Goal: Task Accomplishment & Management: Complete application form

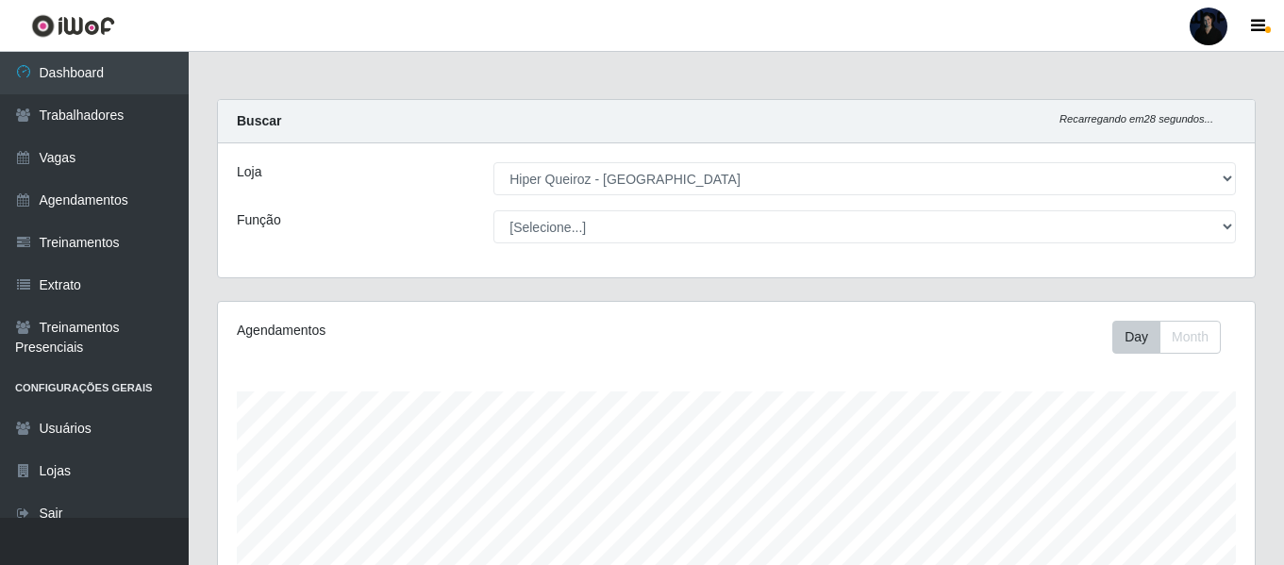
select select "513"
click at [1204, 17] on div at bounding box center [1209, 27] width 38 height 38
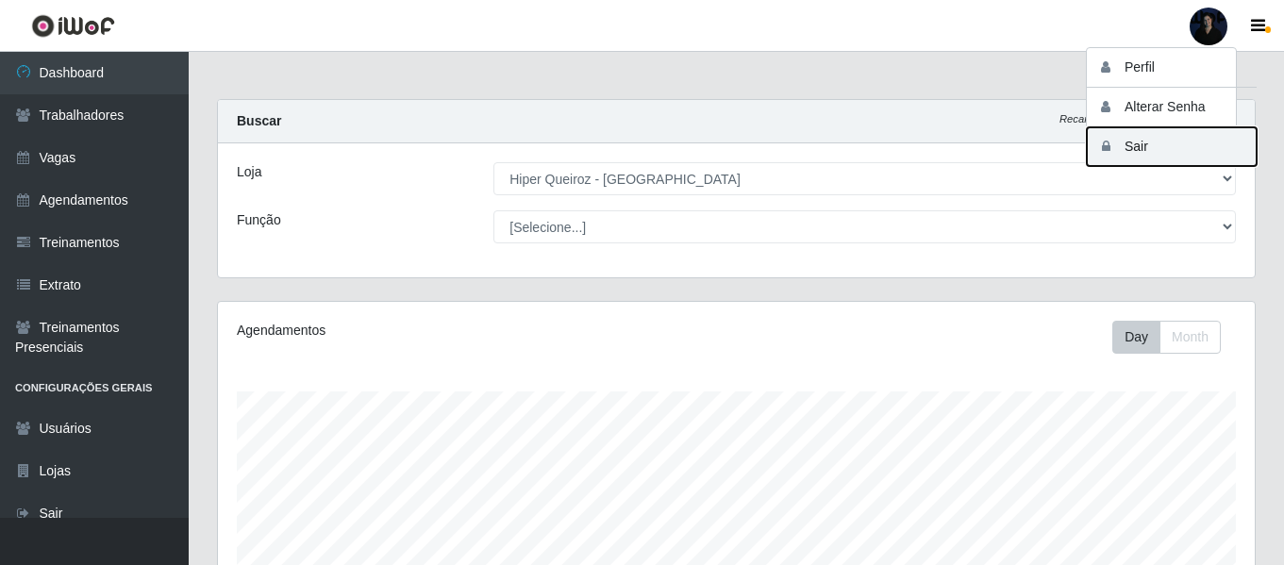
click at [1136, 150] on button "Sair" at bounding box center [1172, 146] width 170 height 39
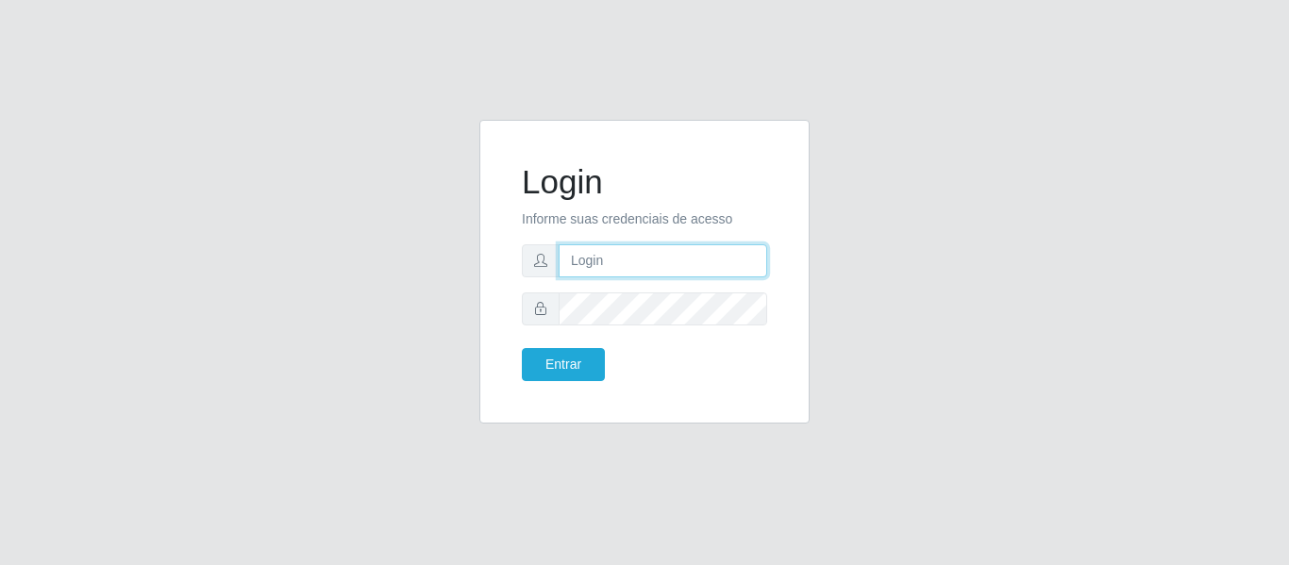
type input "[EMAIL_ADDRESS][DOMAIN_NAME]"
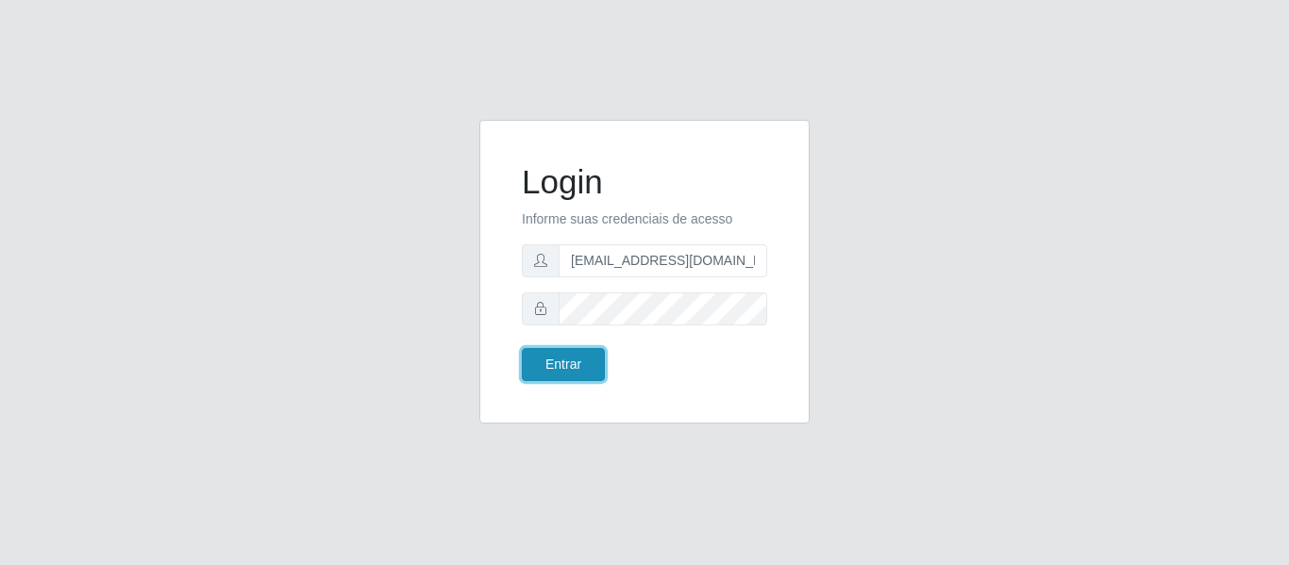
click at [580, 361] on button "Entrar" at bounding box center [563, 364] width 83 height 33
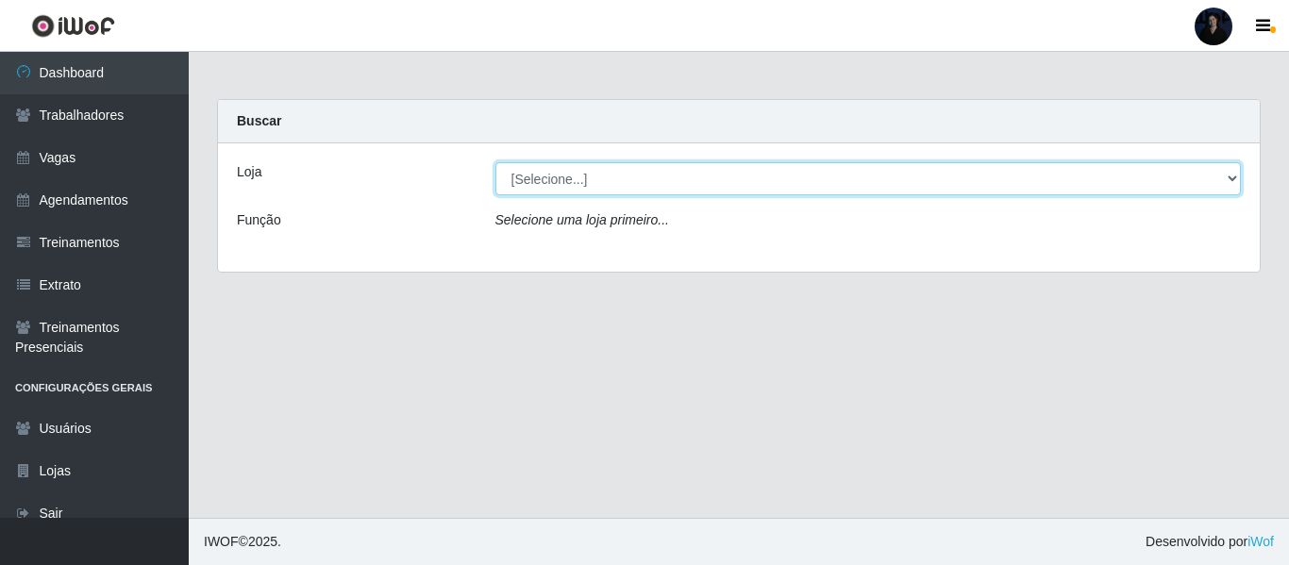
click at [595, 183] on select "[Selecione...] Hiper Queiroz - Alto da Conceição Hiper Queiroz - Boa Vista Hipe…" at bounding box center [868, 178] width 746 height 33
select select "513"
click at [495, 162] on select "[Selecione...] Hiper Queiroz - Alto da Conceição Hiper Queiroz - Boa Vista Hipe…" at bounding box center [868, 178] width 746 height 33
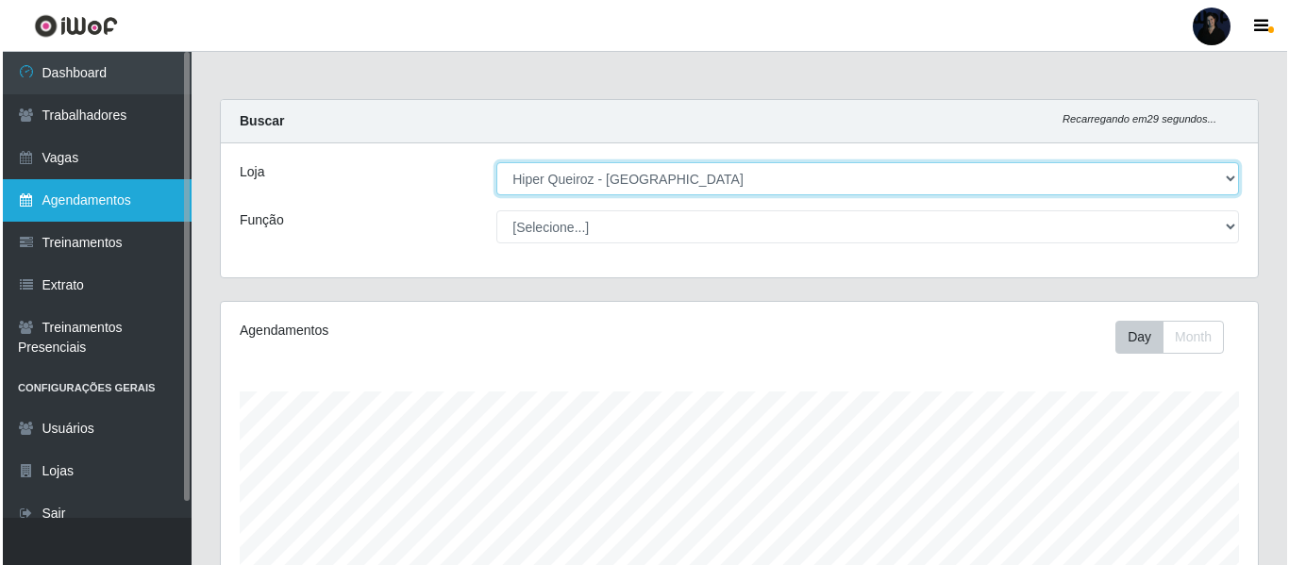
scroll to position [391, 1037]
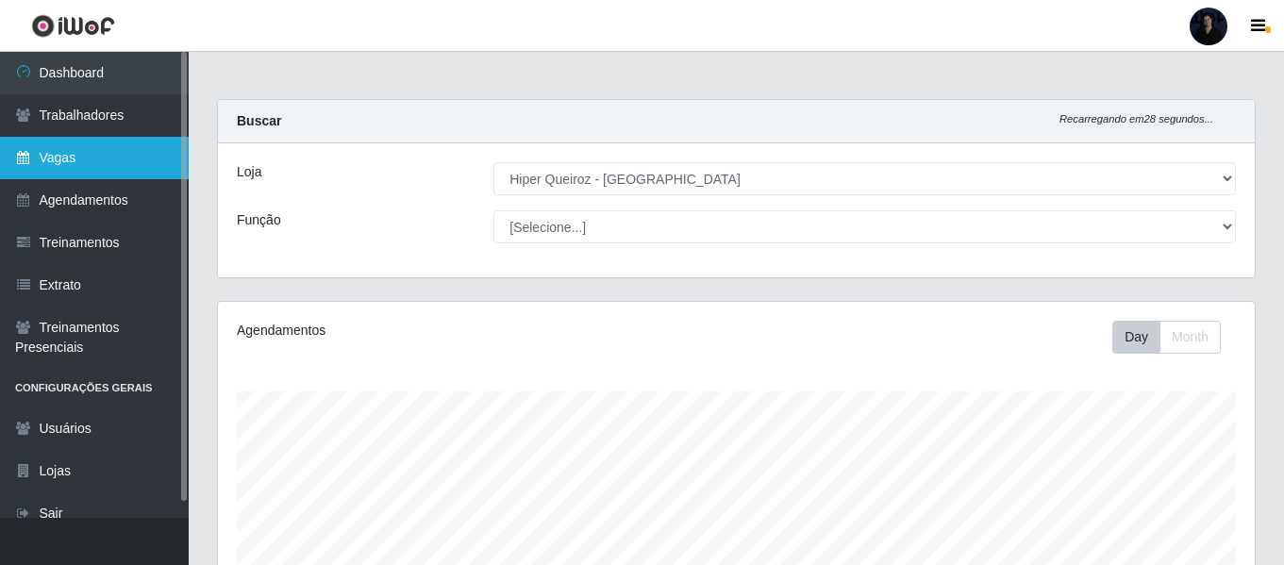
click at [85, 163] on link "Vagas" at bounding box center [94, 158] width 189 height 42
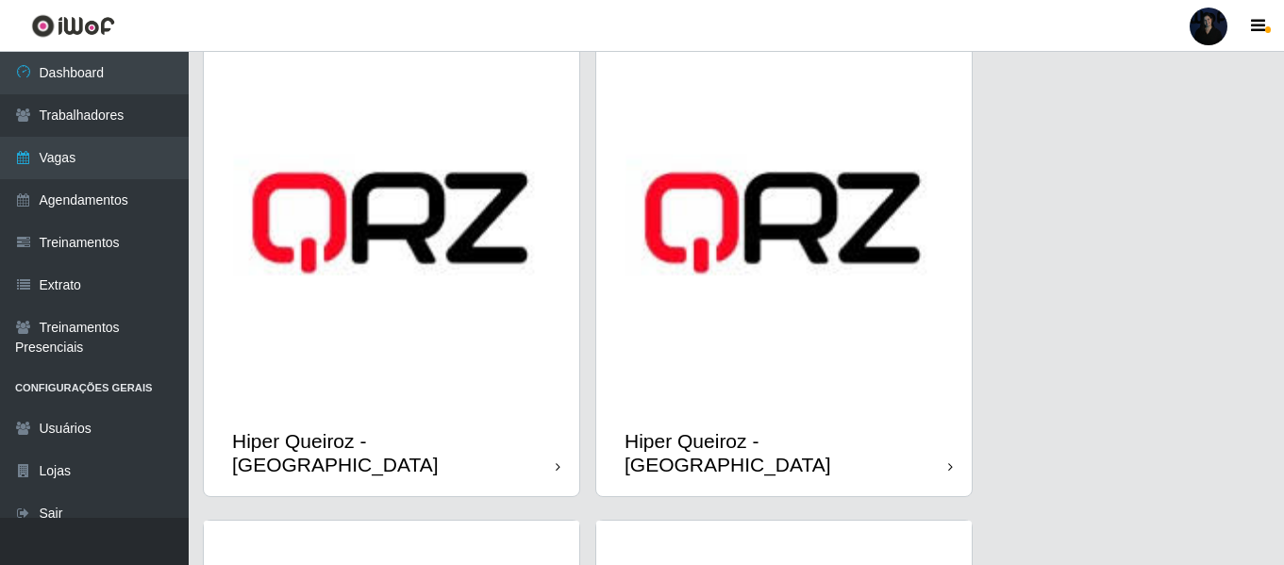
scroll to position [660, 0]
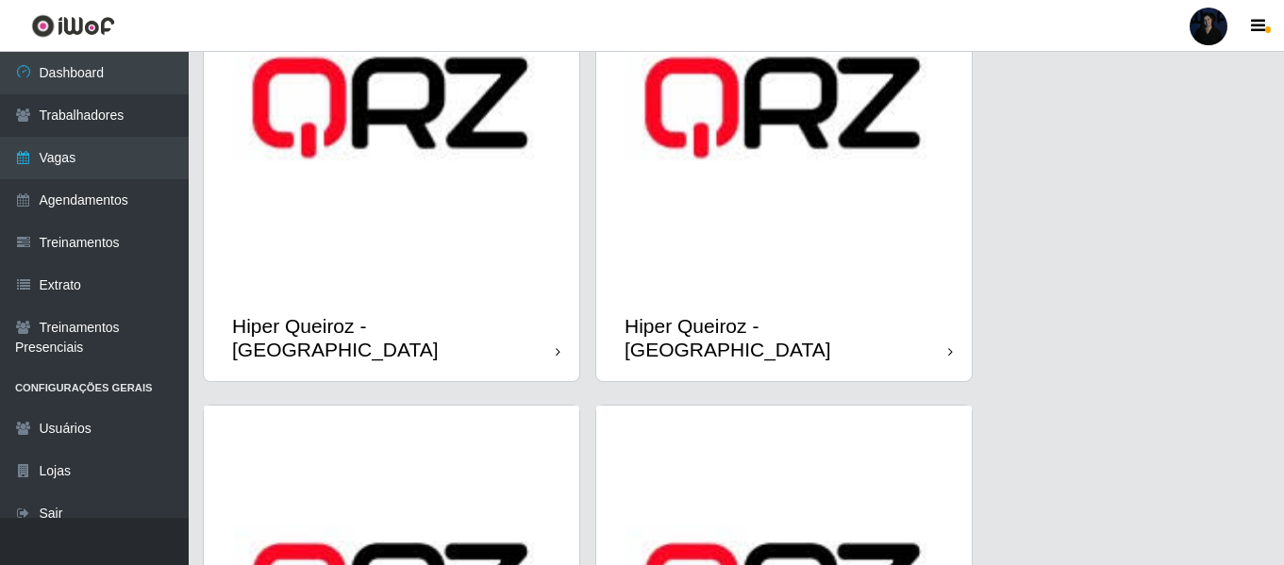
click at [438, 261] on img at bounding box center [391, 107] width 375 height 375
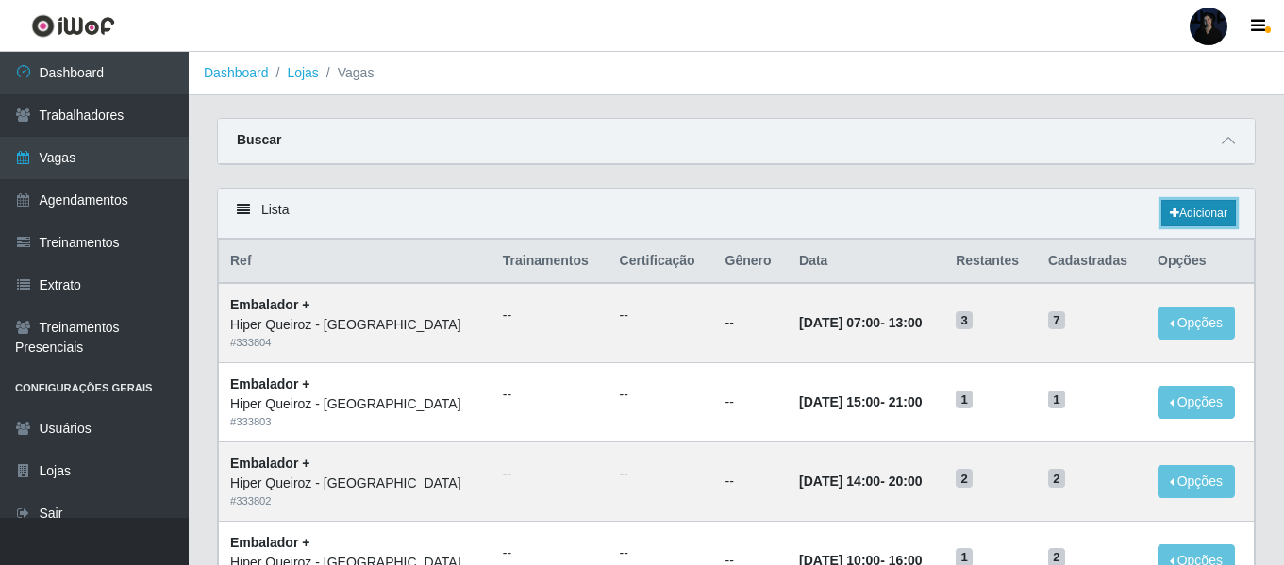
click at [1182, 219] on link "Adicionar" at bounding box center [1198, 213] width 75 height 26
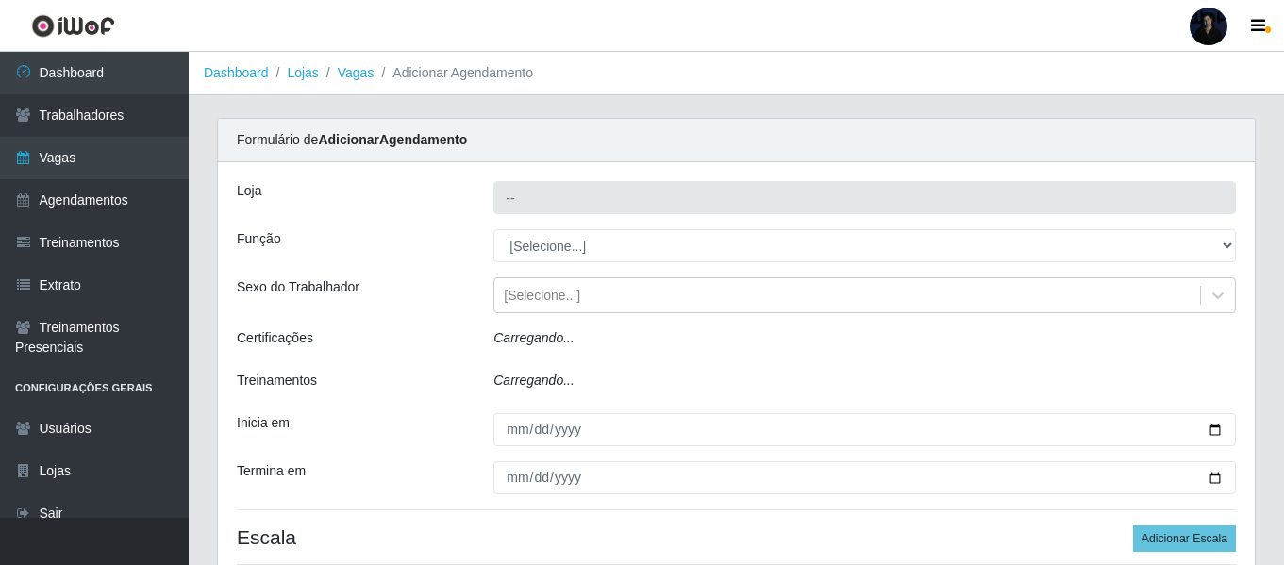
type input "Hiper Queiroz - [GEOGRAPHIC_DATA]"
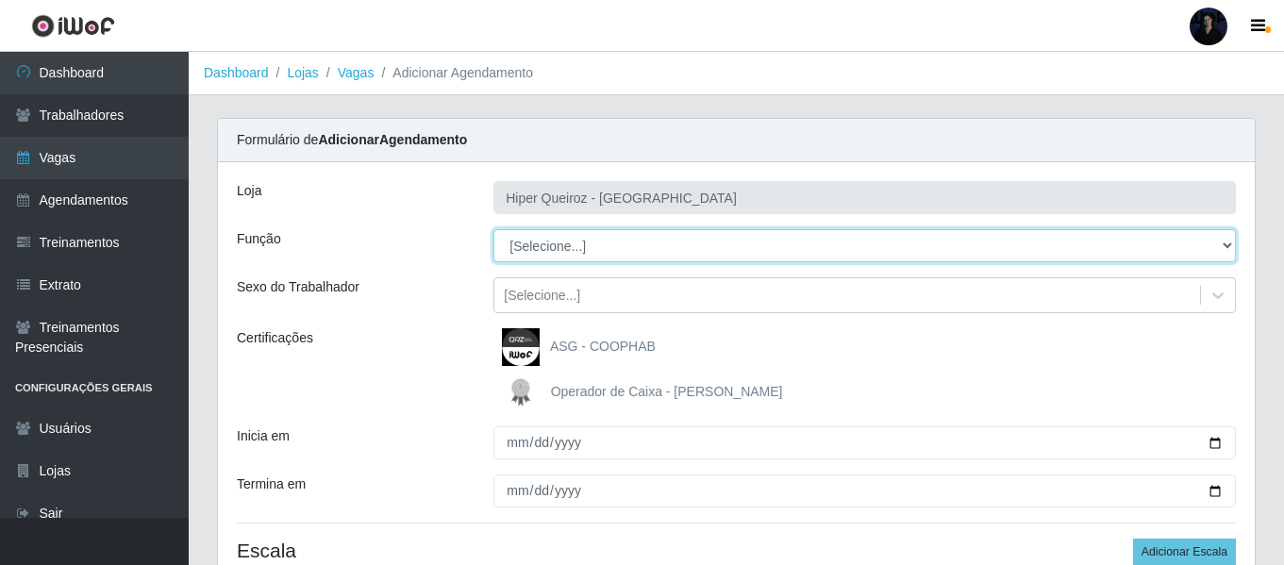
click at [567, 243] on select "[Selecione...] Embalador Embalador + Embalador ++" at bounding box center [864, 245] width 742 height 33
select select "1"
click at [493, 229] on select "[Selecione...] Embalador Embalador + Embalador ++" at bounding box center [864, 245] width 742 height 33
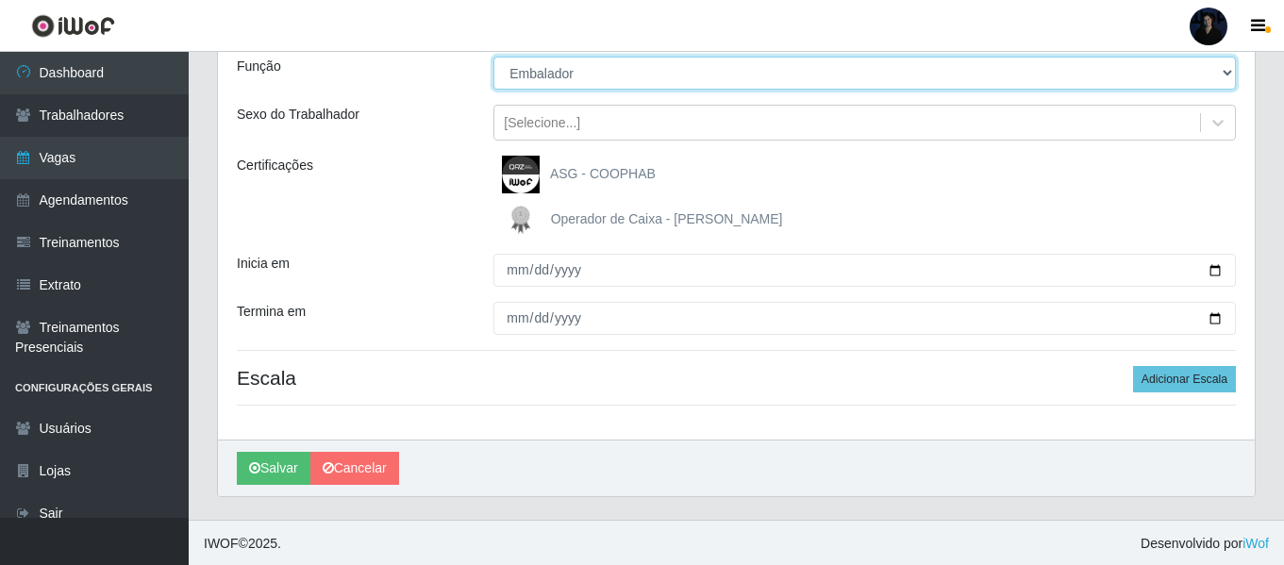
scroll to position [175, 0]
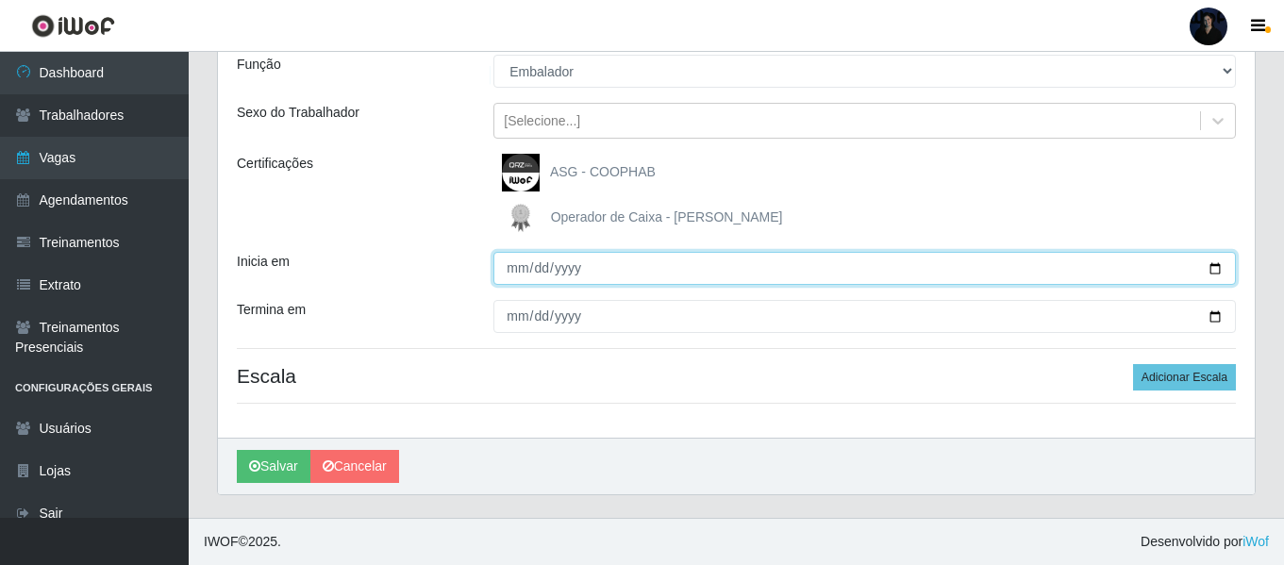
click at [1211, 266] on input "Inicia em" at bounding box center [864, 268] width 742 height 33
type input "[DATE]"
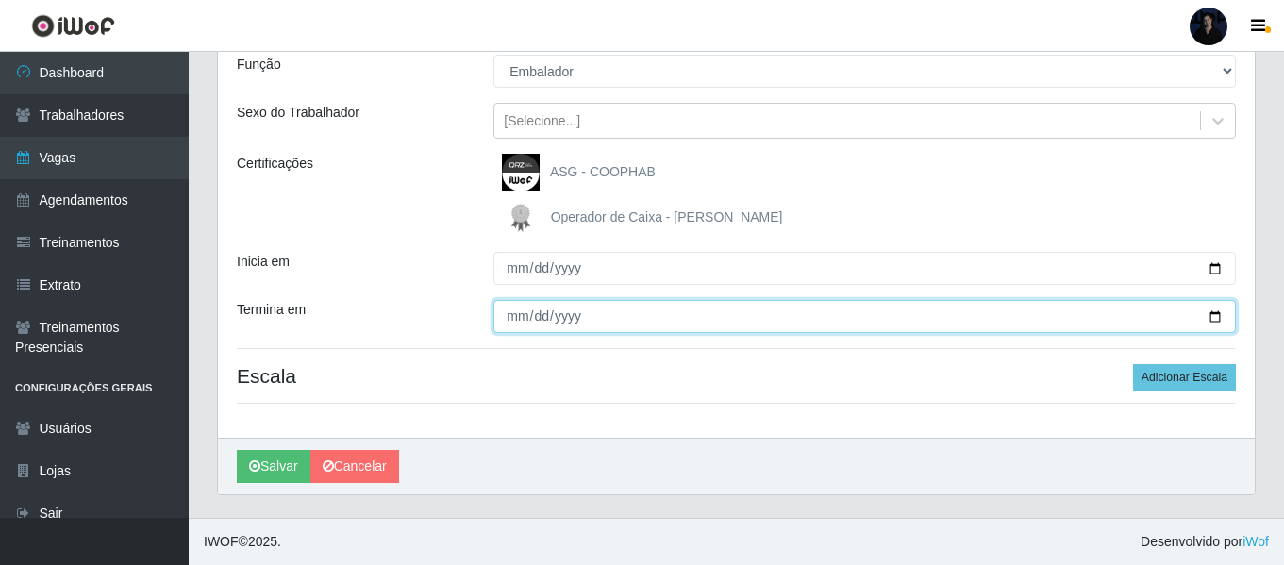
click at [1209, 316] on input "Termina em" at bounding box center [864, 316] width 742 height 33
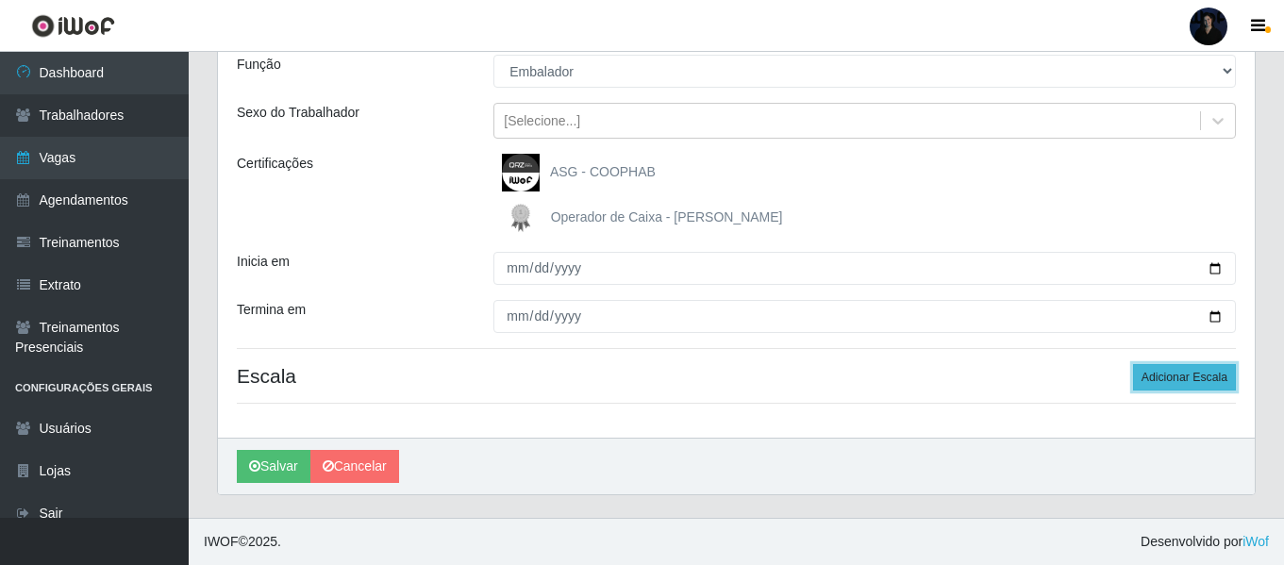
click at [1167, 376] on button "Adicionar Escala" at bounding box center [1184, 377] width 103 height 26
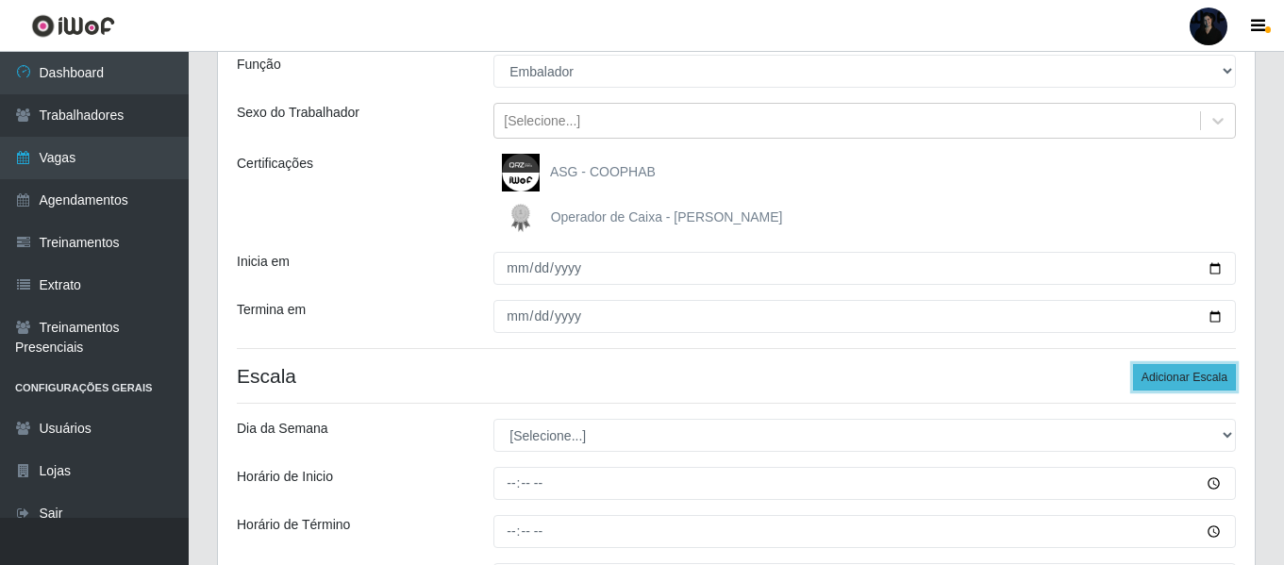
click at [1167, 376] on button "Adicionar Escala" at bounding box center [1184, 377] width 103 height 26
click at [1166, 376] on button "Adicionar Escala" at bounding box center [1184, 377] width 103 height 26
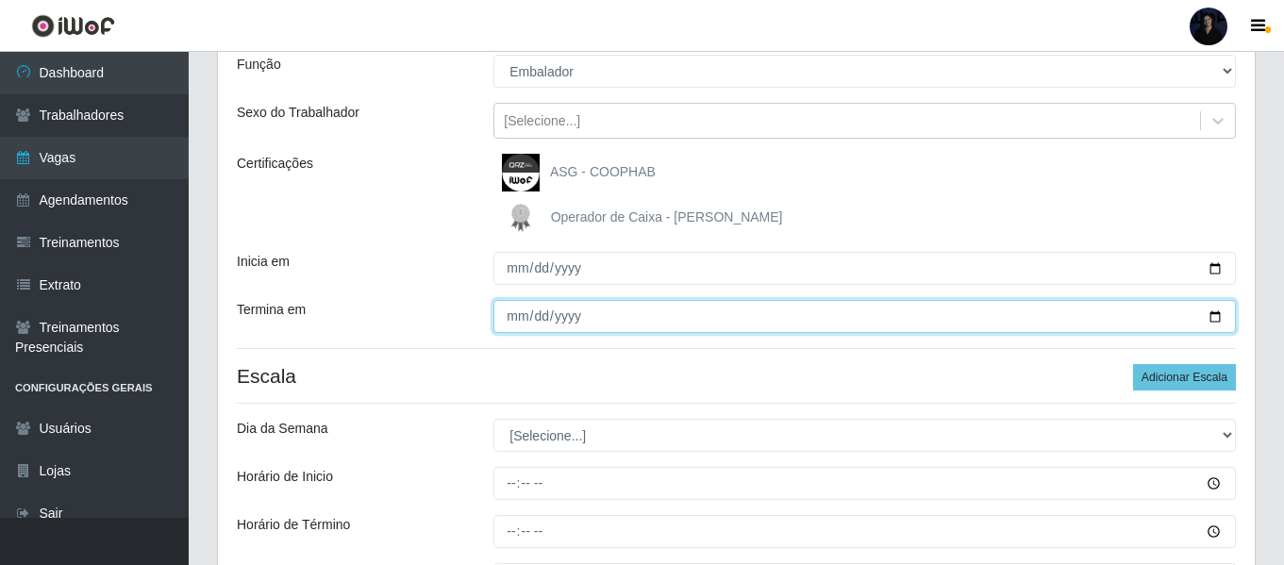
click at [1215, 318] on input "[DATE]" at bounding box center [864, 316] width 742 height 33
type input "[DATE]"
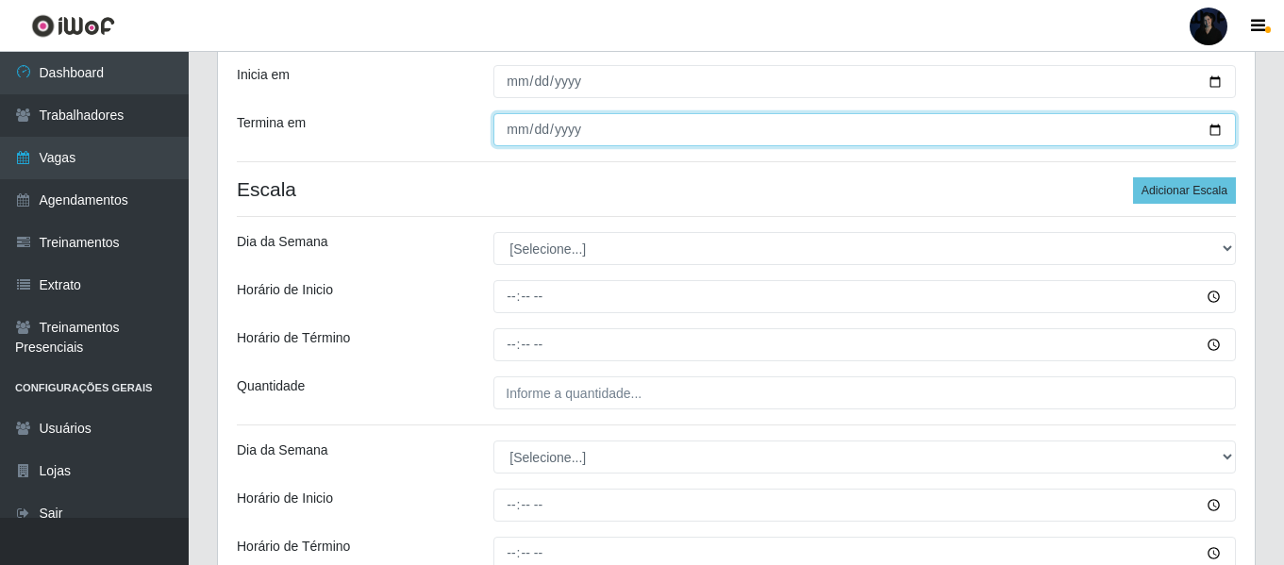
scroll to position [363, 0]
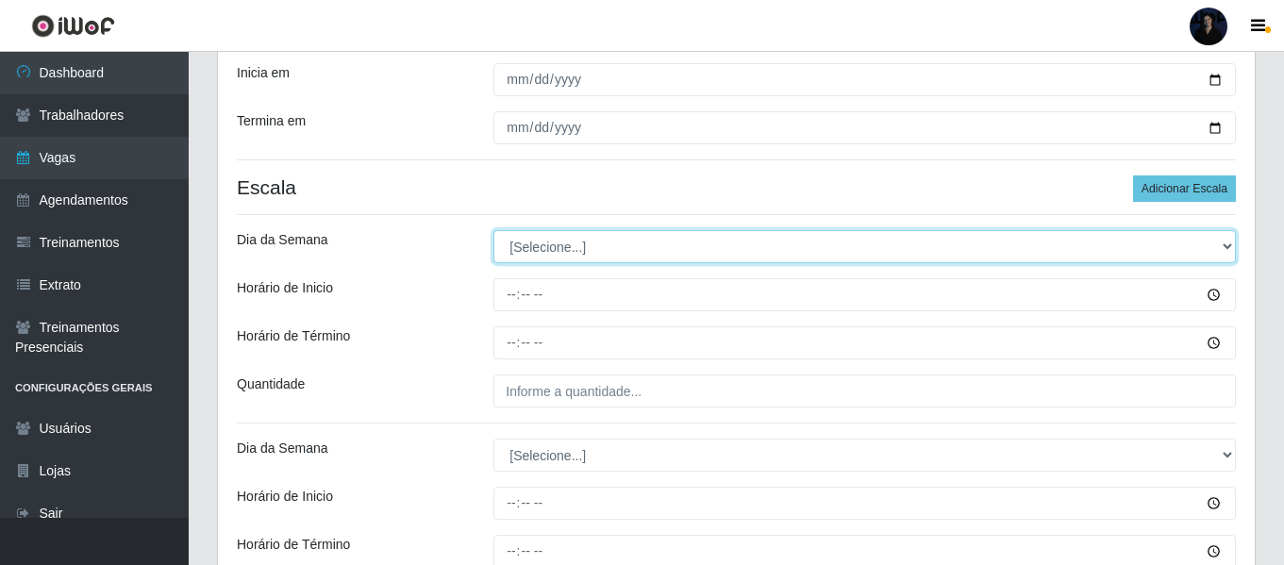
click at [523, 248] on select "[Selecione...] Segunda Terça Quarta Quinta Sexta Sábado Domingo" at bounding box center [864, 246] width 742 height 33
select select "1"
click at [493, 230] on select "[Selecione...] Segunda Terça Quarta Quinta Sexta Sábado Domingo" at bounding box center [864, 246] width 742 height 33
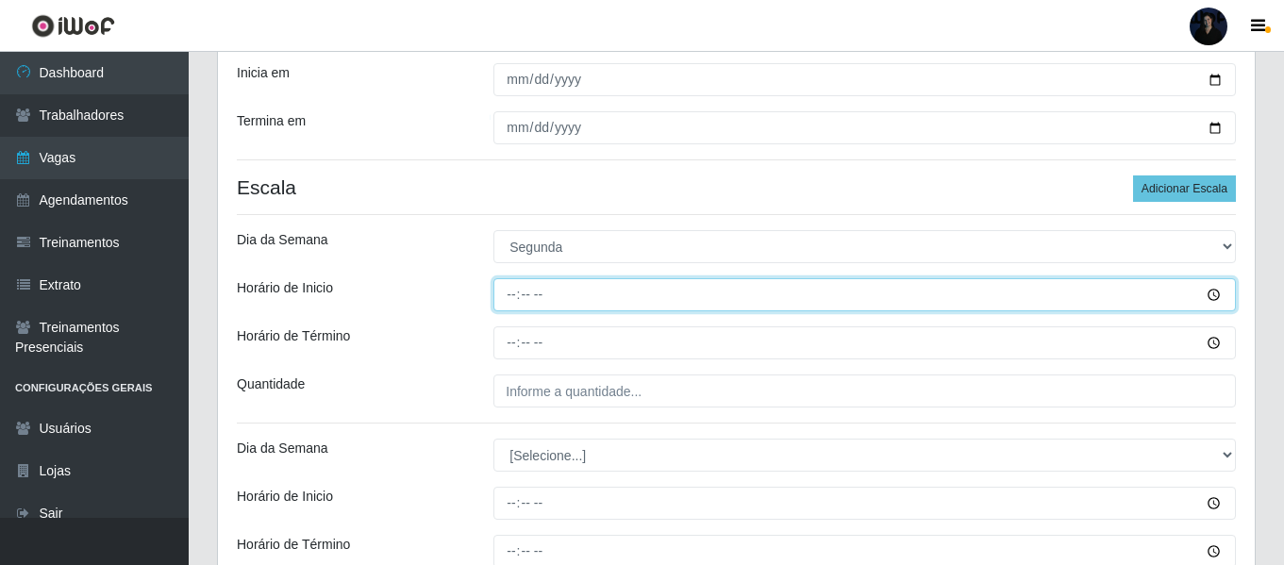
click at [516, 292] on input "Horário de Inicio" at bounding box center [864, 294] width 742 height 33
type input "08:00"
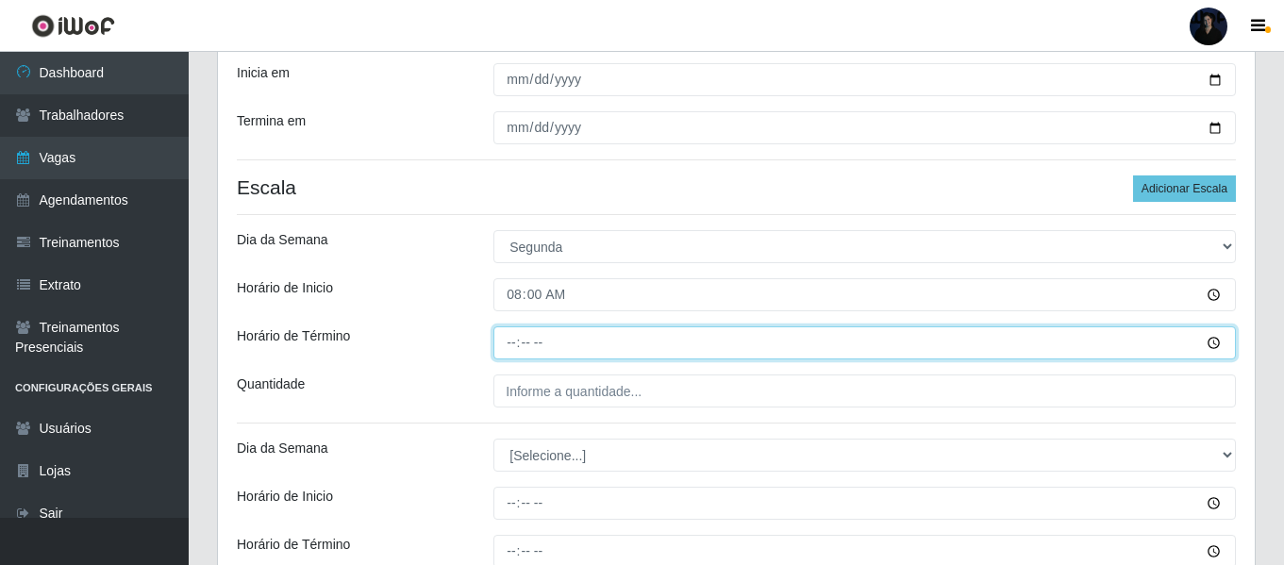
click at [514, 342] on input "Horário de Término" at bounding box center [864, 342] width 742 height 33
type input "14:00"
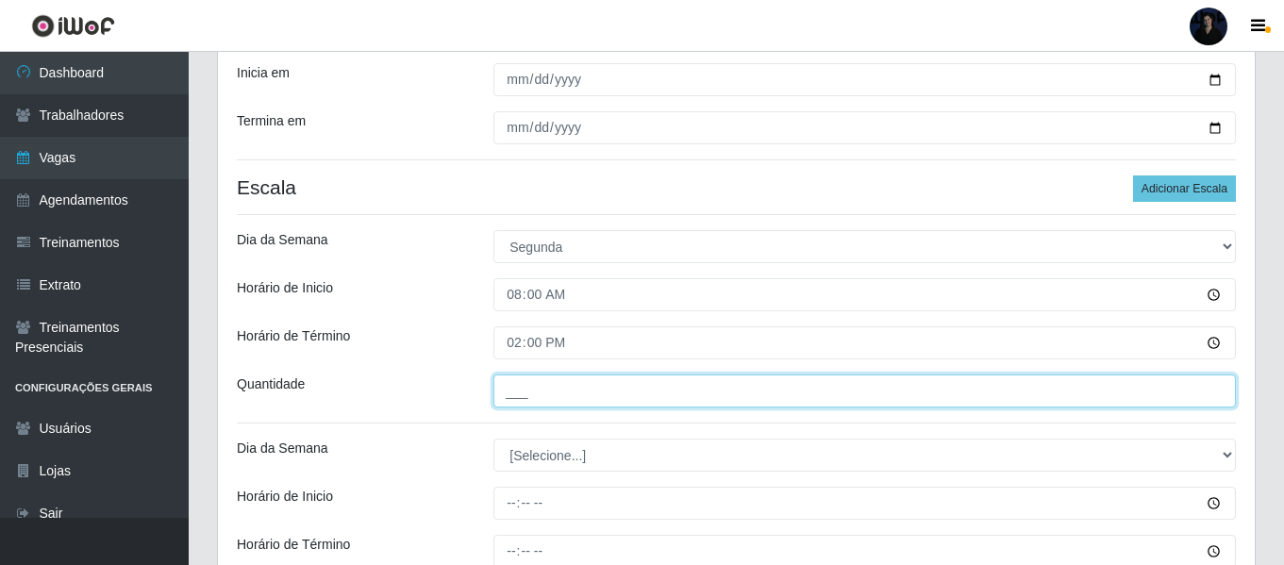
click at [505, 389] on input "___" at bounding box center [864, 390] width 742 height 33
type input "2__"
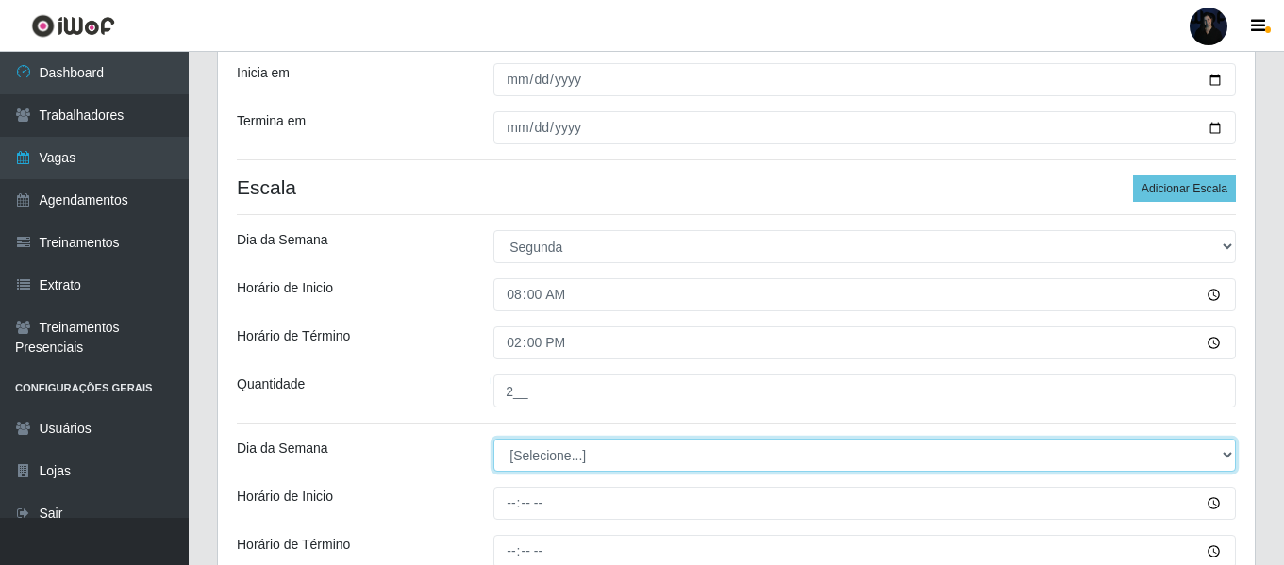
click at [506, 447] on select "[Selecione...] Segunda Terça Quarta Quinta Sexta Sábado Domingo" at bounding box center [864, 455] width 742 height 33
select select "1"
click at [493, 439] on select "[Selecione...] Segunda Terça Quarta Quinta Sexta Sábado Domingo" at bounding box center [864, 455] width 742 height 33
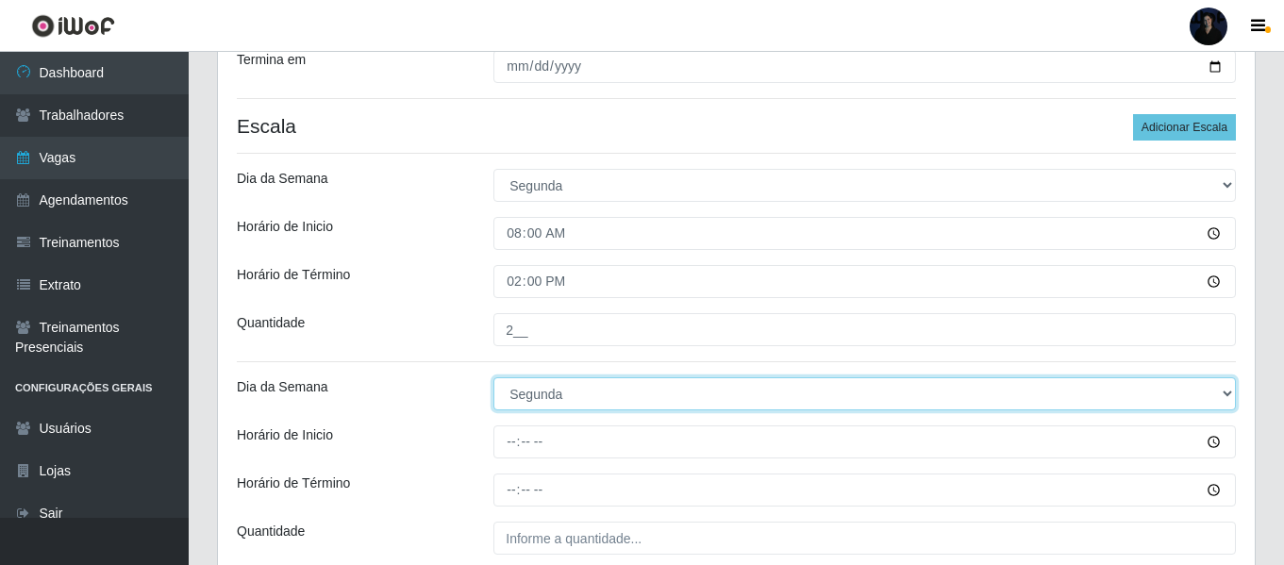
scroll to position [646, 0]
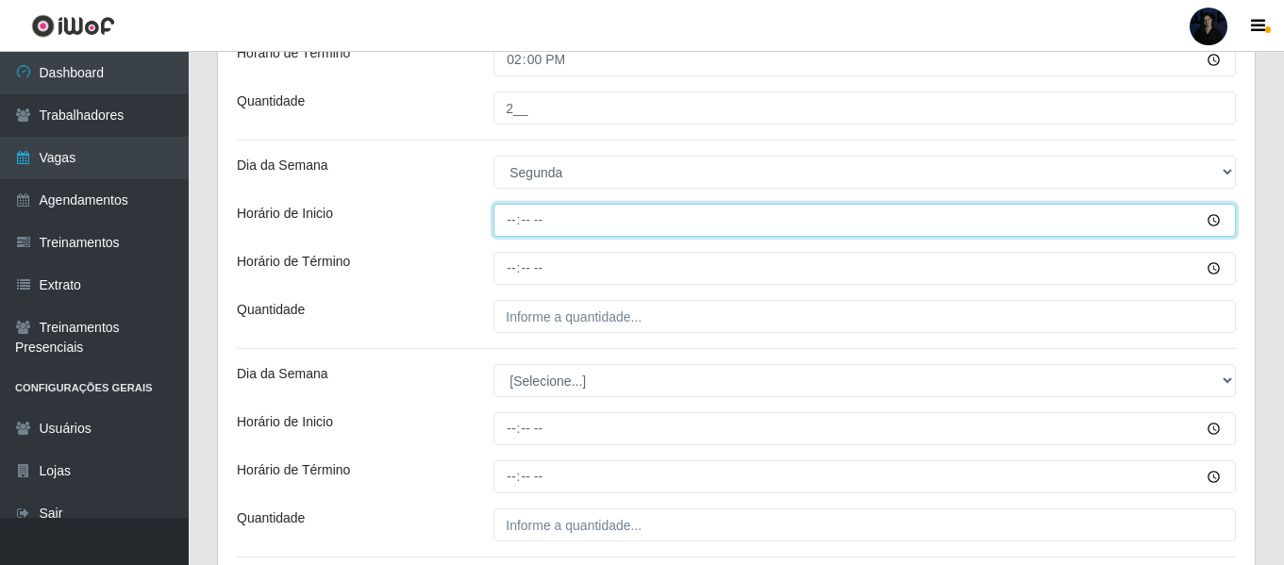
click at [510, 225] on input "Horário de Inicio" at bounding box center [864, 220] width 742 height 33
type input "10:00"
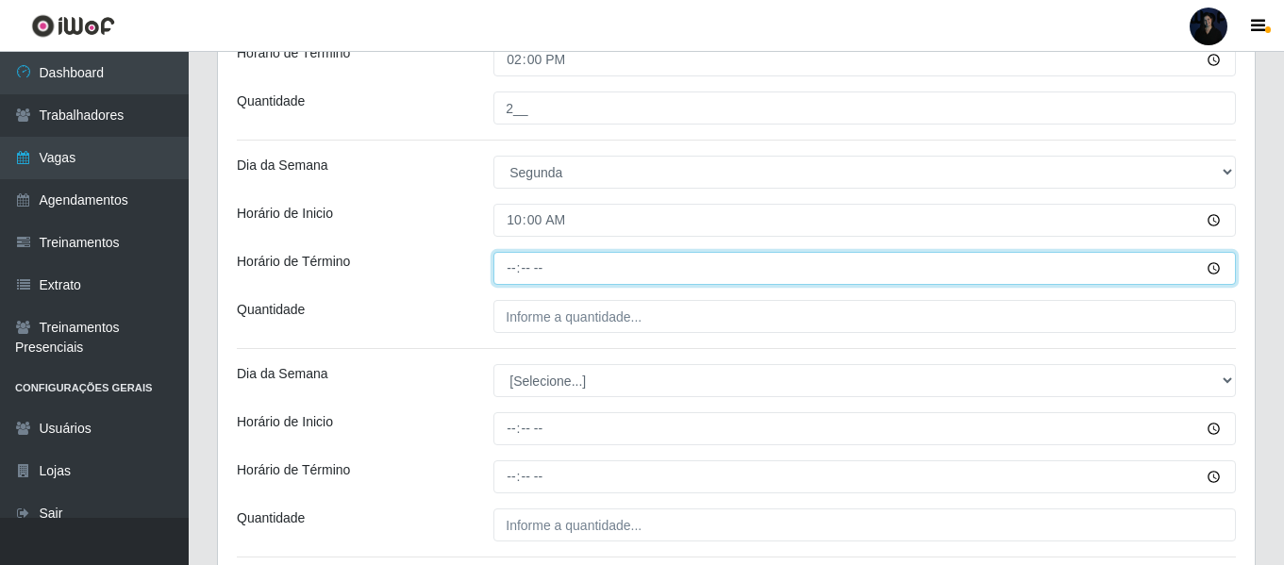
click at [509, 263] on input "Horário de Término" at bounding box center [864, 268] width 742 height 33
type input "16:00"
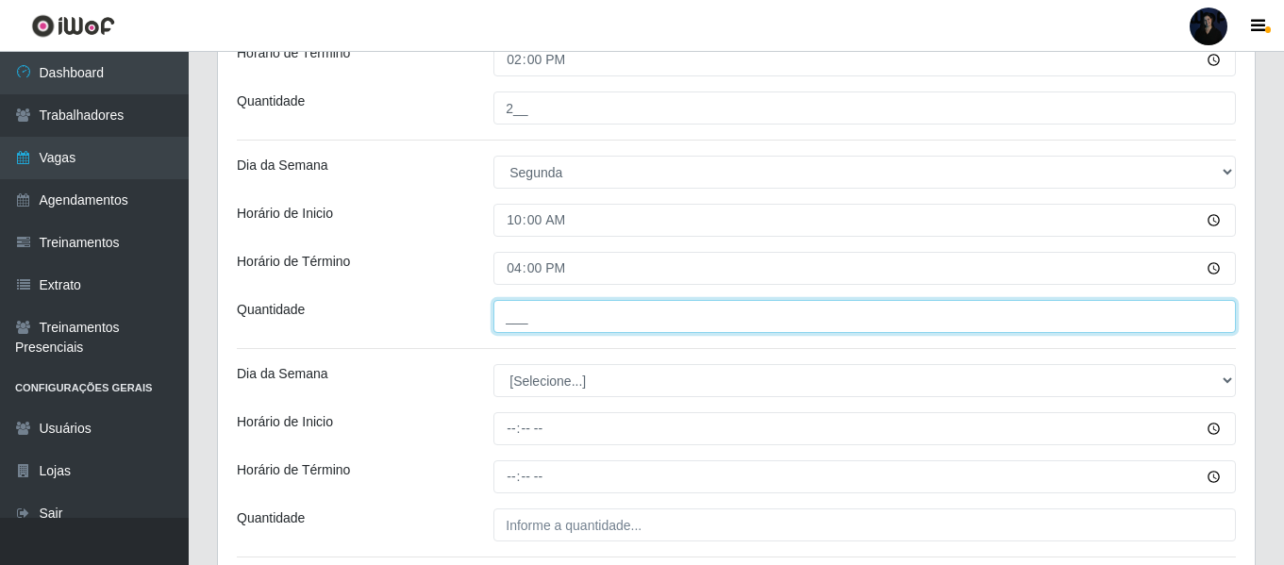
click at [515, 310] on input "___" at bounding box center [864, 316] width 742 height 33
type input "2__"
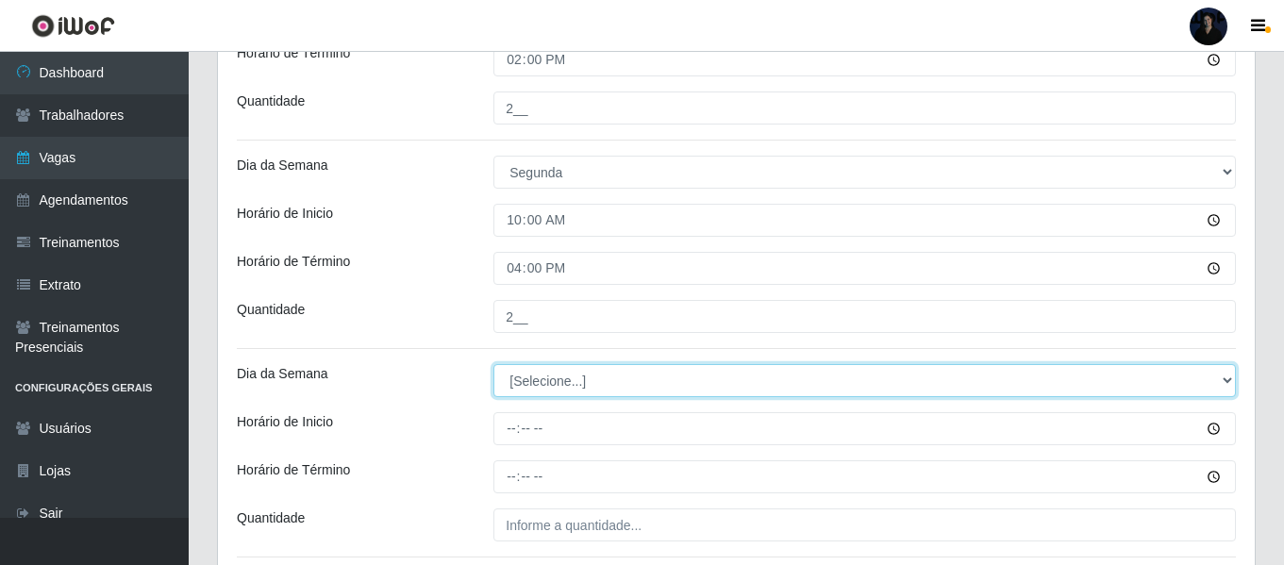
click at [538, 376] on select "[Selecione...] Segunda Terça Quarta Quinta Sexta Sábado Domingo" at bounding box center [864, 380] width 742 height 33
select select "1"
click at [493, 364] on select "[Selecione...] Segunda Terça Quarta Quinta Sexta Sábado Domingo" at bounding box center [864, 380] width 742 height 33
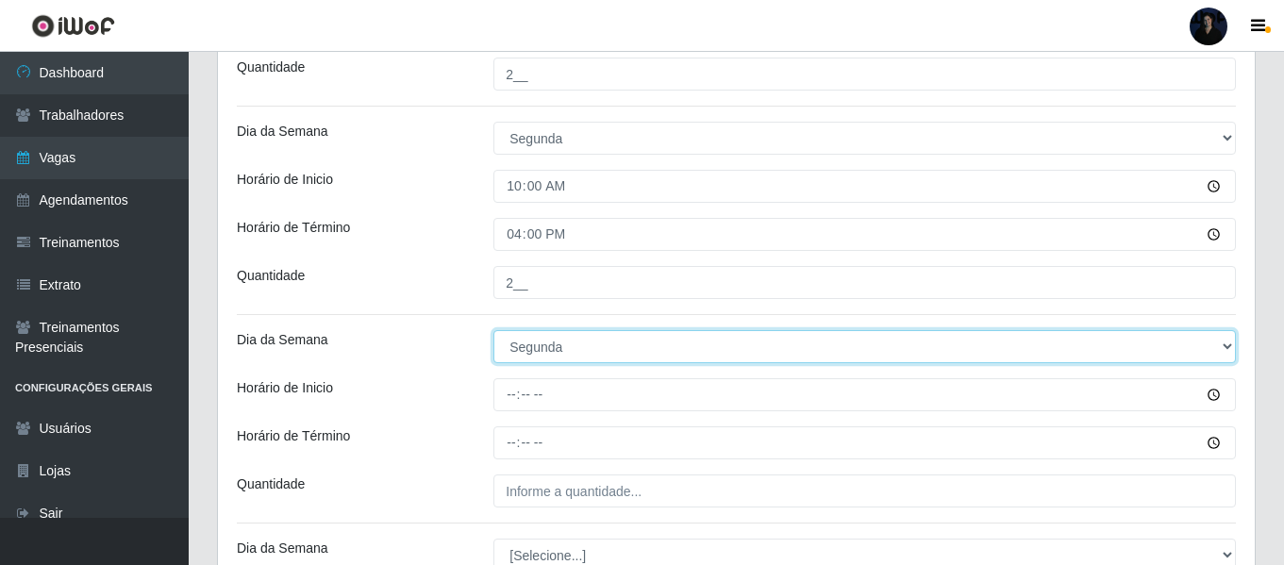
scroll to position [740, 0]
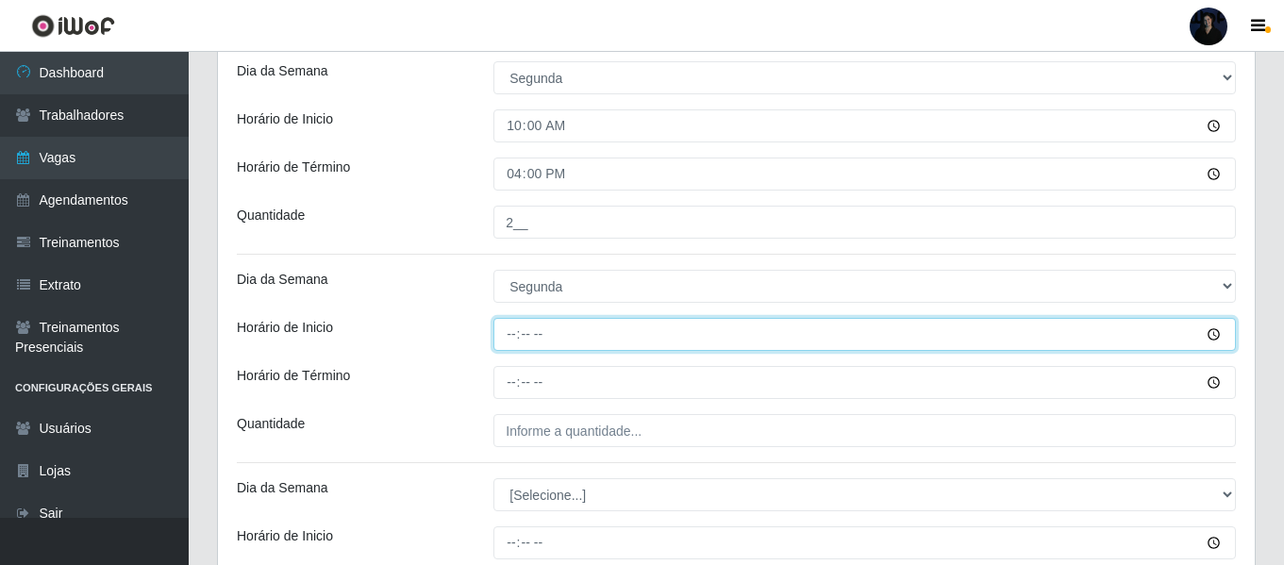
click at [508, 326] on input "Horário de Inicio" at bounding box center [864, 334] width 742 height 33
type input "14:00"
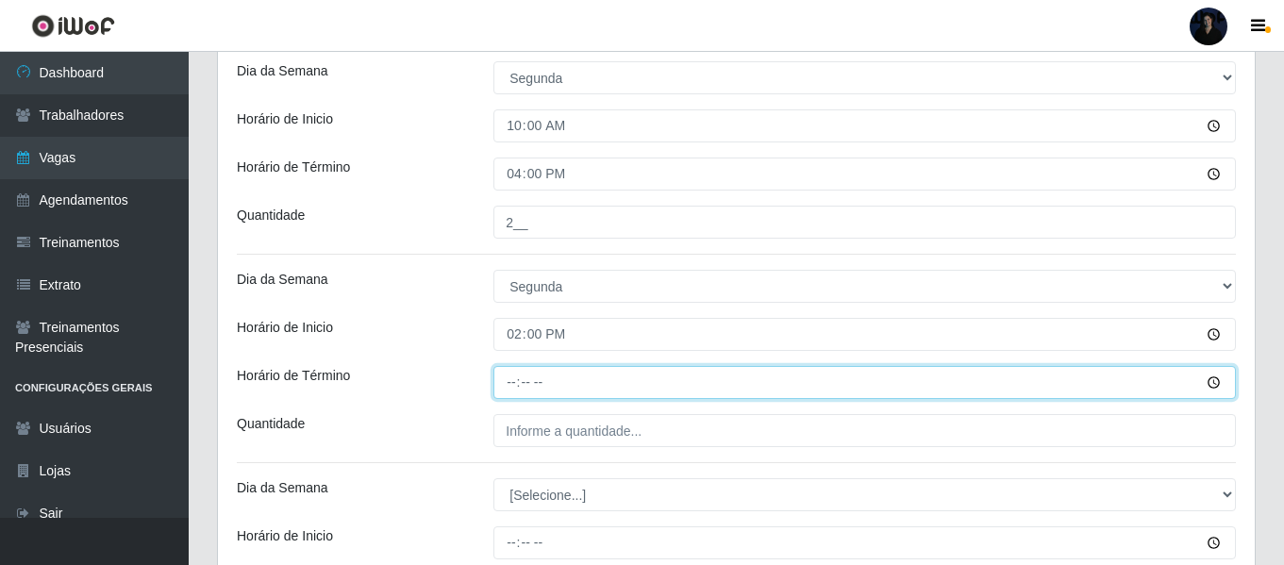
click at [512, 377] on input "Horário de Término" at bounding box center [864, 382] width 742 height 33
type input "20:00"
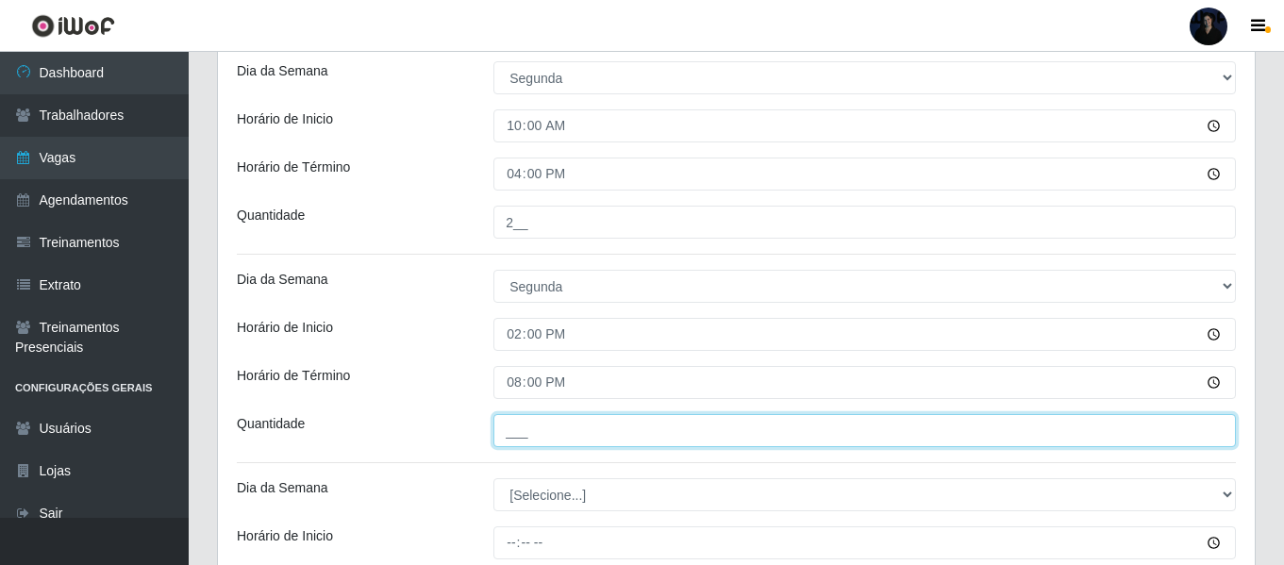
click at [535, 425] on input "___" at bounding box center [864, 430] width 742 height 33
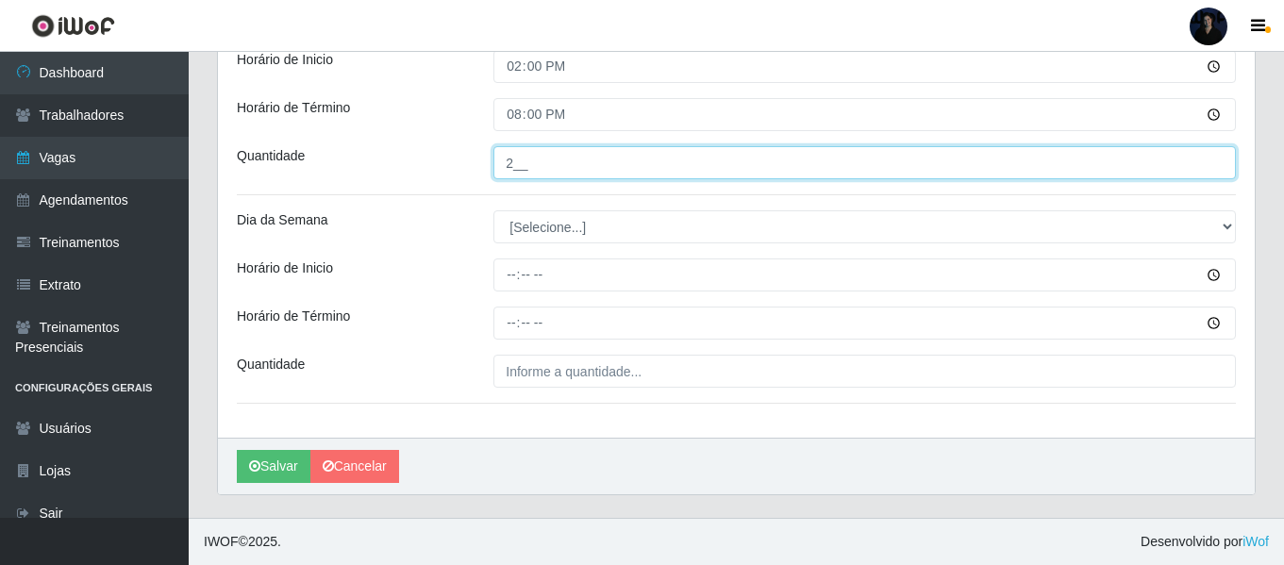
scroll to position [820, 0]
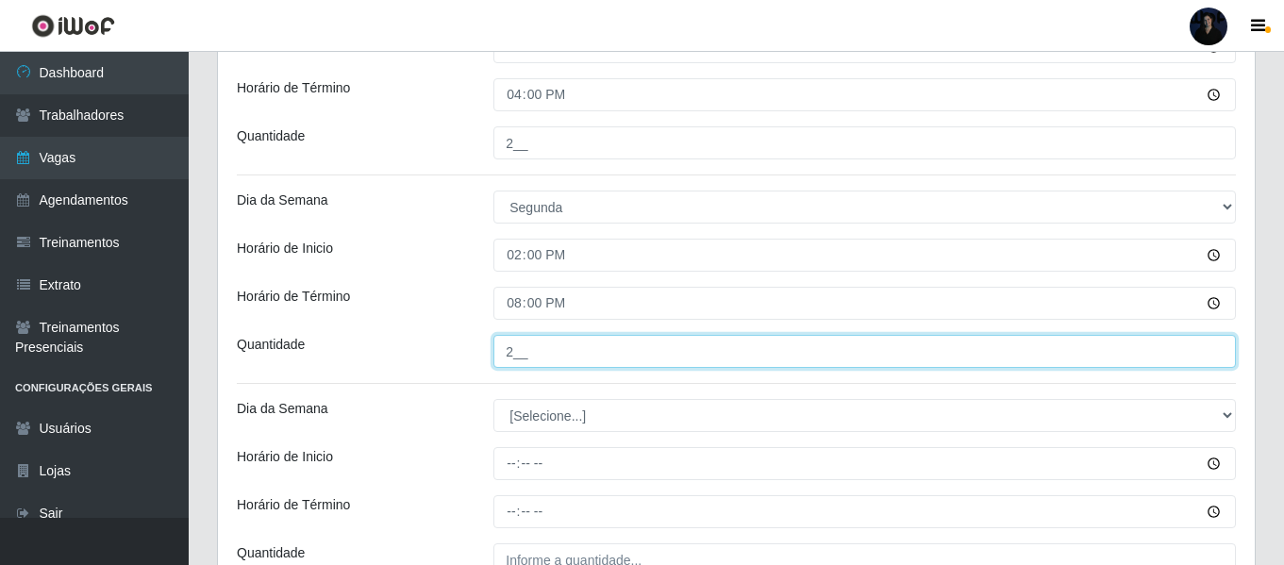
type input "2__"
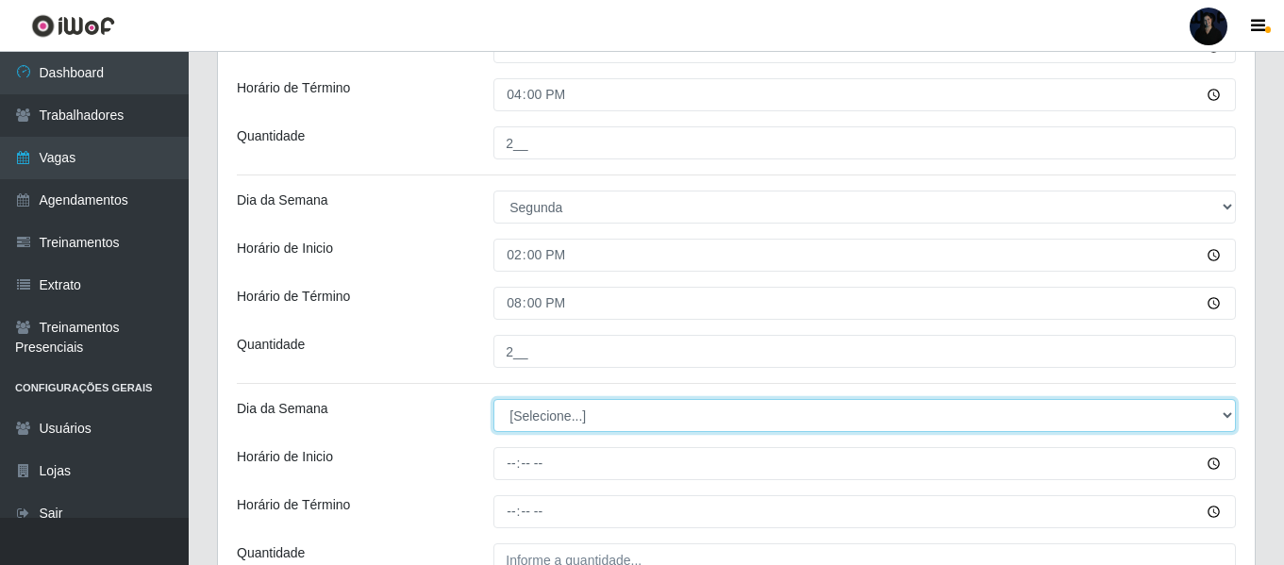
click at [515, 418] on select "[Selecione...] Segunda Terça Quarta Quinta Sexta Sábado Domingo" at bounding box center [864, 415] width 742 height 33
select select "1"
click at [493, 399] on select "[Selecione...] Segunda Terça Quarta Quinta Sexta Sábado Domingo" at bounding box center [864, 415] width 742 height 33
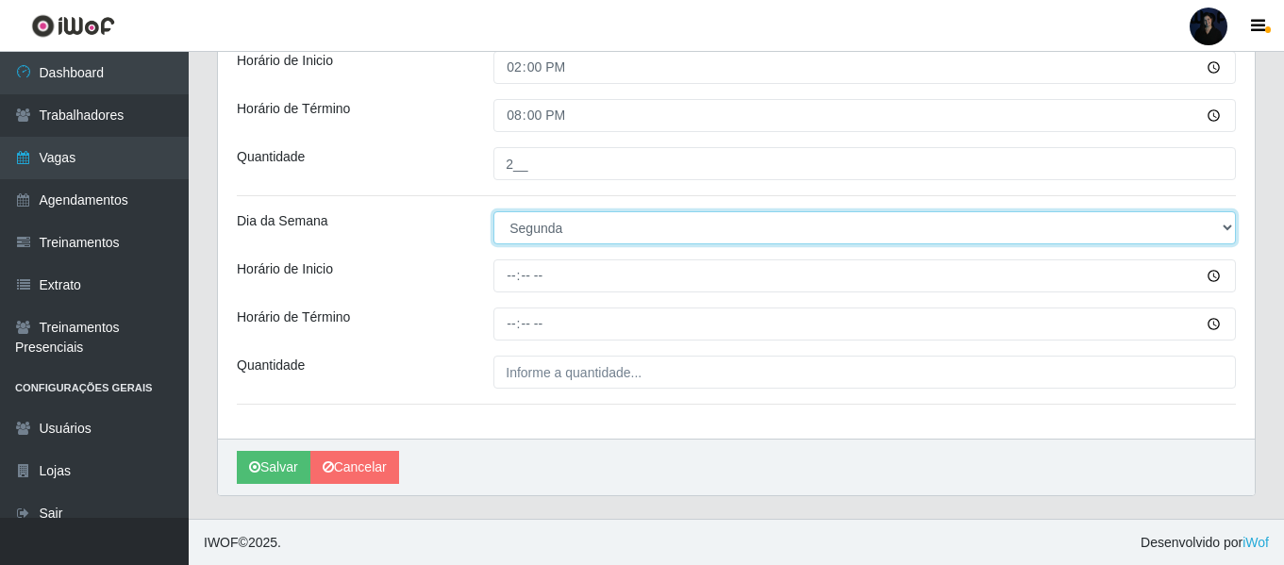
scroll to position [1008, 0]
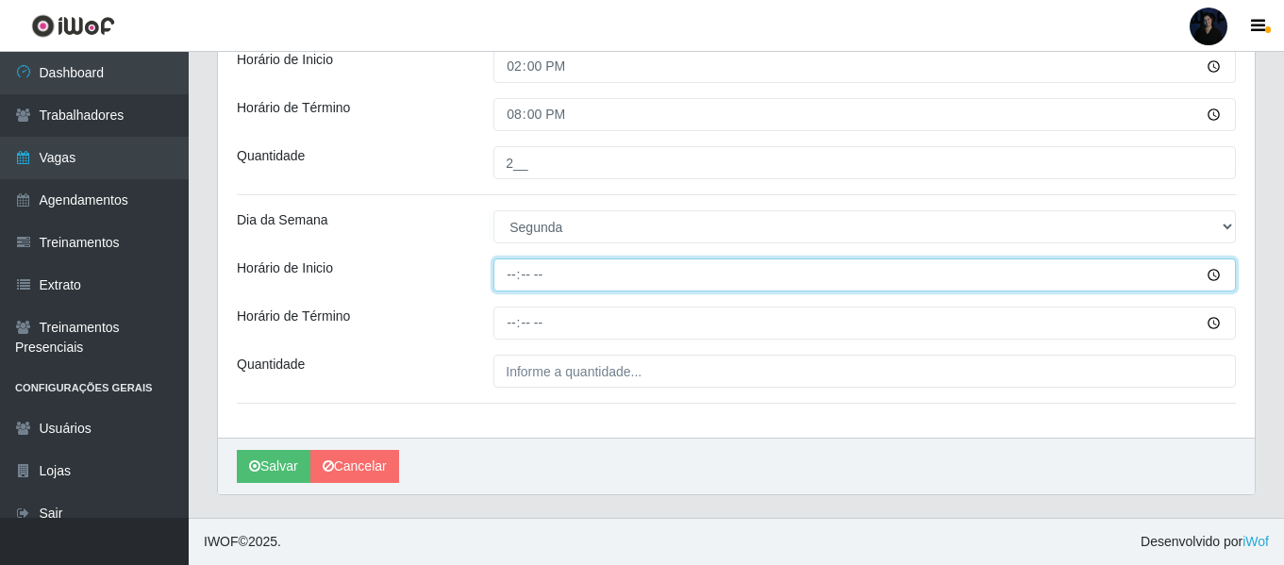
click at [510, 275] on input "Horário de Inicio" at bounding box center [864, 274] width 742 height 33
type input "15:00"
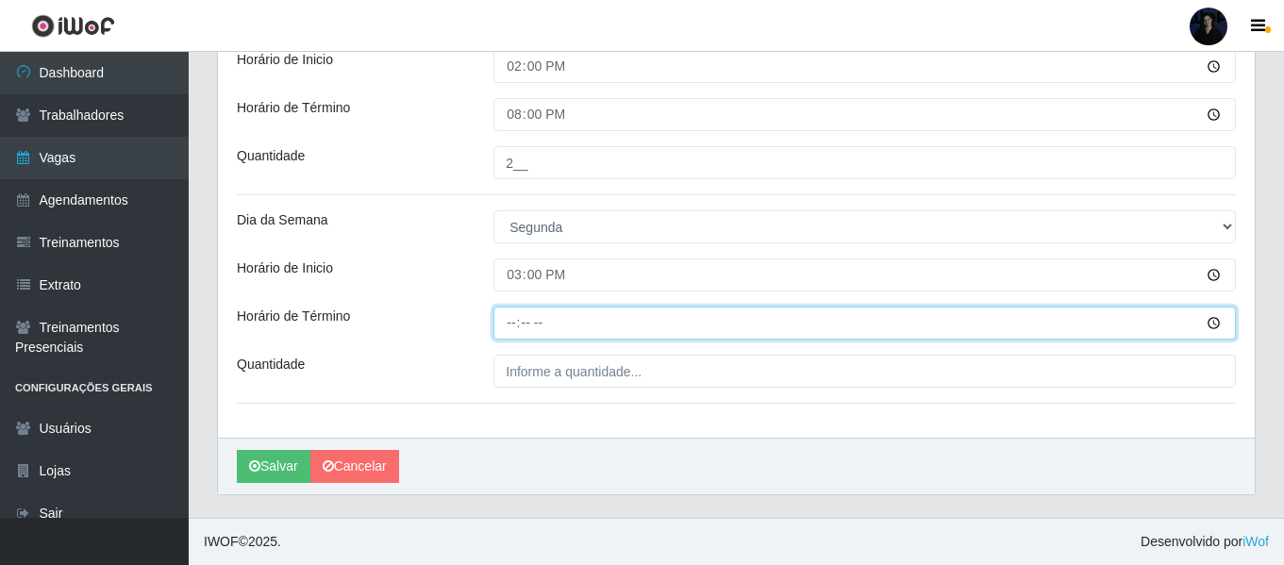
click at [506, 326] on input "Horário de Término" at bounding box center [864, 323] width 742 height 33
type input "21:00"
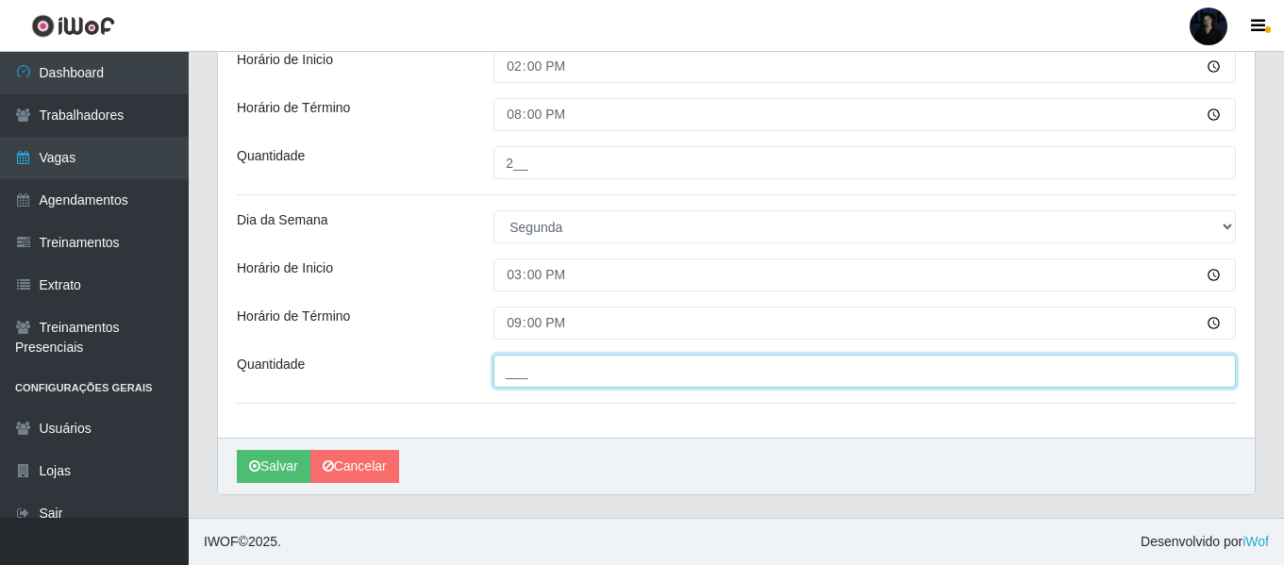
click at [524, 362] on input "___" at bounding box center [864, 371] width 742 height 33
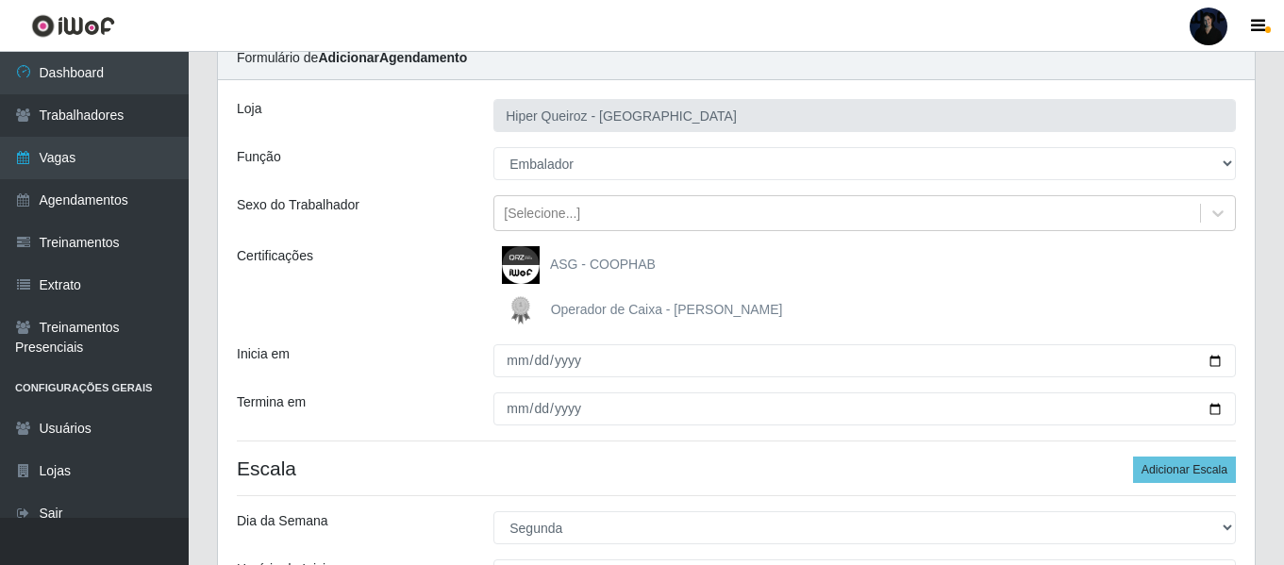
scroll to position [472, 0]
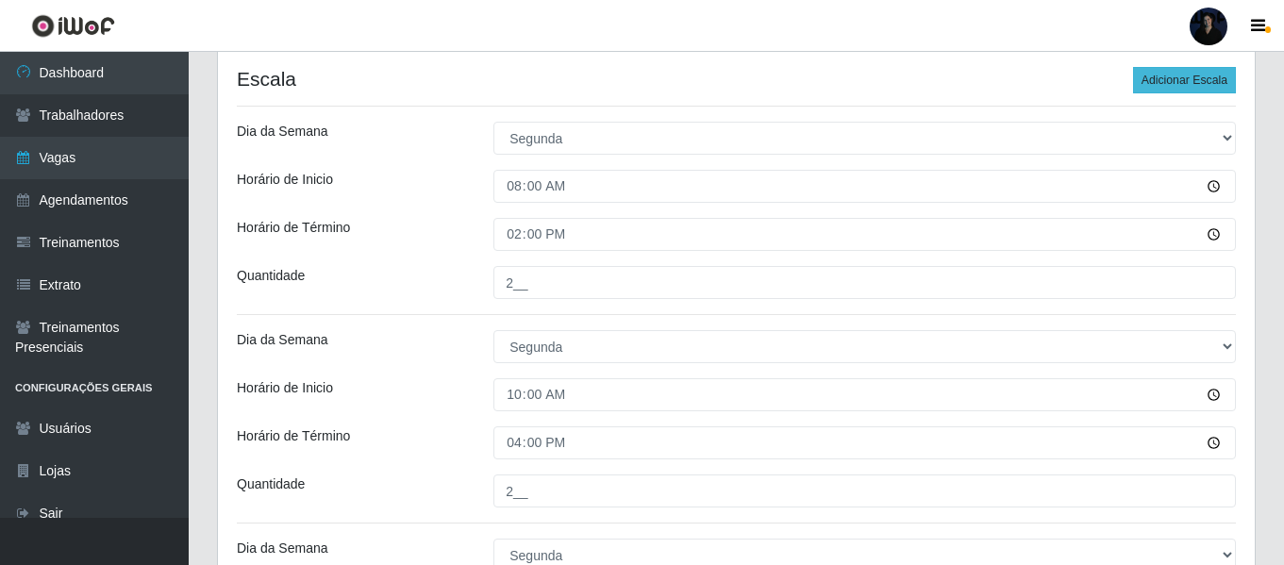
type input "1__"
click at [1155, 83] on button "Adicionar Escala" at bounding box center [1184, 80] width 103 height 26
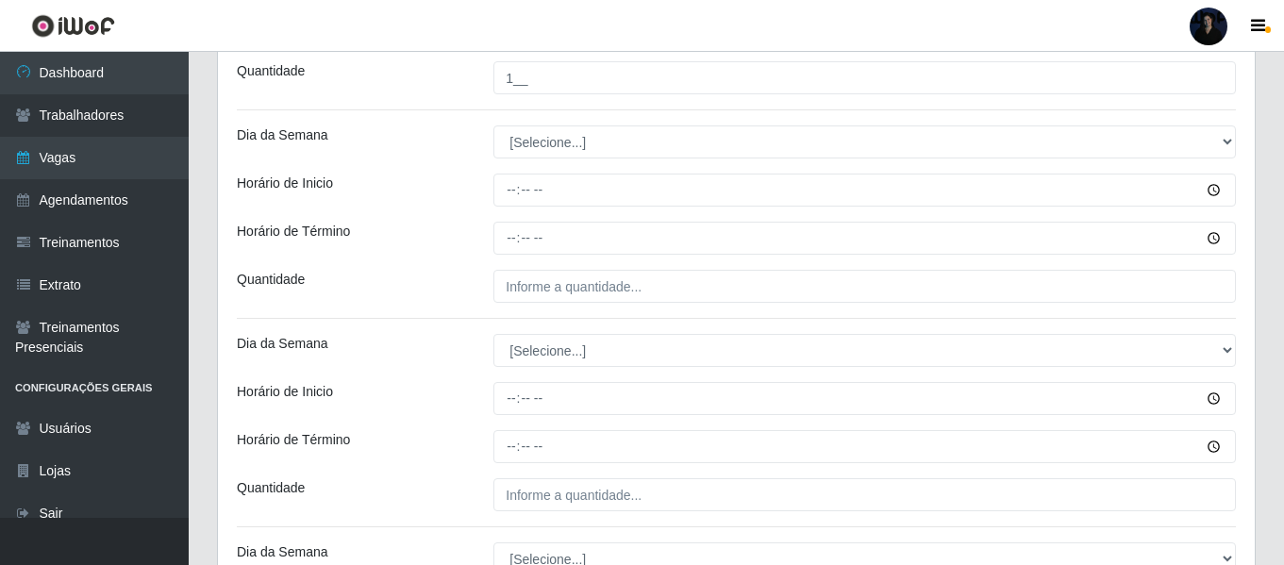
scroll to position [1321, 0]
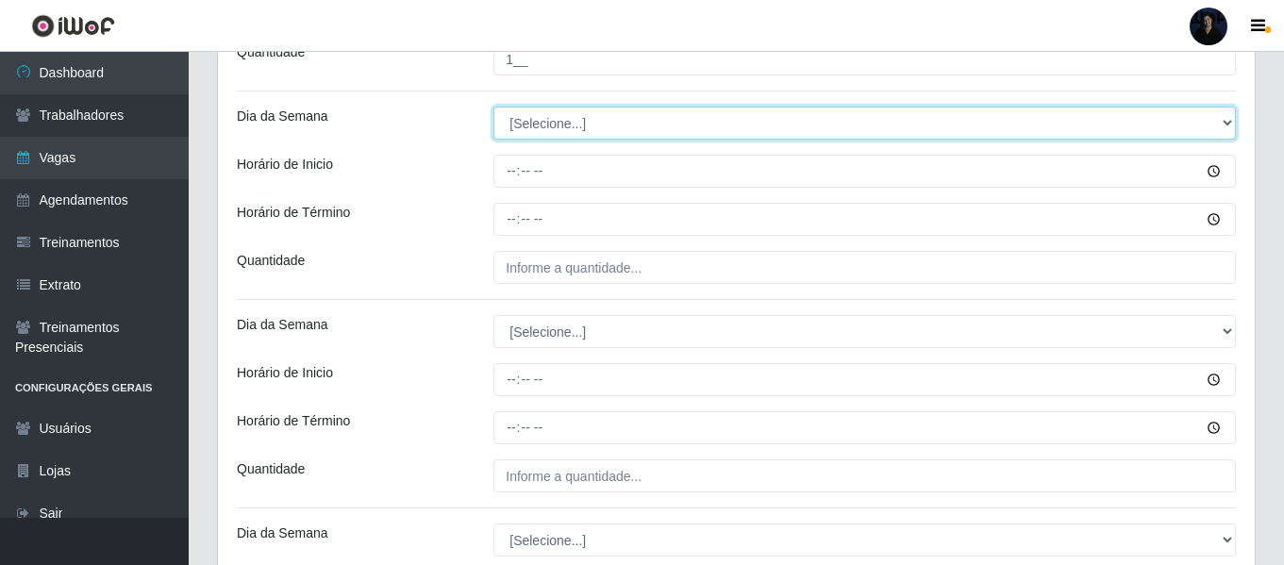
click at [579, 126] on select "[Selecione...] Segunda Terça Quarta Quinta Sexta Sábado Domingo" at bounding box center [864, 123] width 742 height 33
select select "2"
click at [493, 107] on select "[Selecione...] Segunda Terça Quarta Quinta Sexta Sábado Domingo" at bounding box center [864, 123] width 742 height 33
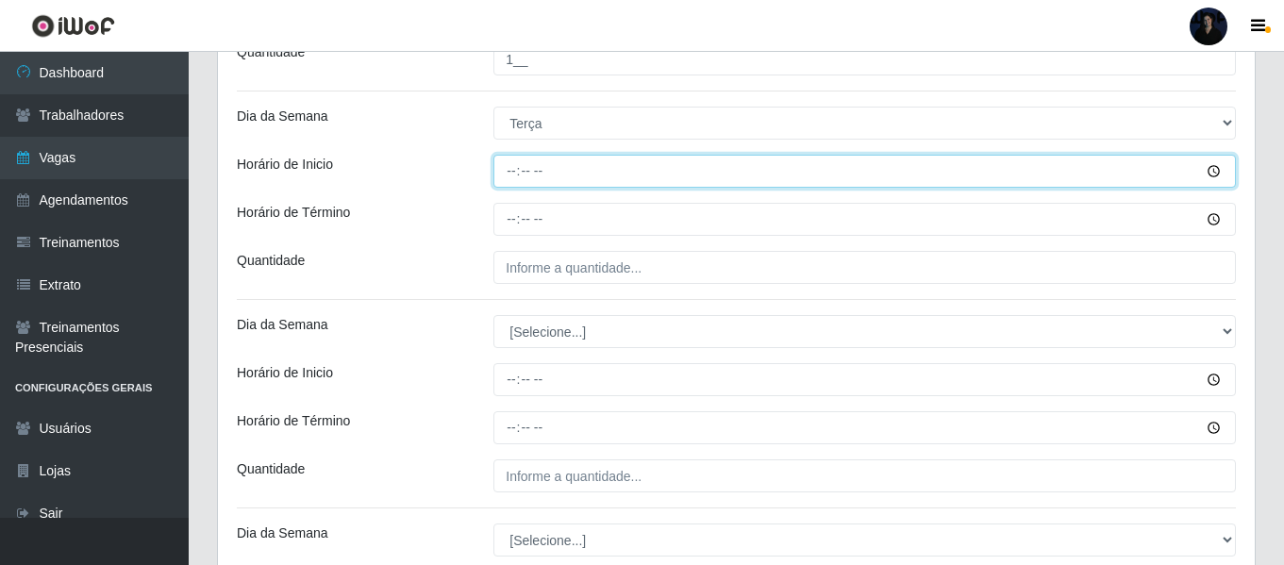
click at [515, 175] on input "Horário de Inicio" at bounding box center [864, 171] width 742 height 33
type input "08:00"
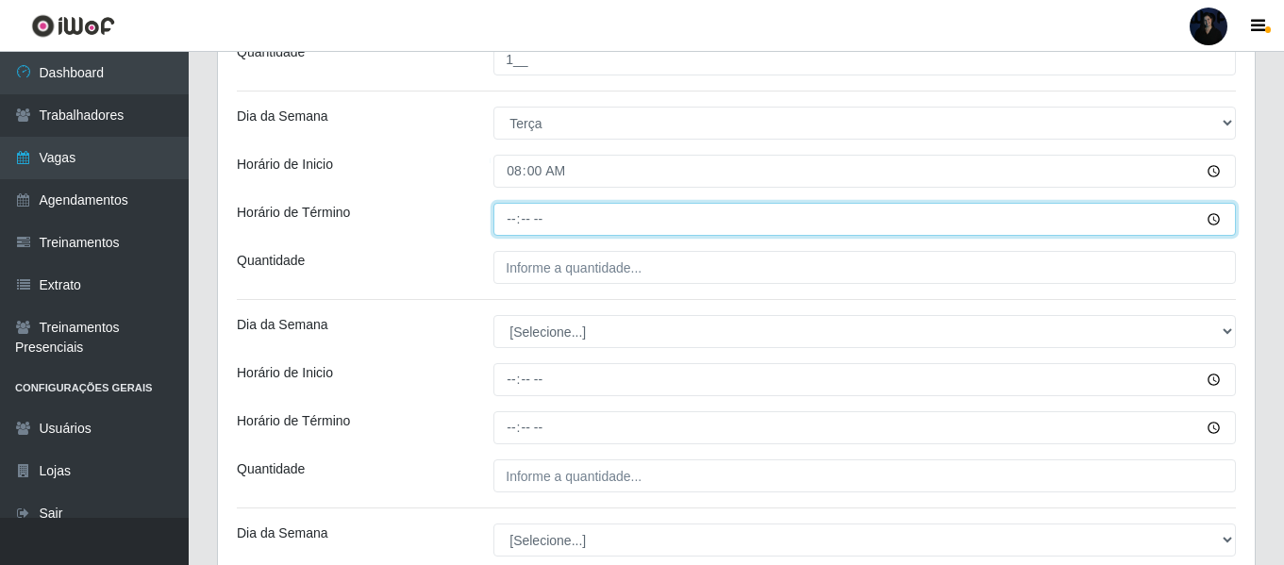
click at [512, 214] on input "Horário de Término" at bounding box center [864, 219] width 742 height 33
type input "14:00"
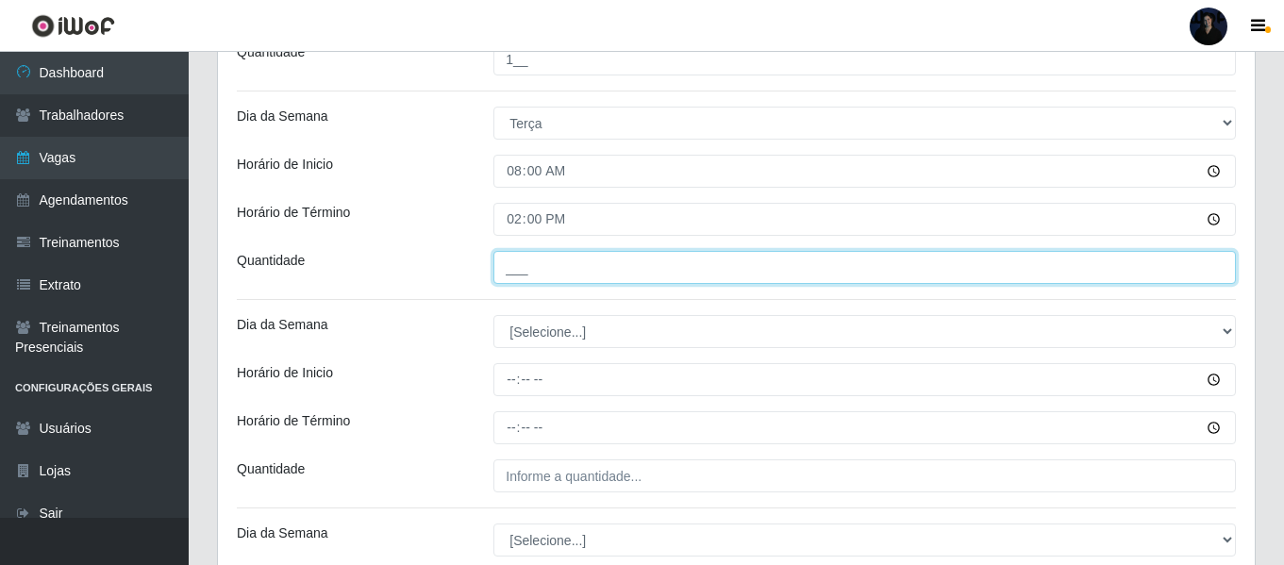
click at [531, 263] on input "___" at bounding box center [864, 267] width 742 height 33
type input "2__"
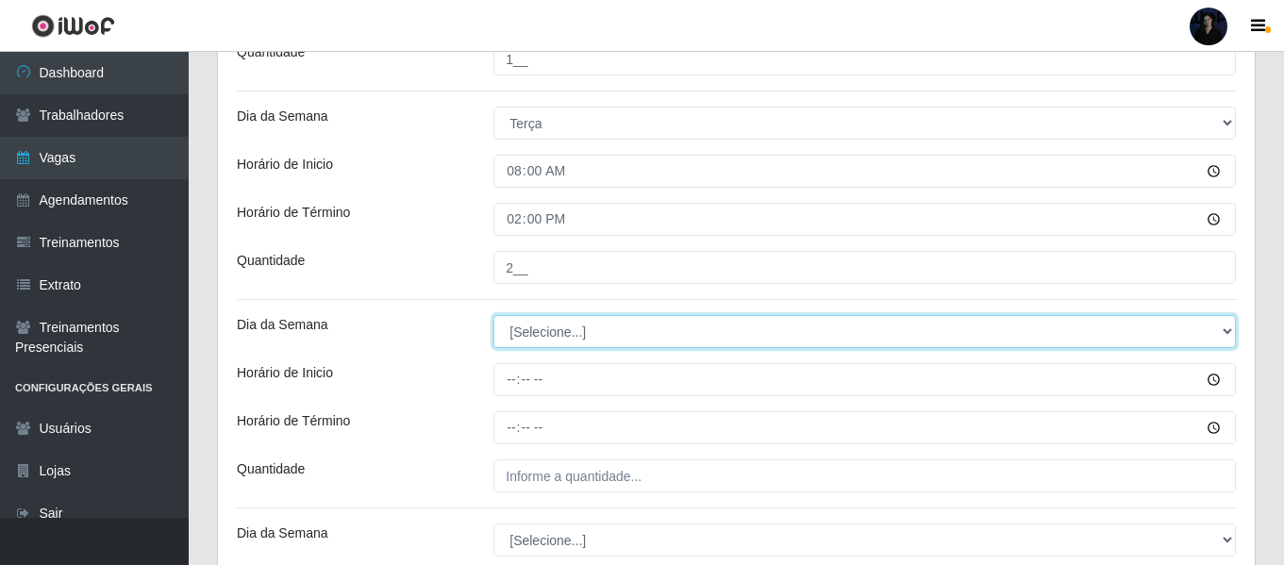
click at [517, 325] on select "[Selecione...] Segunda Terça Quarta Quinta Sexta Sábado Domingo" at bounding box center [864, 331] width 742 height 33
select select "2"
click at [493, 315] on select "[Selecione...] Segunda Terça Quarta Quinta Sexta Sábado Domingo" at bounding box center [864, 331] width 742 height 33
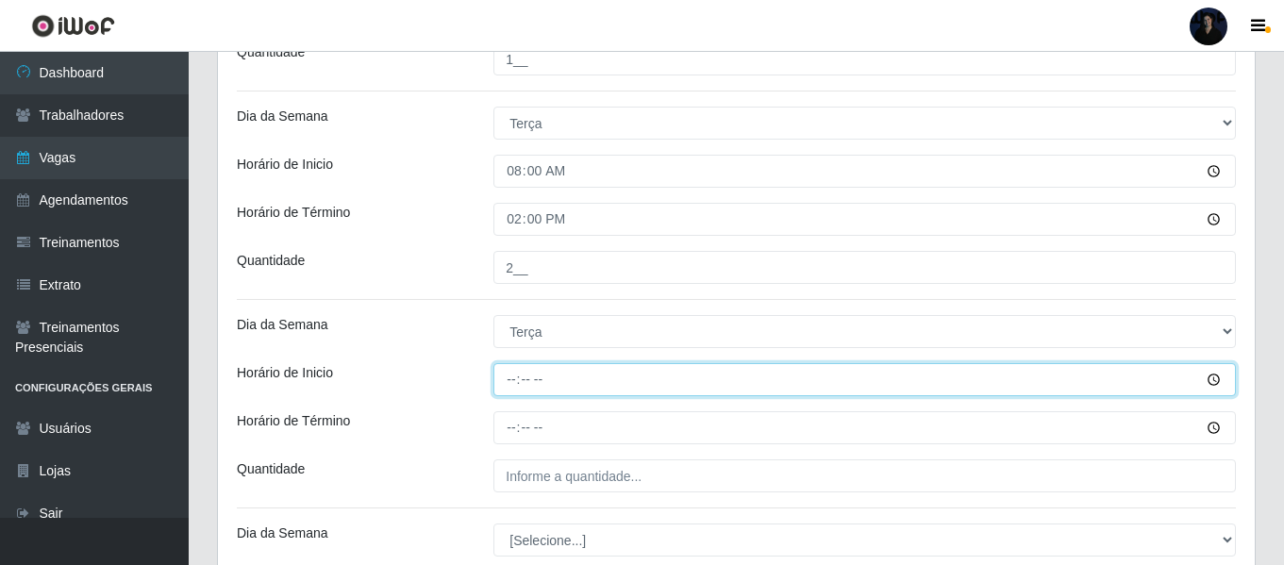
click at [513, 379] on input "Horário de Inicio" at bounding box center [864, 379] width 742 height 33
type input "10:00"
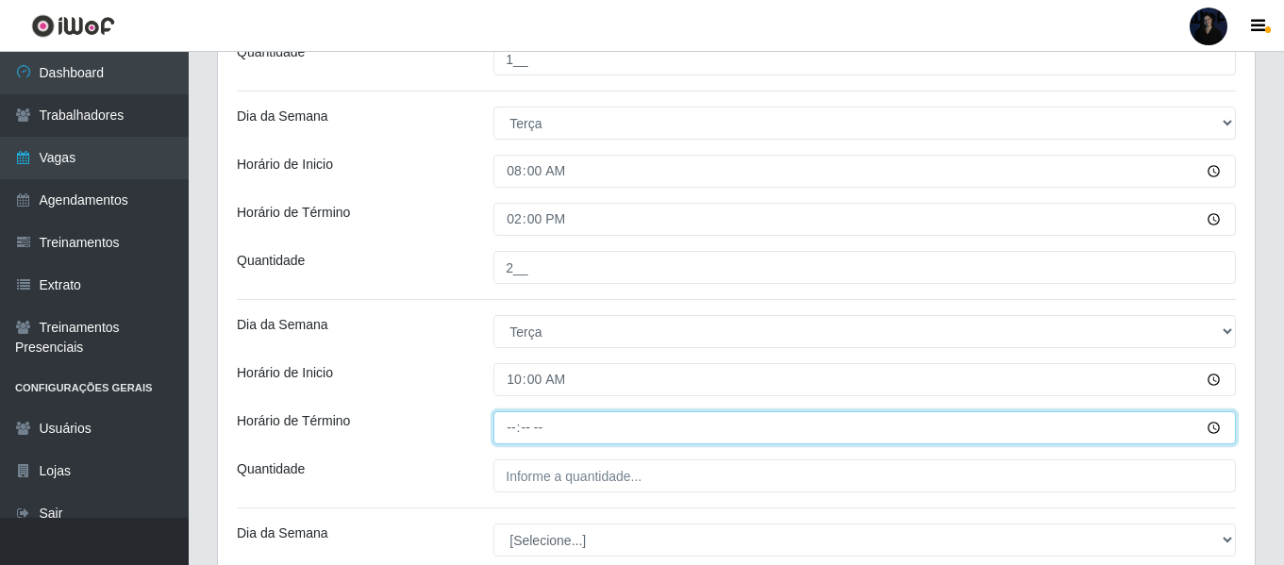
click at [517, 427] on input "Horário de Término" at bounding box center [864, 427] width 742 height 33
type input "16:00"
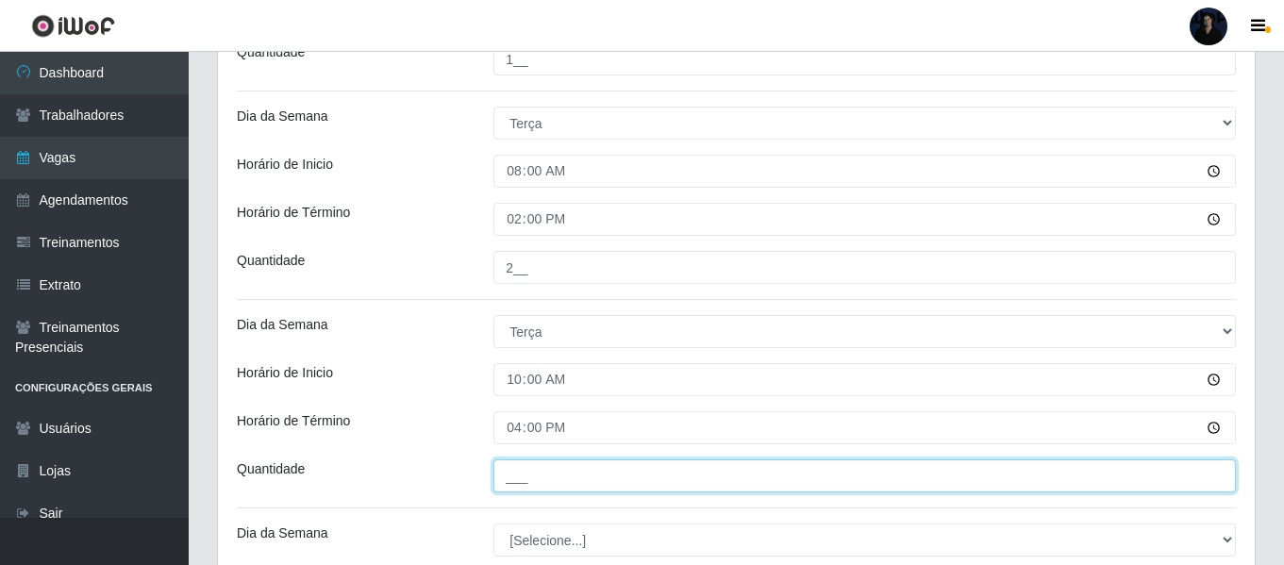
click at [527, 467] on input "___" at bounding box center [864, 475] width 742 height 33
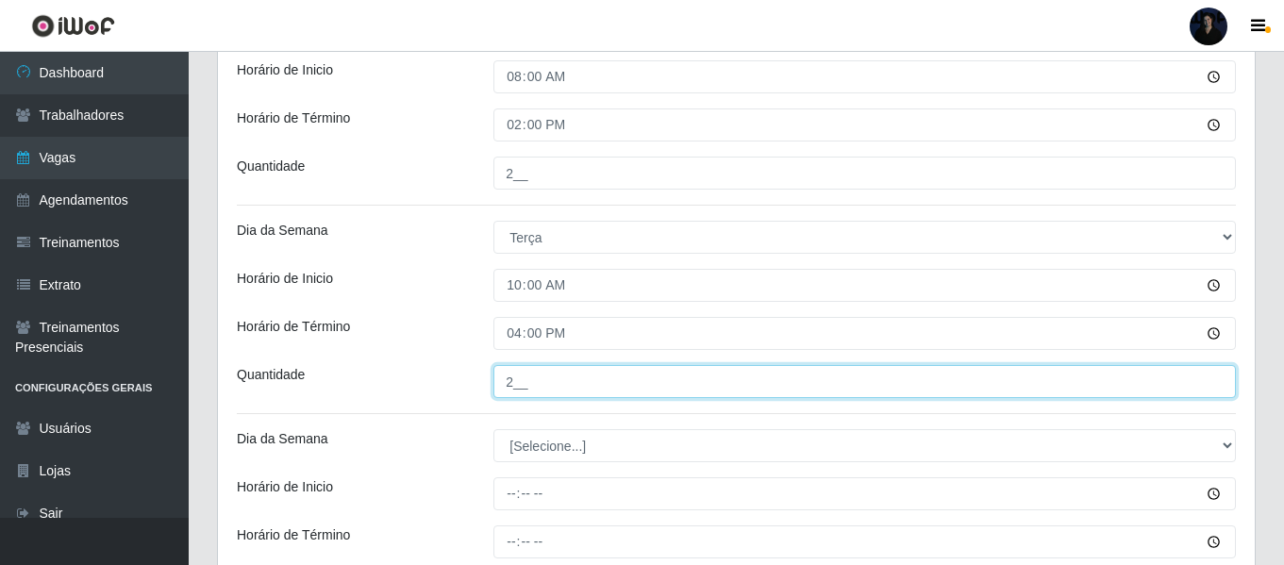
scroll to position [1509, 0]
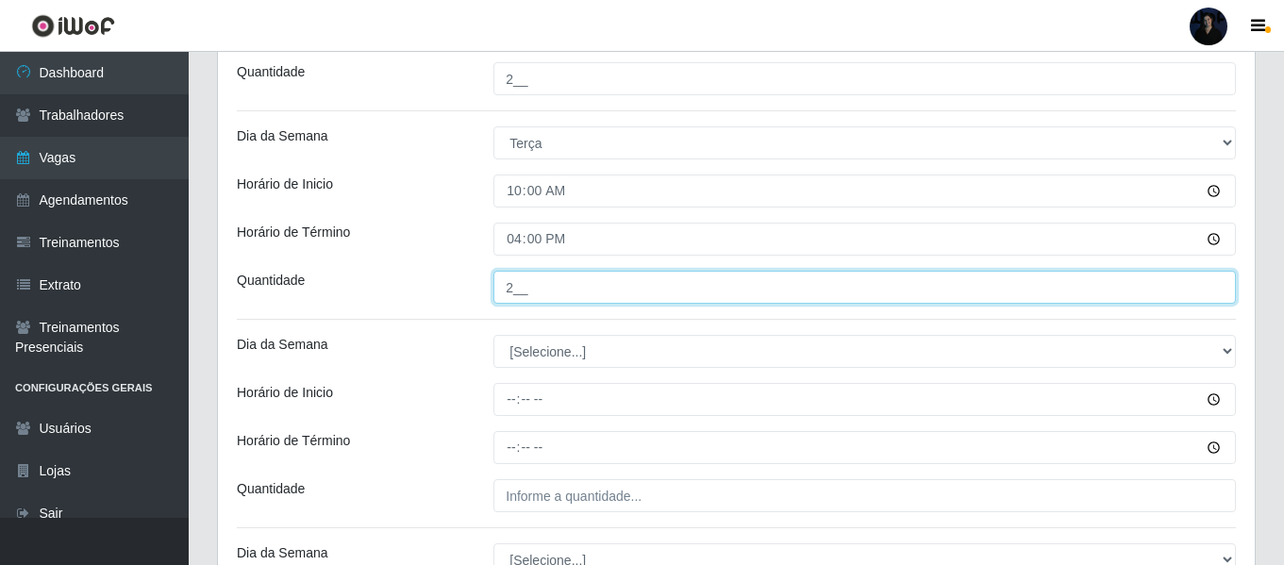
type input "2__"
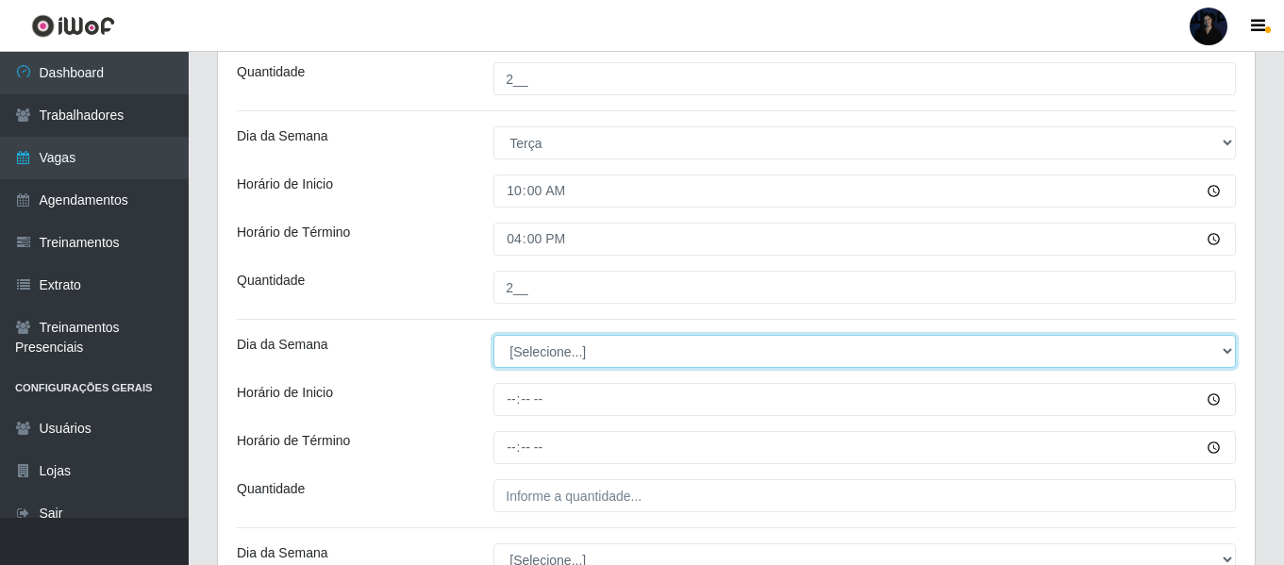
click at [529, 358] on select "[Selecione...] Segunda Terça Quarta Quinta Sexta Sábado Domingo" at bounding box center [864, 351] width 742 height 33
select select "2"
click at [493, 335] on select "[Selecione...] Segunda Terça Quarta Quinta Sexta Sábado Domingo" at bounding box center [864, 351] width 742 height 33
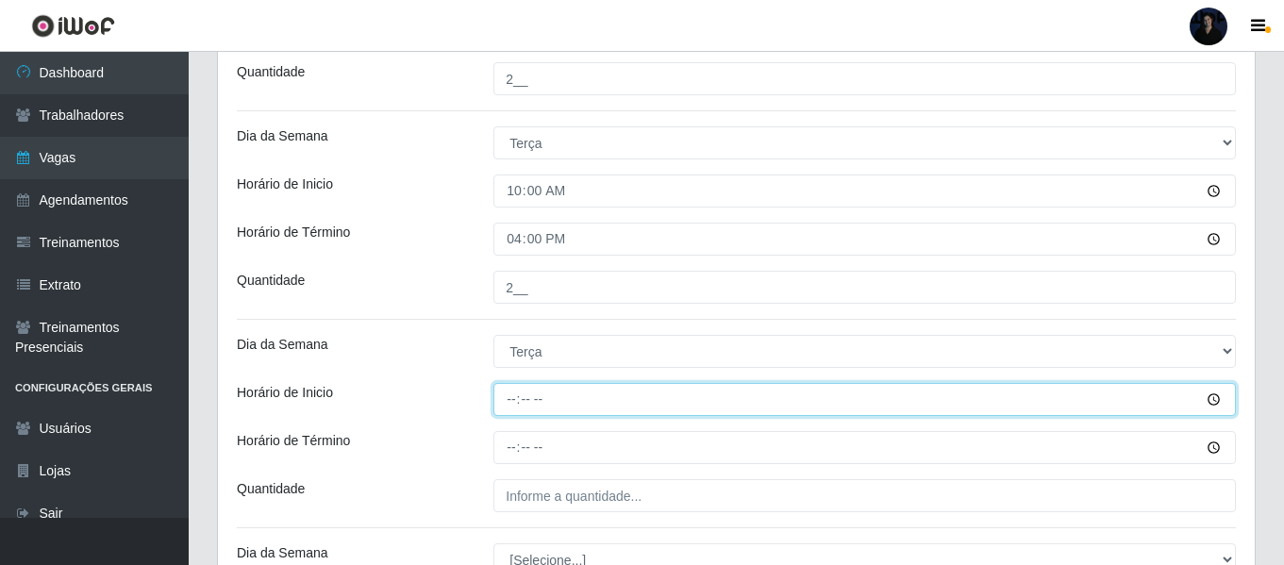
click at [503, 397] on input "Horário de Inicio" at bounding box center [864, 399] width 742 height 33
type input "14:00"
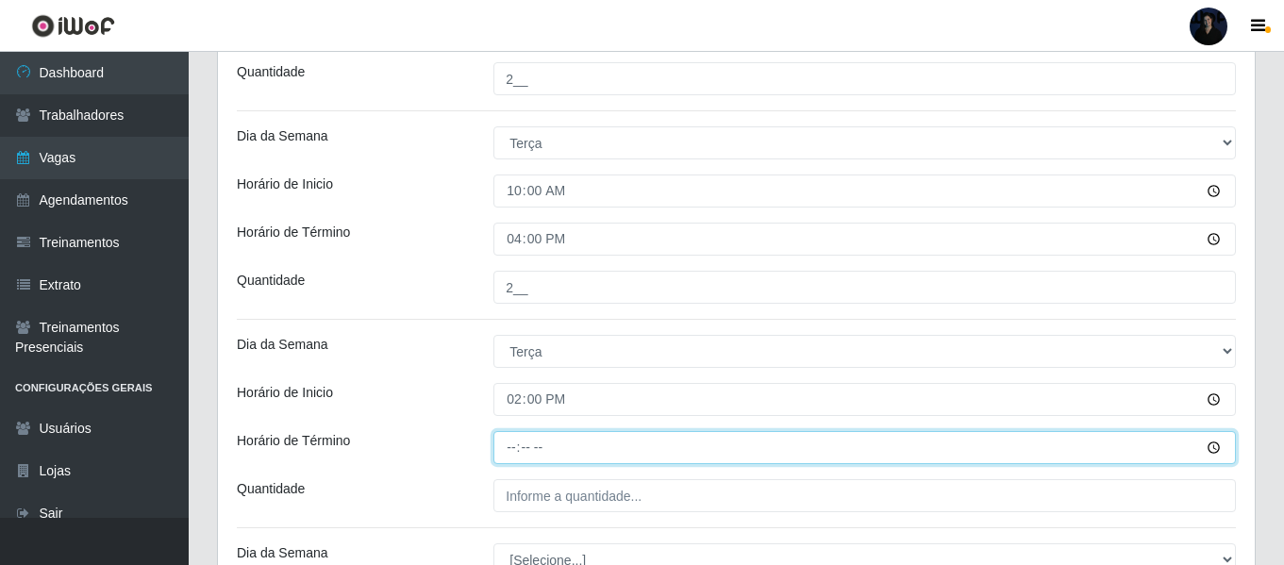
click at [514, 445] on input "Horário de Término" at bounding box center [864, 447] width 742 height 33
type input "20:00"
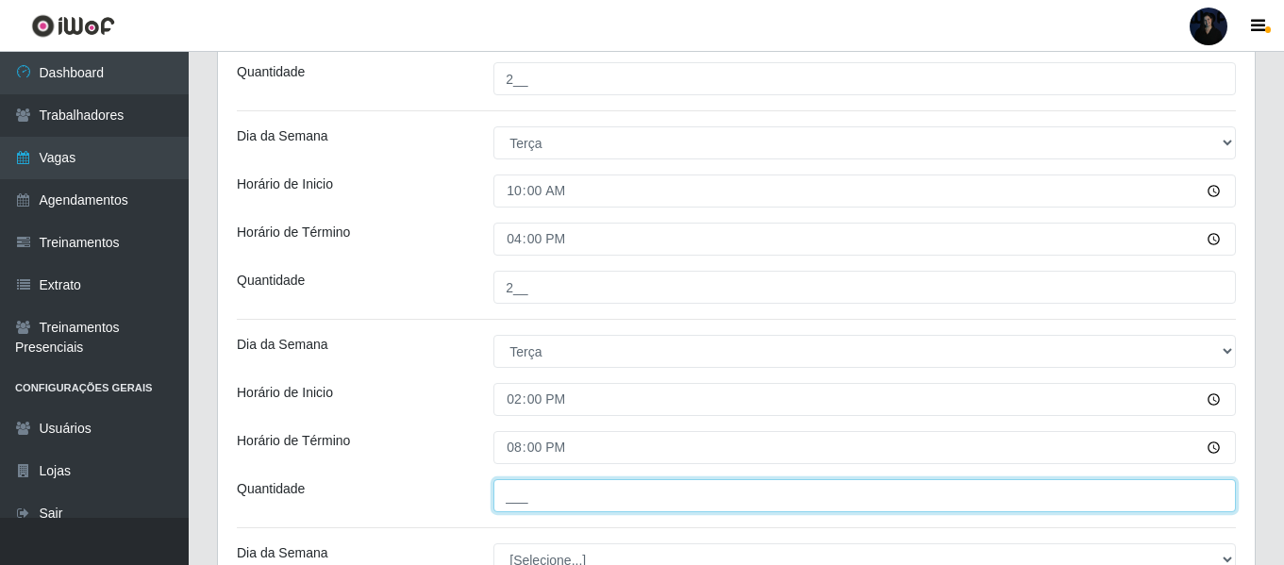
click at [516, 489] on input "___" at bounding box center [864, 495] width 742 height 33
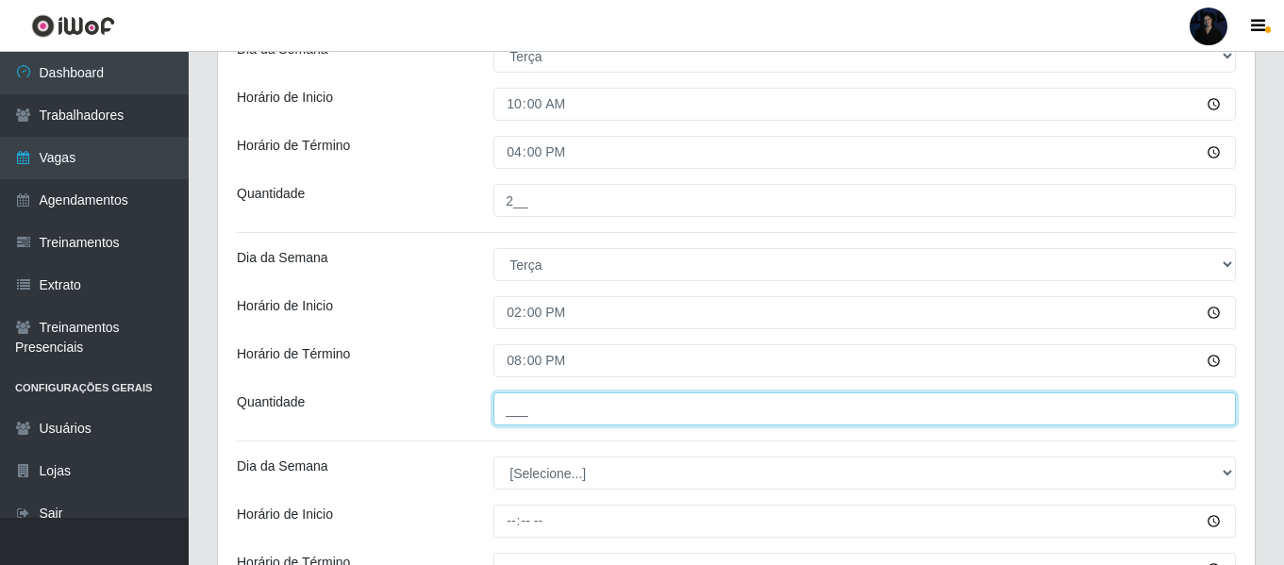
scroll to position [1604, 0]
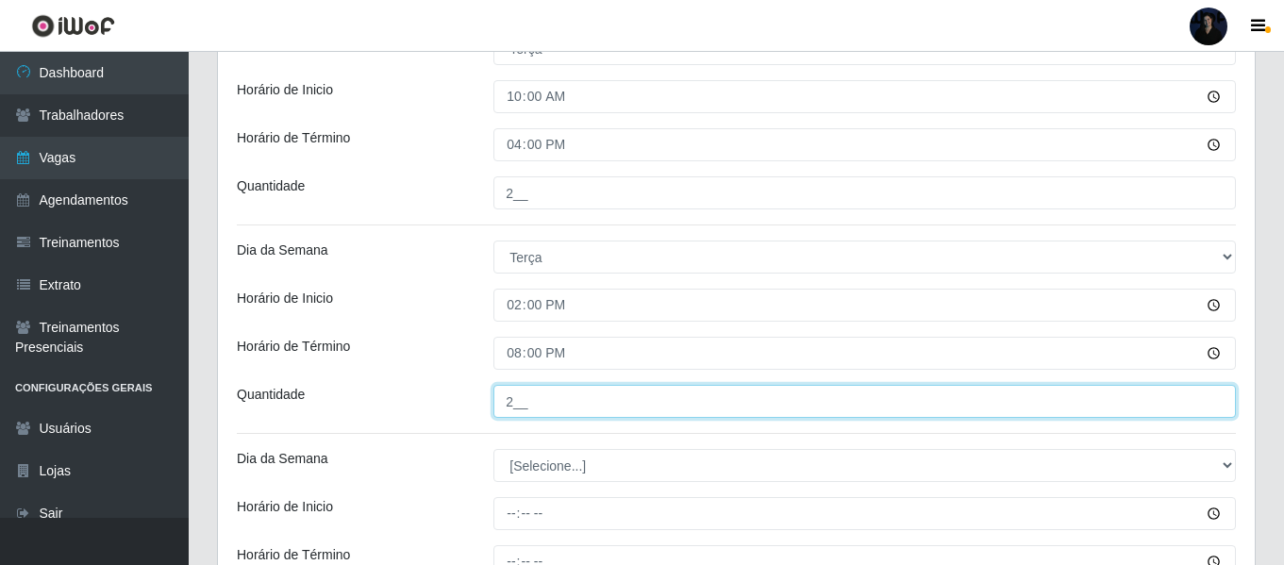
type input "2__"
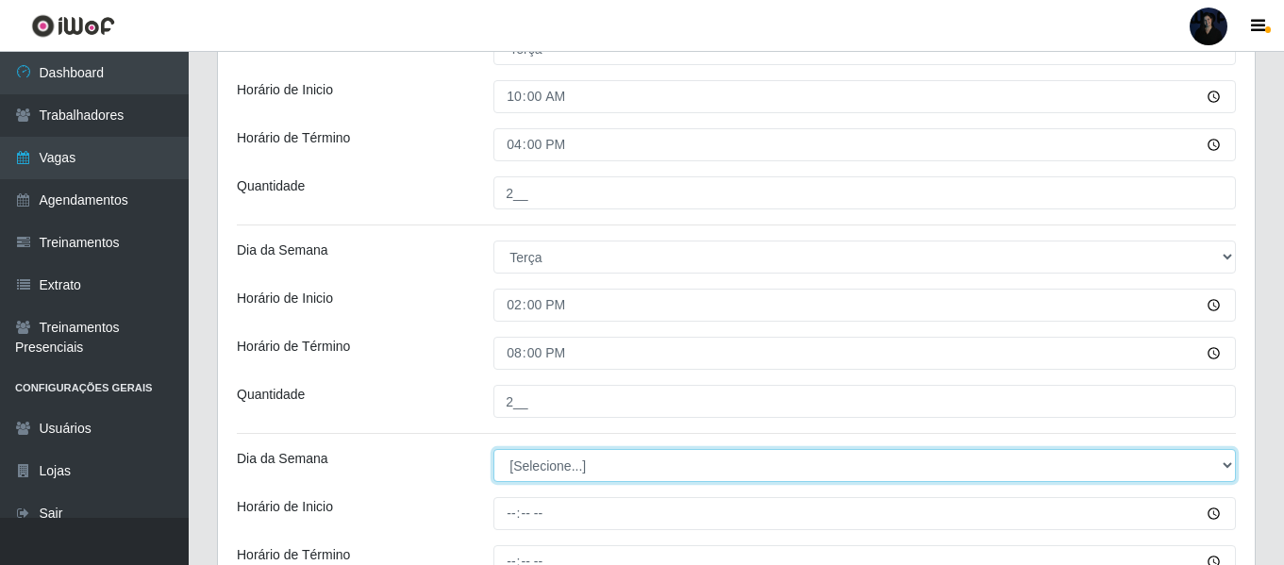
click at [519, 463] on select "[Selecione...] Segunda Terça Quarta Quinta Sexta Sábado Domingo" at bounding box center [864, 465] width 742 height 33
select select "2"
click at [493, 449] on select "[Selecione...] Segunda Terça Quarta Quinta Sexta Sábado Domingo" at bounding box center [864, 465] width 742 height 33
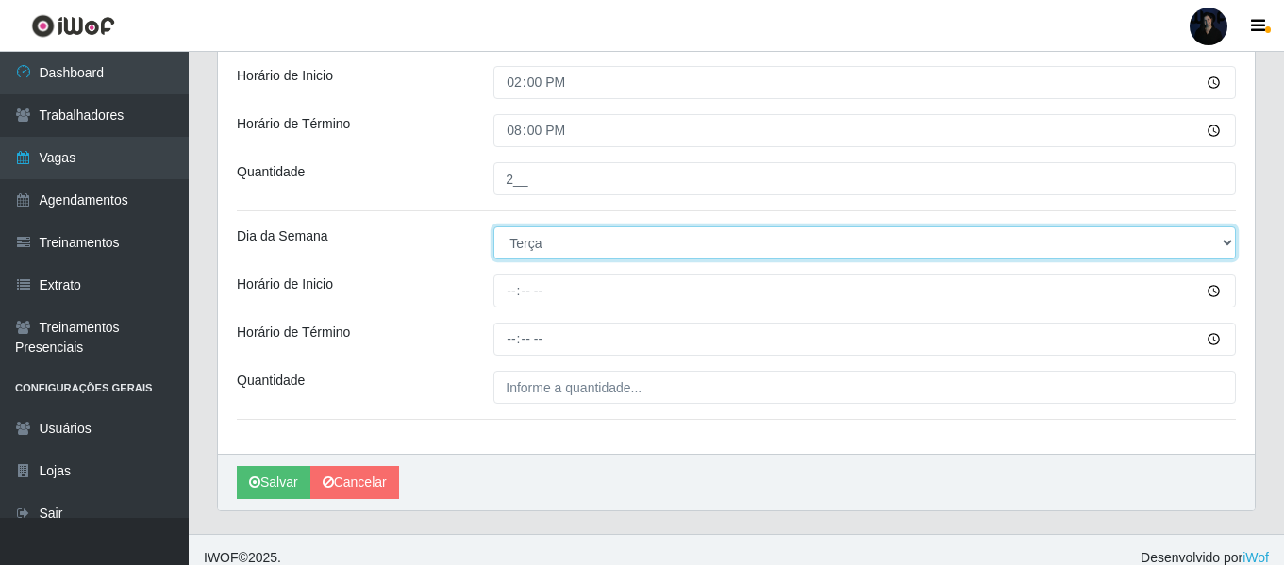
scroll to position [1842, 0]
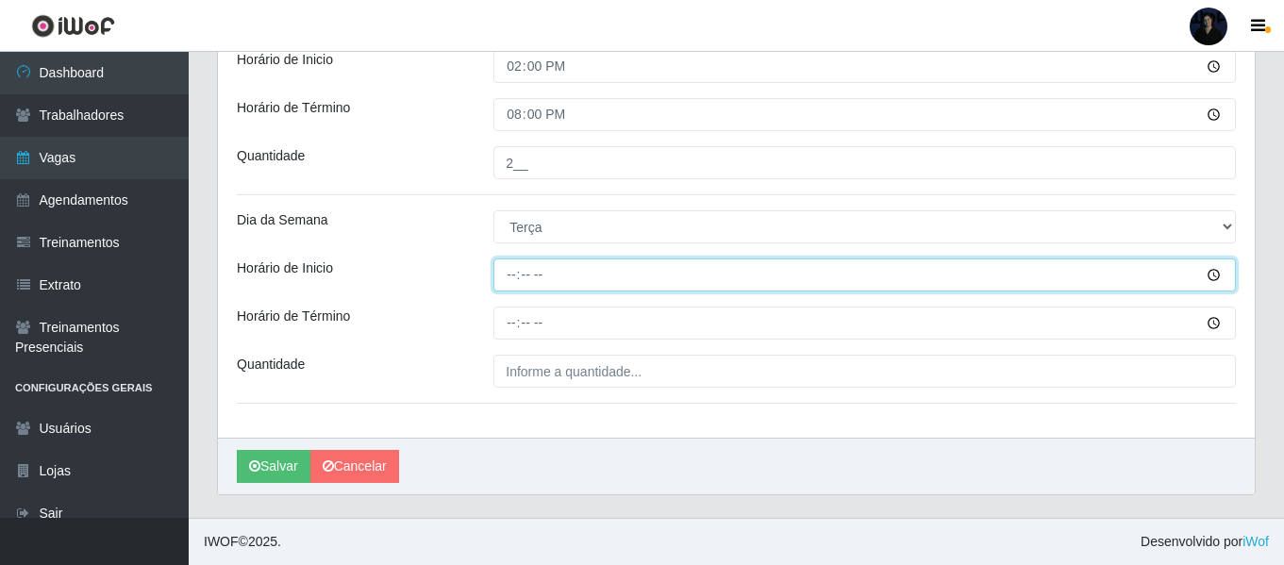
click at [511, 275] on input "Horário de Inicio" at bounding box center [864, 274] width 742 height 33
type input "15:00"
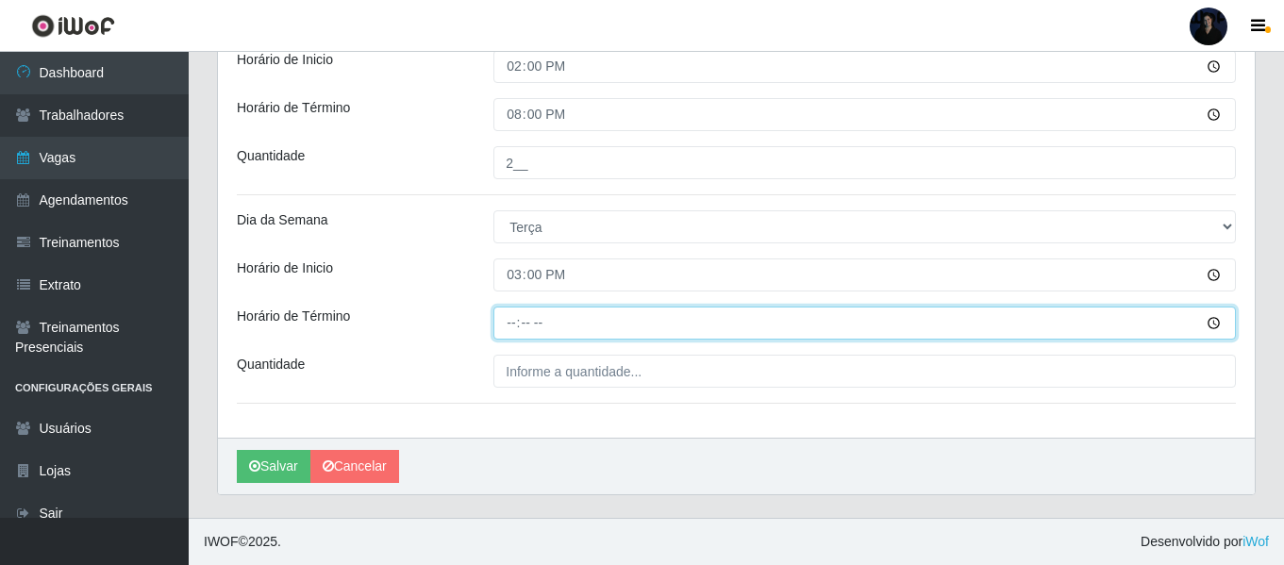
click at [513, 324] on input "Horário de Término" at bounding box center [864, 323] width 742 height 33
type input "21:00"
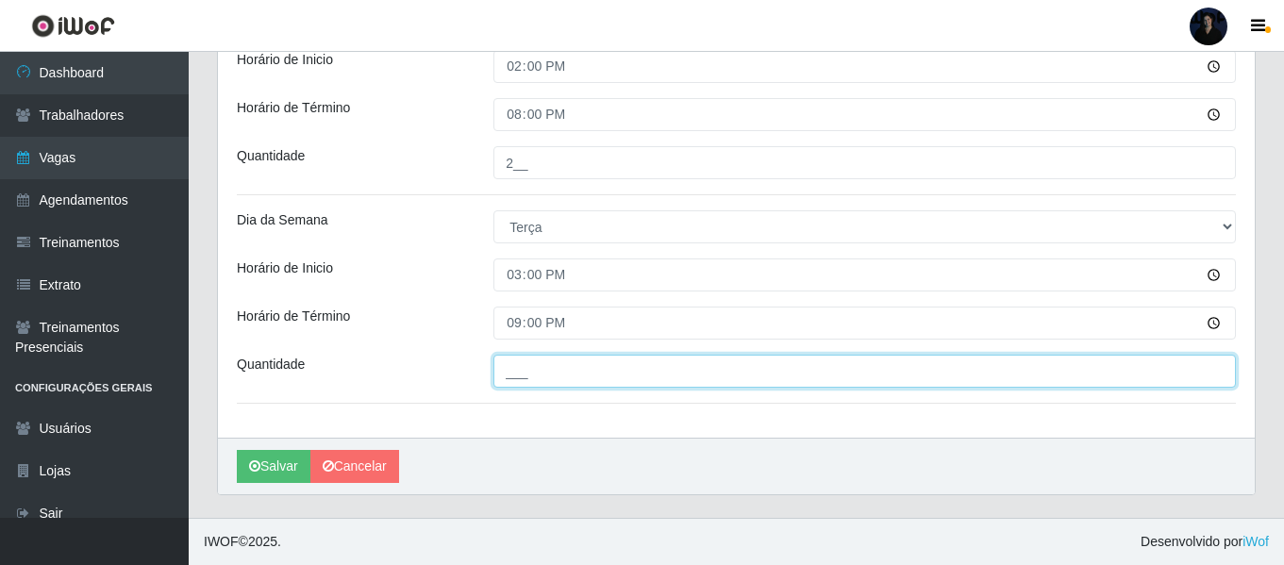
click at [514, 363] on input "___" at bounding box center [864, 371] width 742 height 33
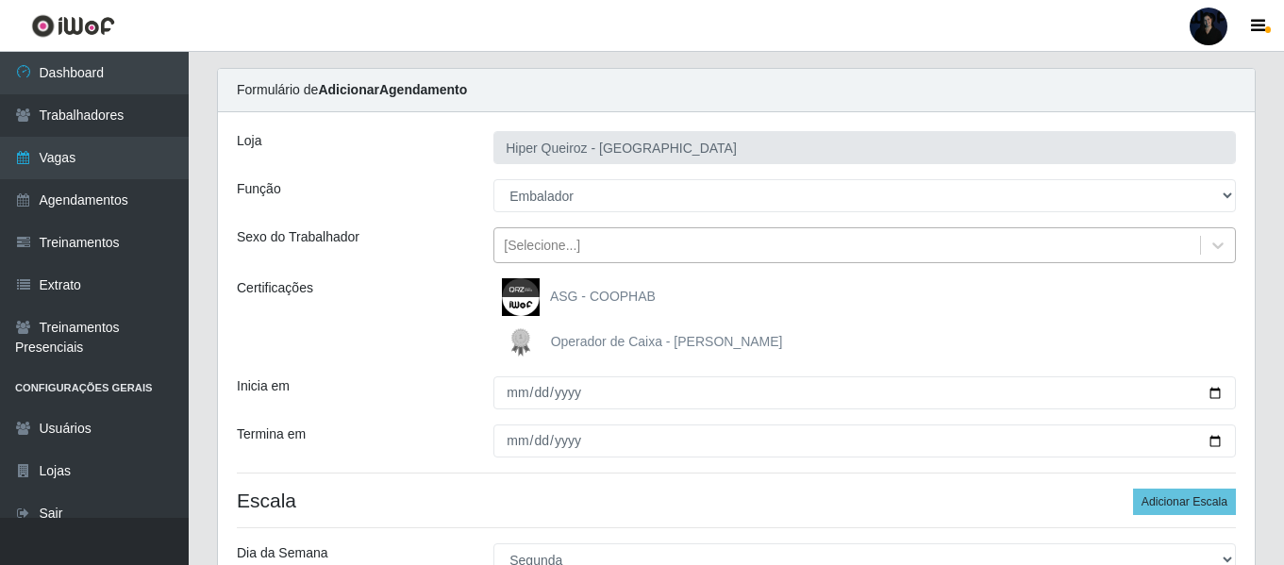
scroll to position [333, 0]
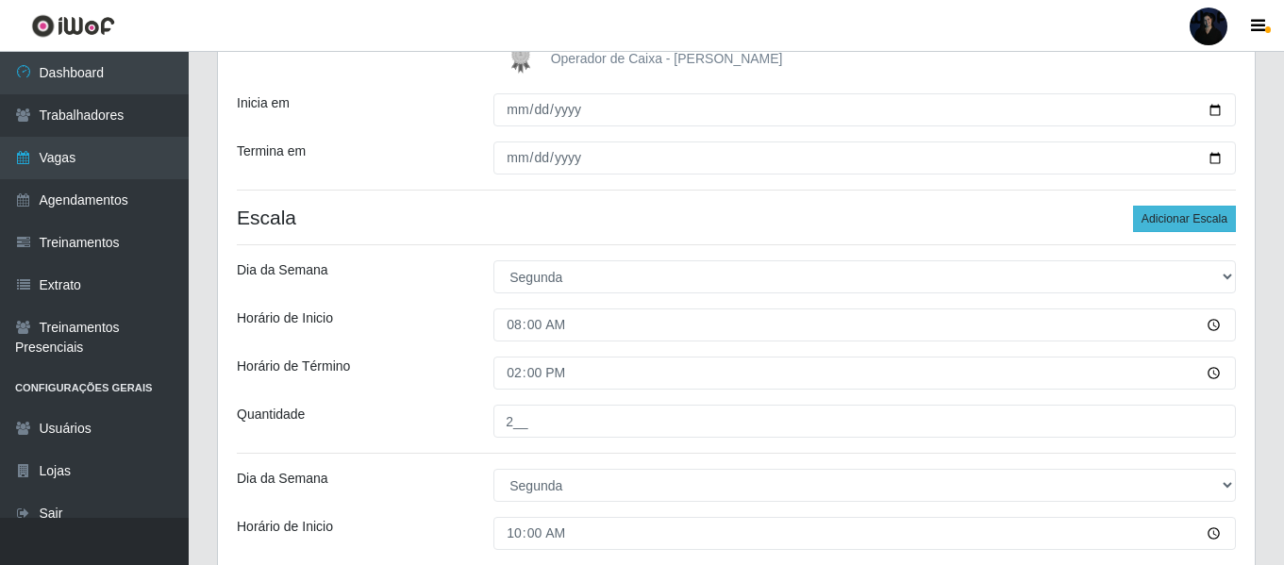
type input "1__"
click at [1151, 223] on button "Adicionar Escala" at bounding box center [1184, 219] width 103 height 26
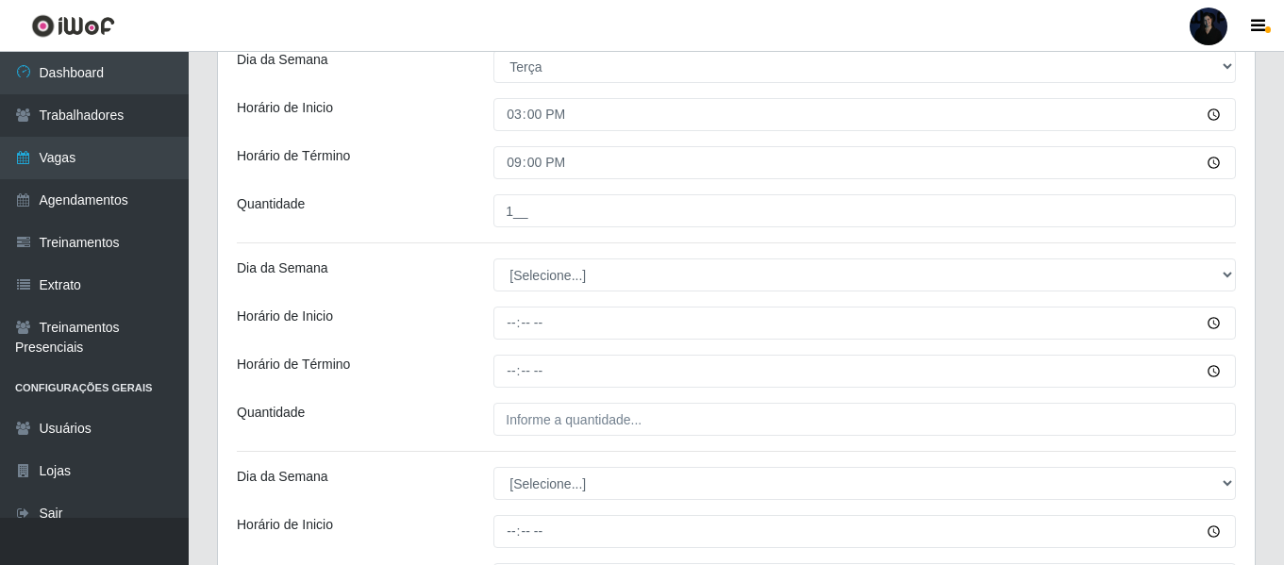
scroll to position [2031, 0]
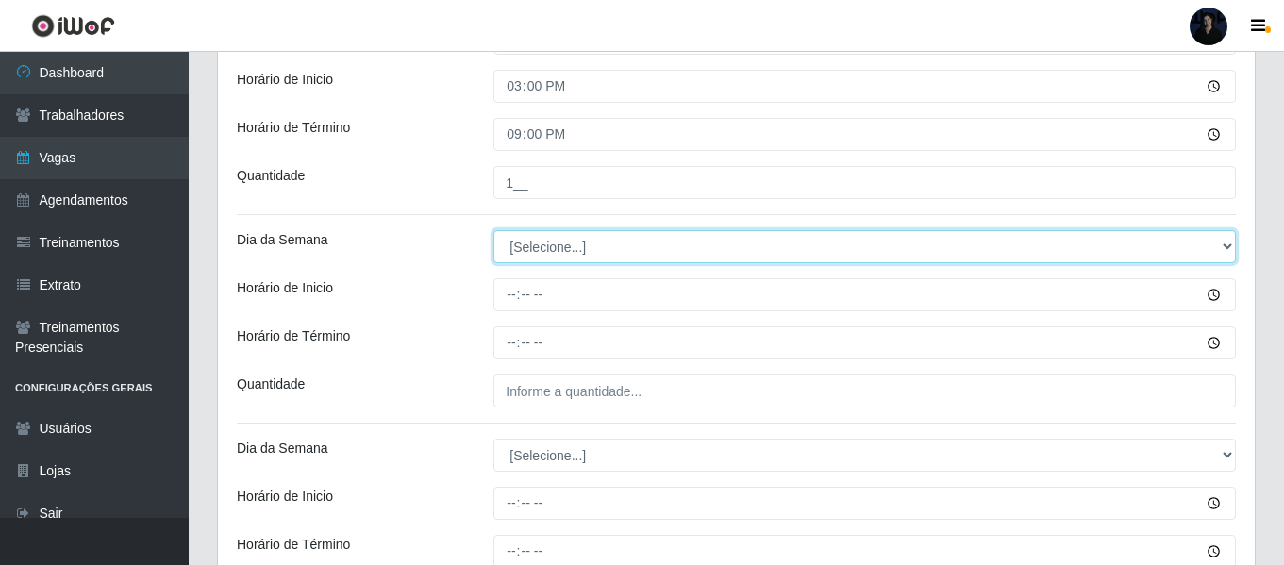
click at [545, 257] on select "[Selecione...] Segunda Terça Quarta Quinta Sexta Sábado Domingo" at bounding box center [864, 246] width 742 height 33
select select "3"
click at [493, 230] on select "[Selecione...] Segunda Terça Quarta Quinta Sexta Sábado Domingo" at bounding box center [864, 246] width 742 height 33
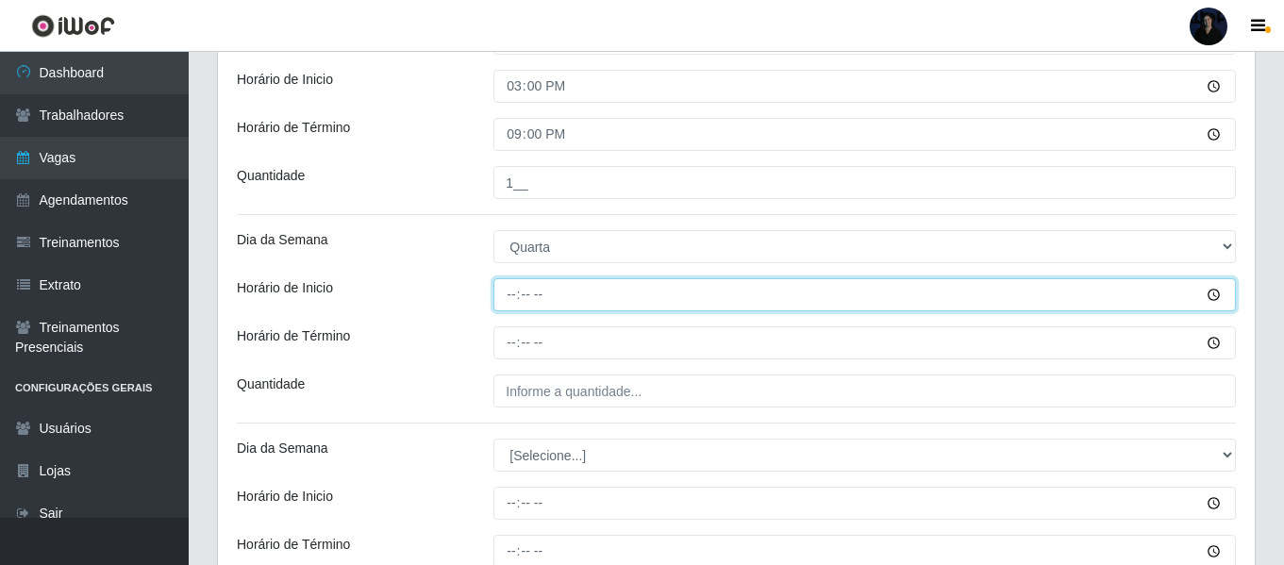
click at [513, 291] on input "Horário de Inicio" at bounding box center [864, 294] width 742 height 33
type input "08:00"
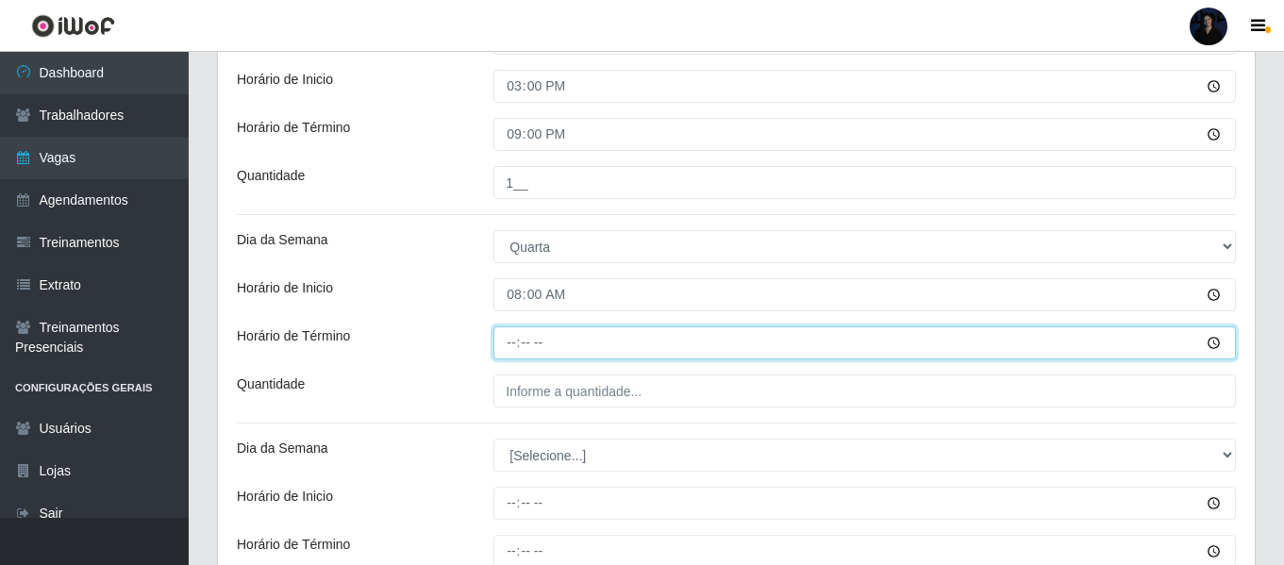
click at [508, 338] on input "Horário de Término" at bounding box center [864, 342] width 742 height 33
type input "14:00"
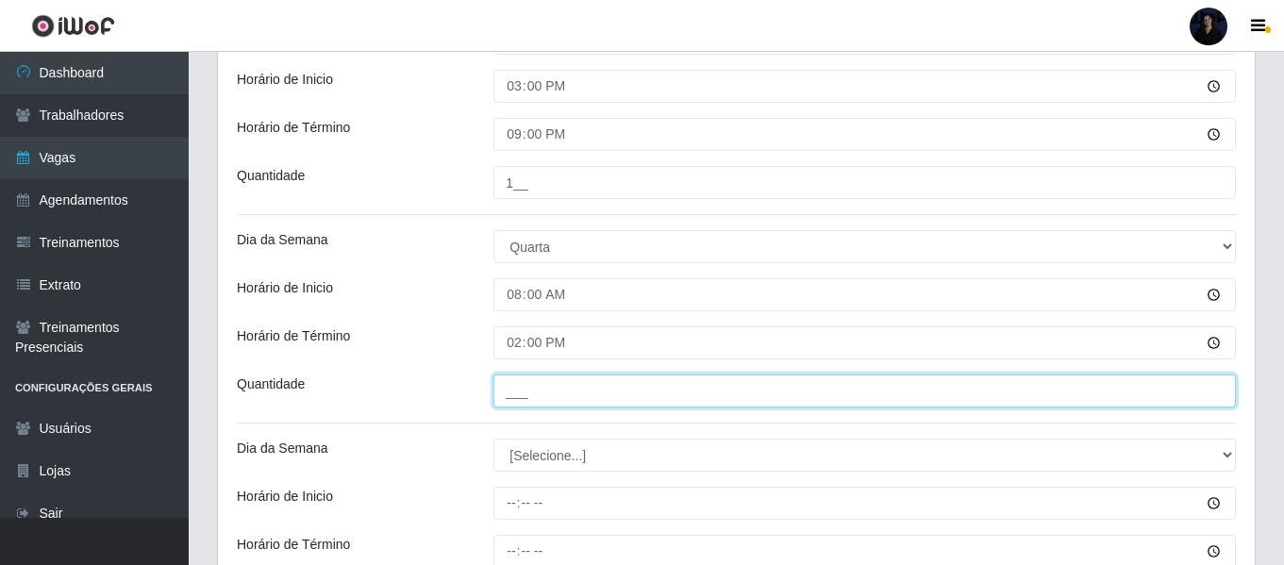
click at [521, 389] on input "___" at bounding box center [864, 390] width 742 height 33
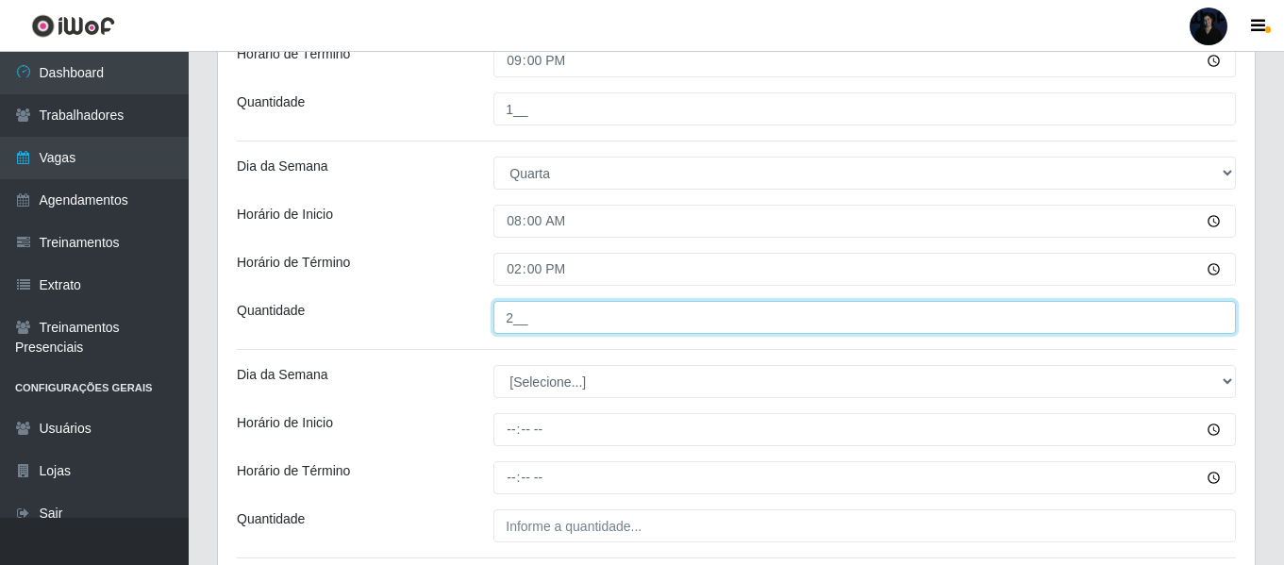
scroll to position [2125, 0]
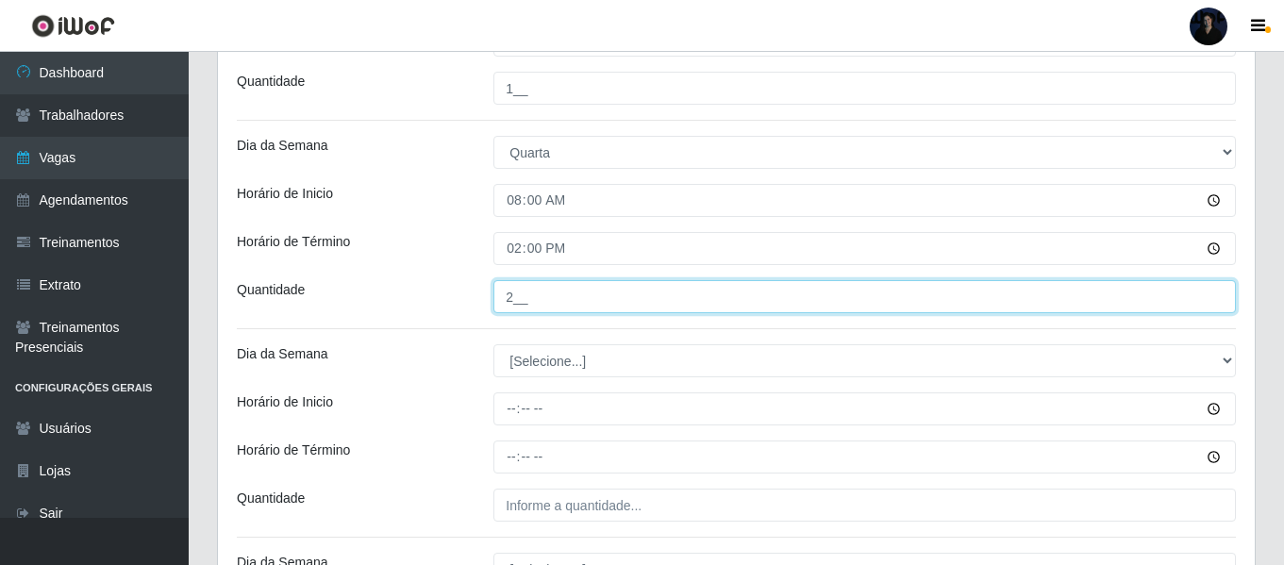
type input "2__"
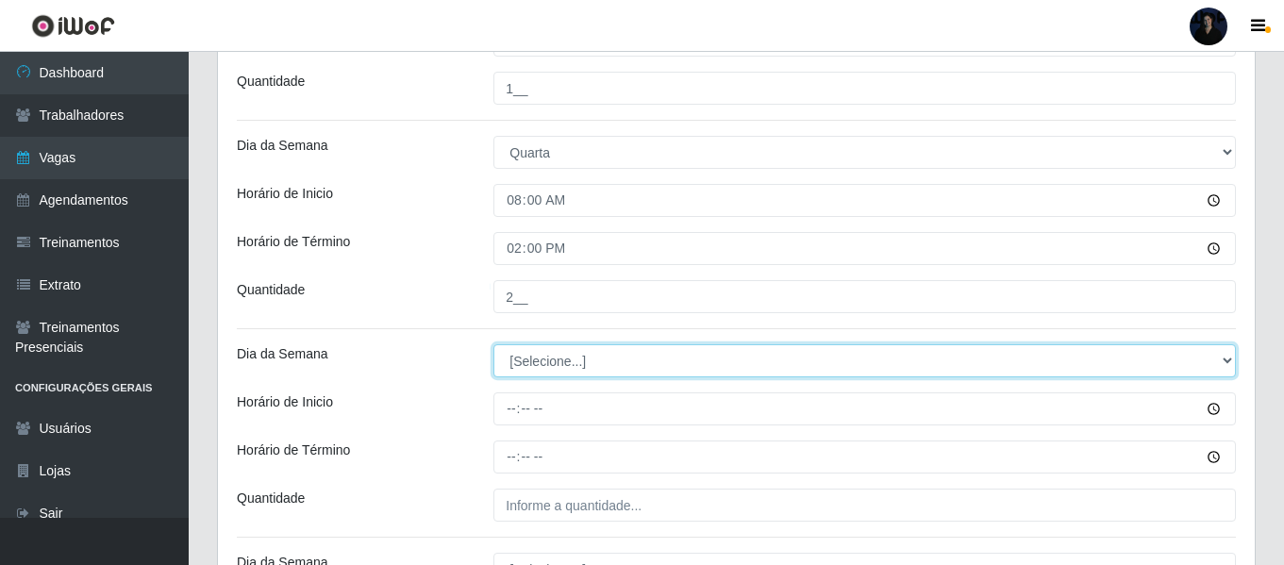
click at [515, 367] on select "[Selecione...] Segunda Terça Quarta Quinta Sexta Sábado Domingo" at bounding box center [864, 360] width 742 height 33
select select "3"
click at [493, 344] on select "[Selecione...] Segunda Terça Quarta Quinta Sexta Sábado Domingo" at bounding box center [864, 360] width 742 height 33
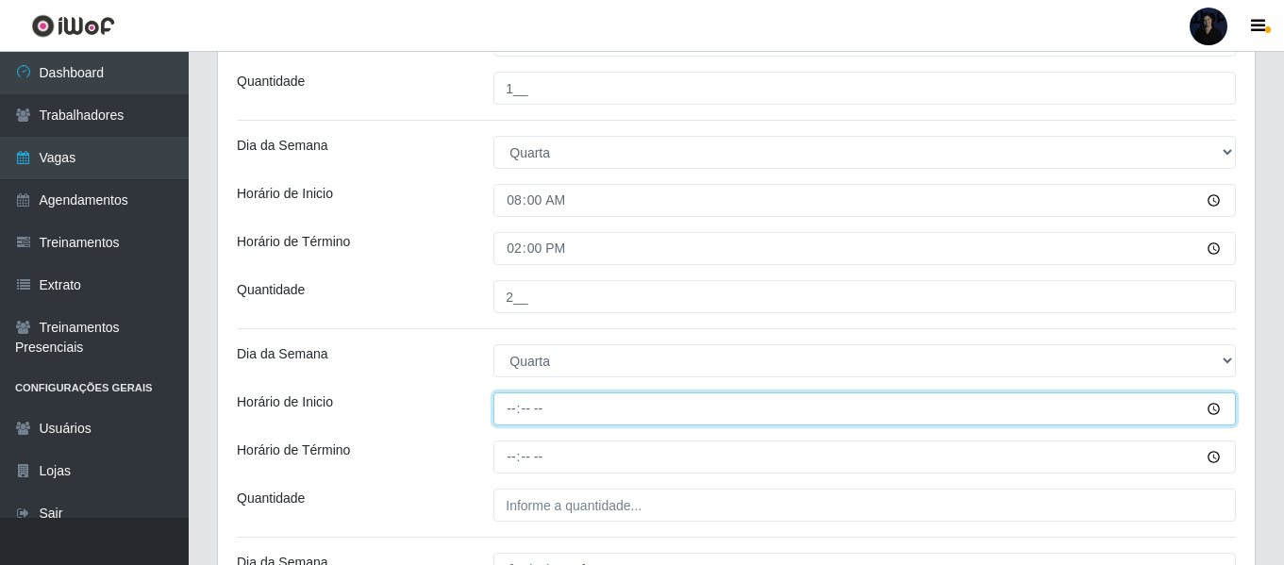
click at [507, 406] on input "Horário de Inicio" at bounding box center [864, 408] width 742 height 33
type input "10:00"
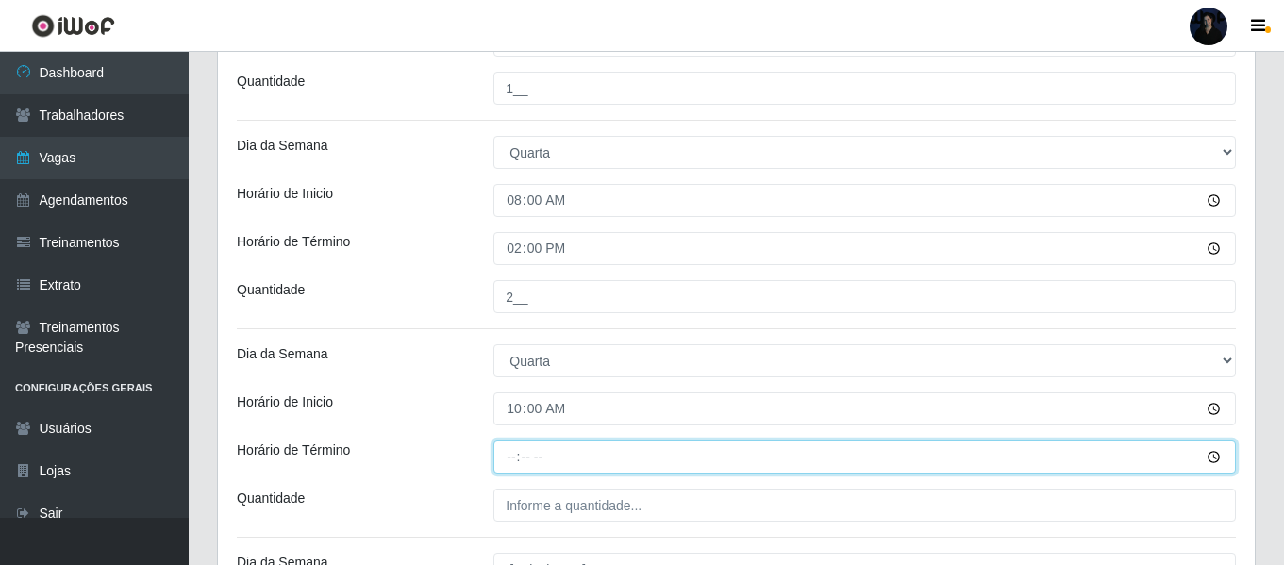
click at [505, 452] on input "Horário de Término" at bounding box center [864, 457] width 742 height 33
type input "16:00"
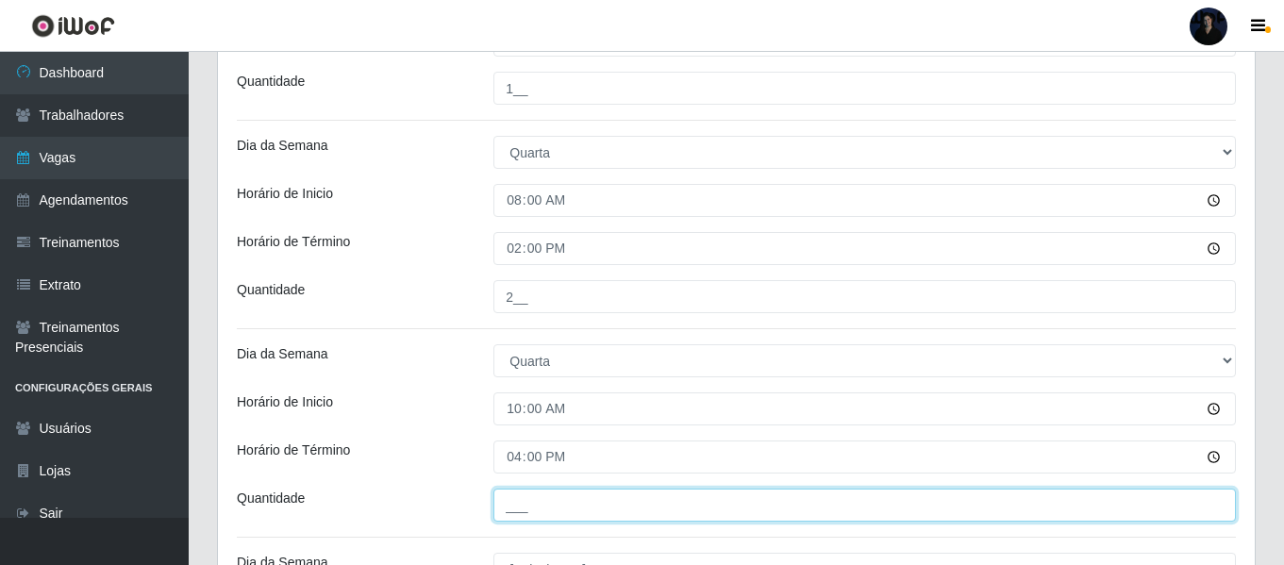
click at [512, 503] on input "___" at bounding box center [864, 505] width 742 height 33
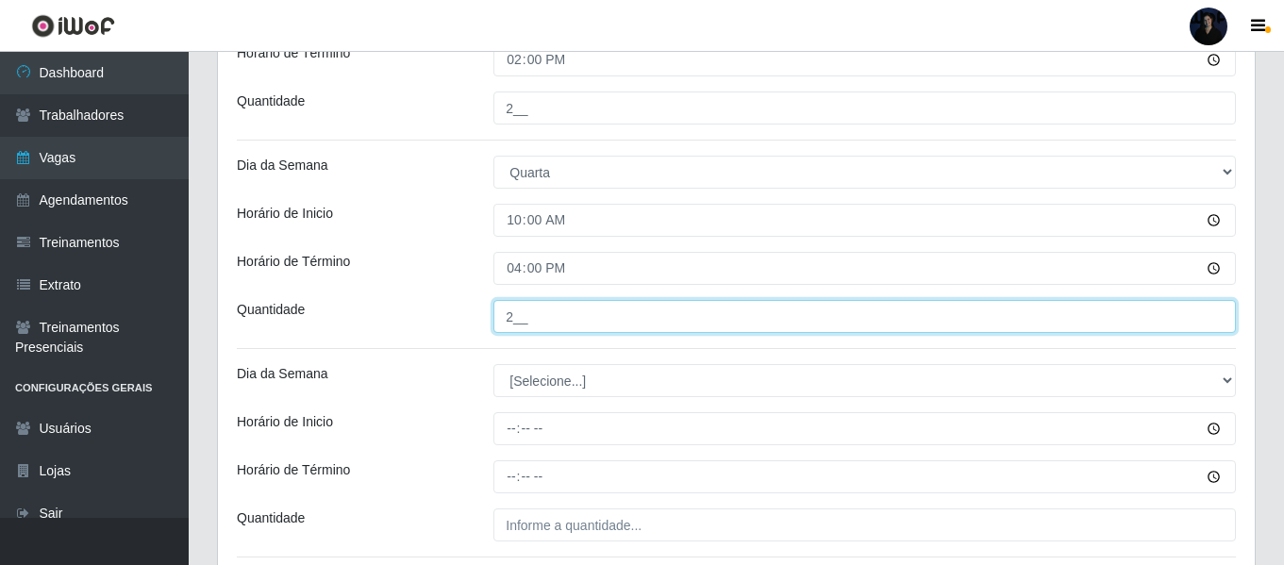
scroll to position [2408, 0]
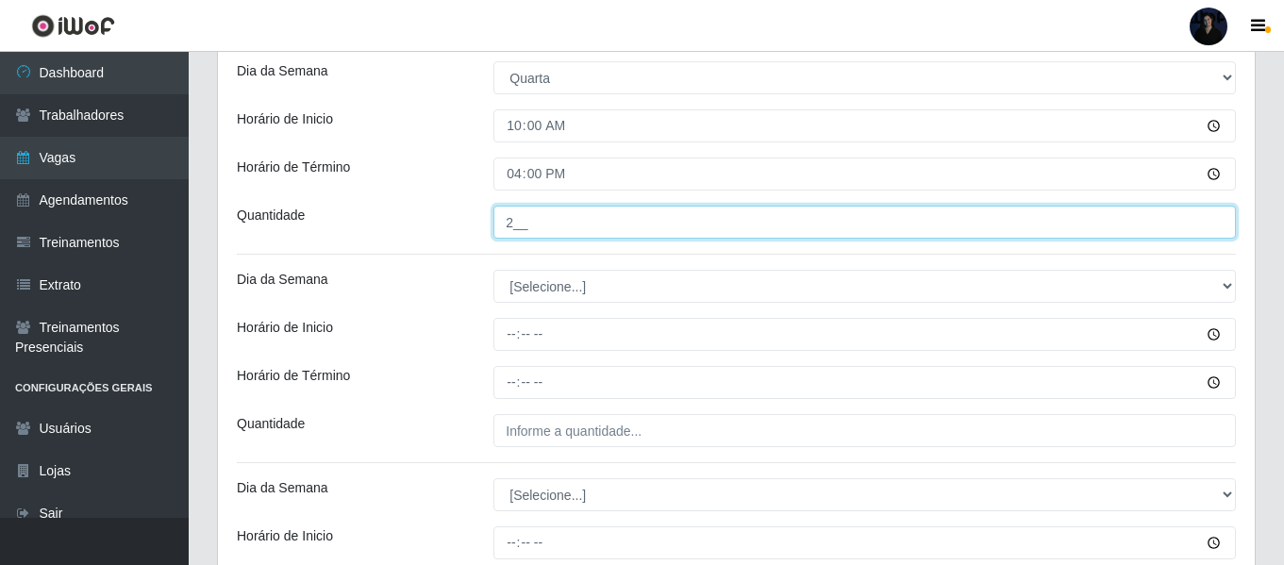
type input "2__"
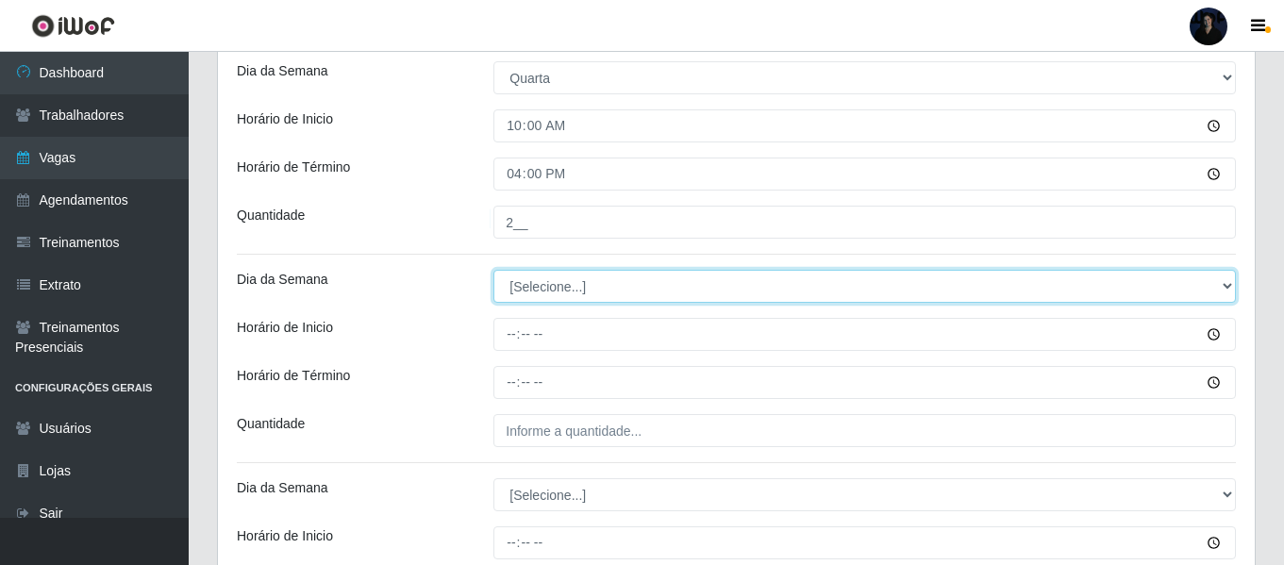
click at [506, 289] on select "[Selecione...] Segunda Terça Quarta Quinta Sexta Sábado Domingo" at bounding box center [864, 286] width 742 height 33
select select "3"
click at [493, 270] on select "[Selecione...] Segunda Terça Quarta Quinta Sexta Sábado Domingo" at bounding box center [864, 286] width 742 height 33
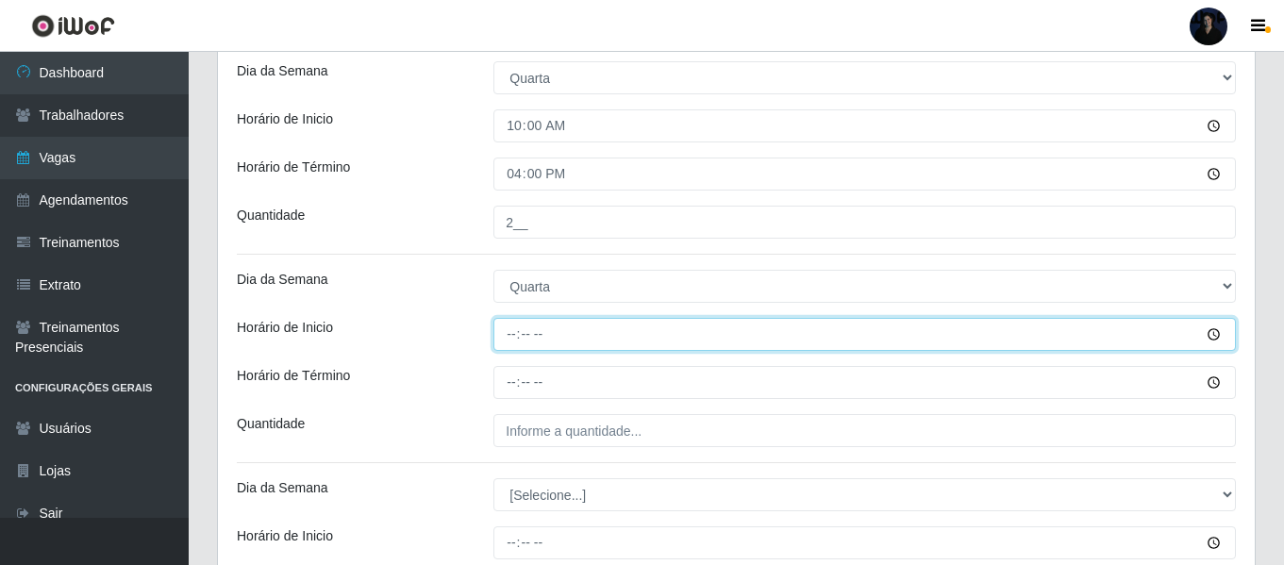
click at [510, 340] on input "Horário de Inicio" at bounding box center [864, 334] width 742 height 33
type input "14:00"
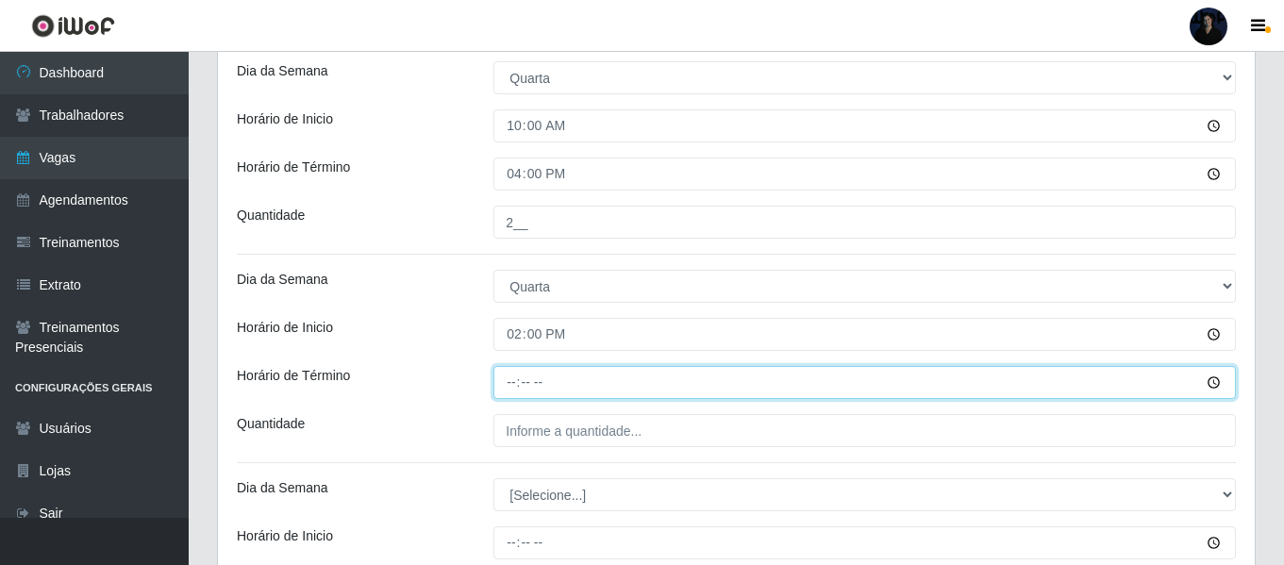
click at [510, 384] on input "Horário de Término" at bounding box center [864, 382] width 742 height 33
type input "20:00"
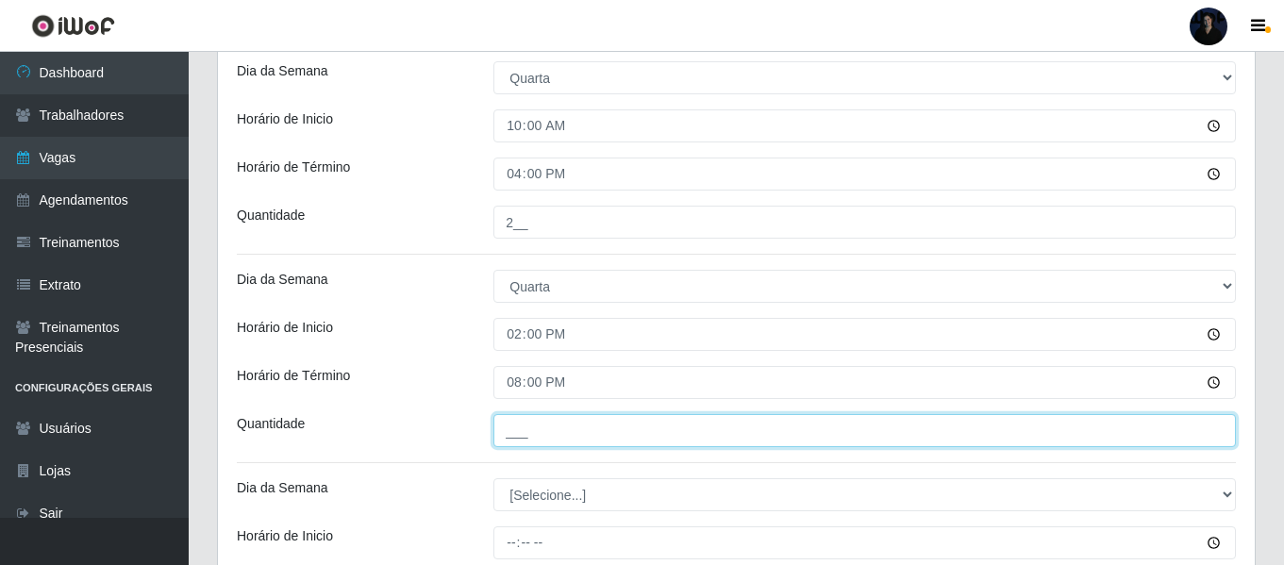
click at [512, 429] on input "___" at bounding box center [864, 430] width 742 height 33
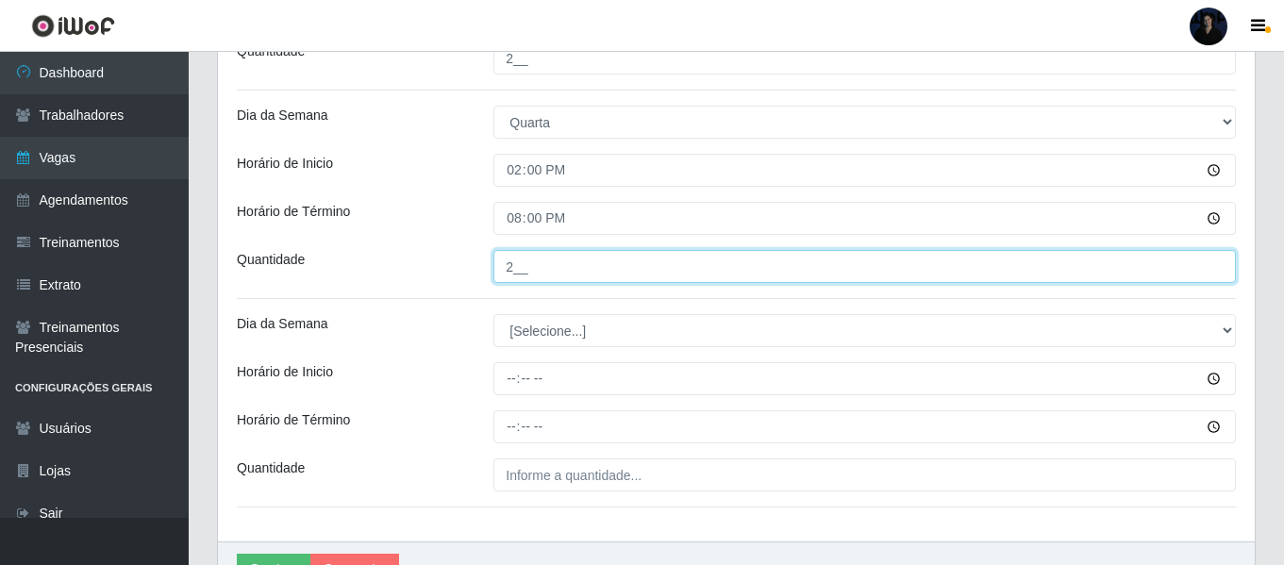
scroll to position [2676, 0]
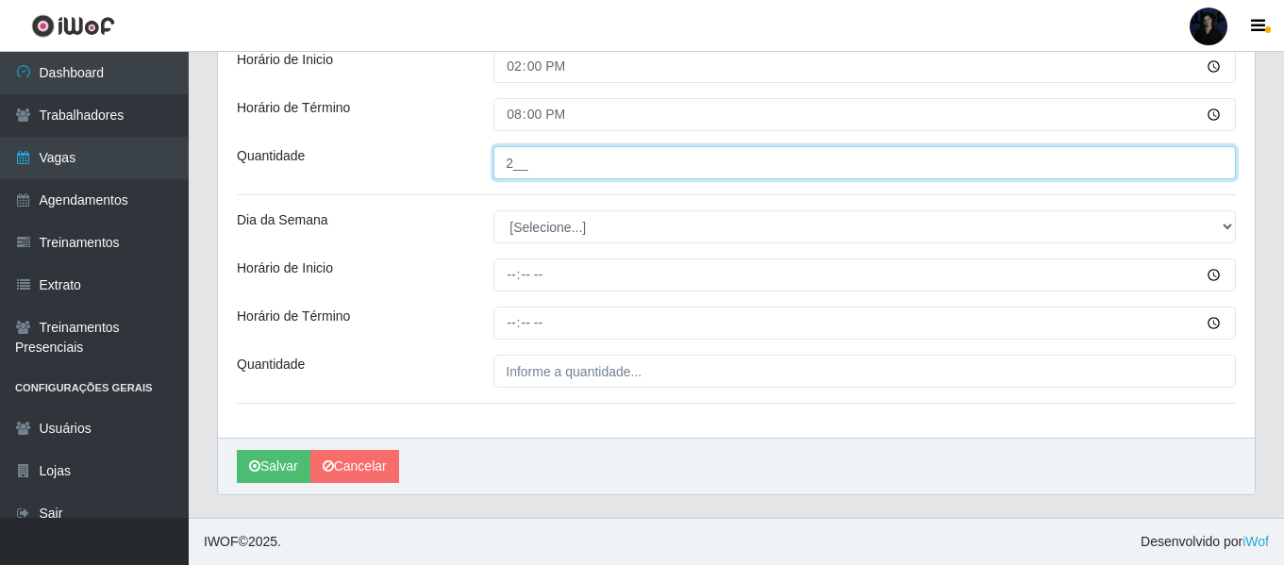
type input "2__"
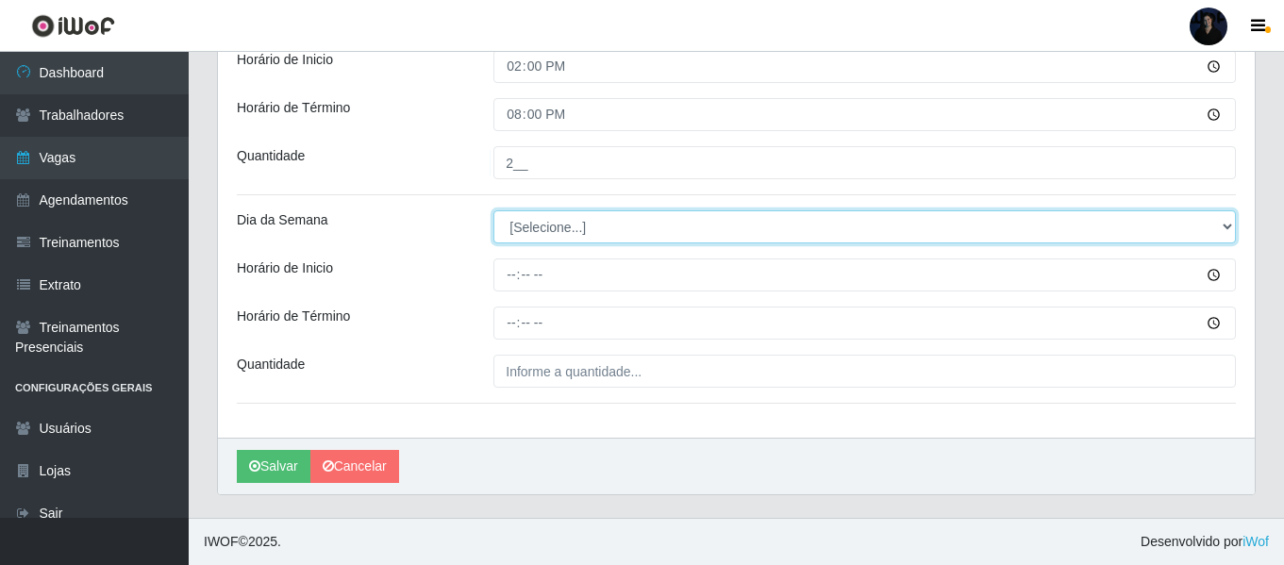
click at [528, 215] on select "[Selecione...] Segunda Terça Quarta Quinta Sexta Sábado Domingo" at bounding box center [864, 226] width 742 height 33
select select "3"
click at [493, 210] on select "[Selecione...] Segunda Terça Quarta Quinta Sexta Sábado Domingo" at bounding box center [864, 226] width 742 height 33
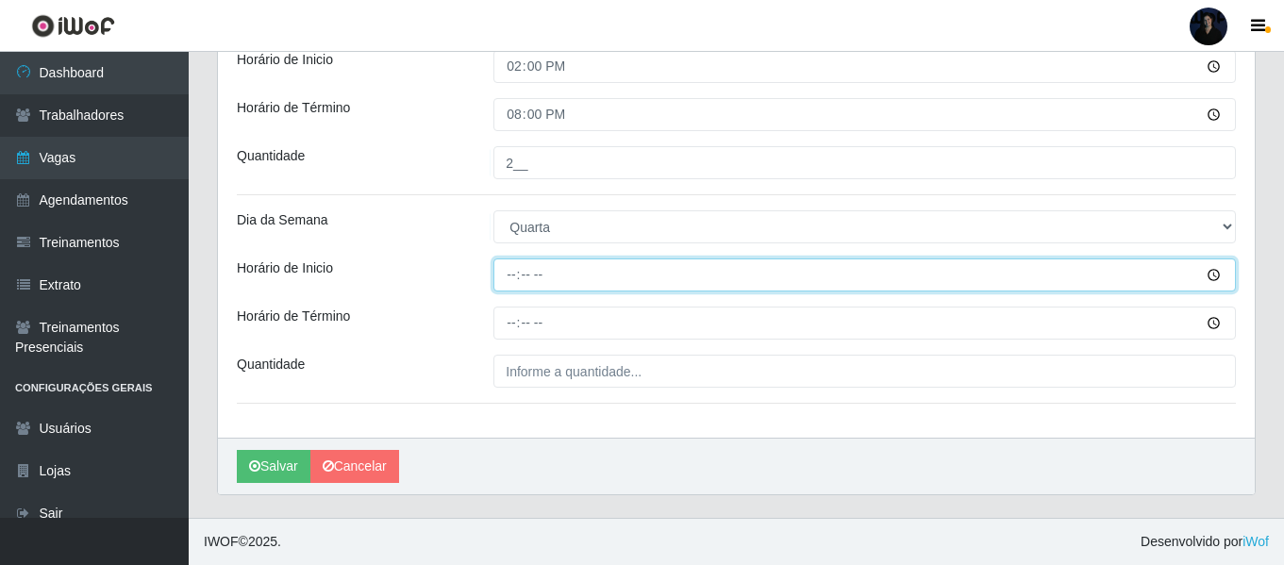
click at [509, 278] on input "Horário de Inicio" at bounding box center [864, 274] width 742 height 33
type input "15:00"
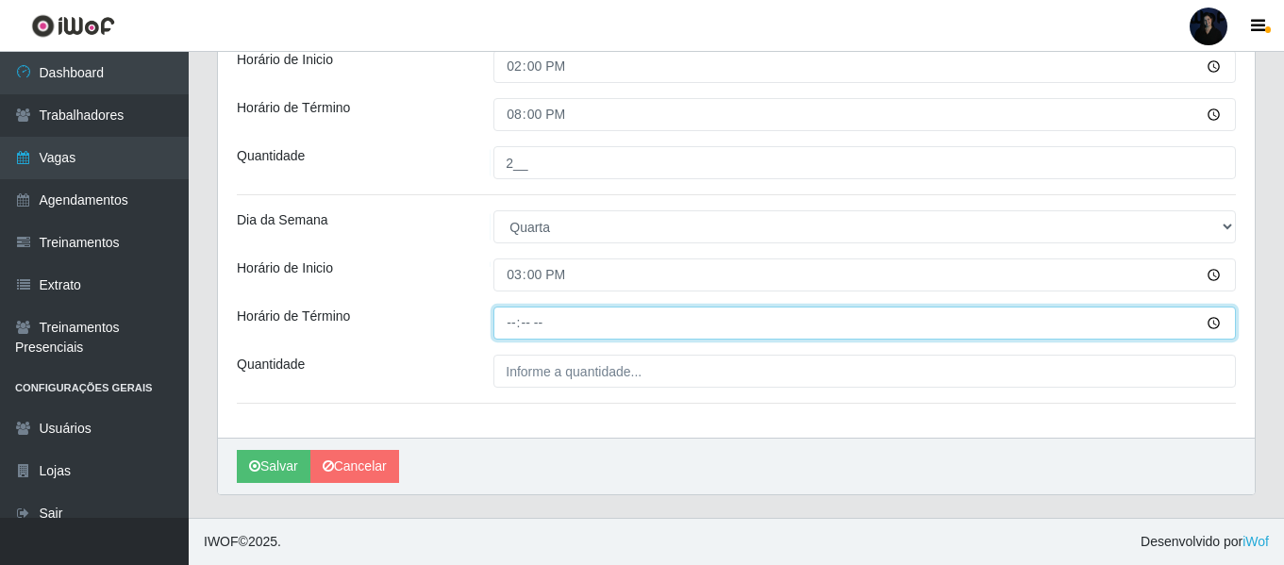
click at [513, 326] on input "Horário de Término" at bounding box center [864, 323] width 742 height 33
type input "21:00"
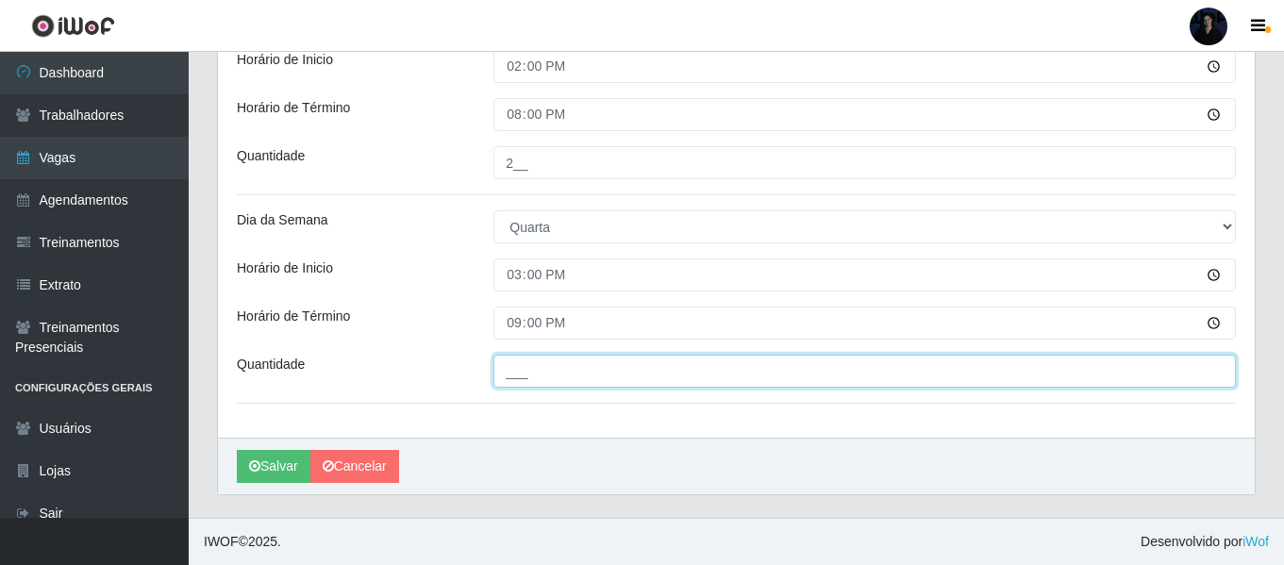
click at [518, 369] on input "___" at bounding box center [864, 371] width 742 height 33
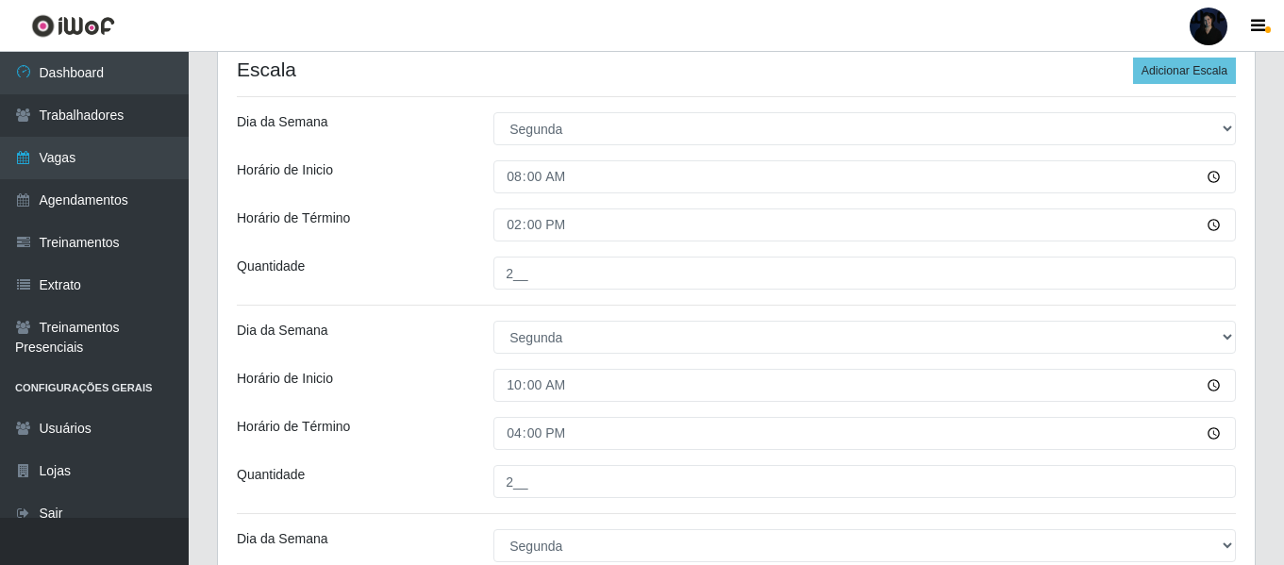
scroll to position [412, 0]
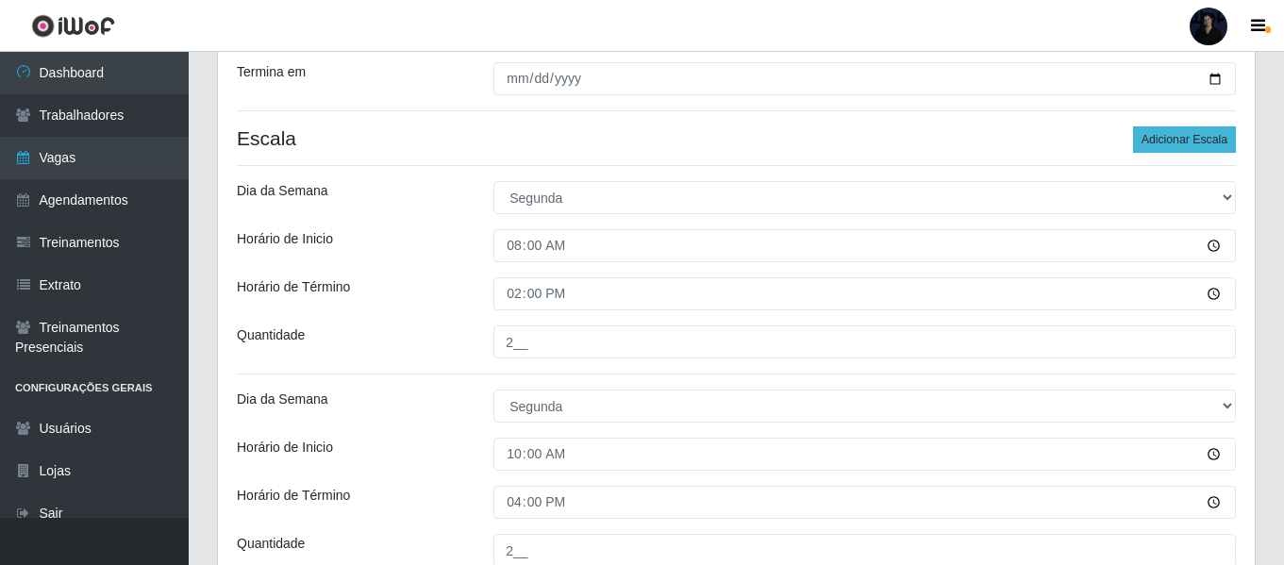
type input "1__"
click at [1190, 141] on button "Adicionar Escala" at bounding box center [1184, 139] width 103 height 26
click at [1190, 140] on button "Adicionar Escala" at bounding box center [1184, 139] width 103 height 26
click at [1190, 139] on button "Adicionar Escala" at bounding box center [1184, 139] width 103 height 26
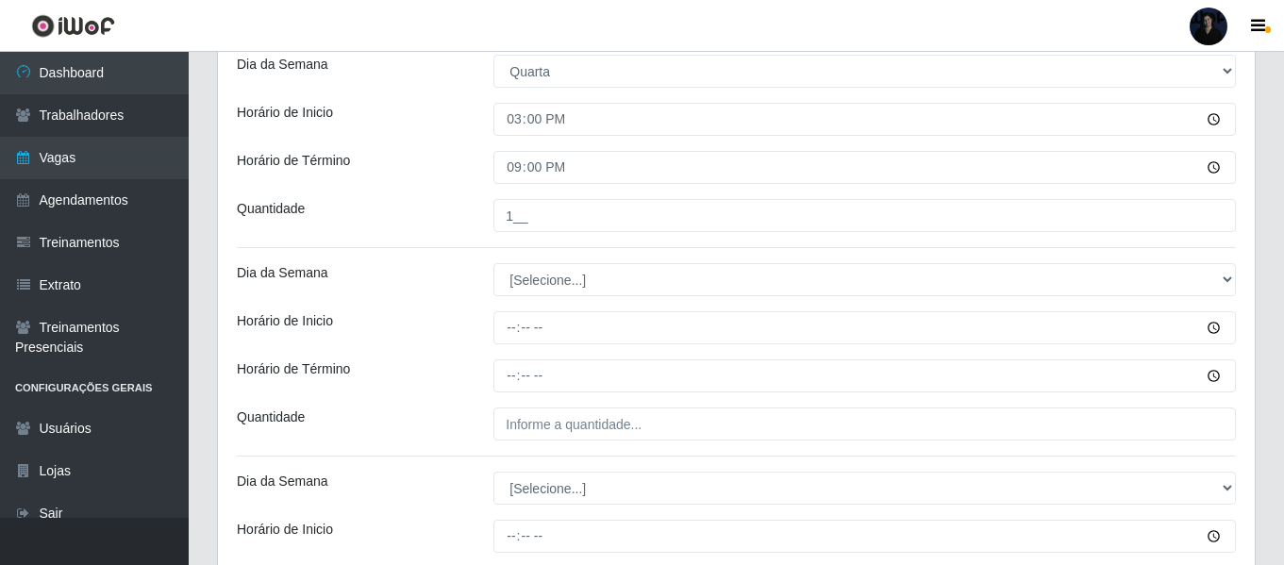
scroll to position [2865, 0]
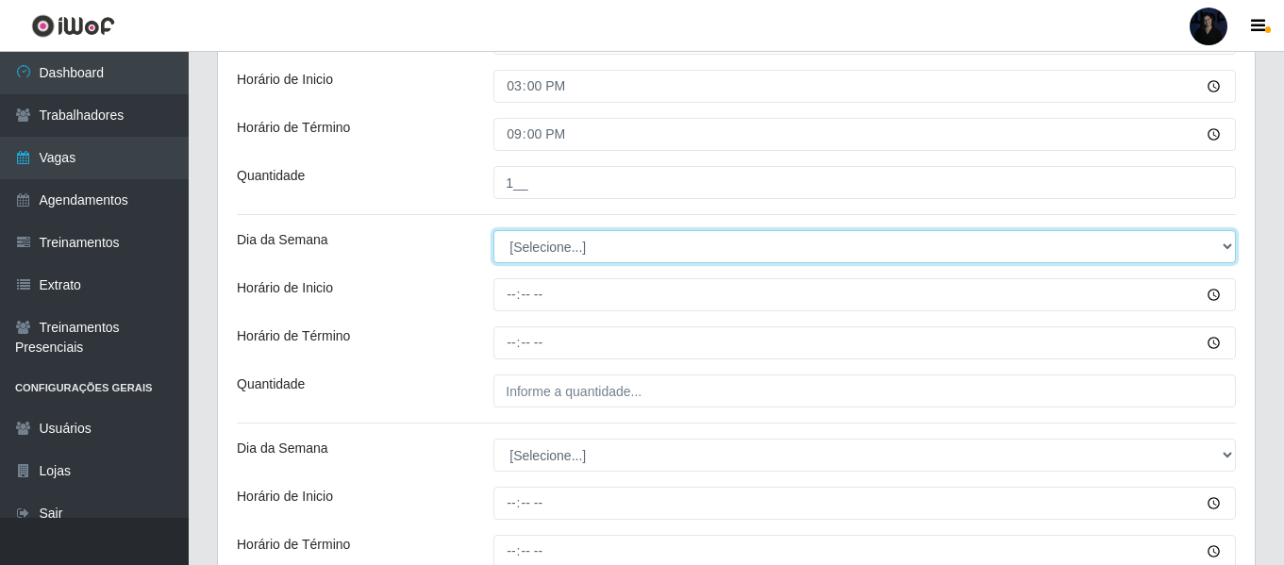
click at [524, 255] on select "[Selecione...] Segunda Terça Quarta Quinta Sexta Sábado Domingo" at bounding box center [864, 246] width 742 height 33
select select "4"
click at [493, 230] on select "[Selecione...] Segunda Terça Quarta Quinta Sexta Sábado Domingo" at bounding box center [864, 246] width 742 height 33
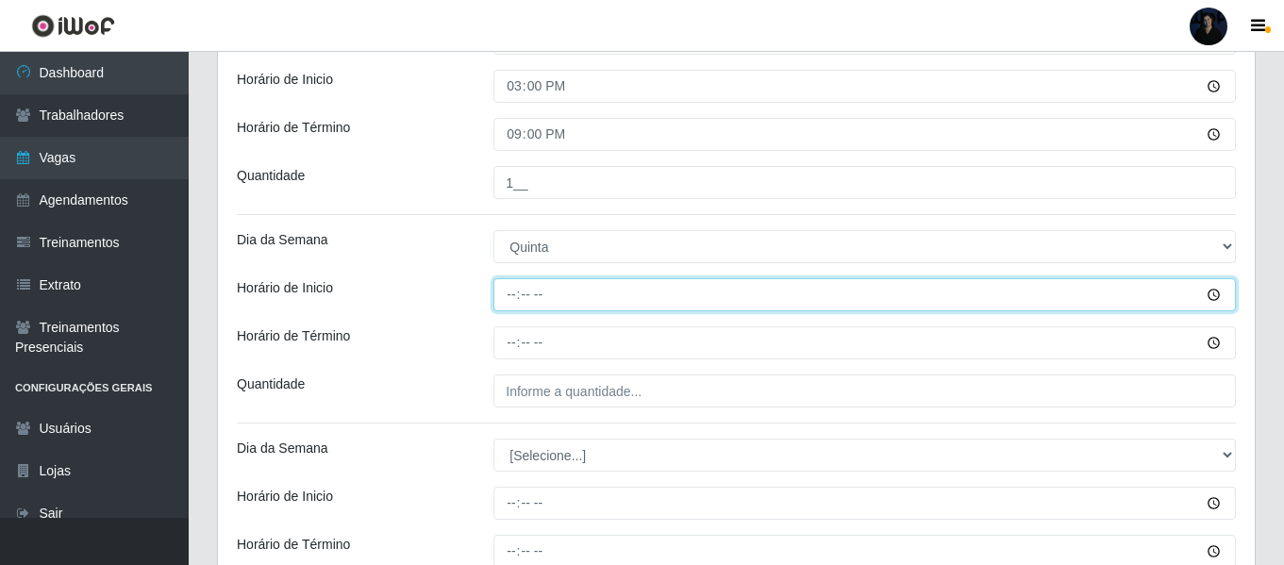
click at [507, 291] on input "Horário de Inicio" at bounding box center [864, 294] width 742 height 33
type input "08:00"
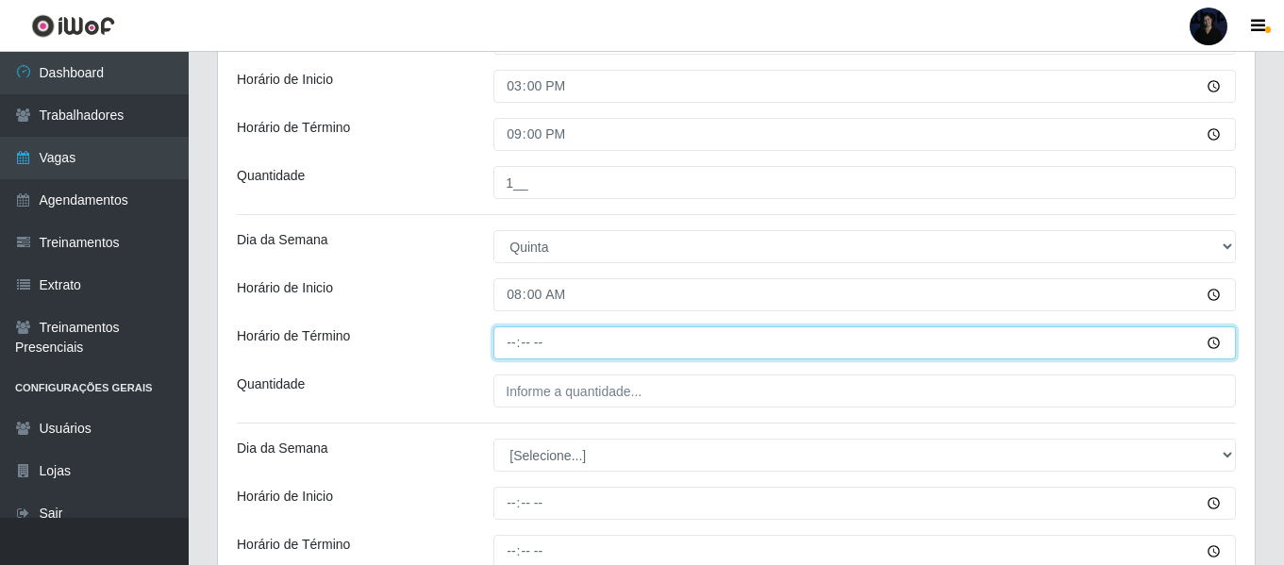
click at [514, 336] on input "Horário de Término" at bounding box center [864, 342] width 742 height 33
type input "14:00"
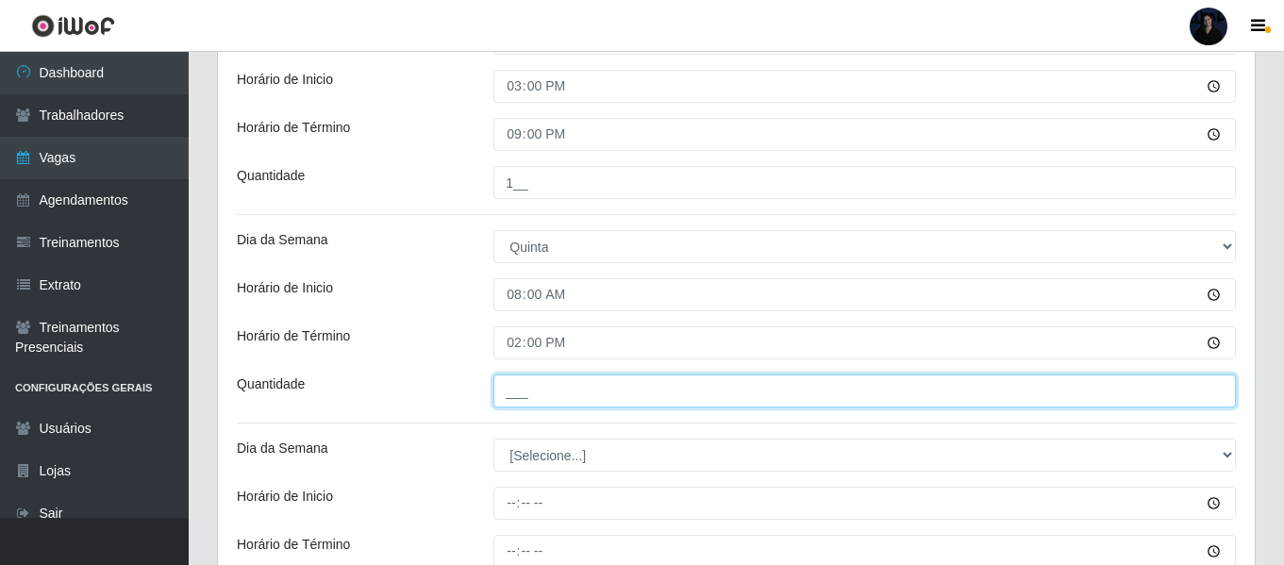
click at [523, 388] on input "___" at bounding box center [864, 390] width 742 height 33
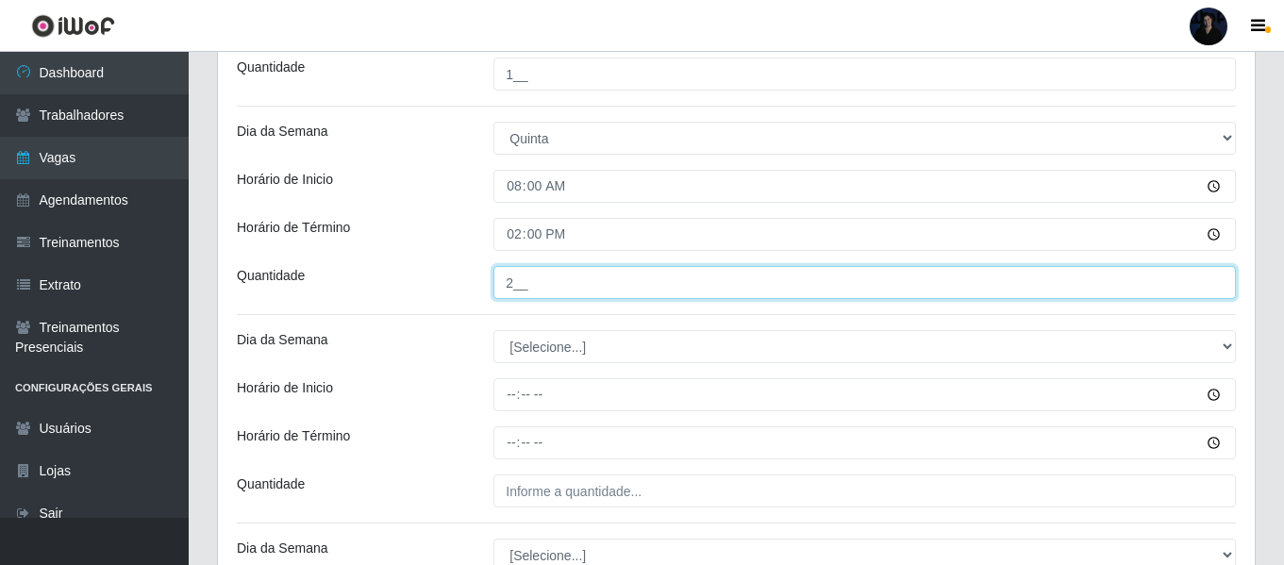
scroll to position [3053, 0]
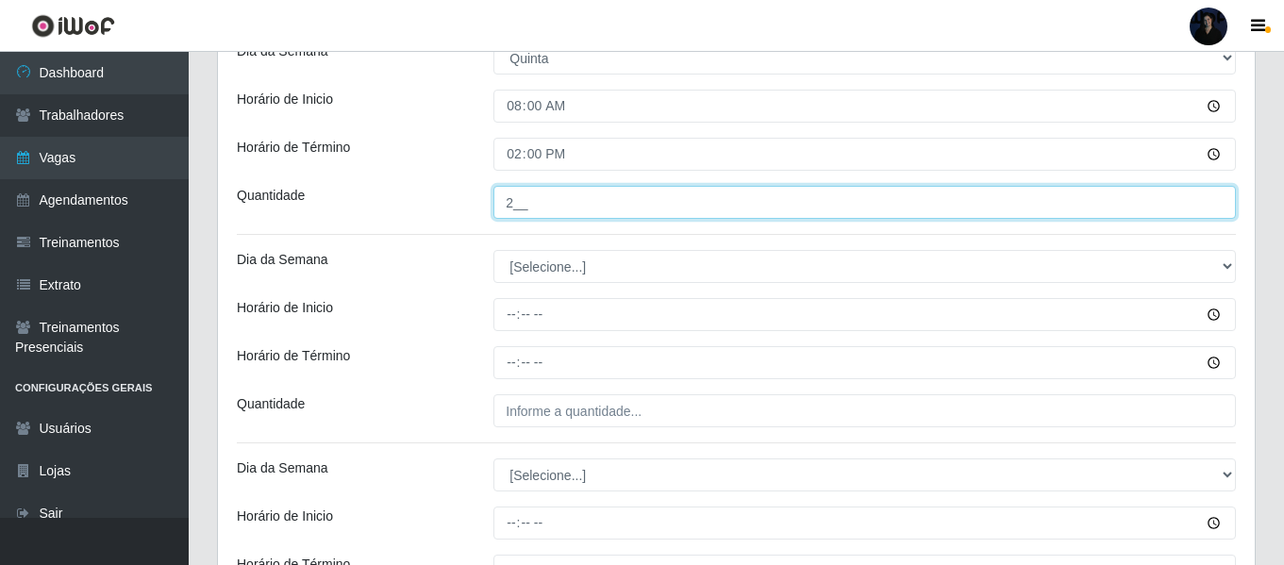
type input "2__"
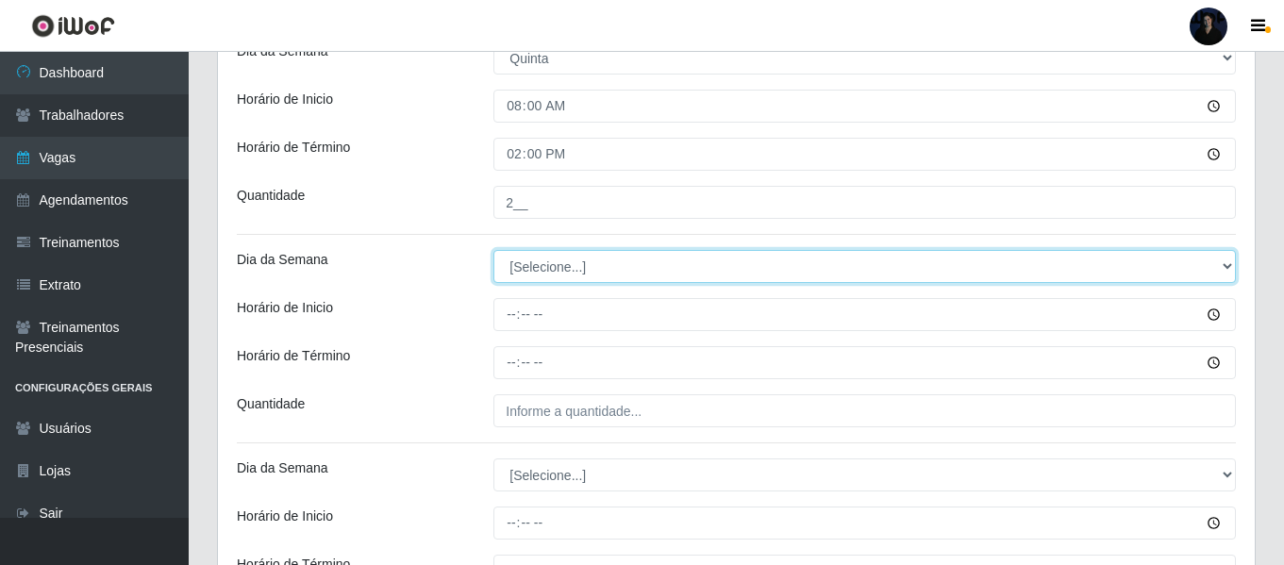
click at [524, 271] on select "[Selecione...] Segunda Terça Quarta Quinta Sexta Sábado Domingo" at bounding box center [864, 266] width 742 height 33
select select "4"
click at [493, 250] on select "[Selecione...] Segunda Terça Quarta Quinta Sexta Sábado Domingo" at bounding box center [864, 266] width 742 height 33
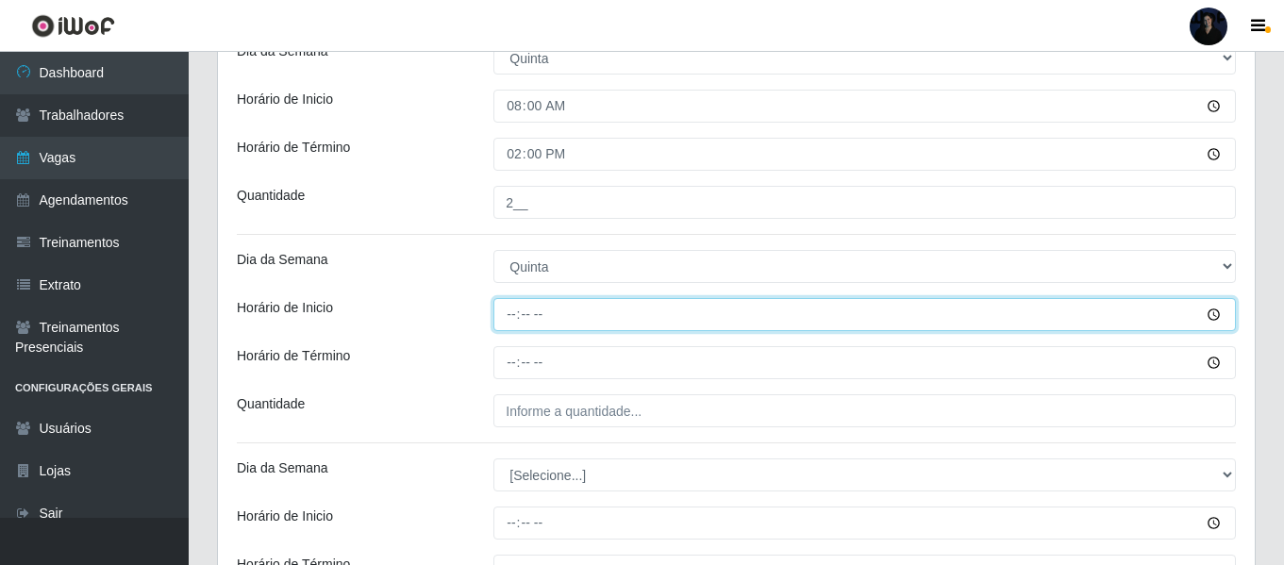
click at [509, 309] on input "Horário de Inicio" at bounding box center [864, 314] width 742 height 33
type input "10:00"
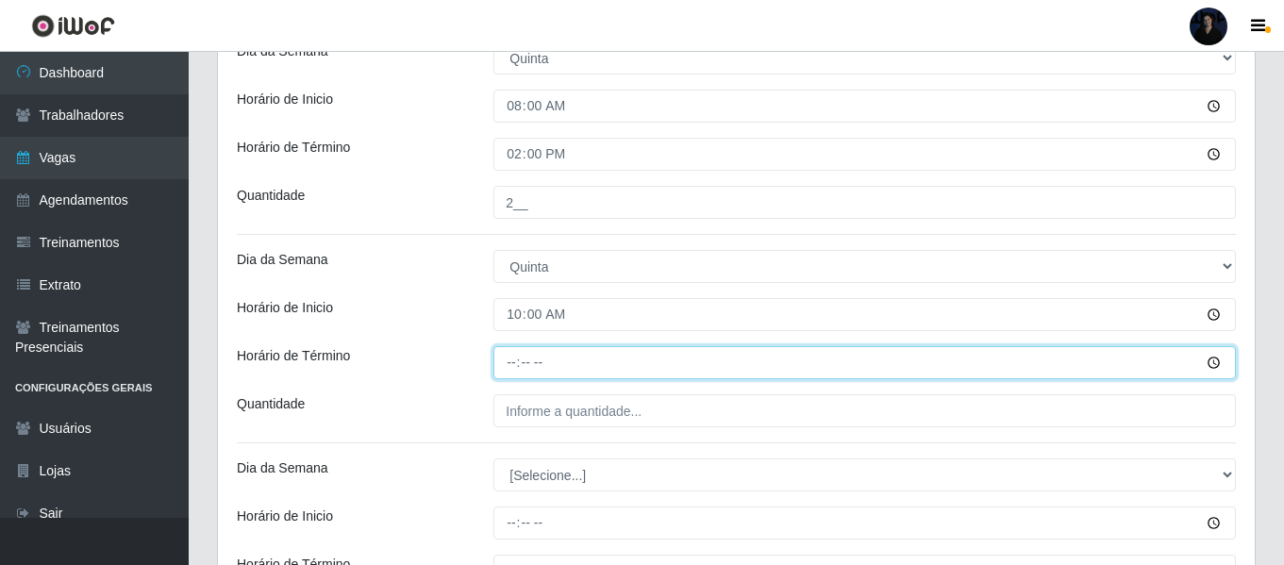
click at [510, 355] on input "Horário de Término" at bounding box center [864, 362] width 742 height 33
type input "16:00"
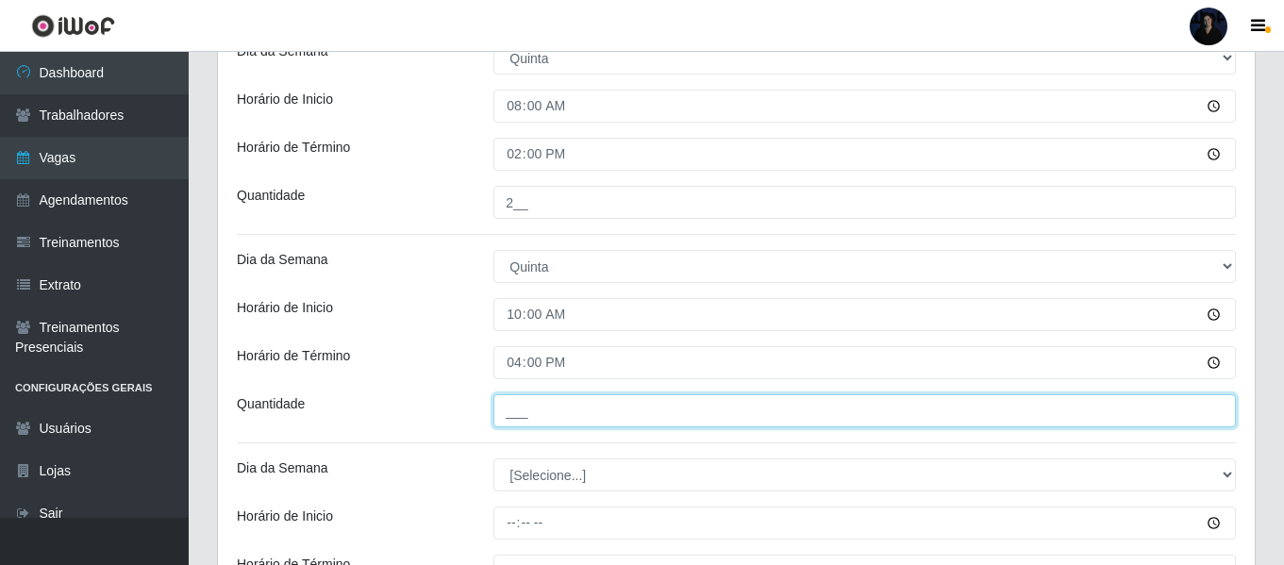
click at [511, 415] on input "___" at bounding box center [864, 410] width 742 height 33
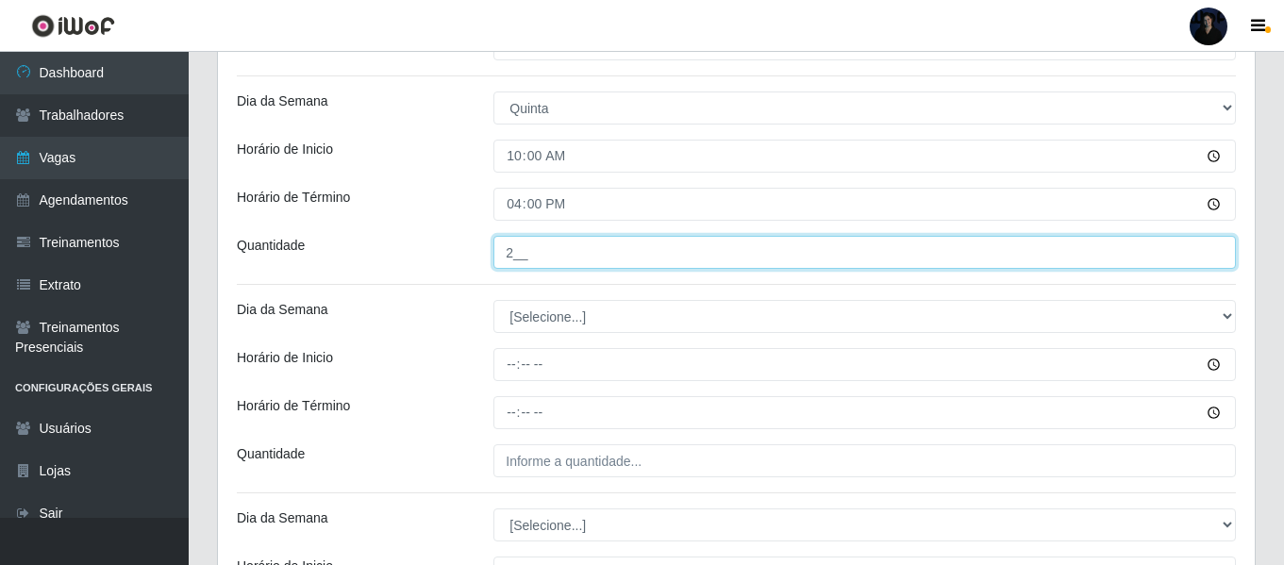
scroll to position [3242, 0]
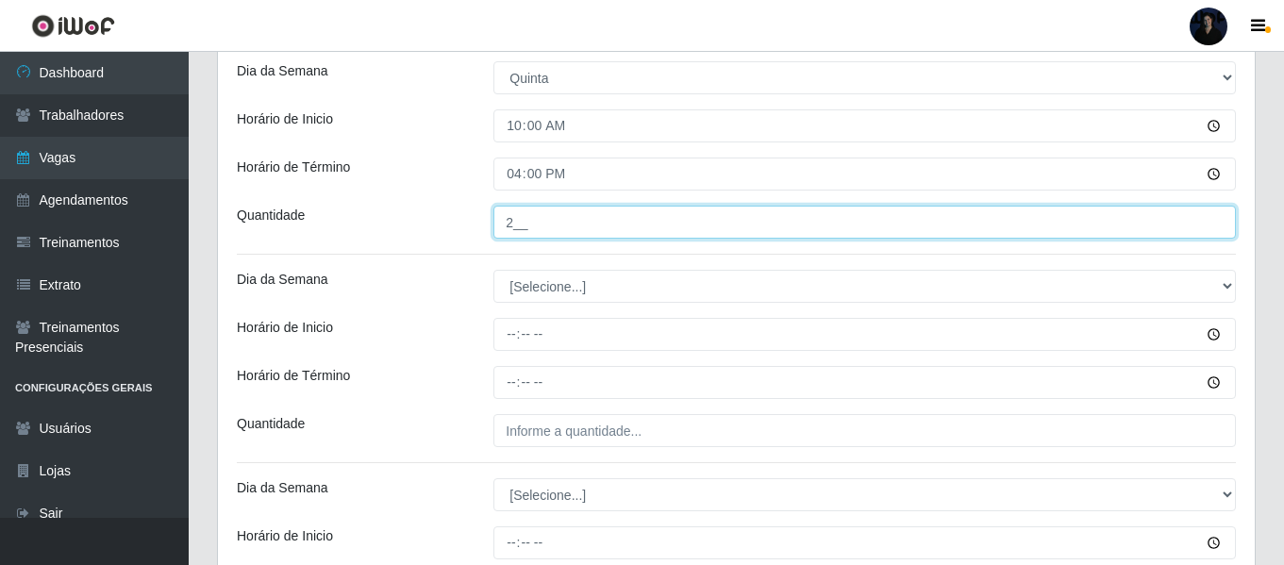
type input "2__"
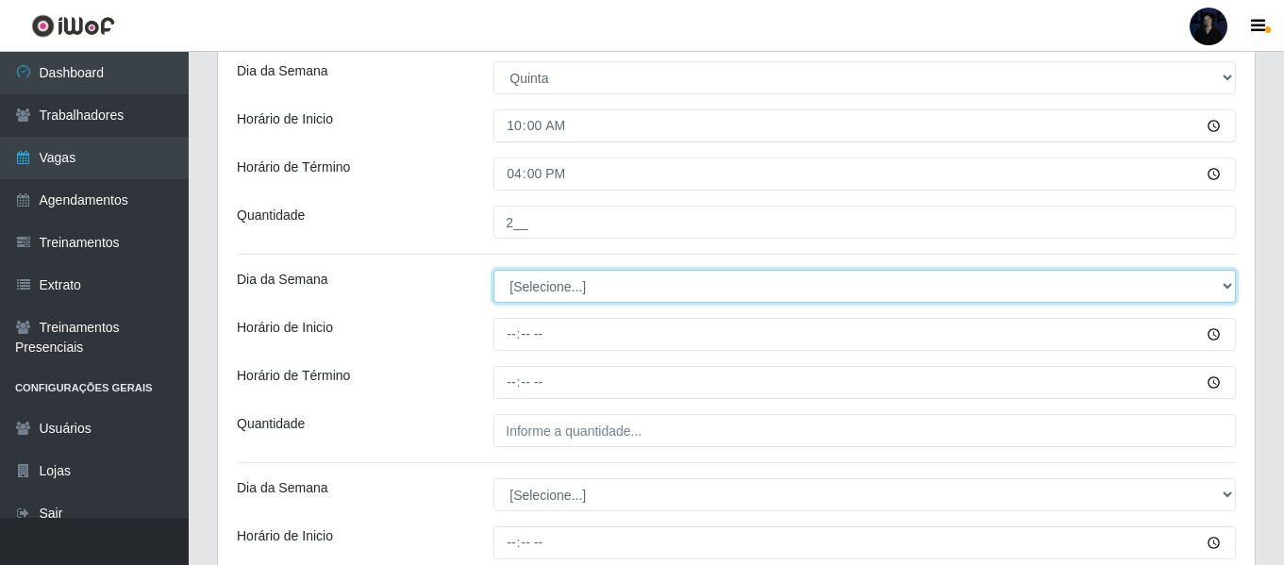
click at [507, 281] on select "[Selecione...] Segunda Terça Quarta Quinta Sexta Sábado Domingo" at bounding box center [864, 286] width 742 height 33
select select "4"
click at [493, 270] on select "[Selecione...] Segunda Terça Quarta Quinta Sexta Sábado Domingo" at bounding box center [864, 286] width 742 height 33
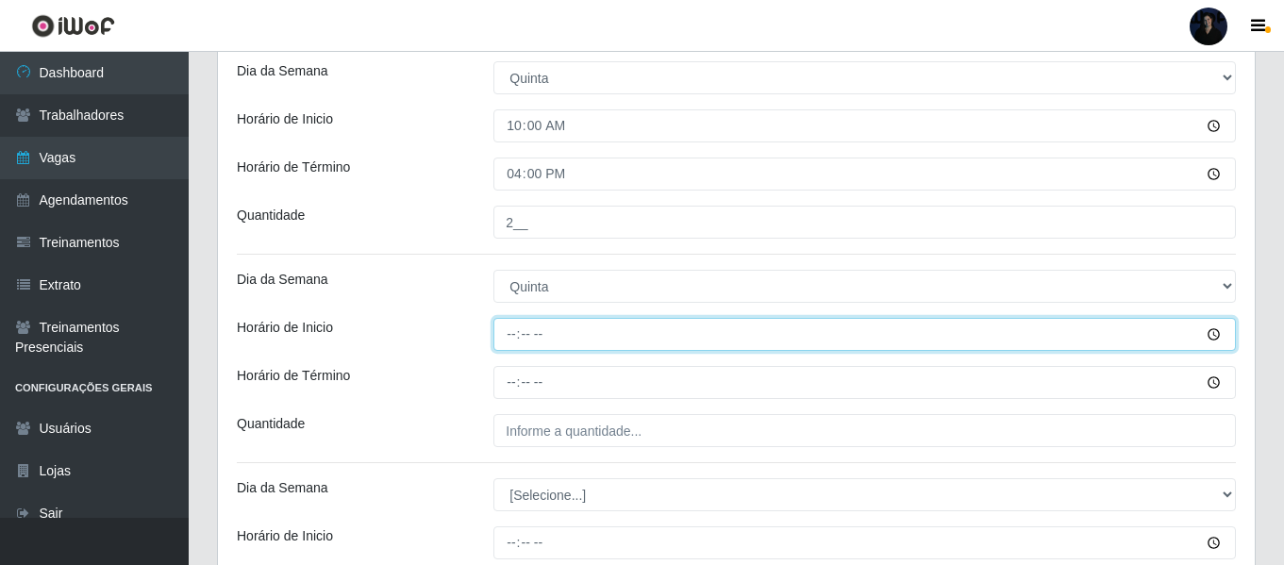
click at [515, 333] on input "Horário de Inicio" at bounding box center [864, 334] width 742 height 33
type input "14:00"
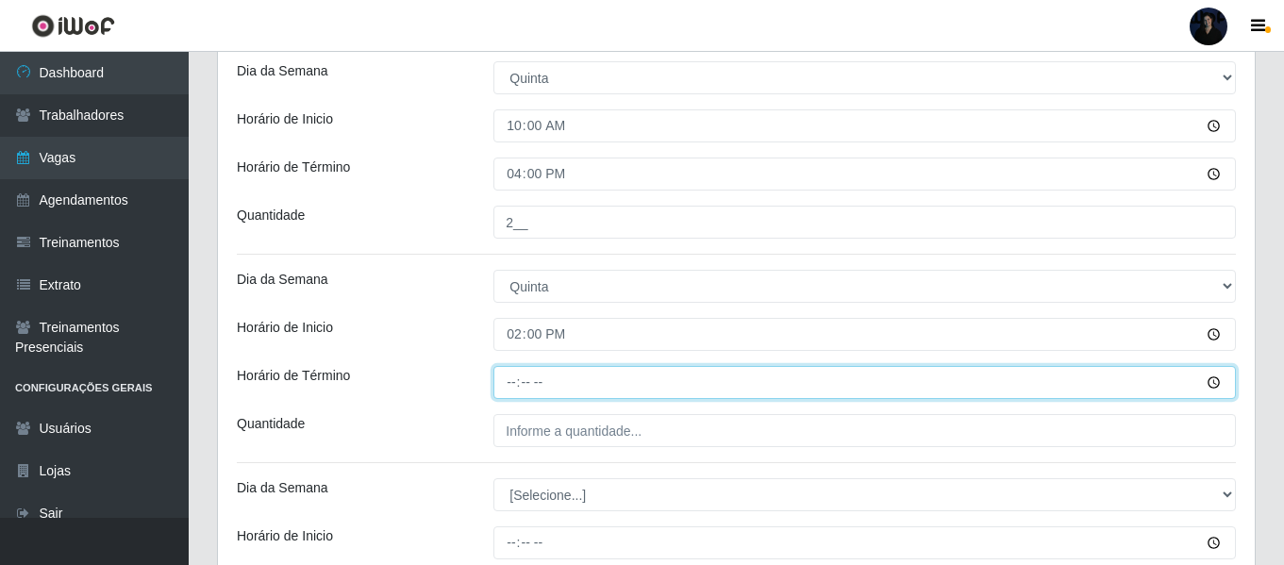
click at [516, 385] on input "Horário de Término" at bounding box center [864, 382] width 742 height 33
type input "20:00"
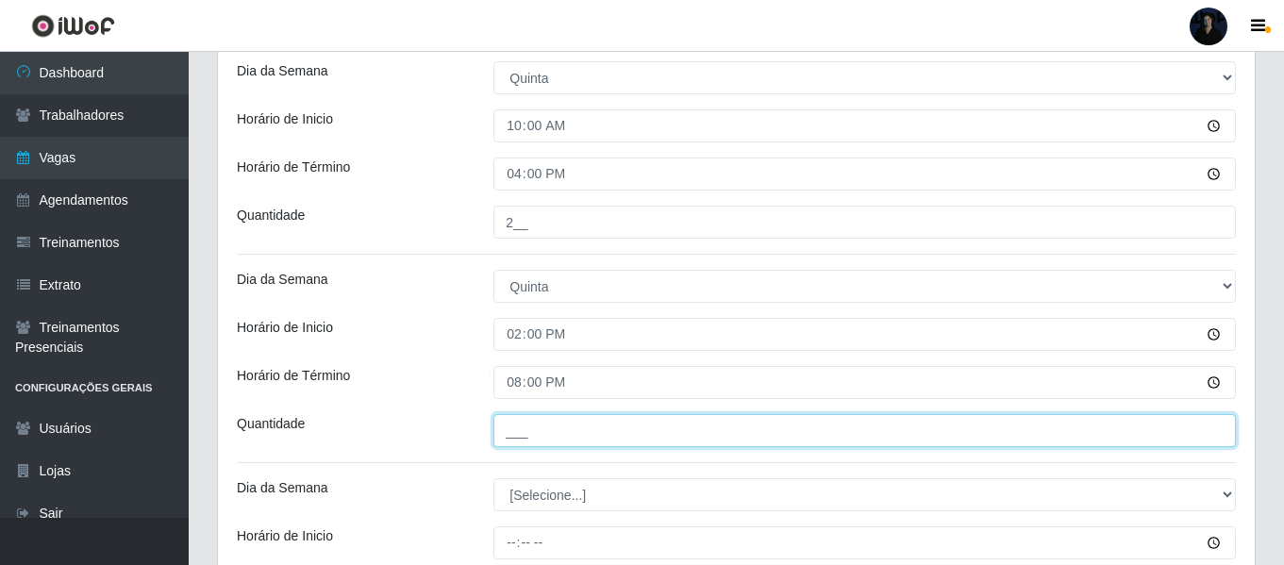
click at [516, 416] on input "___" at bounding box center [864, 430] width 742 height 33
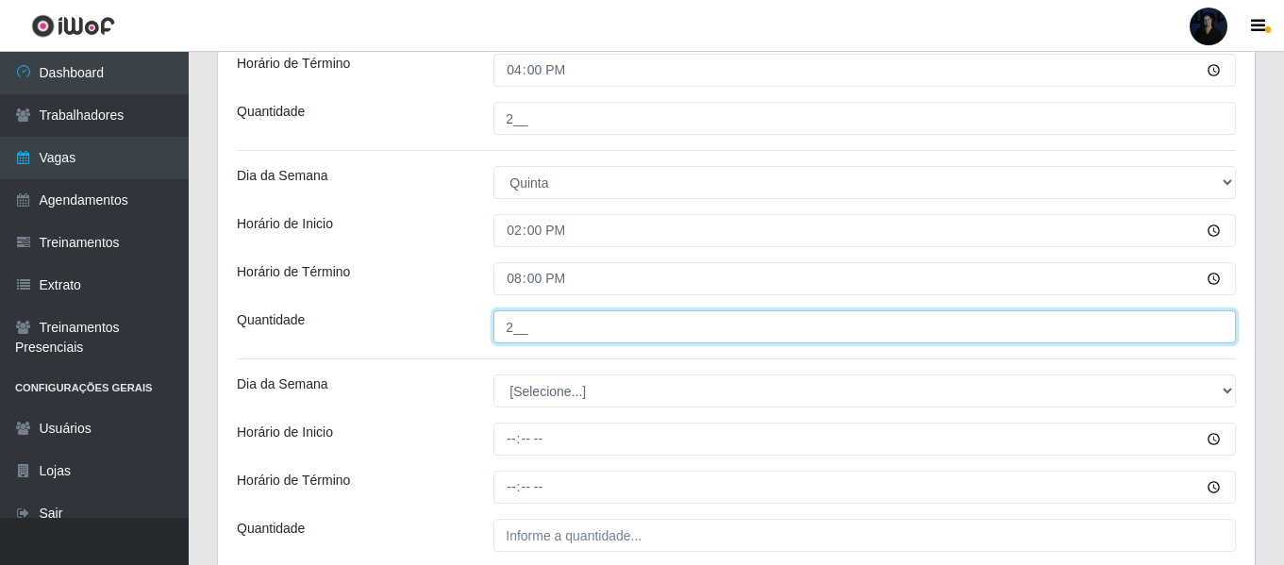
scroll to position [3510, 0]
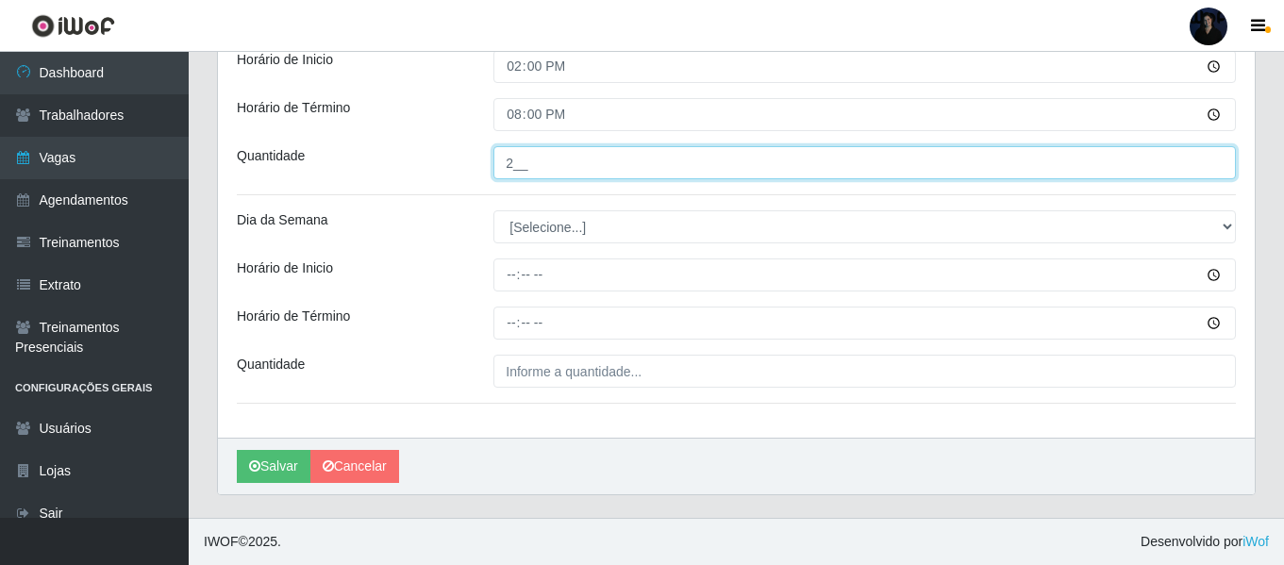
type input "2__"
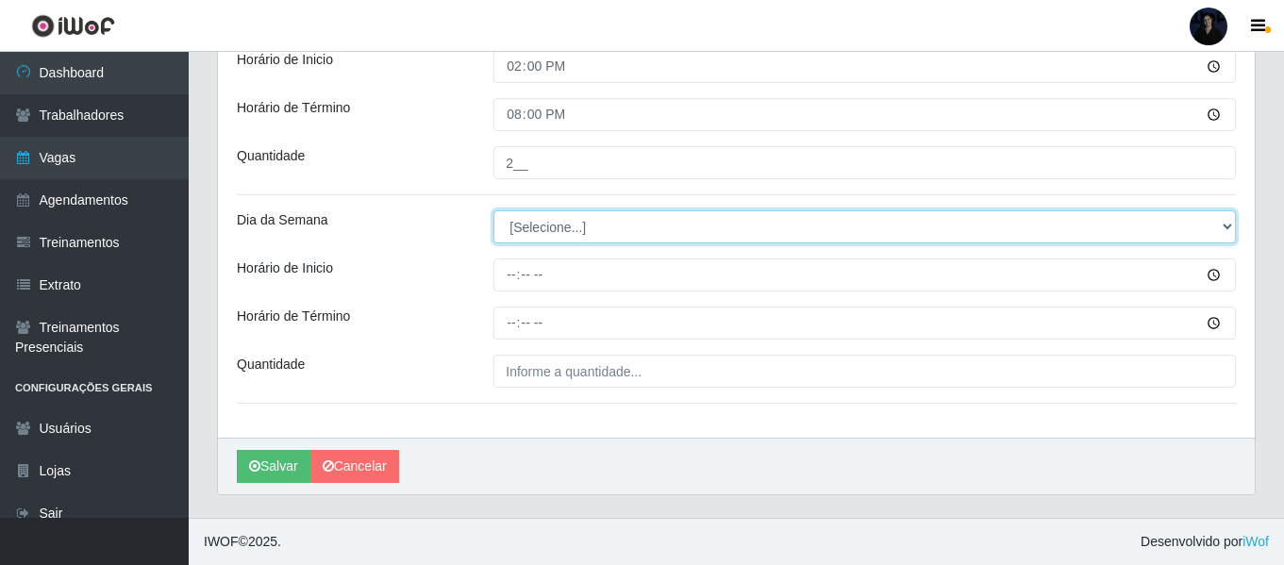
click at [516, 226] on select "[Selecione...] Segunda Terça Quarta Quinta Sexta Sábado Domingo" at bounding box center [864, 226] width 742 height 33
select select "4"
click at [493, 210] on select "[Selecione...] Segunda Terça Quarta Quinta Sexta Sábado Domingo" at bounding box center [864, 226] width 742 height 33
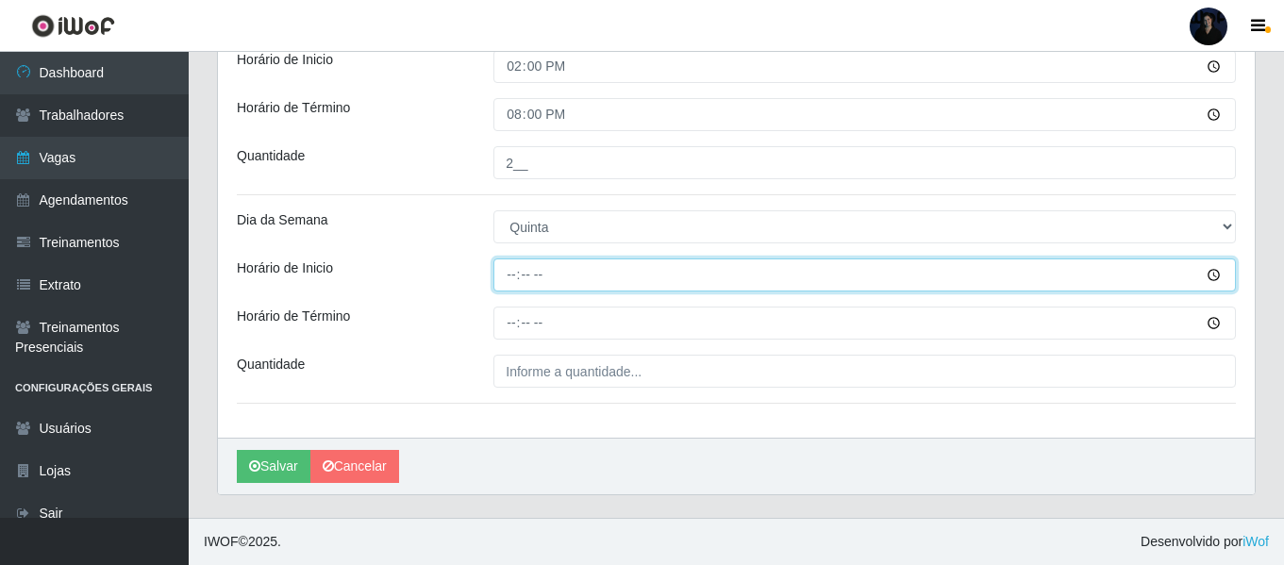
click at [507, 282] on input "Horário de Inicio" at bounding box center [864, 274] width 742 height 33
type input "15:00"
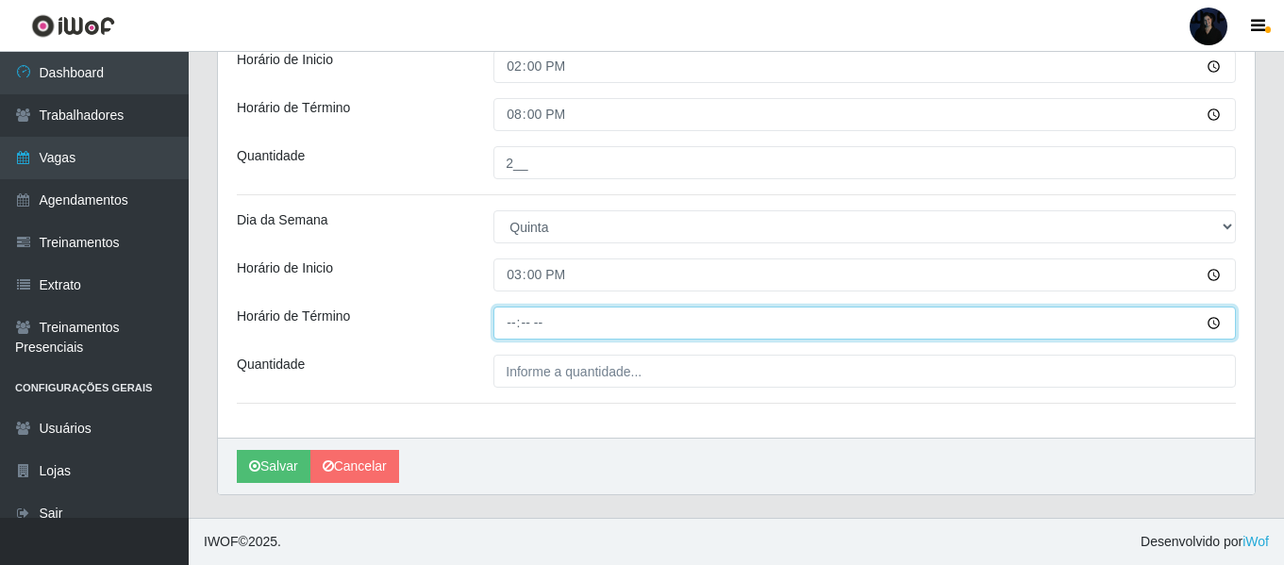
click at [508, 322] on input "Horário de Término" at bounding box center [864, 323] width 742 height 33
type input "21:00"
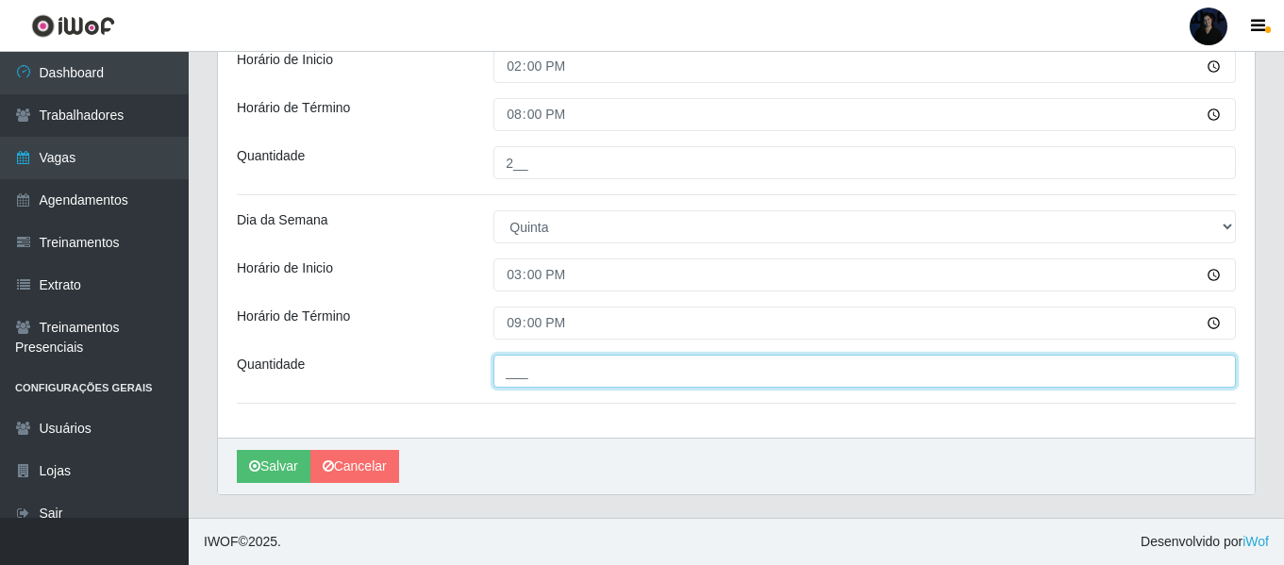
click at [518, 364] on input "___" at bounding box center [864, 371] width 742 height 33
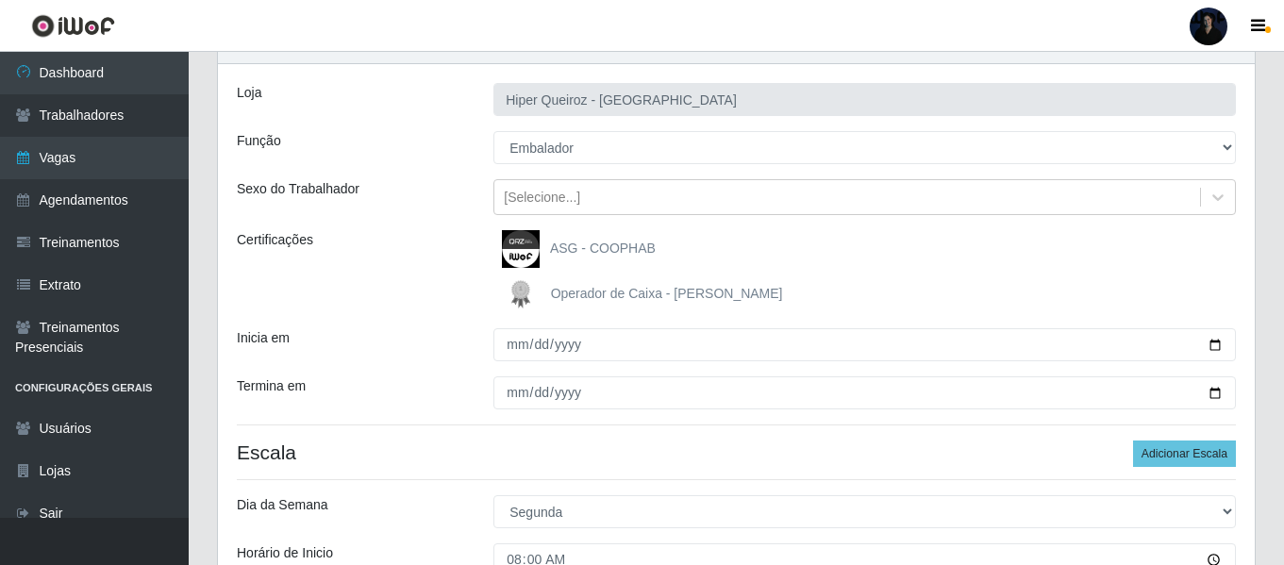
scroll to position [189, 0]
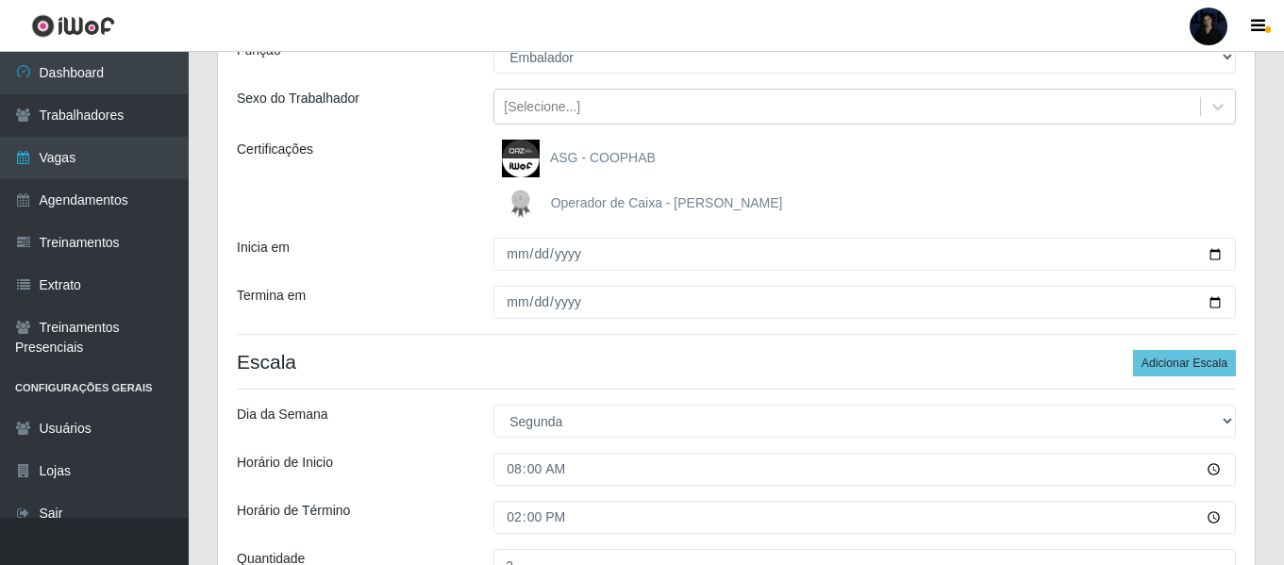
type input "1__"
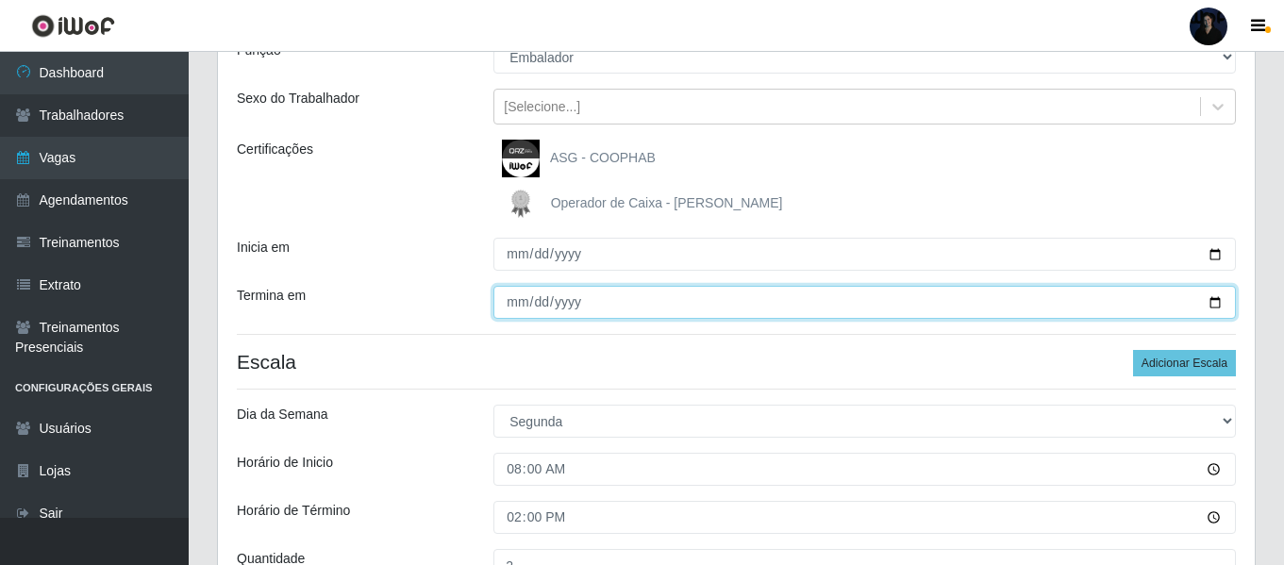
click at [1218, 303] on input "[DATE]" at bounding box center [864, 302] width 742 height 33
type input "[DATE]"
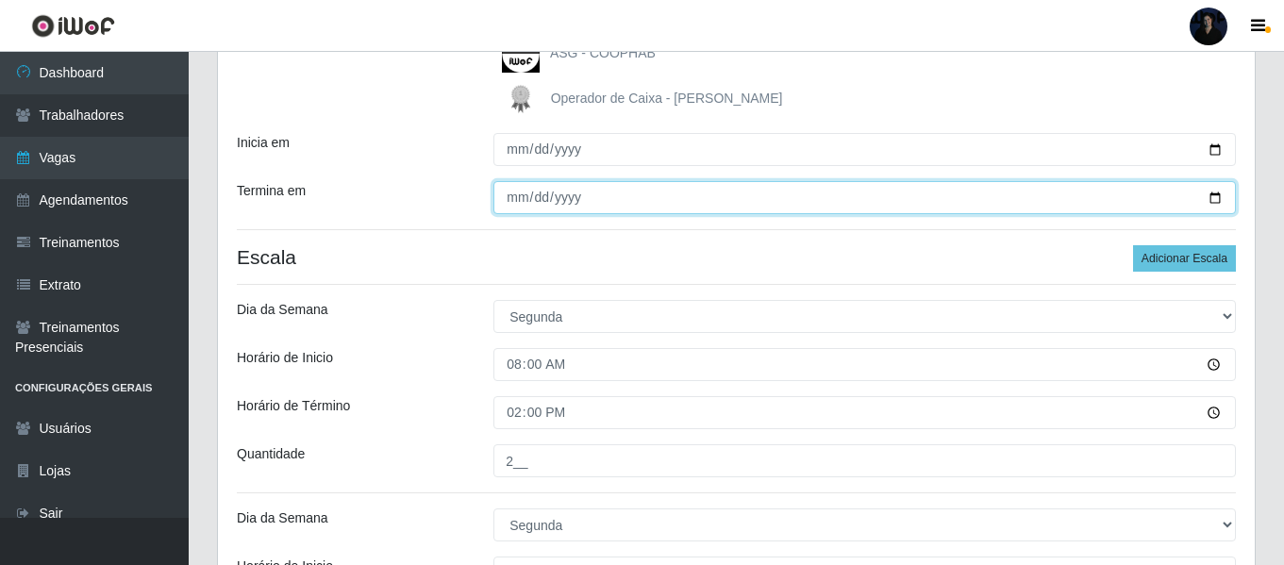
scroll to position [377, 0]
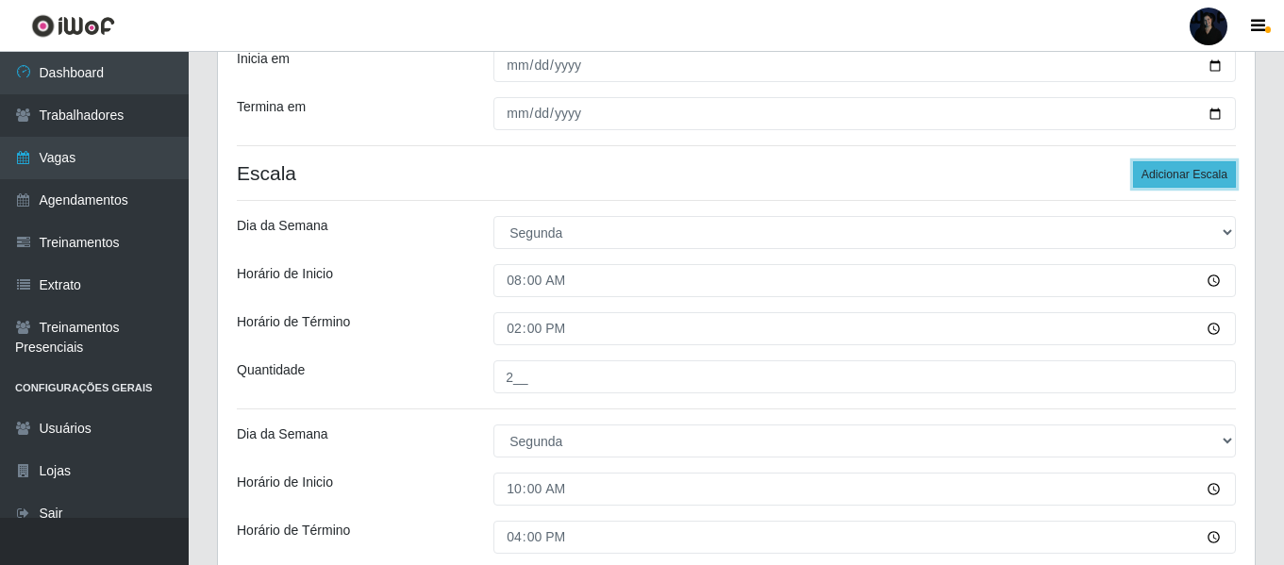
click at [1157, 174] on button "Adicionar Escala" at bounding box center [1184, 174] width 103 height 26
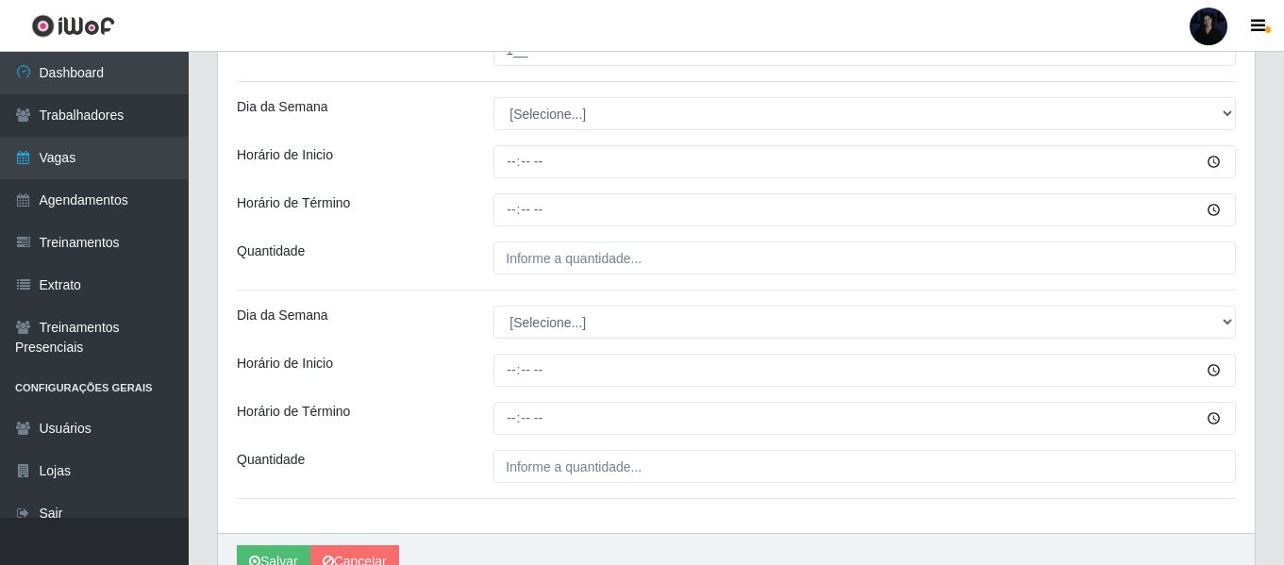
scroll to position [3833, 0]
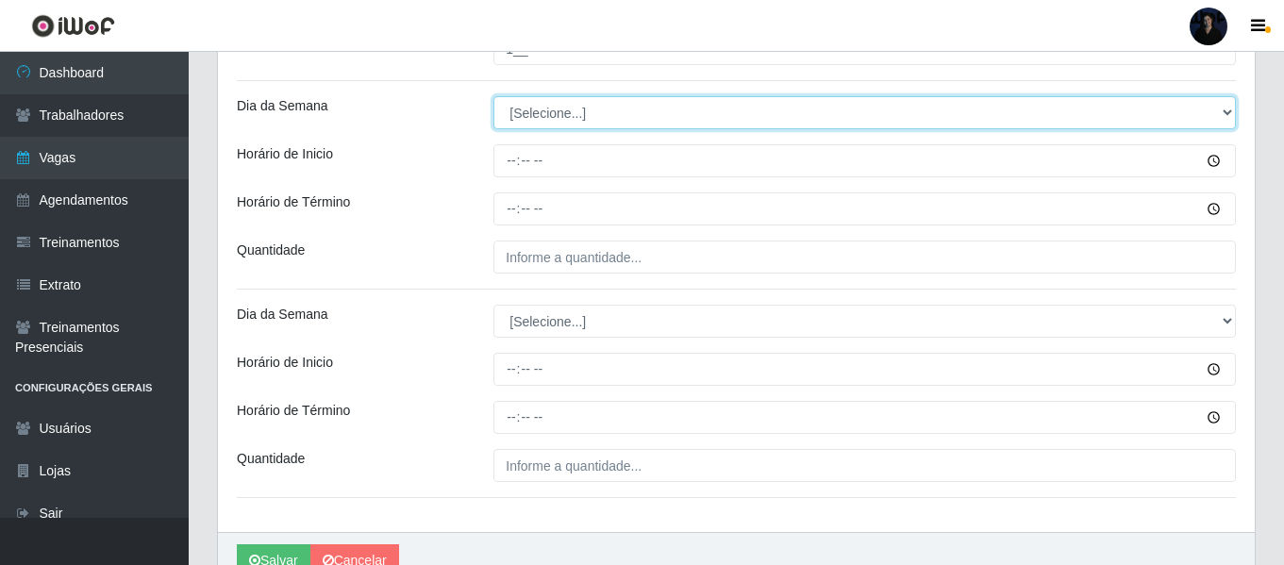
click at [517, 116] on select "[Selecione...] Segunda Terça Quarta Quinta Sexta Sábado Domingo" at bounding box center [864, 112] width 742 height 33
select select "5"
click at [493, 96] on select "[Selecione...] Segunda Terça Quarta Quinta Sexta Sábado Domingo" at bounding box center [864, 112] width 742 height 33
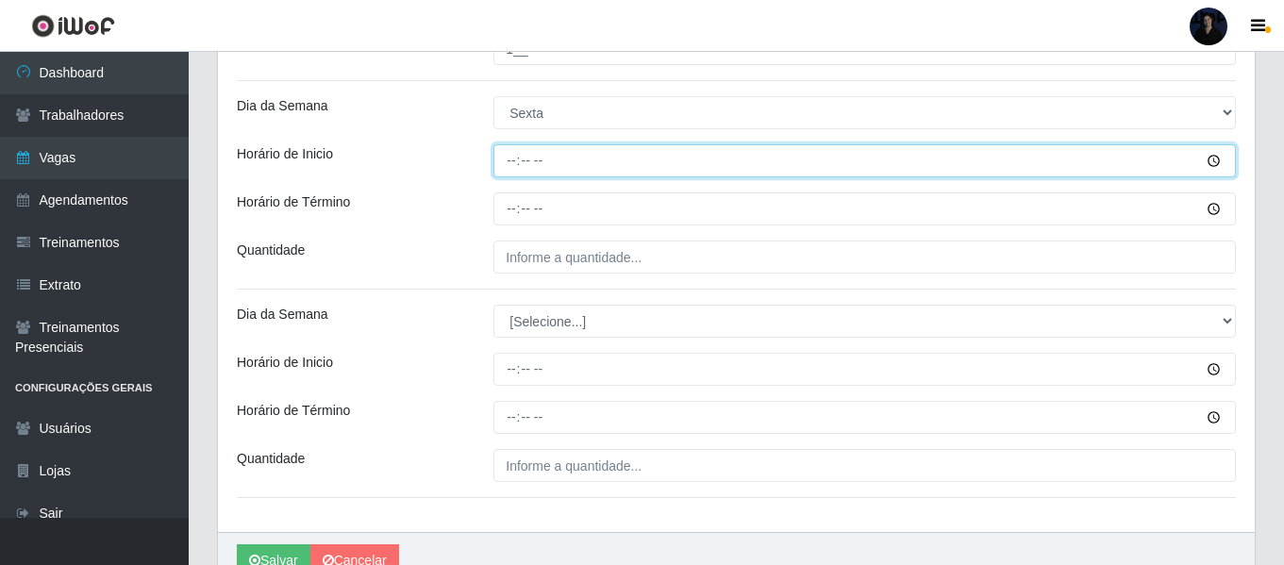
click at [512, 159] on input "Horário de Inicio" at bounding box center [864, 160] width 742 height 33
type input "08:00"
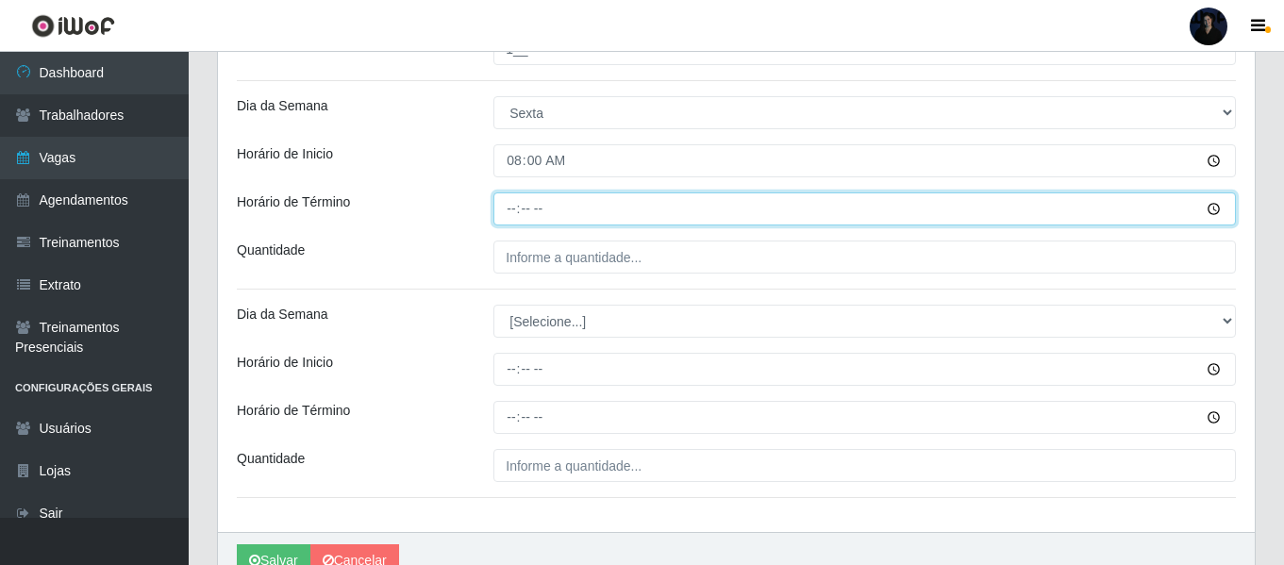
click at [509, 202] on input "Horário de Término" at bounding box center [864, 208] width 742 height 33
type input "14:00"
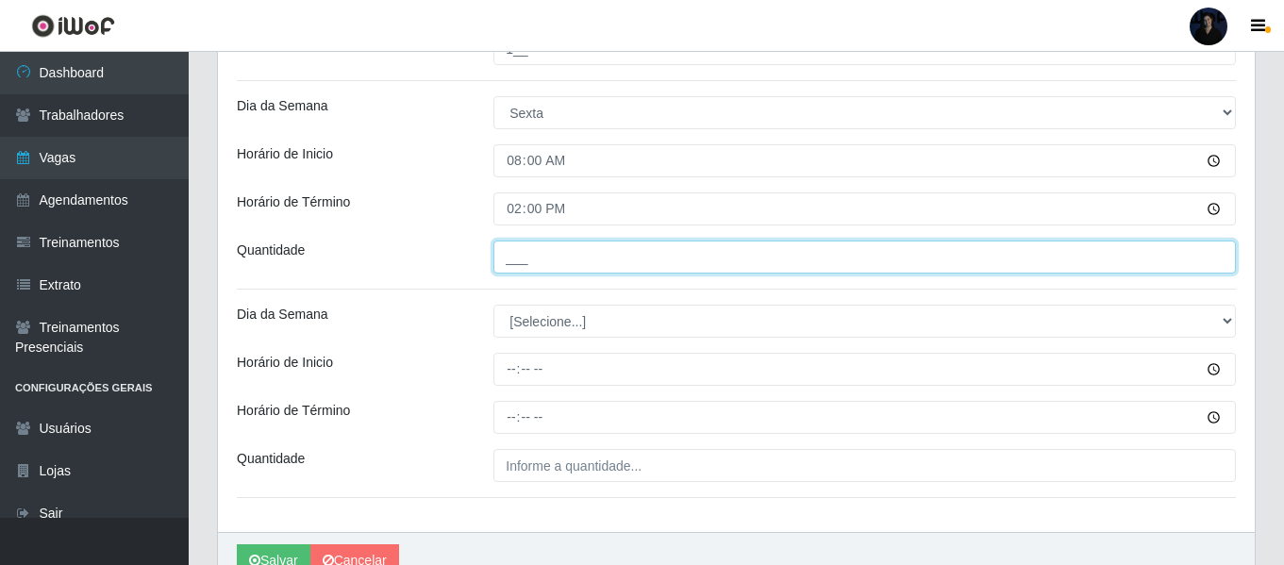
click at [512, 257] on input "___" at bounding box center [864, 257] width 742 height 33
type input "4__"
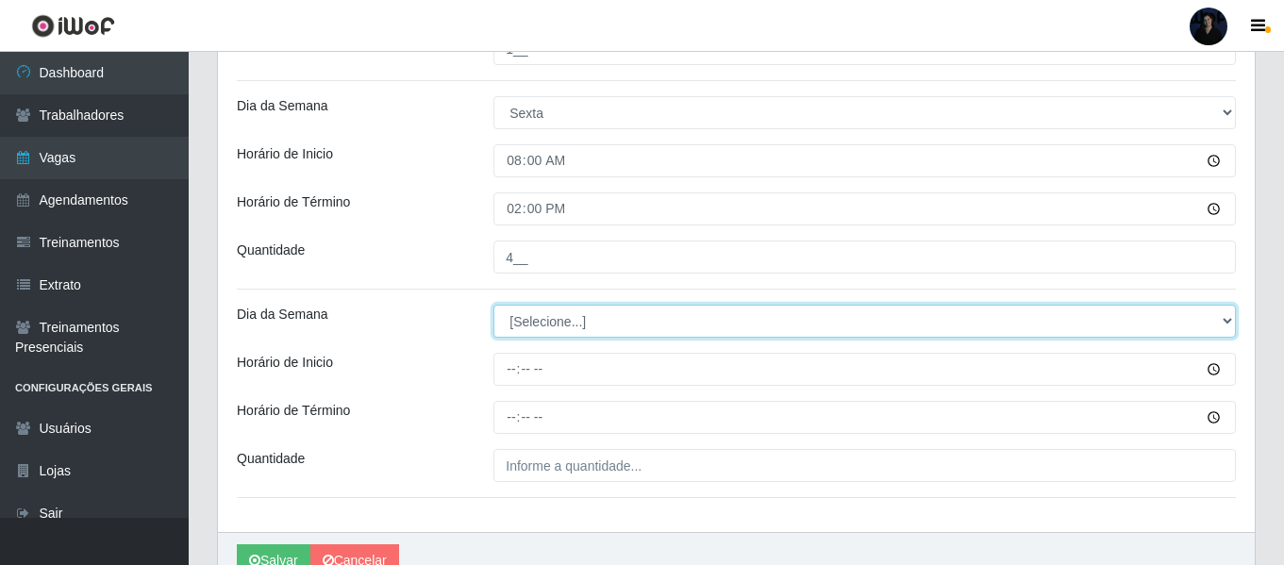
click at [516, 324] on select "[Selecione...] Segunda Terça Quarta Quinta Sexta Sábado Domingo" at bounding box center [864, 321] width 742 height 33
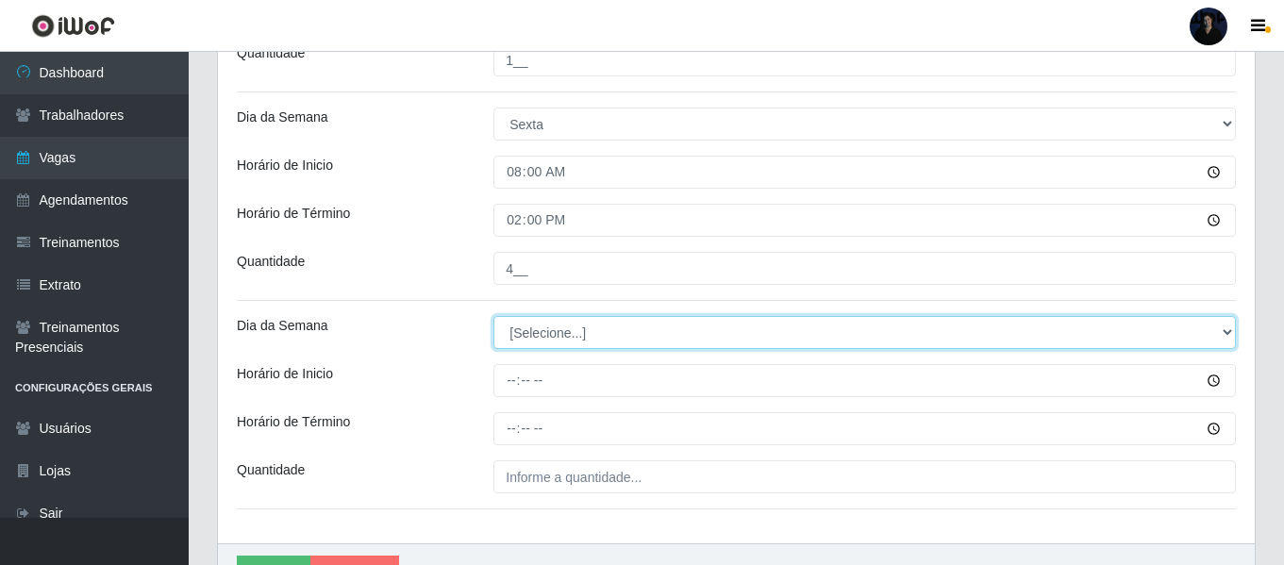
scroll to position [3927, 0]
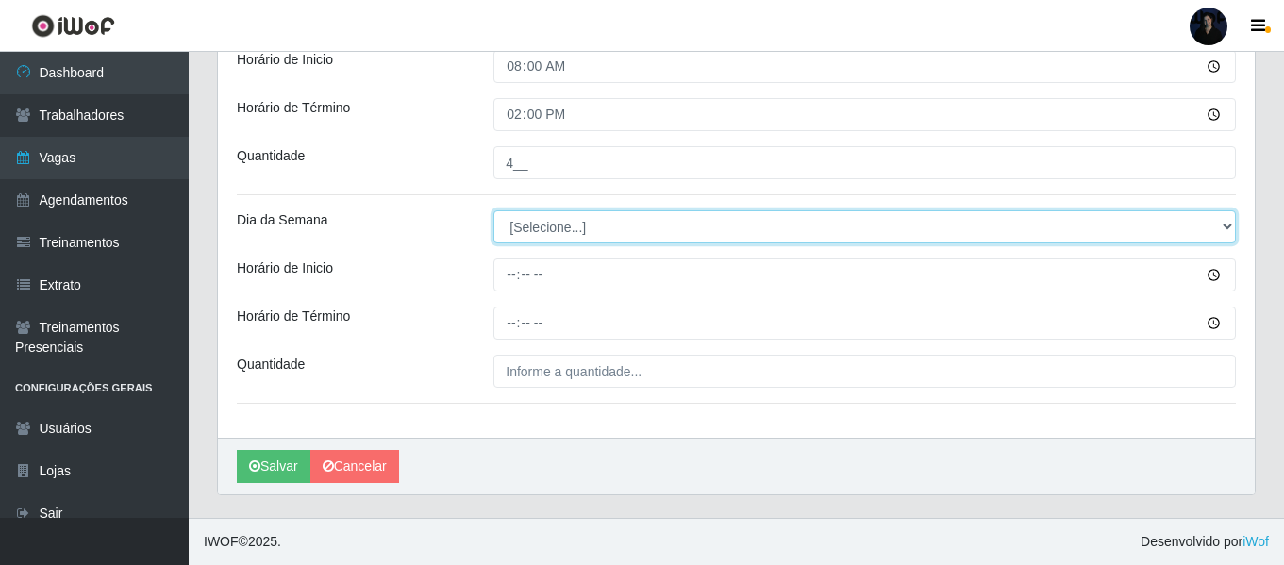
click at [503, 225] on select "[Selecione...] Segunda Terça Quarta Quinta Sexta Sábado Domingo" at bounding box center [864, 226] width 742 height 33
select select "5"
click at [493, 210] on select "[Selecione...] Segunda Terça Quarta Quinta Sexta Sábado Domingo" at bounding box center [864, 226] width 742 height 33
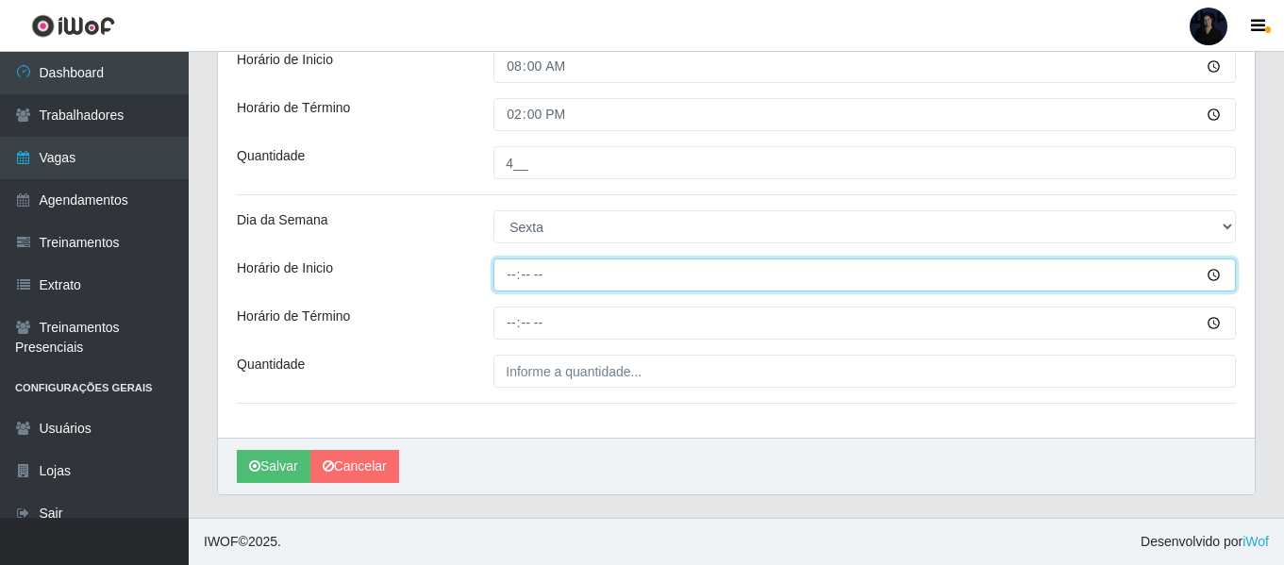
click at [512, 279] on input "Horário de Inicio" at bounding box center [864, 274] width 742 height 33
type input "14:00"
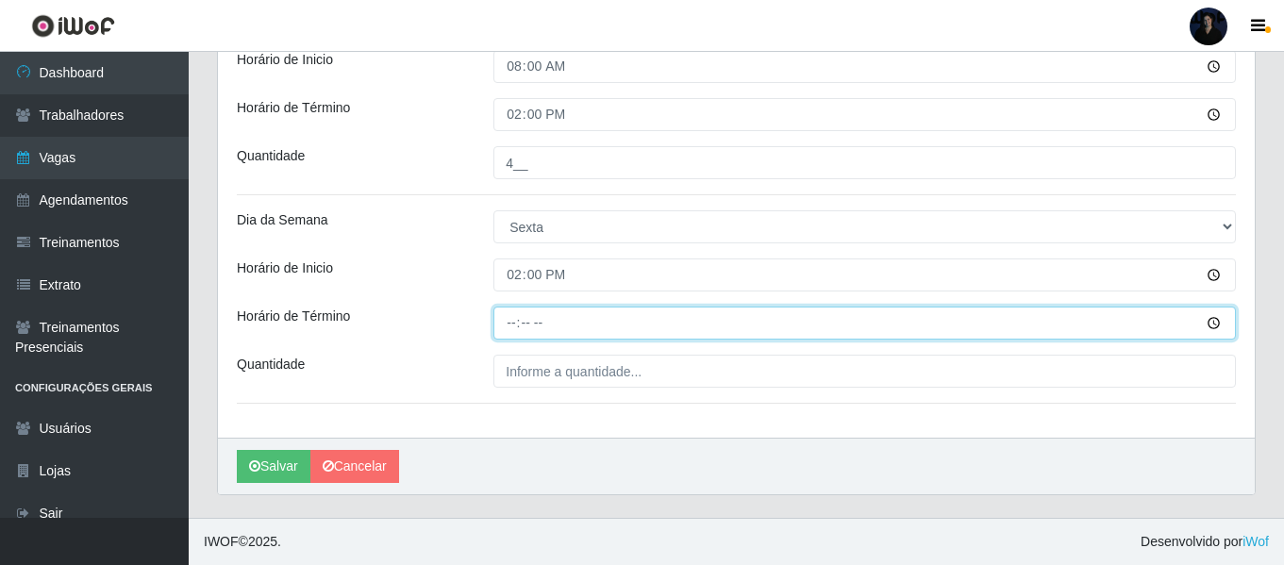
click at [507, 326] on input "Horário de Término" at bounding box center [864, 323] width 742 height 33
type input "20:00"
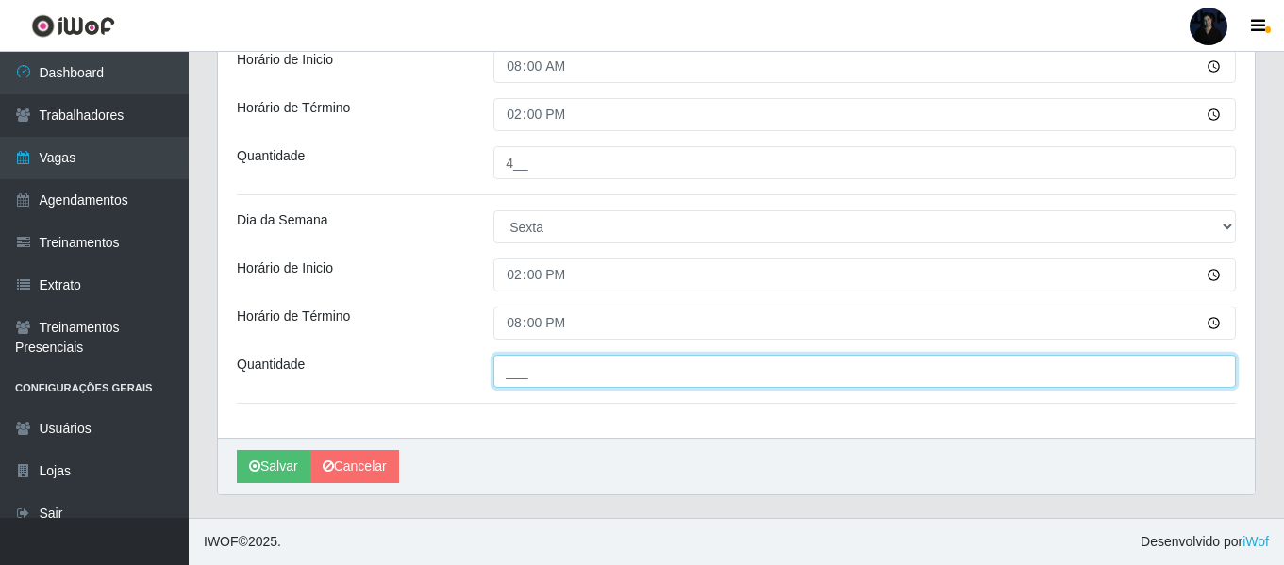
click at [509, 372] on input "___" at bounding box center [864, 371] width 742 height 33
type input "4__"
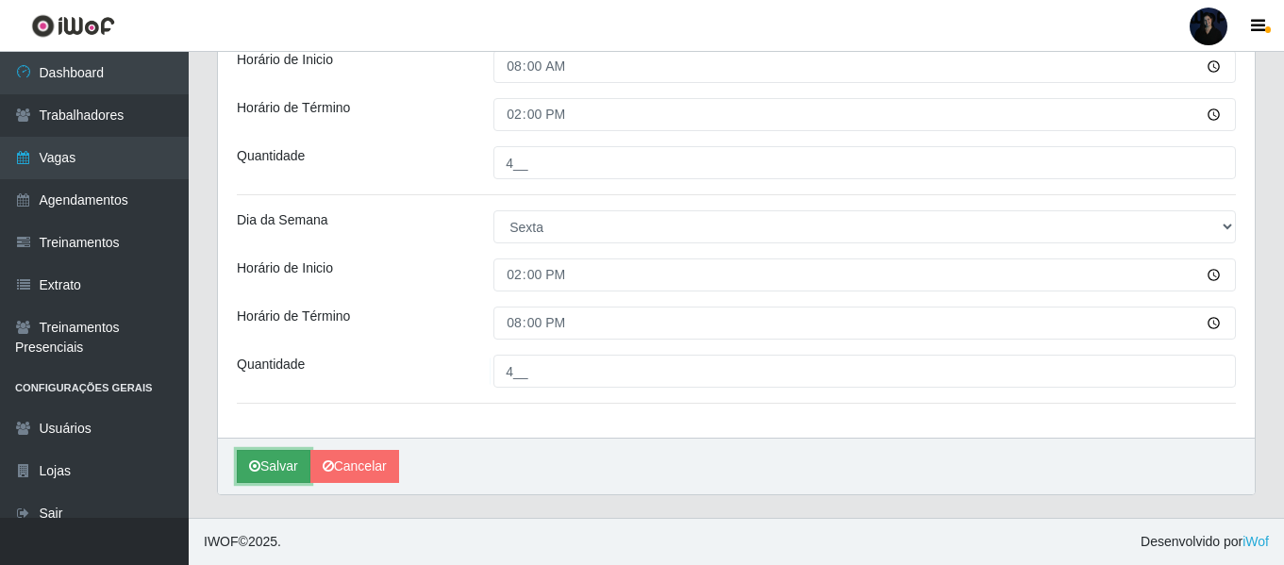
click at [259, 459] on button "Salvar" at bounding box center [274, 466] width 74 height 33
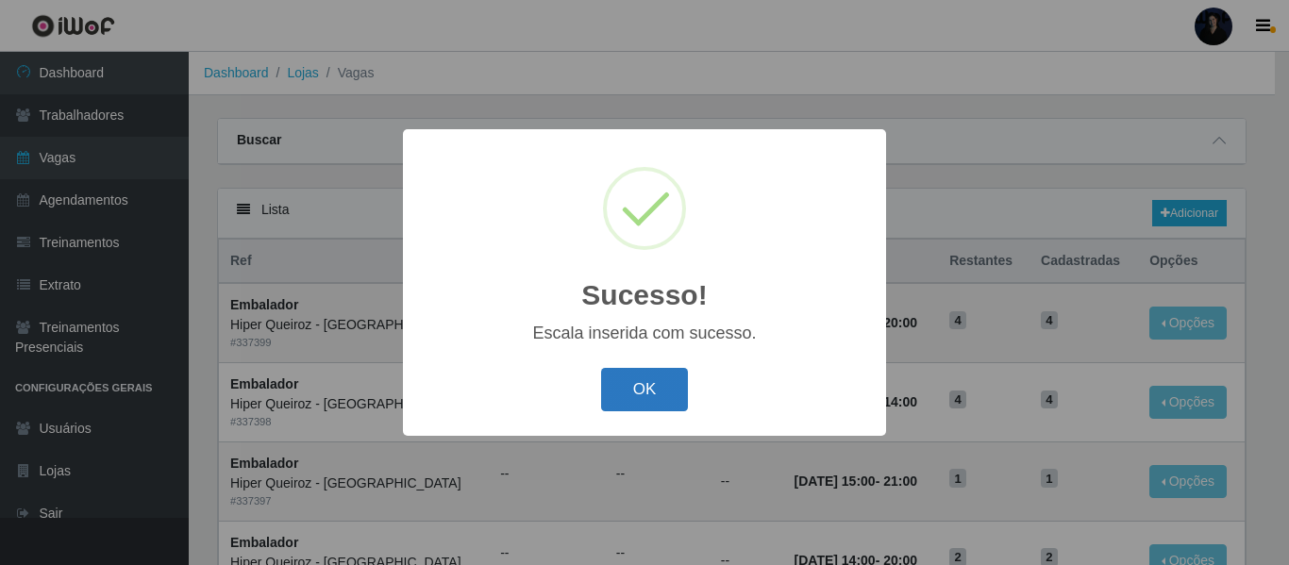
click at [653, 395] on button "OK" at bounding box center [645, 390] width 88 height 44
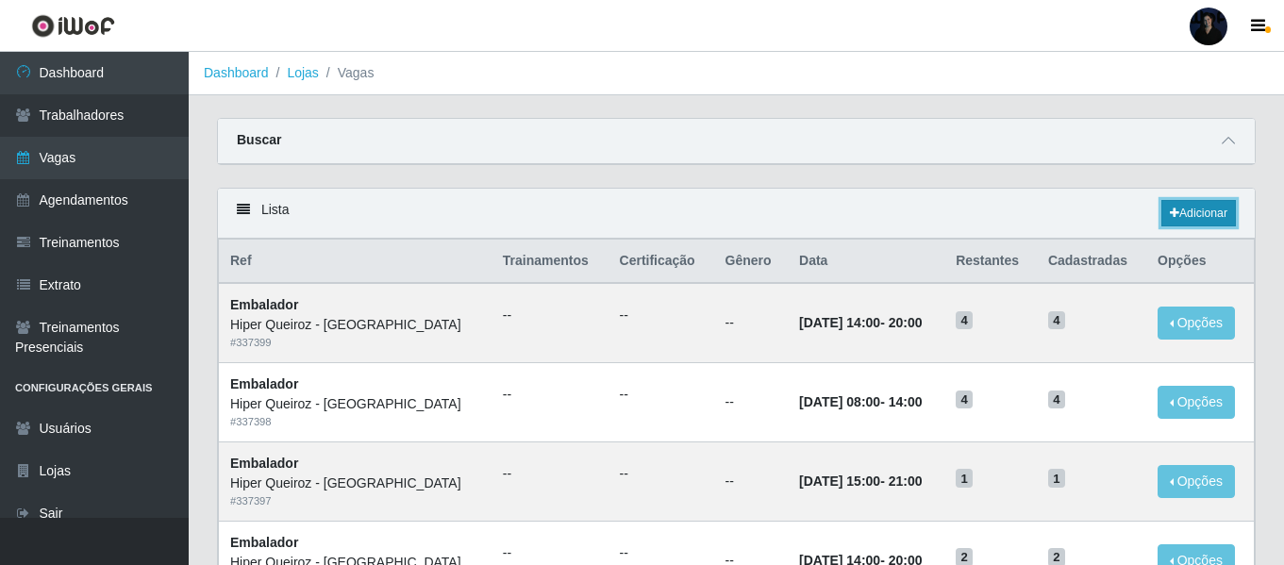
click at [1180, 221] on link "Adicionar" at bounding box center [1198, 213] width 75 height 26
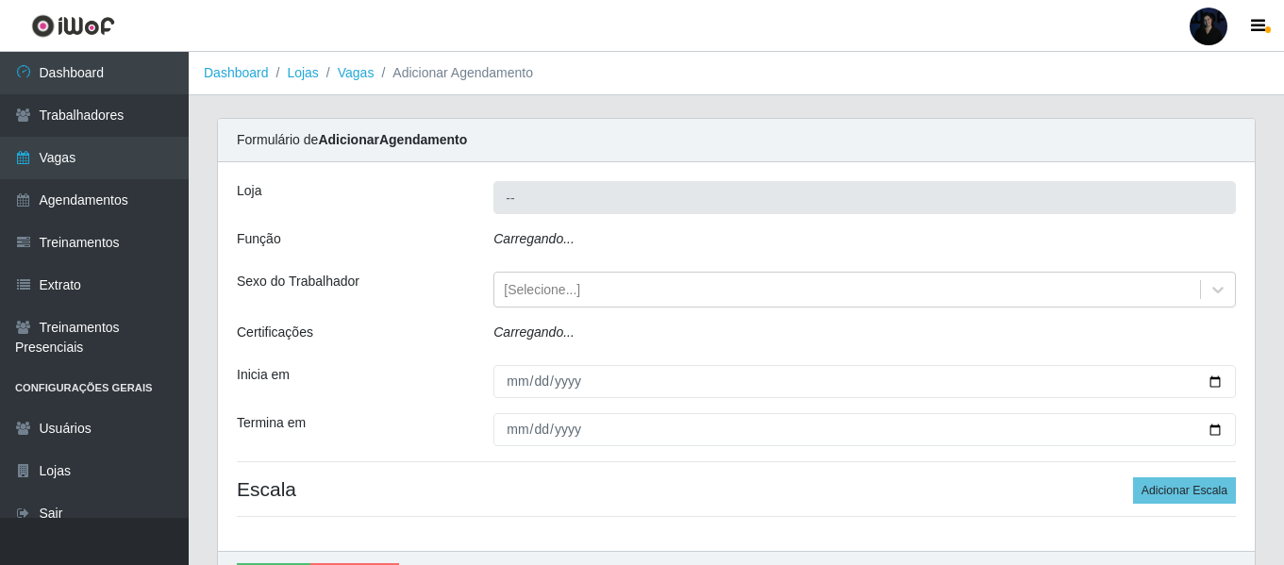
type input "Hiper Queiroz - [GEOGRAPHIC_DATA]"
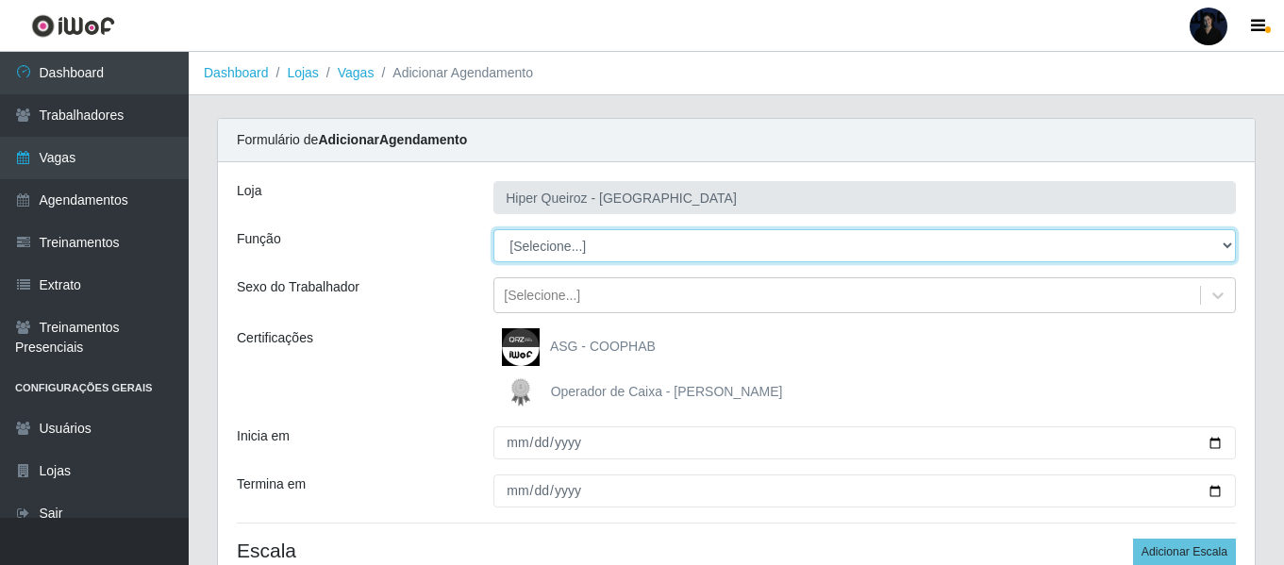
click at [528, 245] on select "[Selecione...] Embalador Embalador + Embalador ++" at bounding box center [864, 245] width 742 height 33
select select "70"
click at [493, 229] on select "[Selecione...] Embalador Embalador + Embalador ++" at bounding box center [864, 245] width 742 height 33
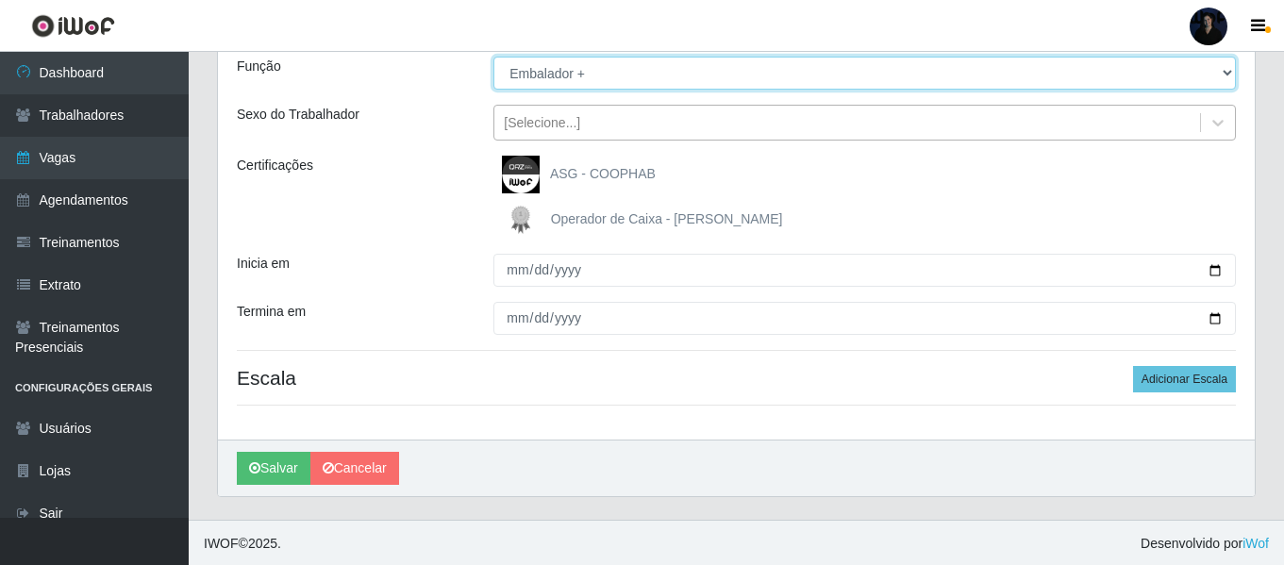
scroll to position [175, 0]
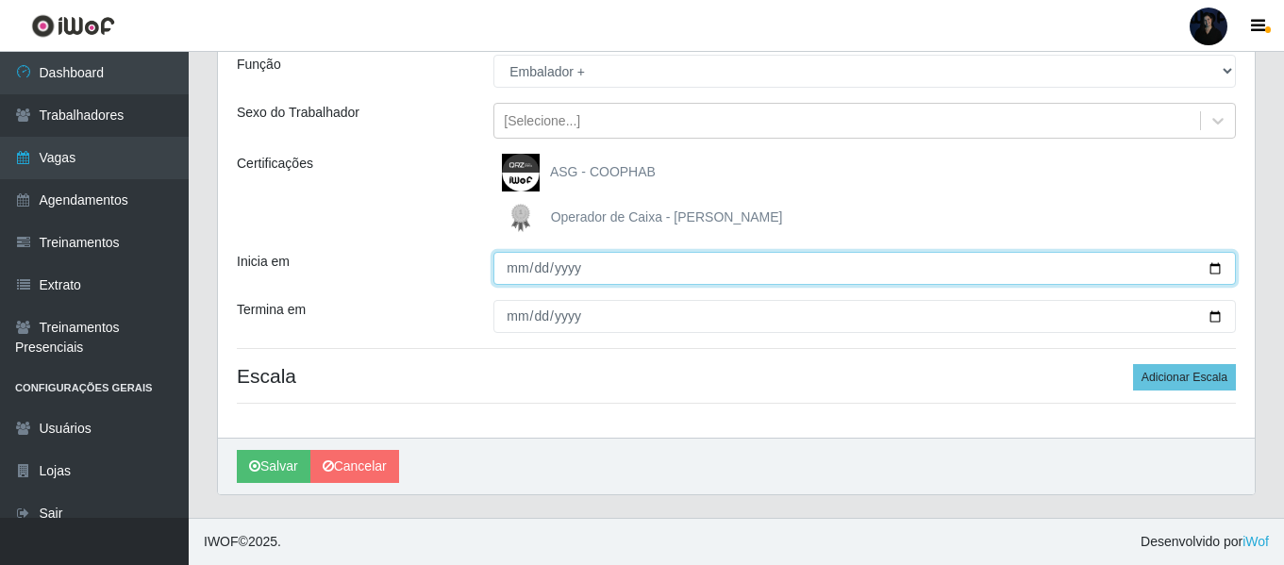
click at [1216, 268] on input "Inicia em" at bounding box center [864, 268] width 742 height 33
type input "[DATE]"
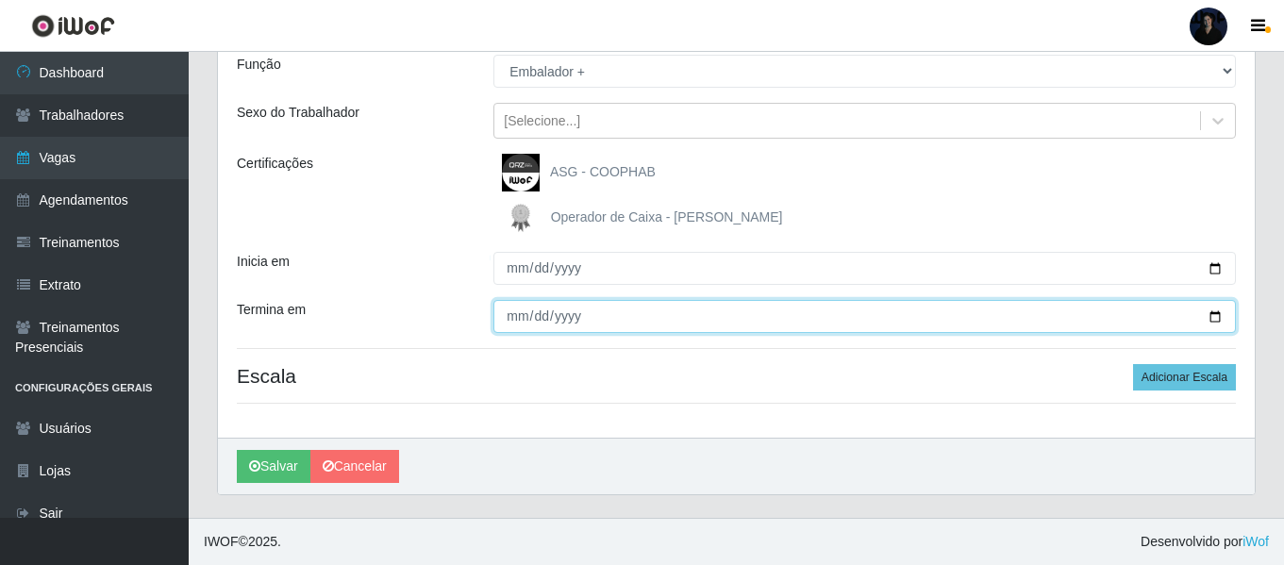
click at [1209, 315] on input "Termina em" at bounding box center [864, 316] width 742 height 33
type input "[DATE]"
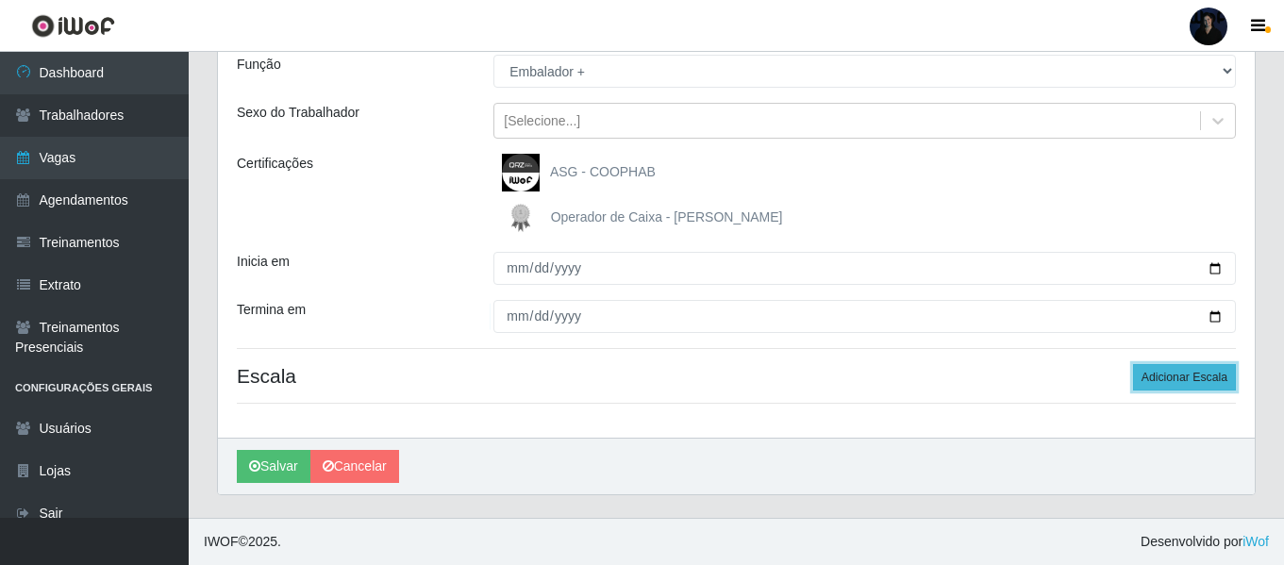
click at [1173, 386] on button "Adicionar Escala" at bounding box center [1184, 377] width 103 height 26
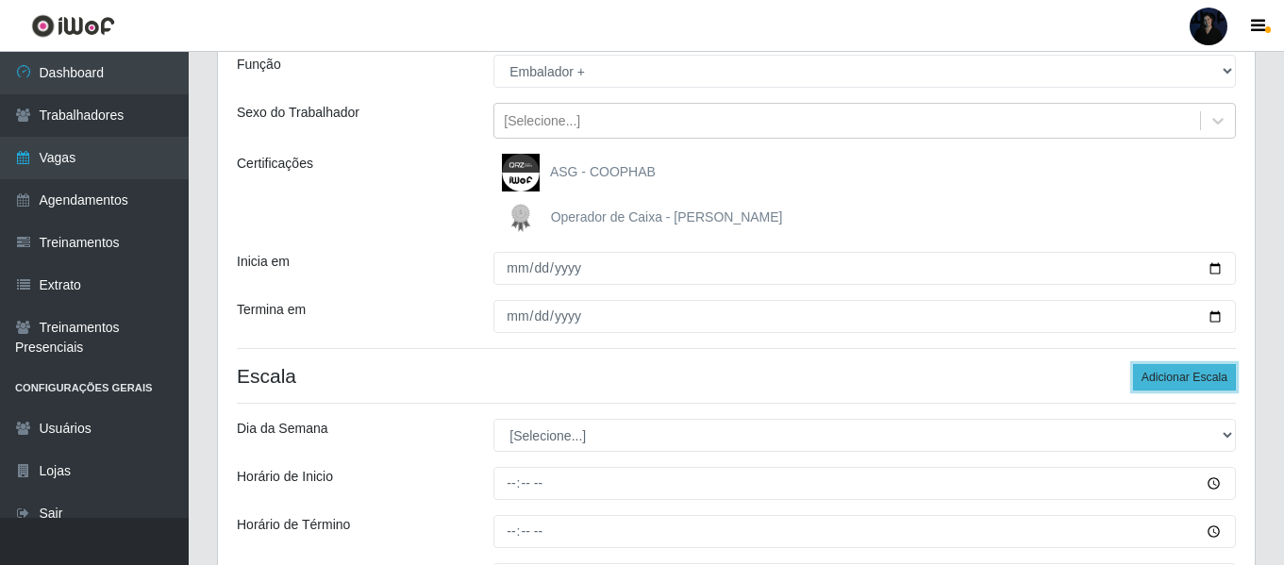
click at [1173, 385] on button "Adicionar Escala" at bounding box center [1184, 377] width 103 height 26
click at [1173, 382] on button "Adicionar Escala" at bounding box center [1184, 377] width 103 height 26
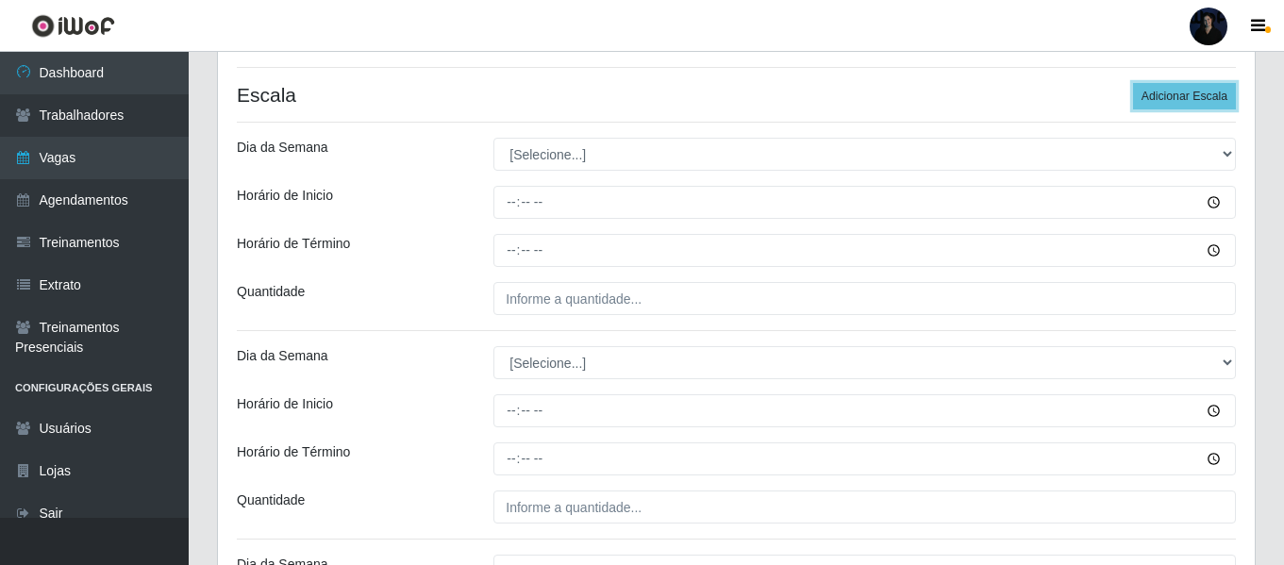
scroll to position [458, 0]
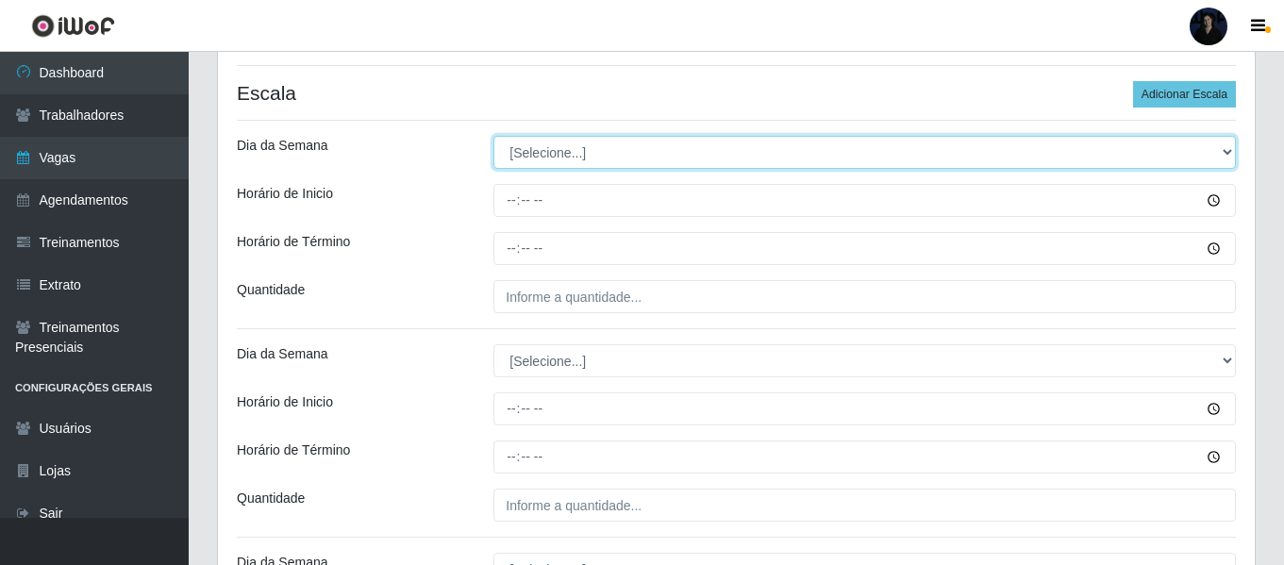
click at [543, 140] on select "[Selecione...] Segunda Terça Quarta Quinta Sexta Sábado Domingo" at bounding box center [864, 152] width 742 height 33
select select "6"
click at [493, 136] on select "[Selecione...] Segunda Terça Quarta Quinta Sexta Sábado Domingo" at bounding box center [864, 152] width 742 height 33
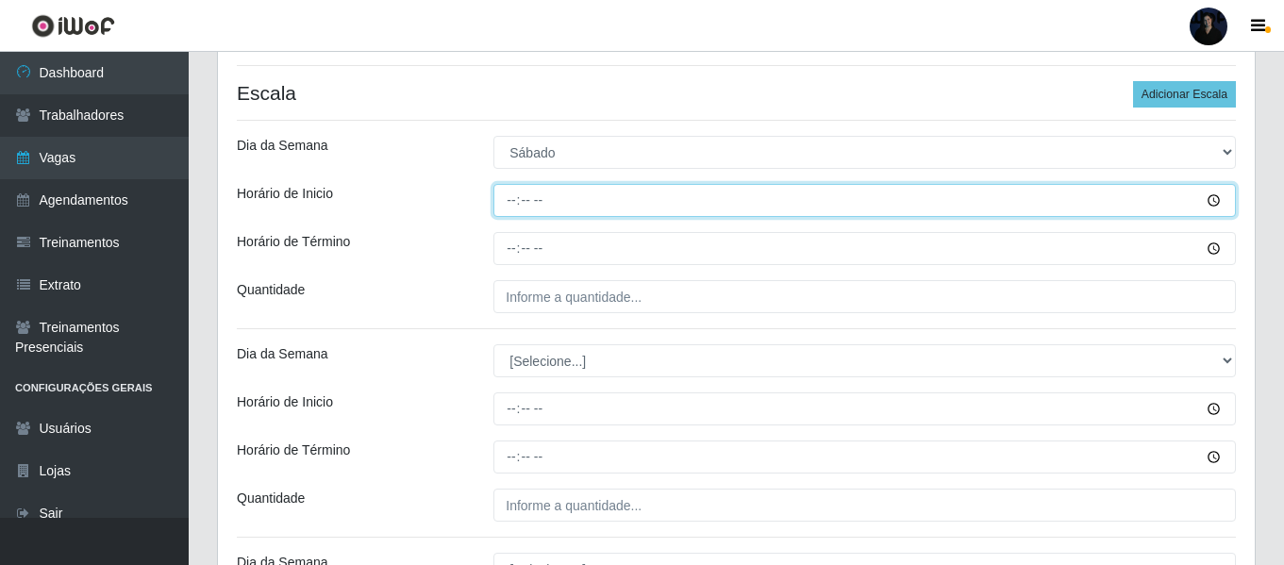
click at [513, 207] on input "Horário de Inicio" at bounding box center [864, 200] width 742 height 33
type input "08:00"
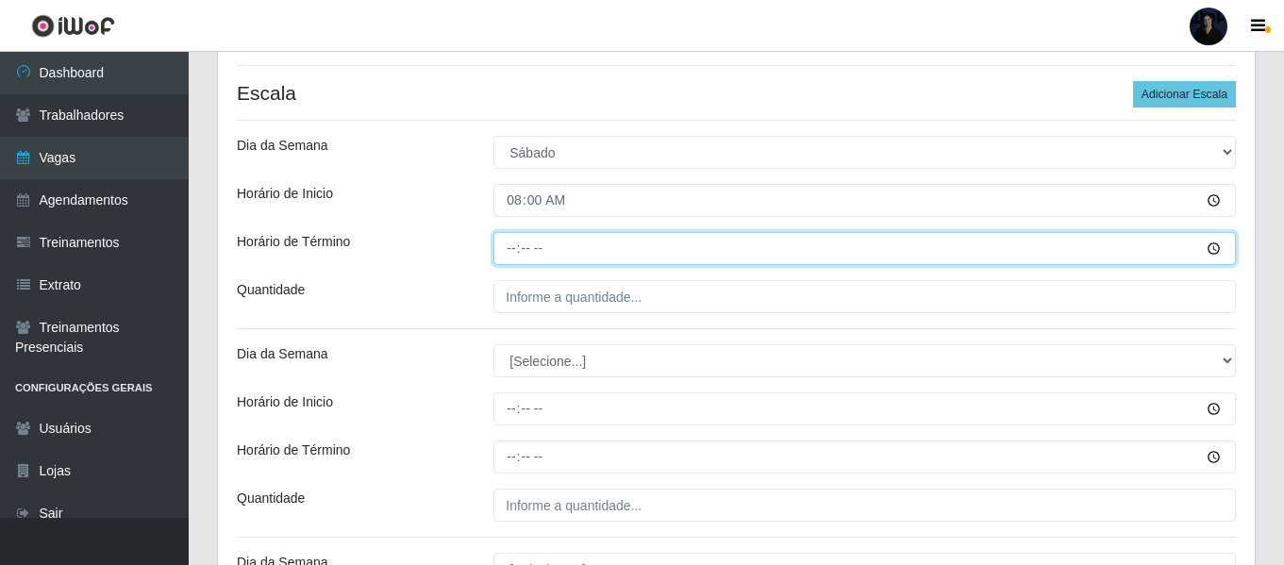
click at [507, 247] on input "Horário de Término" at bounding box center [864, 248] width 742 height 33
type input "14:00"
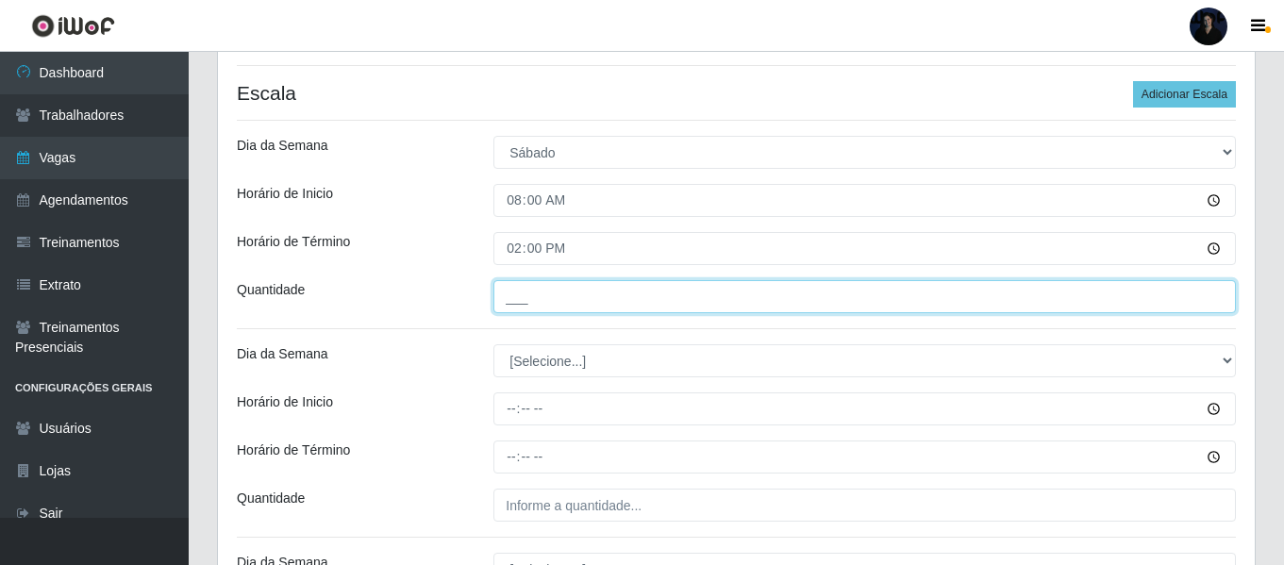
click at [523, 287] on input "___" at bounding box center [864, 296] width 742 height 33
type input "4__"
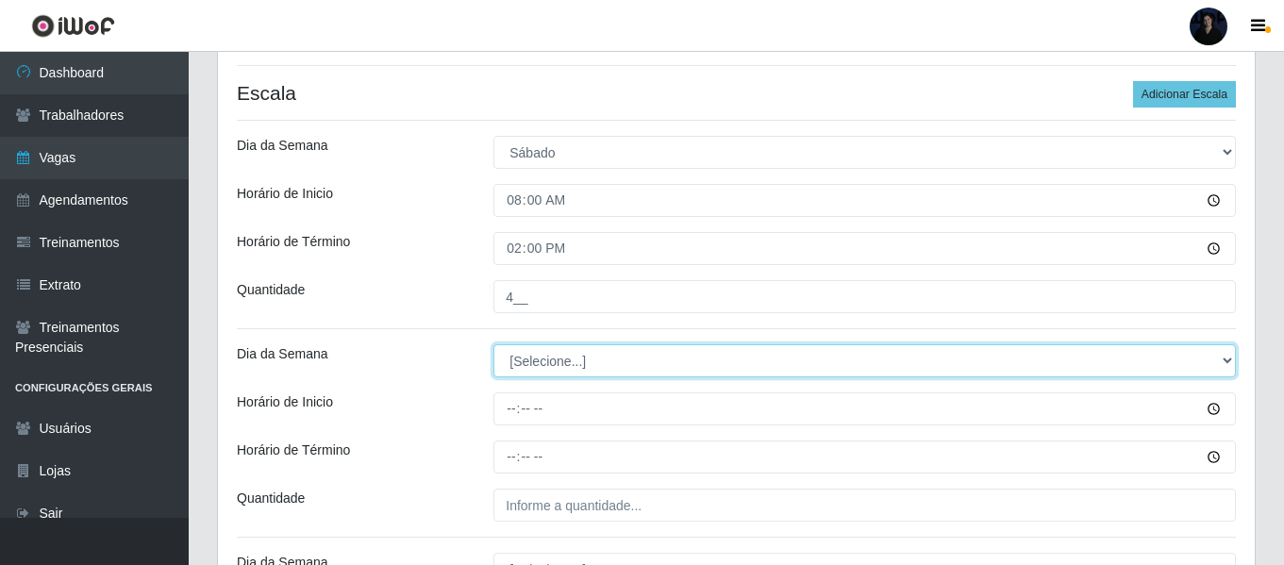
click at [516, 365] on select "[Selecione...] Segunda Terça Quarta Quinta Sexta Sábado Domingo" at bounding box center [864, 360] width 742 height 33
select select "6"
click at [493, 344] on select "[Selecione...] Segunda Terça Quarta Quinta Sexta Sábado Domingo" at bounding box center [864, 360] width 742 height 33
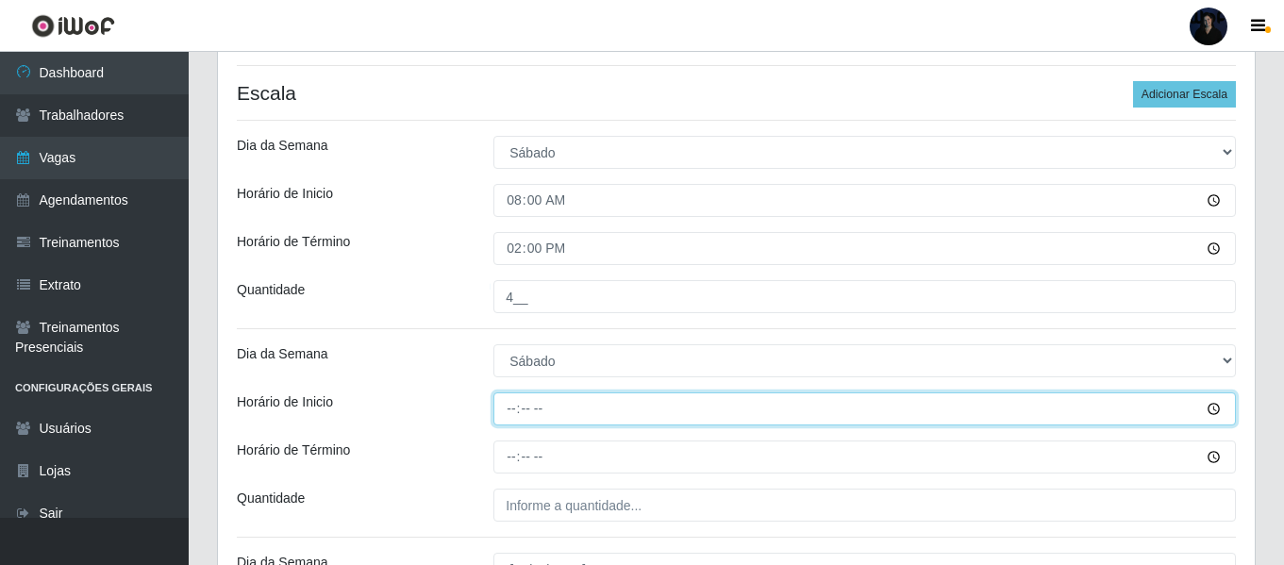
click at [512, 407] on input "Horário de Inicio" at bounding box center [864, 408] width 742 height 33
type input "10:00"
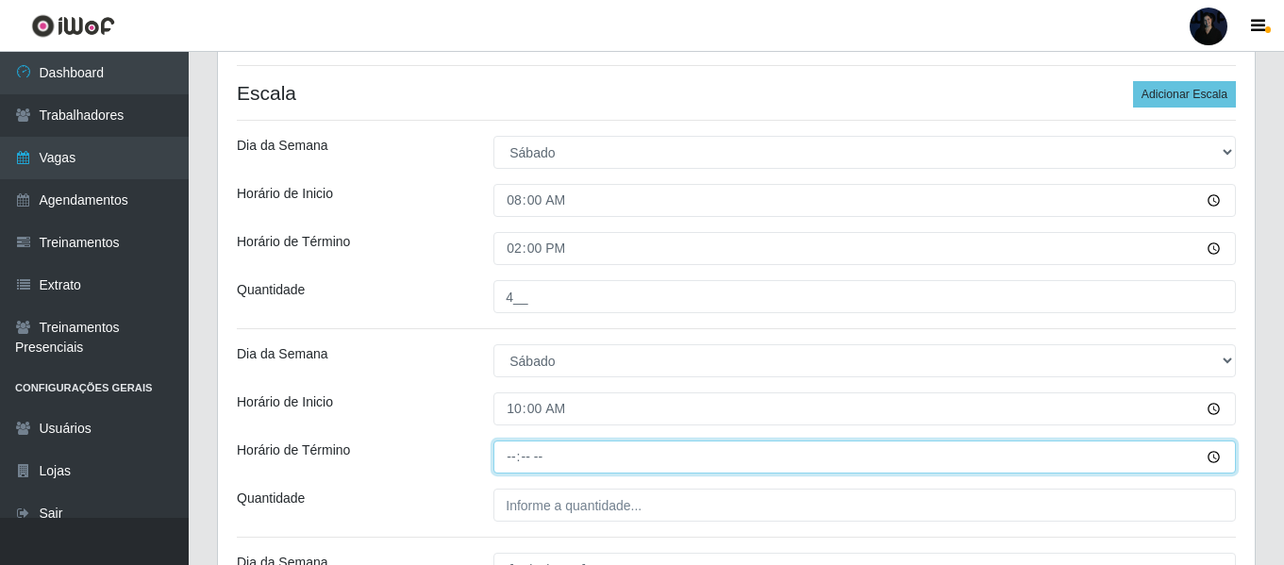
click at [514, 445] on input "Horário de Término" at bounding box center [864, 457] width 742 height 33
type input "16:00"
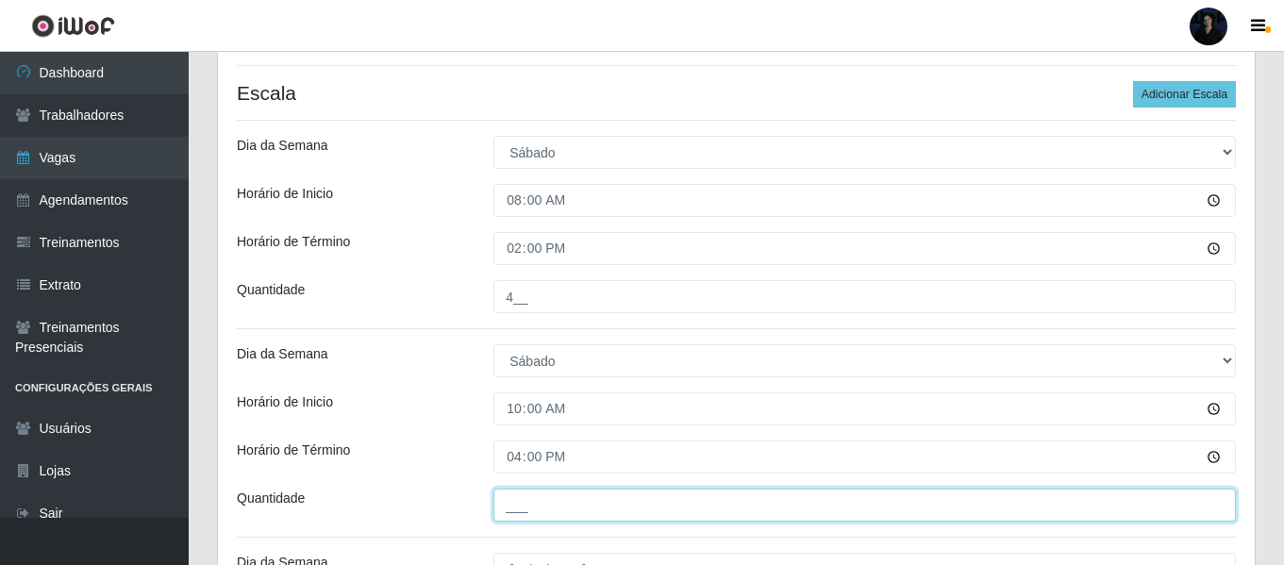
click at [515, 505] on input "___" at bounding box center [864, 505] width 742 height 33
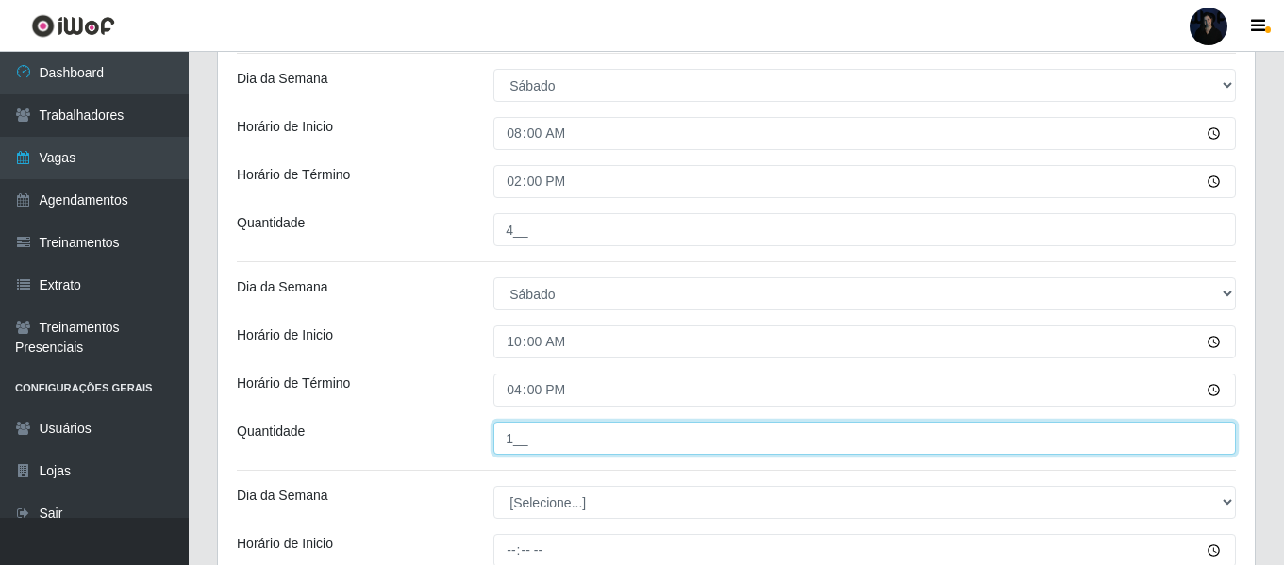
scroll to position [646, 0]
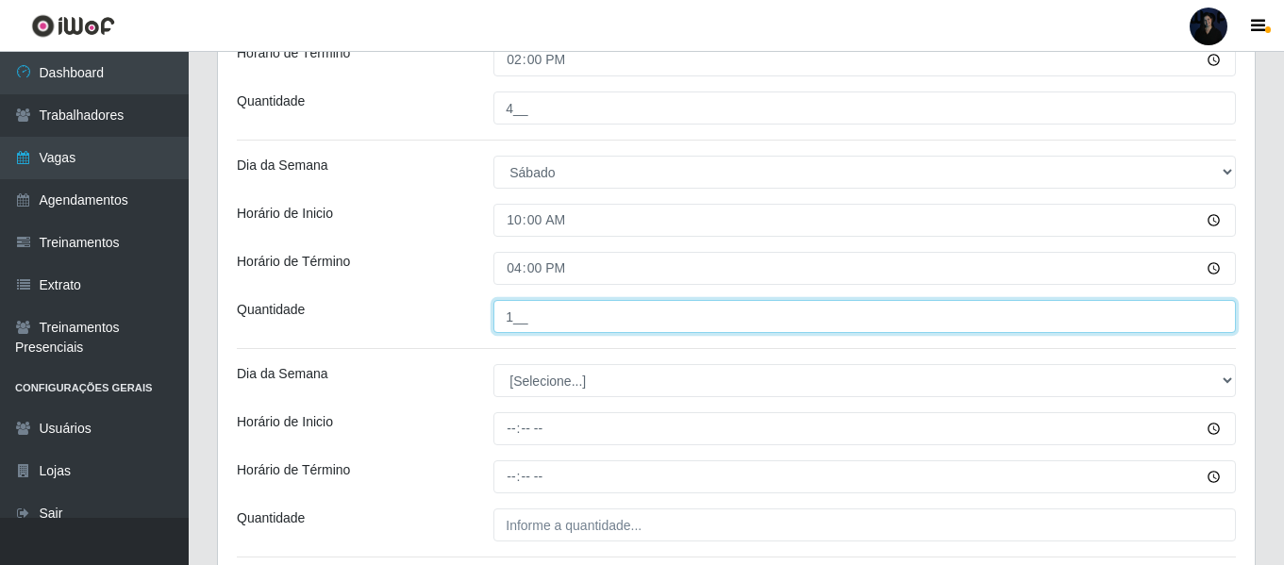
type input "1__"
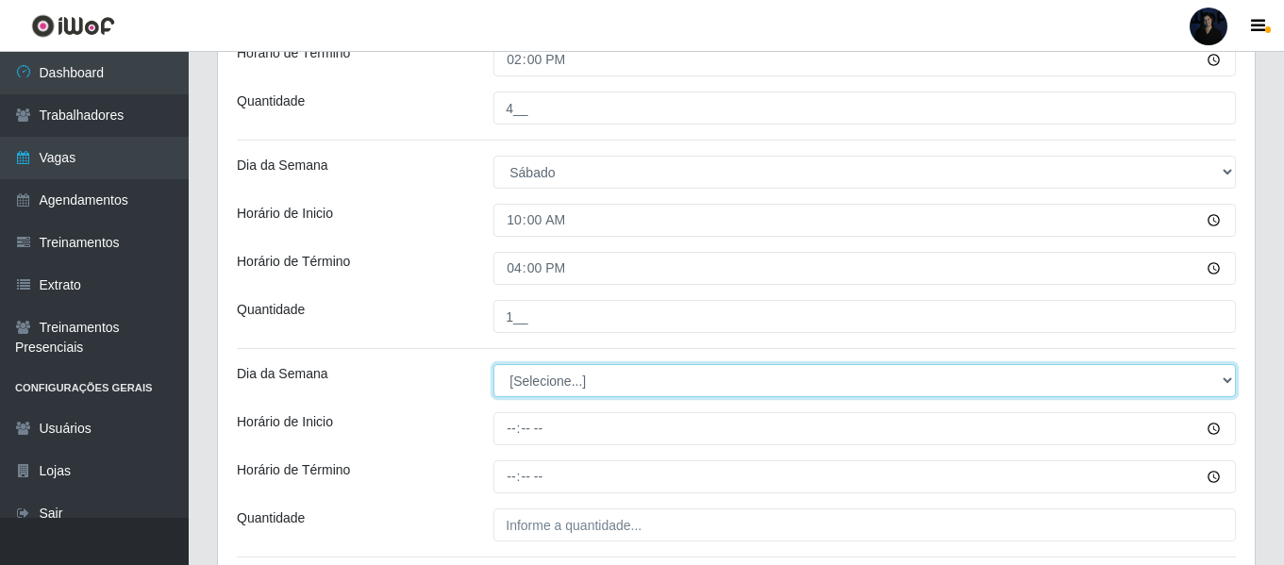
click at [510, 377] on select "[Selecione...] Segunda Terça Quarta Quinta Sexta Sábado Domingo" at bounding box center [864, 380] width 742 height 33
select select "6"
click at [493, 364] on select "[Selecione...] Segunda Terça Quarta Quinta Sexta Sábado Domingo" at bounding box center [864, 380] width 742 height 33
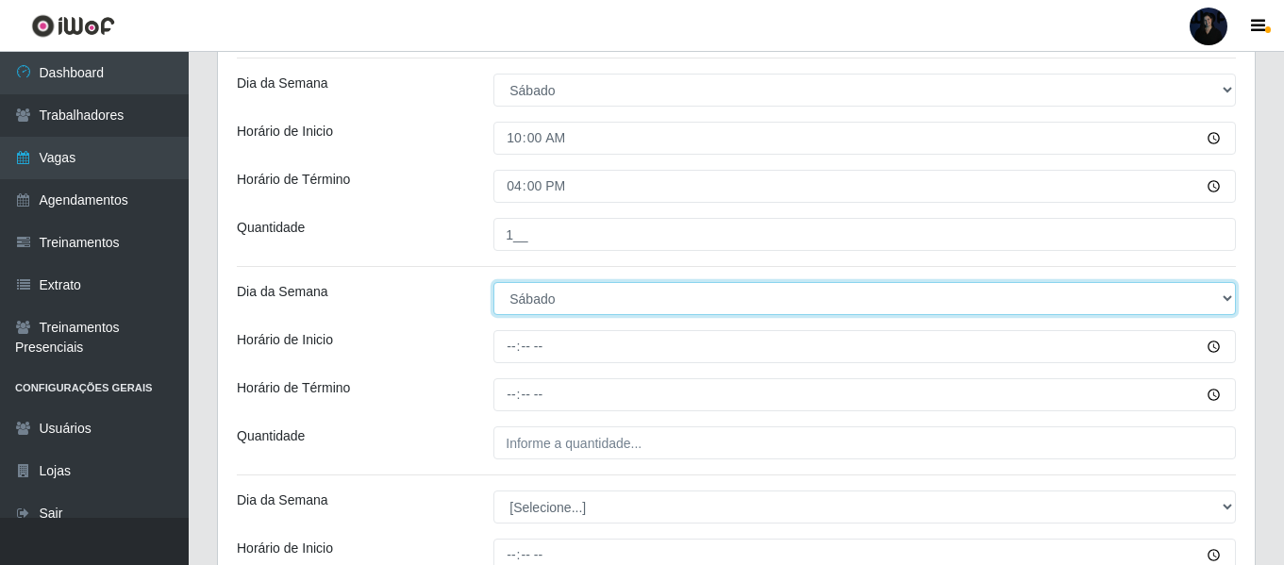
scroll to position [835, 0]
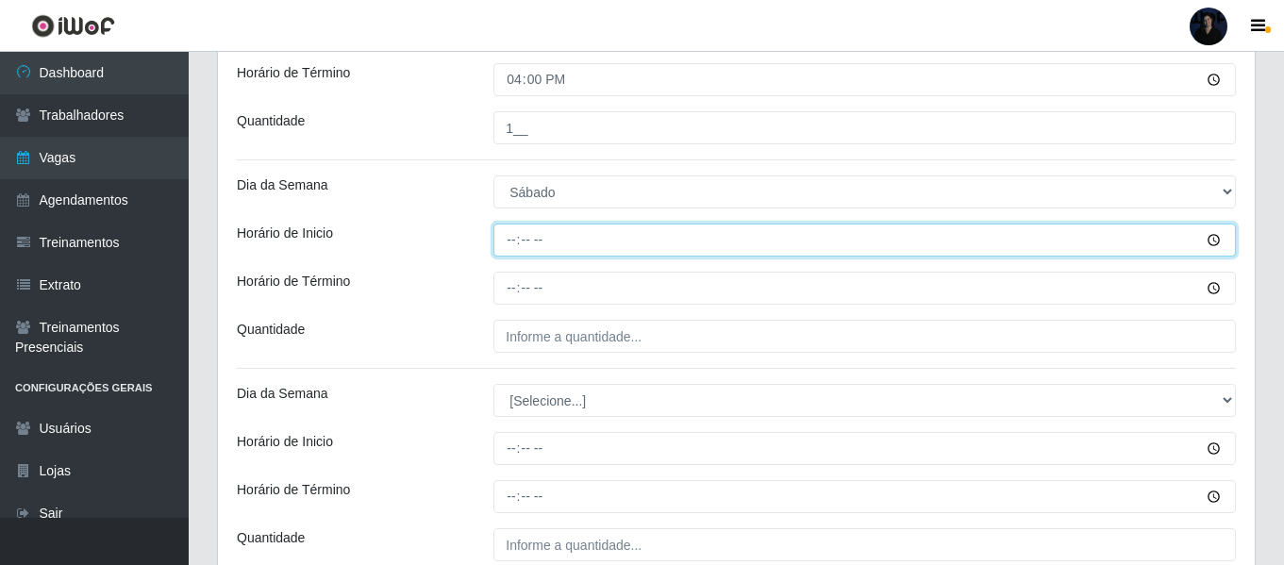
click at [514, 243] on input "Horário de Inicio" at bounding box center [864, 240] width 742 height 33
type input "14:00"
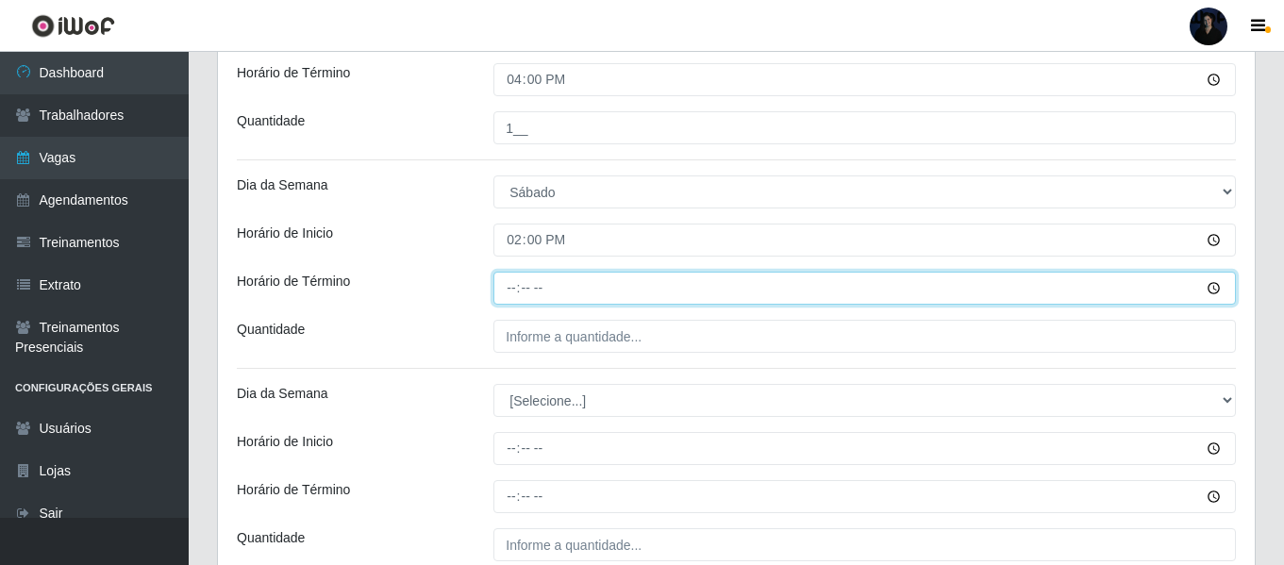
click at [505, 291] on input "Horário de Término" at bounding box center [864, 288] width 742 height 33
type input "20:00"
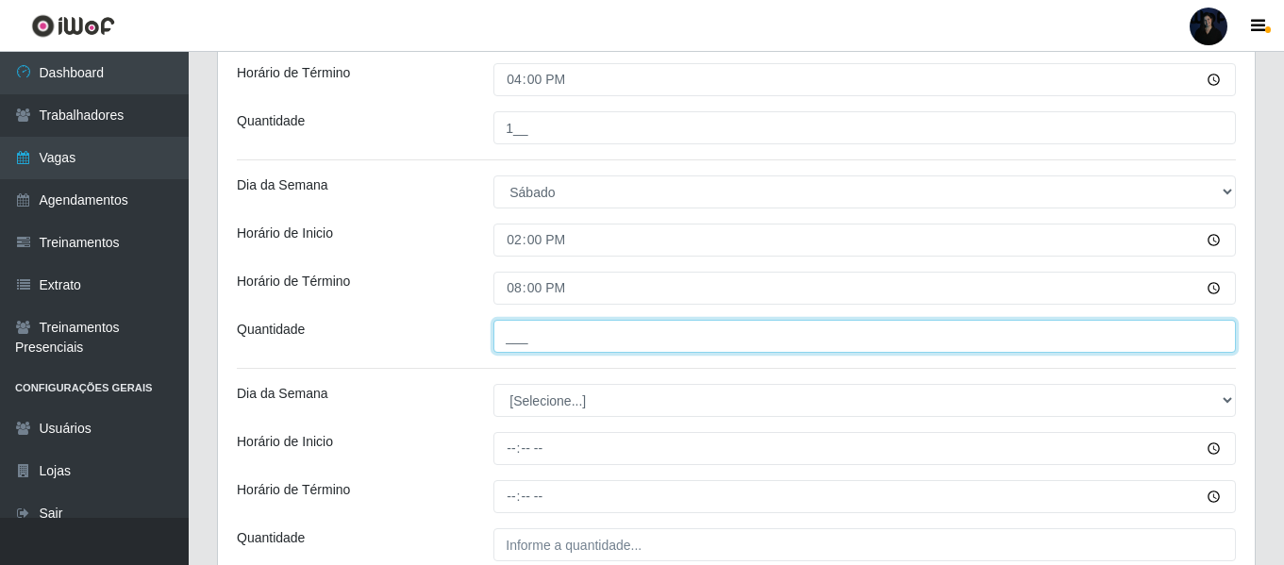
click at [516, 329] on input "___" at bounding box center [864, 336] width 742 height 33
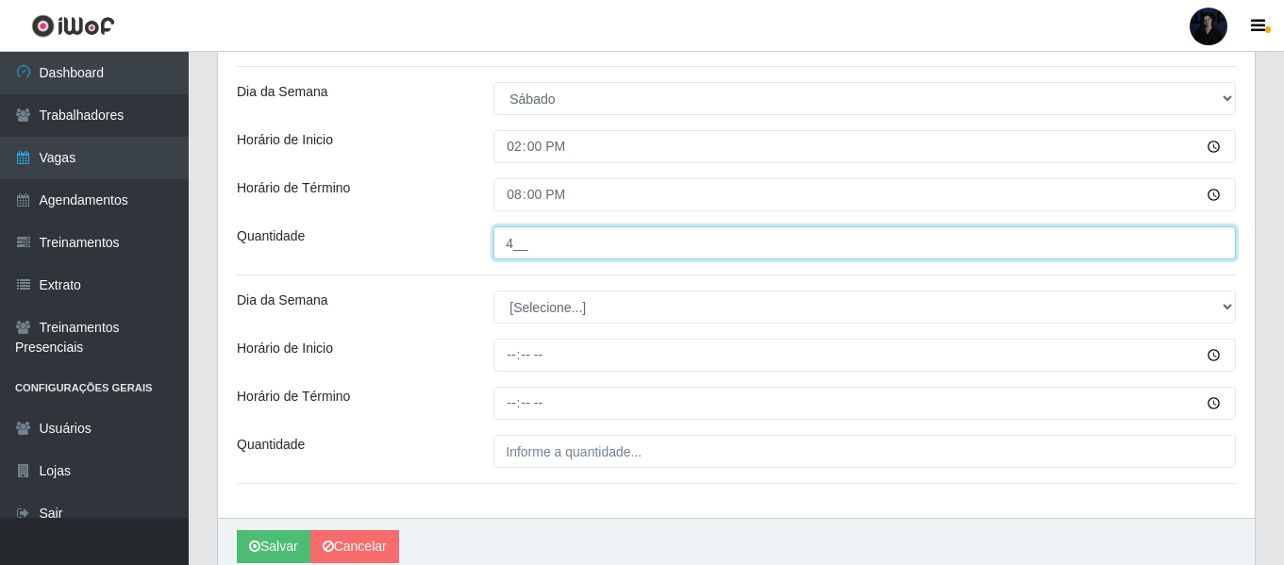
scroll to position [929, 0]
type input "4__"
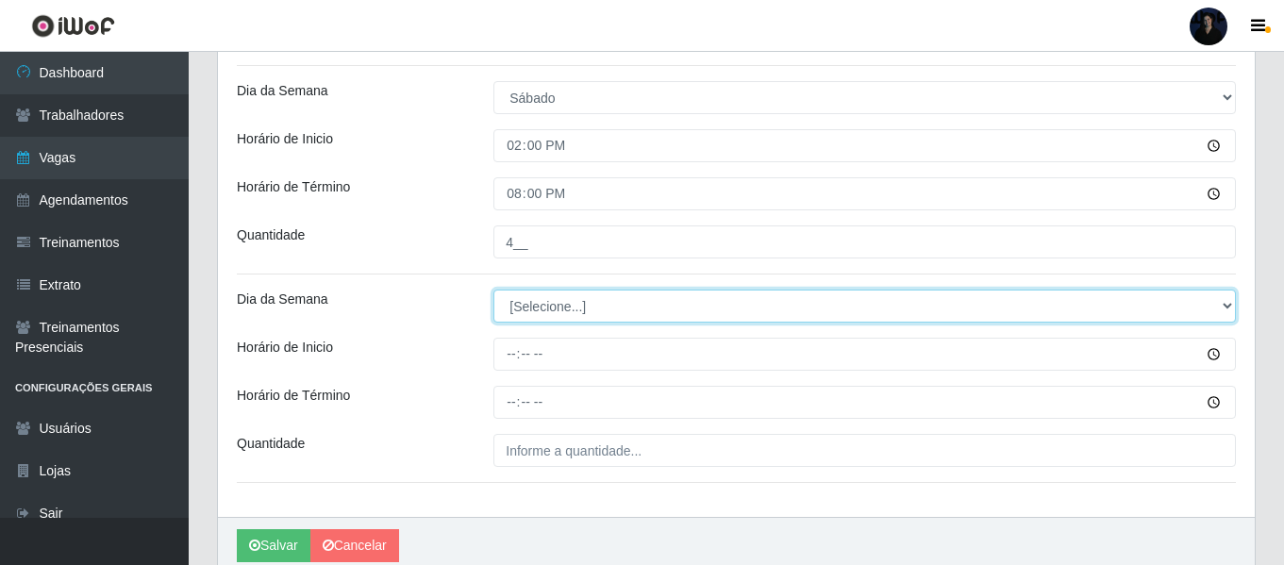
click at [514, 313] on select "[Selecione...] Segunda Terça Quarta Quinta Sexta Sábado Domingo" at bounding box center [864, 306] width 742 height 33
select select "0"
click at [493, 290] on select "[Selecione...] Segunda Terça Quarta Quinta Sexta Sábado Domingo" at bounding box center [864, 306] width 742 height 33
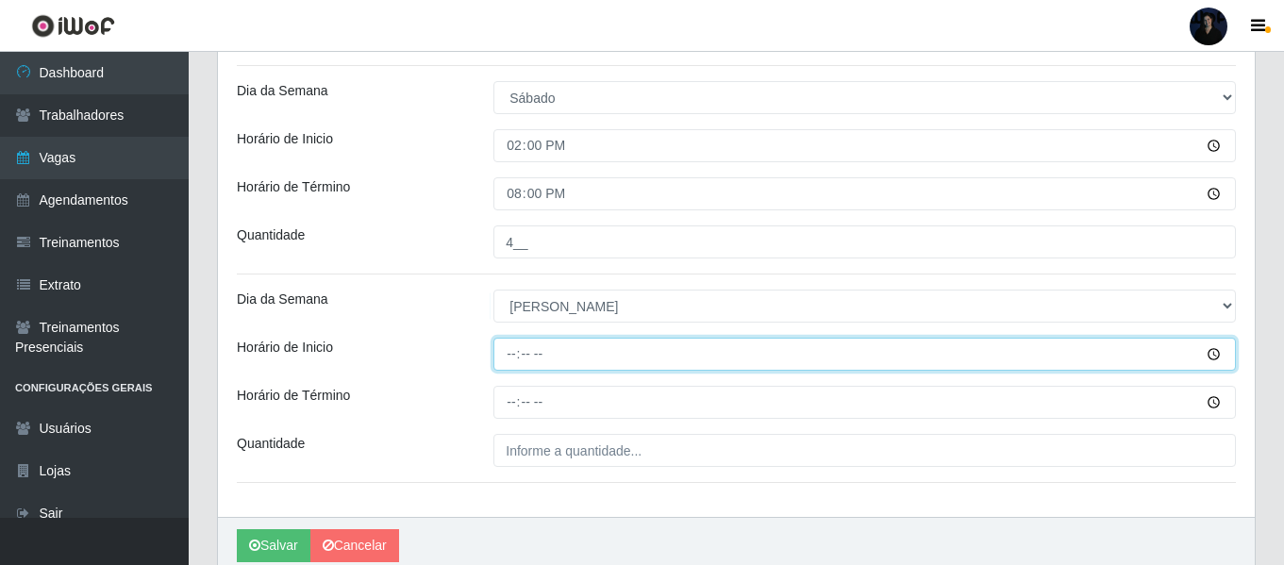
click at [513, 340] on input "Horário de Inicio" at bounding box center [864, 354] width 742 height 33
type input "07:00"
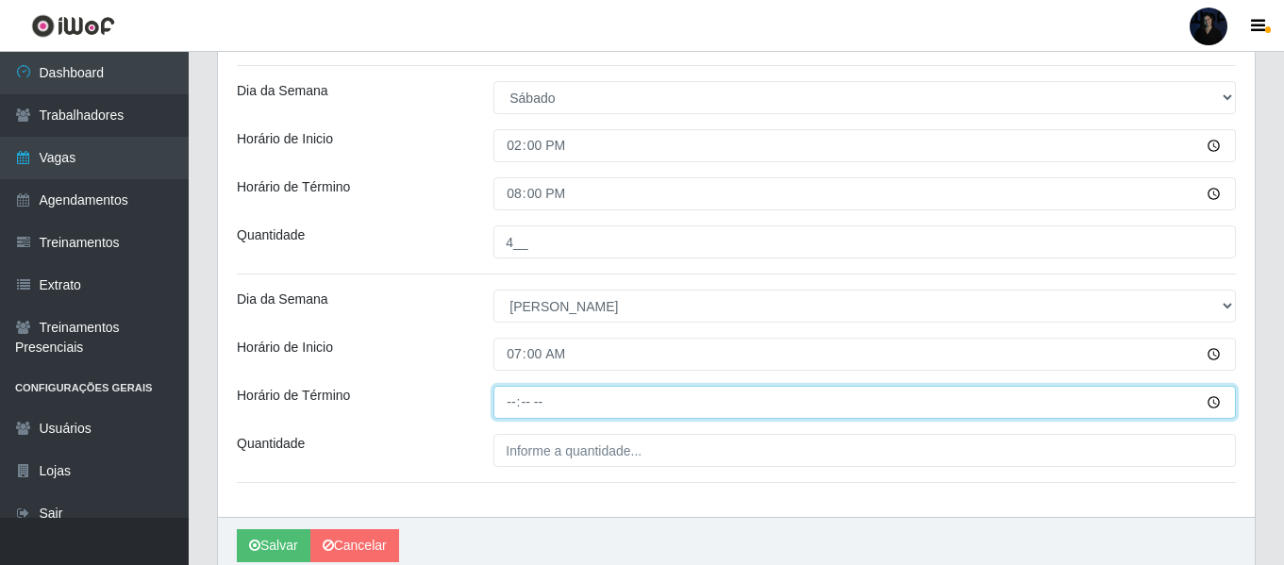
click at [506, 397] on input "Horário de Término" at bounding box center [864, 402] width 742 height 33
type input "13:00"
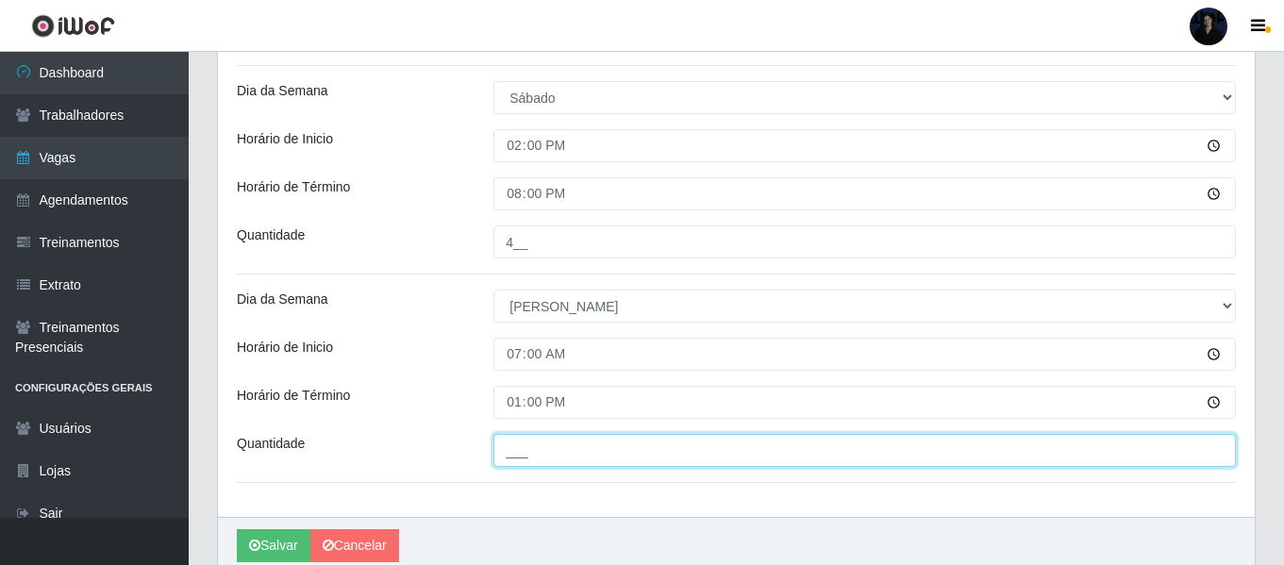
click at [517, 449] on input "___" at bounding box center [864, 450] width 742 height 33
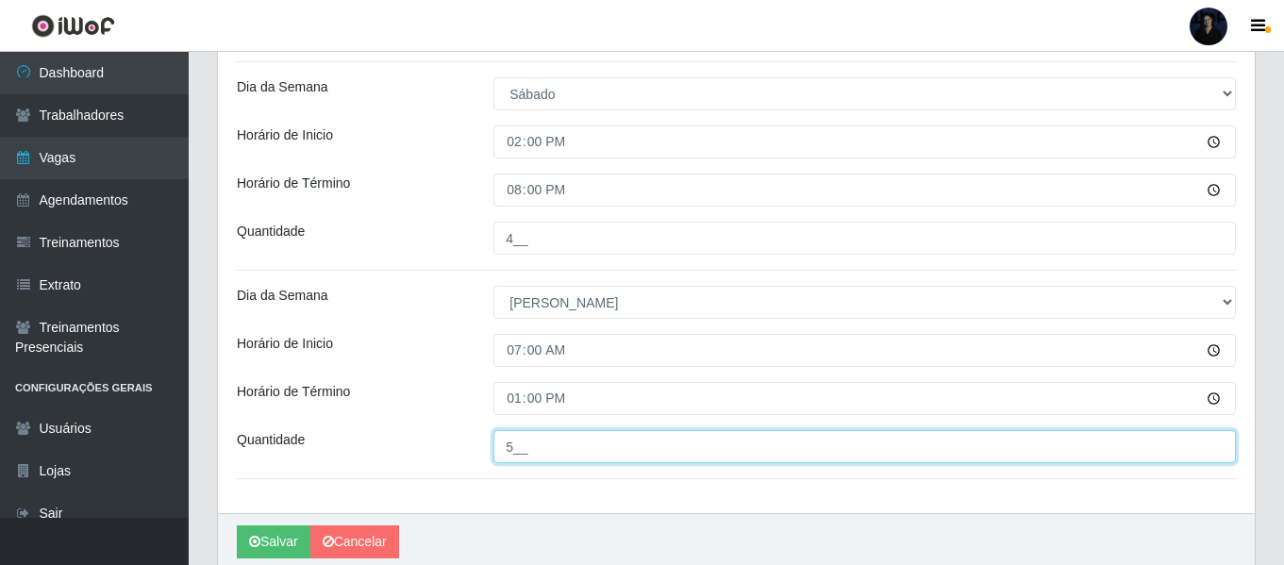
scroll to position [1008, 0]
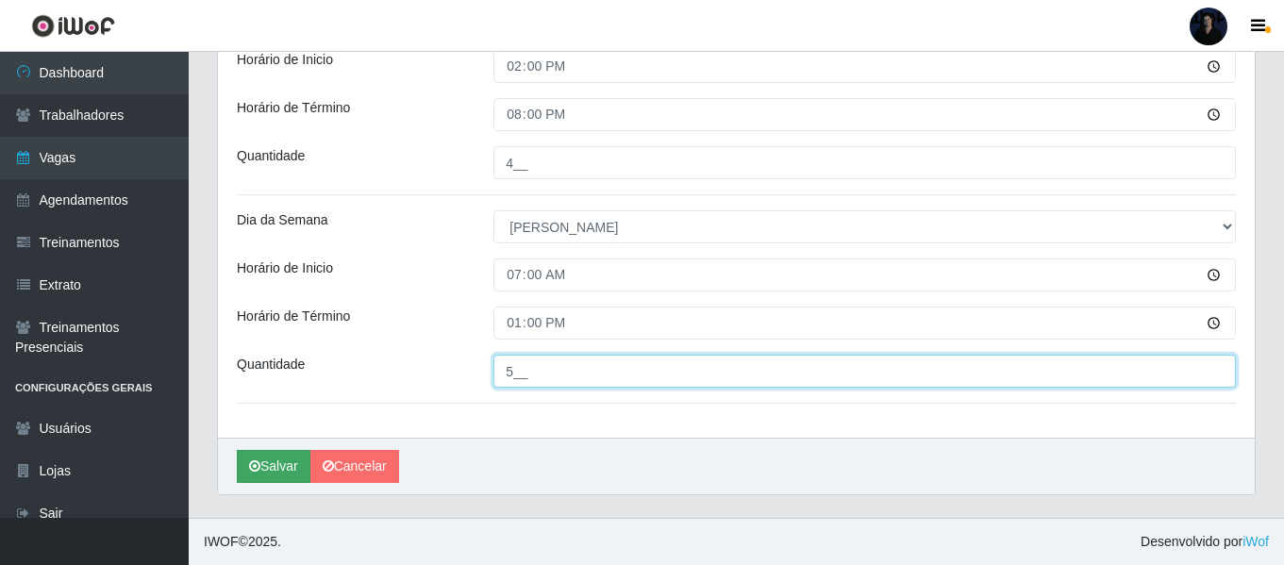
type input "5__"
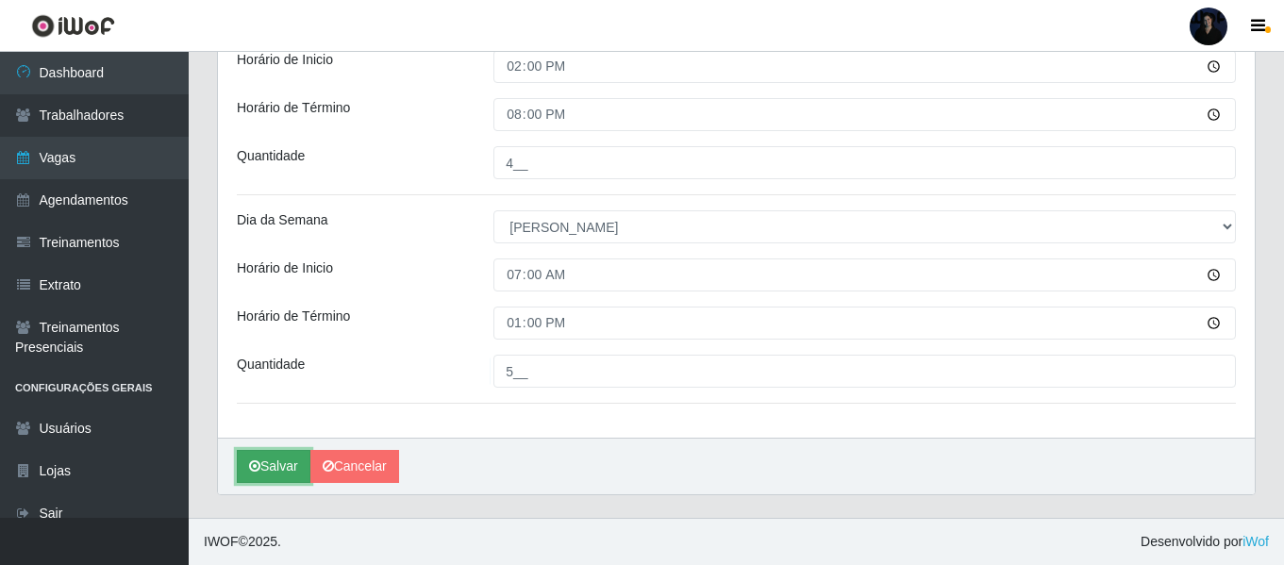
click at [275, 458] on button "Salvar" at bounding box center [274, 466] width 74 height 33
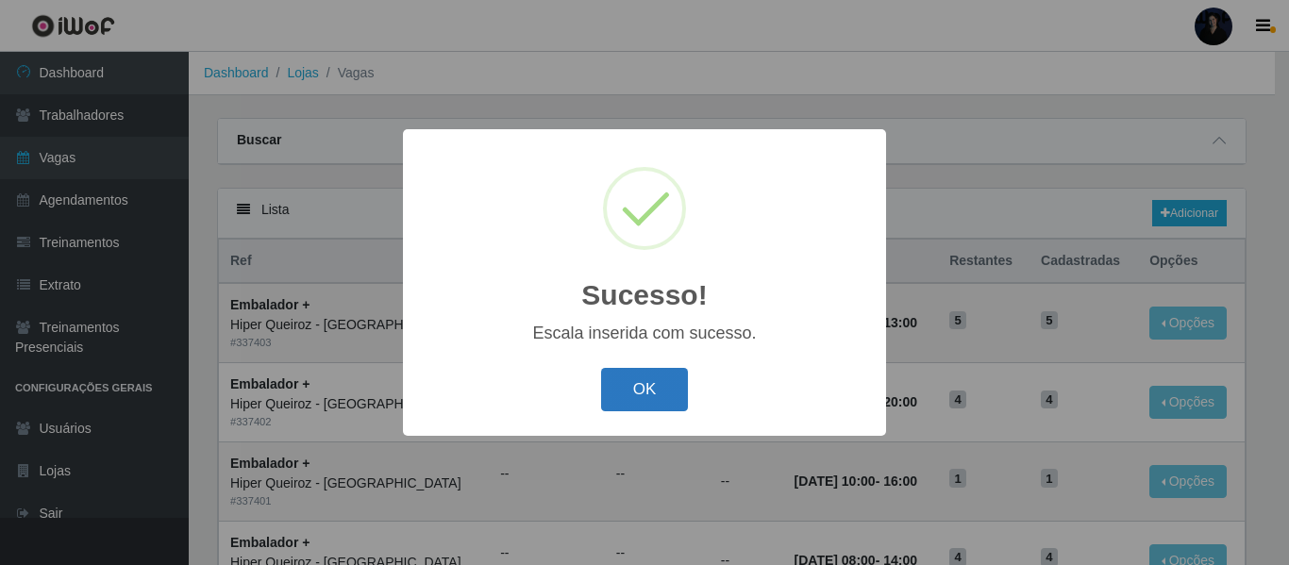
click at [631, 406] on button "OK" at bounding box center [645, 390] width 88 height 44
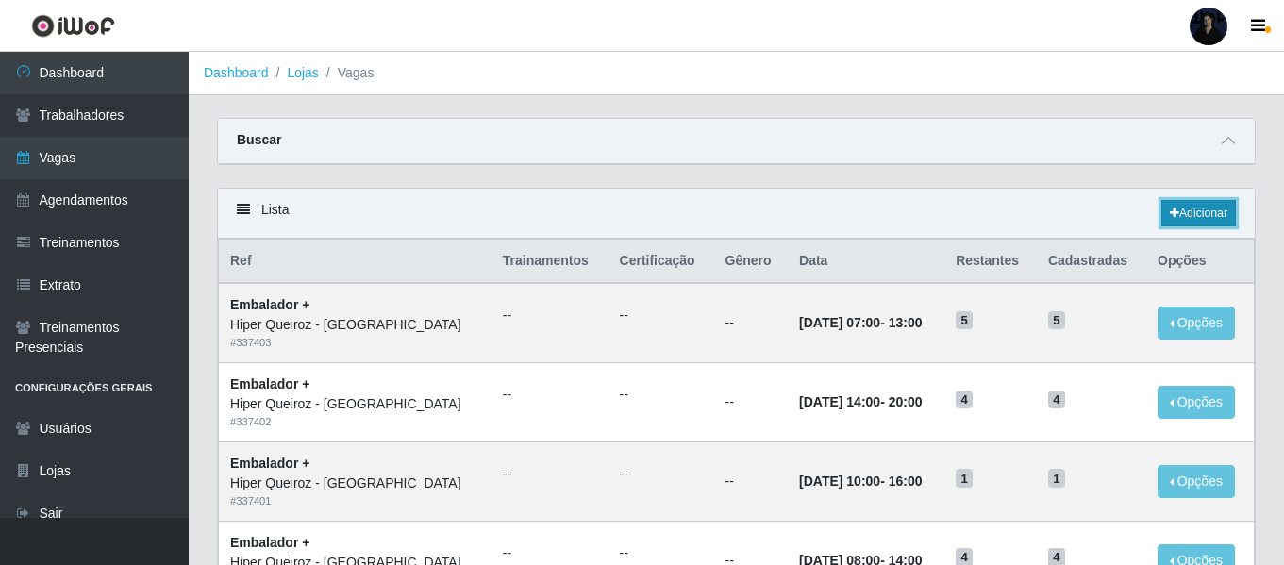
click at [1179, 205] on link "Adicionar" at bounding box center [1198, 213] width 75 height 26
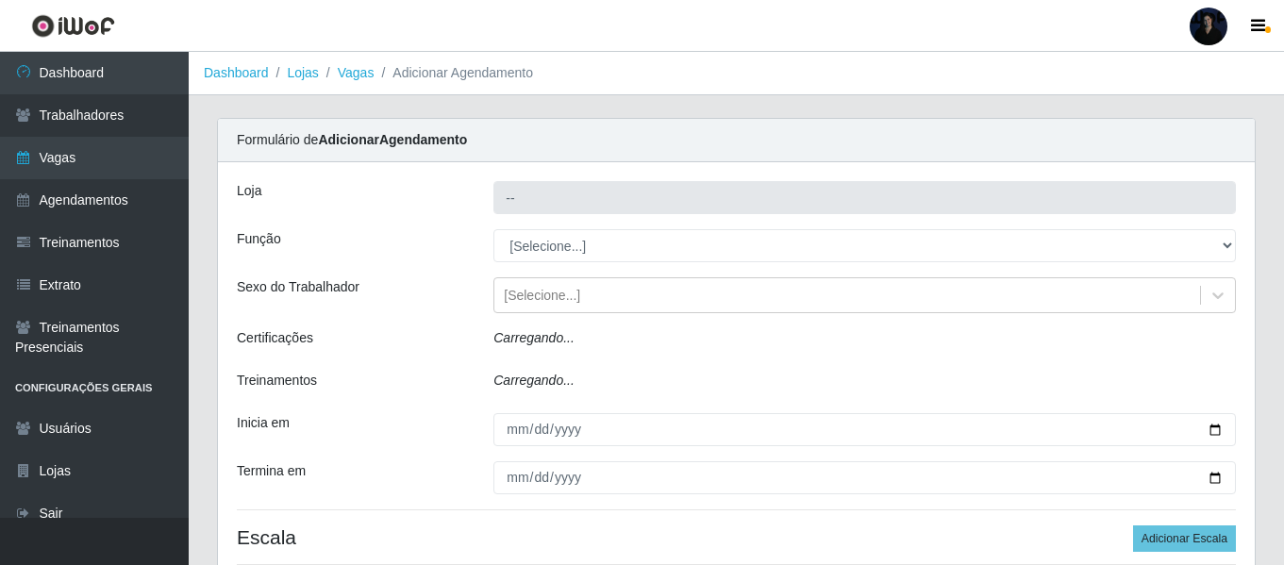
type input "Hiper Queiroz - [GEOGRAPHIC_DATA]"
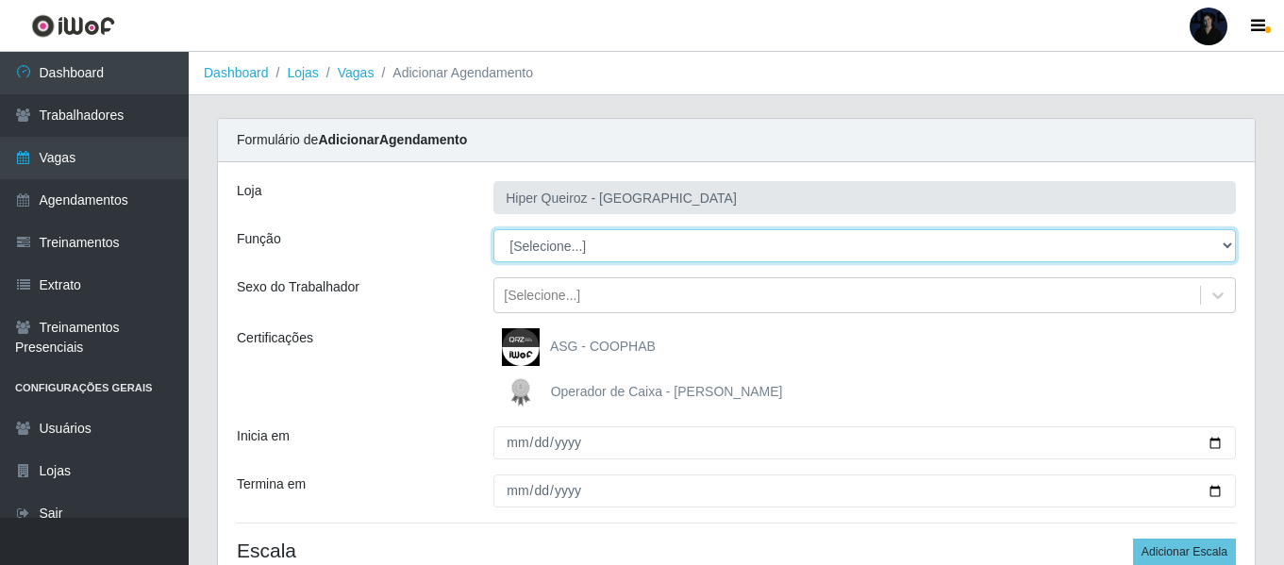
click at [547, 245] on select "[Selecione...] Embalador Embalador + Embalador ++" at bounding box center [864, 245] width 742 height 33
select select "1"
click at [493, 229] on select "[Selecione...] Embalador Embalador + Embalador ++" at bounding box center [864, 245] width 742 height 33
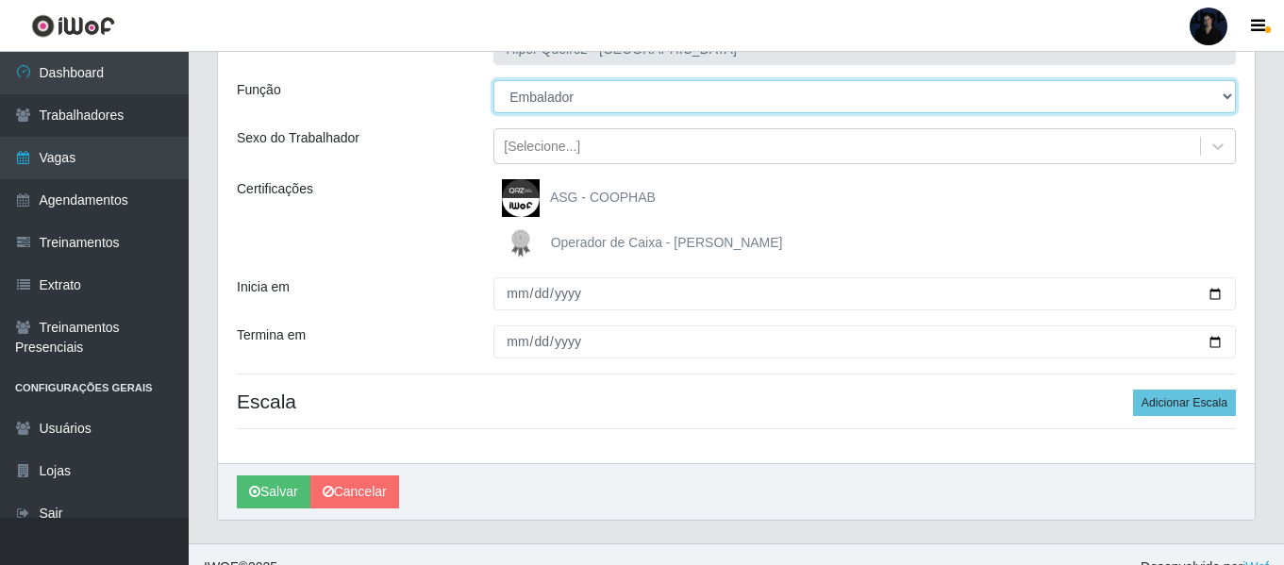
scroll to position [175, 0]
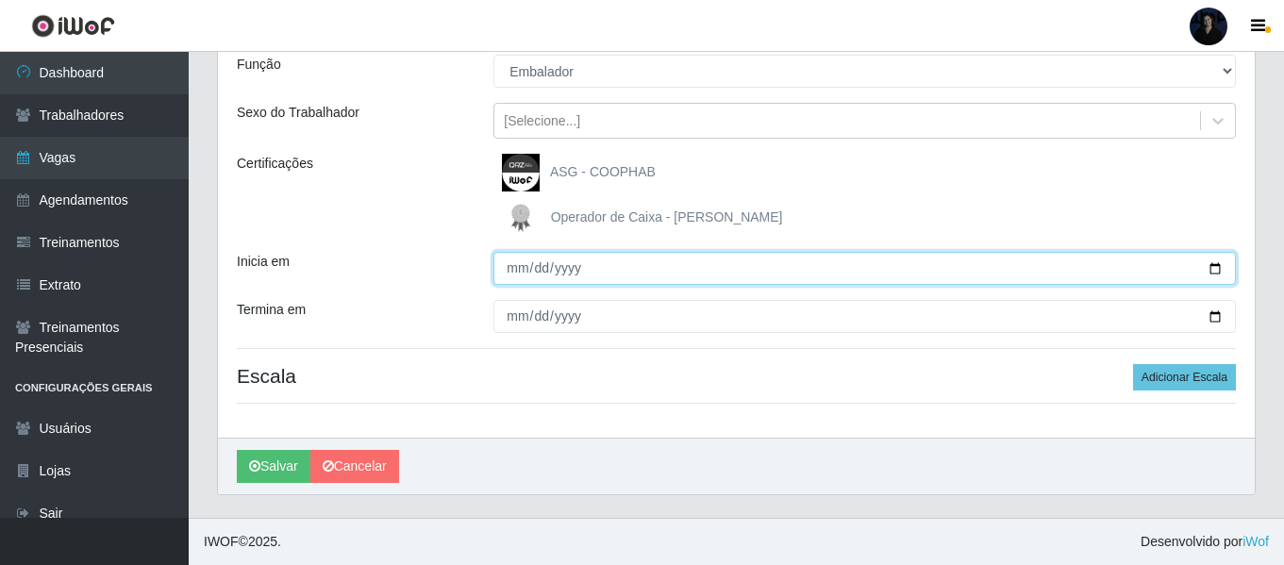
click at [1219, 268] on input "Inicia em" at bounding box center [864, 268] width 742 height 33
type input "[DATE]"
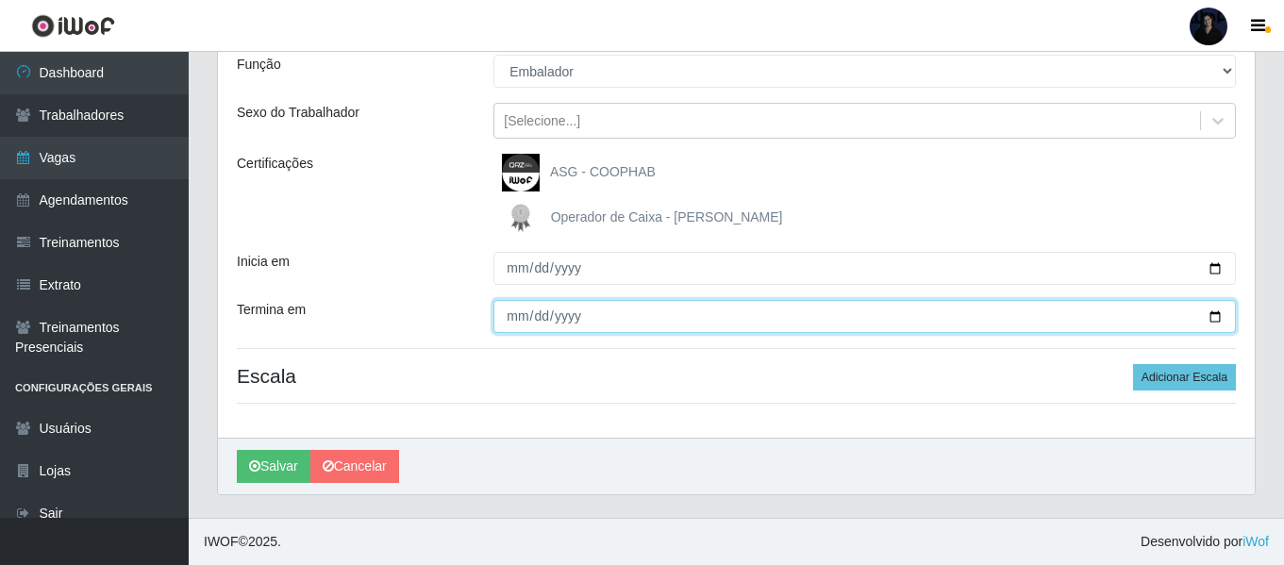
click at [1214, 315] on input "Termina em" at bounding box center [864, 316] width 742 height 33
type input "[DATE]"
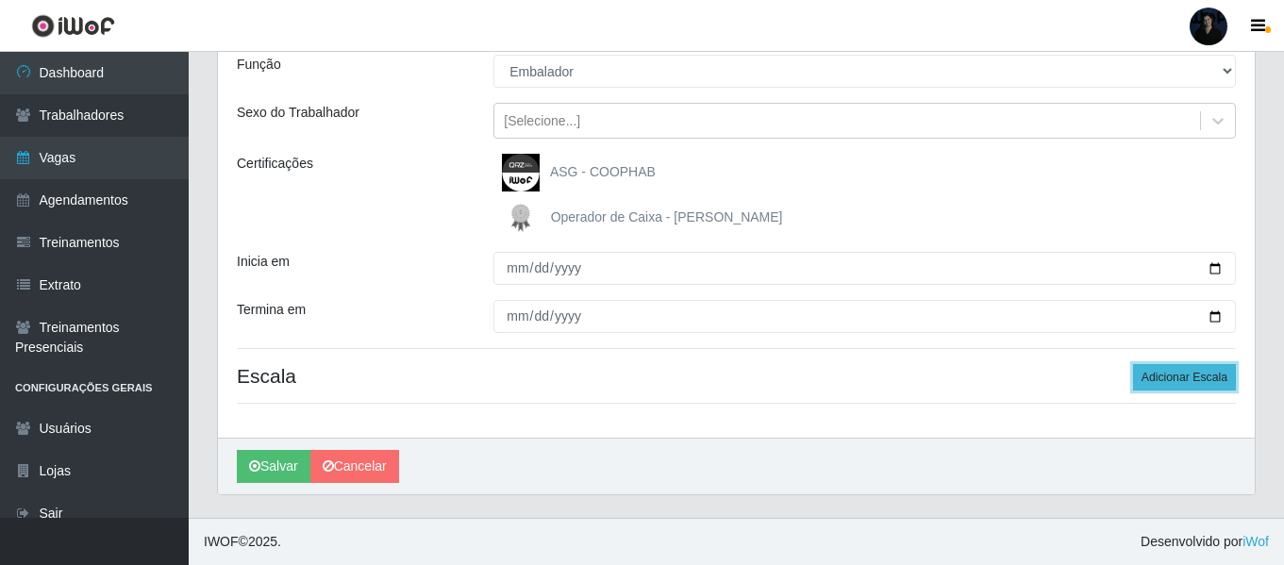
click at [1156, 377] on button "Adicionar Escala" at bounding box center [1184, 377] width 103 height 26
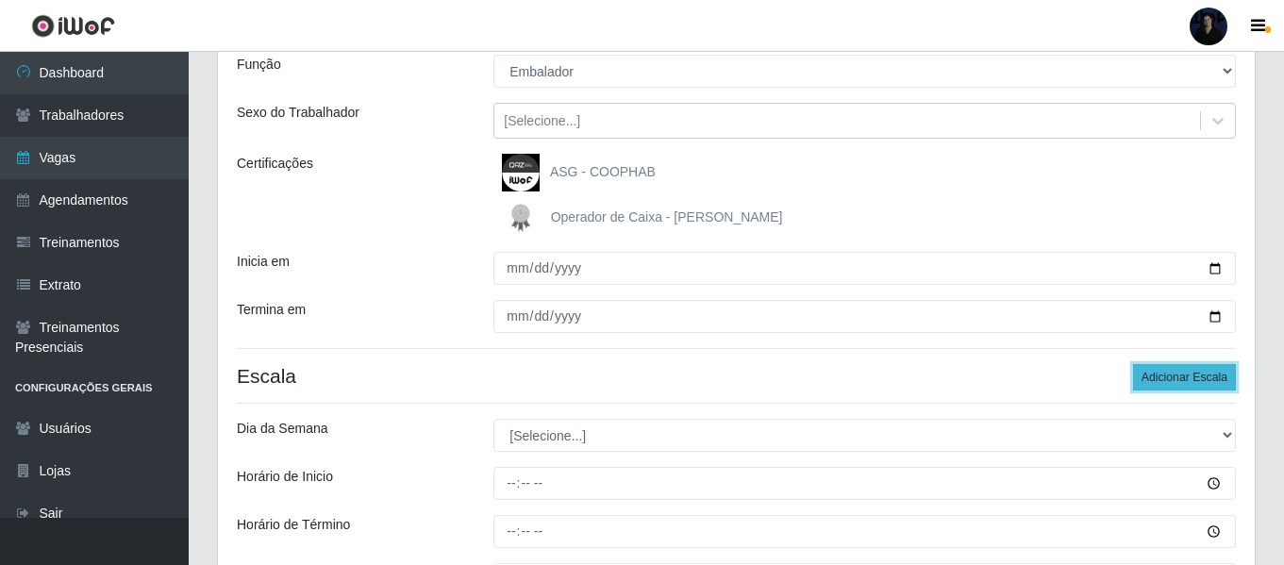
click at [1156, 377] on button "Adicionar Escala" at bounding box center [1184, 377] width 103 height 26
click at [1156, 375] on button "Adicionar Escala" at bounding box center [1184, 377] width 103 height 26
click at [1157, 375] on button "Adicionar Escala" at bounding box center [1184, 377] width 103 height 26
click at [1158, 375] on button "Adicionar Escala" at bounding box center [1184, 377] width 103 height 26
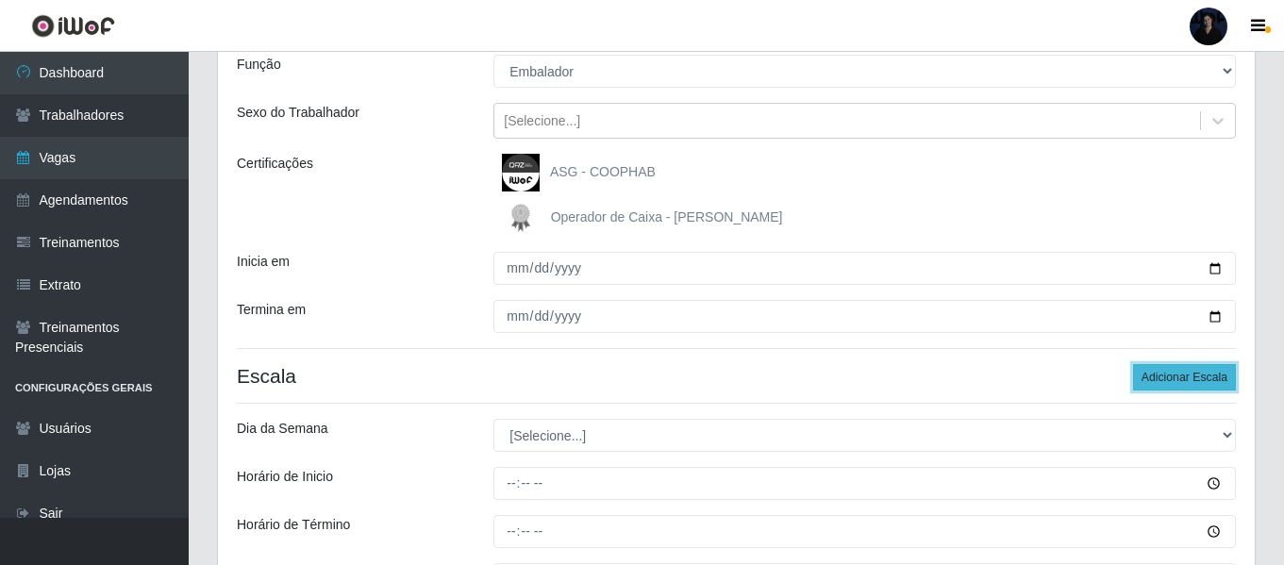
click at [1158, 375] on button "Adicionar Escala" at bounding box center [1184, 377] width 103 height 26
click at [1159, 375] on button "Adicionar Escala" at bounding box center [1184, 377] width 103 height 26
click at [1160, 375] on button "Adicionar Escala" at bounding box center [1184, 377] width 103 height 26
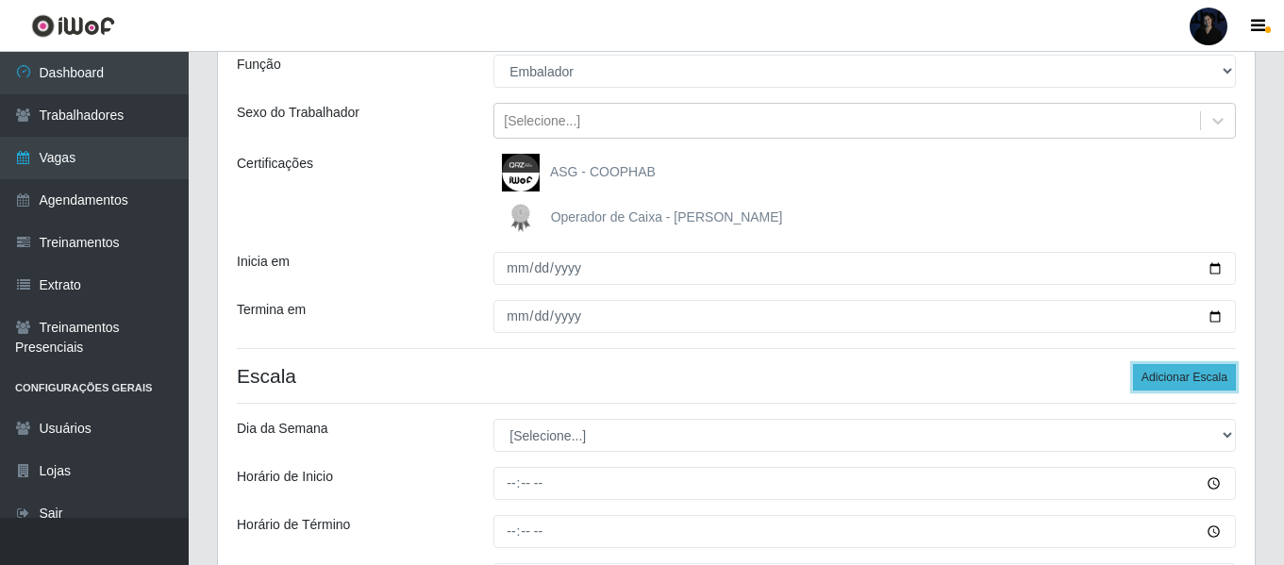
click at [1160, 375] on button "Adicionar Escala" at bounding box center [1184, 377] width 103 height 26
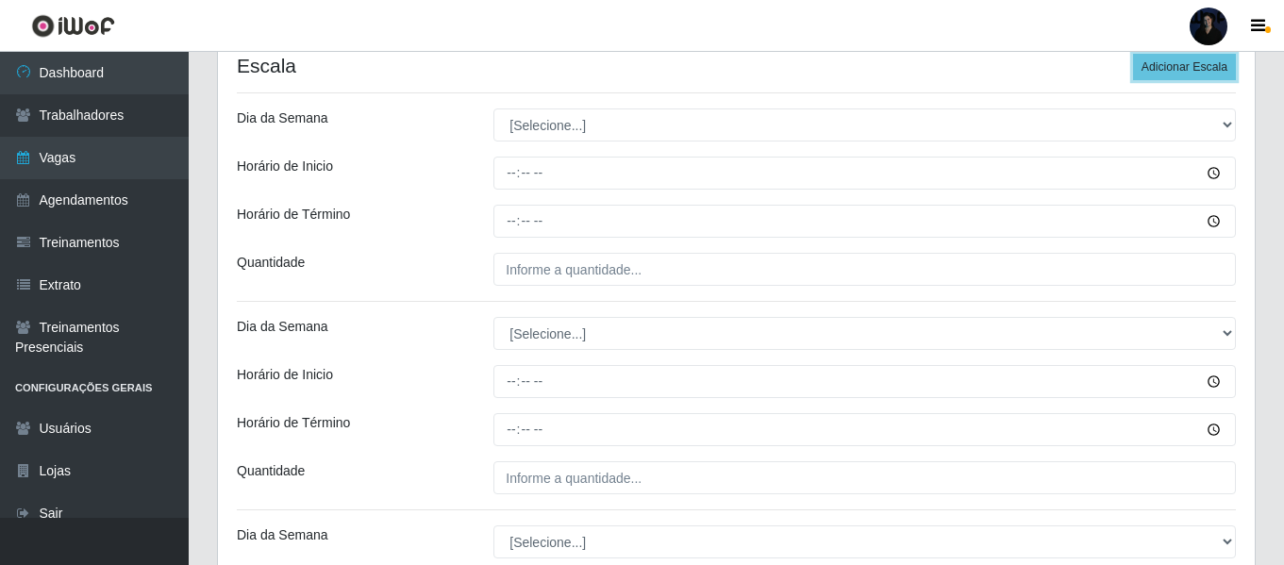
scroll to position [458, 0]
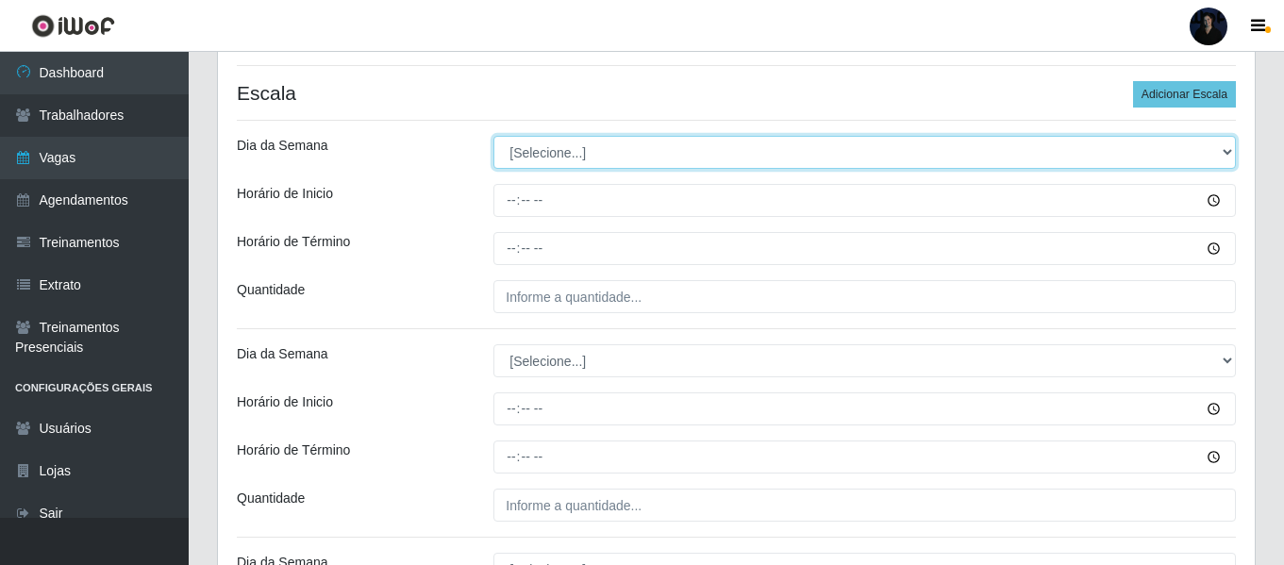
click at [626, 154] on select "[Selecione...] Segunda Terça Quarta Quinta Sexta Sábado Domingo" at bounding box center [864, 152] width 742 height 33
select select "1"
click at [493, 136] on select "[Selecione...] Segunda Terça Quarta Quinta Sexta Sábado Domingo" at bounding box center [864, 152] width 742 height 33
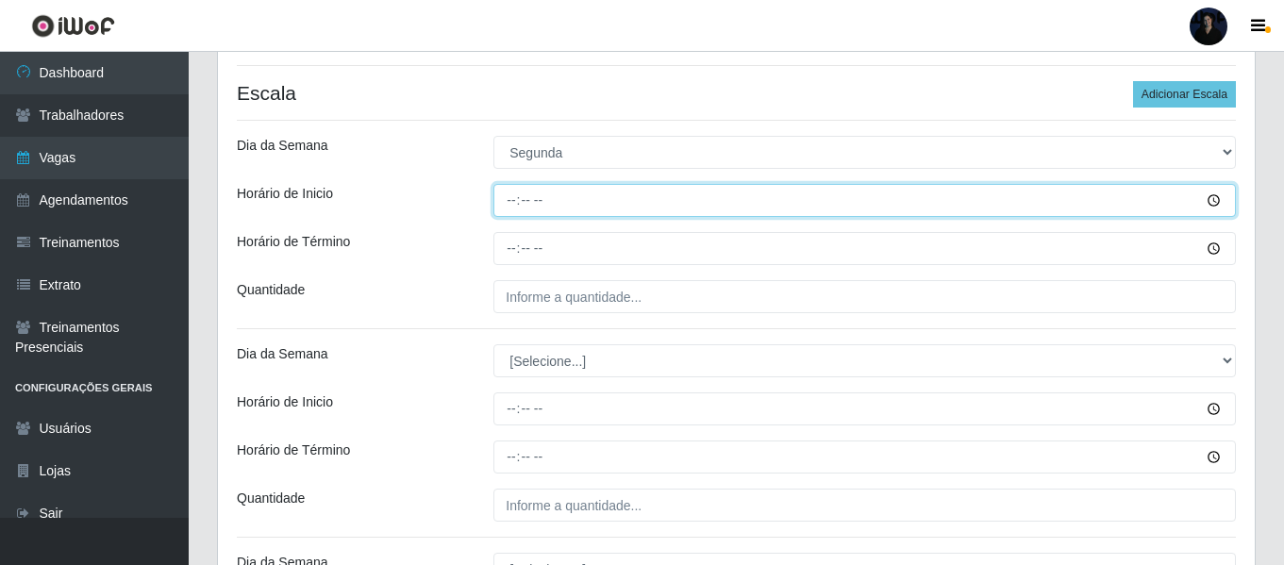
click at [510, 197] on input "Horário de Inicio" at bounding box center [864, 200] width 742 height 33
type input "08:00"
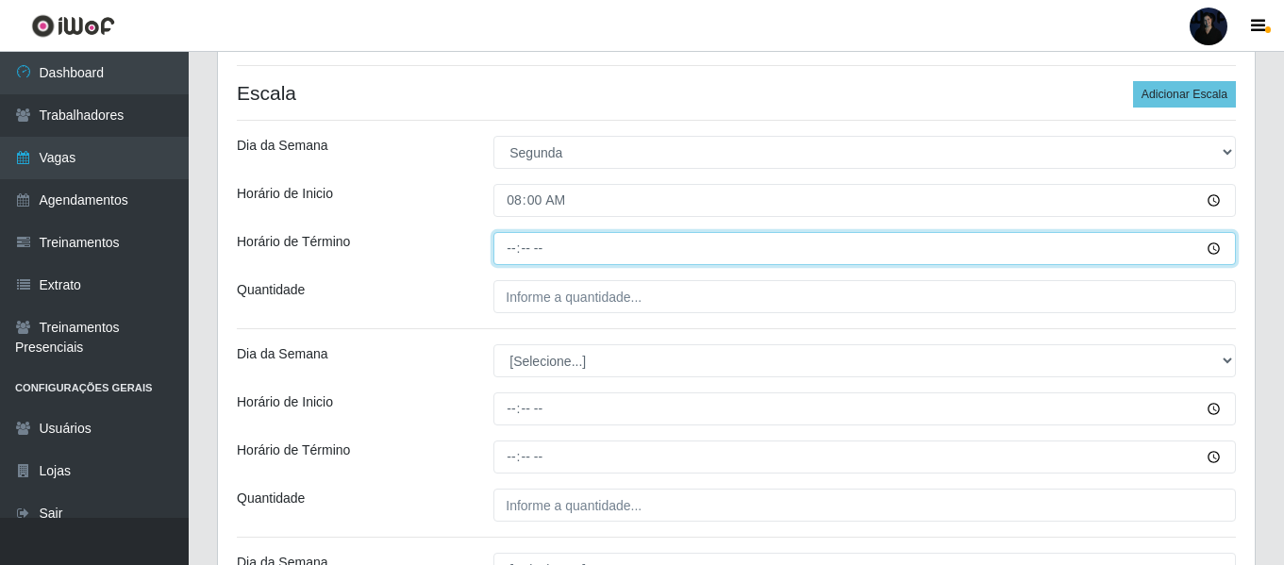
click at [516, 243] on input "Horário de Término" at bounding box center [864, 248] width 742 height 33
type input "14:00"
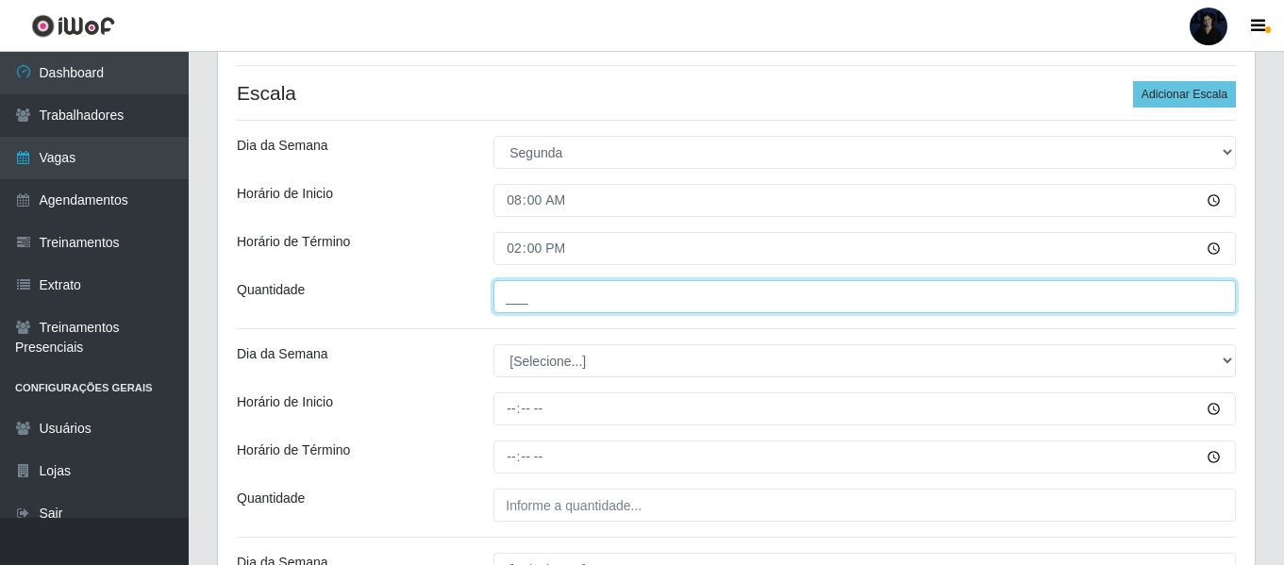
click at [549, 290] on input "___" at bounding box center [864, 296] width 742 height 33
type input "3__"
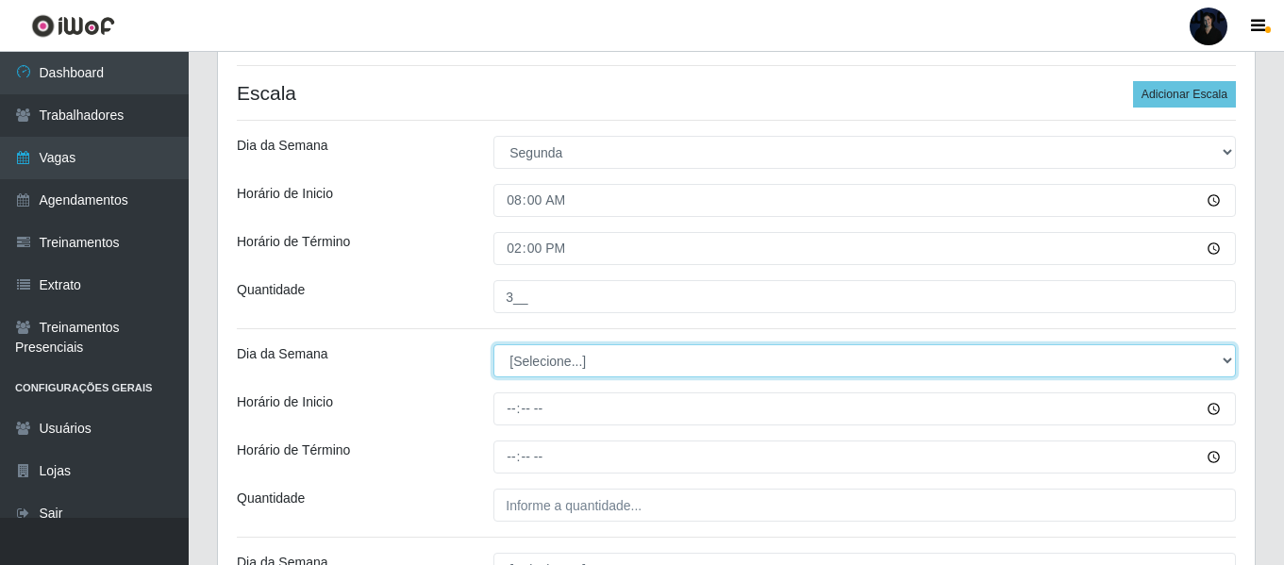
click at [548, 364] on select "[Selecione...] Segunda Terça Quarta Quinta Sexta Sábado Domingo" at bounding box center [864, 360] width 742 height 33
select select "1"
click at [493, 344] on select "[Selecione...] Segunda Terça Quarta Quinta Sexta Sábado Domingo" at bounding box center [864, 360] width 742 height 33
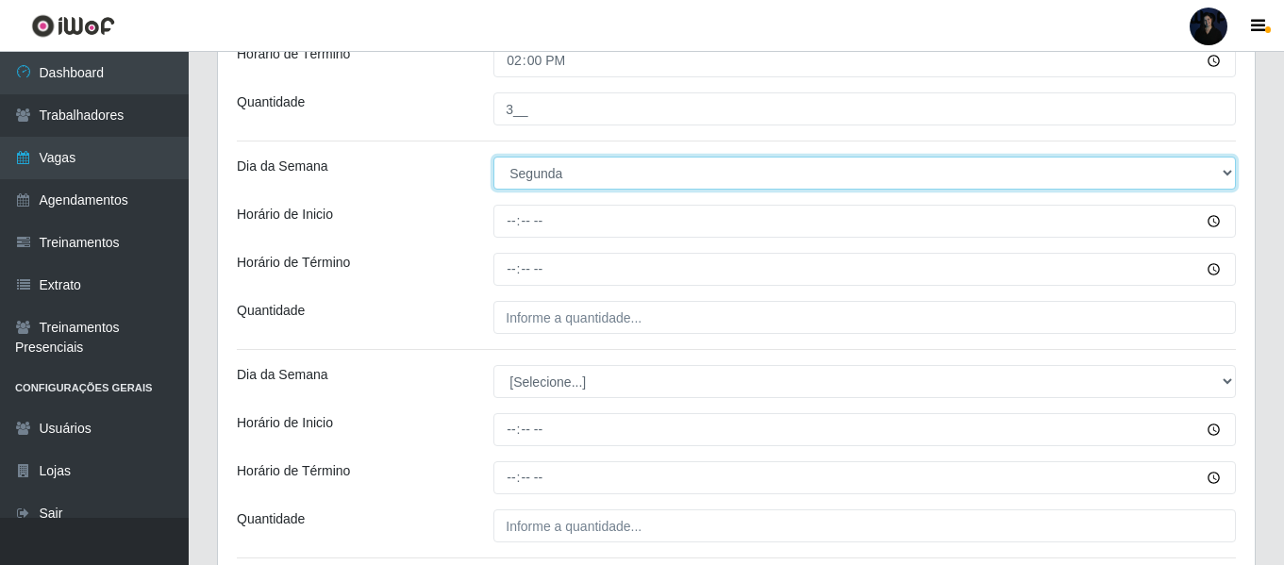
scroll to position [646, 0]
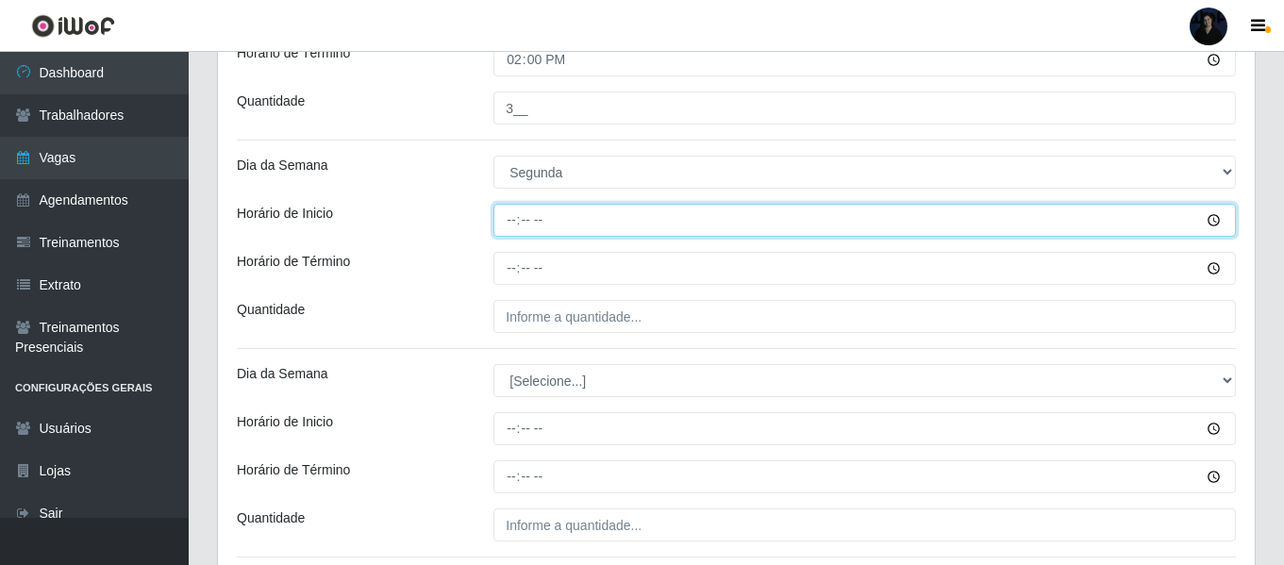
click at [514, 218] on input "Horário de Inicio" at bounding box center [864, 220] width 742 height 33
type input "10:00"
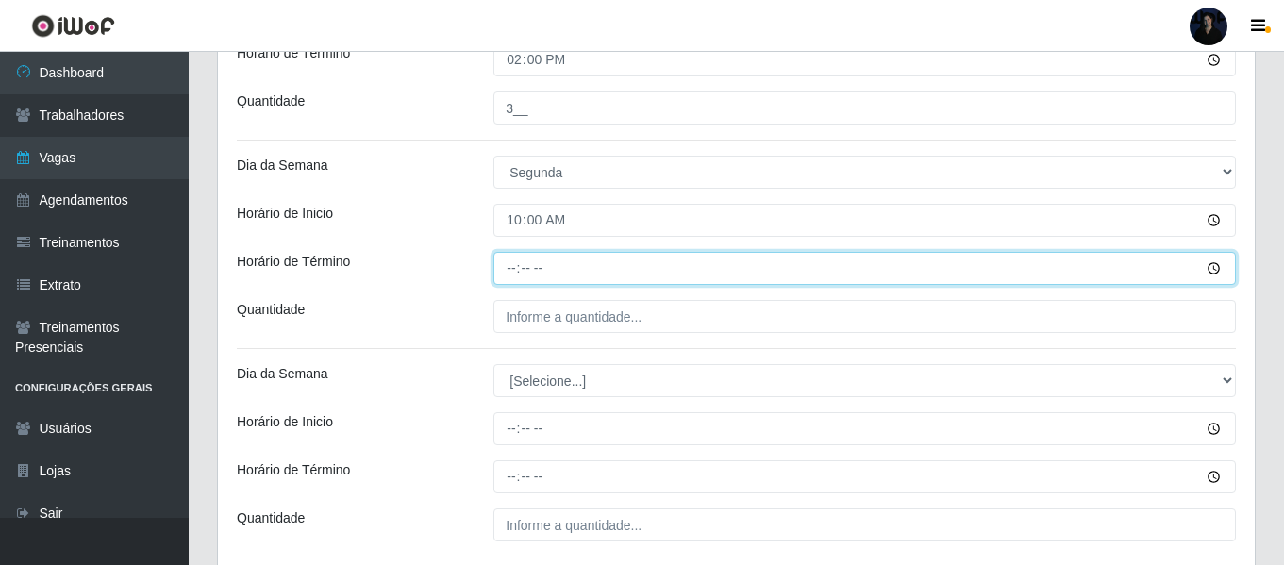
click at [510, 258] on input "Horário de Término" at bounding box center [864, 268] width 742 height 33
type input "16:00"
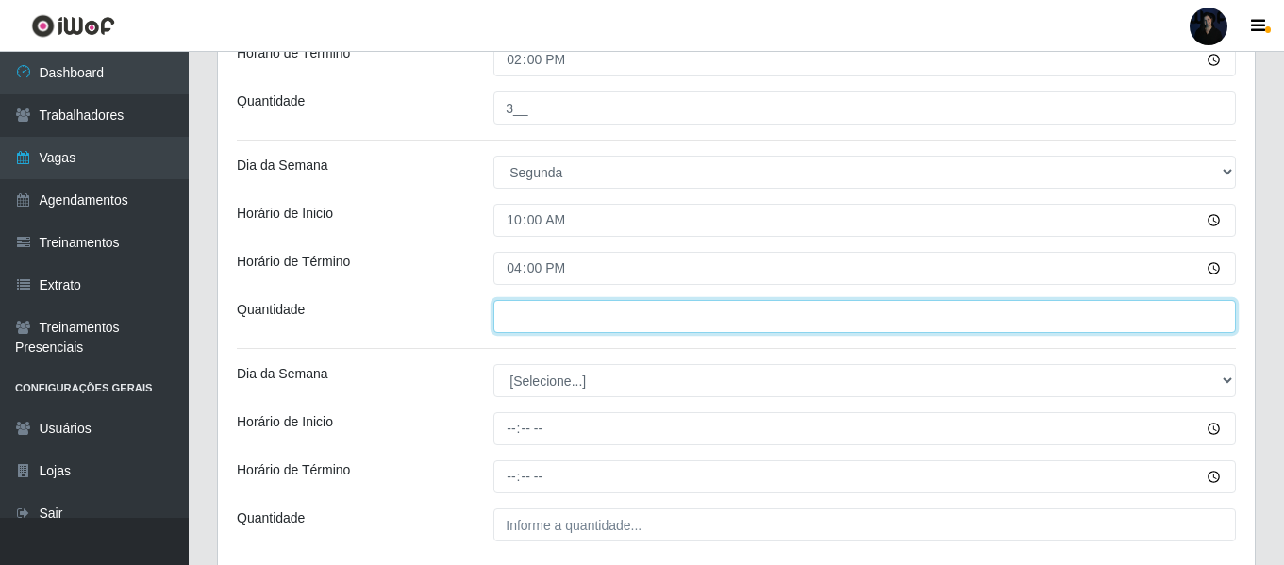
click at [518, 314] on input "___" at bounding box center [864, 316] width 742 height 33
type input "1__"
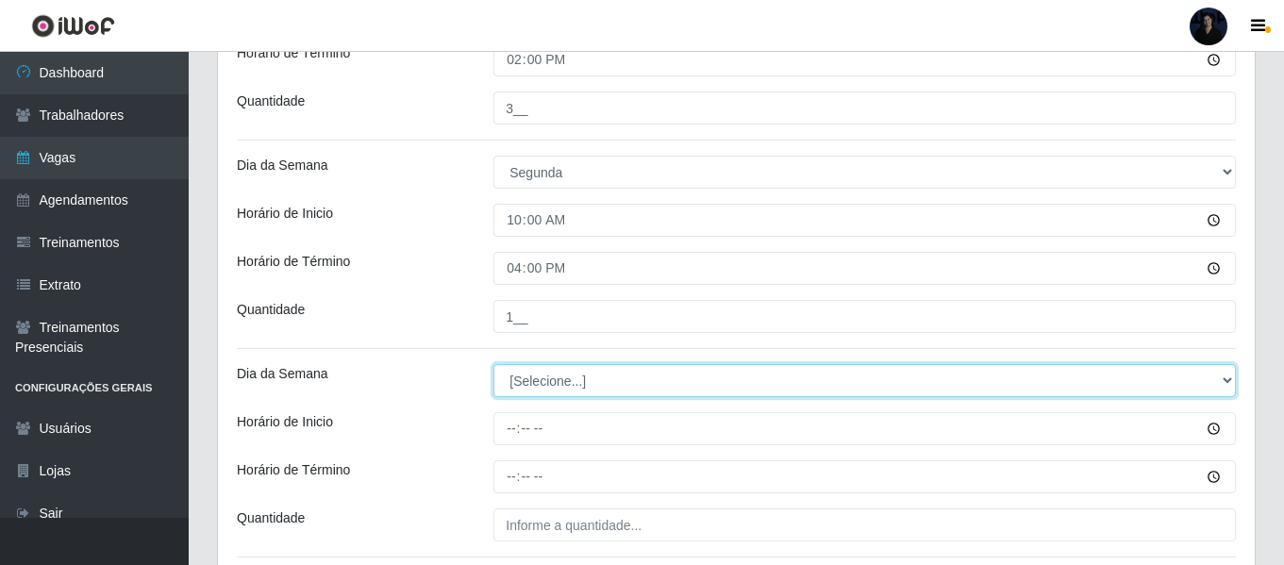
click at [532, 382] on select "[Selecione...] Segunda Terça Quarta Quinta Sexta Sábado Domingo" at bounding box center [864, 380] width 742 height 33
select select "1"
click at [493, 364] on select "[Selecione...] Segunda Terça Quarta Quinta Sexta Sábado Domingo" at bounding box center [864, 380] width 742 height 33
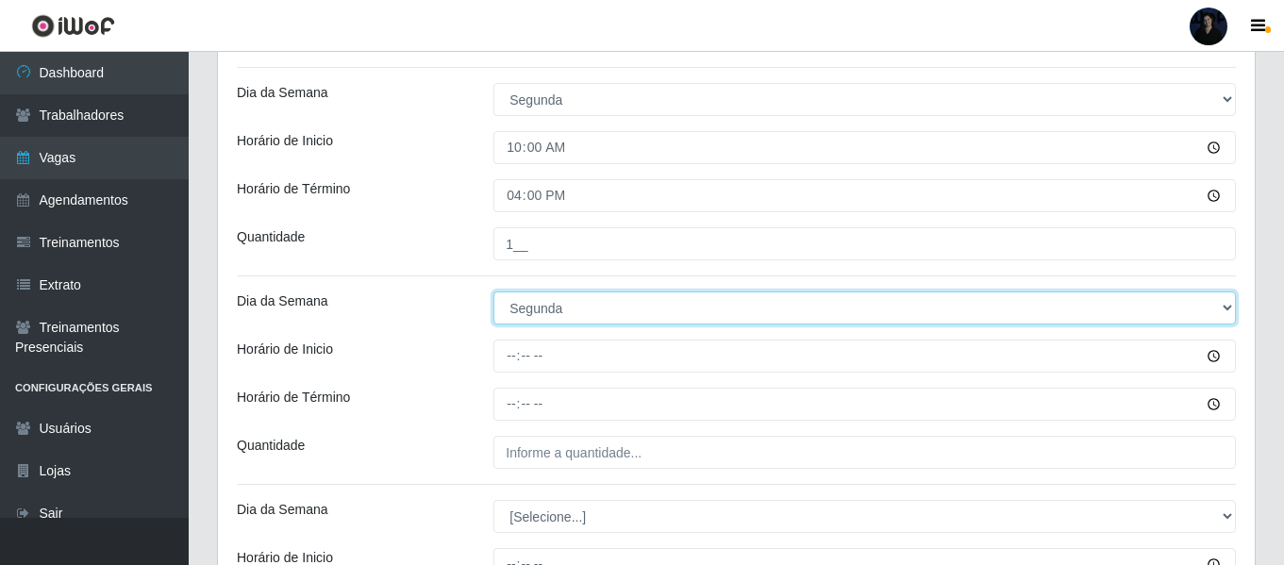
scroll to position [740, 0]
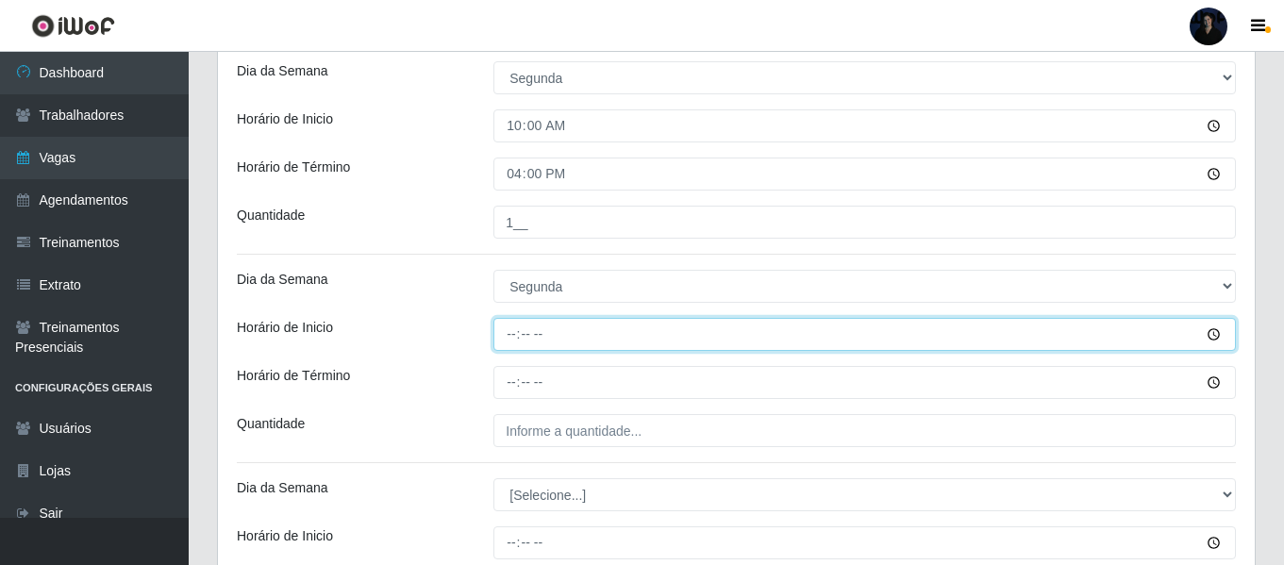
click at [514, 329] on input "Horário de Inicio" at bounding box center [864, 334] width 742 height 33
type input "14:00"
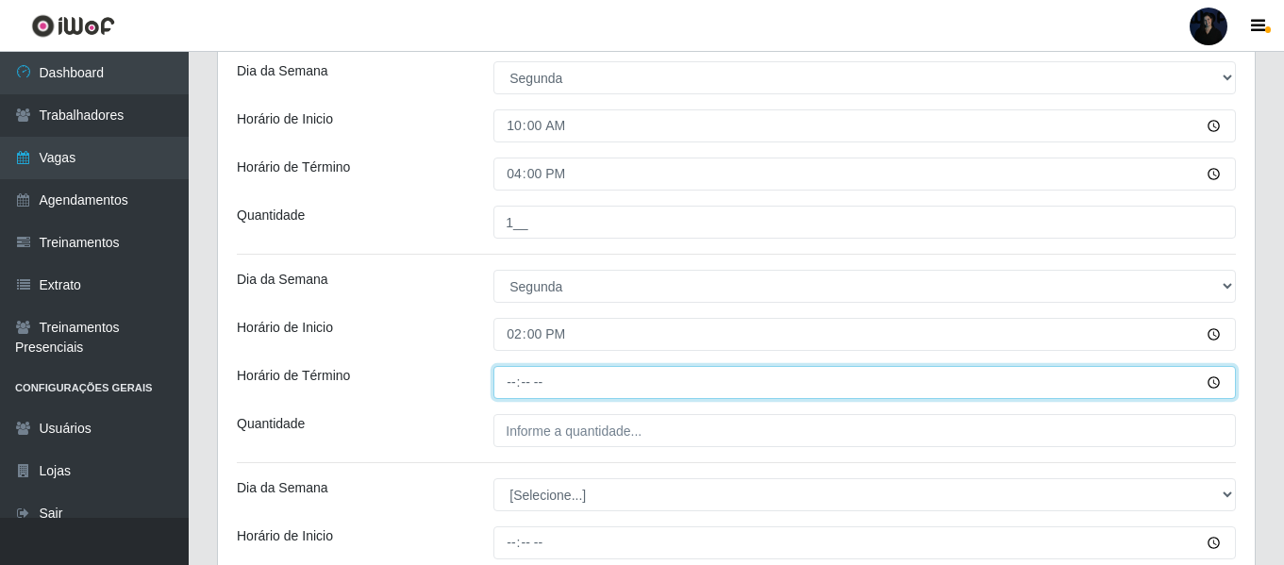
click at [509, 377] on input "Horário de Término" at bounding box center [864, 382] width 742 height 33
type input "20:00"
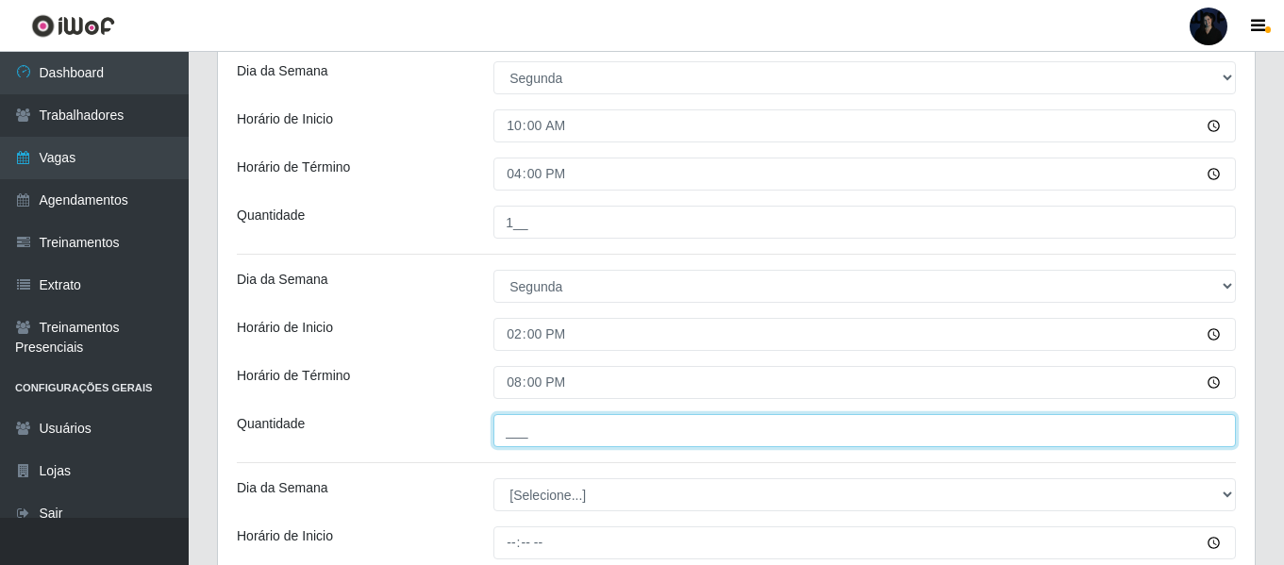
click at [522, 422] on input "___" at bounding box center [864, 430] width 742 height 33
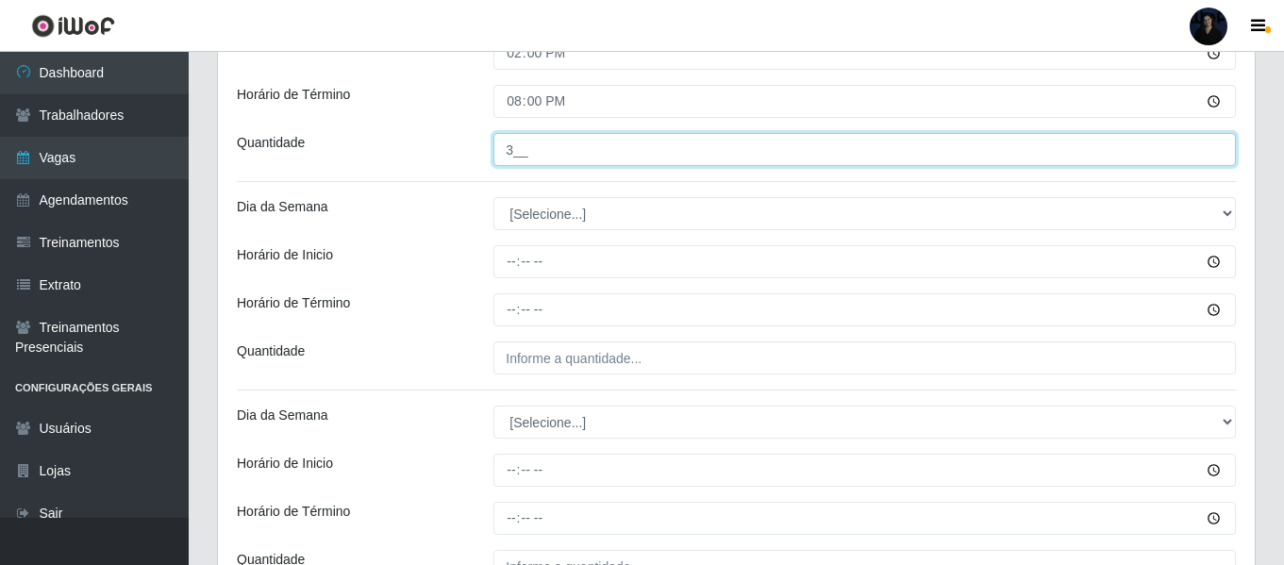
scroll to position [1023, 0]
type input "3__"
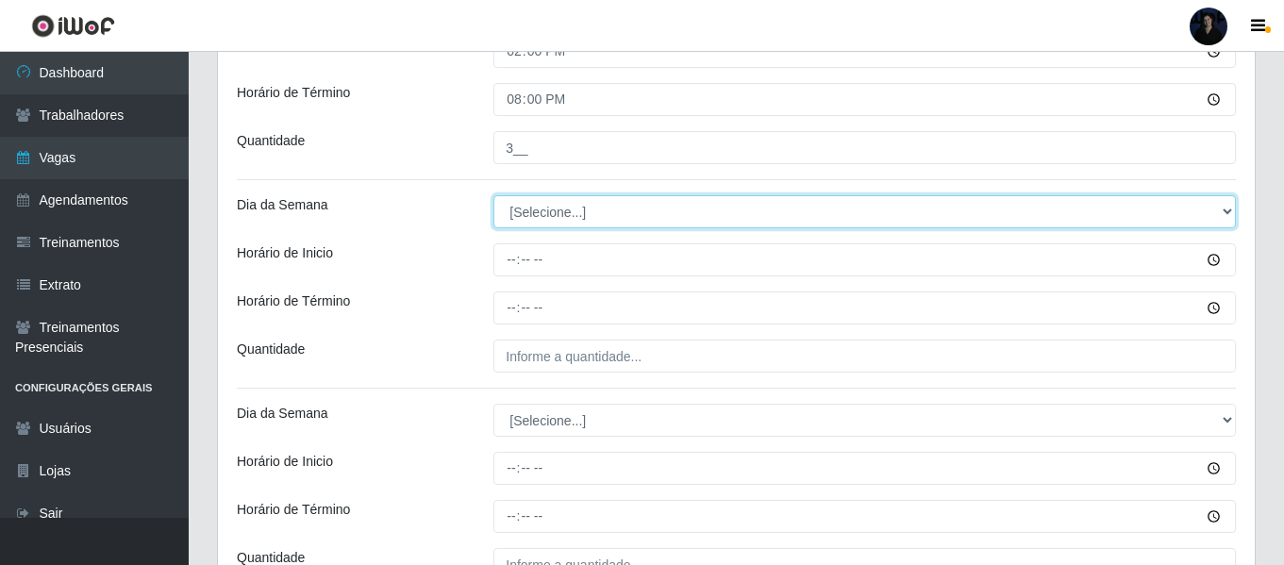
click at [540, 223] on select "[Selecione...] Segunda Terça Quarta Quinta Sexta Sábado Domingo" at bounding box center [864, 211] width 742 height 33
select select "2"
click at [493, 195] on select "[Selecione...] Segunda Terça Quarta Quinta Sexta Sábado Domingo" at bounding box center [864, 211] width 742 height 33
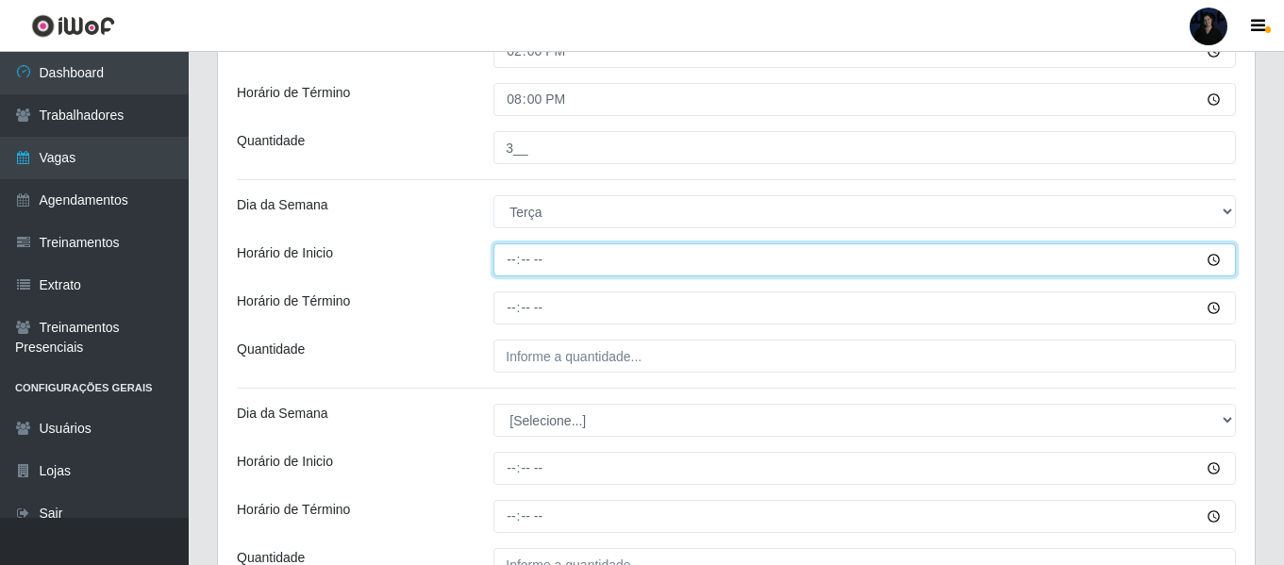
click at [512, 258] on input "Horário de Inicio" at bounding box center [864, 259] width 742 height 33
type input "08:00"
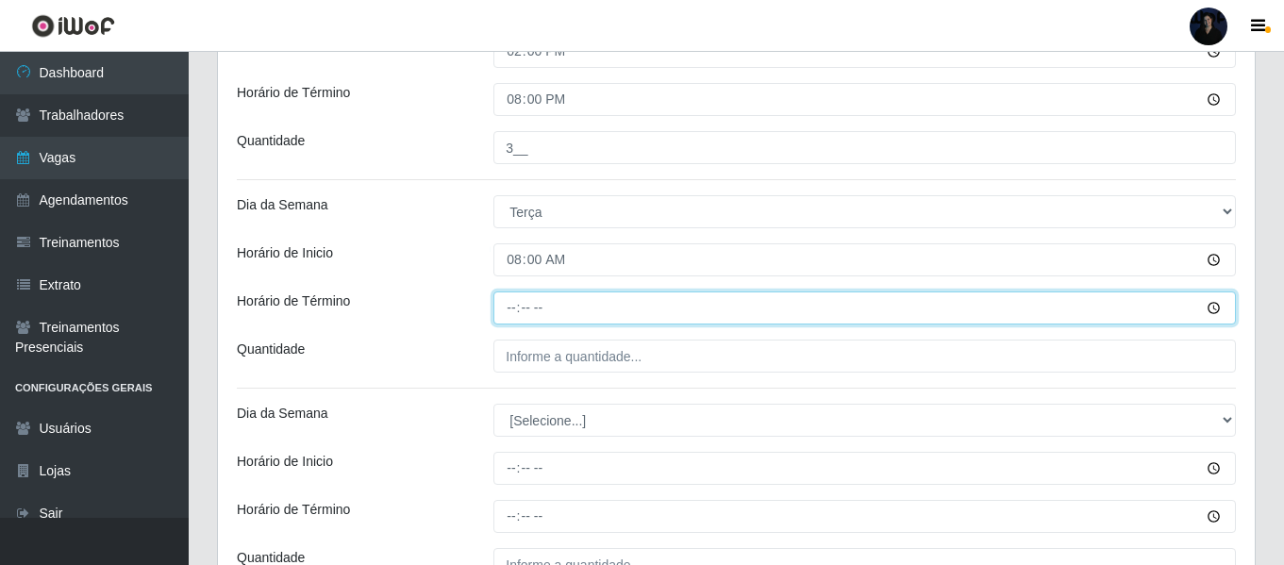
click at [515, 303] on input "Horário de Término" at bounding box center [864, 307] width 742 height 33
type input "14:00"
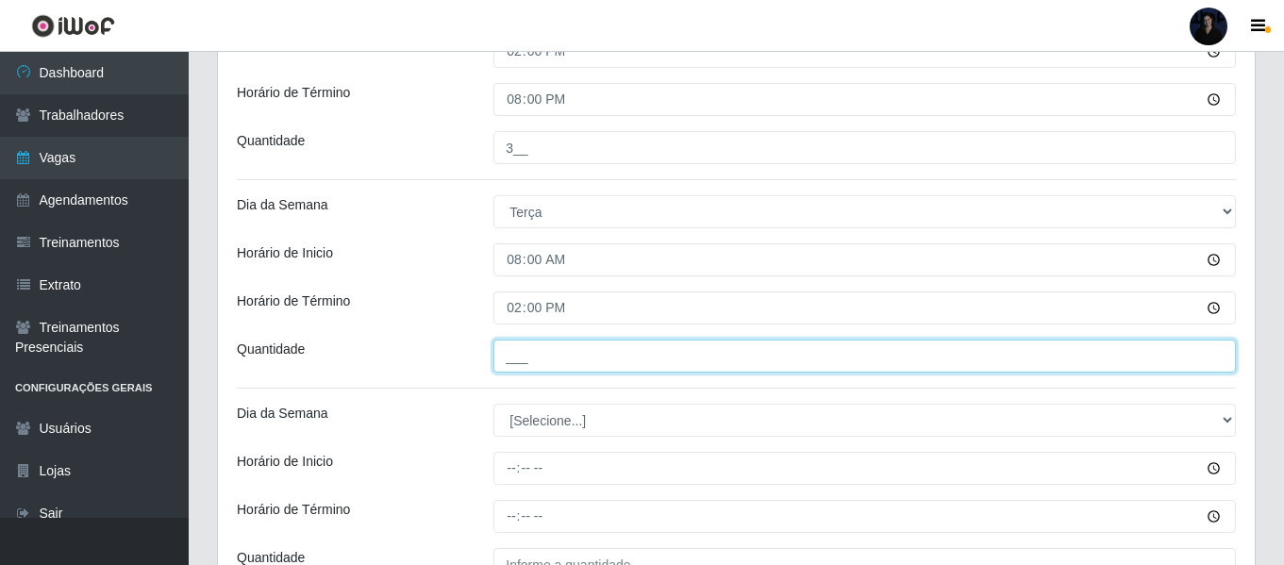
click at [535, 352] on input "___" at bounding box center [864, 356] width 742 height 33
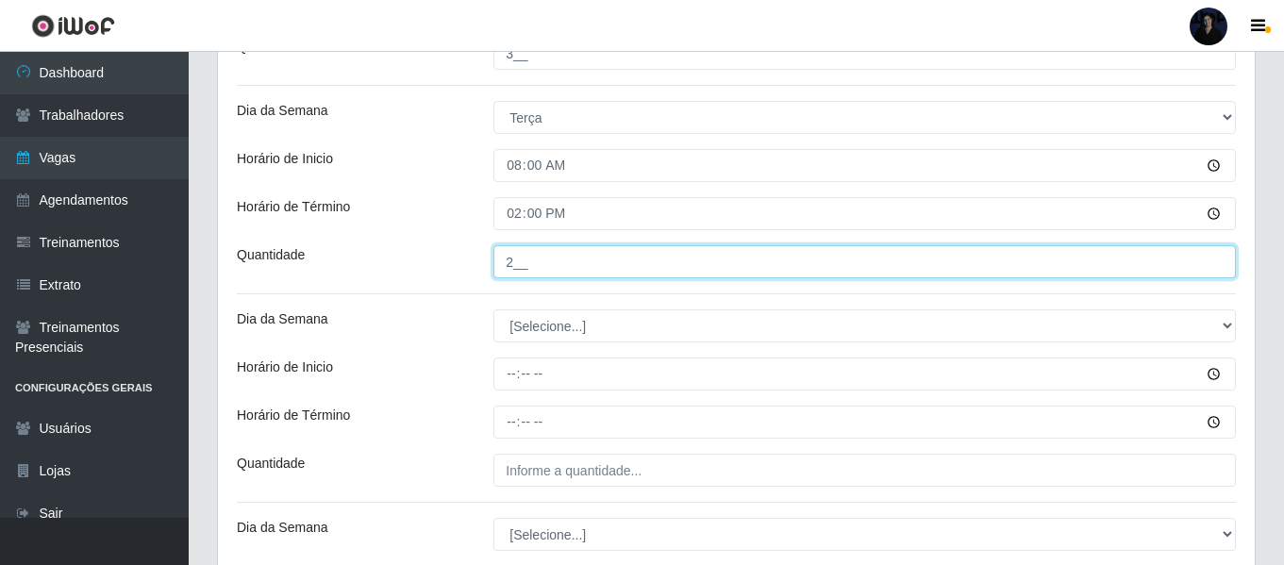
type input "2__"
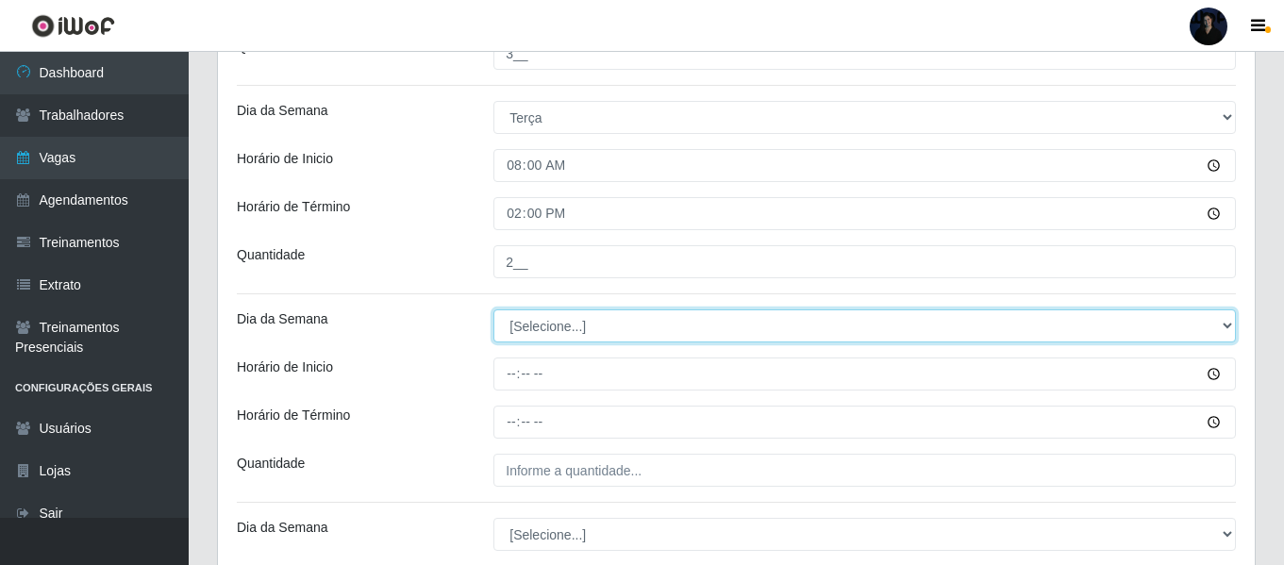
click at [533, 324] on select "[Selecione...] Segunda Terça Quarta Quinta Sexta Sábado Domingo" at bounding box center [864, 325] width 742 height 33
select select "2"
click at [493, 309] on select "[Selecione...] Segunda Terça Quarta Quinta Sexta Sábado Domingo" at bounding box center [864, 325] width 742 height 33
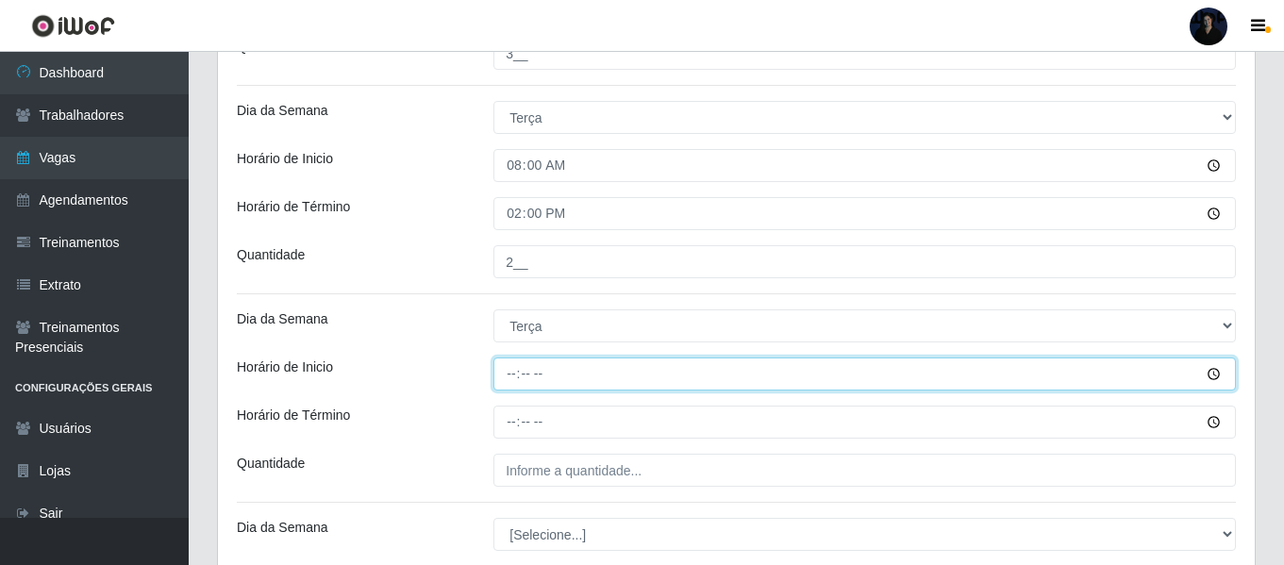
click at [514, 374] on input "Horário de Inicio" at bounding box center [864, 374] width 742 height 33
type input "14:00"
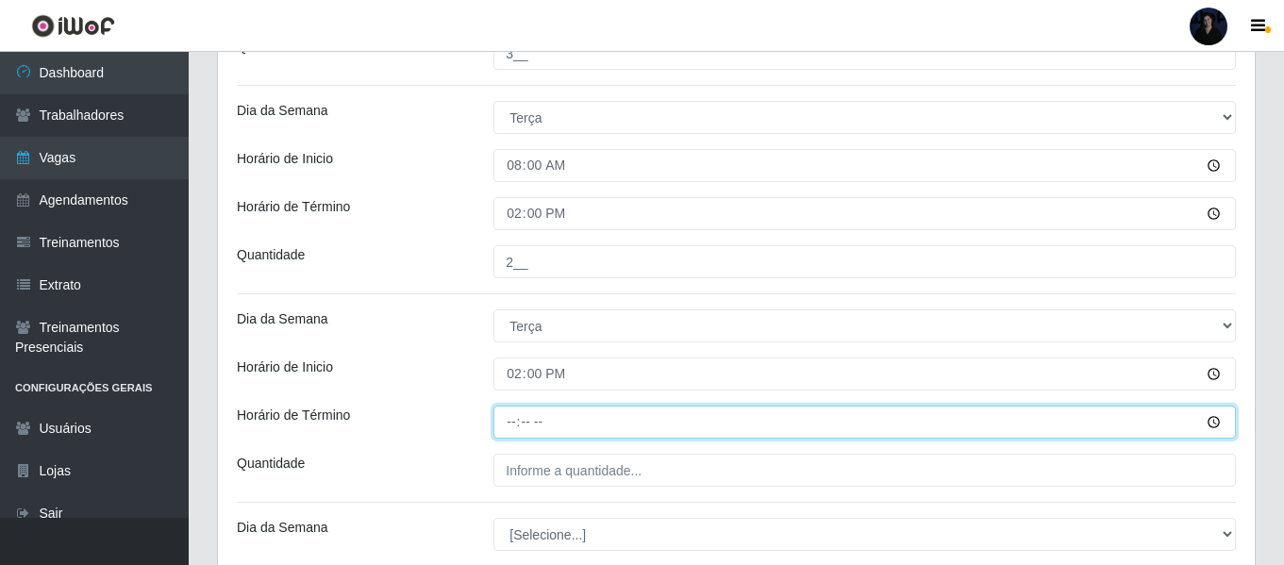
click at [510, 420] on input "Horário de Término" at bounding box center [864, 422] width 742 height 33
type input "20:00"
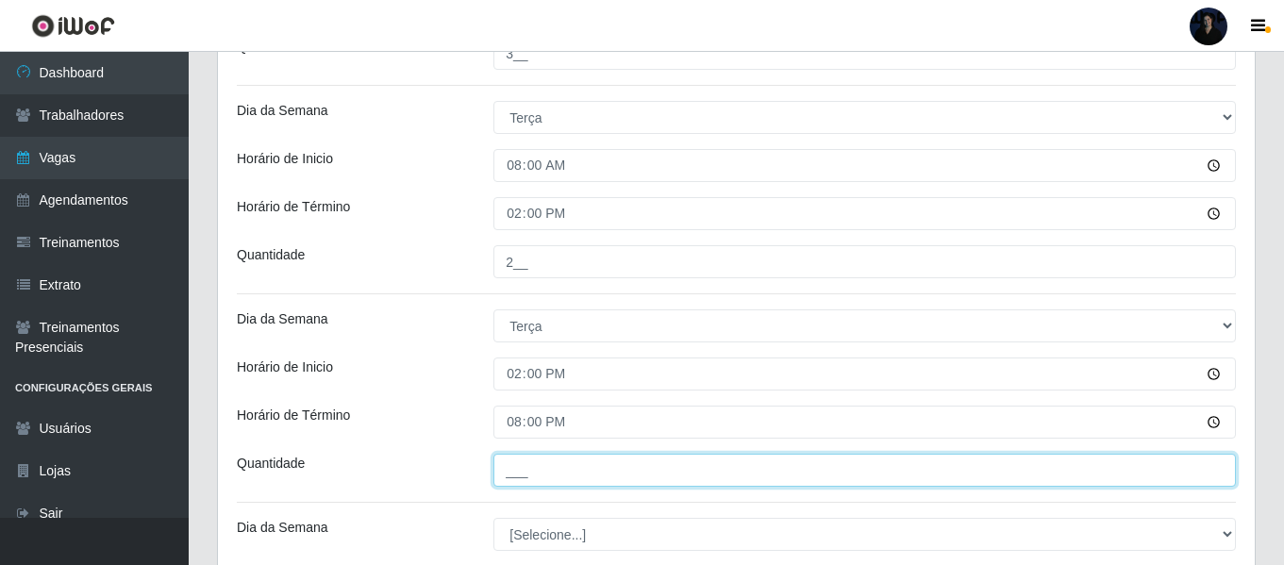
click at [521, 469] on input "___" at bounding box center [864, 470] width 742 height 33
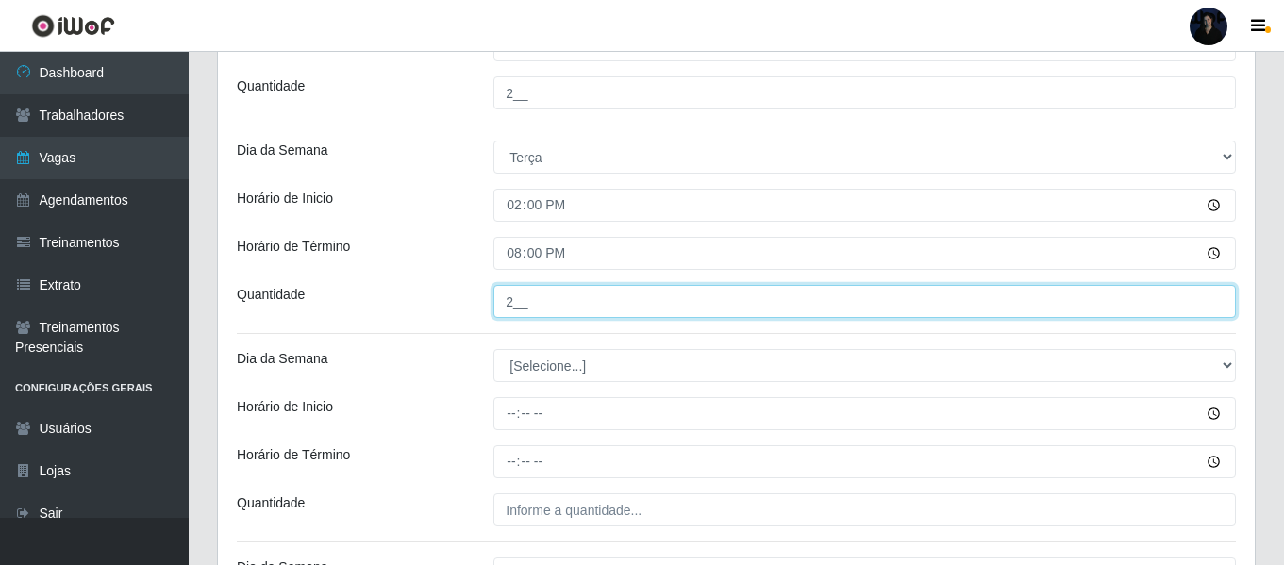
scroll to position [1306, 0]
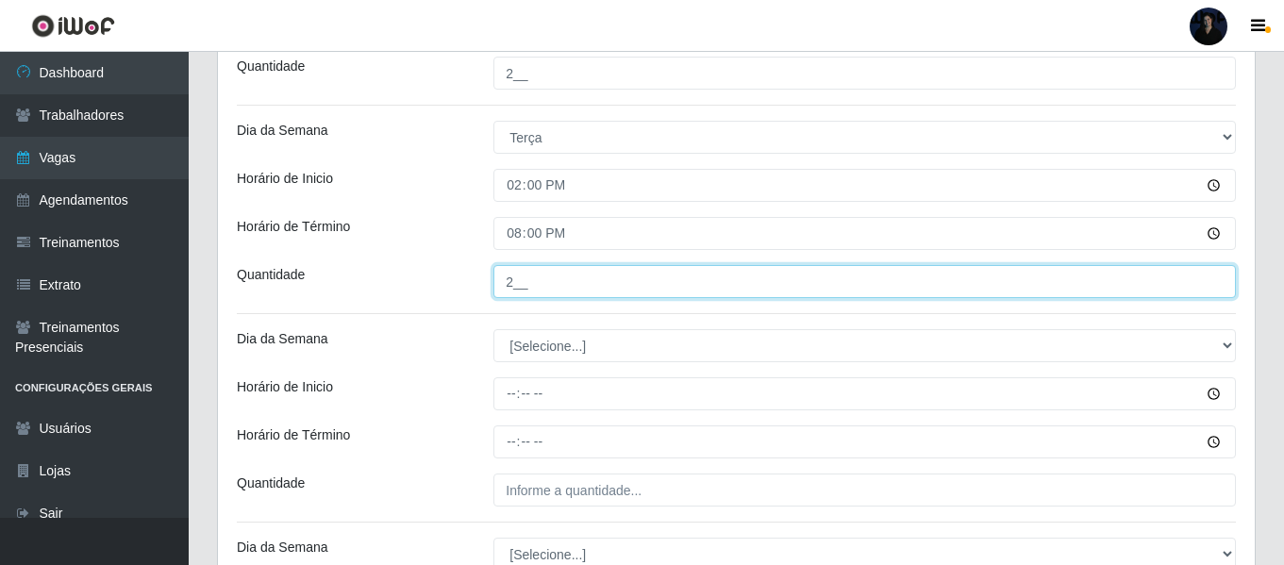
type input "2__"
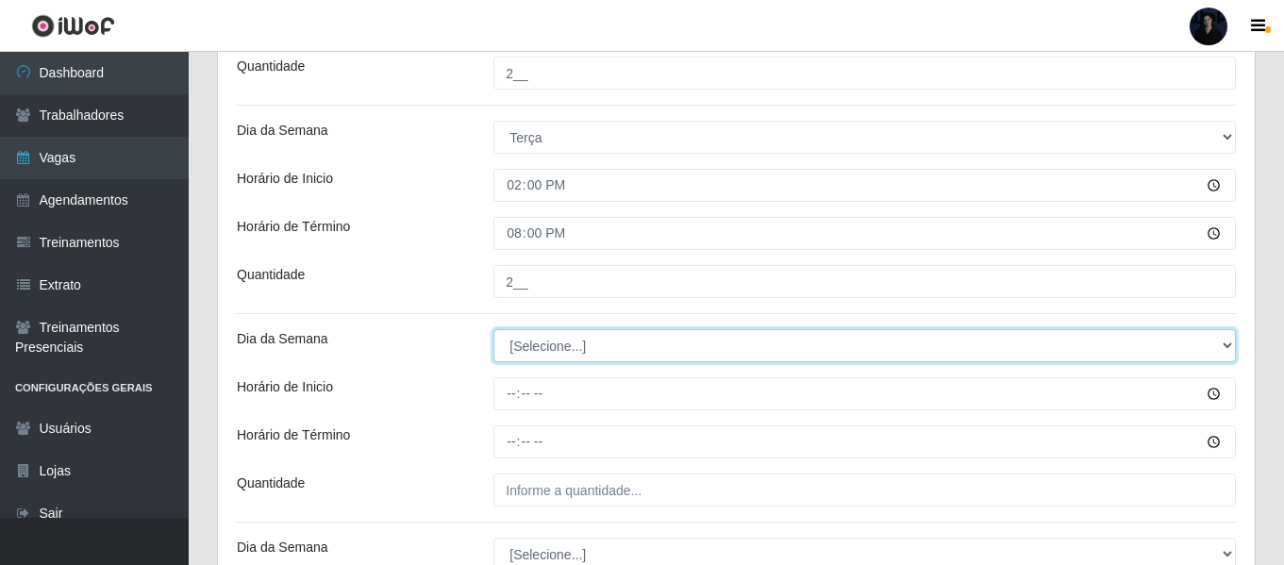
click at [538, 353] on select "[Selecione...] Segunda Terça Quarta Quinta Sexta Sábado Domingo" at bounding box center [864, 345] width 742 height 33
select select "3"
click at [493, 329] on select "[Selecione...] Segunda Terça Quarta Quinta Sexta Sábado Domingo" at bounding box center [864, 345] width 742 height 33
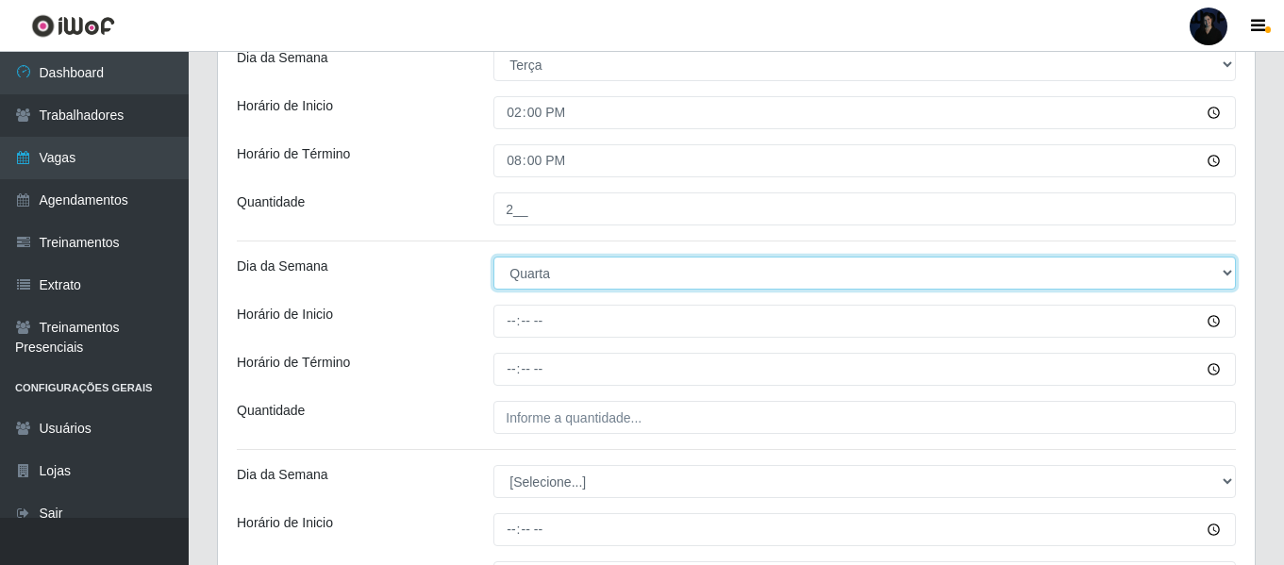
scroll to position [1495, 0]
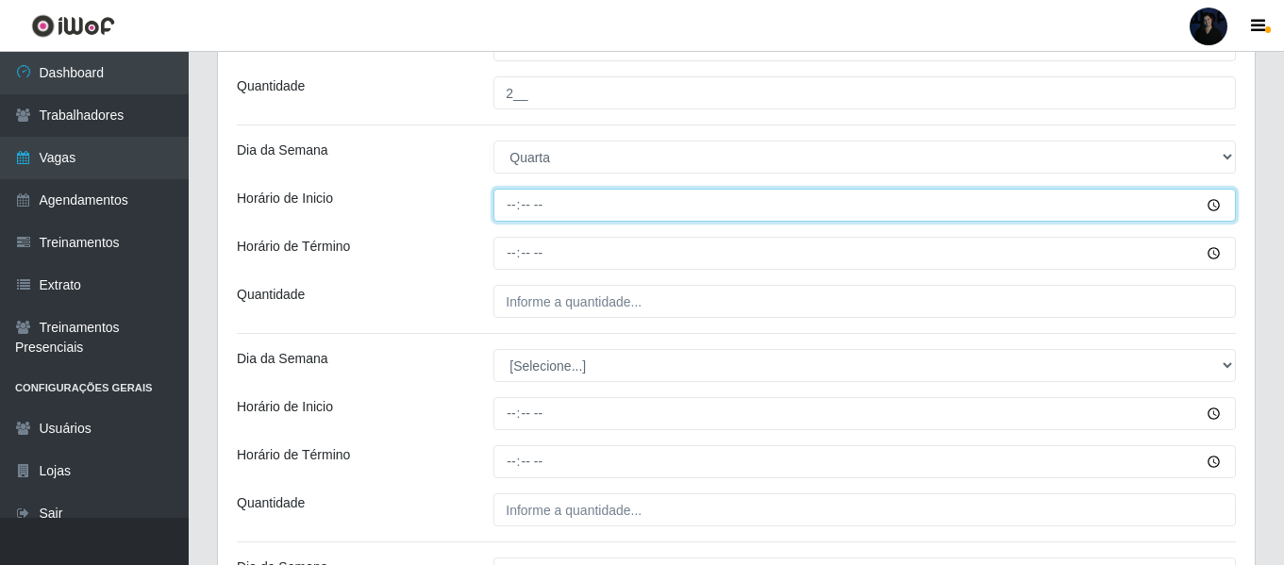
click at [509, 199] on input "Horário de Inicio" at bounding box center [864, 205] width 742 height 33
type input "08:00"
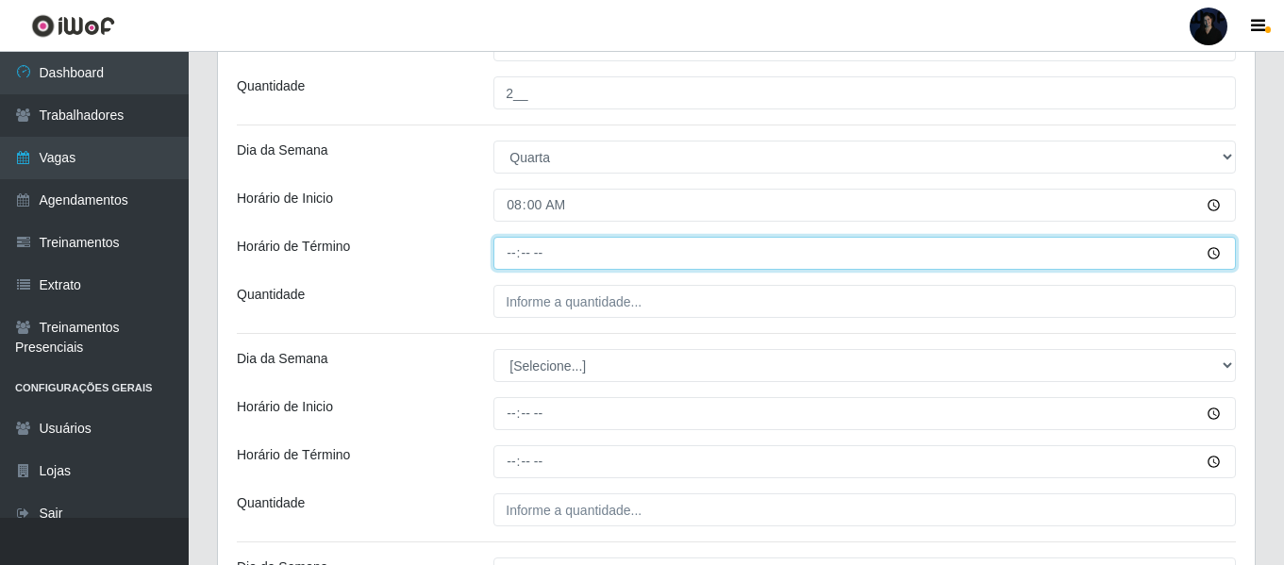
click at [514, 252] on input "Horário de Término" at bounding box center [864, 253] width 742 height 33
type input "14:00"
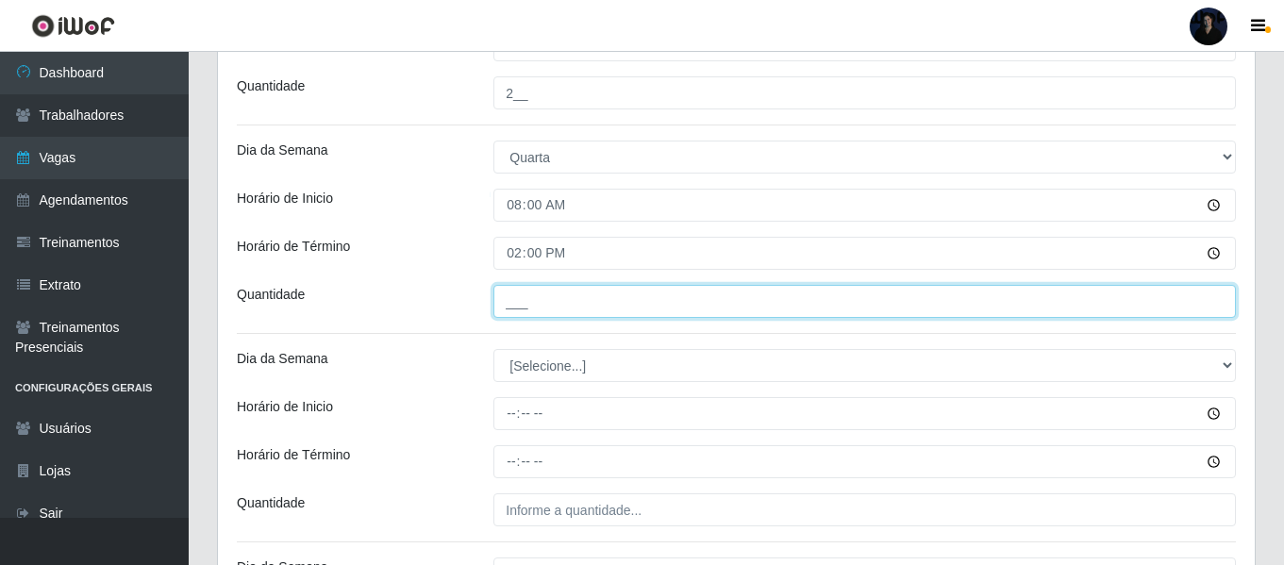
click at [522, 306] on input "___" at bounding box center [864, 301] width 742 height 33
type input "2__"
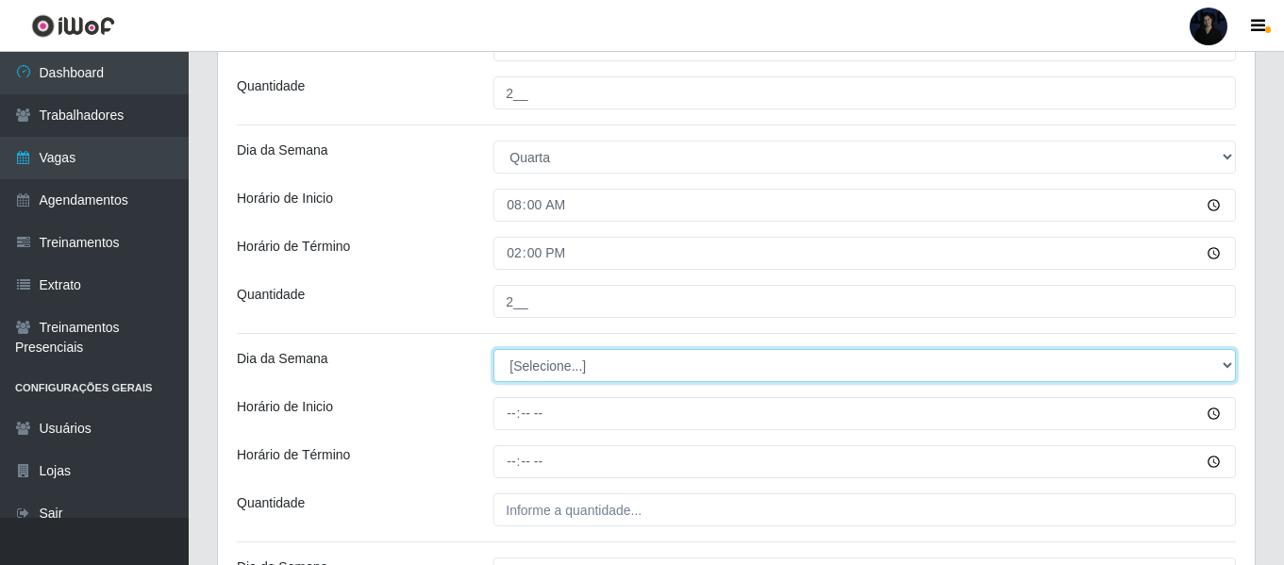
click at [520, 358] on select "[Selecione...] Segunda Terça Quarta Quinta Sexta Sábado Domingo" at bounding box center [864, 365] width 742 height 33
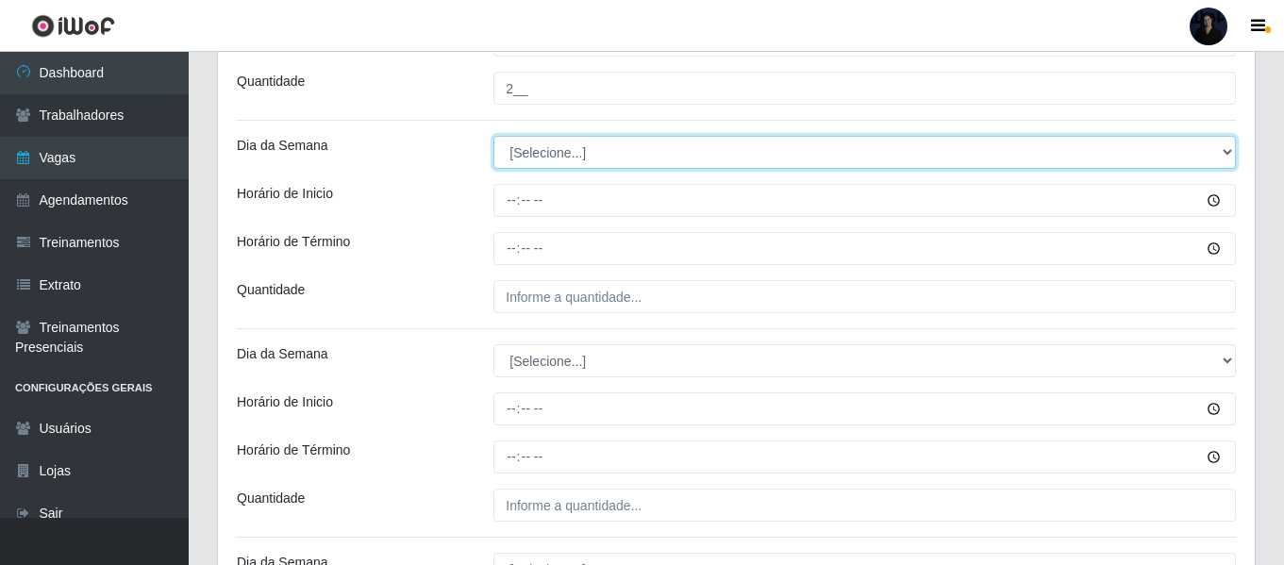
scroll to position [1684, 0]
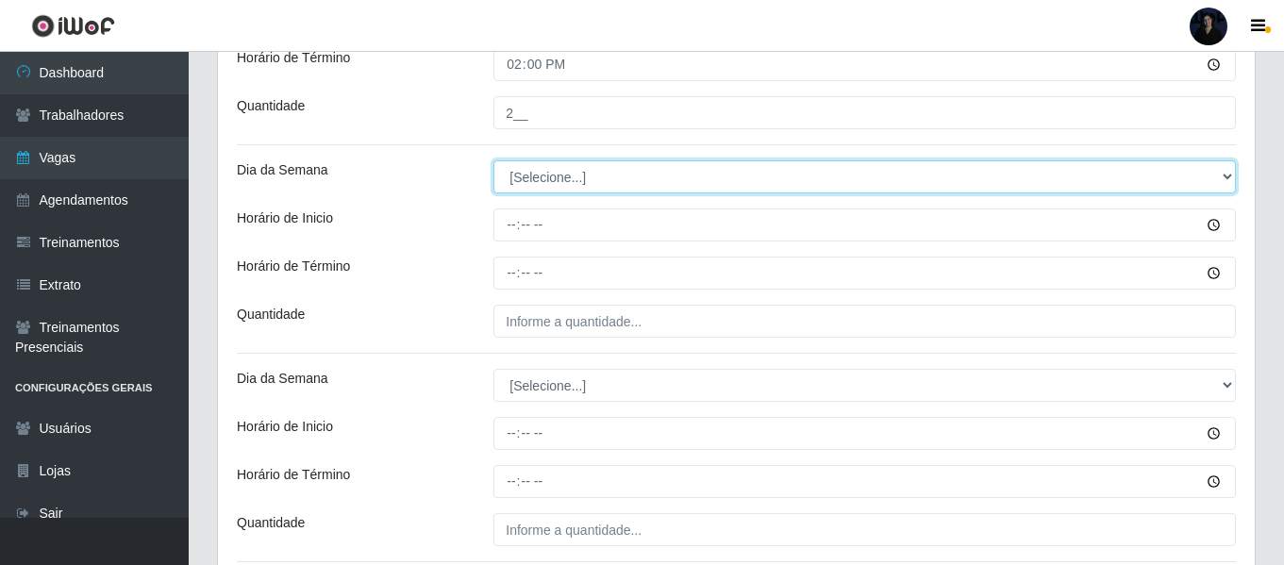
click at [532, 184] on select "[Selecione...] Segunda Terça Quarta Quinta Sexta Sábado Domingo" at bounding box center [864, 176] width 742 height 33
select select "3"
click at [493, 160] on select "[Selecione...] Segunda Terça Quarta Quinta Sexta Sábado Domingo" at bounding box center [864, 176] width 742 height 33
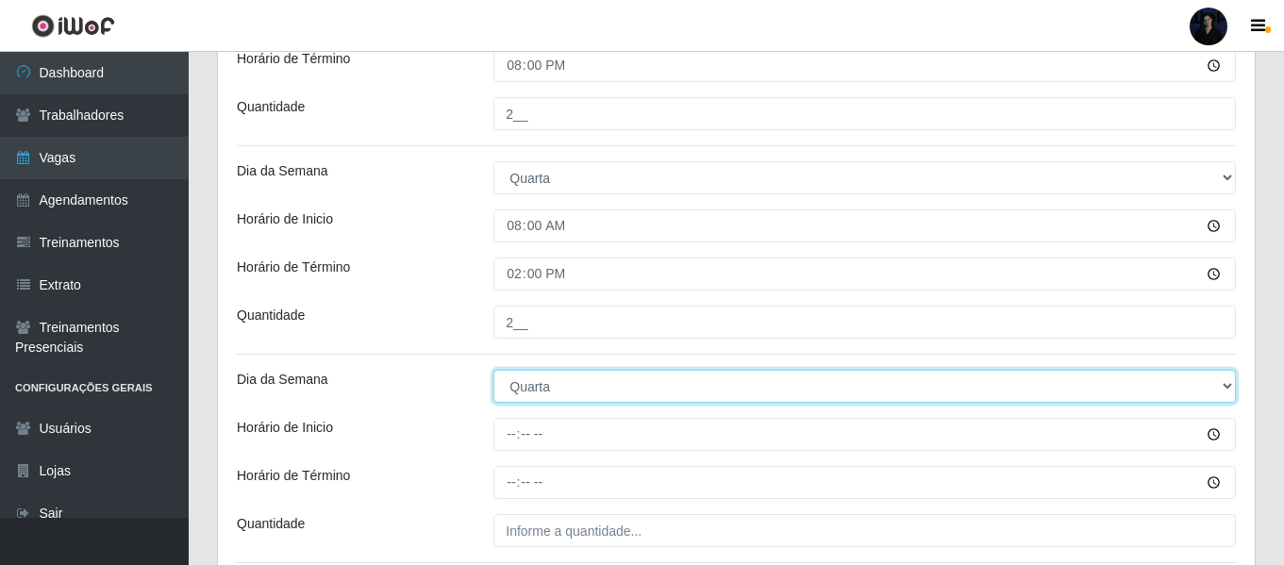
scroll to position [1589, 0]
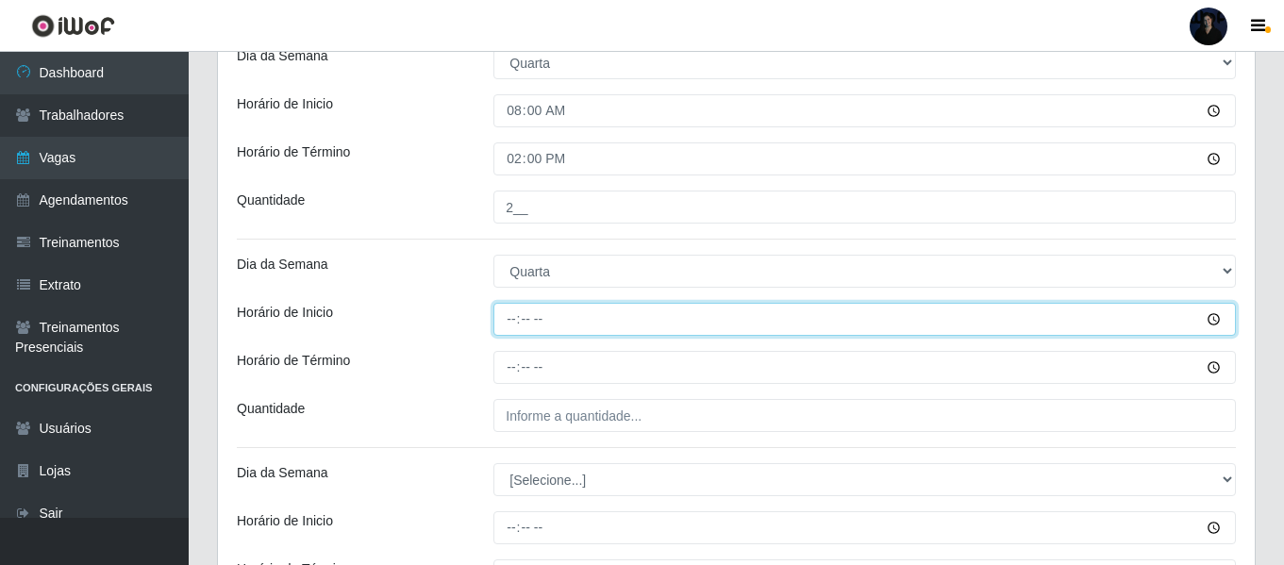
click at [515, 321] on input "Horário de Inicio" at bounding box center [864, 319] width 742 height 33
type input "14:00"
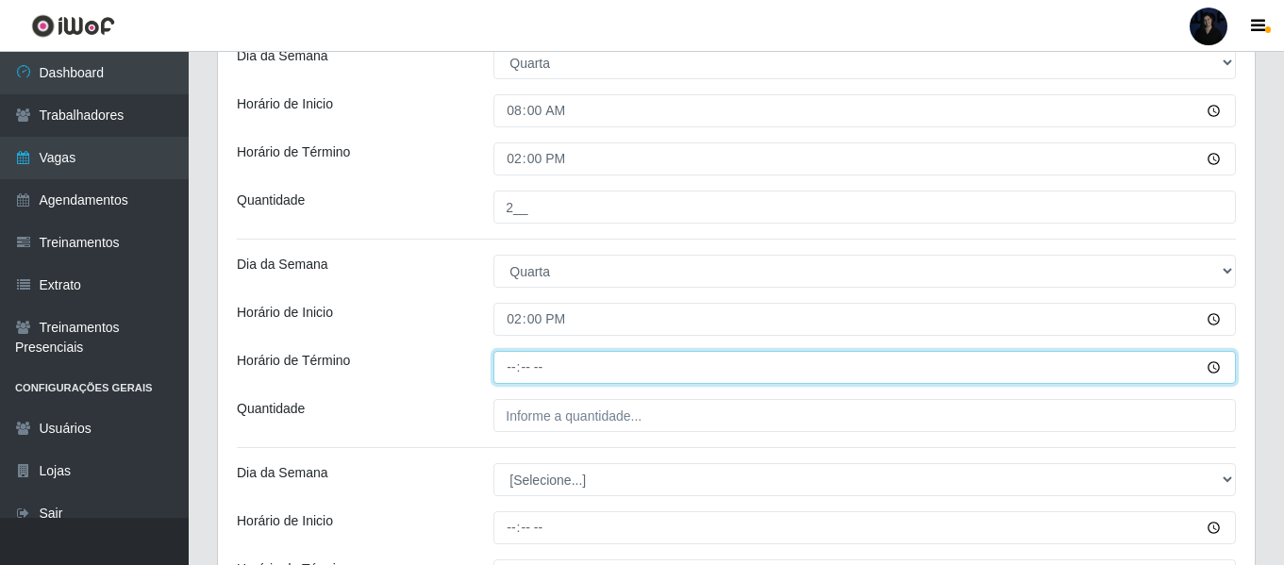
click at [511, 365] on input "Horário de Término" at bounding box center [864, 367] width 742 height 33
type input "20:00"
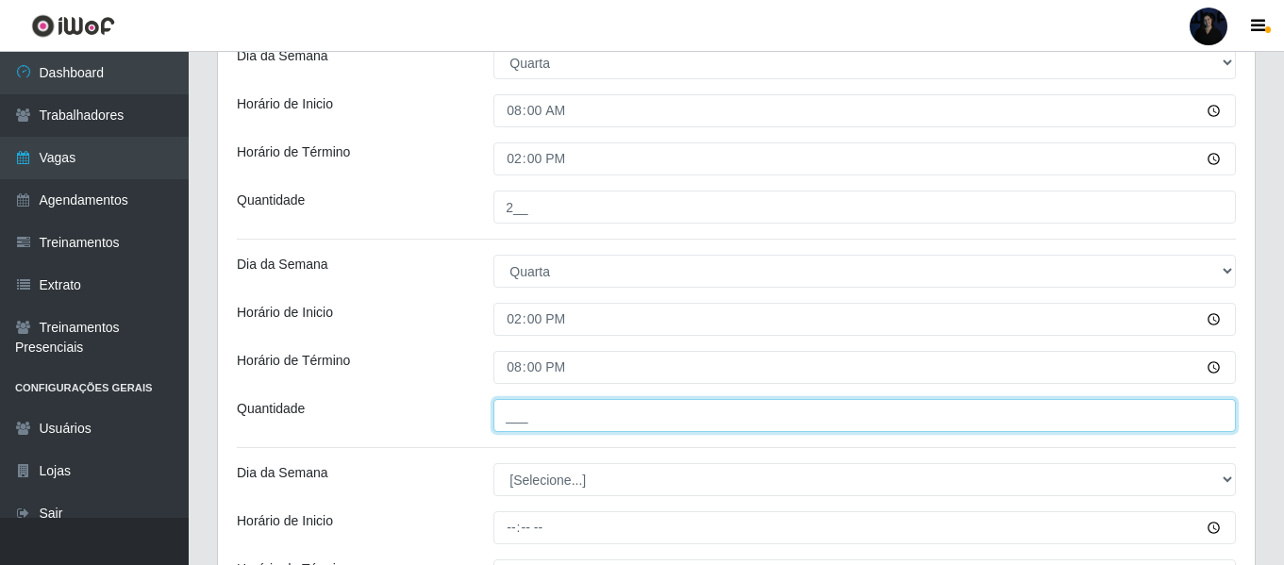
click at [527, 408] on input "___" at bounding box center [864, 415] width 742 height 33
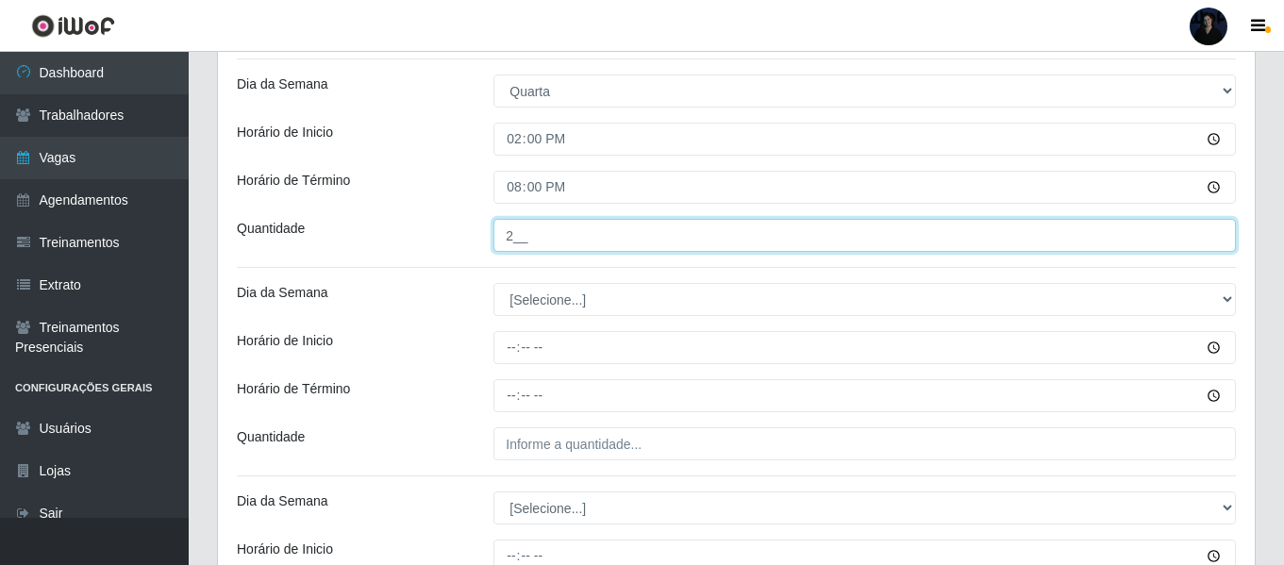
scroll to position [1872, 0]
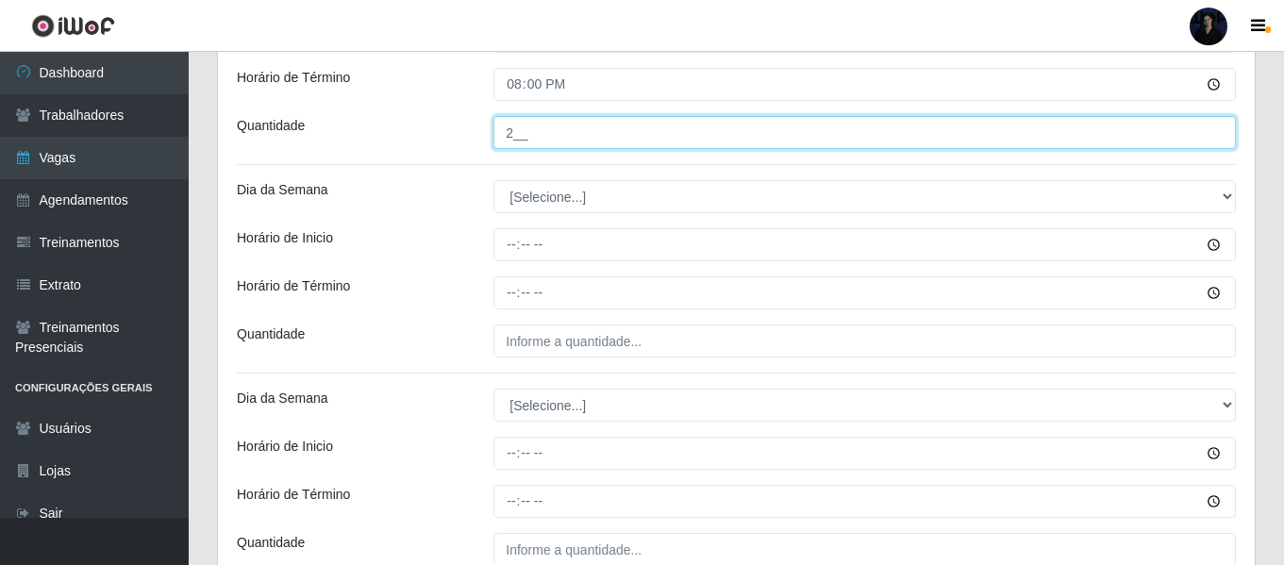
type input "2__"
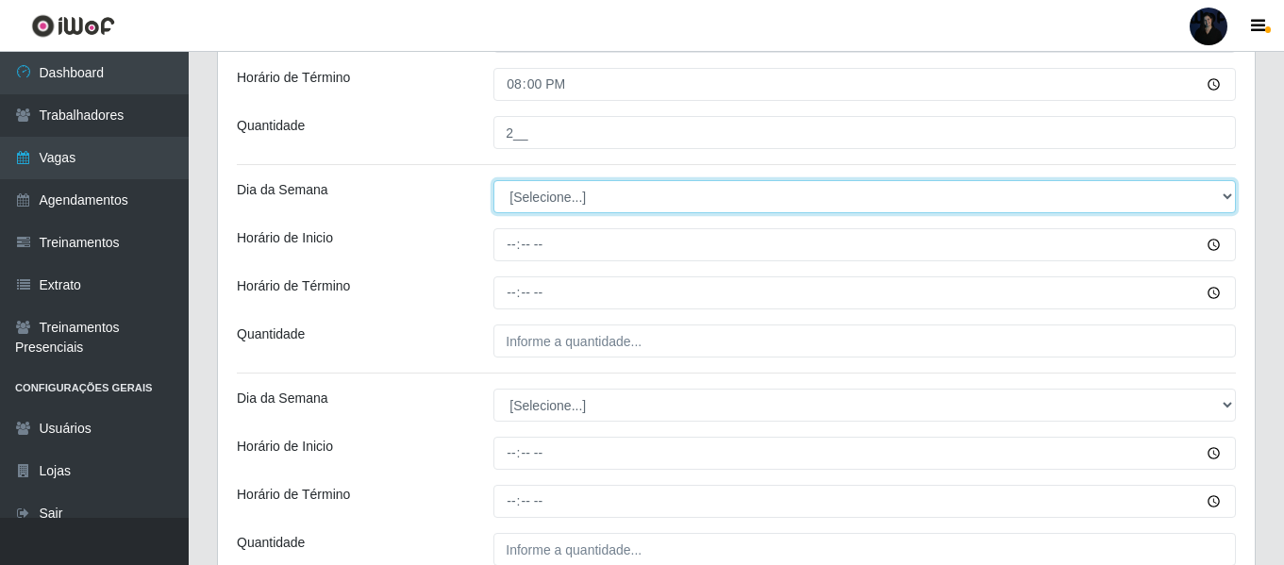
click at [545, 201] on select "[Selecione...] Segunda Terça Quarta Quinta Sexta Sábado Domingo" at bounding box center [864, 196] width 742 height 33
select select "4"
click at [493, 180] on select "[Selecione...] Segunda Terça Quarta Quinta Sexta Sábado Domingo" at bounding box center [864, 196] width 742 height 33
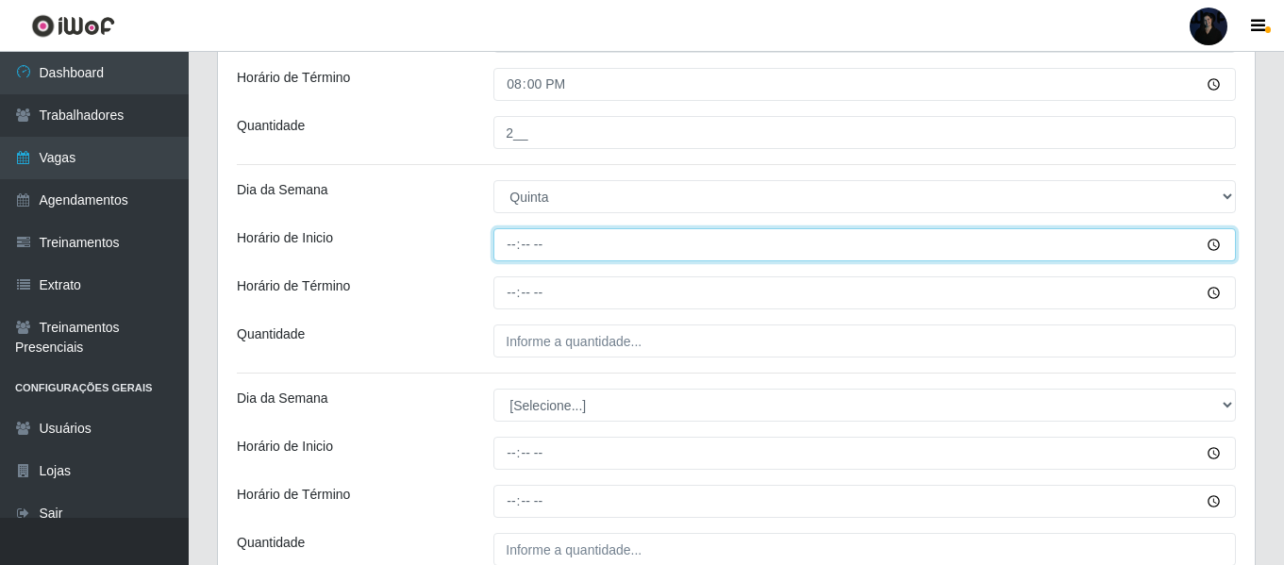
click at [510, 247] on input "Horário de Inicio" at bounding box center [864, 244] width 742 height 33
type input "08:00"
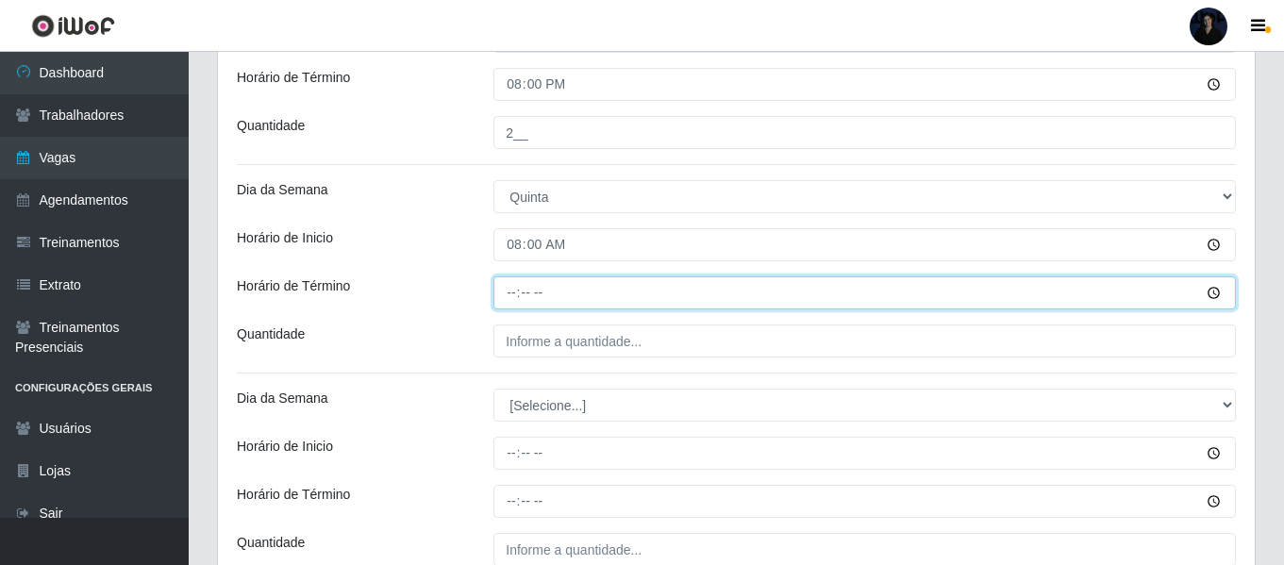
click at [517, 296] on input "Horário de Término" at bounding box center [864, 292] width 742 height 33
type input "14:00"
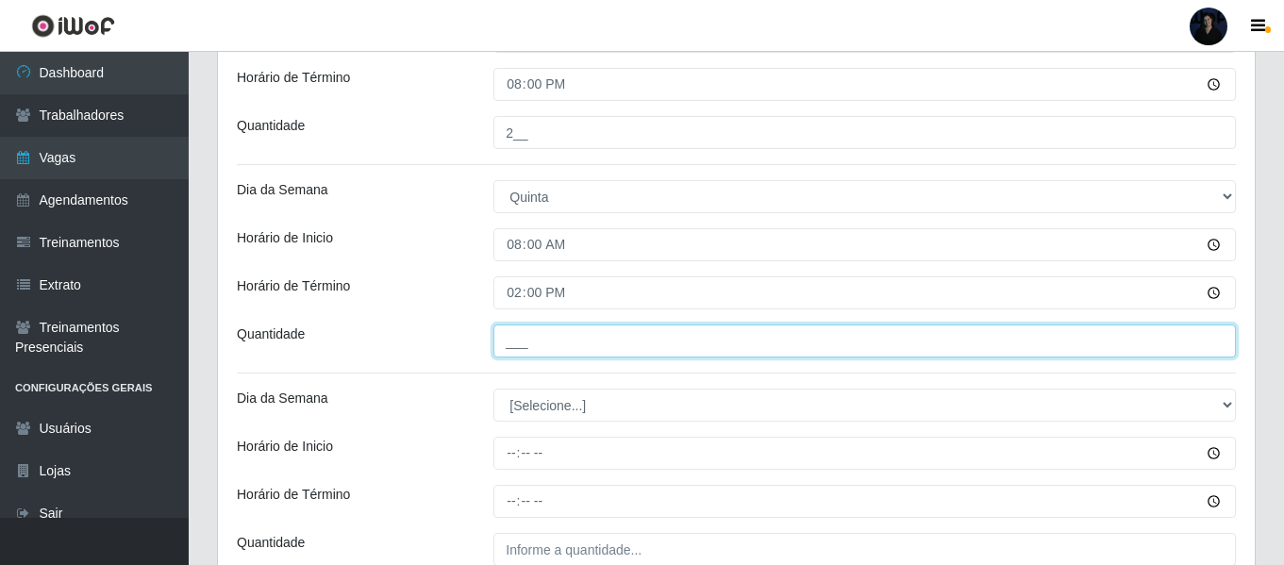
click at [511, 336] on input "___" at bounding box center [864, 340] width 742 height 33
type input "2__"
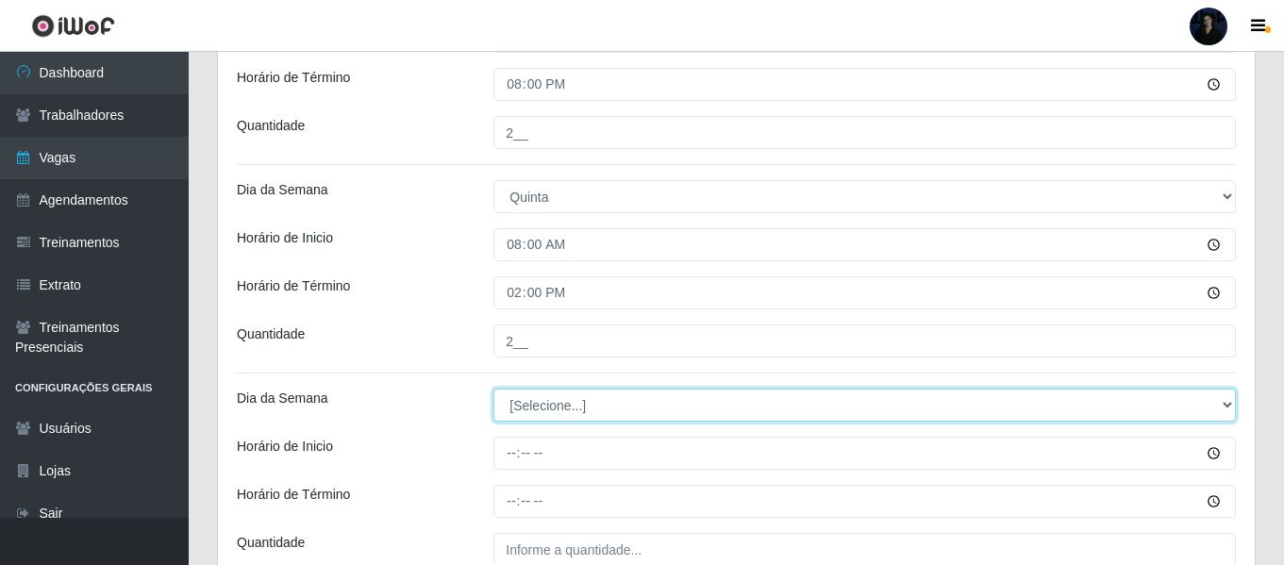
click at [536, 404] on select "[Selecione...] Segunda Terça Quarta Quinta Sexta Sábado Domingo" at bounding box center [864, 405] width 742 height 33
select select "4"
click at [493, 389] on select "[Selecione...] Segunda Terça Quarta Quinta Sexta Sábado Domingo" at bounding box center [864, 405] width 742 height 33
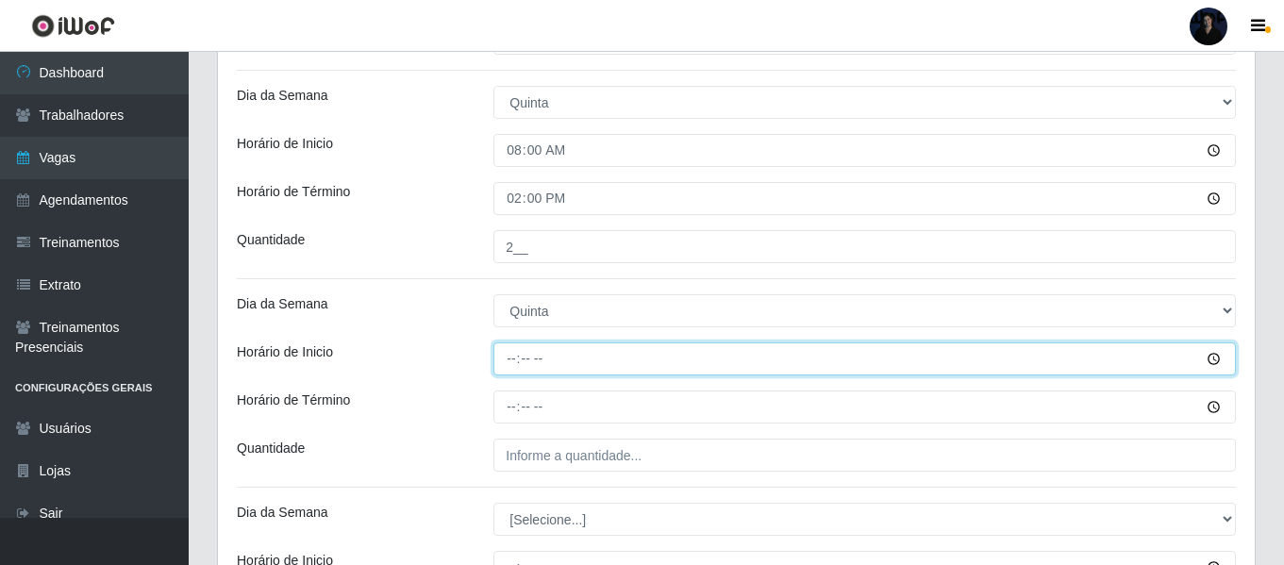
click at [512, 357] on input "Horário de Inicio" at bounding box center [864, 358] width 742 height 33
type input "14:00"
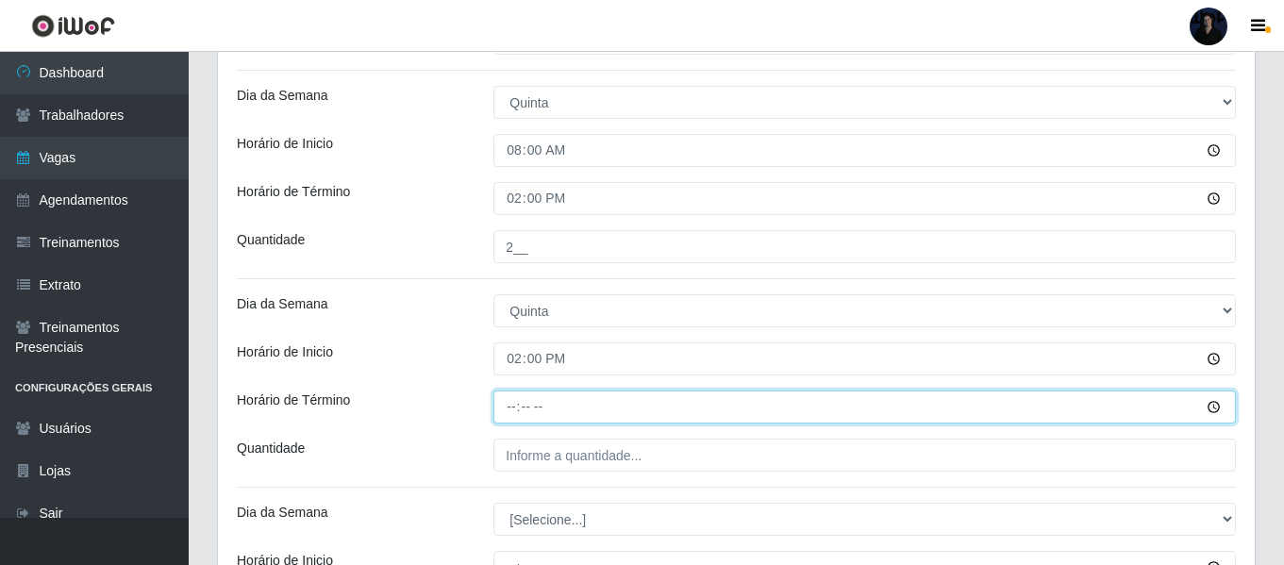
click at [512, 407] on input "Horário de Término" at bounding box center [864, 407] width 742 height 33
type input "20:00"
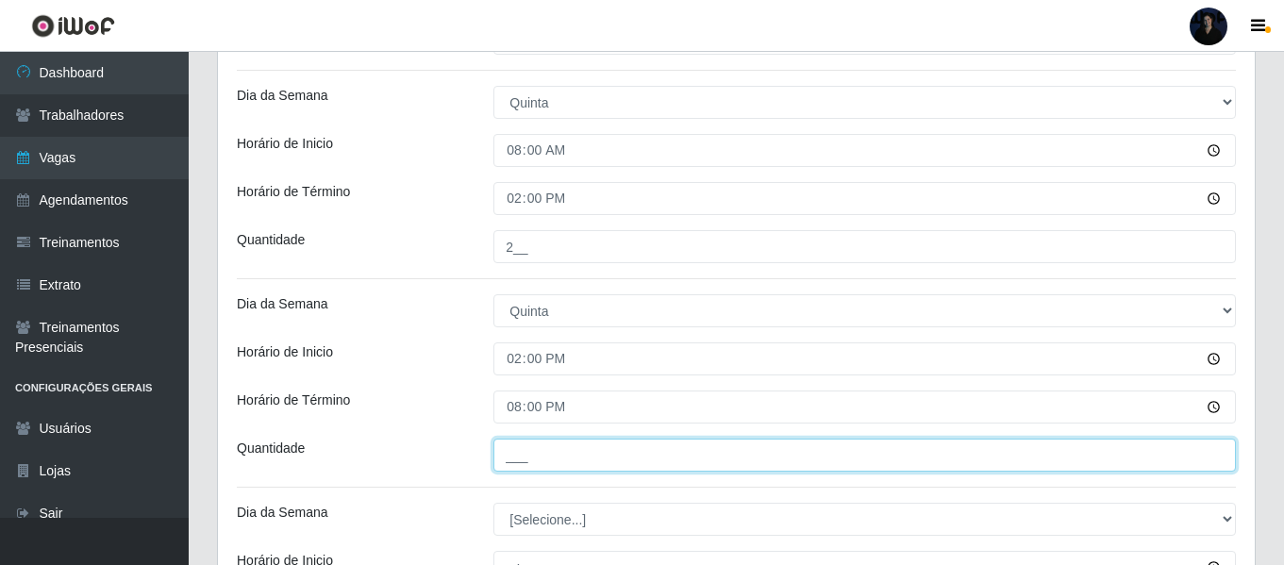
click at [516, 447] on input "___" at bounding box center [864, 455] width 742 height 33
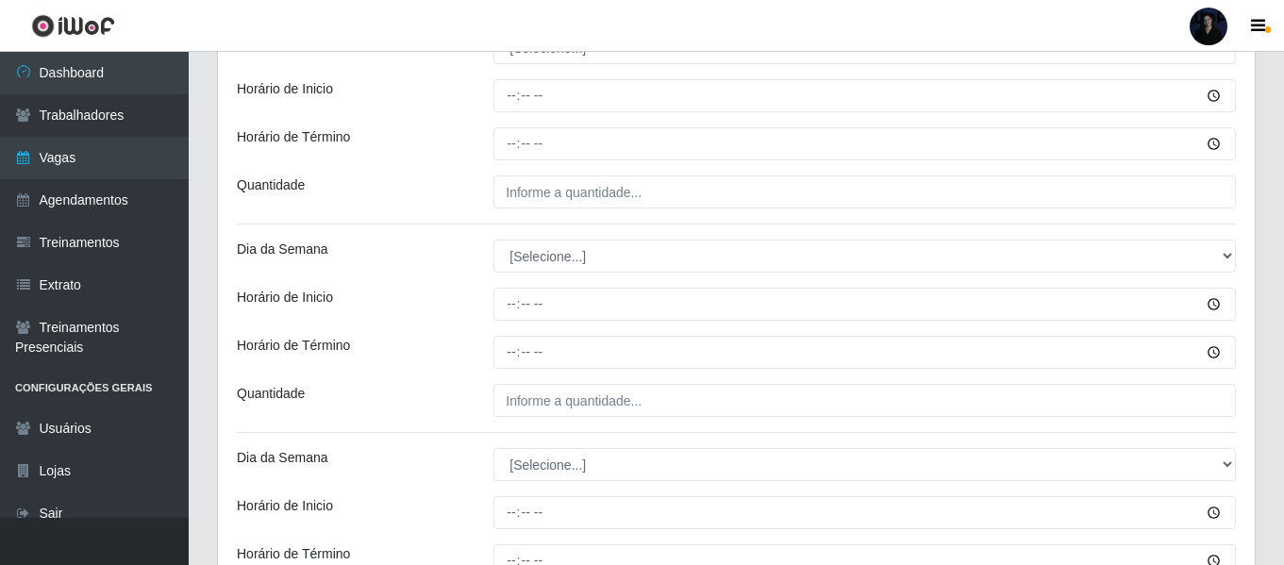
scroll to position [2155, 0]
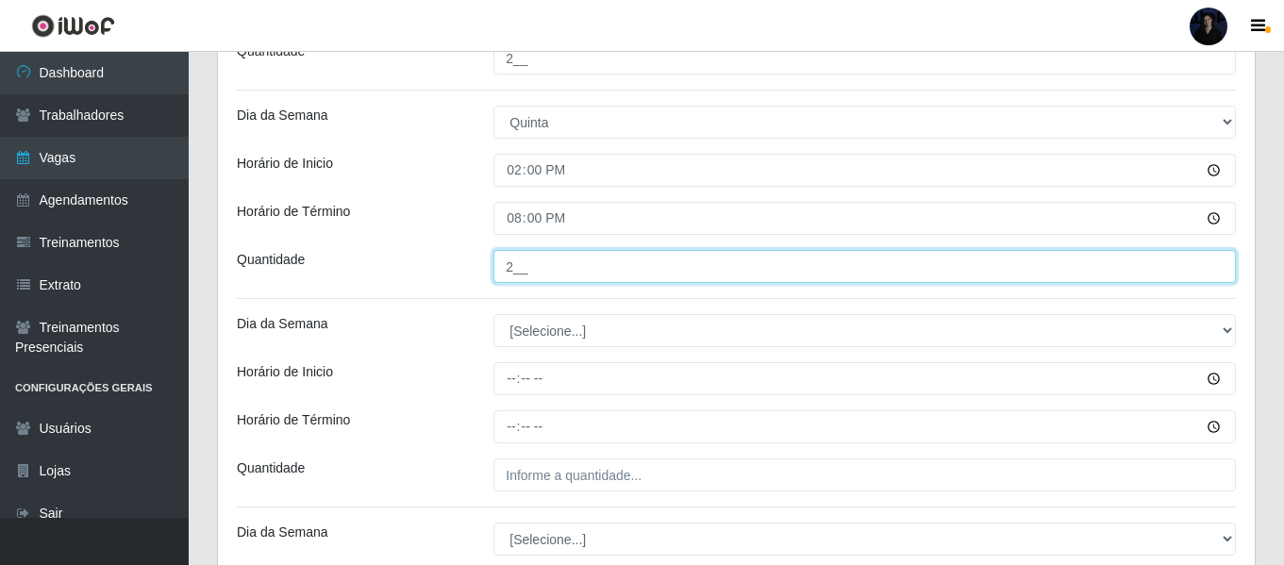
type input "2__"
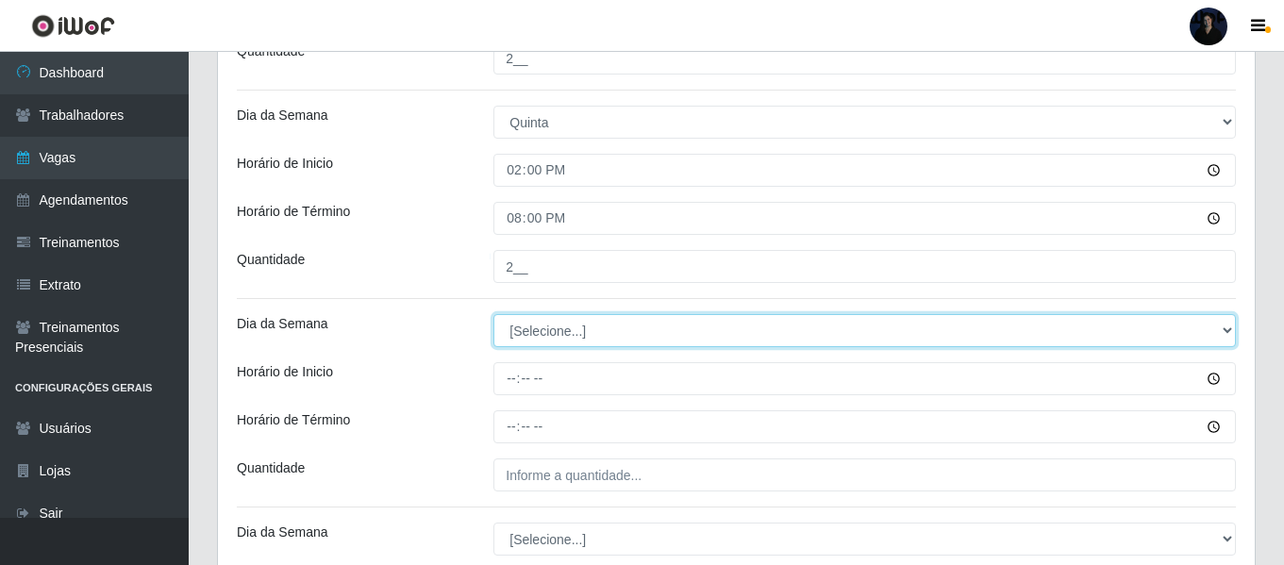
click at [575, 326] on select "[Selecione...] Segunda Terça Quarta Quinta Sexta Sábado Domingo" at bounding box center [864, 330] width 742 height 33
select select "5"
click at [493, 314] on select "[Selecione...] Segunda Terça Quarta Quinta Sexta Sábado Domingo" at bounding box center [864, 330] width 742 height 33
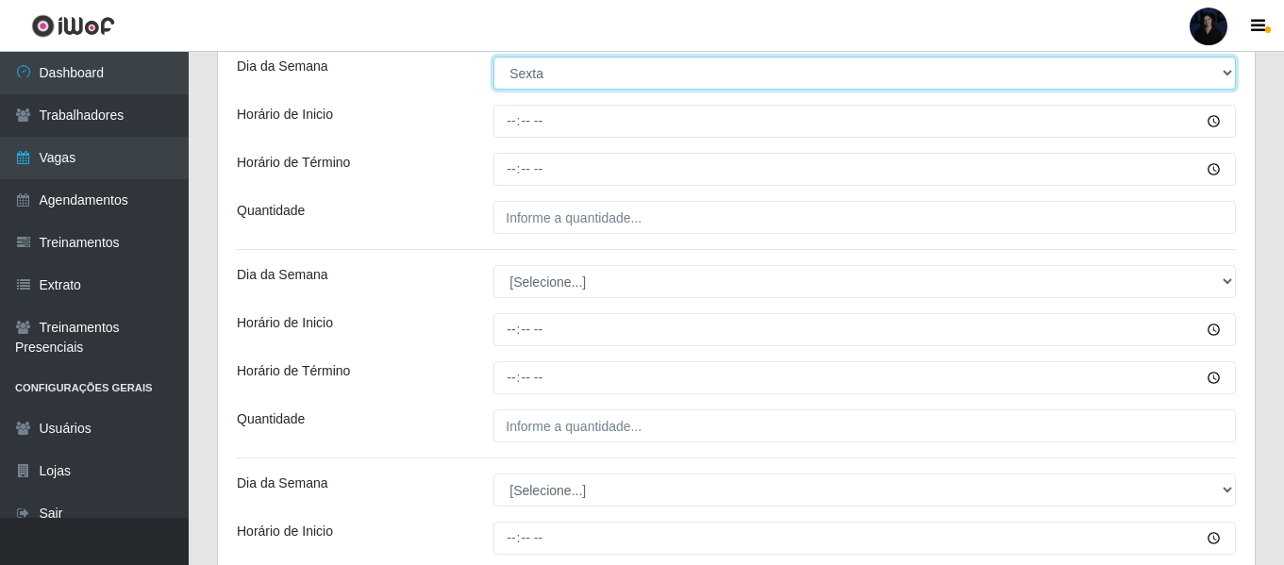
scroll to position [2438, 0]
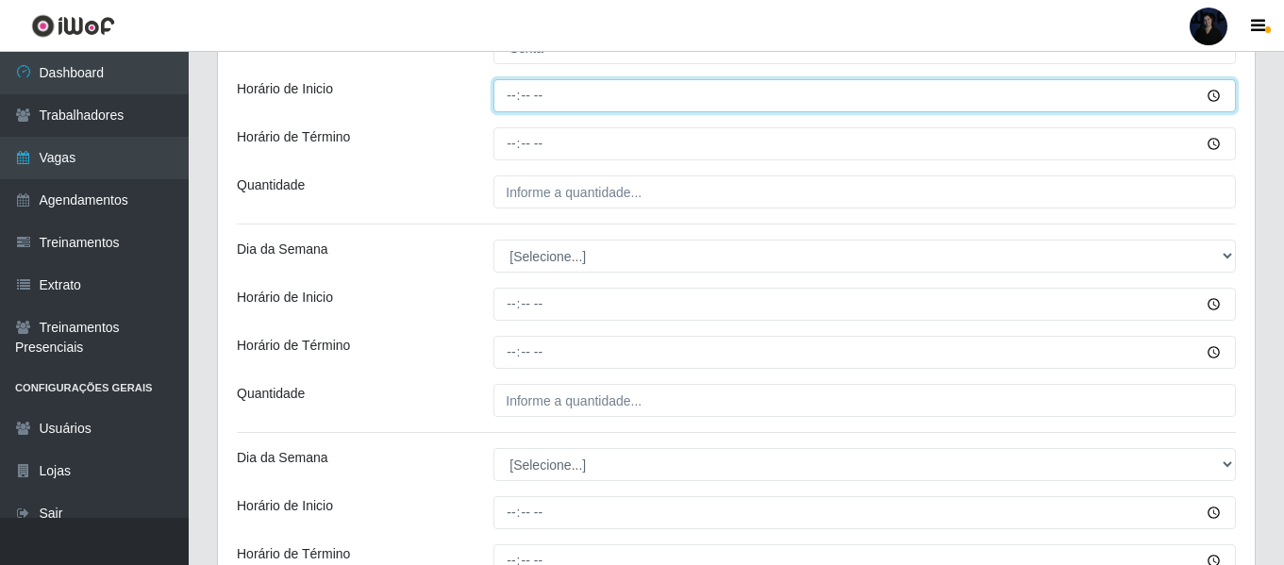
click at [507, 96] on input "Horário de Inicio" at bounding box center [864, 95] width 742 height 33
type input "08:00"
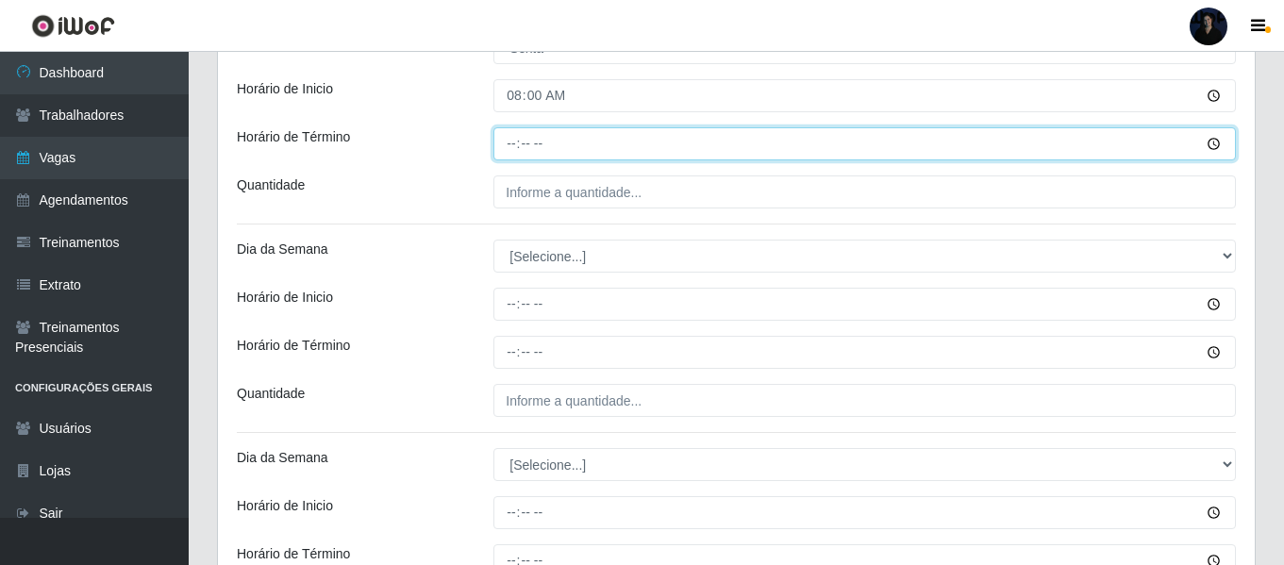
click at [511, 138] on input "Horário de Término" at bounding box center [864, 143] width 742 height 33
type input "14:00"
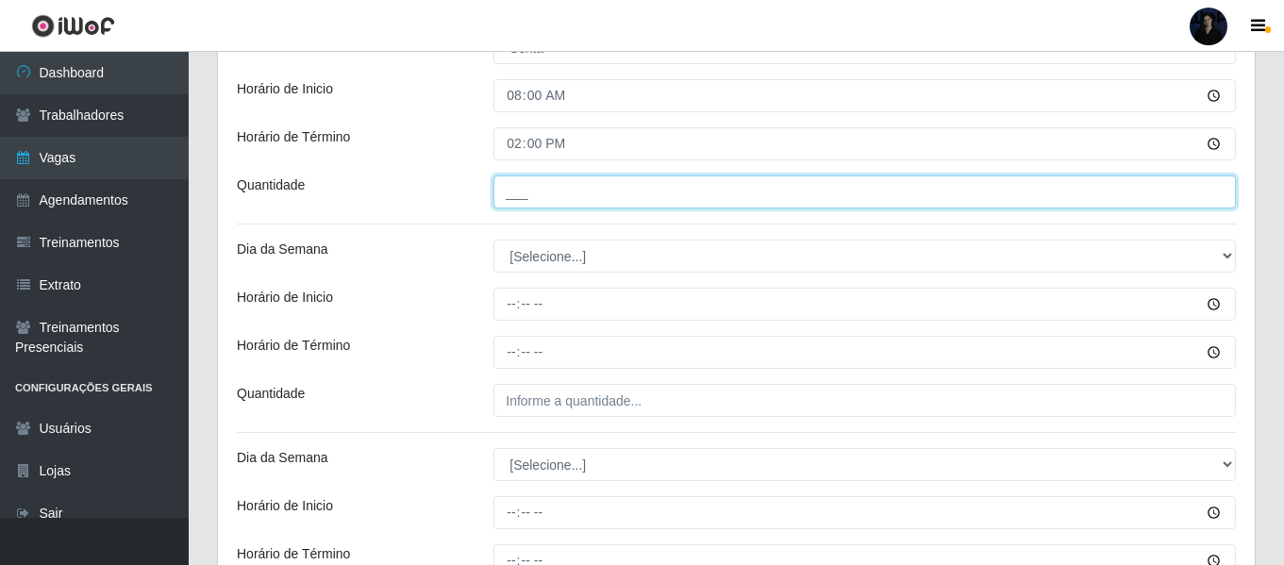
click at [525, 184] on input "___" at bounding box center [864, 191] width 742 height 33
type input "3__"
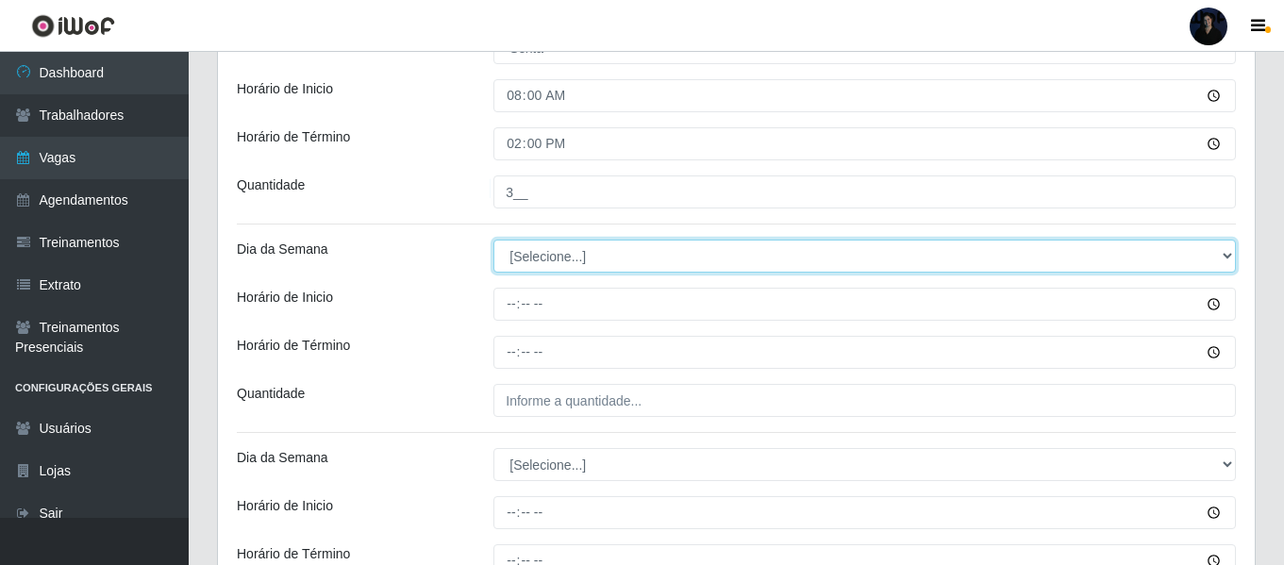
click at [544, 264] on select "[Selecione...] Segunda Terça Quarta Quinta Sexta Sábado Domingo" at bounding box center [864, 256] width 742 height 33
select select "5"
click at [493, 240] on select "[Selecione...] Segunda Terça Quarta Quinta Sexta Sábado Domingo" at bounding box center [864, 256] width 742 height 33
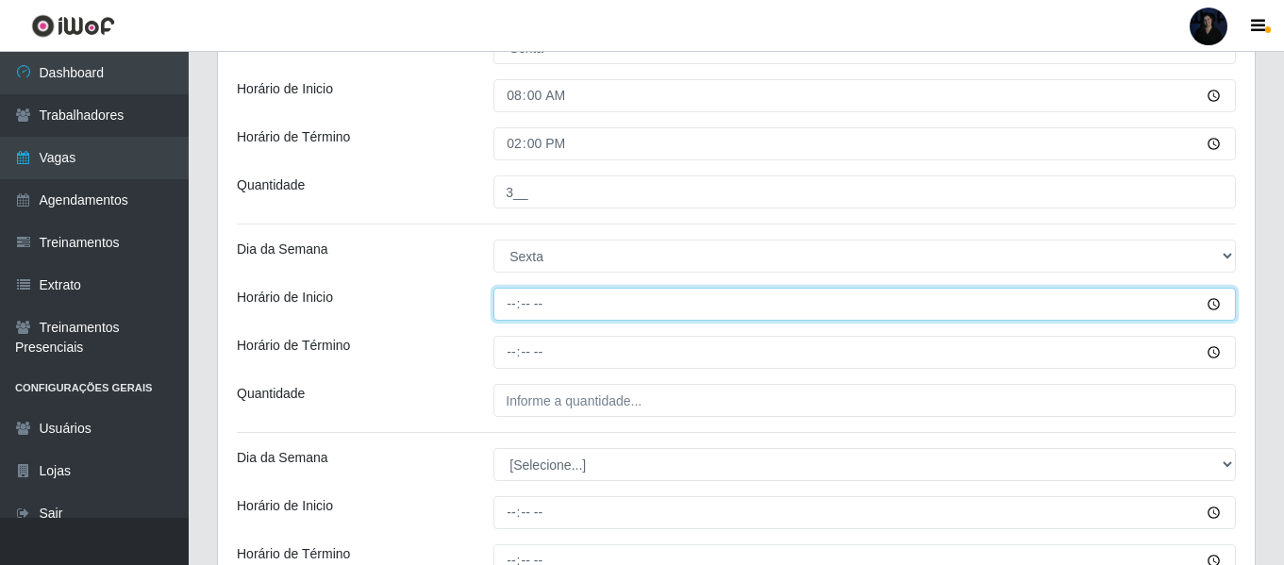
click at [508, 308] on input "Horário de Inicio" at bounding box center [864, 304] width 742 height 33
type input "10:00"
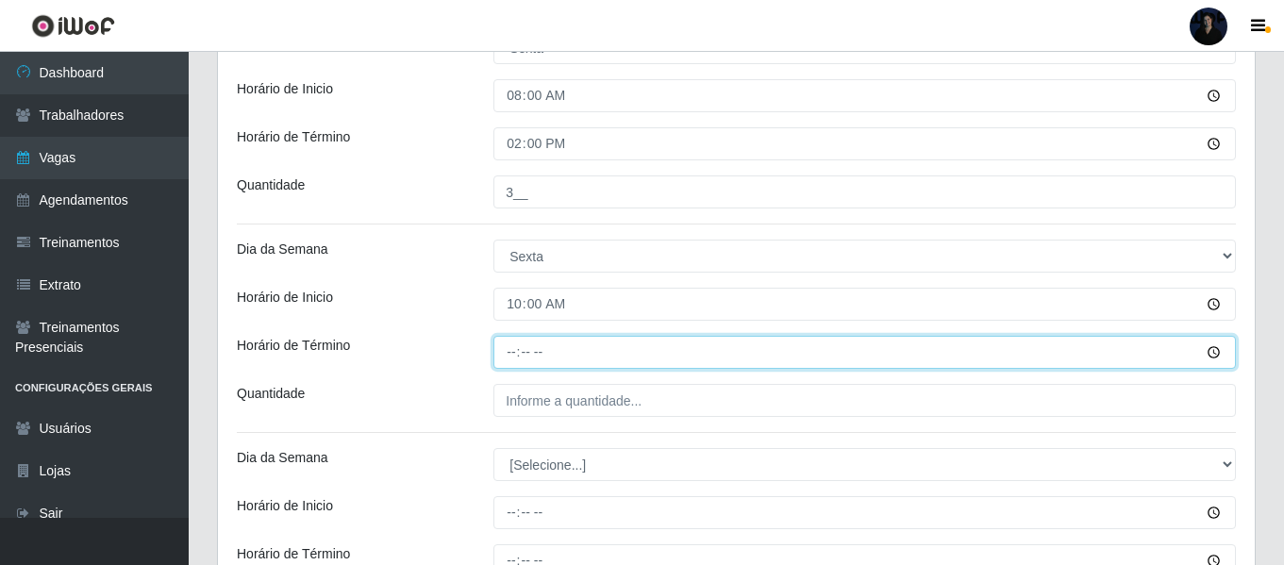
click at [515, 348] on input "Horário de Término" at bounding box center [864, 352] width 742 height 33
type input "16:00"
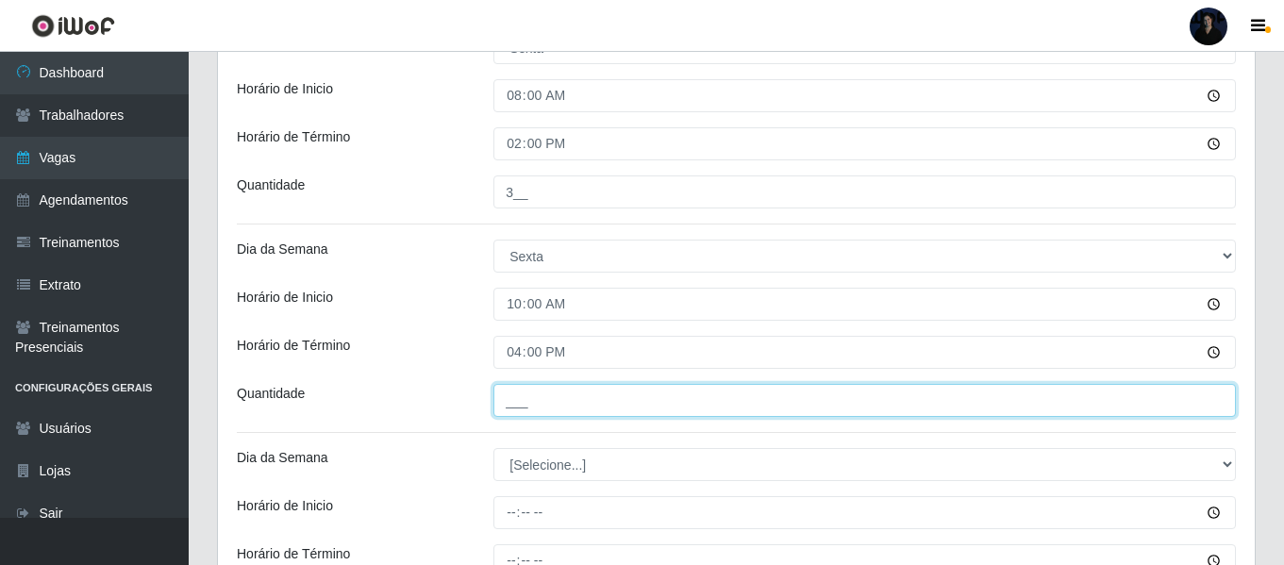
click at [524, 399] on input "___" at bounding box center [864, 400] width 742 height 33
type input "2__"
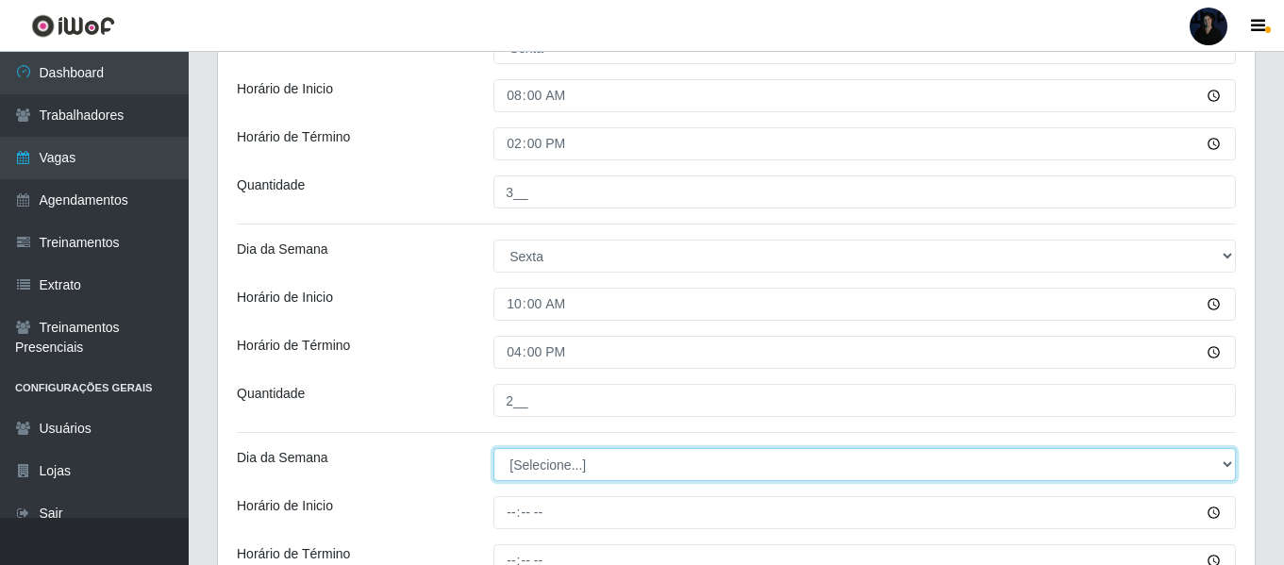
click at [539, 463] on select "[Selecione...] Segunda Terça Quarta Quinta Sexta Sábado Domingo" at bounding box center [864, 464] width 742 height 33
select select "5"
click at [493, 448] on select "[Selecione...] Segunda Terça Quarta Quinta Sexta Sábado Domingo" at bounding box center [864, 464] width 742 height 33
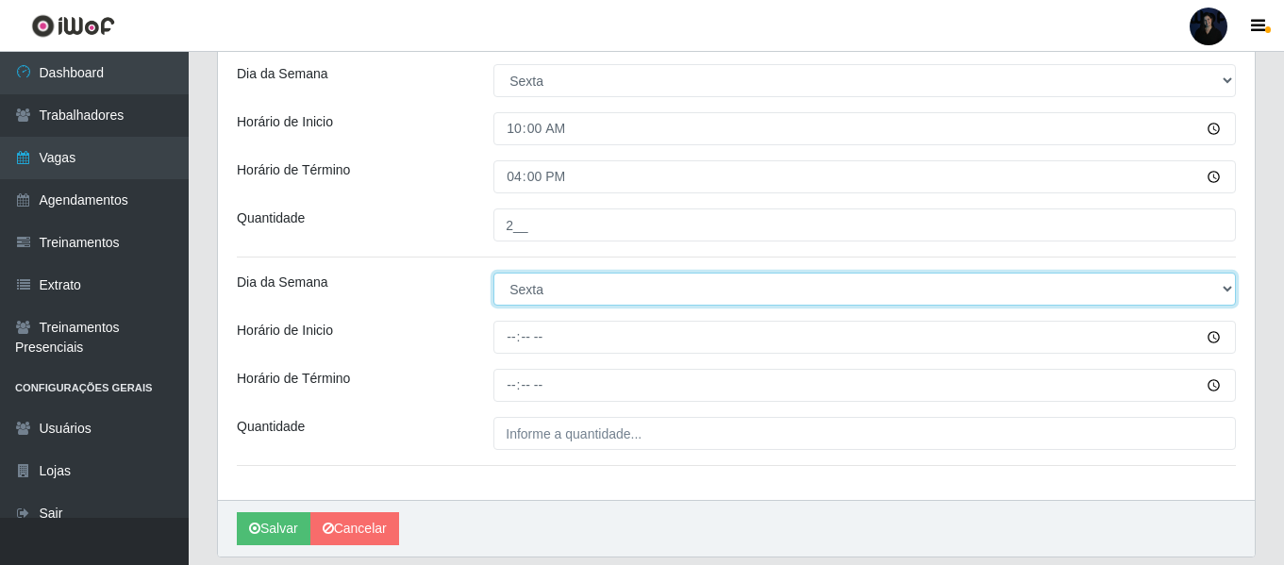
scroll to position [2676, 0]
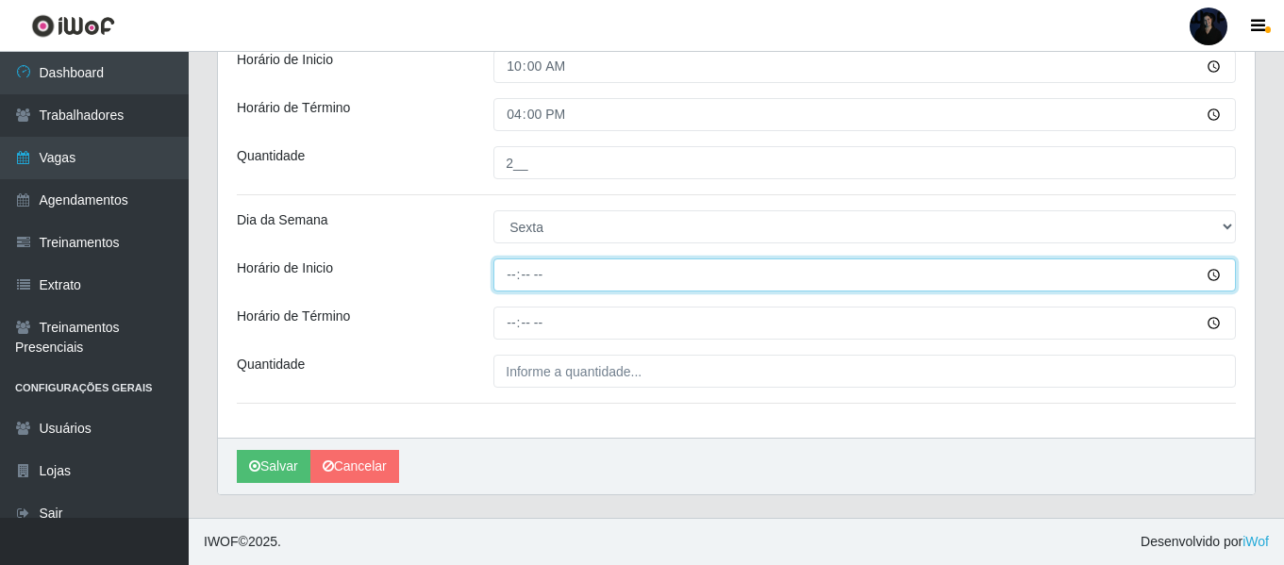
click at [511, 272] on input "Horário de Inicio" at bounding box center [864, 274] width 742 height 33
type input "14:00"
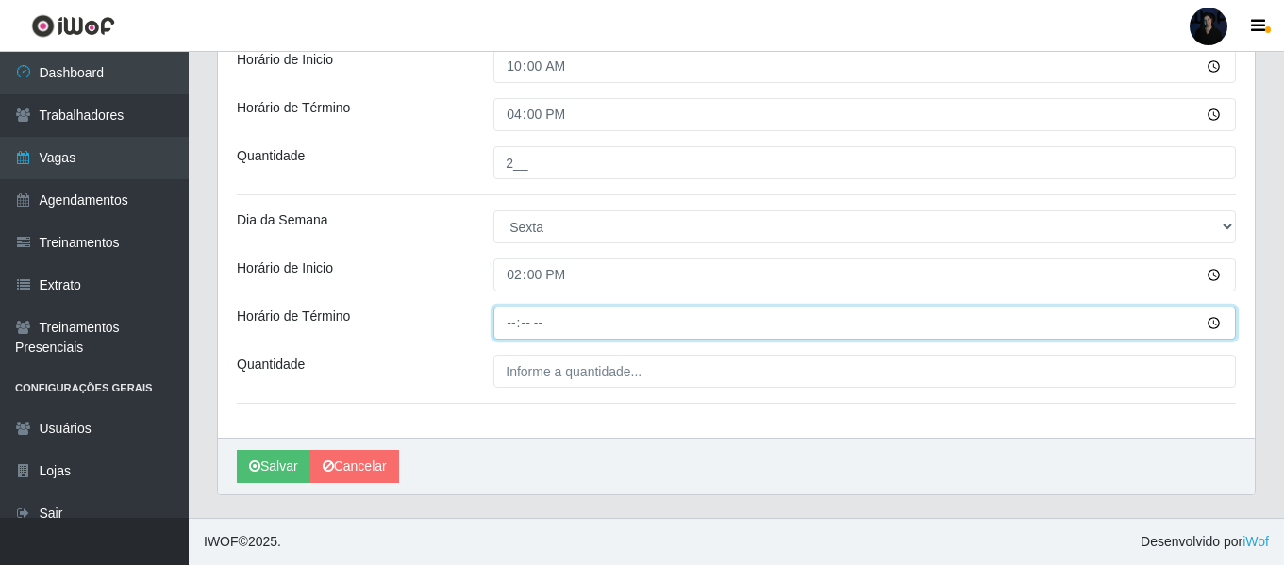
click at [510, 328] on input "Horário de Término" at bounding box center [864, 323] width 742 height 33
type input "20:00"
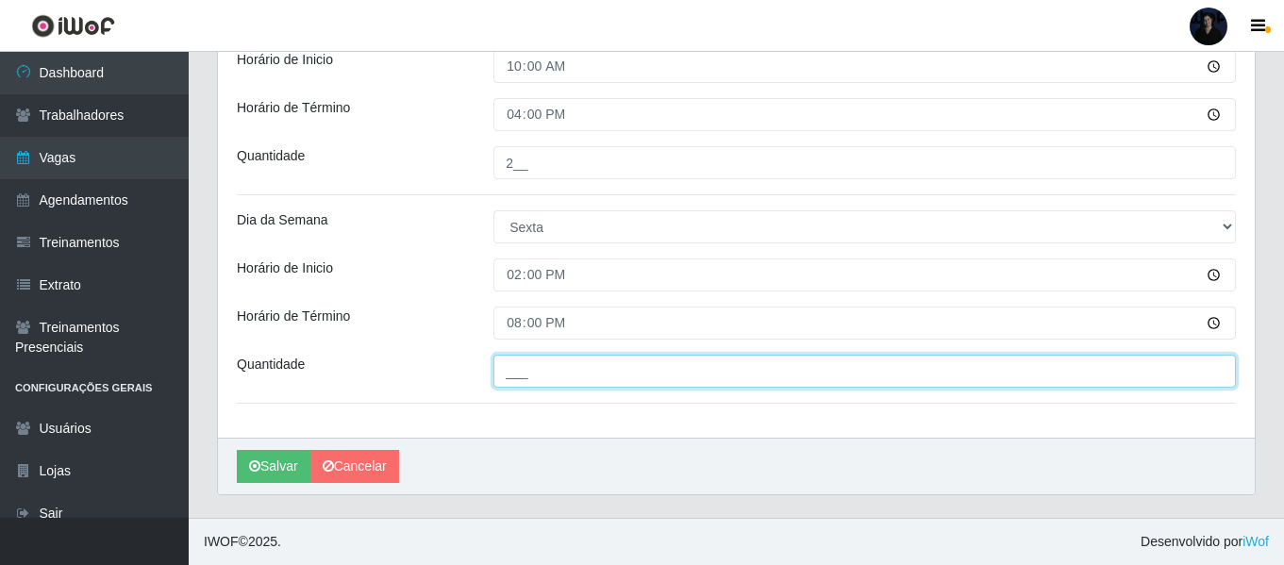
click at [523, 364] on input "___" at bounding box center [864, 371] width 742 height 33
type input "3__"
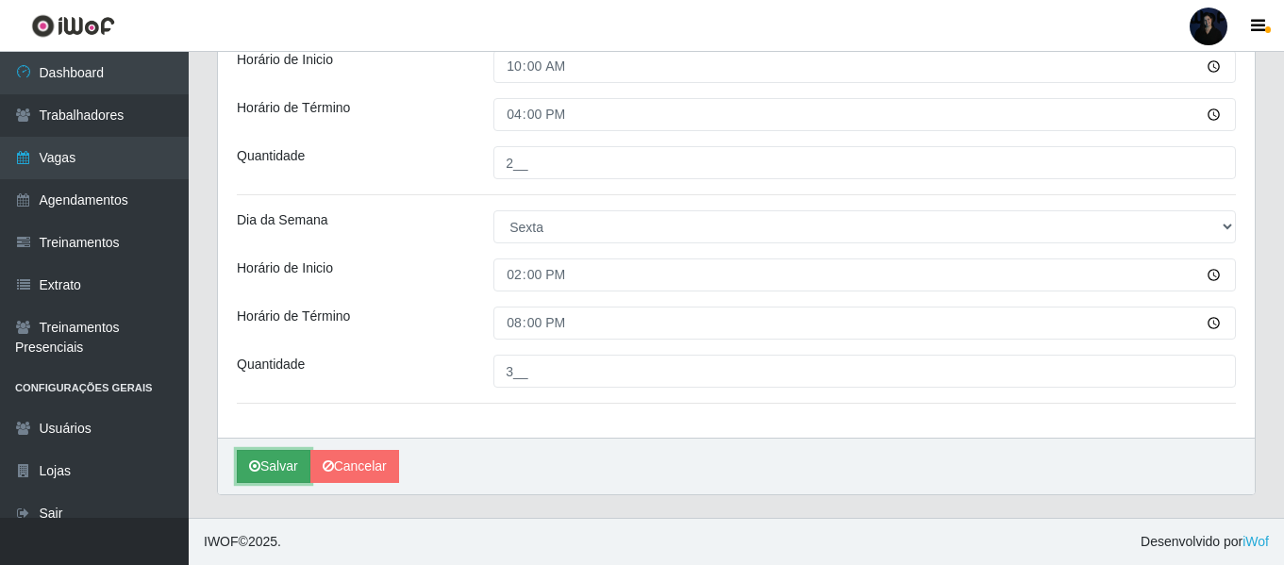
click at [265, 466] on button "Salvar" at bounding box center [274, 466] width 74 height 33
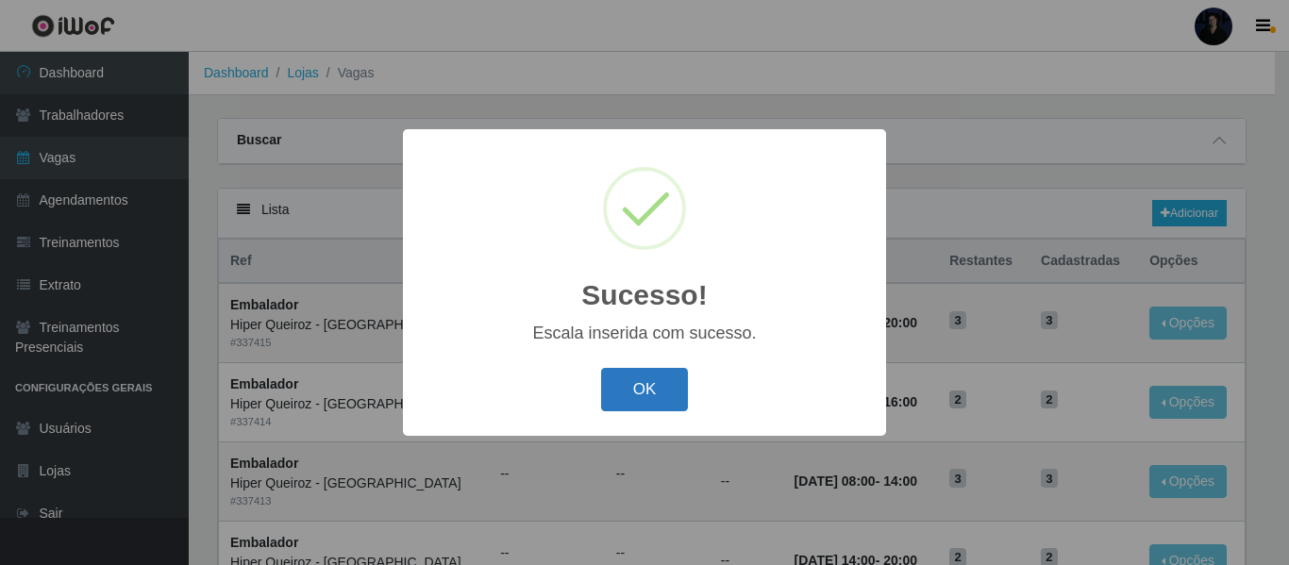
click at [631, 382] on button "OK" at bounding box center [645, 390] width 88 height 44
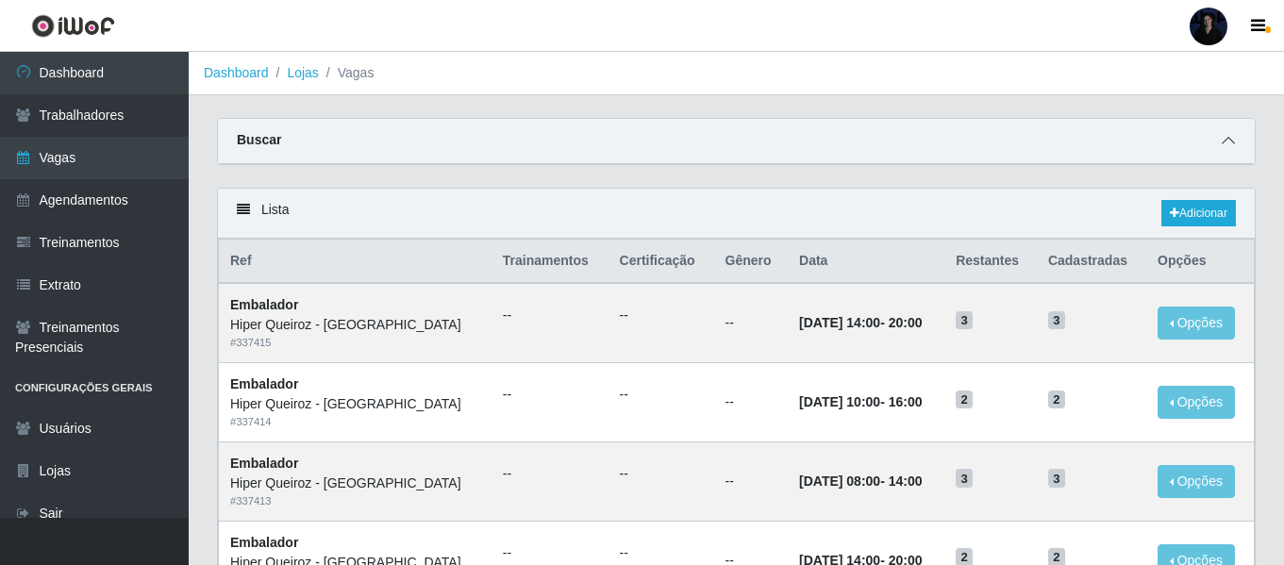
click at [1228, 146] on icon at bounding box center [1228, 140] width 13 height 13
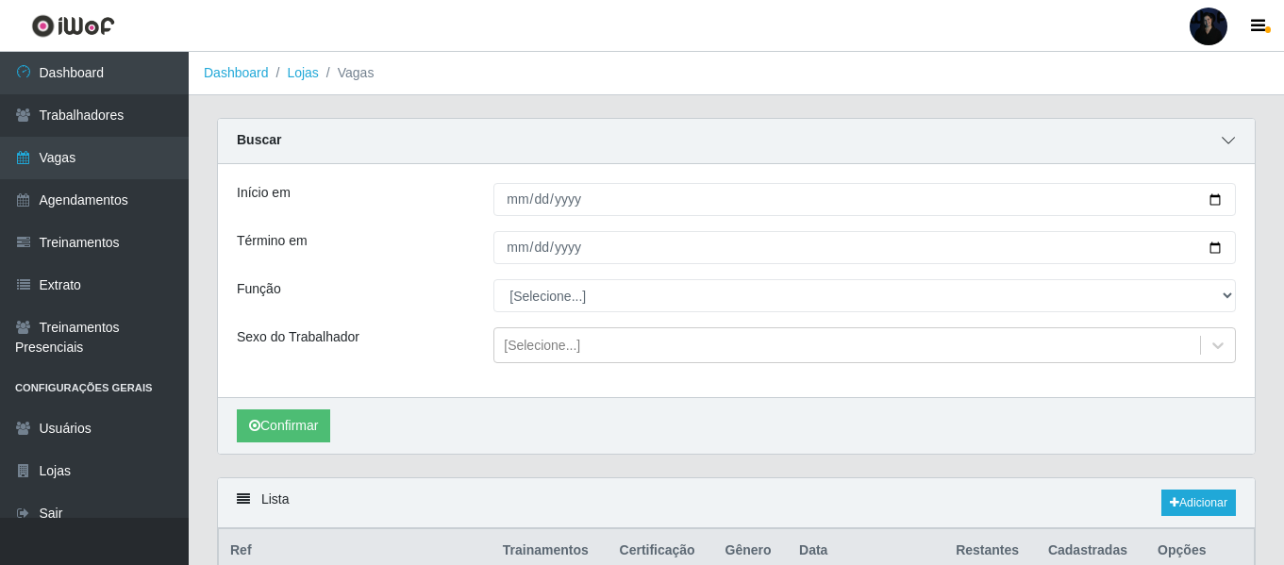
click at [1222, 141] on icon at bounding box center [1228, 140] width 13 height 13
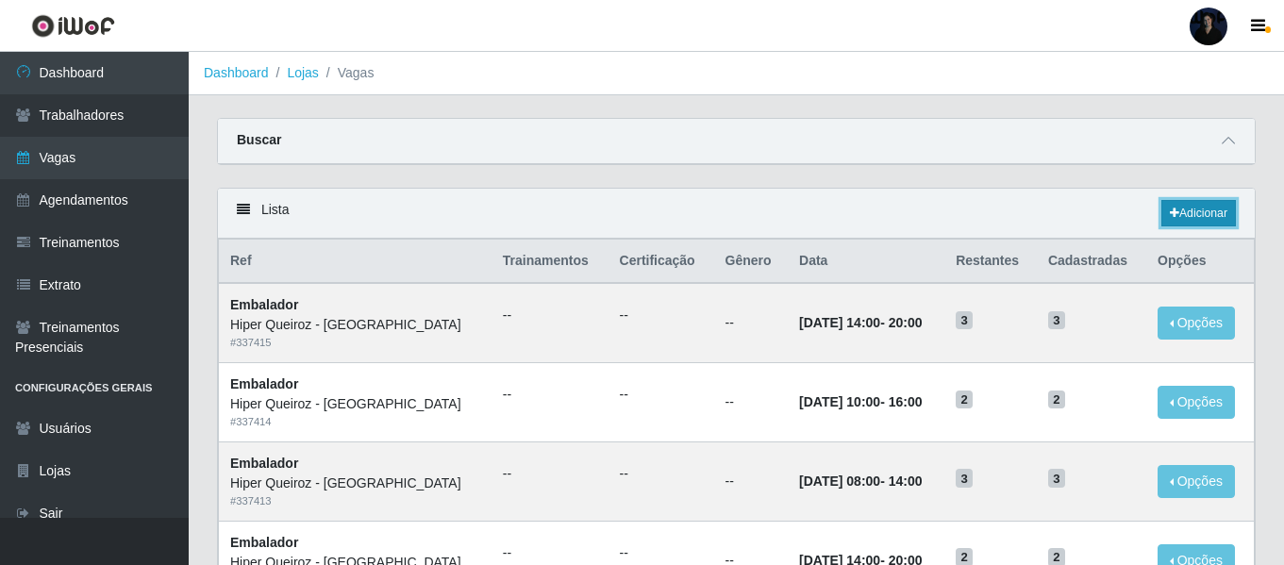
click at [1173, 212] on icon at bounding box center [1174, 213] width 9 height 11
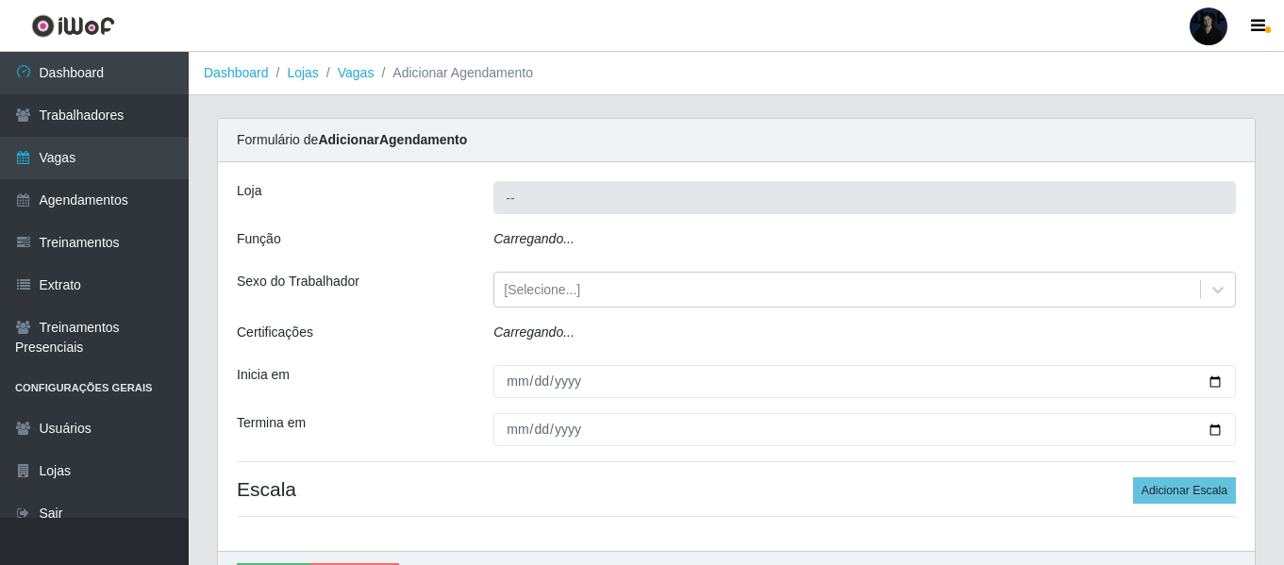
type input "Hiper Queiroz - [GEOGRAPHIC_DATA]"
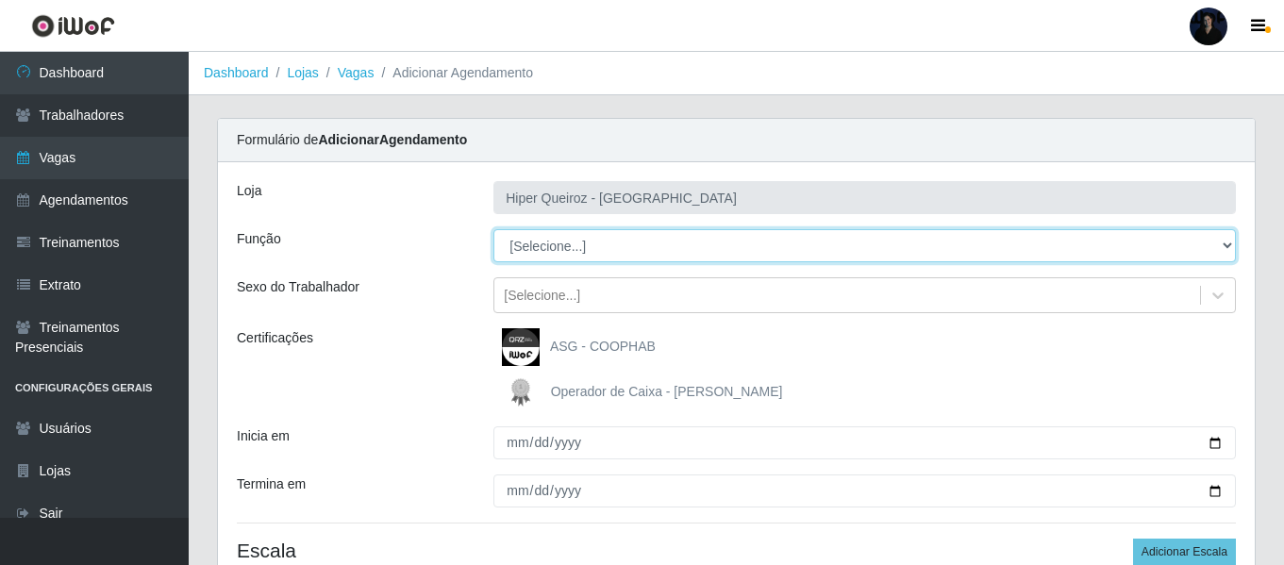
click at [526, 251] on select "[Selecione...] Embalador Embalador + Embalador ++" at bounding box center [864, 245] width 742 height 33
select select "70"
click at [493, 229] on select "[Selecione...] Embalador Embalador + Embalador ++" at bounding box center [864, 245] width 742 height 33
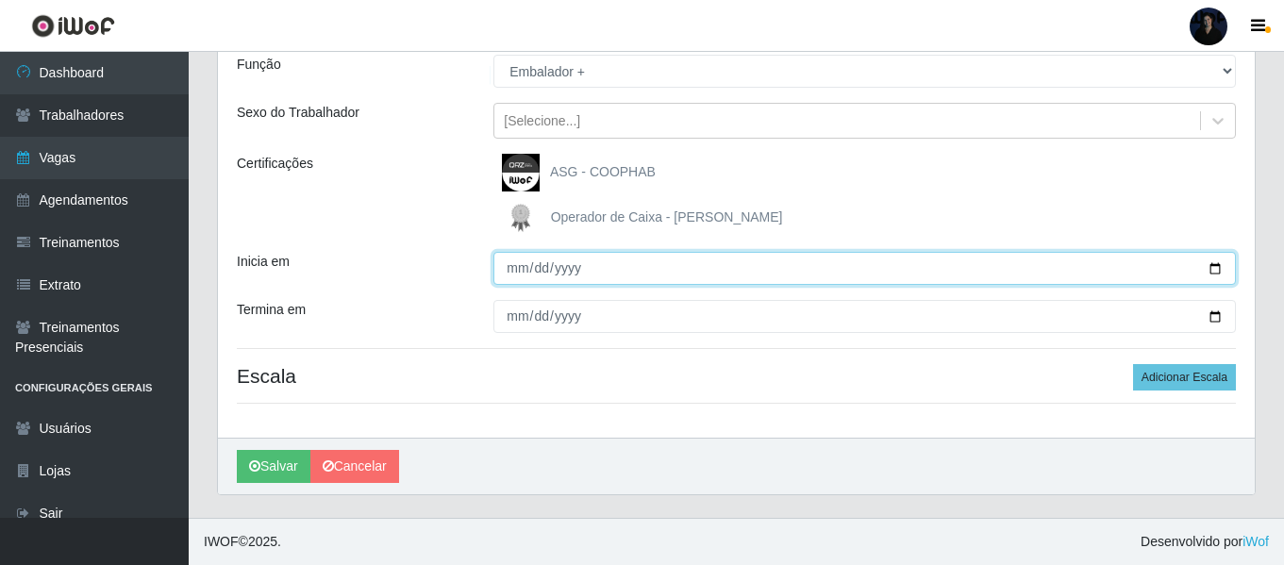
click at [1211, 266] on input "Inicia em" at bounding box center [864, 268] width 742 height 33
type input "[DATE]"
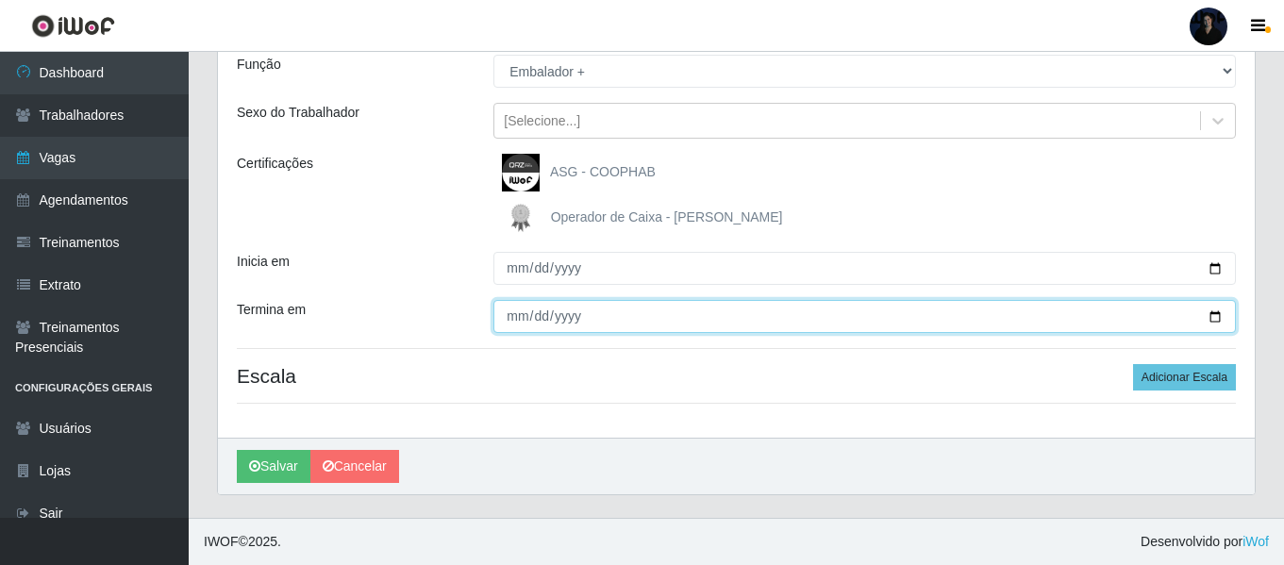
click at [1211, 317] on input "Termina em" at bounding box center [864, 316] width 742 height 33
type input "[DATE]"
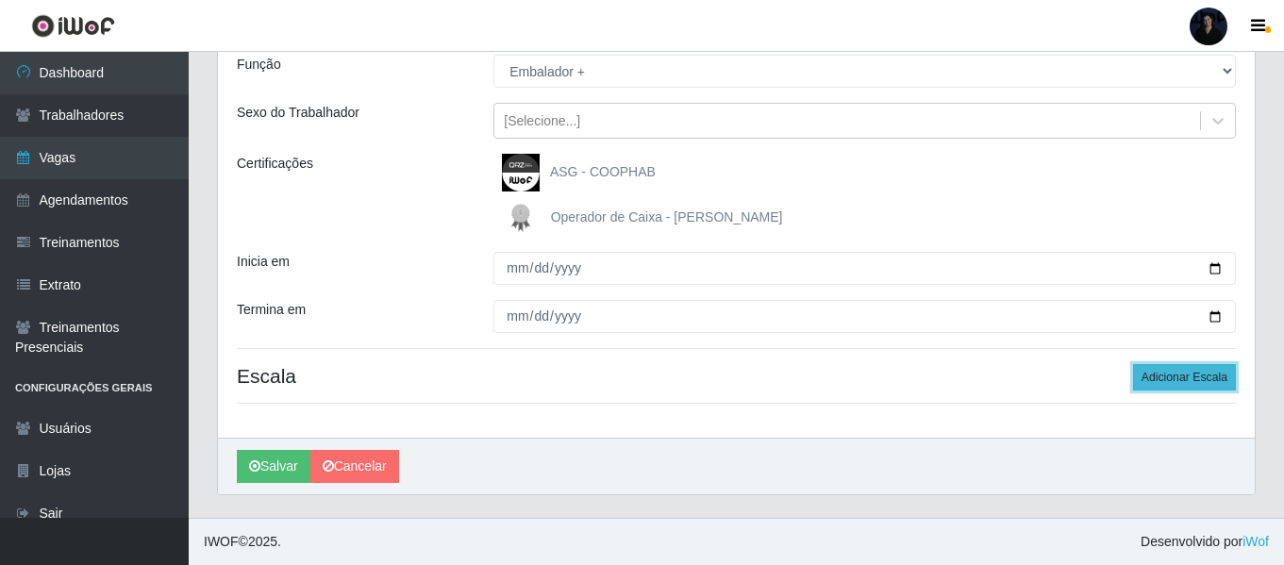
click at [1162, 377] on button "Adicionar Escala" at bounding box center [1184, 377] width 103 height 26
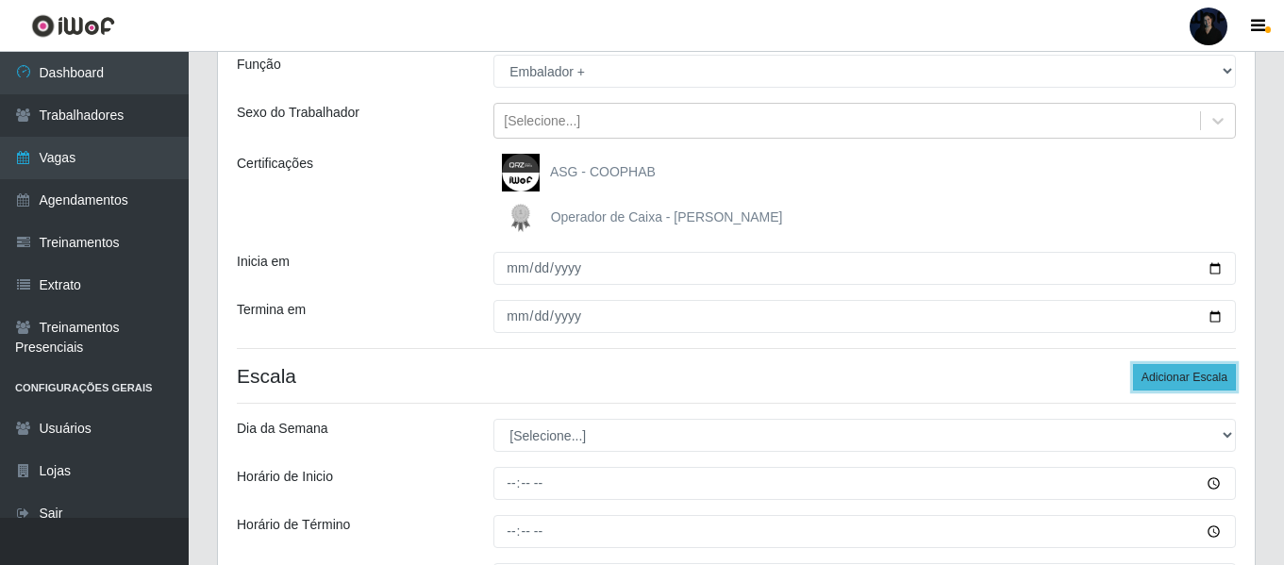
click at [1162, 377] on button "Adicionar Escala" at bounding box center [1184, 377] width 103 height 26
click at [1162, 376] on button "Adicionar Escala" at bounding box center [1184, 377] width 103 height 26
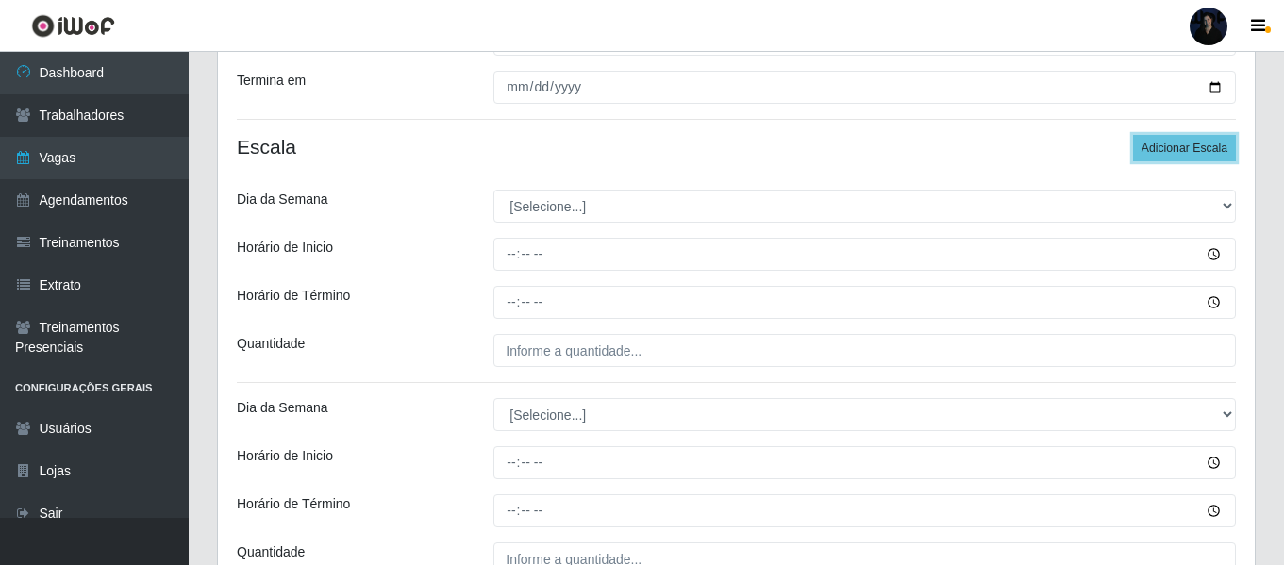
scroll to position [458, 0]
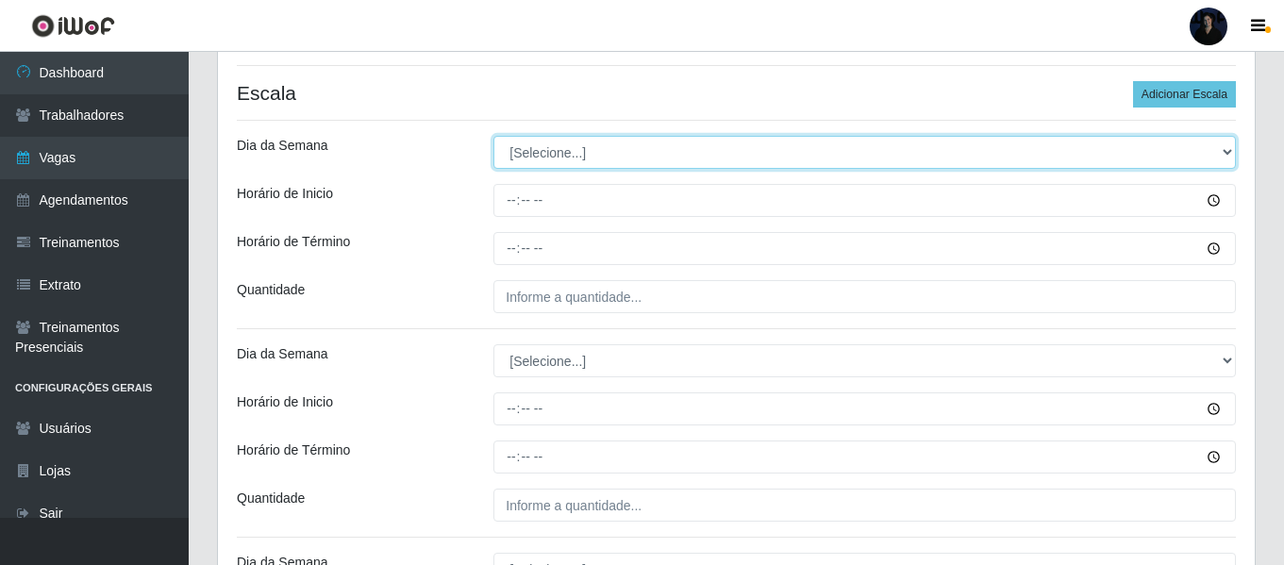
click at [513, 153] on select "[Selecione...] Segunda Terça Quarta Quinta Sexta Sábado Domingo" at bounding box center [864, 152] width 742 height 33
select select "6"
click at [493, 136] on select "[Selecione...] Segunda Terça Quarta Quinta Sexta Sábado Domingo" at bounding box center [864, 152] width 742 height 33
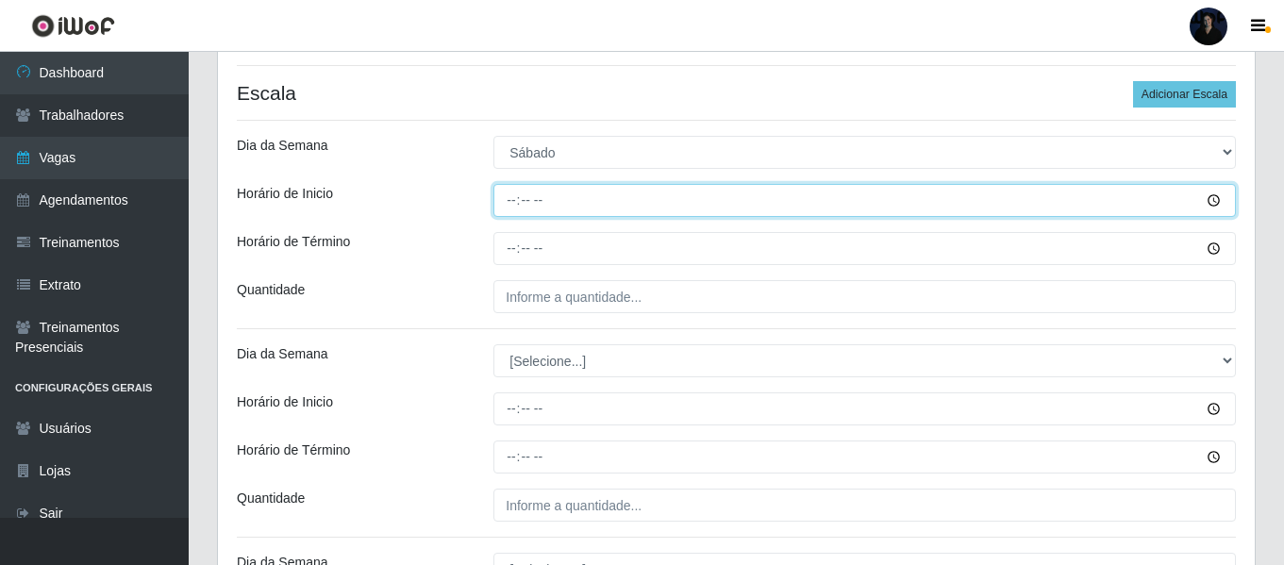
click at [514, 199] on input "Horário de Inicio" at bounding box center [864, 200] width 742 height 33
type input "08:00"
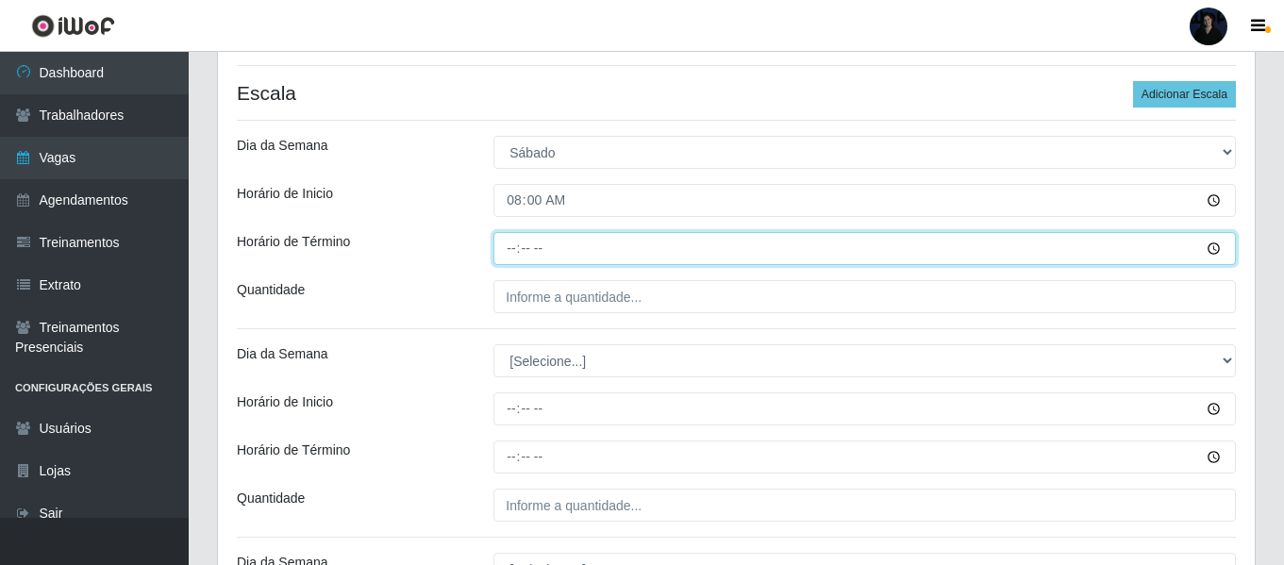
click at [513, 250] on input "Horário de Término" at bounding box center [864, 248] width 742 height 33
type input "14:00"
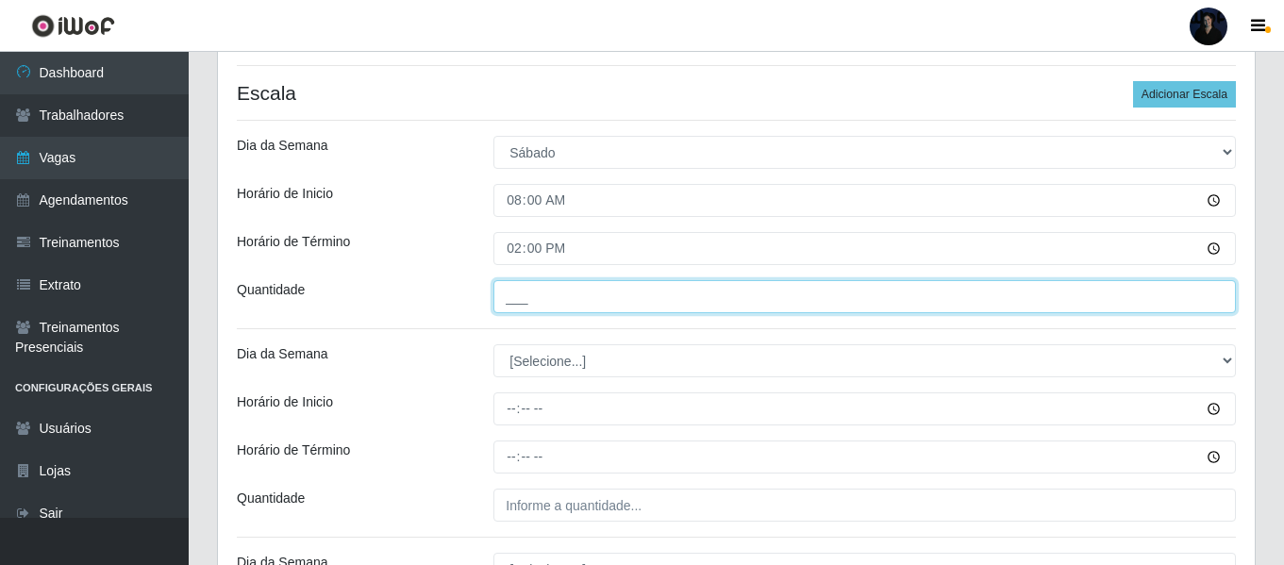
click at [507, 283] on input "___" at bounding box center [864, 296] width 742 height 33
type input "4__"
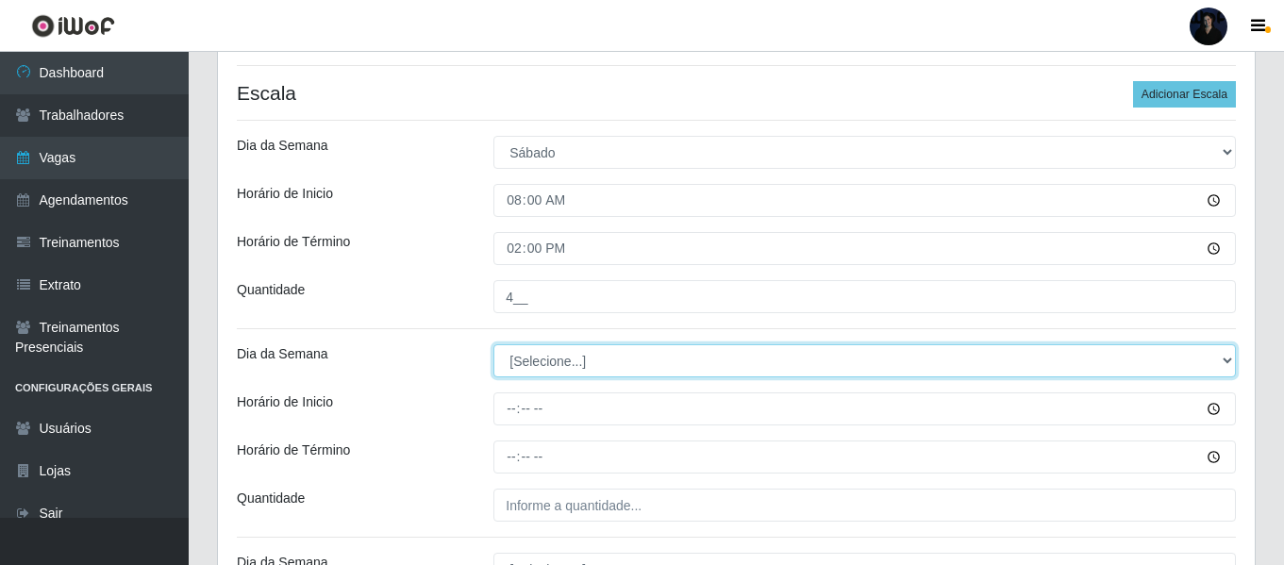
click at [505, 358] on select "[Selecione...] Segunda Terça Quarta Quinta Sexta Sábado Domingo" at bounding box center [864, 360] width 742 height 33
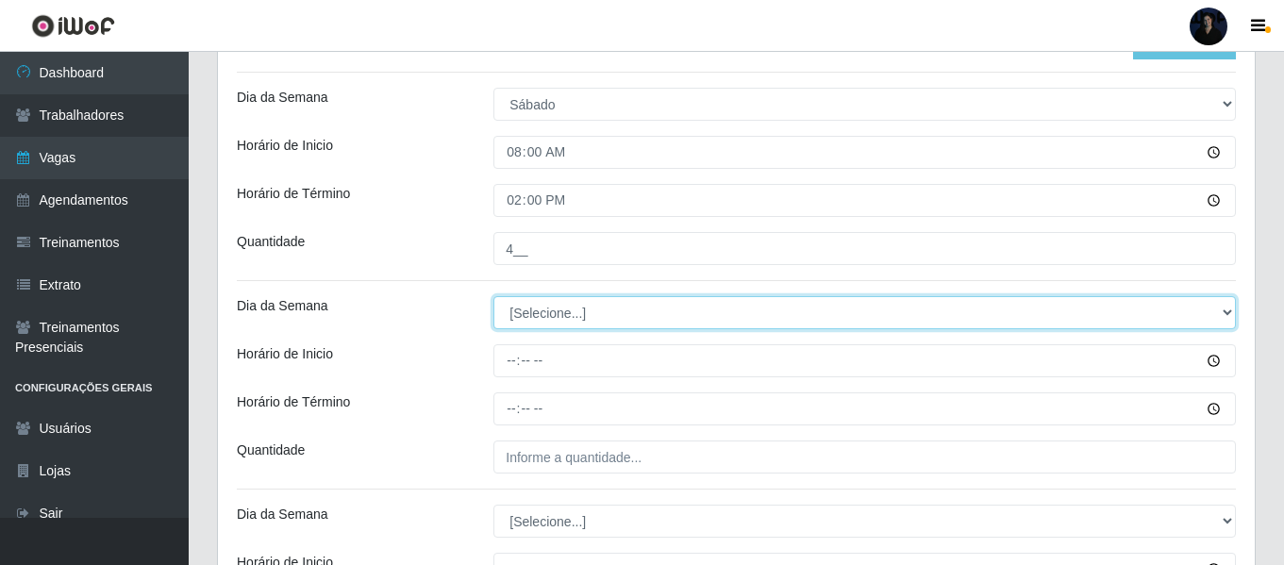
scroll to position [552, 0]
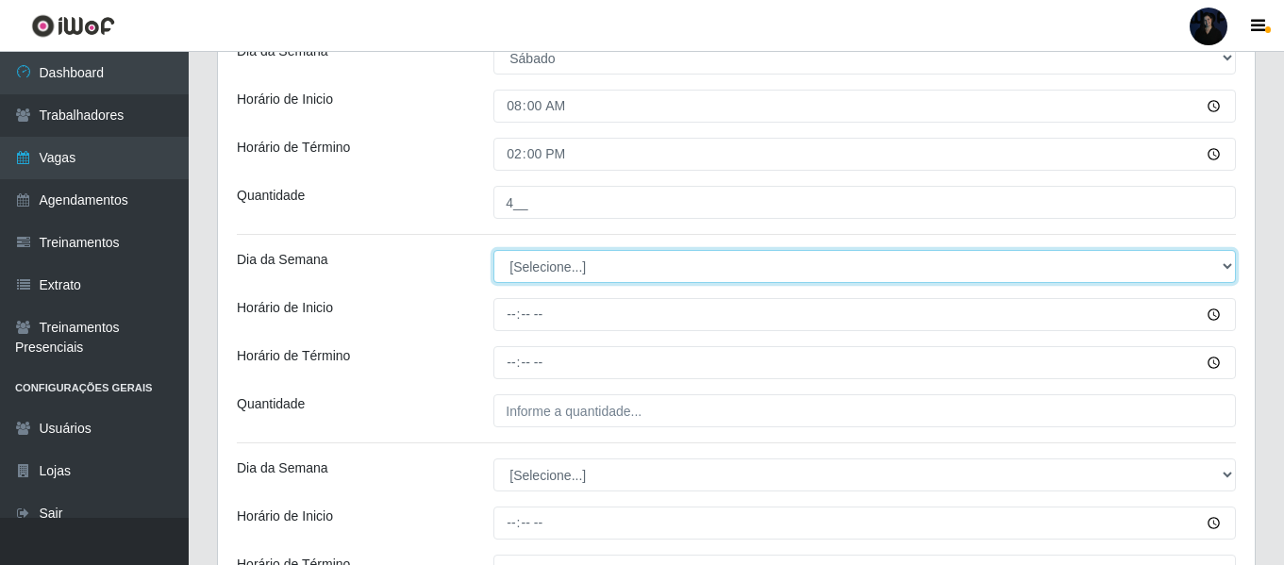
click at [523, 269] on select "[Selecione...] Segunda Terça Quarta Quinta Sexta Sábado Domingo" at bounding box center [864, 266] width 742 height 33
select select "6"
click at [493, 250] on select "[Selecione...] Segunda Terça Quarta Quinta Sexta Sábado Domingo" at bounding box center [864, 266] width 742 height 33
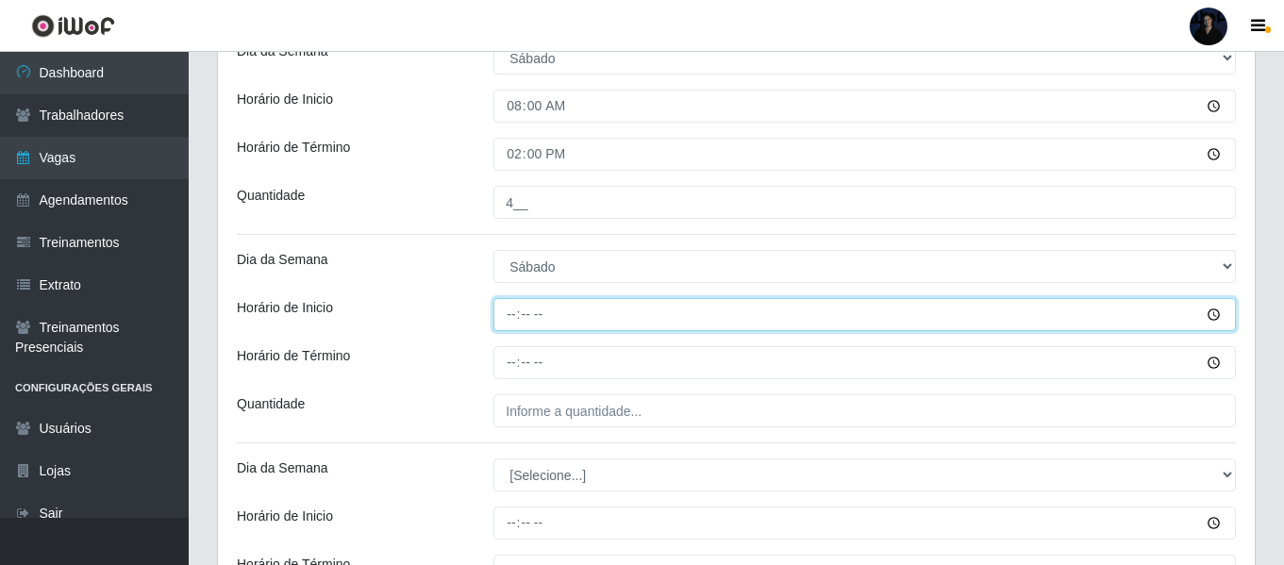
click at [511, 300] on input "Horário de Inicio" at bounding box center [864, 314] width 742 height 33
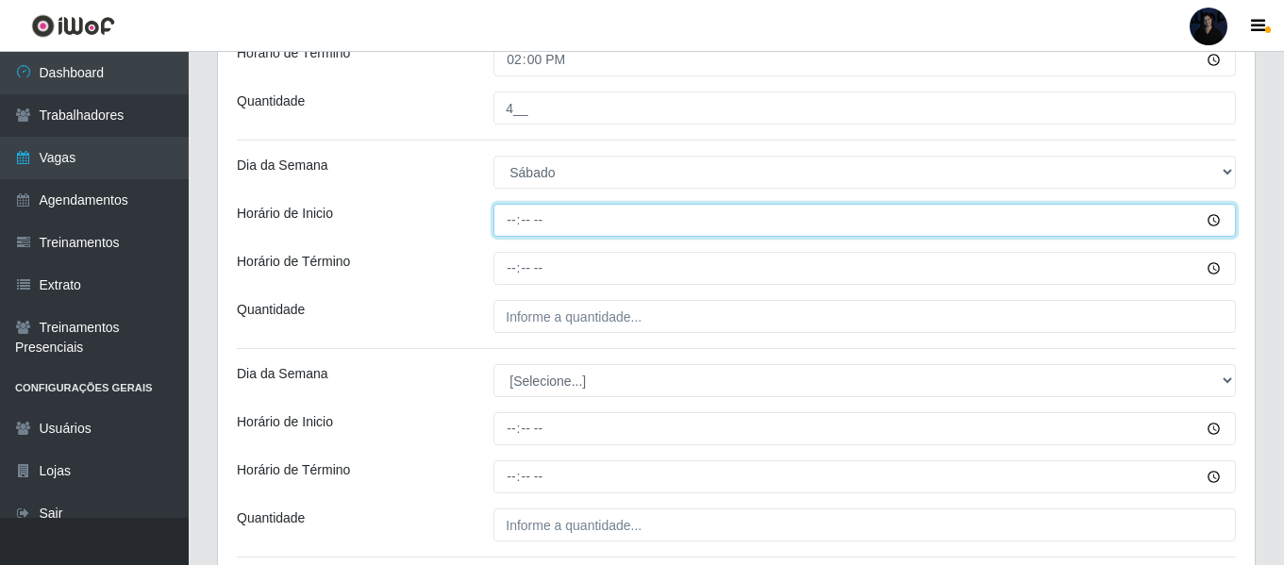
type input "10:00"
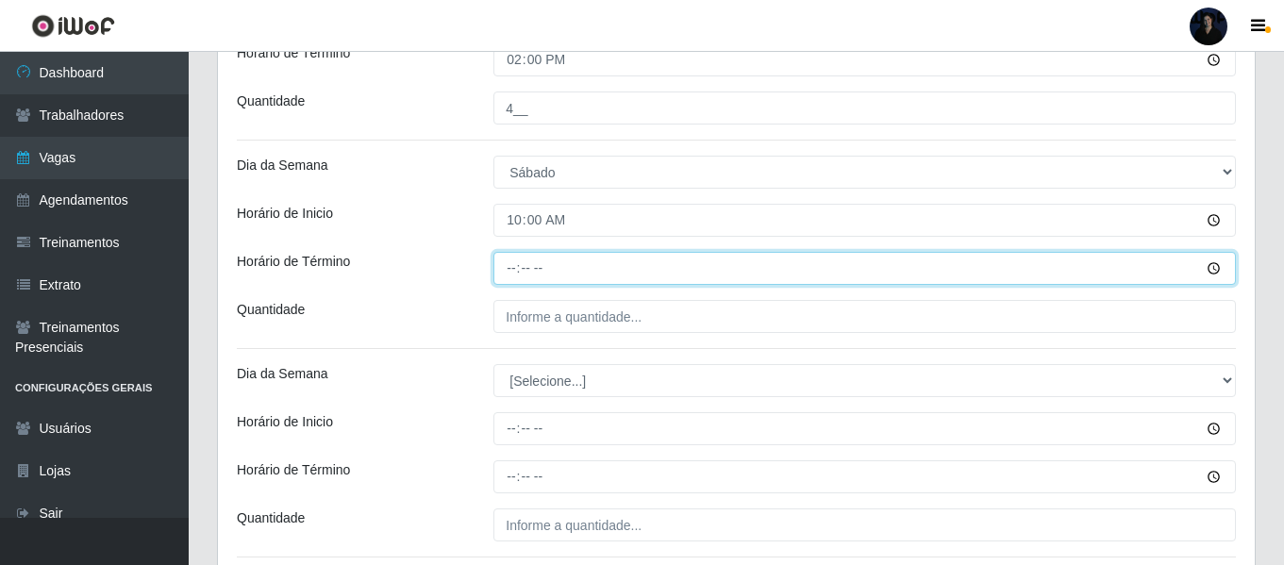
click at [516, 268] on input "Horário de Término" at bounding box center [864, 268] width 742 height 33
type input "16:00"
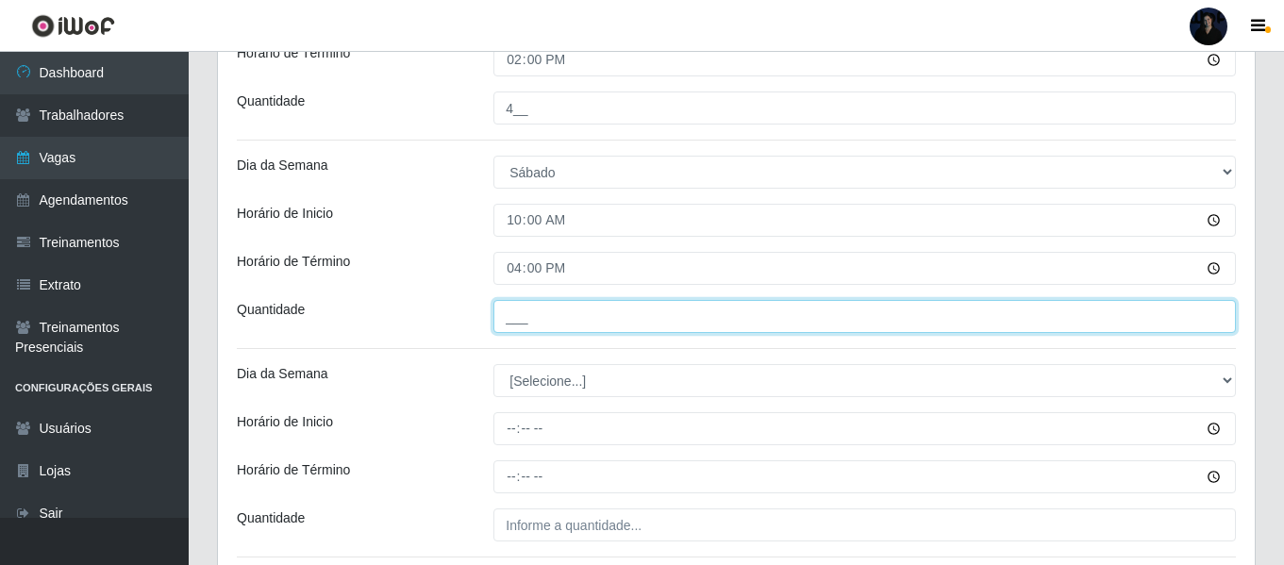
click at [512, 320] on input "___" at bounding box center [864, 316] width 742 height 33
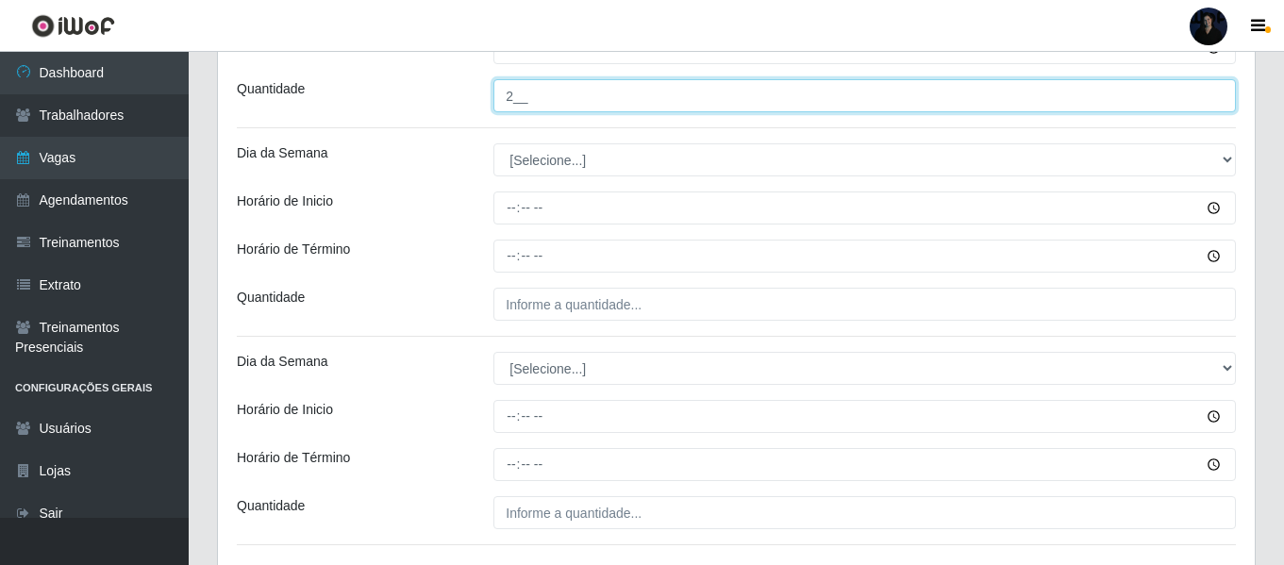
scroll to position [929, 0]
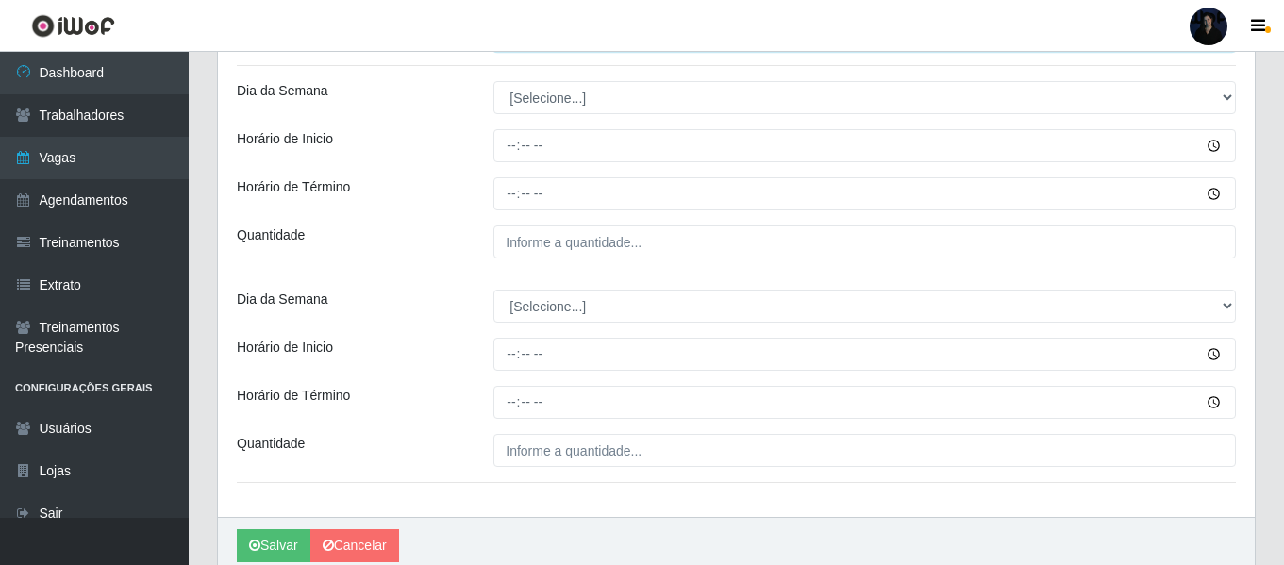
type input "2__"
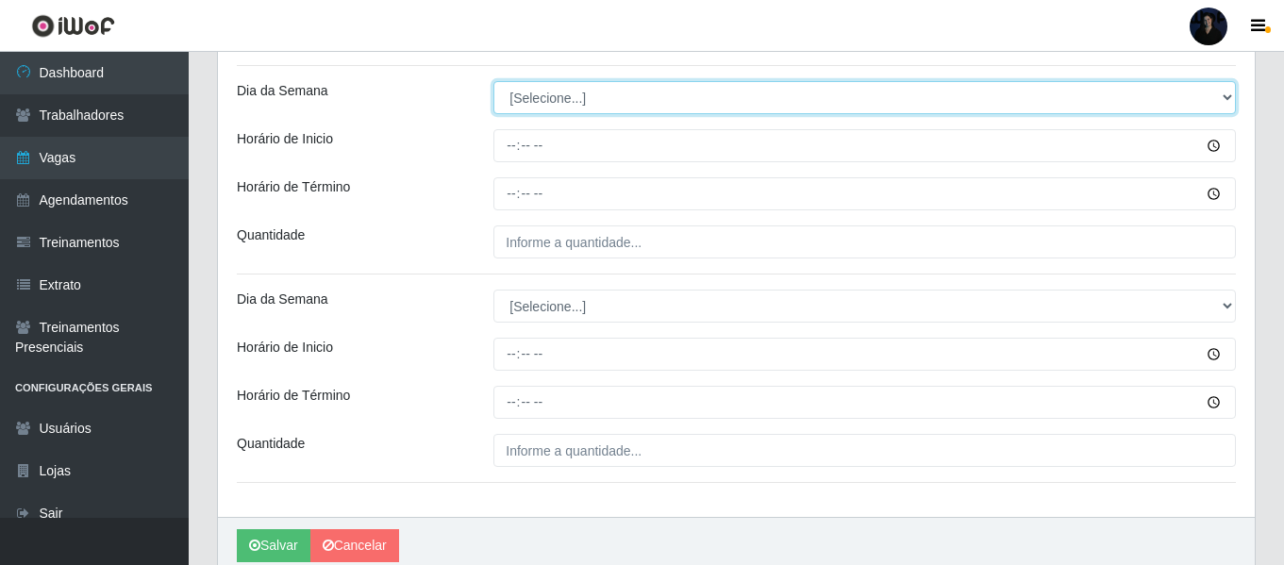
click at [525, 95] on select "[Selecione...] Segunda Terça Quarta Quinta Sexta Sábado Domingo" at bounding box center [864, 97] width 742 height 33
select select "6"
click at [493, 81] on select "[Selecione...] Segunda Terça Quarta Quinta Sexta Sábado Domingo" at bounding box center [864, 97] width 742 height 33
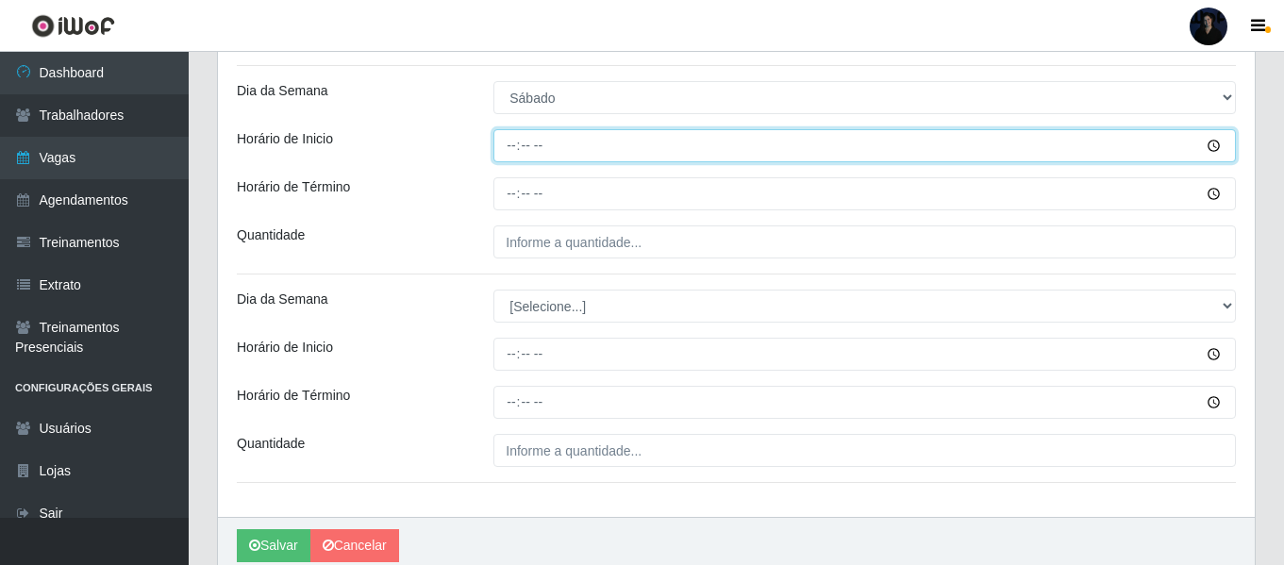
click at [513, 147] on input "Horário de Inicio" at bounding box center [864, 145] width 742 height 33
type input "14:00"
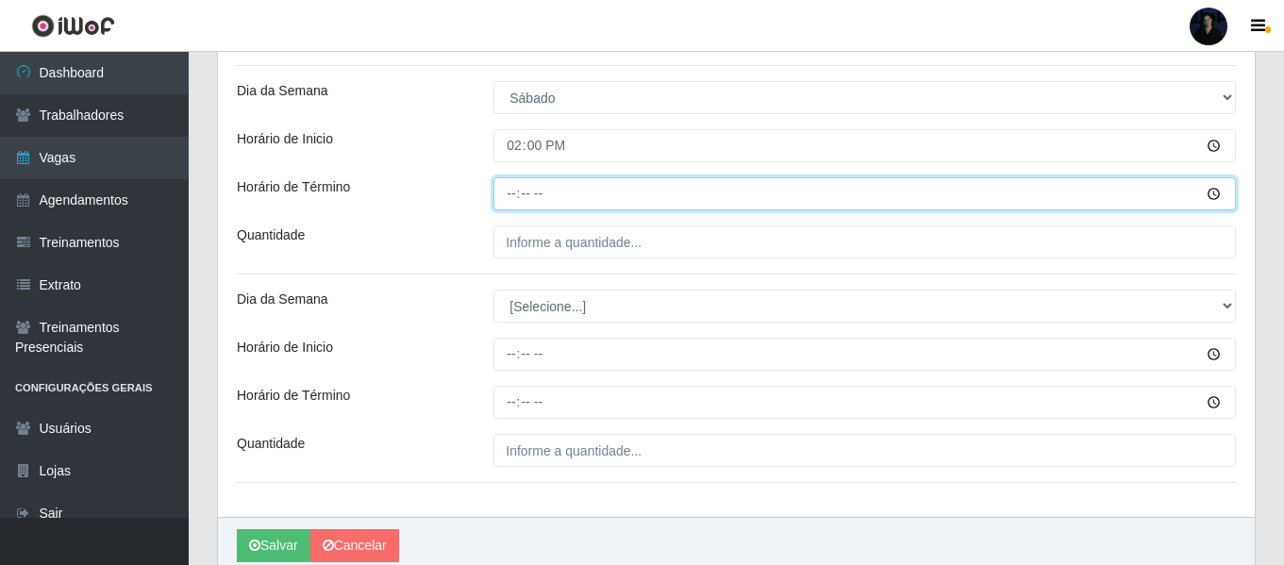
click at [507, 193] on input "Horário de Término" at bounding box center [864, 193] width 742 height 33
type input "20:00"
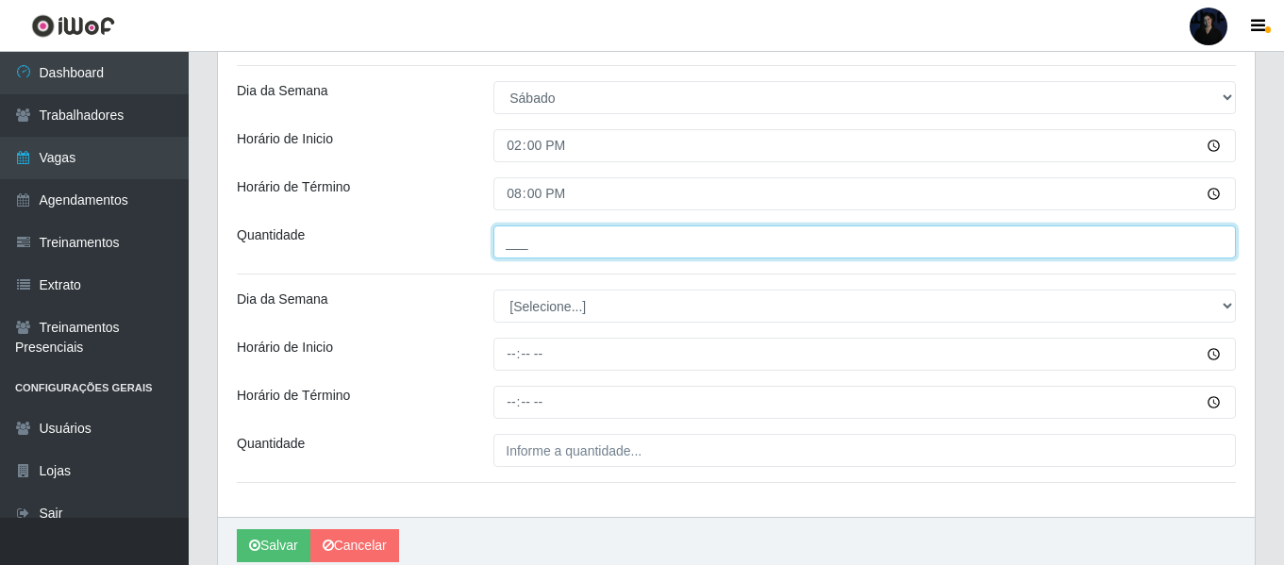
click at [502, 246] on input "___" at bounding box center [864, 241] width 742 height 33
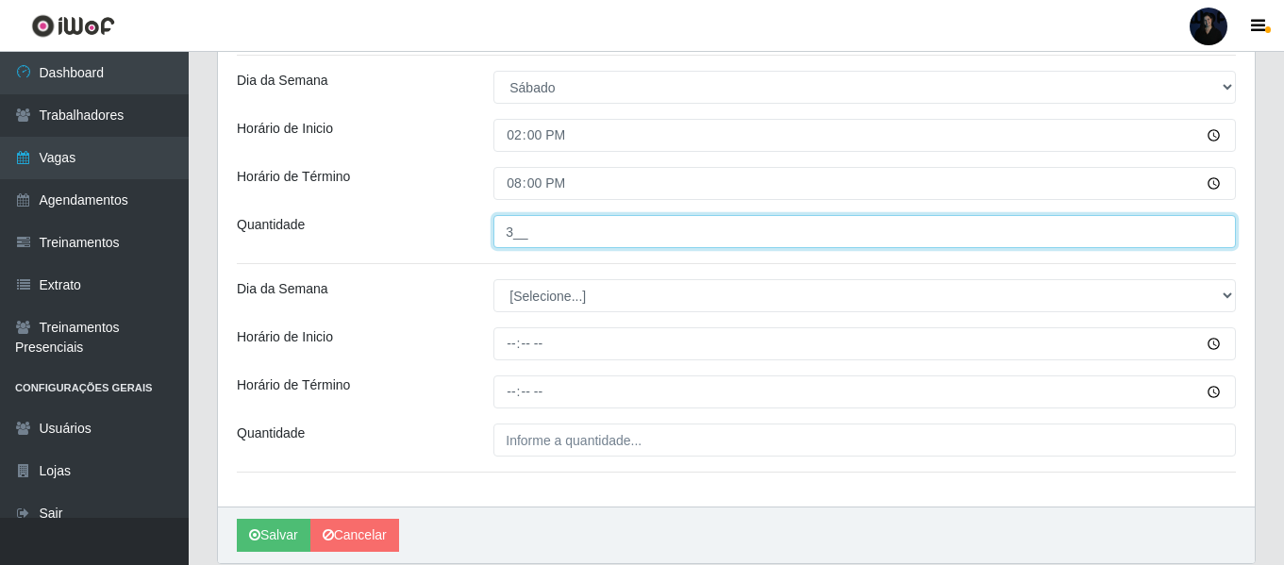
scroll to position [1008, 0]
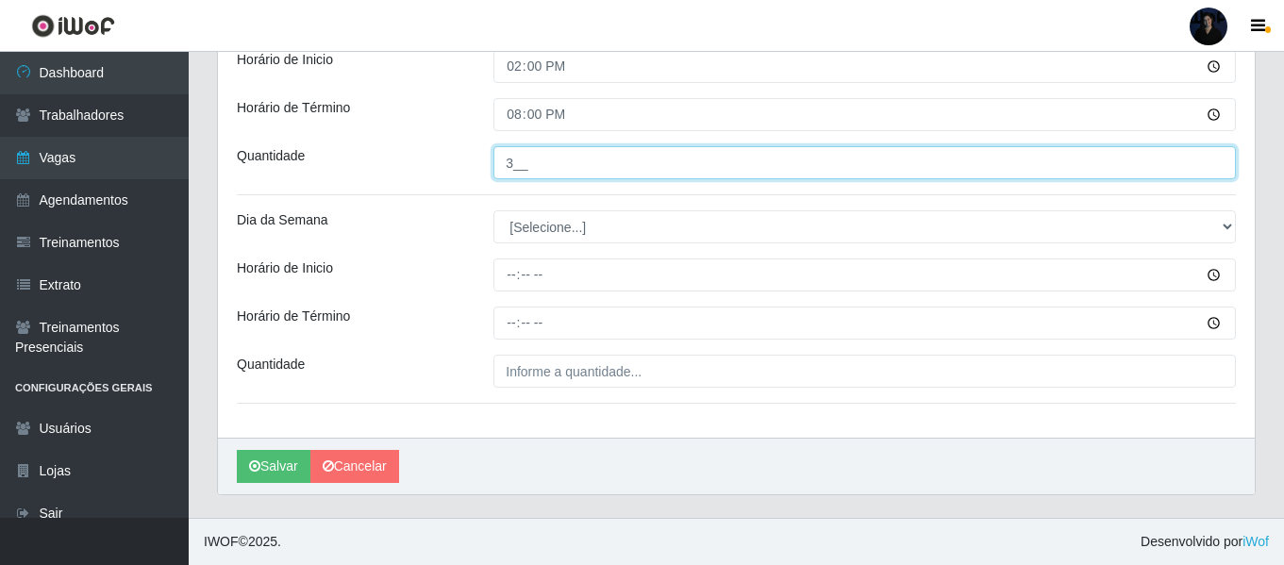
type input "3__"
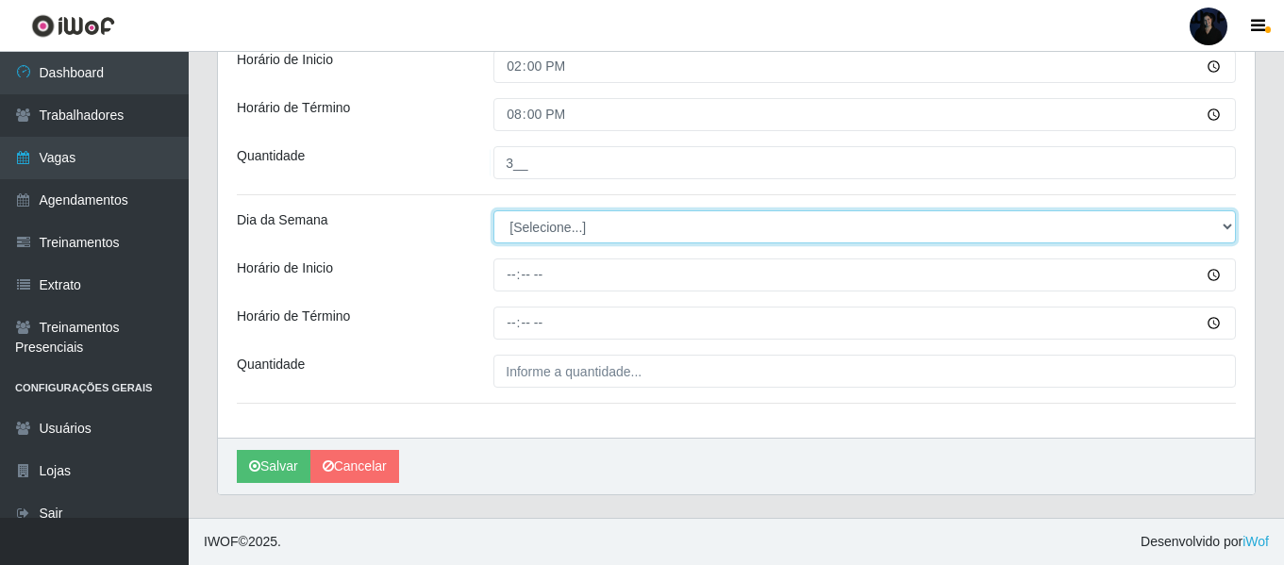
click at [515, 229] on select "[Selecione...] Segunda Terça Quarta Quinta Sexta Sábado Domingo" at bounding box center [864, 226] width 742 height 33
select select "0"
click at [493, 210] on select "[Selecione...] Segunda Terça Quarta Quinta Sexta Sábado Domingo" at bounding box center [864, 226] width 742 height 33
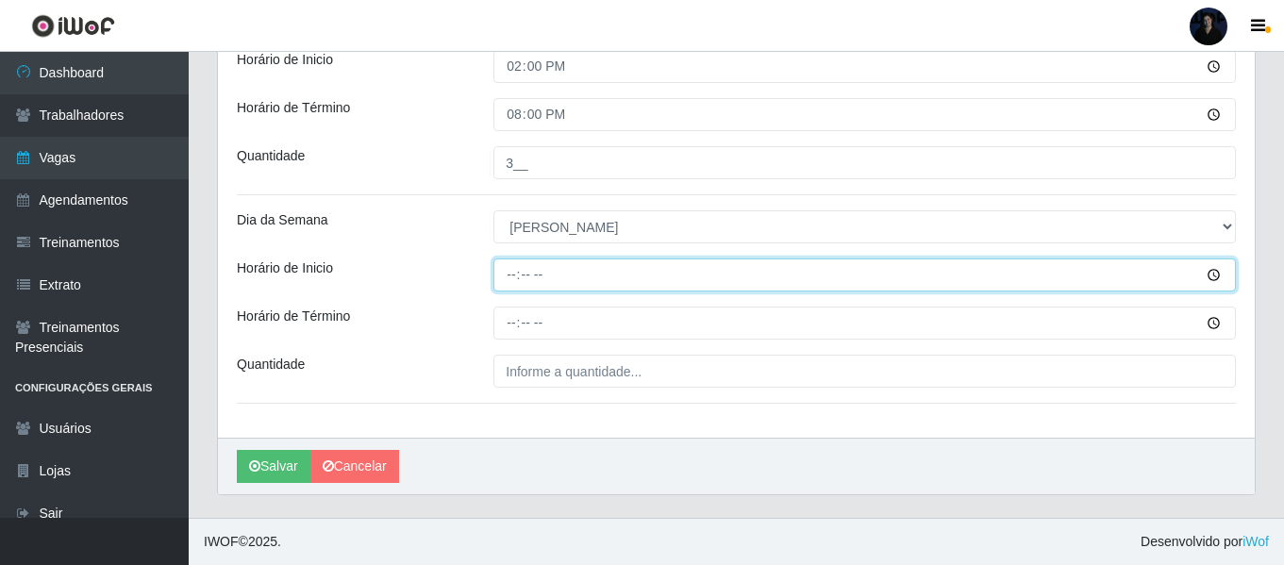
click at [511, 279] on input "Horário de Inicio" at bounding box center [864, 274] width 742 height 33
type input "07:00"
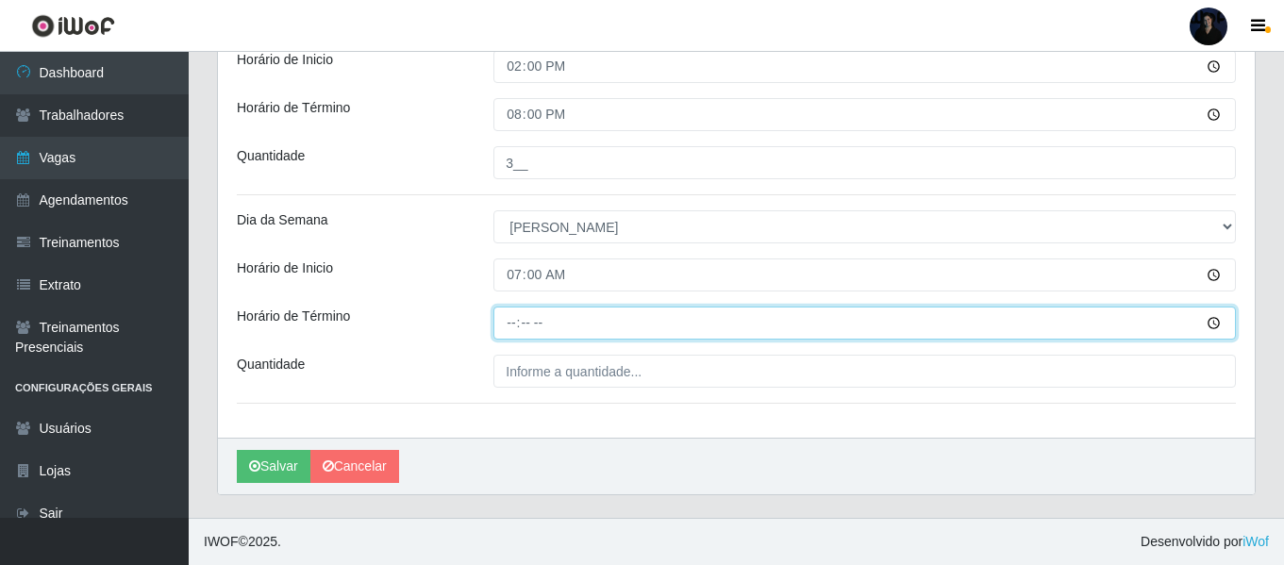
click at [502, 324] on input "Horário de Término" at bounding box center [864, 323] width 742 height 33
type input "13:00"
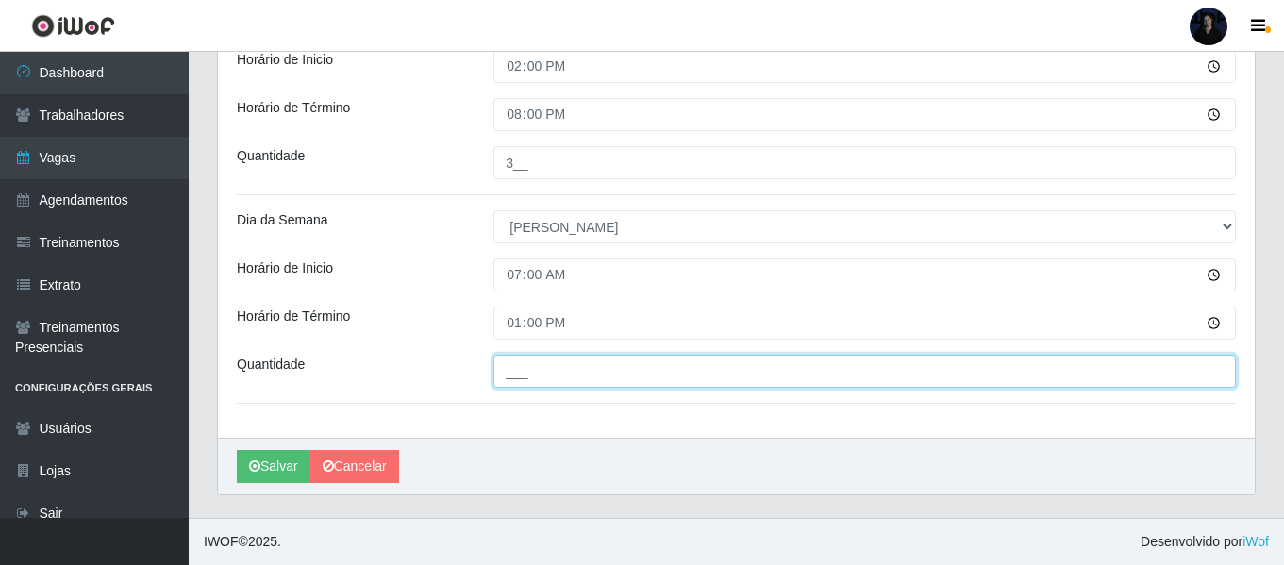
click at [507, 363] on input "___" at bounding box center [864, 371] width 742 height 33
type input "5__"
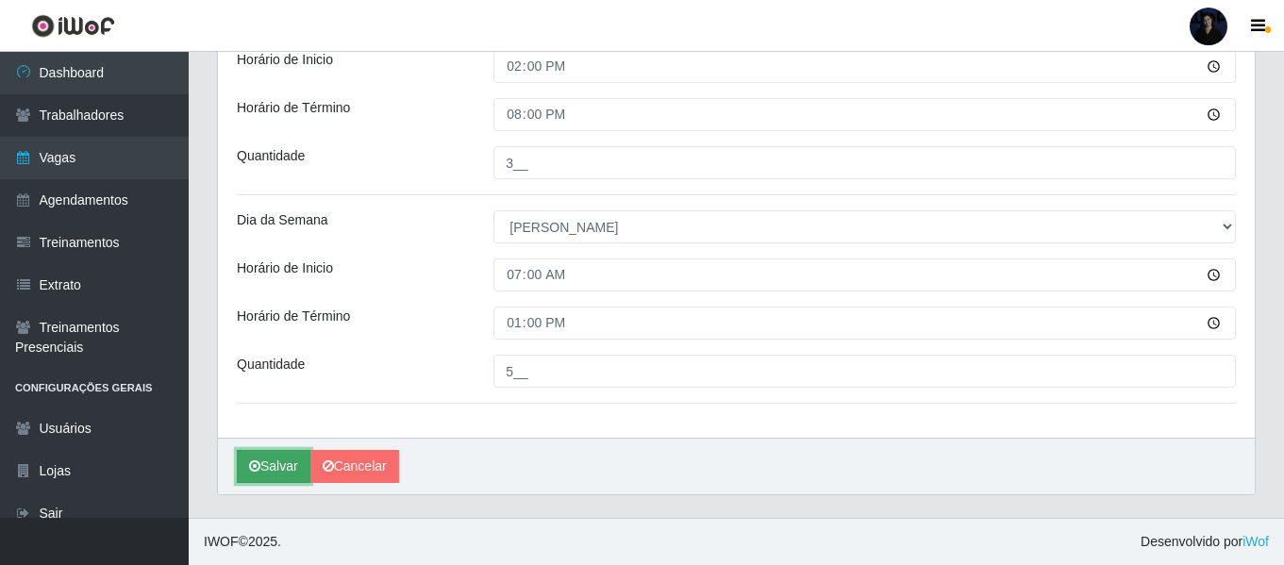
click at [277, 466] on button "Salvar" at bounding box center [274, 466] width 74 height 33
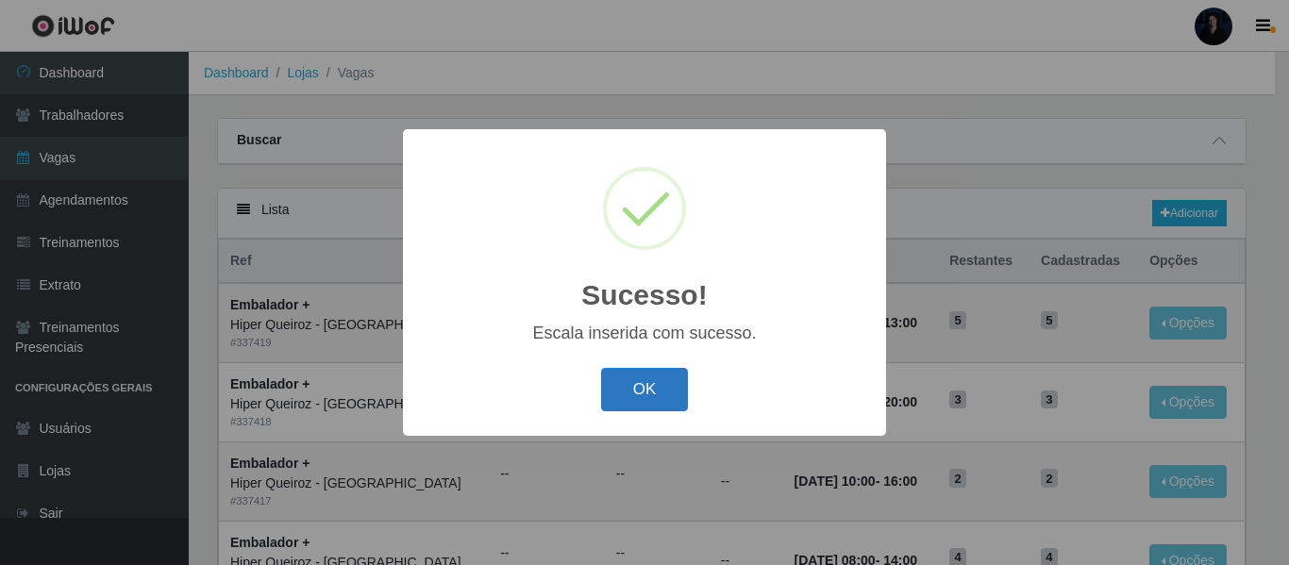
click at [644, 386] on button "OK" at bounding box center [645, 390] width 88 height 44
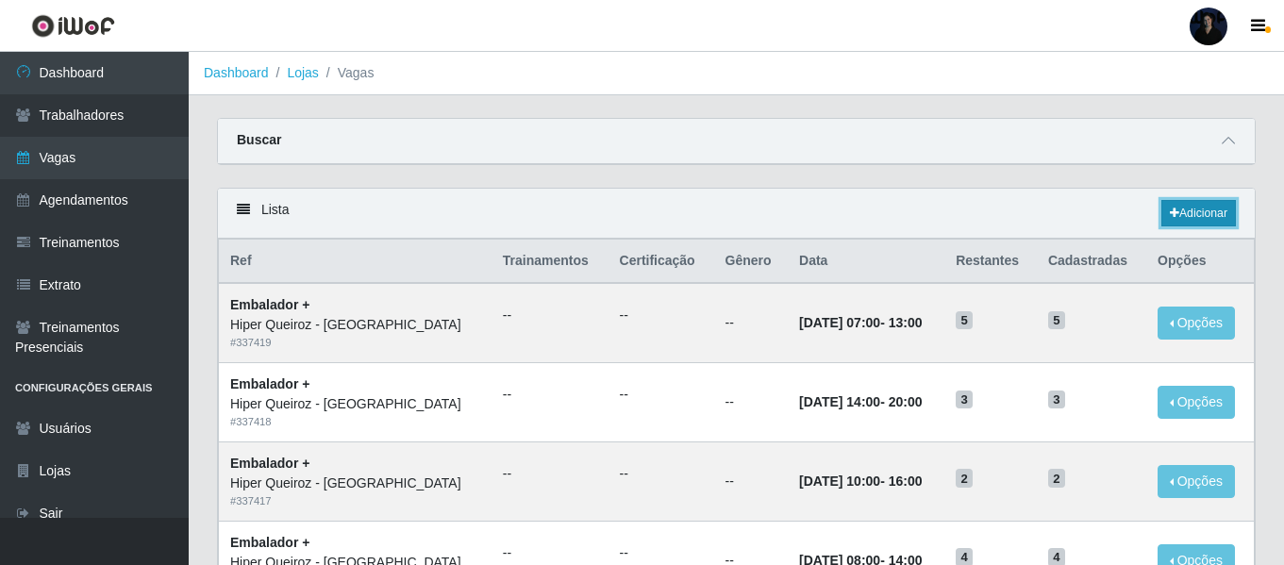
click at [1191, 209] on link "Adicionar" at bounding box center [1198, 213] width 75 height 26
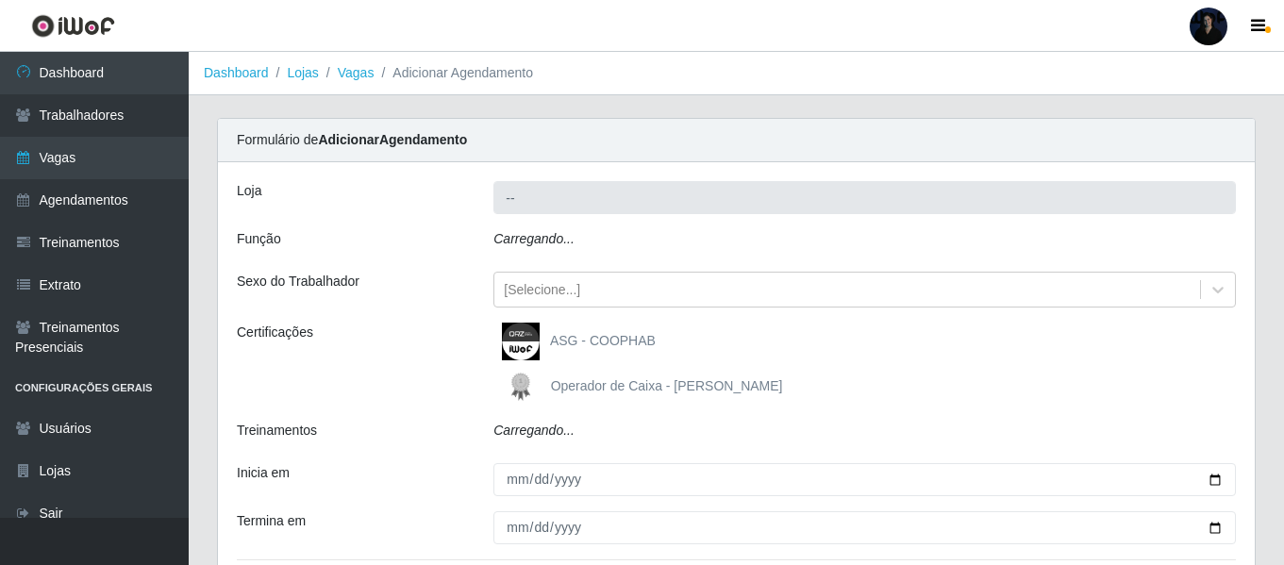
type input "Hiper Queiroz - [GEOGRAPHIC_DATA]"
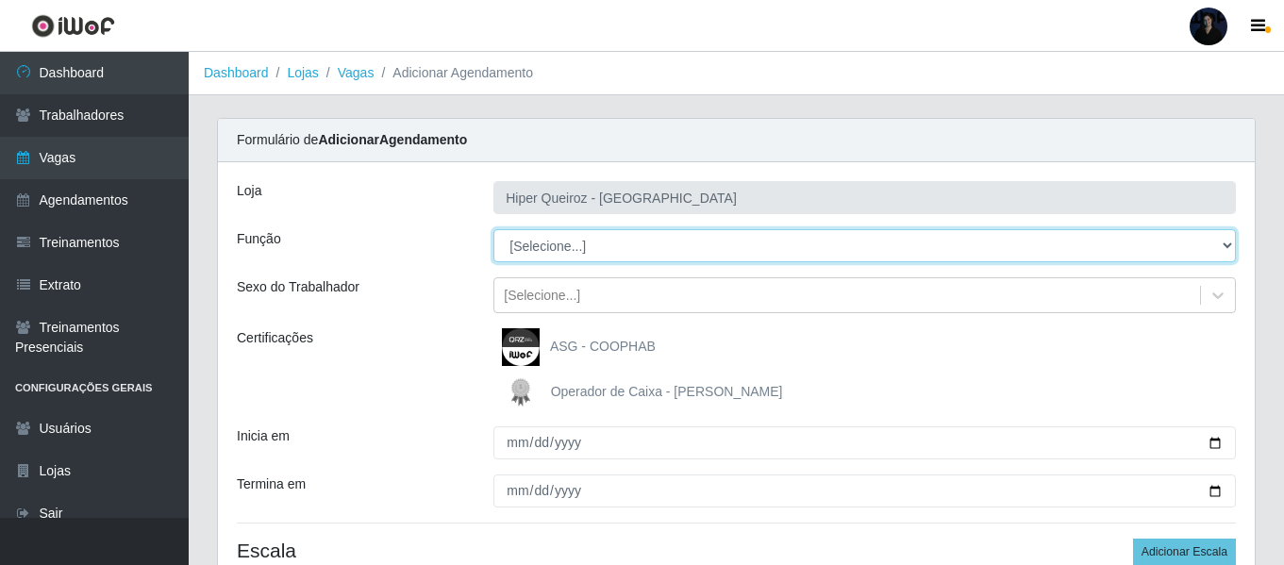
click at [631, 247] on select "[Selecione...] Embalador Embalador + Embalador ++" at bounding box center [864, 245] width 742 height 33
select select "1"
click at [493, 229] on select "[Selecione...] Embalador Embalador + Embalador ++" at bounding box center [864, 245] width 742 height 33
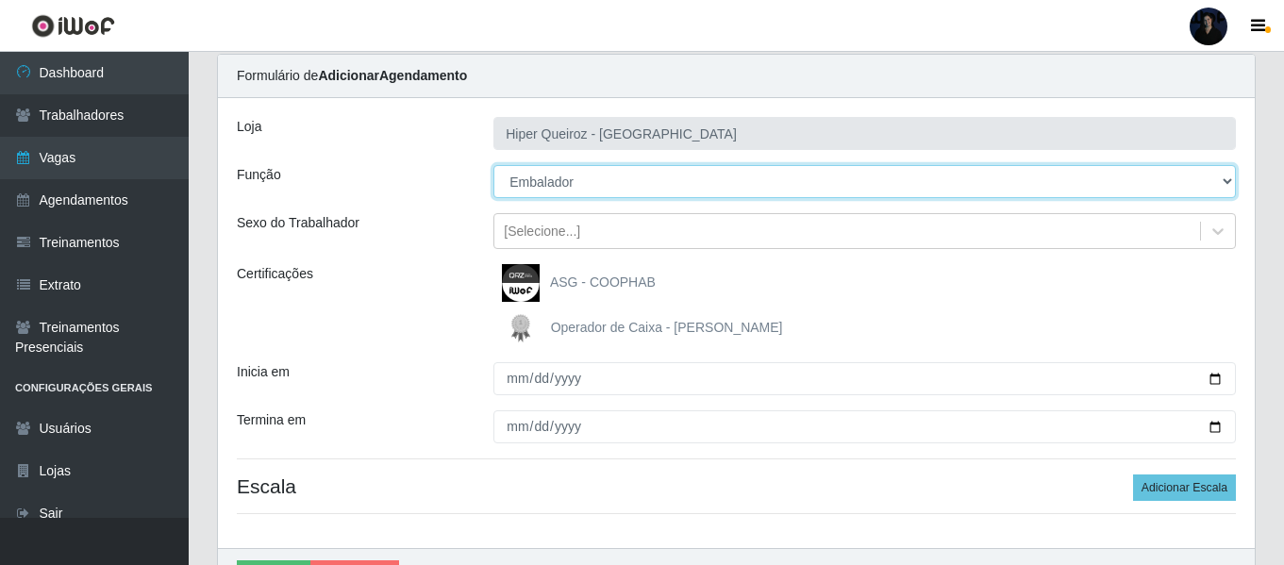
scroll to position [94, 0]
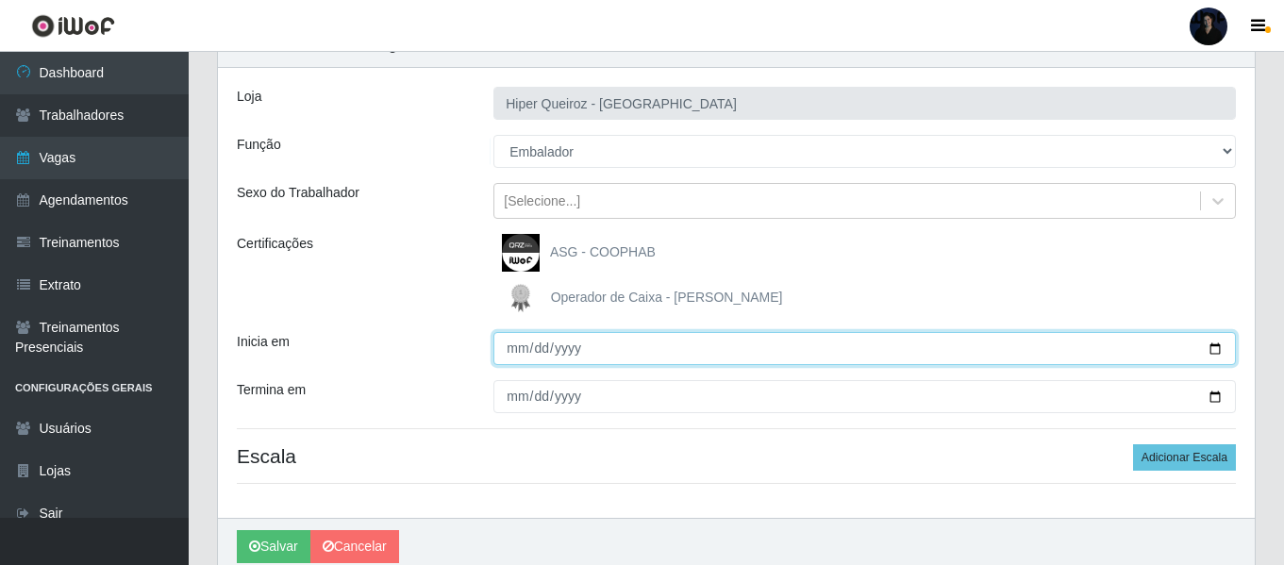
click at [1209, 352] on input "Inicia em" at bounding box center [864, 348] width 742 height 33
type input "[DATE]"
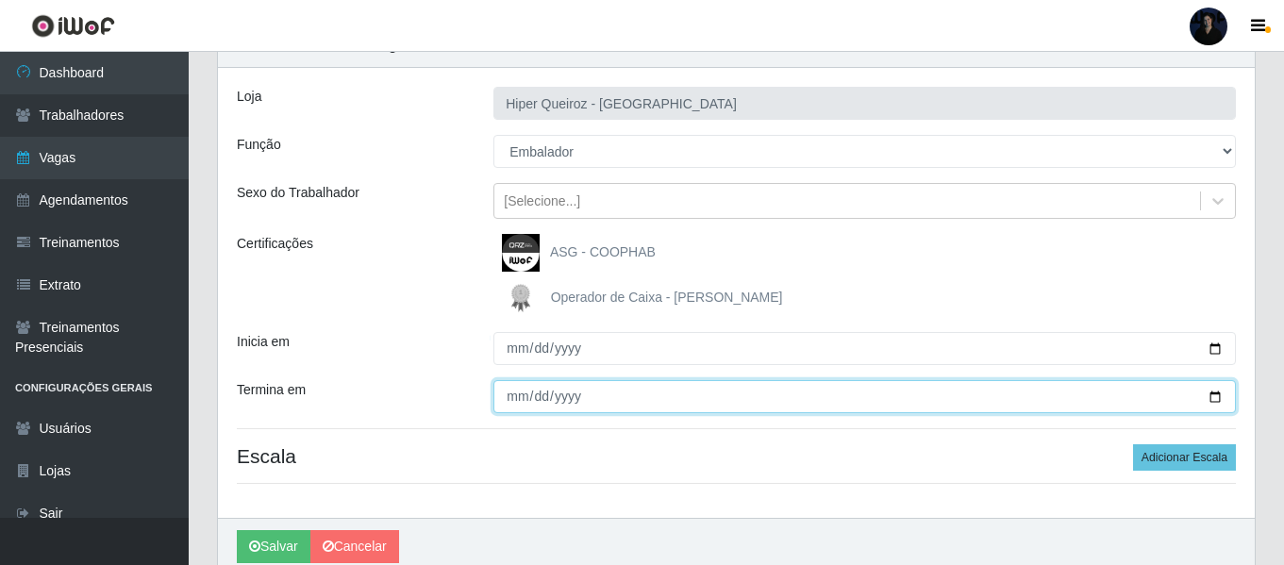
click at [1209, 403] on input "Termina em" at bounding box center [864, 396] width 742 height 33
type input "[DATE]"
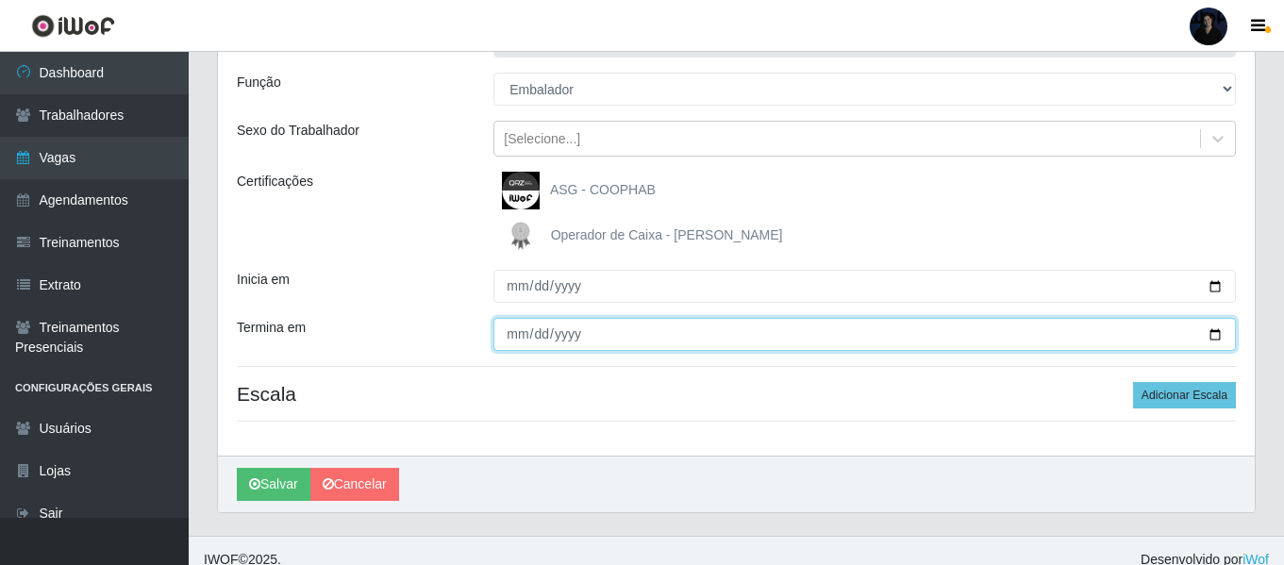
scroll to position [175, 0]
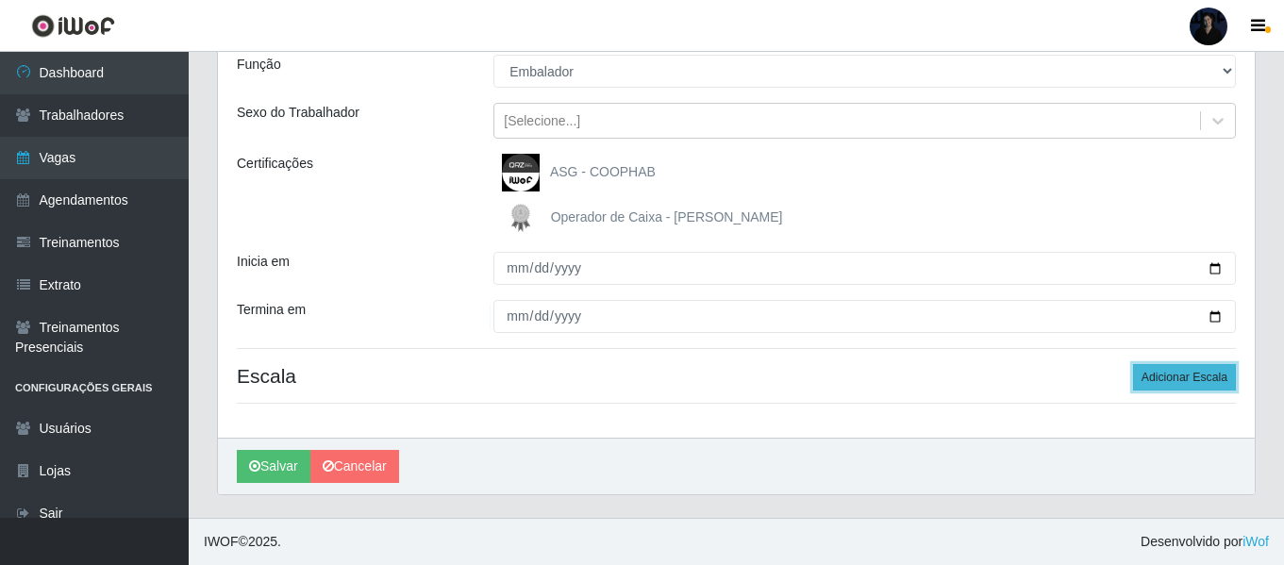
click at [1173, 386] on button "Adicionar Escala" at bounding box center [1184, 377] width 103 height 26
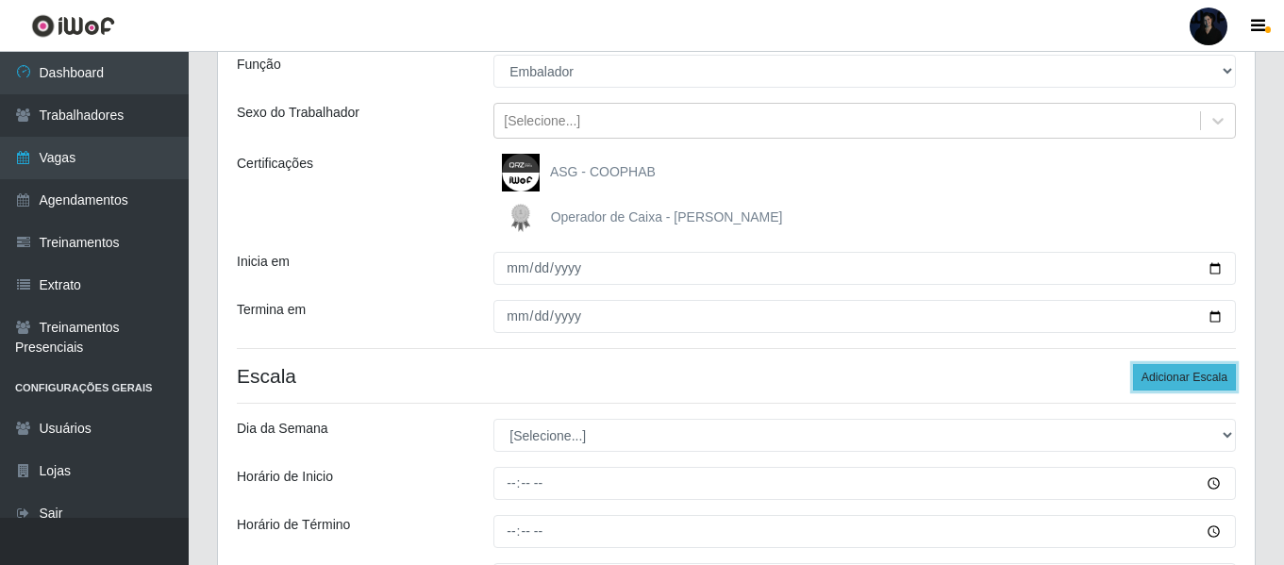
click at [1173, 384] on button "Adicionar Escala" at bounding box center [1184, 377] width 103 height 26
click at [1172, 382] on button "Adicionar Escala" at bounding box center [1184, 377] width 103 height 26
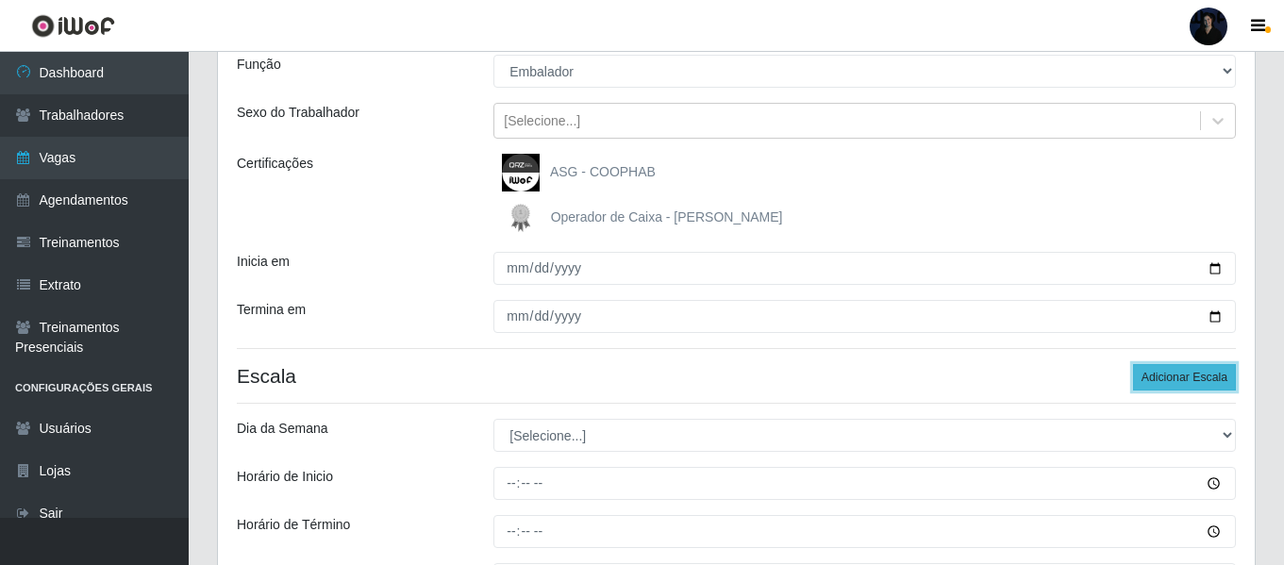
click at [1172, 382] on button "Adicionar Escala" at bounding box center [1184, 377] width 103 height 26
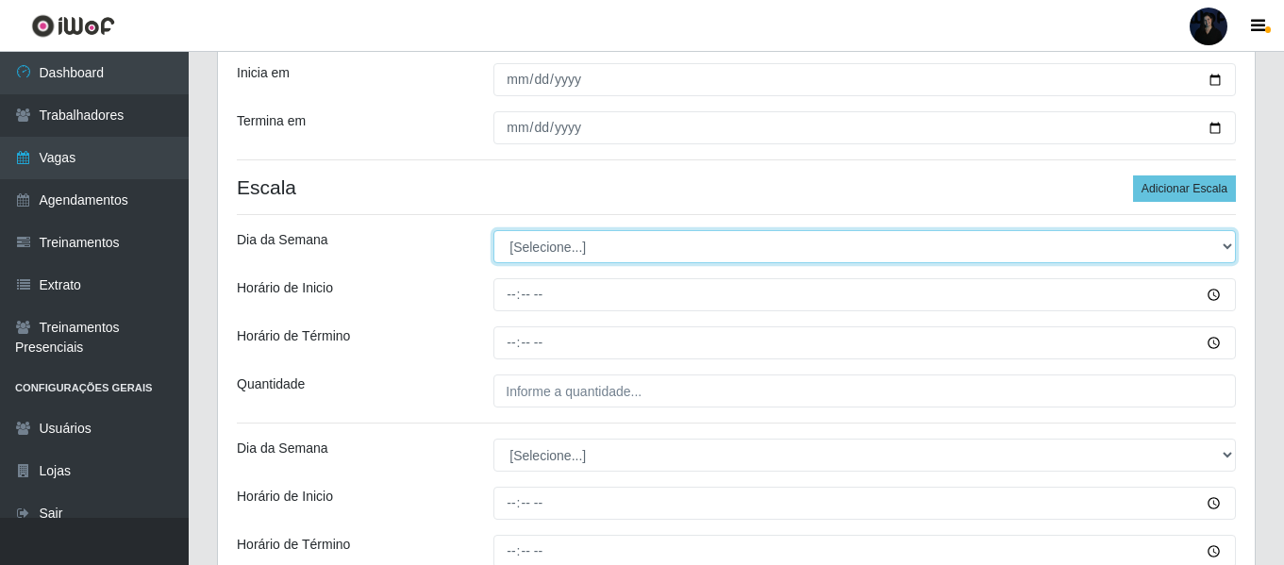
click at [553, 237] on select "[Selecione...] Segunda Terça Quarta Quinta Sexta Sábado Domingo" at bounding box center [864, 246] width 742 height 33
select select "1"
click at [493, 230] on select "[Selecione...] Segunda Terça Quarta Quinta Sexta Sábado Domingo" at bounding box center [864, 246] width 742 height 33
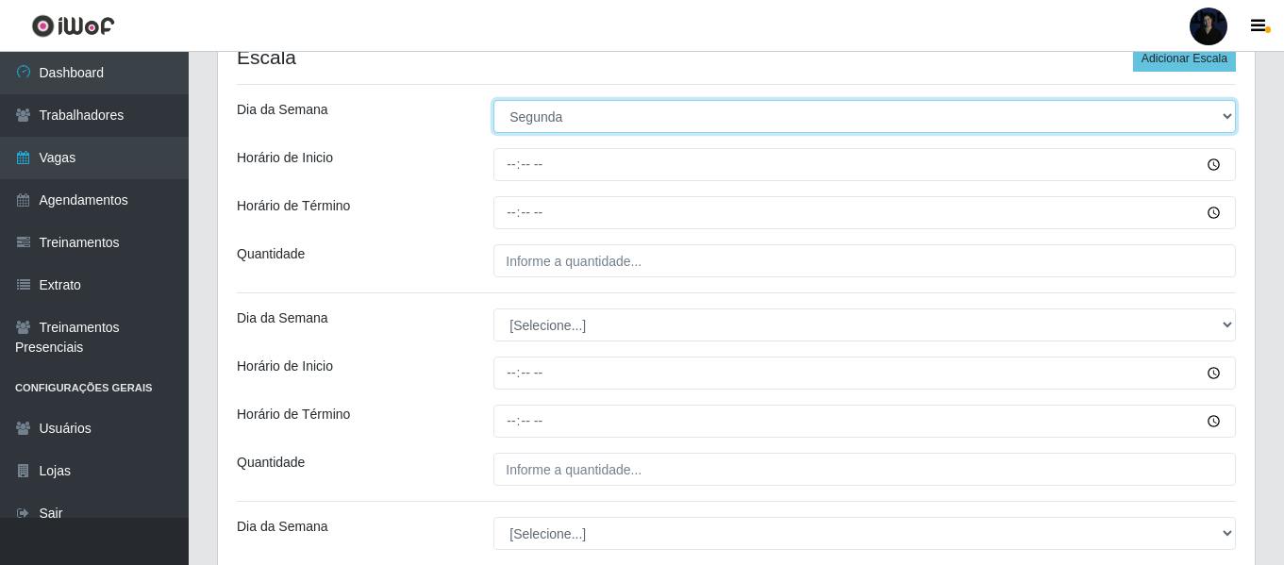
scroll to position [552, 0]
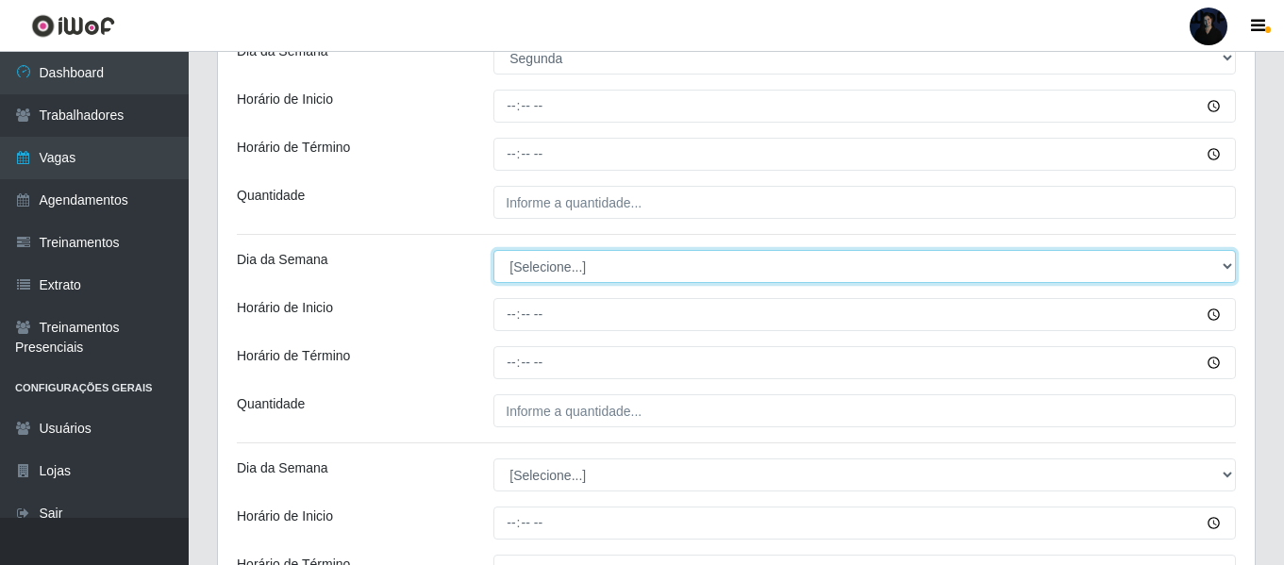
click at [565, 268] on select "[Selecione...] Segunda Terça Quarta Quinta Sexta Sábado Domingo" at bounding box center [864, 266] width 742 height 33
select select "1"
click at [493, 250] on select "[Selecione...] Segunda Terça Quarta Quinta Sexta Sábado Domingo" at bounding box center [864, 266] width 742 height 33
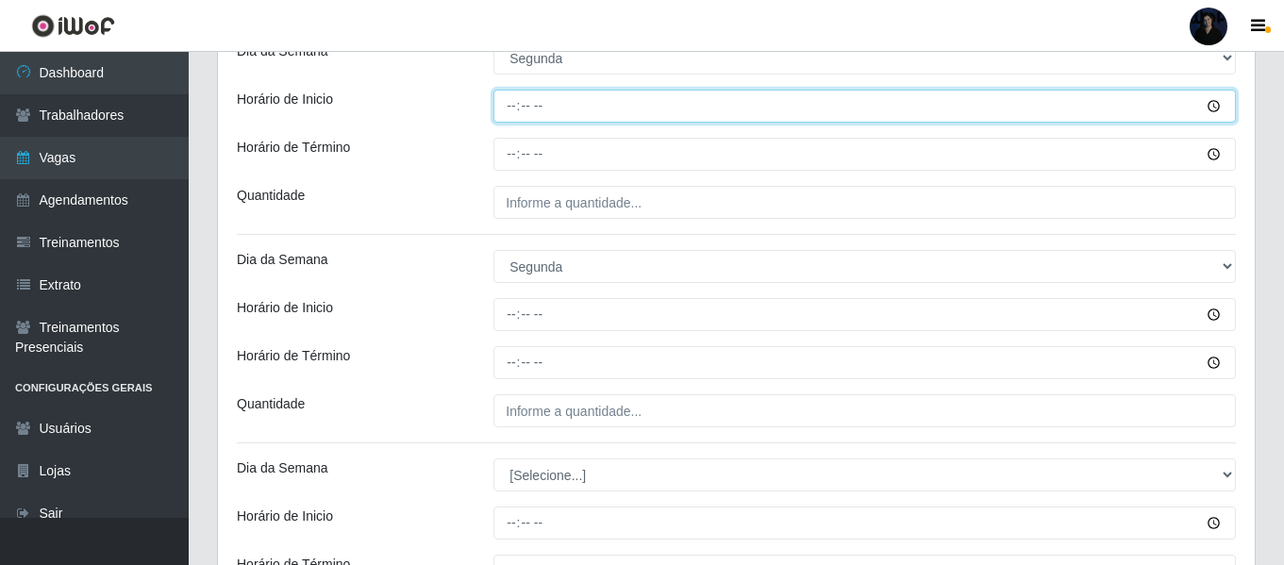
click at [508, 108] on input "Horário de Inicio" at bounding box center [864, 106] width 742 height 33
type input "08:00"
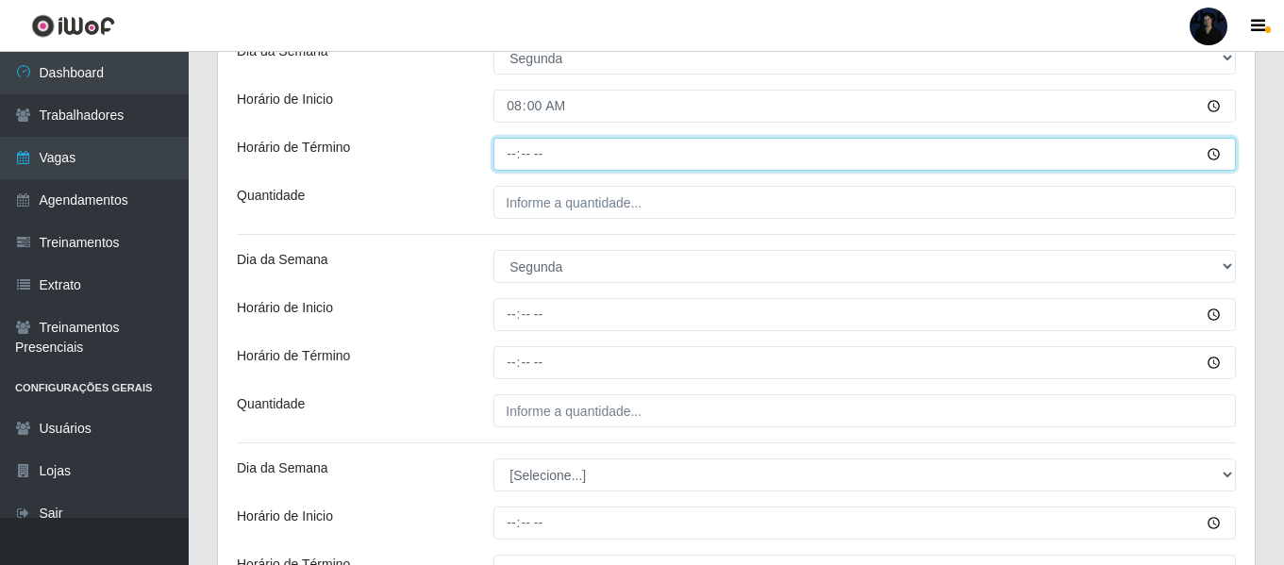
click at [504, 148] on input "Horário de Término" at bounding box center [864, 154] width 742 height 33
type input "14:00"
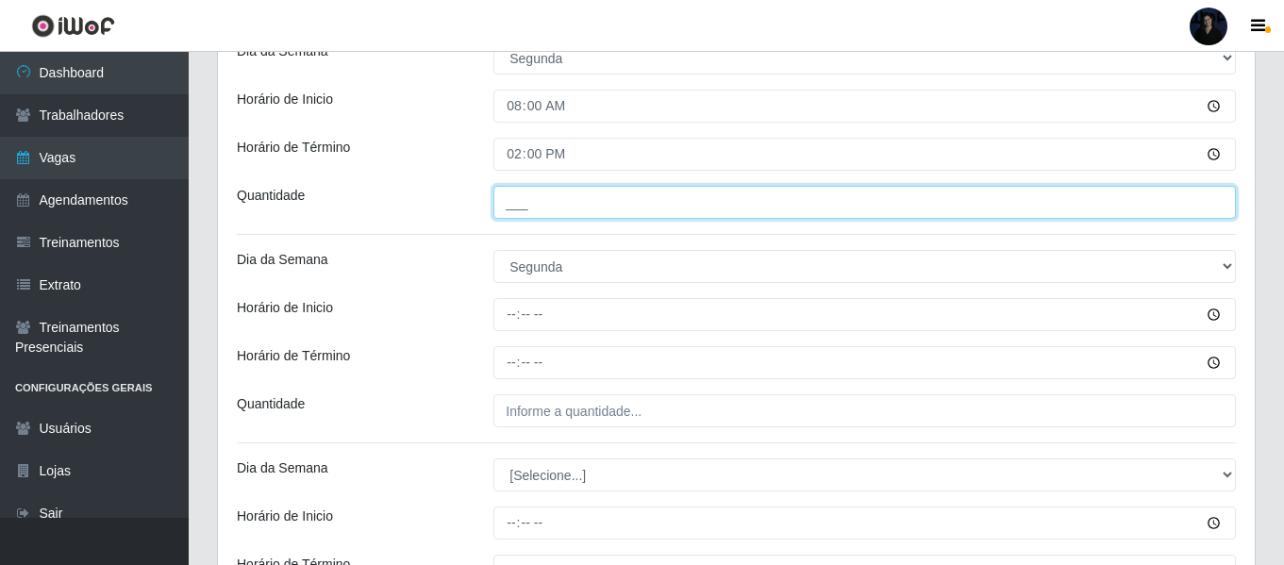
click at [515, 193] on input "___" at bounding box center [864, 202] width 742 height 33
type input "2__"
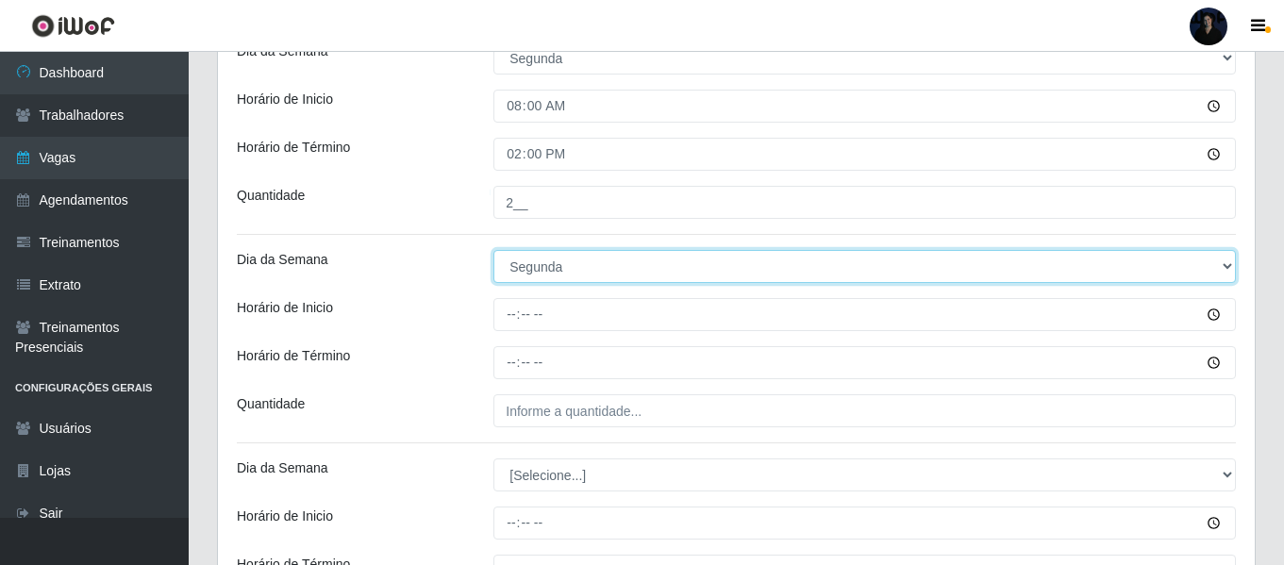
click at [514, 262] on select "[Selecione...] Segunda Terça Quarta Quinta Sexta Sábado Domingo" at bounding box center [864, 266] width 742 height 33
click at [493, 250] on select "[Selecione...] Segunda Terça Quarta Quinta Sexta Sábado Domingo" at bounding box center [864, 266] width 742 height 33
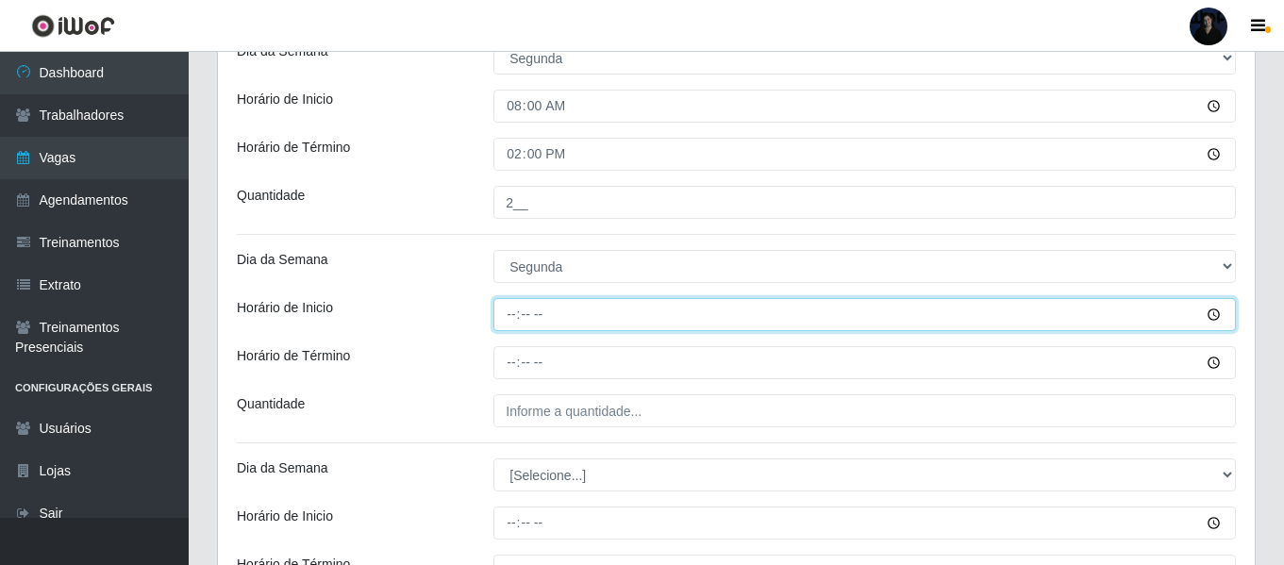
click at [508, 312] on input "Horário de Inicio" at bounding box center [864, 314] width 742 height 33
type input "14:00"
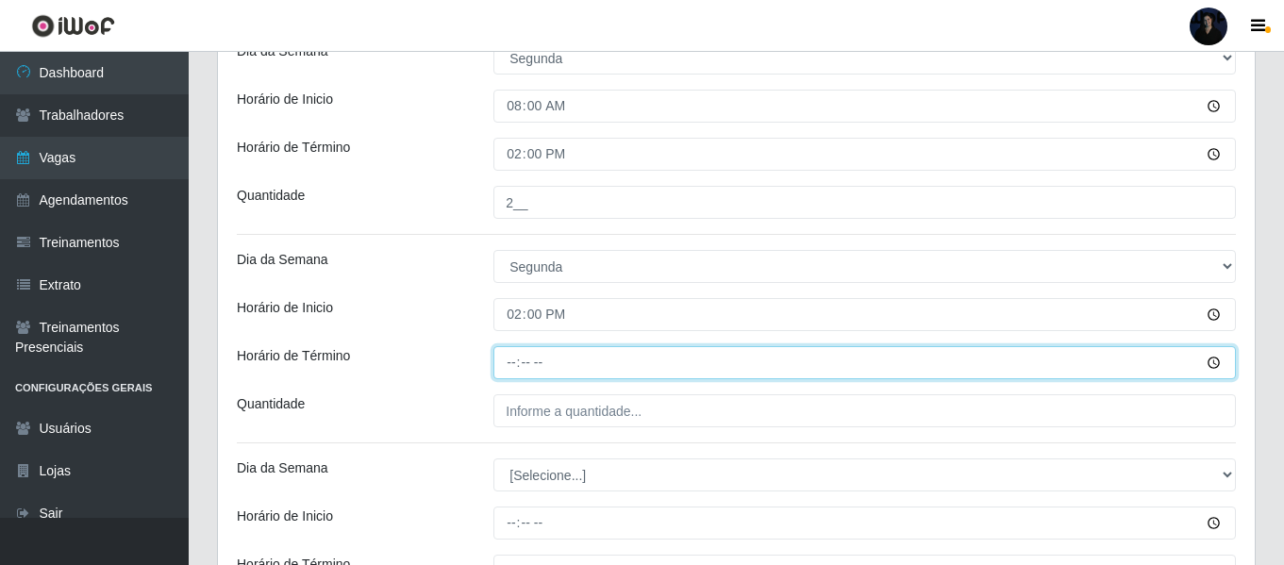
click at [512, 355] on input "Horário de Término" at bounding box center [864, 362] width 742 height 33
type input "20:00"
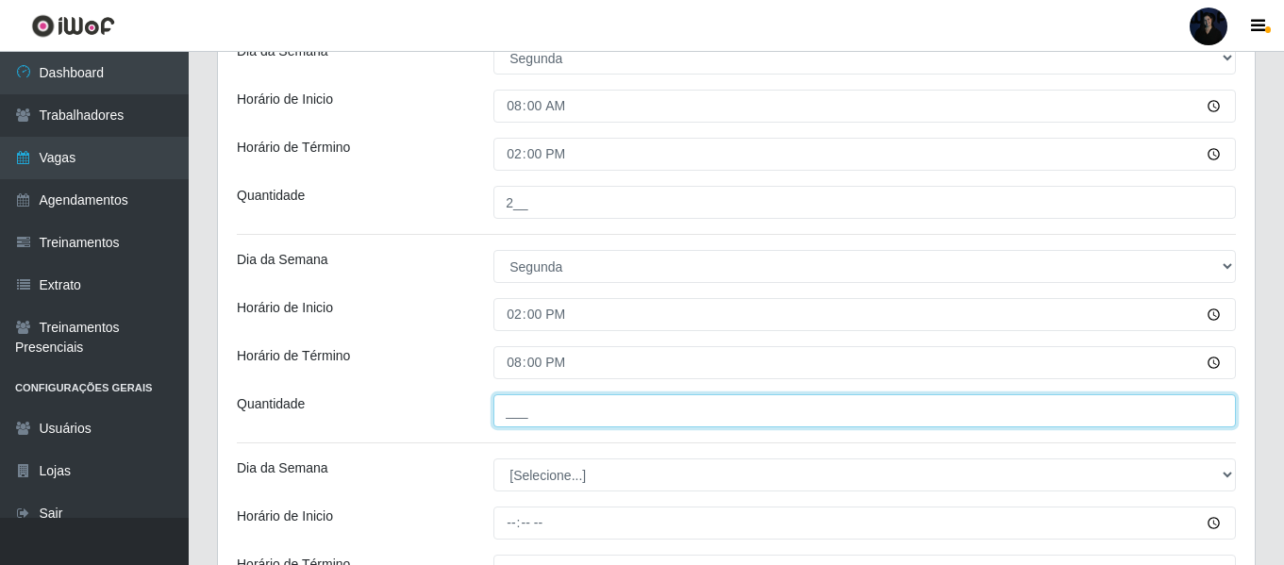
click at [513, 411] on input "___" at bounding box center [864, 410] width 742 height 33
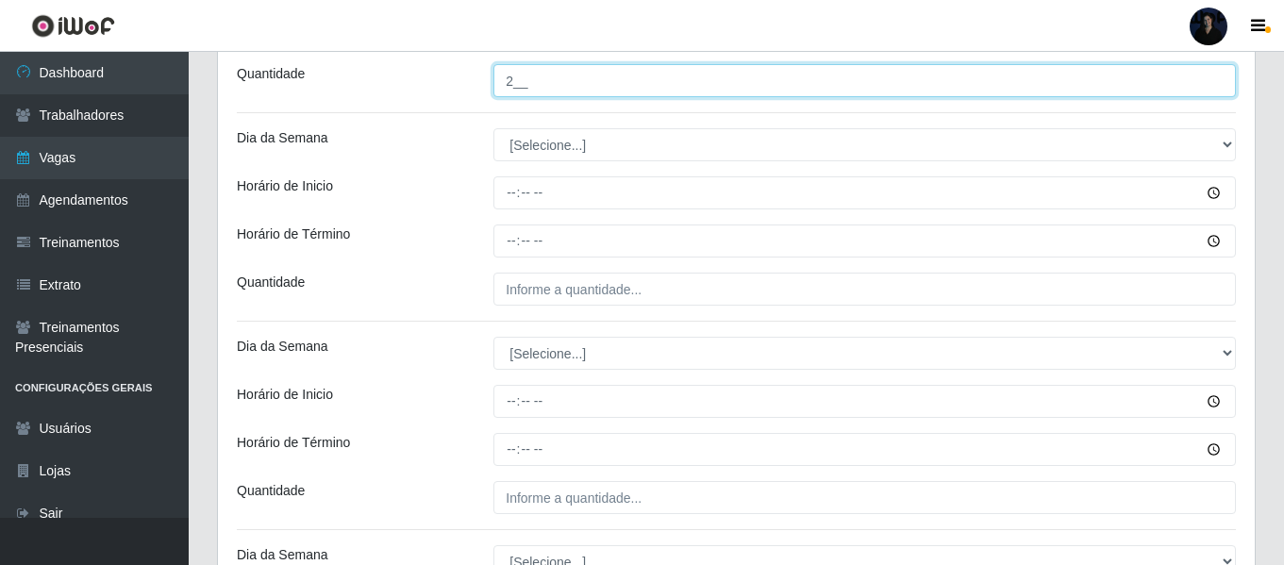
scroll to position [891, 0]
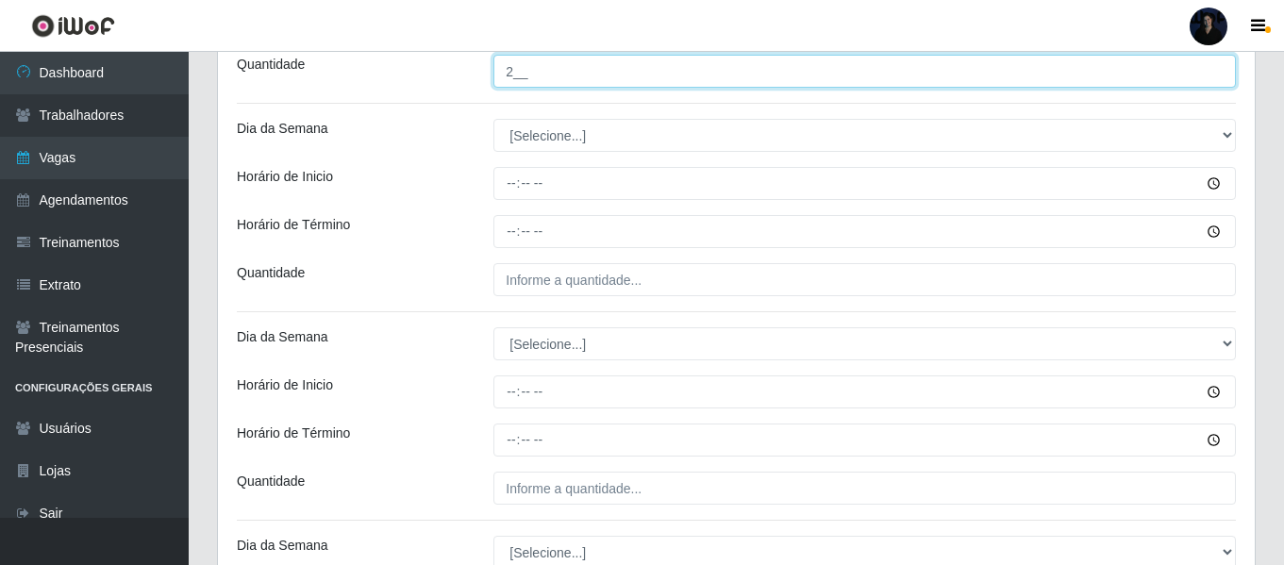
type input "2__"
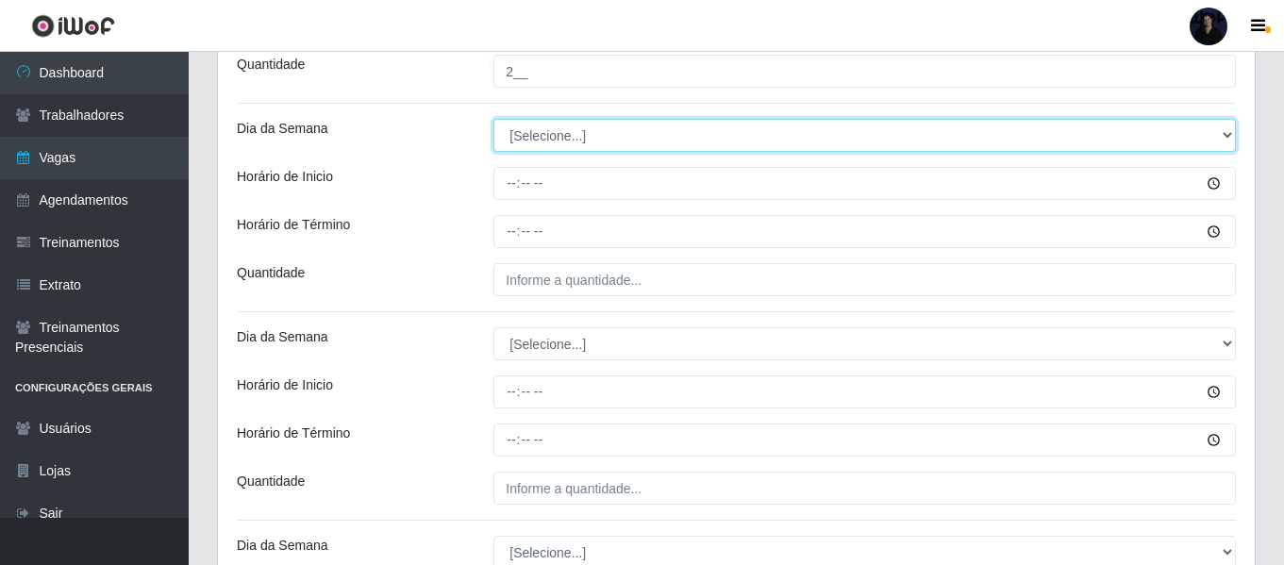
click at [540, 135] on select "[Selecione...] Segunda Terça Quarta Quinta Sexta Sábado Domingo" at bounding box center [864, 135] width 742 height 33
select select "2"
click at [493, 119] on select "[Selecione...] Segunda Terça Quarta Quinta Sexta Sábado Domingo" at bounding box center [864, 135] width 742 height 33
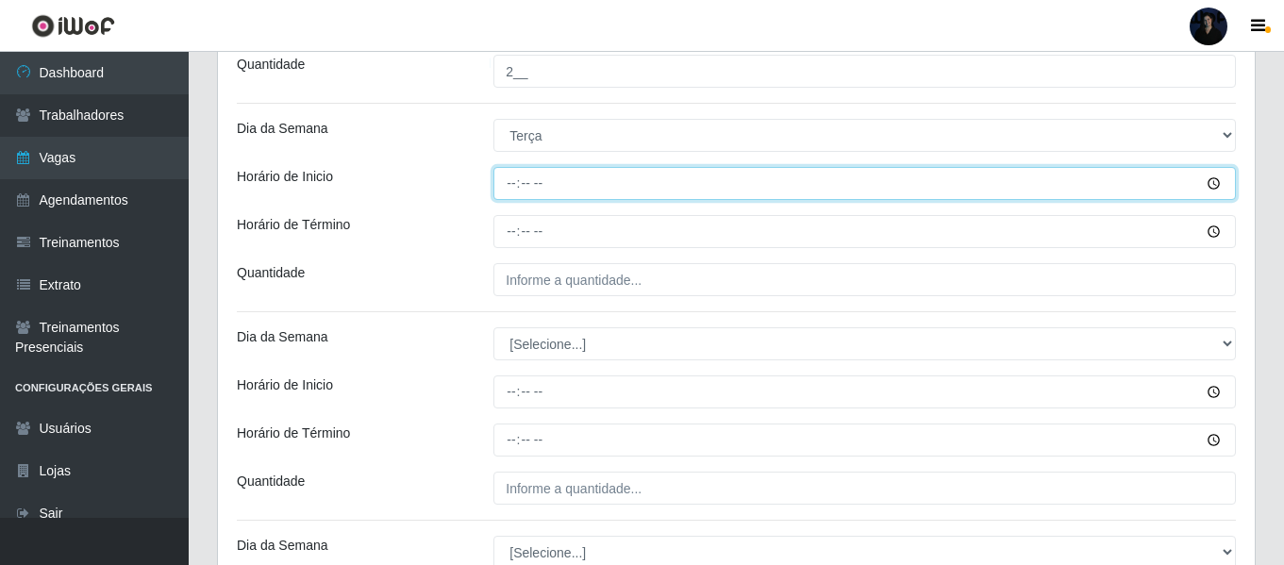
click at [504, 180] on input "Horário de Inicio" at bounding box center [864, 183] width 742 height 33
type input "08:00"
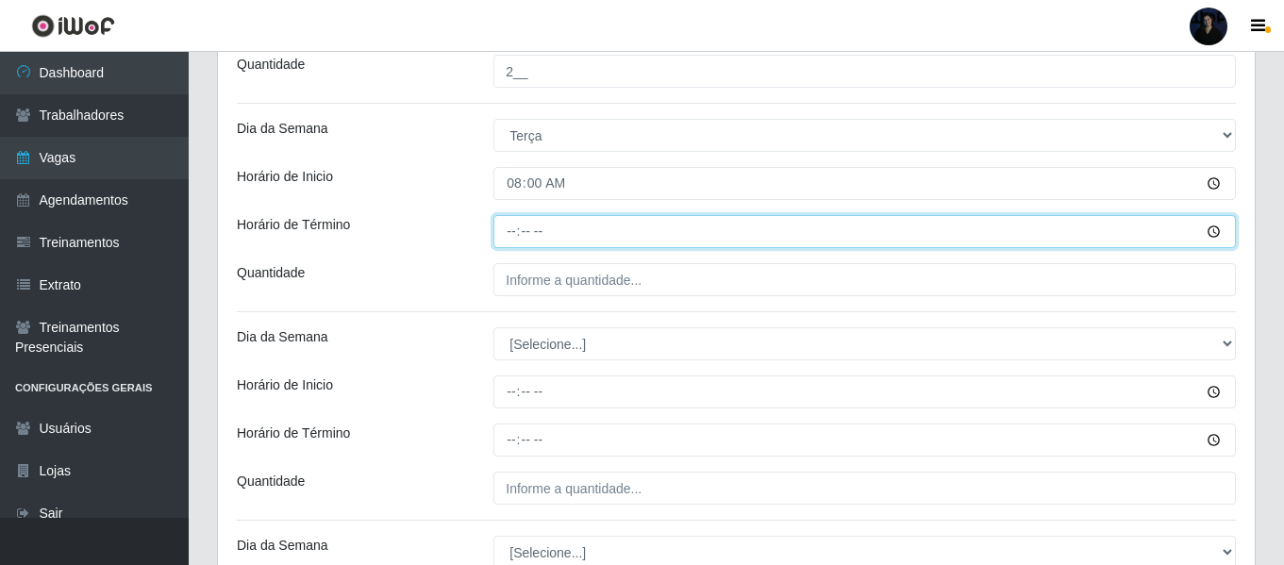
click at [501, 231] on input "Horário de Término" at bounding box center [864, 231] width 742 height 33
type input "14:00"
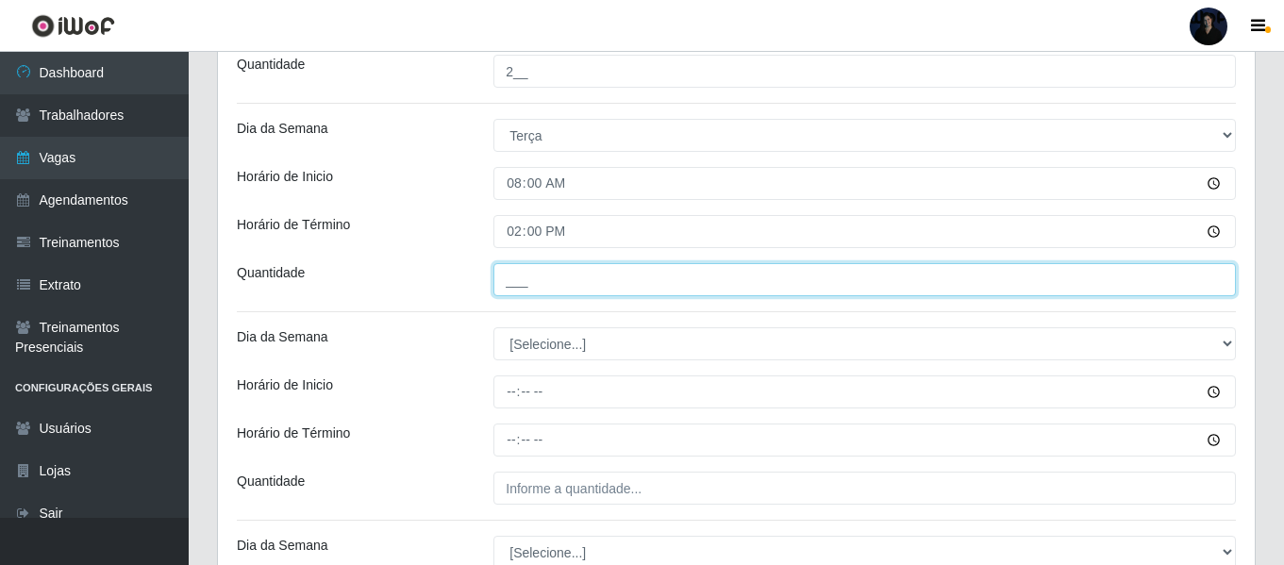
click at [528, 273] on input "___" at bounding box center [864, 279] width 742 height 33
type input "2__"
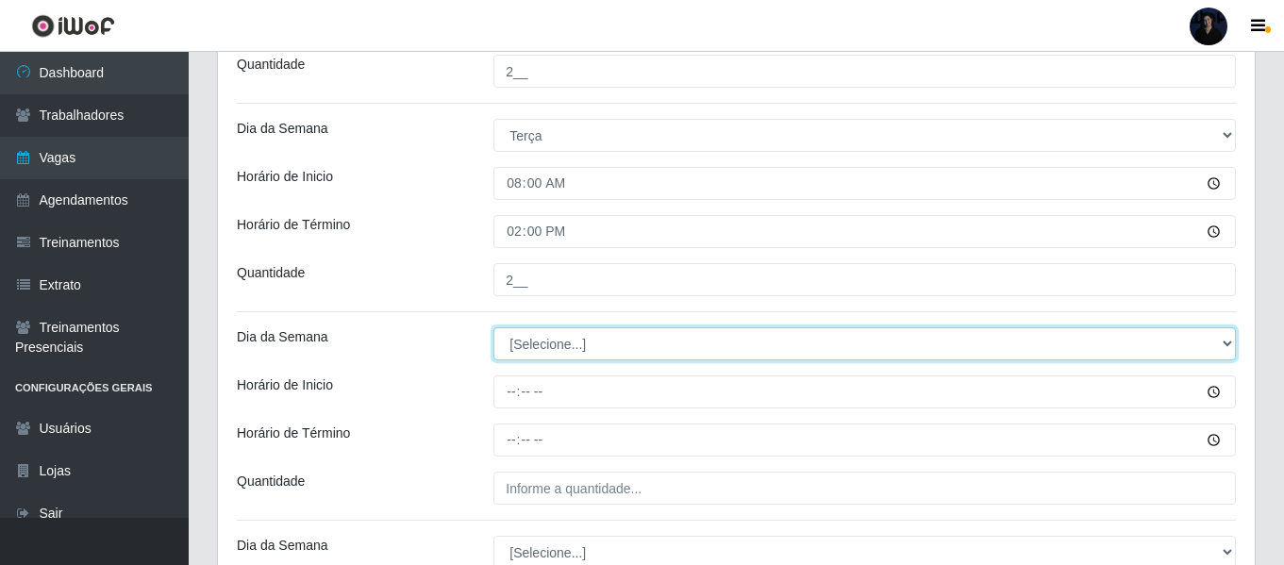
click at [502, 349] on select "[Selecione...] Segunda Terça Quarta Quinta Sexta Sábado Domingo" at bounding box center [864, 343] width 742 height 33
select select "2"
click at [493, 327] on select "[Selecione...] Segunda Terça Quarta Quinta Sexta Sábado Domingo" at bounding box center [864, 343] width 742 height 33
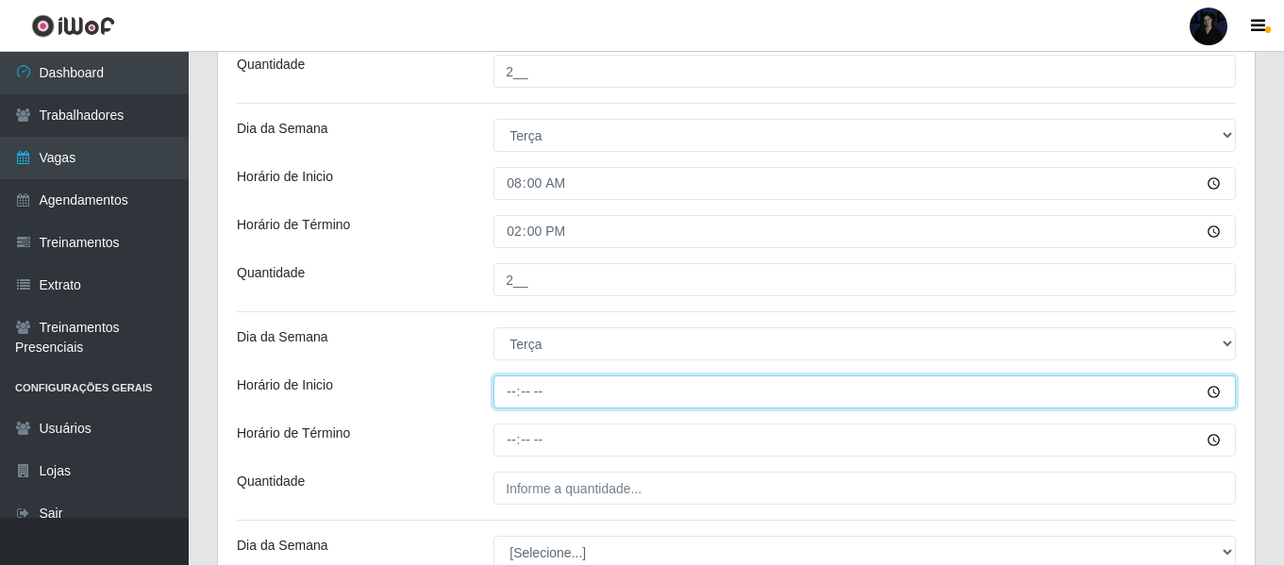
click at [512, 391] on input "Horário de Inicio" at bounding box center [864, 391] width 742 height 33
type input "14:00"
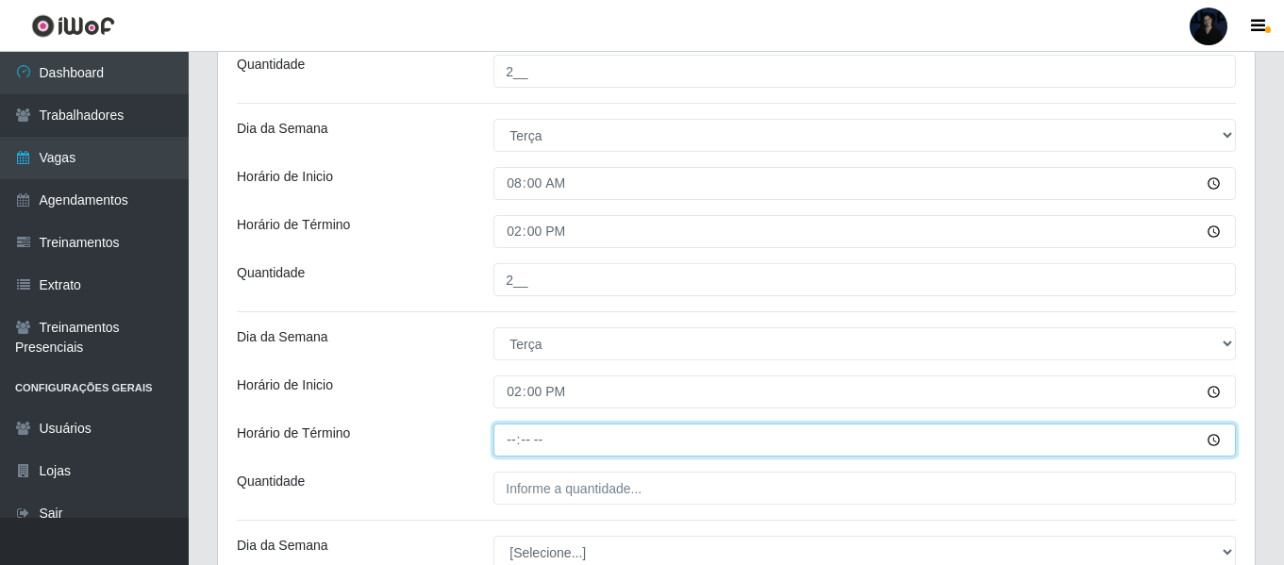
click at [518, 436] on input "Horário de Término" at bounding box center [864, 440] width 742 height 33
type input "20:00"
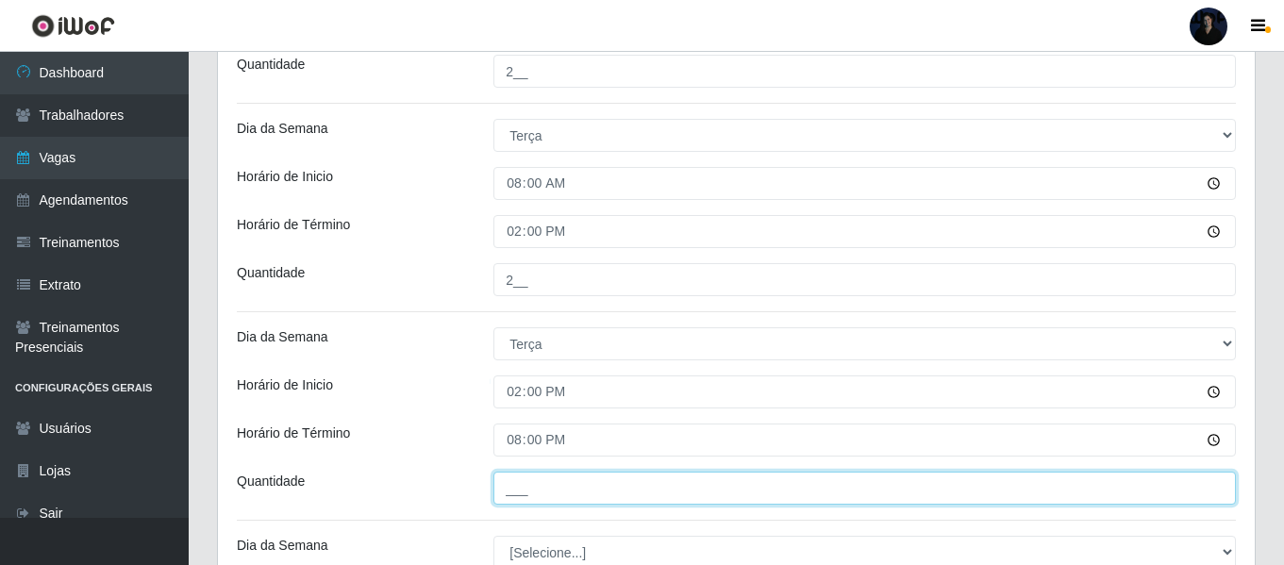
click at [519, 480] on input "___" at bounding box center [864, 488] width 742 height 33
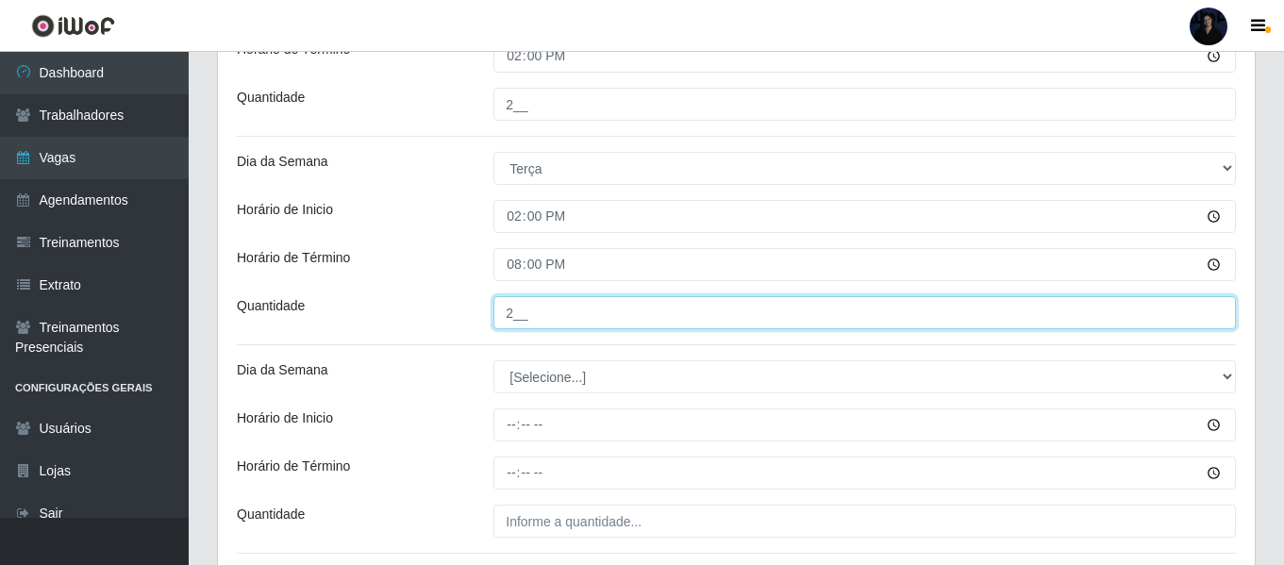
scroll to position [1174, 0]
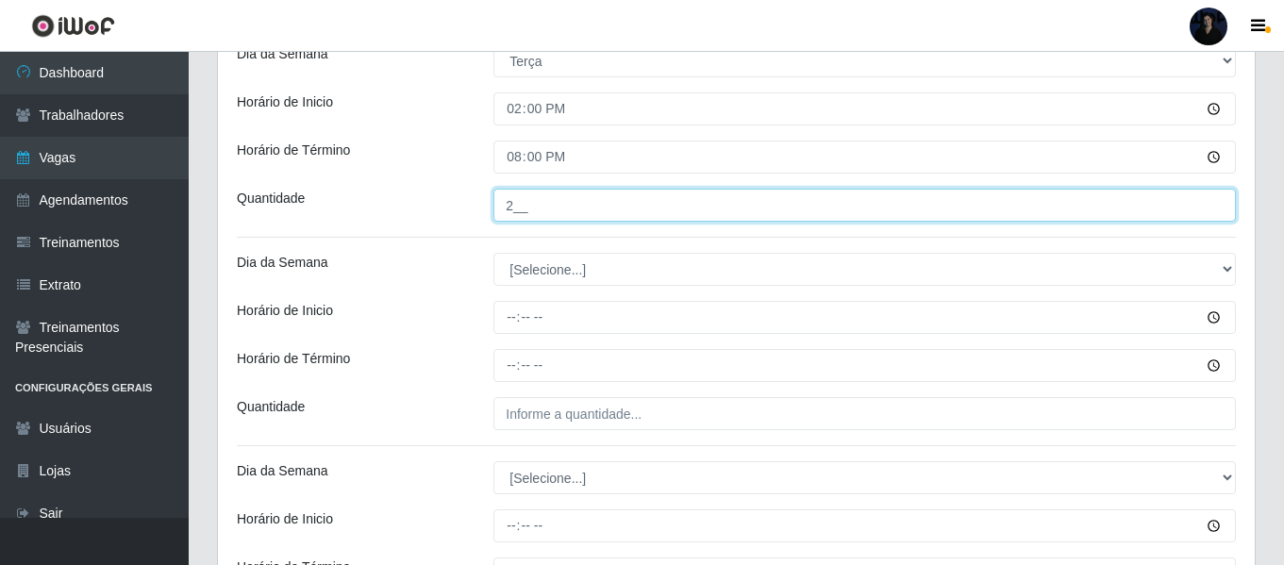
type input "2__"
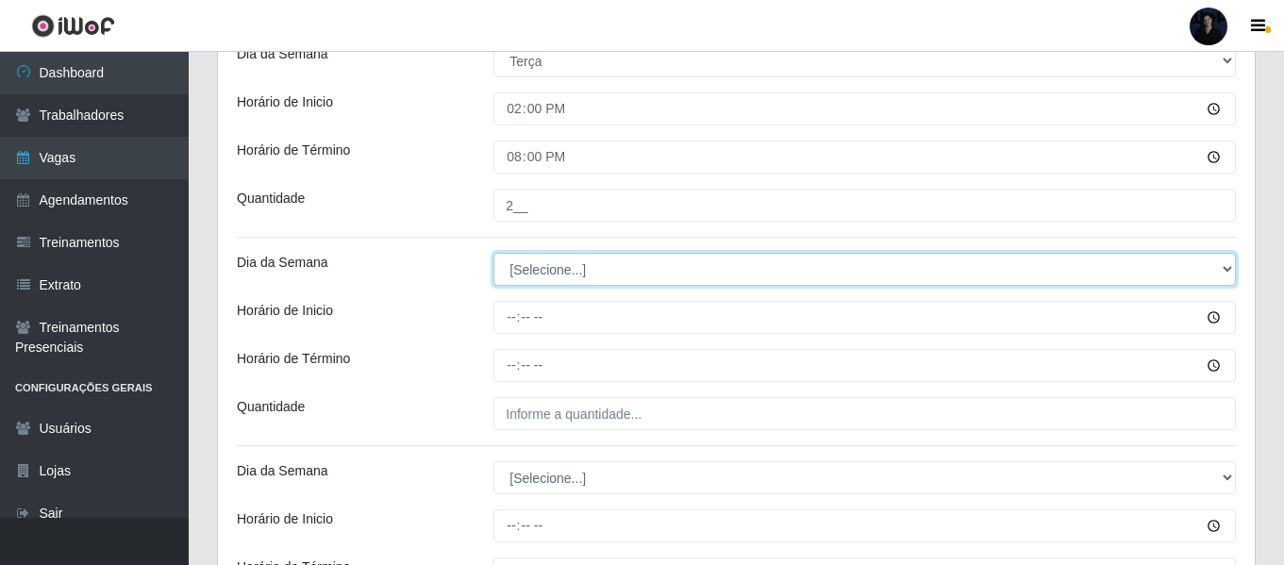
click at [512, 273] on select "[Selecione...] Segunda Terça Quarta Quinta Sexta Sábado Domingo" at bounding box center [864, 269] width 742 height 33
select select "3"
click at [493, 253] on select "[Selecione...] Segunda Terça Quarta Quinta Sexta Sábado Domingo" at bounding box center [864, 269] width 742 height 33
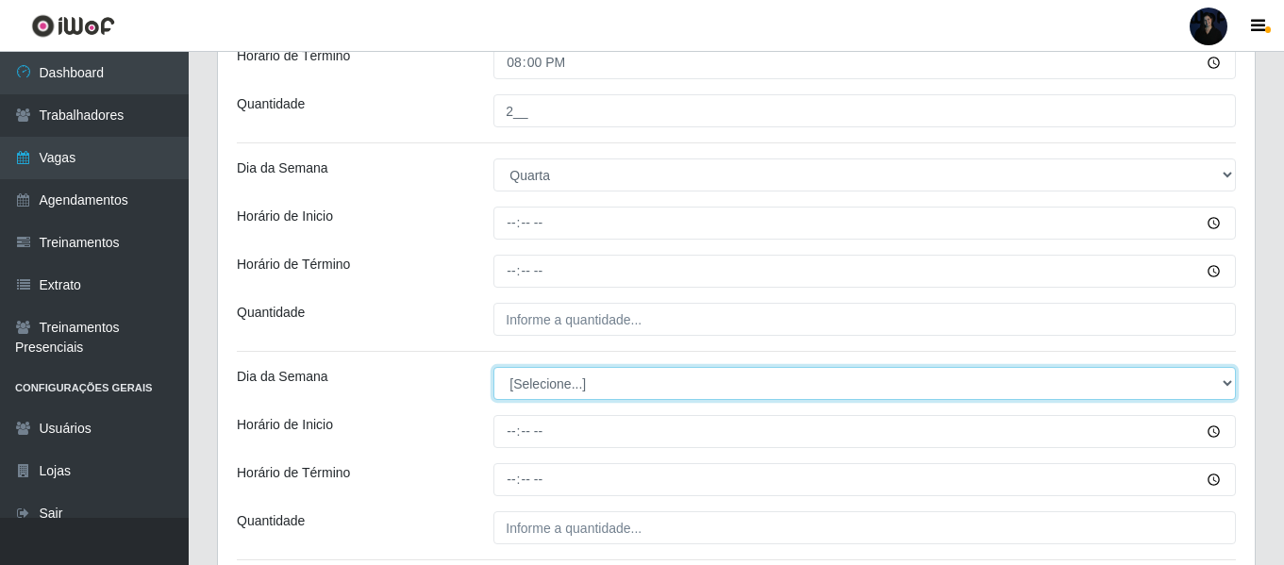
click at [515, 392] on select "[Selecione...] Segunda Terça Quarta Quinta Sexta Sábado Domingo" at bounding box center [864, 383] width 742 height 33
select select "3"
click at [493, 367] on select "[Selecione...] Segunda Terça Quarta Quinta Sexta Sábado Domingo" at bounding box center [864, 383] width 742 height 33
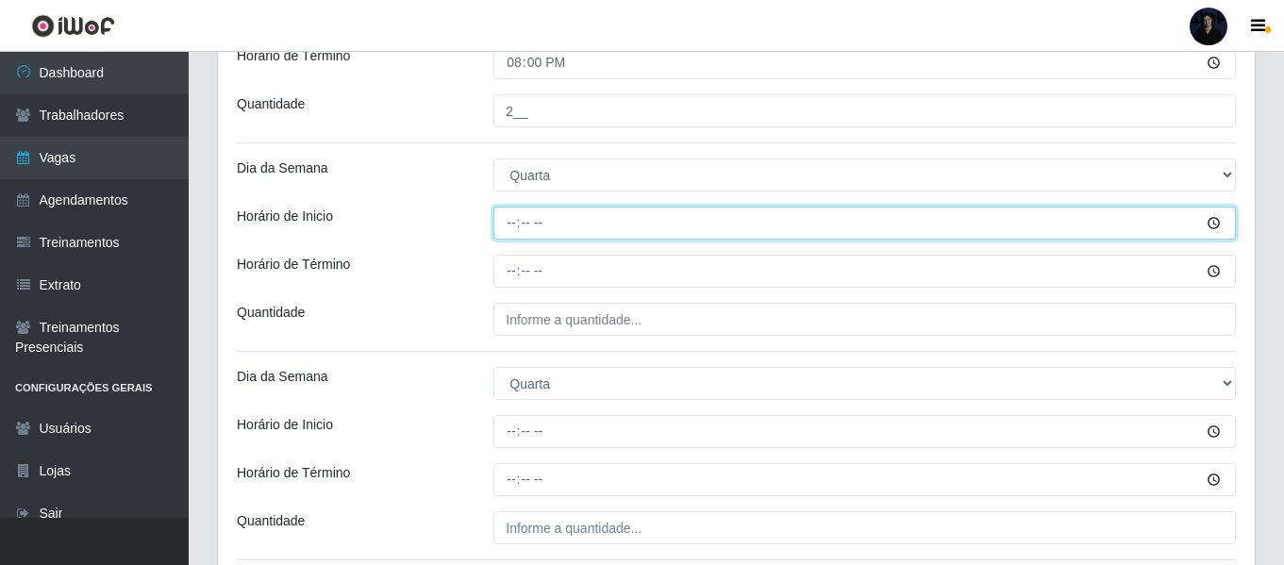
click at [503, 225] on input "Horário de Inicio" at bounding box center [864, 223] width 742 height 33
type input "08:00"
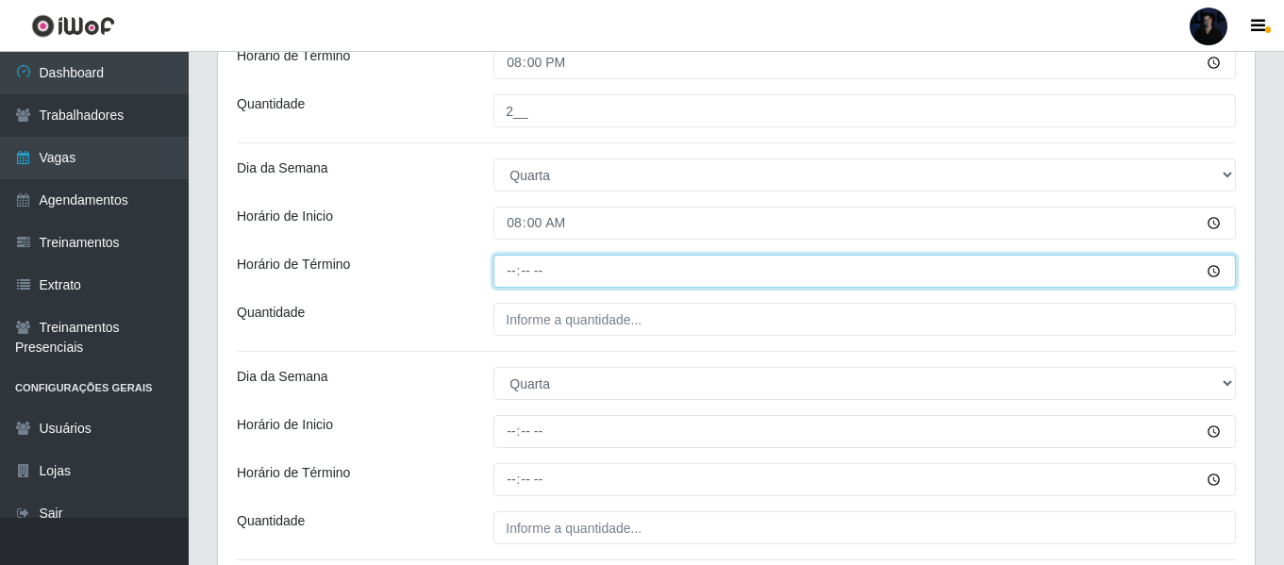
click at [502, 274] on input "Horário de Término" at bounding box center [864, 271] width 742 height 33
type input "14:00"
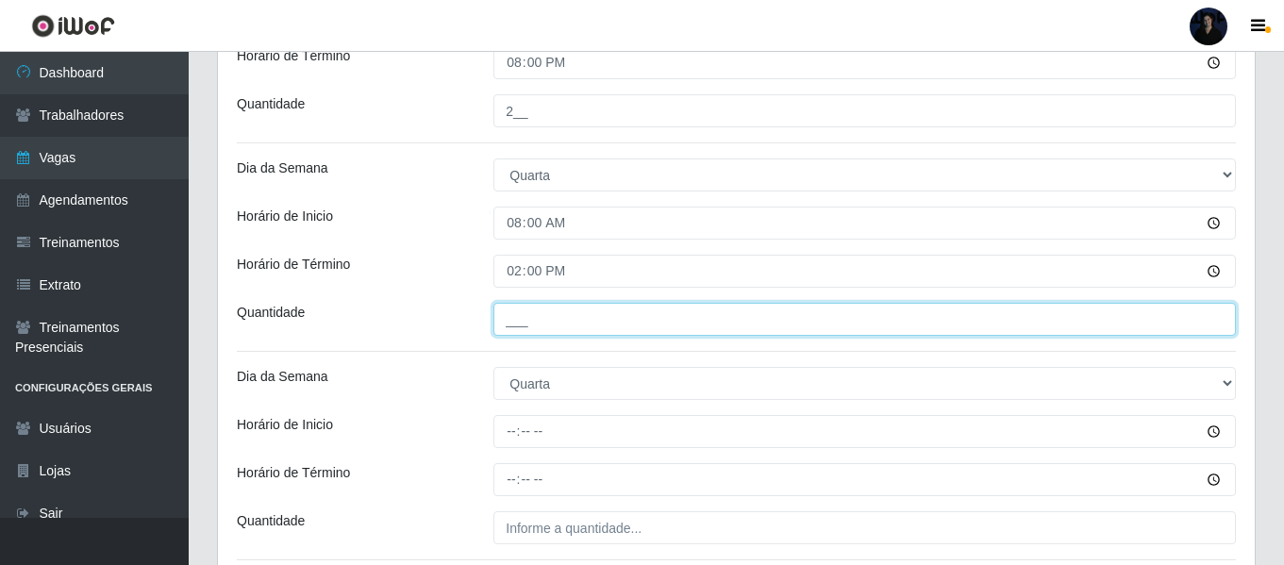
click at [514, 322] on input "___" at bounding box center [864, 319] width 742 height 33
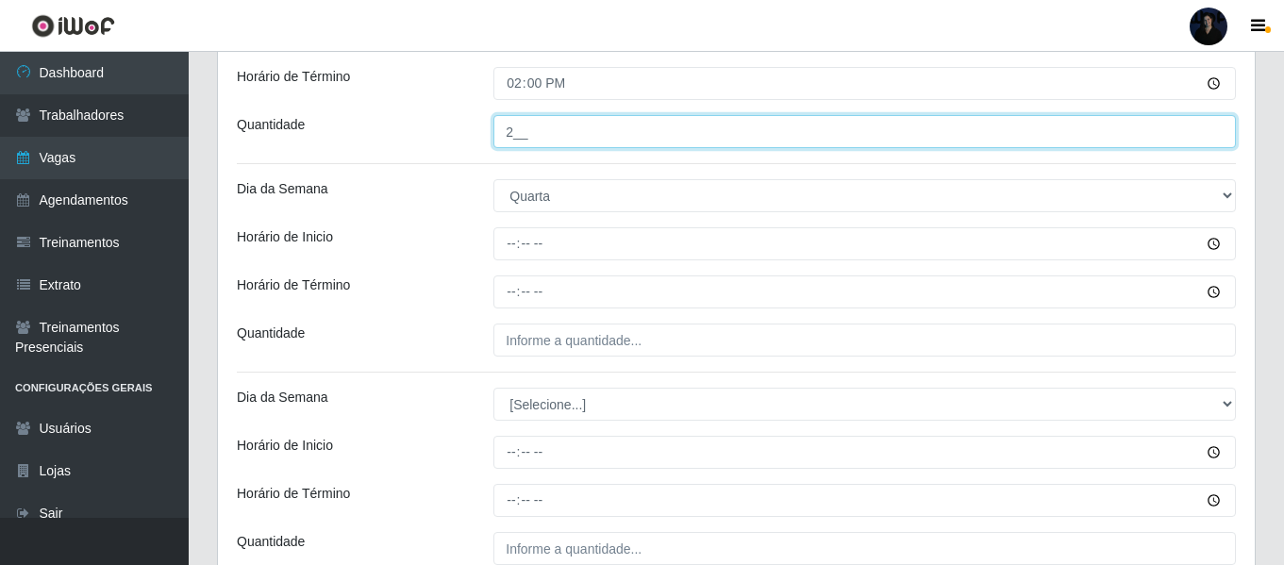
scroll to position [1457, 0]
type input "2__"
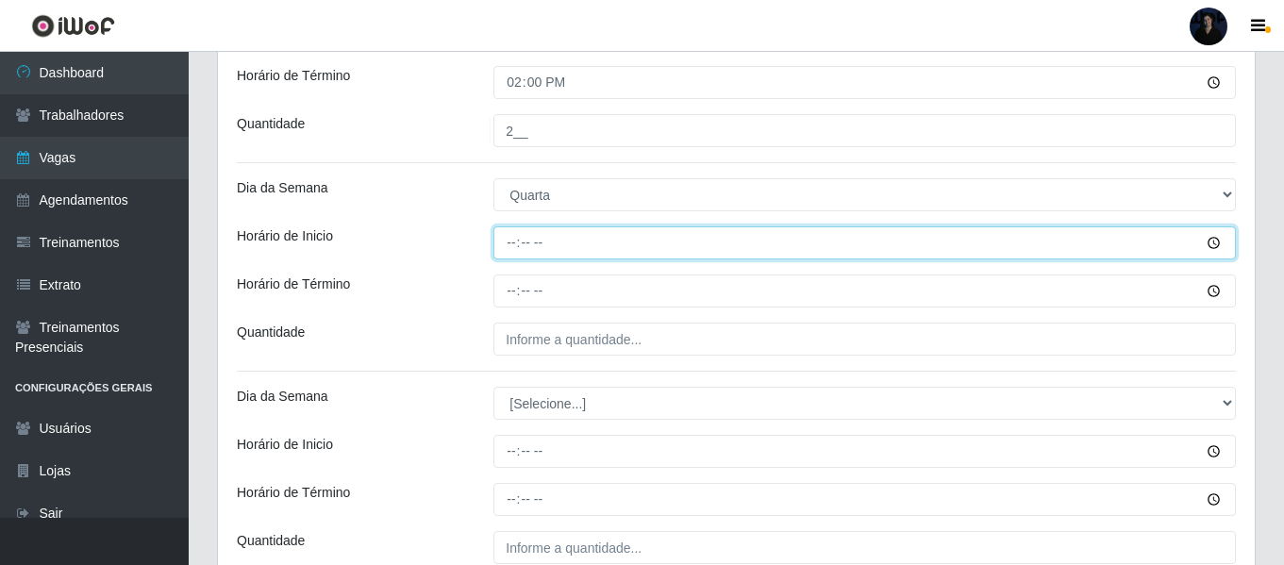
click at [499, 240] on input "Horário de Inicio" at bounding box center [864, 242] width 742 height 33
type input "14:00"
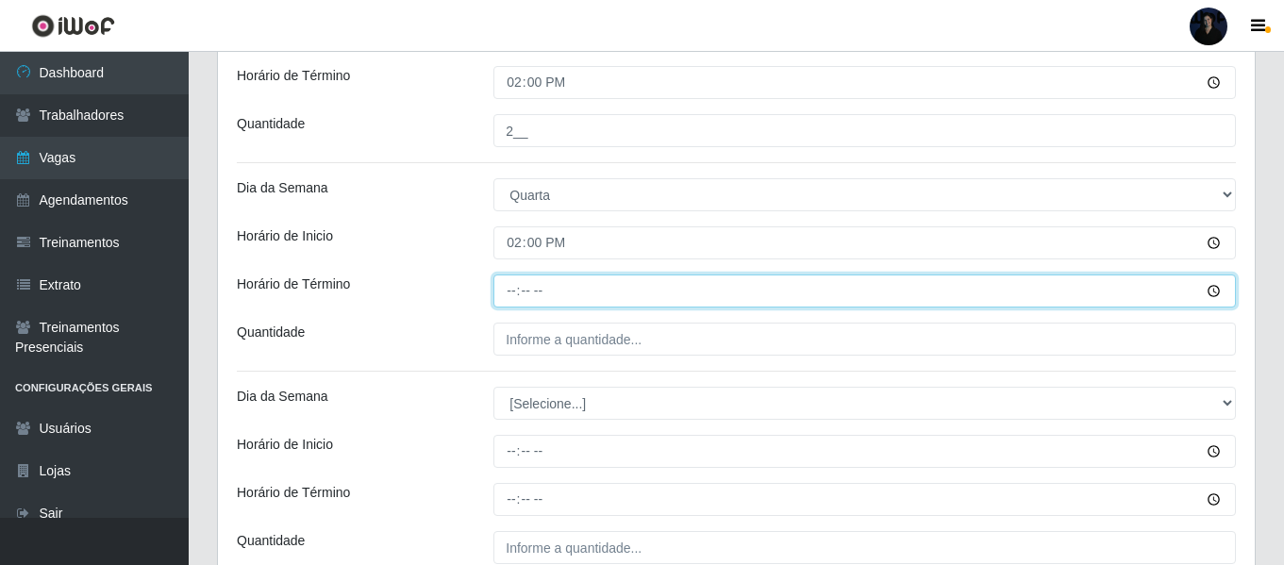
click at [509, 291] on input "Horário de Término" at bounding box center [864, 291] width 742 height 33
type input "20:00"
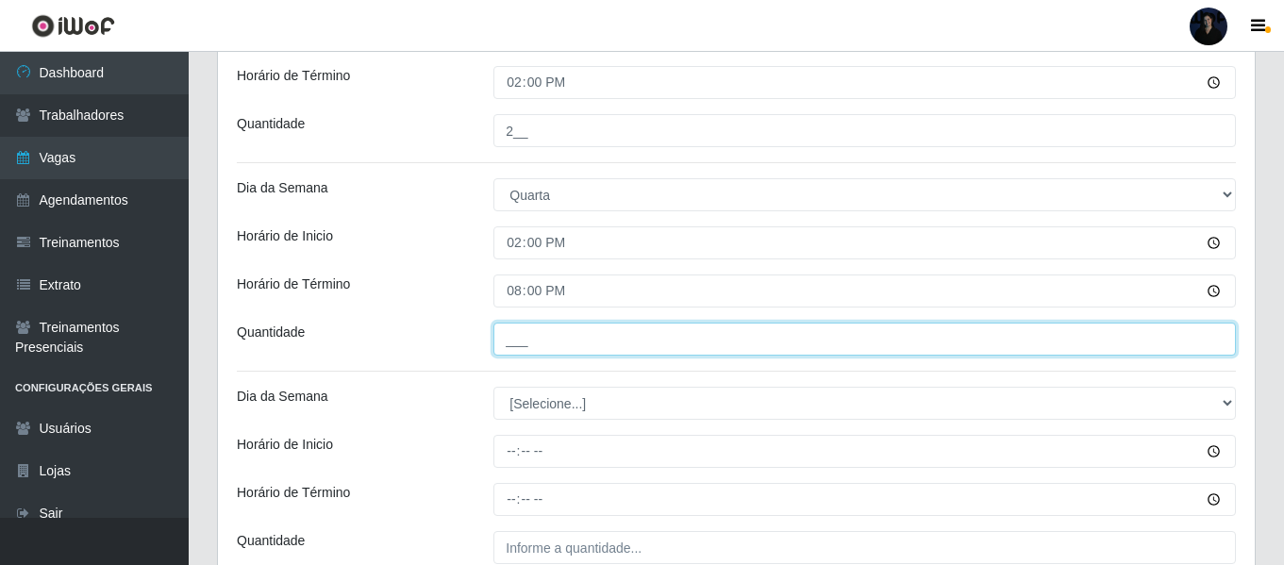
click at [521, 331] on input "___" at bounding box center [864, 339] width 742 height 33
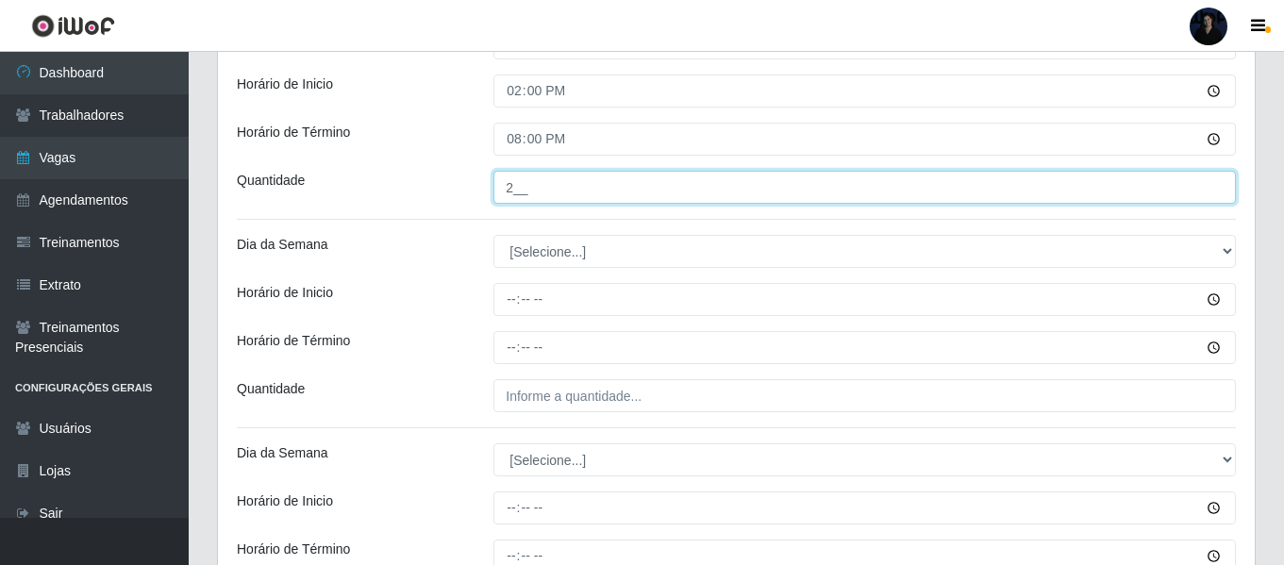
scroll to position [1646, 0]
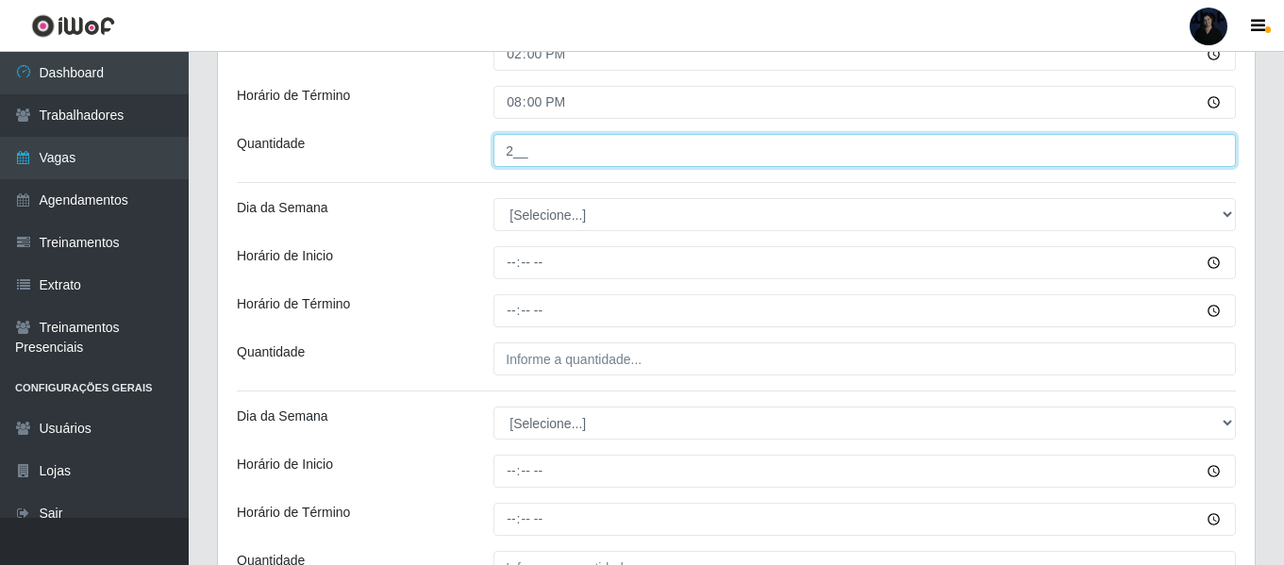
type input "2__"
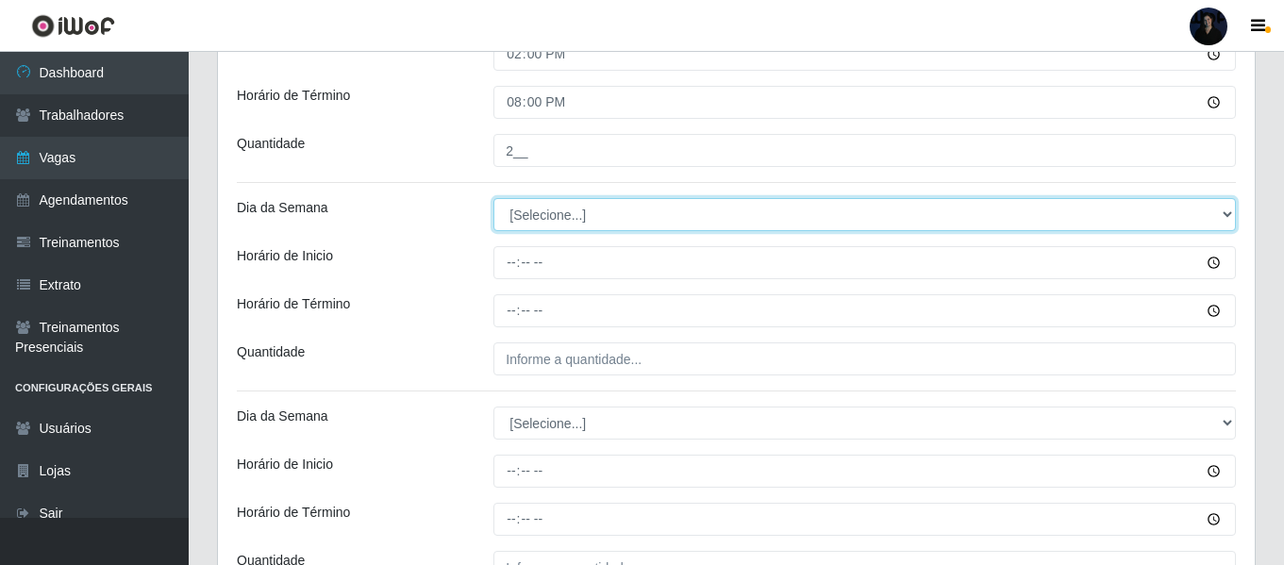
click at [514, 218] on select "[Selecione...] Segunda Terça Quarta Quinta Sexta Sábado Domingo" at bounding box center [864, 214] width 742 height 33
select select "4"
click at [493, 198] on select "[Selecione...] Segunda Terça Quarta Quinta Sexta Sábado Domingo" at bounding box center [864, 214] width 742 height 33
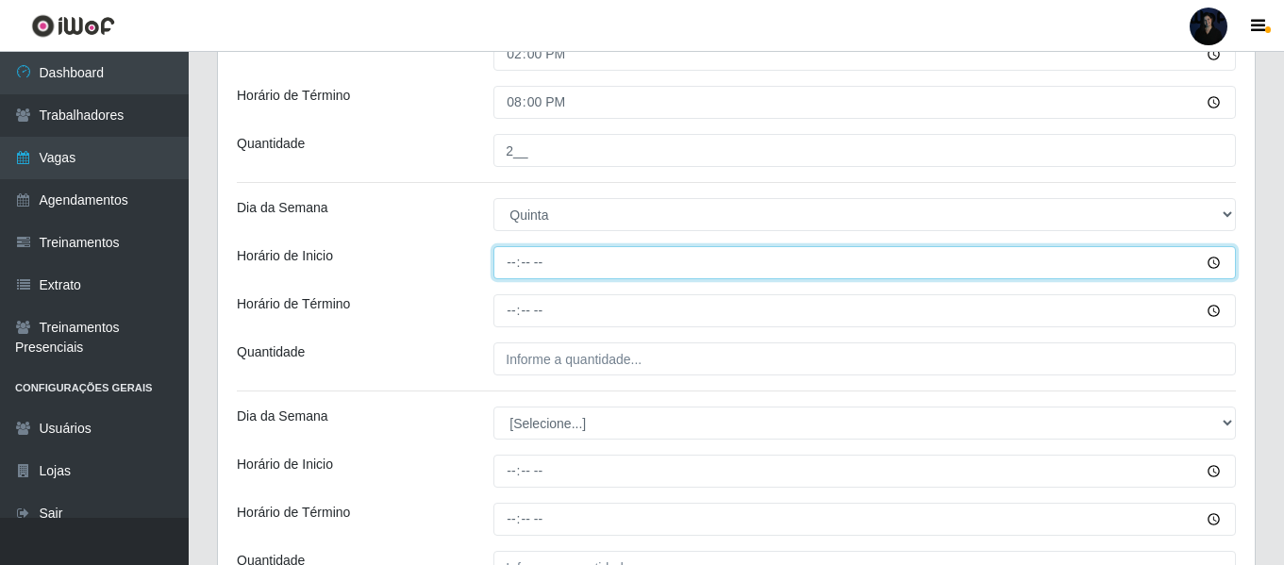
click at [509, 253] on input "Horário de Inicio" at bounding box center [864, 262] width 742 height 33
type input "08:00"
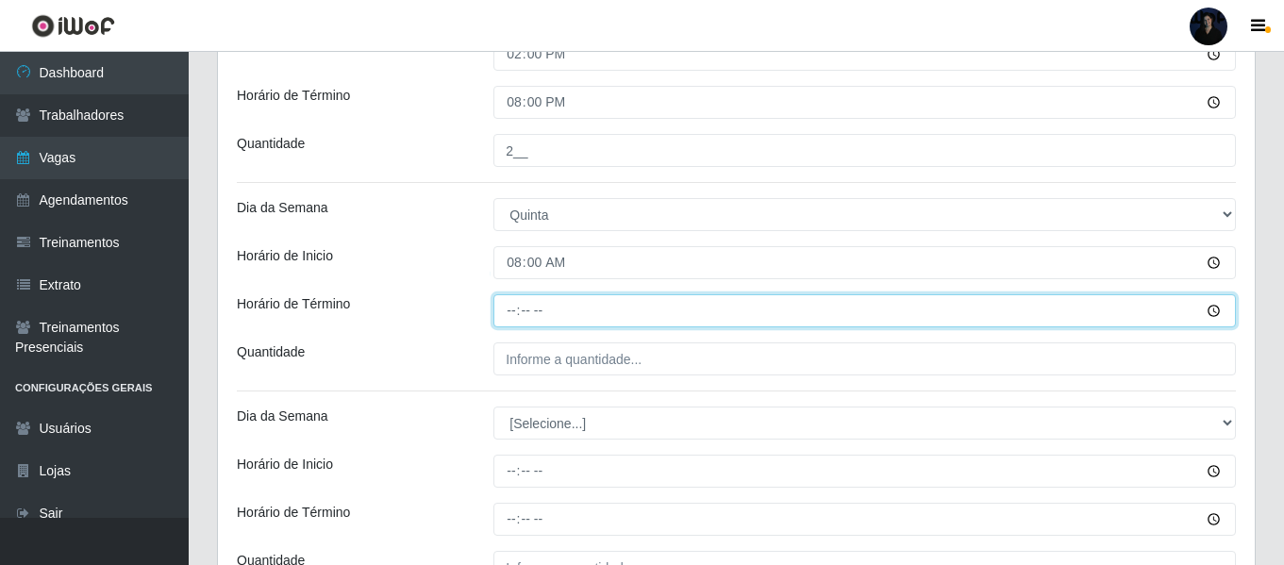
click at [510, 296] on input "Horário de Término" at bounding box center [864, 310] width 742 height 33
type input "14:00"
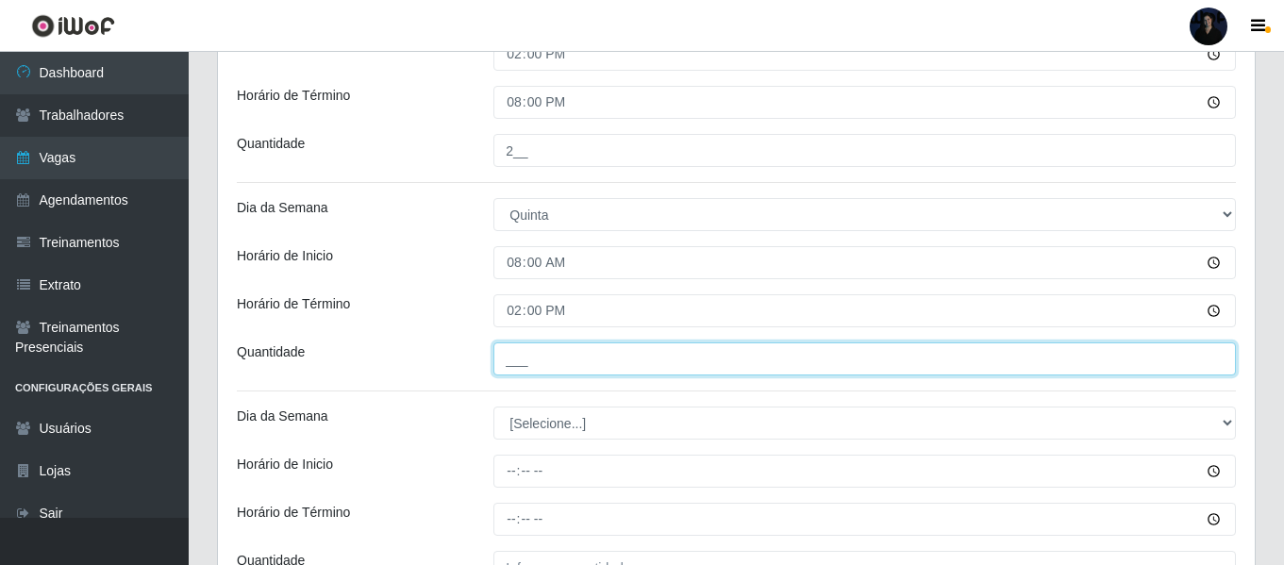
click at [507, 358] on input "___" at bounding box center [864, 358] width 742 height 33
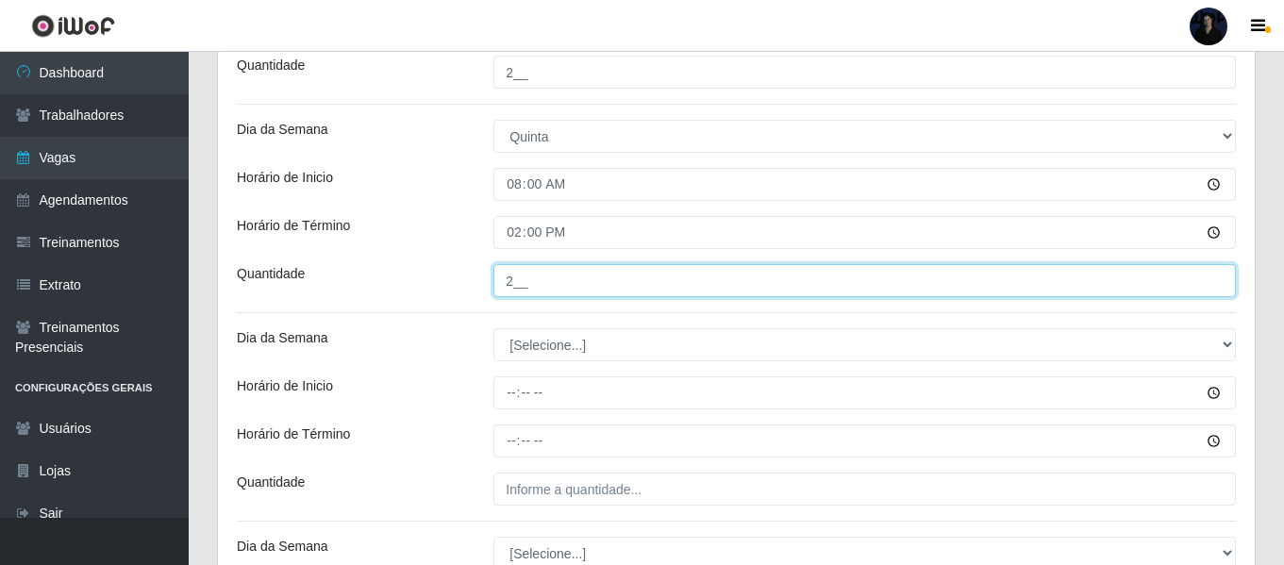
scroll to position [1740, 0]
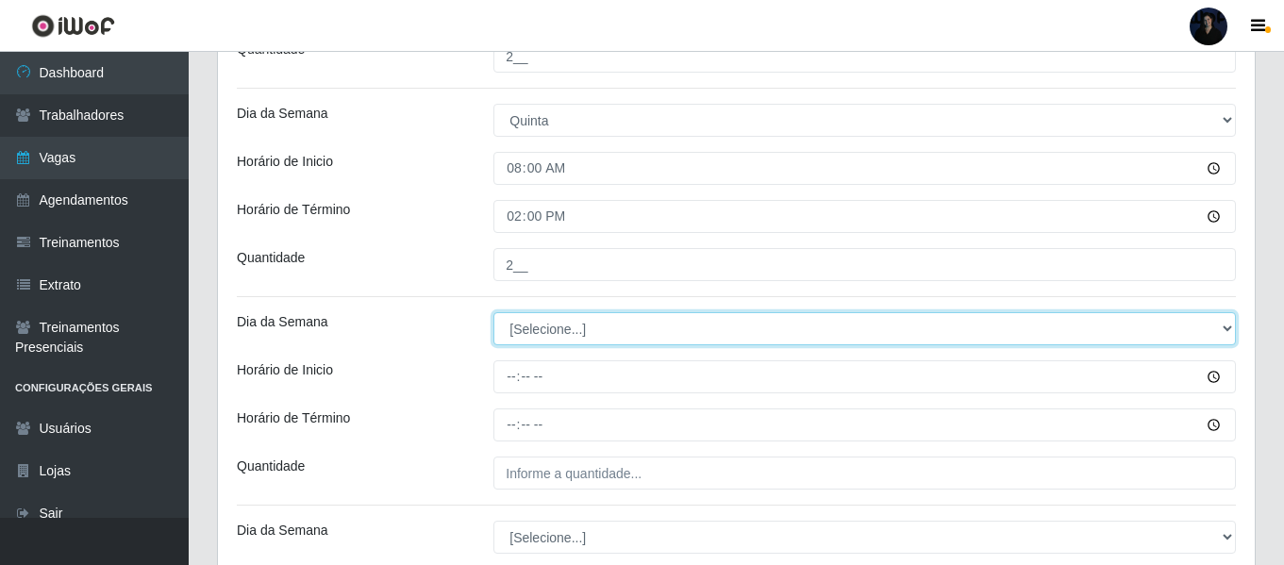
click at [518, 332] on select "[Selecione...] Segunda Terça Quarta Quinta Sexta Sábado Domingo" at bounding box center [864, 328] width 742 height 33
click at [493, 312] on select "[Selecione...] Segunda Terça Quarta Quinta Sexta Sábado Domingo" at bounding box center [864, 328] width 742 height 33
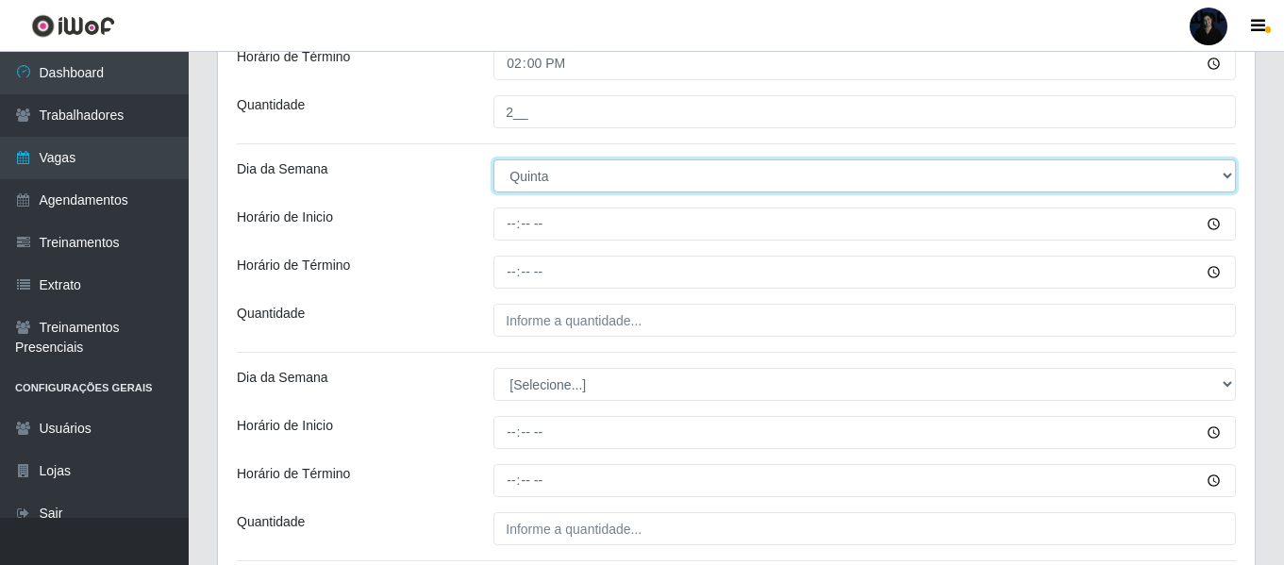
scroll to position [1929, 0]
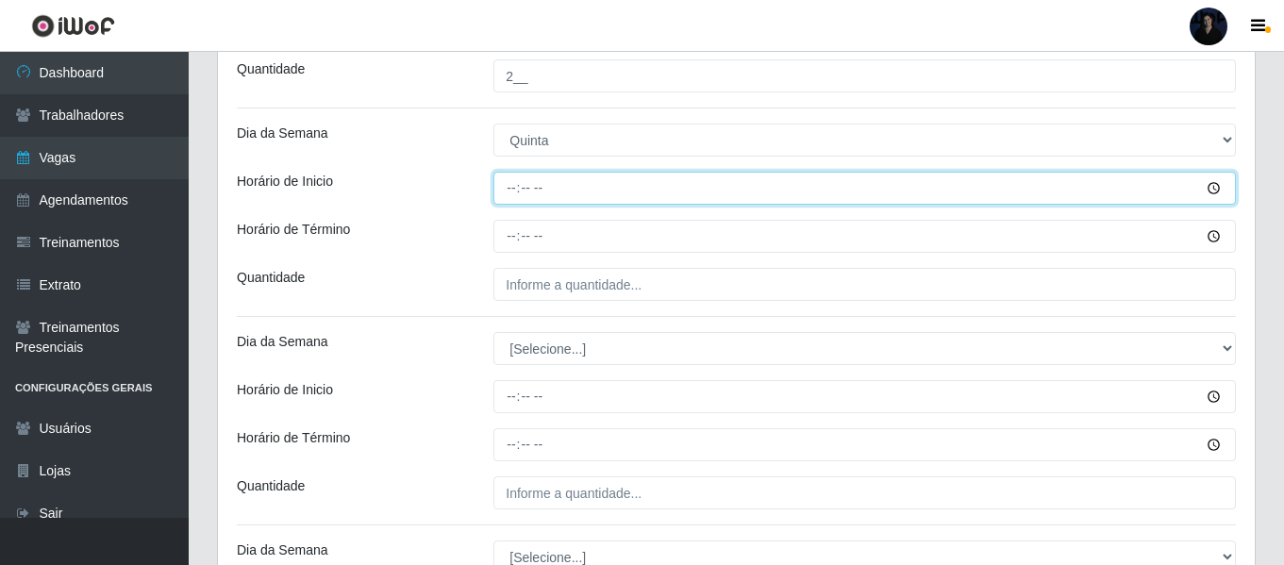
click at [507, 191] on input "Horário de Inicio" at bounding box center [864, 188] width 742 height 33
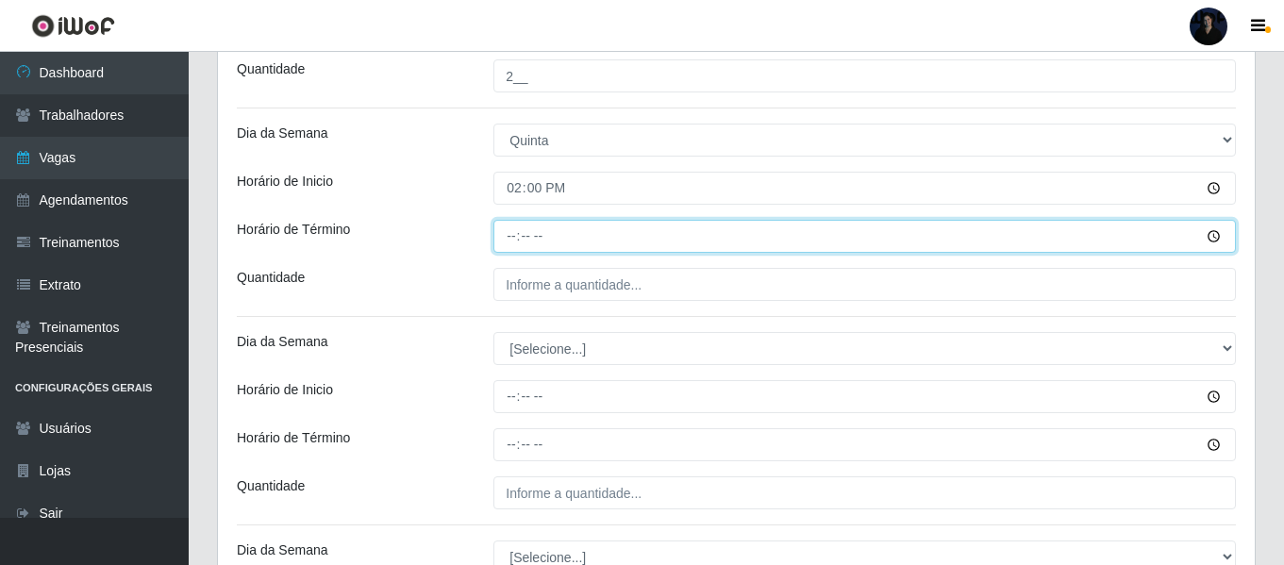
click at [507, 235] on input "Horário de Término" at bounding box center [864, 236] width 742 height 33
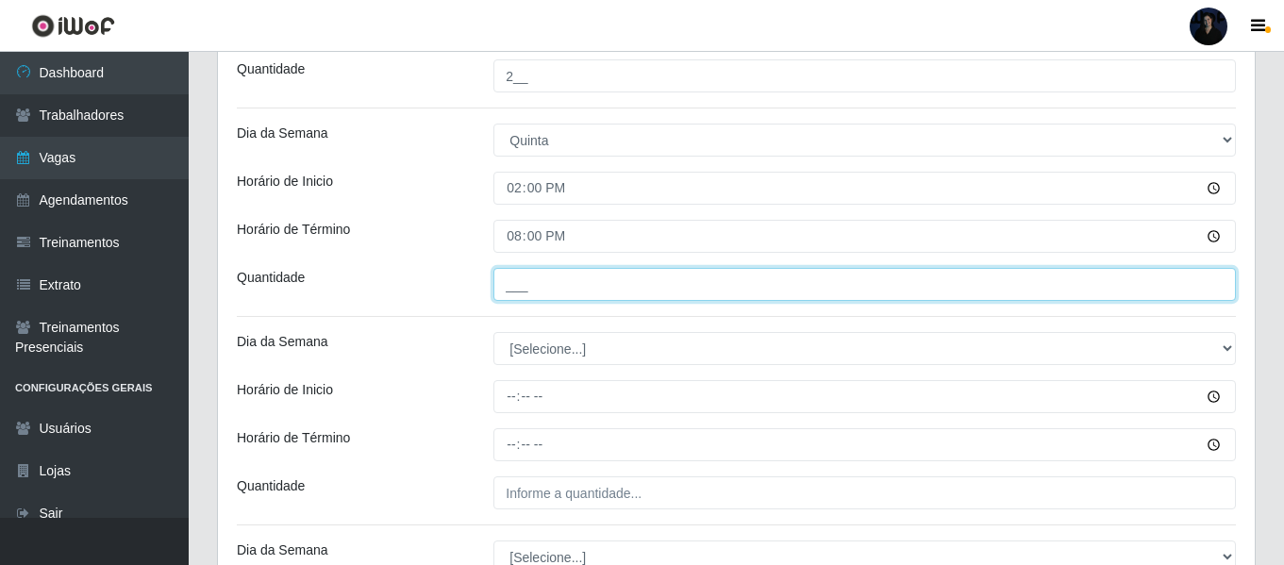
click at [516, 281] on input "___" at bounding box center [864, 284] width 742 height 33
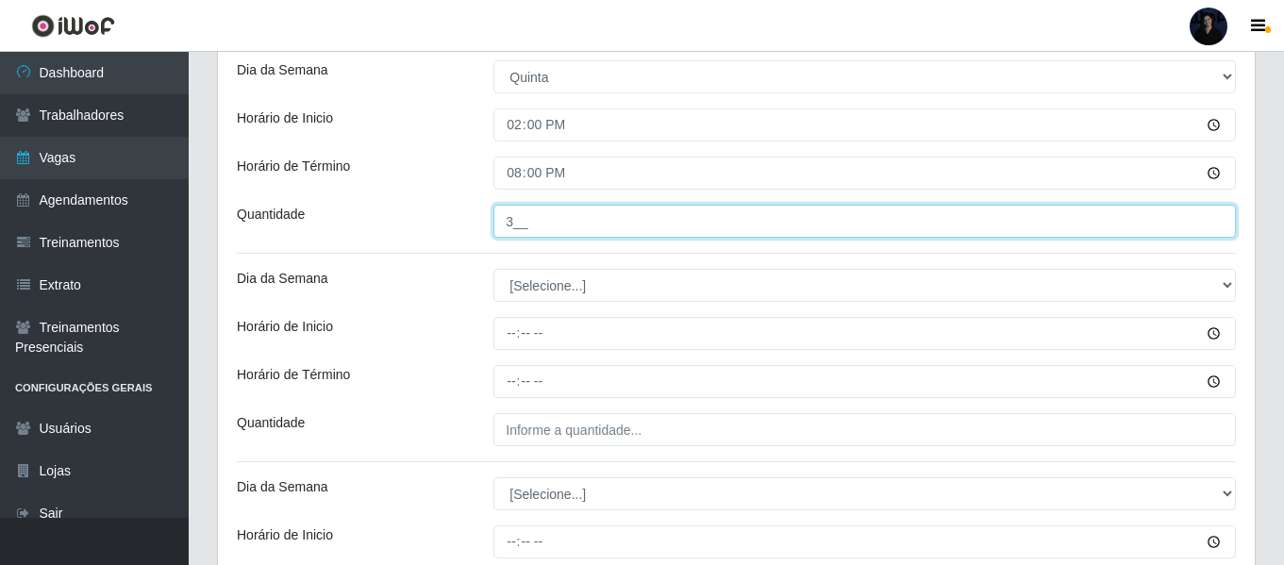
scroll to position [2023, 0]
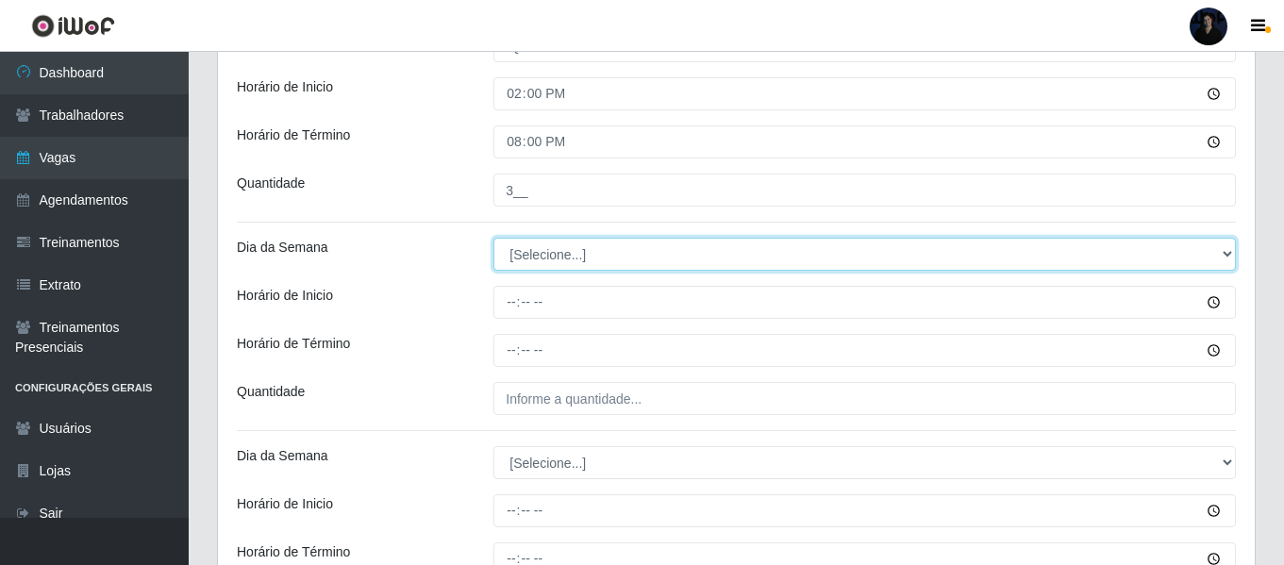
click at [513, 243] on select "[Selecione...] Segunda Terça Quarta Quinta Sexta Sábado Domingo" at bounding box center [864, 254] width 742 height 33
click at [493, 238] on select "[Selecione...] Segunda Terça Quarta Quinta Sexta Sábado Domingo" at bounding box center [864, 254] width 742 height 33
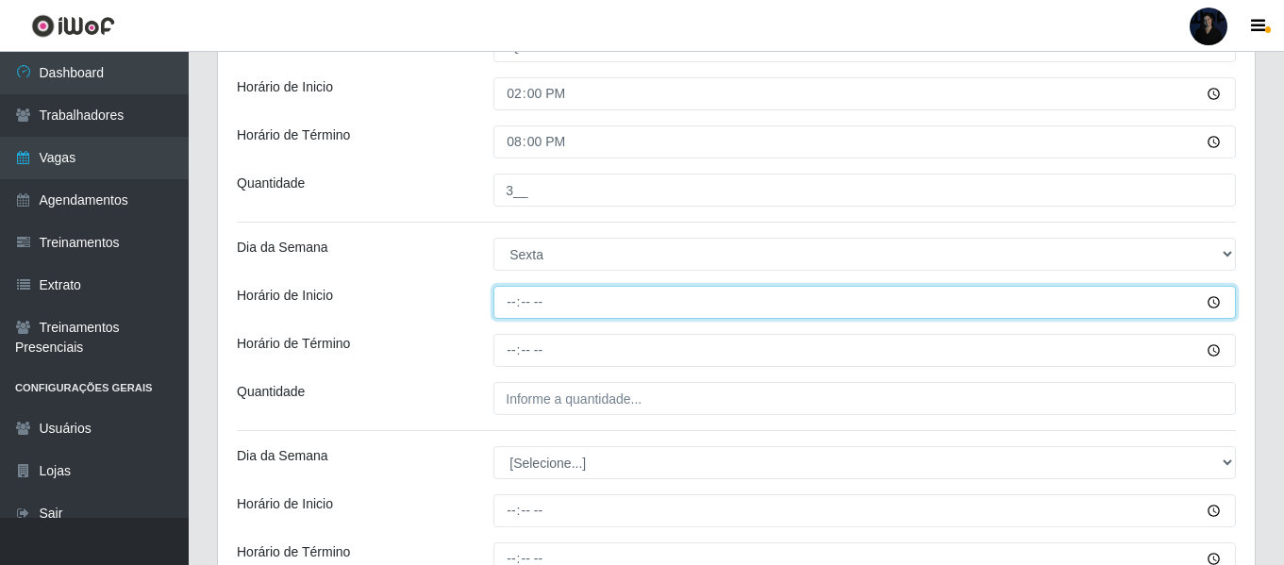
click at [507, 291] on input "Horário de Inicio" at bounding box center [864, 302] width 742 height 33
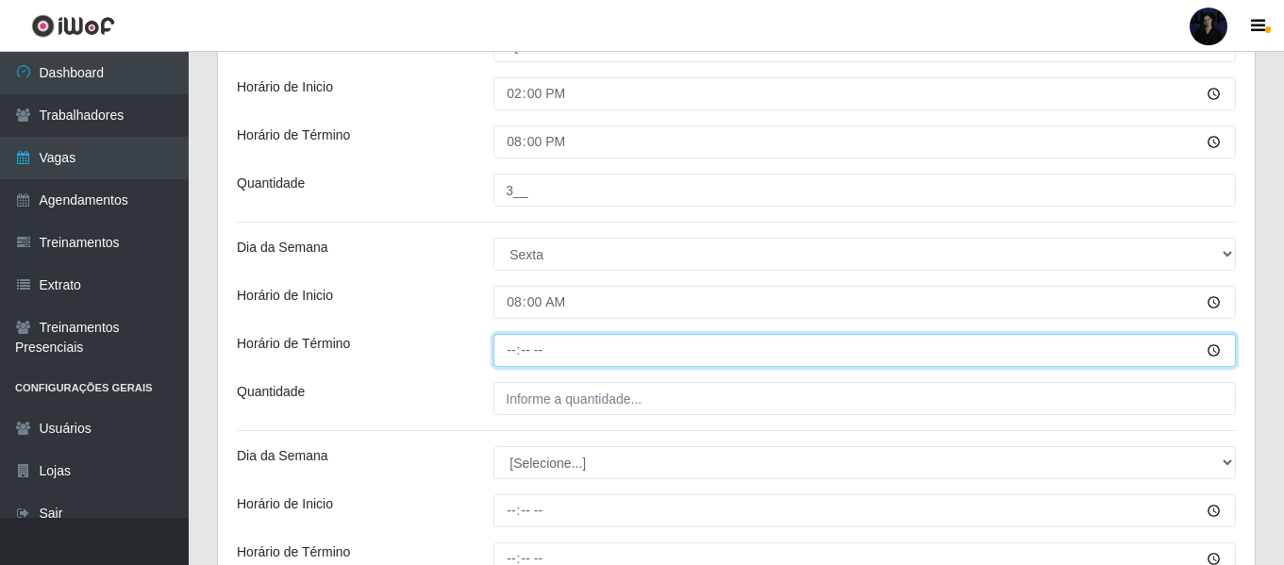
click at [514, 353] on input "Horário de Término" at bounding box center [864, 350] width 742 height 33
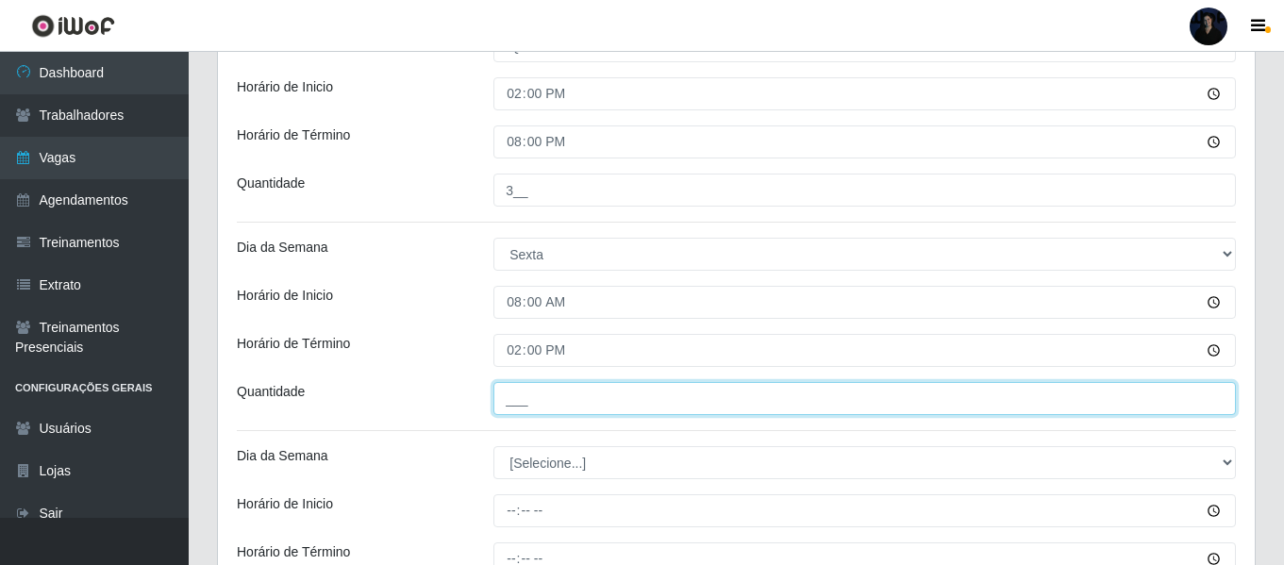
click at [519, 387] on input "___" at bounding box center [864, 398] width 742 height 33
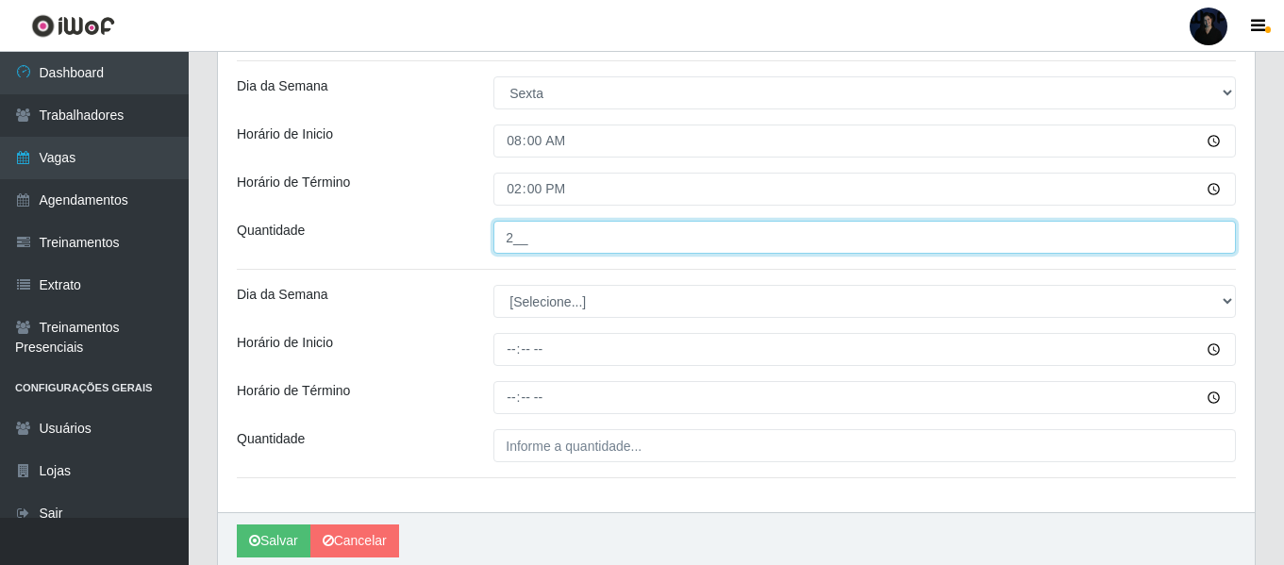
scroll to position [2212, 0]
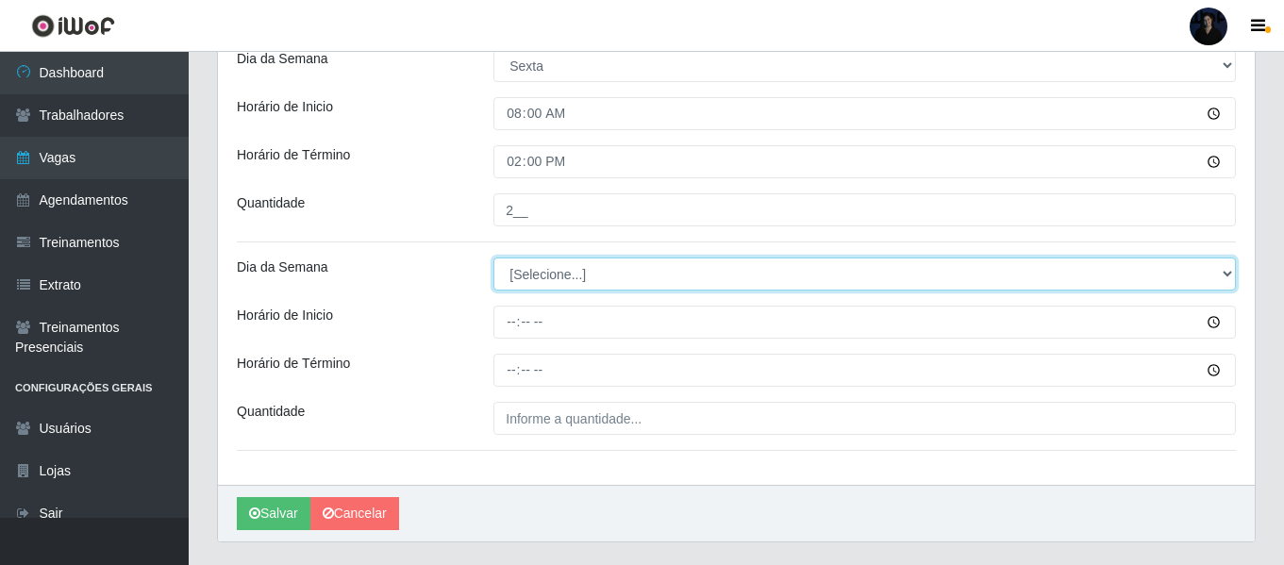
click at [511, 273] on select "[Selecione...] Segunda Terça Quarta Quinta Sexta Sábado Domingo" at bounding box center [864, 274] width 742 height 33
click at [493, 258] on select "[Selecione...] Segunda Terça Quarta Quinta Sexta Sábado Domingo" at bounding box center [864, 274] width 742 height 33
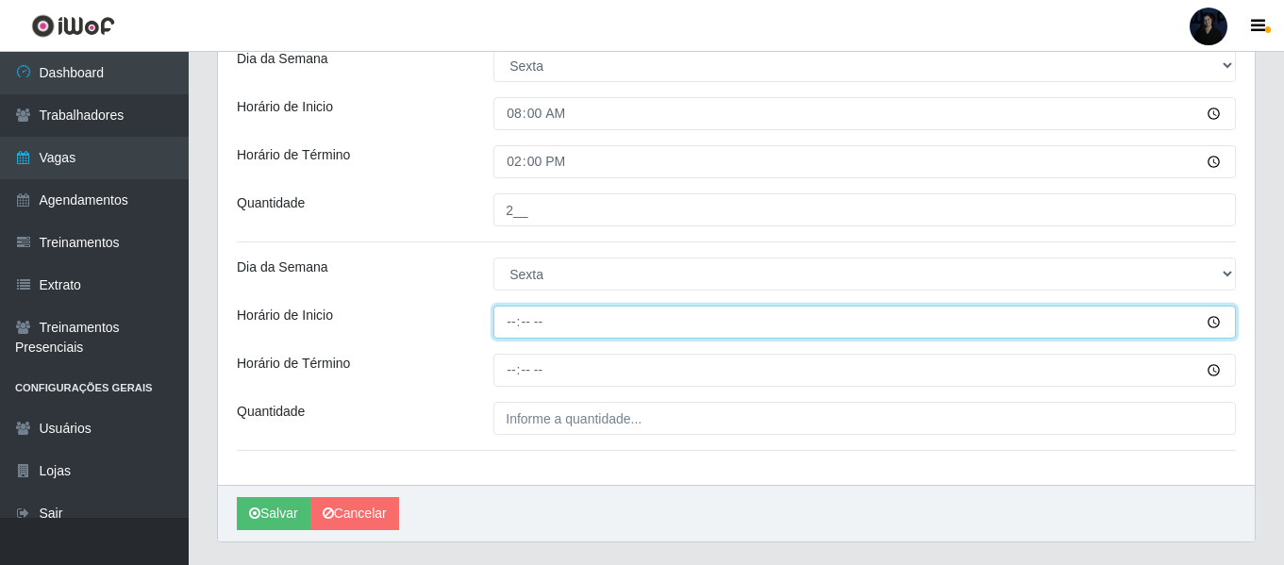
click at [506, 325] on input "Horário de Inicio" at bounding box center [864, 322] width 742 height 33
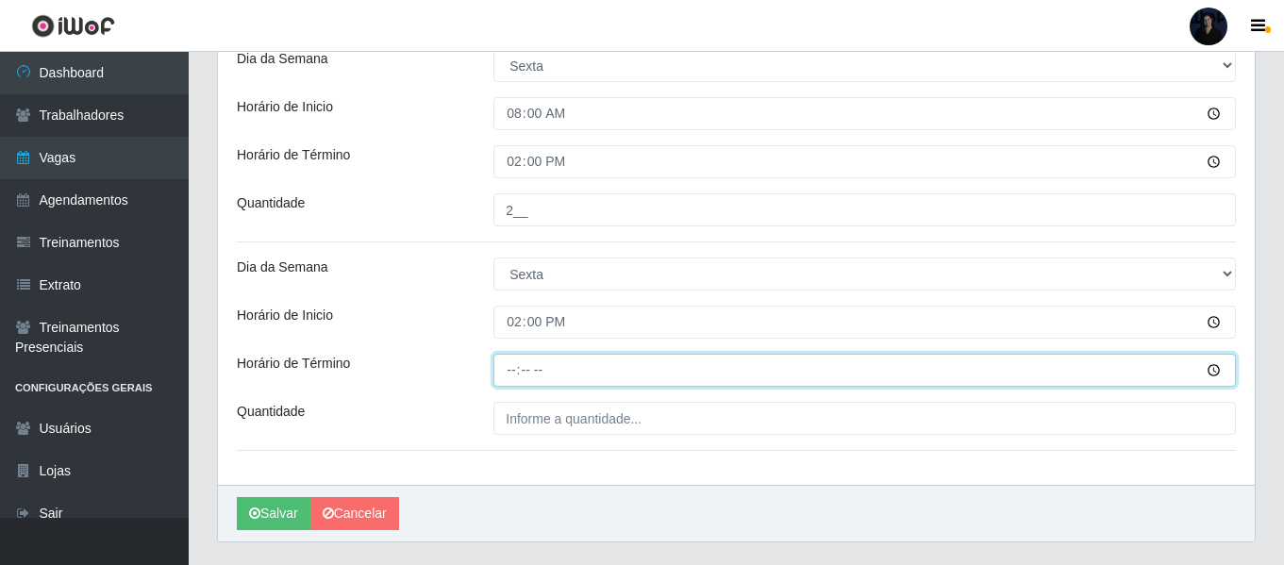
click at [514, 374] on input "Horário de Término" at bounding box center [864, 370] width 742 height 33
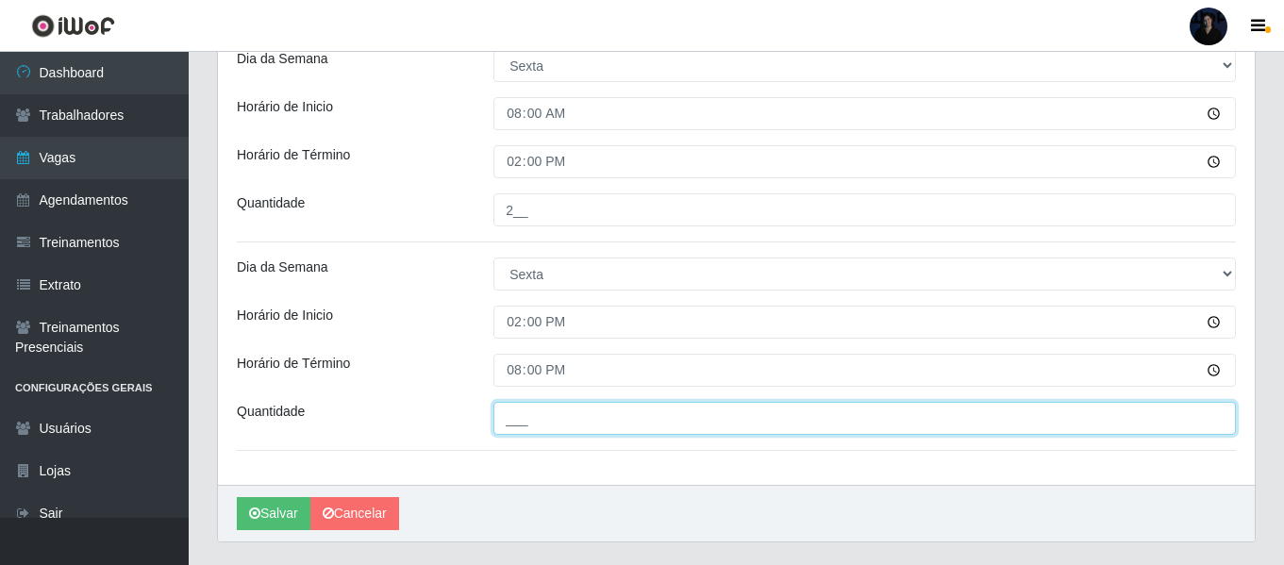
click at [523, 408] on input "___" at bounding box center [864, 418] width 742 height 33
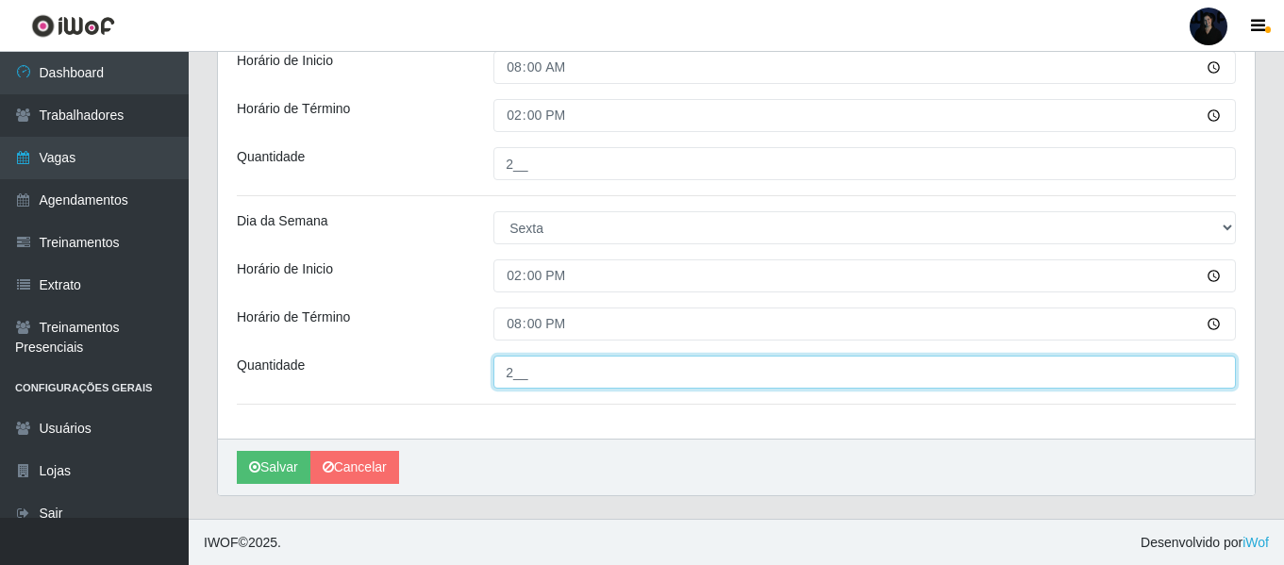
scroll to position [2259, 0]
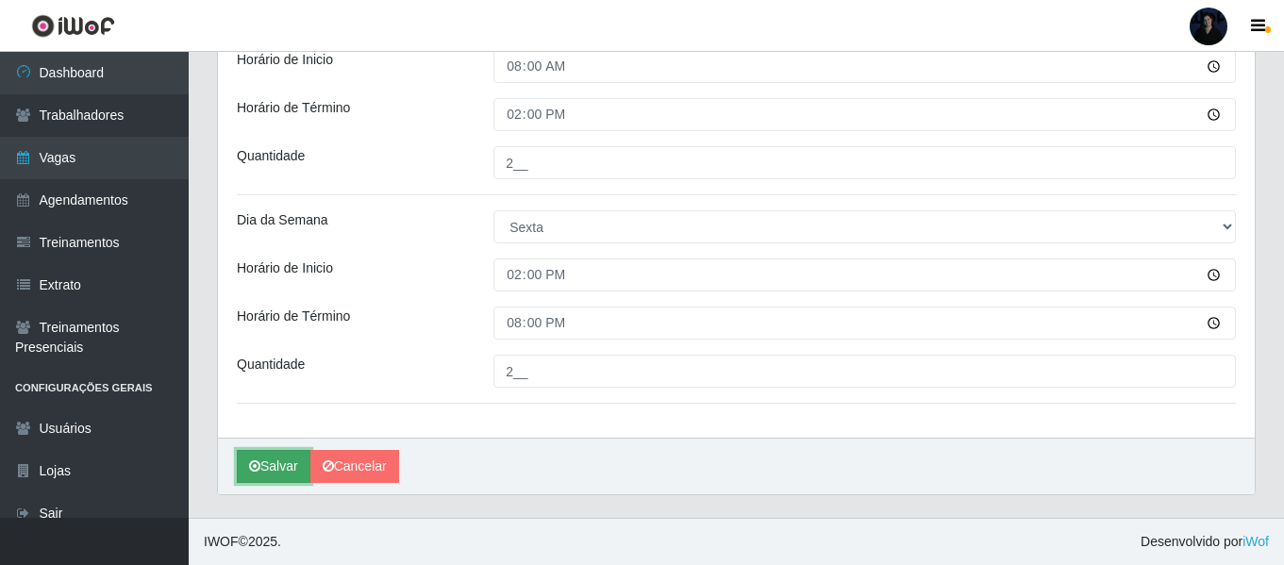
click at [265, 460] on button "Salvar" at bounding box center [274, 466] width 74 height 33
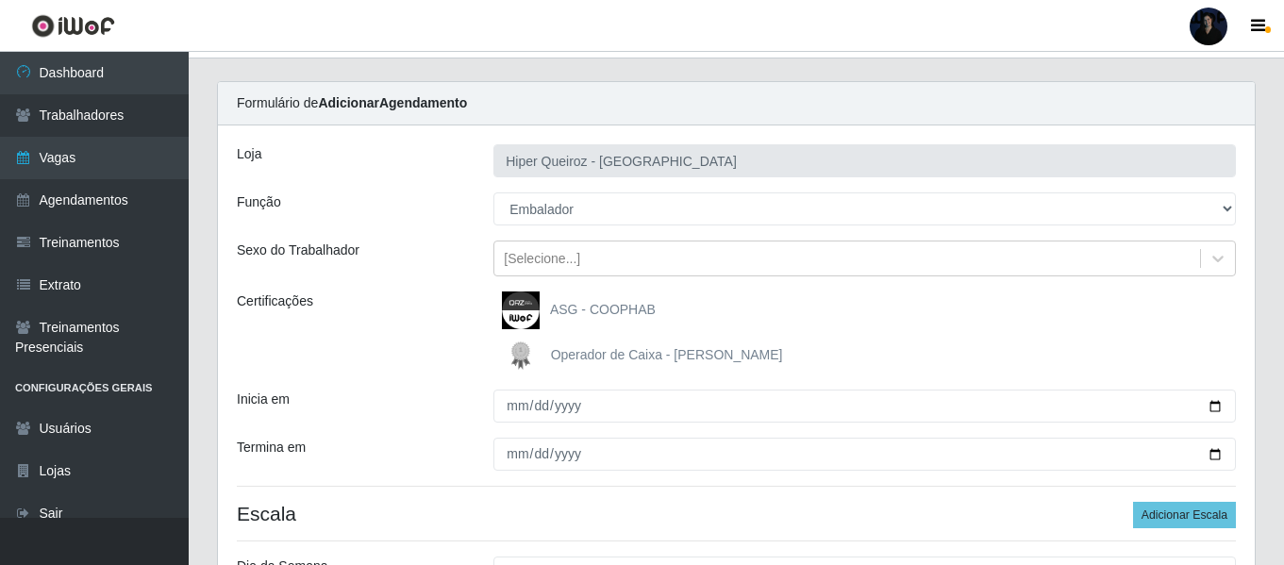
scroll to position [0, 0]
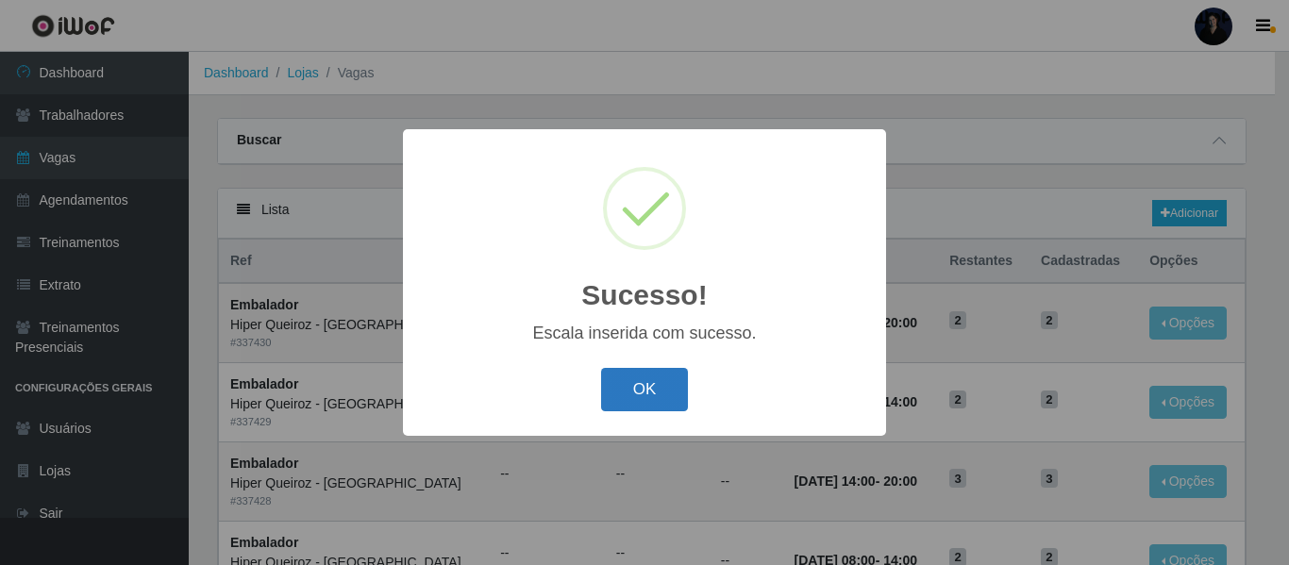
click at [626, 392] on button "OK" at bounding box center [645, 390] width 88 height 44
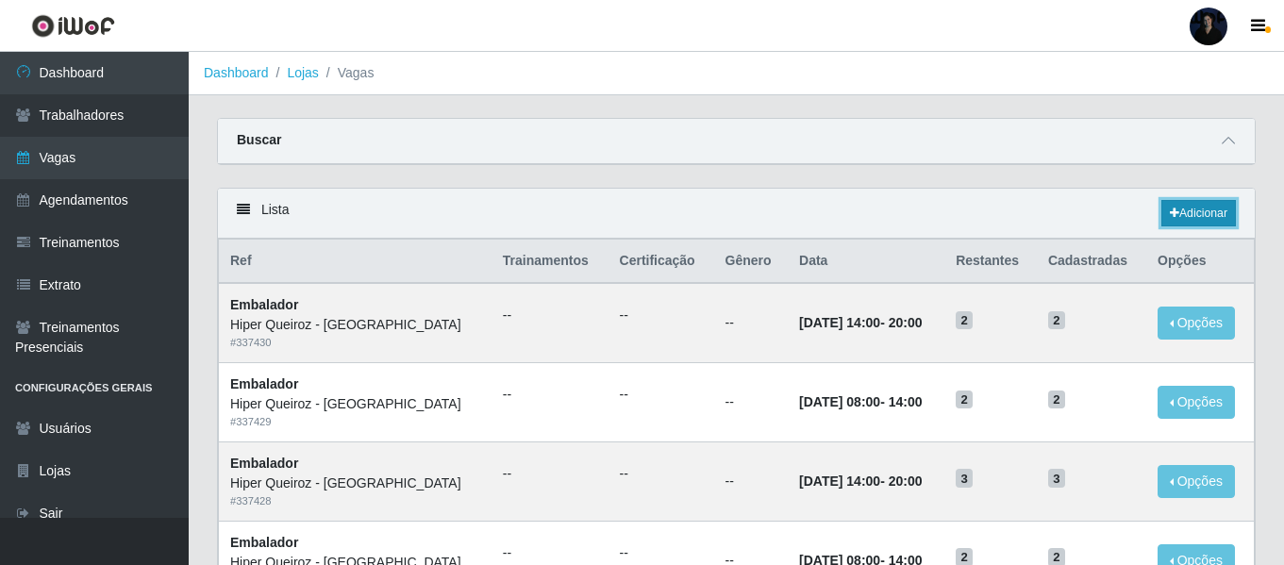
click at [1200, 207] on link "Adicionar" at bounding box center [1198, 213] width 75 height 26
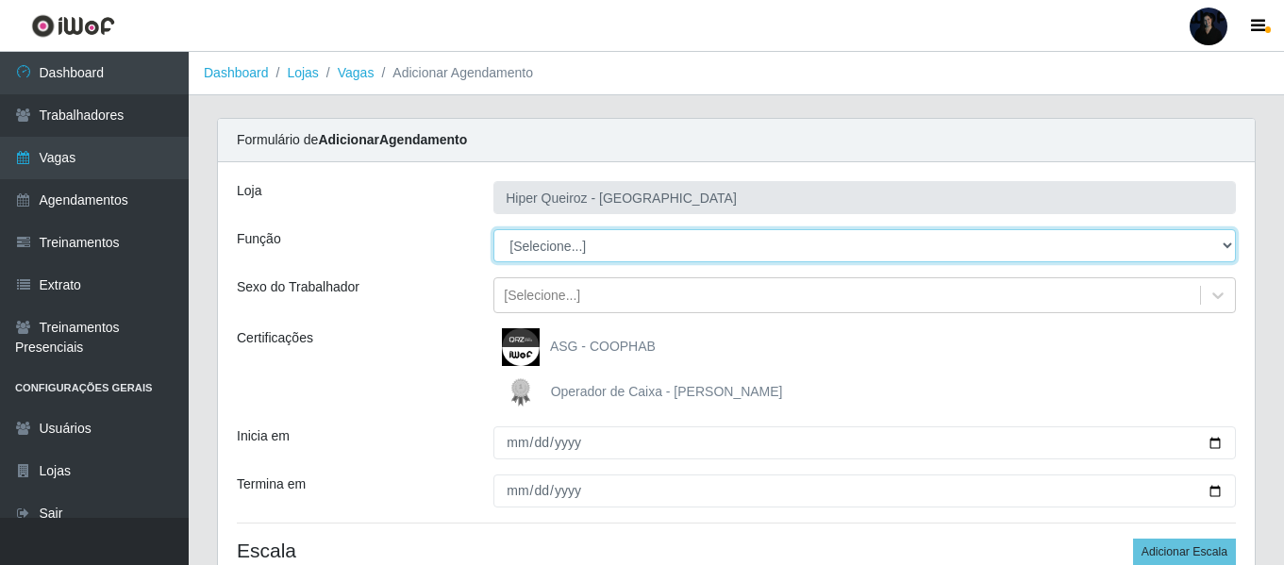
click at [537, 249] on select "[Selecione...] Embalador Embalador + Embalador ++" at bounding box center [864, 245] width 742 height 33
click at [493, 229] on select "[Selecione...] Embalador Embalador + Embalador ++" at bounding box center [864, 245] width 742 height 33
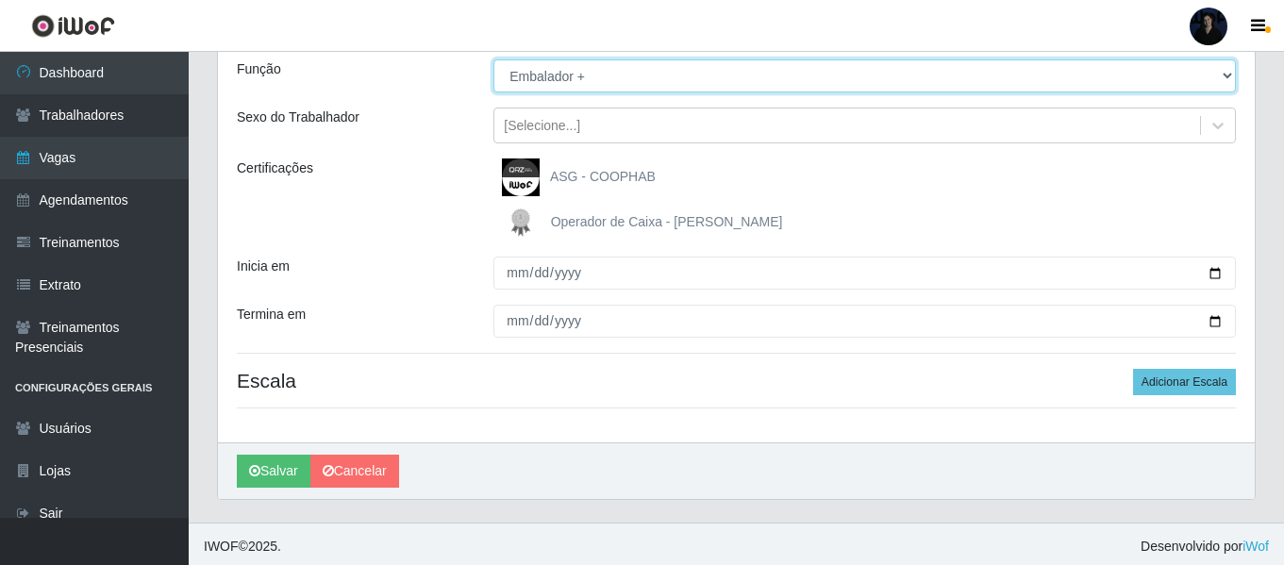
scroll to position [175, 0]
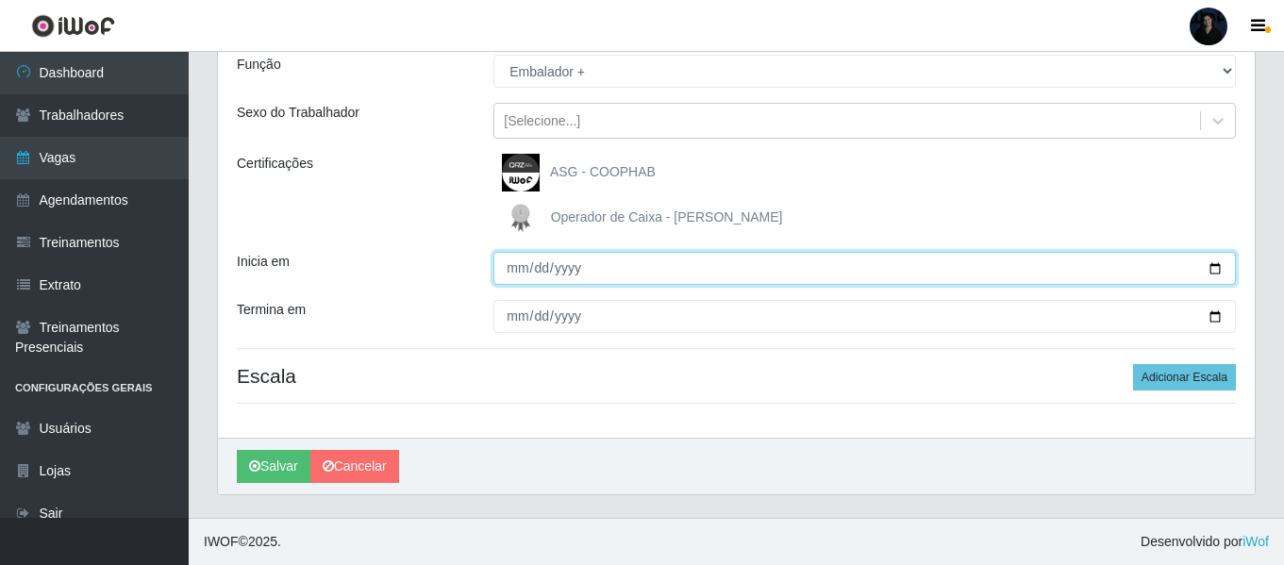
click at [1222, 267] on input "Inicia em" at bounding box center [864, 268] width 742 height 33
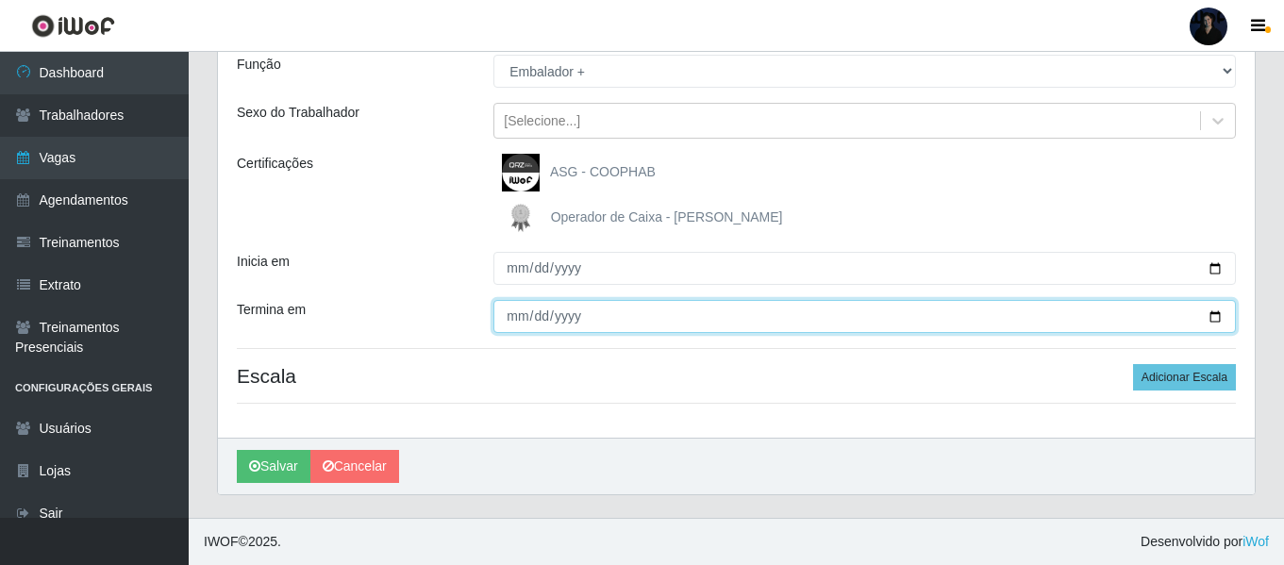
click at [1211, 317] on input "Termina em" at bounding box center [864, 316] width 742 height 33
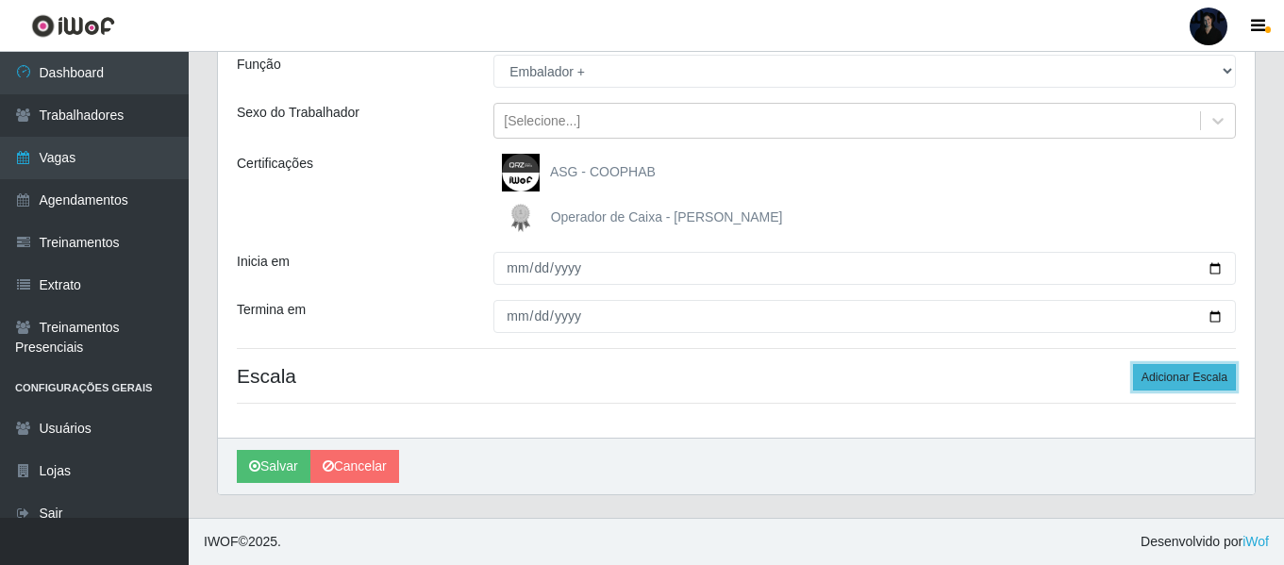
click at [1184, 374] on button "Adicionar Escala" at bounding box center [1184, 377] width 103 height 26
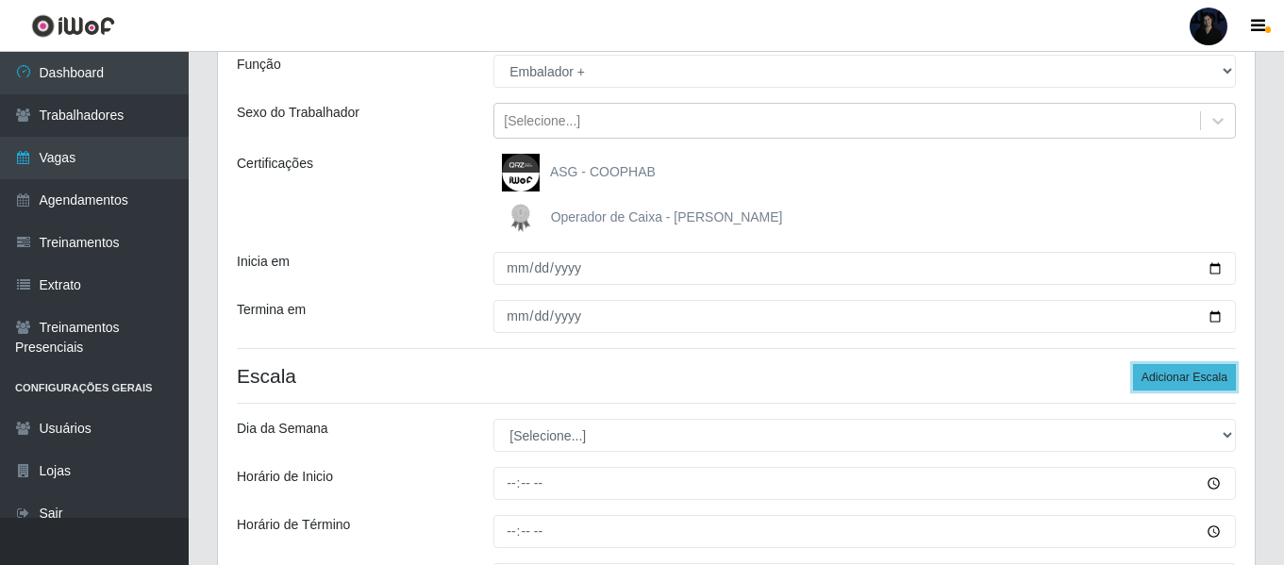
click at [1184, 374] on button "Adicionar Escala" at bounding box center [1184, 377] width 103 height 26
click at [1184, 373] on button "Adicionar Escala" at bounding box center [1184, 377] width 103 height 26
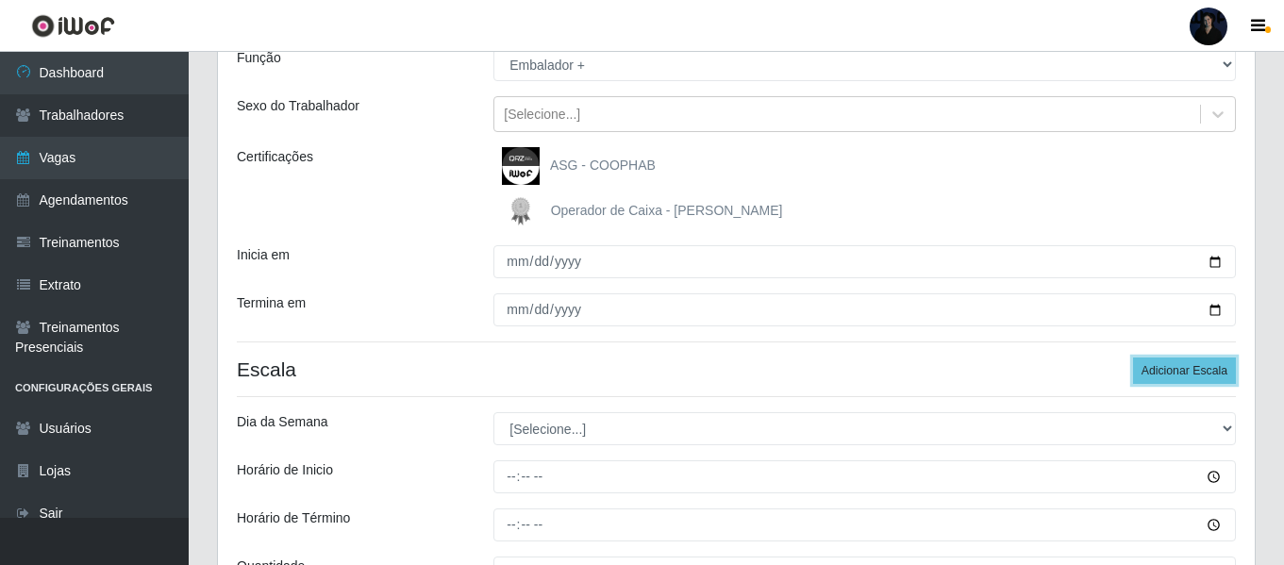
scroll to position [363, 0]
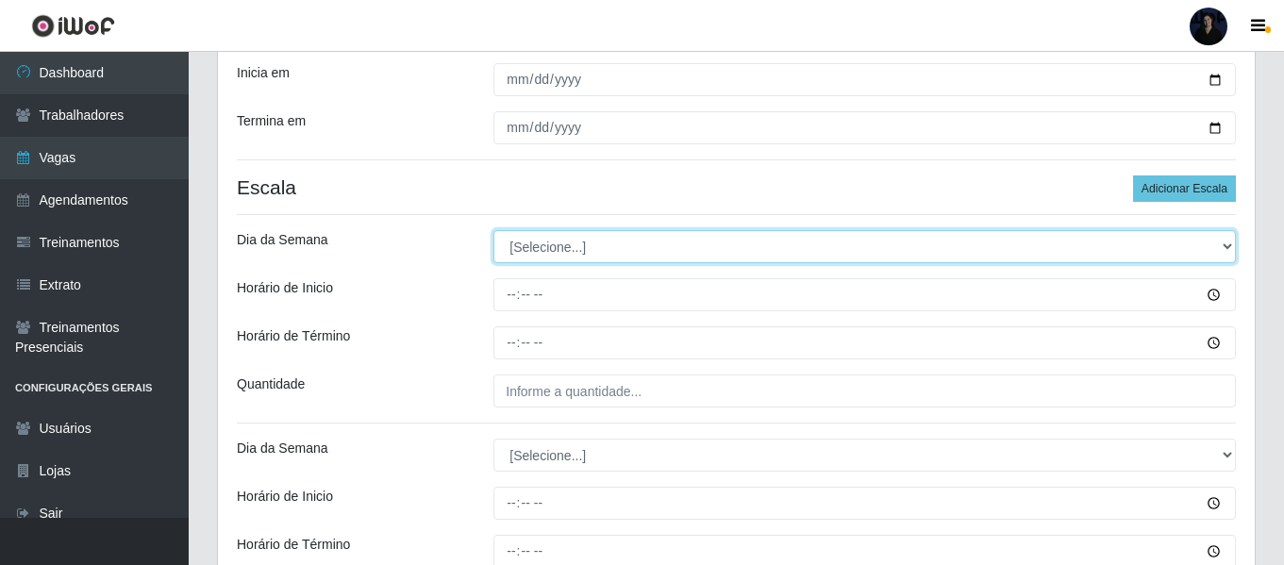
click at [532, 239] on select "[Selecione...] Segunda Terça Quarta Quinta Sexta Sábado Domingo" at bounding box center [864, 246] width 742 height 33
click at [493, 230] on select "[Selecione...] Segunda Terça Quarta Quinta Sexta Sábado Domingo" at bounding box center [864, 246] width 742 height 33
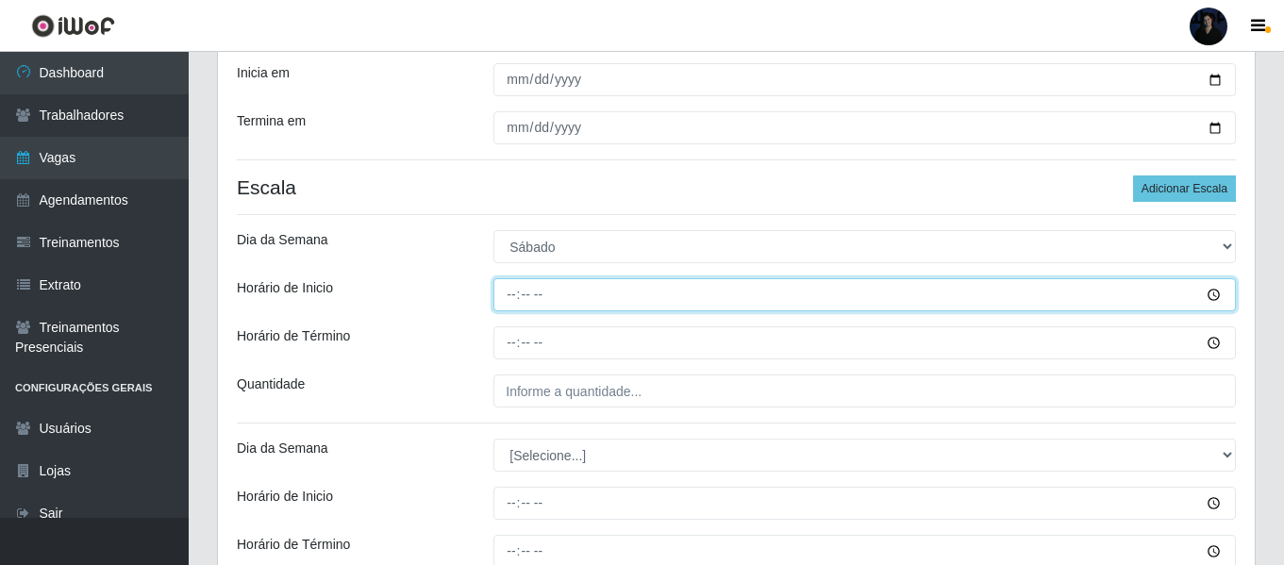
click at [515, 300] on input "Horário de Inicio" at bounding box center [864, 294] width 742 height 33
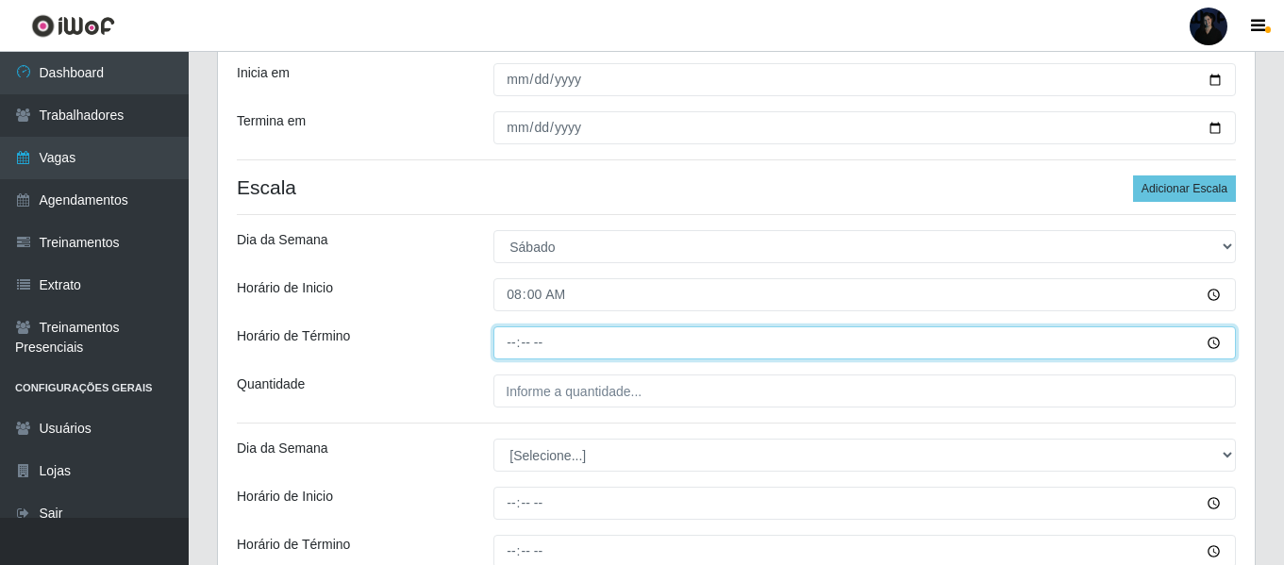
click at [509, 353] on input "Horário de Término" at bounding box center [864, 342] width 742 height 33
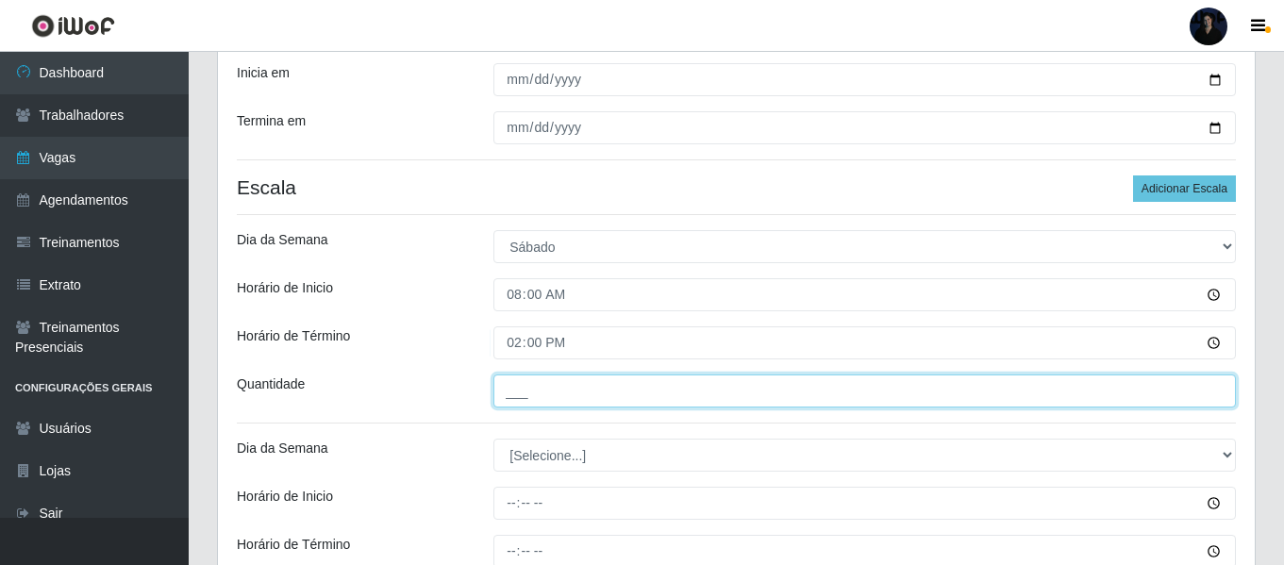
click at [518, 387] on input "___" at bounding box center [864, 390] width 742 height 33
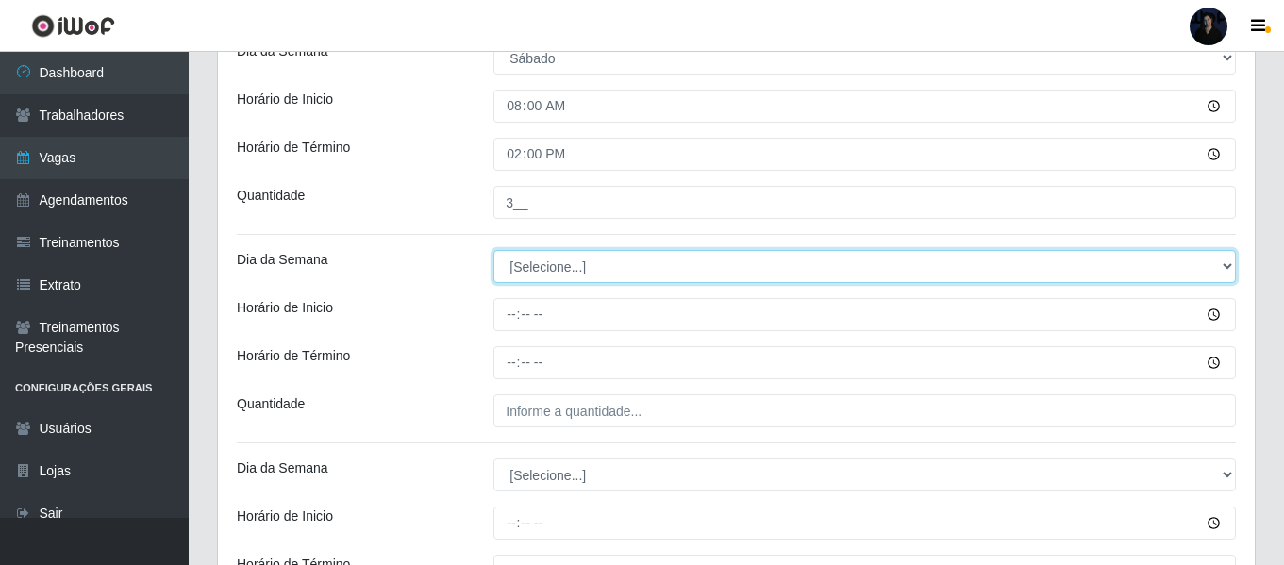
click at [512, 265] on select "[Selecione...] Segunda Terça Quarta Quinta Sexta Sábado Domingo" at bounding box center [864, 266] width 742 height 33
click at [493, 250] on select "[Selecione...] Segunda Terça Quarta Quinta Sexta Sábado Domingo" at bounding box center [864, 266] width 742 height 33
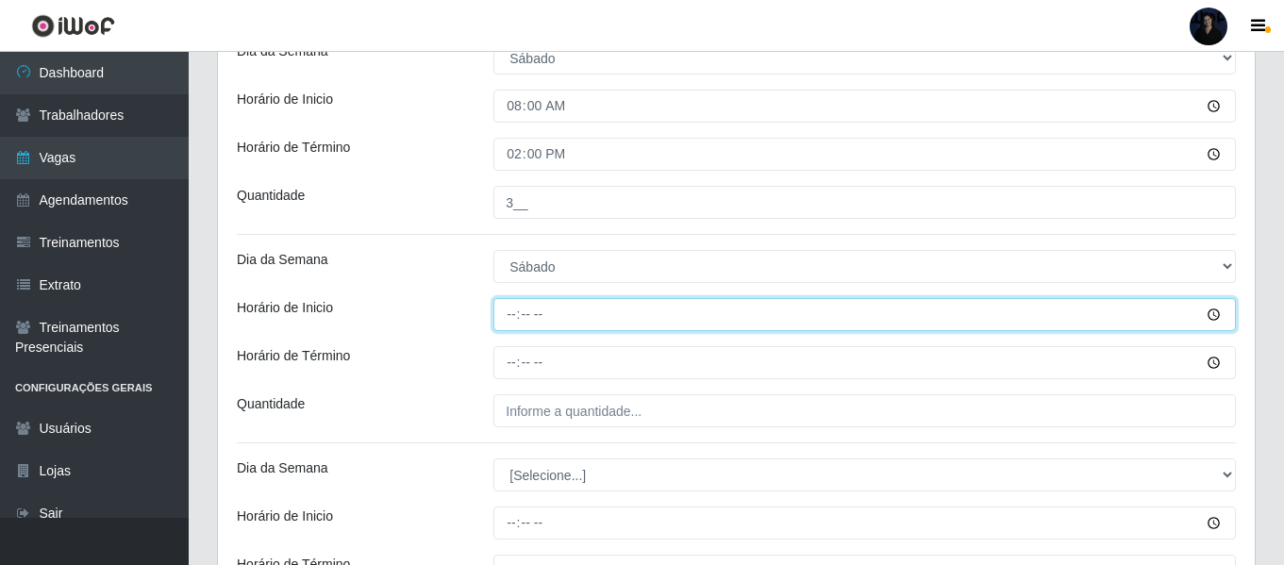
click at [515, 309] on input "Horário de Inicio" at bounding box center [864, 314] width 742 height 33
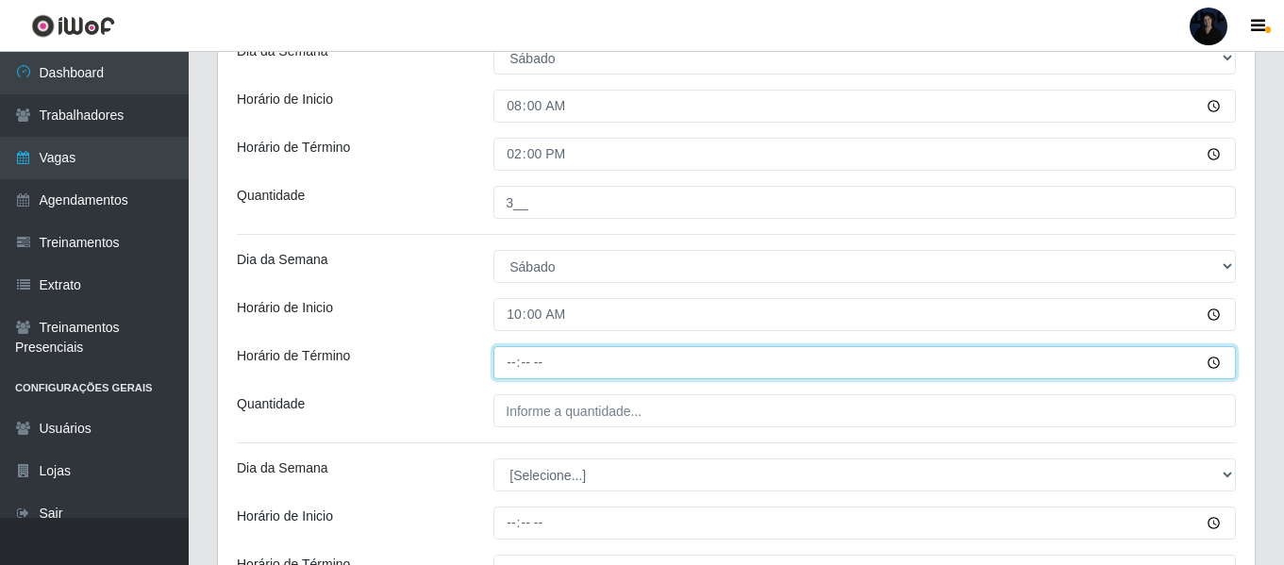
click at [507, 358] on input "Horário de Término" at bounding box center [864, 362] width 742 height 33
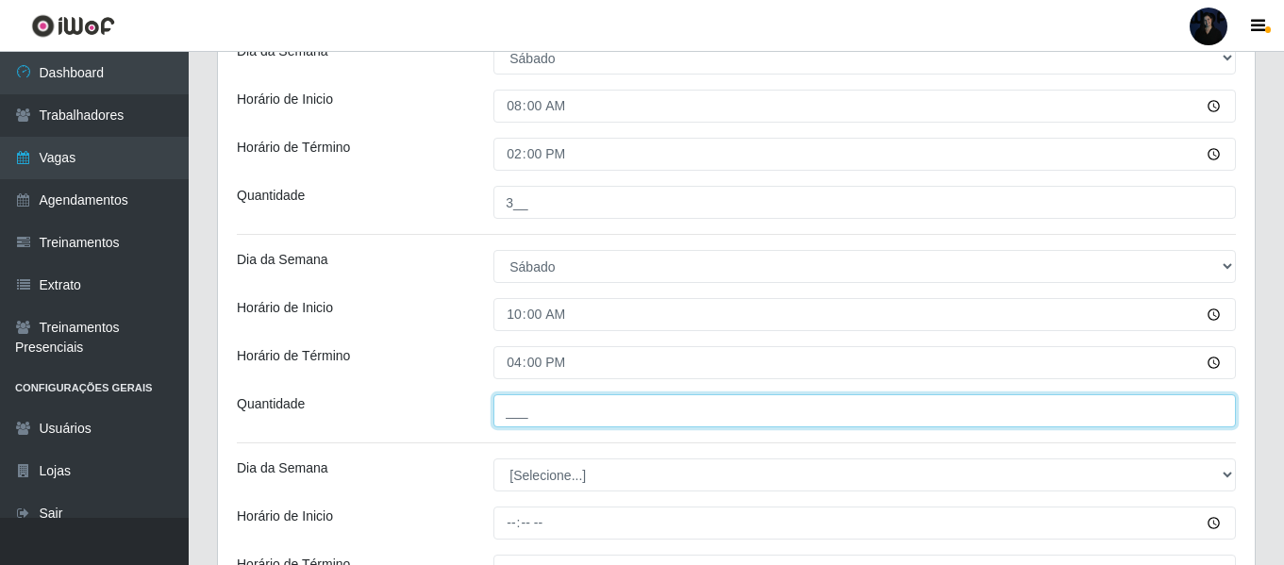
click at [508, 405] on input "___" at bounding box center [864, 410] width 742 height 33
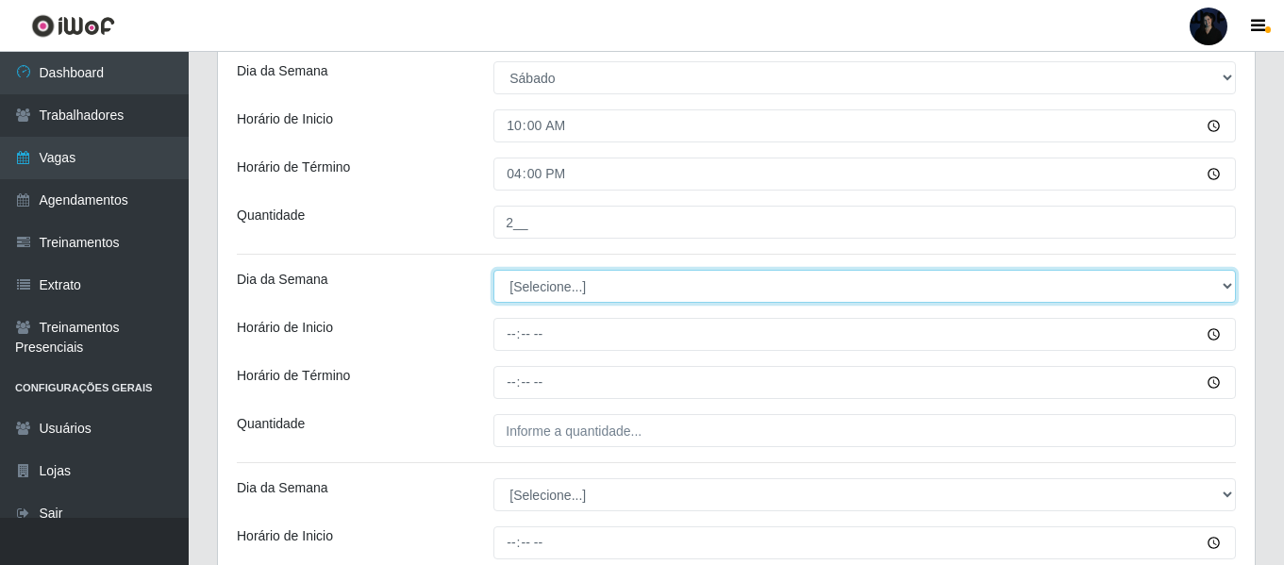
click at [522, 295] on select "[Selecione...] Segunda Terça Quarta Quinta Sexta Sábado Domingo" at bounding box center [864, 286] width 742 height 33
click at [493, 270] on select "[Selecione...] Segunda Terça Quarta Quinta Sexta Sábado Domingo" at bounding box center [864, 286] width 742 height 33
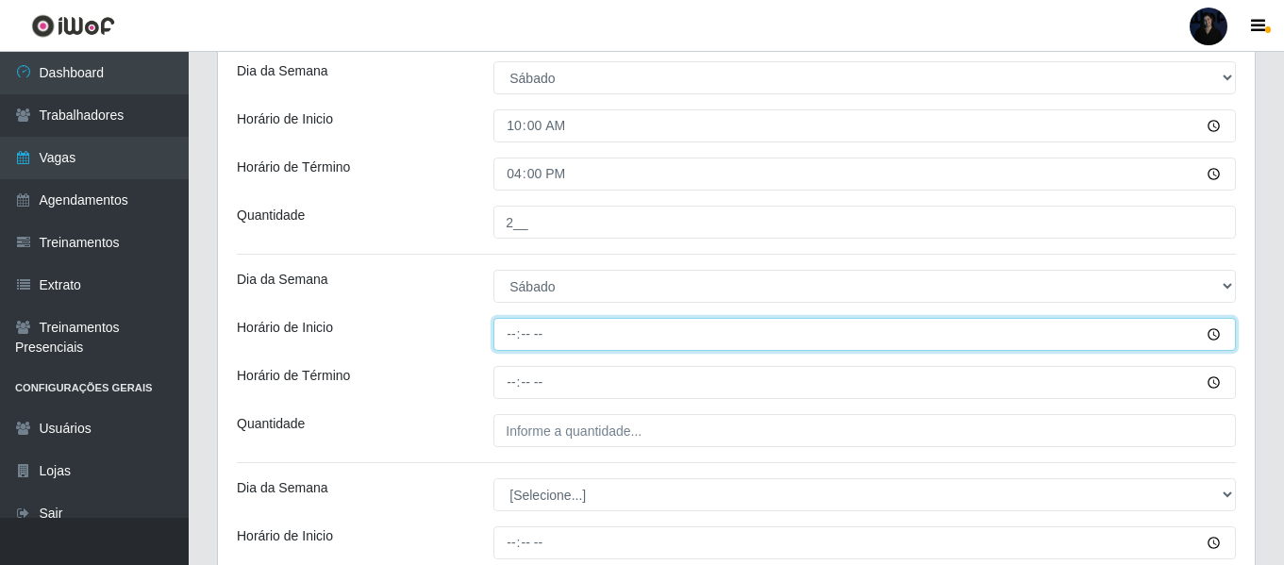
click at [515, 333] on input "Horário de Inicio" at bounding box center [864, 334] width 742 height 33
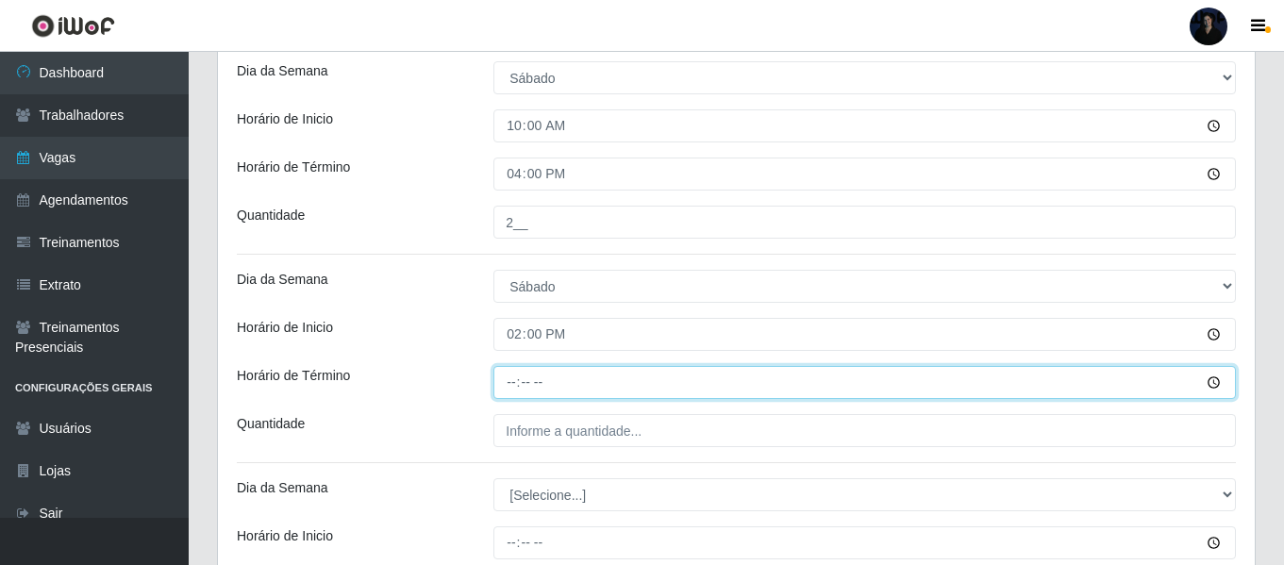
click at [515, 378] on input "Horário de Término" at bounding box center [864, 382] width 742 height 33
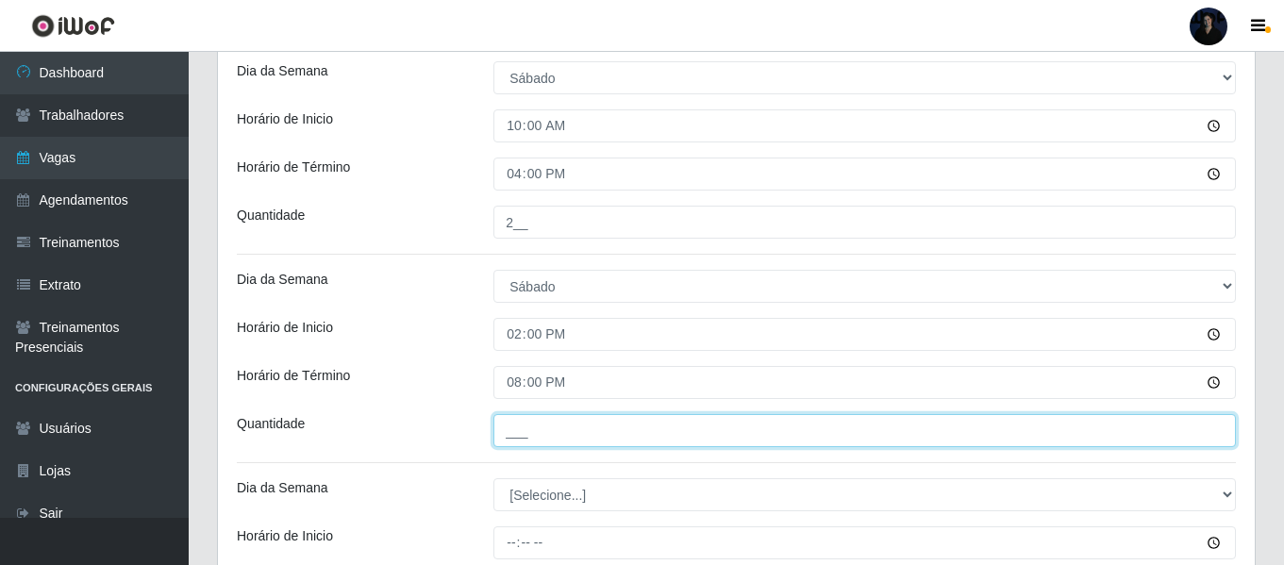
click at [518, 428] on input "___" at bounding box center [864, 430] width 742 height 33
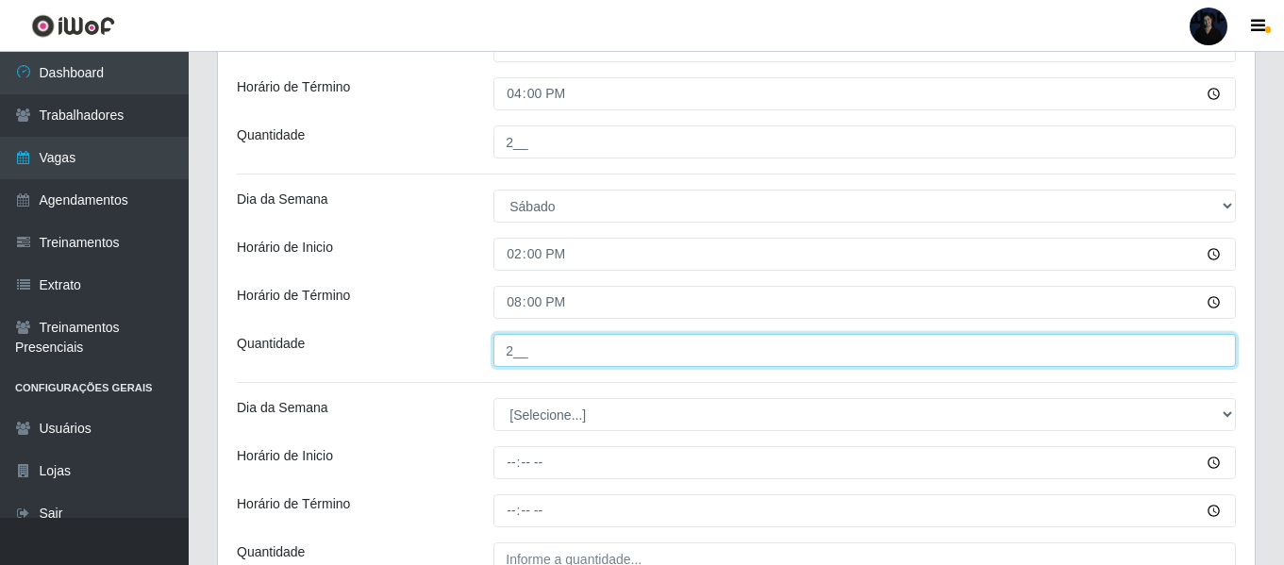
scroll to position [929, 0]
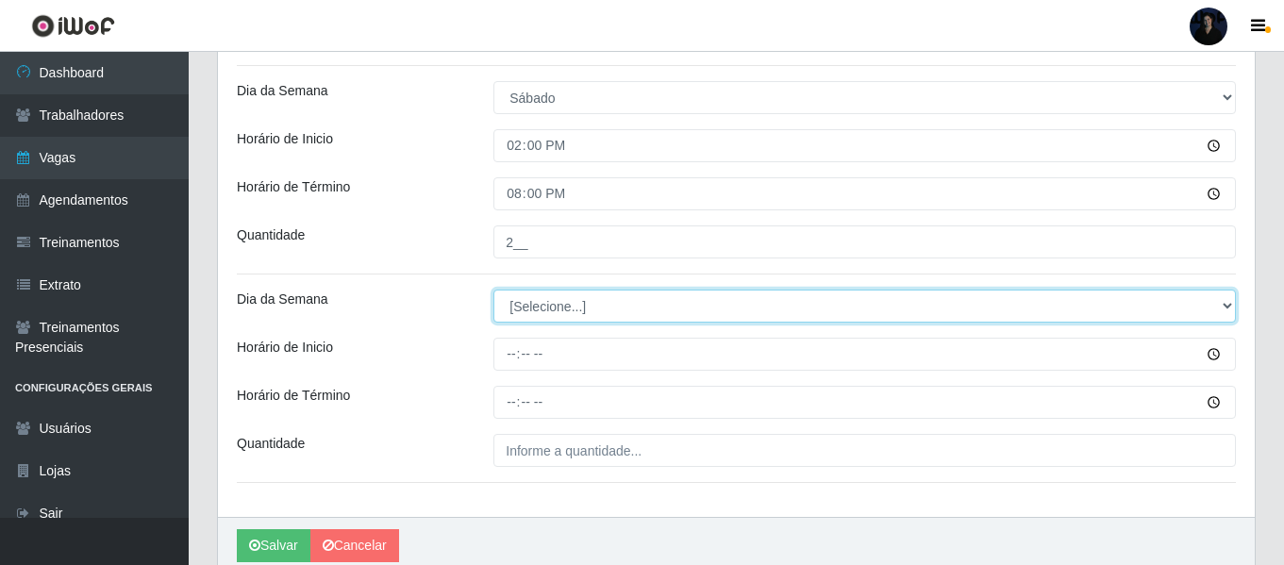
click at [524, 309] on select "[Selecione...] Segunda Terça Quarta Quinta Sexta Sábado Domingo" at bounding box center [864, 306] width 742 height 33
click at [493, 290] on select "[Selecione...] Segunda Terça Quarta Quinta Sexta Sábado Domingo" at bounding box center [864, 306] width 742 height 33
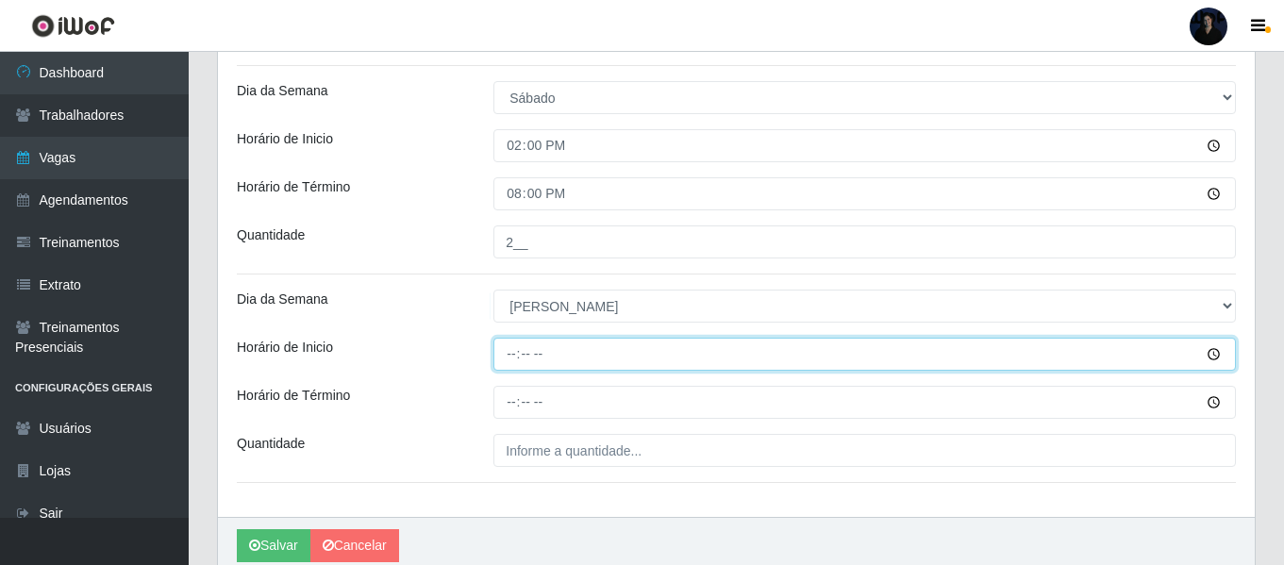
click at [513, 347] on input "Horário de Inicio" at bounding box center [864, 354] width 742 height 33
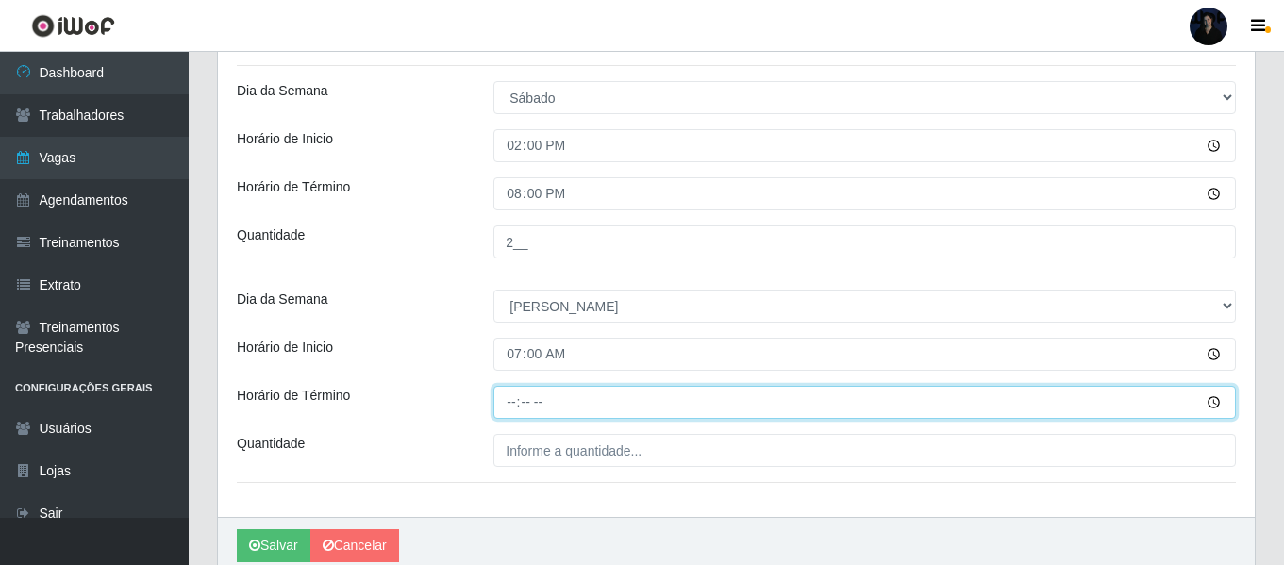
click at [506, 398] on input "Horário de Término" at bounding box center [864, 402] width 742 height 33
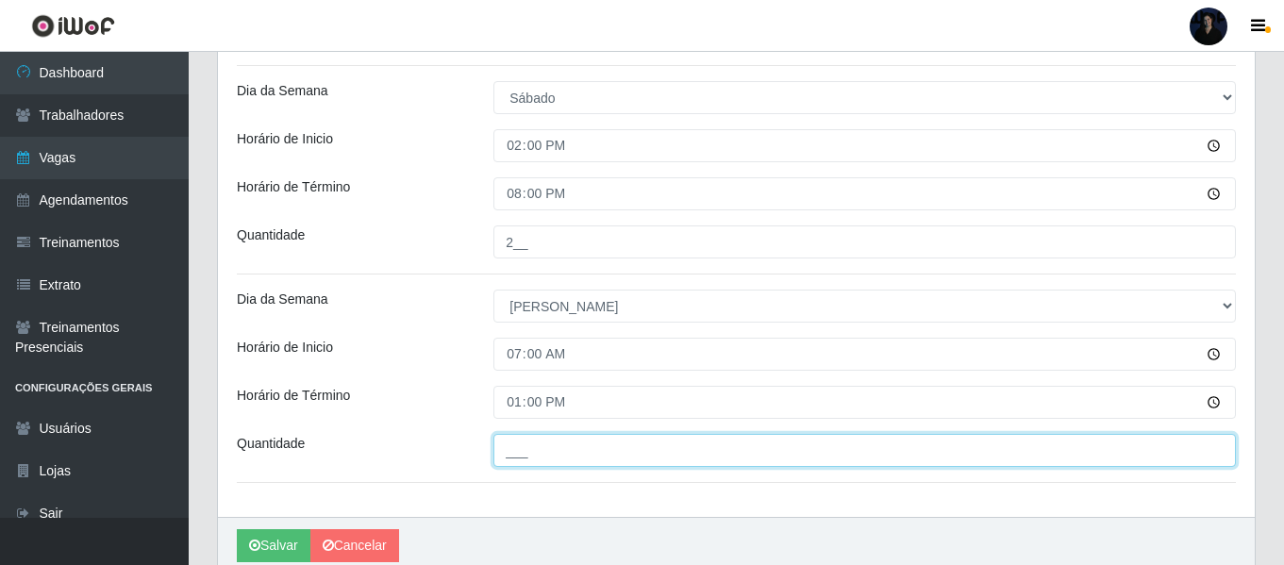
click at [504, 454] on input "___" at bounding box center [864, 450] width 742 height 33
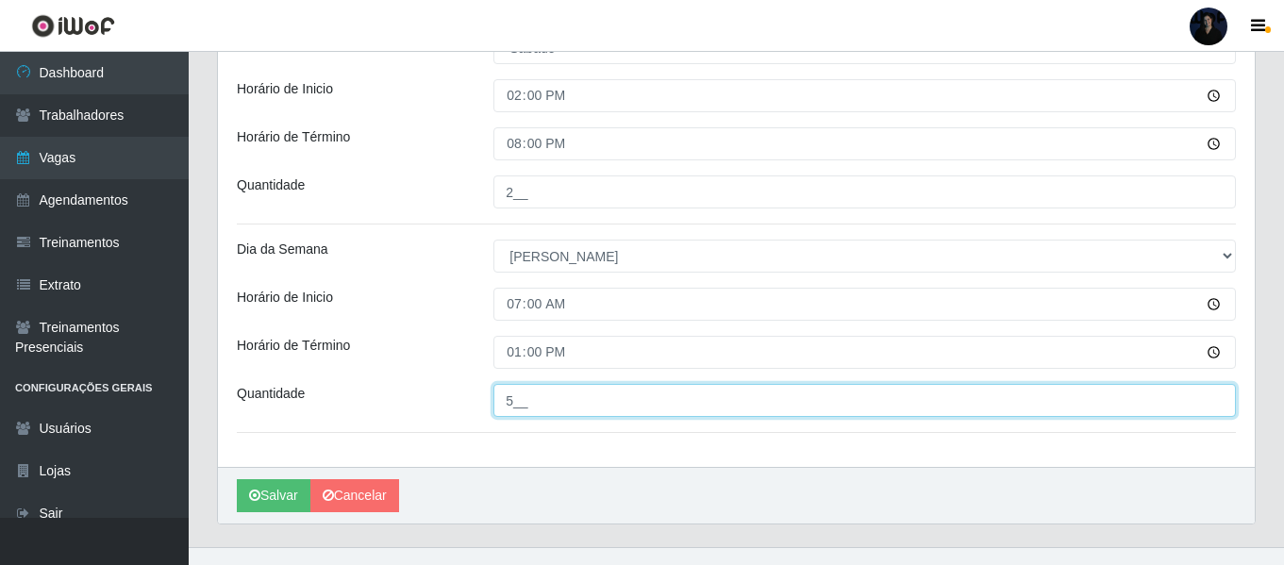
scroll to position [1008, 0]
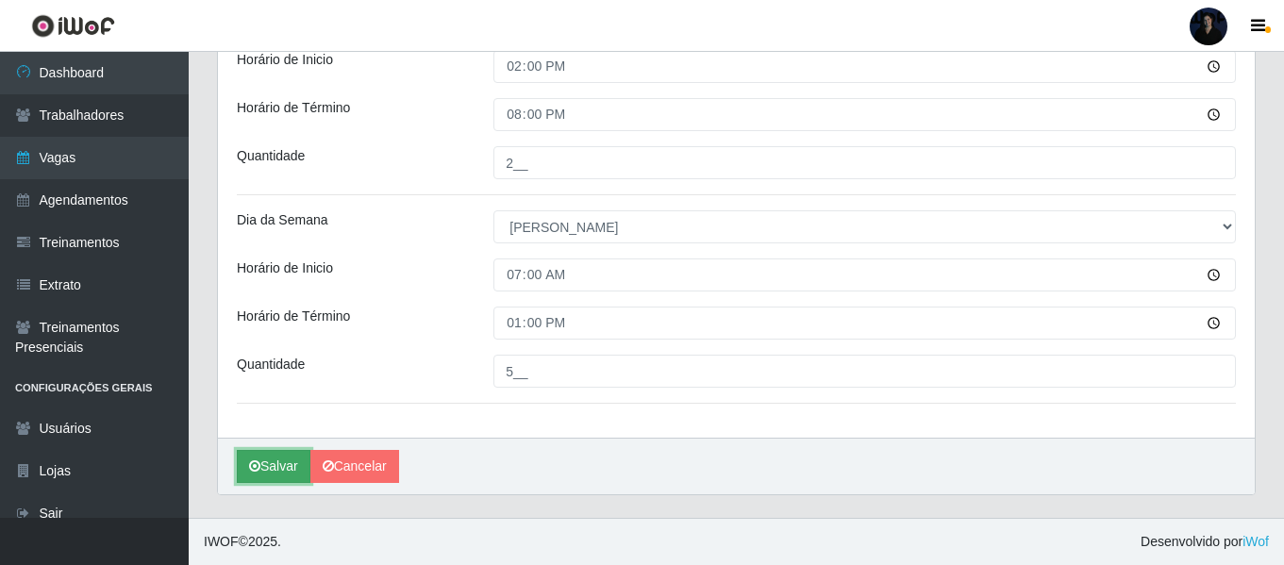
click at [273, 461] on button "Salvar" at bounding box center [274, 466] width 74 height 33
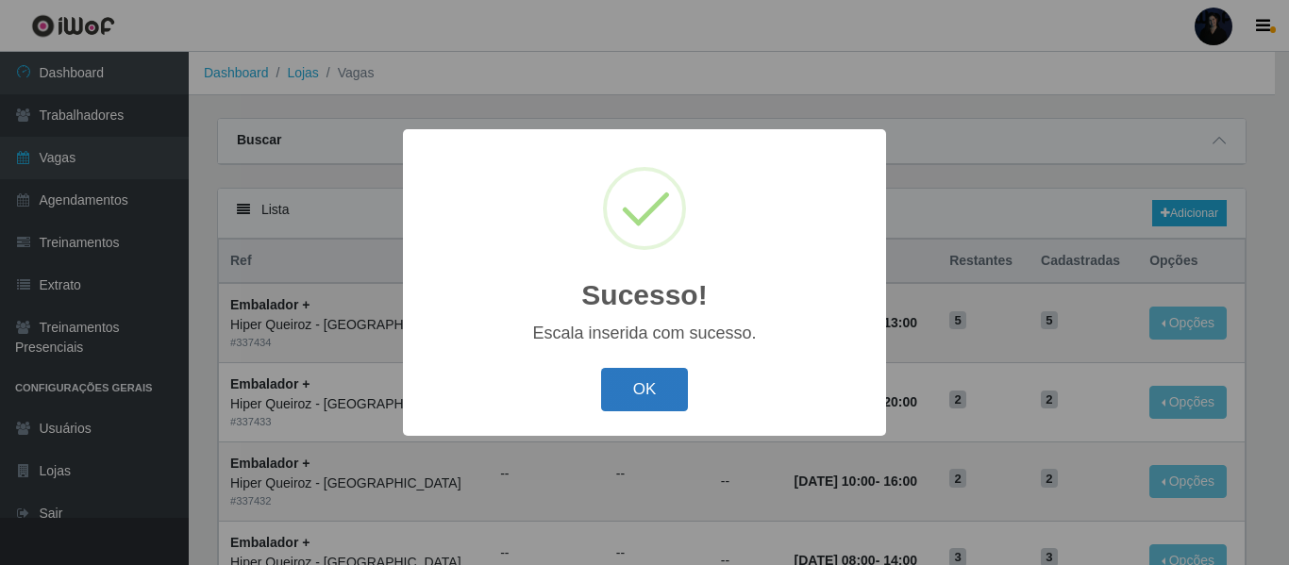
click at [649, 386] on button "OK" at bounding box center [645, 390] width 88 height 44
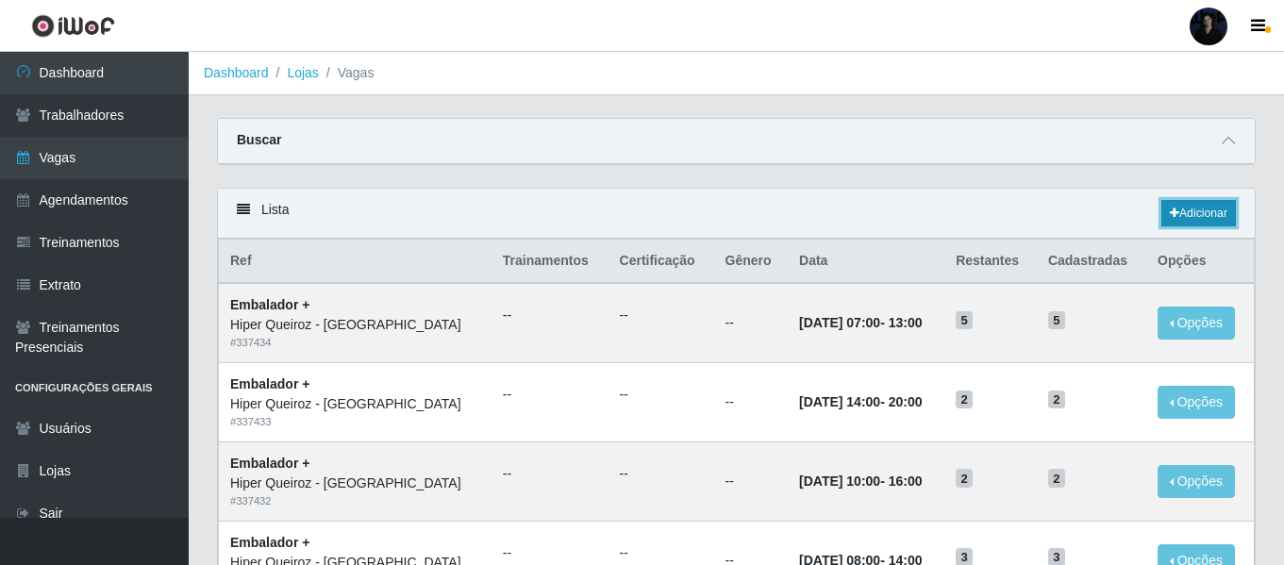
click at [1174, 206] on link "Adicionar" at bounding box center [1198, 213] width 75 height 26
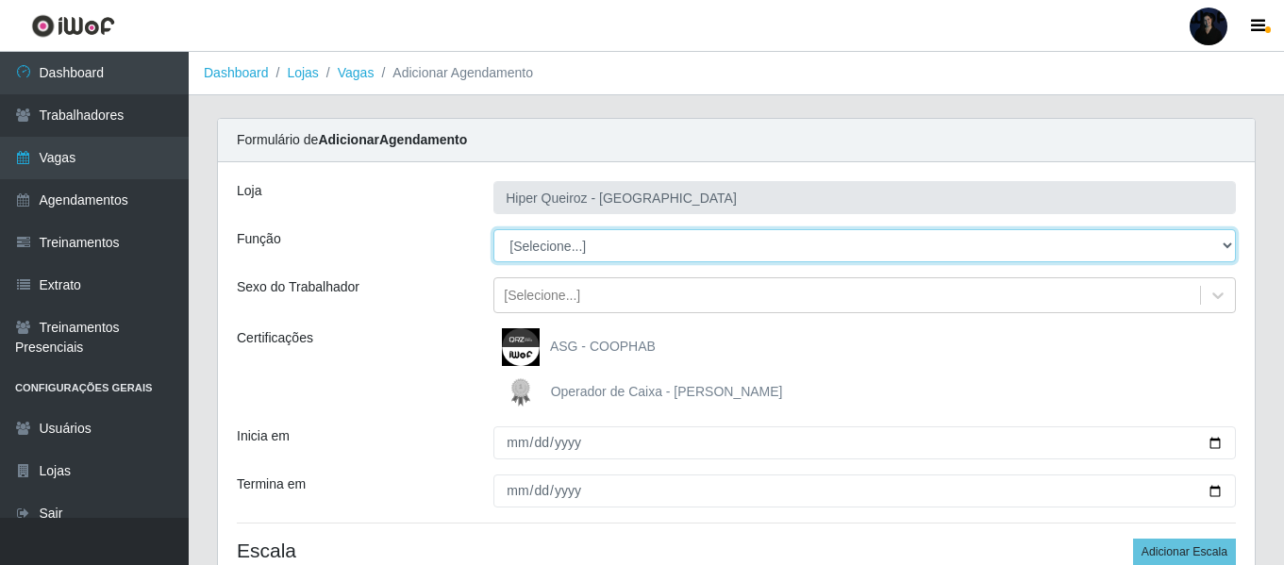
click at [533, 247] on select "[Selecione...] Embalador Embalador + Embalador ++" at bounding box center [864, 245] width 742 height 33
click at [493, 229] on select "[Selecione...] Embalador Embalador + Embalador ++" at bounding box center [864, 245] width 742 height 33
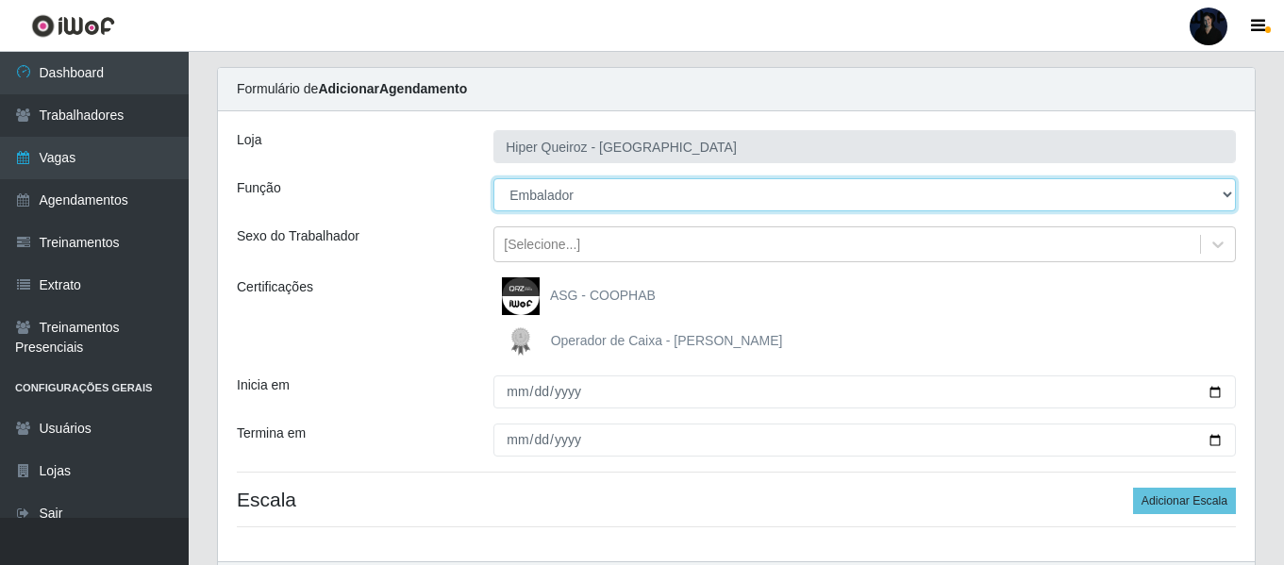
scroll to position [175, 0]
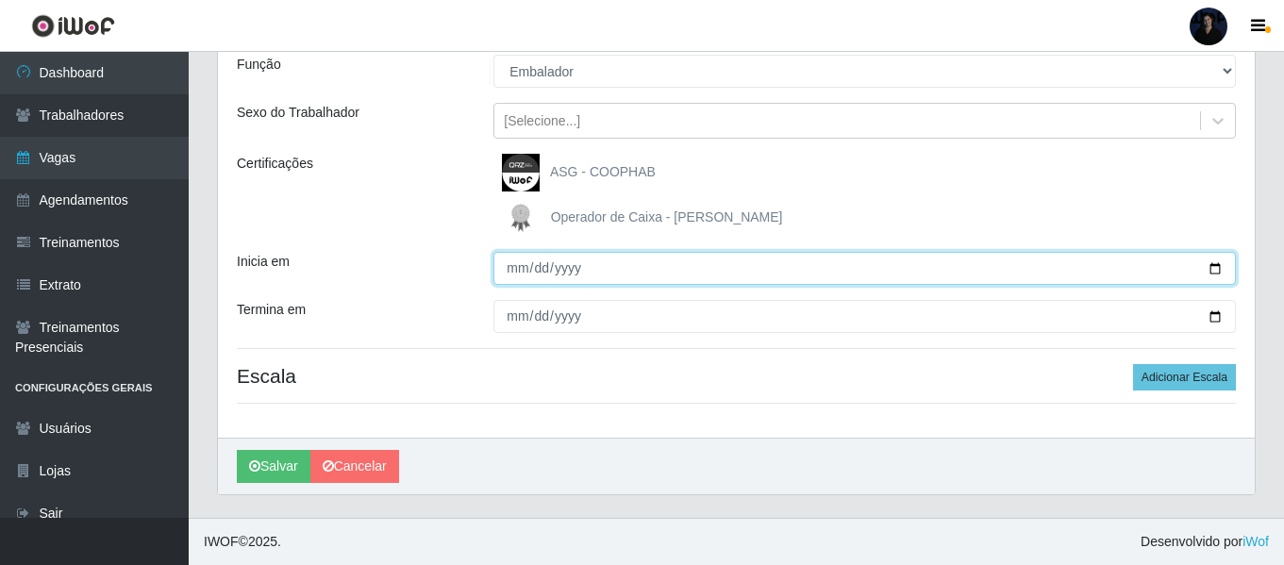
click at [1215, 268] on input "Inicia em" at bounding box center [864, 268] width 742 height 33
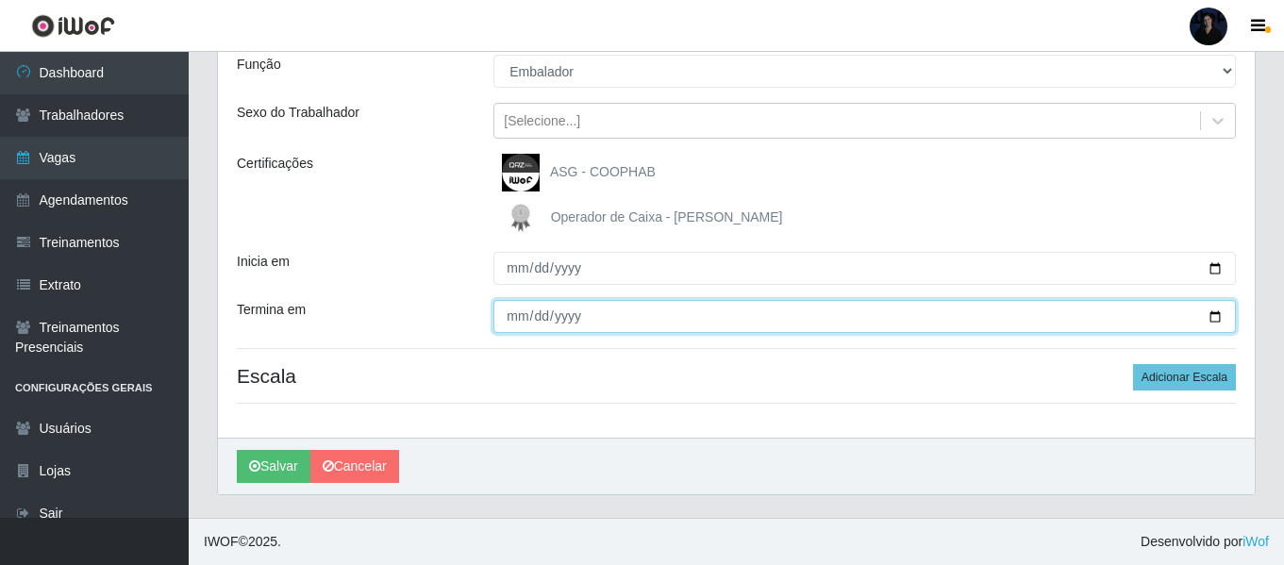
click at [1216, 318] on input "Termina em" at bounding box center [864, 316] width 742 height 33
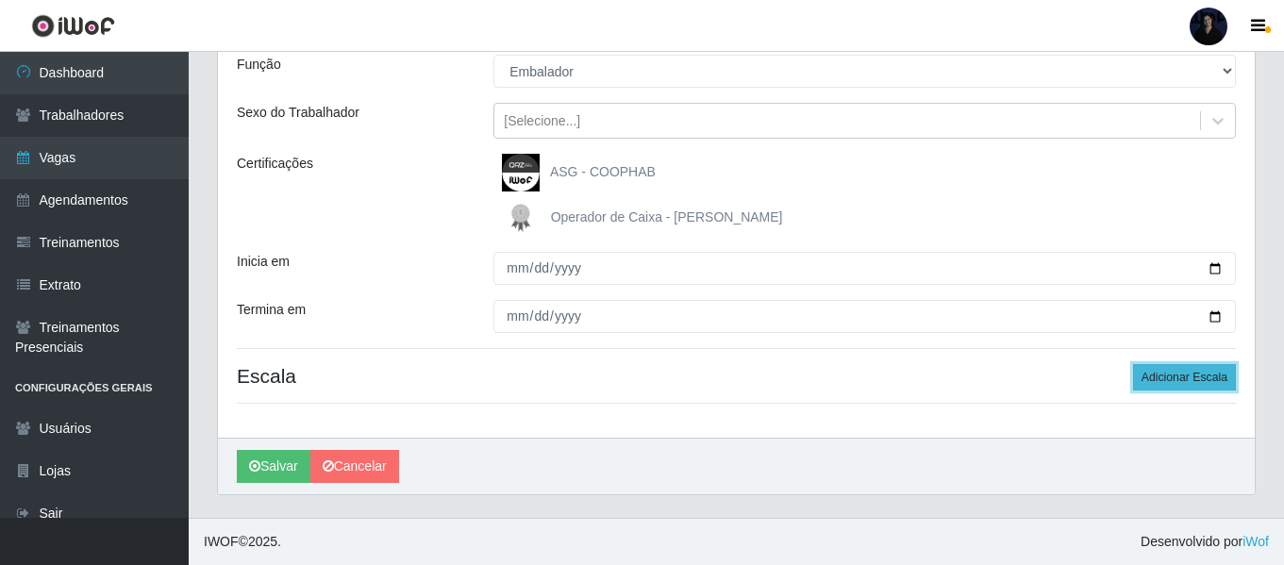
click at [1173, 380] on button "Adicionar Escala" at bounding box center [1184, 377] width 103 height 26
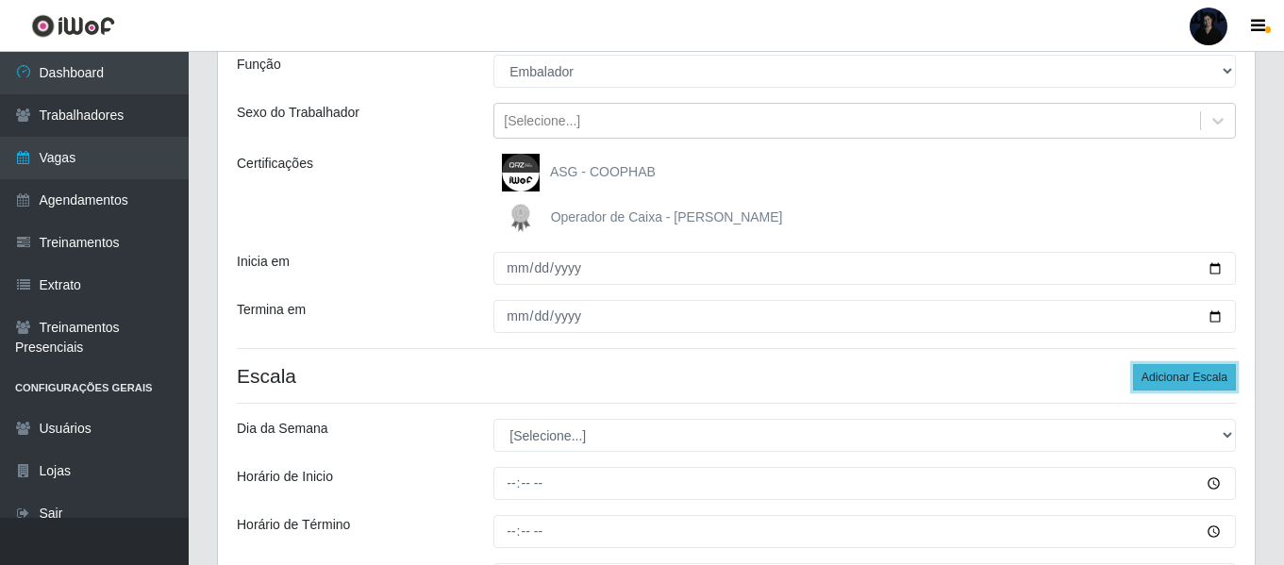
click at [1173, 380] on button "Adicionar Escala" at bounding box center [1184, 377] width 103 height 26
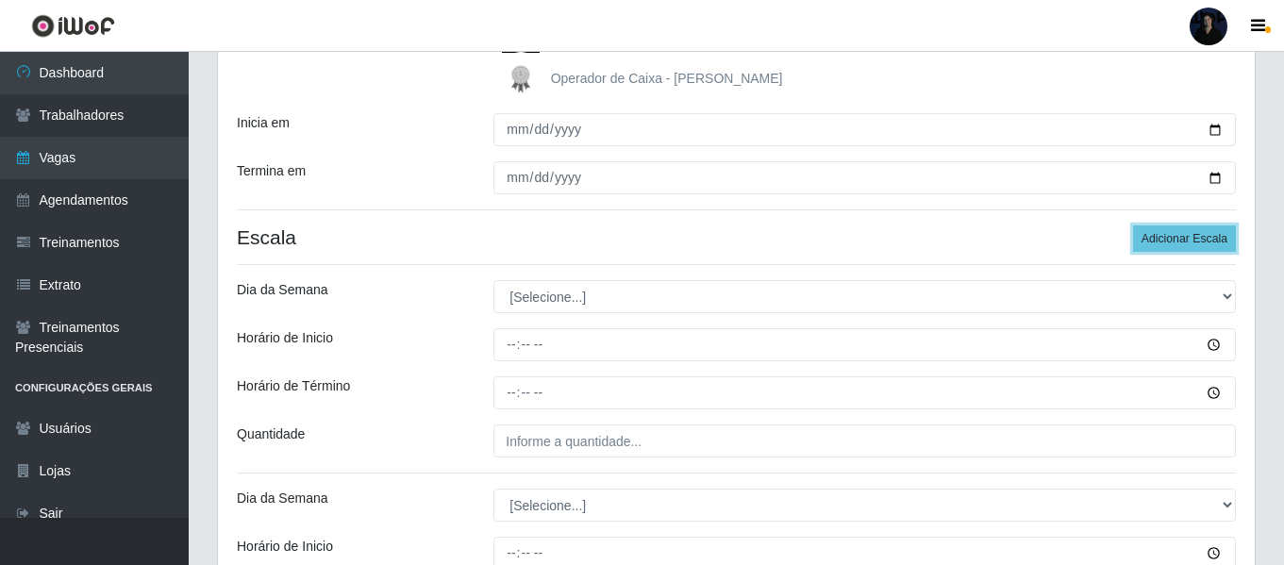
scroll to position [308, 0]
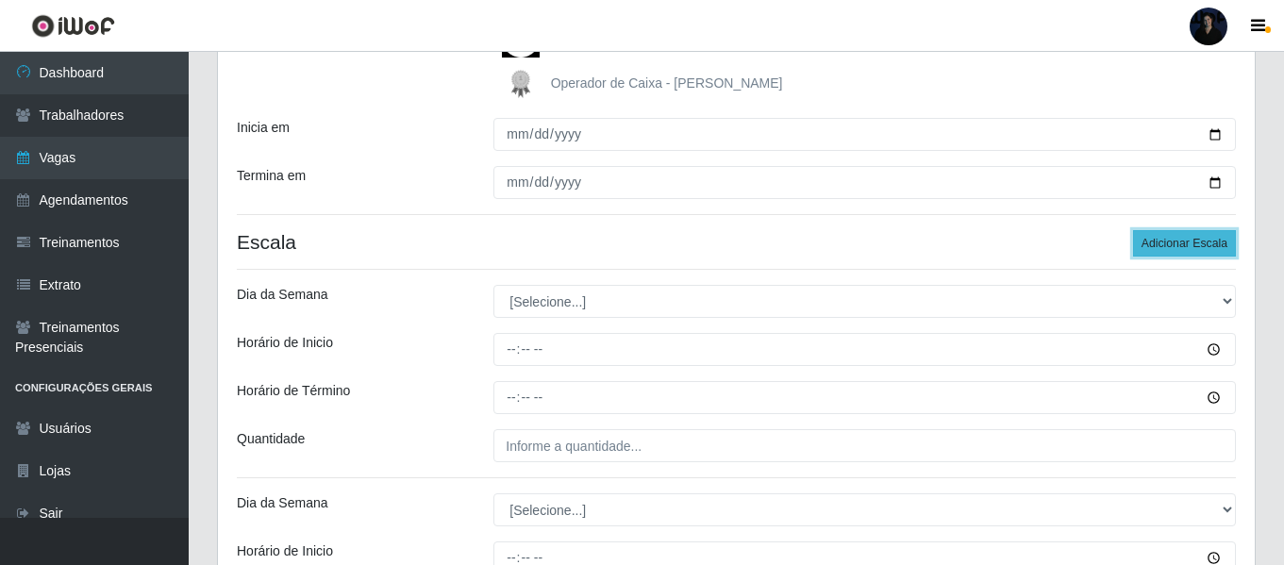
click at [1157, 248] on button "Adicionar Escala" at bounding box center [1184, 243] width 103 height 26
click at [1156, 248] on button "Adicionar Escala" at bounding box center [1184, 243] width 103 height 26
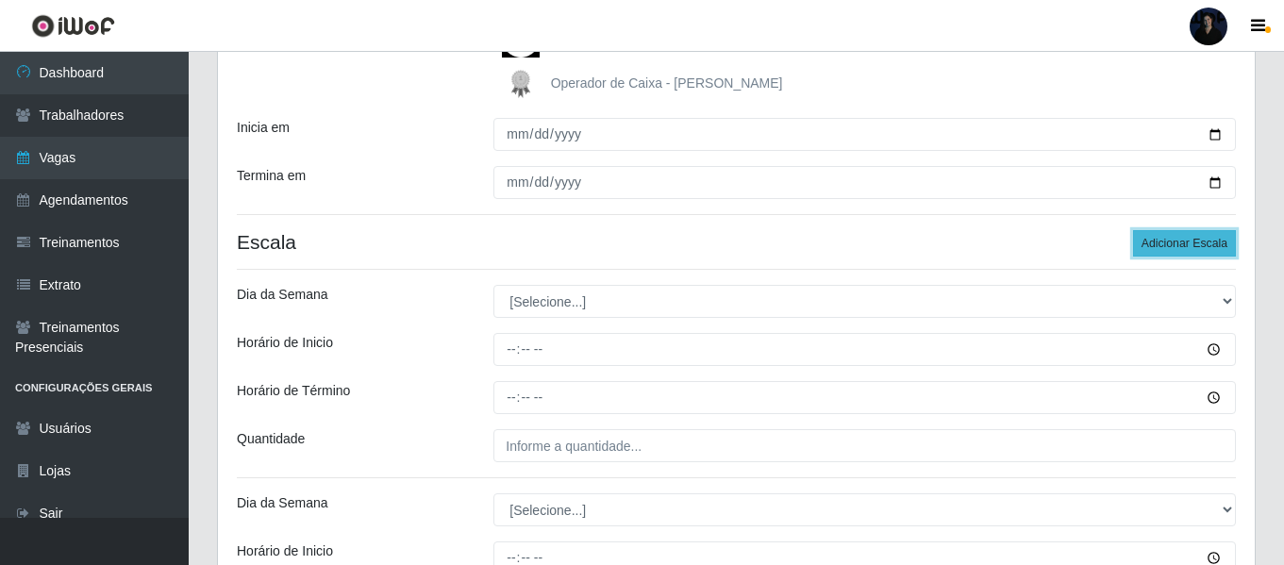
click at [1156, 248] on button "Adicionar Escala" at bounding box center [1184, 243] width 103 height 26
click at [1156, 247] on button "Adicionar Escala" at bounding box center [1184, 243] width 103 height 26
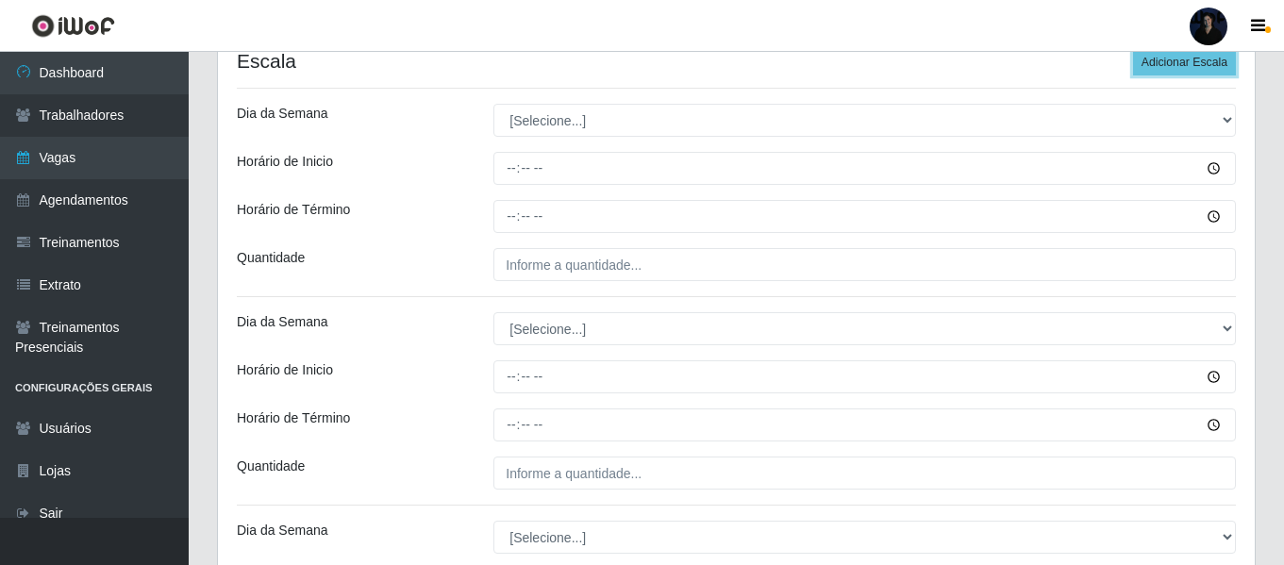
scroll to position [497, 0]
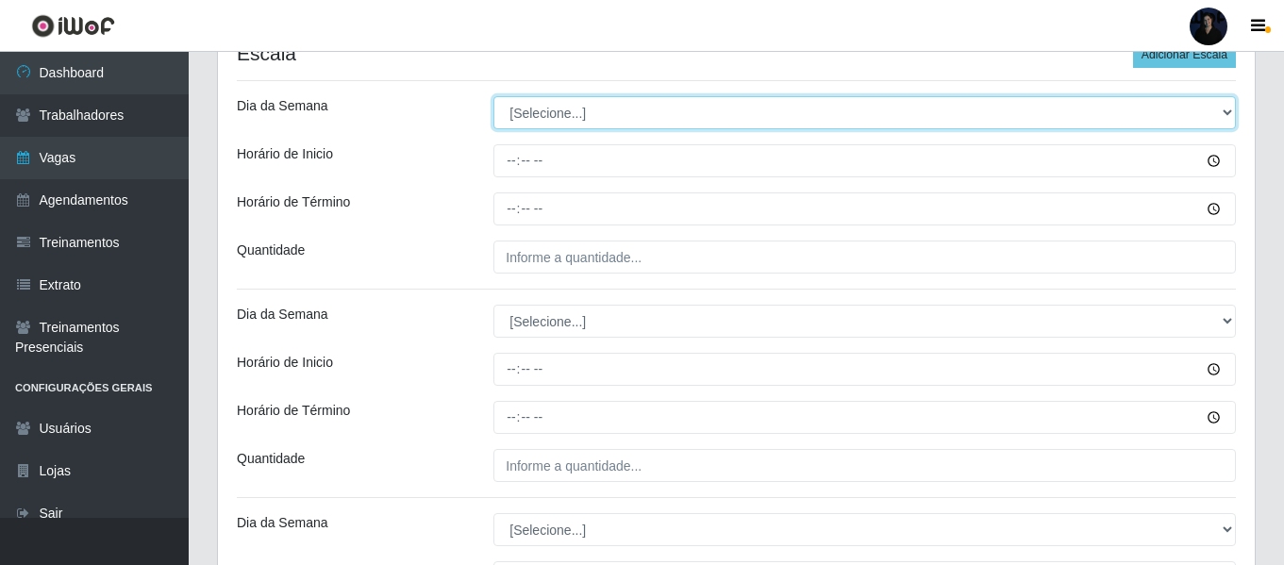
click at [534, 119] on select "[Selecione...] Segunda Terça Quarta Quinta Sexta Sábado Domingo" at bounding box center [864, 112] width 742 height 33
click at [493, 96] on select "[Selecione...] Segunda Terça Quarta Quinta Sexta Sábado Domingo" at bounding box center [864, 112] width 742 height 33
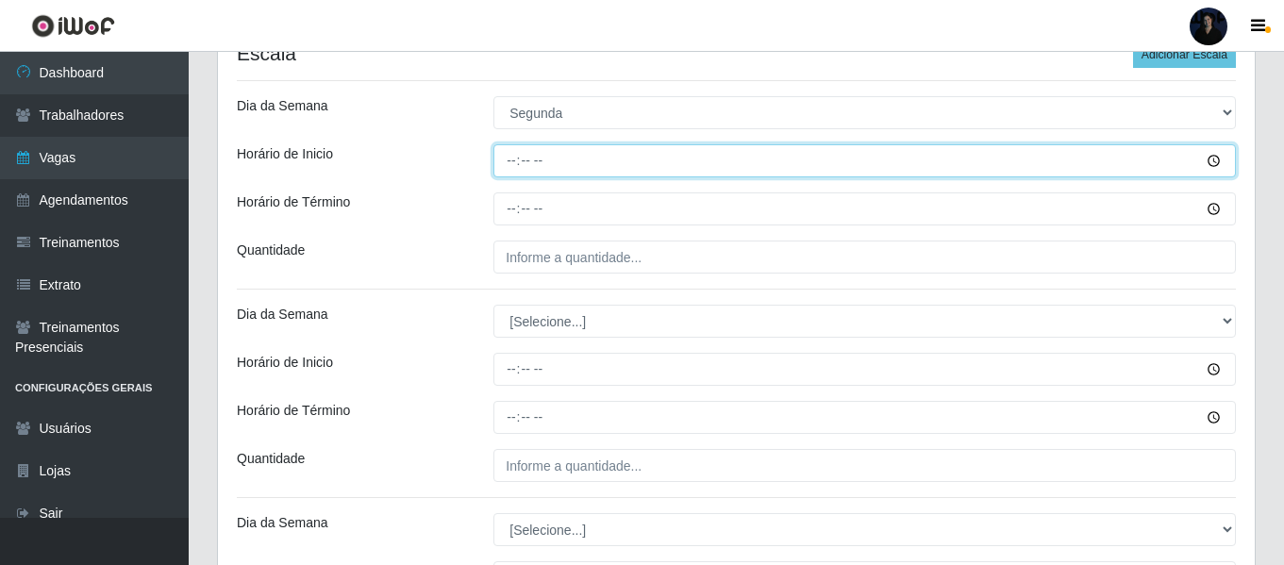
click at [512, 151] on input "Horário de Inicio" at bounding box center [864, 160] width 742 height 33
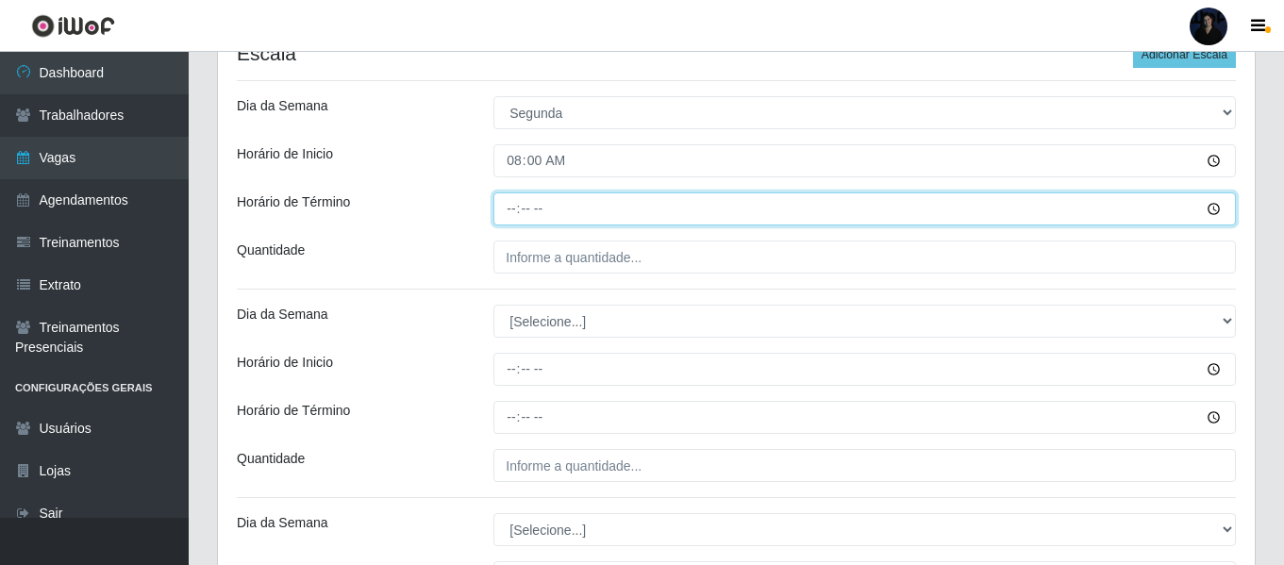
click at [509, 203] on input "Horário de Término" at bounding box center [864, 208] width 742 height 33
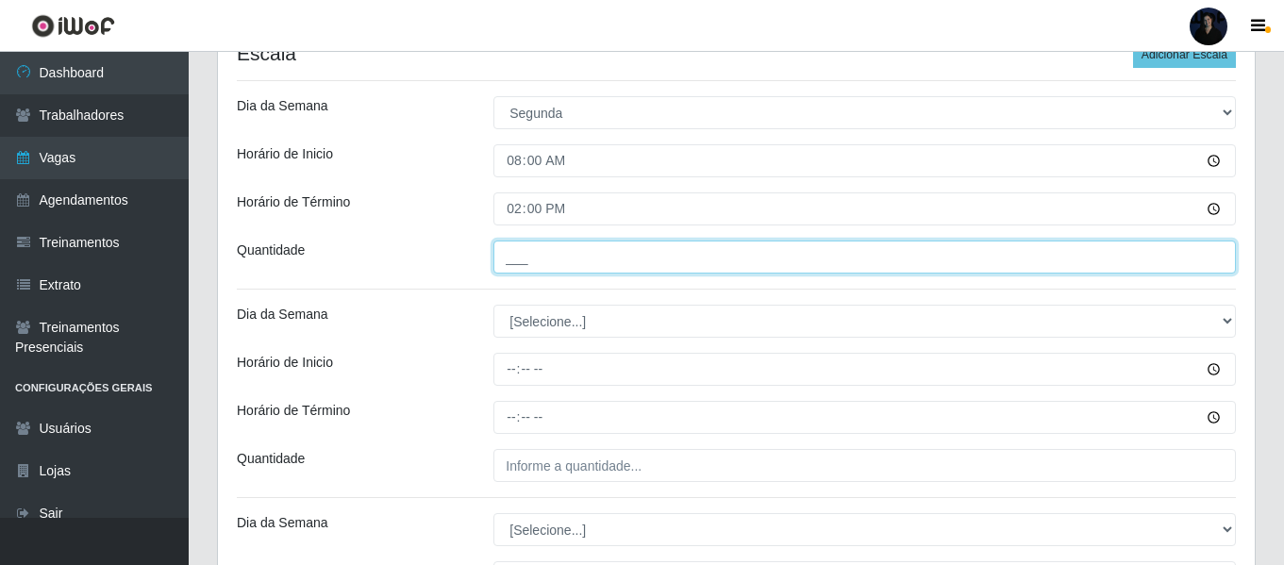
click at [516, 250] on input "___" at bounding box center [864, 257] width 742 height 33
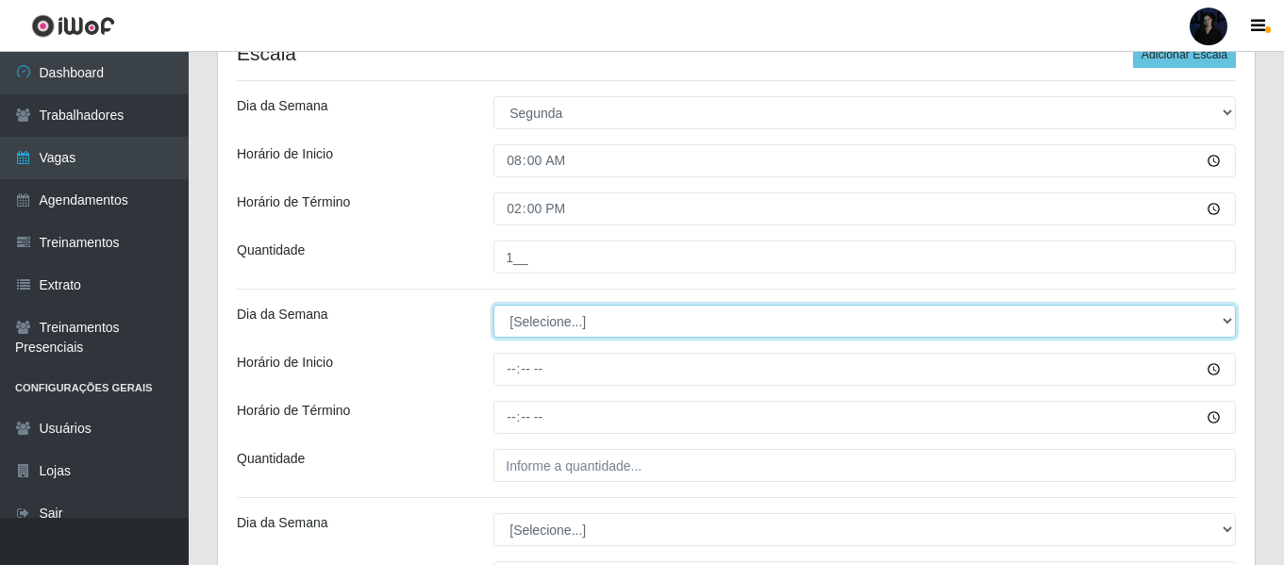
click at [530, 318] on select "[Selecione...] Segunda Terça Quarta Quinta Sexta Sábado Domingo" at bounding box center [864, 321] width 742 height 33
click at [493, 305] on select "[Selecione...] Segunda Terça Quarta Quinta Sexta Sábado Domingo" at bounding box center [864, 321] width 742 height 33
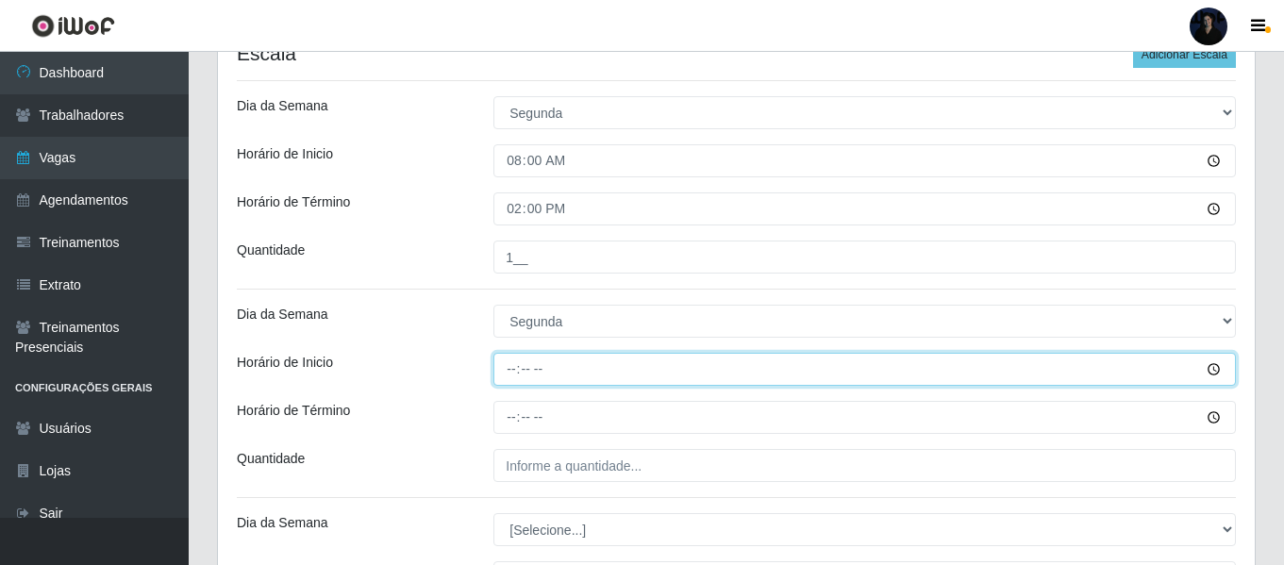
click at [507, 370] on input "Horário de Inicio" at bounding box center [864, 369] width 742 height 33
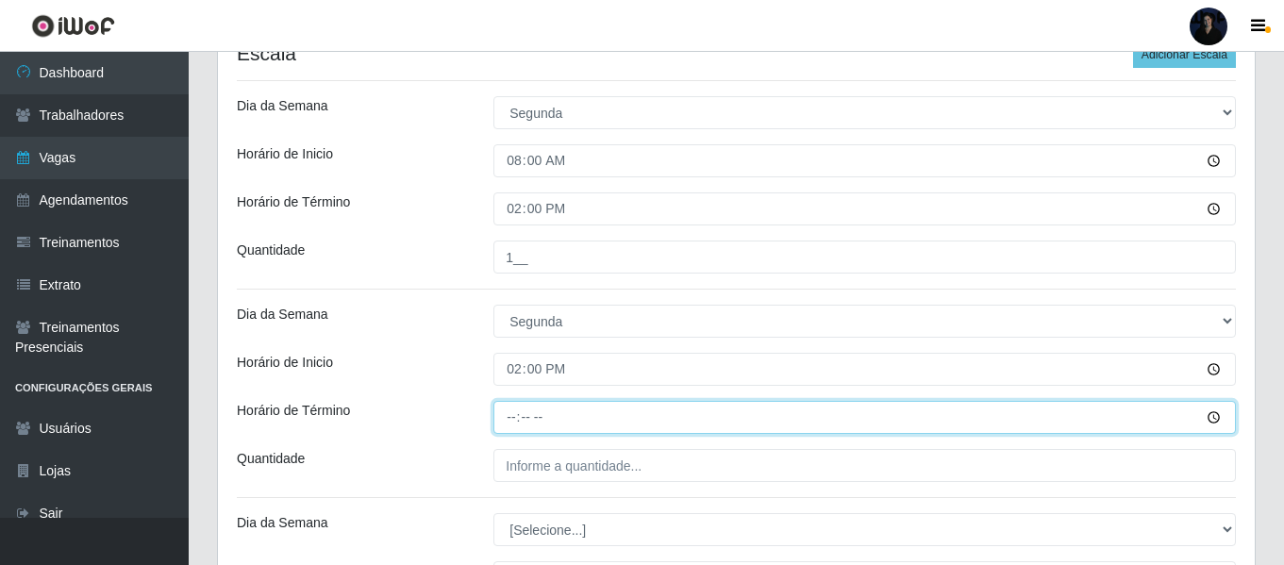
click at [518, 413] on input "Horário de Término" at bounding box center [864, 417] width 742 height 33
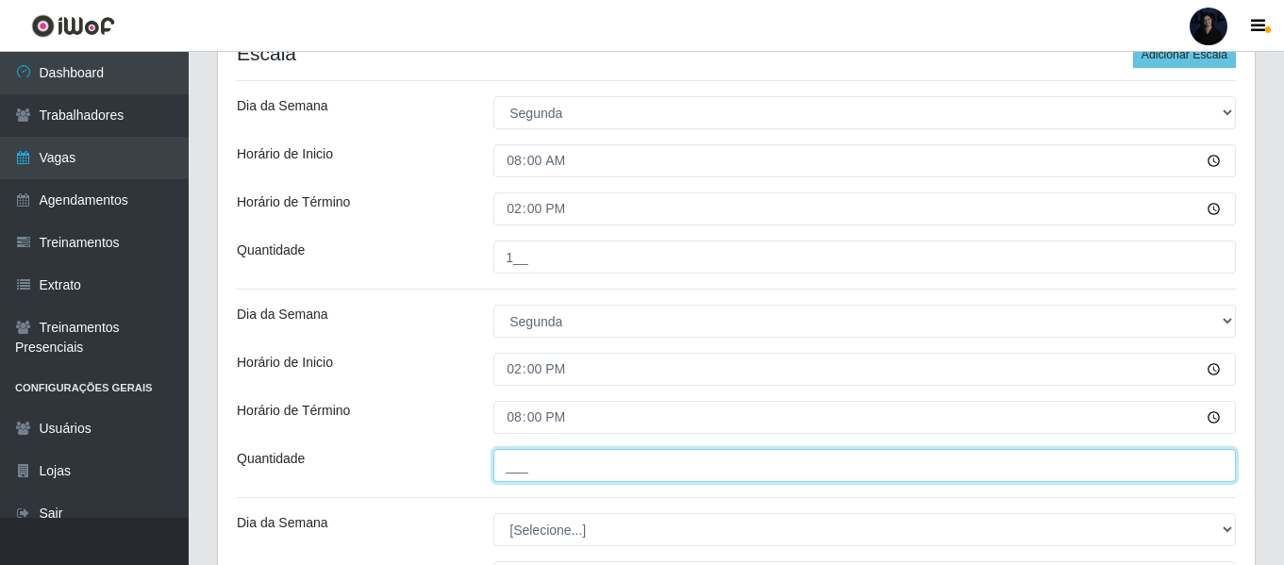
click at [513, 465] on input "___" at bounding box center [864, 465] width 742 height 33
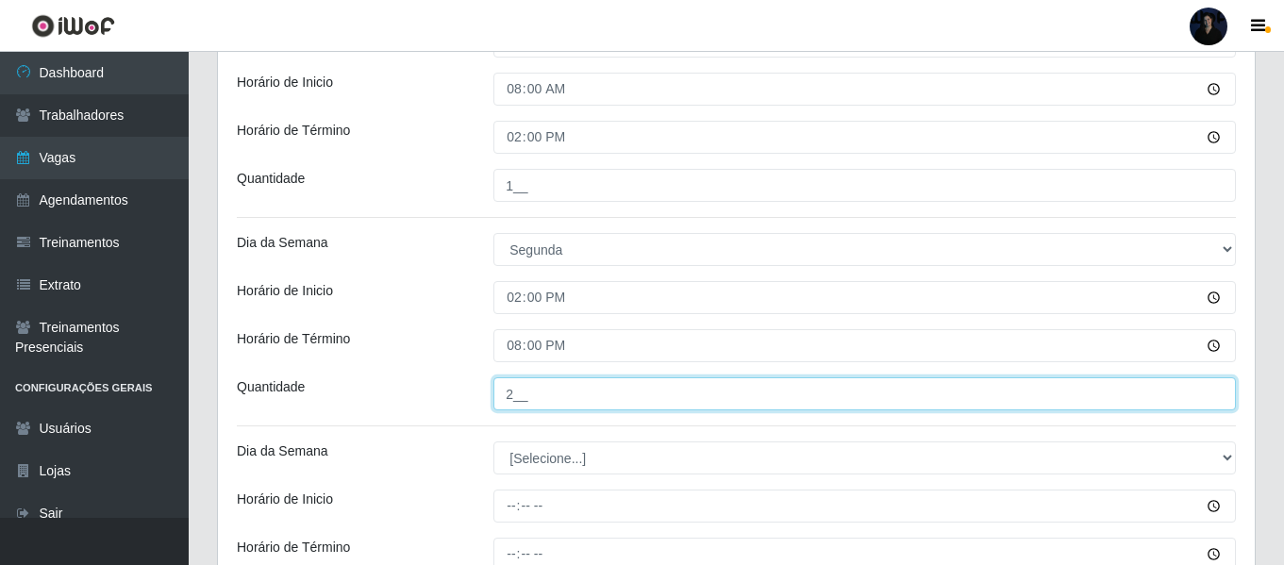
scroll to position [686, 0]
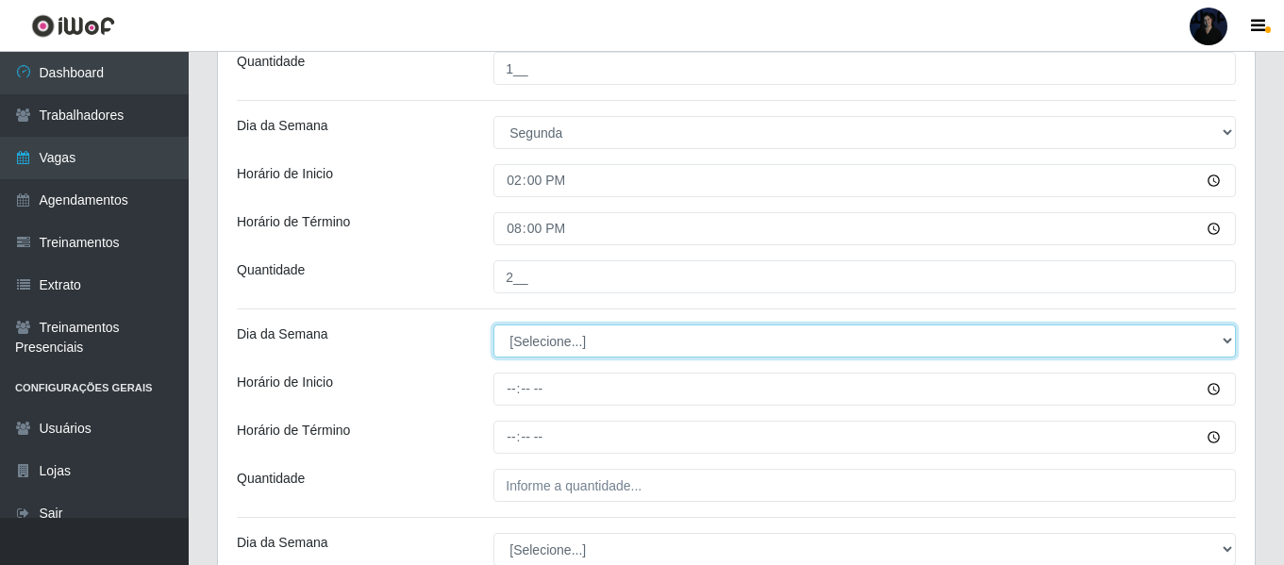
click at [511, 336] on select "[Selecione...] Segunda Terça Quarta Quinta Sexta Sábado Domingo" at bounding box center [864, 340] width 742 height 33
click at [493, 324] on select "[Selecione...] Segunda Terça Quarta Quinta Sexta Sábado Domingo" at bounding box center [864, 340] width 742 height 33
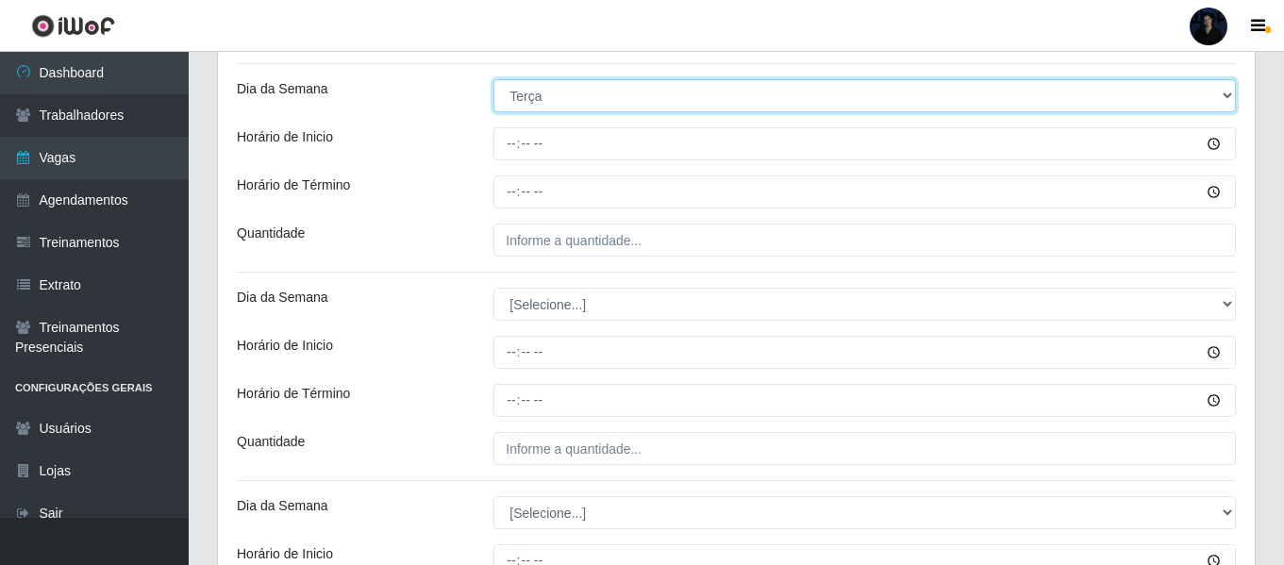
scroll to position [969, 0]
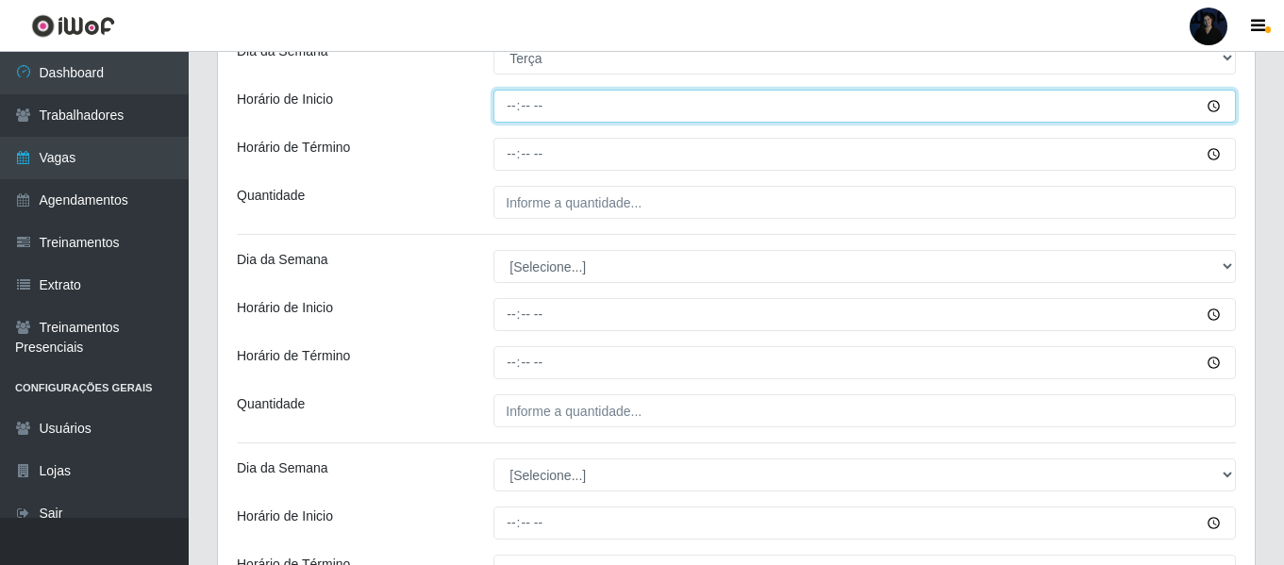
click at [507, 102] on input "Horário de Inicio" at bounding box center [864, 106] width 742 height 33
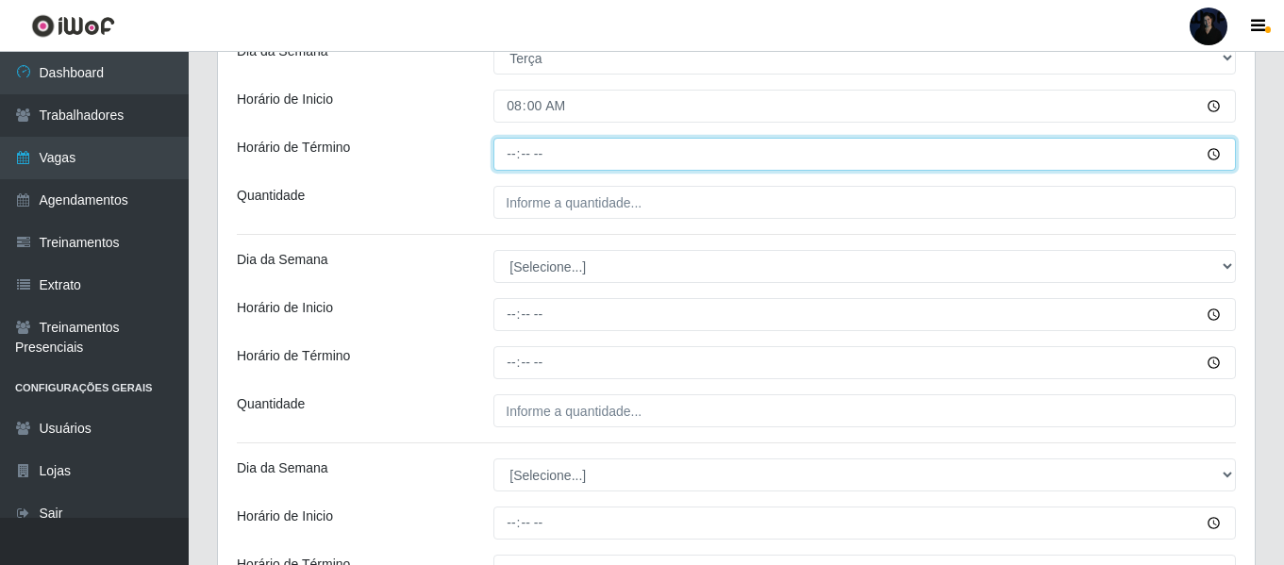
click at [503, 147] on input "Horário de Término" at bounding box center [864, 154] width 742 height 33
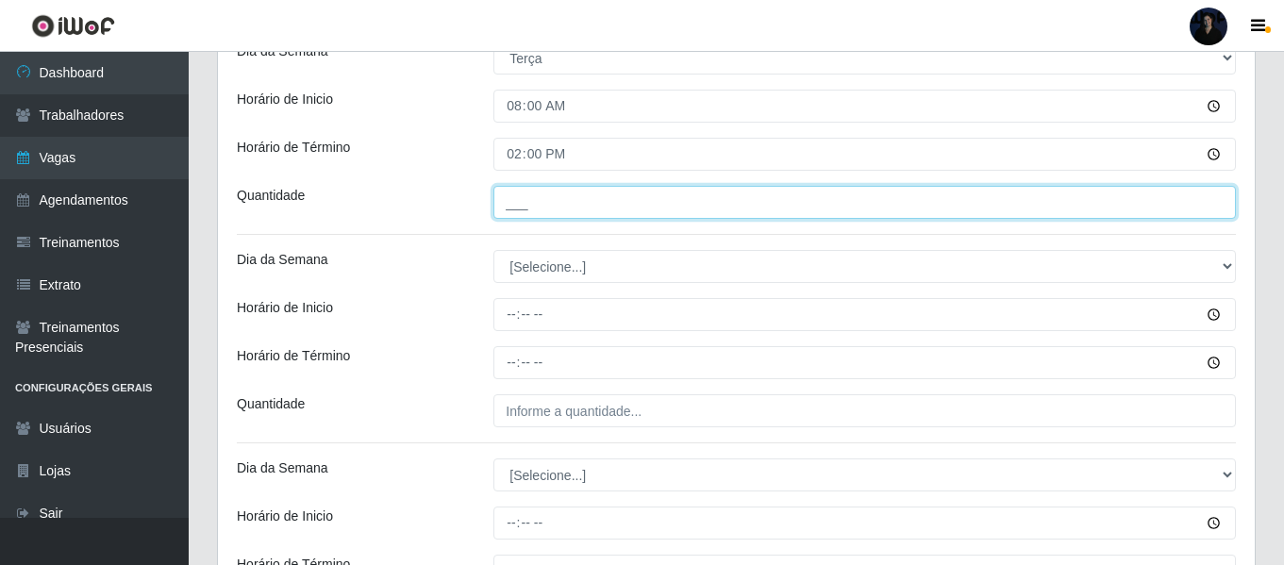
click at [519, 192] on input "___" at bounding box center [864, 202] width 742 height 33
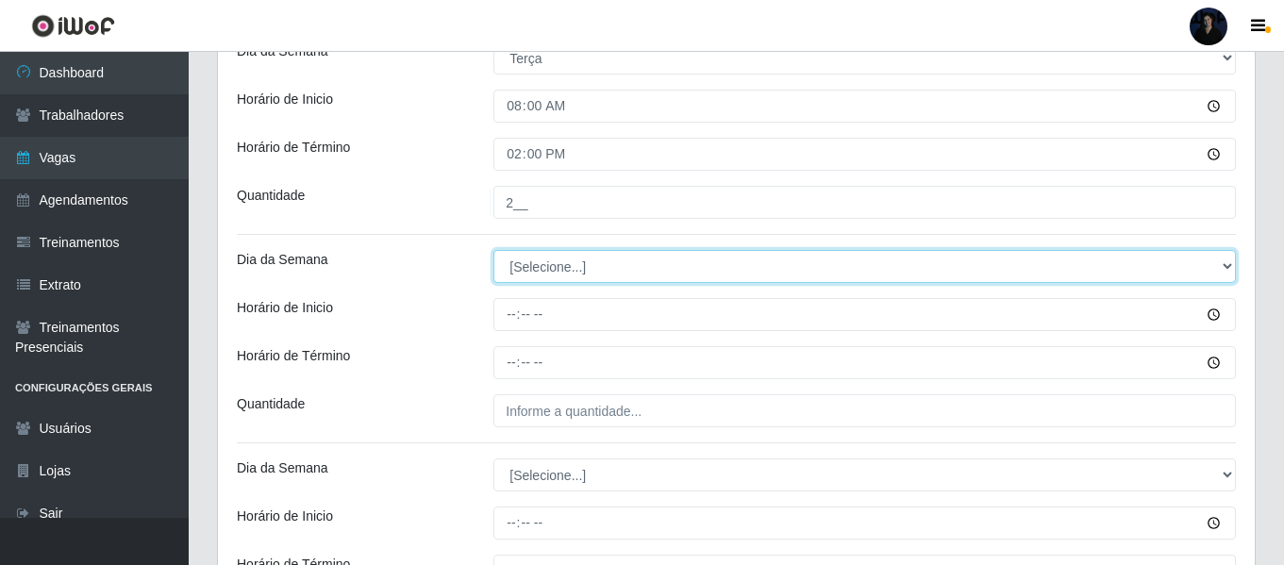
click at [512, 260] on select "[Selecione...] Segunda Terça Quarta Quinta Sexta Sábado Domingo" at bounding box center [864, 266] width 742 height 33
click at [493, 250] on select "[Selecione...] Segunda Terça Quarta Quinta Sexta Sábado Domingo" at bounding box center [864, 266] width 742 height 33
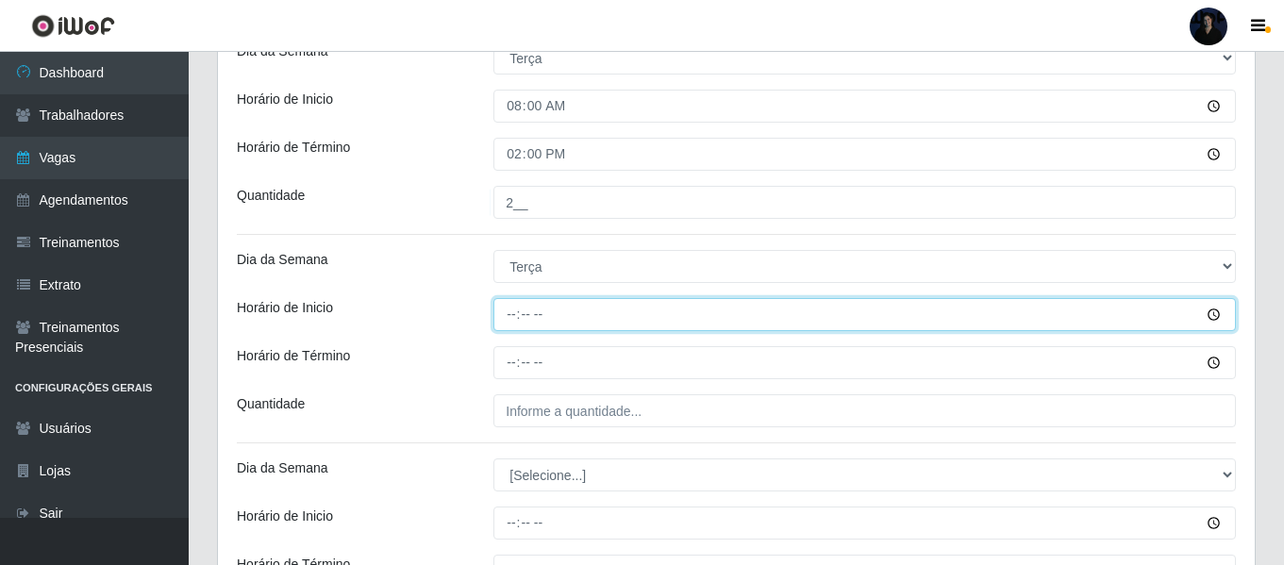
click at [514, 314] on input "Horário de Inicio" at bounding box center [864, 314] width 742 height 33
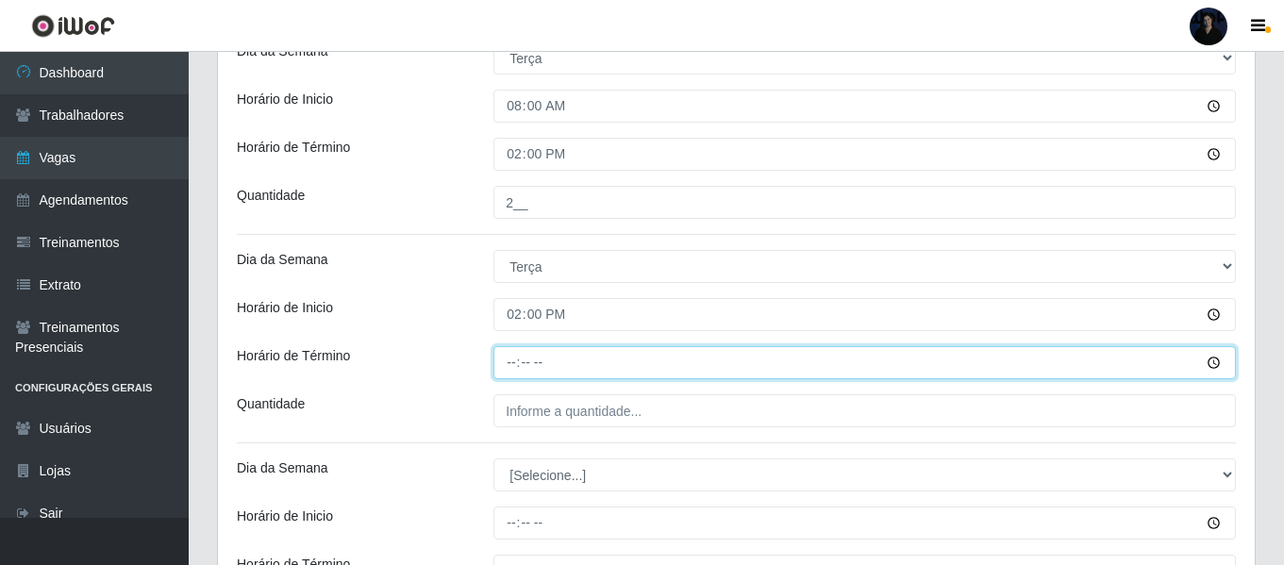
click at [507, 358] on input "Horário de Término" at bounding box center [864, 362] width 742 height 33
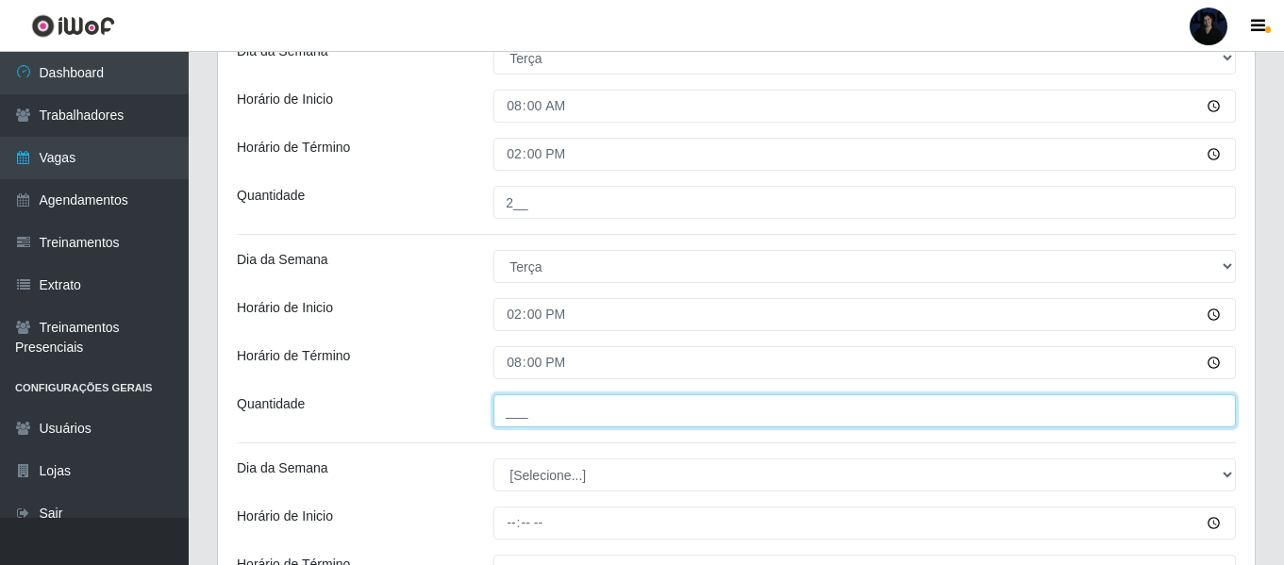
click at [513, 406] on input "___" at bounding box center [864, 410] width 742 height 33
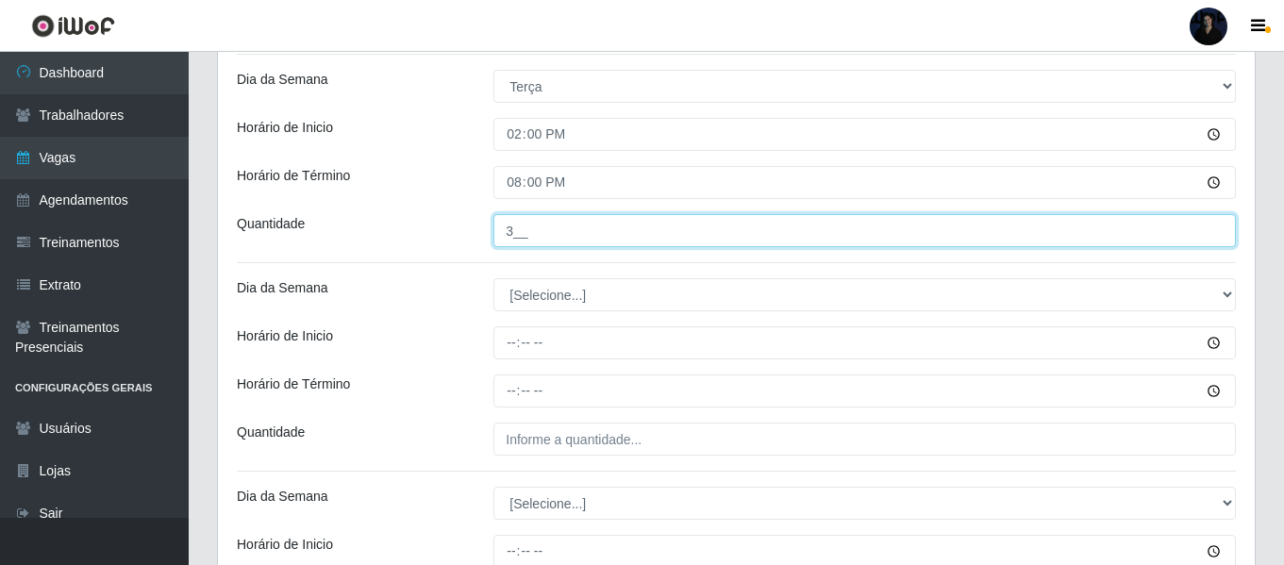
scroll to position [1157, 0]
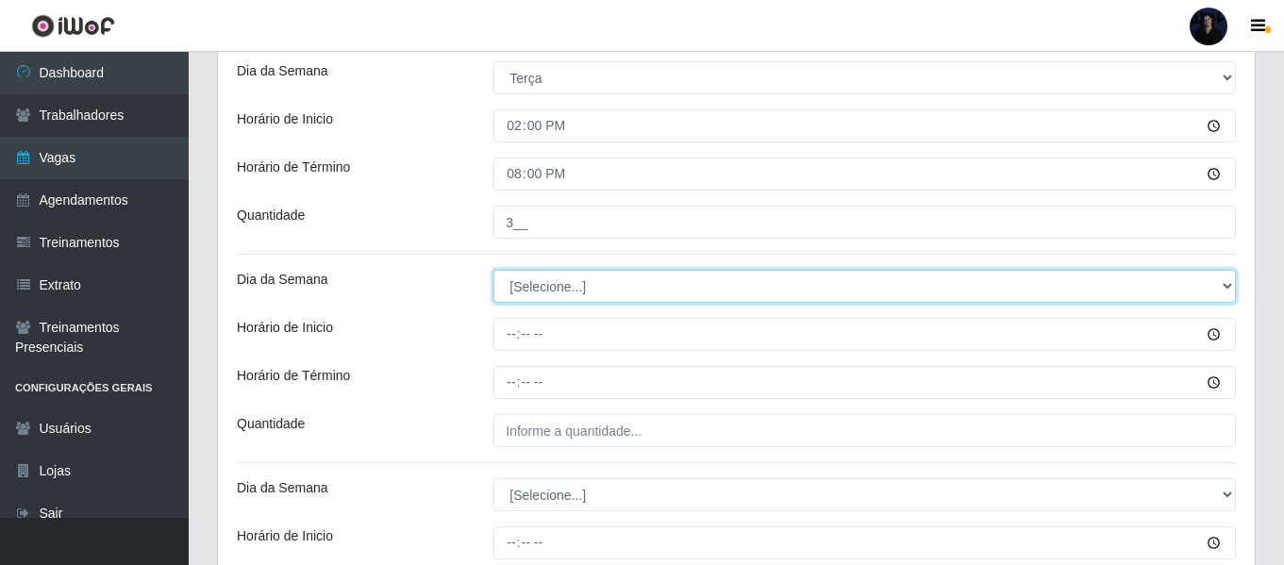
click at [512, 285] on select "[Selecione...] Segunda Terça Quarta Quinta Sexta Sábado Domingo" at bounding box center [864, 286] width 742 height 33
click at [493, 270] on select "[Selecione...] Segunda Terça Quarta Quinta Sexta Sábado Domingo" at bounding box center [864, 286] width 742 height 33
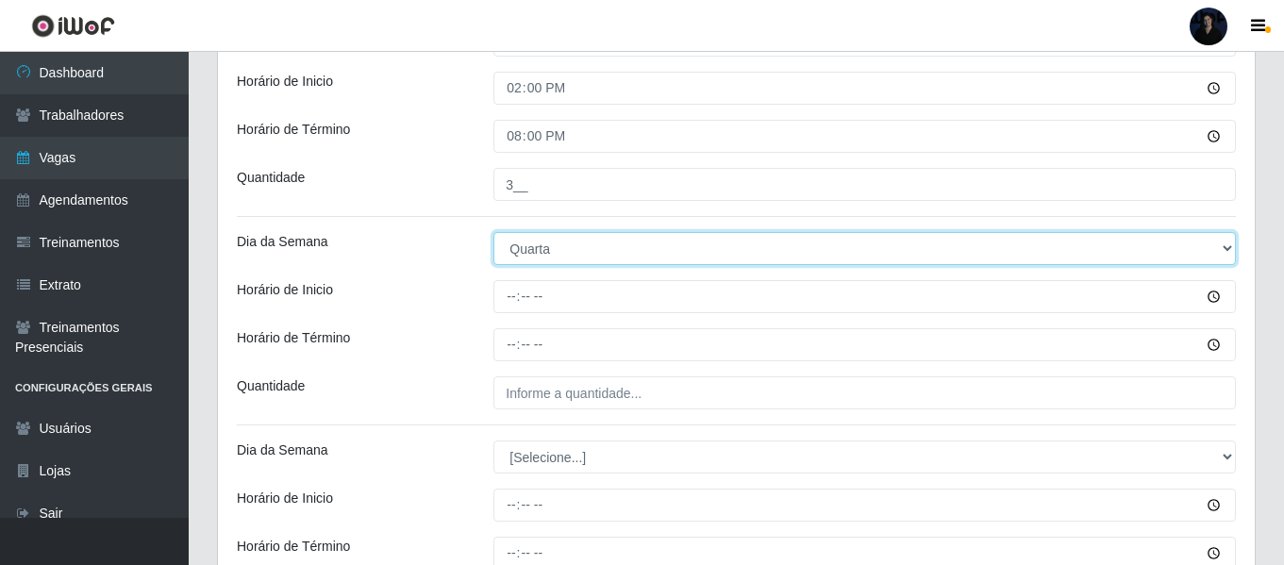
scroll to position [1346, 0]
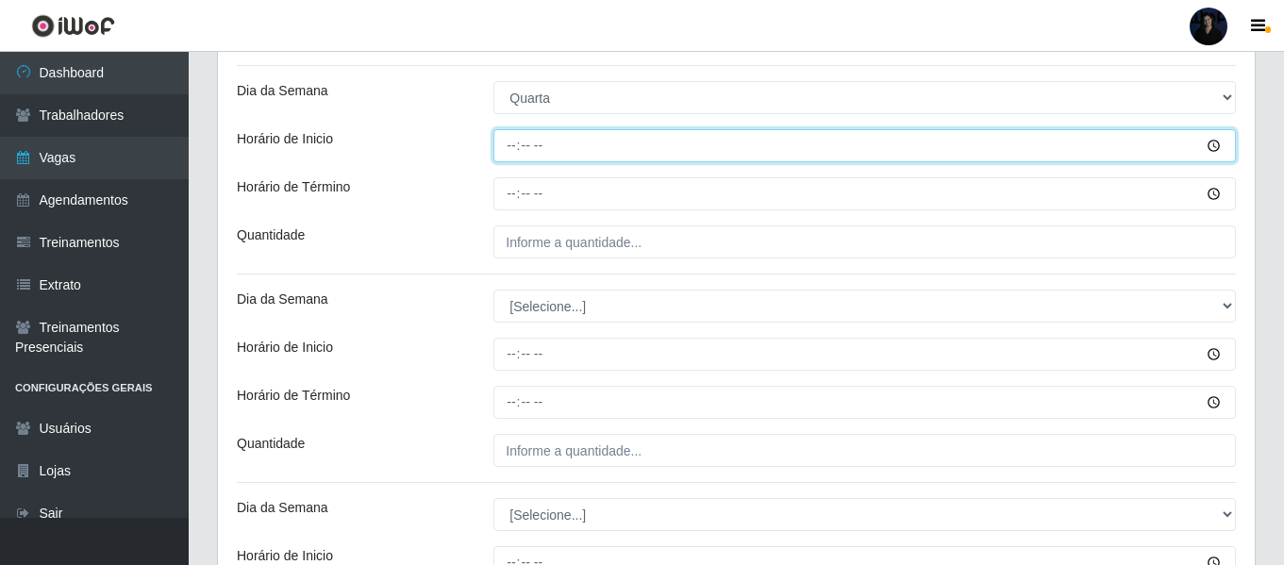
click at [505, 148] on input "Horário de Inicio" at bounding box center [864, 145] width 742 height 33
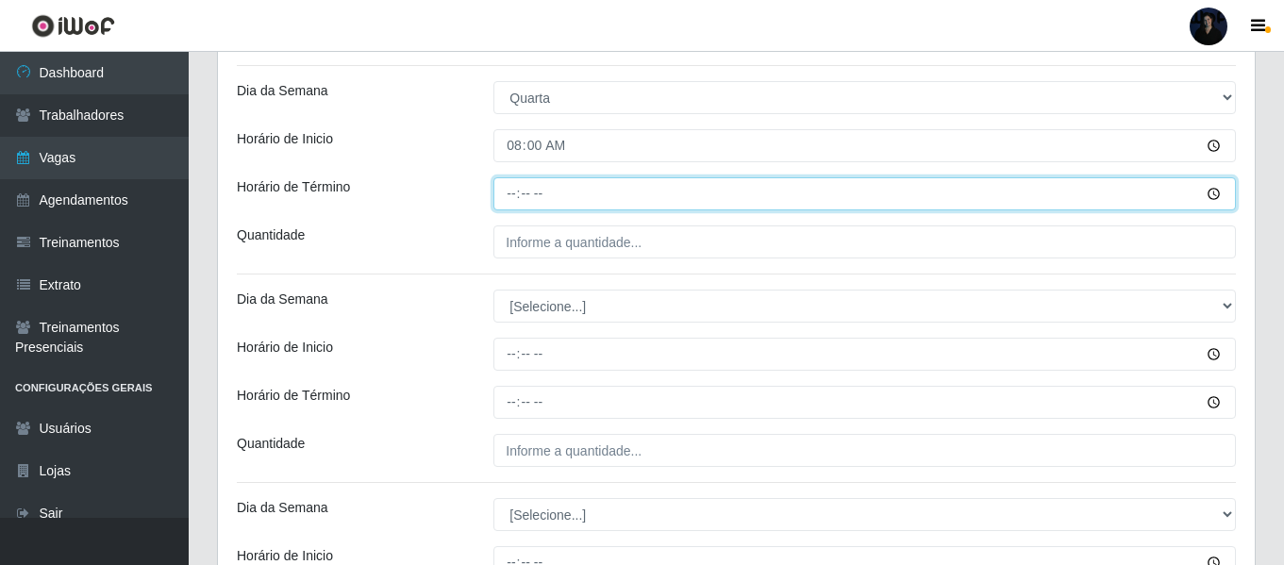
click at [500, 192] on input "Horário de Término" at bounding box center [864, 193] width 742 height 33
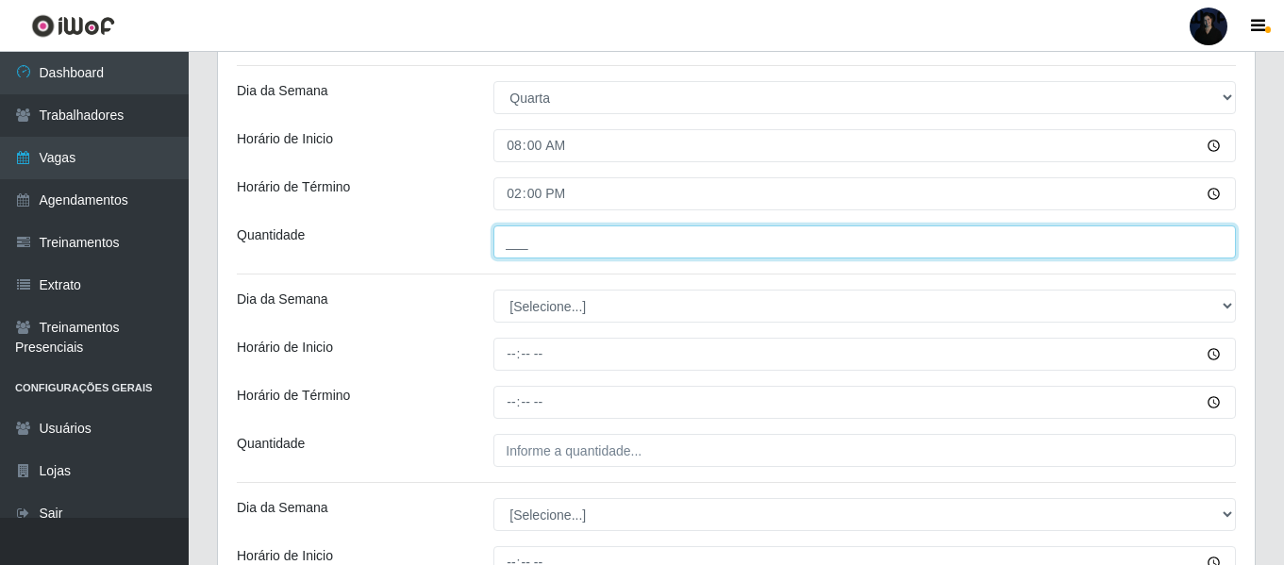
click at [509, 248] on input "___" at bounding box center [864, 241] width 742 height 33
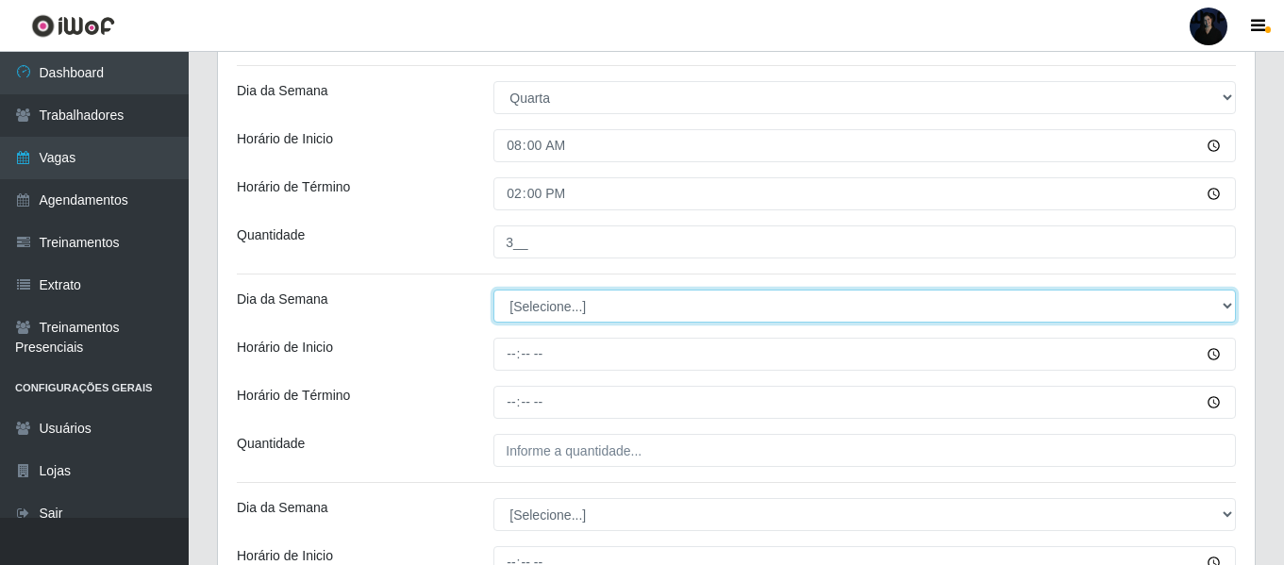
click at [512, 297] on select "[Selecione...] Segunda Terça Quarta Quinta Sexta Sábado Domingo" at bounding box center [864, 306] width 742 height 33
click at [493, 290] on select "[Selecione...] Segunda Terça Quarta Quinta Sexta Sábado Domingo" at bounding box center [864, 306] width 742 height 33
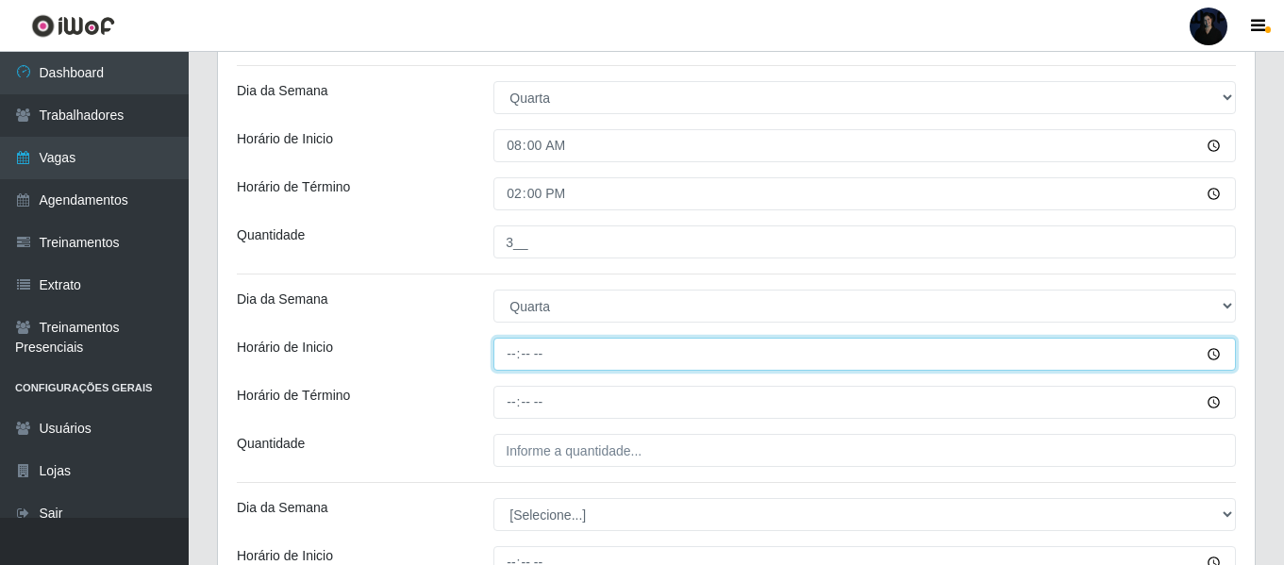
click at [507, 358] on input "Horário de Inicio" at bounding box center [864, 354] width 742 height 33
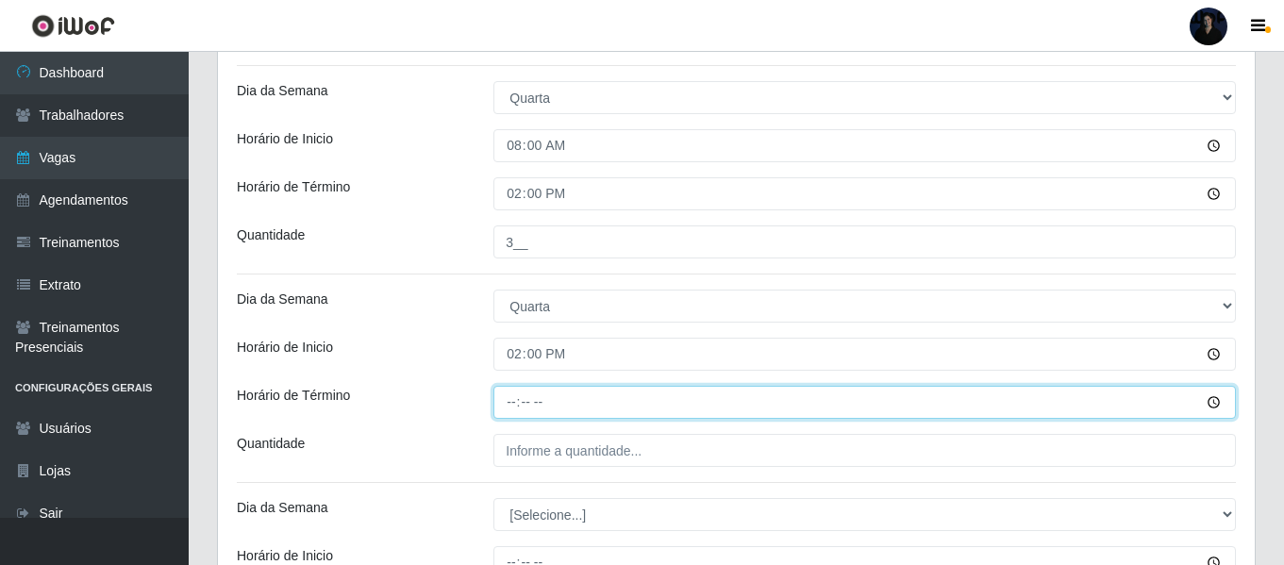
click at [514, 397] on input "Horário de Término" at bounding box center [864, 402] width 742 height 33
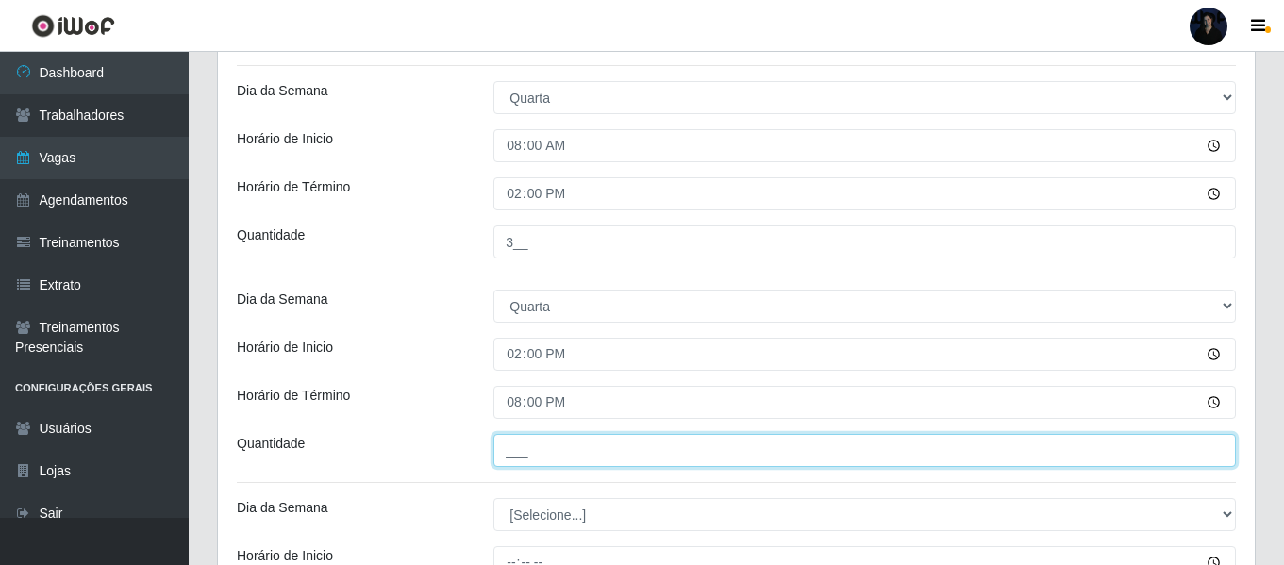
click at [514, 441] on input "___" at bounding box center [864, 450] width 742 height 33
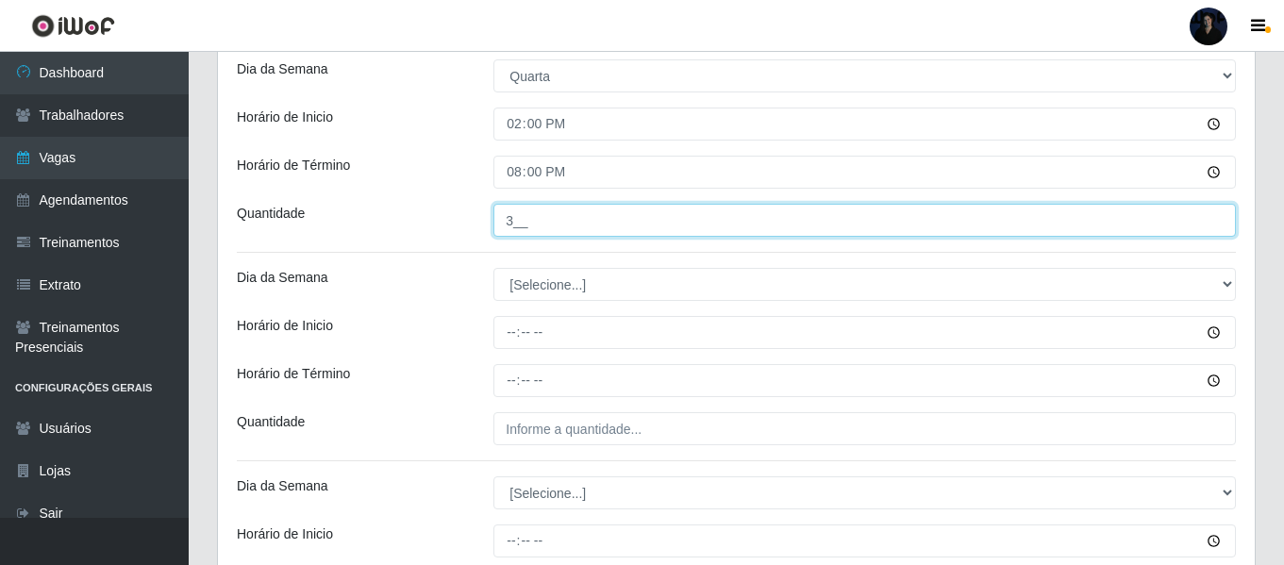
scroll to position [1723, 0]
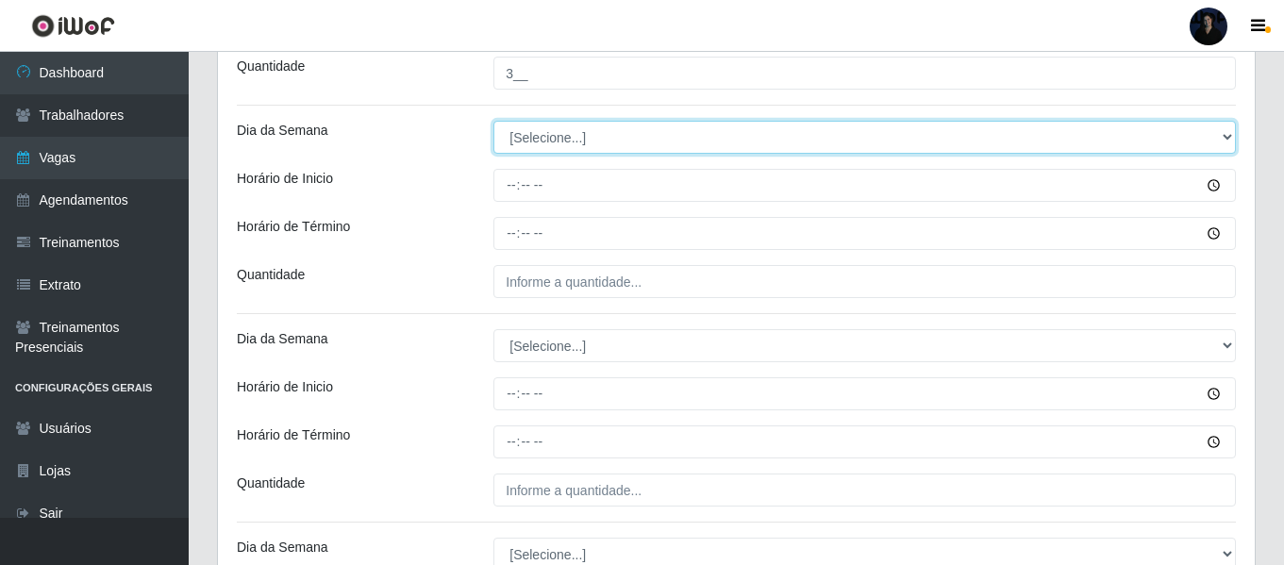
click at [520, 141] on select "[Selecione...] Segunda Terça Quarta Quinta Sexta Sábado Domingo" at bounding box center [864, 137] width 742 height 33
click at [493, 121] on select "[Selecione...] Segunda Terça Quarta Quinta Sexta Sábado Domingo" at bounding box center [864, 137] width 742 height 33
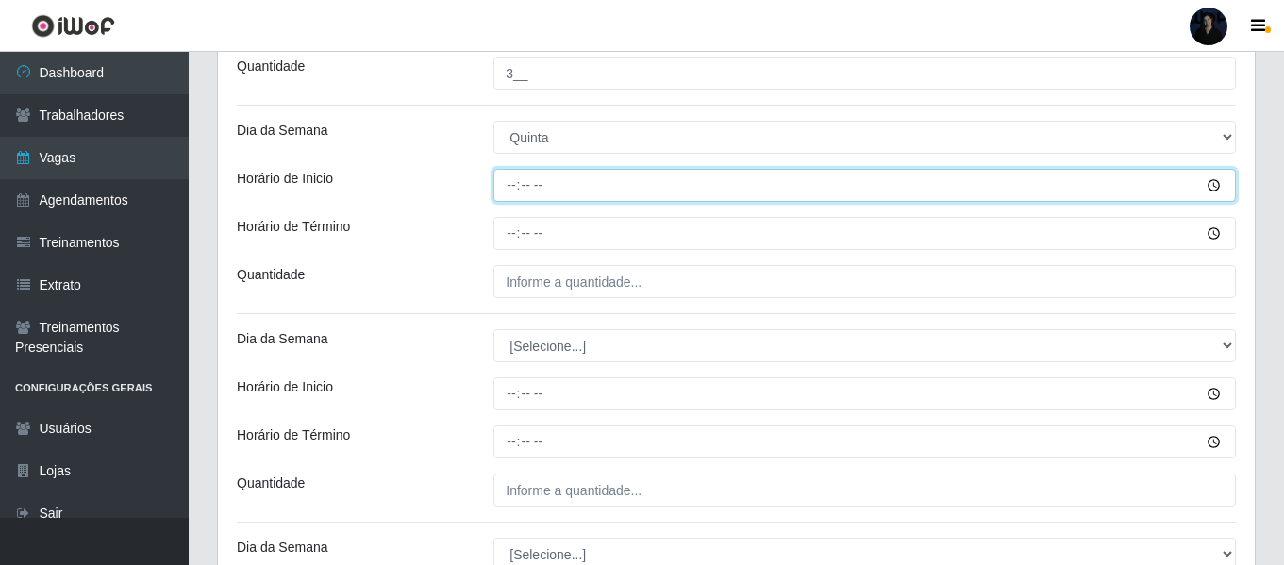
click at [507, 188] on input "Horário de Inicio" at bounding box center [864, 185] width 742 height 33
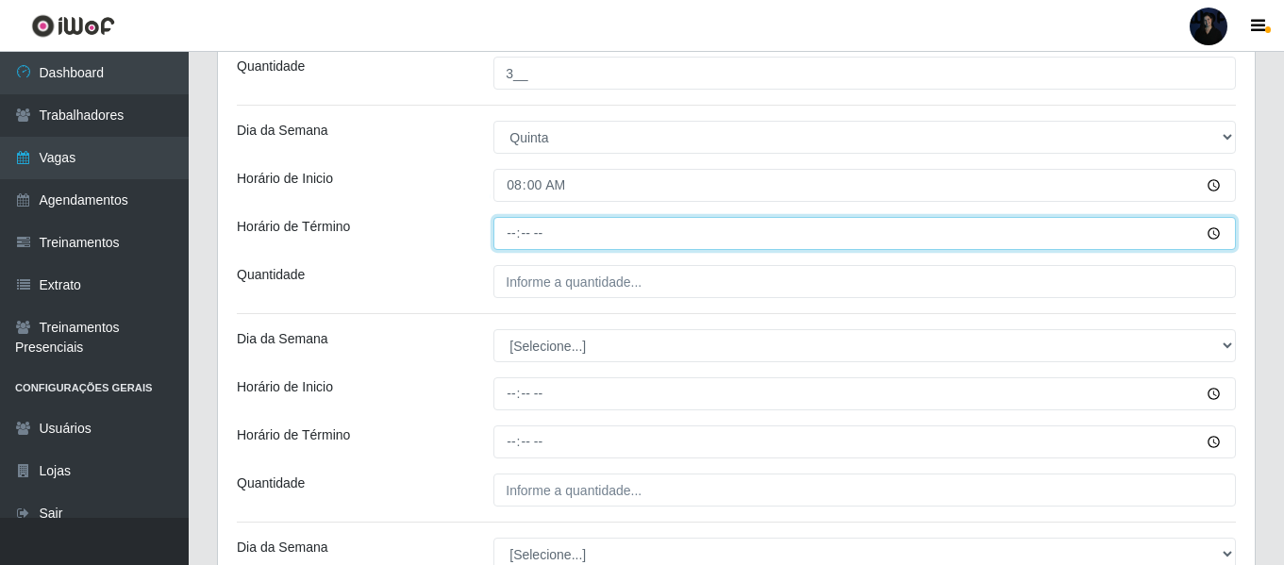
click at [511, 234] on input "Horário de Término" at bounding box center [864, 233] width 742 height 33
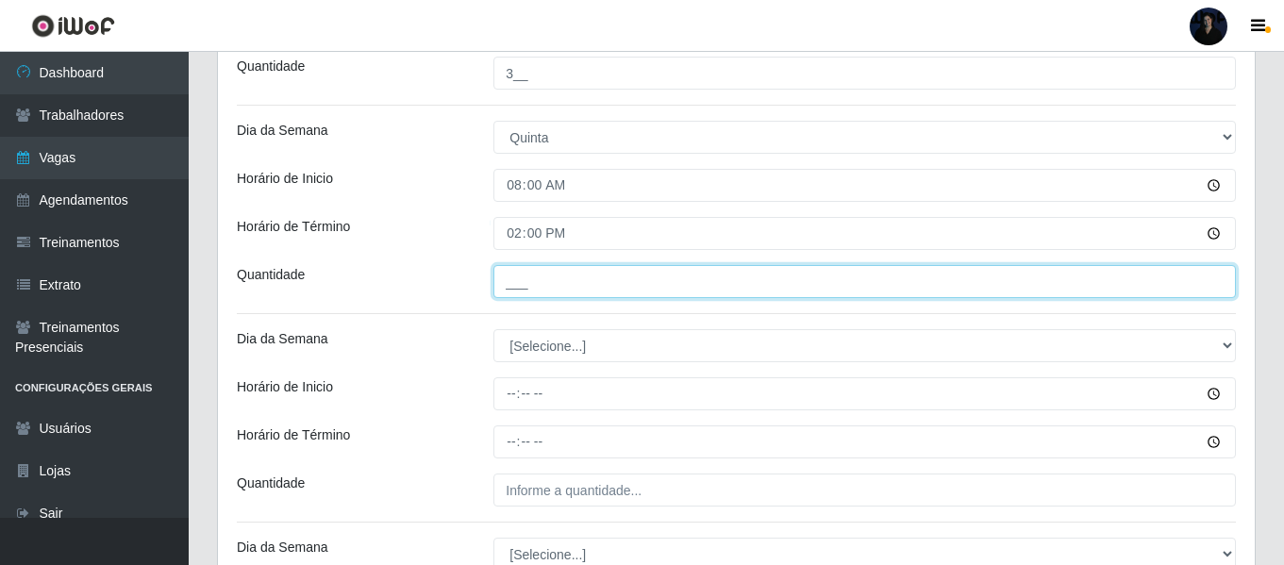
click at [510, 273] on input "___" at bounding box center [864, 281] width 742 height 33
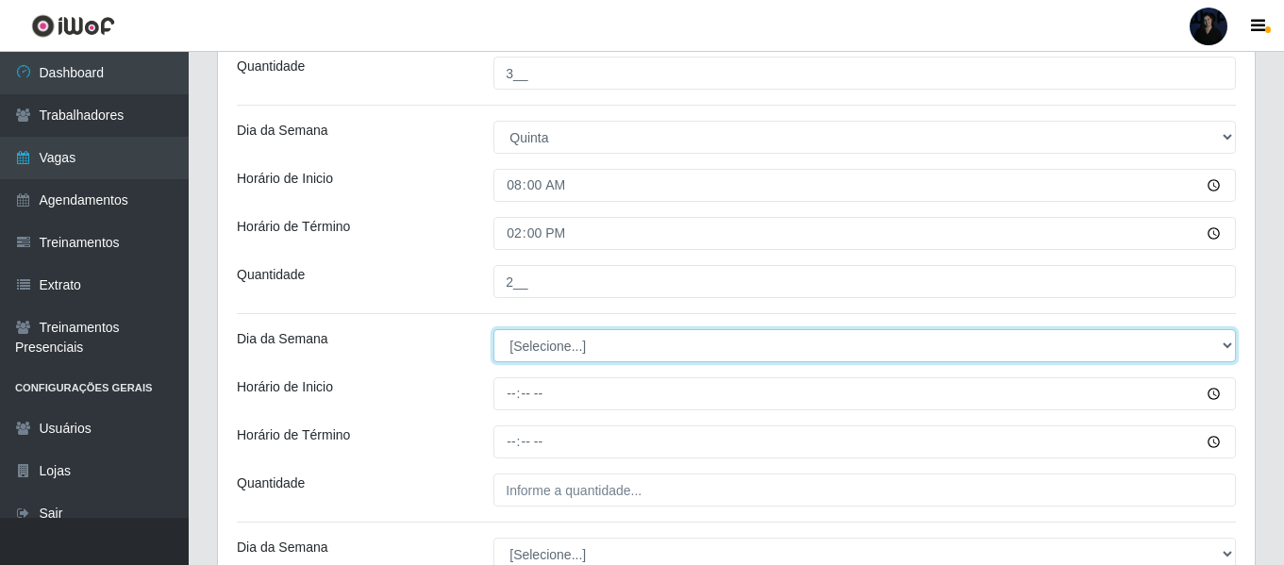
click at [528, 350] on select "[Selecione...] Segunda Terça Quarta Quinta Sexta Sábado Domingo" at bounding box center [864, 345] width 742 height 33
click at [493, 329] on select "[Selecione...] Segunda Terça Quarta Quinta Sexta Sábado Domingo" at bounding box center [864, 345] width 742 height 33
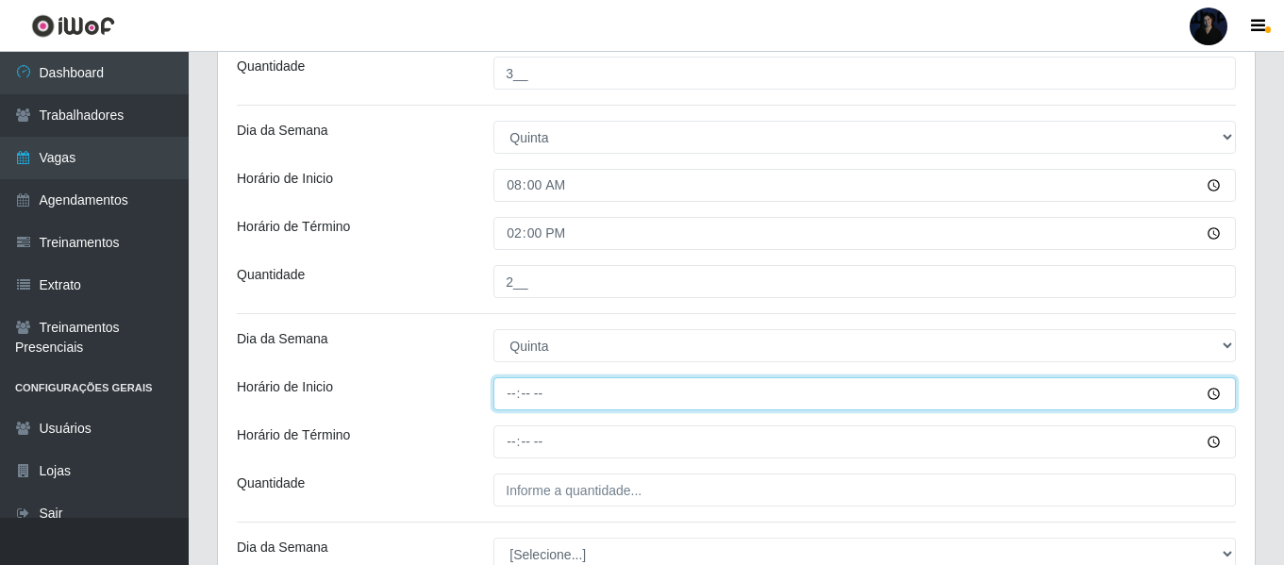
click at [509, 394] on input "Horário de Inicio" at bounding box center [864, 393] width 742 height 33
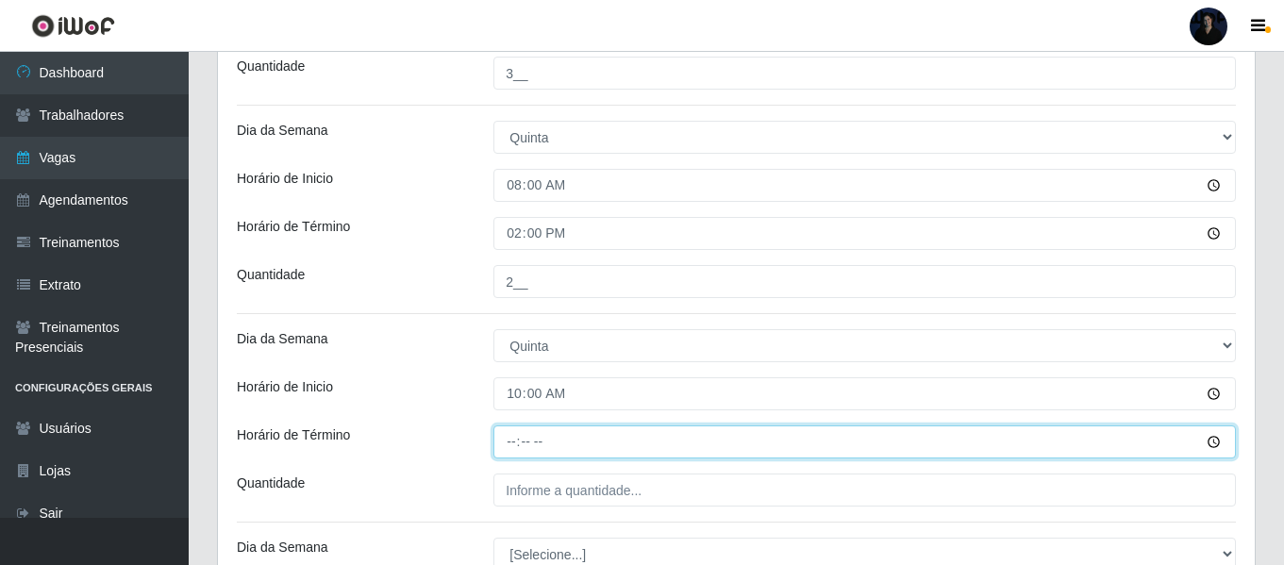
click at [510, 442] on input "Horário de Término" at bounding box center [864, 441] width 742 height 33
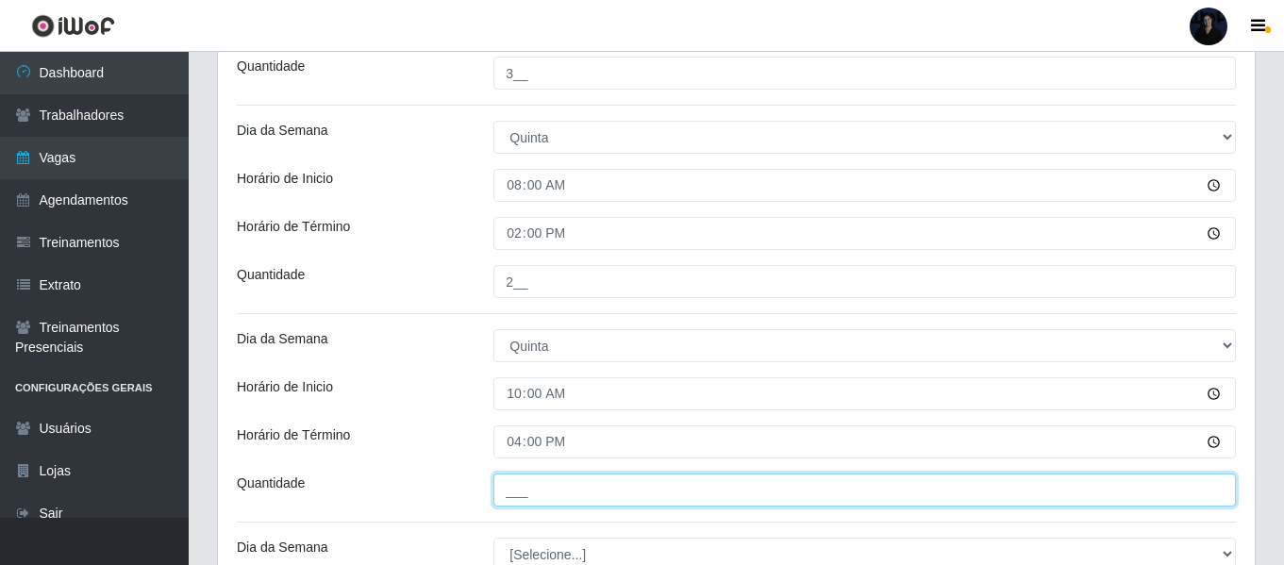
click at [516, 487] on input "___" at bounding box center [864, 490] width 742 height 33
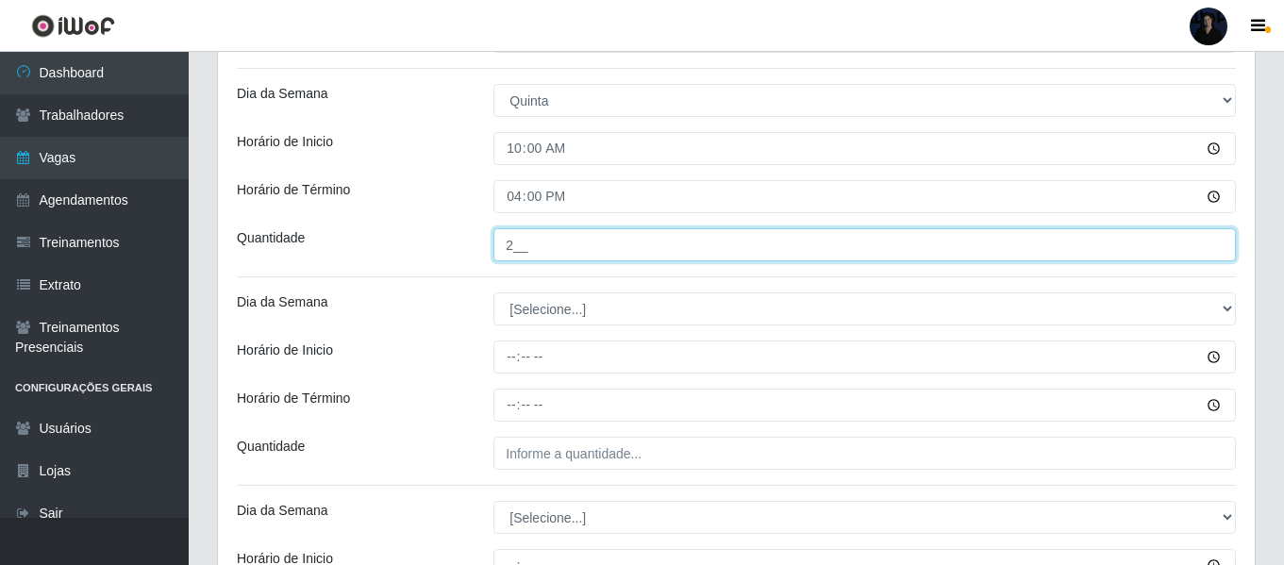
scroll to position [2006, 0]
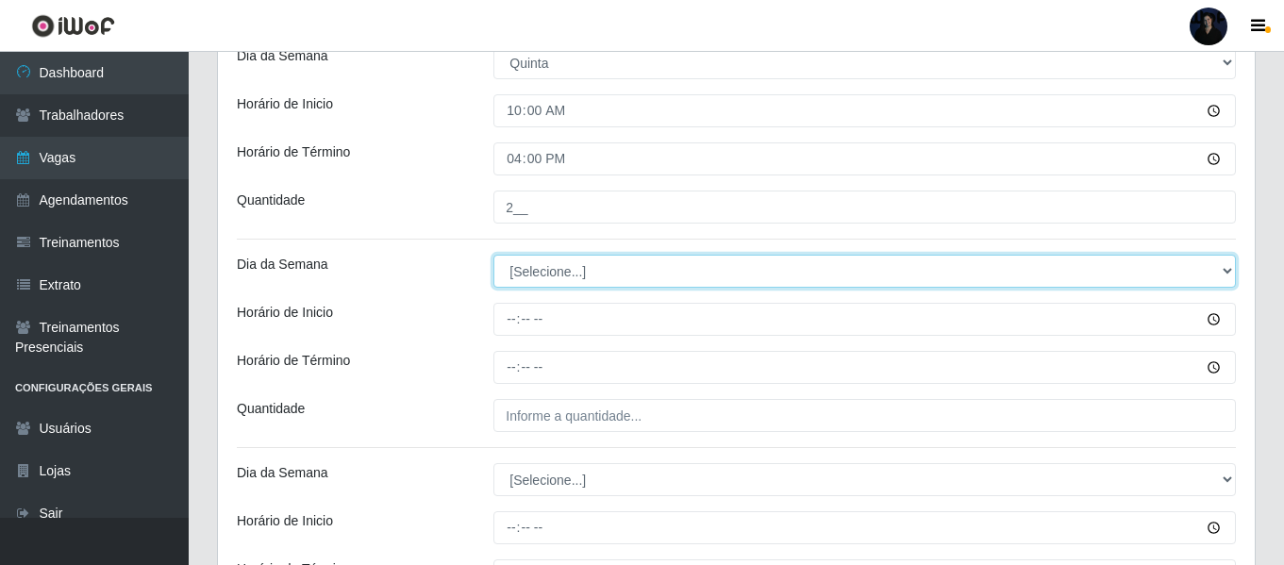
click at [522, 262] on select "[Selecione...] Segunda Terça Quarta Quinta Sexta Sábado Domingo" at bounding box center [864, 271] width 742 height 33
click at [493, 255] on select "[Selecione...] Segunda Terça Quarta Quinta Sexta Sábado Domingo" at bounding box center [864, 271] width 742 height 33
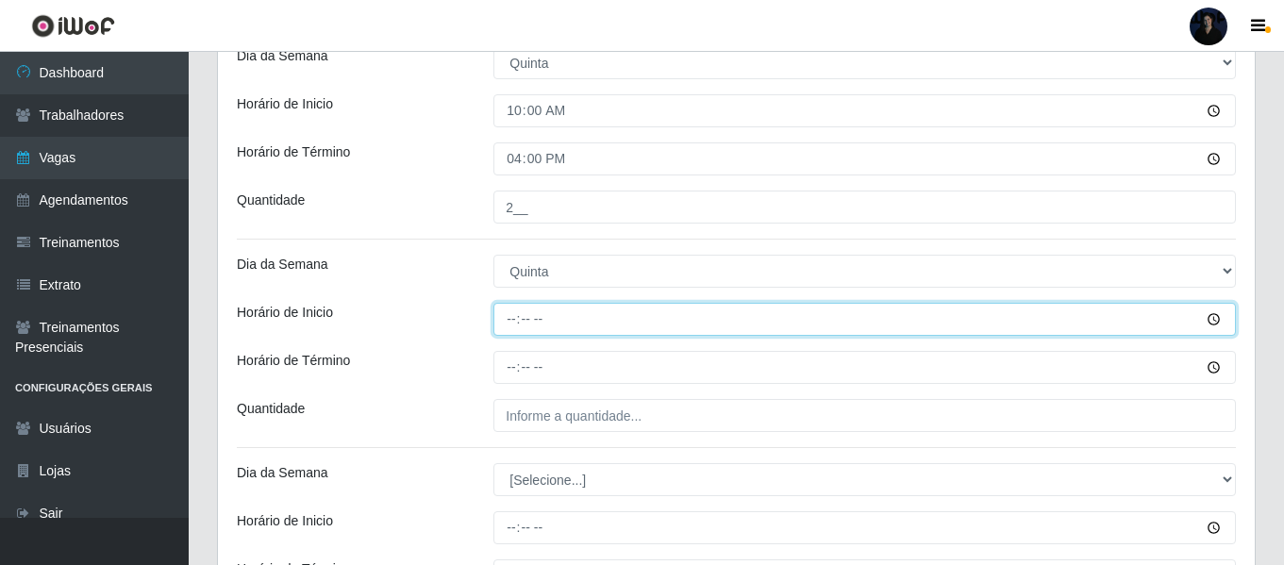
click at [512, 317] on input "Horário de Inicio" at bounding box center [864, 319] width 742 height 33
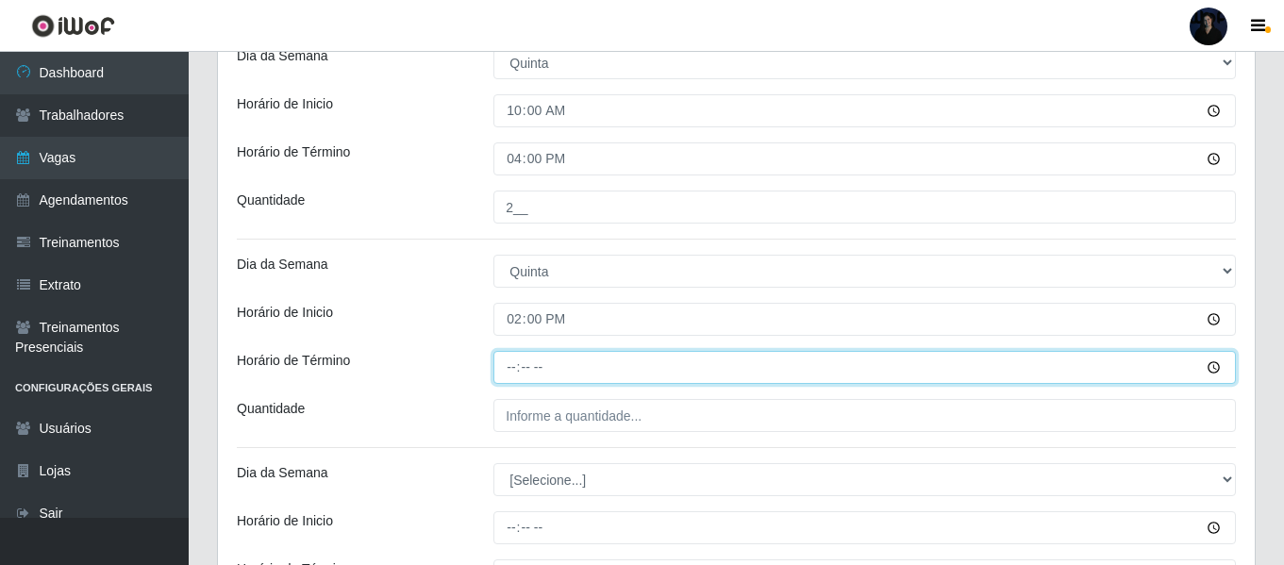
click at [518, 368] on input "Horário de Término" at bounding box center [864, 367] width 742 height 33
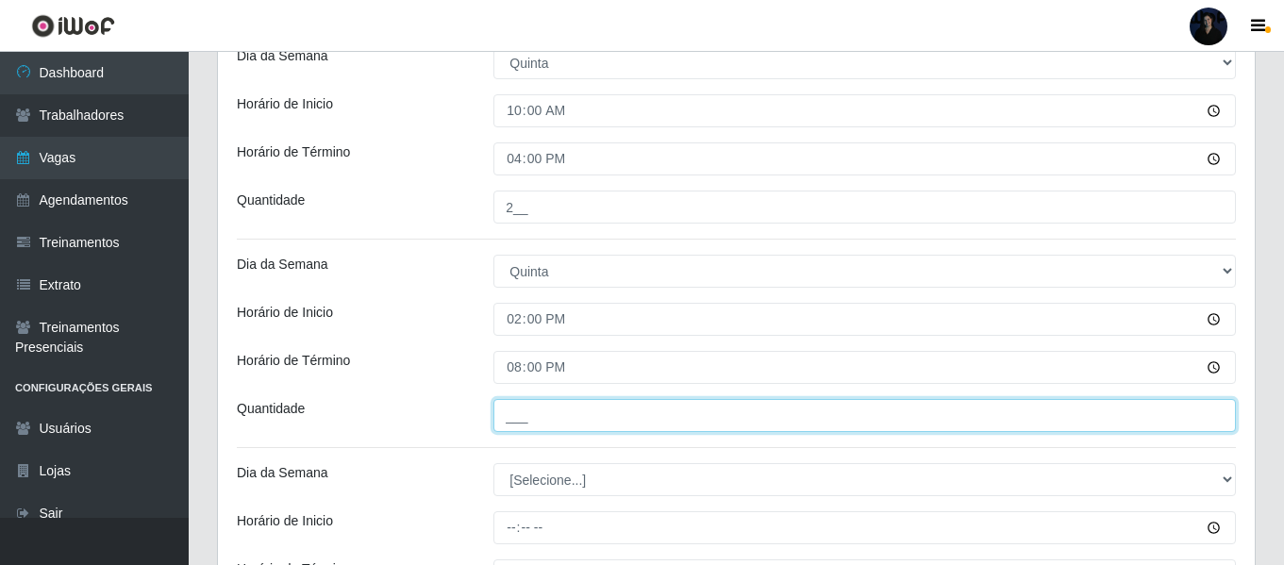
click at [521, 407] on input "___" at bounding box center [864, 415] width 742 height 33
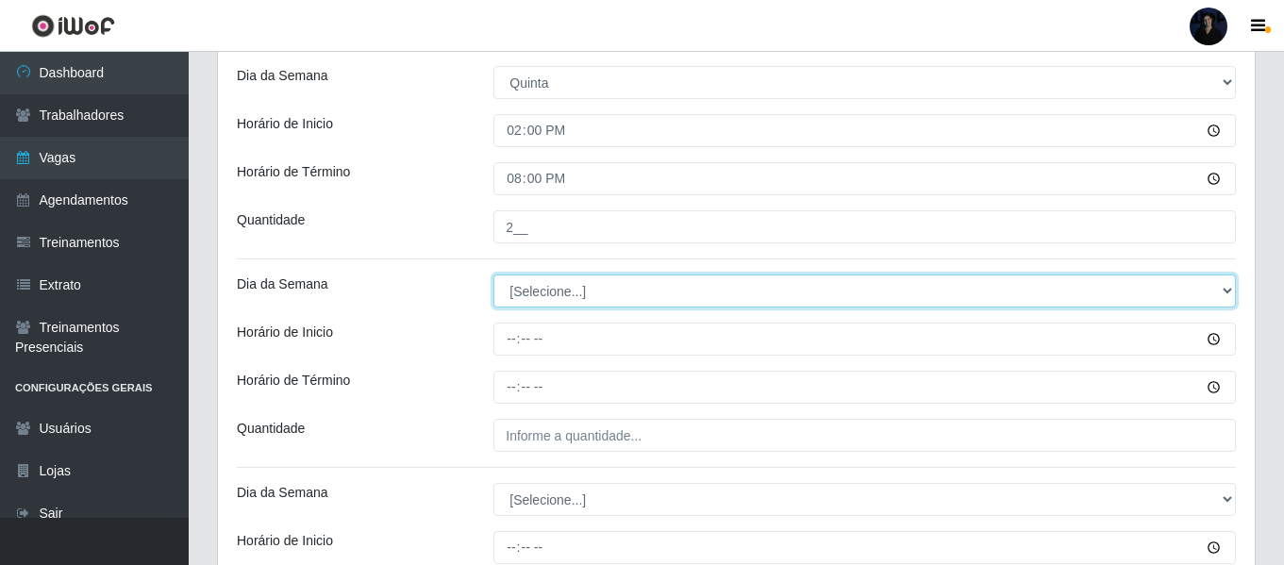
click at [520, 304] on select "[Selecione...] Segunda Terça Quarta Quinta Sexta Sábado Domingo" at bounding box center [864, 291] width 742 height 33
click at [493, 275] on select "[Selecione...] Segunda Terça Quarta Quinta Sexta Sábado Domingo" at bounding box center [864, 291] width 742 height 33
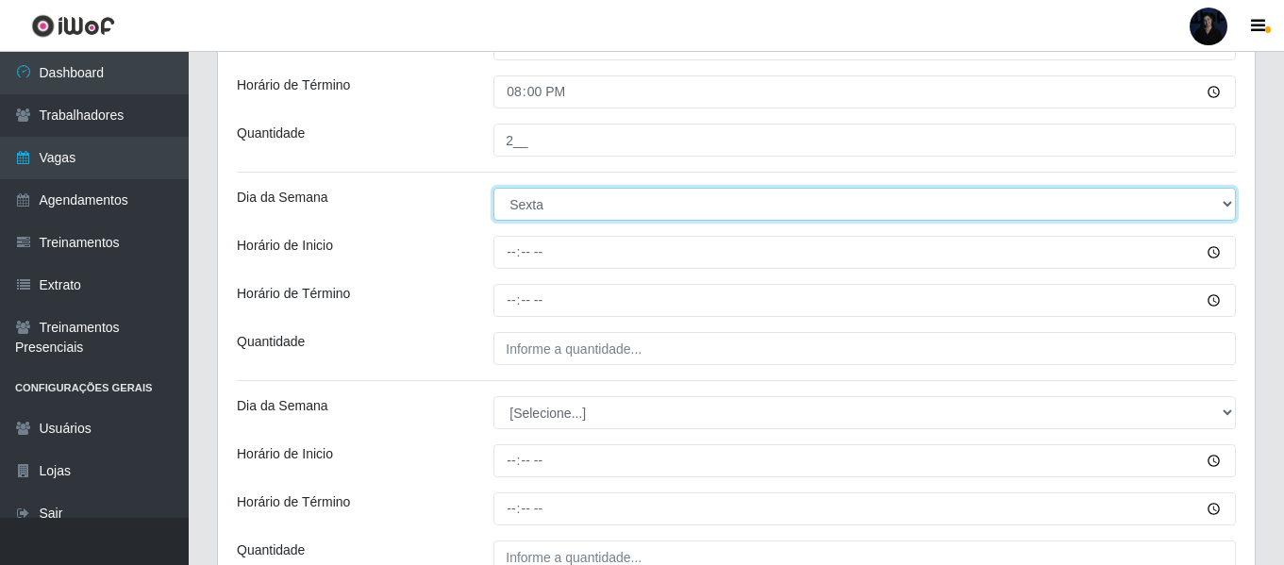
scroll to position [2384, 0]
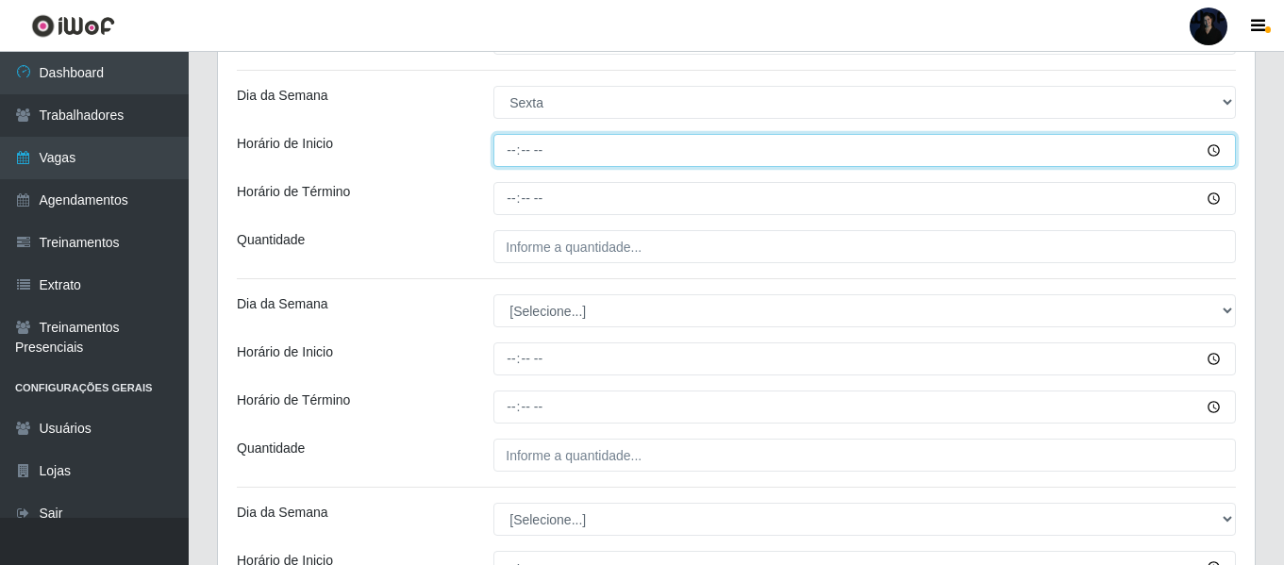
click at [508, 150] on input "Horário de Inicio" at bounding box center [864, 150] width 742 height 33
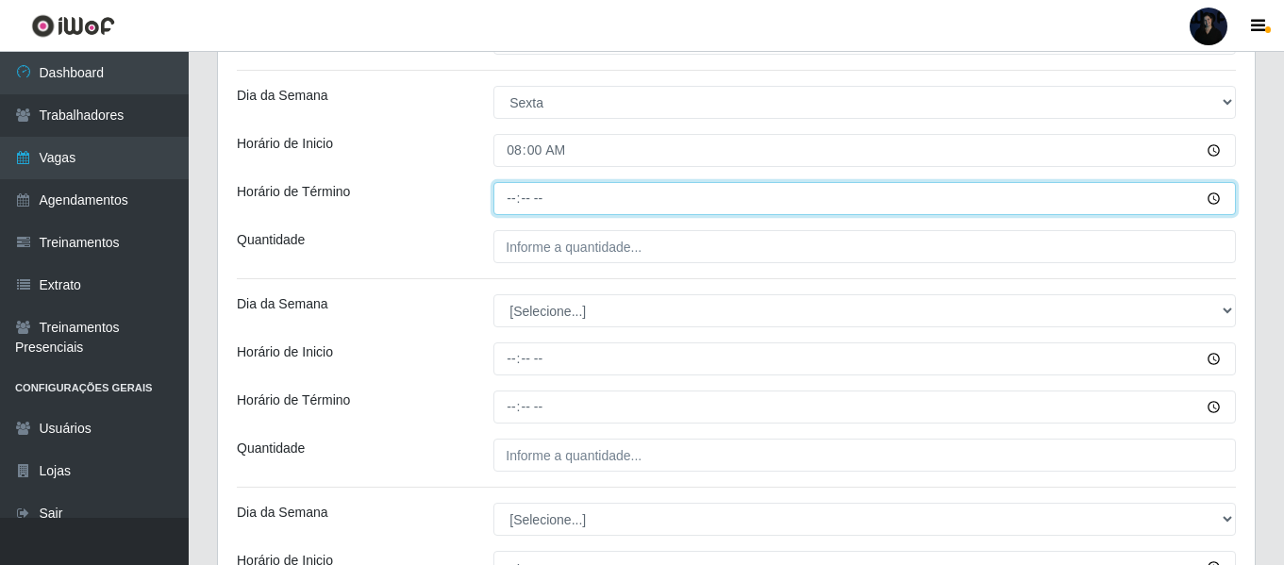
click at [508, 200] on input "Horário de Término" at bounding box center [864, 198] width 742 height 33
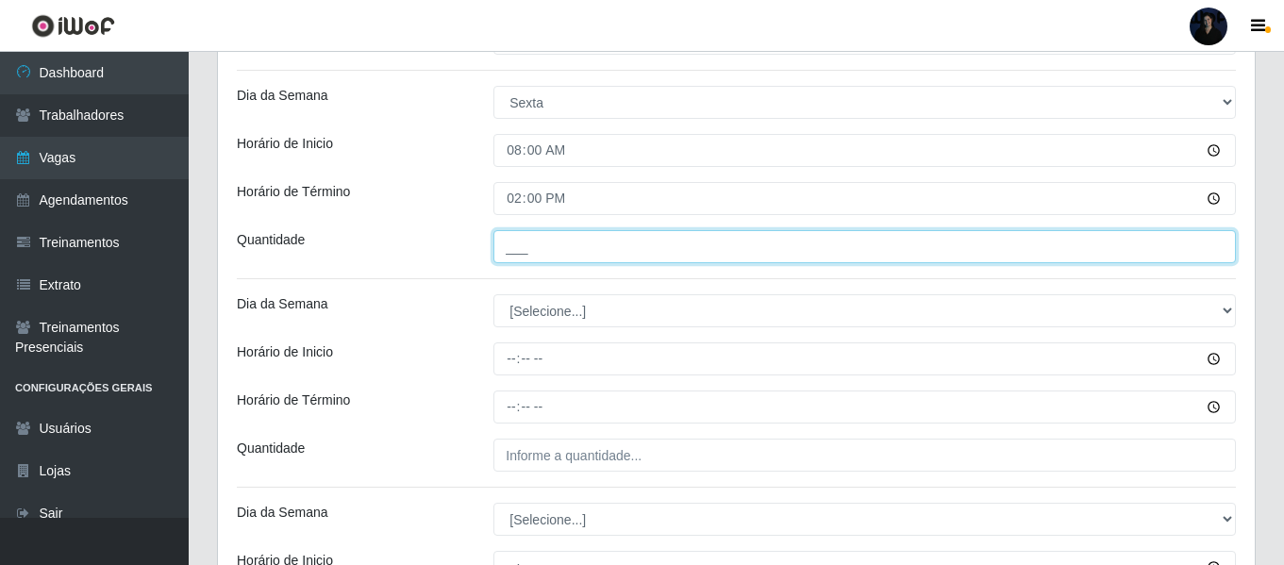
click at [508, 249] on input "___" at bounding box center [864, 246] width 742 height 33
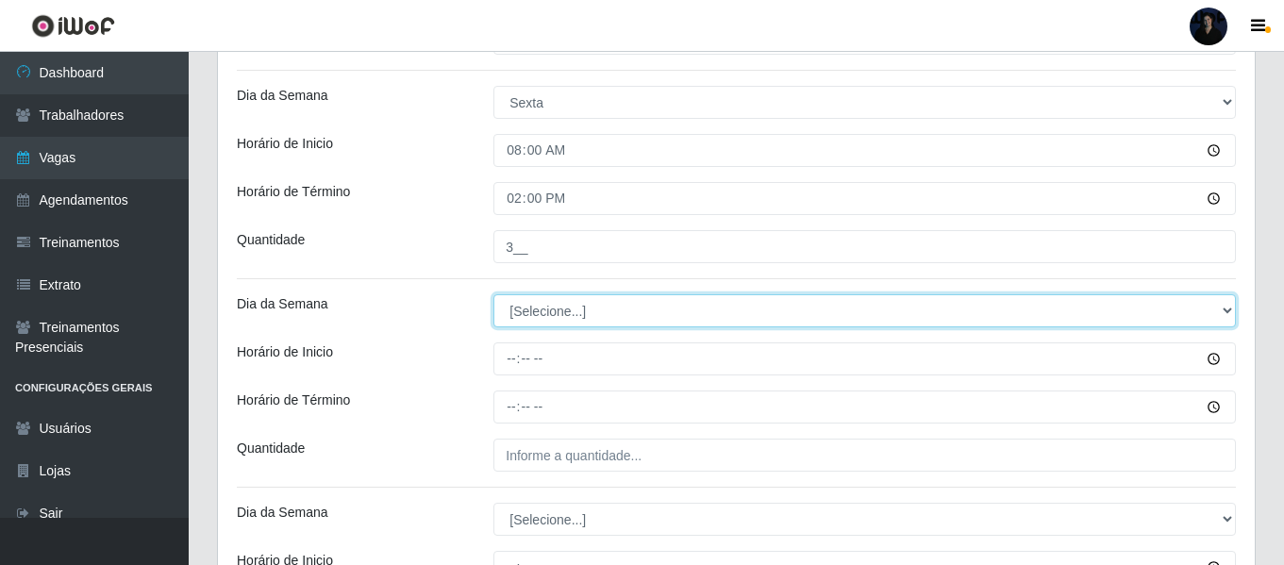
click at [515, 305] on select "[Selecione...] Segunda Terça Quarta Quinta Sexta Sábado Domingo" at bounding box center [864, 310] width 742 height 33
click at [493, 294] on select "[Selecione...] Segunda Terça Quarta Quinta Sexta Sábado Domingo" at bounding box center [864, 310] width 742 height 33
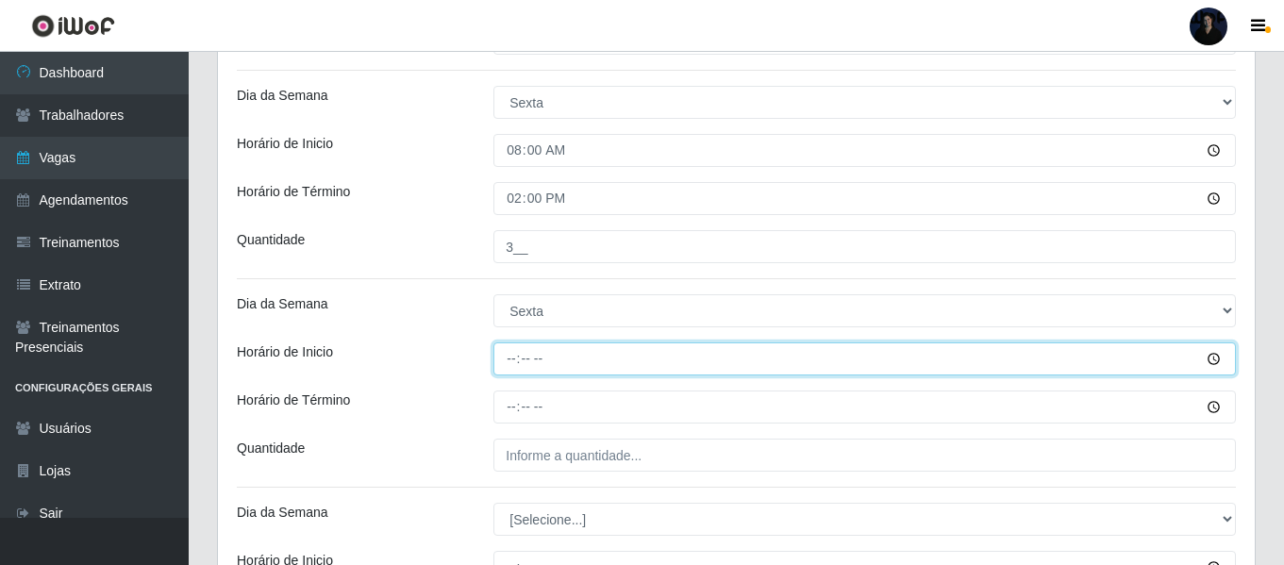
click at [508, 364] on input "Horário de Inicio" at bounding box center [864, 358] width 742 height 33
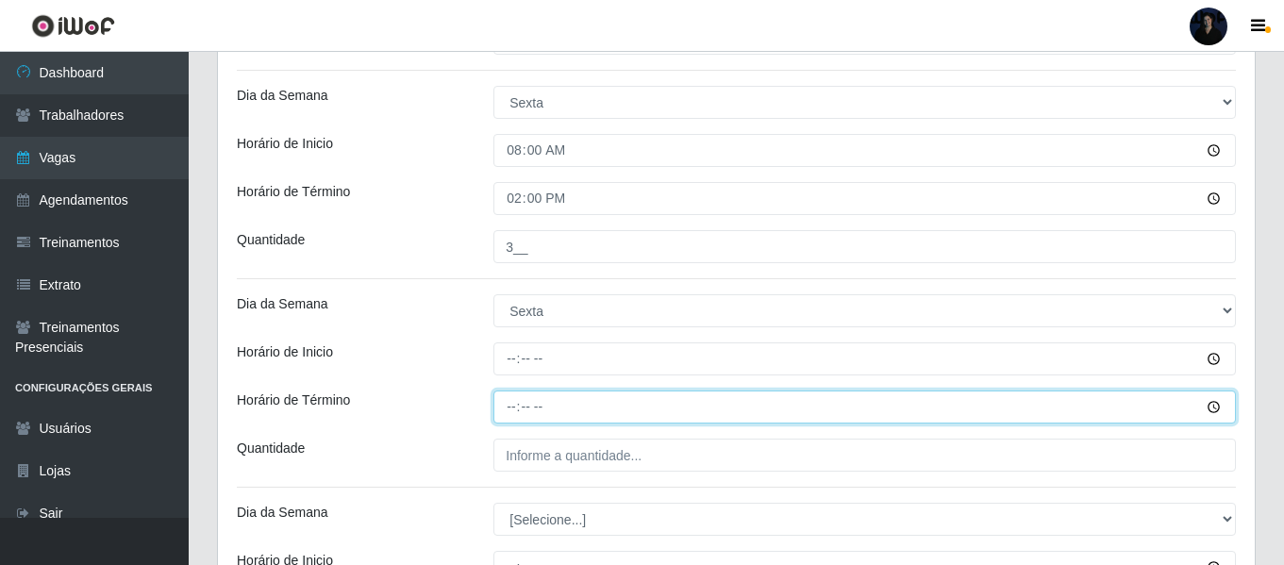
click at [512, 407] on input "Horário de Término" at bounding box center [864, 407] width 742 height 33
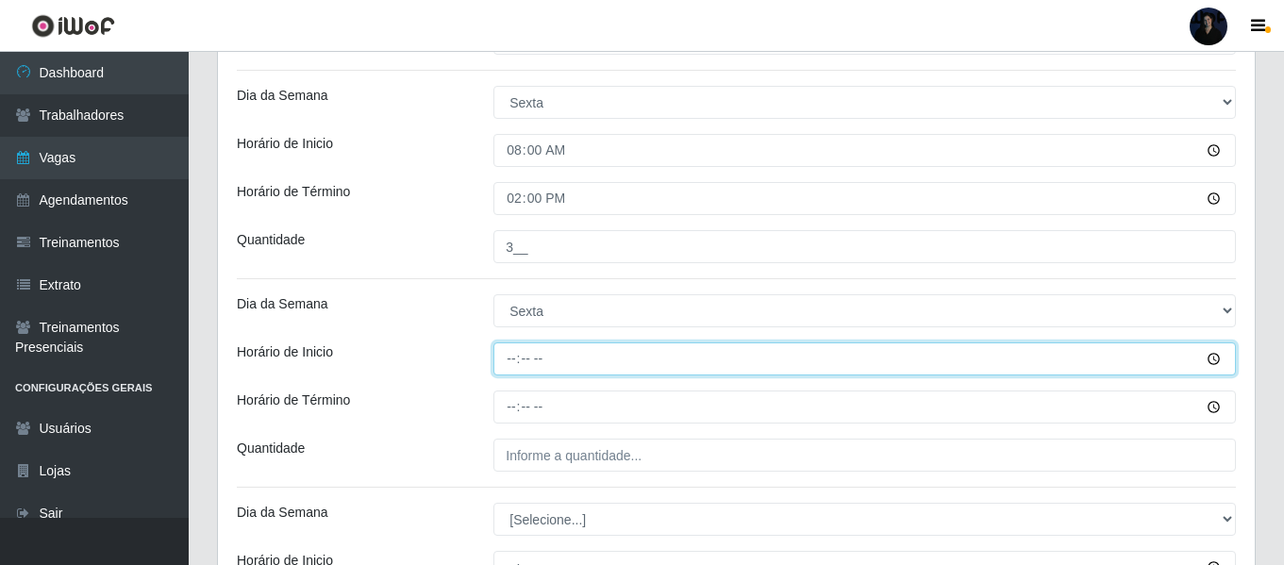
click at [514, 351] on input "Horário de Inicio" at bounding box center [864, 358] width 742 height 33
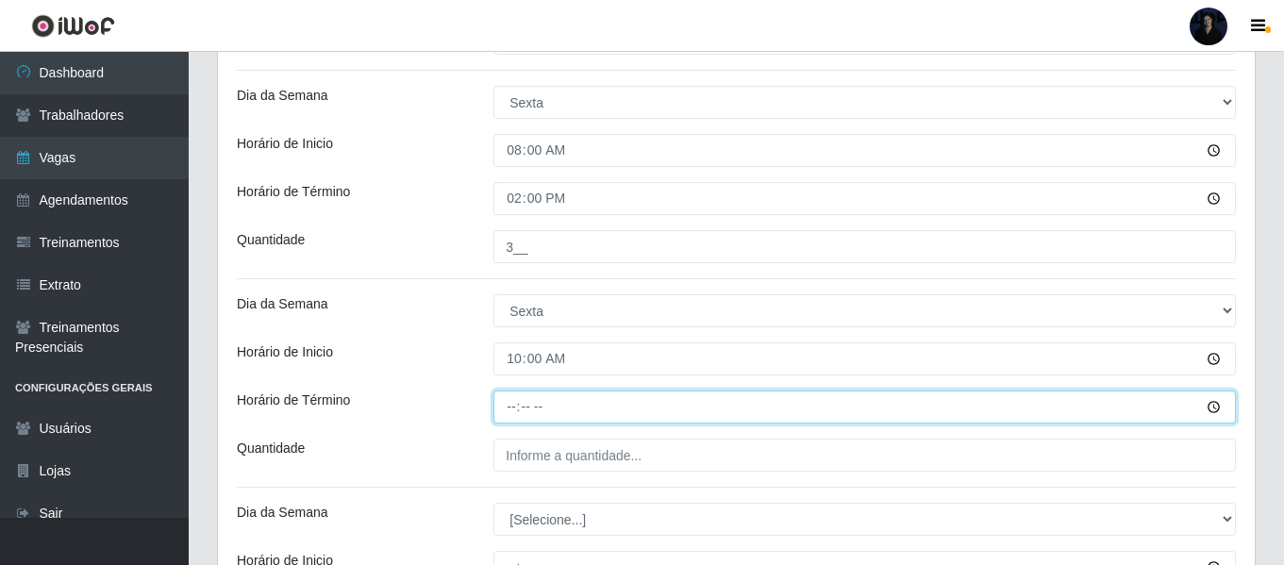
click at [510, 404] on input "Horário de Término" at bounding box center [864, 407] width 742 height 33
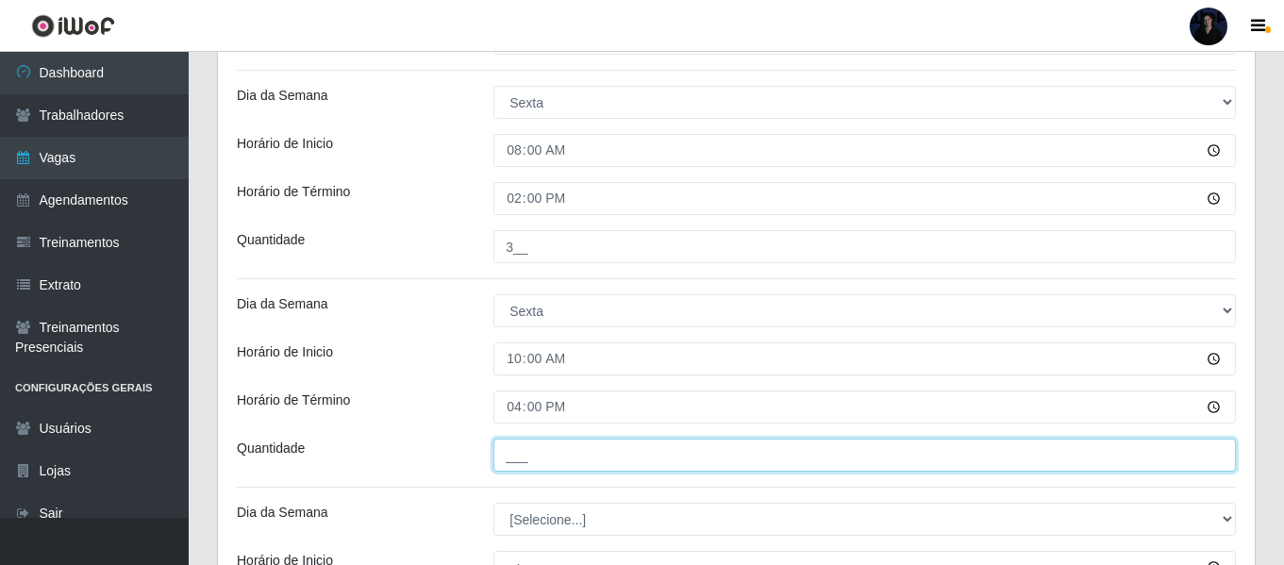
click at [511, 450] on input "___" at bounding box center [864, 455] width 742 height 33
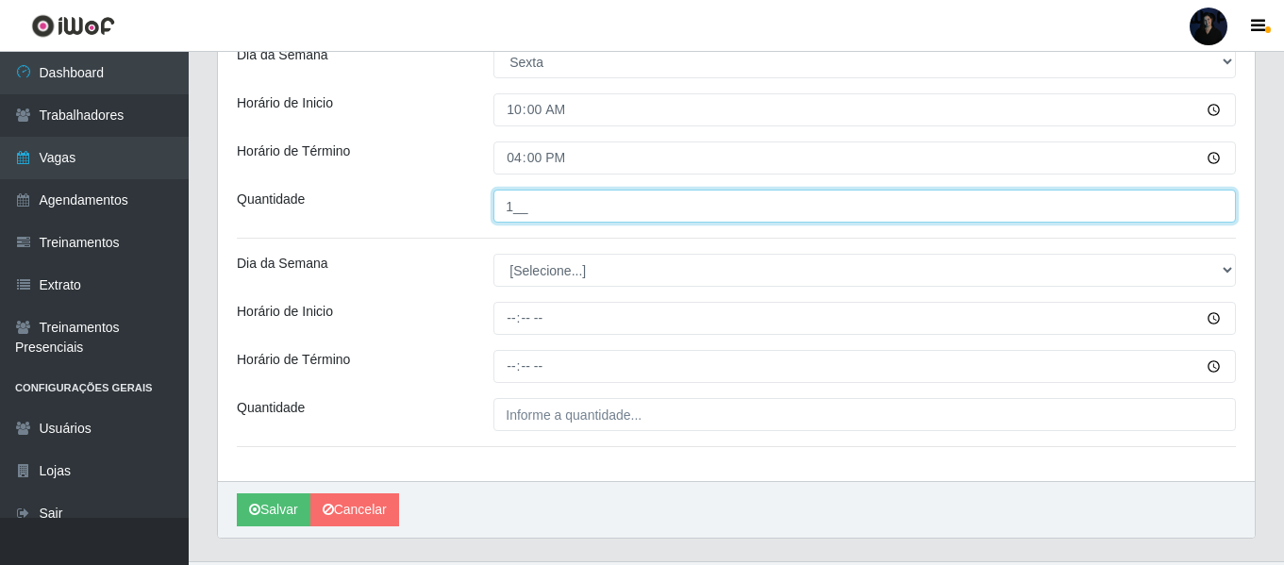
scroll to position [2667, 0]
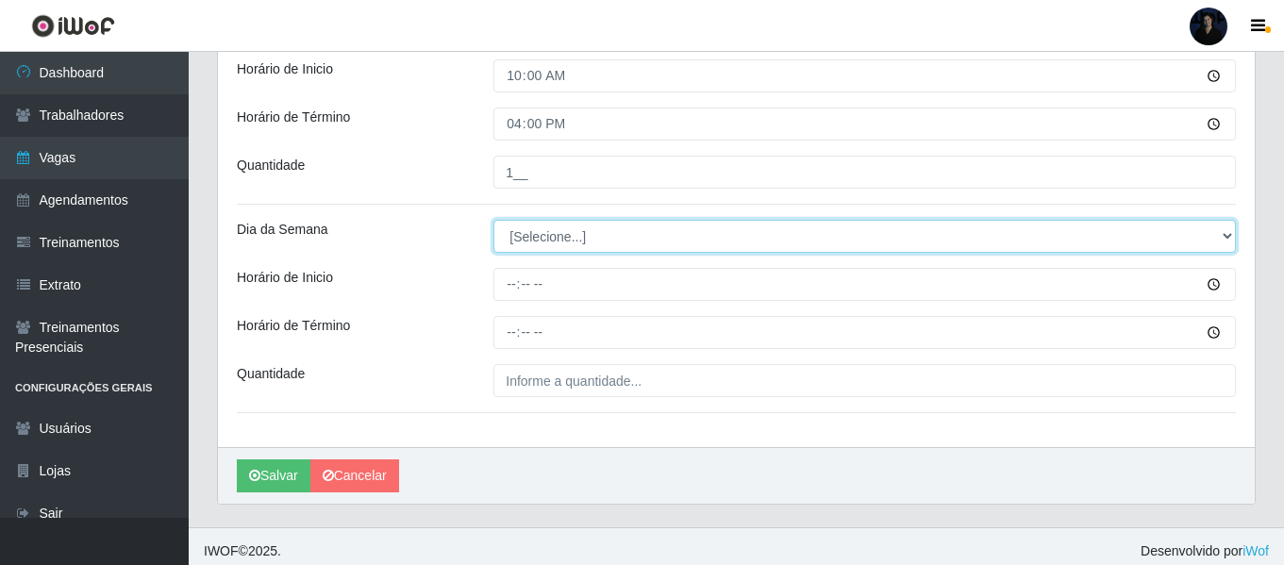
click at [524, 235] on select "[Selecione...] Segunda Terça Quarta Quinta Sexta Sábado Domingo" at bounding box center [864, 236] width 742 height 33
click at [493, 220] on select "[Selecione...] Segunda Terça Quarta Quinta Sexta Sábado Domingo" at bounding box center [864, 236] width 742 height 33
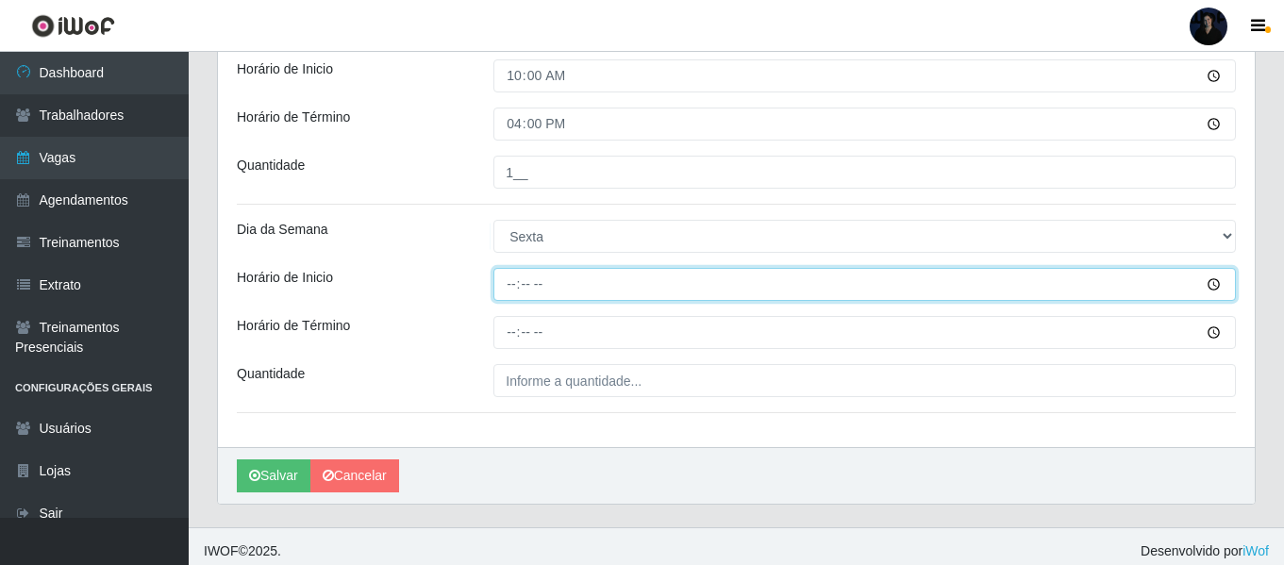
click at [506, 280] on input "Horário de Inicio" at bounding box center [864, 284] width 742 height 33
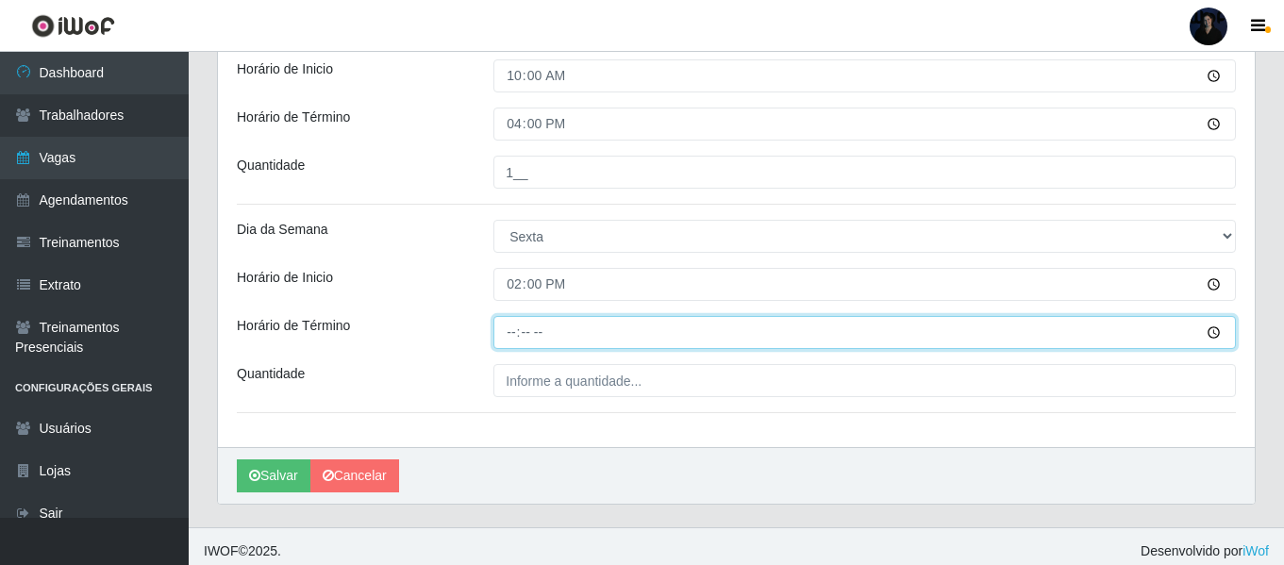
click at [520, 334] on input "Horário de Término" at bounding box center [864, 332] width 742 height 33
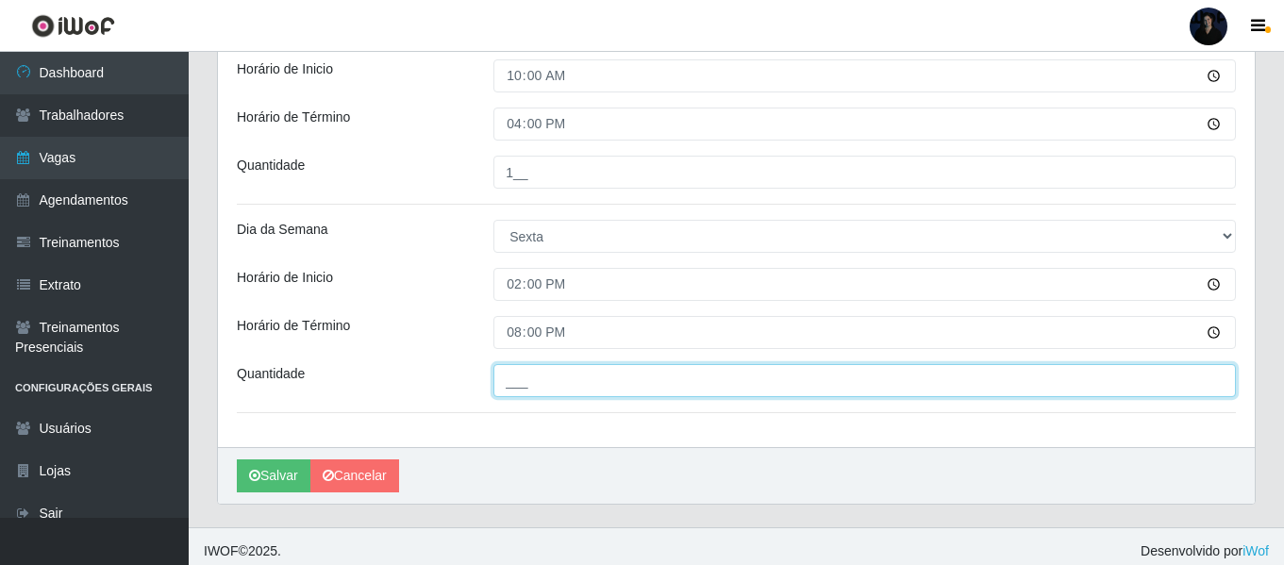
click at [514, 382] on input "___" at bounding box center [864, 380] width 742 height 33
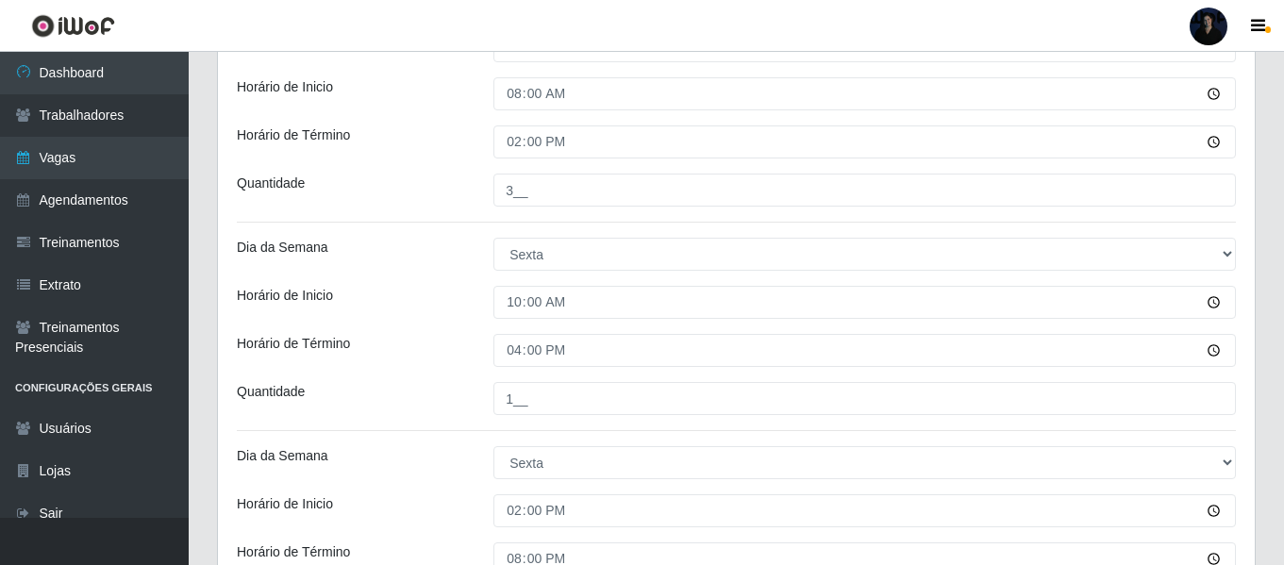
scroll to position [2641, 0]
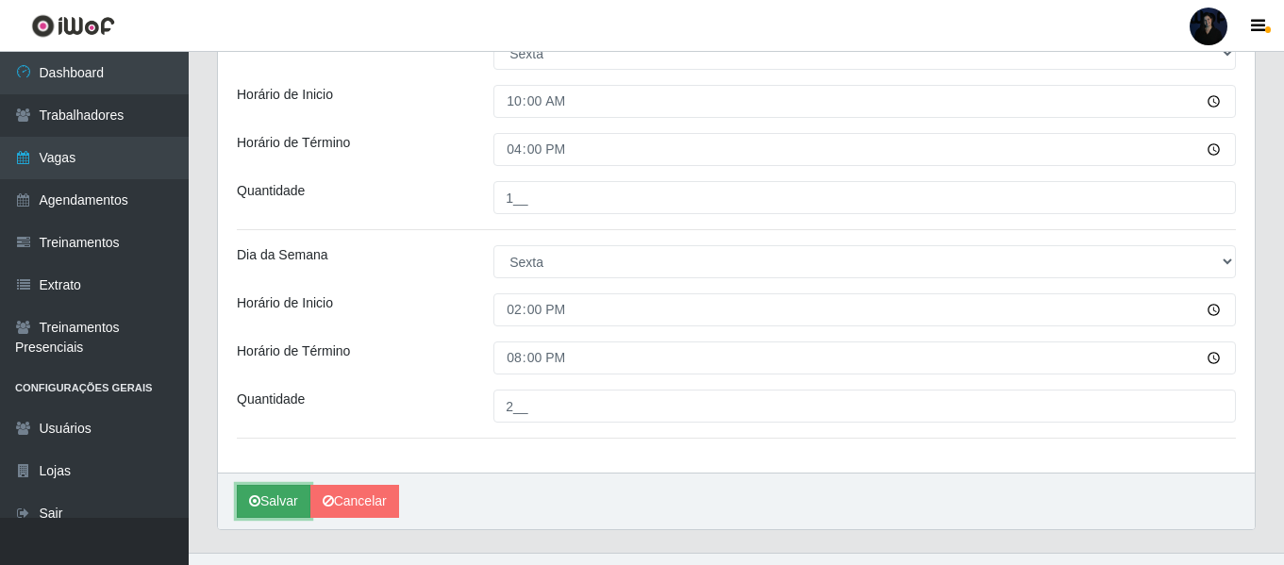
click at [264, 504] on button "Salvar" at bounding box center [274, 501] width 74 height 33
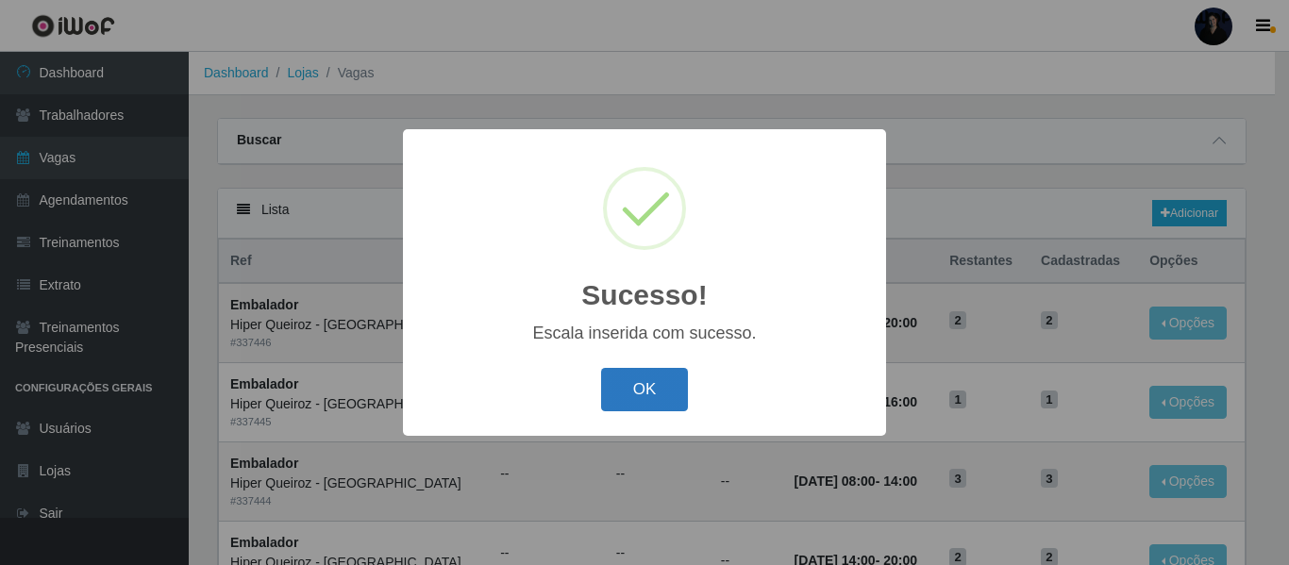
click at [650, 391] on button "OK" at bounding box center [645, 390] width 88 height 44
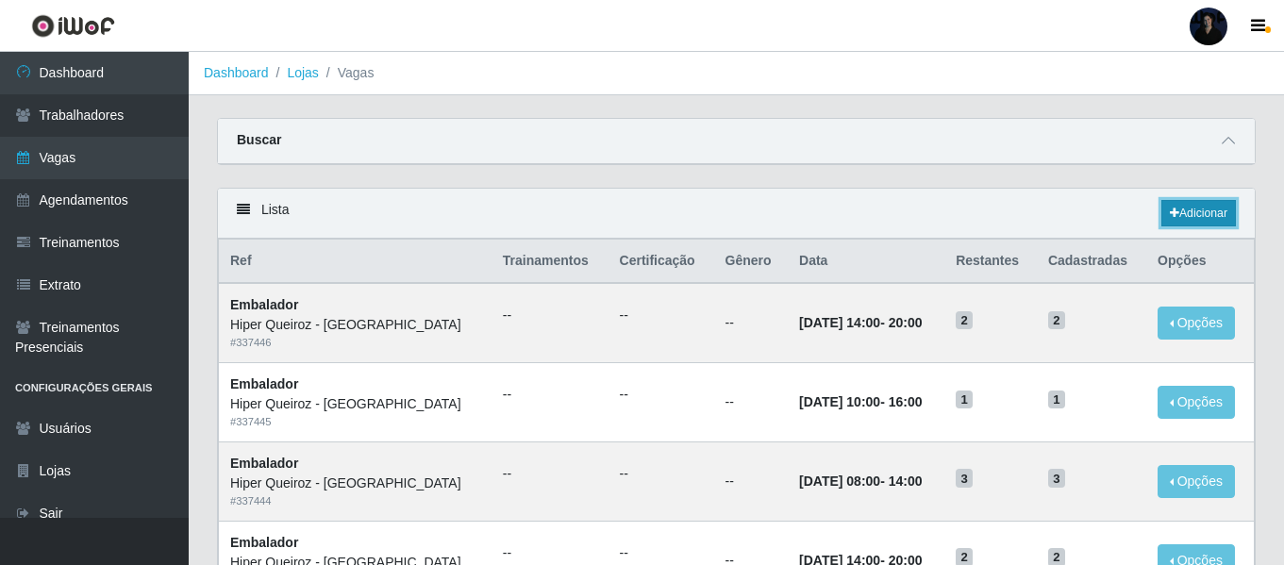
click at [1176, 216] on link "Adicionar" at bounding box center [1198, 213] width 75 height 26
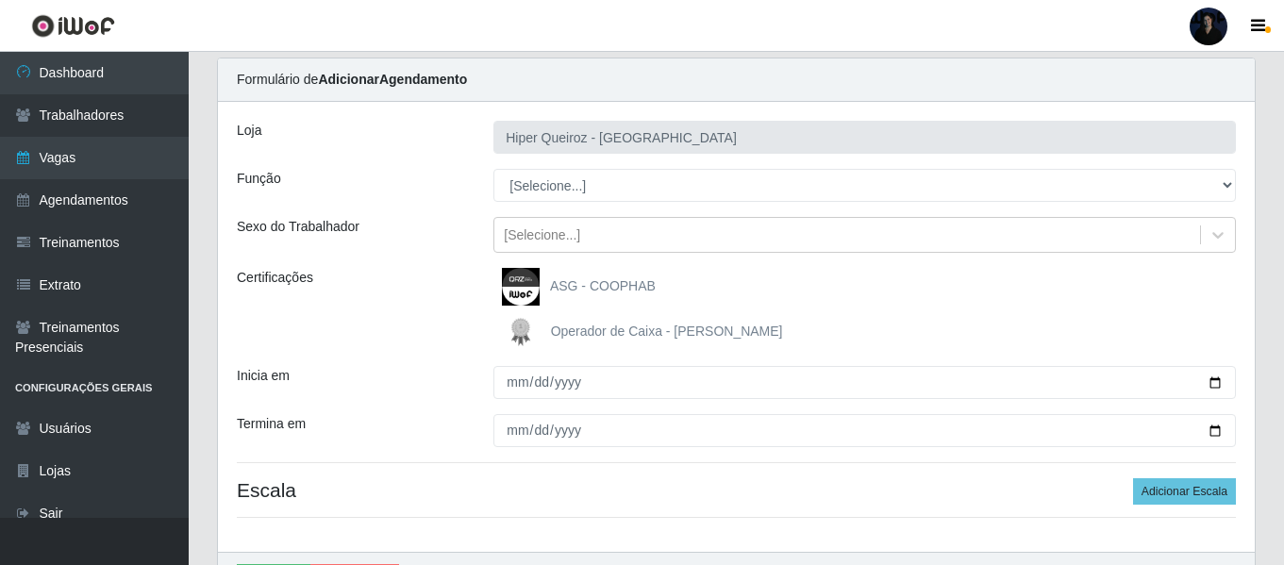
scroll to position [94, 0]
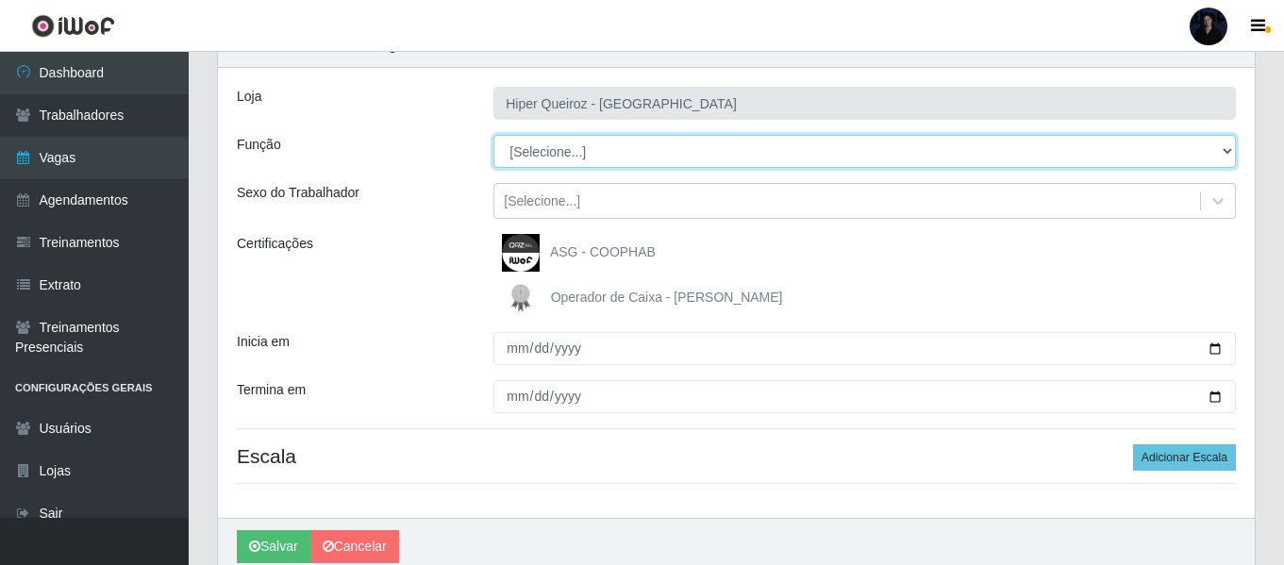
click at [502, 148] on select "[Selecione...] Embalador Embalador + Embalador ++" at bounding box center [864, 151] width 742 height 33
click at [493, 135] on select "[Selecione...] Embalador Embalador + Embalador ++" at bounding box center [864, 151] width 742 height 33
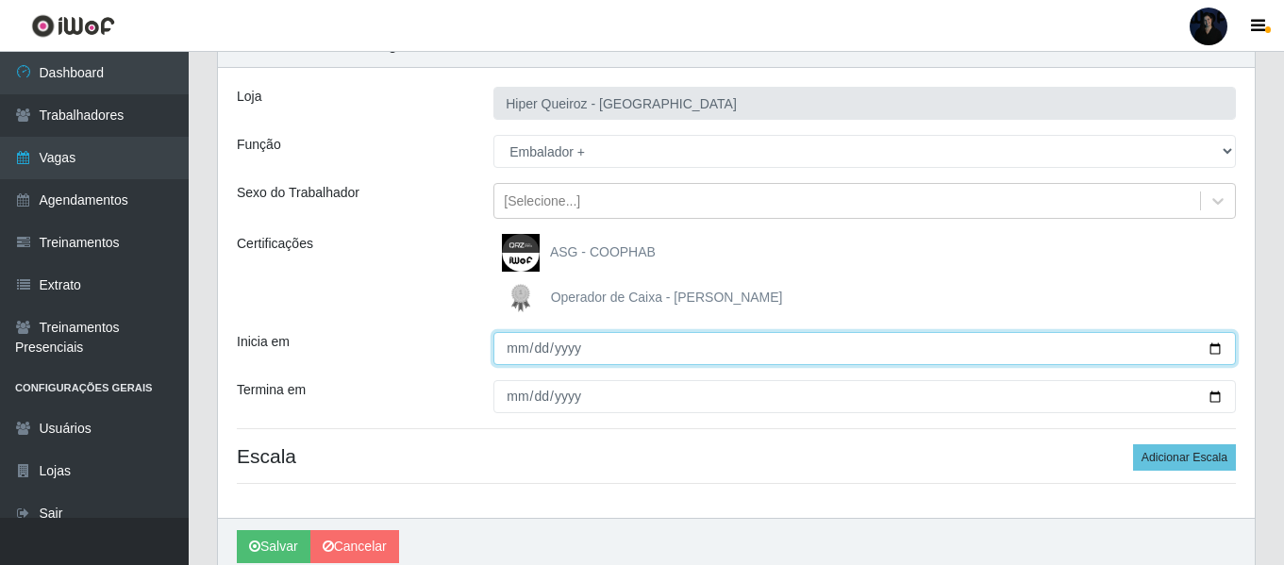
click at [1215, 348] on input "Inicia em" at bounding box center [864, 348] width 742 height 33
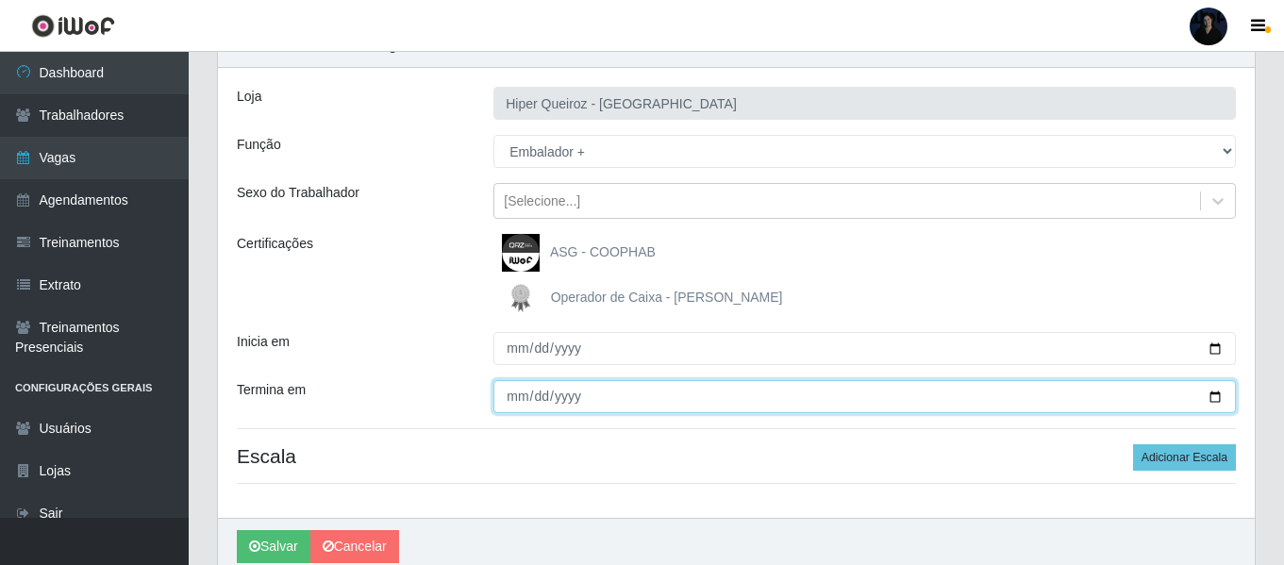
click at [1215, 395] on input "Termina em" at bounding box center [864, 396] width 742 height 33
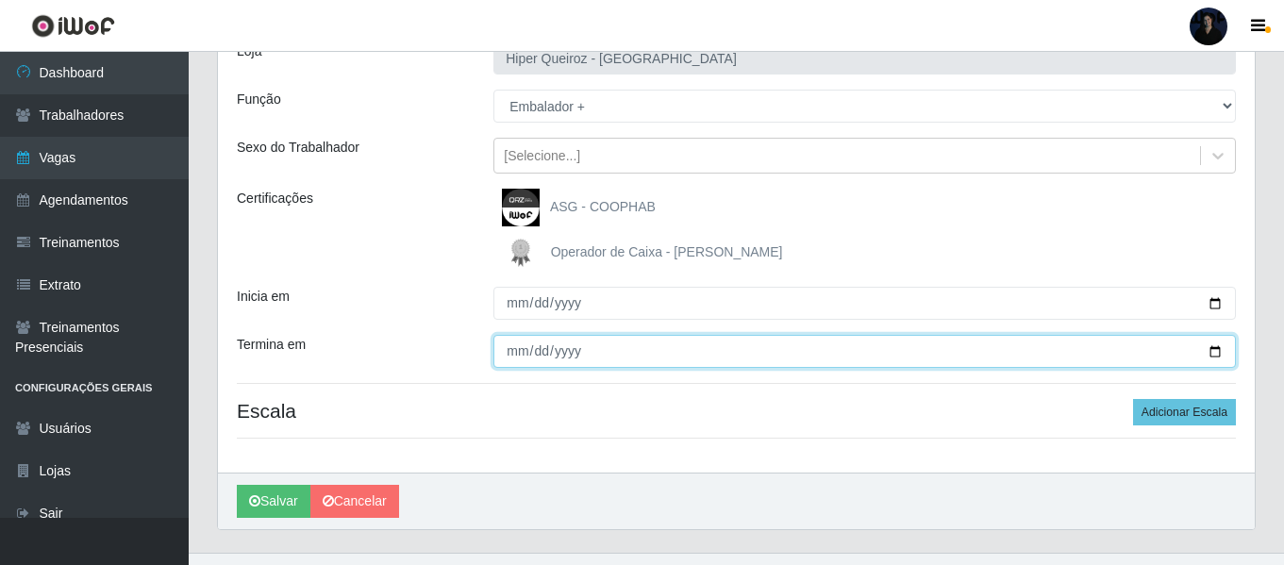
scroll to position [175, 0]
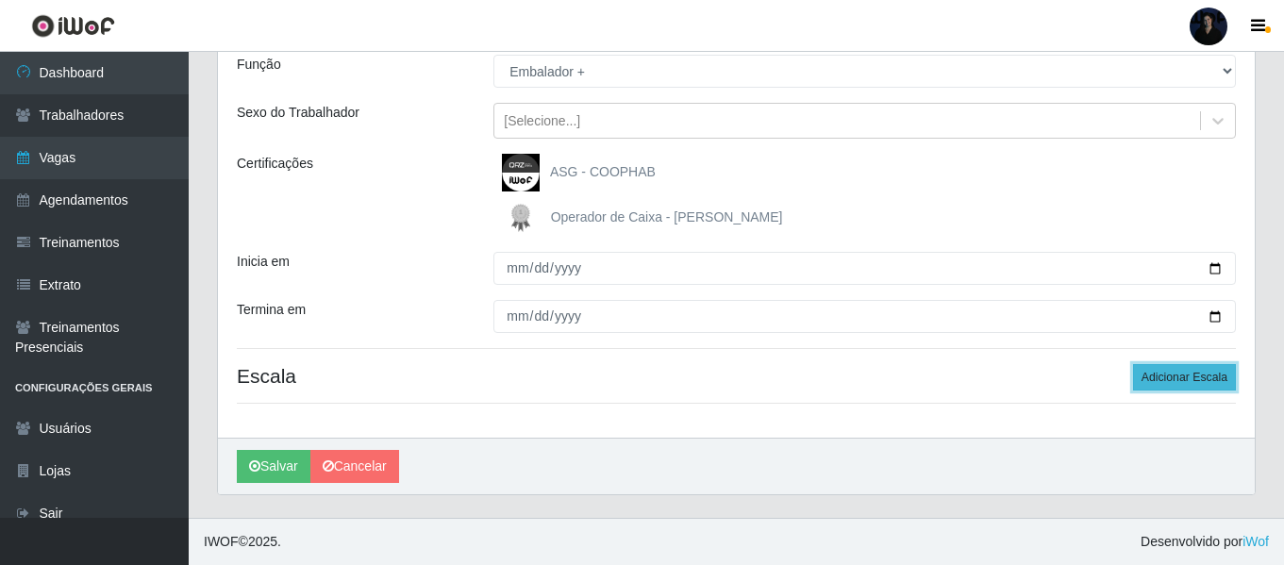
click at [1165, 375] on button "Adicionar Escala" at bounding box center [1184, 377] width 103 height 26
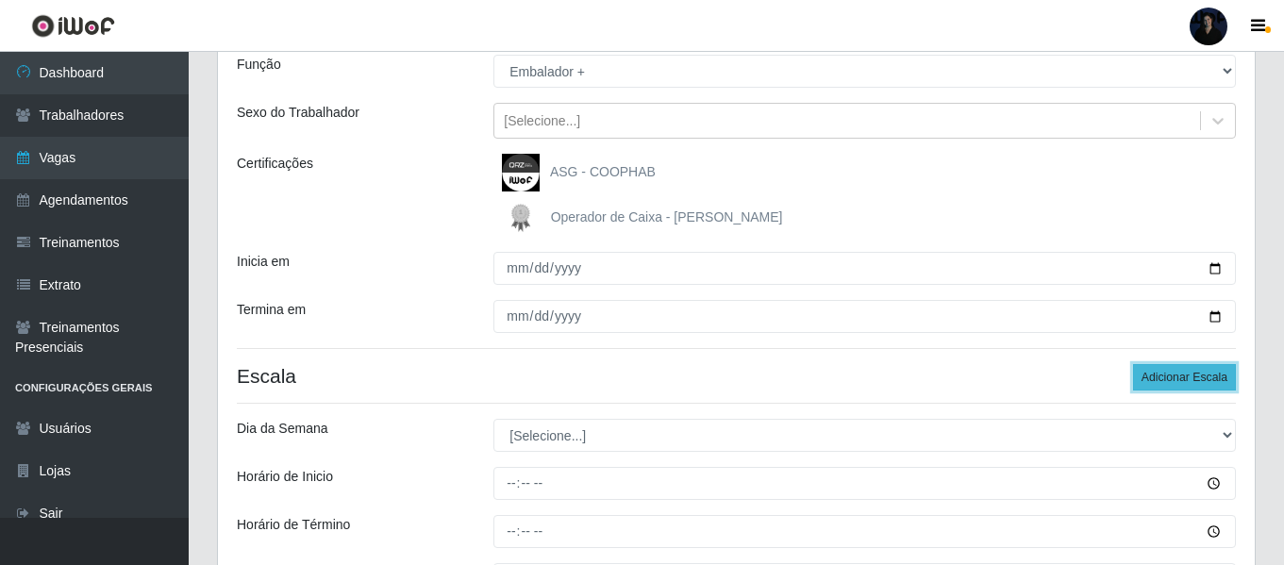
click at [1164, 375] on button "Adicionar Escala" at bounding box center [1184, 377] width 103 height 26
click at [1164, 374] on button "Adicionar Escala" at bounding box center [1184, 377] width 103 height 26
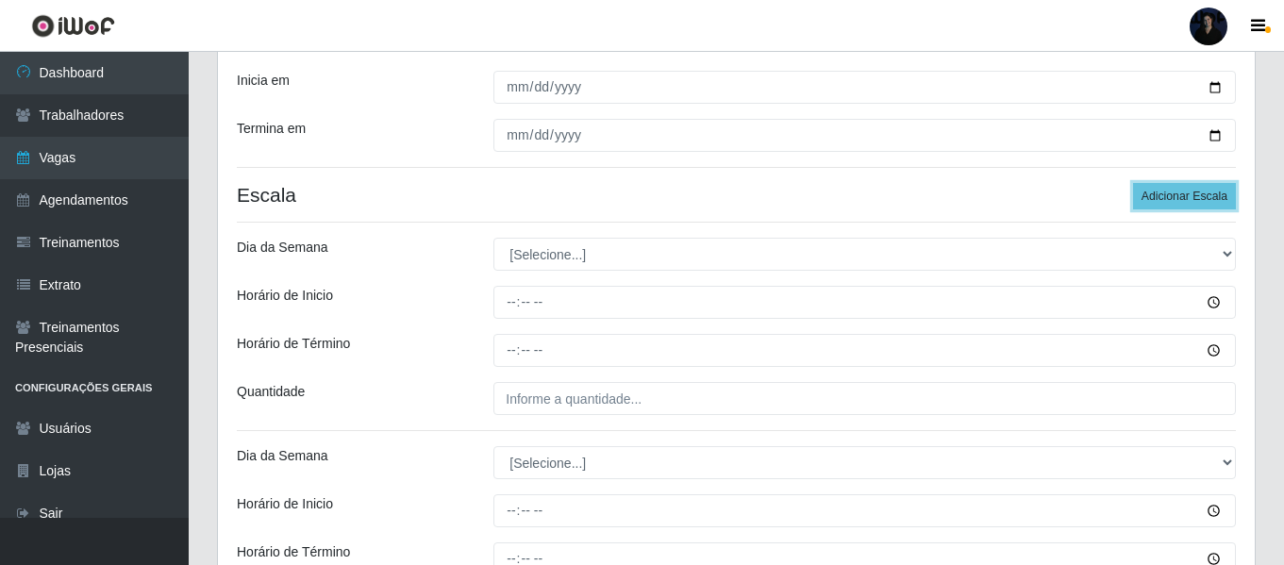
scroll to position [363, 0]
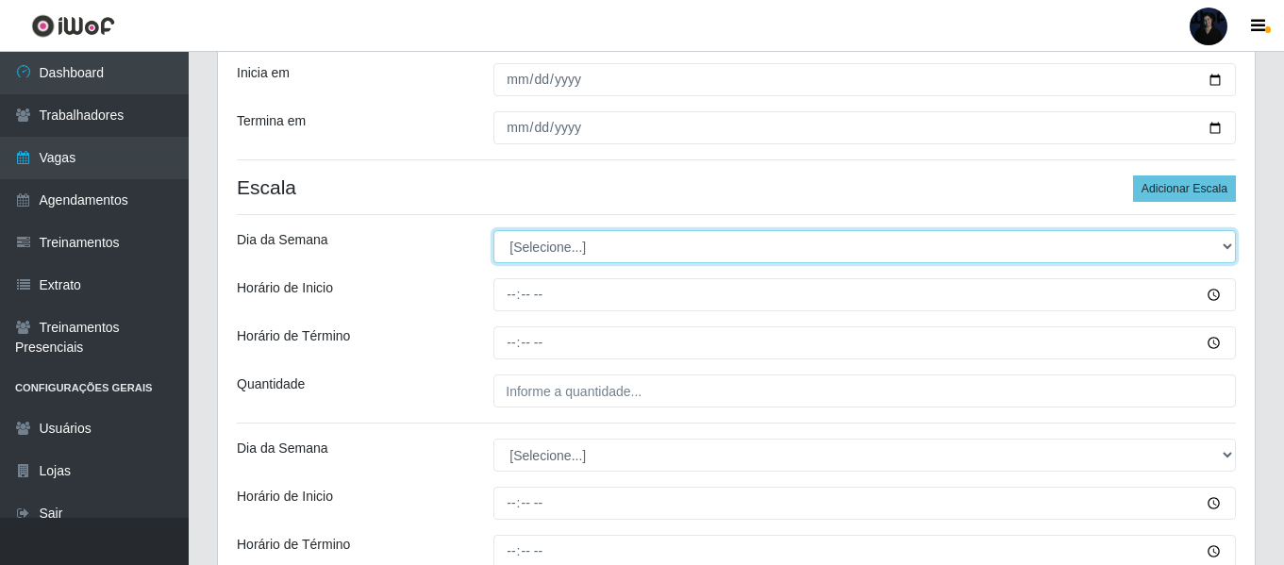
click at [579, 248] on select "[Selecione...] Segunda Terça Quarta Quinta Sexta Sábado Domingo" at bounding box center [864, 246] width 742 height 33
click at [493, 230] on select "[Selecione...] Segunda Terça Quarta Quinta Sexta Sábado Domingo" at bounding box center [864, 246] width 742 height 33
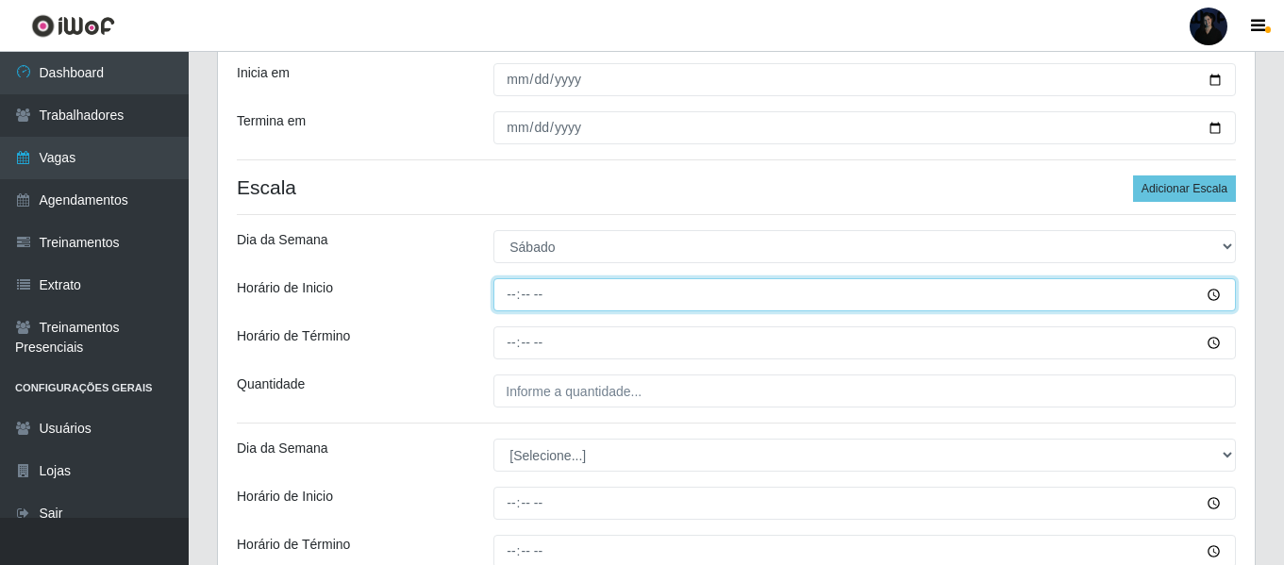
click at [510, 289] on input "Horário de Inicio" at bounding box center [864, 294] width 742 height 33
click at [506, 299] on input "Horário de Inicio" at bounding box center [864, 294] width 742 height 33
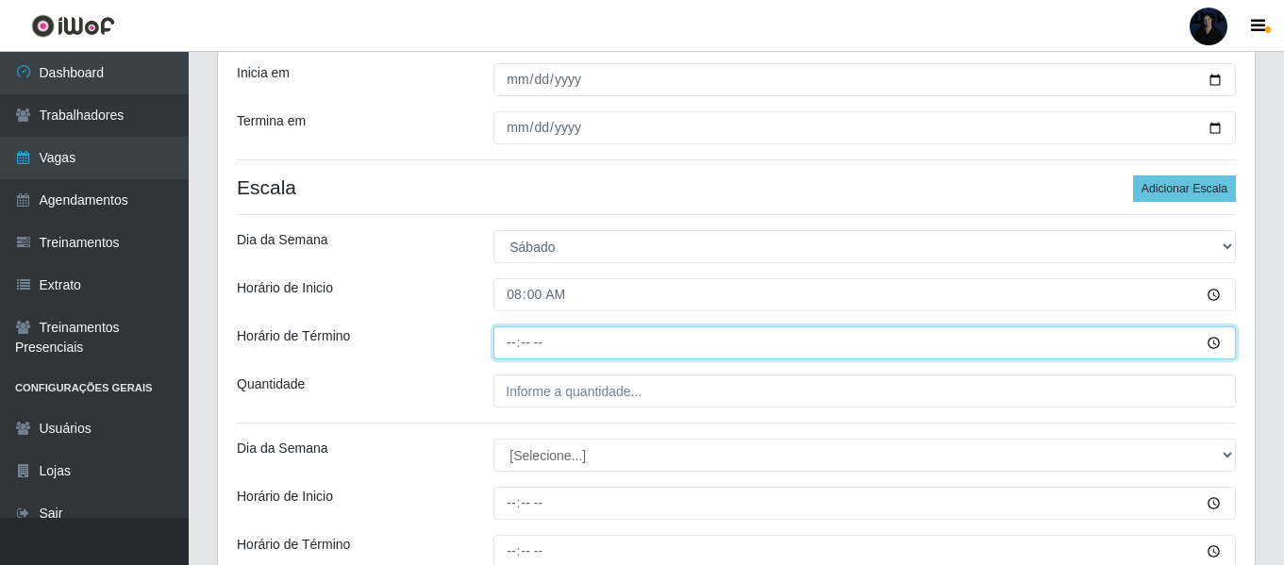
click at [511, 343] on input "Horário de Término" at bounding box center [864, 342] width 742 height 33
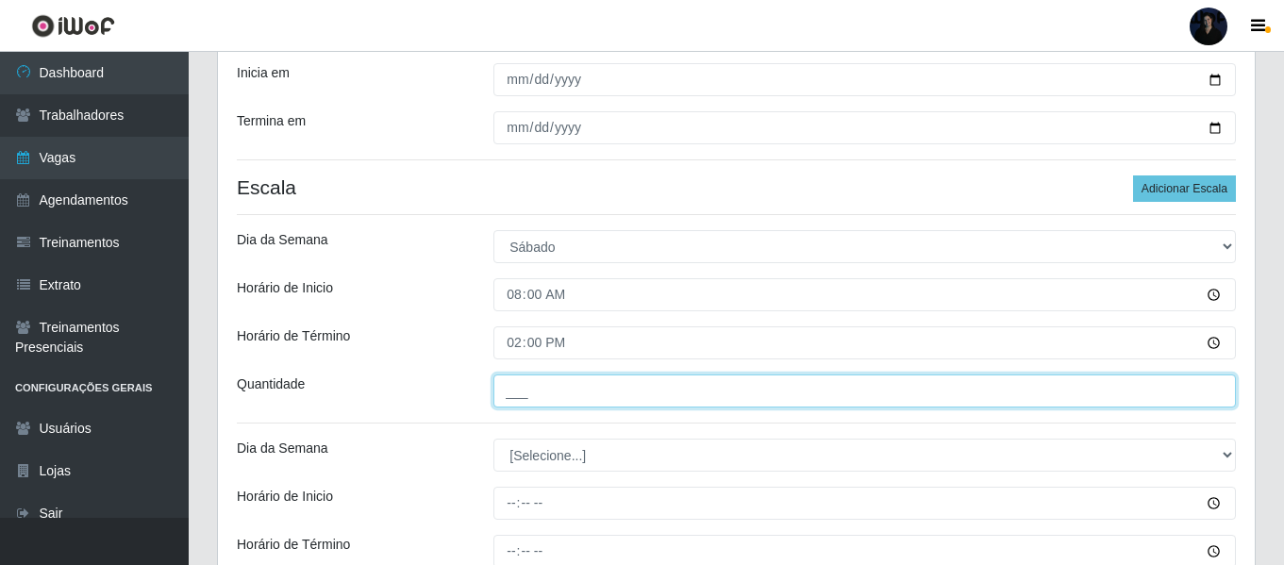
click at [515, 384] on input "___" at bounding box center [864, 390] width 742 height 33
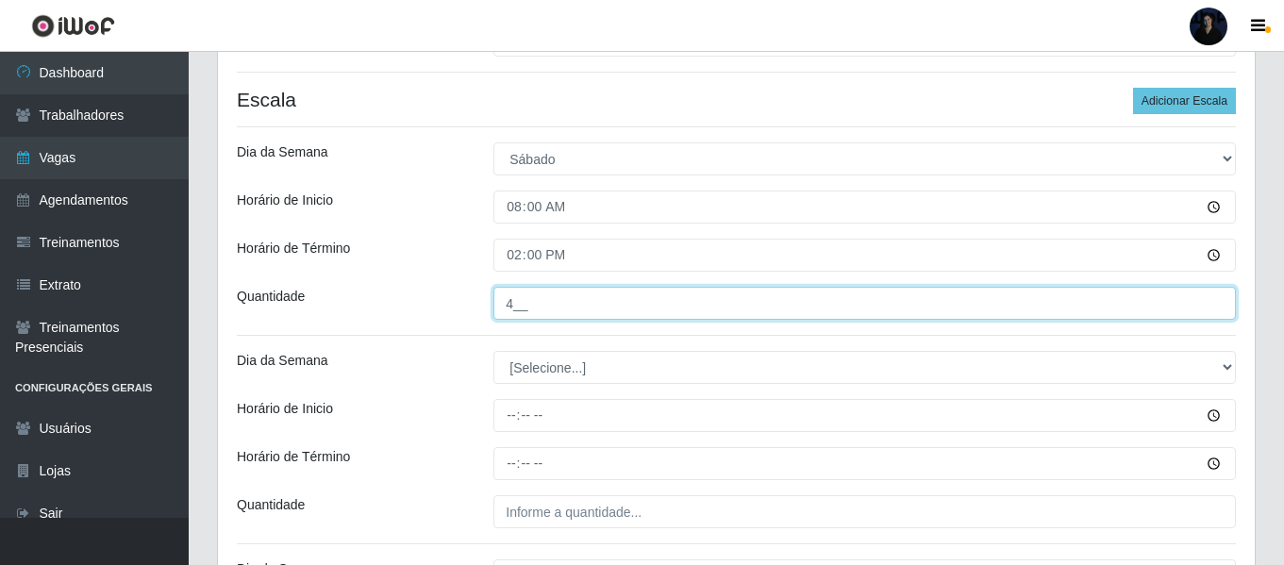
scroll to position [458, 0]
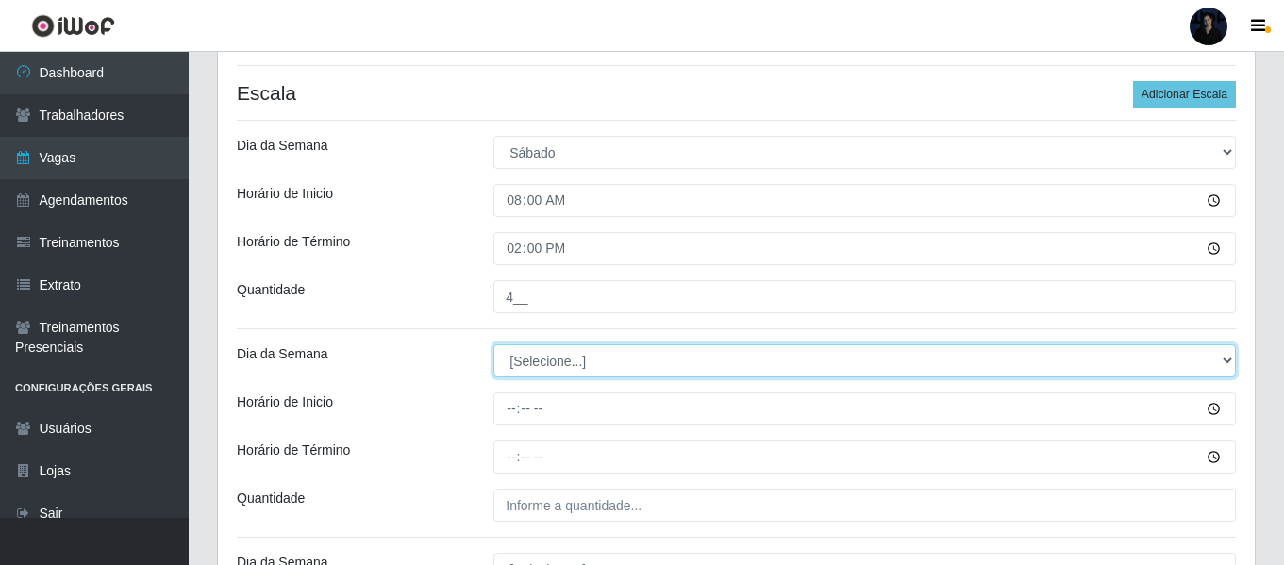
click at [528, 365] on select "[Selecione...] Segunda Terça Quarta Quinta Sexta Sábado Domingo" at bounding box center [864, 360] width 742 height 33
click at [493, 344] on select "[Selecione...] Segunda Terça Quarta Quinta Sexta Sábado Domingo" at bounding box center [864, 360] width 742 height 33
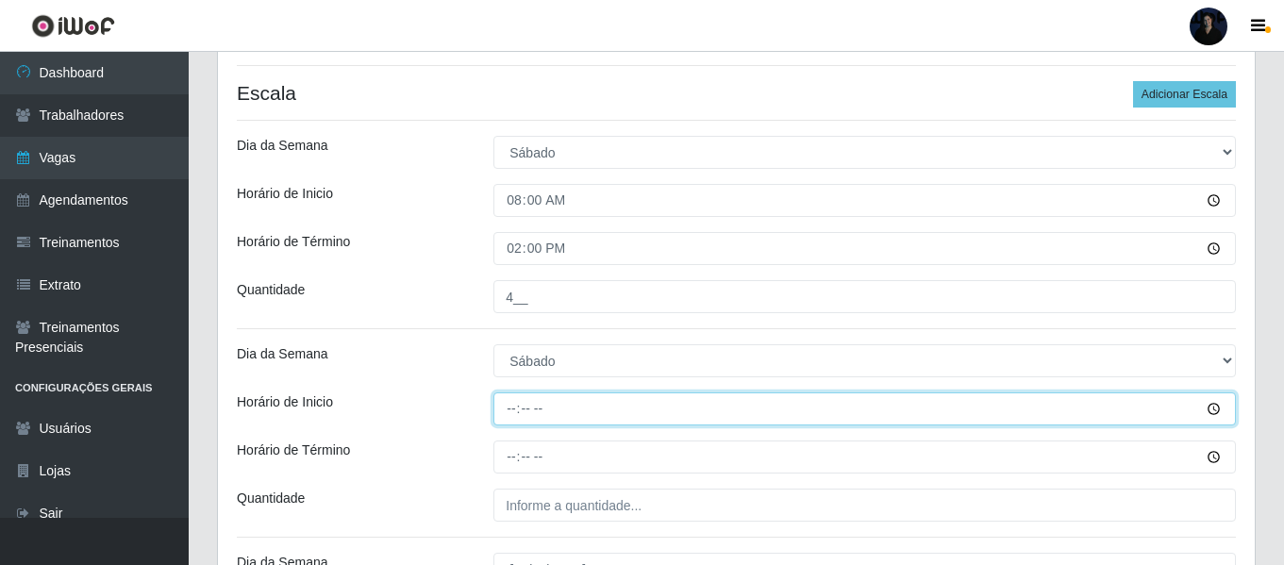
click at [513, 406] on input "Horário de Inicio" at bounding box center [864, 408] width 742 height 33
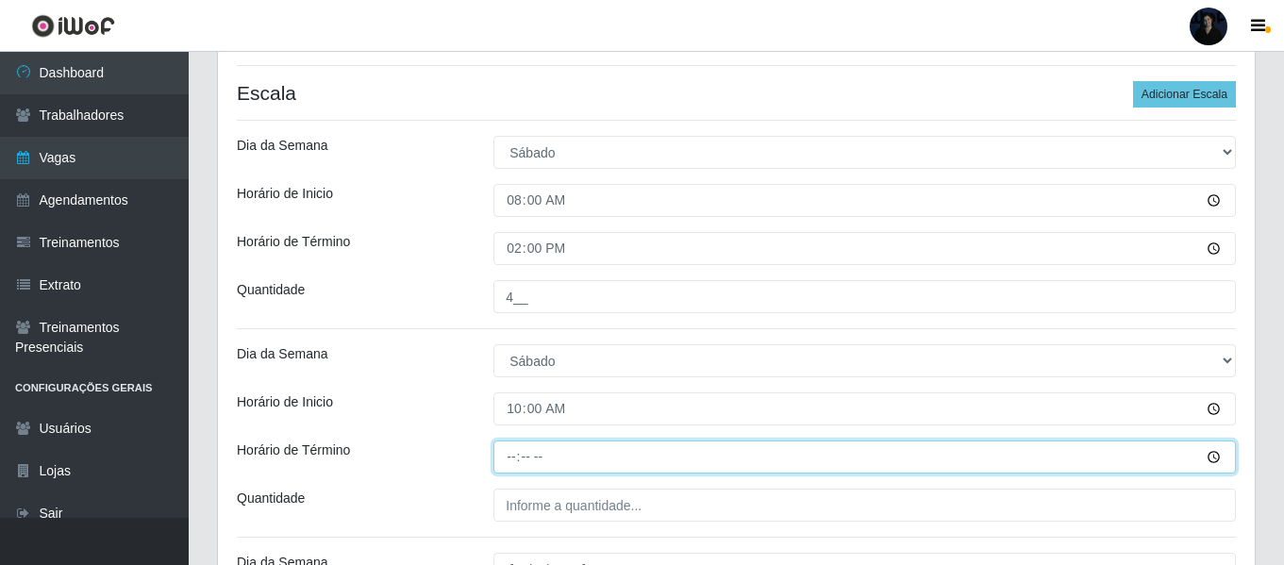
click at [509, 464] on input "Horário de Término" at bounding box center [864, 457] width 742 height 33
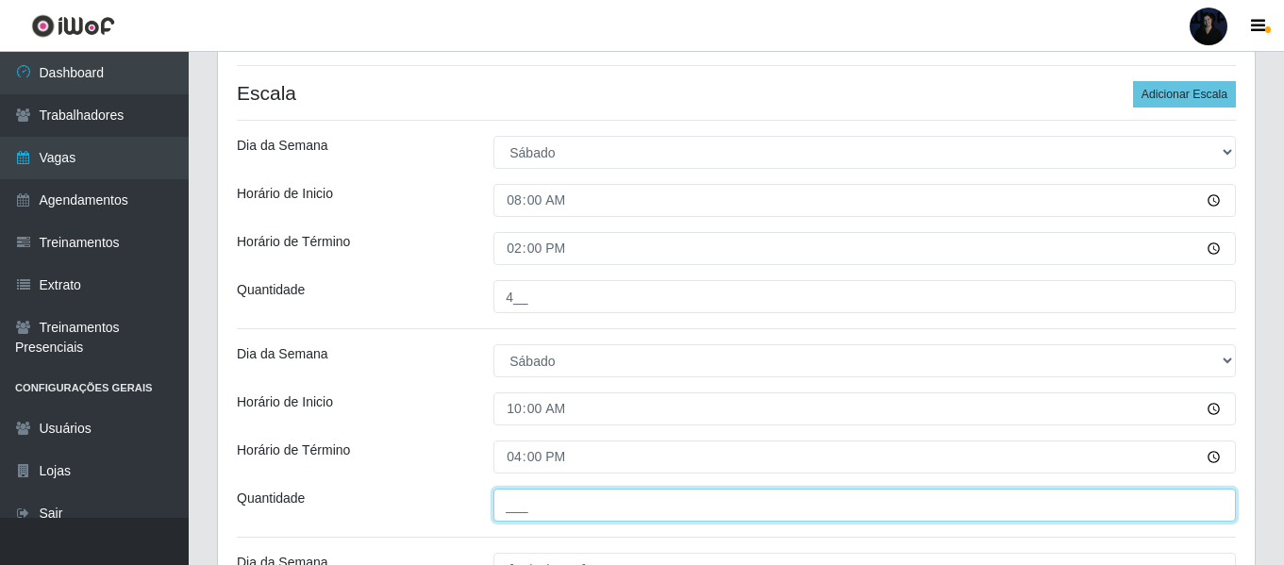
click at [516, 509] on input "___" at bounding box center [864, 505] width 742 height 33
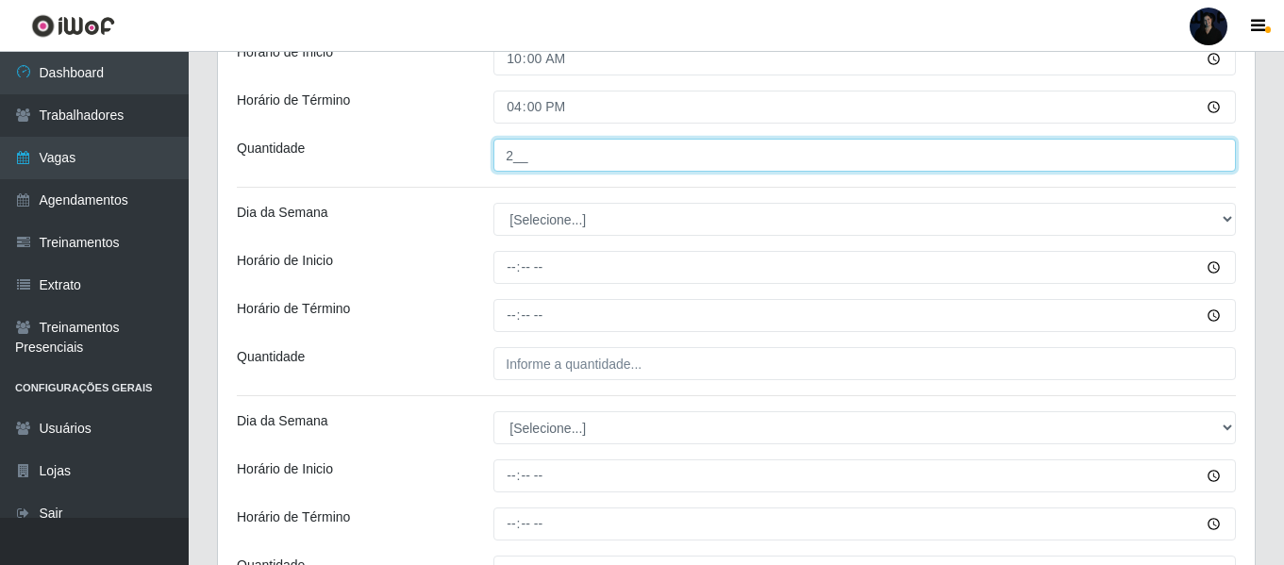
scroll to position [835, 0]
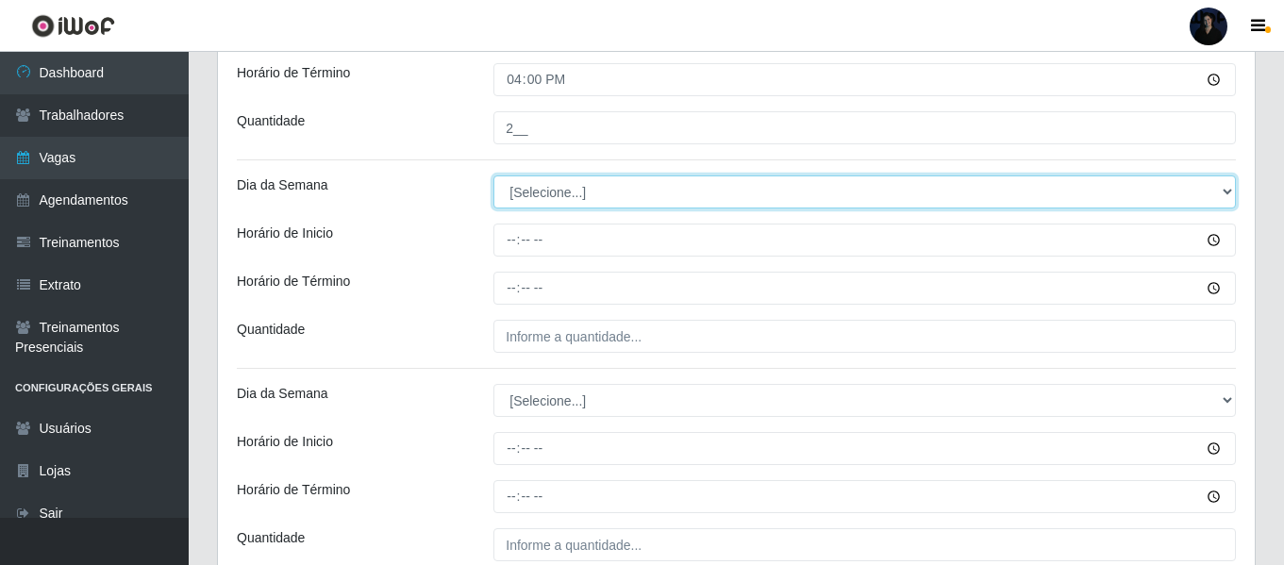
click at [524, 197] on select "[Selecione...] Segunda Terça Quarta Quinta Sexta Sábado Domingo" at bounding box center [864, 191] width 742 height 33
click at [493, 175] on select "[Selecione...] Segunda Terça Quarta Quinta Sexta Sábado Domingo" at bounding box center [864, 191] width 742 height 33
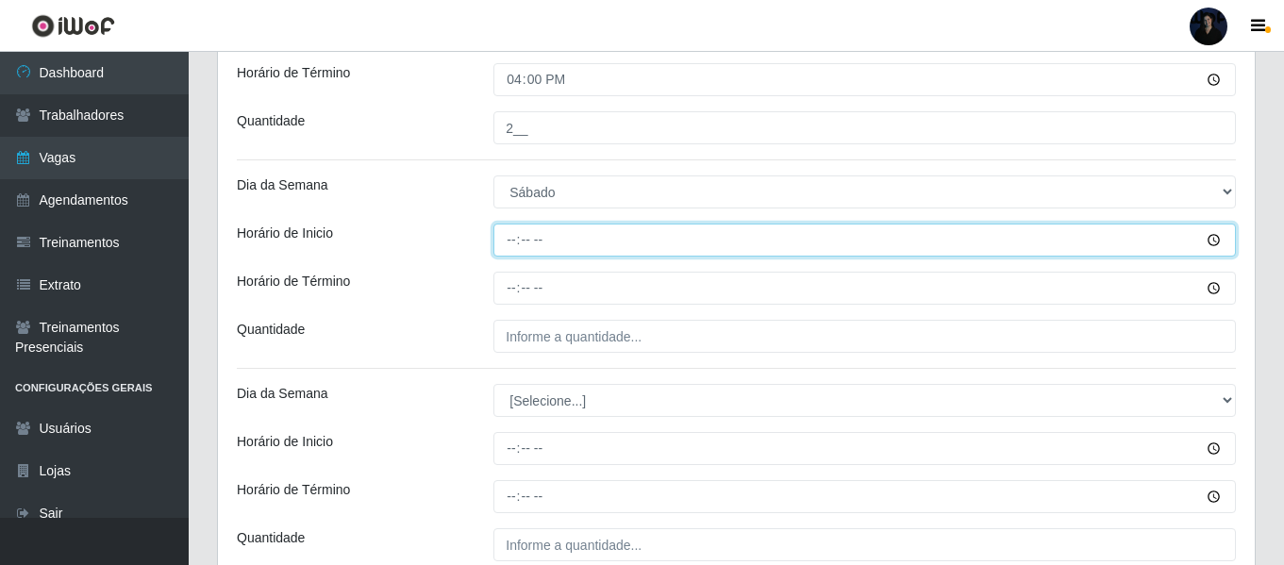
click at [503, 243] on input "Horário de Inicio" at bounding box center [864, 240] width 742 height 33
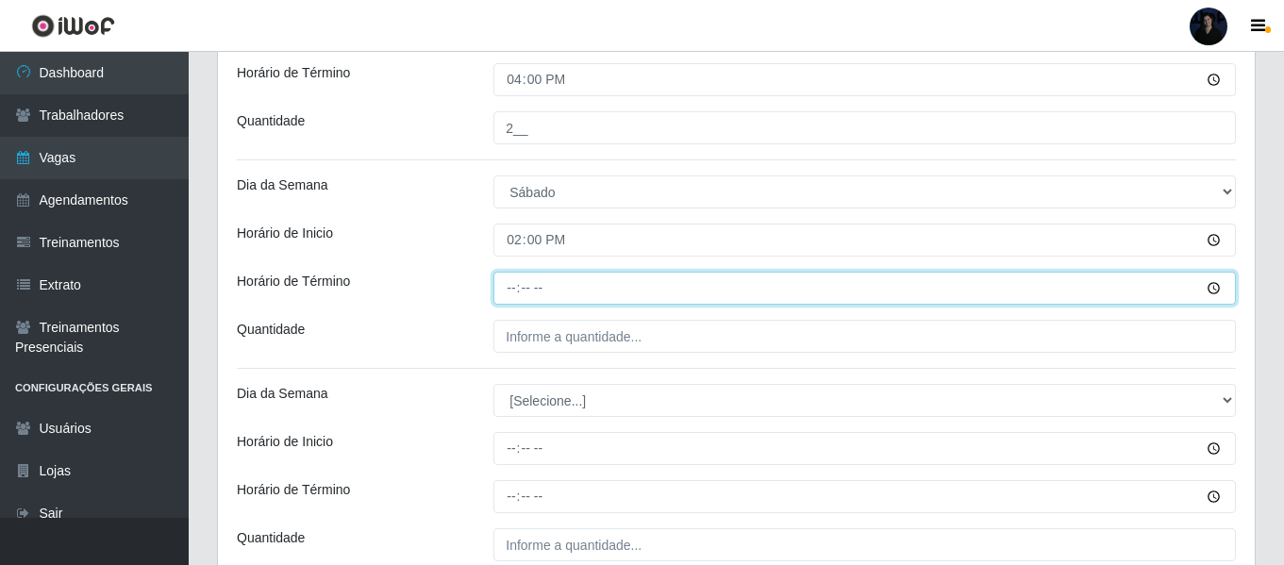
click at [506, 288] on input "Horário de Término" at bounding box center [864, 288] width 742 height 33
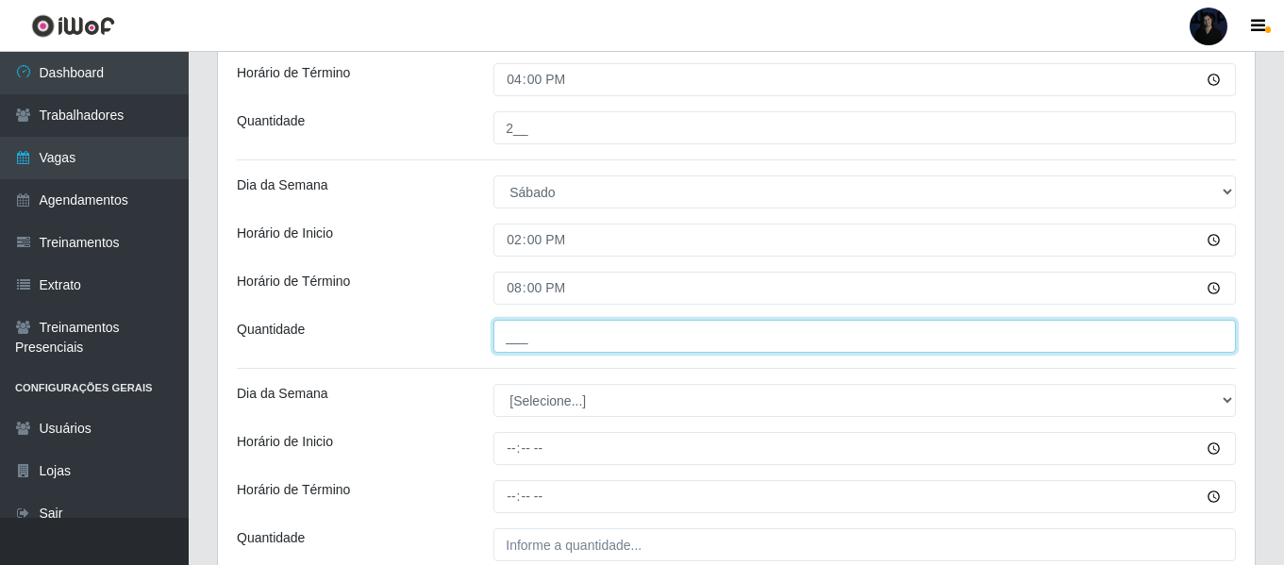
click at [509, 338] on input "___" at bounding box center [864, 336] width 742 height 33
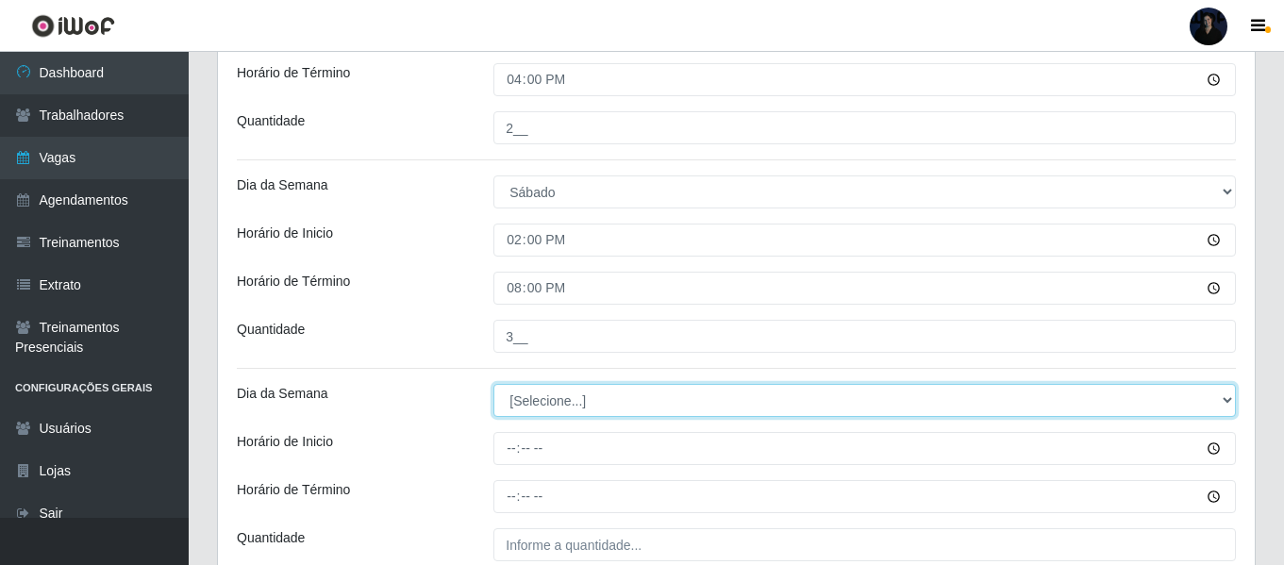
click at [517, 406] on select "[Selecione...] Segunda Terça Quarta Quinta Sexta Sábado Domingo" at bounding box center [864, 400] width 742 height 33
click at [493, 384] on select "[Selecione...] Segunda Terça Quarta Quinta Sexta Sábado Domingo" at bounding box center [864, 400] width 742 height 33
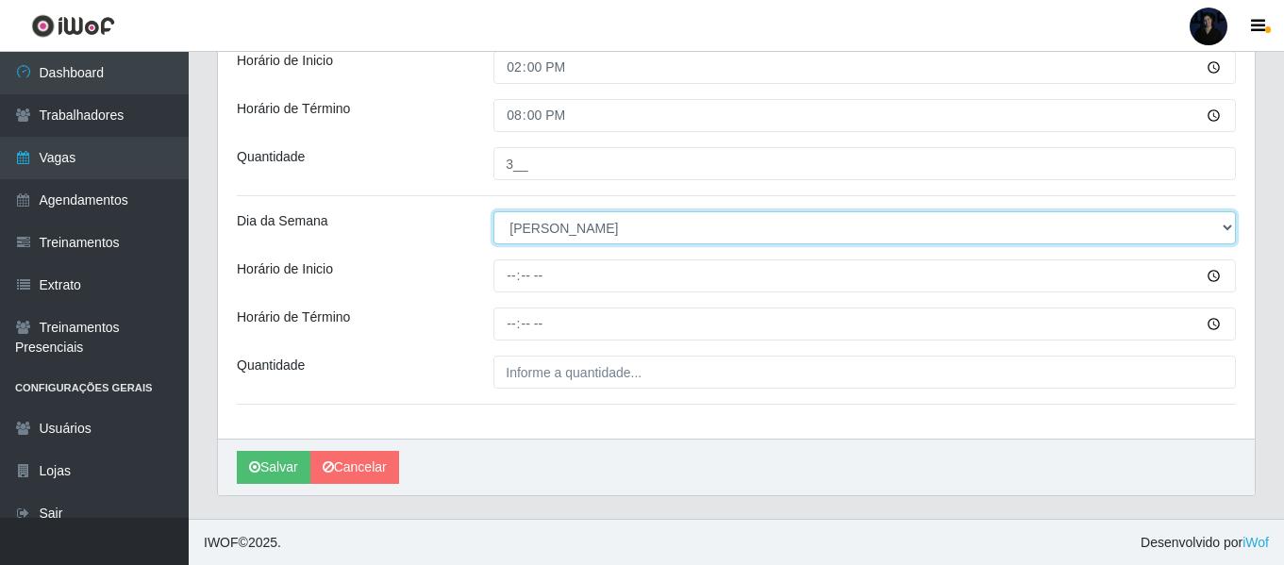
scroll to position [1008, 0]
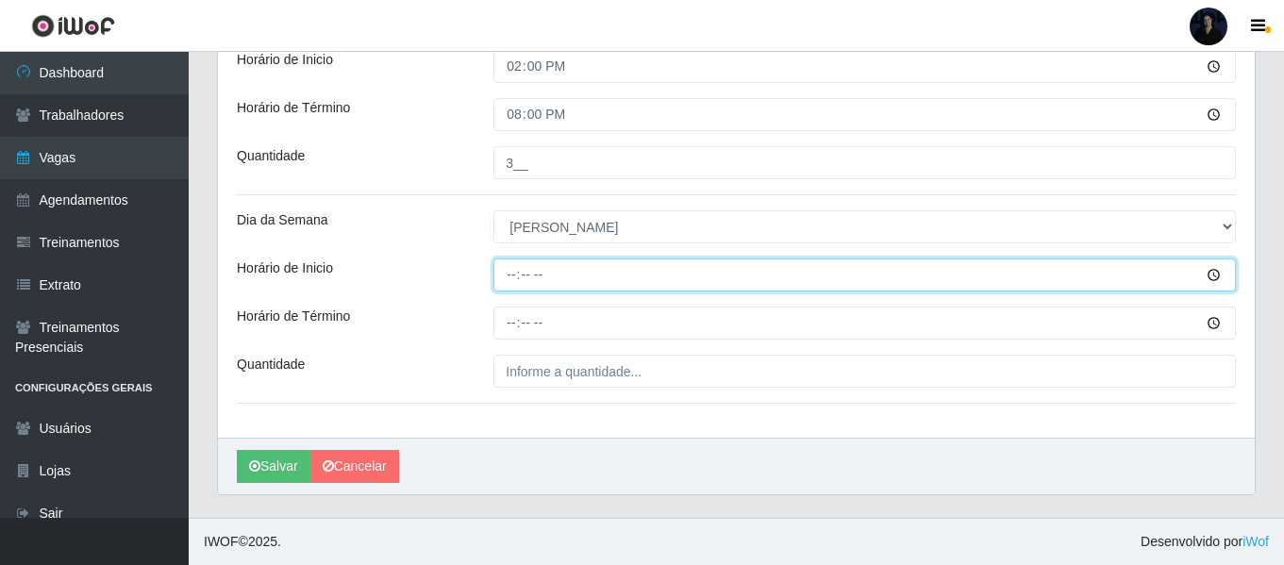
click at [502, 275] on input "Horário de Inicio" at bounding box center [864, 274] width 742 height 33
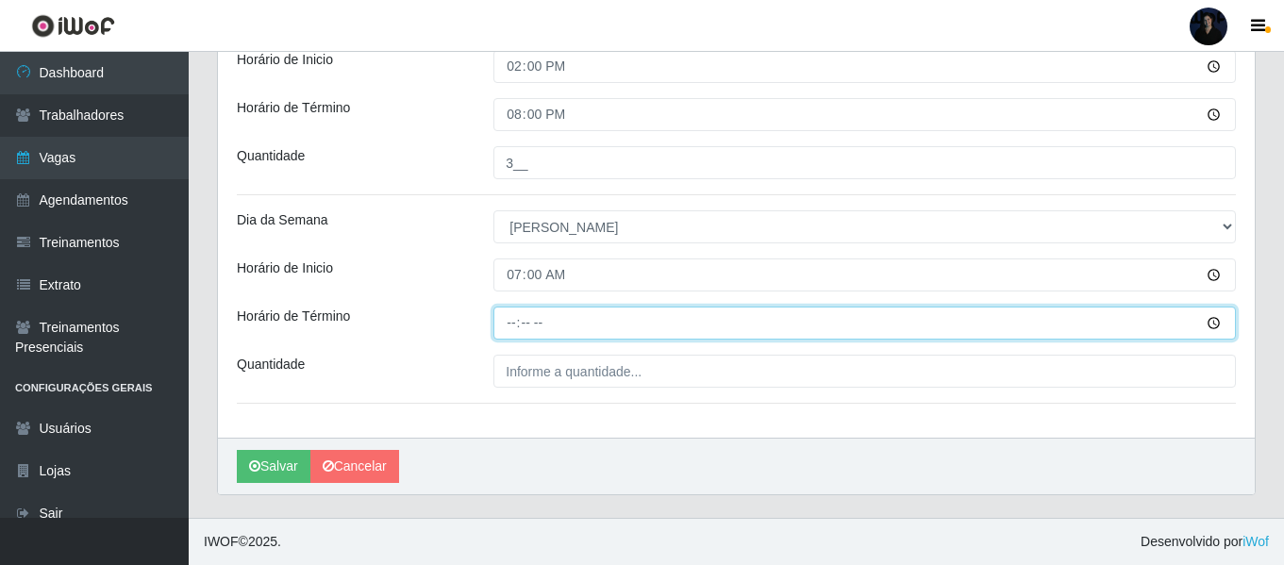
click at [505, 325] on input "Horário de Término" at bounding box center [864, 323] width 742 height 33
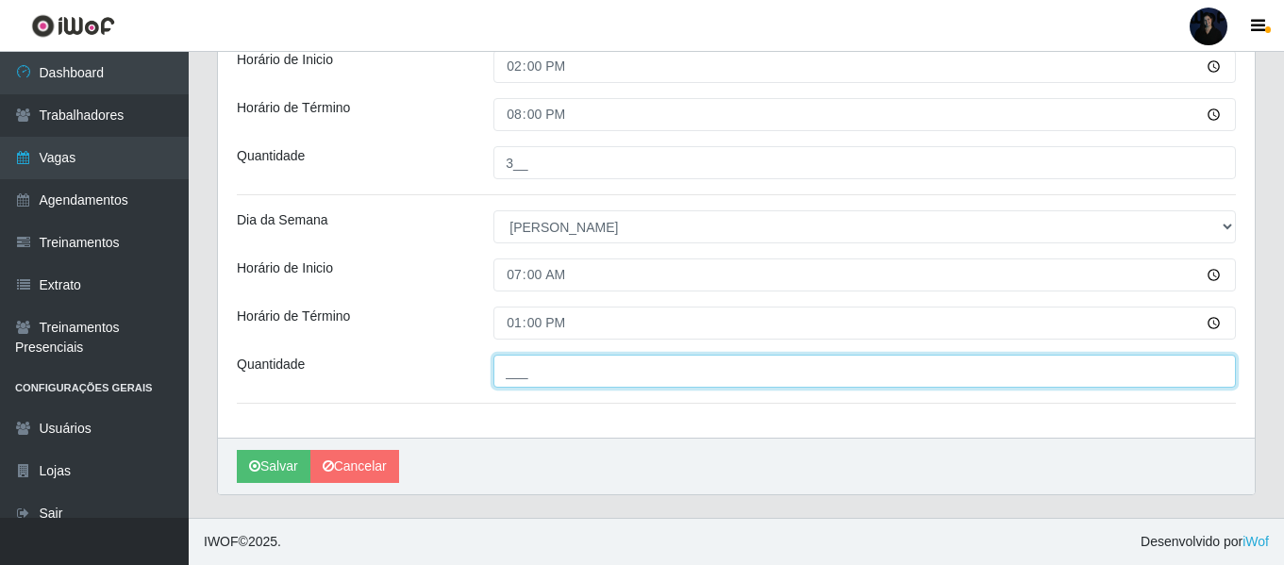
click at [510, 365] on input "___" at bounding box center [864, 371] width 742 height 33
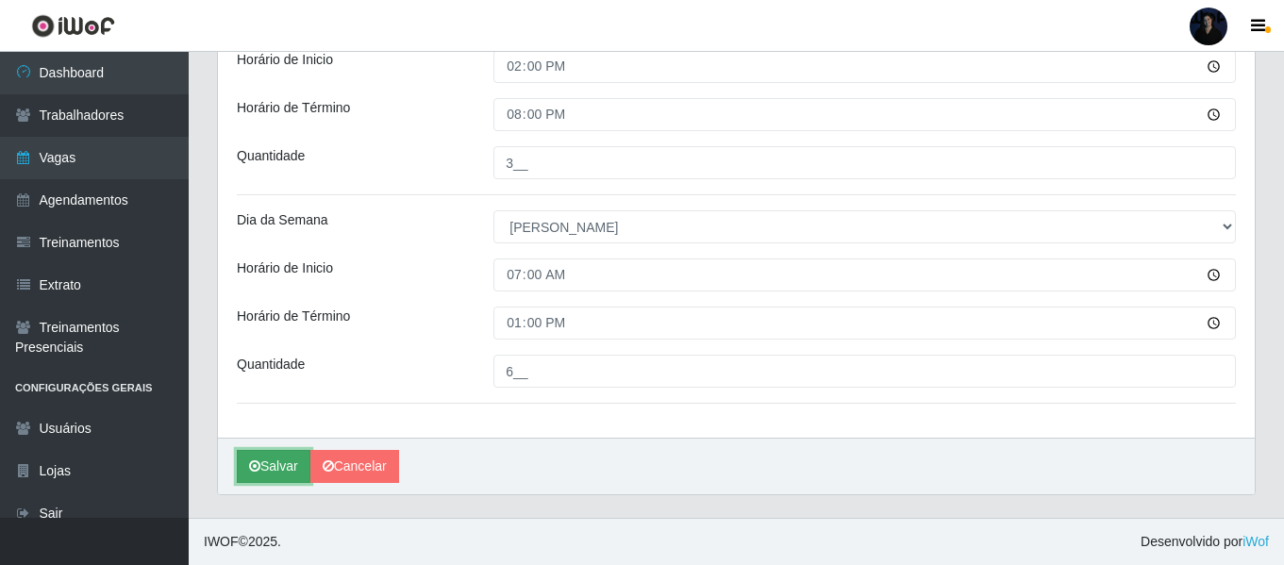
click at [262, 462] on button "Salvar" at bounding box center [274, 466] width 74 height 33
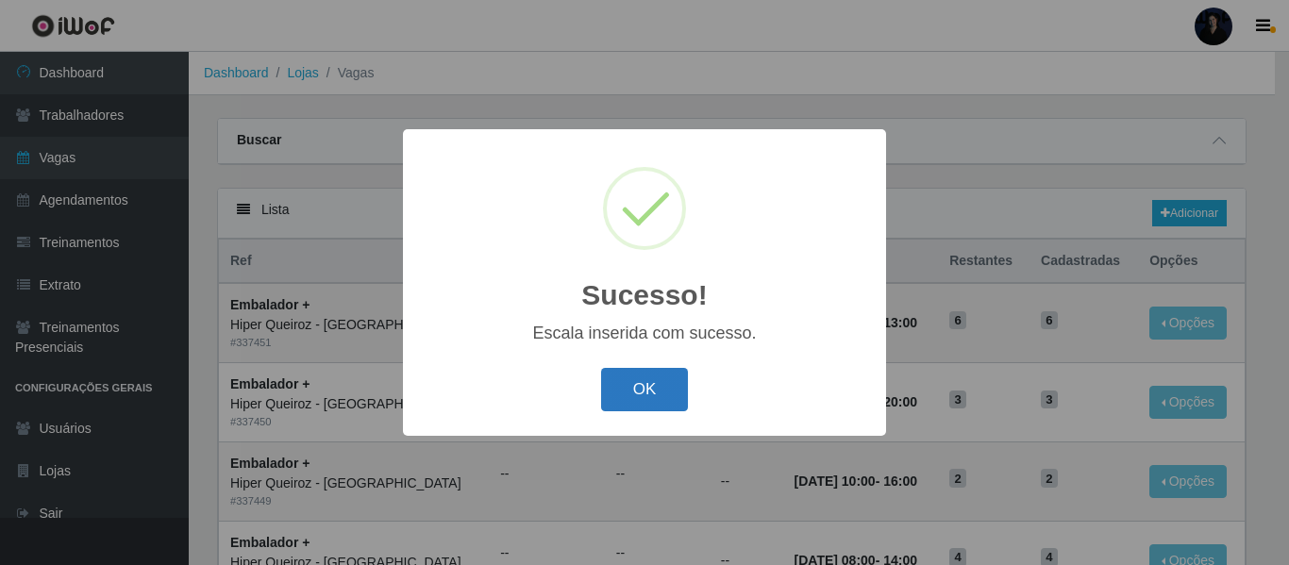
click at [627, 390] on button "OK" at bounding box center [645, 390] width 88 height 44
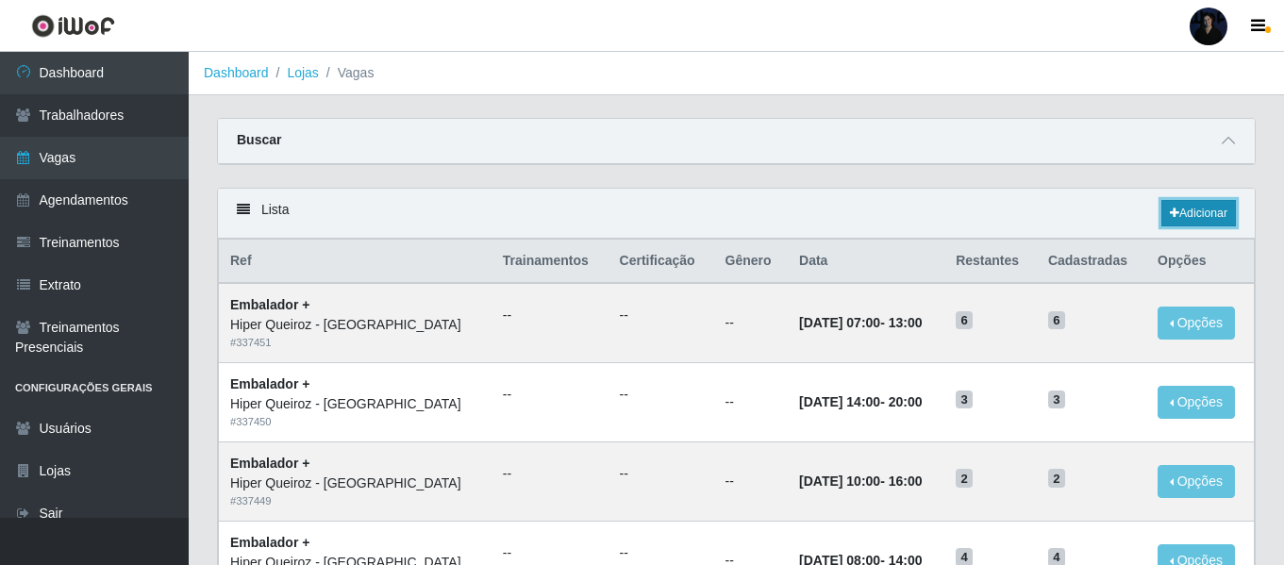
click at [1193, 212] on link "Adicionar" at bounding box center [1198, 213] width 75 height 26
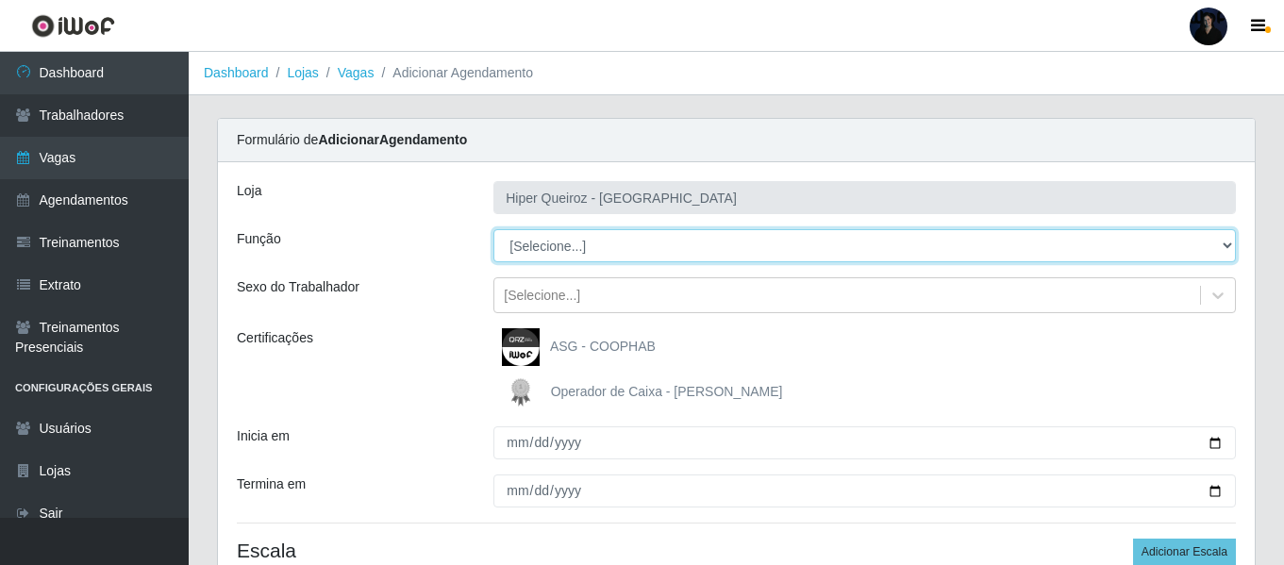
click at [550, 254] on select "[Selecione...] Embalador Embalador + Embalador ++" at bounding box center [864, 245] width 742 height 33
click at [493, 229] on select "[Selecione...] Embalador Embalador + Embalador ++" at bounding box center [864, 245] width 742 height 33
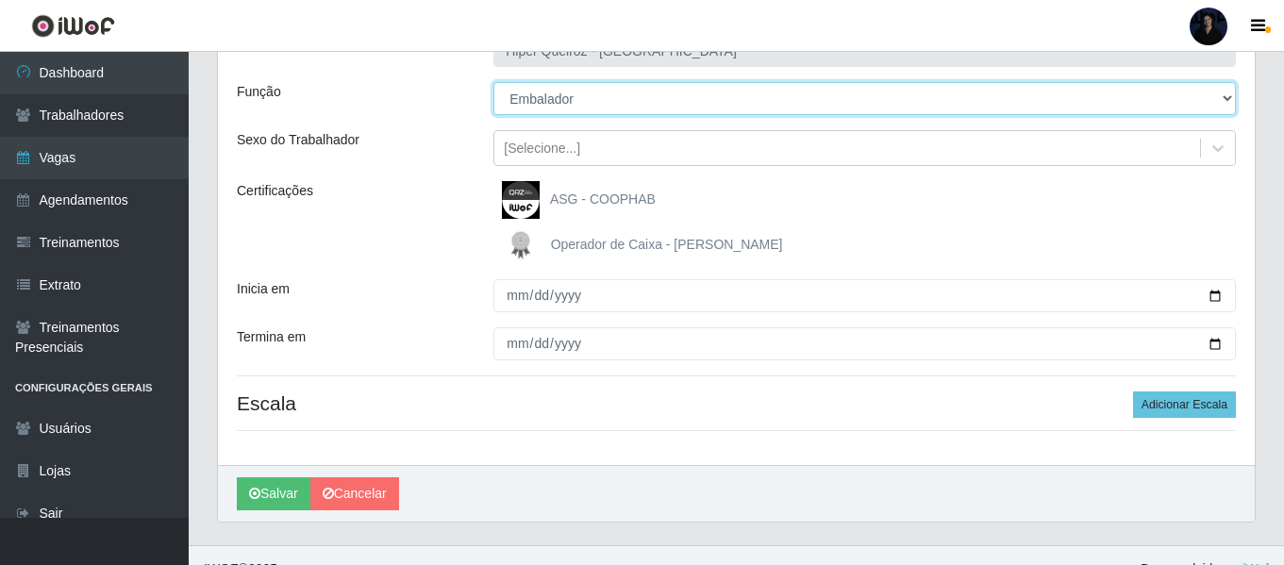
scroll to position [175, 0]
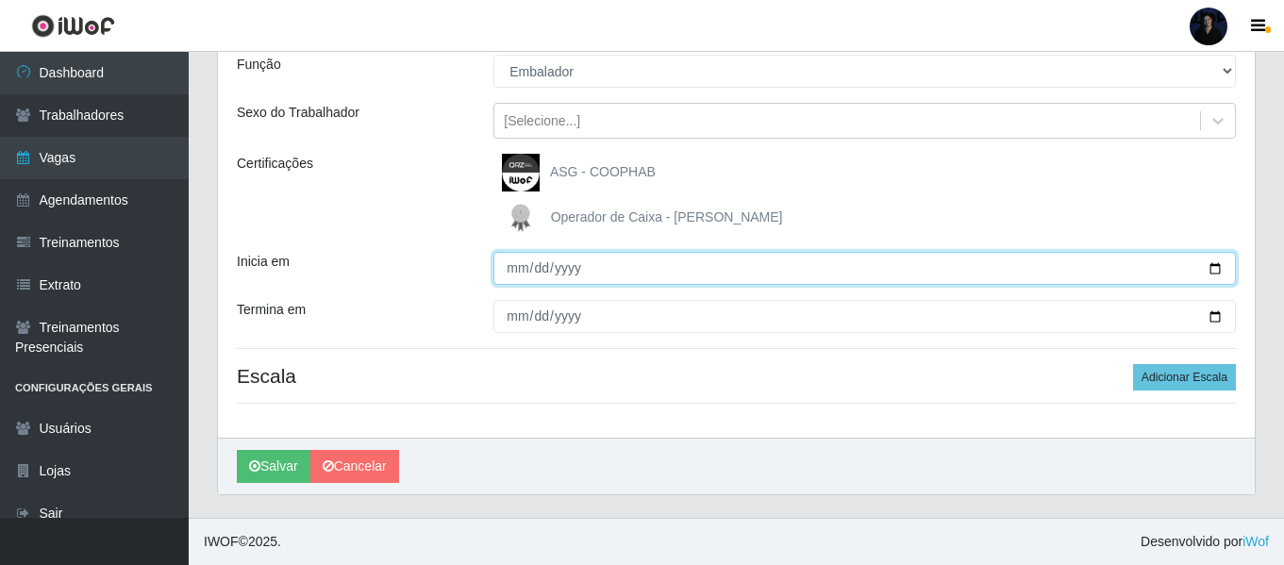
click at [1217, 263] on input "Inicia em" at bounding box center [864, 268] width 742 height 33
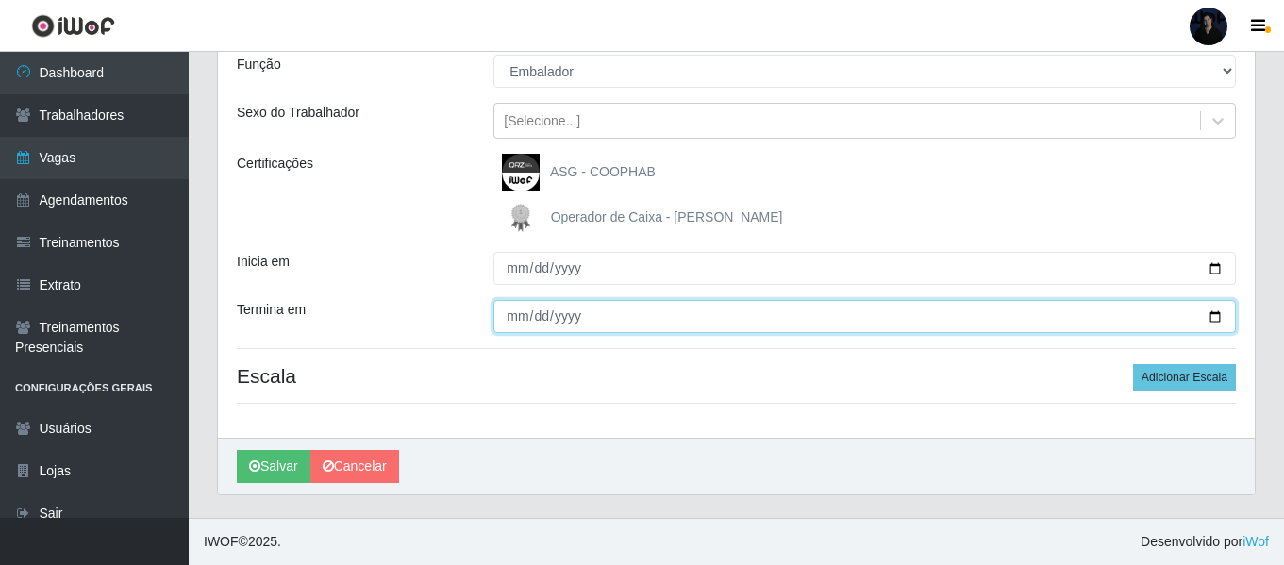
click at [1214, 315] on input "Termina em" at bounding box center [864, 316] width 742 height 33
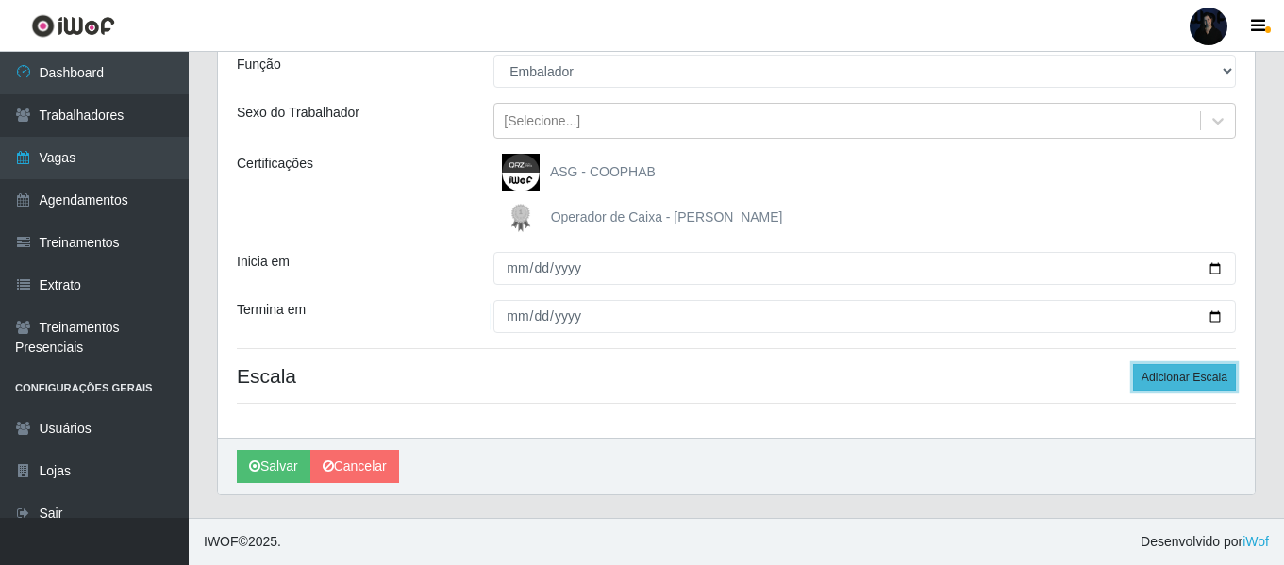
click at [1152, 380] on button "Adicionar Escala" at bounding box center [1184, 377] width 103 height 26
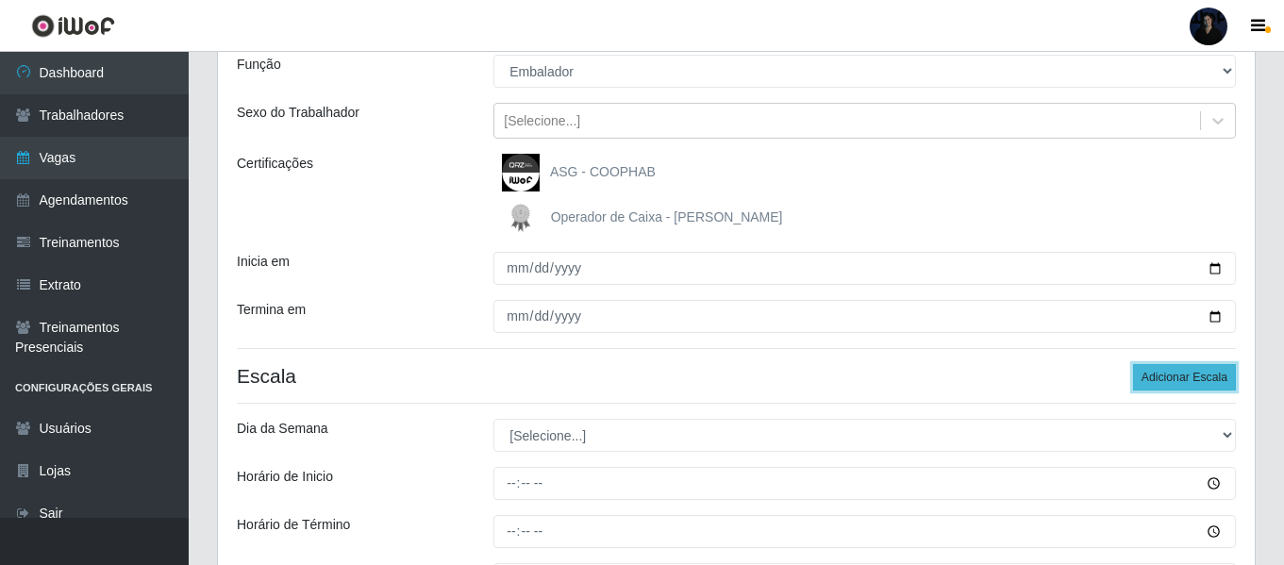
click at [1152, 379] on button "Adicionar Escala" at bounding box center [1184, 377] width 103 height 26
click at [1151, 377] on button "Adicionar Escala" at bounding box center [1184, 377] width 103 height 26
click at [1151, 376] on button "Adicionar Escala" at bounding box center [1184, 377] width 103 height 26
click at [1150, 374] on button "Adicionar Escala" at bounding box center [1184, 377] width 103 height 26
click at [1150, 373] on button "Adicionar Escala" at bounding box center [1184, 377] width 103 height 26
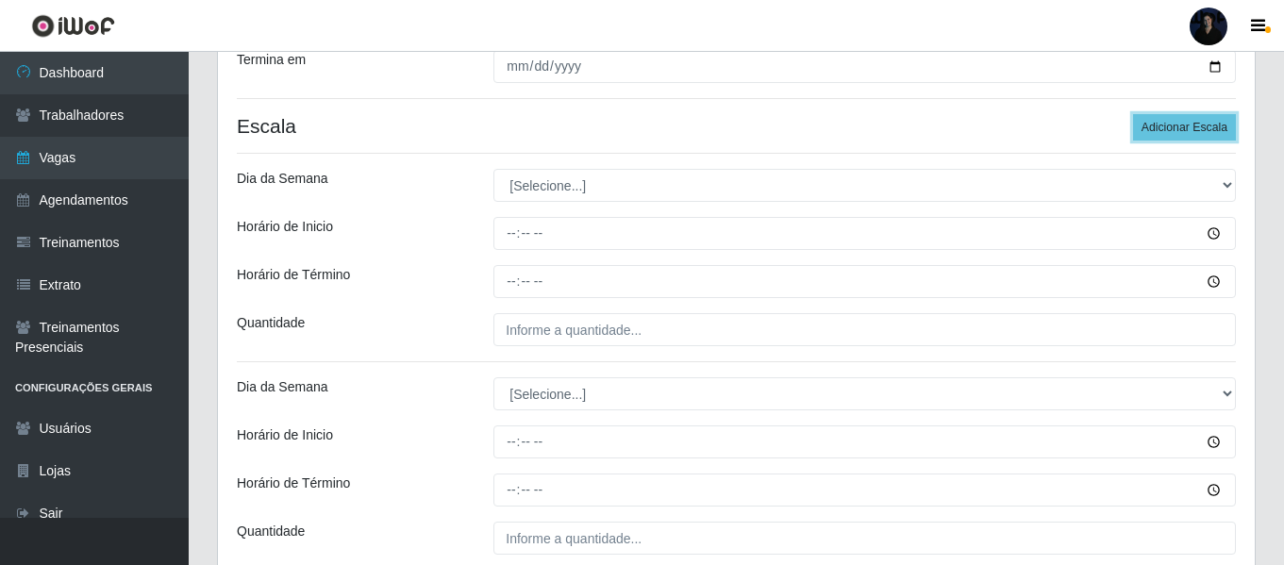
scroll to position [458, 0]
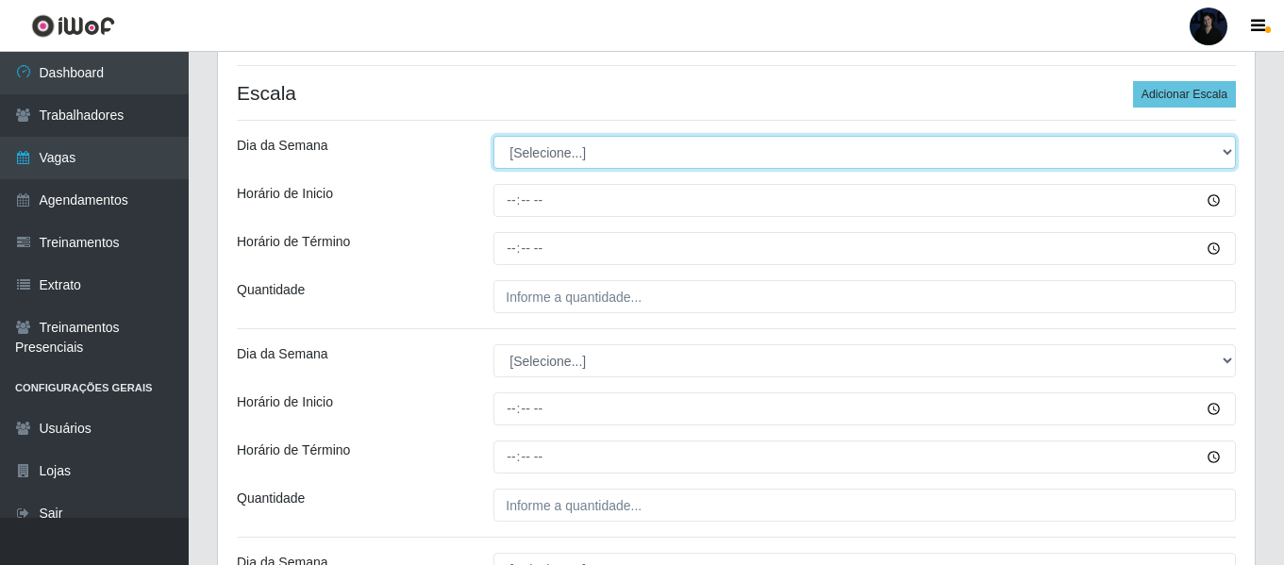
click at [524, 155] on select "[Selecione...] Segunda Terça Quarta Quinta Sexta Sábado Domingo" at bounding box center [864, 152] width 742 height 33
click at [493, 136] on select "[Selecione...] Segunda Terça Quarta Quinta Sexta Sábado Domingo" at bounding box center [864, 152] width 742 height 33
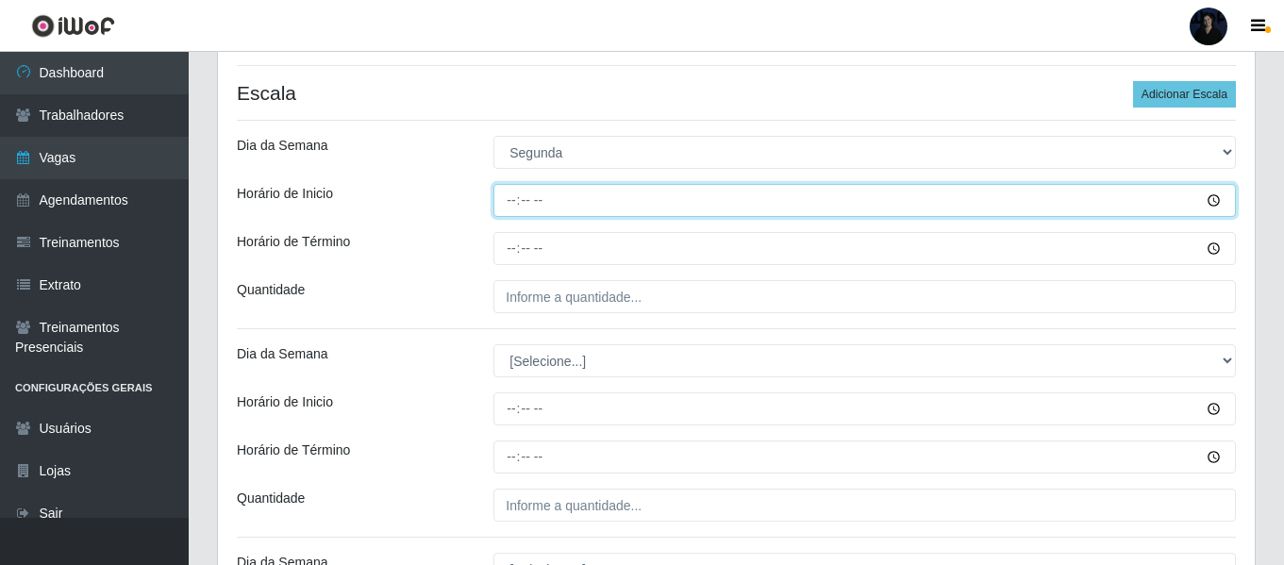
click at [512, 201] on input "Horário de Inicio" at bounding box center [864, 200] width 742 height 33
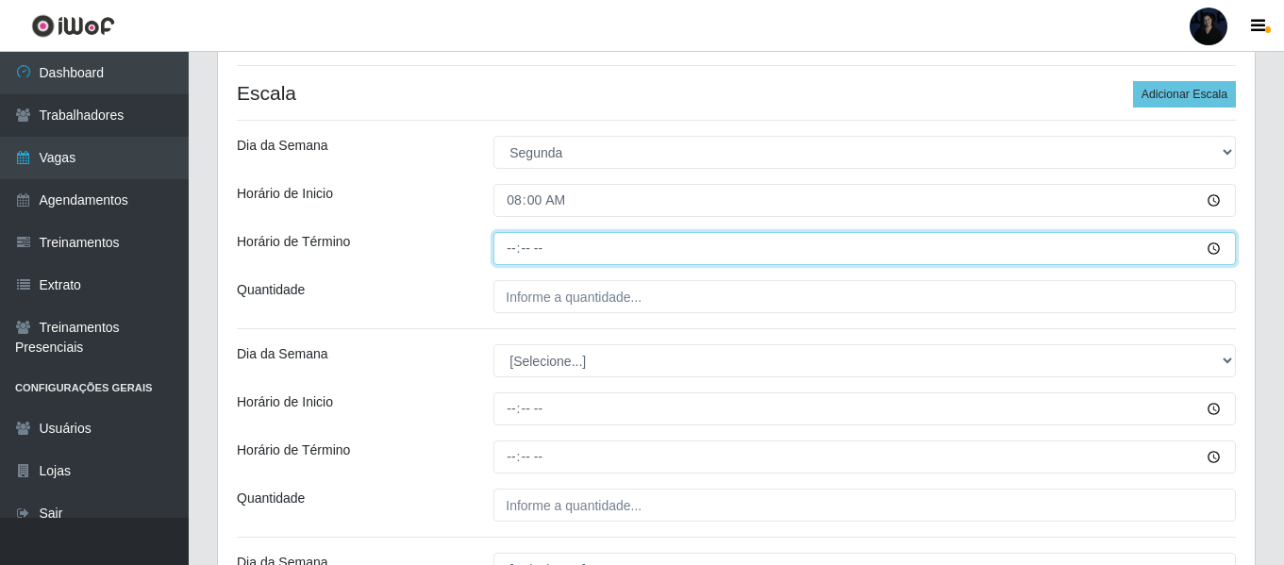
click at [509, 250] on input "Horário de Término" at bounding box center [864, 248] width 742 height 33
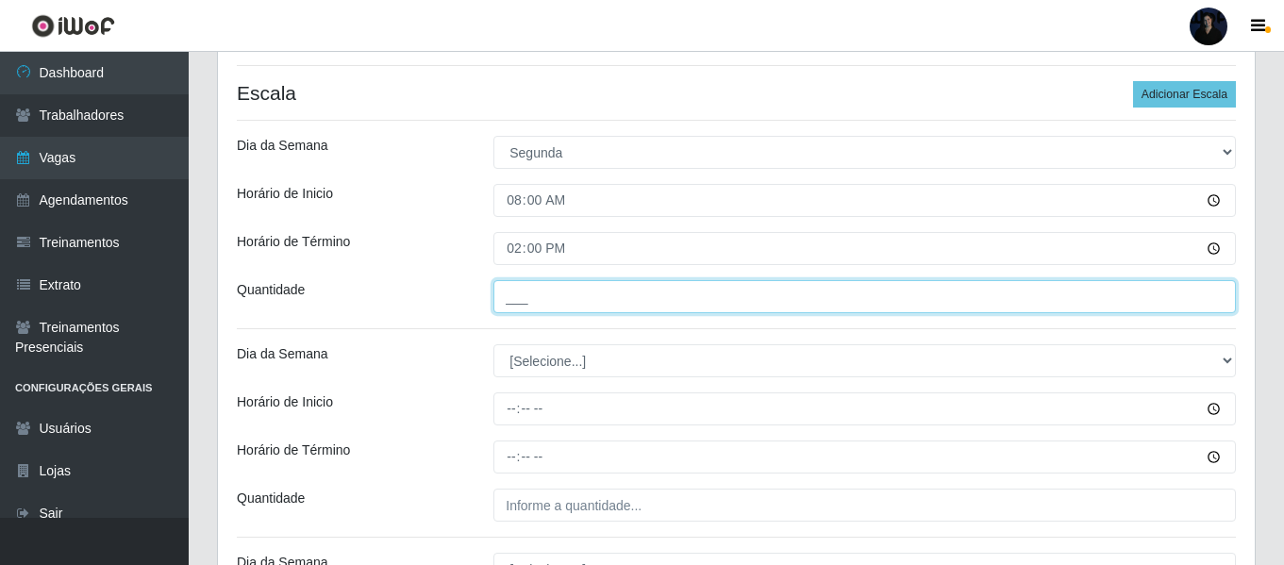
click at [519, 291] on input "___" at bounding box center [864, 296] width 742 height 33
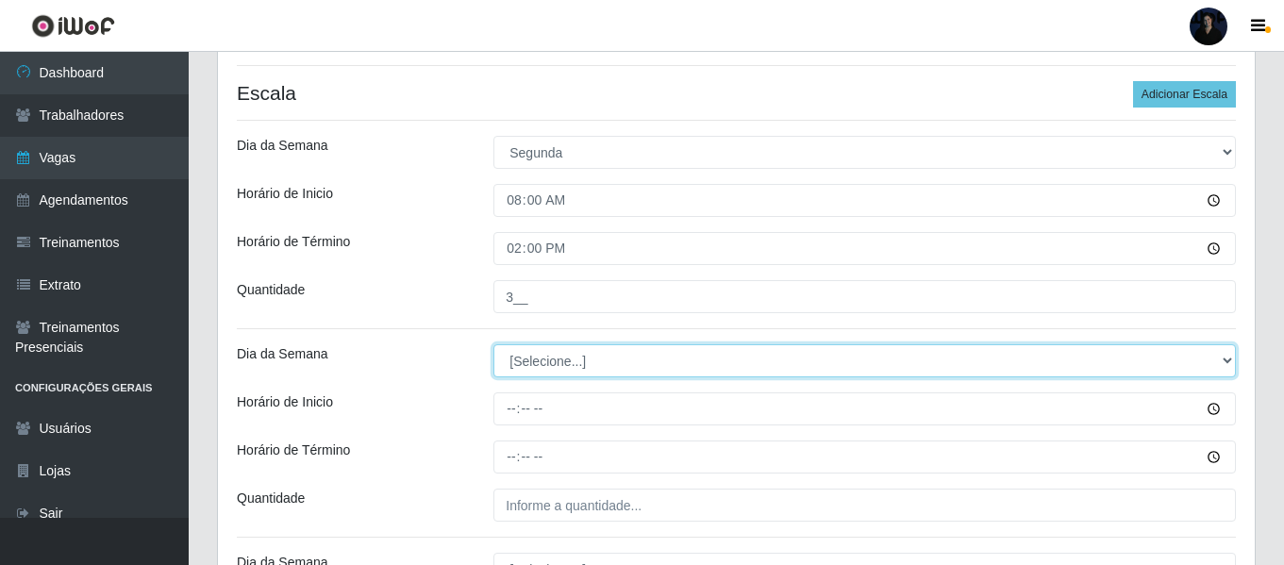
click at [527, 367] on select "[Selecione...] Segunda Terça Quarta Quinta Sexta Sábado Domingo" at bounding box center [864, 360] width 742 height 33
click at [493, 344] on select "[Selecione...] Segunda Terça Quarta Quinta Sexta Sábado Domingo" at bounding box center [864, 360] width 742 height 33
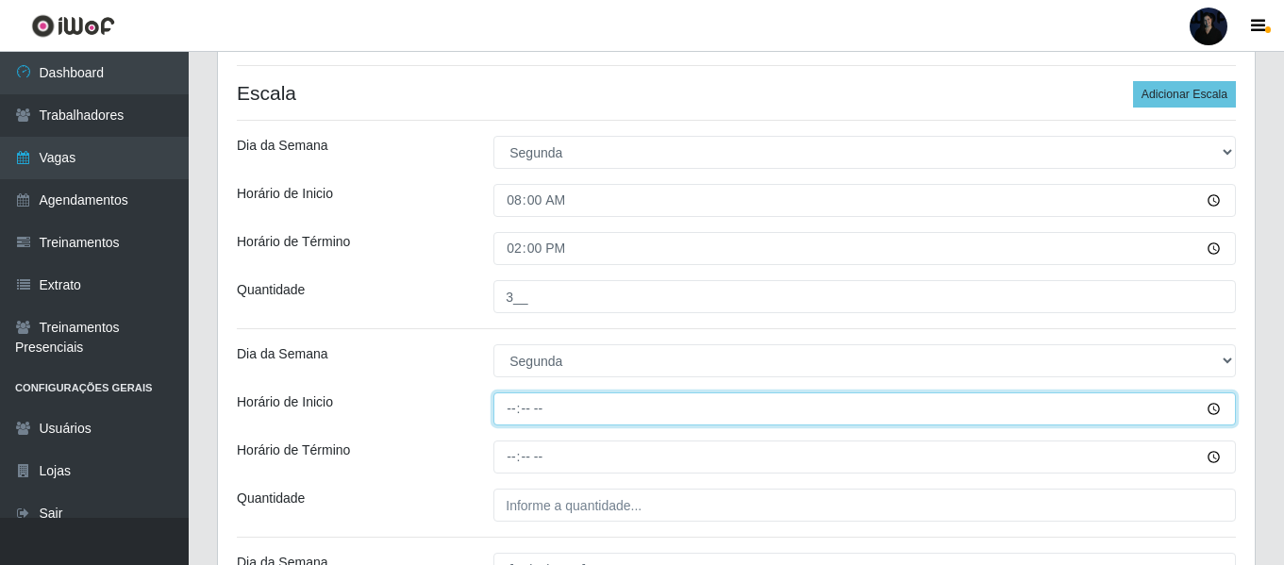
click at [505, 409] on input "Horário de Inicio" at bounding box center [864, 408] width 742 height 33
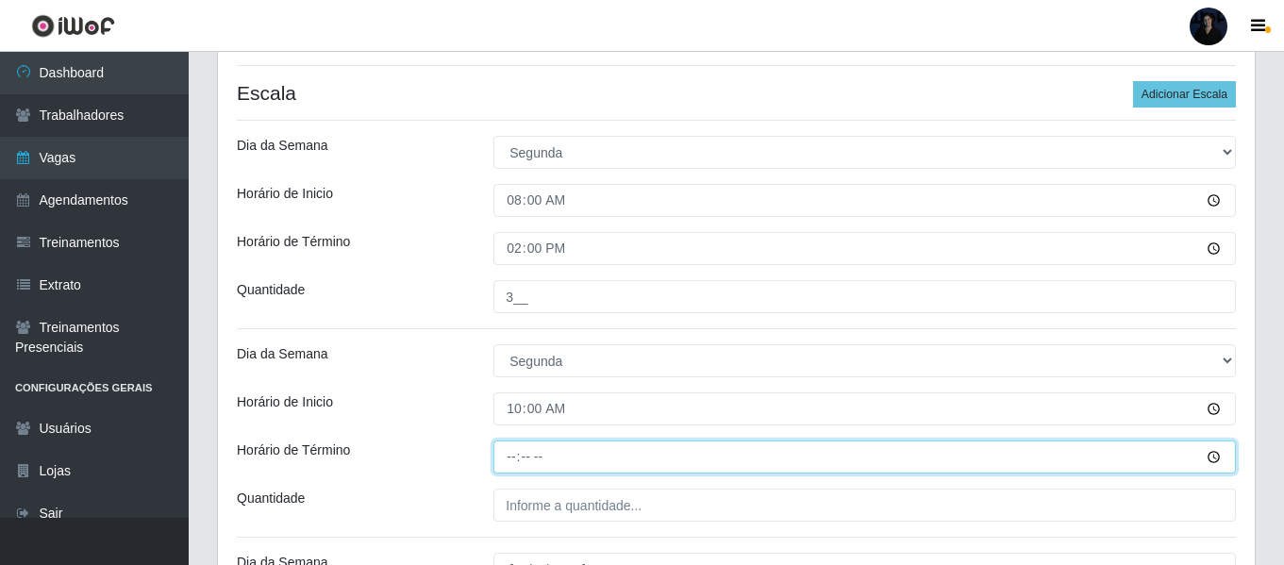
click at [507, 456] on input "Horário de Término" at bounding box center [864, 457] width 742 height 33
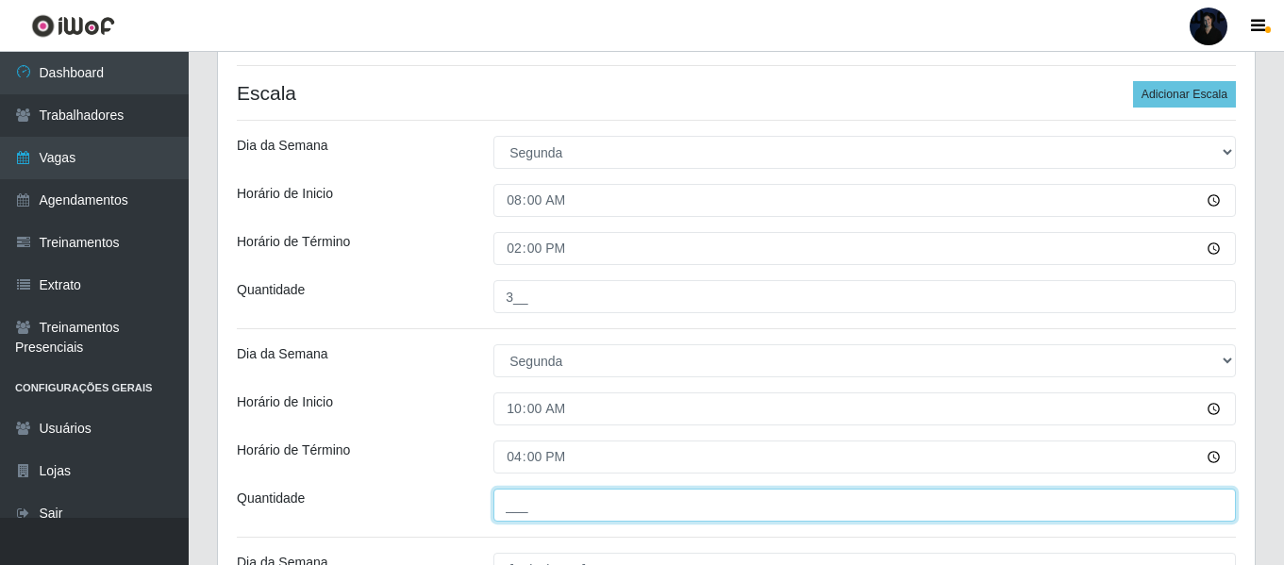
click at [509, 495] on input "___" at bounding box center [864, 505] width 742 height 33
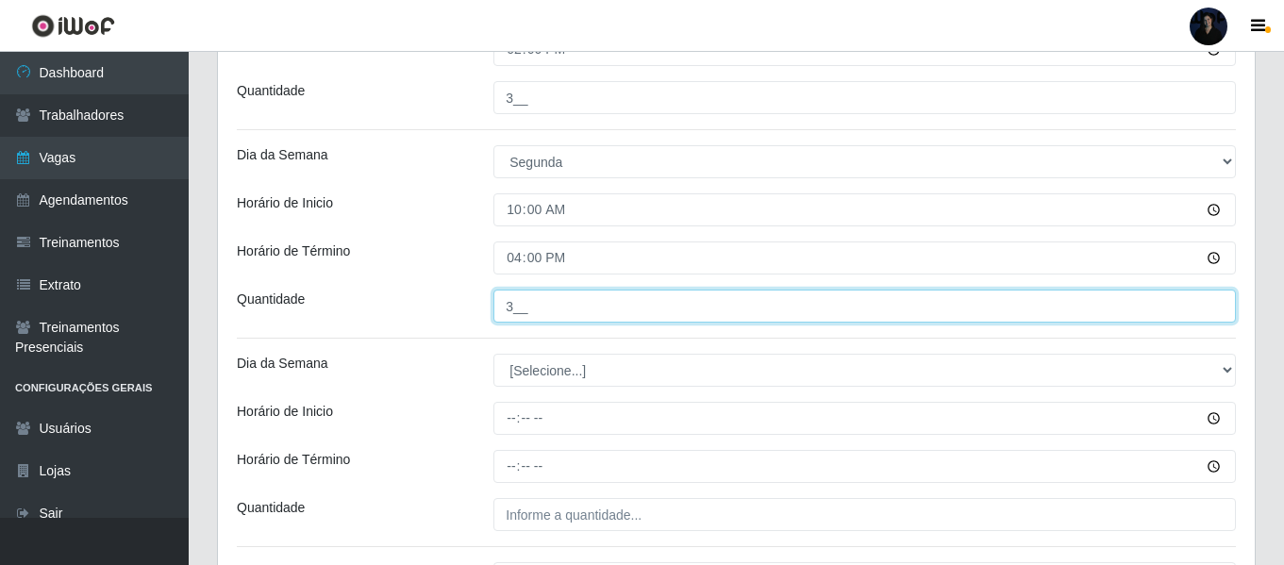
scroll to position [740, 0]
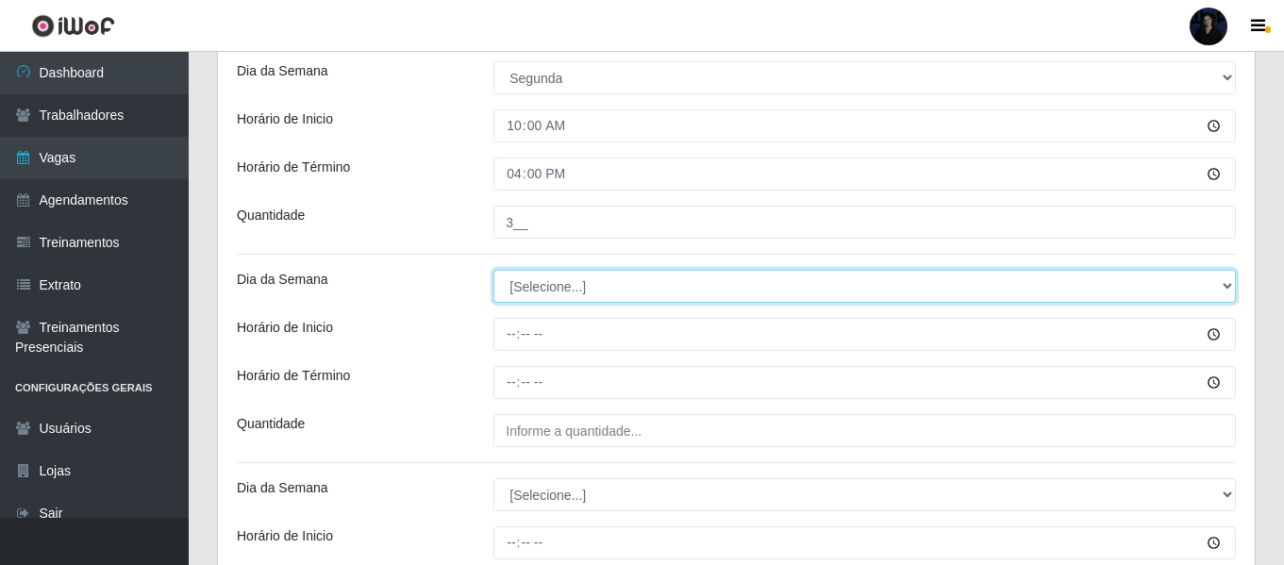
click at [518, 289] on select "[Selecione...] Segunda Terça Quarta Quinta Sexta Sábado Domingo" at bounding box center [864, 286] width 742 height 33
click at [493, 270] on select "[Selecione...] Segunda Terça Quarta Quinta Sexta Sábado Domingo" at bounding box center [864, 286] width 742 height 33
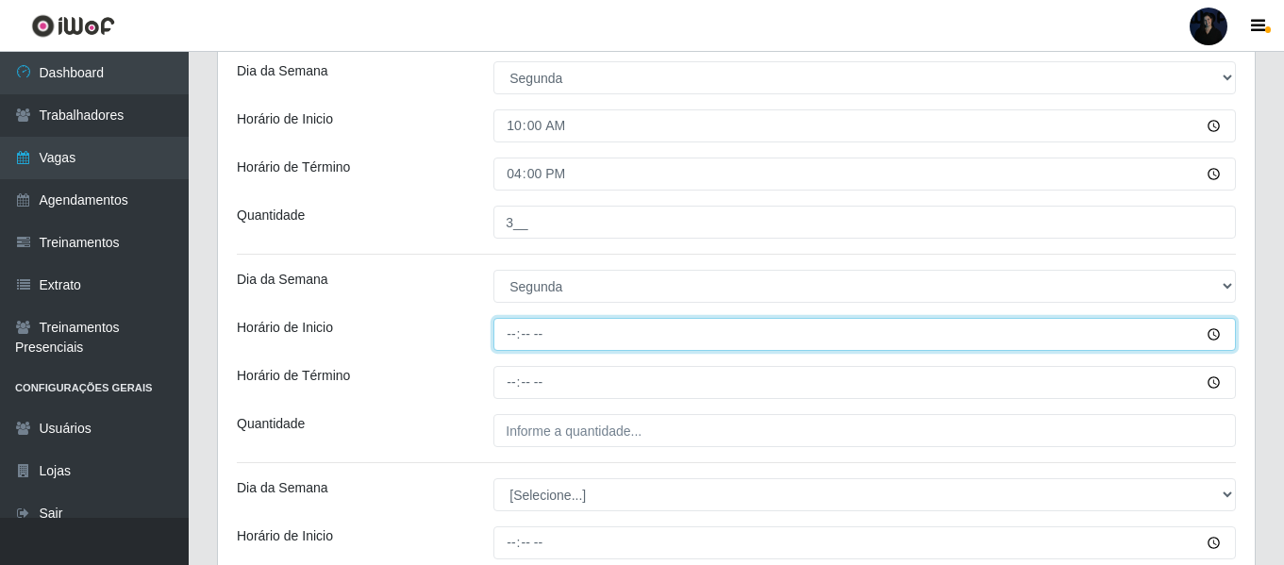
click at [516, 324] on input "Horário de Inicio" at bounding box center [864, 334] width 742 height 33
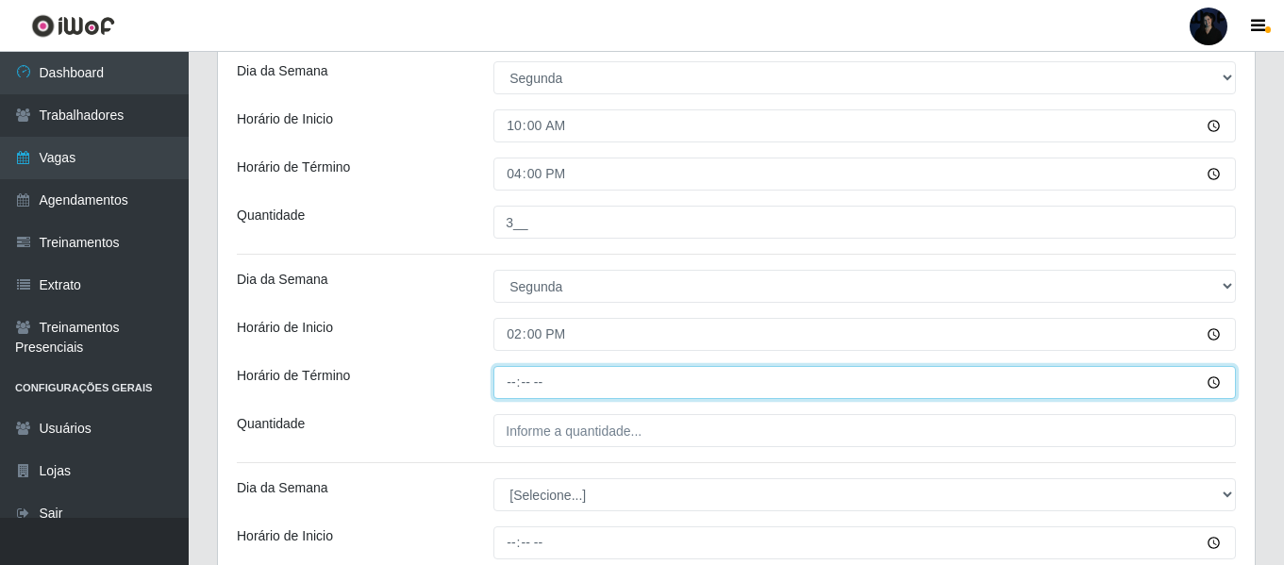
click at [505, 387] on input "Horário de Término" at bounding box center [864, 382] width 742 height 33
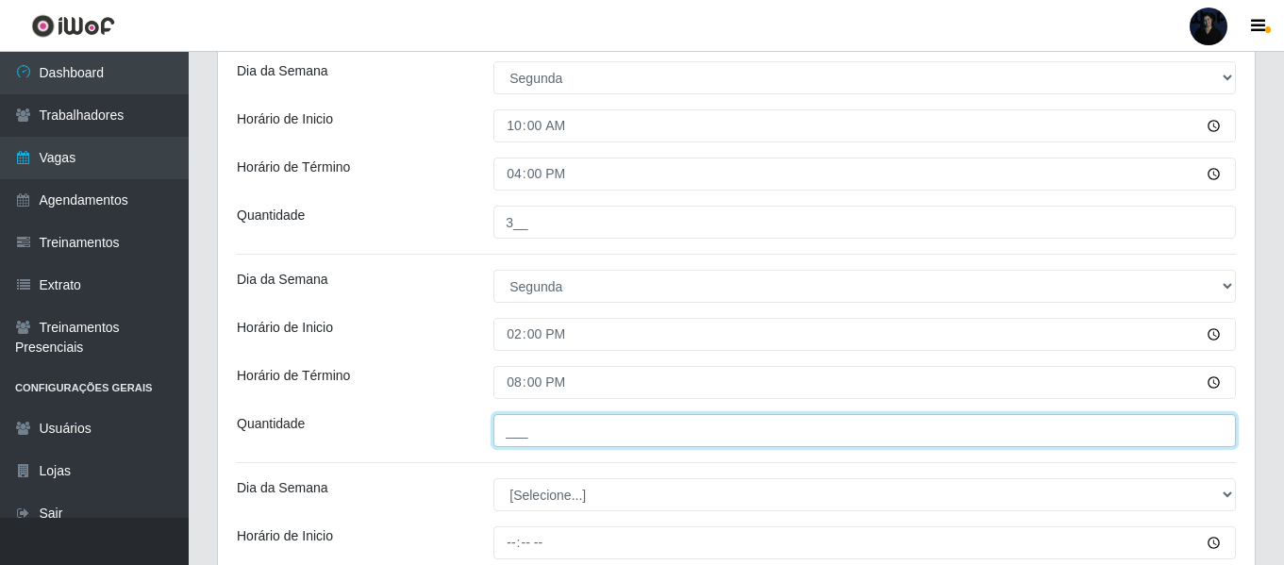
click at [515, 423] on input "___" at bounding box center [864, 430] width 742 height 33
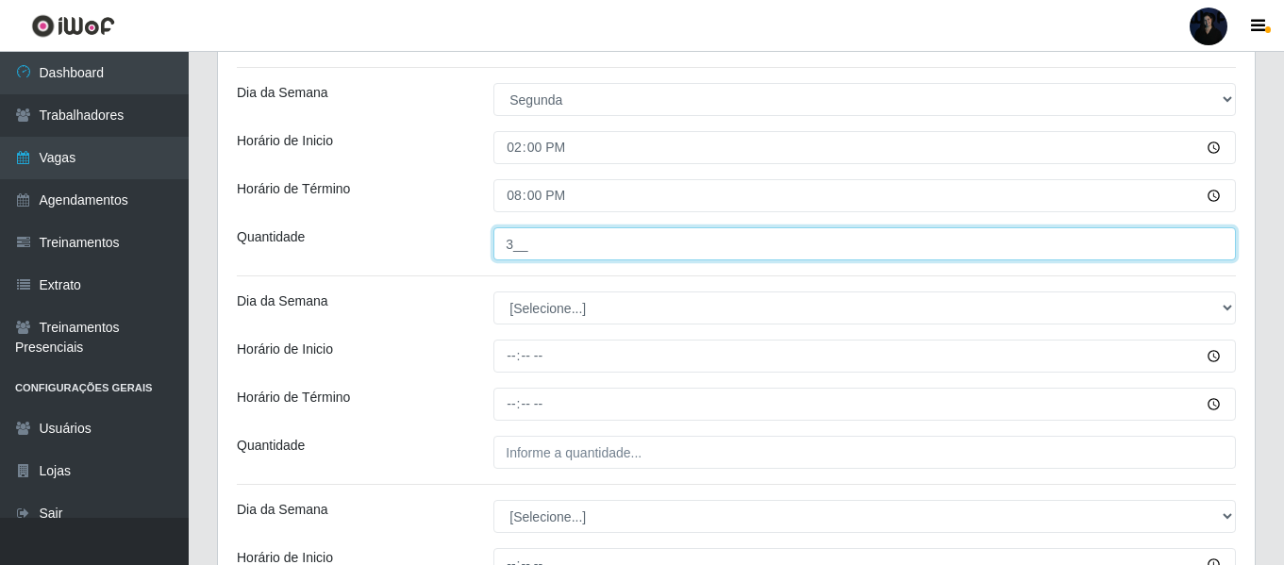
scroll to position [929, 0]
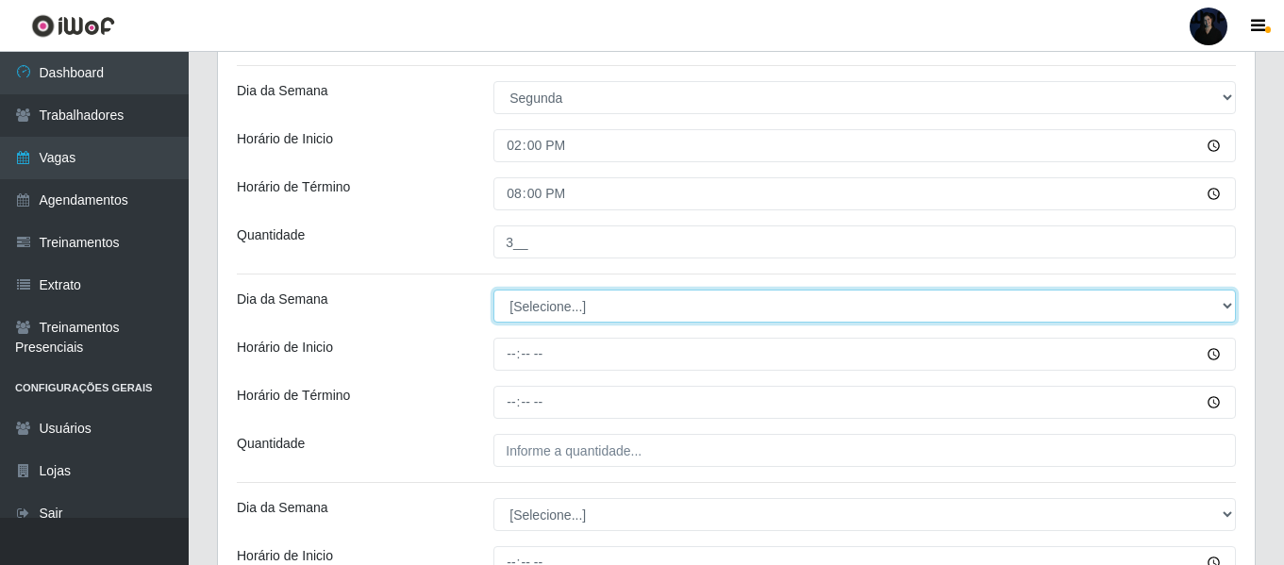
click at [516, 309] on select "[Selecione...] Segunda Terça Quarta Quinta Sexta Sábado Domingo" at bounding box center [864, 306] width 742 height 33
click at [493, 290] on select "[Selecione...] Segunda Terça Quarta Quinta Sexta Sábado Domingo" at bounding box center [864, 306] width 742 height 33
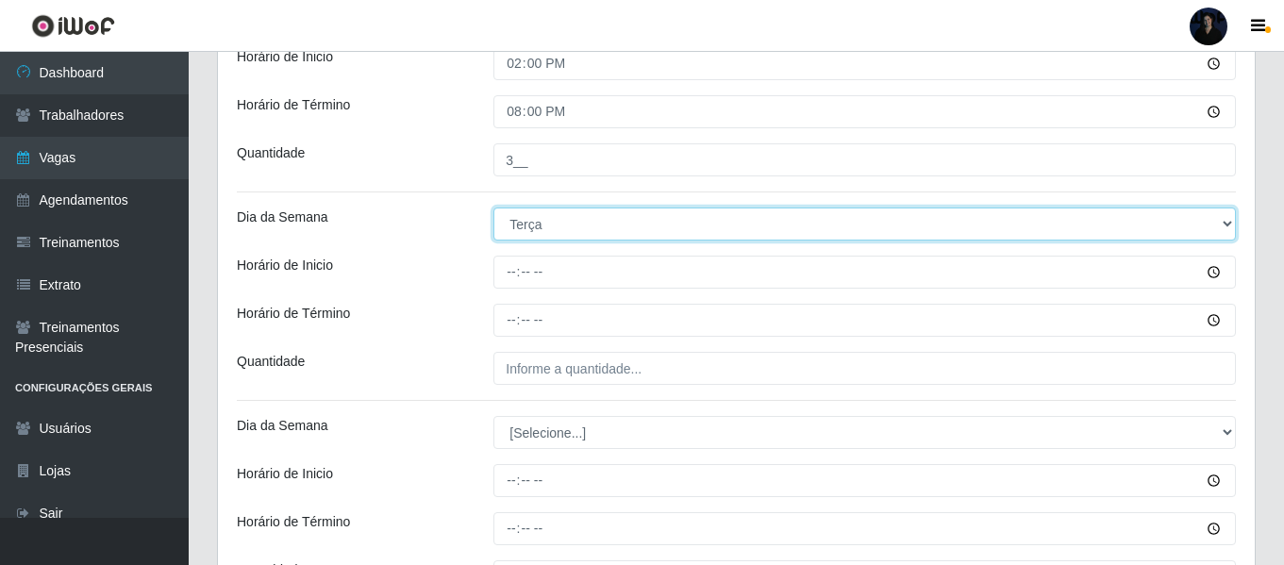
scroll to position [1118, 0]
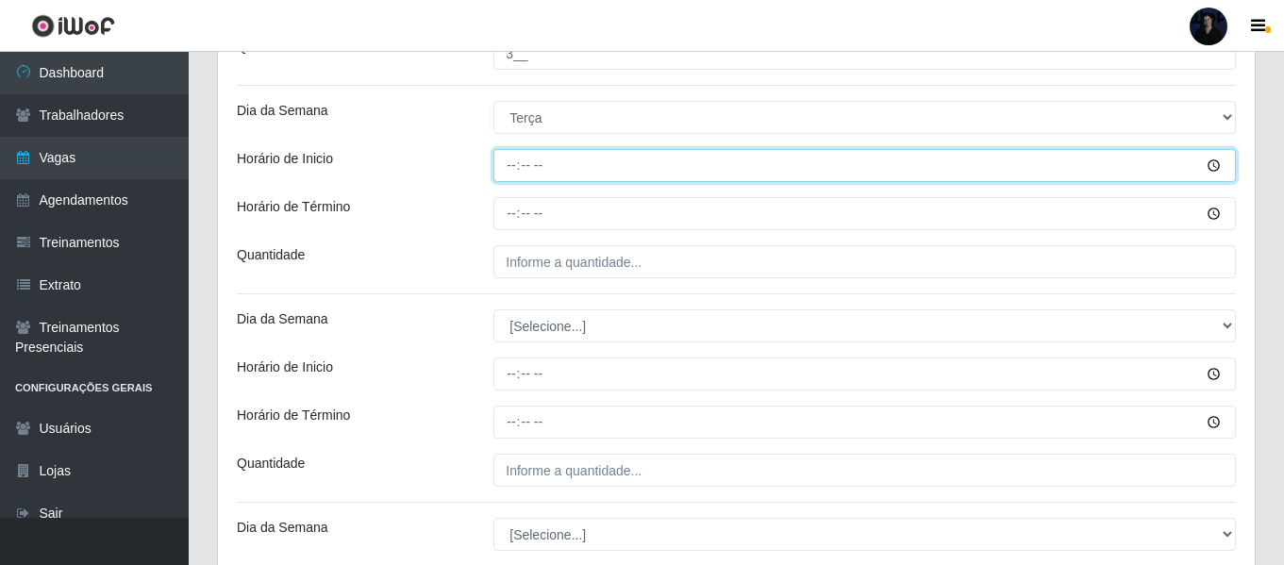
click at [509, 161] on input "Horário de Inicio" at bounding box center [864, 165] width 742 height 33
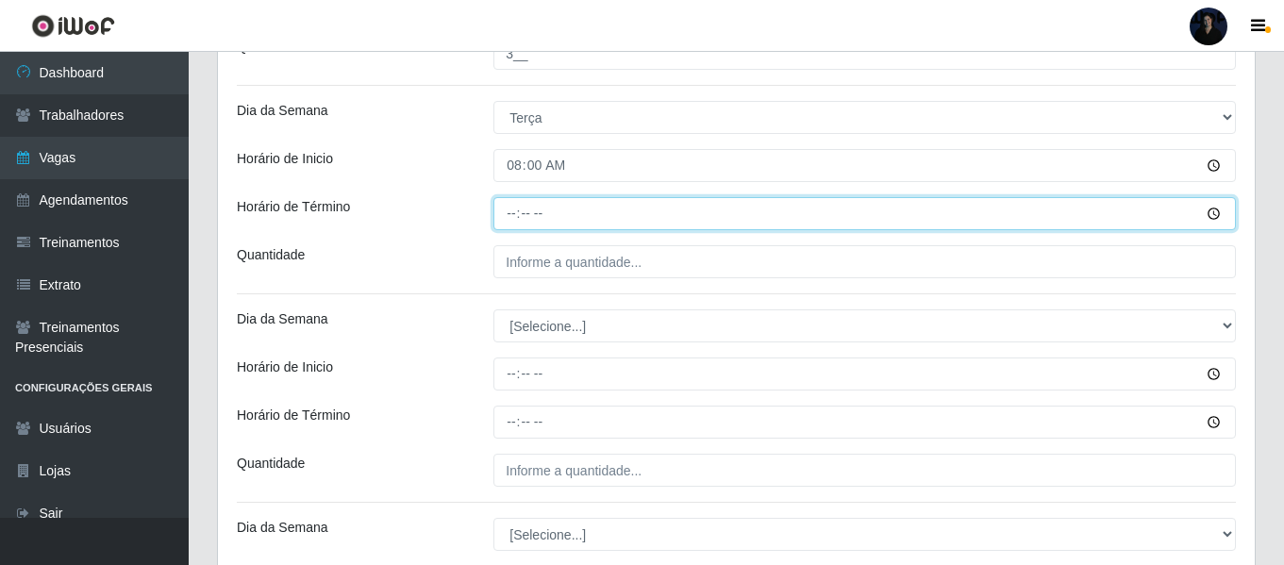
click at [513, 224] on input "Horário de Término" at bounding box center [864, 213] width 742 height 33
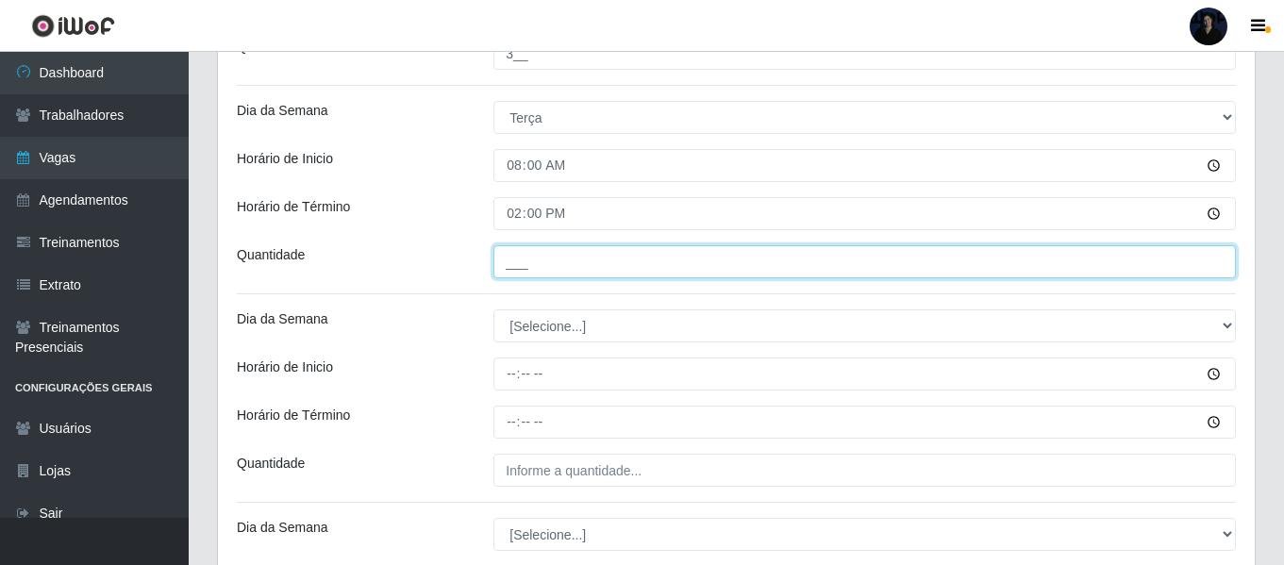
click at [511, 254] on input "___" at bounding box center [864, 261] width 742 height 33
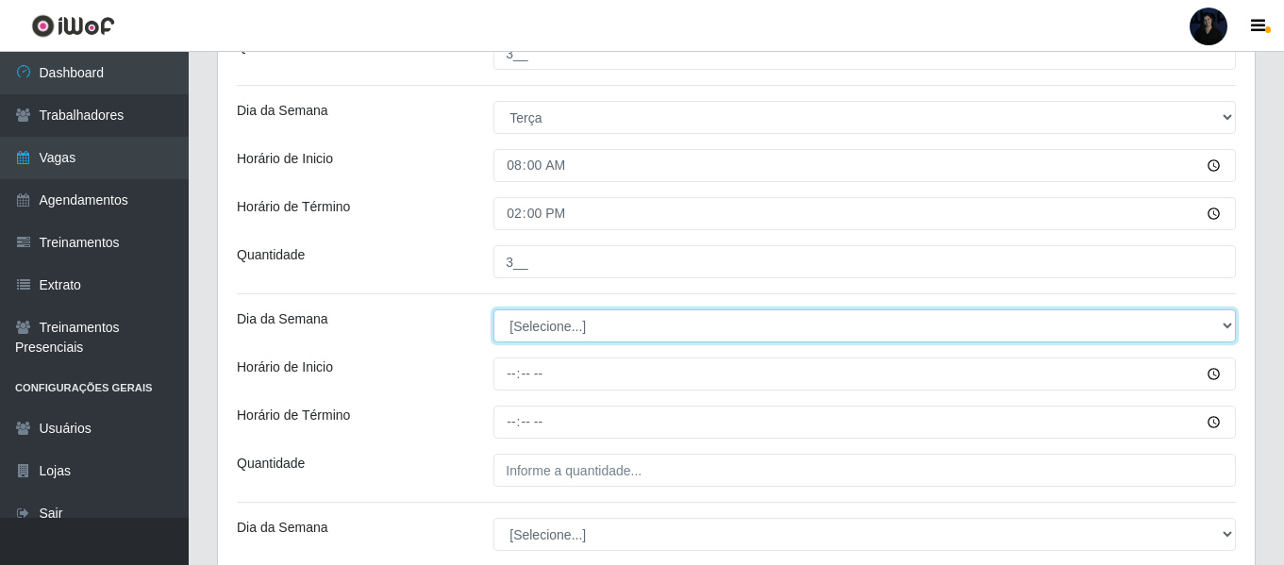
click at [504, 321] on select "[Selecione...] Segunda Terça Quarta Quinta Sexta Sábado Domingo" at bounding box center [864, 325] width 742 height 33
click at [493, 309] on select "[Selecione...] Segunda Terça Quarta Quinta Sexta Sábado Domingo" at bounding box center [864, 325] width 742 height 33
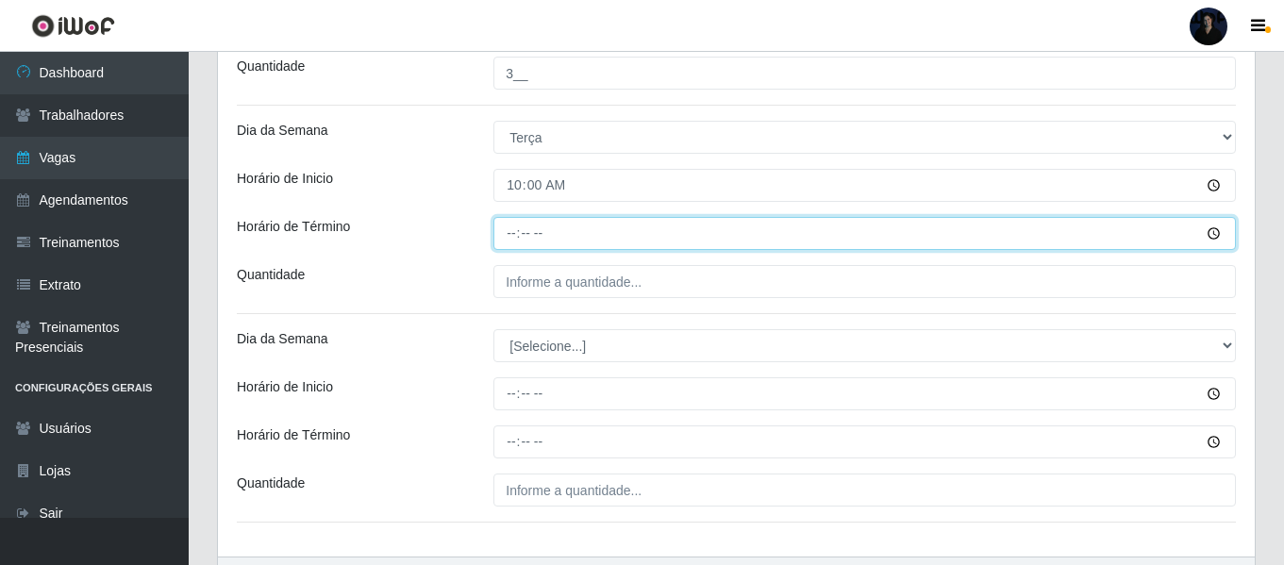
click at [508, 226] on input "Horário de Término" at bounding box center [864, 233] width 742 height 33
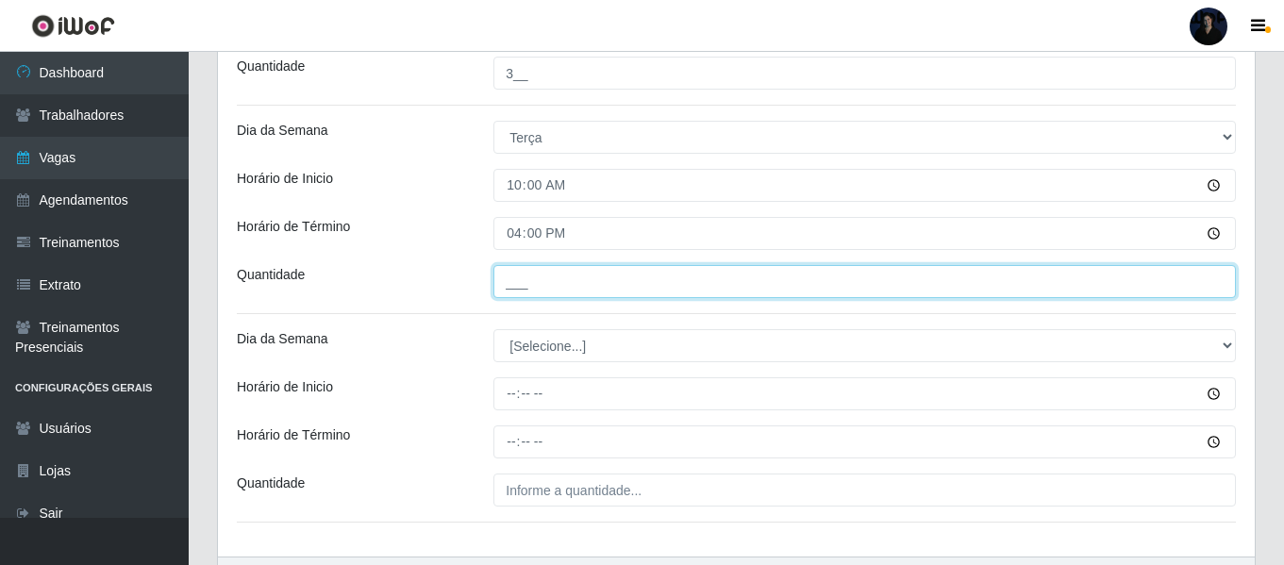
click at [507, 284] on input "___" at bounding box center [864, 281] width 742 height 33
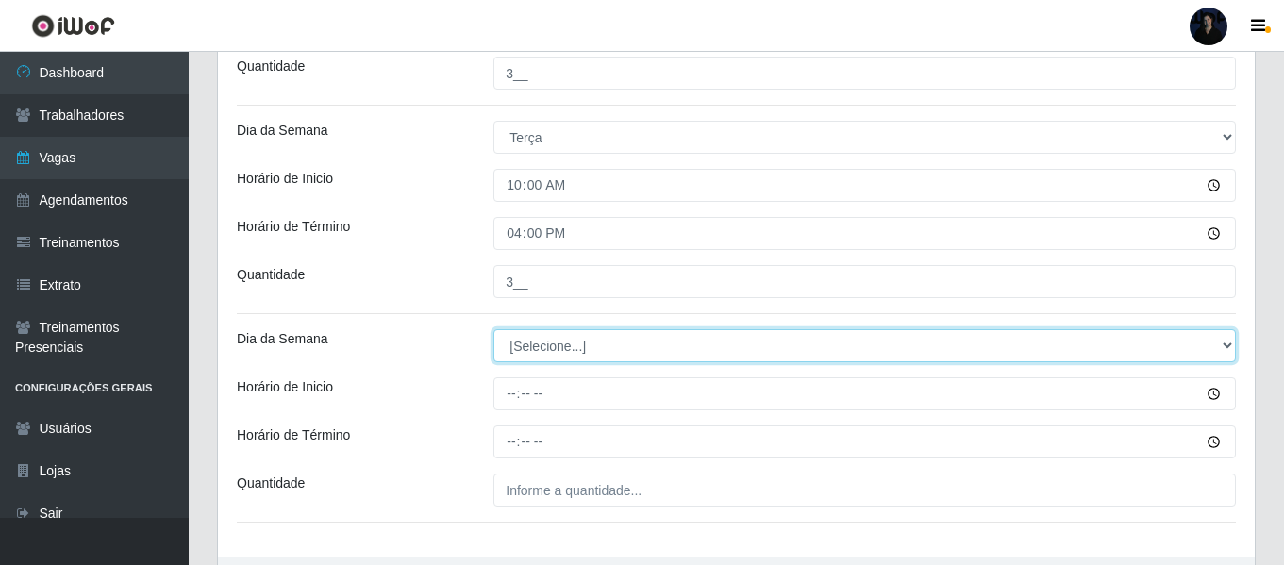
click at [527, 340] on select "[Selecione...] Segunda Terça Quarta Quinta Sexta Sábado Domingo" at bounding box center [864, 345] width 742 height 33
click at [493, 329] on select "[Selecione...] Segunda Terça Quarta Quinta Sexta Sábado Domingo" at bounding box center [864, 345] width 742 height 33
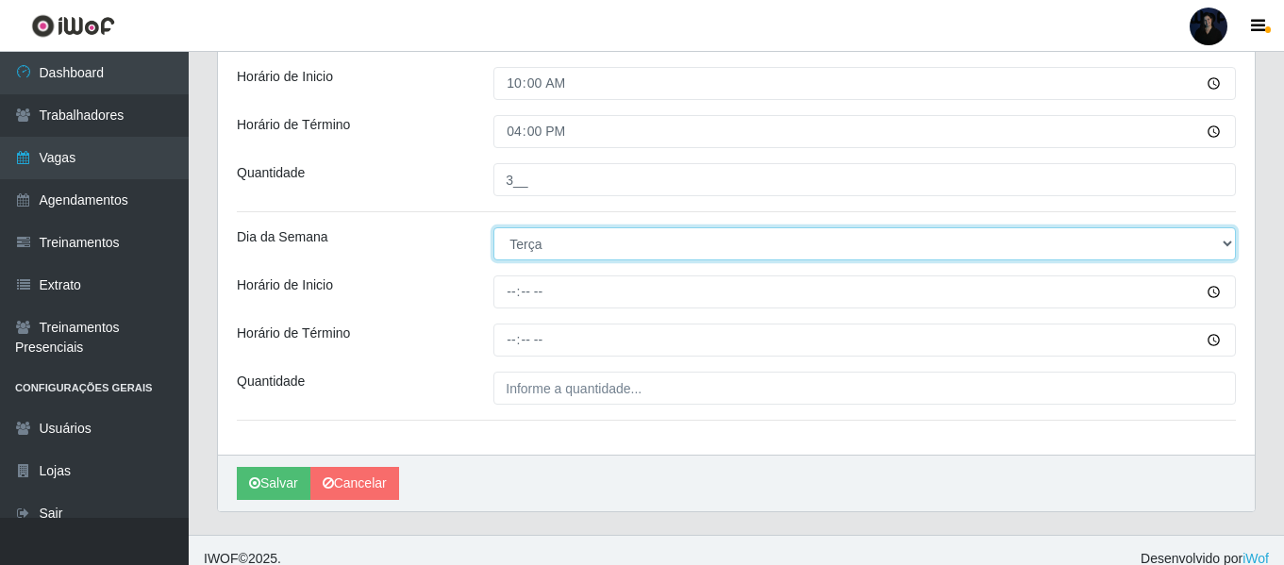
scroll to position [1425, 0]
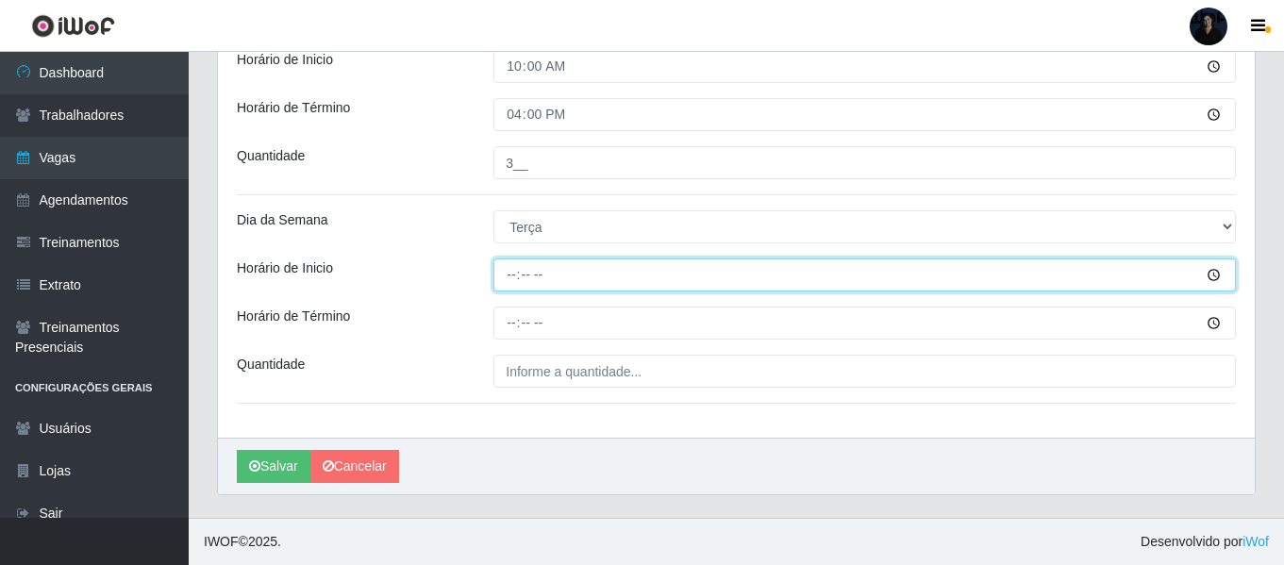
click at [507, 273] on input "Horário de Inicio" at bounding box center [864, 274] width 742 height 33
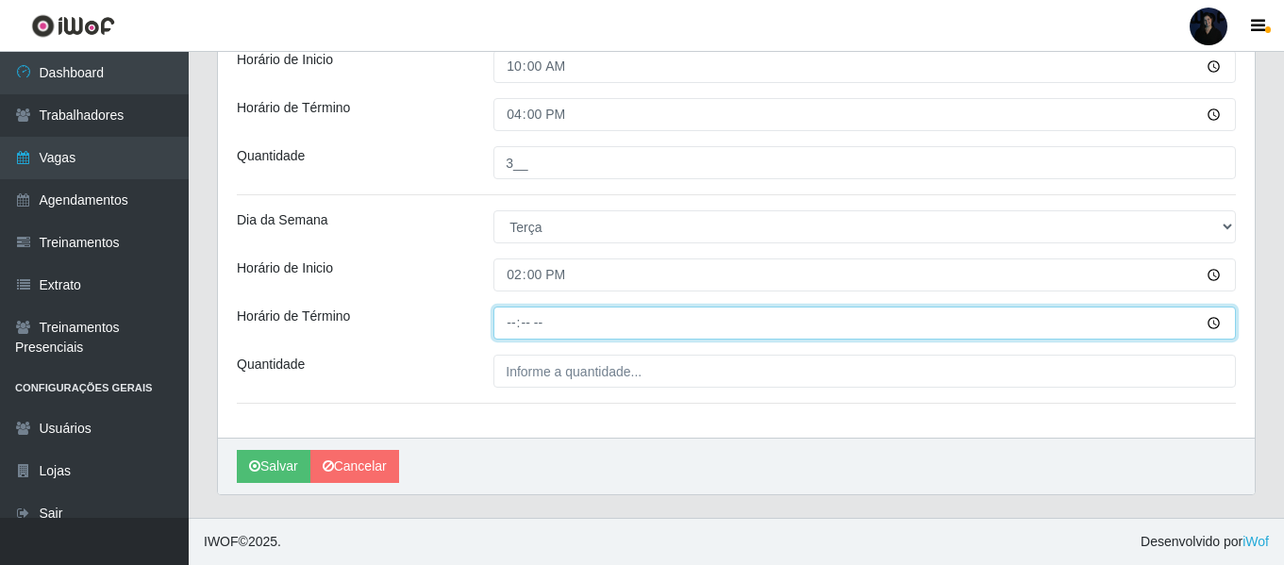
click at [513, 328] on input "Horário de Término" at bounding box center [864, 323] width 742 height 33
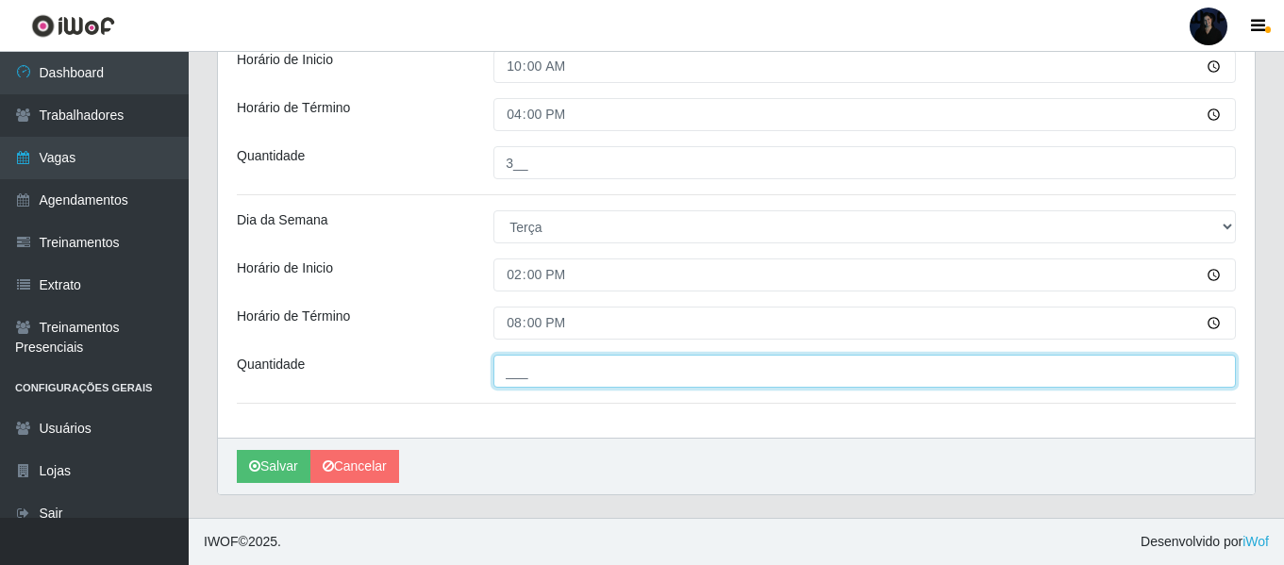
click at [511, 368] on input "___" at bounding box center [864, 371] width 742 height 33
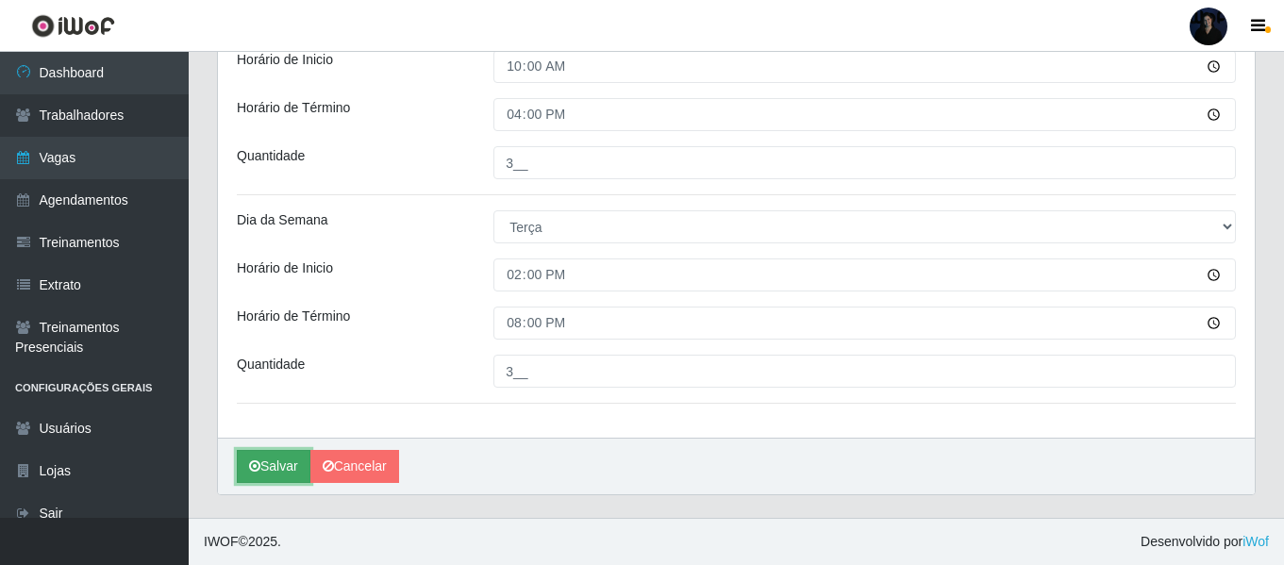
click at [265, 465] on button "Salvar" at bounding box center [274, 466] width 74 height 33
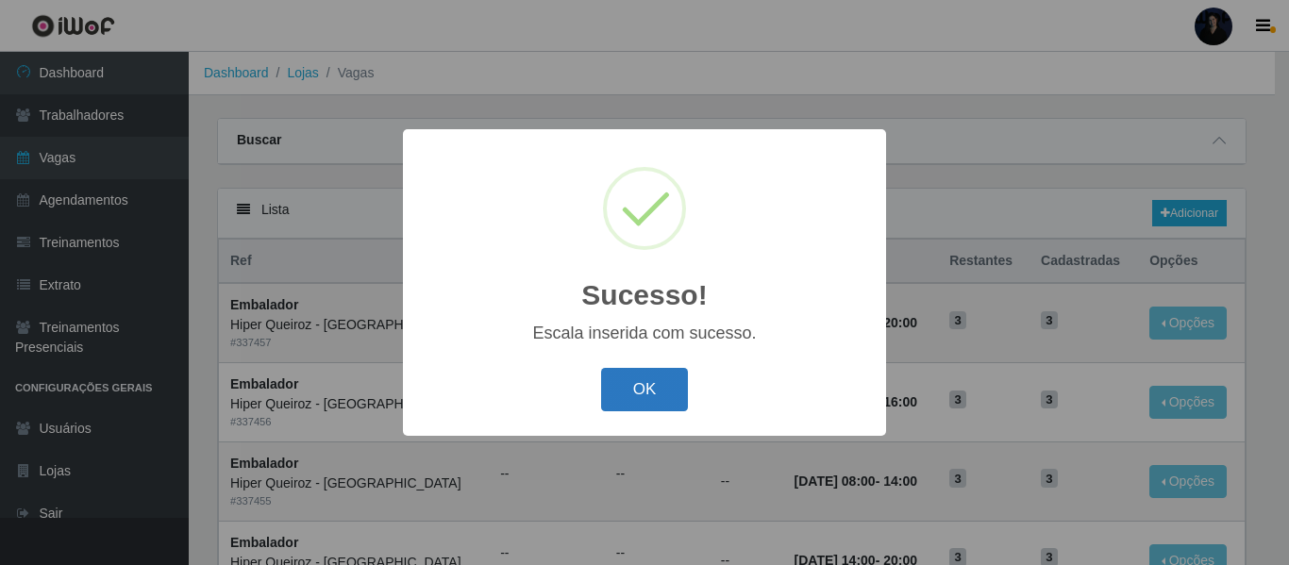
click at [646, 387] on button "OK" at bounding box center [645, 390] width 88 height 44
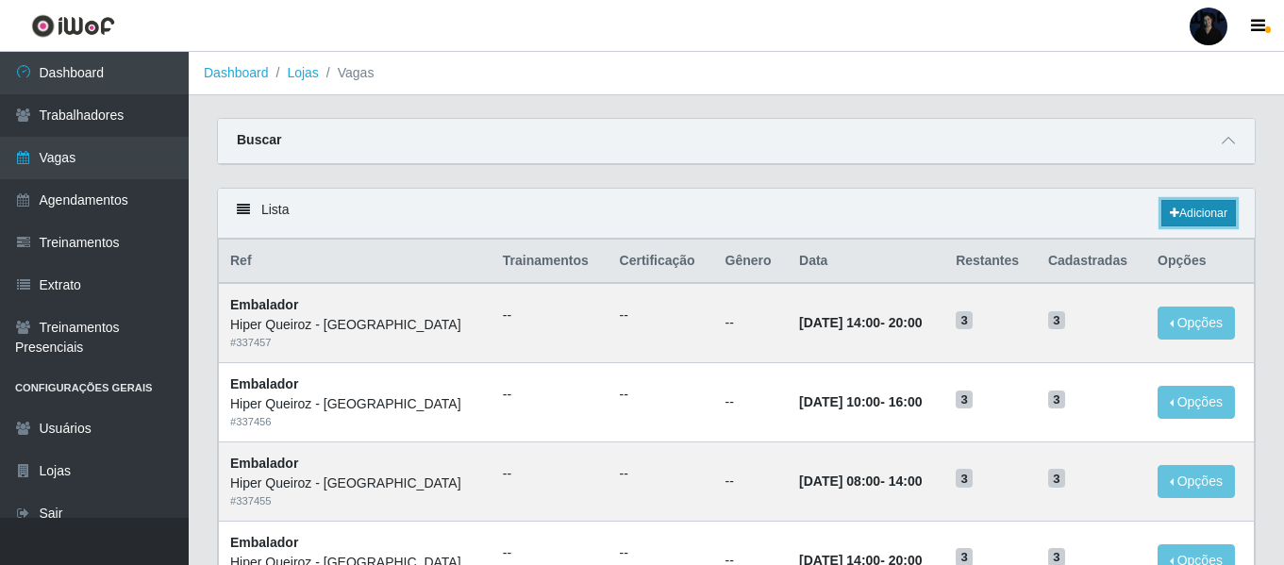
click at [1186, 215] on link "Adicionar" at bounding box center [1198, 213] width 75 height 26
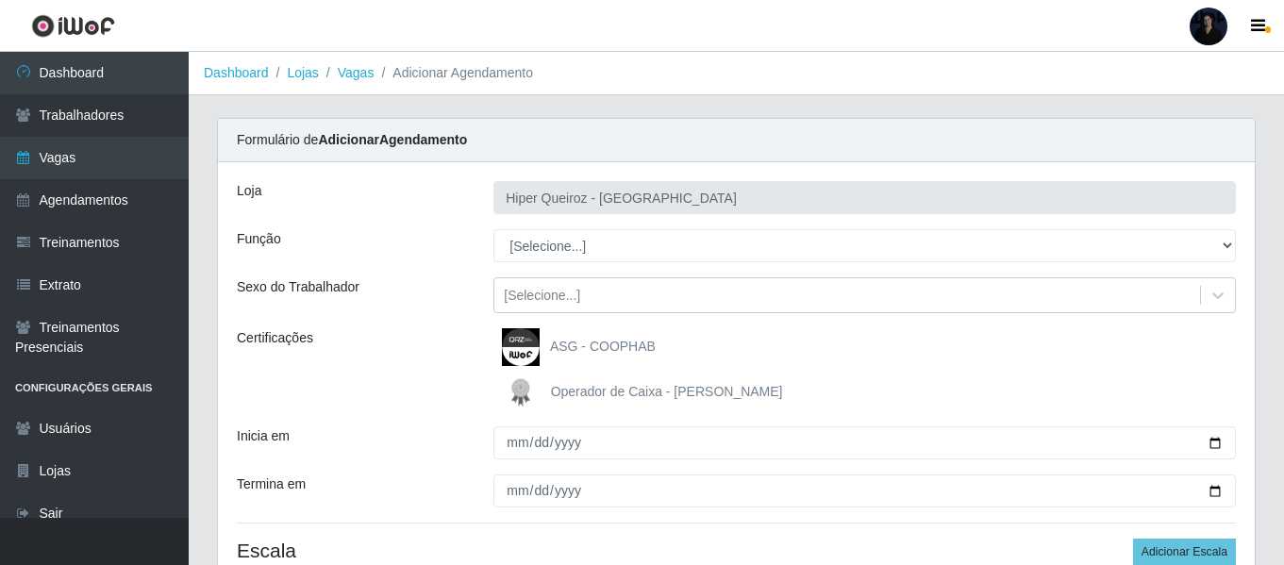
click at [618, 228] on div "Loja Hiper Queiroz - [GEOGRAPHIC_DATA] Função [Selecione...] Embalador Embalado…" at bounding box center [736, 387] width 1037 height 450
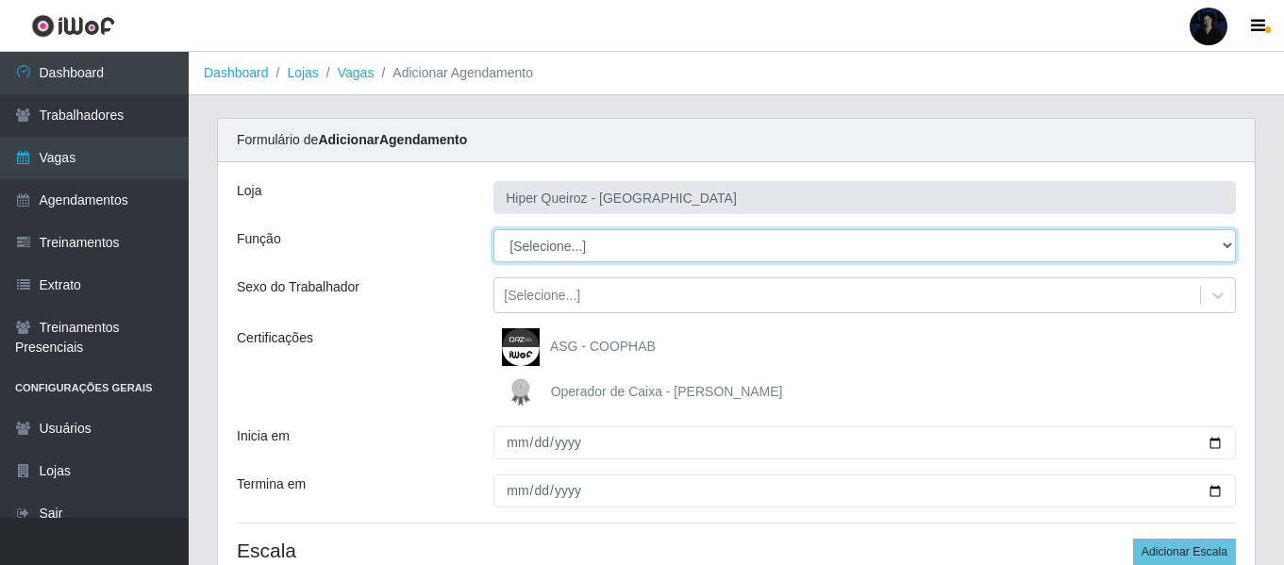
click at [589, 247] on select "[Selecione...] Embalador Embalador + Embalador ++" at bounding box center [864, 245] width 742 height 33
click at [493, 229] on select "[Selecione...] Embalador Embalador + Embalador ++" at bounding box center [864, 245] width 742 height 33
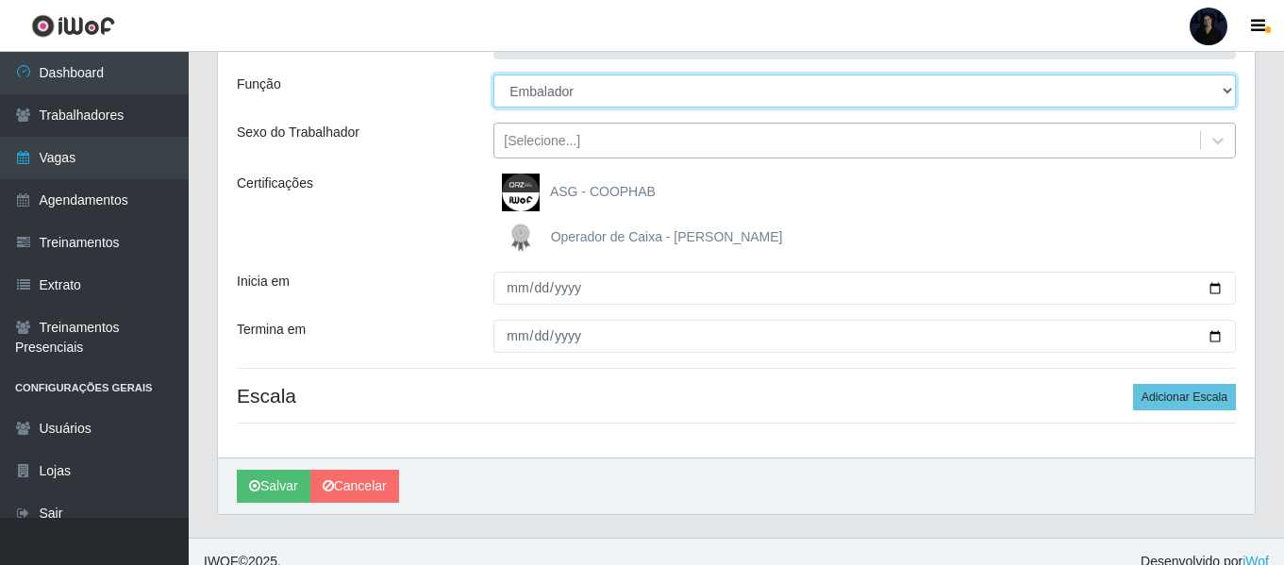
scroll to position [175, 0]
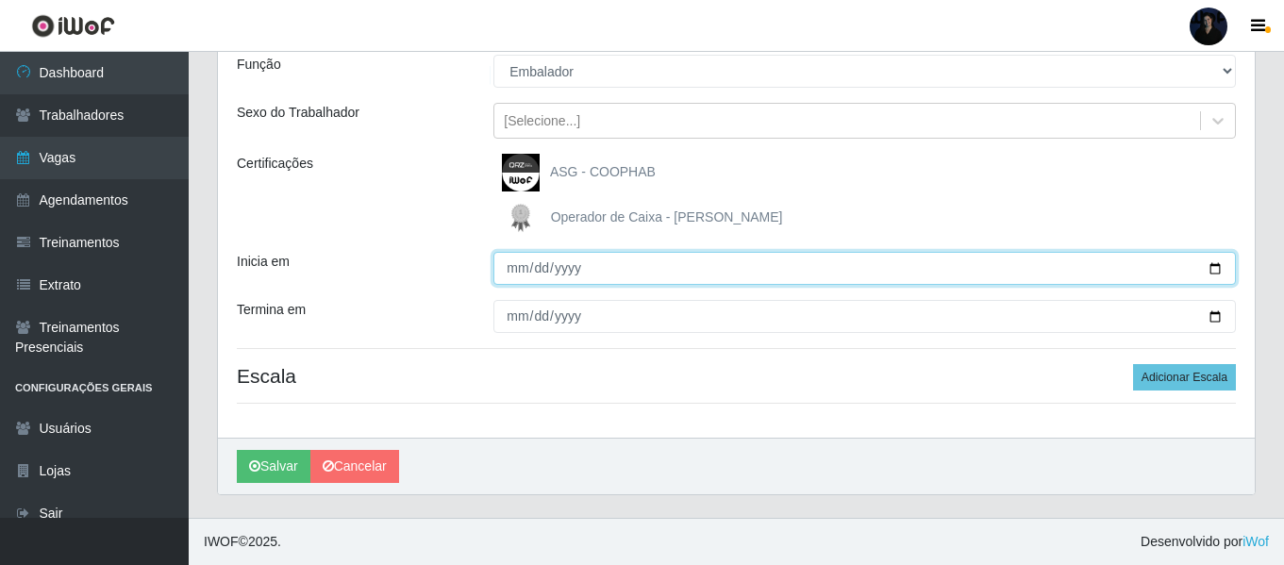
click at [1208, 264] on input "Inicia em" at bounding box center [864, 268] width 742 height 33
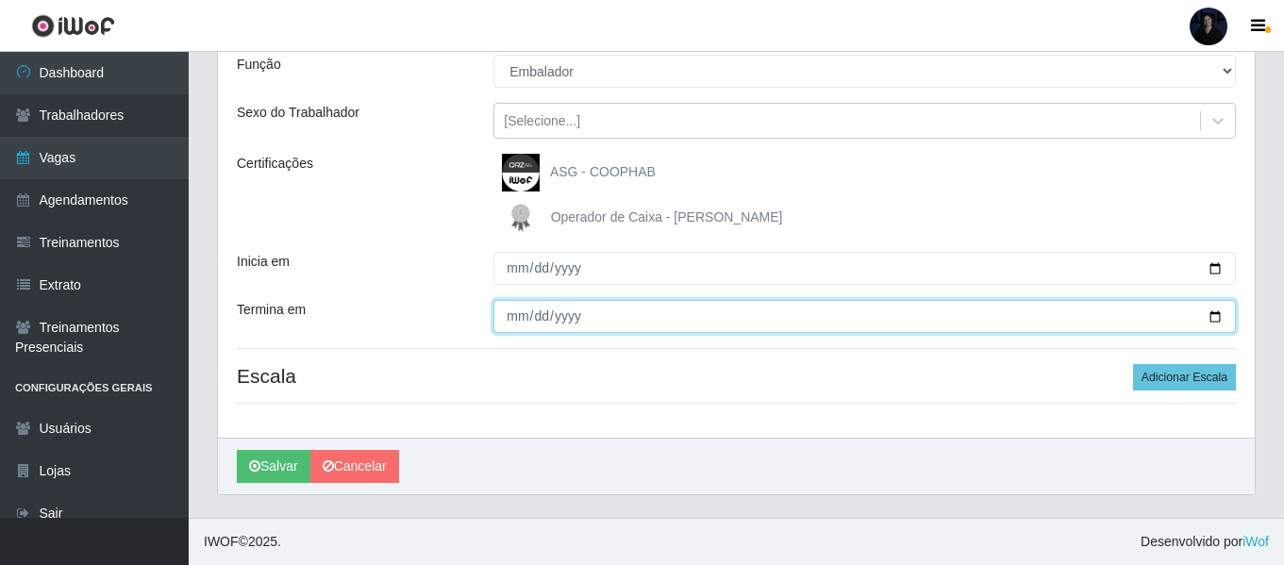
click at [1208, 316] on input "Termina em" at bounding box center [864, 316] width 742 height 33
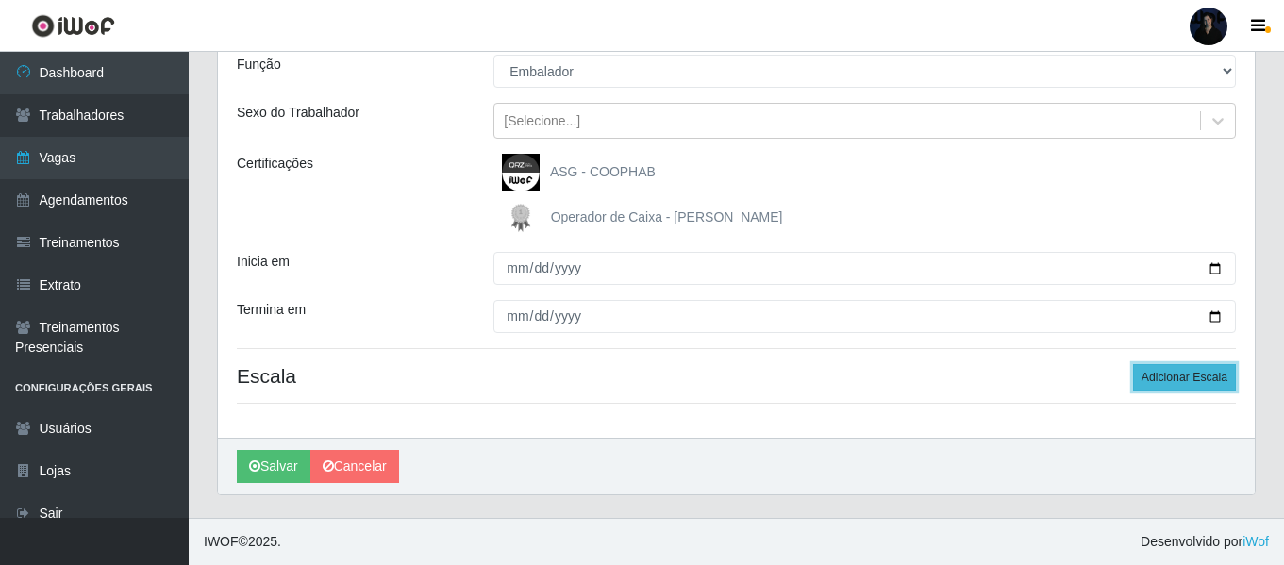
click at [1151, 377] on button "Adicionar Escala" at bounding box center [1184, 377] width 103 height 26
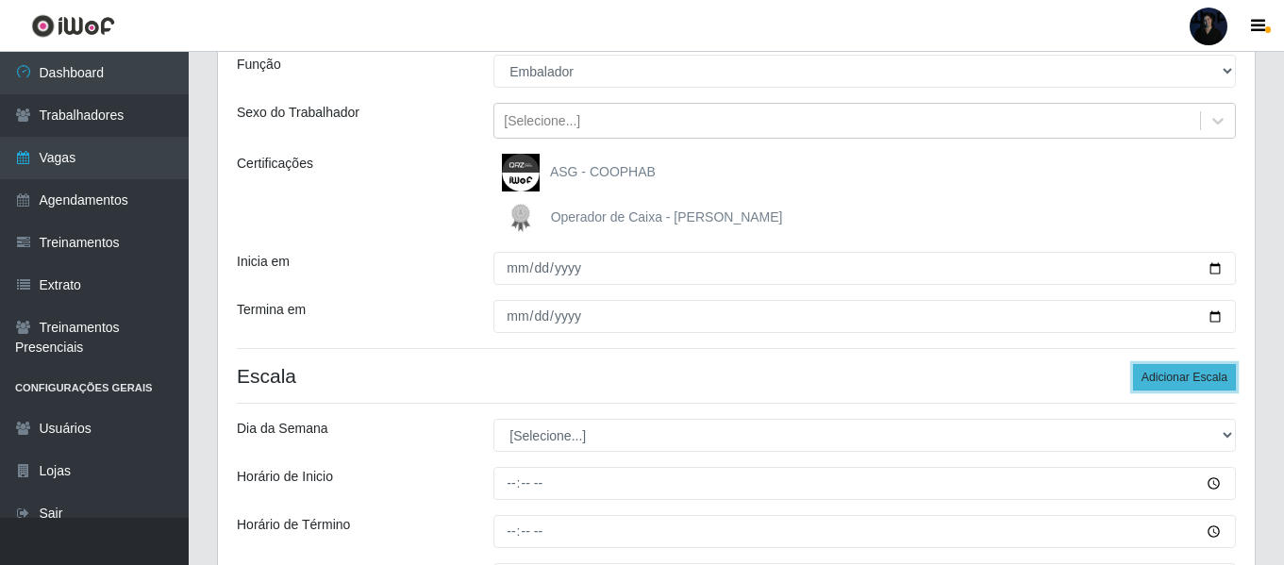
click at [1151, 377] on button "Adicionar Escala" at bounding box center [1184, 377] width 103 height 26
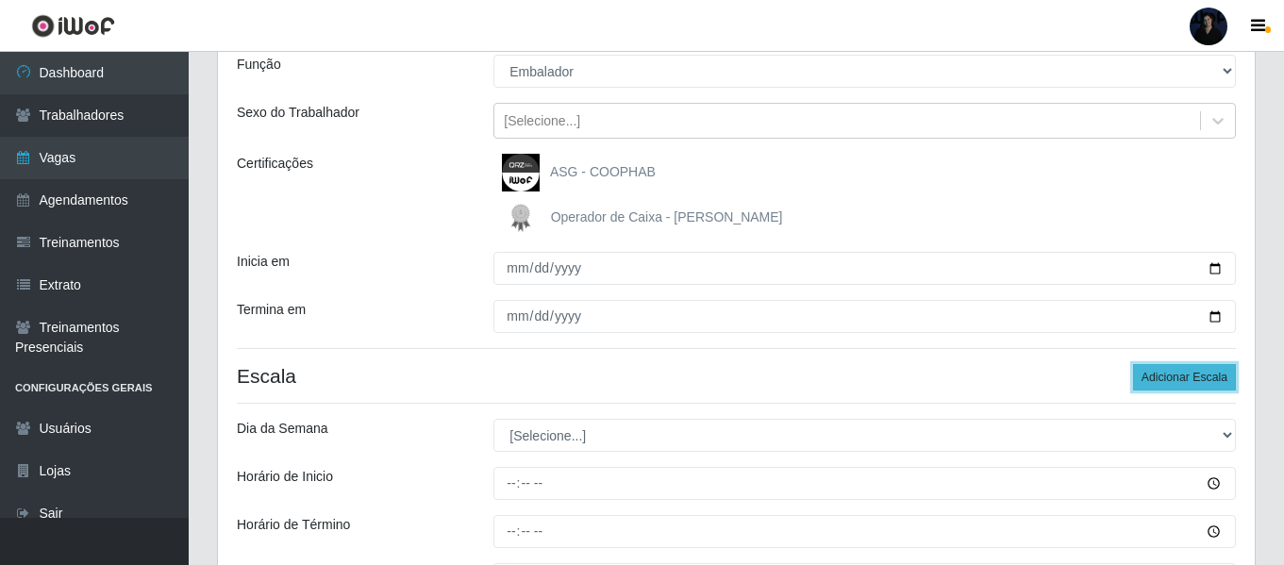
click at [1151, 377] on button "Adicionar Escala" at bounding box center [1184, 377] width 103 height 26
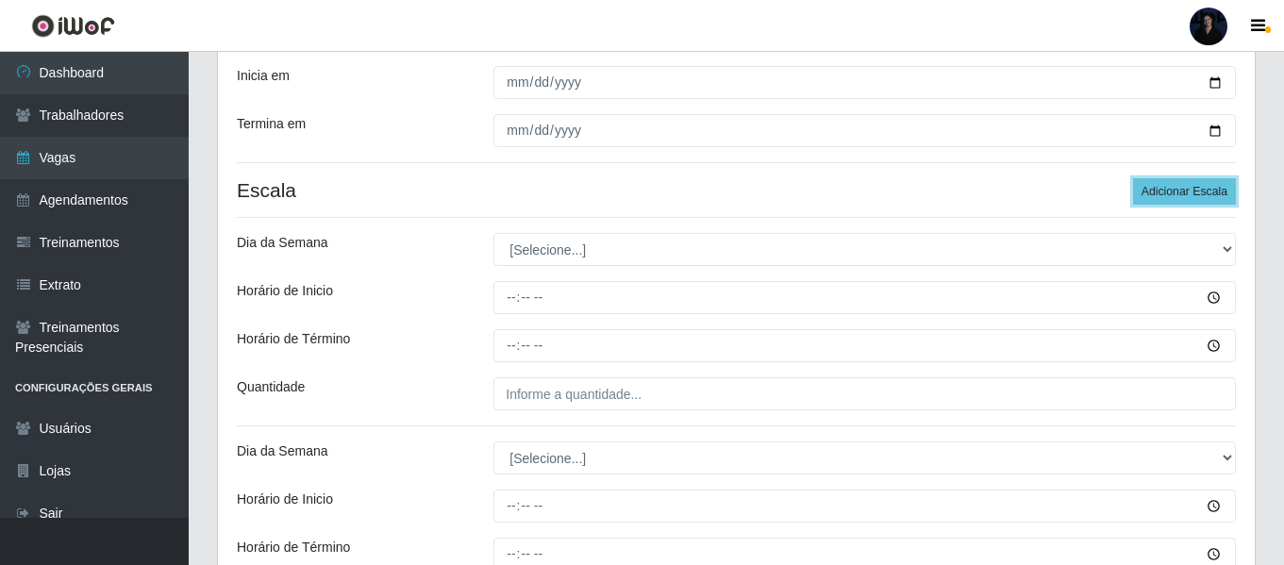
scroll to position [472, 0]
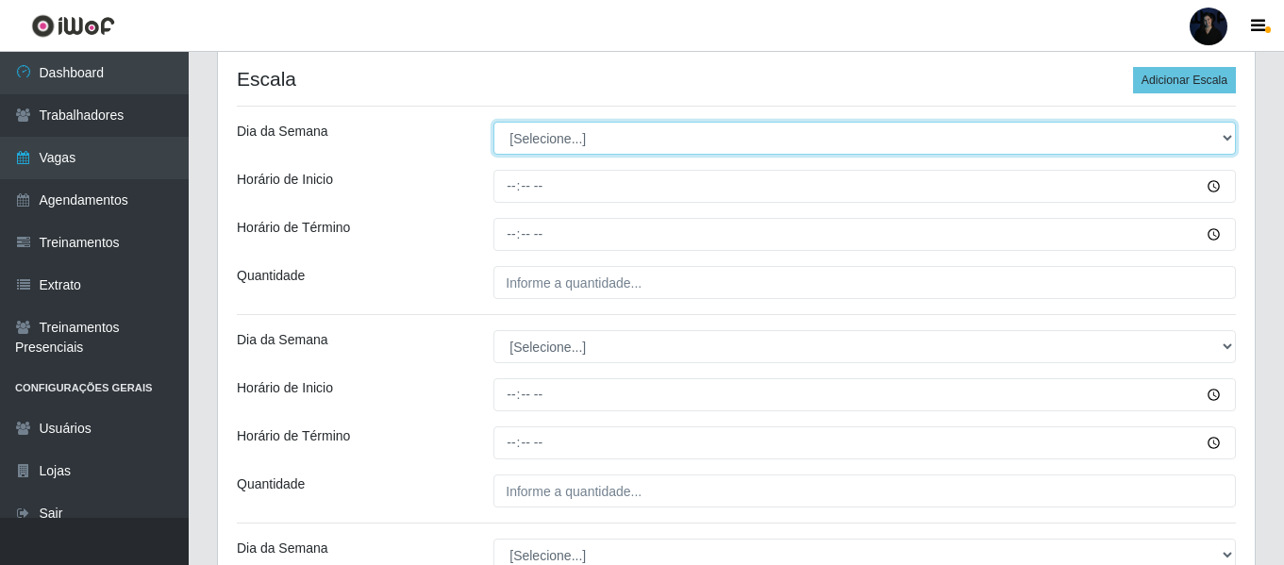
click at [533, 139] on select "[Selecione...] Segunda Terça Quarta Quinta Sexta Sábado Domingo" at bounding box center [864, 138] width 742 height 33
click at [493, 122] on select "[Selecione...] Segunda Terça Quarta Quinta Sexta Sábado Domingo" at bounding box center [864, 138] width 742 height 33
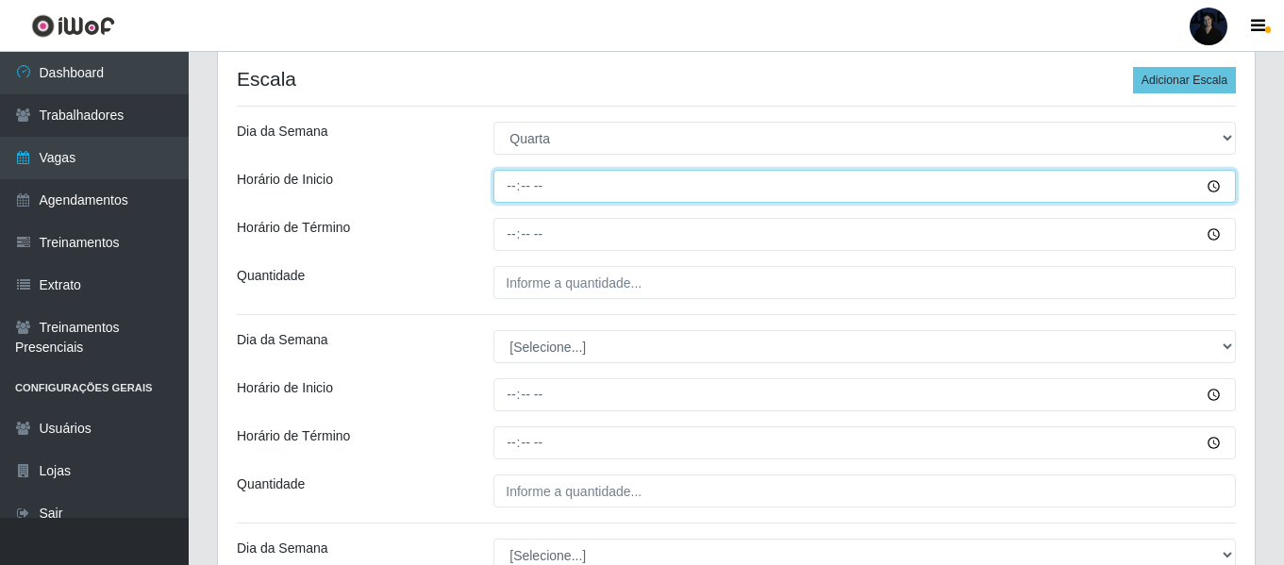
click at [507, 195] on input "Horário de Inicio" at bounding box center [864, 186] width 742 height 33
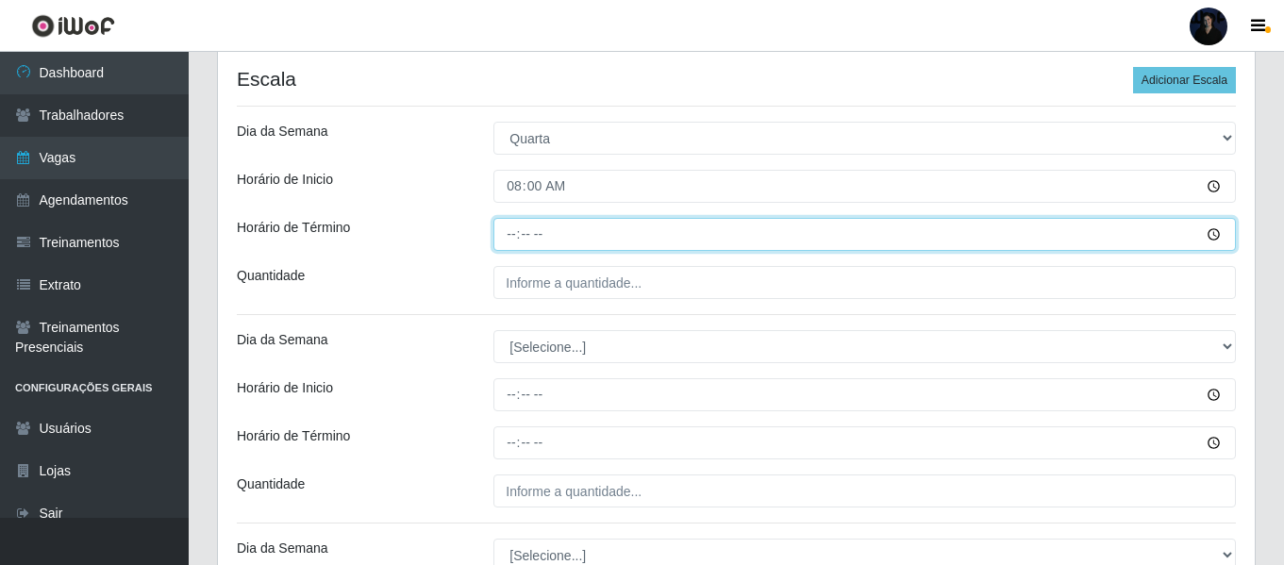
click at [507, 229] on input "Horário de Término" at bounding box center [864, 234] width 742 height 33
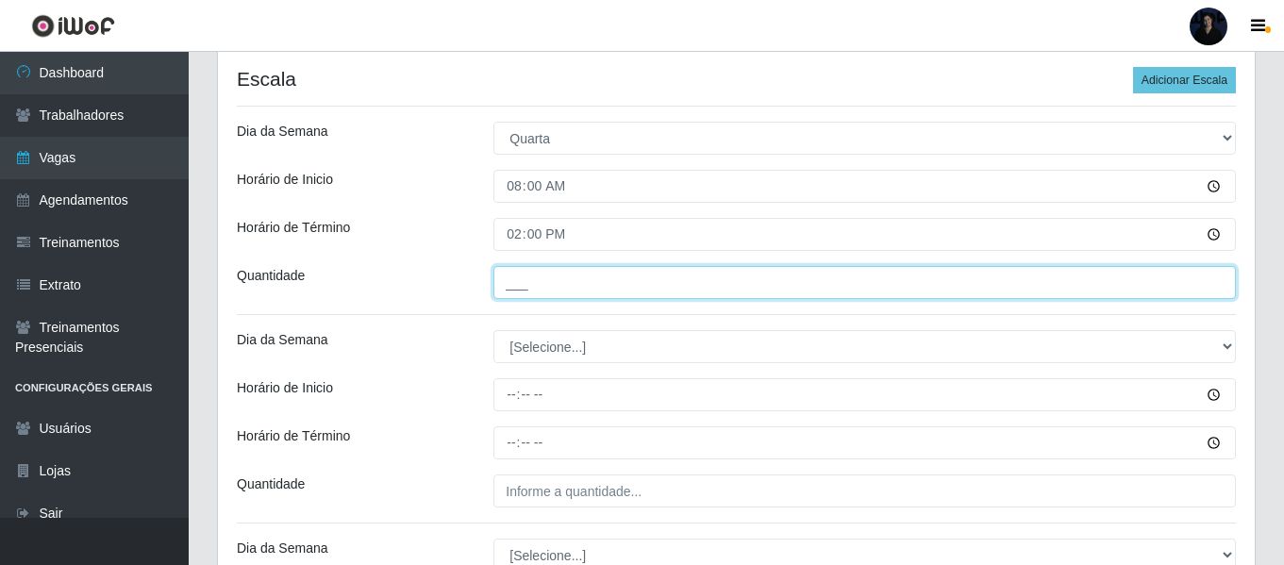
click at [530, 285] on input "___" at bounding box center [864, 282] width 742 height 33
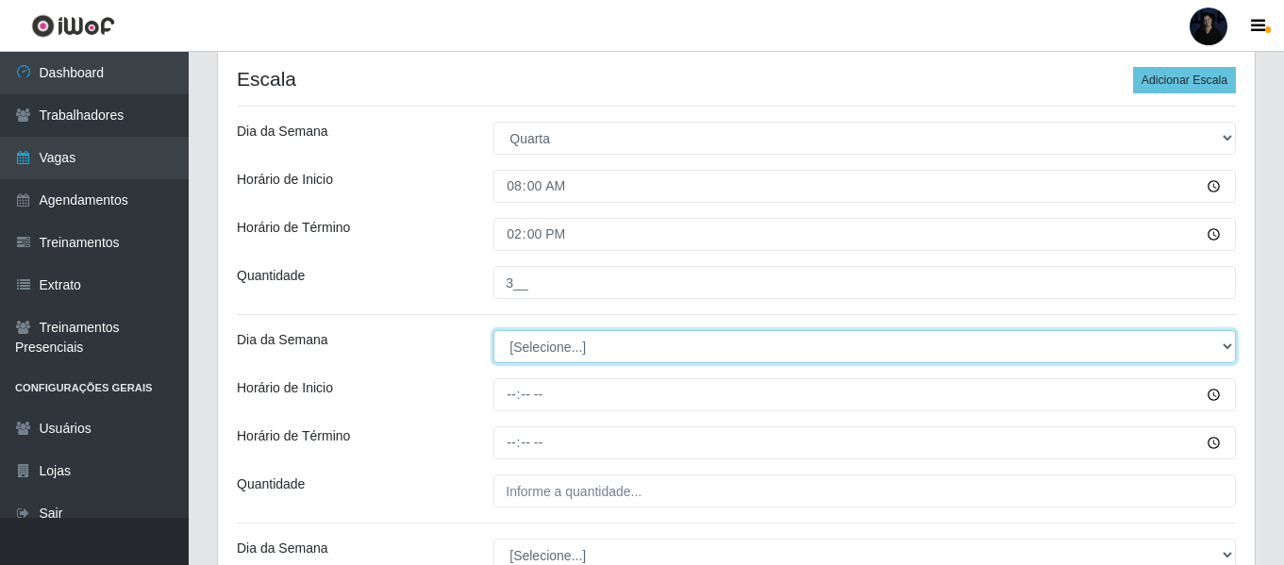
click at [519, 344] on select "[Selecione...] Segunda Terça Quarta Quinta Sexta Sábado Domingo" at bounding box center [864, 346] width 742 height 33
click at [493, 330] on select "[Selecione...] Segunda Terça Quarta Quinta Sexta Sábado Domingo" at bounding box center [864, 346] width 742 height 33
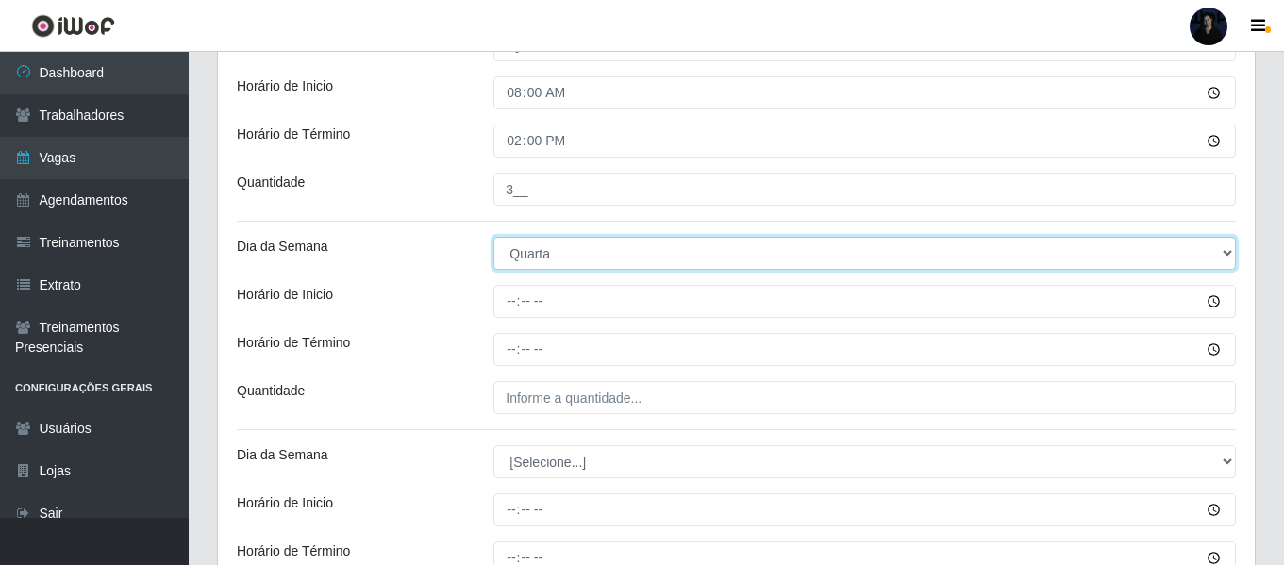
scroll to position [566, 0]
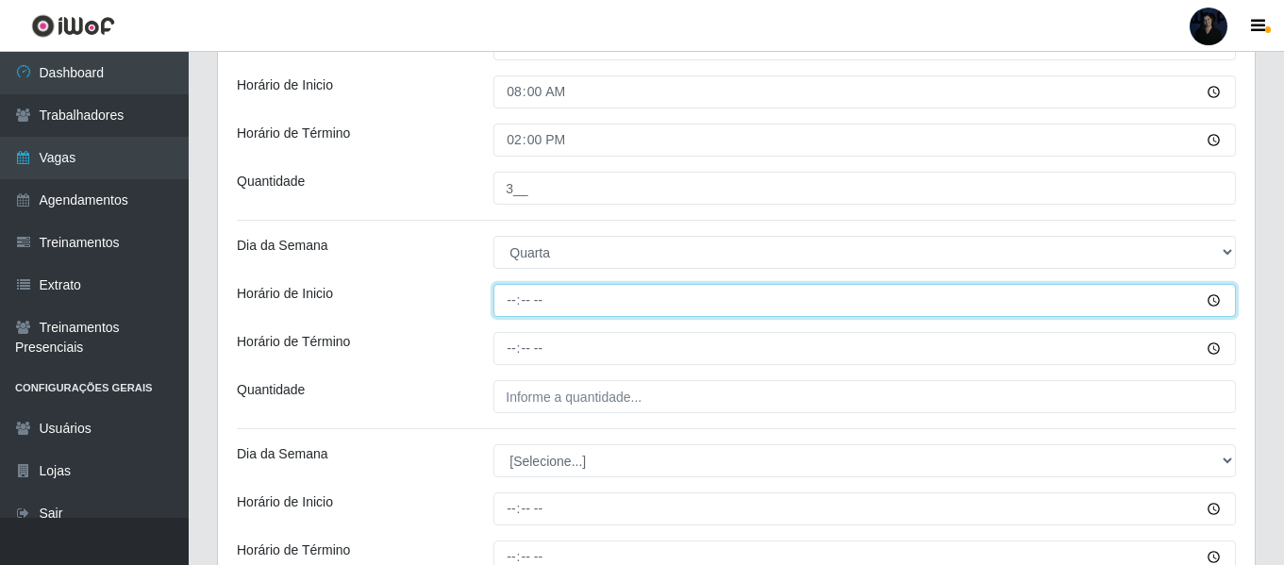
click at [514, 295] on input "Horário de Inicio" at bounding box center [864, 300] width 742 height 33
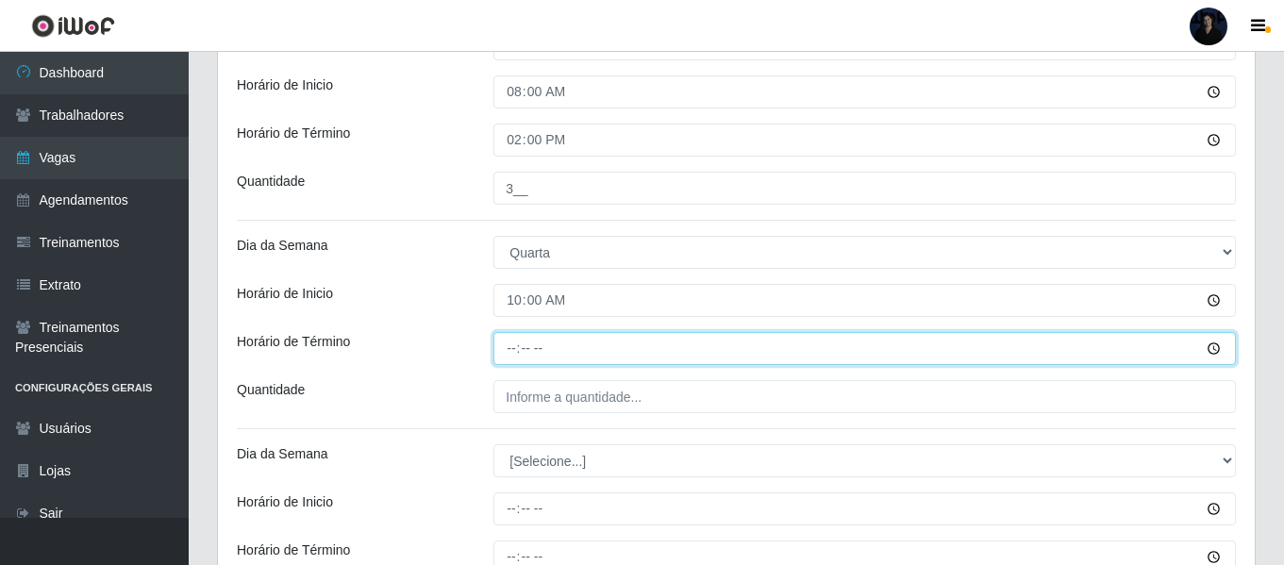
click at [508, 351] on input "Horário de Término" at bounding box center [864, 348] width 742 height 33
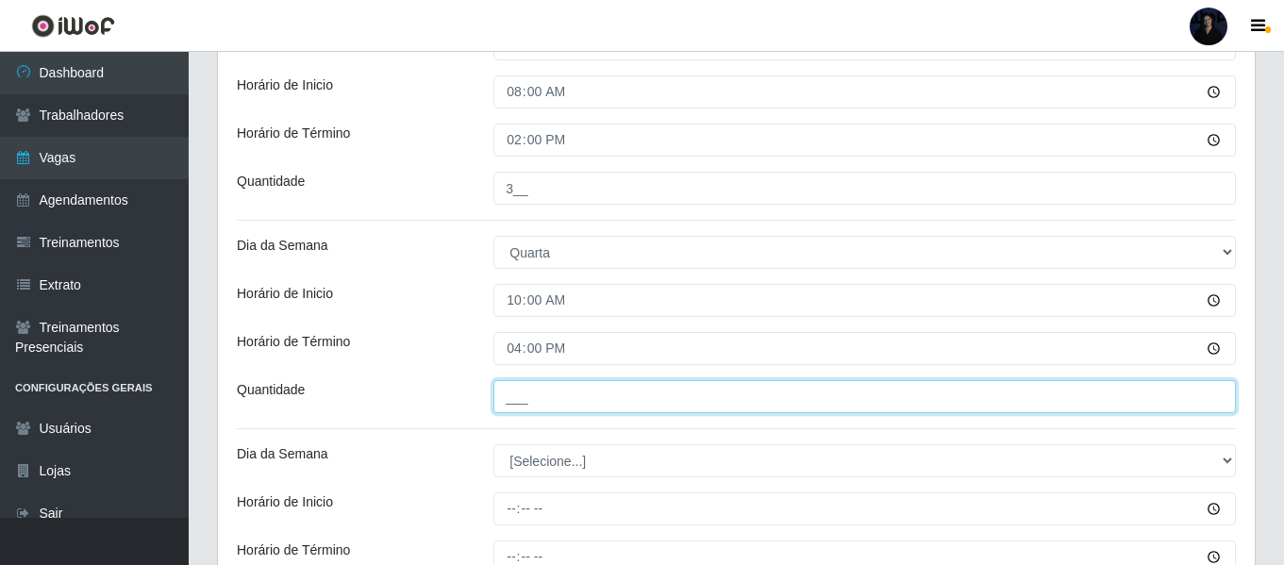
click at [513, 398] on input "___" at bounding box center [864, 396] width 742 height 33
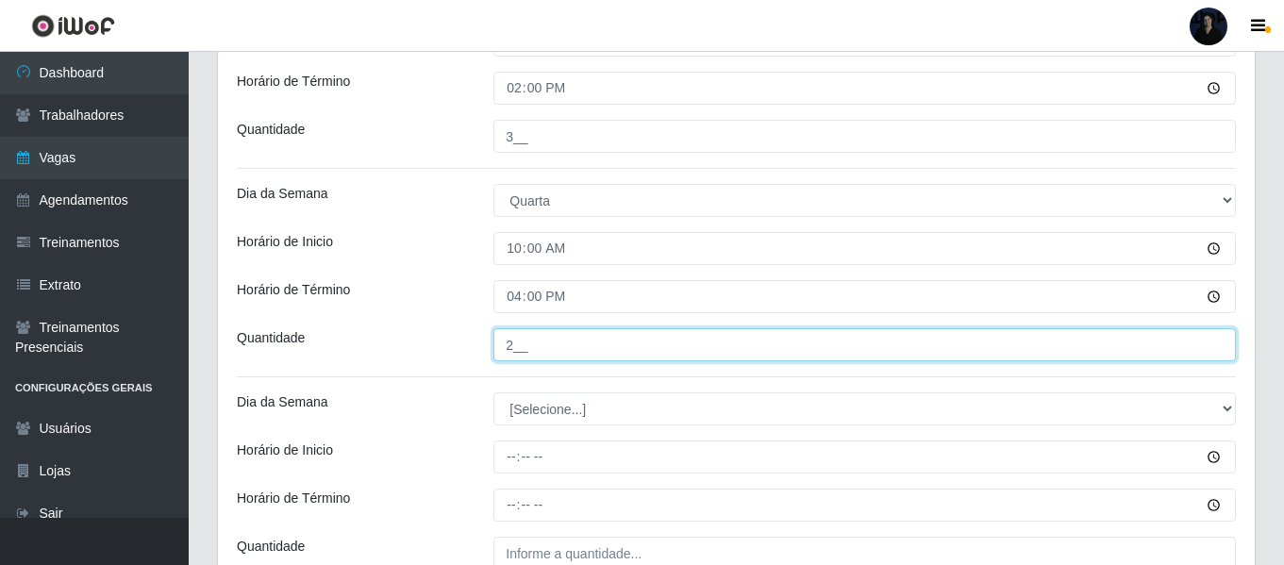
scroll to position [660, 0]
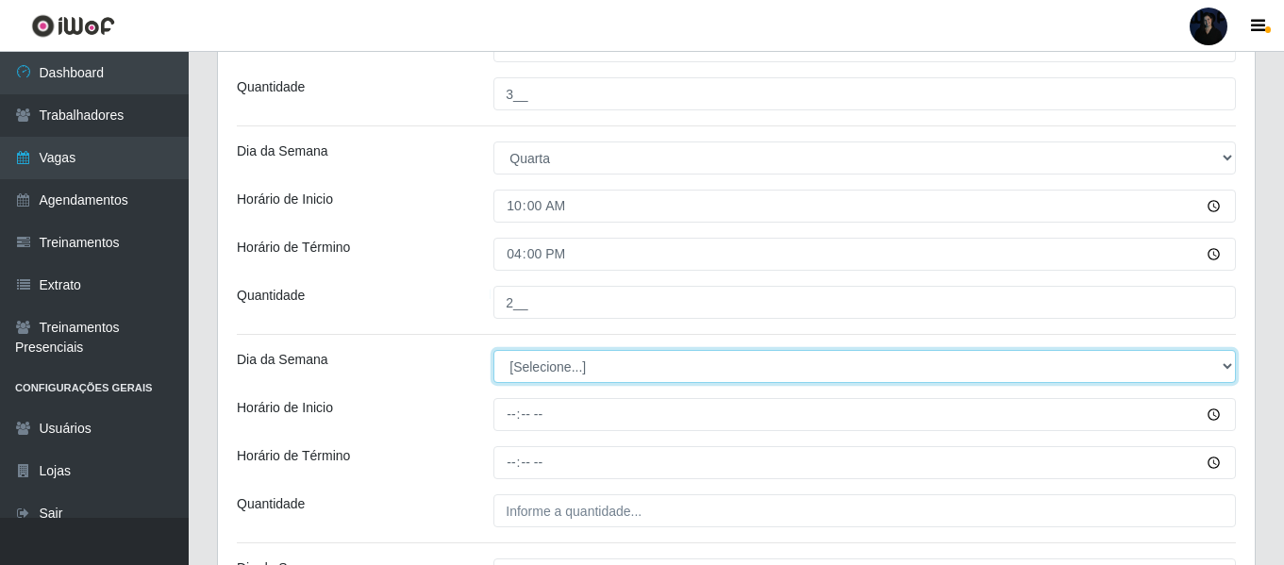
click at [521, 362] on select "[Selecione...] Segunda Terça Quarta Quinta Sexta Sábado Domingo" at bounding box center [864, 366] width 742 height 33
click at [493, 350] on select "[Selecione...] Segunda Terça Quarta Quinta Sexta Sábado Domingo" at bounding box center [864, 366] width 742 height 33
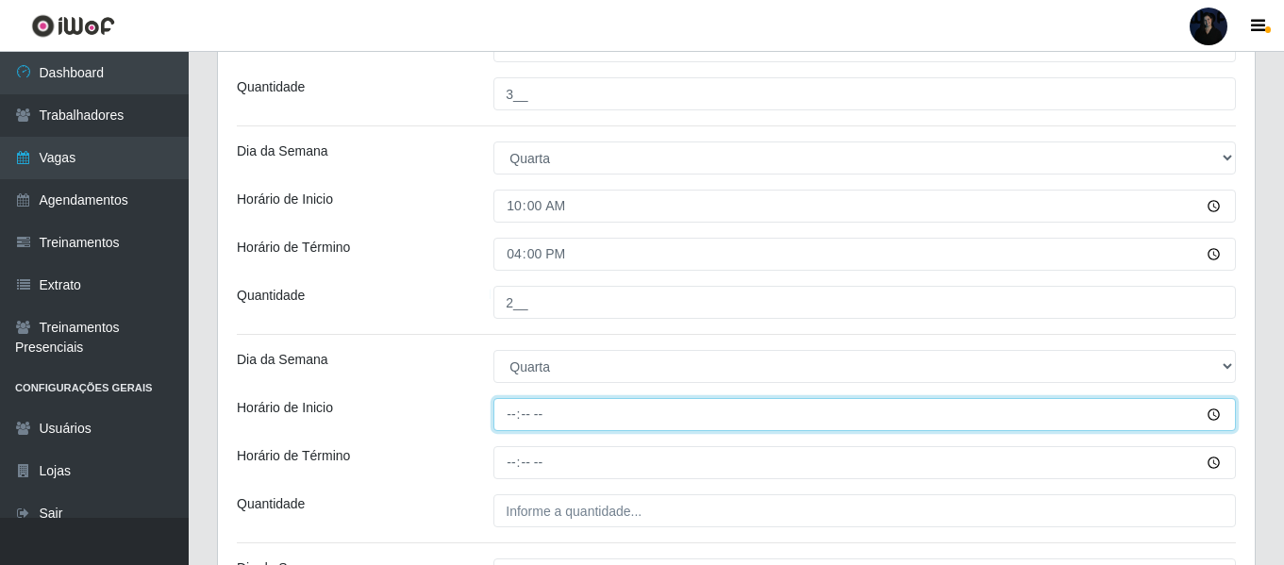
click at [517, 417] on input "Horário de Inicio" at bounding box center [864, 414] width 742 height 33
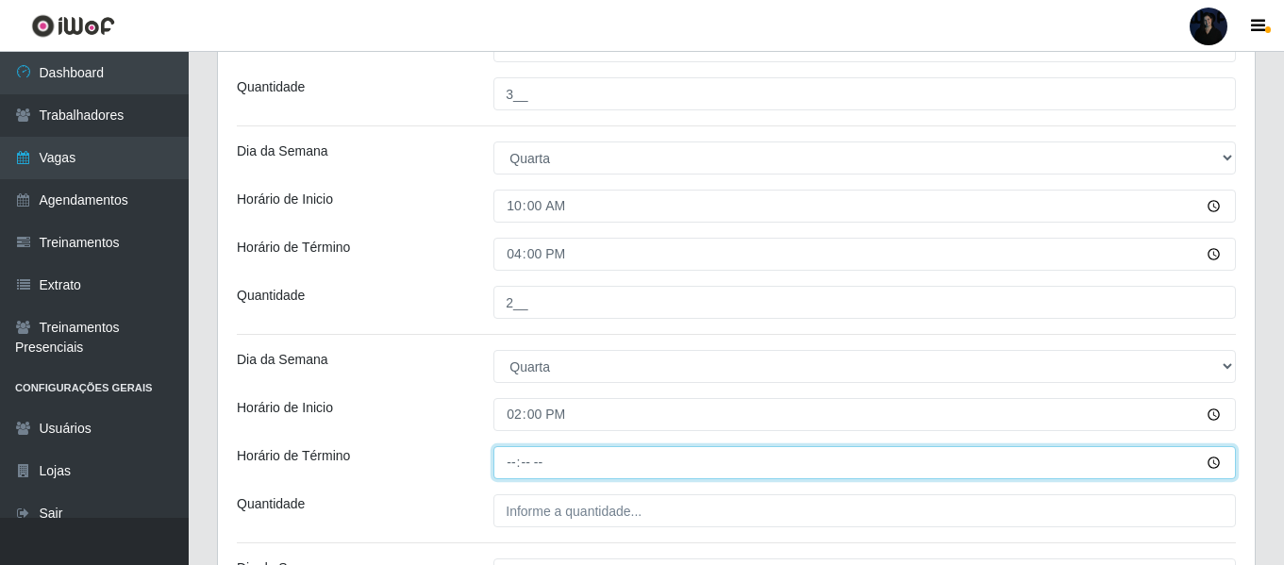
click at [506, 457] on input "Horário de Término" at bounding box center [864, 462] width 742 height 33
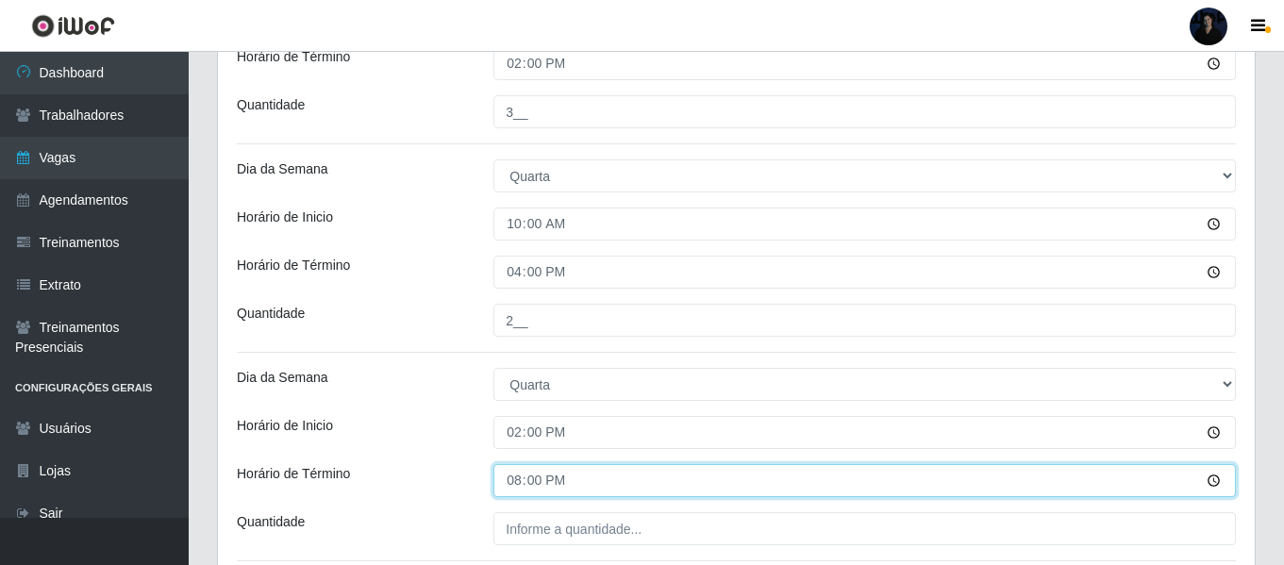
scroll to position [755, 0]
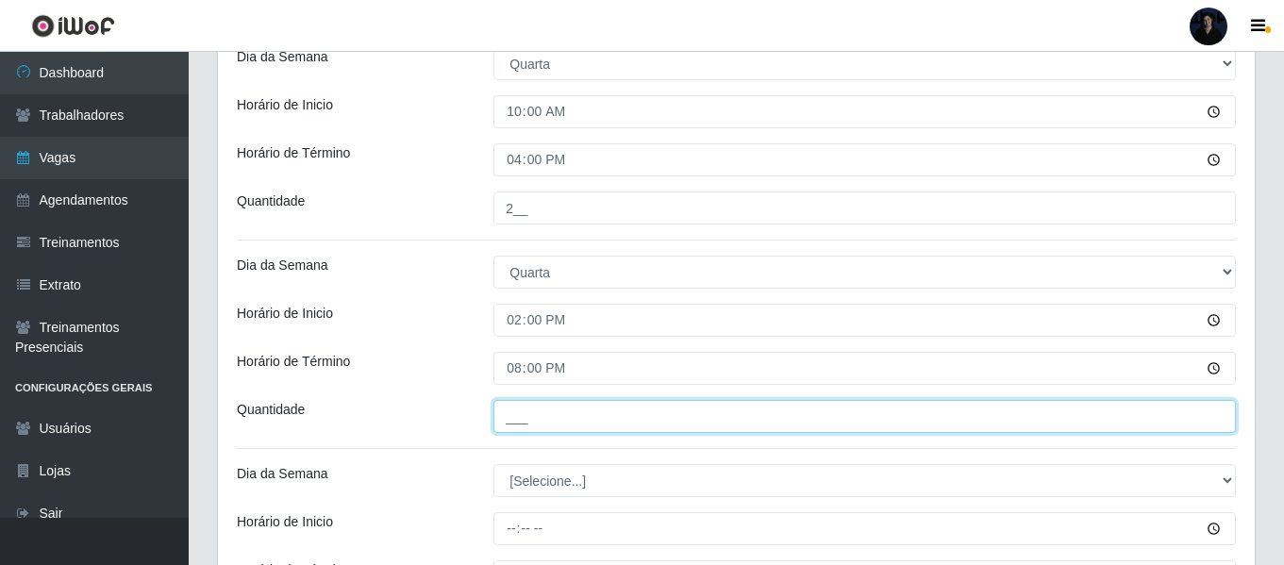
click at [507, 417] on input "___" at bounding box center [864, 416] width 742 height 33
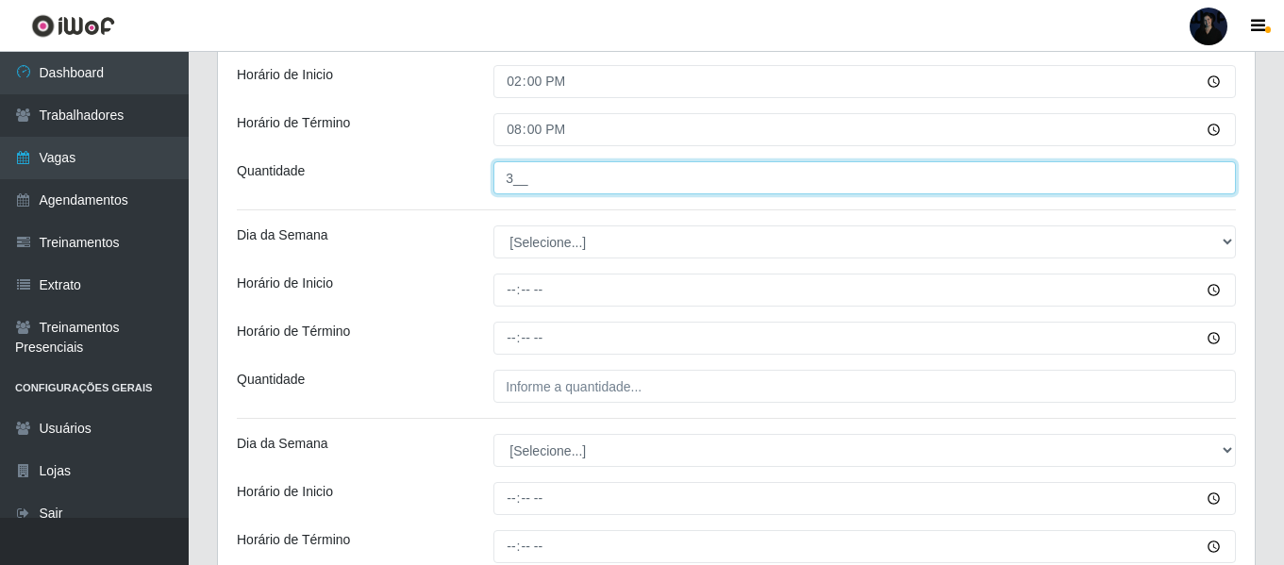
scroll to position [1038, 0]
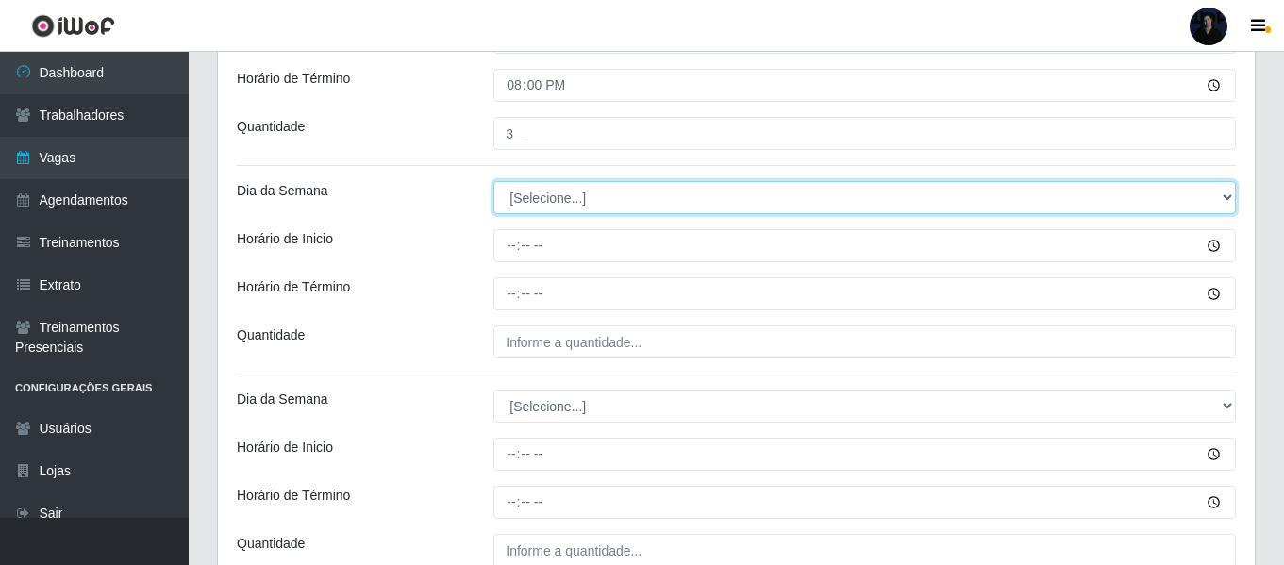
click at [525, 194] on select "[Selecione...] Segunda Terça Quarta Quinta Sexta Sábado Domingo" at bounding box center [864, 197] width 742 height 33
click at [493, 181] on select "[Selecione...] Segunda Terça Quarta Quinta Sexta Sábado Domingo" at bounding box center [864, 197] width 742 height 33
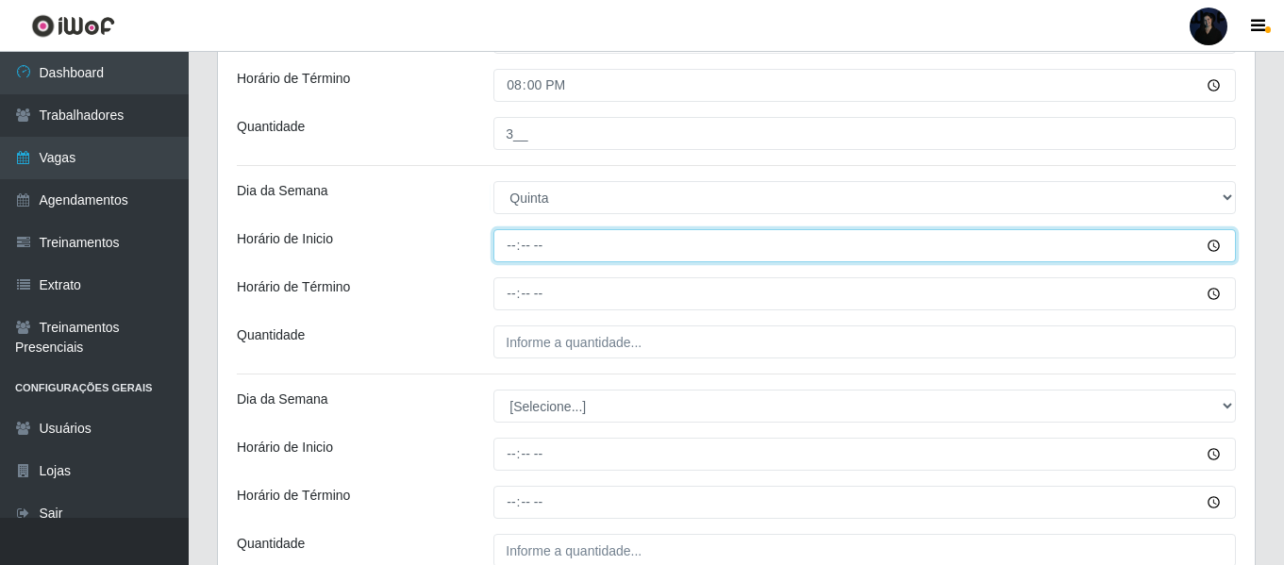
click at [507, 243] on input "Horário de Inicio" at bounding box center [864, 245] width 742 height 33
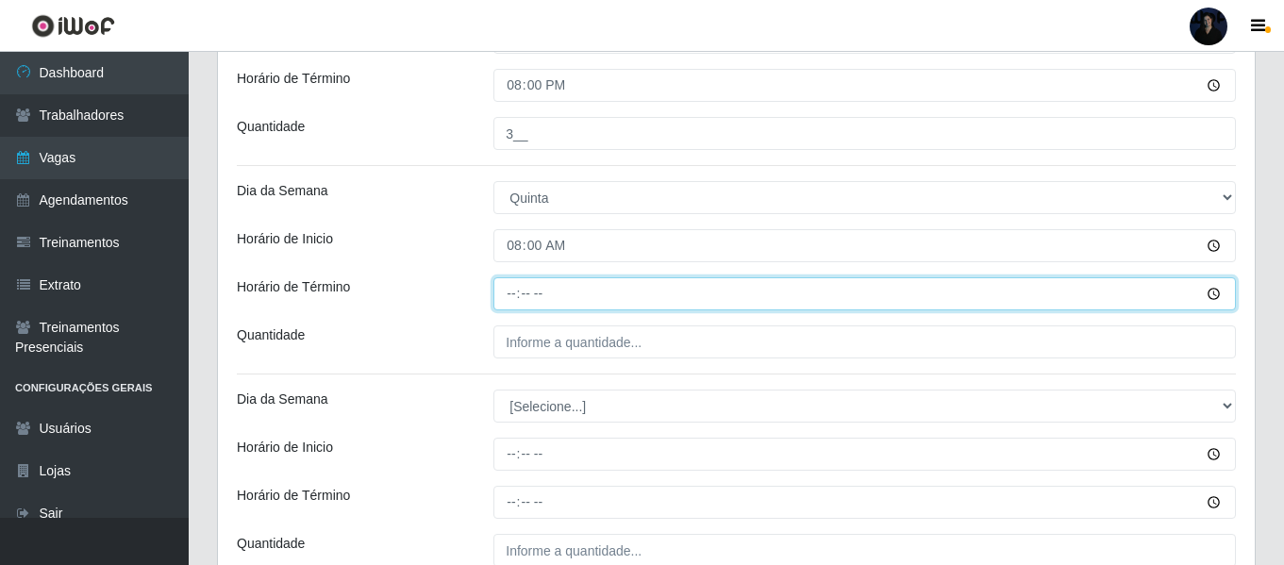
click at [521, 282] on input "Horário de Término" at bounding box center [864, 293] width 742 height 33
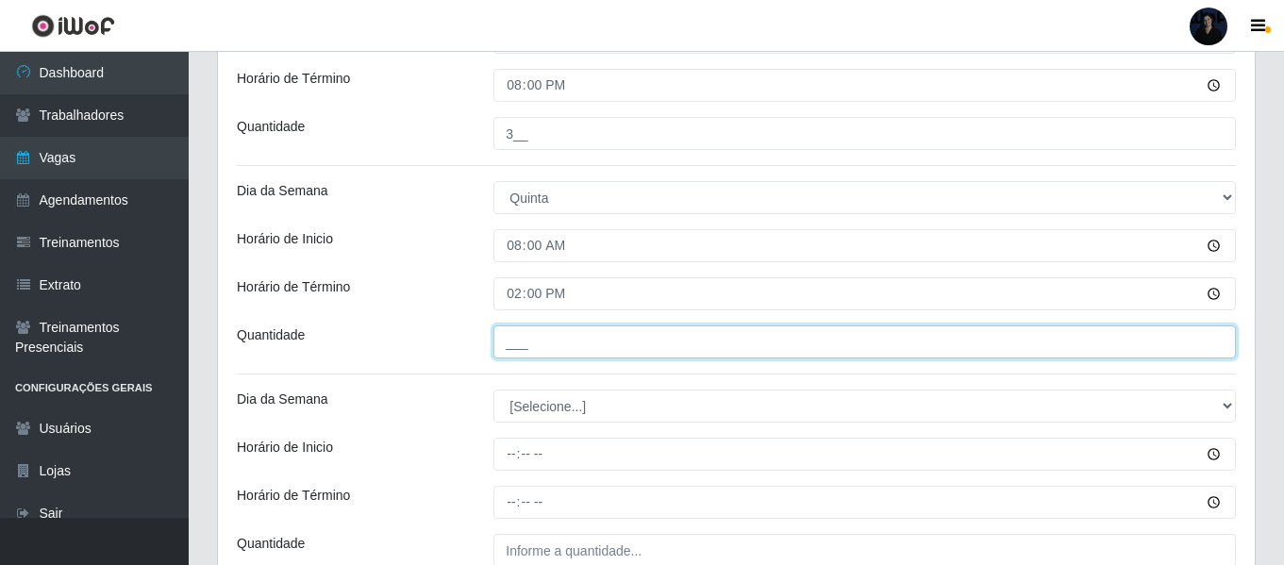
click at [525, 331] on input "___" at bounding box center [864, 341] width 742 height 33
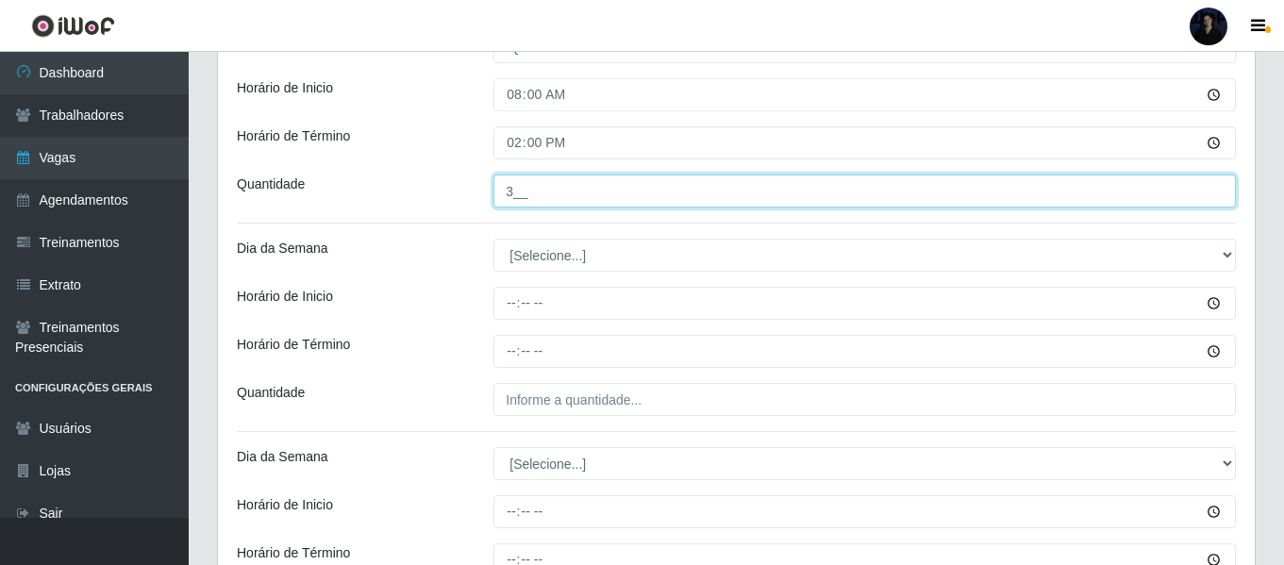
scroll to position [1226, 0]
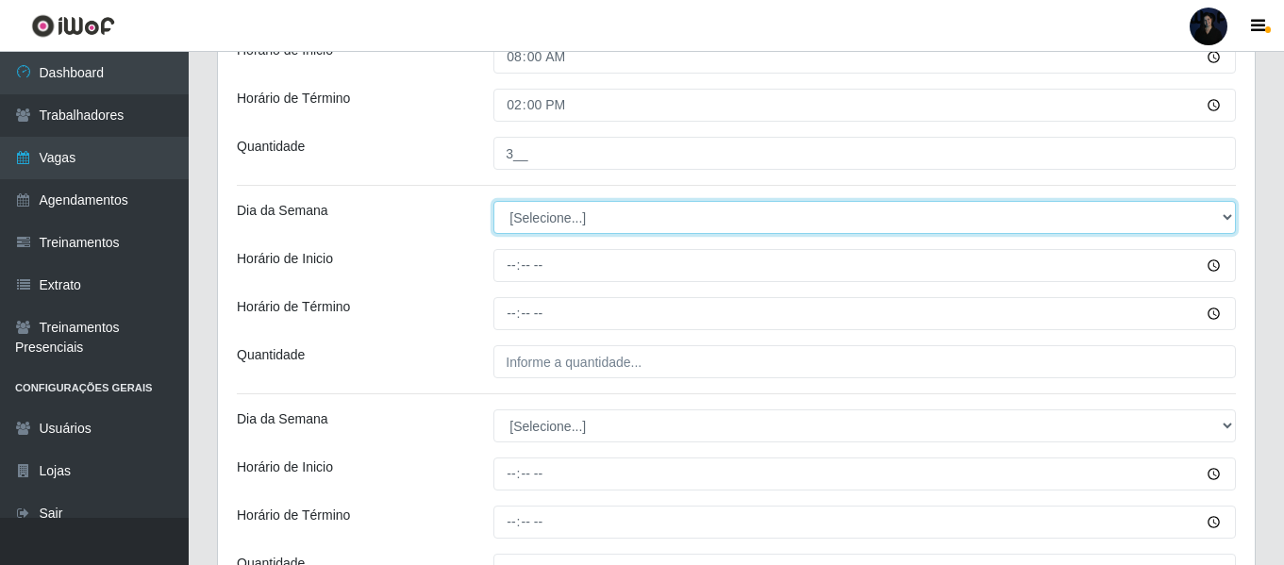
click at [527, 214] on select "[Selecione...] Segunda Terça Quarta Quinta Sexta Sábado Domingo" at bounding box center [864, 217] width 742 height 33
click at [493, 201] on select "[Selecione...] Segunda Terça Quarta Quinta Sexta Sábado Domingo" at bounding box center [864, 217] width 742 height 33
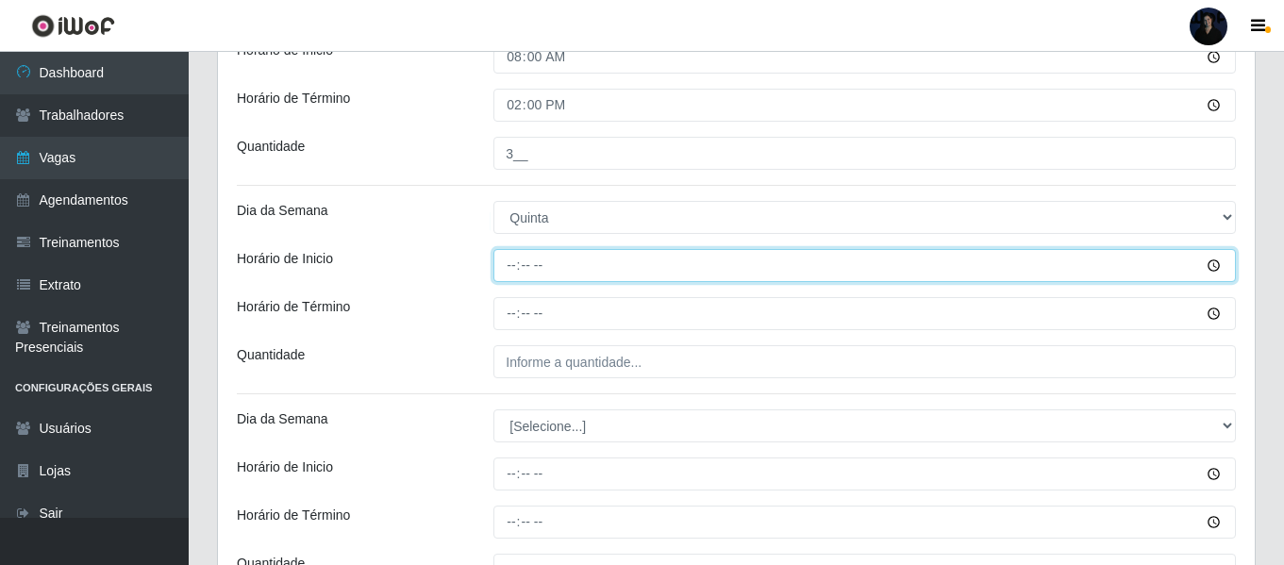
click at [505, 267] on input "Horário de Inicio" at bounding box center [864, 265] width 742 height 33
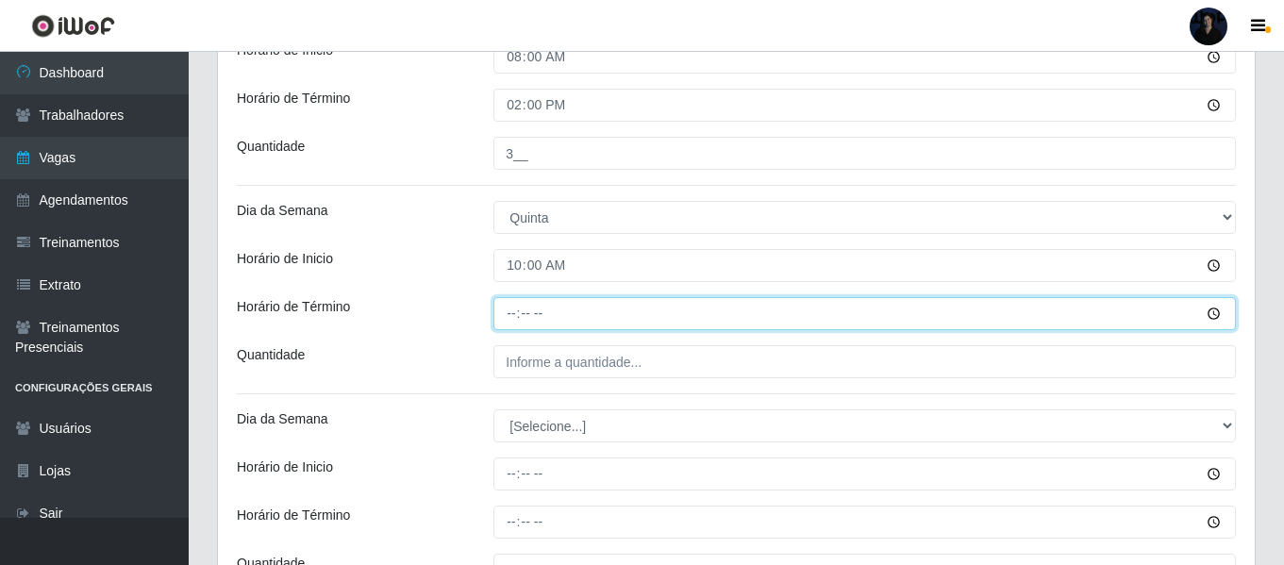
click at [509, 306] on input "Horário de Término" at bounding box center [864, 313] width 742 height 33
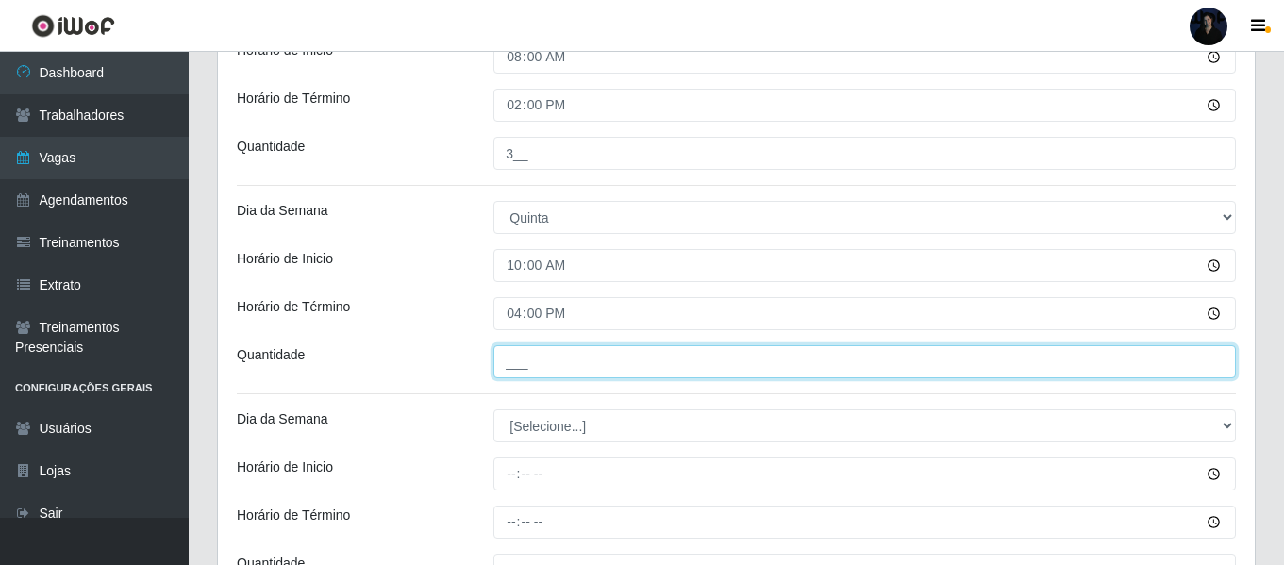
click at [509, 364] on input "___" at bounding box center [864, 361] width 742 height 33
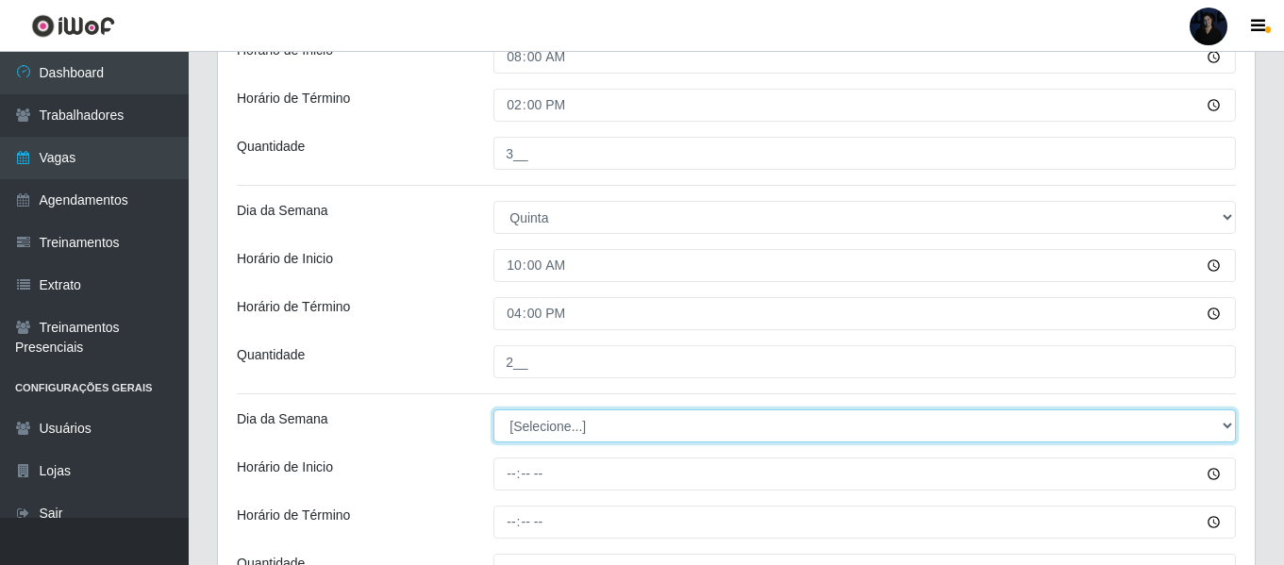
click at [523, 423] on select "[Selecione...] Segunda Terça Quarta Quinta Sexta Sábado Domingo" at bounding box center [864, 425] width 742 height 33
click at [493, 409] on select "[Selecione...] Segunda Terça Quarta Quinta Sexta Sábado Domingo" at bounding box center [864, 425] width 742 height 33
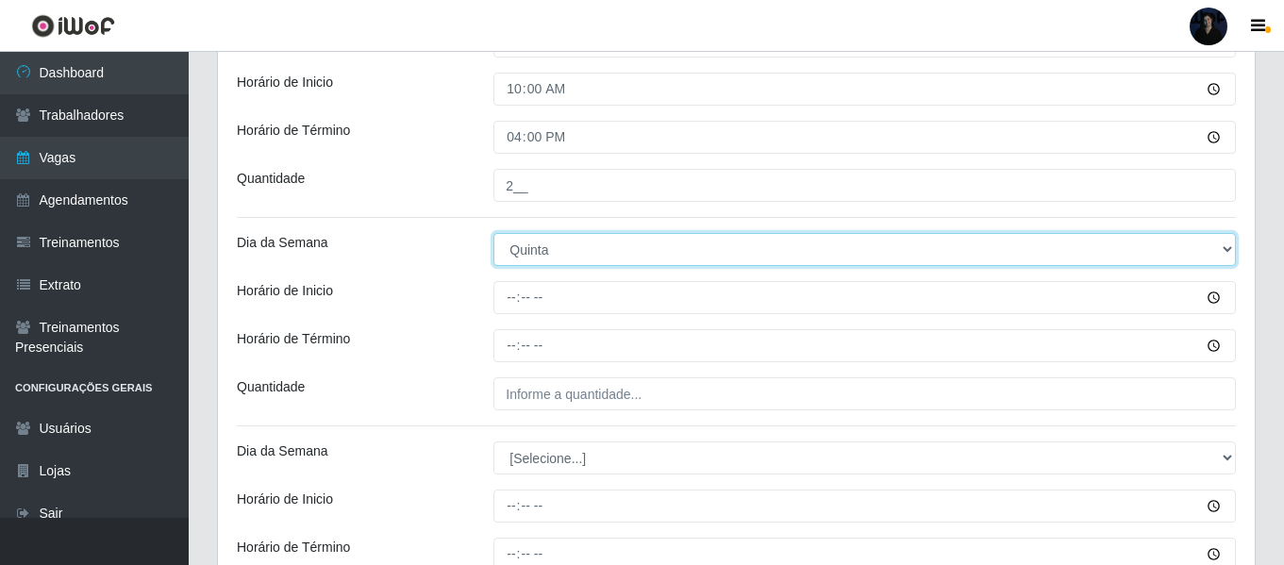
scroll to position [1509, 0]
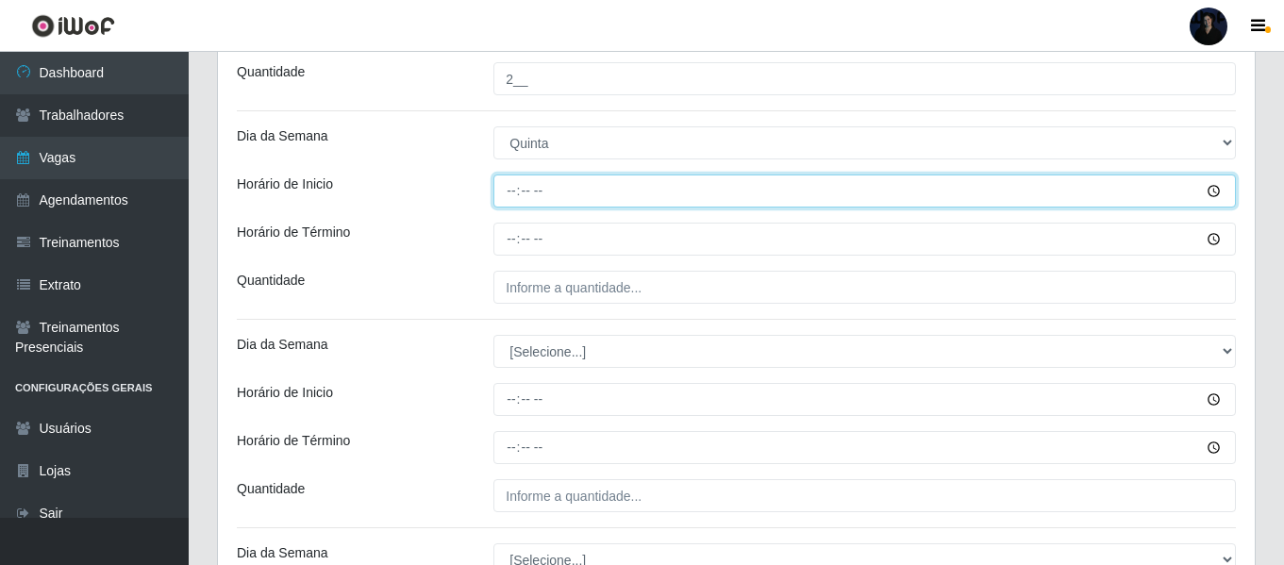
click at [506, 188] on input "Horário de Inicio" at bounding box center [864, 191] width 742 height 33
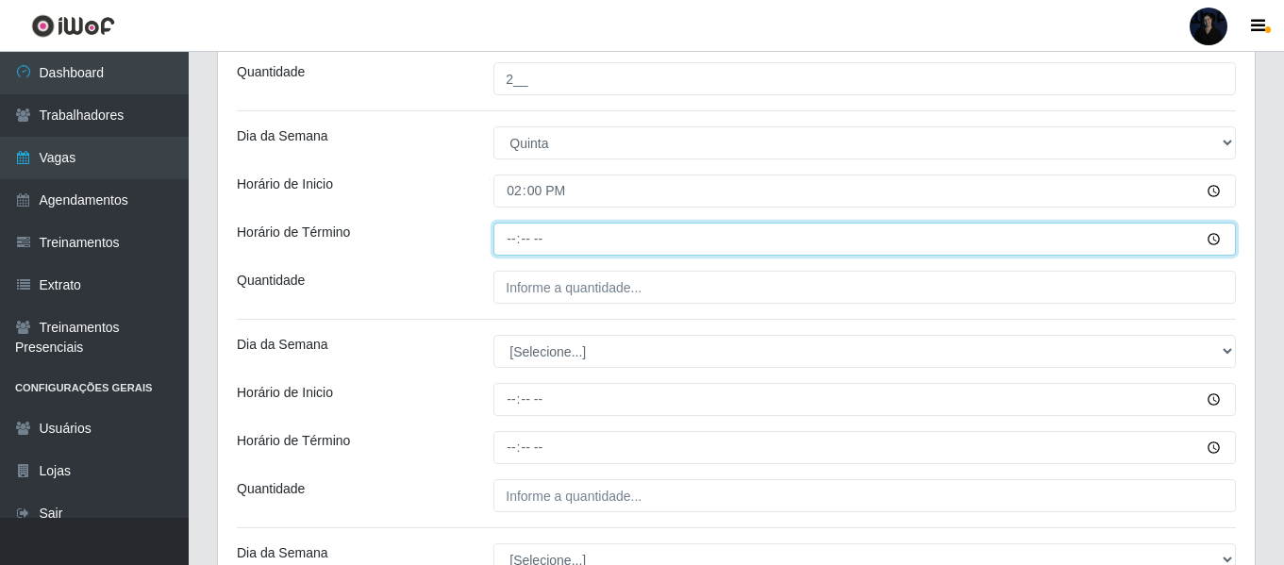
click at [512, 234] on input "Horário de Término" at bounding box center [864, 239] width 742 height 33
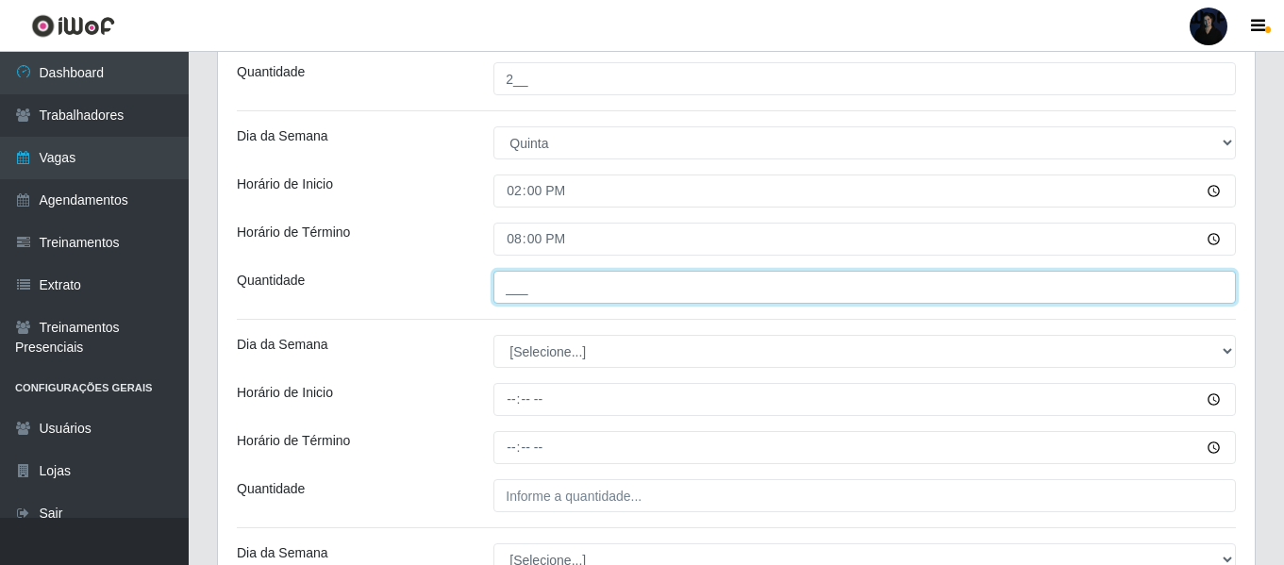
click at [509, 288] on input "___" at bounding box center [864, 287] width 742 height 33
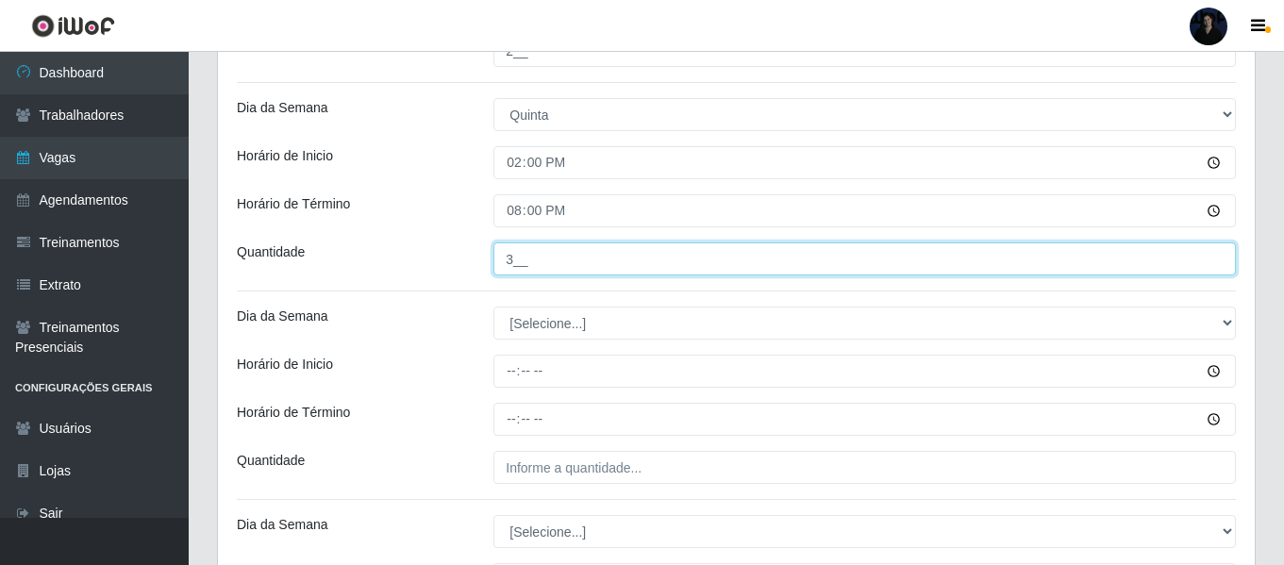
scroll to position [1604, 0]
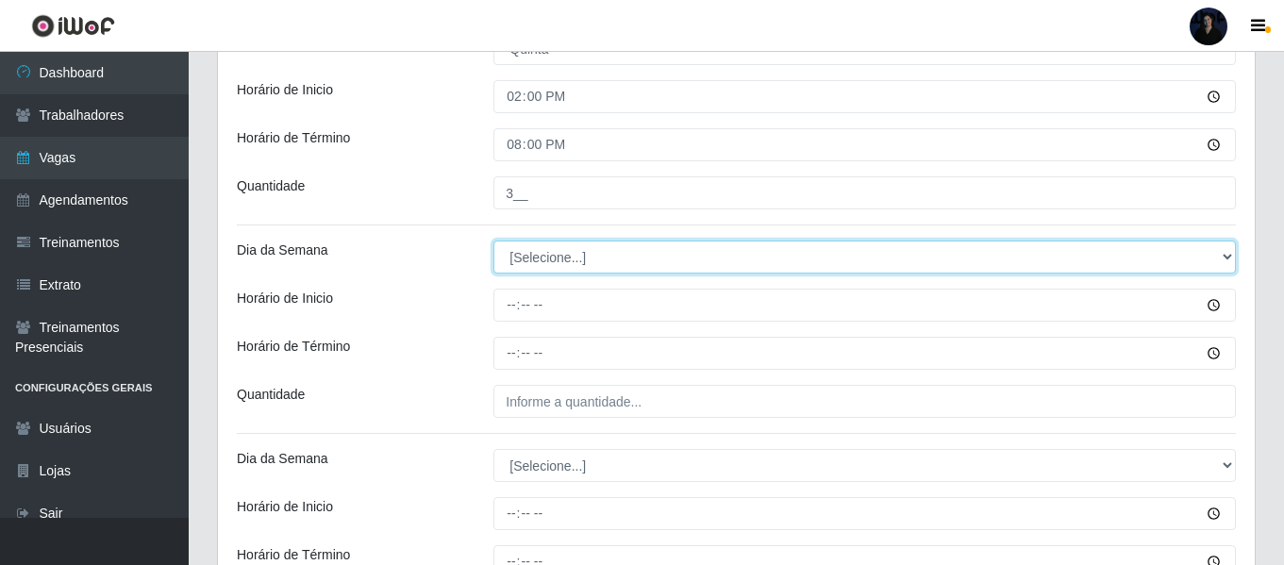
click at [525, 258] on select "[Selecione...] Segunda Terça Quarta Quinta Sexta Sábado Domingo" at bounding box center [864, 257] width 742 height 33
click at [493, 241] on select "[Selecione...] Segunda Terça Quarta Quinta Sexta Sábado Domingo" at bounding box center [864, 257] width 742 height 33
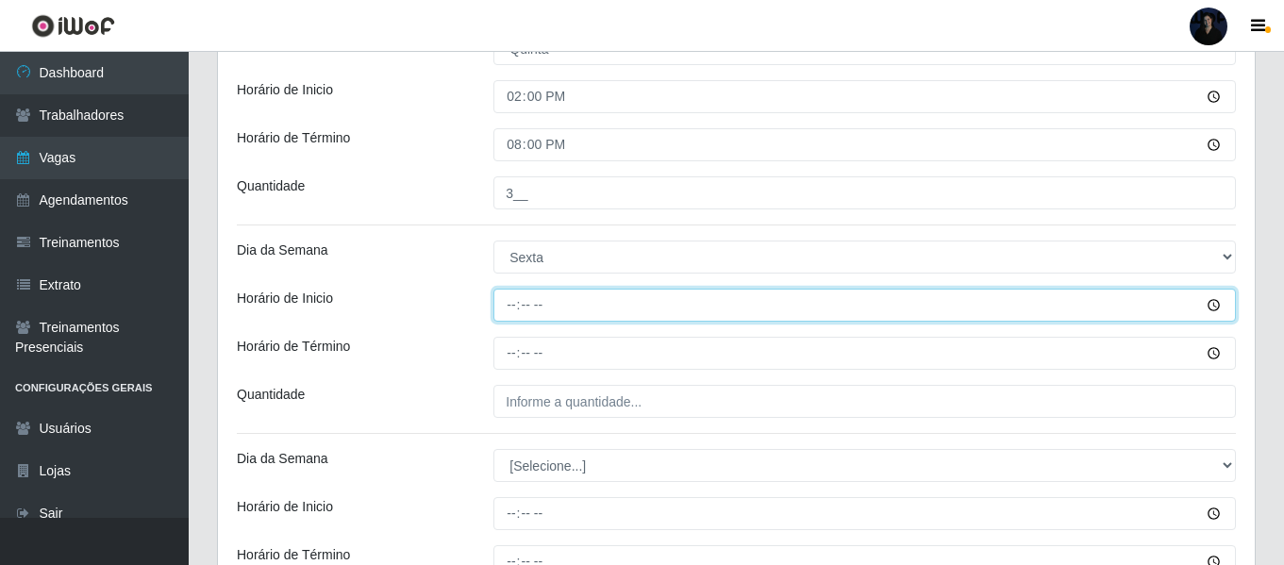
click at [510, 305] on input "Horário de Inicio" at bounding box center [864, 305] width 742 height 33
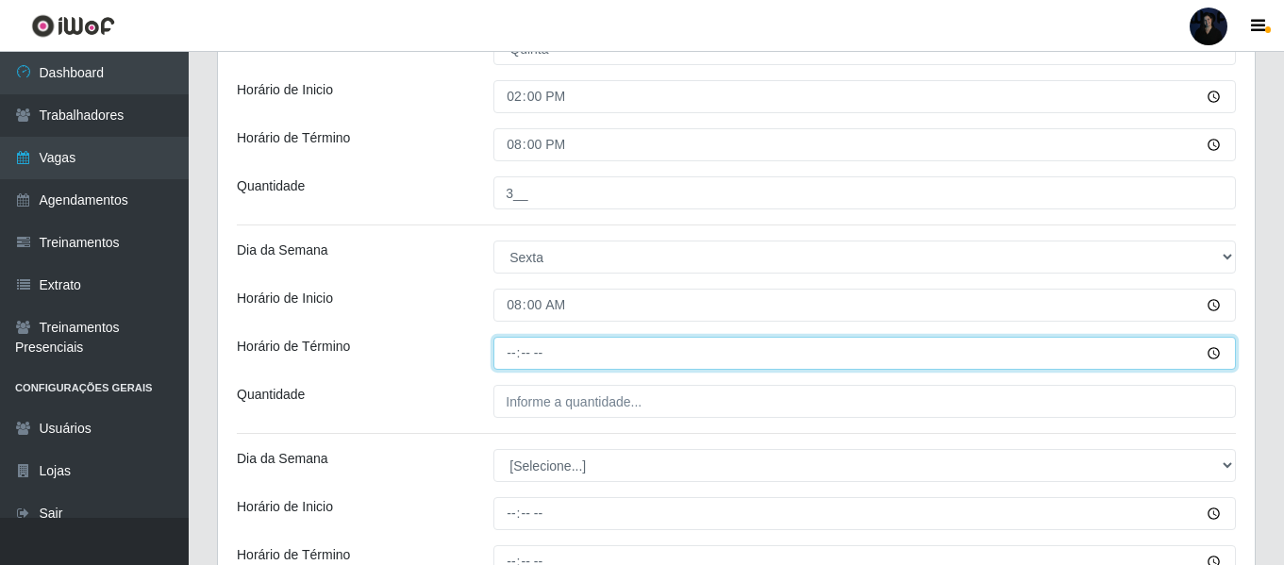
click at [513, 348] on input "Horário de Término" at bounding box center [864, 353] width 742 height 33
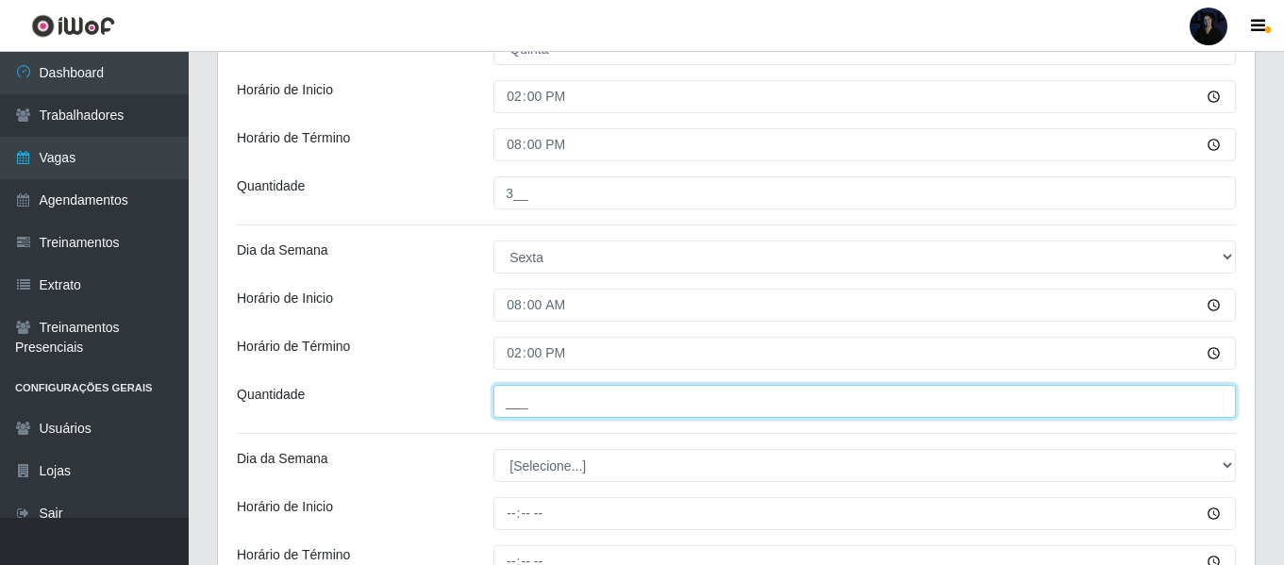
click at [511, 396] on input "___" at bounding box center [864, 401] width 742 height 33
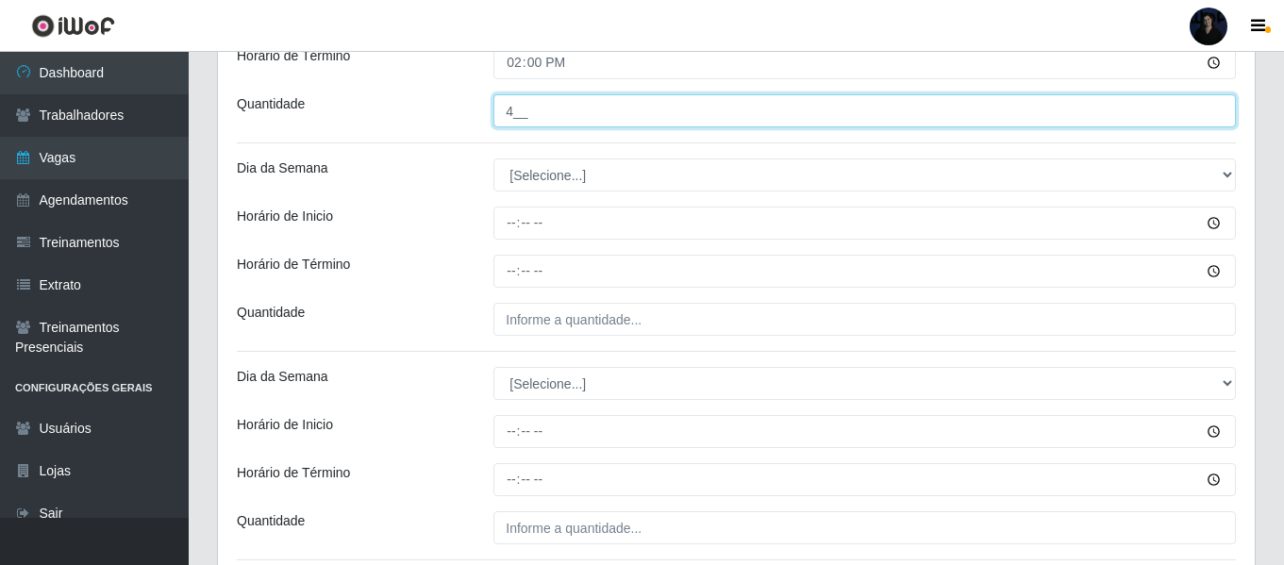
scroll to position [1981, 0]
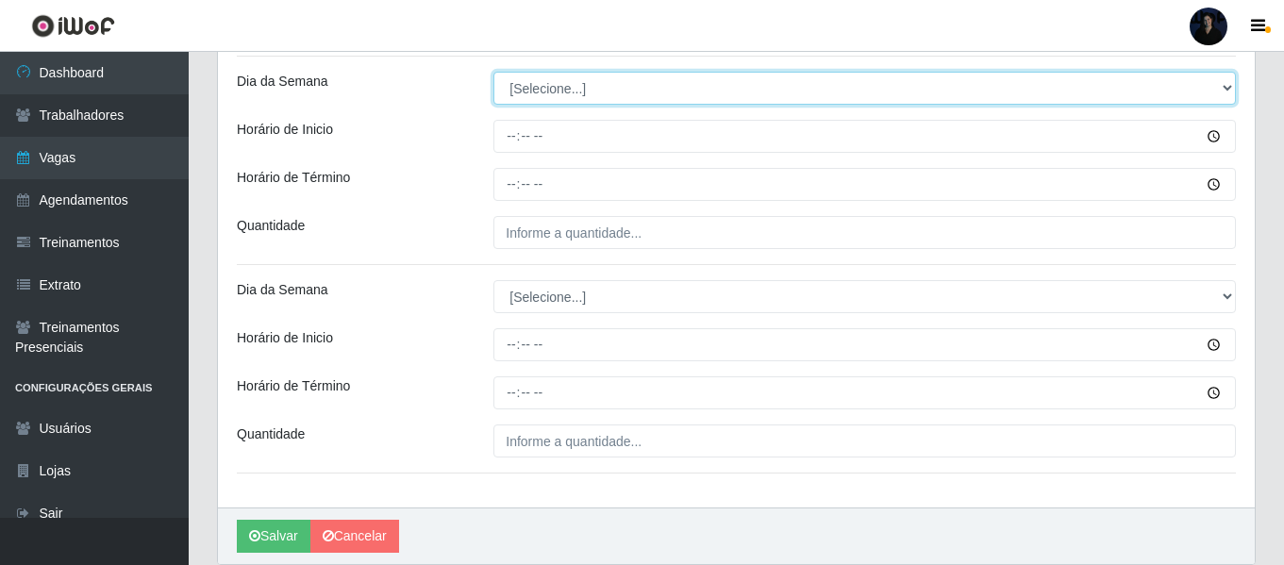
click at [516, 78] on select "[Selecione...] Segunda Terça Quarta Quinta Sexta Sábado Domingo" at bounding box center [864, 88] width 742 height 33
click at [493, 72] on select "[Selecione...] Segunda Terça Quarta Quinta Sexta Sábado Domingo" at bounding box center [864, 88] width 742 height 33
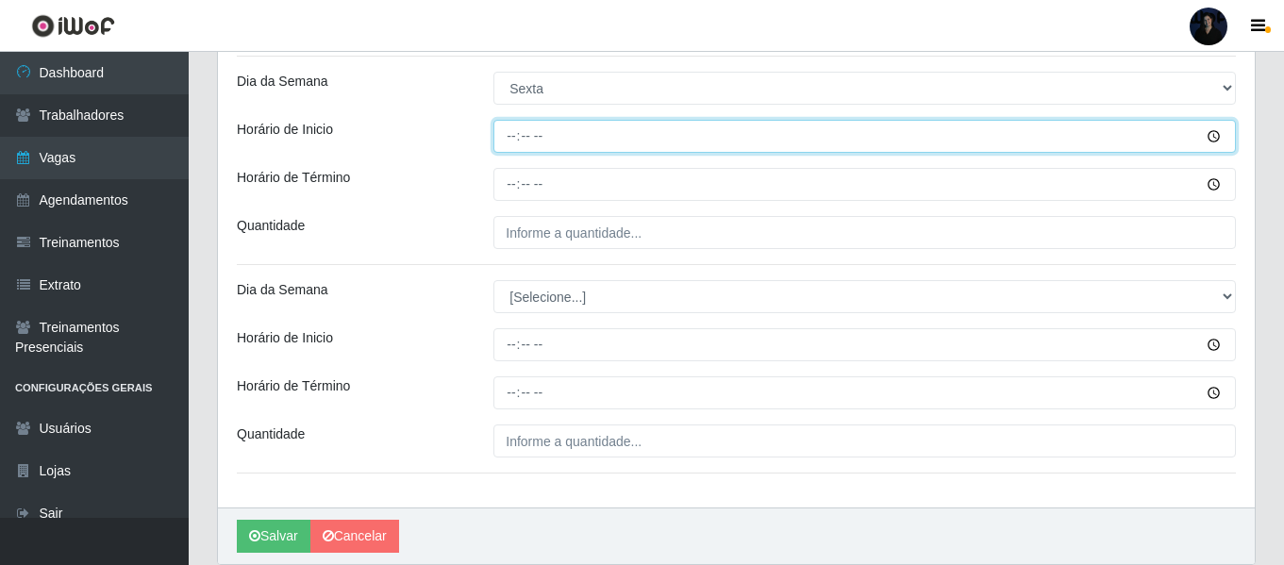
click at [513, 138] on input "Horário de Inicio" at bounding box center [864, 136] width 742 height 33
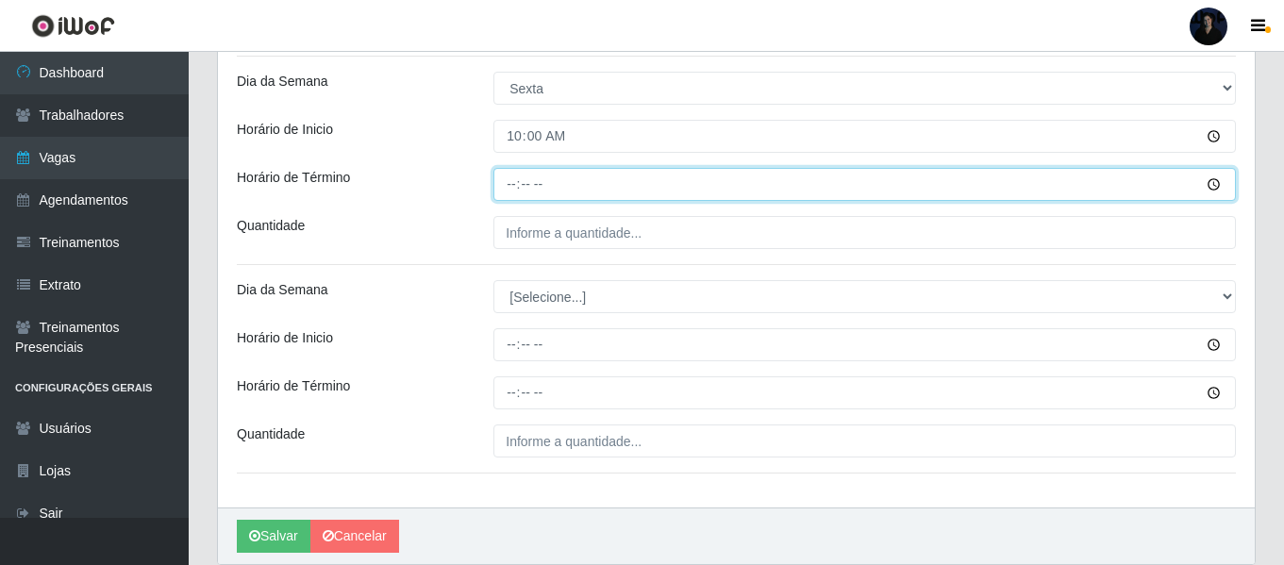
click at [509, 176] on input "Horário de Término" at bounding box center [864, 184] width 742 height 33
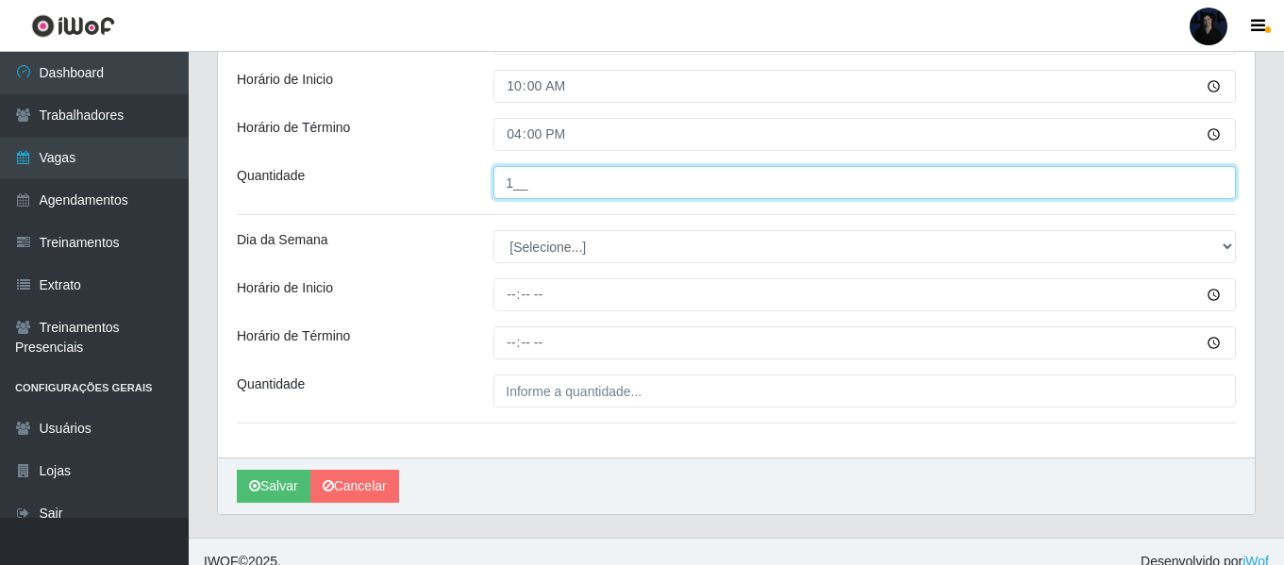
scroll to position [2051, 0]
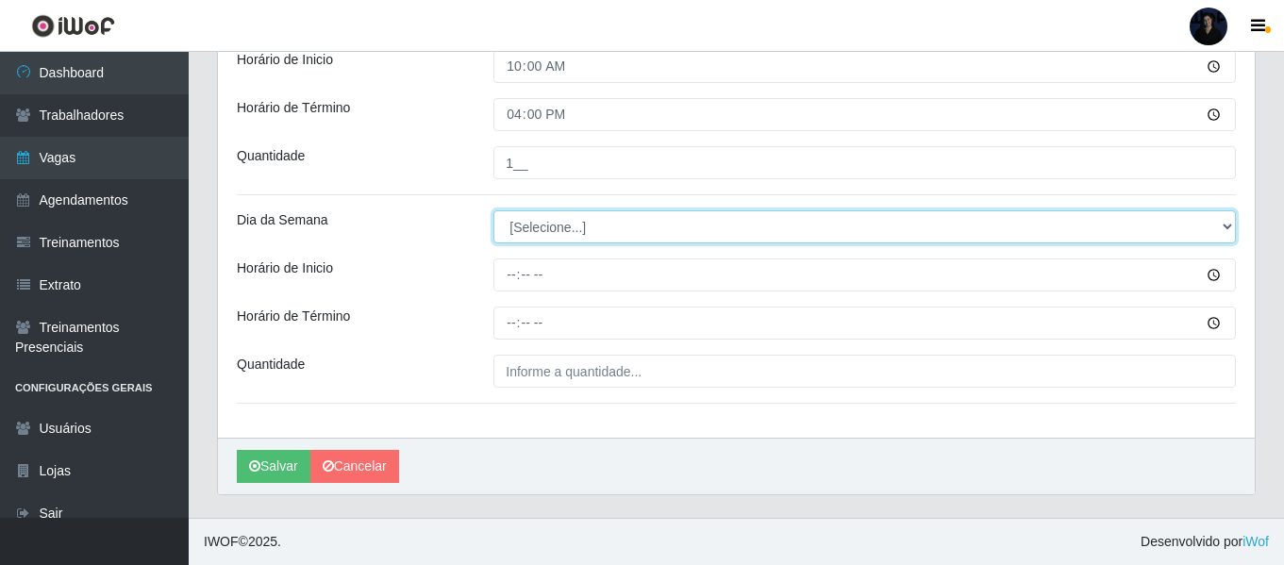
click at [514, 236] on select "[Selecione...] Segunda Terça Quarta Quinta Sexta Sábado Domingo" at bounding box center [864, 226] width 742 height 33
click at [493, 210] on select "[Selecione...] Segunda Terça Quarta Quinta Sexta Sábado Domingo" at bounding box center [864, 226] width 742 height 33
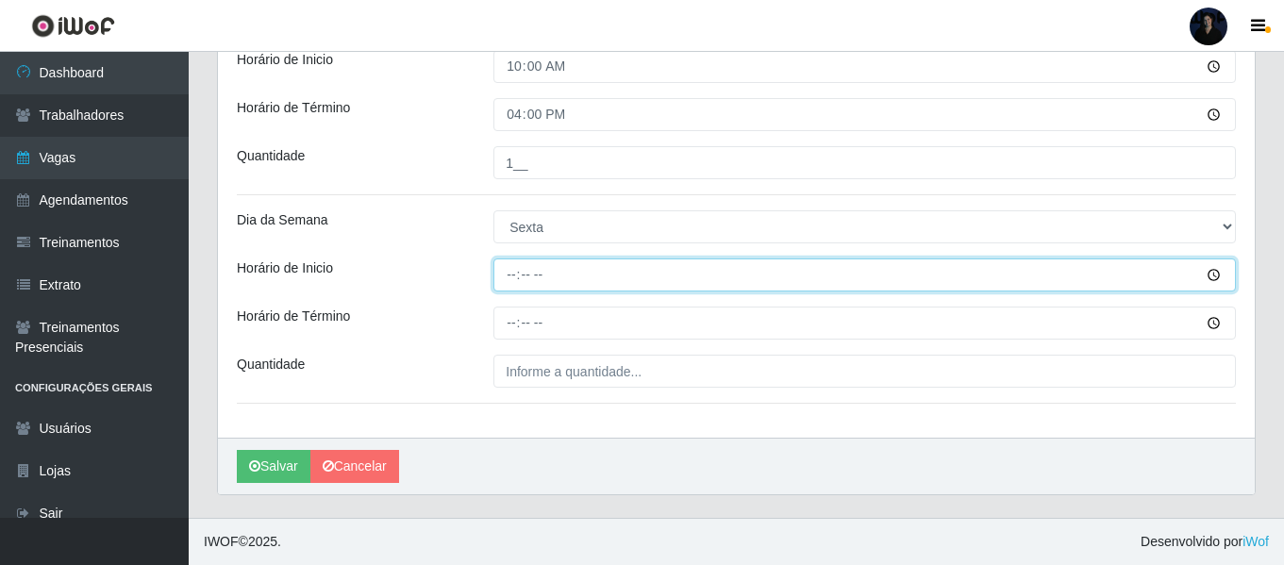
click at [506, 278] on input "Horário de Inicio" at bounding box center [864, 274] width 742 height 33
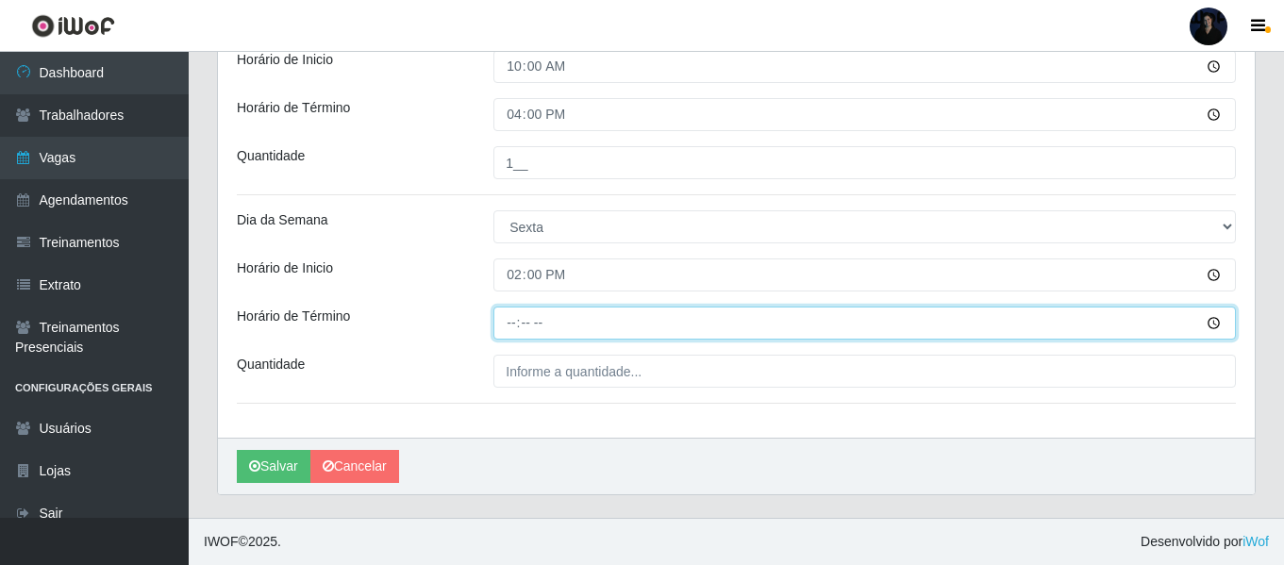
click at [513, 322] on input "Horário de Término" at bounding box center [864, 323] width 742 height 33
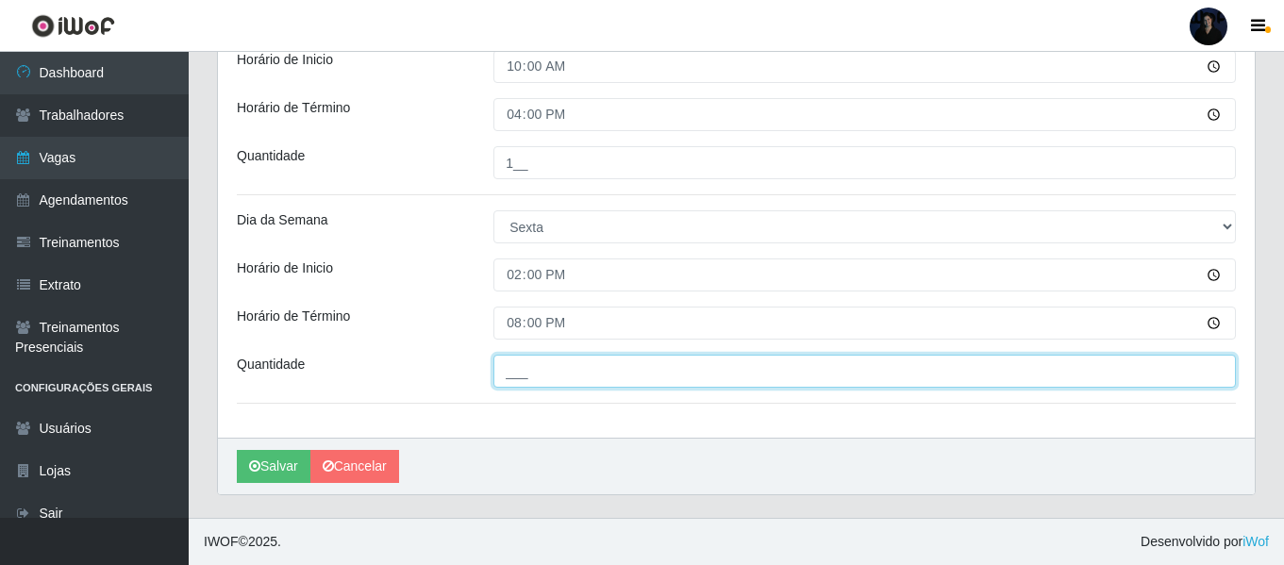
click at [509, 372] on input "___" at bounding box center [864, 371] width 742 height 33
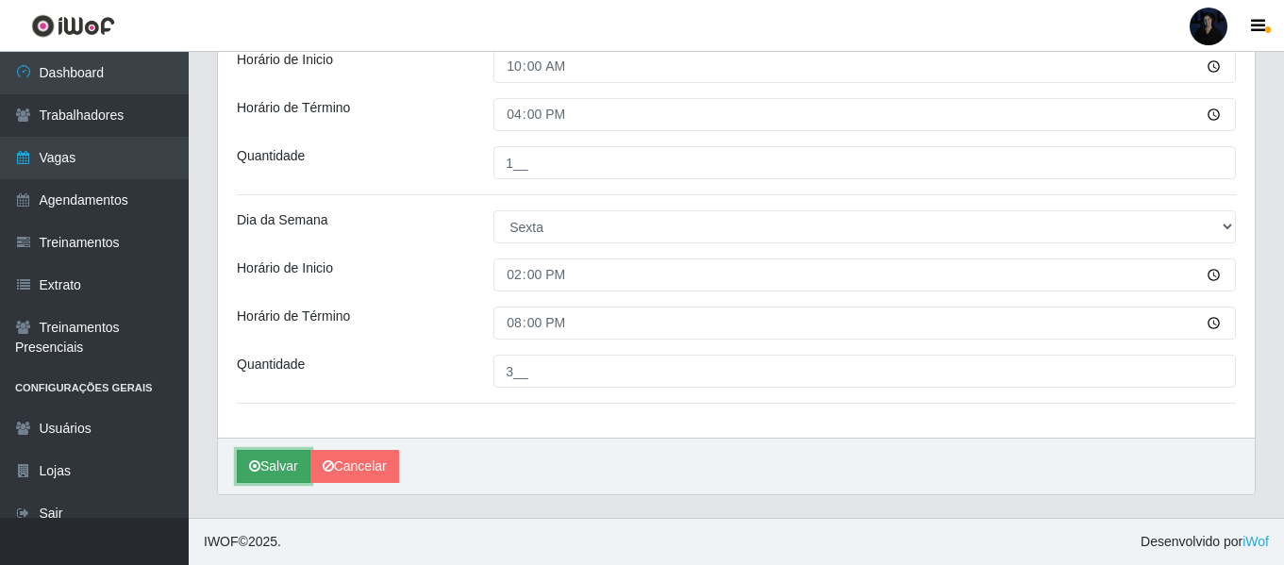
click at [277, 465] on button "Salvar" at bounding box center [274, 466] width 74 height 33
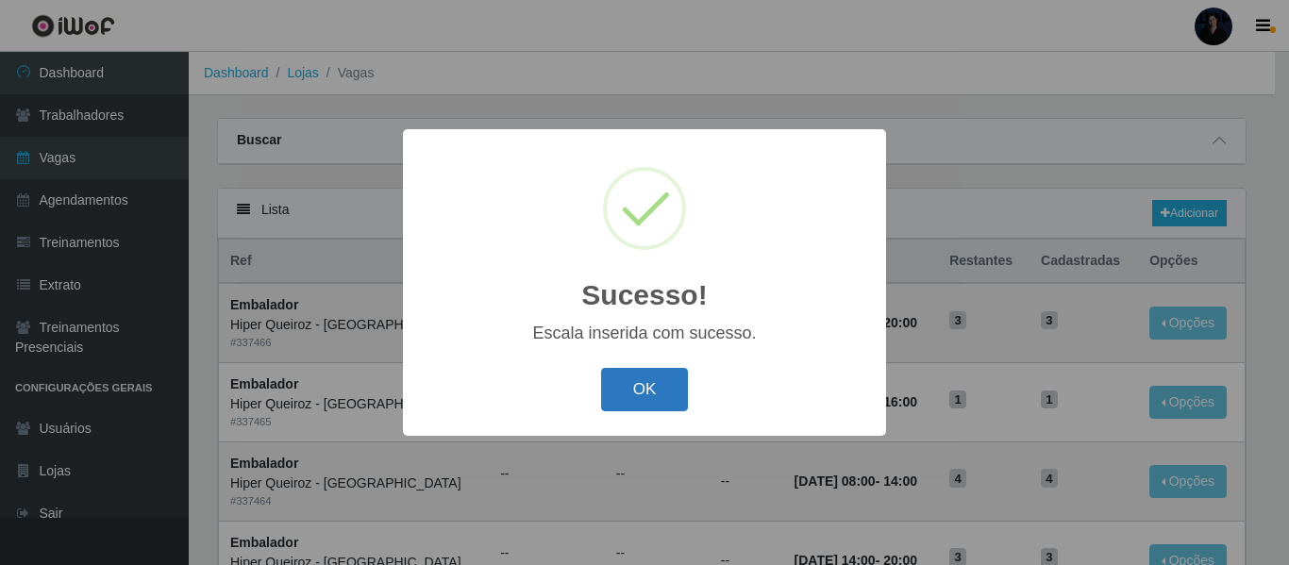
click at [631, 394] on button "OK" at bounding box center [645, 390] width 88 height 44
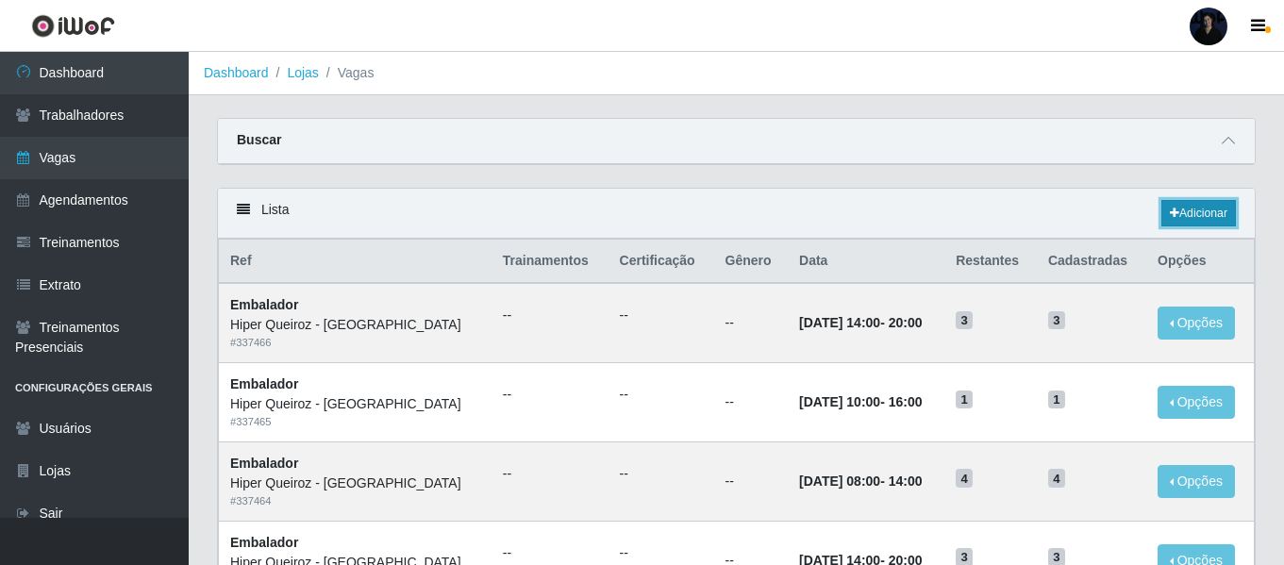
click at [1181, 215] on link "Adicionar" at bounding box center [1198, 213] width 75 height 26
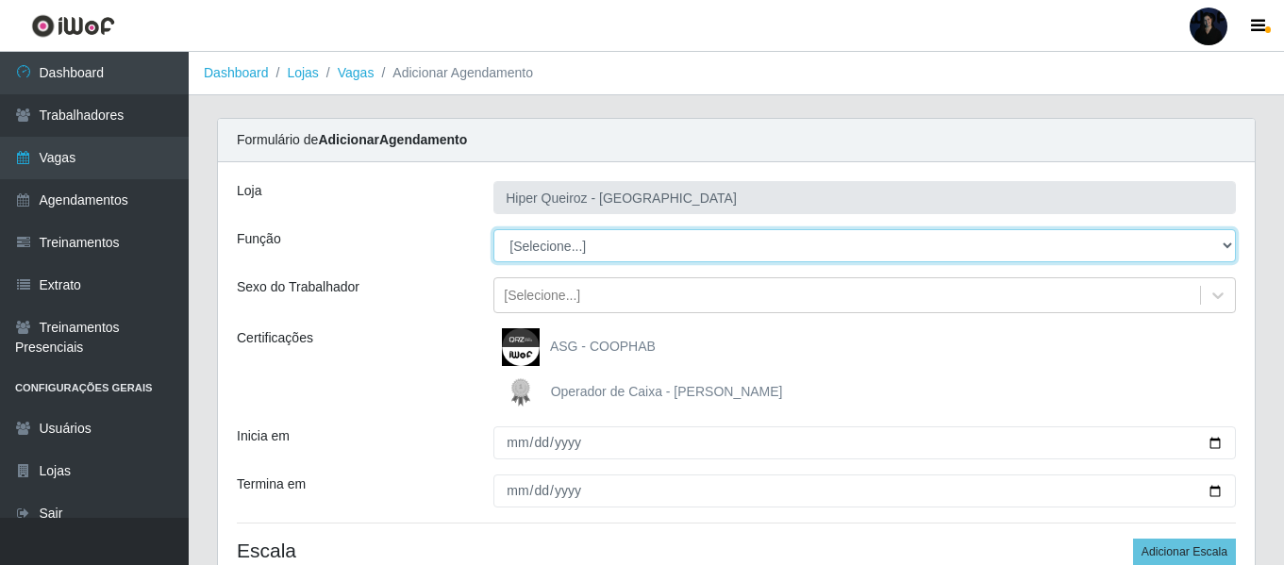
click at [533, 254] on select "[Selecione...] Embalador Embalador + Embalador ++" at bounding box center [864, 245] width 742 height 33
click at [493, 229] on select "[Selecione...] Embalador Embalador + Embalador ++" at bounding box center [864, 245] width 742 height 33
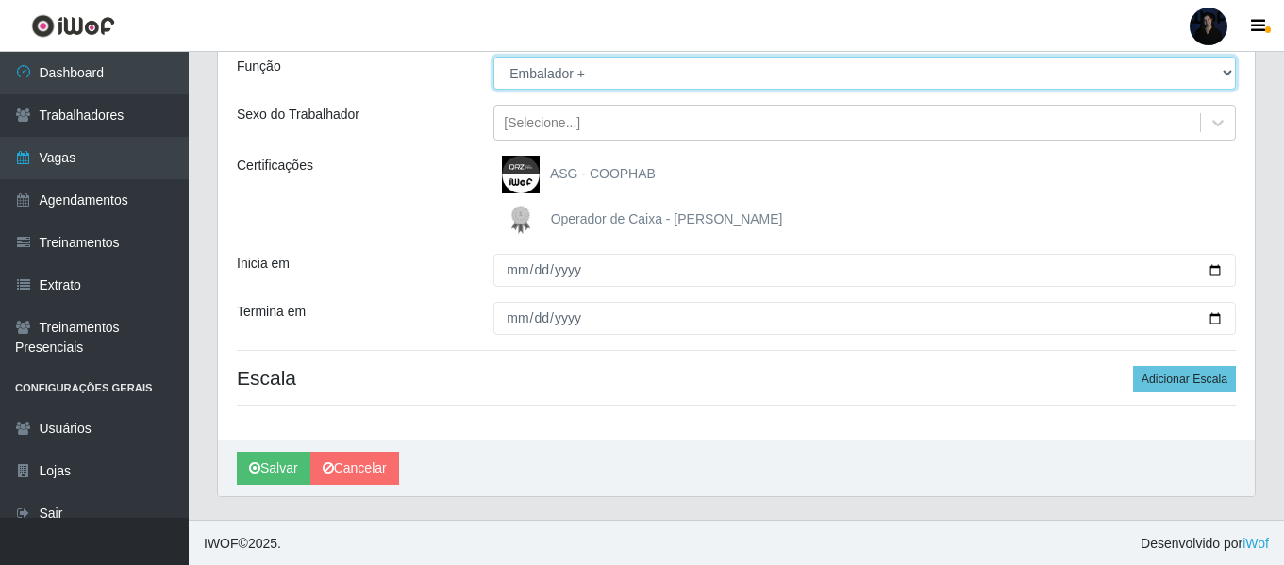
scroll to position [175, 0]
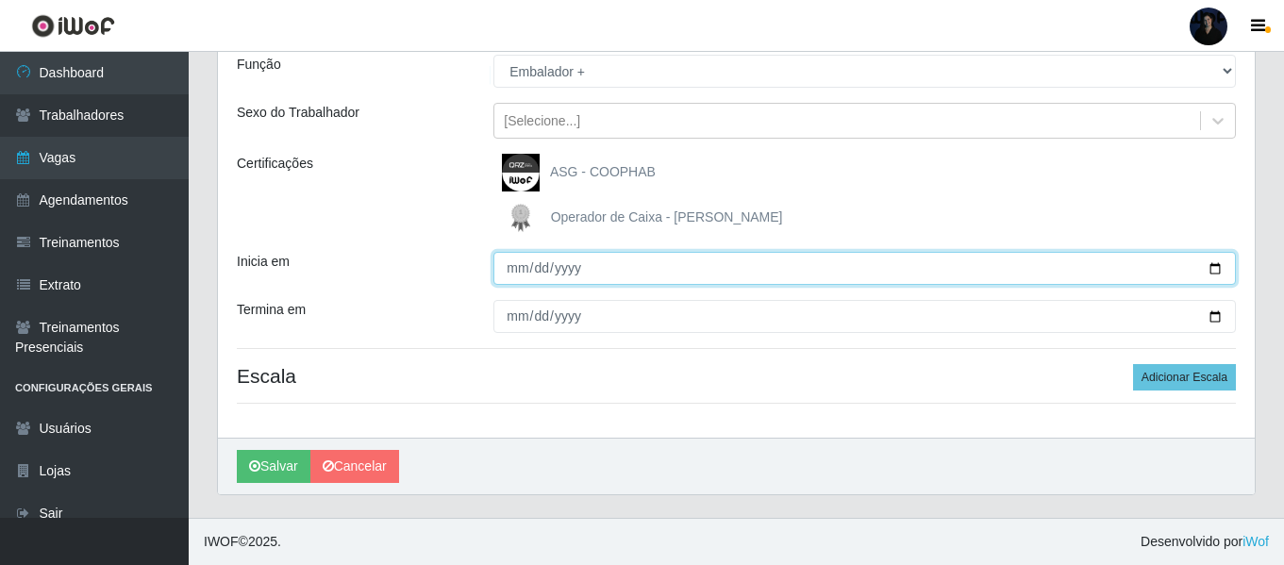
click at [1206, 268] on input "Inicia em" at bounding box center [864, 268] width 742 height 33
click at [1209, 267] on input "Inicia em" at bounding box center [864, 268] width 742 height 33
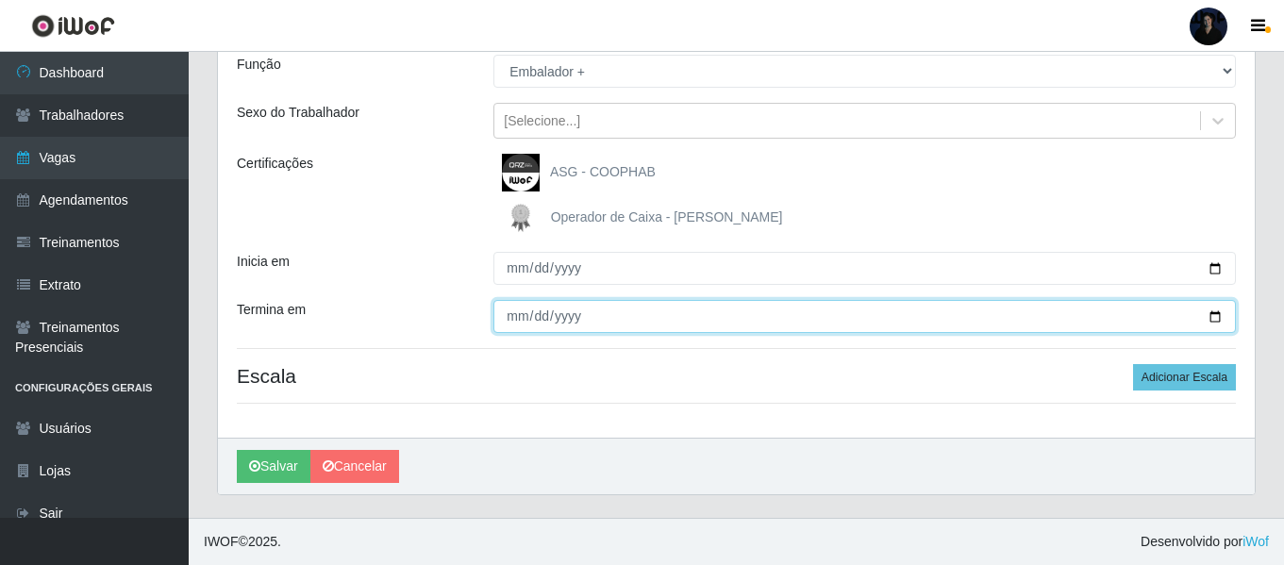
click at [1215, 317] on input "Termina em" at bounding box center [864, 316] width 742 height 33
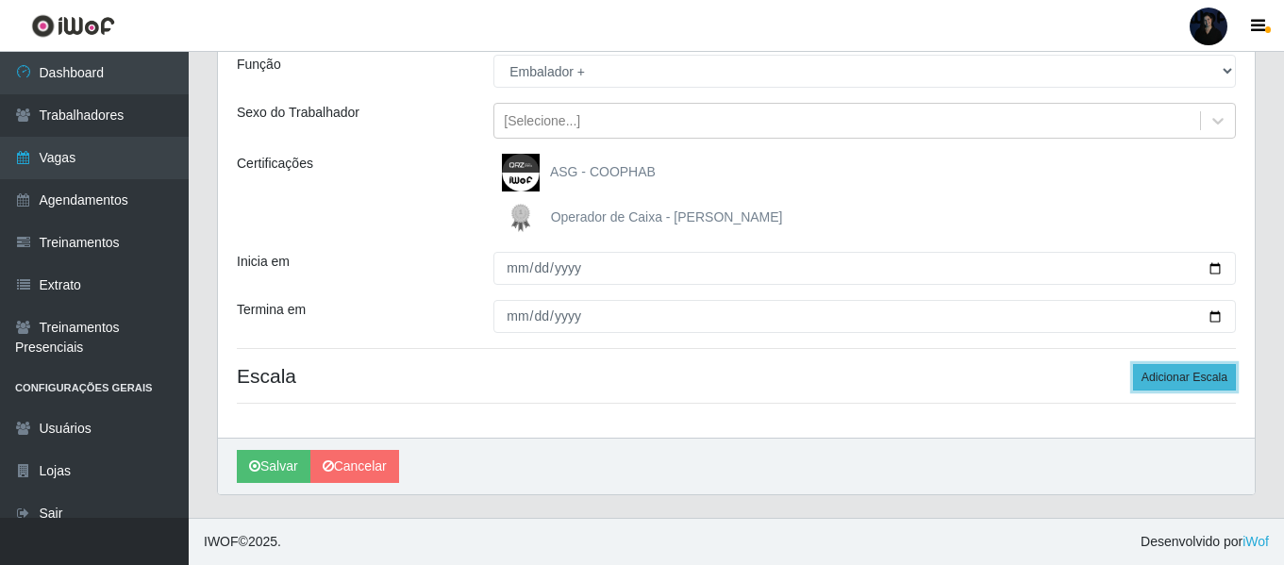
click at [1156, 378] on button "Adicionar Escala" at bounding box center [1184, 377] width 103 height 26
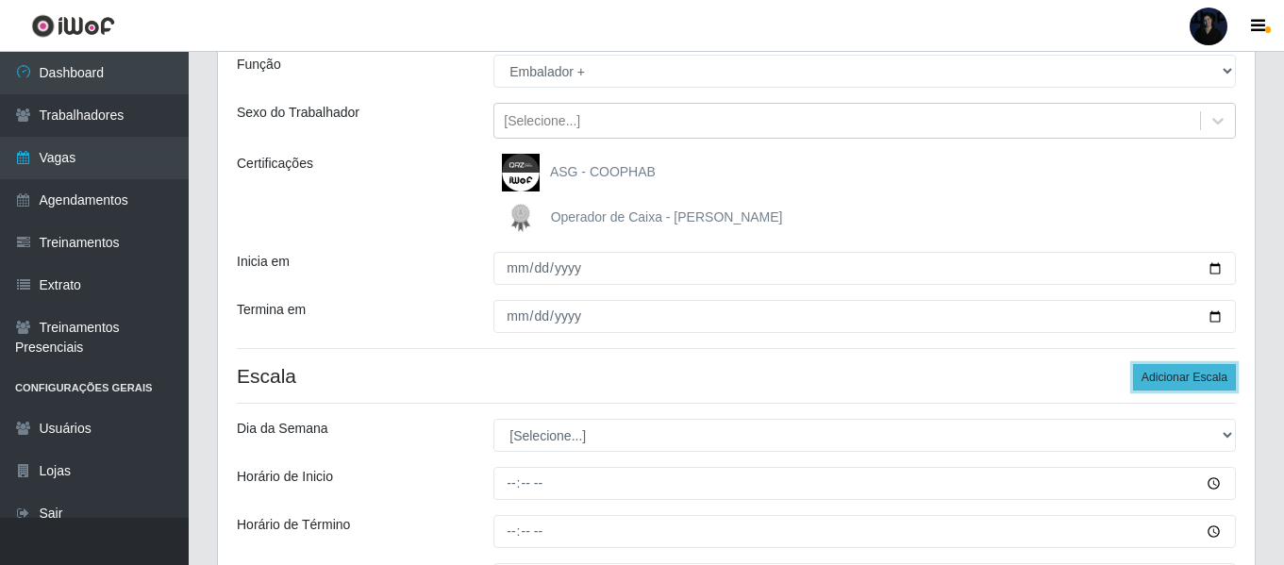
click at [1156, 378] on button "Adicionar Escala" at bounding box center [1184, 377] width 103 height 26
click at [1157, 378] on button "Adicionar Escala" at bounding box center [1184, 377] width 103 height 26
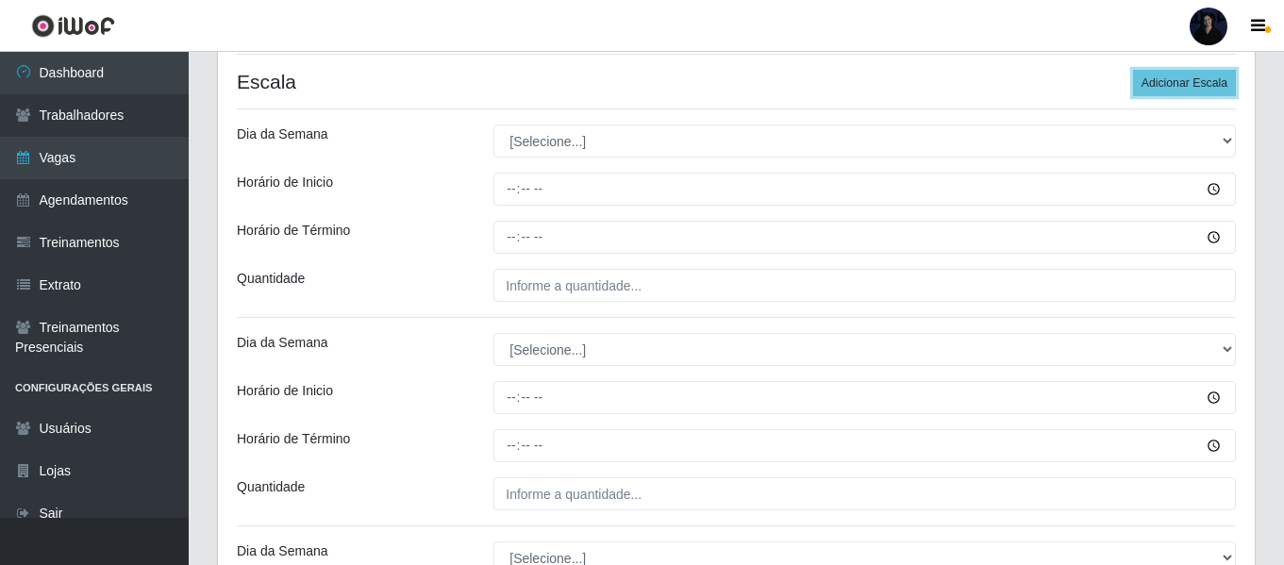
scroll to position [472, 0]
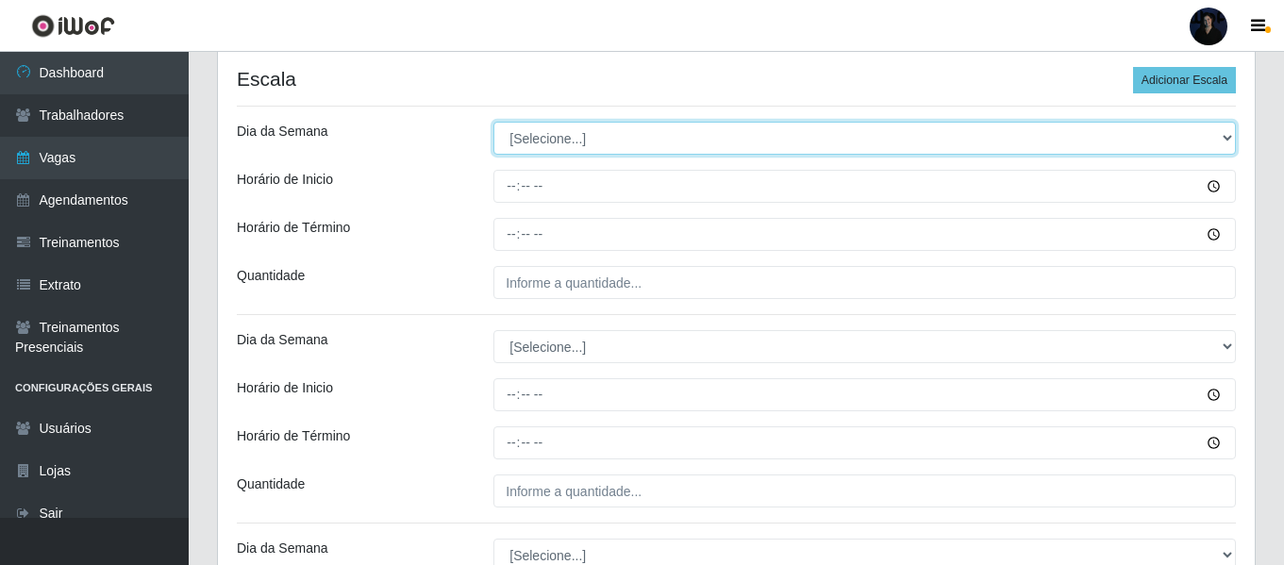
click at [549, 134] on select "[Selecione...] Segunda Terça Quarta Quinta Sexta Sábado Domingo" at bounding box center [864, 138] width 742 height 33
click at [493, 122] on select "[Selecione...] Segunda Terça Quarta Quinta Sexta Sábado Domingo" at bounding box center [864, 138] width 742 height 33
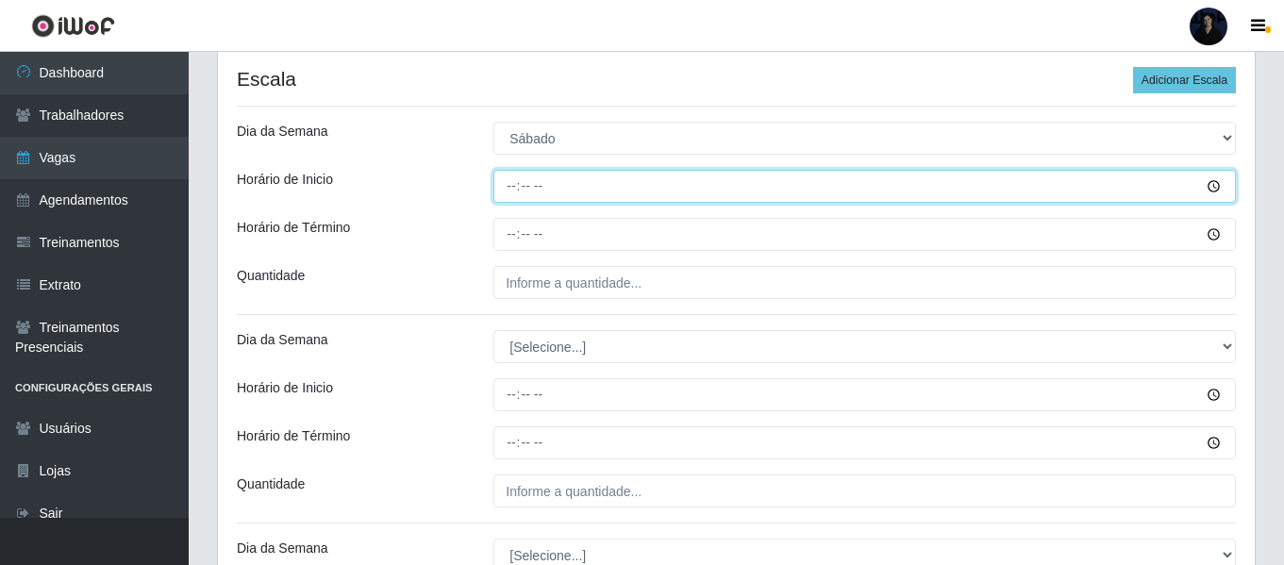
click at [510, 185] on input "Horário de Inicio" at bounding box center [864, 186] width 742 height 33
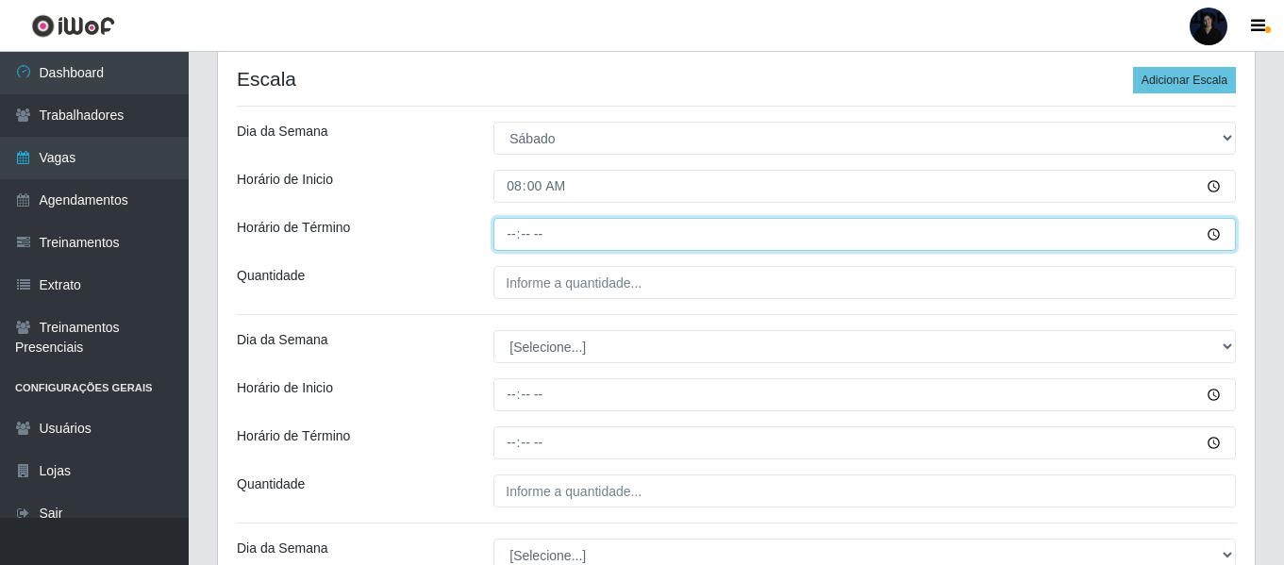
click at [503, 221] on input "Horário de Término" at bounding box center [864, 234] width 742 height 33
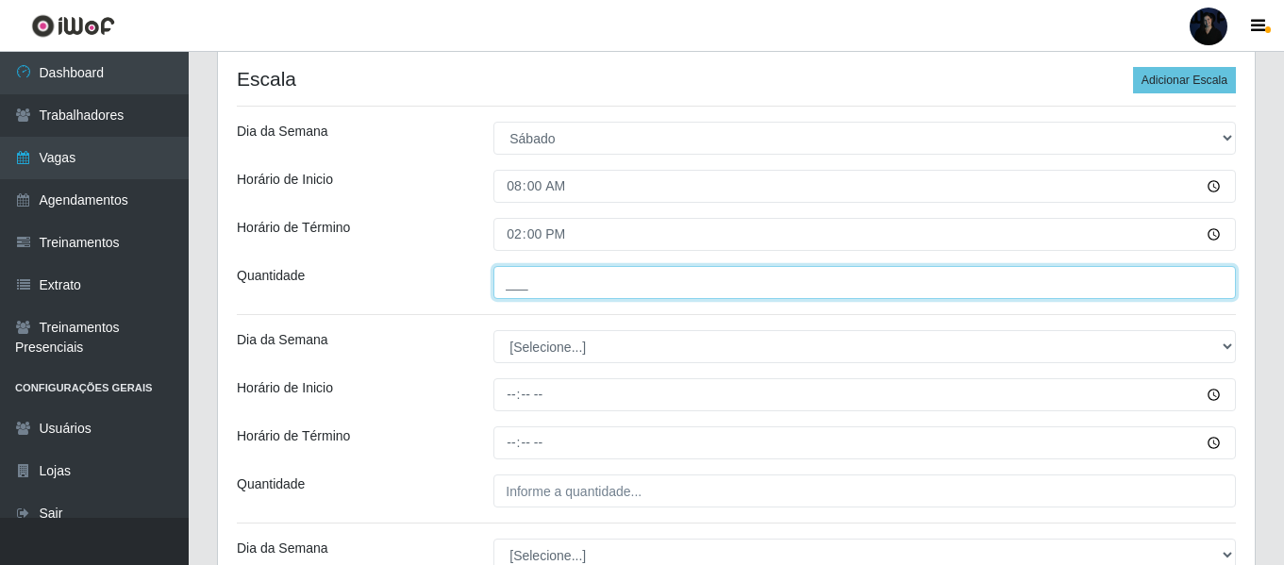
click at [508, 278] on input "___" at bounding box center [864, 282] width 742 height 33
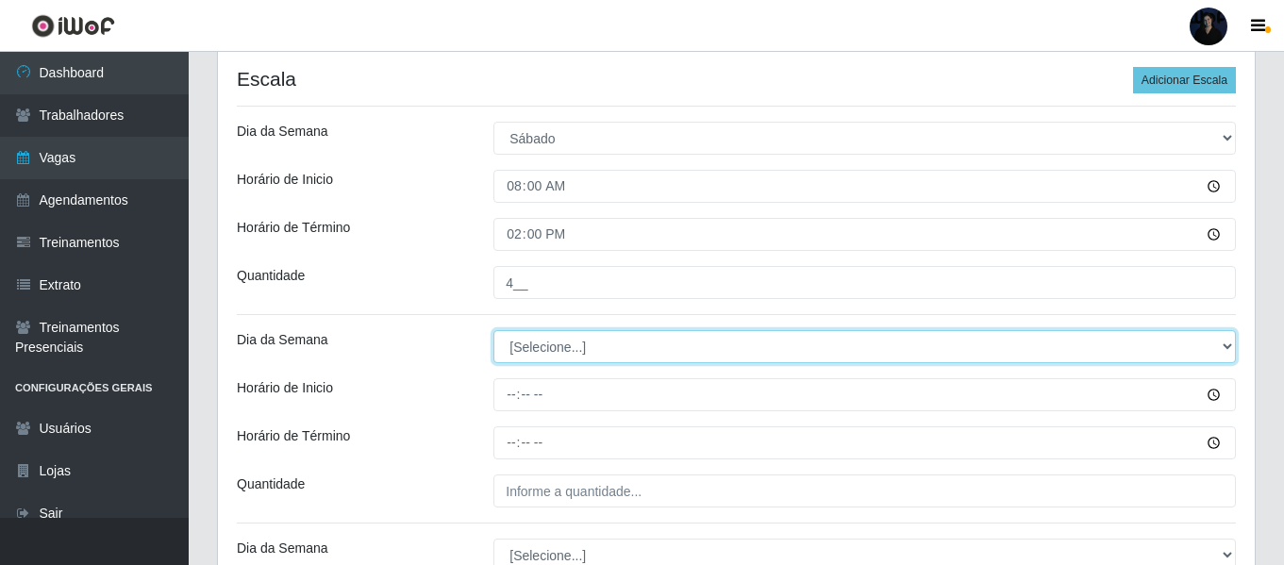
click at [522, 341] on select "[Selecione...] Segunda Terça Quarta Quinta Sexta Sábado Domingo" at bounding box center [864, 346] width 742 height 33
click at [493, 330] on select "[Selecione...] Segunda Terça Quarta Quinta Sexta Sábado Domingo" at bounding box center [864, 346] width 742 height 33
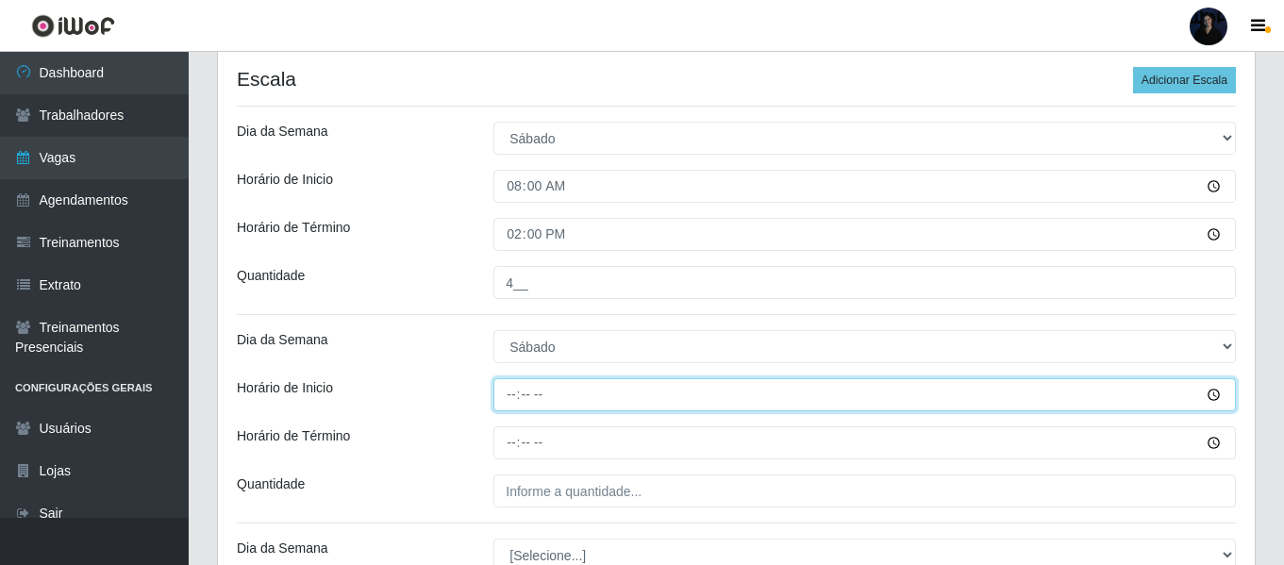
click at [512, 397] on input "Horário de Inicio" at bounding box center [864, 394] width 742 height 33
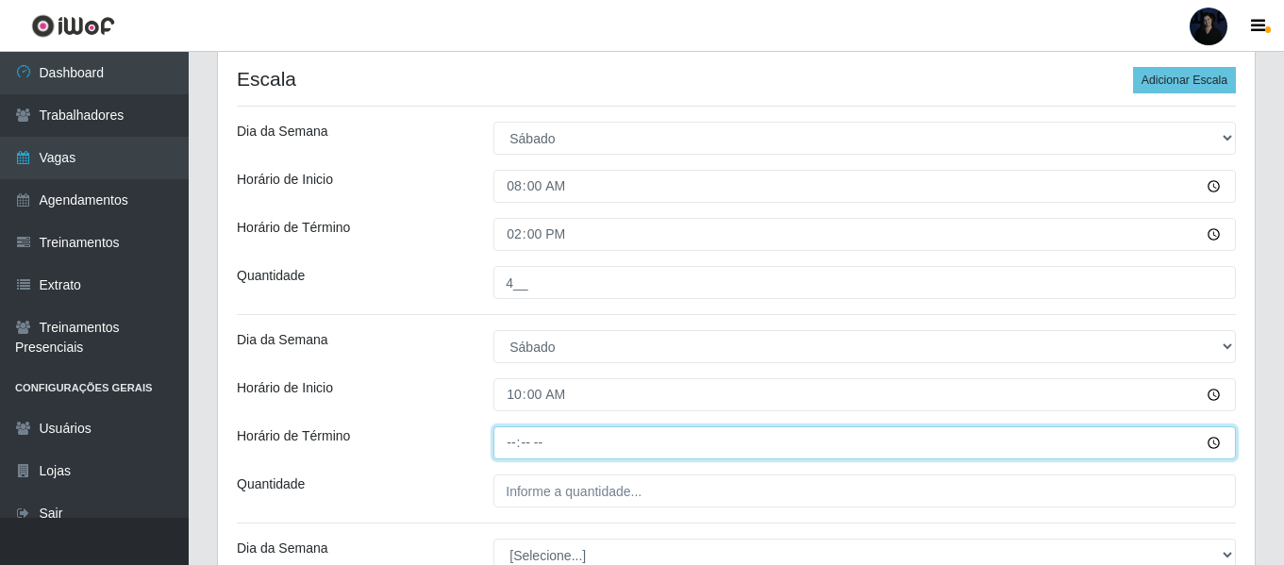
click at [511, 440] on input "Horário de Término" at bounding box center [864, 442] width 742 height 33
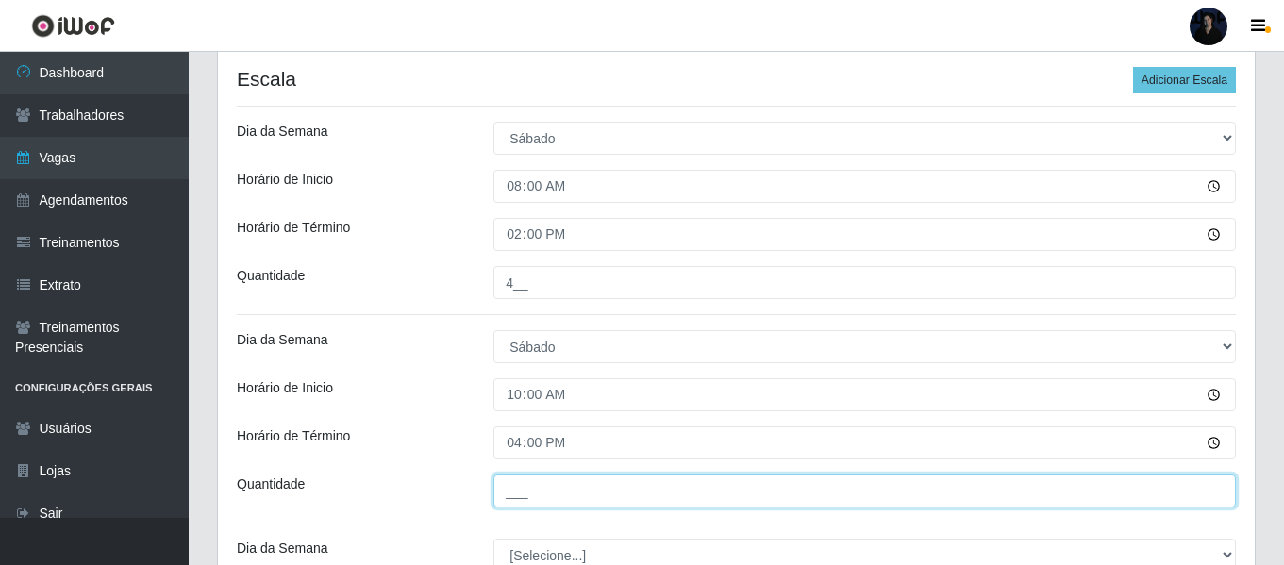
click at [510, 484] on input "___" at bounding box center [864, 490] width 742 height 33
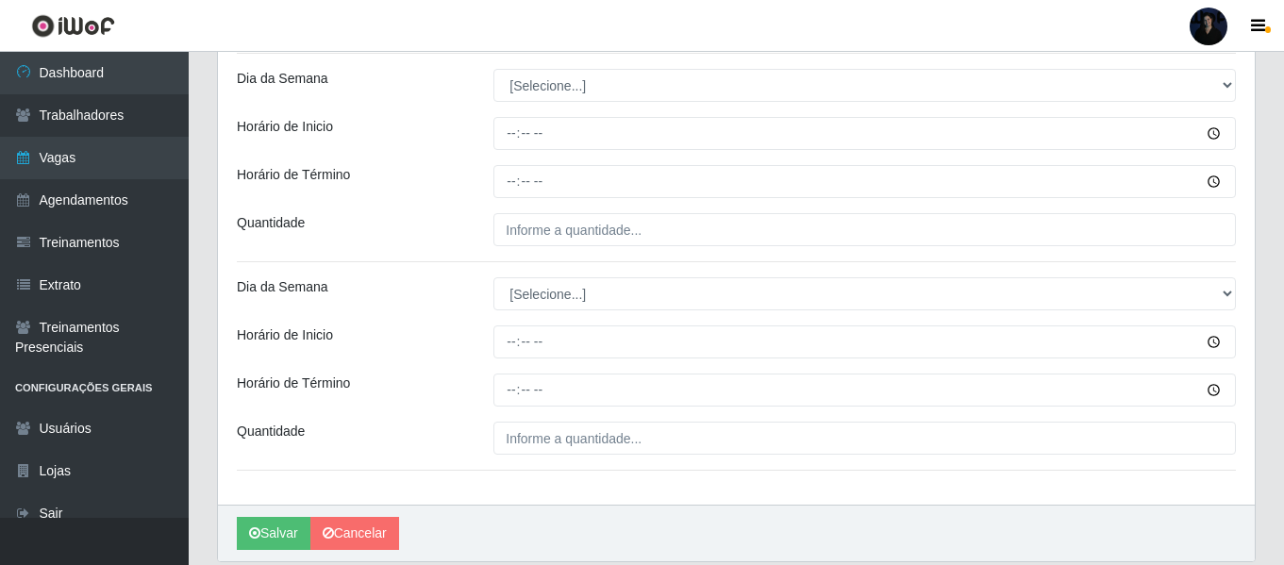
scroll to position [943, 0]
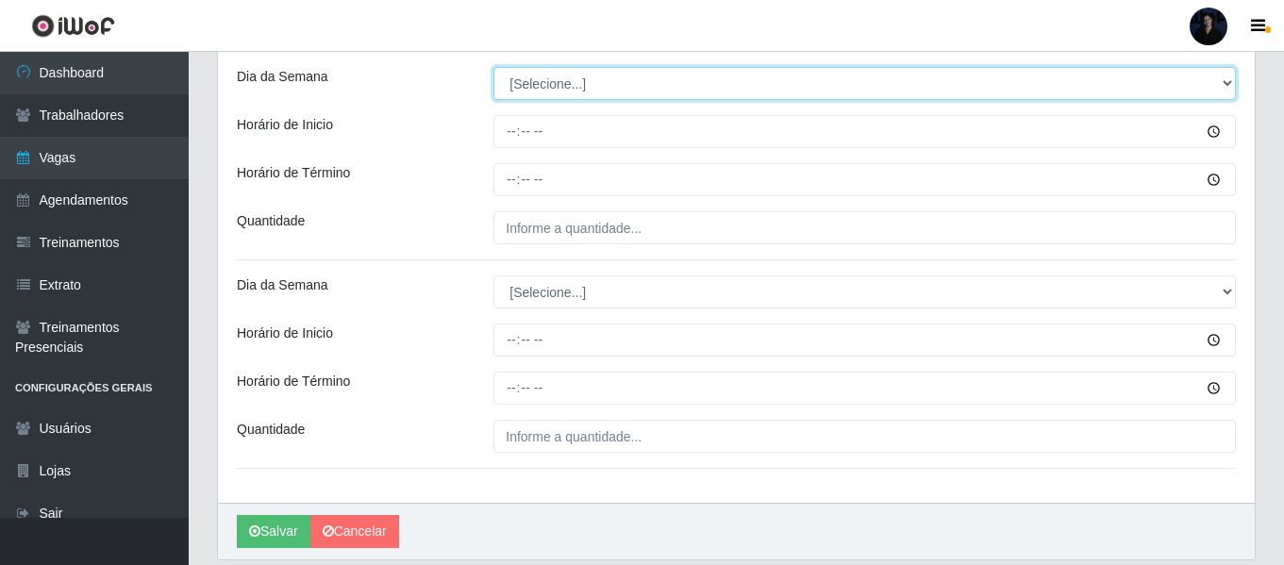
click at [526, 75] on select "[Selecione...] Segunda Terça Quarta Quinta Sexta Sábado Domingo" at bounding box center [864, 83] width 742 height 33
click at [493, 67] on select "[Selecione...] Segunda Terça Quarta Quinta Sexta Sábado Domingo" at bounding box center [864, 83] width 742 height 33
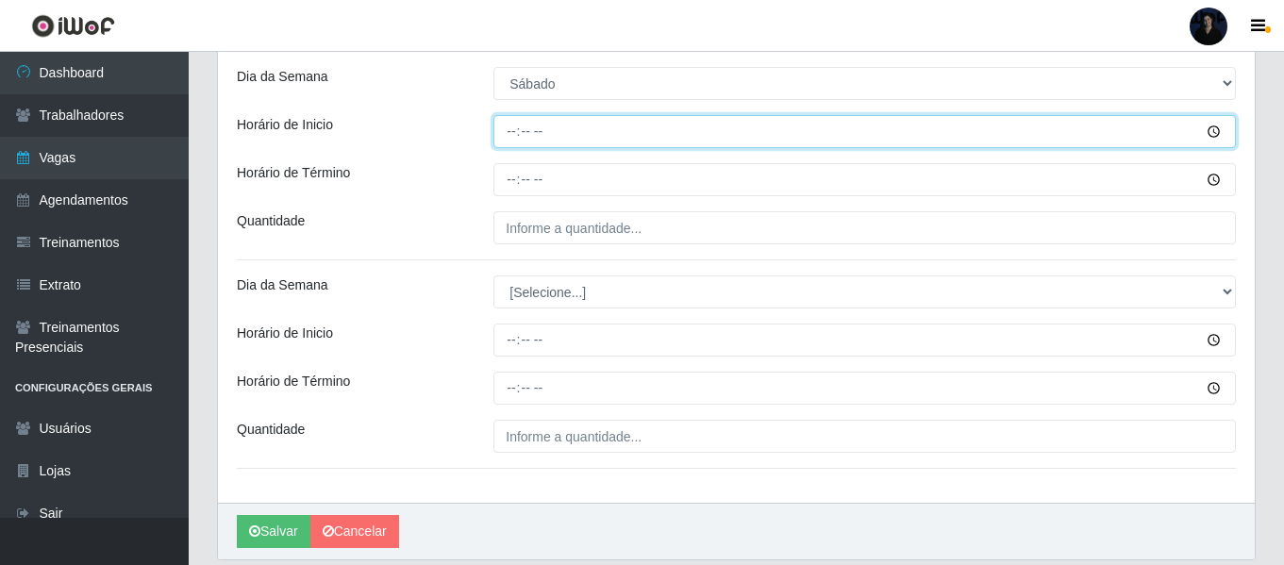
click at [512, 131] on input "Horário de Inicio" at bounding box center [864, 131] width 742 height 33
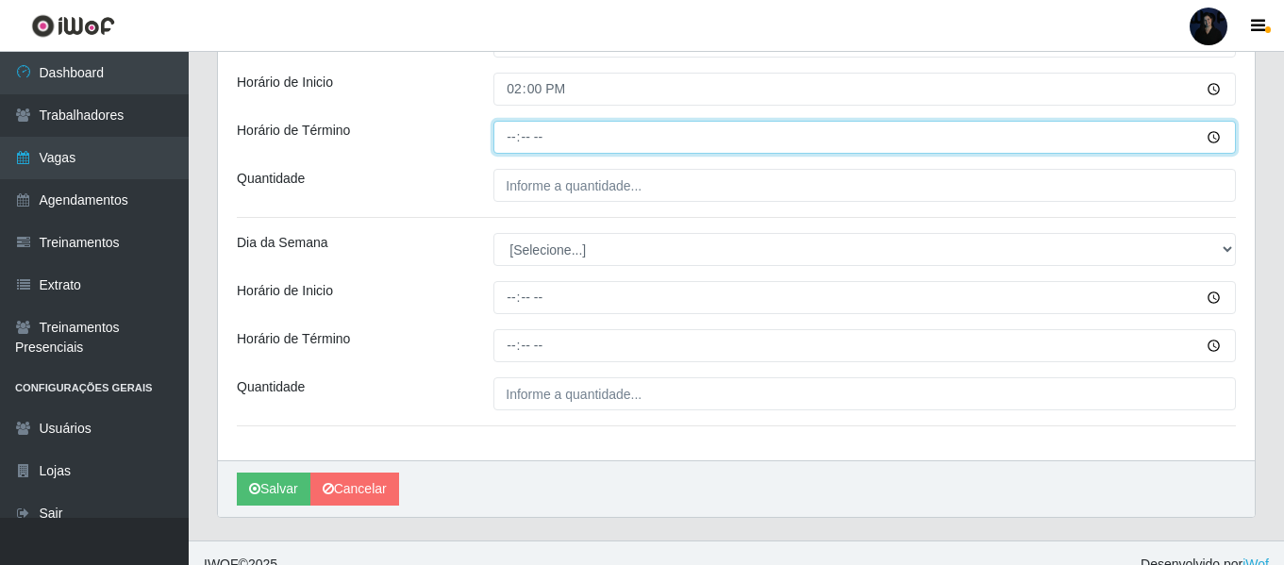
scroll to position [1008, 0]
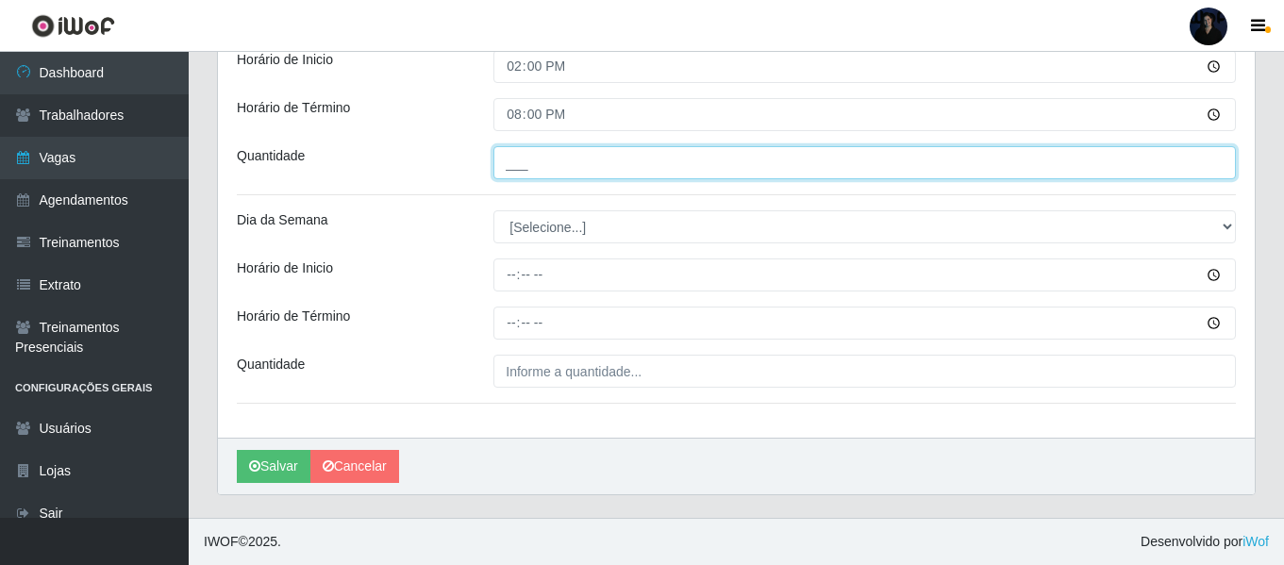
click at [517, 154] on input "___" at bounding box center [864, 162] width 742 height 33
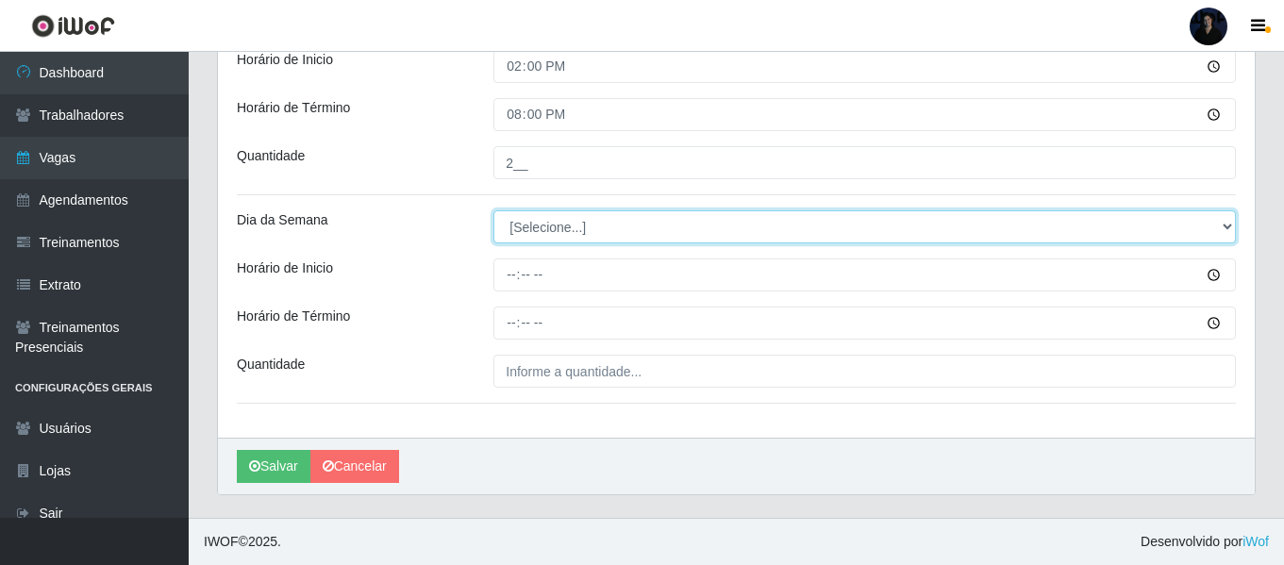
click at [511, 221] on select "[Selecione...] Segunda Terça Quarta Quinta Sexta Sábado Domingo" at bounding box center [864, 226] width 742 height 33
click at [493, 210] on select "[Selecione...] Segunda Terça Quarta Quinta Sexta Sábado Domingo" at bounding box center [864, 226] width 742 height 33
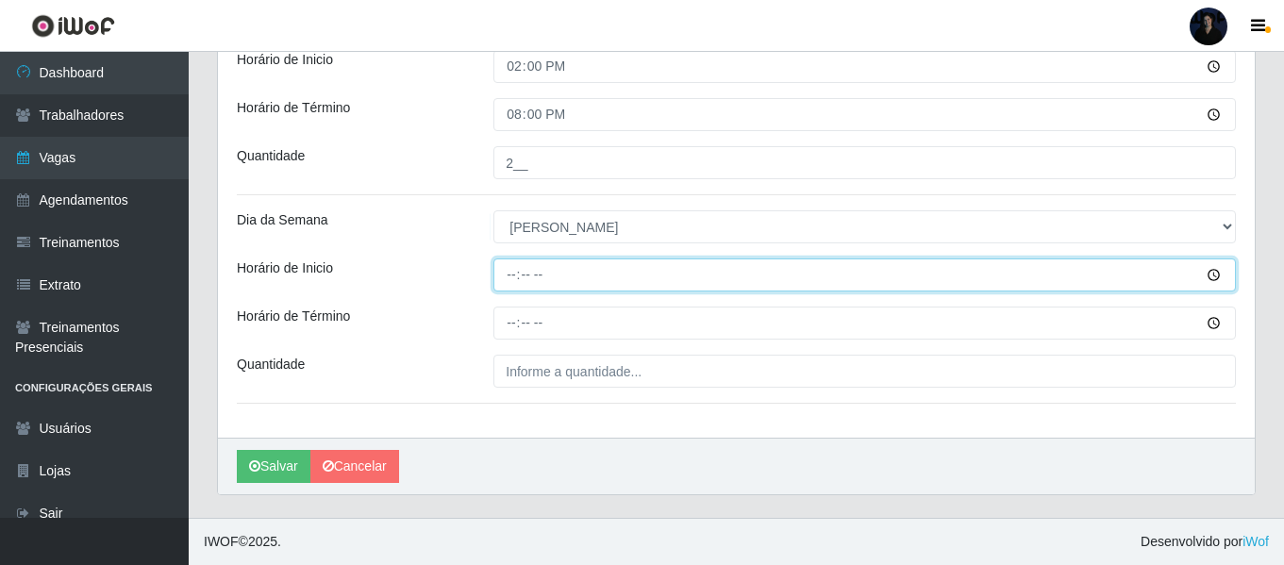
click at [507, 270] on input "Horário de Inicio" at bounding box center [864, 274] width 742 height 33
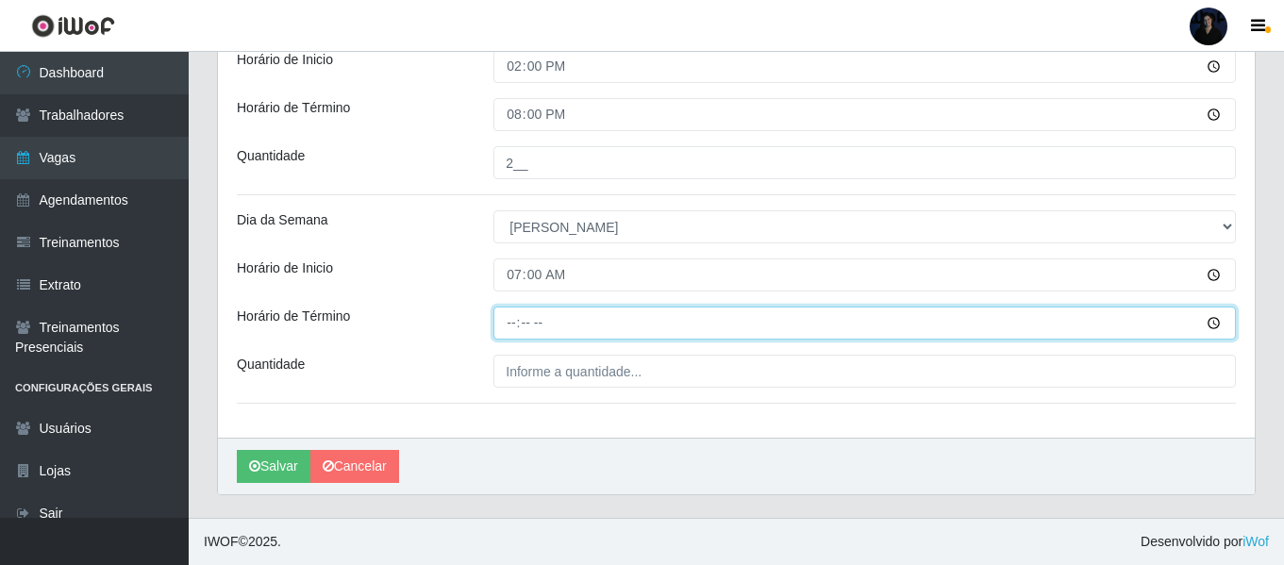
click at [508, 318] on input "Horário de Término" at bounding box center [864, 323] width 742 height 33
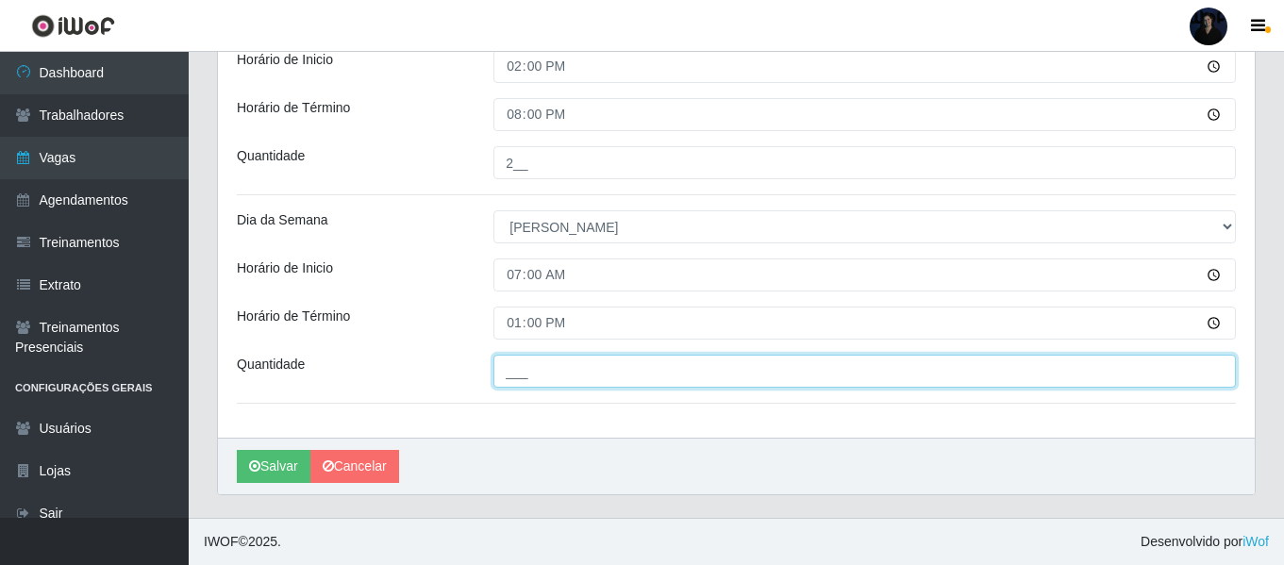
click at [503, 373] on input "___" at bounding box center [864, 371] width 742 height 33
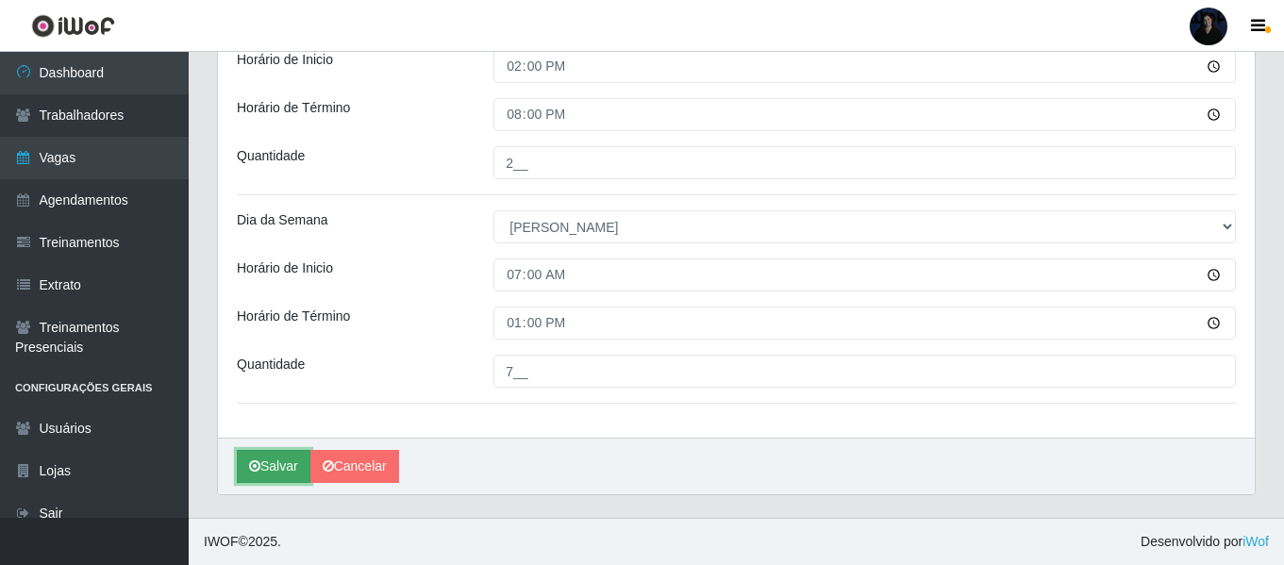
click at [263, 470] on button "Salvar" at bounding box center [274, 466] width 74 height 33
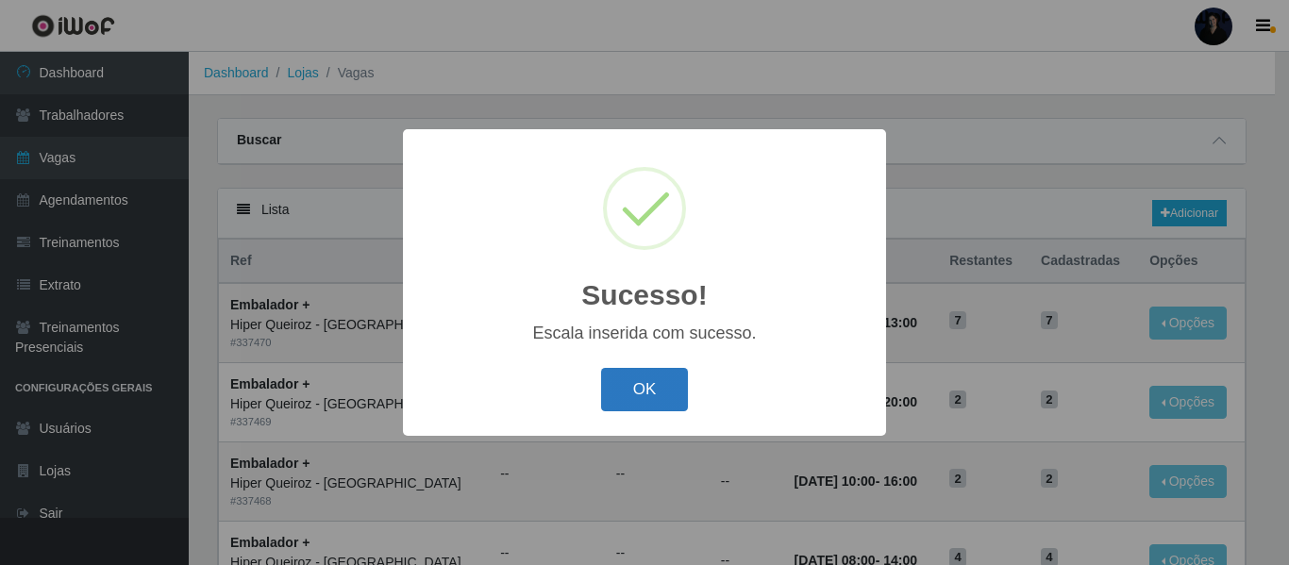
click at [648, 386] on button "OK" at bounding box center [645, 390] width 88 height 44
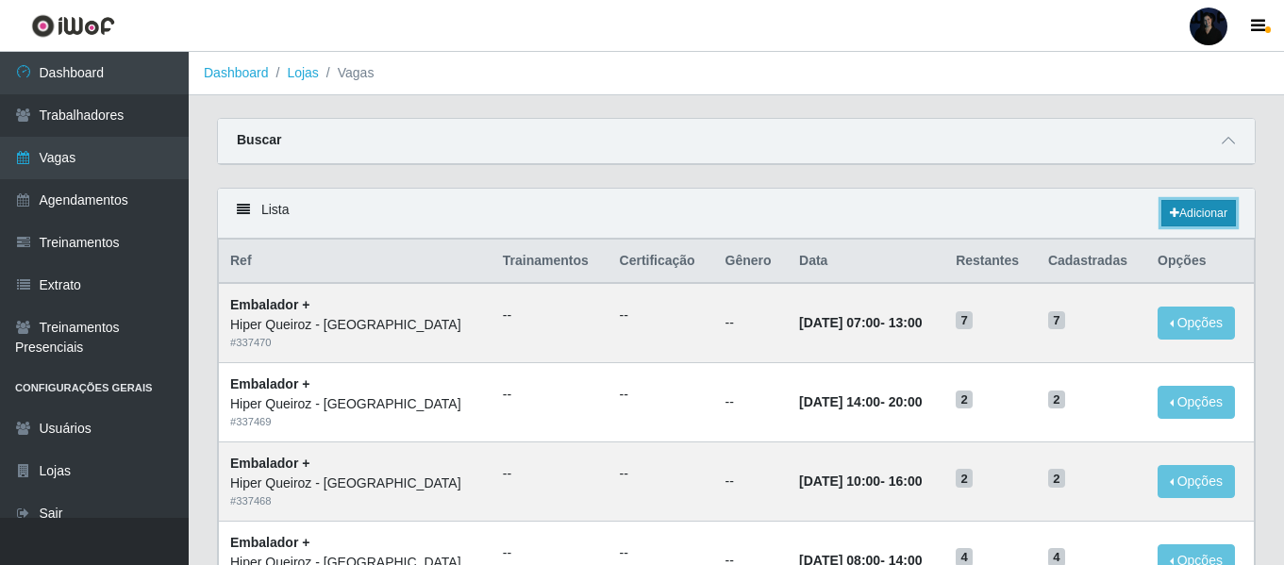
click at [1172, 208] on icon at bounding box center [1174, 213] width 9 height 11
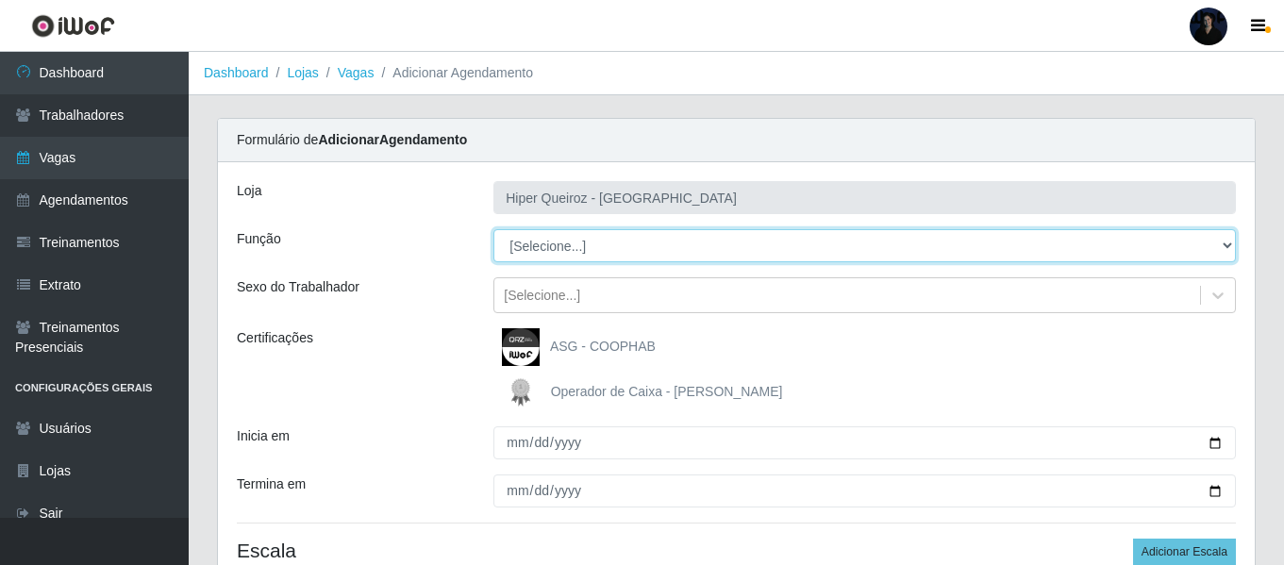
click at [555, 240] on select "[Selecione...] Embalador Embalador + Embalador ++" at bounding box center [864, 245] width 742 height 33
click at [493, 229] on select "[Selecione...] Embalador Embalador + Embalador ++" at bounding box center [864, 245] width 742 height 33
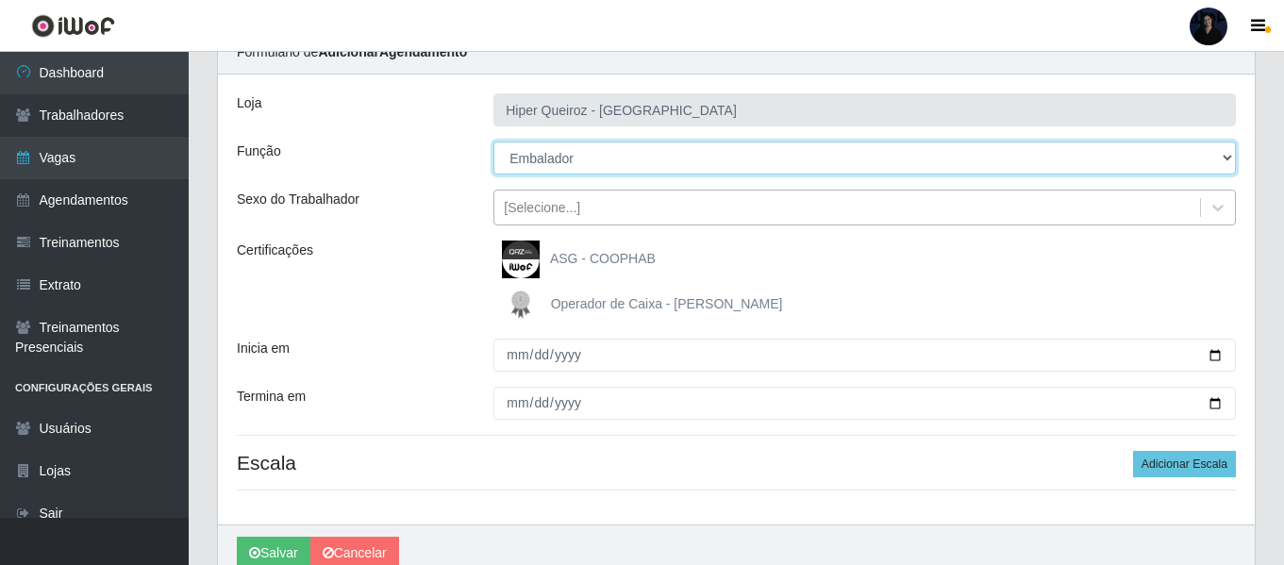
scroll to position [175, 0]
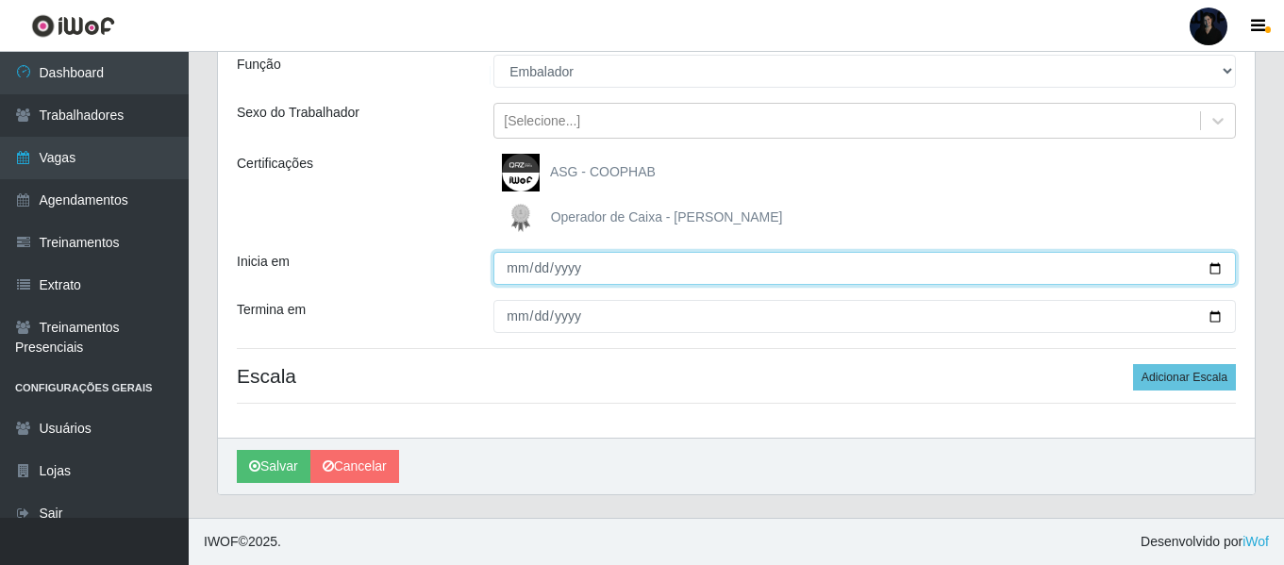
click at [1214, 270] on input "Inicia em" at bounding box center [864, 268] width 742 height 33
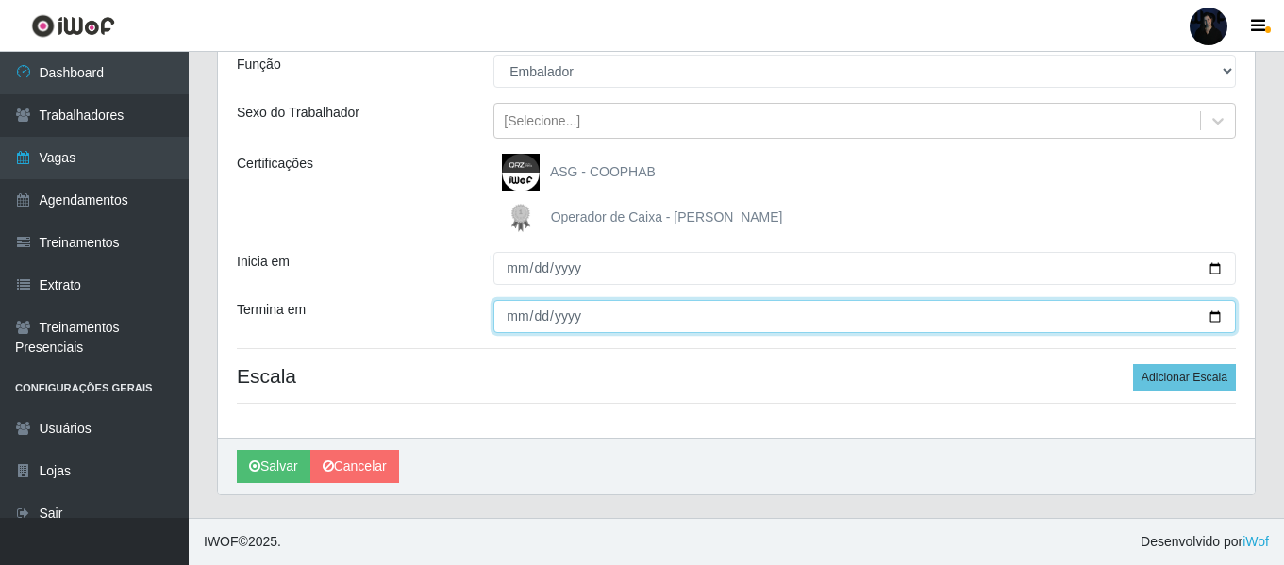
click at [1211, 317] on input "Termina em" at bounding box center [864, 316] width 742 height 33
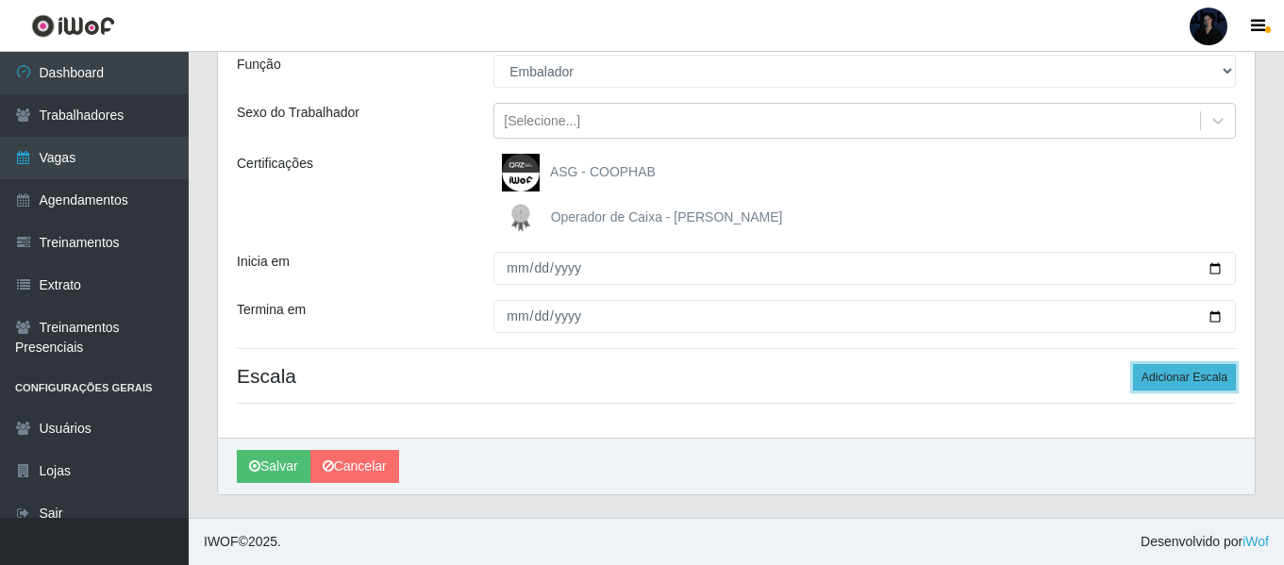
click at [1184, 376] on button "Adicionar Escala" at bounding box center [1184, 377] width 103 height 26
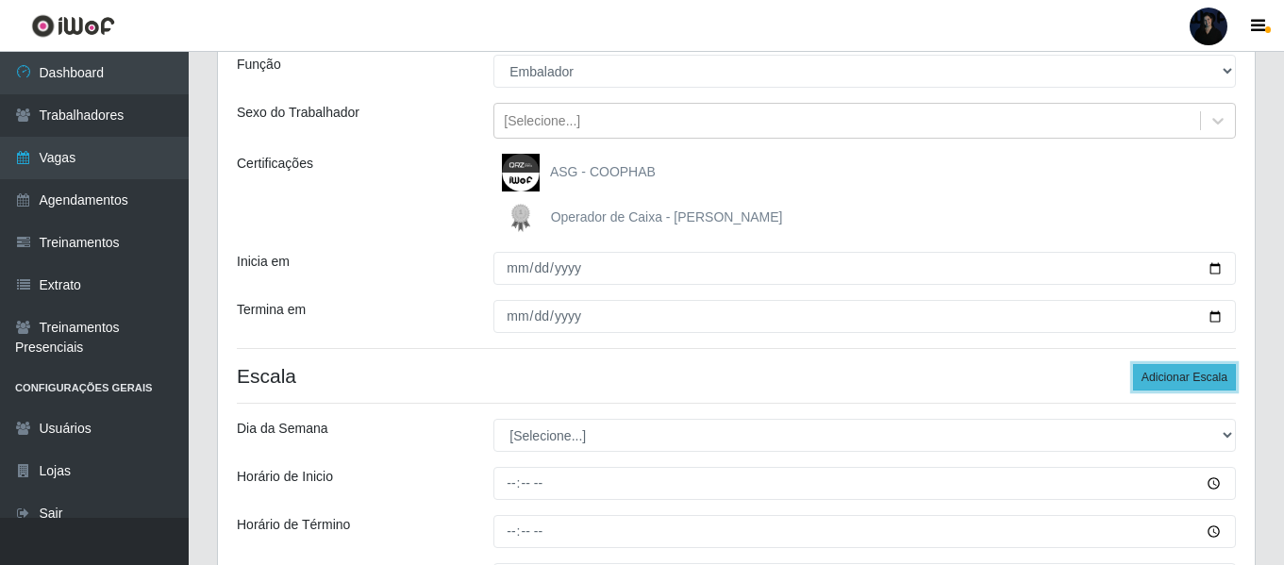
click at [1184, 376] on button "Adicionar Escala" at bounding box center [1184, 377] width 103 height 26
click at [1183, 376] on button "Adicionar Escala" at bounding box center [1184, 377] width 103 height 26
click at [1182, 376] on button "Adicionar Escala" at bounding box center [1184, 377] width 103 height 26
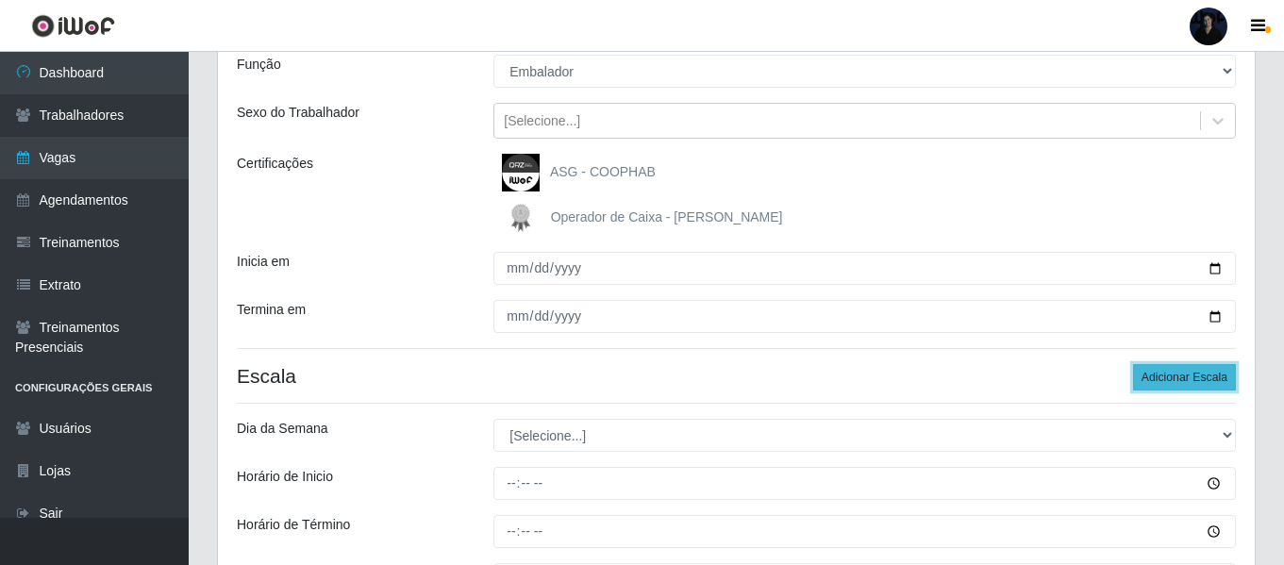
click at [1181, 376] on button "Adicionar Escala" at bounding box center [1184, 377] width 103 height 26
click at [1180, 376] on button "Adicionar Escala" at bounding box center [1184, 377] width 103 height 26
click at [1179, 376] on button "Adicionar Escala" at bounding box center [1184, 377] width 103 height 26
click at [1178, 376] on button "Adicionar Escala" at bounding box center [1184, 377] width 103 height 26
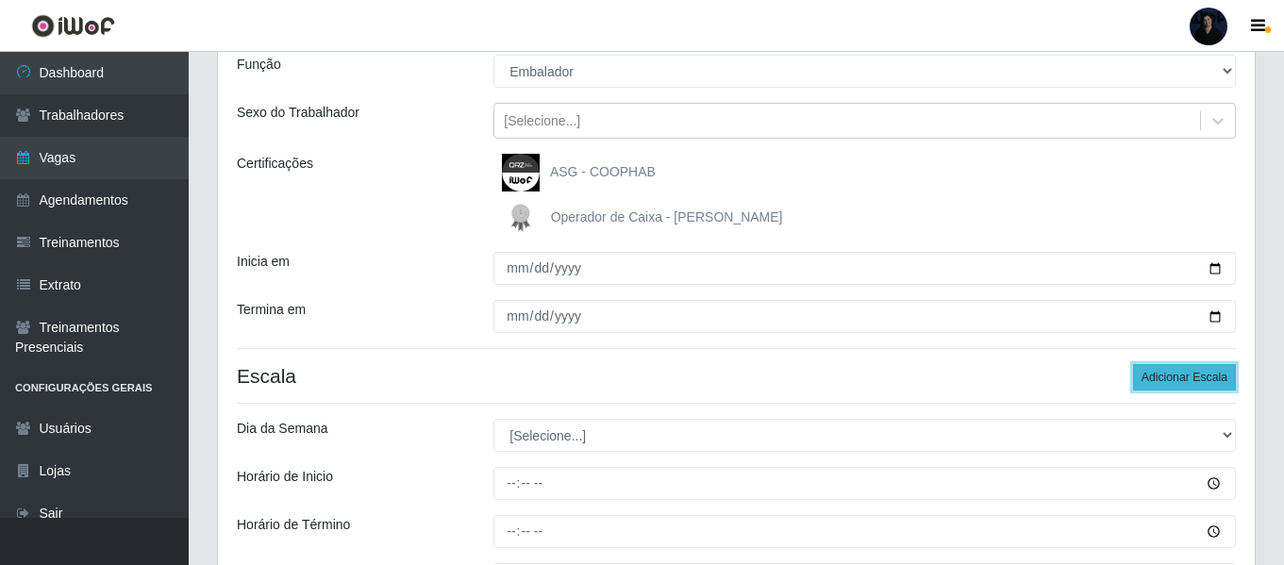
click at [1178, 376] on button "Adicionar Escala" at bounding box center [1184, 377] width 103 height 26
click at [1177, 376] on button "Adicionar Escala" at bounding box center [1184, 377] width 103 height 26
click at [1177, 377] on button "Adicionar Escala" at bounding box center [1184, 377] width 103 height 26
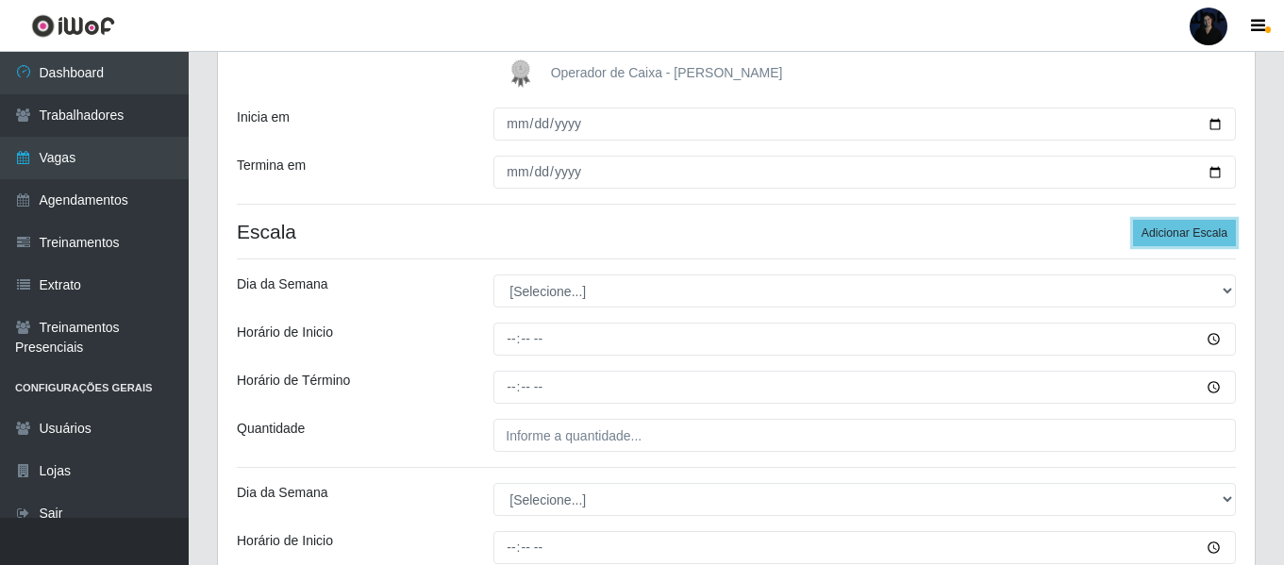
scroll to position [363, 0]
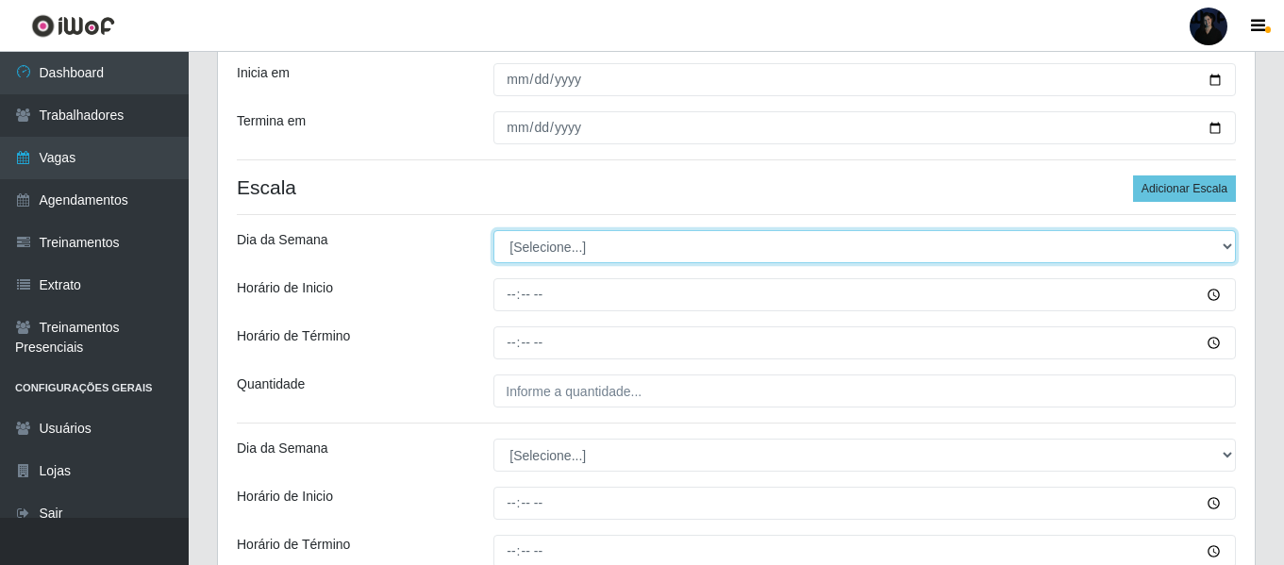
click at [521, 248] on select "[Selecione...] Segunda Terça Quarta Quinta Sexta Sábado Domingo" at bounding box center [864, 246] width 742 height 33
click at [493, 230] on select "[Selecione...] Segunda Terça Quarta Quinta Sexta Sábado Domingo" at bounding box center [864, 246] width 742 height 33
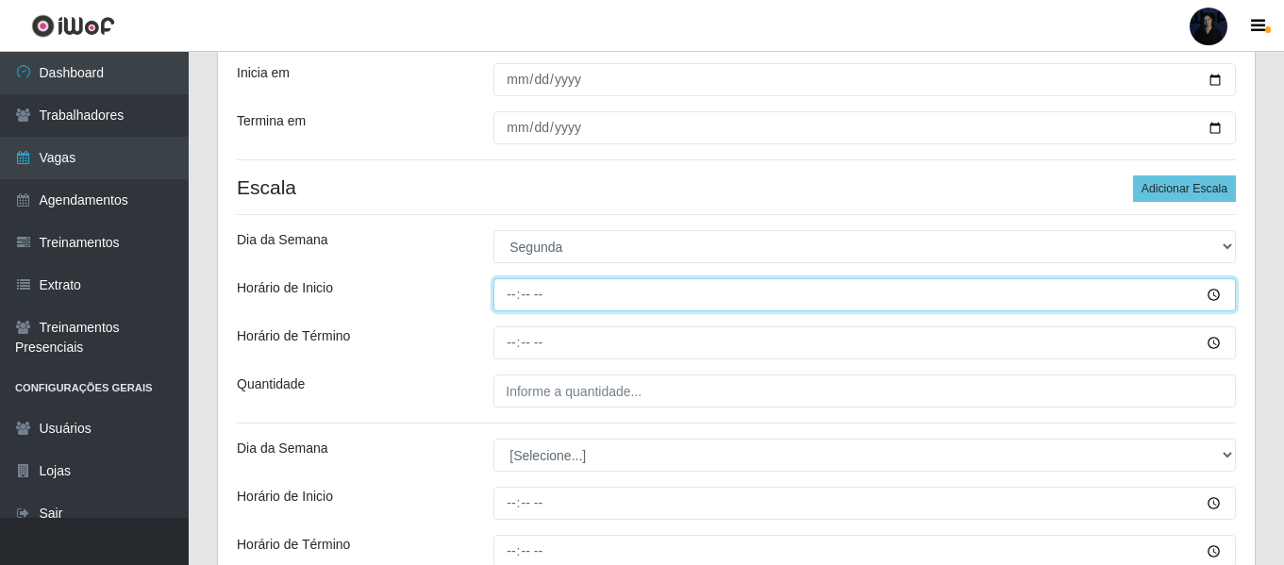
click at [513, 291] on input "Horário de Inicio" at bounding box center [864, 294] width 742 height 33
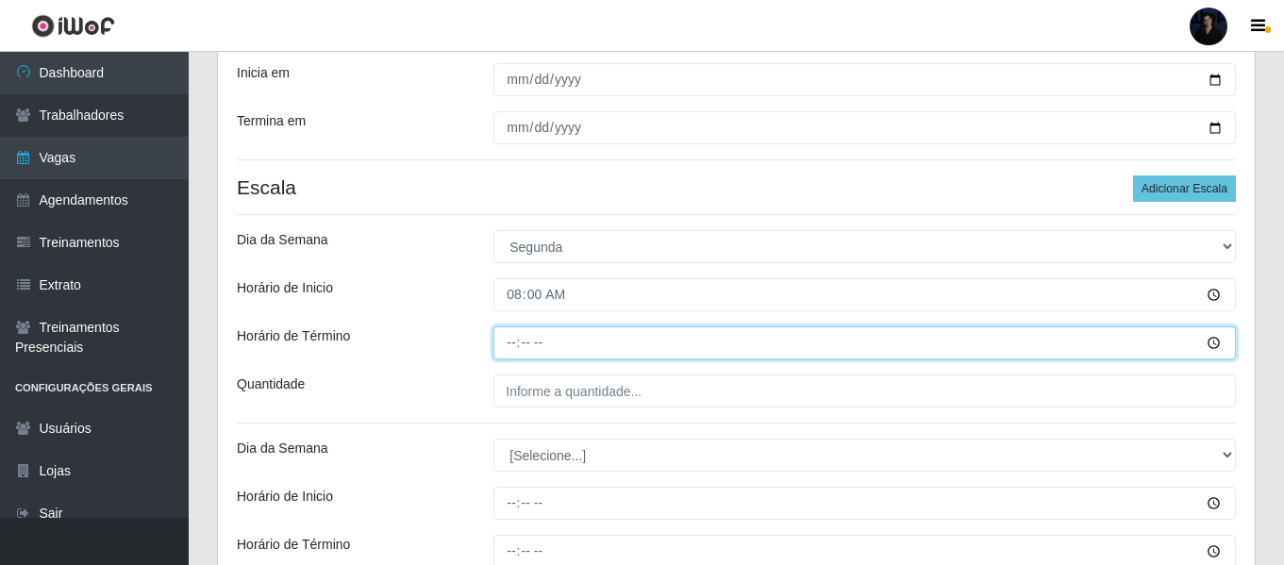
click at [508, 334] on input "Horário de Término" at bounding box center [864, 342] width 742 height 33
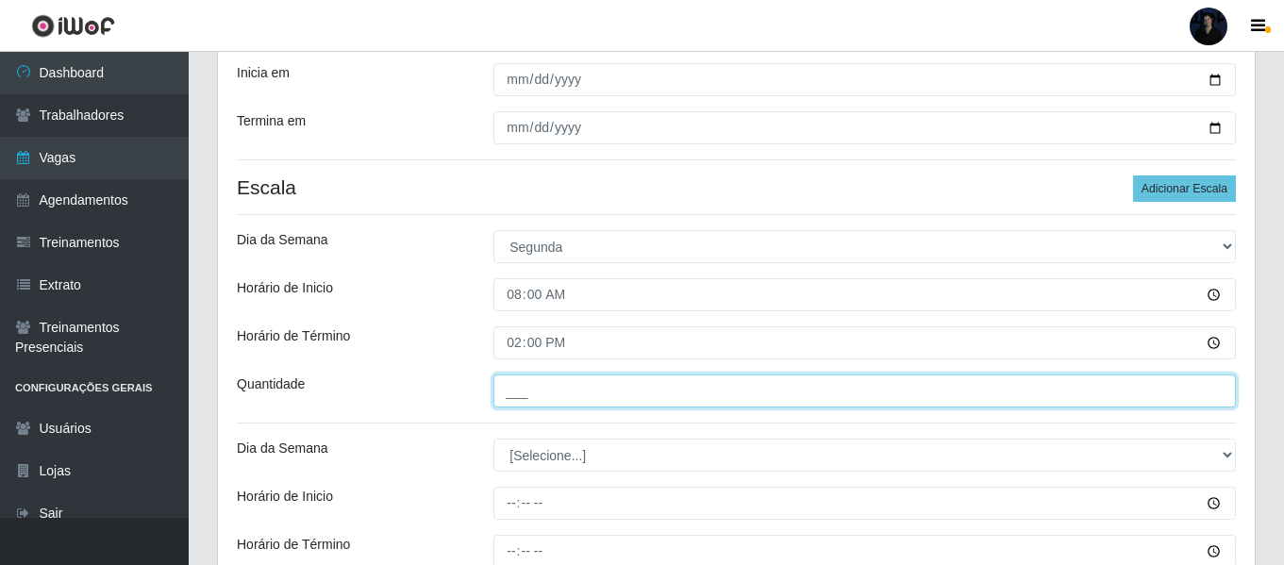
click at [523, 392] on input "___" at bounding box center [864, 390] width 742 height 33
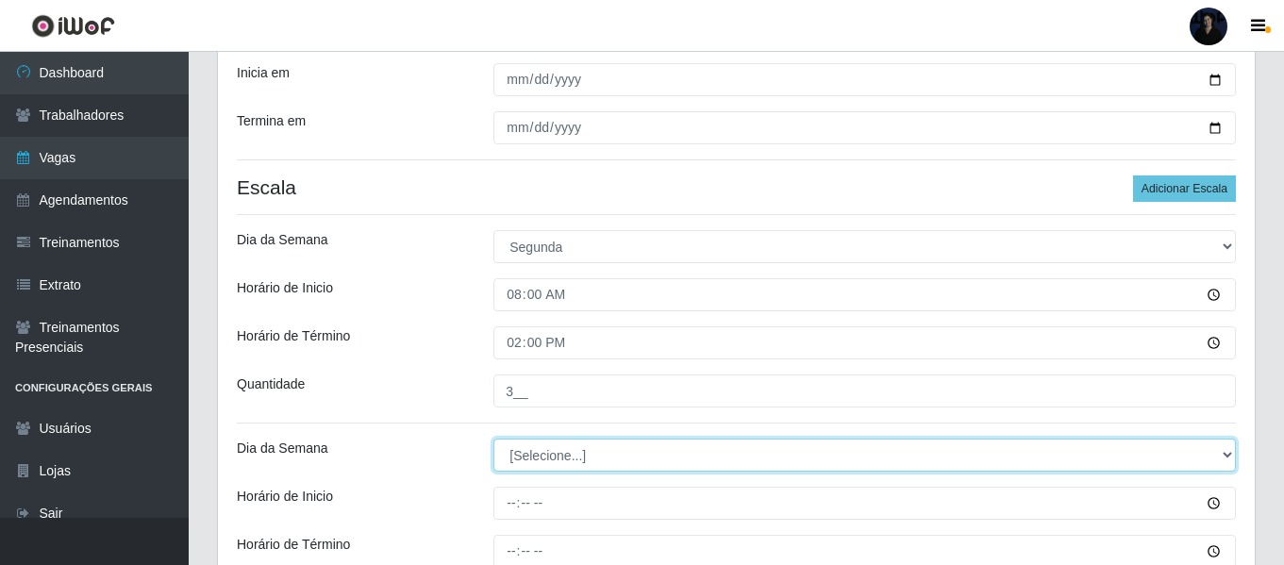
click at [524, 455] on select "[Selecione...] Segunda Terça Quarta Quinta Sexta Sábado Domingo" at bounding box center [864, 455] width 742 height 33
click at [493, 439] on select "[Selecione...] Segunda Terça Quarta Quinta Sexta Sábado Domingo" at bounding box center [864, 455] width 742 height 33
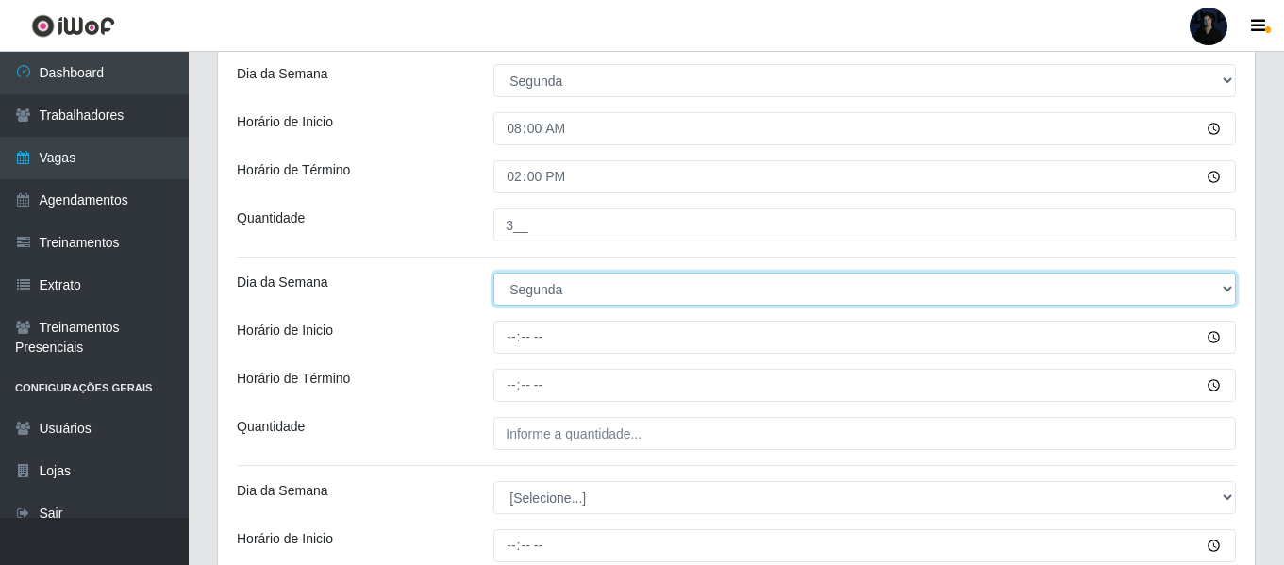
scroll to position [552, 0]
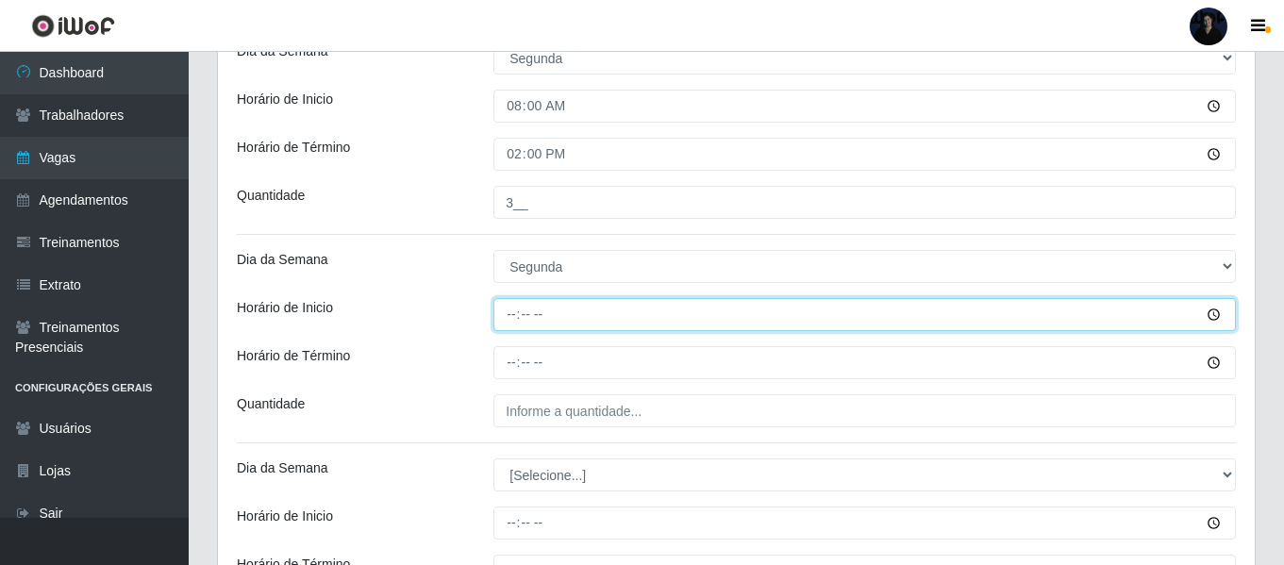
click at [506, 307] on input "Horário de Inicio" at bounding box center [864, 314] width 742 height 33
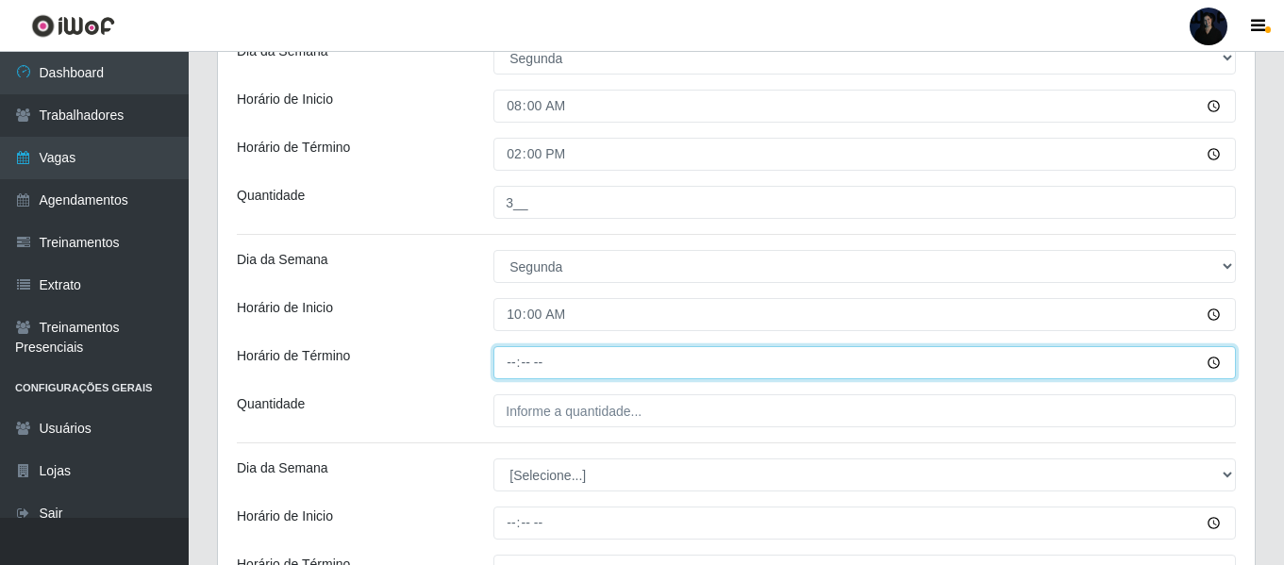
click at [511, 368] on input "Horário de Término" at bounding box center [864, 362] width 742 height 33
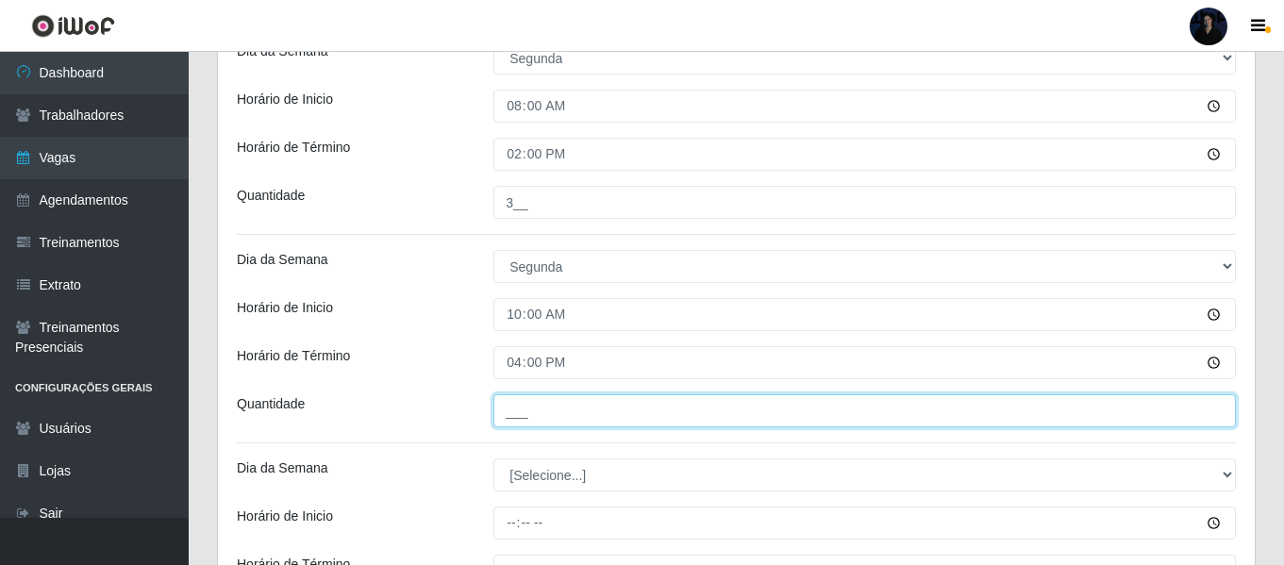
click at [503, 399] on input "___" at bounding box center [864, 410] width 742 height 33
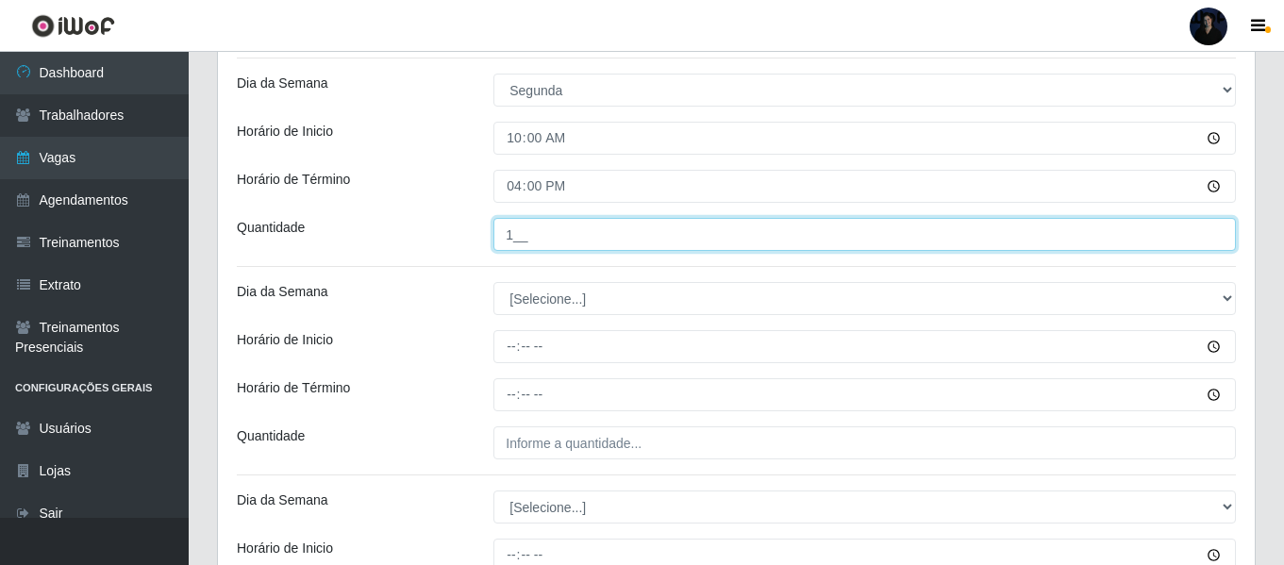
scroll to position [740, 0]
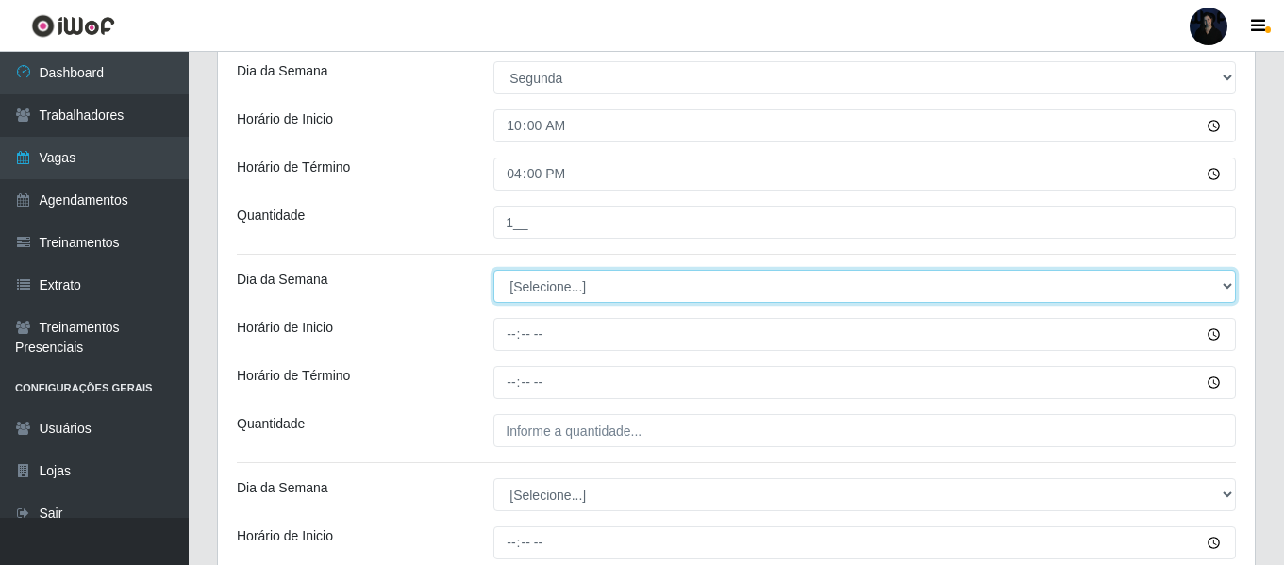
click at [520, 297] on select "[Selecione...] Segunda Terça Quarta Quinta Sexta Sábado Domingo" at bounding box center [864, 286] width 742 height 33
click at [493, 270] on select "[Selecione...] Segunda Terça Quarta Quinta Sexta Sábado Domingo" at bounding box center [864, 286] width 742 height 33
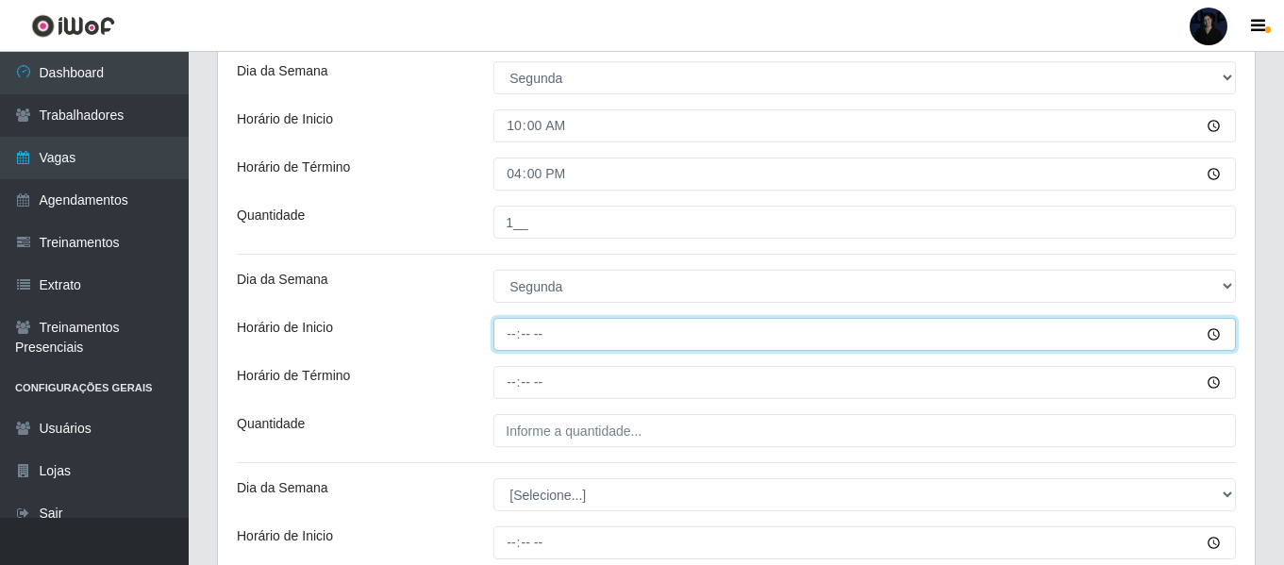
click at [515, 331] on input "Horário de Inicio" at bounding box center [864, 334] width 742 height 33
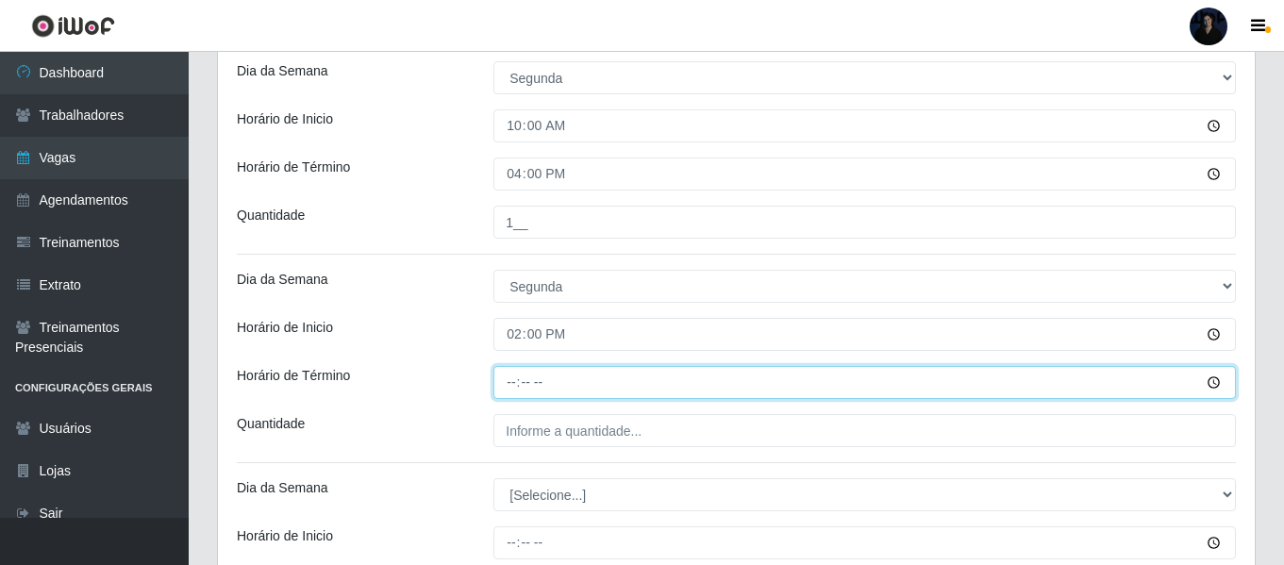
click at [507, 380] on input "Horário de Término" at bounding box center [864, 382] width 742 height 33
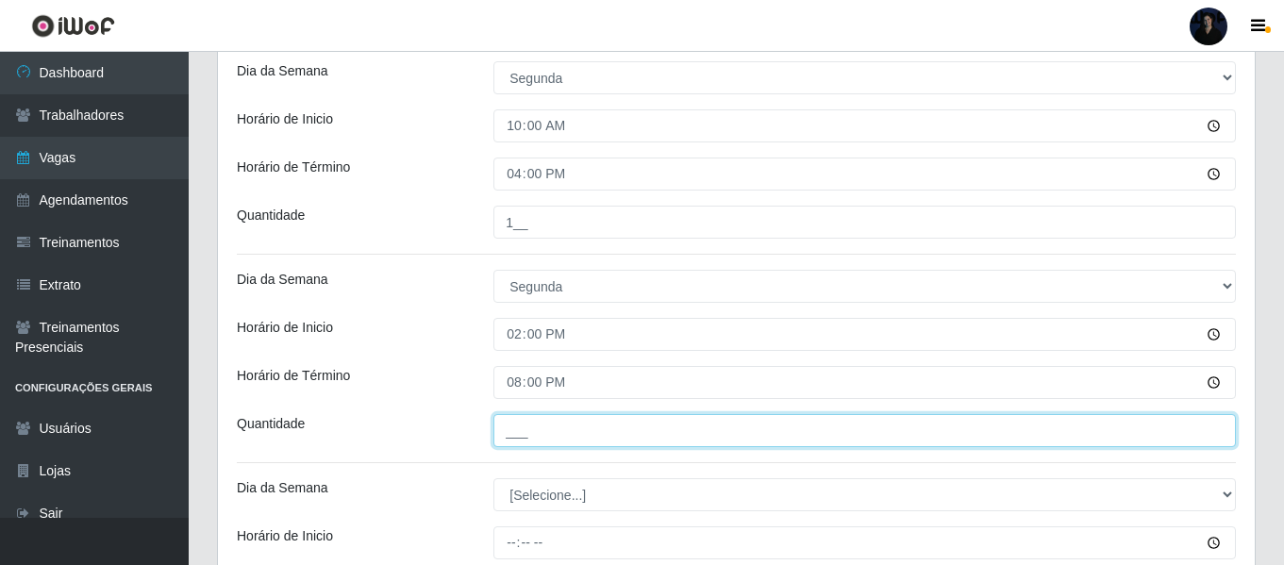
click at [511, 427] on input "___" at bounding box center [864, 430] width 742 height 33
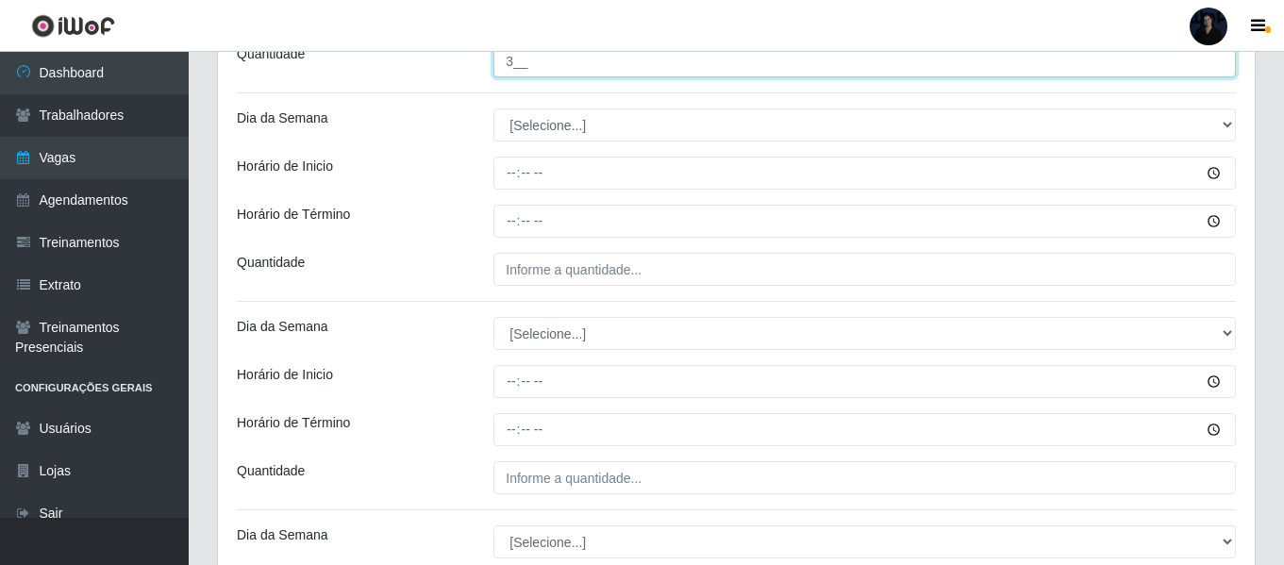
scroll to position [1118, 0]
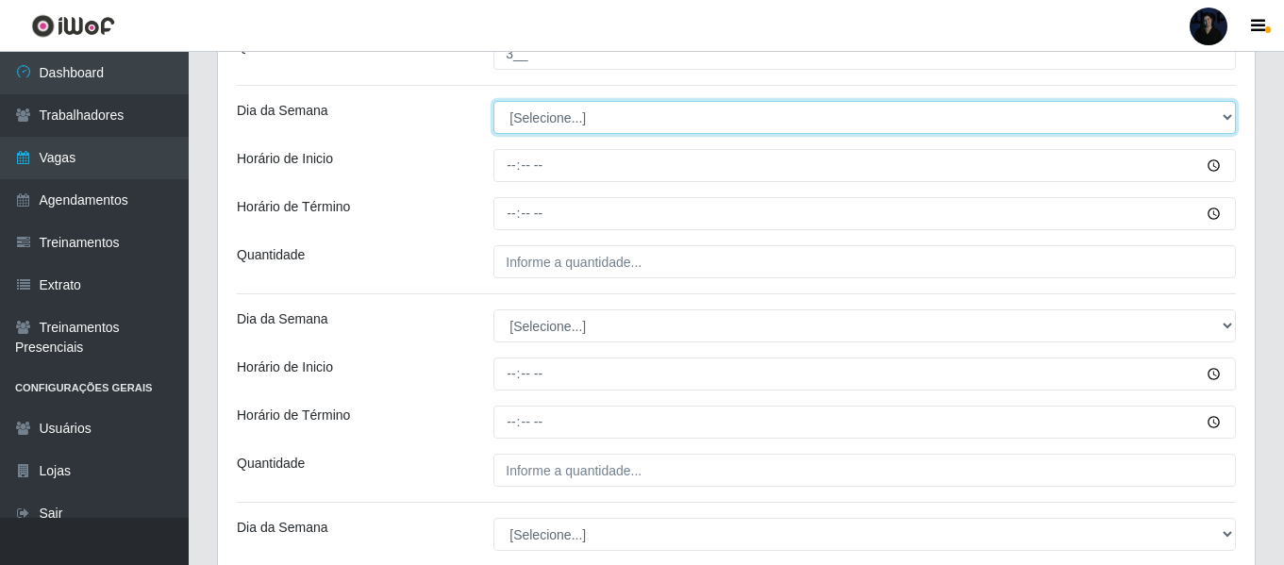
click at [524, 116] on select "[Selecione...] Segunda Terça Quarta Quinta Sexta Sábado Domingo" at bounding box center [864, 117] width 742 height 33
click at [493, 101] on select "[Selecione...] Segunda Terça Quarta Quinta Sexta Sábado Domingo" at bounding box center [864, 117] width 742 height 33
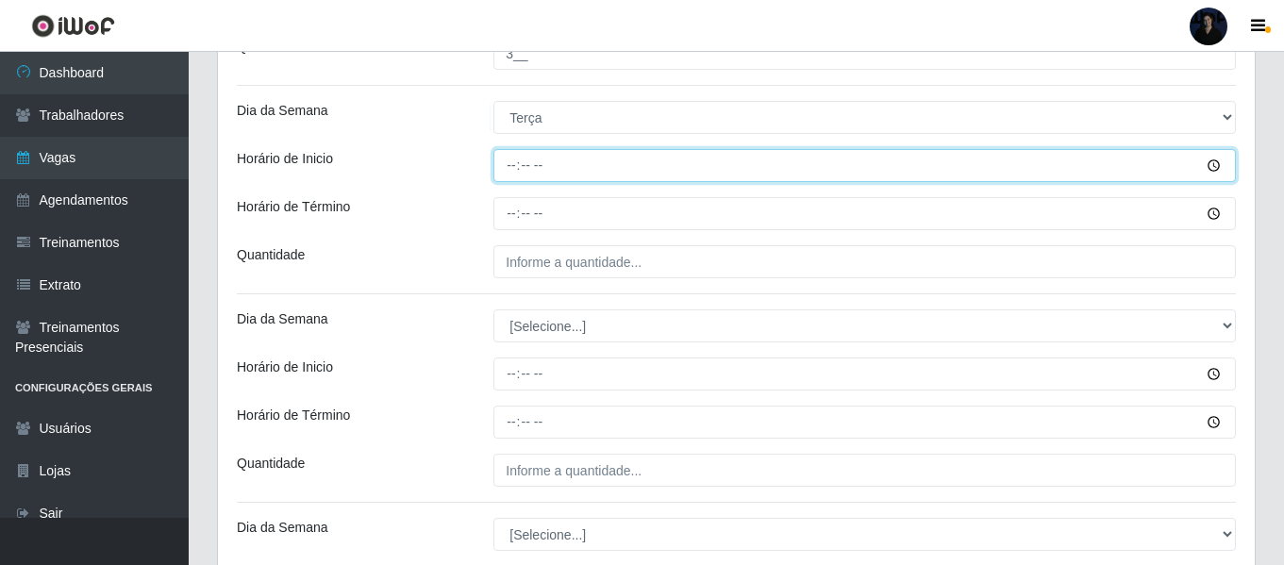
click at [511, 165] on input "Horário de Inicio" at bounding box center [864, 165] width 742 height 33
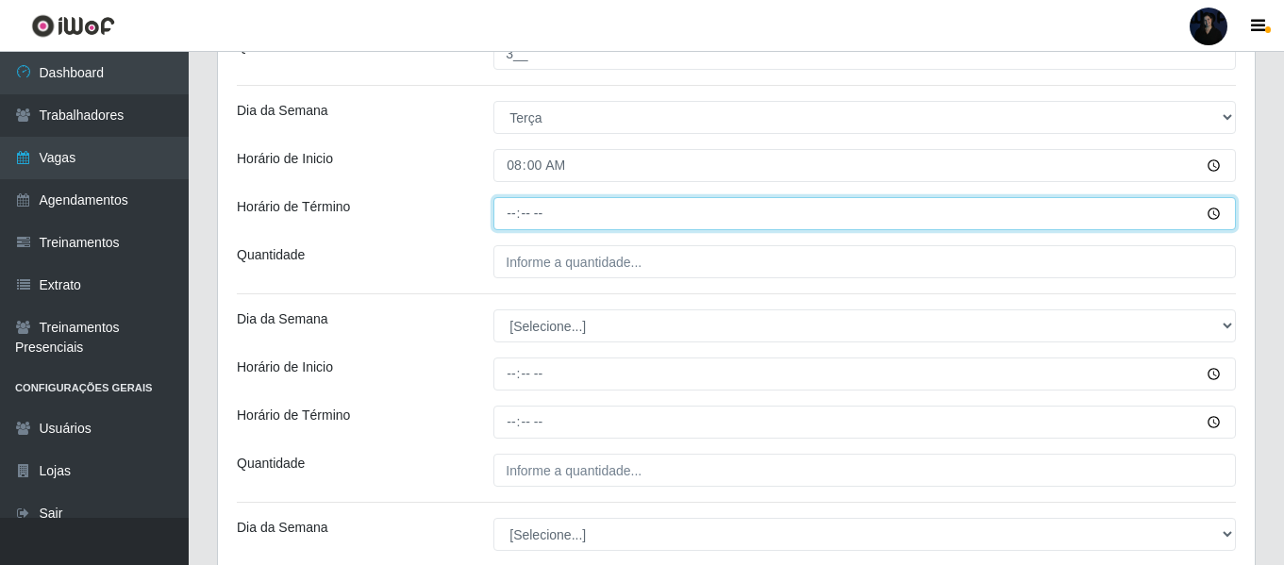
click at [514, 209] on input "Horário de Término" at bounding box center [864, 213] width 742 height 33
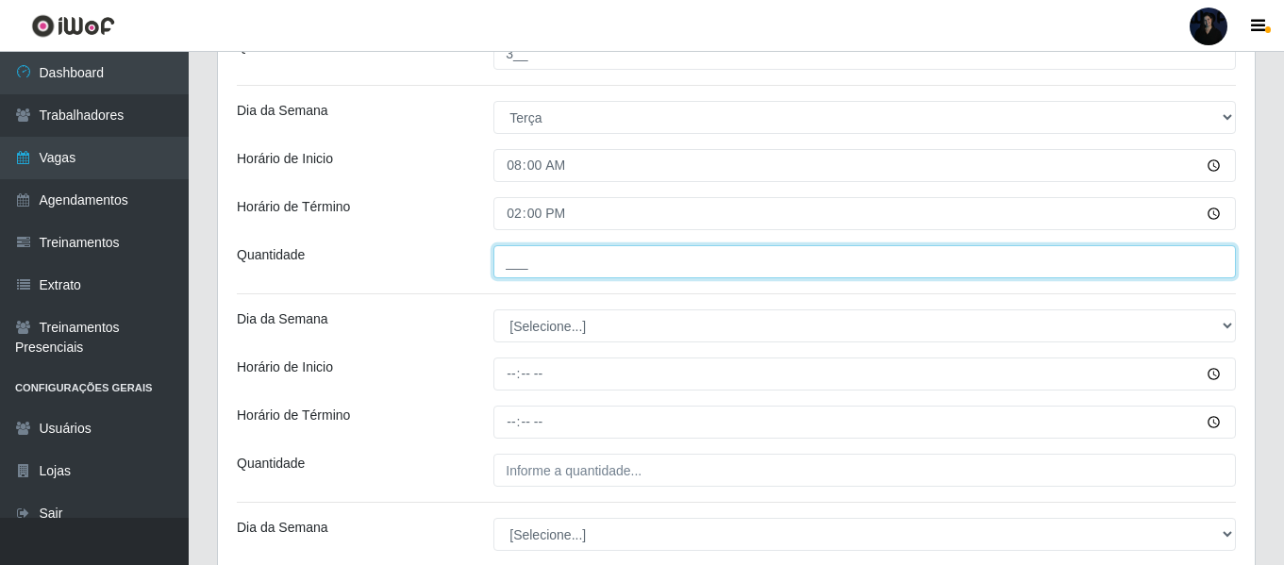
click at [522, 255] on input "___" at bounding box center [864, 261] width 742 height 33
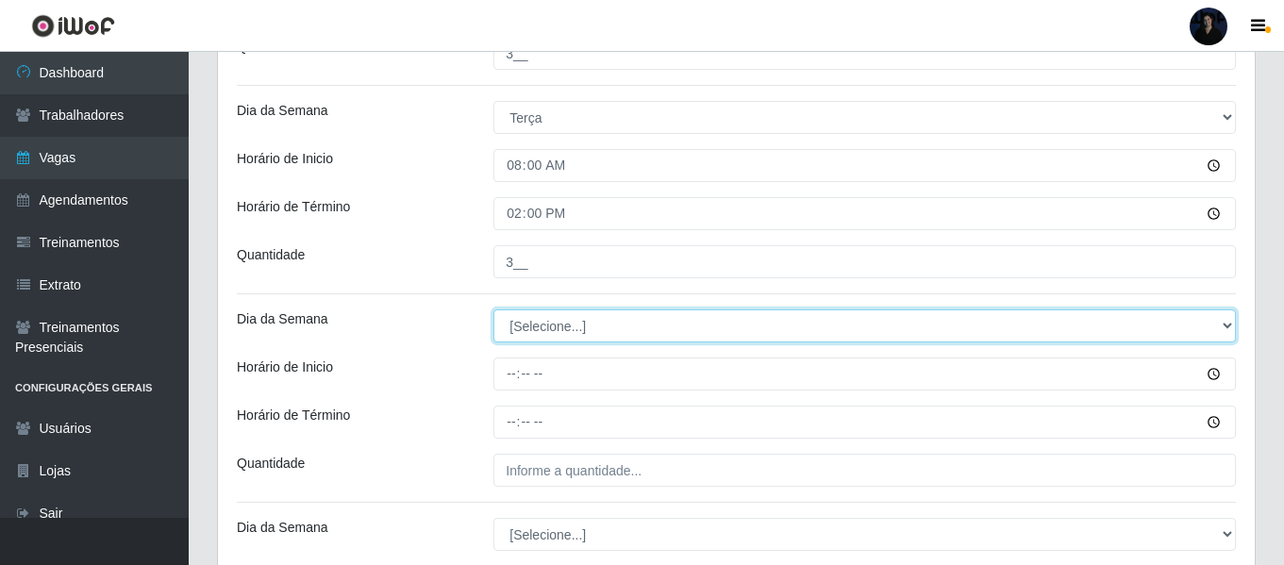
click at [513, 327] on select "[Selecione...] Segunda Terça Quarta Quinta Sexta Sábado Domingo" at bounding box center [864, 325] width 742 height 33
click at [493, 309] on select "[Selecione...] Segunda Terça Quarta Quinta Sexta Sábado Domingo" at bounding box center [864, 325] width 742 height 33
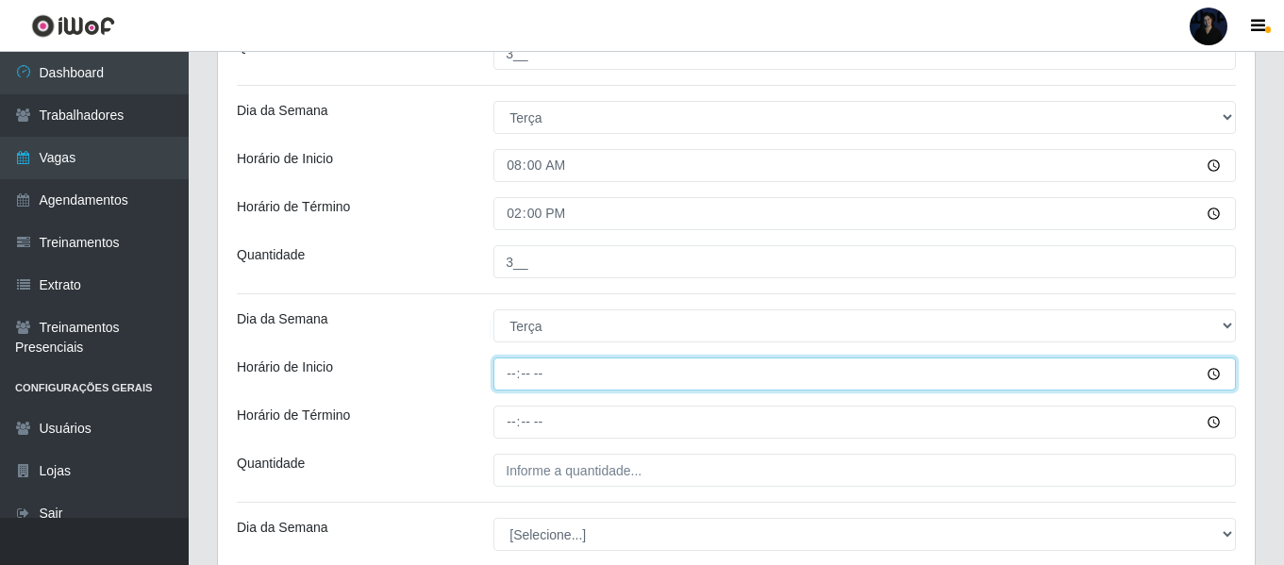
click at [514, 374] on input "Horário de Inicio" at bounding box center [864, 374] width 742 height 33
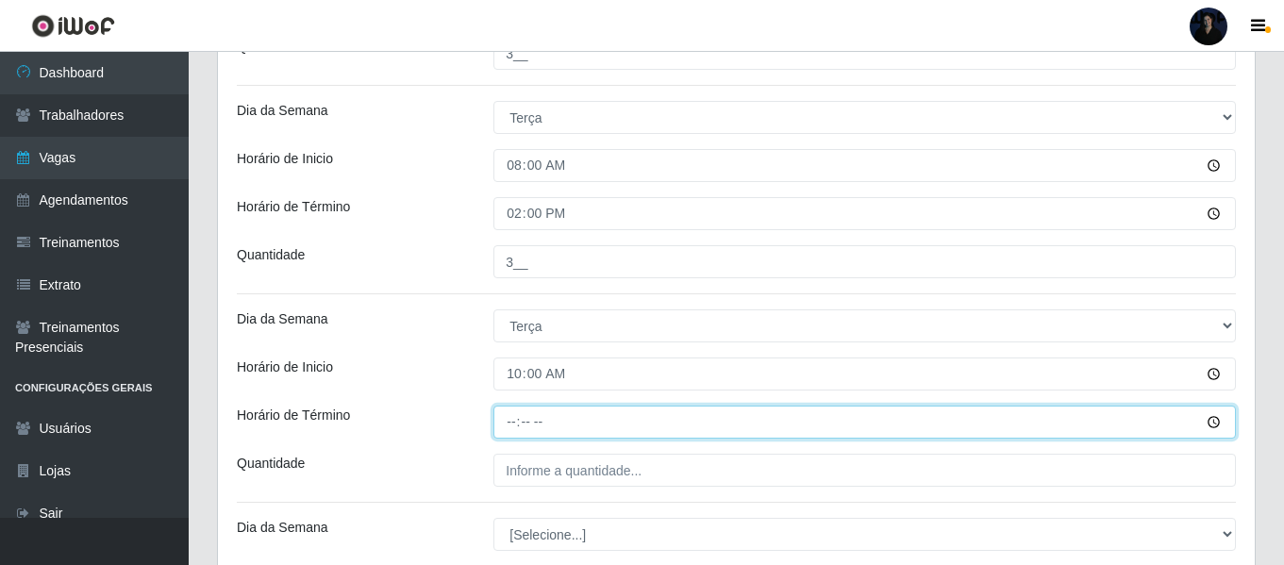
click at [514, 422] on input "Horário de Término" at bounding box center [864, 422] width 742 height 33
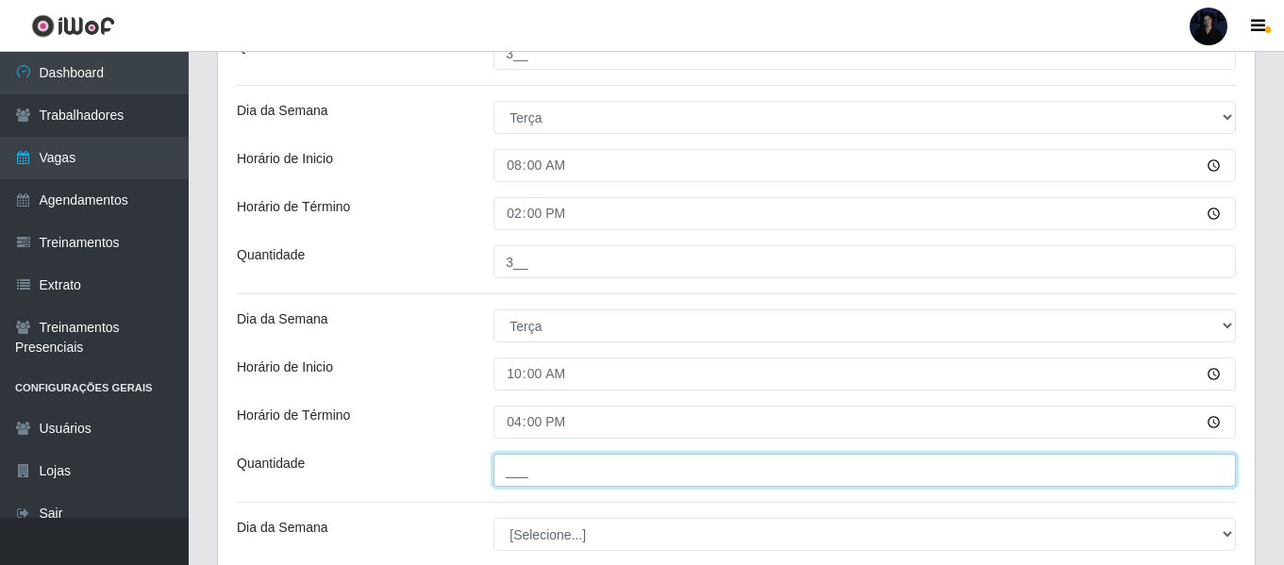
click at [509, 472] on input "___" at bounding box center [864, 470] width 742 height 33
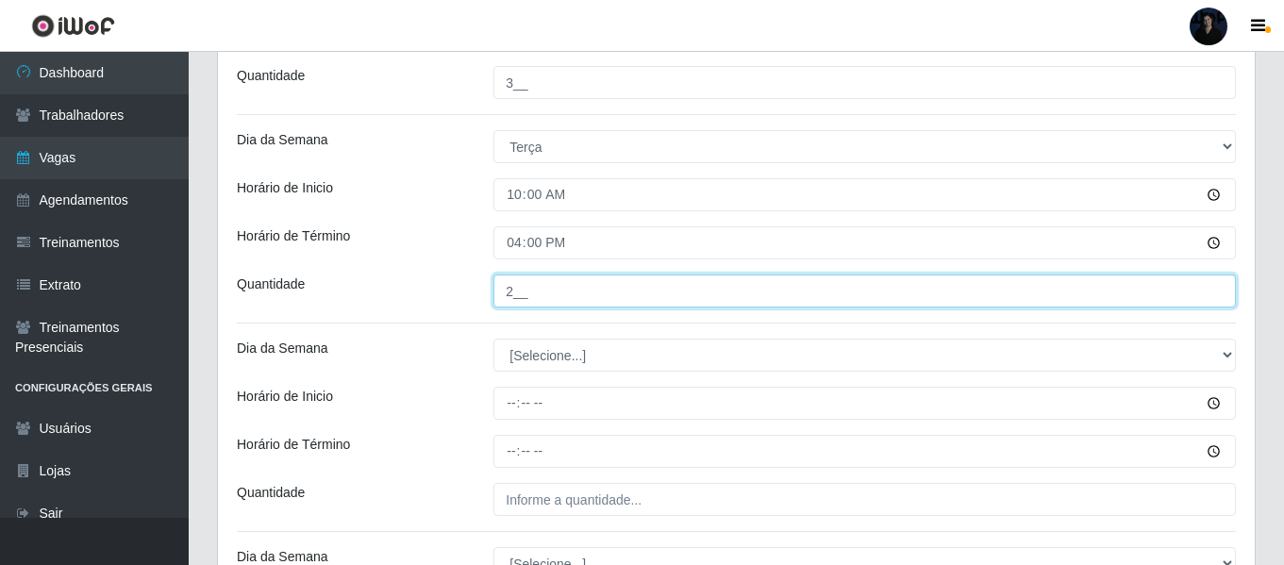
scroll to position [1306, 0]
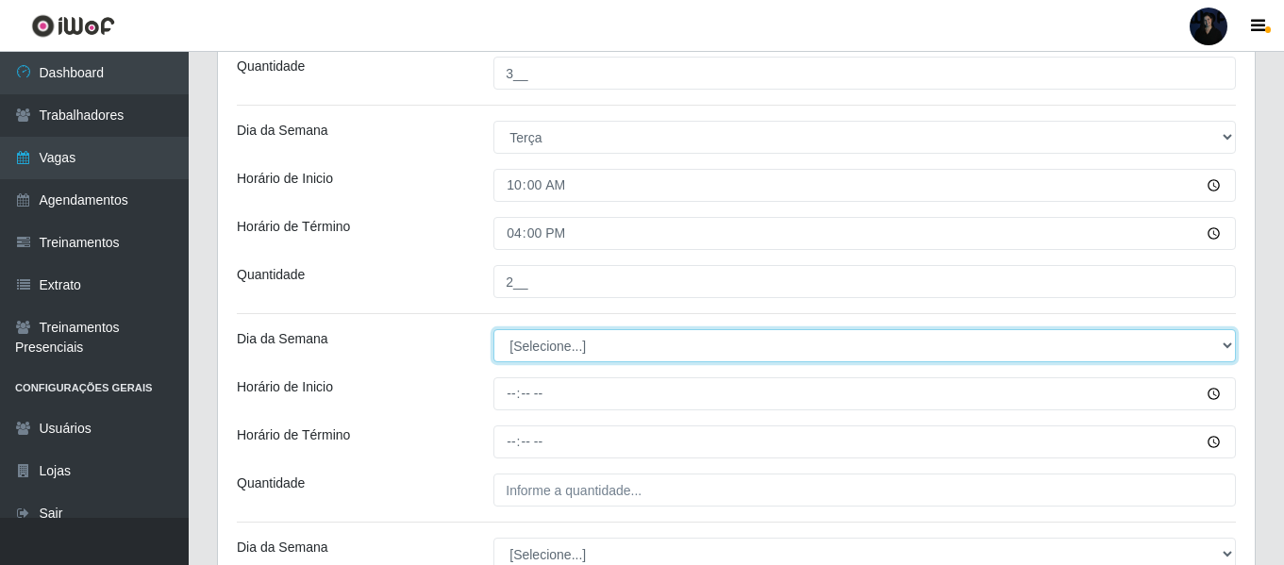
click at [505, 345] on select "[Selecione...] Segunda Terça Quarta Quinta Sexta Sábado Domingo" at bounding box center [864, 345] width 742 height 33
click at [493, 329] on select "[Selecione...] Segunda Terça Quarta Quinta Sexta Sábado Domingo" at bounding box center [864, 345] width 742 height 33
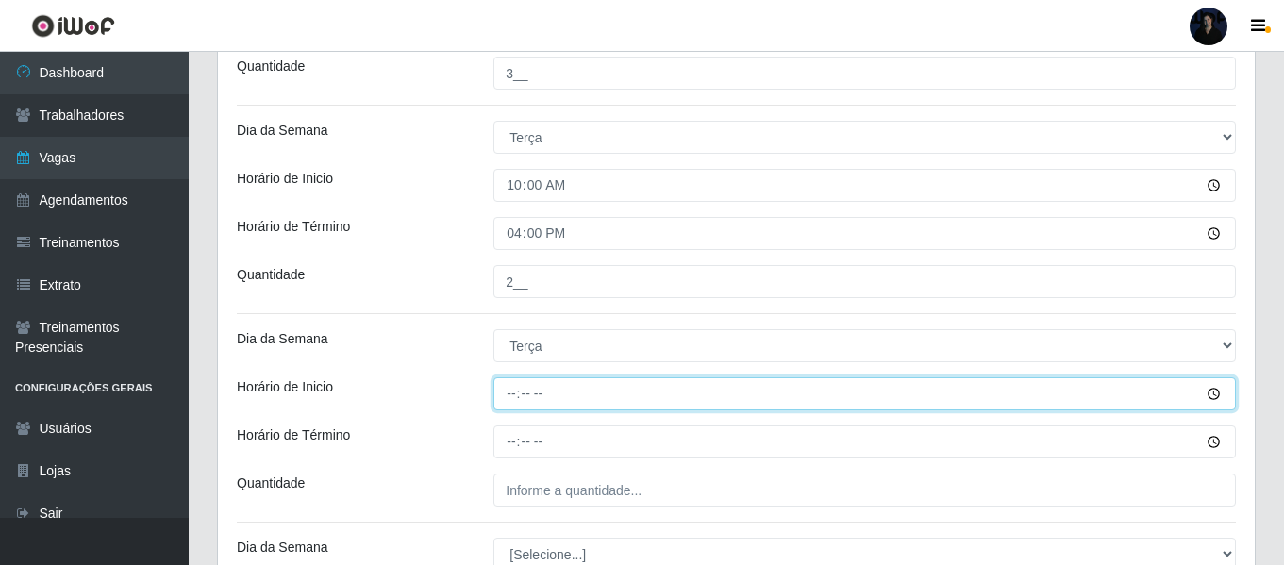
click at [507, 392] on input "Horário de Inicio" at bounding box center [864, 393] width 742 height 33
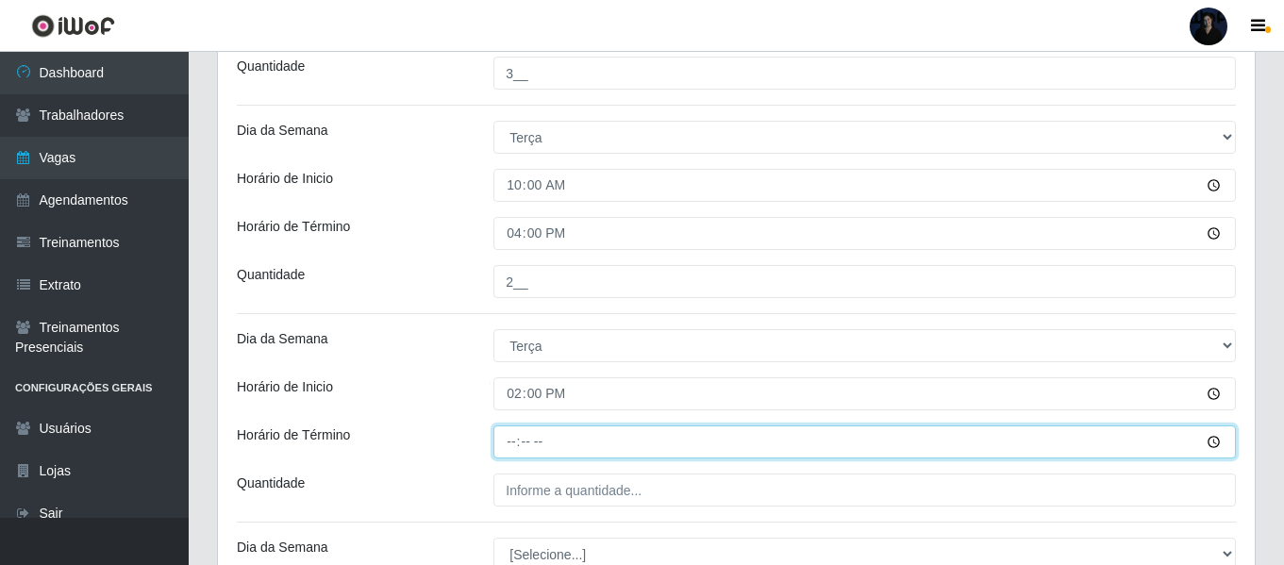
click at [504, 434] on input "Horário de Término" at bounding box center [864, 441] width 742 height 33
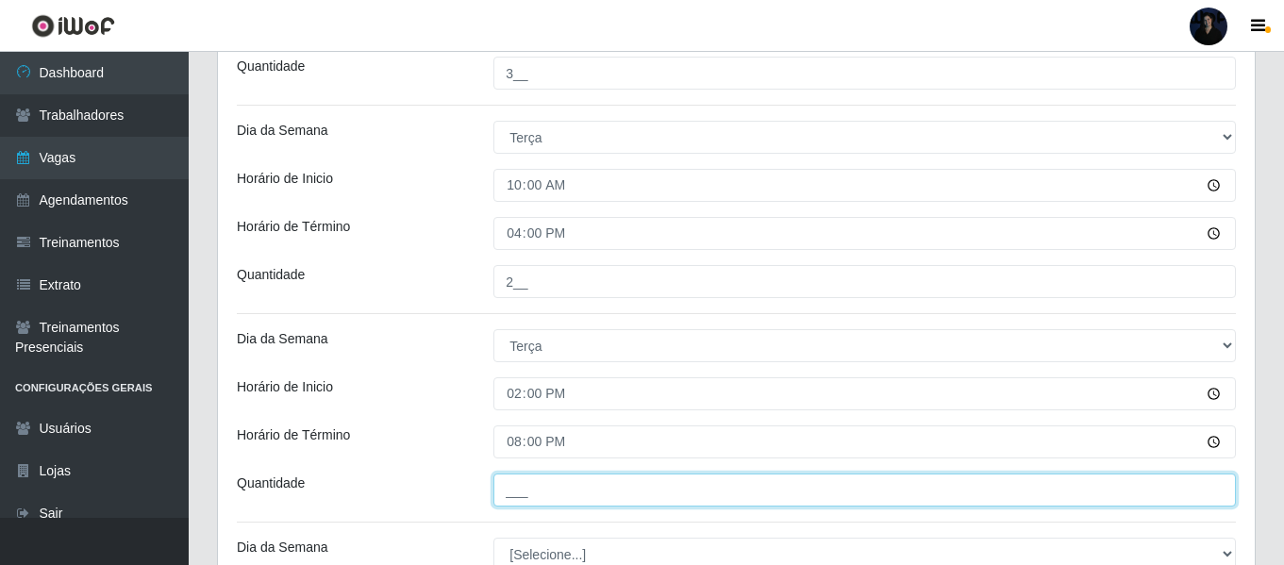
click at [511, 484] on input "___" at bounding box center [864, 490] width 742 height 33
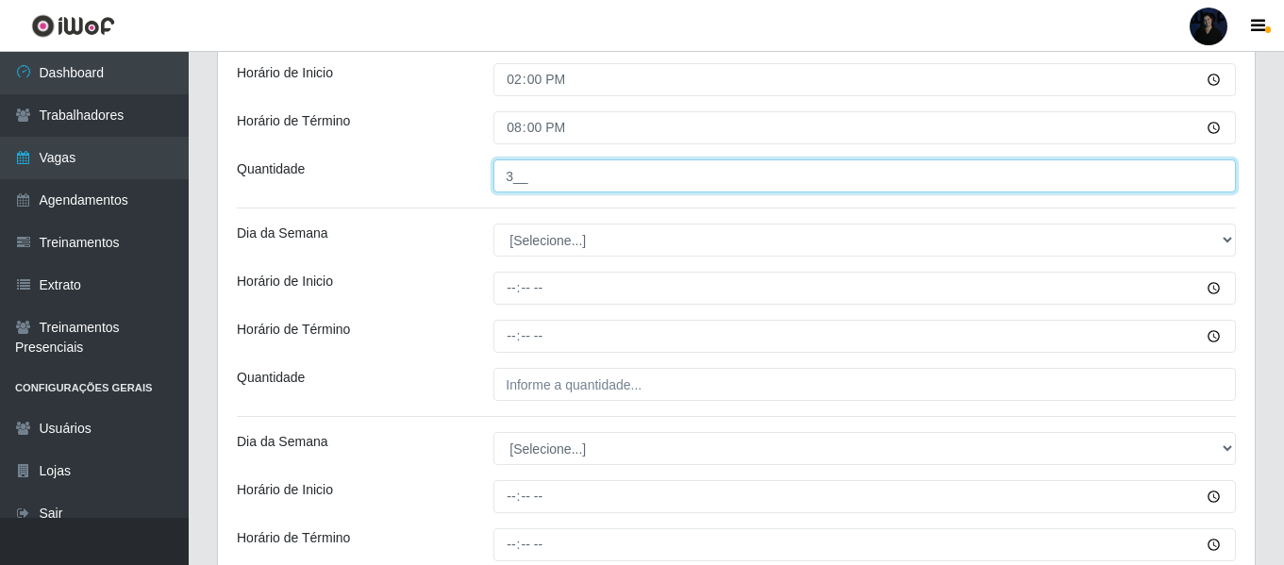
scroll to position [1684, 0]
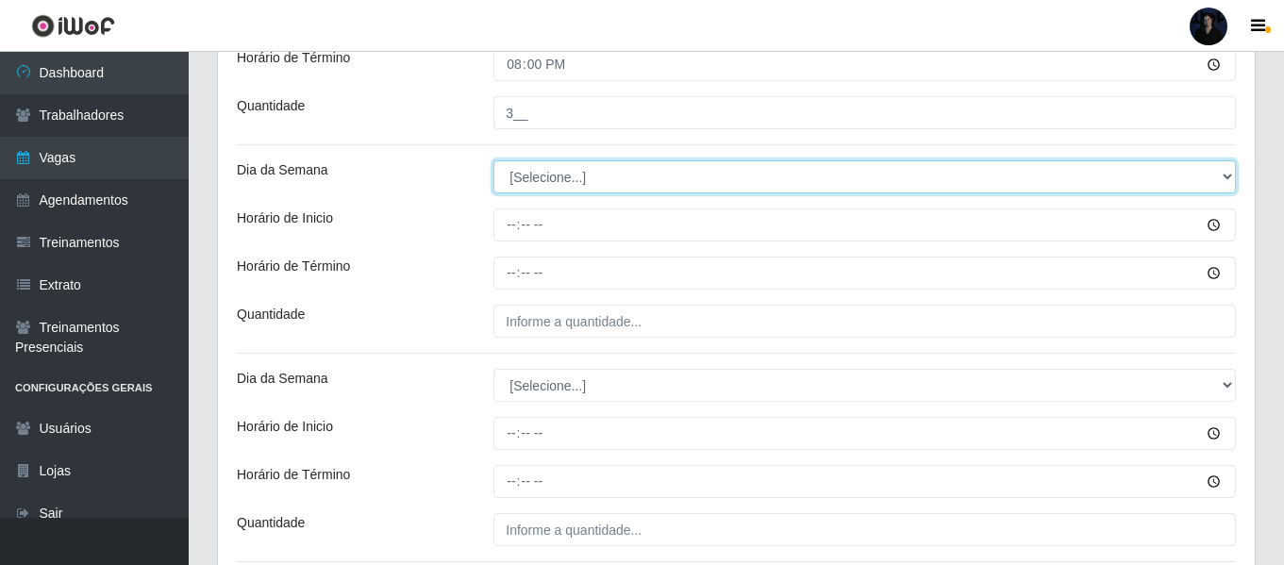
click at [526, 179] on select "[Selecione...] Segunda Terça Quarta Quinta Sexta Sábado Domingo" at bounding box center [864, 176] width 742 height 33
click at [493, 160] on select "[Selecione...] Segunda Terça Quarta Quinta Sexta Sábado Domingo" at bounding box center [864, 176] width 742 height 33
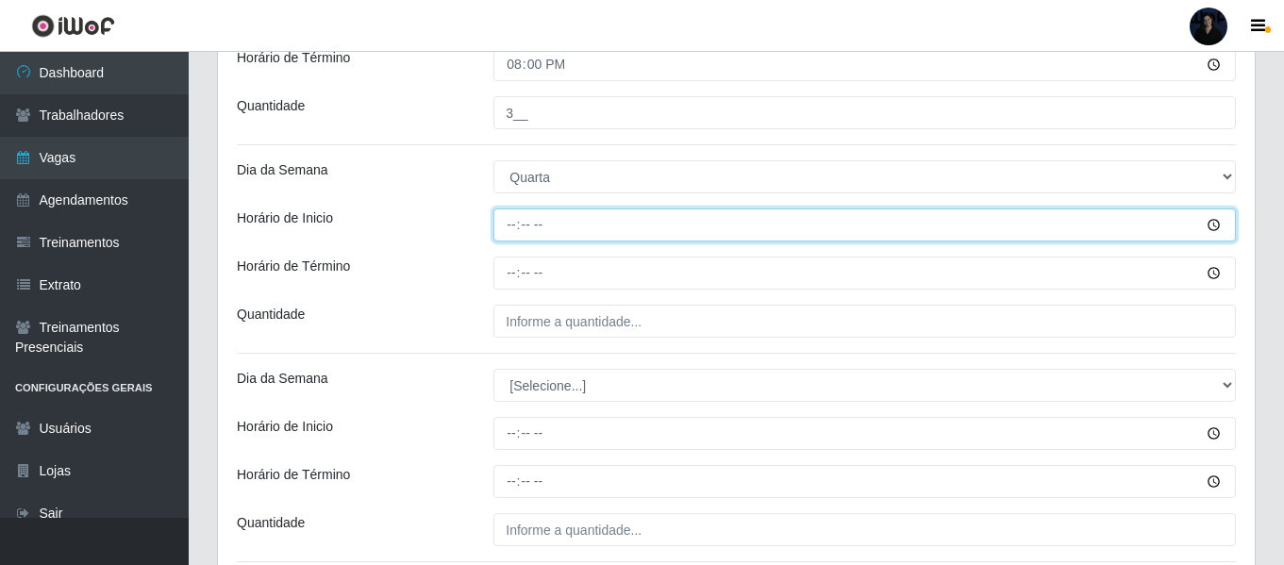
click at [507, 226] on input "Horário de Inicio" at bounding box center [864, 224] width 742 height 33
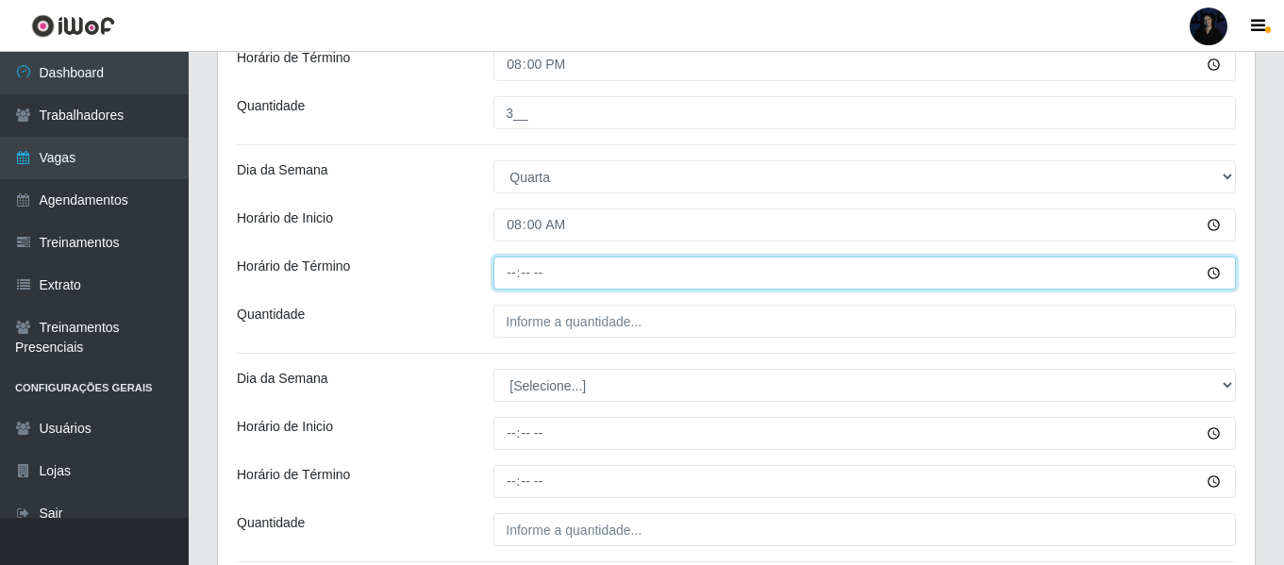
click at [507, 268] on input "Horário de Término" at bounding box center [864, 273] width 742 height 33
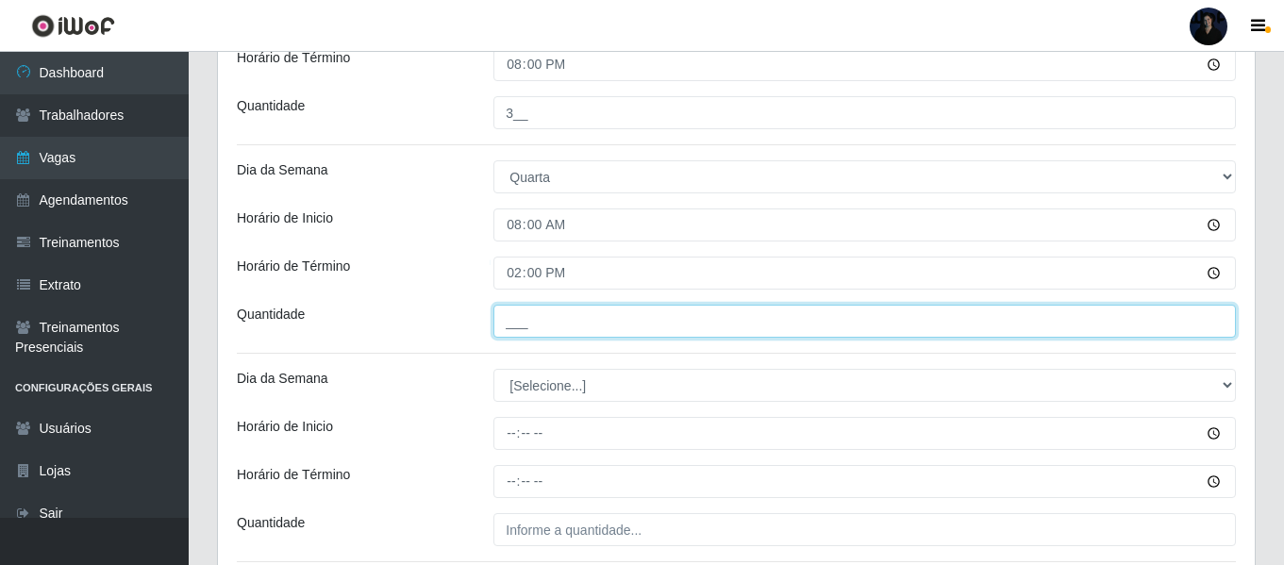
click at [512, 320] on input "___" at bounding box center [864, 321] width 742 height 33
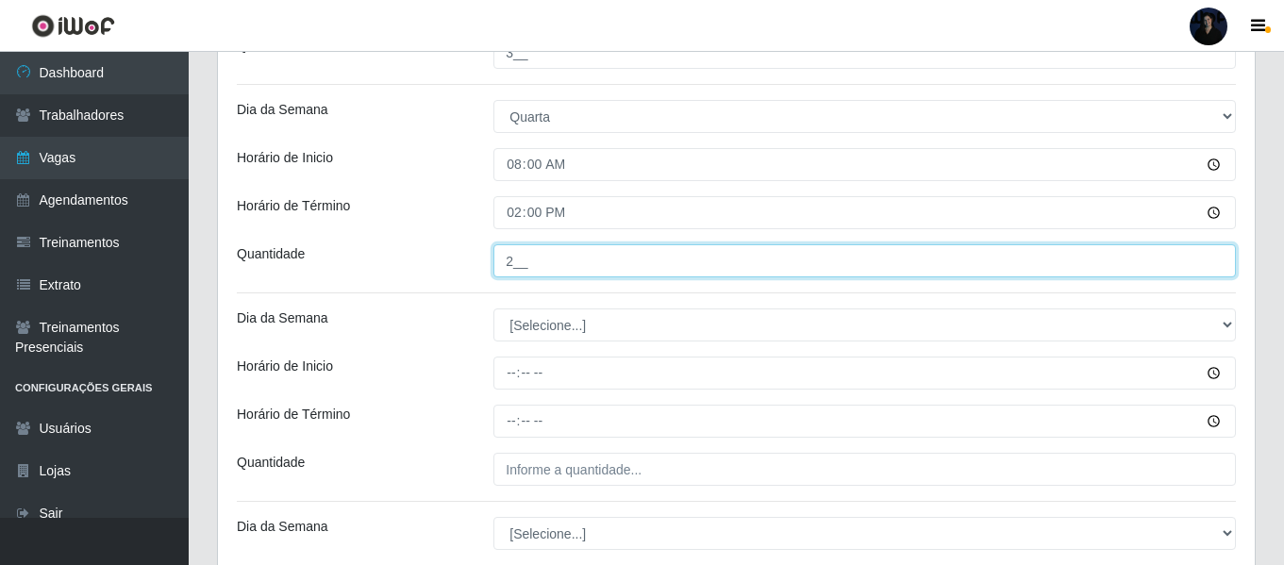
scroll to position [1778, 0]
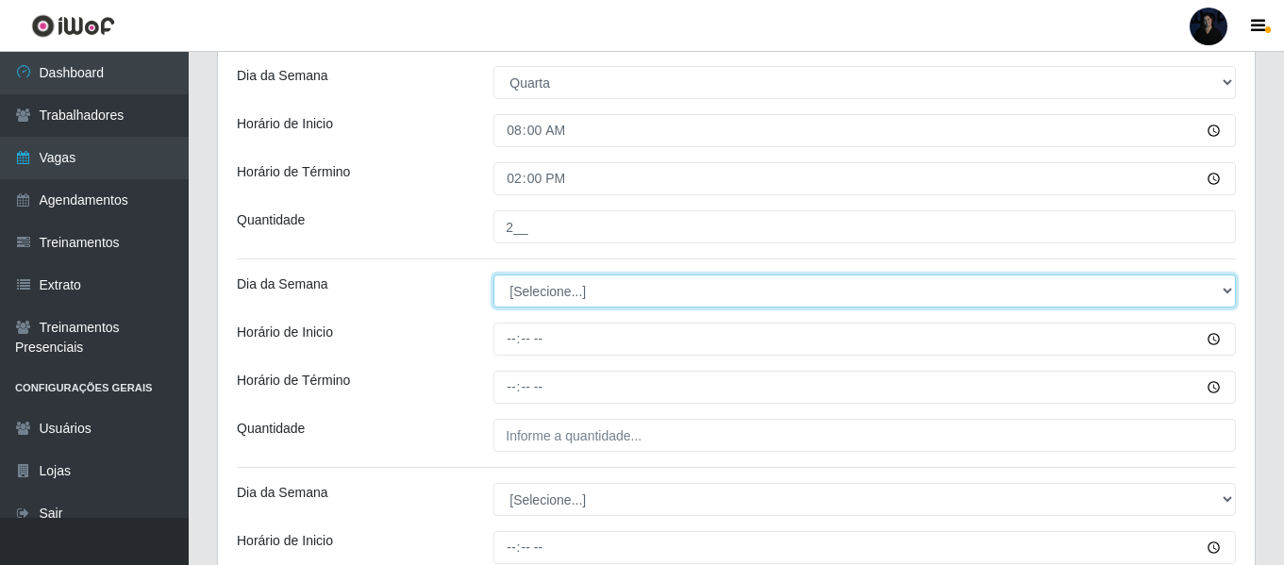
click at [524, 285] on select "[Selecione...] Segunda Terça Quarta Quinta Sexta Sábado Domingo" at bounding box center [864, 291] width 742 height 33
click at [493, 275] on select "[Selecione...] Segunda Terça Quarta Quinta Sexta Sábado Domingo" at bounding box center [864, 291] width 742 height 33
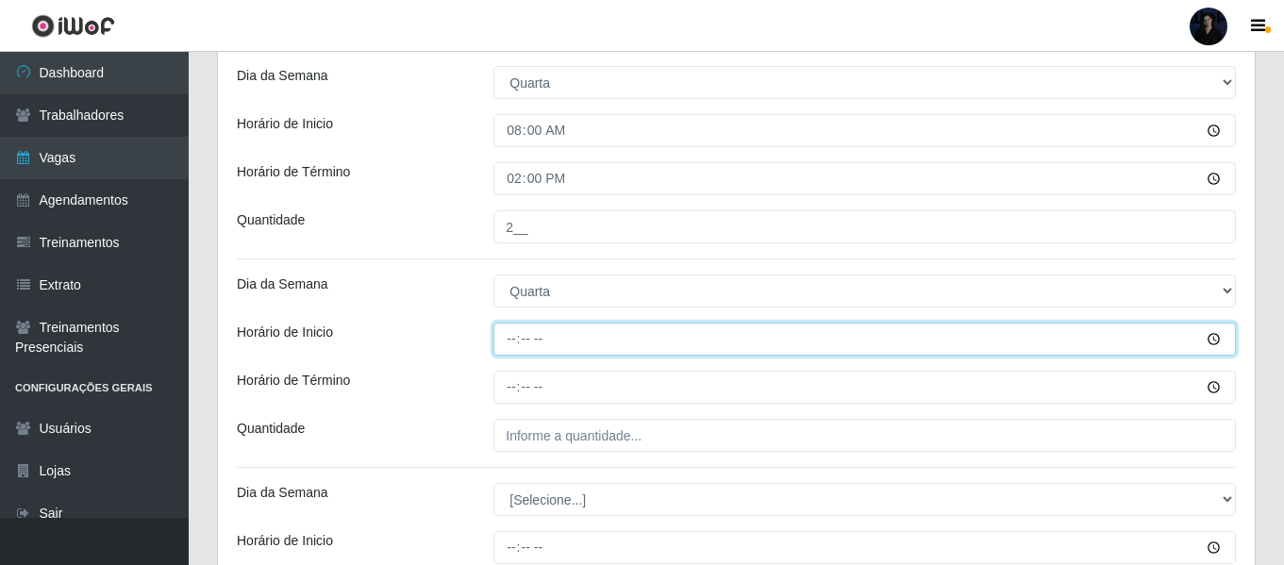
click at [514, 335] on input "Horário de Inicio" at bounding box center [864, 339] width 742 height 33
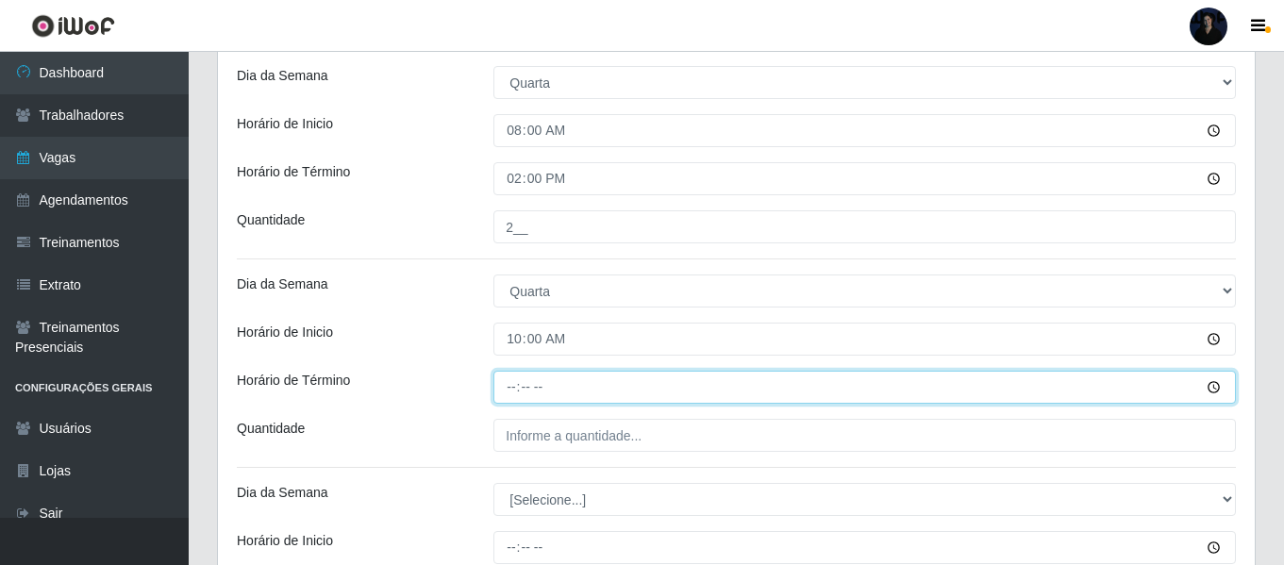
click at [513, 388] on input "Horário de Término" at bounding box center [864, 387] width 742 height 33
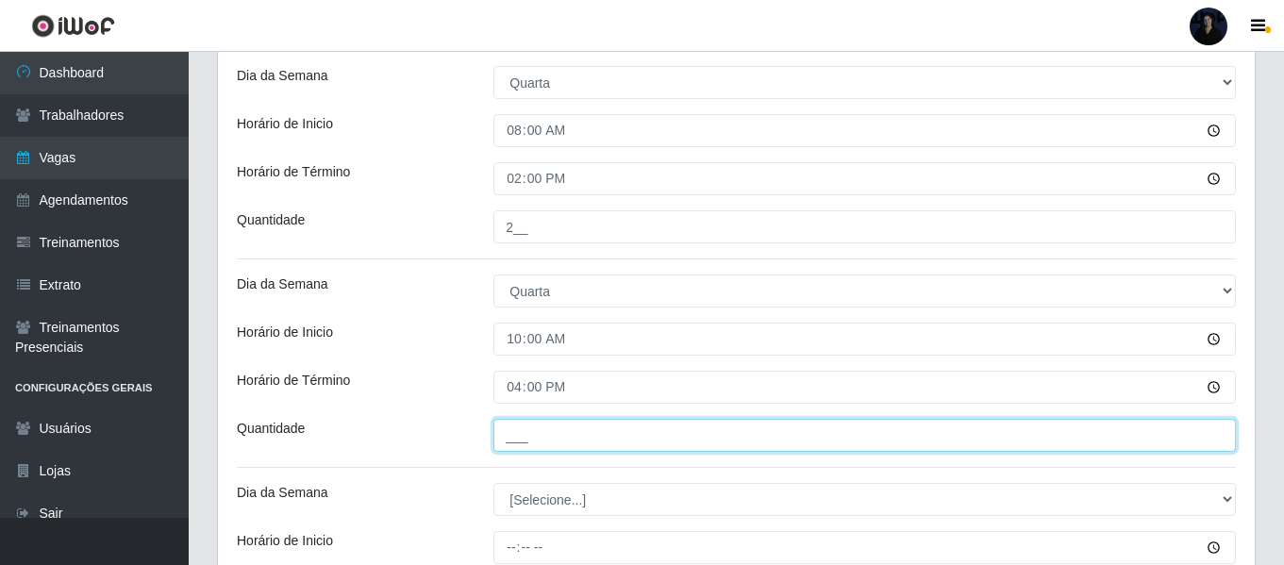
click at [511, 429] on input "___" at bounding box center [864, 435] width 742 height 33
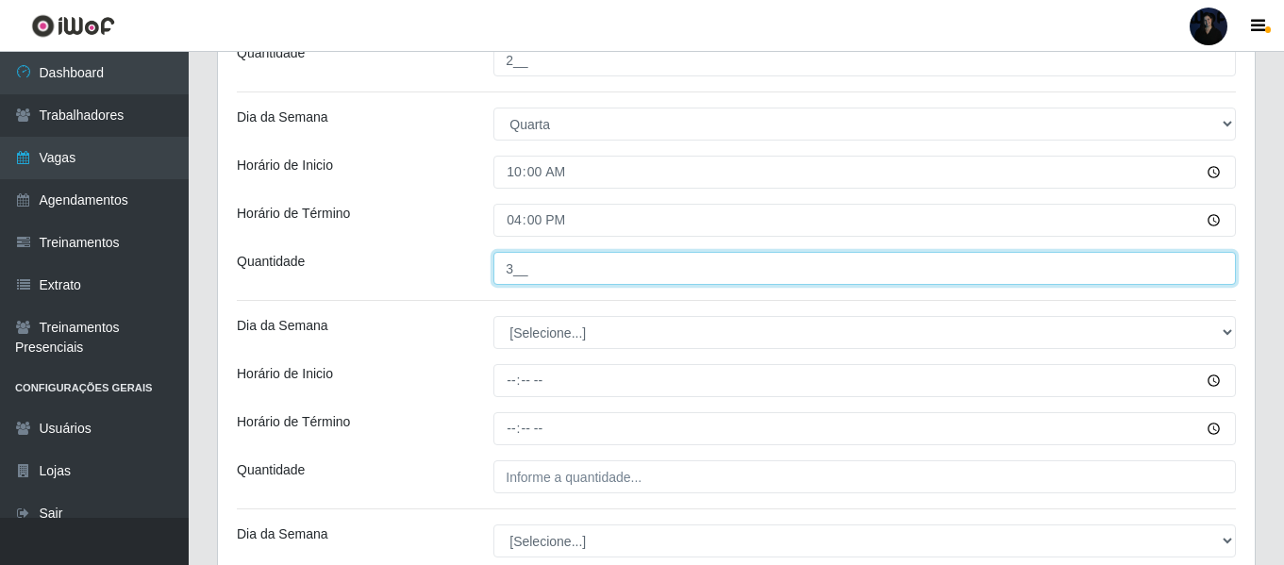
scroll to position [1967, 0]
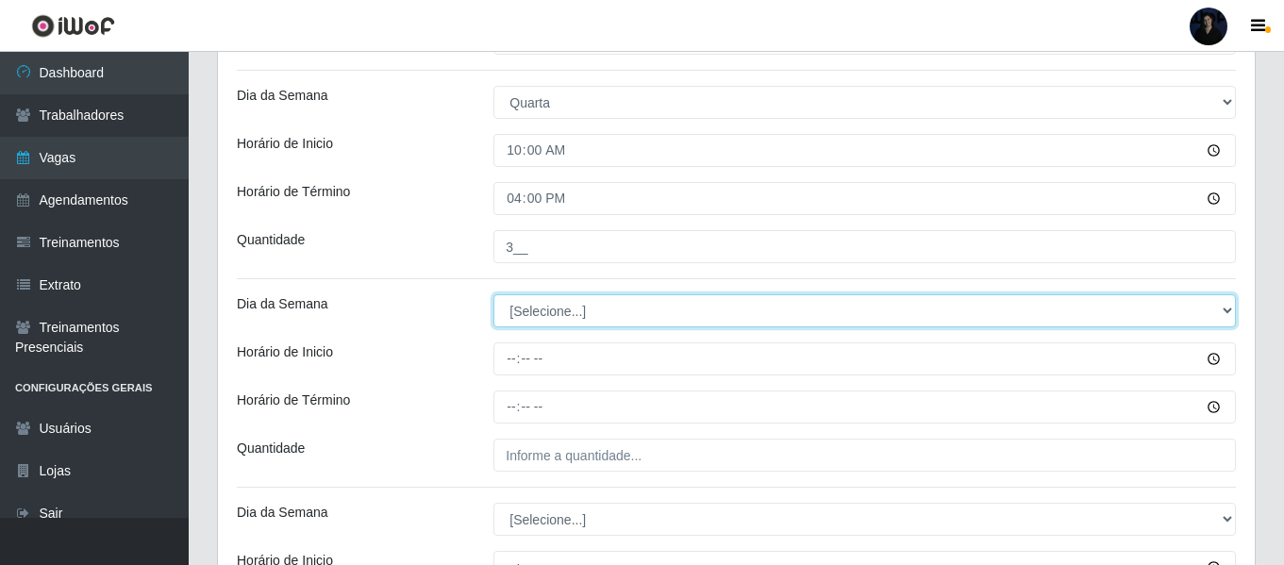
click at [513, 322] on select "[Selecione...] Segunda Terça Quarta Quinta Sexta Sábado Domingo" at bounding box center [864, 310] width 742 height 33
click at [493, 294] on select "[Selecione...] Segunda Terça Quarta Quinta Sexta Sábado Domingo" at bounding box center [864, 310] width 742 height 33
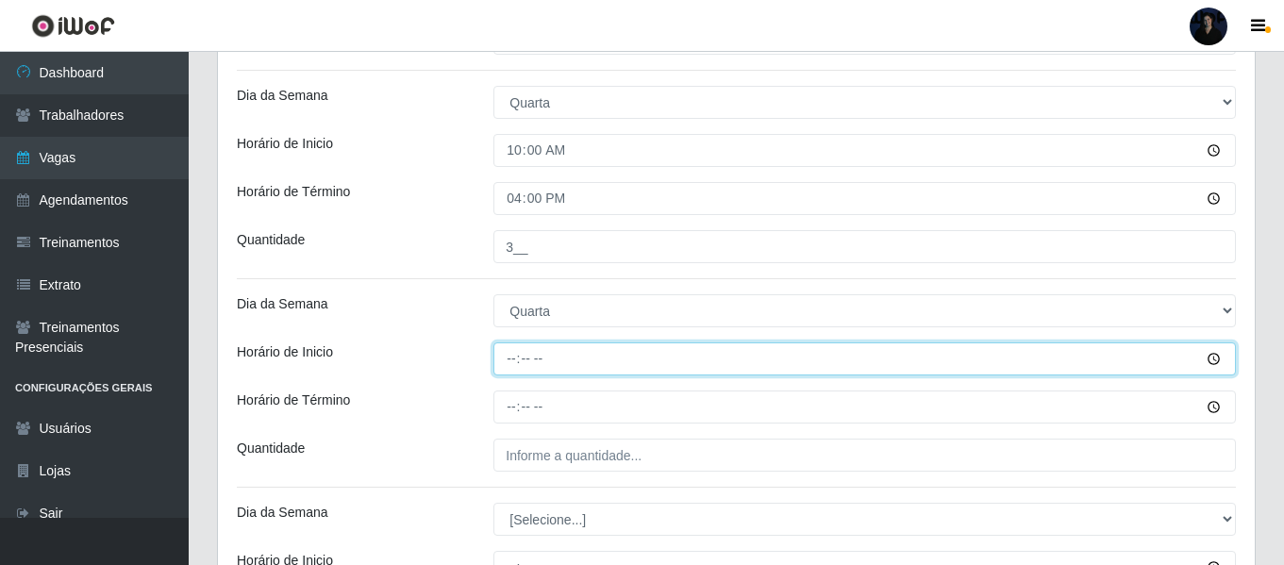
click at [516, 362] on input "Horário de Inicio" at bounding box center [864, 358] width 742 height 33
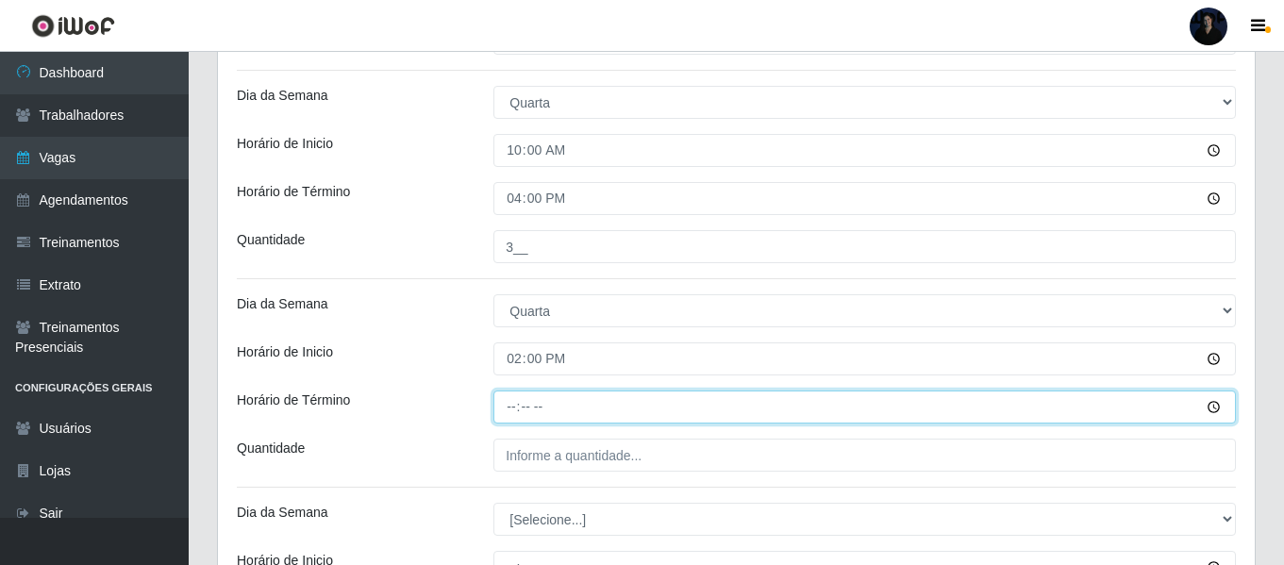
click at [510, 406] on input "Horário de Término" at bounding box center [864, 407] width 742 height 33
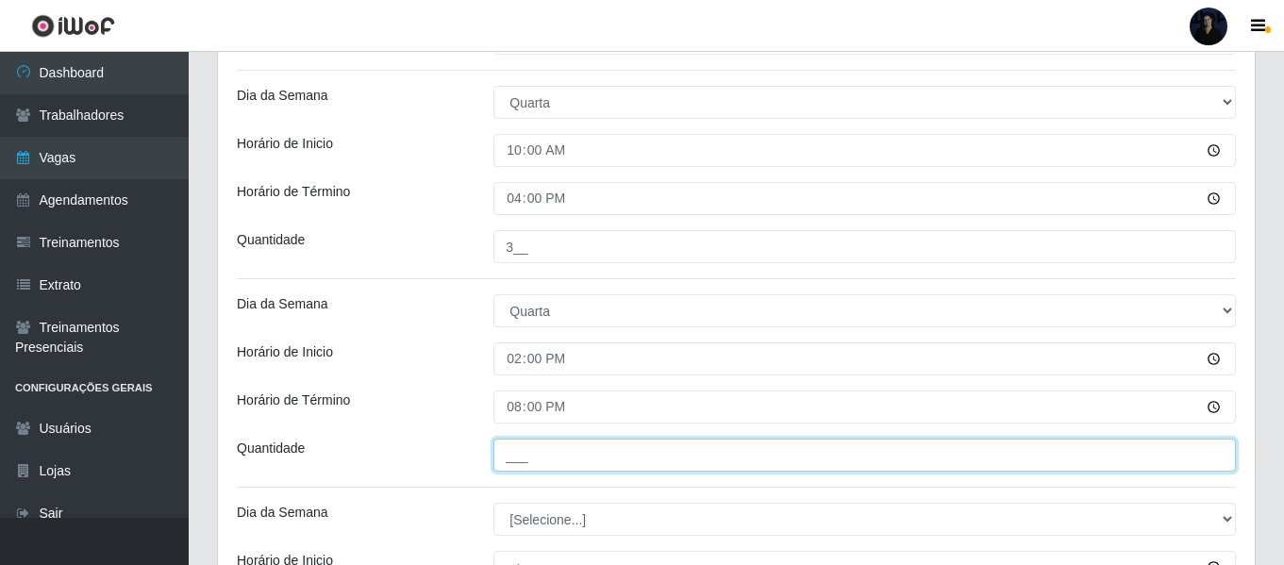
click at [515, 452] on input "___" at bounding box center [864, 455] width 742 height 33
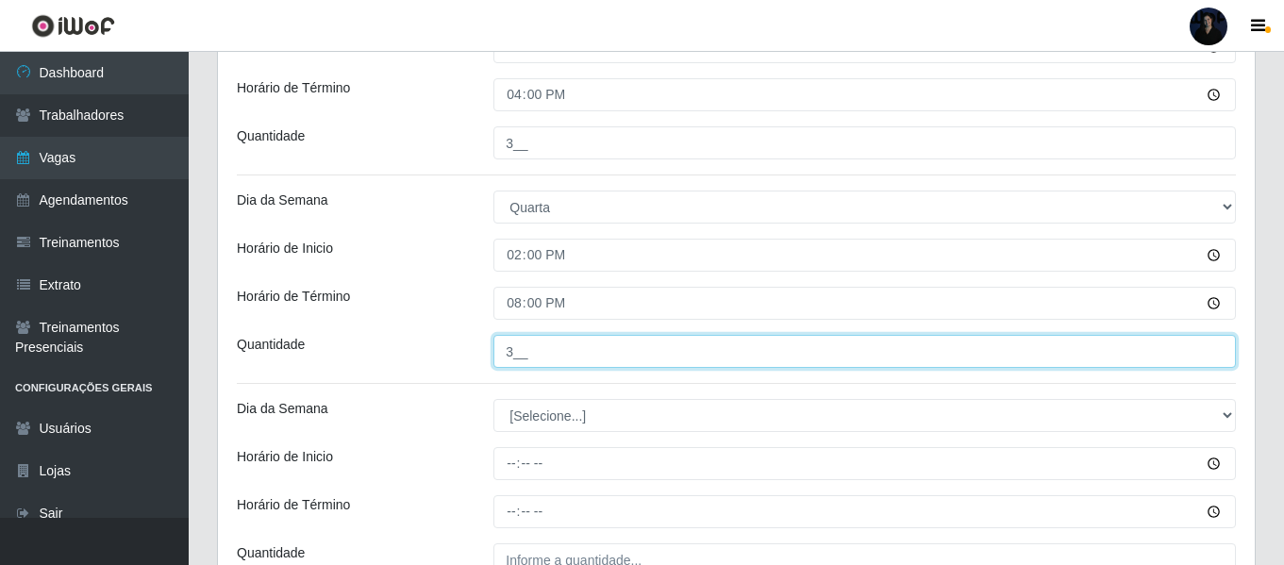
scroll to position [2250, 0]
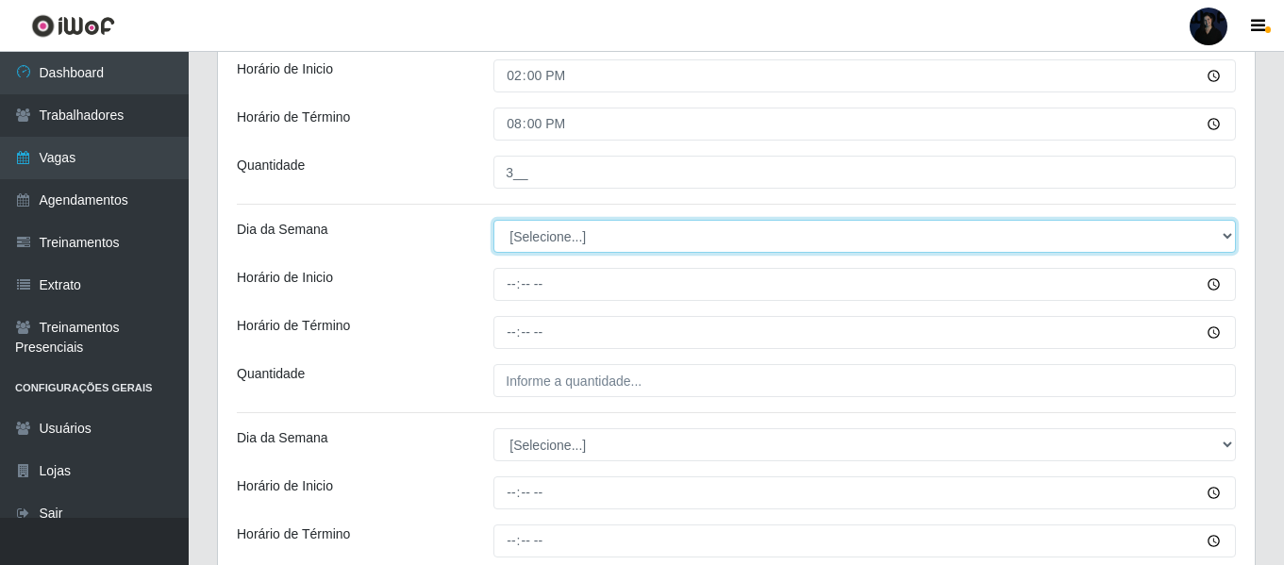
click at [521, 233] on select "[Selecione...] Segunda Terça Quarta Quinta Sexta Sábado Domingo" at bounding box center [864, 236] width 742 height 33
click at [493, 220] on select "[Selecione...] Segunda Terça Quarta Quinta Sexta Sábado Domingo" at bounding box center [864, 236] width 742 height 33
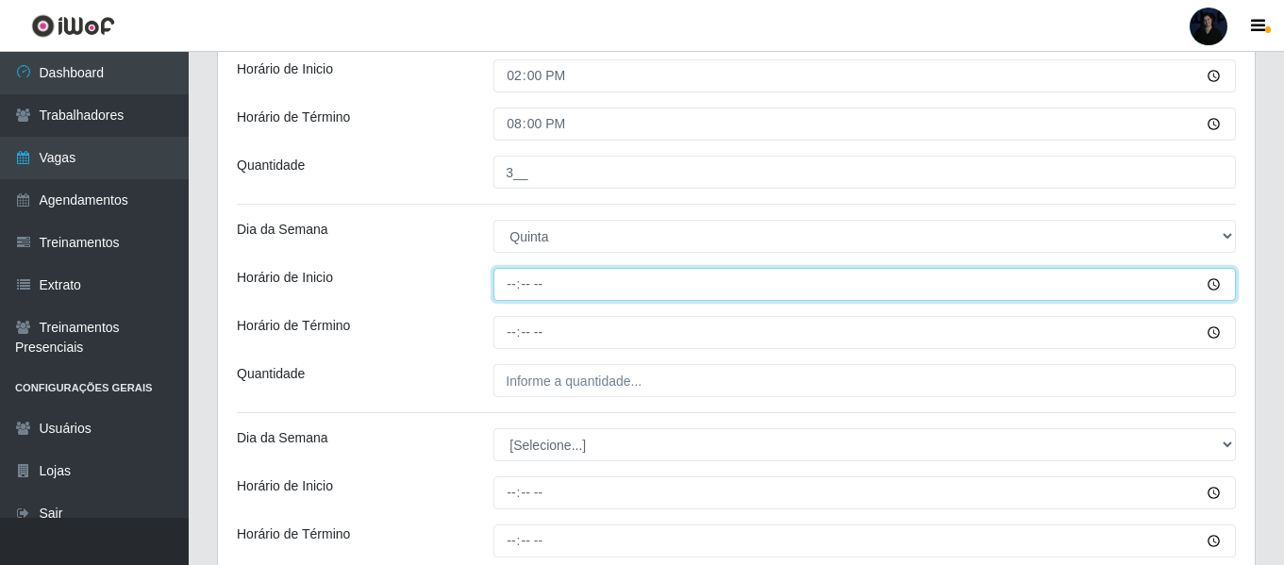
click at [514, 283] on input "Horário de Inicio" at bounding box center [864, 284] width 742 height 33
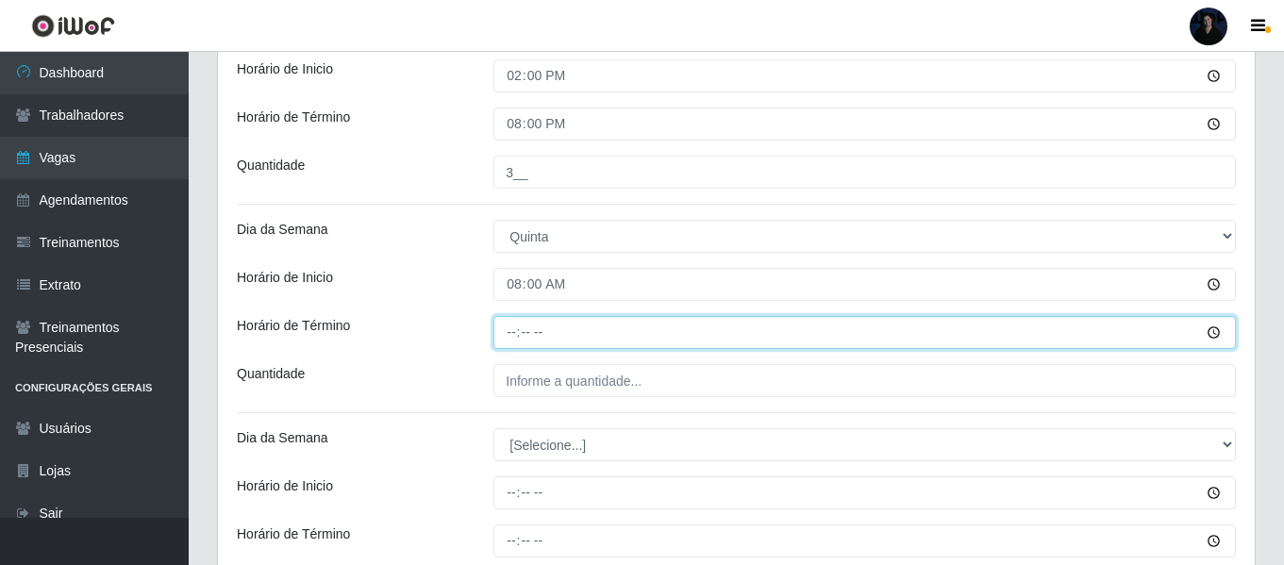
click at [513, 332] on input "Horário de Término" at bounding box center [864, 332] width 742 height 33
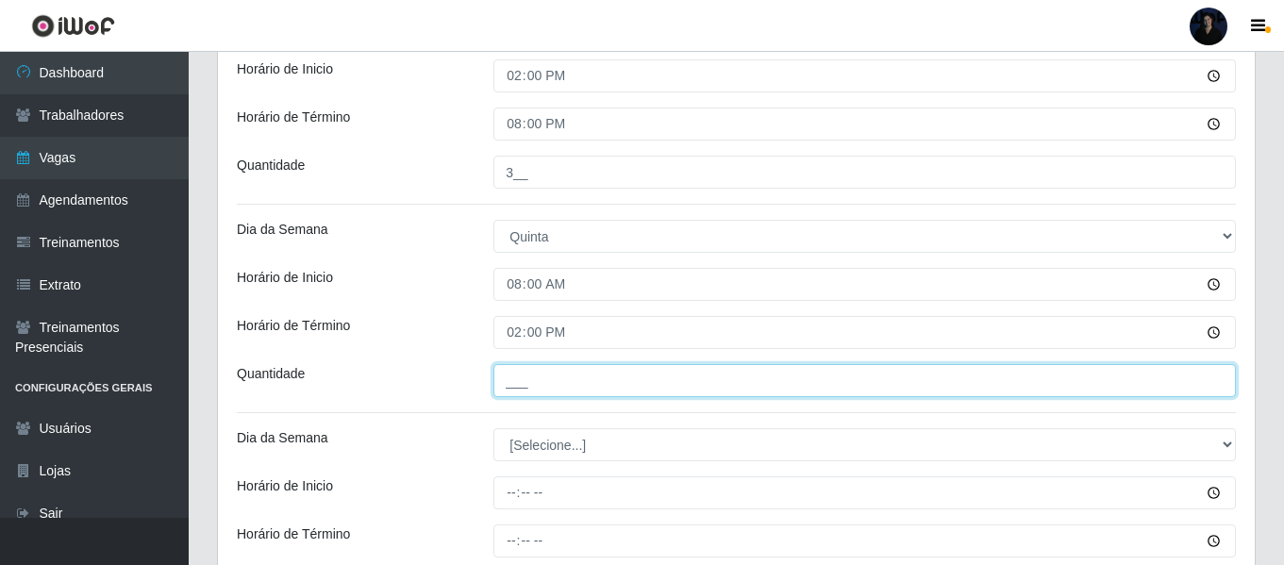
click at [512, 385] on input "___" at bounding box center [864, 380] width 742 height 33
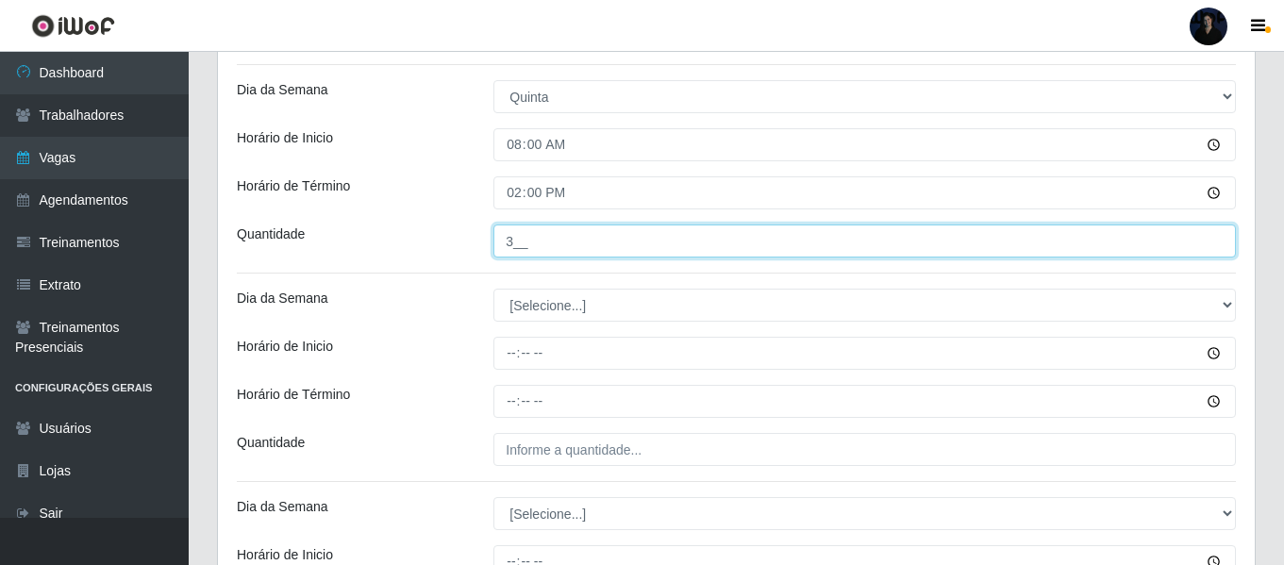
scroll to position [2438, 0]
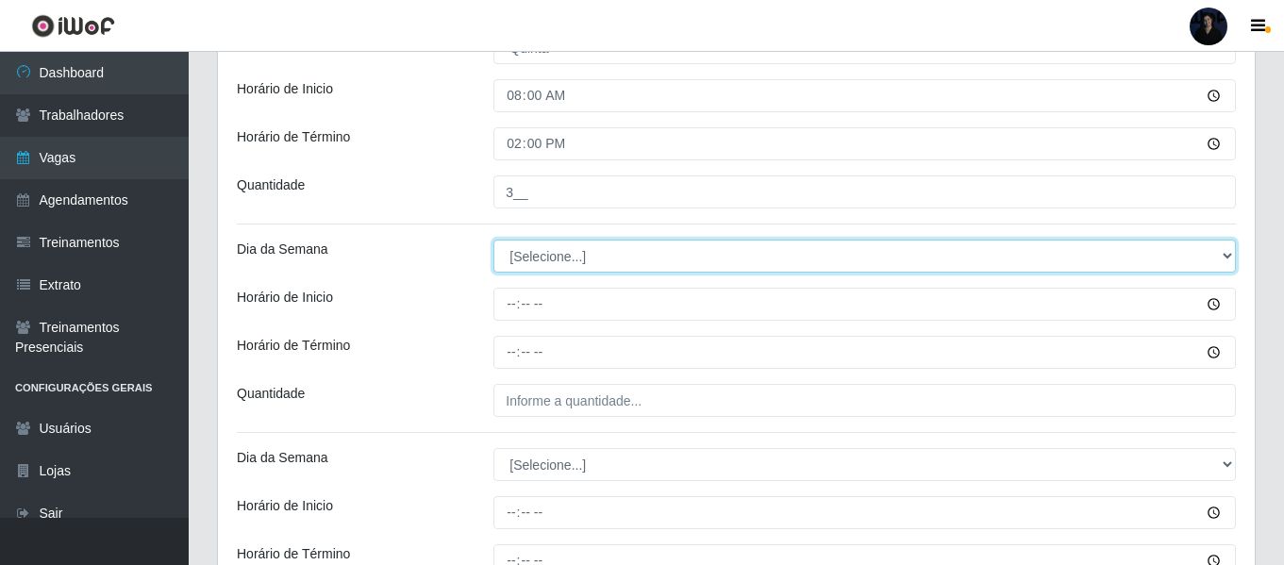
click at [499, 260] on select "[Selecione...] Segunda Terça Quarta Quinta Sexta Sábado Domingo" at bounding box center [864, 256] width 742 height 33
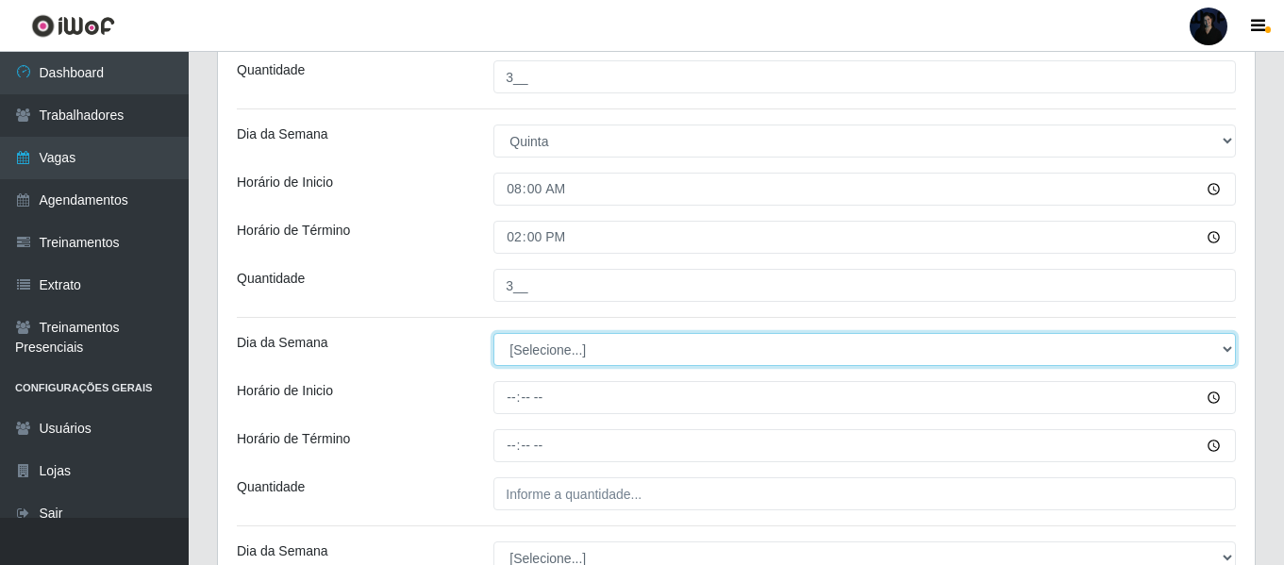
scroll to position [2344, 0]
click at [507, 352] on select "[Selecione...] Segunda Terça Quarta Quinta Sexta Sábado Domingo" at bounding box center [864, 350] width 742 height 33
click at [493, 334] on select "[Selecione...] Segunda Terça Quarta Quinta Sexta Sábado Domingo" at bounding box center [864, 350] width 742 height 33
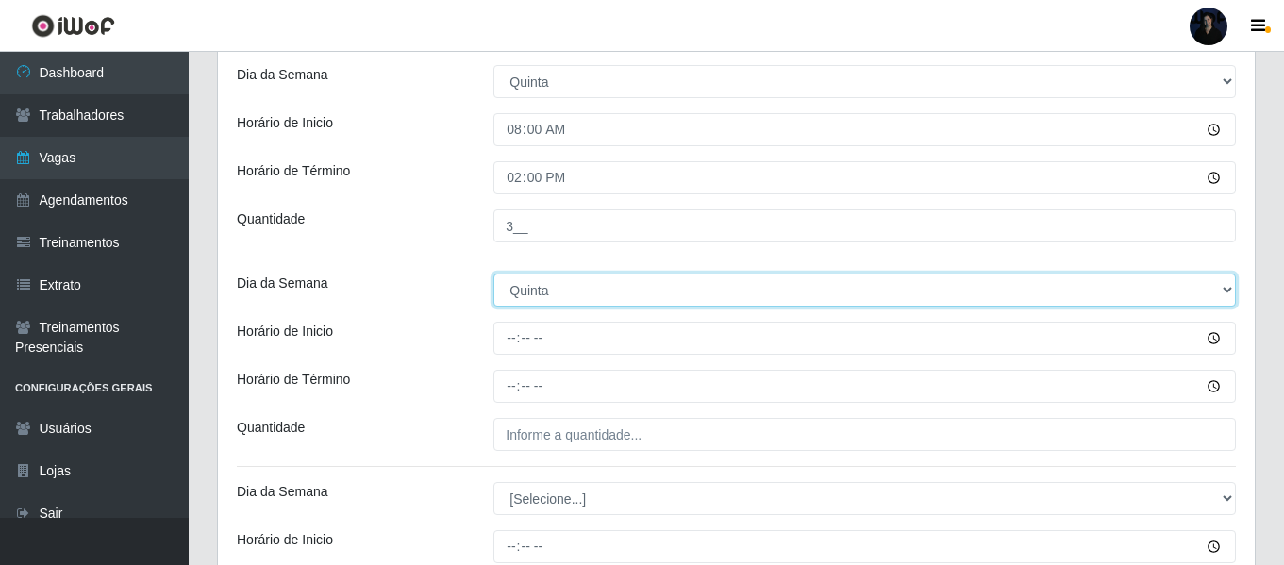
scroll to position [2438, 0]
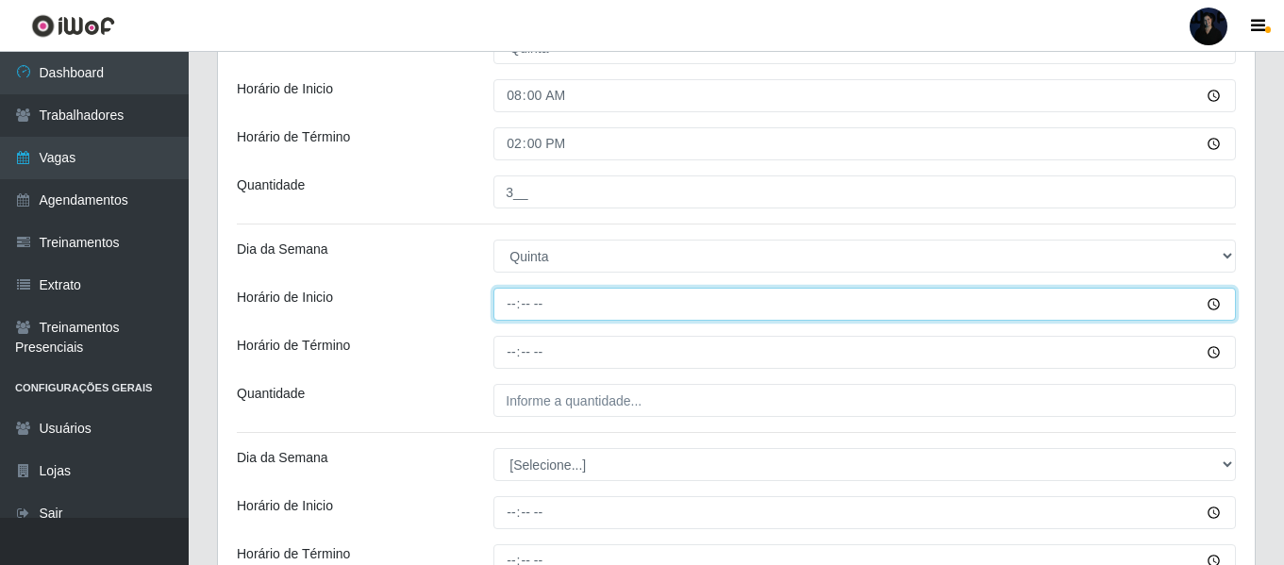
click at [510, 298] on input "Horário de Inicio" at bounding box center [864, 304] width 742 height 33
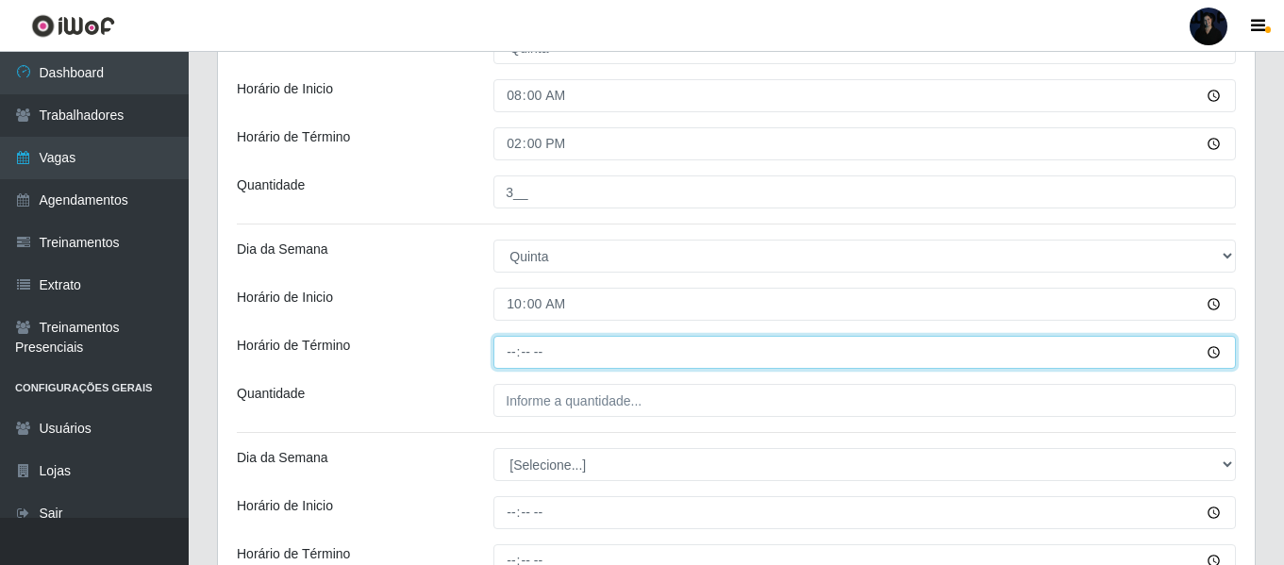
click at [512, 355] on input "Horário de Término" at bounding box center [864, 352] width 742 height 33
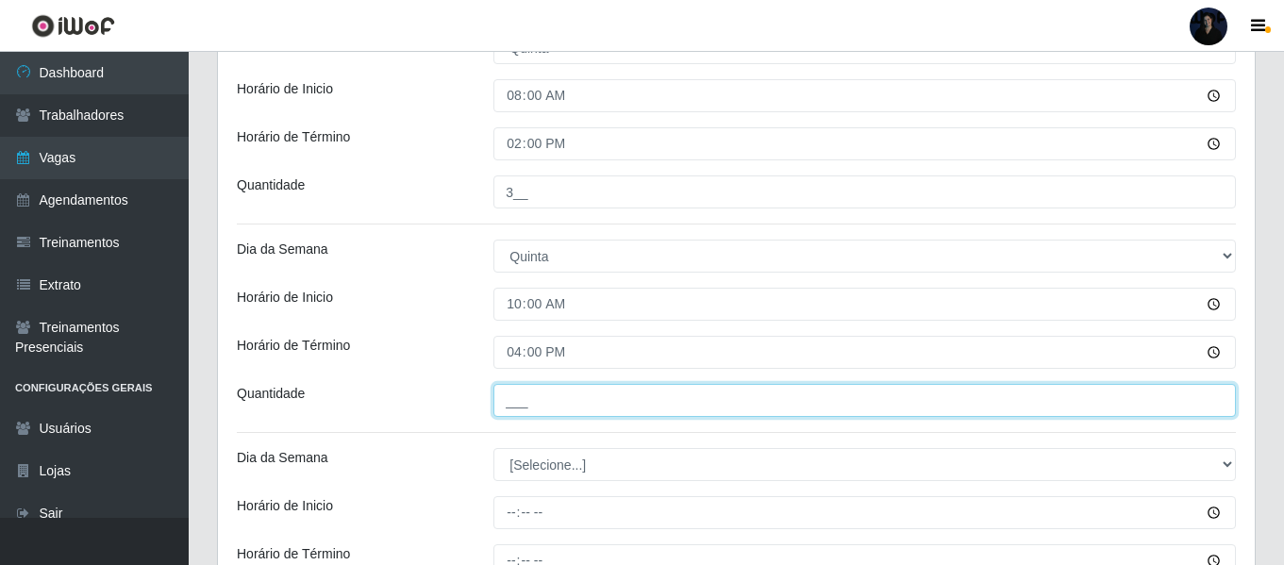
click at [509, 400] on input "___" at bounding box center [864, 400] width 742 height 33
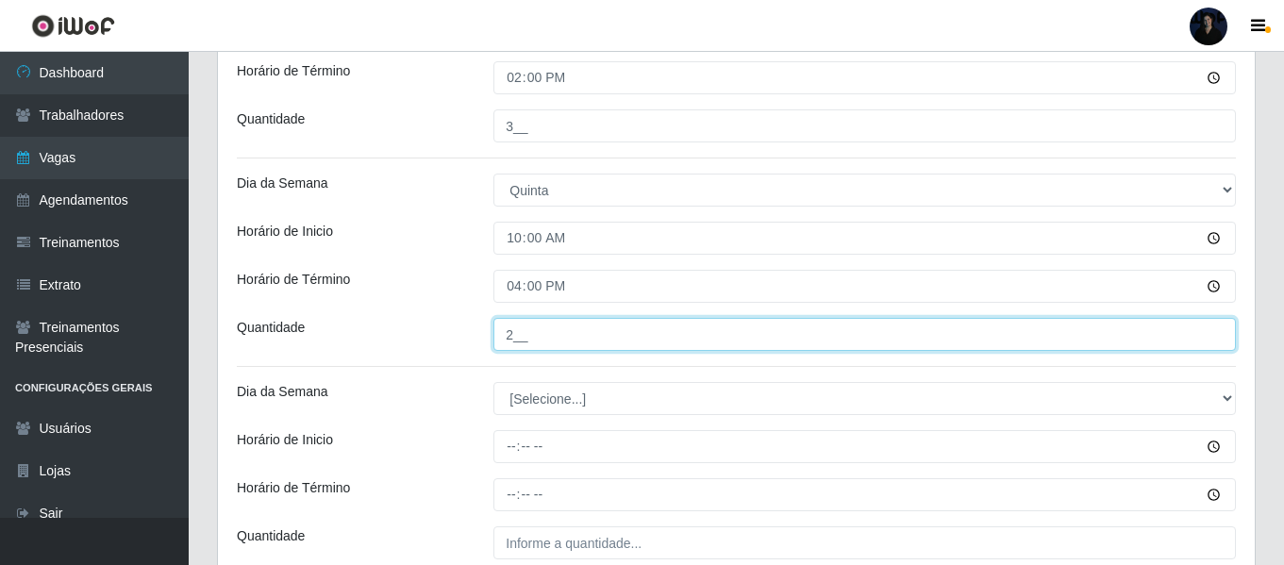
scroll to position [2533, 0]
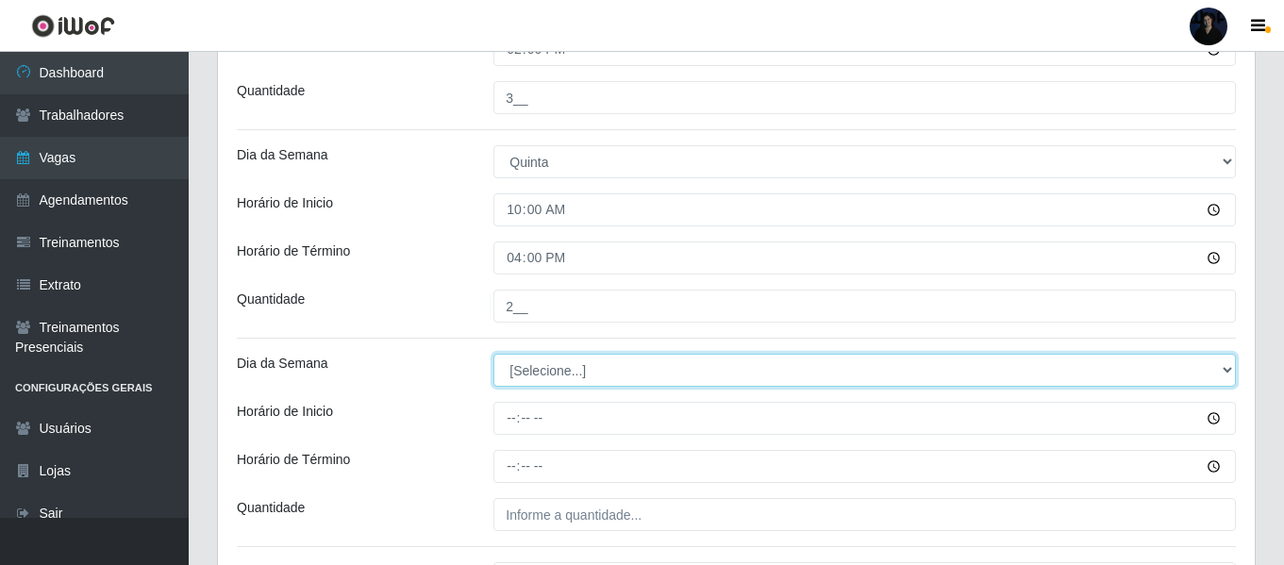
click at [521, 366] on select "[Selecione...] Segunda Terça Quarta Quinta Sexta Sábado Domingo" at bounding box center [864, 370] width 742 height 33
click at [493, 354] on select "[Selecione...] Segunda Terça Quarta Quinta Sexta Sábado Domingo" at bounding box center [864, 370] width 742 height 33
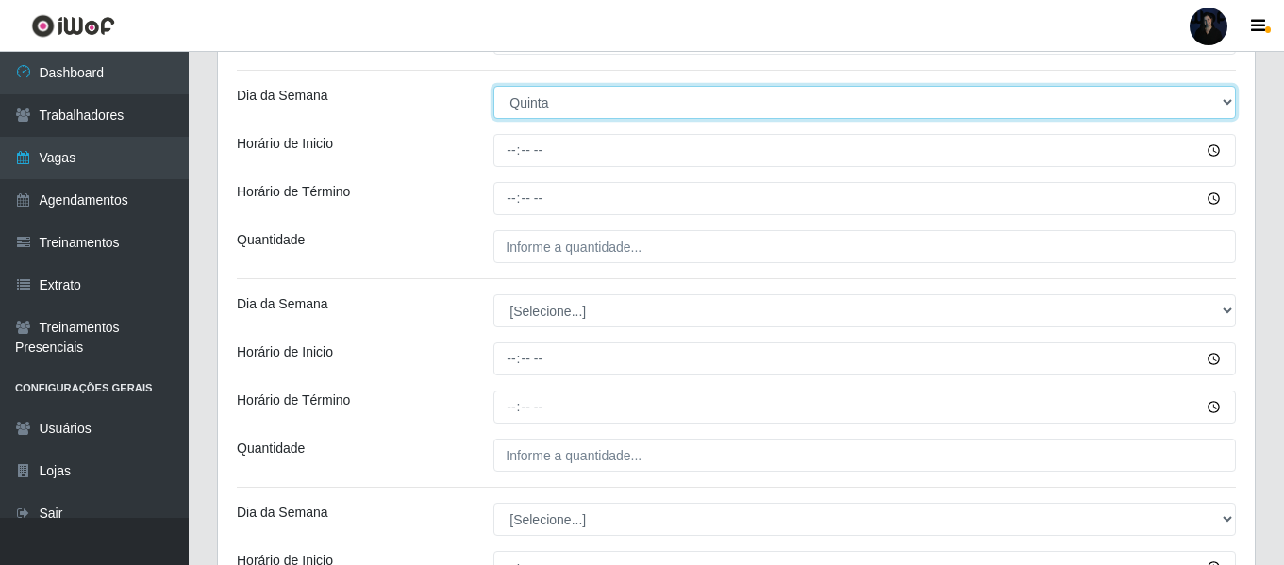
scroll to position [2816, 0]
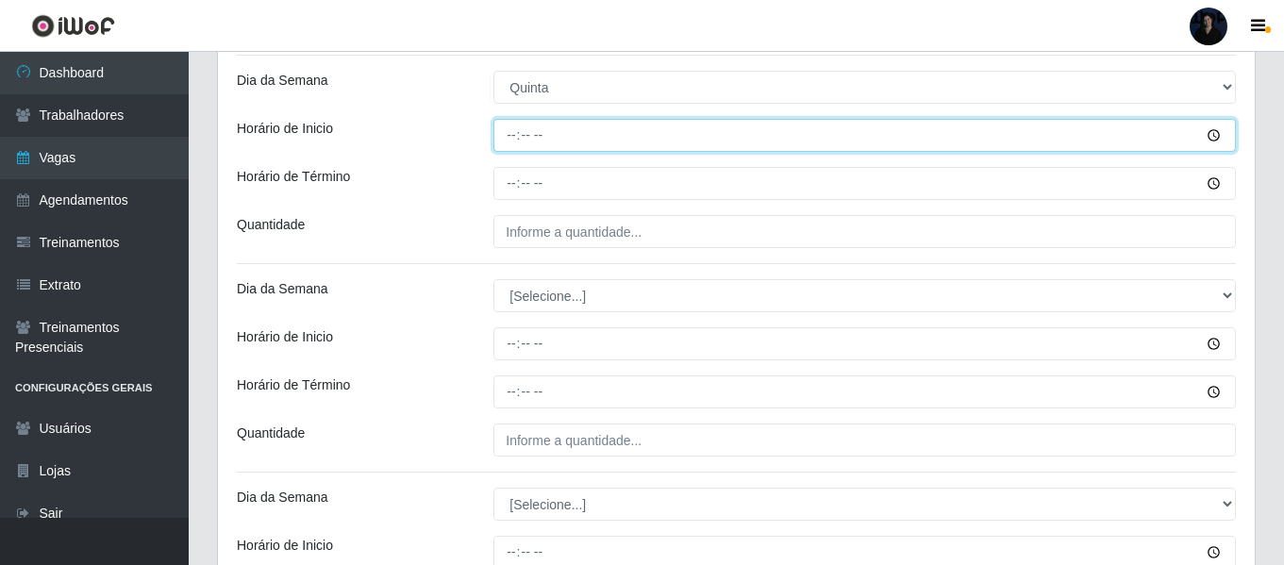
click at [509, 135] on input "Horário de Inicio" at bounding box center [864, 135] width 742 height 33
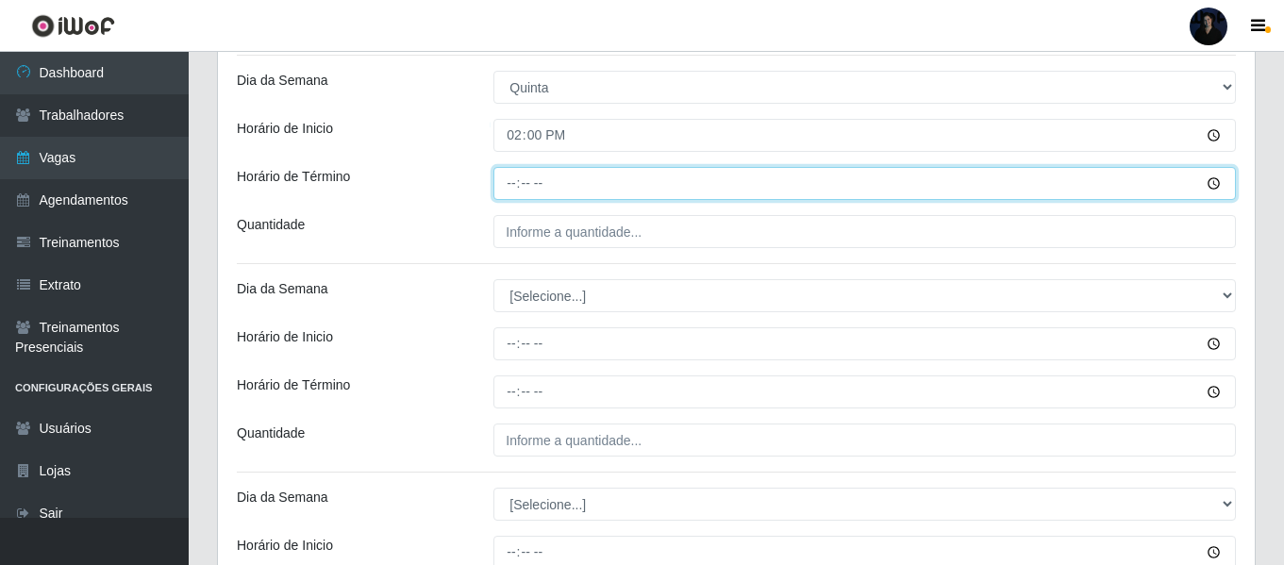
click at [509, 179] on input "Horário de Término" at bounding box center [864, 183] width 742 height 33
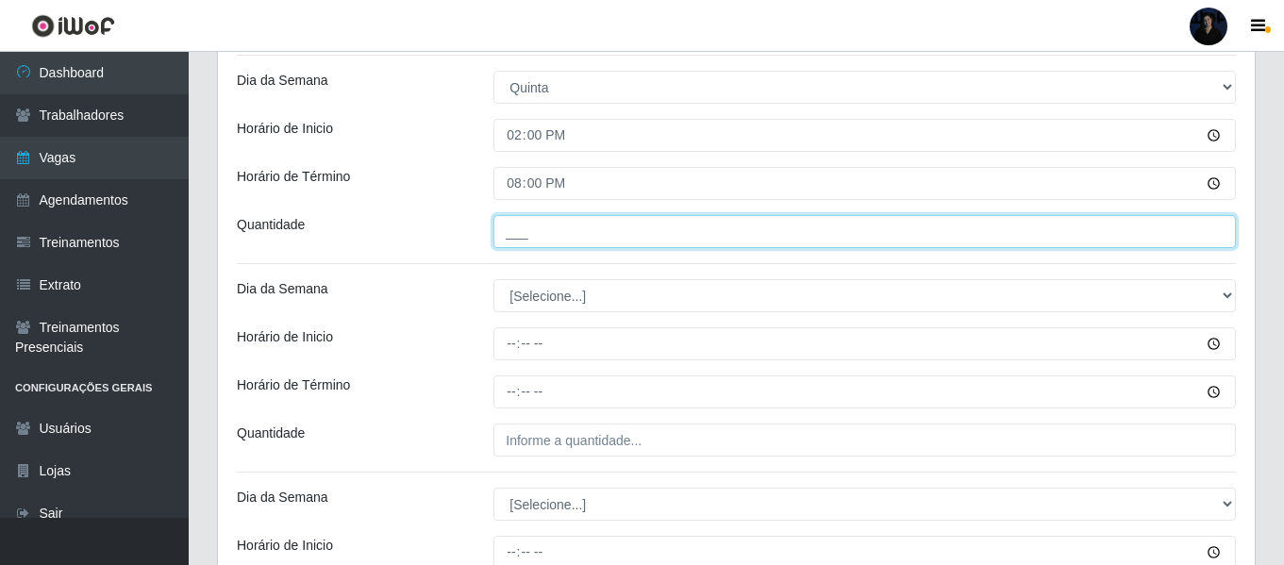
click at [508, 240] on input "___" at bounding box center [864, 231] width 742 height 33
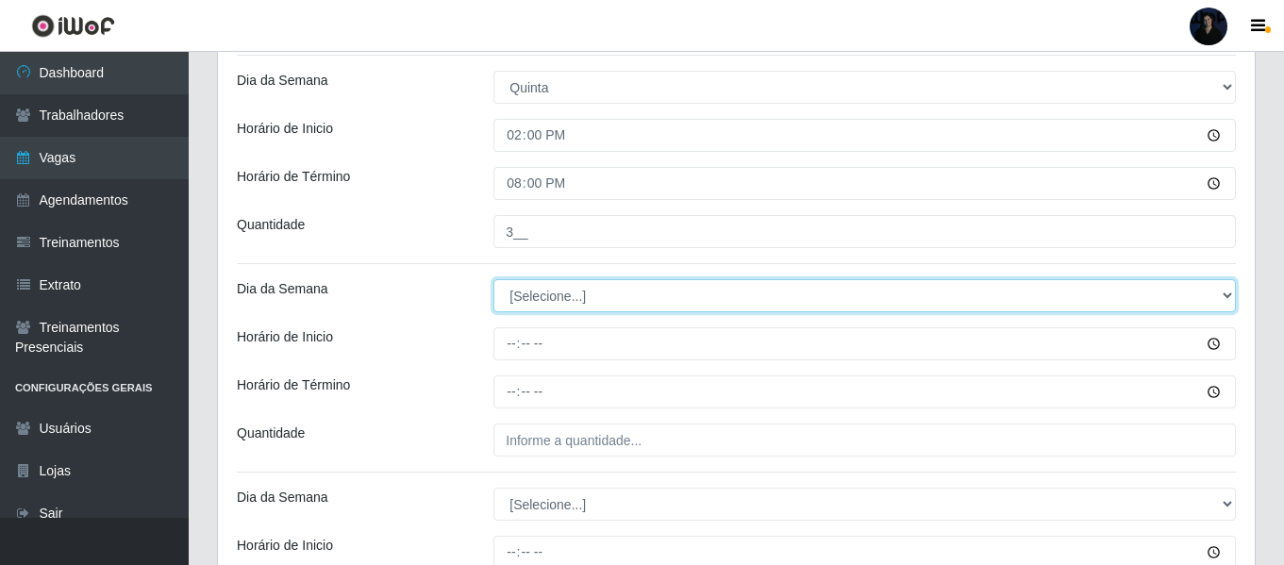
click at [512, 299] on select "[Selecione...] Segunda Terça Quarta Quinta Sexta Sábado Domingo" at bounding box center [864, 295] width 742 height 33
click at [493, 279] on select "[Selecione...] Segunda Terça Quarta Quinta Sexta Sábado Domingo" at bounding box center [864, 295] width 742 height 33
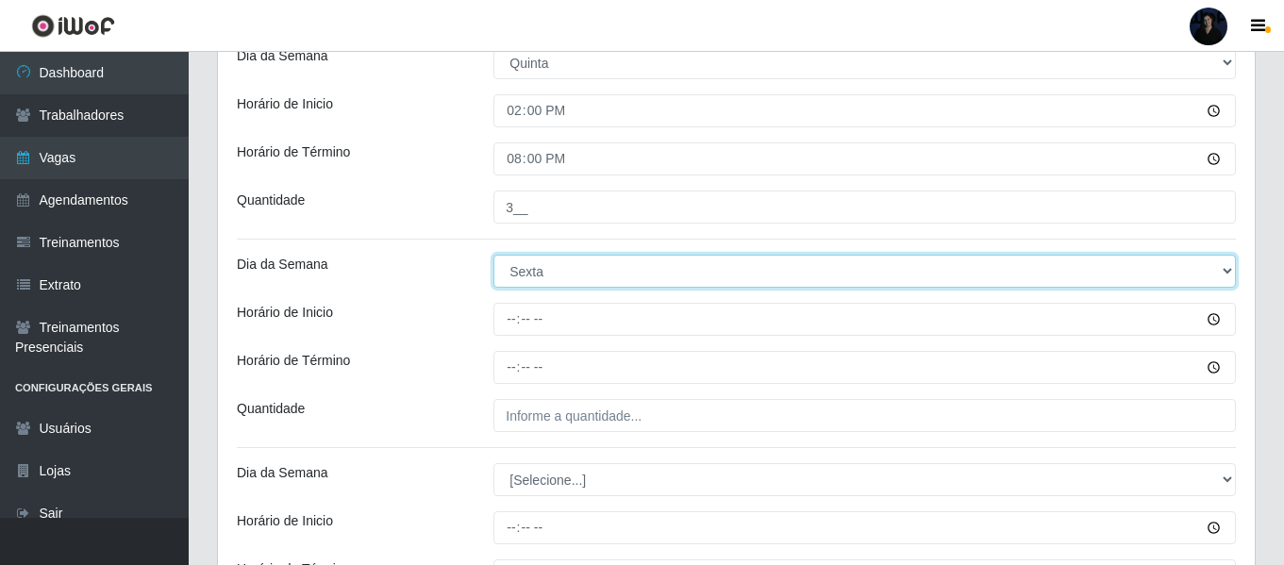
scroll to position [2910, 0]
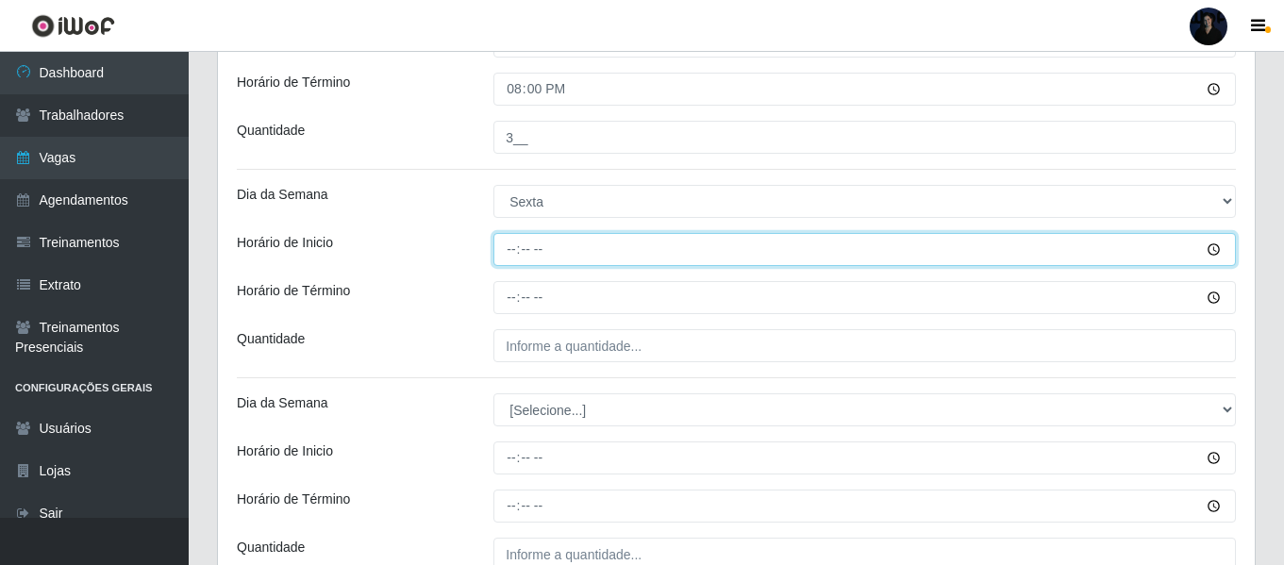
click at [498, 245] on input "Horário de Inicio" at bounding box center [864, 249] width 742 height 33
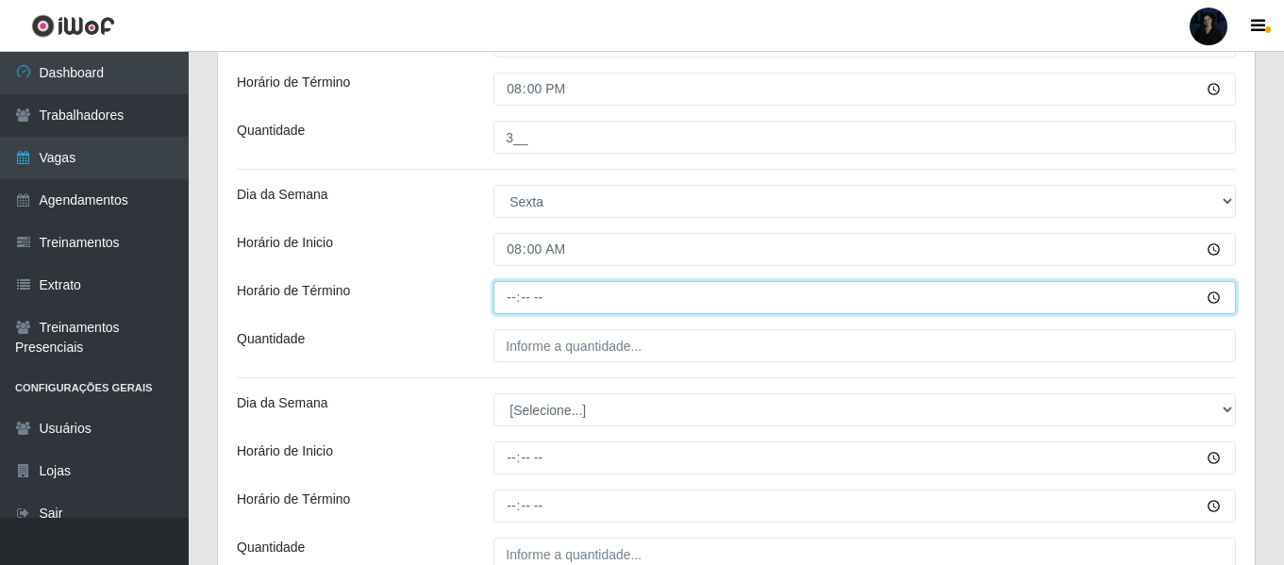
click at [504, 292] on input "Horário de Término" at bounding box center [864, 297] width 742 height 33
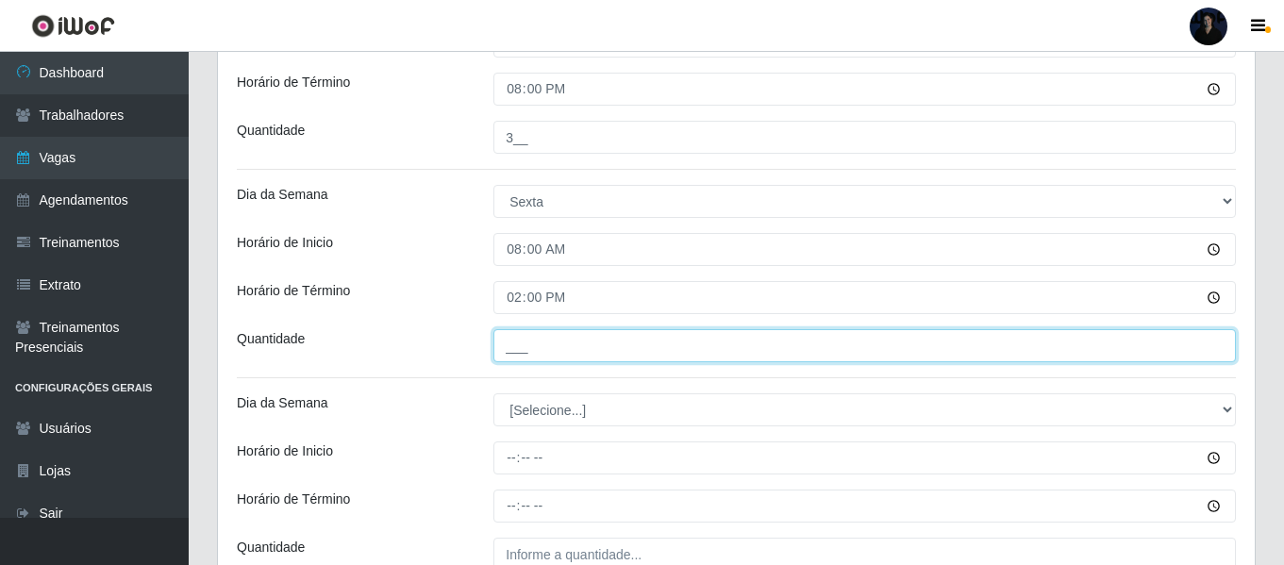
click at [512, 334] on input "___" at bounding box center [864, 345] width 742 height 33
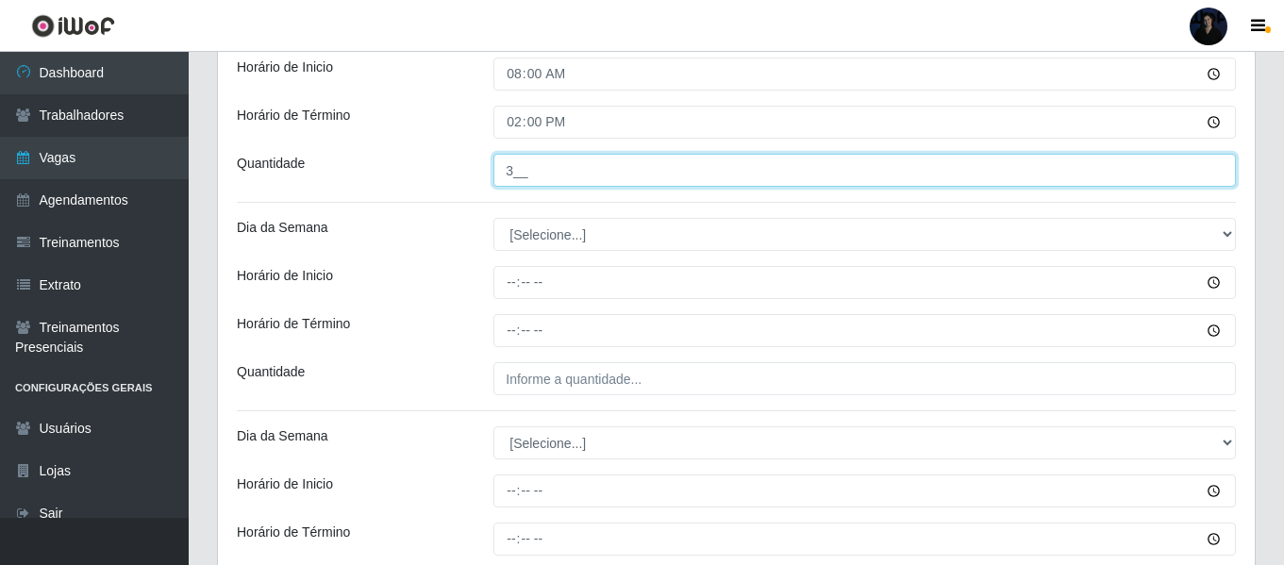
scroll to position [3099, 0]
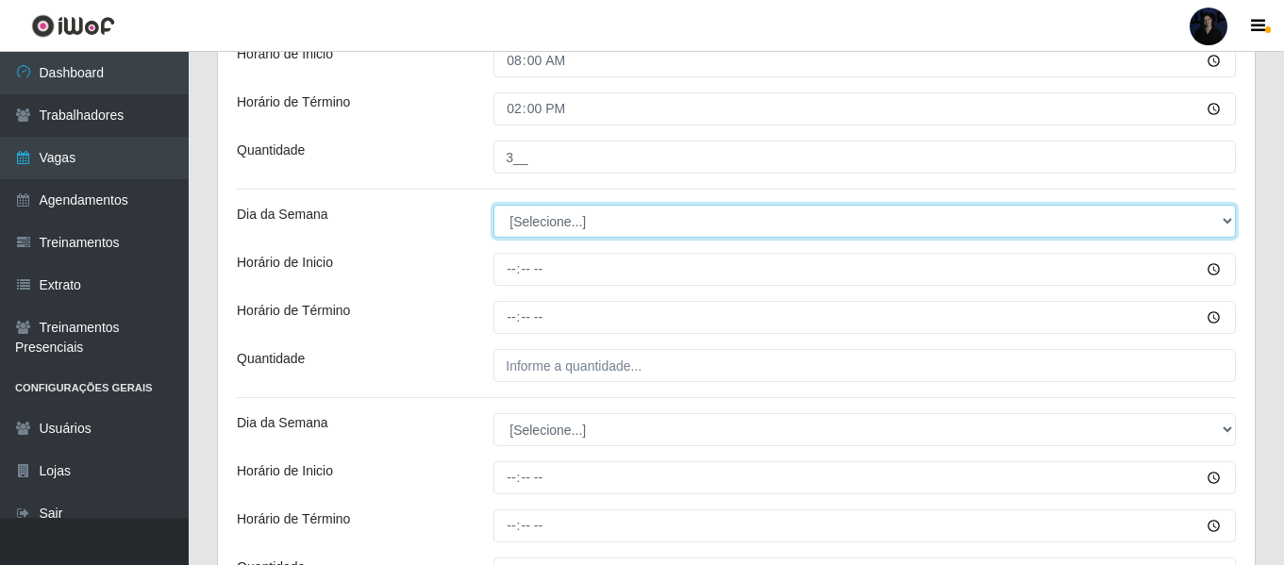
click at [513, 216] on select "[Selecione...] Segunda Terça Quarta Quinta Sexta Sábado Domingo" at bounding box center [864, 221] width 742 height 33
click at [493, 205] on select "[Selecione...] Segunda Terça Quarta Quinta Sexta Sábado Domingo" at bounding box center [864, 221] width 742 height 33
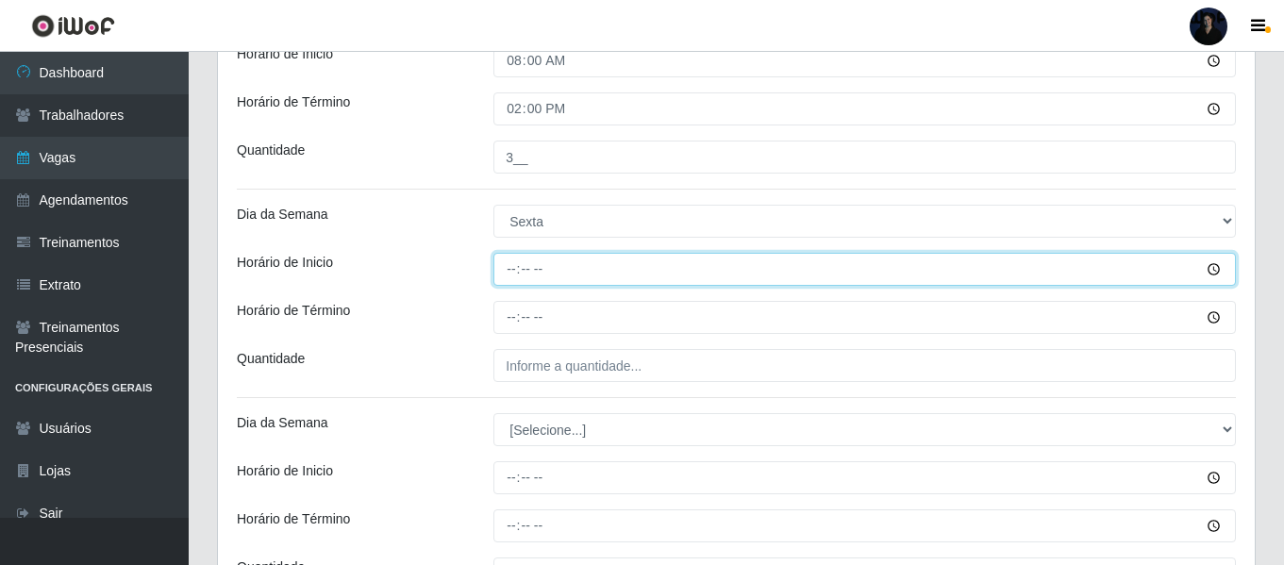
click at [517, 270] on input "Horário de Inicio" at bounding box center [864, 269] width 742 height 33
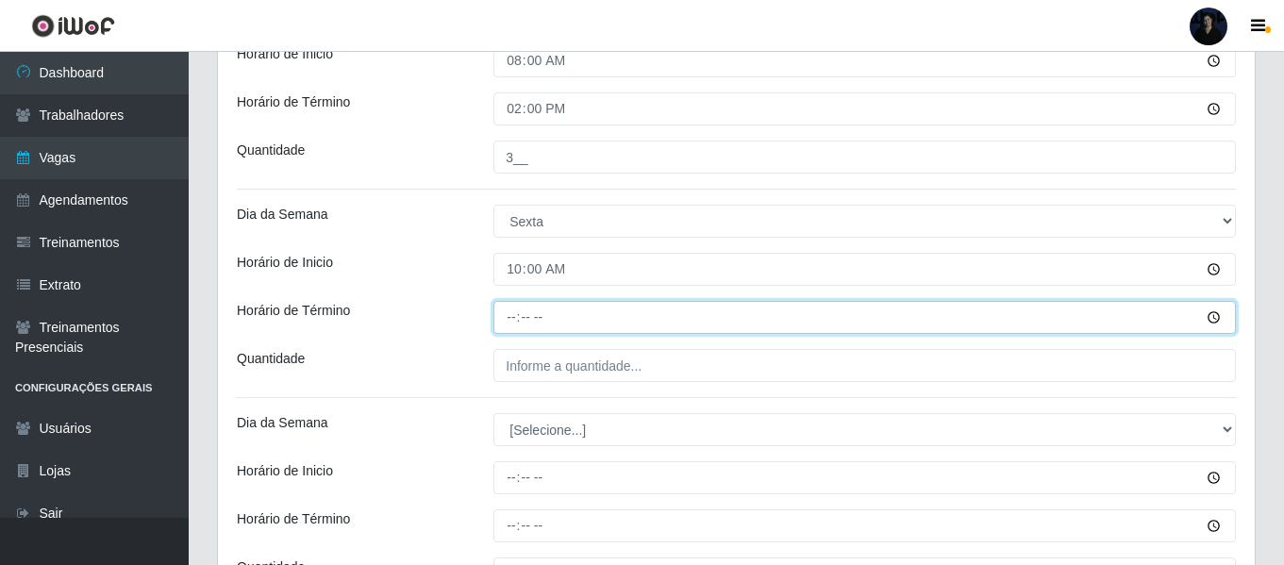
click at [517, 324] on input "Horário de Término" at bounding box center [864, 317] width 742 height 33
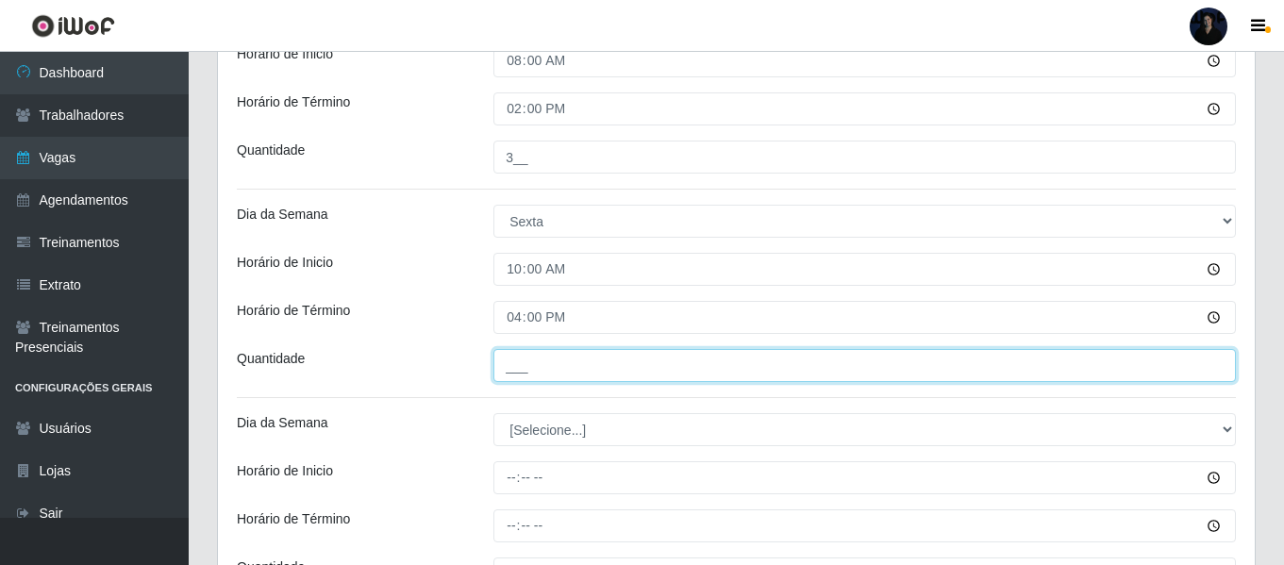
click at [507, 357] on input "___" at bounding box center [864, 365] width 742 height 33
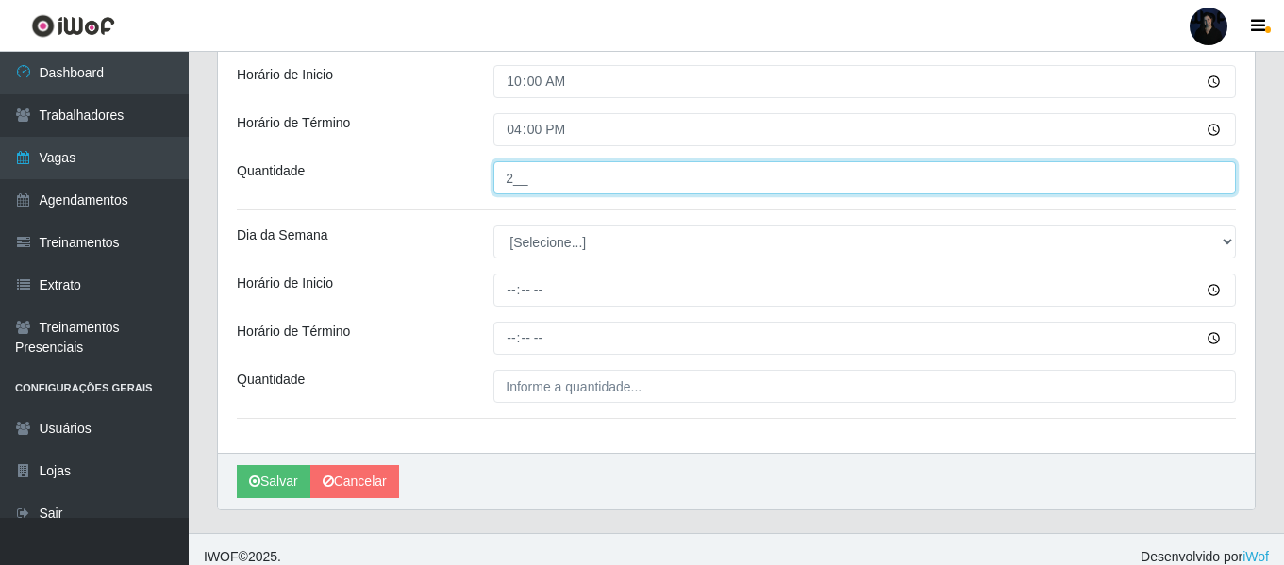
scroll to position [3287, 0]
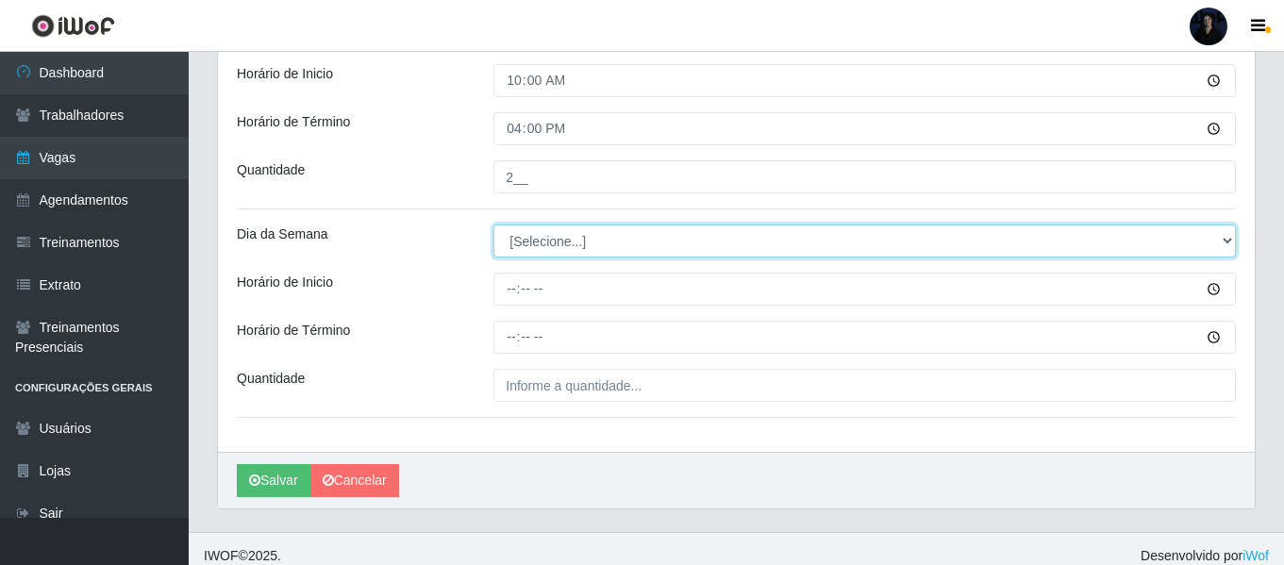
click at [520, 236] on select "[Selecione...] Segunda Terça Quarta Quinta Sexta Sábado Domingo" at bounding box center [864, 241] width 742 height 33
click at [493, 225] on select "[Selecione...] Segunda Terça Quarta Quinta Sexta Sábado Domingo" at bounding box center [864, 241] width 742 height 33
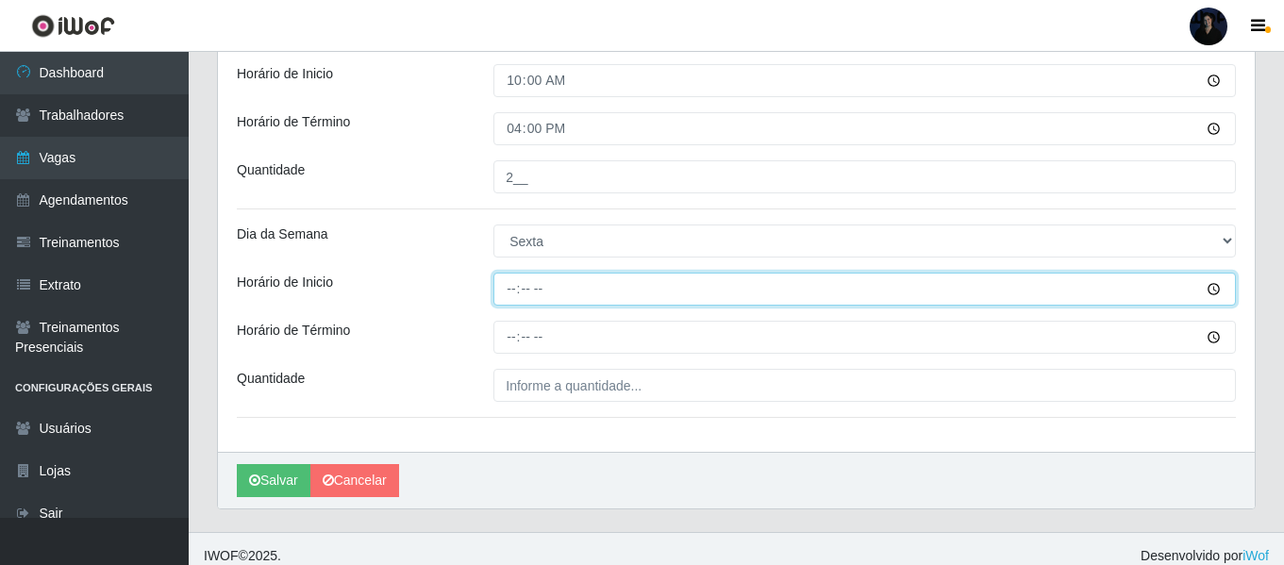
click at [507, 290] on input "Horário de Inicio" at bounding box center [864, 289] width 742 height 33
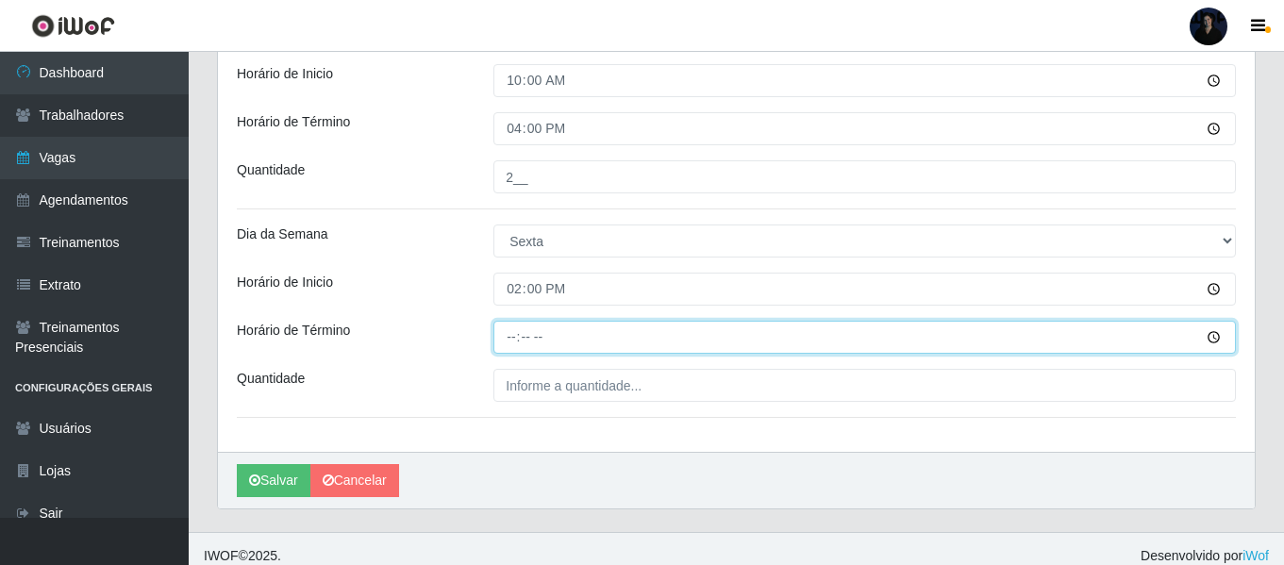
click at [513, 335] on input "Horário de Término" at bounding box center [864, 337] width 742 height 33
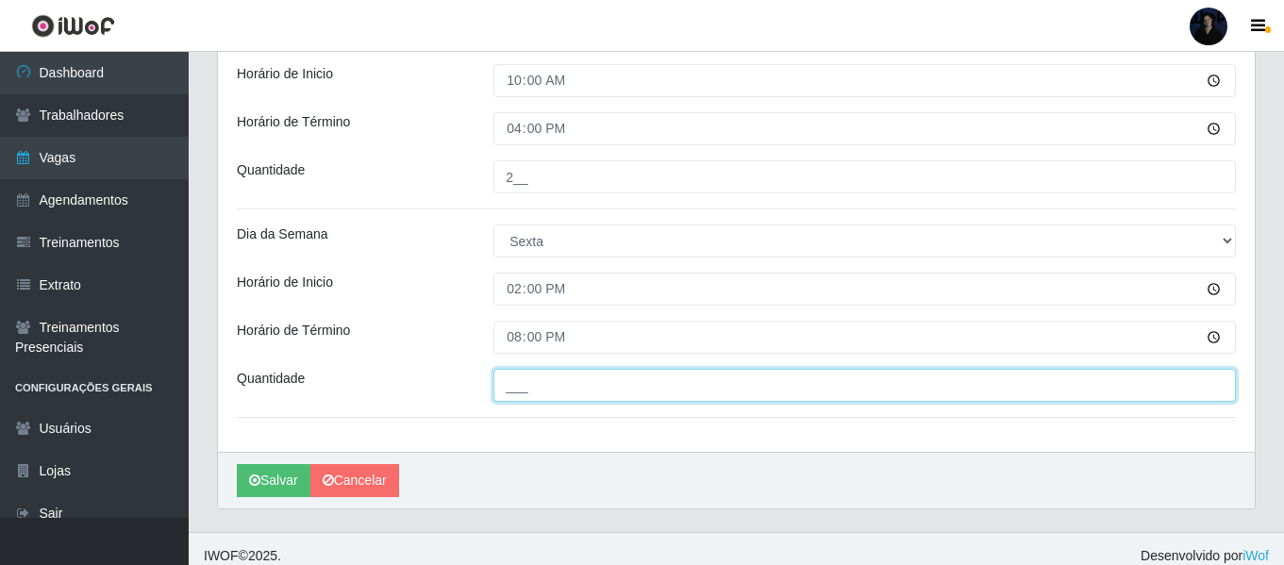
click at [520, 390] on input "___" at bounding box center [864, 385] width 742 height 33
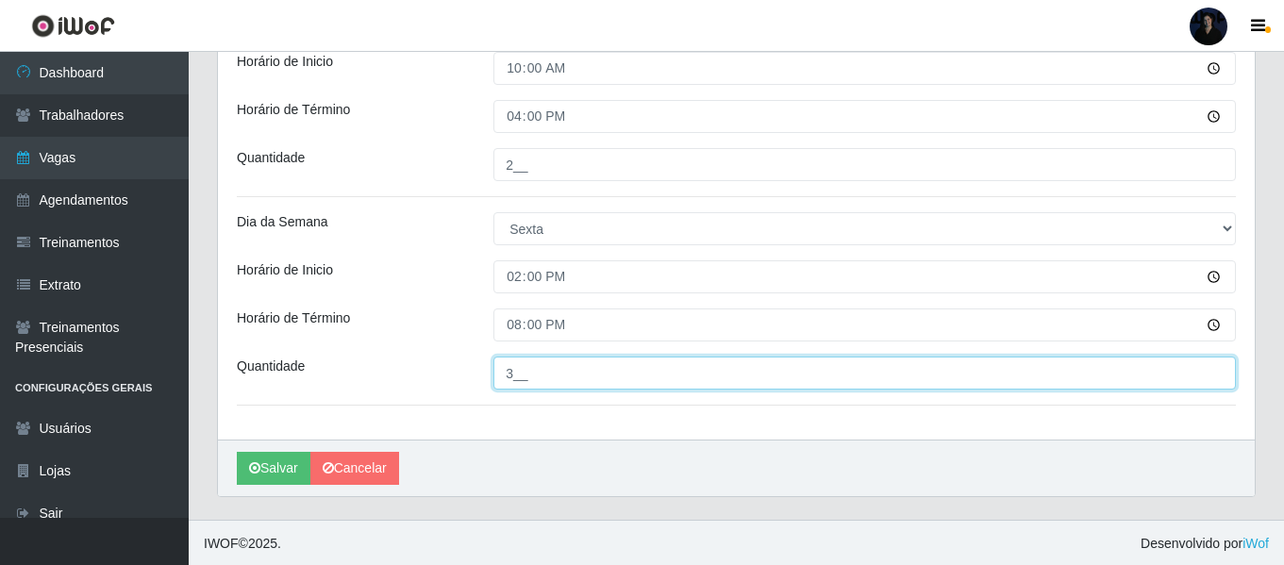
scroll to position [3302, 0]
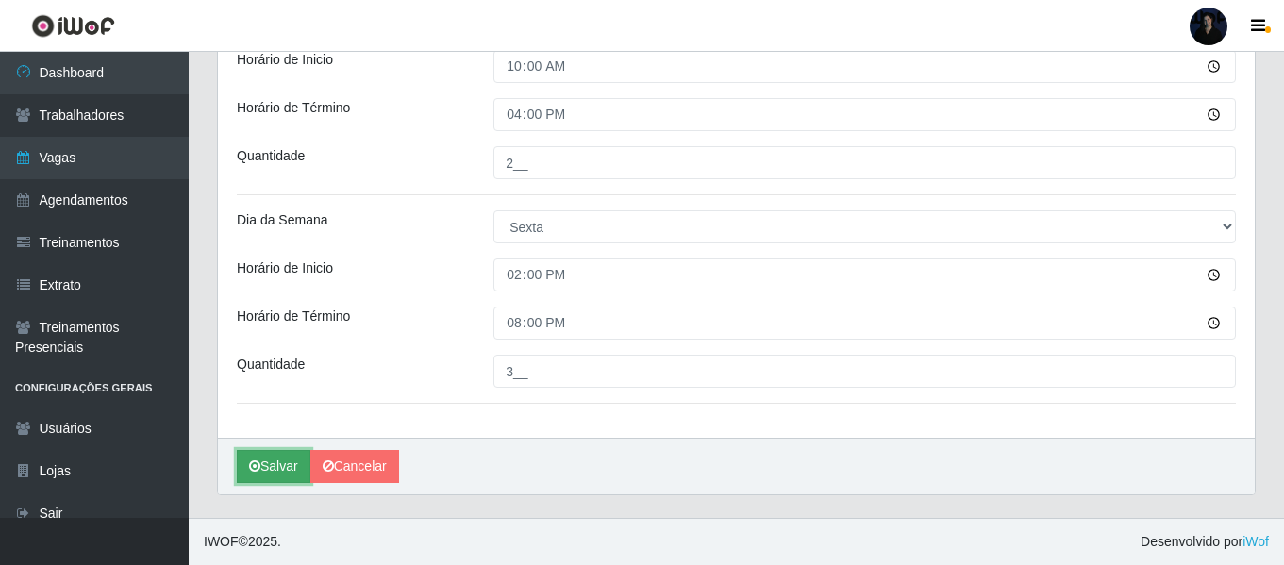
click at [285, 458] on button "Salvar" at bounding box center [274, 466] width 74 height 33
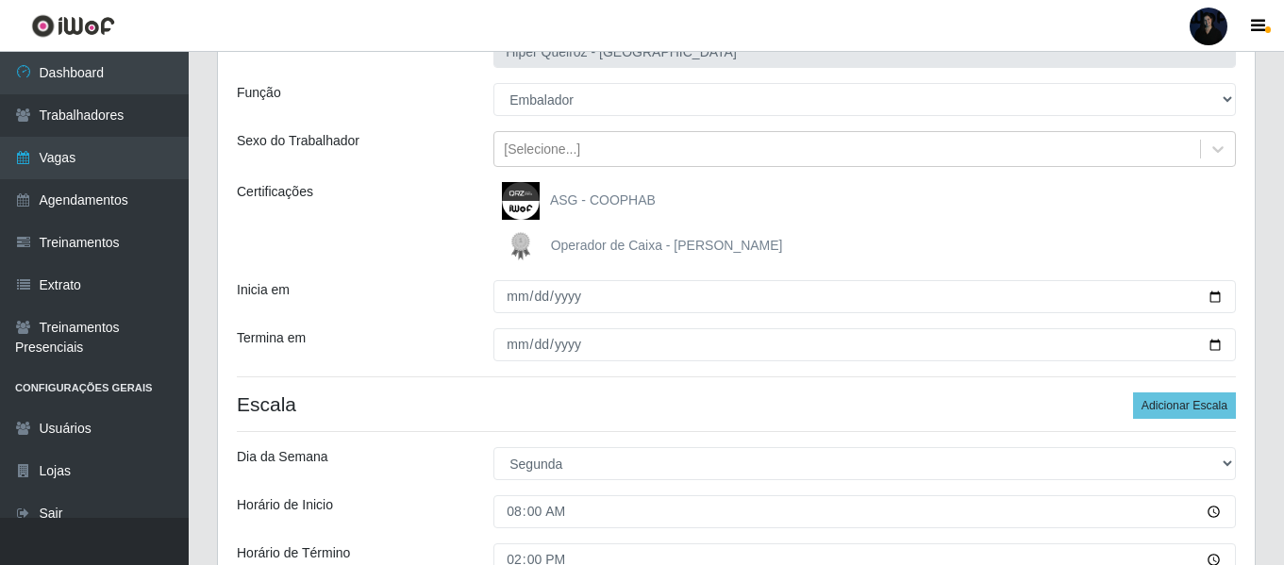
scroll to position [0, 0]
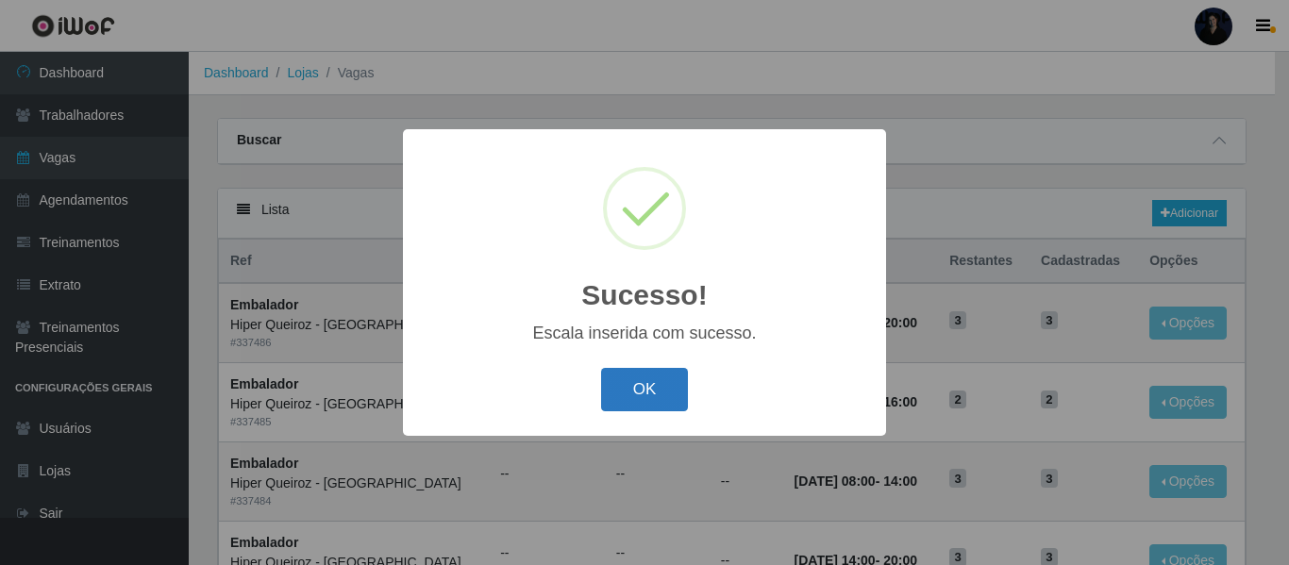
click at [641, 390] on button "OK" at bounding box center [645, 390] width 88 height 44
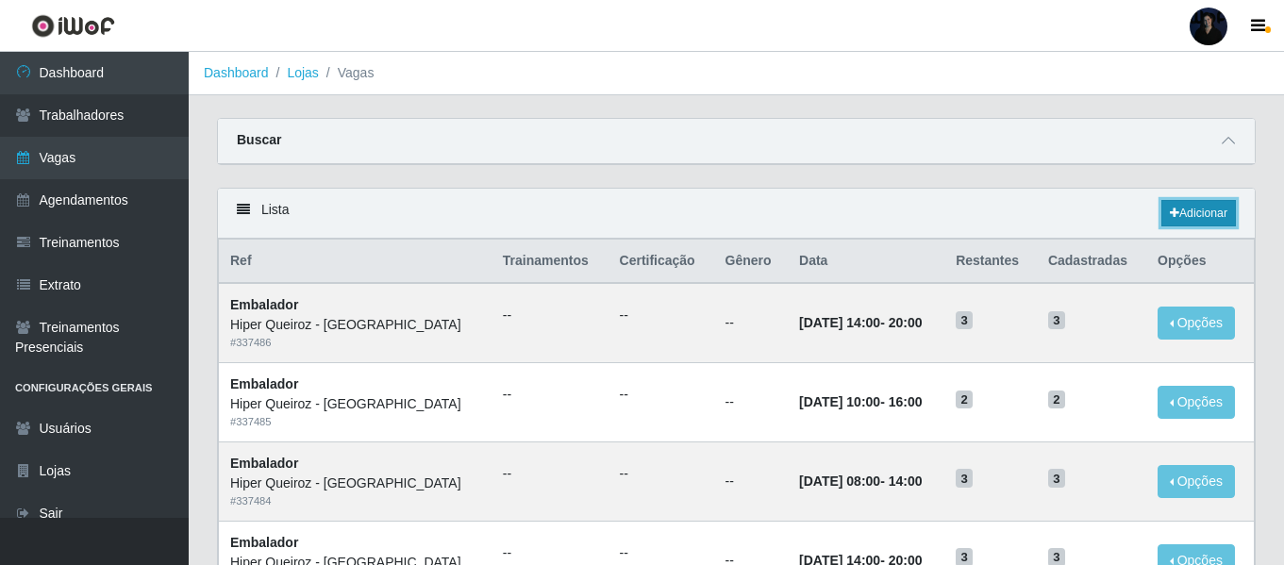
click at [1185, 215] on link "Adicionar" at bounding box center [1198, 213] width 75 height 26
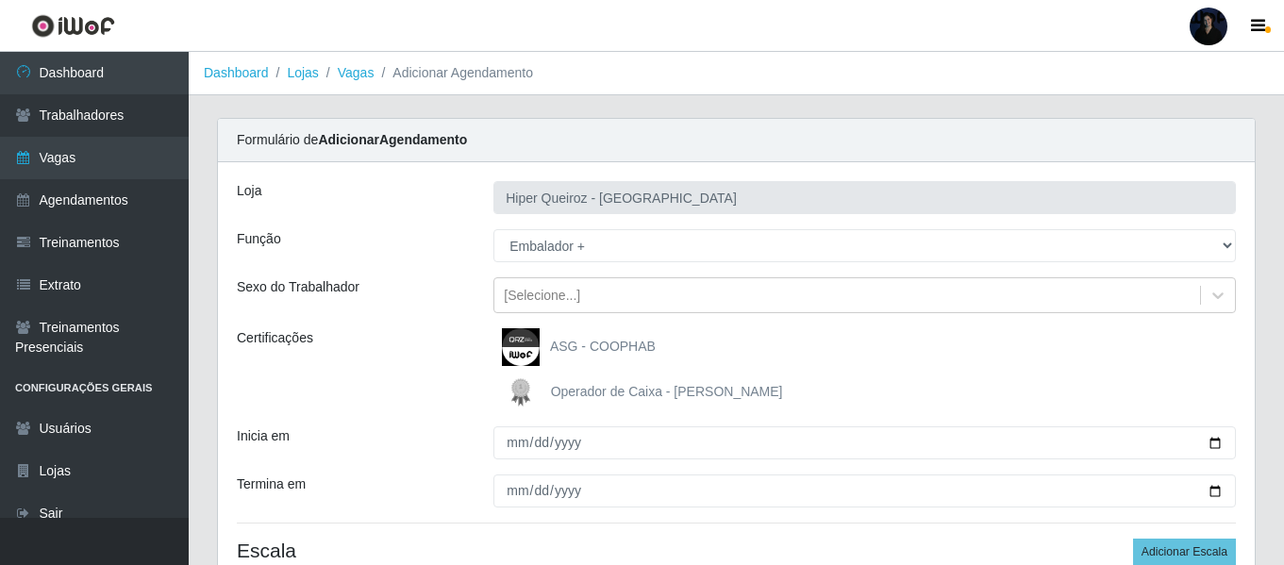
click at [493, 229] on select "[Selecione...] Embalador Embalador + Embalador ++" at bounding box center [864, 245] width 742 height 33
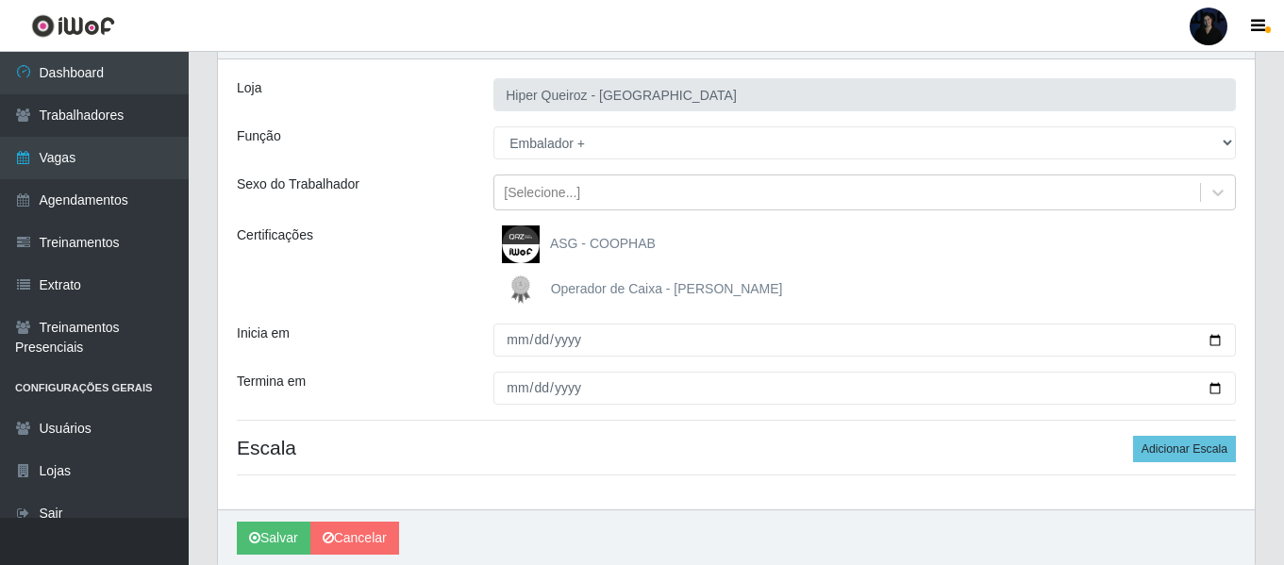
scroll to position [80, 0]
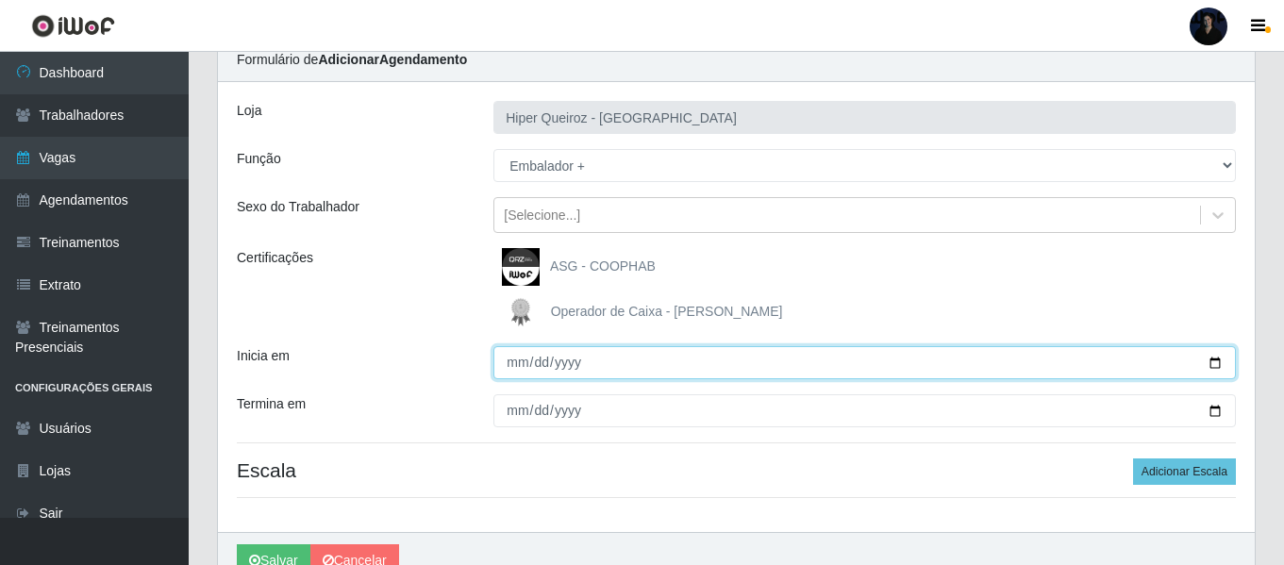
click at [1210, 361] on input "Inicia em" at bounding box center [864, 362] width 742 height 33
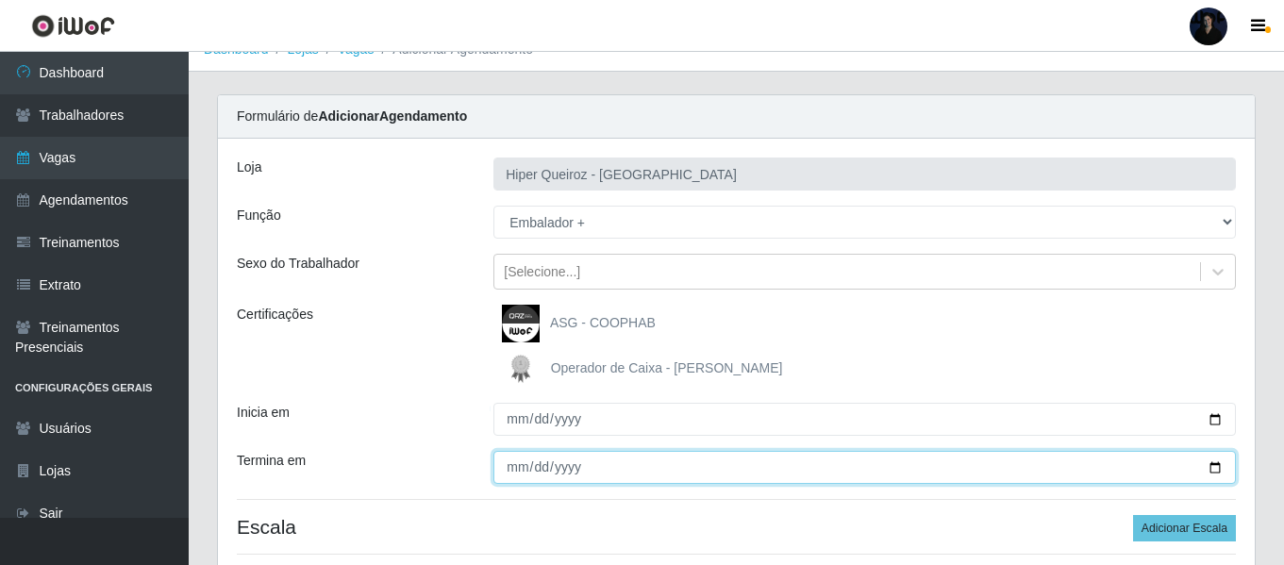
click at [1213, 411] on div "Loja Hiper Queiroz - [GEOGRAPHIC_DATA] Função [Selecione...] Embalador Embalado…" at bounding box center [736, 364] width 1037 height 450
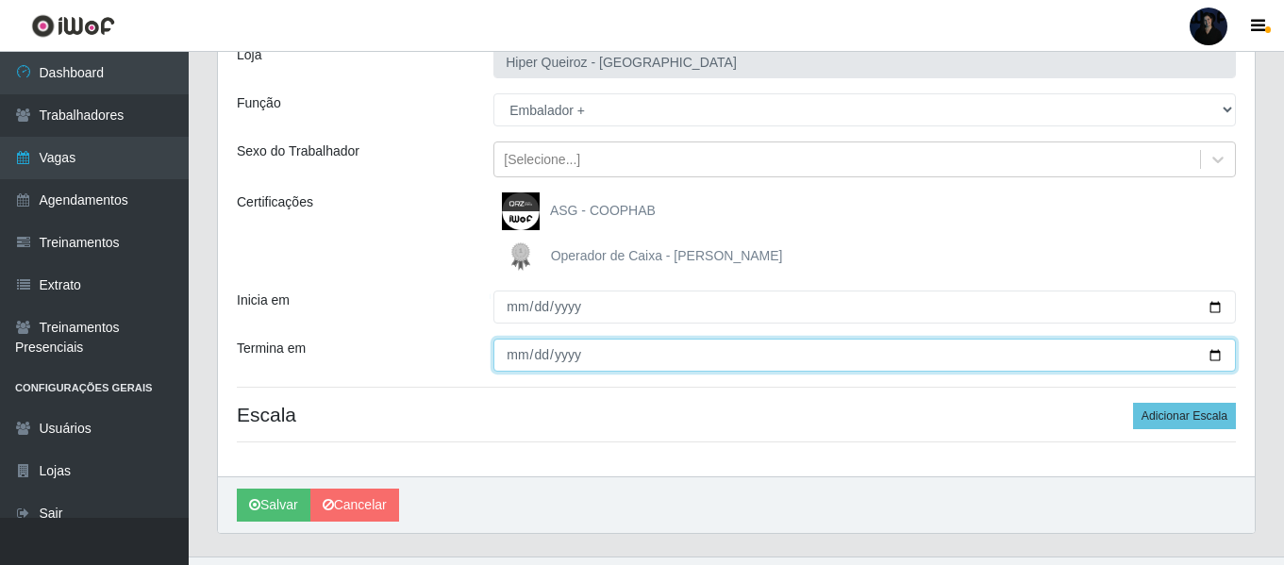
scroll to position [175, 0]
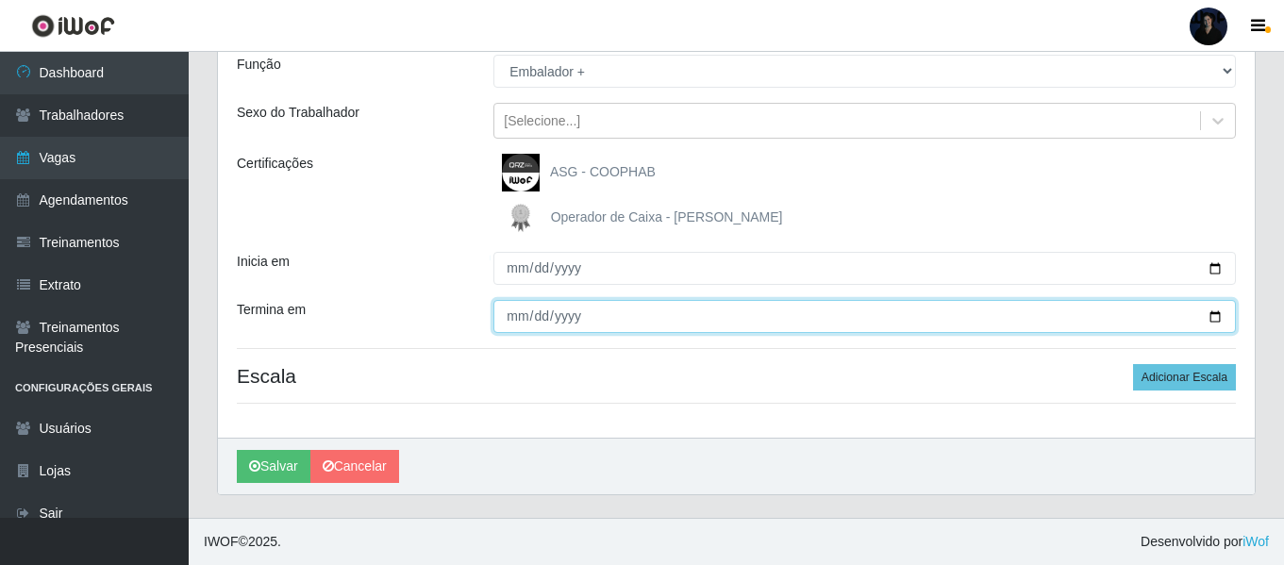
click at [1206, 315] on input "Termina em" at bounding box center [864, 316] width 742 height 33
click at [1211, 316] on input "Termina em" at bounding box center [864, 316] width 742 height 33
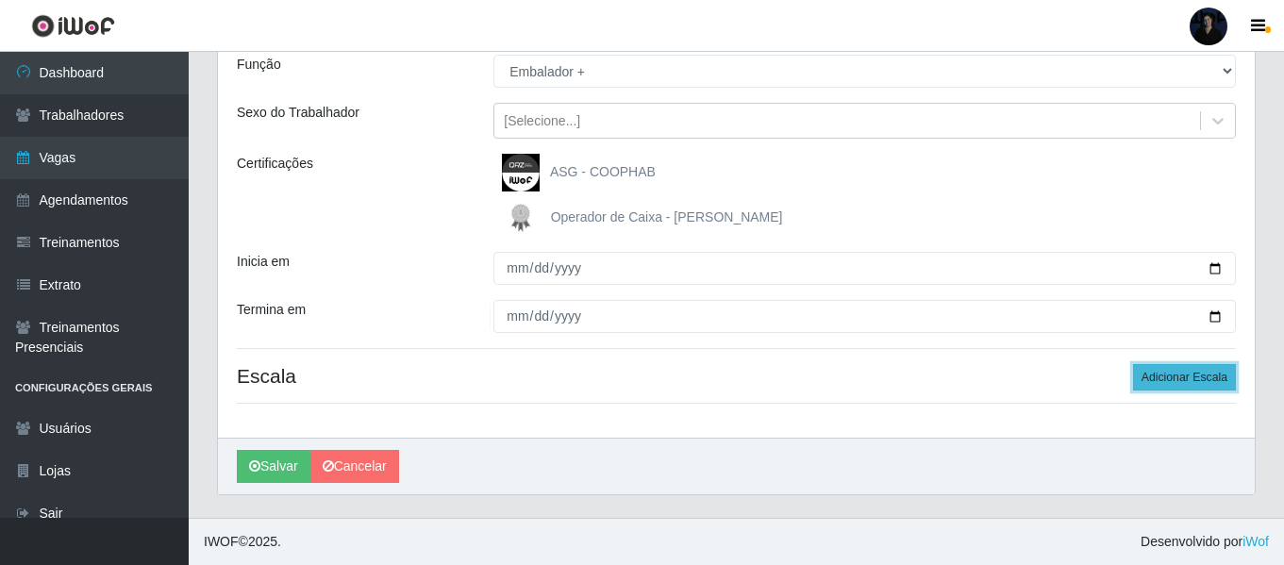
click at [1173, 380] on button "Adicionar Escala" at bounding box center [1184, 377] width 103 height 26
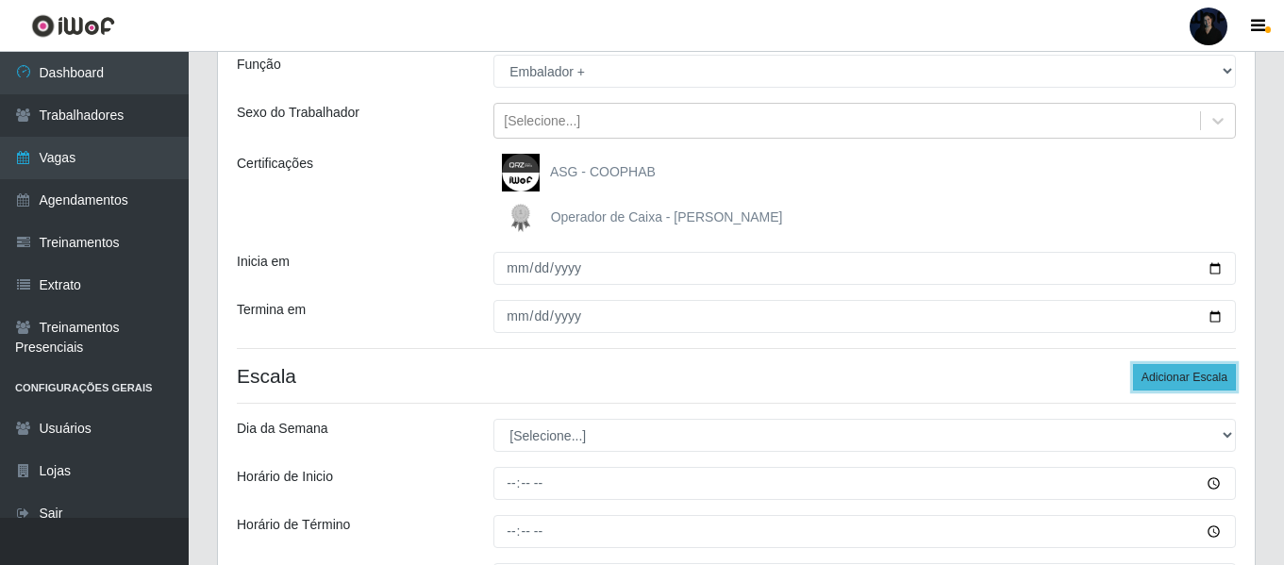
click at [1173, 380] on button "Adicionar Escala" at bounding box center [1184, 377] width 103 height 26
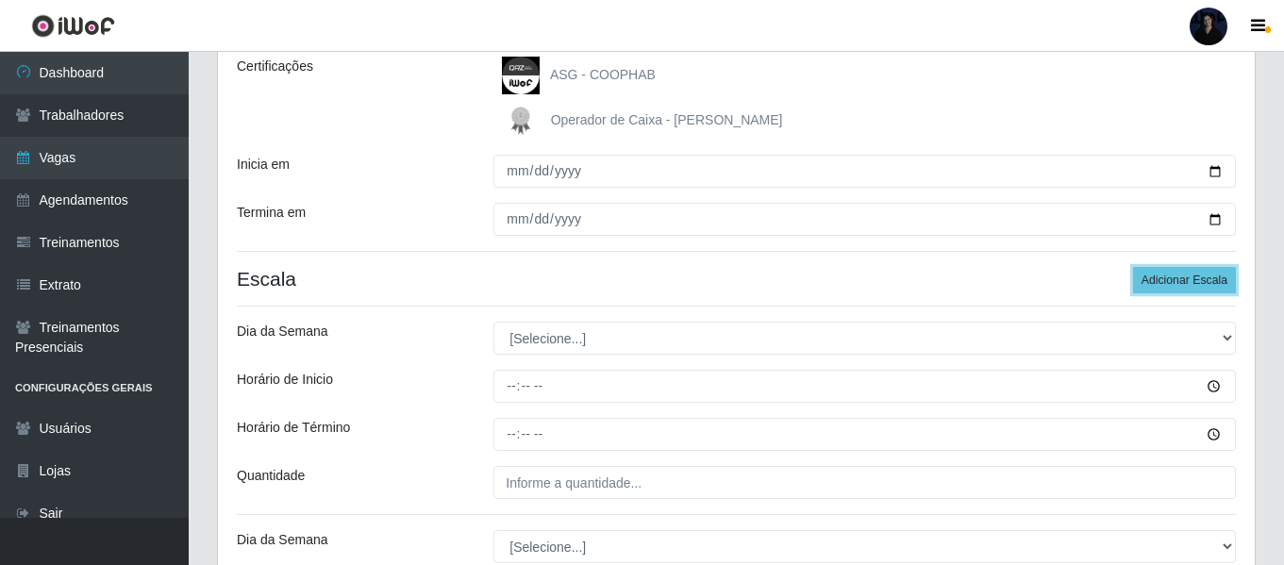
scroll to position [363, 0]
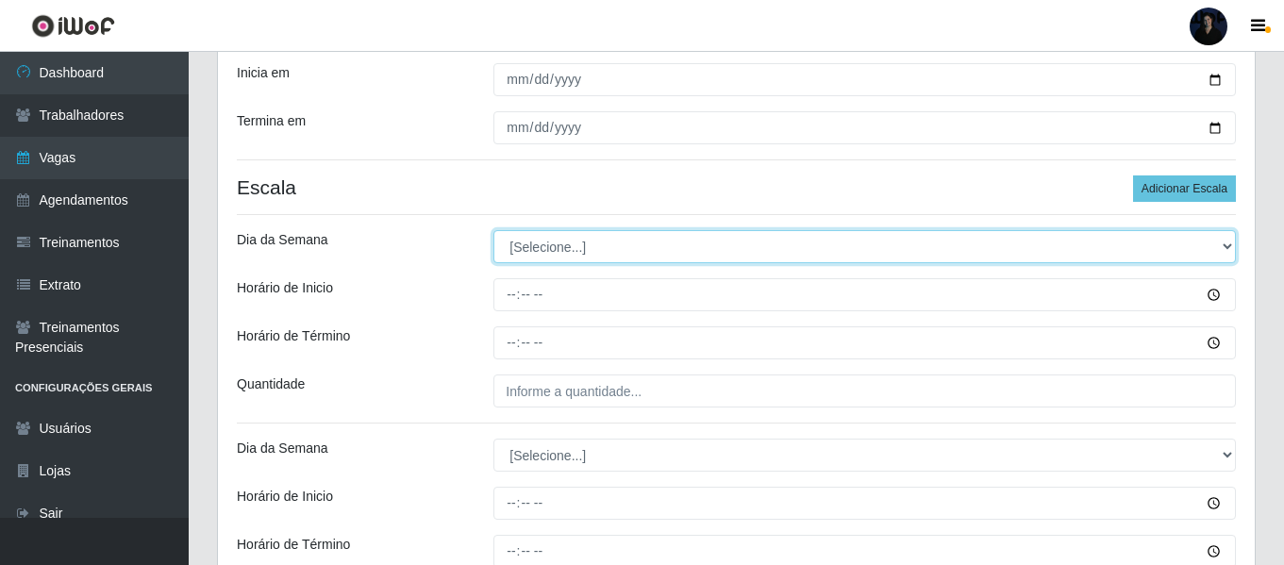
click at [541, 240] on select "[Selecione...] Segunda Terça Quarta Quinta Sexta Sábado Domingo" at bounding box center [864, 246] width 742 height 33
click at [493, 230] on select "[Selecione...] Segunda Terça Quarta Quinta Sexta Sábado Domingo" at bounding box center [864, 246] width 742 height 33
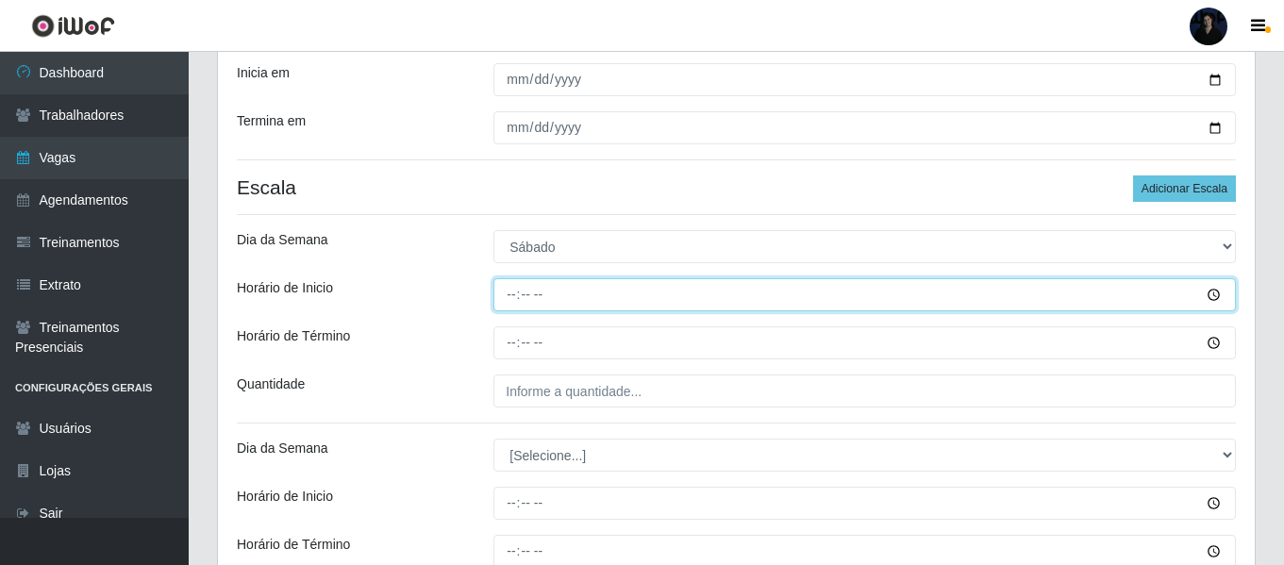
click at [514, 296] on input "Horário de Inicio" at bounding box center [864, 294] width 742 height 33
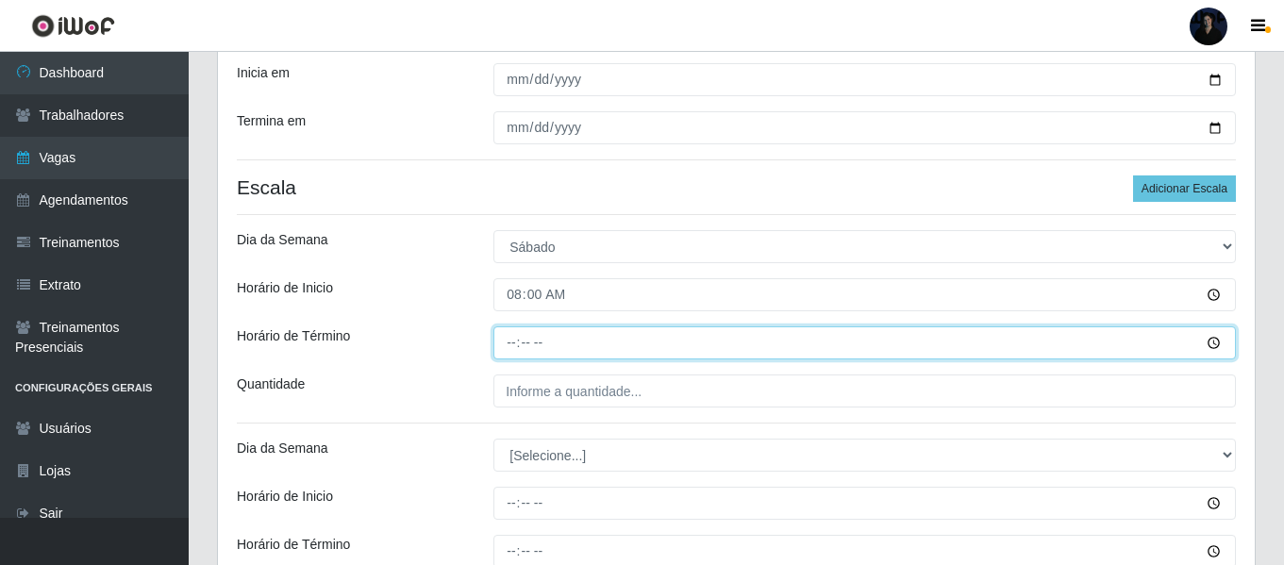
click at [516, 346] on input "Horário de Término" at bounding box center [864, 342] width 742 height 33
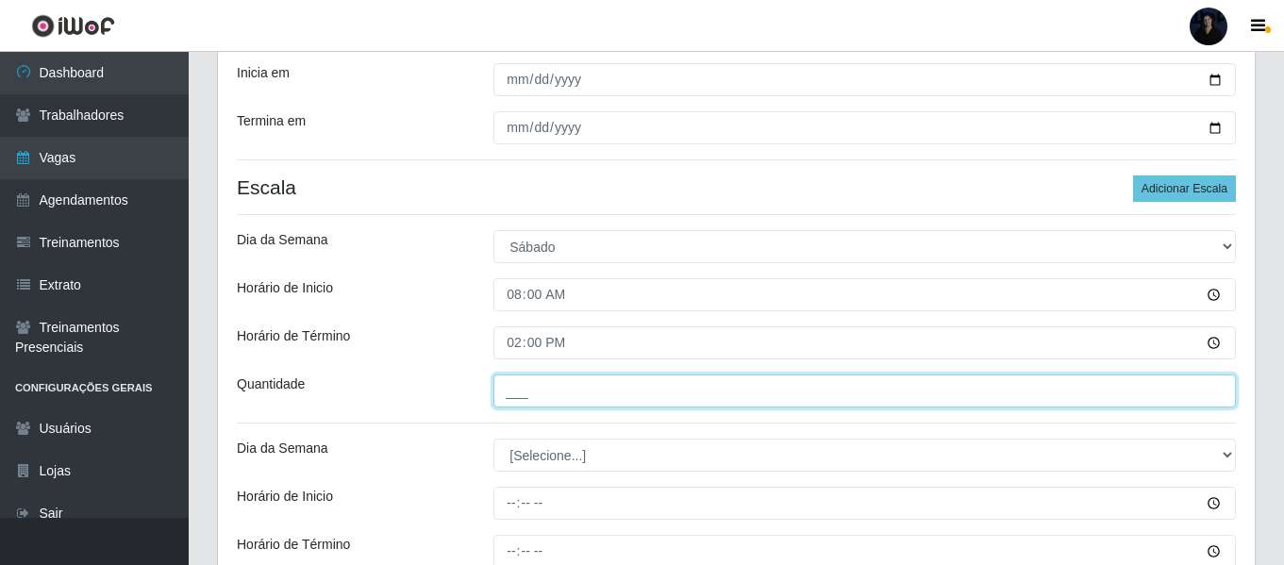
click at [509, 394] on input "___" at bounding box center [864, 390] width 742 height 33
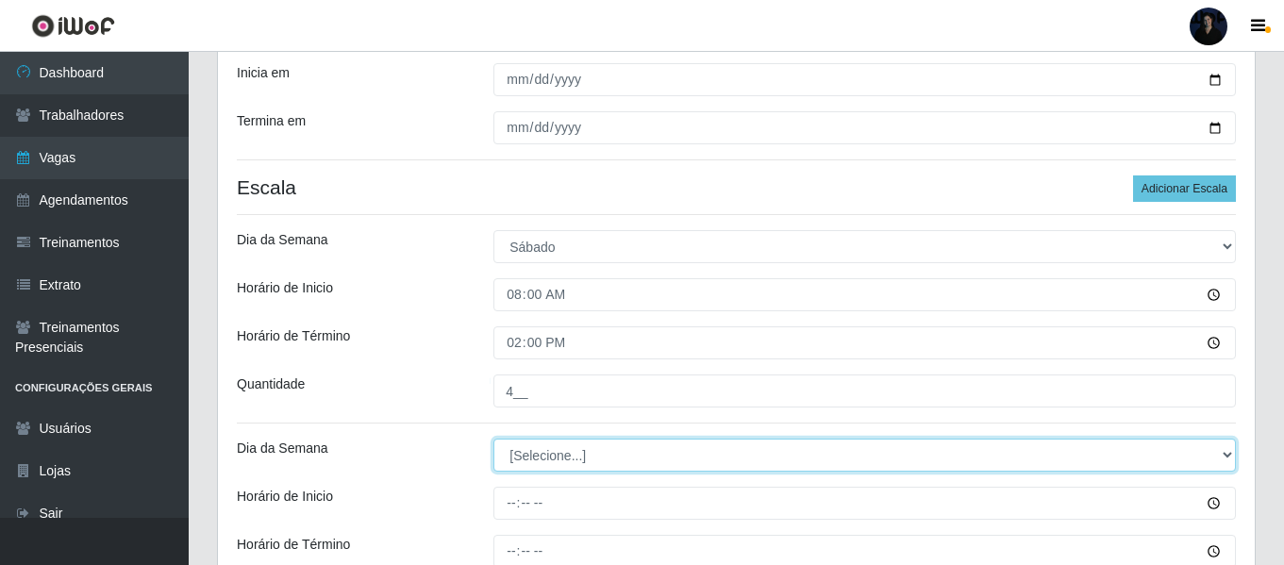
click at [515, 457] on select "[Selecione...] Segunda Terça Quarta Quinta Sexta Sábado Domingo" at bounding box center [864, 455] width 742 height 33
click at [493, 439] on select "[Selecione...] Segunda Terça Quarta Quinta Sexta Sábado Domingo" at bounding box center [864, 455] width 742 height 33
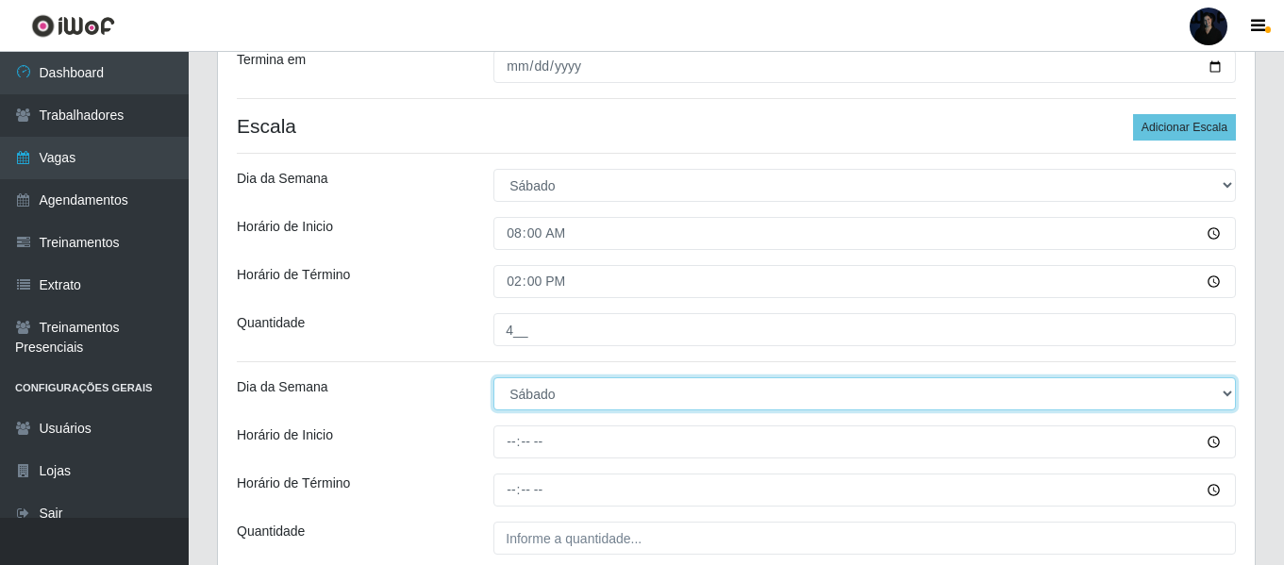
scroll to position [458, 0]
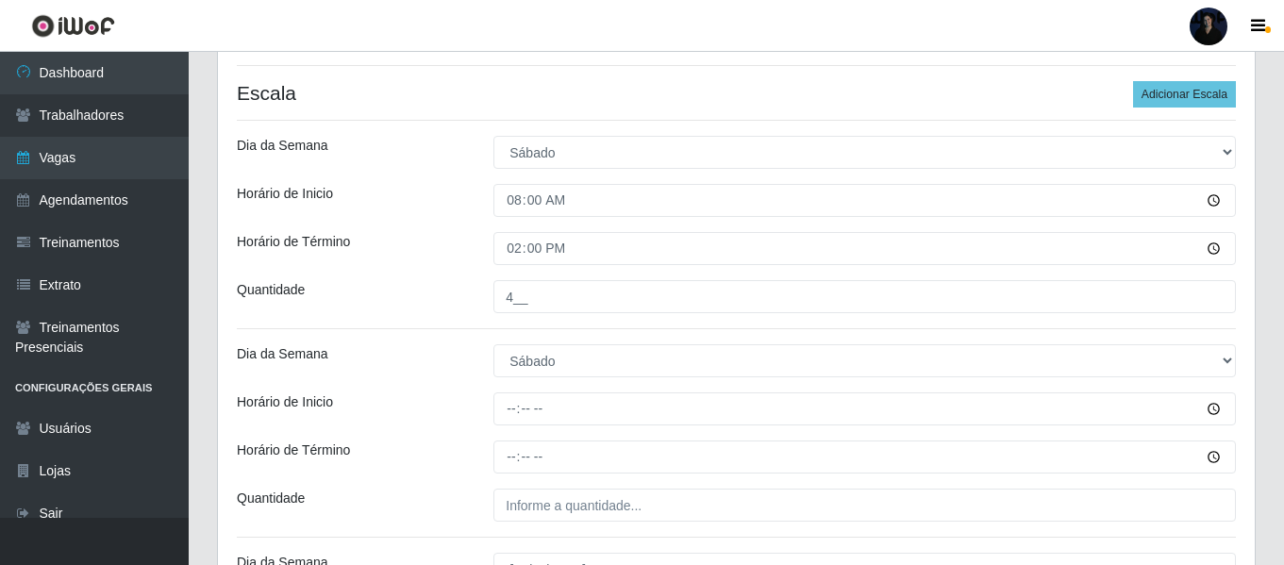
drag, startPoint x: 511, startPoint y: 433, endPoint x: 510, endPoint y: 416, distance: 17.0
click at [511, 431] on div "Loja Hiper Queiroz - [GEOGRAPHIC_DATA] Função [Selecione...] Embalador Embalado…" at bounding box center [736, 347] width 1037 height 1284
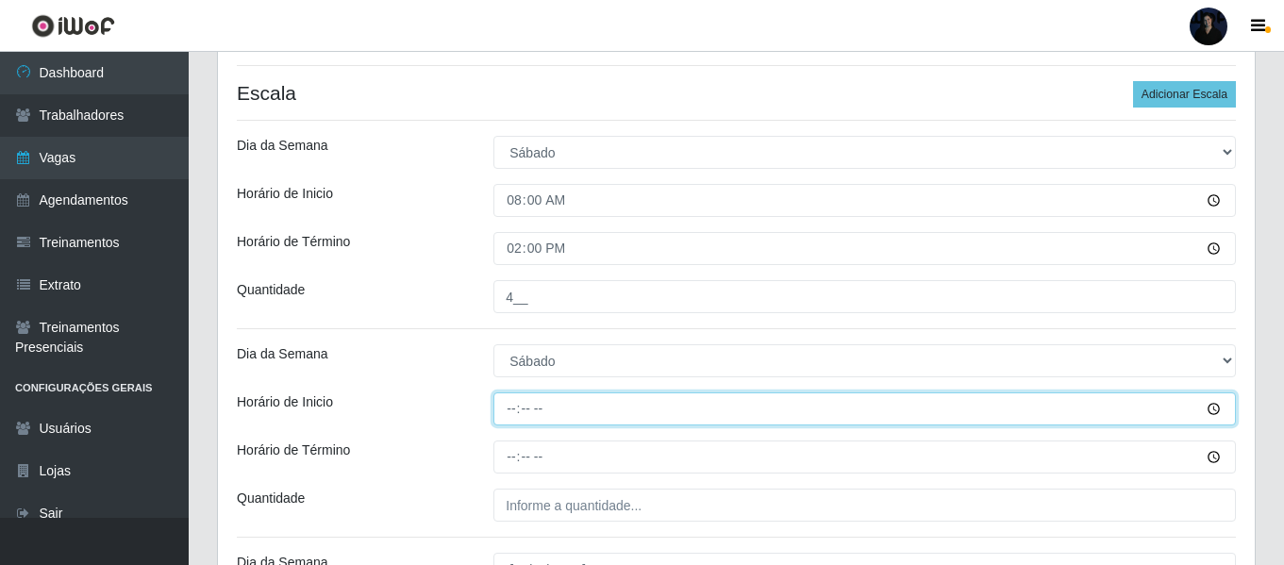
click at [509, 411] on input "Horário de Inicio" at bounding box center [864, 408] width 742 height 33
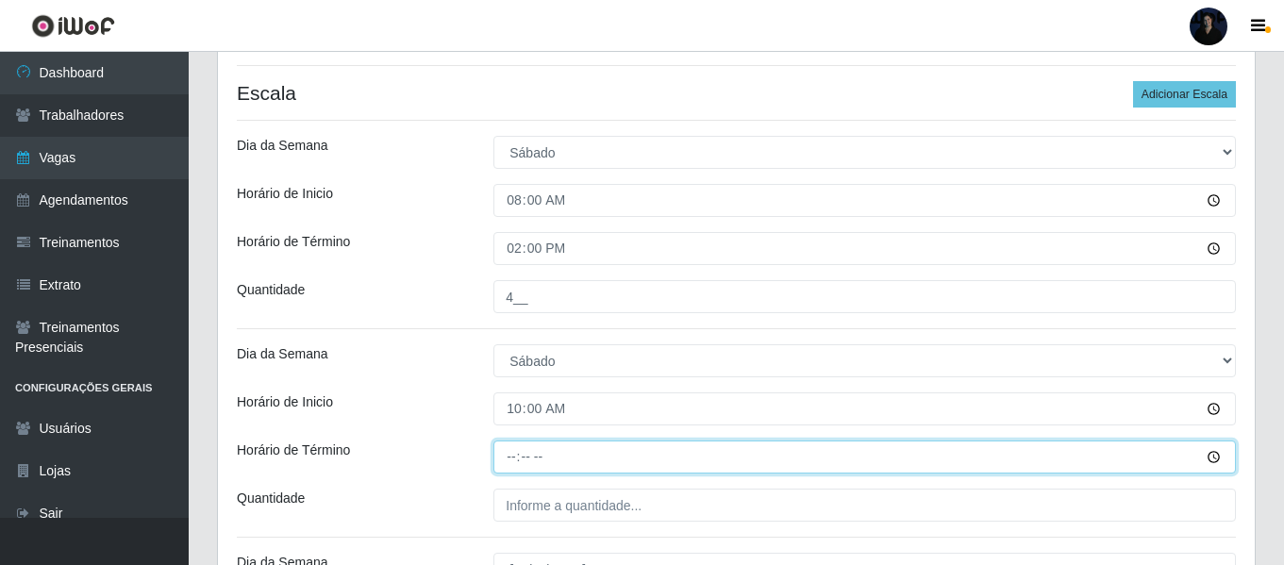
click at [511, 455] on input "Horário de Término" at bounding box center [864, 457] width 742 height 33
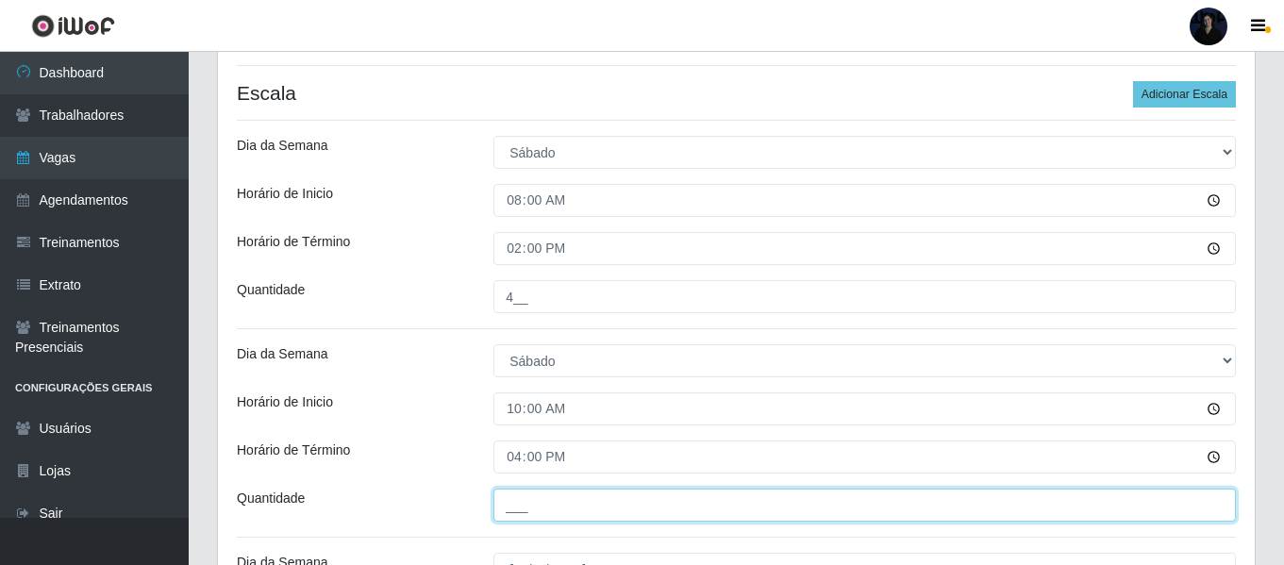
click at [511, 496] on input "___" at bounding box center [864, 505] width 742 height 33
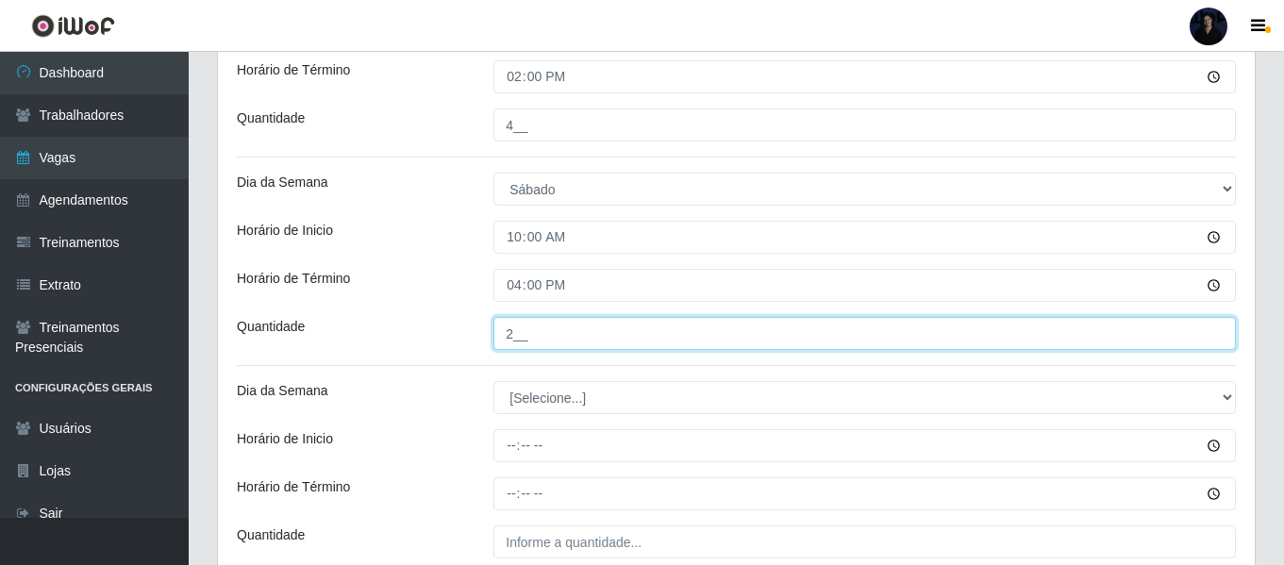
scroll to position [740, 0]
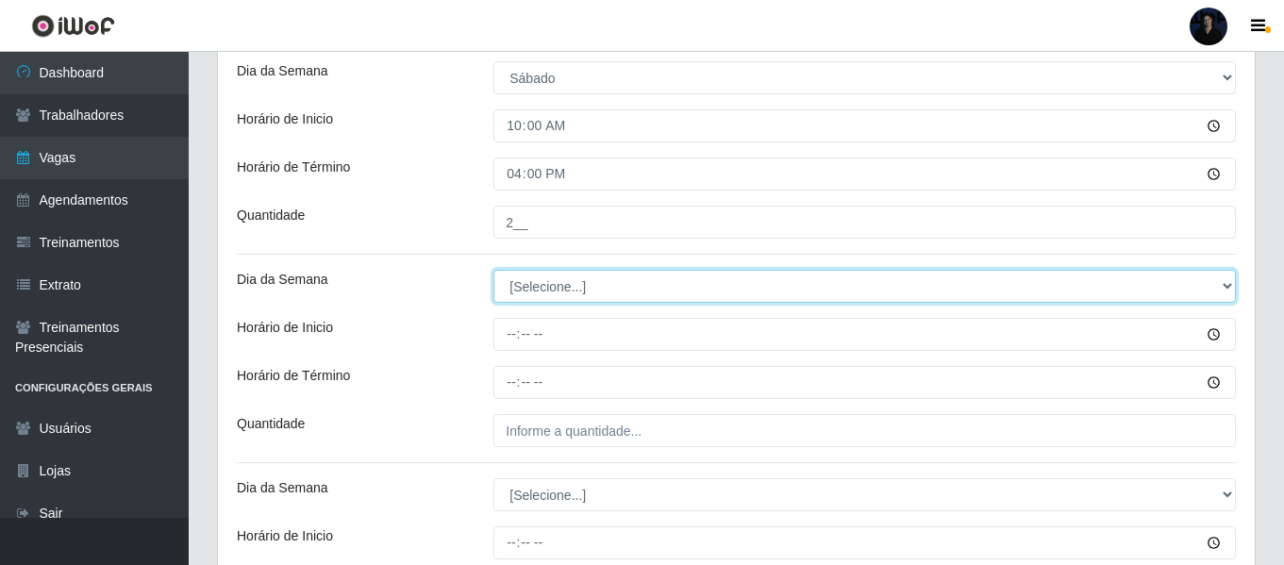
click at [520, 287] on select "[Selecione...] Segunda Terça Quarta Quinta Sexta Sábado Domingo" at bounding box center [864, 286] width 742 height 33
click at [493, 270] on select "[Selecione...] Segunda Terça Quarta Quinta Sexta Sábado Domingo" at bounding box center [864, 286] width 742 height 33
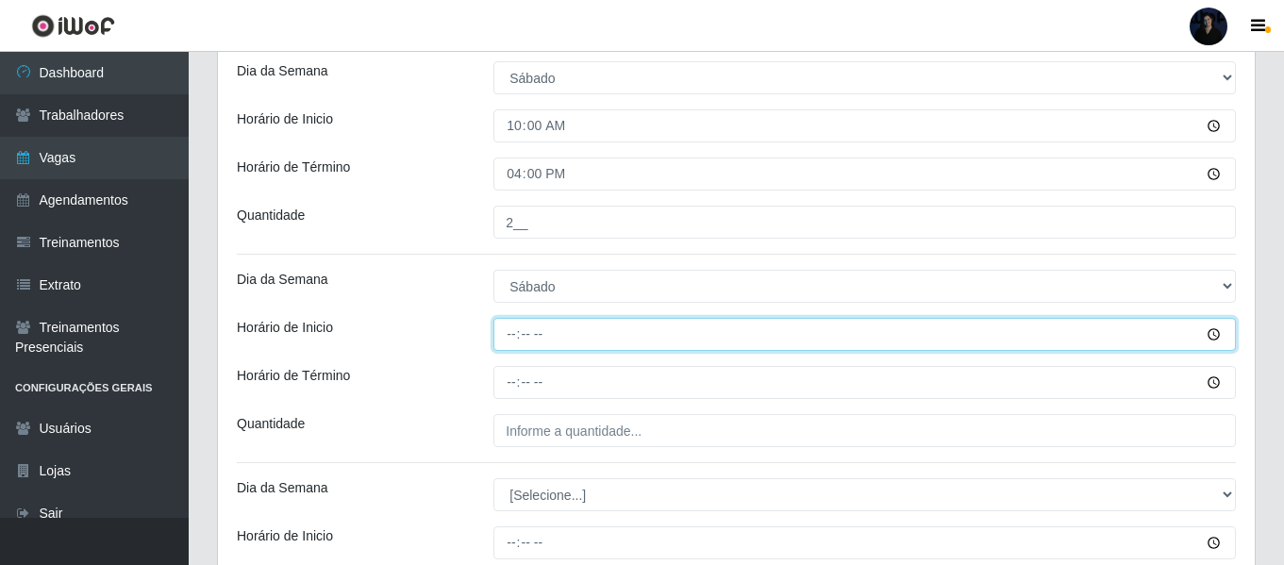
click at [510, 337] on input "Horário de Inicio" at bounding box center [864, 334] width 742 height 33
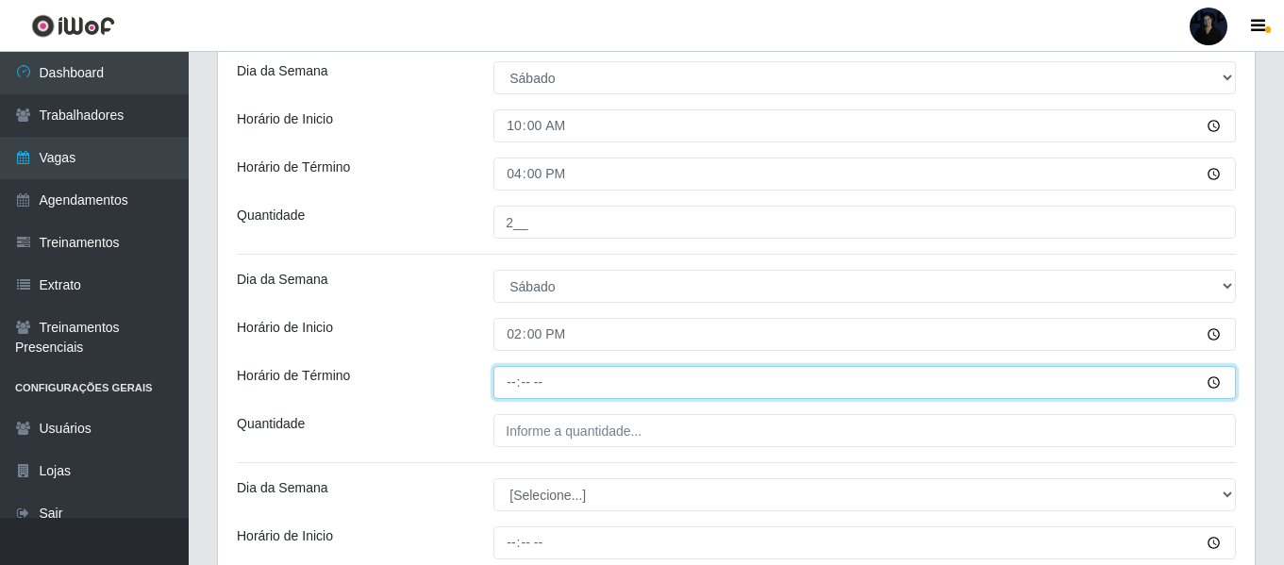
click at [507, 378] on input "Horário de Término" at bounding box center [864, 382] width 742 height 33
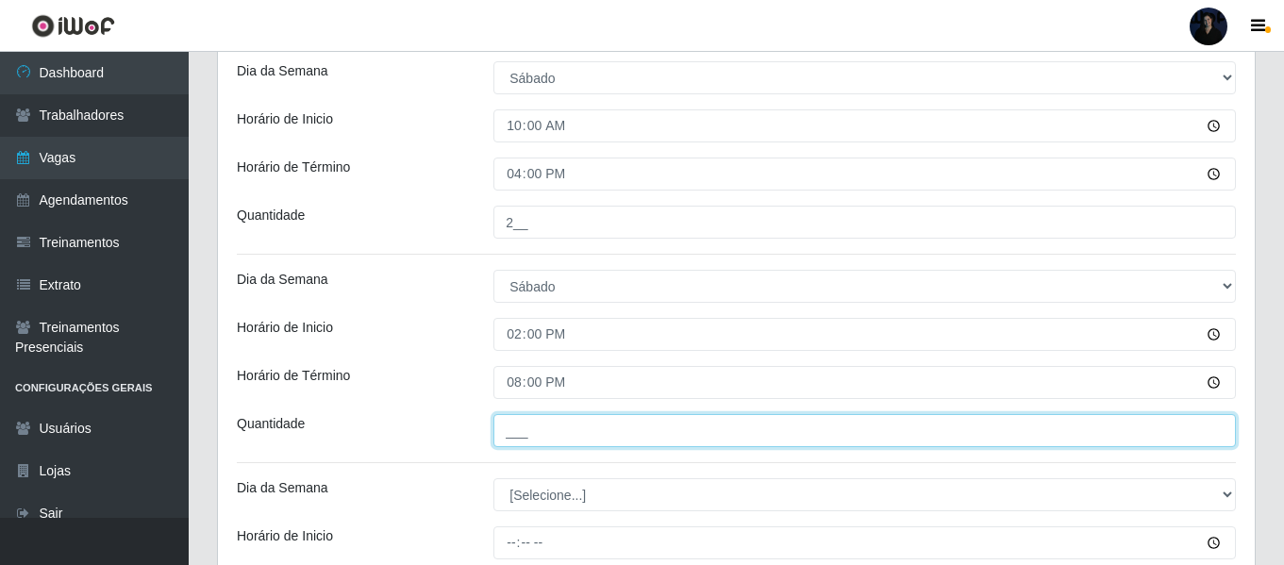
click at [506, 440] on input "___" at bounding box center [864, 430] width 742 height 33
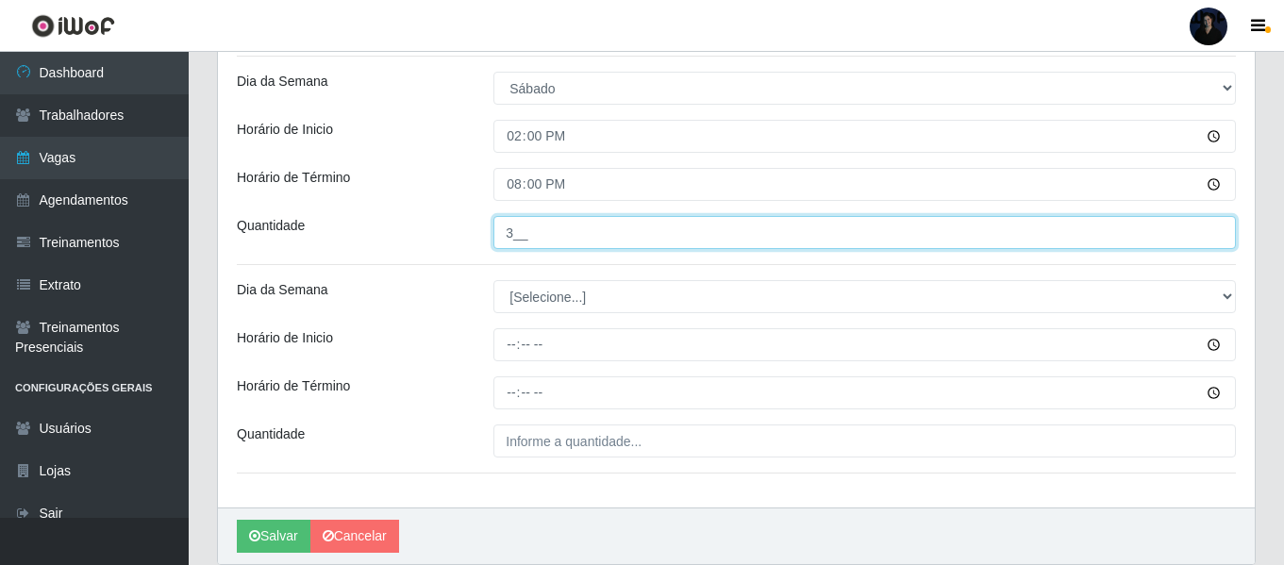
scroll to position [1008, 0]
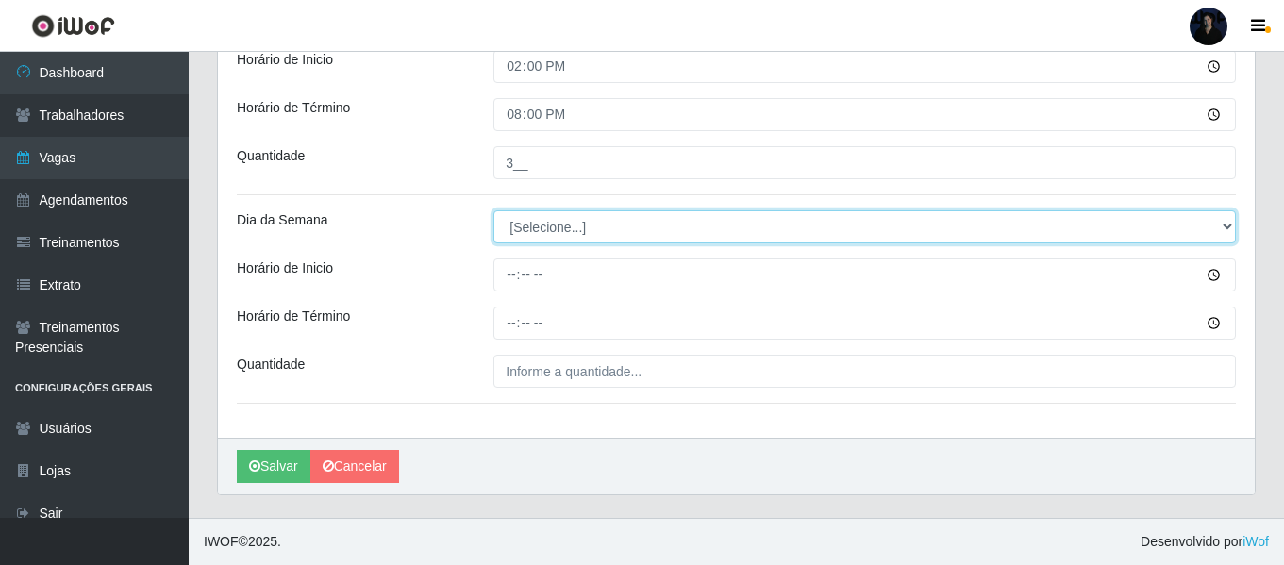
click at [537, 220] on select "[Selecione...] Segunda Terça Quarta Quinta Sexta Sábado Domingo" at bounding box center [864, 226] width 742 height 33
click at [493, 210] on select "[Selecione...] Segunda Terça Quarta Quinta Sexta Sábado Domingo" at bounding box center [864, 226] width 742 height 33
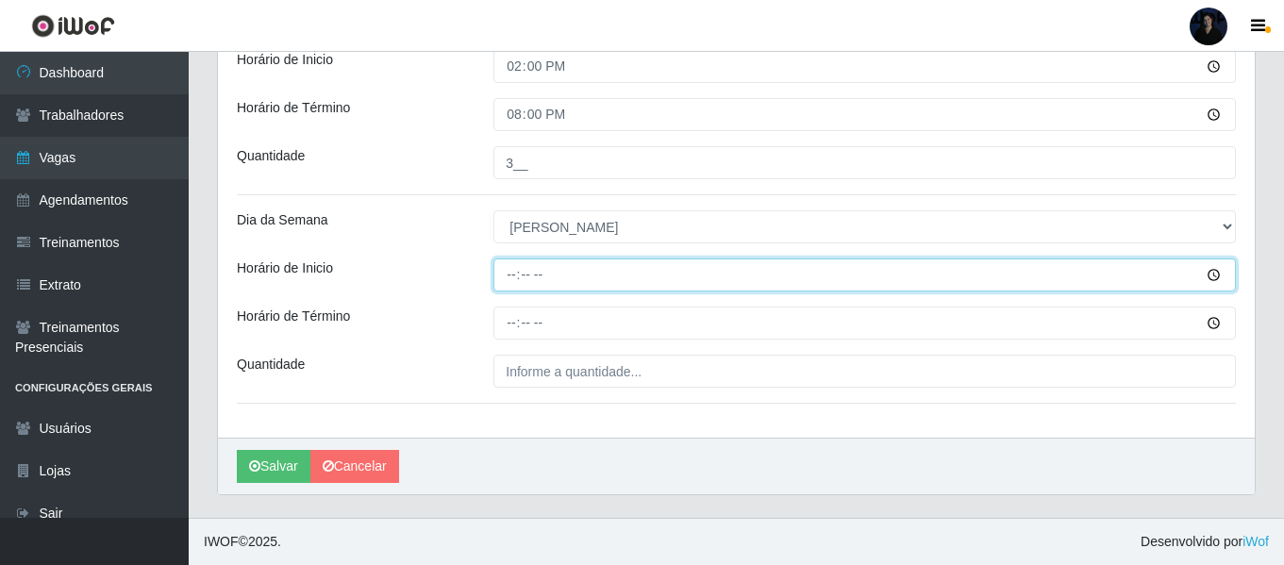
click at [509, 279] on input "Horário de Inicio" at bounding box center [864, 274] width 742 height 33
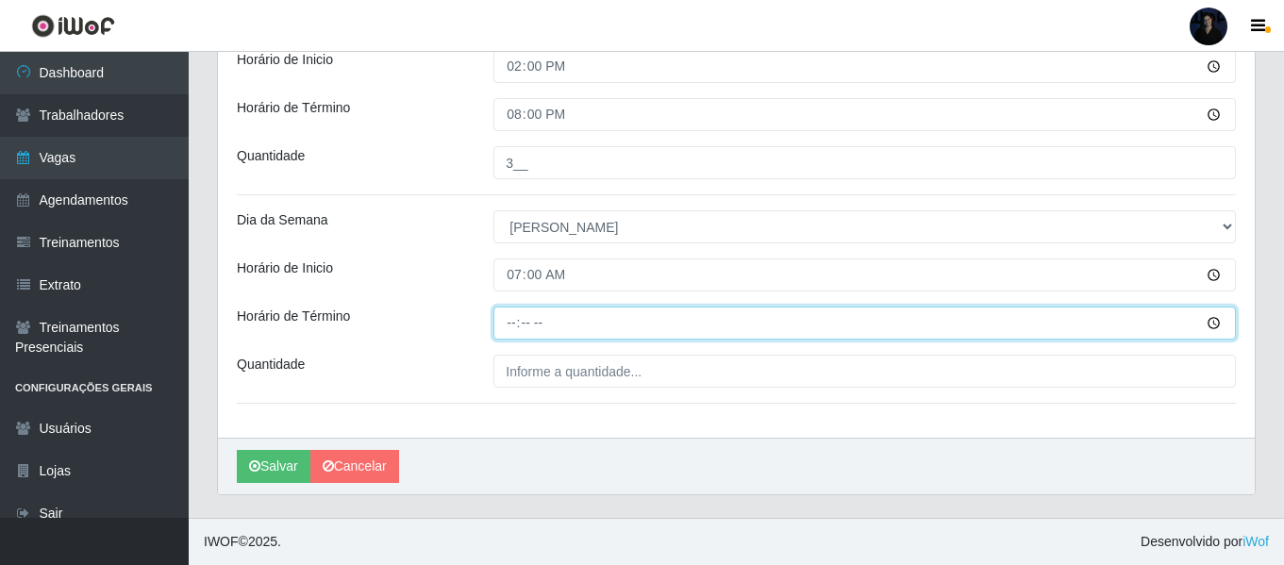
click at [511, 315] on input "Horário de Término" at bounding box center [864, 323] width 742 height 33
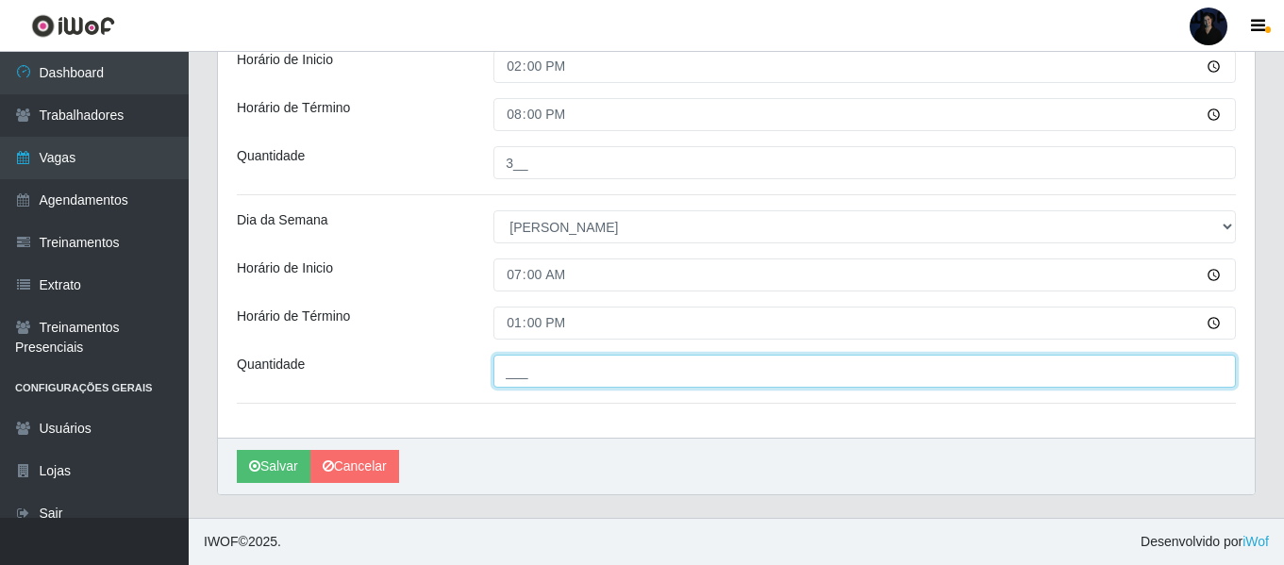
click at [521, 370] on input "___" at bounding box center [864, 371] width 742 height 33
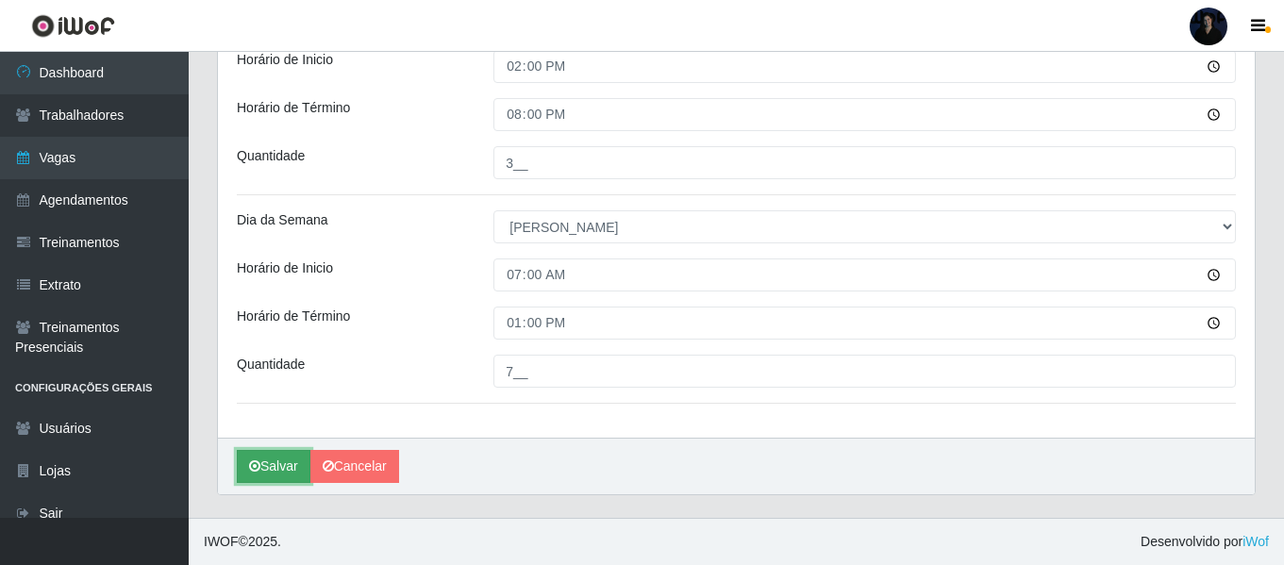
click at [251, 460] on icon "submit" at bounding box center [254, 465] width 11 height 13
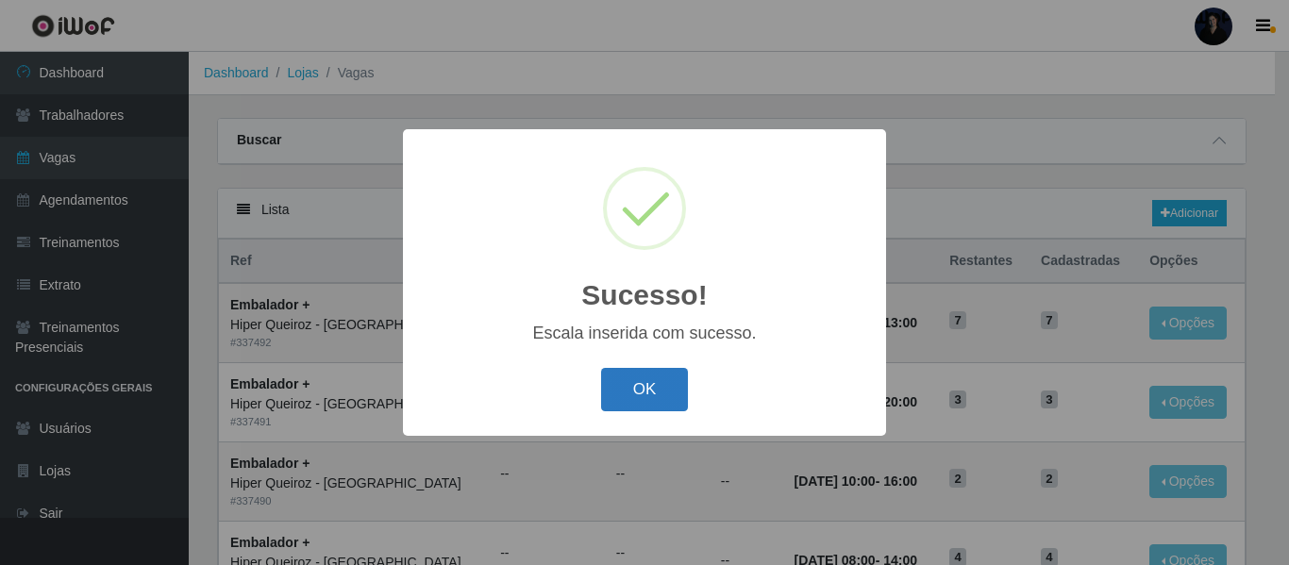
click at [609, 389] on button "OK" at bounding box center [645, 390] width 88 height 44
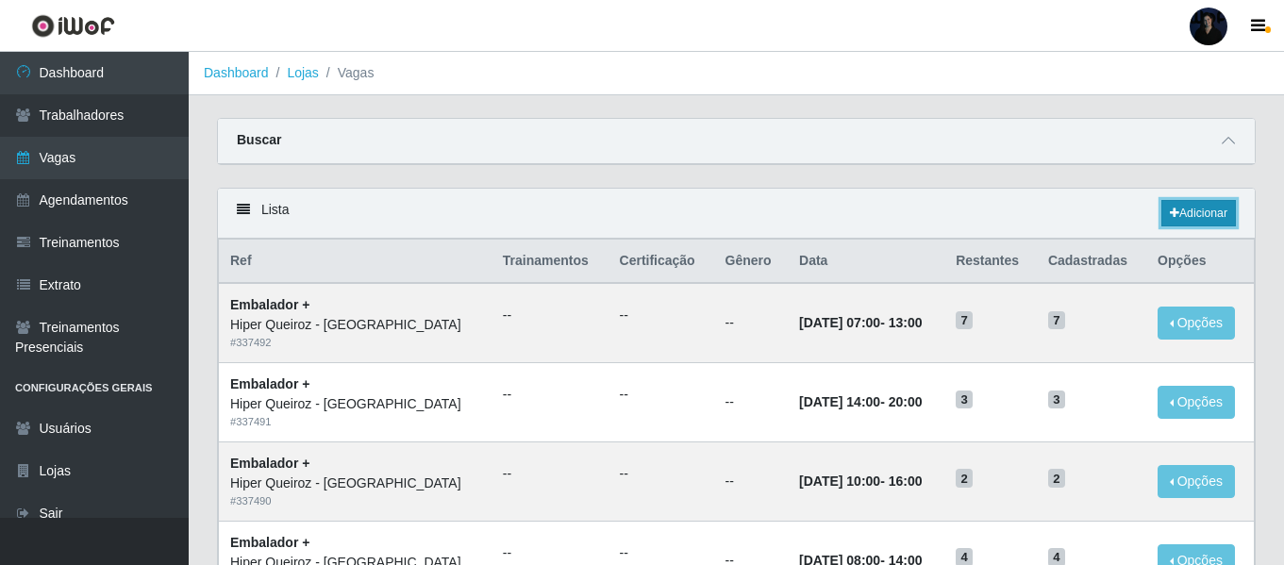
click at [1208, 220] on link "Adicionar" at bounding box center [1198, 213] width 75 height 26
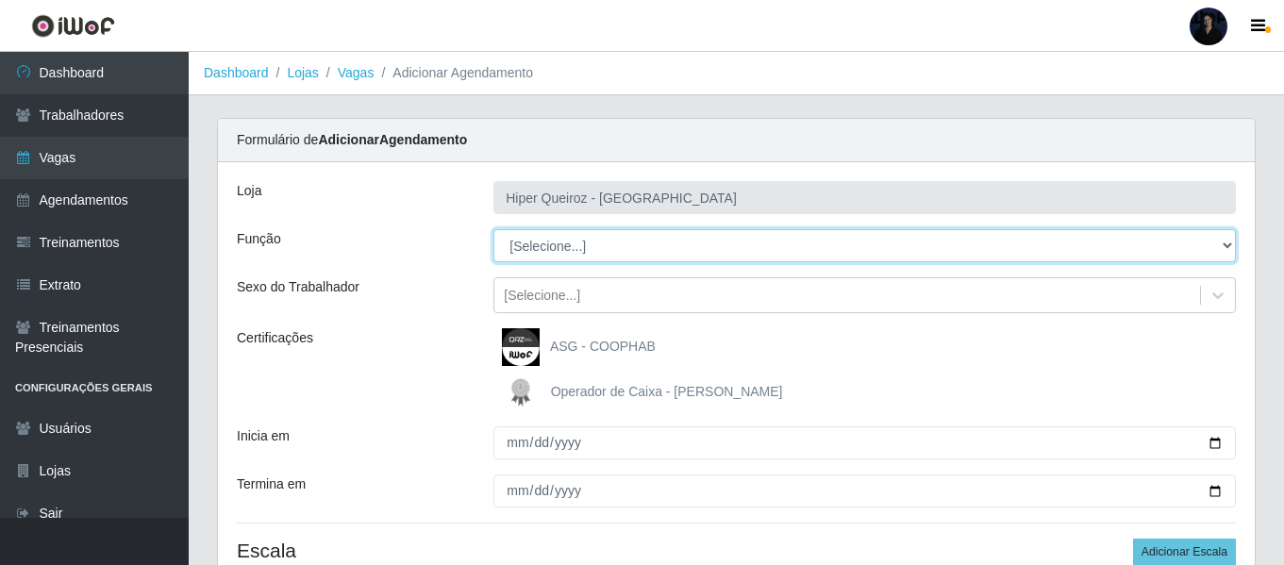
click at [529, 253] on select "[Selecione...] Embalador Embalador + Embalador ++" at bounding box center [864, 245] width 742 height 33
click at [493, 229] on select "[Selecione...] Embalador Embalador + Embalador ++" at bounding box center [864, 245] width 742 height 33
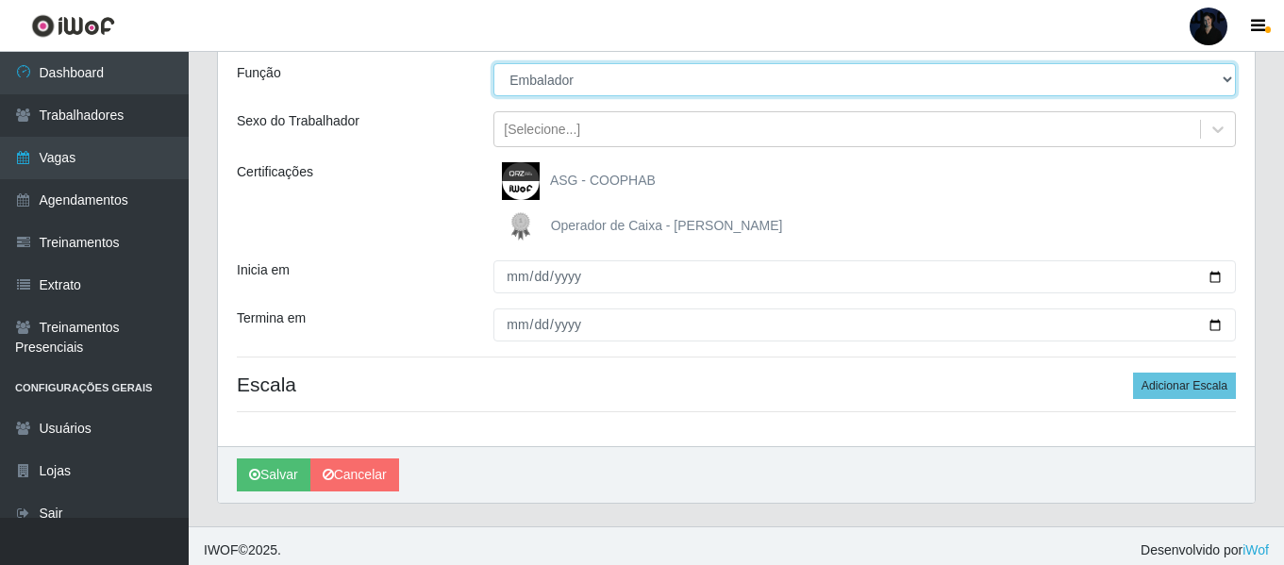
scroll to position [175, 0]
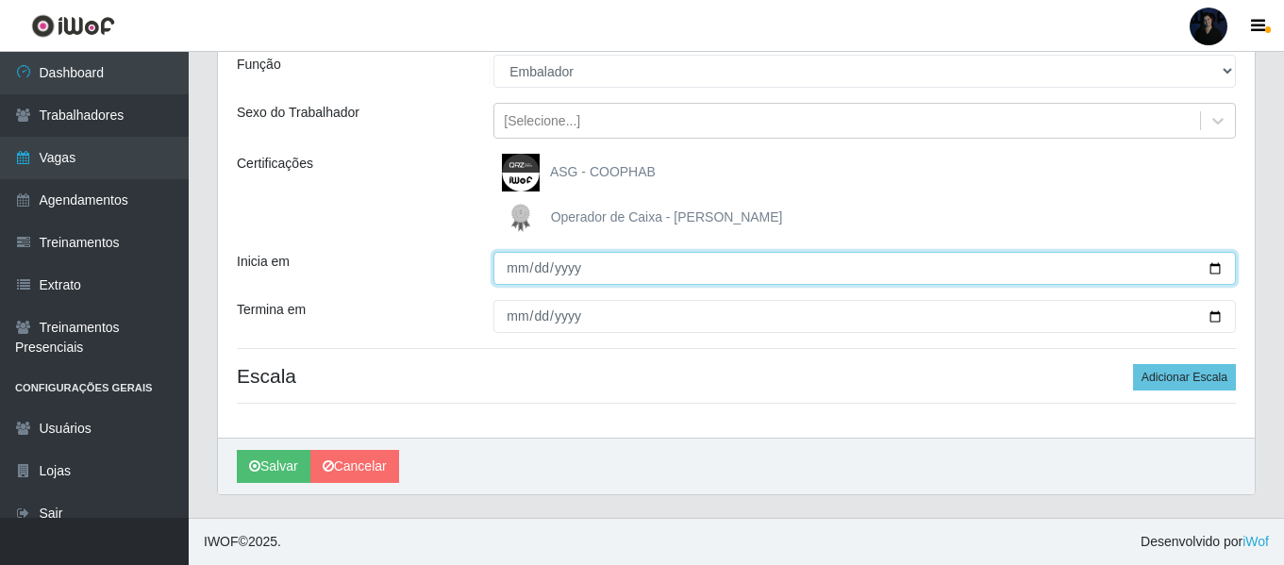
click at [1216, 266] on input "Inicia em" at bounding box center [864, 268] width 742 height 33
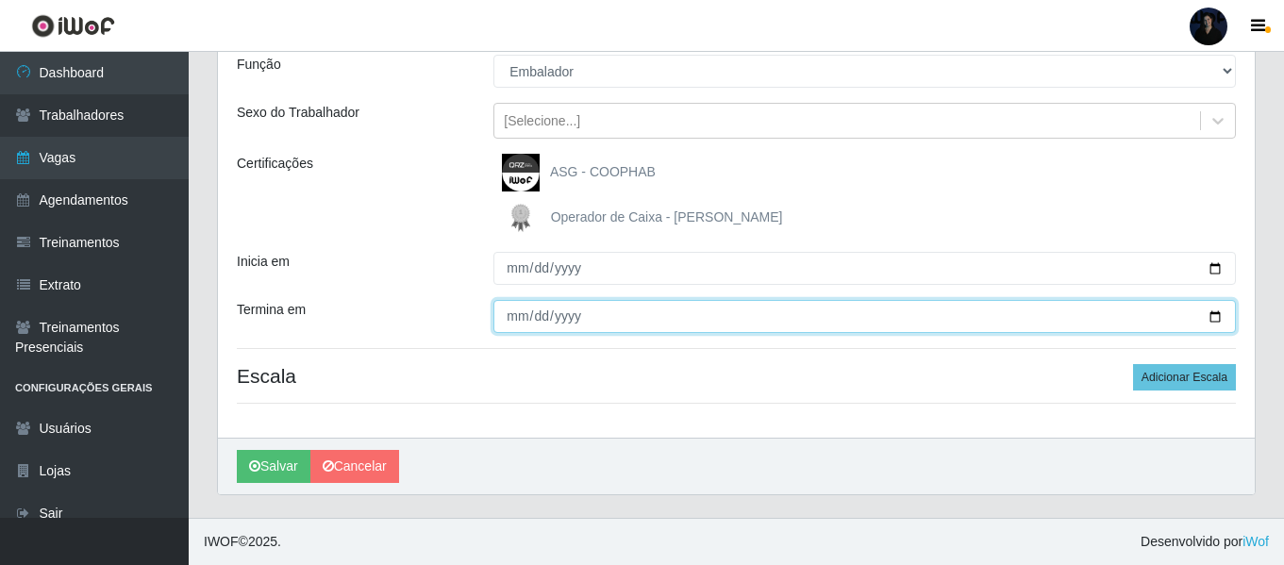
click at [1208, 316] on input "Termina em" at bounding box center [864, 316] width 742 height 33
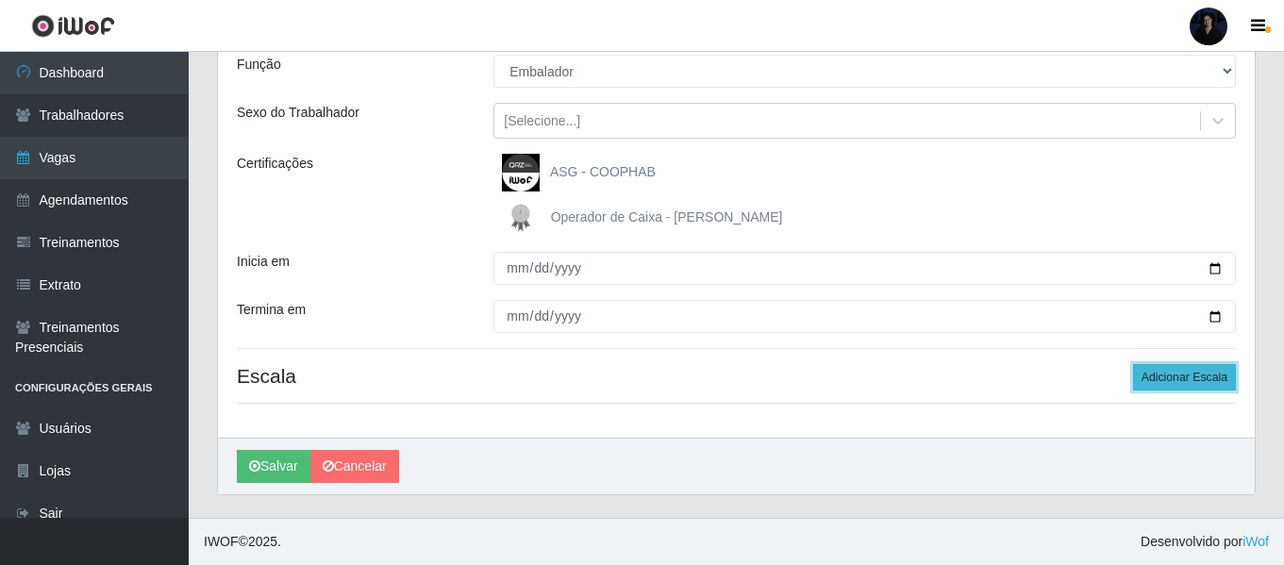
click at [1158, 383] on button "Adicionar Escala" at bounding box center [1184, 377] width 103 height 26
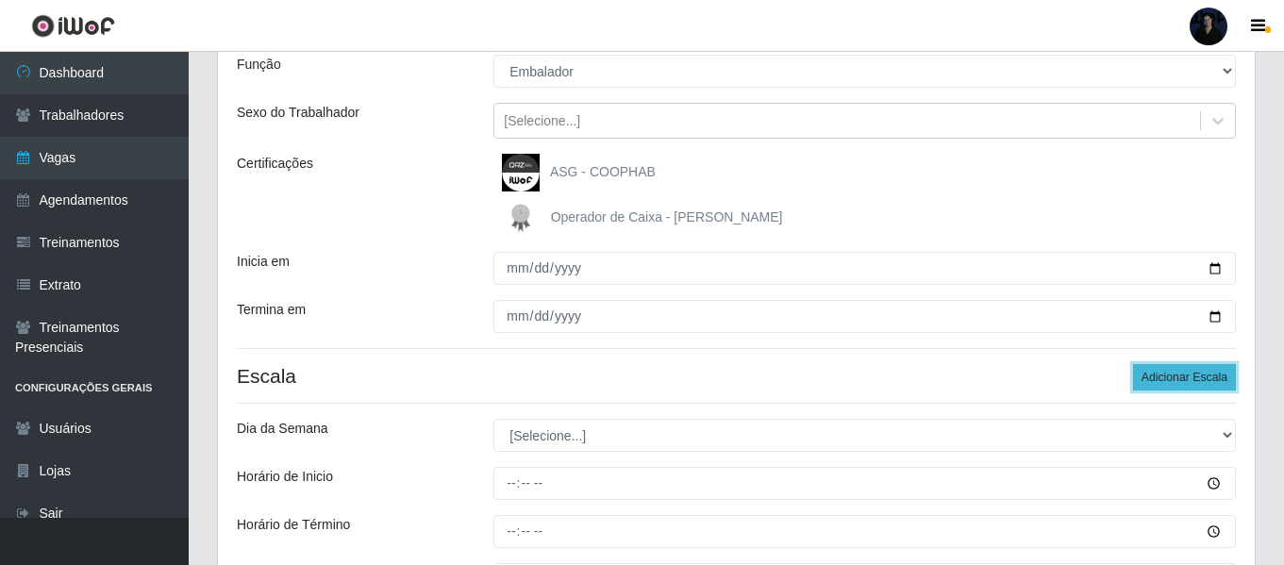
click at [1158, 383] on button "Adicionar Escala" at bounding box center [1184, 377] width 103 height 26
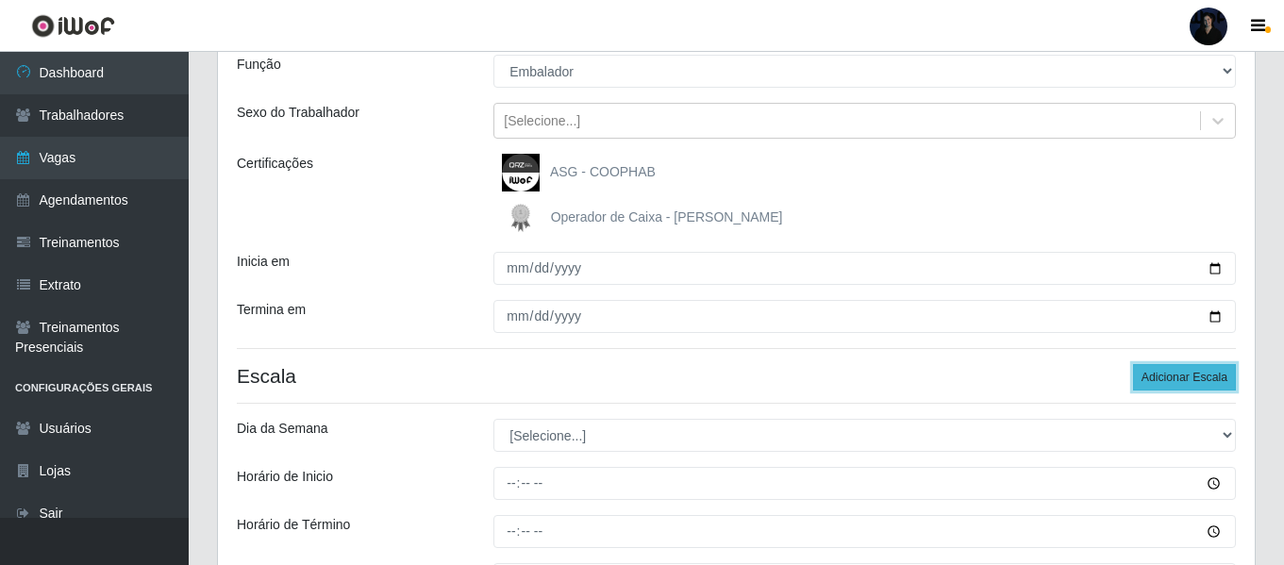
click at [1158, 383] on button "Adicionar Escala" at bounding box center [1184, 377] width 103 height 26
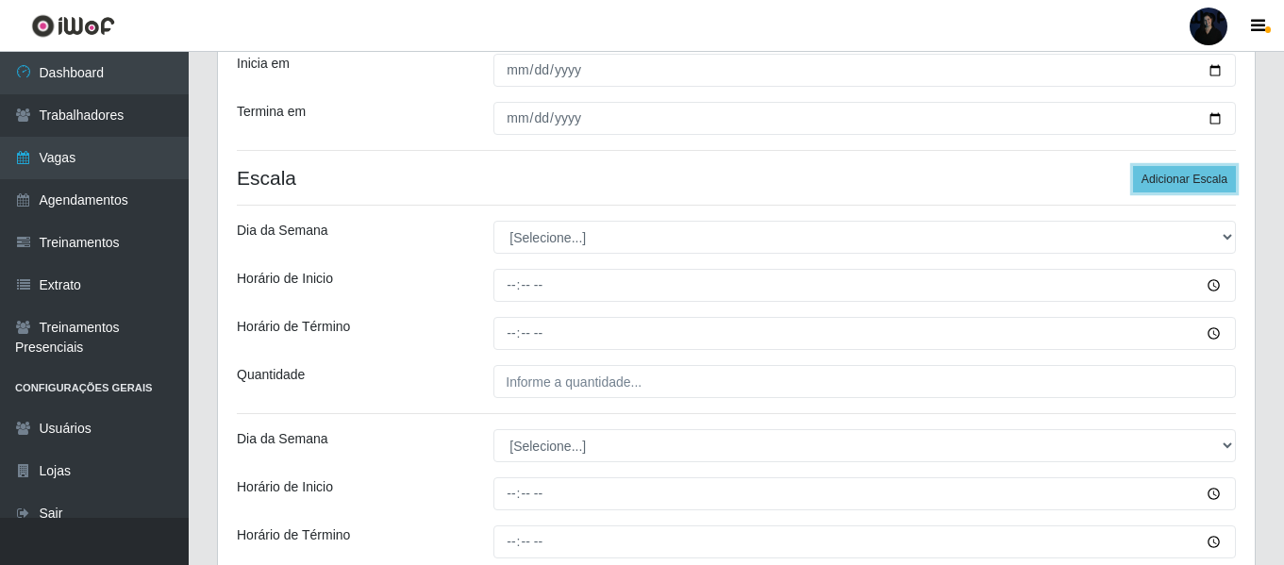
scroll to position [377, 0]
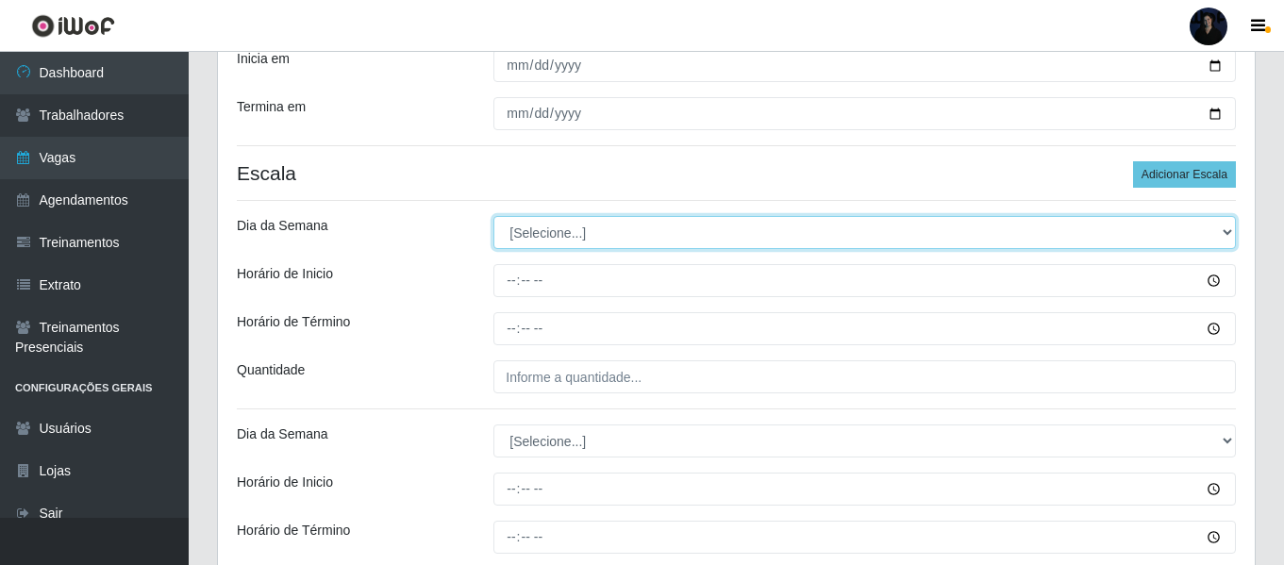
click at [529, 226] on select "[Selecione...] Segunda Terça Quarta Quinta Sexta Sábado Domingo" at bounding box center [864, 232] width 742 height 33
click at [493, 216] on select "[Selecione...] Segunda Terça Quarta Quinta Sexta Sábado Domingo" at bounding box center [864, 232] width 742 height 33
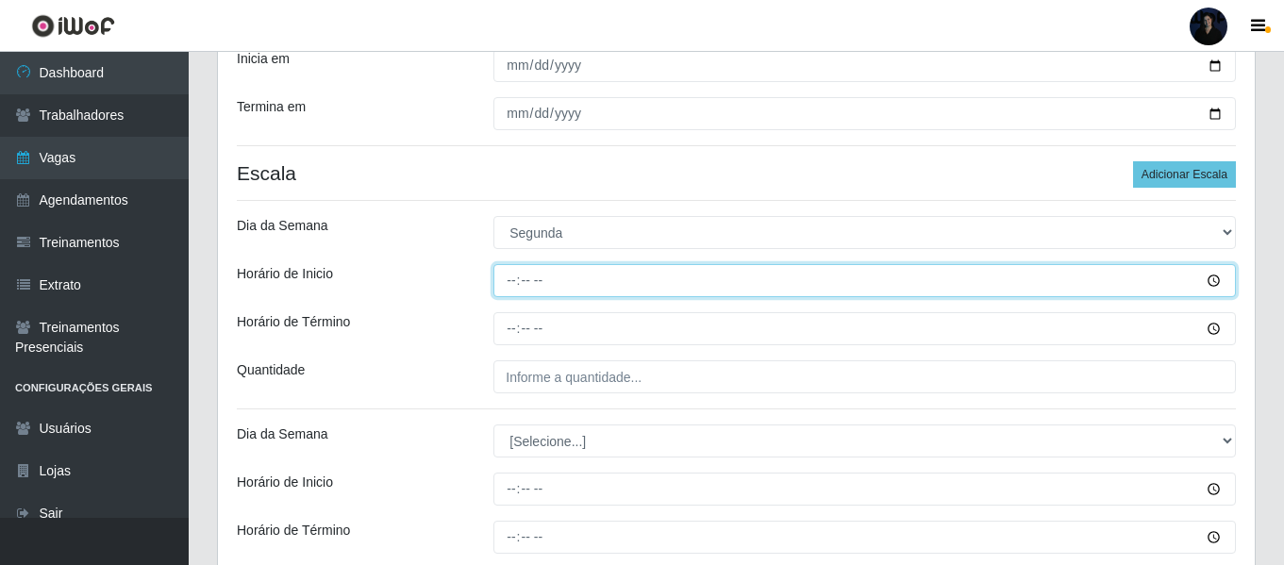
click at [512, 276] on input "Horário de Inicio" at bounding box center [864, 280] width 742 height 33
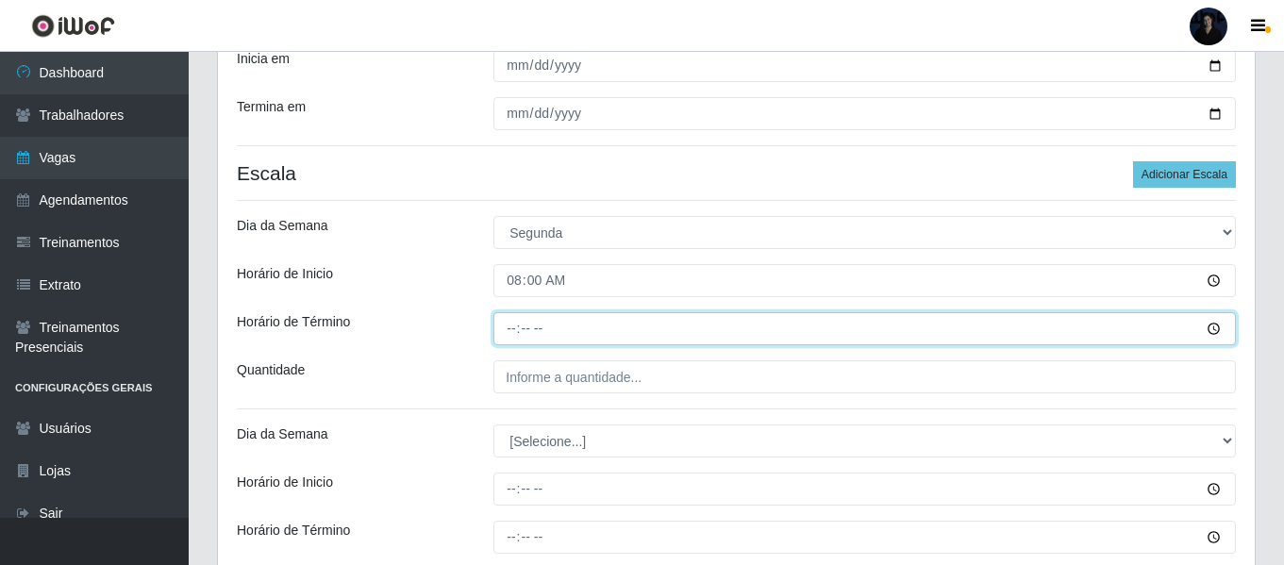
click at [505, 317] on input "Horário de Término" at bounding box center [864, 328] width 742 height 33
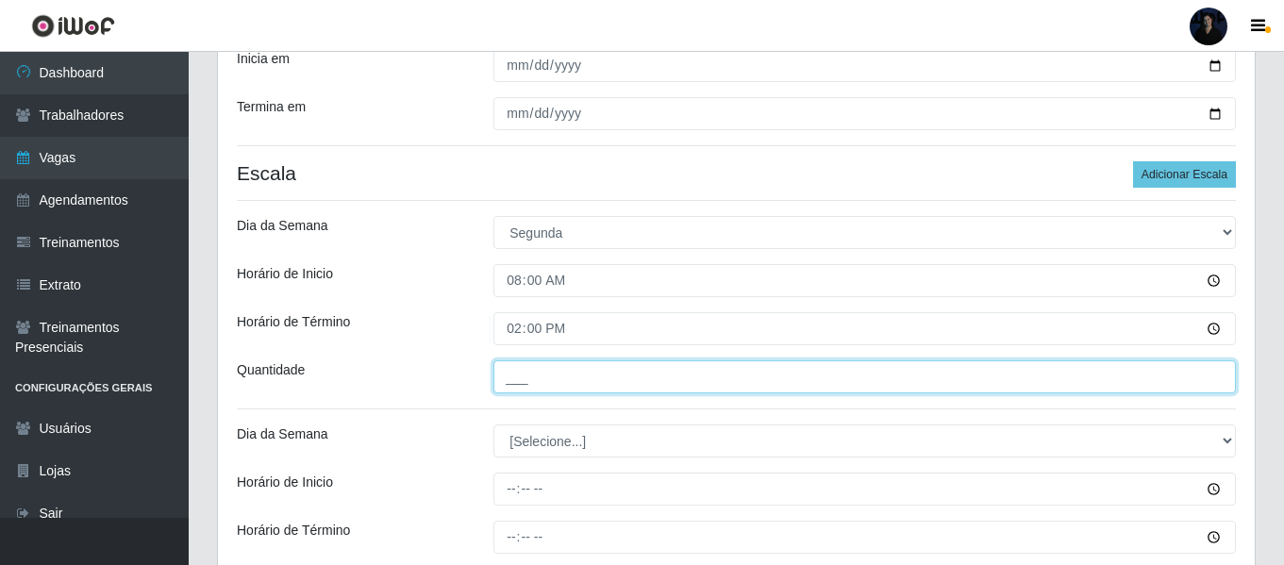
click at [509, 377] on input "___" at bounding box center [864, 376] width 742 height 33
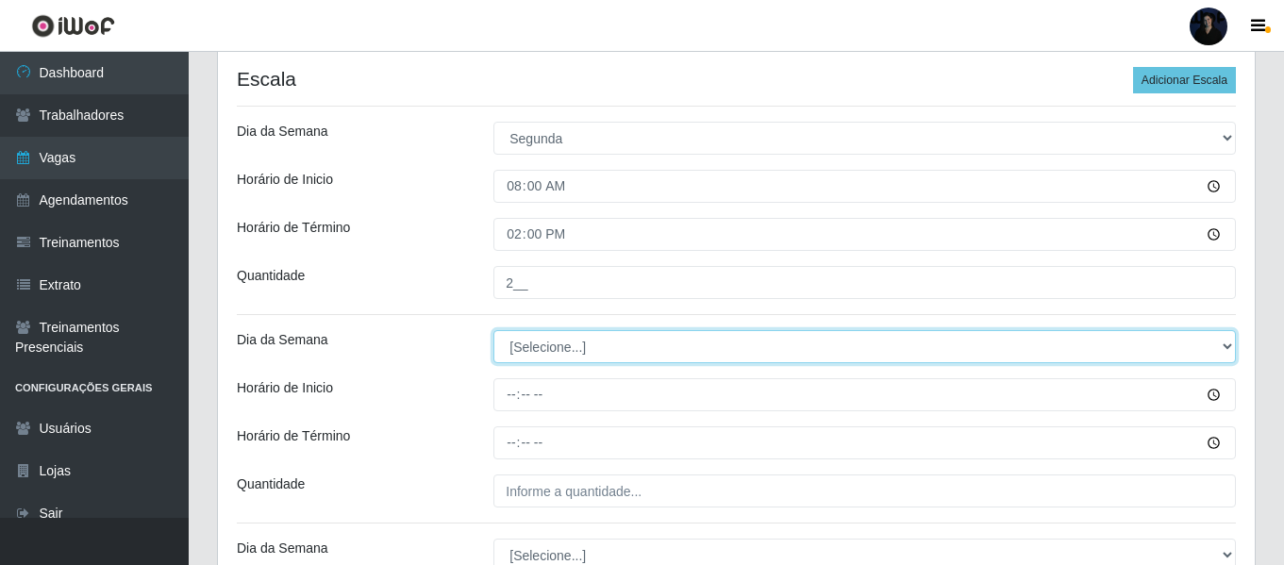
click at [531, 333] on select "[Selecione...] Segunda Terça Quarta Quinta Sexta Sábado Domingo" at bounding box center [864, 346] width 742 height 33
click at [493, 330] on select "[Selecione...] Segunda Terça Quarta Quinta Sexta Sábado Domingo" at bounding box center [864, 346] width 742 height 33
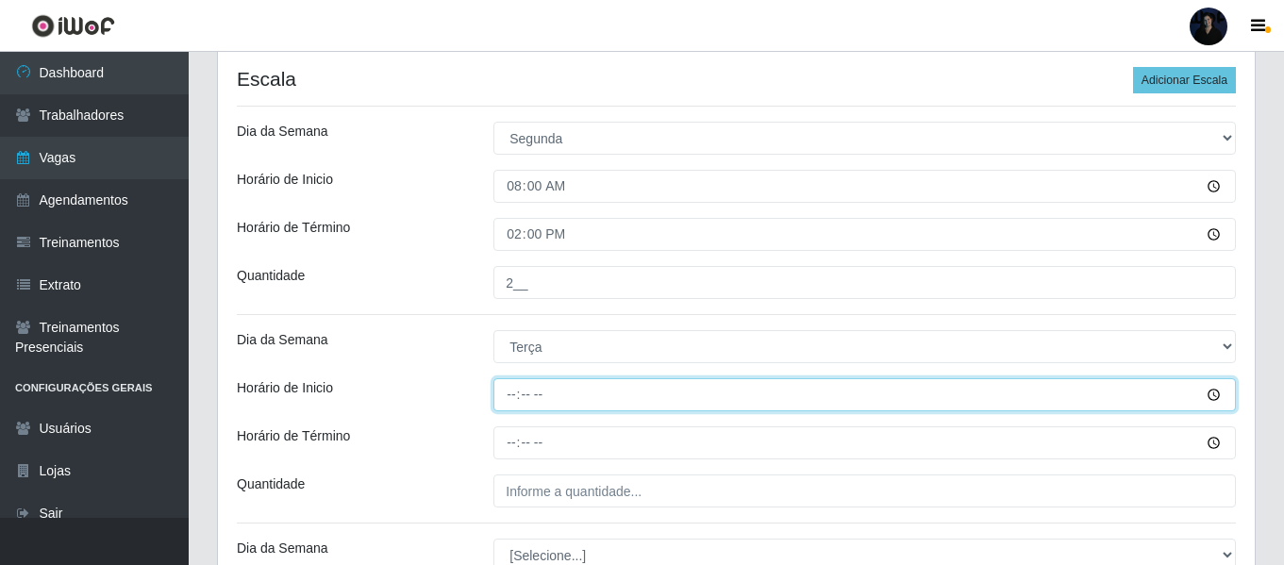
click at [513, 396] on input "Horário de Inicio" at bounding box center [864, 394] width 742 height 33
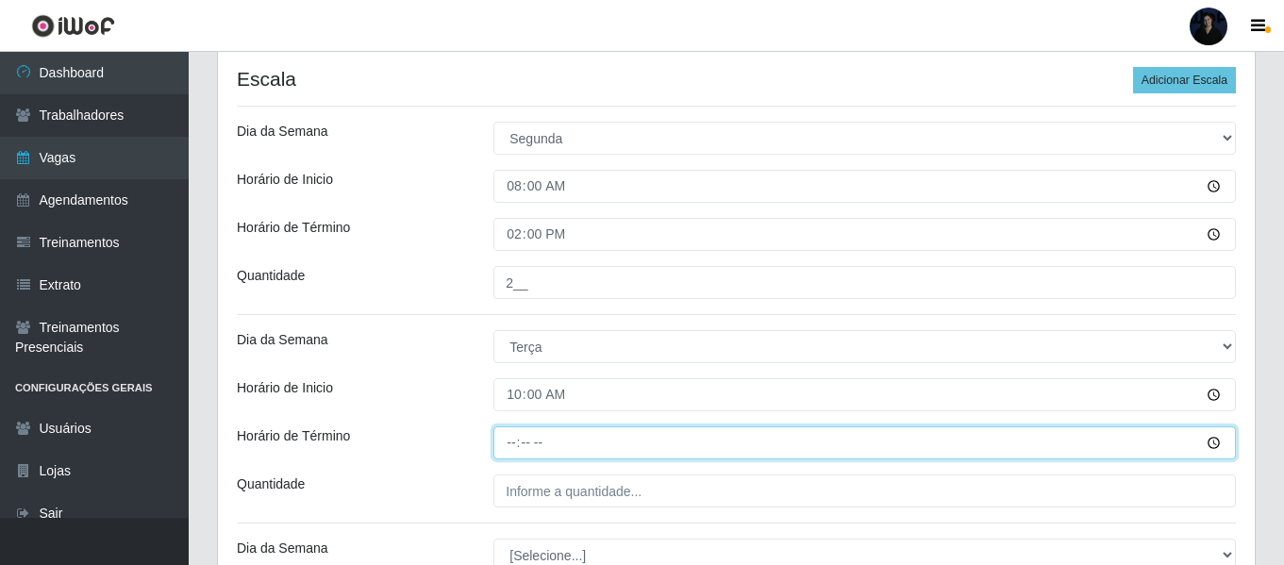
click at [511, 433] on input "Horário de Término" at bounding box center [864, 442] width 742 height 33
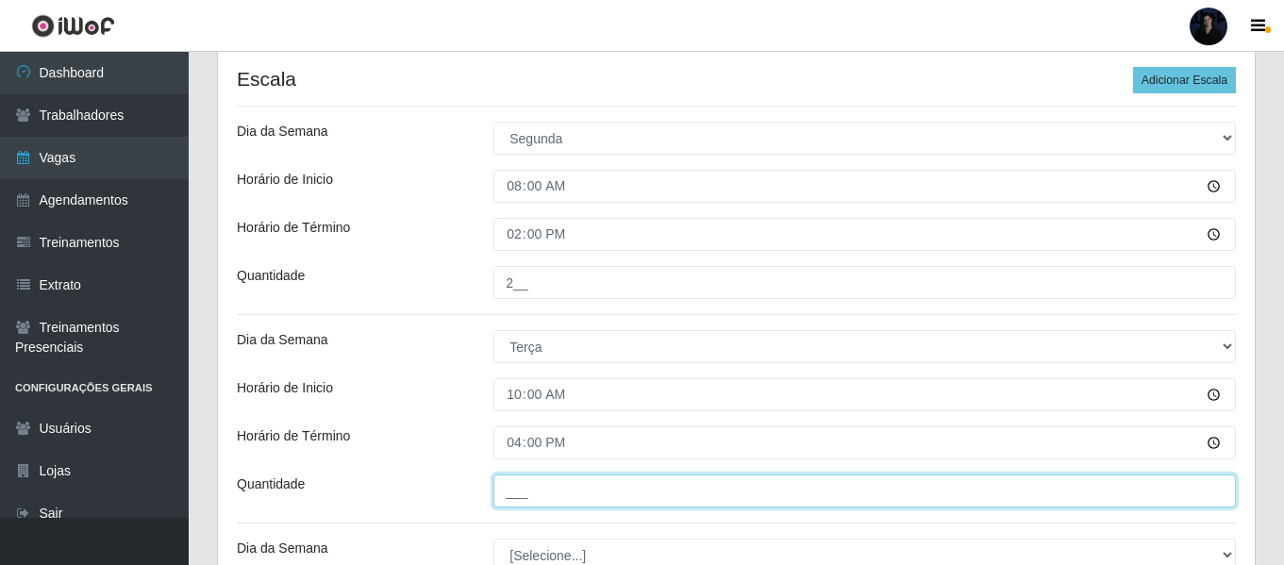
click at [509, 488] on input "___" at bounding box center [864, 490] width 742 height 33
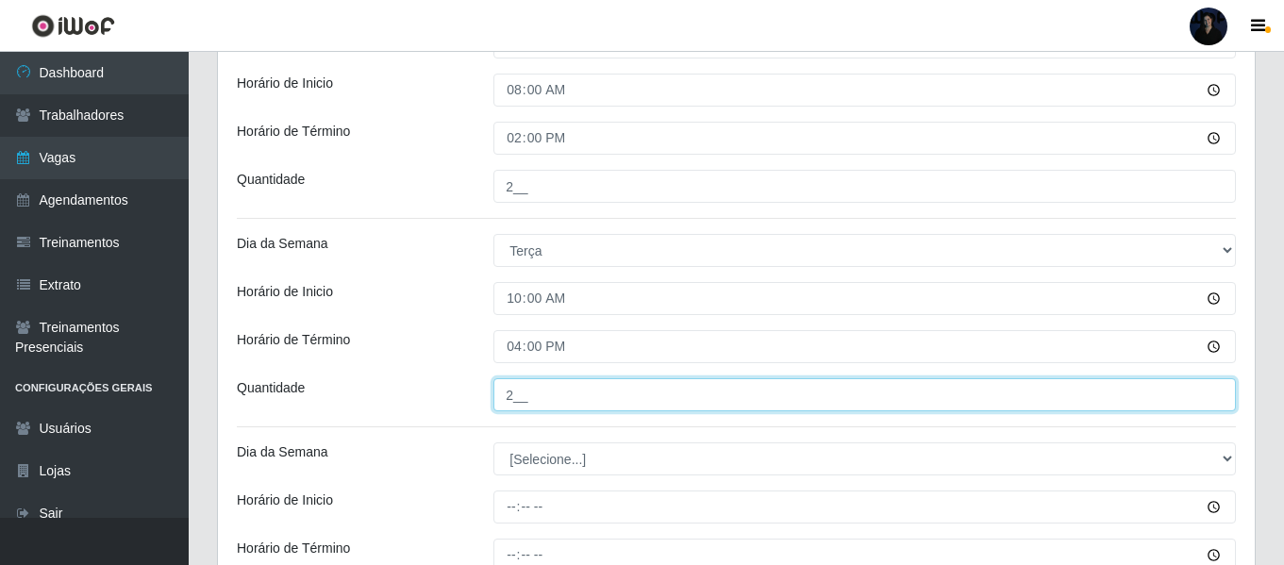
scroll to position [566, 0]
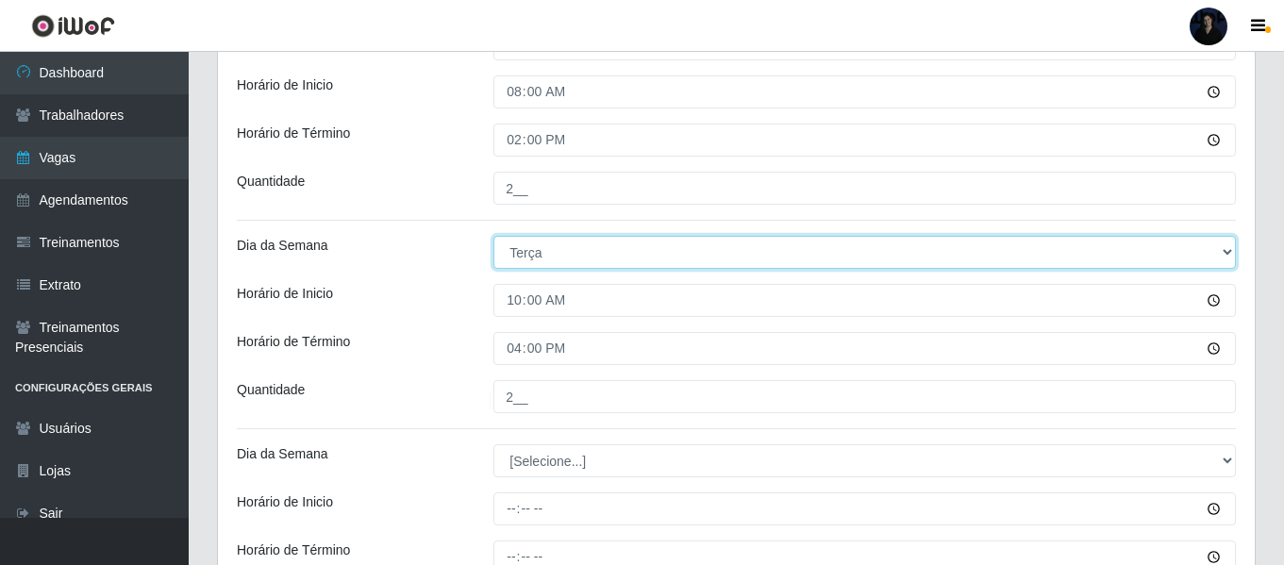
click at [517, 251] on select "[Selecione...] Segunda Terça Quarta Quinta Sexta Sábado Domingo" at bounding box center [864, 252] width 742 height 33
click at [493, 236] on select "[Selecione...] Segunda Terça Quarta Quinta Sexta Sábado Domingo" at bounding box center [864, 252] width 742 height 33
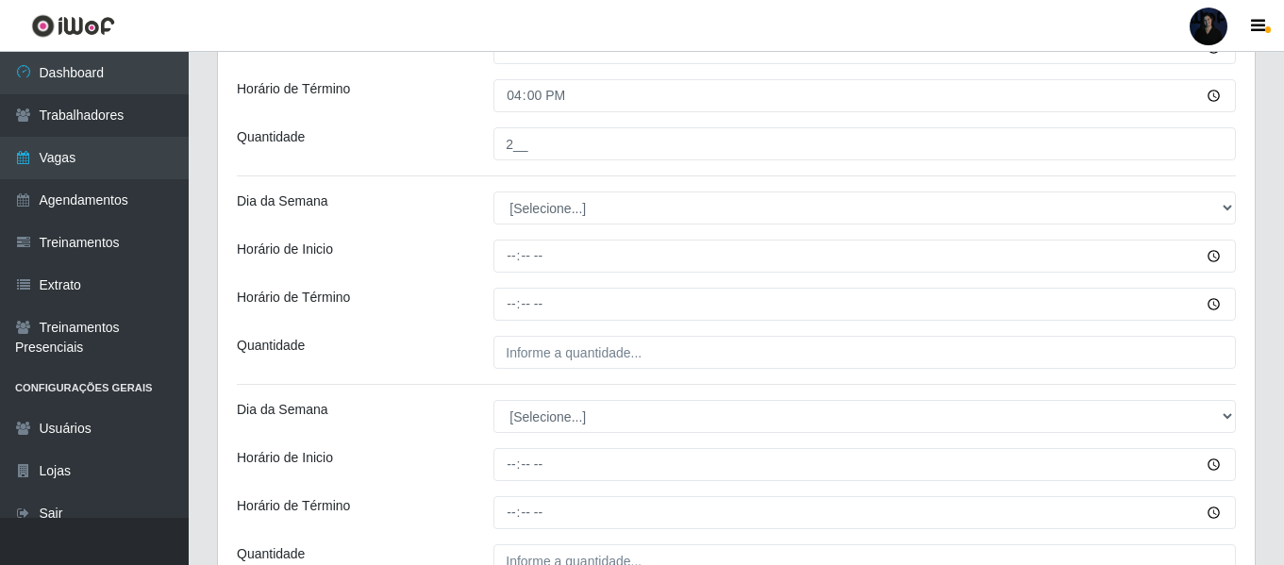
scroll to position [849, 0]
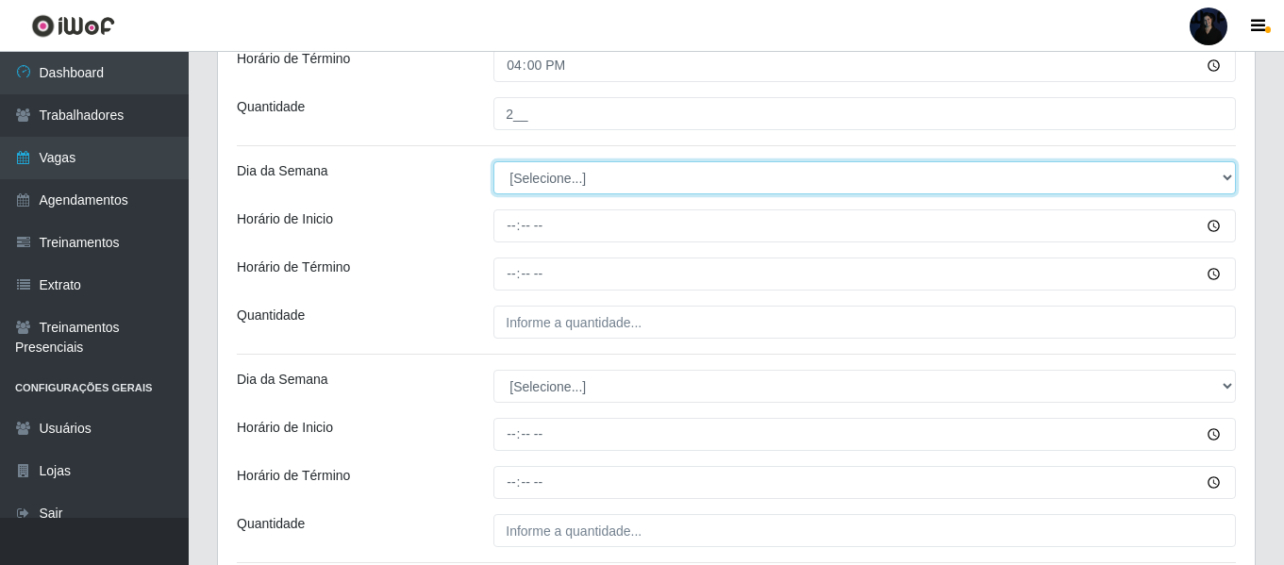
click at [516, 176] on select "[Selecione...] Segunda Terça Quarta Quinta Sexta Sábado Domingo" at bounding box center [864, 177] width 742 height 33
click at [493, 161] on select "[Selecione...] Segunda Terça Quarta Quinta Sexta Sábado Domingo" at bounding box center [864, 177] width 742 height 33
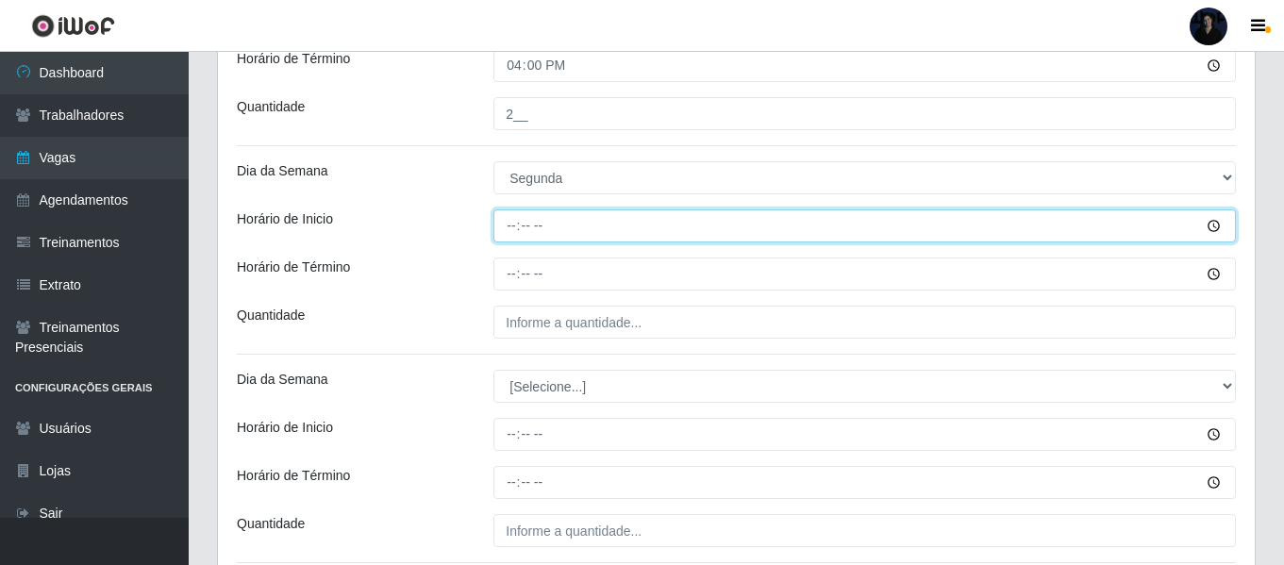
click at [511, 229] on input "Horário de Inicio" at bounding box center [864, 225] width 742 height 33
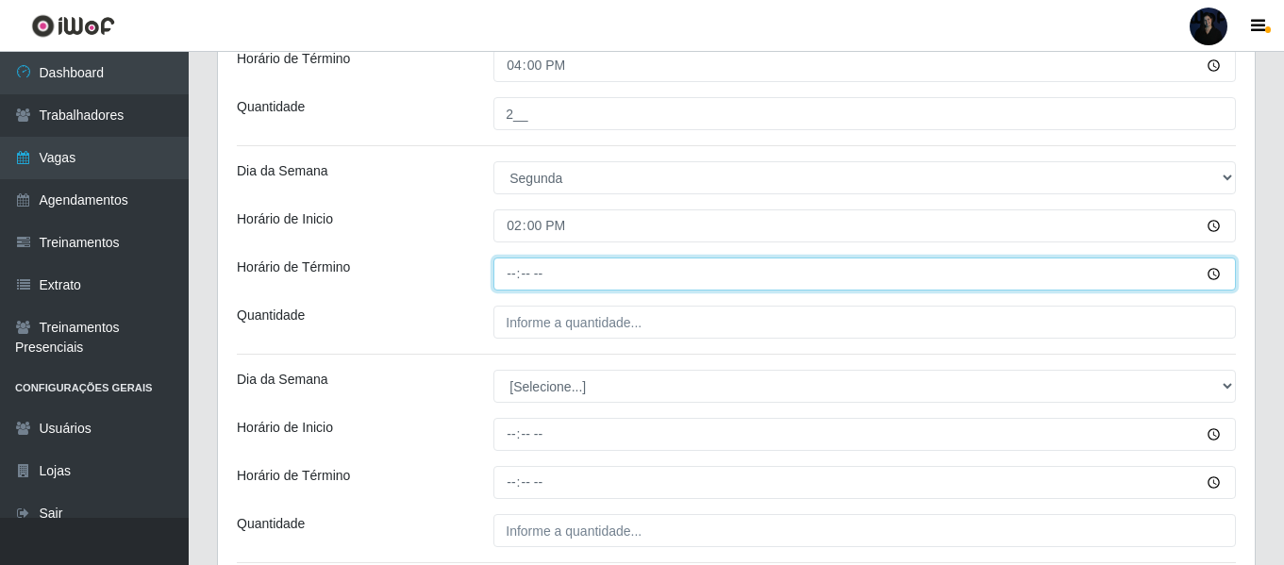
click at [509, 275] on input "Horário de Término" at bounding box center [864, 274] width 742 height 33
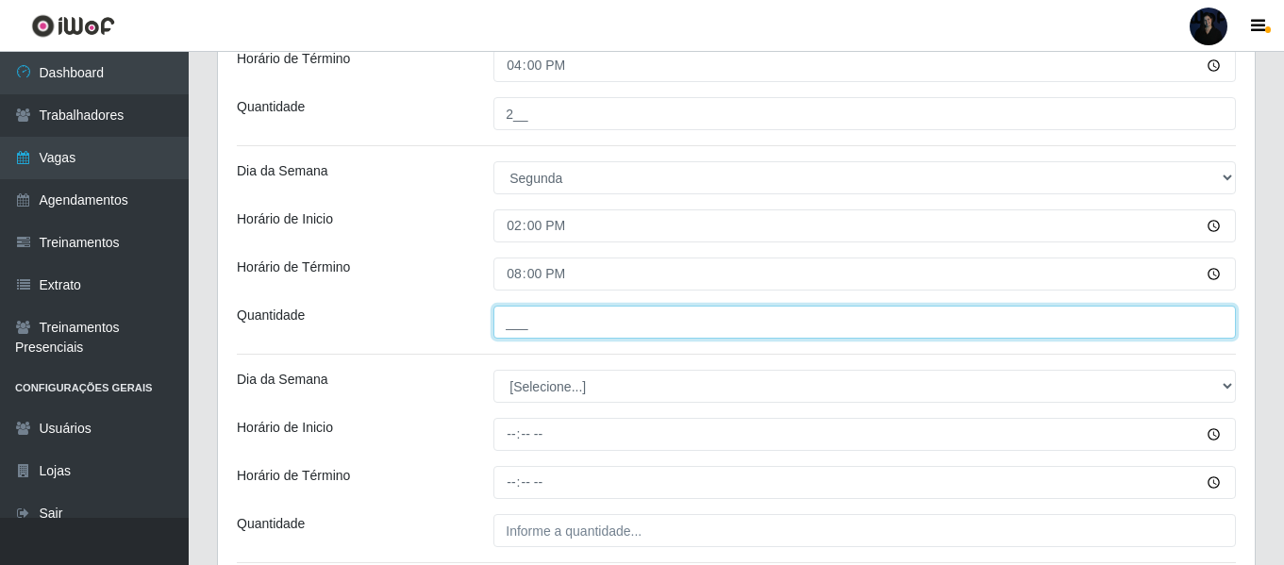
click at [507, 317] on input "___" at bounding box center [864, 322] width 742 height 33
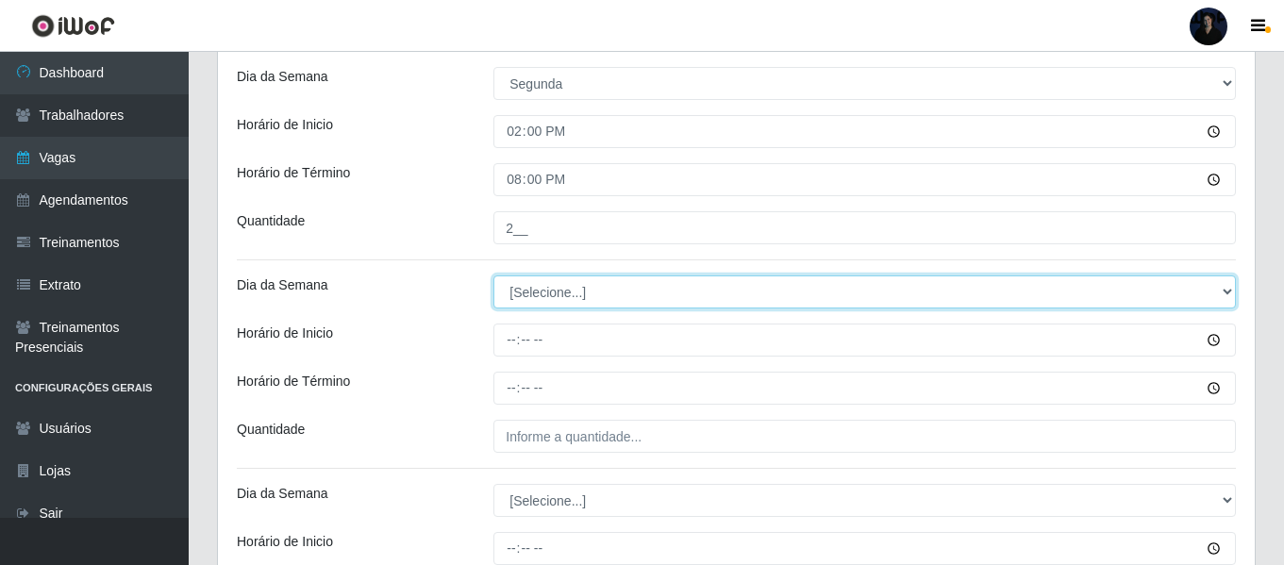
click at [541, 293] on select "[Selecione...] Segunda Terça Quarta Quinta Sexta Sábado Domingo" at bounding box center [864, 291] width 742 height 33
click at [493, 275] on select "[Selecione...] Segunda Terça Quarta Quinta Sexta Sábado Domingo" at bounding box center [864, 291] width 742 height 33
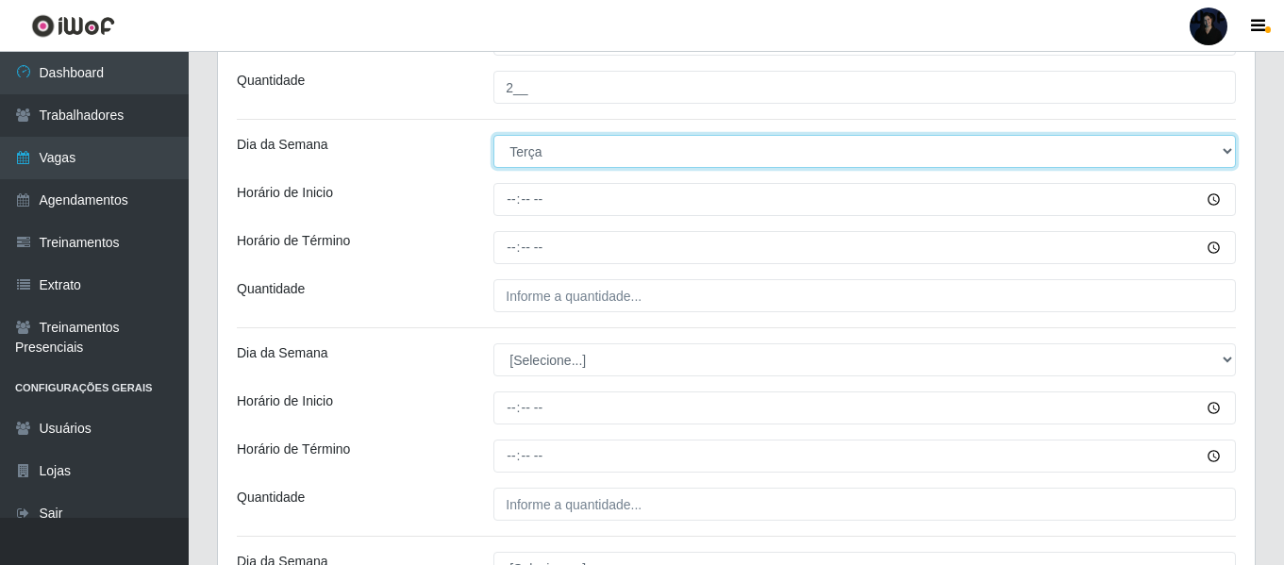
scroll to position [1132, 0]
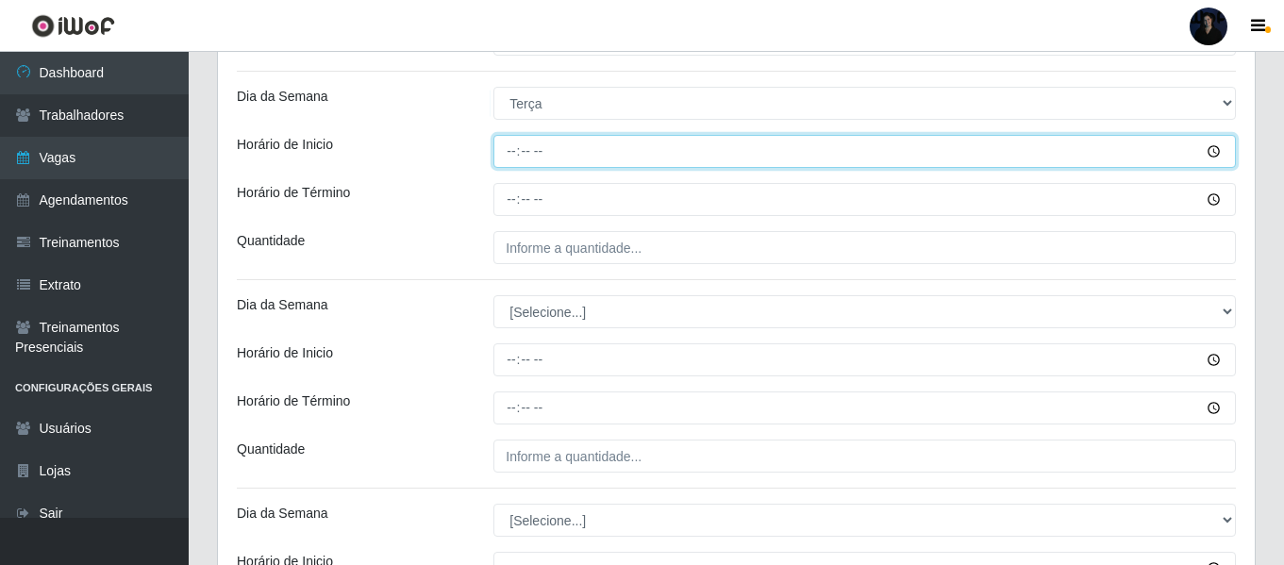
click at [510, 151] on input "Horário de Inicio" at bounding box center [864, 151] width 742 height 33
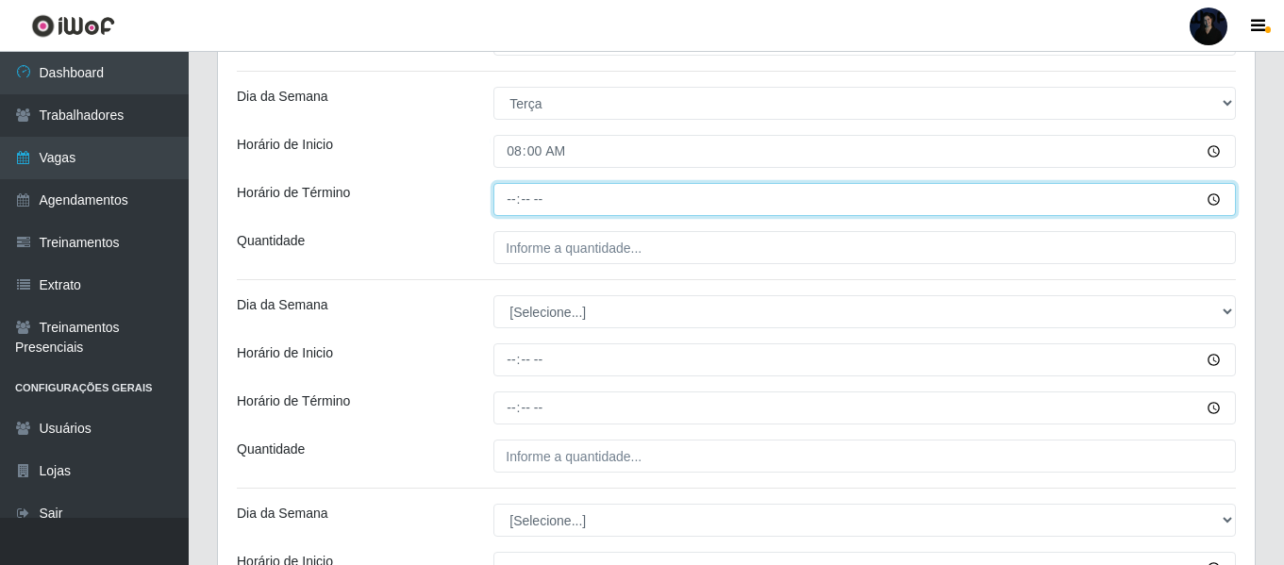
click at [507, 187] on input "Horário de Término" at bounding box center [864, 199] width 742 height 33
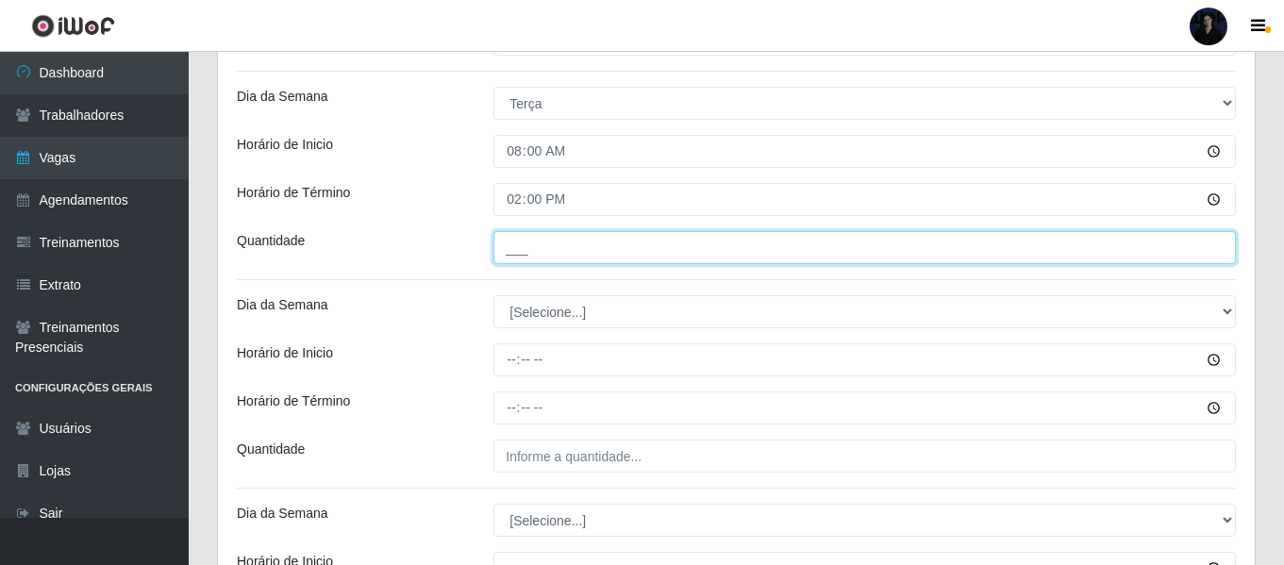
click at [513, 245] on input "___" at bounding box center [864, 247] width 742 height 33
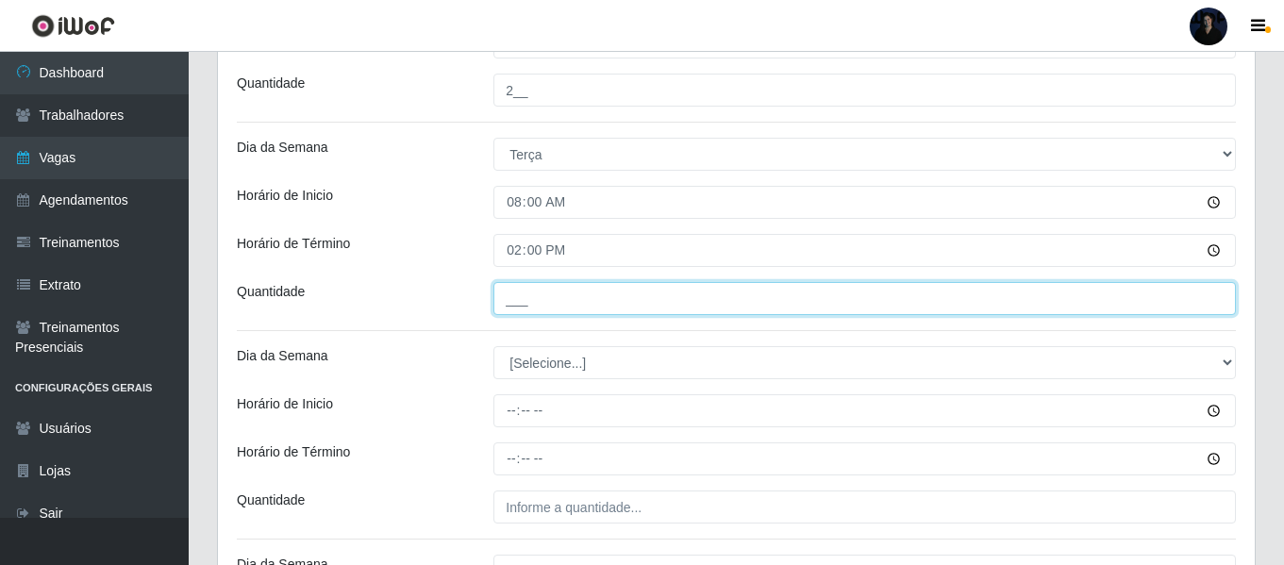
scroll to position [1038, 0]
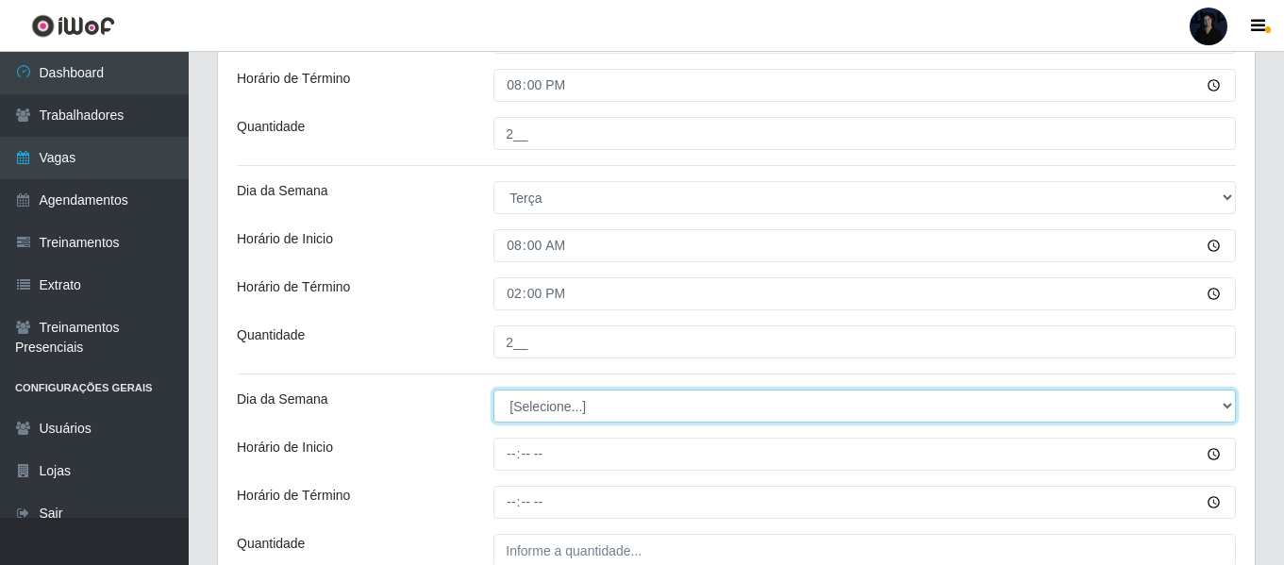
click at [520, 405] on div "Loja Hiper Queiroz - [GEOGRAPHIC_DATA] Função [Selecione...] Embalador Embalado…" at bounding box center [736, 496] width 1037 height 2743
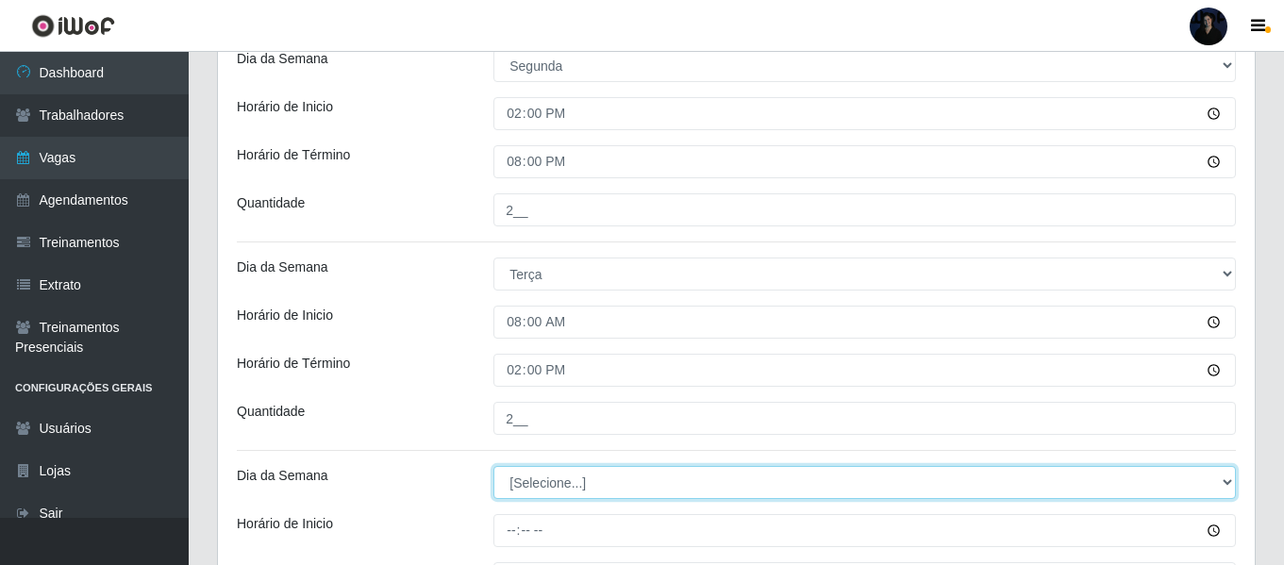
scroll to position [943, 0]
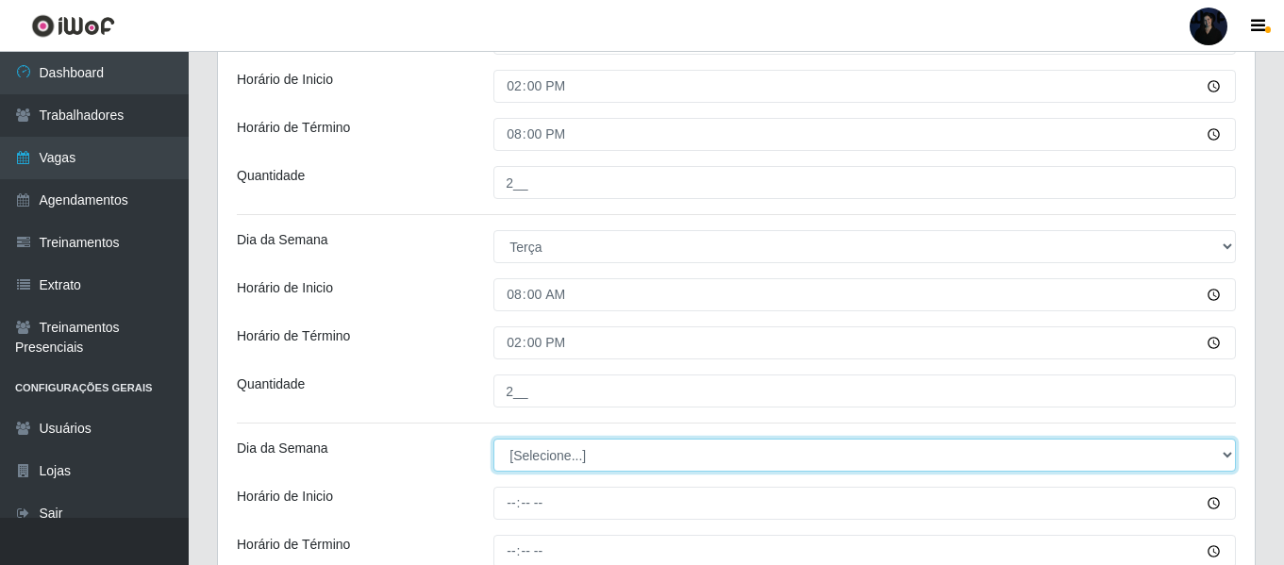
scroll to position [1038, 0]
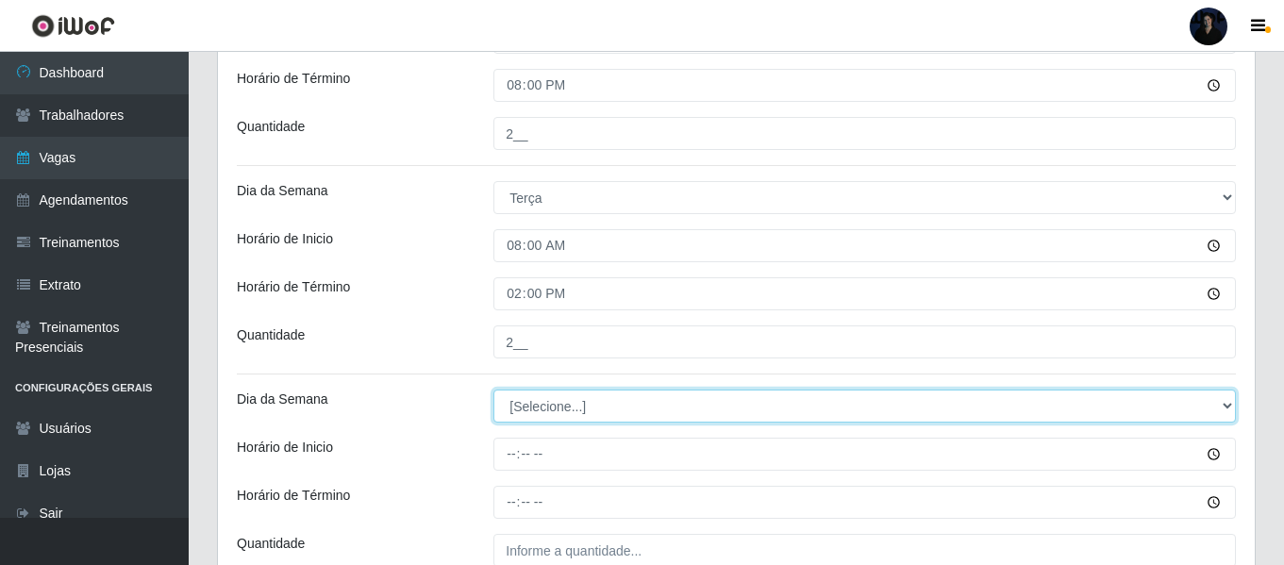
click at [535, 413] on select "[Selecione...] Segunda Terça Quarta Quinta Sexta Sábado Domingo" at bounding box center [864, 406] width 742 height 33
click at [493, 390] on select "[Selecione...] Segunda Terça Quarta Quinta Sexta Sábado Domingo" at bounding box center [864, 406] width 742 height 33
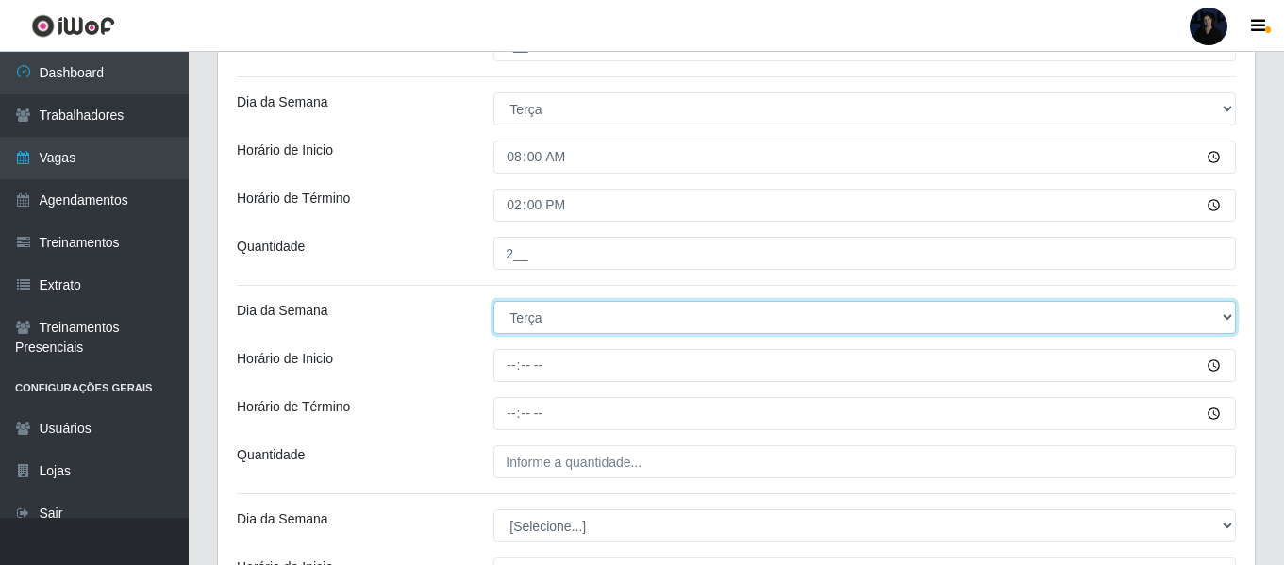
scroll to position [1226, 0]
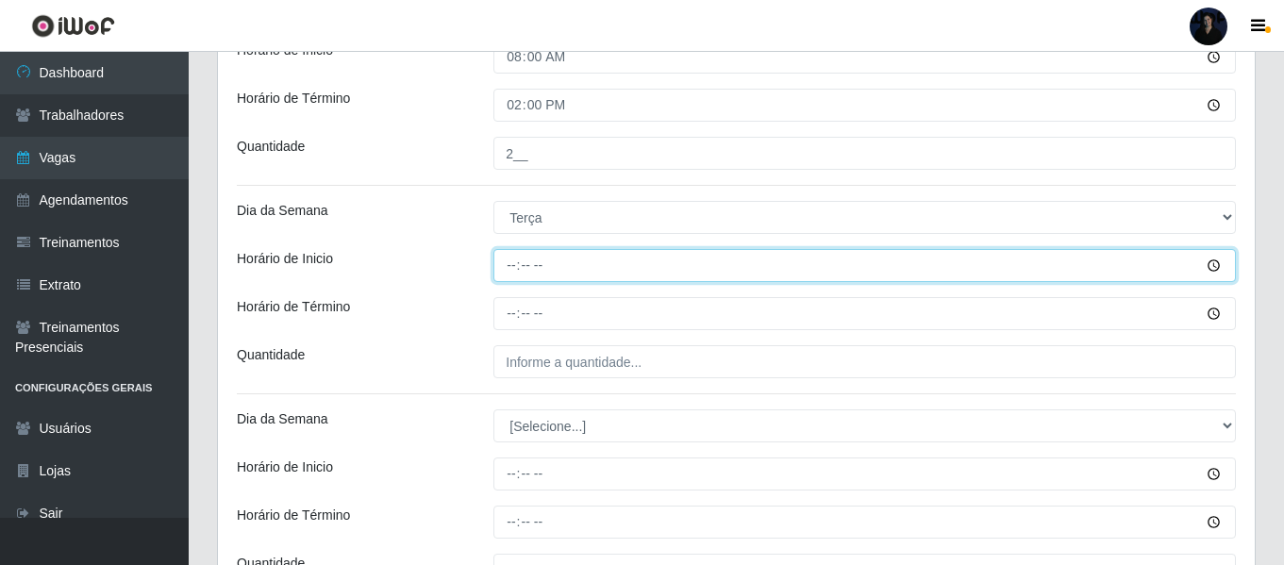
click at [507, 268] on input "Horário de Inicio" at bounding box center [864, 265] width 742 height 33
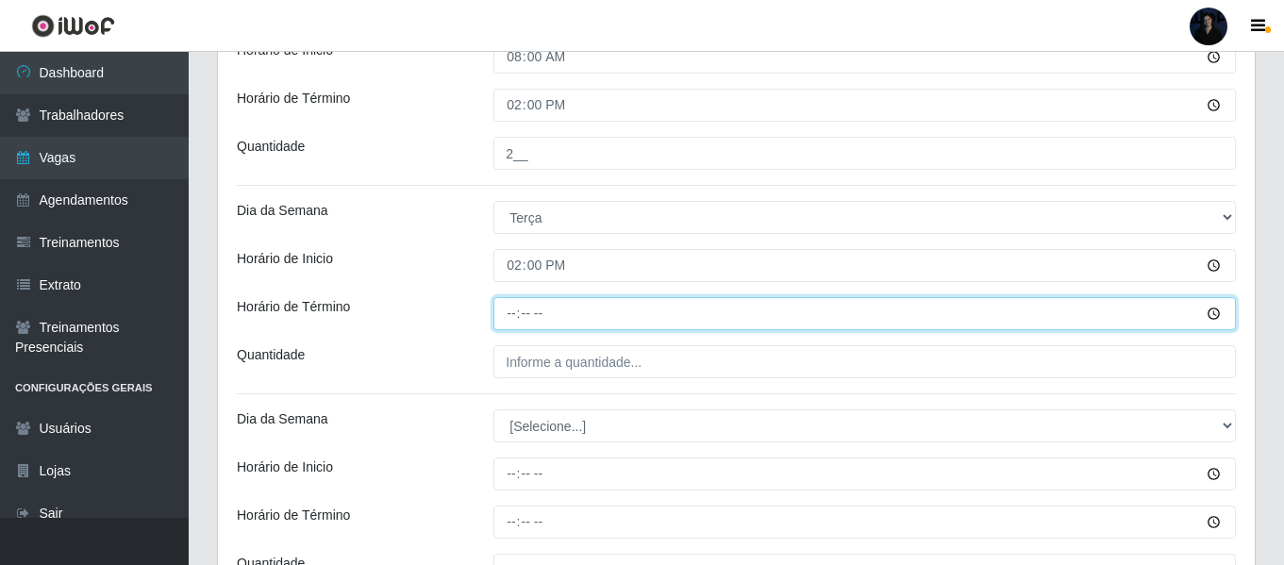
click at [502, 313] on input "Horário de Término" at bounding box center [864, 313] width 742 height 33
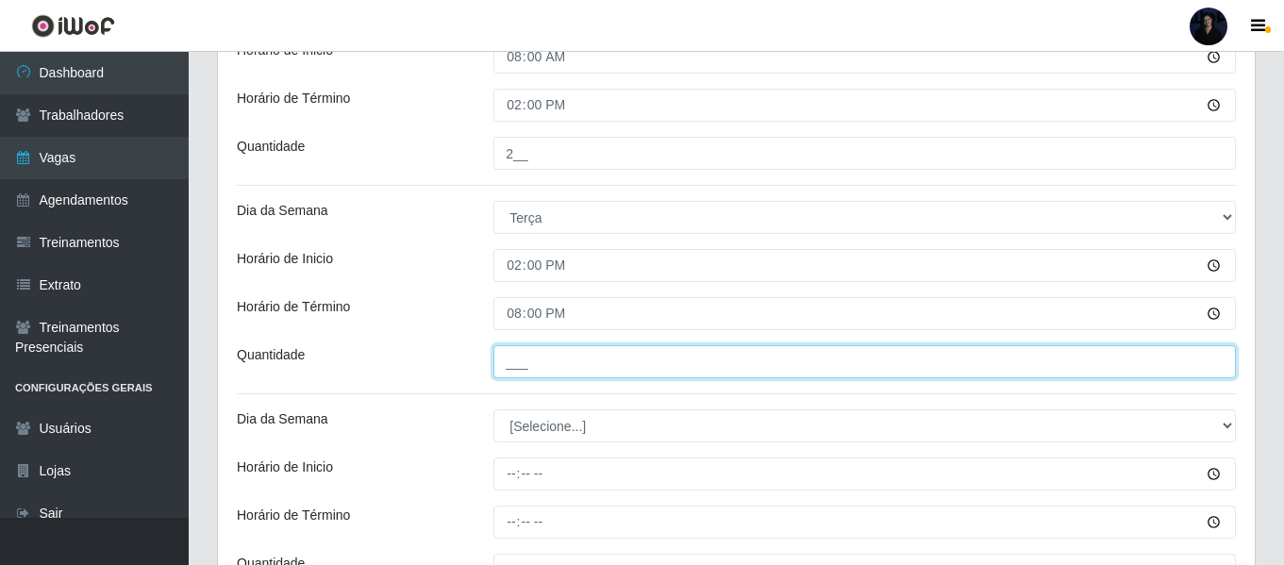
click at [510, 367] on input "___" at bounding box center [864, 361] width 742 height 33
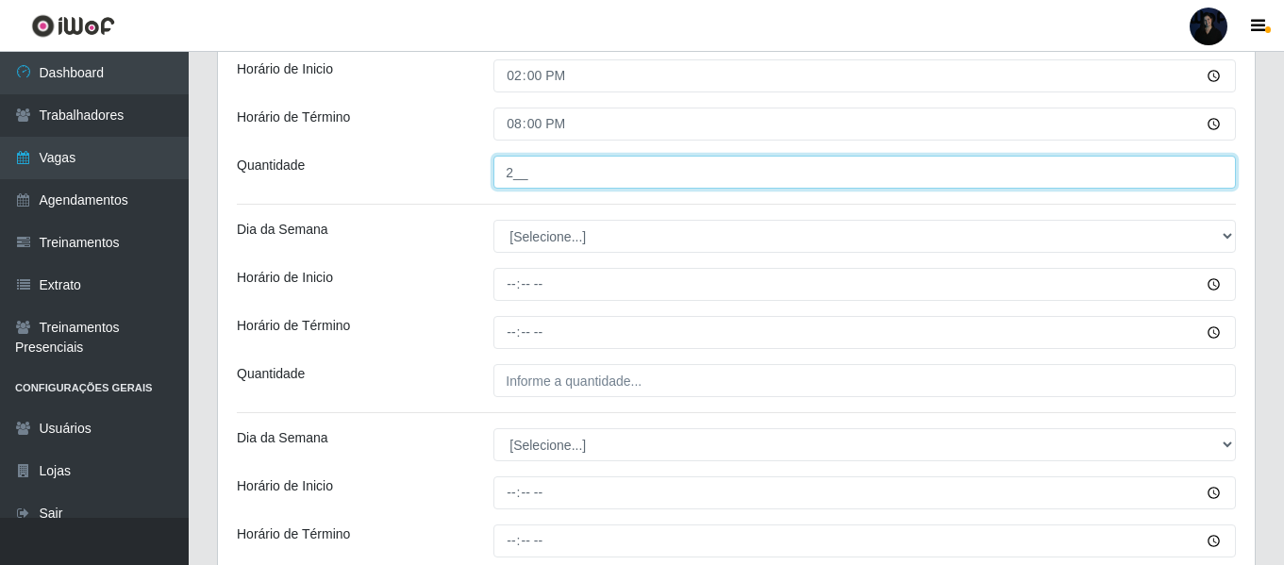
scroll to position [1415, 0]
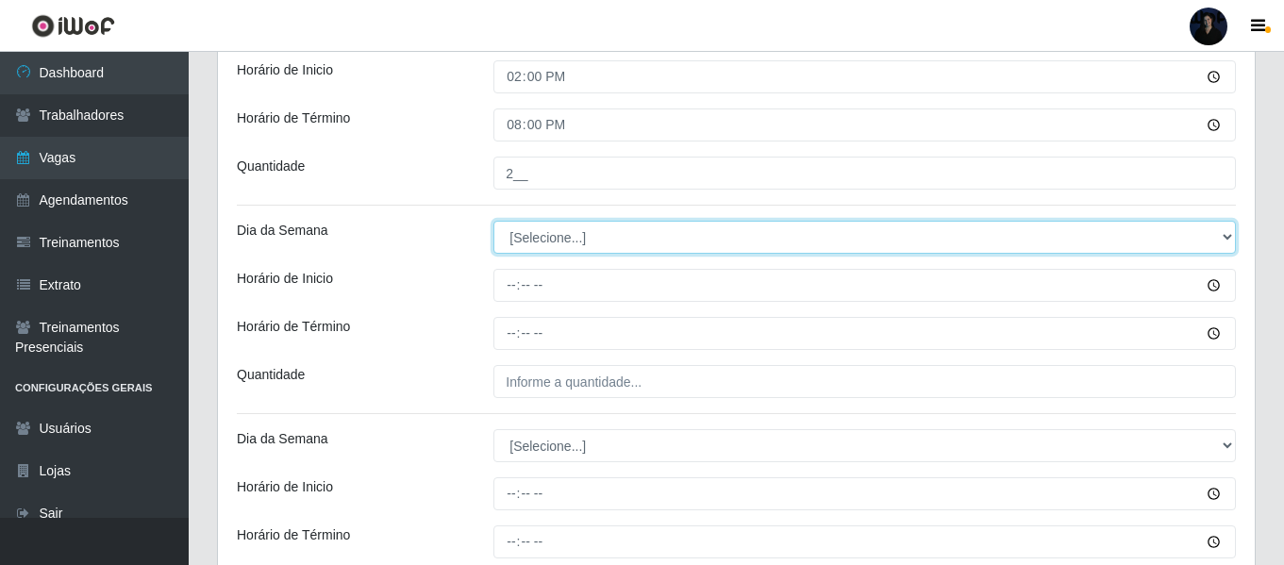
click at [518, 237] on select "[Selecione...] Segunda Terça Quarta Quinta Sexta Sábado Domingo" at bounding box center [864, 237] width 742 height 33
click at [493, 221] on select "[Selecione...] Segunda Terça Quarta Quinta Sexta Sábado Domingo" at bounding box center [864, 237] width 742 height 33
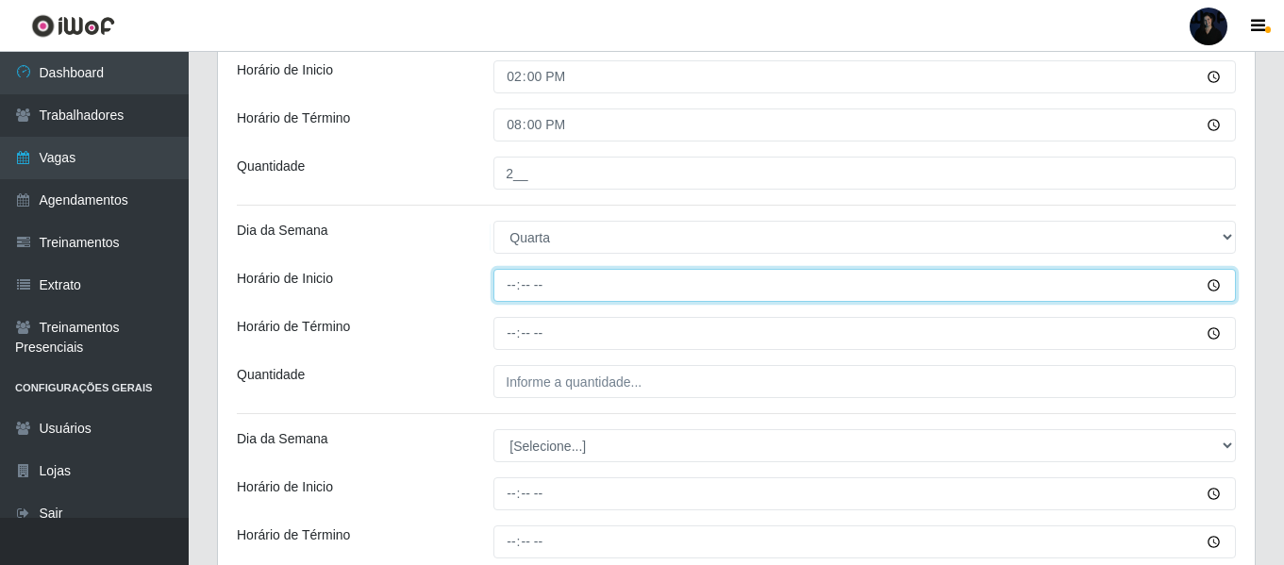
click at [508, 285] on input "Horário de Inicio" at bounding box center [864, 285] width 742 height 33
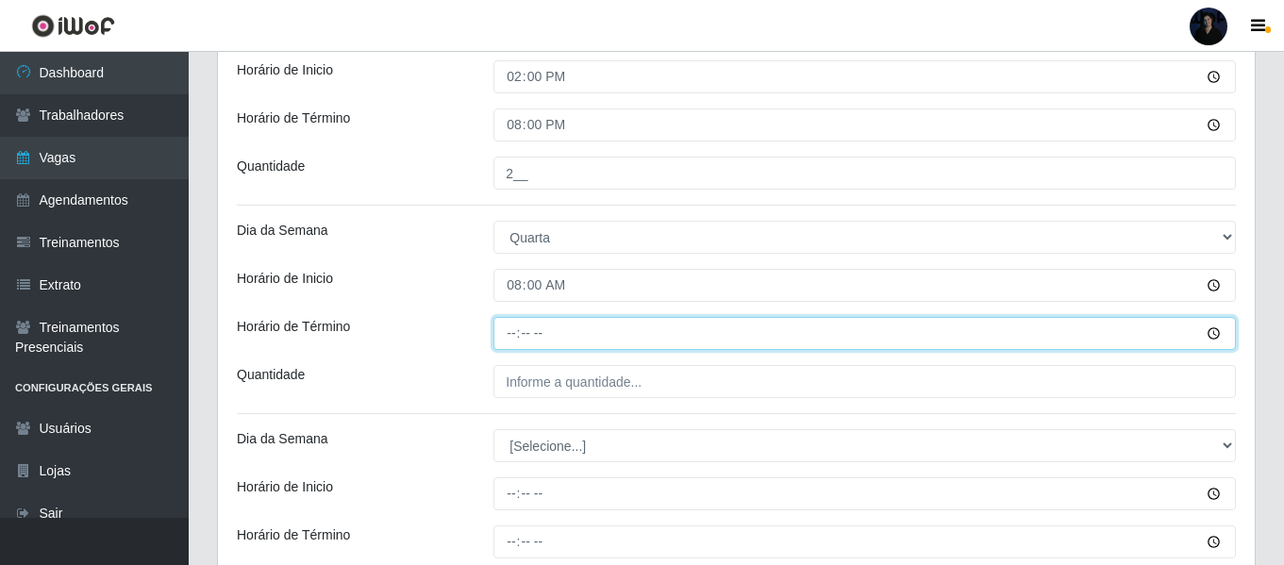
click at [510, 327] on input "Horário de Término" at bounding box center [864, 333] width 742 height 33
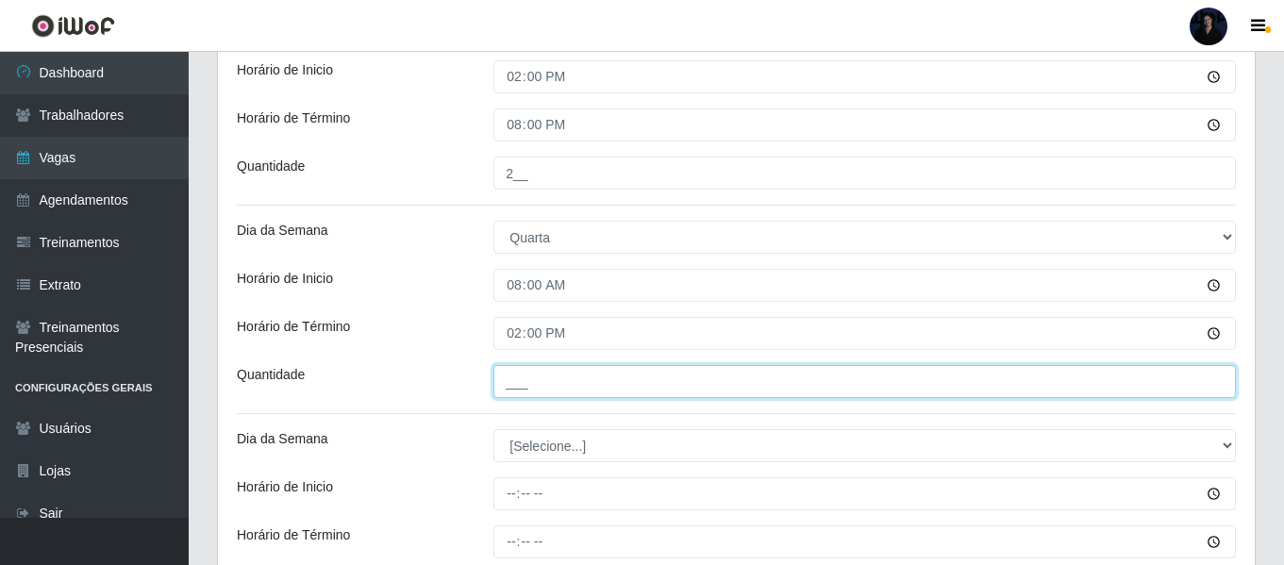
click at [509, 379] on input "___" at bounding box center [864, 381] width 742 height 33
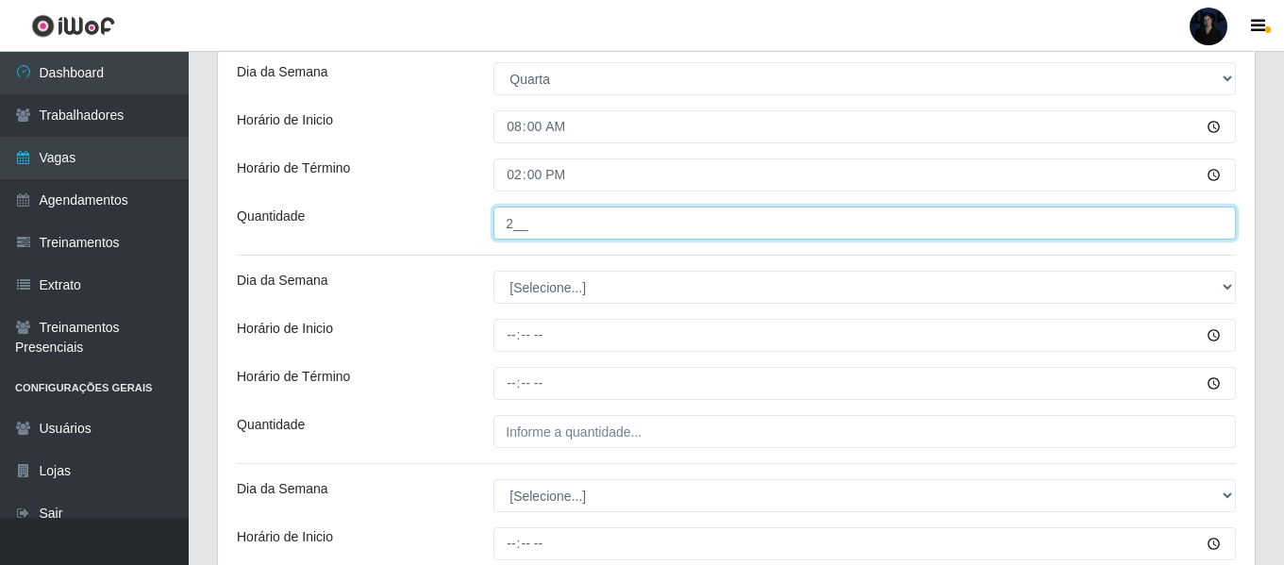
scroll to position [1604, 0]
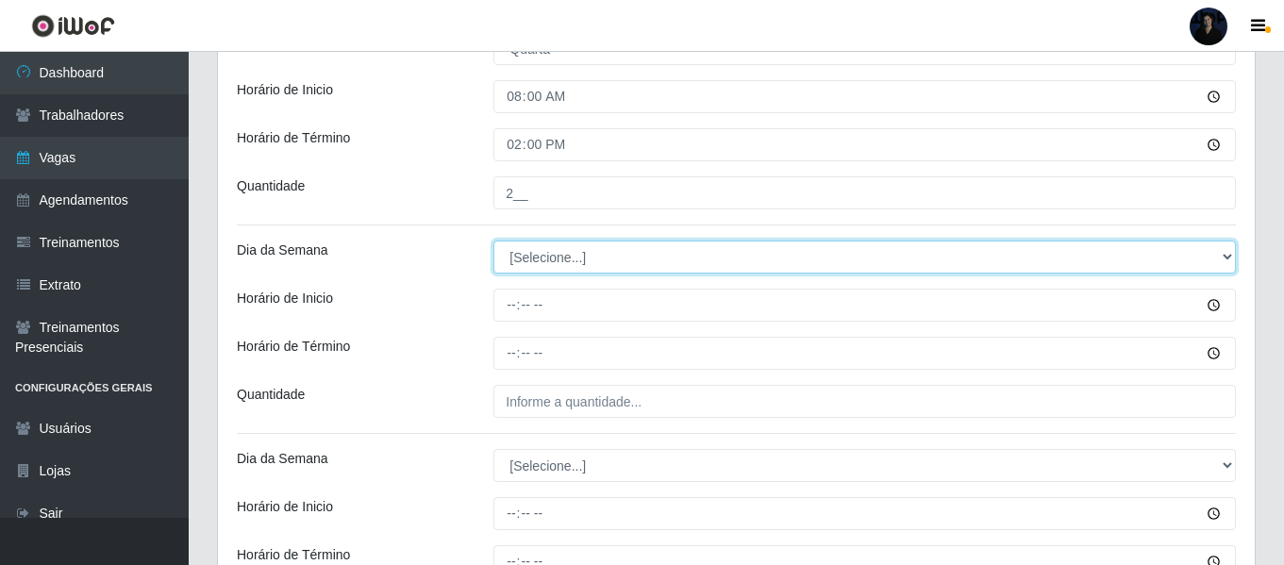
click at [509, 270] on select "[Selecione...] Segunda Terça Quarta Quinta Sexta Sábado Domingo" at bounding box center [864, 257] width 742 height 33
click at [493, 241] on select "[Selecione...] Segunda Terça Quarta Quinta Sexta Sábado Domingo" at bounding box center [864, 257] width 742 height 33
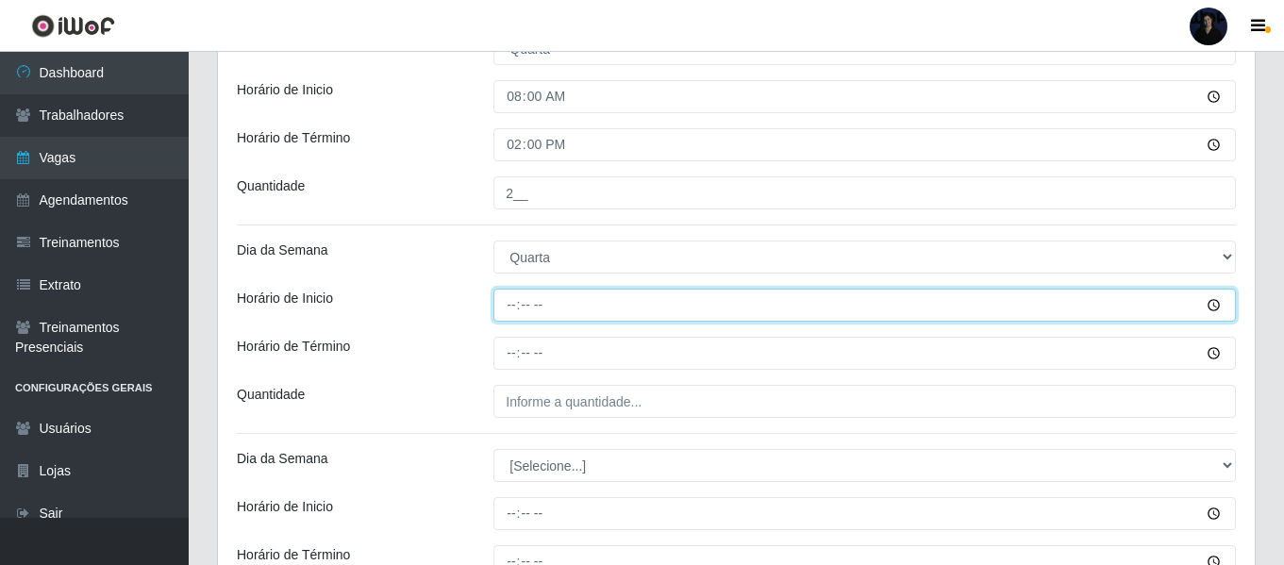
click at [510, 295] on input "Horário de Inicio" at bounding box center [864, 305] width 742 height 33
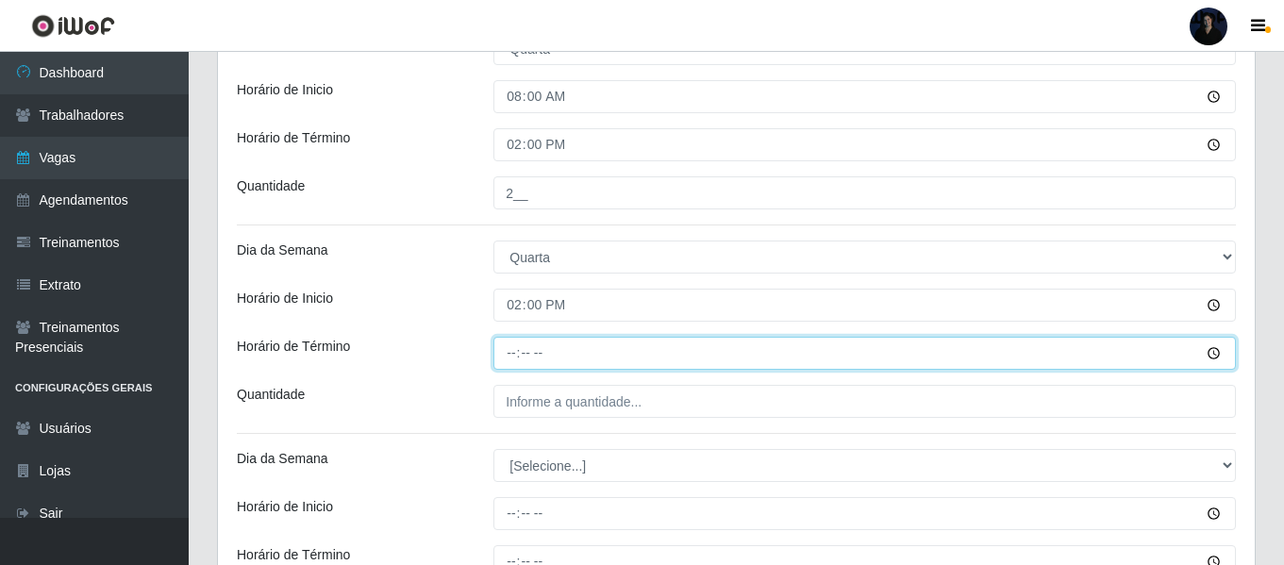
click at [513, 358] on input "Horário de Término" at bounding box center [864, 353] width 742 height 33
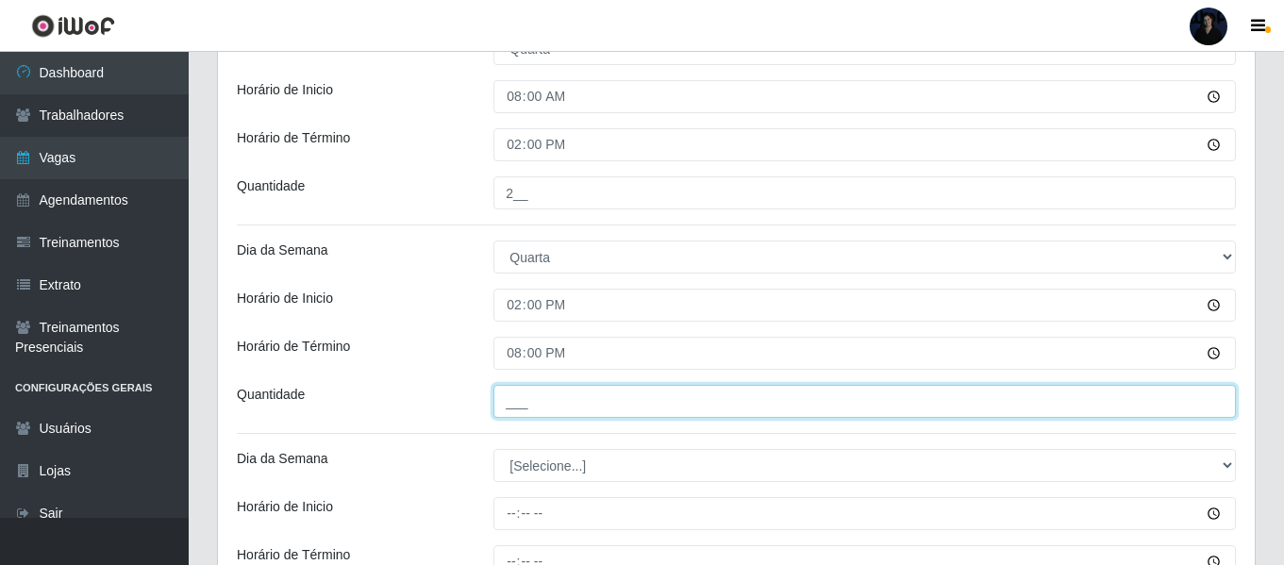
click at [509, 388] on input "___" at bounding box center [864, 401] width 742 height 33
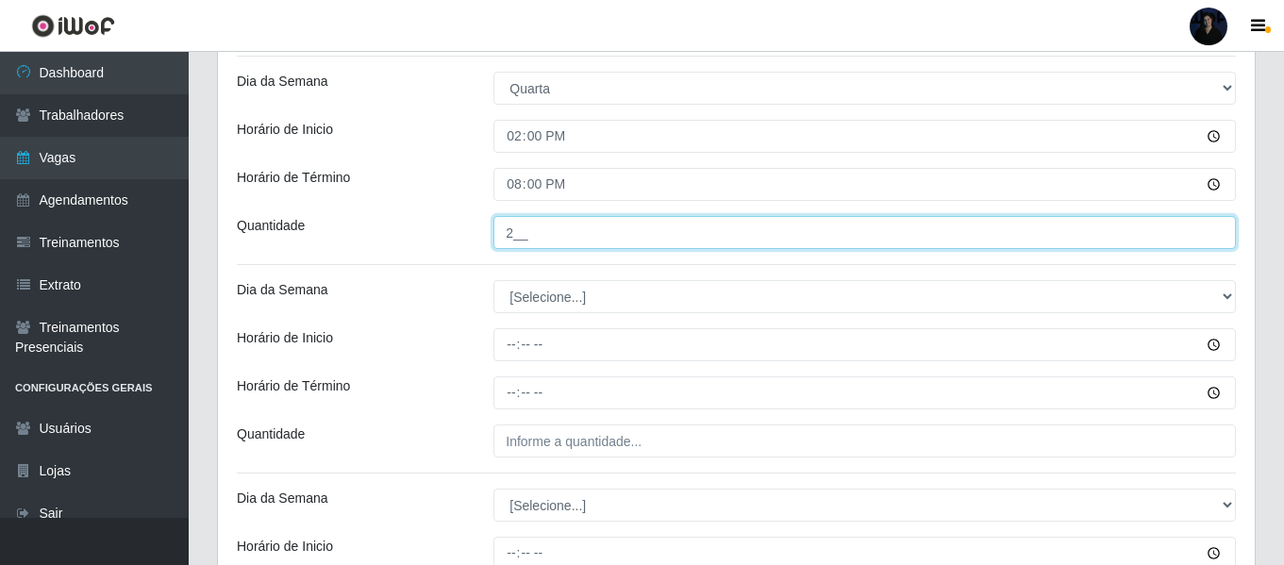
scroll to position [1792, 0]
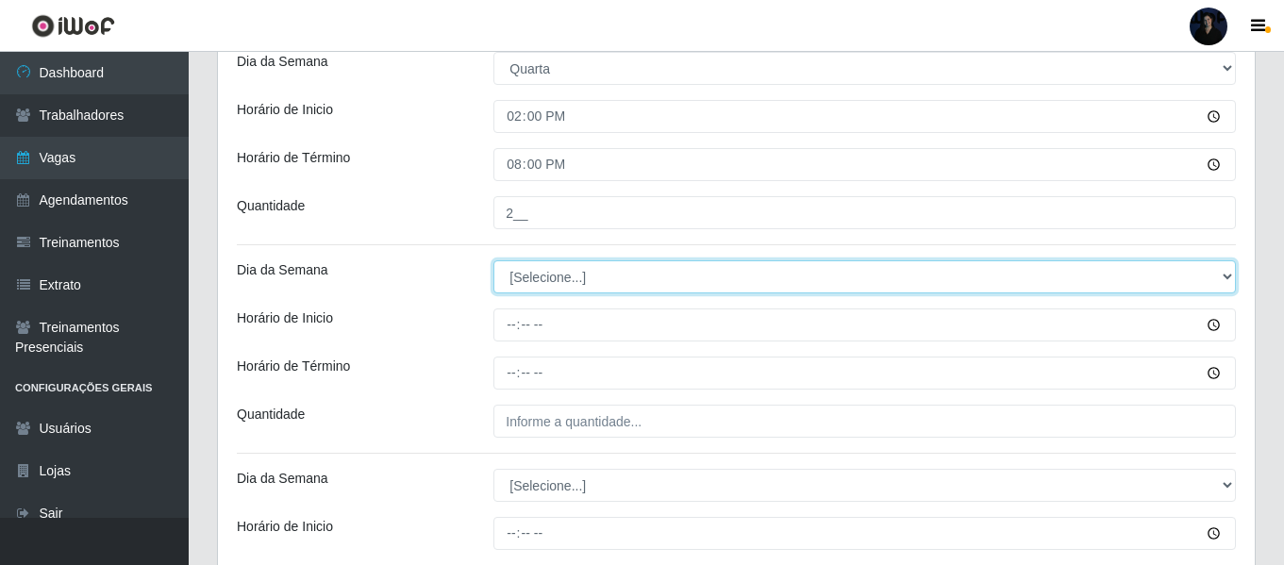
click at [509, 275] on select "[Selecione...] Segunda Terça Quarta Quinta Sexta Sábado Domingo" at bounding box center [864, 276] width 742 height 33
click at [493, 260] on select "[Selecione...] Segunda Terça Quarta Quinta Sexta Sábado Domingo" at bounding box center [864, 276] width 742 height 33
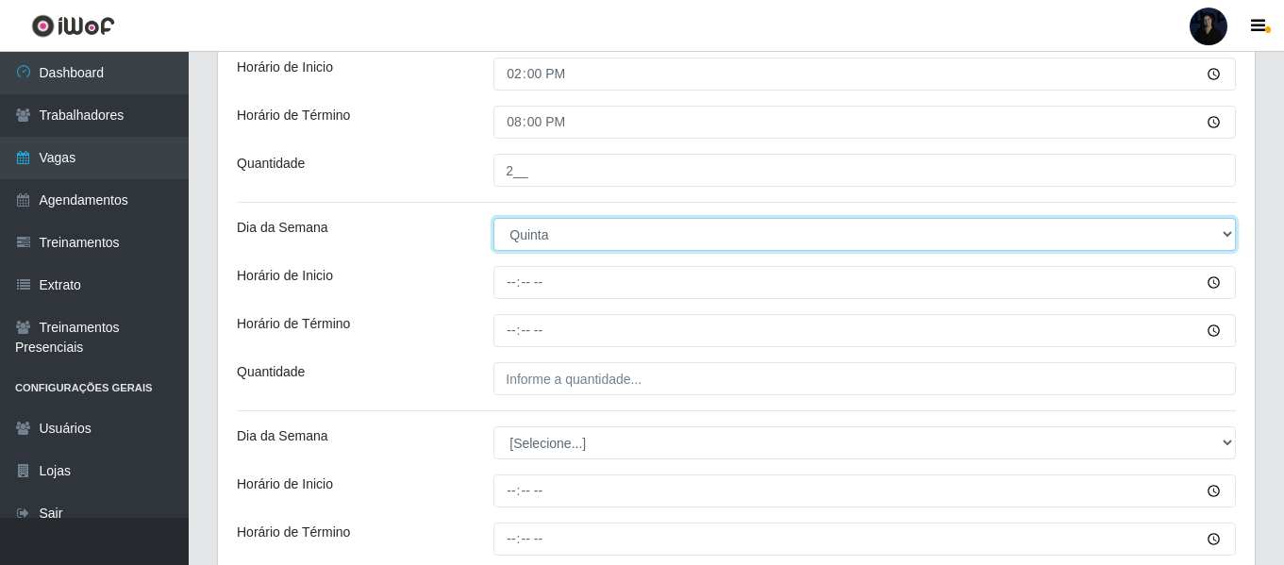
scroll to position [1887, 0]
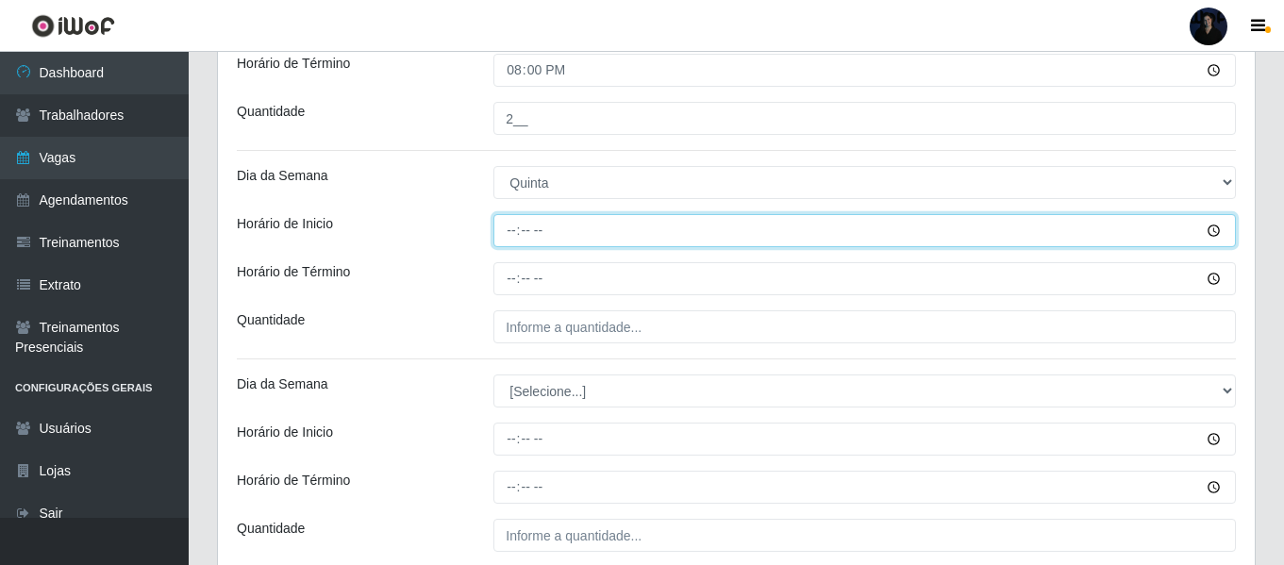
click at [503, 231] on input "Horário de Inicio" at bounding box center [864, 230] width 742 height 33
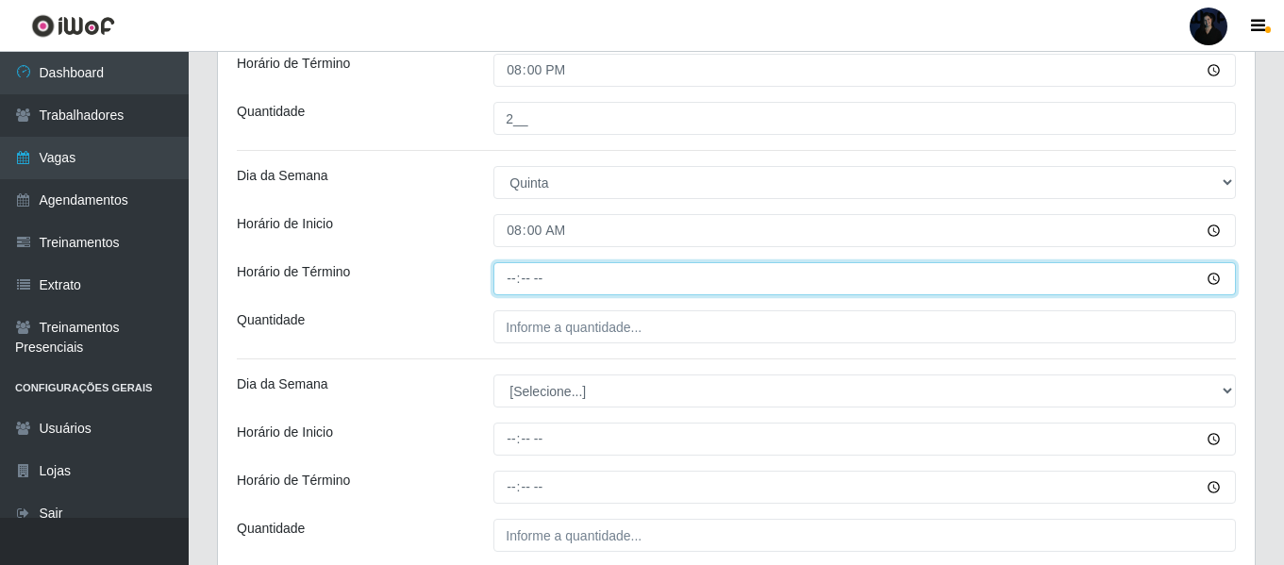
click at [506, 279] on input "Horário de Término" at bounding box center [864, 278] width 742 height 33
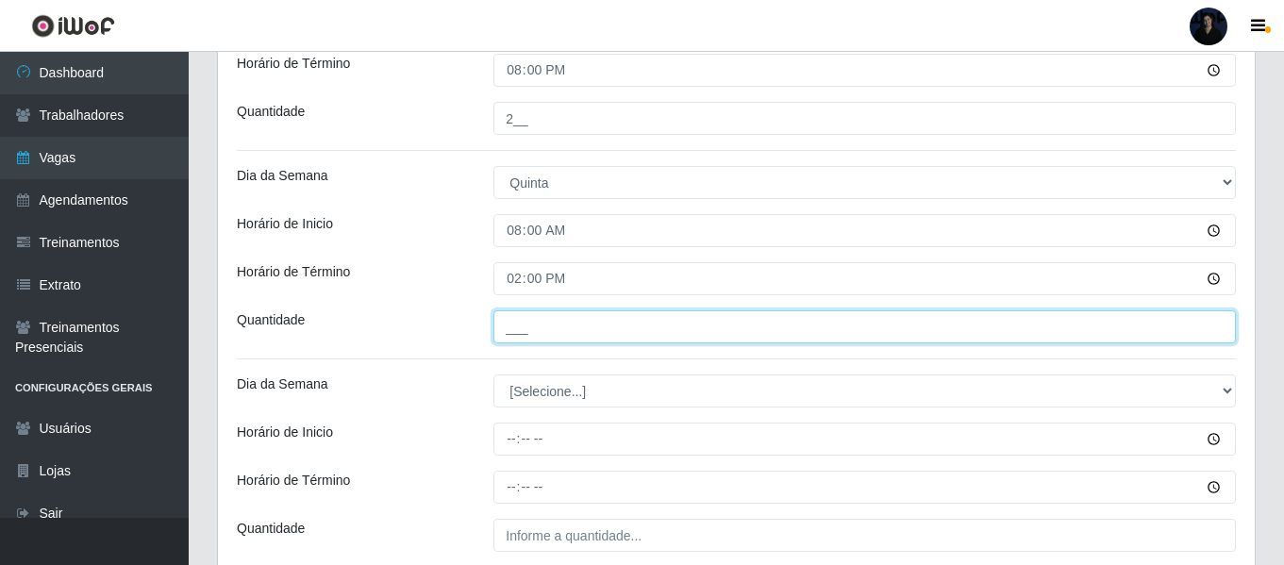
click at [513, 328] on input "___" at bounding box center [864, 326] width 742 height 33
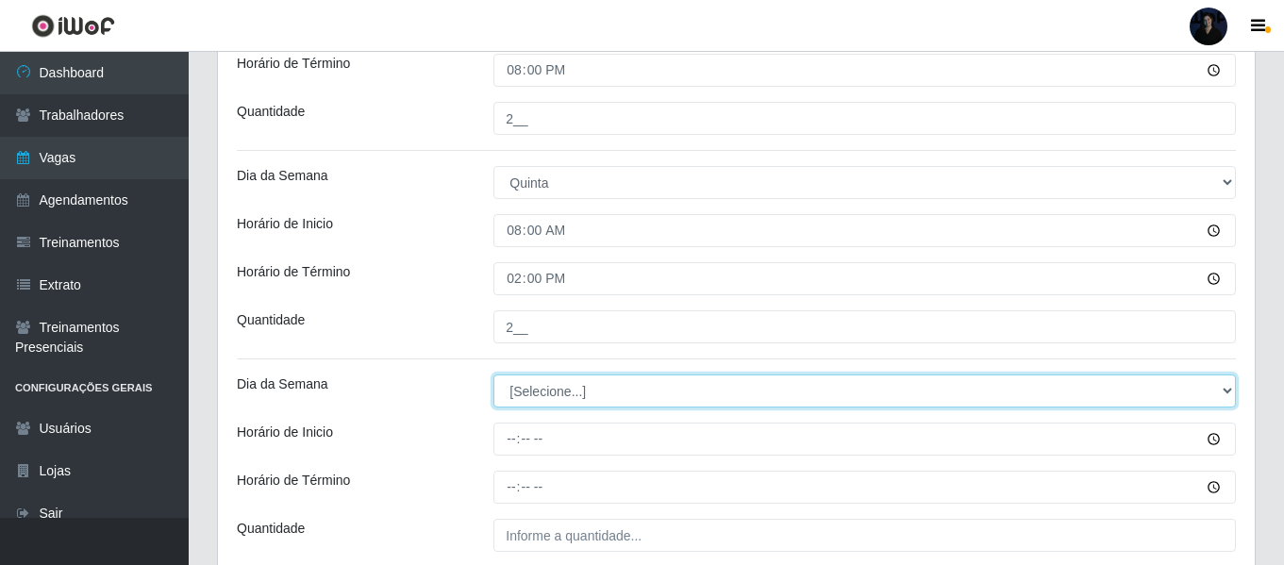
click at [518, 391] on select "[Selecione...] Segunda Terça Quarta Quinta Sexta Sábado Domingo" at bounding box center [864, 390] width 742 height 33
click at [493, 374] on select "[Selecione...] Segunda Terça Quarta Quinta Sexta Sábado Domingo" at bounding box center [864, 390] width 742 height 33
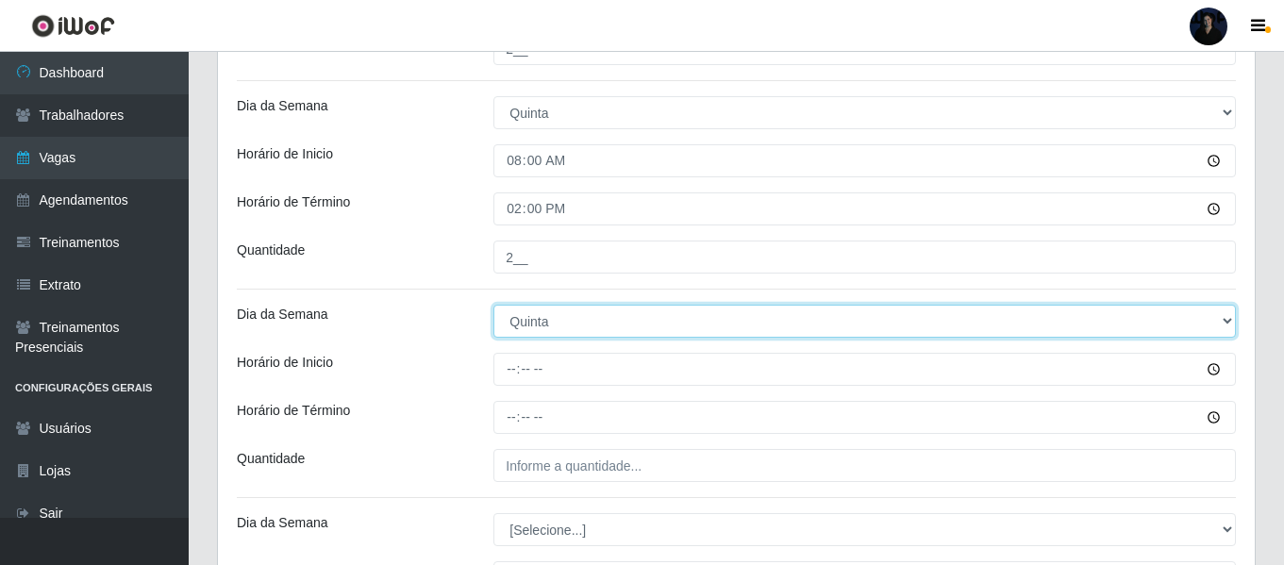
scroll to position [1981, 0]
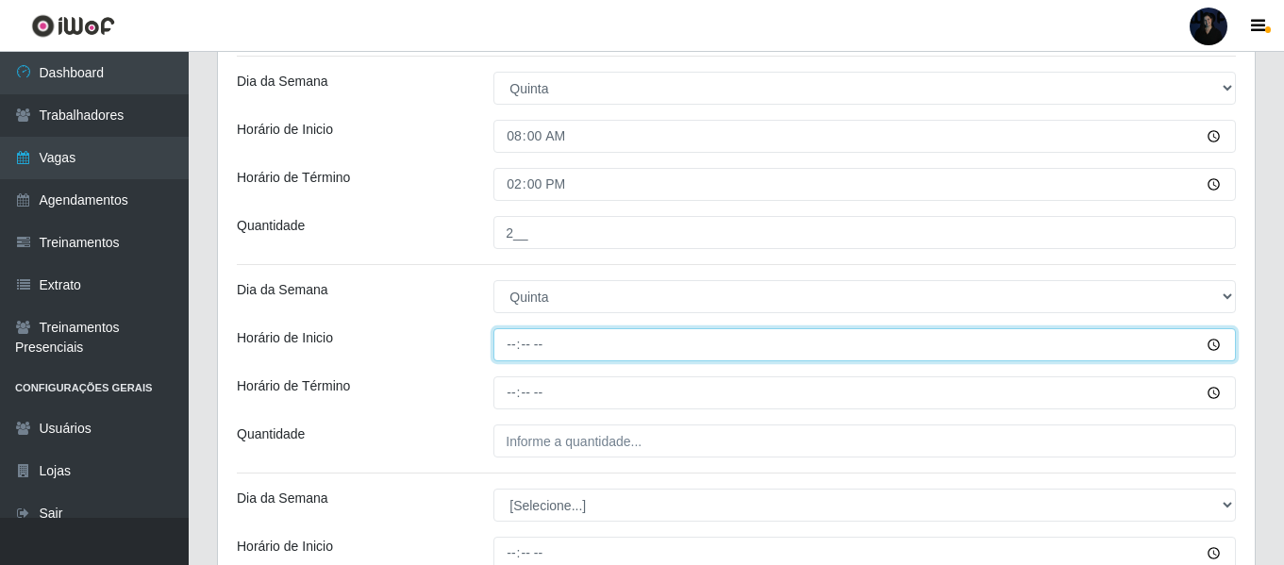
click at [511, 339] on input "Horário de Inicio" at bounding box center [864, 344] width 742 height 33
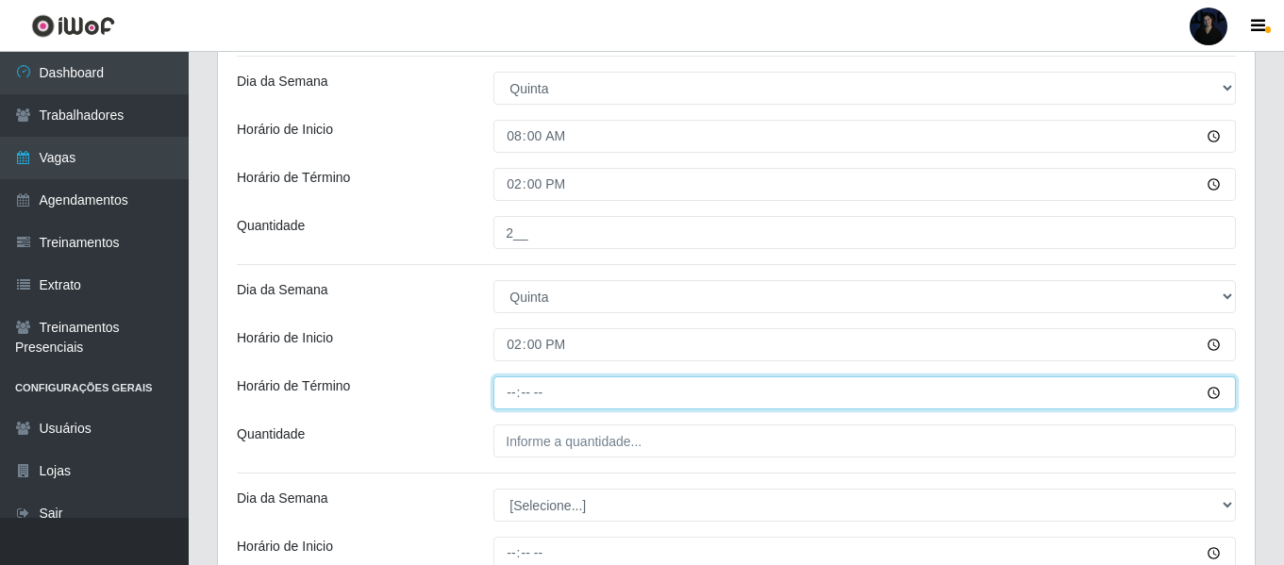
click at [511, 392] on input "Horário de Término" at bounding box center [864, 392] width 742 height 33
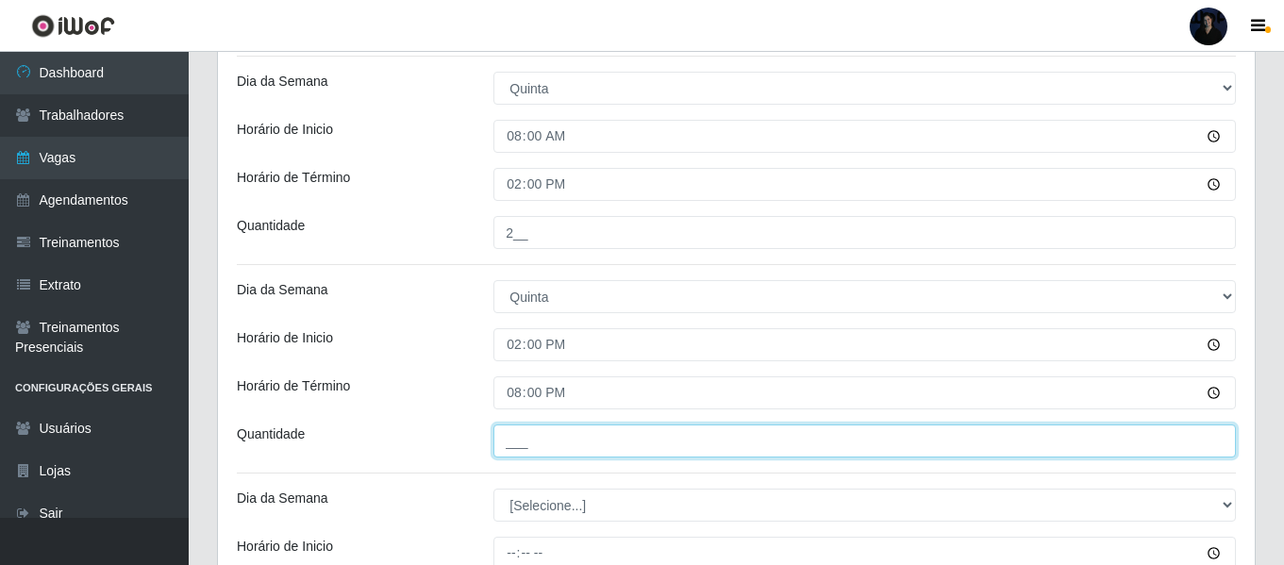
click at [515, 439] on input "___" at bounding box center [864, 440] width 742 height 33
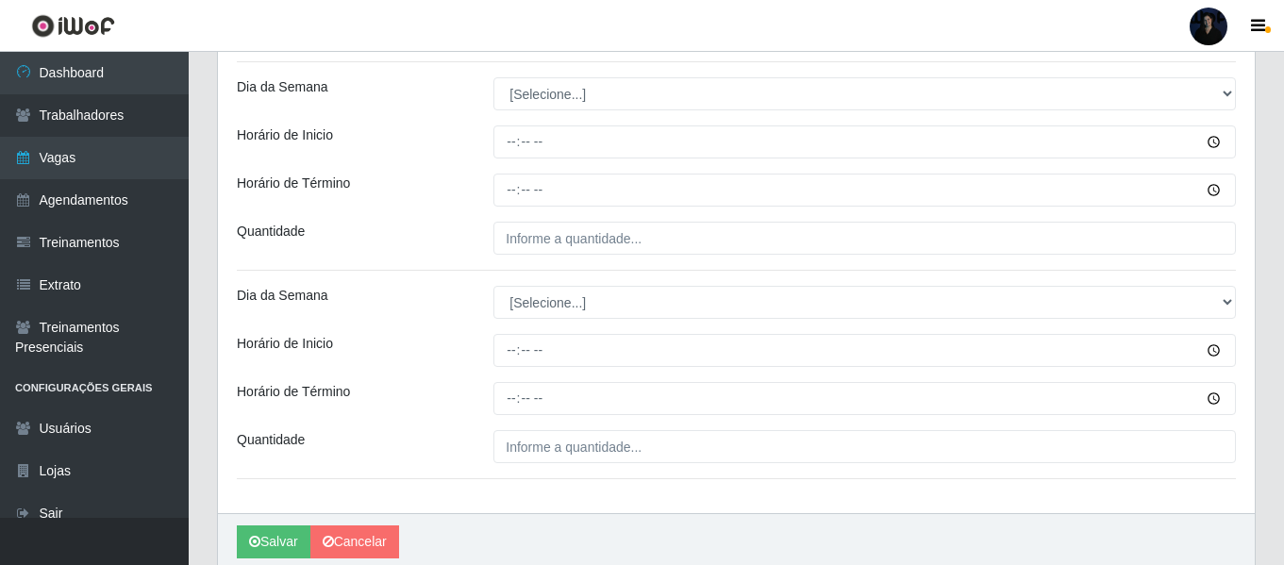
scroll to position [2358, 0]
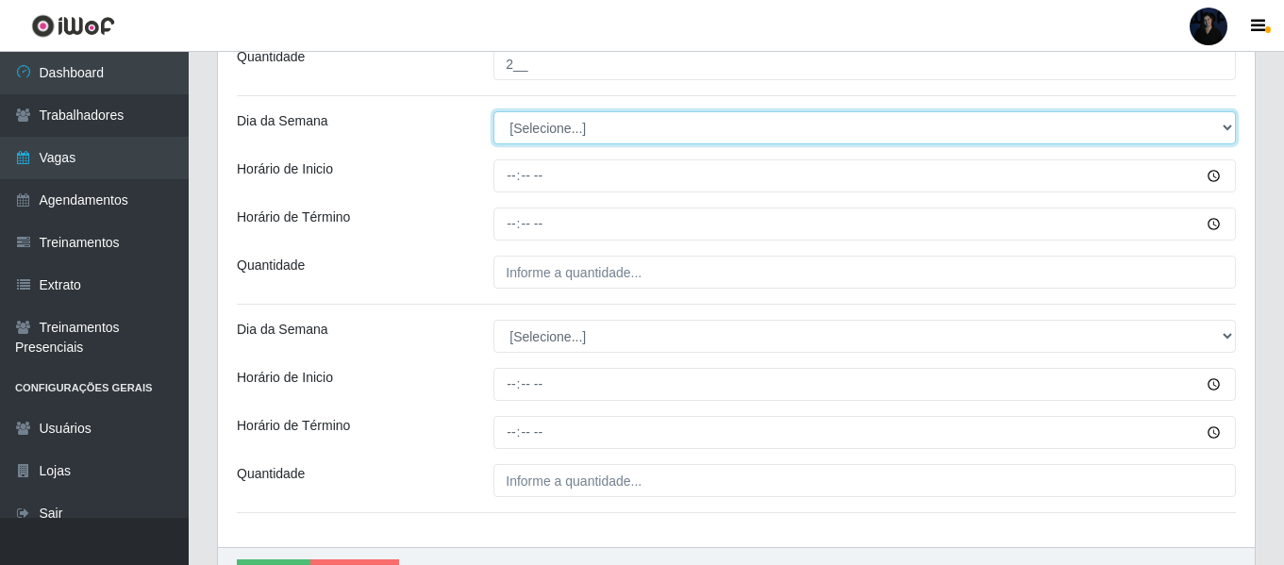
click at [531, 136] on select "[Selecione...] Segunda Terça Quarta Quinta Sexta Sábado Domingo" at bounding box center [864, 127] width 742 height 33
click at [493, 111] on select "[Selecione...] Segunda Terça Quarta Quinta Sexta Sábado Domingo" at bounding box center [864, 127] width 742 height 33
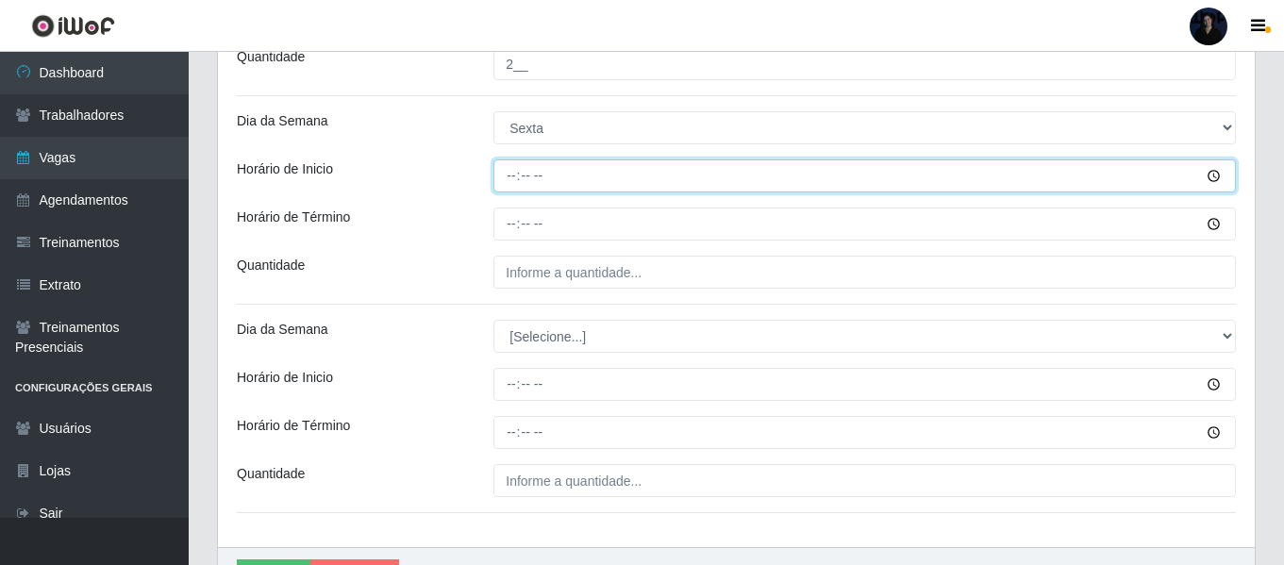
click at [513, 181] on input "Horário de Inicio" at bounding box center [864, 175] width 742 height 33
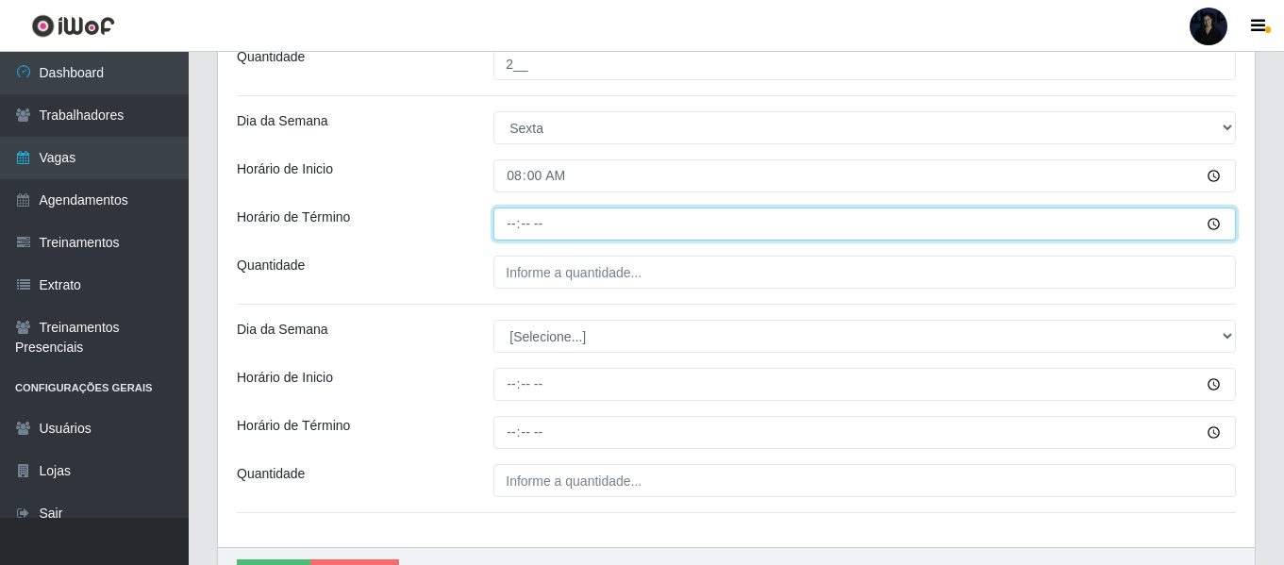
click at [514, 219] on input "Horário de Término" at bounding box center [864, 224] width 742 height 33
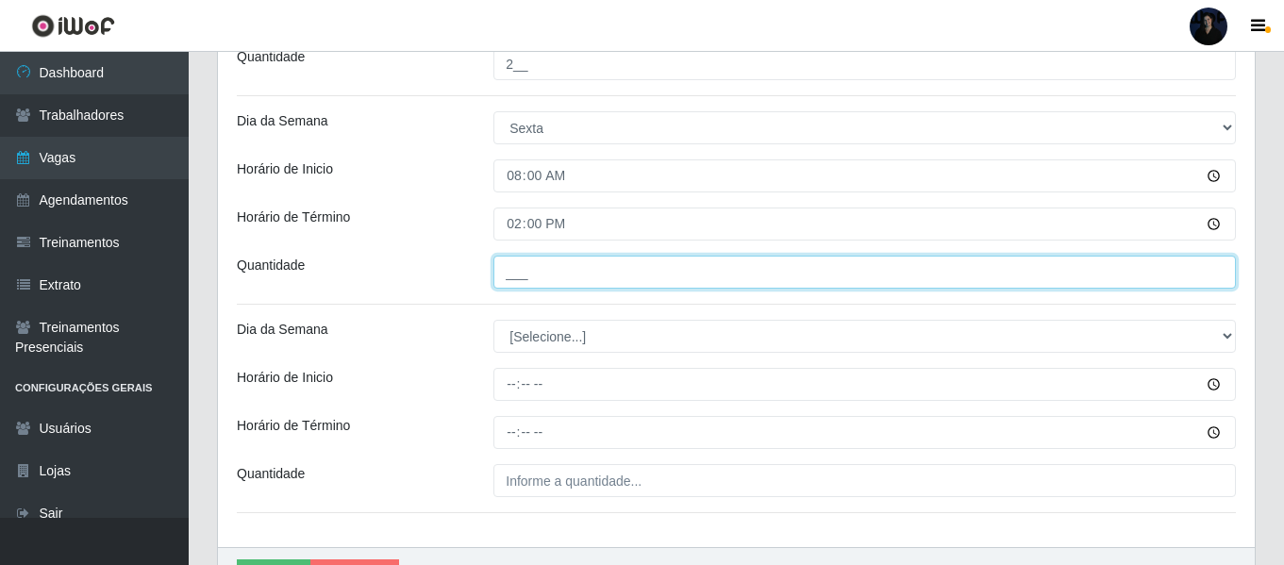
click at [517, 263] on input "___" at bounding box center [864, 272] width 742 height 33
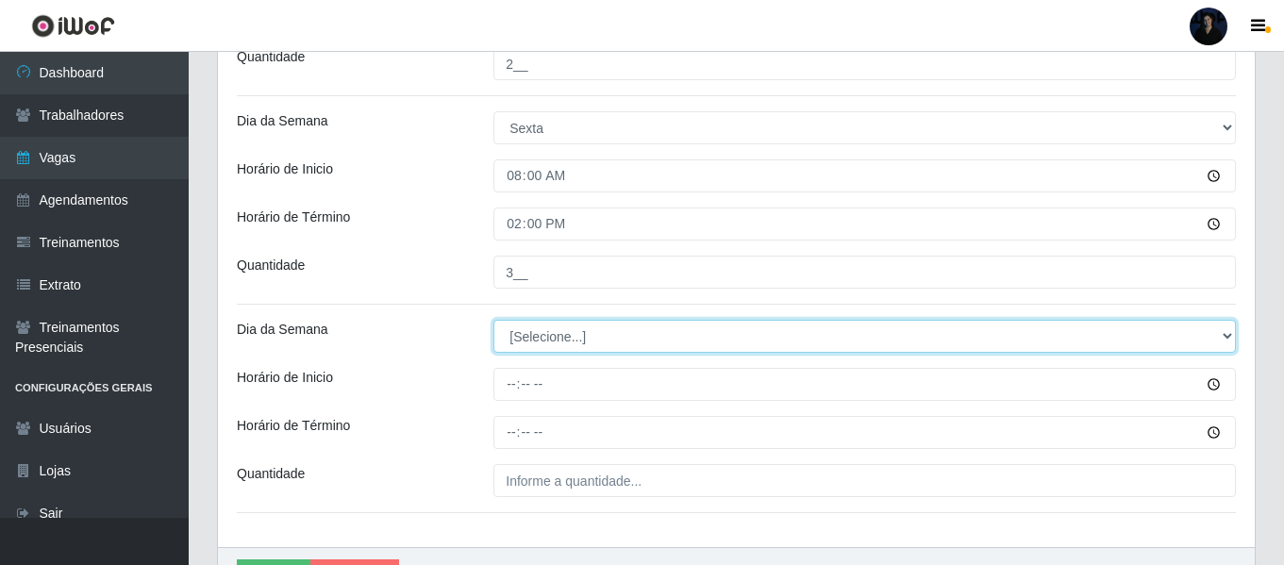
click at [523, 336] on select "[Selecione...] Segunda Terça Quarta Quinta Sexta Sábado Domingo" at bounding box center [864, 336] width 742 height 33
click at [493, 320] on select "[Selecione...] Segunda Terça Quarta Quinta Sexta Sábado Domingo" at bounding box center [864, 336] width 742 height 33
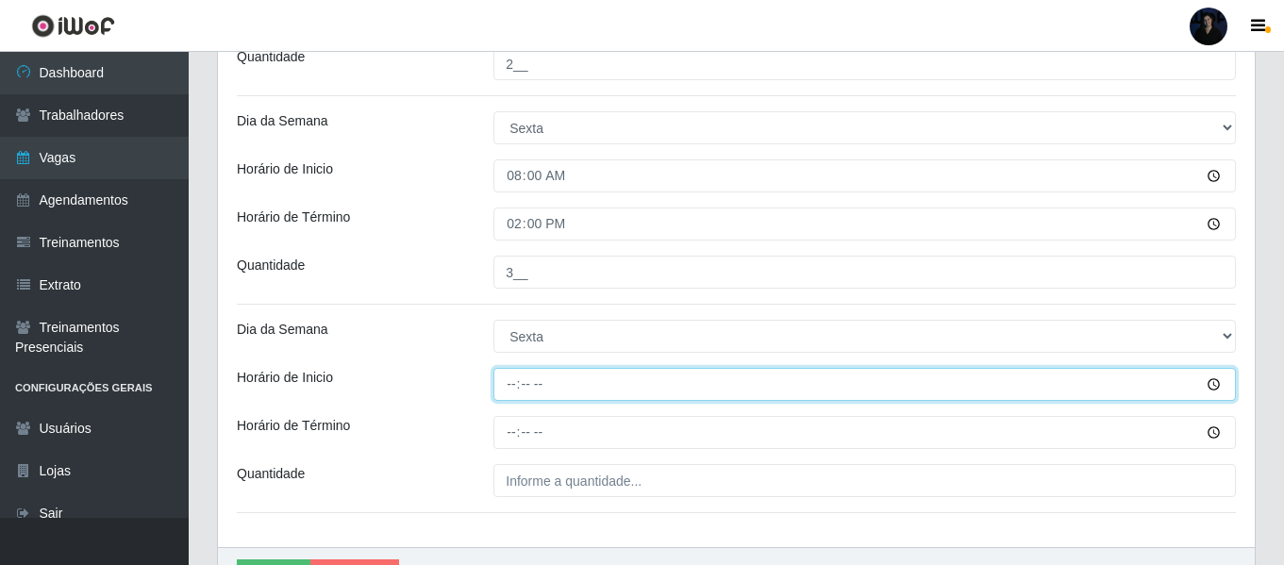
click at [508, 384] on input "Horário de Inicio" at bounding box center [864, 384] width 742 height 33
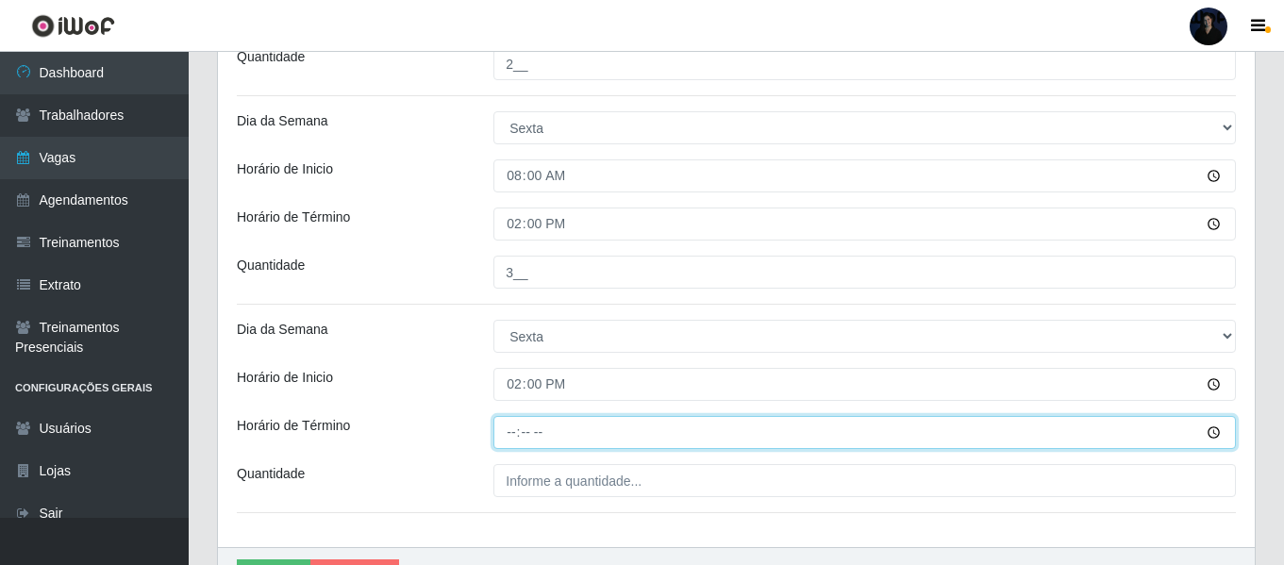
click at [506, 433] on input "Horário de Término" at bounding box center [864, 432] width 742 height 33
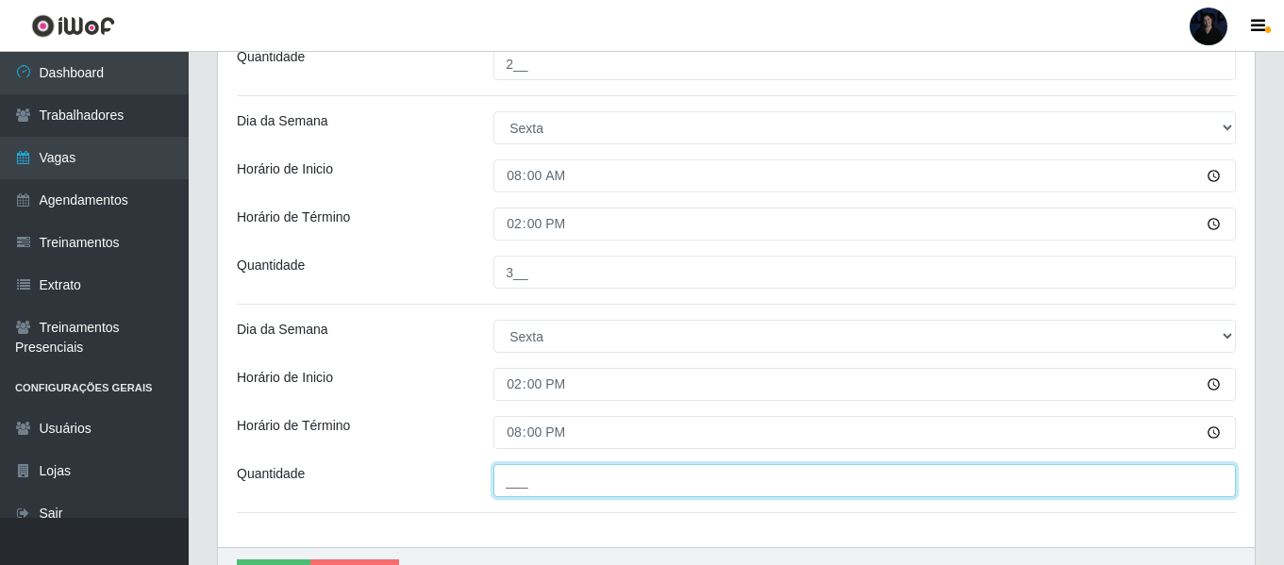
click at [506, 482] on input "___" at bounding box center [864, 480] width 742 height 33
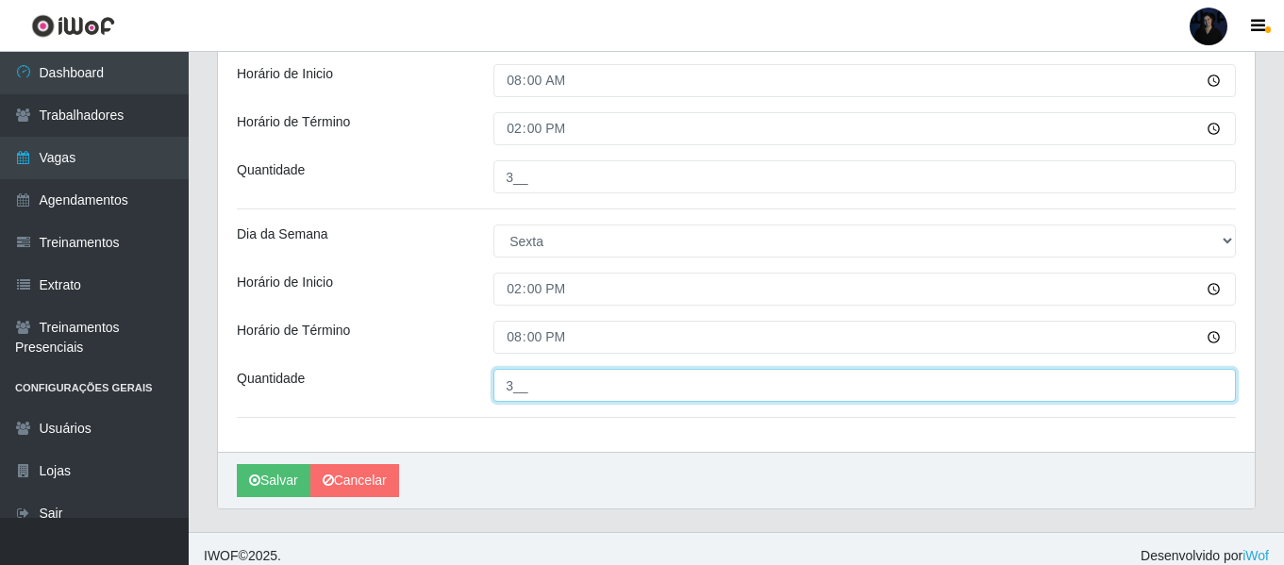
scroll to position [2468, 0]
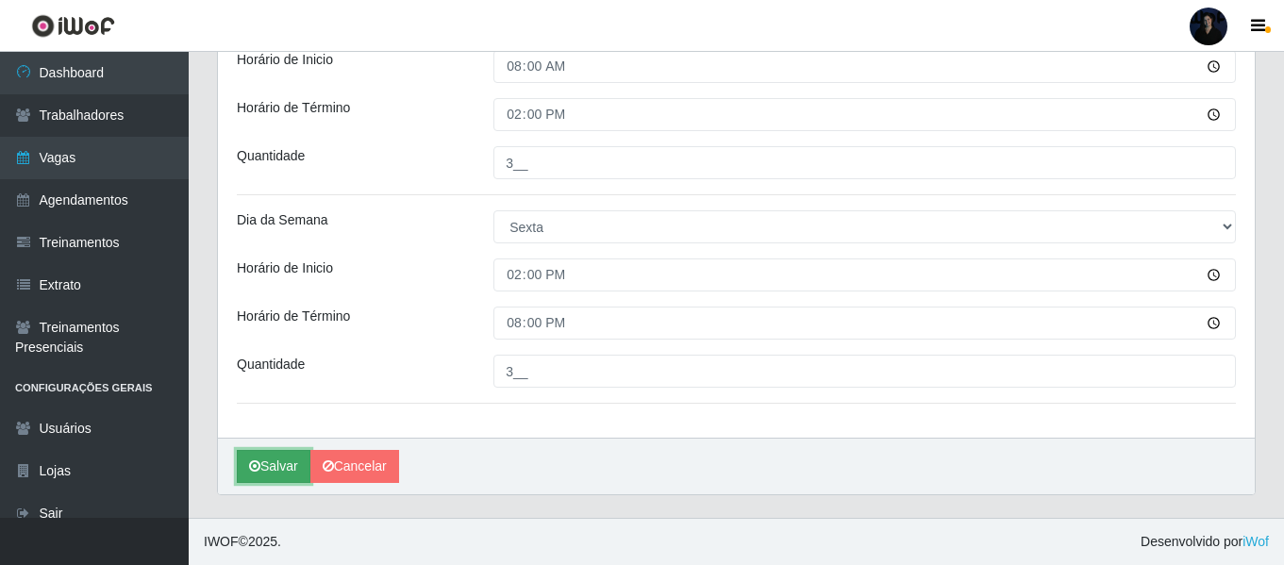
click at [275, 465] on button "Salvar" at bounding box center [274, 466] width 74 height 33
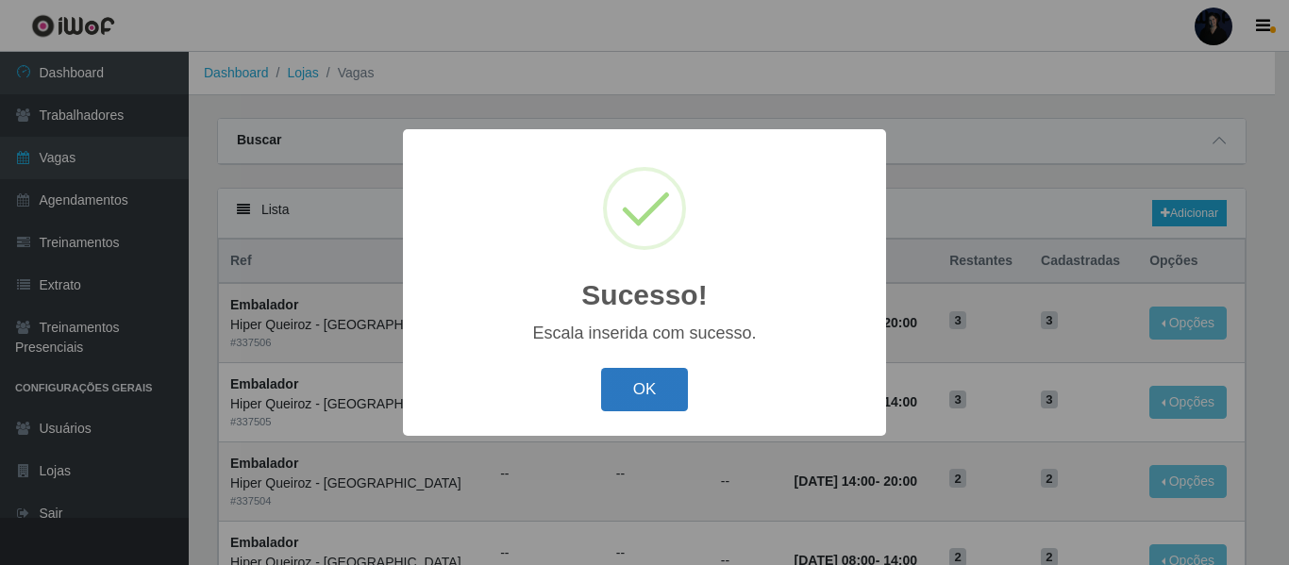
click at [638, 391] on button "OK" at bounding box center [645, 390] width 88 height 44
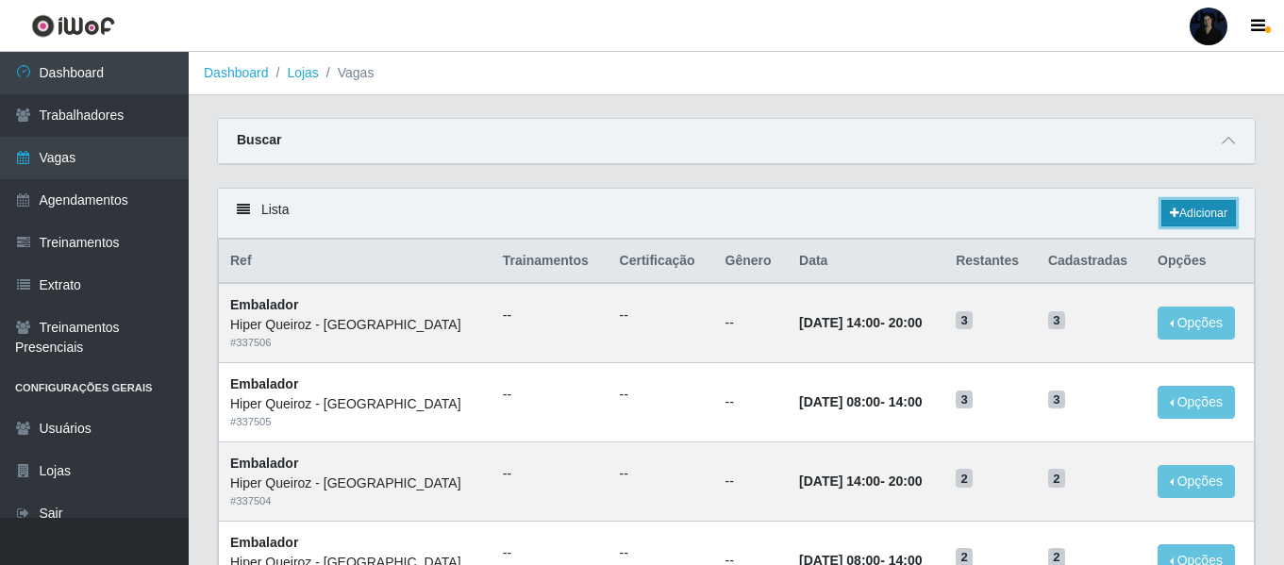
click at [1180, 221] on link "Adicionar" at bounding box center [1198, 213] width 75 height 26
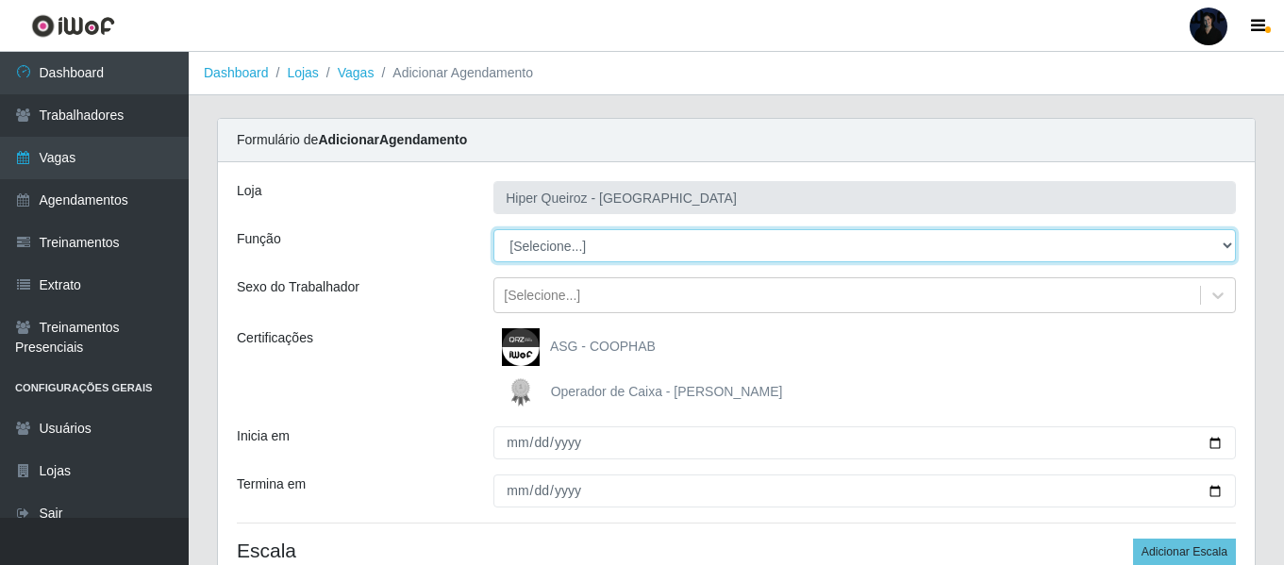
click at [572, 250] on select "[Selecione...] Embalador Embalador + Embalador ++" at bounding box center [864, 245] width 742 height 33
click at [493, 229] on select "[Selecione...] Embalador Embalador + Embalador ++" at bounding box center [864, 245] width 742 height 33
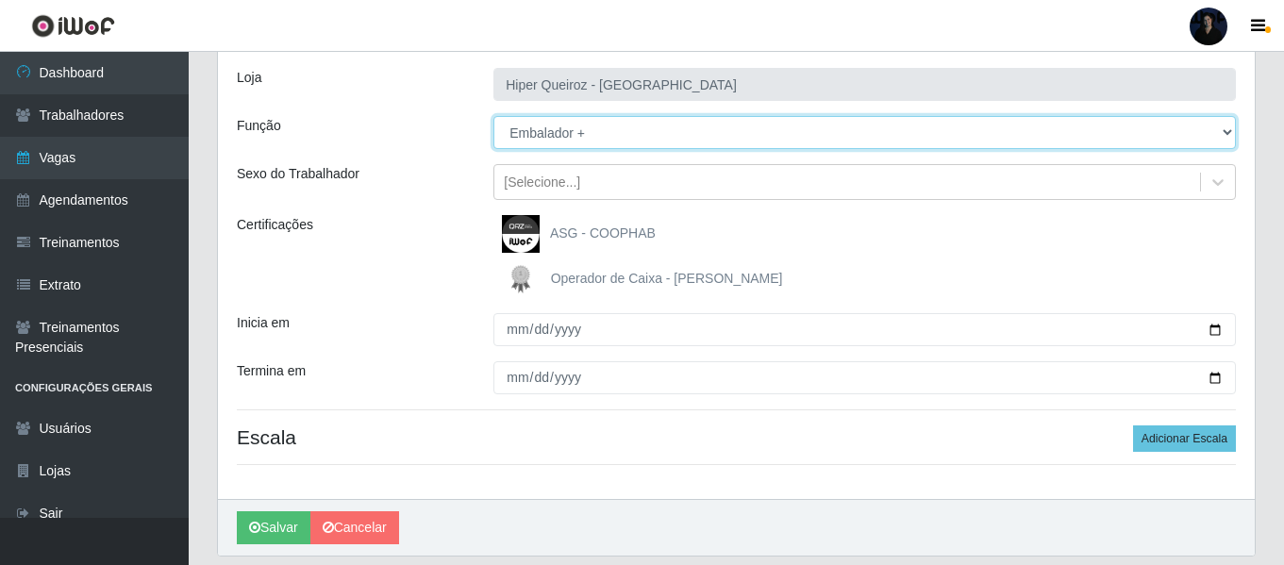
scroll to position [80, 0]
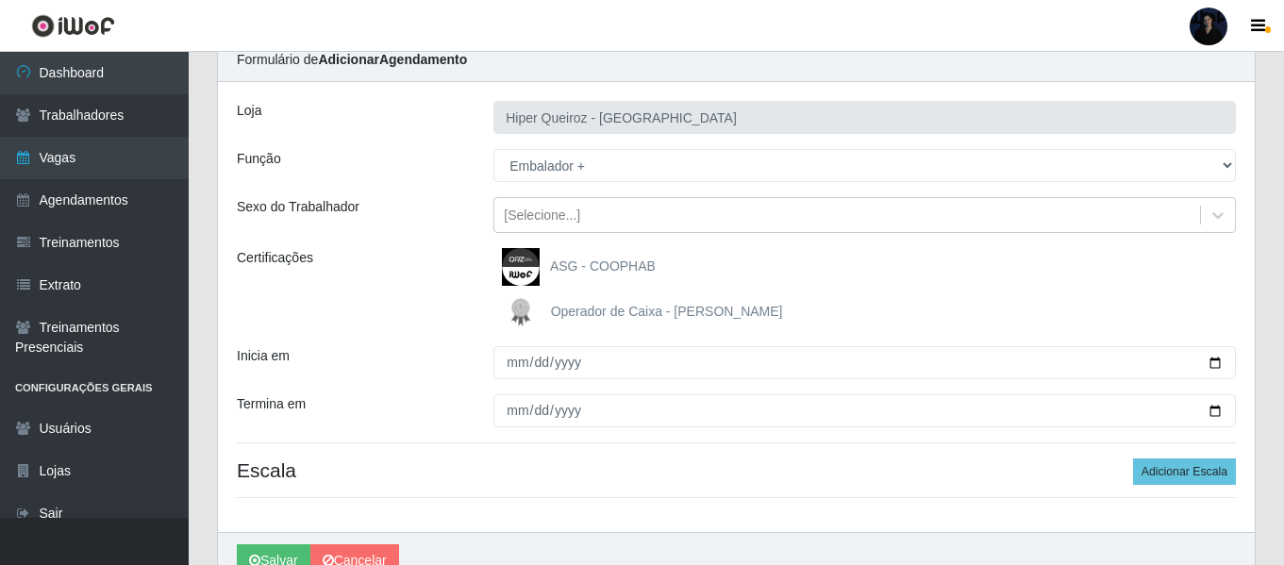
click at [1215, 268] on div "ASG - COOPHAB" at bounding box center [864, 267] width 742 height 38
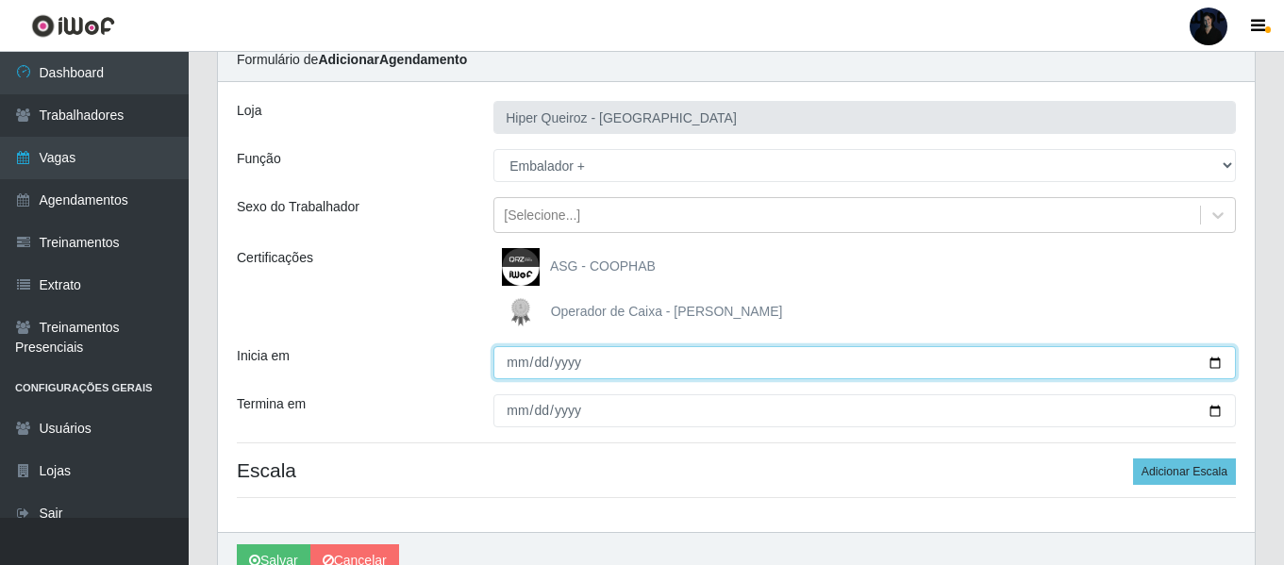
click at [1211, 366] on input "Inicia em" at bounding box center [864, 362] width 742 height 33
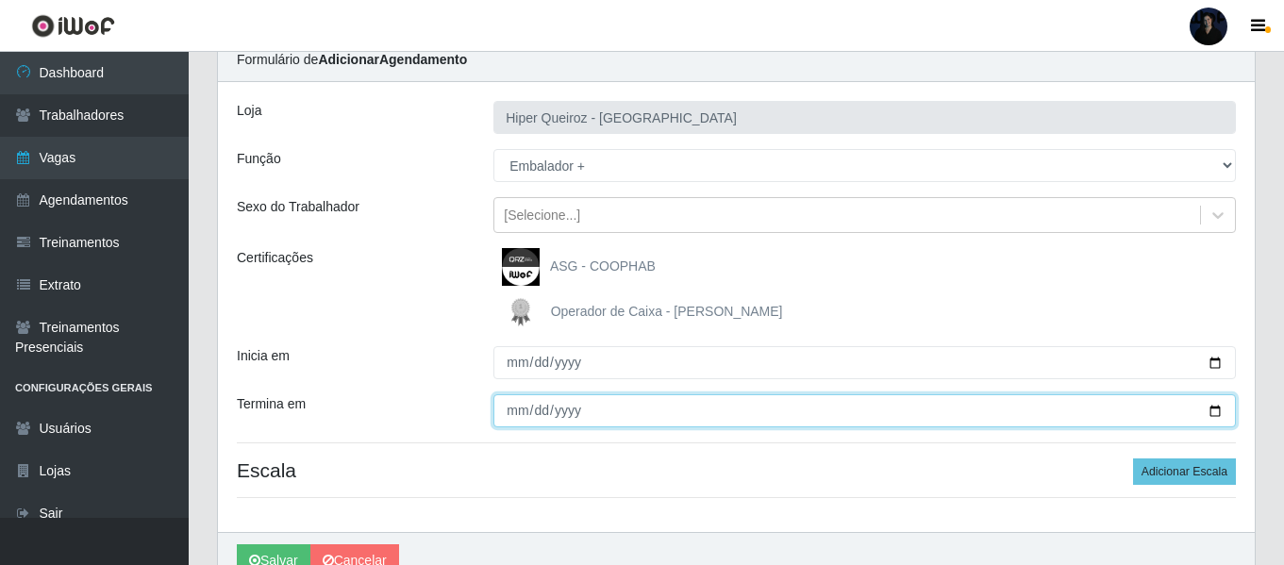
click at [1214, 409] on input "Termina em" at bounding box center [864, 410] width 742 height 33
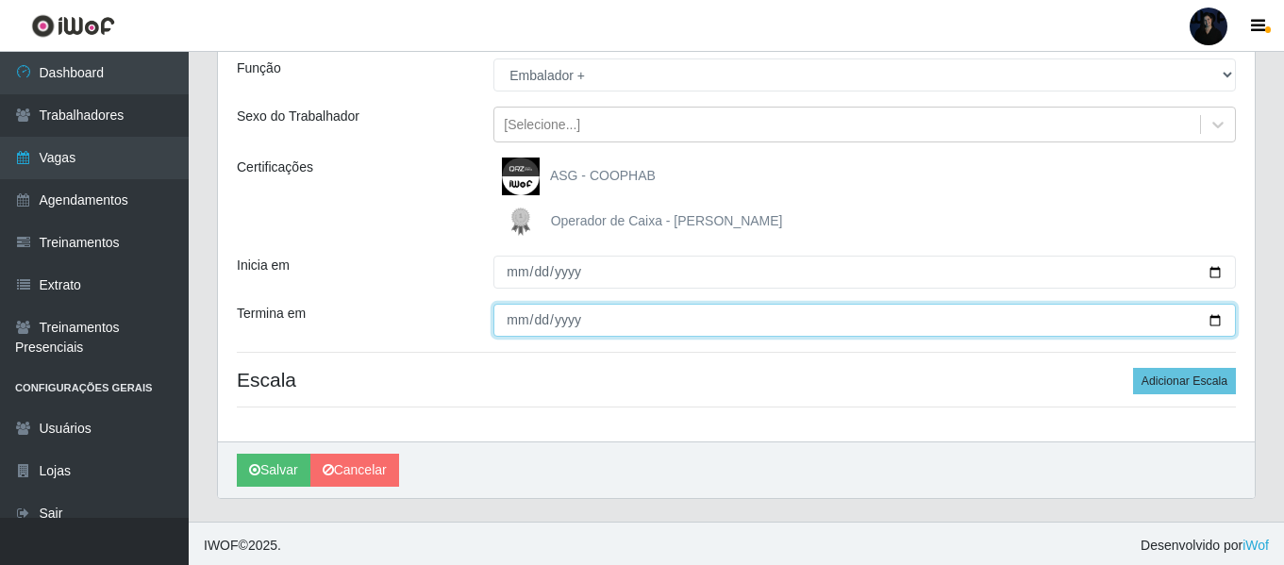
scroll to position [175, 0]
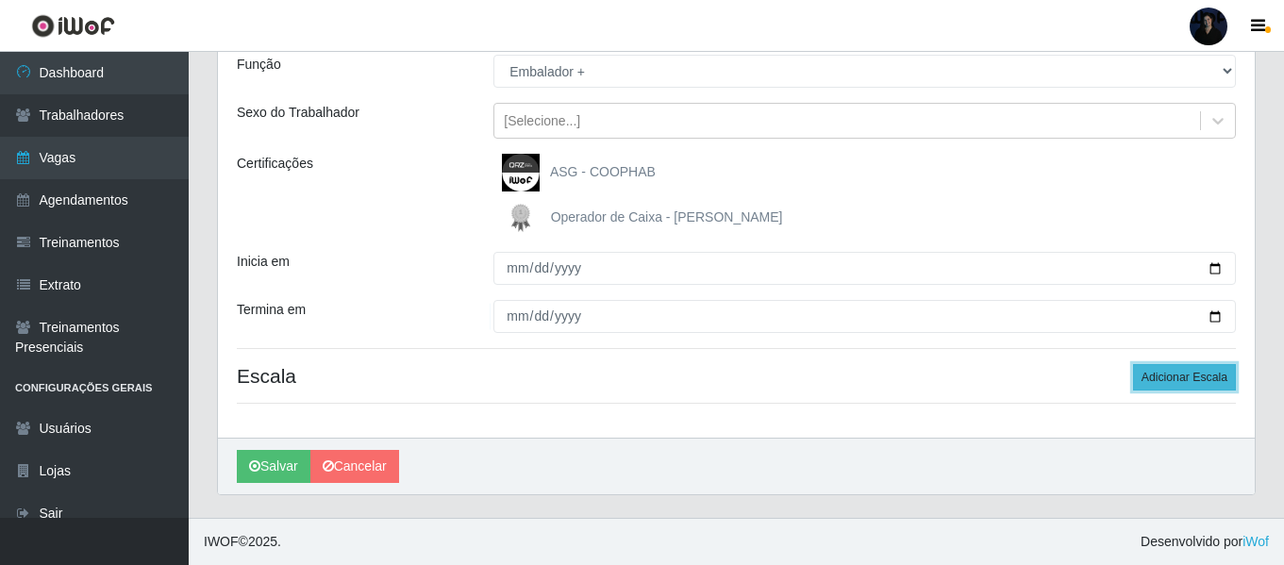
click at [1151, 375] on button "Adicionar Escala" at bounding box center [1184, 377] width 103 height 26
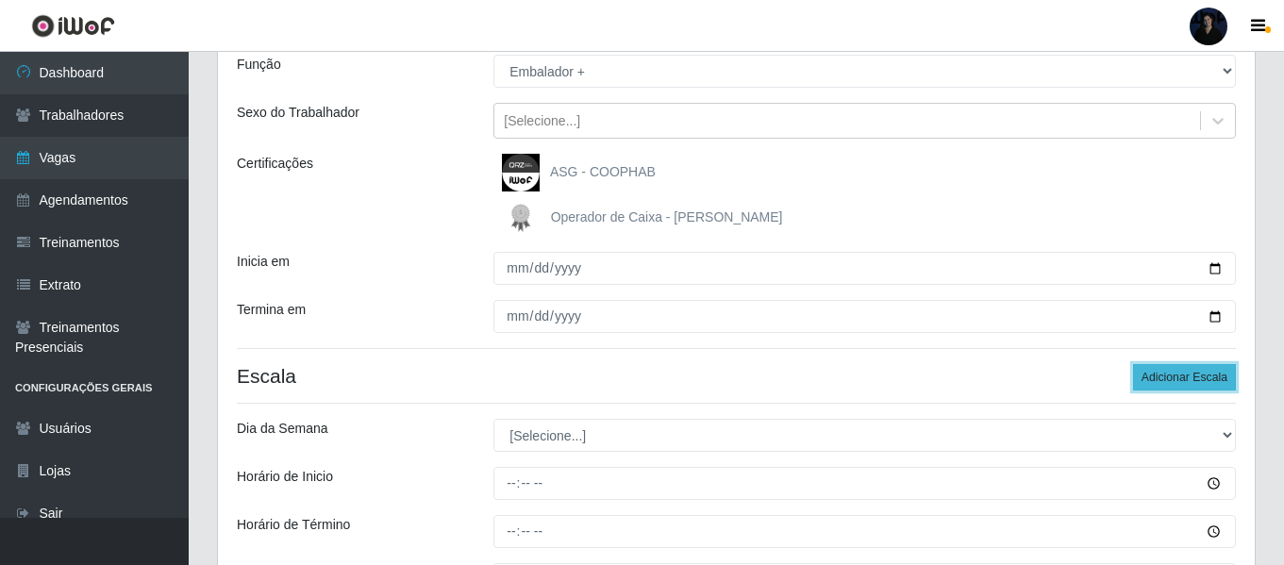
click at [1151, 375] on button "Adicionar Escala" at bounding box center [1184, 377] width 103 height 26
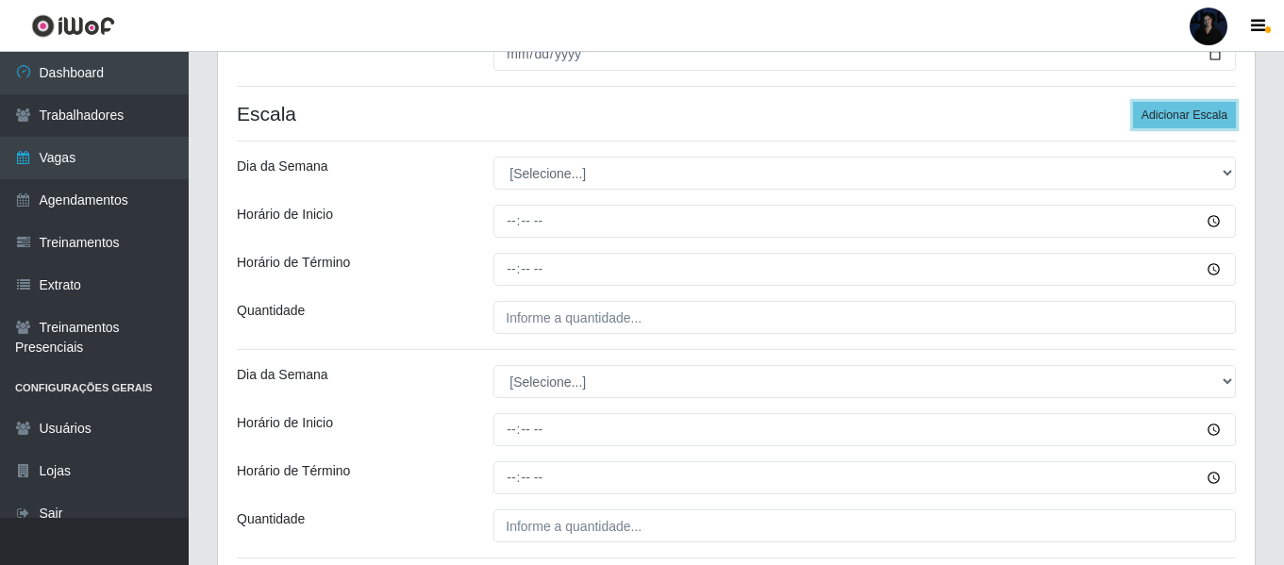
scroll to position [458, 0]
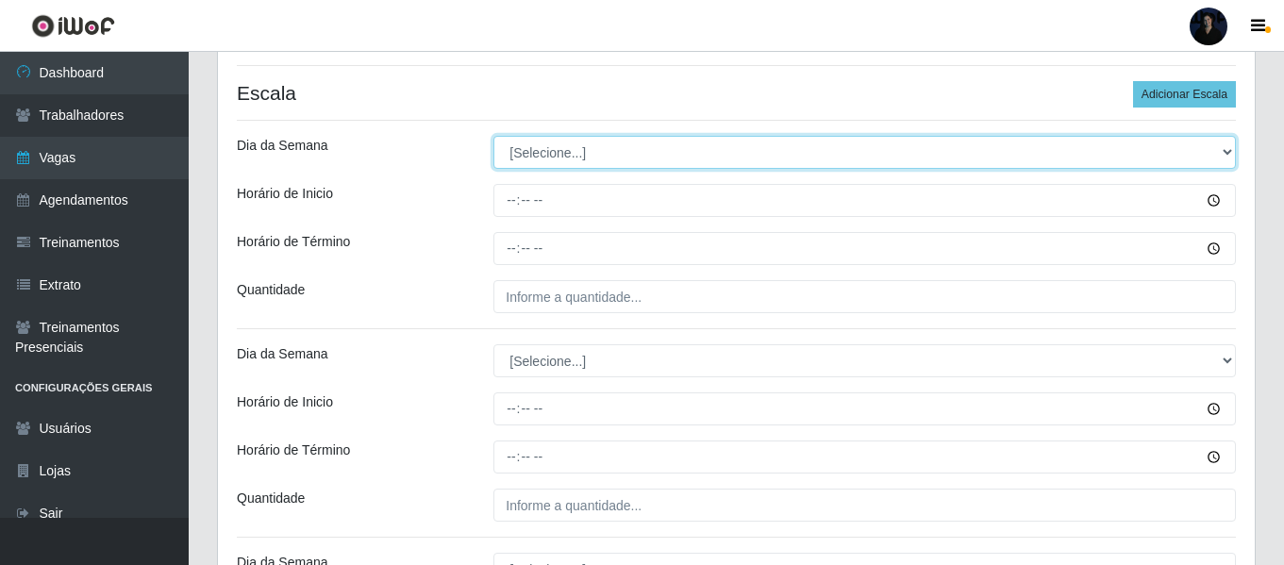
click at [515, 156] on select "[Selecione...] Segunda Terça Quarta Quinta Sexta Sábado Domingo" at bounding box center [864, 152] width 742 height 33
click at [493, 136] on select "[Selecione...] Segunda Terça Quarta Quinta Sexta Sábado Domingo" at bounding box center [864, 152] width 742 height 33
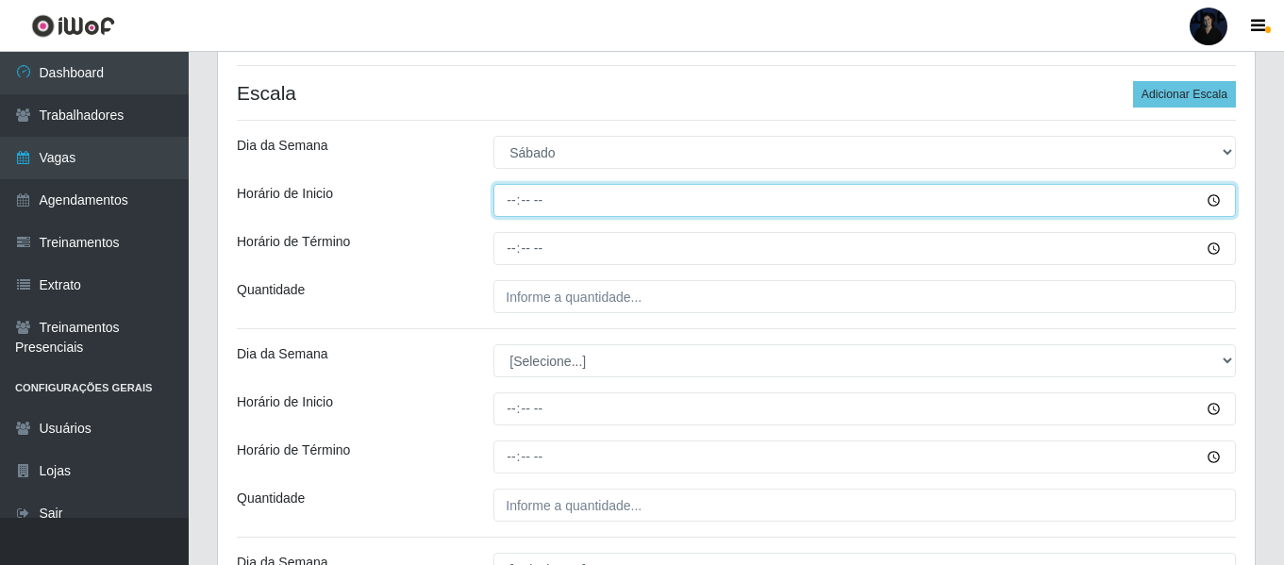
click at [509, 208] on input "Horário de Inicio" at bounding box center [864, 200] width 742 height 33
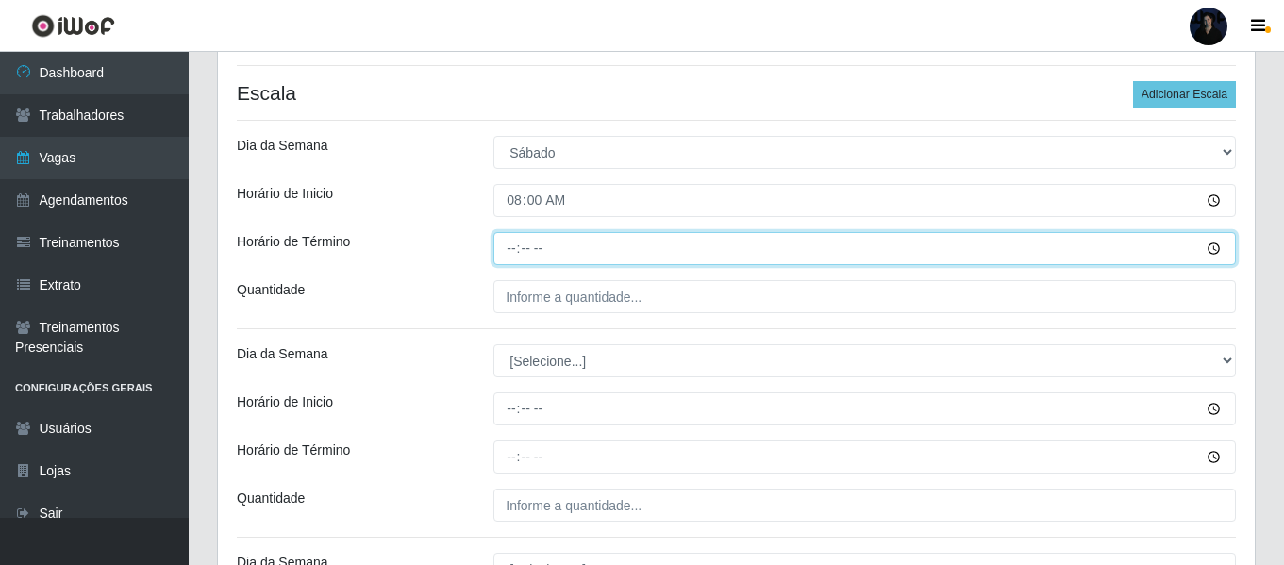
click at [508, 241] on input "Horário de Término" at bounding box center [864, 248] width 742 height 33
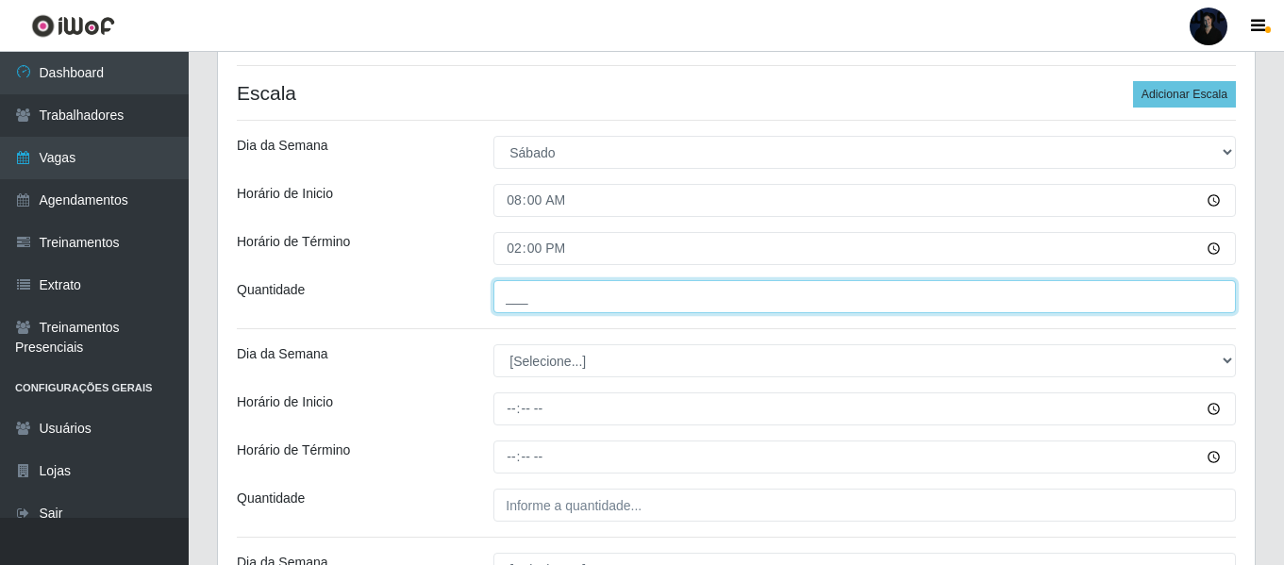
click at [516, 307] on input "___" at bounding box center [864, 296] width 742 height 33
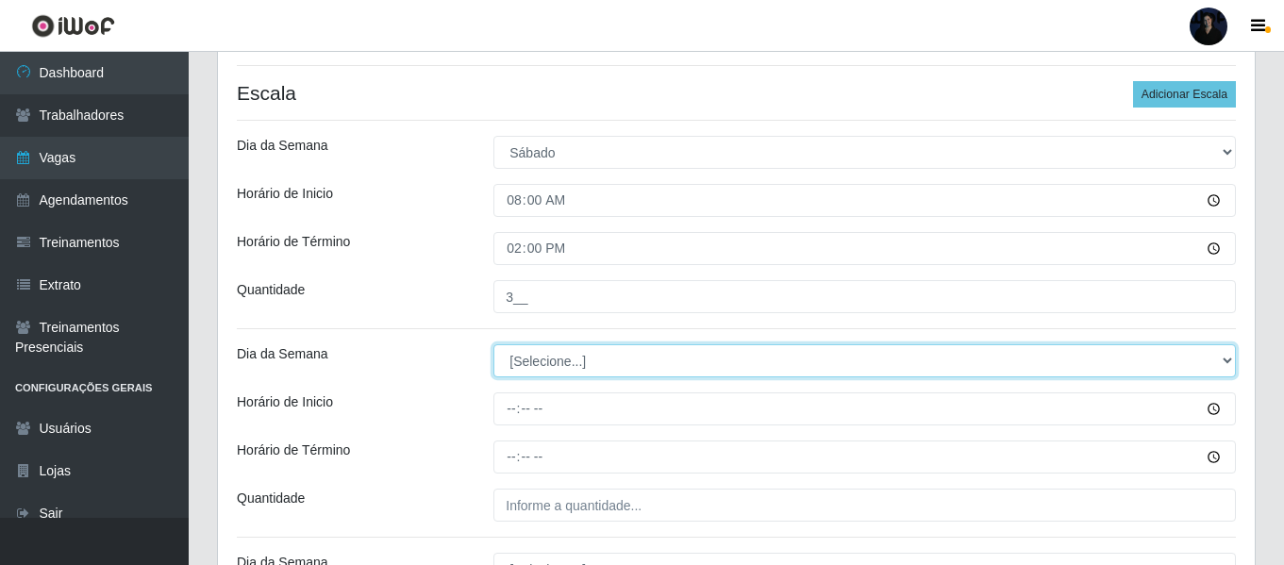
click at [520, 367] on select "[Selecione...] Segunda Terça Quarta Quinta Sexta Sábado Domingo" at bounding box center [864, 360] width 742 height 33
click at [493, 344] on select "[Selecione...] Segunda Terça Quarta Quinta Sexta Sábado Domingo" at bounding box center [864, 360] width 742 height 33
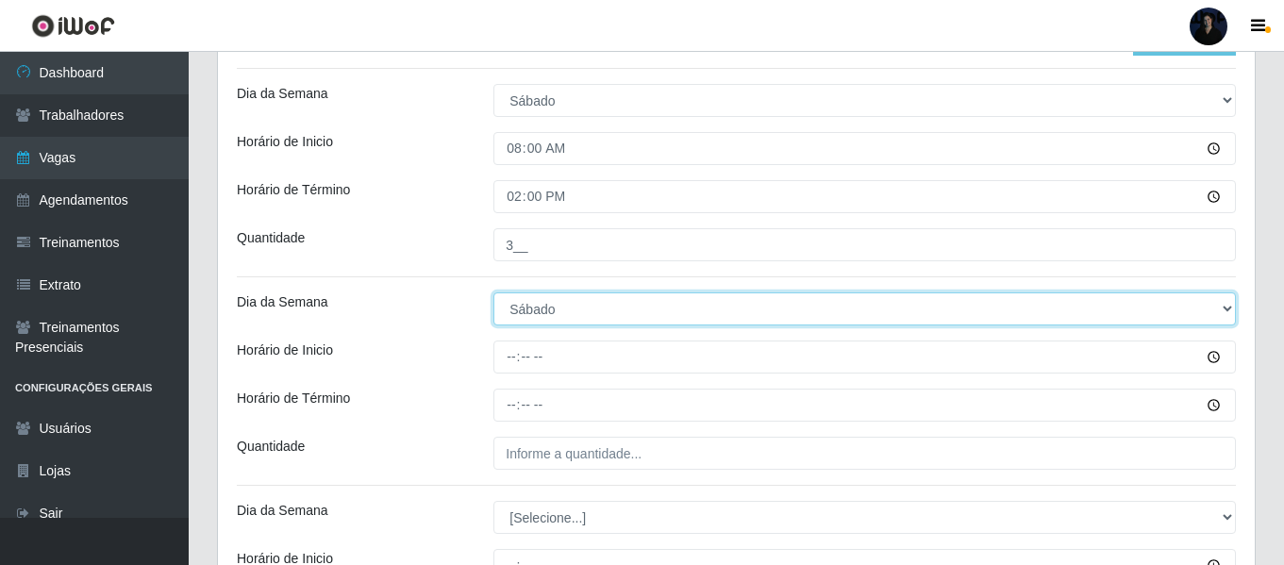
scroll to position [552, 0]
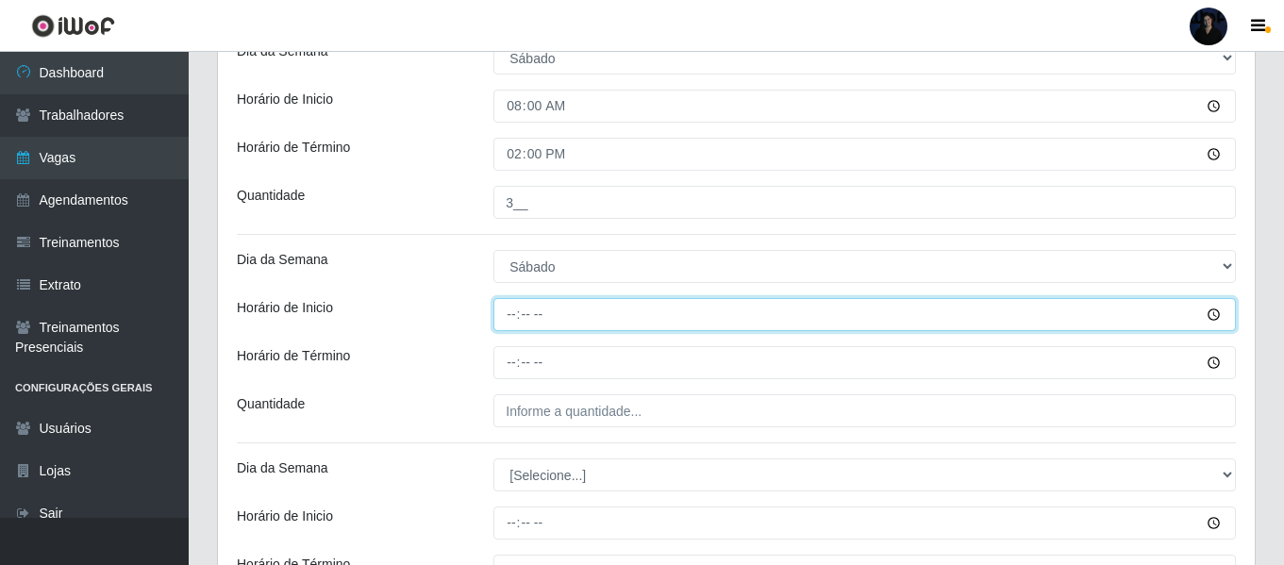
click at [513, 308] on input "Horário de Inicio" at bounding box center [864, 314] width 742 height 33
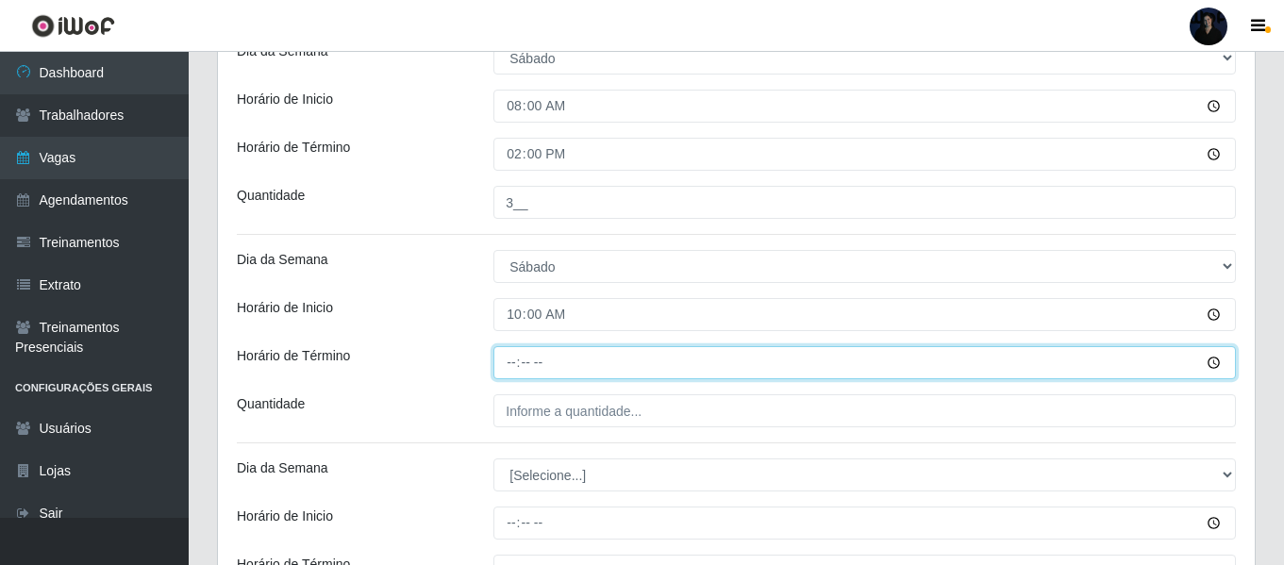
click at [510, 360] on input "Horário de Término" at bounding box center [864, 362] width 742 height 33
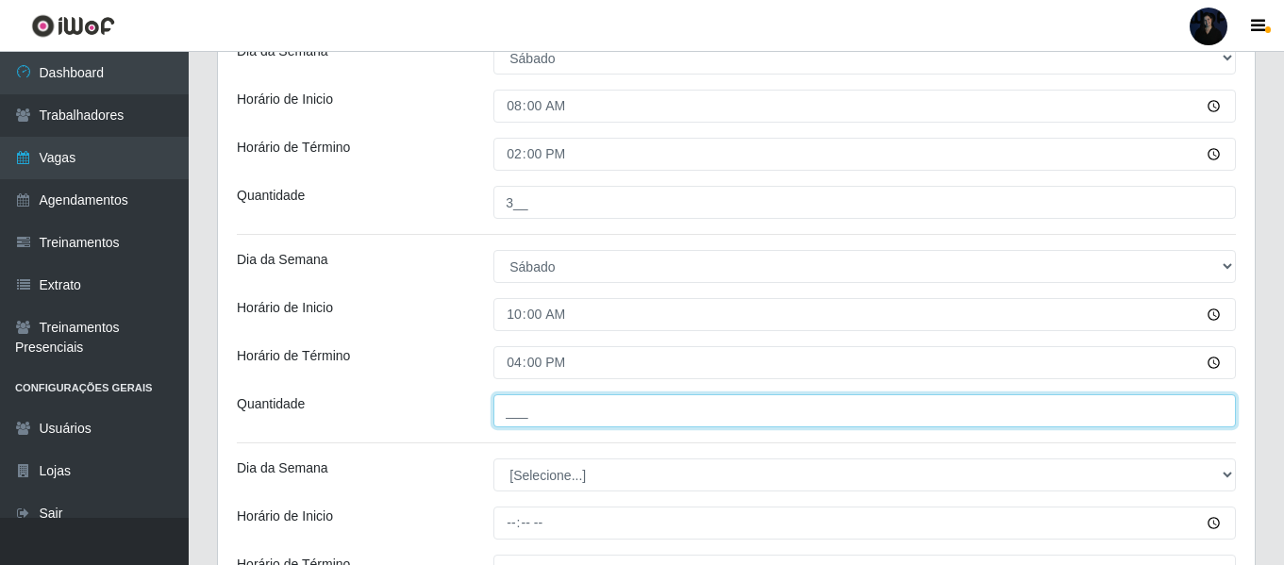
click at [508, 408] on input "___" at bounding box center [864, 410] width 742 height 33
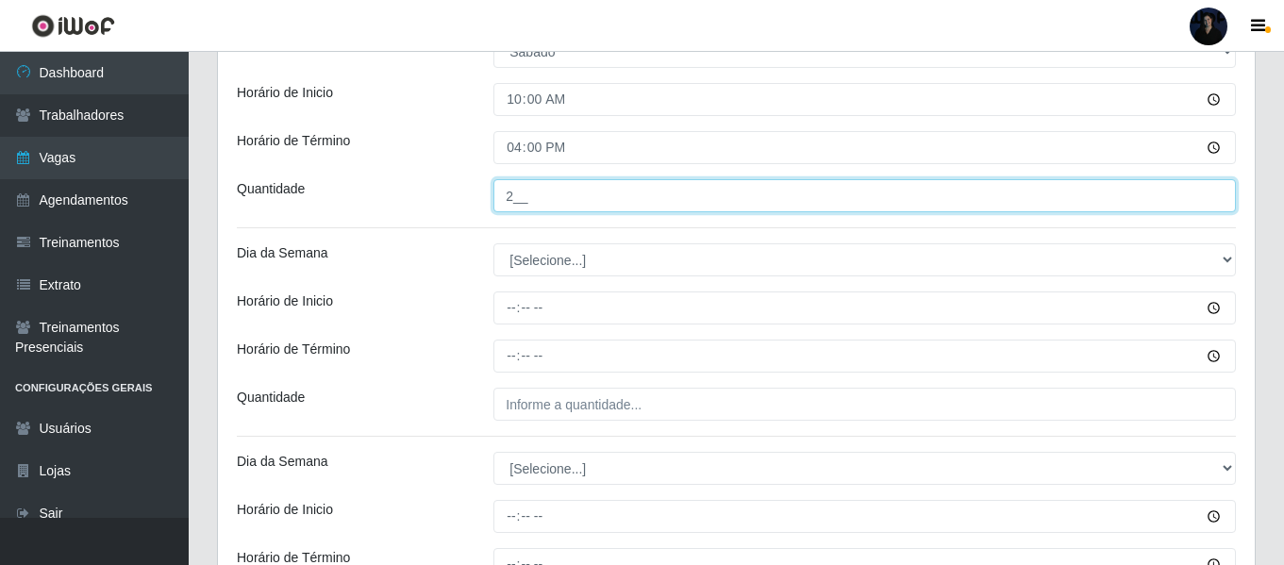
scroll to position [835, 0]
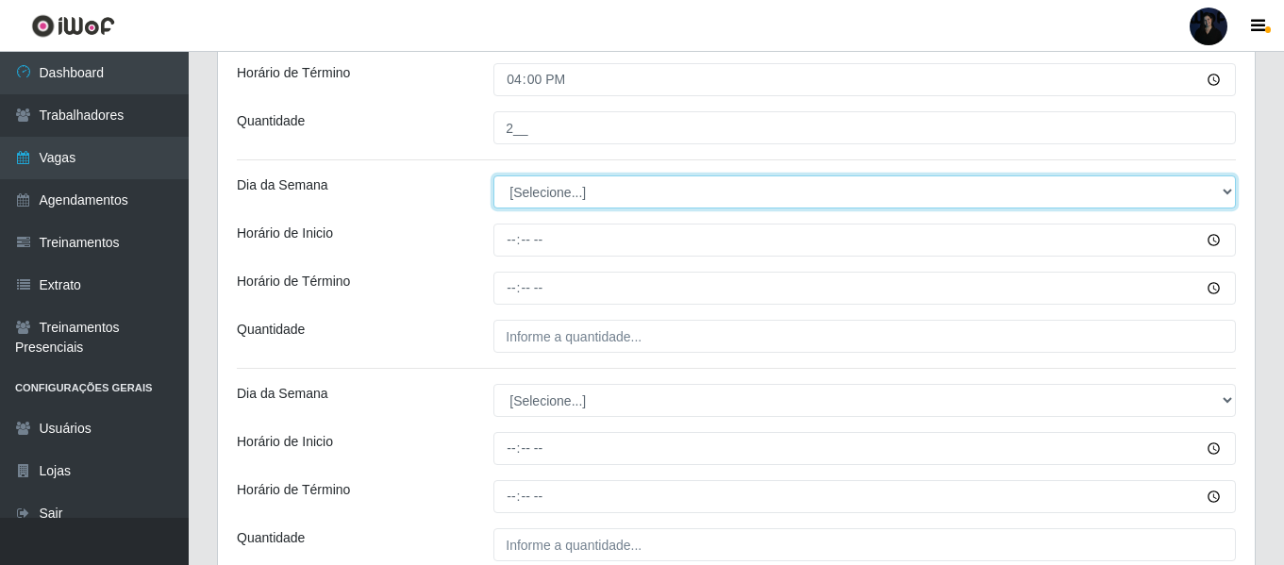
click at [517, 182] on select "[Selecione...] Segunda Terça Quarta Quinta Sexta Sábado Domingo" at bounding box center [864, 191] width 742 height 33
click at [493, 175] on select "[Selecione...] Segunda Terça Quarta Quinta Sexta Sábado Domingo" at bounding box center [864, 191] width 742 height 33
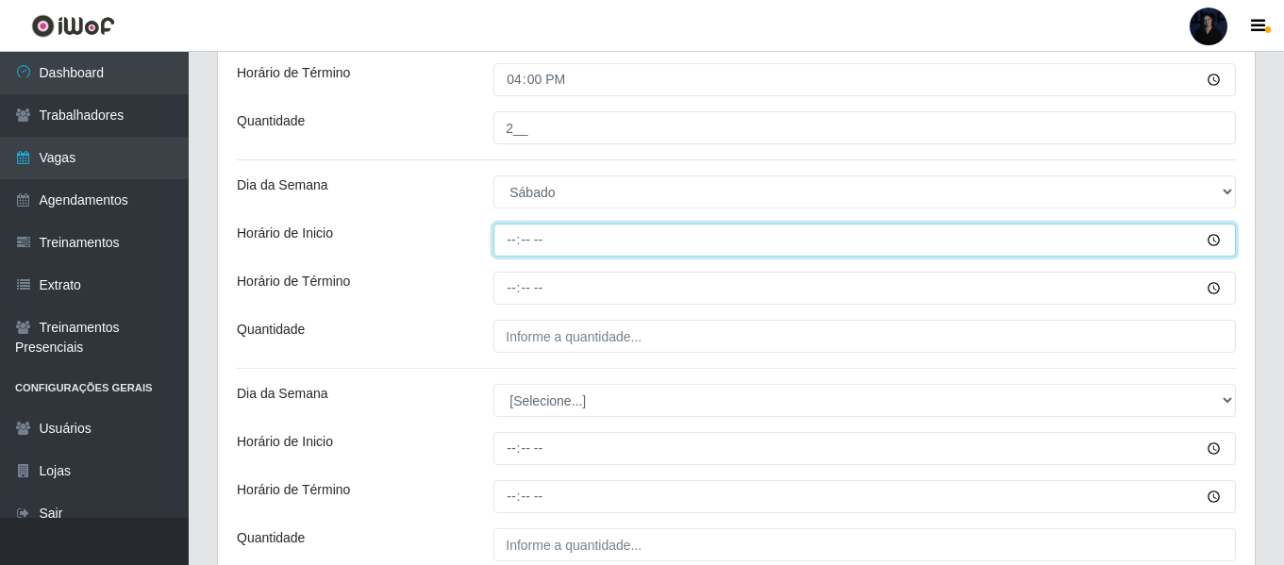
click at [513, 244] on input "Horário de Inicio" at bounding box center [864, 240] width 742 height 33
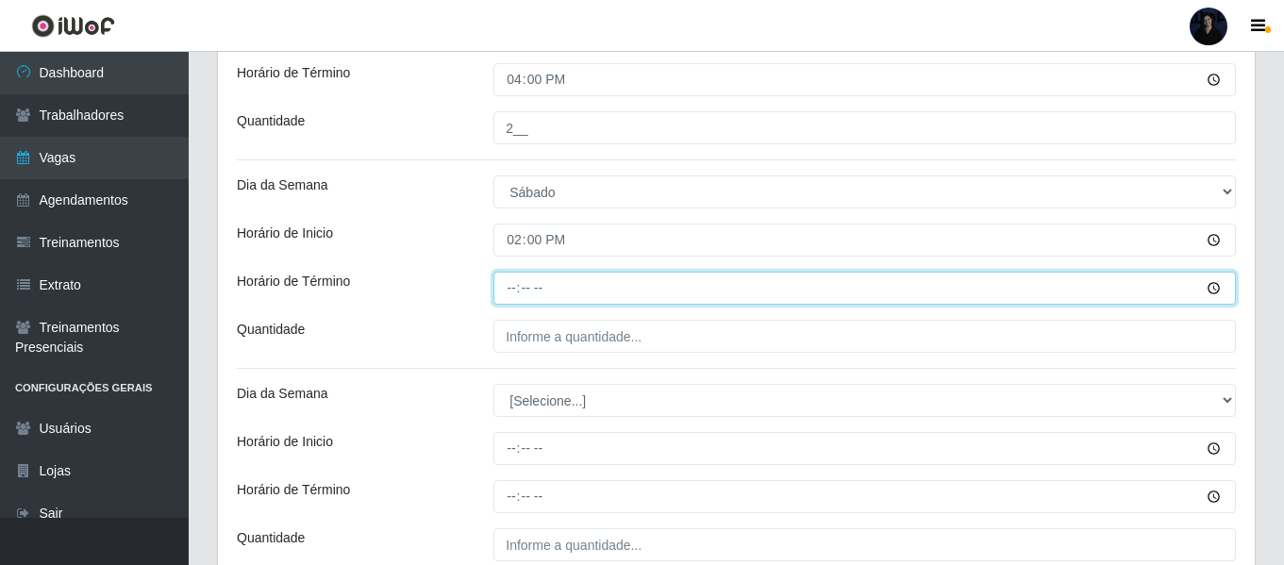
click at [512, 292] on input "Horário de Término" at bounding box center [864, 288] width 742 height 33
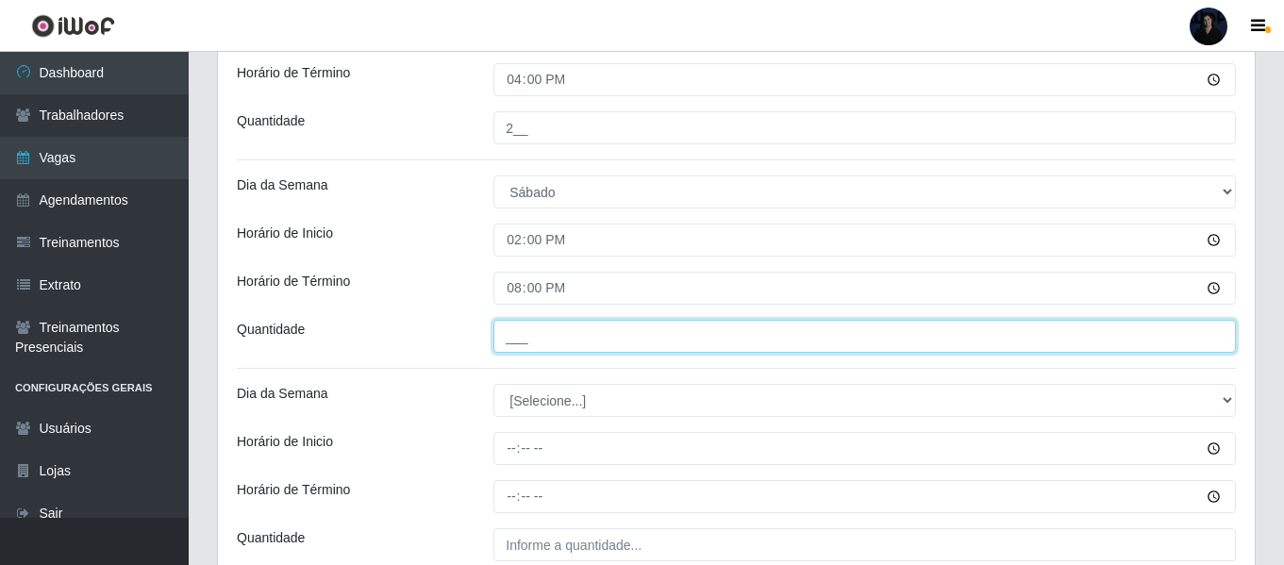
click at [512, 334] on input "___" at bounding box center [864, 336] width 742 height 33
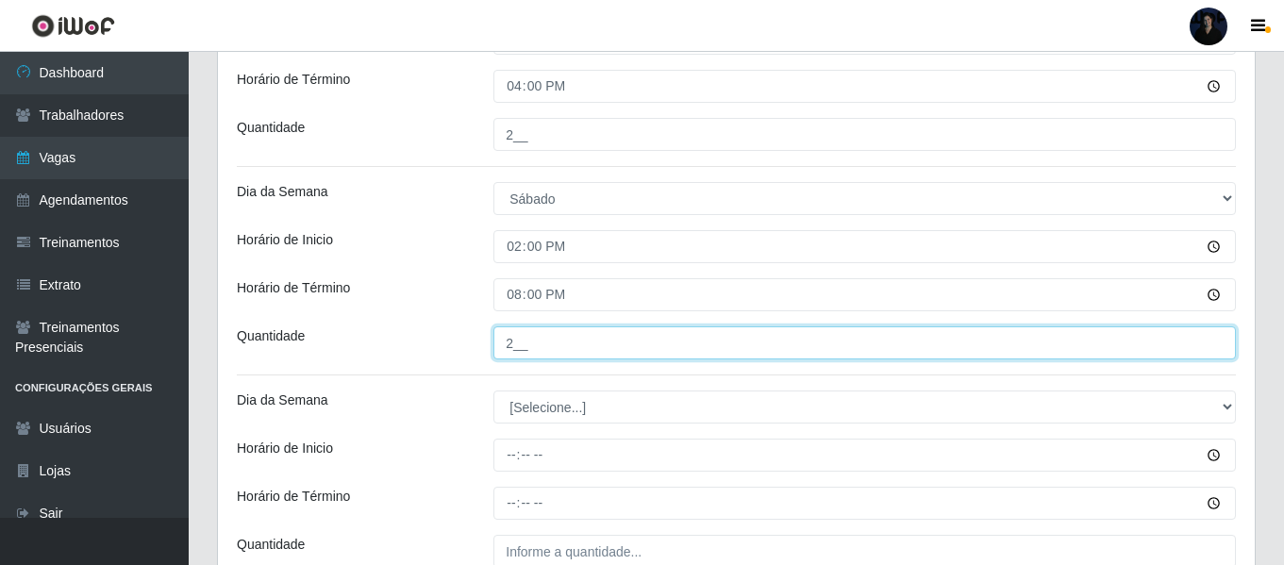
scroll to position [1008, 0]
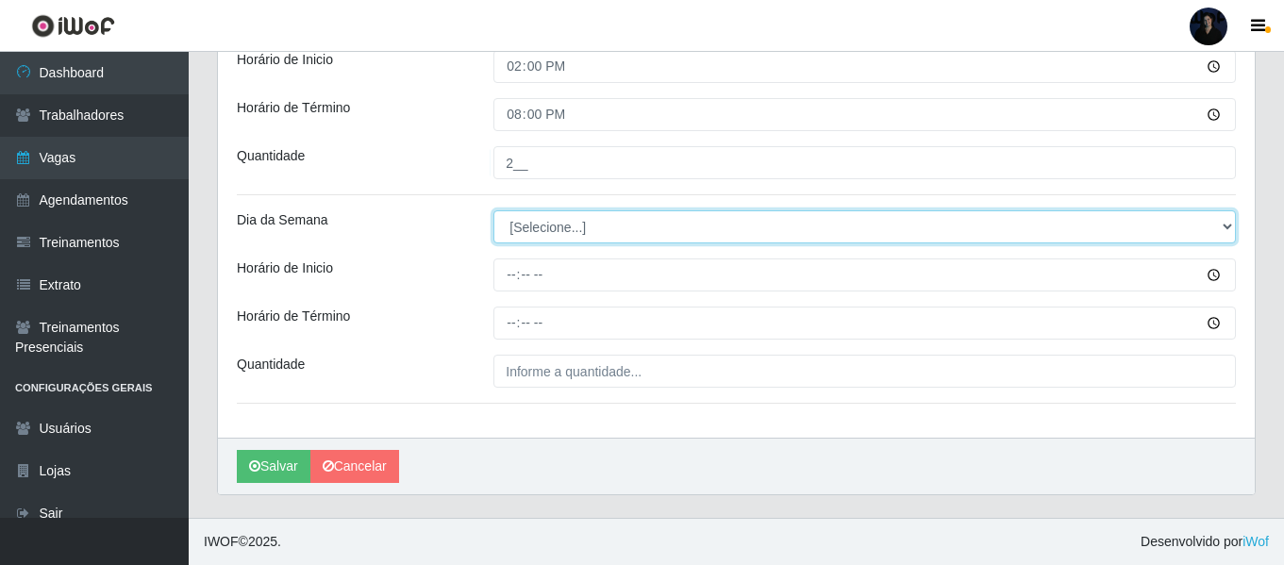
click at [528, 231] on select "[Selecione...] Segunda Terça Quarta Quinta Sexta Sábado Domingo" at bounding box center [864, 226] width 742 height 33
click at [493, 210] on select "[Selecione...] Segunda Terça Quarta Quinta Sexta Sábado Domingo" at bounding box center [864, 226] width 742 height 33
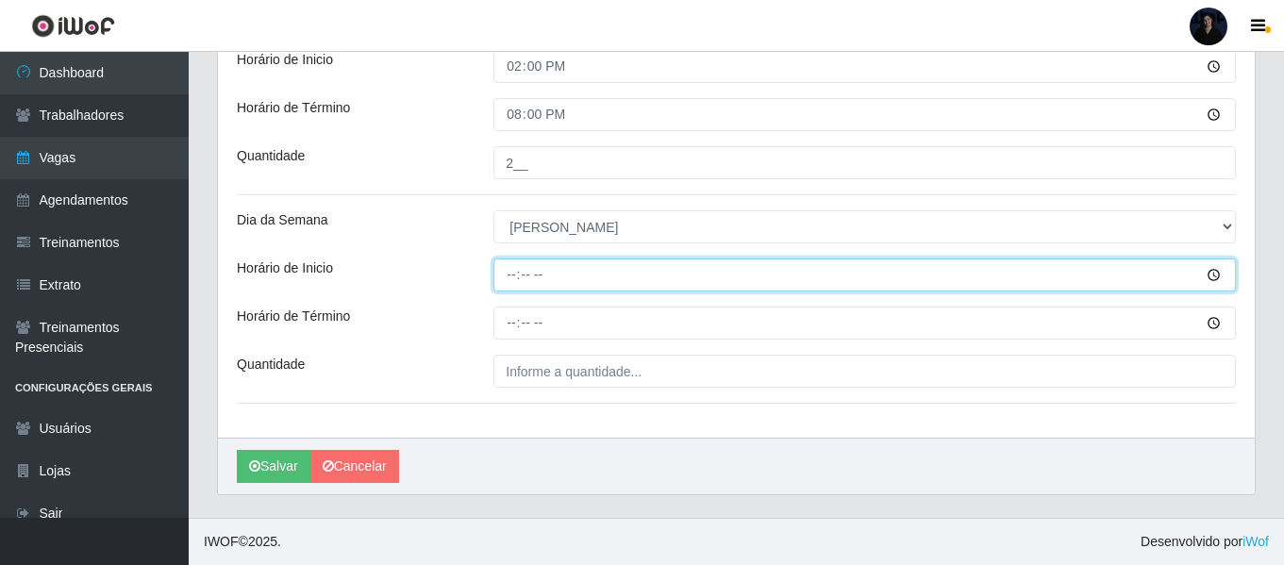
click at [512, 281] on input "Horário de Inicio" at bounding box center [864, 274] width 742 height 33
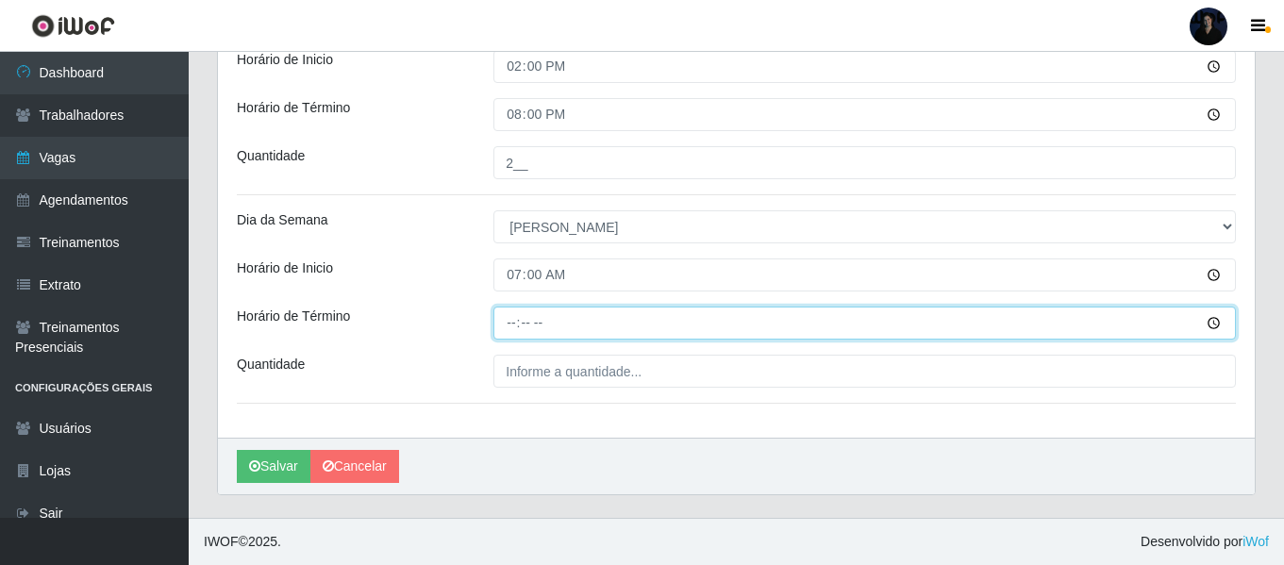
click at [508, 319] on input "Horário de Término" at bounding box center [864, 323] width 742 height 33
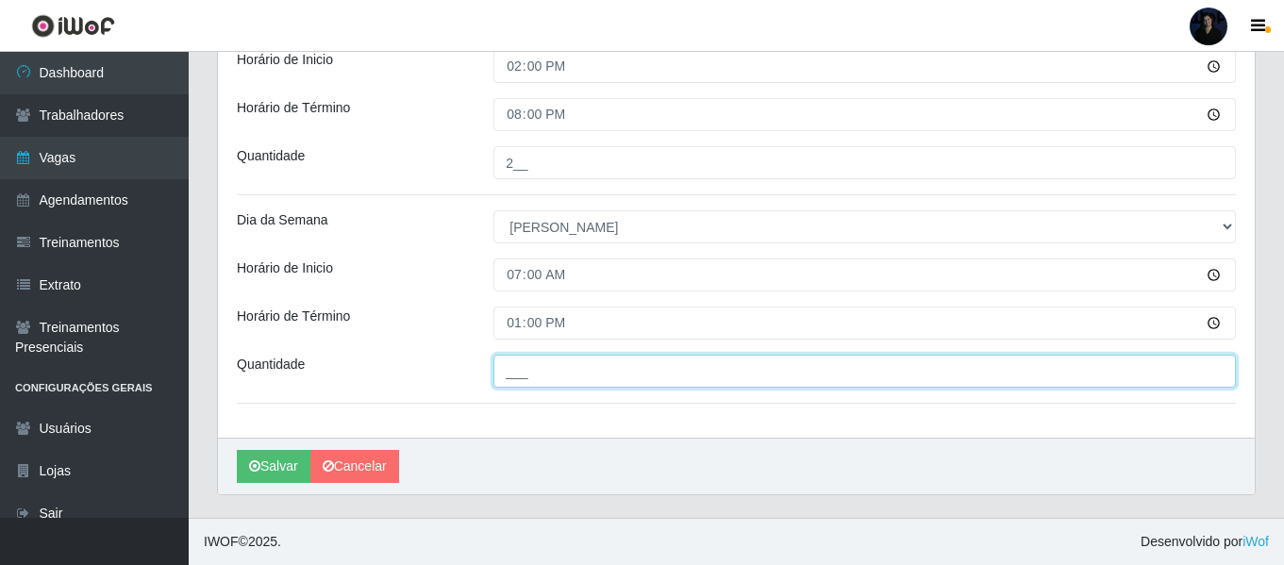
click at [505, 362] on input "___" at bounding box center [864, 371] width 742 height 33
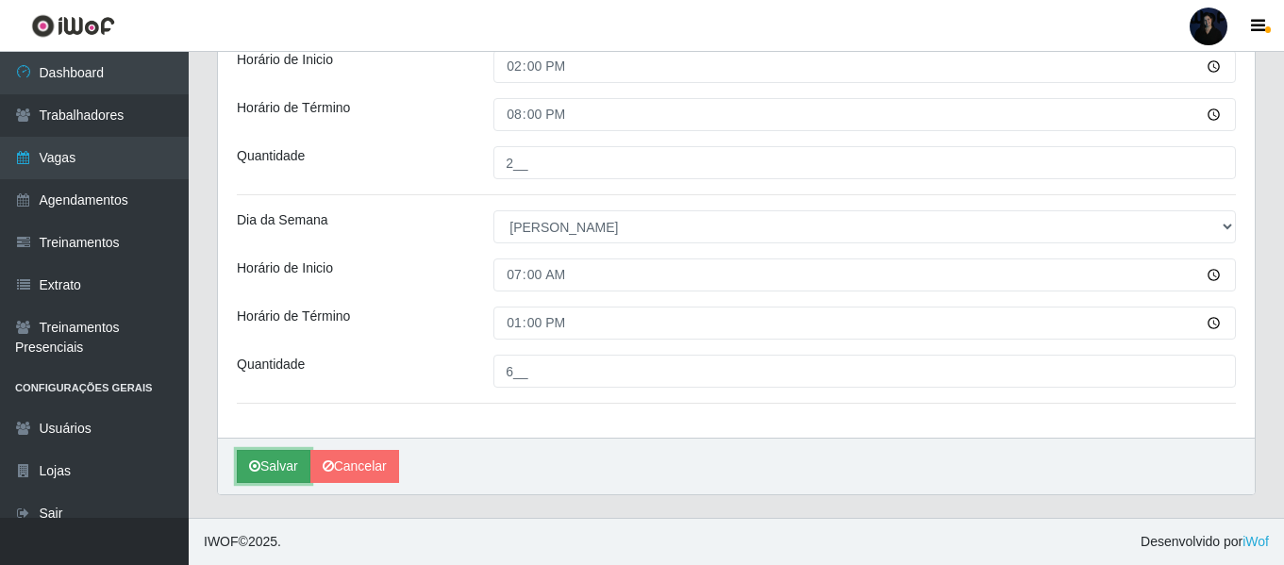
click at [276, 466] on button "Salvar" at bounding box center [274, 466] width 74 height 33
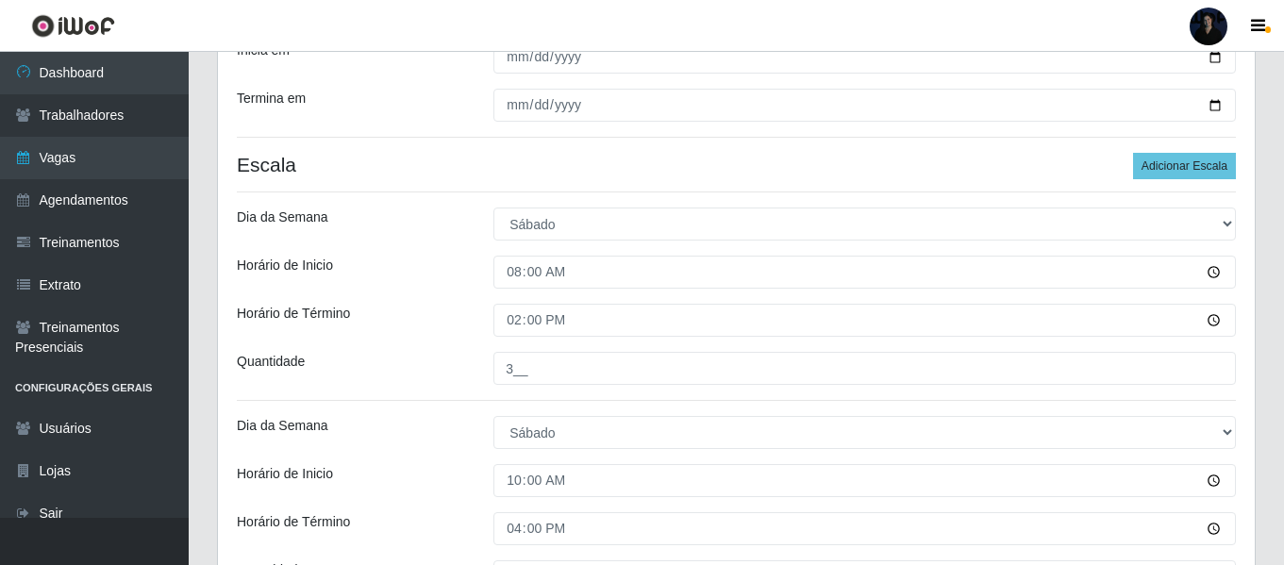
scroll to position [65, 0]
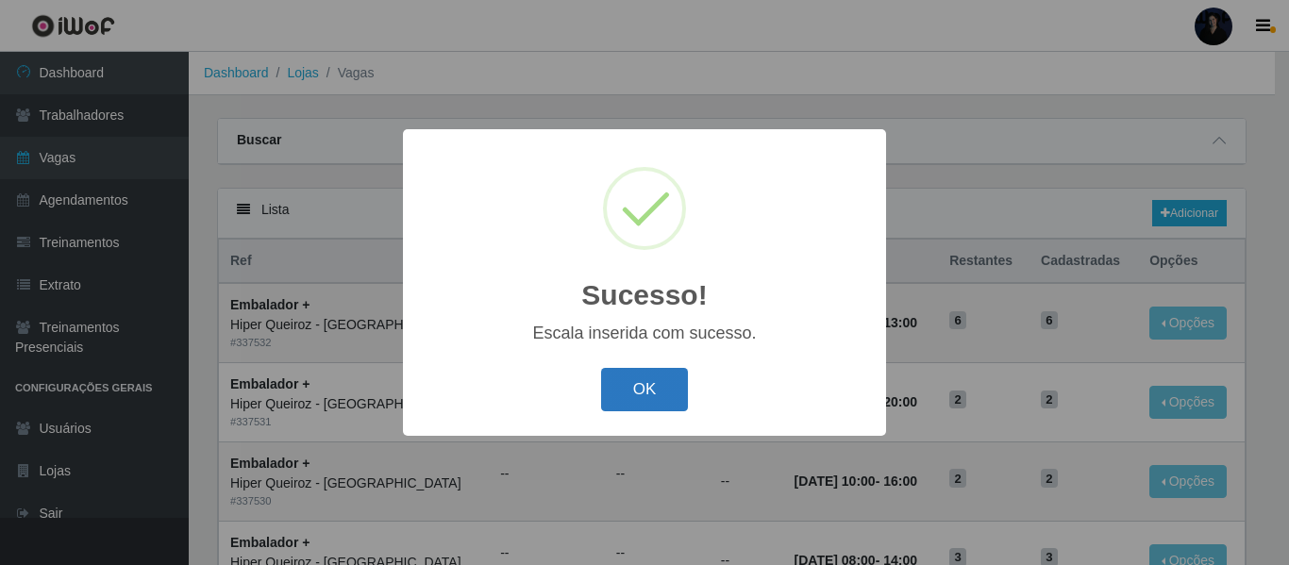
click at [635, 378] on button "OK" at bounding box center [645, 390] width 88 height 44
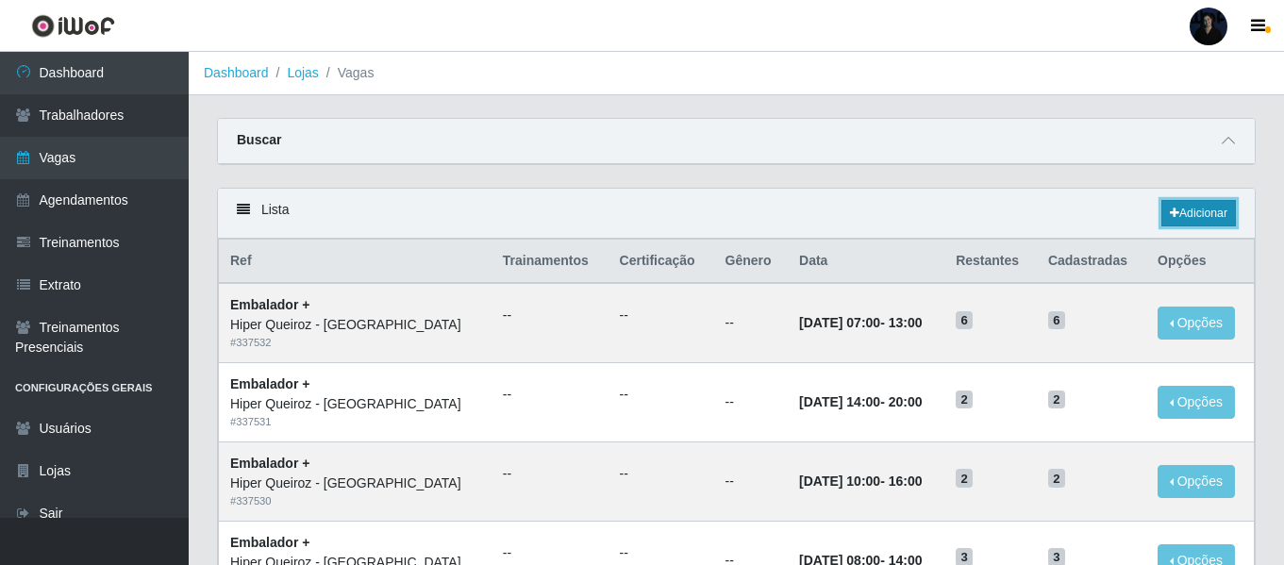
click at [1206, 220] on link "Adicionar" at bounding box center [1198, 213] width 75 height 26
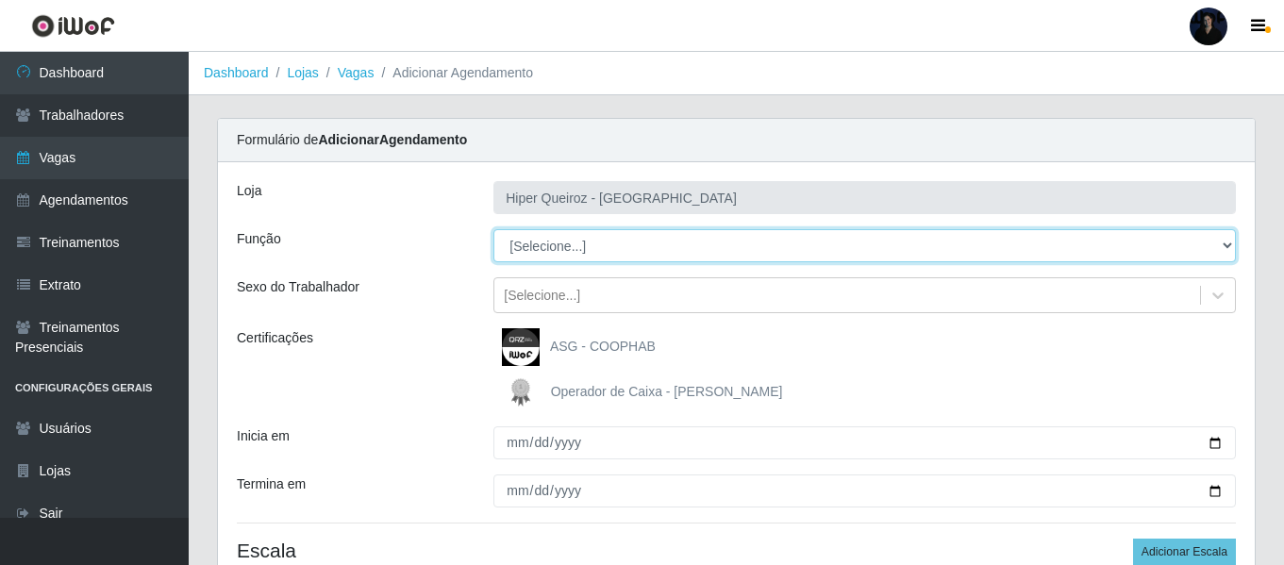
click at [541, 258] on select "[Selecione...] Embalador Embalador + Embalador ++" at bounding box center [864, 245] width 742 height 33
click at [493, 229] on select "[Selecione...] Embalador Embalador + Embalador ++" at bounding box center [864, 245] width 742 height 33
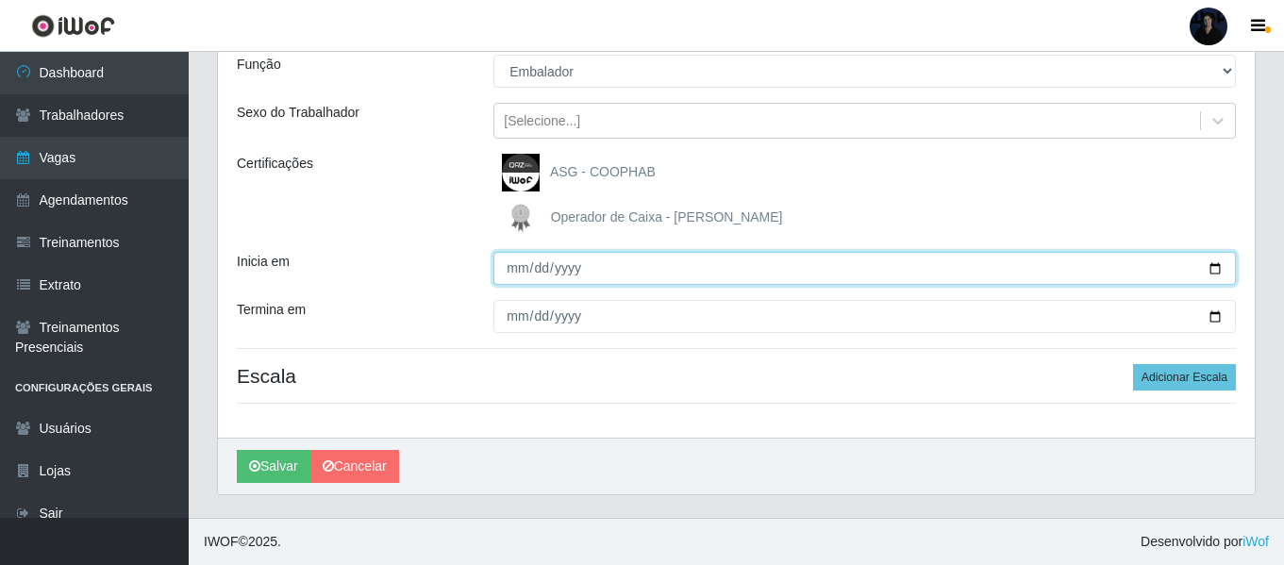
click at [1211, 268] on input "Inicia em" at bounding box center [864, 268] width 742 height 33
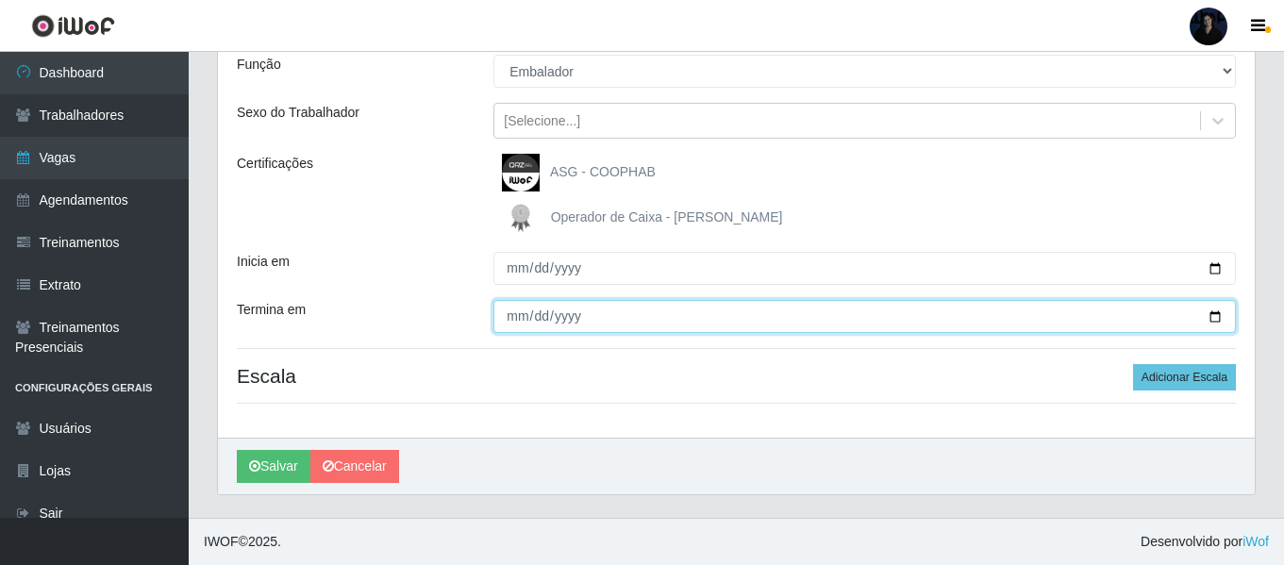
click at [1211, 317] on input "Termina em" at bounding box center [864, 316] width 742 height 33
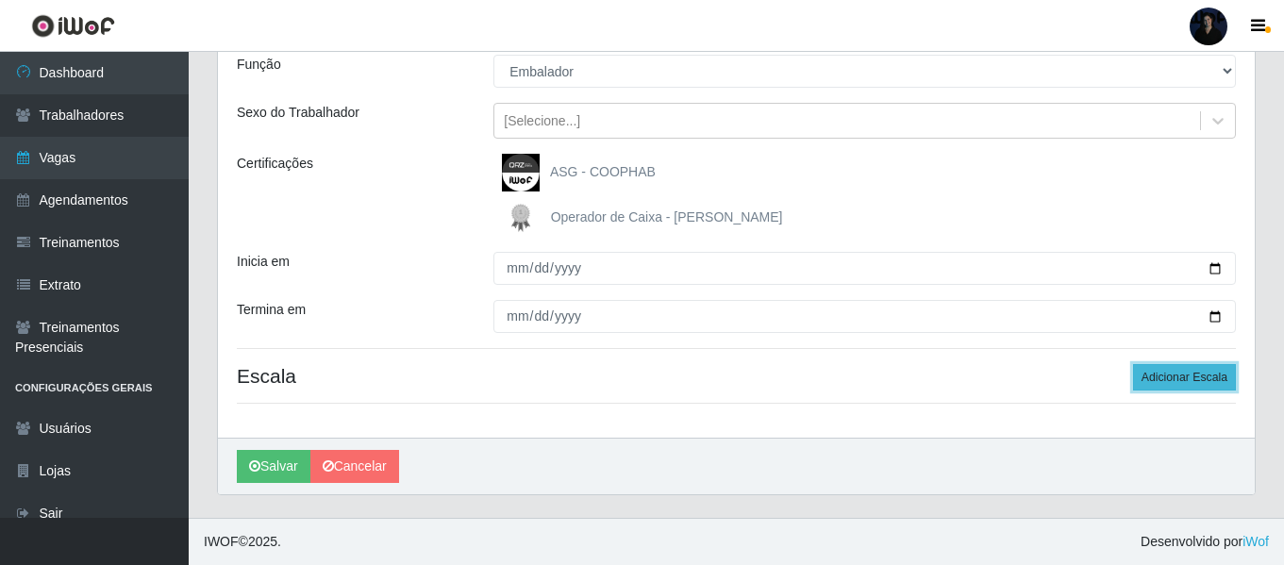
click at [1212, 385] on button "Adicionar Escala" at bounding box center [1184, 377] width 103 height 26
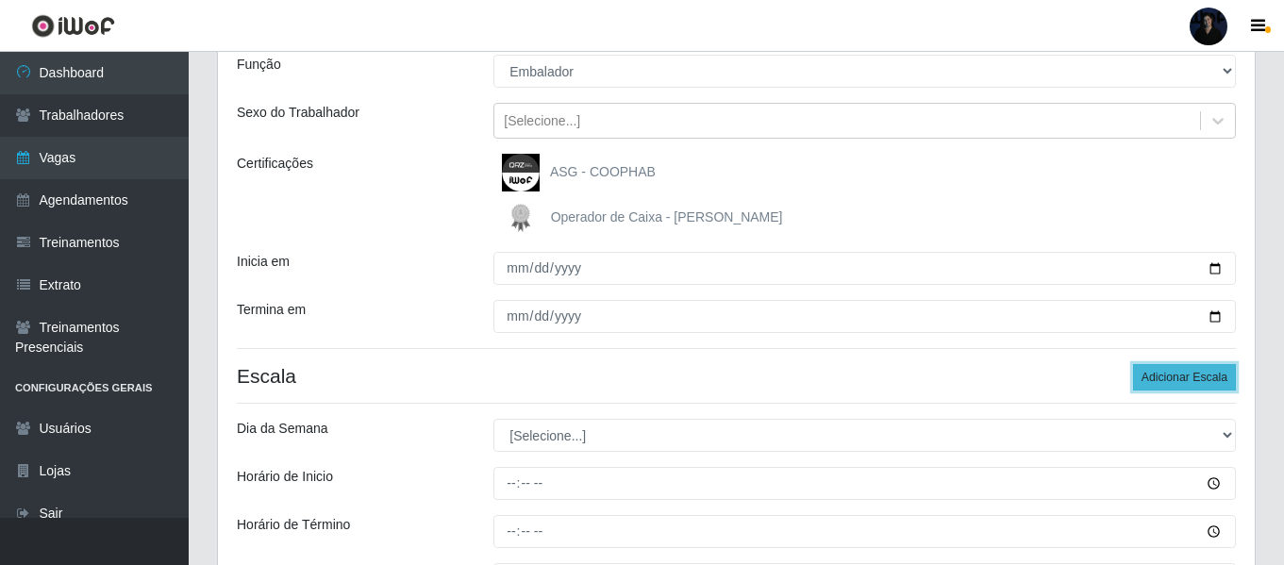
click at [1212, 385] on button "Adicionar Escala" at bounding box center [1184, 377] width 103 height 26
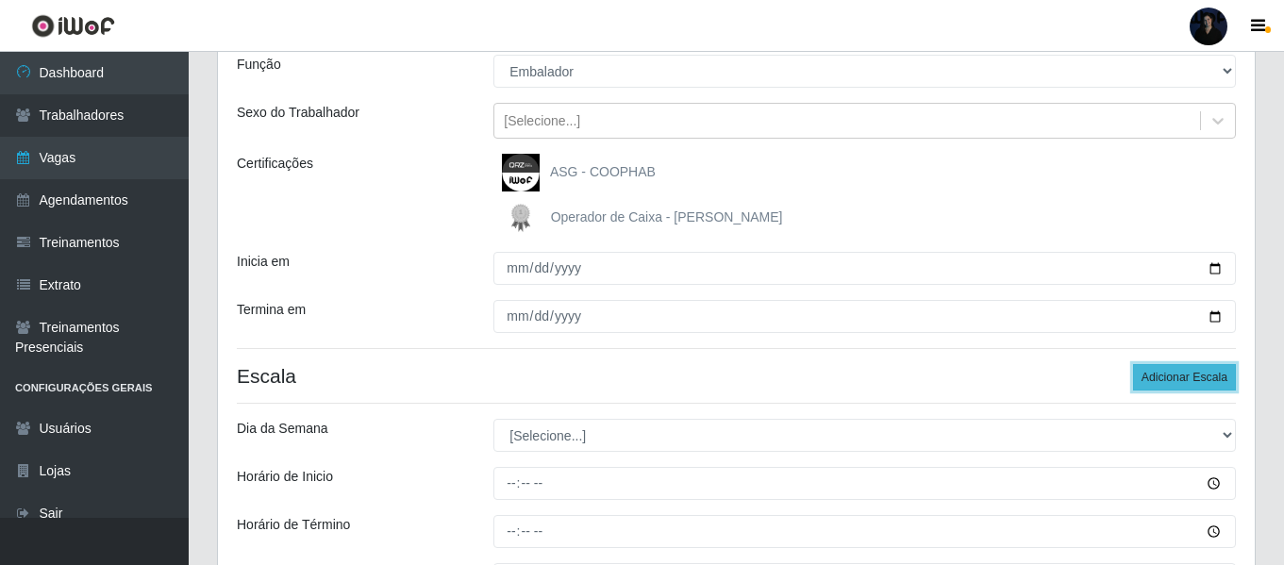
click at [1212, 385] on button "Adicionar Escala" at bounding box center [1184, 377] width 103 height 26
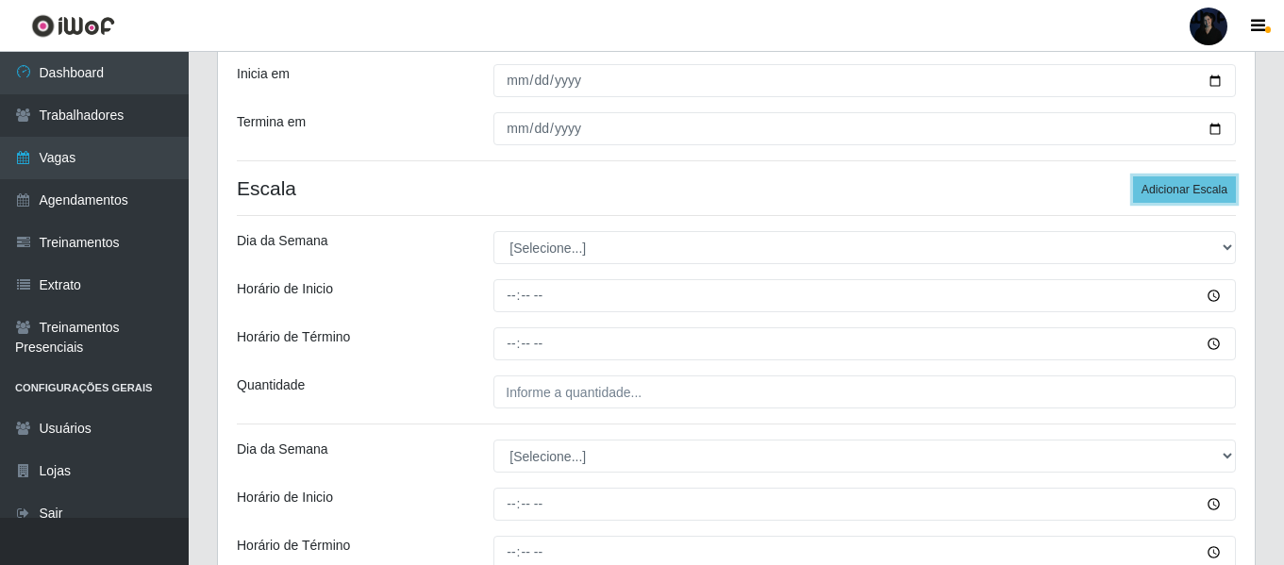
scroll to position [363, 0]
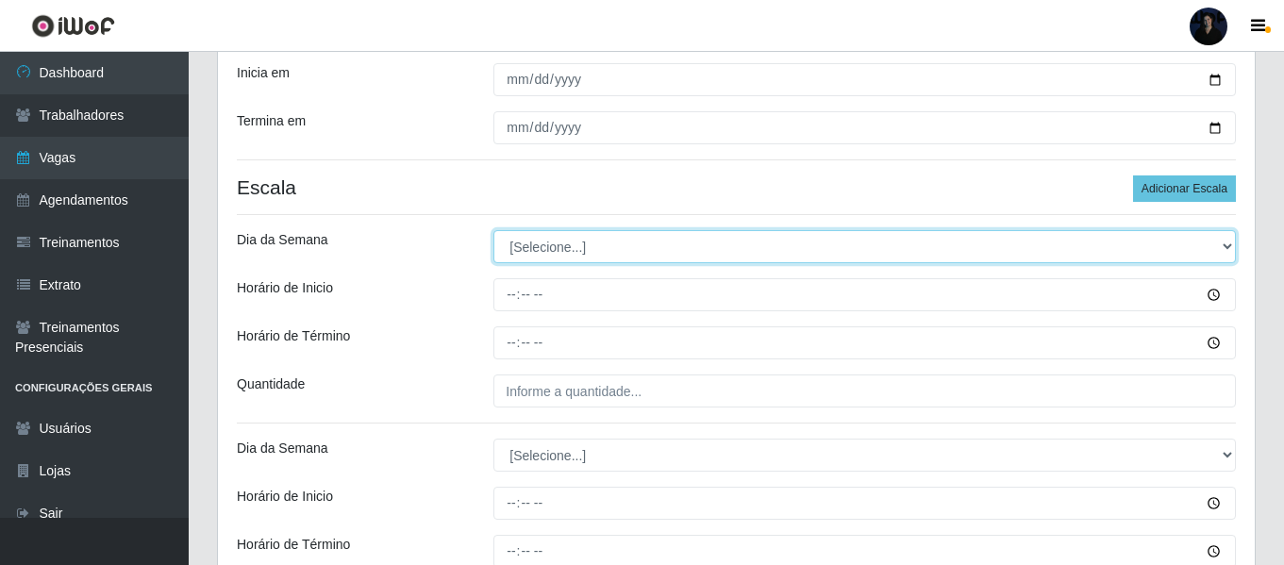
click at [540, 242] on select "[Selecione...] Segunda Terça Quarta Quinta Sexta Sábado Domingo" at bounding box center [864, 246] width 742 height 33
click at [493, 230] on select "[Selecione...] Segunda Terça Quarta Quinta Sexta Sábado Domingo" at bounding box center [864, 246] width 742 height 33
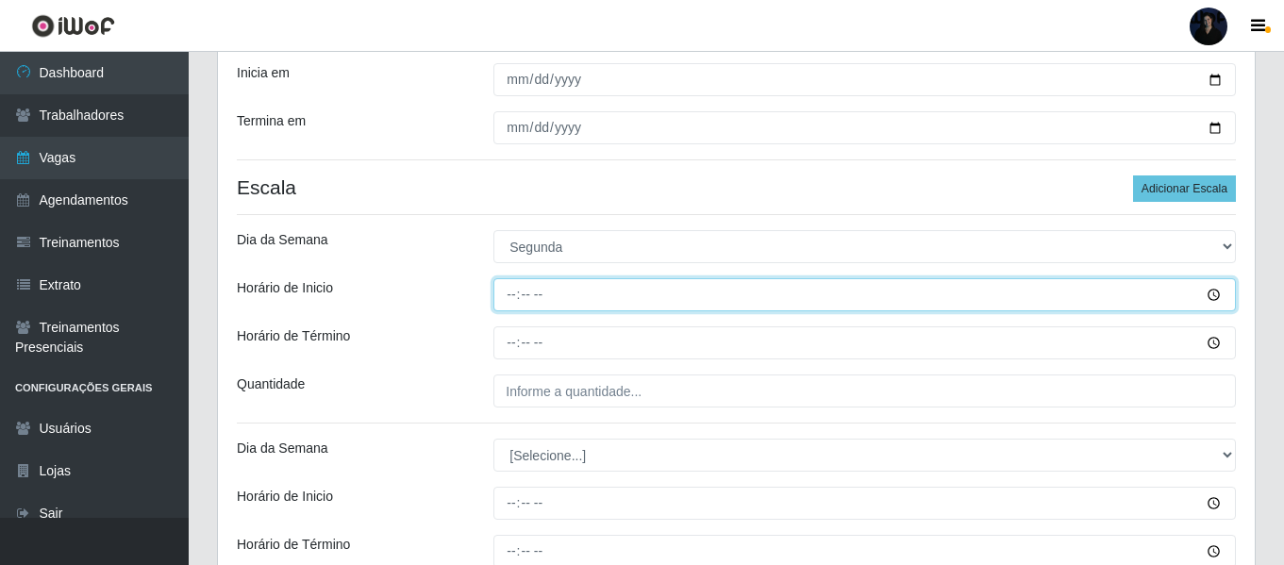
click at [517, 284] on input "Horário de Inicio" at bounding box center [864, 294] width 742 height 33
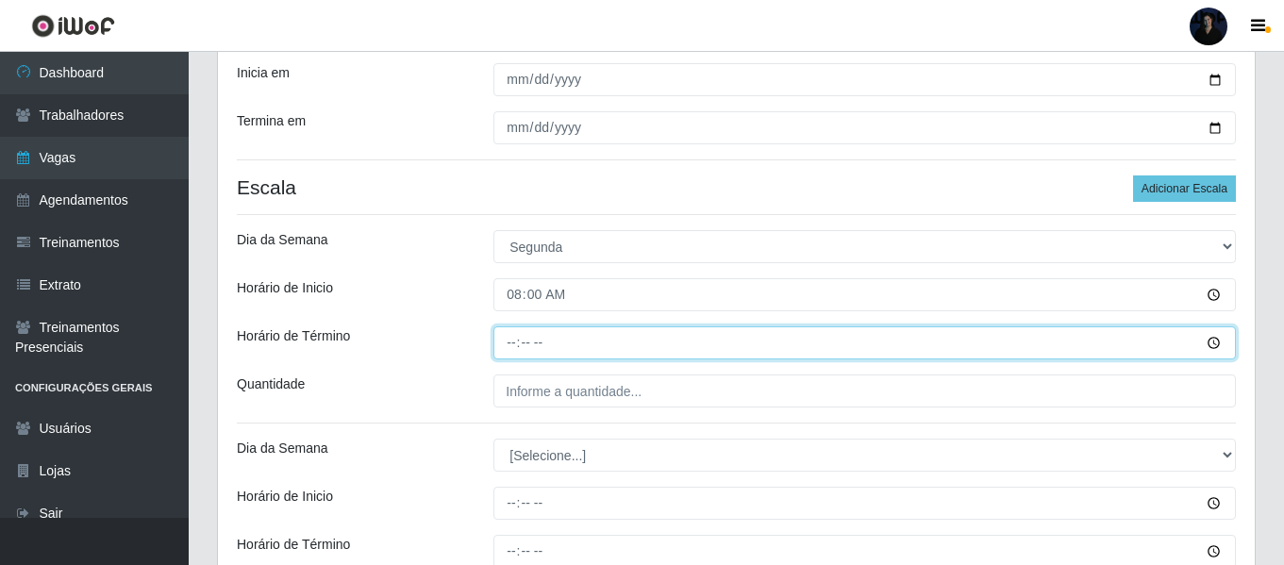
click at [514, 343] on input "Horário de Término" at bounding box center [864, 342] width 742 height 33
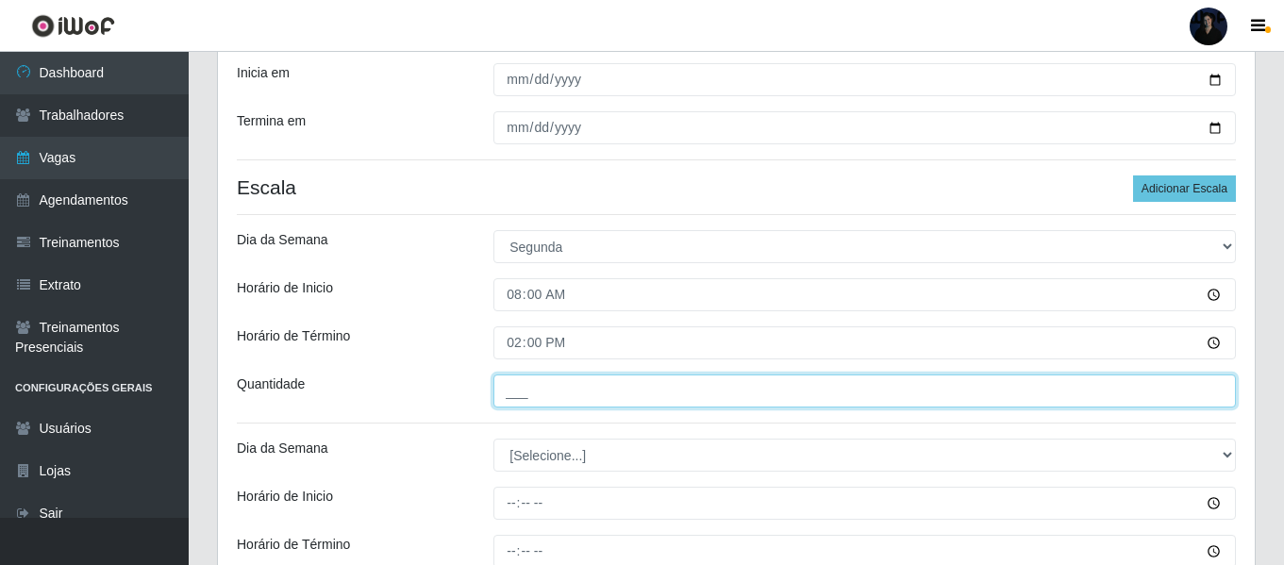
click at [519, 380] on input "___" at bounding box center [864, 390] width 742 height 33
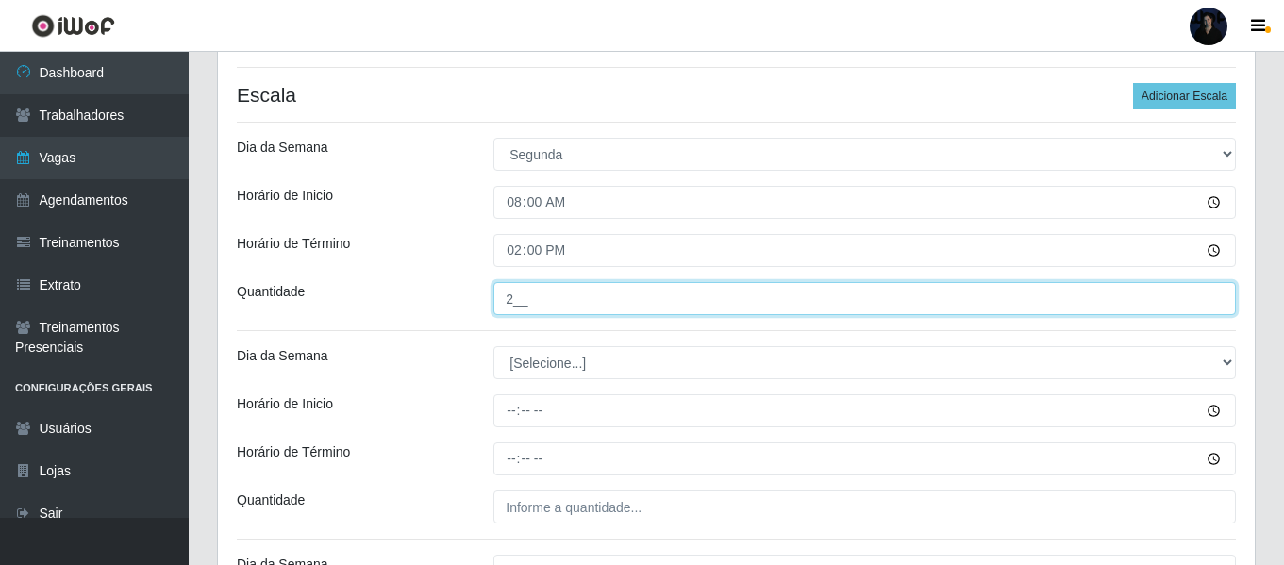
scroll to position [458, 0]
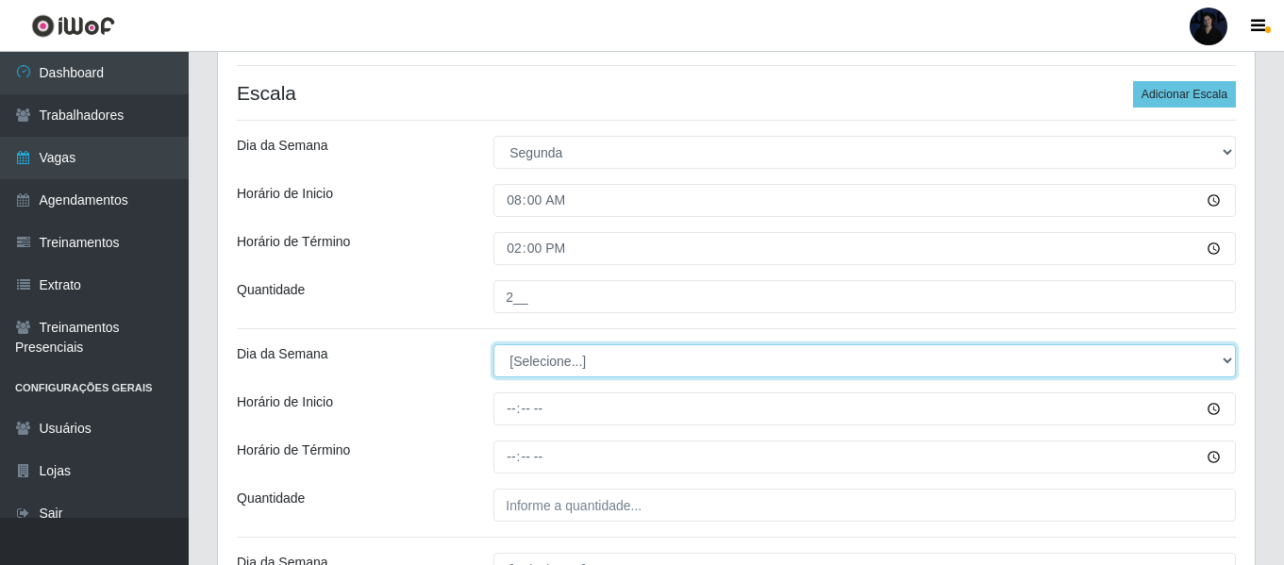
click at [536, 358] on select "[Selecione...] Segunda Terça Quarta Quinta Sexta Sábado Domingo" at bounding box center [864, 360] width 742 height 33
click at [493, 344] on select "[Selecione...] Segunda Terça Quarta Quinta Sexta Sábado Domingo" at bounding box center [864, 360] width 742 height 33
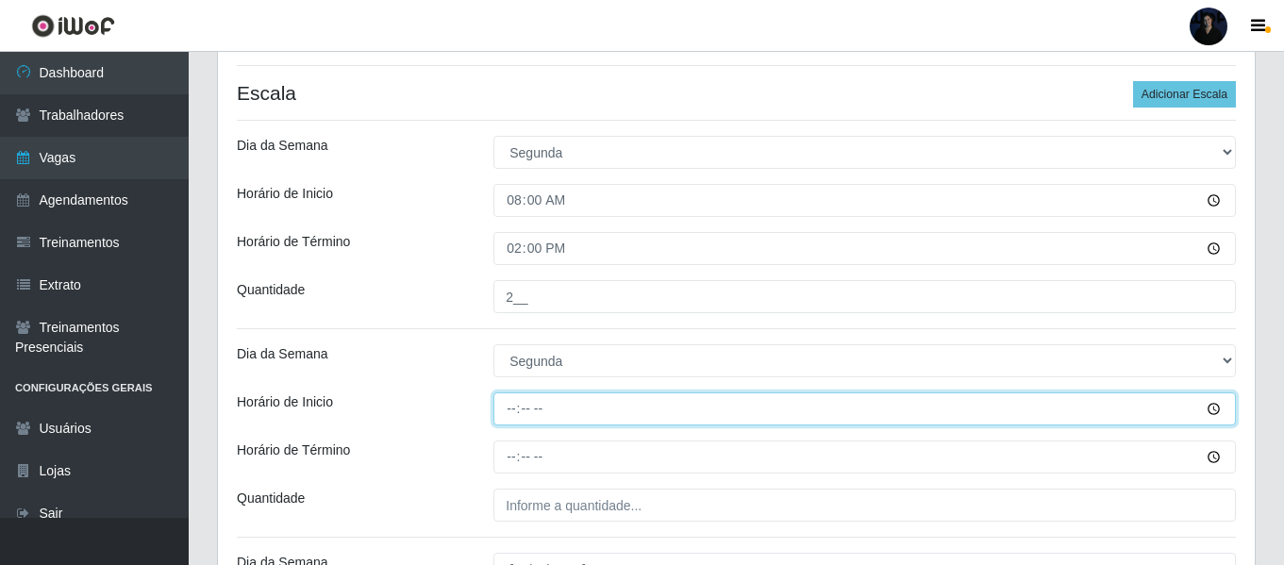
click at [502, 409] on input "Horário de Inicio" at bounding box center [864, 408] width 742 height 33
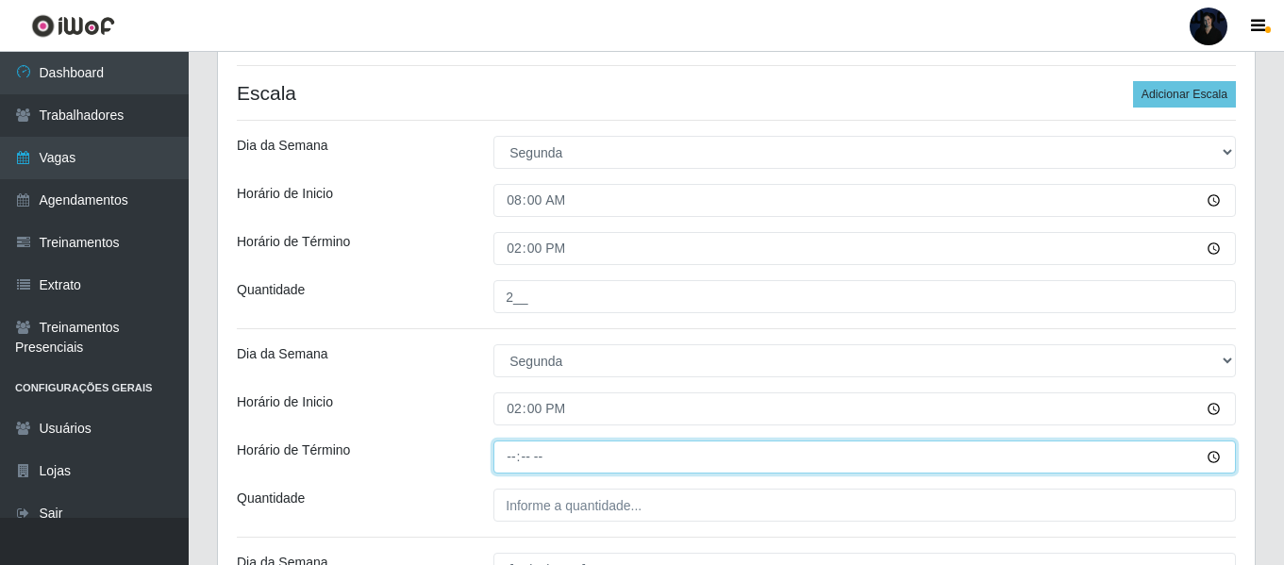
click at [513, 459] on input "Horário de Término" at bounding box center [864, 457] width 742 height 33
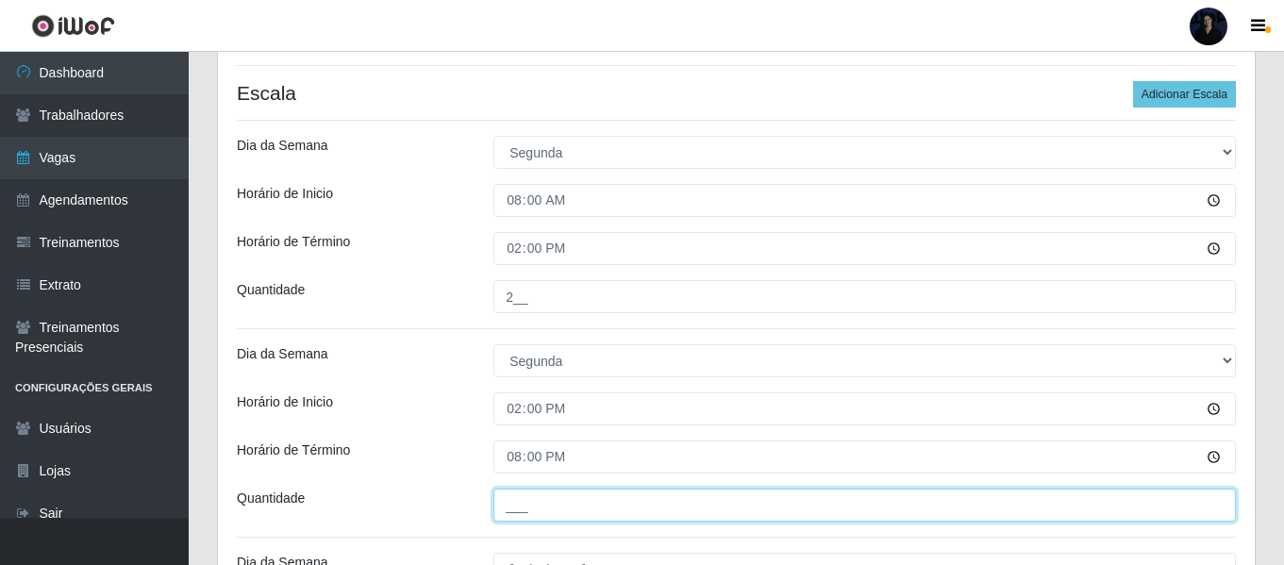
click at [517, 501] on input "___" at bounding box center [864, 505] width 742 height 33
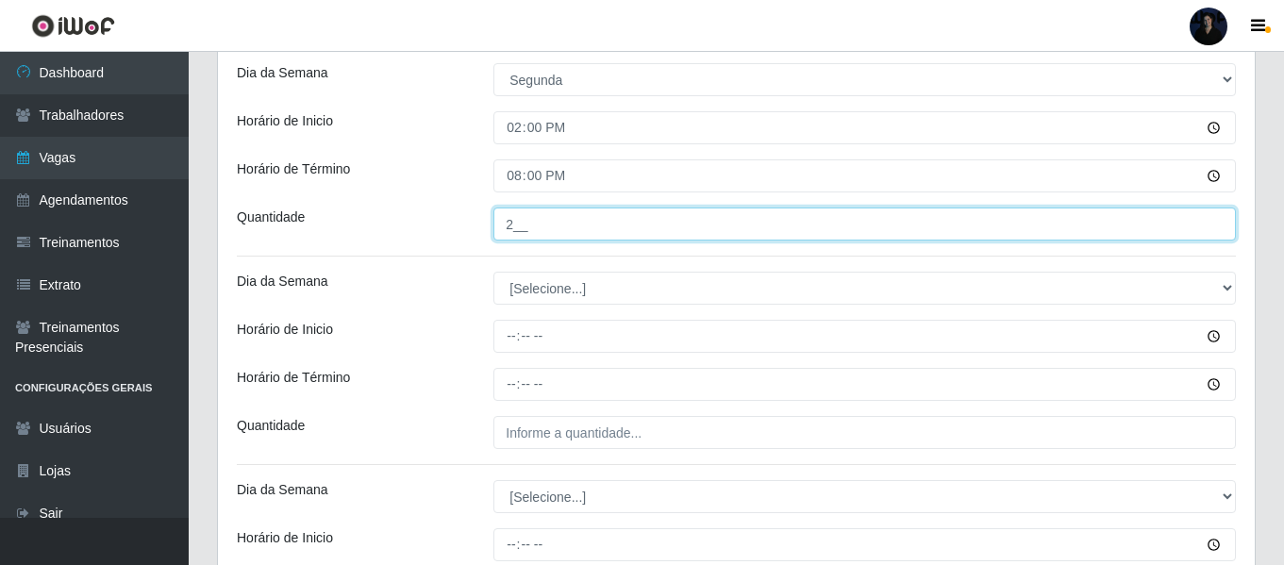
scroll to position [740, 0]
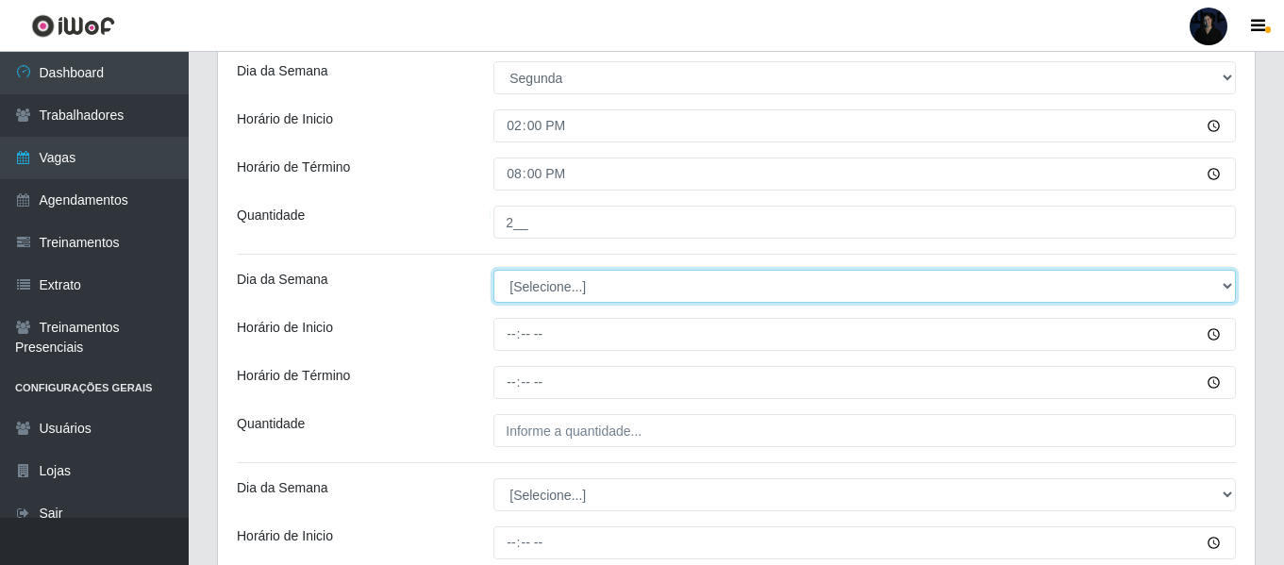
click at [547, 292] on select "[Selecione...] Segunda Terça Quarta Quinta Sexta Sábado Domingo" at bounding box center [864, 286] width 742 height 33
click at [493, 270] on select "[Selecione...] Segunda Terça Quarta Quinta Sexta Sábado Domingo" at bounding box center [864, 286] width 742 height 33
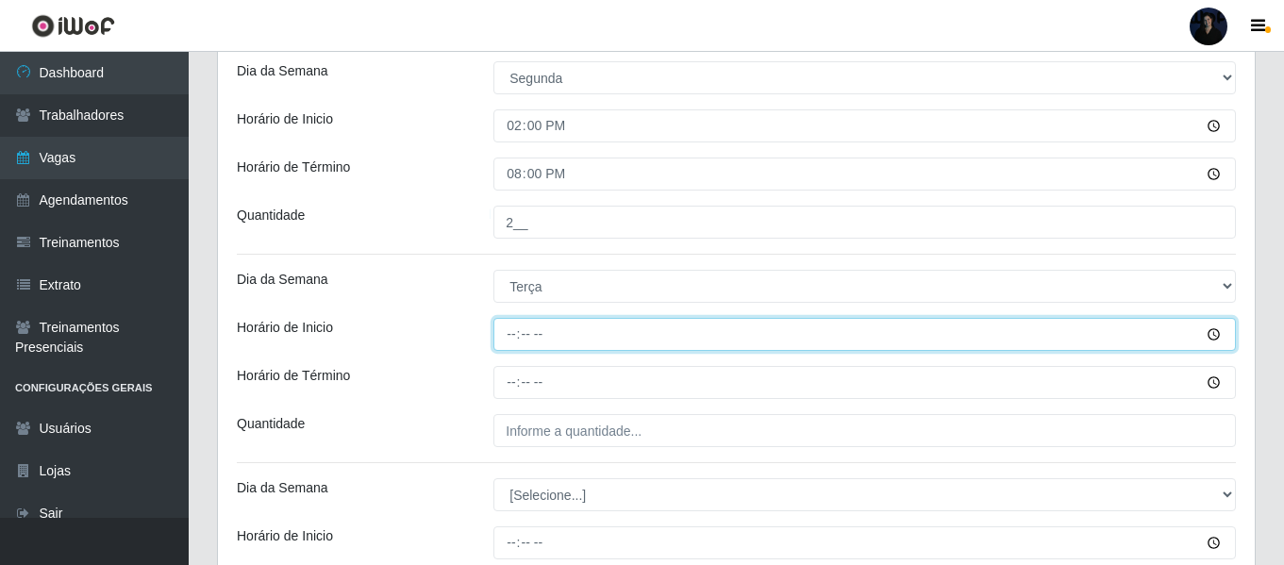
click at [507, 325] on input "Horário de Inicio" at bounding box center [864, 334] width 742 height 33
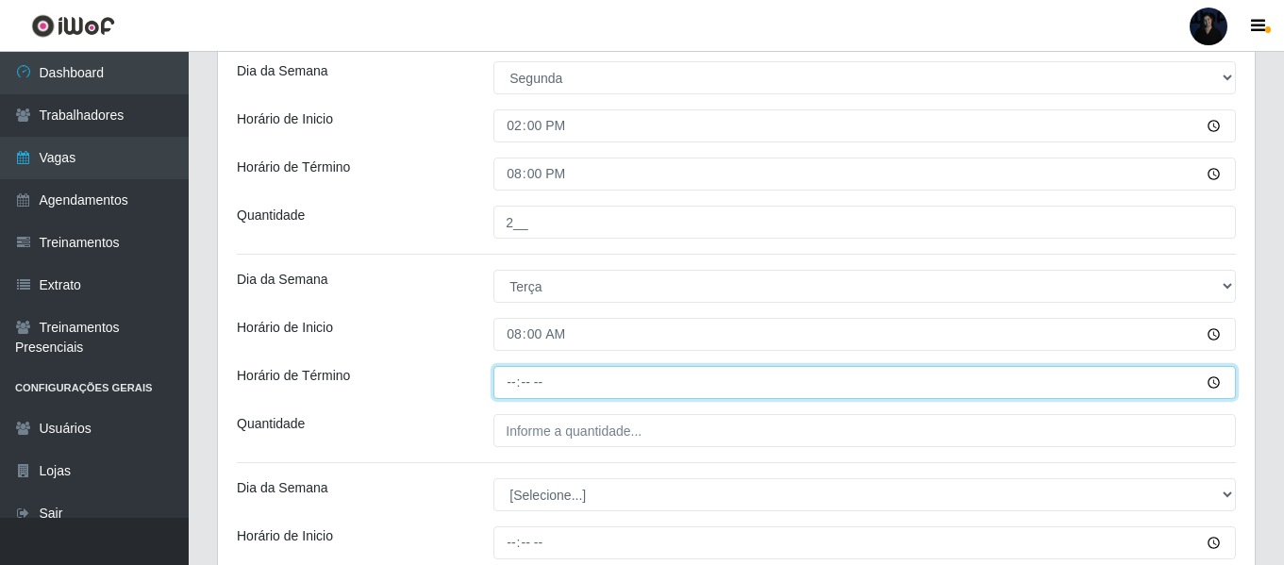
click at [519, 376] on input "Horário de Término" at bounding box center [864, 382] width 742 height 33
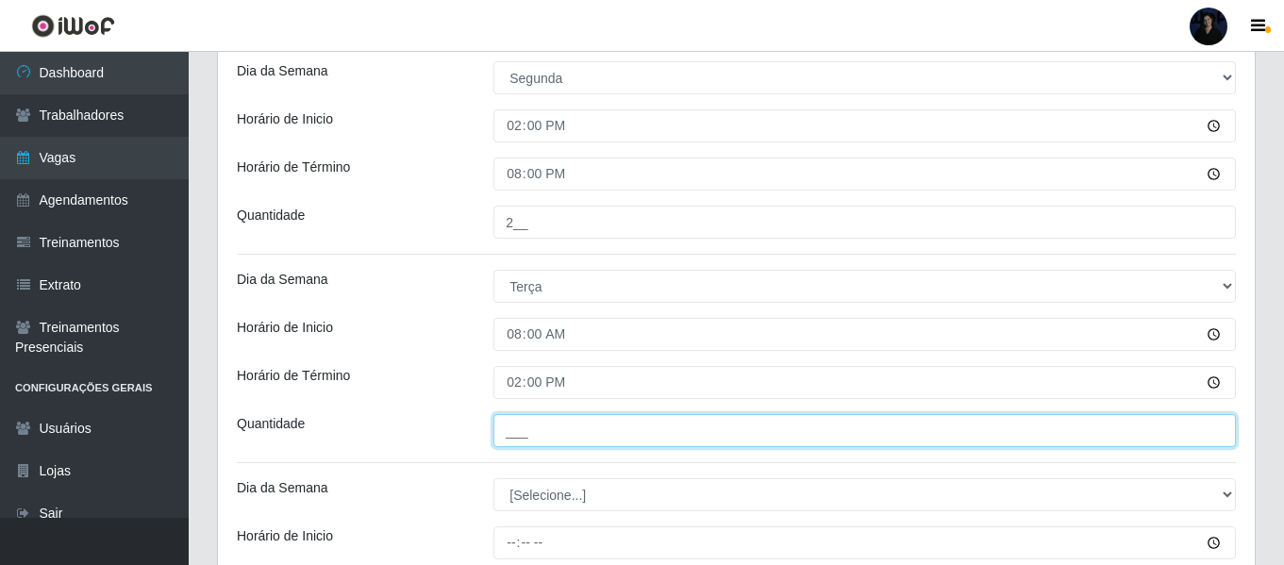
click at [524, 428] on input "___" at bounding box center [864, 430] width 742 height 33
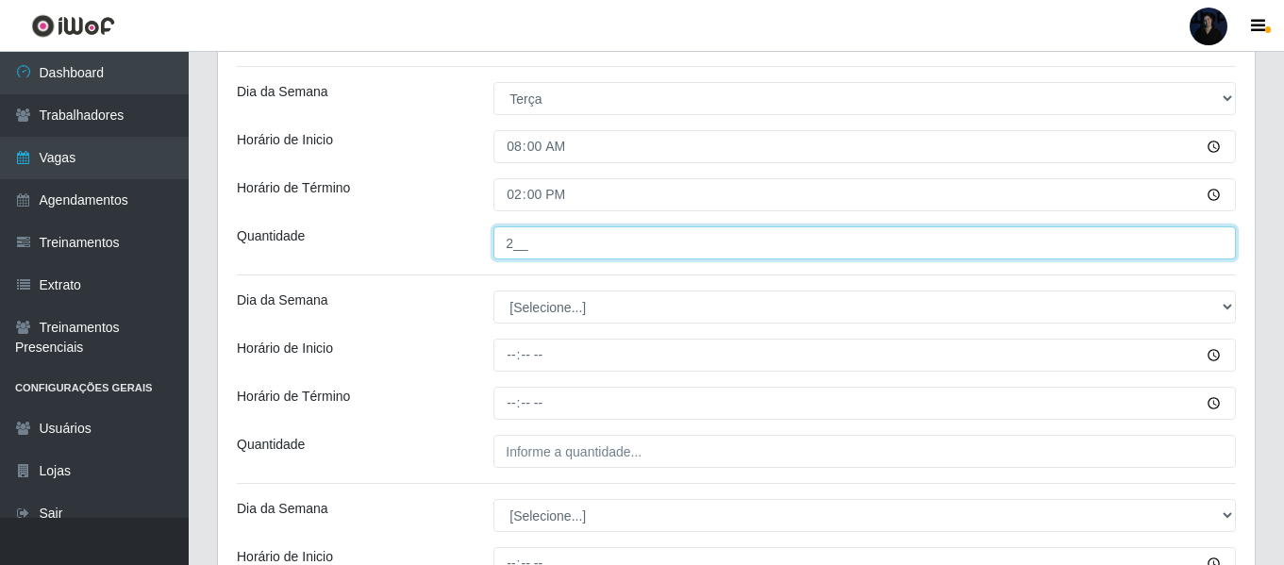
scroll to position [929, 0]
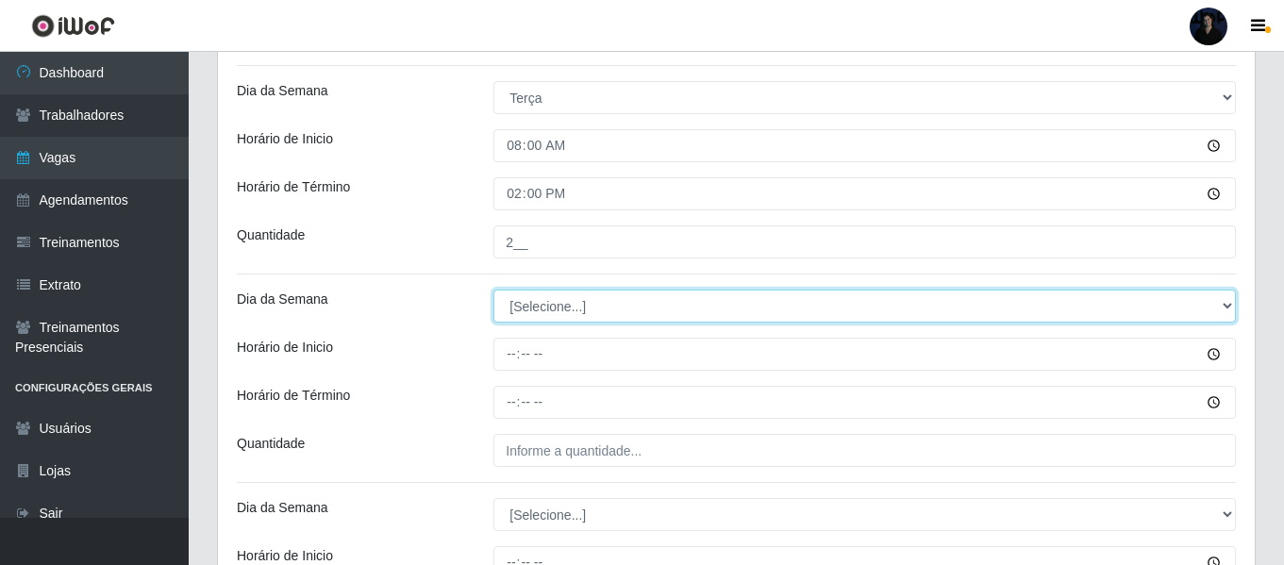
click at [536, 298] on select "[Selecione...] Segunda Terça Quarta Quinta Sexta Sábado Domingo" at bounding box center [864, 306] width 742 height 33
click at [493, 290] on select "[Selecione...] Segunda Terça Quarta Quinta Sexta Sábado Domingo" at bounding box center [864, 306] width 742 height 33
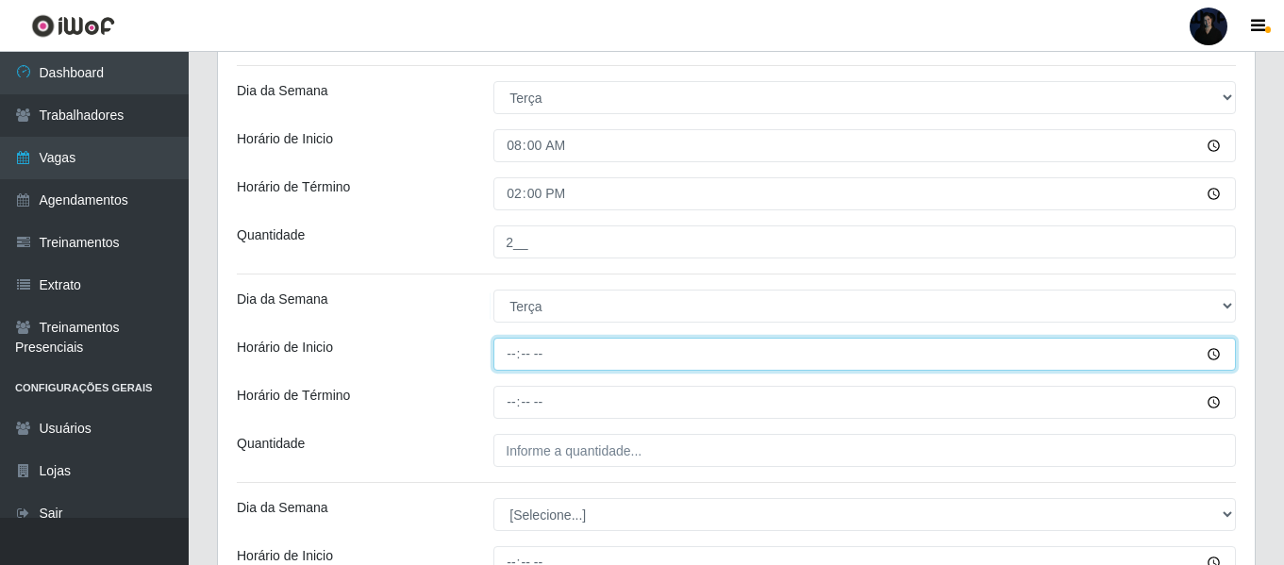
click at [518, 347] on input "Horário de Inicio" at bounding box center [864, 354] width 742 height 33
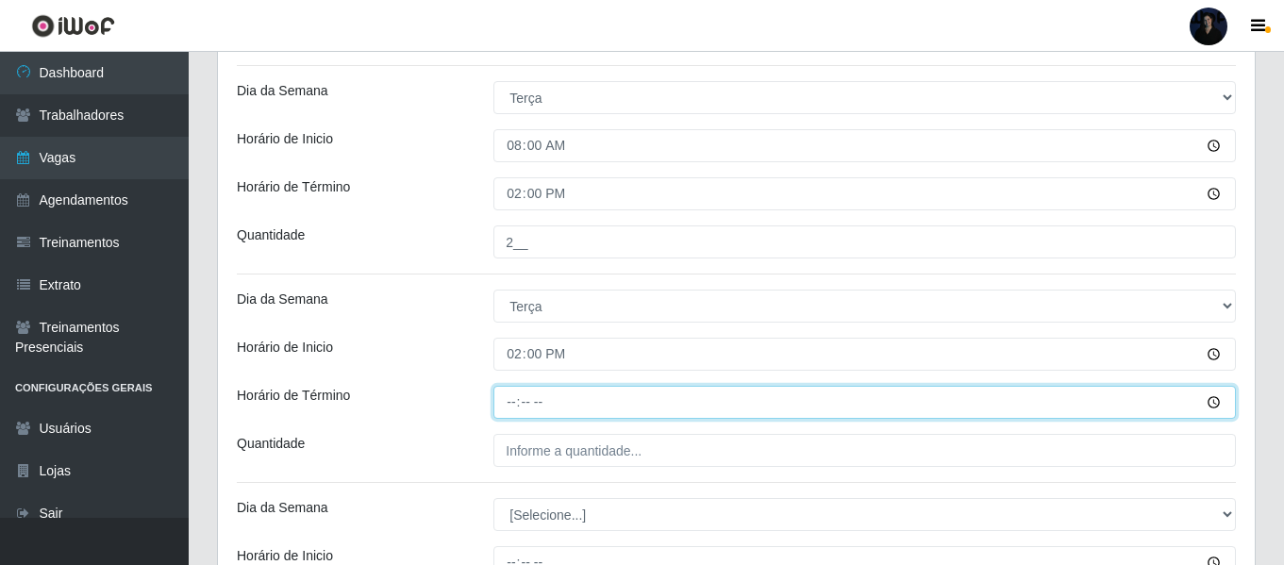
click at [509, 401] on input "Horário de Término" at bounding box center [864, 402] width 742 height 33
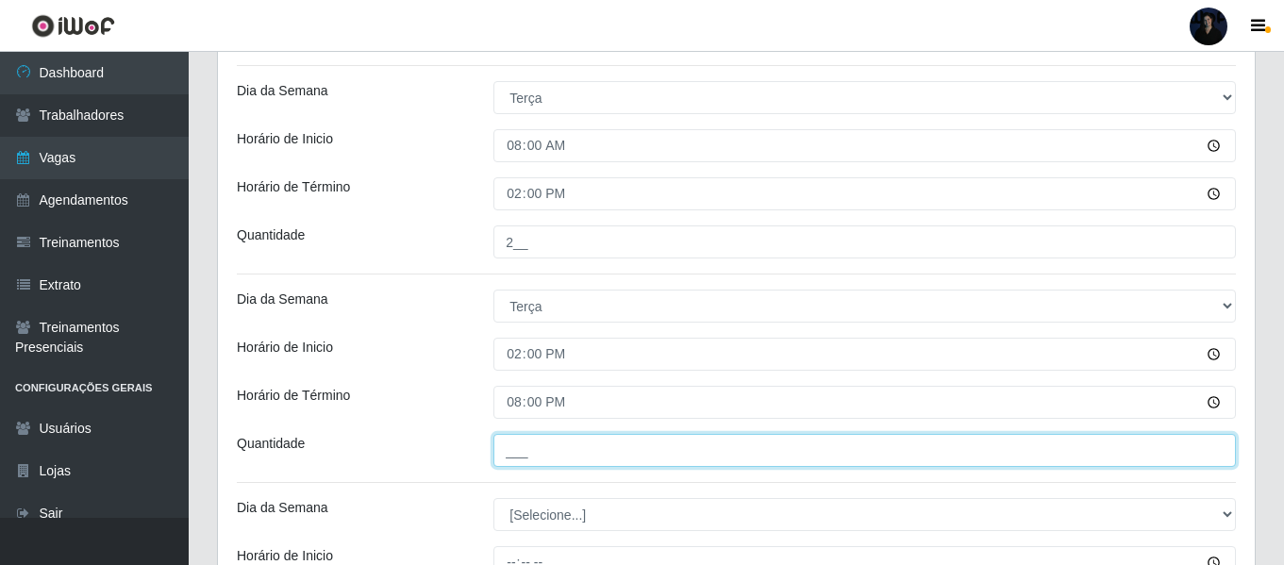
click at [515, 448] on input "___" at bounding box center [864, 450] width 742 height 33
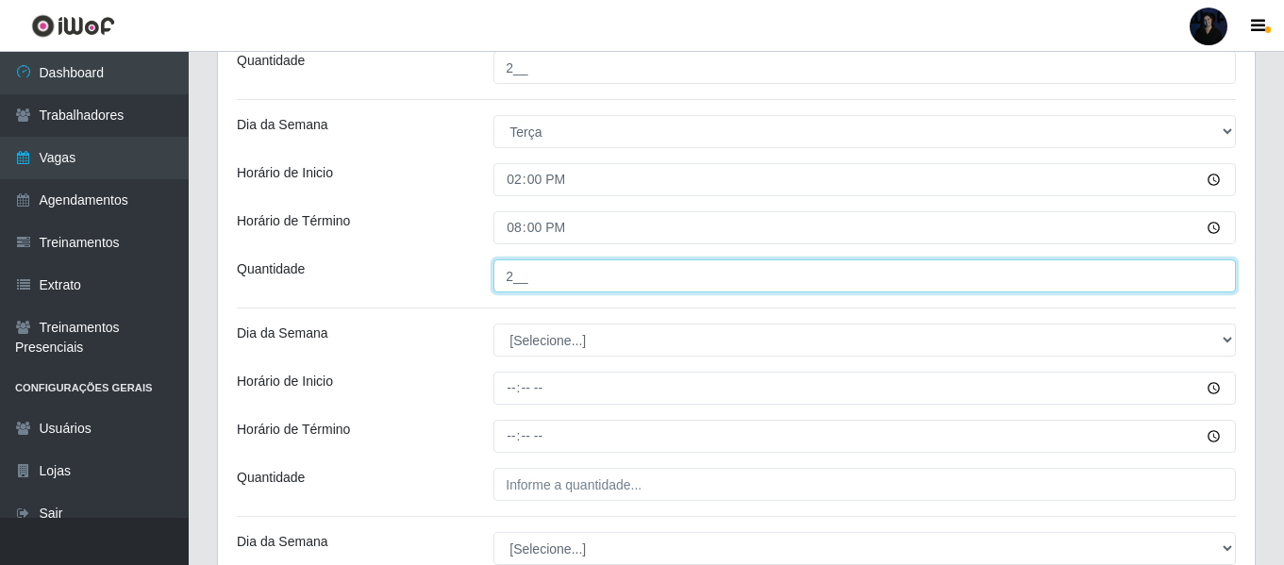
scroll to position [1118, 0]
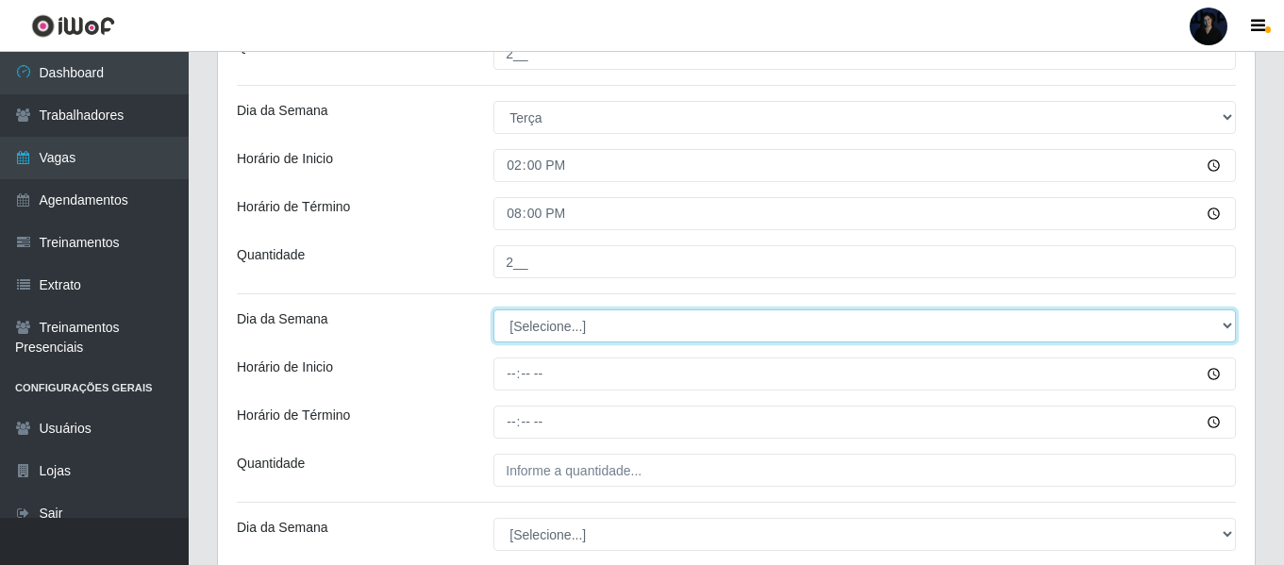
click at [507, 326] on select "[Selecione...] Segunda Terça Quarta Quinta Sexta Sábado Domingo" at bounding box center [864, 325] width 742 height 33
click at [493, 309] on select "[Selecione...] Segunda Terça Quarta Quinta Sexta Sábado Domingo" at bounding box center [864, 325] width 742 height 33
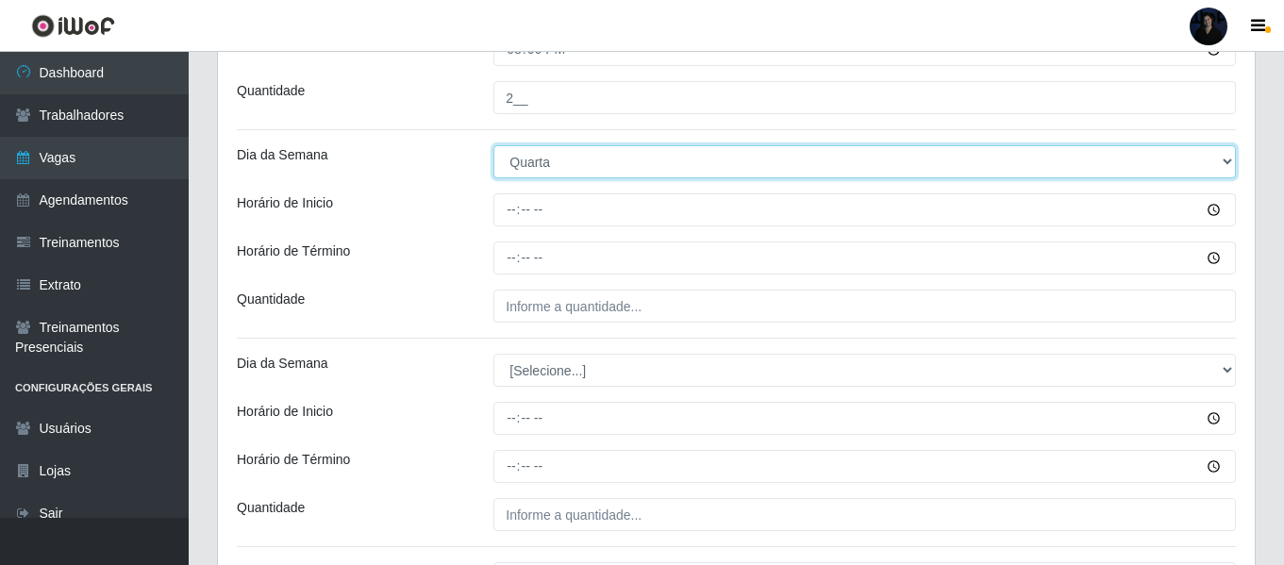
scroll to position [1306, 0]
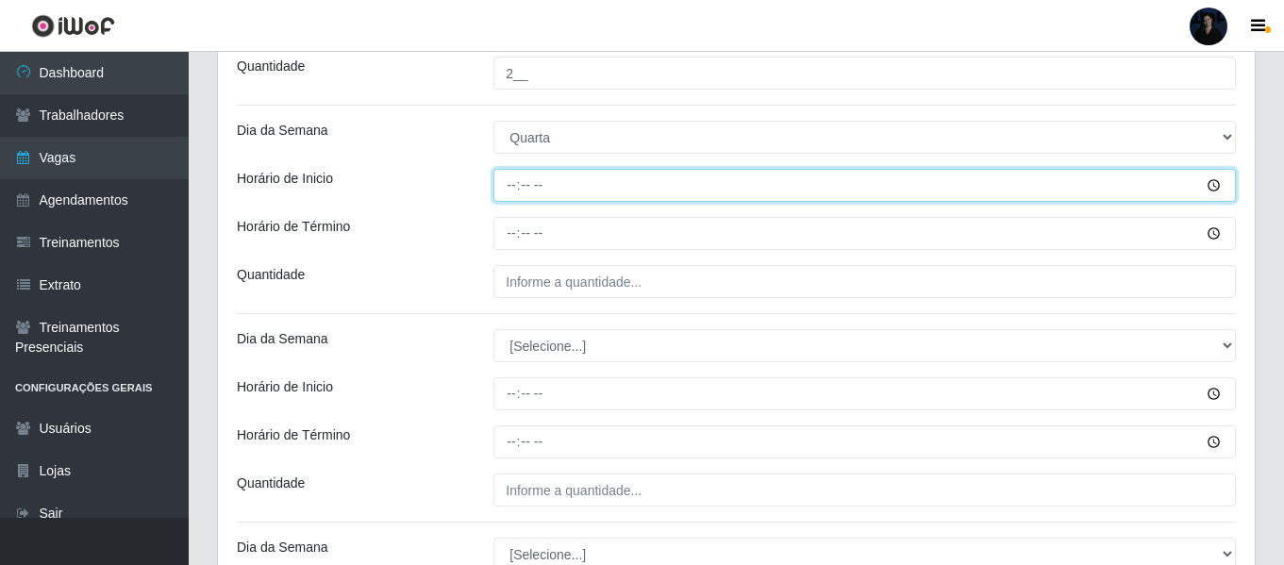
click at [514, 191] on input "Horário de Inicio" at bounding box center [864, 185] width 742 height 33
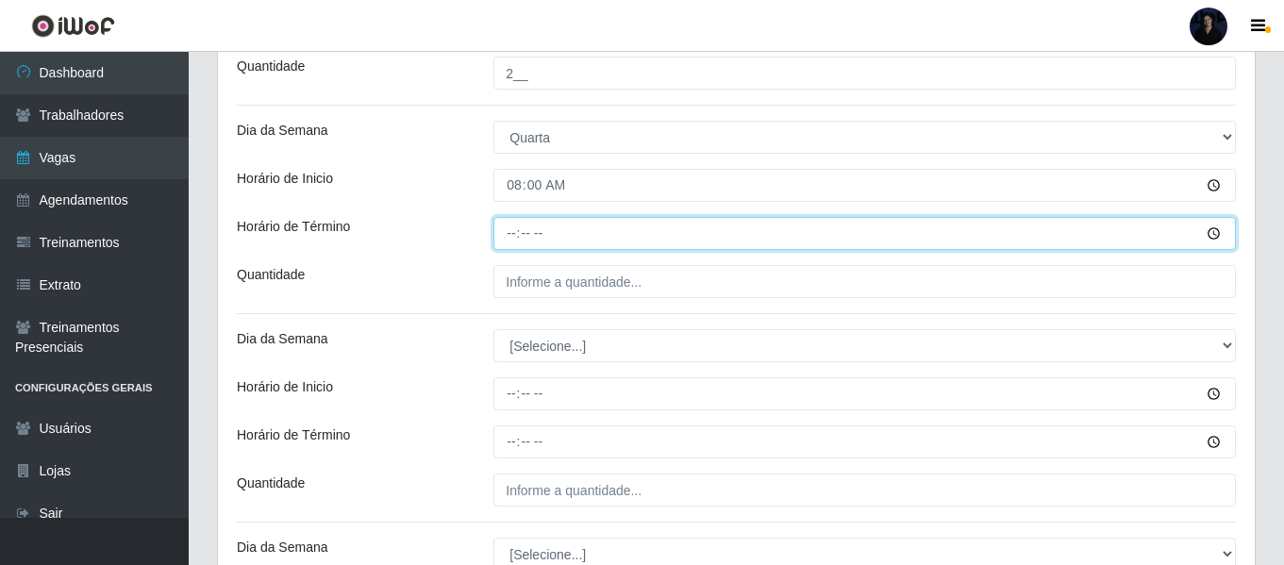
click at [507, 224] on input "Horário de Término" at bounding box center [864, 233] width 742 height 33
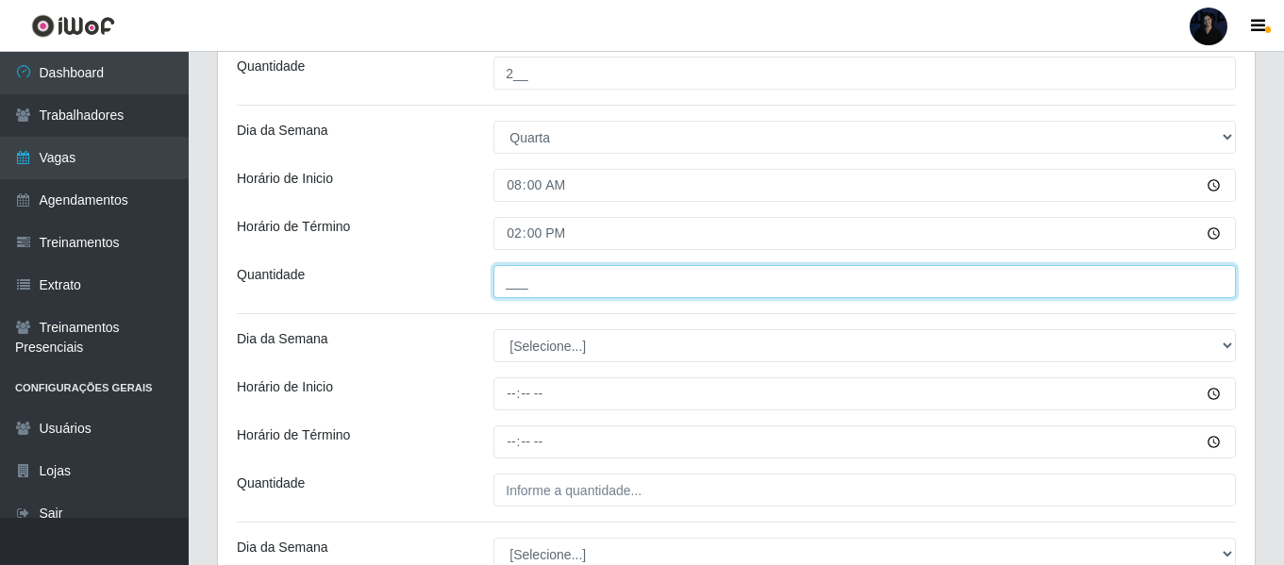
click at [514, 276] on input "___" at bounding box center [864, 281] width 742 height 33
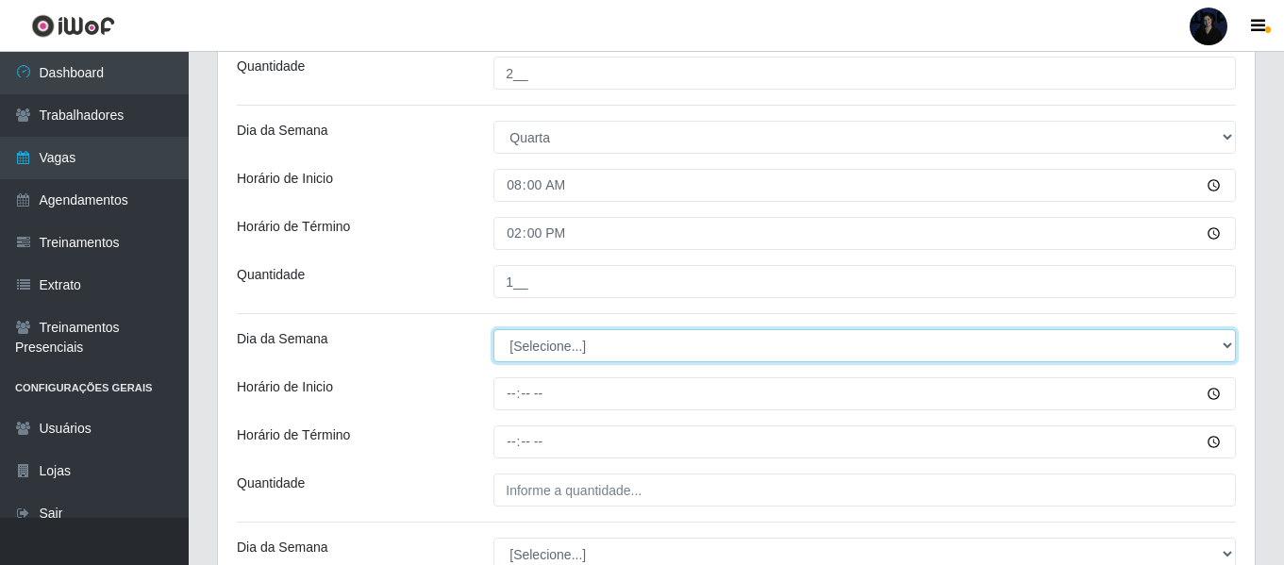
click at [516, 345] on select "[Selecione...] Segunda Terça Quarta Quinta Sexta Sábado Domingo" at bounding box center [864, 345] width 742 height 33
click at [493, 329] on select "[Selecione...] Segunda Terça Quarta Quinta Sexta Sábado Domingo" at bounding box center [864, 345] width 742 height 33
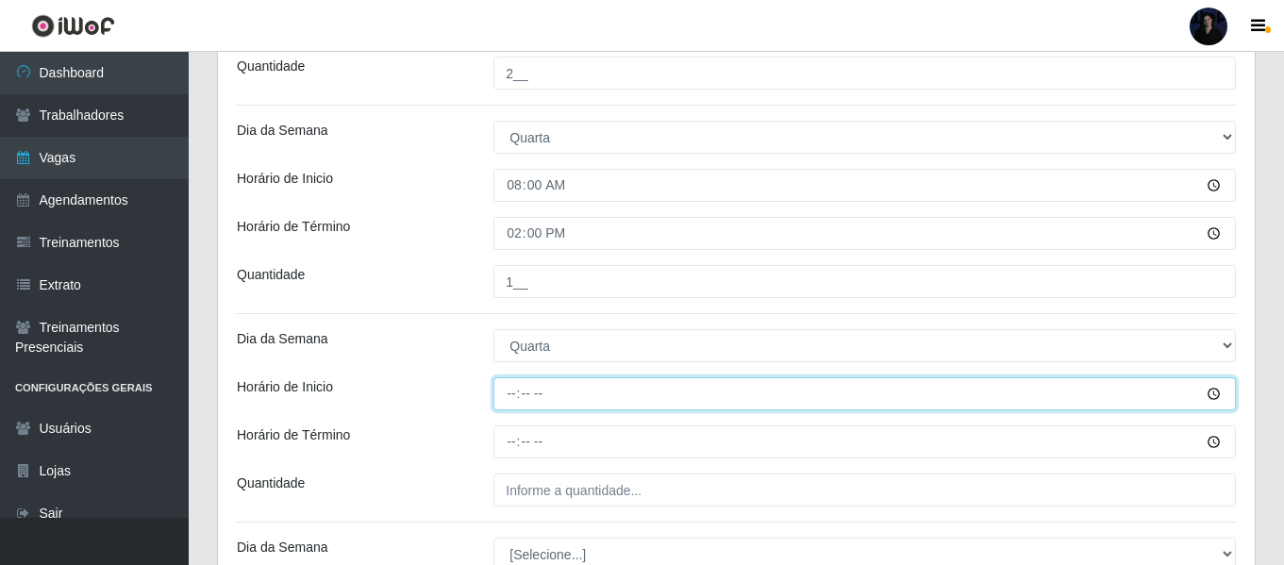
click at [507, 397] on input "Horário de Inicio" at bounding box center [864, 393] width 742 height 33
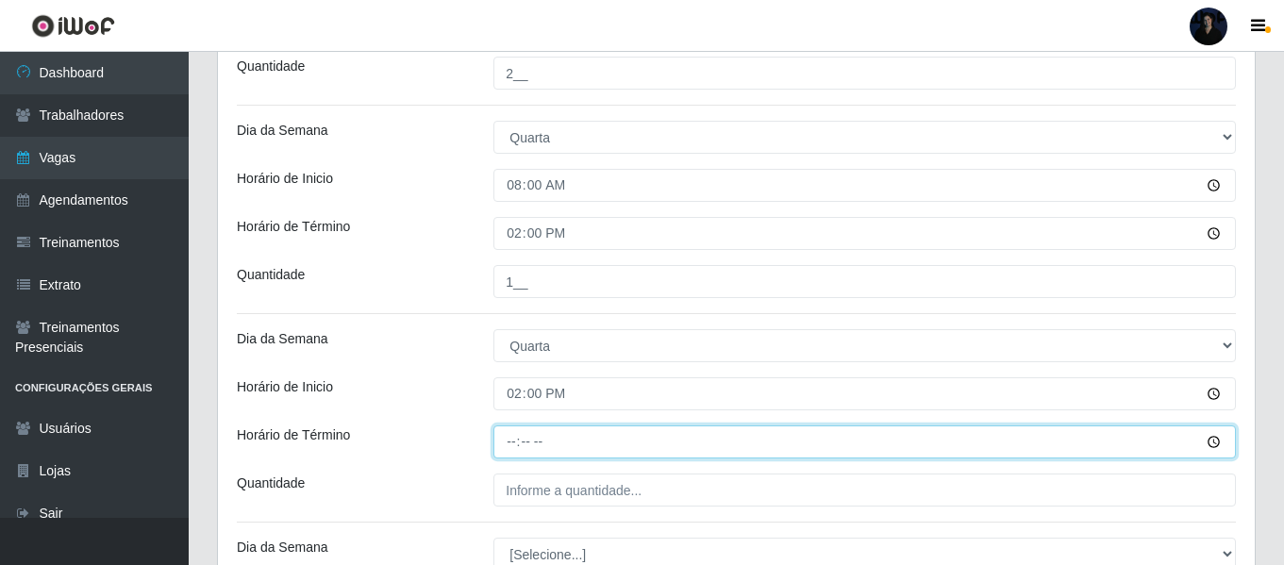
click at [511, 436] on input "Horário de Término" at bounding box center [864, 441] width 742 height 33
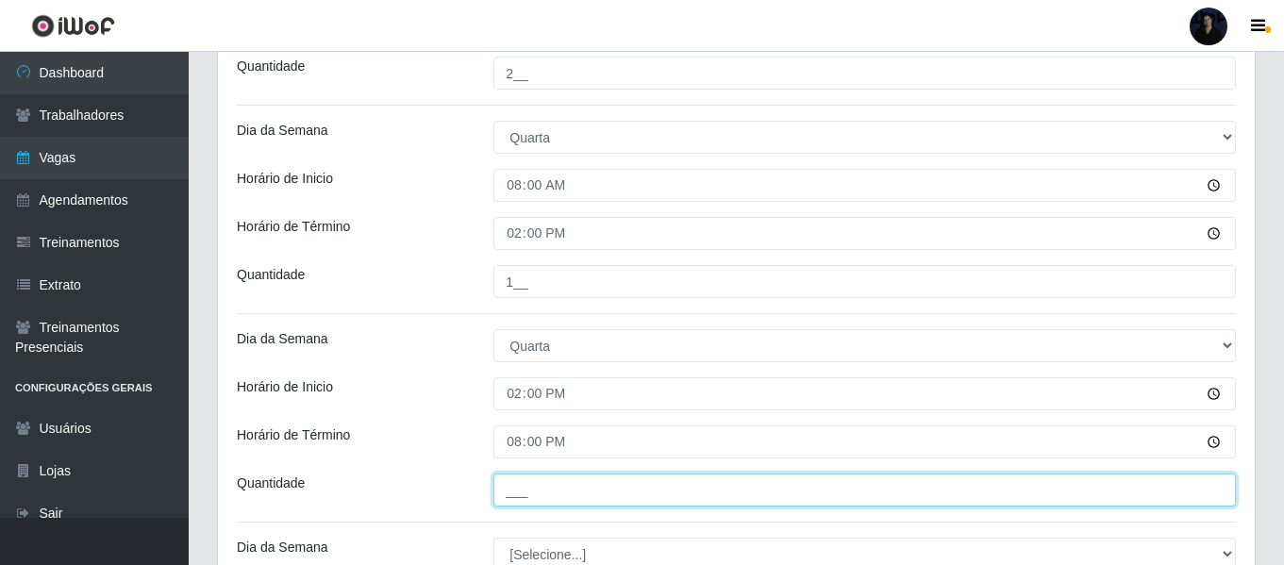
click at [511, 487] on input "___" at bounding box center [864, 490] width 742 height 33
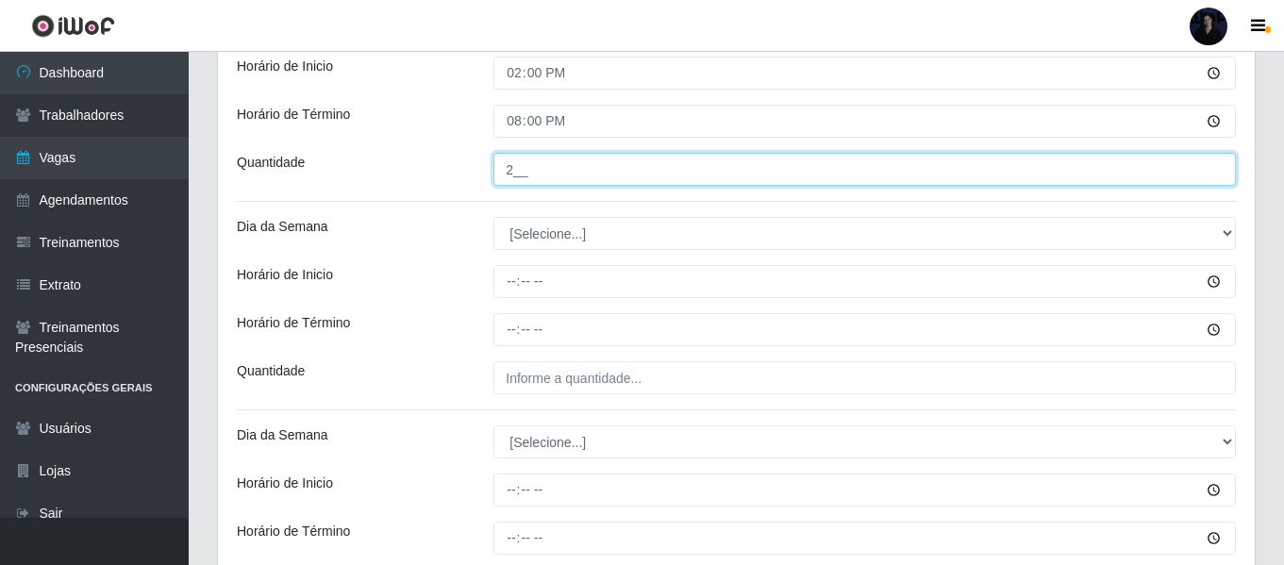
scroll to position [1684, 0]
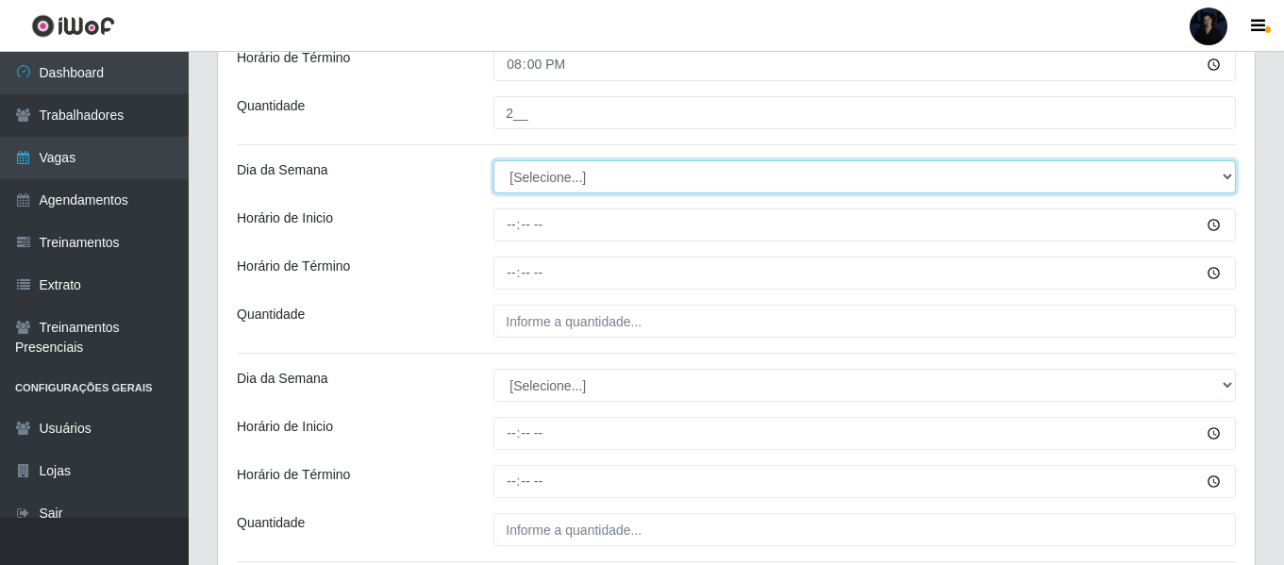
click at [532, 177] on select "[Selecione...] Segunda Terça Quarta Quinta Sexta Sábado Domingo" at bounding box center [864, 176] width 742 height 33
click at [493, 160] on select "[Selecione...] Segunda Terça Quarta Quinta Sexta Sábado Domingo" at bounding box center [864, 176] width 742 height 33
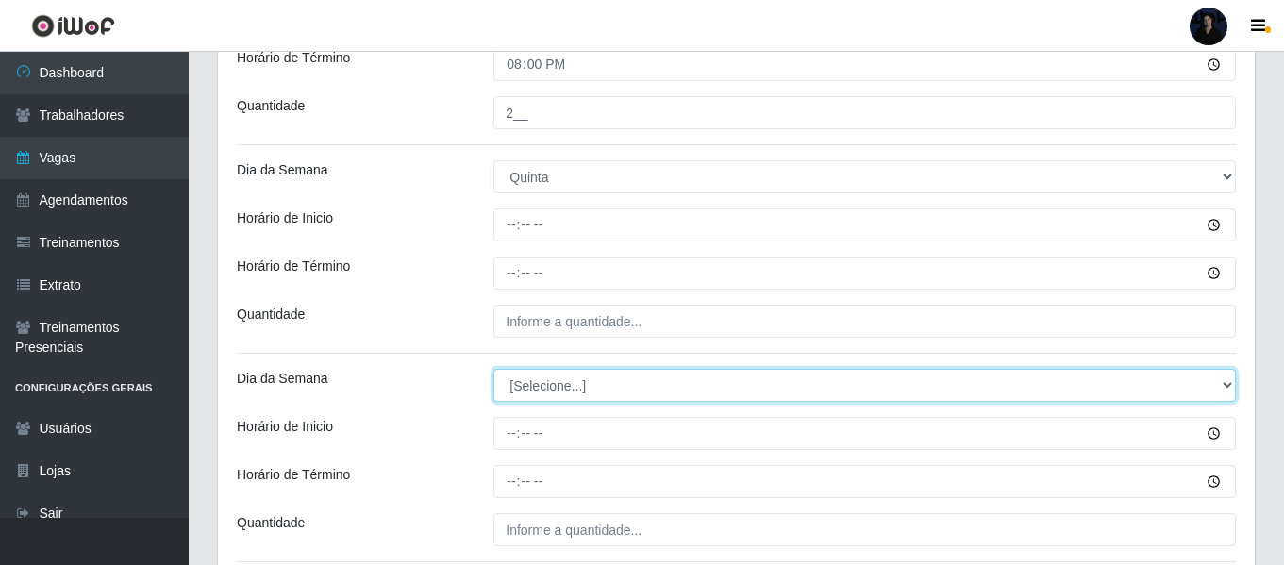
click at [529, 390] on select "[Selecione...] Segunda Terça Quarta Quinta Sexta Sábado Domingo" at bounding box center [864, 385] width 742 height 33
click at [493, 369] on select "[Selecione...] Segunda Terça Quarta Quinta Sexta Sábado Domingo" at bounding box center [864, 385] width 742 height 33
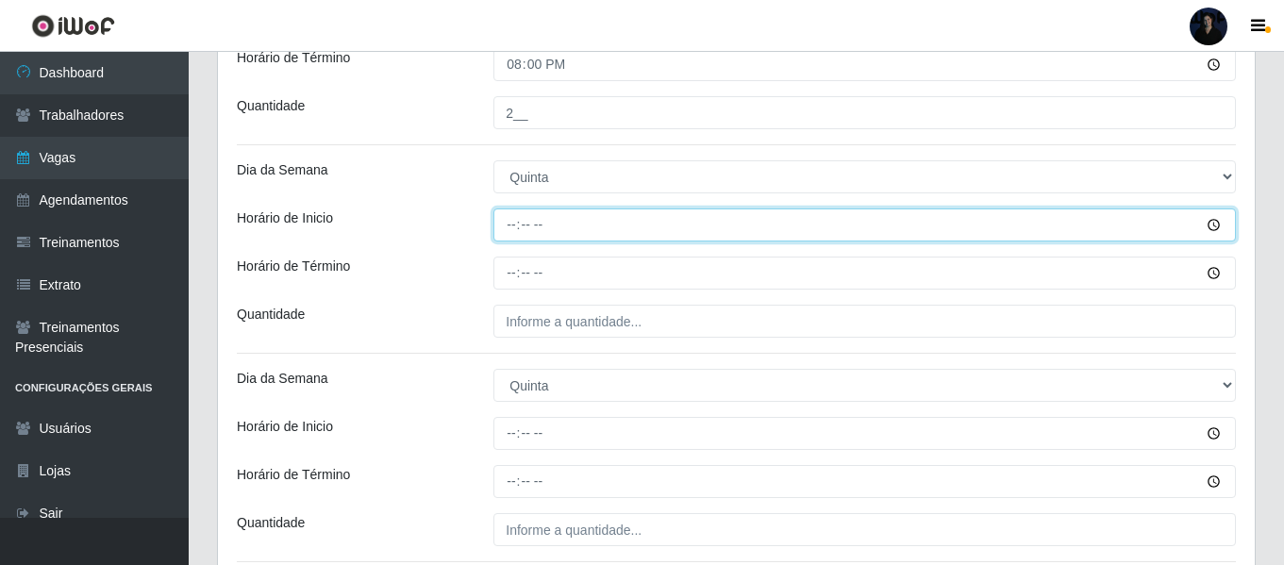
click at [514, 224] on input "Horário de Inicio" at bounding box center [864, 224] width 742 height 33
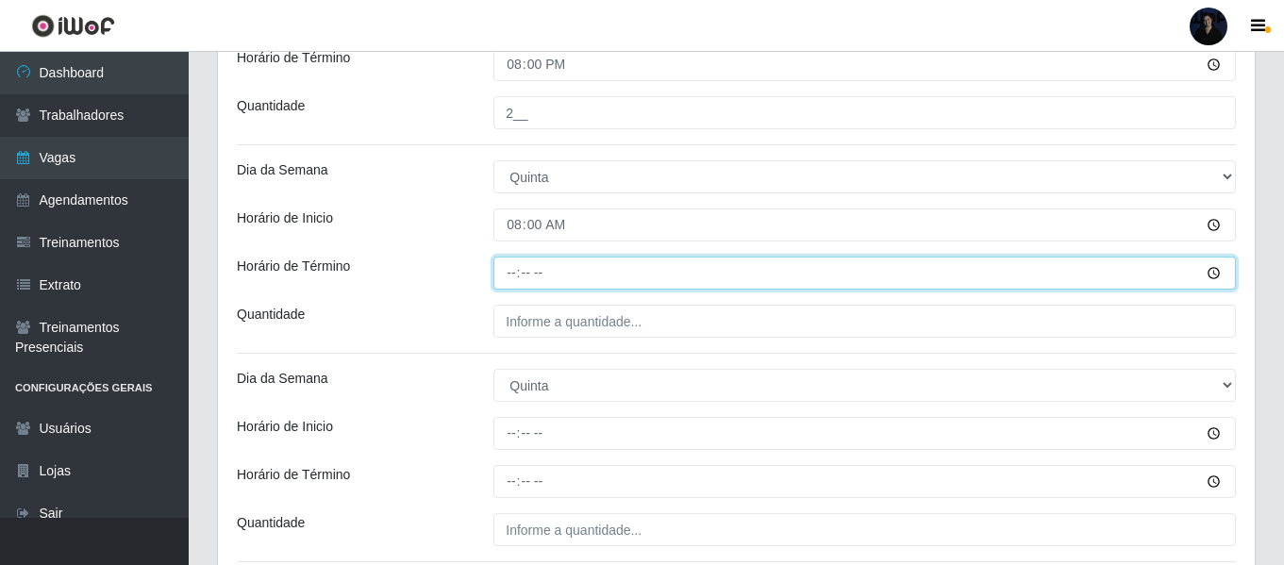
click at [513, 278] on input "Horário de Término" at bounding box center [864, 273] width 742 height 33
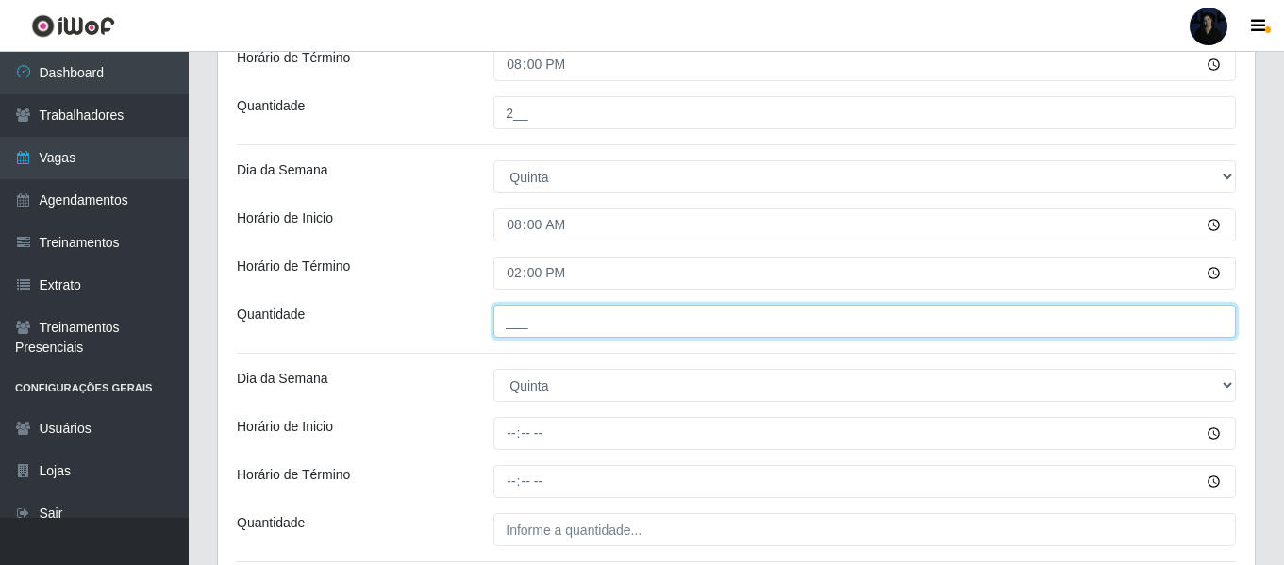
click at [512, 325] on input "___" at bounding box center [864, 321] width 742 height 33
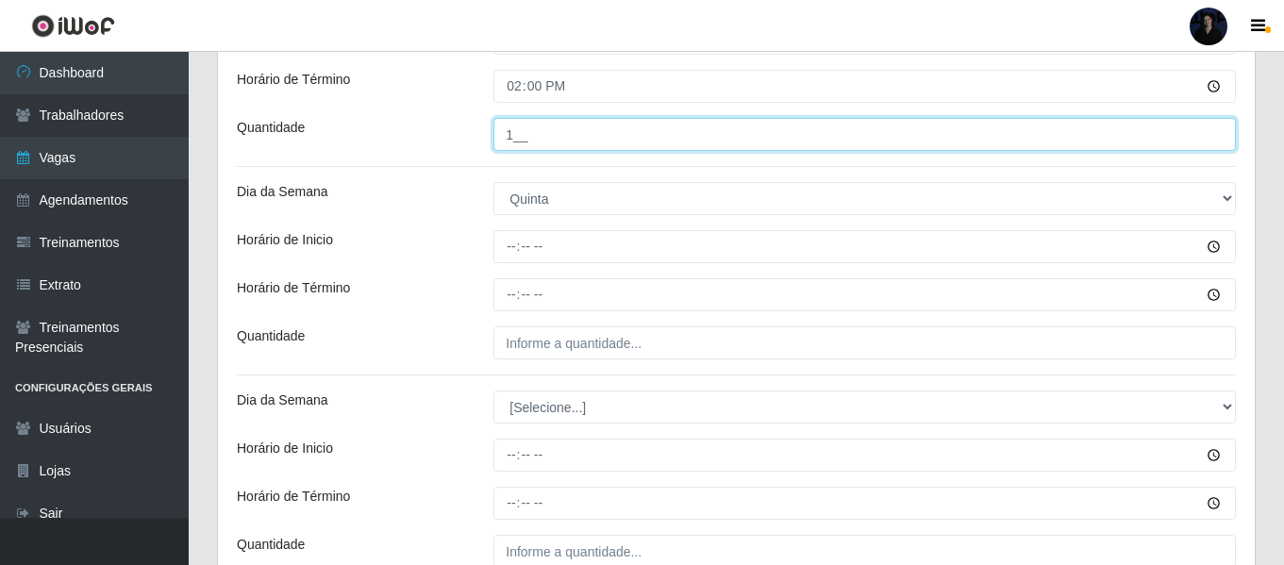
scroll to position [1872, 0]
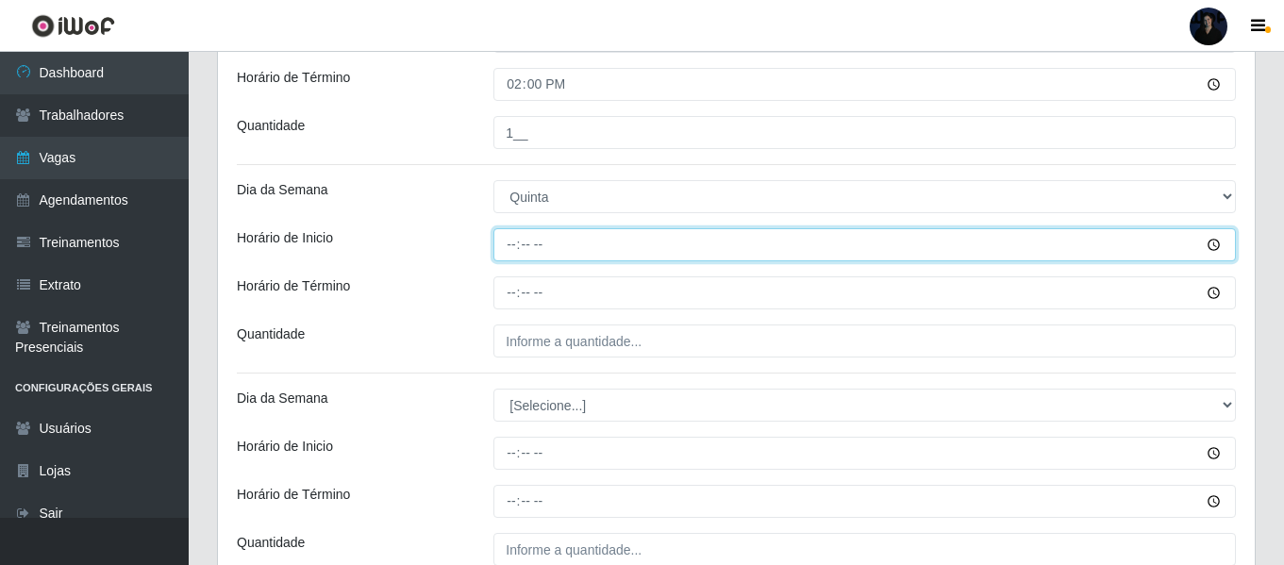
click at [508, 241] on input "Horário de Inicio" at bounding box center [864, 244] width 742 height 33
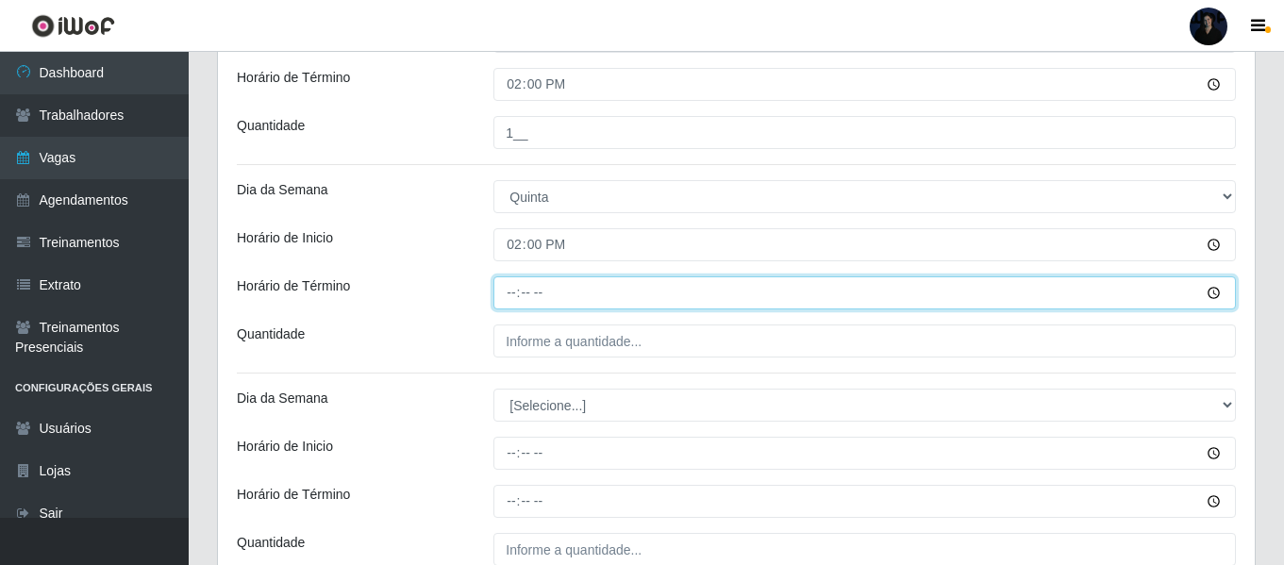
click at [509, 291] on input "Horário de Término" at bounding box center [864, 292] width 742 height 33
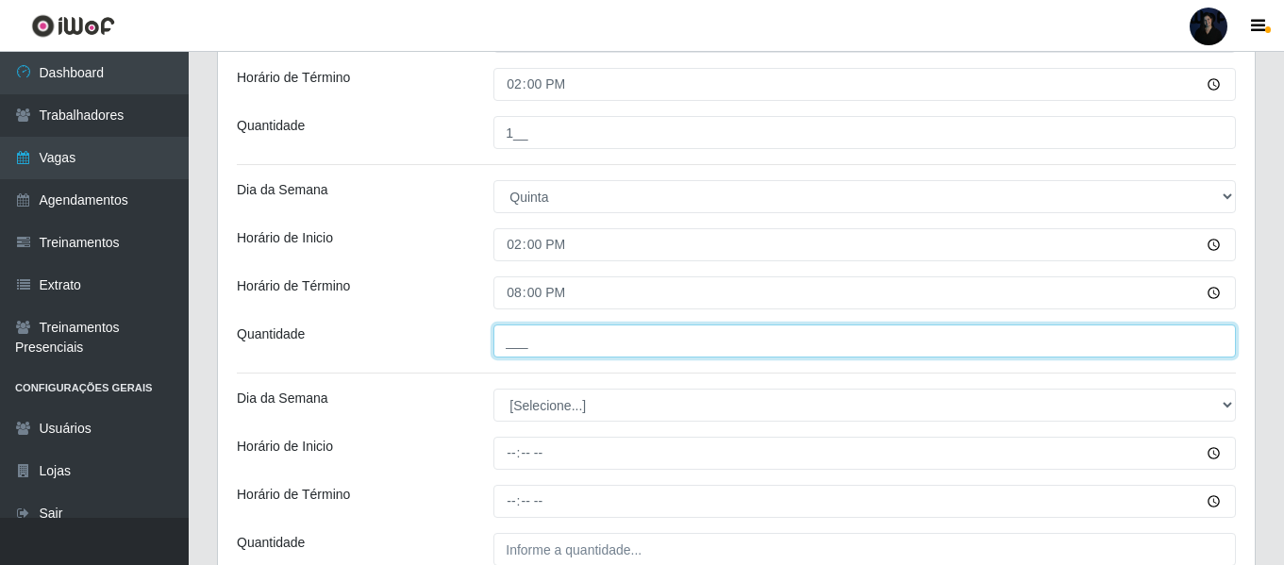
click at [507, 339] on input "___" at bounding box center [864, 340] width 742 height 33
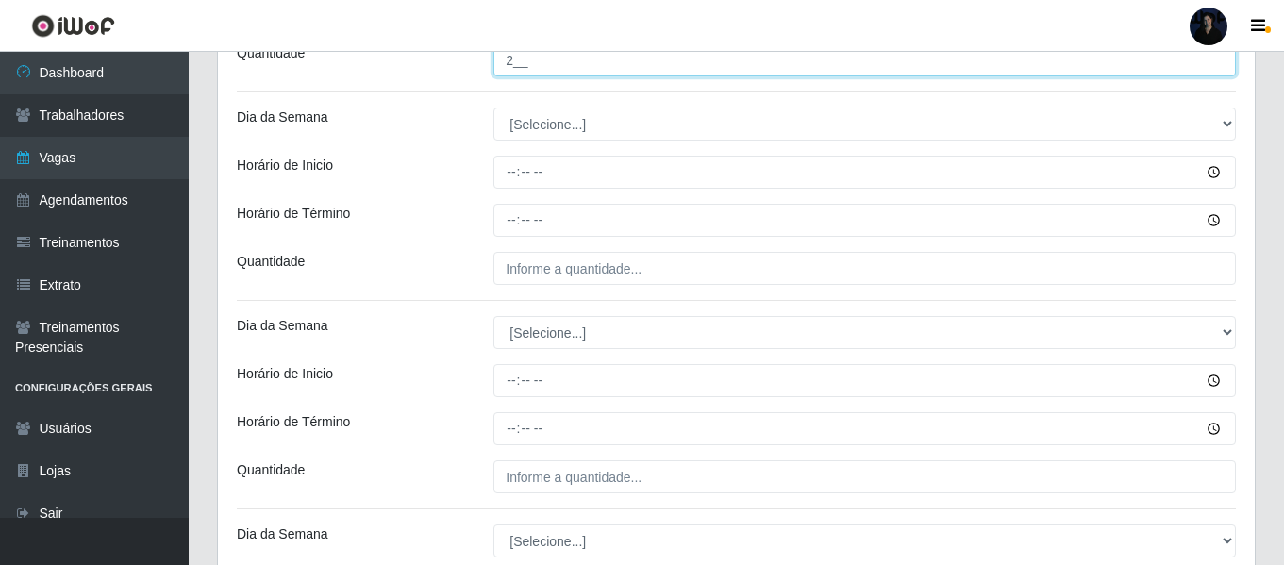
scroll to position [2155, 0]
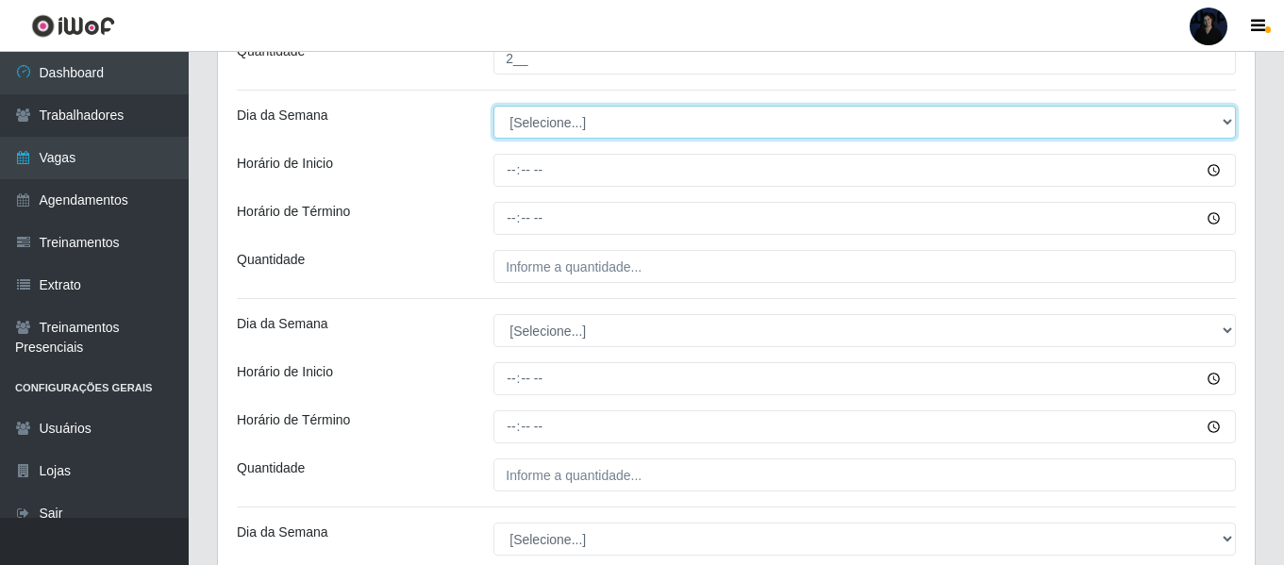
click at [533, 129] on select "[Selecione...] Segunda Terça Quarta Quinta Sexta Sábado Domingo" at bounding box center [864, 122] width 742 height 33
click at [493, 106] on select "[Selecione...] Segunda Terça Quarta Quinta Sexta Sábado Domingo" at bounding box center [864, 122] width 742 height 33
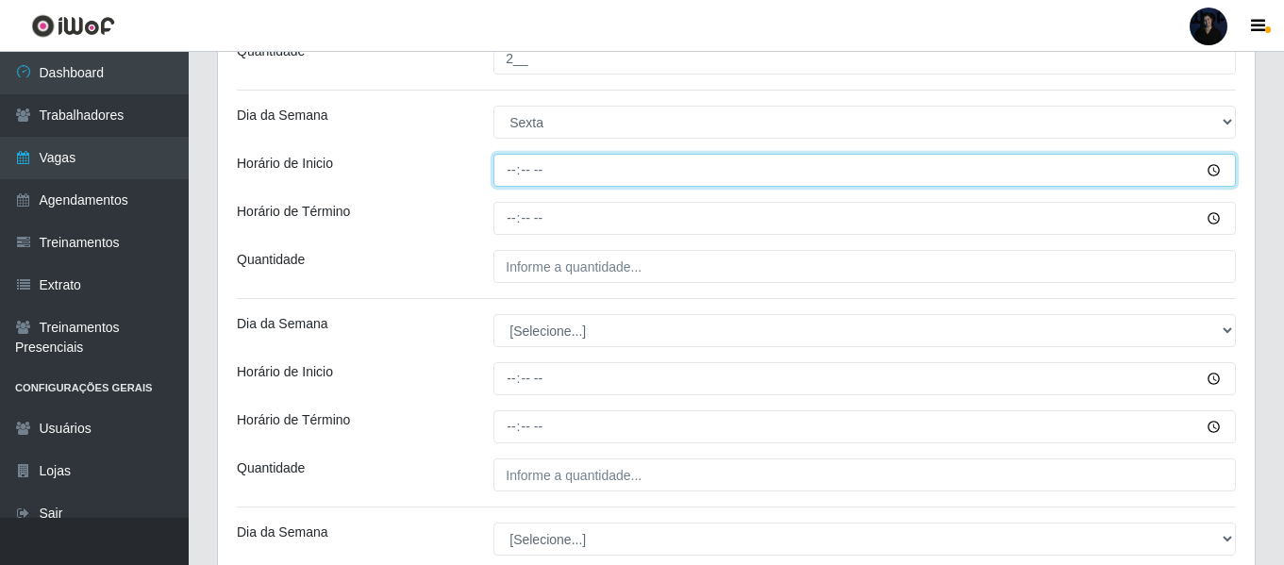
click at [511, 180] on input "Horário de Inicio" at bounding box center [864, 170] width 742 height 33
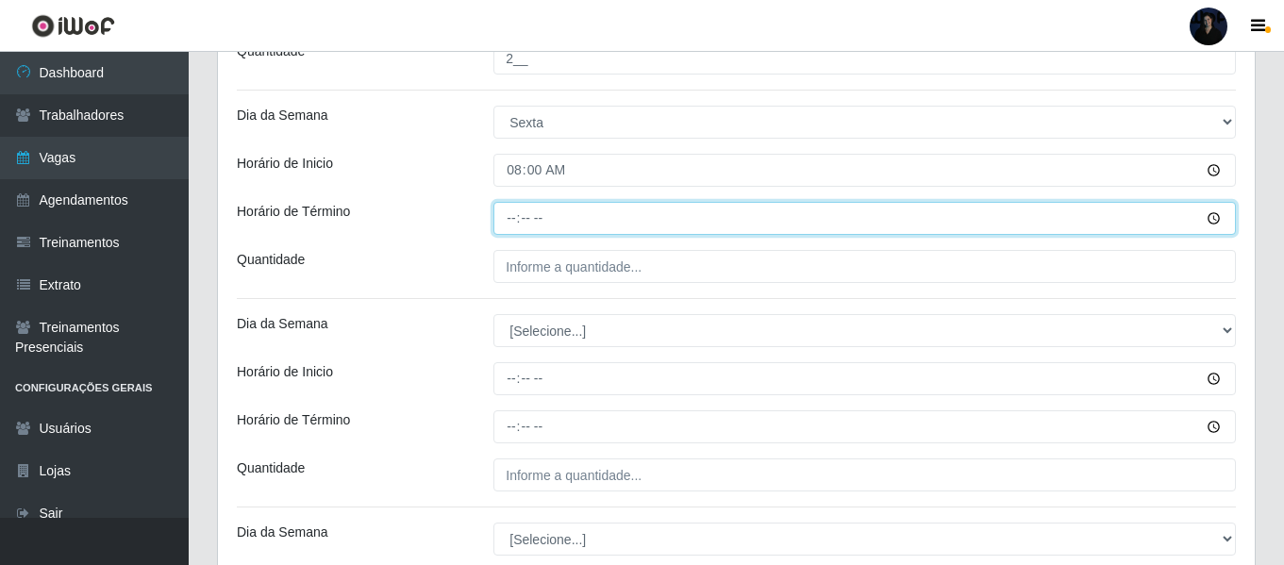
click at [509, 225] on input "Horário de Término" at bounding box center [864, 218] width 742 height 33
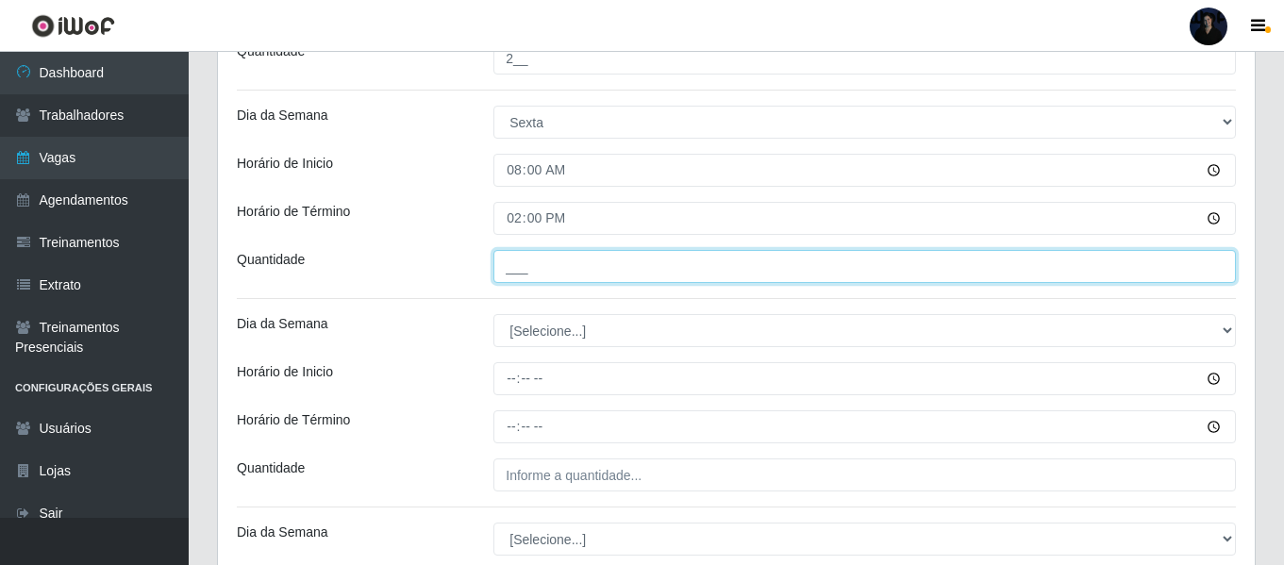
click at [510, 268] on input "___" at bounding box center [864, 266] width 742 height 33
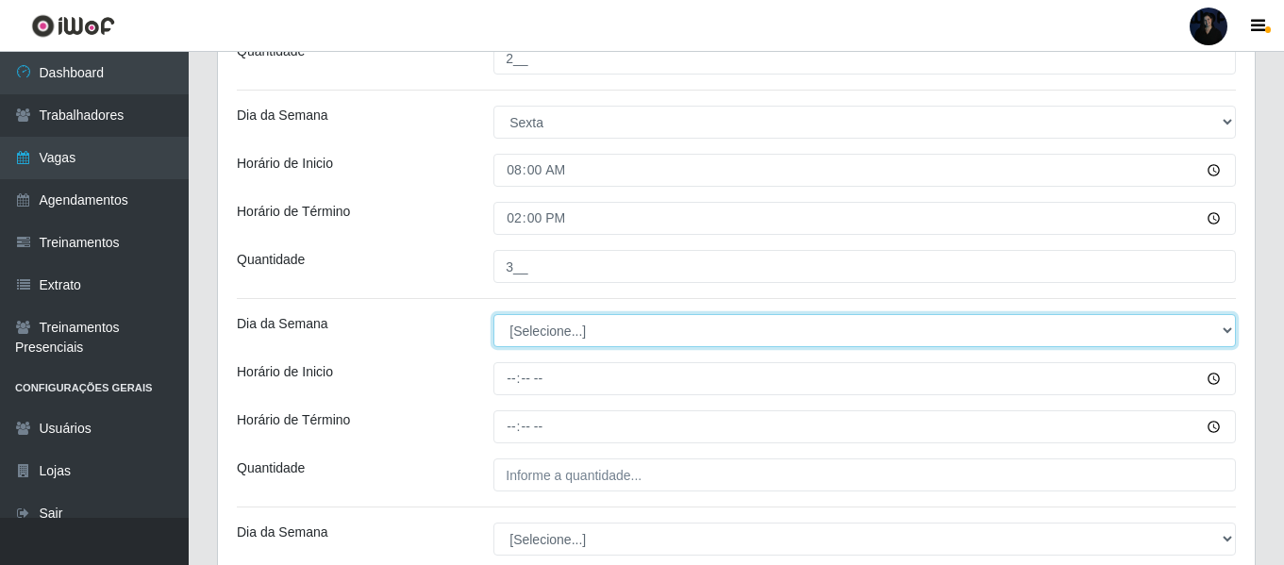
click at [533, 323] on select "[Selecione...] Segunda Terça Quarta Quinta Sexta Sábado Domingo" at bounding box center [864, 330] width 742 height 33
click at [493, 314] on select "[Selecione...] Segunda Terça Quarta Quinta Sexta Sábado Domingo" at bounding box center [864, 330] width 742 height 33
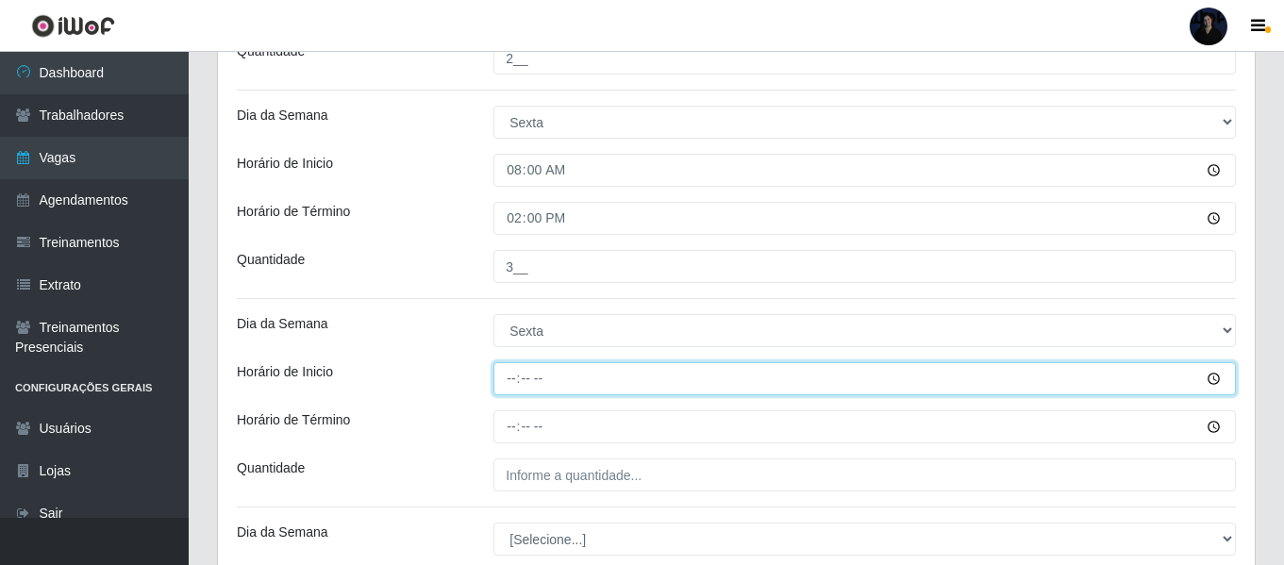
click at [512, 375] on input "Horário de Inicio" at bounding box center [864, 378] width 742 height 33
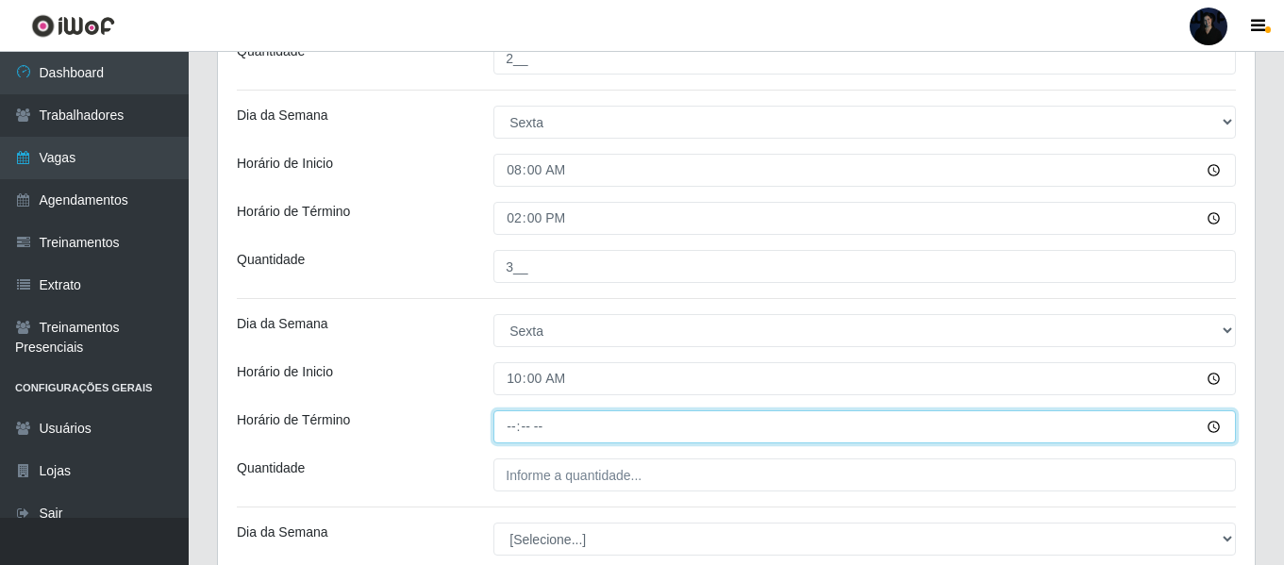
click at [513, 422] on input "Horário de Término" at bounding box center [864, 426] width 742 height 33
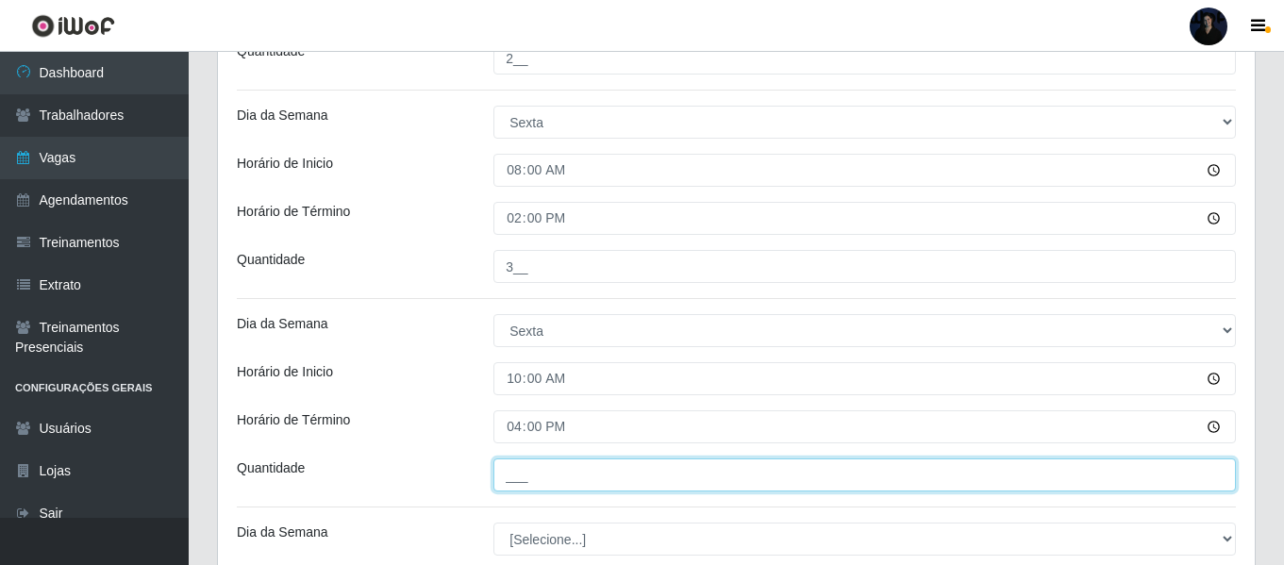
click at [513, 473] on input "___" at bounding box center [864, 474] width 742 height 33
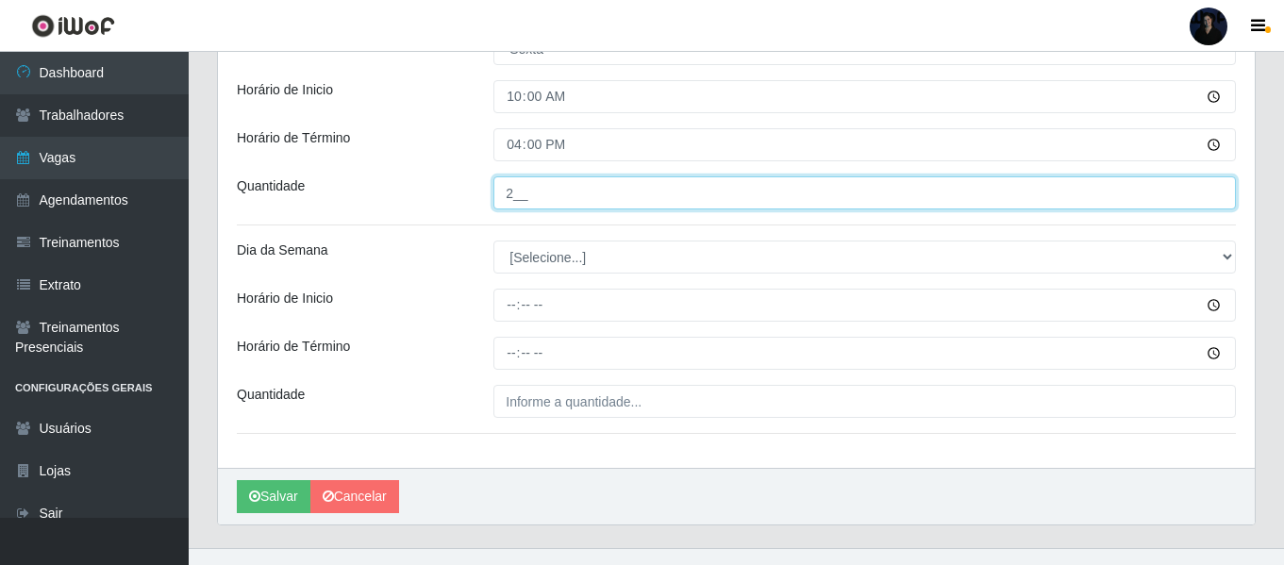
scroll to position [2438, 0]
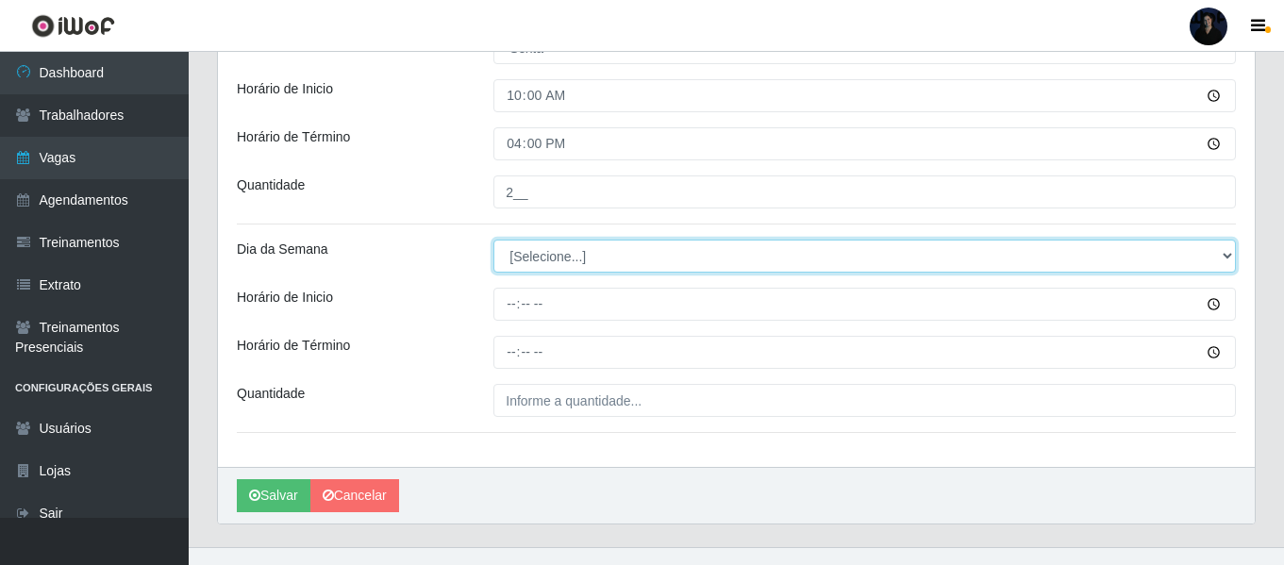
click at [536, 252] on select "[Selecione...] Segunda Terça Quarta Quinta Sexta Sábado Domingo" at bounding box center [864, 256] width 742 height 33
click at [493, 240] on select "[Selecione...] Segunda Terça Quarta Quinta Sexta Sábado Domingo" at bounding box center [864, 256] width 742 height 33
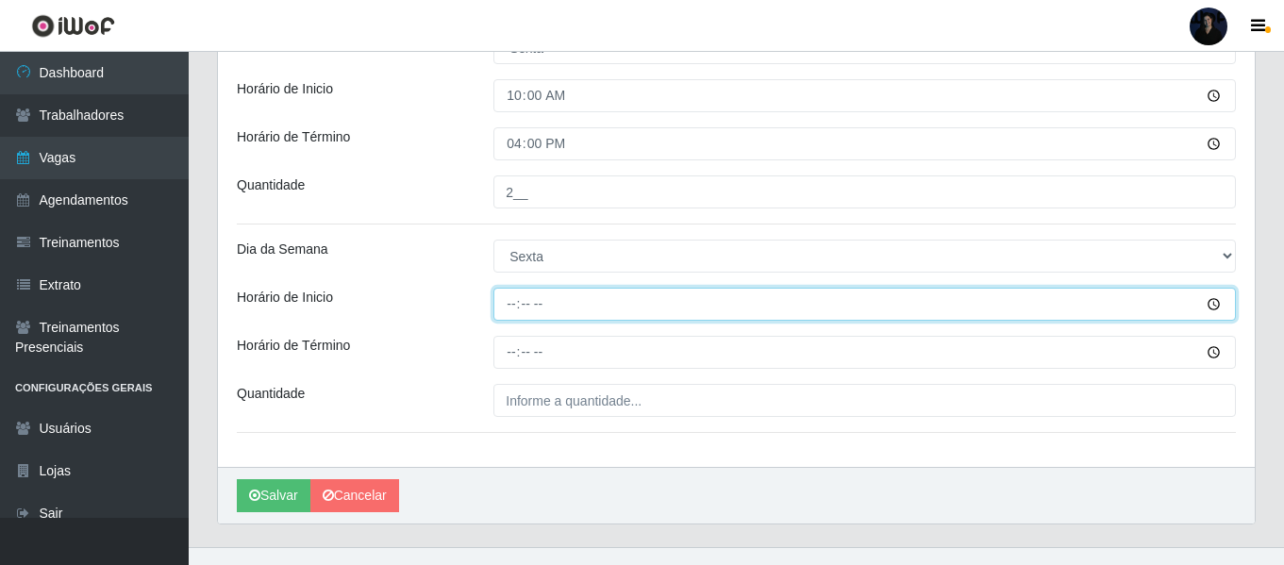
click at [507, 303] on input "Horário de Inicio" at bounding box center [864, 304] width 742 height 33
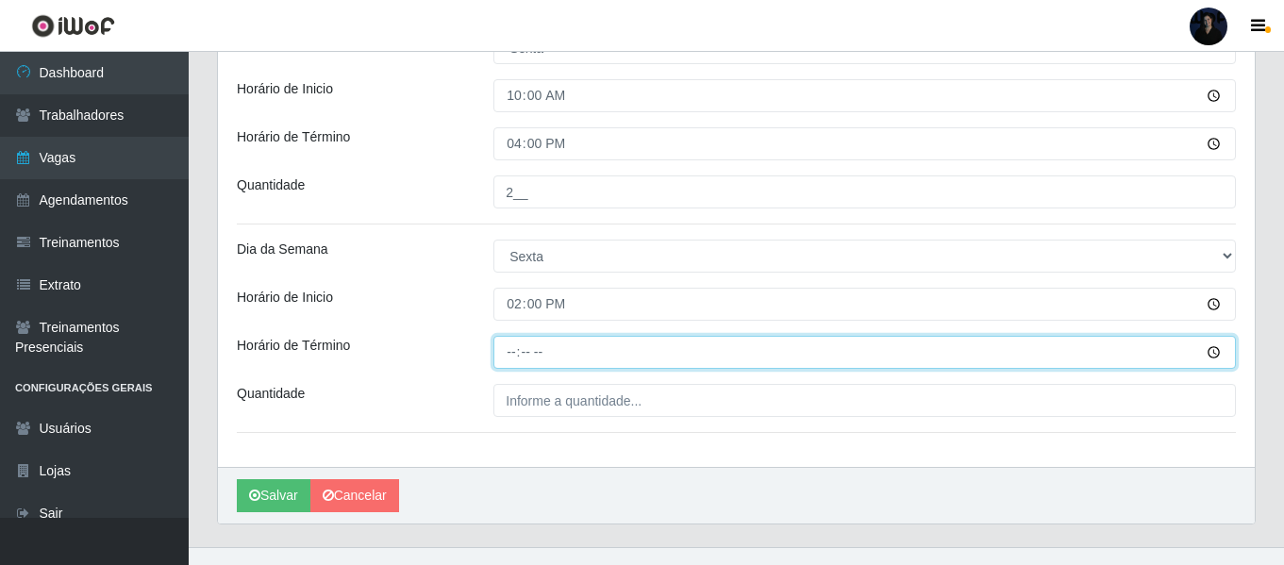
click at [513, 354] on input "Horário de Término" at bounding box center [864, 352] width 742 height 33
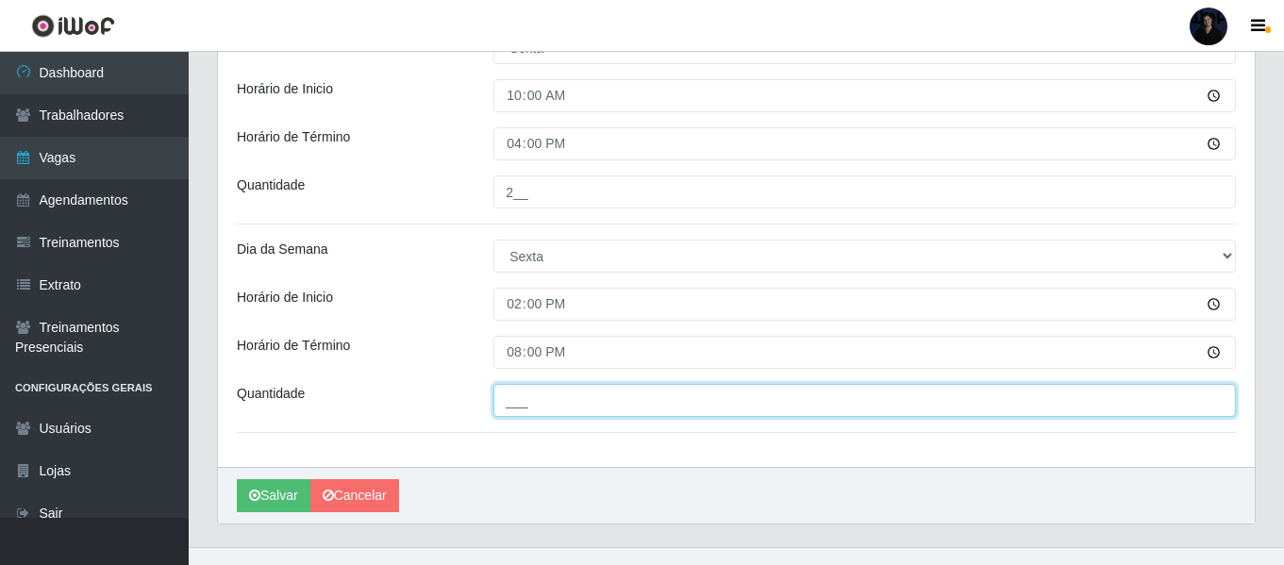
click at [505, 400] on input "___" at bounding box center [864, 400] width 742 height 33
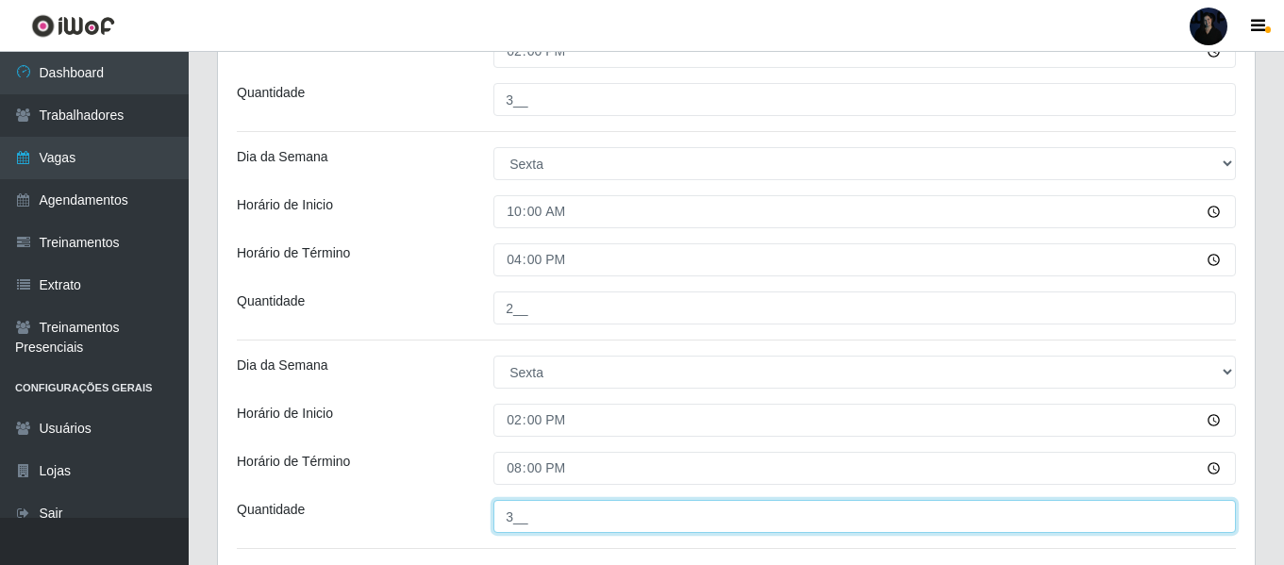
scroll to position [2468, 0]
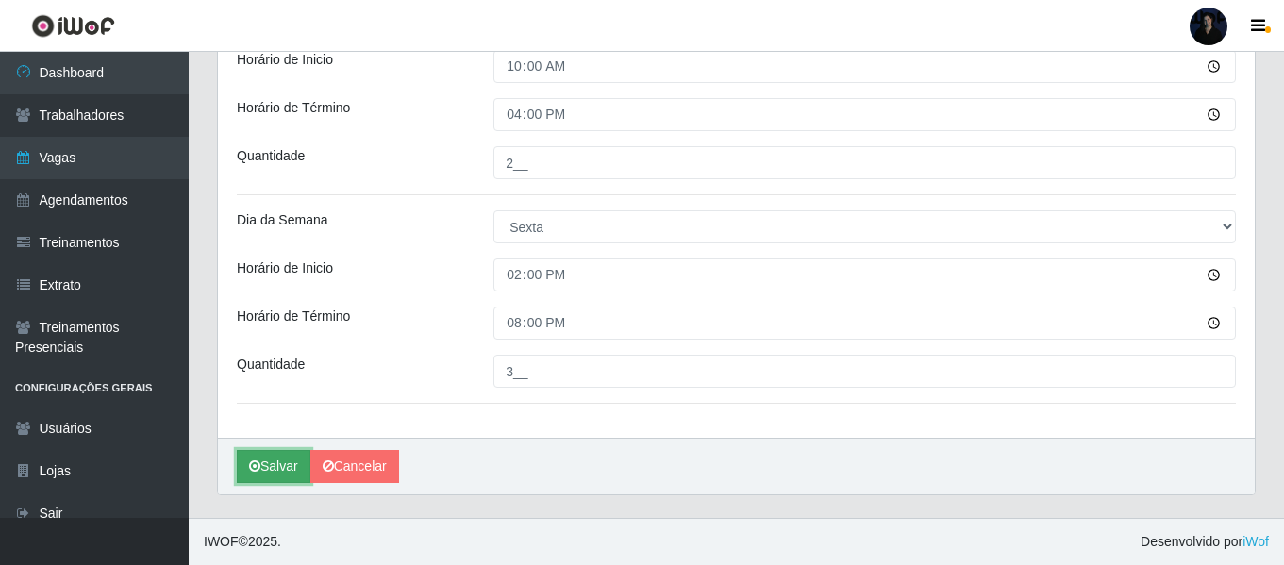
click at [264, 463] on button "Salvar" at bounding box center [274, 466] width 74 height 33
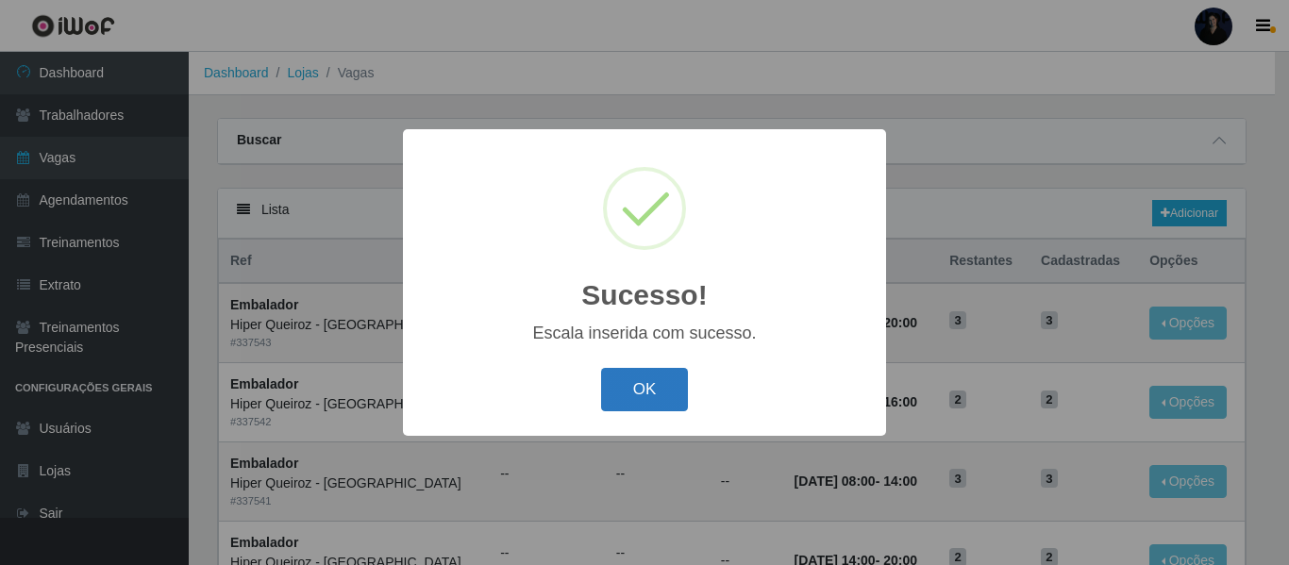
click at [644, 399] on button "OK" at bounding box center [645, 390] width 88 height 44
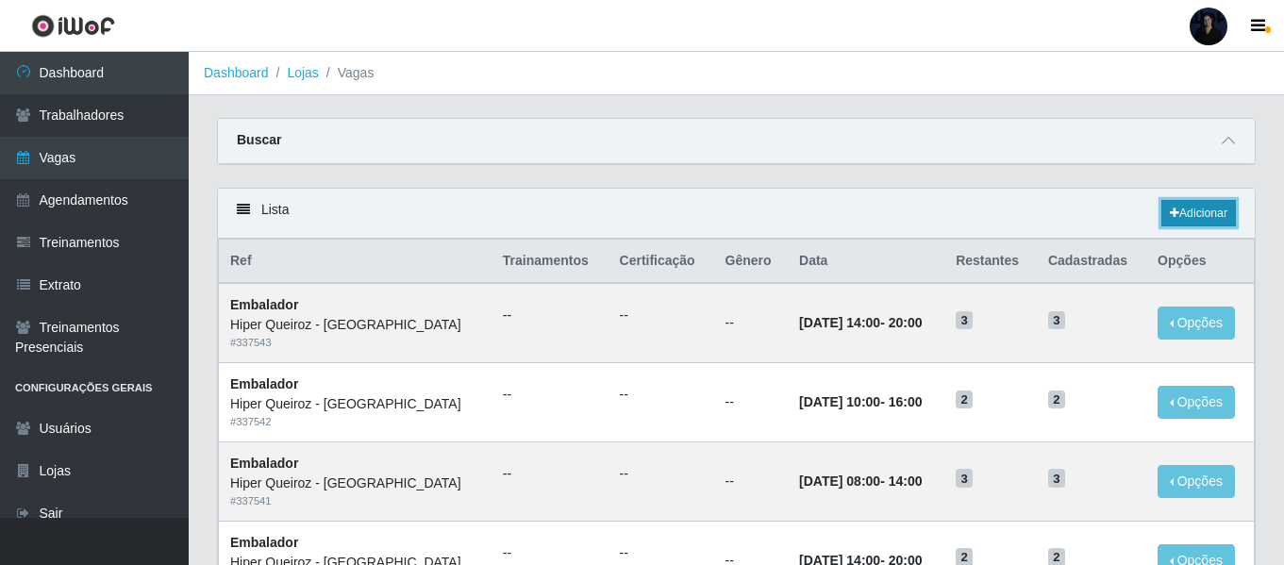
click at [1175, 210] on link "Adicionar" at bounding box center [1198, 213] width 75 height 26
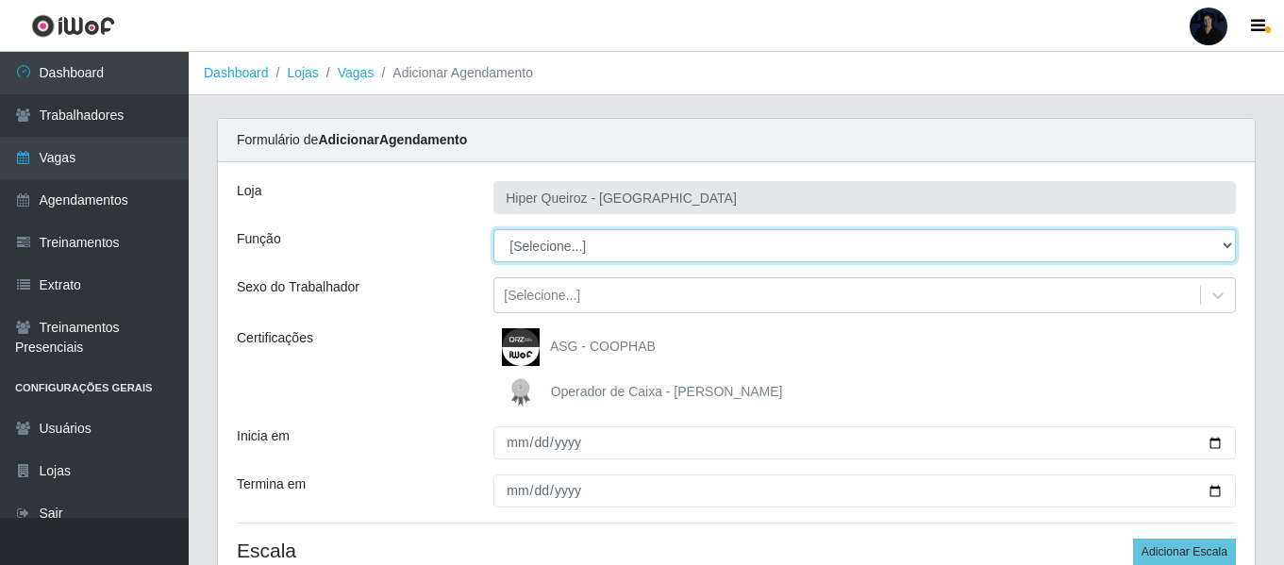
click at [537, 243] on select "[Selecione...] Embalador Embalador + Embalador ++" at bounding box center [864, 245] width 742 height 33
click at [493, 229] on select "[Selecione...] Embalador Embalador + Embalador ++" at bounding box center [864, 245] width 742 height 33
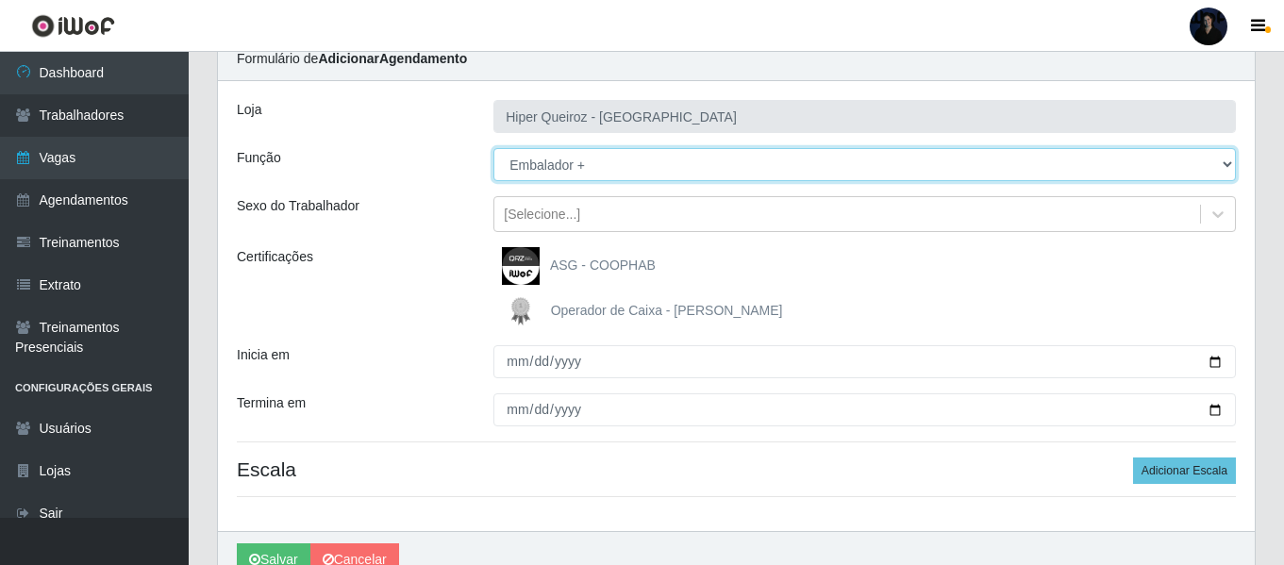
scroll to position [80, 0]
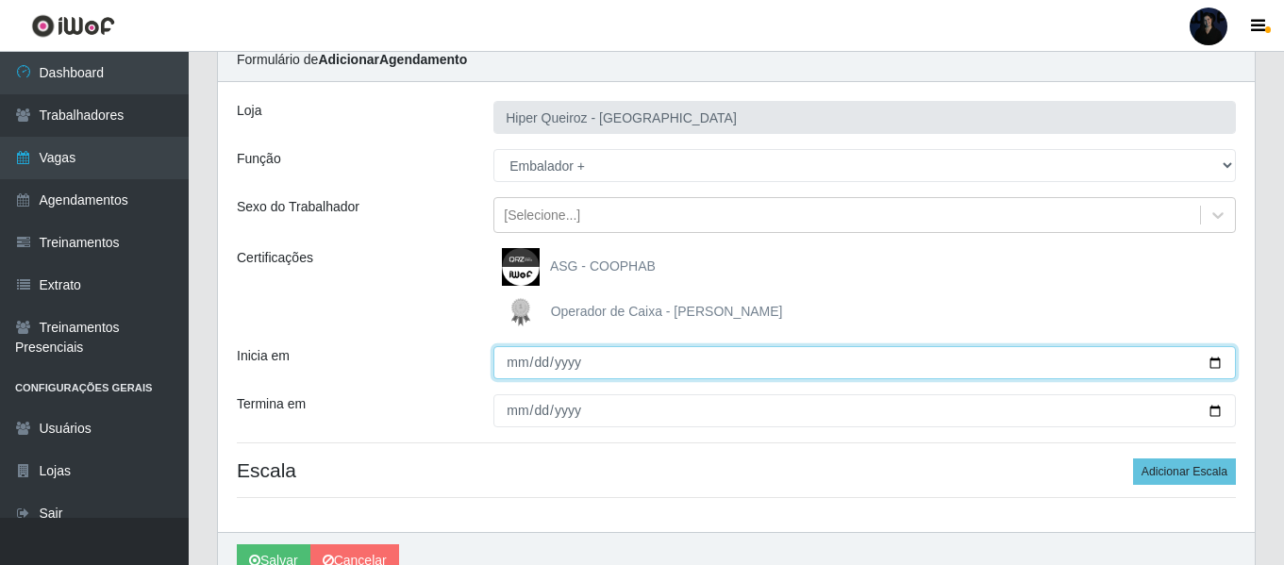
click at [1214, 364] on input "Inicia em" at bounding box center [864, 362] width 742 height 33
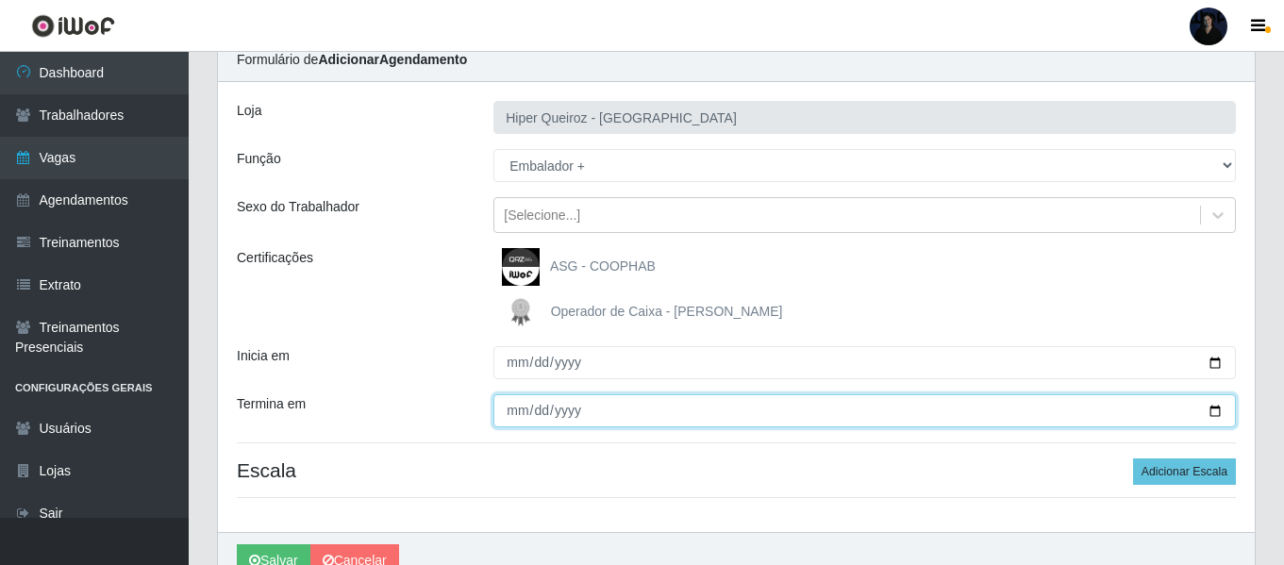
click at [1213, 411] on input "Termina em" at bounding box center [864, 410] width 742 height 33
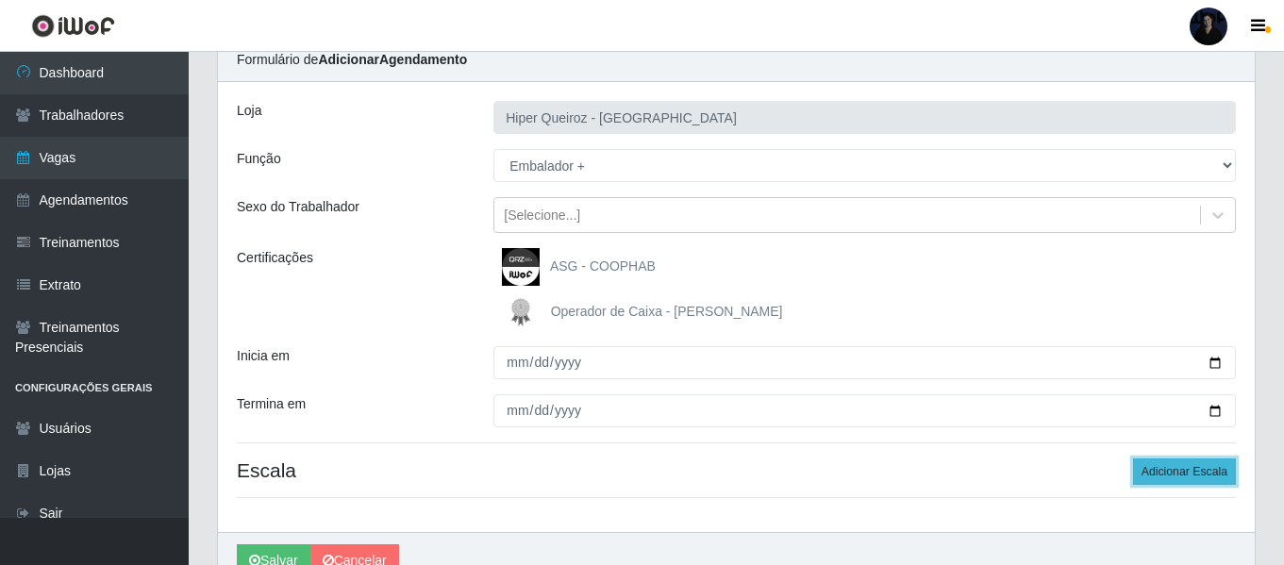
click at [1156, 469] on button "Adicionar Escala" at bounding box center [1184, 471] width 103 height 26
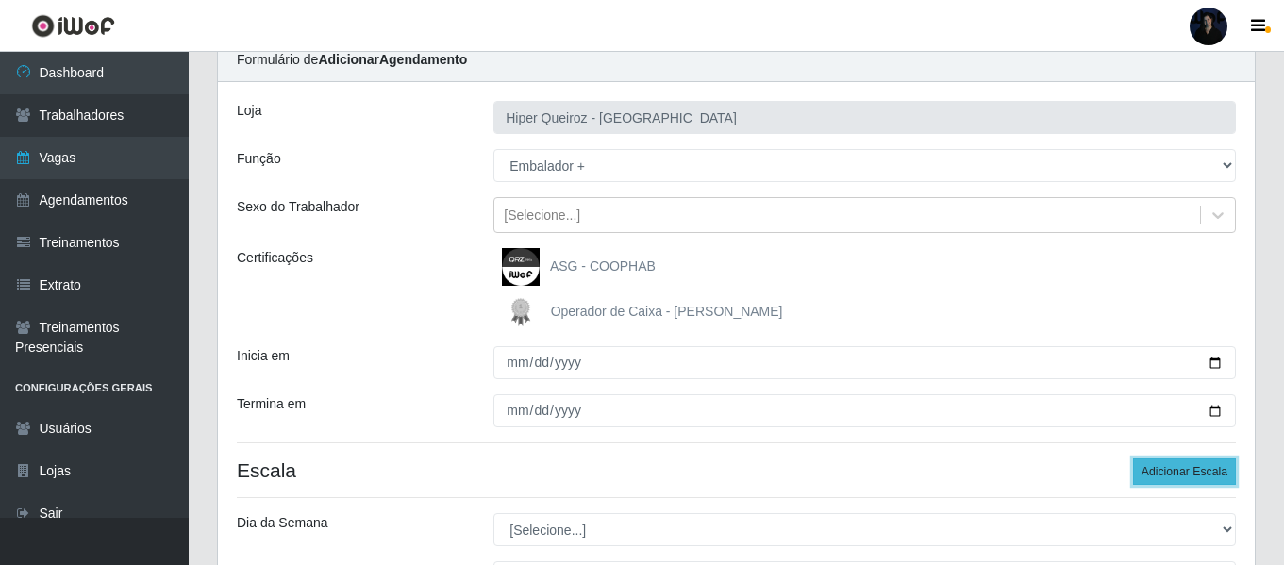
click at [1156, 469] on button "Adicionar Escala" at bounding box center [1184, 471] width 103 height 26
click at [1156, 468] on button "Adicionar Escala" at bounding box center [1184, 471] width 103 height 26
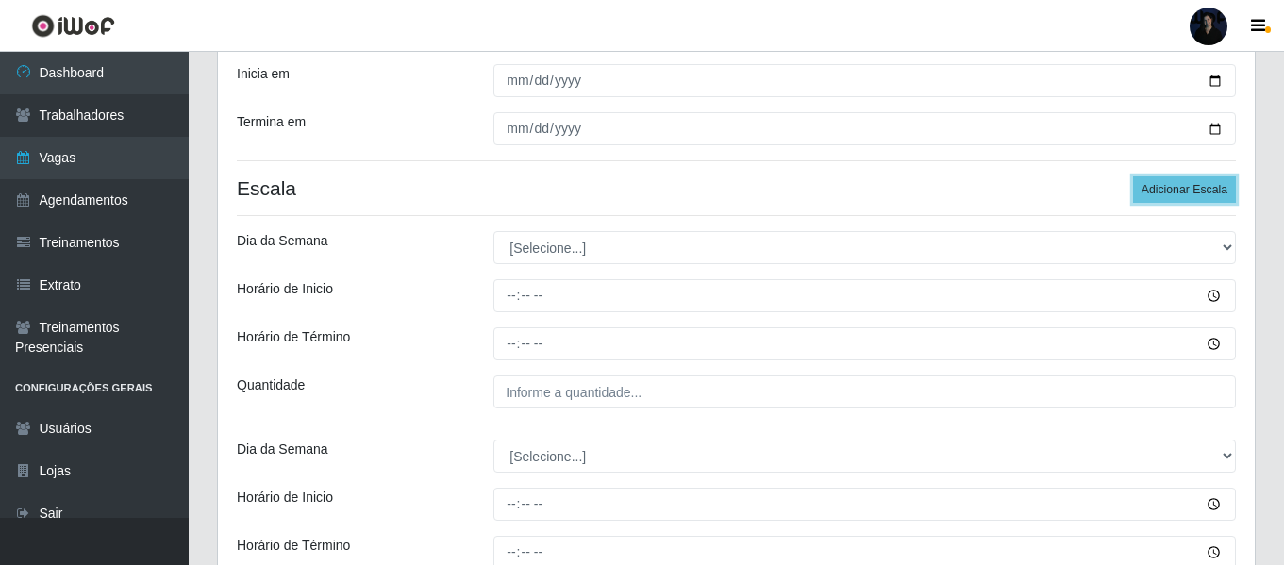
scroll to position [363, 0]
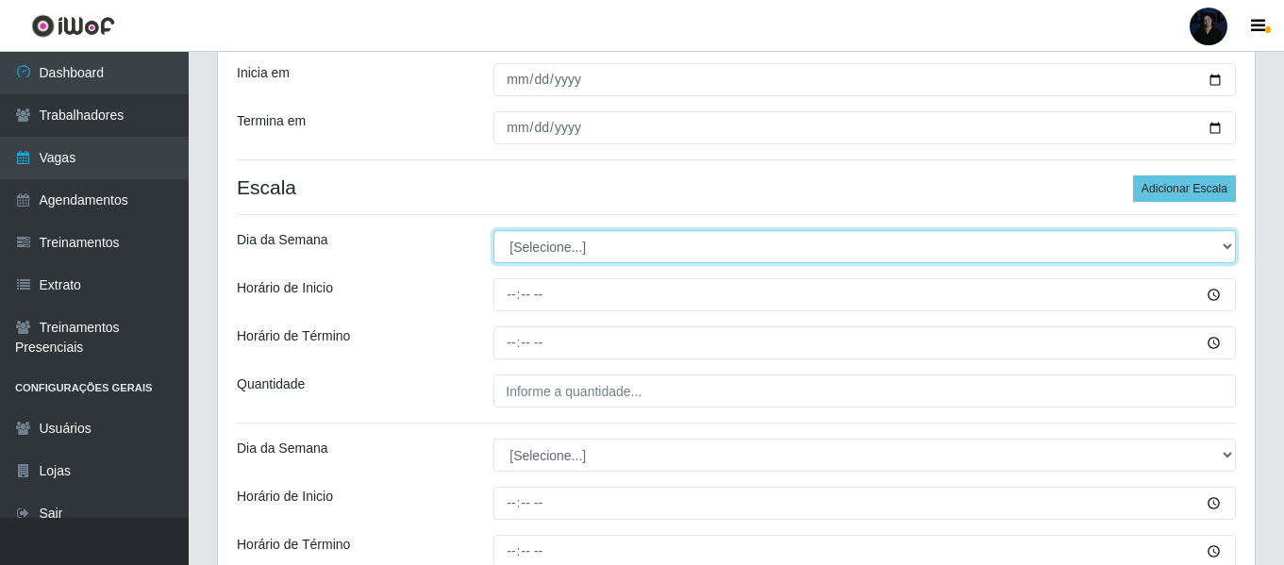
click at [546, 254] on select "[Selecione...] Segunda Terça Quarta Quinta Sexta Sábado Domingo" at bounding box center [864, 246] width 742 height 33
click at [493, 230] on select "[Selecione...] Segunda Terça Quarta Quinta Sexta Sábado Domingo" at bounding box center [864, 246] width 742 height 33
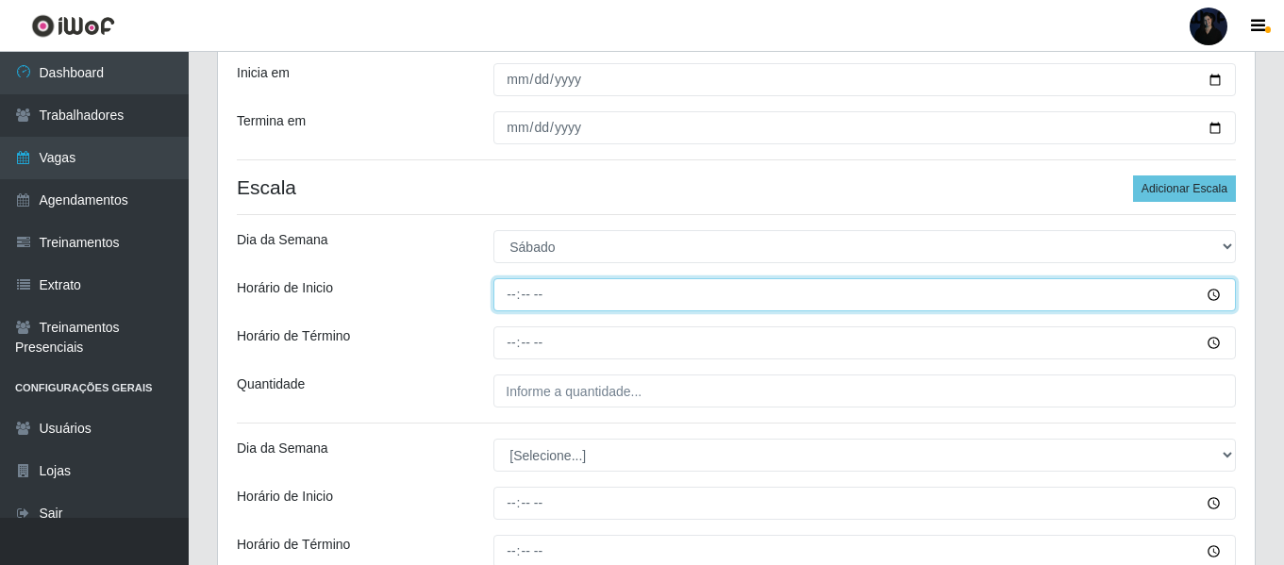
click at [501, 287] on input "Horário de Inicio" at bounding box center [864, 294] width 742 height 33
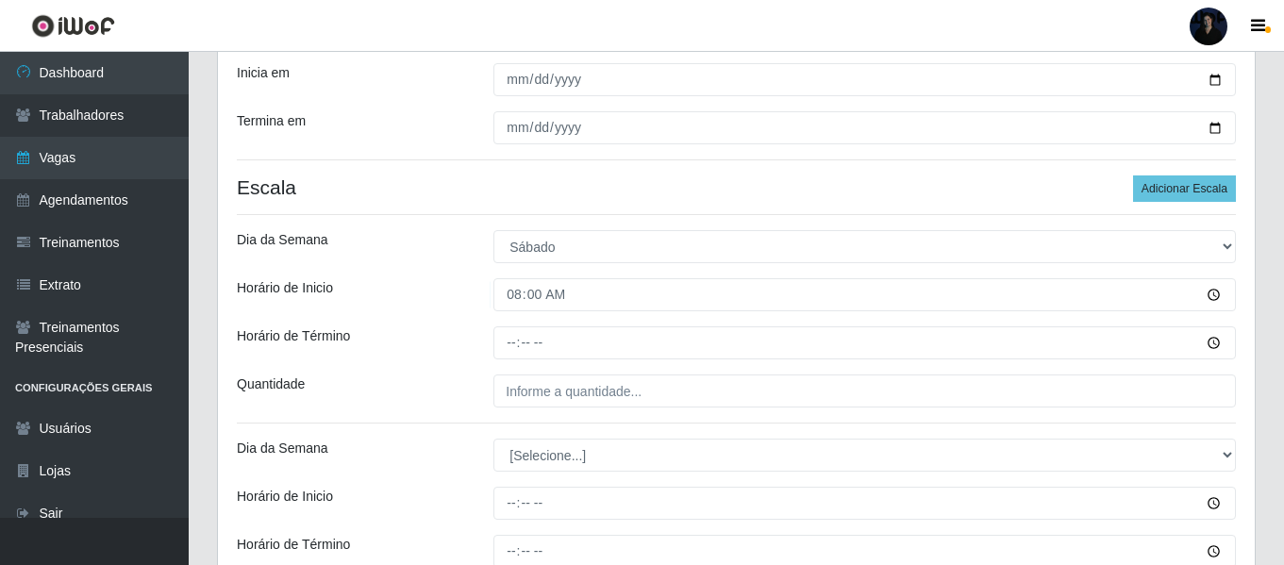
click at [505, 360] on div "Loja Hiper Queiroz - [GEOGRAPHIC_DATA] Função [Selecione...] Embalador Embalado…" at bounding box center [736, 441] width 1037 height 1284
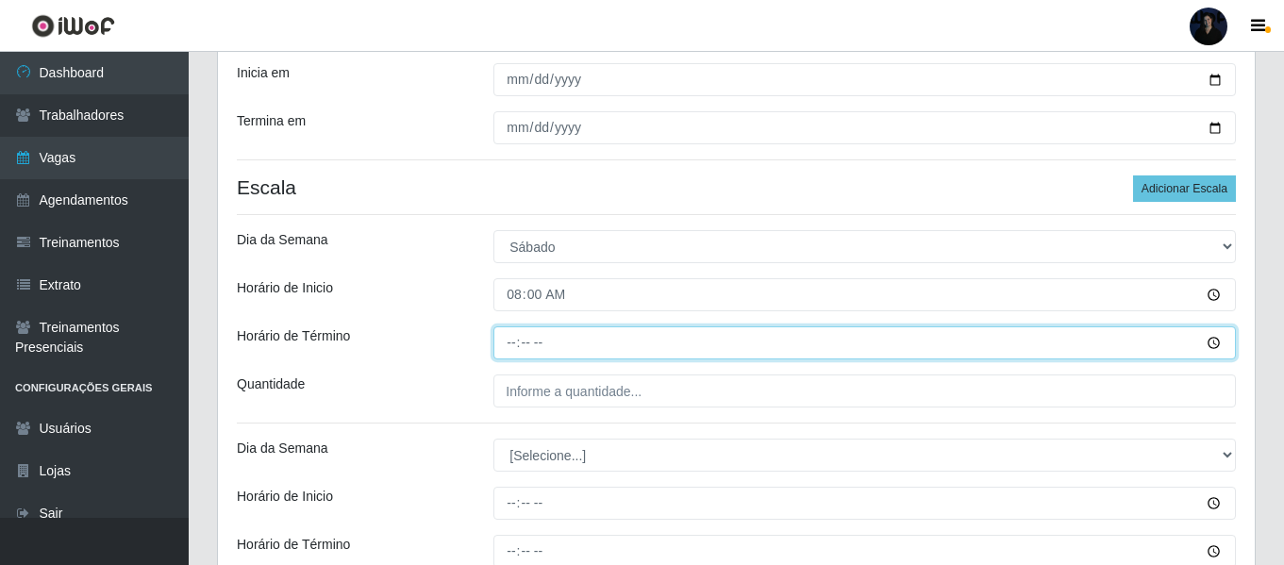
click at [505, 347] on input "Horário de Término" at bounding box center [864, 342] width 742 height 33
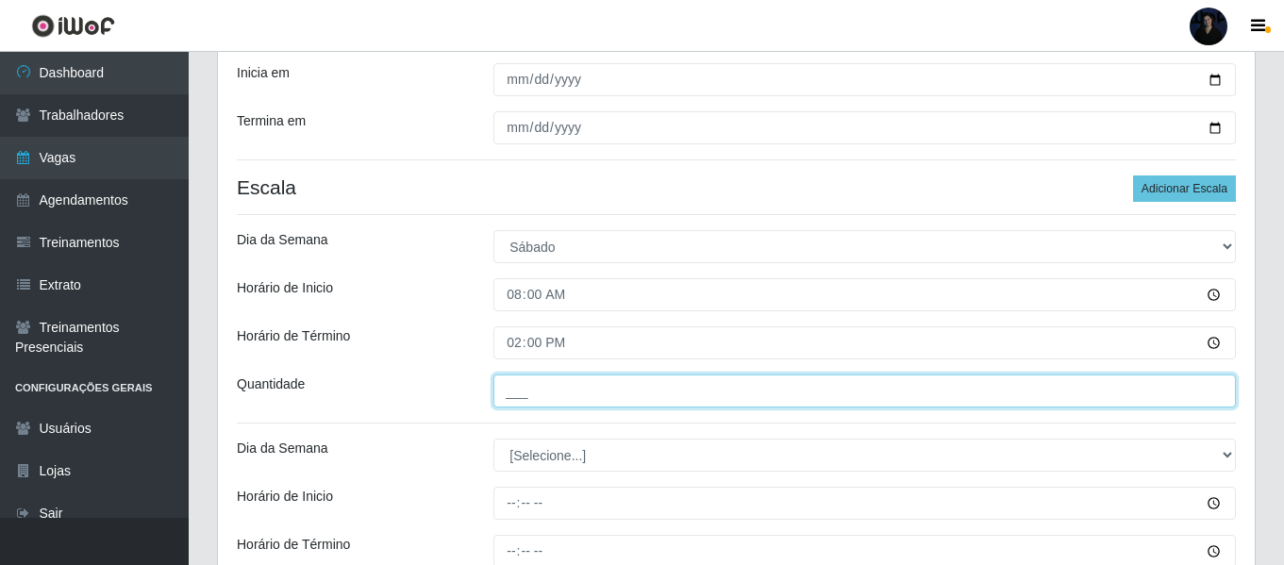
click at [506, 396] on input "___" at bounding box center [864, 390] width 742 height 33
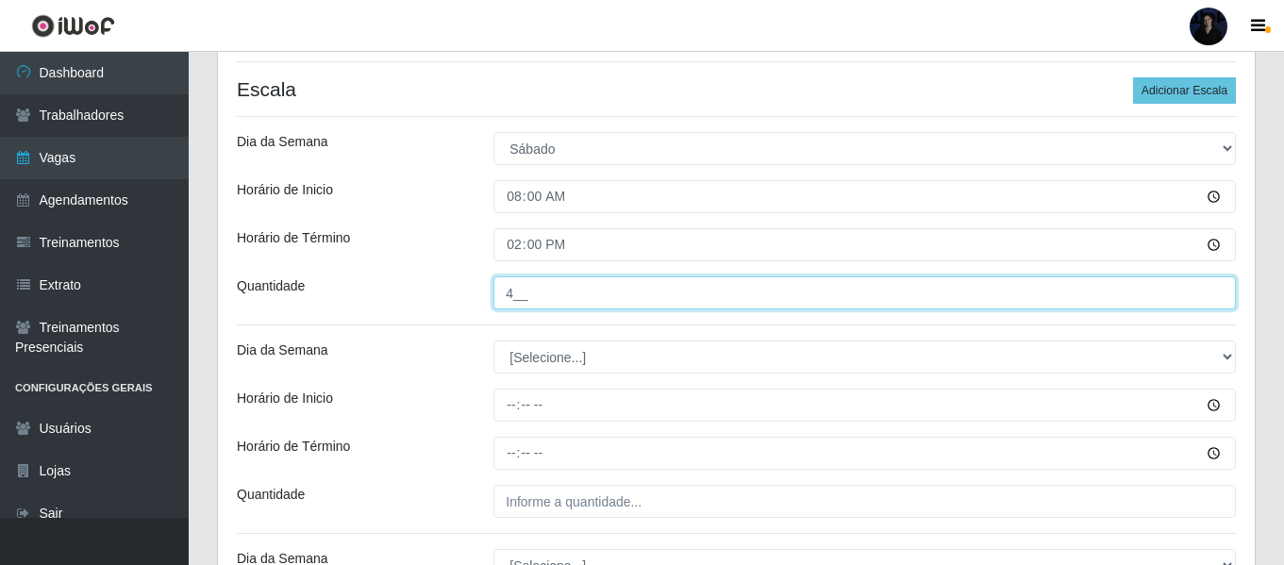
scroll to position [552, 0]
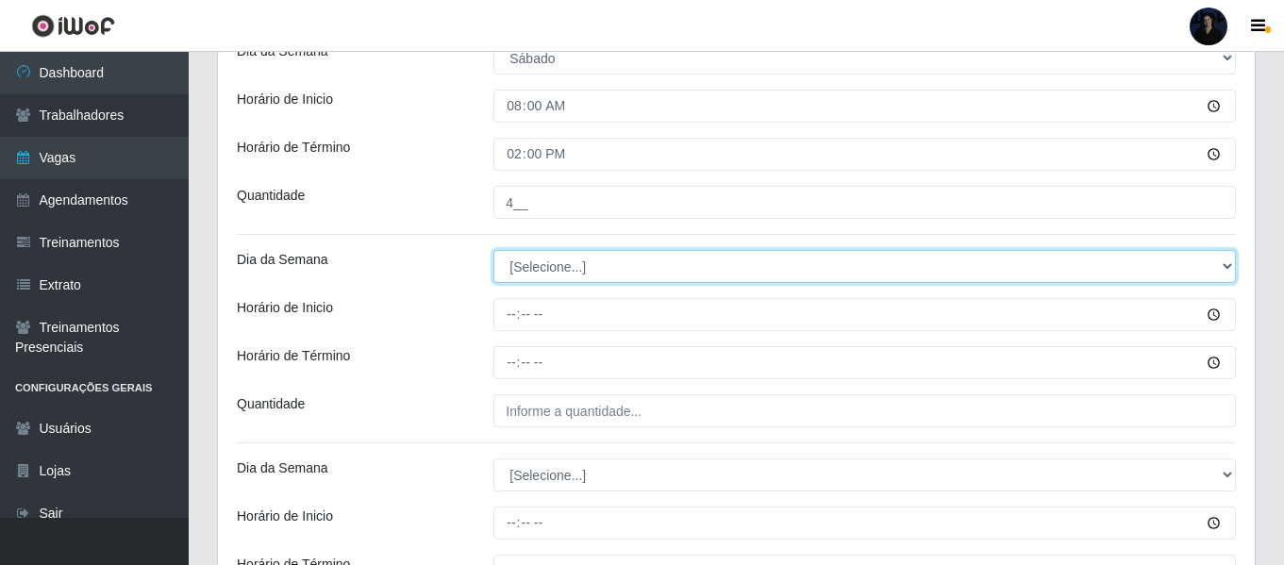
click at [506, 264] on select "[Selecione...] Segunda Terça Quarta Quinta Sexta Sábado Domingo" at bounding box center [864, 266] width 742 height 33
click at [493, 250] on select "[Selecione...] Segunda Terça Quarta Quinta Sexta Sábado Domingo" at bounding box center [864, 266] width 742 height 33
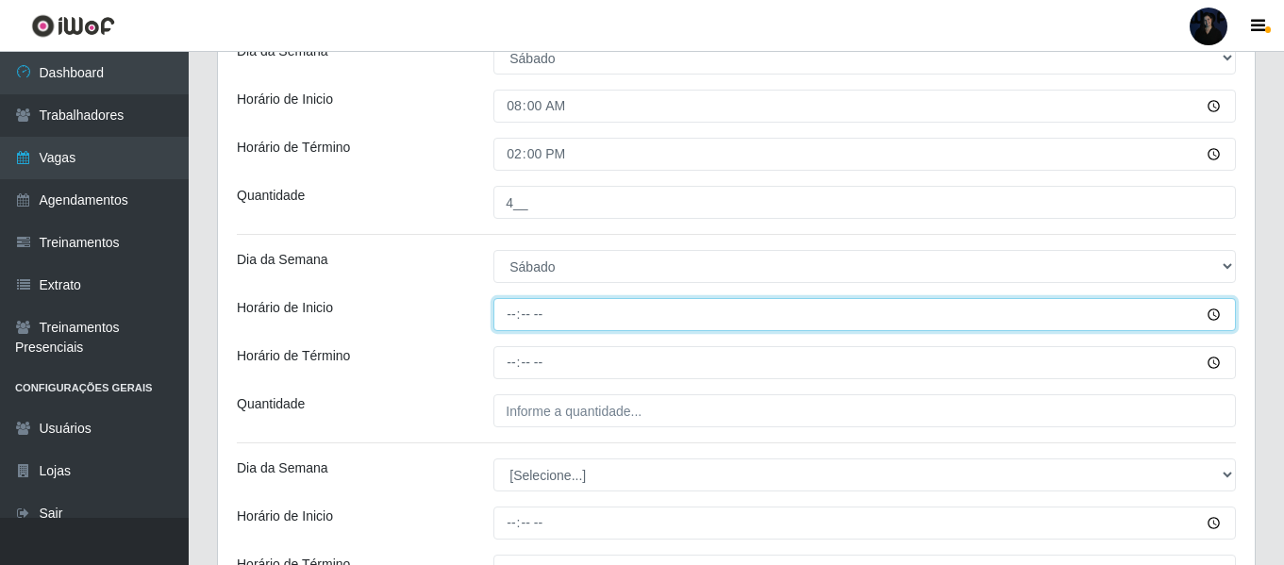
click at [504, 317] on input "Horário de Inicio" at bounding box center [864, 314] width 742 height 33
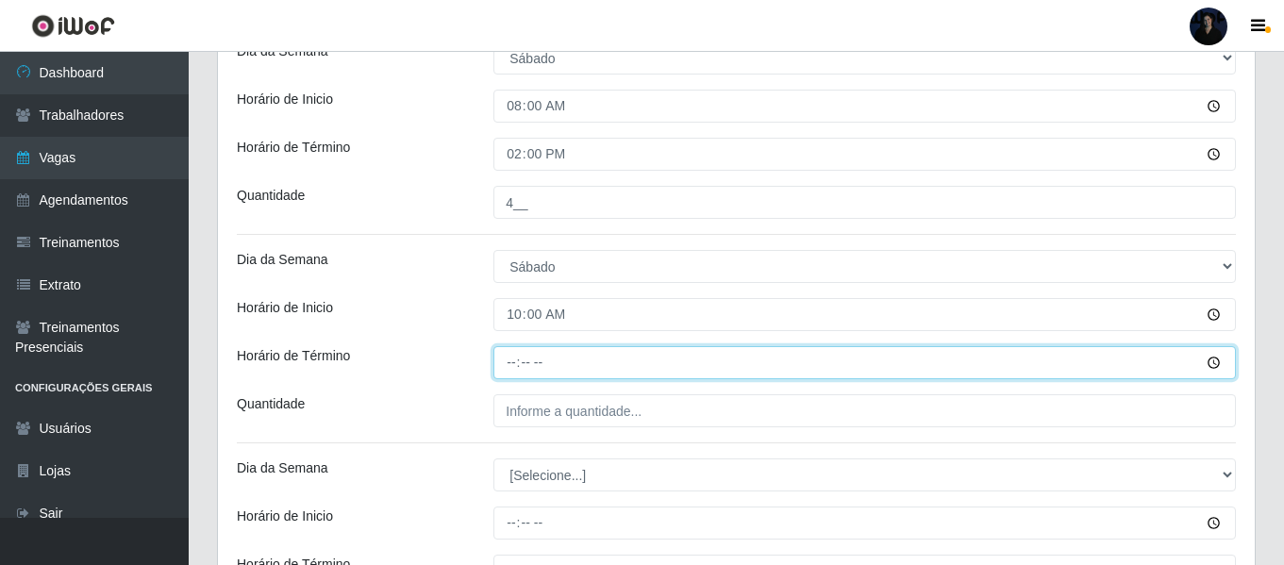
click at [507, 366] on input "Horário de Término" at bounding box center [864, 362] width 742 height 33
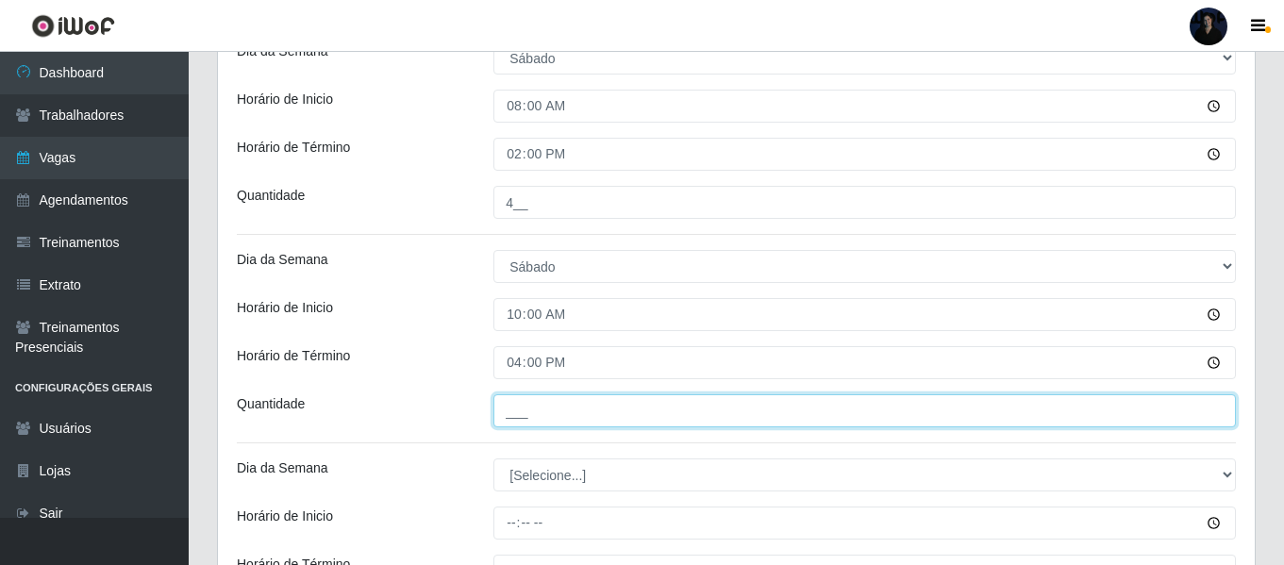
click at [506, 396] on input "___" at bounding box center [864, 410] width 742 height 33
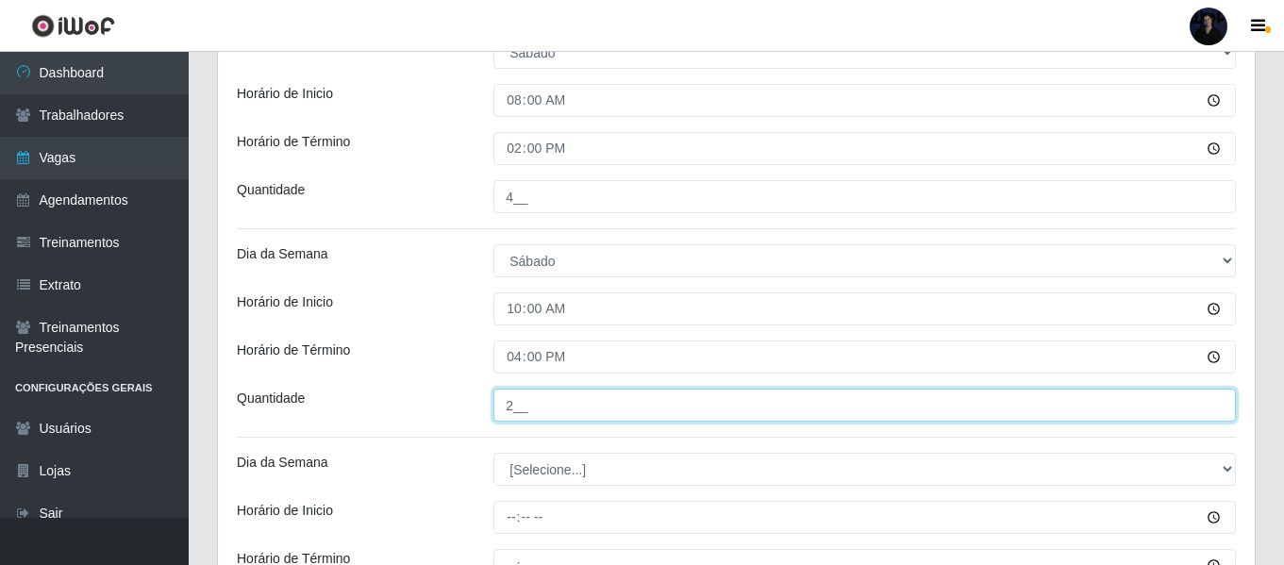
scroll to position [740, 0]
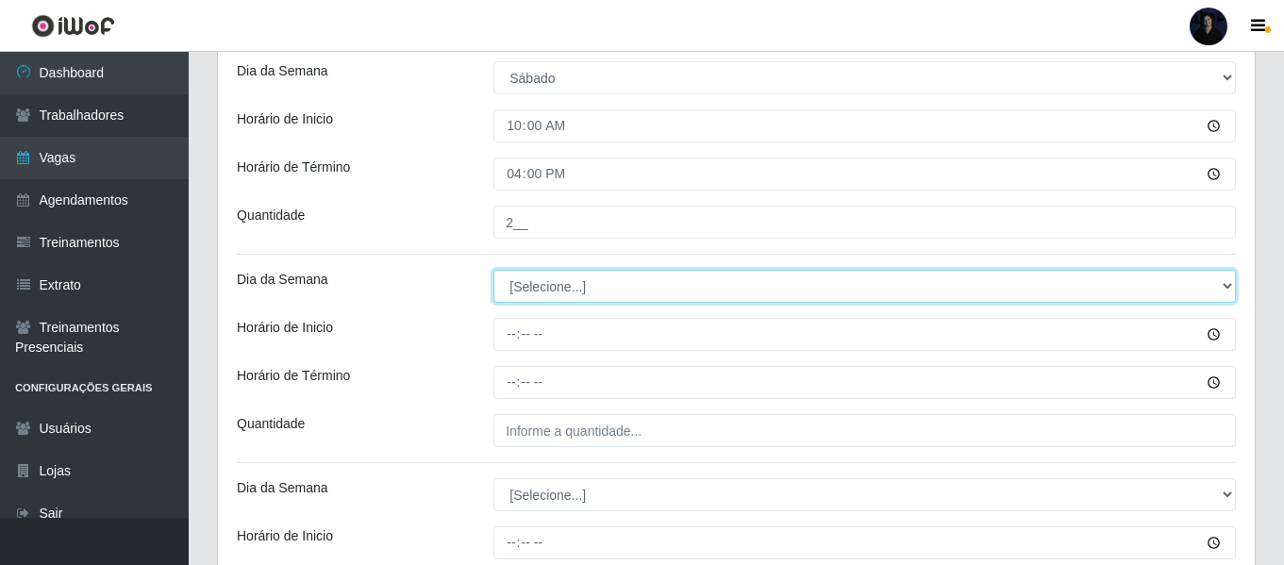
click at [524, 280] on select "[Selecione...] Segunda Terça Quarta Quinta Sexta Sábado Domingo" at bounding box center [864, 286] width 742 height 33
click at [493, 270] on select "[Selecione...] Segunda Terça Quarta Quinta Sexta Sábado Domingo" at bounding box center [864, 286] width 742 height 33
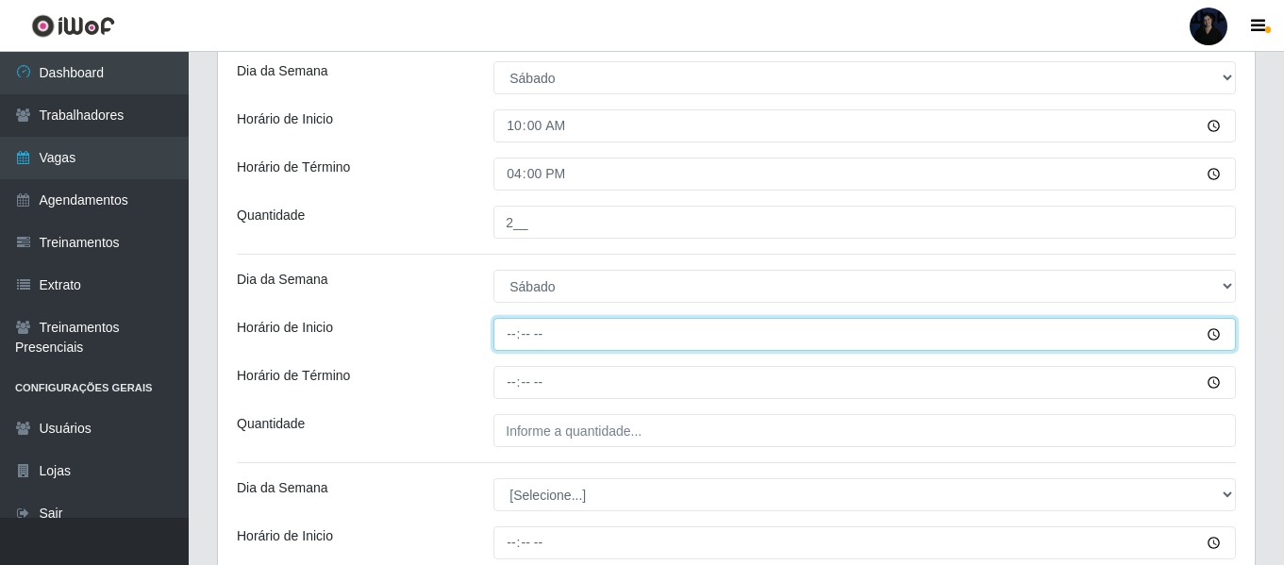
click at [506, 334] on input "Horário de Inicio" at bounding box center [864, 334] width 742 height 33
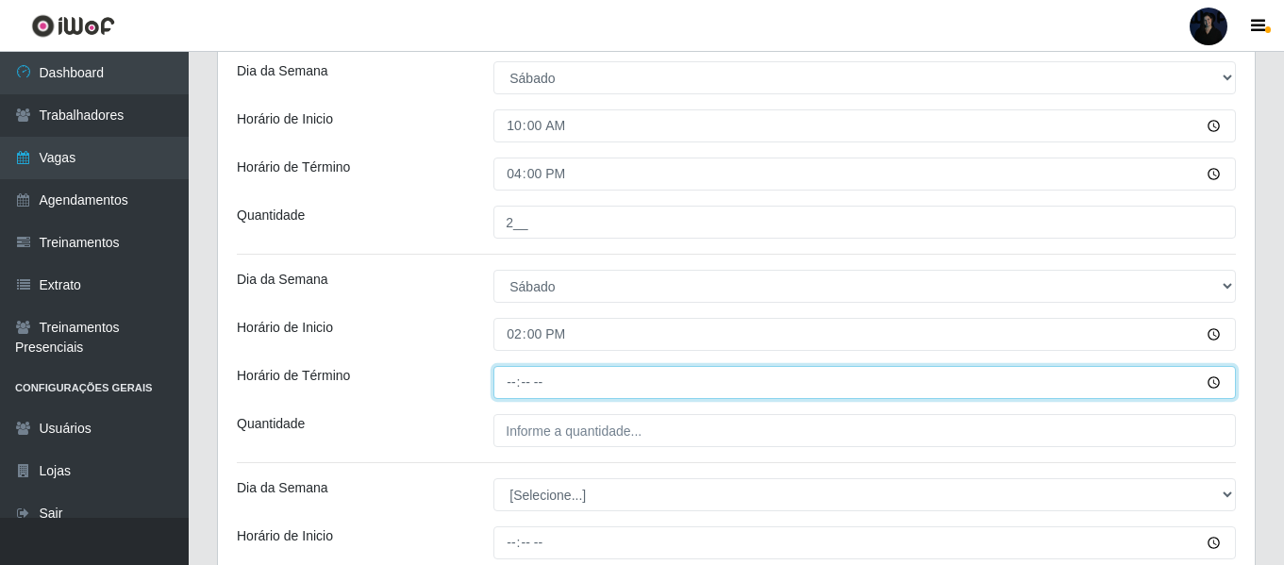
click at [507, 389] on input "Horário de Término" at bounding box center [864, 382] width 742 height 33
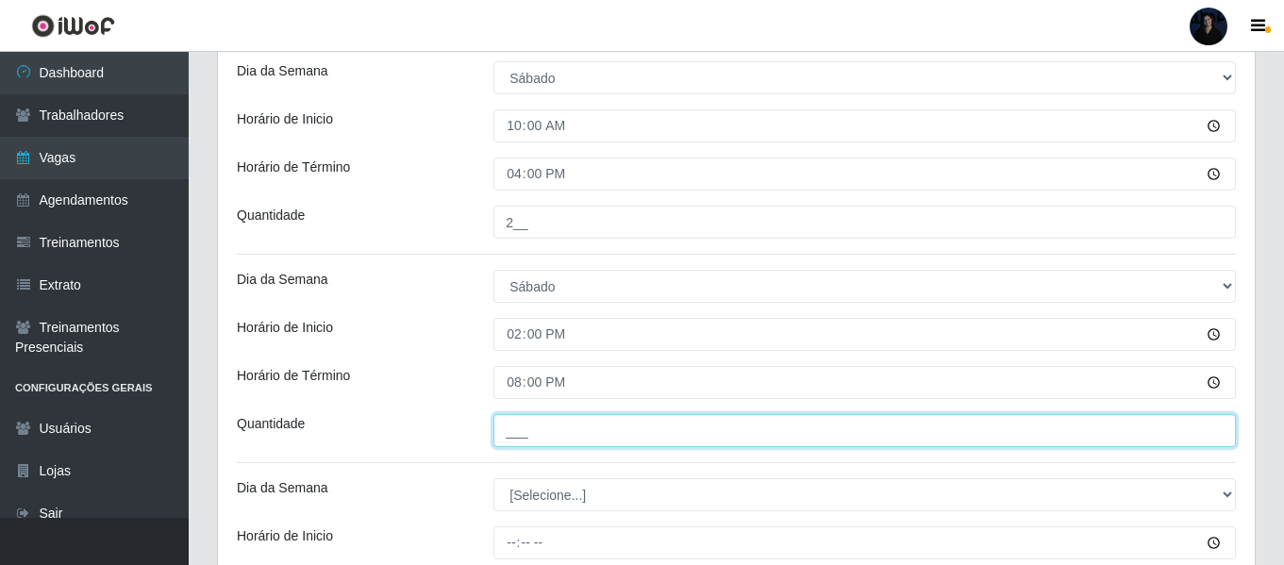
click at [507, 429] on input "___" at bounding box center [864, 430] width 742 height 33
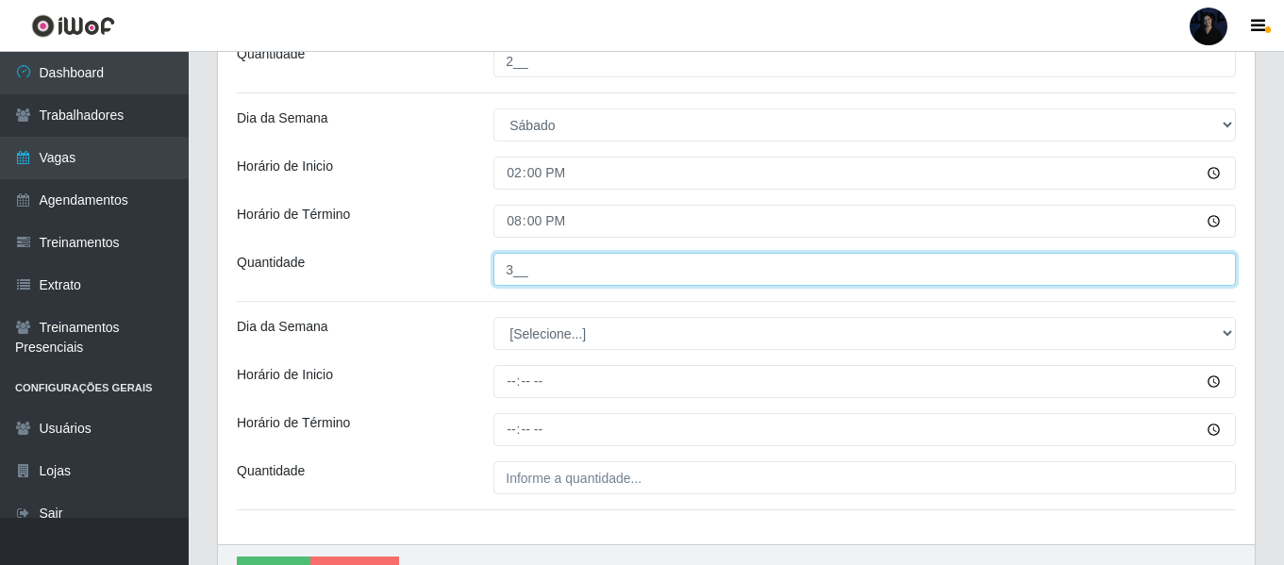
scroll to position [929, 0]
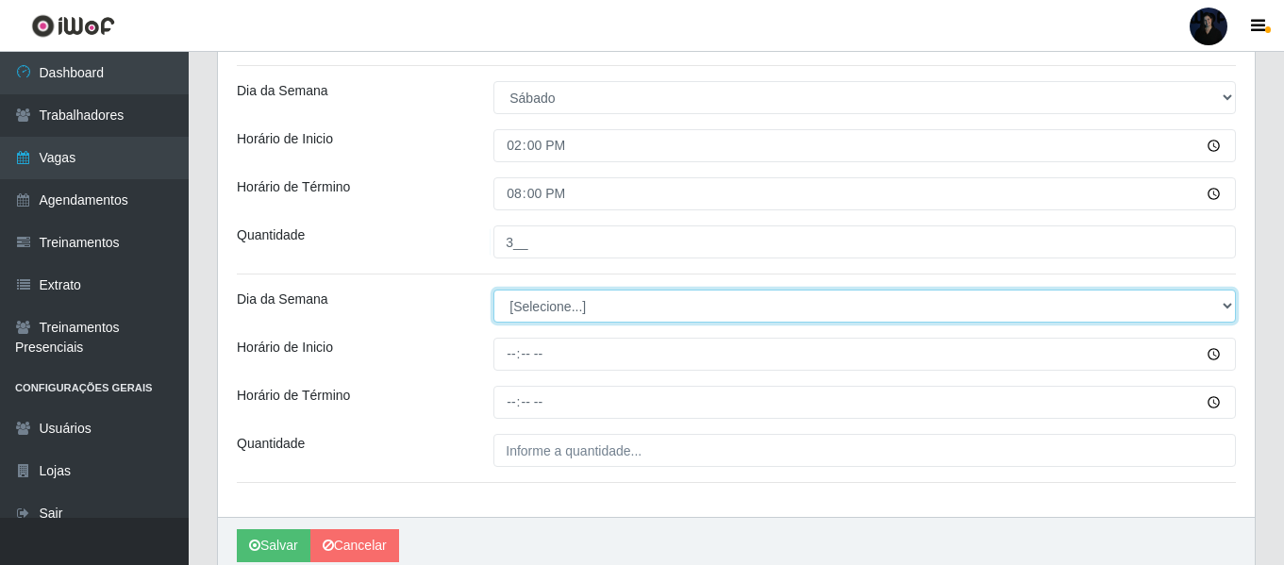
click at [520, 298] on select "[Selecione...] Segunda Terça Quarta Quinta Sexta Sábado Domingo" at bounding box center [864, 306] width 742 height 33
click at [493, 290] on select "[Selecione...] Segunda Terça Quarta Quinta Sexta Sábado Domingo" at bounding box center [864, 306] width 742 height 33
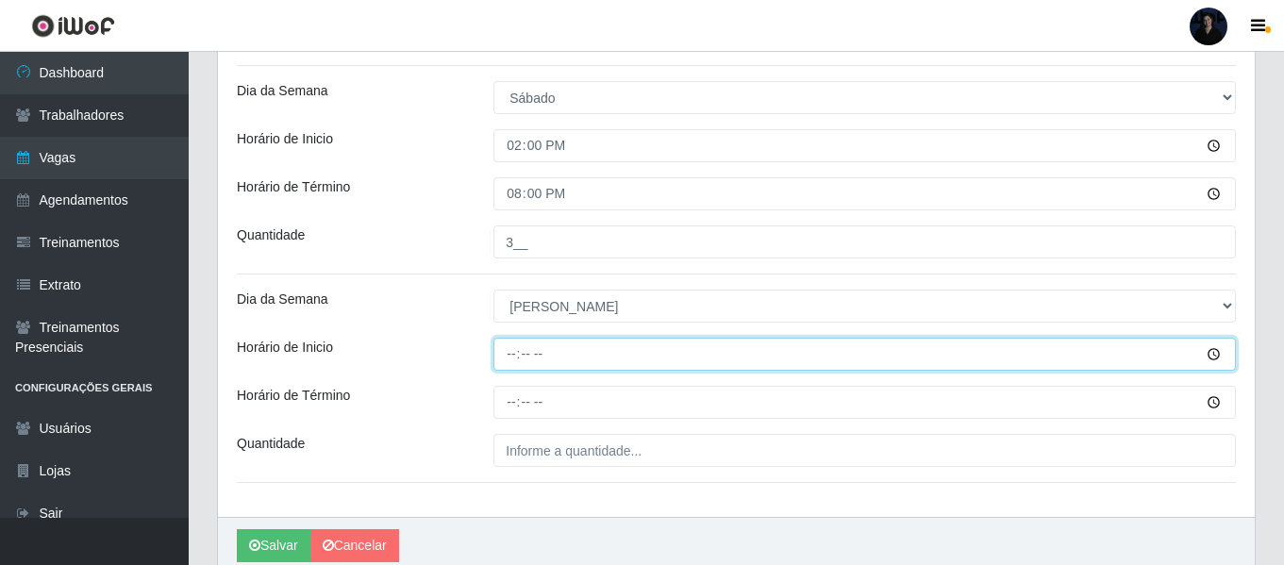
click at [507, 357] on input "Horário de Inicio" at bounding box center [864, 354] width 742 height 33
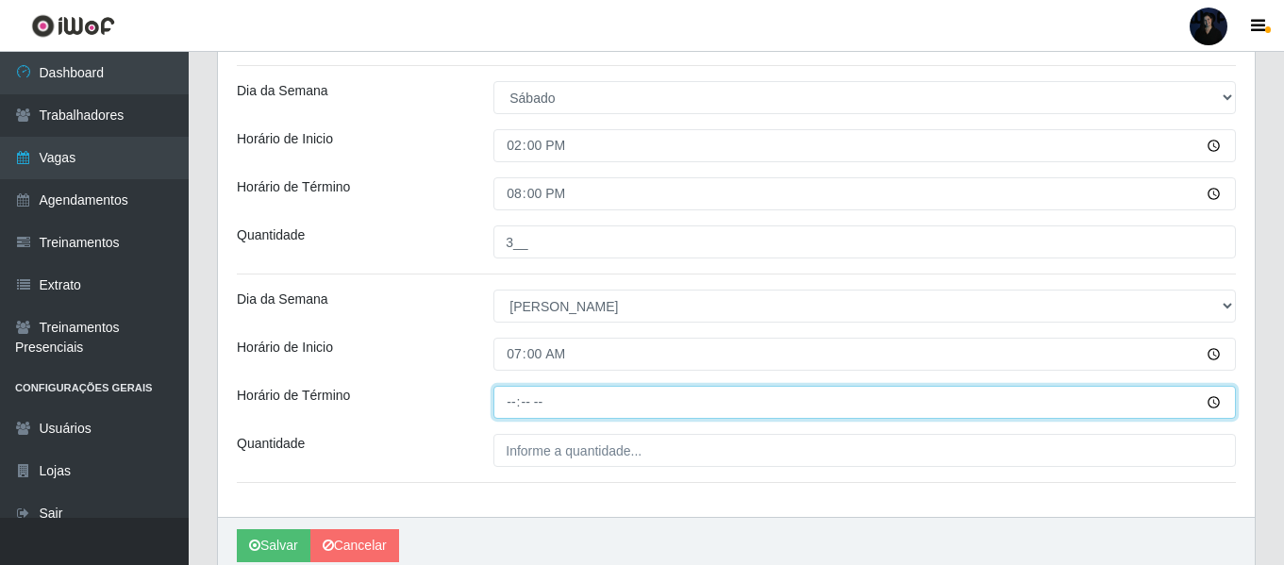
click at [511, 398] on input "Horário de Término" at bounding box center [864, 402] width 742 height 33
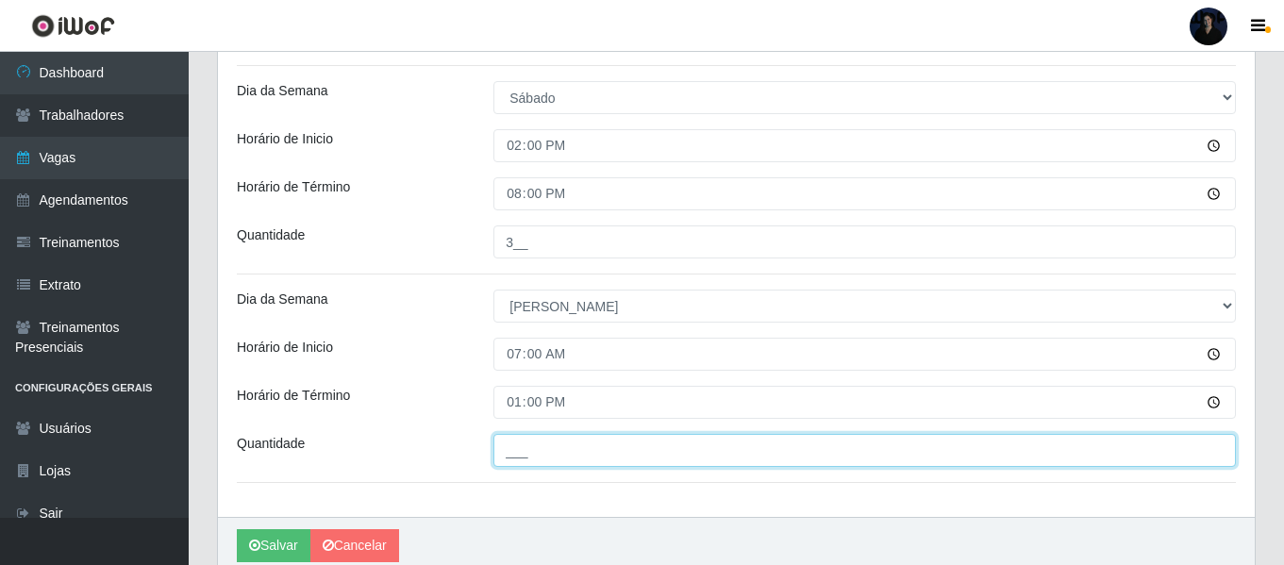
click at [509, 449] on input "___" at bounding box center [864, 450] width 742 height 33
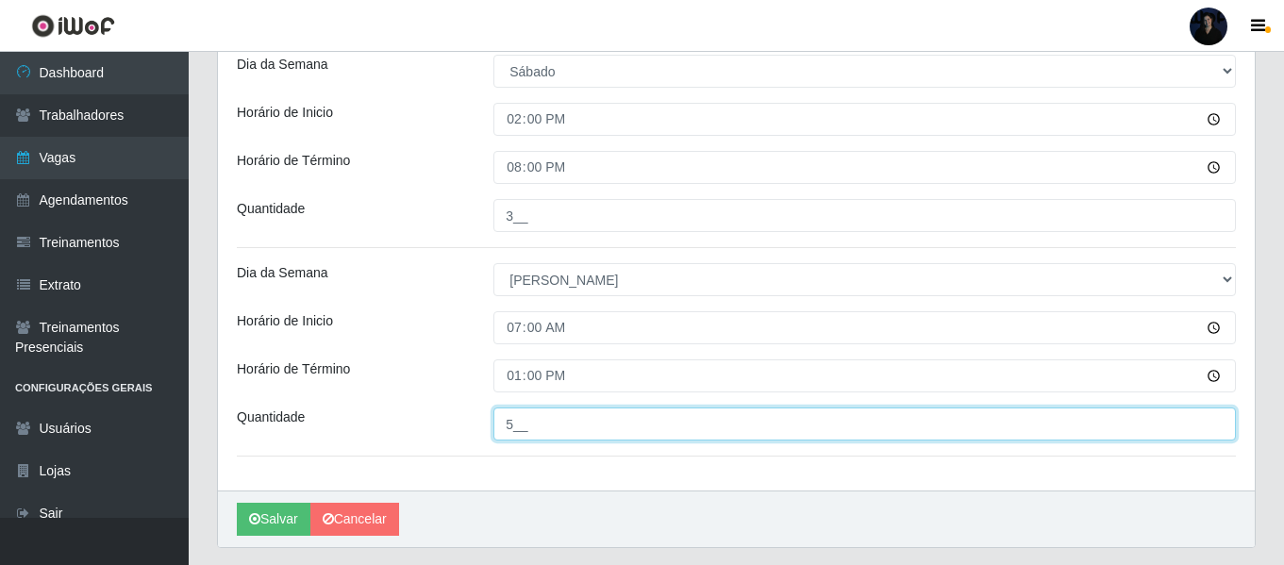
scroll to position [1008, 0]
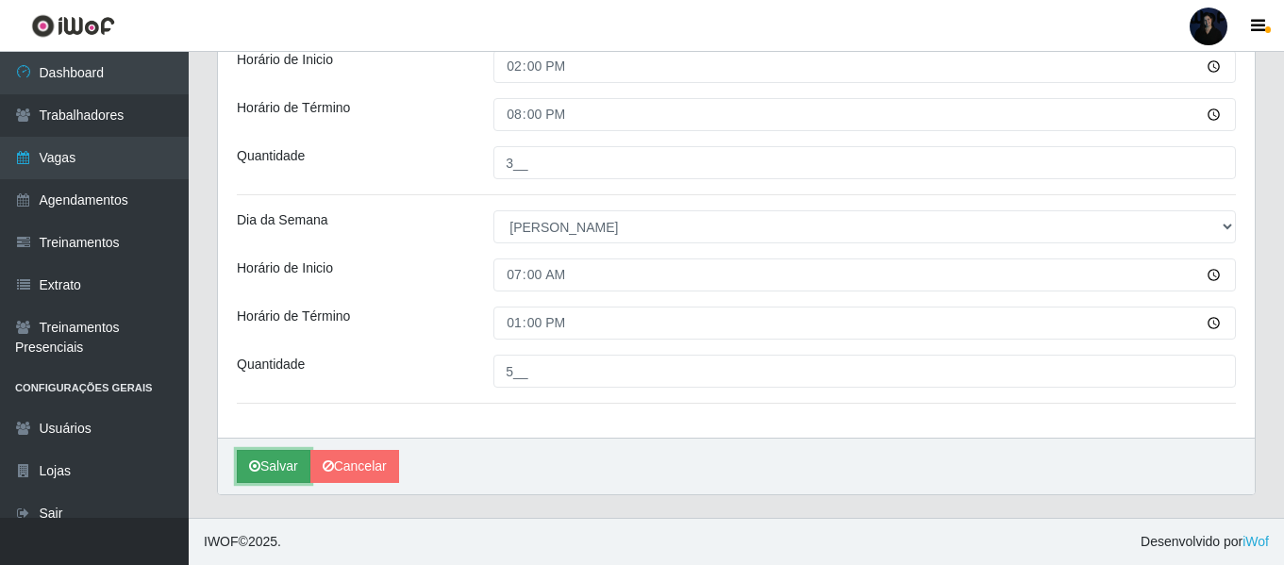
click at [258, 464] on icon "submit" at bounding box center [254, 465] width 11 height 13
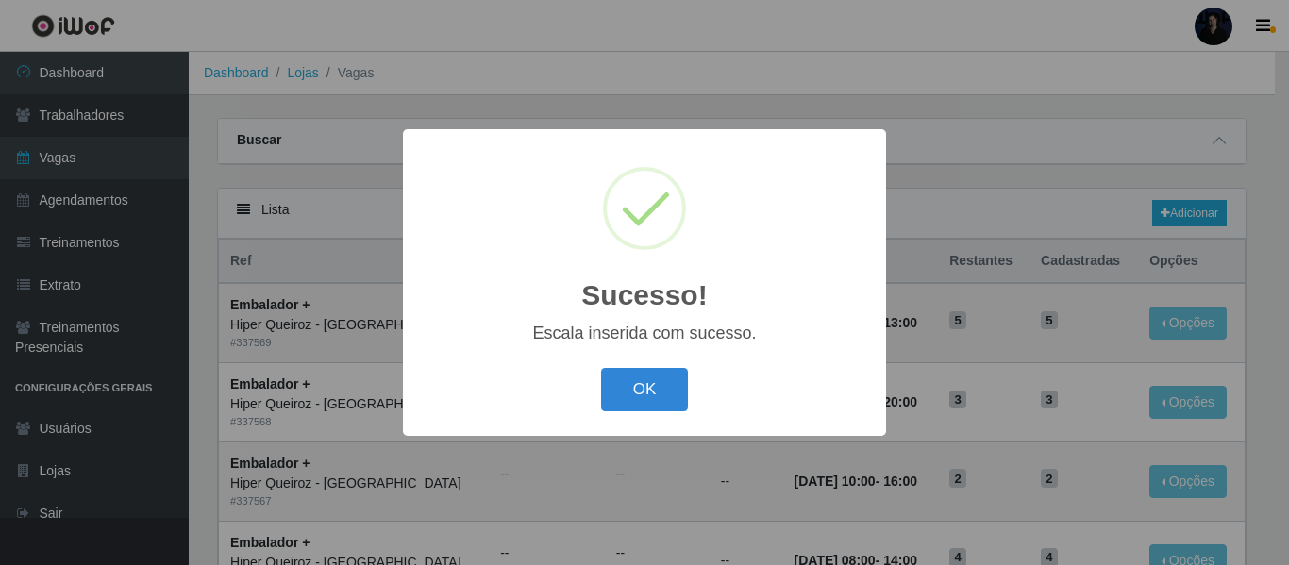
click at [620, 368] on div "OK Cancel" at bounding box center [644, 389] width 445 height 54
click at [619, 383] on button "OK" at bounding box center [645, 390] width 88 height 44
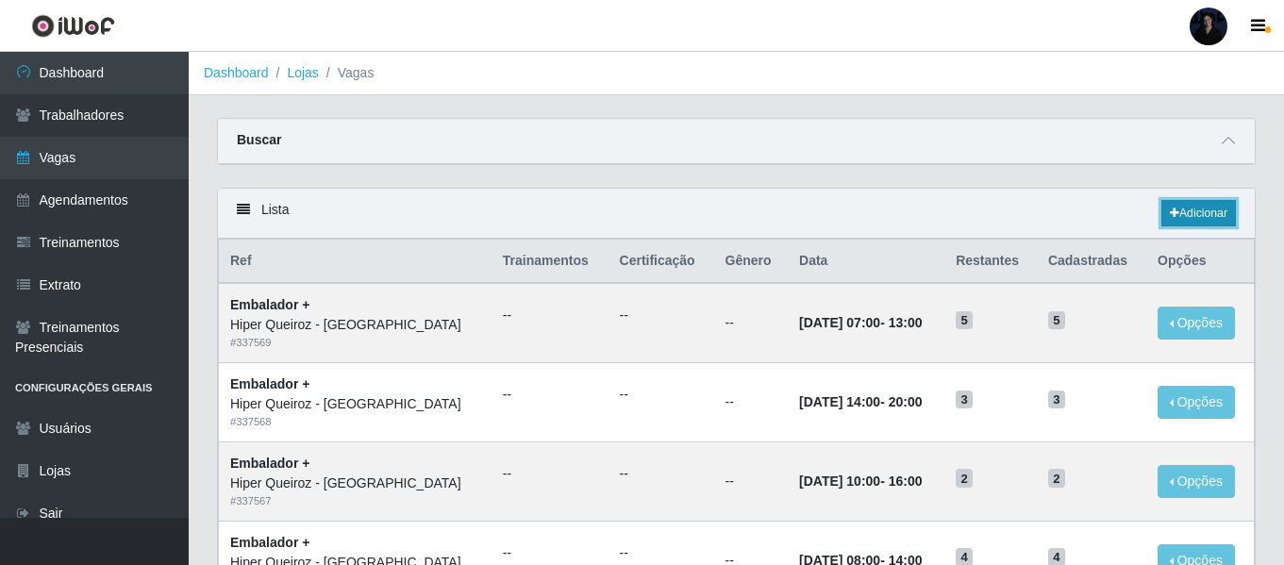
click at [1190, 215] on link "Adicionar" at bounding box center [1198, 213] width 75 height 26
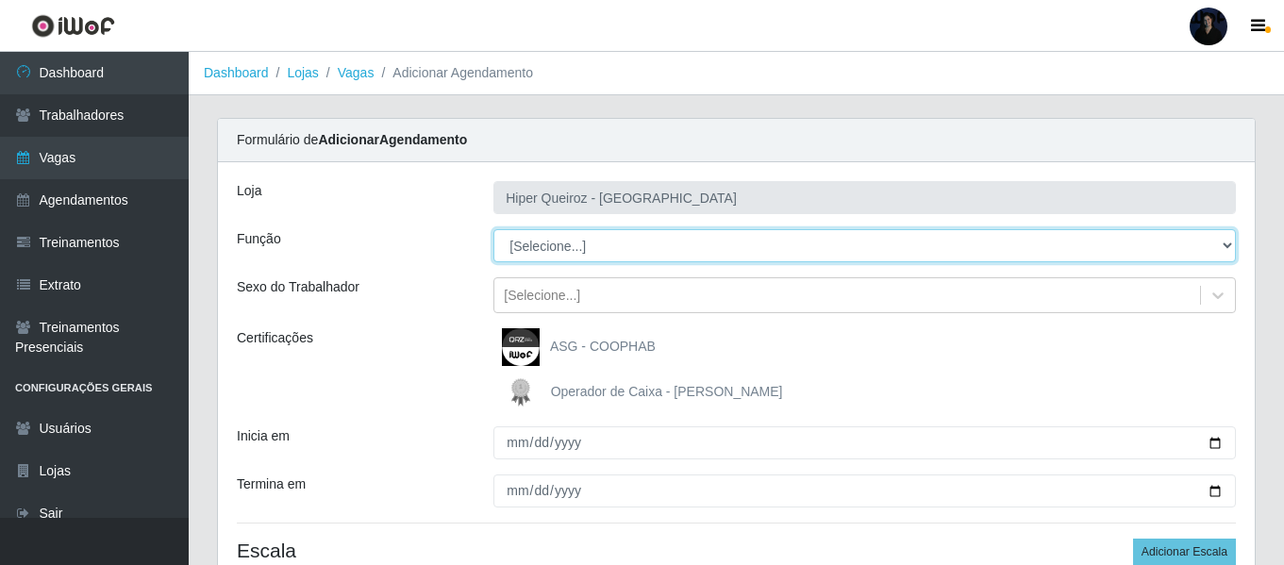
click at [551, 252] on select "[Selecione...] Embalador Embalador + Embalador ++" at bounding box center [864, 245] width 742 height 33
click at [493, 229] on select "[Selecione...] Embalador Embalador + Embalador ++" at bounding box center [864, 245] width 742 height 33
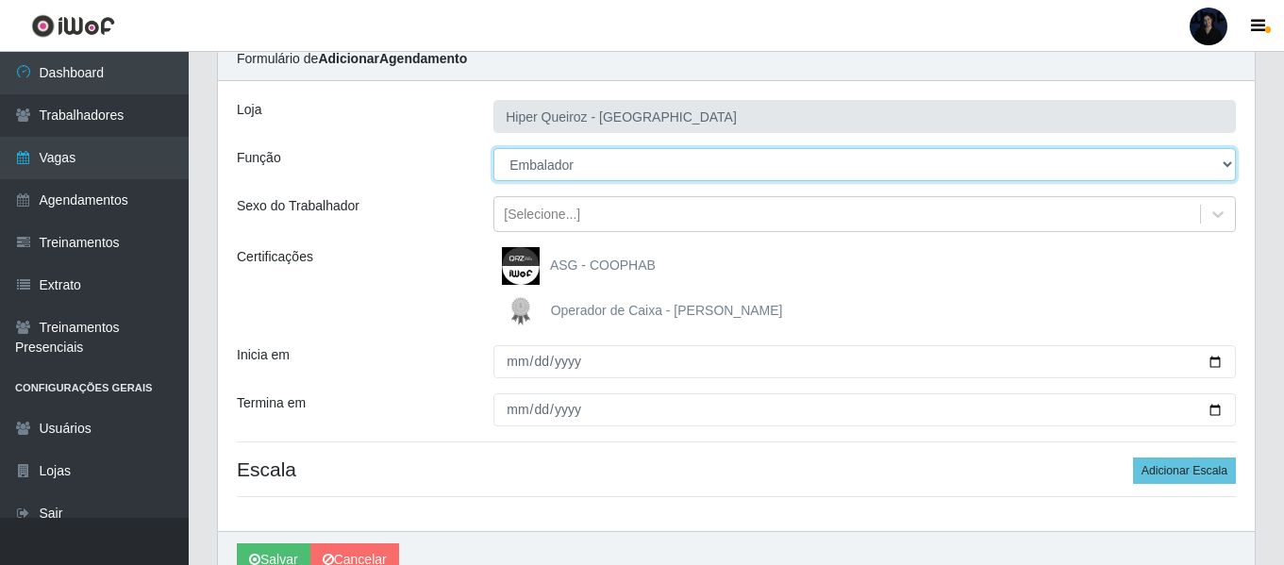
scroll to position [175, 0]
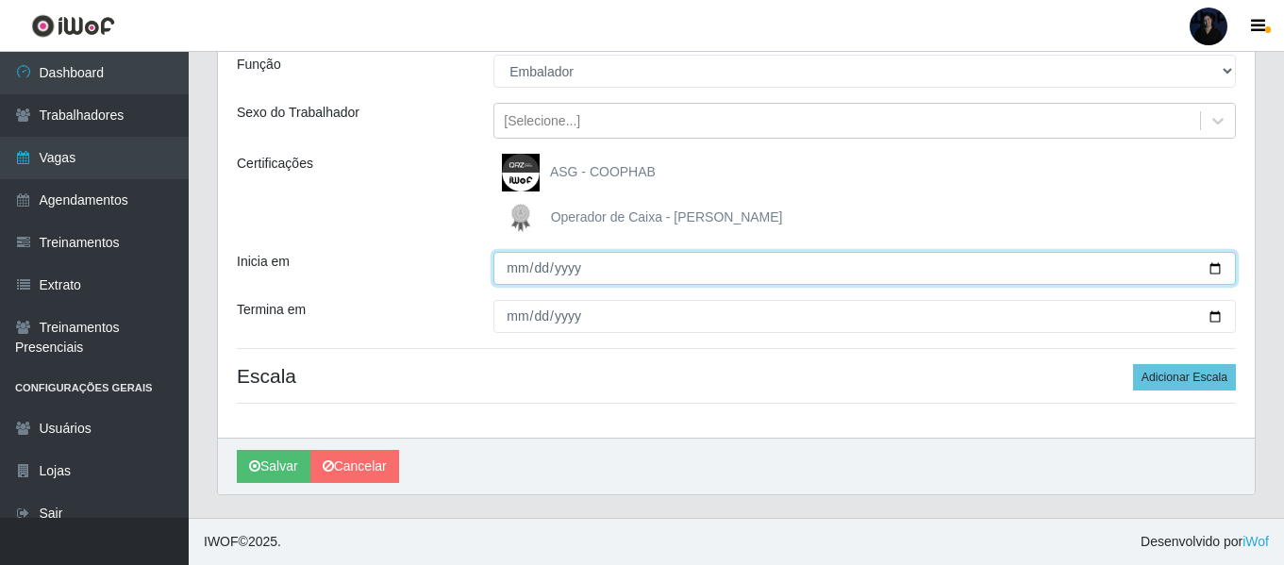
click at [1214, 269] on input "Inicia em" at bounding box center [864, 268] width 742 height 33
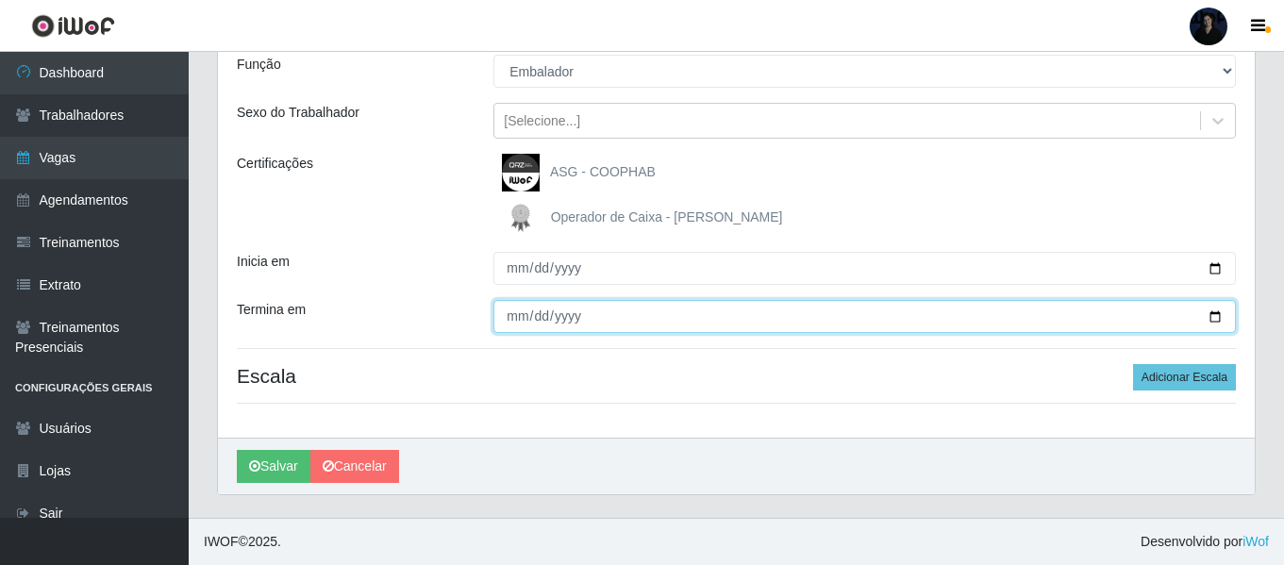
click at [1211, 324] on input "Termina em" at bounding box center [864, 316] width 742 height 33
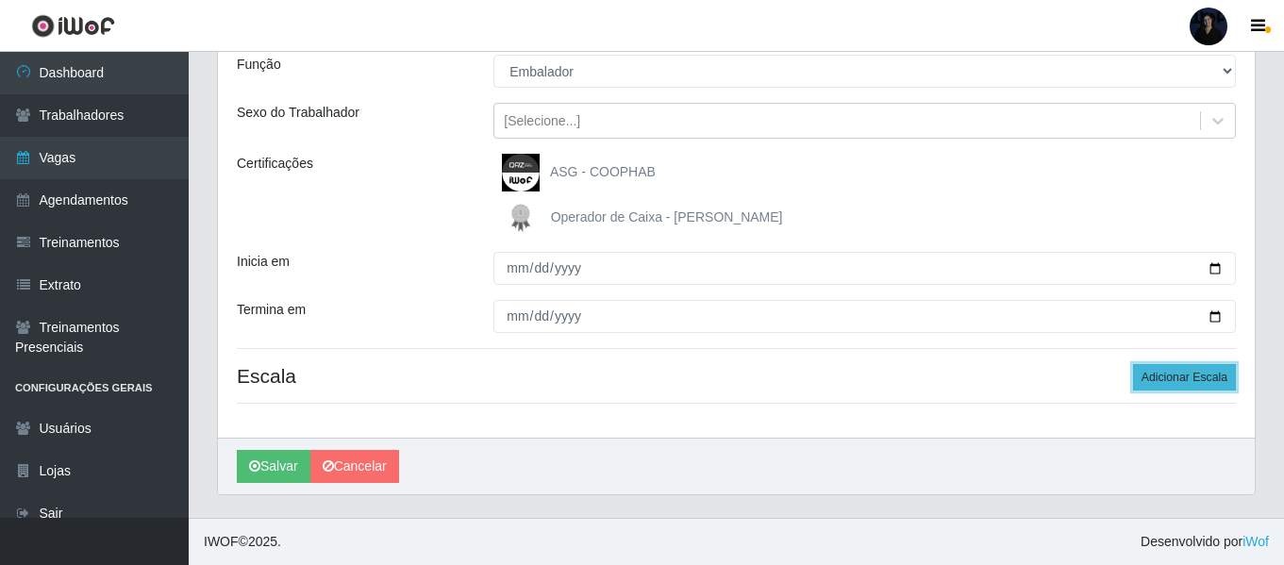
click at [1173, 377] on button "Adicionar Escala" at bounding box center [1184, 377] width 103 height 26
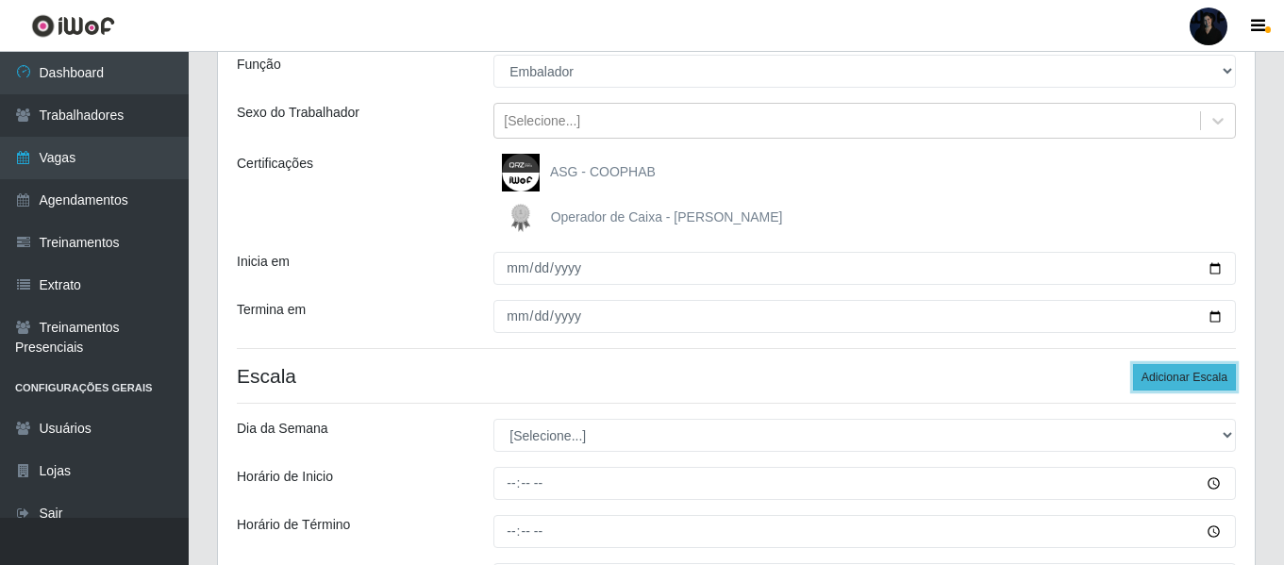
click at [1173, 377] on button "Adicionar Escala" at bounding box center [1184, 377] width 103 height 26
click at [1172, 377] on button "Adicionar Escala" at bounding box center [1184, 377] width 103 height 26
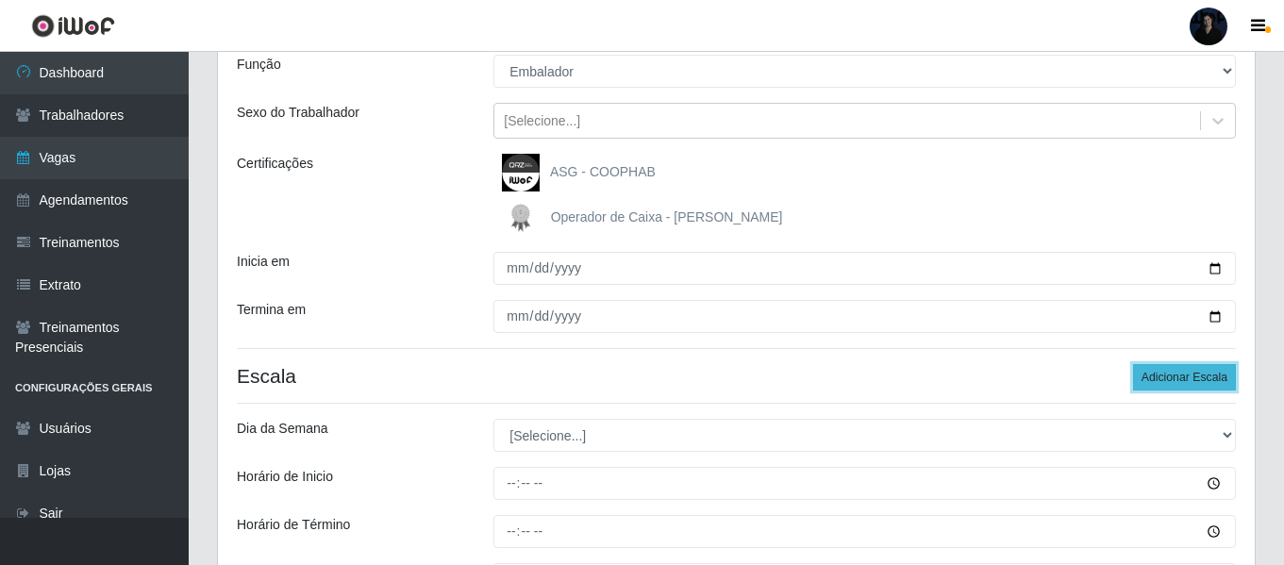
click at [1172, 377] on button "Adicionar Escala" at bounding box center [1184, 377] width 103 height 26
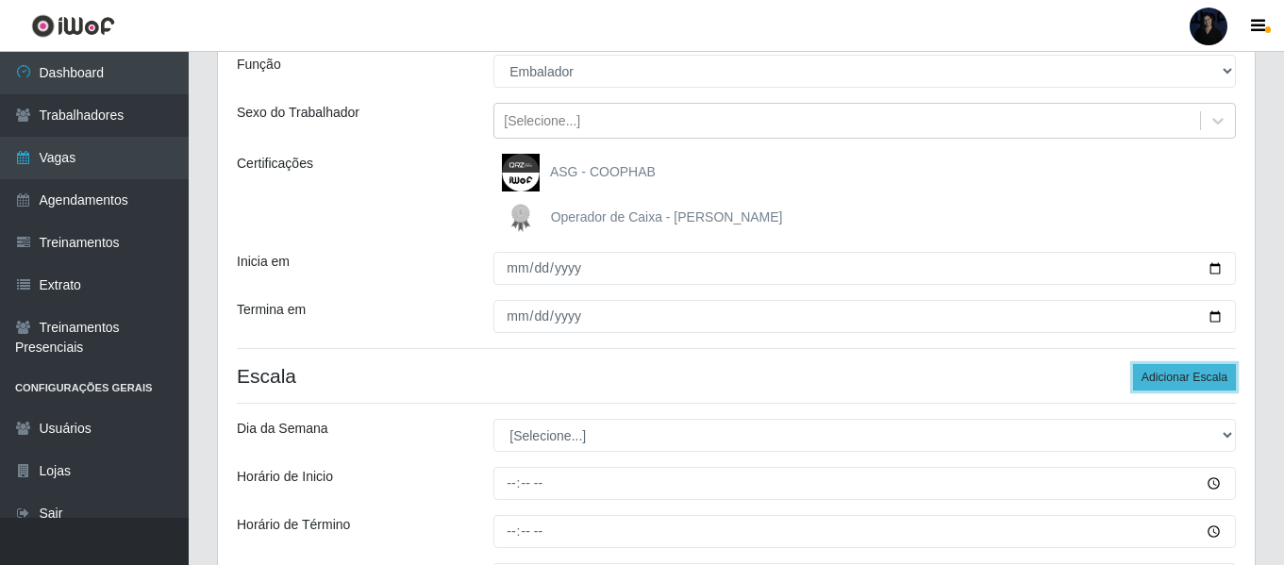
click at [1172, 377] on button "Adicionar Escala" at bounding box center [1184, 377] width 103 height 26
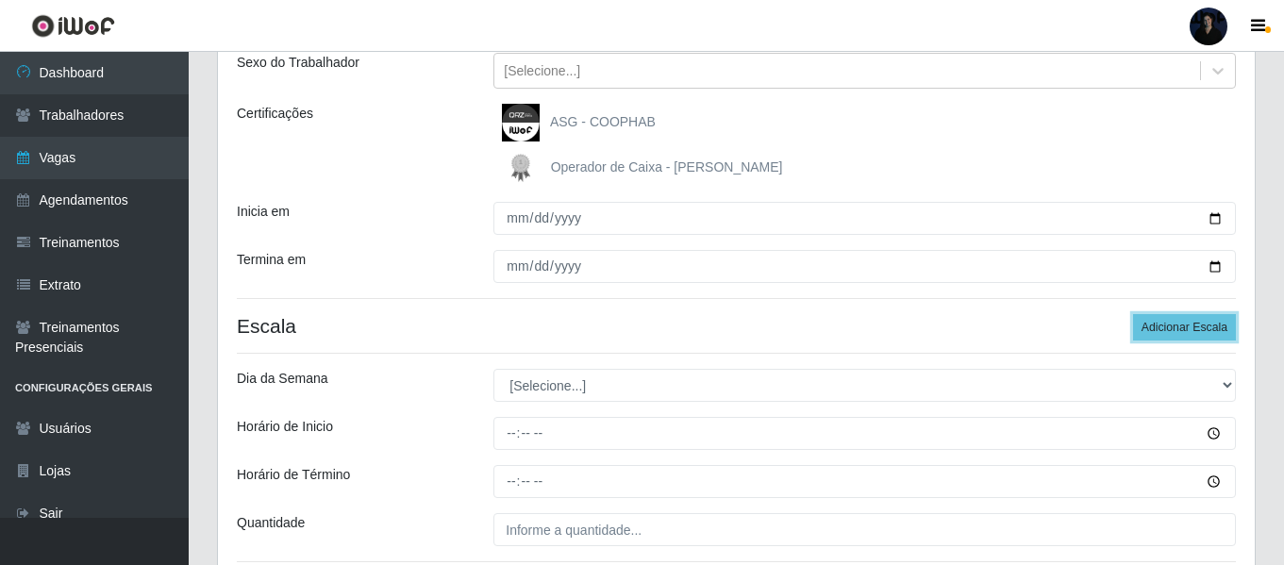
scroll to position [363, 0]
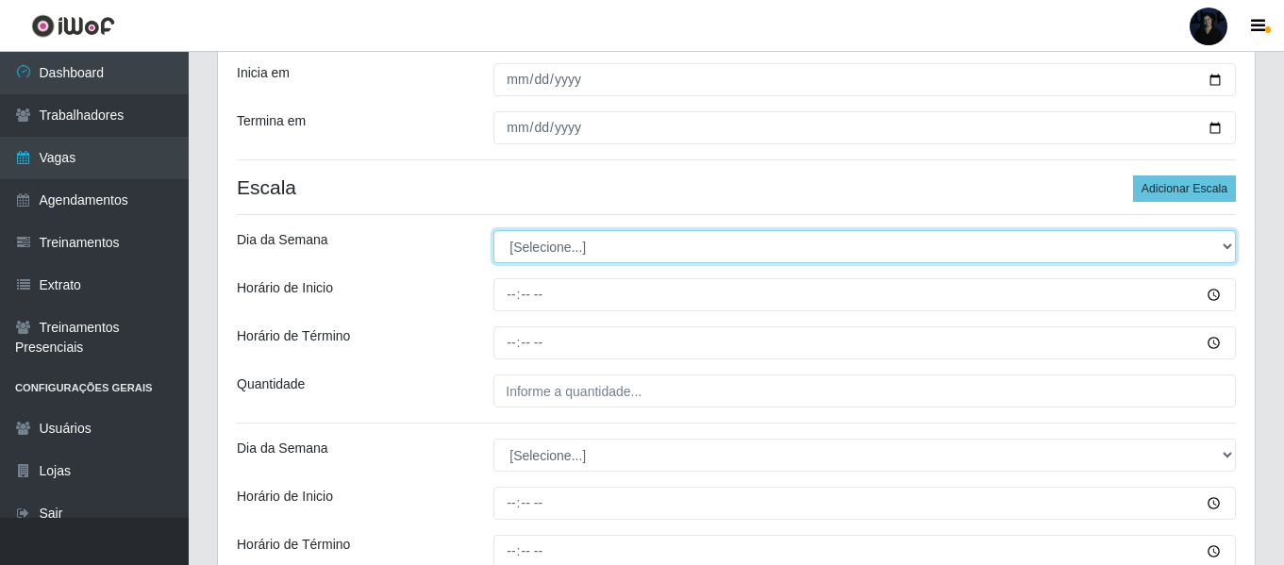
click at [521, 243] on select "[Selecione...] Segunda Terça Quarta Quinta Sexta Sábado Domingo" at bounding box center [864, 246] width 742 height 33
click at [493, 230] on select "[Selecione...] Segunda Terça Quarta Quinta Sexta Sábado Domingo" at bounding box center [864, 246] width 742 height 33
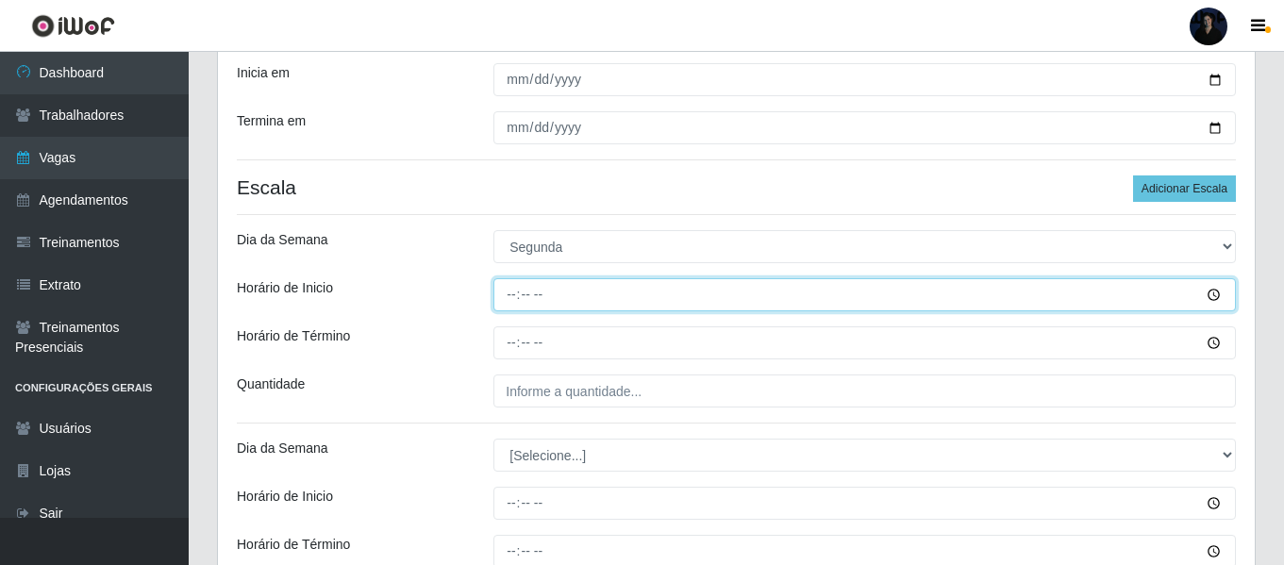
click at [511, 303] on input "Horário de Inicio" at bounding box center [864, 294] width 742 height 33
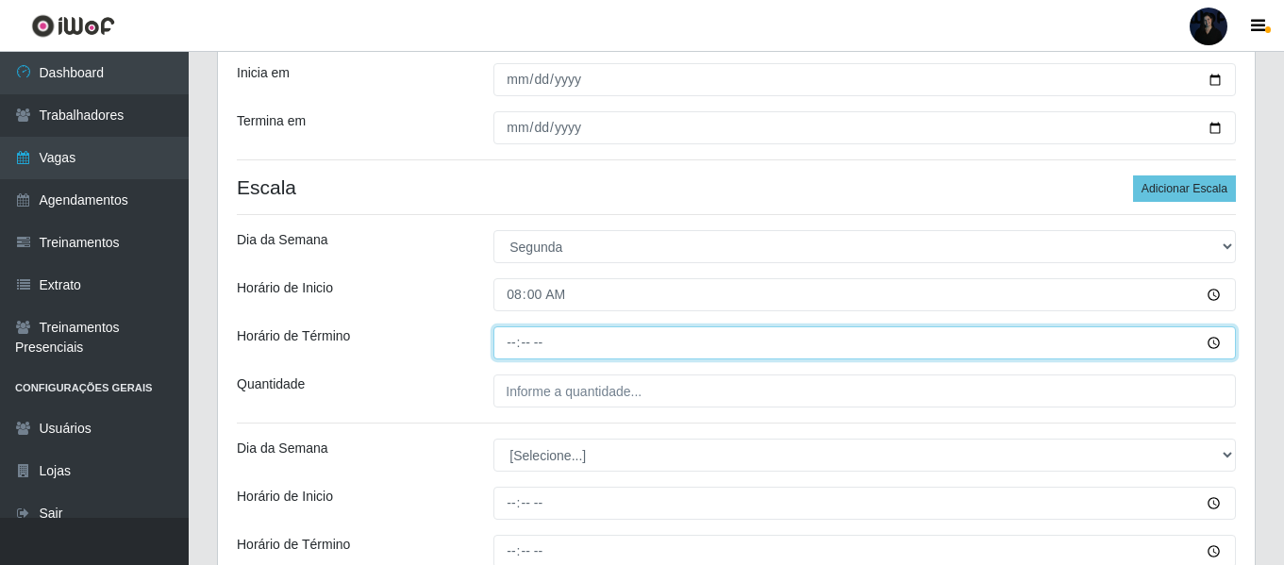
click at [506, 341] on input "Horário de Término" at bounding box center [864, 342] width 742 height 33
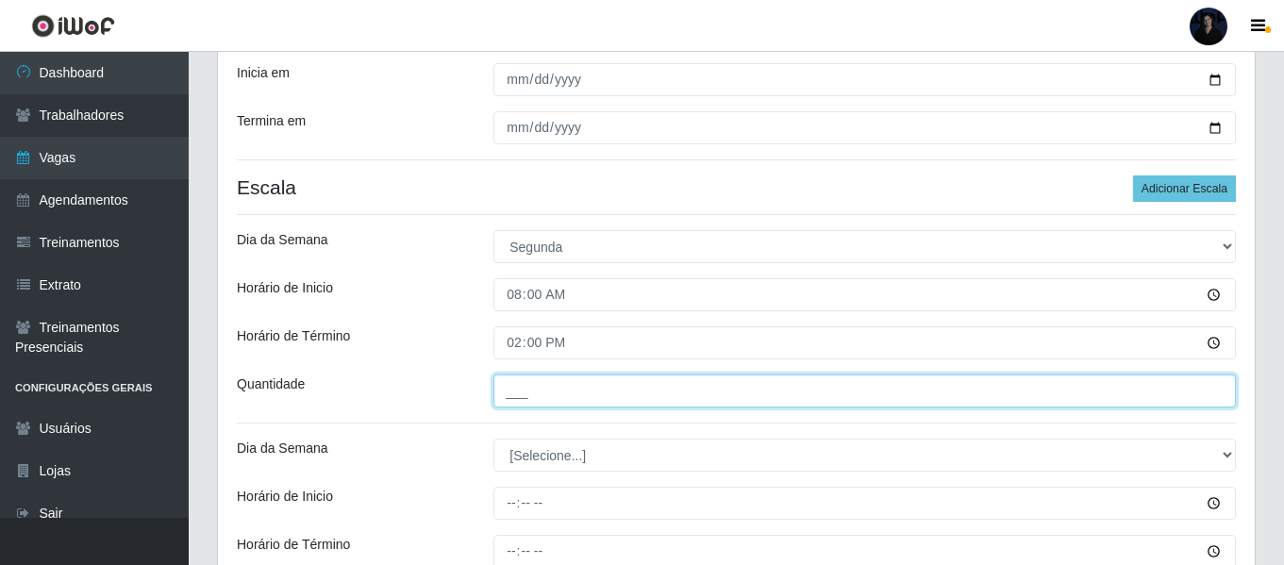
click at [506, 387] on input "___" at bounding box center [864, 390] width 742 height 33
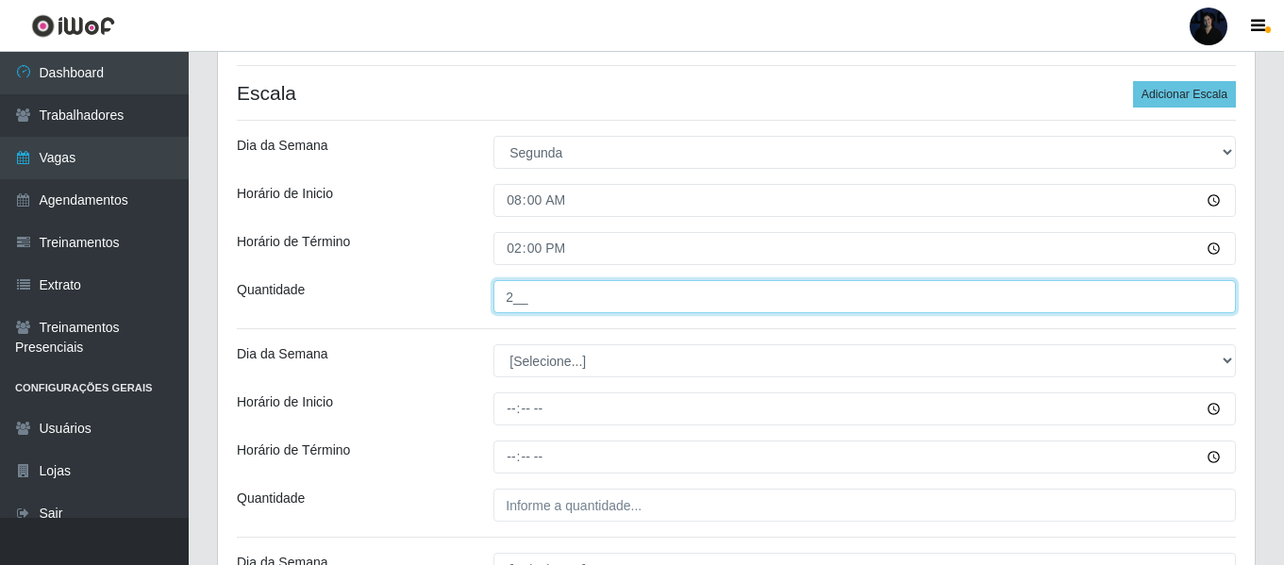
scroll to position [646, 0]
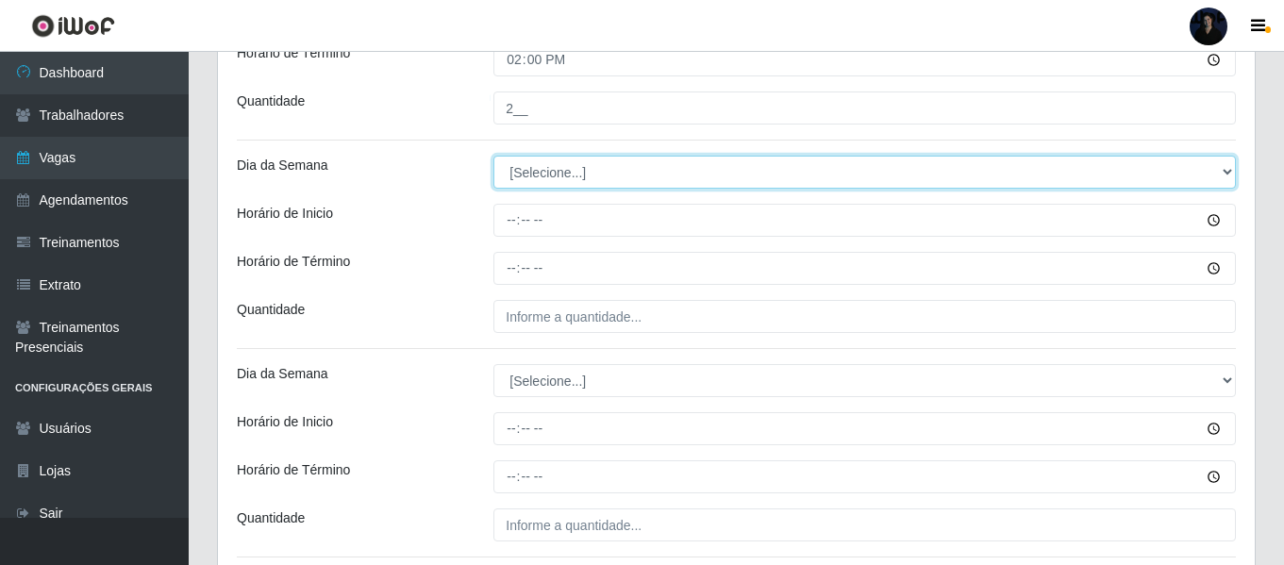
click at [538, 171] on select "[Selecione...] Segunda Terça Quarta Quinta Sexta Sábado Domingo" at bounding box center [864, 172] width 742 height 33
click at [493, 156] on select "[Selecione...] Segunda Terça Quarta Quinta Sexta Sábado Domingo" at bounding box center [864, 172] width 742 height 33
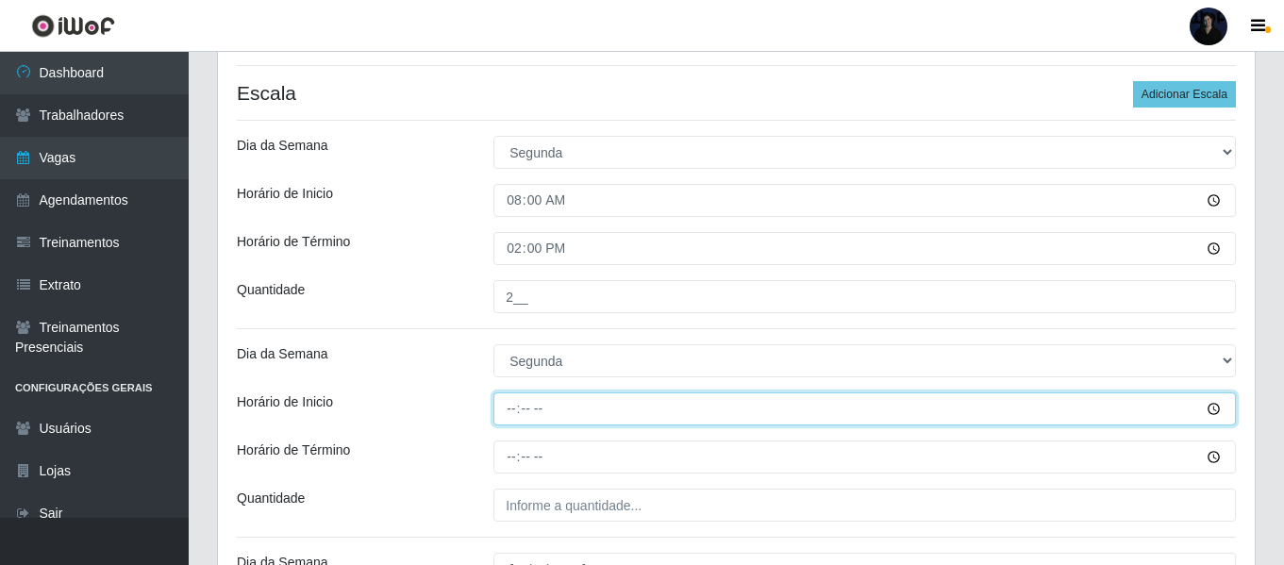
click at [505, 407] on input "Horário de Inicio" at bounding box center [864, 408] width 742 height 33
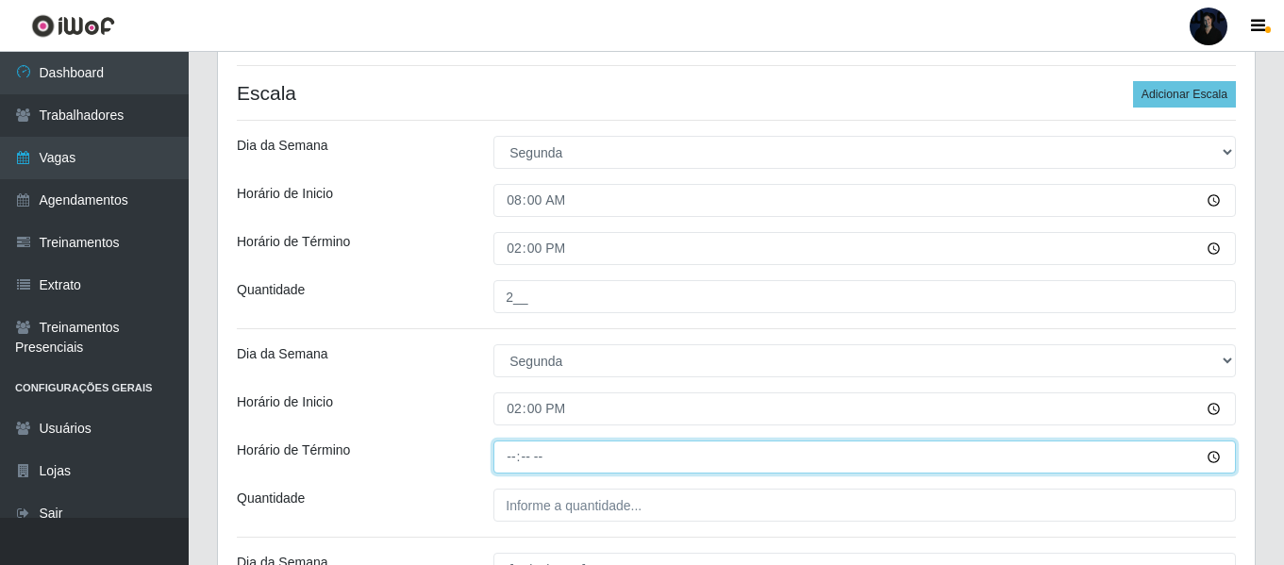
click at [507, 456] on input "Horário de Término" at bounding box center [864, 457] width 742 height 33
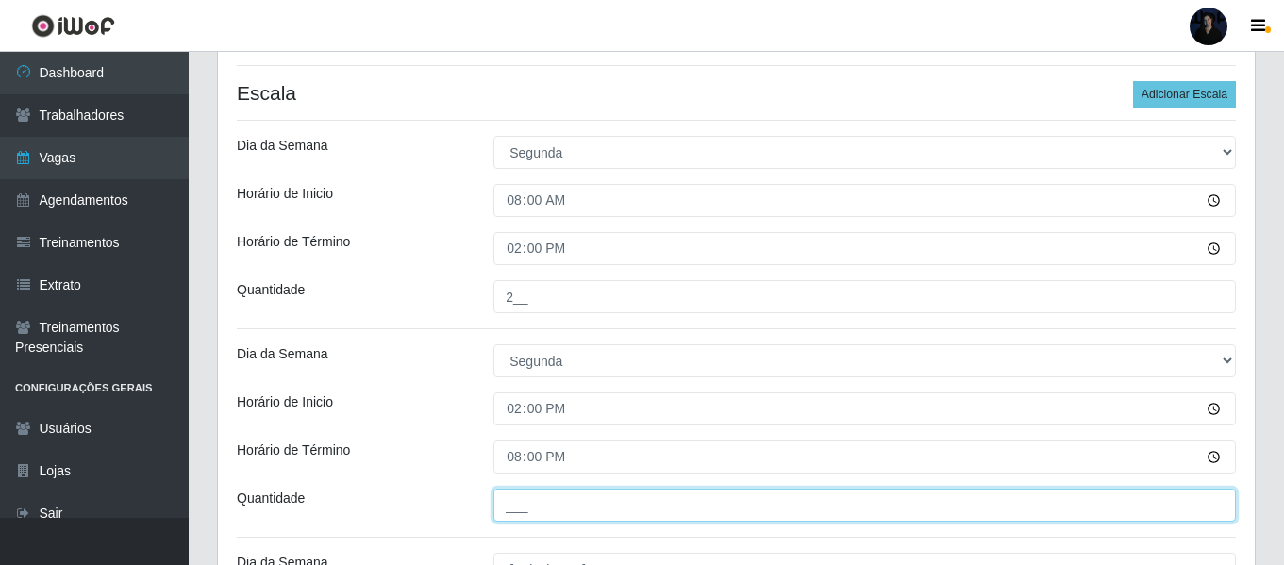
click at [511, 498] on input "___" at bounding box center [864, 505] width 742 height 33
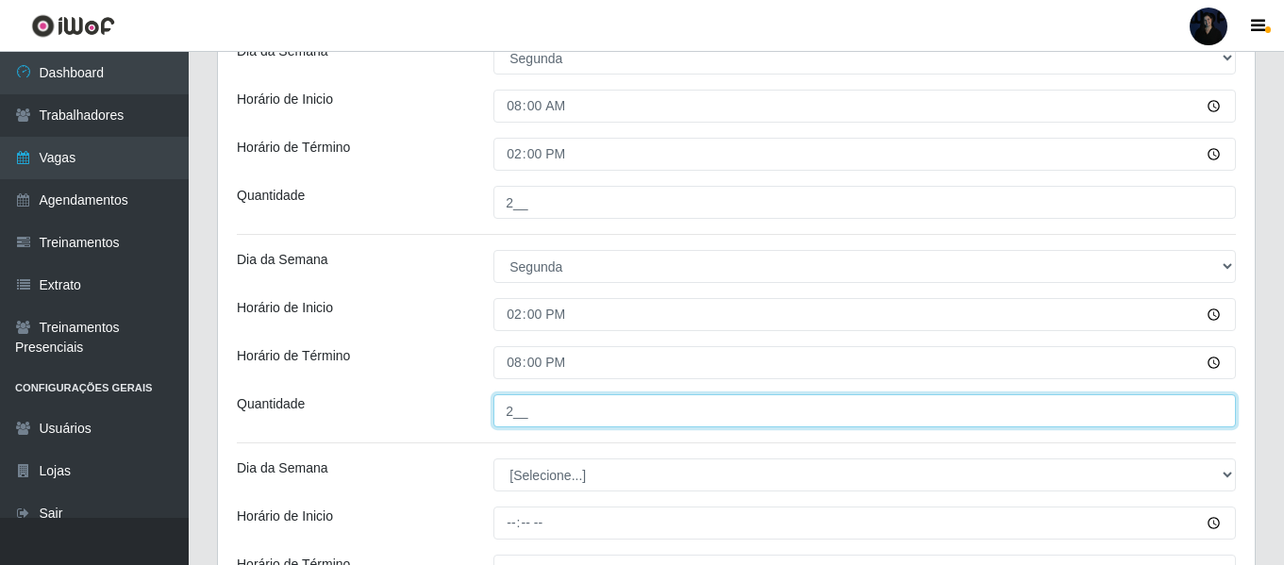
scroll to position [740, 0]
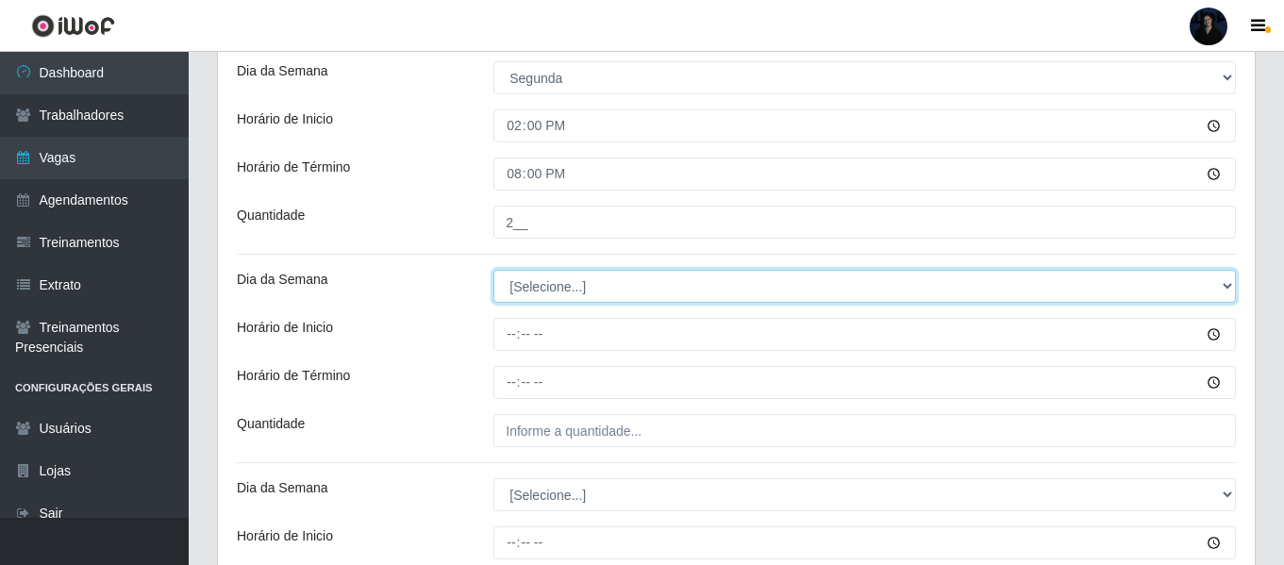
click at [512, 284] on select "[Selecione...] Segunda Terça Quarta Quinta Sexta Sábado Domingo" at bounding box center [864, 286] width 742 height 33
click at [493, 270] on select "[Selecione...] Segunda Terça Quarta Quinta Sexta Sábado Domingo" at bounding box center [864, 286] width 742 height 33
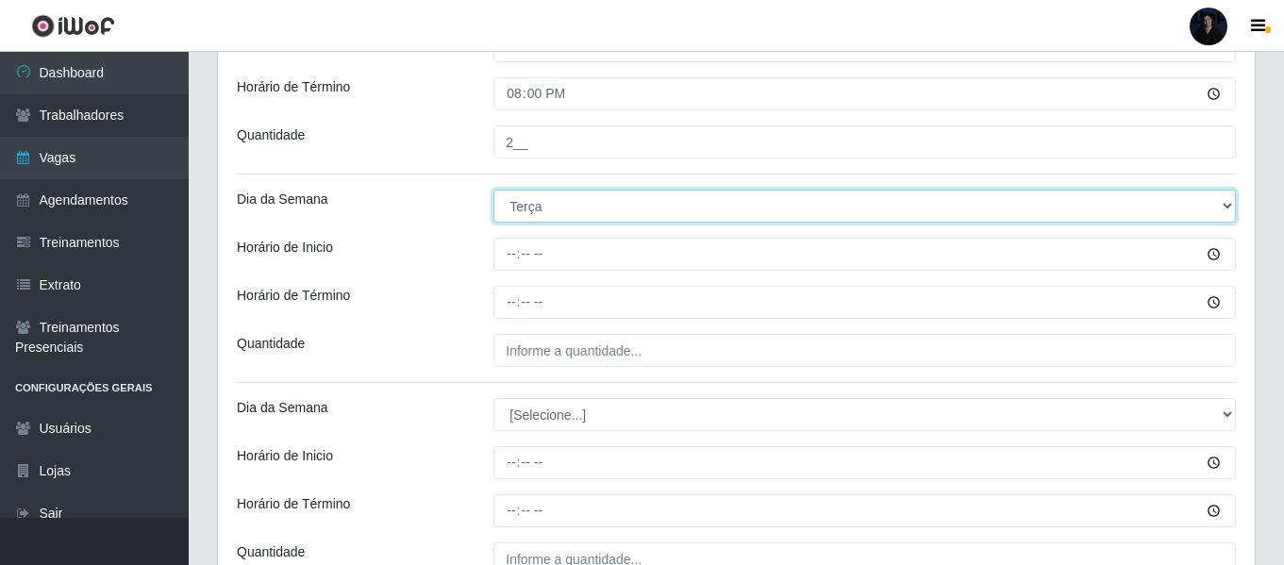
scroll to position [929, 0]
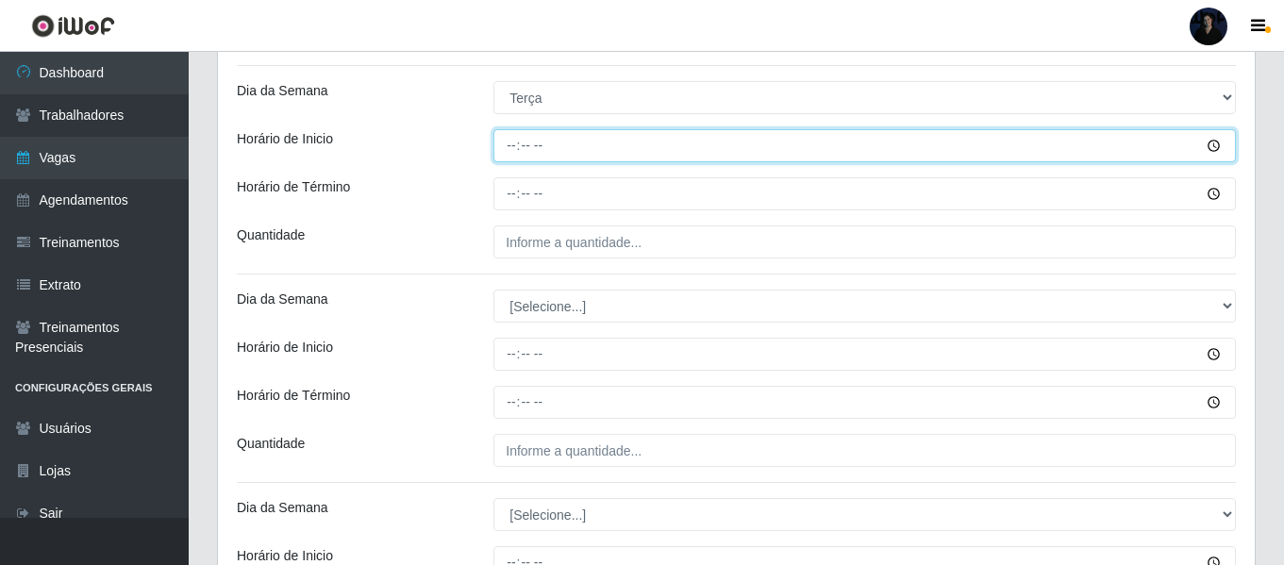
click at [504, 145] on input "Horário de Inicio" at bounding box center [864, 145] width 742 height 33
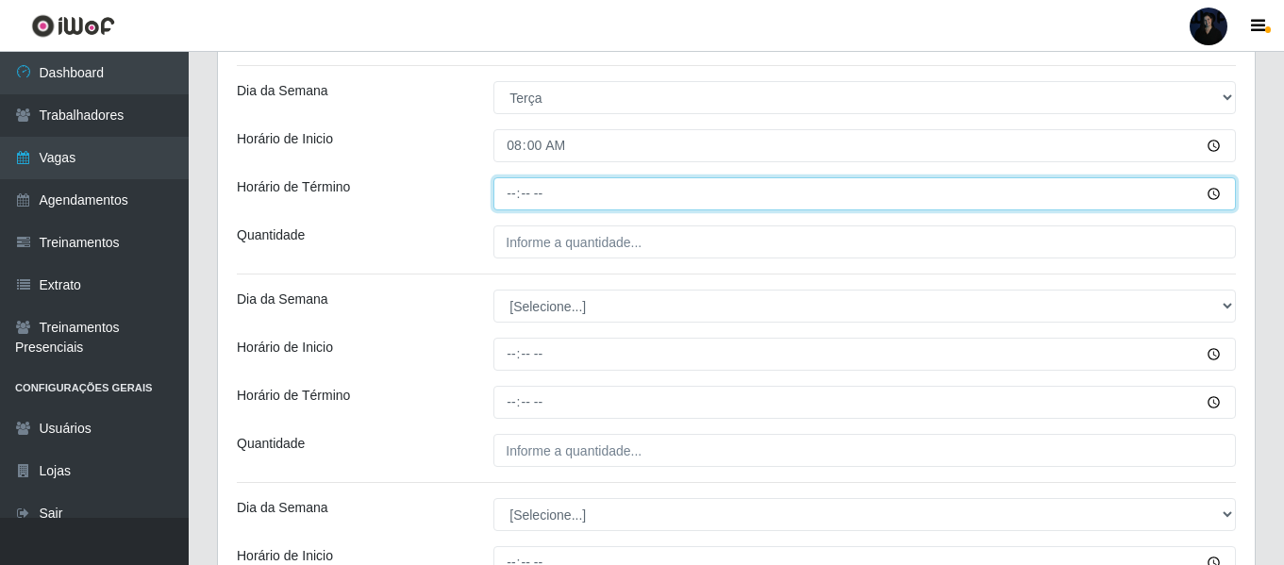
click at [512, 188] on input "Horário de Término" at bounding box center [864, 193] width 742 height 33
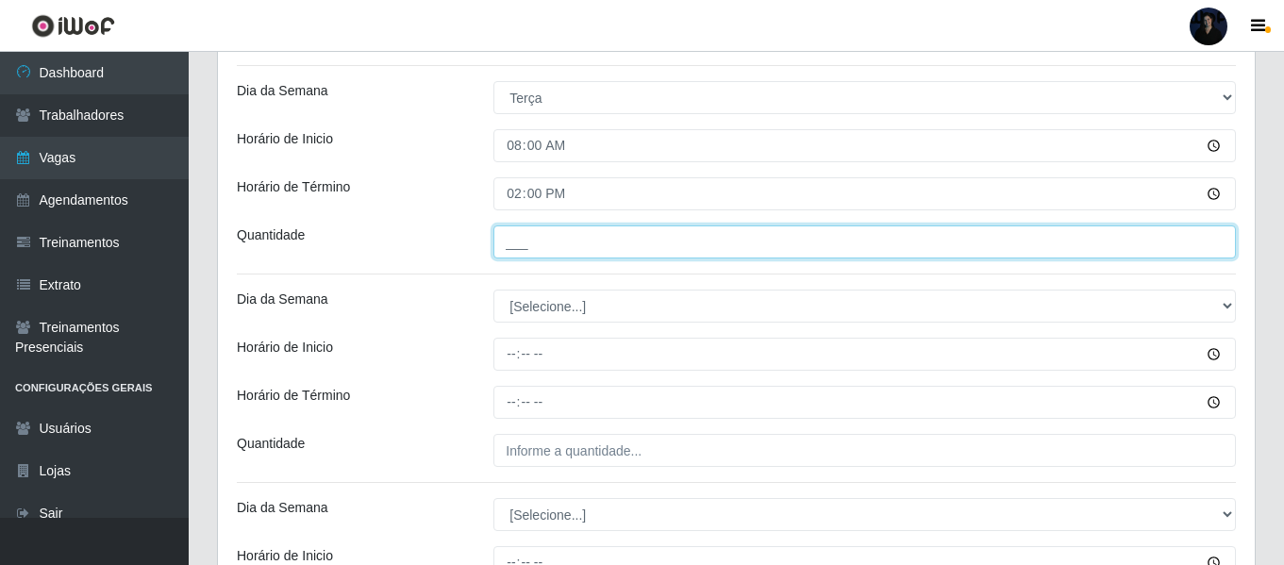
click at [517, 239] on input "___" at bounding box center [864, 241] width 742 height 33
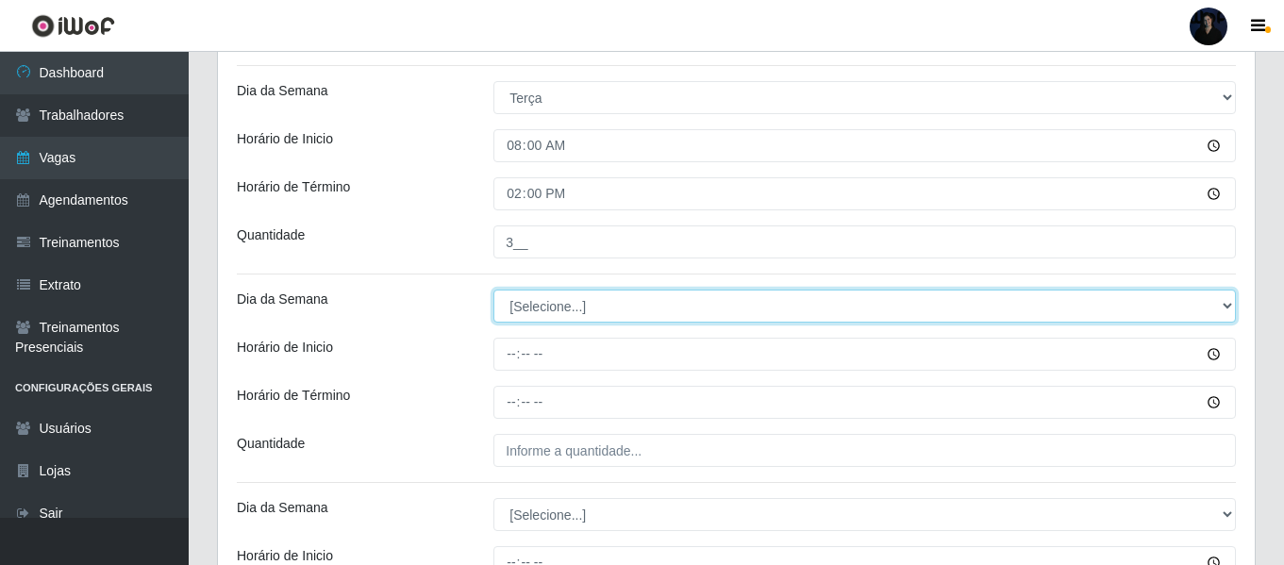
click at [511, 312] on select "[Selecione...] Segunda Terça Quarta Quinta Sexta Sábado Domingo" at bounding box center [864, 306] width 742 height 33
click at [493, 290] on select "[Selecione...] Segunda Terça Quarta Quinta Sexta Sábado Domingo" at bounding box center [864, 306] width 742 height 33
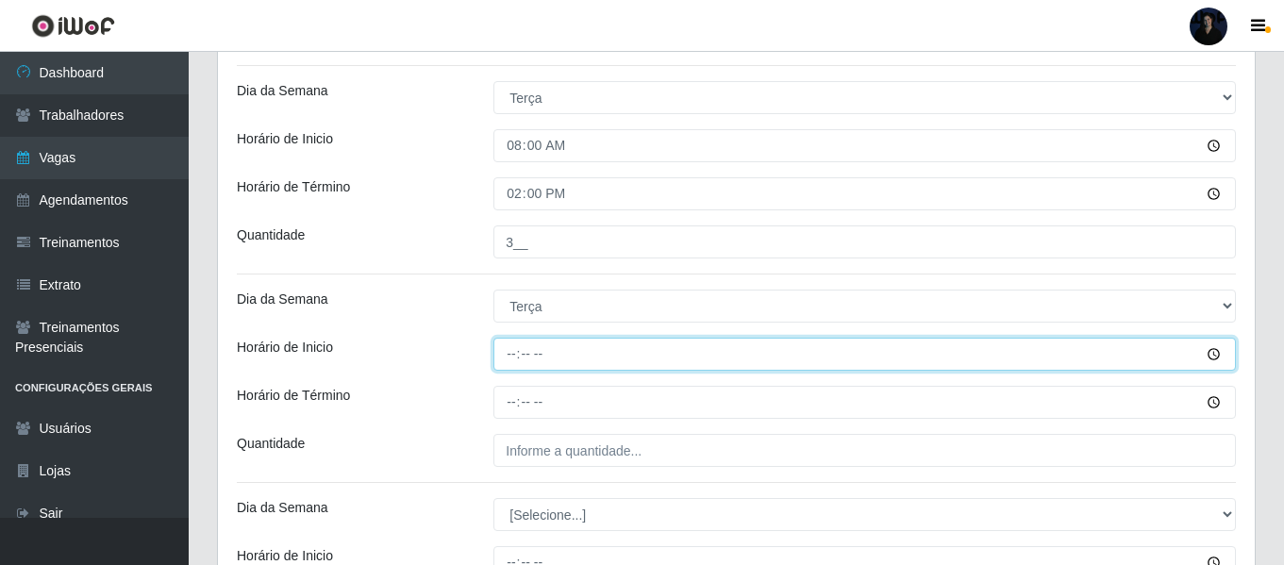
click at [511, 346] on input "Horário de Inicio" at bounding box center [864, 354] width 742 height 33
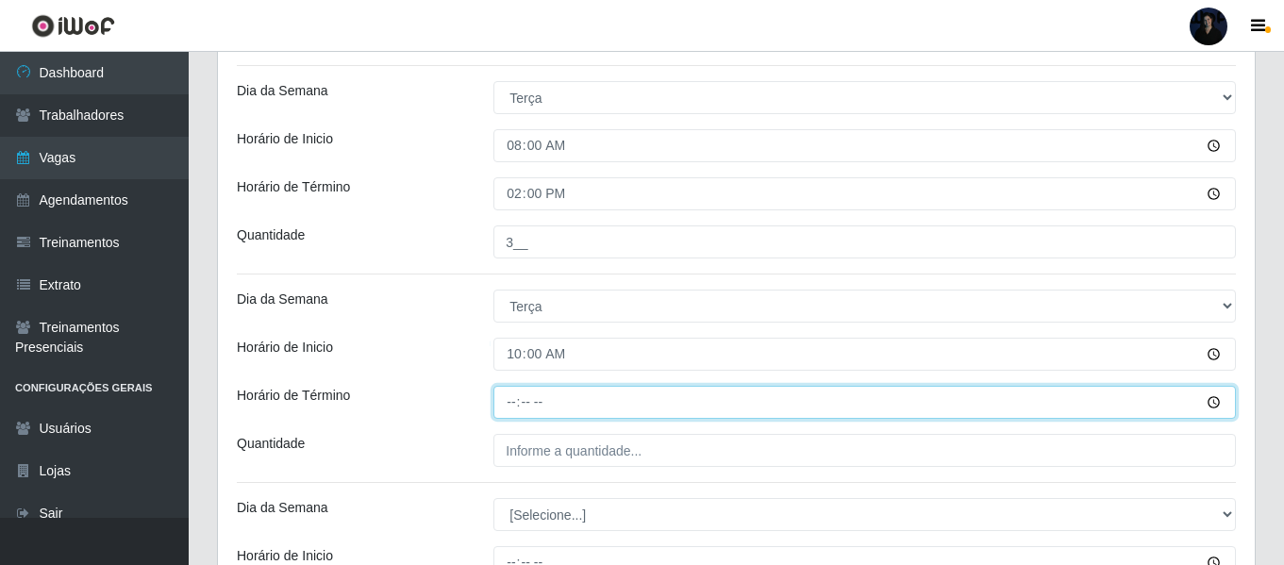
click at [515, 408] on input "Horário de Término" at bounding box center [864, 402] width 742 height 33
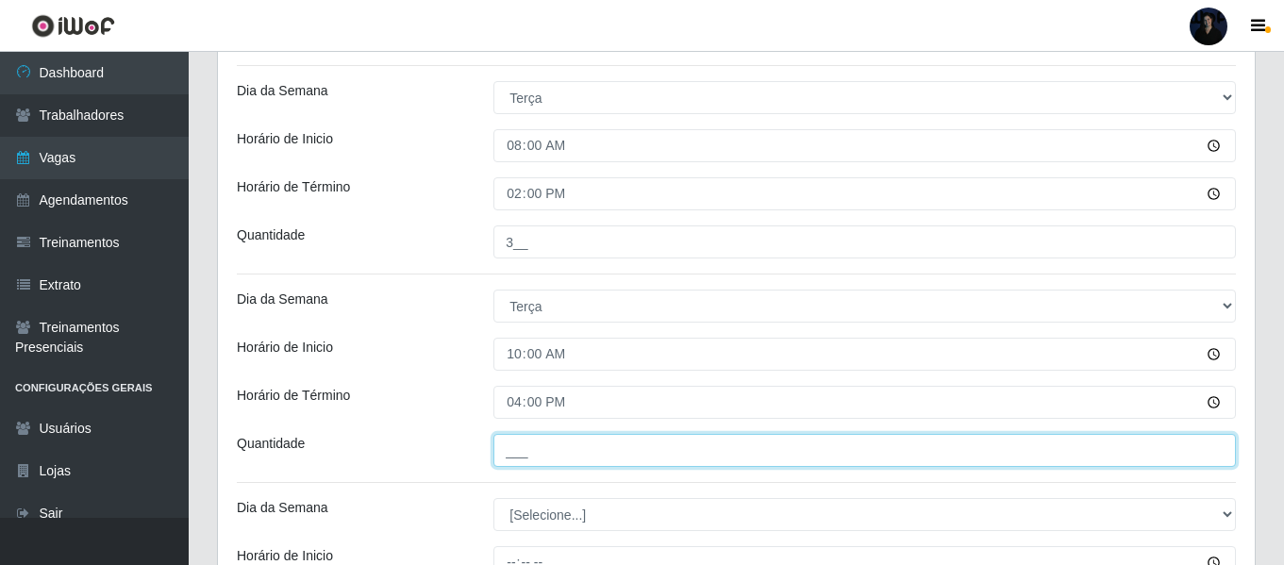
click at [515, 458] on input "___" at bounding box center [864, 450] width 742 height 33
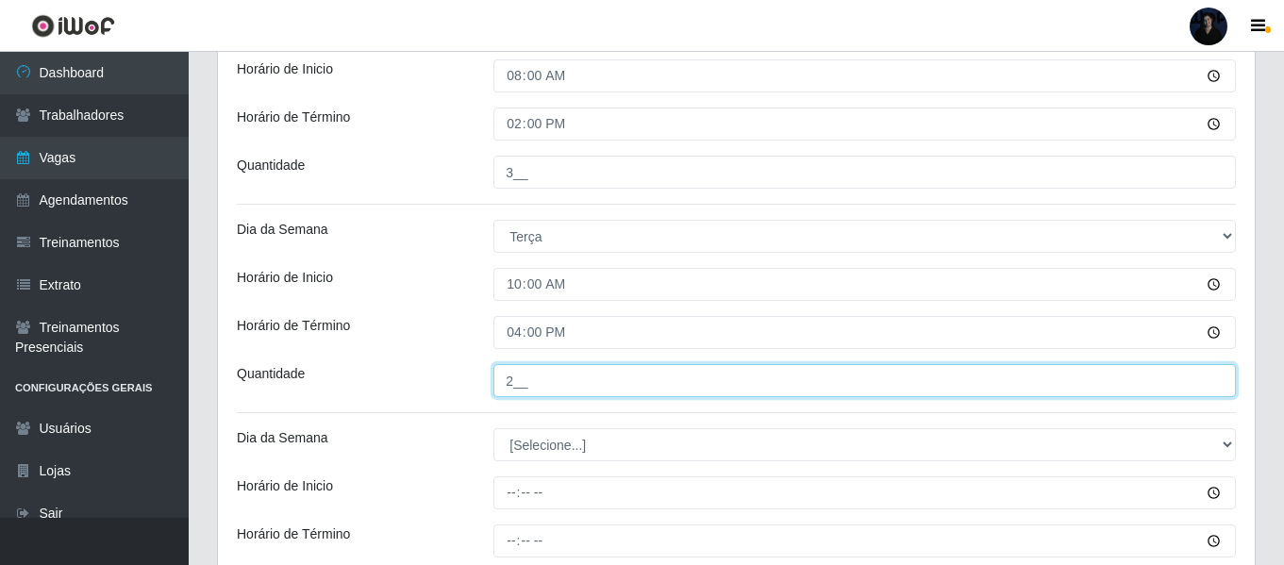
scroll to position [1212, 0]
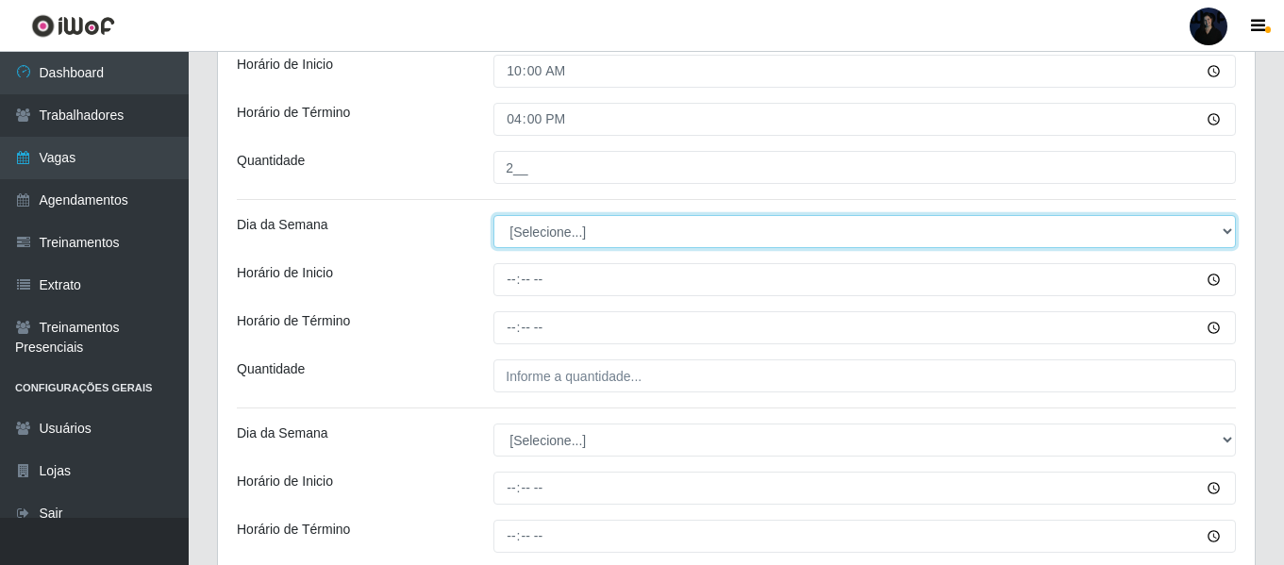
click at [520, 225] on select "[Selecione...] Segunda Terça Quarta Quinta Sexta Sábado Domingo" at bounding box center [864, 231] width 742 height 33
click at [493, 215] on select "[Selecione...] Segunda Terça Quarta Quinta Sexta Sábado Domingo" at bounding box center [864, 231] width 742 height 33
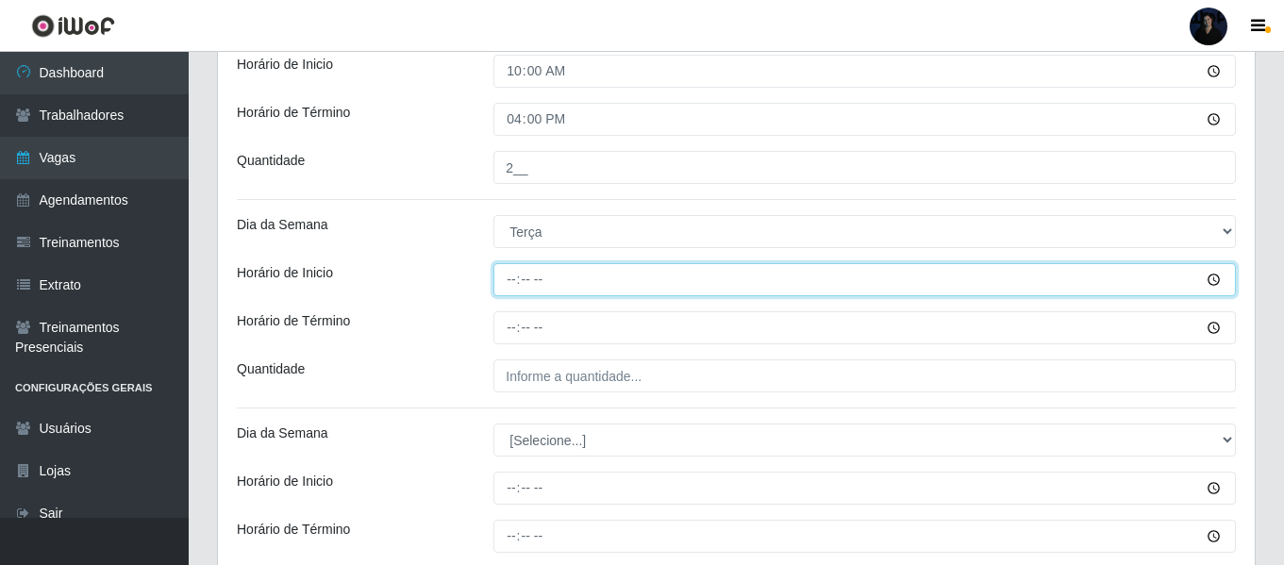
click at [511, 275] on input "Horário de Inicio" at bounding box center [864, 279] width 742 height 33
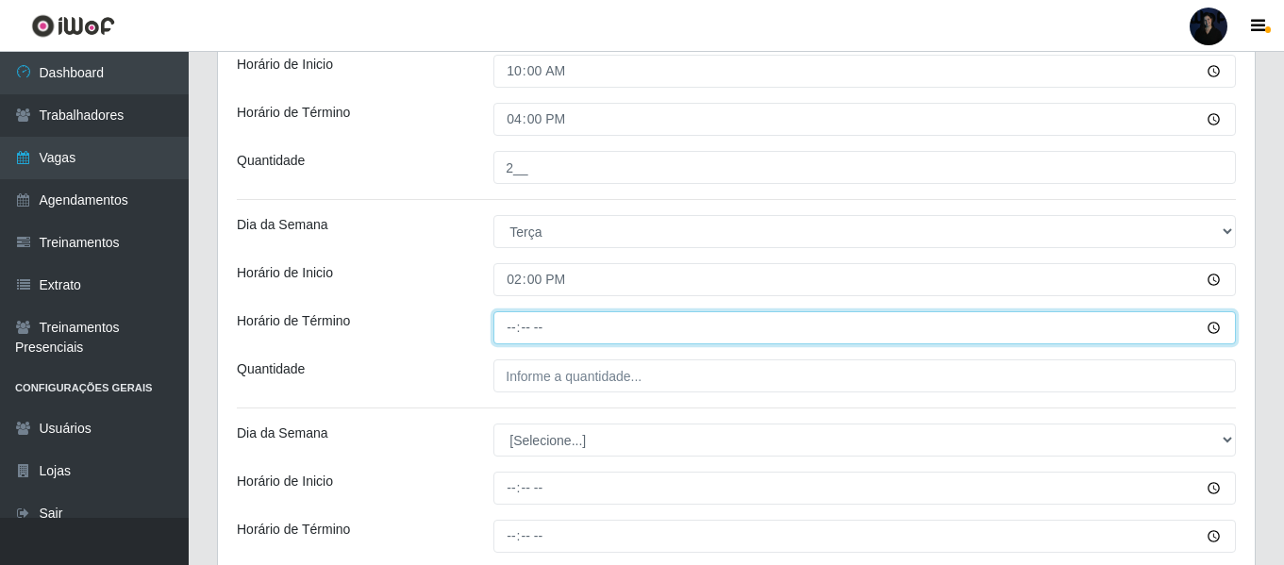
click at [514, 324] on input "Horário de Término" at bounding box center [864, 327] width 742 height 33
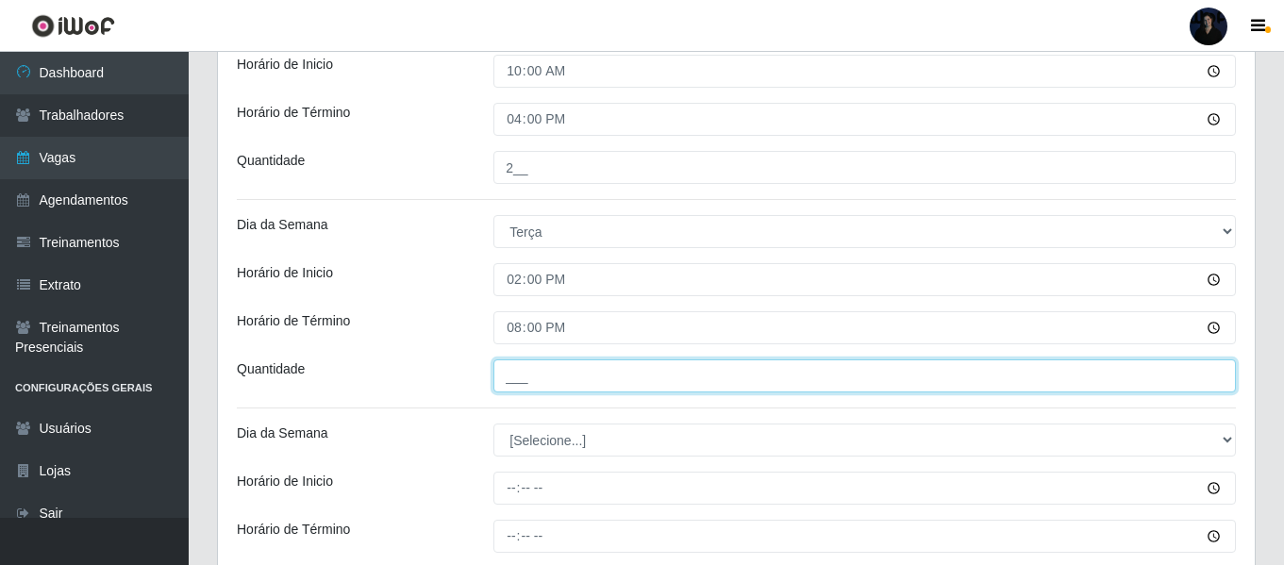
click at [507, 375] on input "___" at bounding box center [864, 375] width 742 height 33
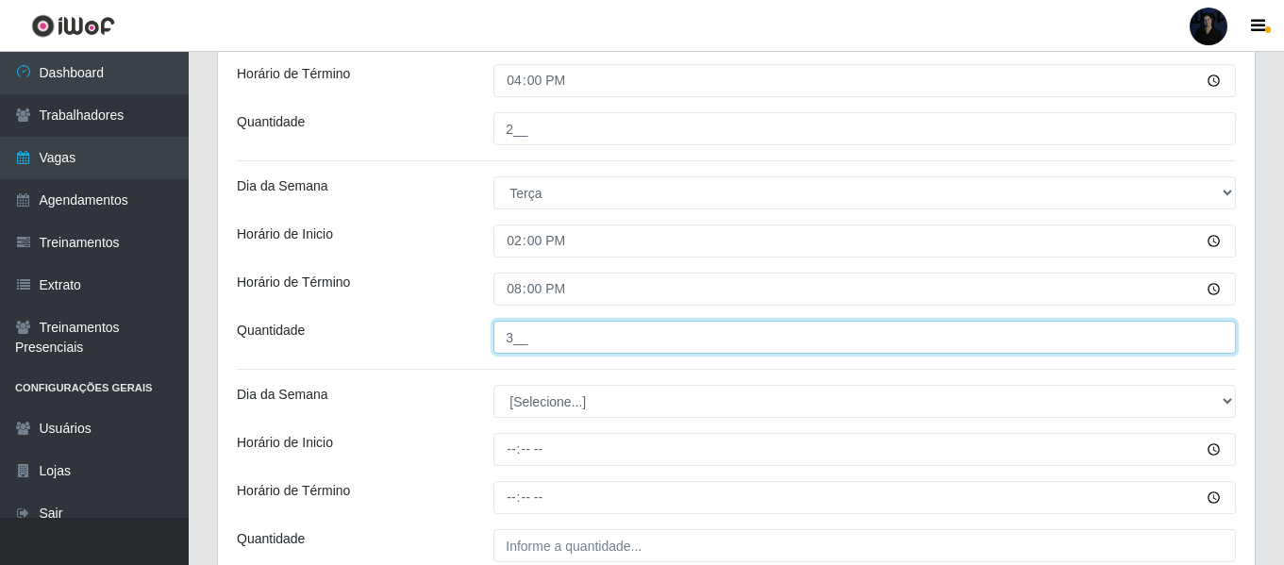
scroll to position [1401, 0]
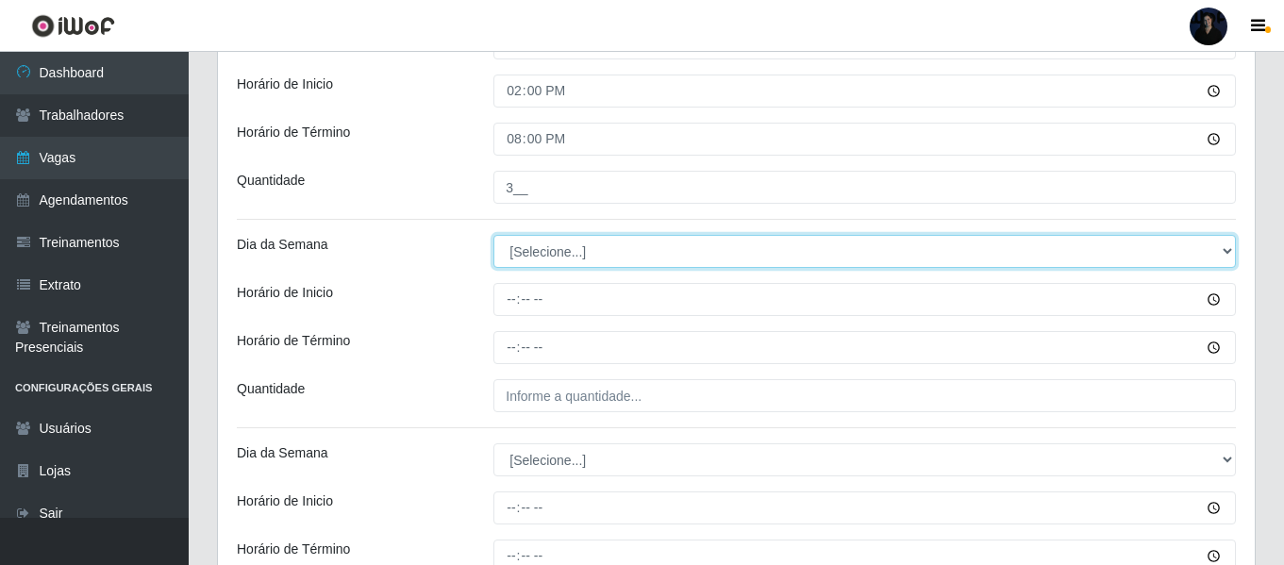
click at [512, 243] on select "[Selecione...] Segunda Terça Quarta Quinta Sexta Sábado Domingo" at bounding box center [864, 251] width 742 height 33
click at [493, 235] on select "[Selecione...] Segunda Terça Quarta Quinta Sexta Sábado Domingo" at bounding box center [864, 251] width 742 height 33
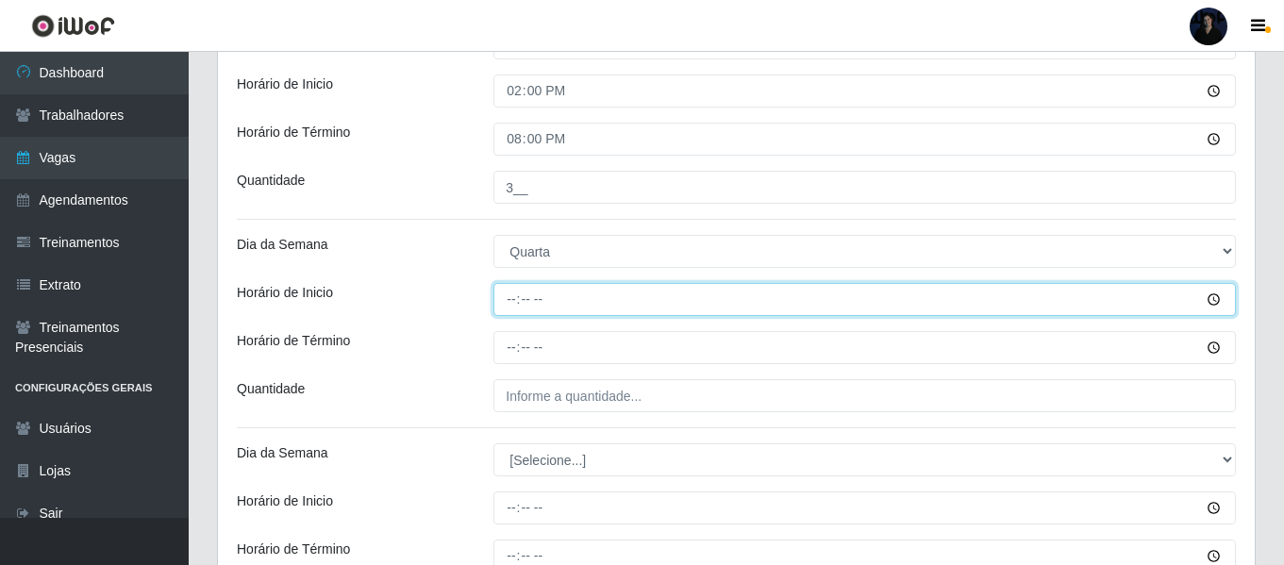
click at [507, 304] on input "Horário de Inicio" at bounding box center [864, 299] width 742 height 33
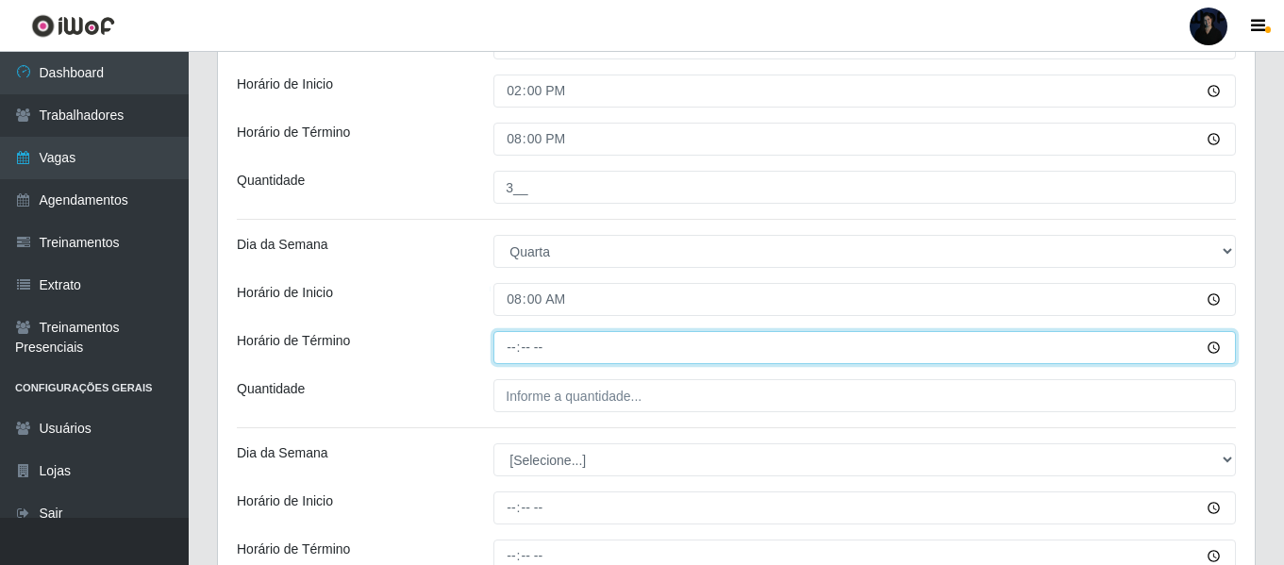
click at [507, 335] on input "Horário de Término" at bounding box center [864, 347] width 742 height 33
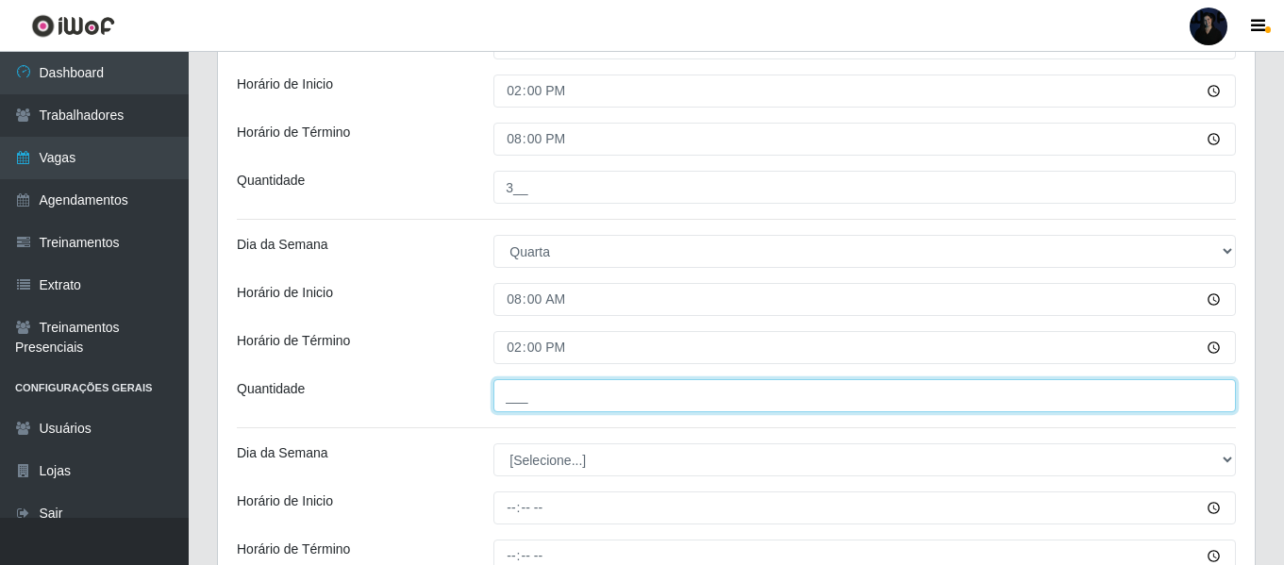
click at [518, 389] on input "___" at bounding box center [864, 395] width 742 height 33
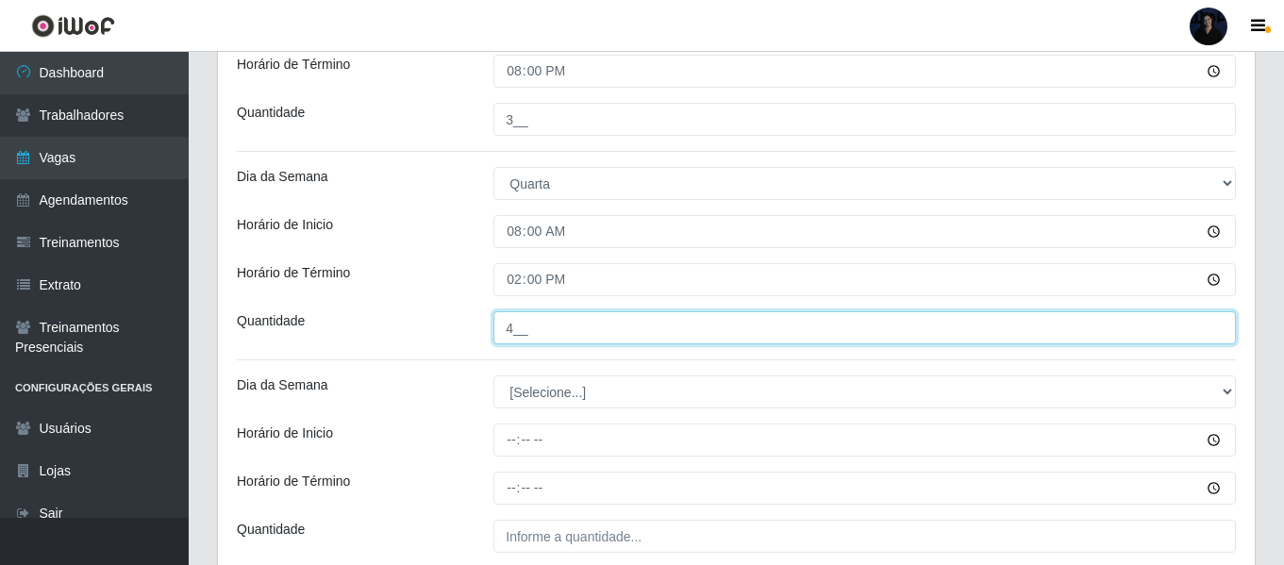
scroll to position [1495, 0]
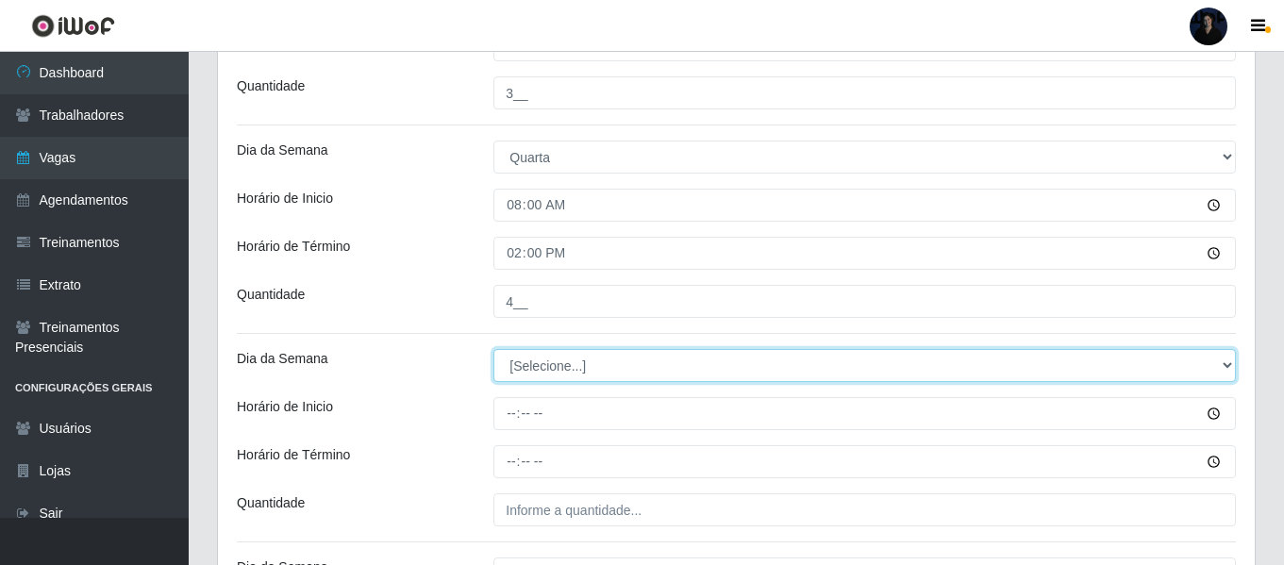
click at [520, 364] on select "[Selecione...] Segunda Terça Quarta Quinta Sexta Sábado Domingo" at bounding box center [864, 365] width 742 height 33
click at [493, 349] on select "[Selecione...] Segunda Terça Quarta Quinta Sexta Sábado Domingo" at bounding box center [864, 365] width 742 height 33
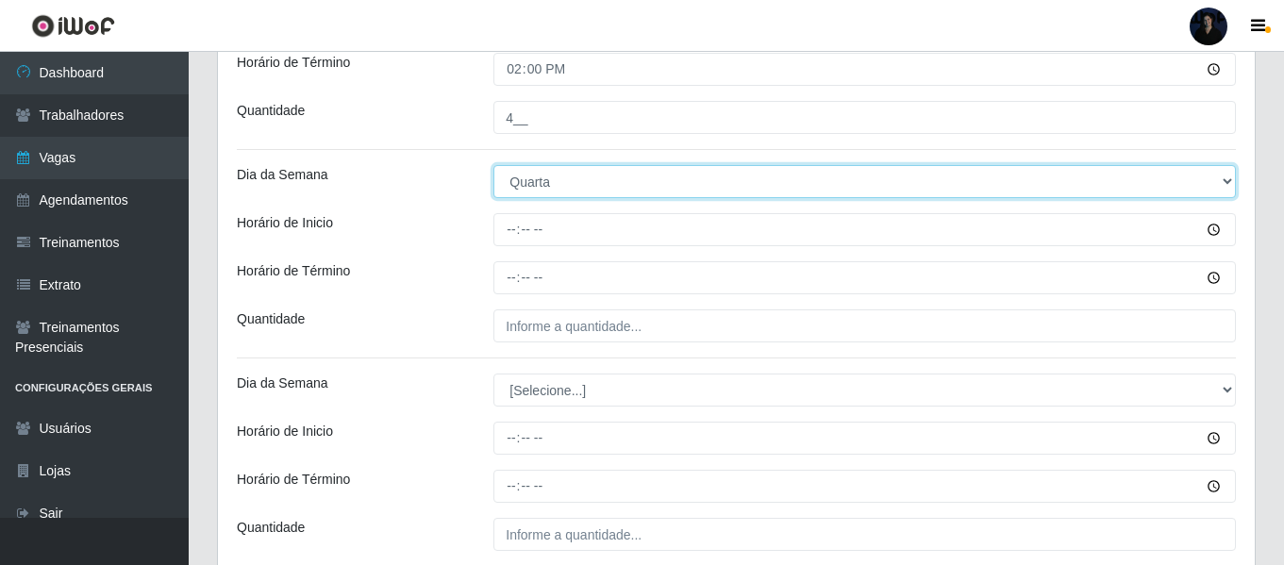
scroll to position [1684, 0]
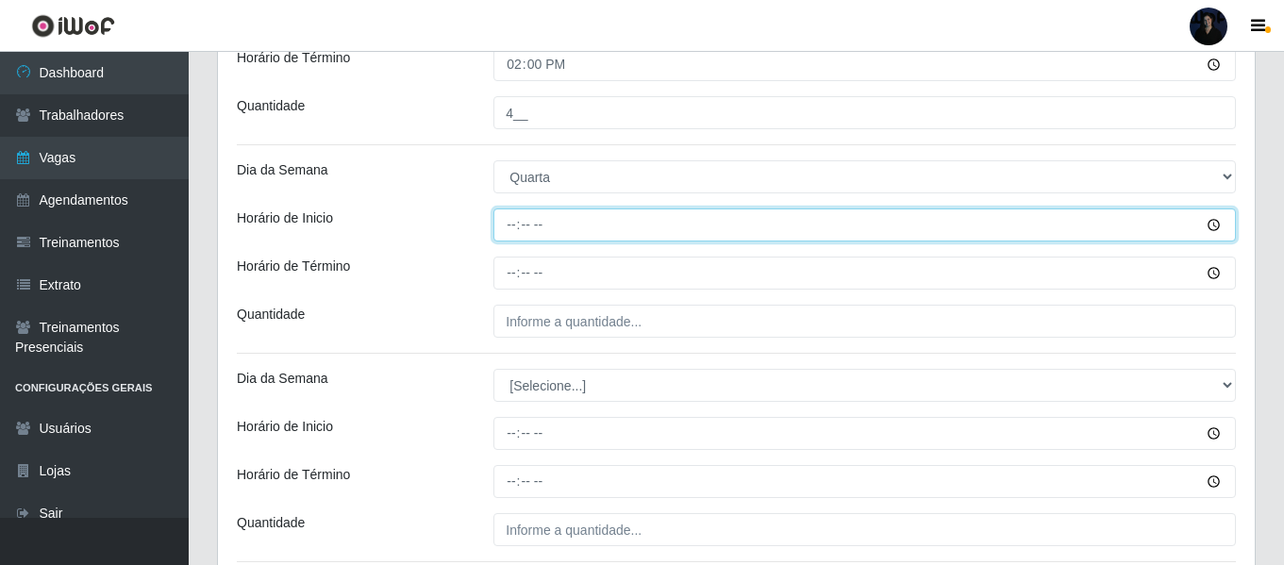
click at [503, 225] on input "Horário de Inicio" at bounding box center [864, 224] width 742 height 33
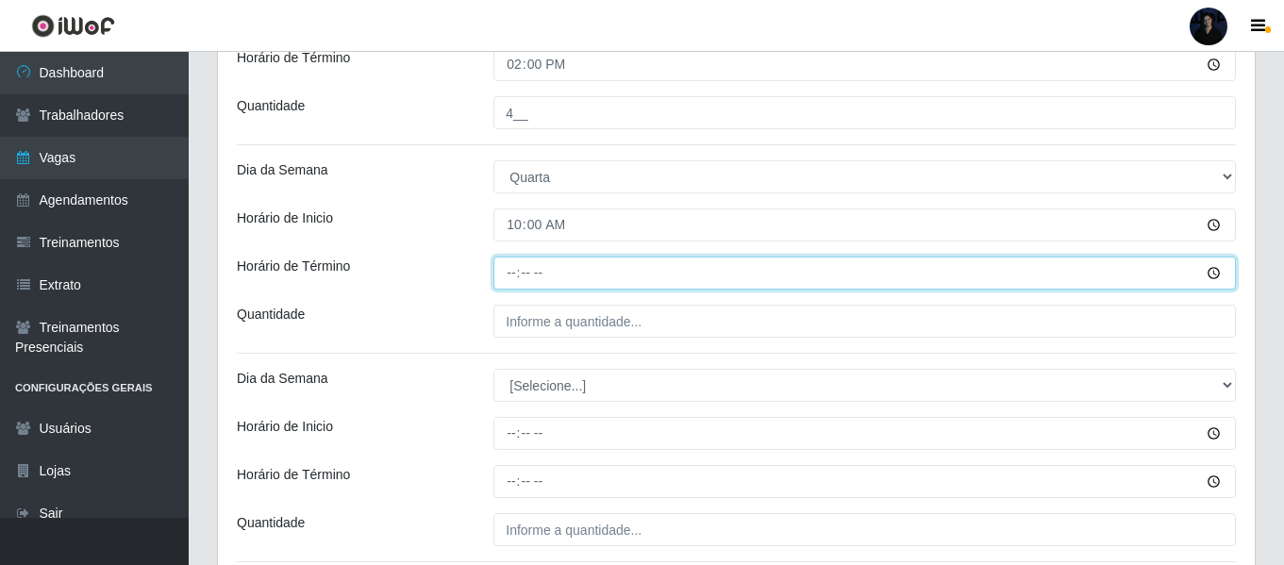
click at [517, 277] on input "Horário de Término" at bounding box center [864, 273] width 742 height 33
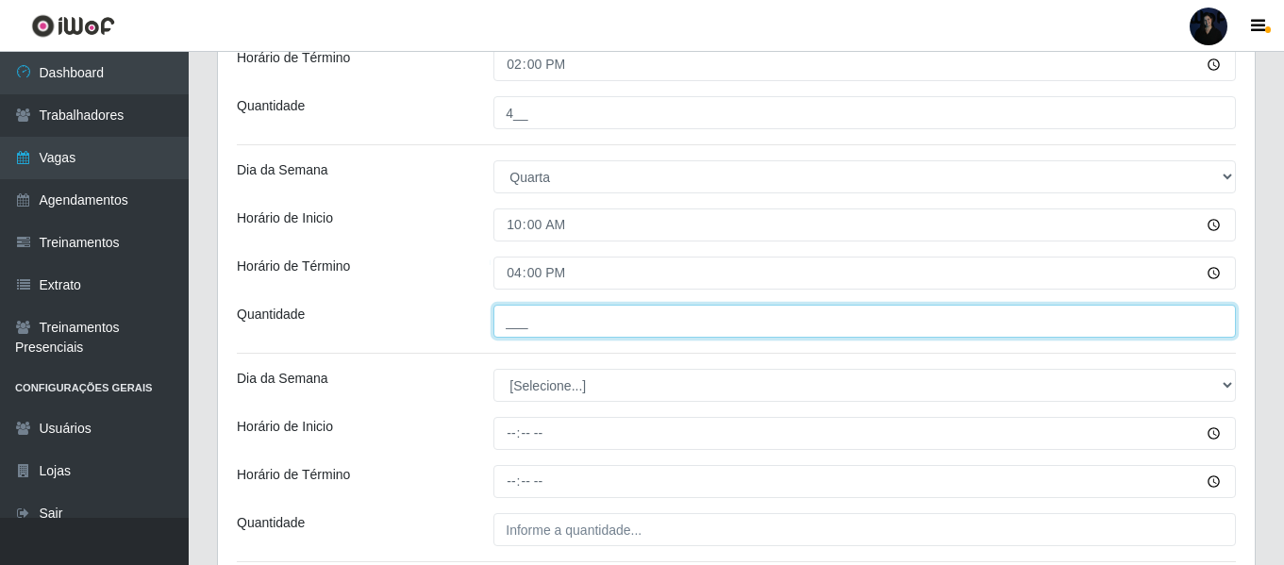
click at [509, 320] on input "___" at bounding box center [864, 321] width 742 height 33
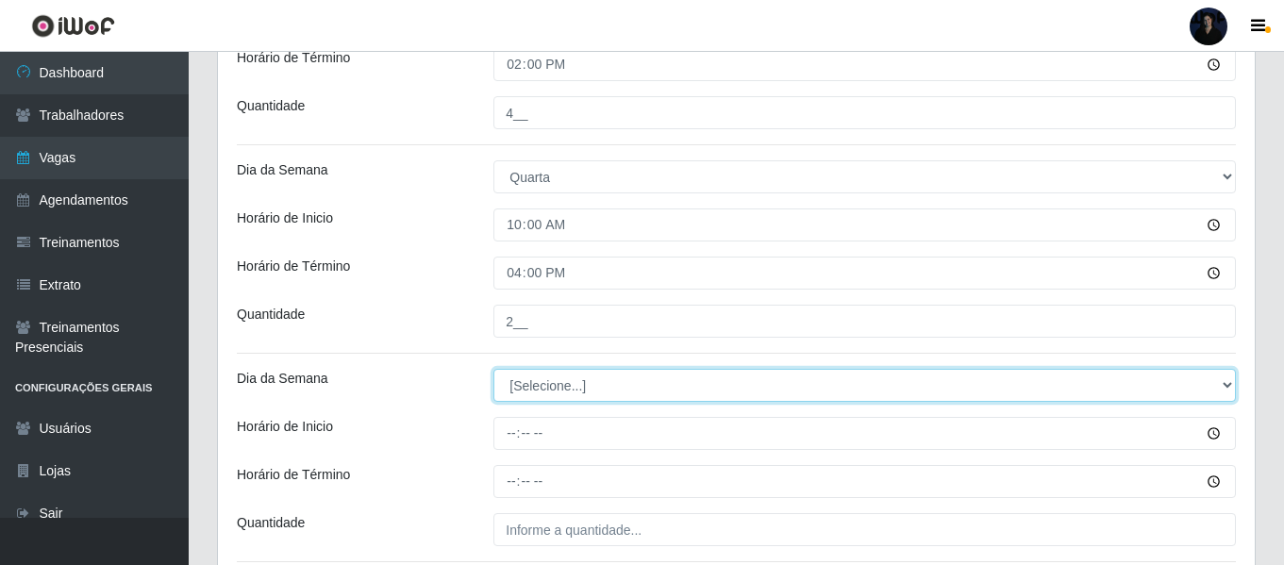
click at [519, 377] on select "[Selecione...] Segunda Terça Quarta Quinta Sexta Sábado Domingo" at bounding box center [864, 385] width 742 height 33
click at [493, 369] on select "[Selecione...] Segunda Terça Quarta Quinta Sexta Sábado Domingo" at bounding box center [864, 385] width 742 height 33
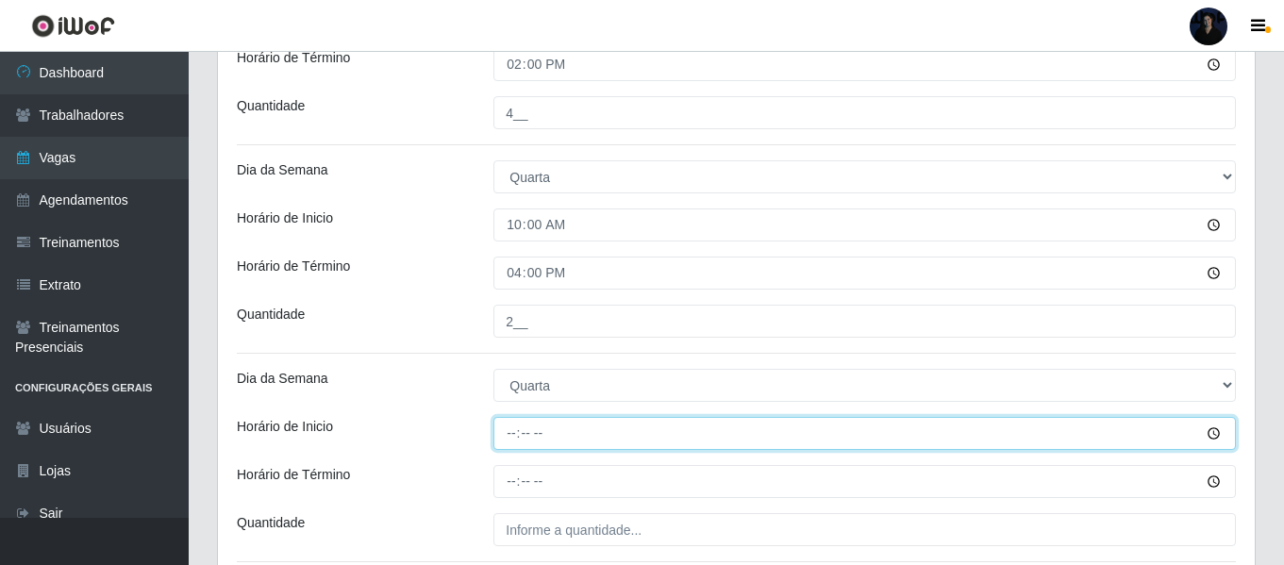
click at [504, 428] on input "Horário de Inicio" at bounding box center [864, 433] width 742 height 33
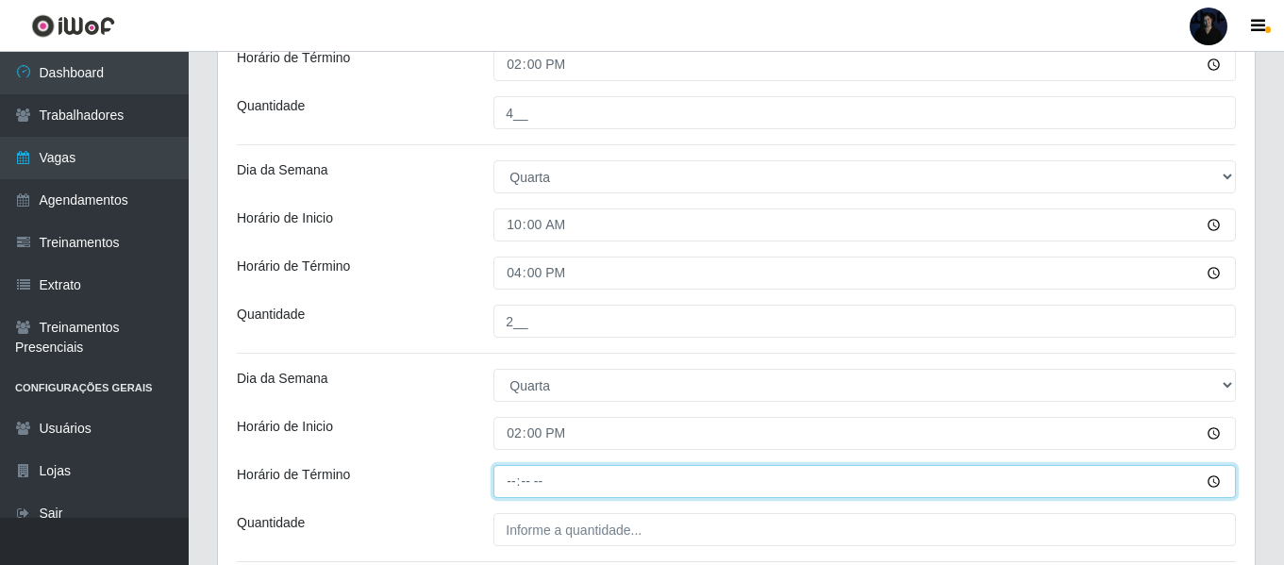
click at [513, 486] on input "Horário de Término" at bounding box center [864, 481] width 742 height 33
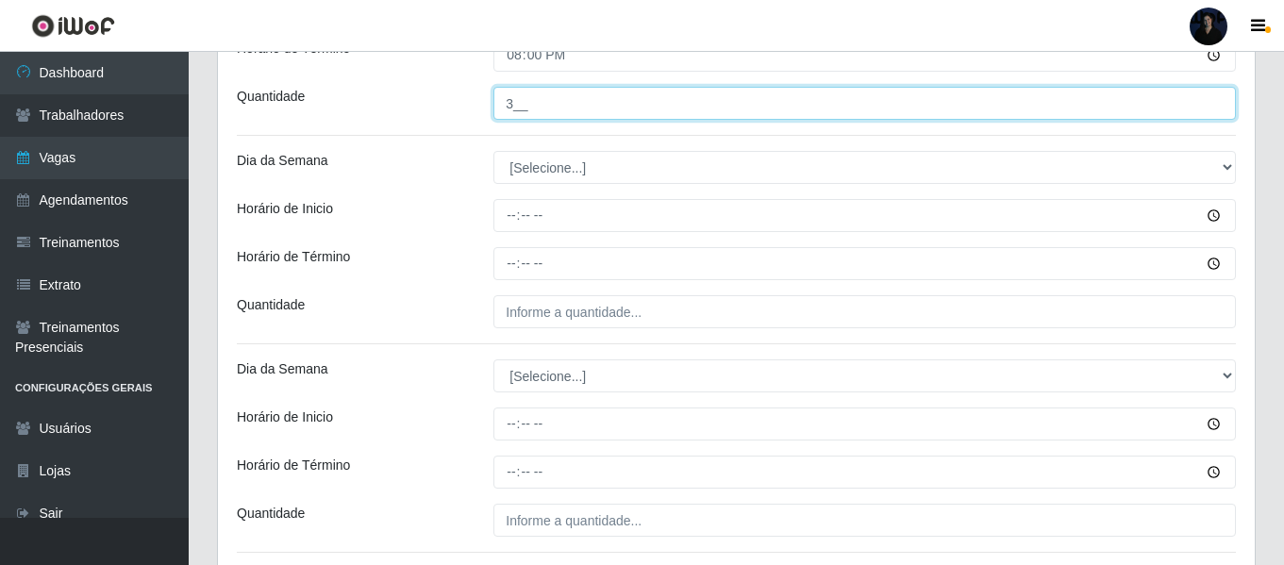
scroll to position [2155, 0]
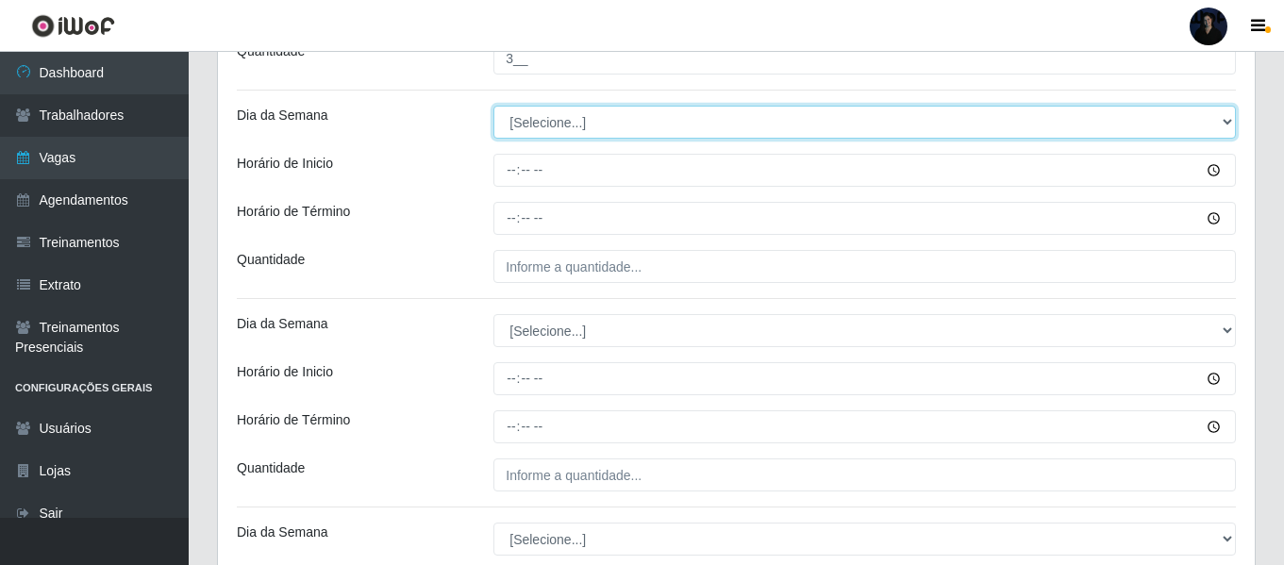
click at [517, 123] on select "[Selecione...] Segunda Terça Quarta Quinta Sexta Sábado Domingo" at bounding box center [864, 122] width 742 height 33
click at [493, 106] on select "[Selecione...] Segunda Terça Quarta Quinta Sexta Sábado Domingo" at bounding box center [864, 122] width 742 height 33
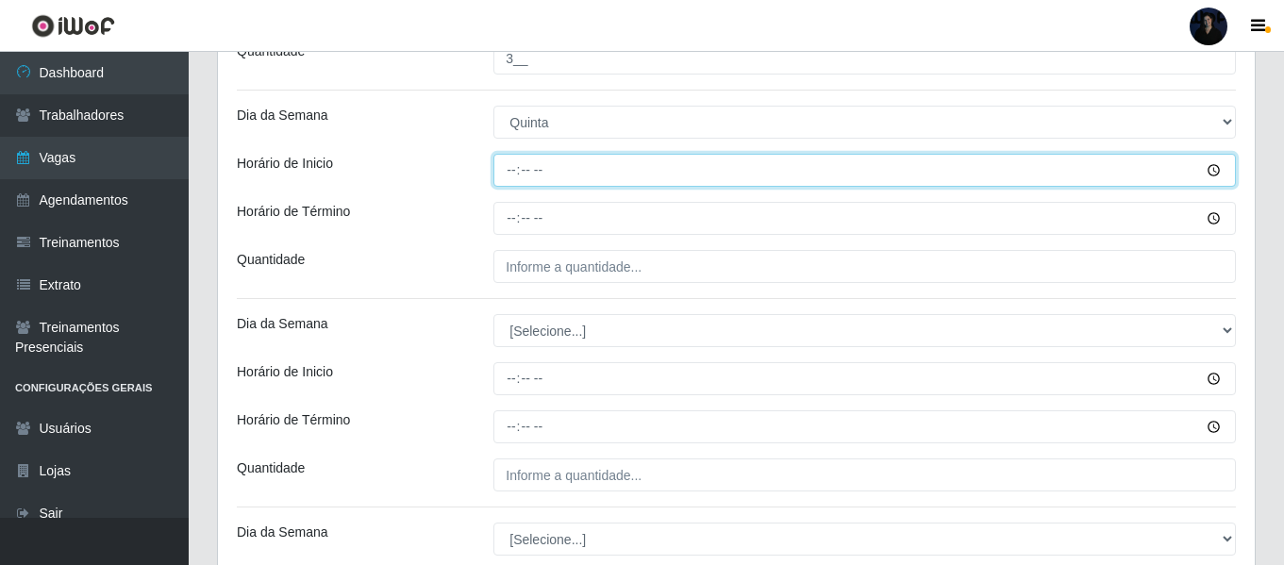
click at [514, 171] on input "Horário de Inicio" at bounding box center [864, 170] width 742 height 33
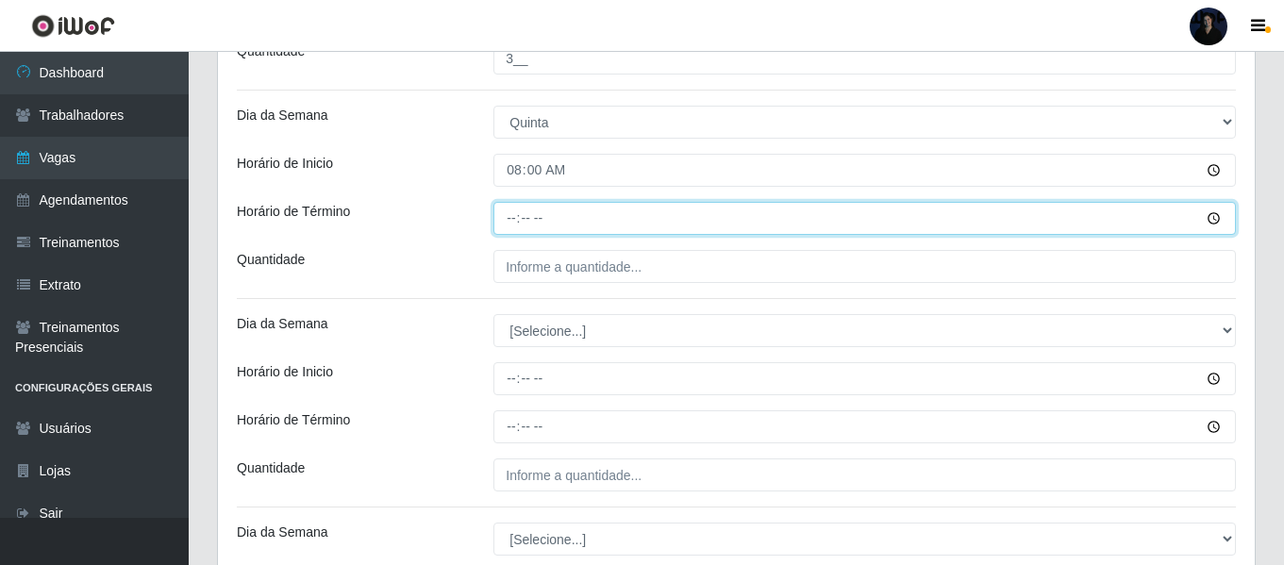
click at [511, 224] on input "Horário de Término" at bounding box center [864, 218] width 742 height 33
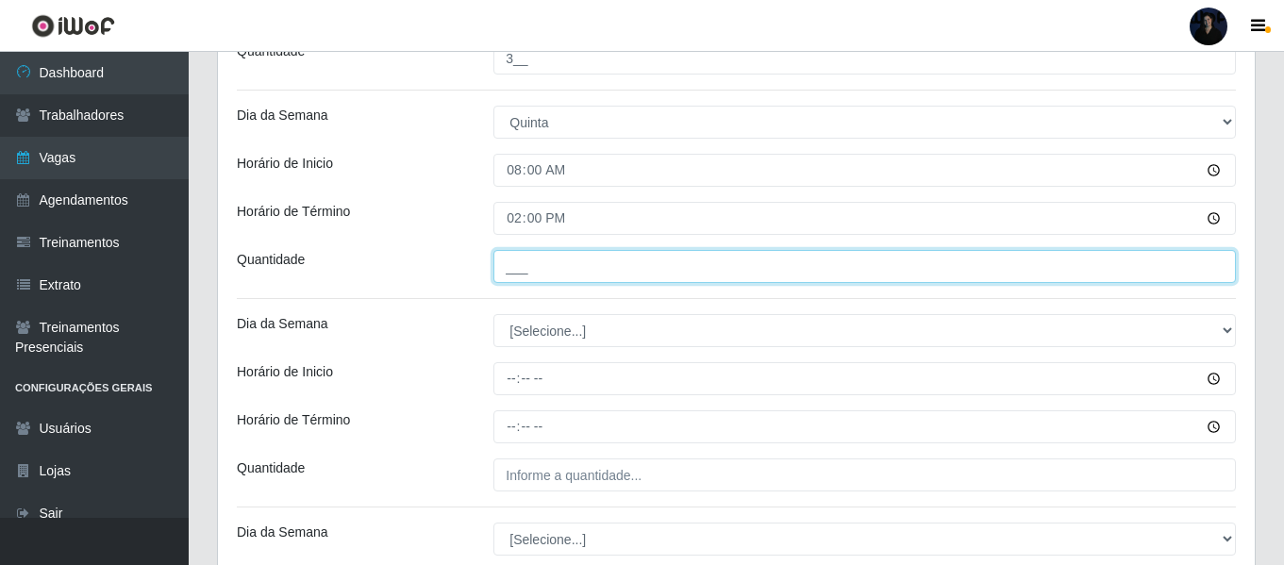
click at [516, 261] on input "___" at bounding box center [864, 266] width 742 height 33
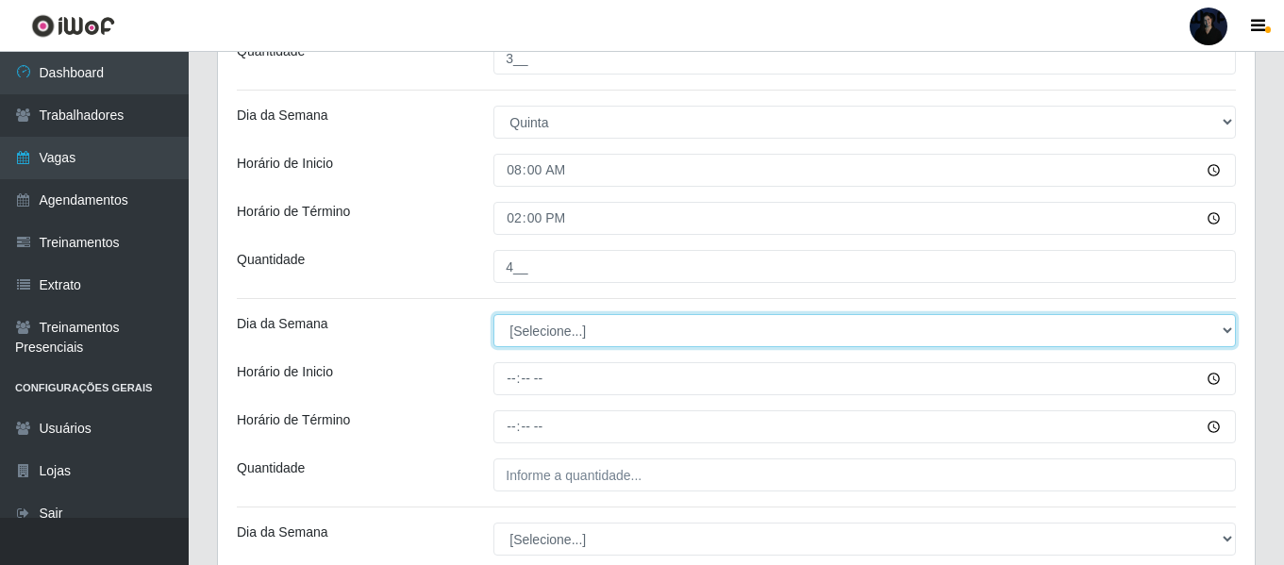
click at [517, 322] on select "[Selecione...] Segunda Terça Quarta Quinta Sexta Sábado Domingo" at bounding box center [864, 330] width 742 height 33
click at [493, 314] on select "[Selecione...] Segunda Terça Quarta Quinta Sexta Sábado Domingo" at bounding box center [864, 330] width 742 height 33
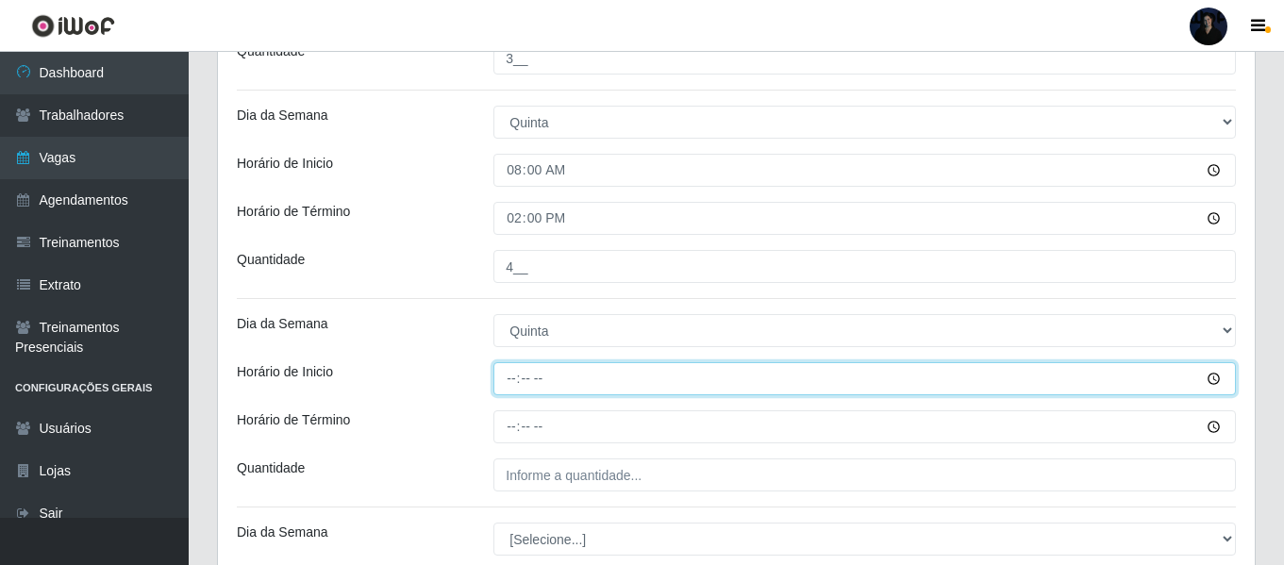
click at [513, 369] on input "Horário de Inicio" at bounding box center [864, 378] width 742 height 33
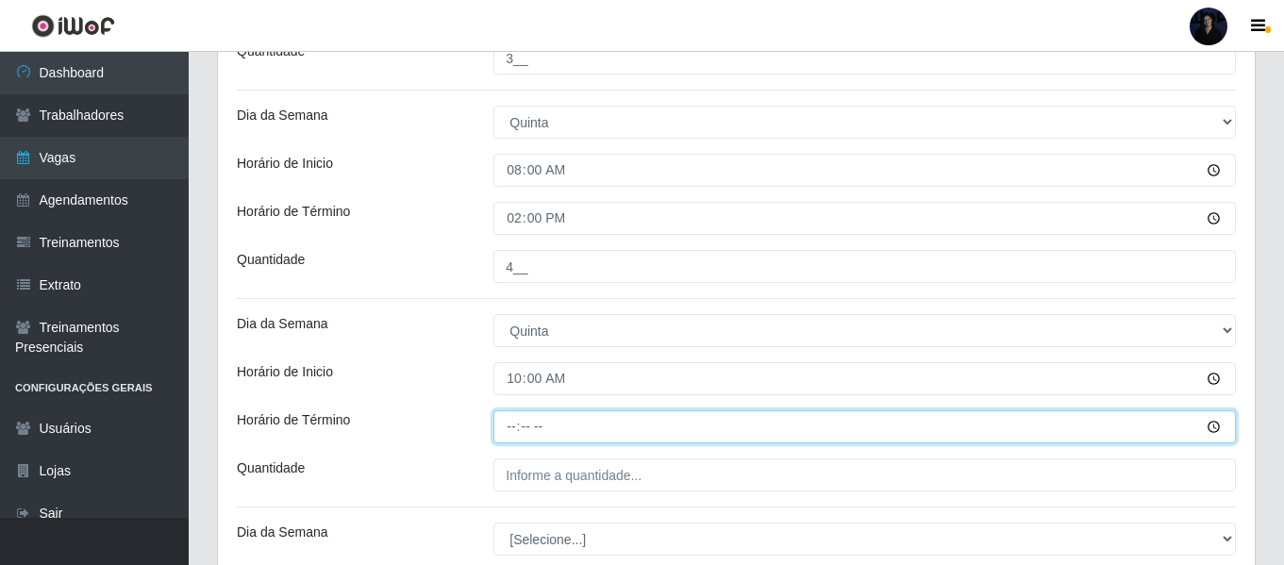
click at [509, 435] on input "Horário de Término" at bounding box center [864, 426] width 742 height 33
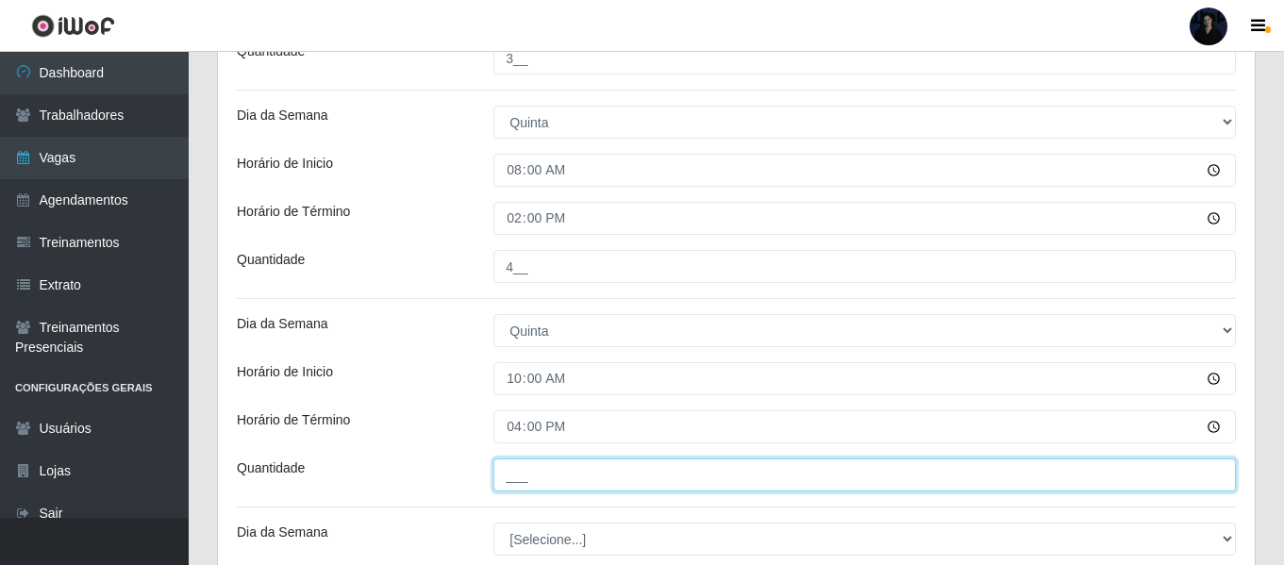
click at [508, 473] on input "___" at bounding box center [864, 474] width 742 height 33
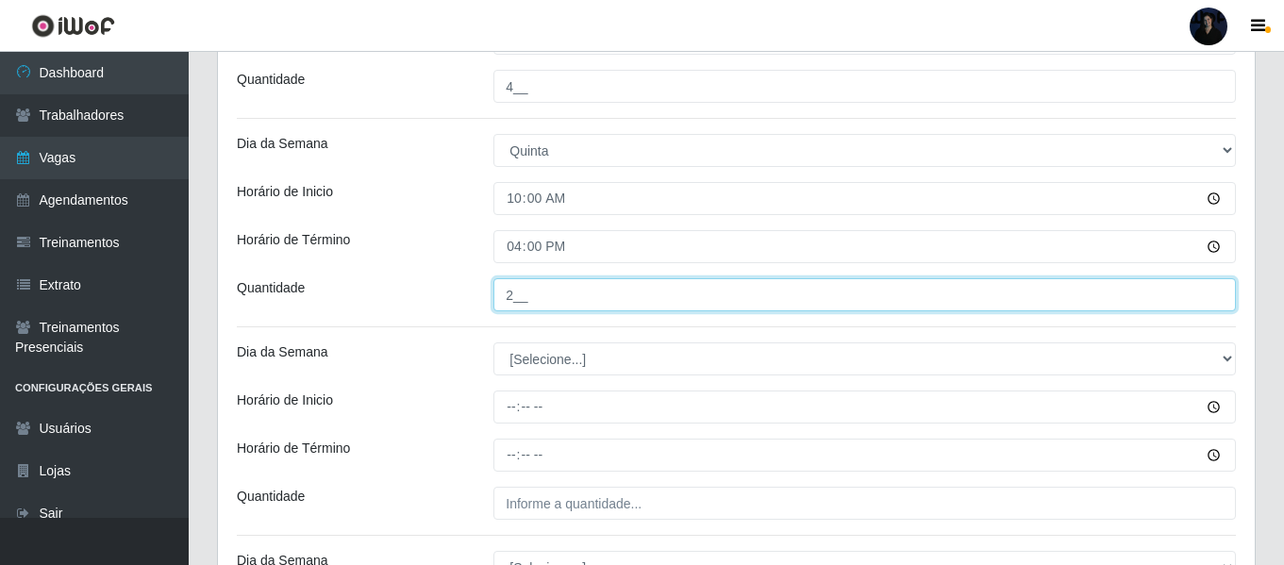
scroll to position [2344, 0]
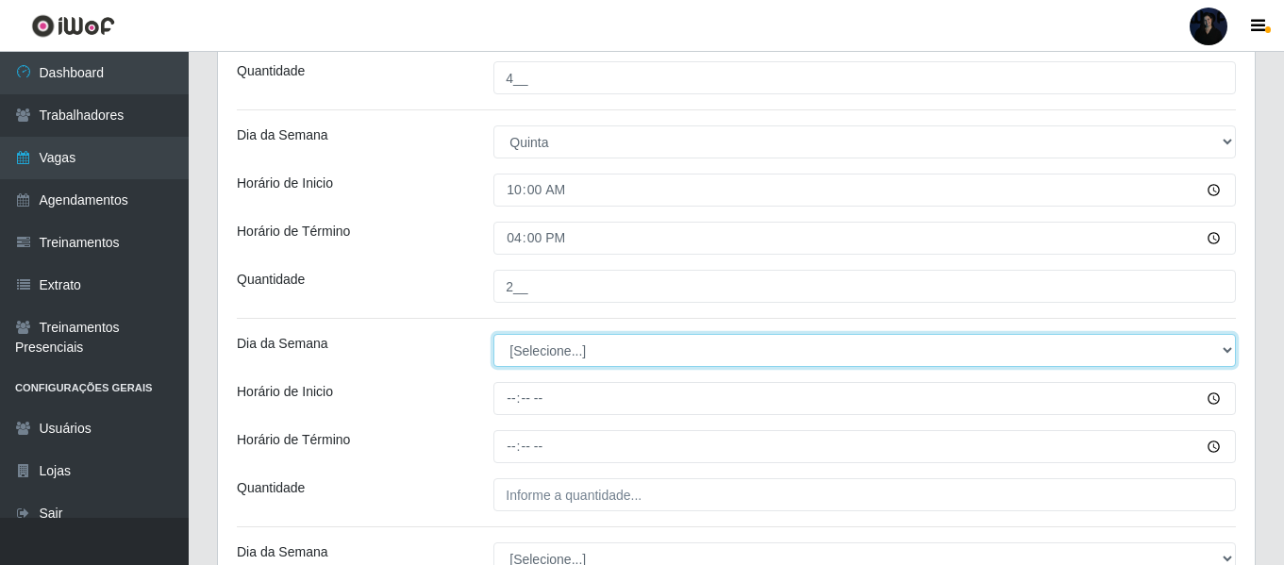
click at [520, 352] on select "[Selecione...] Segunda Terça Quarta Quinta Sexta Sábado Domingo" at bounding box center [864, 350] width 742 height 33
click at [493, 334] on select "[Selecione...] Segunda Terça Quarta Quinta Sexta Sábado Domingo" at bounding box center [864, 350] width 742 height 33
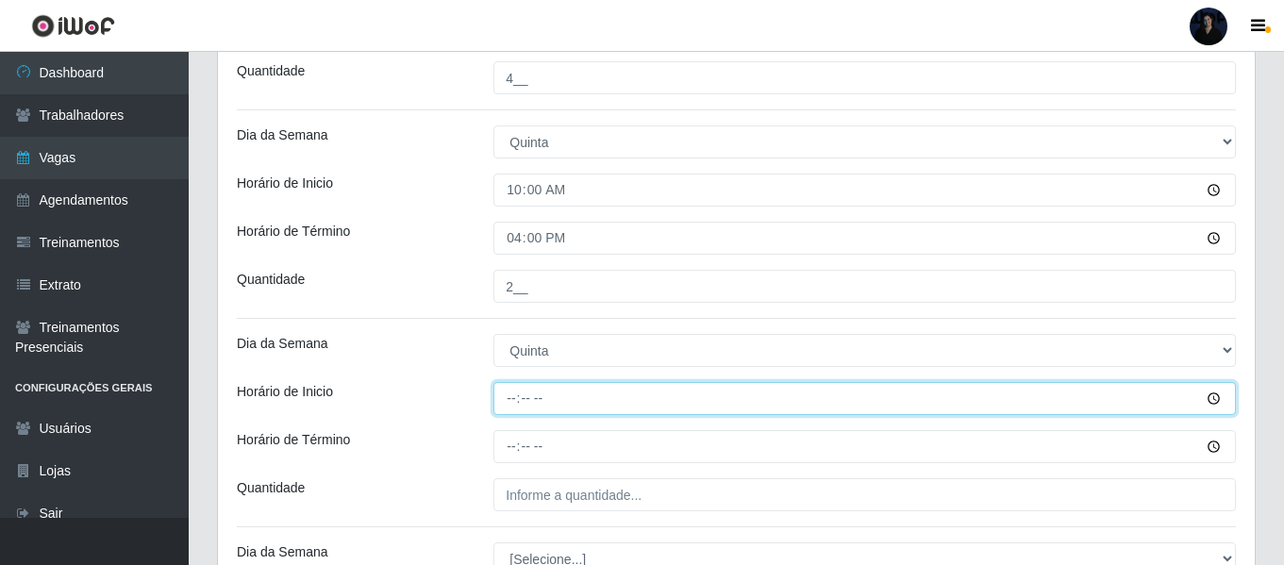
click at [516, 393] on input "Horário de Inicio" at bounding box center [864, 398] width 742 height 33
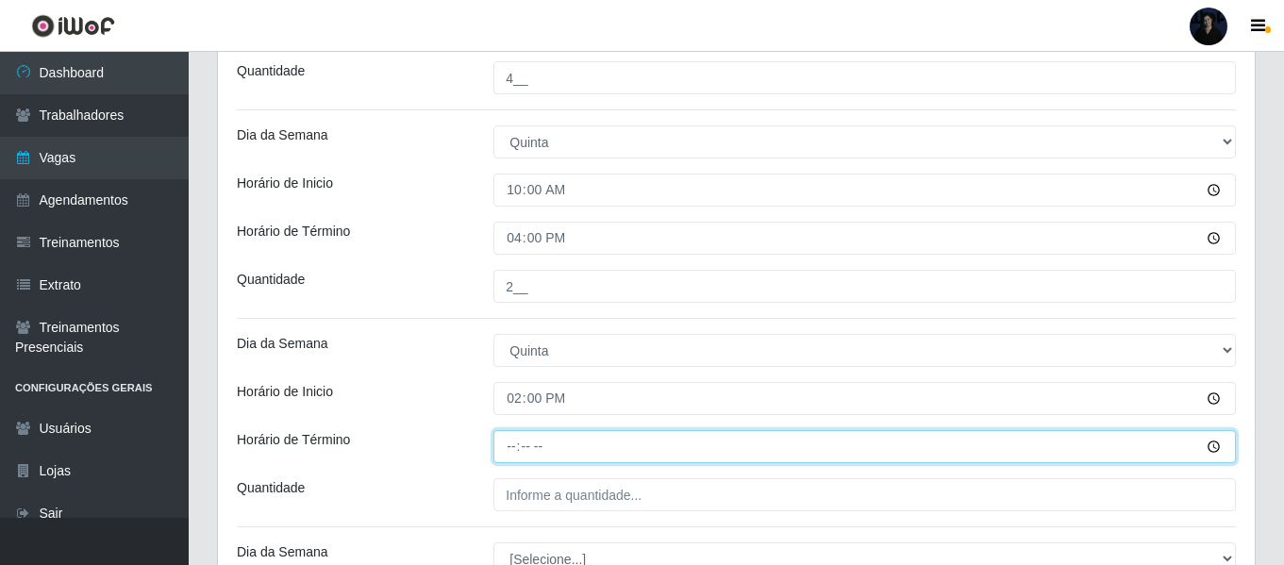
click at [513, 442] on input "Horário de Término" at bounding box center [864, 446] width 742 height 33
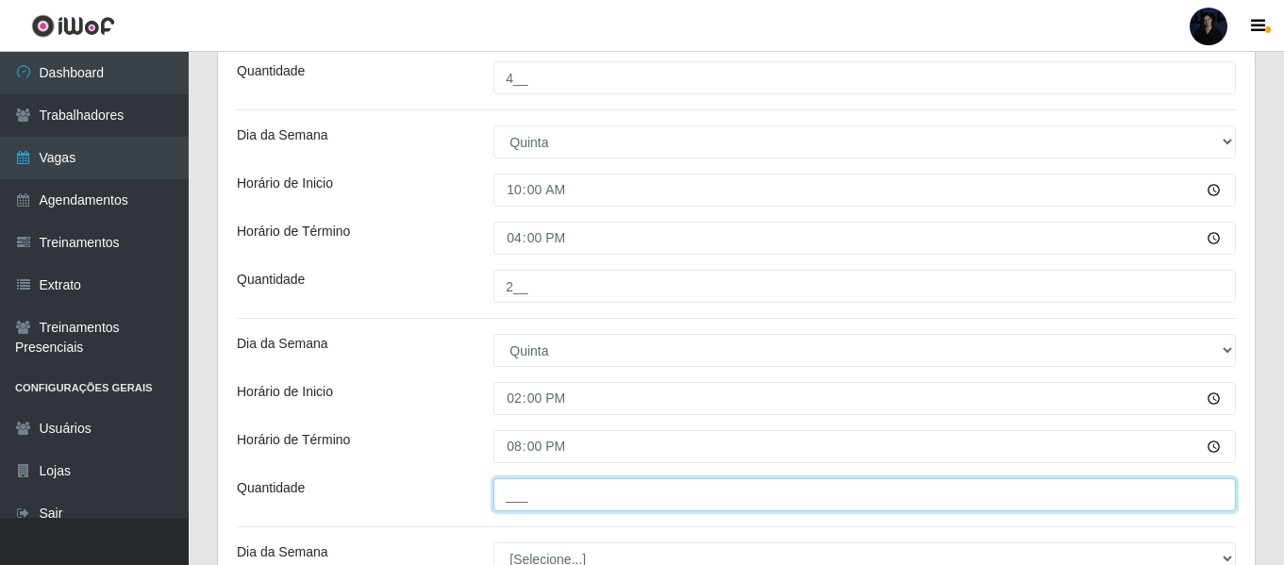
click at [505, 489] on input "___" at bounding box center [864, 494] width 742 height 33
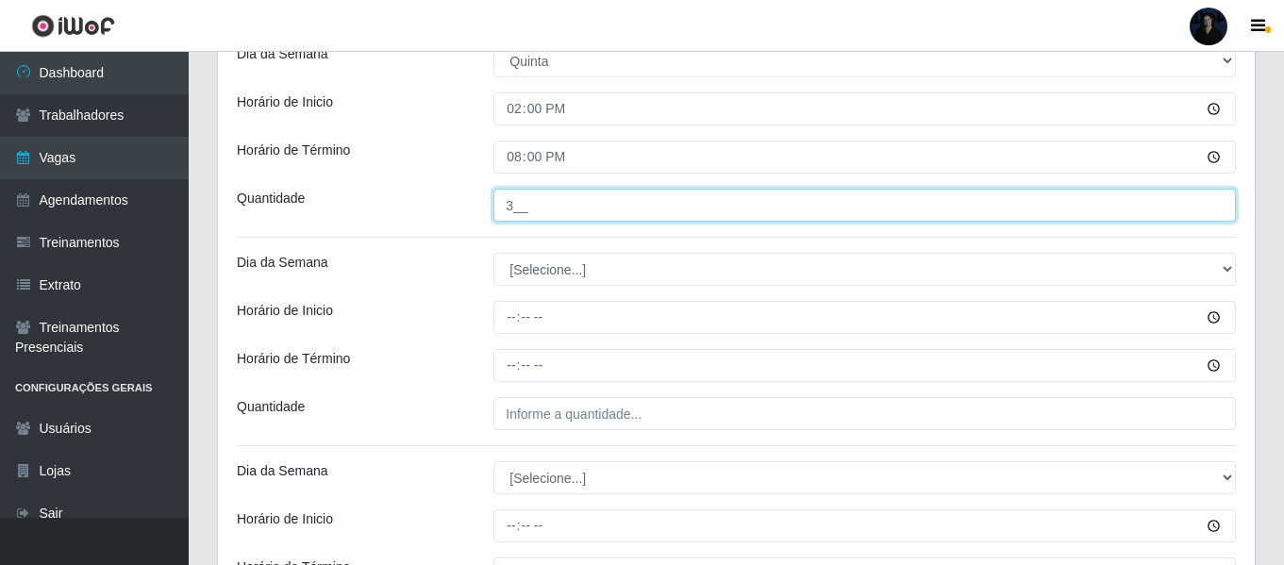
scroll to position [2721, 0]
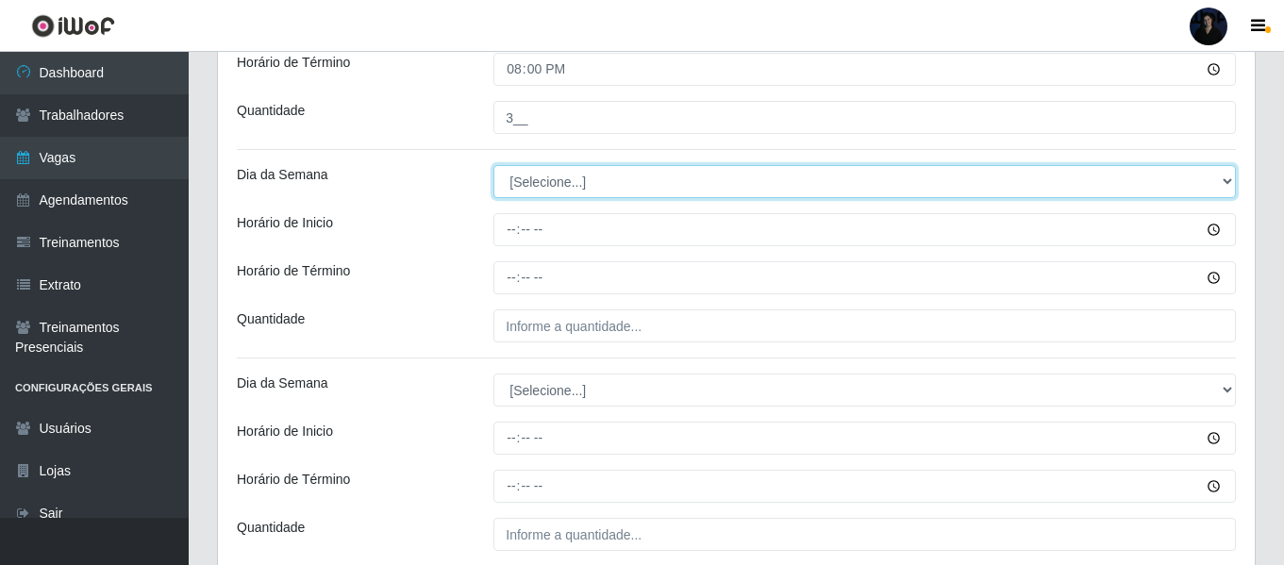
click at [507, 178] on select "[Selecione...] Segunda Terça Quarta Quinta Sexta Sábado Domingo" at bounding box center [864, 181] width 742 height 33
click at [493, 165] on select "[Selecione...] Segunda Terça Quarta Quinta Sexta Sábado Domingo" at bounding box center [864, 181] width 742 height 33
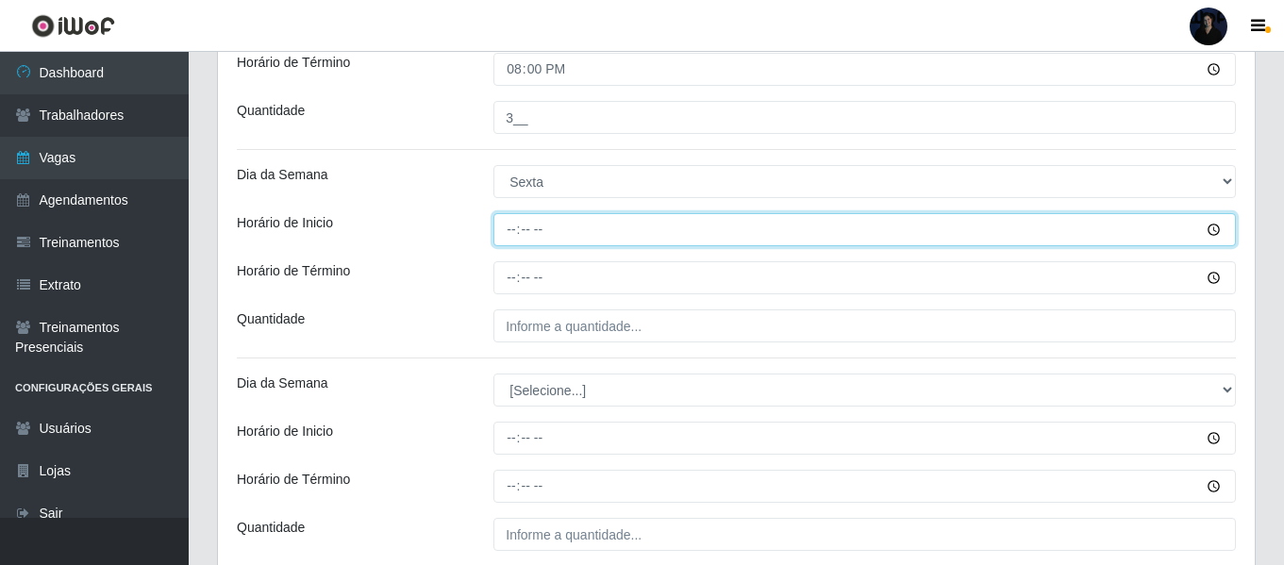
click at [515, 225] on input "Horário de Inicio" at bounding box center [864, 229] width 742 height 33
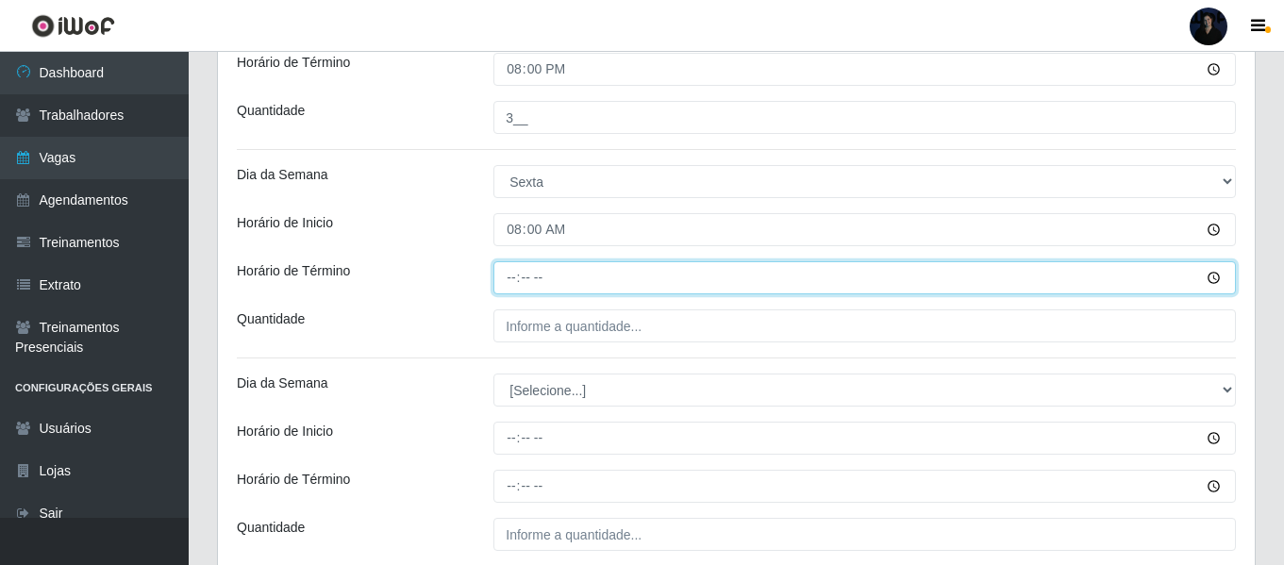
click at [510, 271] on input "Horário de Término" at bounding box center [864, 277] width 742 height 33
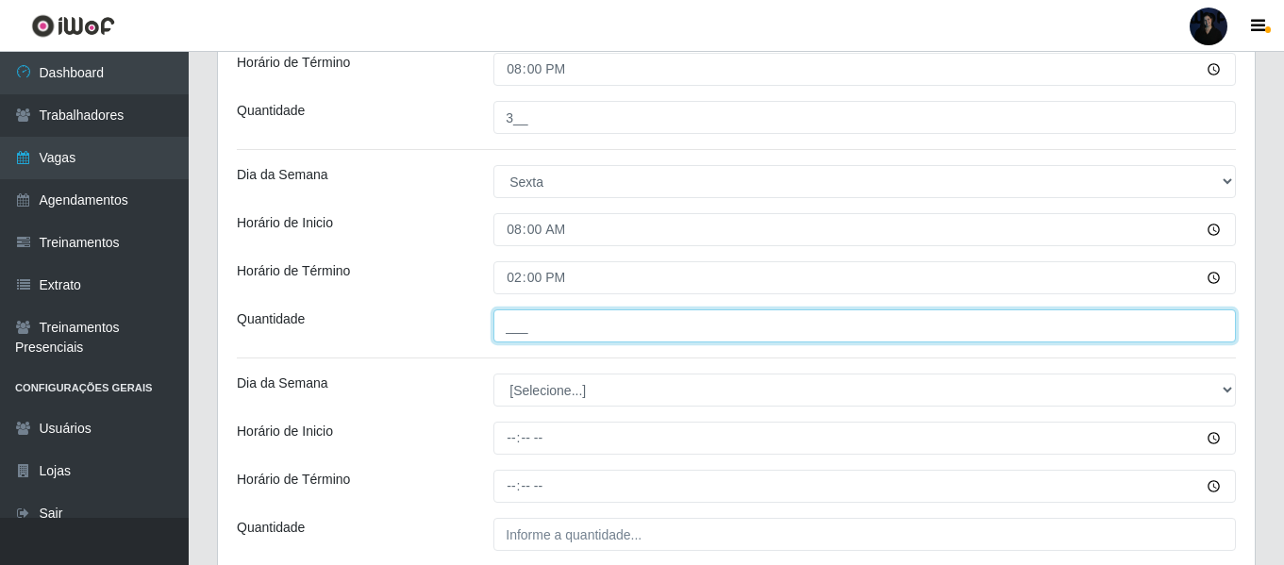
click at [511, 325] on input "___" at bounding box center [864, 325] width 742 height 33
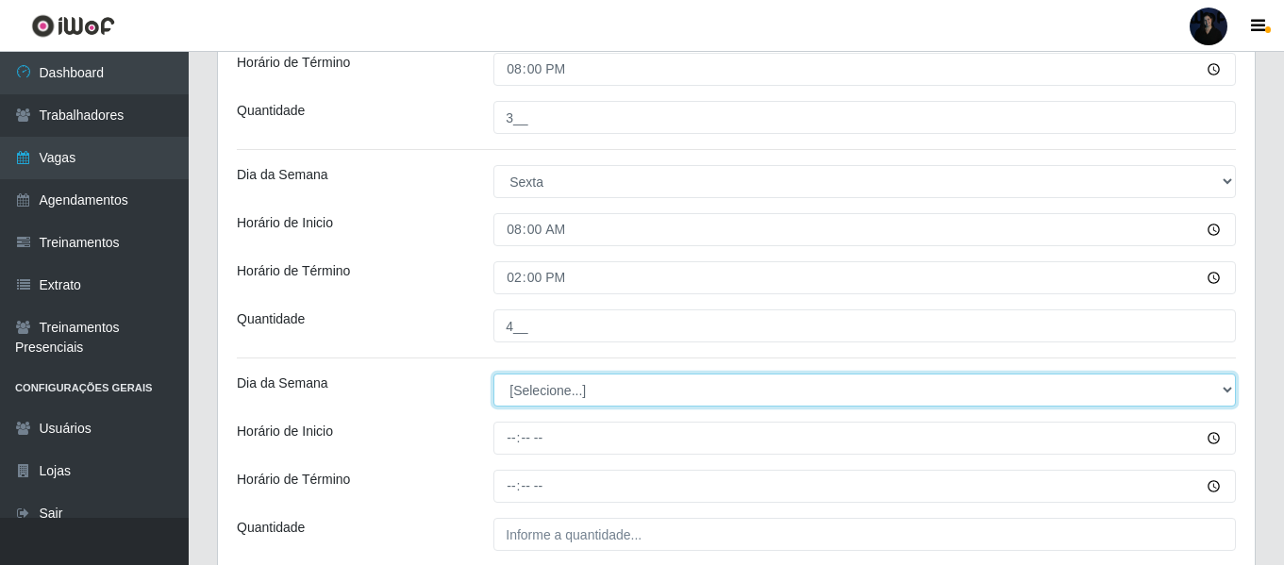
click at [518, 382] on select "[Selecione...] Segunda Terça Quarta Quinta Sexta Sábado Domingo" at bounding box center [864, 390] width 742 height 33
click at [493, 374] on select "[Selecione...] Segunda Terça Quarta Quinta Sexta Sábado Domingo" at bounding box center [864, 390] width 742 height 33
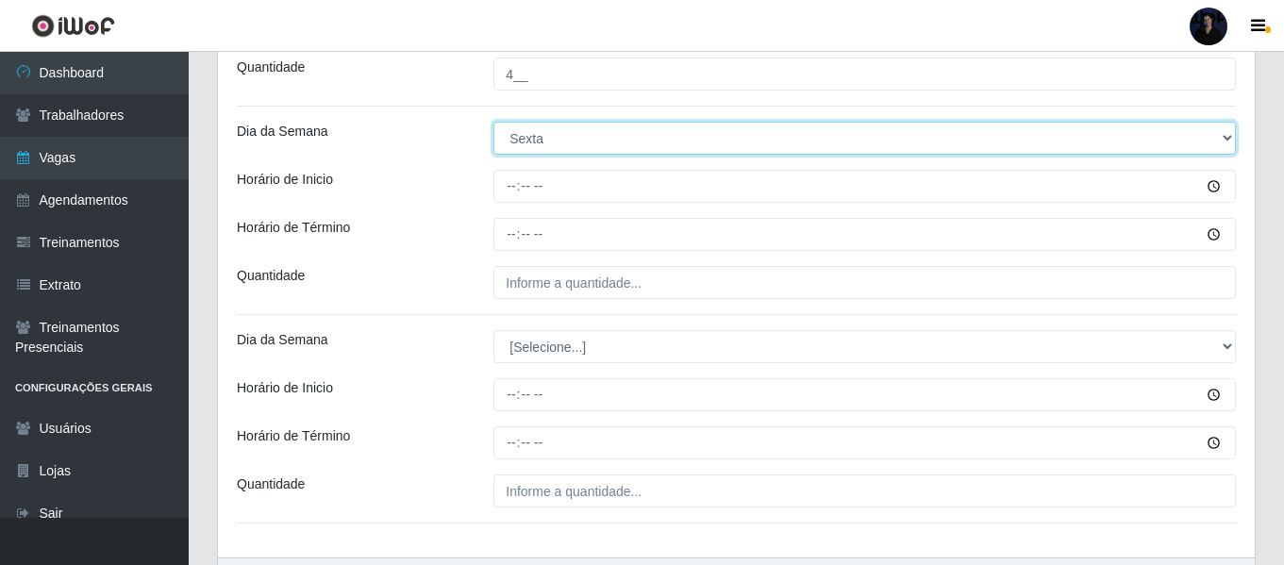
scroll to position [3004, 0]
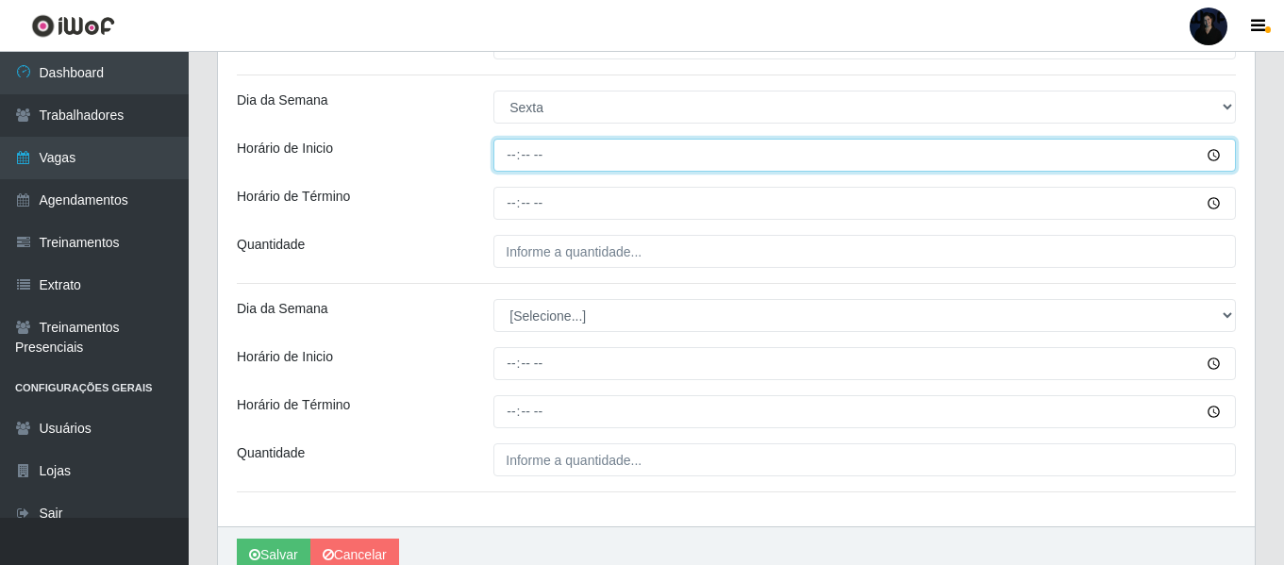
click at [505, 158] on input "Horário de Inicio" at bounding box center [864, 155] width 742 height 33
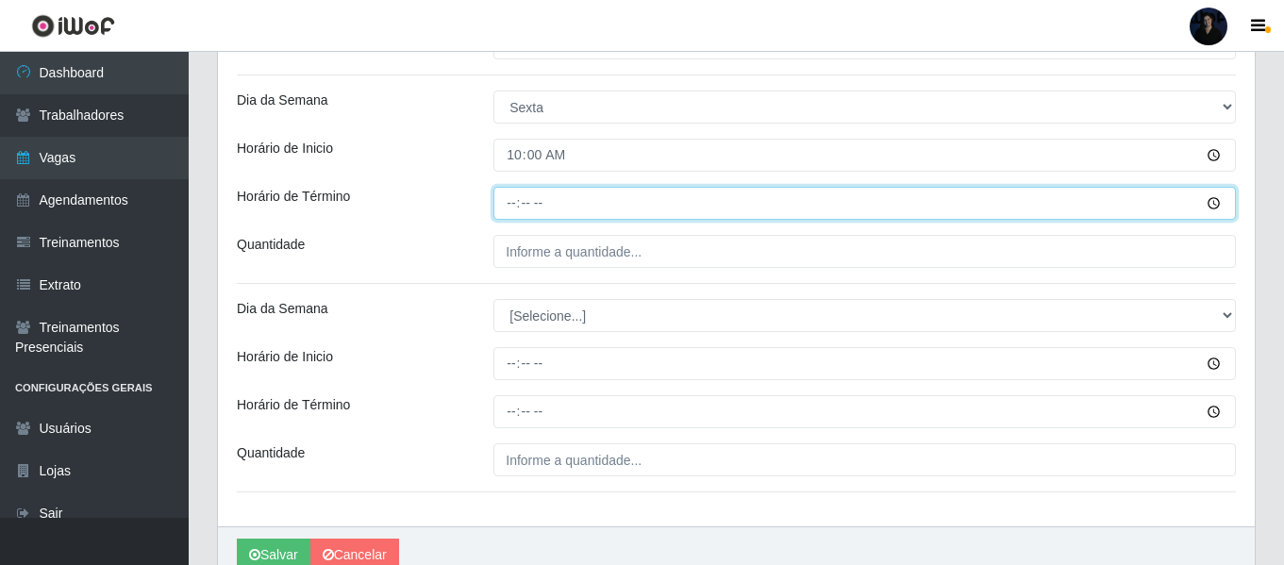
click at [507, 205] on input "Horário de Término" at bounding box center [864, 203] width 742 height 33
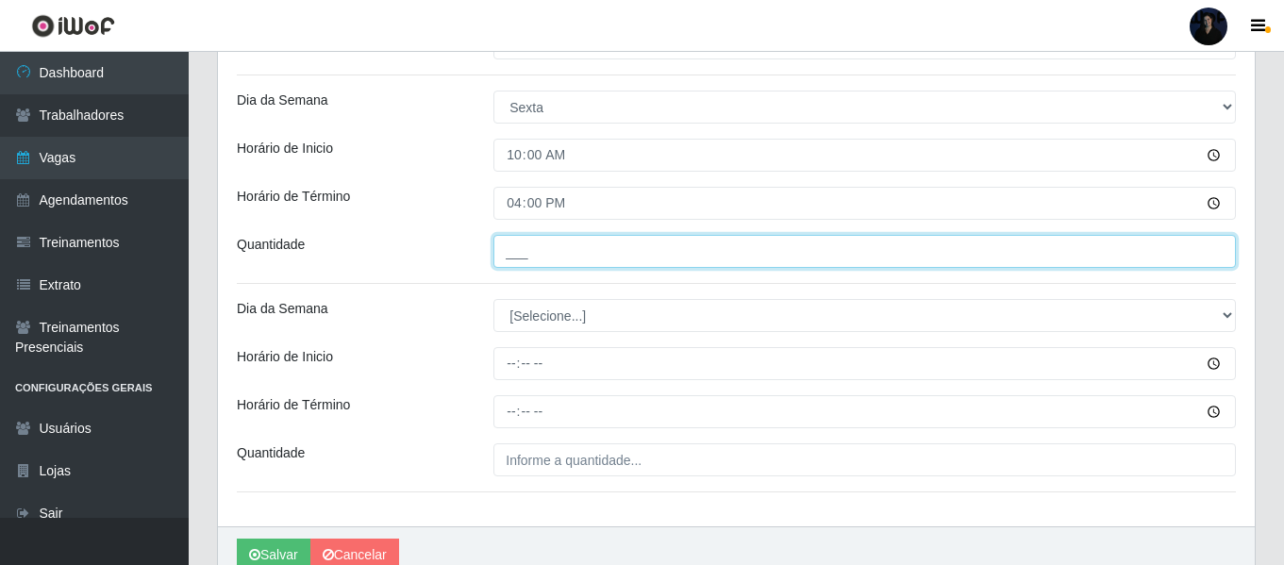
click at [504, 256] on input "___" at bounding box center [864, 251] width 742 height 33
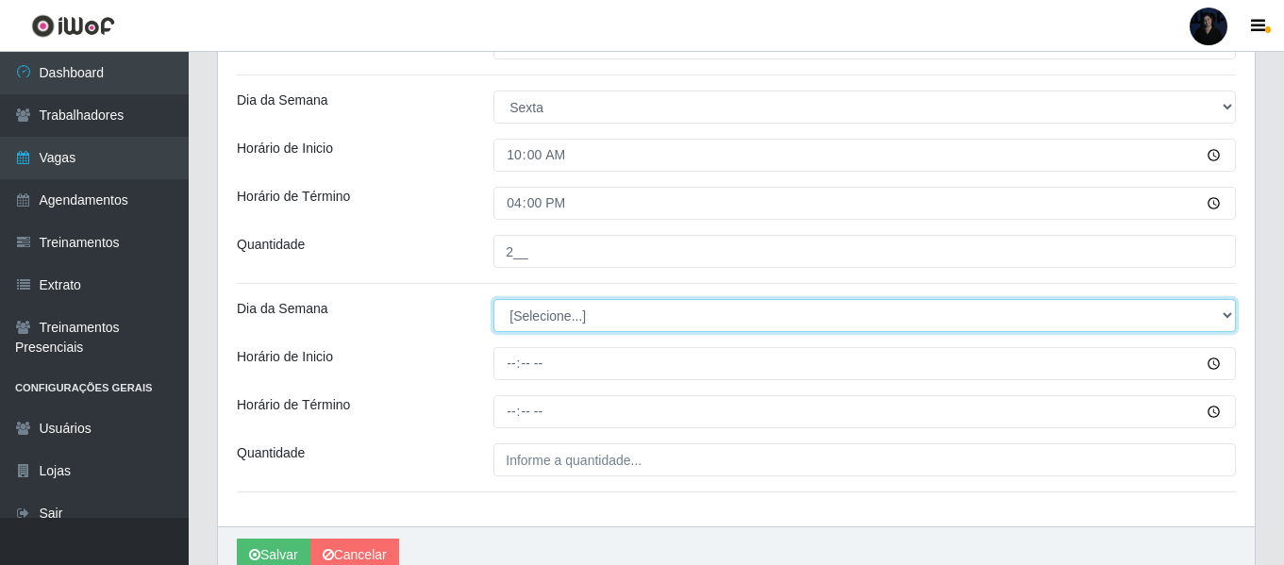
click at [524, 309] on select "[Selecione...] Segunda Terça Quarta Quinta Sexta Sábado Domingo" at bounding box center [864, 315] width 742 height 33
click at [493, 299] on select "[Selecione...] Segunda Terça Quarta Quinta Sexta Sábado Domingo" at bounding box center [864, 315] width 742 height 33
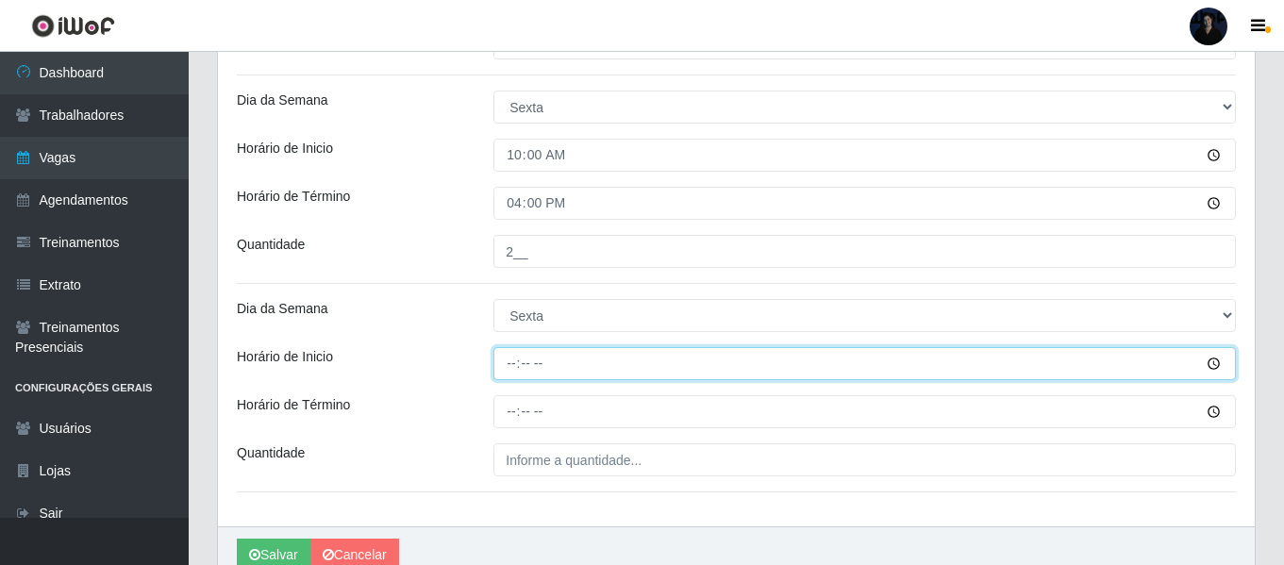
click at [511, 356] on input "Horário de Inicio" at bounding box center [864, 363] width 742 height 33
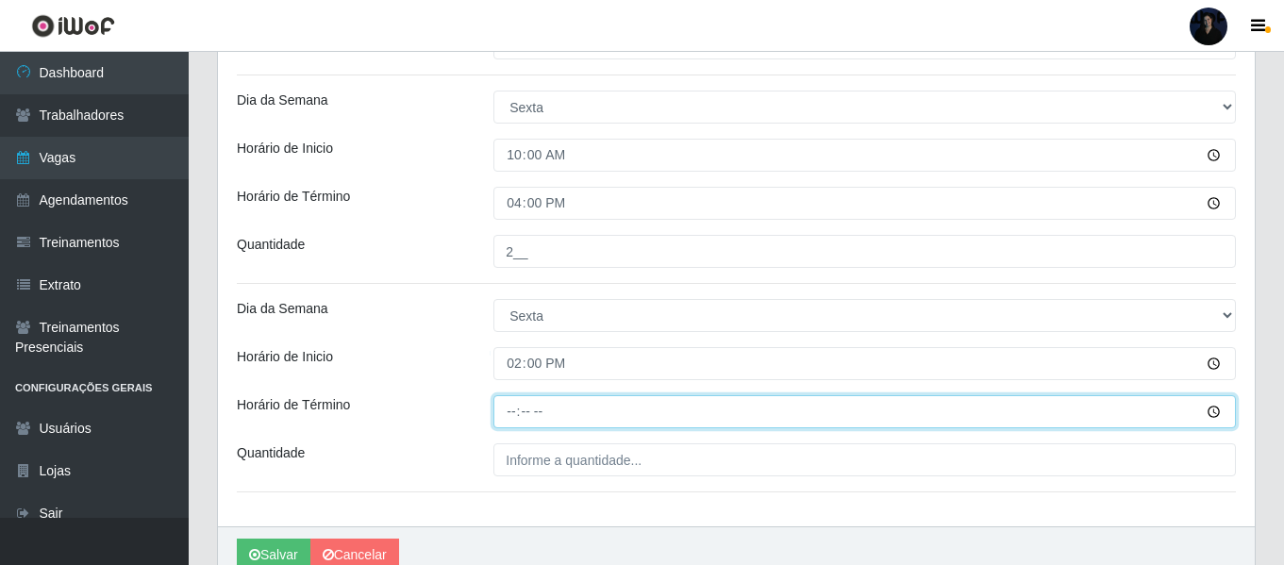
click at [508, 403] on input "Horário de Término" at bounding box center [864, 411] width 742 height 33
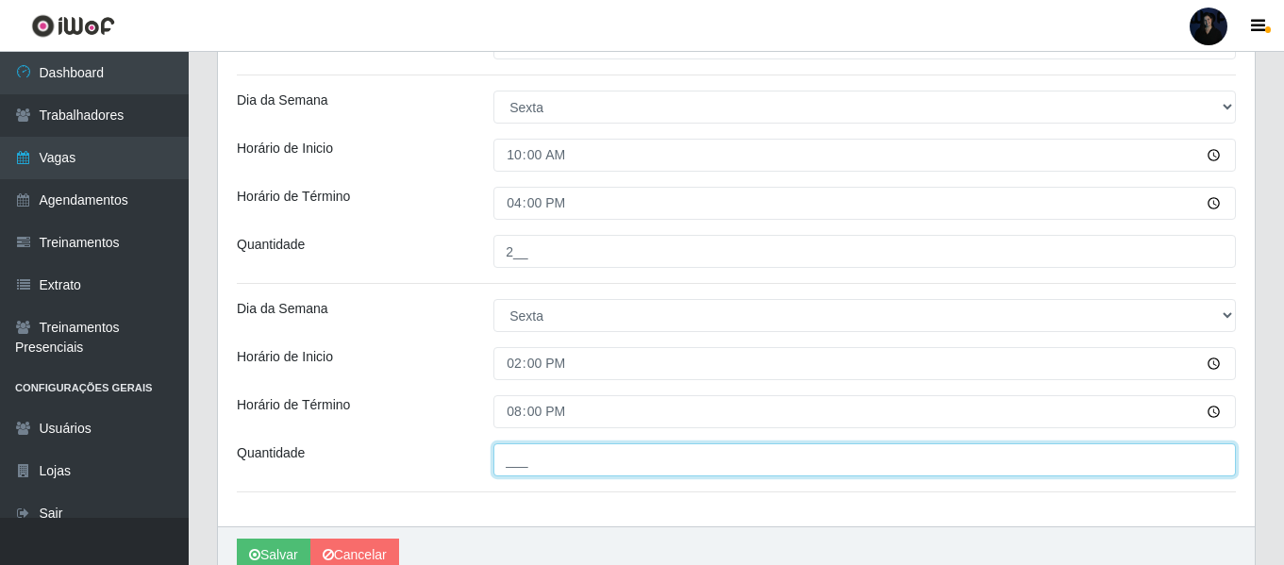
click at [519, 458] on input "___" at bounding box center [864, 459] width 742 height 33
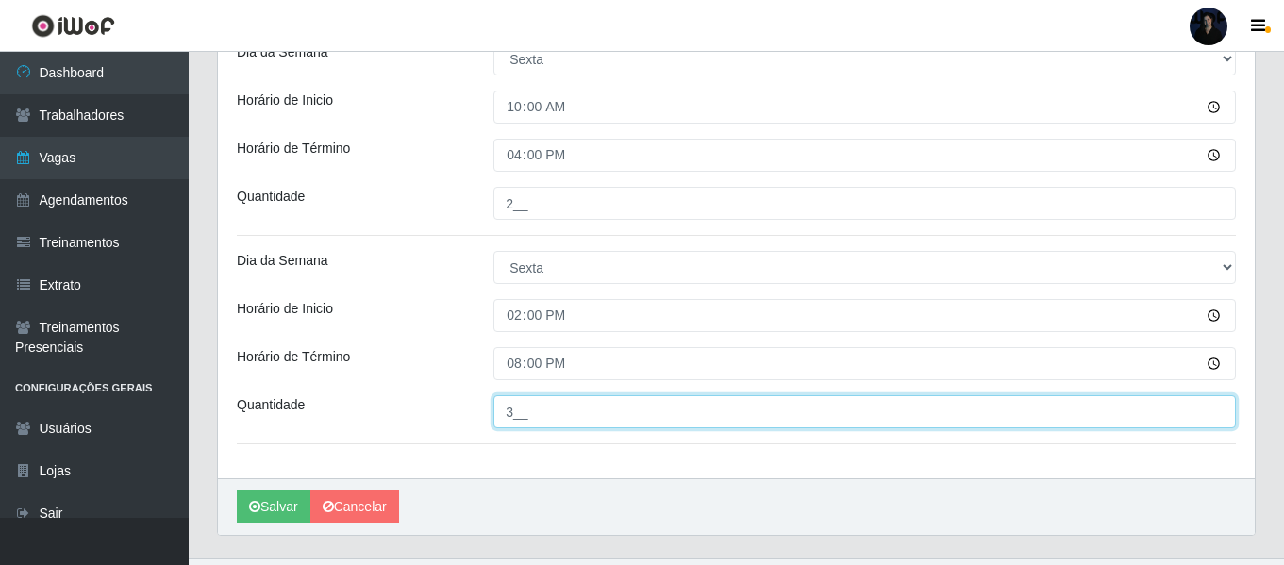
scroll to position [3093, 0]
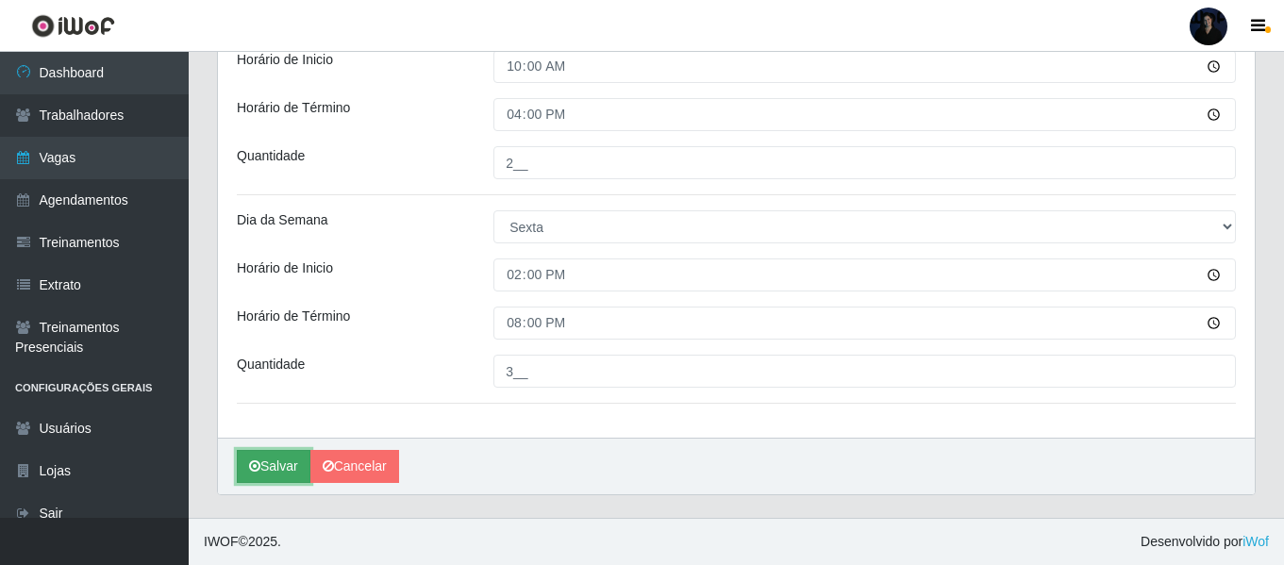
click at [271, 472] on button "Salvar" at bounding box center [274, 466] width 74 height 33
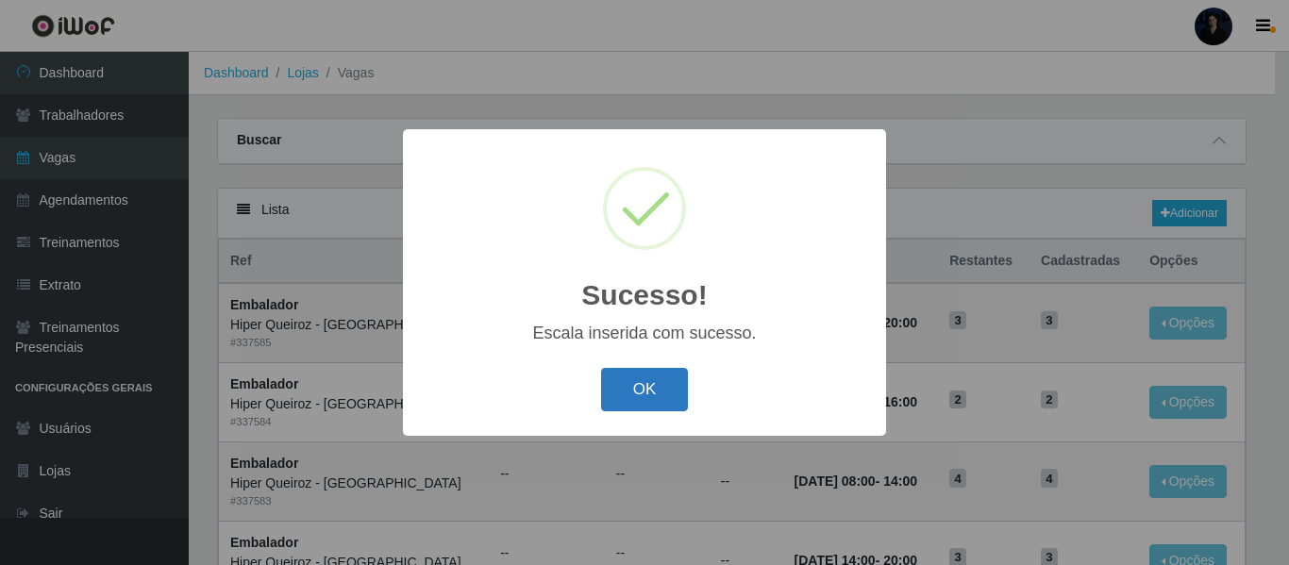
click at [641, 383] on button "OK" at bounding box center [645, 390] width 88 height 44
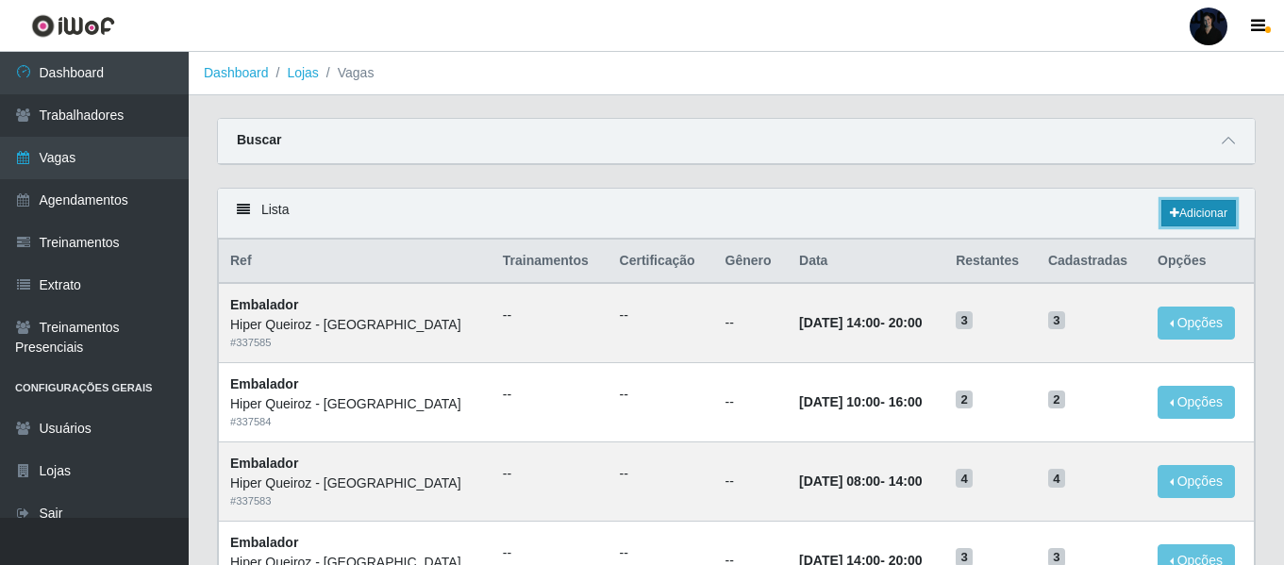
click at [1183, 220] on link "Adicionar" at bounding box center [1198, 213] width 75 height 26
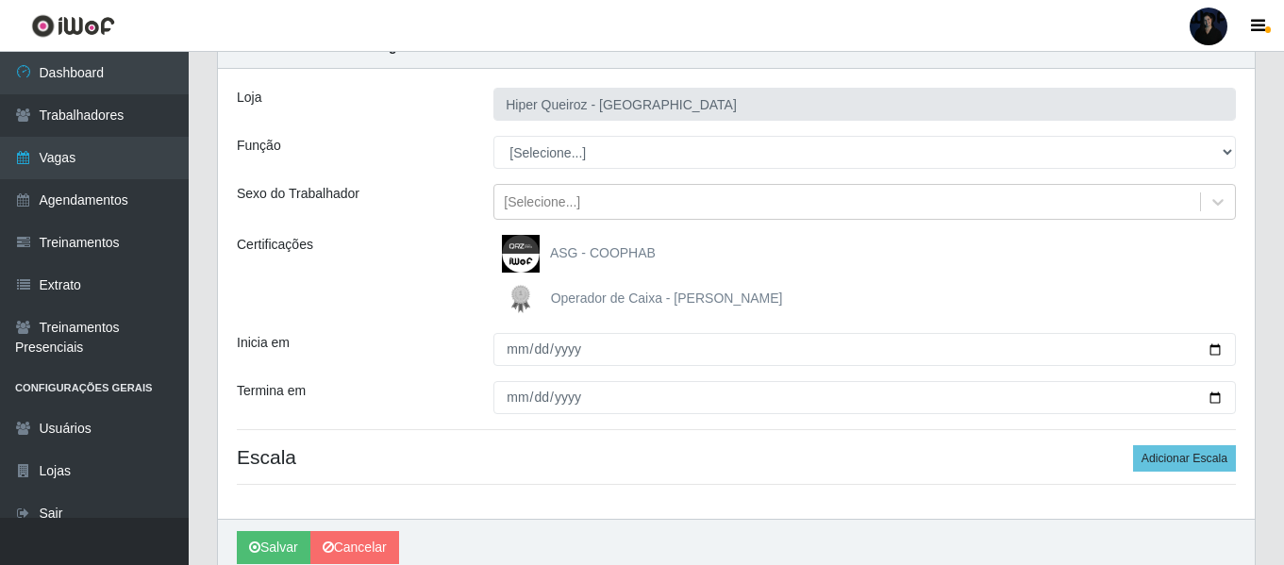
scroll to position [94, 0]
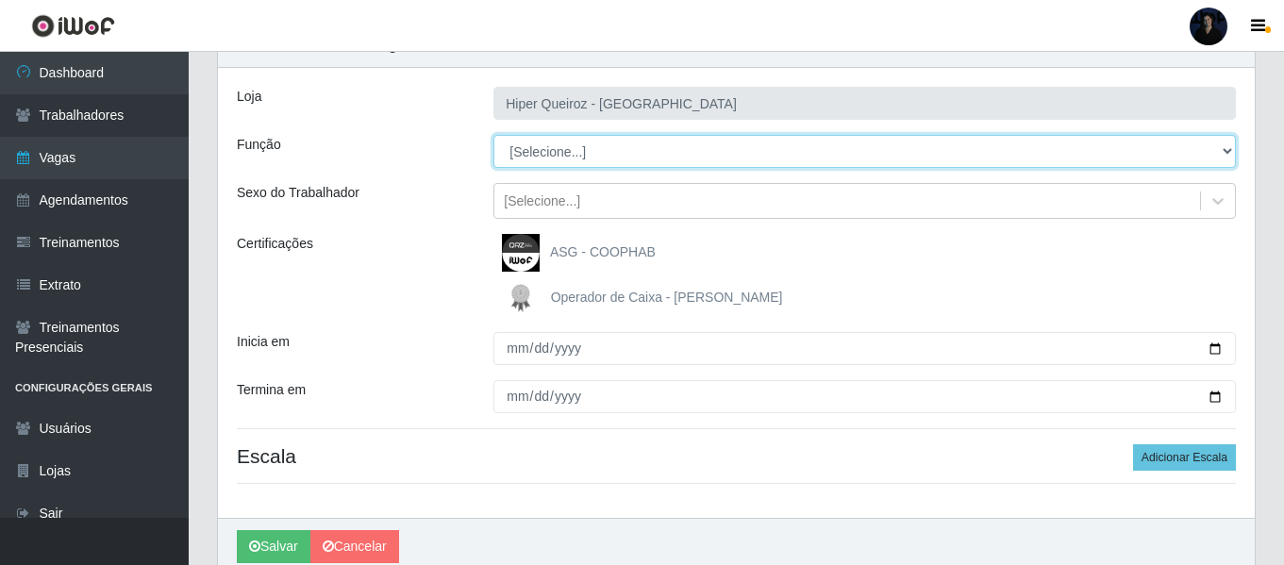
click at [569, 147] on select "[Selecione...] Embalador Embalador + Embalador ++" at bounding box center [864, 151] width 742 height 33
click at [493, 135] on select "[Selecione...] Embalador Embalador + Embalador ++" at bounding box center [864, 151] width 742 height 33
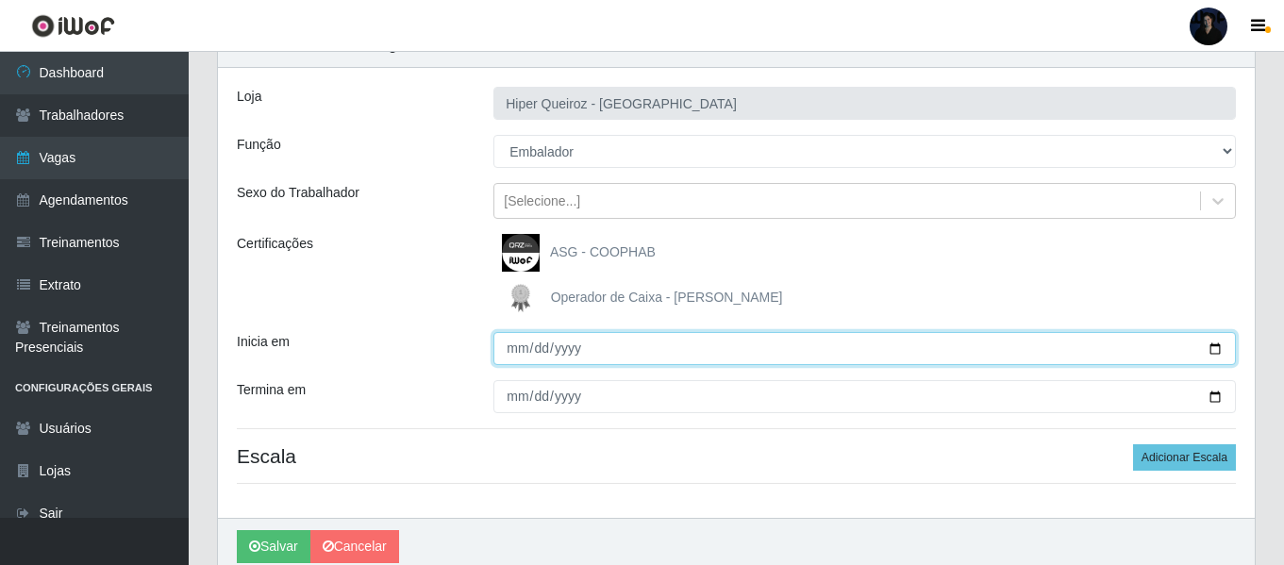
click at [1220, 351] on input "Inicia em" at bounding box center [864, 348] width 742 height 33
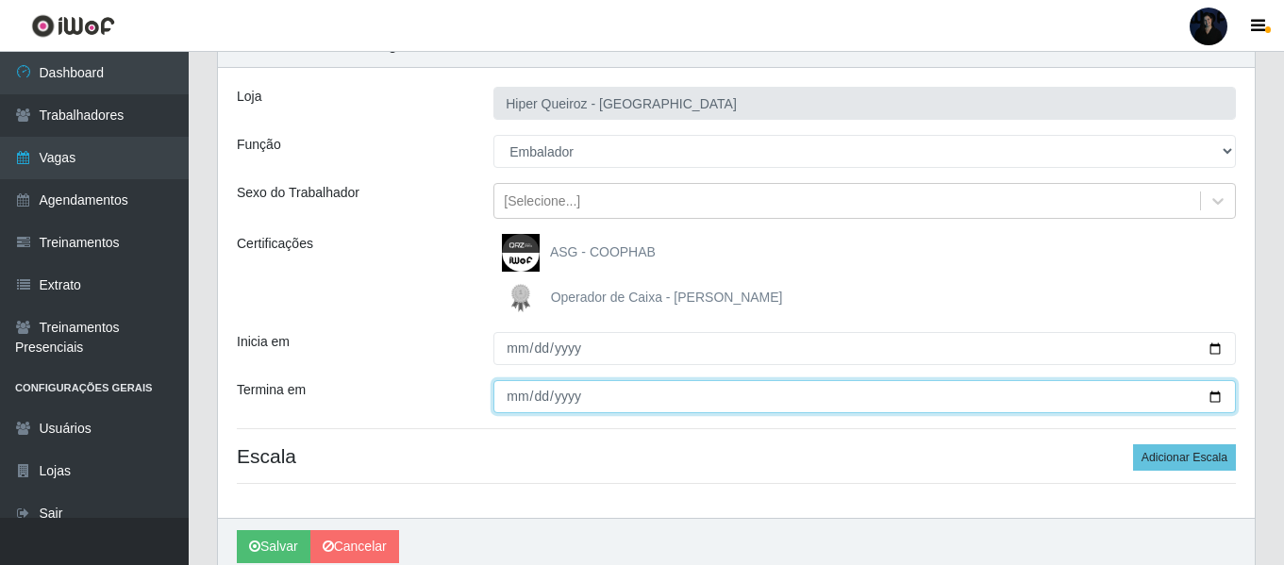
click at [1209, 398] on input "Termina em" at bounding box center [864, 396] width 742 height 33
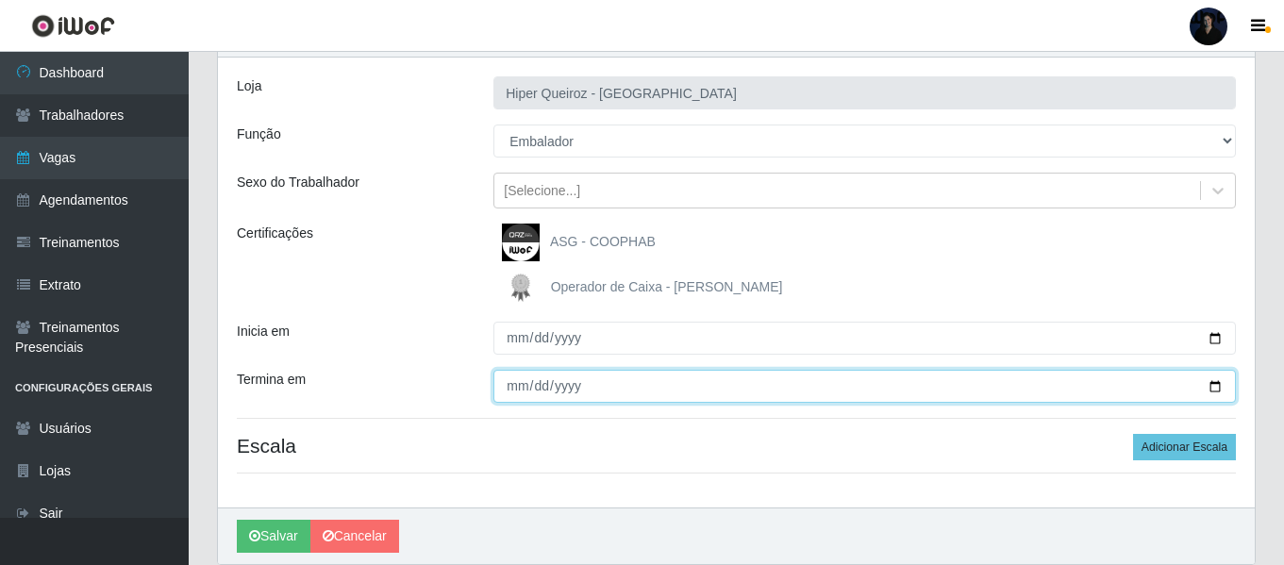
scroll to position [175, 0]
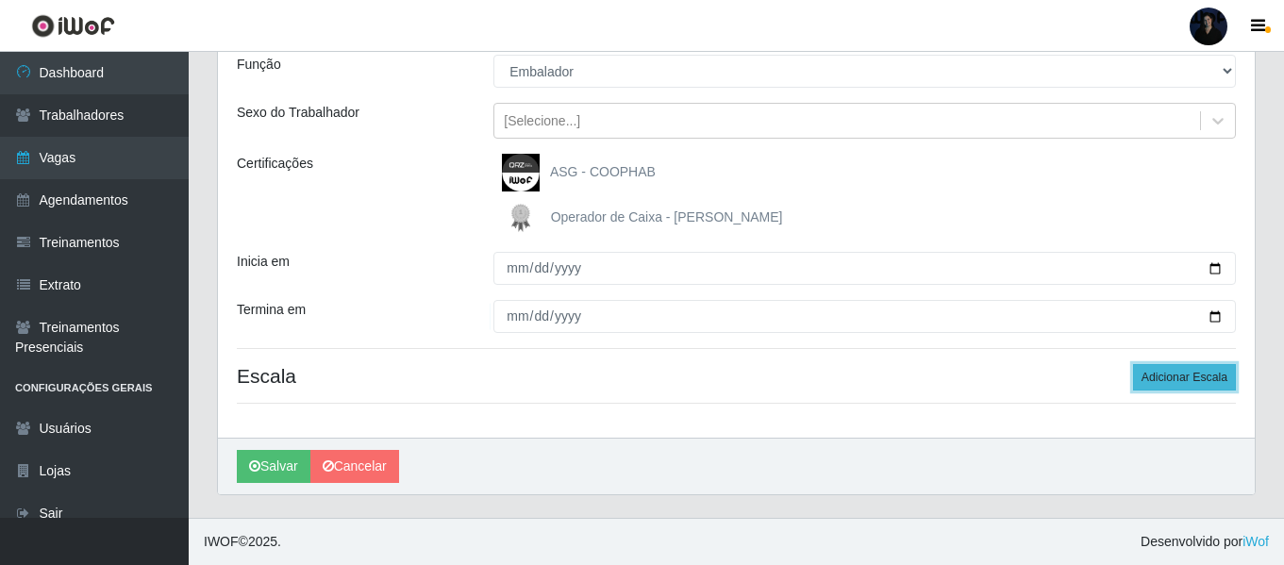
click at [1182, 375] on button "Adicionar Escala" at bounding box center [1184, 377] width 103 height 26
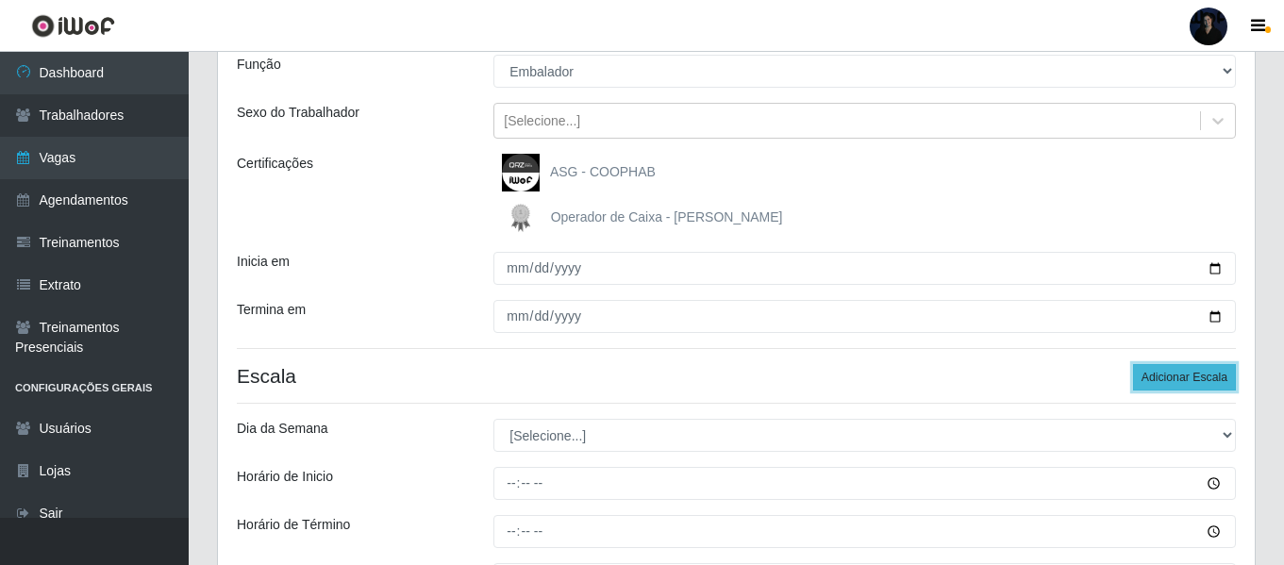
click at [1182, 375] on button "Adicionar Escala" at bounding box center [1184, 377] width 103 height 26
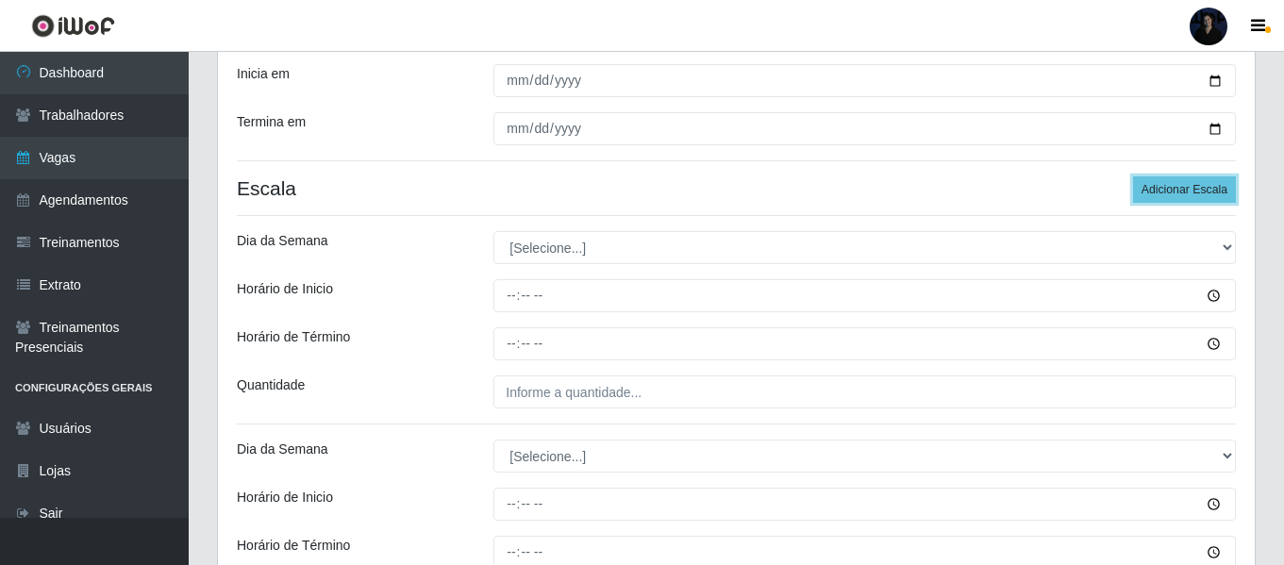
scroll to position [363, 0]
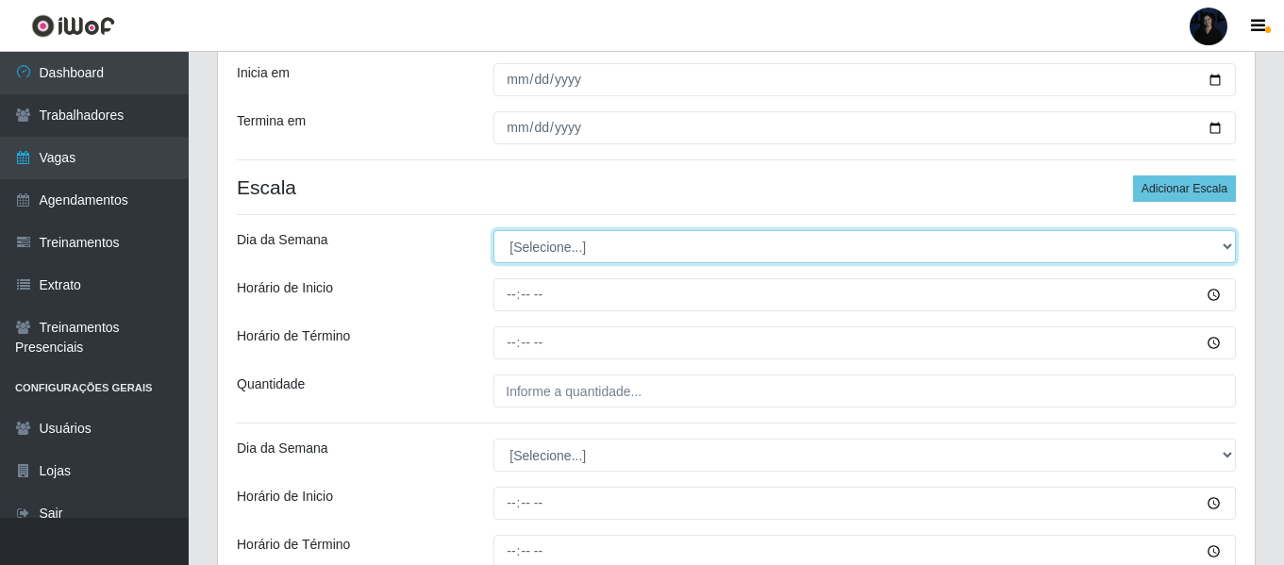
click at [513, 237] on select "[Selecione...] Segunda Terça Quarta Quinta Sexta Sábado Domingo" at bounding box center [864, 246] width 742 height 33
click at [493, 230] on select "[Selecione...] Segunda Terça Quarta Quinta Sexta Sábado Domingo" at bounding box center [864, 246] width 742 height 33
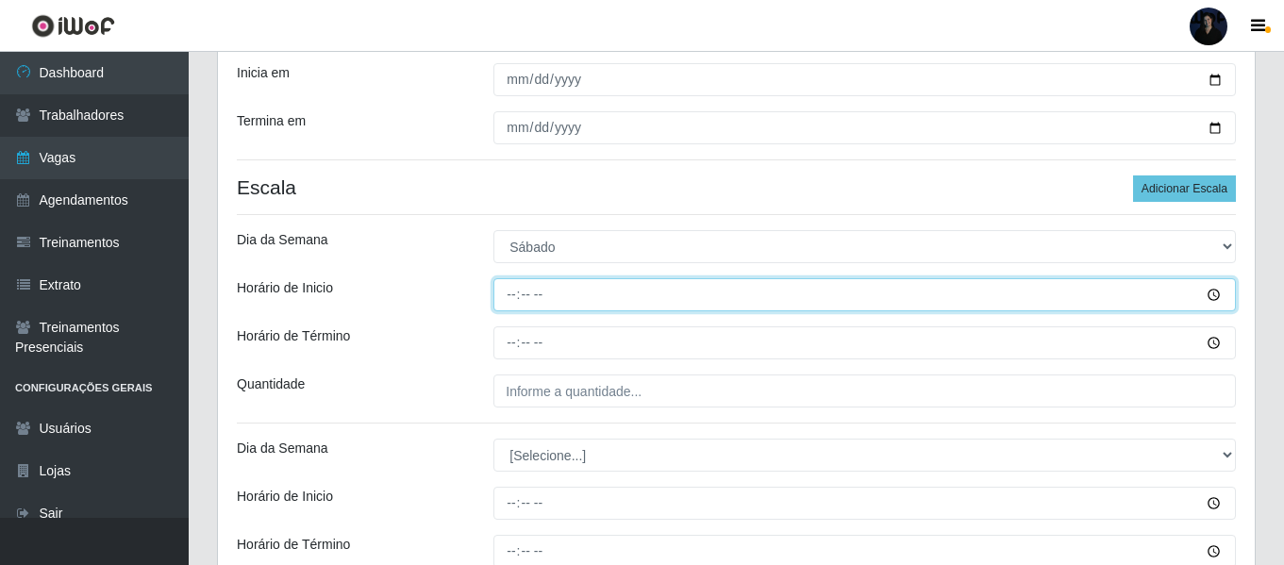
click at [499, 292] on input "Horário de Inicio" at bounding box center [864, 294] width 742 height 33
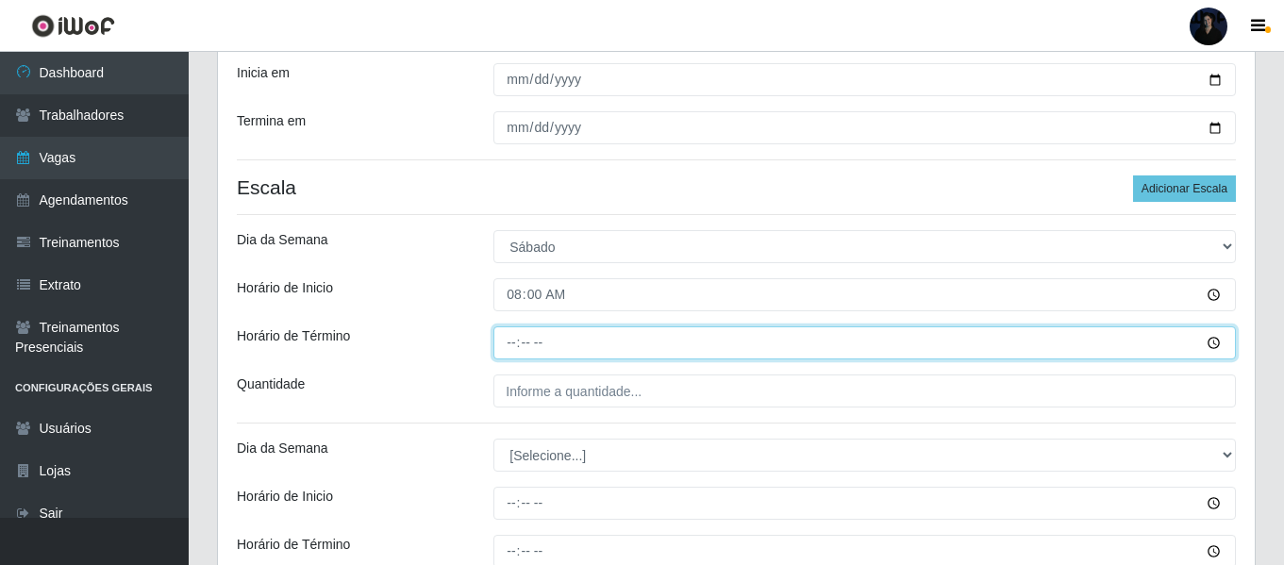
click at [511, 343] on input "Horário de Término" at bounding box center [864, 342] width 742 height 33
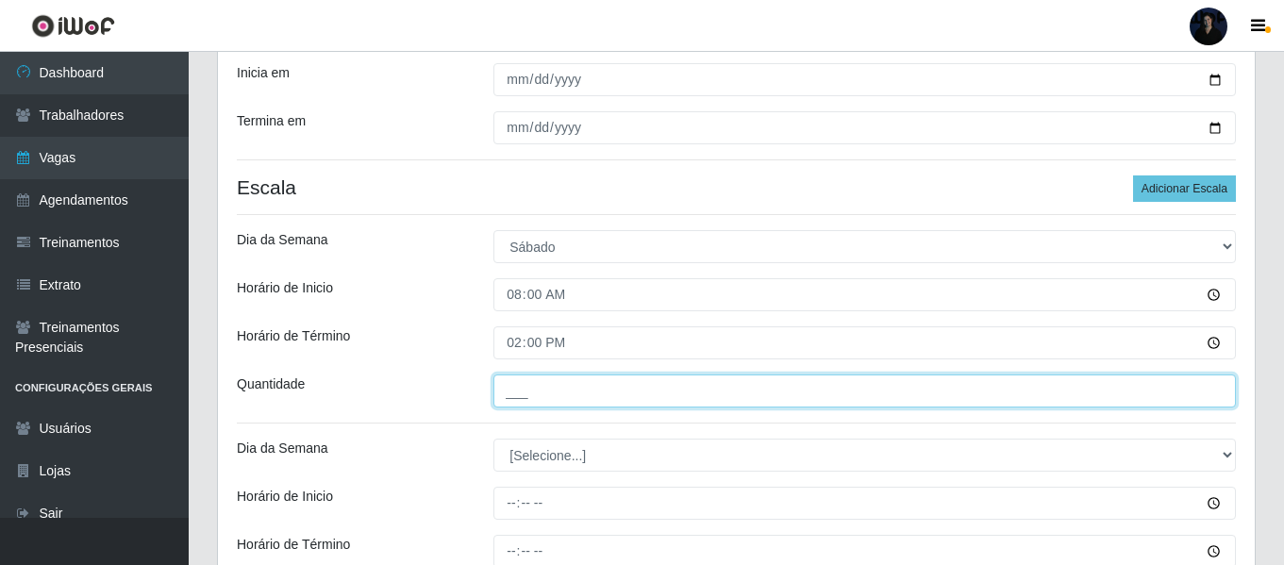
click at [509, 401] on input "___" at bounding box center [864, 390] width 742 height 33
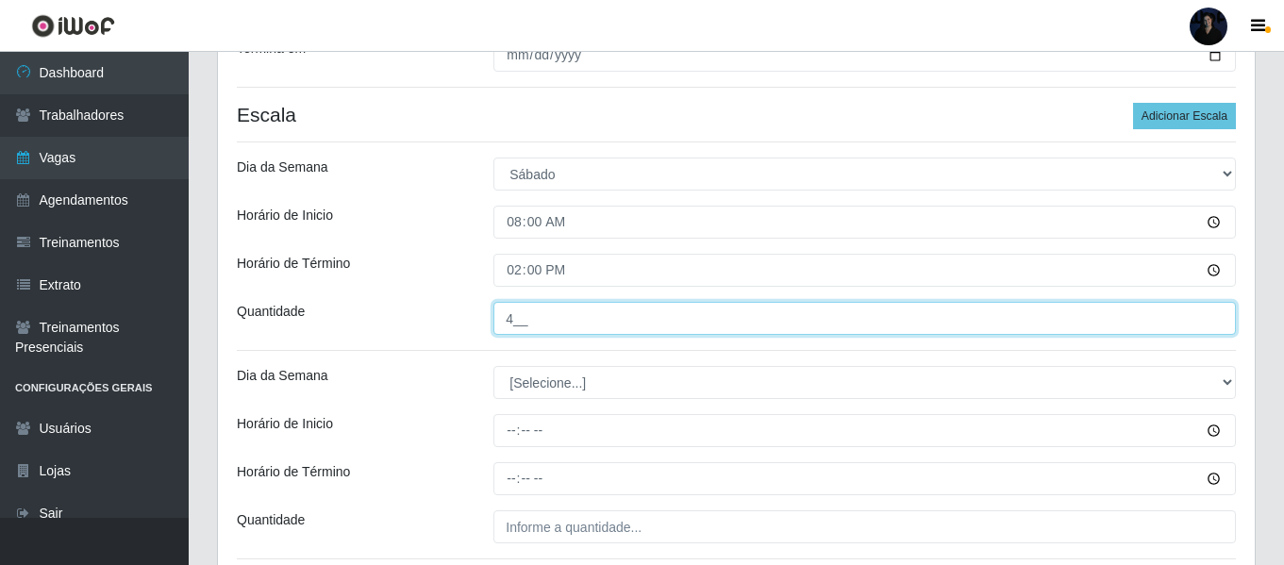
scroll to position [552, 0]
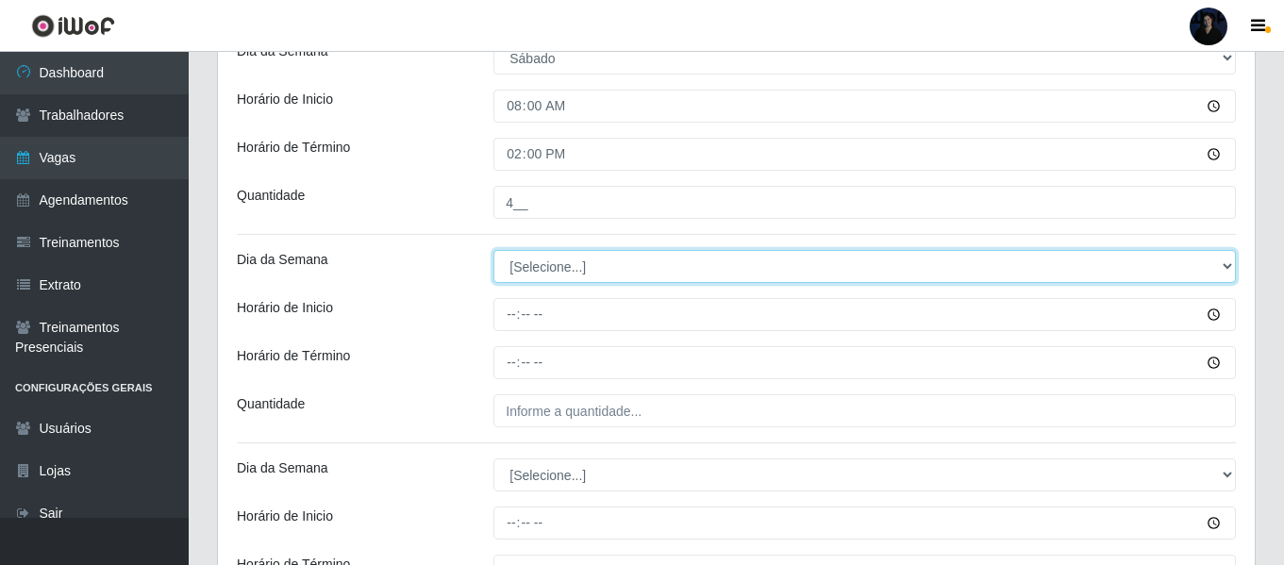
click at [517, 273] on select "[Selecione...] Segunda Terça Quarta Quinta Sexta Sábado Domingo" at bounding box center [864, 266] width 742 height 33
click at [493, 250] on select "[Selecione...] Segunda Terça Quarta Quinta Sexta Sábado Domingo" at bounding box center [864, 266] width 742 height 33
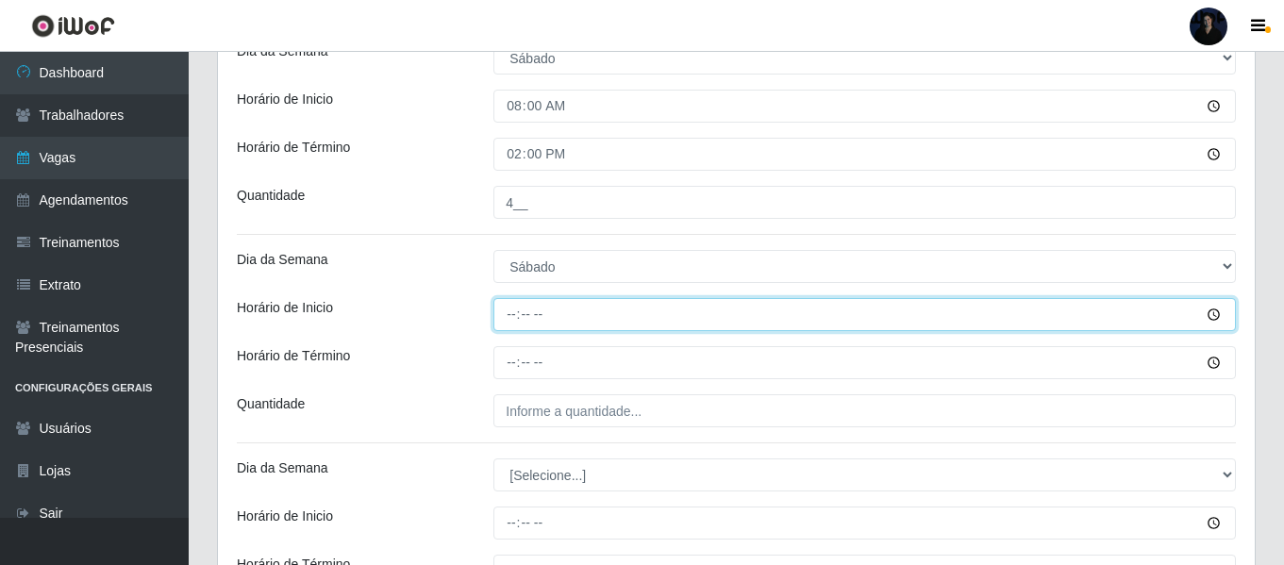
click at [513, 310] on input "Horário de Inicio" at bounding box center [864, 314] width 742 height 33
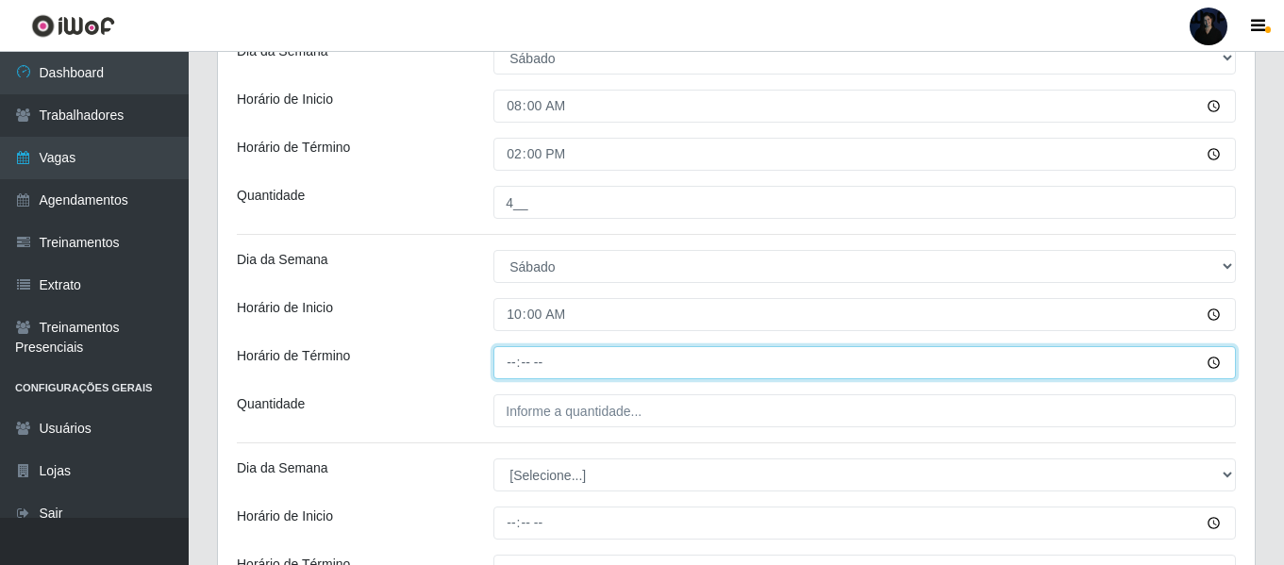
click at [510, 364] on input "Horário de Término" at bounding box center [864, 362] width 742 height 33
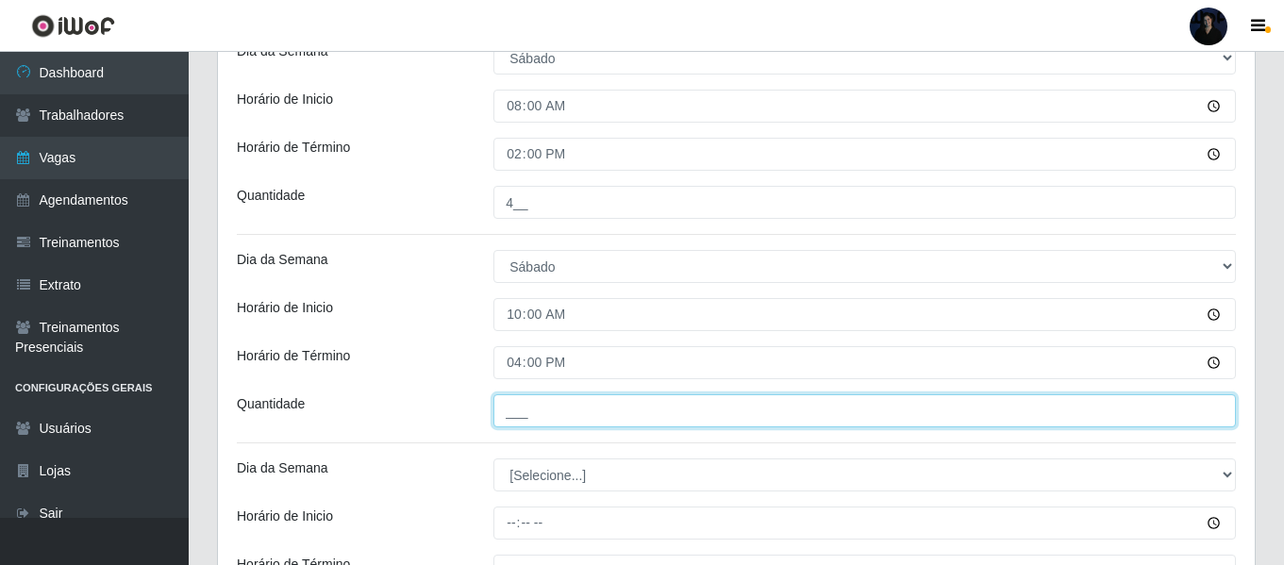
click at [502, 409] on input "___" at bounding box center [864, 410] width 742 height 33
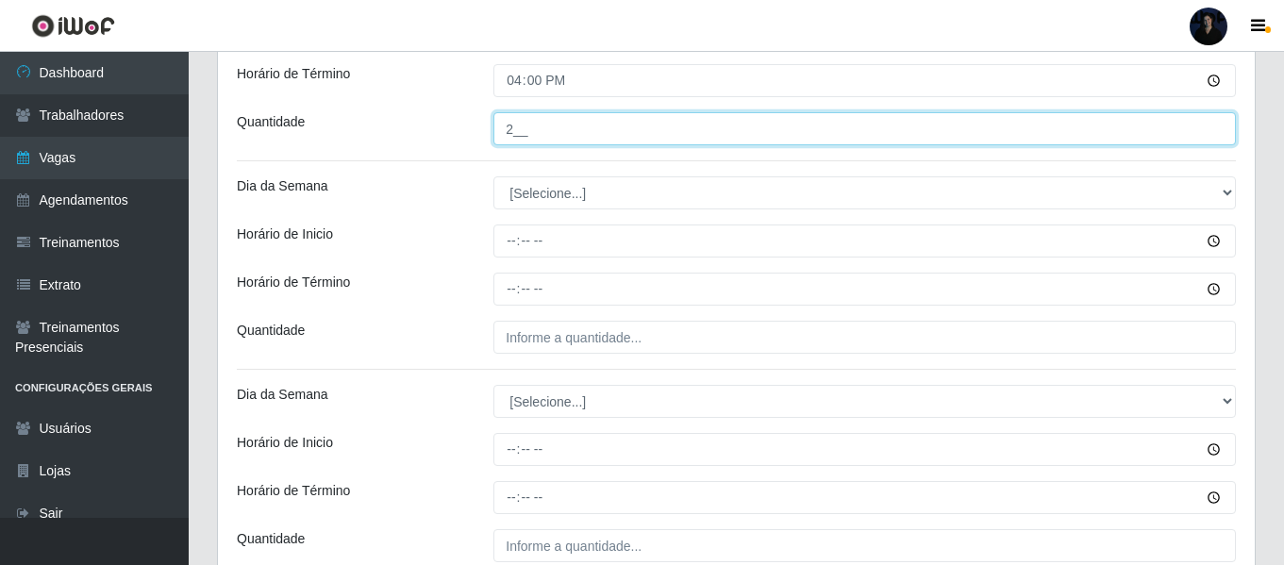
scroll to position [835, 0]
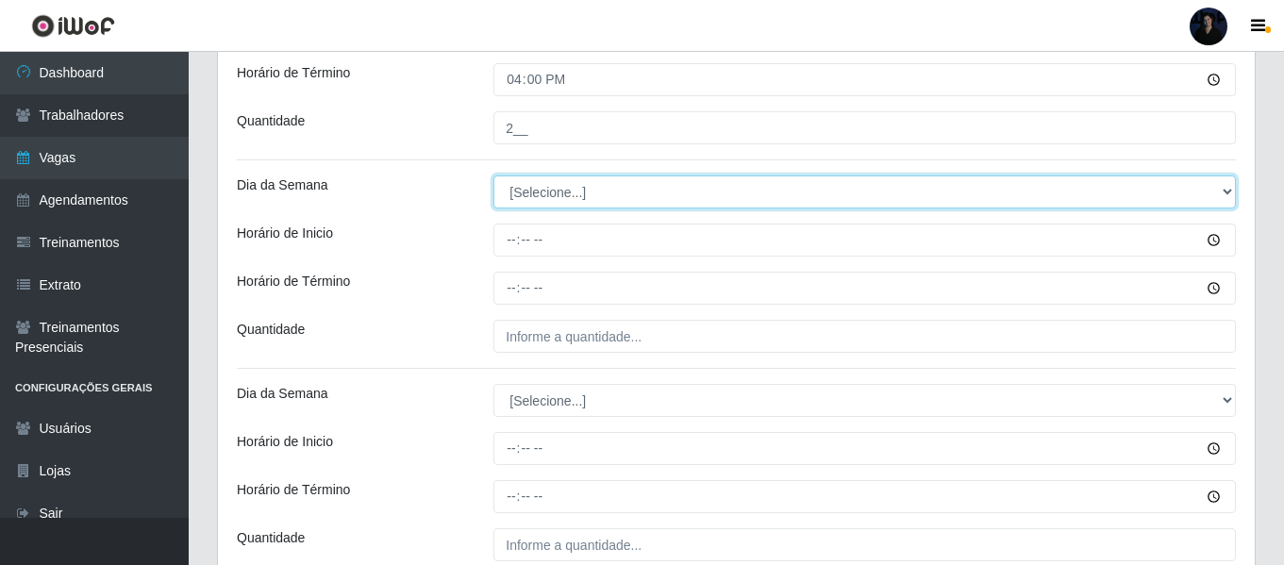
click at [536, 198] on select "[Selecione...] Segunda Terça Quarta Quinta Sexta Sábado Domingo" at bounding box center [864, 191] width 742 height 33
click at [493, 175] on select "[Selecione...] Segunda Terça Quarta Quinta Sexta Sábado Domingo" at bounding box center [864, 191] width 742 height 33
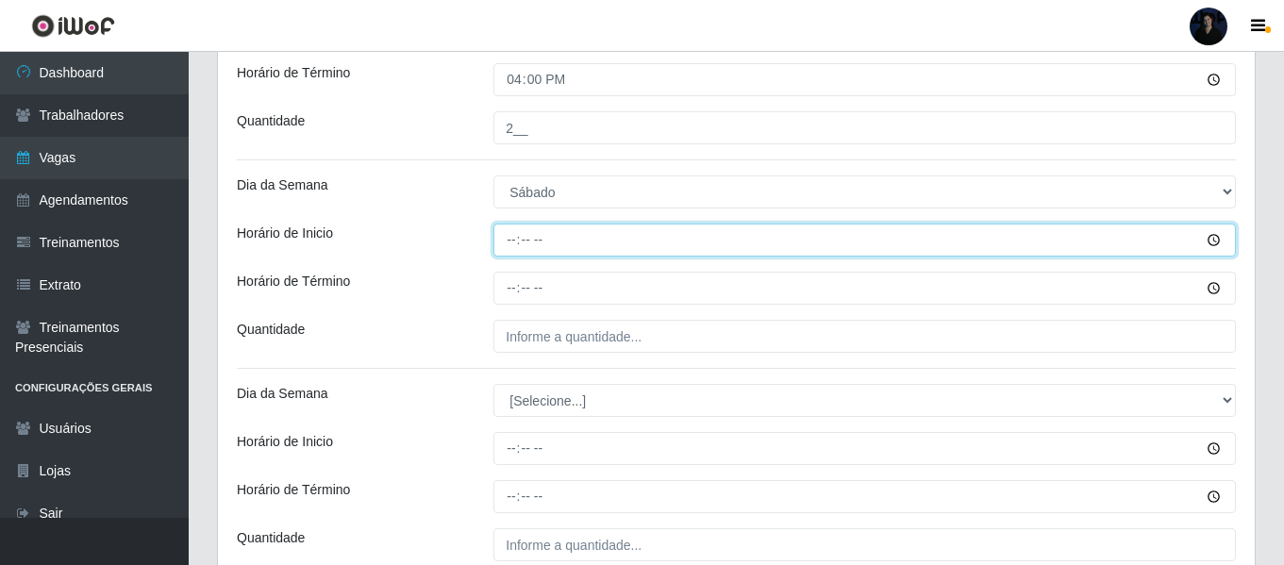
click at [509, 242] on input "Horário de Inicio" at bounding box center [864, 240] width 742 height 33
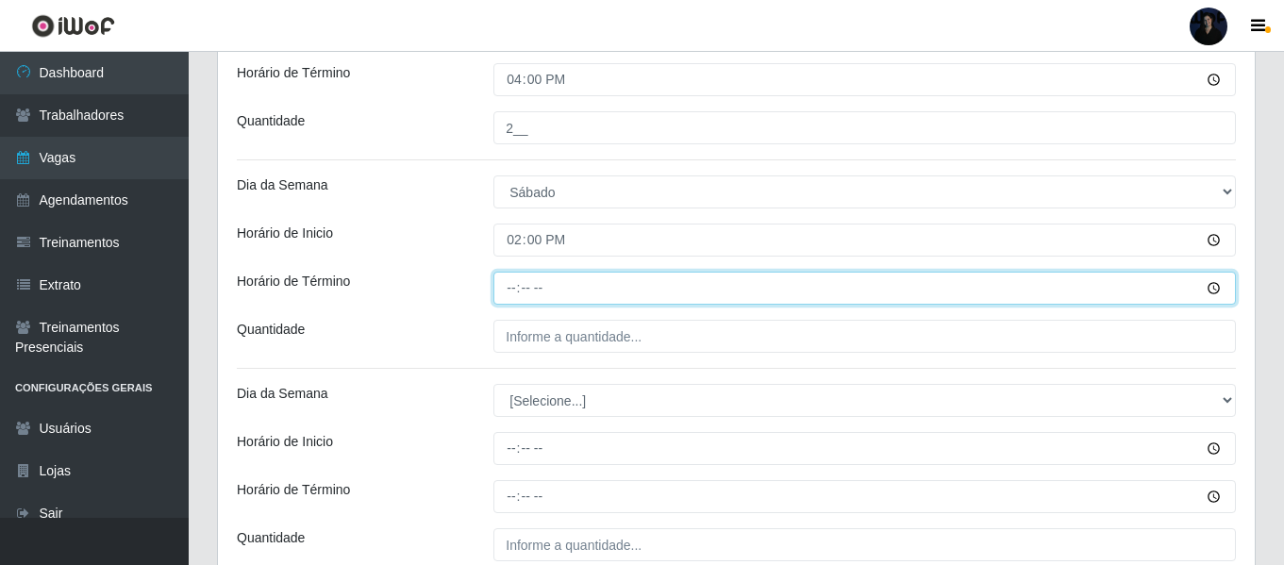
click at [510, 285] on input "Horário de Término" at bounding box center [864, 288] width 742 height 33
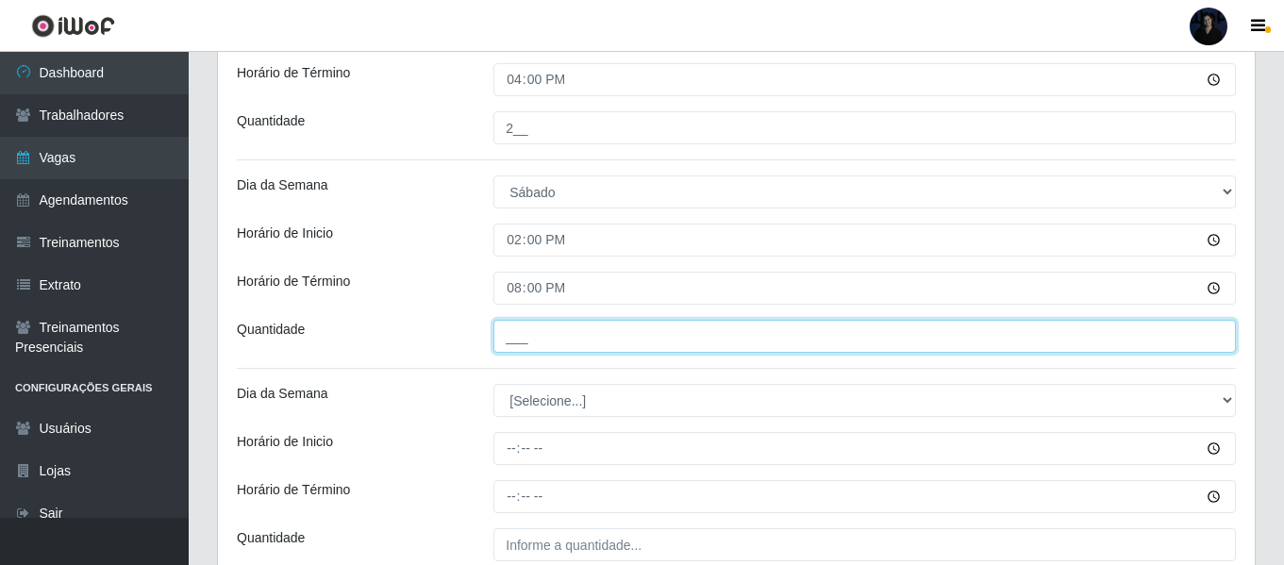
click at [509, 345] on input "___" at bounding box center [864, 336] width 742 height 33
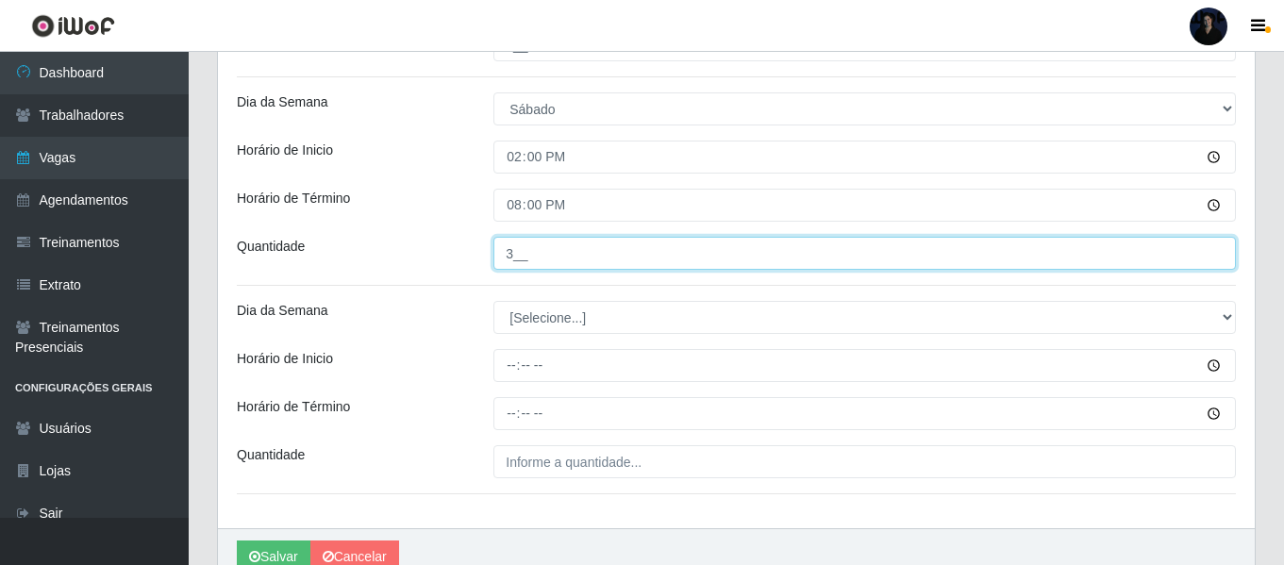
scroll to position [929, 0]
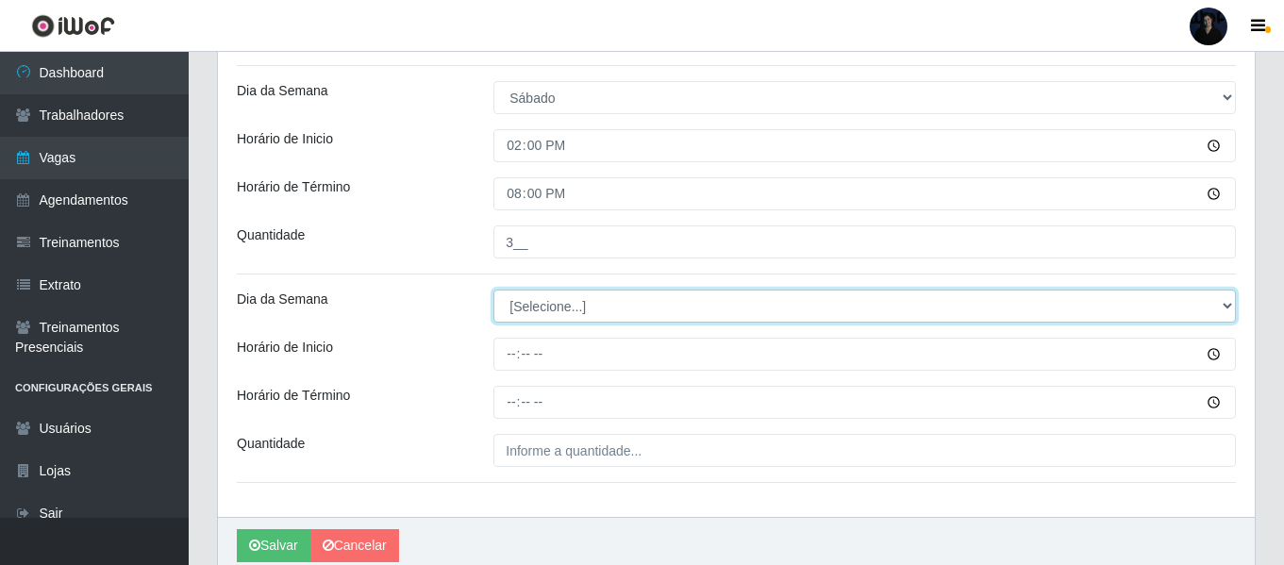
click at [529, 298] on select "[Selecione...] Segunda Terça Quarta Quinta Sexta Sábado Domingo" at bounding box center [864, 306] width 742 height 33
click at [493, 290] on select "[Selecione...] Segunda Terça Quarta Quinta Sexta Sábado Domingo" at bounding box center [864, 306] width 742 height 33
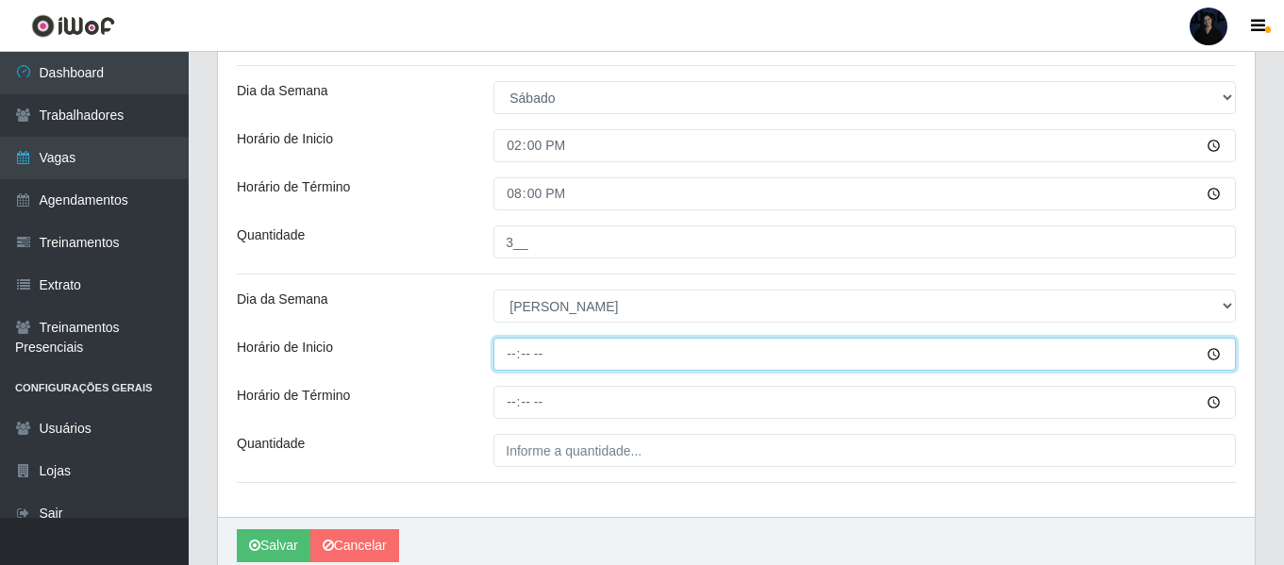
click at [517, 348] on input "Horário de Inicio" at bounding box center [864, 354] width 742 height 33
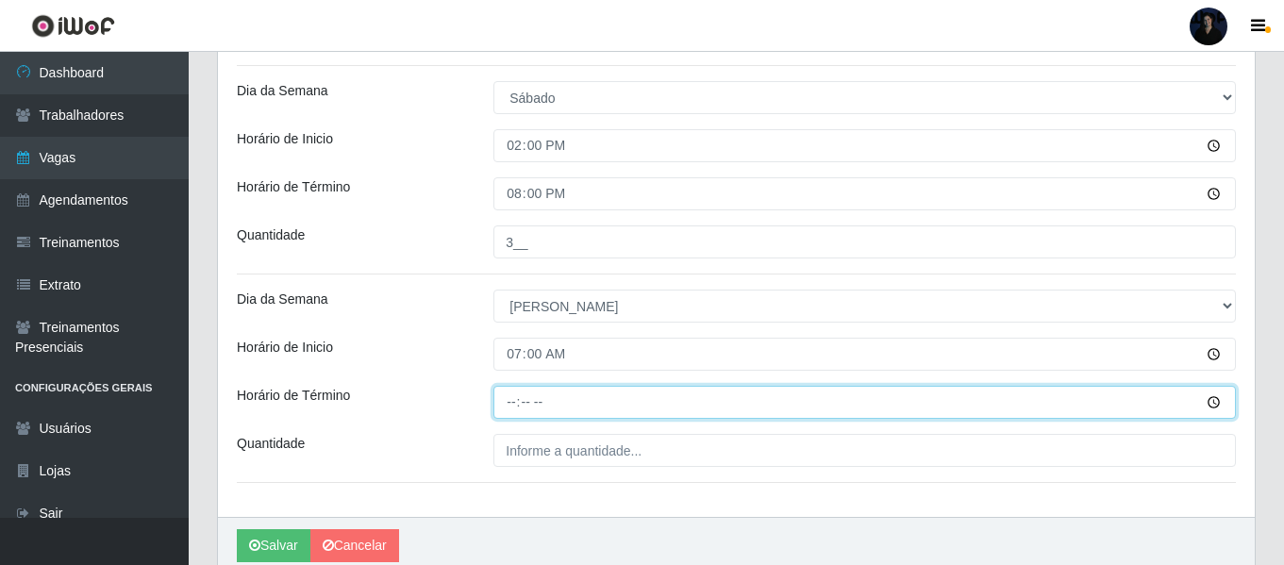
click at [519, 402] on input "Horário de Término" at bounding box center [864, 402] width 742 height 33
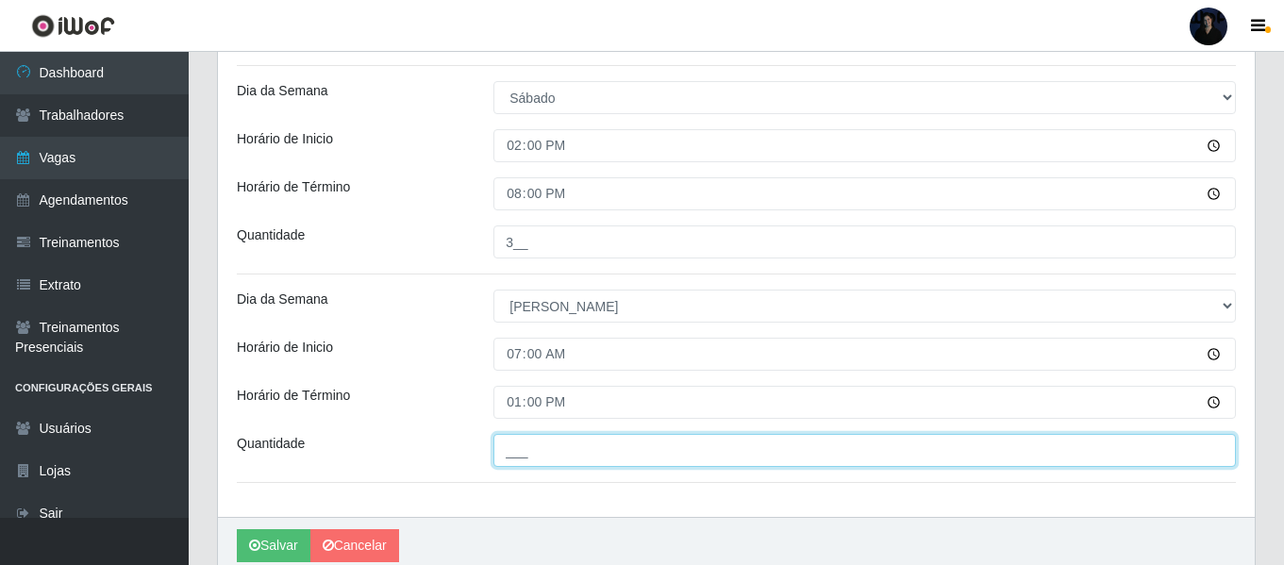
click at [507, 457] on input "___" at bounding box center [864, 450] width 742 height 33
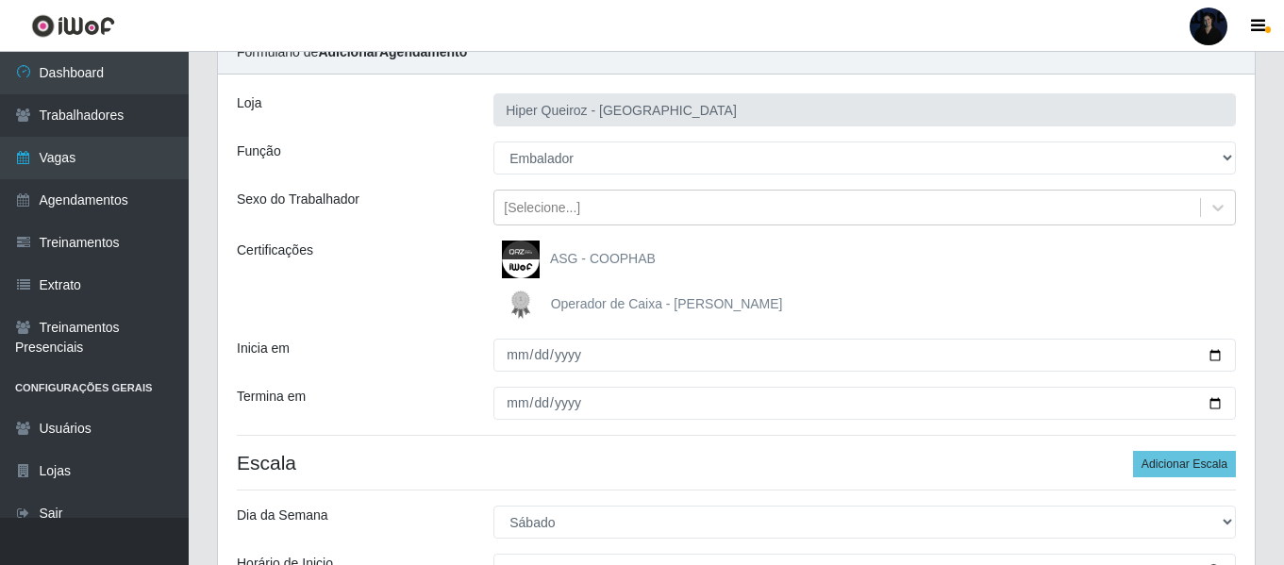
scroll to position [0, 0]
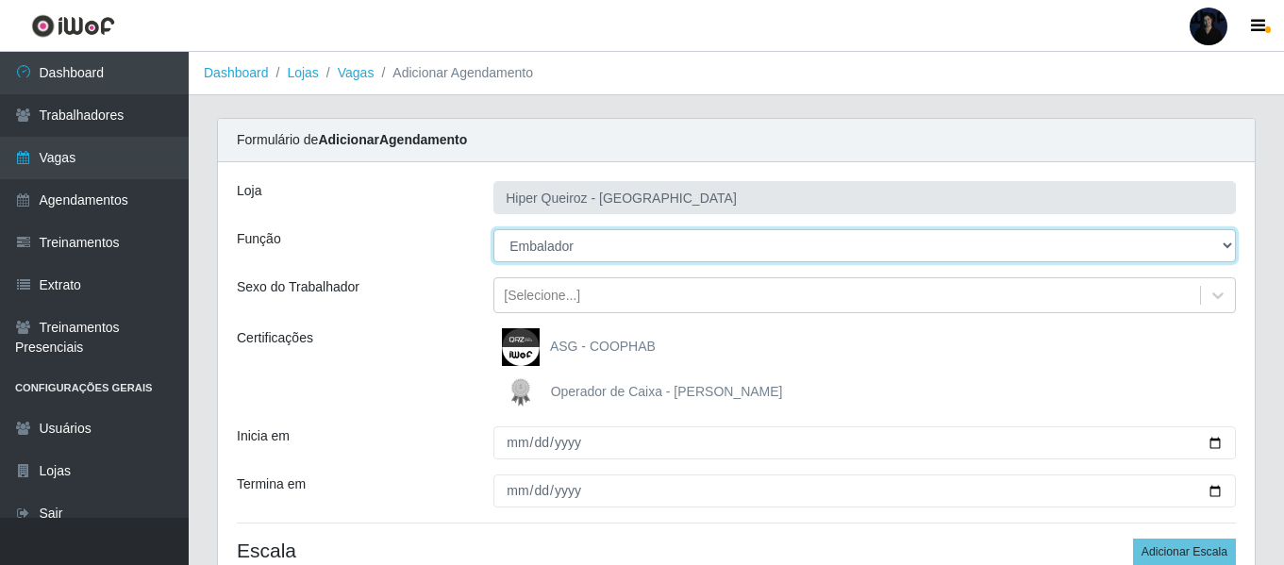
click at [538, 254] on select "[Selecione...] Embalador Embalador + Embalador ++" at bounding box center [864, 245] width 742 height 33
click at [493, 229] on select "[Selecione...] Embalador Embalador + Embalador ++" at bounding box center [864, 245] width 742 height 33
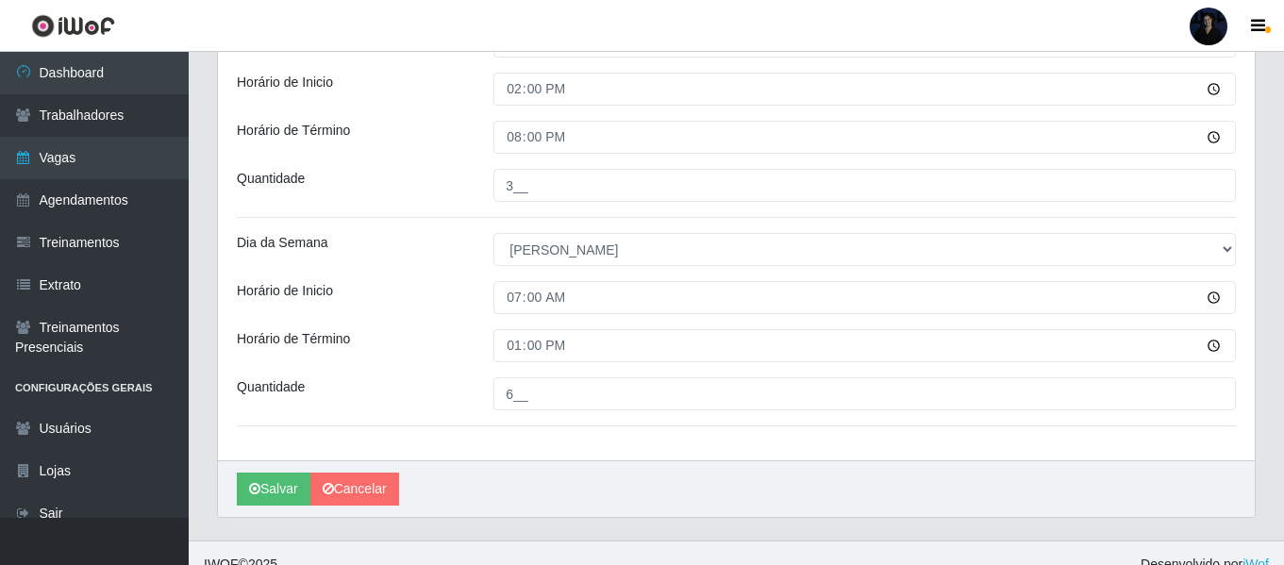
scroll to position [1008, 0]
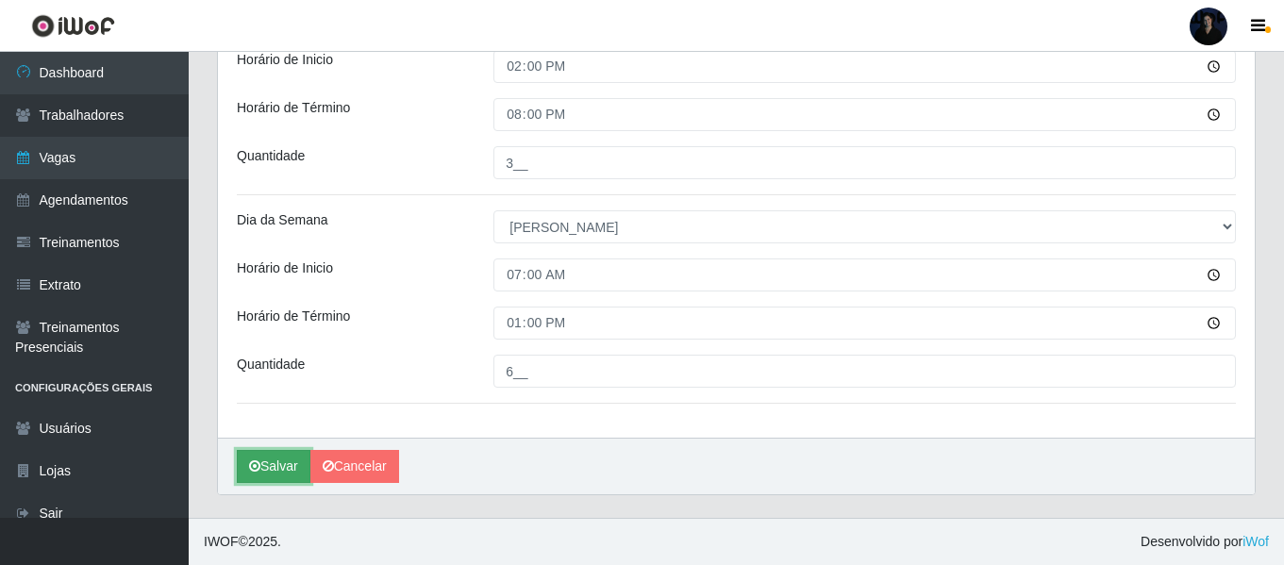
click at [262, 473] on button "Salvar" at bounding box center [274, 466] width 74 height 33
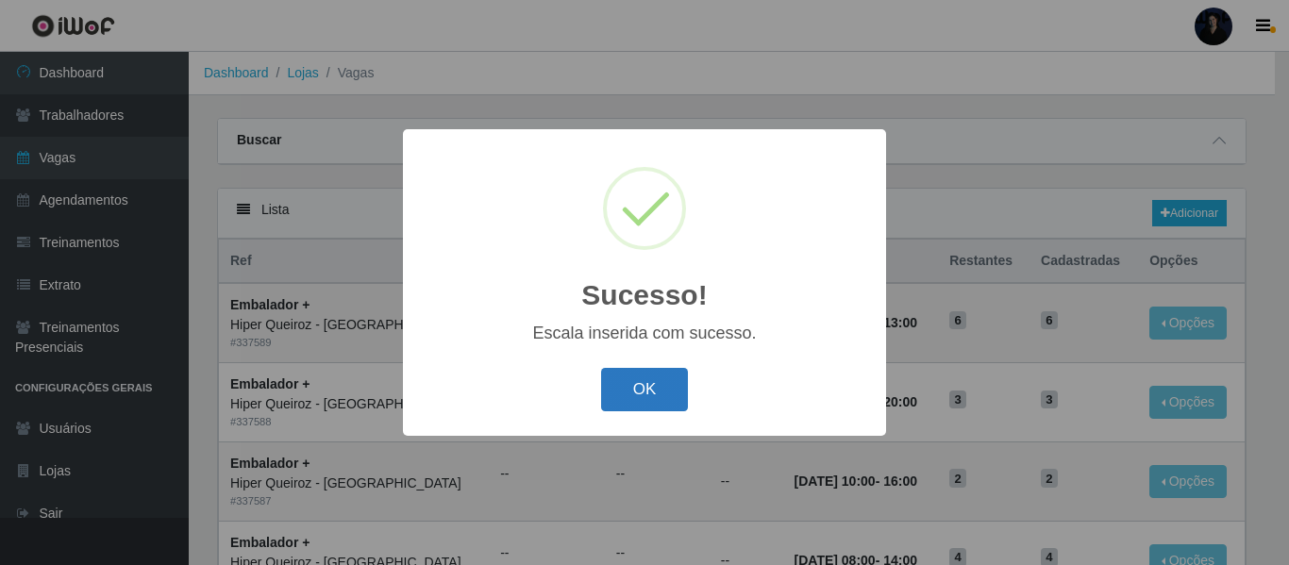
click at [640, 389] on button "OK" at bounding box center [645, 390] width 88 height 44
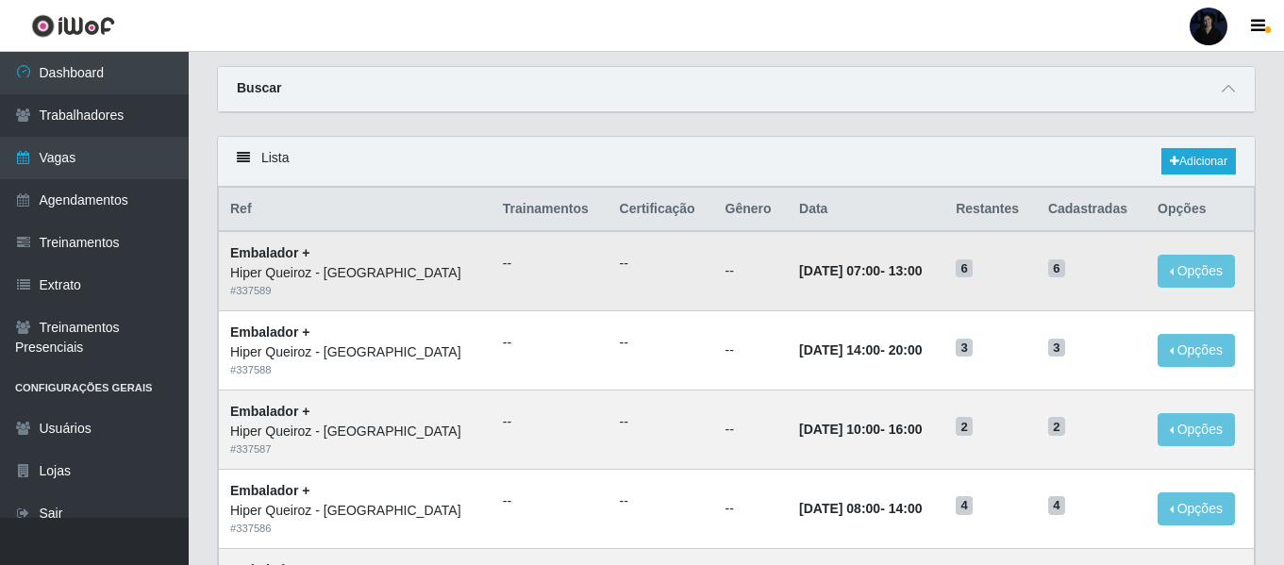
scroll to position [94, 0]
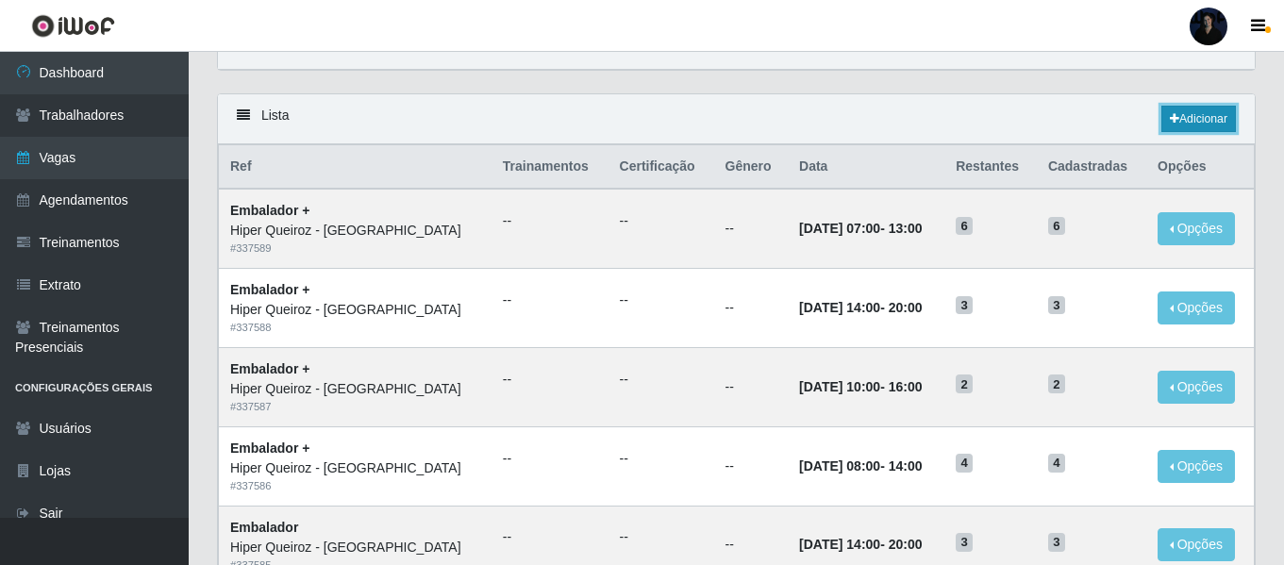
click at [1176, 125] on link "Adicionar" at bounding box center [1198, 119] width 75 height 26
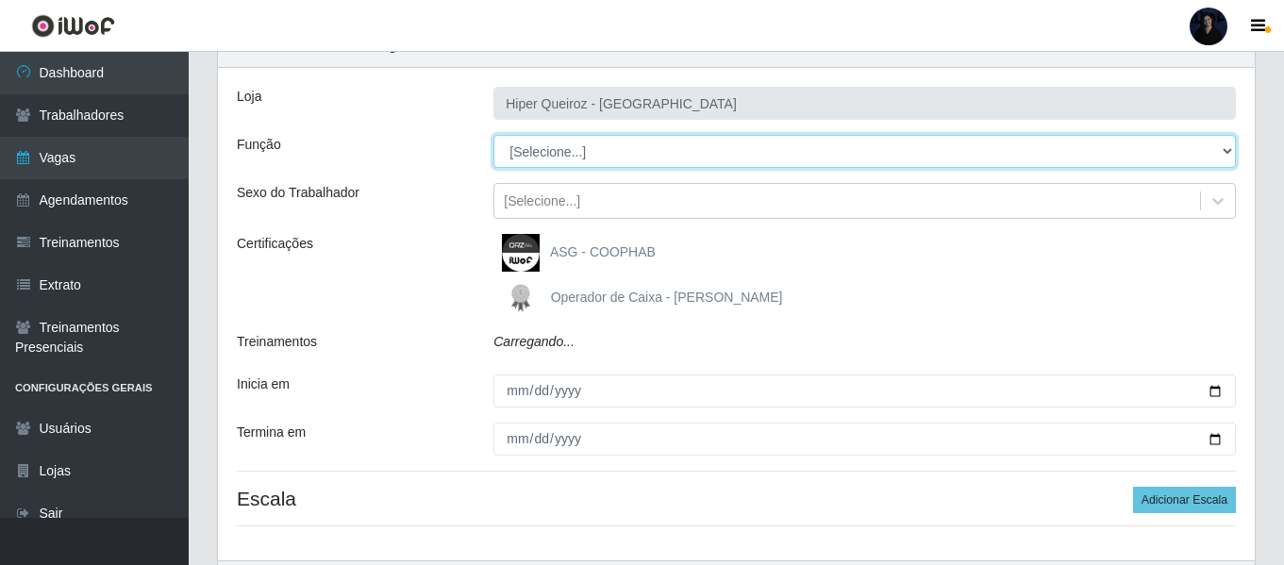
click at [559, 157] on select "[Selecione...] Embalador Embalador + Embalador ++" at bounding box center [864, 151] width 742 height 33
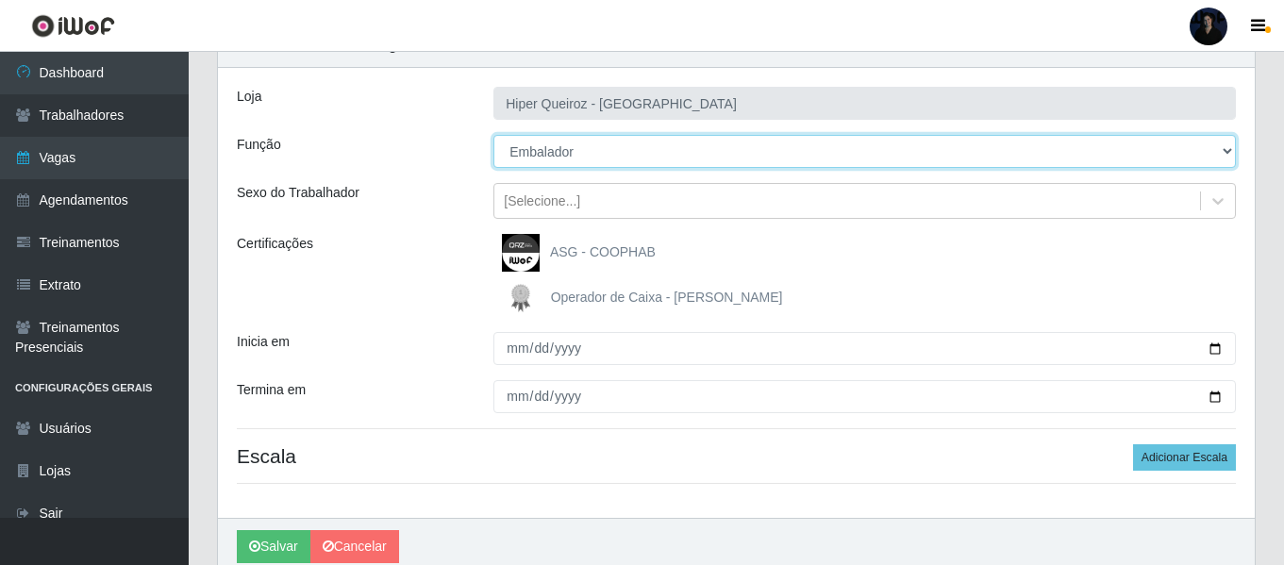
click at [493, 135] on select "[Selecione...] Embalador Embalador + Embalador ++" at bounding box center [864, 151] width 742 height 33
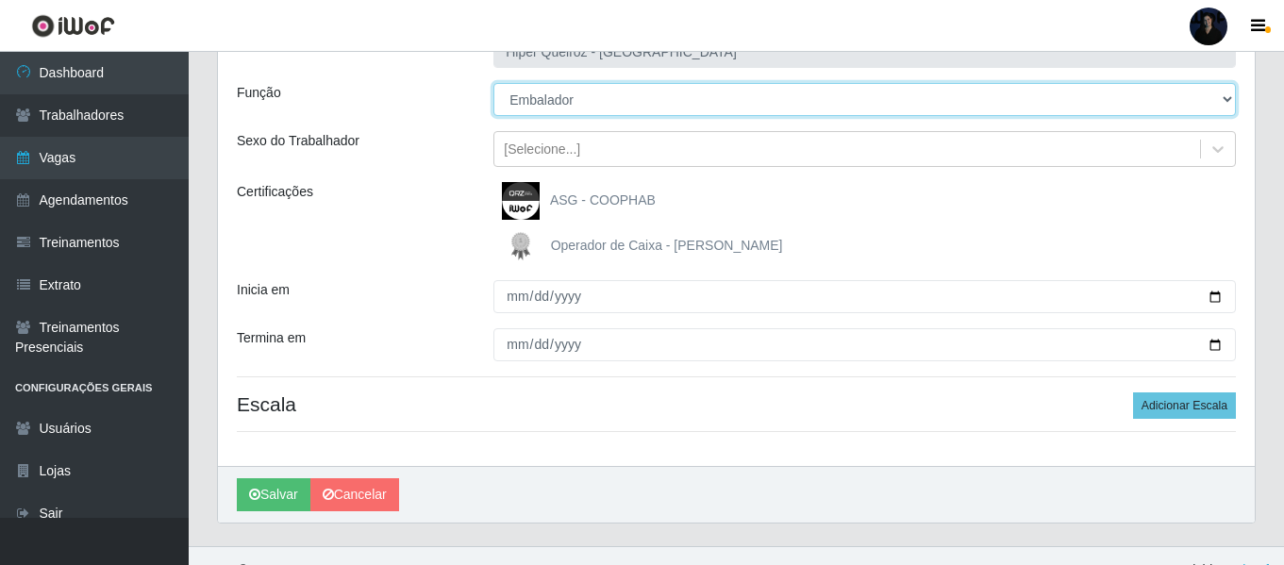
scroll to position [175, 0]
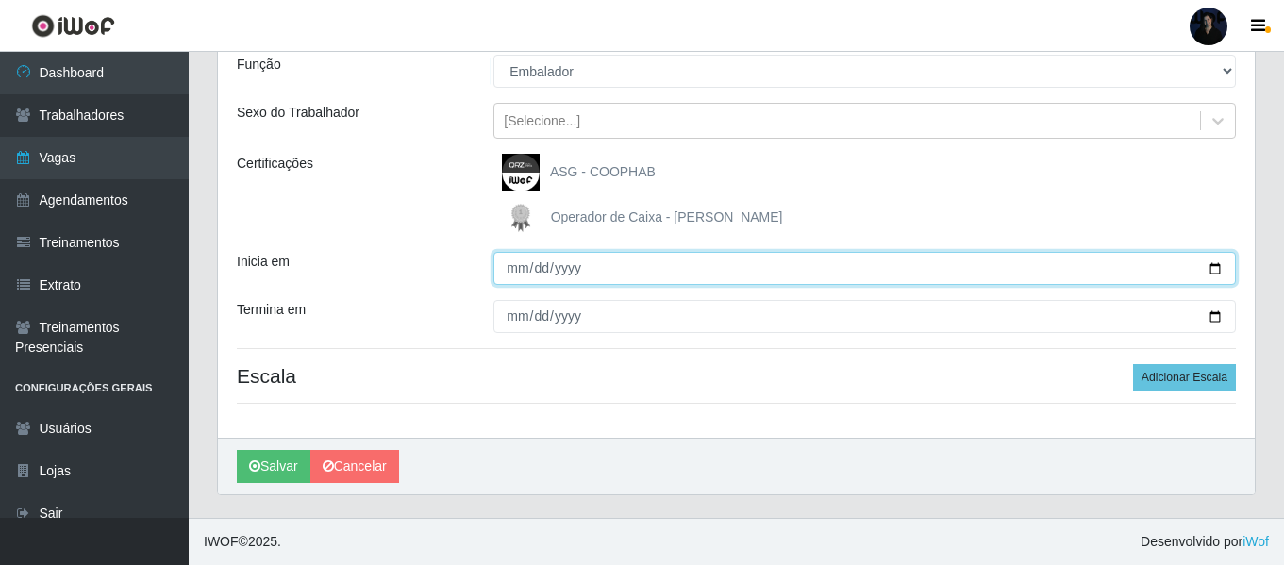
click at [1216, 266] on input "Inicia em" at bounding box center [864, 268] width 742 height 33
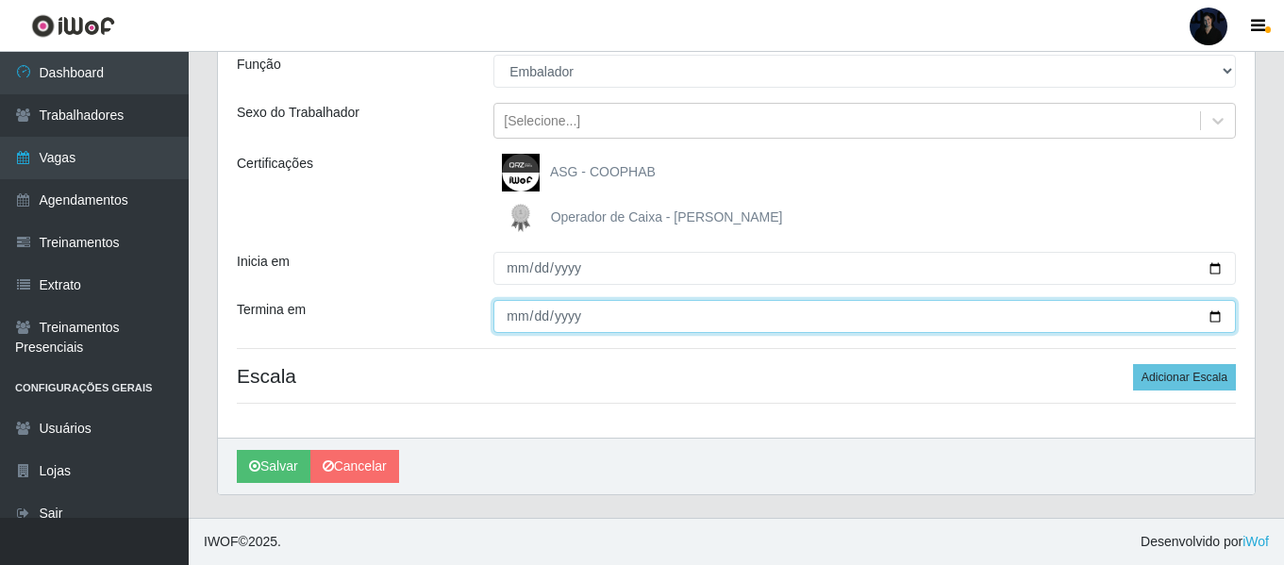
click at [1217, 311] on input "Termina em" at bounding box center [864, 316] width 742 height 33
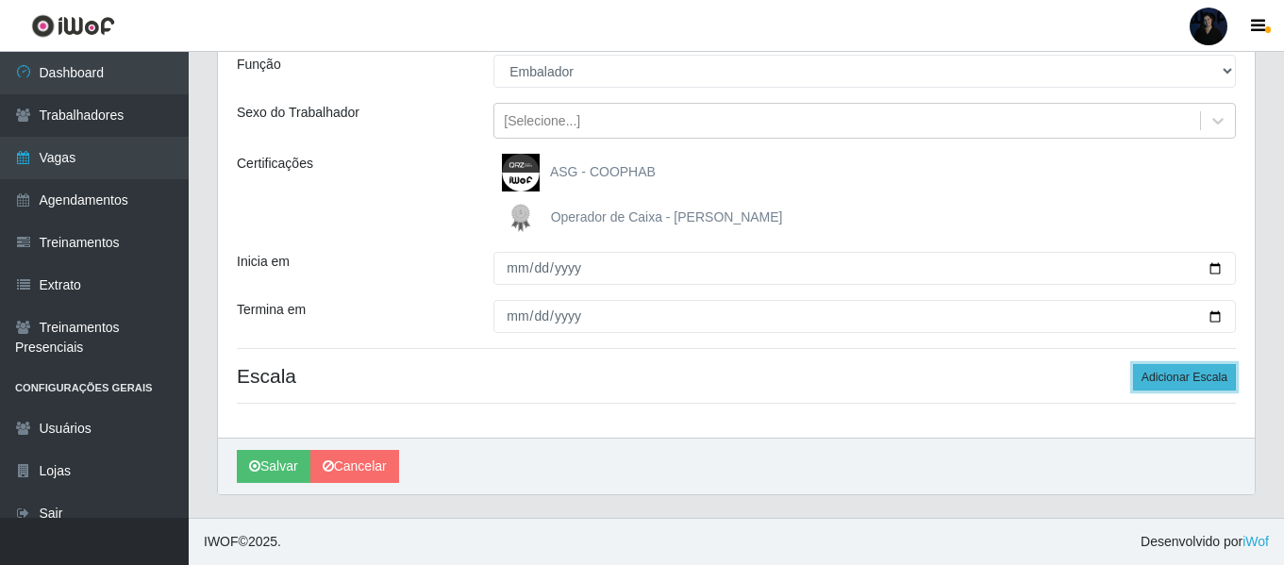
click at [1162, 369] on button "Adicionar Escala" at bounding box center [1184, 377] width 103 height 26
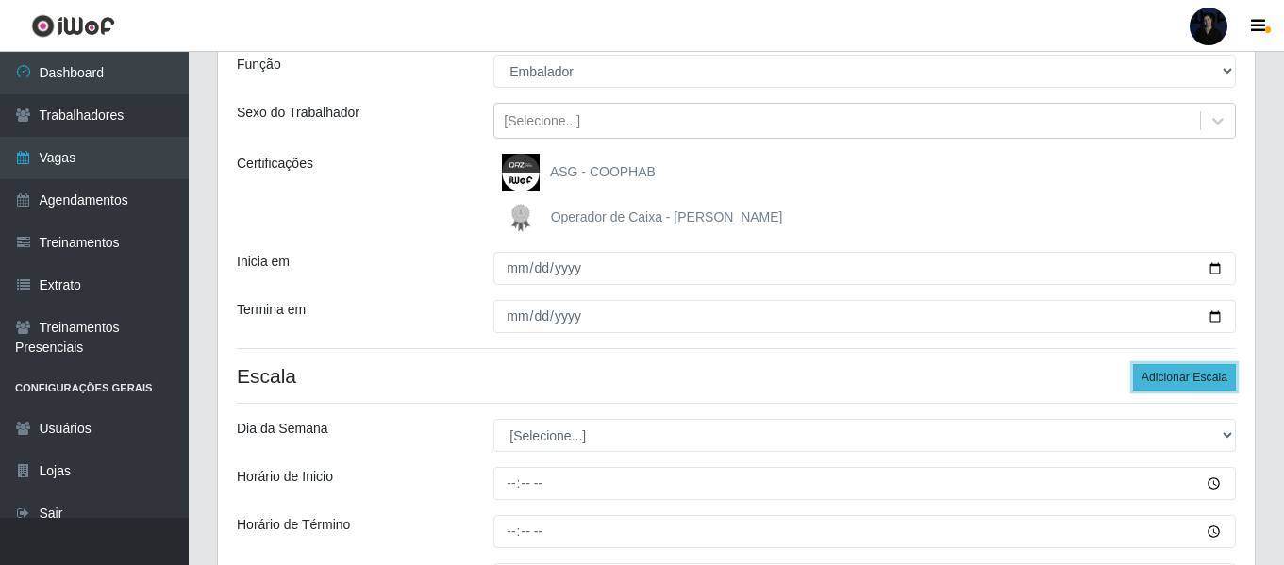
click at [1162, 369] on button "Adicionar Escala" at bounding box center [1184, 377] width 103 height 26
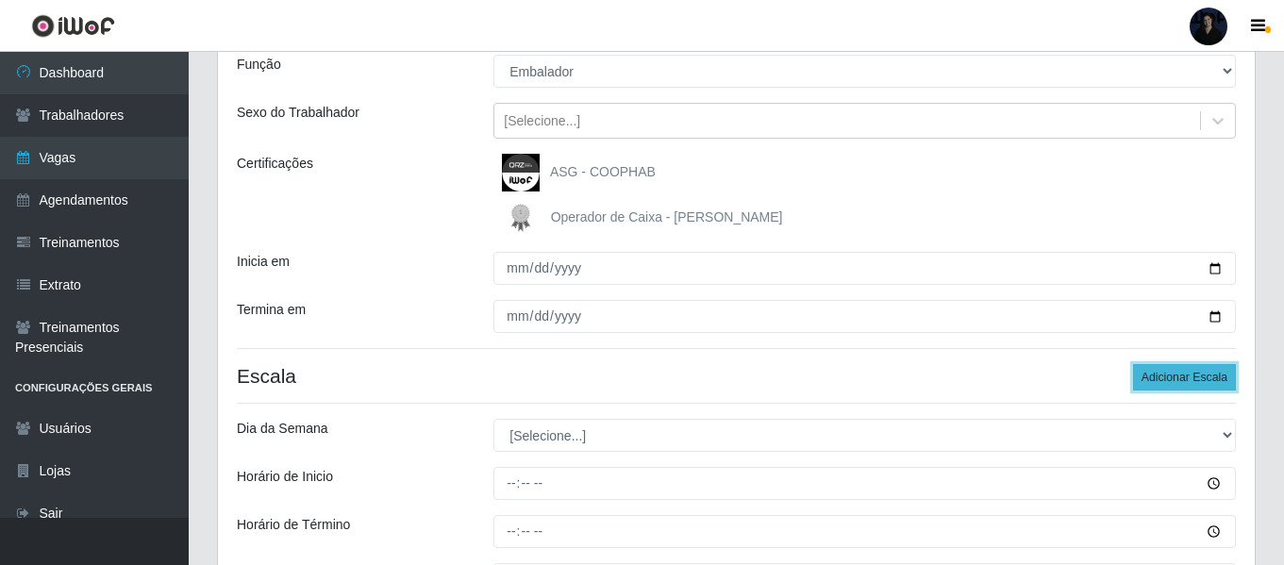
click at [1162, 369] on button "Adicionar Escala" at bounding box center [1184, 377] width 103 height 26
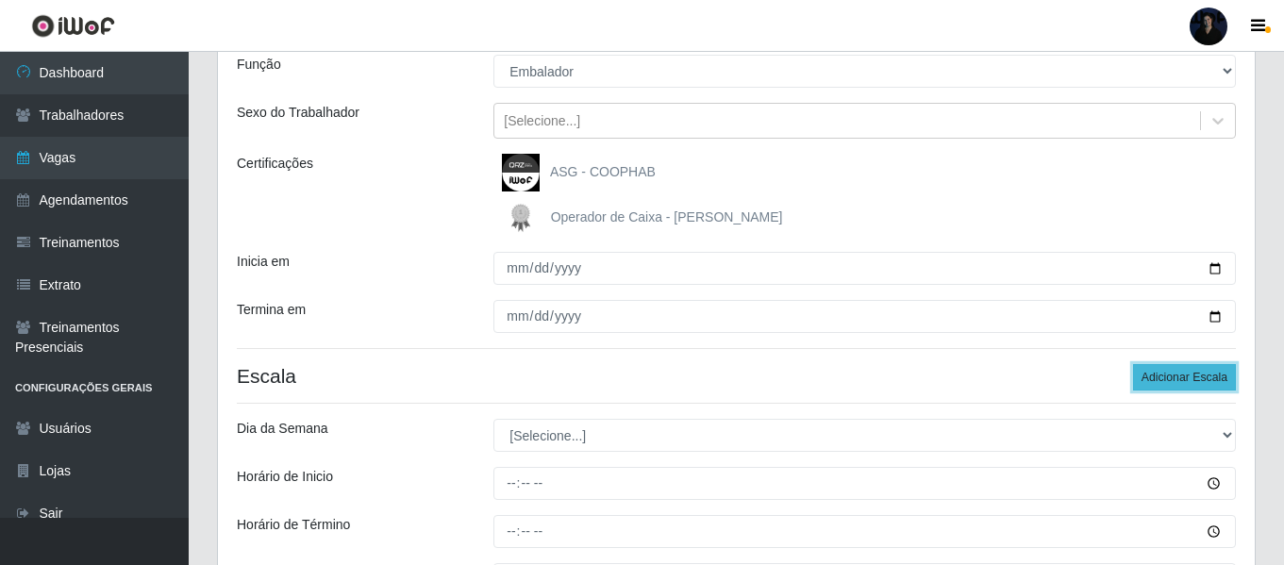
click at [1162, 369] on button "Adicionar Escala" at bounding box center [1184, 377] width 103 height 26
click at [1162, 368] on button "Adicionar Escala" at bounding box center [1184, 377] width 103 height 26
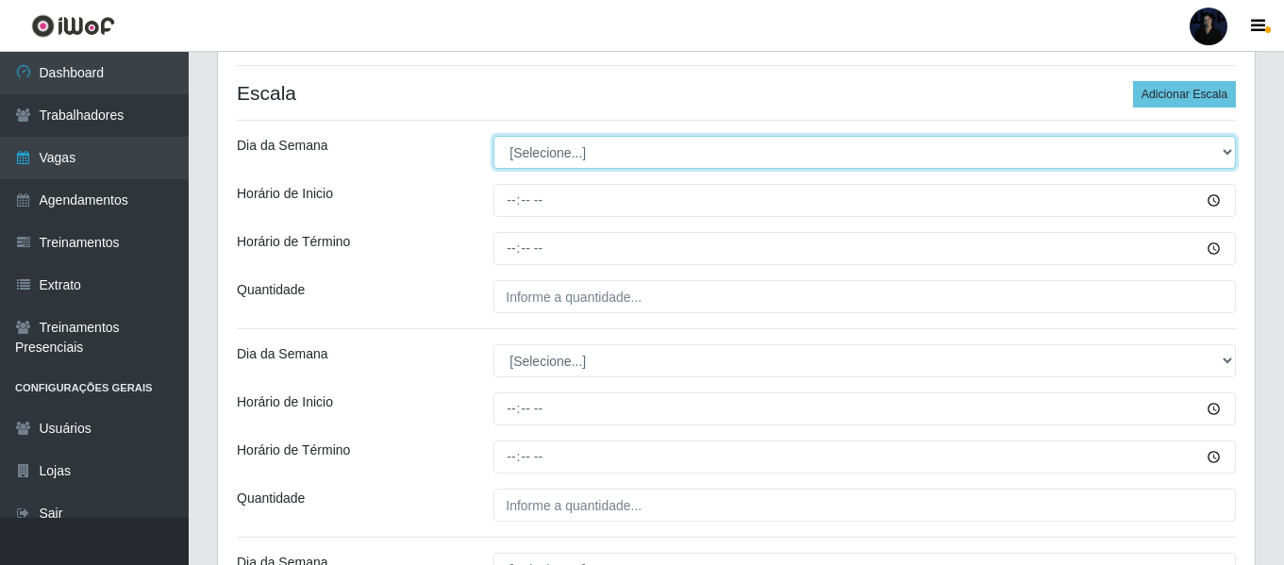
click at [511, 161] on select "[Selecione...] Segunda Terça Quarta Quinta Sexta Sábado Domingo" at bounding box center [864, 152] width 742 height 33
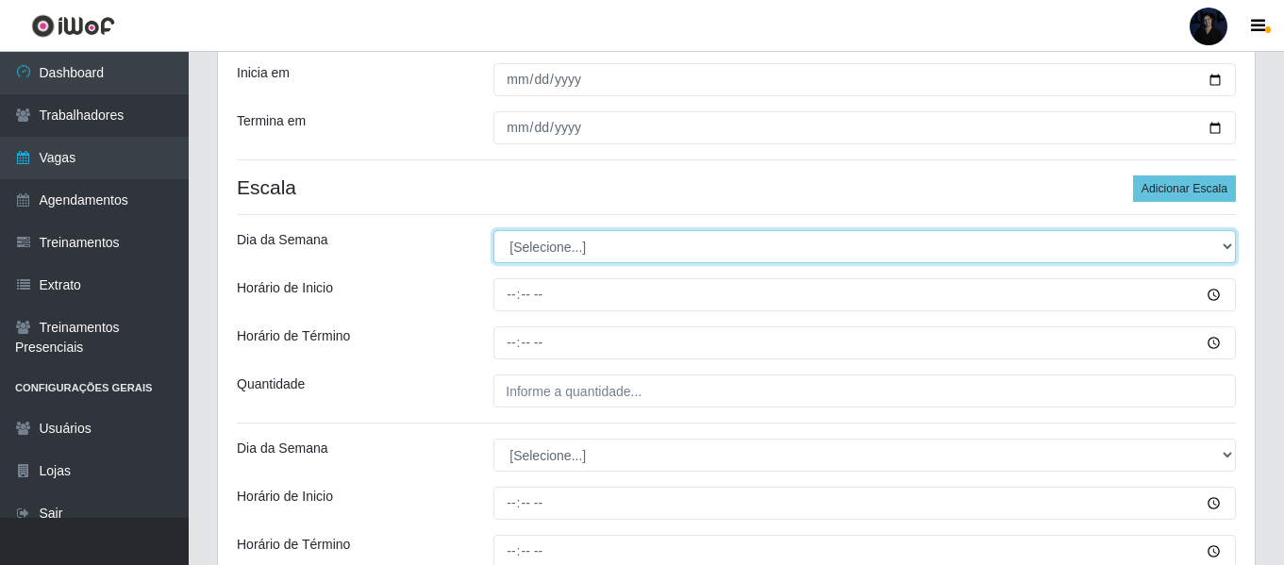
click at [523, 240] on select "[Selecione...] Segunda Terça Quarta Quinta Sexta Sábado Domingo" at bounding box center [864, 246] width 742 height 33
click at [493, 230] on select "[Selecione...] Segunda Terça Quarta Quinta Sexta Sábado Domingo" at bounding box center [864, 246] width 742 height 33
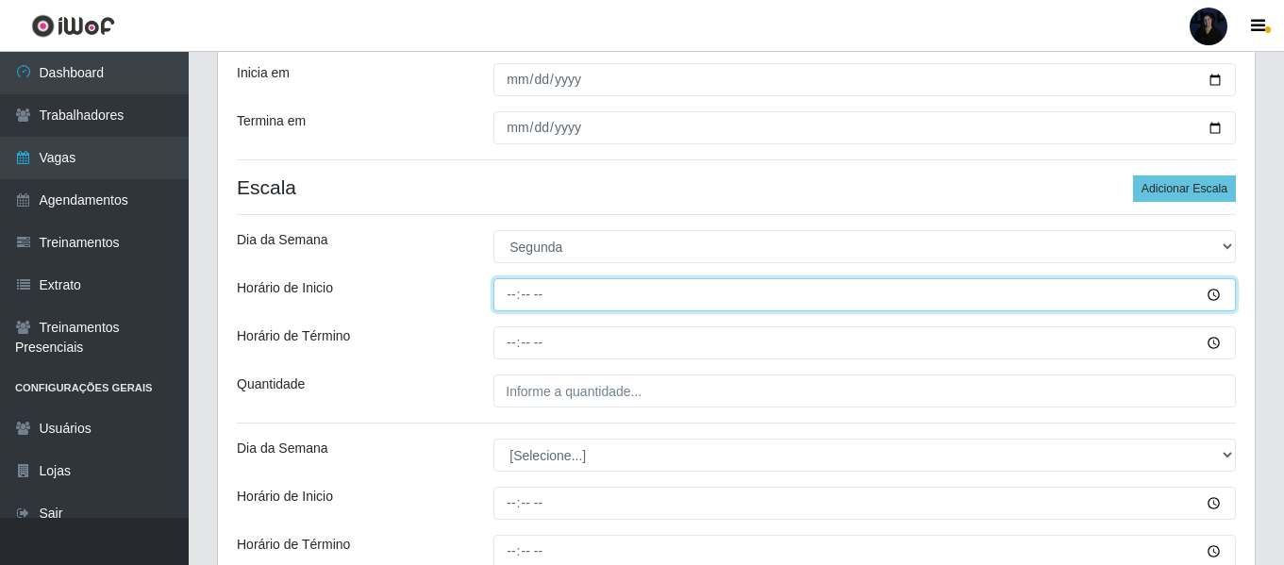
click at [515, 284] on input "Horário de Inicio" at bounding box center [864, 294] width 742 height 33
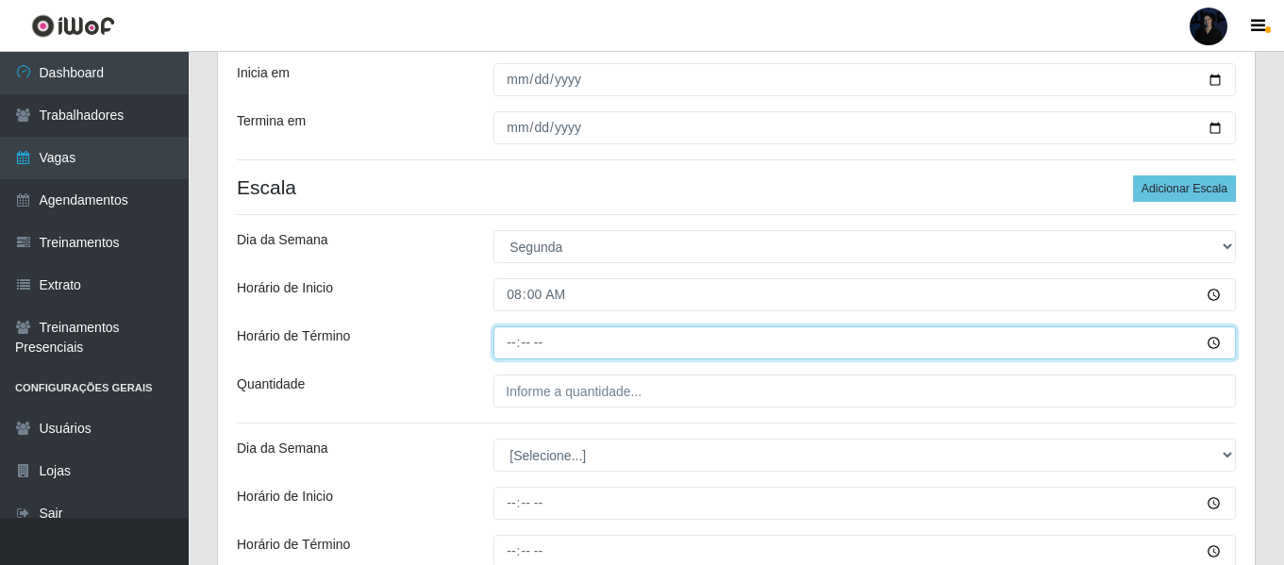
click at [513, 334] on input "Horário de Término" at bounding box center [864, 342] width 742 height 33
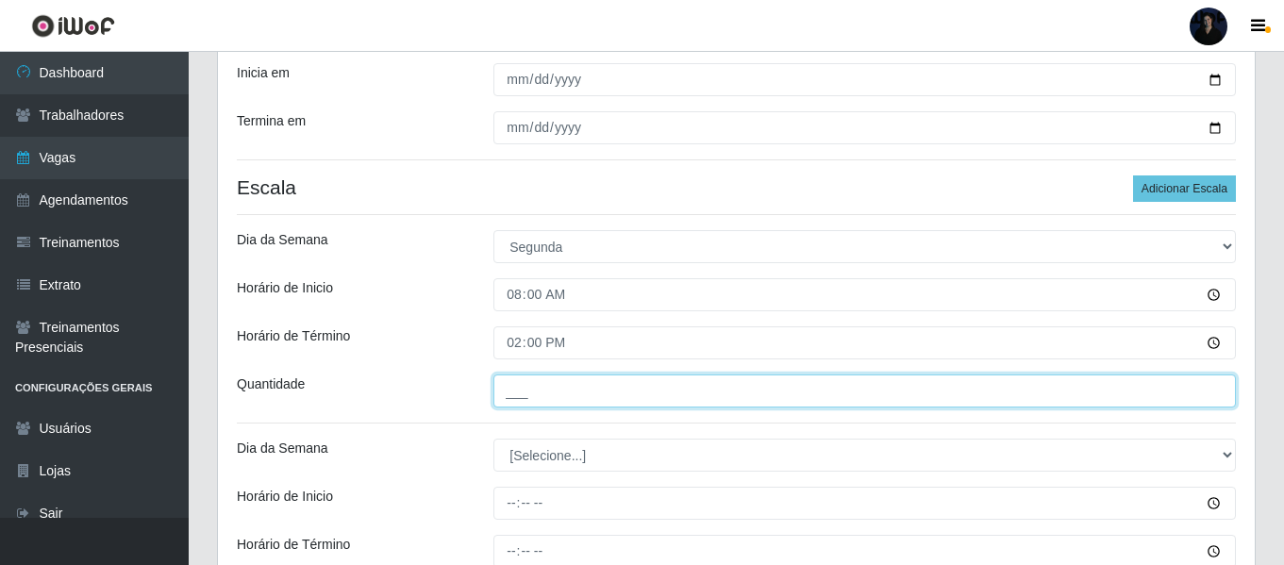
click at [519, 392] on input "___" at bounding box center [864, 390] width 742 height 33
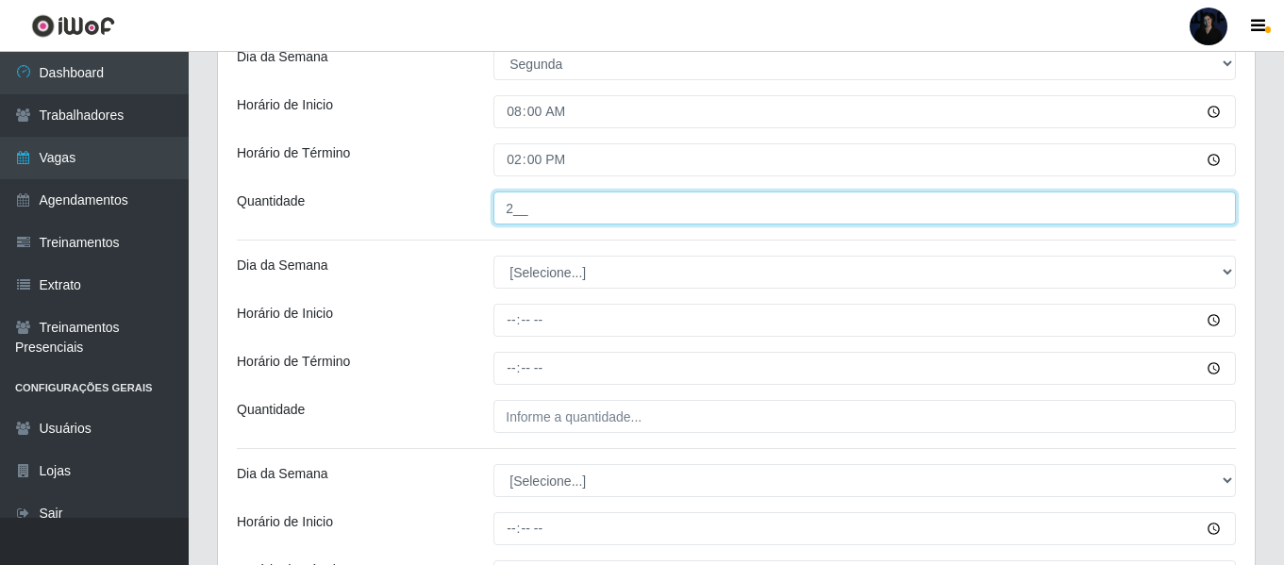
scroll to position [552, 0]
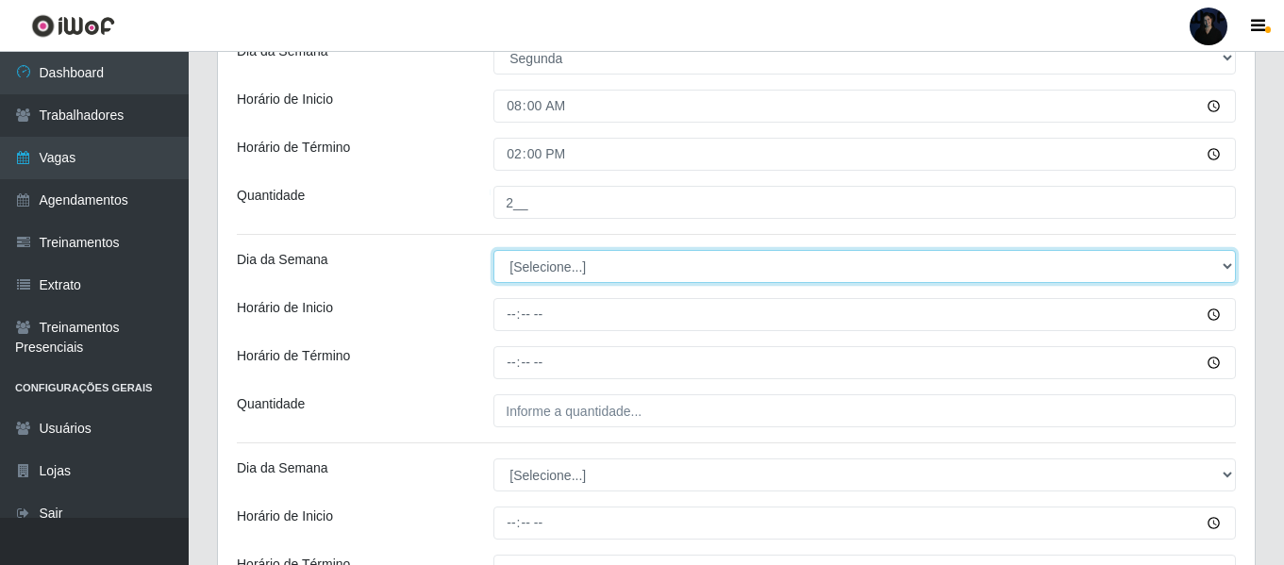
click at [523, 263] on select "[Selecione...] Segunda Terça Quarta Quinta Sexta Sábado Domingo" at bounding box center [864, 266] width 742 height 33
click at [493, 250] on select "[Selecione...] Segunda Terça Quarta Quinta Sexta Sábado Domingo" at bounding box center [864, 266] width 742 height 33
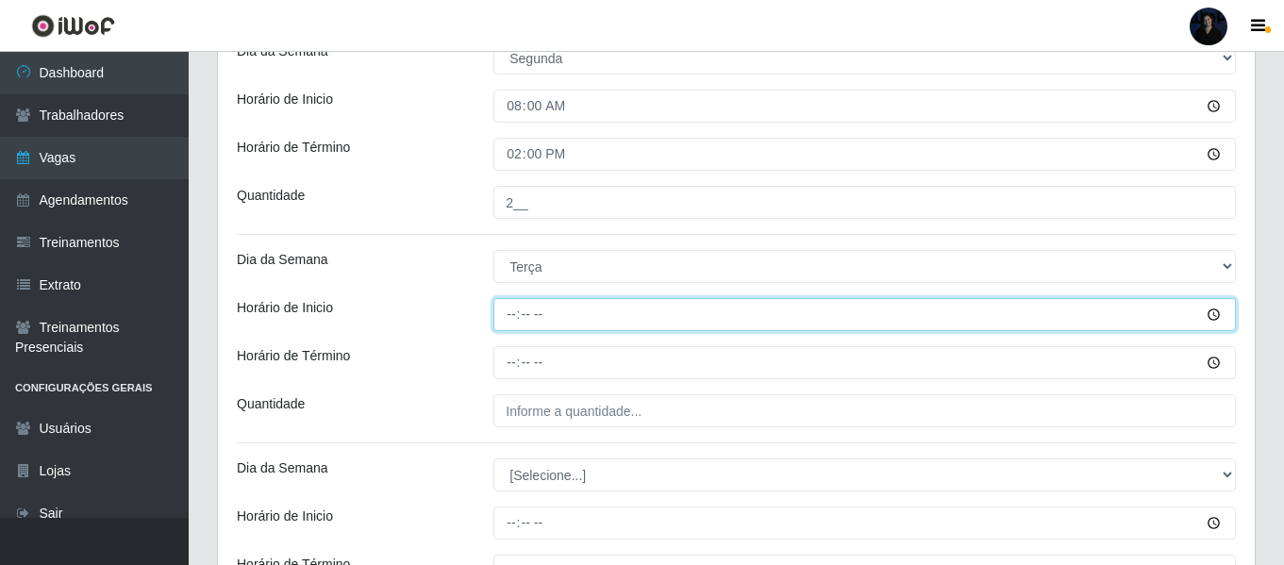
click at [516, 305] on input "Horário de Inicio" at bounding box center [864, 314] width 742 height 33
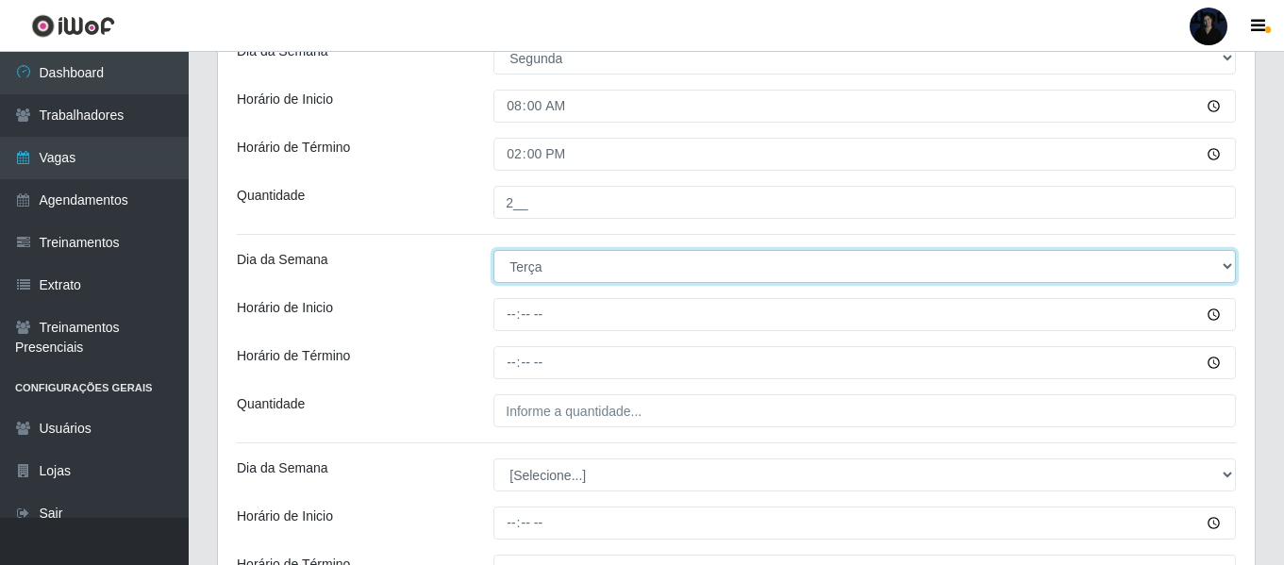
click at [511, 264] on select "[Selecione...] Segunda Terça Quarta Quinta Sexta Sábado Domingo" at bounding box center [864, 266] width 742 height 33
click at [493, 250] on select "[Selecione...] Segunda Terça Quarta Quinta Sexta Sábado Domingo" at bounding box center [864, 266] width 742 height 33
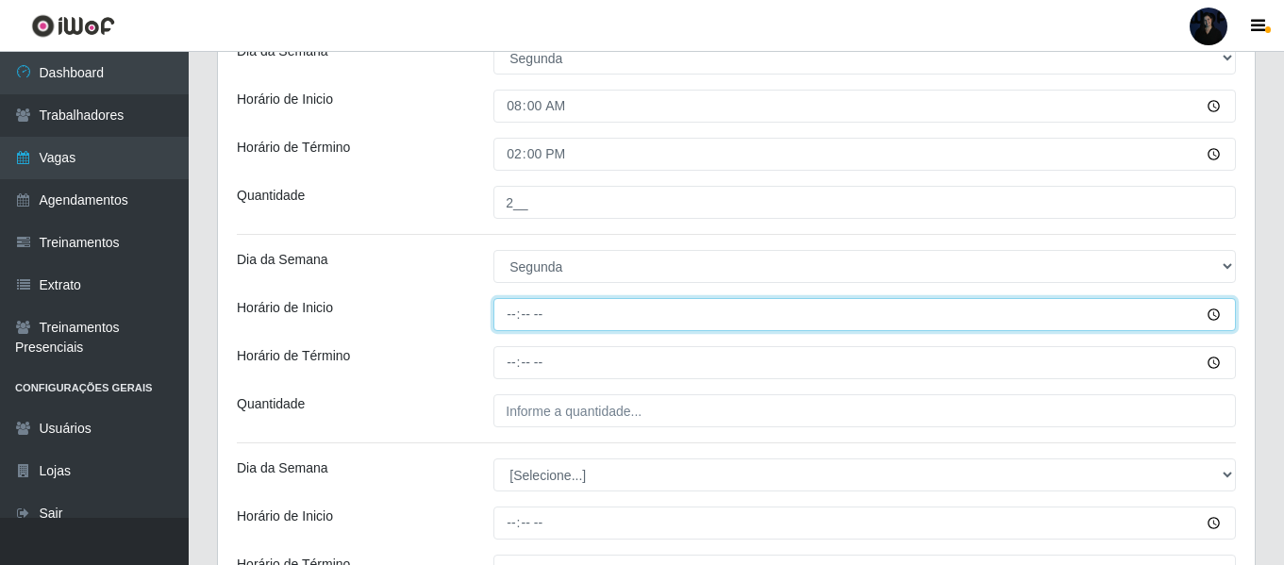
click at [516, 311] on input "Horário de Inicio" at bounding box center [864, 314] width 742 height 33
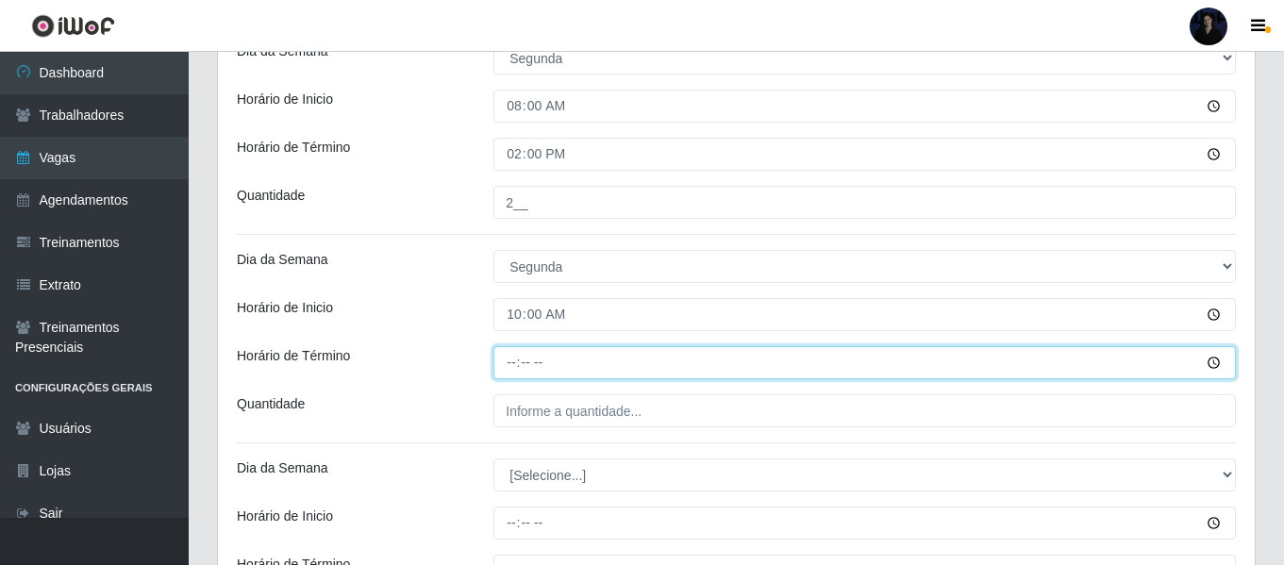
click at [516, 362] on input "Horário de Término" at bounding box center [864, 362] width 742 height 33
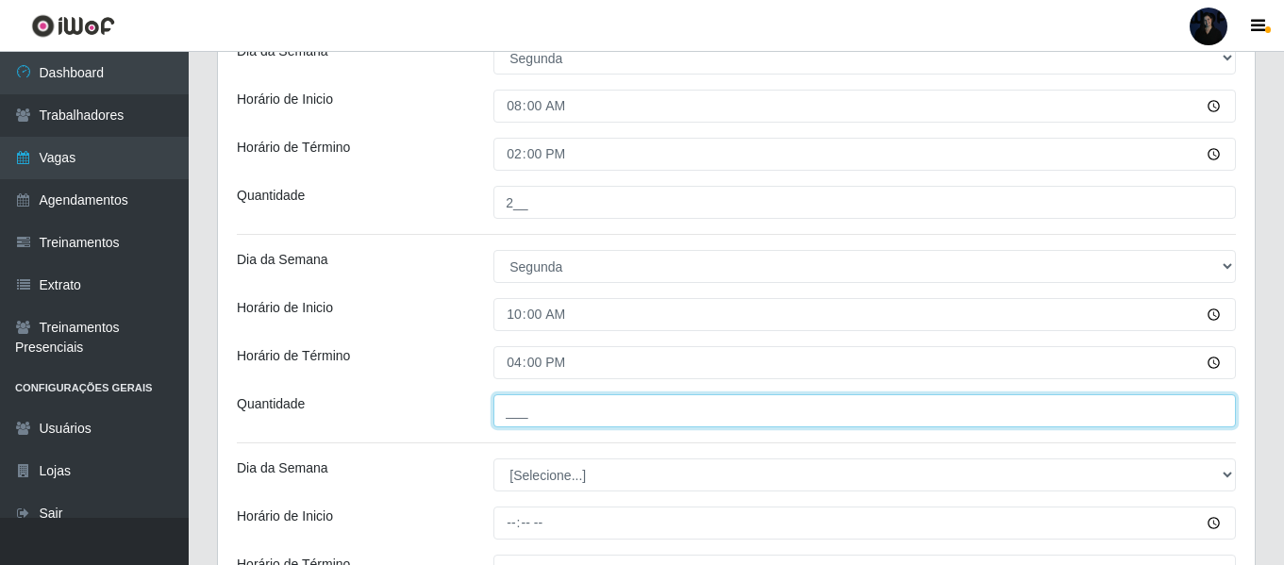
click at [512, 410] on input "___" at bounding box center [864, 410] width 742 height 33
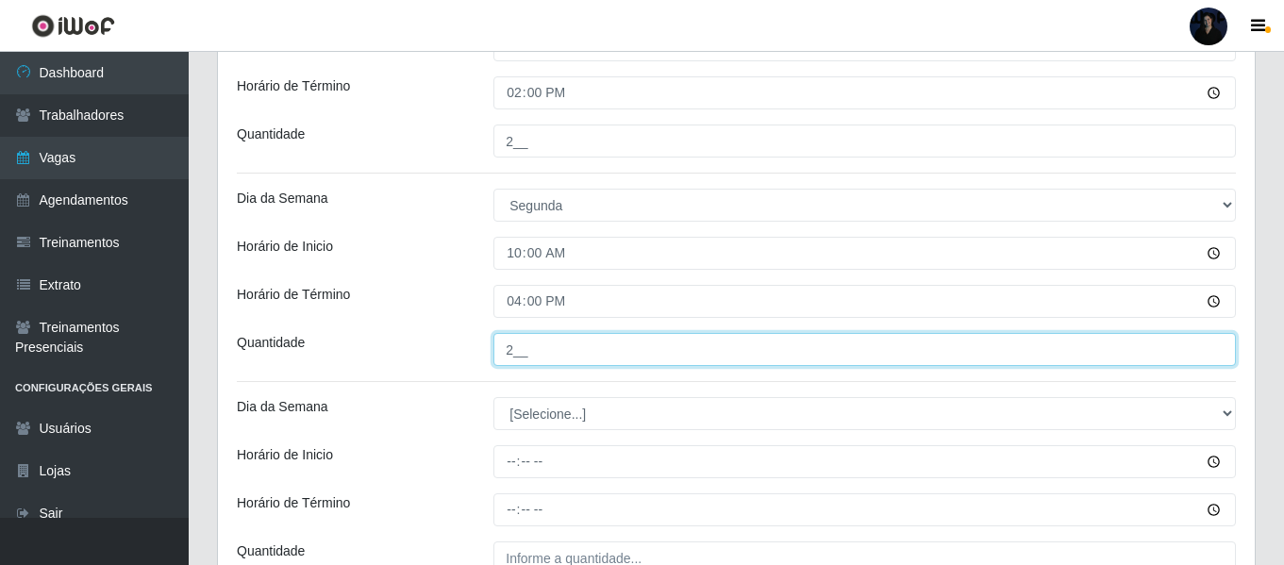
scroll to position [646, 0]
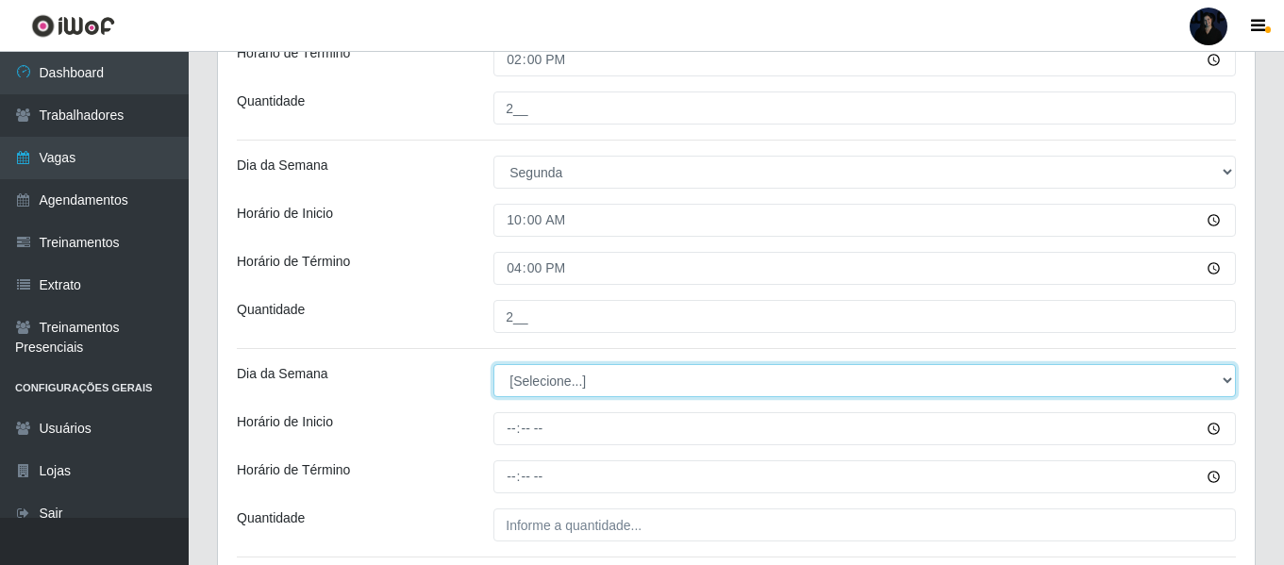
click at [531, 379] on select "[Selecione...] Segunda Terça Quarta Quinta Sexta Sábado Domingo" at bounding box center [864, 380] width 742 height 33
click at [493, 364] on select "[Selecione...] Segunda Terça Quarta Quinta Sexta Sábado Domingo" at bounding box center [864, 380] width 742 height 33
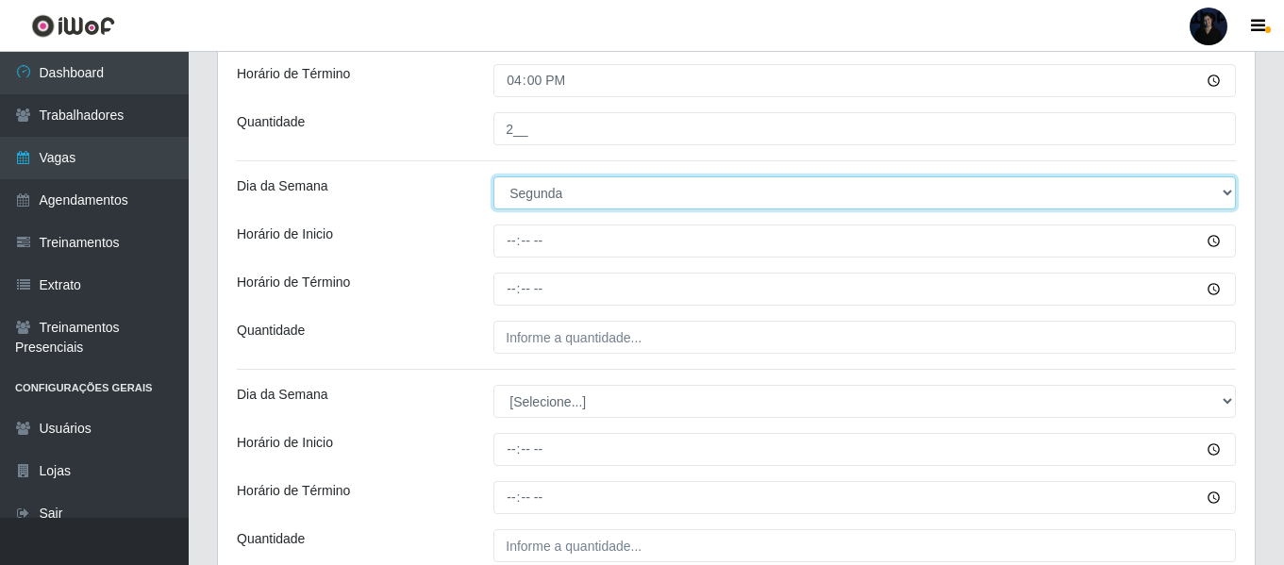
scroll to position [835, 0]
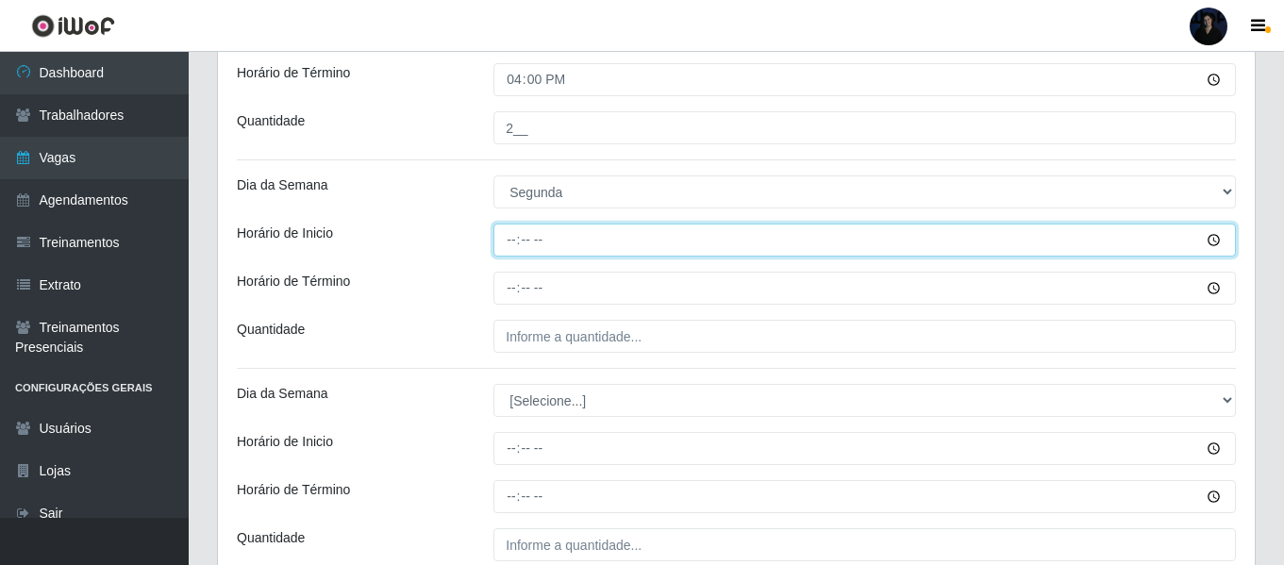
click at [509, 240] on input "Horário de Inicio" at bounding box center [864, 240] width 742 height 33
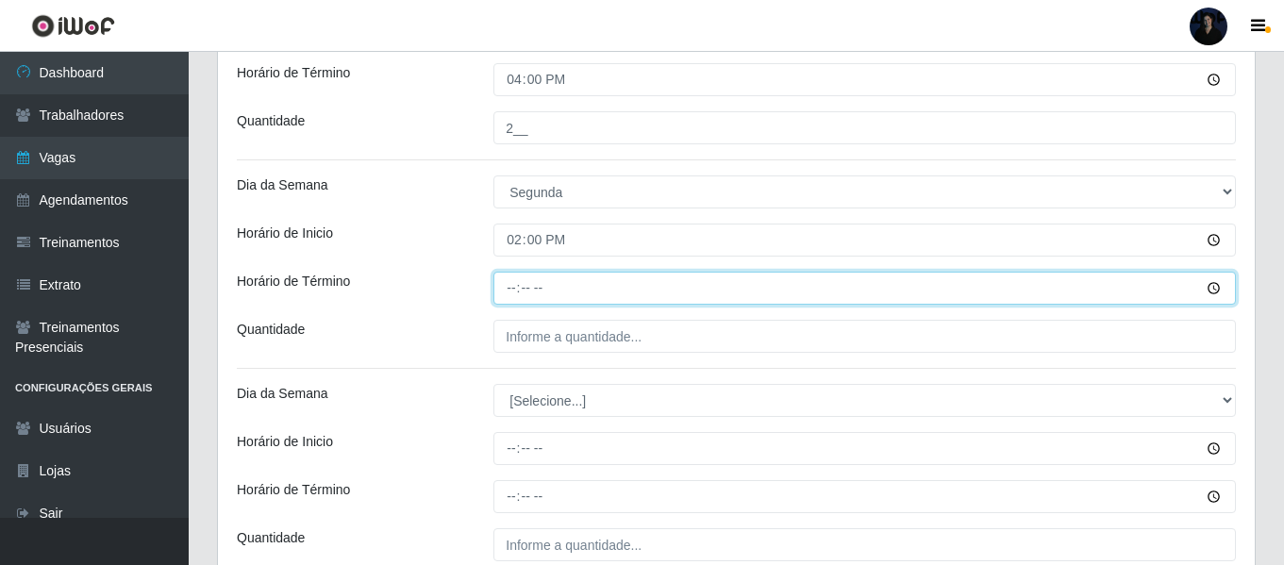
click at [512, 293] on input "Horário de Término" at bounding box center [864, 288] width 742 height 33
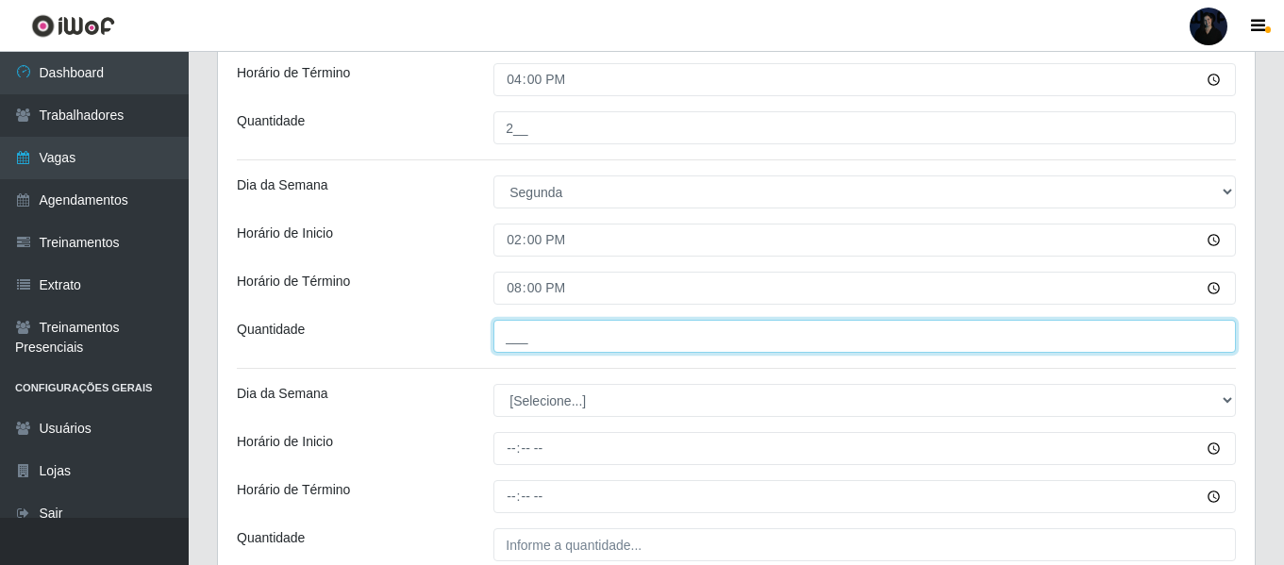
click at [508, 337] on input "___" at bounding box center [864, 336] width 742 height 33
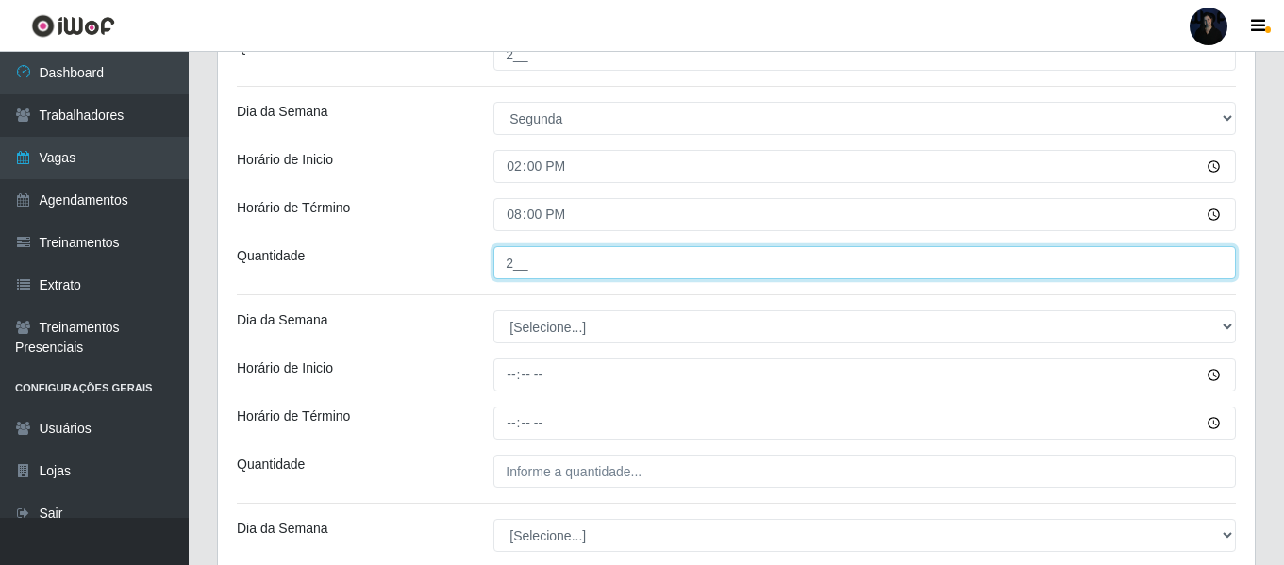
scroll to position [929, 0]
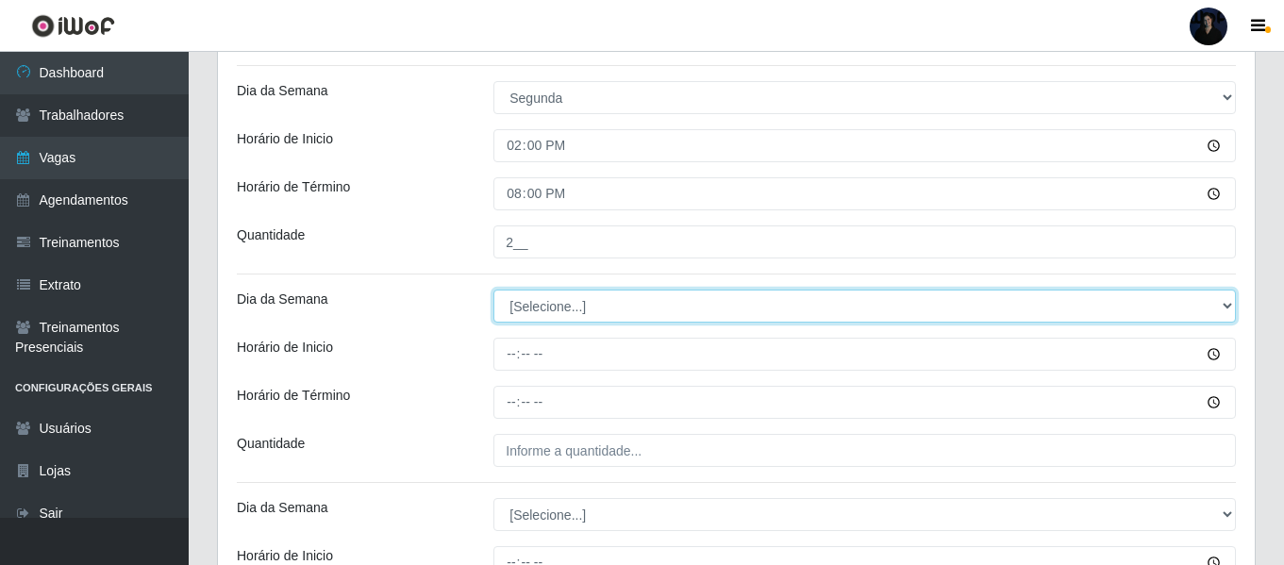
click at [524, 303] on select "[Selecione...] Segunda Terça Quarta Quinta Sexta Sábado Domingo" at bounding box center [864, 306] width 742 height 33
click at [493, 290] on select "[Selecione...] Segunda Terça Quarta Quinta Sexta Sábado Domingo" at bounding box center [864, 306] width 742 height 33
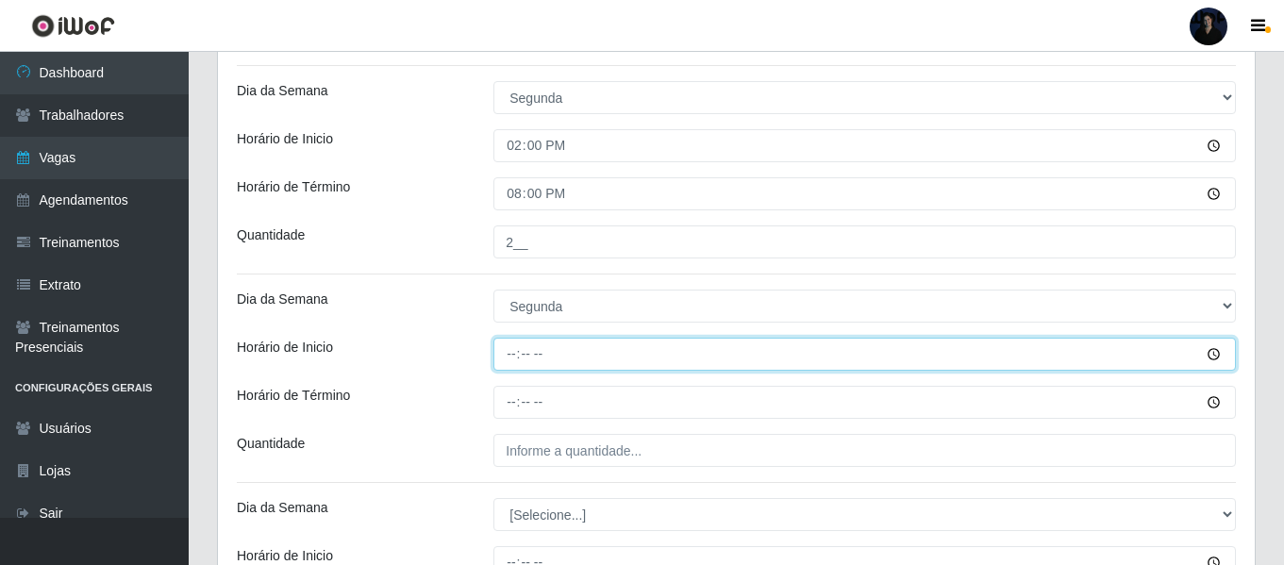
click at [516, 351] on input "Horário de Inicio" at bounding box center [864, 354] width 742 height 33
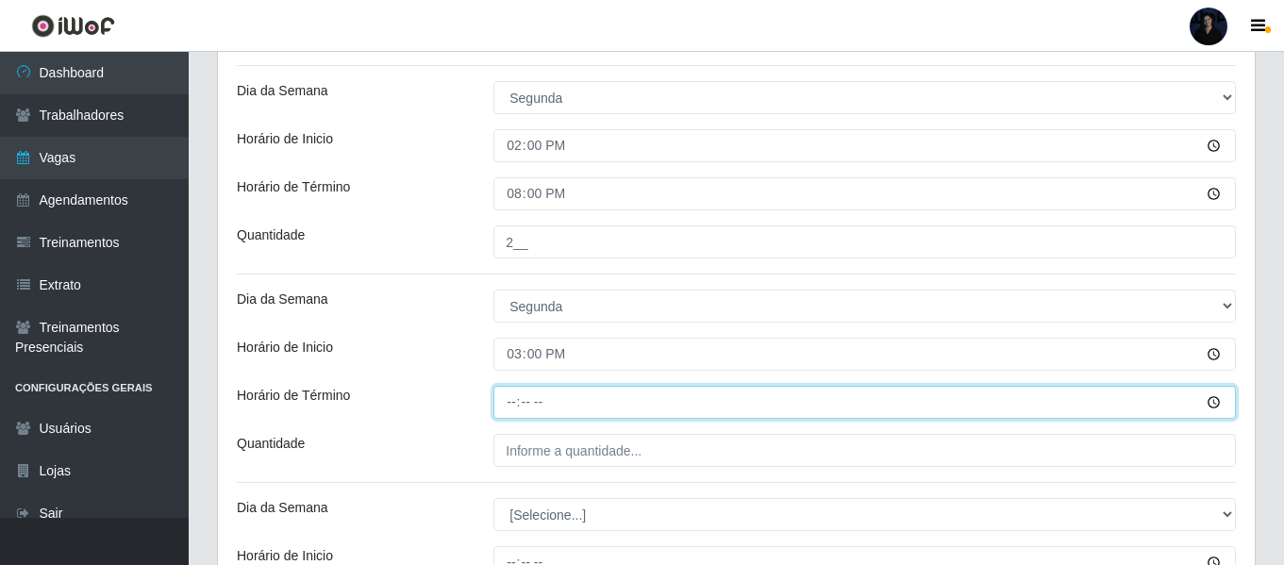
click at [517, 405] on input "Horário de Término" at bounding box center [864, 402] width 742 height 33
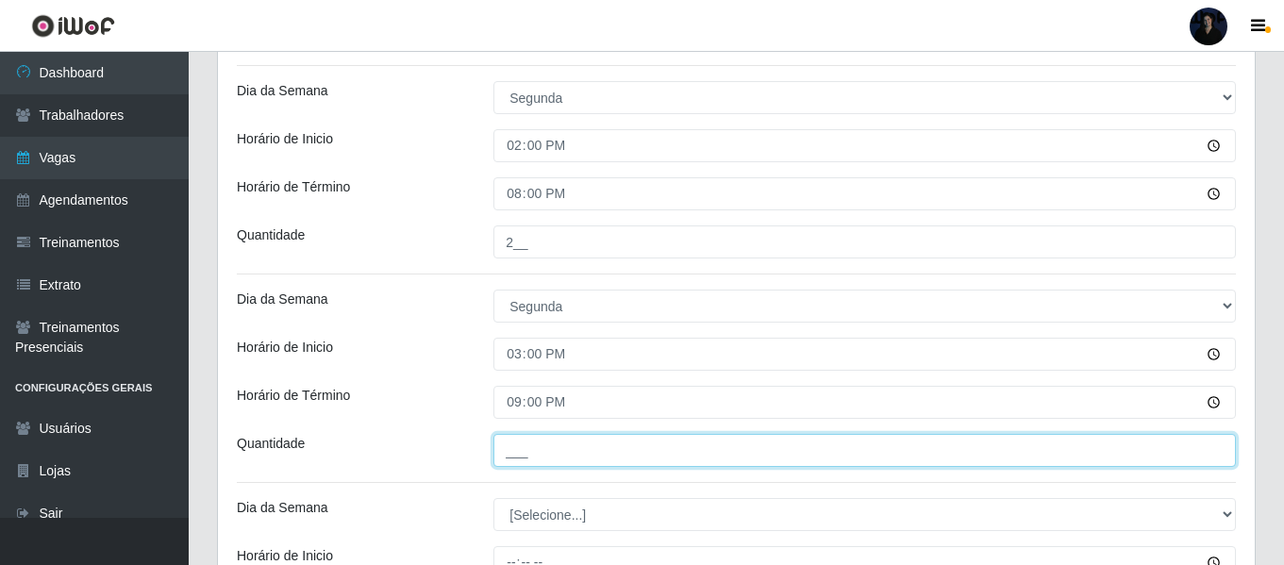
click at [520, 451] on input "___" at bounding box center [864, 450] width 742 height 33
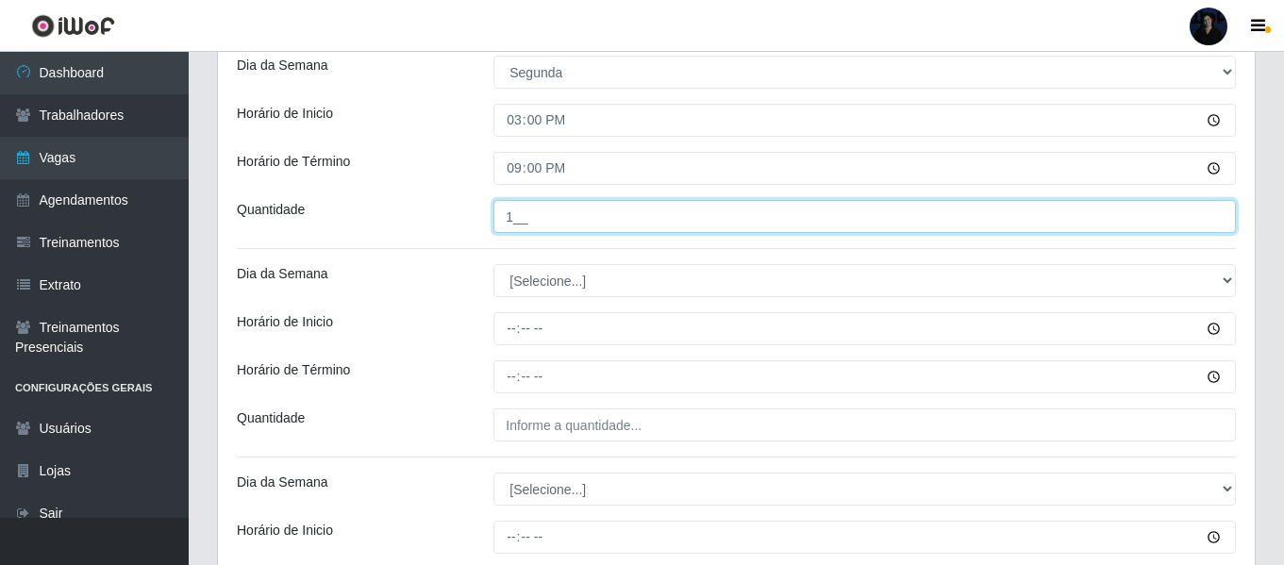
scroll to position [1306, 0]
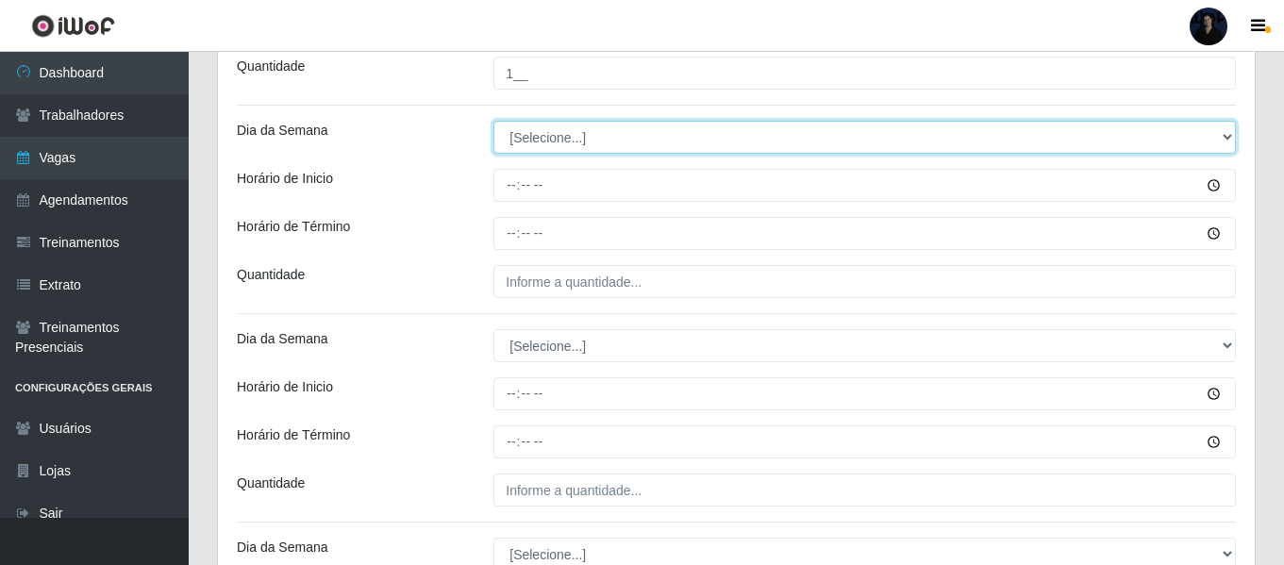
click at [528, 137] on select "[Selecione...] Segunda Terça Quarta Quinta Sexta Sábado Domingo" at bounding box center [864, 137] width 742 height 33
click at [493, 121] on select "[Selecione...] Segunda Terça Quarta Quinta Sexta Sábado Domingo" at bounding box center [864, 137] width 742 height 33
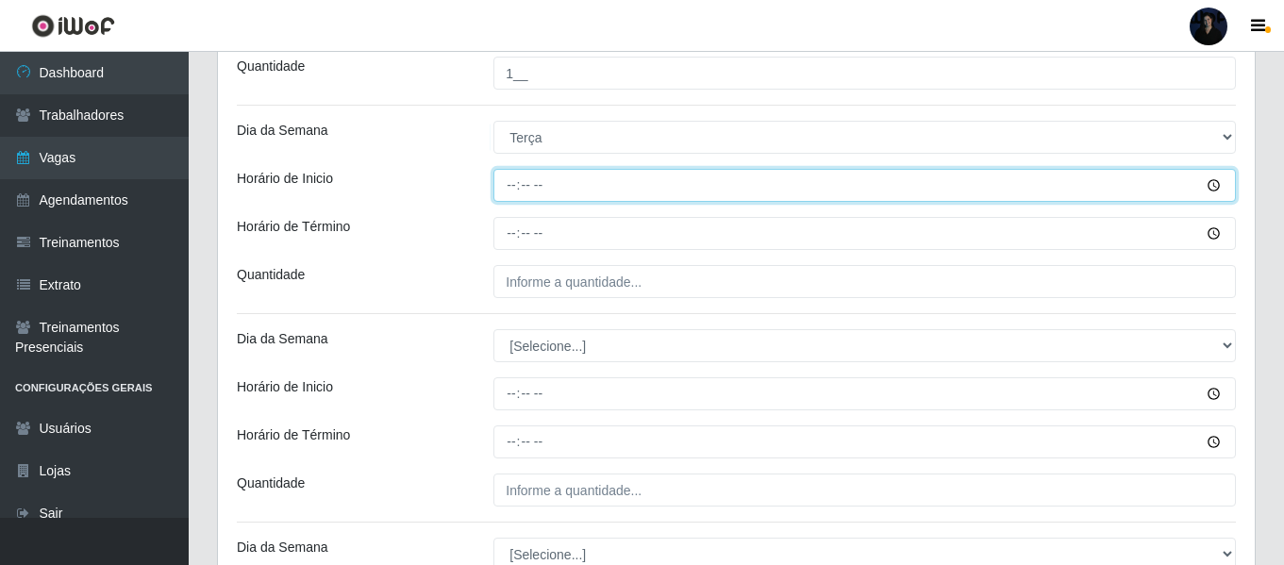
click at [510, 182] on input "Horário de Inicio" at bounding box center [864, 185] width 742 height 33
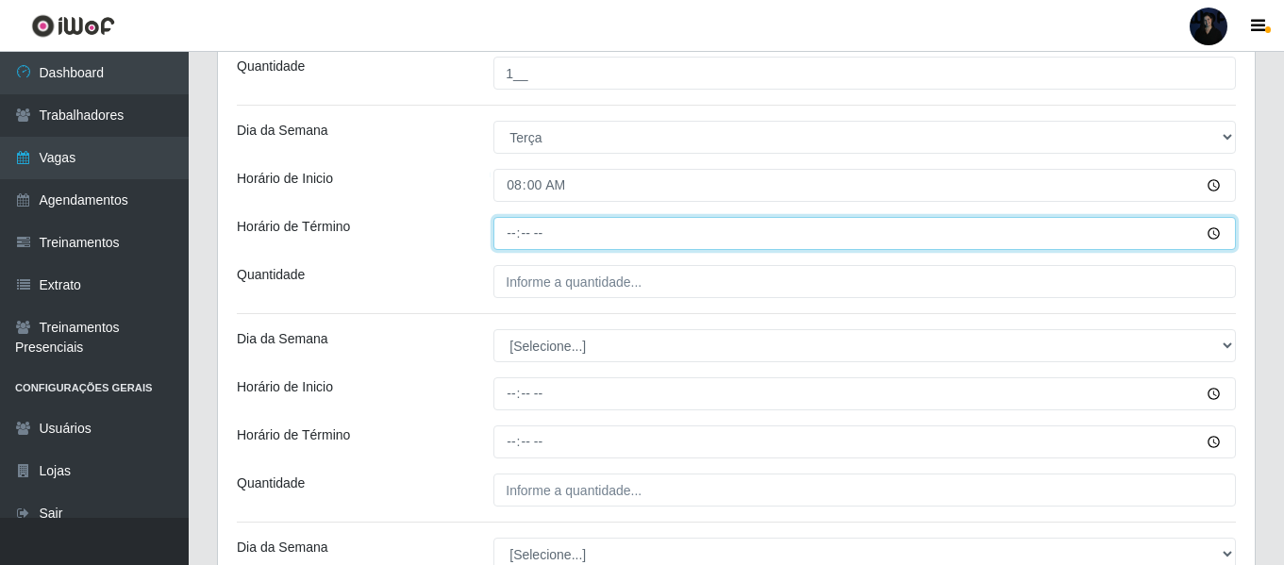
click at [503, 229] on input "Horário de Término" at bounding box center [864, 233] width 742 height 33
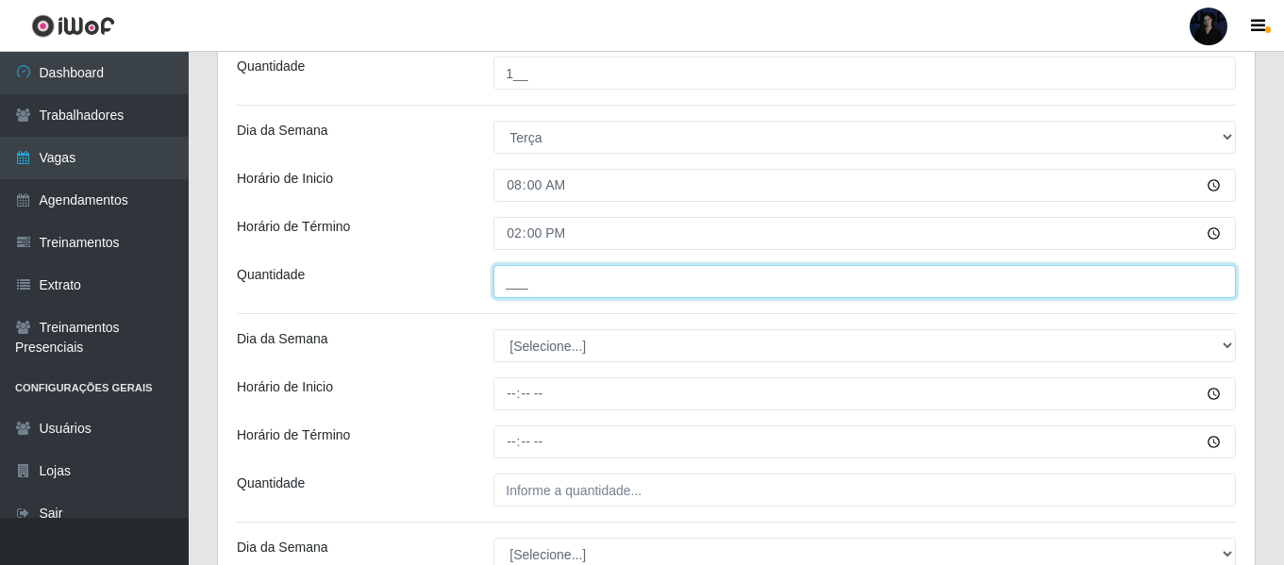
click at [515, 281] on input "___" at bounding box center [864, 281] width 742 height 33
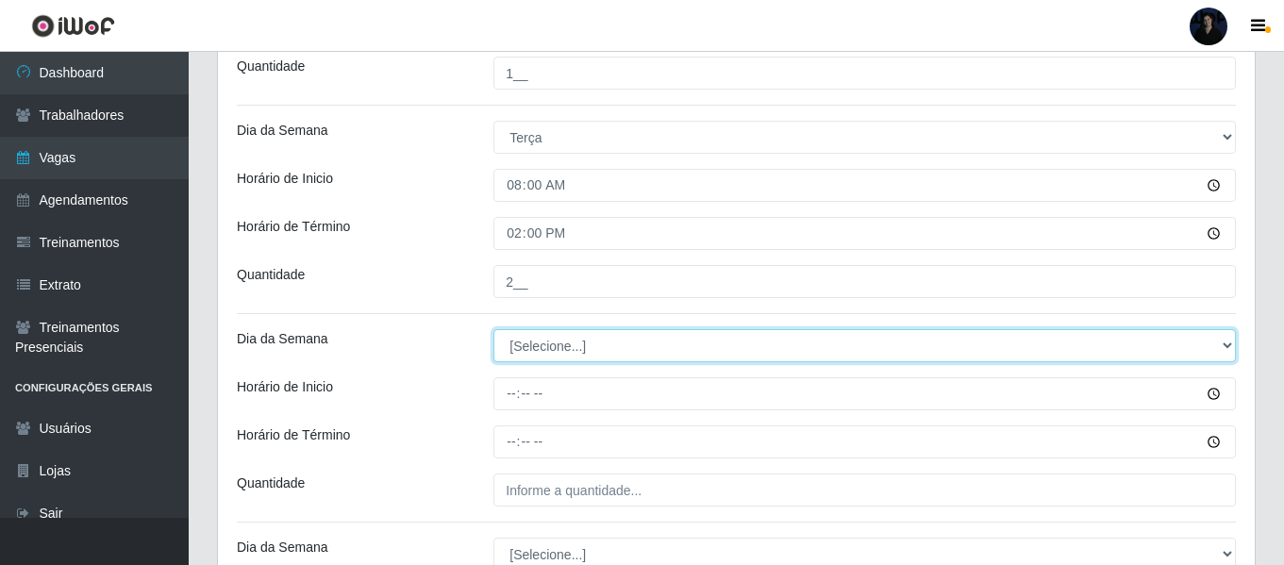
click at [518, 344] on select "[Selecione...] Segunda Terça Quarta Quinta Sexta Sábado Domingo" at bounding box center [864, 345] width 742 height 33
click at [493, 329] on select "[Selecione...] Segunda Terça Quarta Quinta Sexta Sábado Domingo" at bounding box center [864, 345] width 742 height 33
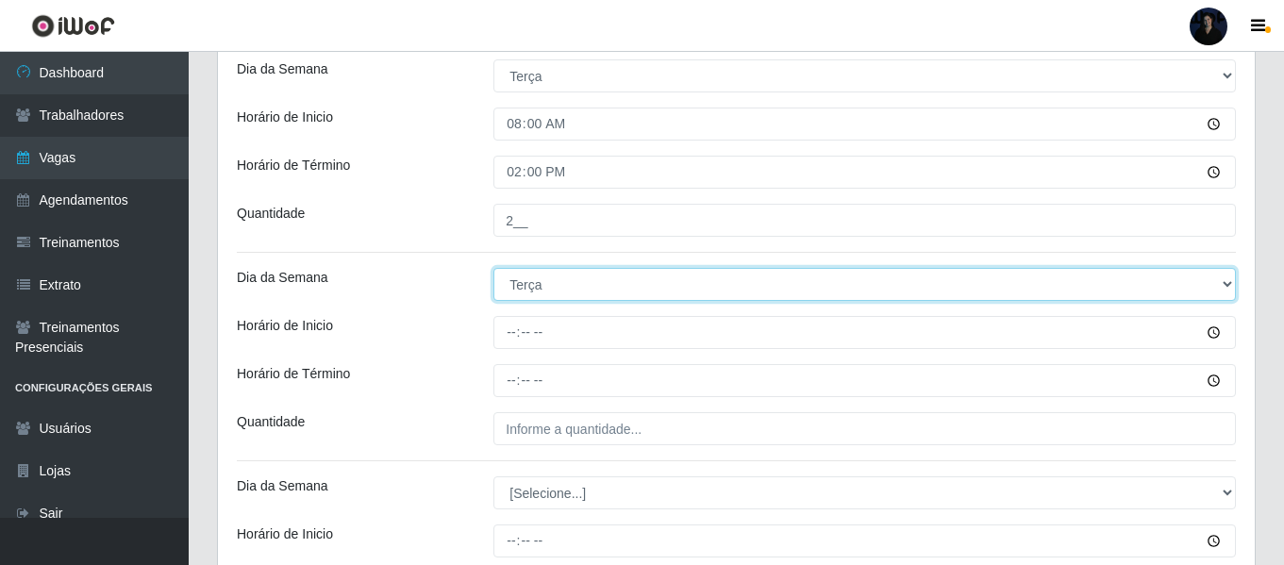
scroll to position [1401, 0]
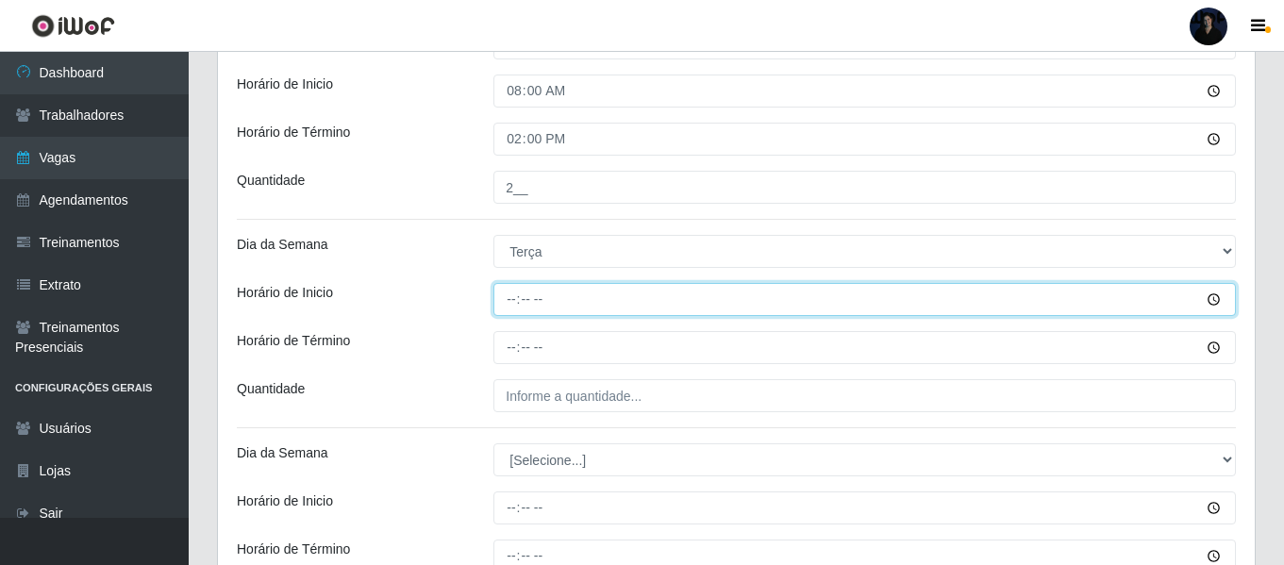
click at [509, 296] on input "Horário de Inicio" at bounding box center [864, 299] width 742 height 33
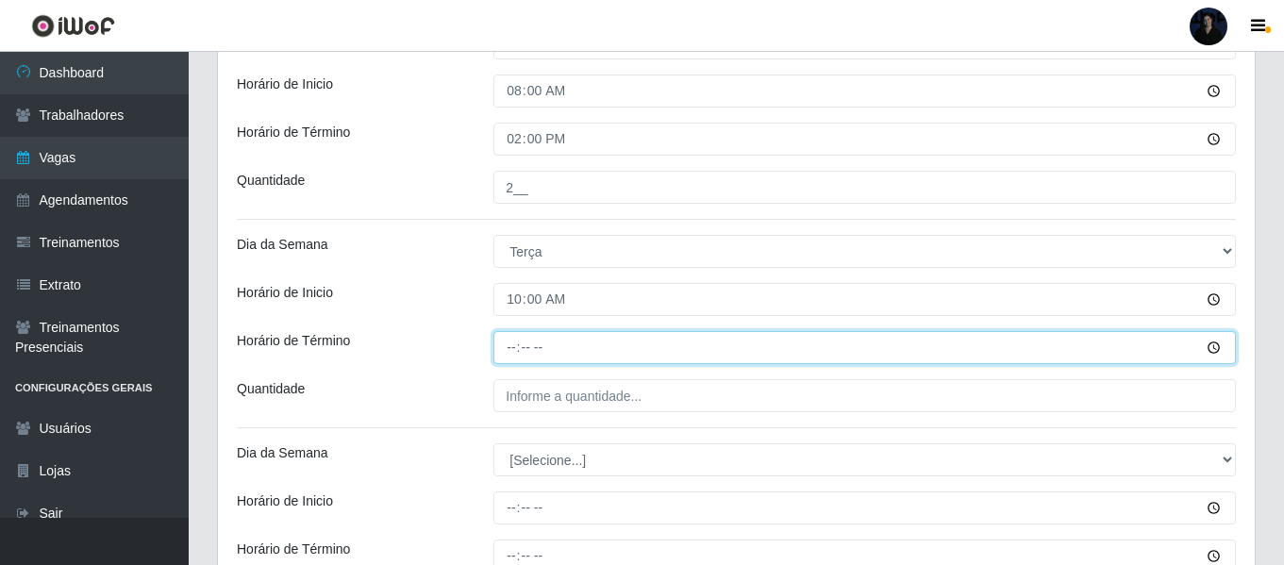
click at [506, 344] on input "Horário de Término" at bounding box center [864, 347] width 742 height 33
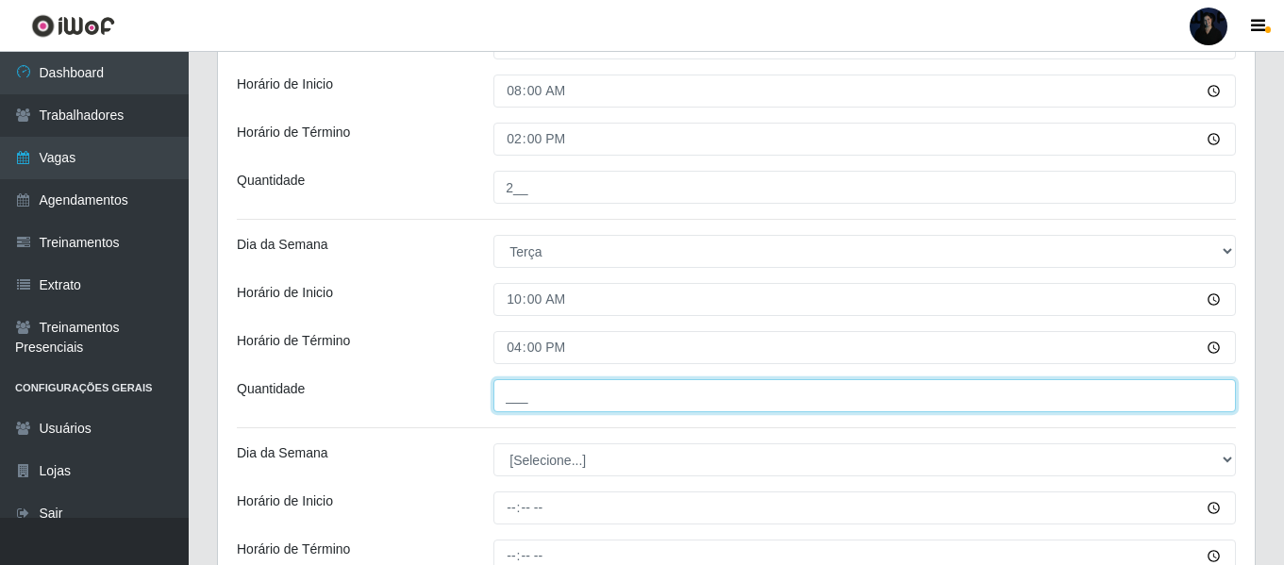
click at [524, 401] on input "___" at bounding box center [864, 395] width 742 height 33
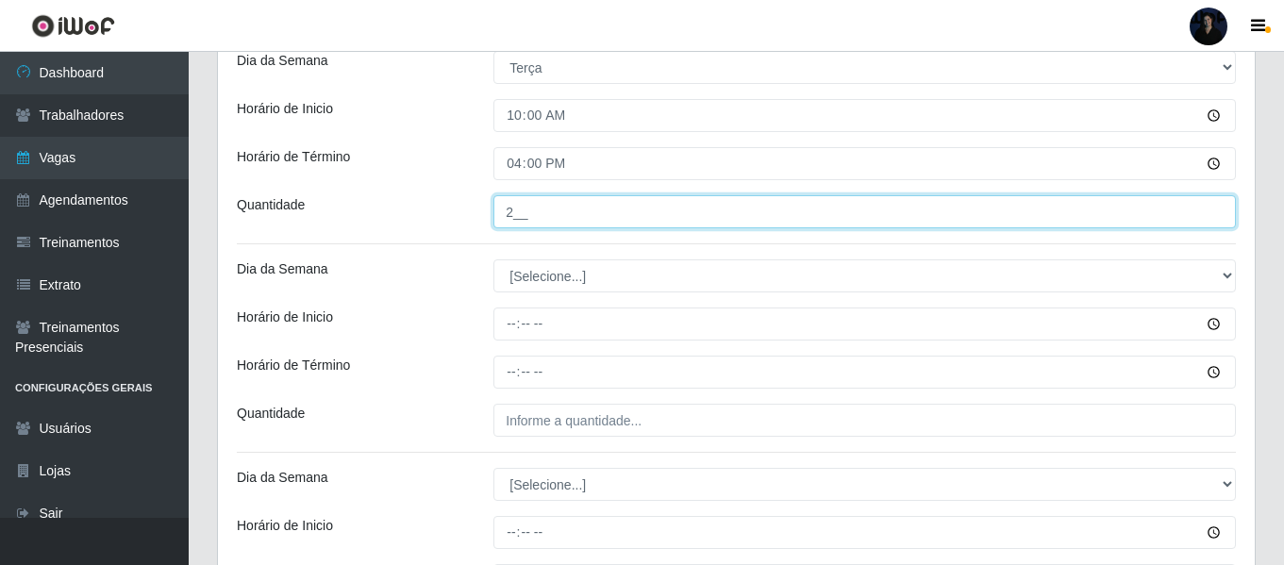
scroll to position [1589, 0]
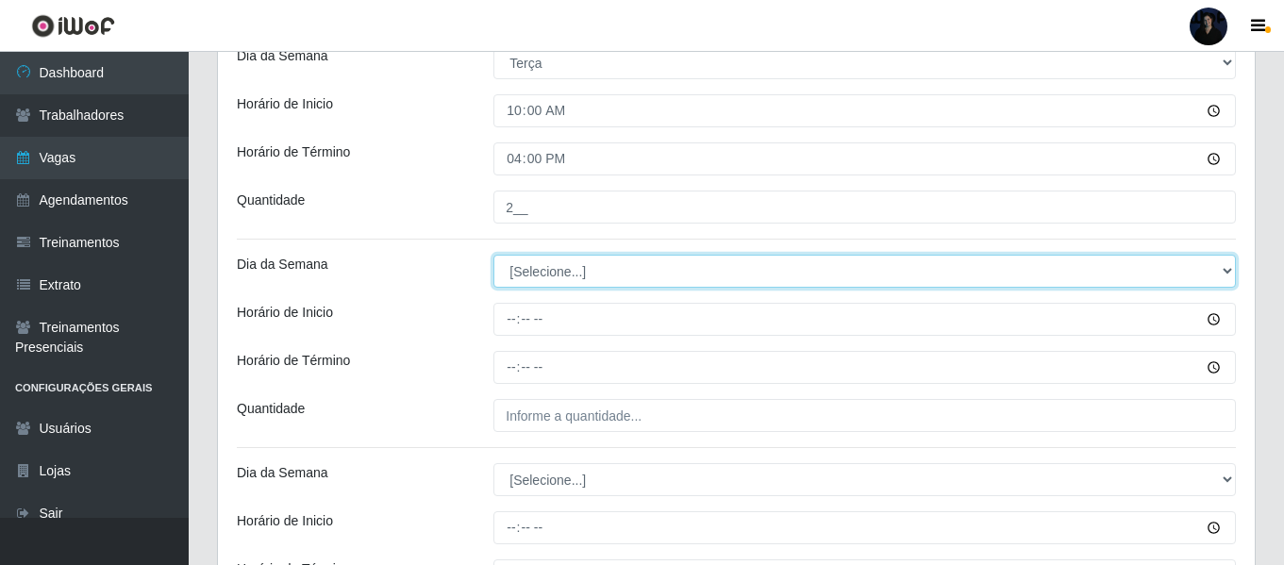
click at [511, 268] on select "[Selecione...] Segunda Terça Quarta Quinta Sexta Sábado Domingo" at bounding box center [864, 271] width 742 height 33
click at [493, 255] on select "[Selecione...] Segunda Terça Quarta Quinta Sexta Sábado Domingo" at bounding box center [864, 271] width 742 height 33
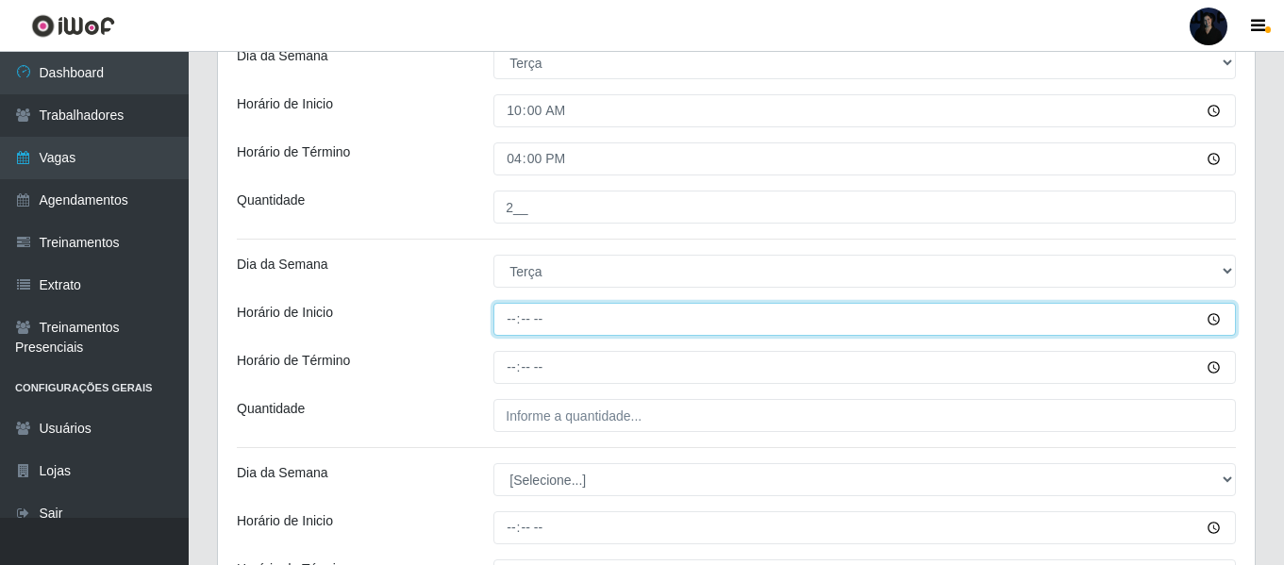
click at [505, 317] on input "Horário de Inicio" at bounding box center [864, 319] width 742 height 33
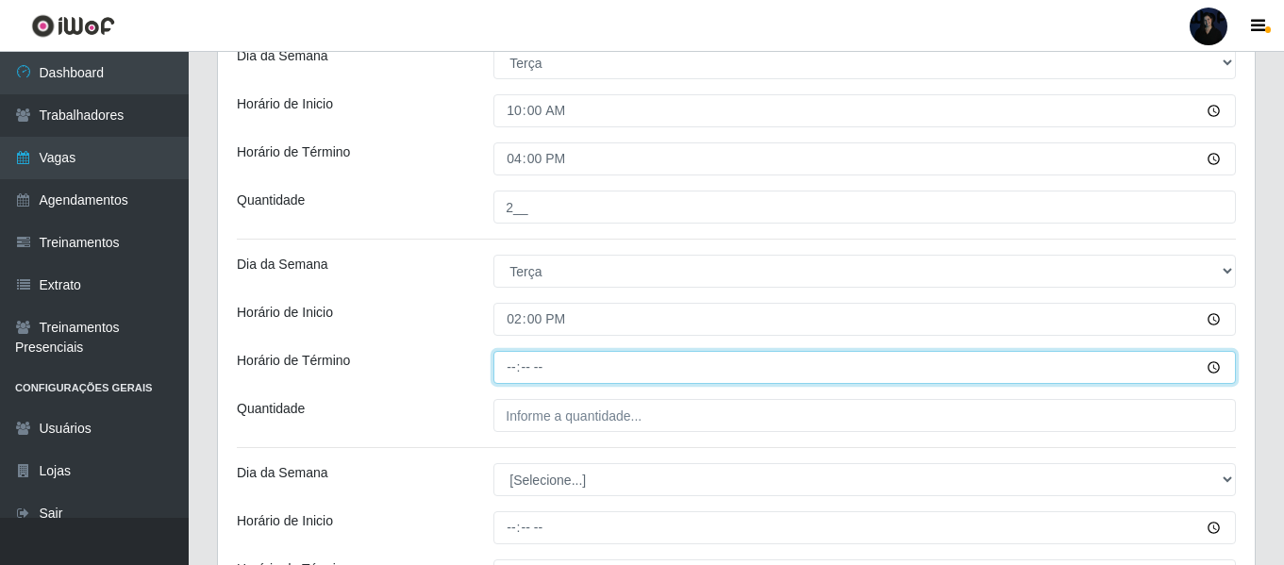
click at [513, 366] on input "Horário de Término" at bounding box center [864, 367] width 742 height 33
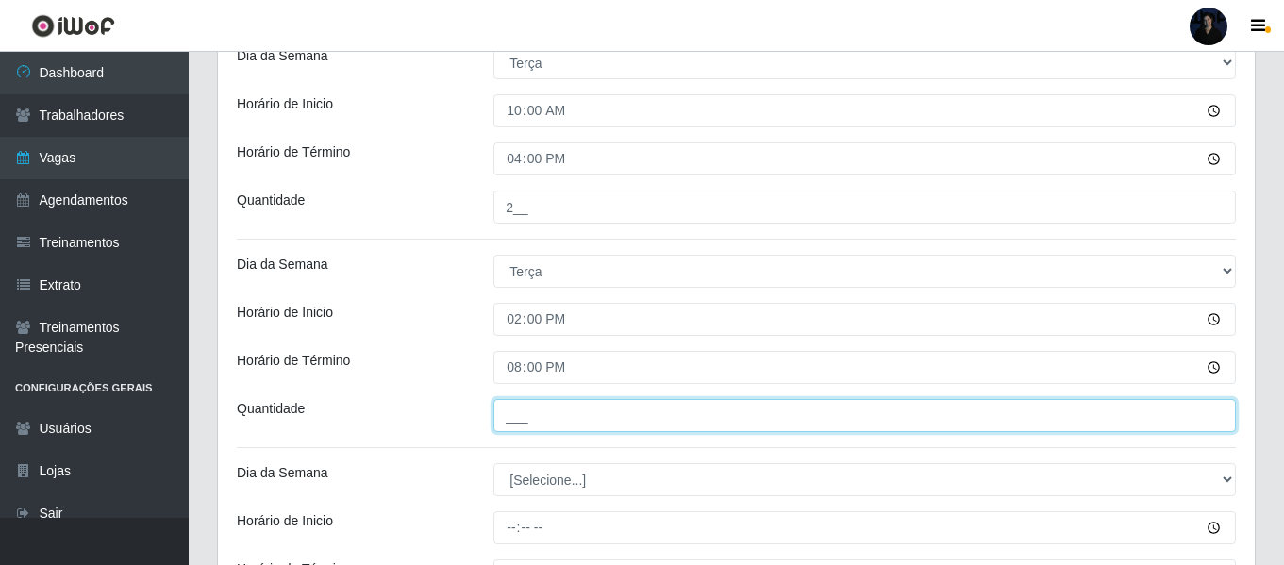
click at [509, 422] on input "___" at bounding box center [864, 415] width 742 height 33
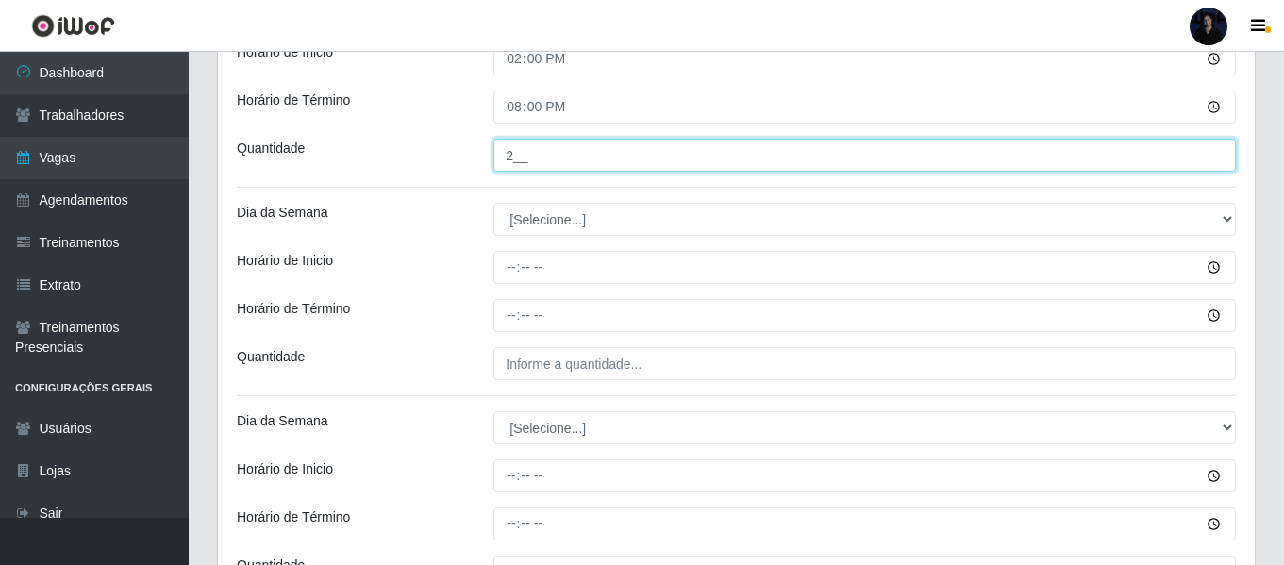
scroll to position [1872, 0]
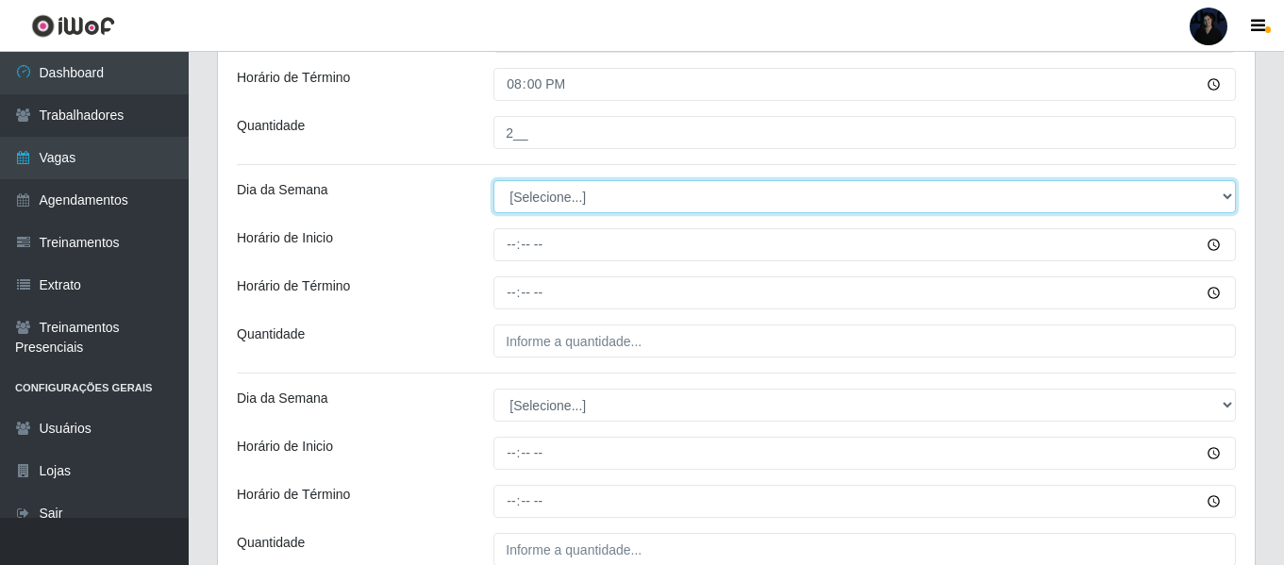
click at [512, 193] on select "[Selecione...] Segunda Terça Quarta Quinta Sexta Sábado Domingo" at bounding box center [864, 196] width 742 height 33
click at [493, 180] on select "[Selecione...] Segunda Terça Quarta Quinta Sexta Sábado Domingo" at bounding box center [864, 196] width 742 height 33
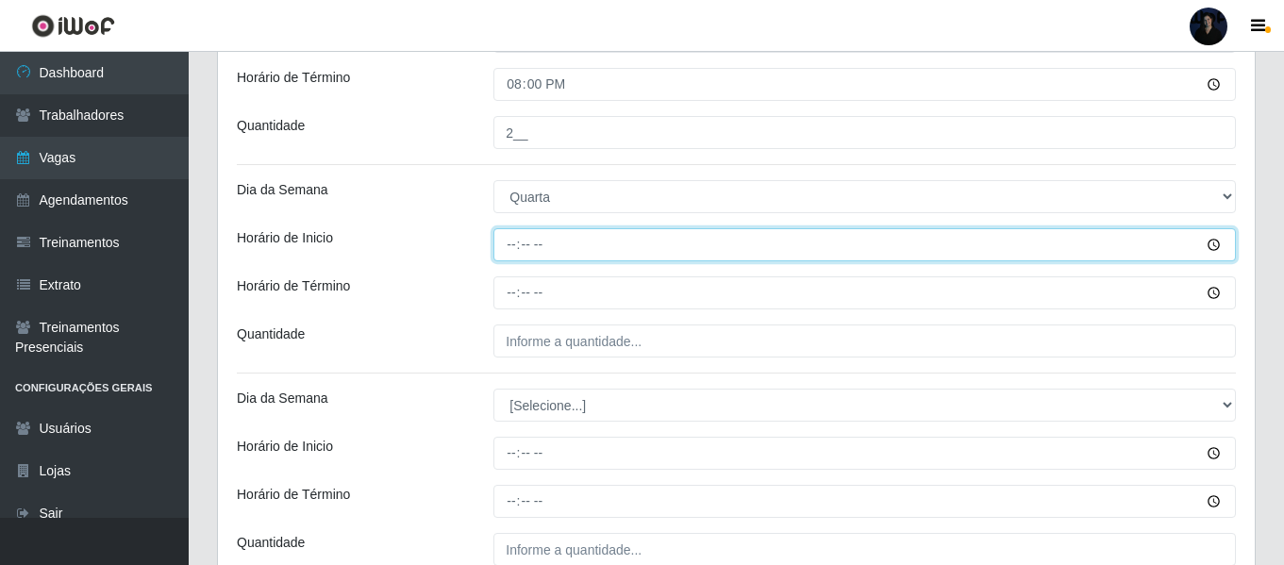
click at [514, 239] on input "Horário de Inicio" at bounding box center [864, 244] width 742 height 33
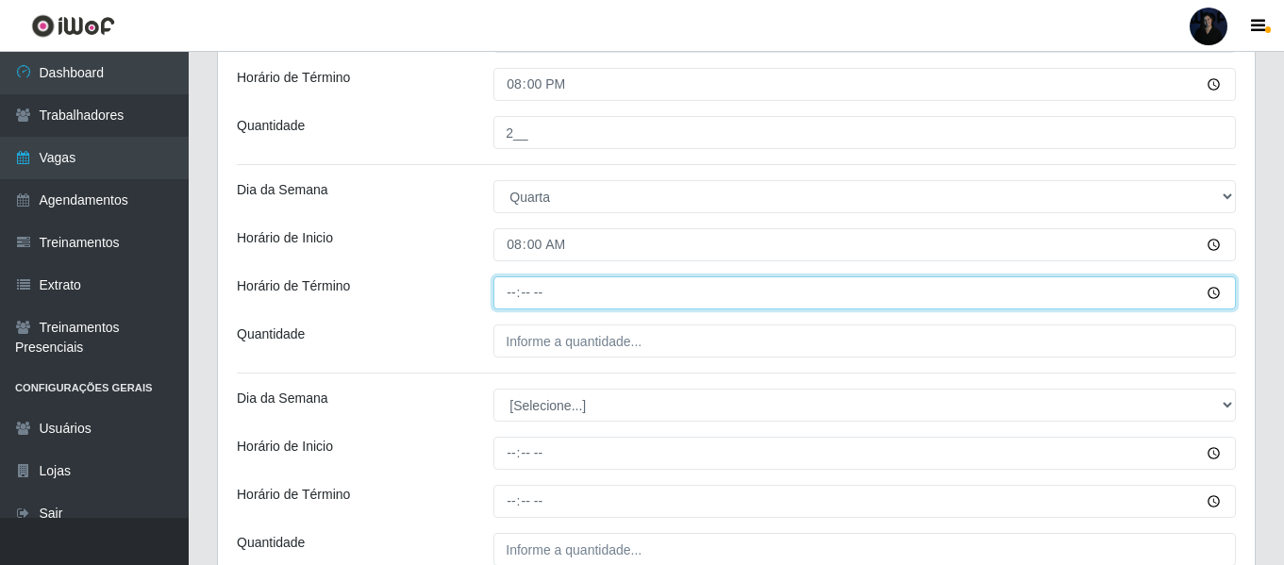
click at [515, 296] on input "Horário de Término" at bounding box center [864, 292] width 742 height 33
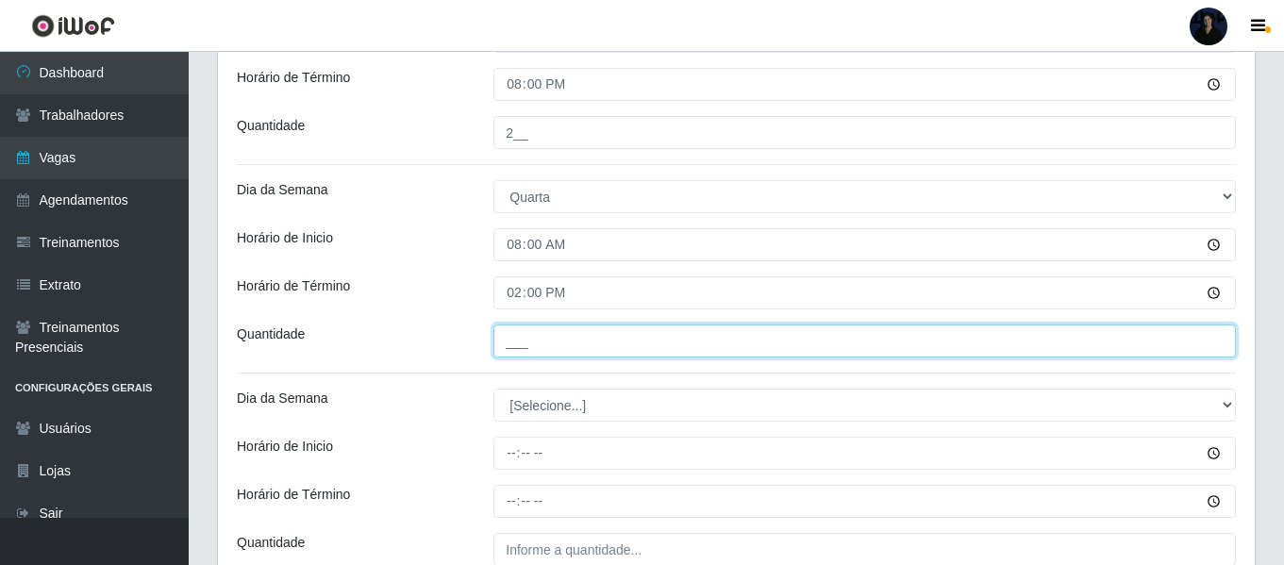
click at [514, 339] on input "___" at bounding box center [864, 340] width 742 height 33
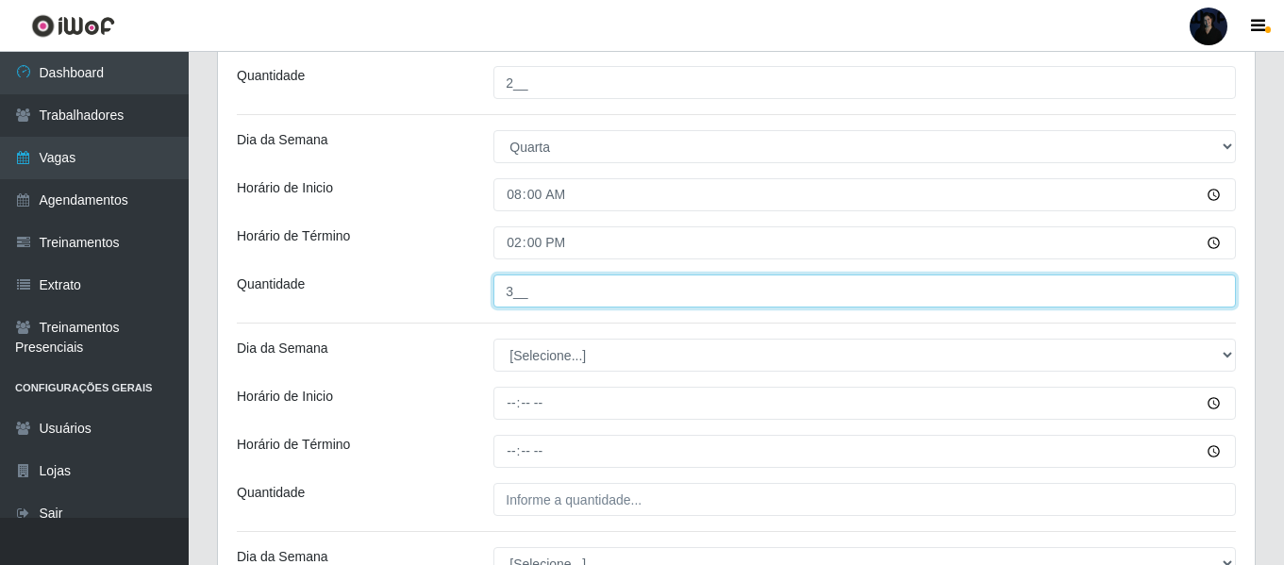
scroll to position [1967, 0]
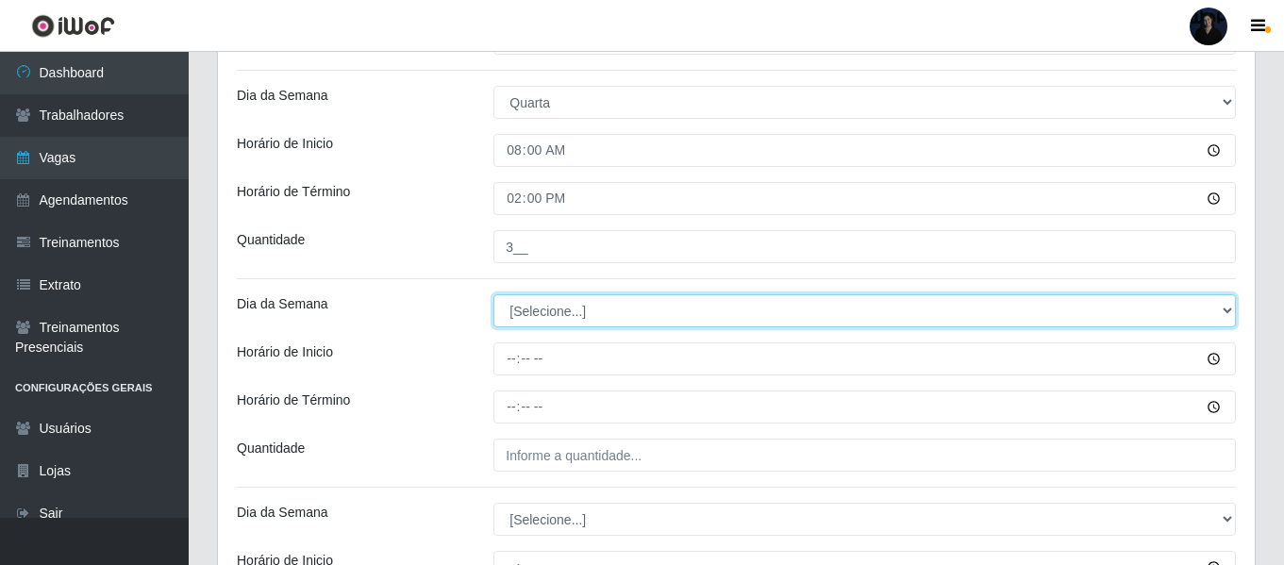
click at [520, 321] on select "[Selecione...] Segunda Terça Quarta Quinta Sexta Sábado Domingo" at bounding box center [864, 310] width 742 height 33
click at [493, 294] on select "[Selecione...] Segunda Terça Quarta Quinta Sexta Sábado Domingo" at bounding box center [864, 310] width 742 height 33
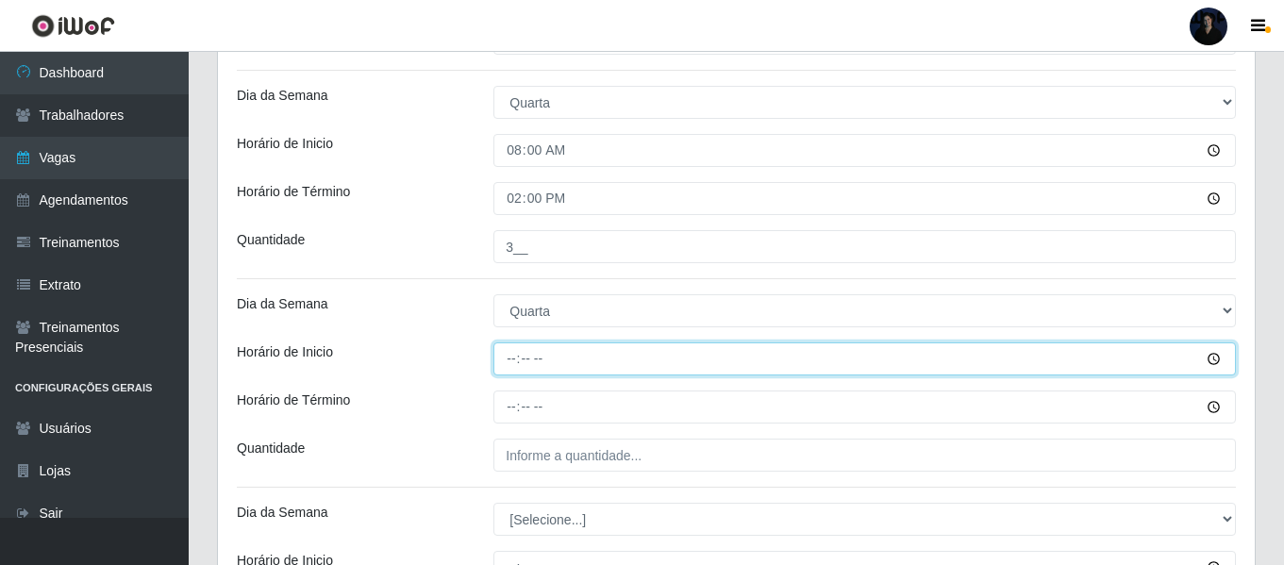
click at [513, 356] on input "Horário de Inicio" at bounding box center [864, 358] width 742 height 33
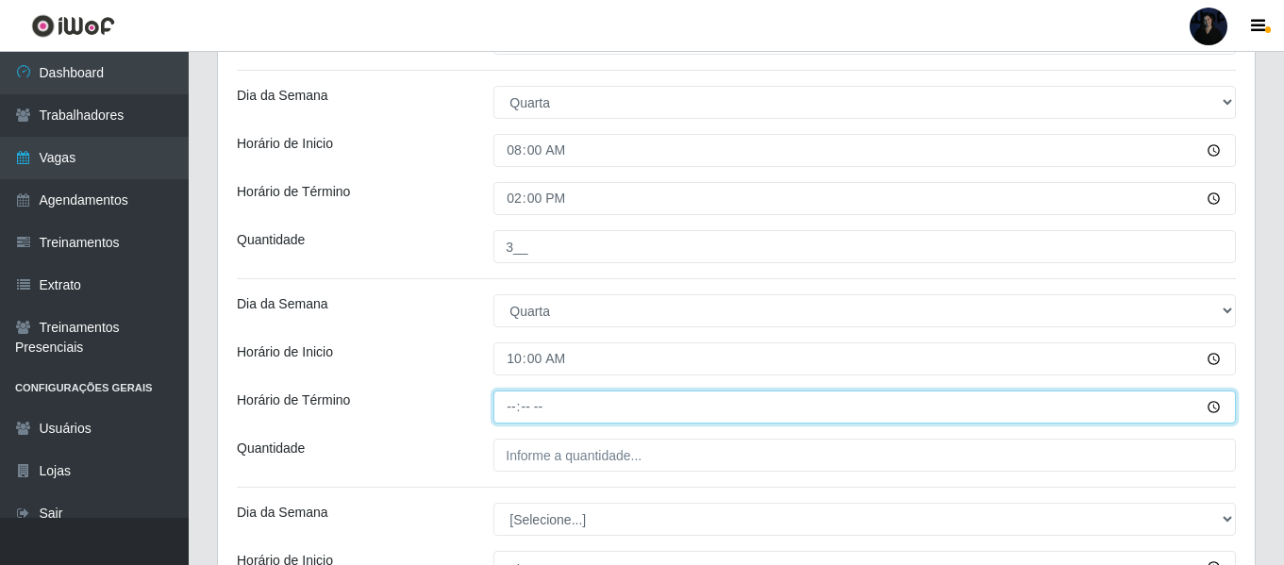
click at [512, 411] on input "Horário de Término" at bounding box center [864, 407] width 742 height 33
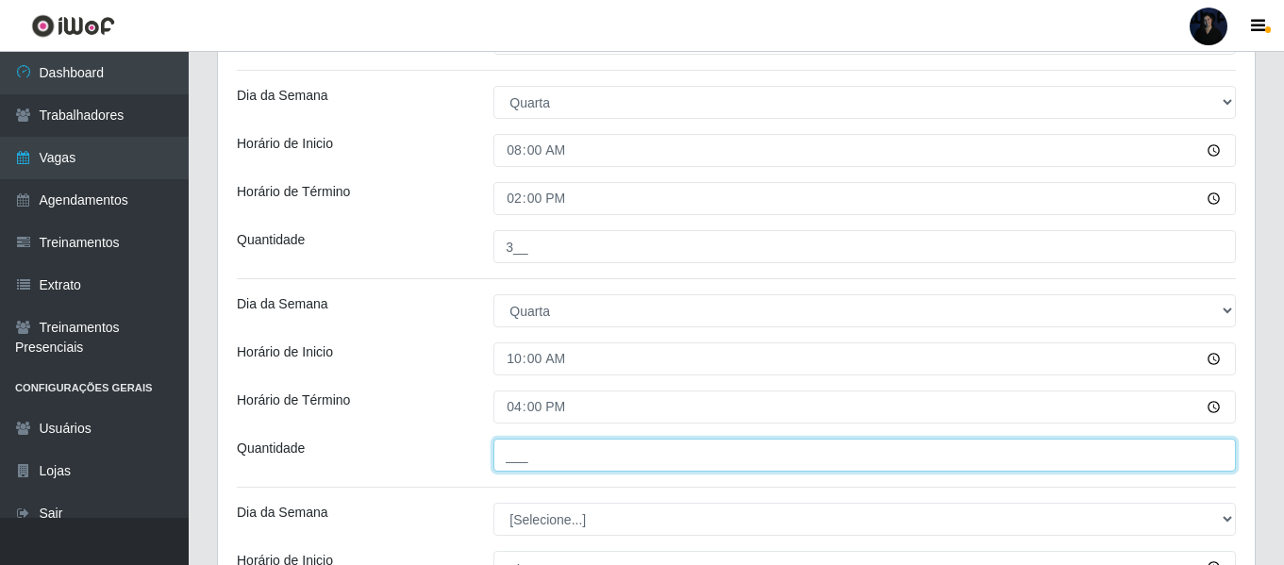
click at [508, 458] on input "___" at bounding box center [864, 455] width 742 height 33
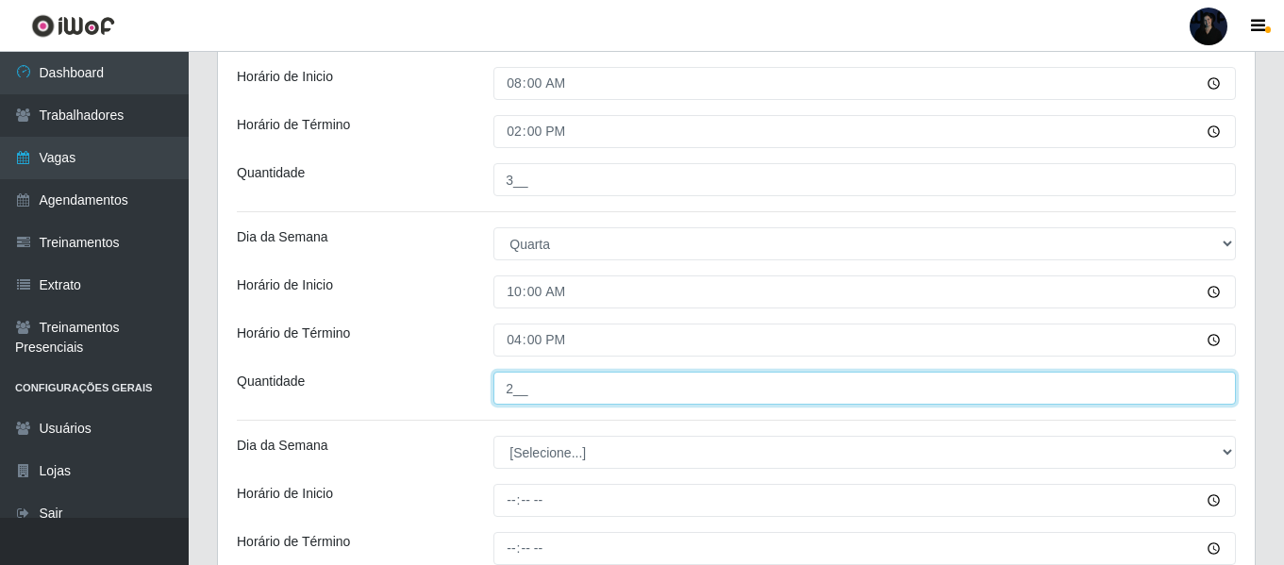
scroll to position [2061, 0]
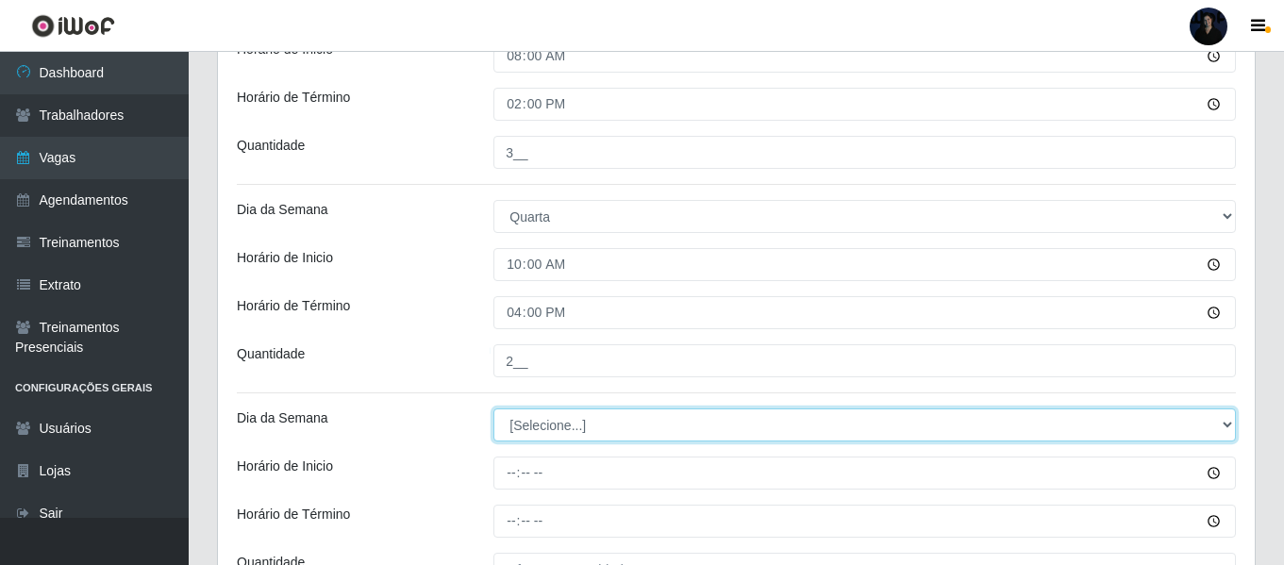
click at [521, 424] on select "[Selecione...] Segunda Terça Quarta Quinta Sexta Sábado Domingo" at bounding box center [864, 424] width 742 height 33
click at [493, 408] on select "[Selecione...] Segunda Terça Quarta Quinta Sexta Sábado Domingo" at bounding box center [864, 424] width 742 height 33
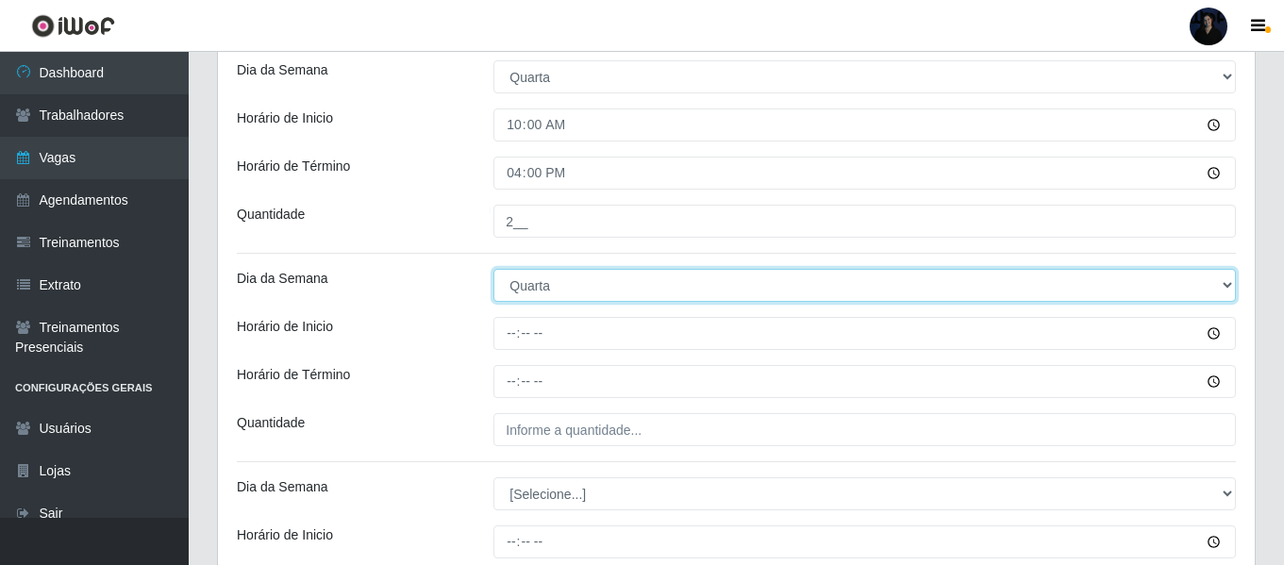
scroll to position [2250, 0]
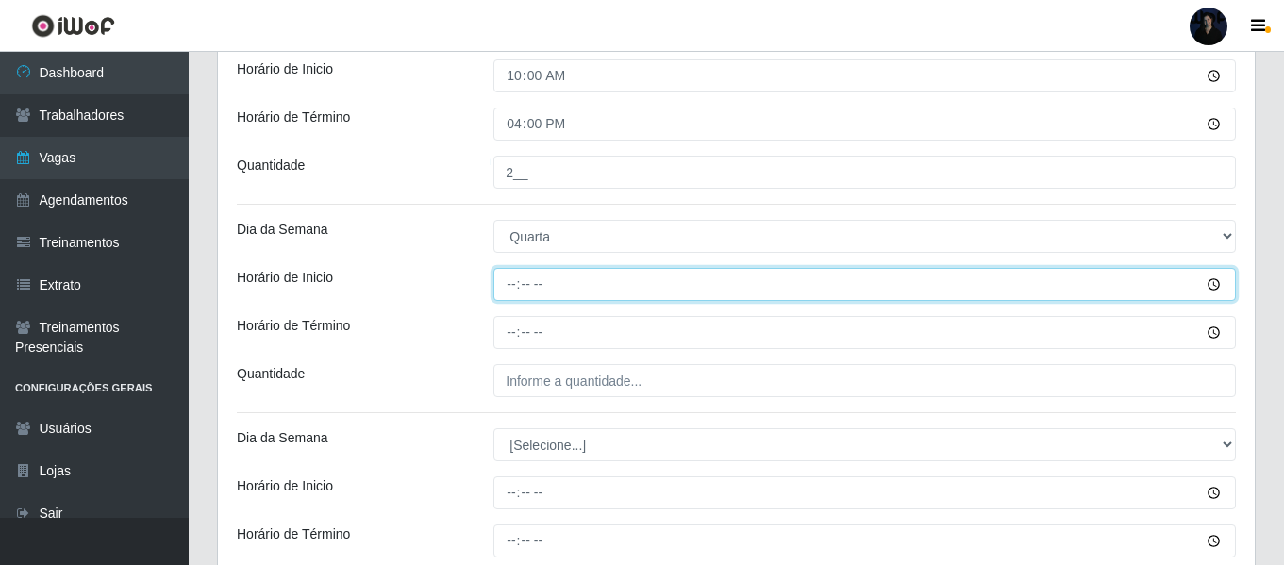
click at [509, 288] on input "Horário de Inicio" at bounding box center [864, 284] width 742 height 33
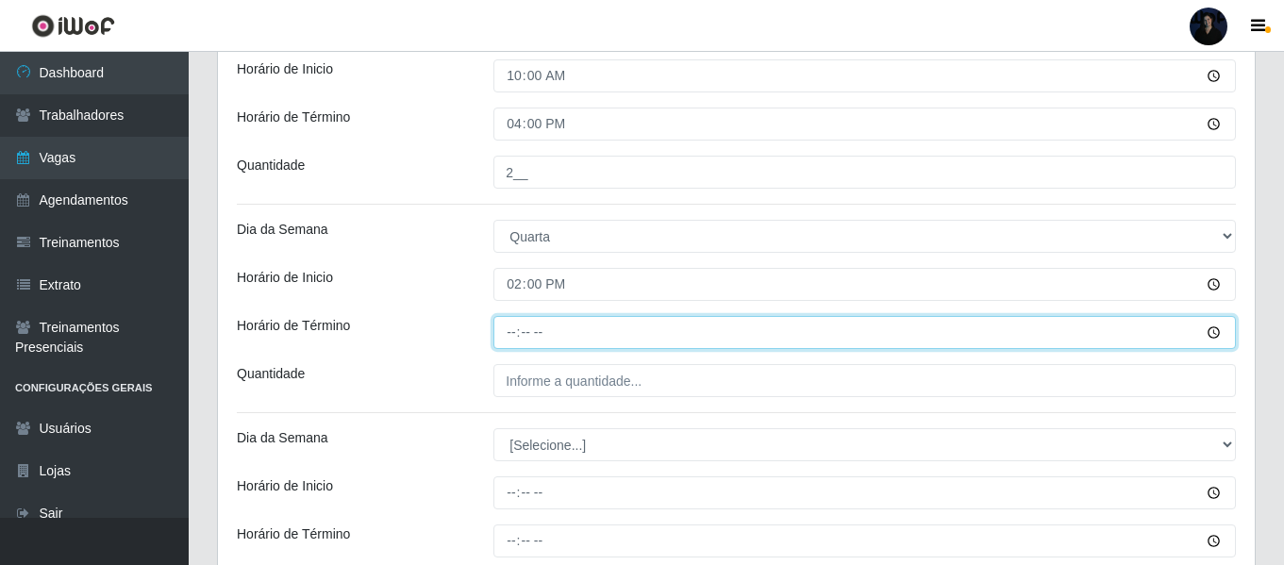
click at [505, 337] on input "Horário de Término" at bounding box center [864, 332] width 742 height 33
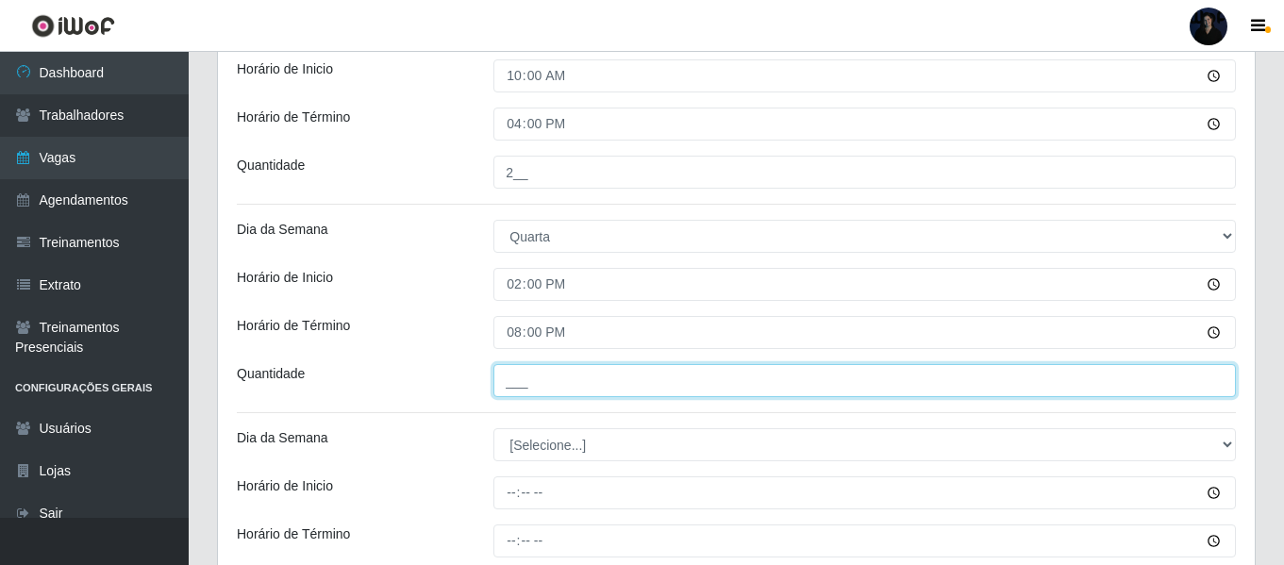
click at [509, 373] on input "___" at bounding box center [864, 380] width 742 height 33
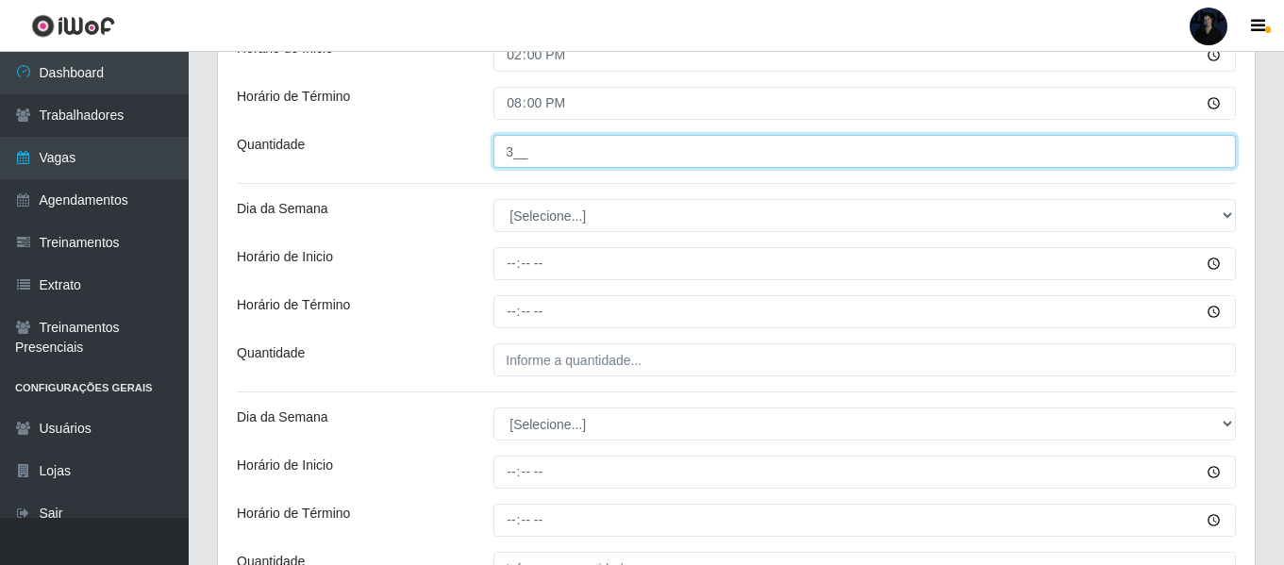
scroll to position [2533, 0]
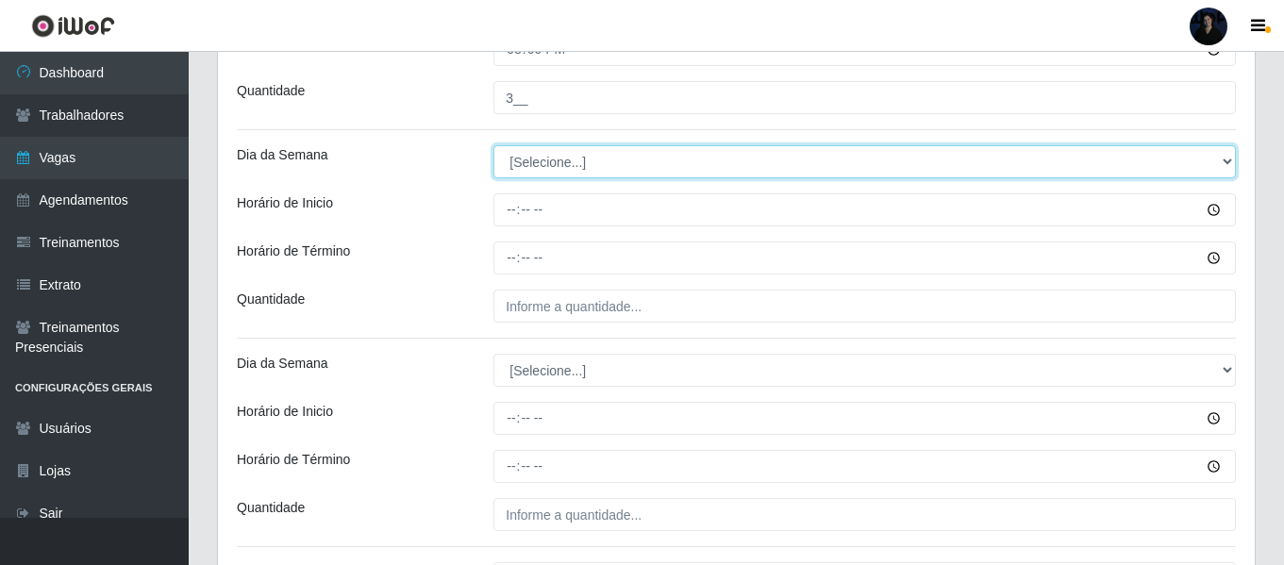
click at [518, 159] on select "[Selecione...] Segunda Terça Quarta Quinta Sexta Sábado Domingo" at bounding box center [864, 161] width 742 height 33
click at [493, 145] on select "[Selecione...] Segunda Terça Quarta Quinta Sexta Sábado Domingo" at bounding box center [864, 161] width 742 height 33
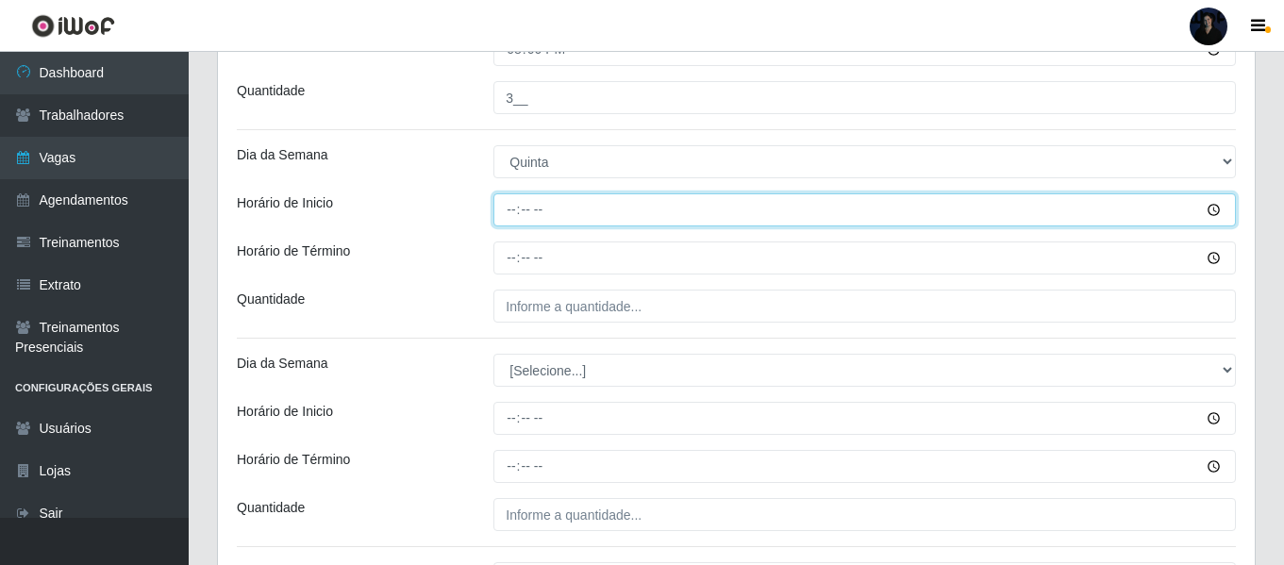
click at [512, 200] on input "Horário de Inicio" at bounding box center [864, 209] width 742 height 33
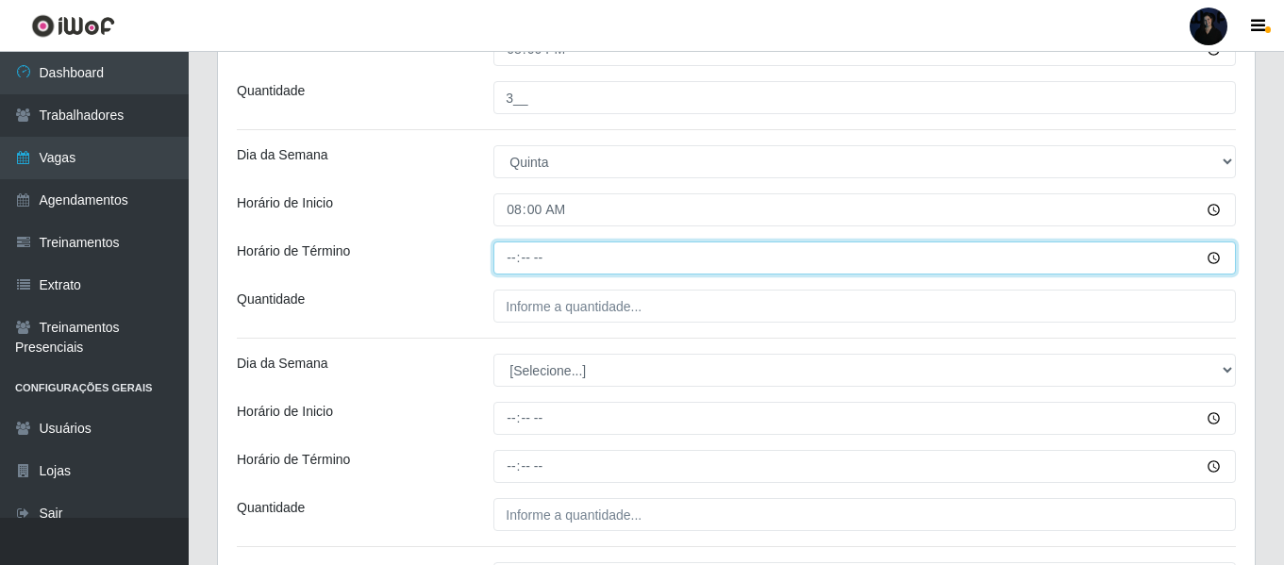
click at [510, 248] on input "Horário de Término" at bounding box center [864, 257] width 742 height 33
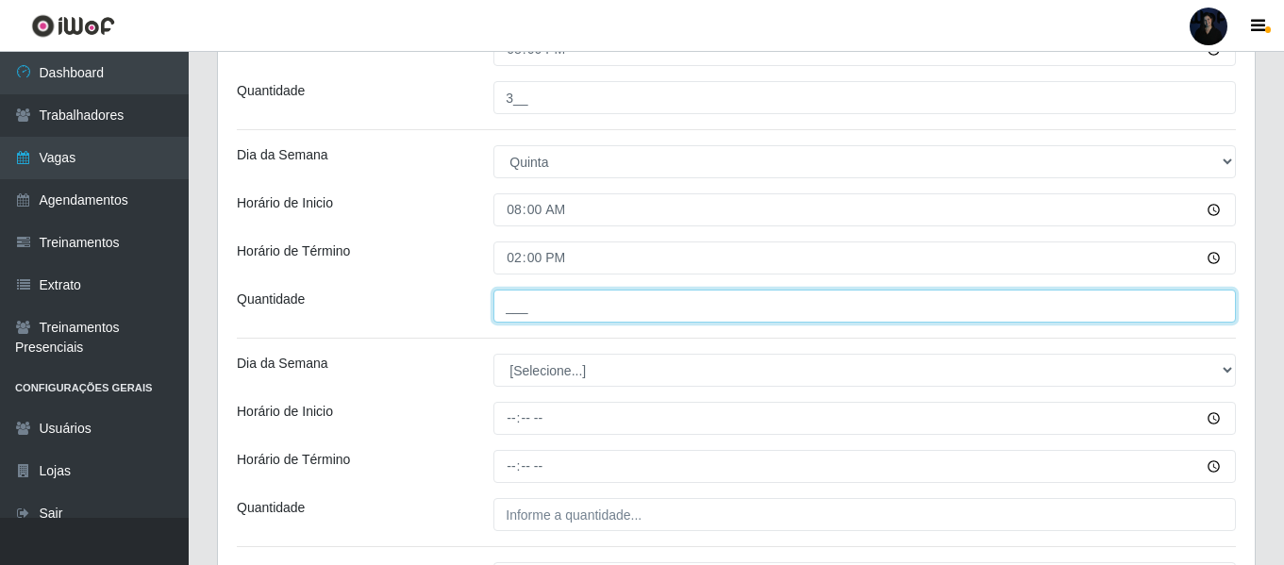
click at [521, 305] on input "___" at bounding box center [864, 306] width 742 height 33
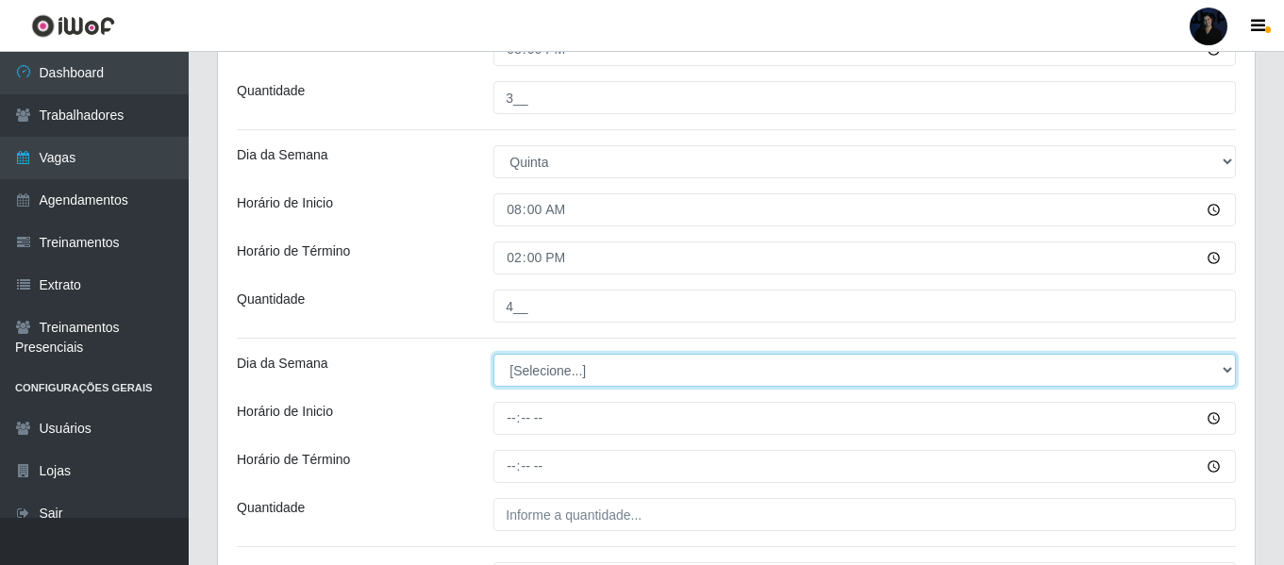
click at [517, 371] on select "[Selecione...] Segunda Terça Quarta Quinta Sexta Sábado Domingo" at bounding box center [864, 370] width 742 height 33
click at [493, 354] on select "[Selecione...] Segunda Terça Quarta Quinta Sexta Sábado Domingo" at bounding box center [864, 370] width 742 height 33
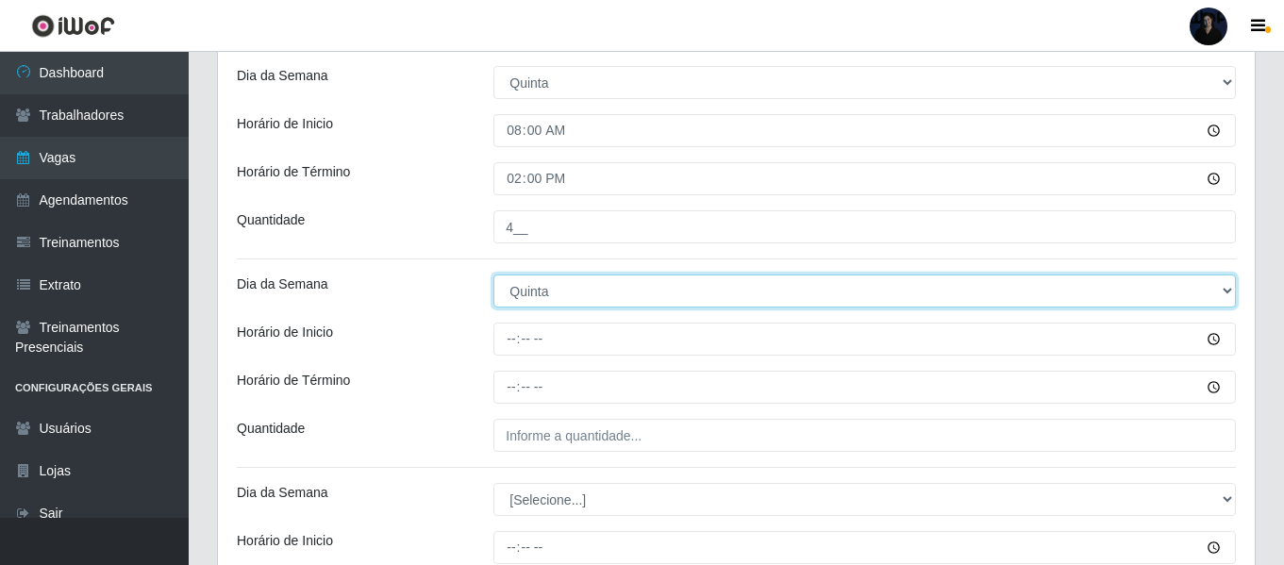
scroll to position [2721, 0]
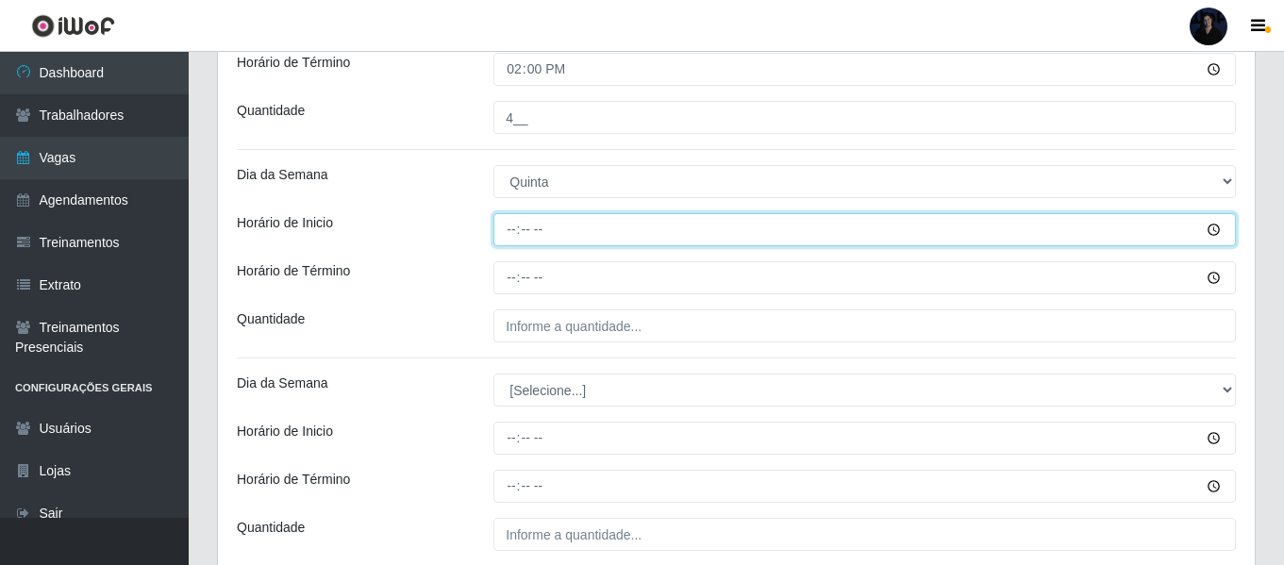
click at [507, 228] on input "Horário de Inicio" at bounding box center [864, 229] width 742 height 33
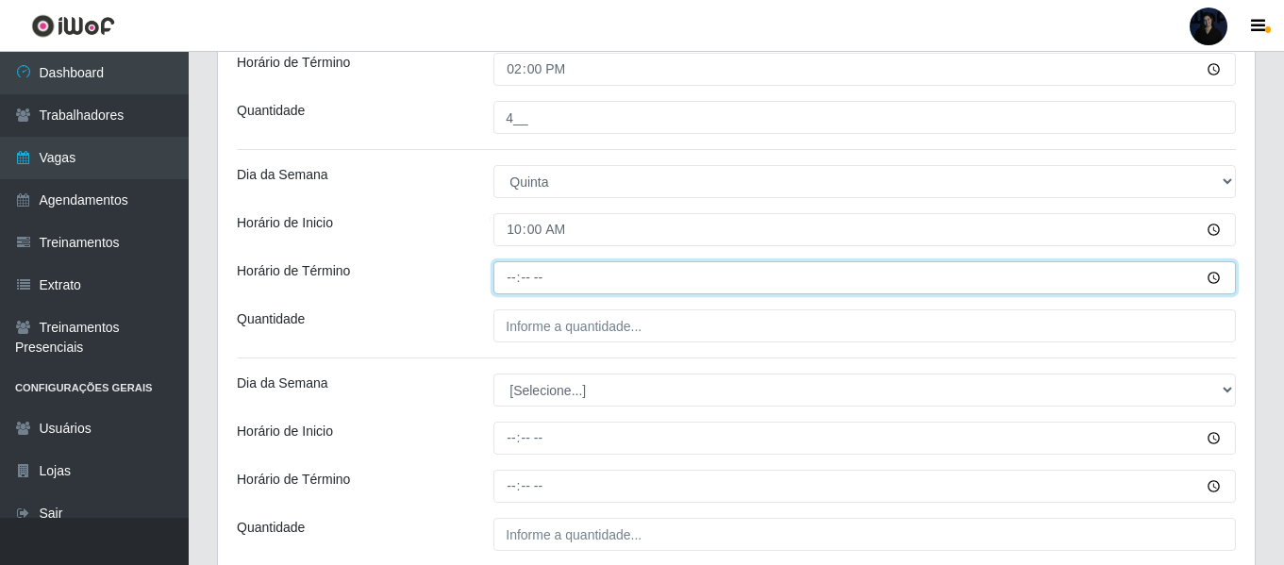
click at [514, 284] on input "Horário de Término" at bounding box center [864, 277] width 742 height 33
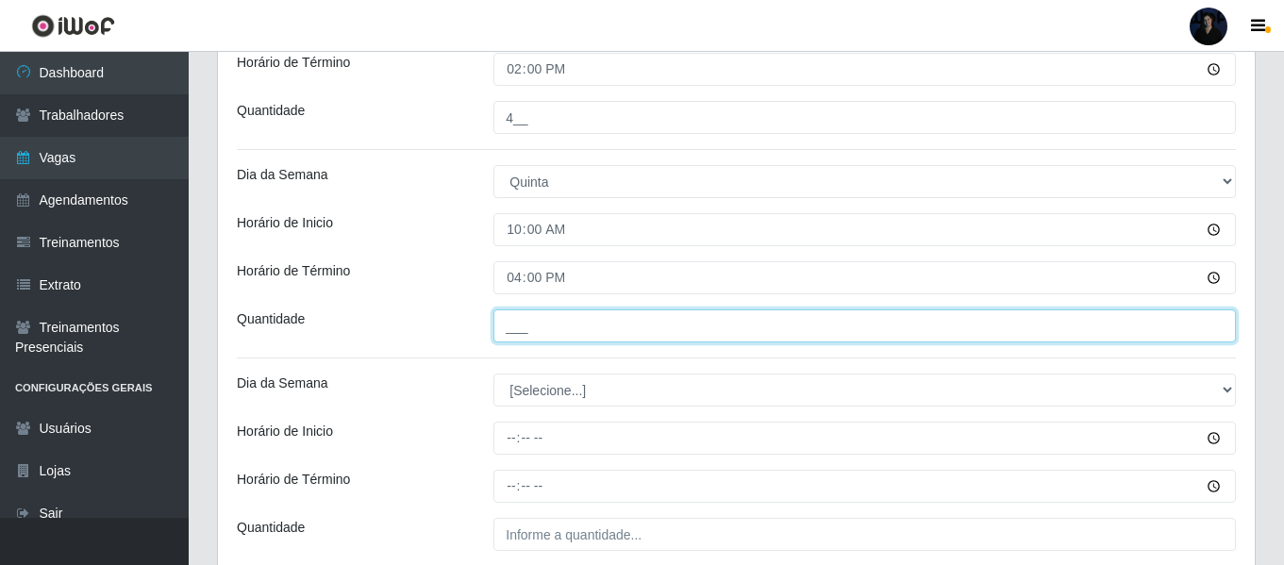
click at [509, 321] on input "___" at bounding box center [864, 325] width 742 height 33
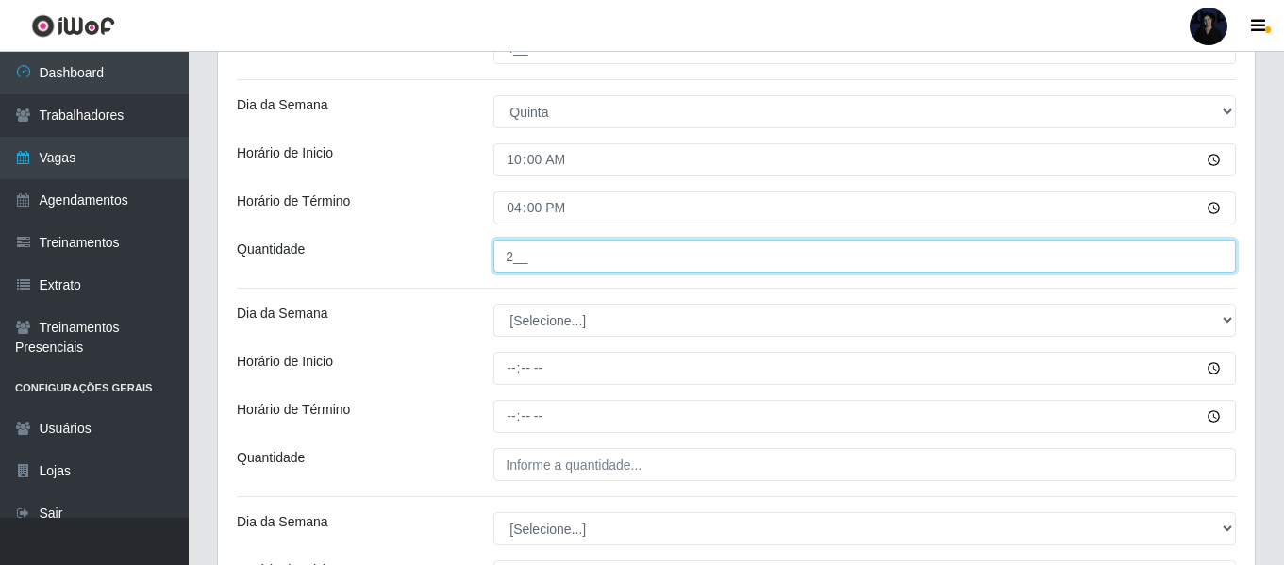
scroll to position [2910, 0]
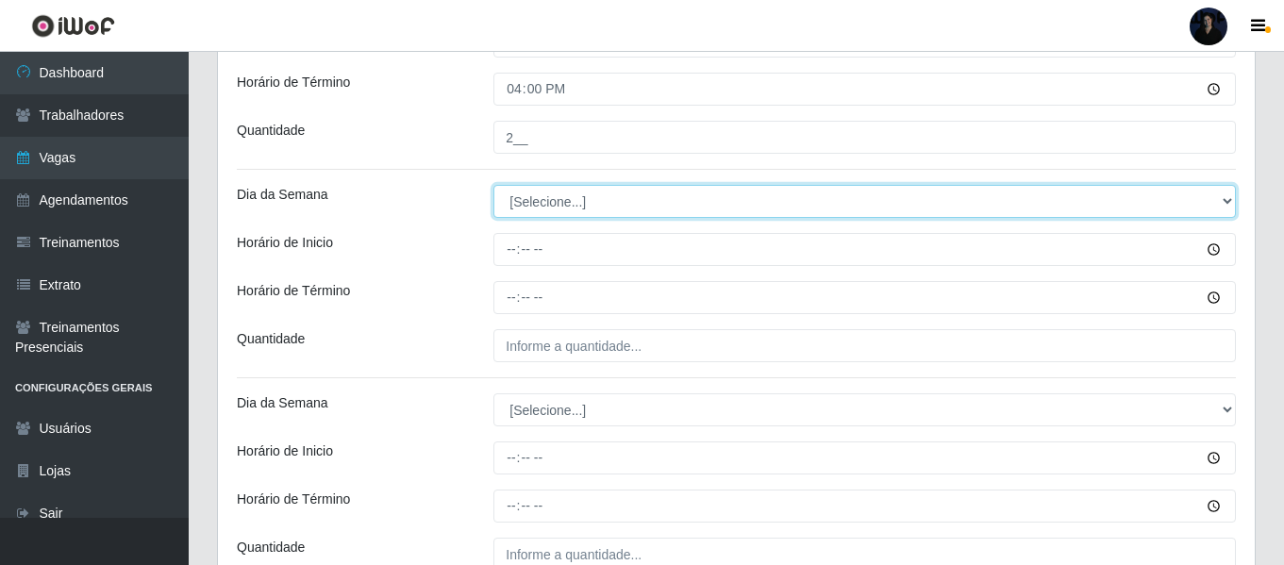
click at [527, 202] on select "[Selecione...] Segunda Terça Quarta Quinta Sexta Sábado Domingo" at bounding box center [864, 201] width 742 height 33
click at [493, 185] on select "[Selecione...] Segunda Terça Quarta Quinta Sexta Sábado Domingo" at bounding box center [864, 201] width 742 height 33
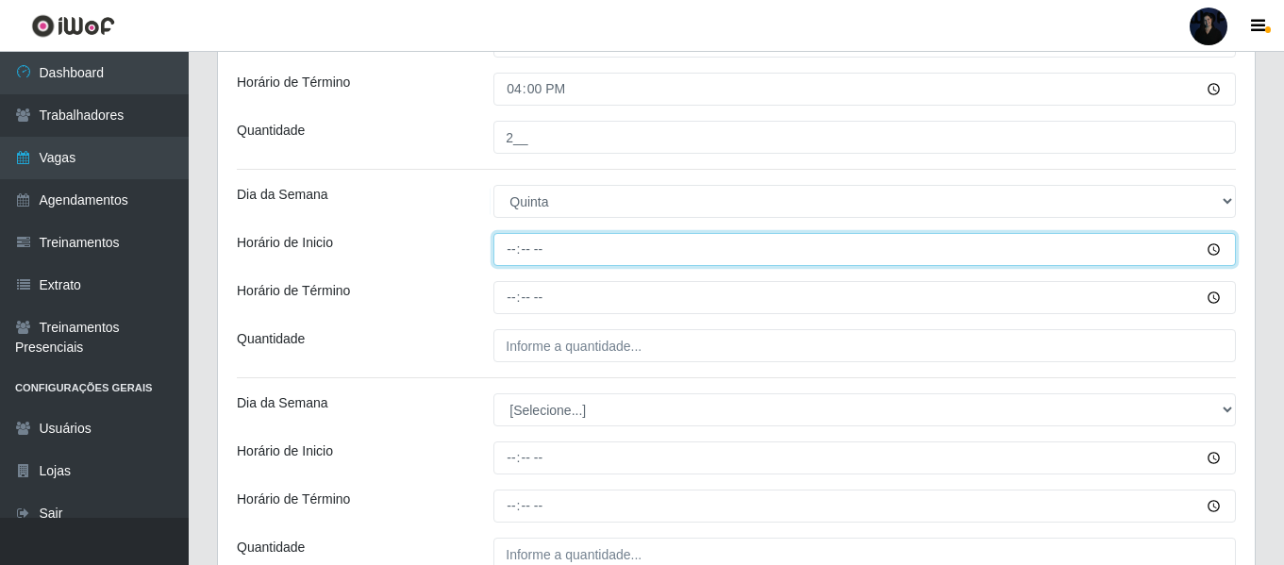
click at [513, 246] on input "Horário de Inicio" at bounding box center [864, 249] width 742 height 33
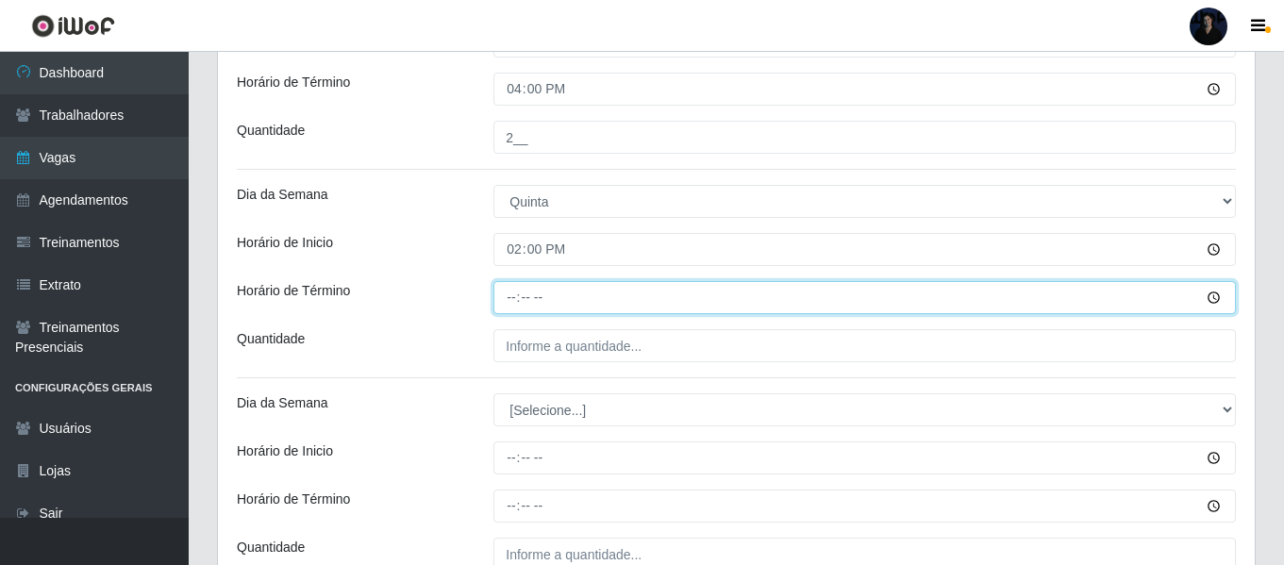
click at [515, 291] on input "Horário de Término" at bounding box center [864, 297] width 742 height 33
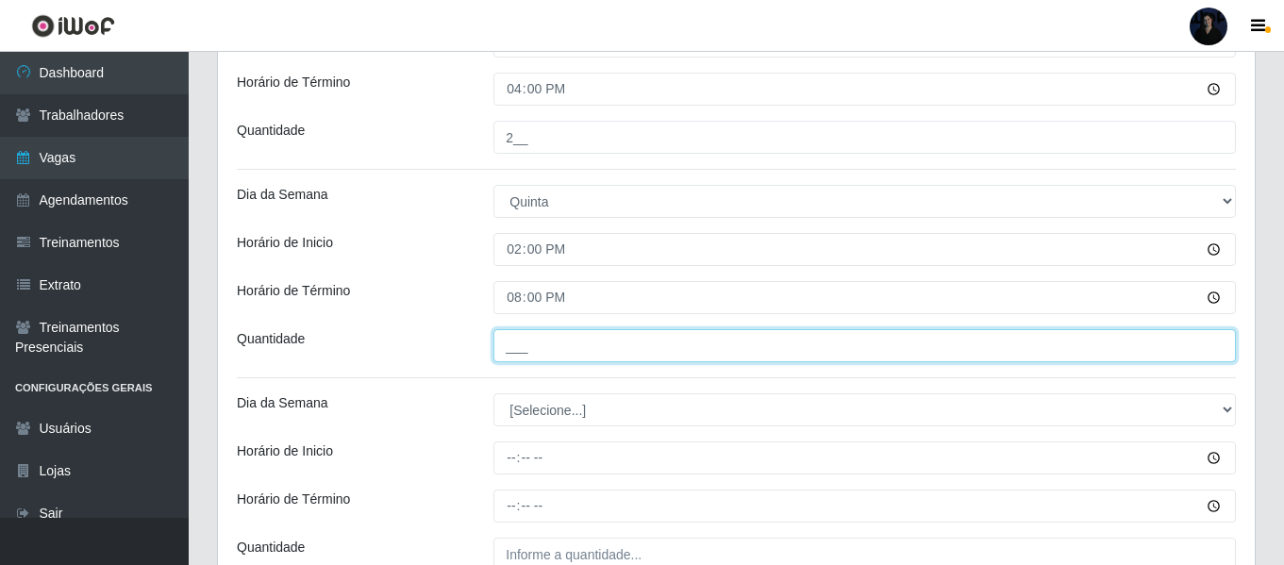
click at [507, 349] on input "___" at bounding box center [864, 345] width 742 height 33
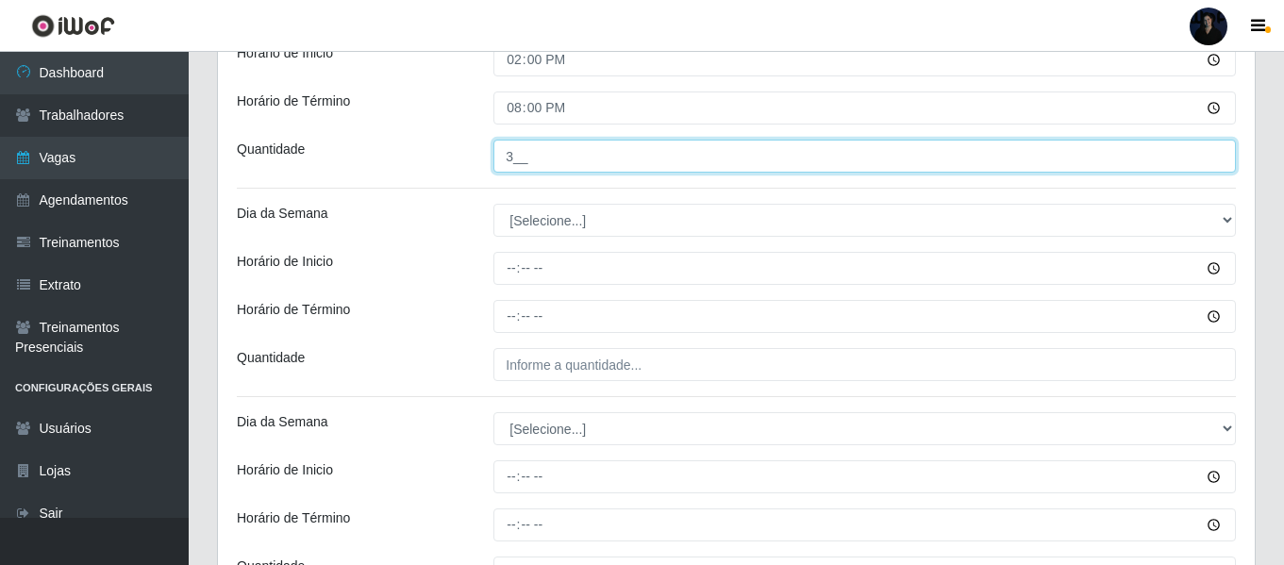
scroll to position [3099, 0]
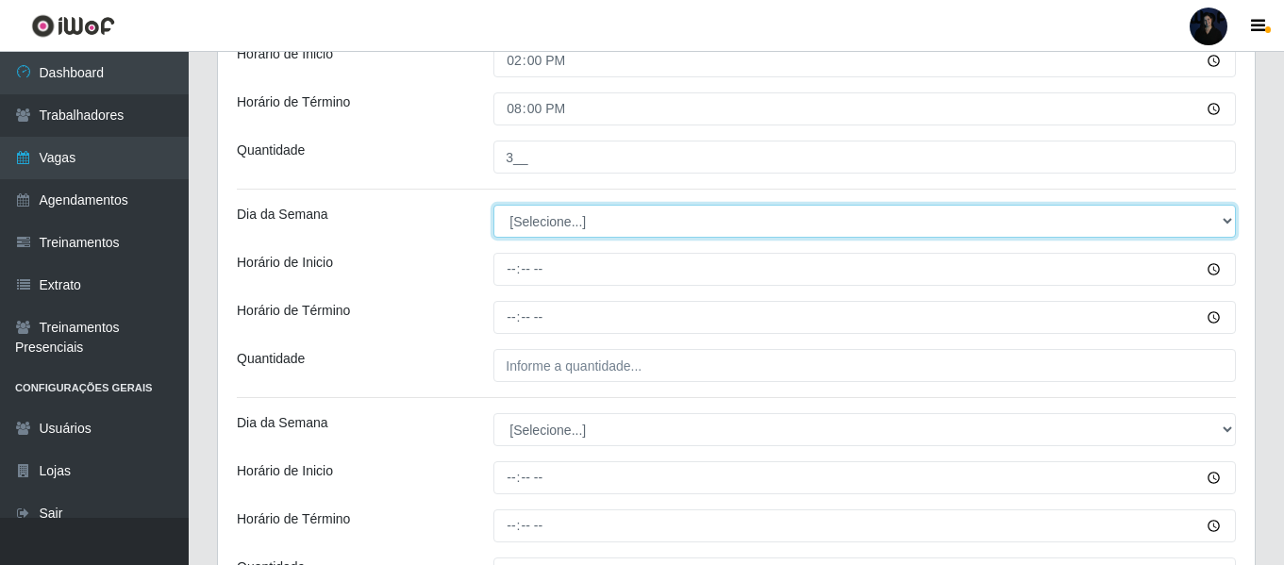
click at [512, 214] on select "[Selecione...] Segunda Terça Quarta Quinta Sexta Sábado Domingo" at bounding box center [864, 221] width 742 height 33
click at [493, 205] on select "[Selecione...] Segunda Terça Quarta Quinta Sexta Sábado Domingo" at bounding box center [864, 221] width 742 height 33
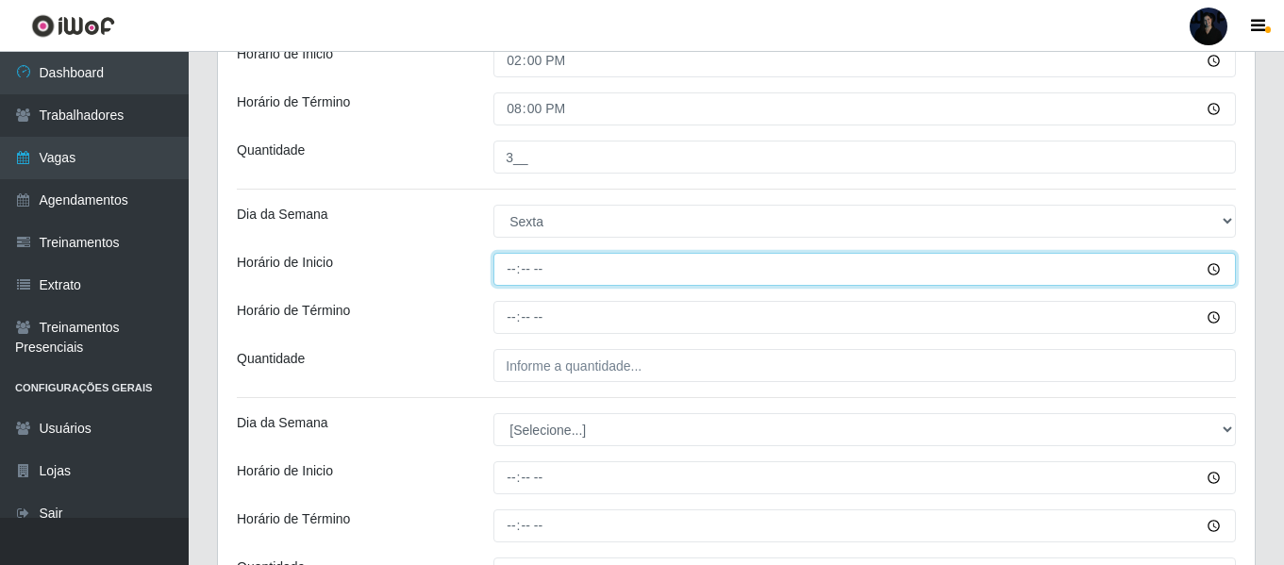
click at [518, 264] on input "Horário de Inicio" at bounding box center [864, 269] width 742 height 33
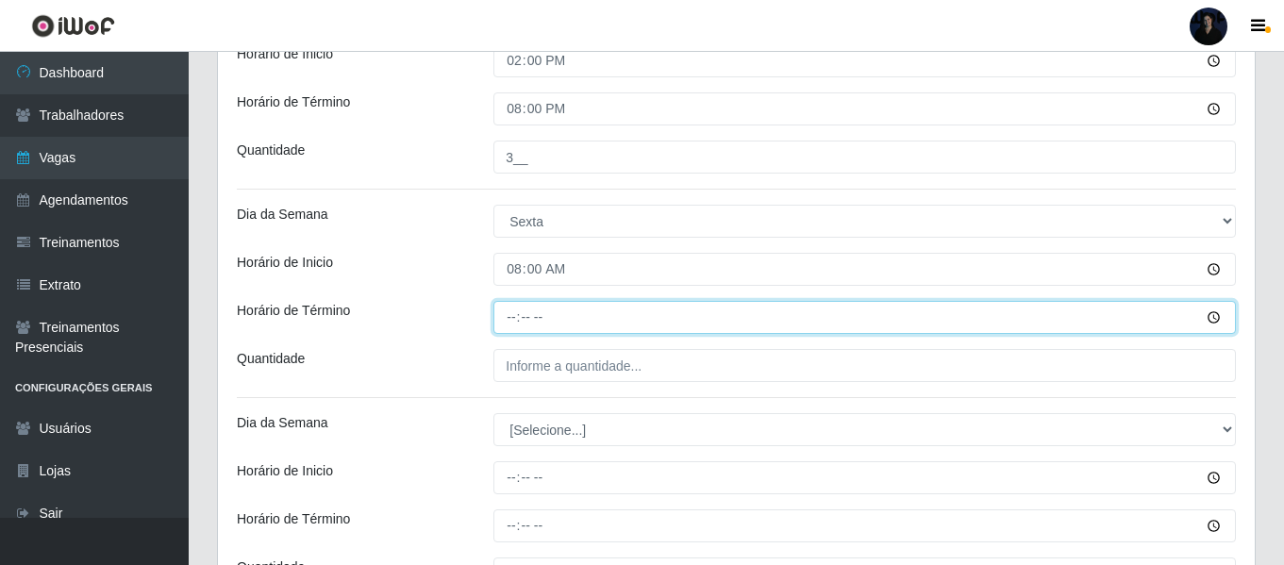
click at [516, 320] on input "Horário de Término" at bounding box center [864, 317] width 742 height 33
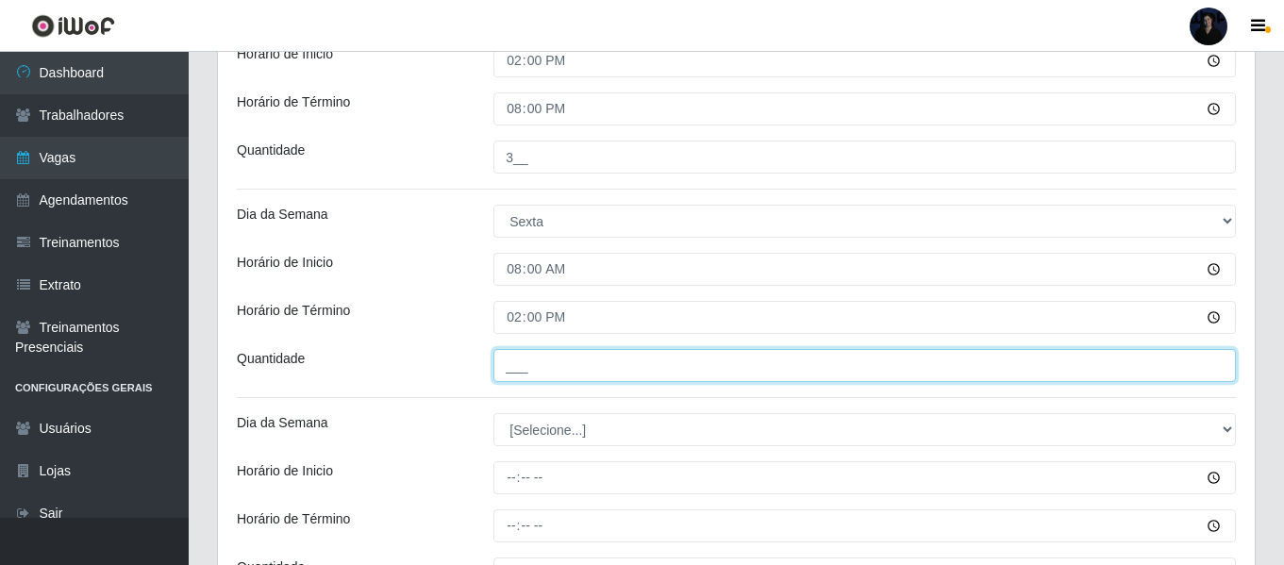
click at [515, 362] on input "___" at bounding box center [864, 365] width 742 height 33
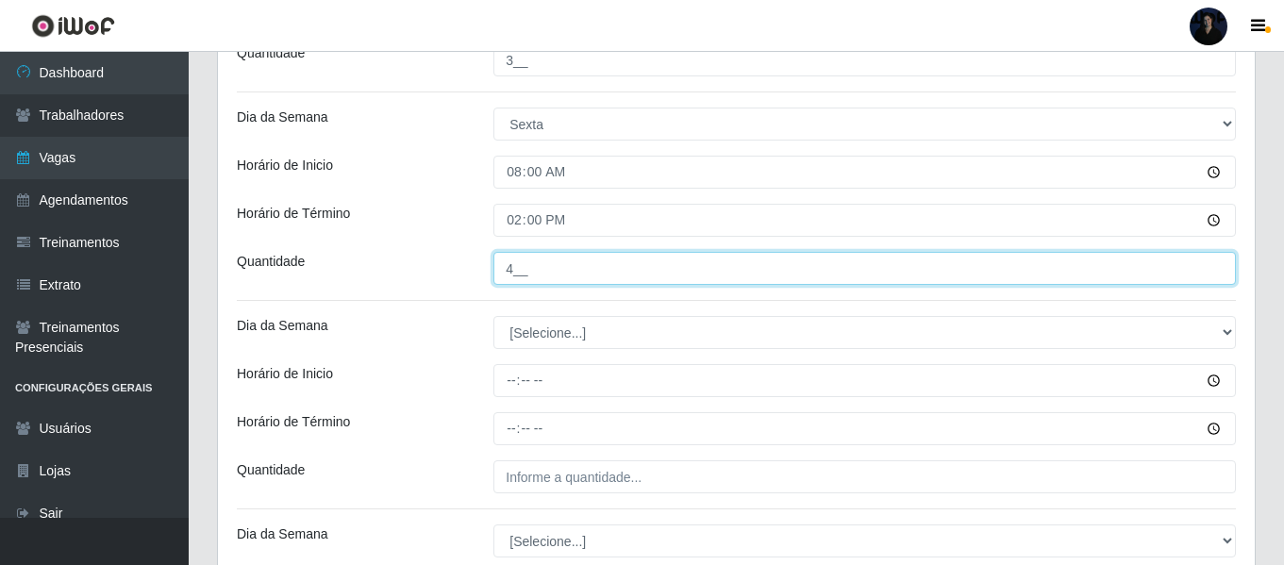
scroll to position [3287, 0]
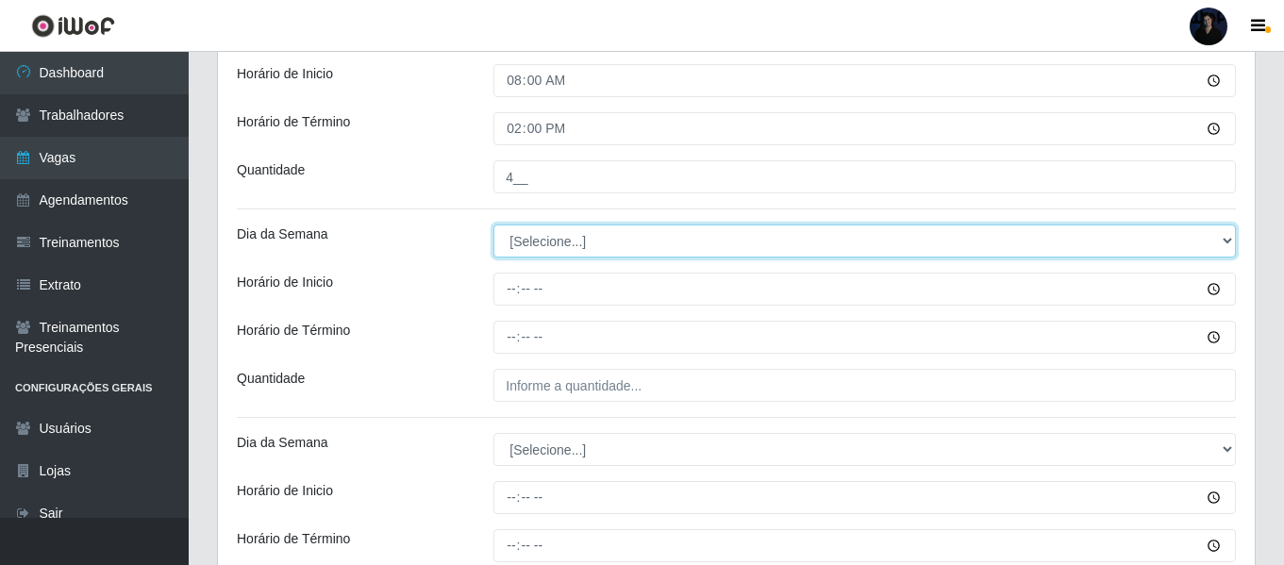
click at [510, 241] on select "[Selecione...] Segunda Terça Quarta Quinta Sexta Sábado Domingo" at bounding box center [864, 241] width 742 height 33
click at [493, 225] on select "[Selecione...] Segunda Terça Quarta Quinta Sexta Sábado Domingo" at bounding box center [864, 241] width 742 height 33
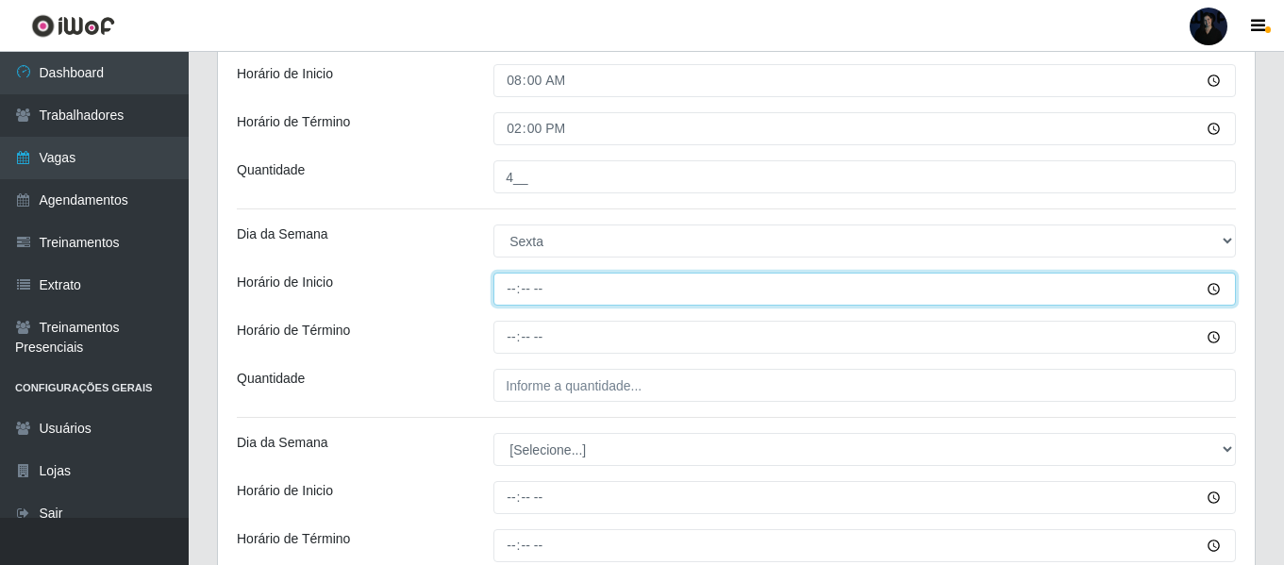
click at [507, 282] on input "Horário de Inicio" at bounding box center [864, 289] width 742 height 33
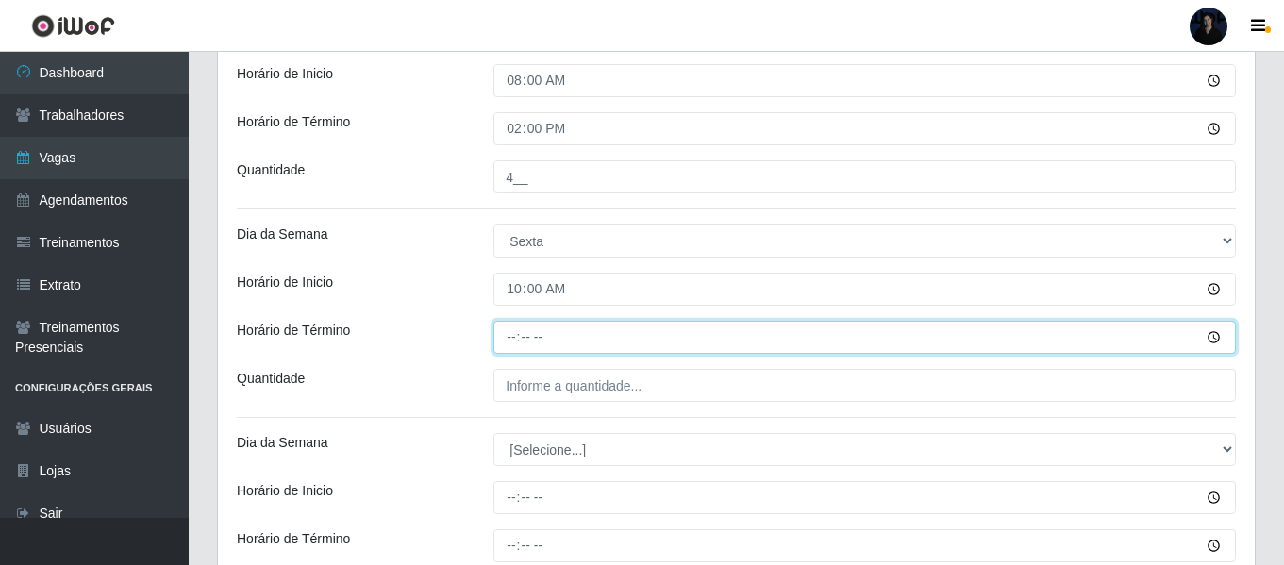
click at [507, 340] on input "Horário de Término" at bounding box center [864, 337] width 742 height 33
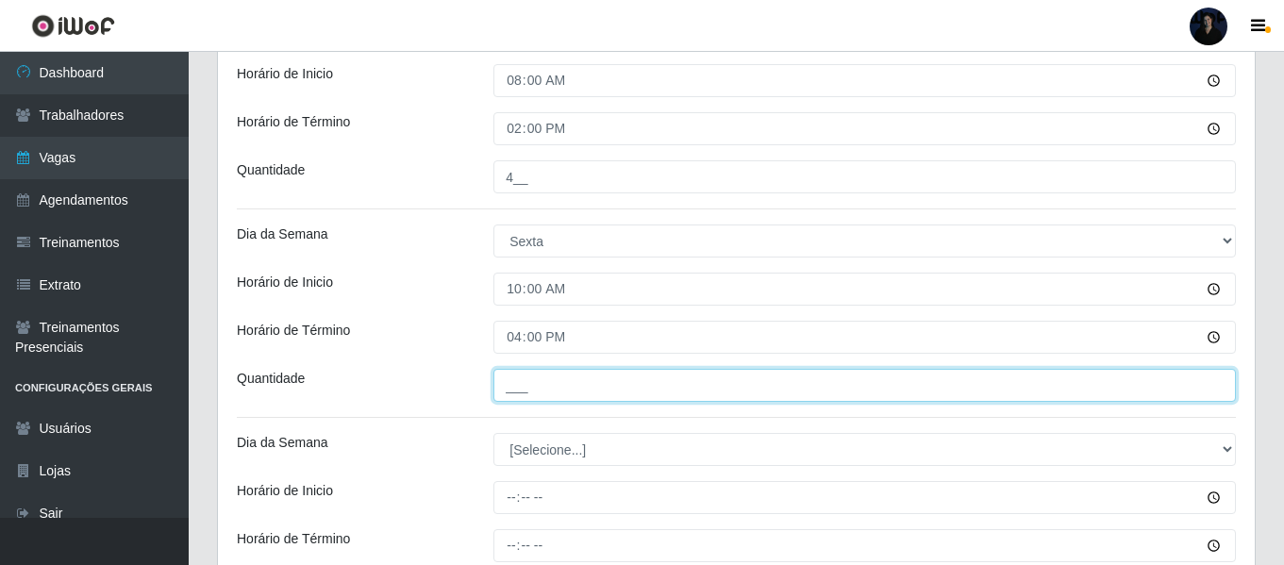
click at [513, 383] on input "___" at bounding box center [864, 385] width 742 height 33
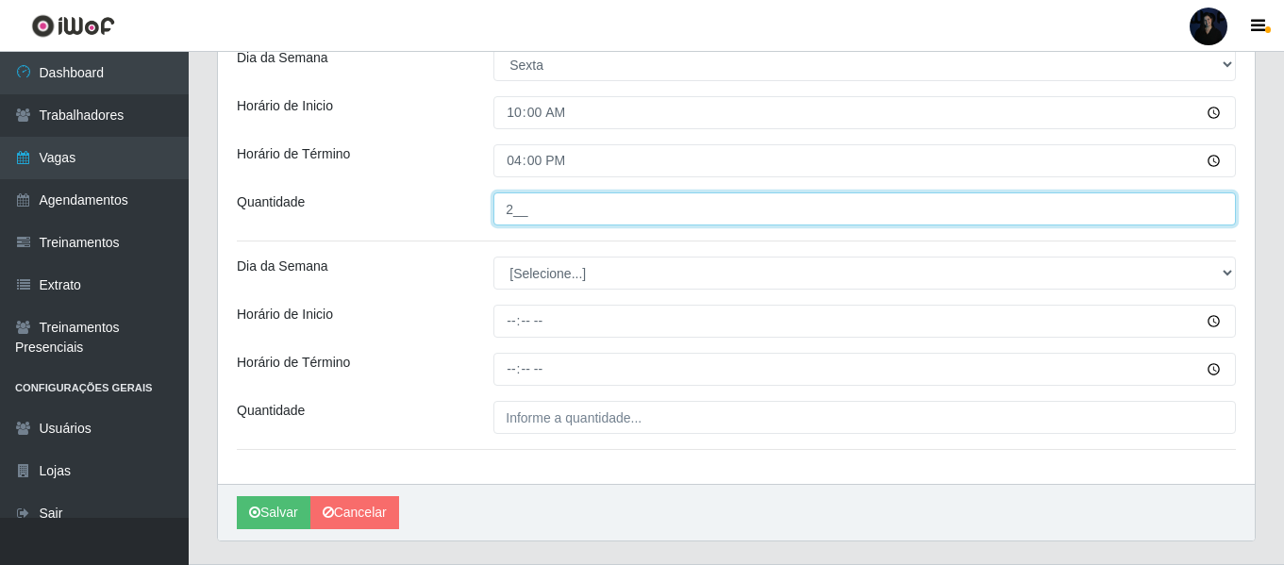
scroll to position [3476, 0]
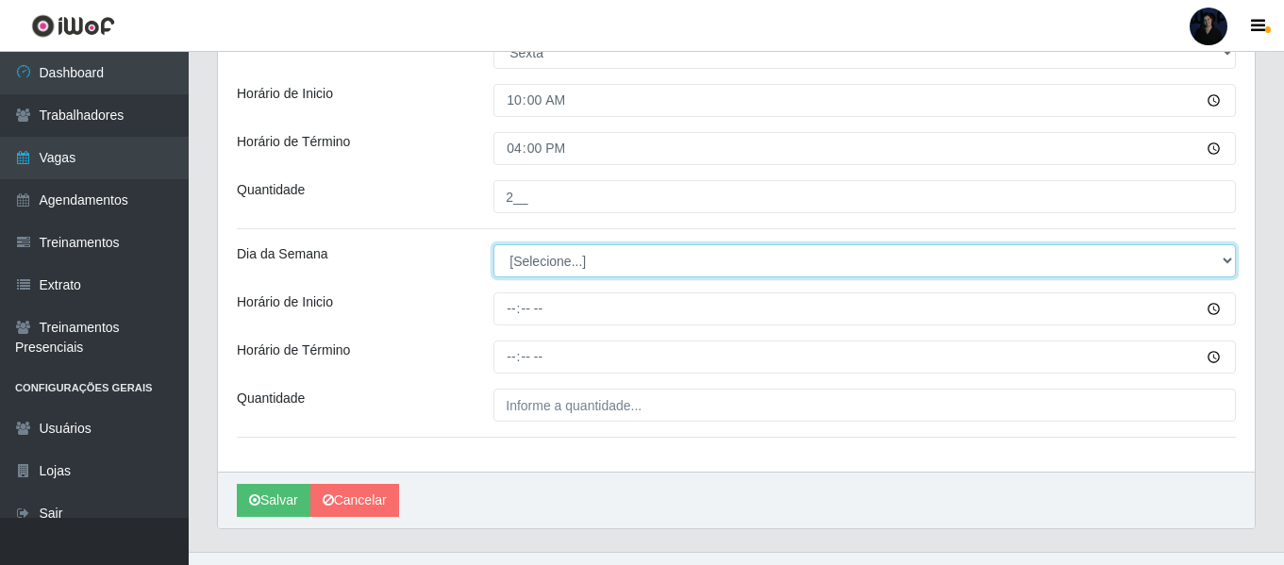
click at [514, 262] on select "[Selecione...] Segunda Terça Quarta Quinta Sexta Sábado Domingo" at bounding box center [864, 260] width 742 height 33
click at [493, 244] on select "[Selecione...] Segunda Terça Quarta Quinta Sexta Sábado Domingo" at bounding box center [864, 260] width 742 height 33
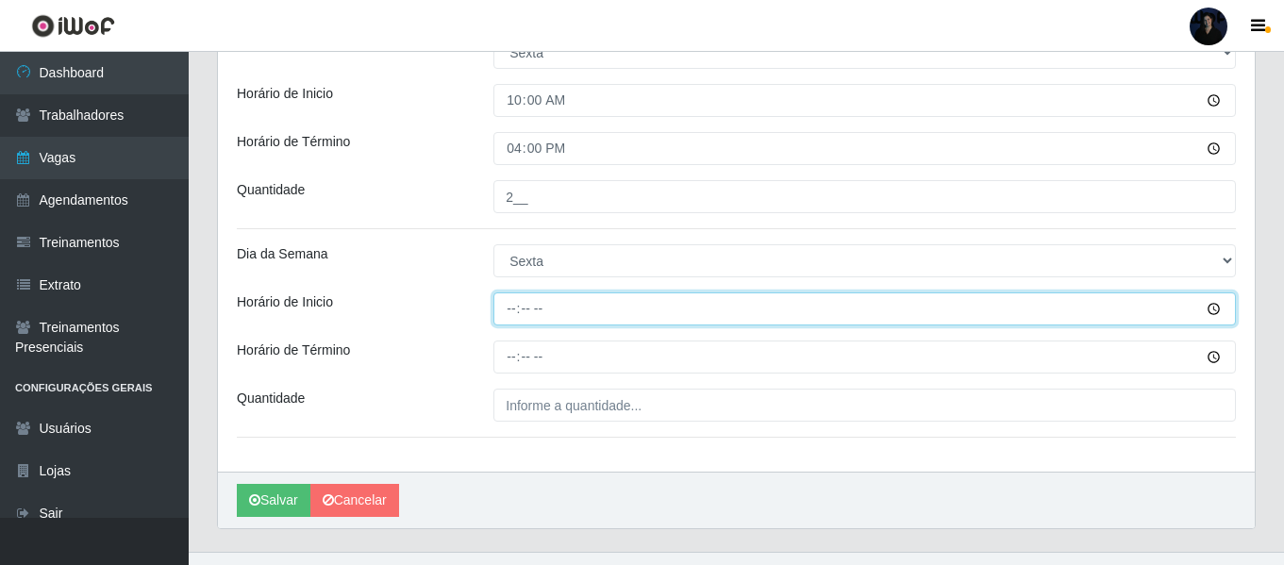
click at [507, 308] on input "Horário de Inicio" at bounding box center [864, 308] width 742 height 33
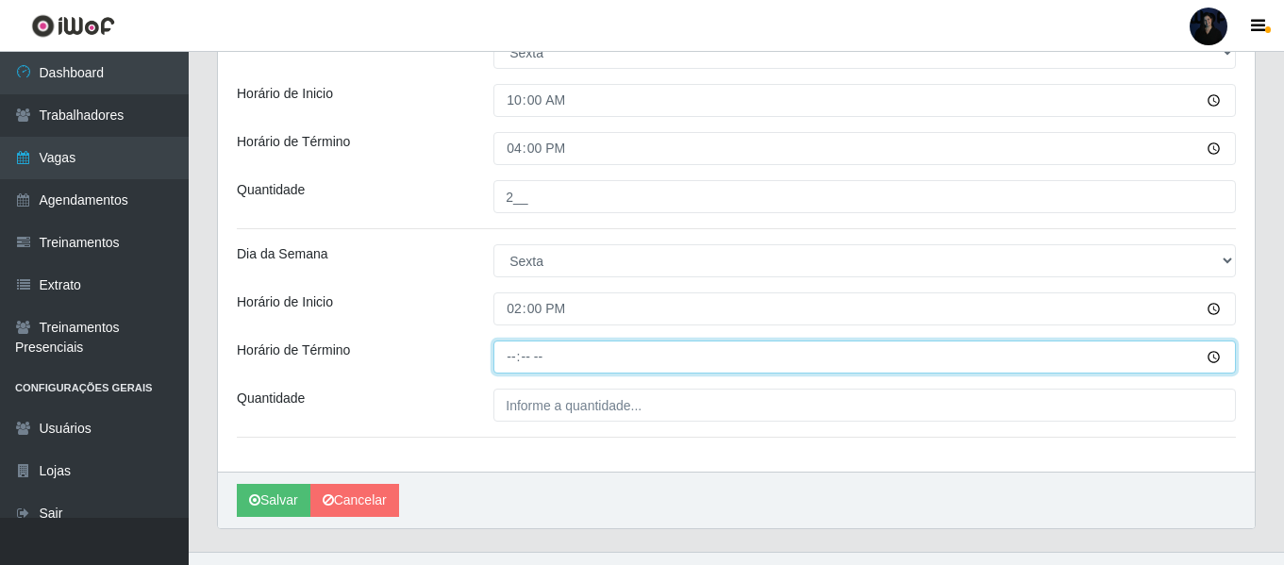
click at [514, 357] on input "Horário de Término" at bounding box center [864, 357] width 742 height 33
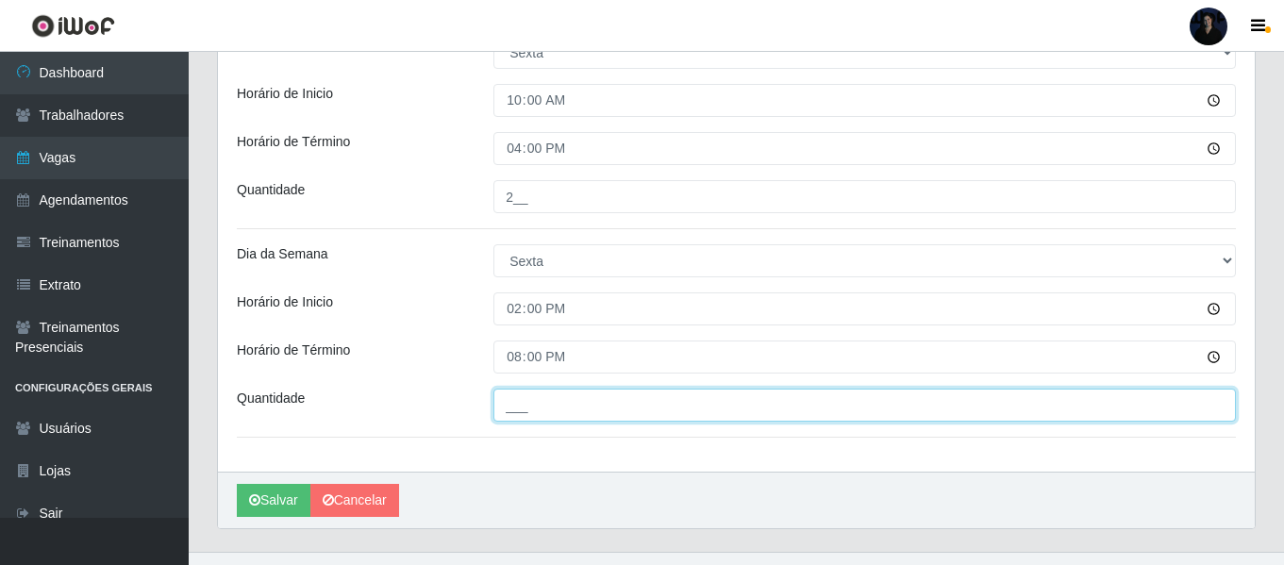
click at [517, 408] on input "___" at bounding box center [864, 405] width 742 height 33
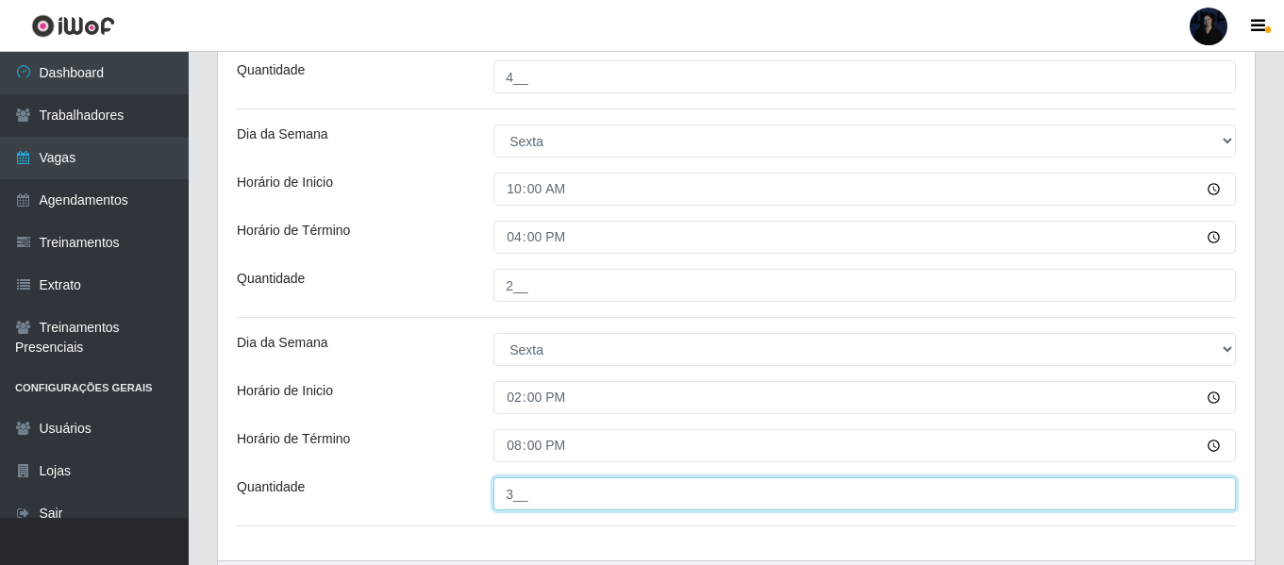
scroll to position [3510, 0]
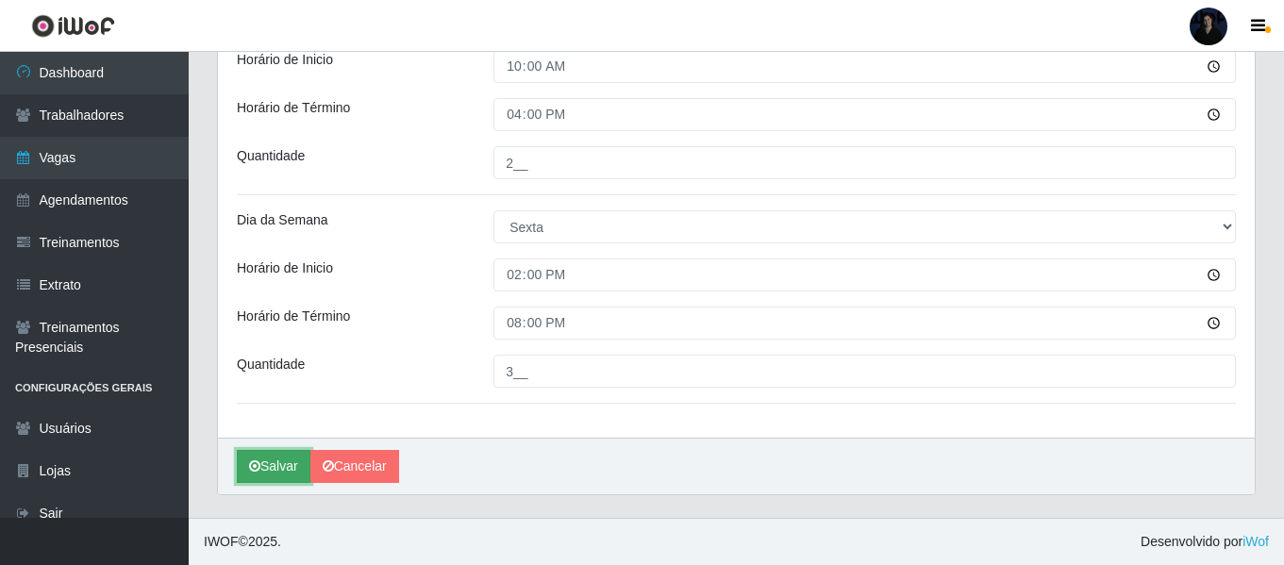
click at [269, 467] on button "Salvar" at bounding box center [274, 466] width 74 height 33
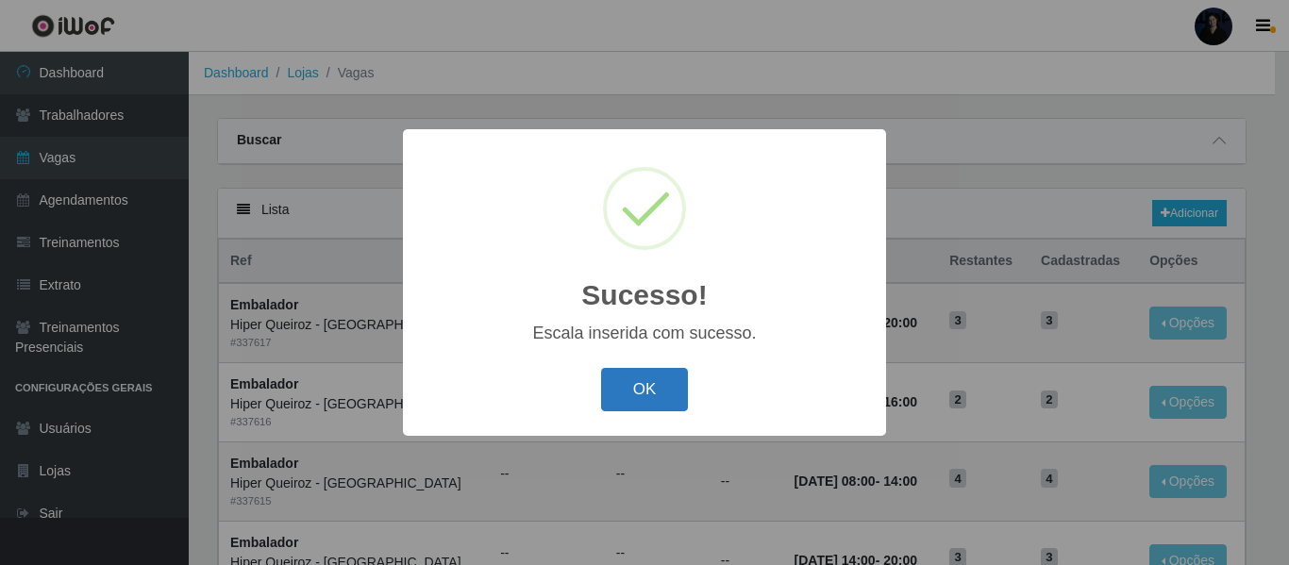
click at [630, 396] on button "OK" at bounding box center [645, 390] width 88 height 44
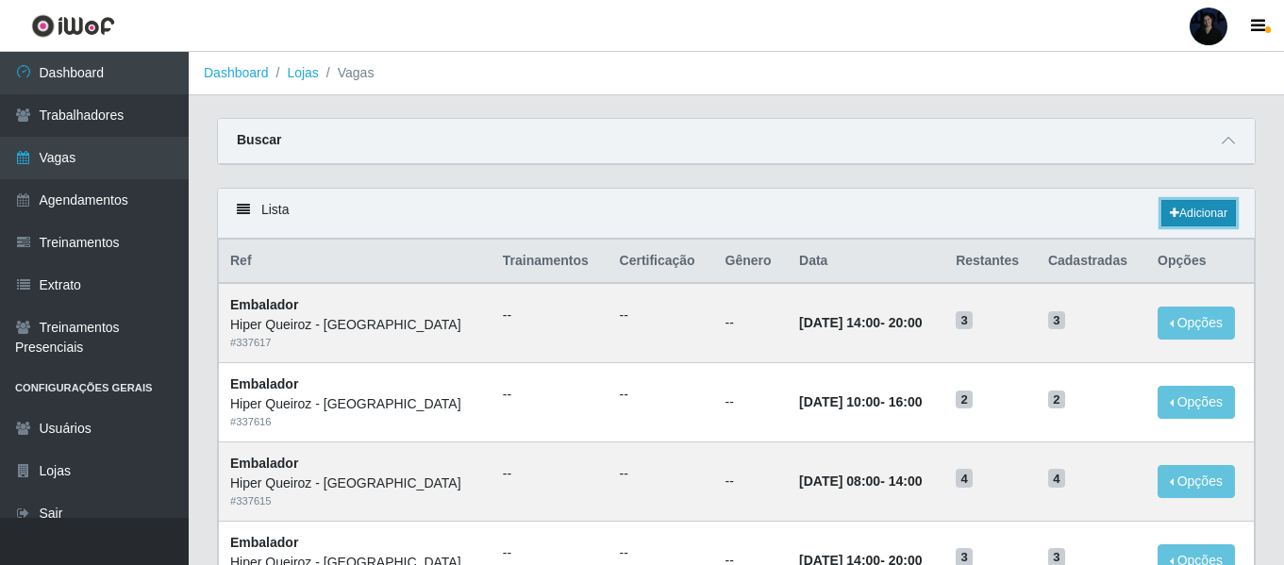
click at [1189, 212] on link "Adicionar" at bounding box center [1198, 213] width 75 height 26
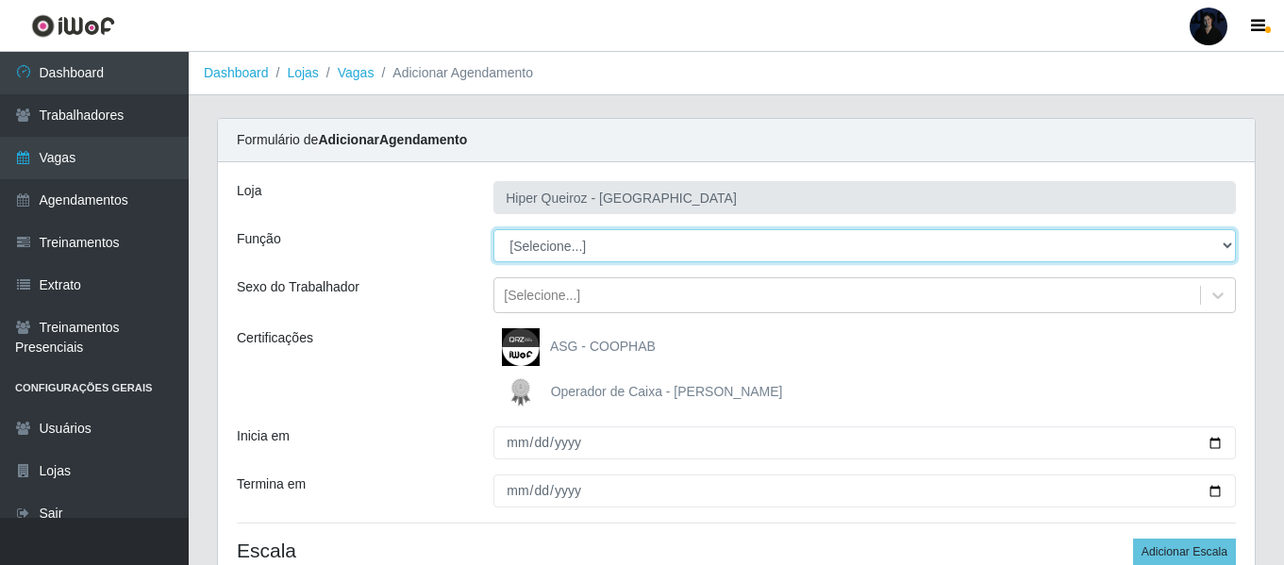
click at [536, 244] on select "[Selecione...] Embalador Embalador + Embalador ++" at bounding box center [864, 245] width 742 height 33
click at [493, 229] on select "[Selecione...] Embalador Embalador + Embalador ++" at bounding box center [864, 245] width 742 height 33
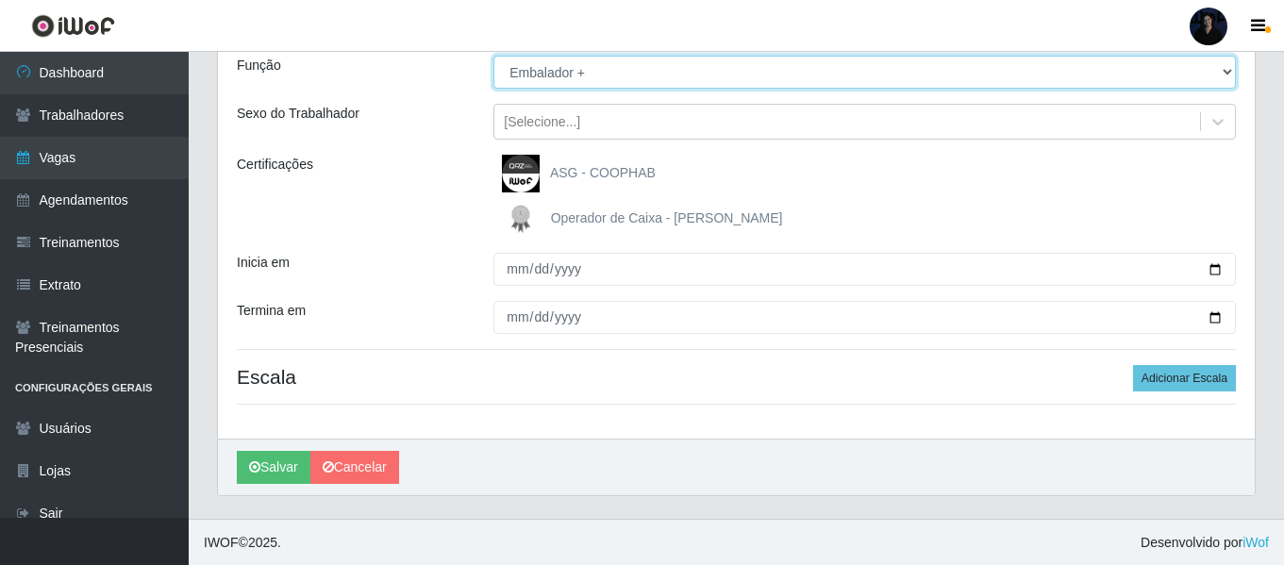
scroll to position [175, 0]
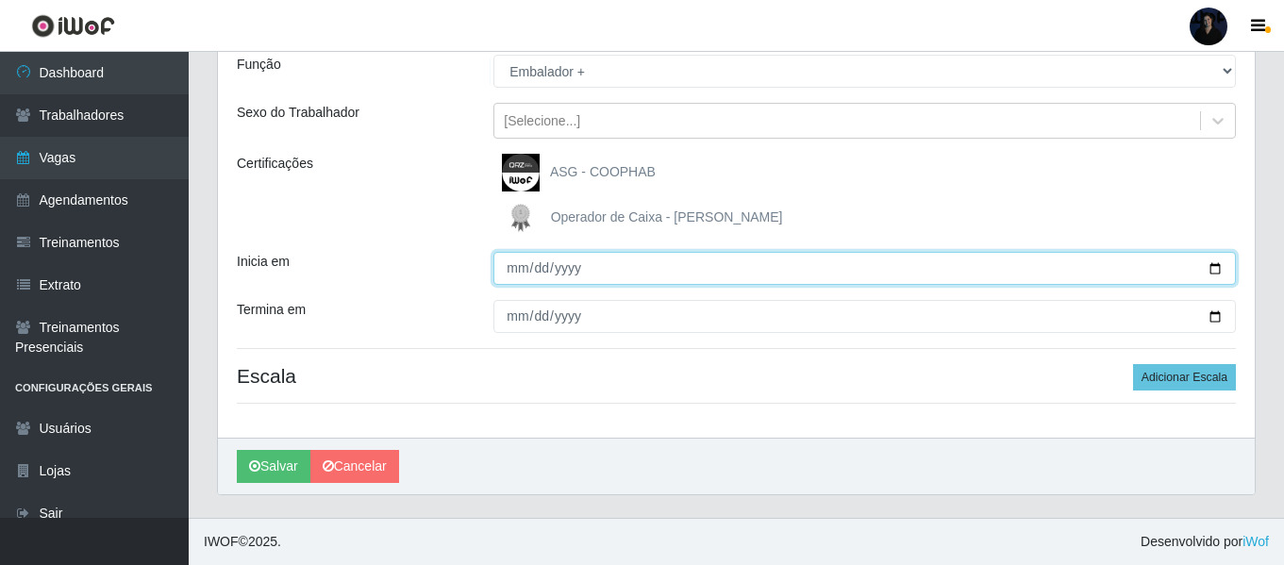
click at [1216, 272] on input "Inicia em" at bounding box center [864, 268] width 742 height 33
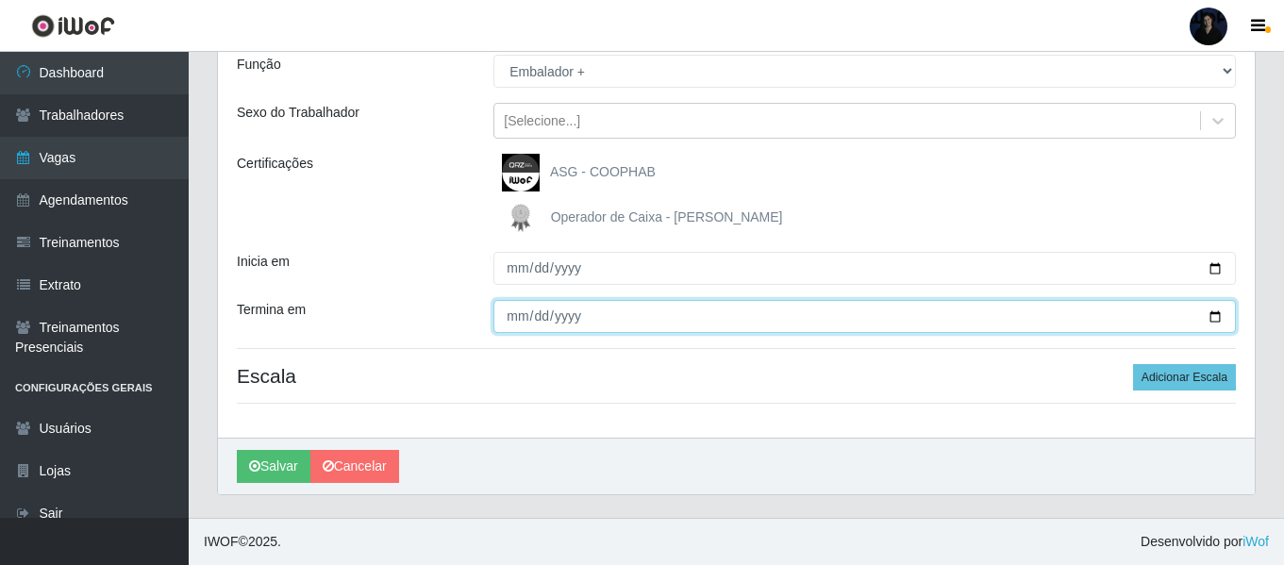
click at [1214, 316] on input "Termina em" at bounding box center [864, 316] width 742 height 33
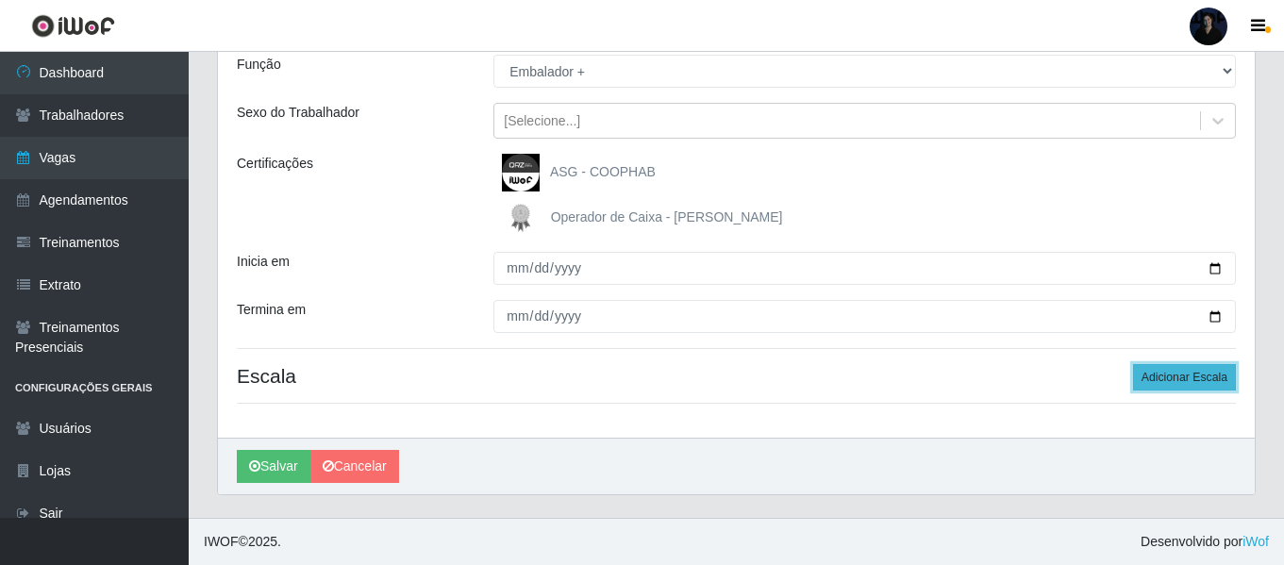
click at [1176, 381] on button "Adicionar Escala" at bounding box center [1184, 377] width 103 height 26
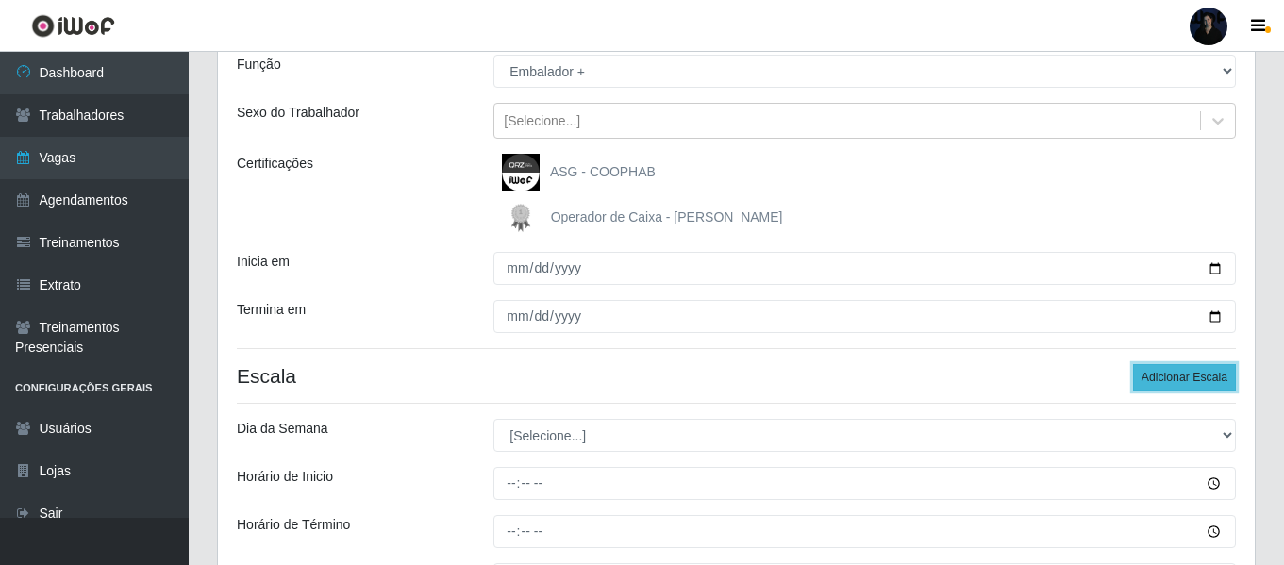
click at [1176, 381] on button "Adicionar Escala" at bounding box center [1184, 377] width 103 height 26
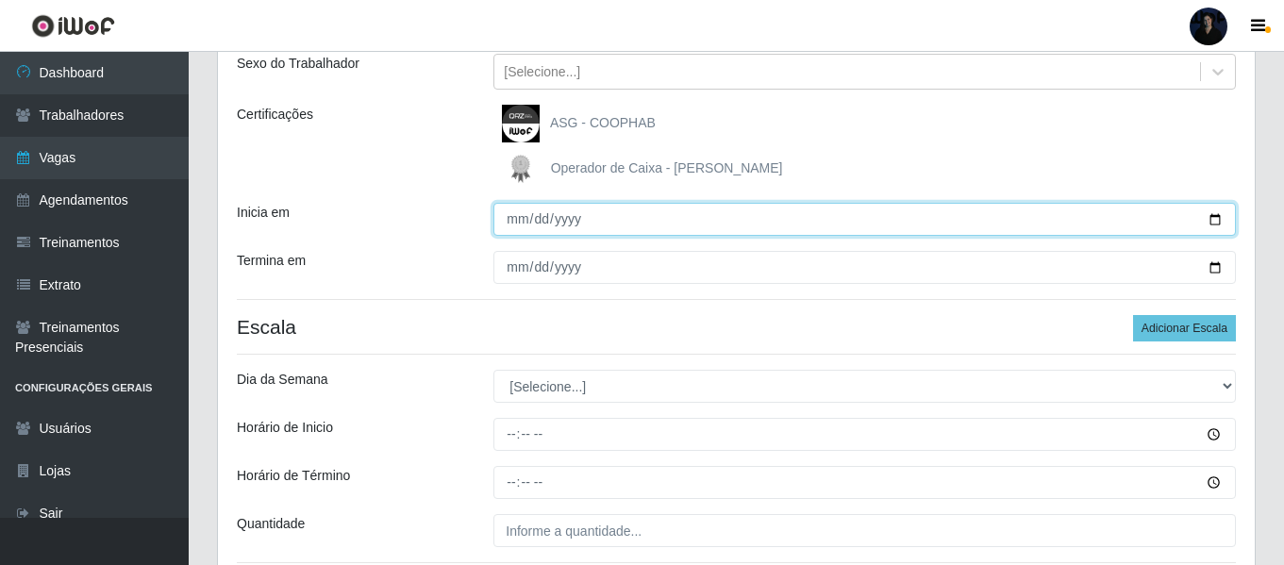
scroll to position [458, 0]
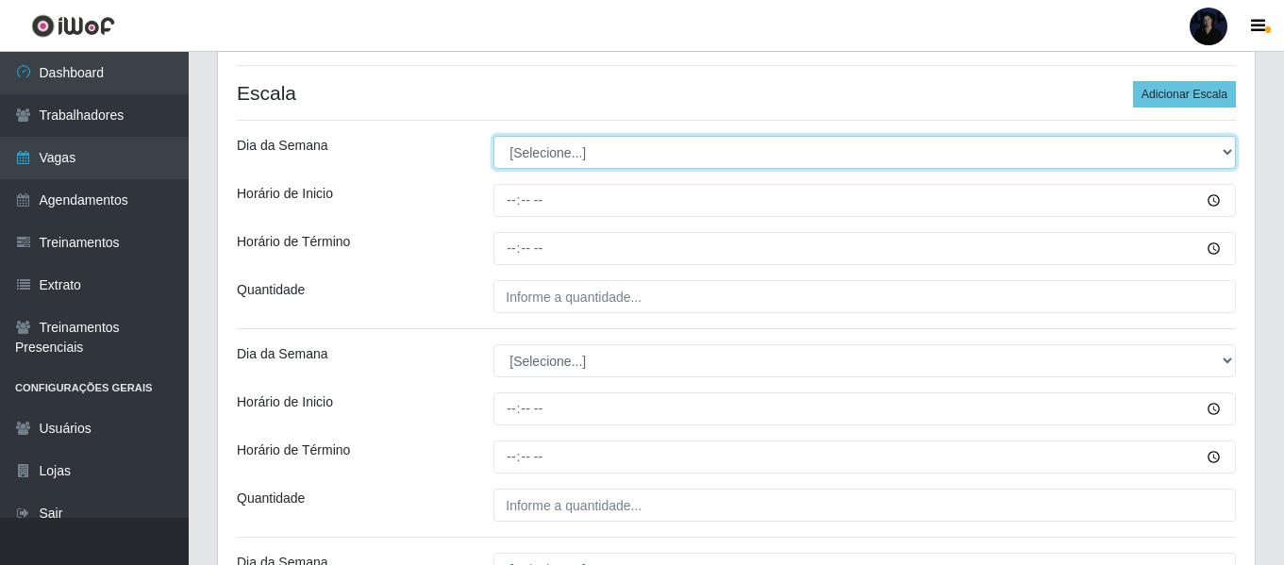
click at [550, 163] on select "[Selecione...] Segunda Terça Quarta Quinta Sexta Sábado Domingo" at bounding box center [864, 152] width 742 height 33
click at [493, 136] on select "[Selecione...] Segunda Terça Quarta Quinta Sexta Sábado Domingo" at bounding box center [864, 152] width 742 height 33
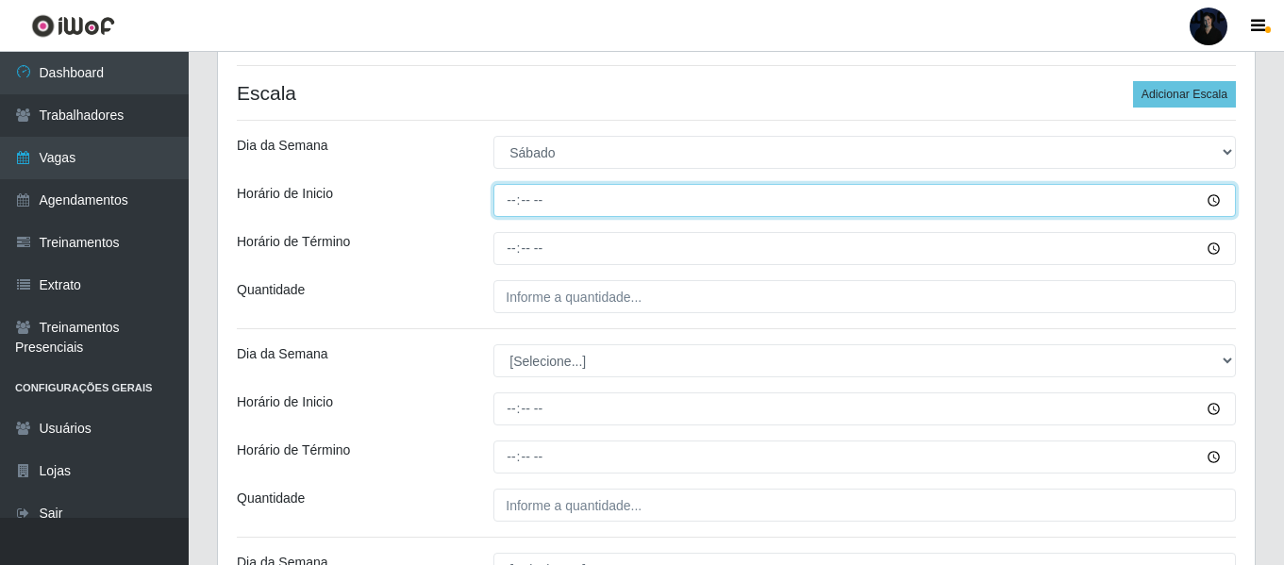
click at [512, 203] on input "Horário de Inicio" at bounding box center [864, 200] width 742 height 33
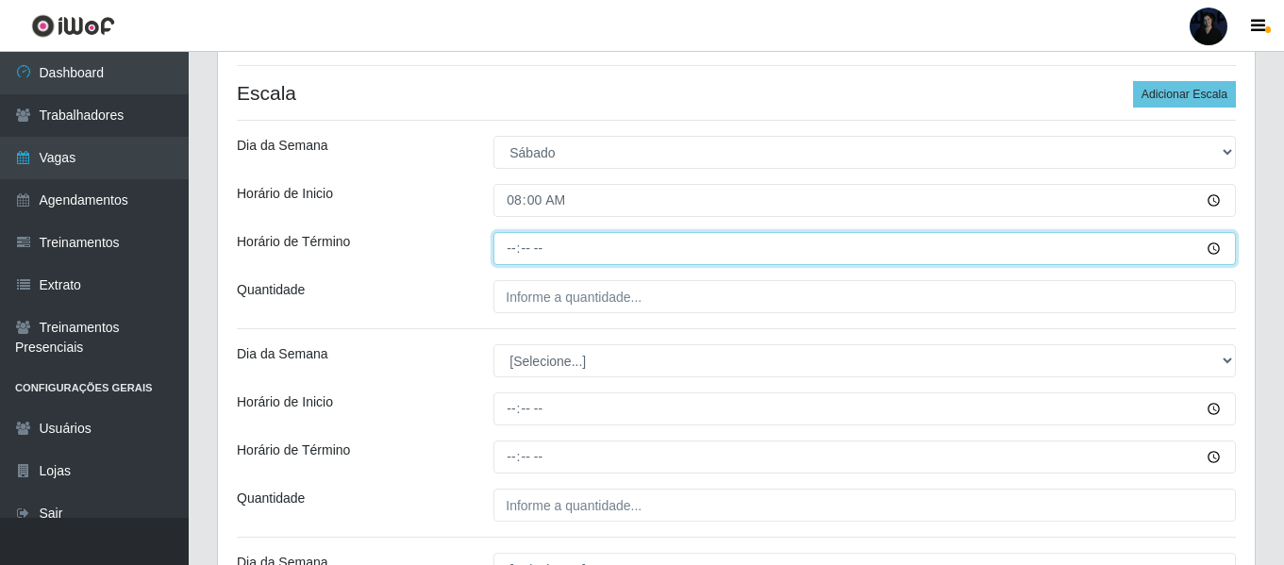
click at [517, 243] on input "Horário de Término" at bounding box center [864, 248] width 742 height 33
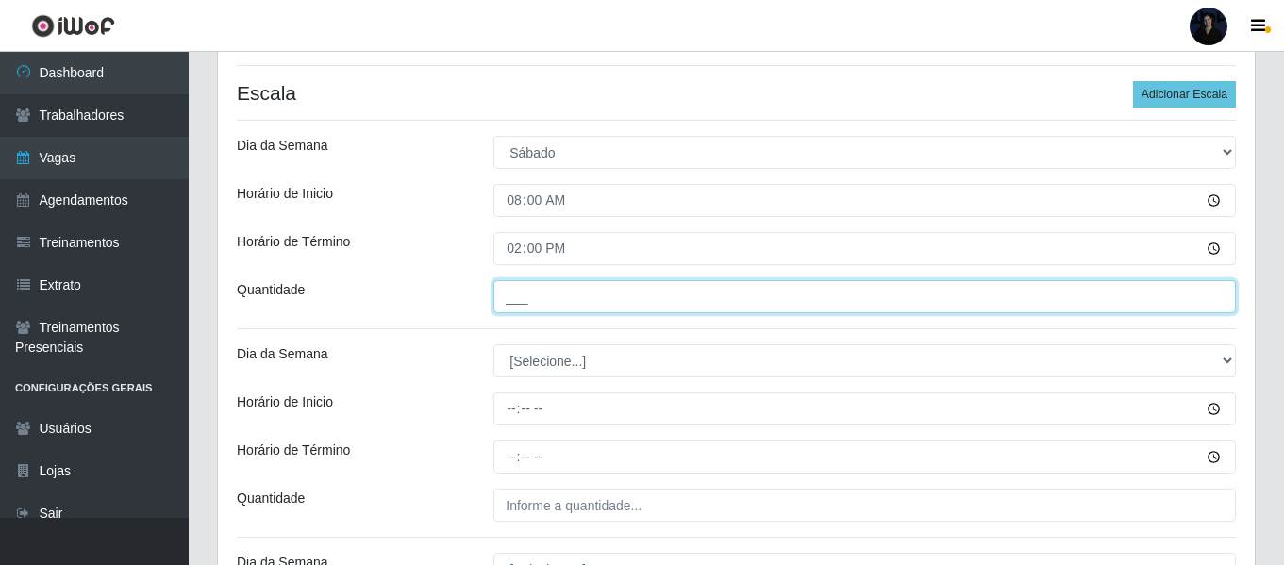
click at [504, 307] on input "___" at bounding box center [864, 296] width 742 height 33
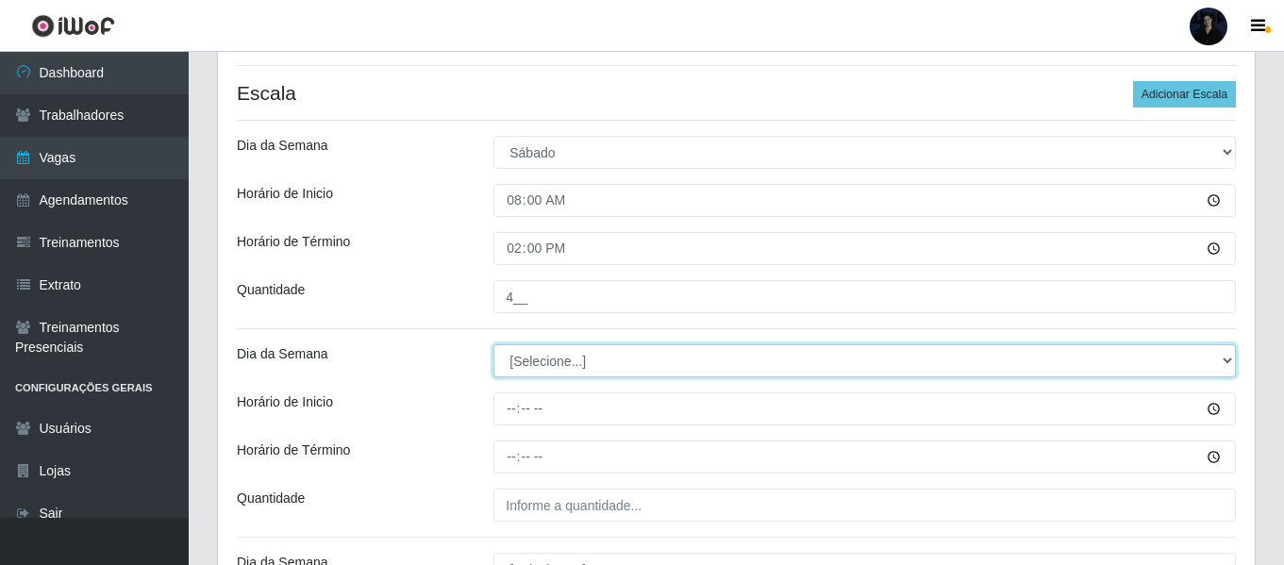
click at [524, 368] on select "[Selecione...] Segunda Terça Quarta Quinta Sexta Sábado Domingo" at bounding box center [864, 360] width 742 height 33
click at [493, 344] on select "[Selecione...] Segunda Terça Quarta Quinta Sexta Sábado Domingo" at bounding box center [864, 360] width 742 height 33
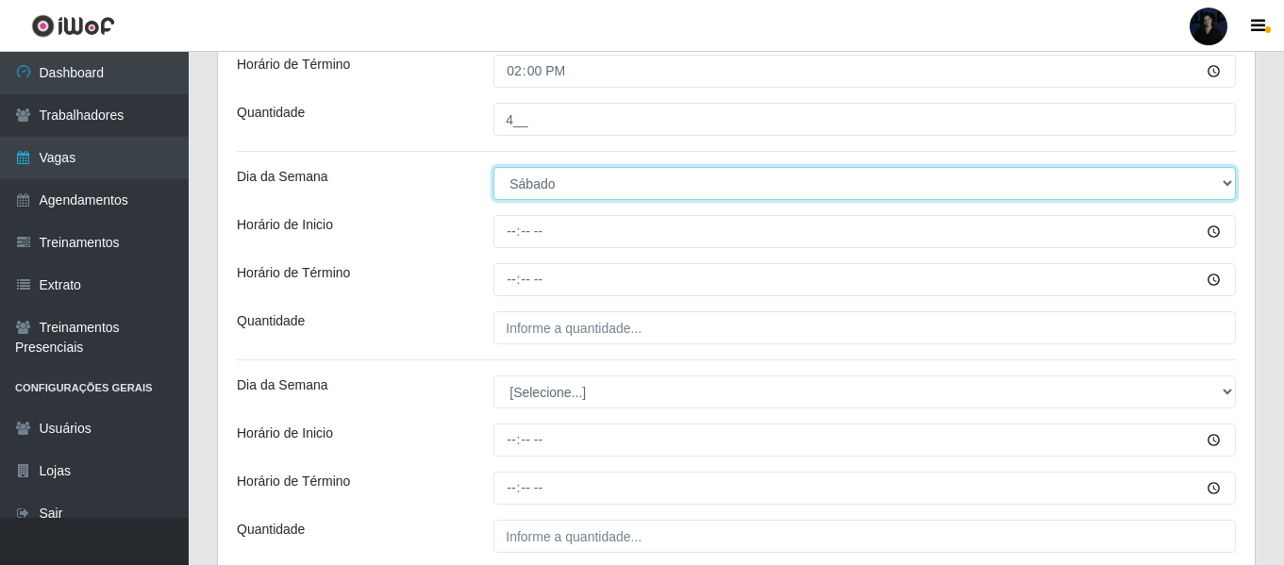
scroll to position [646, 0]
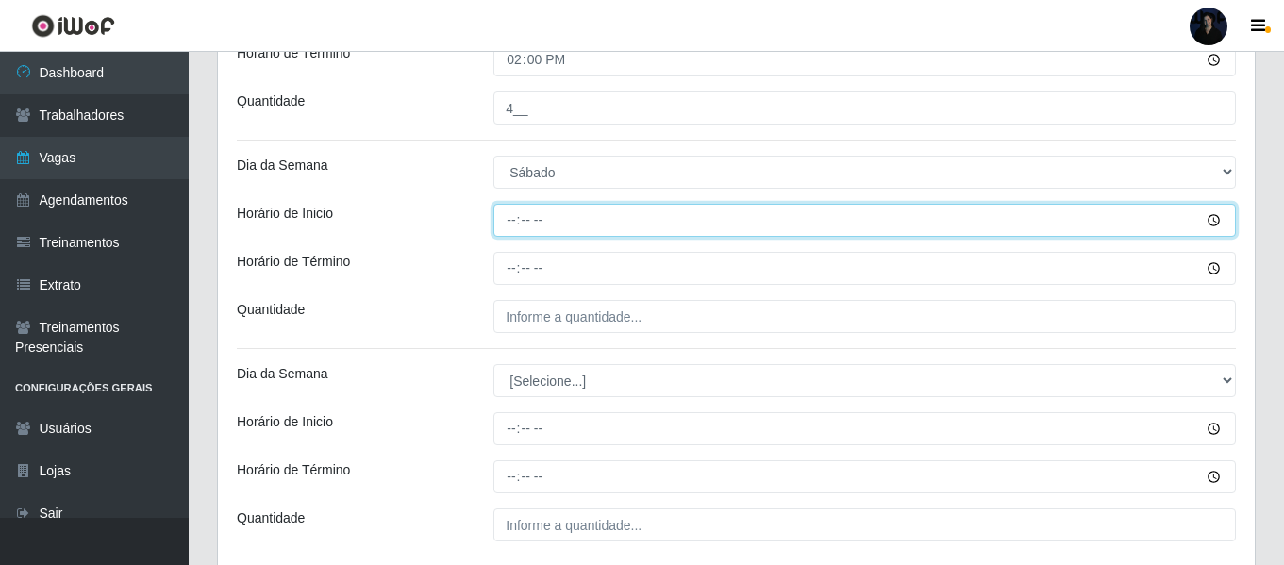
click at [516, 226] on input "Horário de Inicio" at bounding box center [864, 220] width 742 height 33
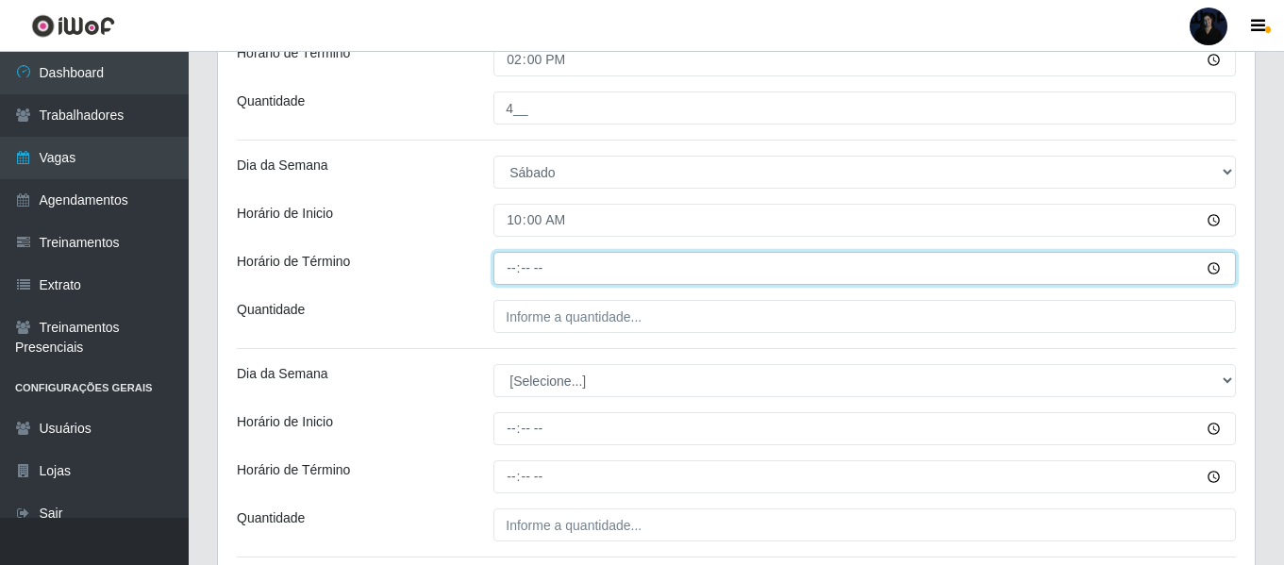
click at [513, 264] on input "Horário de Término" at bounding box center [864, 268] width 742 height 33
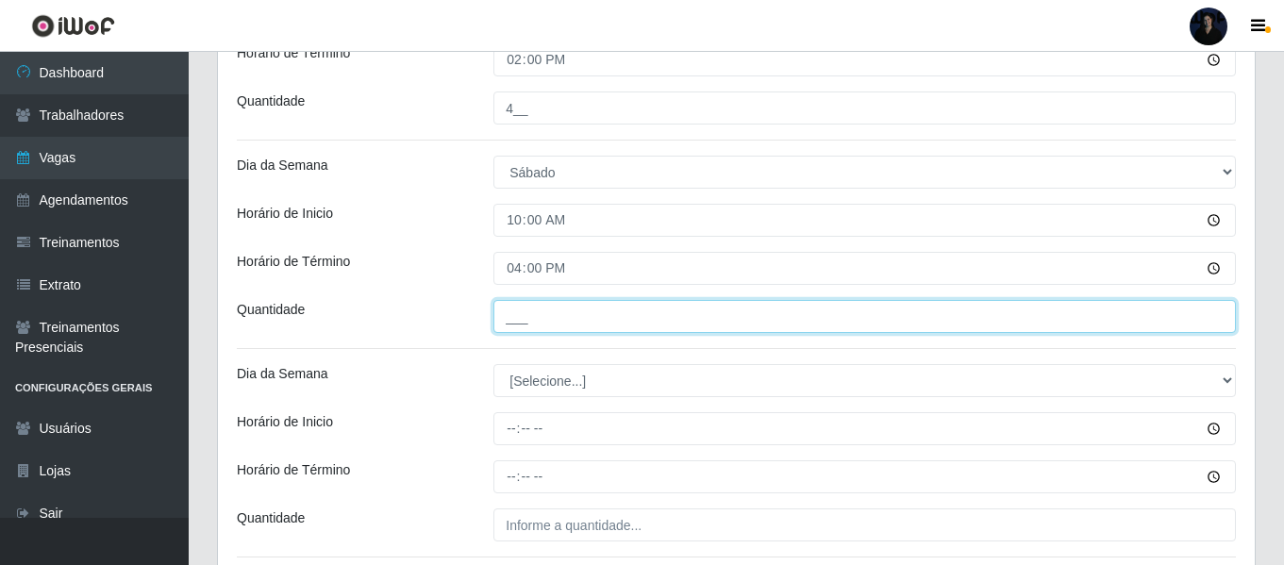
click at [512, 309] on input "___" at bounding box center [864, 316] width 742 height 33
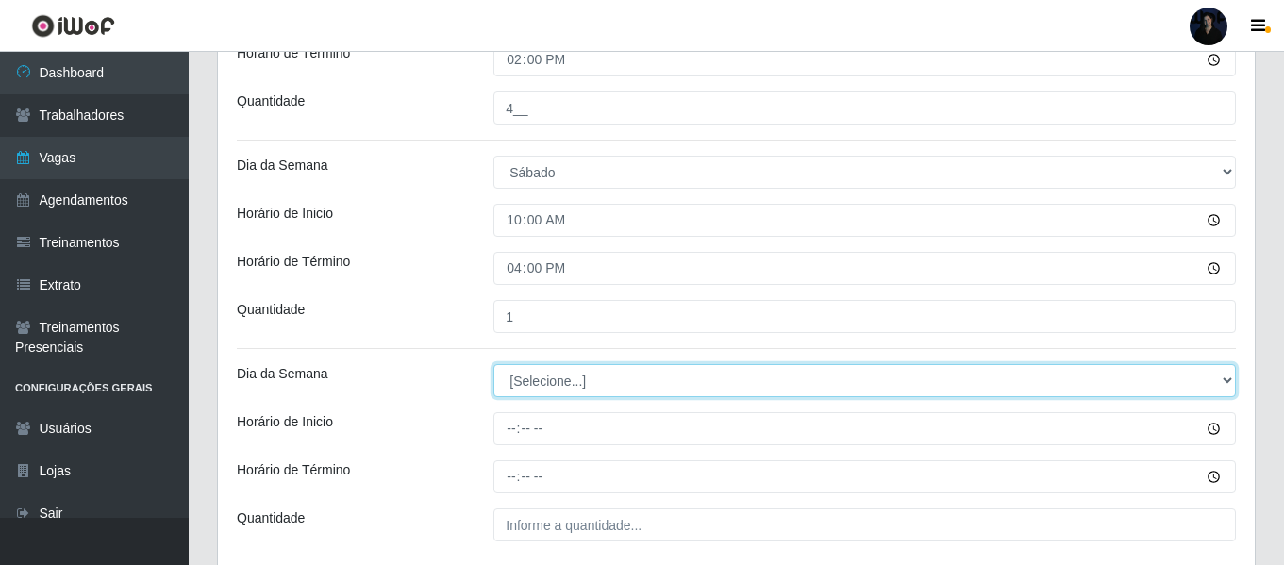
click at [532, 391] on select "[Selecione...] Segunda Terça Quarta Quinta Sexta Sábado Domingo" at bounding box center [864, 380] width 742 height 33
click at [493, 364] on select "[Selecione...] Segunda Terça Quarta Quinta Sexta Sábado Domingo" at bounding box center [864, 380] width 742 height 33
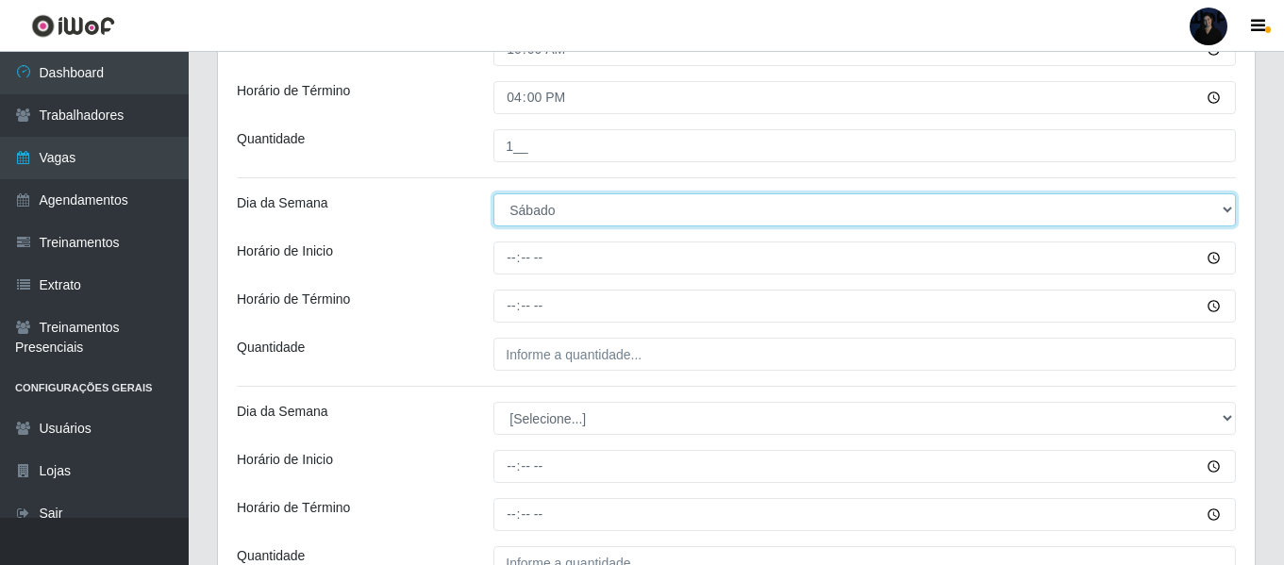
scroll to position [835, 0]
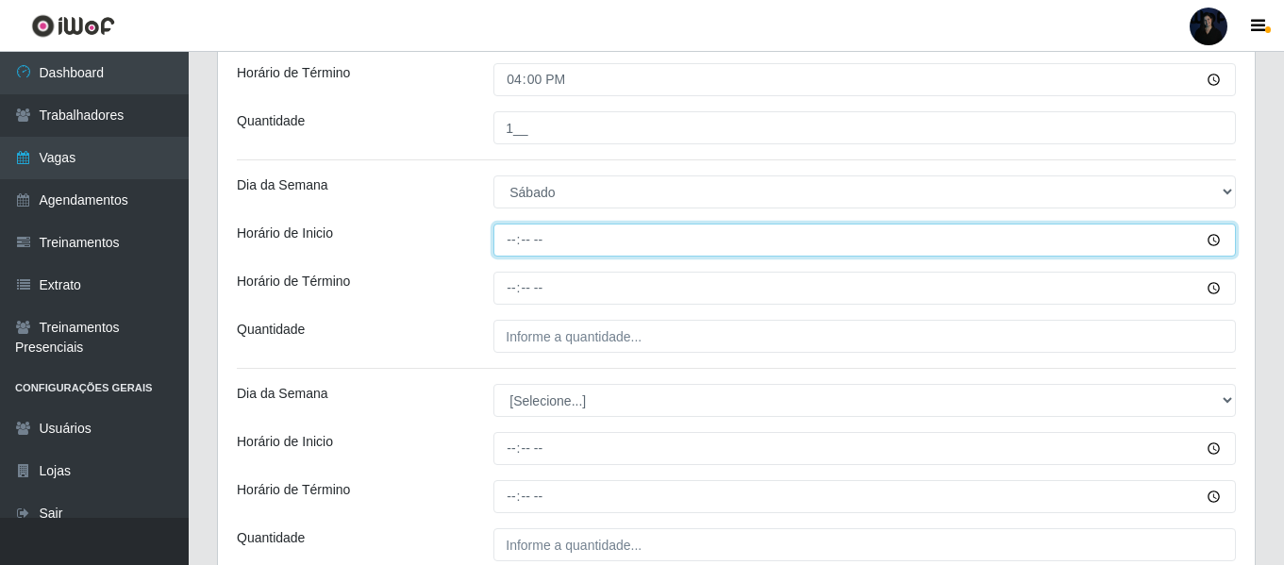
click at [513, 248] on input "Horário de Inicio" at bounding box center [864, 240] width 742 height 33
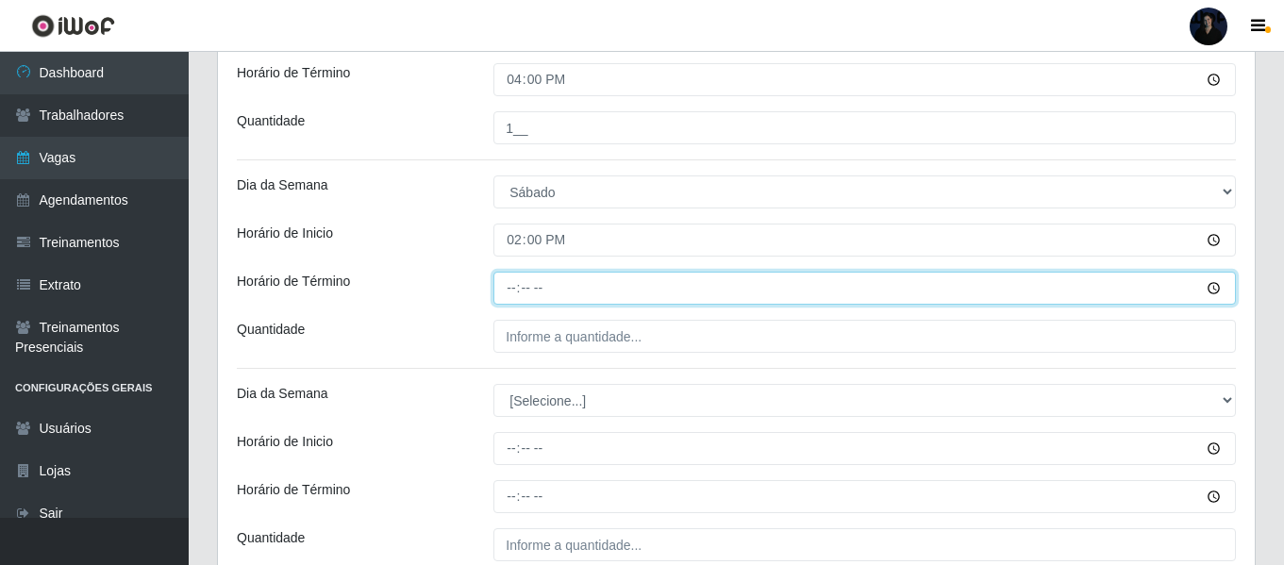
click at [513, 292] on input "Horário de Término" at bounding box center [864, 288] width 742 height 33
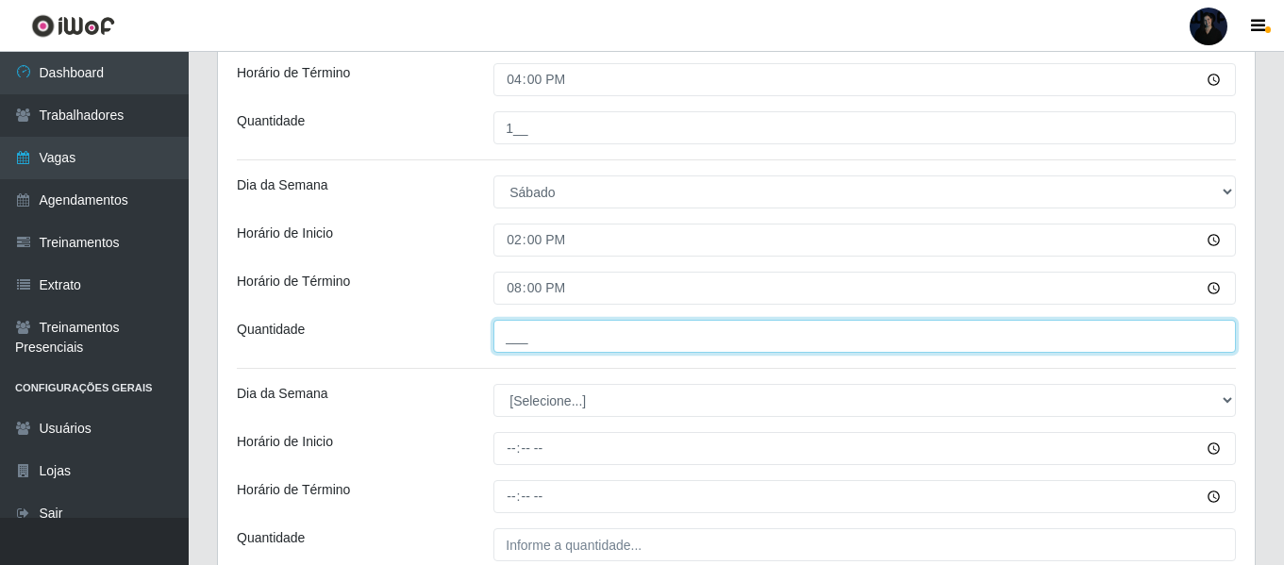
click at [515, 328] on input "___" at bounding box center [864, 336] width 742 height 33
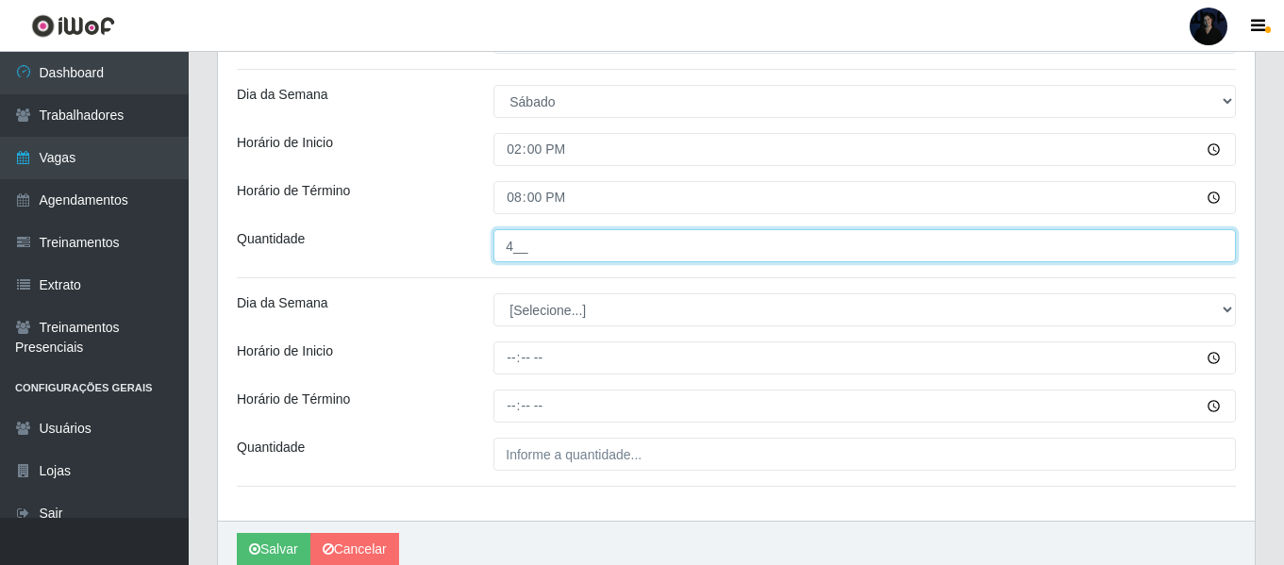
scroll to position [1008, 0]
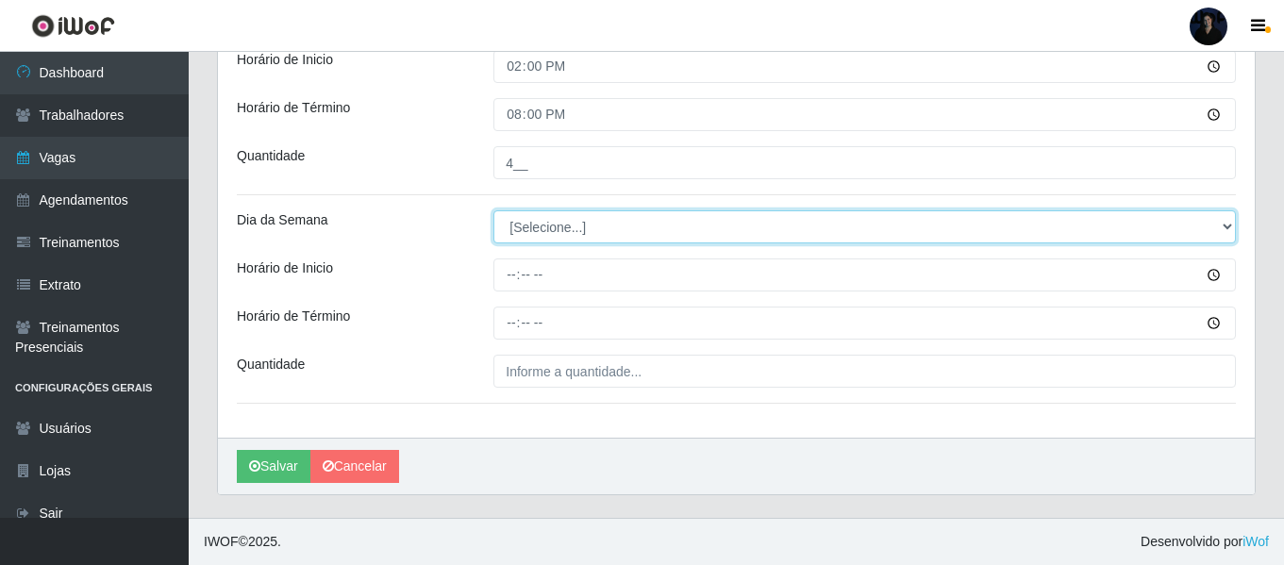
click at [524, 225] on select "[Selecione...] Segunda Terça Quarta Quinta Sexta Sábado Domingo" at bounding box center [864, 226] width 742 height 33
click at [493, 210] on select "[Selecione...] Segunda Terça Quarta Quinta Sexta Sábado Domingo" at bounding box center [864, 226] width 742 height 33
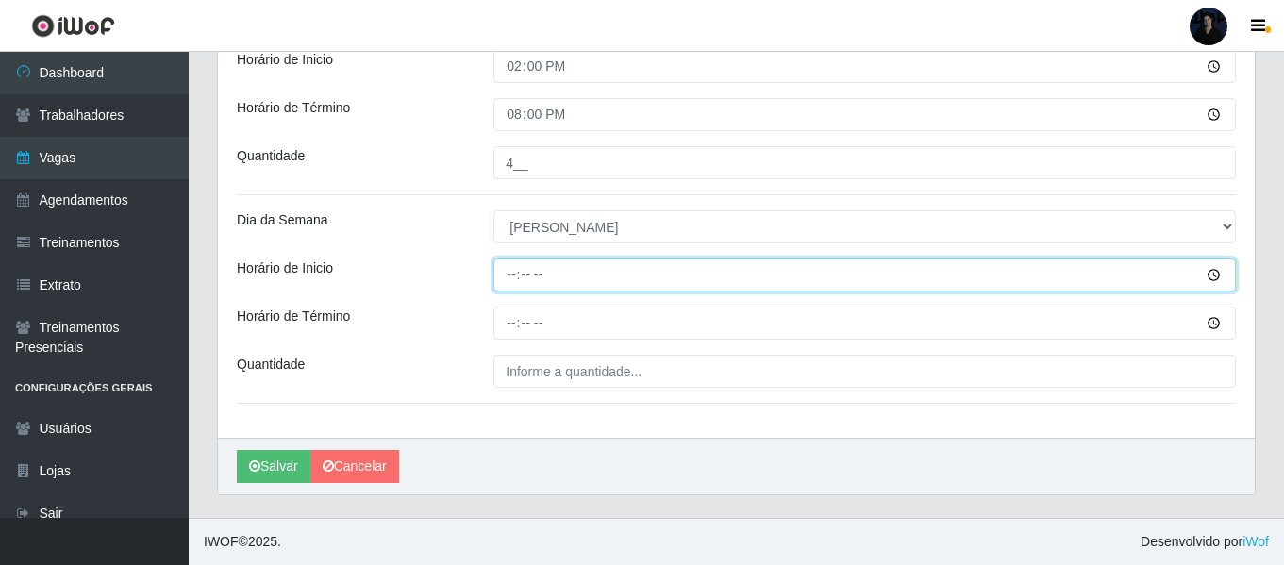
click at [507, 271] on input "Horário de Inicio" at bounding box center [864, 274] width 742 height 33
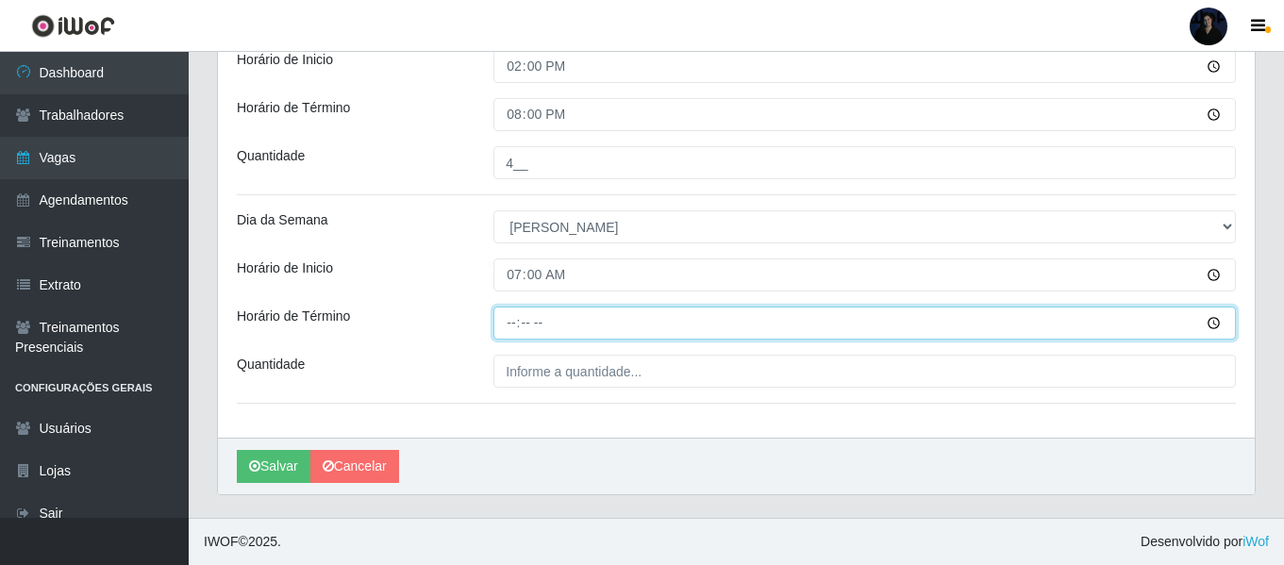
click at [514, 317] on input "Horário de Término" at bounding box center [864, 323] width 742 height 33
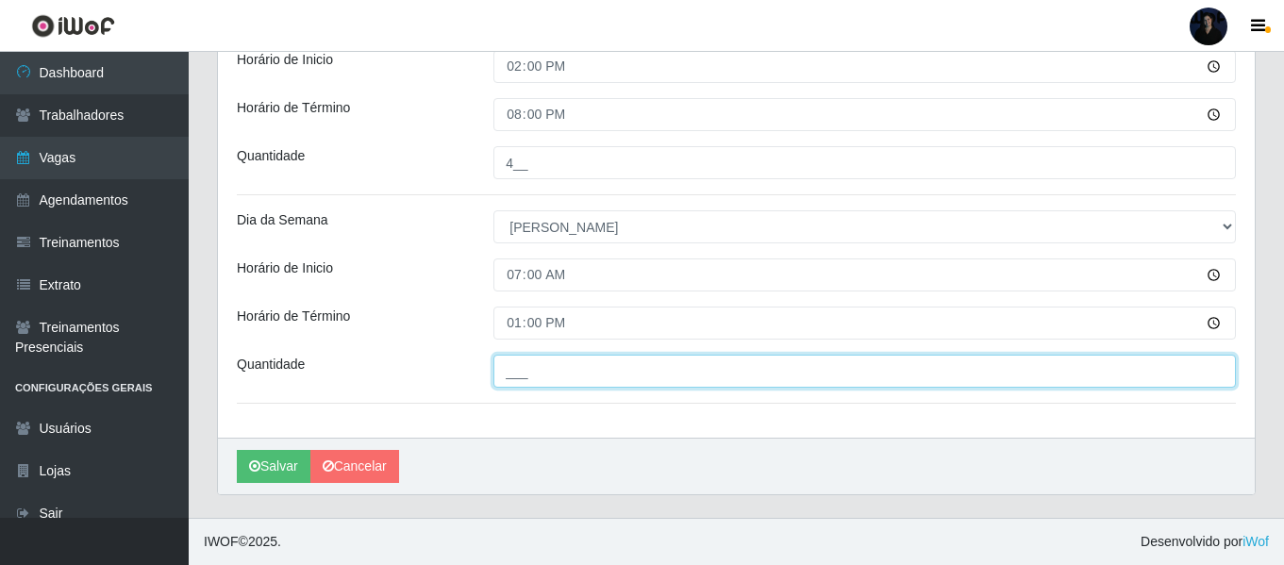
click at [505, 363] on input "___" at bounding box center [864, 371] width 742 height 33
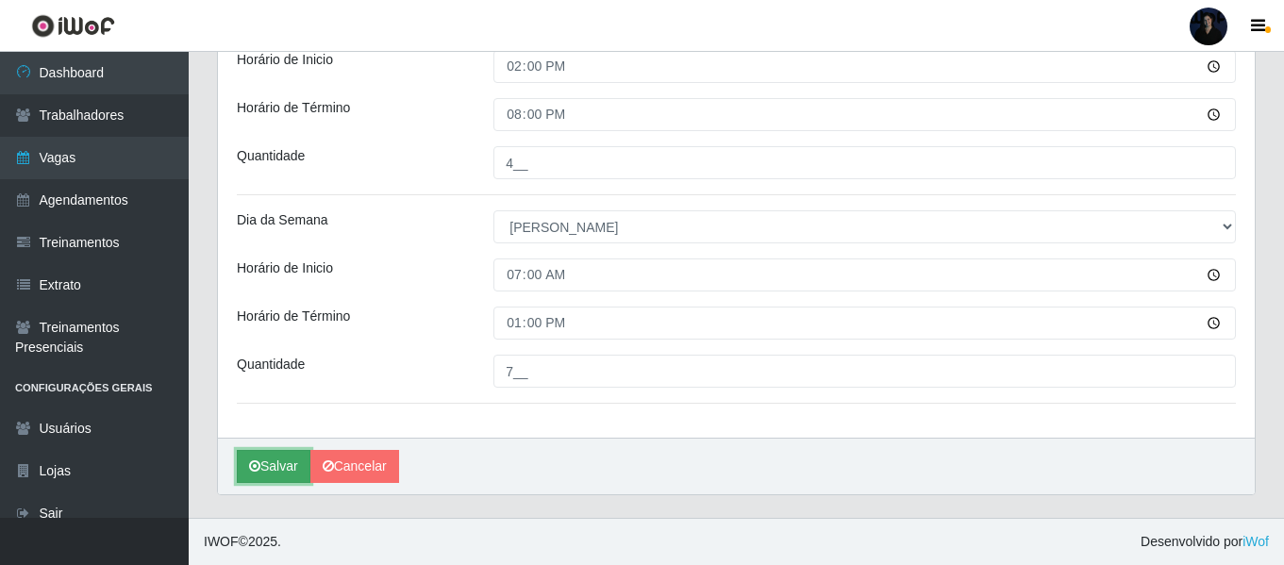
click at [240, 467] on button "Salvar" at bounding box center [274, 466] width 74 height 33
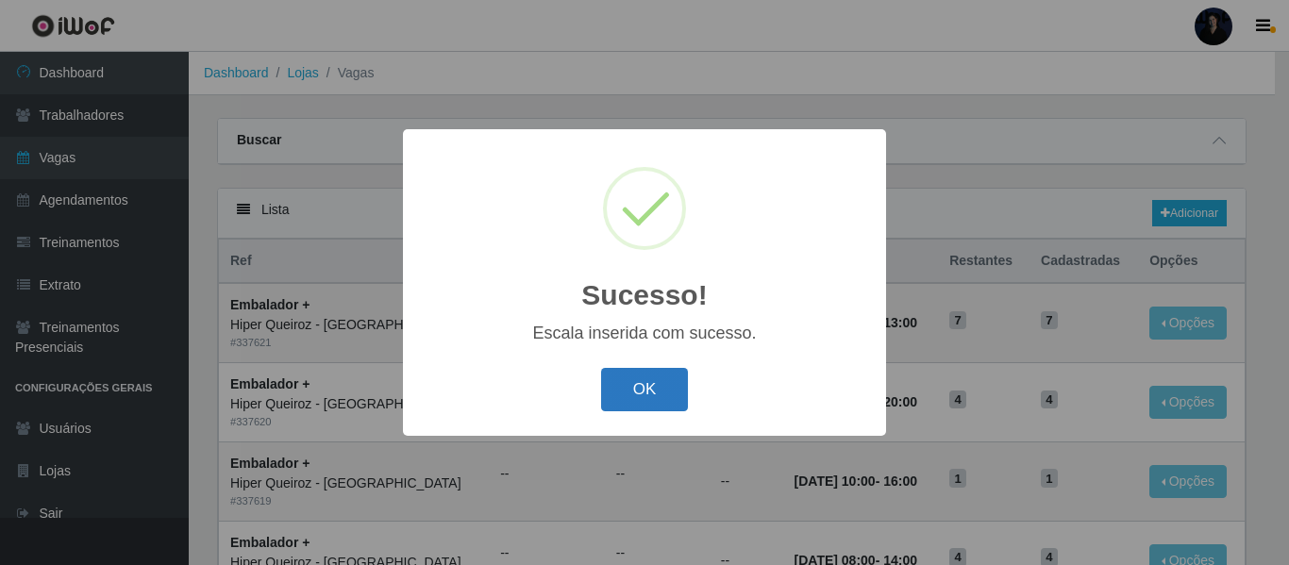
click at [661, 393] on button "OK" at bounding box center [645, 390] width 88 height 44
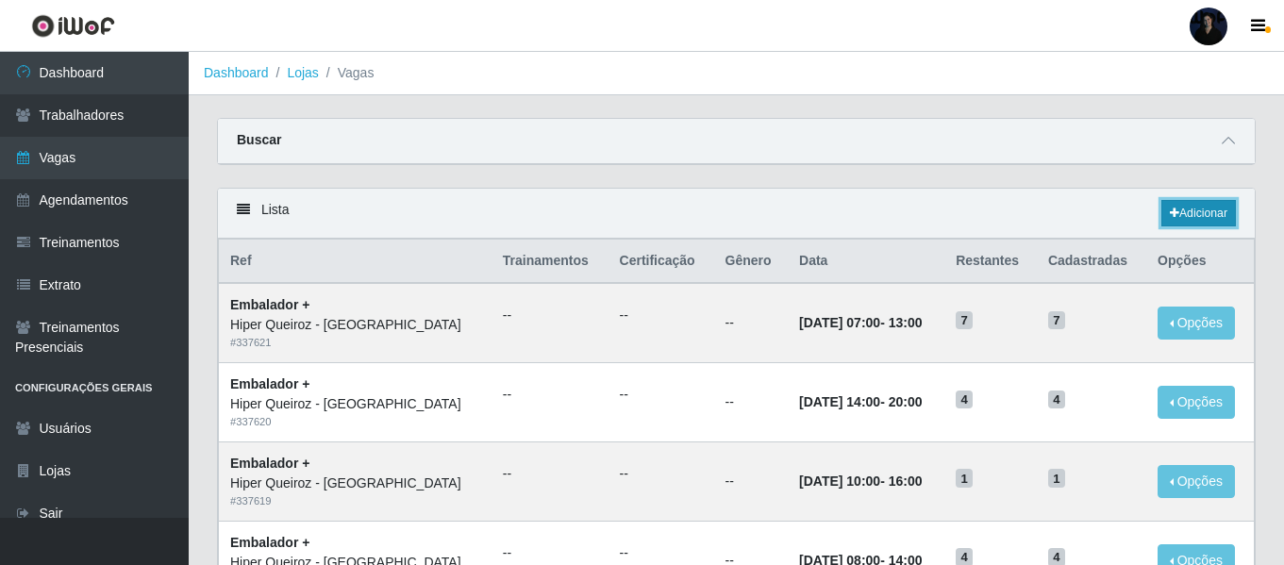
click at [1184, 215] on link "Adicionar" at bounding box center [1198, 213] width 75 height 26
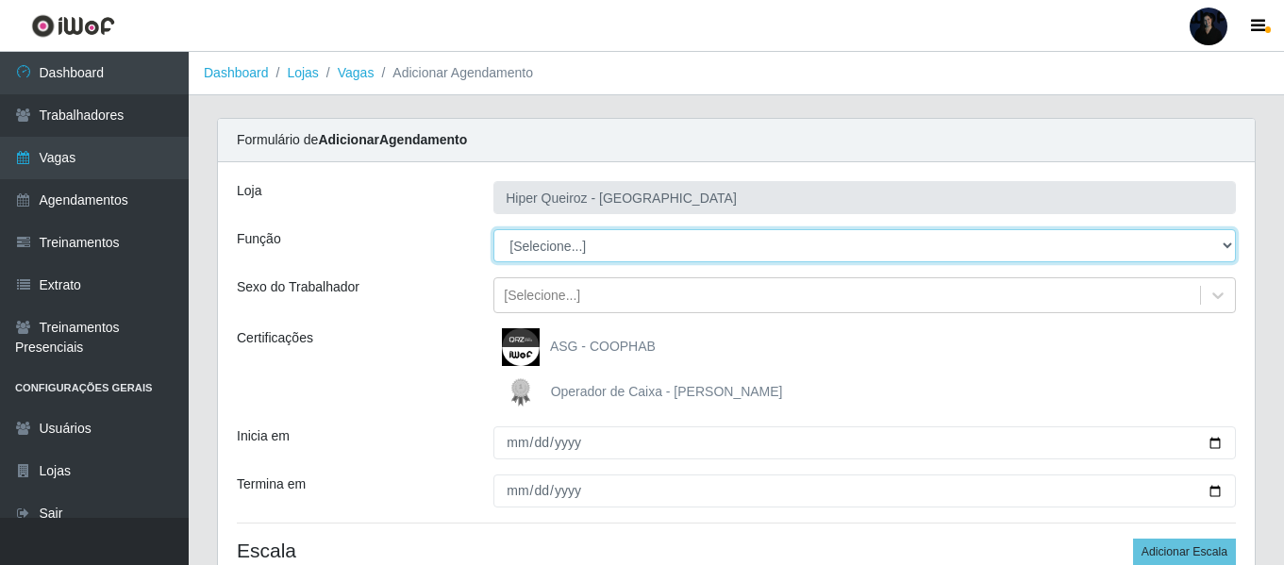
click at [582, 255] on select "[Selecione...] Embalador Embalador + Embalador ++" at bounding box center [864, 245] width 742 height 33
click at [493, 229] on select "[Selecione...] Embalador Embalador + Embalador ++" at bounding box center [864, 245] width 742 height 33
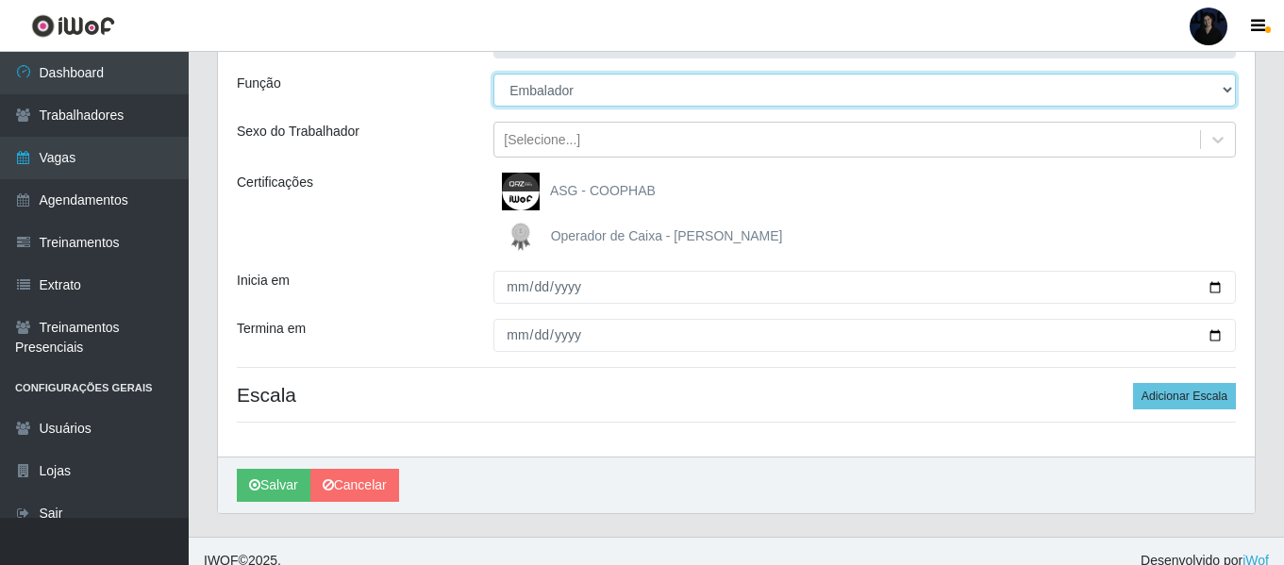
scroll to position [175, 0]
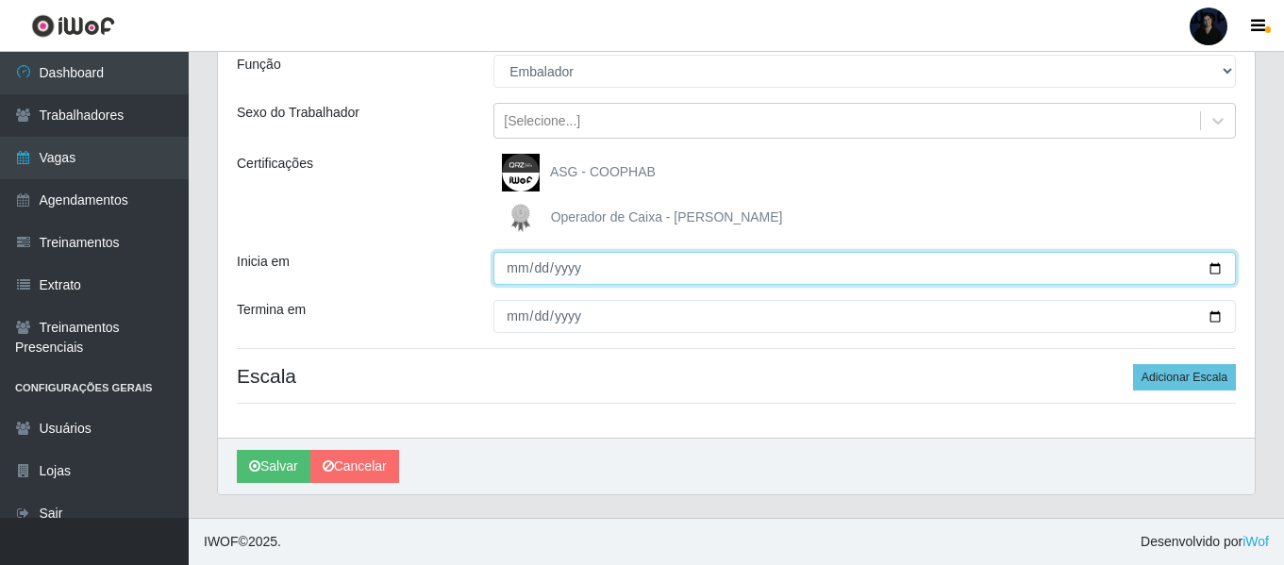
click at [1213, 271] on input "Inicia em" at bounding box center [864, 268] width 742 height 33
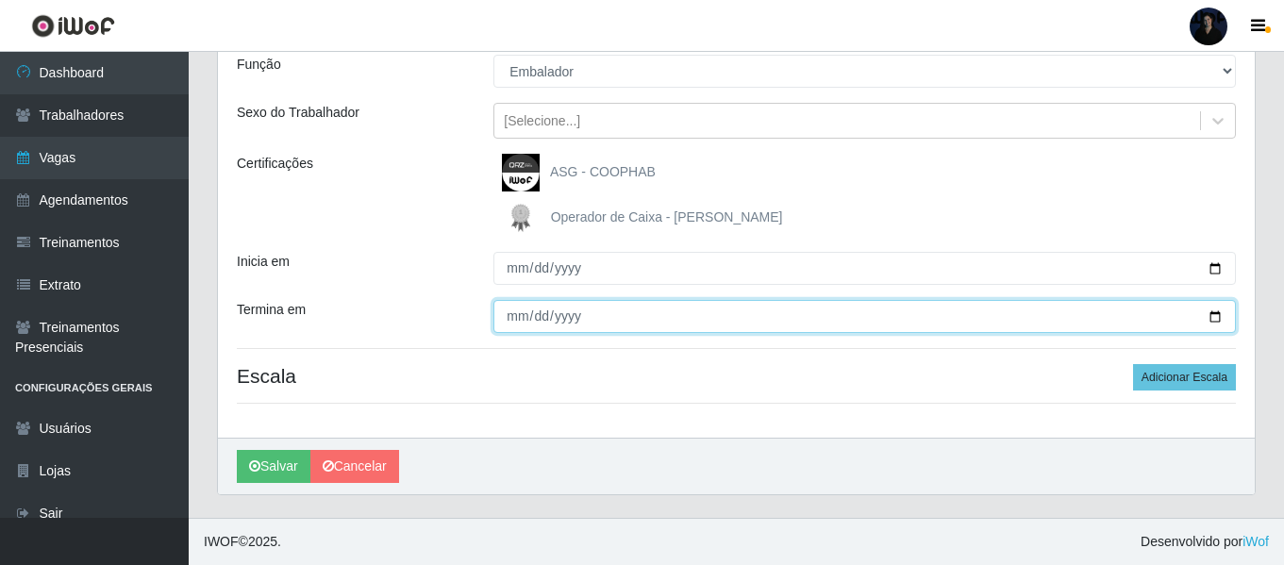
click at [1214, 318] on input "Termina em" at bounding box center [864, 316] width 742 height 33
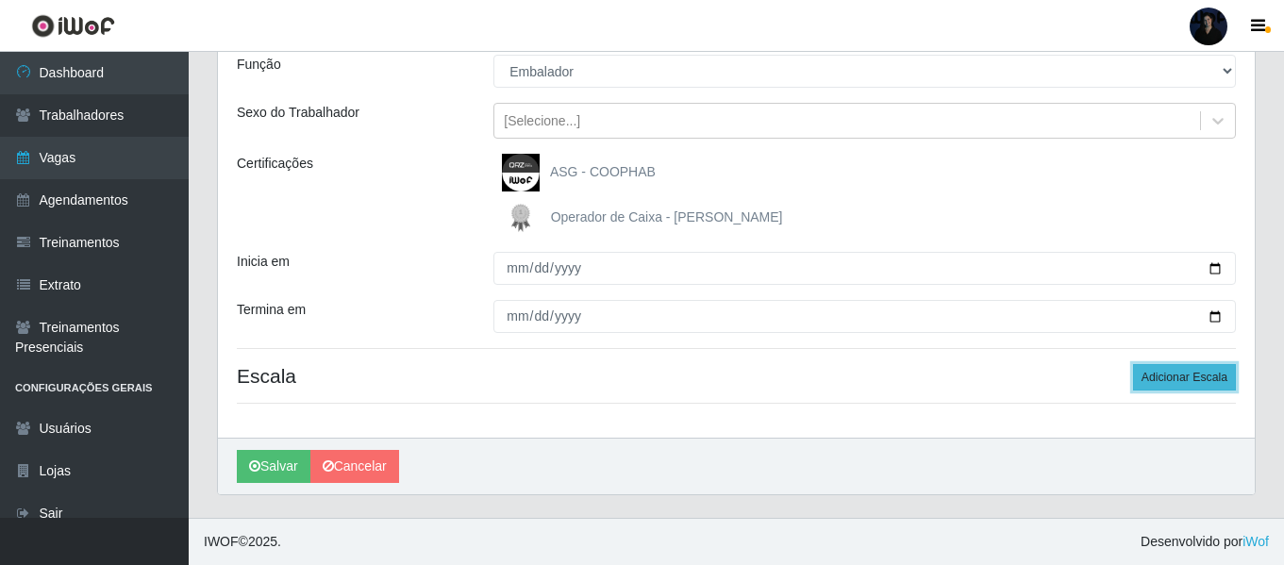
click at [1165, 374] on button "Adicionar Escala" at bounding box center [1184, 377] width 103 height 26
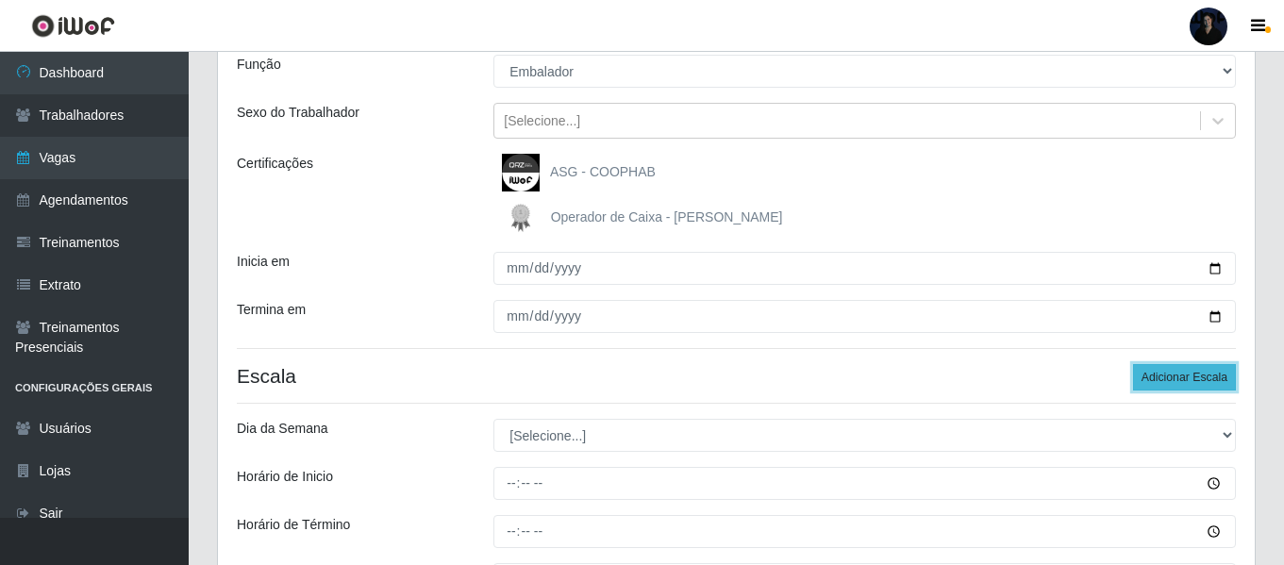
click at [1165, 374] on button "Adicionar Escala" at bounding box center [1184, 377] width 103 height 26
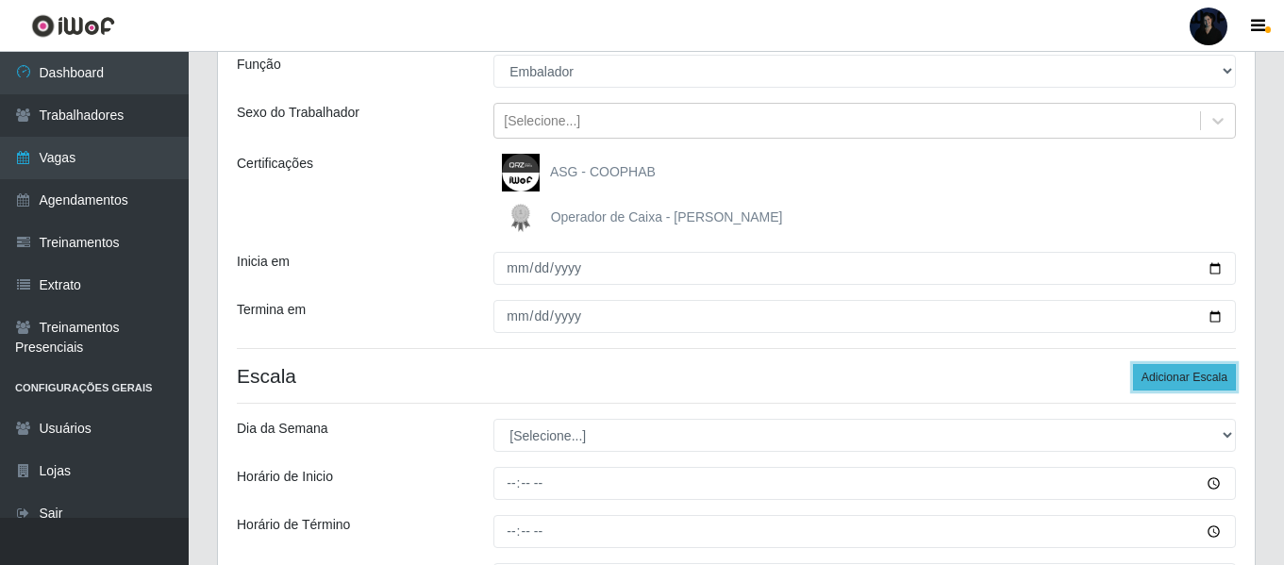
click at [1165, 374] on button "Adicionar Escala" at bounding box center [1184, 377] width 103 height 26
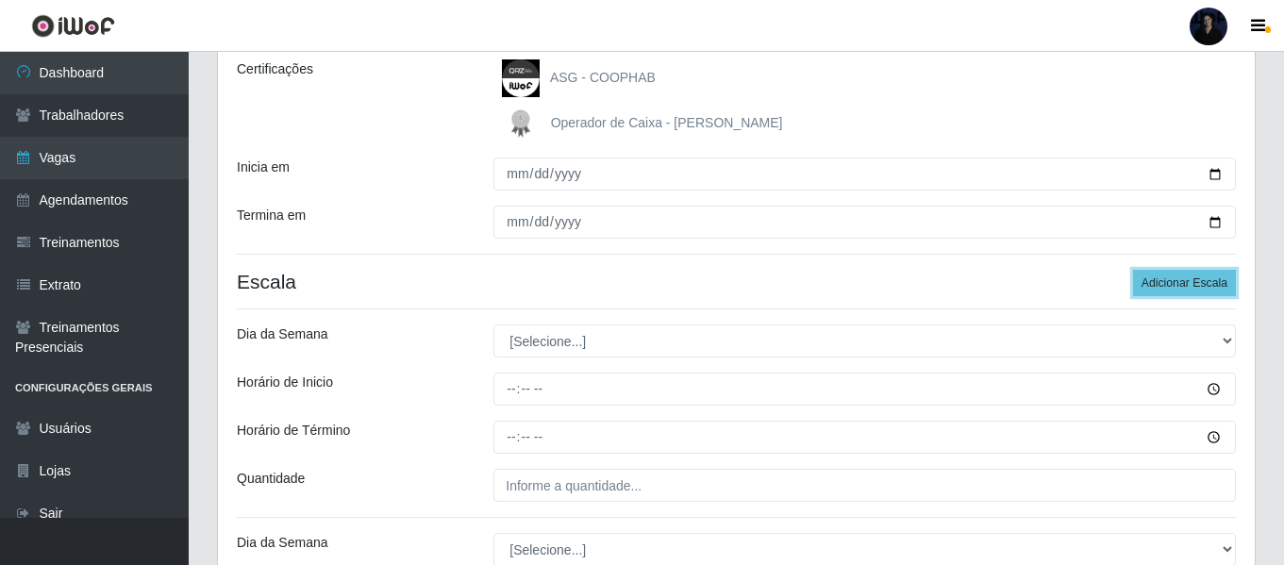
scroll to position [458, 0]
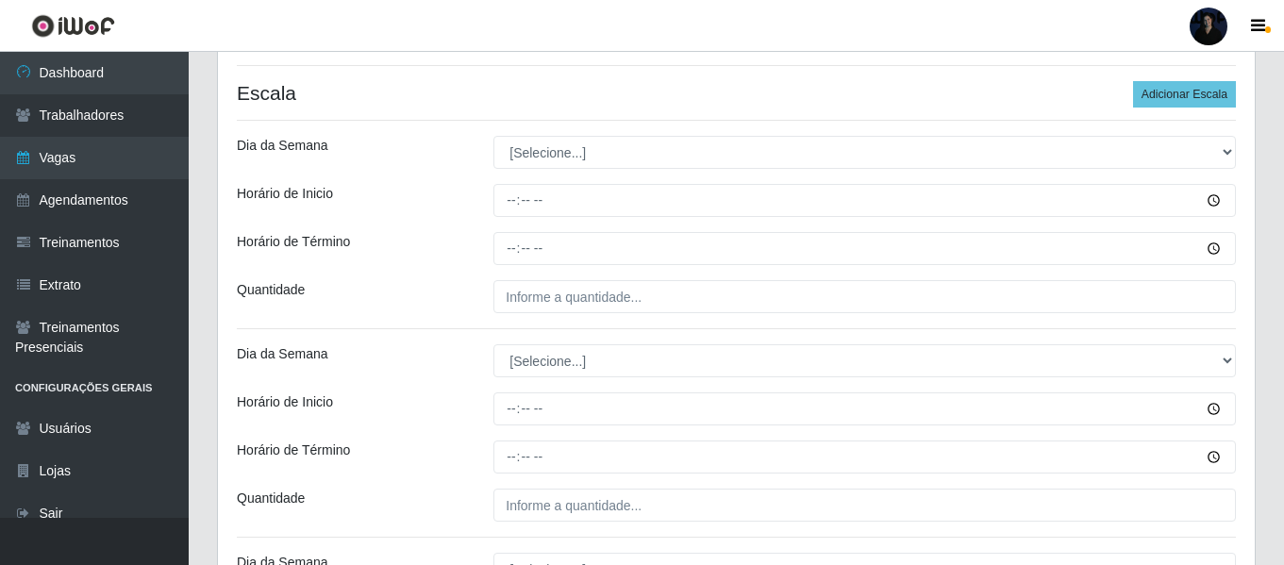
click at [492, 158] on div "[Selecione...] Segunda Terça Quarta Quinta Sexta Sábado Domingo" at bounding box center [864, 152] width 771 height 33
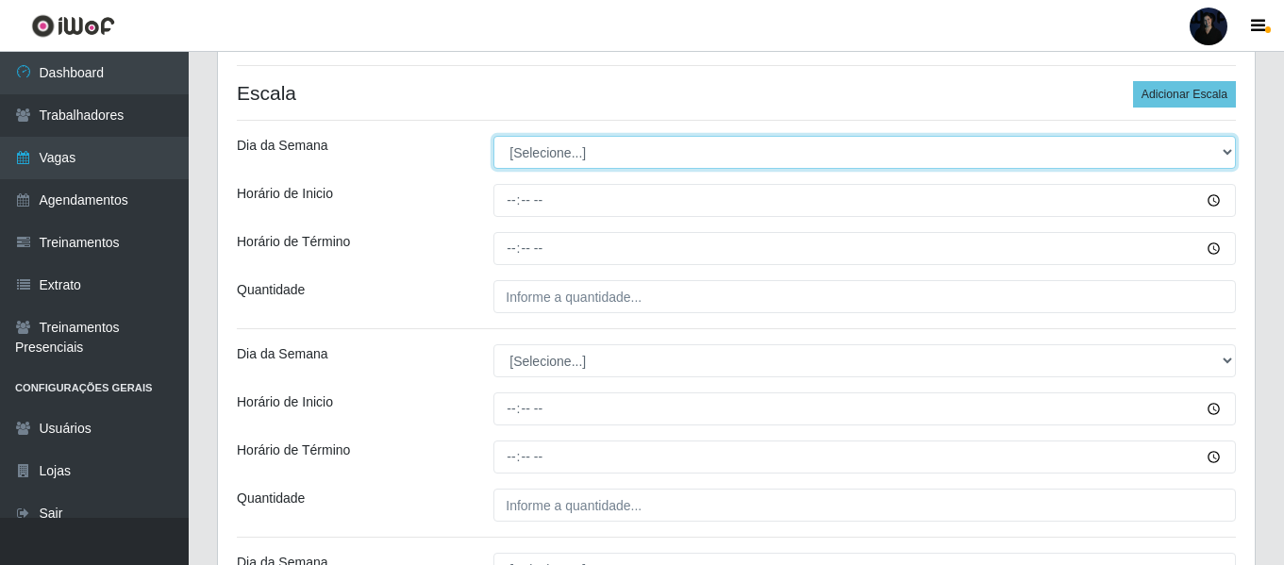
click at [518, 153] on select "[Selecione...] Segunda Terça Quarta Quinta Sexta Sábado Domingo" at bounding box center [864, 152] width 742 height 33
click at [493, 136] on select "[Selecione...] Segunda Terça Quarta Quinta Sexta Sábado Domingo" at bounding box center [864, 152] width 742 height 33
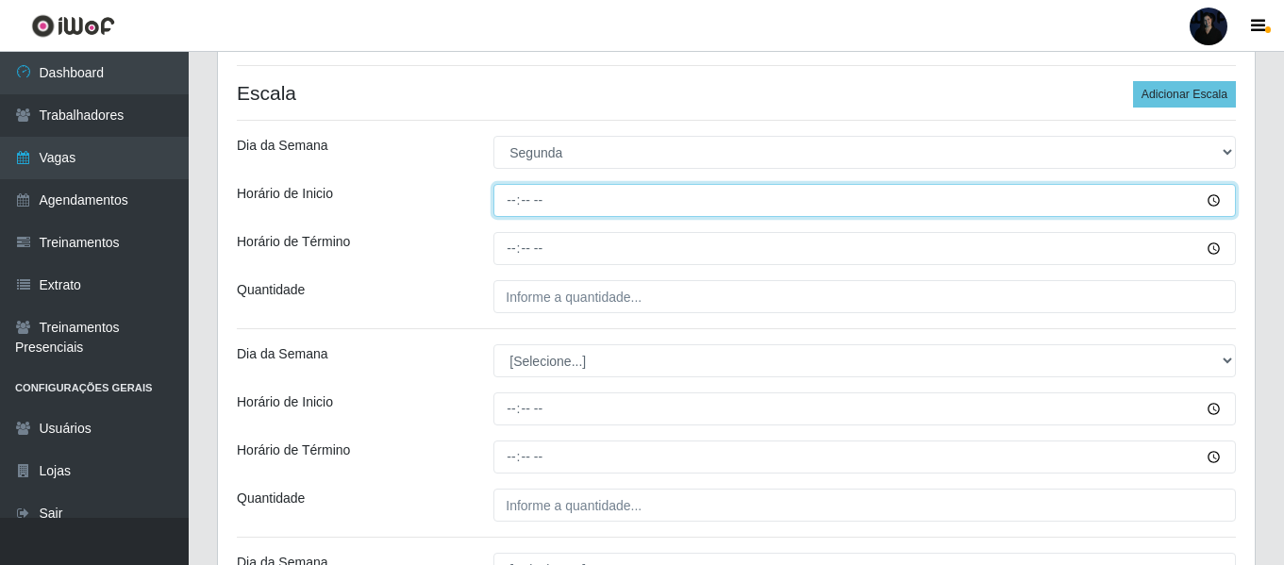
click at [509, 207] on input "Horário de Inicio" at bounding box center [864, 200] width 742 height 33
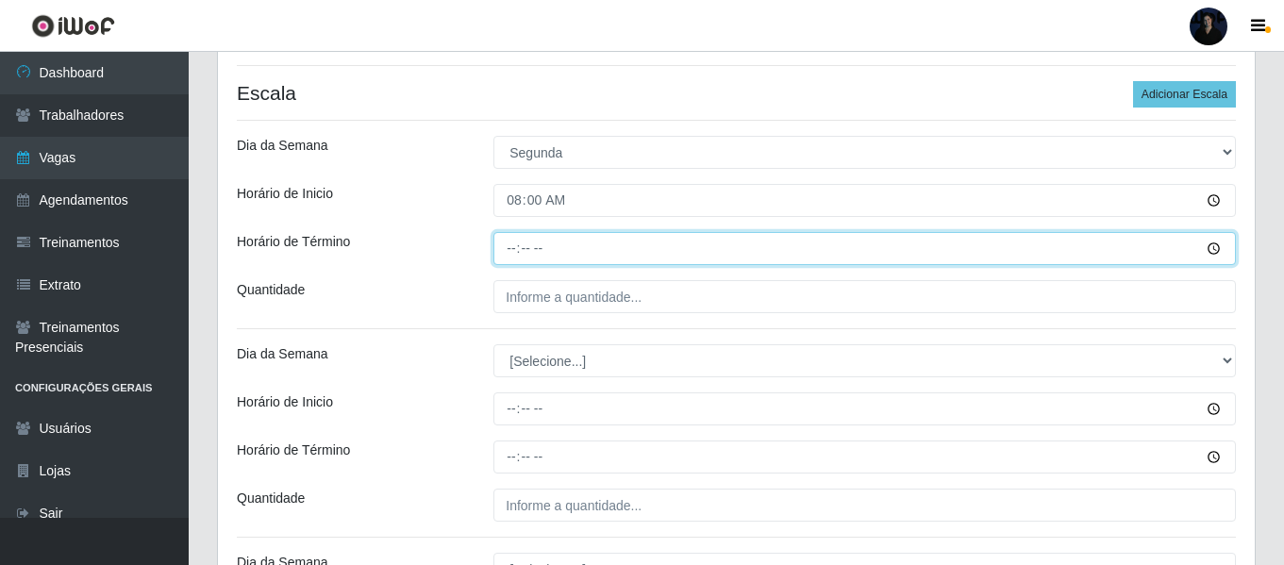
click at [510, 247] on input "Horário de Término" at bounding box center [864, 248] width 742 height 33
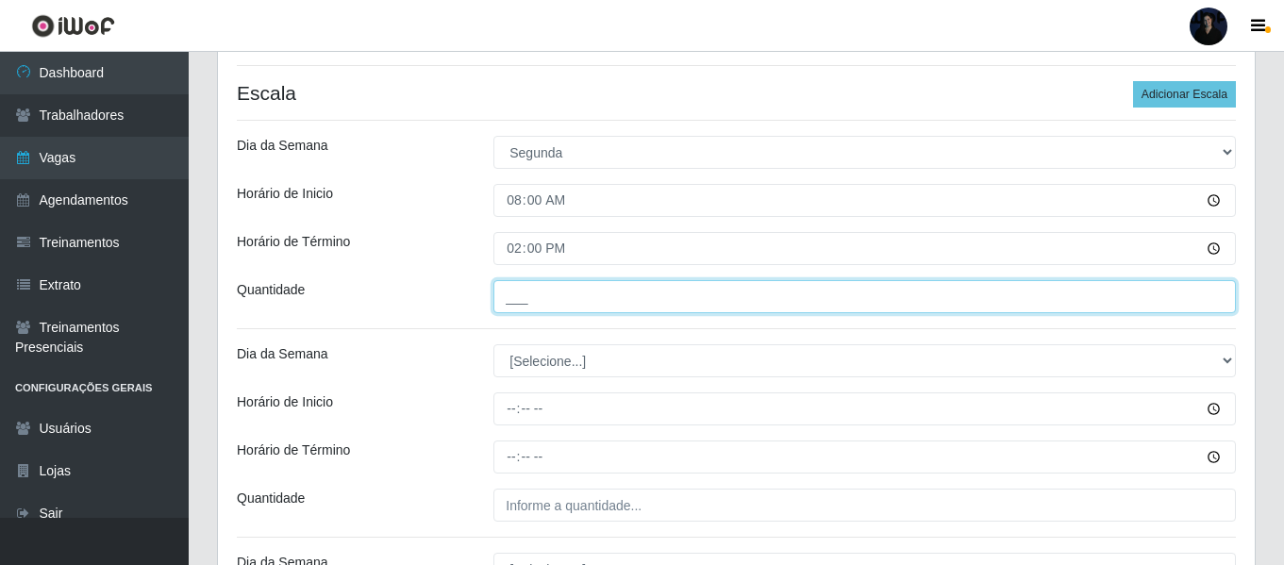
click at [511, 289] on input "___" at bounding box center [864, 296] width 742 height 33
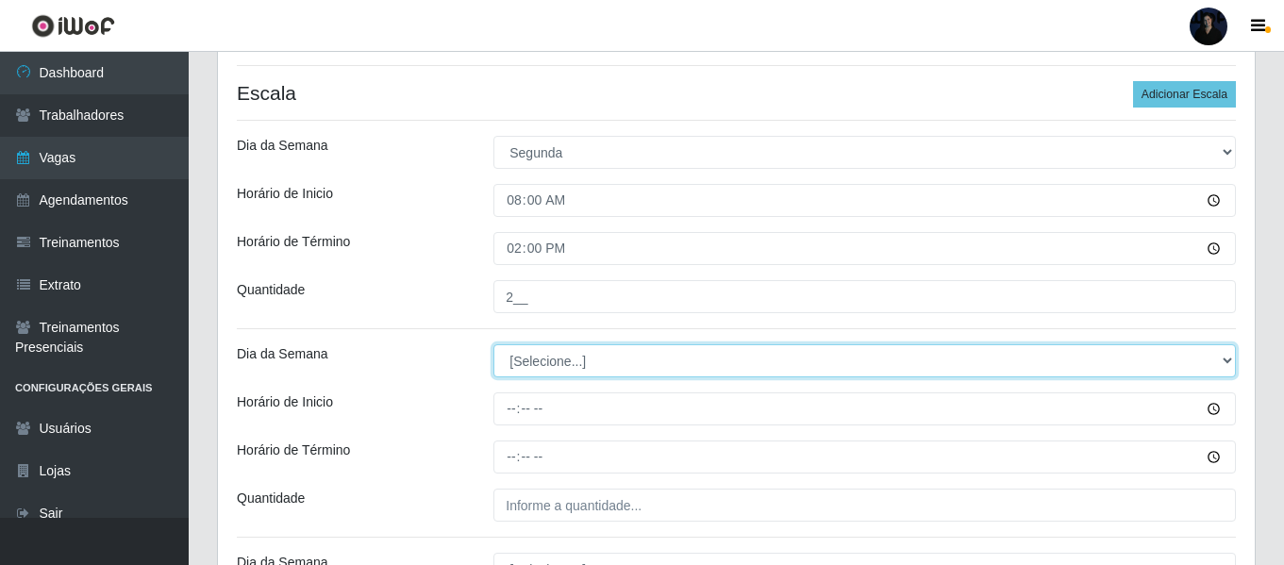
click at [510, 365] on select "[Selecione...] Segunda Terça Quarta Quinta Sexta Sábado Domingo" at bounding box center [864, 360] width 742 height 33
click at [493, 344] on select "[Selecione...] Segunda Terça Quarta Quinta Sexta Sábado Domingo" at bounding box center [864, 360] width 742 height 33
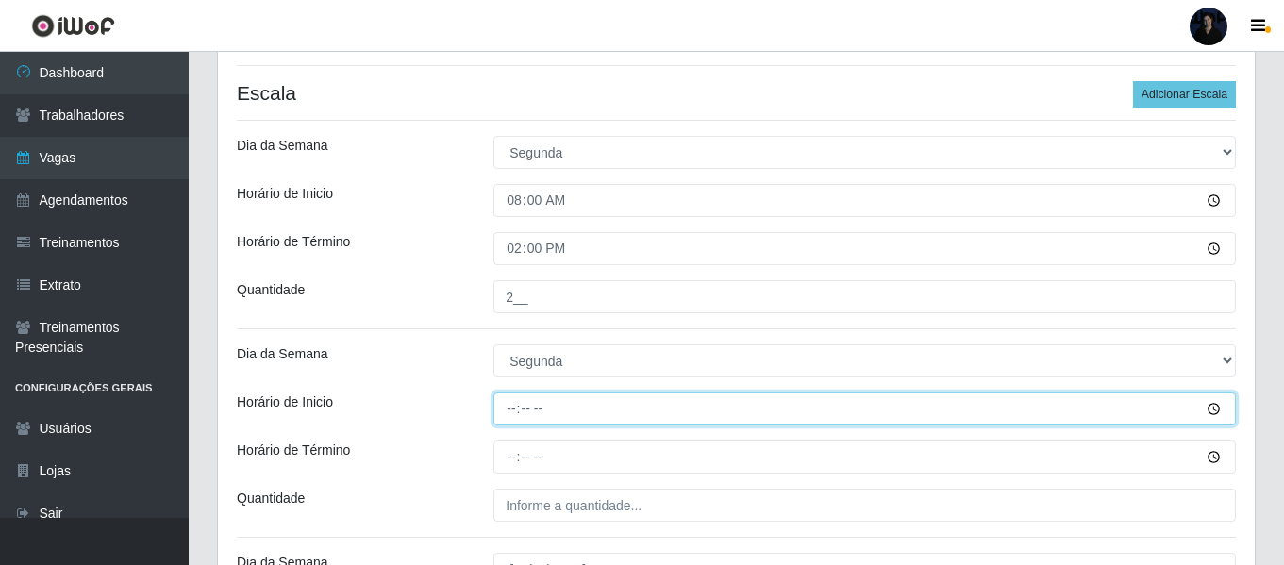
click at [506, 400] on input "Horário de Inicio" at bounding box center [864, 408] width 742 height 33
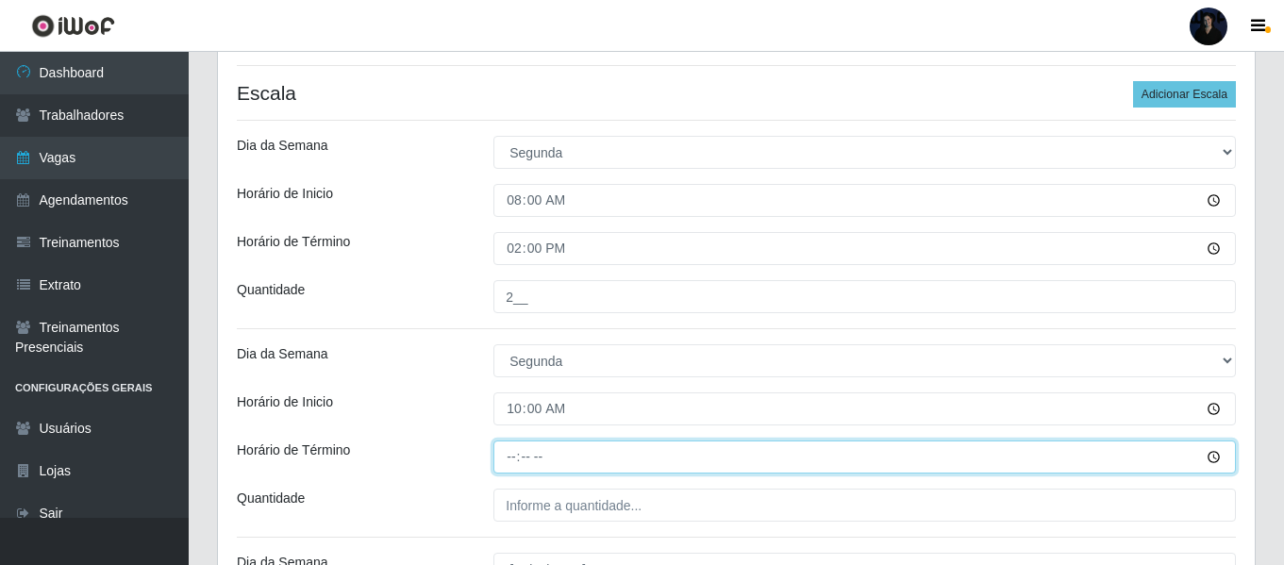
click at [510, 460] on input "Horário de Término" at bounding box center [864, 457] width 742 height 33
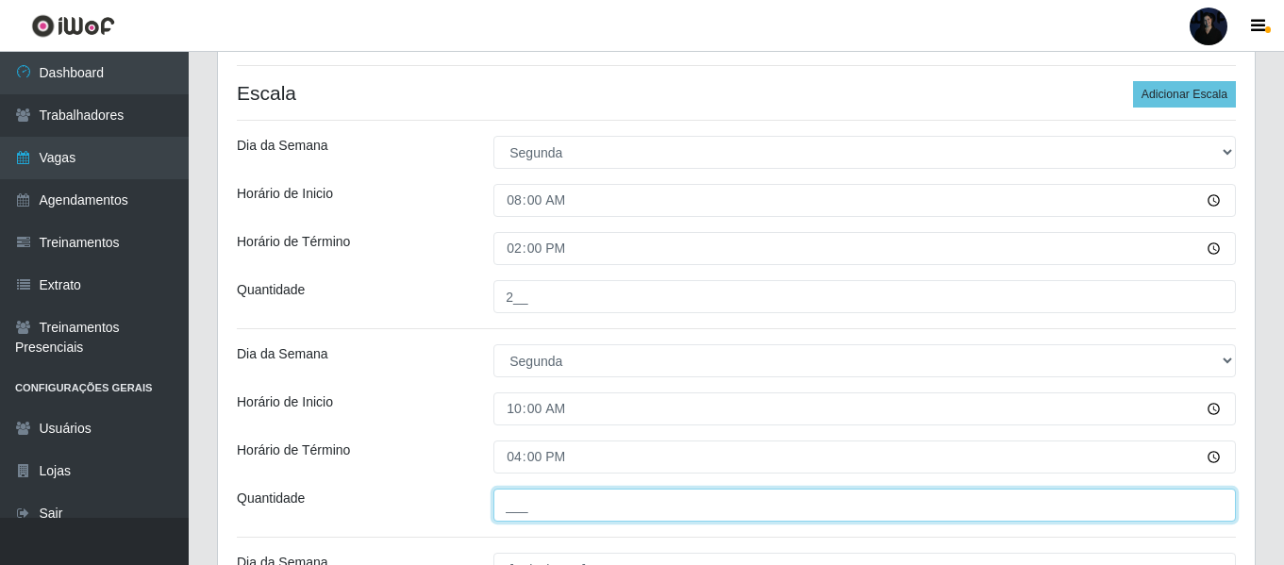
click at [514, 501] on input "___" at bounding box center [864, 505] width 742 height 33
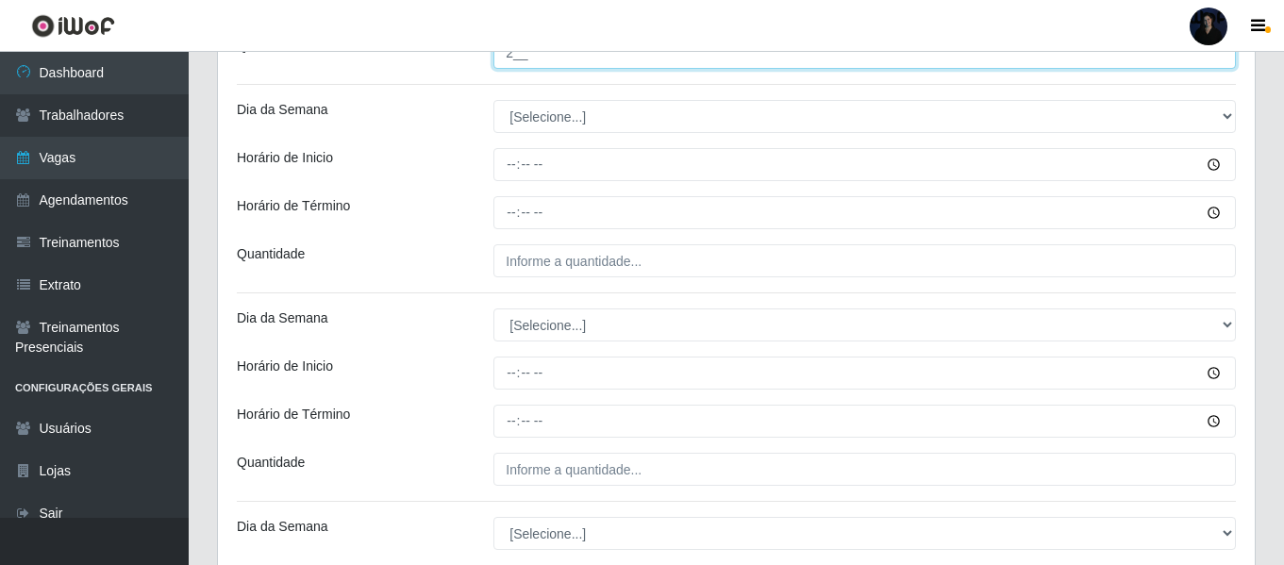
scroll to position [835, 0]
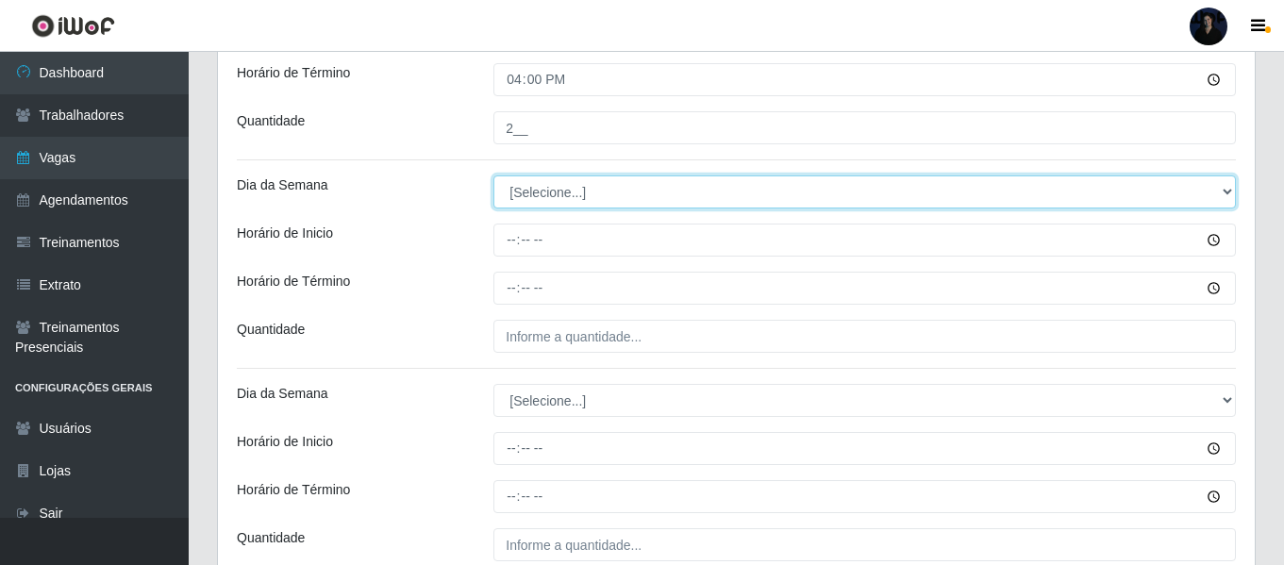
click at [500, 191] on select "[Selecione...] Segunda Terça Quarta Quinta Sexta Sábado Domingo" at bounding box center [864, 191] width 742 height 33
click at [493, 175] on select "[Selecione...] Segunda Terça Quarta Quinta Sexta Sábado Domingo" at bounding box center [864, 191] width 742 height 33
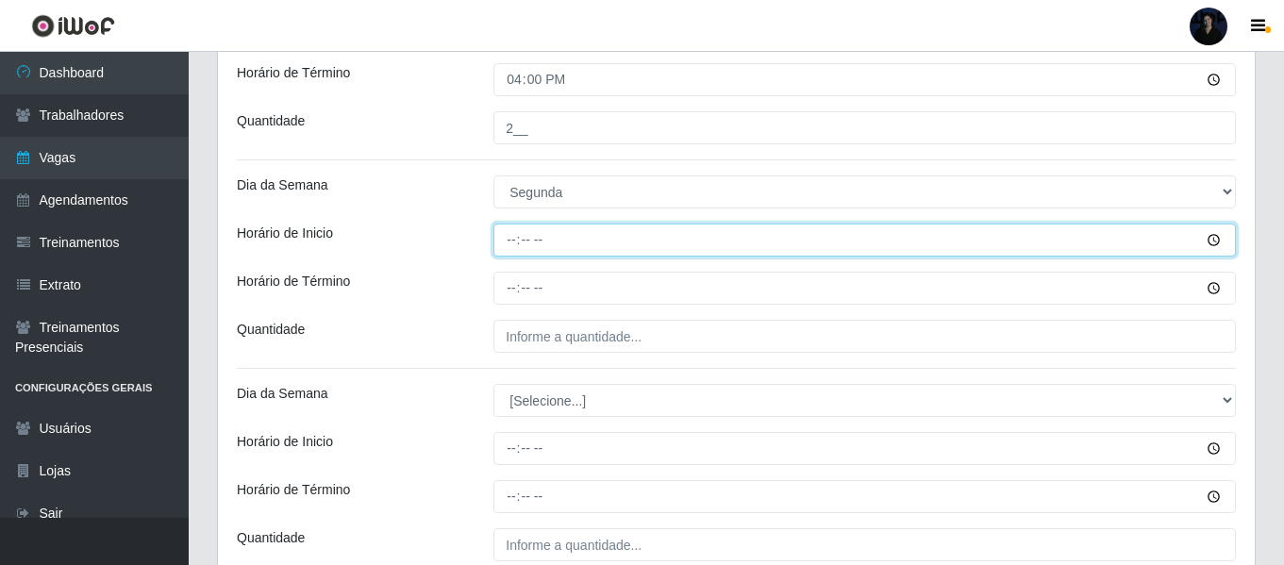
click at [506, 233] on input "Horário de Inicio" at bounding box center [864, 240] width 742 height 33
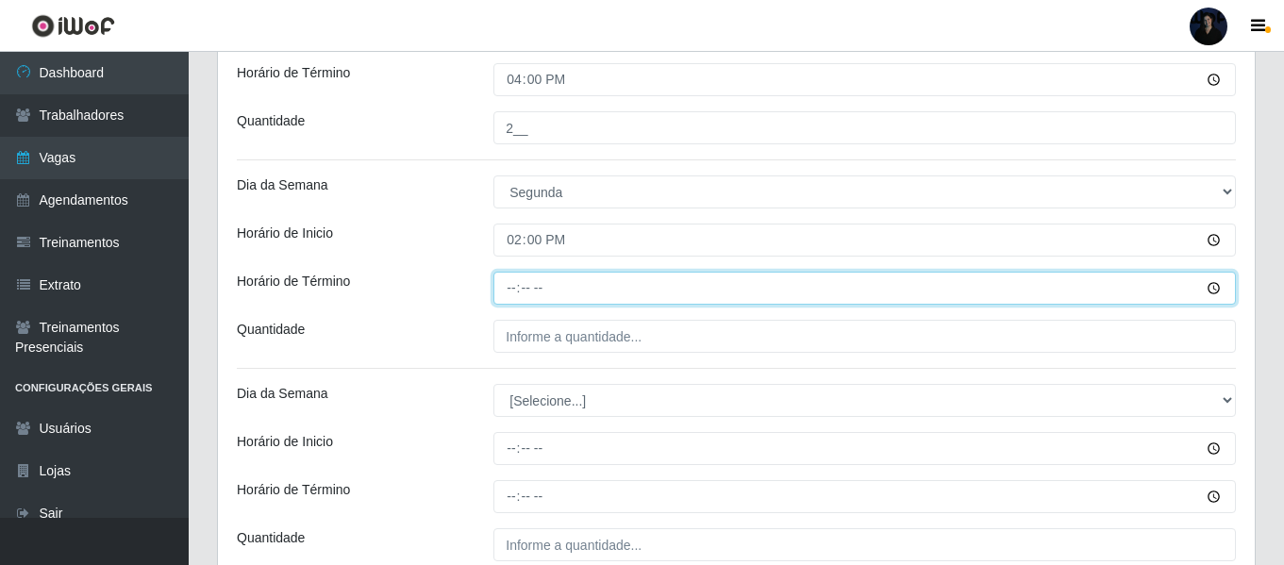
click at [510, 286] on input "Horário de Término" at bounding box center [864, 288] width 742 height 33
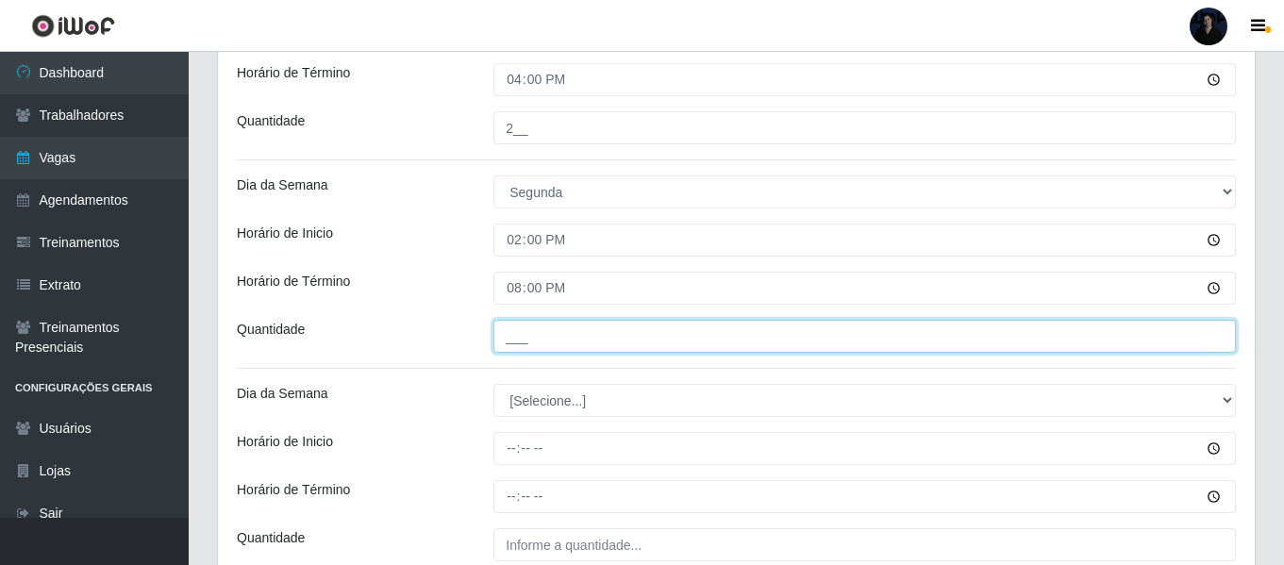
click at [506, 339] on input "___" at bounding box center [864, 336] width 742 height 33
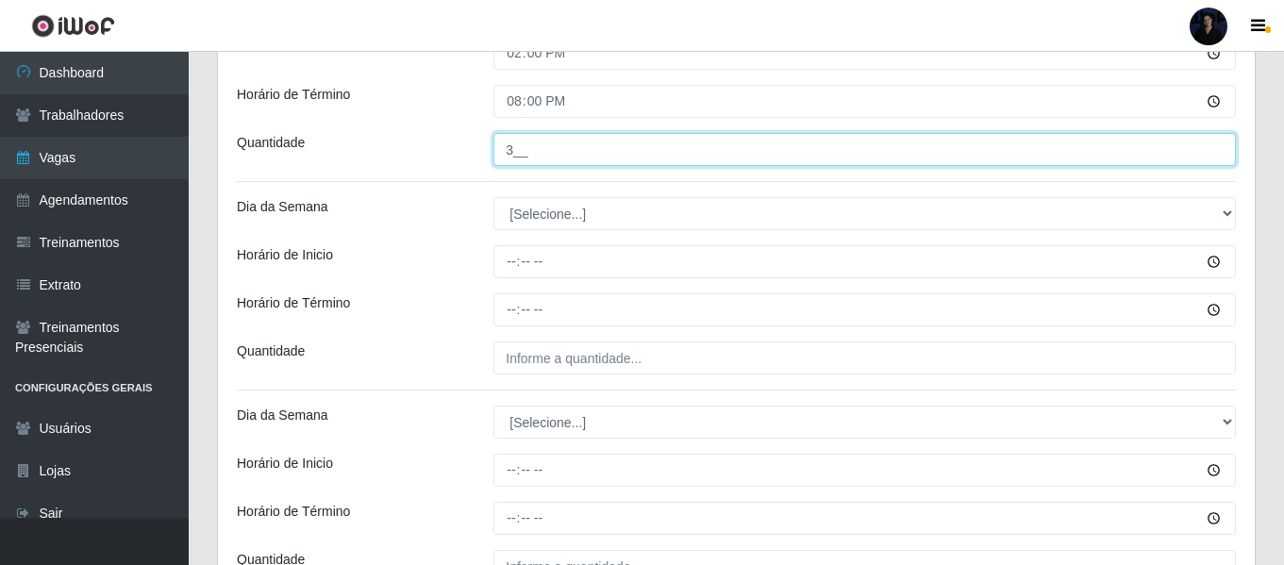
scroll to position [1023, 0]
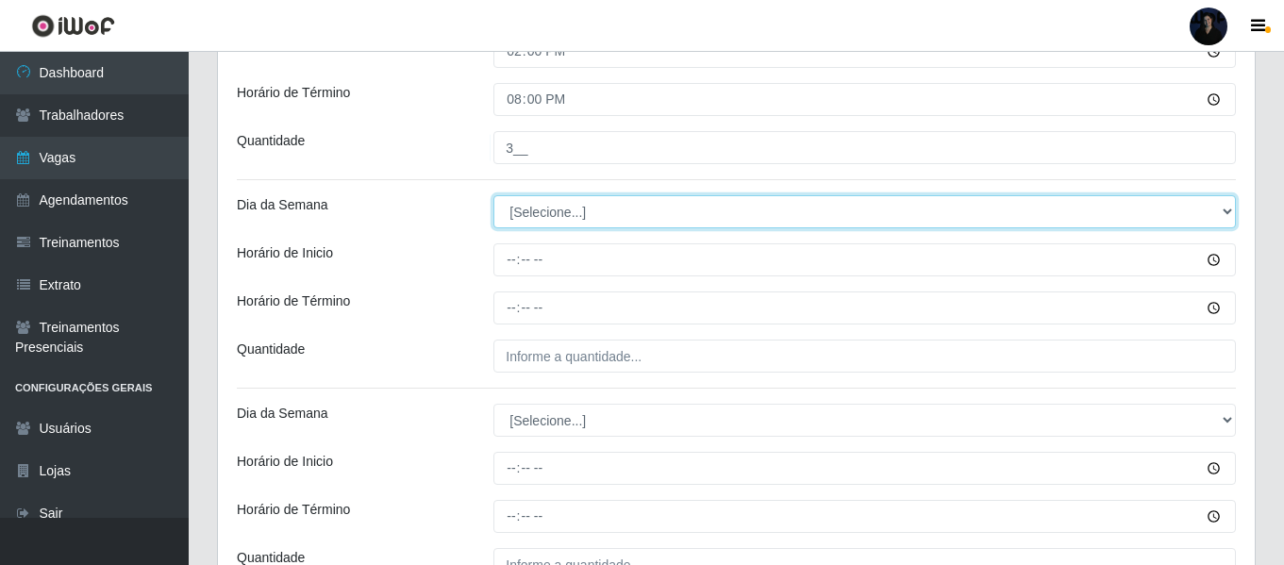
click at [529, 214] on select "[Selecione...] Segunda Terça Quarta Quinta Sexta Sábado Domingo" at bounding box center [864, 211] width 742 height 33
click at [493, 195] on select "[Selecione...] Segunda Terça Quarta Quinta Sexta Sábado Domingo" at bounding box center [864, 211] width 742 height 33
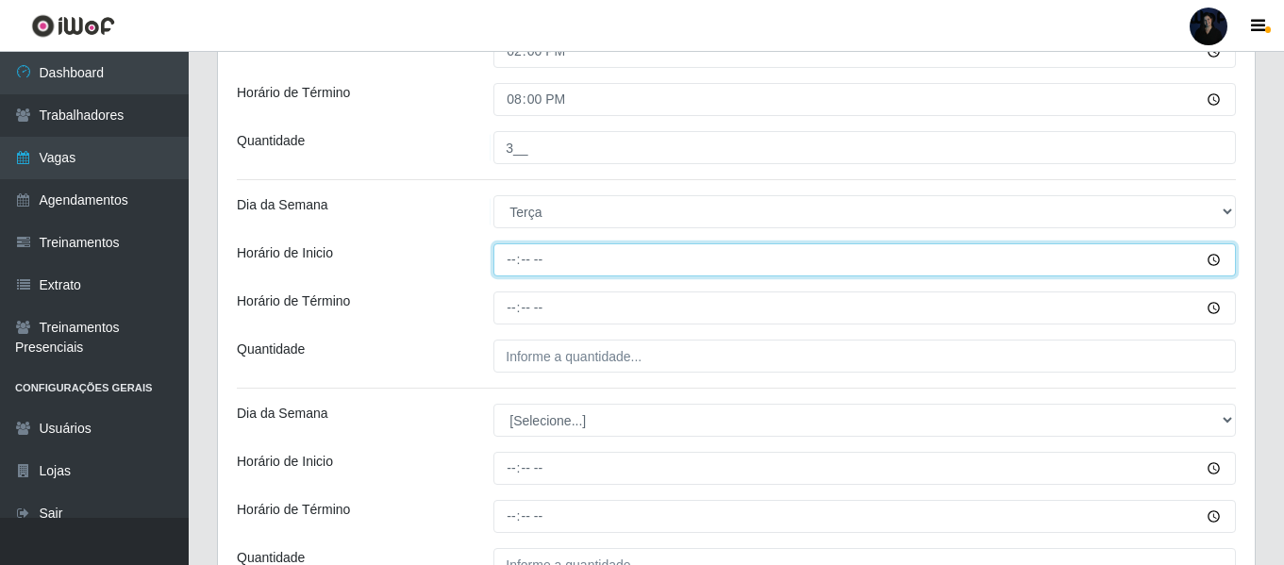
click at [513, 252] on input "Horário de Inicio" at bounding box center [864, 259] width 742 height 33
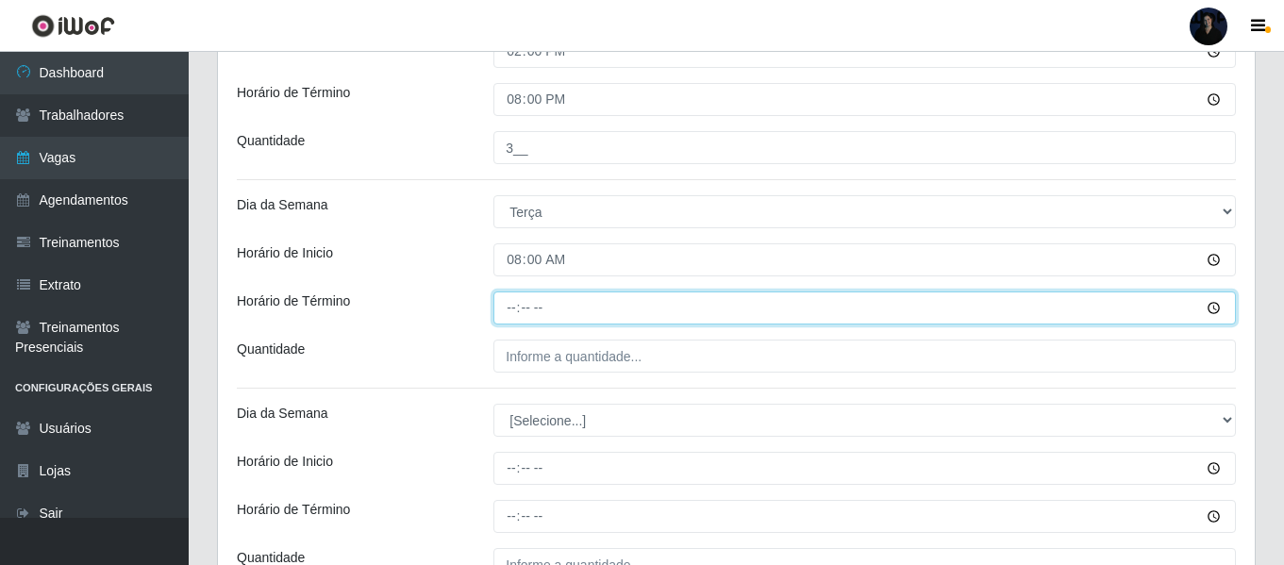
click at [514, 307] on input "Horário de Término" at bounding box center [864, 307] width 742 height 33
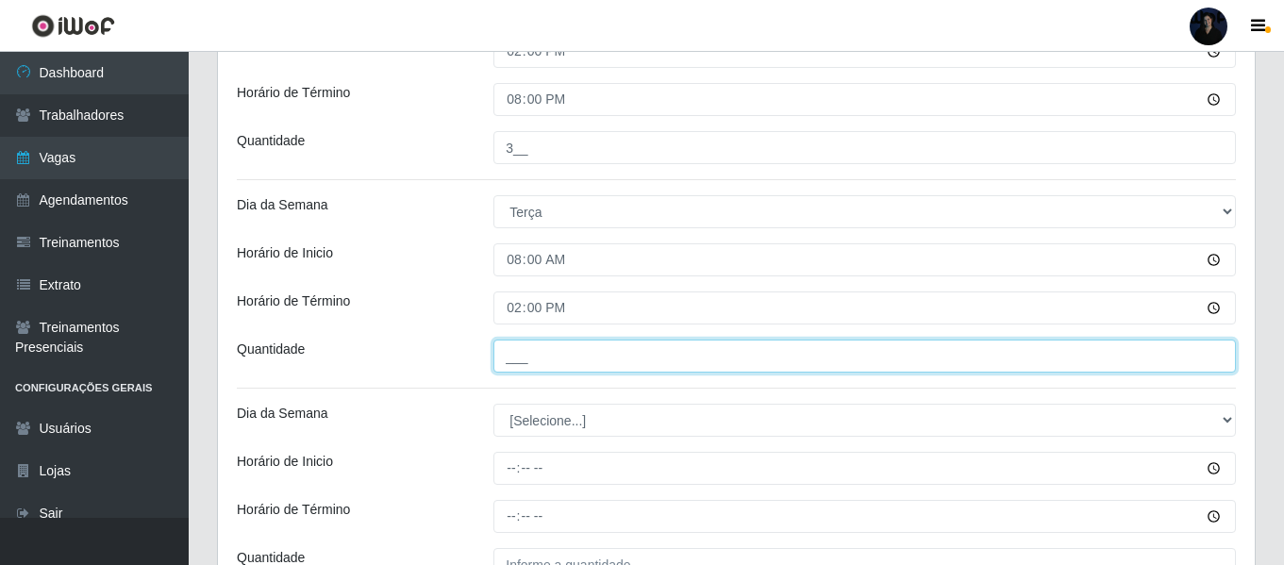
click at [513, 349] on input "___" at bounding box center [864, 356] width 742 height 33
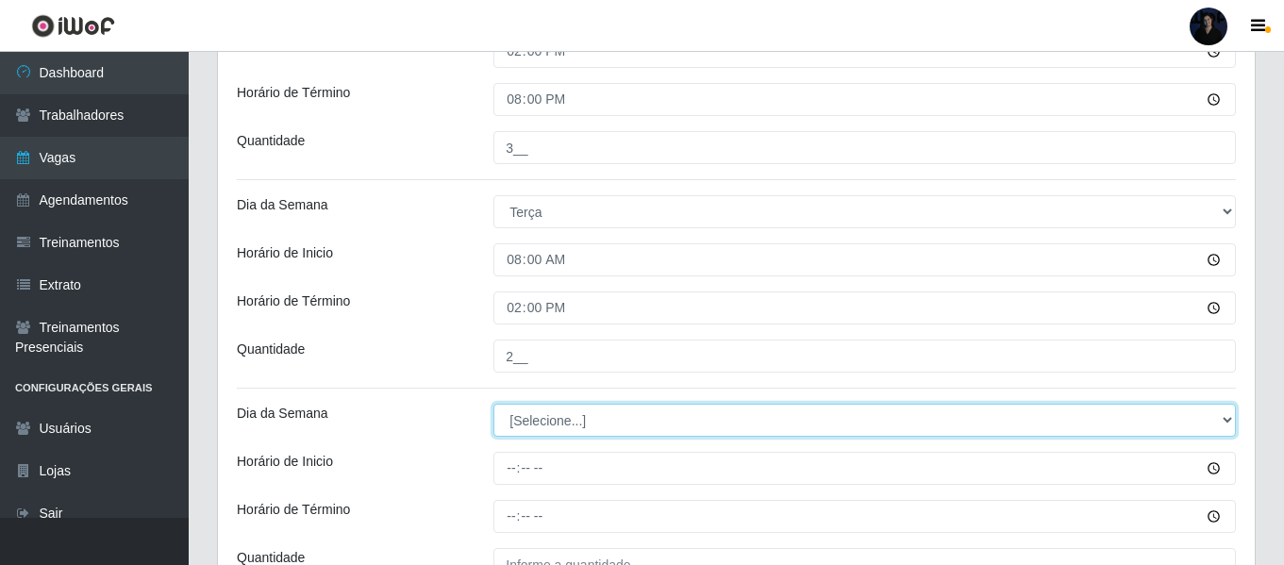
click at [524, 414] on select "[Selecione...] Segunda Terça Quarta Quinta Sexta Sábado Domingo" at bounding box center [864, 420] width 742 height 33
click at [493, 404] on select "[Selecione...] Segunda Terça Quarta Quinta Sexta Sábado Domingo" at bounding box center [864, 420] width 742 height 33
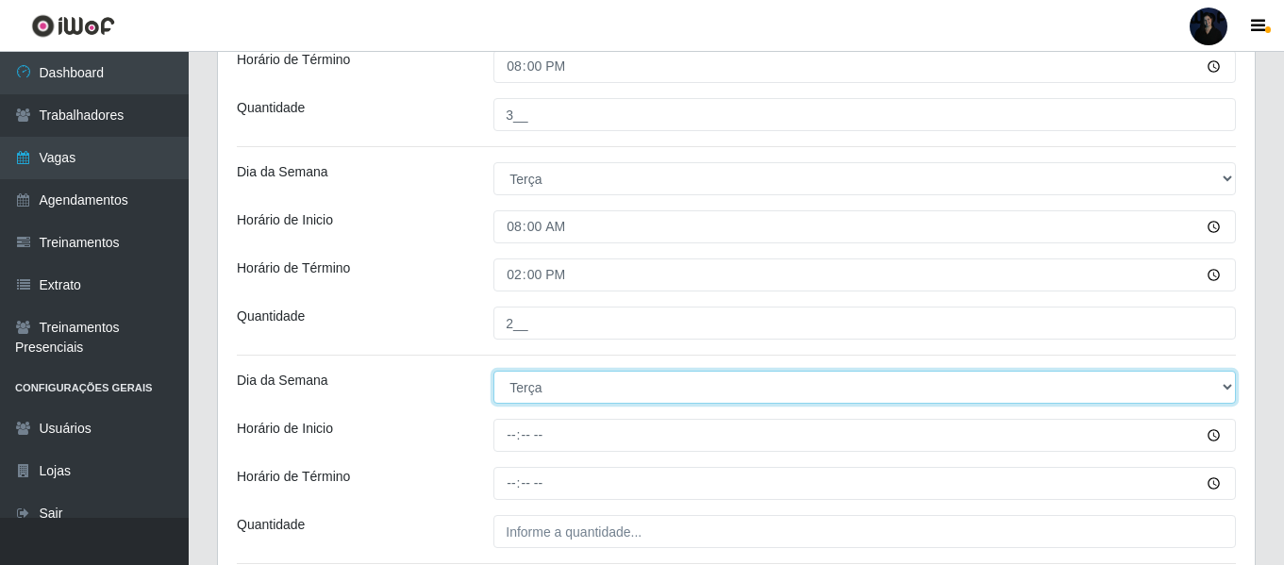
scroll to position [1118, 0]
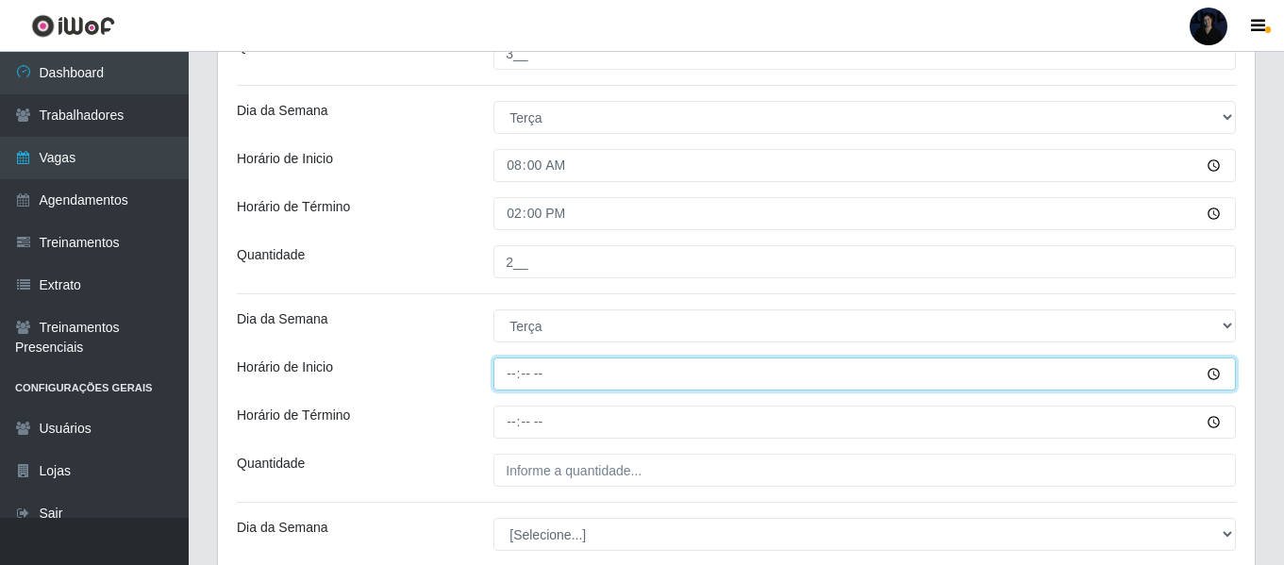
click at [507, 371] on input "Horário de Inicio" at bounding box center [864, 374] width 742 height 33
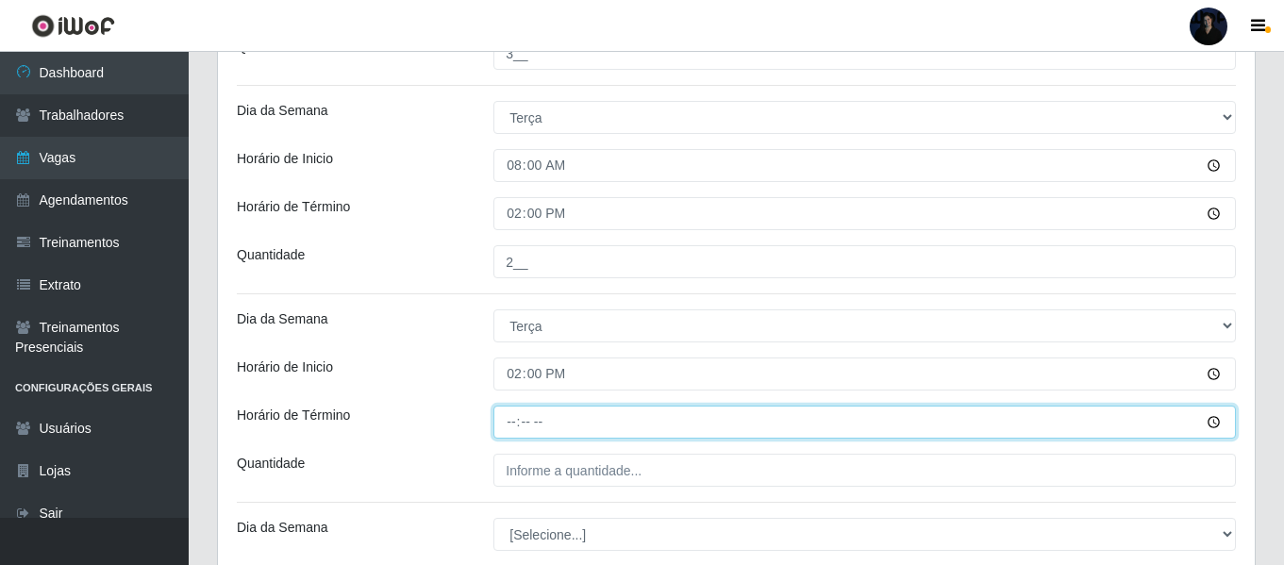
click at [505, 432] on input "Horário de Término" at bounding box center [864, 422] width 742 height 33
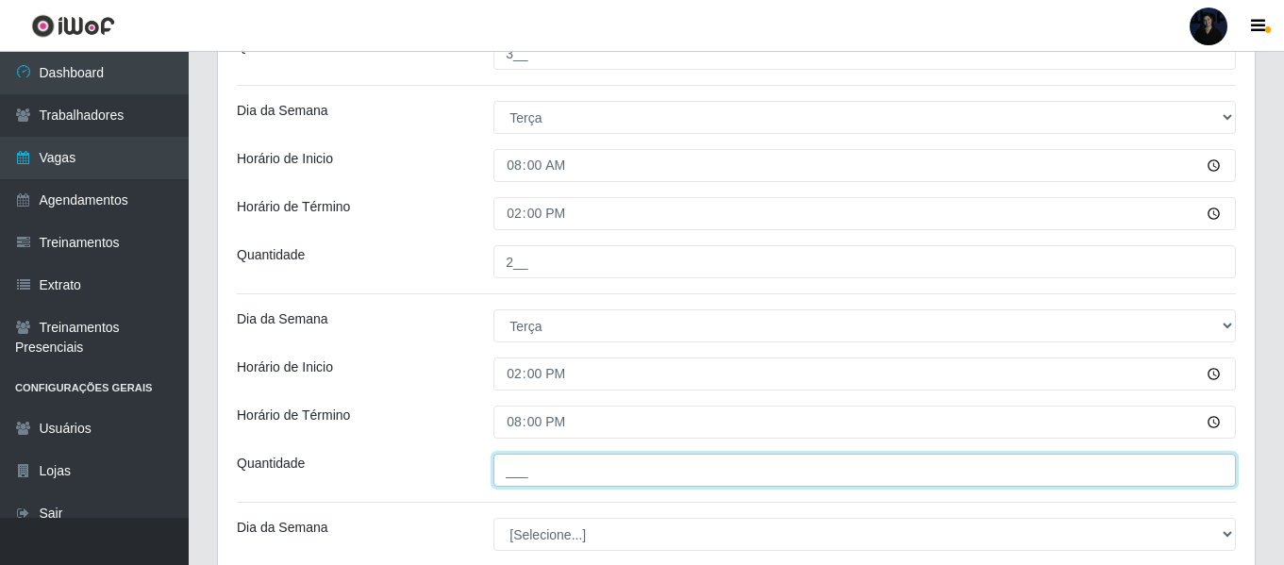
click at [507, 467] on input "___" at bounding box center [864, 470] width 742 height 33
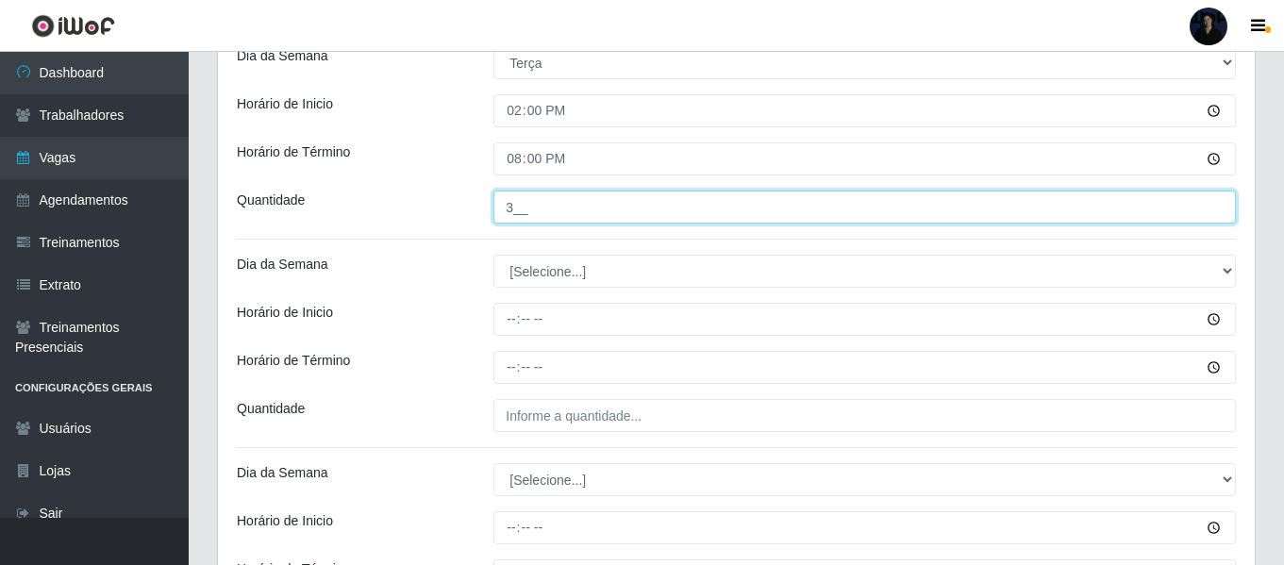
scroll to position [1401, 0]
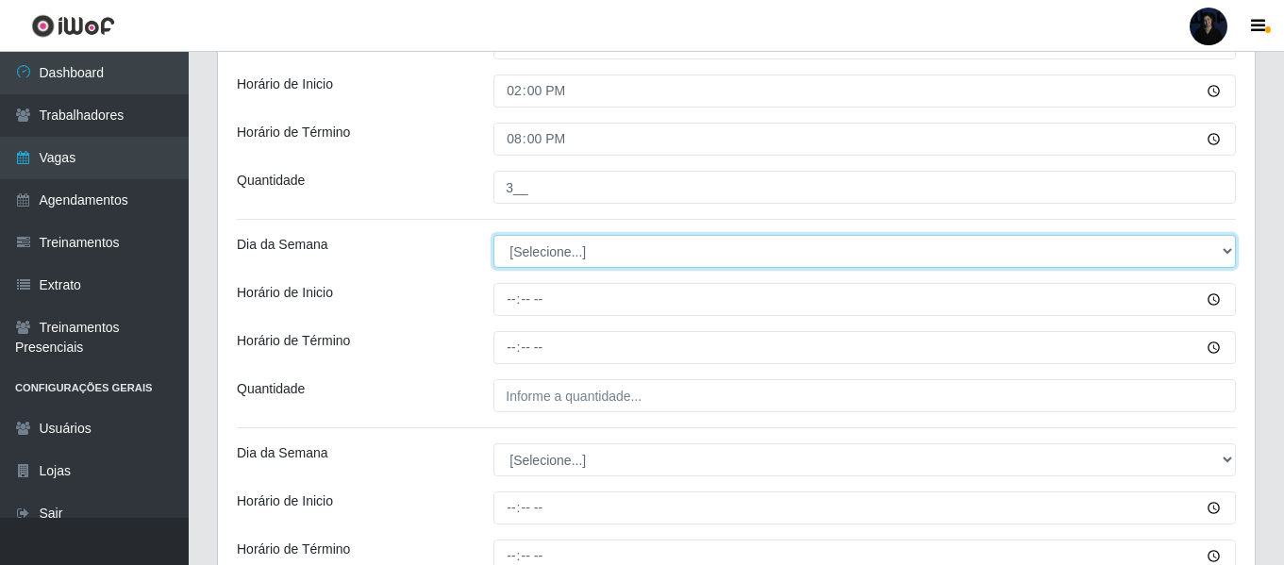
click at [522, 244] on select "[Selecione...] Segunda Terça Quarta Quinta Sexta Sábado Domingo" at bounding box center [864, 251] width 742 height 33
click at [493, 235] on select "[Selecione...] Segunda Terça Quarta Quinta Sexta Sábado Domingo" at bounding box center [864, 251] width 742 height 33
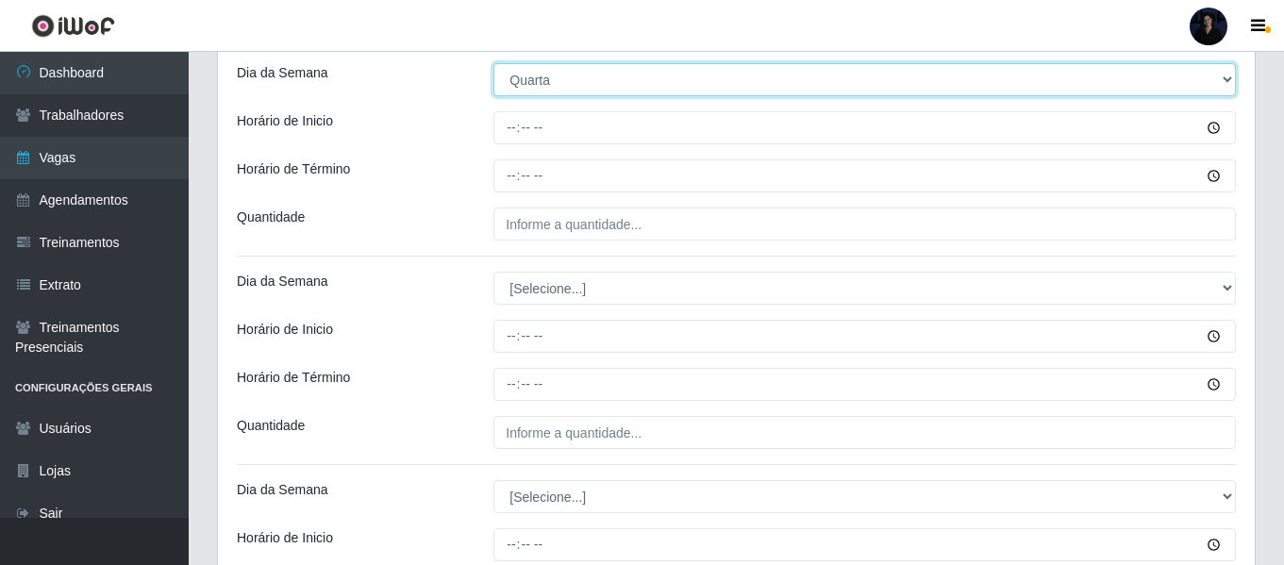
scroll to position [1589, 0]
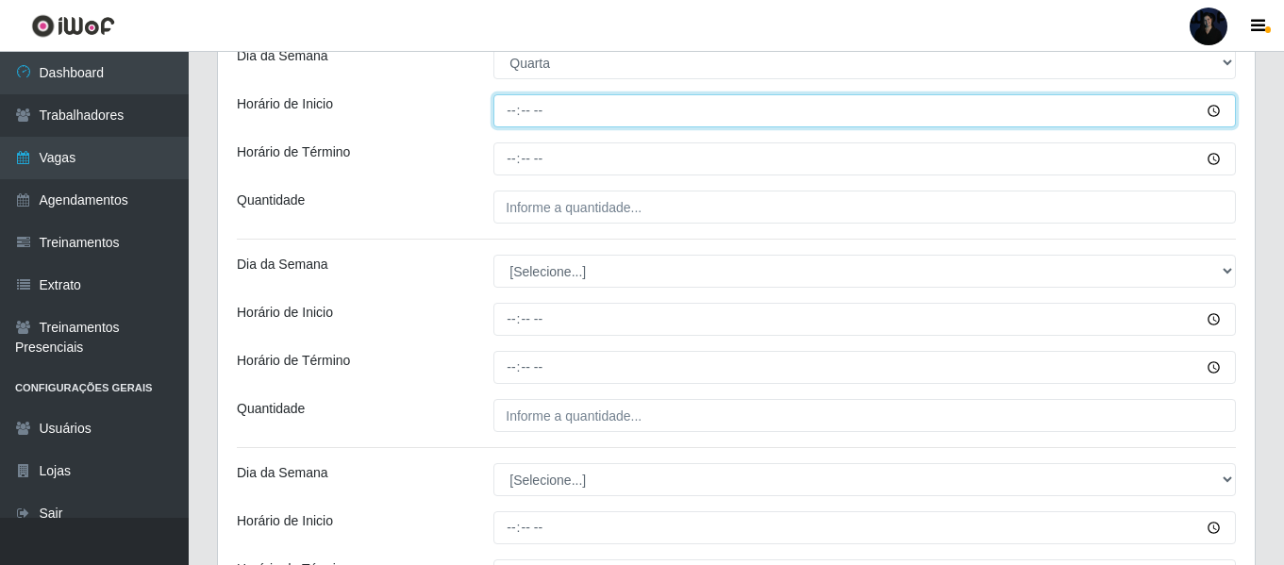
click at [509, 95] on input "Horário de Inicio" at bounding box center [864, 110] width 742 height 33
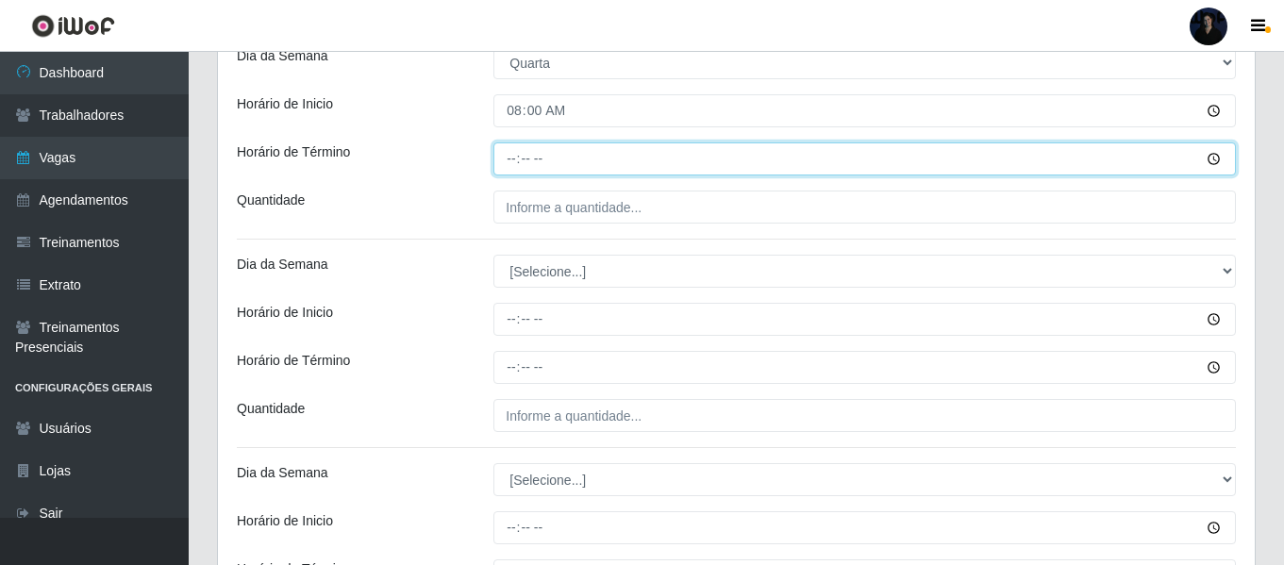
click at [507, 159] on input "Horário de Término" at bounding box center [864, 158] width 742 height 33
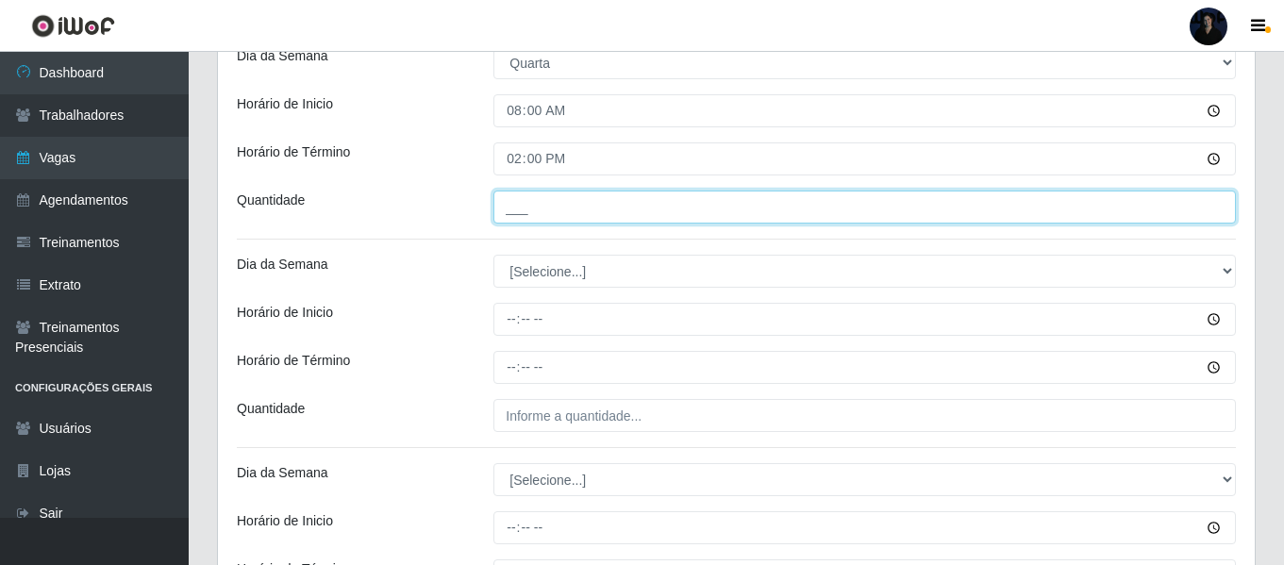
click at [511, 206] on input "___" at bounding box center [864, 207] width 742 height 33
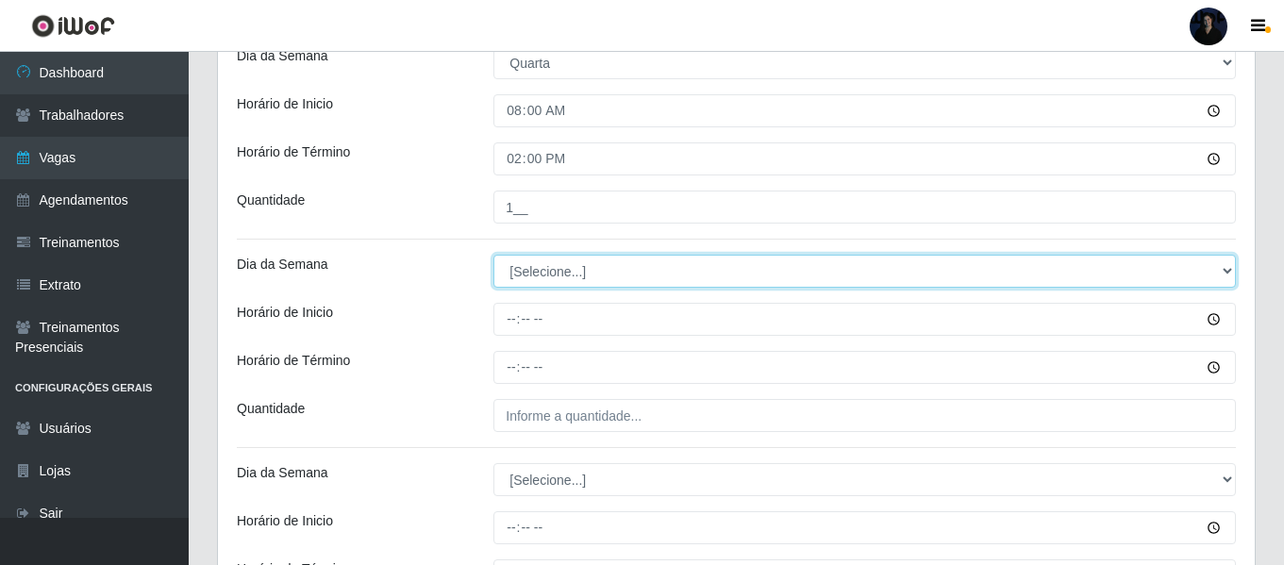
click at [524, 275] on select "[Selecione...] Segunda Terça Quarta Quinta Sexta Sábado Domingo" at bounding box center [864, 271] width 742 height 33
click at [493, 255] on select "[Selecione...] Segunda Terça Quarta Quinta Sexta Sábado Domingo" at bounding box center [864, 271] width 742 height 33
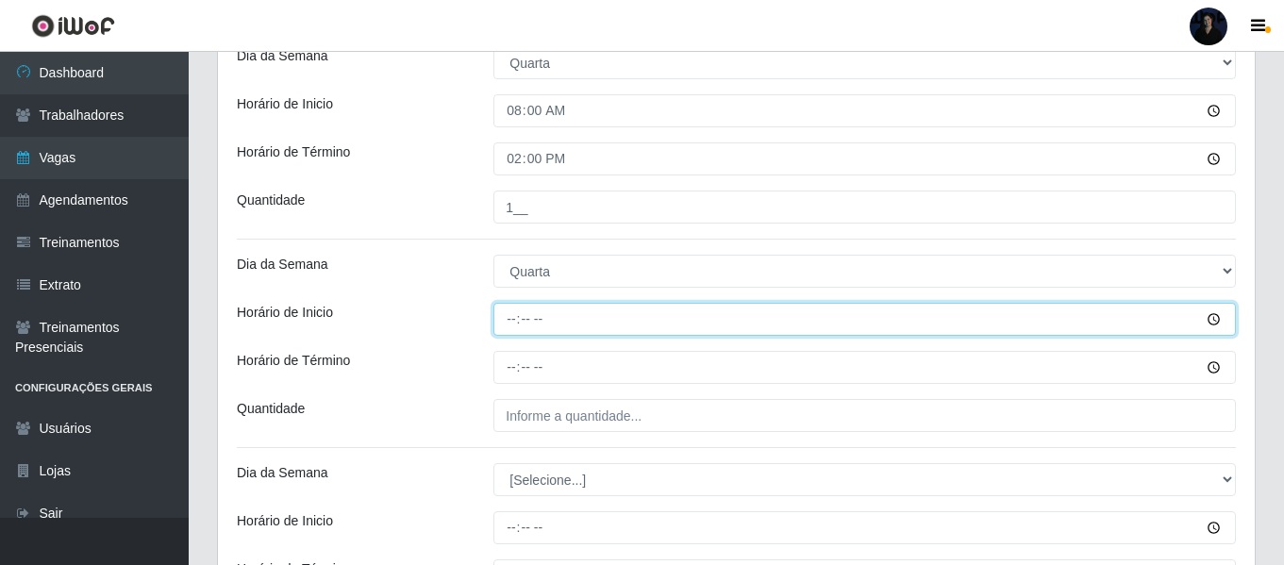
click at [510, 319] on input "Horário de Inicio" at bounding box center [864, 319] width 742 height 33
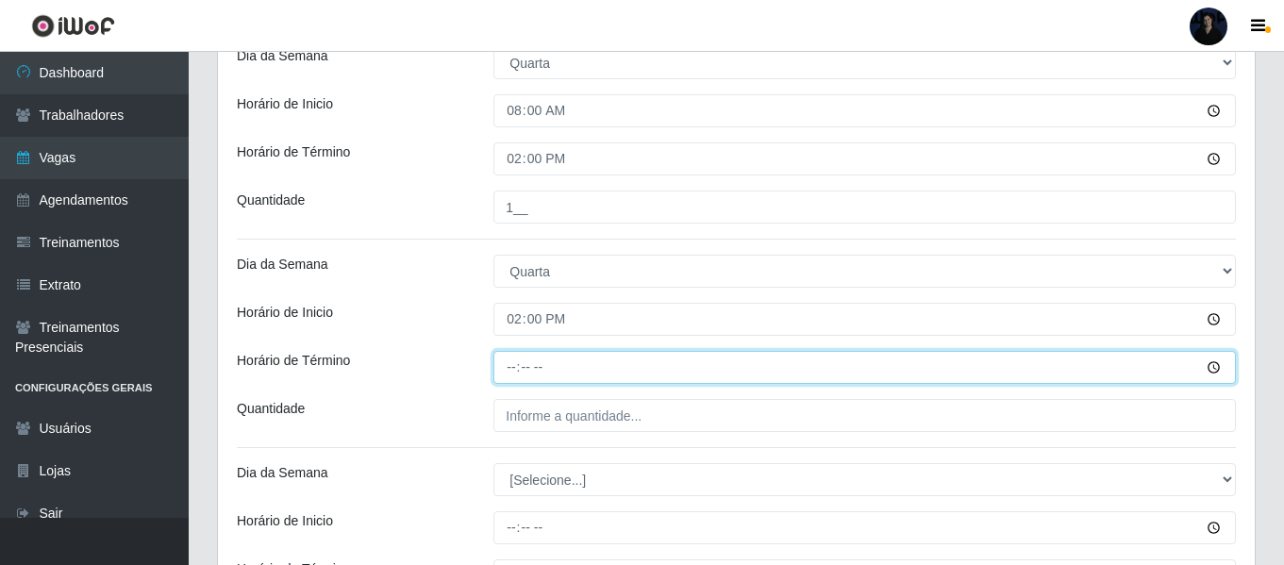
click at [517, 363] on input "Horário de Término" at bounding box center [864, 367] width 742 height 33
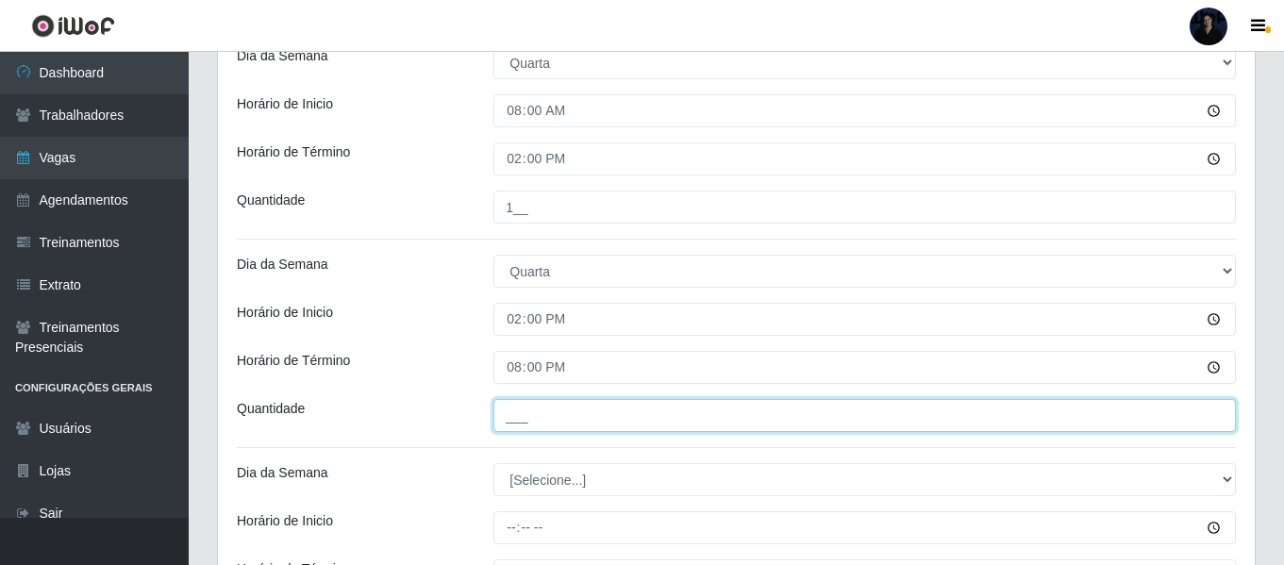
click at [514, 416] on input "___" at bounding box center [864, 415] width 742 height 33
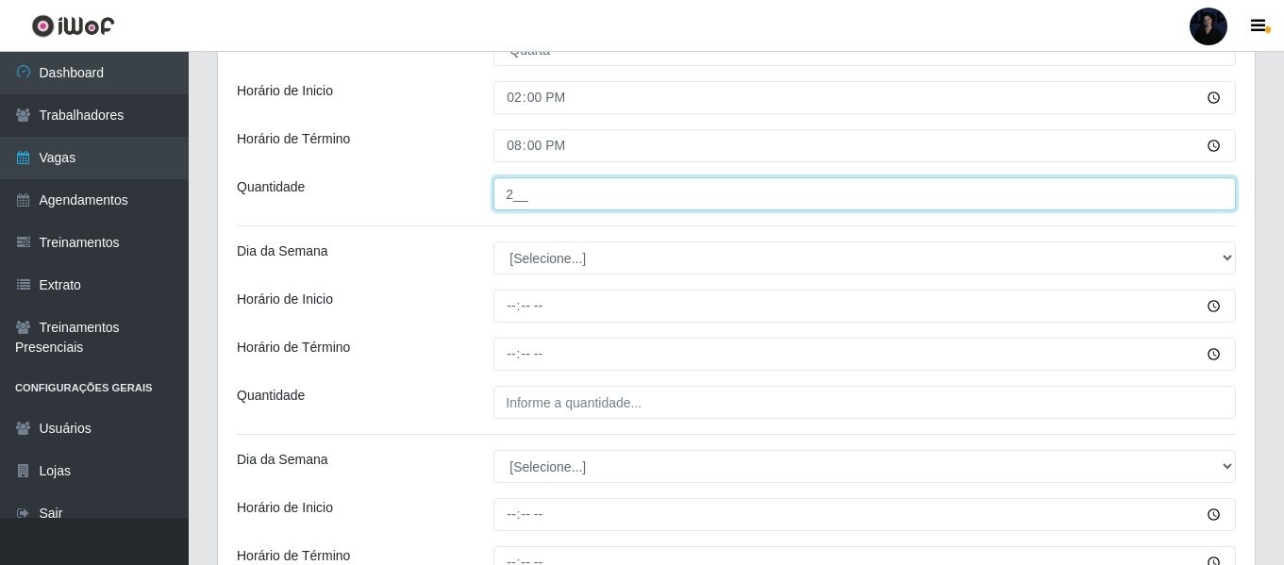
scroll to position [1967, 0]
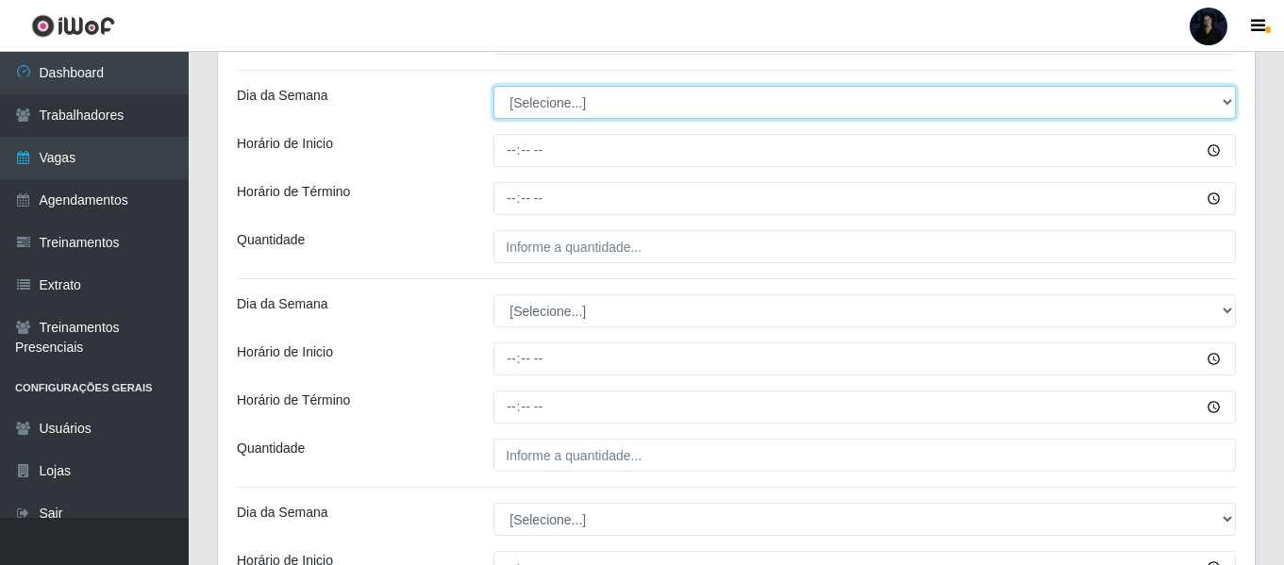
click at [525, 92] on select "[Selecione...] Segunda Terça Quarta Quinta Sexta Sábado Domingo" at bounding box center [864, 102] width 742 height 33
click at [493, 86] on select "[Selecione...] Segunda Terça Quarta Quinta Sexta Sábado Domingo" at bounding box center [864, 102] width 742 height 33
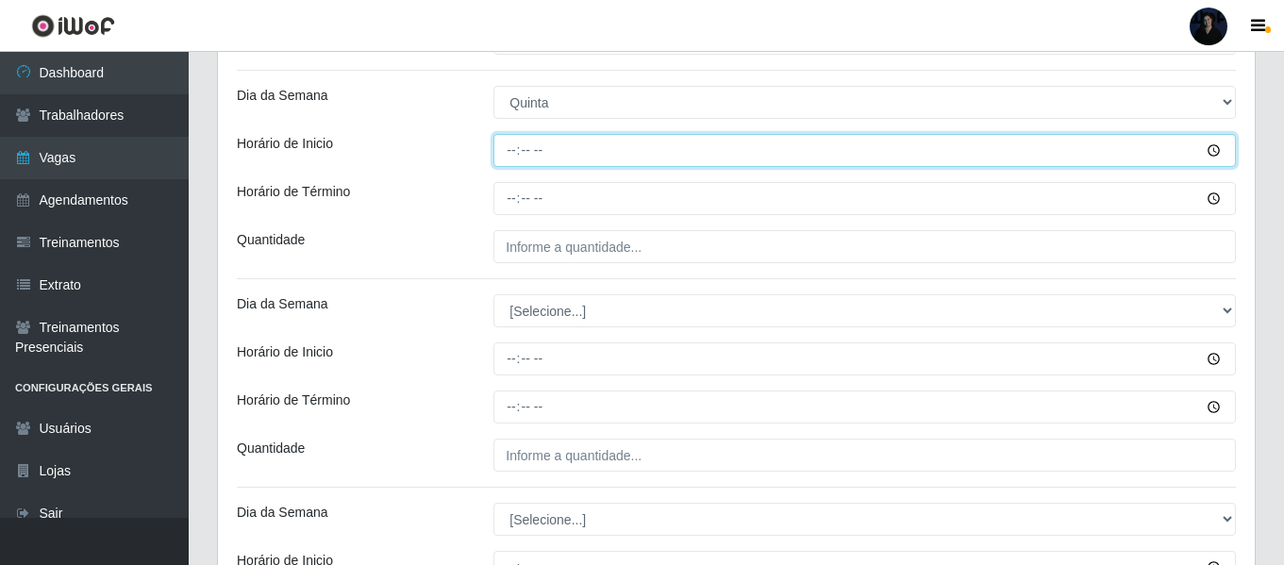
click at [515, 156] on input "Horário de Inicio" at bounding box center [864, 150] width 742 height 33
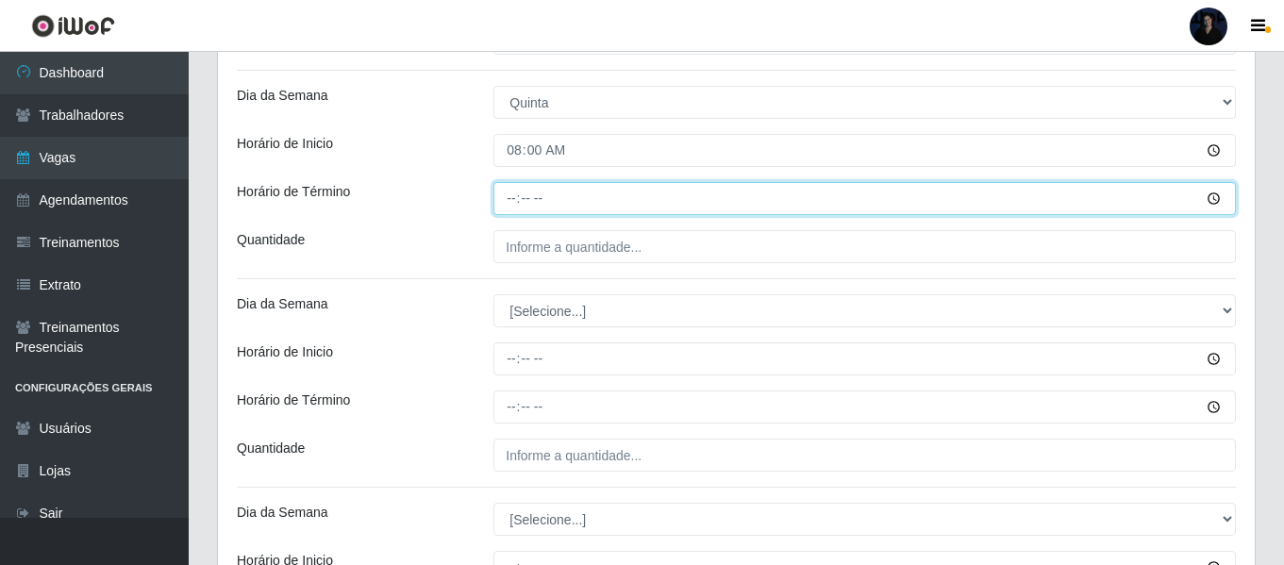
click at [514, 201] on input "Horário de Término" at bounding box center [864, 198] width 742 height 33
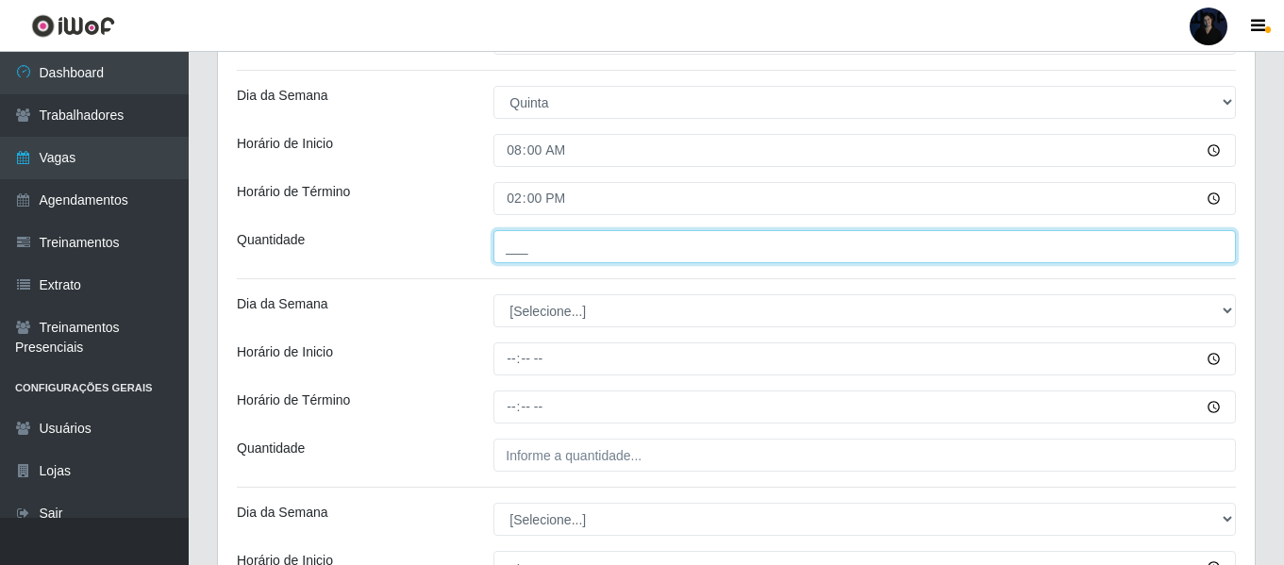
click at [518, 250] on input "___" at bounding box center [864, 246] width 742 height 33
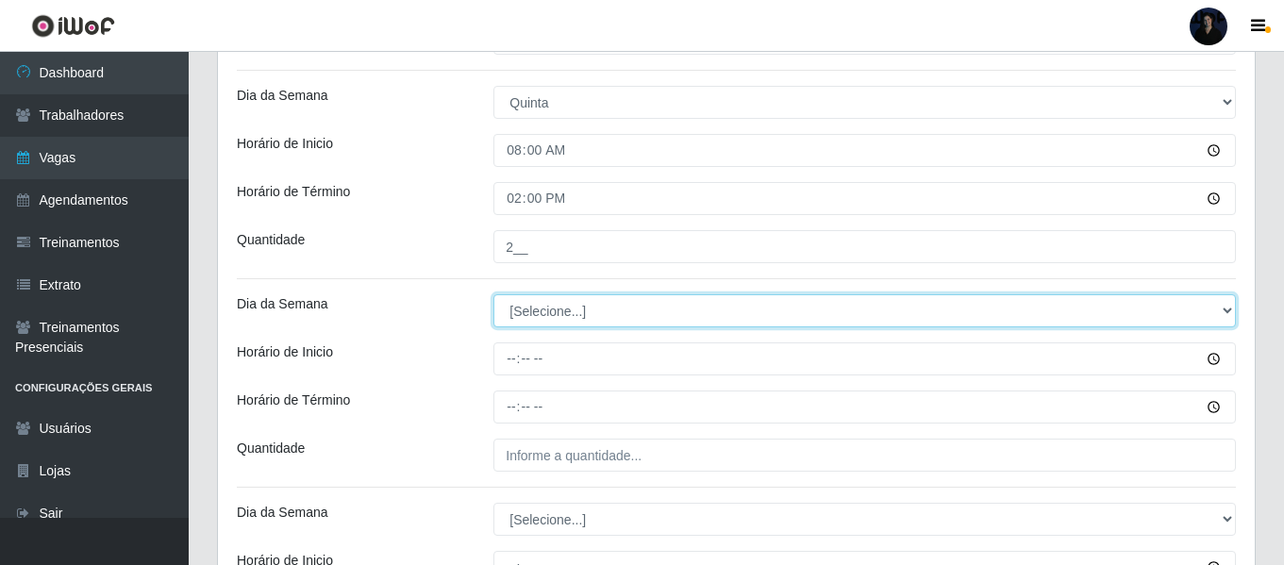
click at [509, 318] on select "[Selecione...] Segunda Terça Quarta Quinta Sexta Sábado Domingo" at bounding box center [864, 310] width 742 height 33
click at [493, 294] on select "[Selecione...] Segunda Terça Quarta Quinta Sexta Sábado Domingo" at bounding box center [864, 310] width 742 height 33
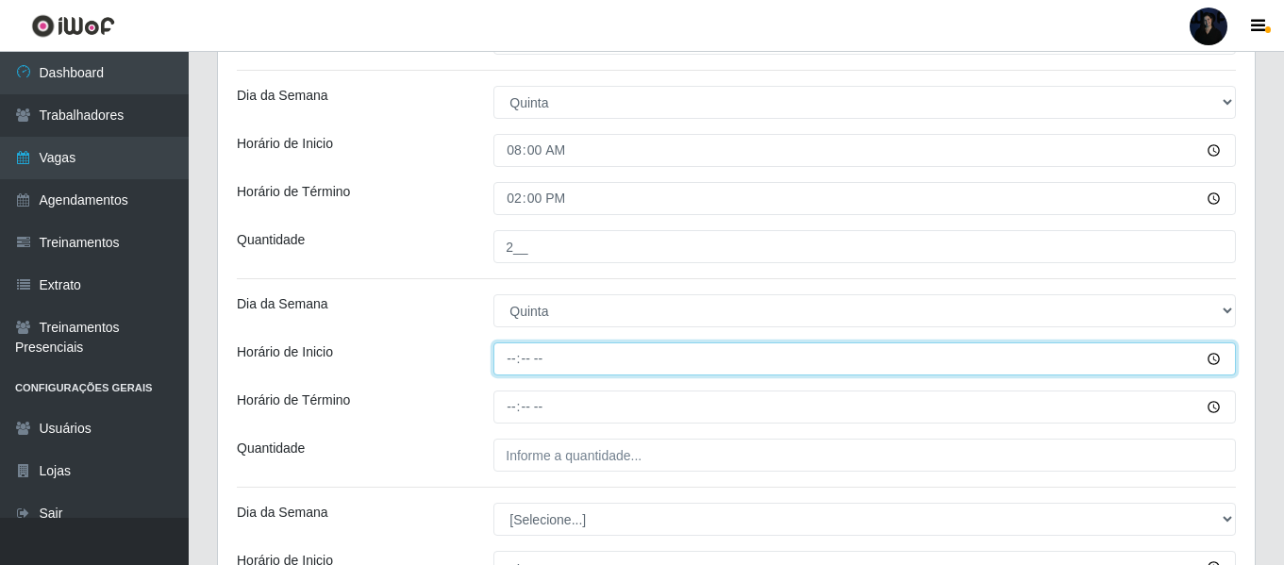
click at [516, 363] on input "Horário de Inicio" at bounding box center [864, 358] width 742 height 33
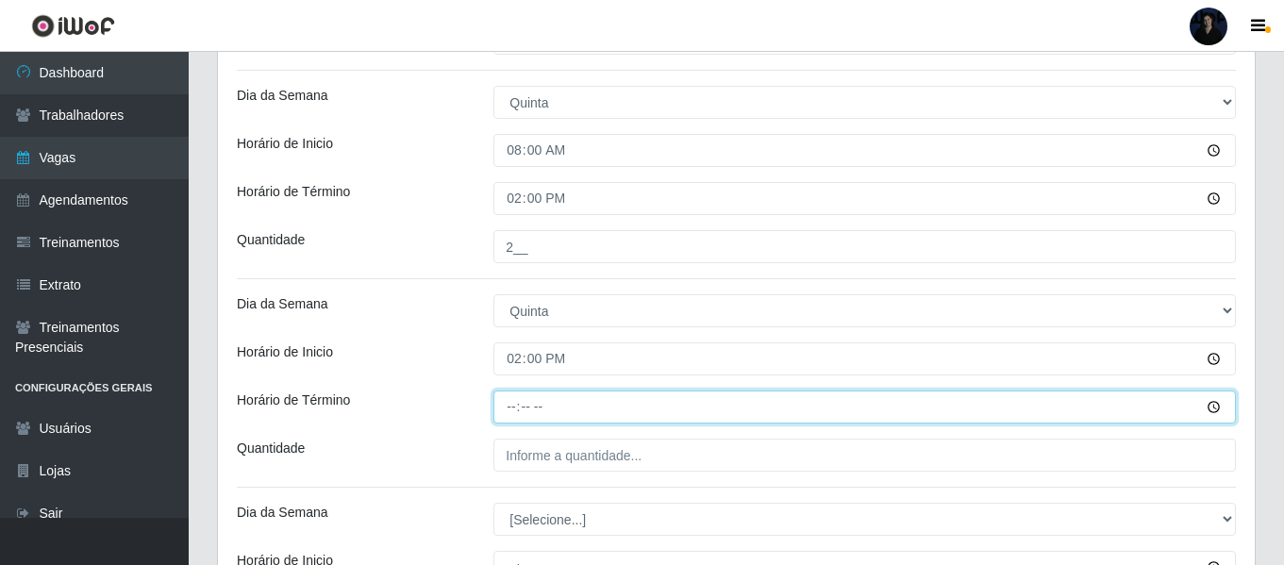
click at [511, 407] on input "Horário de Término" at bounding box center [864, 407] width 742 height 33
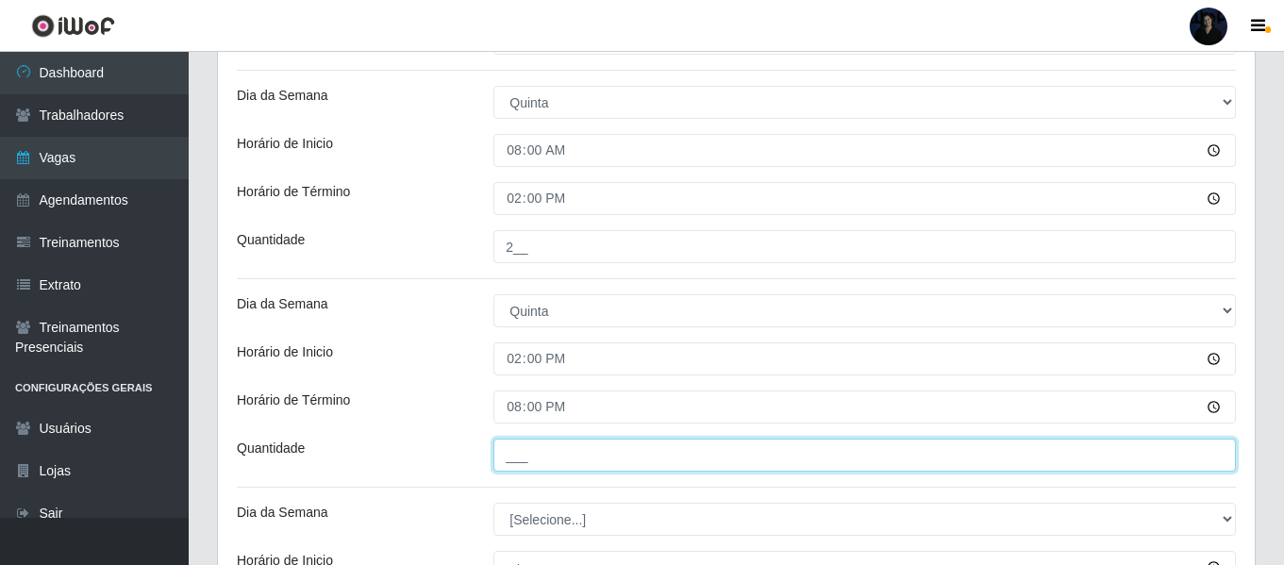
click at [517, 454] on input "___" at bounding box center [864, 455] width 742 height 33
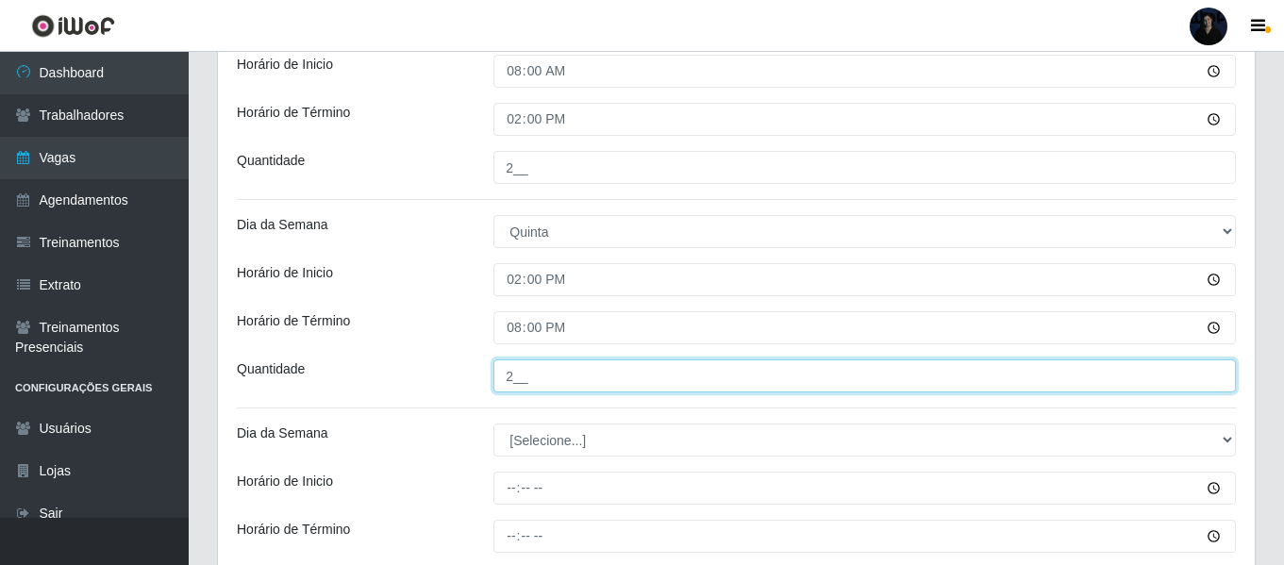
scroll to position [2155, 0]
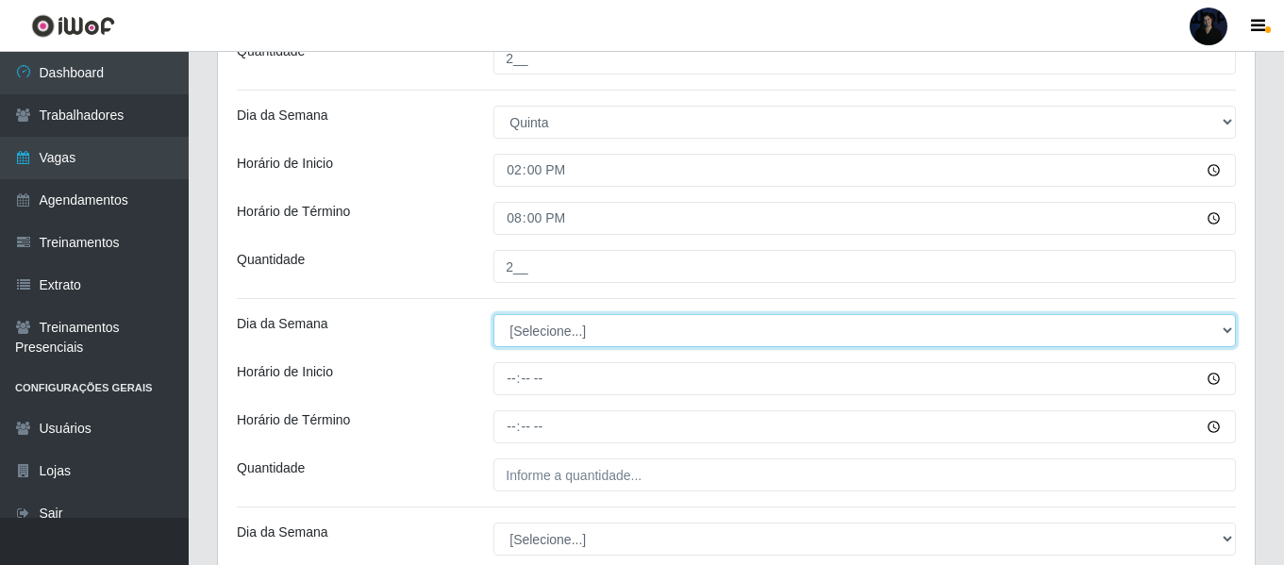
click at [533, 341] on select "[Selecione...] Segunda Terça Quarta Quinta Sexta Sábado Domingo" at bounding box center [864, 330] width 742 height 33
click at [493, 314] on select "[Selecione...] Segunda Terça Quarta Quinta Sexta Sábado Domingo" at bounding box center [864, 330] width 742 height 33
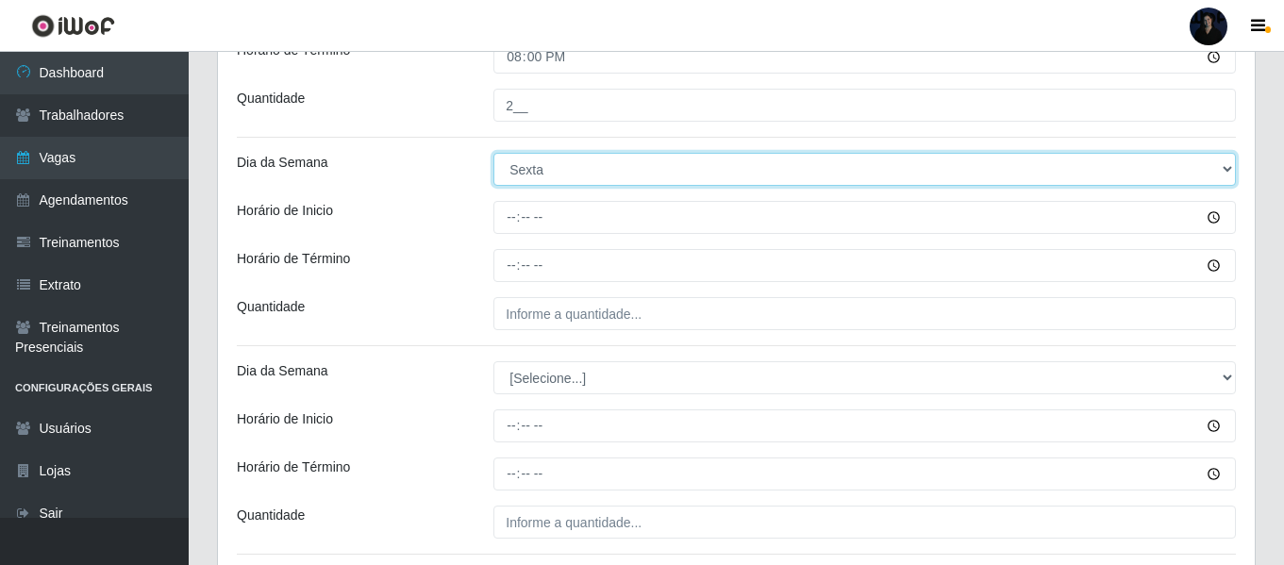
scroll to position [2279, 0]
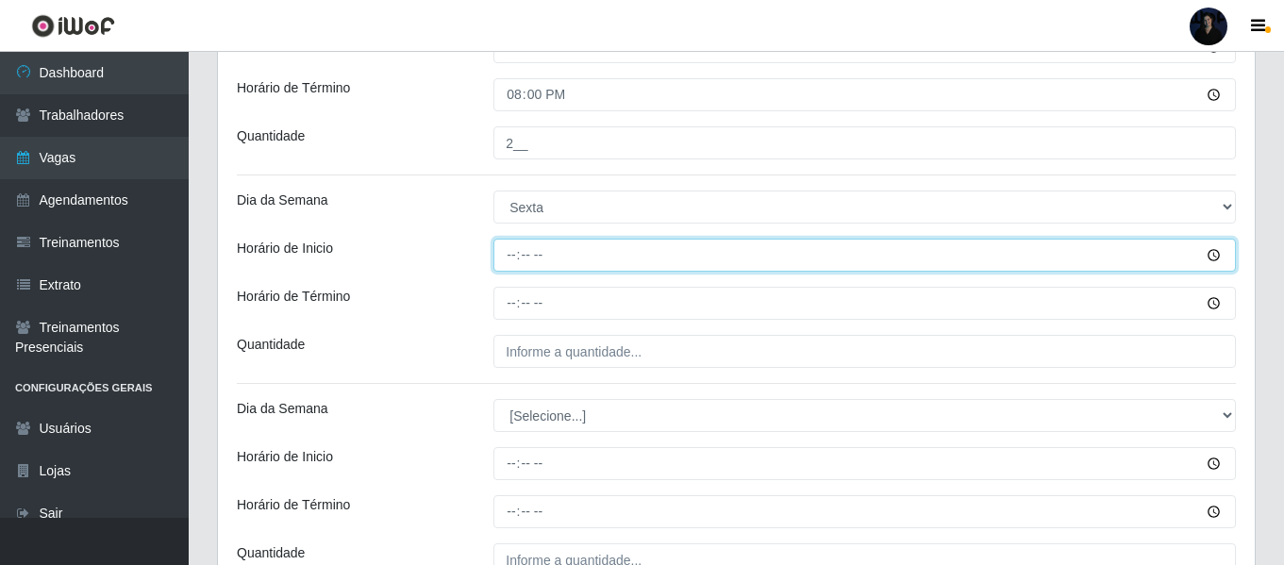
click at [511, 258] on input "Horário de Inicio" at bounding box center [864, 255] width 742 height 33
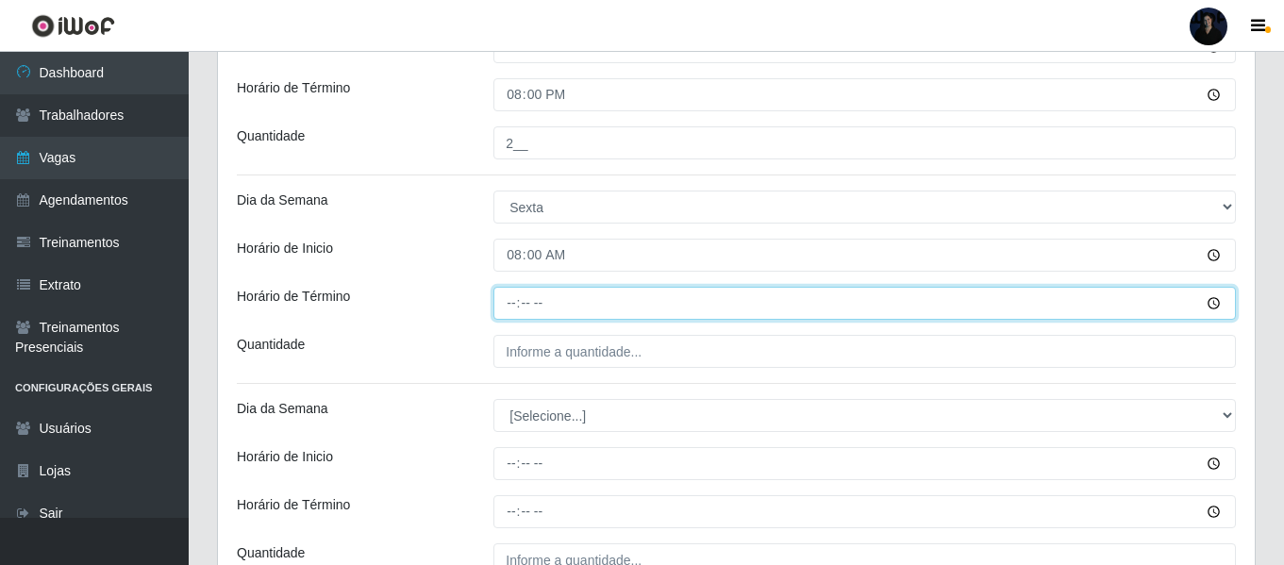
click at [522, 312] on input "Horário de Término" at bounding box center [864, 303] width 742 height 33
click at [515, 307] on input "Horário de Término" at bounding box center [864, 303] width 742 height 33
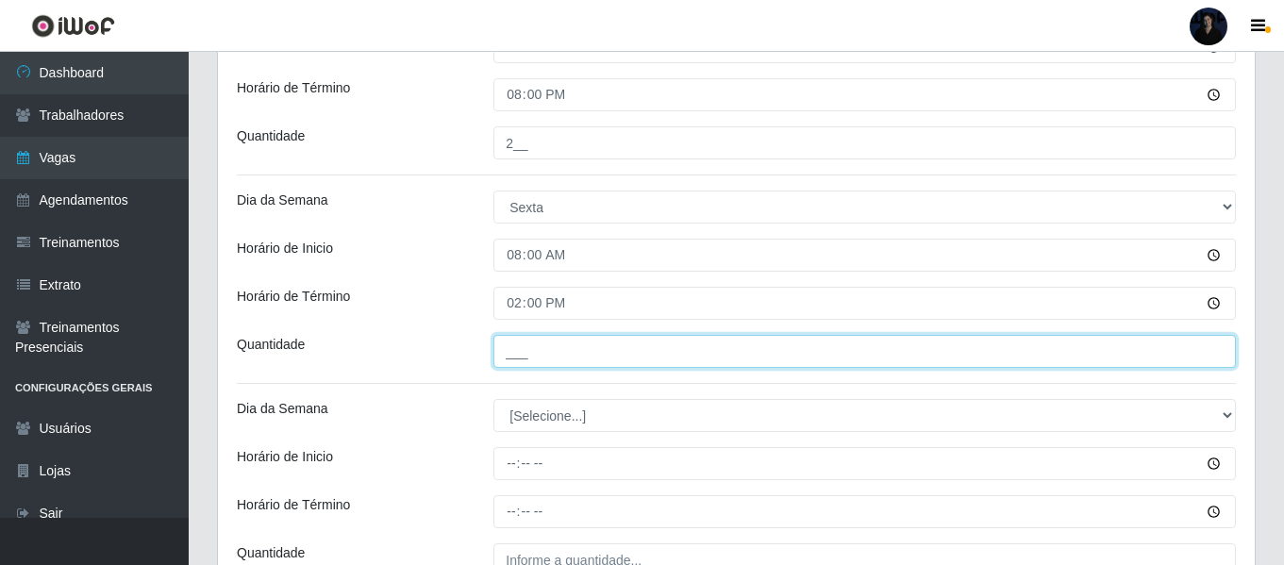
click at [515, 355] on input "___" at bounding box center [864, 351] width 742 height 33
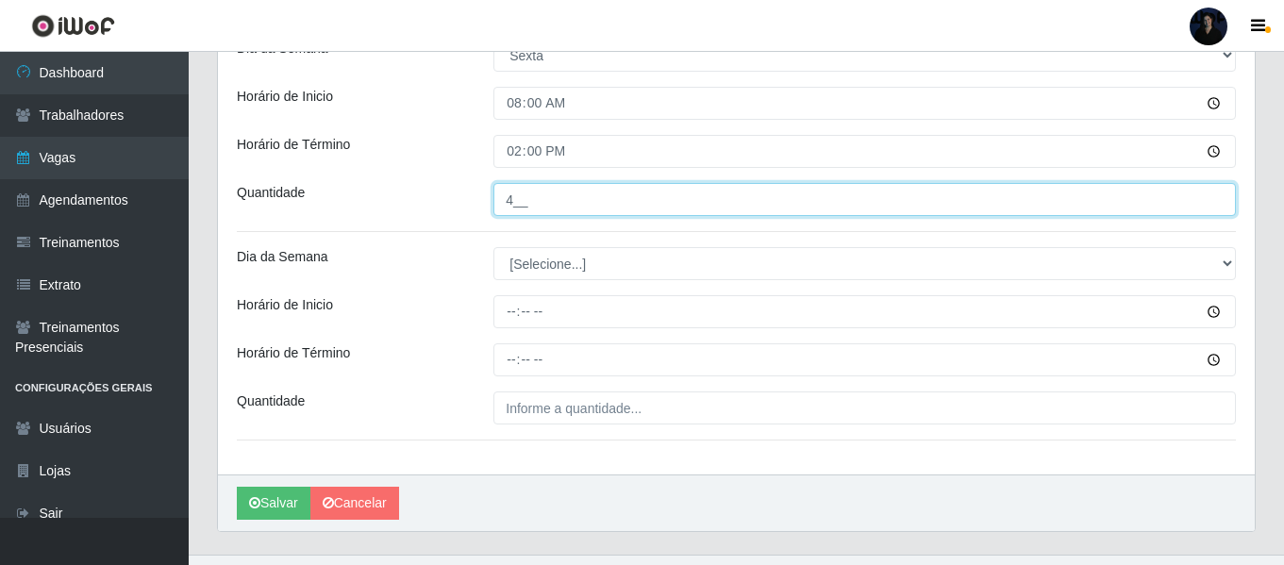
scroll to position [2468, 0]
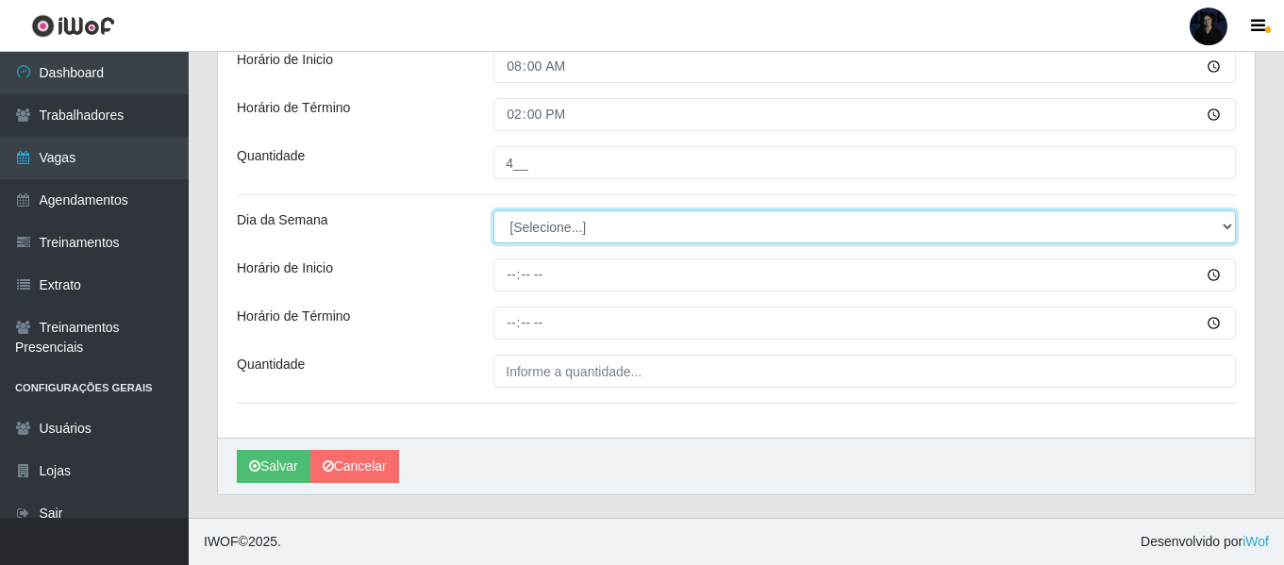
click at [503, 229] on select "[Selecione...] Segunda Terça Quarta Quinta Sexta Sábado Domingo" at bounding box center [864, 226] width 742 height 33
click at [493, 210] on select "[Selecione...] Segunda Terça Quarta Quinta Sexta Sábado Domingo" at bounding box center [864, 226] width 742 height 33
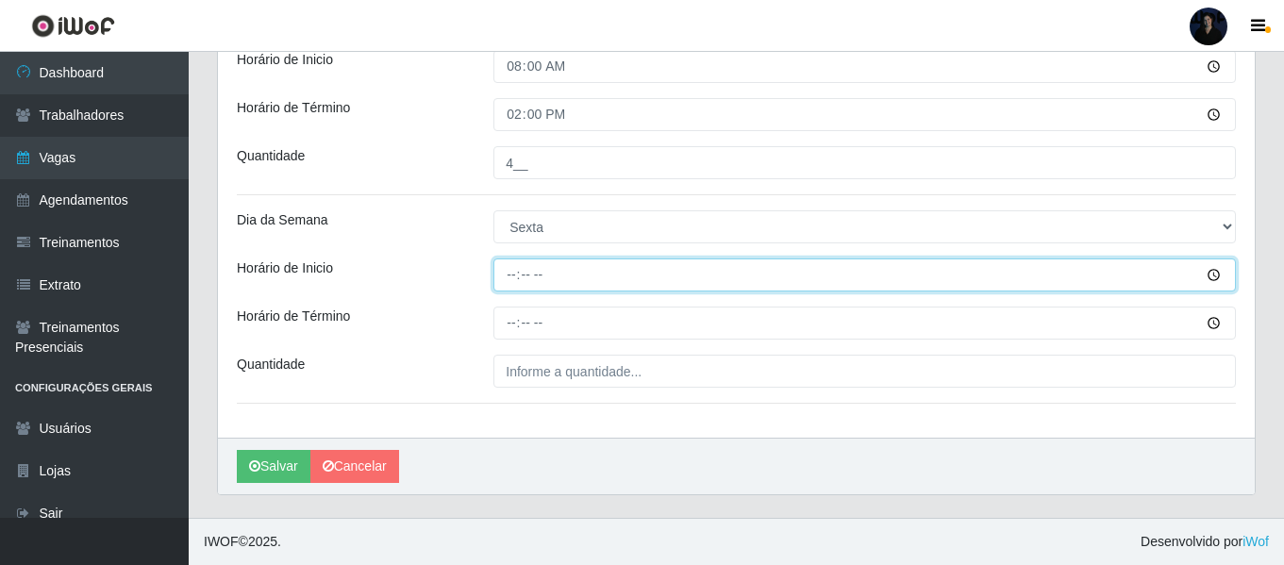
click at [515, 275] on input "Horário de Inicio" at bounding box center [864, 274] width 742 height 33
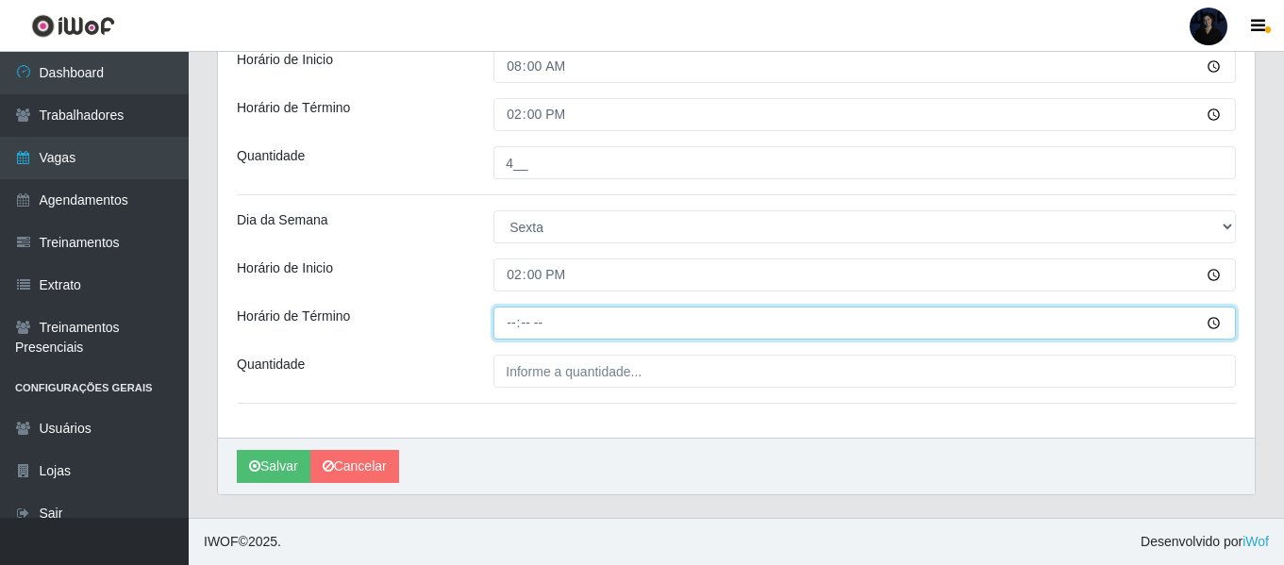
click at [508, 333] on input "Horário de Término" at bounding box center [864, 323] width 742 height 33
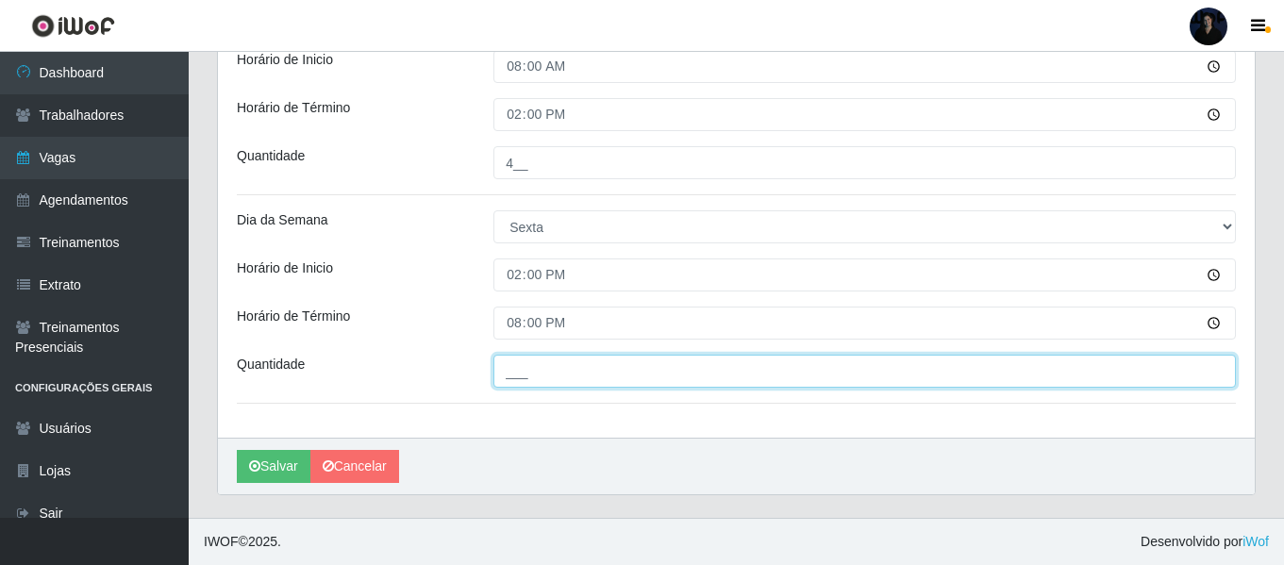
click at [511, 369] on input "___" at bounding box center [864, 371] width 742 height 33
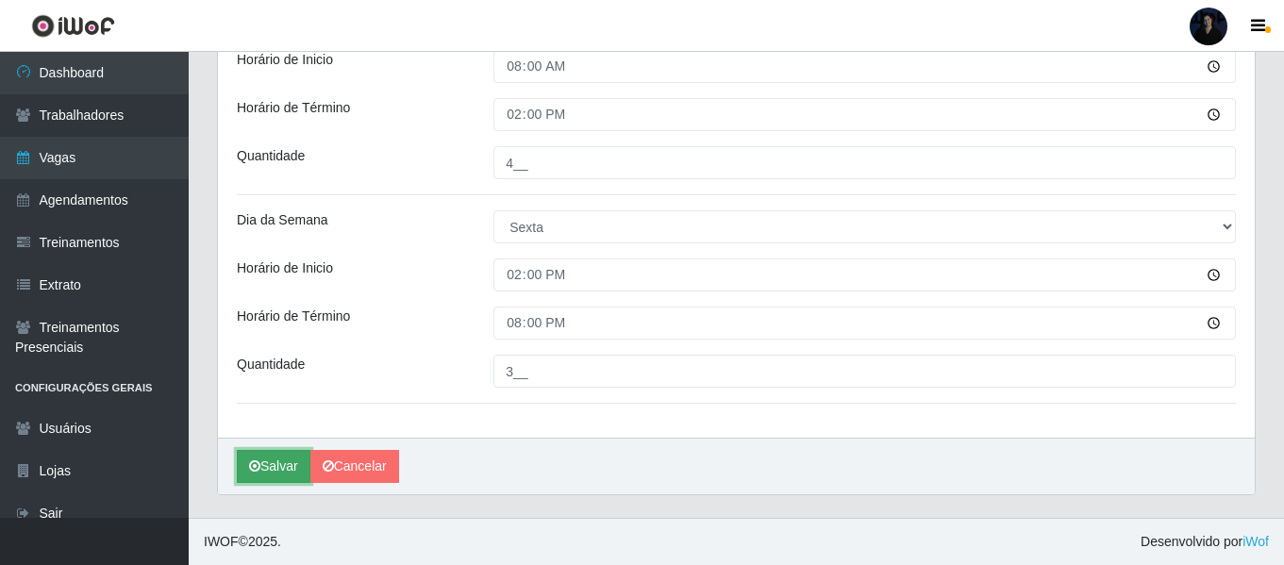
click at [260, 466] on button "Salvar" at bounding box center [274, 466] width 74 height 33
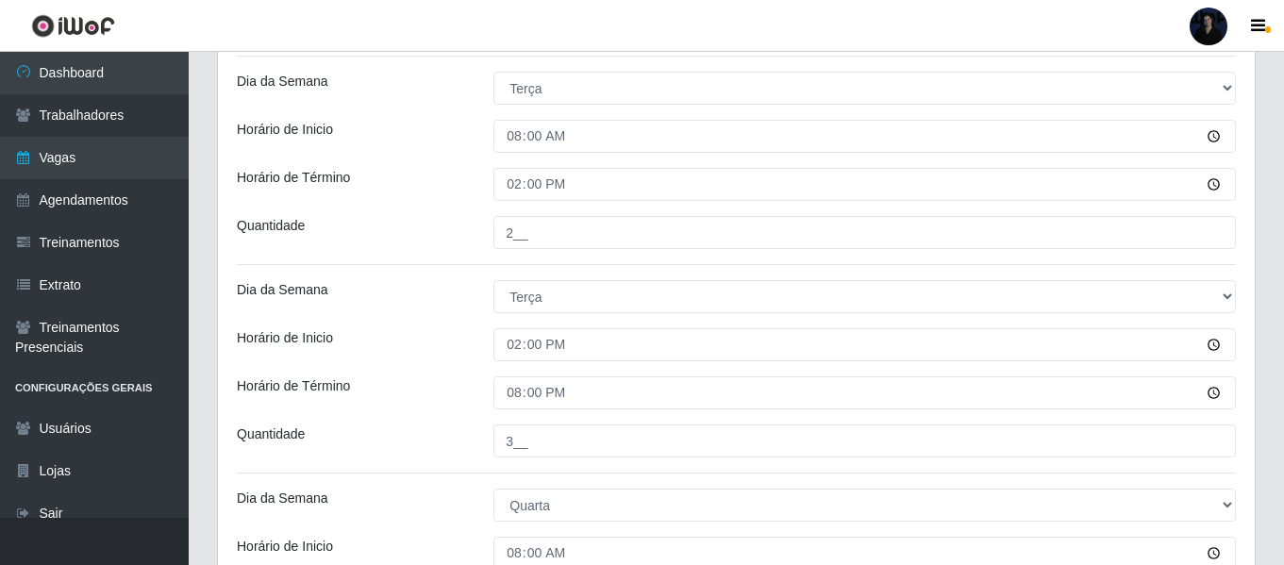
scroll to position [770, 0]
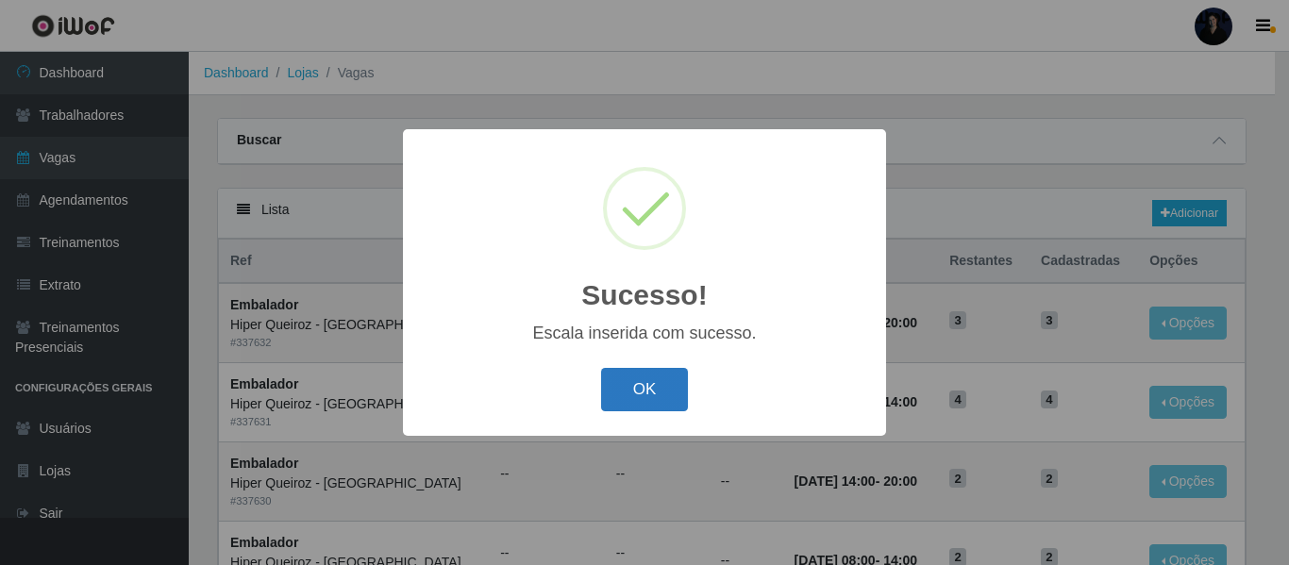
click at [630, 384] on button "OK" at bounding box center [645, 390] width 88 height 44
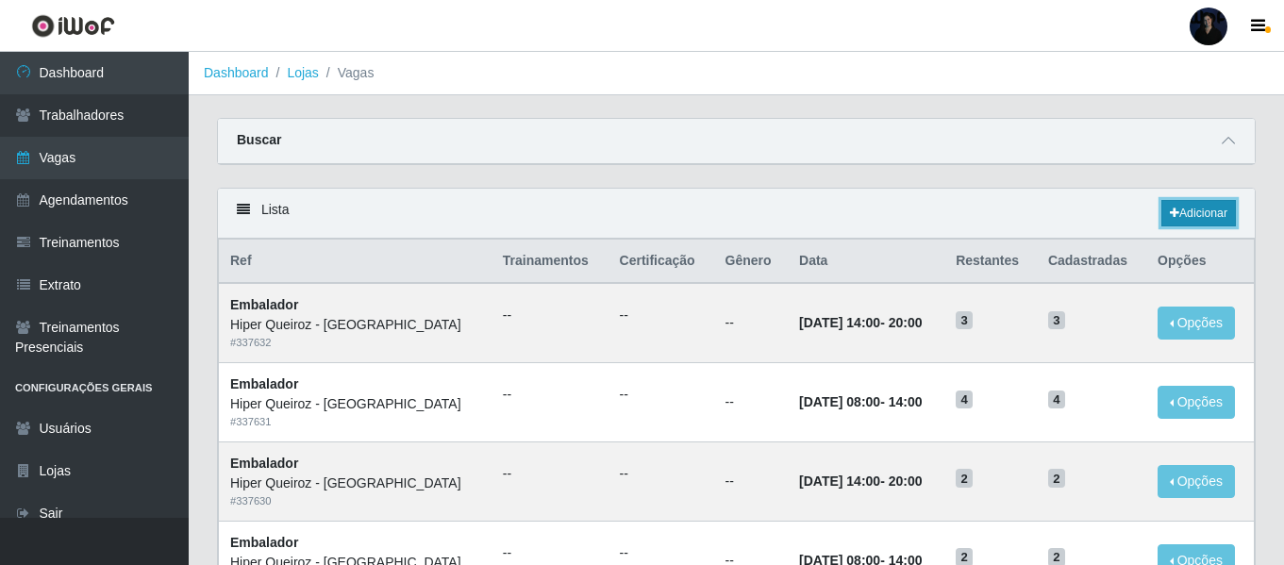
click at [1200, 216] on link "Adicionar" at bounding box center [1198, 213] width 75 height 26
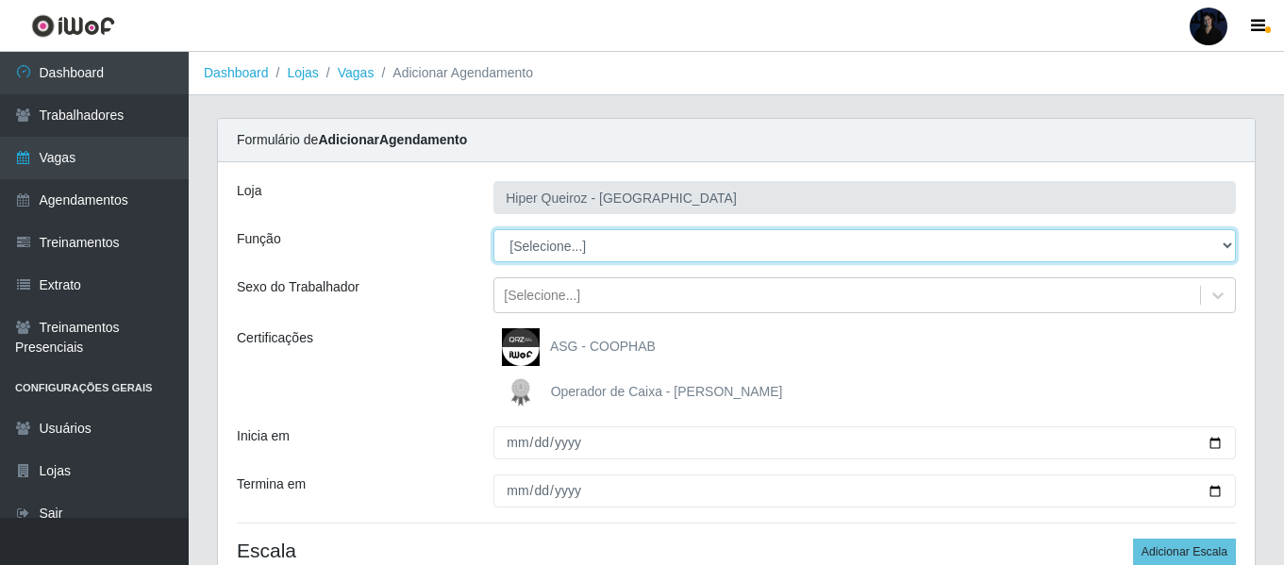
click at [551, 258] on select "[Selecione...] Embalador Embalador + Embalador ++" at bounding box center [864, 245] width 742 height 33
click at [493, 229] on select "[Selecione...] Embalador Embalador + Embalador ++" at bounding box center [864, 245] width 742 height 33
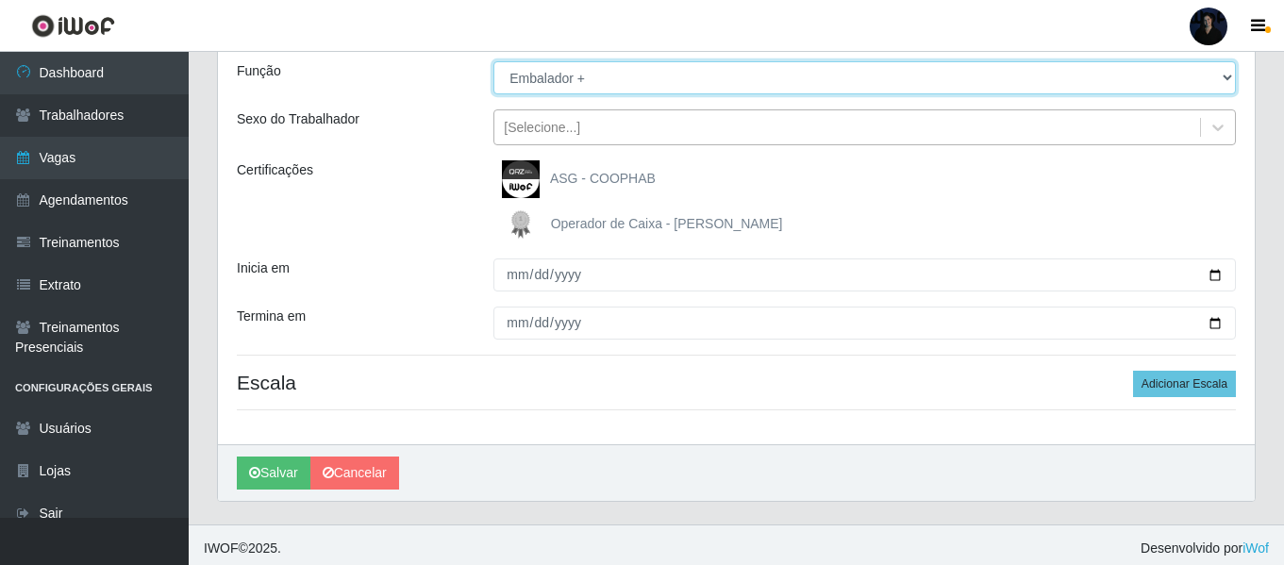
scroll to position [175, 0]
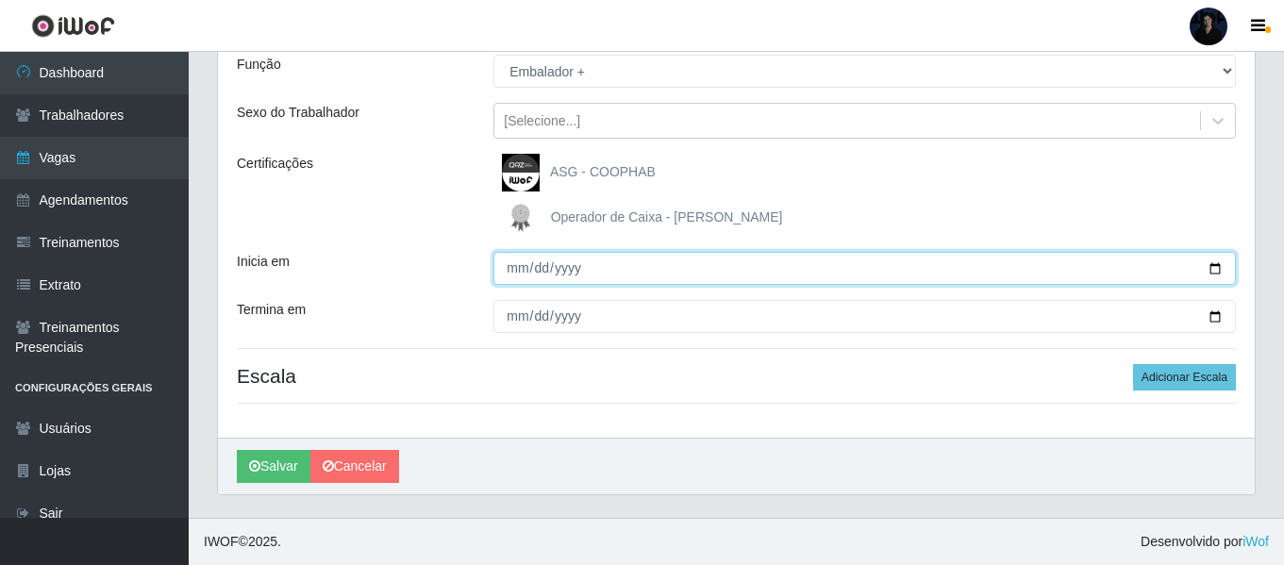
click at [1220, 273] on input "Inicia em" at bounding box center [864, 268] width 742 height 33
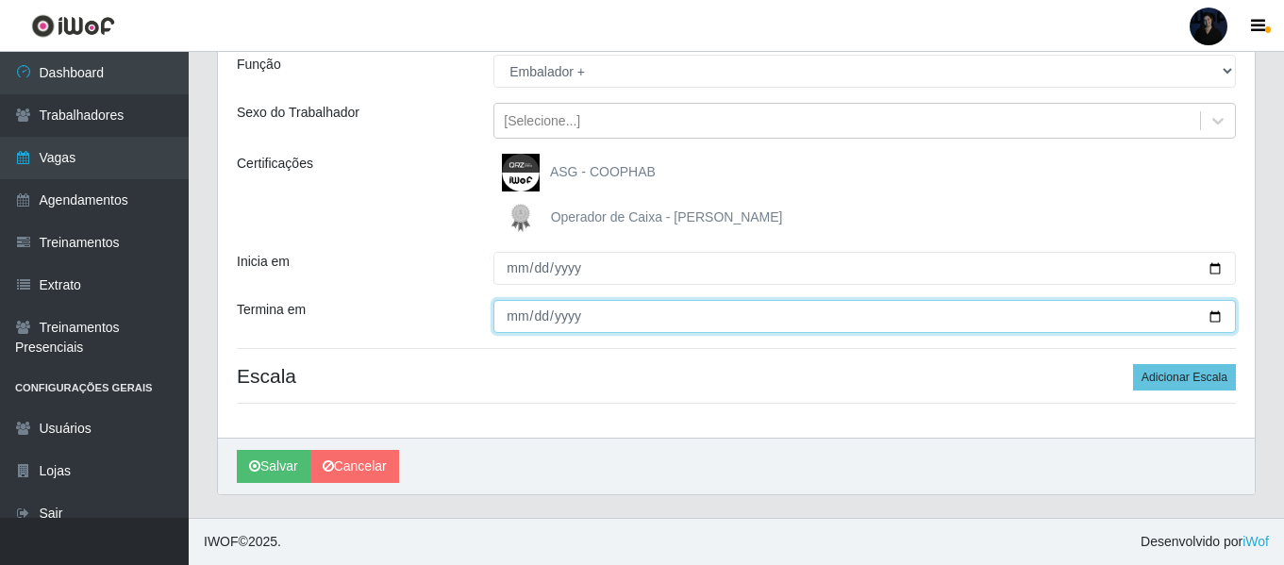
click at [1207, 320] on input "Termina em" at bounding box center [864, 316] width 742 height 33
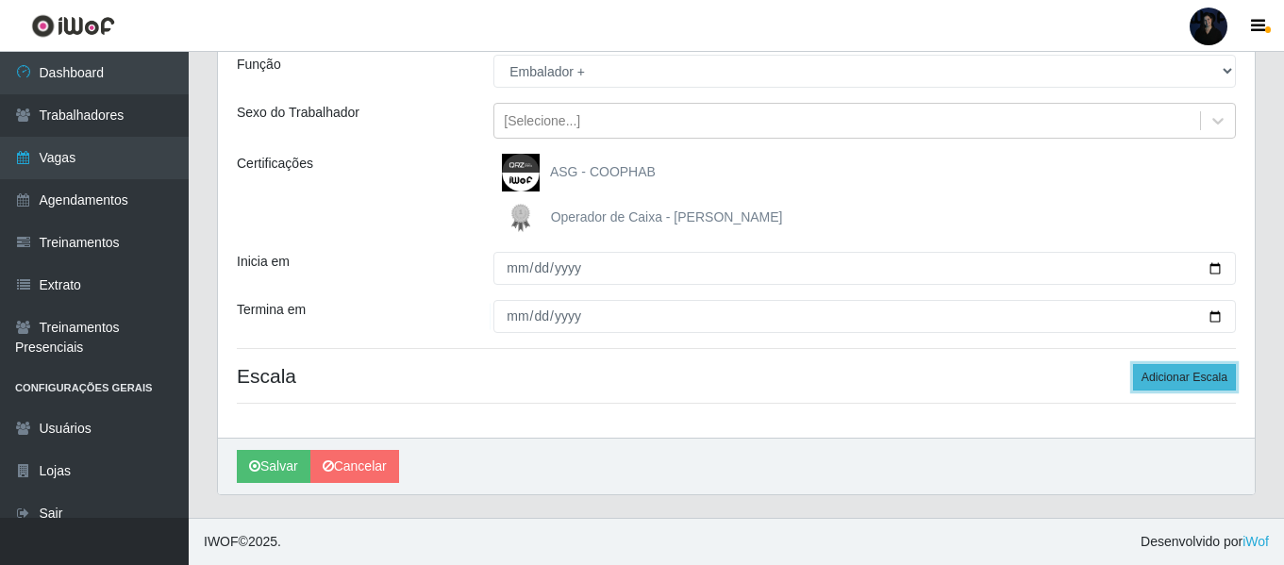
click at [1171, 385] on button "Adicionar Escala" at bounding box center [1184, 377] width 103 height 26
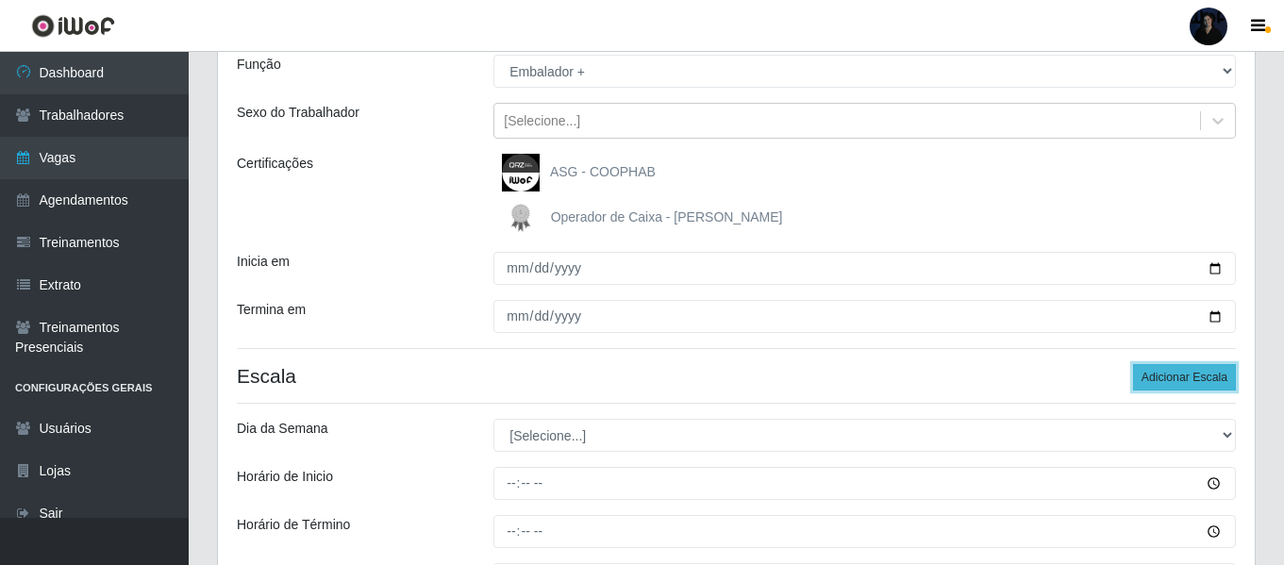
click at [1171, 385] on button "Adicionar Escala" at bounding box center [1184, 377] width 103 height 26
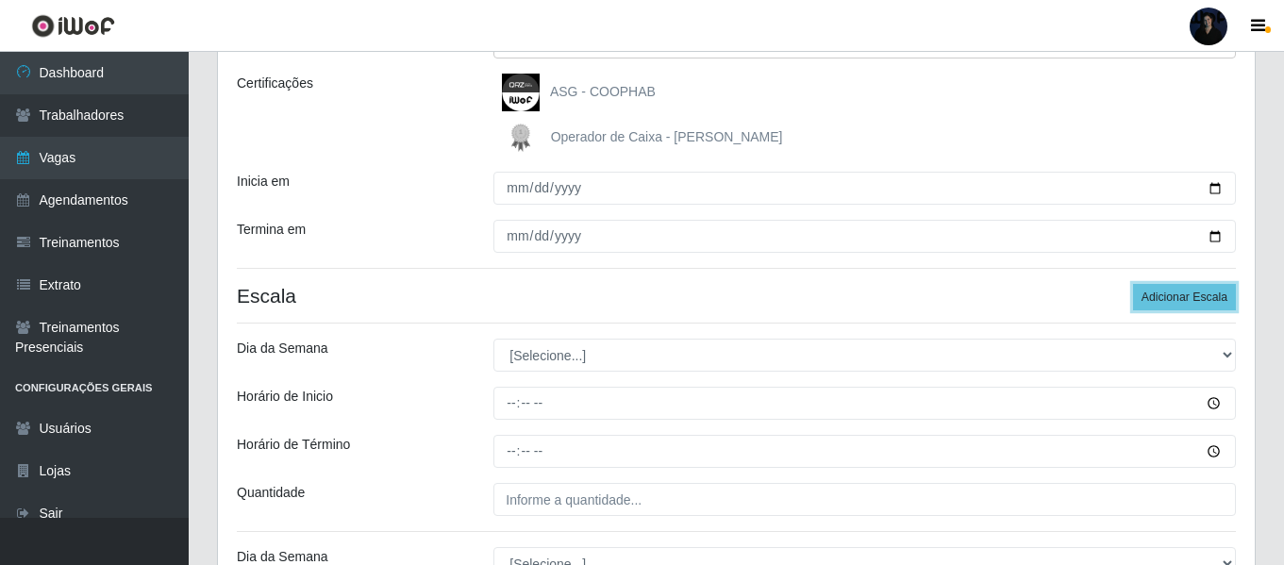
scroll to position [363, 0]
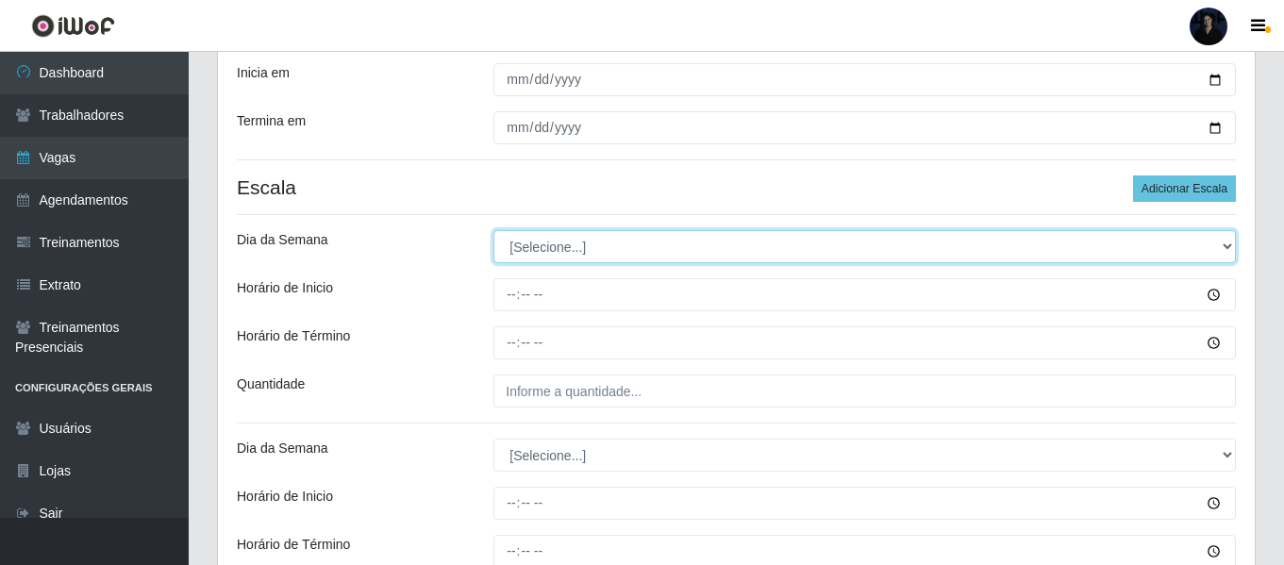
click at [582, 253] on select "[Selecione...] Segunda Terça Quarta Quinta Sexta Sábado Domingo" at bounding box center [864, 246] width 742 height 33
click at [493, 230] on select "[Selecione...] Segunda Terça Quarta Quinta Sexta Sábado Domingo" at bounding box center [864, 246] width 742 height 33
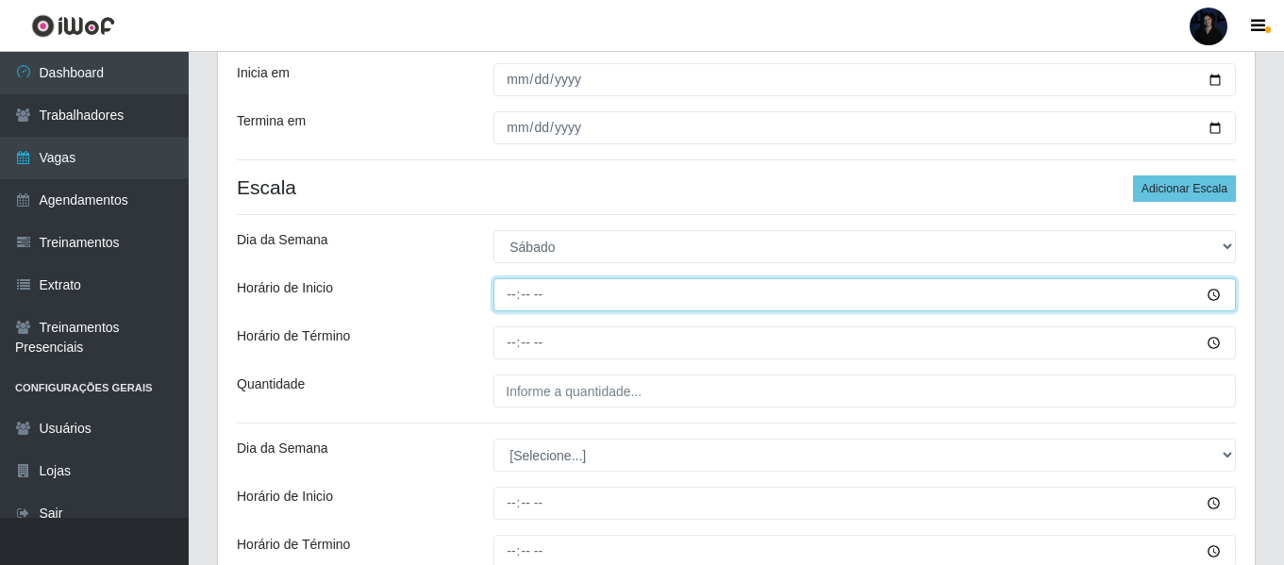
click at [514, 296] on input "Horário de Inicio" at bounding box center [864, 294] width 742 height 33
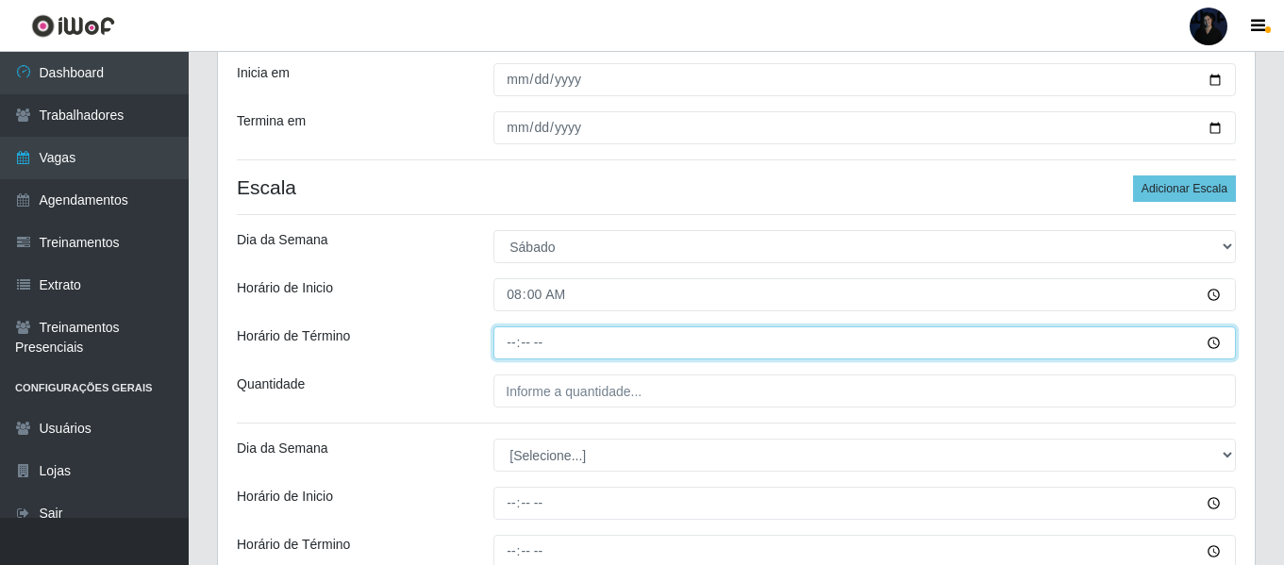
click at [508, 344] on input "Horário de Término" at bounding box center [864, 342] width 742 height 33
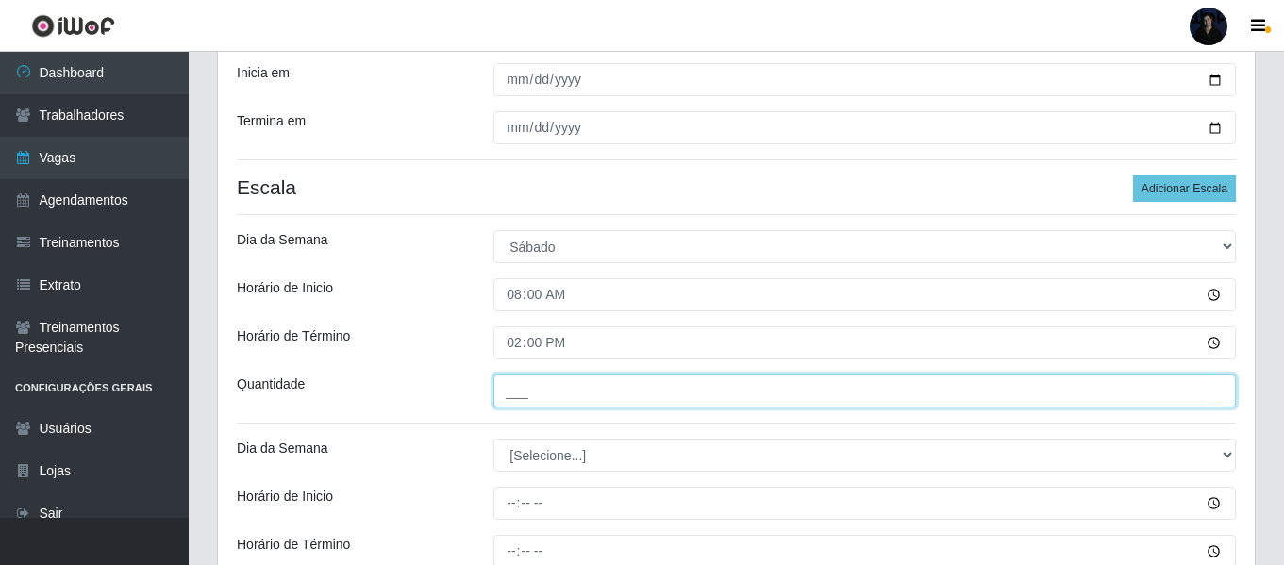
click at [513, 392] on input "___" at bounding box center [864, 390] width 742 height 33
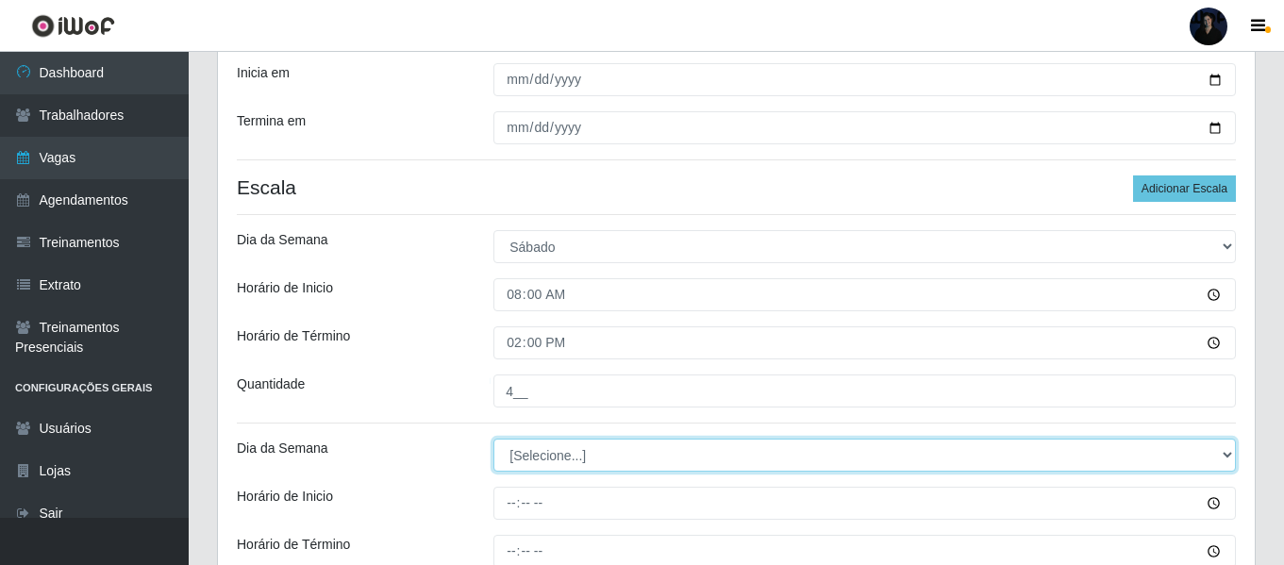
click at [522, 455] on select "[Selecione...] Segunda Terça Quarta Quinta Sexta Sábado Domingo" at bounding box center [864, 455] width 742 height 33
click at [493, 439] on select "[Selecione...] Segunda Terça Quarta Quinta Sexta Sábado Domingo" at bounding box center [864, 455] width 742 height 33
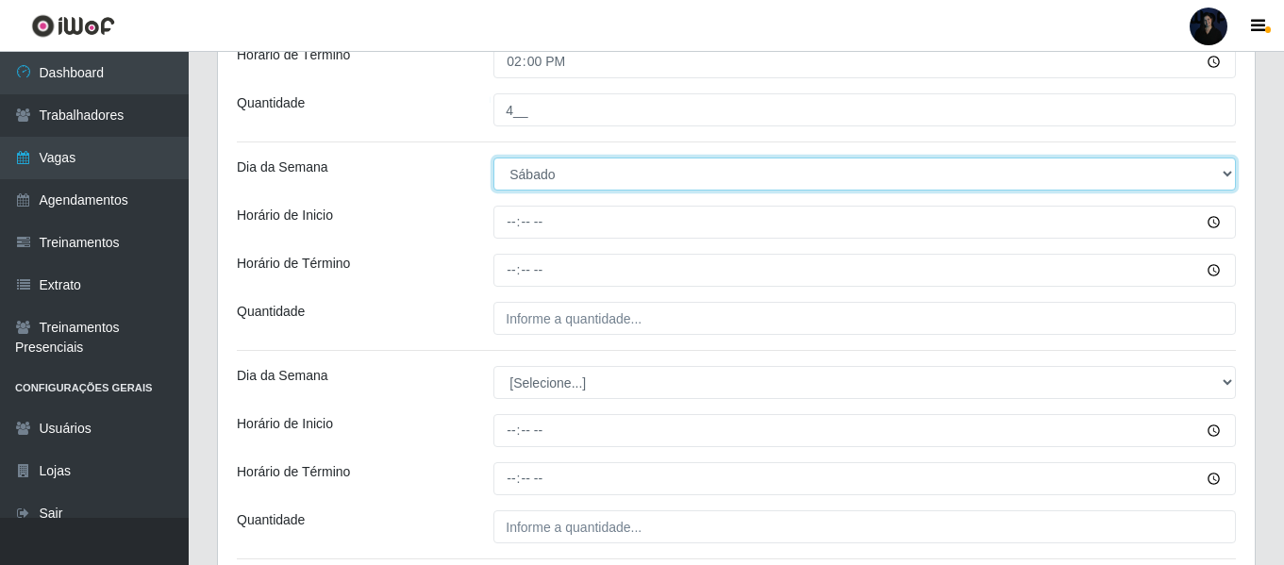
scroll to position [646, 0]
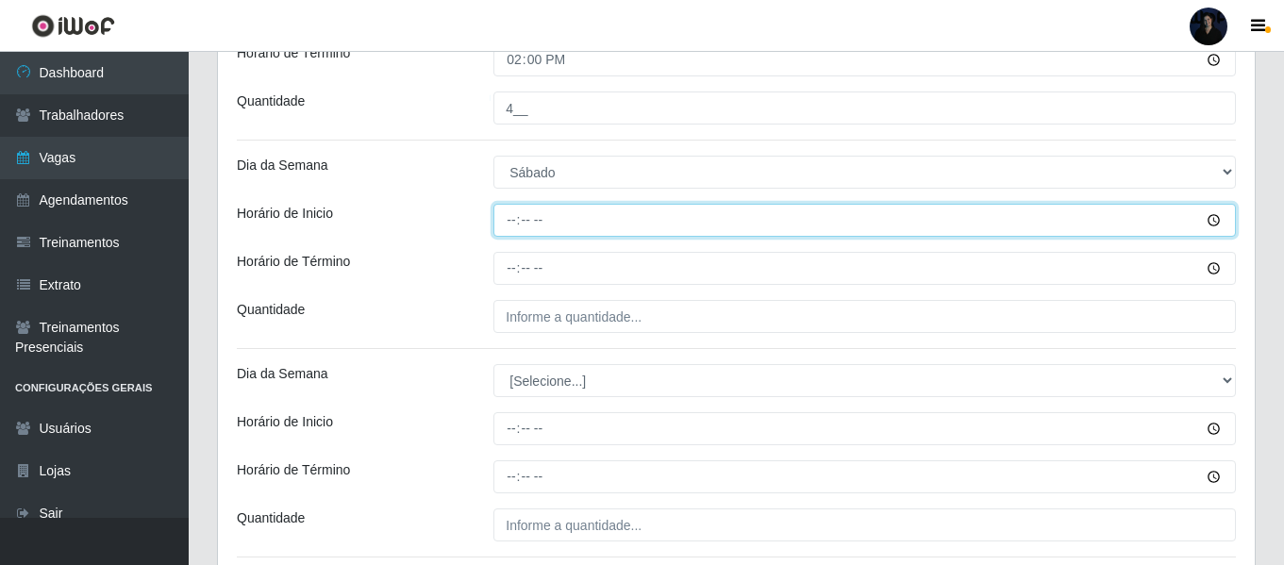
click at [503, 215] on input "Horário de Inicio" at bounding box center [864, 220] width 742 height 33
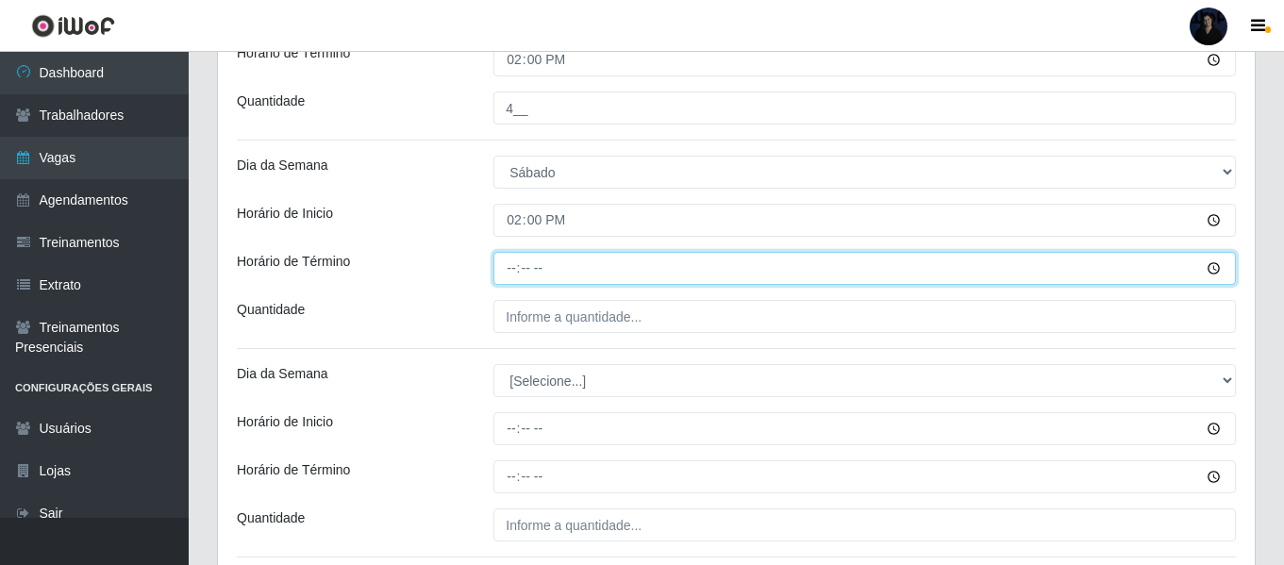
click at [504, 269] on input "Horário de Término" at bounding box center [864, 268] width 742 height 33
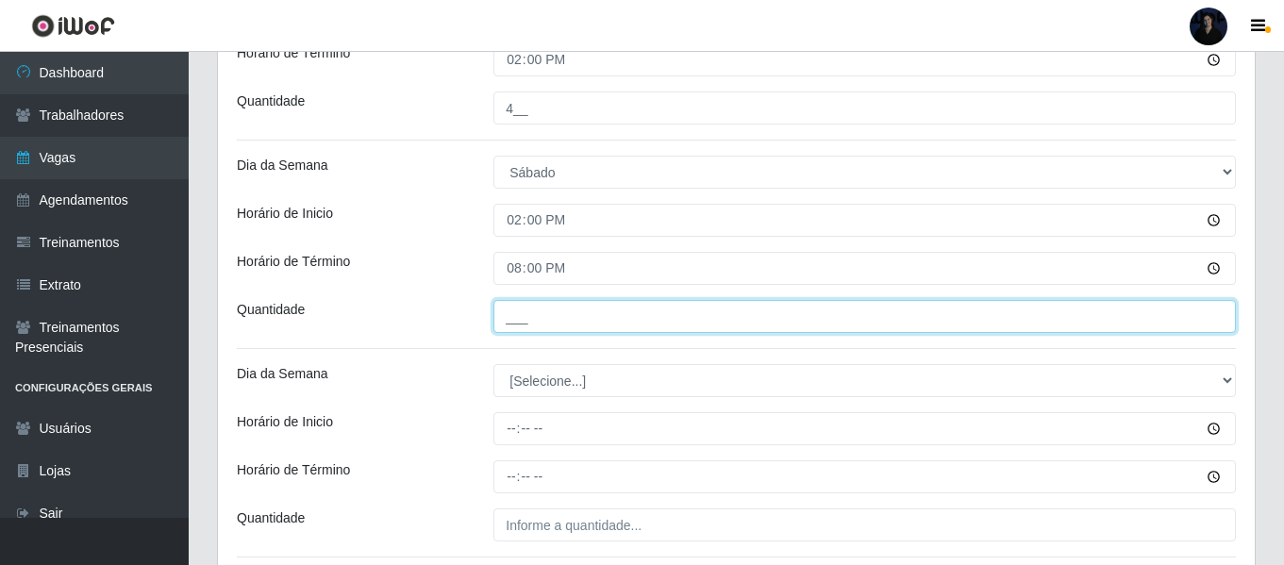
click at [510, 321] on input "___" at bounding box center [864, 316] width 742 height 33
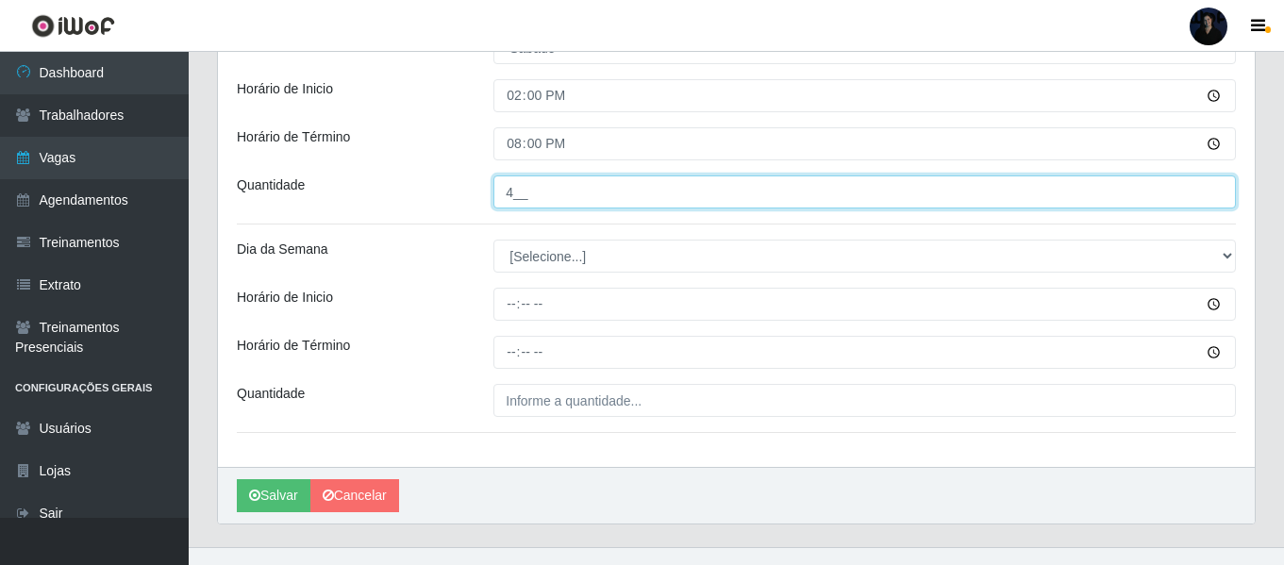
scroll to position [800, 0]
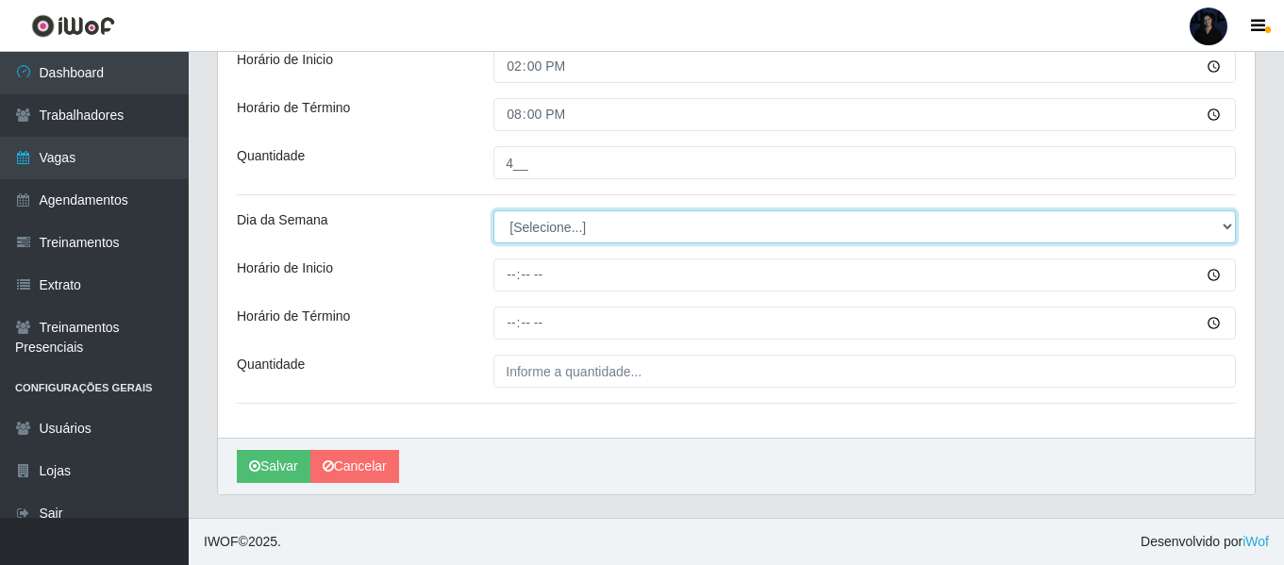
click at [524, 225] on select "[Selecione...] Segunda Terça Quarta Quinta Sexta Sábado Domingo" at bounding box center [864, 226] width 742 height 33
click at [493, 210] on select "[Selecione...] Segunda Terça Quarta Quinta Sexta Sábado Domingo" at bounding box center [864, 226] width 742 height 33
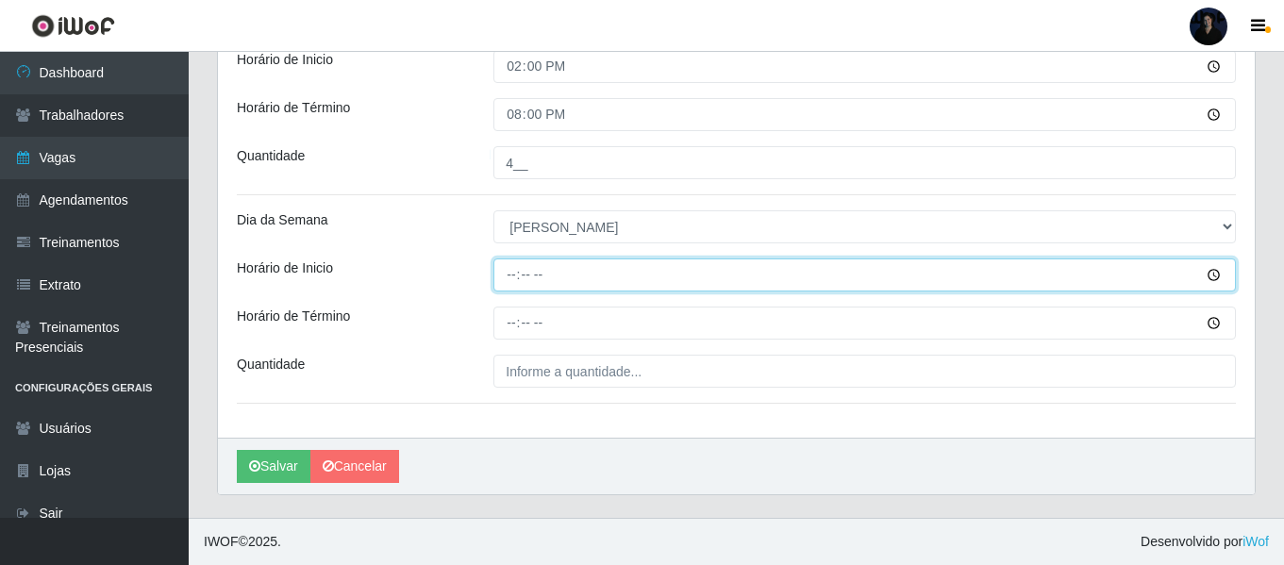
click at [504, 279] on input "Horário de Inicio" at bounding box center [864, 274] width 742 height 33
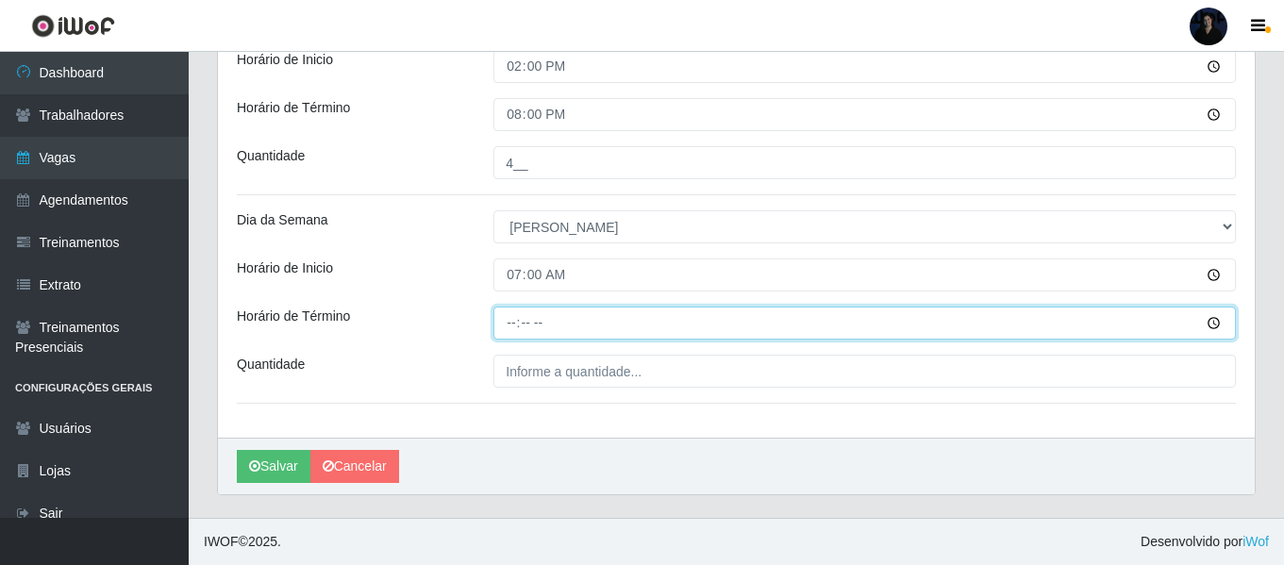
click at [511, 312] on input "Horário de Término" at bounding box center [864, 323] width 742 height 33
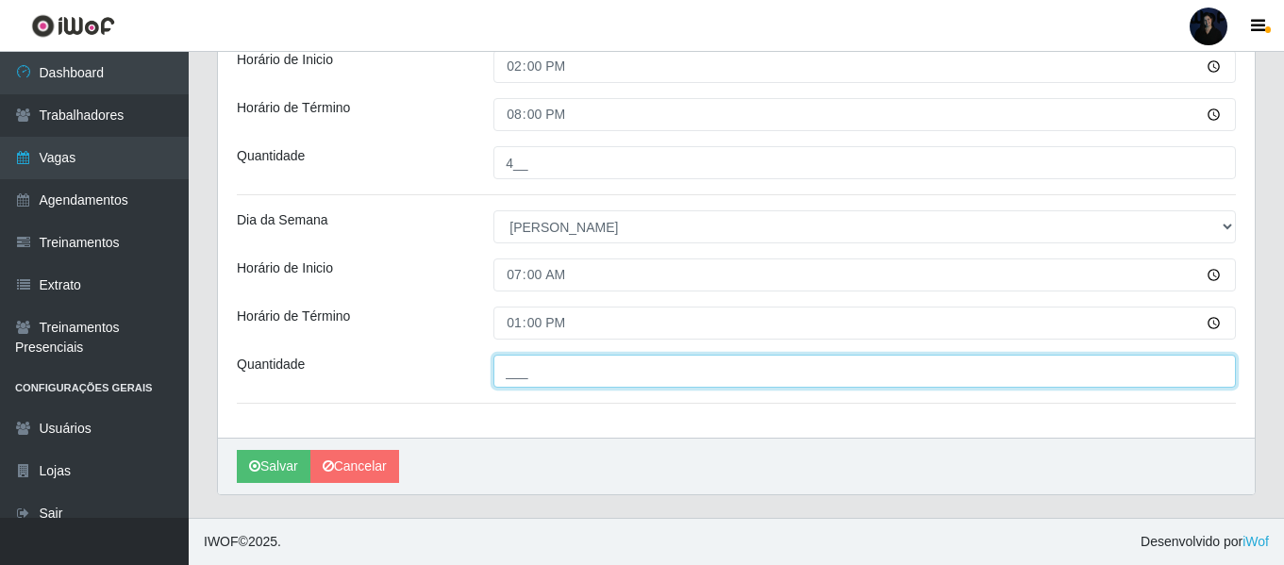
click at [517, 376] on input "___" at bounding box center [864, 371] width 742 height 33
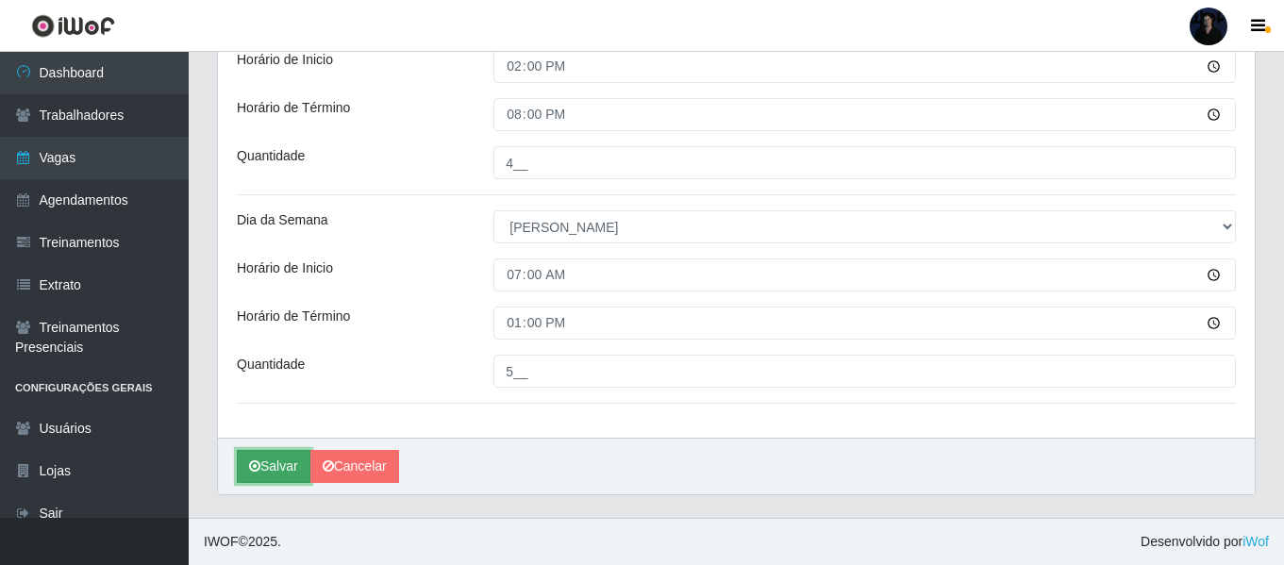
click at [248, 472] on button "Salvar" at bounding box center [274, 466] width 74 height 33
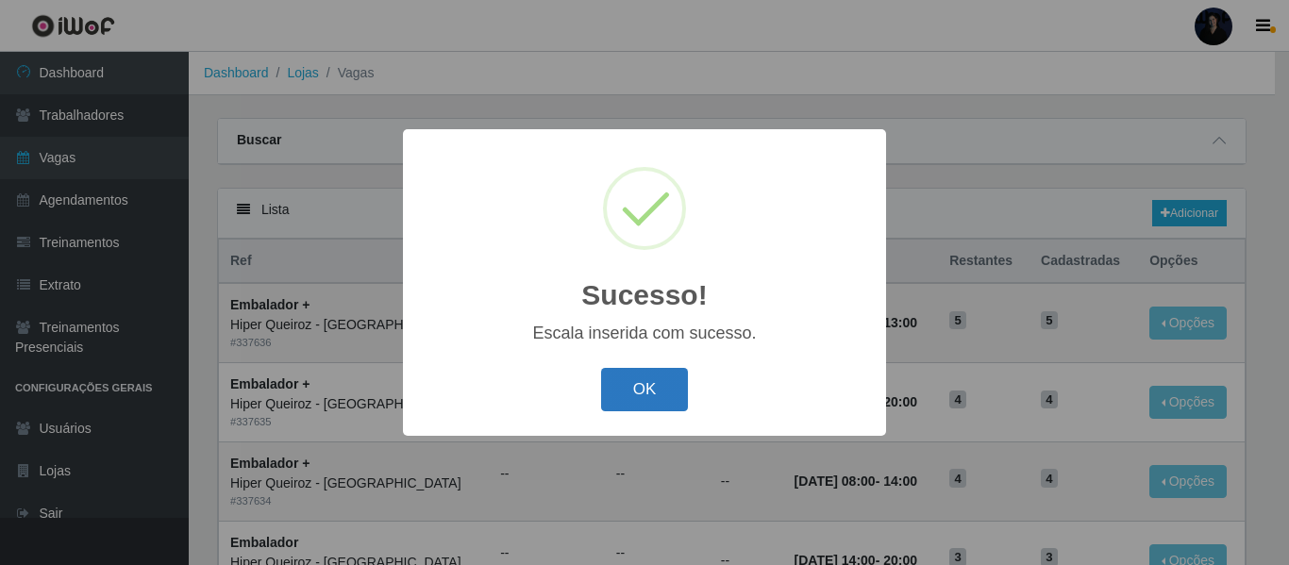
click at [630, 374] on button "OK" at bounding box center [645, 390] width 88 height 44
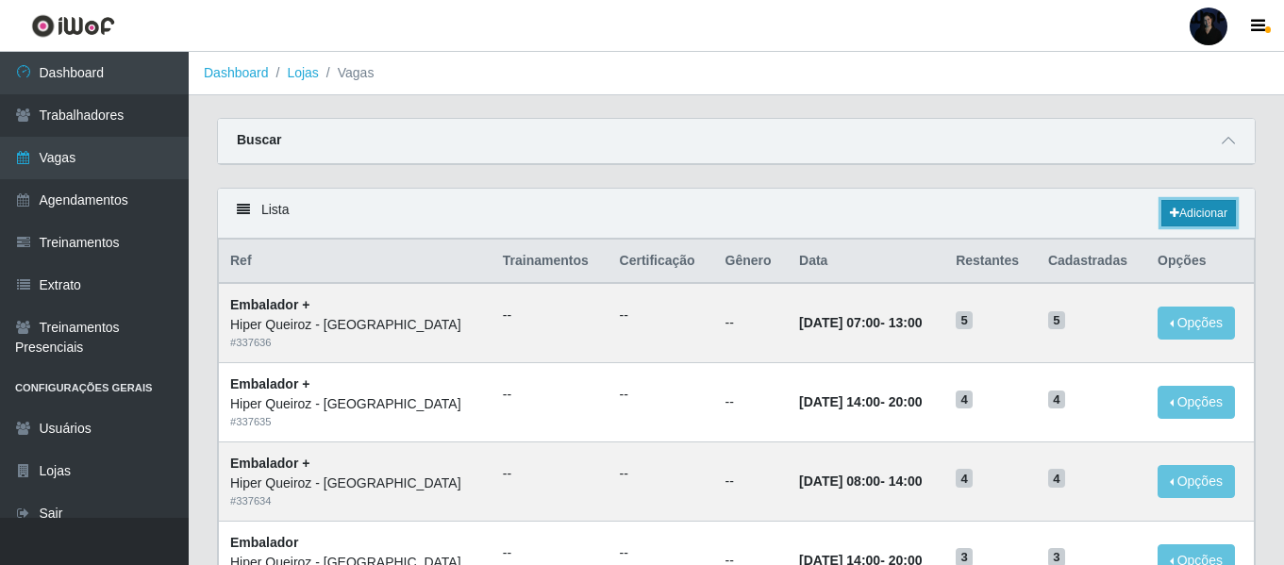
click at [1183, 206] on link "Adicionar" at bounding box center [1198, 213] width 75 height 26
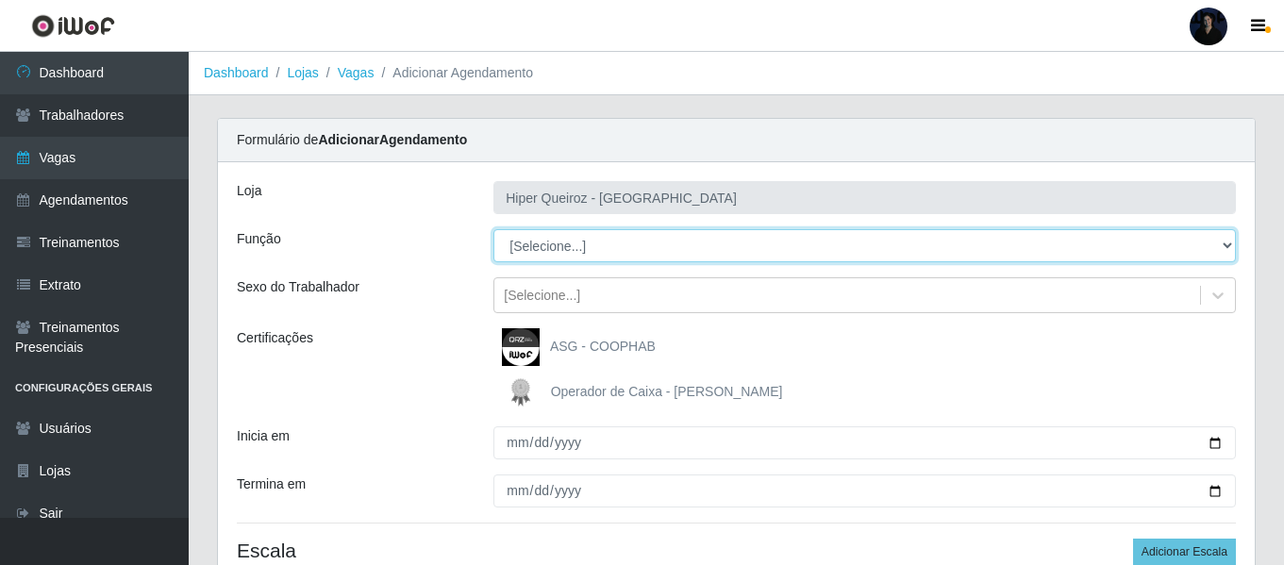
click at [534, 242] on select "[Selecione...] Embalador Embalador + Embalador ++" at bounding box center [864, 245] width 742 height 33
click at [493, 229] on select "[Selecione...] Embalador Embalador + Embalador ++" at bounding box center [864, 245] width 742 height 33
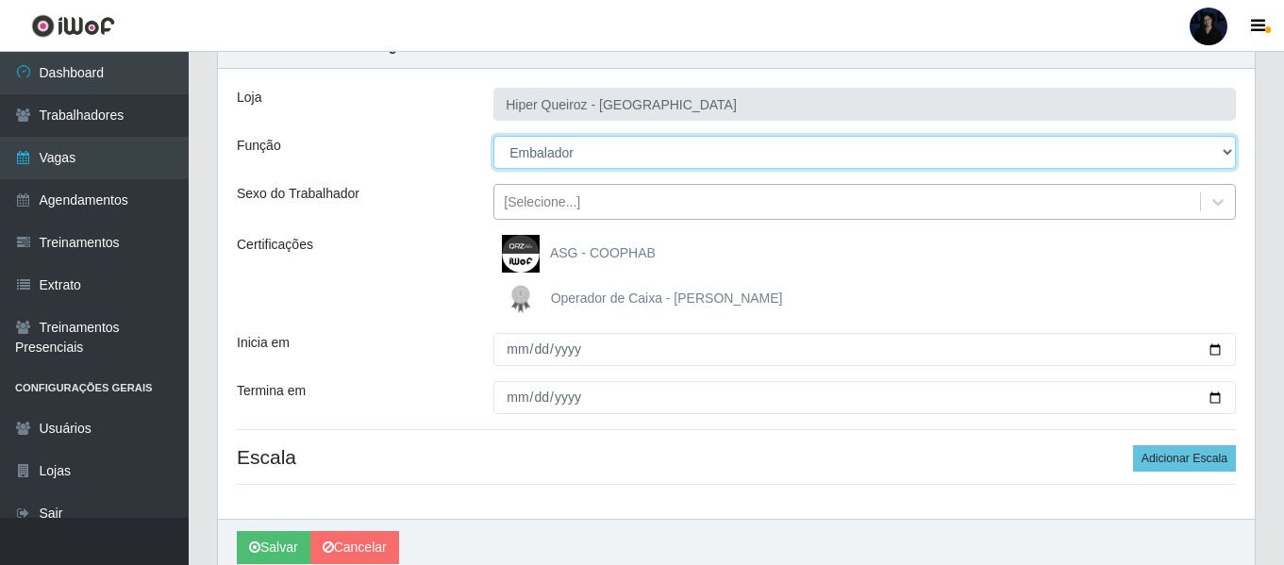
scroll to position [175, 0]
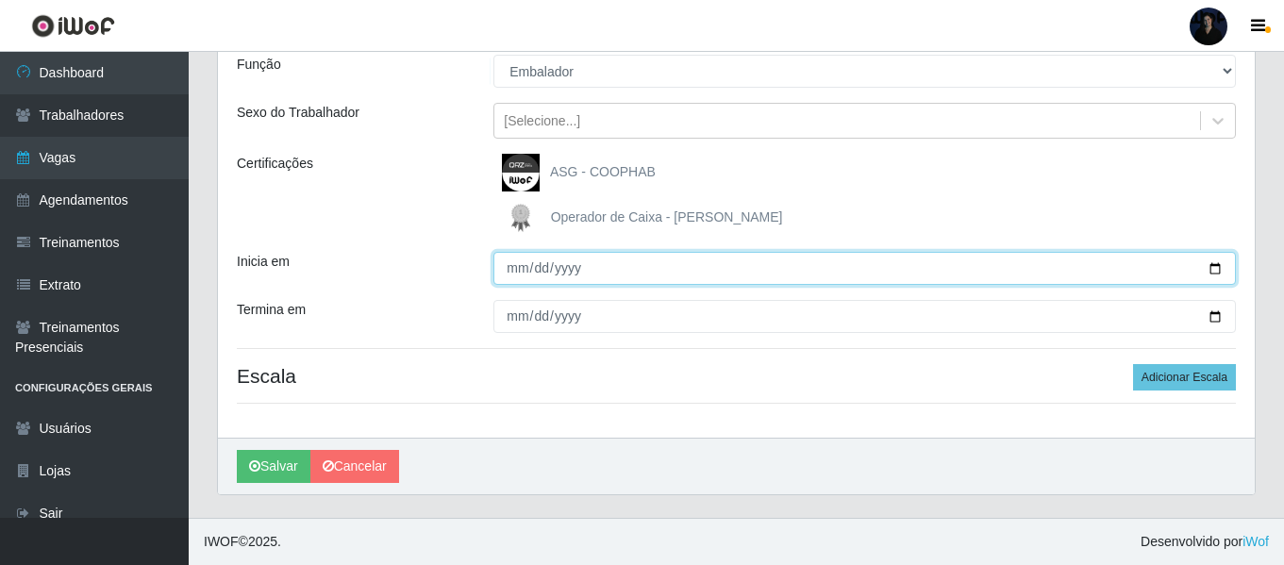
click at [1219, 267] on input "Inicia em" at bounding box center [864, 268] width 742 height 33
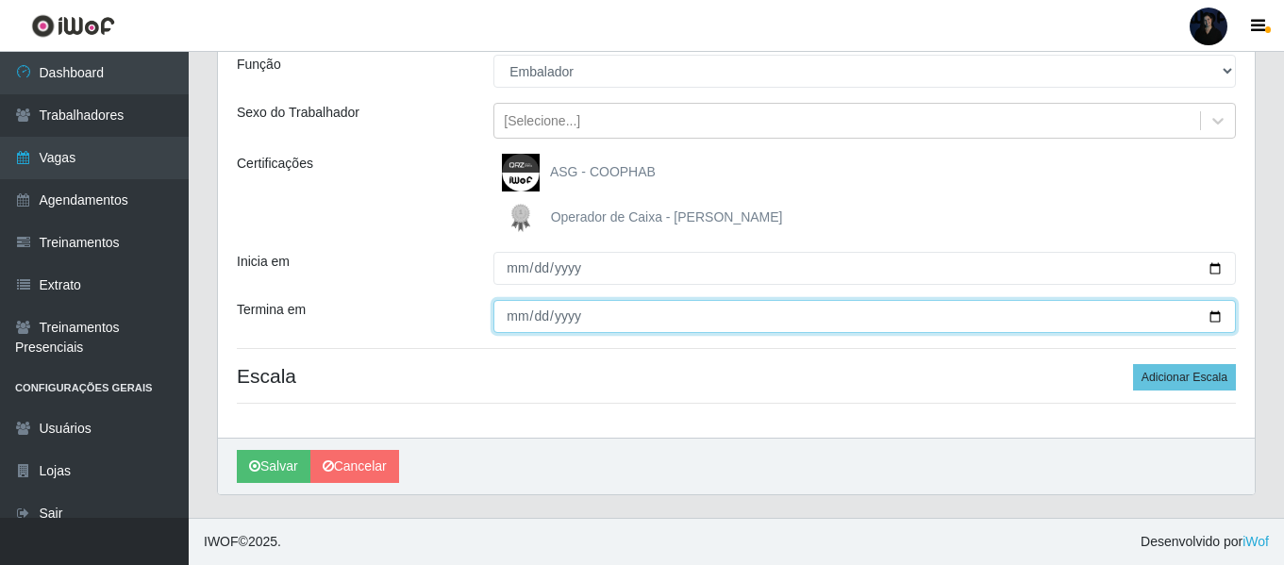
click at [1210, 319] on input "Termina em" at bounding box center [864, 316] width 742 height 33
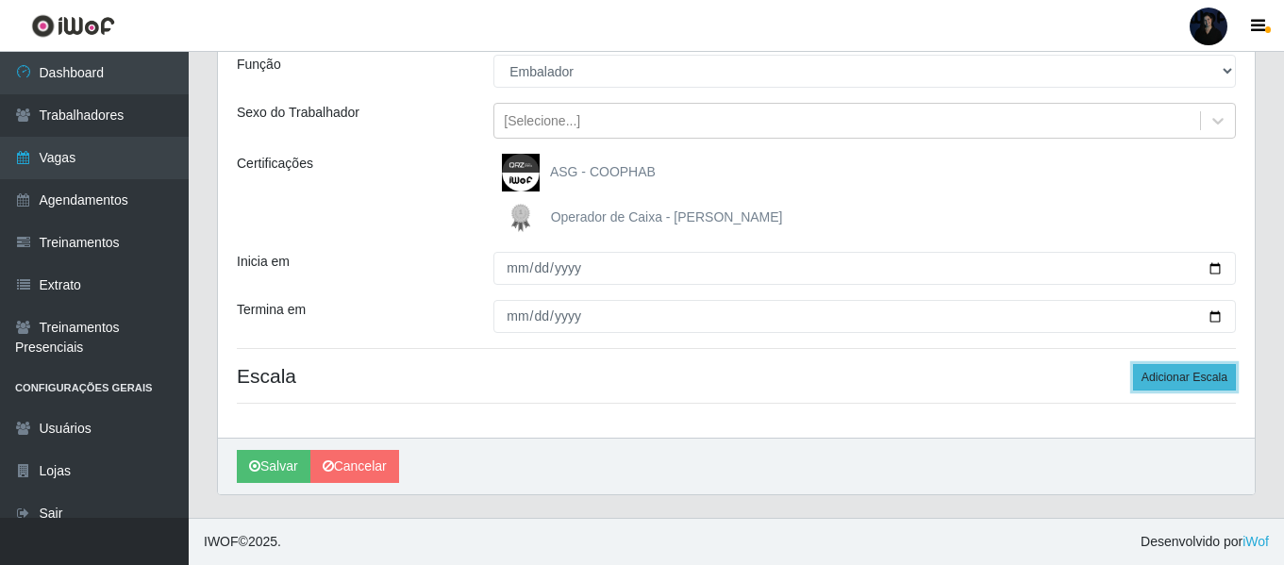
click at [1157, 377] on button "Adicionar Escala" at bounding box center [1184, 377] width 103 height 26
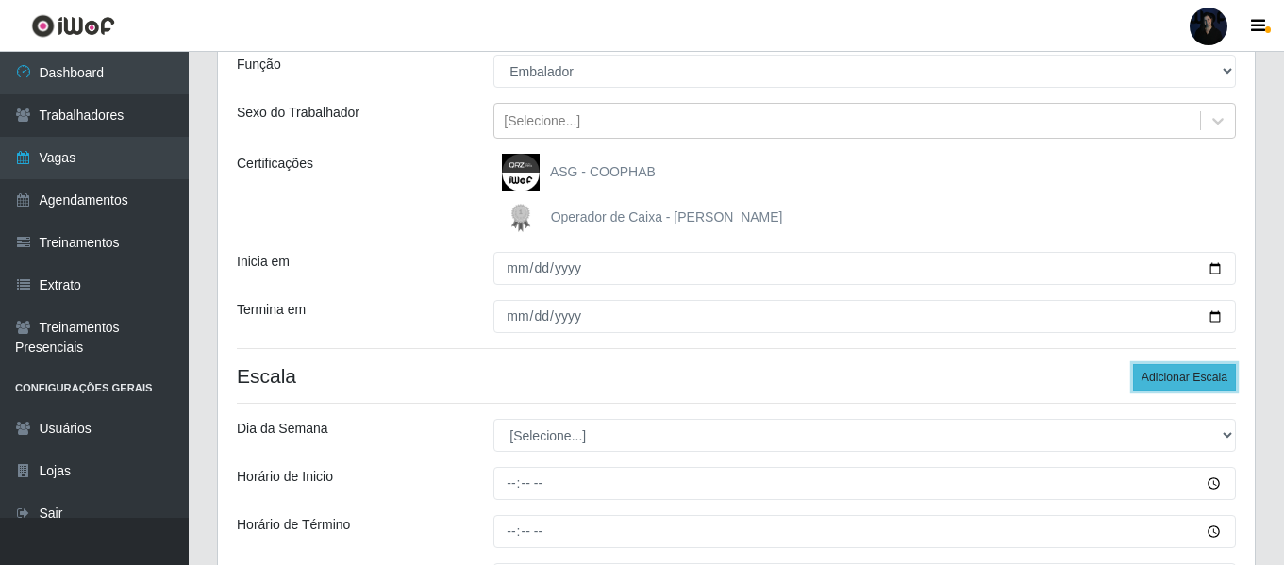
click at [1156, 377] on button "Adicionar Escala" at bounding box center [1184, 377] width 103 height 26
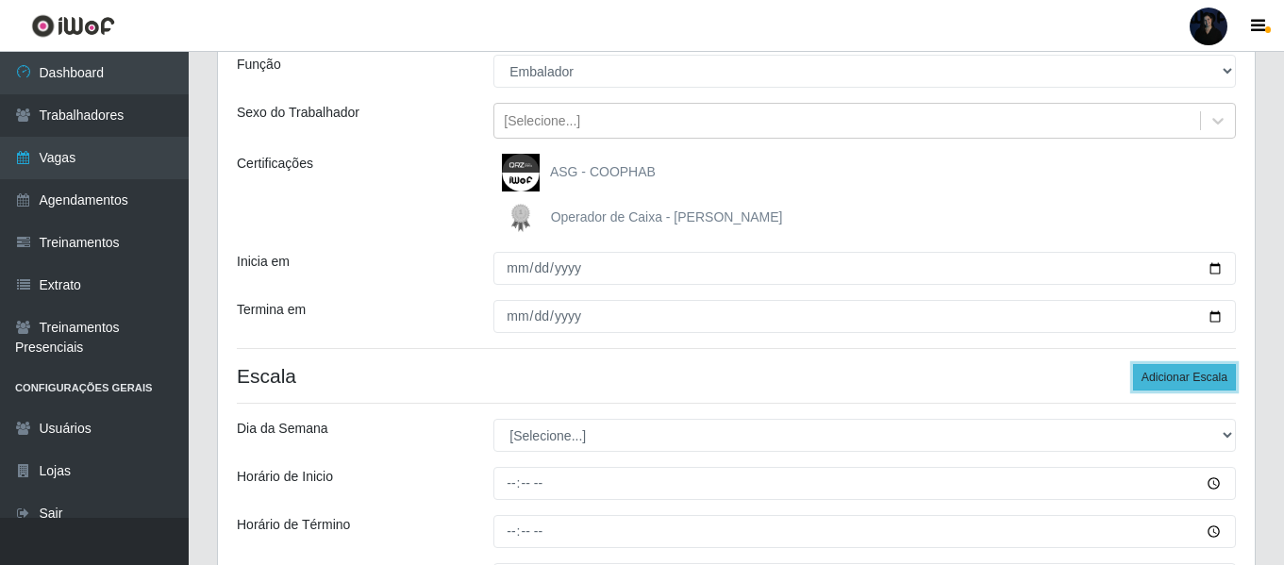
click at [1156, 377] on button "Adicionar Escala" at bounding box center [1184, 377] width 103 height 26
click at [1156, 376] on button "Adicionar Escala" at bounding box center [1184, 377] width 103 height 26
click at [1156, 375] on button "Adicionar Escala" at bounding box center [1184, 377] width 103 height 26
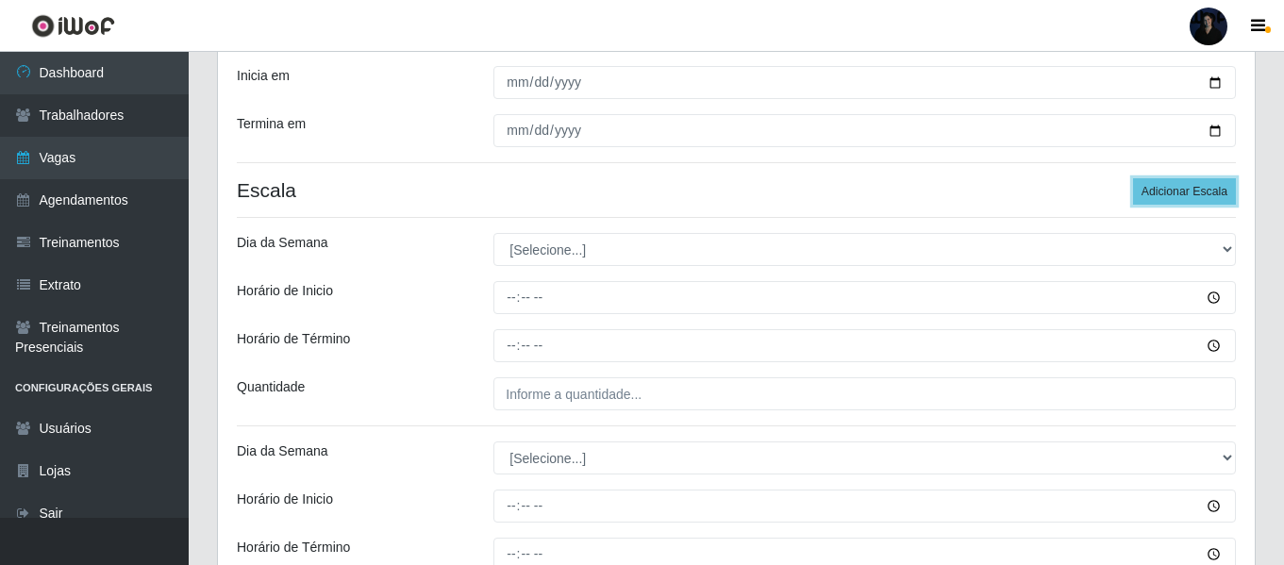
scroll to position [472, 0]
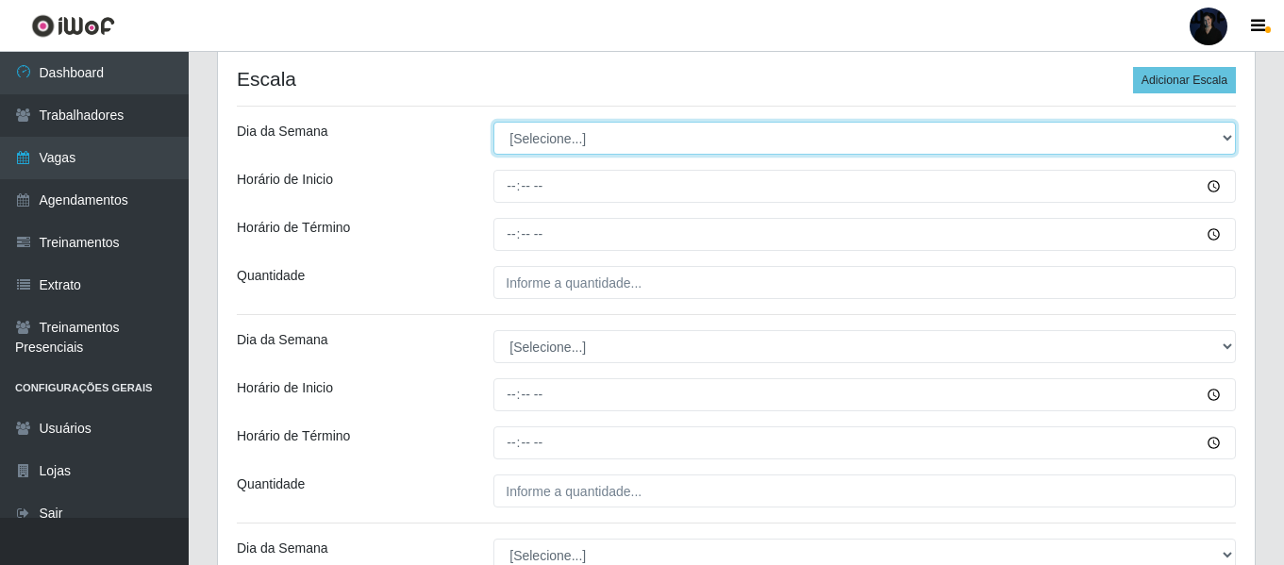
click at [510, 140] on select "[Selecione...] Segunda Terça Quarta Quinta Sexta Sábado Domingo" at bounding box center [864, 138] width 742 height 33
click at [493, 122] on select "[Selecione...] Segunda Terça Quarta Quinta Sexta Sábado Domingo" at bounding box center [864, 138] width 742 height 33
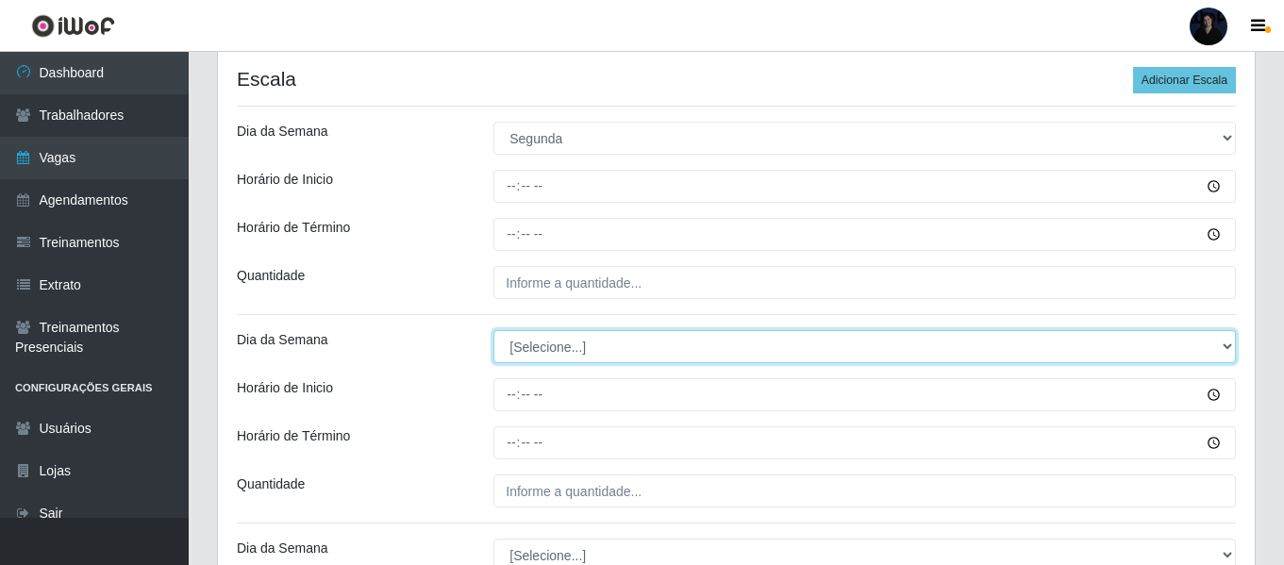
click at [512, 352] on select "[Selecione...] Segunda Terça Quarta Quinta Sexta Sábado Domingo" at bounding box center [864, 346] width 742 height 33
click at [493, 330] on select "[Selecione...] Segunda Terça Quarta Quinta Sexta Sábado Domingo" at bounding box center [864, 346] width 742 height 33
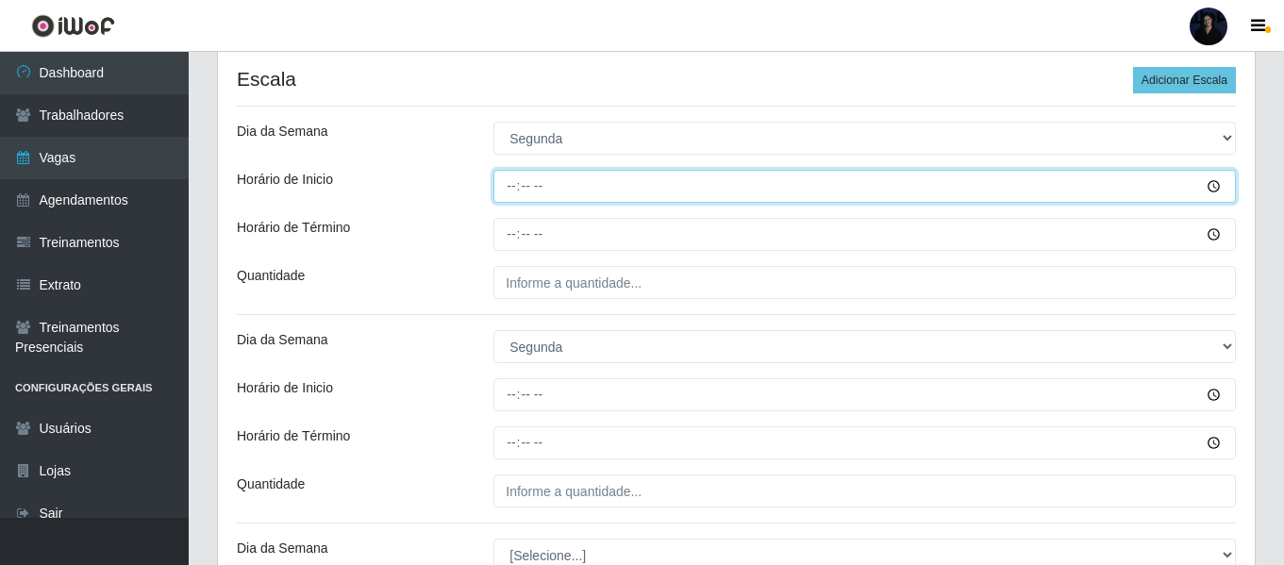
click at [513, 186] on input "Horário de Inicio" at bounding box center [864, 186] width 742 height 33
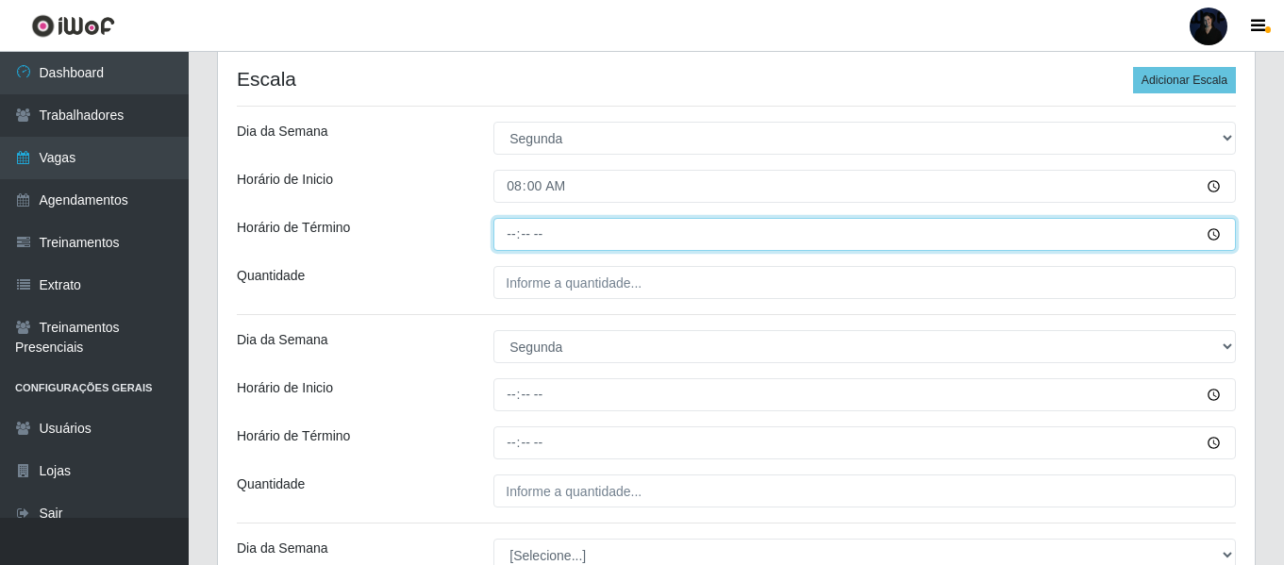
click at [514, 229] on input "Horário de Término" at bounding box center [864, 234] width 742 height 33
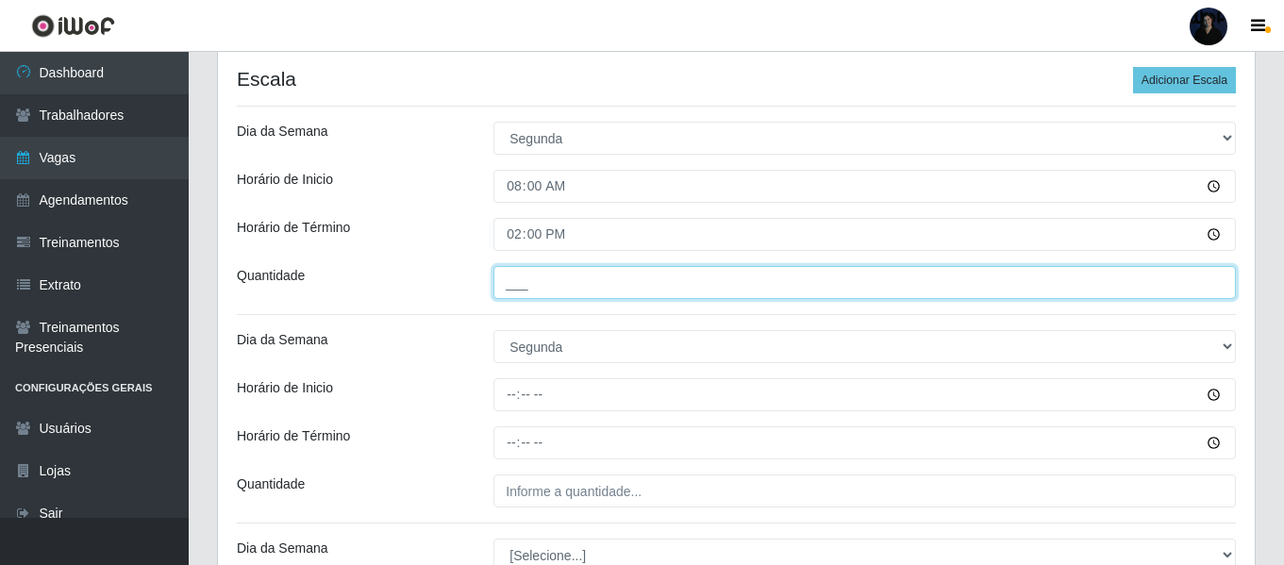
click at [514, 275] on input "___" at bounding box center [864, 282] width 742 height 33
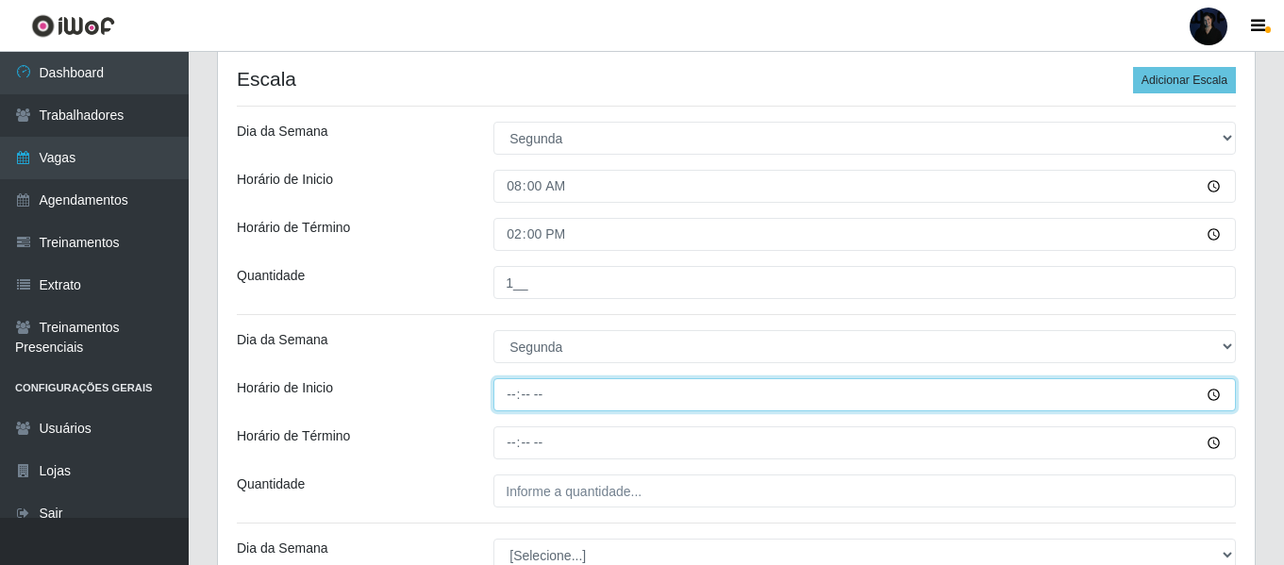
click at [503, 393] on input "Horário de Inicio" at bounding box center [864, 394] width 742 height 33
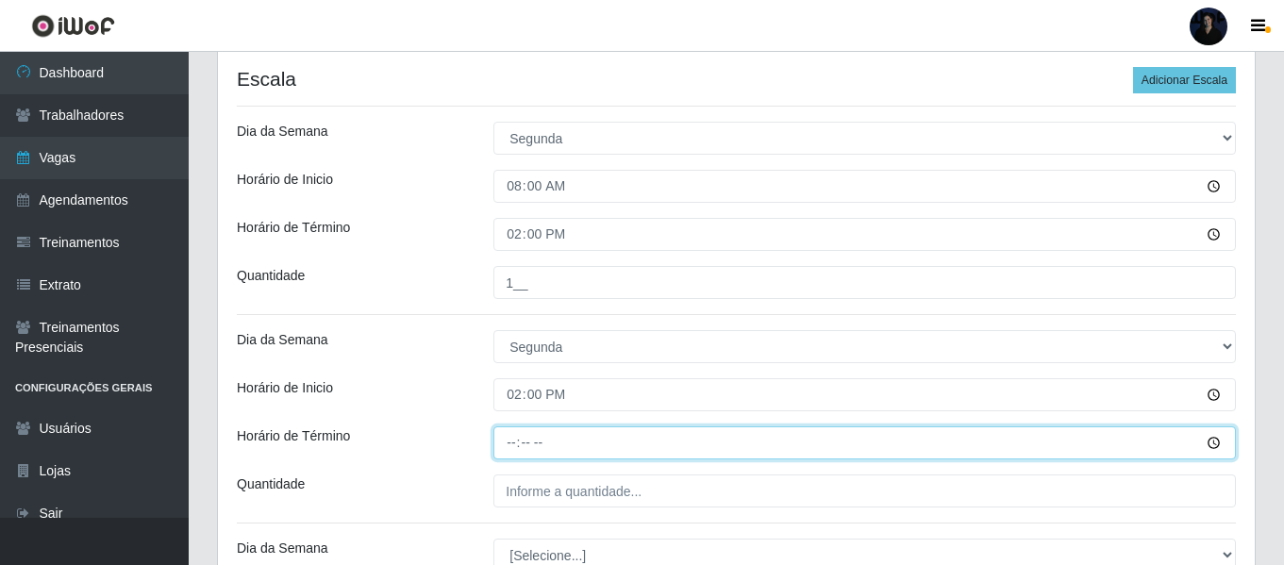
click at [514, 446] on input "Horário de Término" at bounding box center [864, 442] width 742 height 33
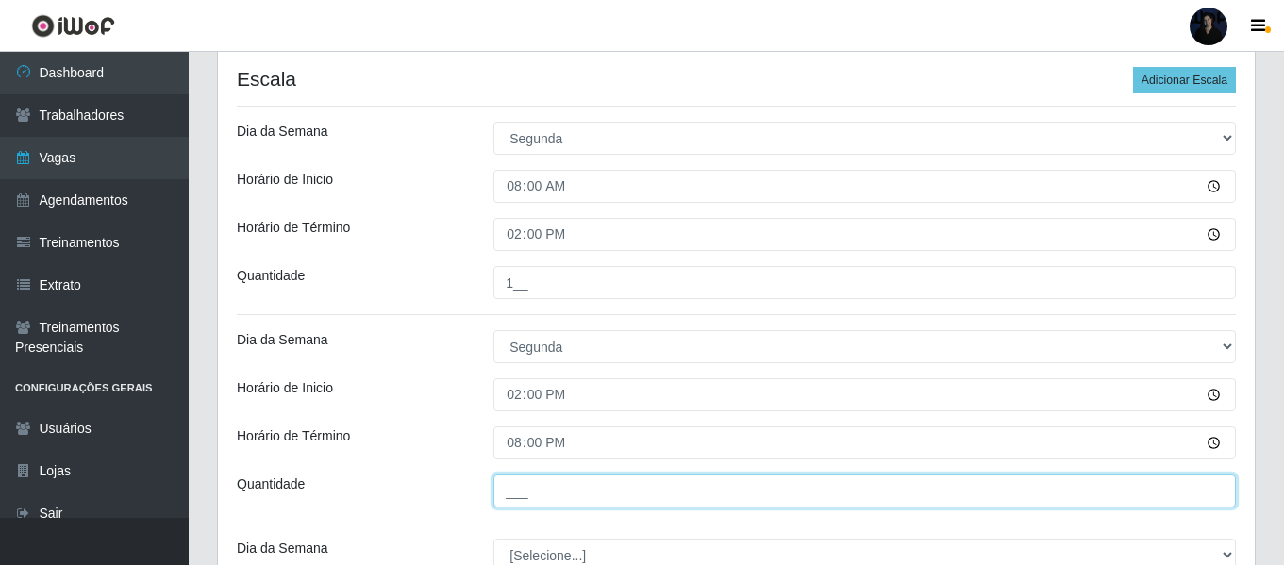
click at [517, 489] on input "___" at bounding box center [864, 490] width 742 height 33
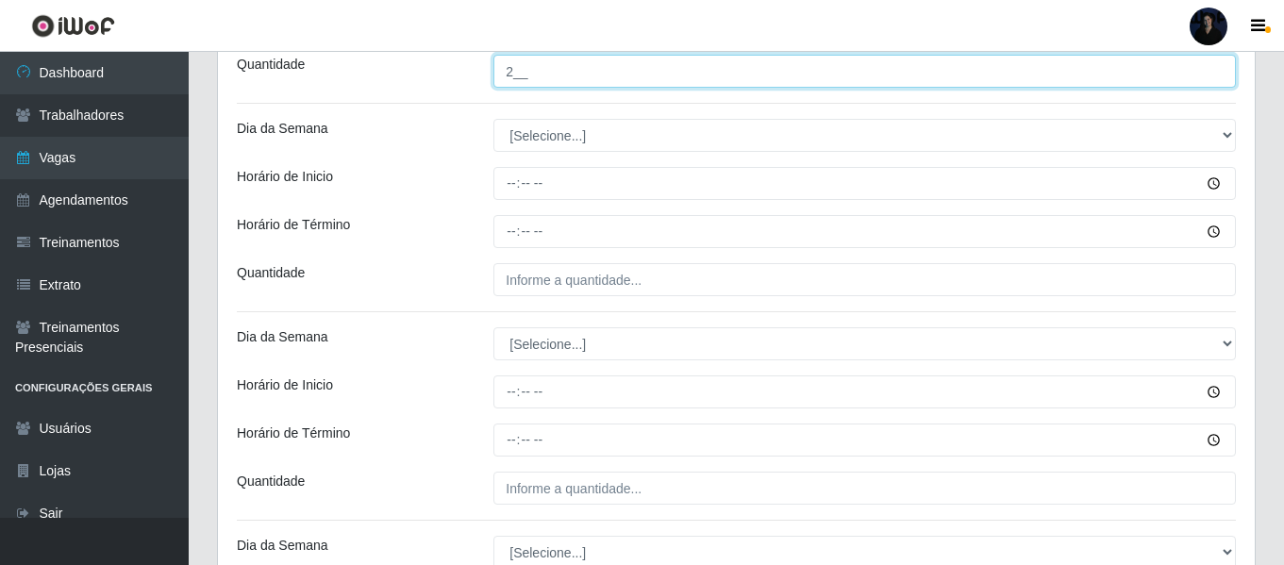
scroll to position [902, 0]
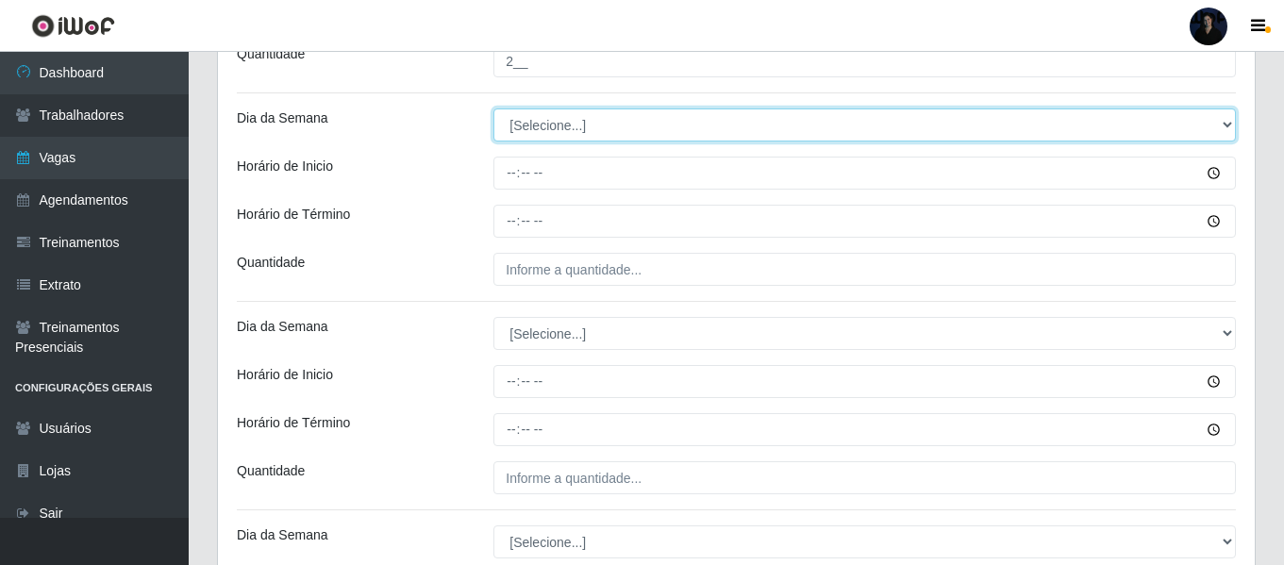
click at [527, 118] on select "[Selecione...] Segunda Terça Quarta Quinta Sexta Sábado Domingo" at bounding box center [864, 124] width 742 height 33
click at [493, 108] on select "[Selecione...] Segunda Terça Quarta Quinta Sexta Sábado Domingo" at bounding box center [864, 124] width 742 height 33
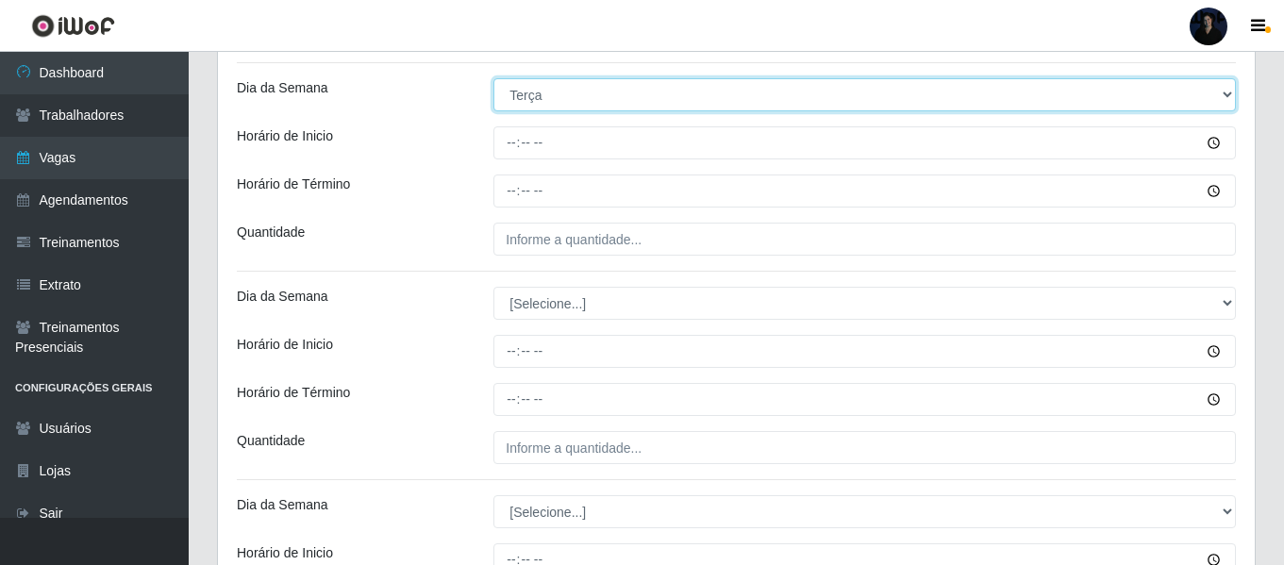
scroll to position [938, 0]
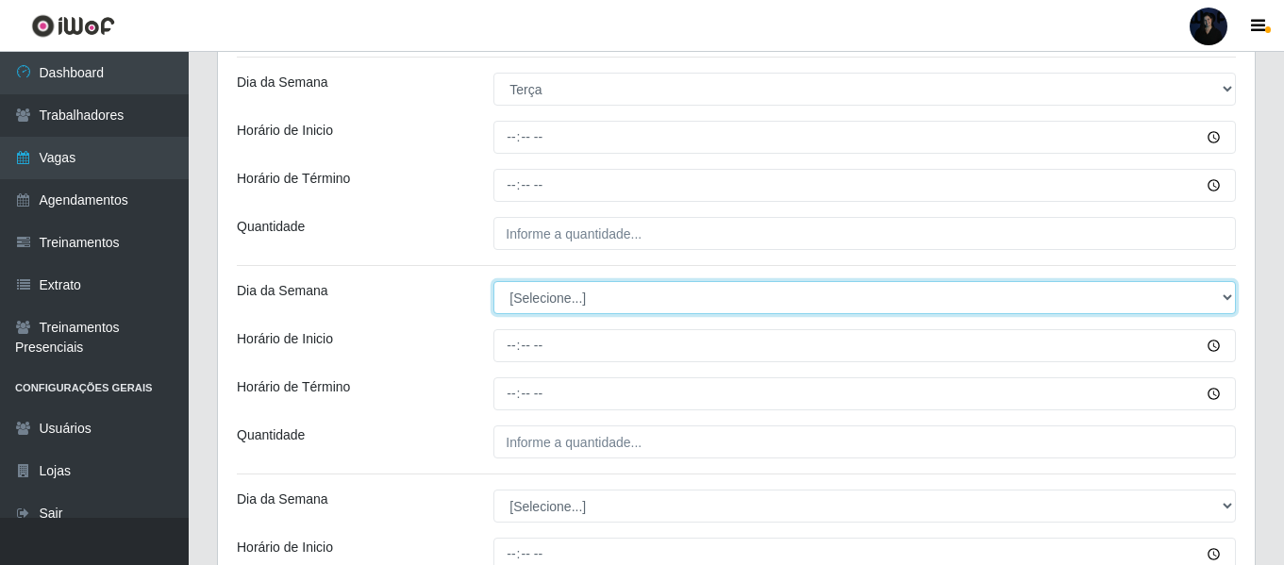
click at [560, 307] on select "[Selecione...] Segunda Terça Quarta Quinta Sexta Sábado Domingo" at bounding box center [864, 297] width 742 height 33
click at [493, 281] on select "[Selecione...] Segunda Terça Quarta Quinta Sexta Sábado Domingo" at bounding box center [864, 297] width 742 height 33
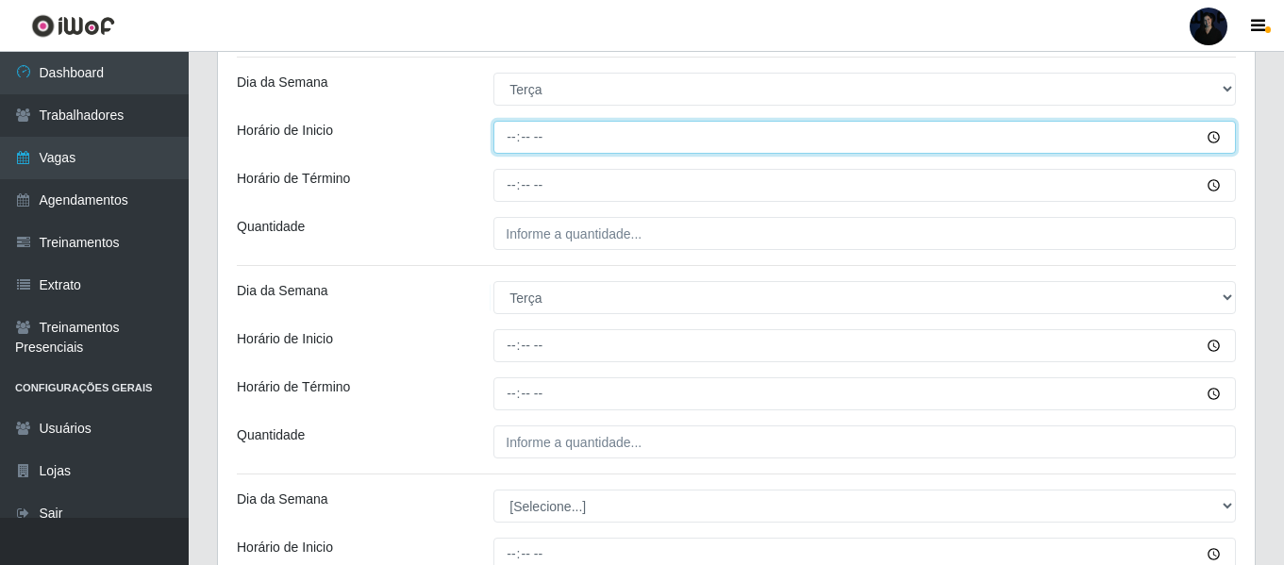
click at [504, 141] on input "Horário de Inicio" at bounding box center [864, 137] width 742 height 33
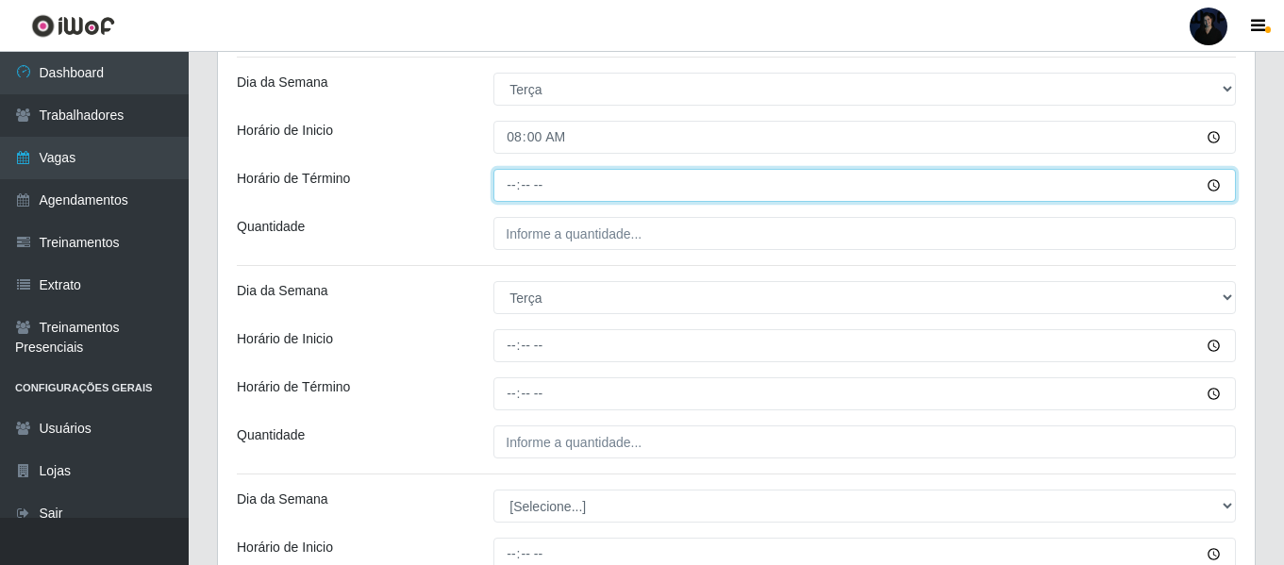
click at [504, 186] on input "Horário de Término" at bounding box center [864, 185] width 742 height 33
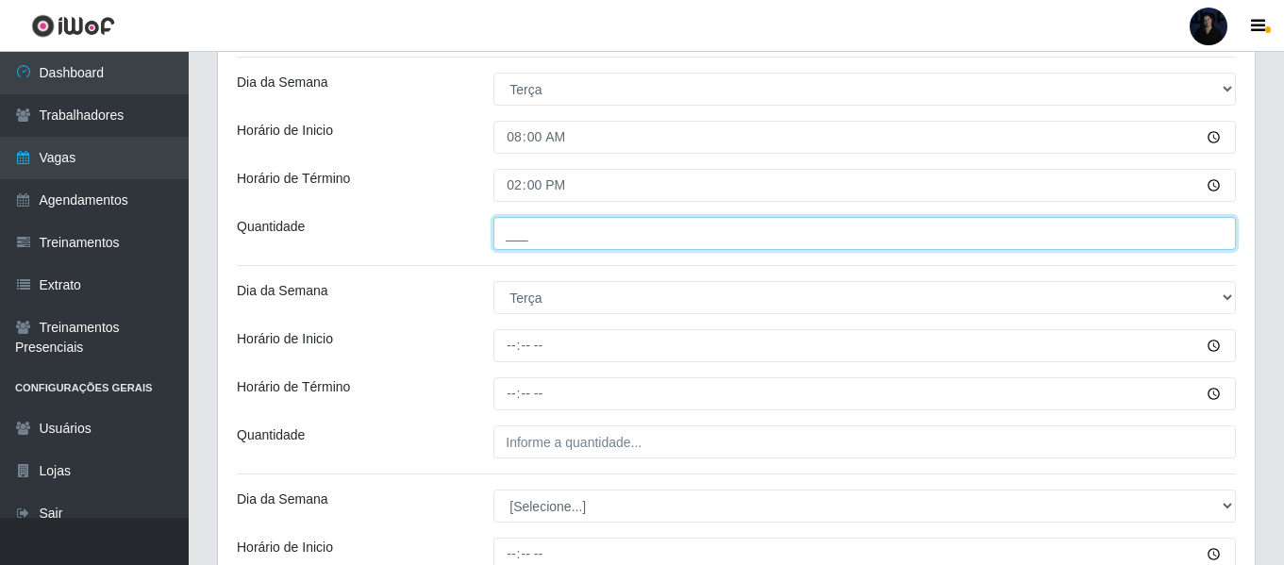
click at [514, 232] on input "___" at bounding box center [864, 233] width 742 height 33
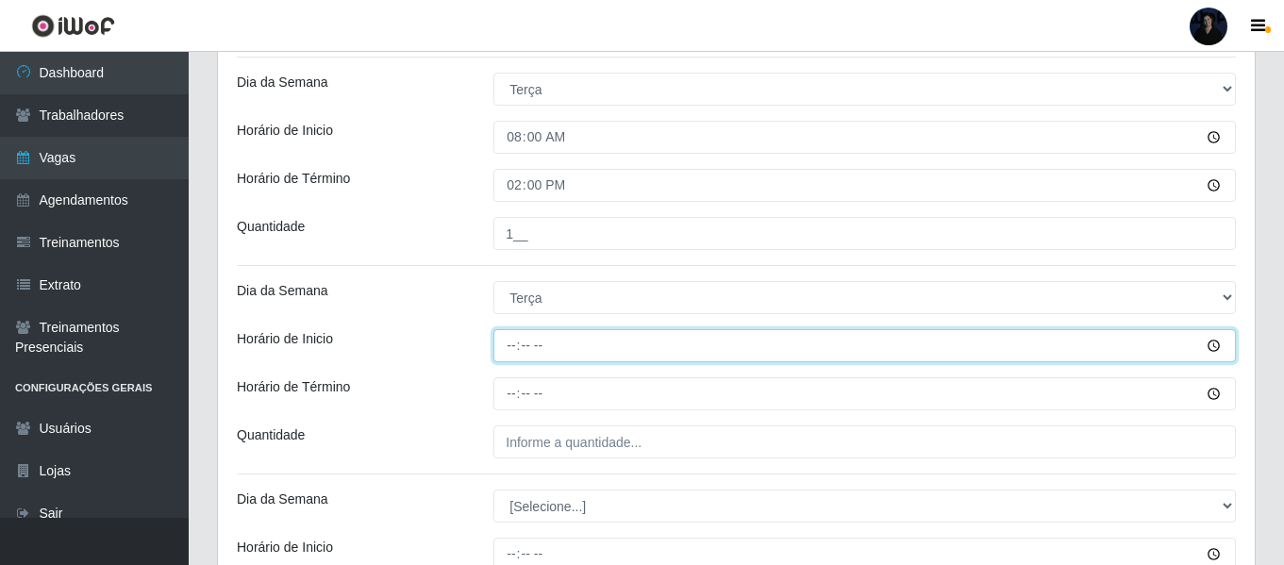
click at [511, 342] on input "Horário de Inicio" at bounding box center [864, 345] width 742 height 33
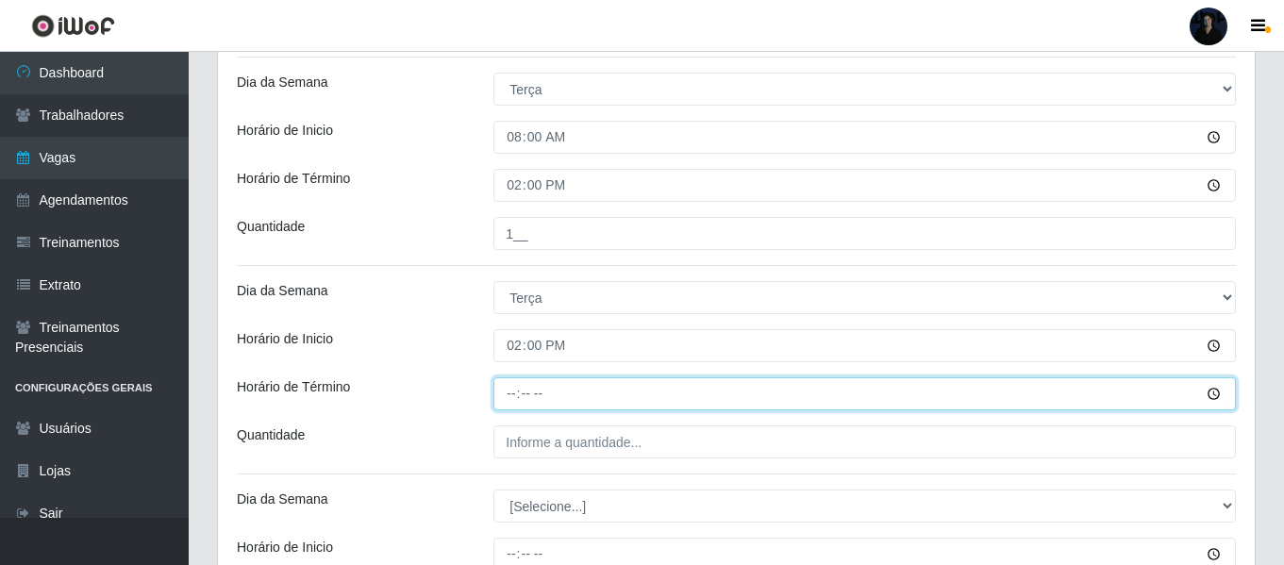
click at [507, 391] on input "Horário de Término" at bounding box center [864, 393] width 742 height 33
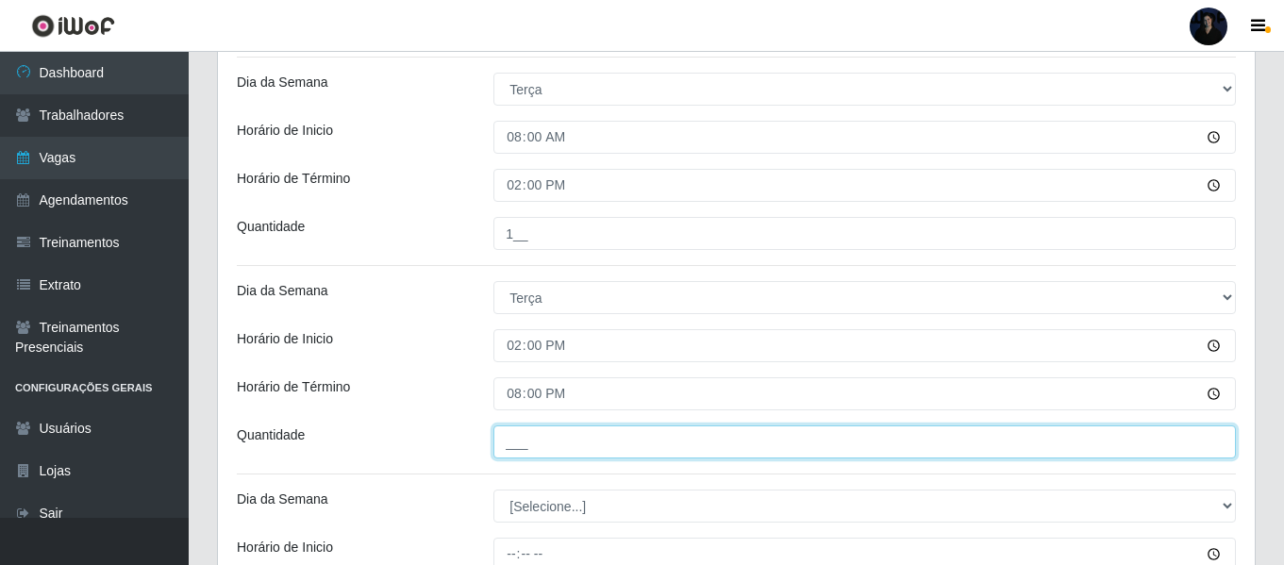
click at [509, 442] on input "___" at bounding box center [864, 441] width 742 height 33
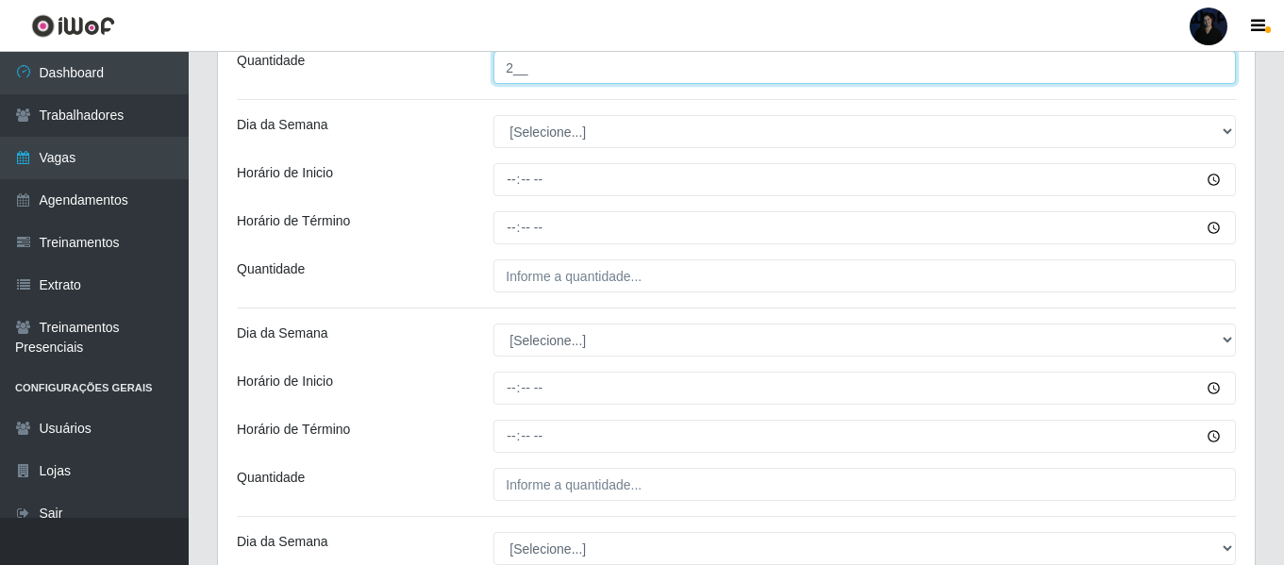
scroll to position [1318, 0]
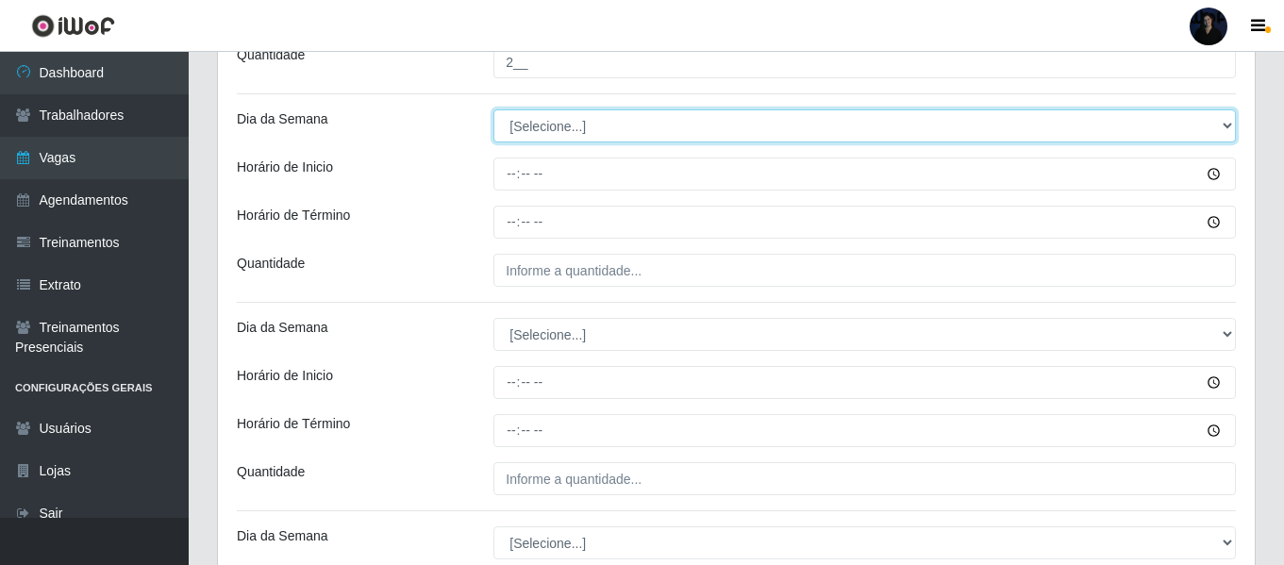
click at [521, 128] on select "[Selecione...] Segunda Terça Quarta Quinta Sexta Sábado Domingo" at bounding box center [864, 125] width 742 height 33
click at [493, 109] on select "[Selecione...] Segunda Terça Quarta Quinta Sexta Sábado Domingo" at bounding box center [864, 125] width 742 height 33
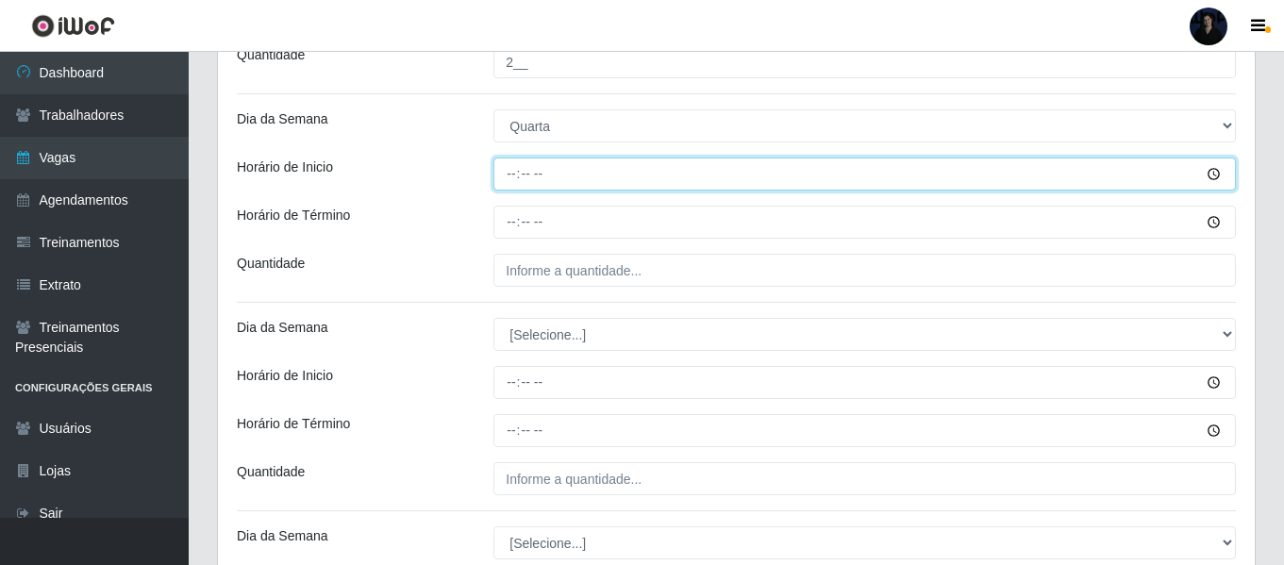
click at [506, 188] on input "Horário de Inicio" at bounding box center [864, 174] width 742 height 33
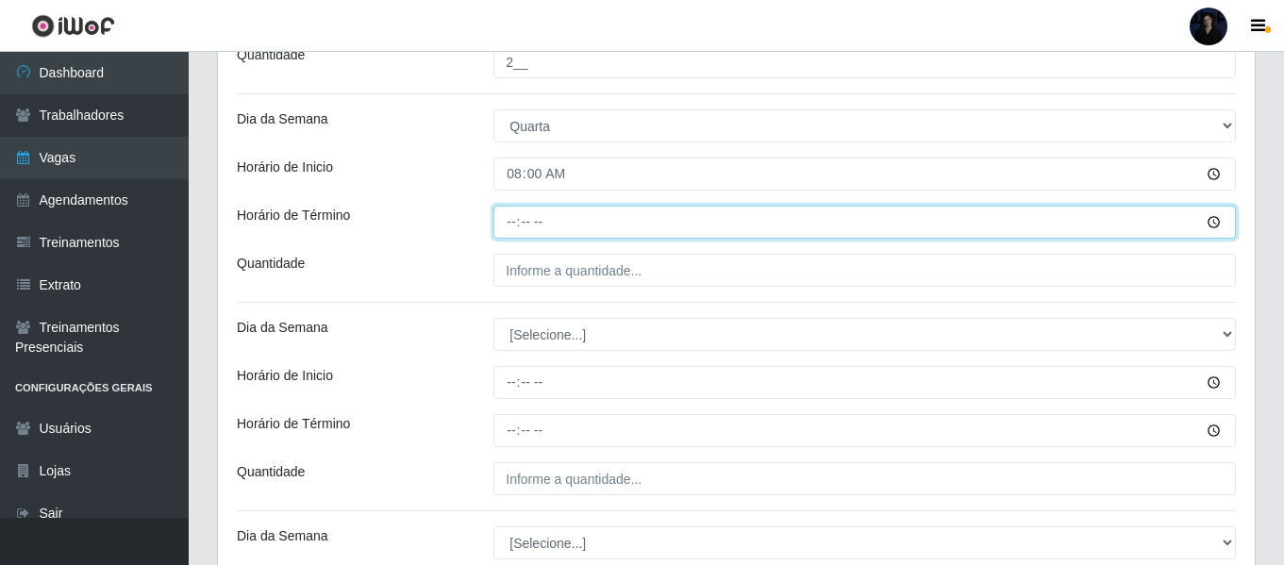
click at [507, 215] on input "Horário de Término" at bounding box center [864, 222] width 742 height 33
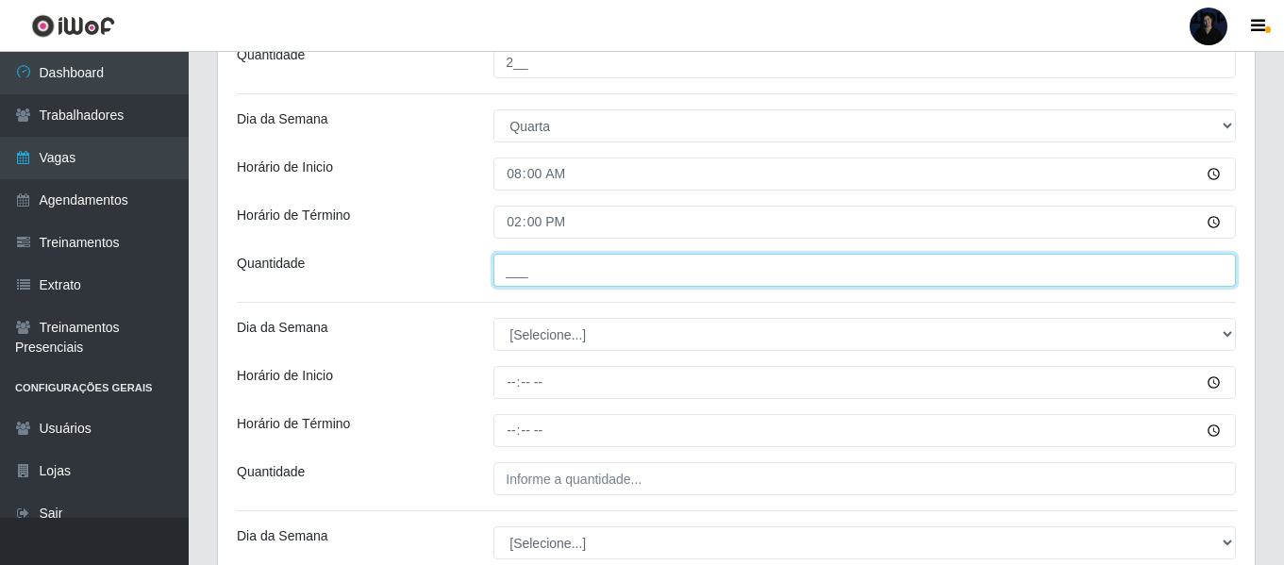
click at [507, 269] on input "___" at bounding box center [864, 270] width 742 height 33
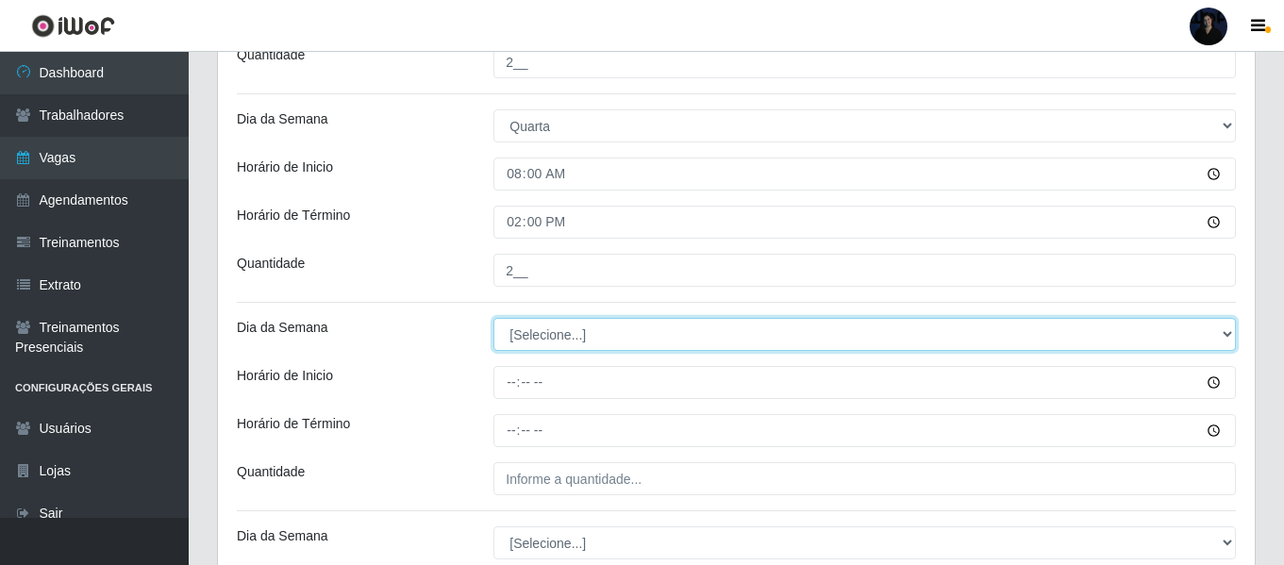
click at [521, 341] on select "[Selecione...] Segunda Terça Quarta Quinta Sexta Sábado Domingo" at bounding box center [864, 334] width 742 height 33
click at [493, 318] on select "[Selecione...] Segunda Terça Quarta Quinta Sexta Sábado Domingo" at bounding box center [864, 334] width 742 height 33
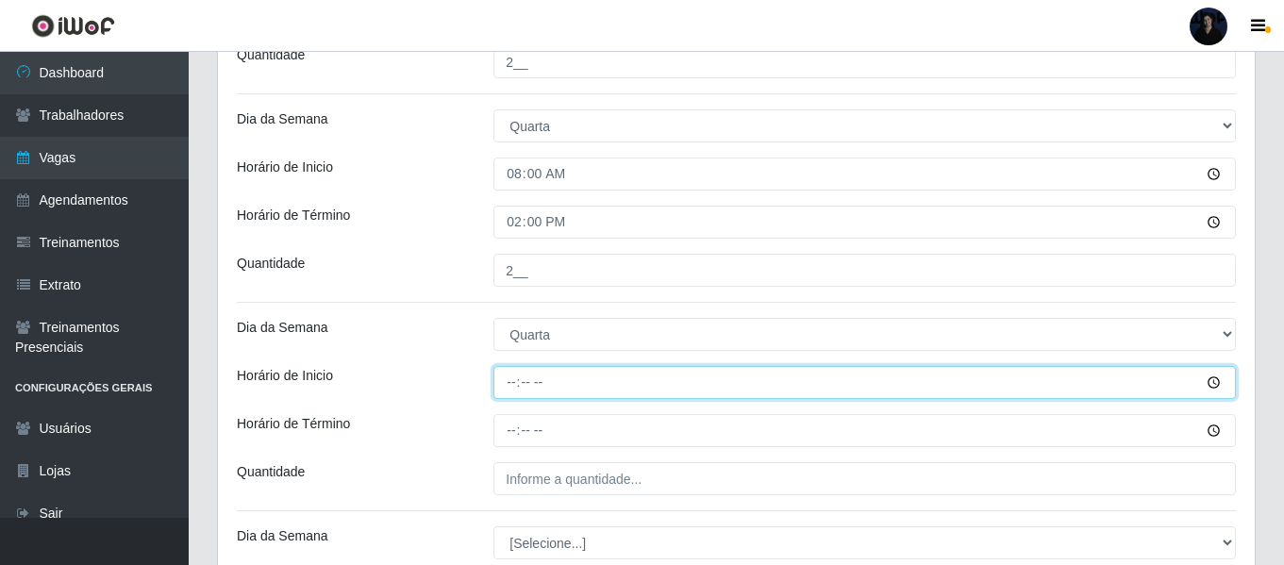
click at [513, 397] on input "Horário de Inicio" at bounding box center [864, 382] width 742 height 33
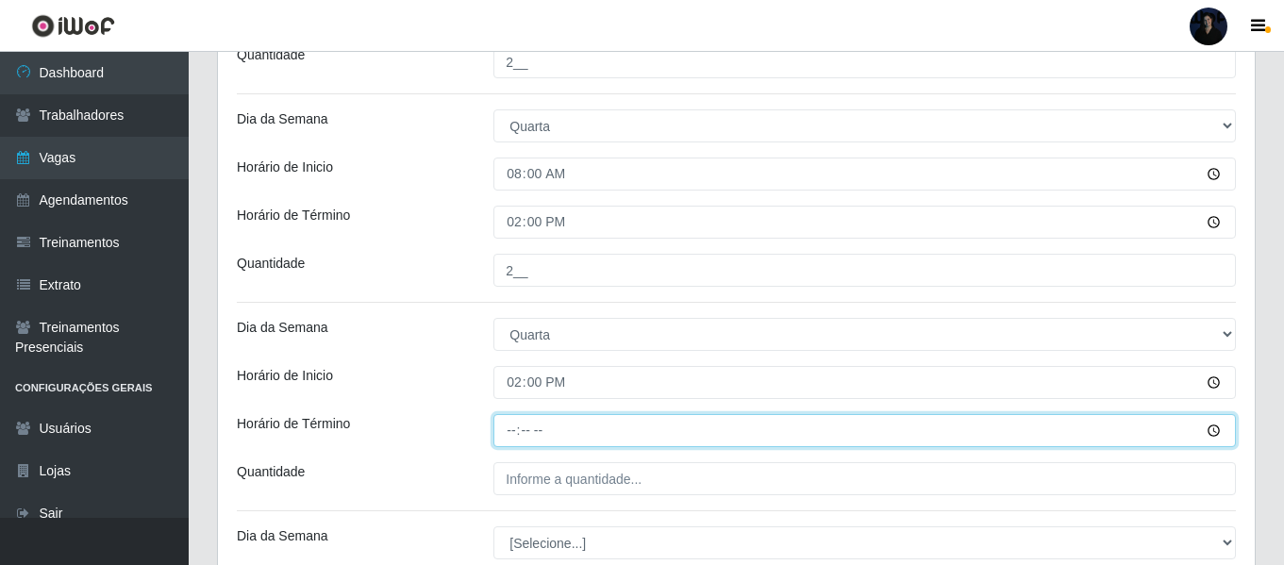
click at [508, 433] on input "Horário de Término" at bounding box center [864, 430] width 742 height 33
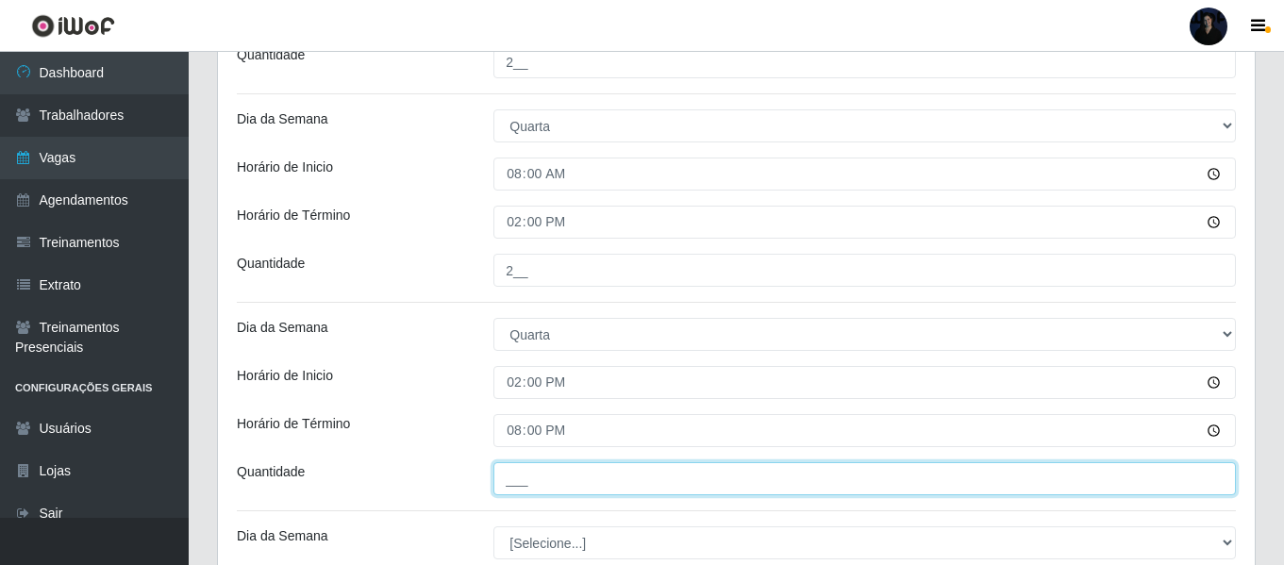
click at [510, 475] on input "___" at bounding box center [864, 478] width 742 height 33
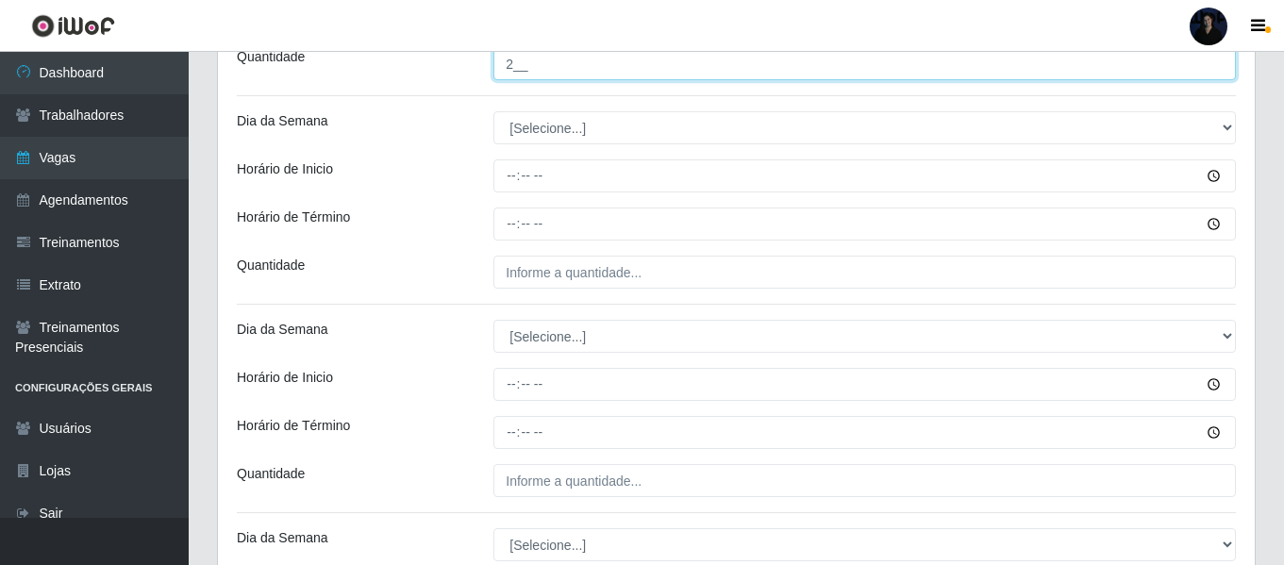
scroll to position [1748, 0]
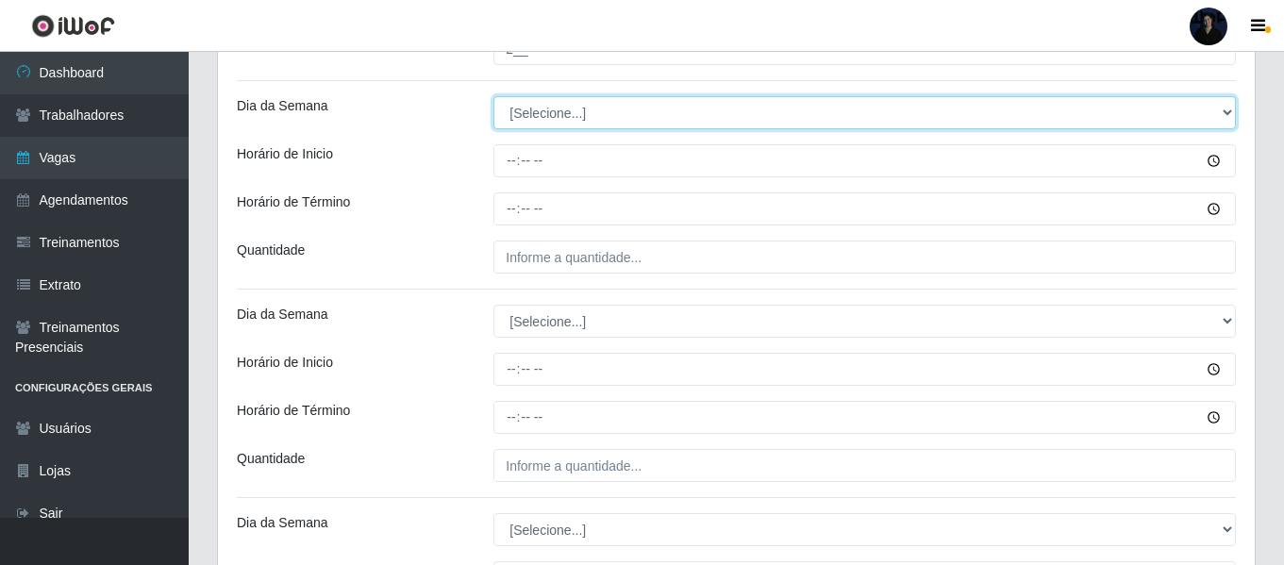
click at [539, 115] on select "[Selecione...] Segunda Terça Quarta Quinta Sexta Sábado Domingo" at bounding box center [864, 112] width 742 height 33
click at [493, 96] on select "[Selecione...] Segunda Terça Quarta Quinta Sexta Sábado Domingo" at bounding box center [864, 112] width 742 height 33
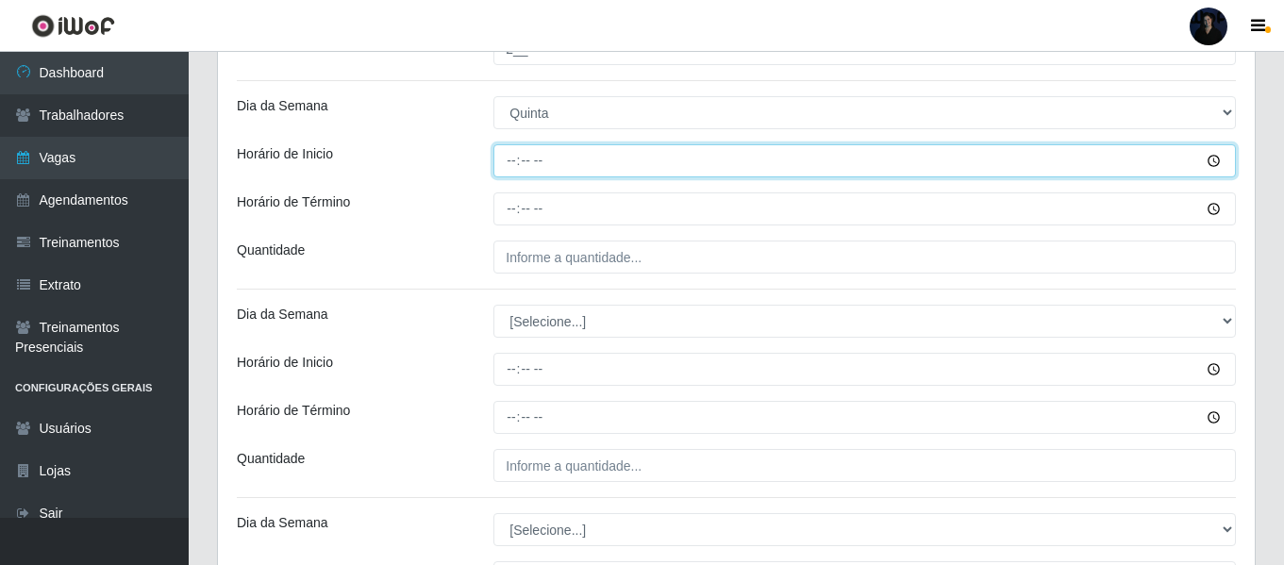
click at [511, 162] on input "Horário de Inicio" at bounding box center [864, 160] width 742 height 33
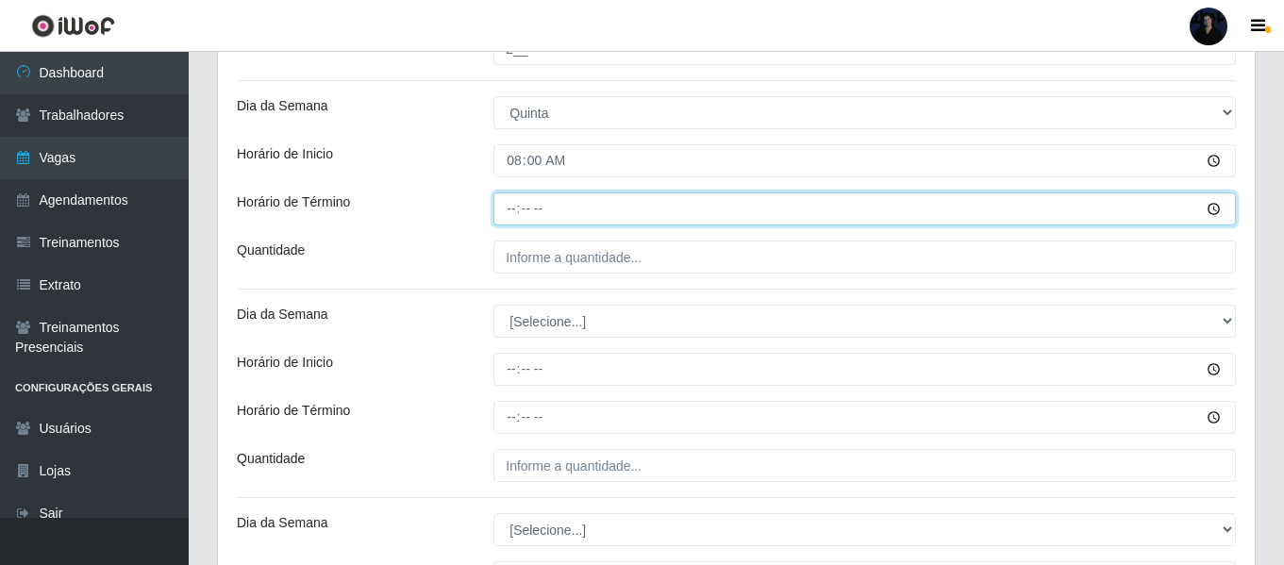
click at [508, 203] on input "Horário de Término" at bounding box center [864, 208] width 742 height 33
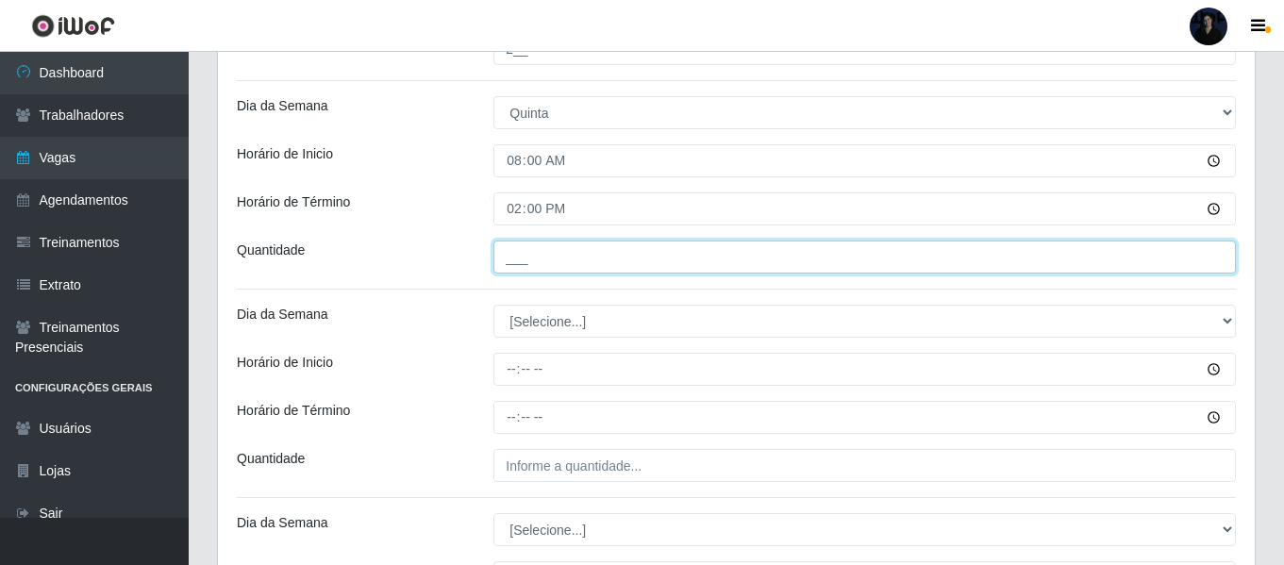
click at [514, 257] on input "___" at bounding box center [864, 257] width 742 height 33
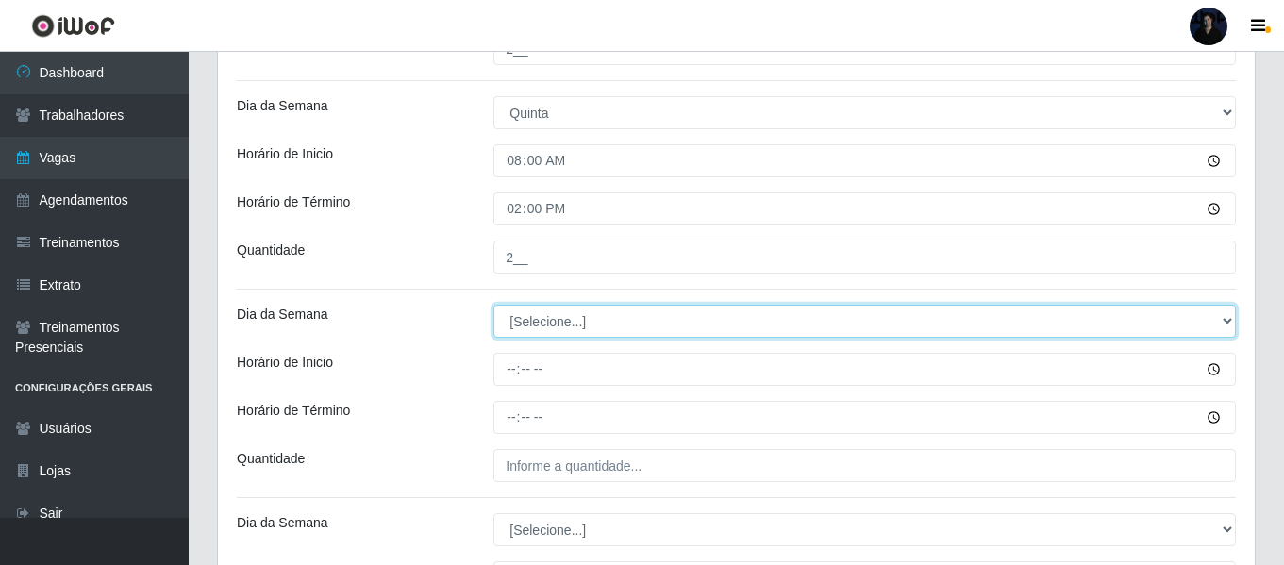
click at [509, 315] on select "[Selecione...] Segunda Terça Quarta Quinta Sexta Sábado Domingo" at bounding box center [864, 321] width 742 height 33
click at [493, 305] on select "[Selecione...] Segunda Terça Quarta Quinta Sexta Sábado Domingo" at bounding box center [864, 321] width 742 height 33
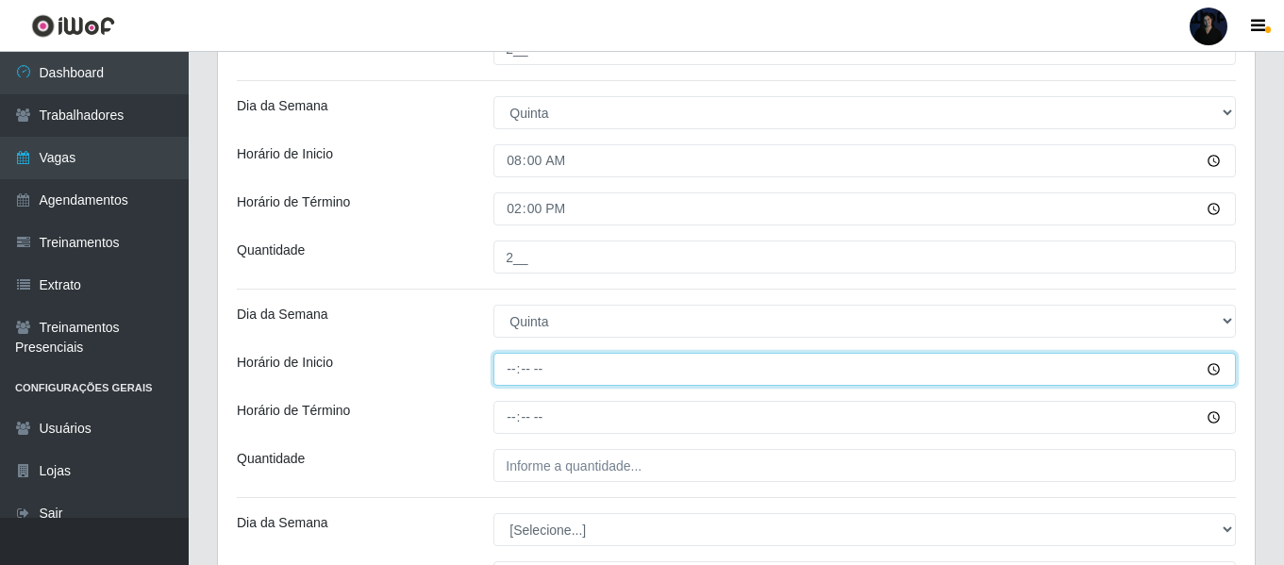
click at [516, 376] on input "Horário de Inicio" at bounding box center [864, 369] width 742 height 33
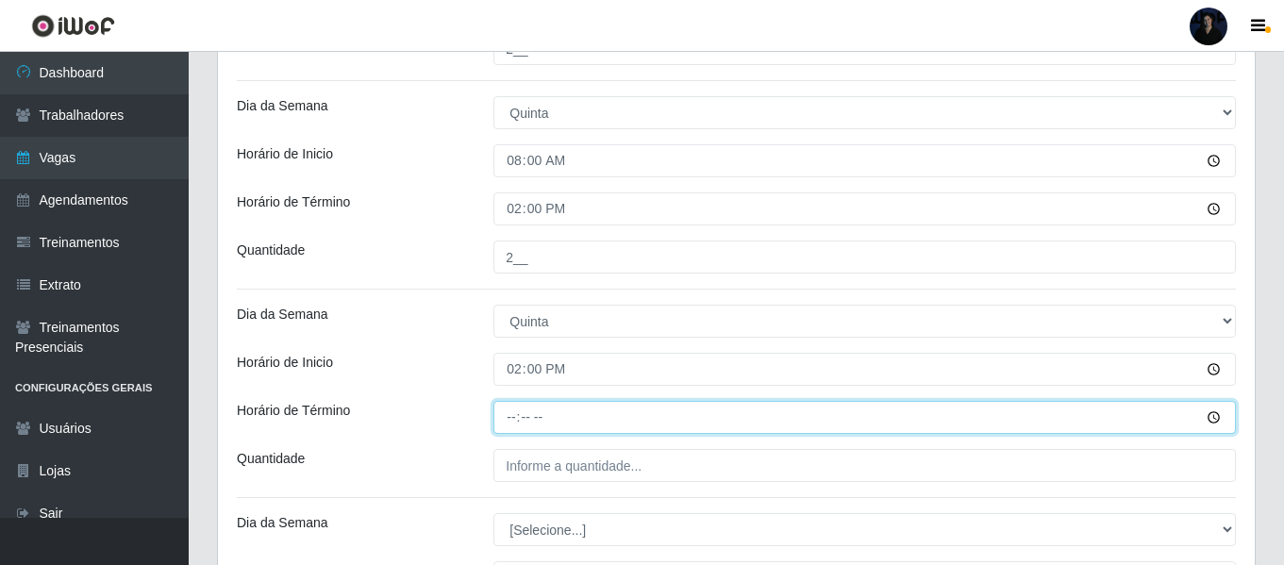
click at [514, 417] on input "Horário de Término" at bounding box center [864, 417] width 742 height 33
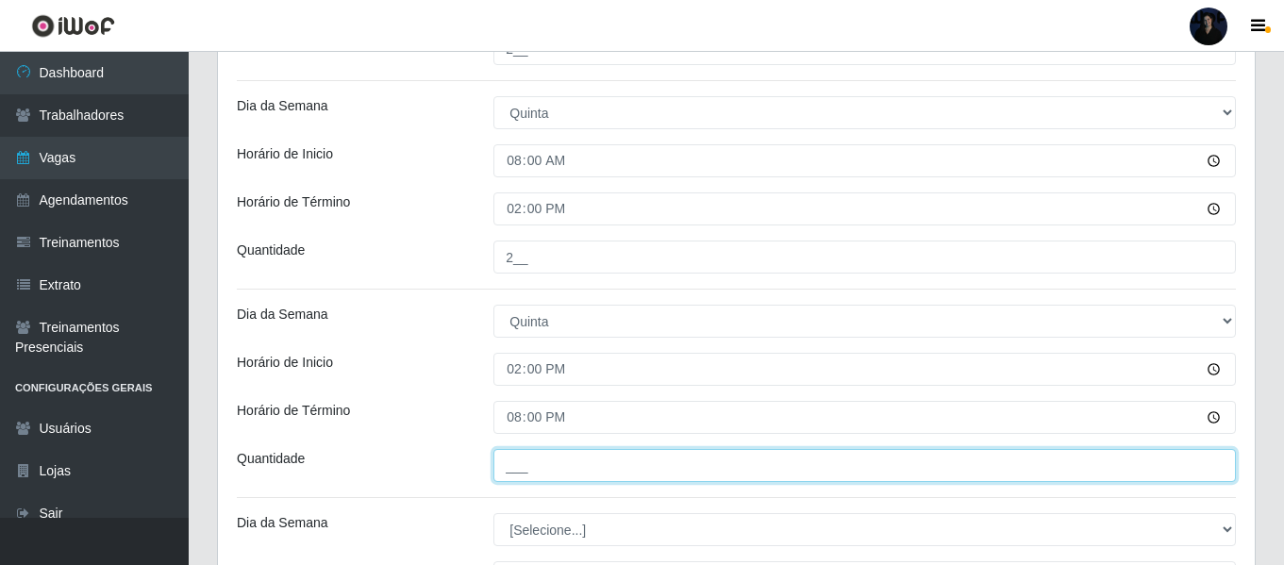
click at [518, 455] on input "___" at bounding box center [864, 465] width 742 height 33
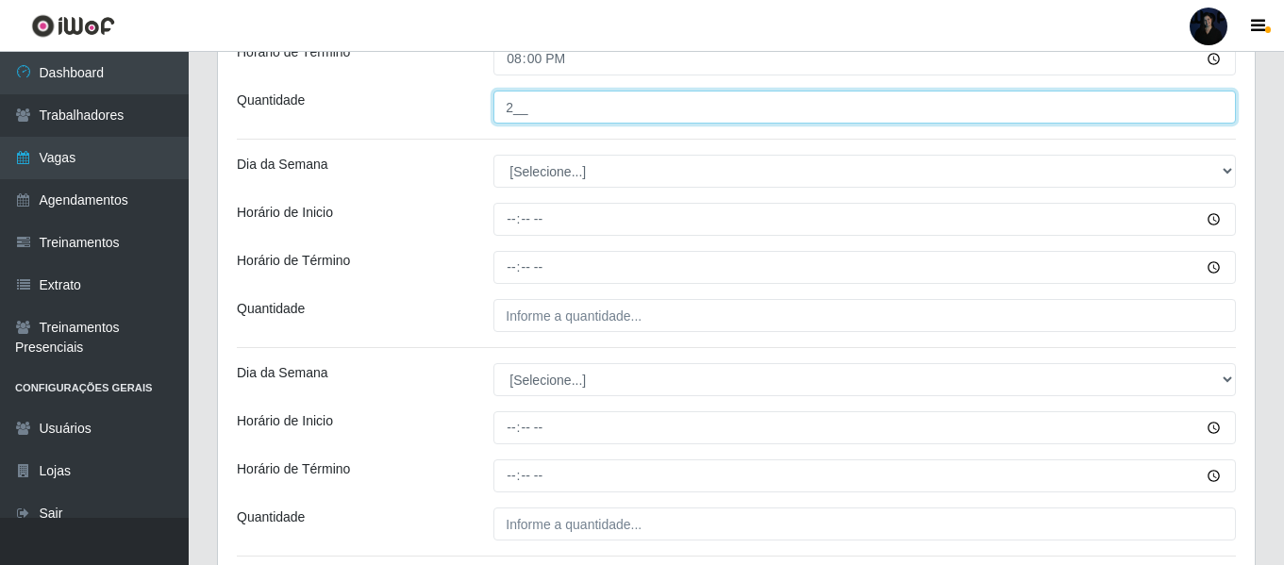
scroll to position [2125, 0]
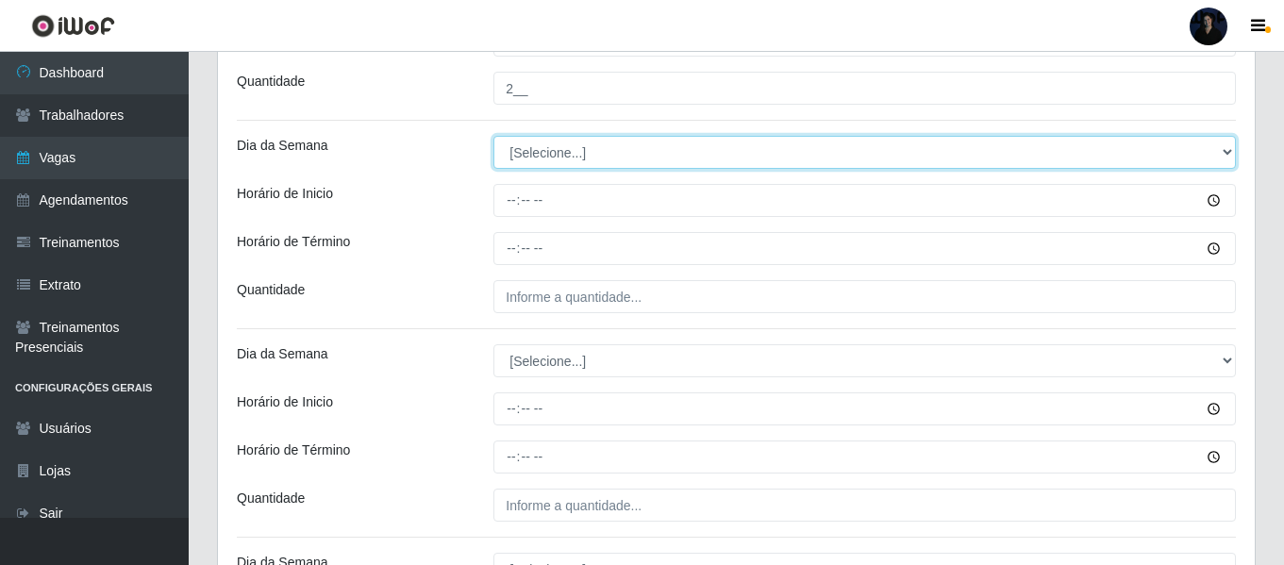
click at [570, 151] on select "[Selecione...] Segunda Terça Quarta Quinta Sexta Sábado Domingo" at bounding box center [864, 152] width 742 height 33
click at [493, 136] on select "[Selecione...] Segunda Terça Quarta Quinta Sexta Sábado Domingo" at bounding box center [864, 152] width 742 height 33
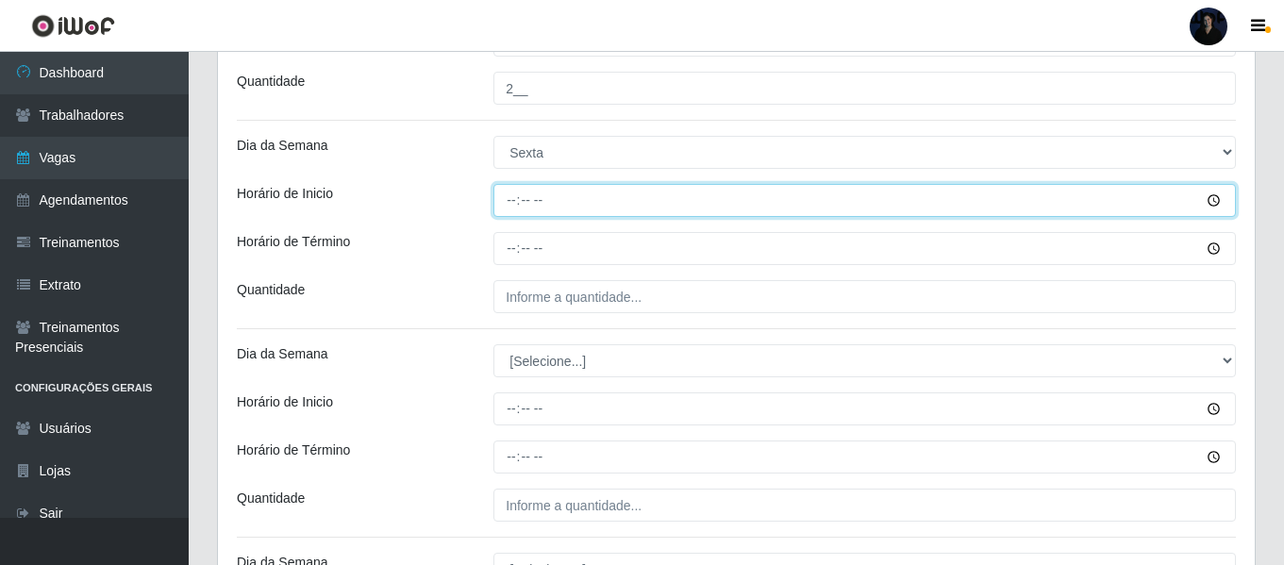
click at [507, 199] on input "Horário de Inicio" at bounding box center [864, 200] width 742 height 33
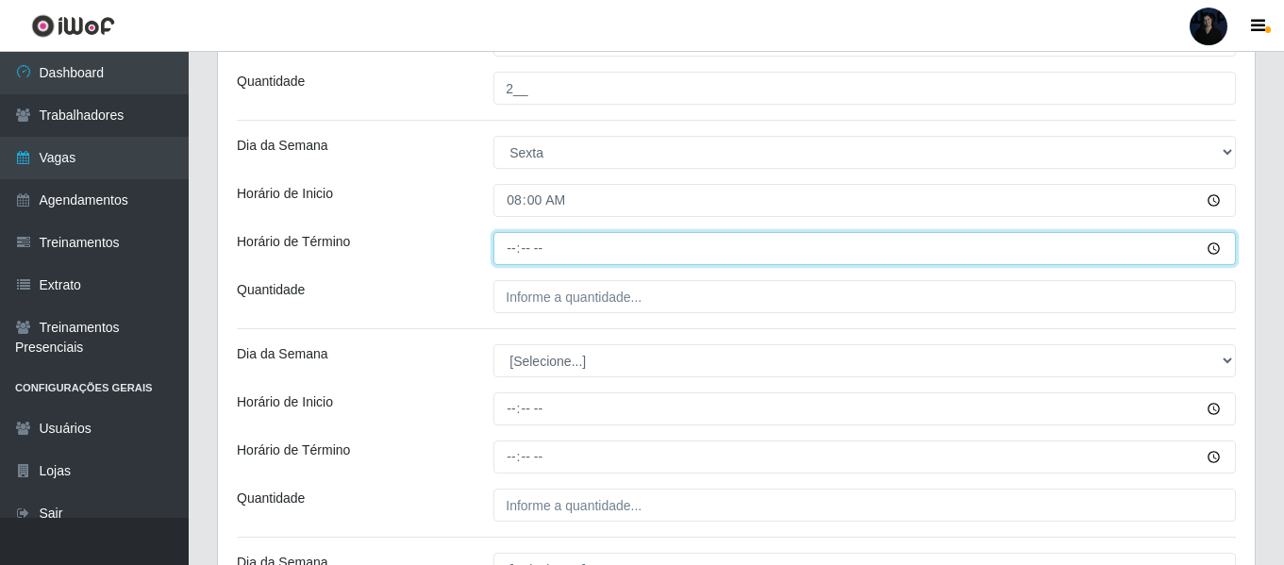
click at [510, 233] on input "Horário de Término" at bounding box center [864, 248] width 742 height 33
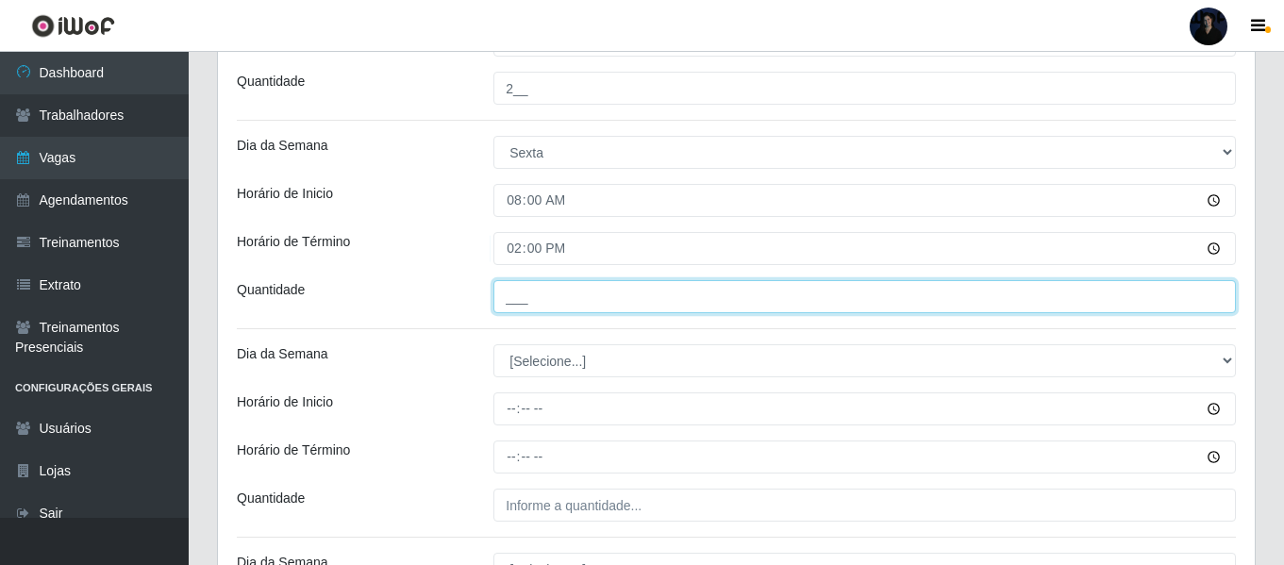
click at [520, 301] on input "___" at bounding box center [864, 296] width 742 height 33
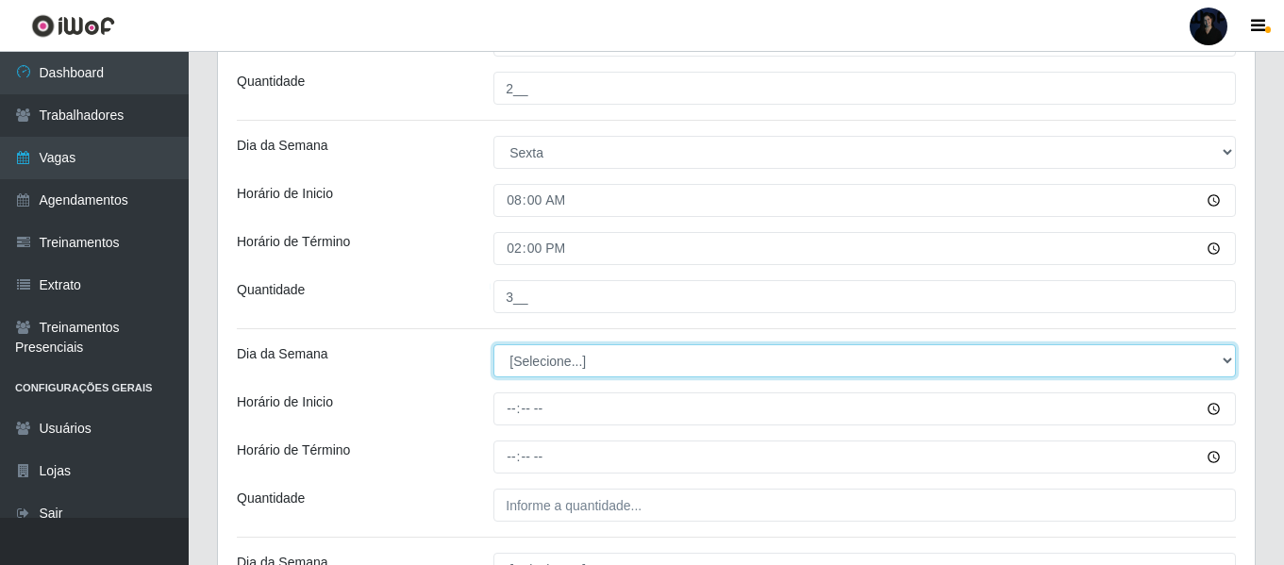
click at [512, 356] on select "[Selecione...] Segunda Terça Quarta Quinta Sexta Sábado Domingo" at bounding box center [864, 360] width 742 height 33
click at [493, 344] on select "[Selecione...] Segunda Terça Quarta Quinta Sexta Sábado Domingo" at bounding box center [864, 360] width 742 height 33
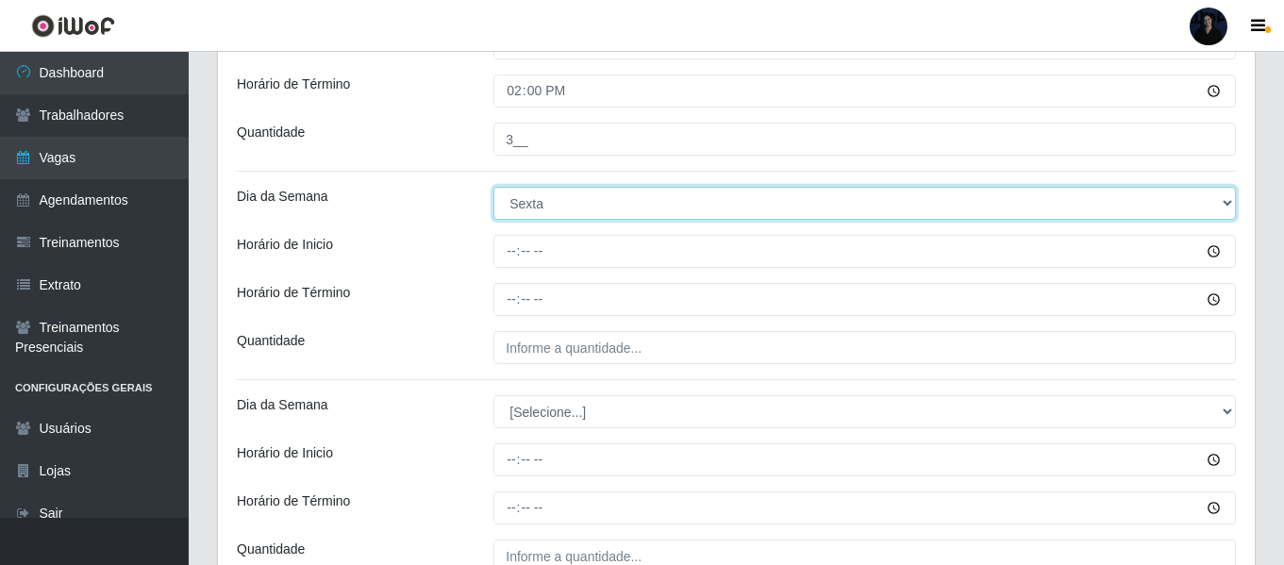
scroll to position [2314, 0]
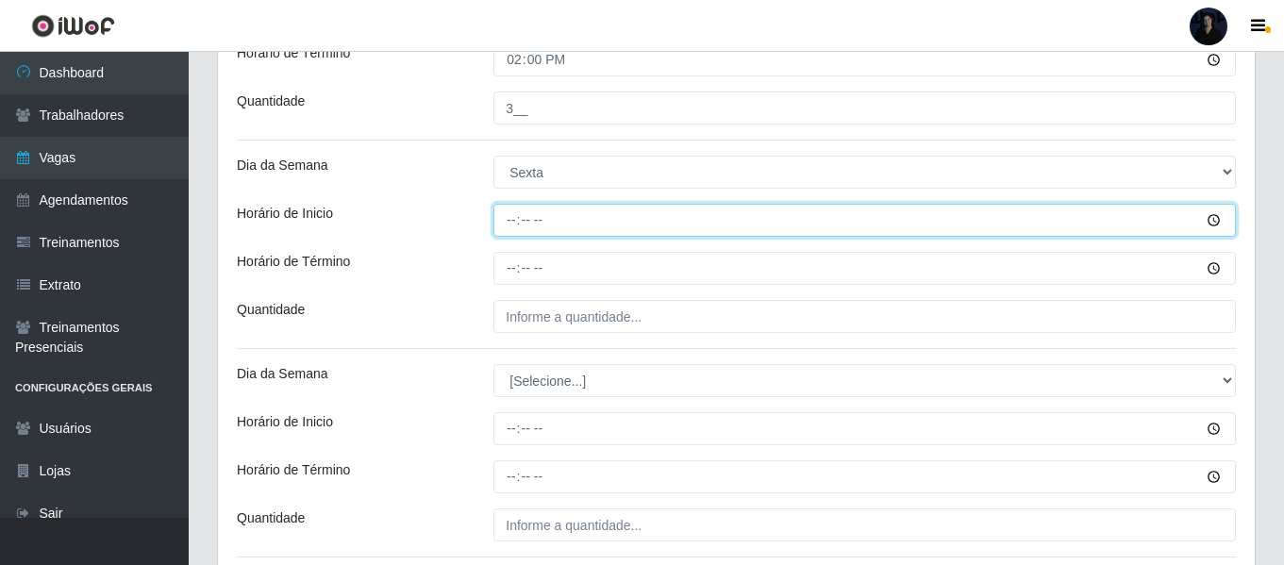
click at [517, 229] on input "Horário de Inicio" at bounding box center [864, 220] width 742 height 33
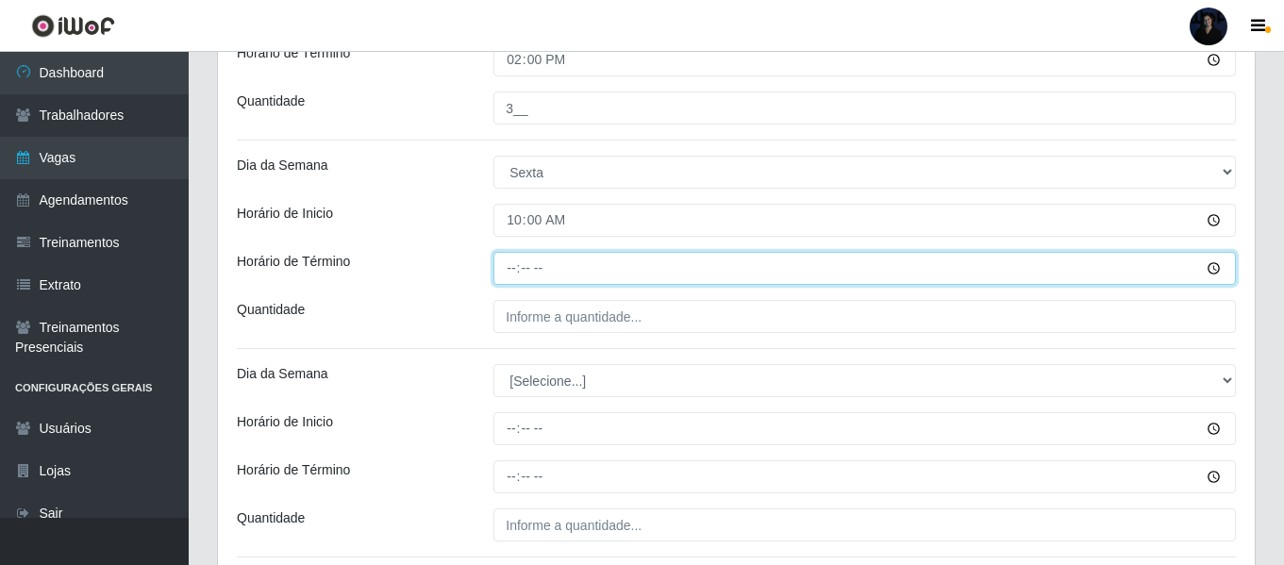
click at [500, 267] on input "Horário de Término" at bounding box center [864, 268] width 742 height 33
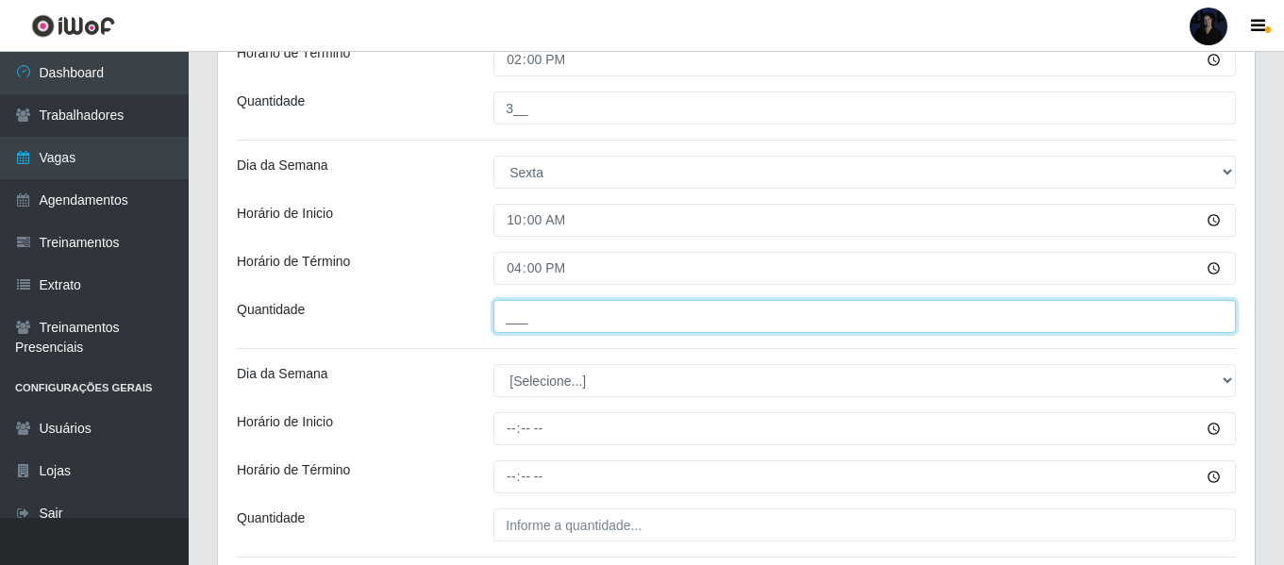
click at [505, 317] on input "___" at bounding box center [864, 316] width 742 height 33
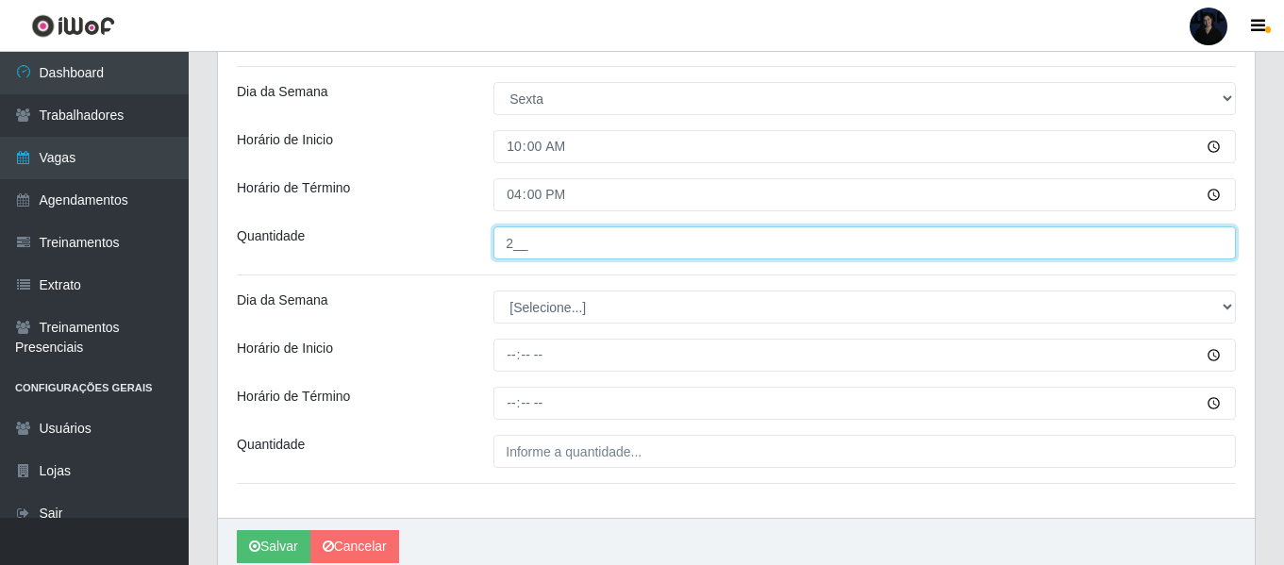
scroll to position [2373, 0]
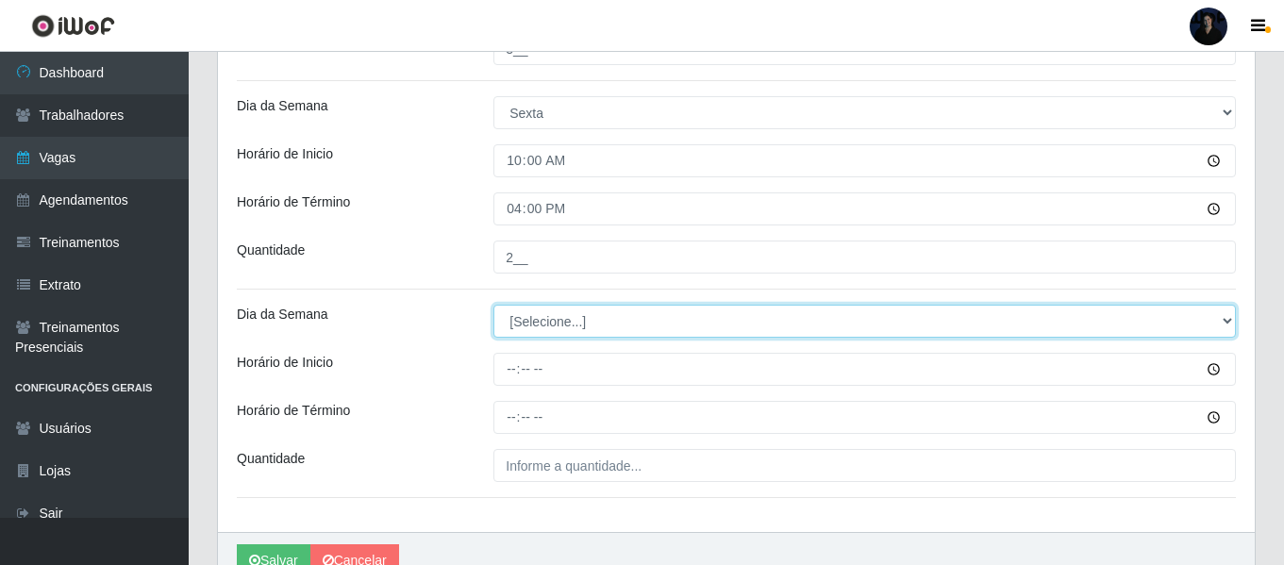
click at [539, 323] on select "[Selecione...] Segunda Terça Quarta Quinta Sexta Sábado Domingo" at bounding box center [864, 321] width 742 height 33
click at [493, 305] on select "[Selecione...] Segunda Terça Quarta Quinta Sexta Sábado Domingo" at bounding box center [864, 321] width 742 height 33
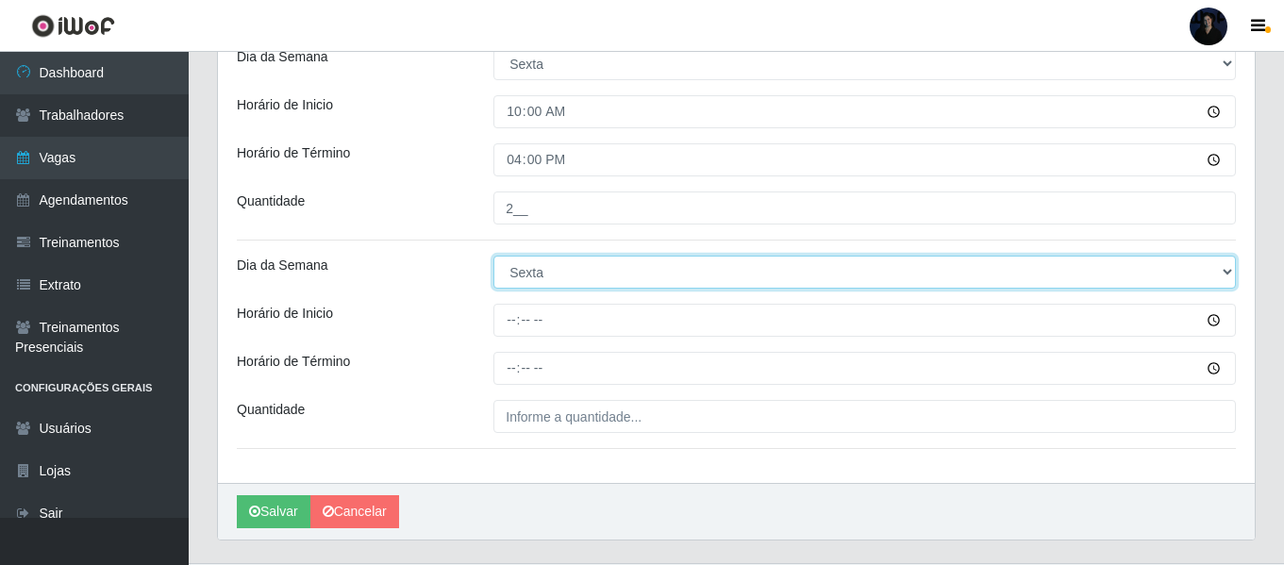
scroll to position [2468, 0]
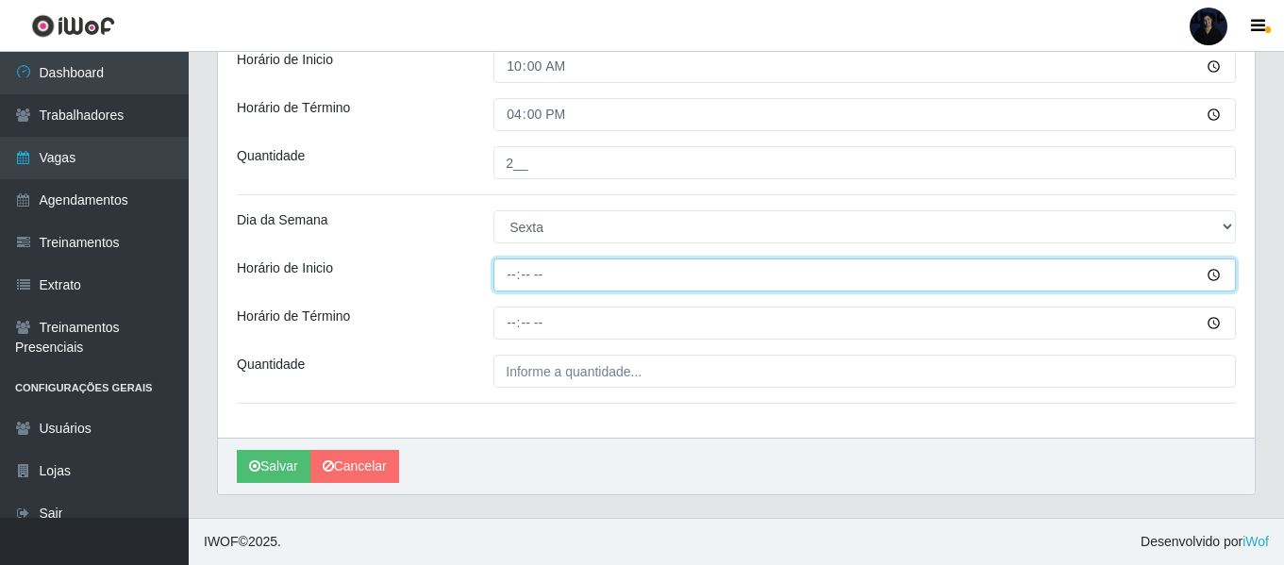
click at [508, 268] on input "Horário de Inicio" at bounding box center [864, 274] width 742 height 33
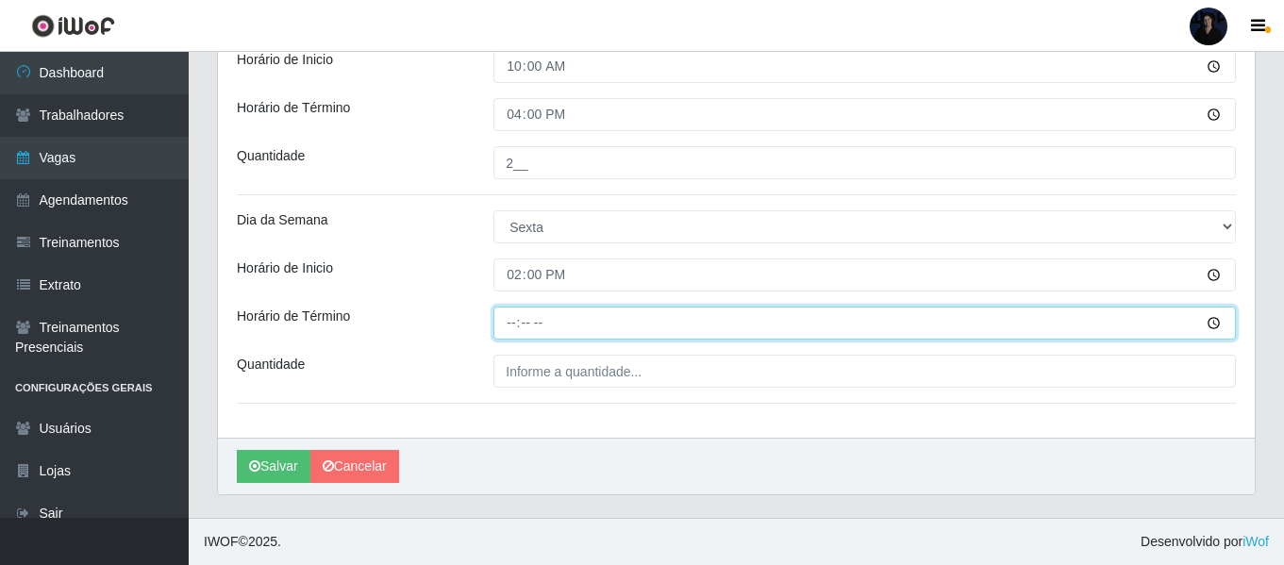
click at [510, 336] on input "Horário de Término" at bounding box center [864, 323] width 742 height 33
click at [512, 324] on input "02:00" at bounding box center [864, 323] width 742 height 33
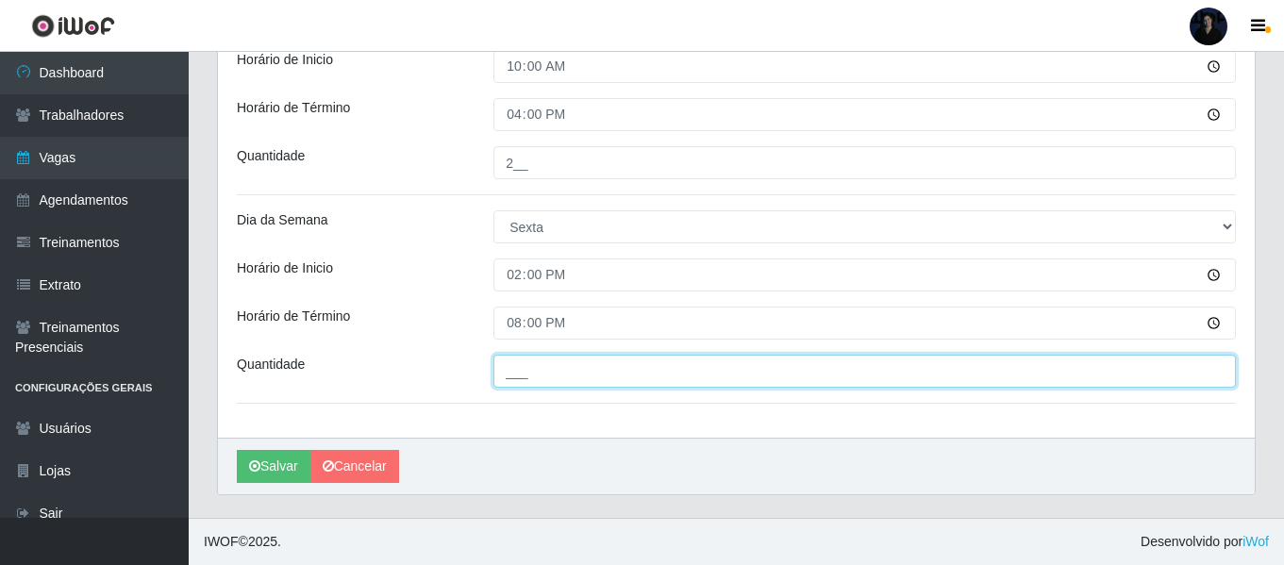
click at [512, 365] on input "___" at bounding box center [864, 371] width 742 height 33
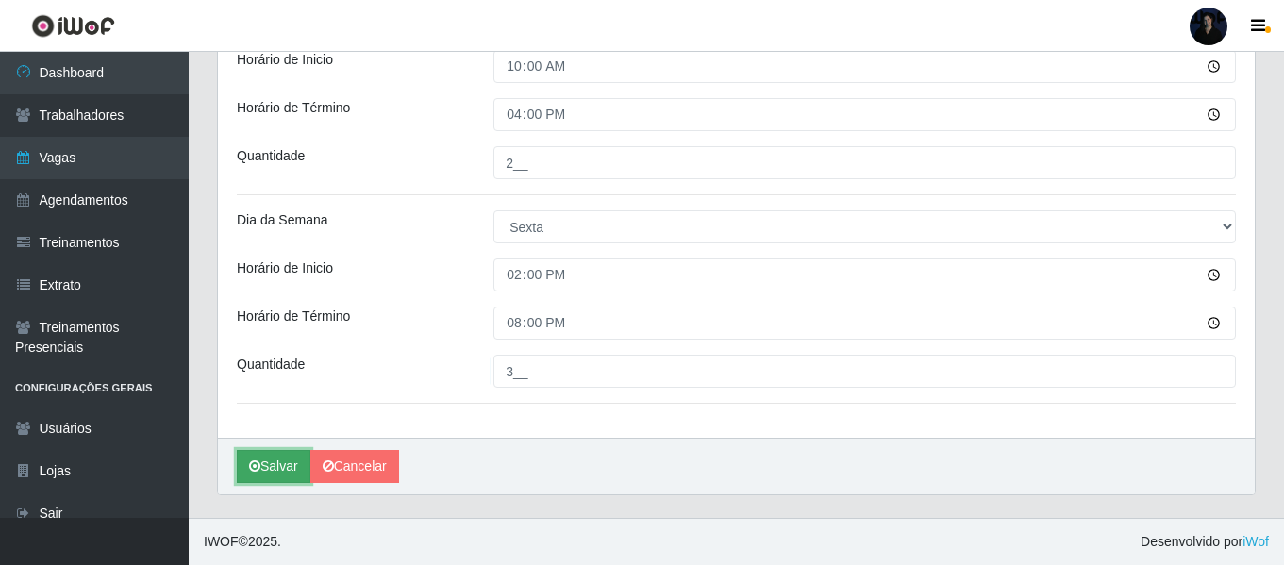
click at [260, 474] on button "Salvar" at bounding box center [274, 466] width 74 height 33
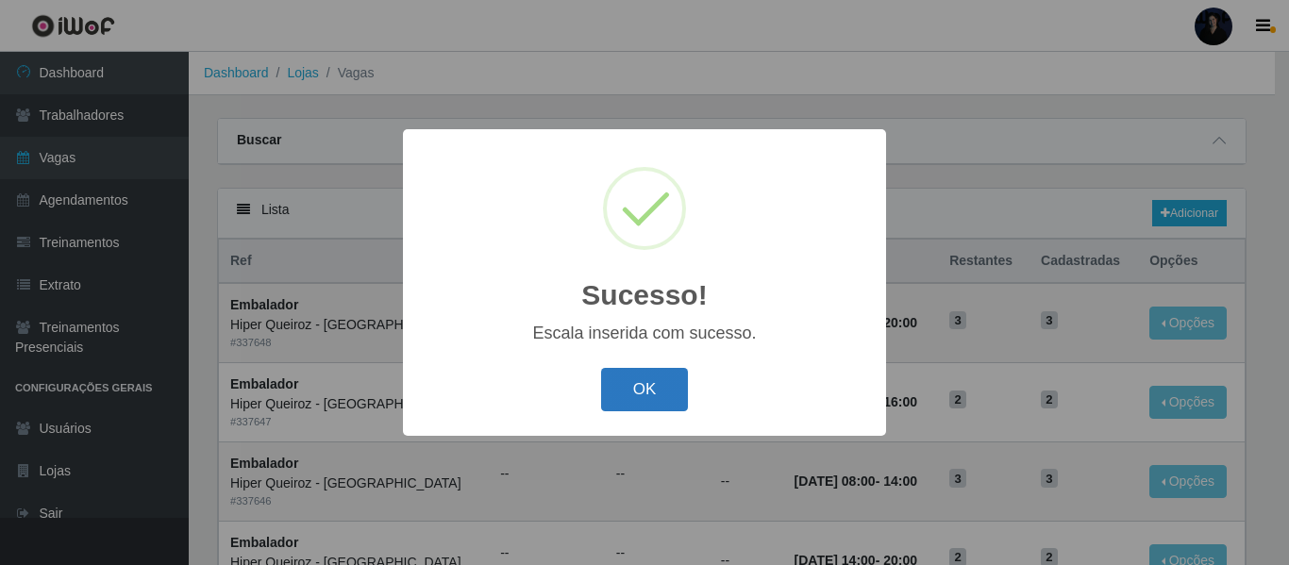
click at [650, 400] on button "OK" at bounding box center [645, 390] width 88 height 44
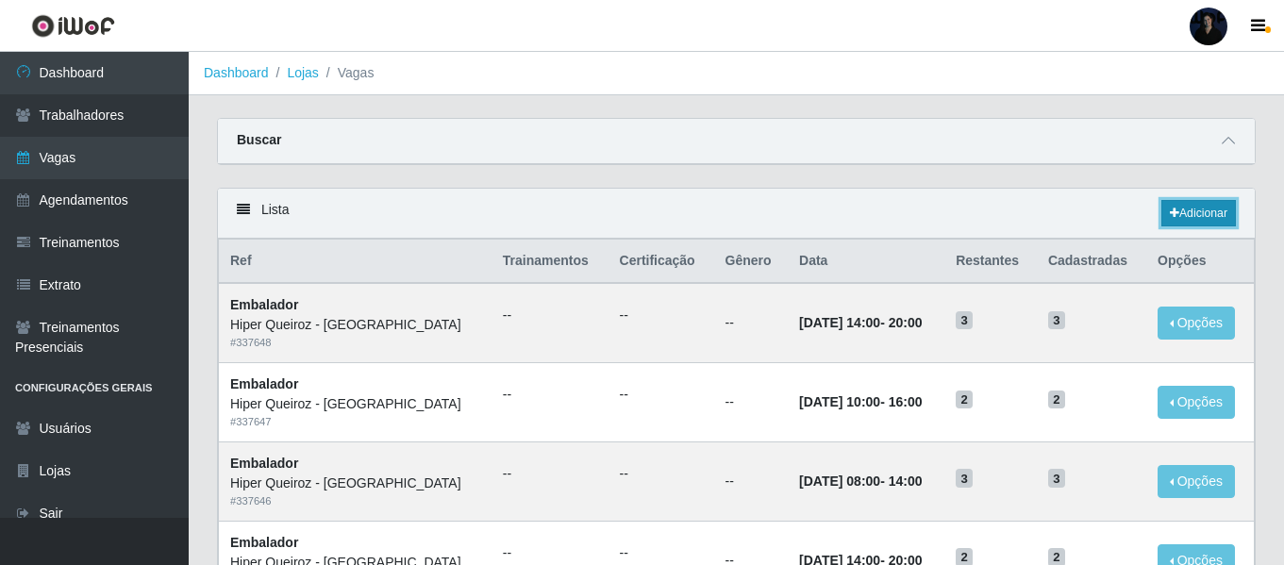
click at [1191, 219] on link "Adicionar" at bounding box center [1198, 213] width 75 height 26
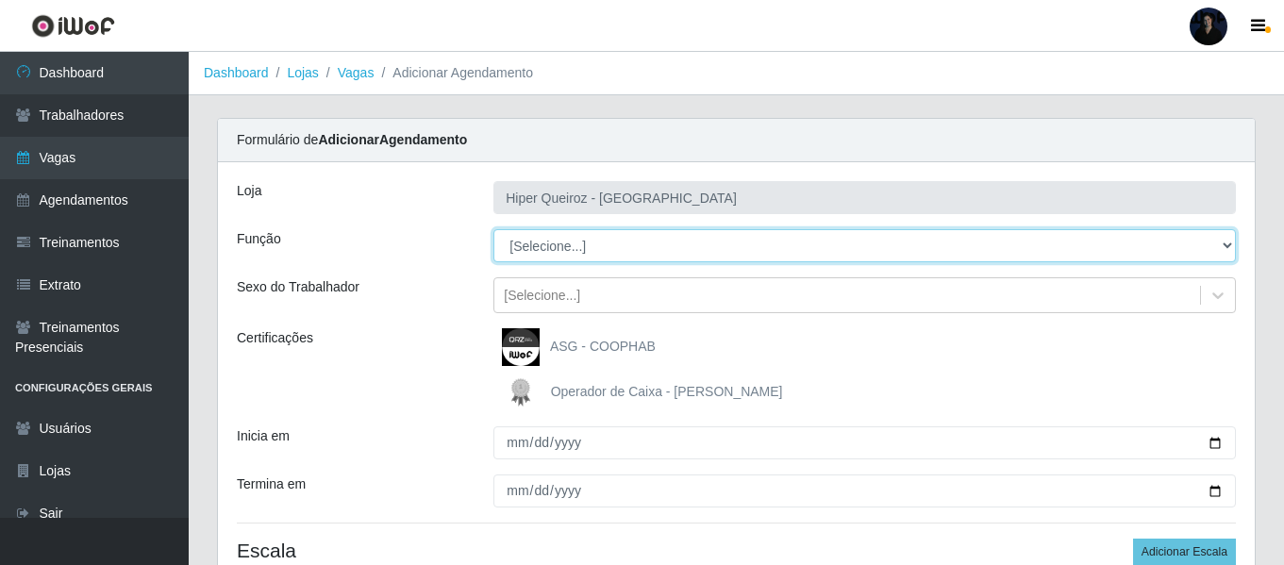
click at [541, 250] on select "[Selecione...] Embalador Embalador + Embalador ++" at bounding box center [864, 245] width 742 height 33
click at [493, 229] on select "[Selecione...] Embalador Embalador + Embalador ++" at bounding box center [864, 245] width 742 height 33
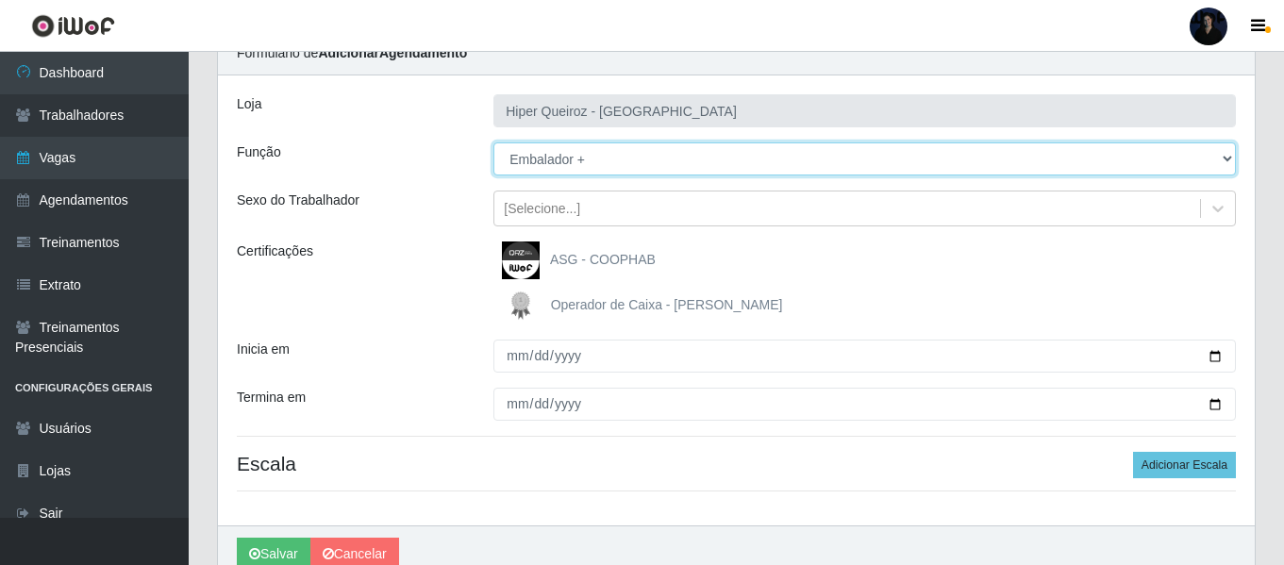
scroll to position [175, 0]
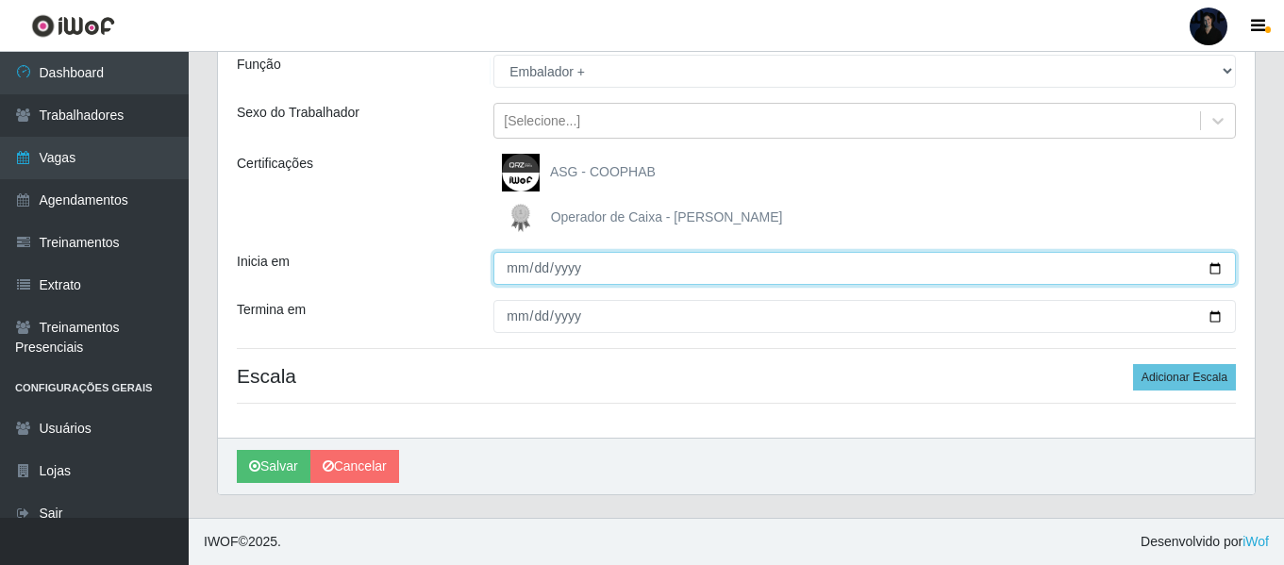
click at [1206, 268] on input "Inicia em" at bounding box center [864, 268] width 742 height 33
click at [1223, 267] on input "Inicia em" at bounding box center [864, 268] width 742 height 33
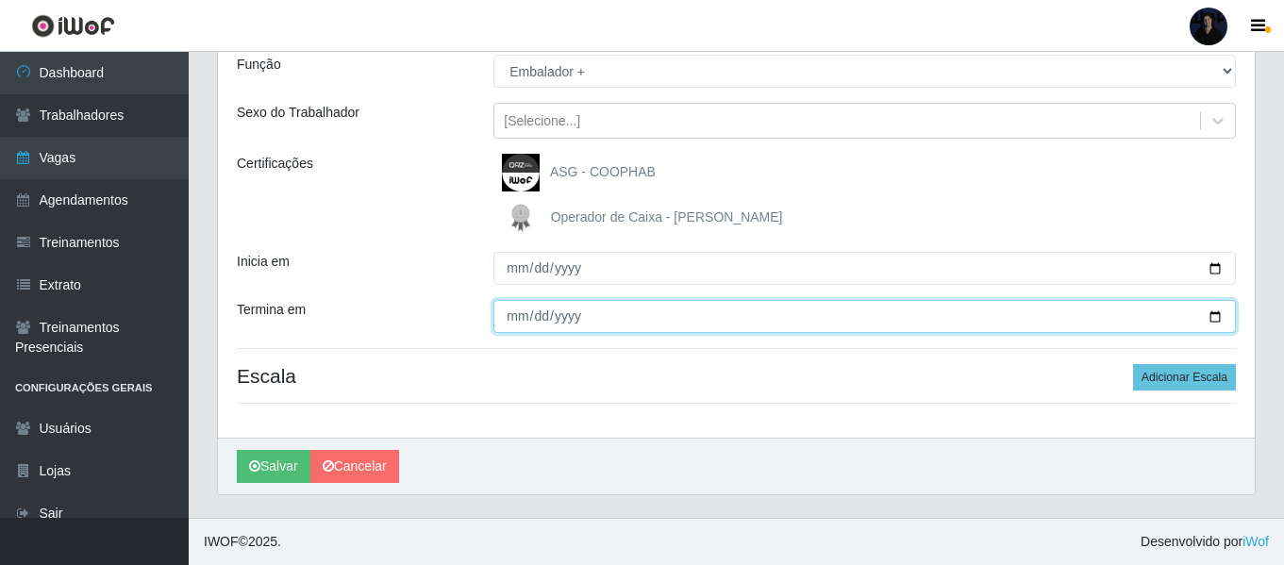
click at [1210, 308] on input "Termina em" at bounding box center [864, 316] width 742 height 33
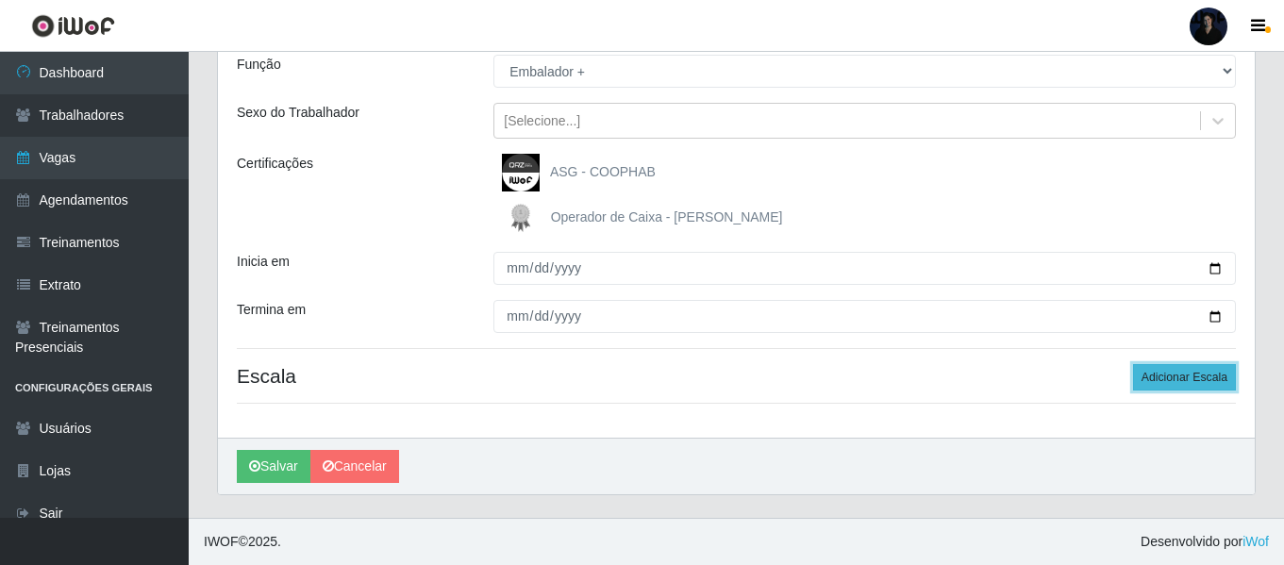
click at [1186, 371] on button "Adicionar Escala" at bounding box center [1184, 377] width 103 height 26
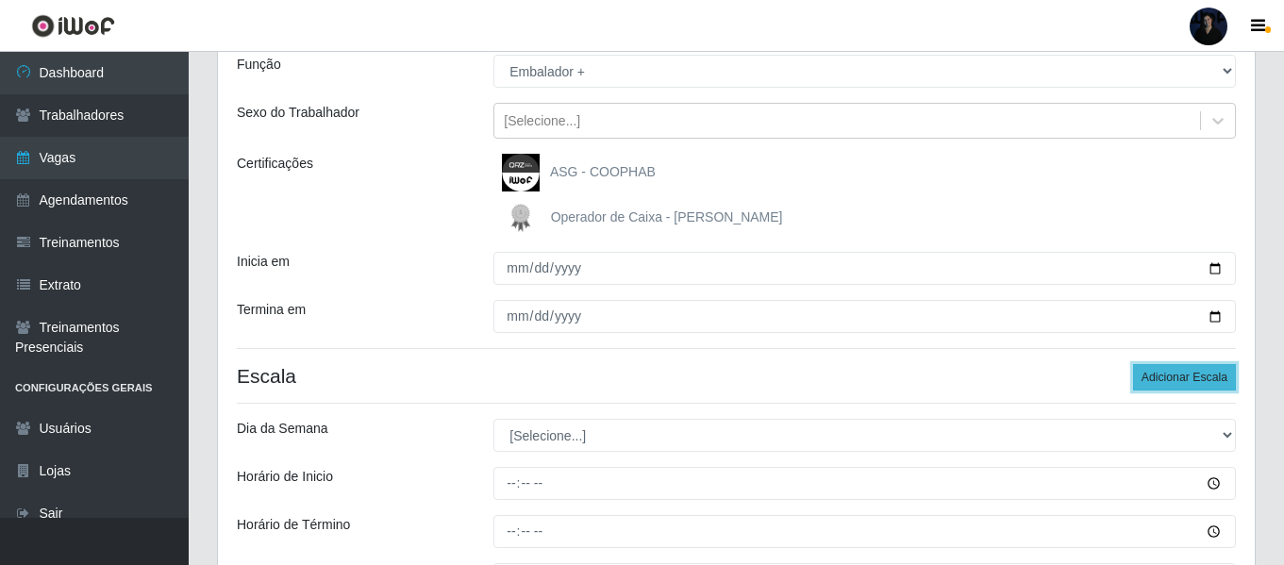
click at [1186, 371] on button "Adicionar Escala" at bounding box center [1184, 377] width 103 height 26
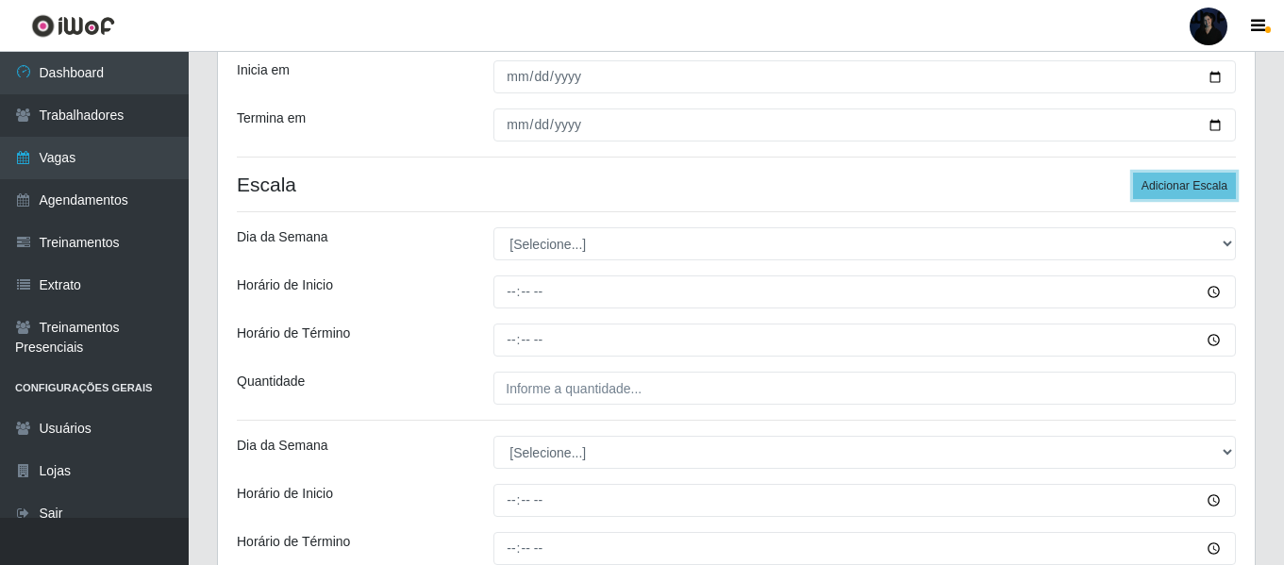
scroll to position [458, 0]
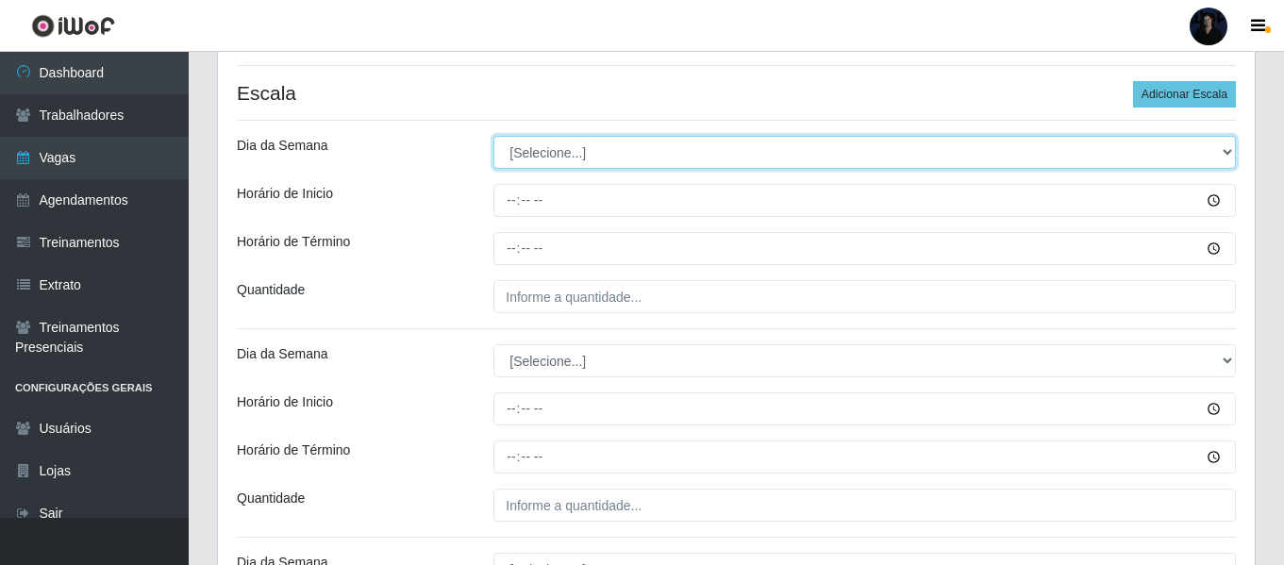
click at [596, 153] on select "[Selecione...] Segunda Terça Quarta Quinta Sexta Sábado Domingo" at bounding box center [864, 152] width 742 height 33
click at [493, 136] on select "[Selecione...] Segunda Terça Quarta Quinta Sexta Sábado Domingo" at bounding box center [864, 152] width 742 height 33
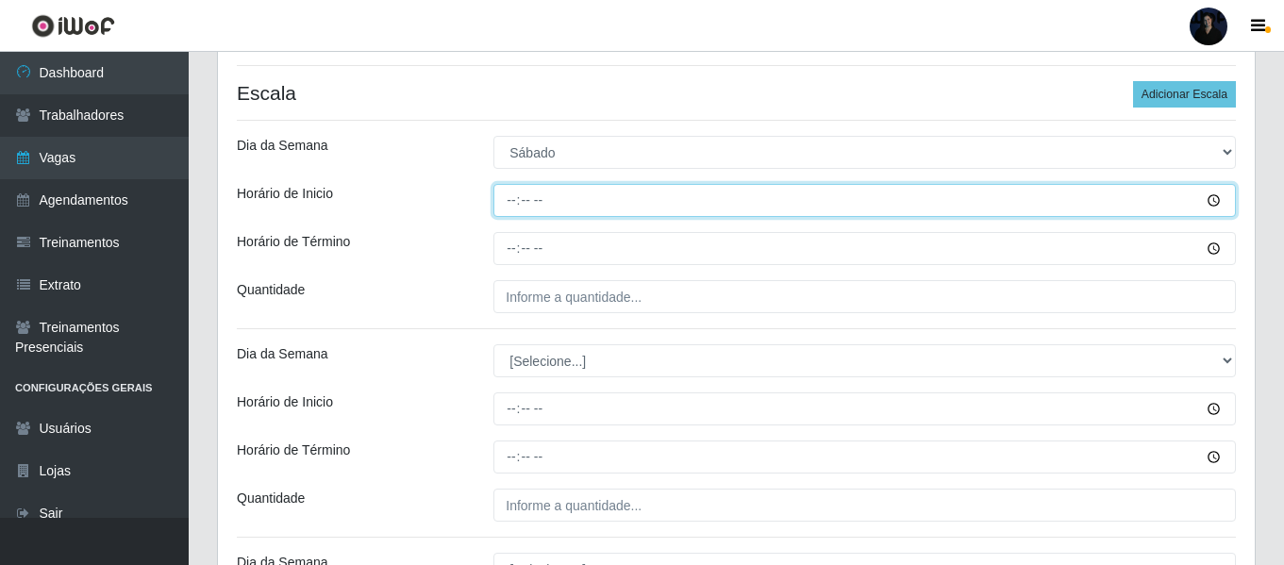
click at [512, 205] on input "Horário de Inicio" at bounding box center [864, 200] width 742 height 33
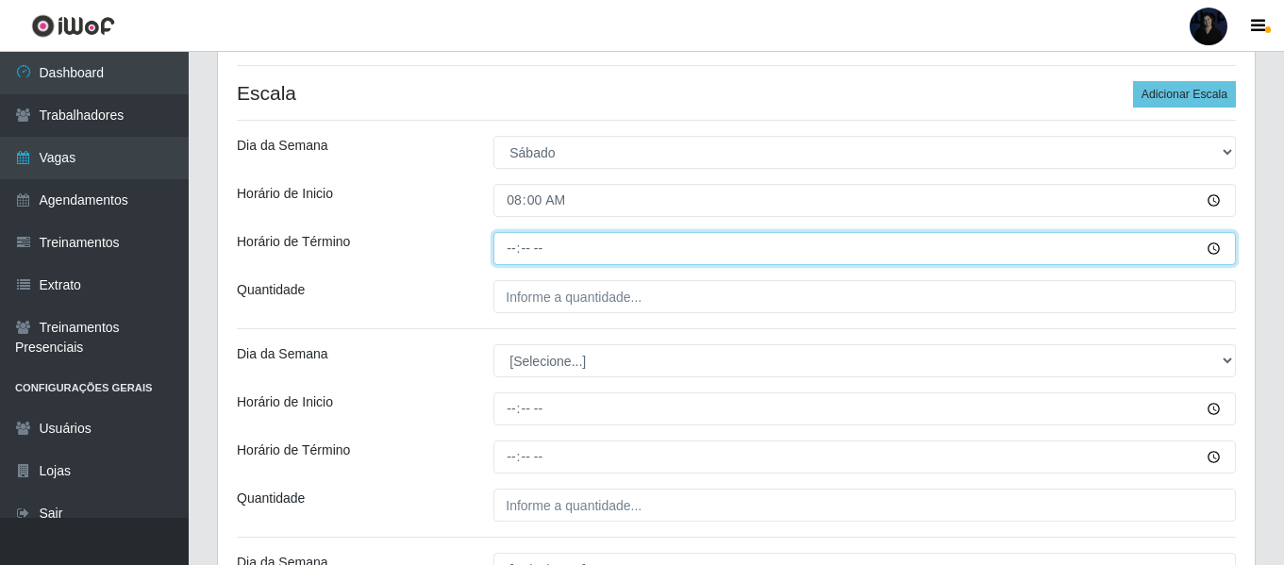
click at [504, 247] on input "Horário de Término" at bounding box center [864, 248] width 742 height 33
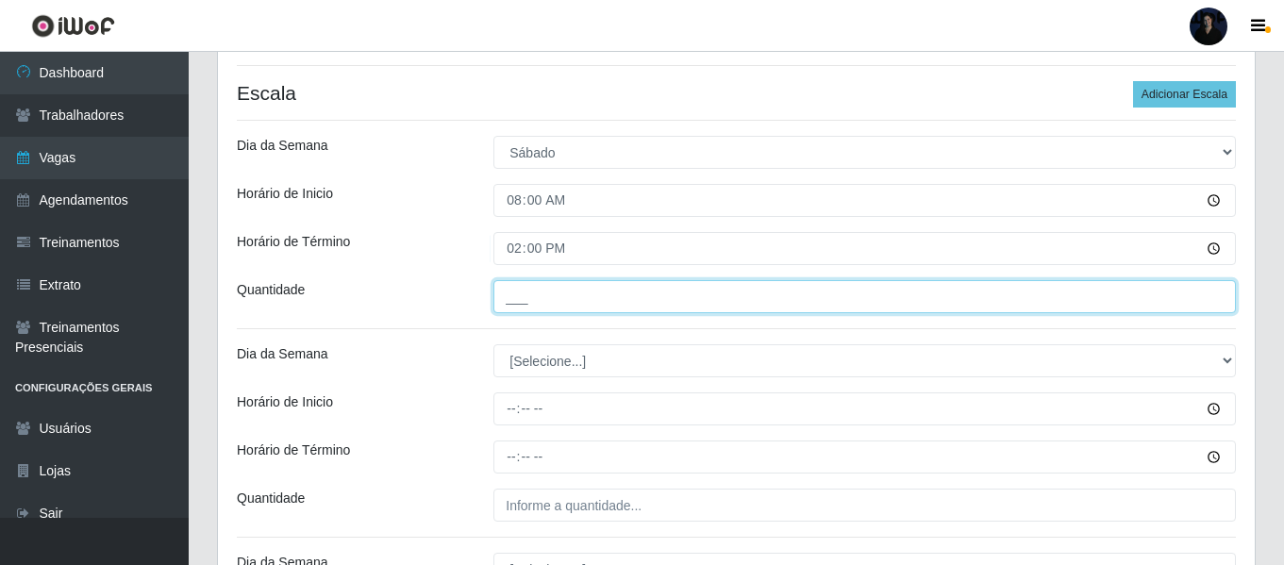
click at [505, 299] on input "___" at bounding box center [864, 296] width 742 height 33
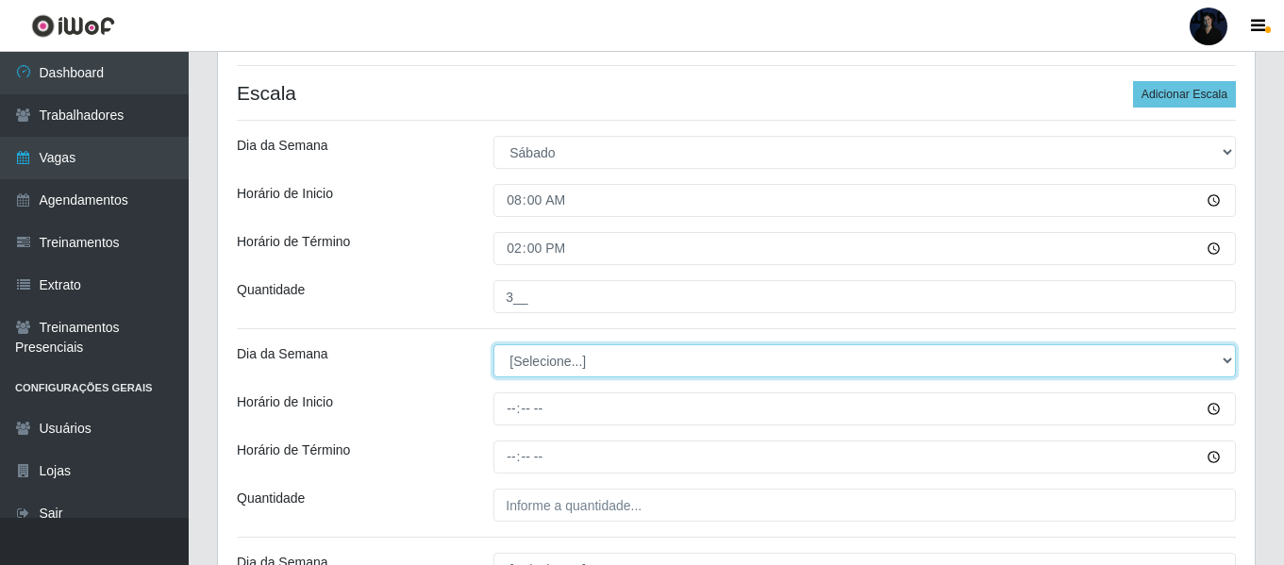
click at [500, 370] on select "[Selecione...] Segunda Terça Quarta Quinta Sexta Sábado Domingo" at bounding box center [864, 360] width 742 height 33
click at [493, 344] on select "[Selecione...] Segunda Terça Quarta Quinta Sexta Sábado Domingo" at bounding box center [864, 360] width 742 height 33
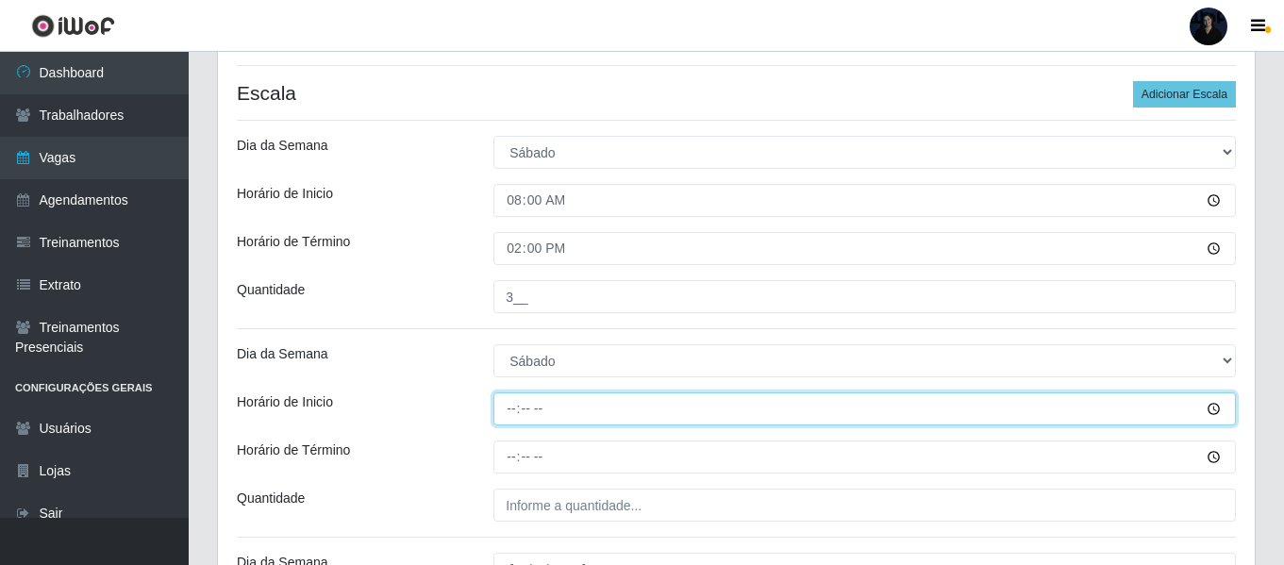
click at [511, 412] on input "Horário de Inicio" at bounding box center [864, 408] width 742 height 33
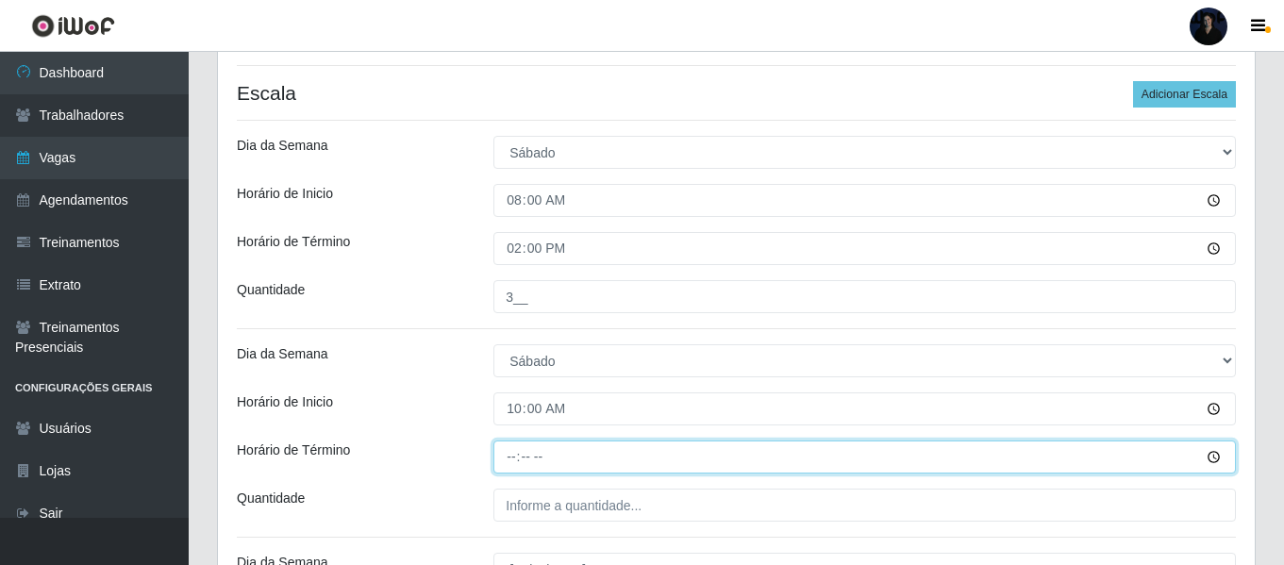
click at [511, 451] on input "Horário de Término" at bounding box center [864, 457] width 742 height 33
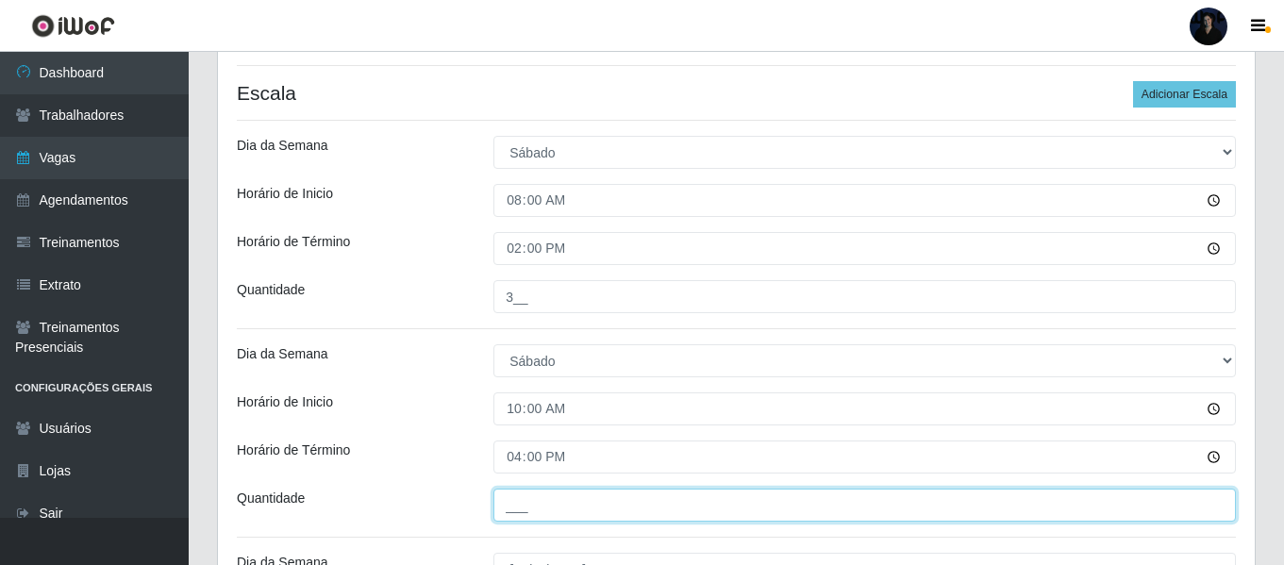
click at [512, 495] on input "___" at bounding box center [864, 505] width 742 height 33
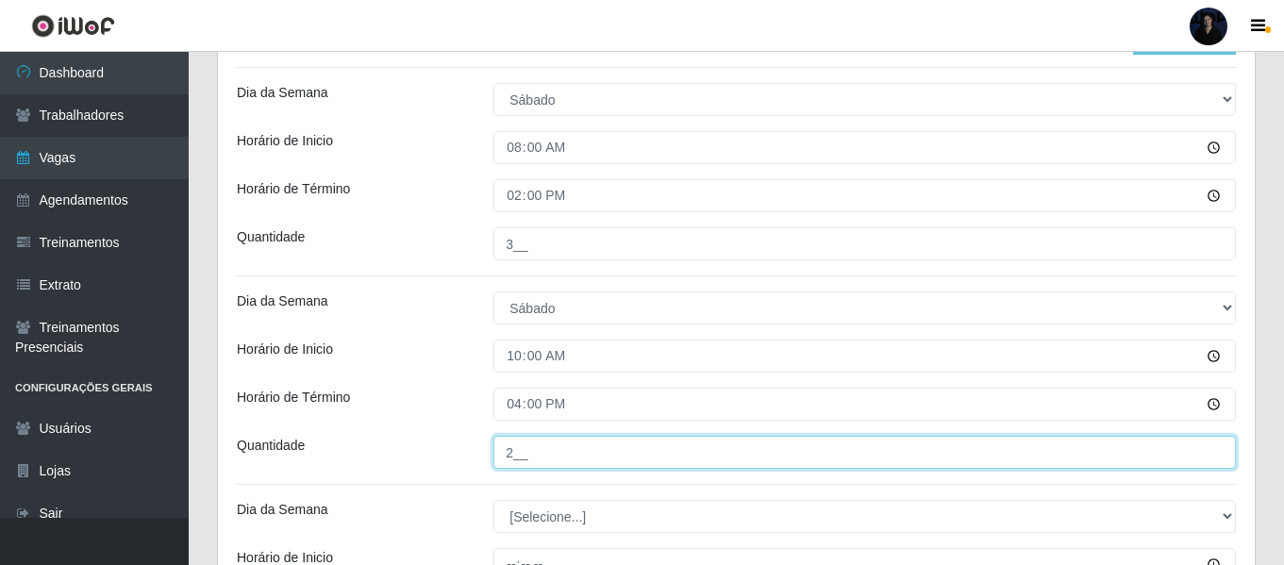
scroll to position [740, 0]
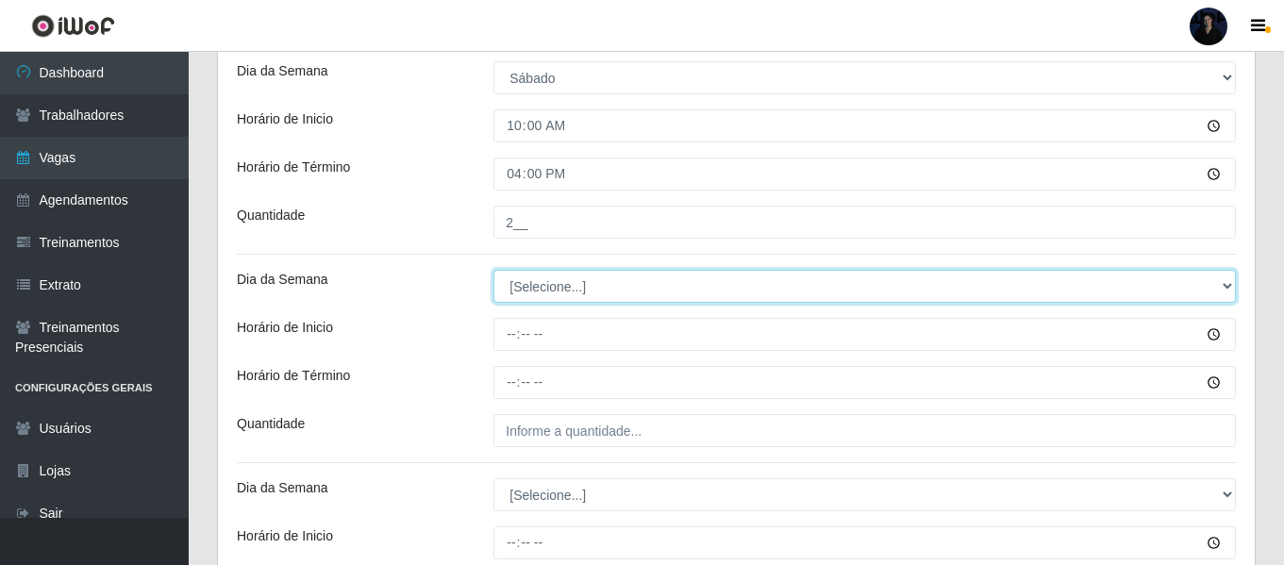
click at [510, 283] on select "[Selecione...] Segunda Terça Quarta Quinta Sexta Sábado Domingo" at bounding box center [864, 286] width 742 height 33
click at [493, 270] on select "[Selecione...] Segunda Terça Quarta Quinta Sexta Sábado Domingo" at bounding box center [864, 286] width 742 height 33
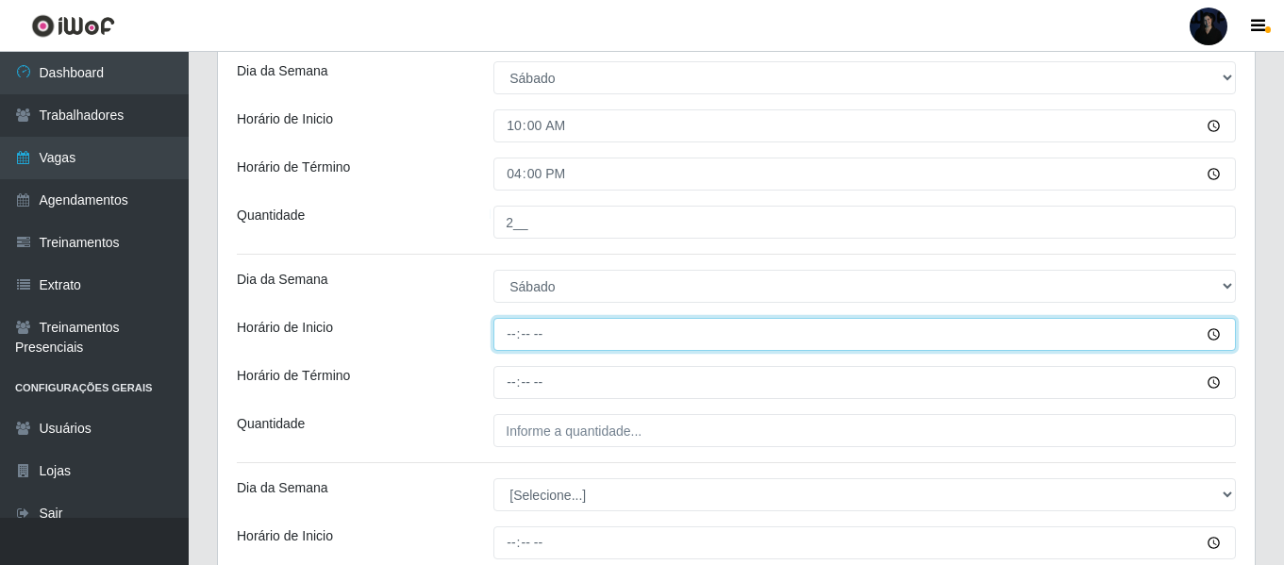
click at [508, 323] on input "Horário de Inicio" at bounding box center [864, 334] width 742 height 33
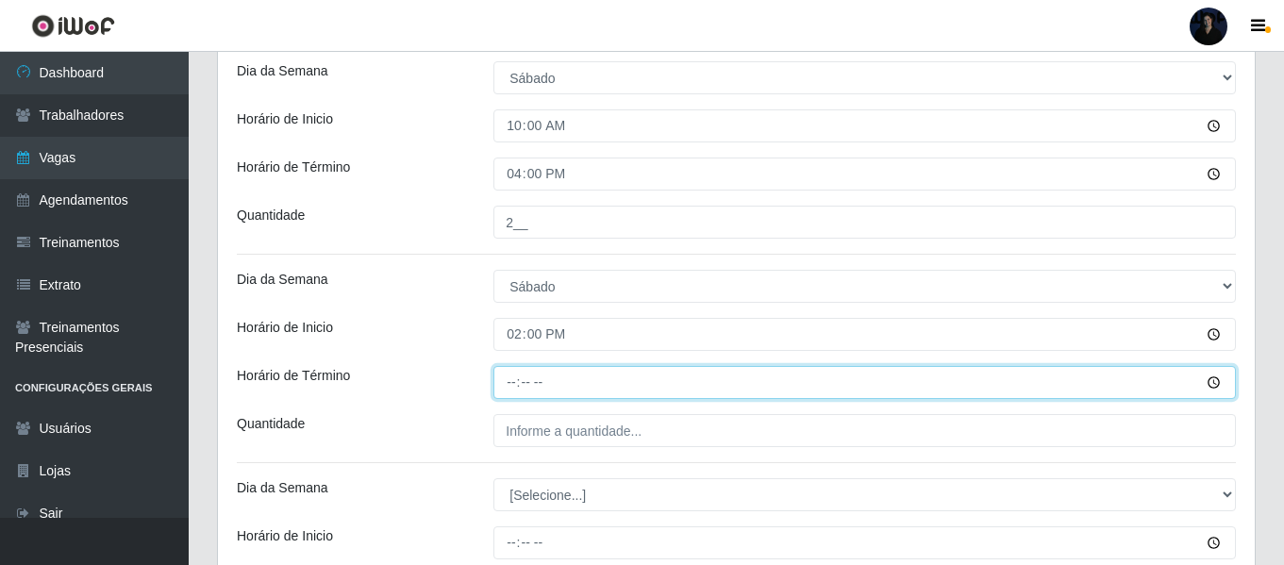
click at [509, 388] on input "Horário de Término" at bounding box center [864, 382] width 742 height 33
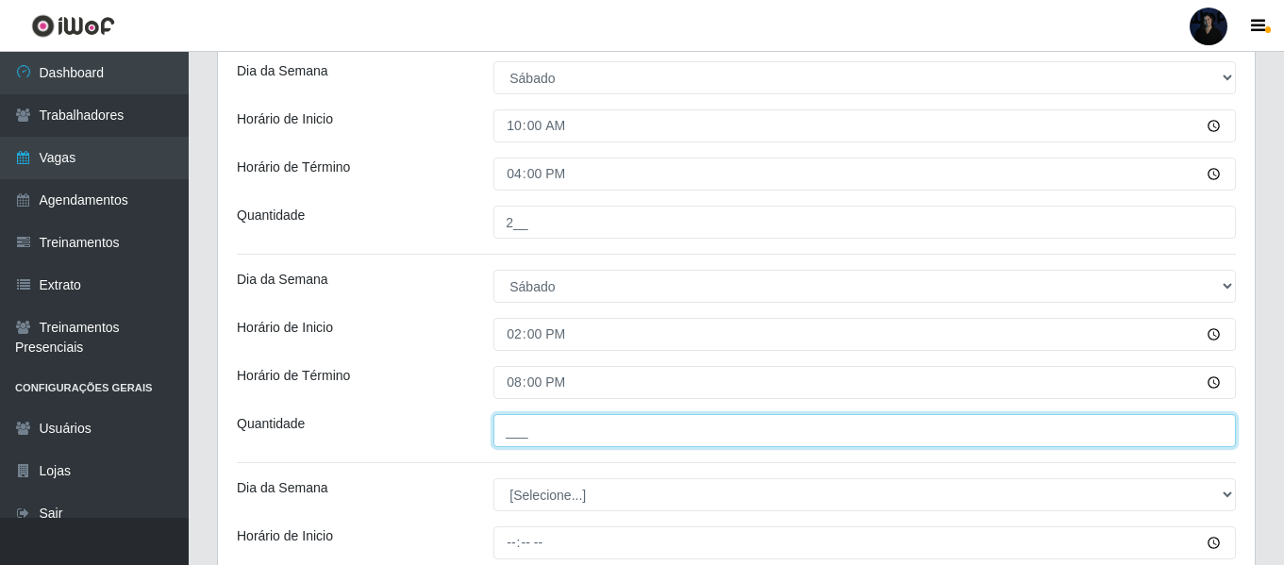
click at [508, 424] on input "___" at bounding box center [864, 430] width 742 height 33
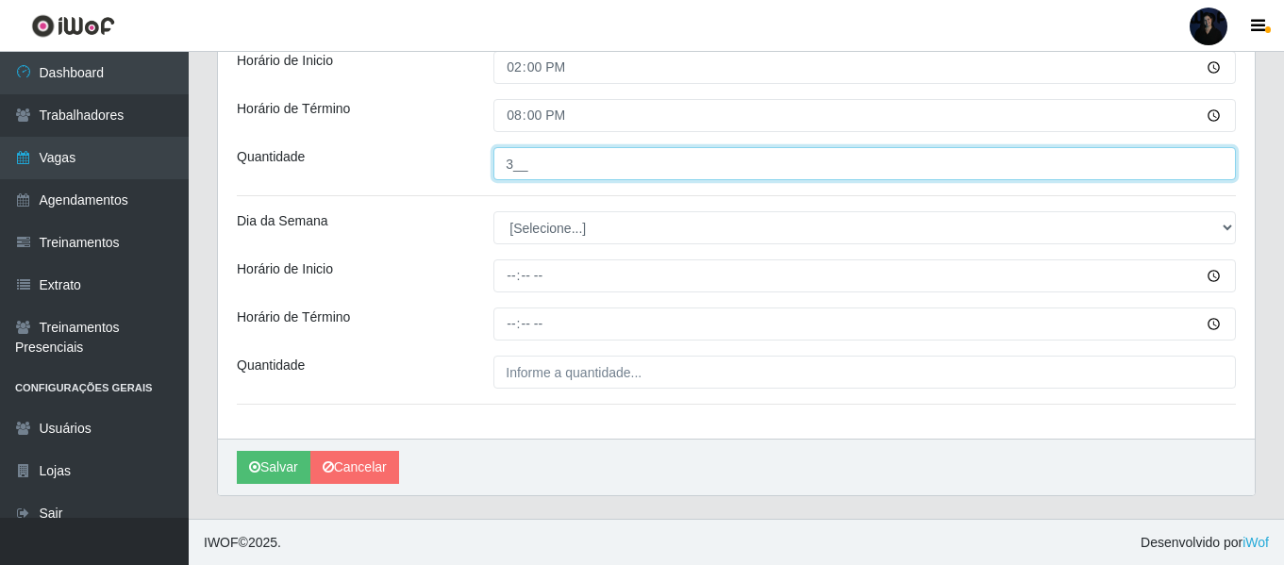
scroll to position [1008, 0]
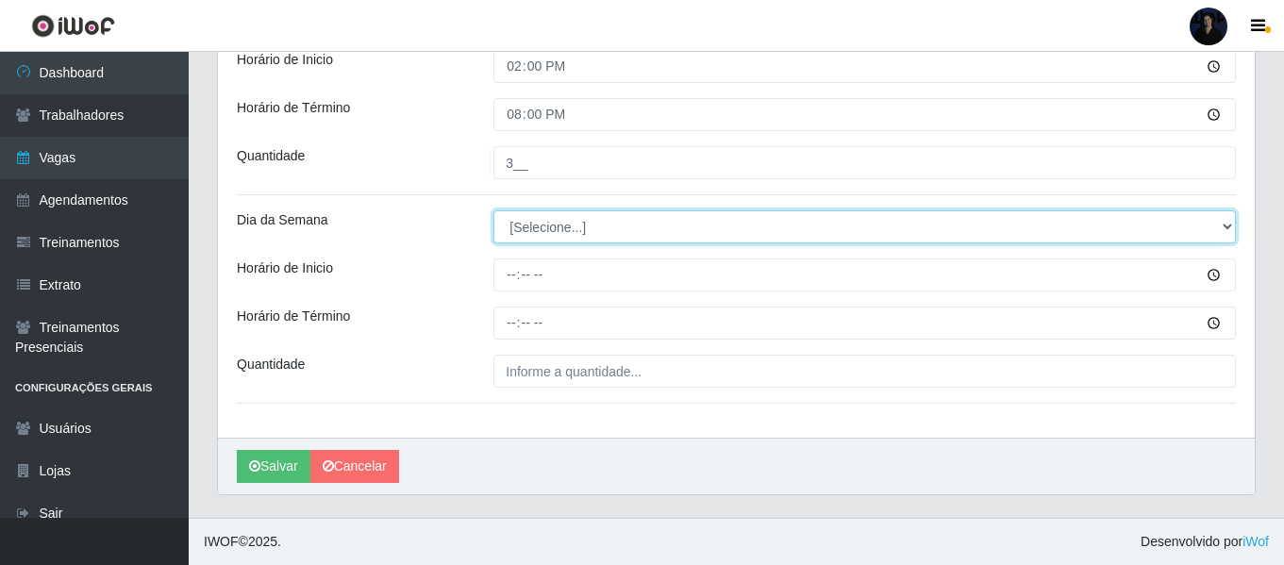
click at [535, 227] on select "[Selecione...] Segunda Terça Quarta Quinta Sexta Sábado Domingo" at bounding box center [864, 226] width 742 height 33
click at [493, 210] on select "[Selecione...] Segunda Terça Quarta Quinta Sexta Sábado Domingo" at bounding box center [864, 226] width 742 height 33
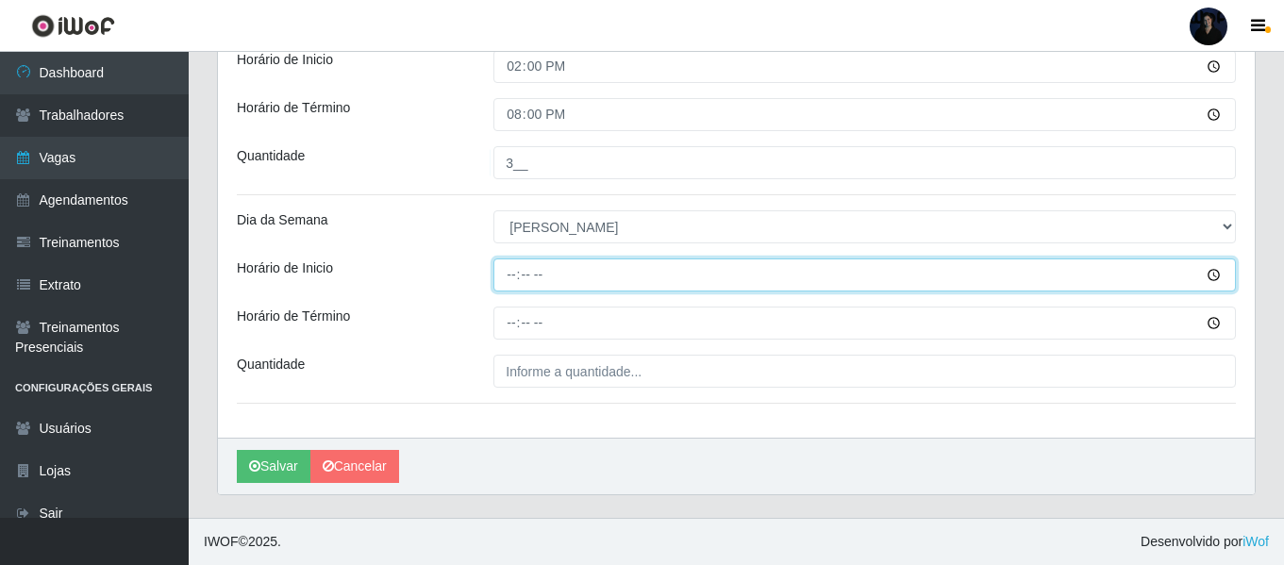
click at [511, 275] on input "Horário de Inicio" at bounding box center [864, 274] width 742 height 33
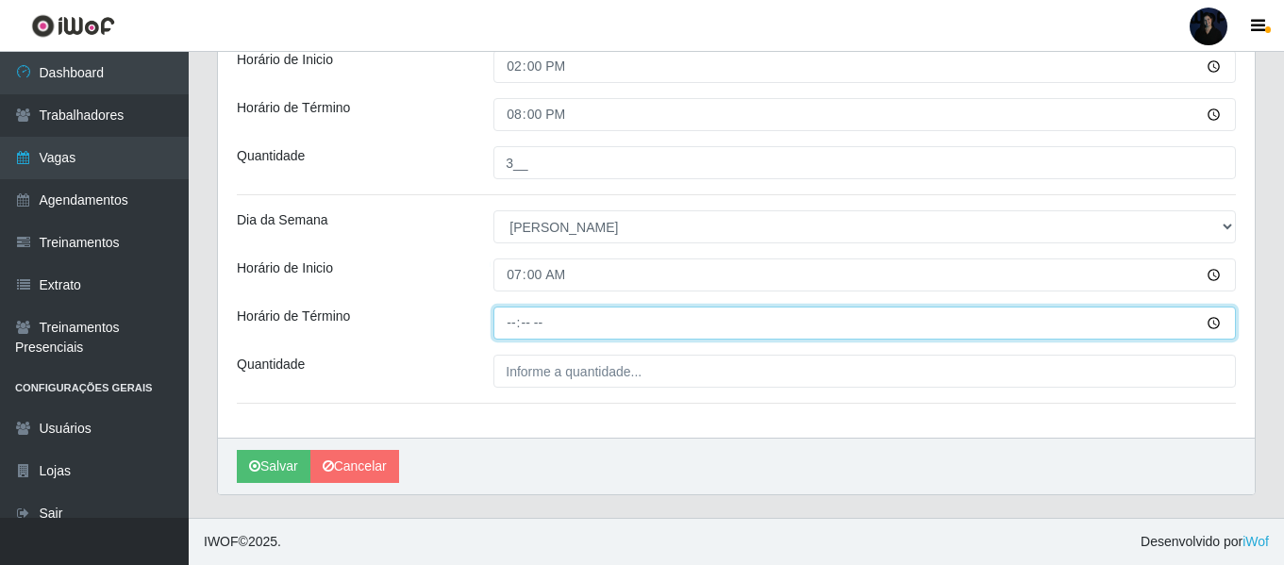
click at [501, 316] on input "Horário de Término" at bounding box center [864, 323] width 742 height 33
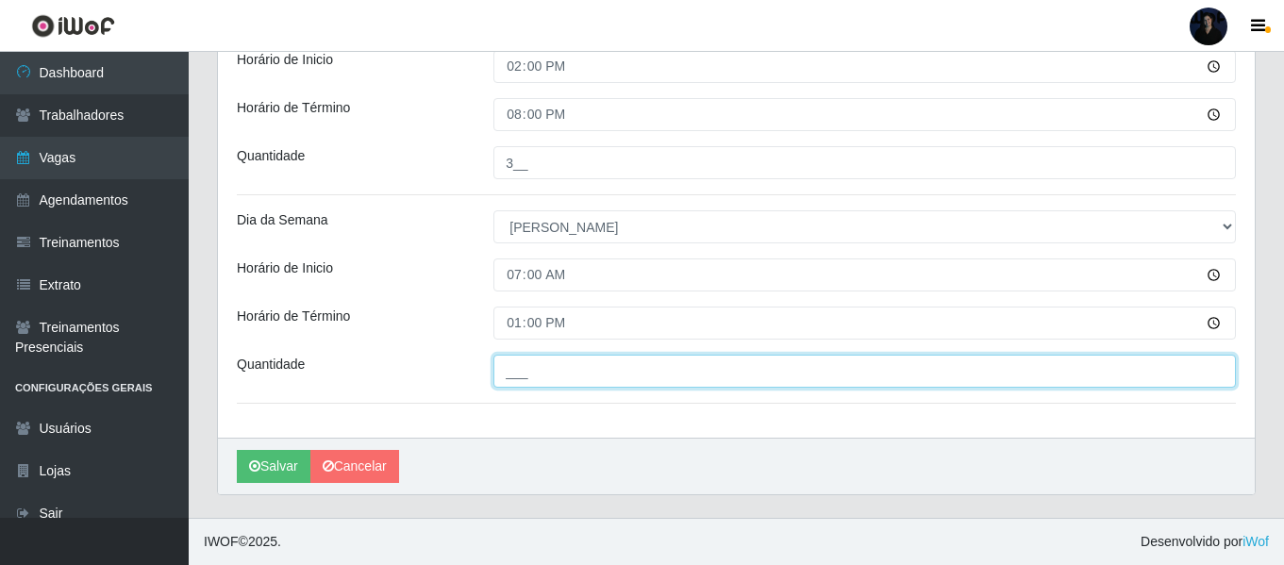
click at [522, 374] on input "___" at bounding box center [864, 371] width 742 height 33
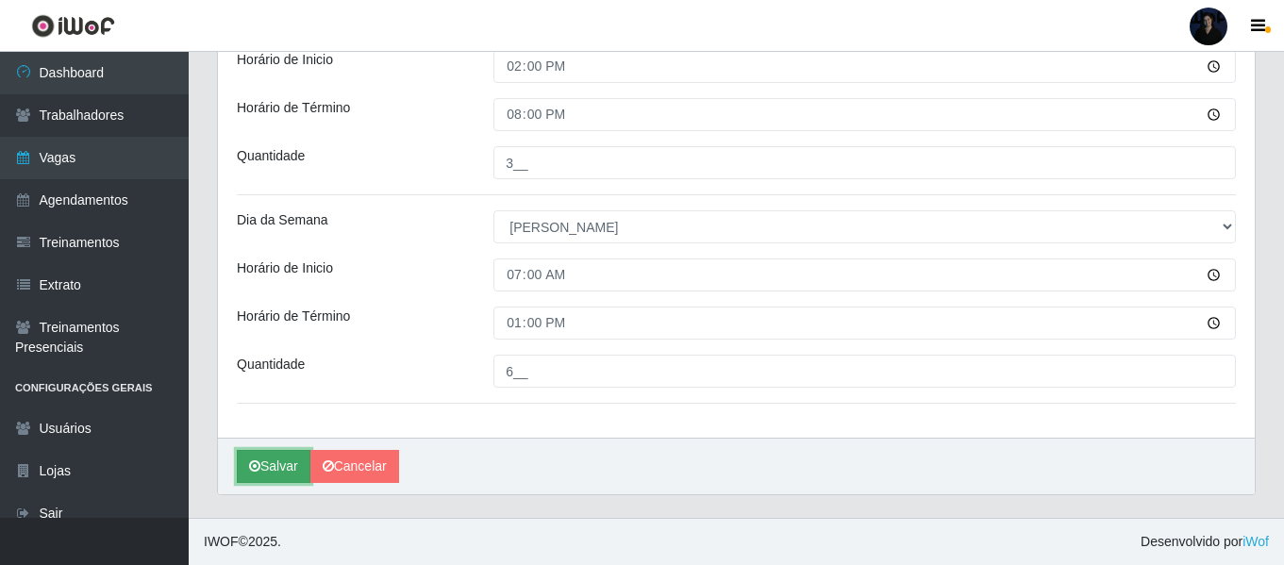
click at [245, 459] on button "Salvar" at bounding box center [274, 466] width 74 height 33
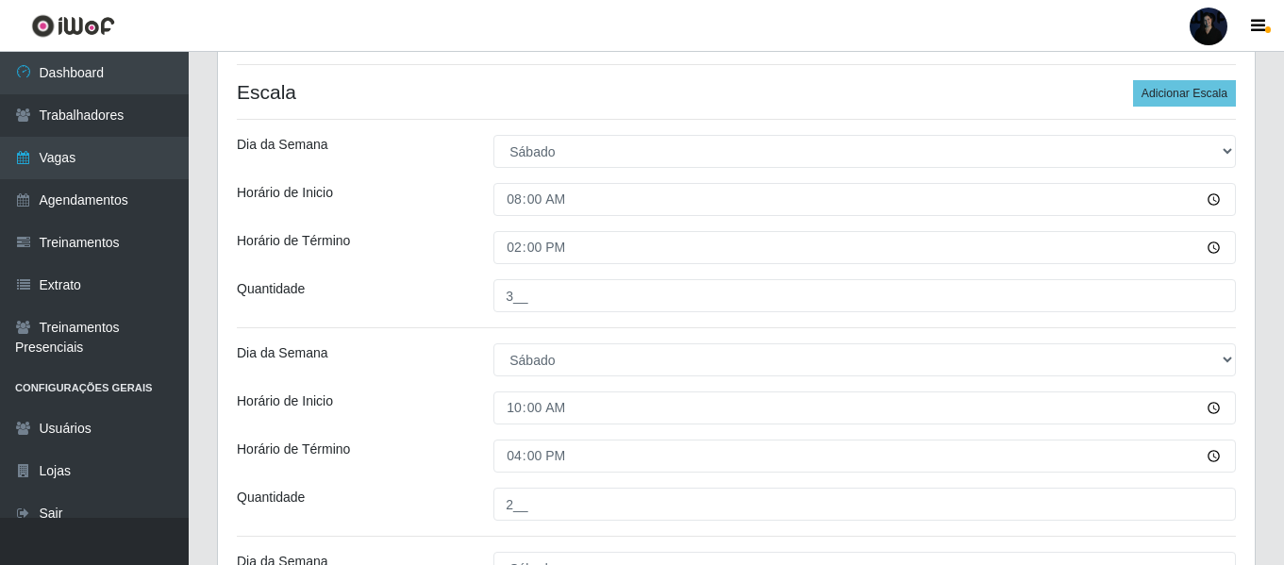
scroll to position [65, 0]
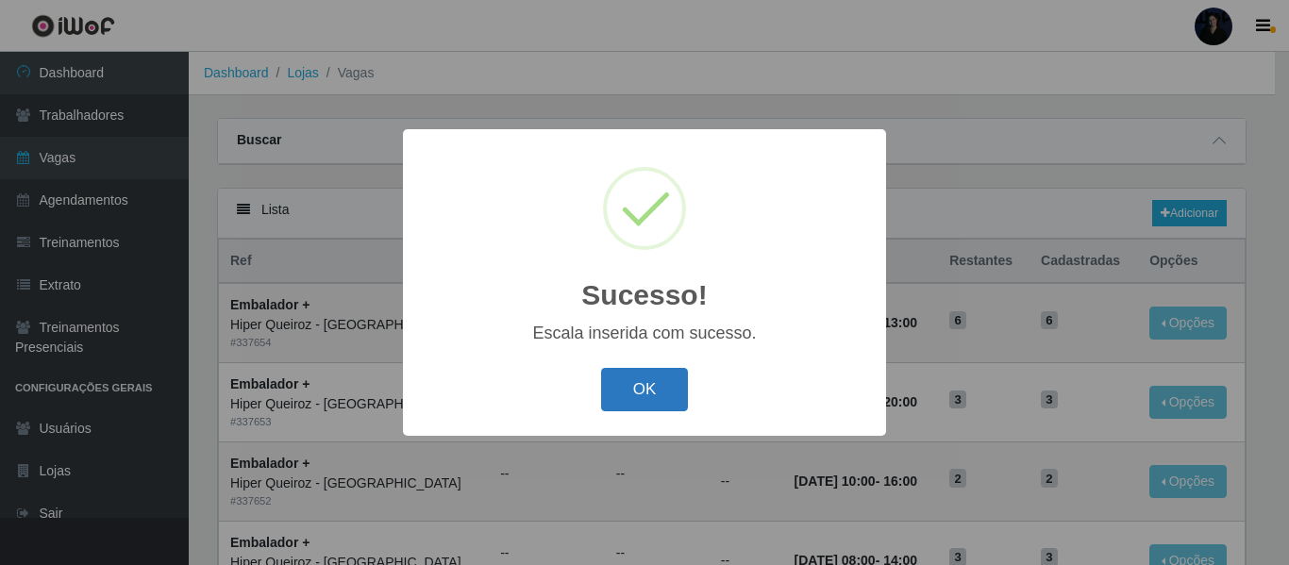
click at [658, 387] on button "OK" at bounding box center [645, 390] width 88 height 44
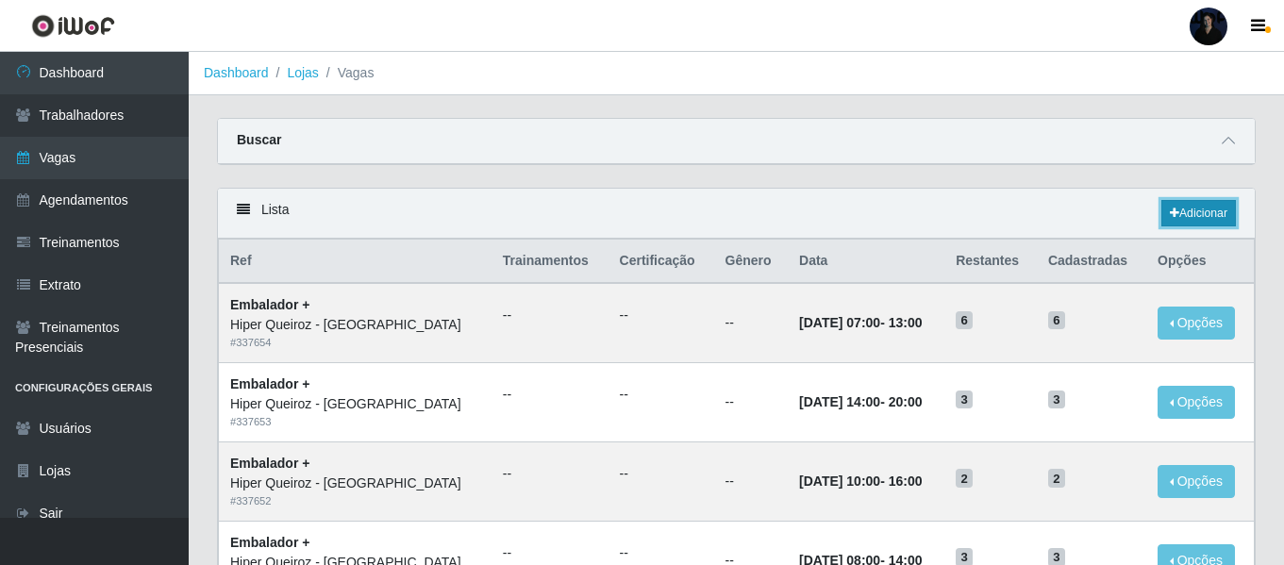
click at [1184, 215] on link "Adicionar" at bounding box center [1198, 213] width 75 height 26
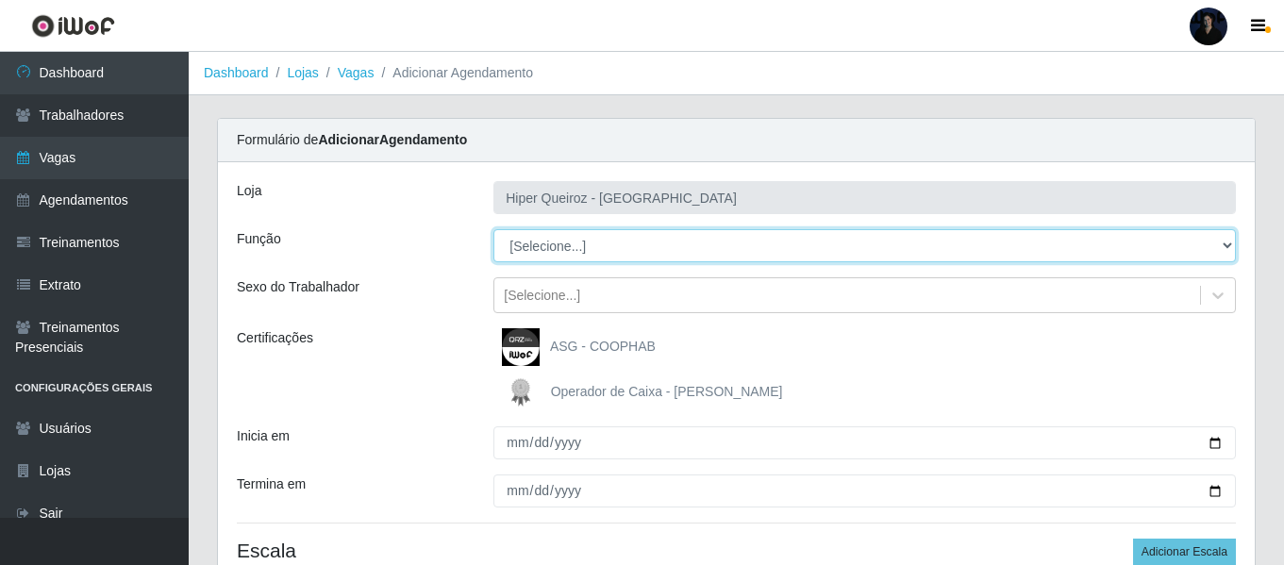
click at [618, 238] on select "[Selecione...] Embalador Embalador + Embalador ++" at bounding box center [864, 245] width 742 height 33
click at [493, 229] on select "[Selecione...] Embalador Embalador + Embalador ++" at bounding box center [864, 245] width 742 height 33
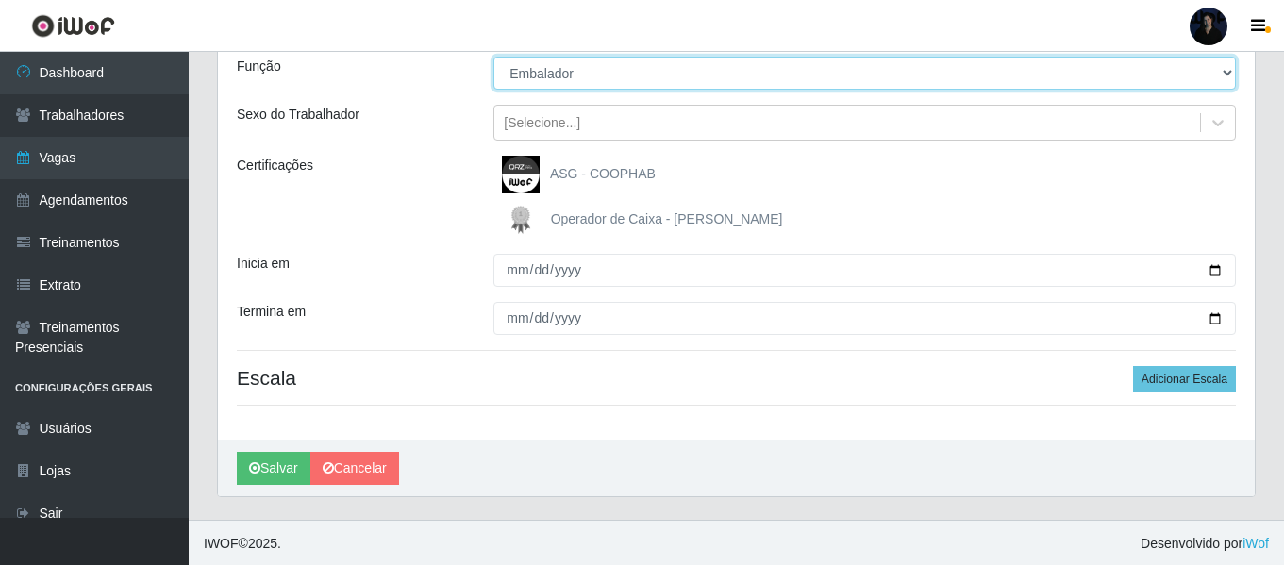
scroll to position [175, 0]
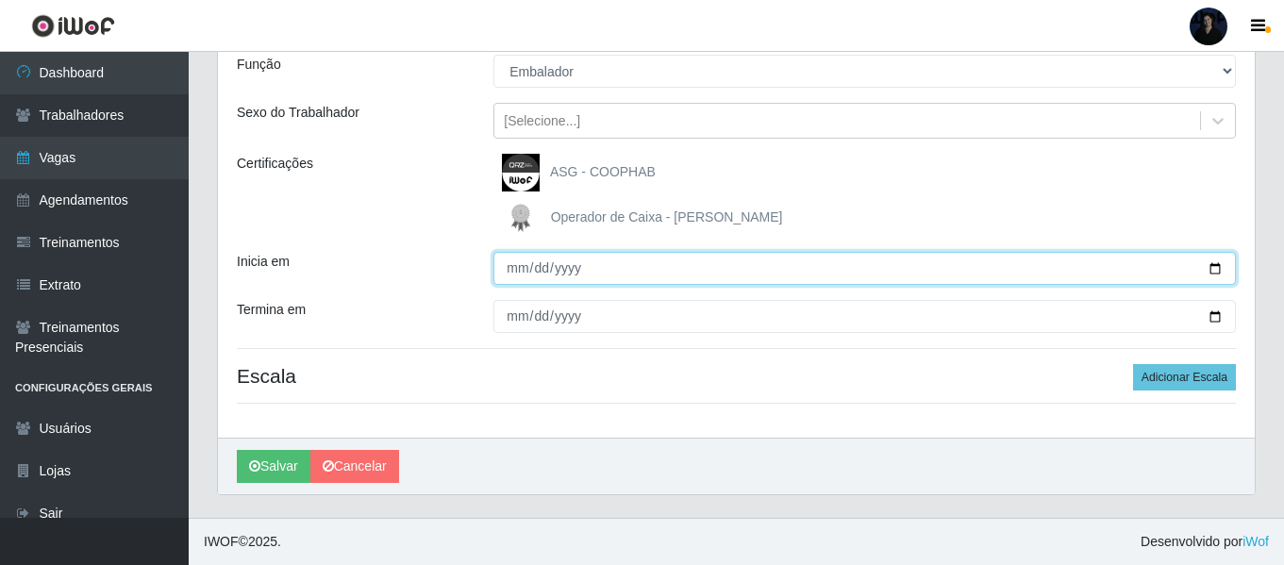
click at [1217, 266] on input "Inicia em" at bounding box center [864, 268] width 742 height 33
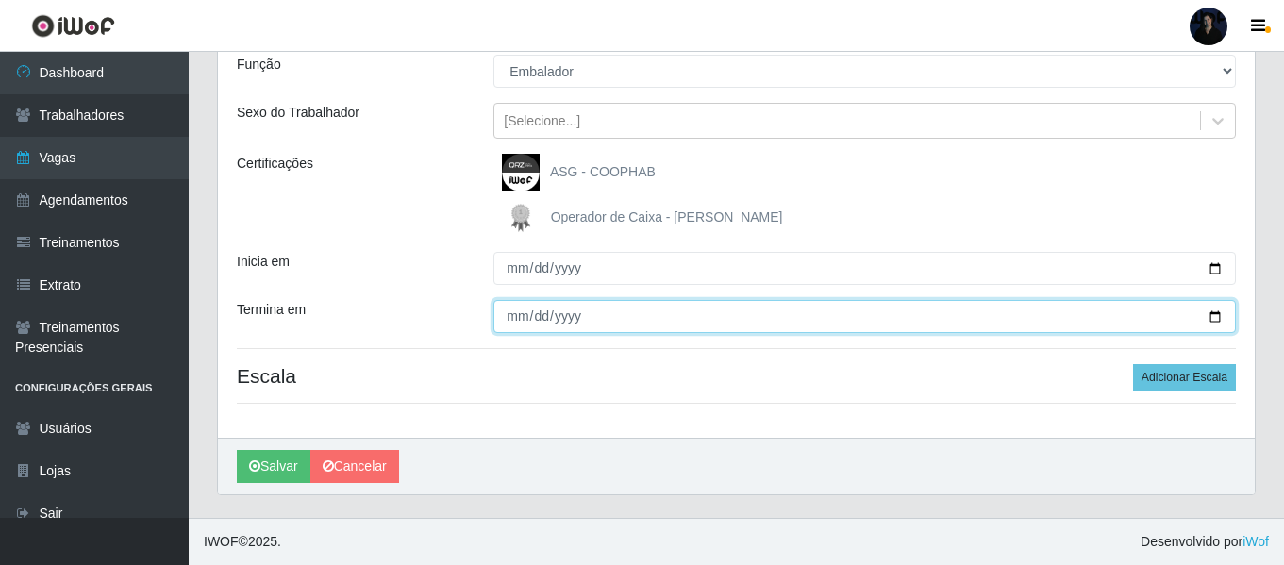
drag, startPoint x: 1220, startPoint y: 319, endPoint x: 1158, endPoint y: 305, distance: 62.9
click at [1219, 319] on input "Termina em" at bounding box center [864, 316] width 742 height 33
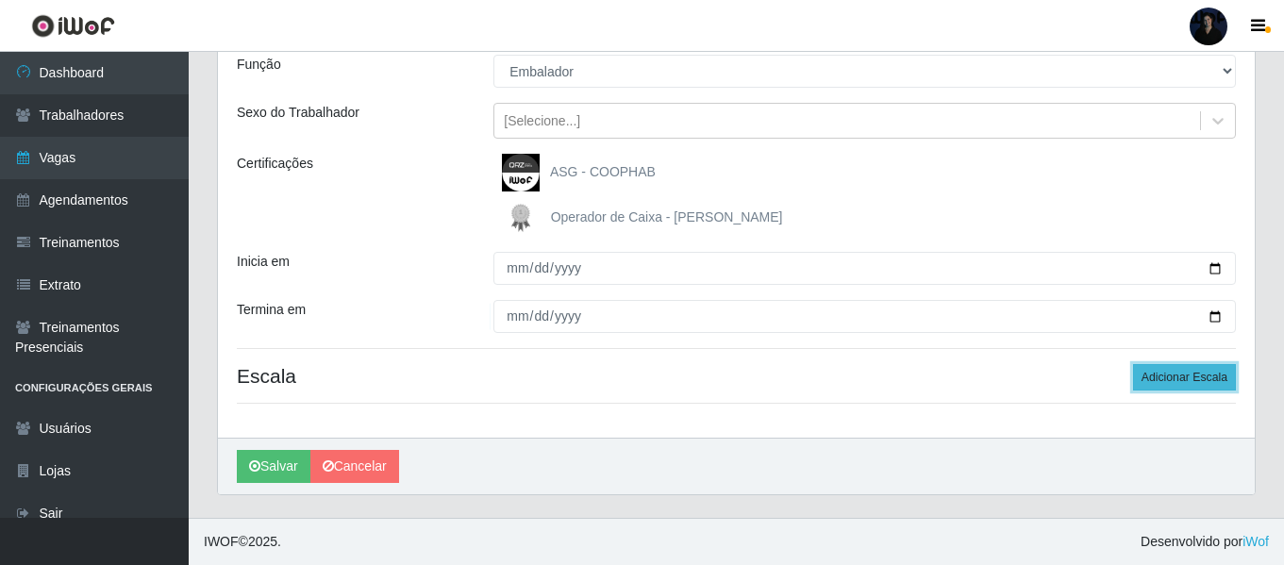
click at [1170, 376] on button "Adicionar Escala" at bounding box center [1184, 377] width 103 height 26
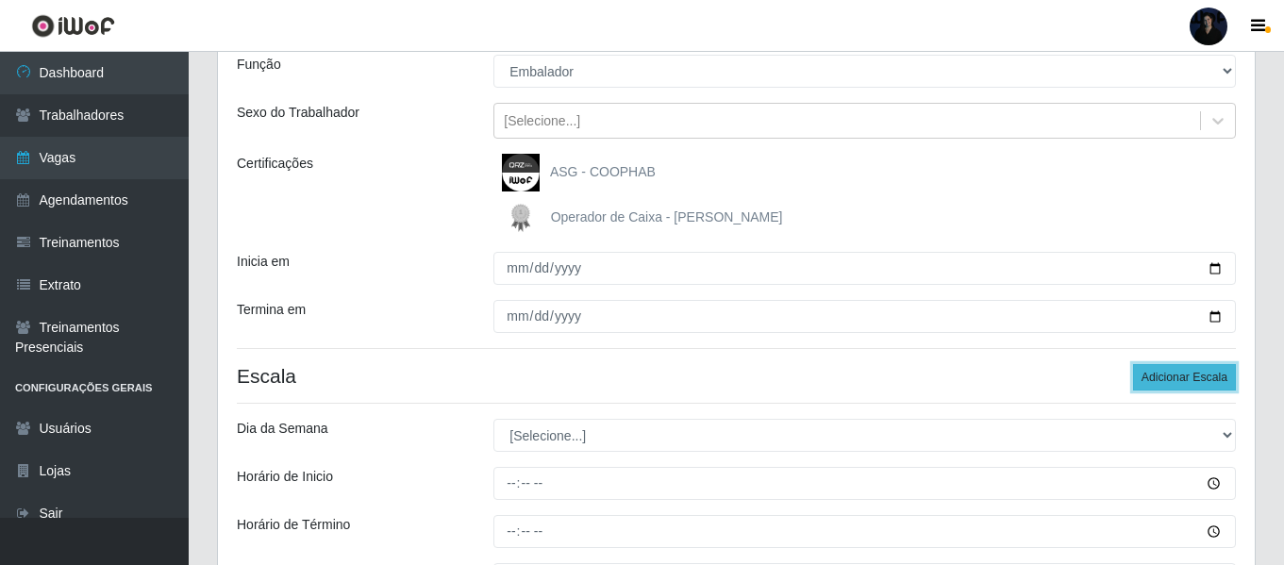
click at [1170, 376] on button "Adicionar Escala" at bounding box center [1184, 377] width 103 height 26
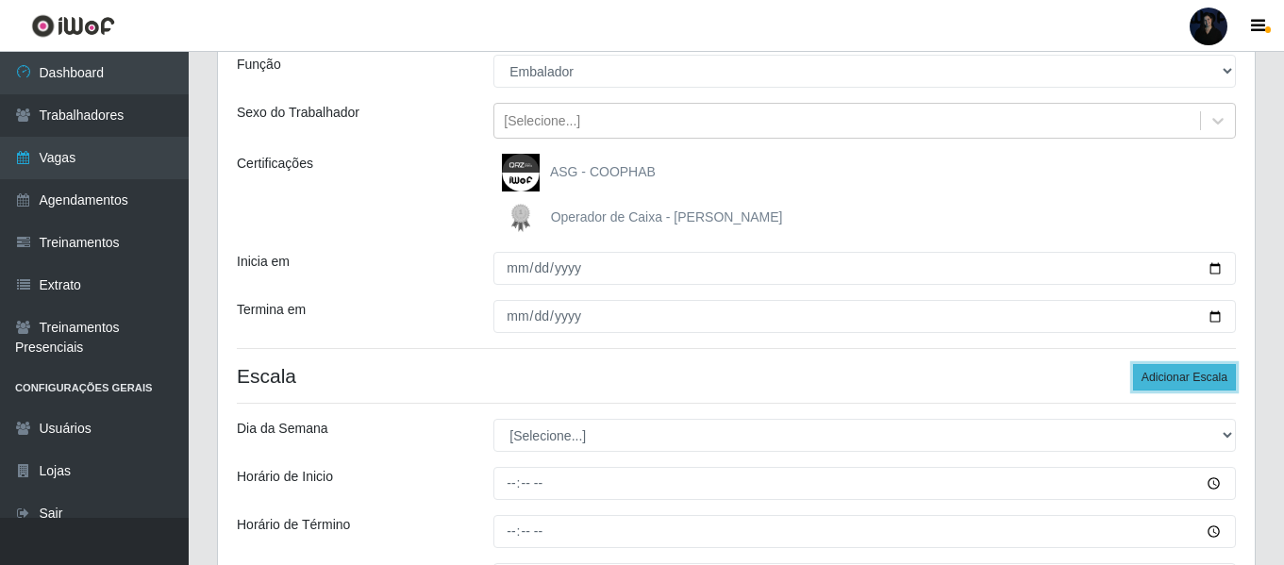
click at [1170, 376] on button "Adicionar Escala" at bounding box center [1184, 377] width 103 height 26
click at [1169, 375] on button "Adicionar Escala" at bounding box center [1184, 377] width 103 height 26
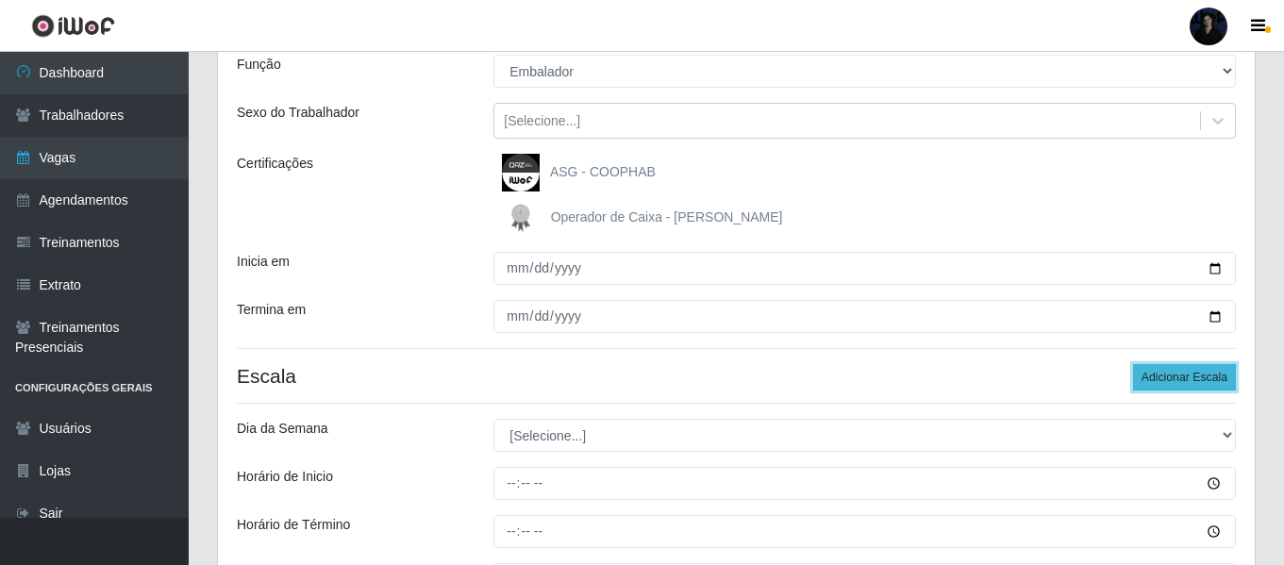
click at [1169, 375] on button "Adicionar Escala" at bounding box center [1184, 377] width 103 height 26
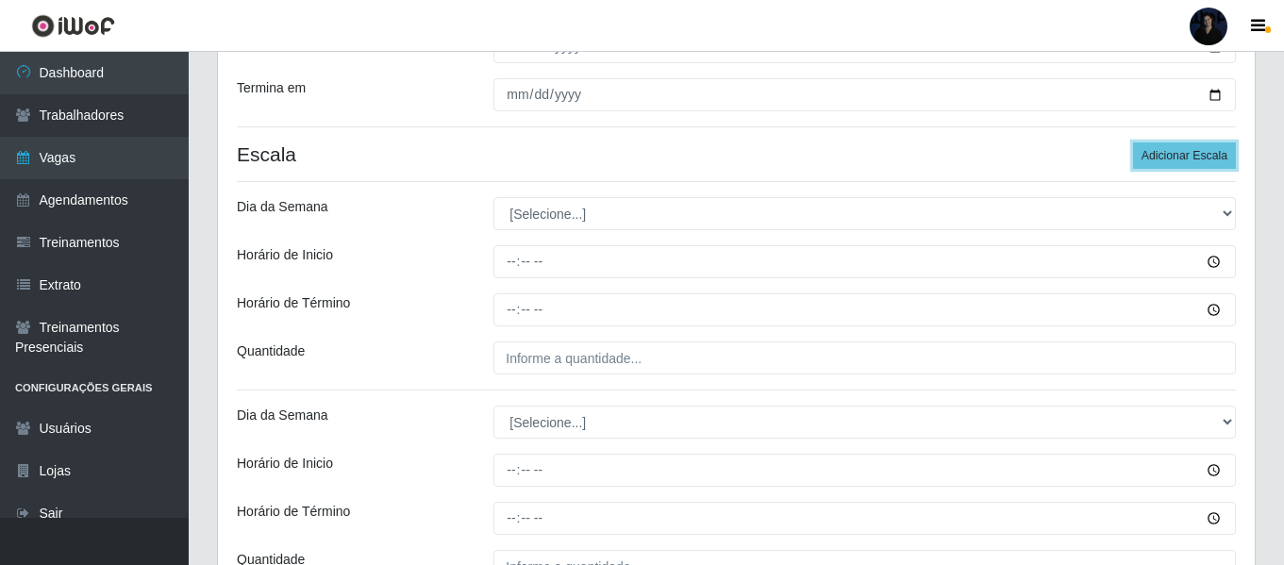
scroll to position [458, 0]
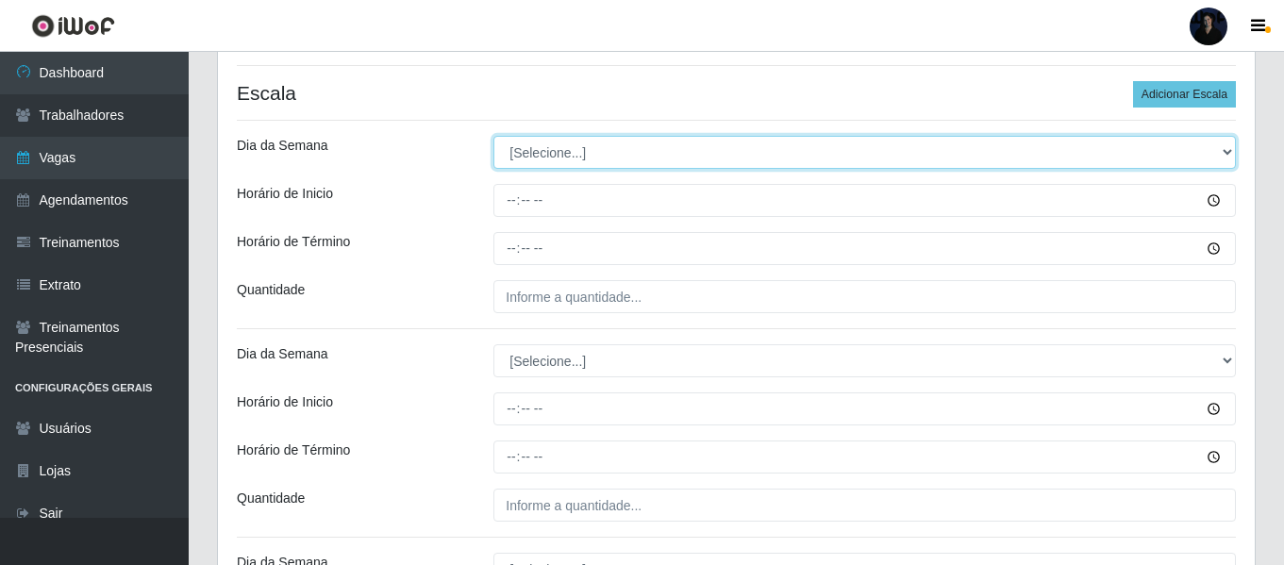
click at [537, 146] on select "[Selecione...] Segunda Terça Quarta Quinta Sexta Sábado Domingo" at bounding box center [864, 152] width 742 height 33
click at [493, 136] on select "[Selecione...] Segunda Terça Quarta Quinta Sexta Sábado Domingo" at bounding box center [864, 152] width 742 height 33
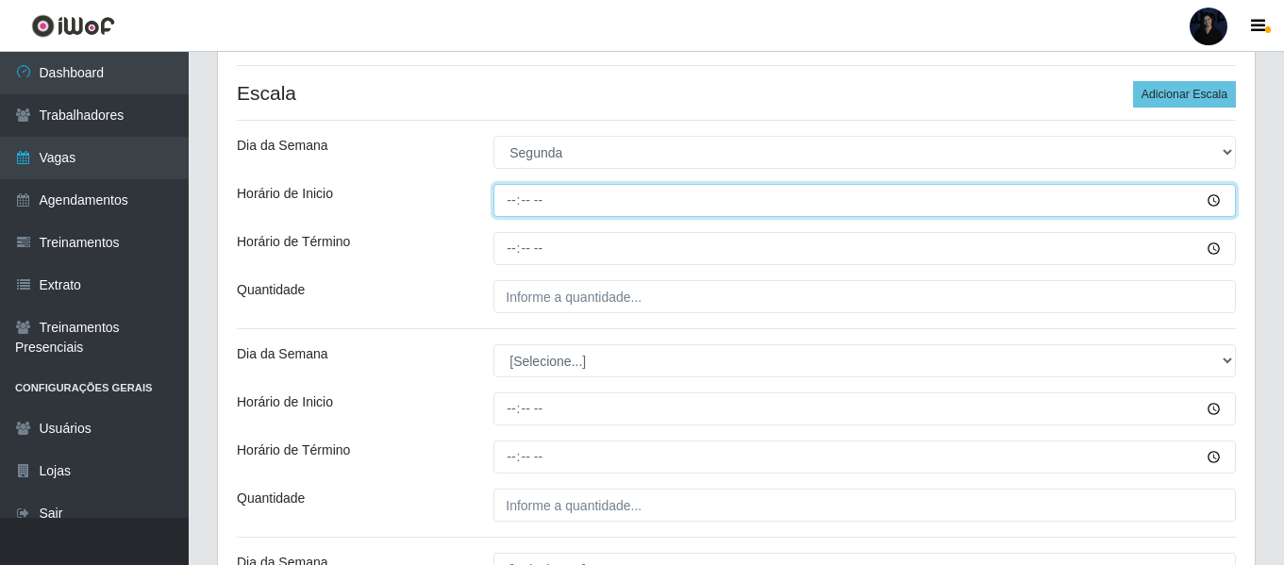
click at [514, 195] on input "Horário de Inicio" at bounding box center [864, 200] width 742 height 33
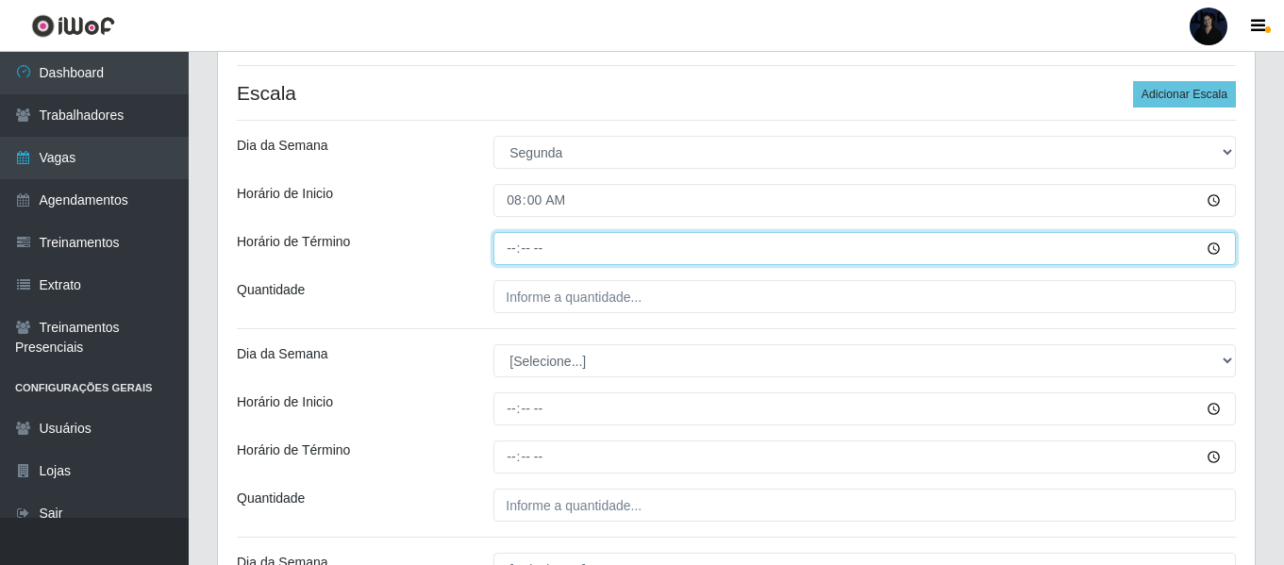
click at [517, 258] on input "Horário de Término" at bounding box center [864, 248] width 742 height 33
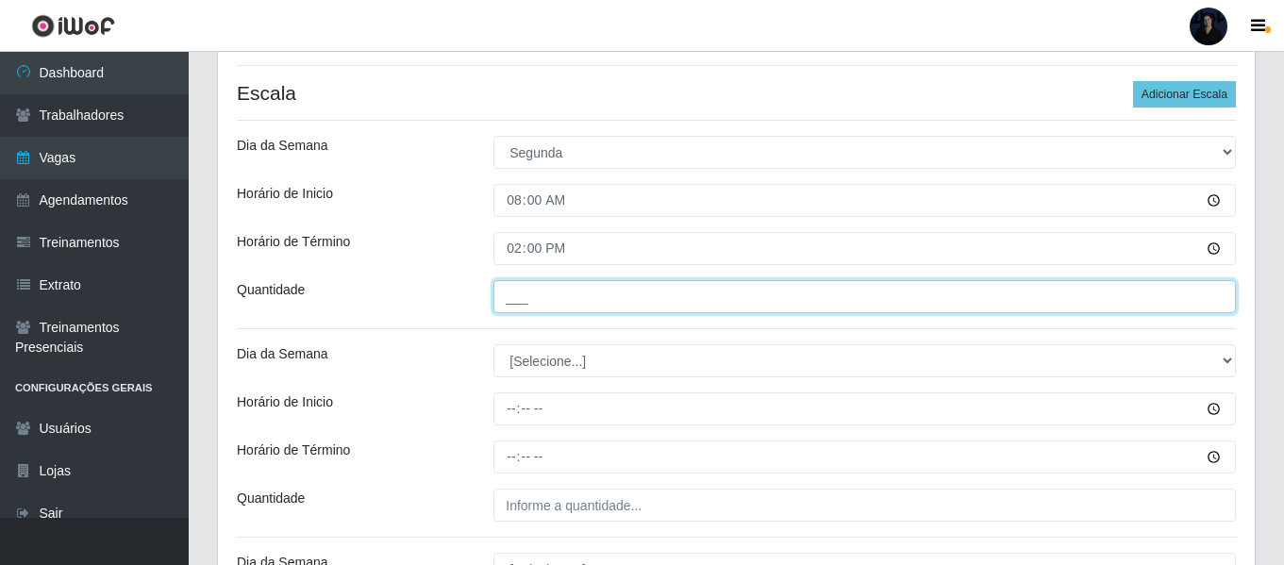
click at [513, 293] on input "___" at bounding box center [864, 296] width 742 height 33
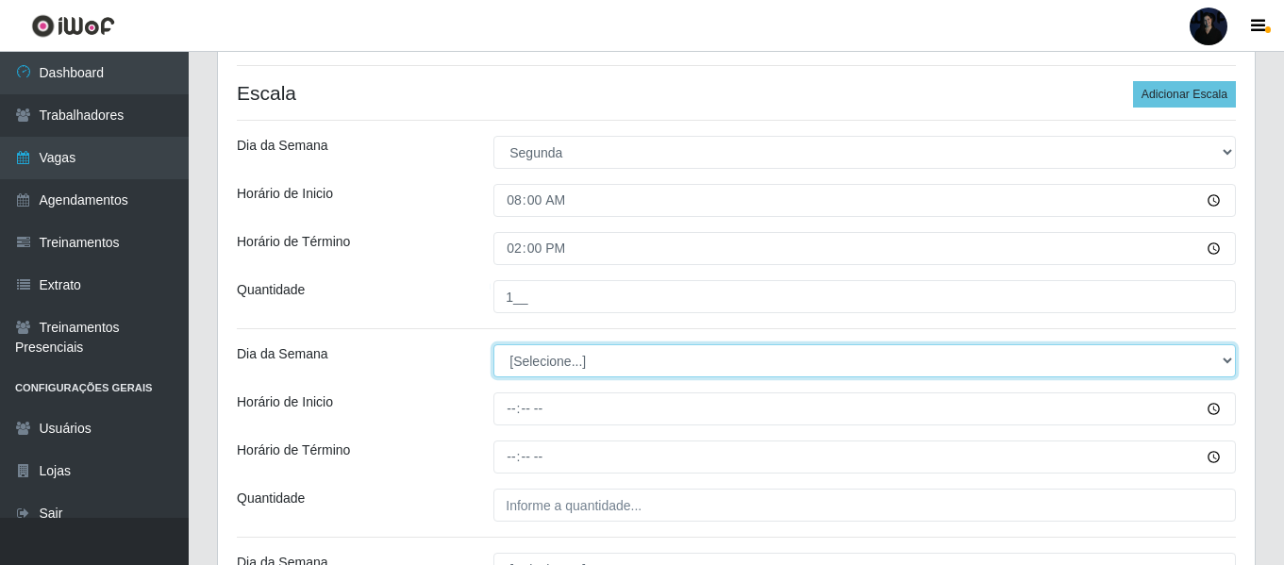
click at [521, 361] on select "[Selecione...] Segunda Terça Quarta Quinta Sexta Sábado Domingo" at bounding box center [864, 360] width 742 height 33
click at [493, 344] on select "[Selecione...] Segunda Terça Quarta Quinta Sexta Sábado Domingo" at bounding box center [864, 360] width 742 height 33
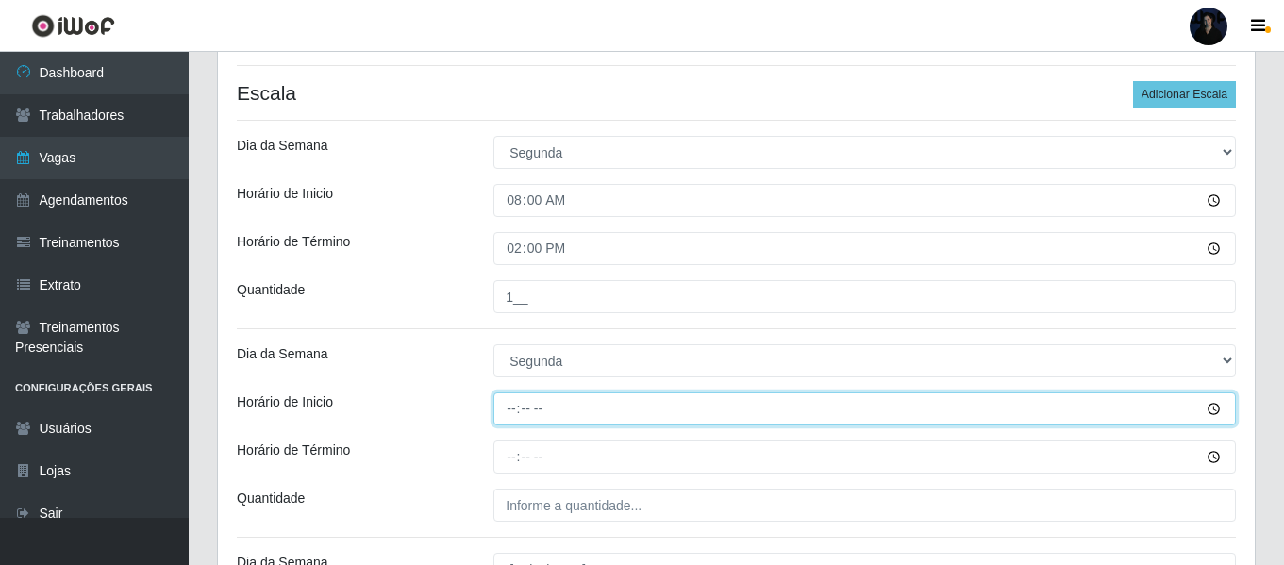
click at [507, 415] on input "Horário de Inicio" at bounding box center [864, 408] width 742 height 33
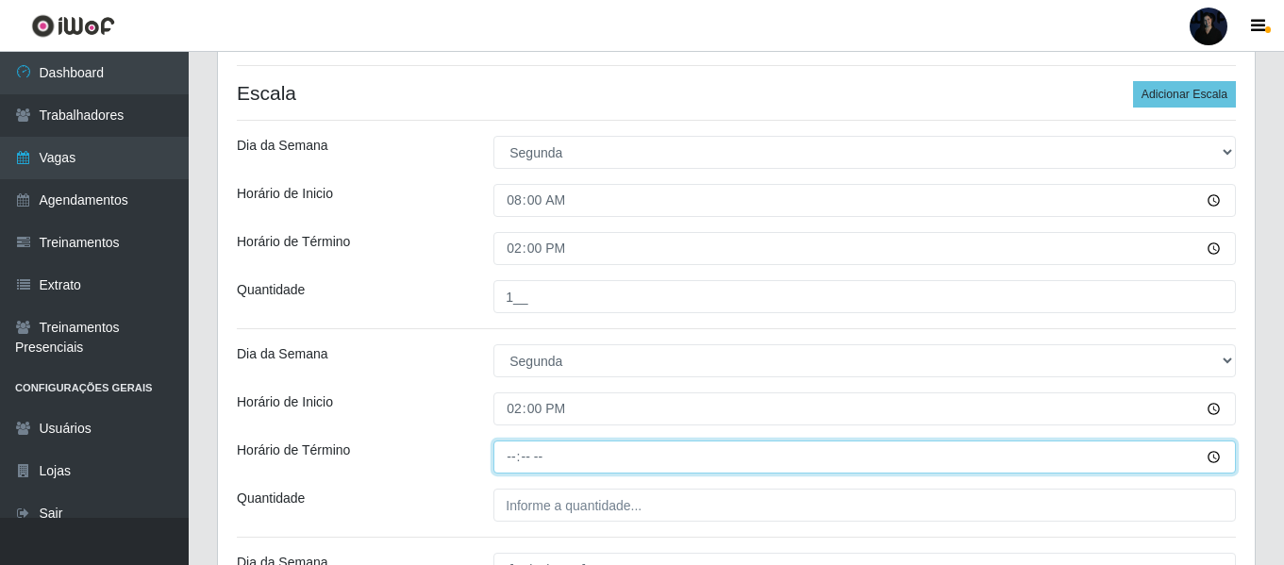
click at [515, 454] on input "Horário de Término" at bounding box center [864, 457] width 742 height 33
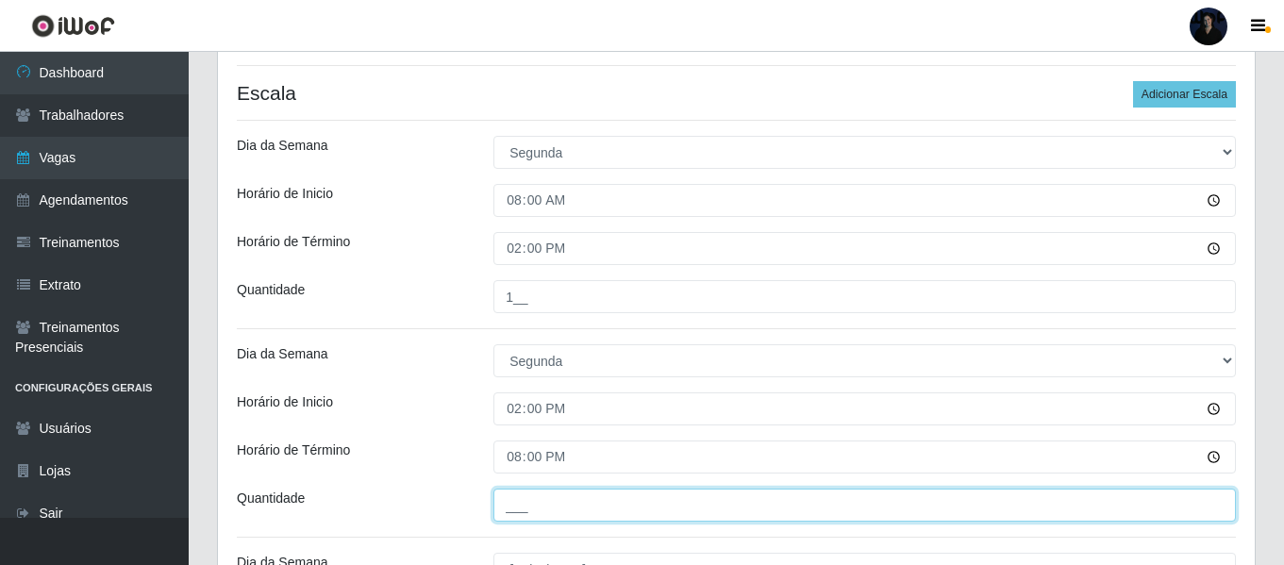
click at [508, 497] on input "___" at bounding box center [864, 505] width 742 height 33
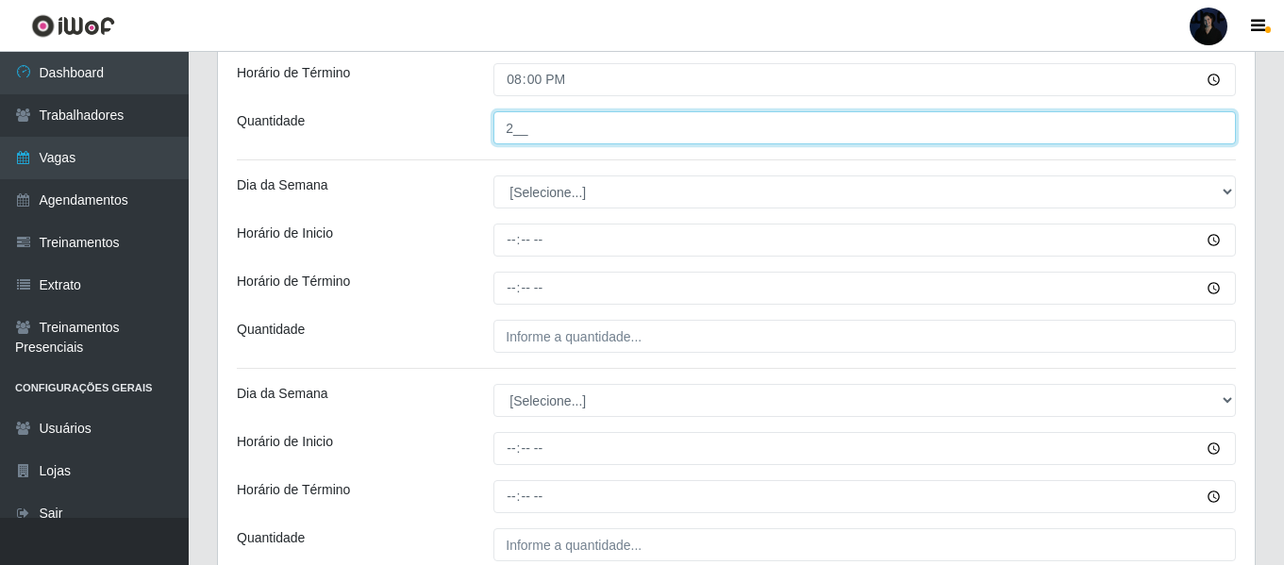
scroll to position [929, 0]
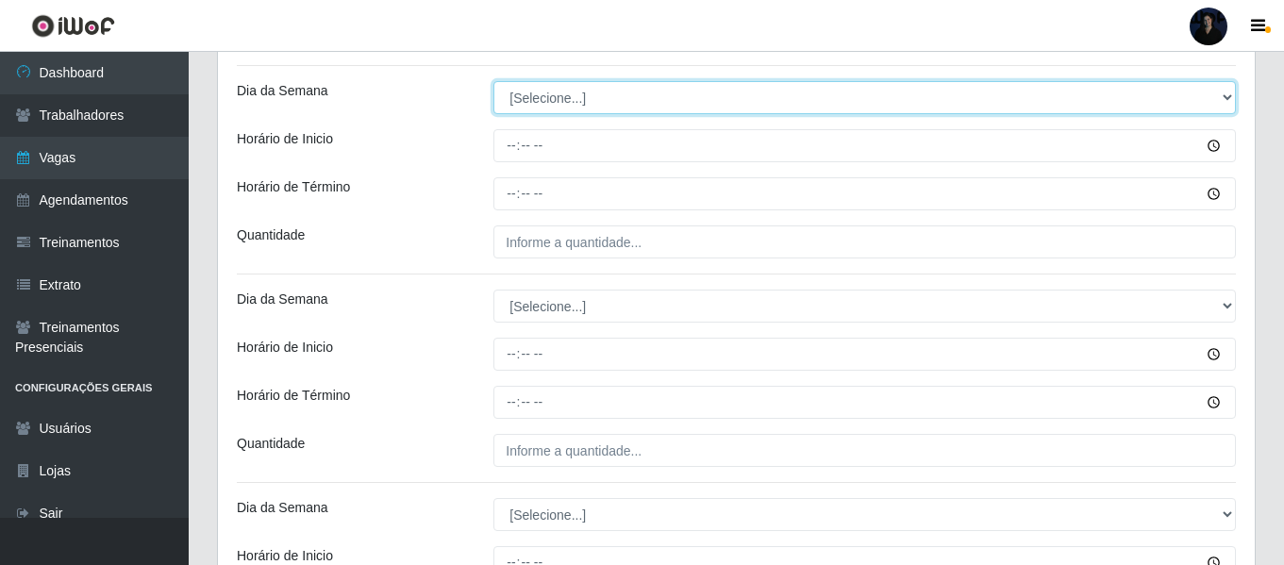
click at [547, 86] on select "[Selecione...] Segunda Terça Quarta Quinta Sexta Sábado Domingo" at bounding box center [864, 97] width 742 height 33
click at [493, 81] on select "[Selecione...] Segunda Terça Quarta Quinta Sexta Sábado Domingo" at bounding box center [864, 97] width 742 height 33
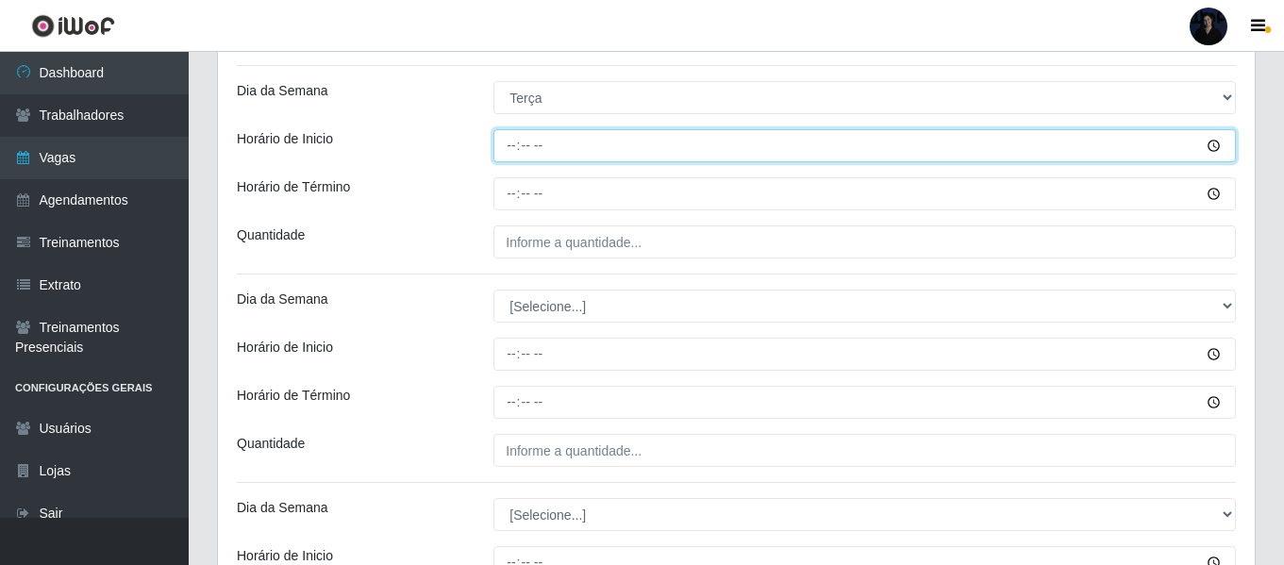
click at [511, 139] on input "Horário de Inicio" at bounding box center [864, 145] width 742 height 33
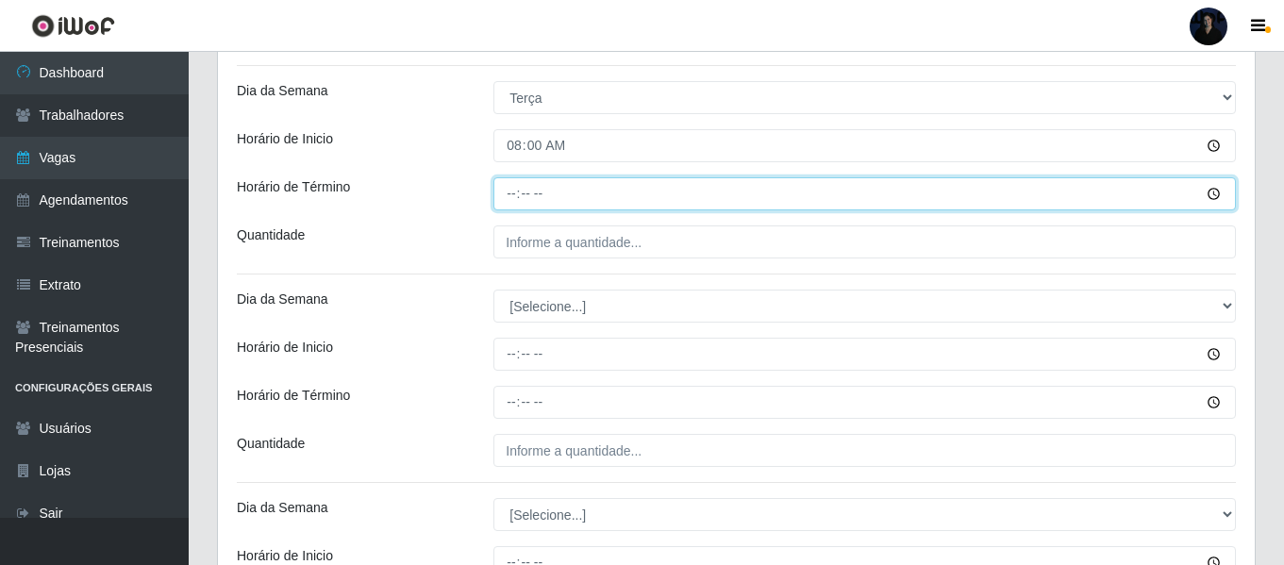
click at [510, 189] on input "Horário de Término" at bounding box center [864, 193] width 742 height 33
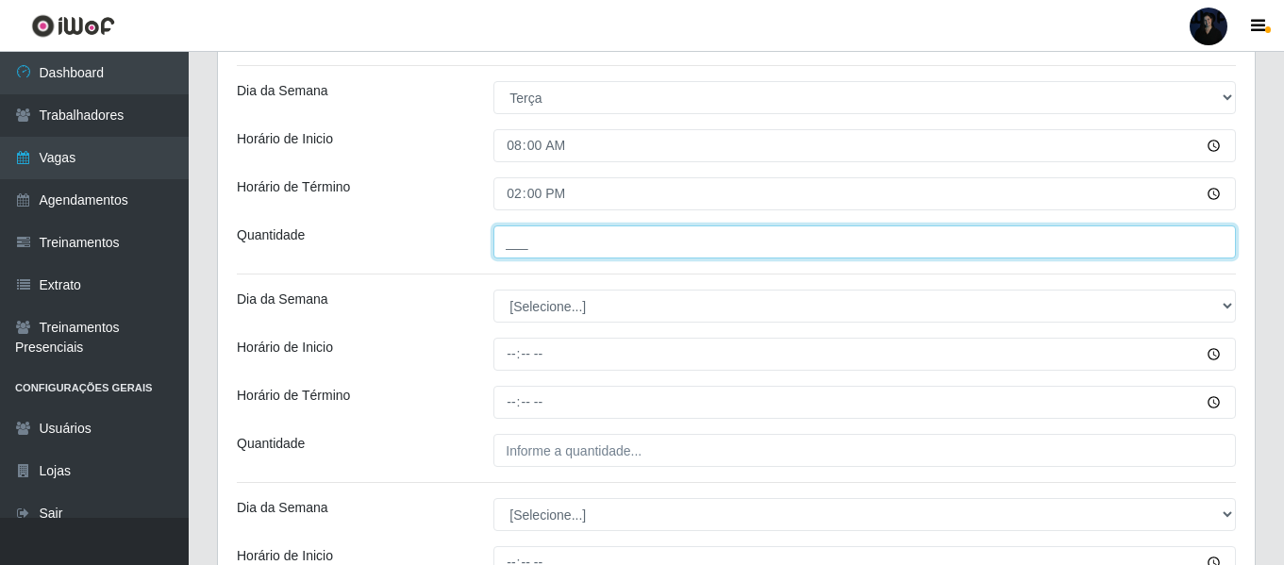
click at [509, 240] on input "___" at bounding box center [864, 241] width 742 height 33
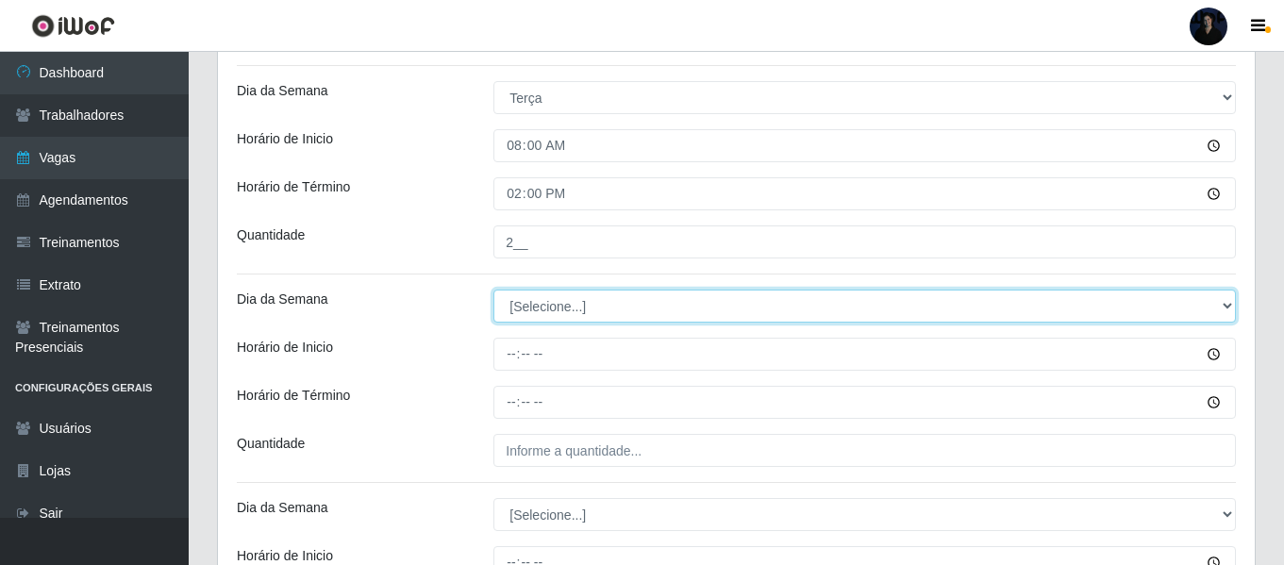
click at [516, 304] on select "[Selecione...] Segunda Terça Quarta Quinta Sexta Sábado Domingo" at bounding box center [864, 306] width 742 height 33
click at [493, 290] on select "[Selecione...] Segunda Terça Quarta Quinta Sexta Sábado Domingo" at bounding box center [864, 306] width 742 height 33
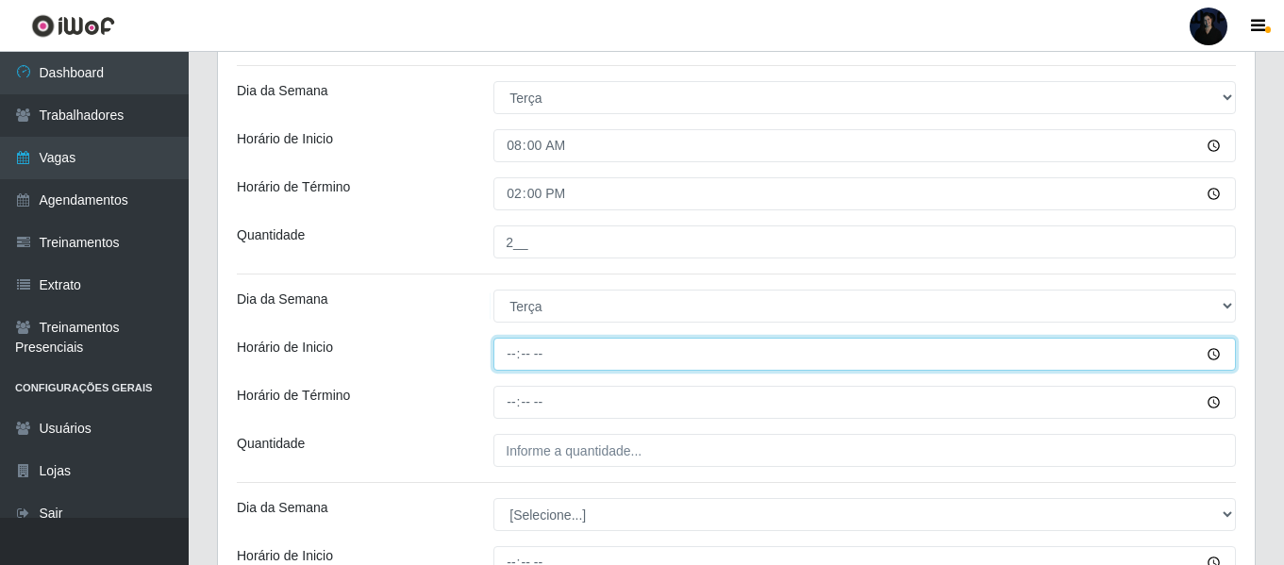
click at [517, 351] on input "Horário de Inicio" at bounding box center [864, 354] width 742 height 33
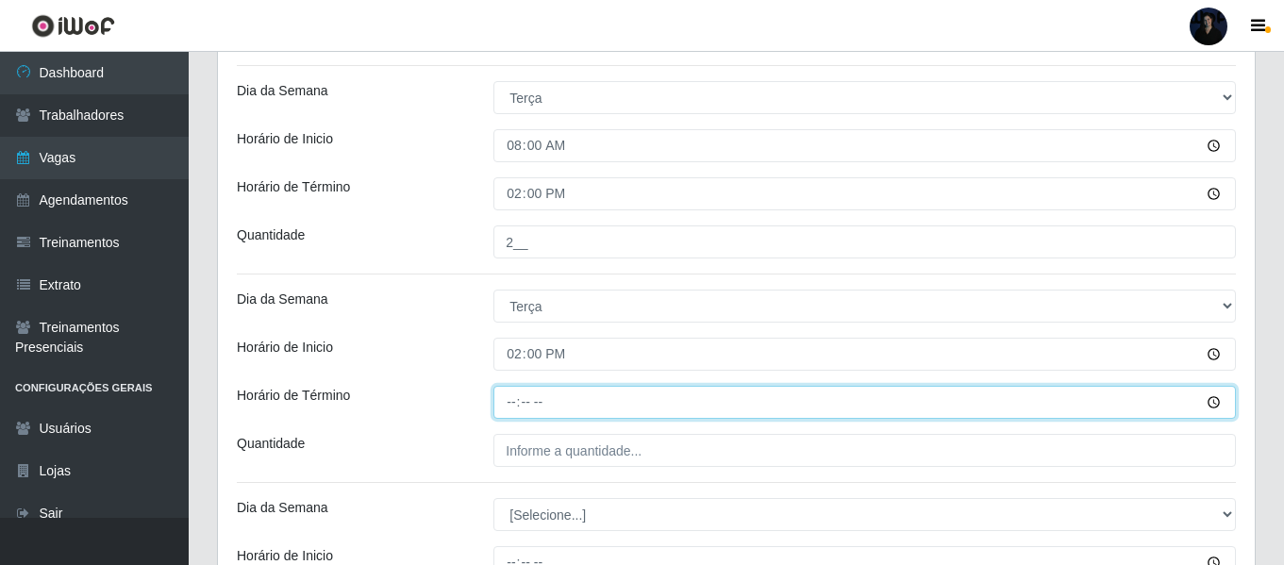
click at [516, 407] on input "Horário de Término" at bounding box center [864, 402] width 742 height 33
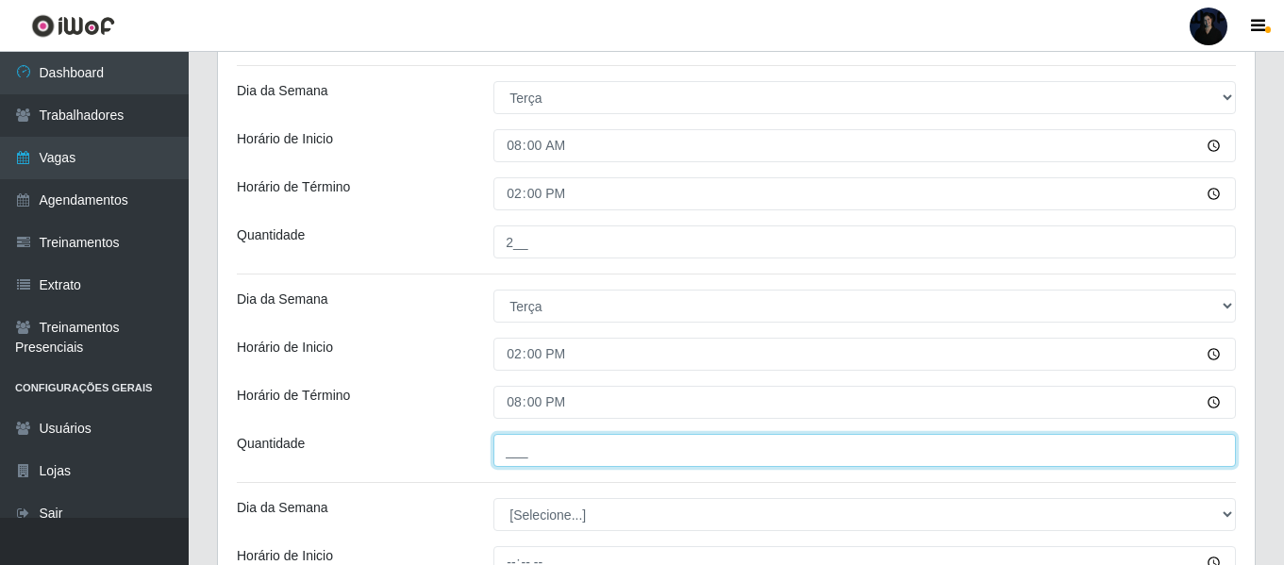
click at [523, 444] on input "___" at bounding box center [864, 450] width 742 height 33
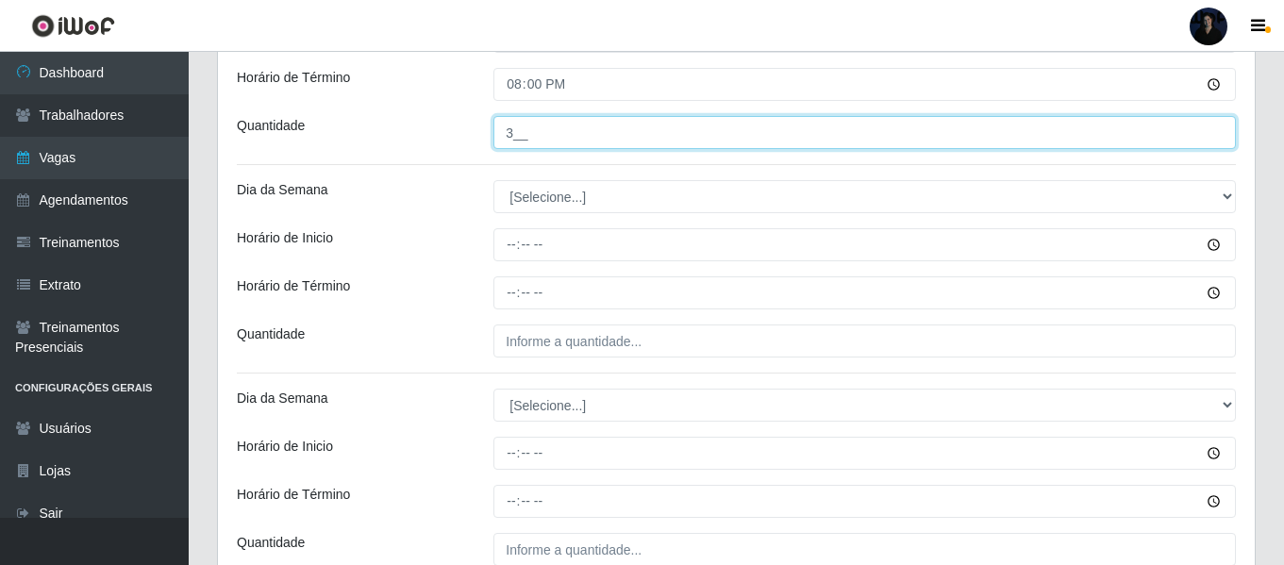
scroll to position [1306, 0]
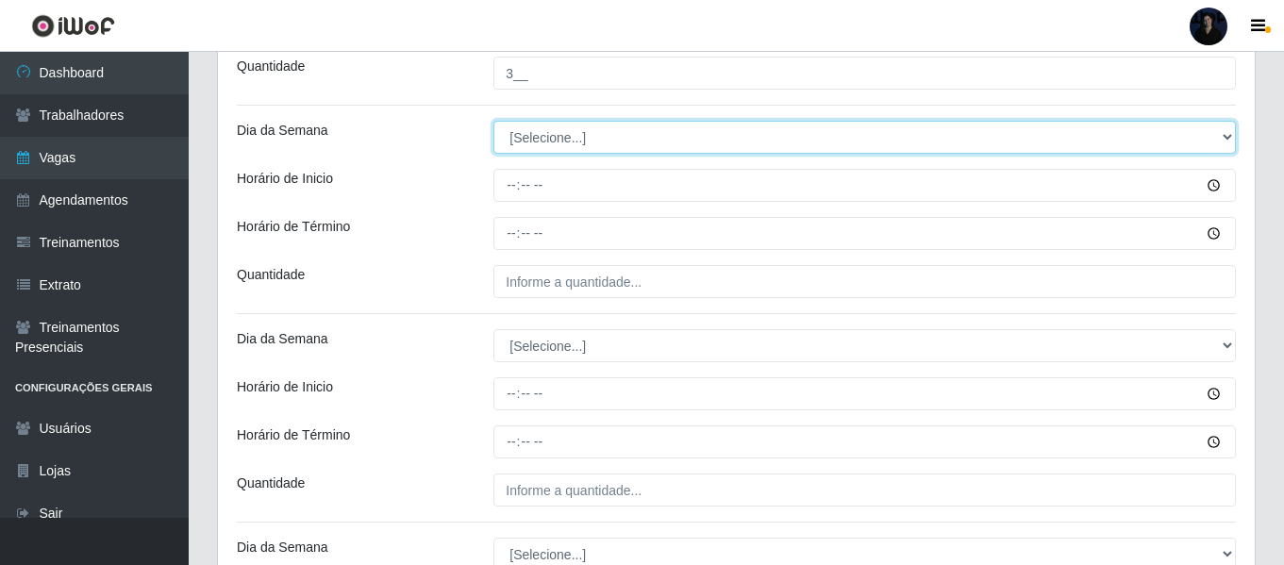
click at [523, 141] on select "[Selecione...] Segunda Terça Quarta Quinta Sexta Sábado Domingo" at bounding box center [864, 137] width 742 height 33
click at [493, 121] on select "[Selecione...] Segunda Terça Quarta Quinta Sexta Sábado Domingo" at bounding box center [864, 137] width 742 height 33
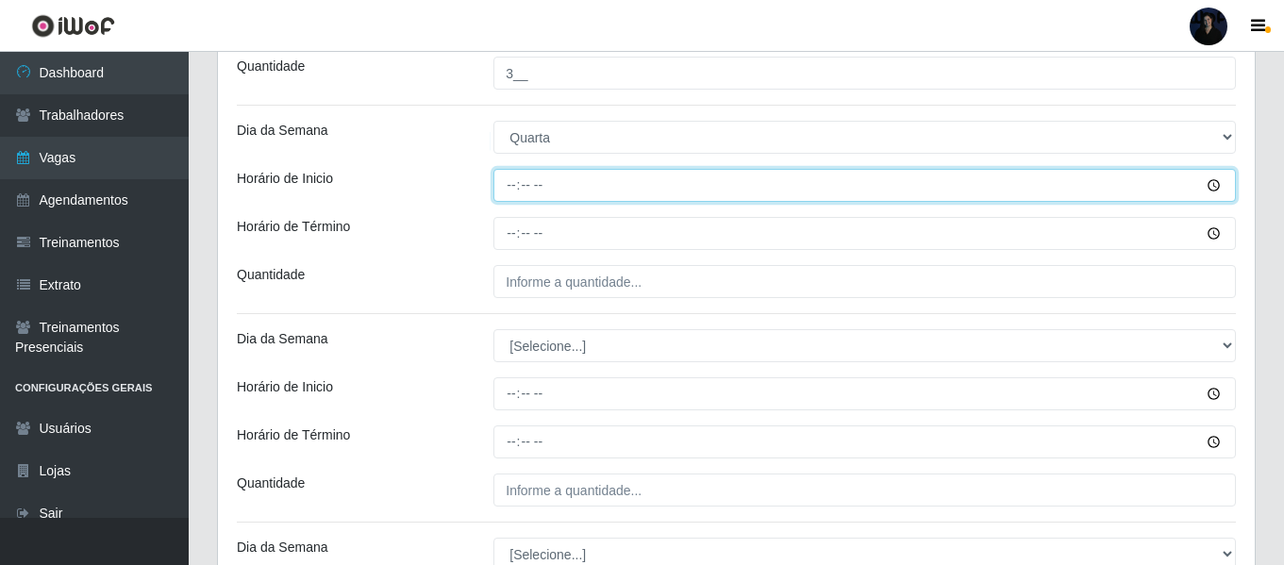
click at [511, 176] on input "Horário de Inicio" at bounding box center [864, 185] width 742 height 33
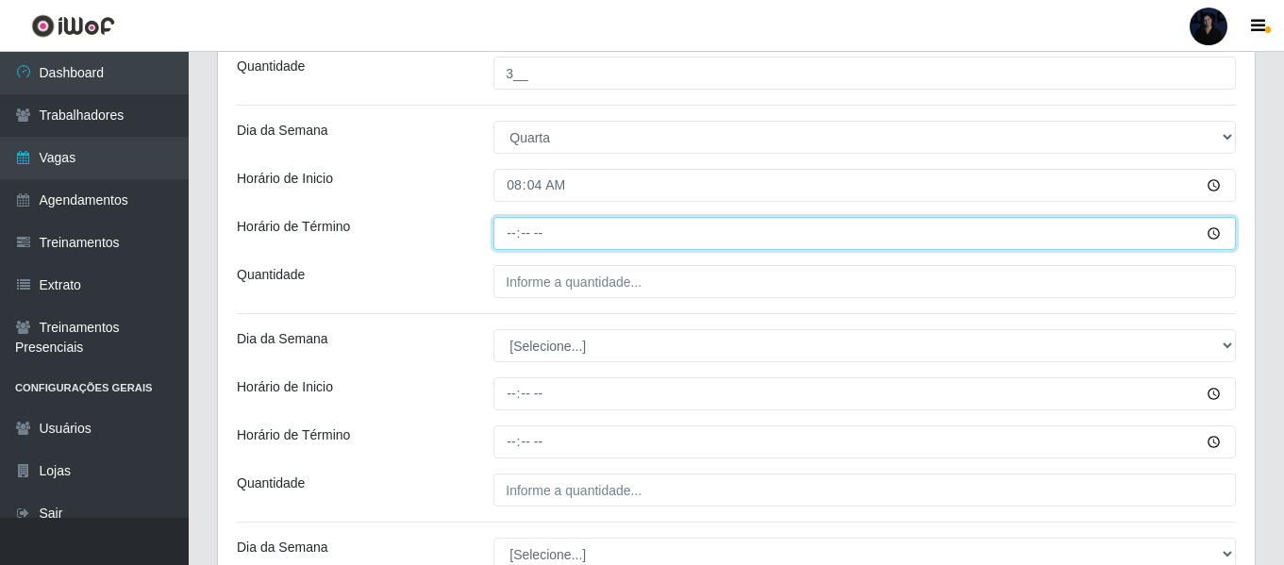
click at [510, 232] on input "Horário de Término" at bounding box center [864, 233] width 742 height 33
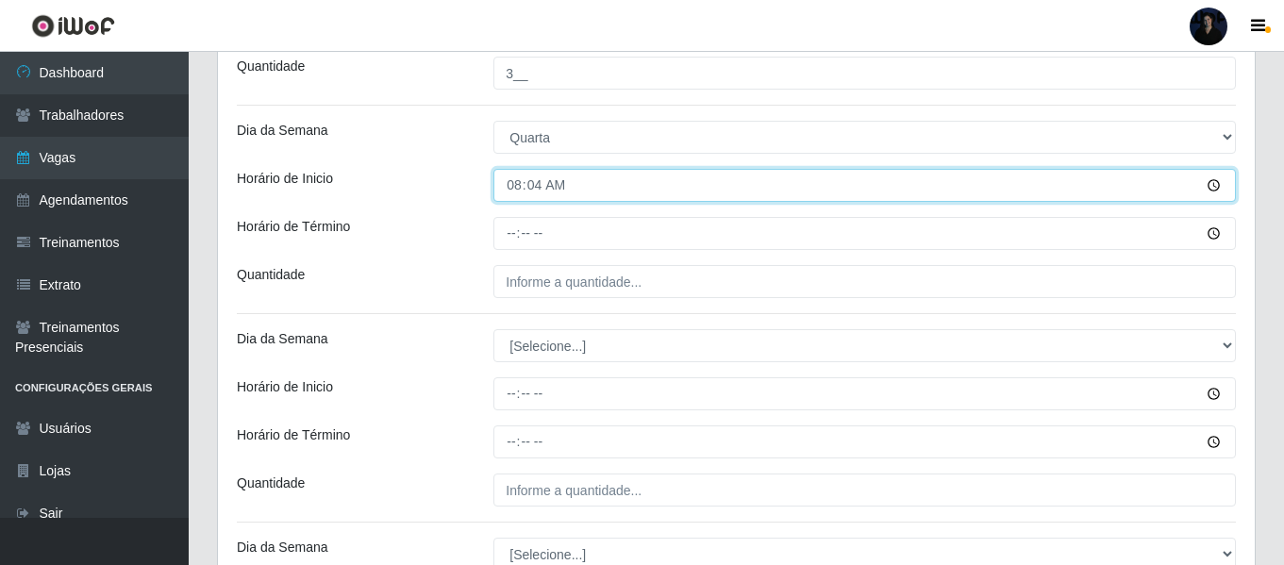
click at [530, 185] on input "08:04" at bounding box center [864, 185] width 742 height 33
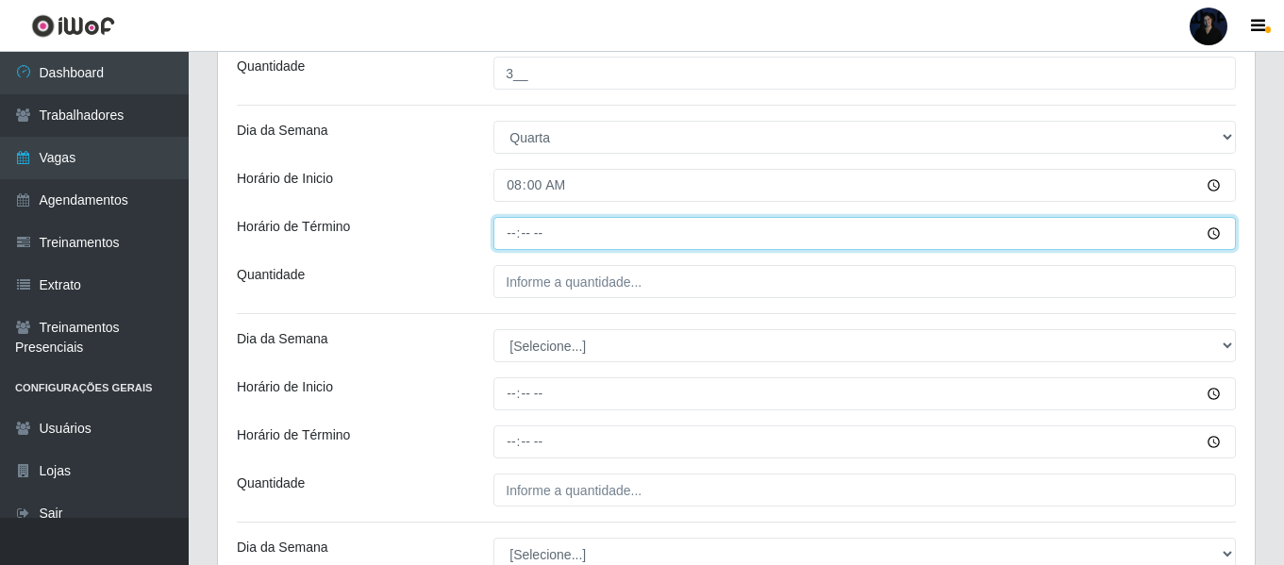
click at [513, 231] on input "Horário de Término" at bounding box center [864, 233] width 742 height 33
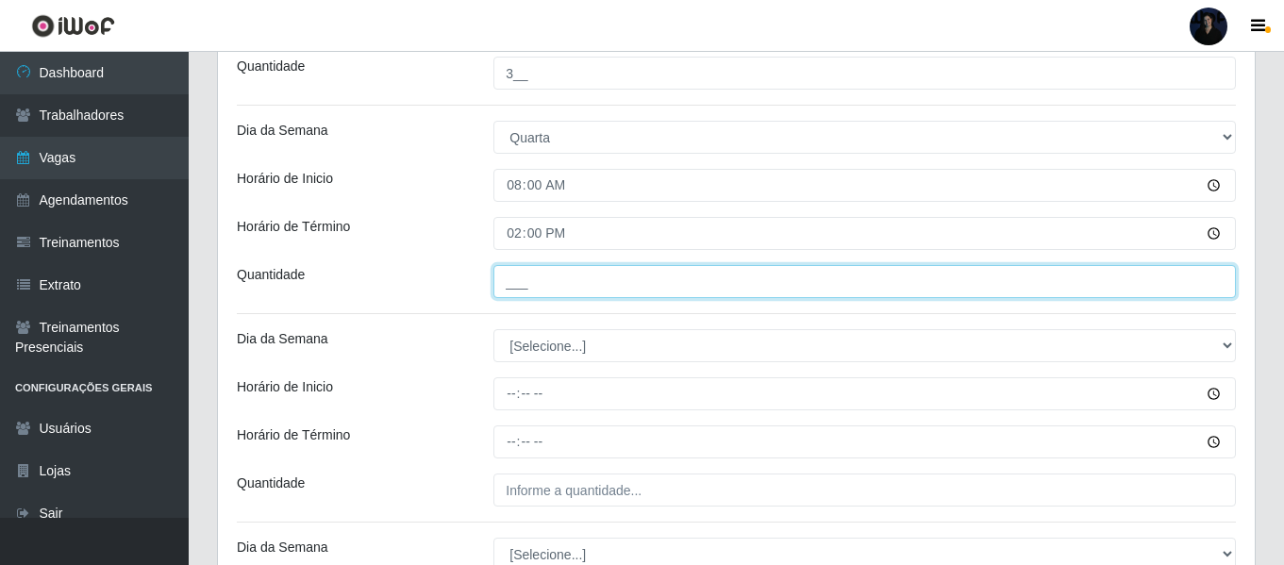
click at [511, 284] on input "___" at bounding box center [864, 281] width 742 height 33
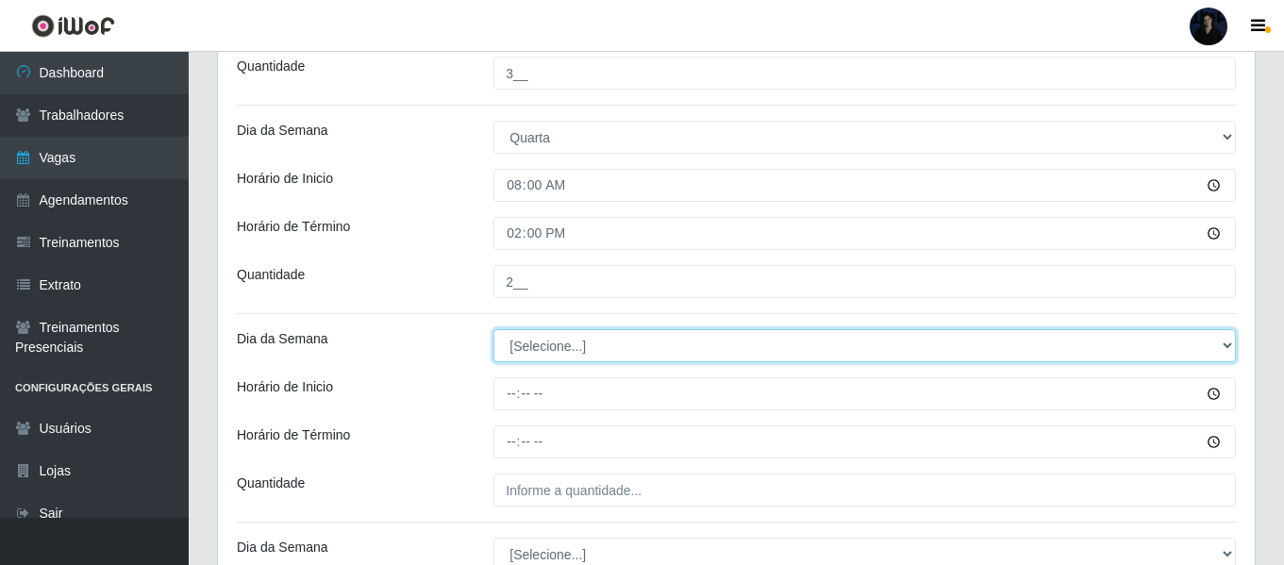
click at [520, 341] on select "[Selecione...] Segunda Terça Quarta Quinta Sexta Sábado Domingo" at bounding box center [864, 345] width 742 height 33
click at [493, 329] on select "[Selecione...] Segunda Terça Quarta Quinta Sexta Sábado Domingo" at bounding box center [864, 345] width 742 height 33
click at [529, 338] on select "[Selecione...] Segunda Terça Quarta Quinta Sexta Sábado Domingo" at bounding box center [864, 345] width 742 height 33
click at [493, 329] on select "[Selecione...] Segunda Terça Quarta Quinta Sexta Sábado Domingo" at bounding box center [864, 345] width 742 height 33
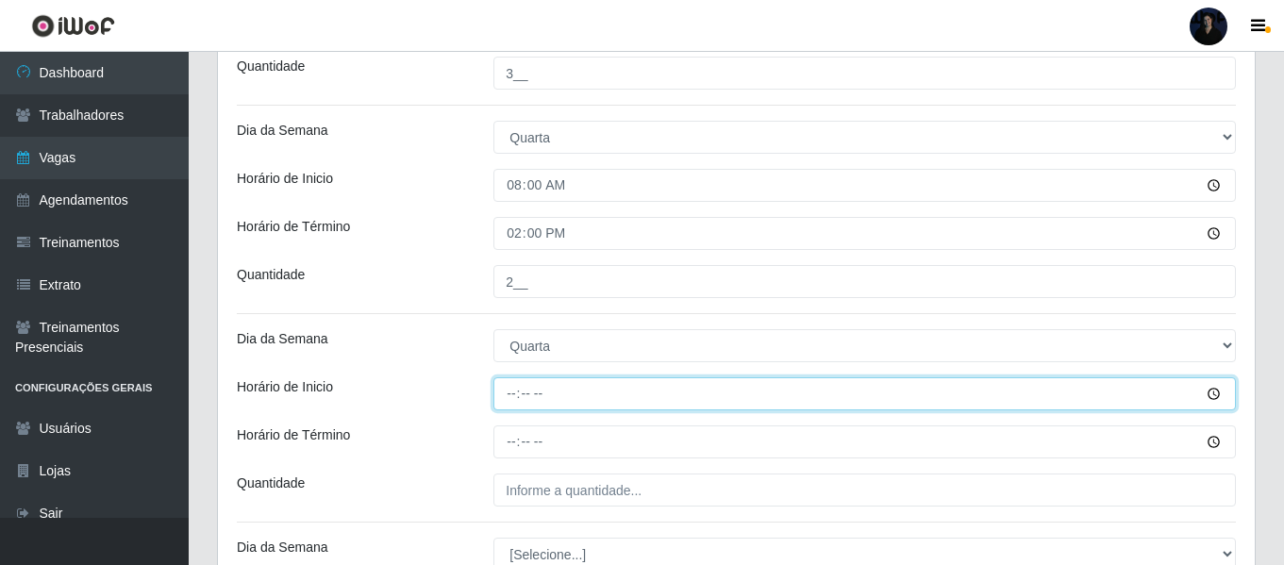
click at [502, 395] on input "Horário de Inicio" at bounding box center [864, 393] width 742 height 33
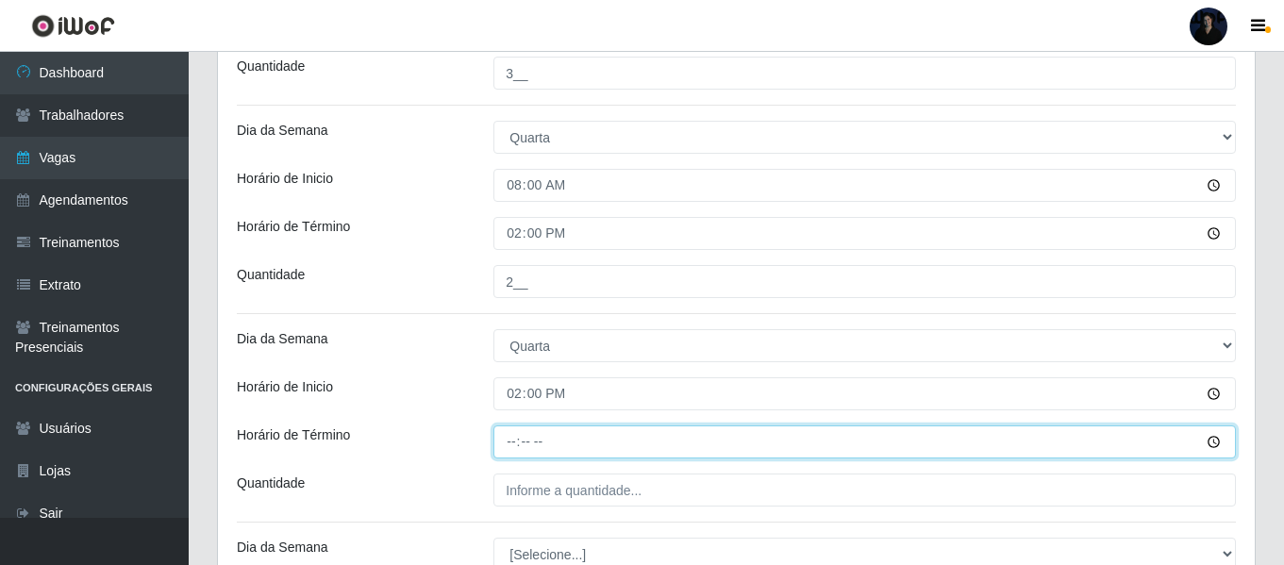
click at [511, 439] on input "Horário de Término" at bounding box center [864, 441] width 742 height 33
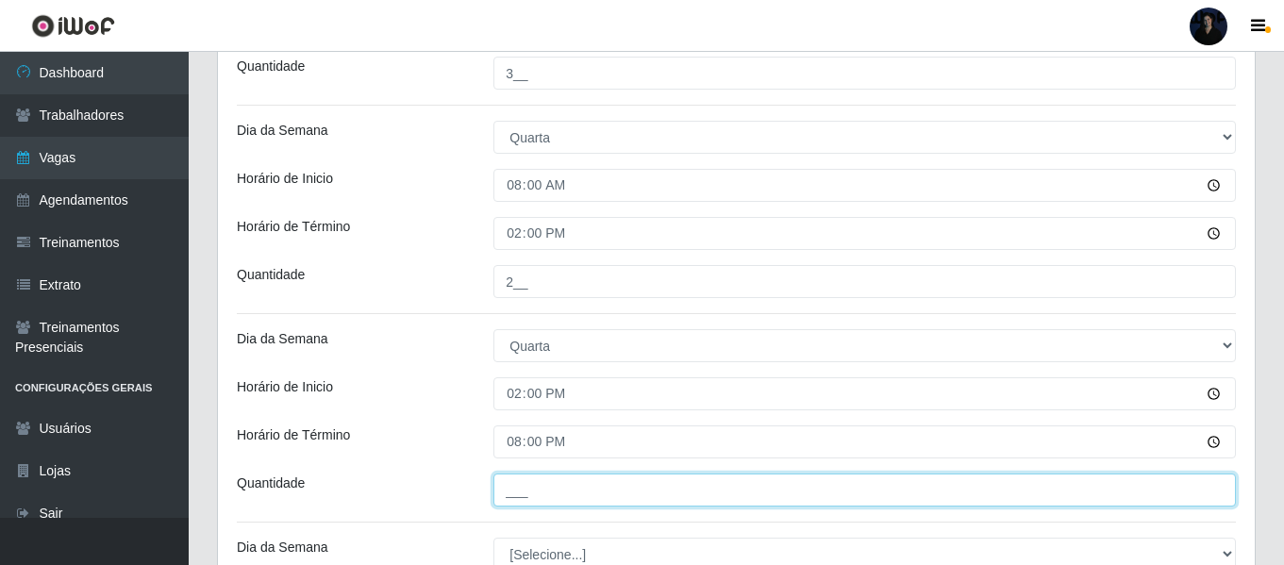
click at [509, 478] on input "___" at bounding box center [864, 490] width 742 height 33
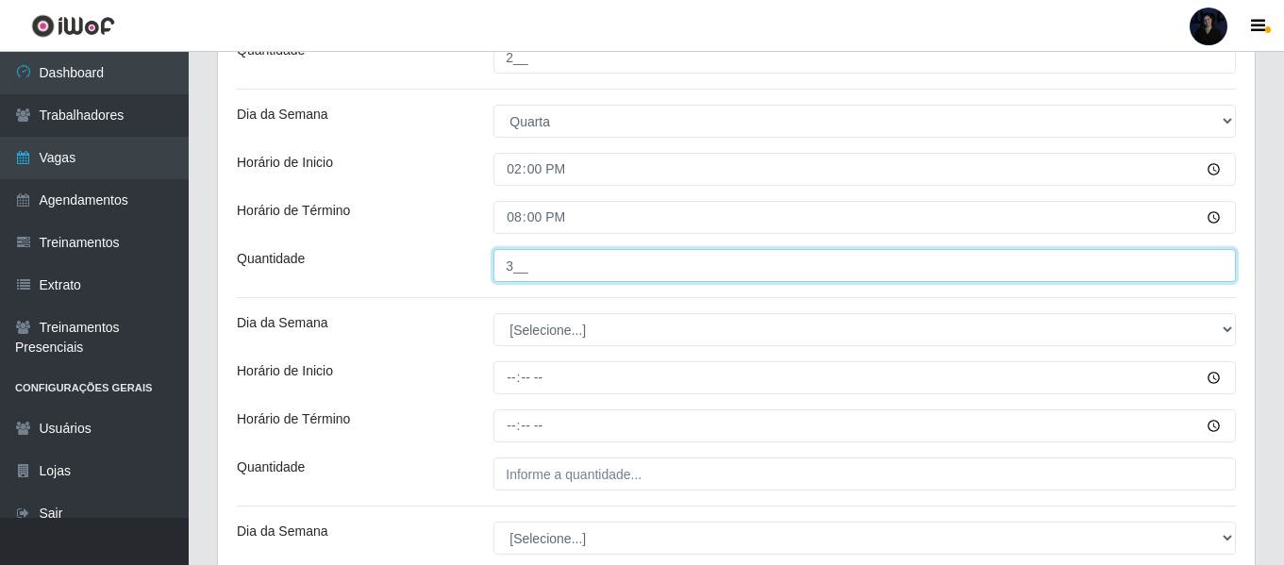
scroll to position [1589, 0]
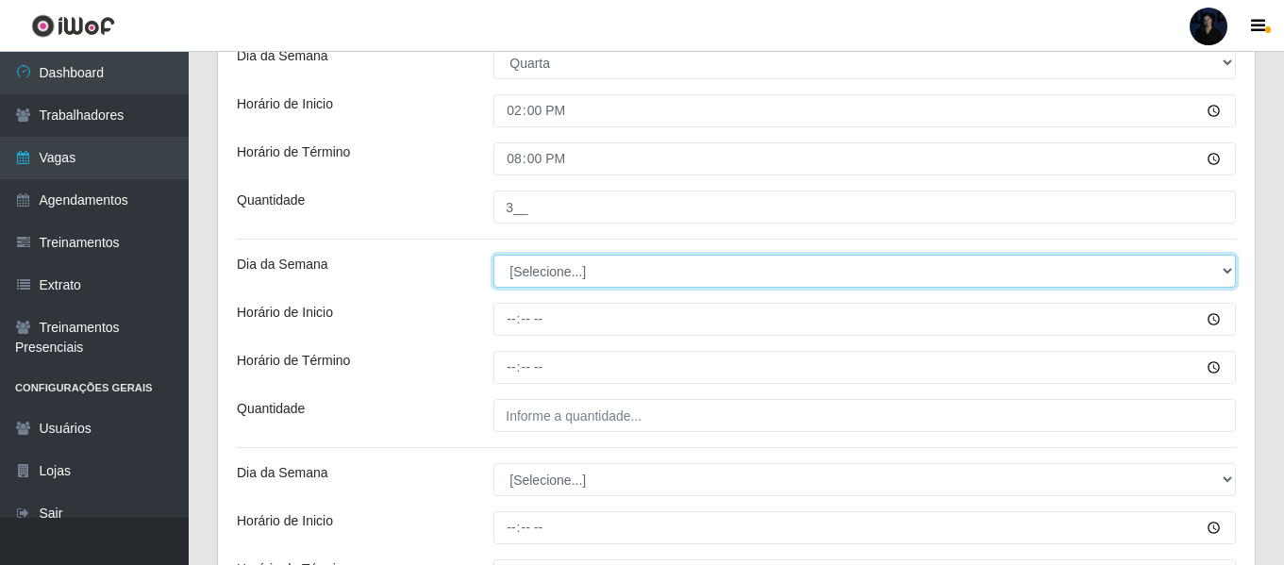
click at [537, 275] on select "[Selecione...] Segunda Terça Quarta Quinta Sexta Sábado Domingo" at bounding box center [864, 271] width 742 height 33
click at [493, 255] on select "[Selecione...] Segunda Terça Quarta Quinta Sexta Sábado Domingo" at bounding box center [864, 271] width 742 height 33
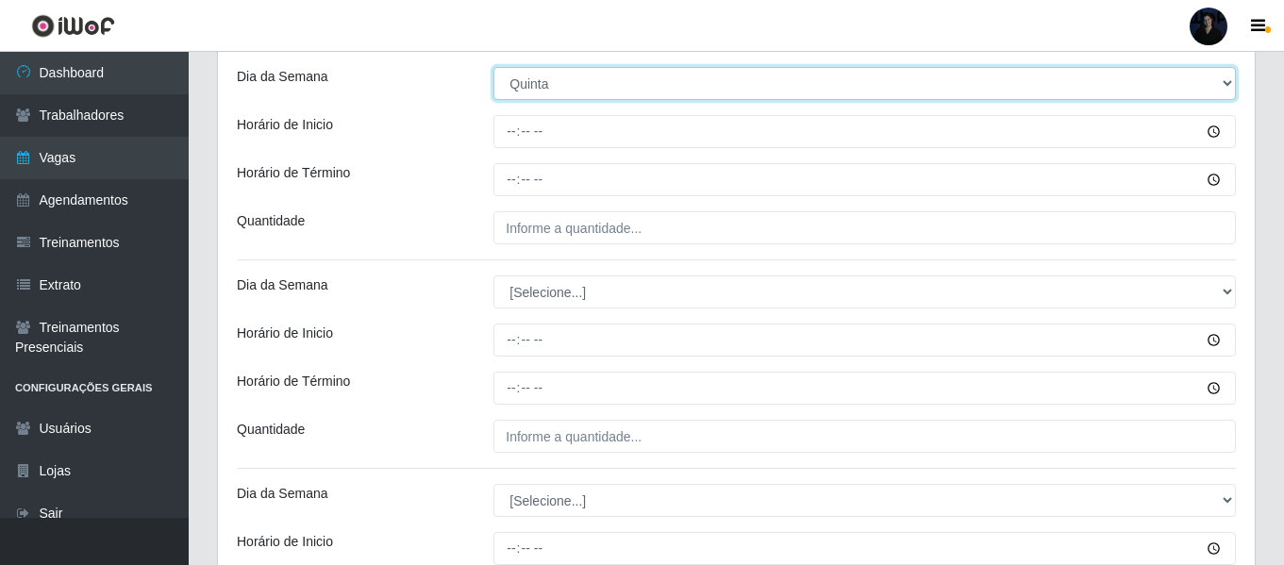
scroll to position [1778, 0]
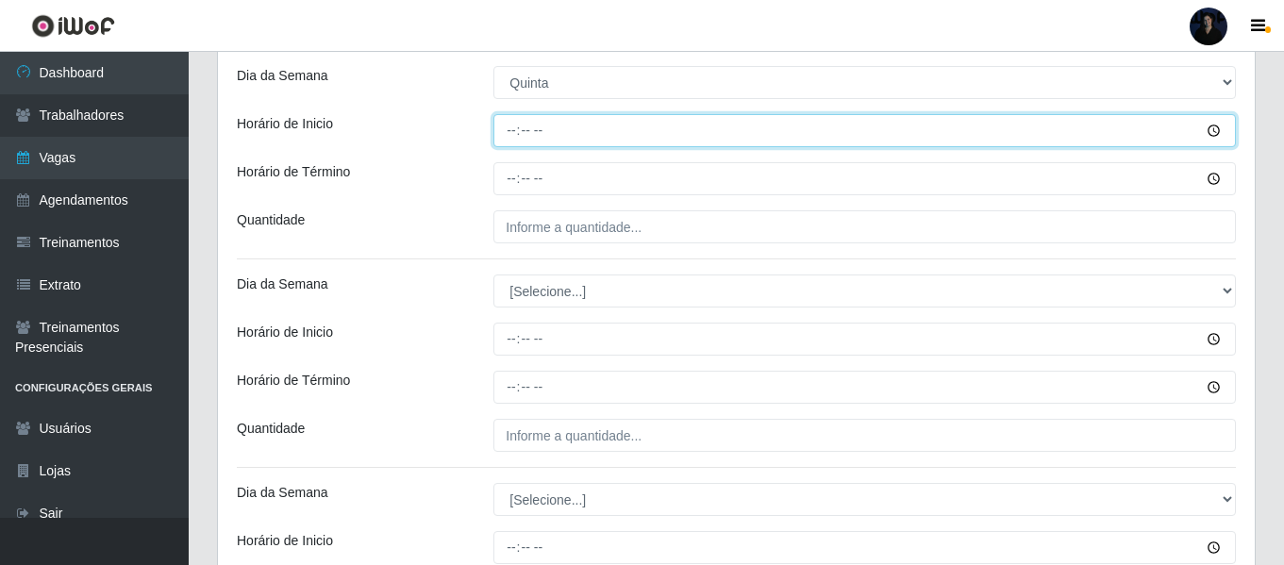
click at [504, 132] on input "Horário de Inicio" at bounding box center [864, 130] width 742 height 33
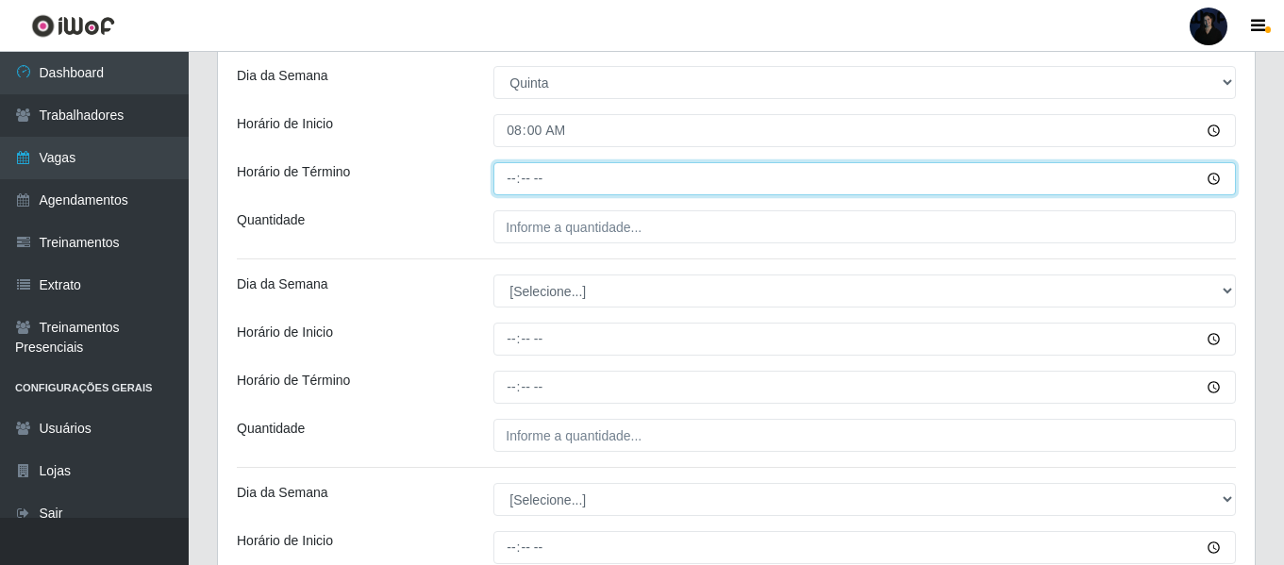
click at [505, 177] on input "Horário de Término" at bounding box center [864, 178] width 742 height 33
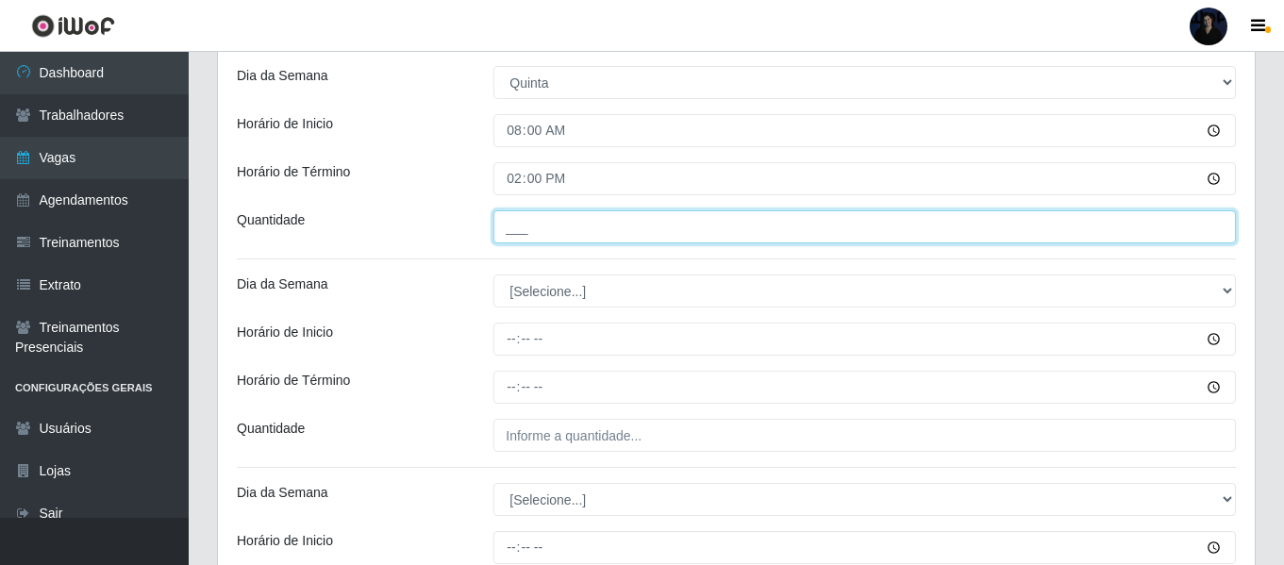
click at [517, 225] on input "___" at bounding box center [864, 226] width 742 height 33
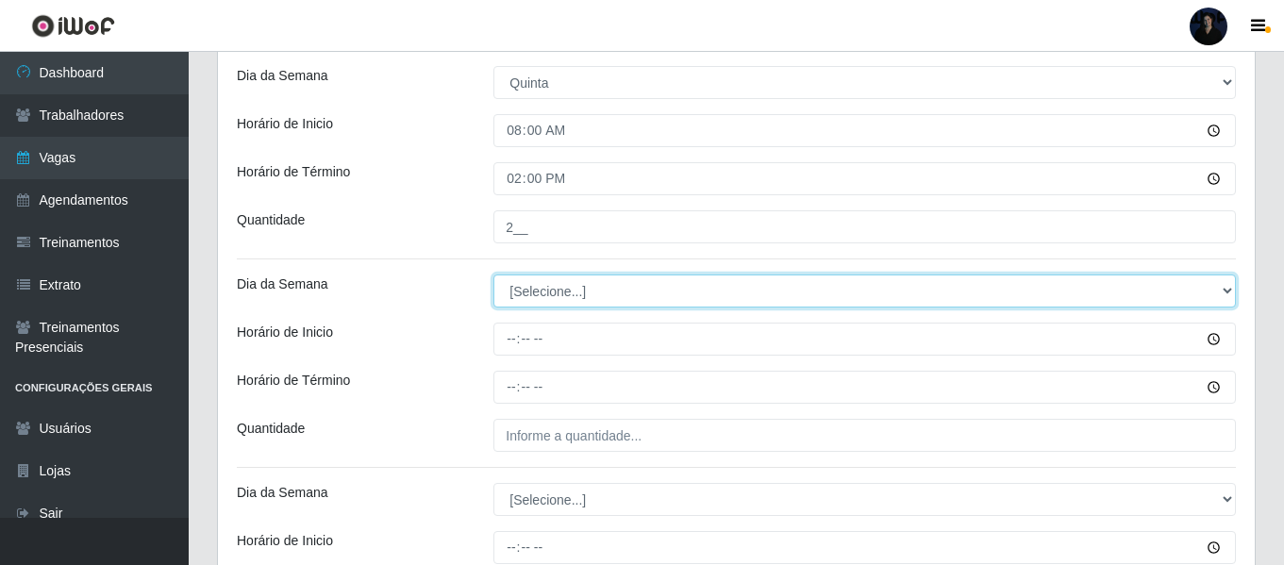
click at [519, 286] on select "[Selecione...] Segunda Terça Quarta Quinta Sexta Sábado Domingo" at bounding box center [864, 291] width 742 height 33
click at [493, 275] on select "[Selecione...] Segunda Terça Quarta Quinta Sexta Sábado Domingo" at bounding box center [864, 291] width 742 height 33
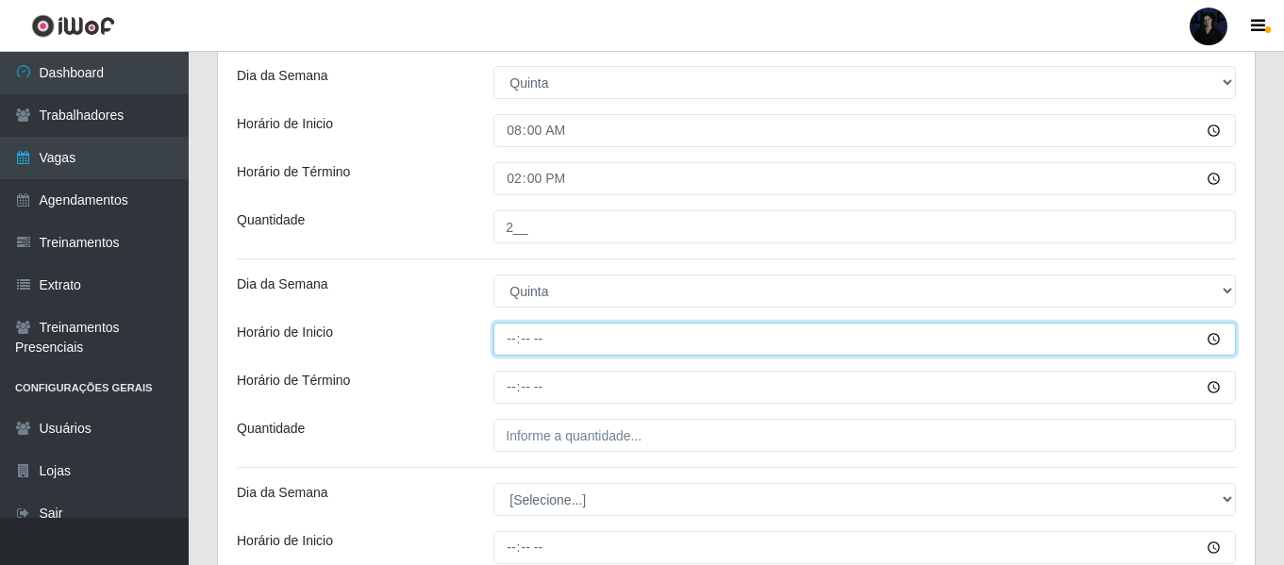
click at [511, 333] on input "Horário de Inicio" at bounding box center [864, 339] width 742 height 33
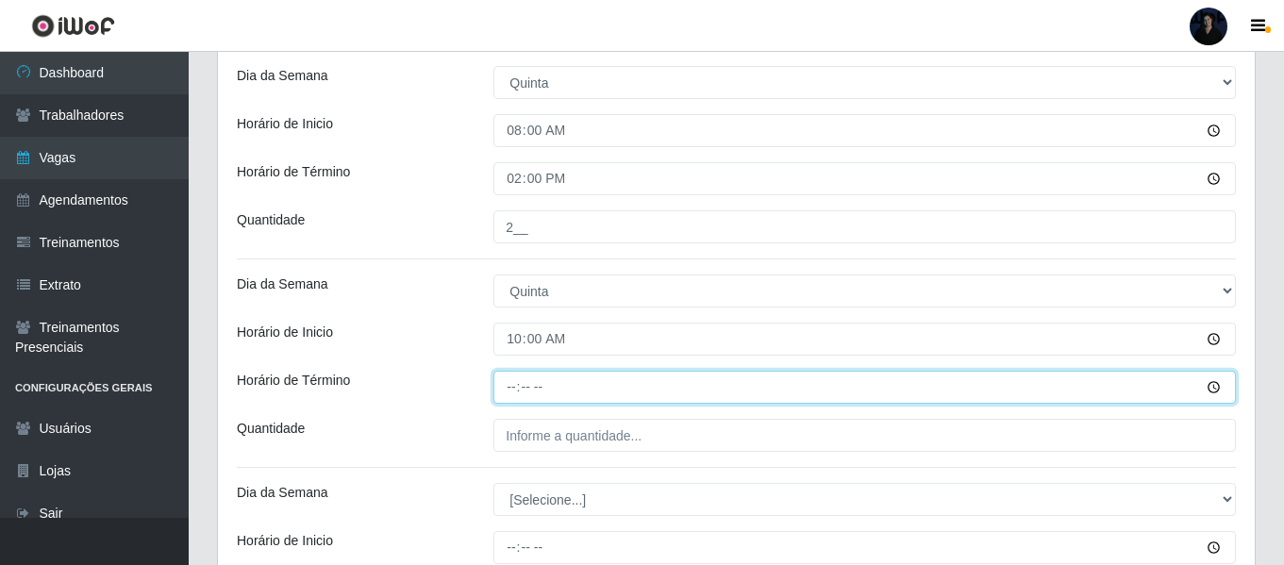
click at [512, 388] on input "Horário de Término" at bounding box center [864, 387] width 742 height 33
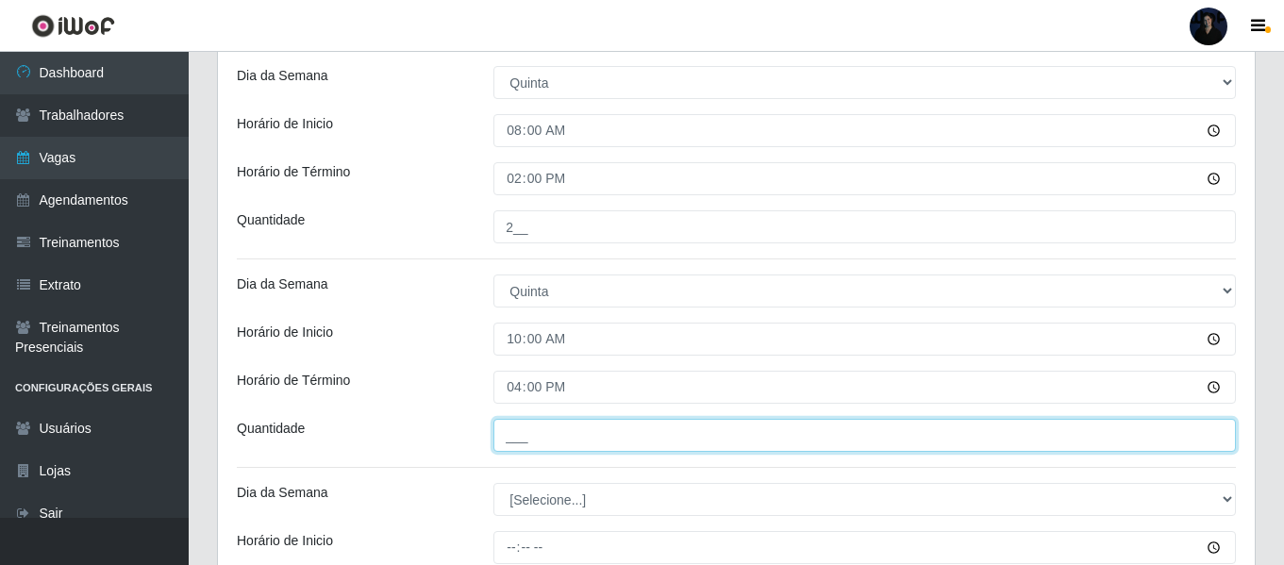
click at [508, 439] on input "___" at bounding box center [864, 435] width 742 height 33
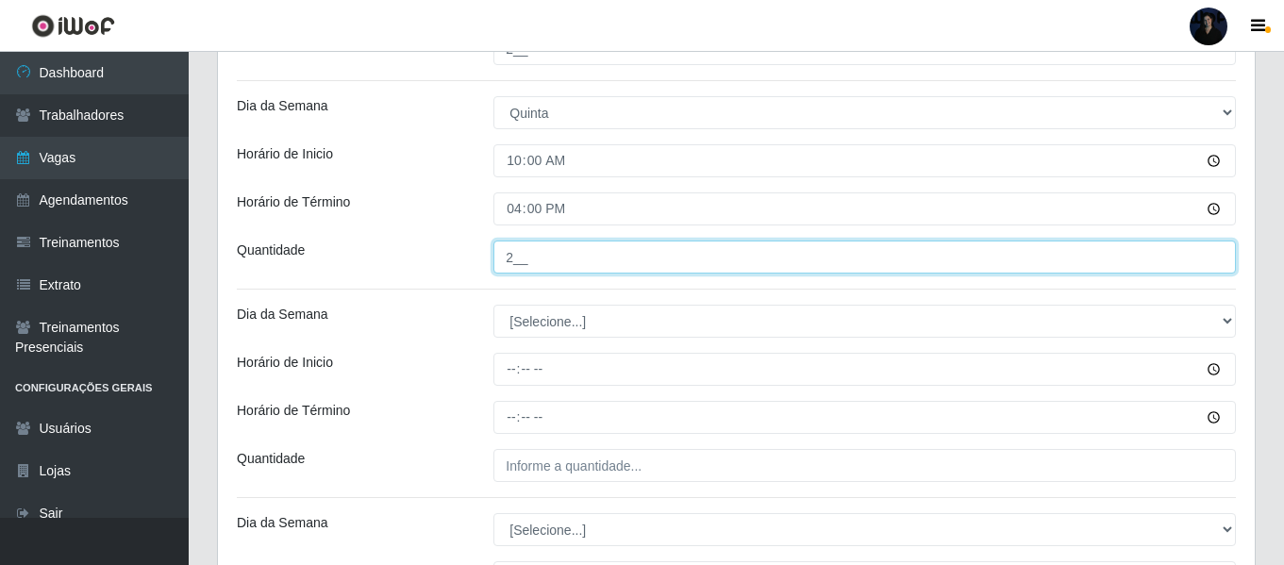
scroll to position [2061, 0]
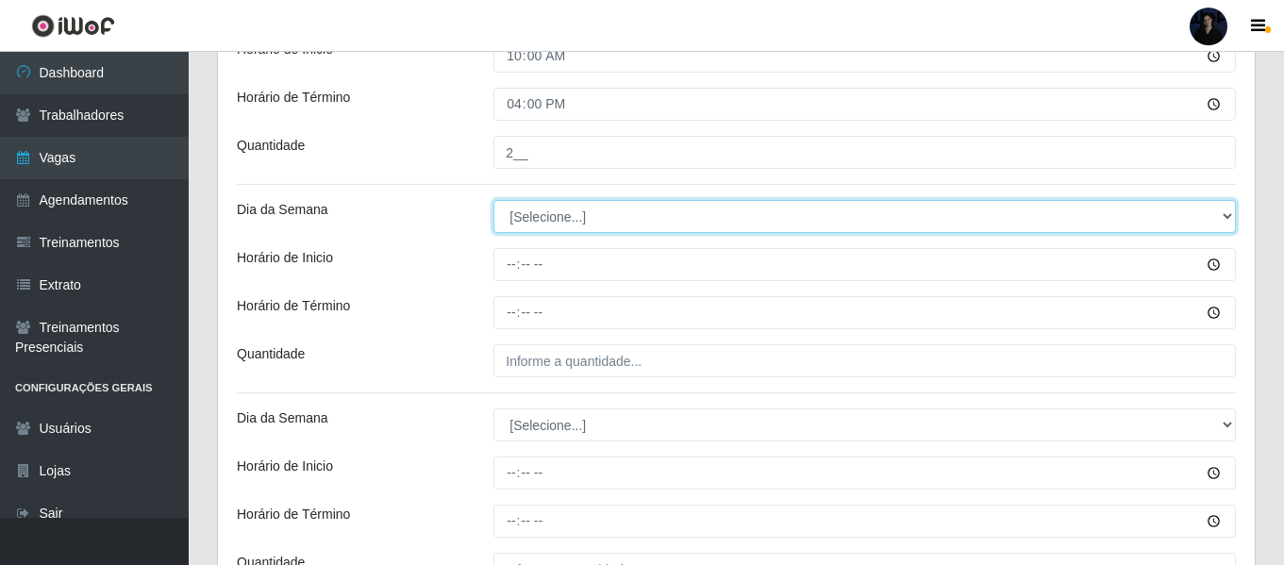
click at [526, 222] on select "[Selecione...] Segunda Terça Quarta Quinta Sexta Sábado Domingo" at bounding box center [864, 216] width 742 height 33
click at [493, 200] on select "[Selecione...] Segunda Terça Quarta Quinta Sexta Sábado Domingo" at bounding box center [864, 216] width 742 height 33
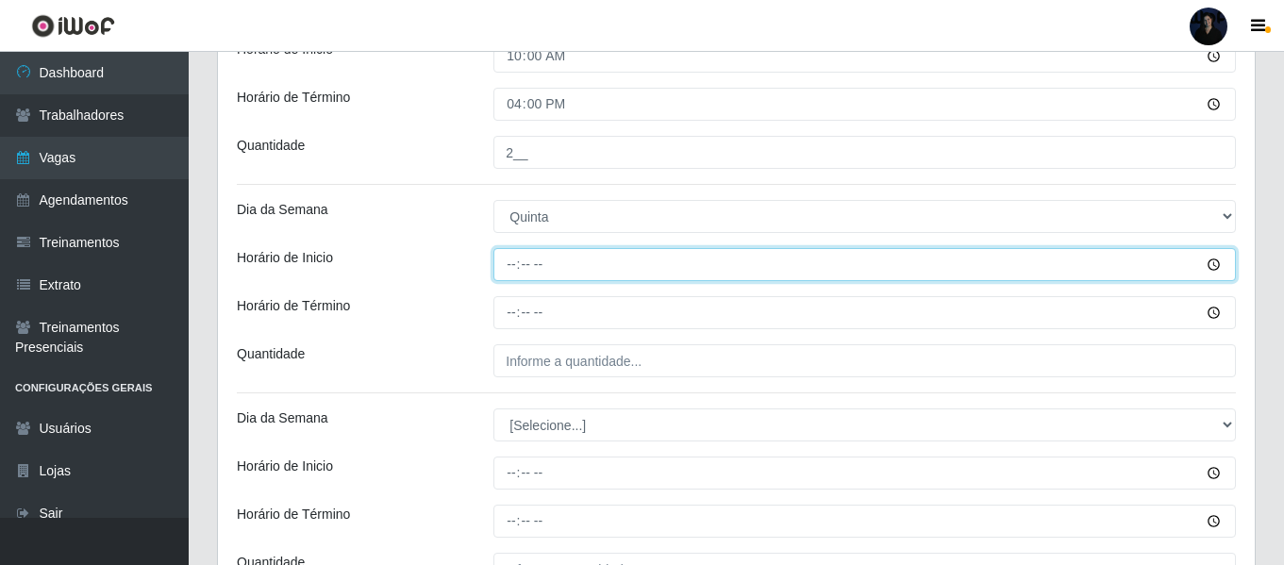
click at [507, 258] on input "Horário de Inicio" at bounding box center [864, 264] width 742 height 33
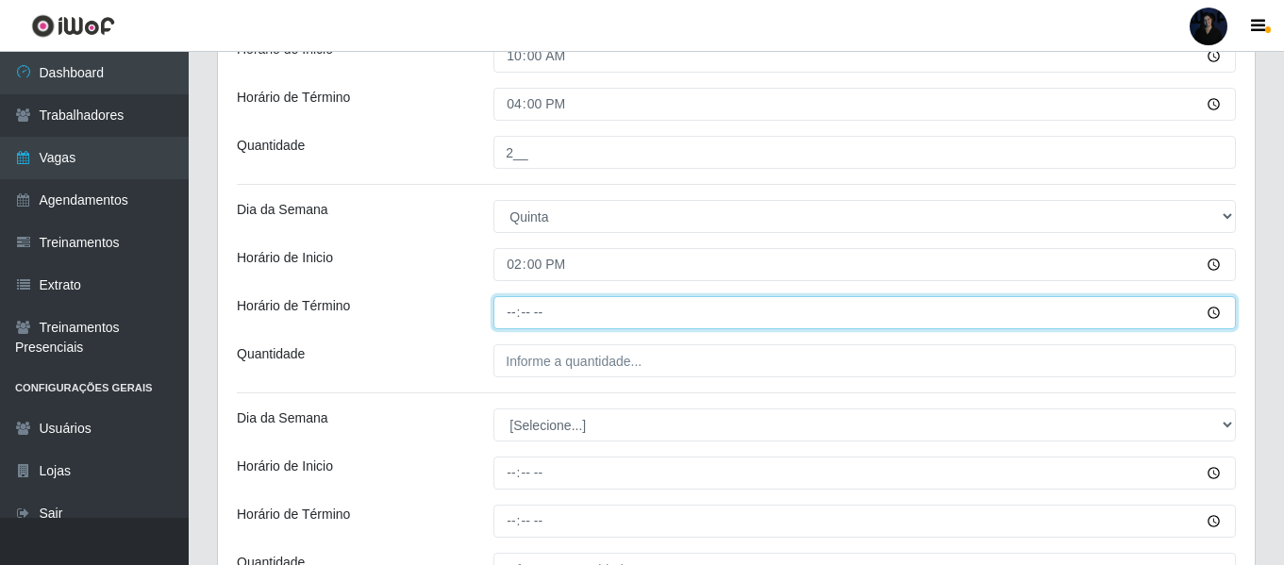
click at [507, 297] on input "Horário de Término" at bounding box center [864, 312] width 742 height 33
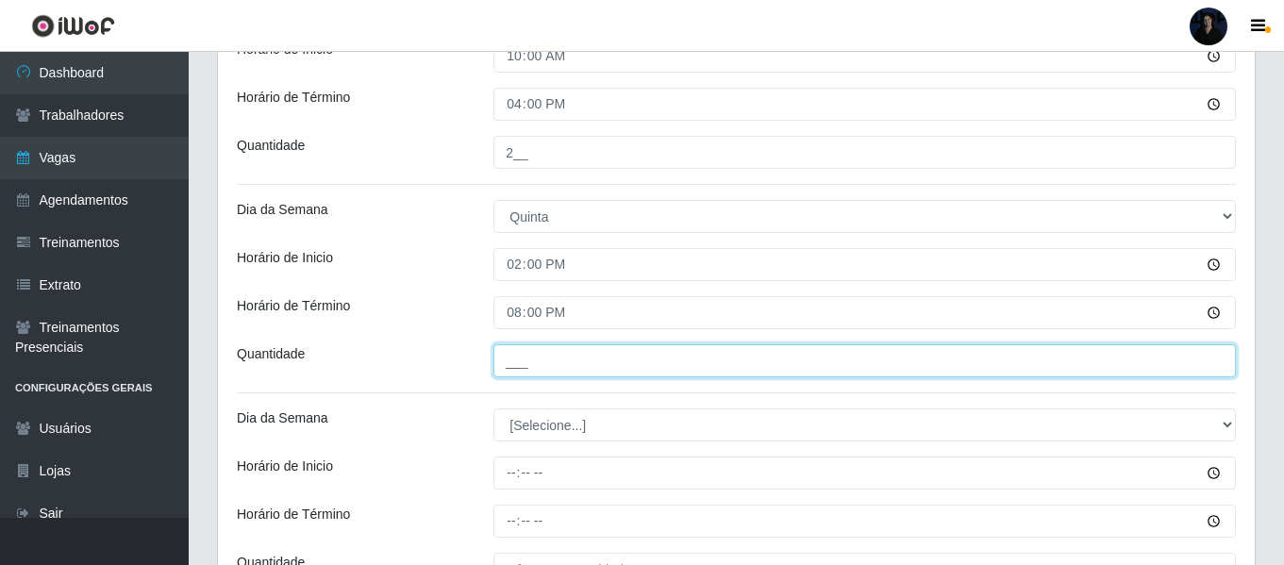
click at [518, 369] on input "___" at bounding box center [864, 360] width 742 height 33
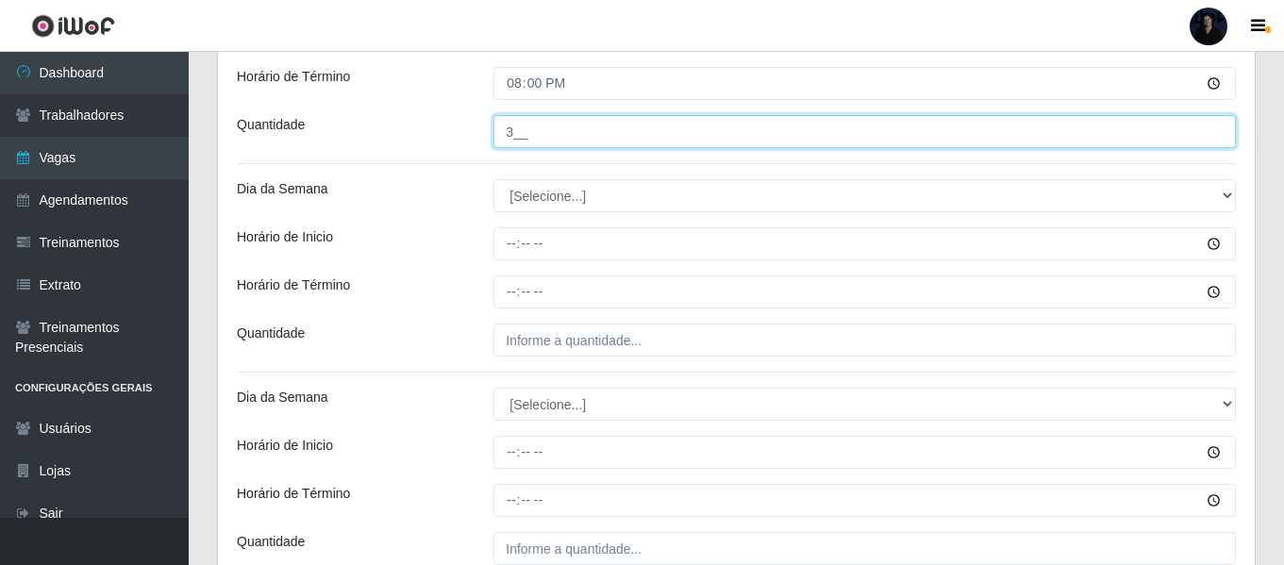
scroll to position [2344, 0]
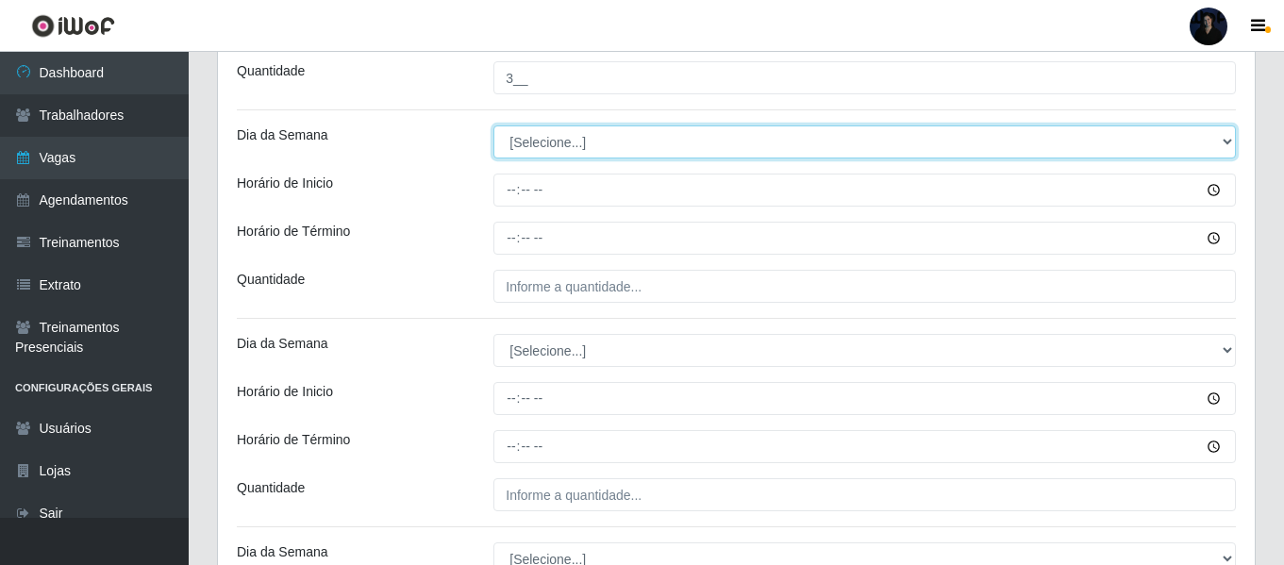
click at [536, 133] on select "[Selecione...] Segunda Terça Quarta Quinta Sexta Sábado Domingo" at bounding box center [864, 141] width 742 height 33
click at [493, 125] on select "[Selecione...] Segunda Terça Quarta Quinta Sexta Sábado Domingo" at bounding box center [864, 141] width 742 height 33
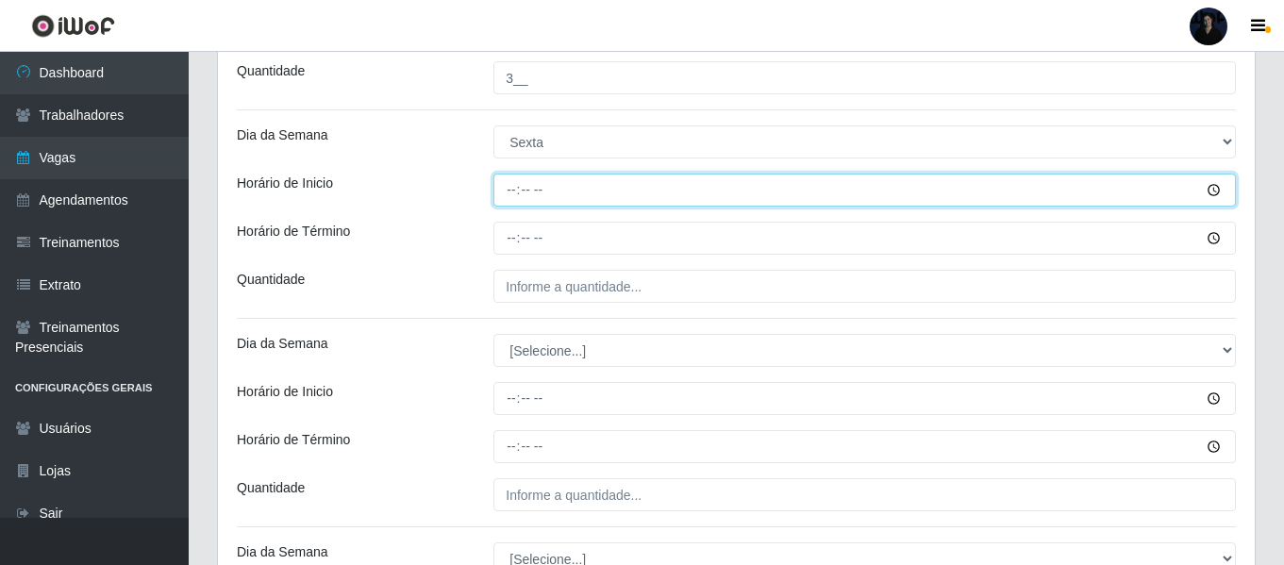
click at [515, 197] on input "Horário de Inicio" at bounding box center [864, 190] width 742 height 33
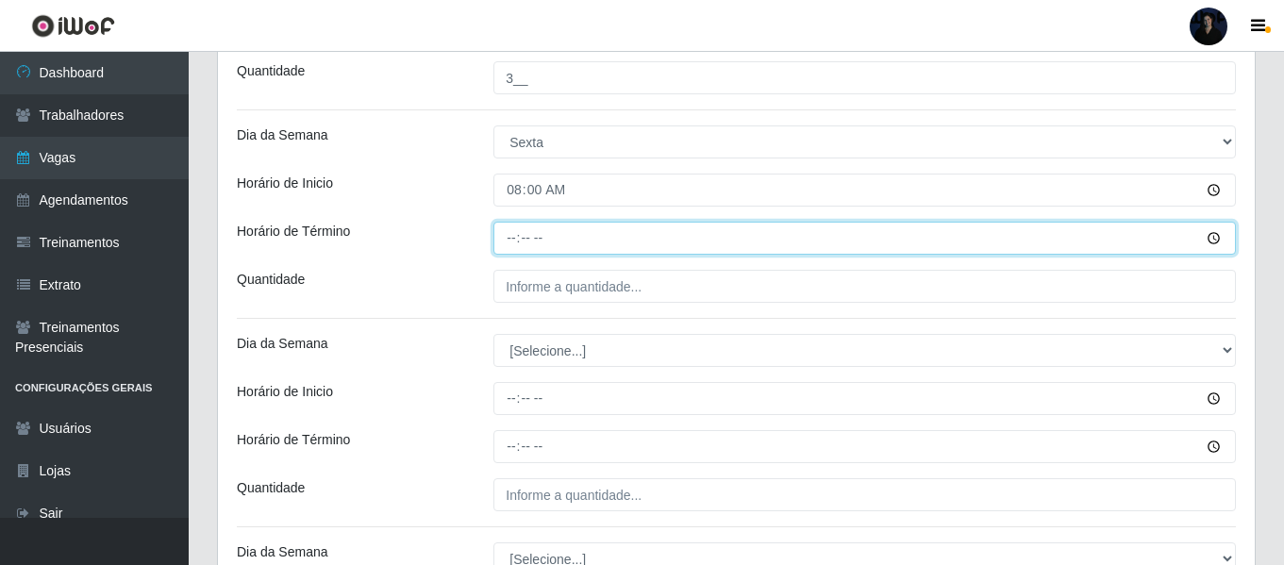
click at [509, 246] on input "Horário de Término" at bounding box center [864, 238] width 742 height 33
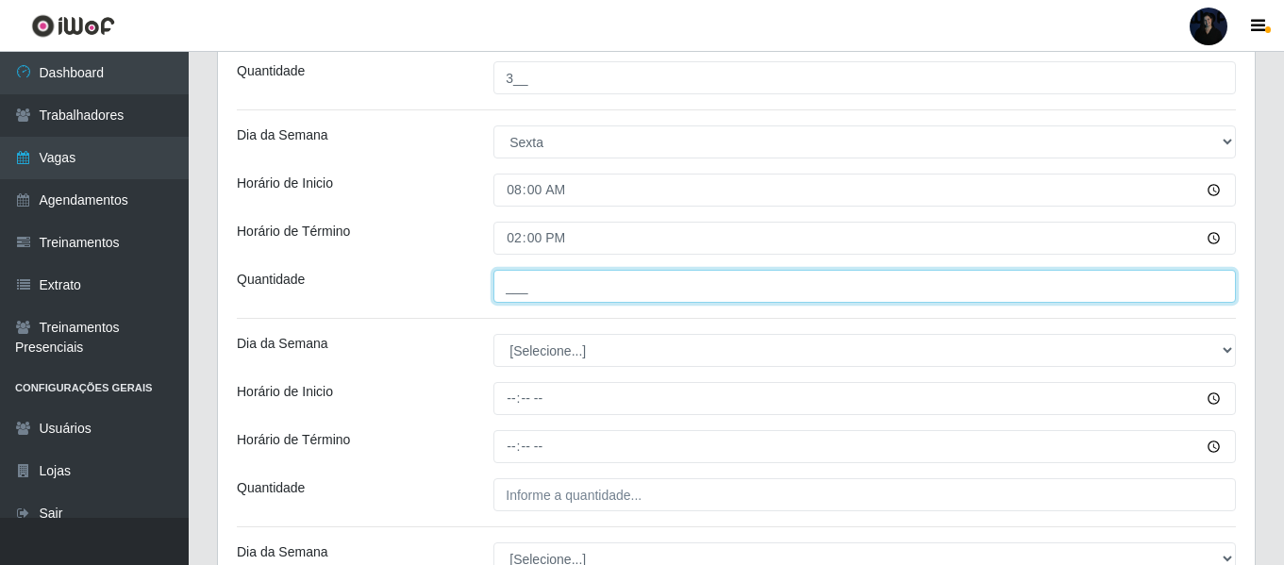
click at [517, 286] on input "___" at bounding box center [864, 286] width 742 height 33
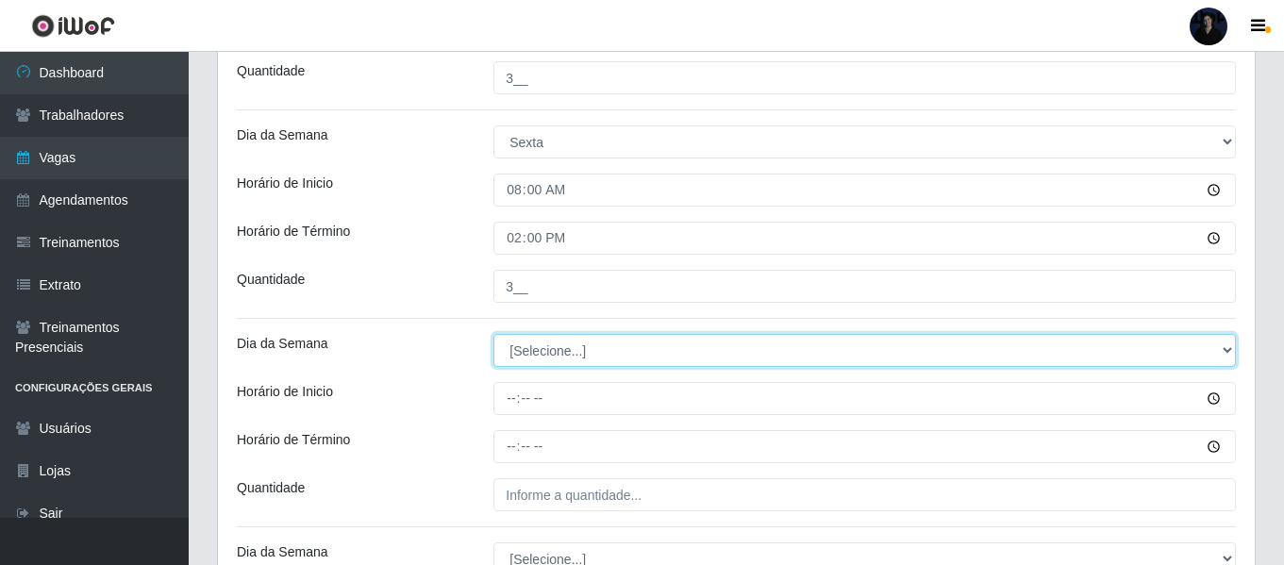
click at [524, 352] on select "[Selecione...] Segunda Terça Quarta Quinta Sexta Sábado Domingo" at bounding box center [864, 350] width 742 height 33
click at [493, 334] on select "[Selecione...] Segunda Terça Quarta Quinta Sexta Sábado Domingo" at bounding box center [864, 350] width 742 height 33
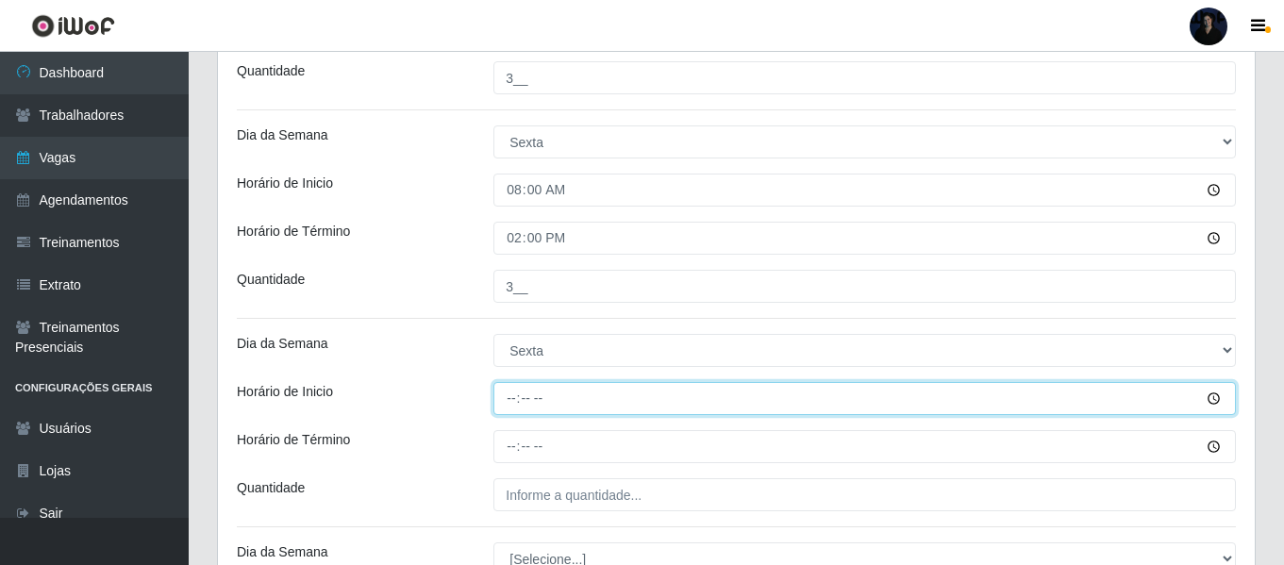
click at [513, 393] on input "Horário de Inicio" at bounding box center [864, 398] width 742 height 33
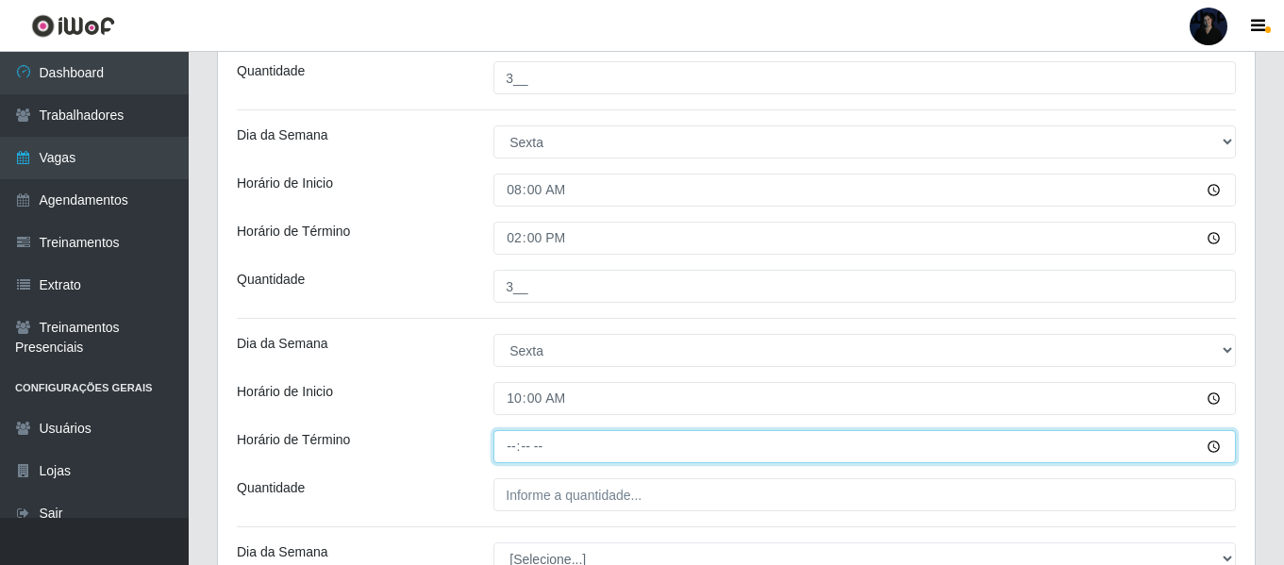
click at [516, 441] on input "Horário de Término" at bounding box center [864, 446] width 742 height 33
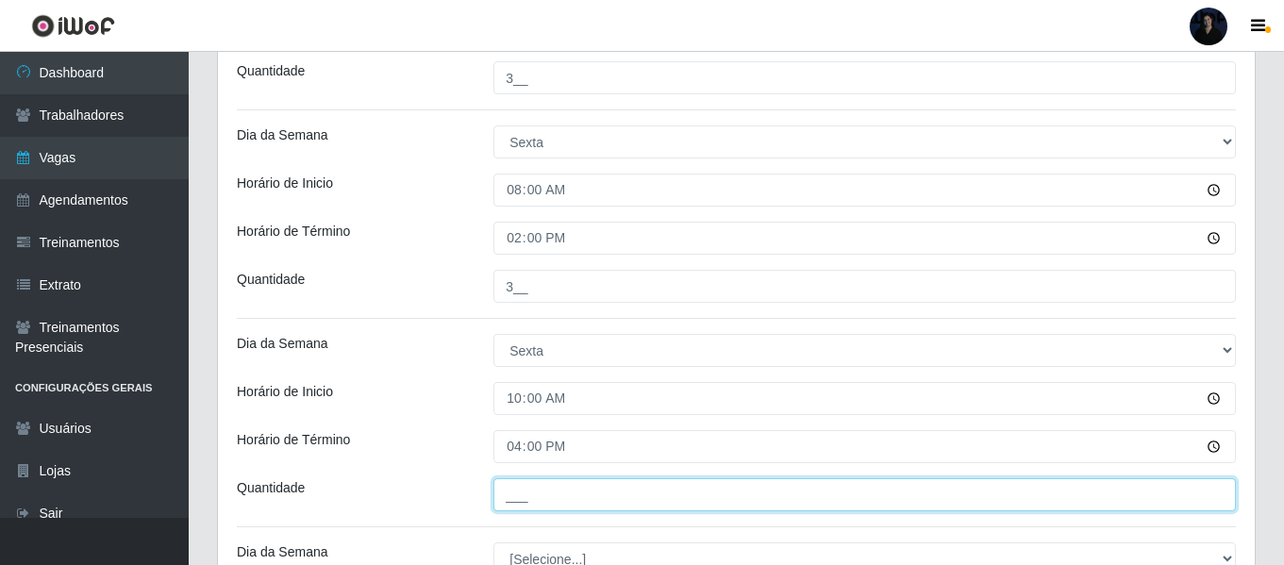
click at [522, 491] on input "___" at bounding box center [864, 494] width 742 height 33
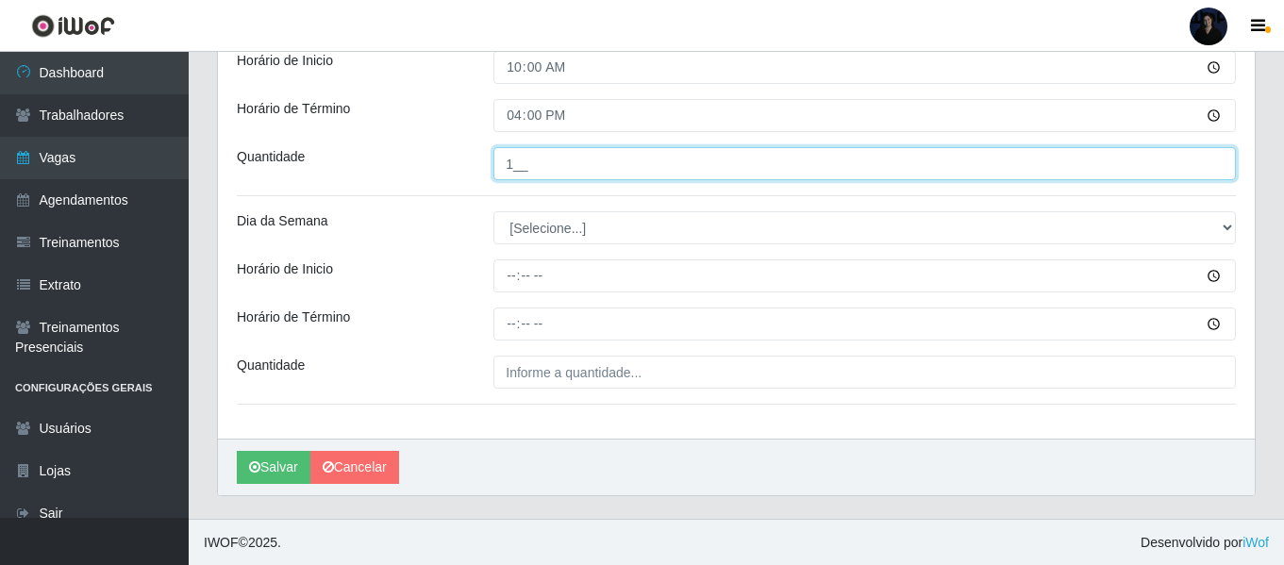
scroll to position [2676, 0]
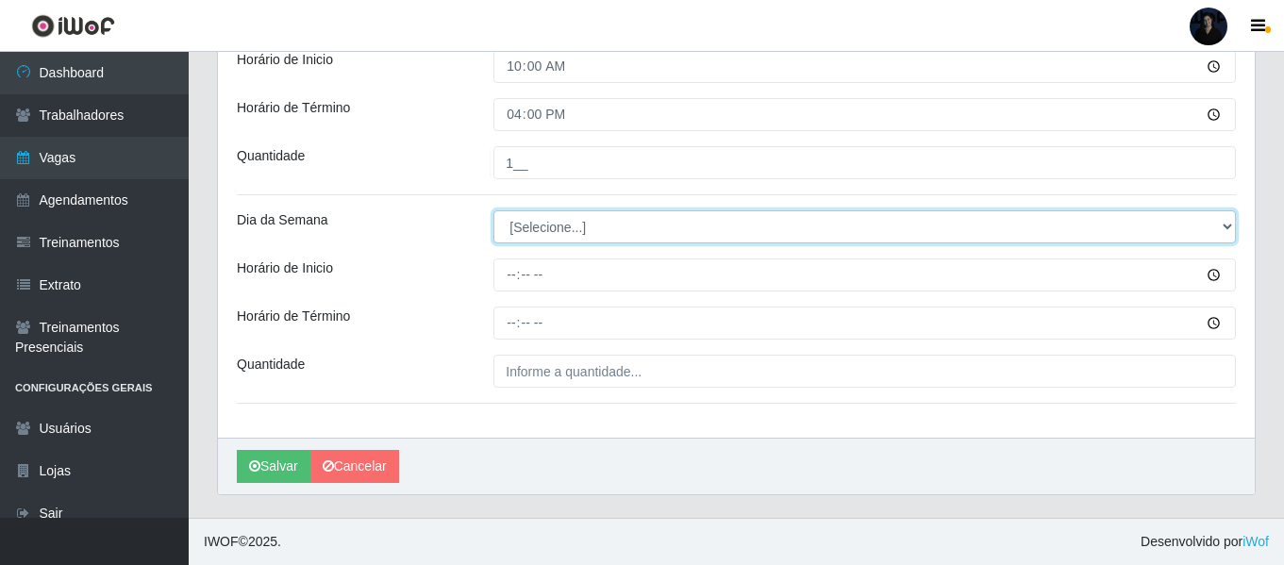
click at [523, 234] on select "[Selecione...] Segunda Terça Quarta Quinta Sexta Sábado Domingo" at bounding box center [864, 226] width 742 height 33
click at [493, 210] on select "[Selecione...] Segunda Terça Quarta Quinta Sexta Sábado Domingo" at bounding box center [864, 226] width 742 height 33
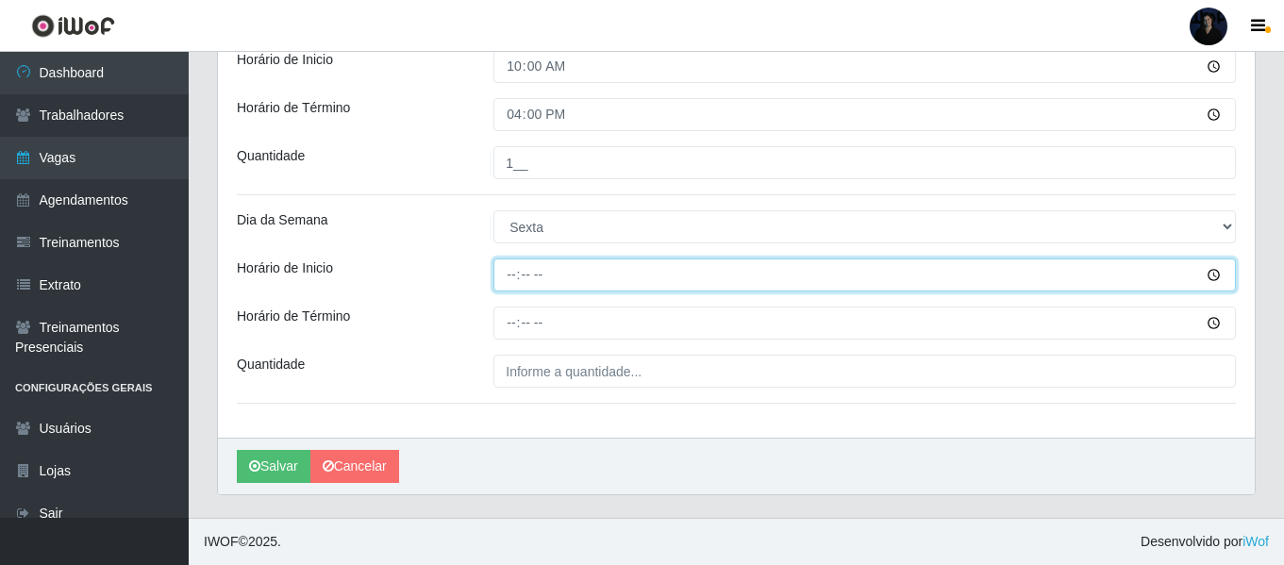
click at [515, 277] on input "Horário de Inicio" at bounding box center [864, 274] width 742 height 33
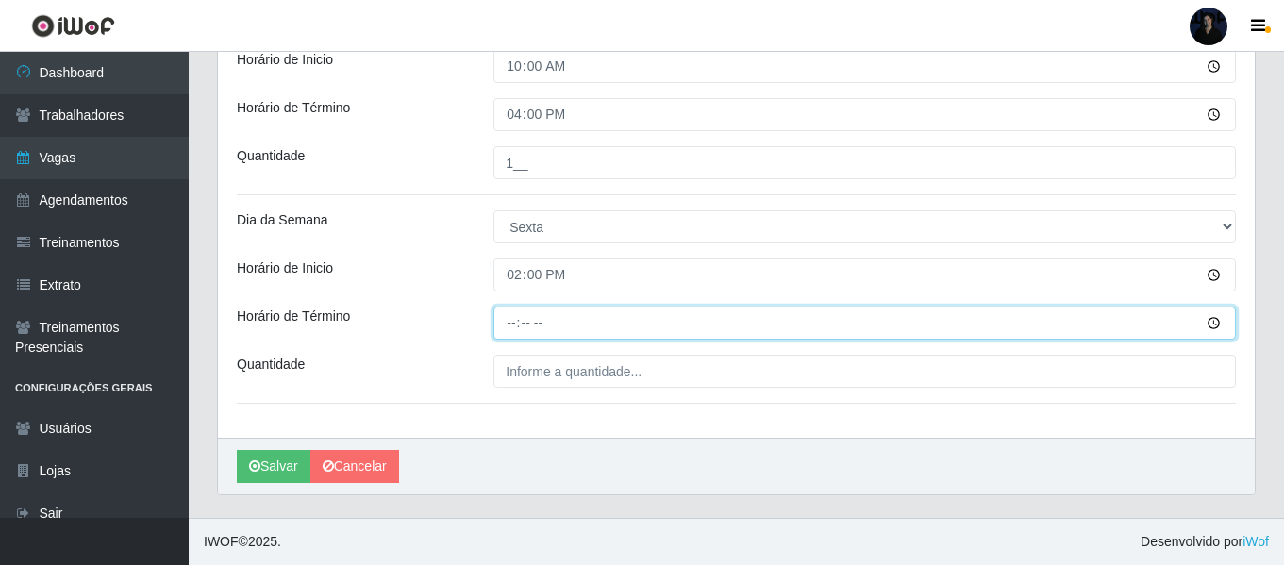
click at [504, 321] on input "Horário de Término" at bounding box center [864, 323] width 742 height 33
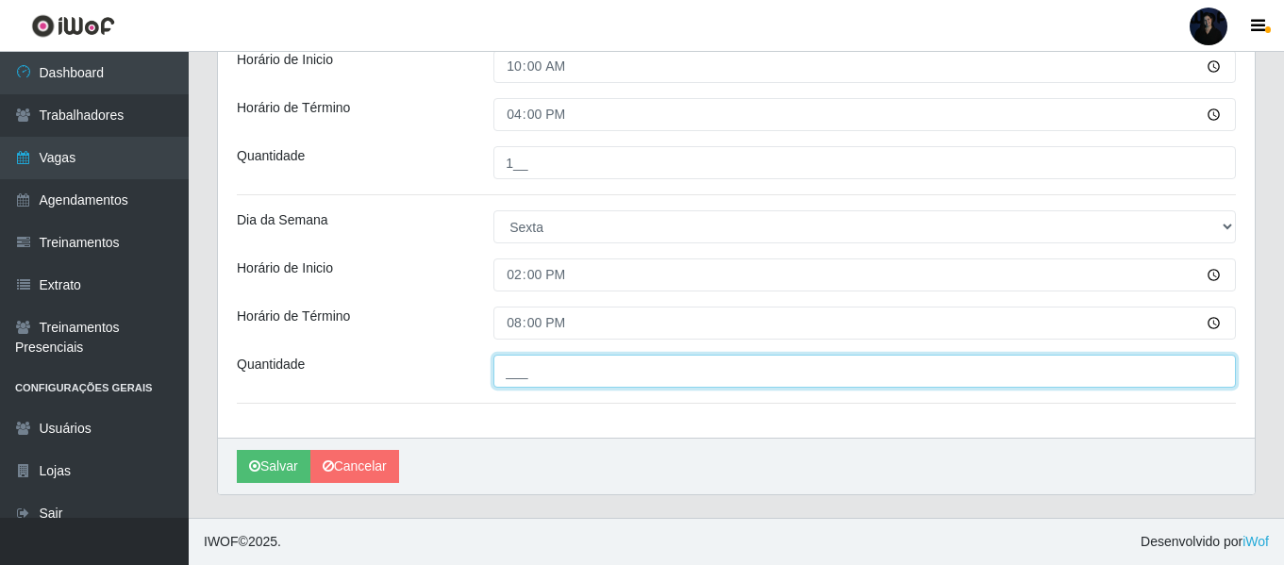
click at [507, 380] on input "___" at bounding box center [864, 371] width 742 height 33
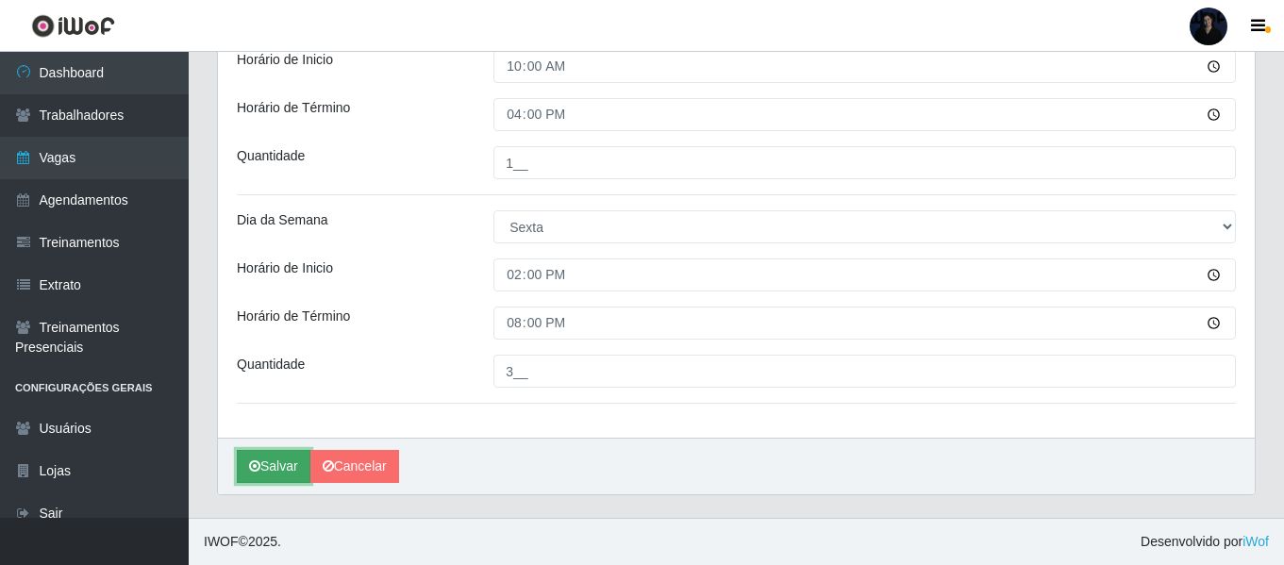
click at [289, 465] on button "Salvar" at bounding box center [274, 466] width 74 height 33
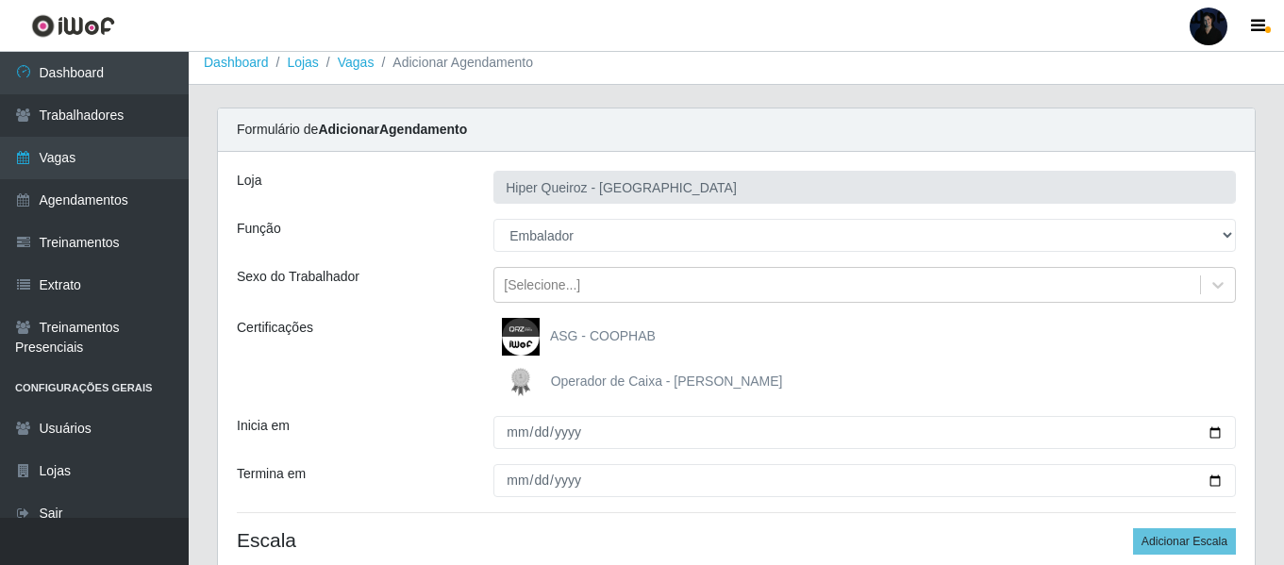
scroll to position [0, 0]
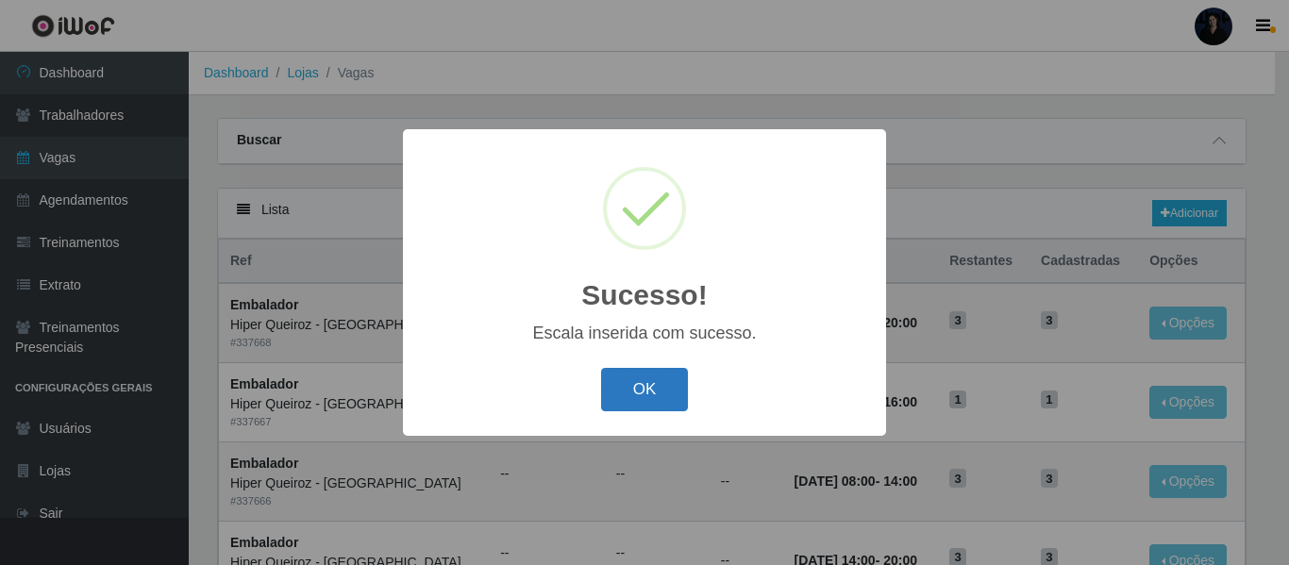
click at [628, 381] on button "OK" at bounding box center [645, 390] width 88 height 44
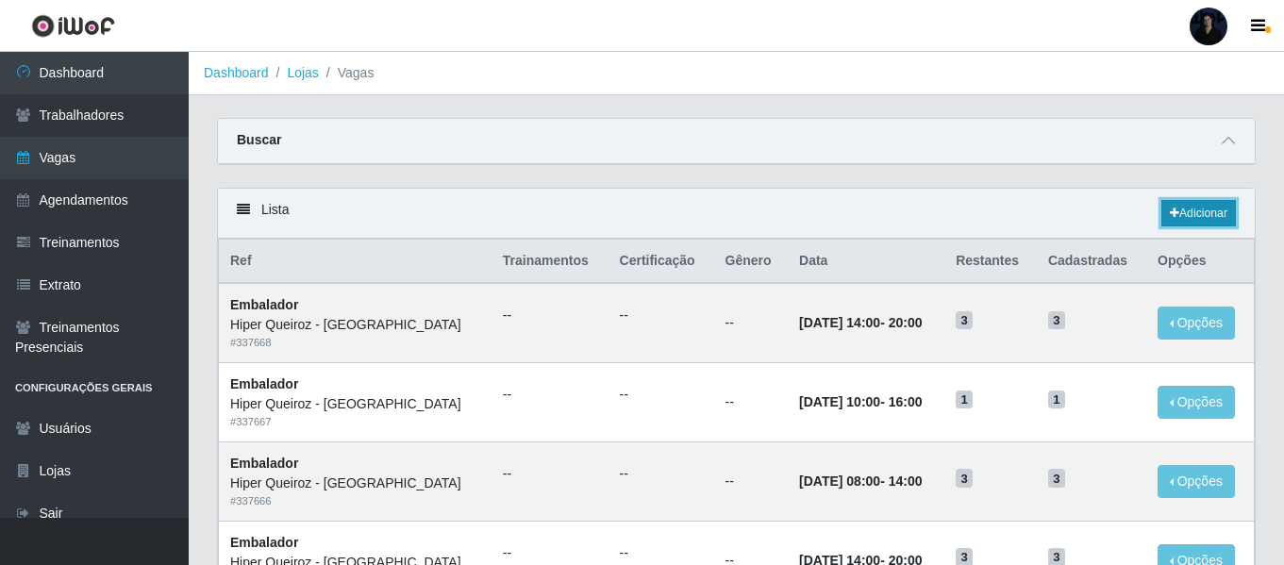
click at [1174, 218] on icon at bounding box center [1174, 213] width 9 height 11
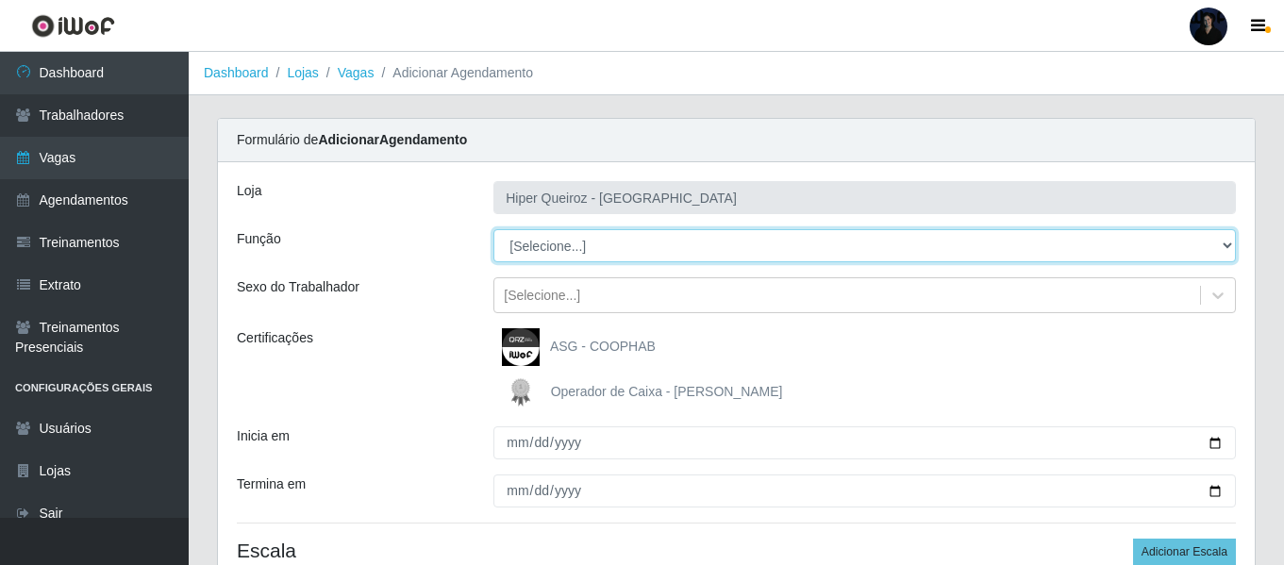
click at [535, 238] on select "[Selecione...] Embalador Embalador + Embalador ++" at bounding box center [864, 245] width 742 height 33
click at [493, 229] on select "[Selecione...] Embalador Embalador + Embalador ++" at bounding box center [864, 245] width 742 height 33
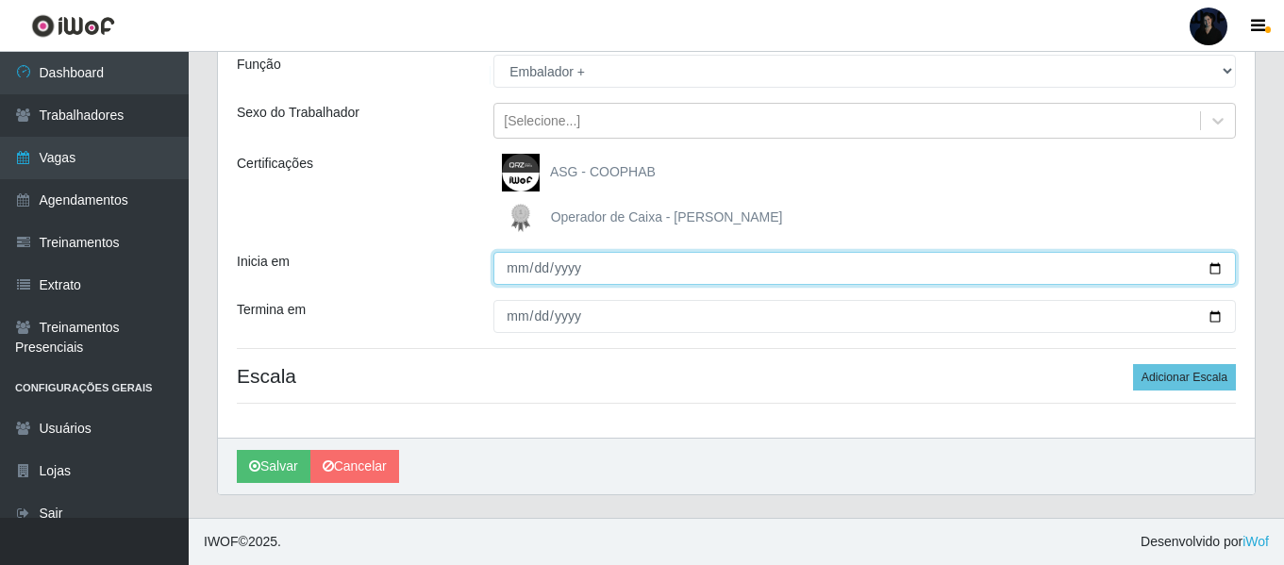
click at [1209, 264] on input "Inicia em" at bounding box center [864, 268] width 742 height 33
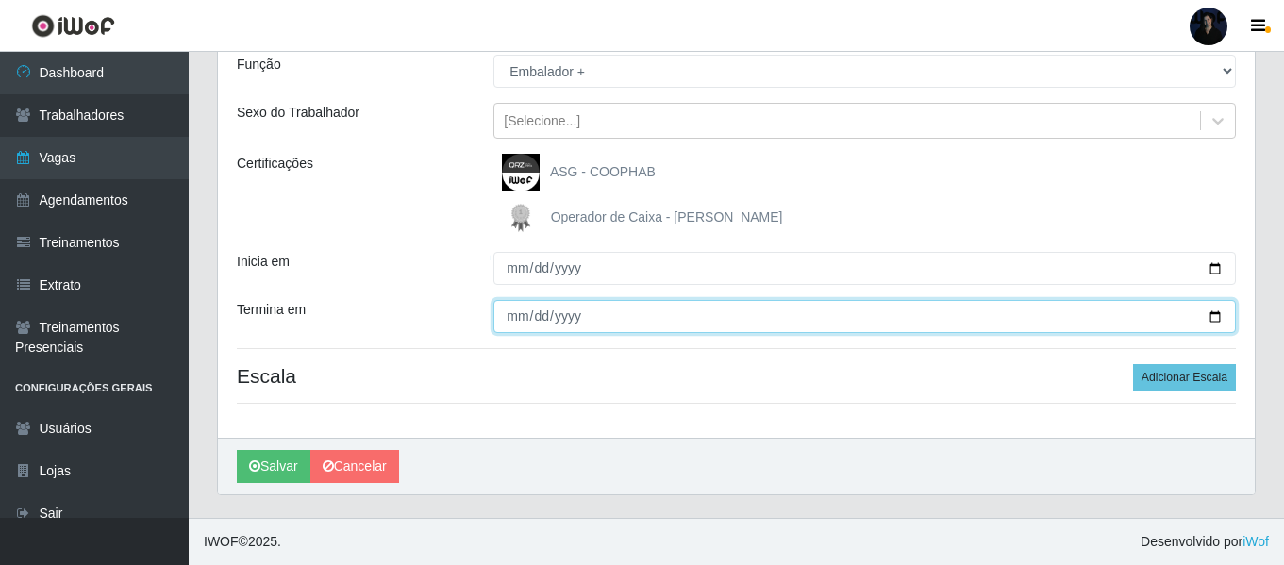
drag, startPoint x: 1211, startPoint y: 314, endPoint x: 1122, endPoint y: 307, distance: 89.9
click at [1210, 314] on input "Termina em" at bounding box center [864, 316] width 742 height 33
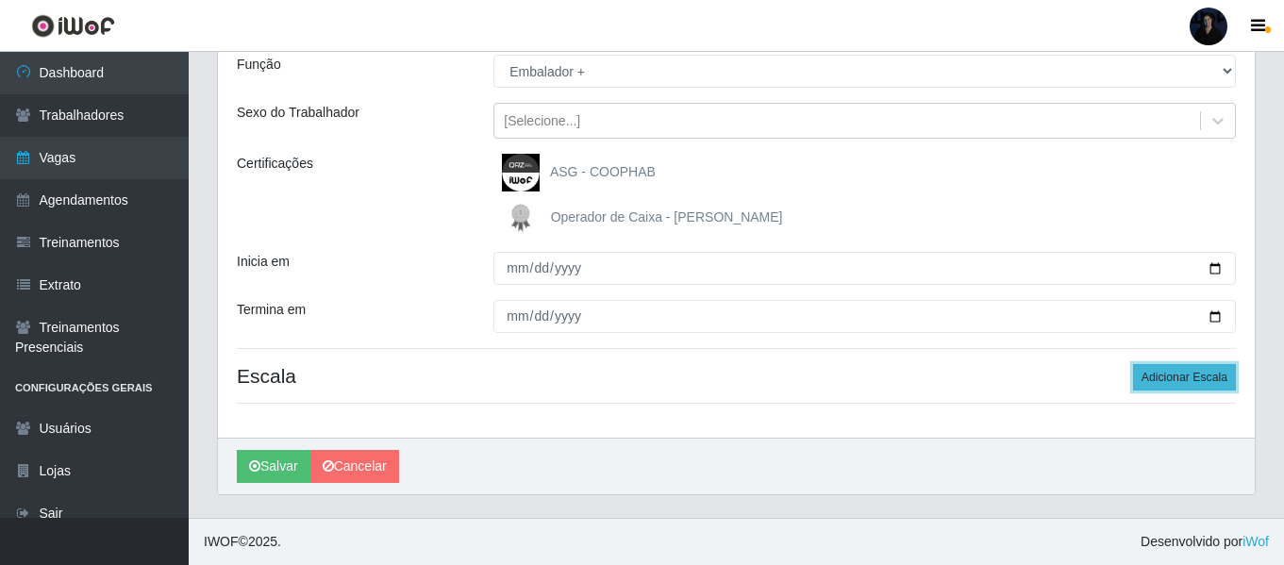
click at [1177, 373] on button "Adicionar Escala" at bounding box center [1184, 377] width 103 height 26
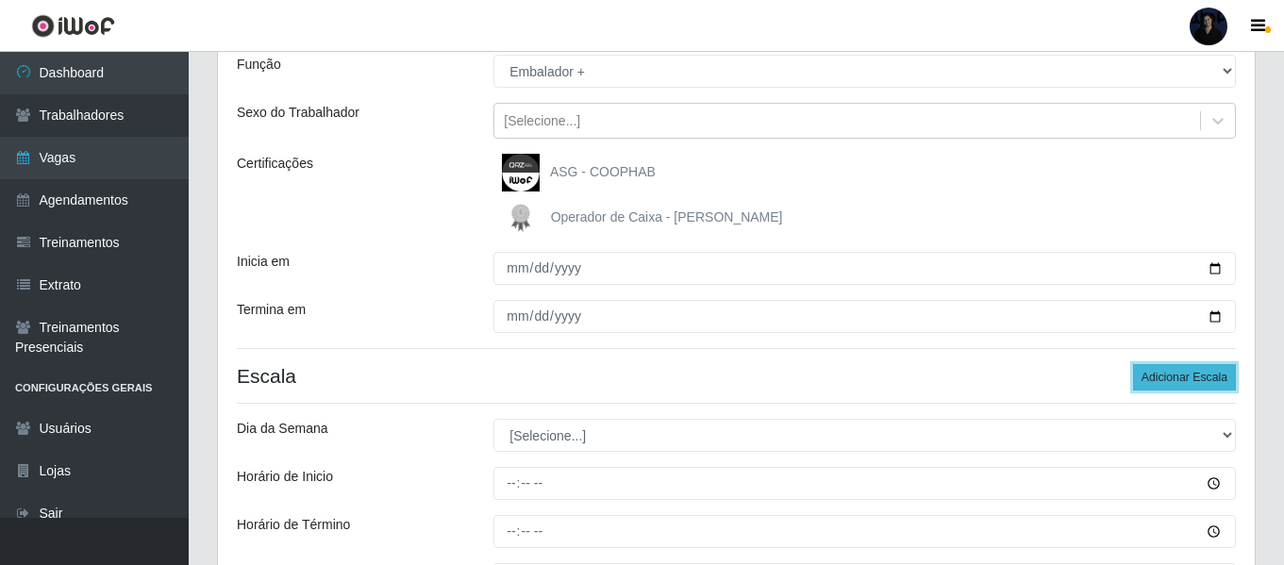
click at [1177, 373] on button "Adicionar Escala" at bounding box center [1184, 377] width 103 height 26
click at [1177, 372] on button "Adicionar Escala" at bounding box center [1184, 377] width 103 height 26
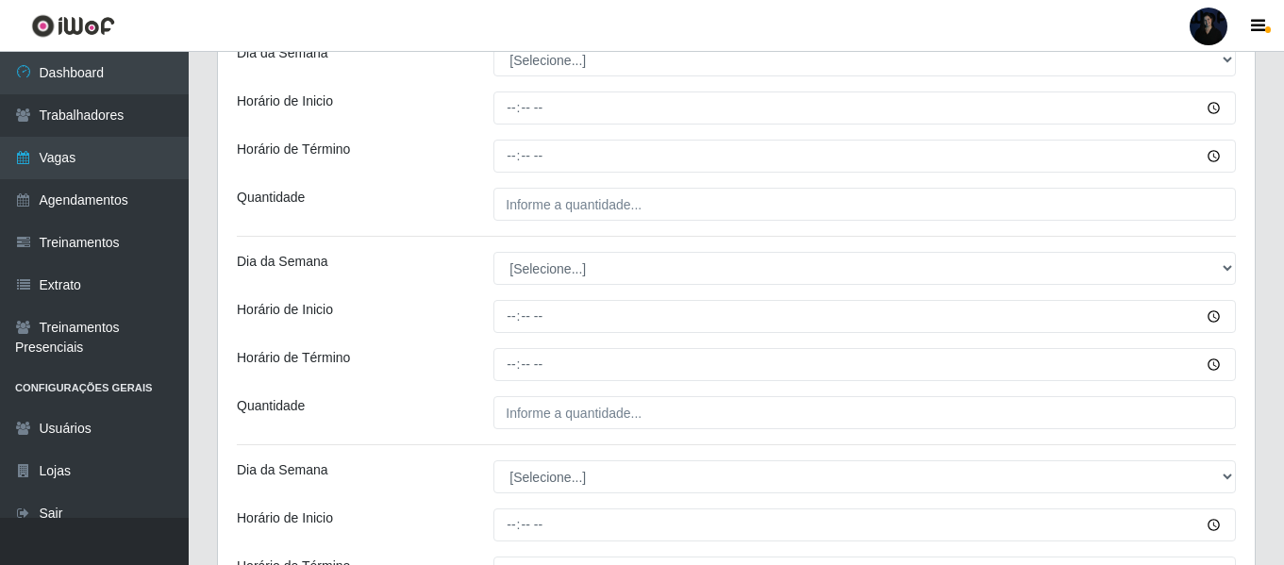
scroll to position [552, 0]
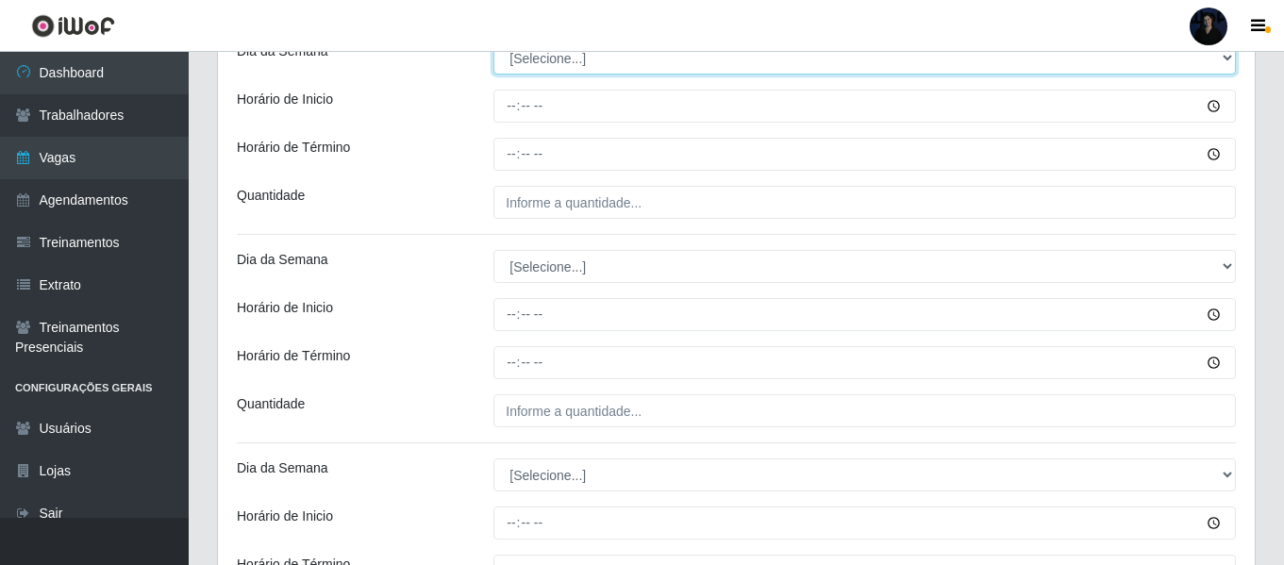
click at [515, 64] on select "[Selecione...] Segunda Terça Quarta Quinta Sexta Sábado Domingo" at bounding box center [864, 58] width 742 height 33
click at [493, 42] on select "[Selecione...] Segunda Terça Quarta Quinta Sexta Sábado Domingo" at bounding box center [864, 58] width 742 height 33
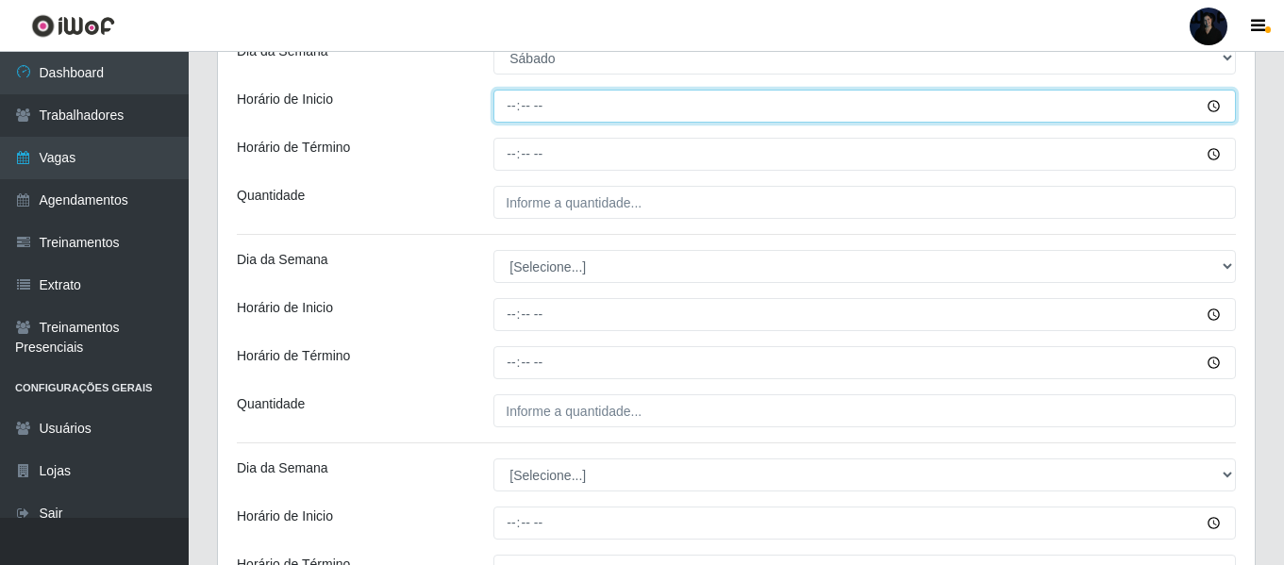
click at [509, 104] on input "Horário de Inicio" at bounding box center [864, 106] width 742 height 33
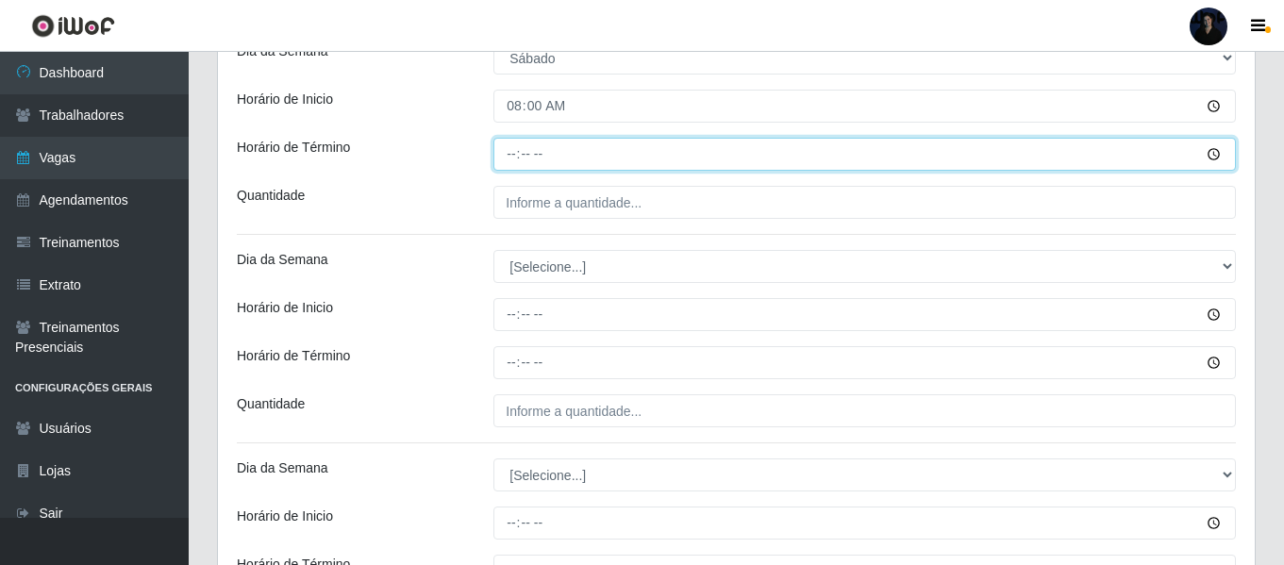
click at [512, 156] on input "Horário de Término" at bounding box center [864, 154] width 742 height 33
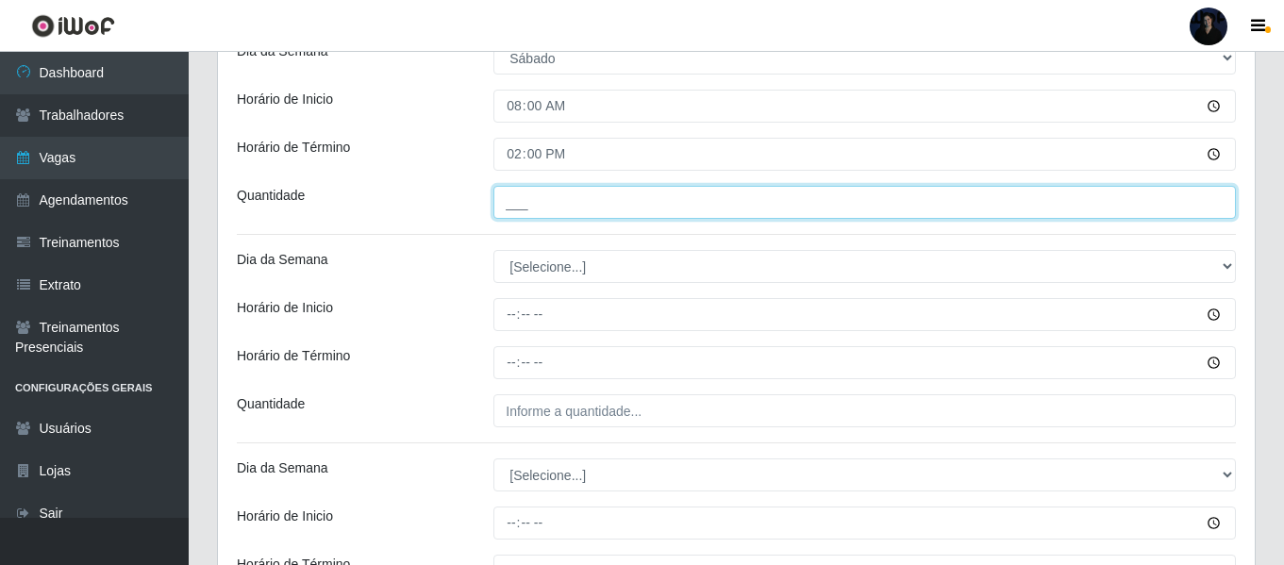
click at [504, 202] on input "___" at bounding box center [864, 202] width 742 height 33
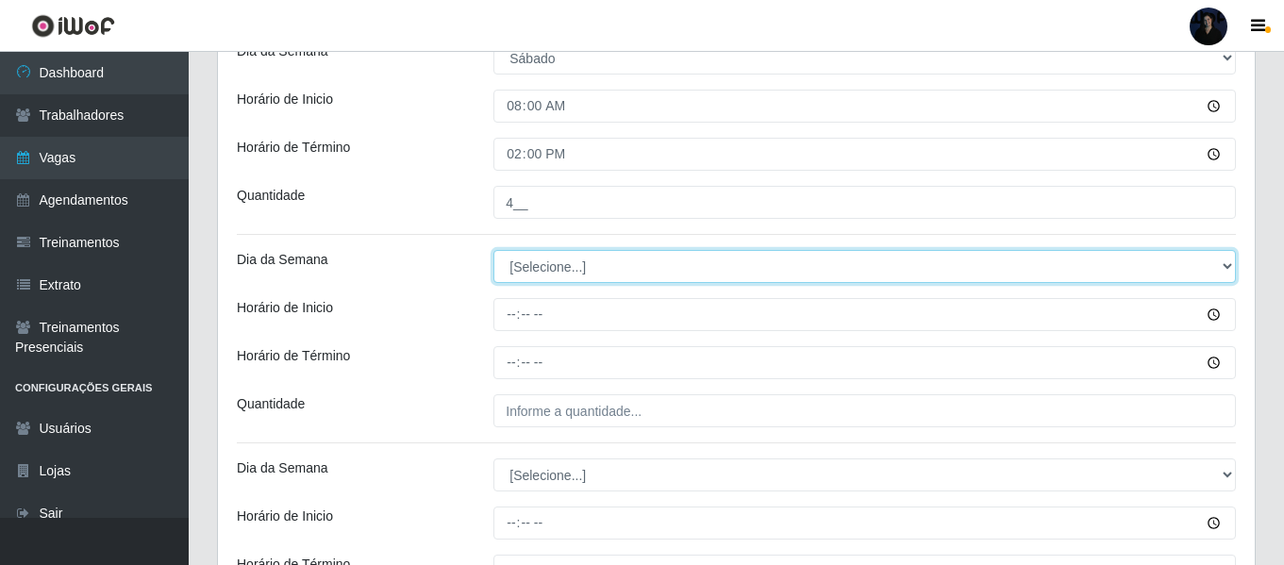
click at [523, 264] on select "[Selecione...] Segunda Terça Quarta Quinta Sexta Sábado Domingo" at bounding box center [864, 266] width 742 height 33
click at [493, 250] on select "[Selecione...] Segunda Terça Quarta Quinta Sexta Sábado Domingo" at bounding box center [864, 266] width 742 height 33
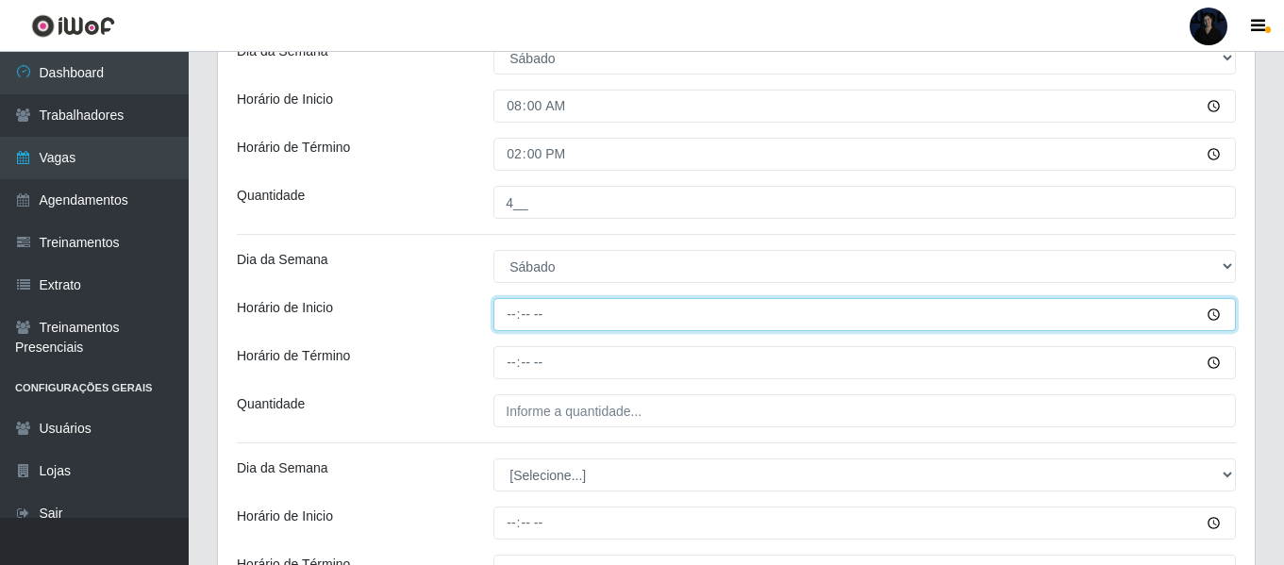
click at [510, 314] on input "Horário de Inicio" at bounding box center [864, 314] width 742 height 33
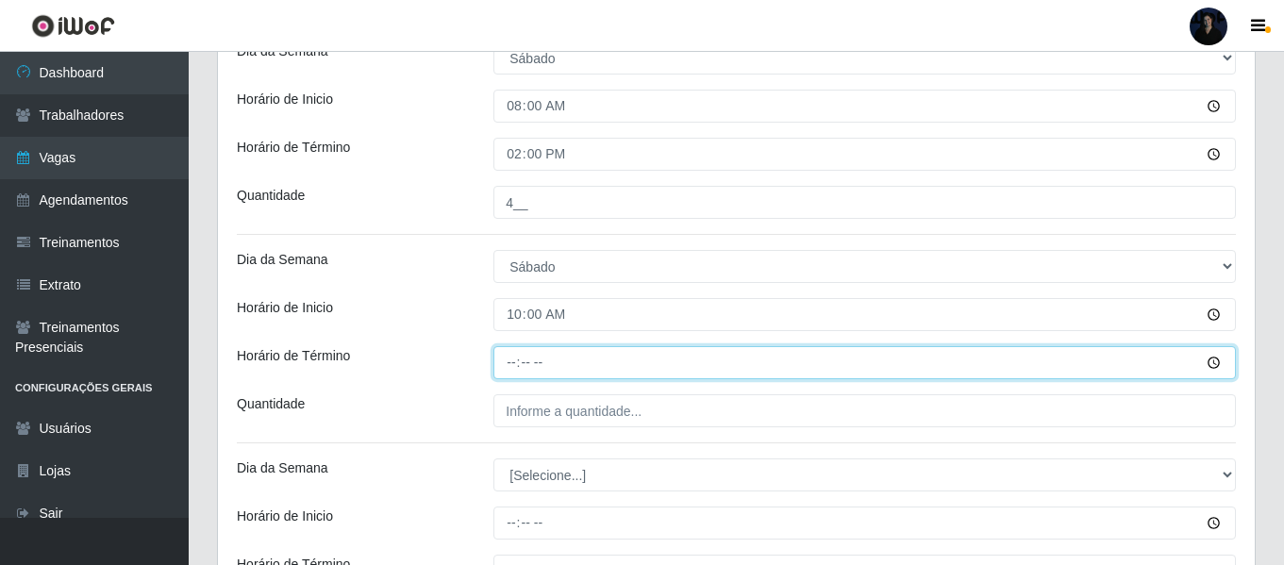
click at [510, 363] on input "Horário de Término" at bounding box center [864, 362] width 742 height 33
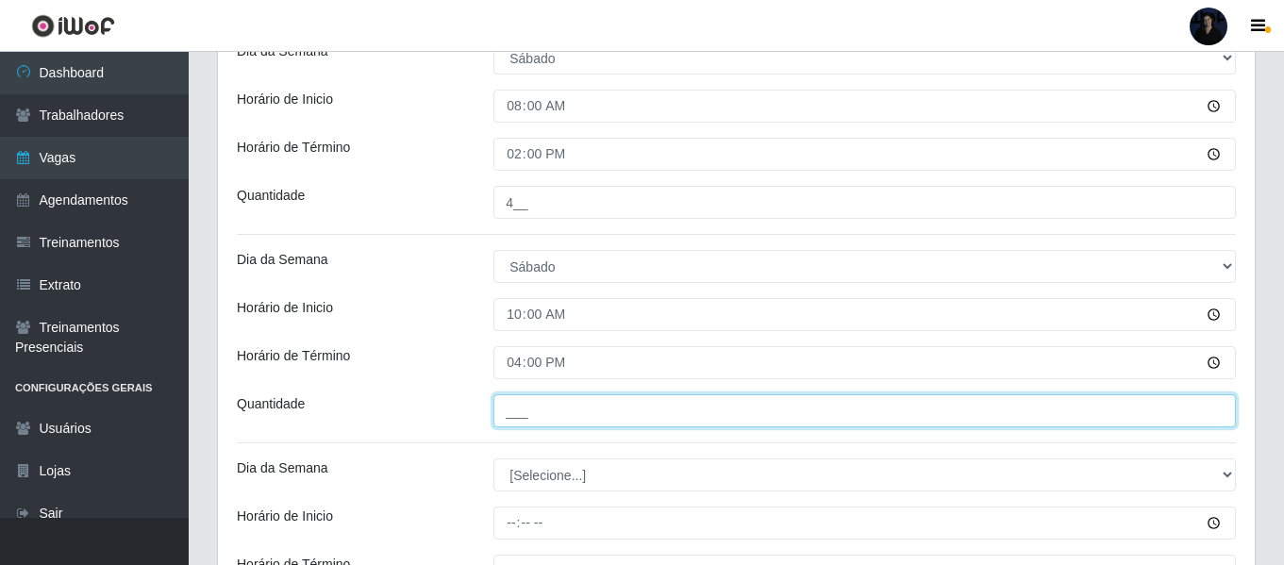
click at [513, 410] on input "___" at bounding box center [864, 410] width 742 height 33
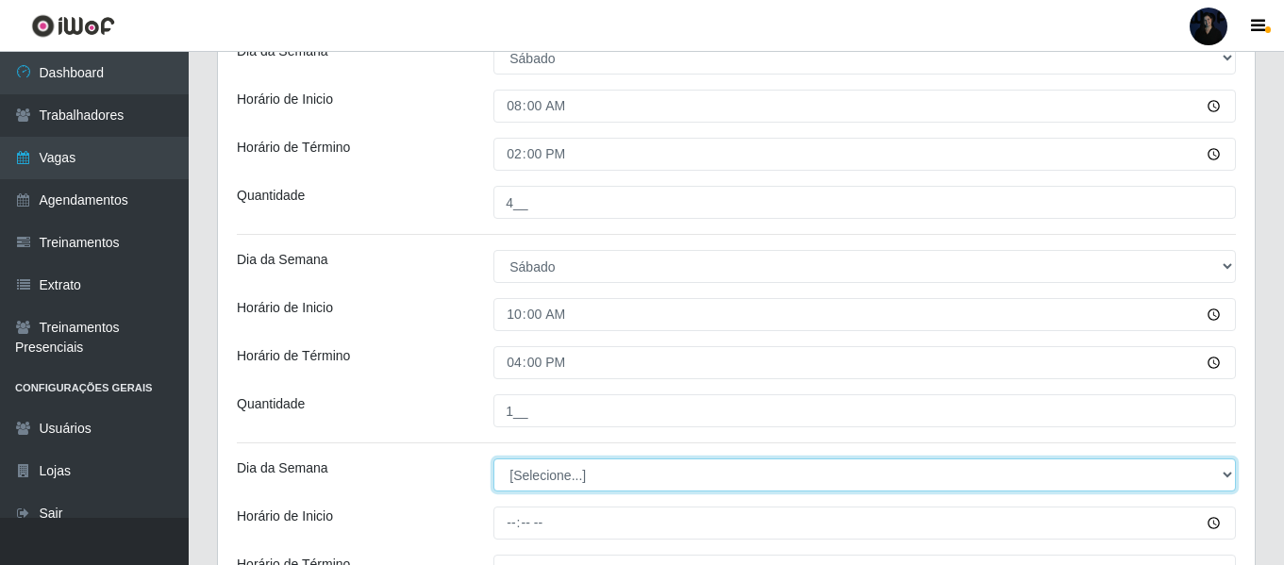
click at [514, 472] on select "[Selecione...] Segunda Terça Quarta Quinta Sexta Sábado Domingo" at bounding box center [864, 474] width 742 height 33
click at [493, 458] on select "[Selecione...] Segunda Terça Quarta Quinta Sexta Sábado Domingo" at bounding box center [864, 474] width 742 height 33
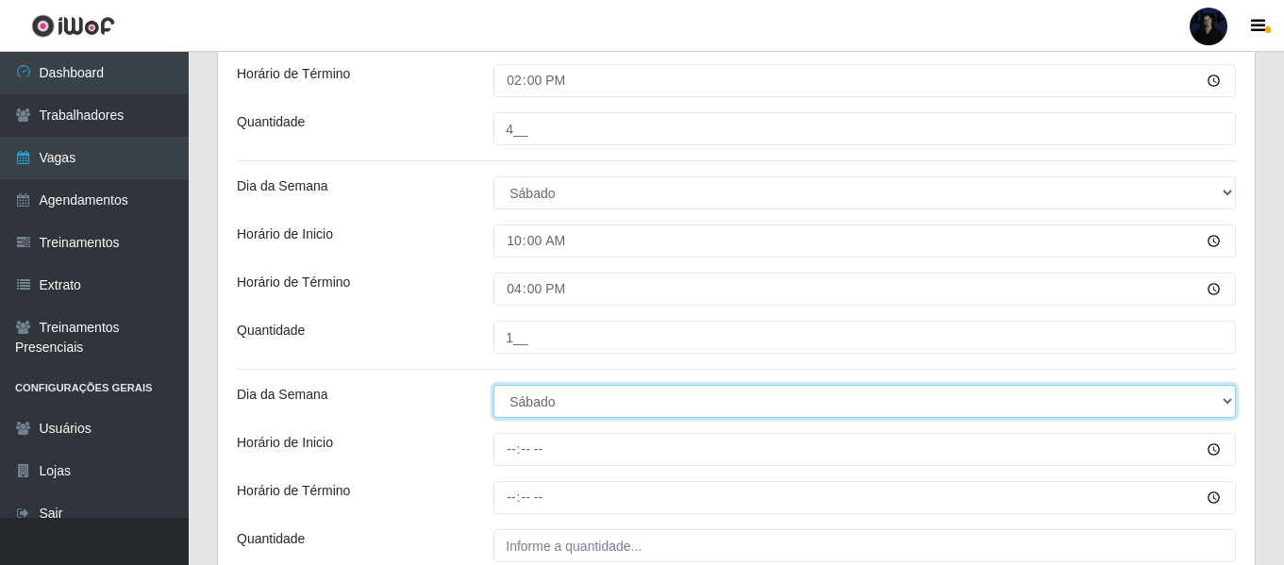
scroll to position [740, 0]
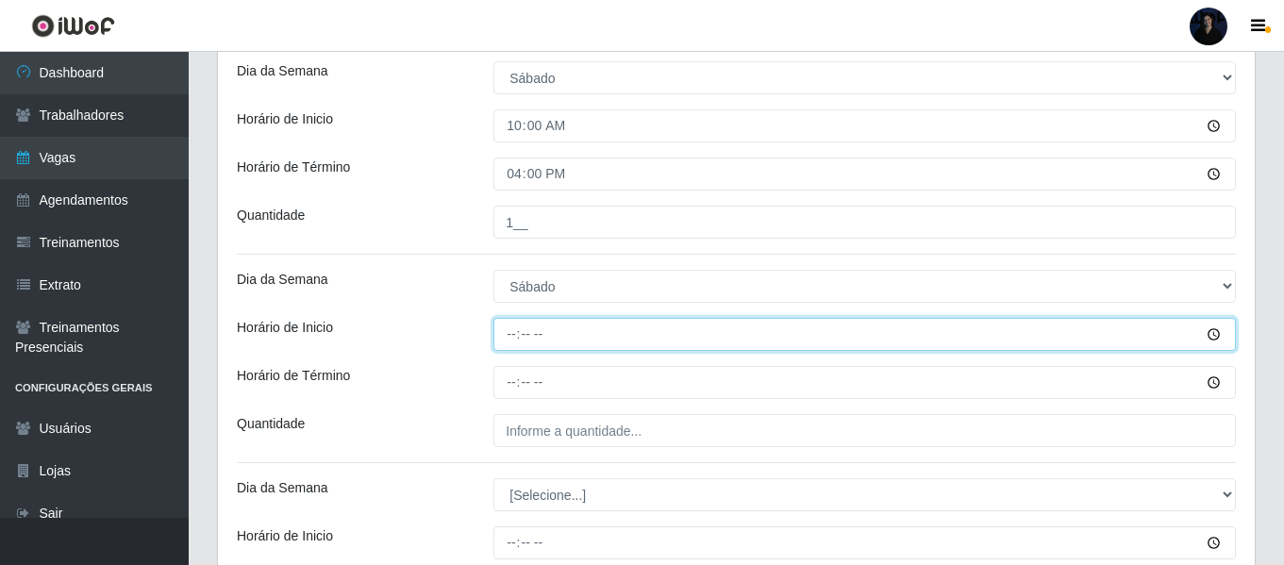
click at [506, 329] on input "Horário de Inicio" at bounding box center [864, 334] width 742 height 33
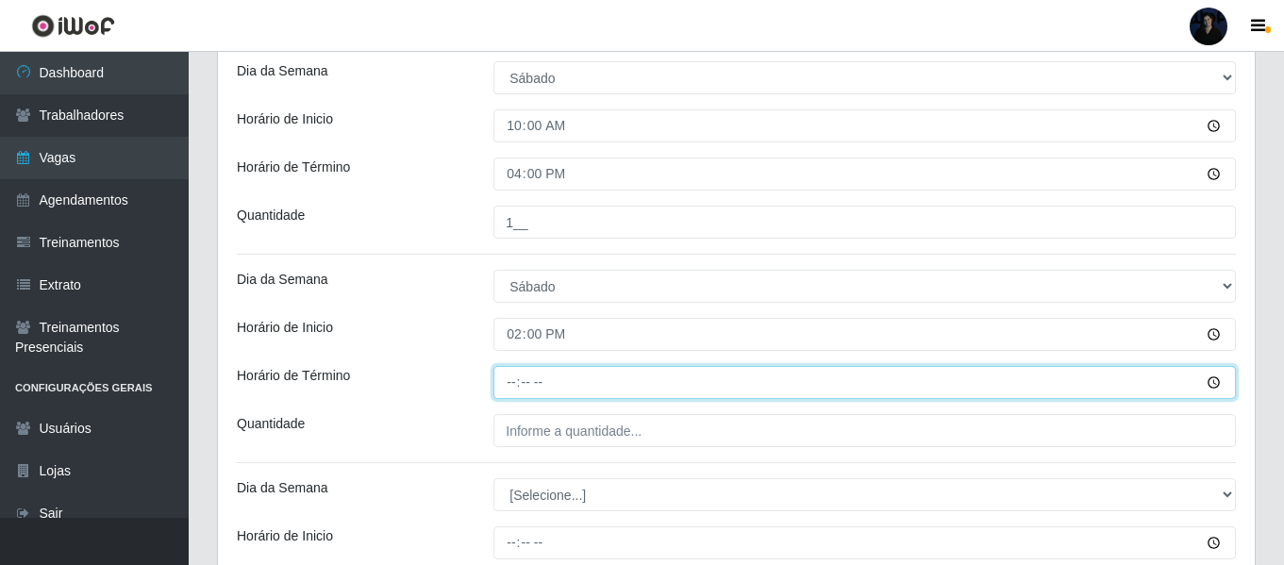
click at [507, 378] on input "Horário de Término" at bounding box center [864, 382] width 742 height 33
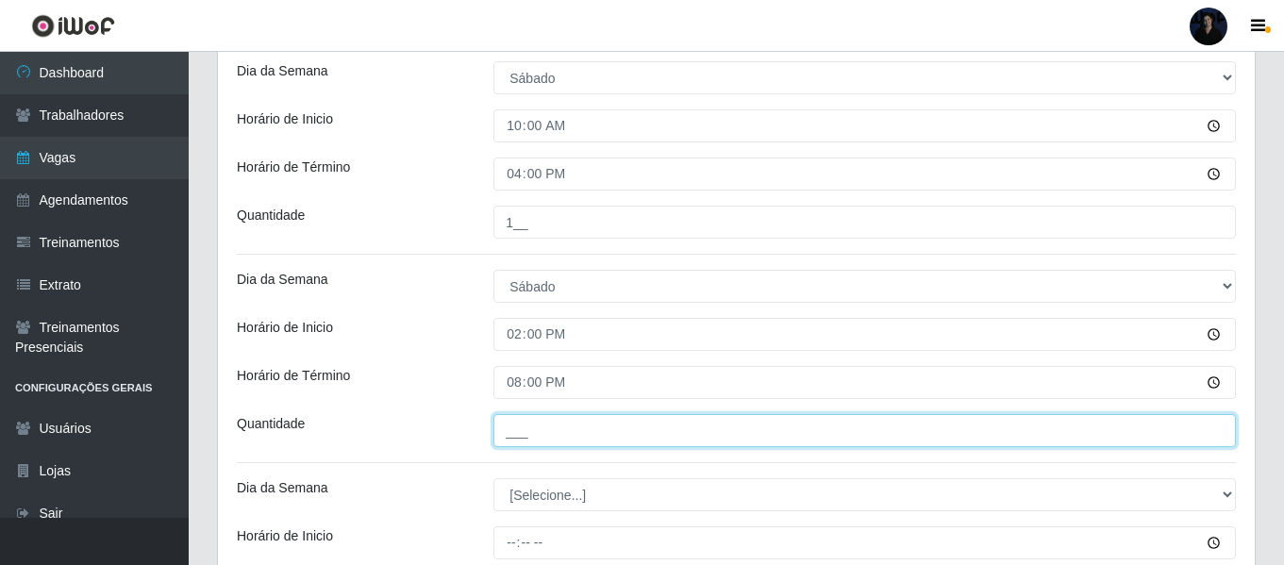
click at [514, 432] on input "___" at bounding box center [864, 430] width 742 height 33
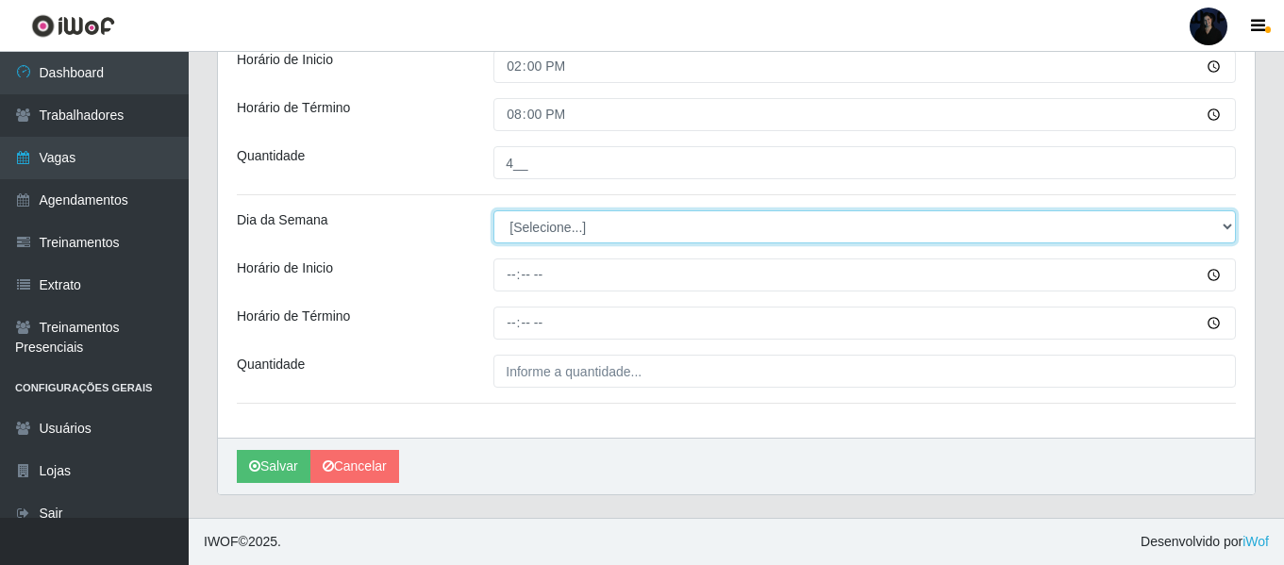
click at [526, 227] on select "[Selecione...] Segunda Terça Quarta Quinta Sexta Sábado Domingo" at bounding box center [864, 226] width 742 height 33
click at [493, 210] on select "[Selecione...] Segunda Terça Quarta Quinta Sexta Sábado Domingo" at bounding box center [864, 226] width 742 height 33
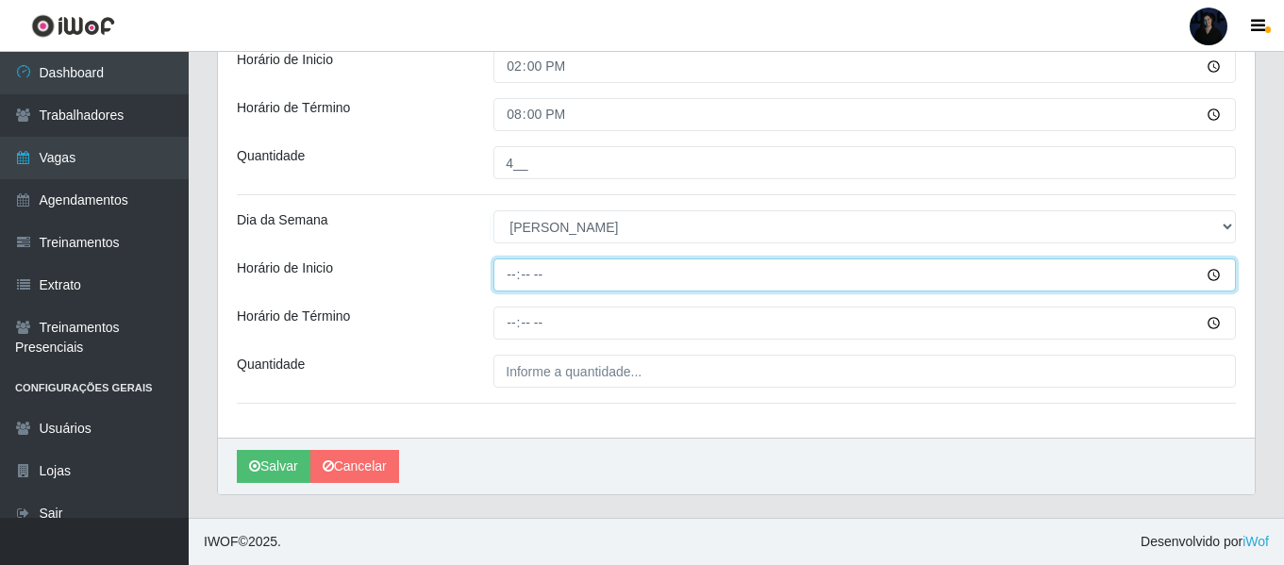
click at [509, 276] on input "Horário de Inicio" at bounding box center [864, 274] width 742 height 33
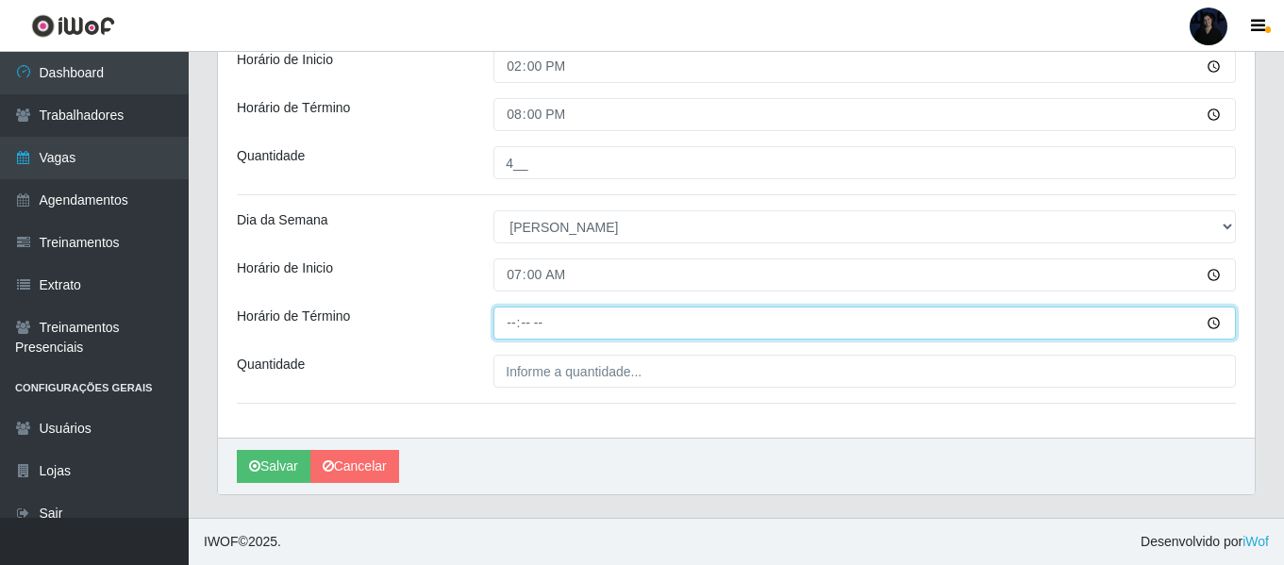
click at [505, 315] on input "Horário de Término" at bounding box center [864, 323] width 742 height 33
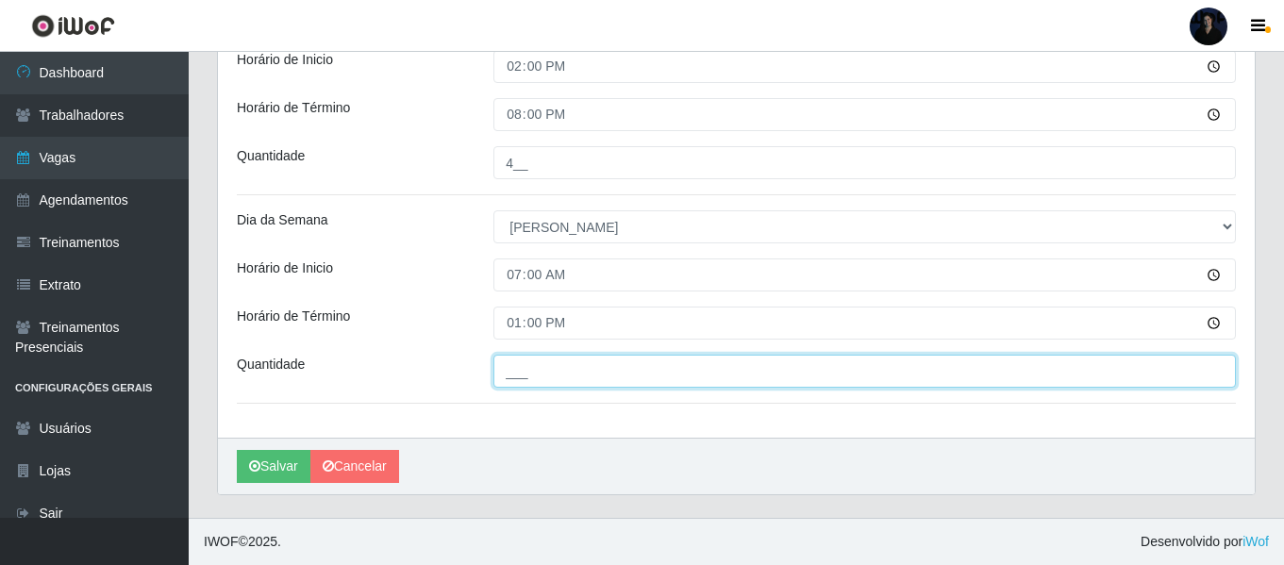
click at [512, 372] on input "___" at bounding box center [864, 371] width 742 height 33
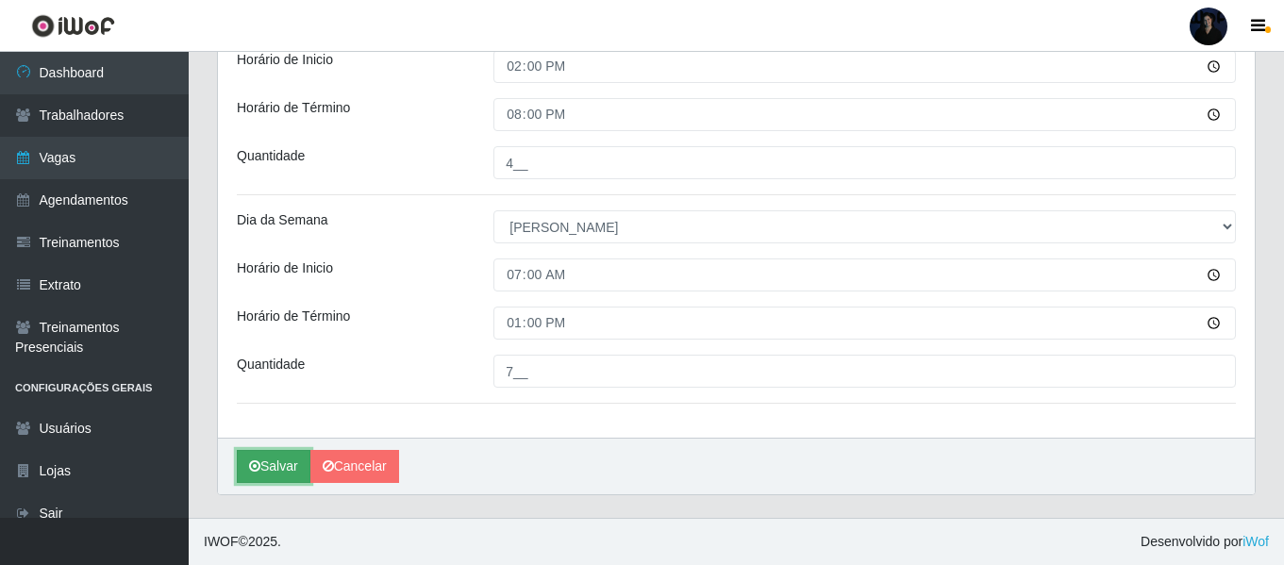
click at [269, 459] on button "Salvar" at bounding box center [274, 466] width 74 height 33
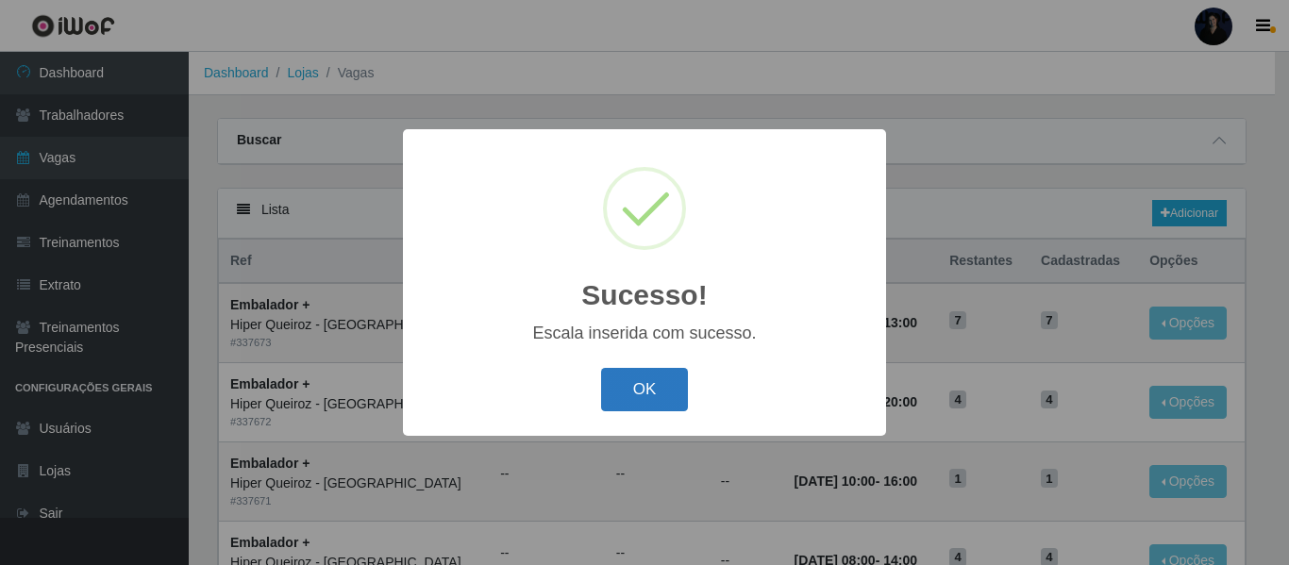
click at [643, 376] on button "OK" at bounding box center [645, 390] width 88 height 44
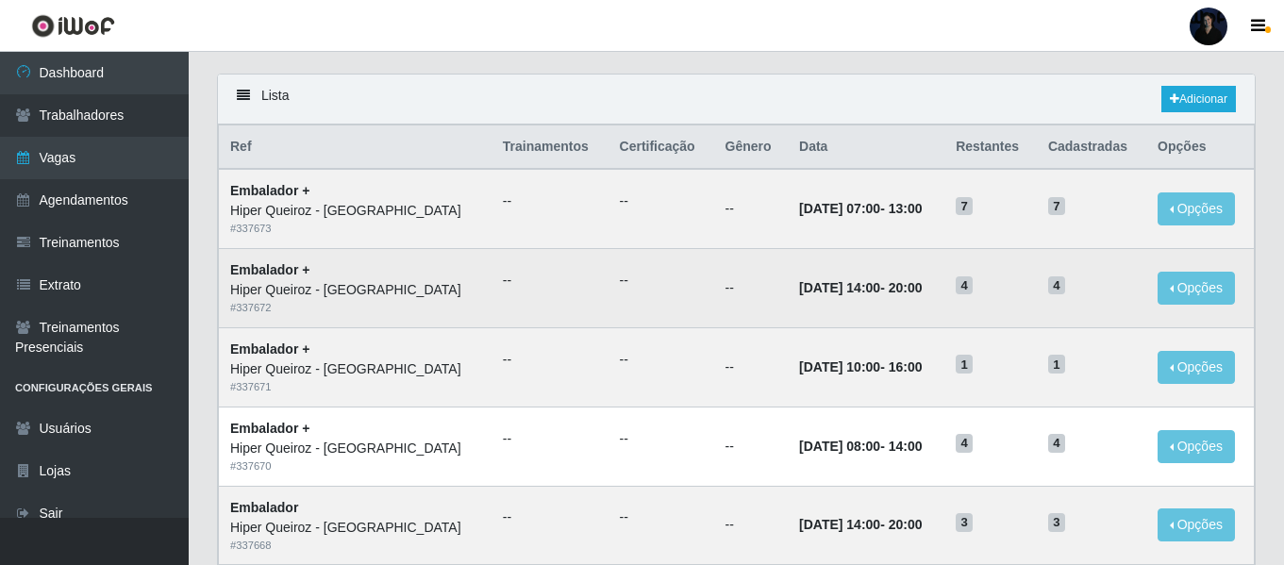
scroll to position [94, 0]
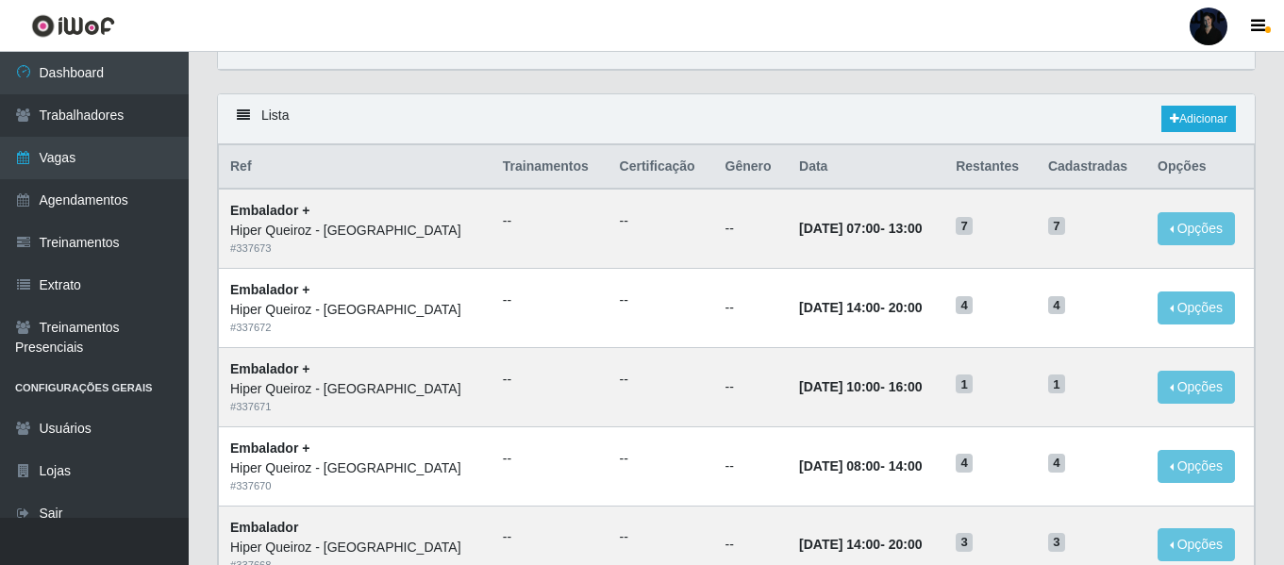
click at [1208, 25] on div at bounding box center [1209, 27] width 38 height 38
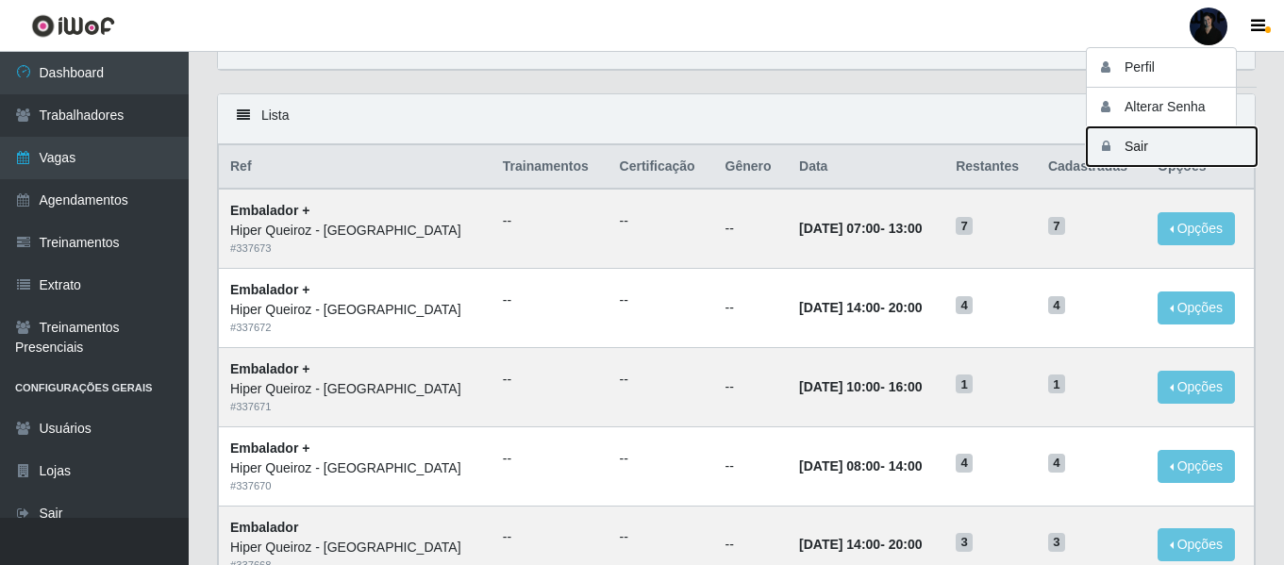
click at [1149, 141] on button "Sair" at bounding box center [1172, 146] width 170 height 39
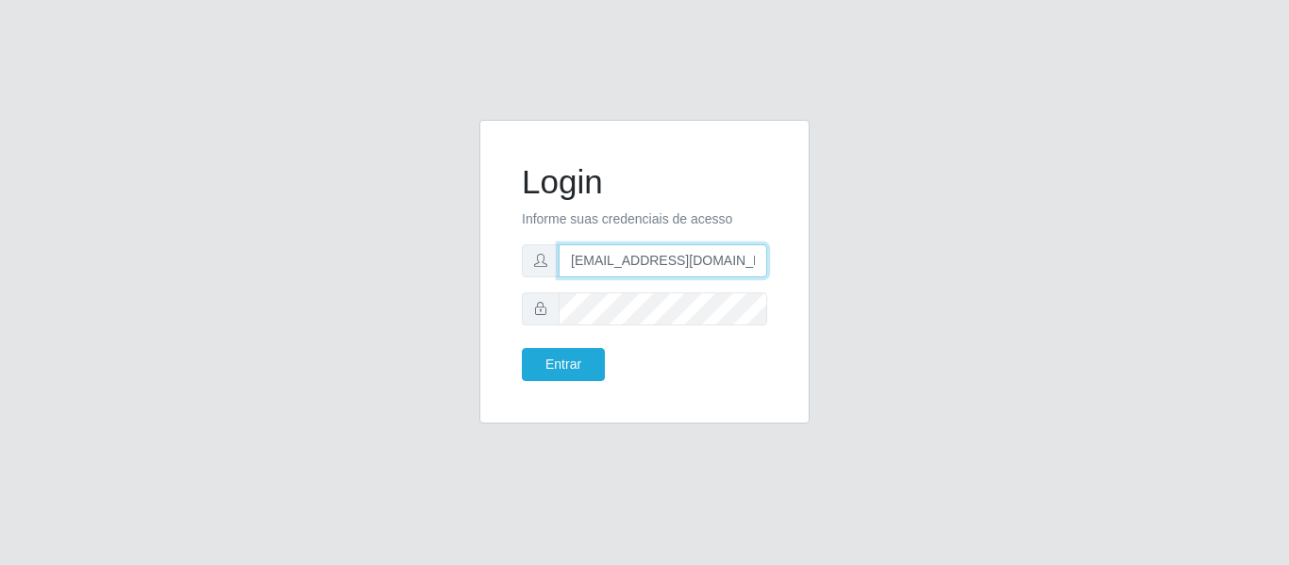
drag, startPoint x: 745, startPoint y: 267, endPoint x: 660, endPoint y: 259, distance: 85.2
click at [660, 259] on input "[EMAIL_ADDRESS][DOMAIN_NAME]" at bounding box center [662, 260] width 208 height 33
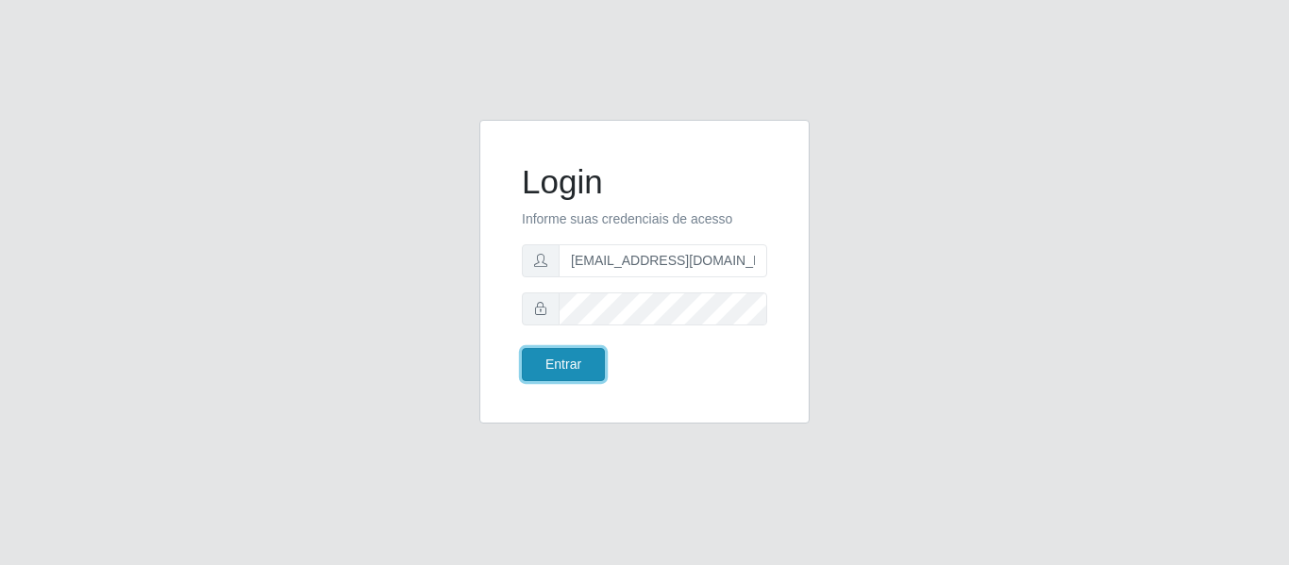
click at [569, 355] on button "Entrar" at bounding box center [563, 364] width 83 height 33
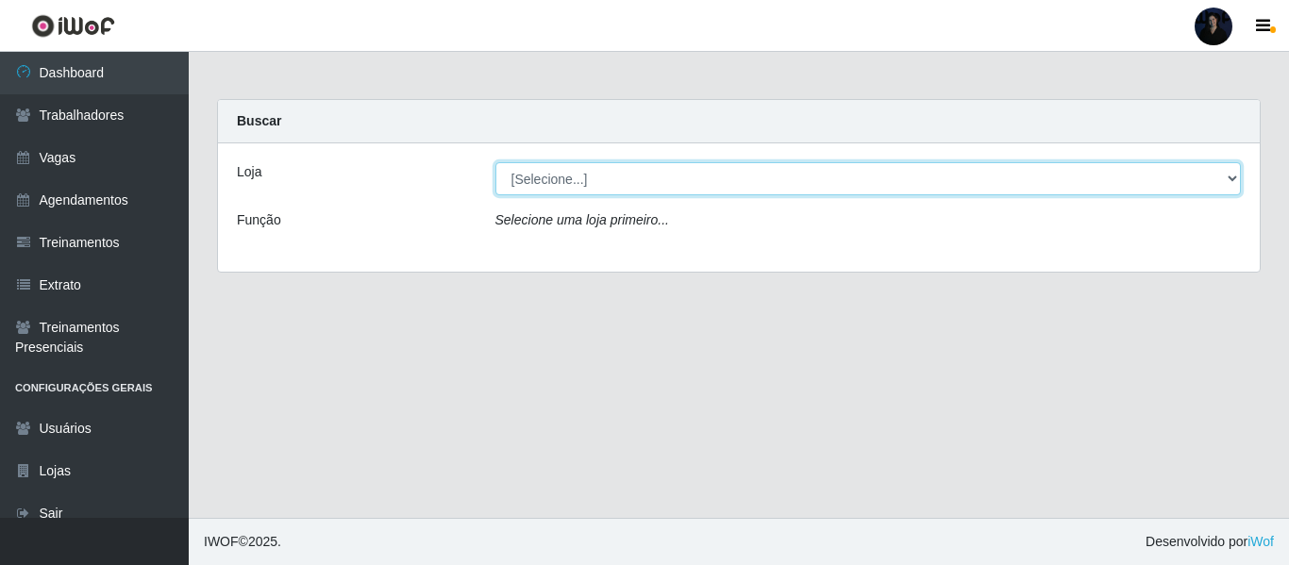
click at [540, 191] on select "[Selecione...] C-ASA Zona Norte Extremoz Supermercados" at bounding box center [868, 178] width 746 height 33
click at [495, 162] on select "[Selecione...] C-ASA Zona Norte Extremoz Supermercados" at bounding box center [868, 178] width 746 height 33
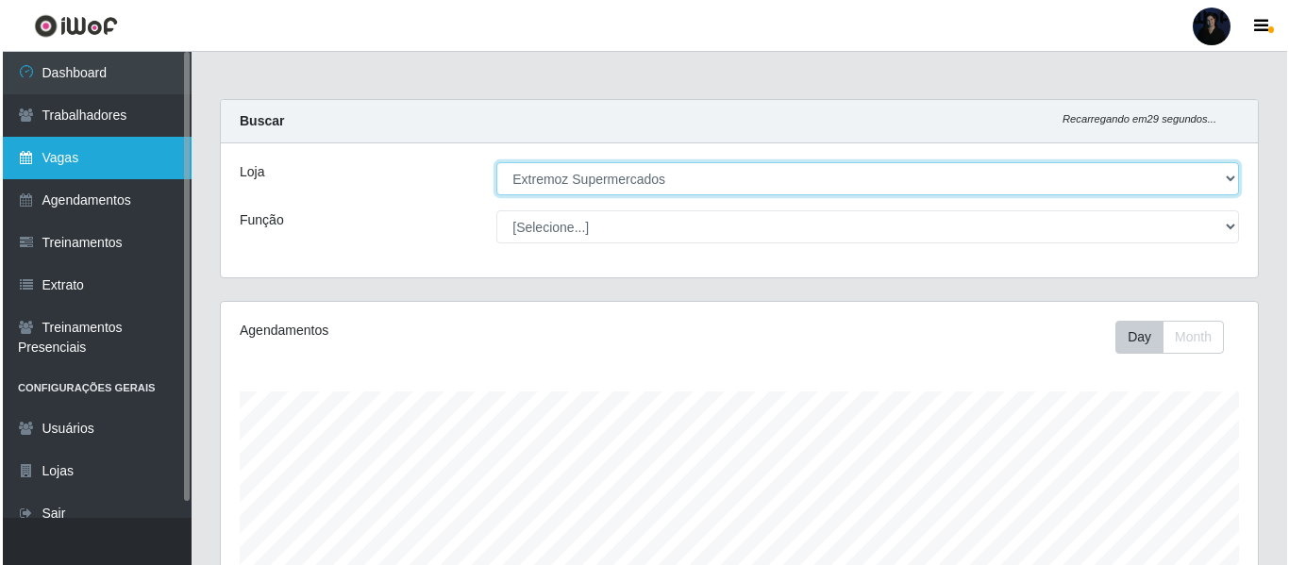
scroll to position [391, 1037]
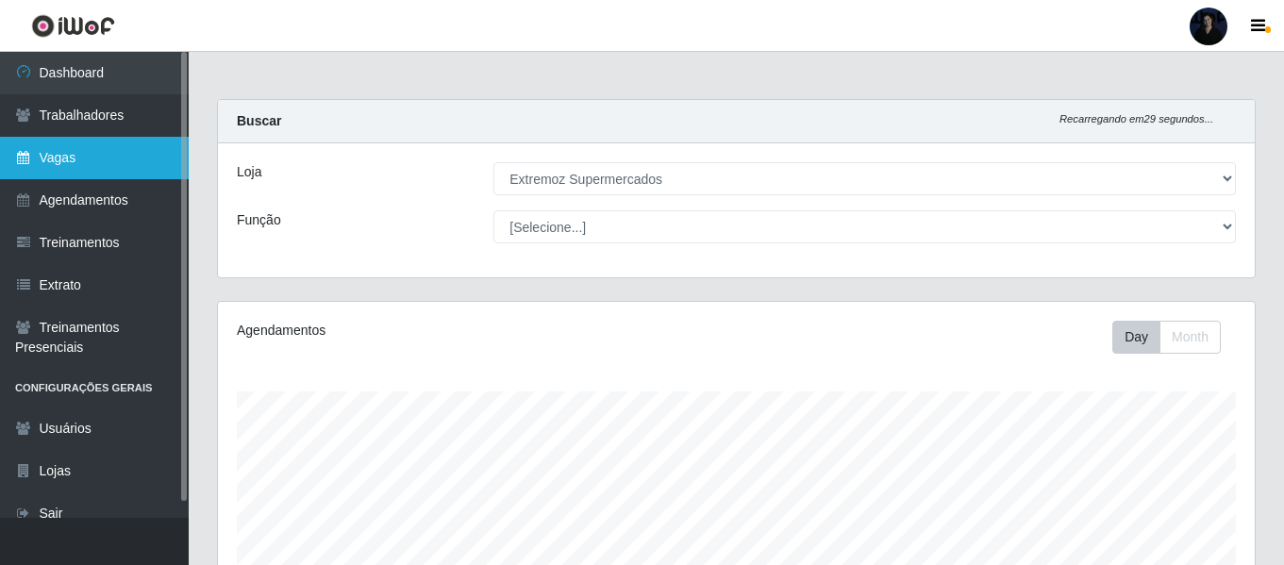
click at [124, 147] on link "Vagas" at bounding box center [94, 158] width 189 height 42
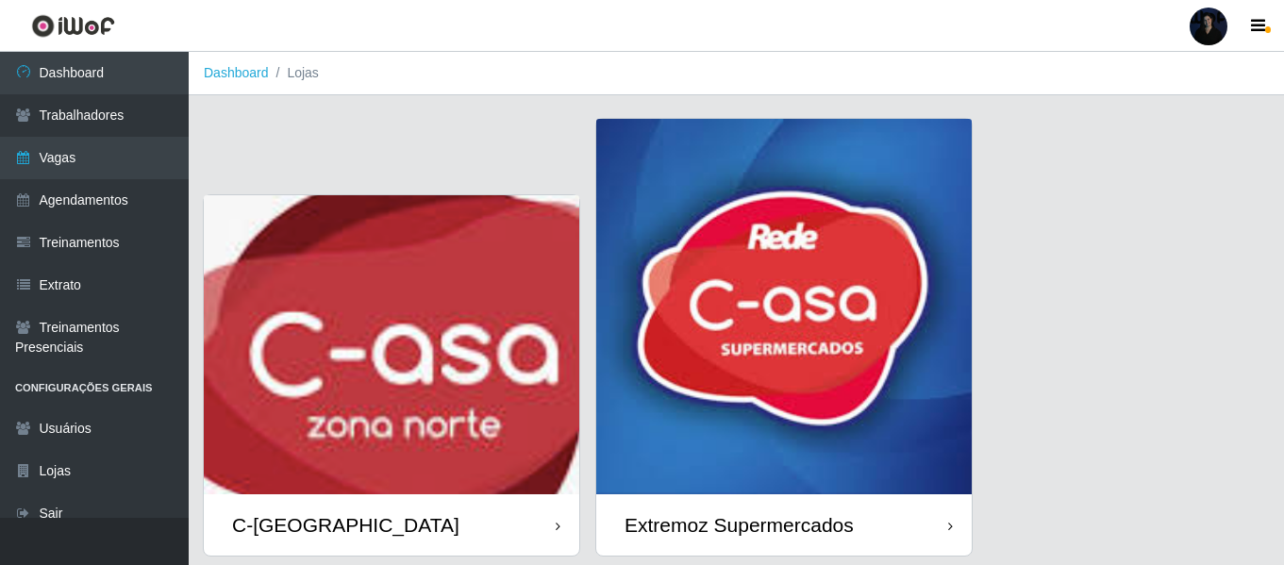
click at [736, 510] on div "Extremoz Supermercados" at bounding box center [783, 524] width 375 height 61
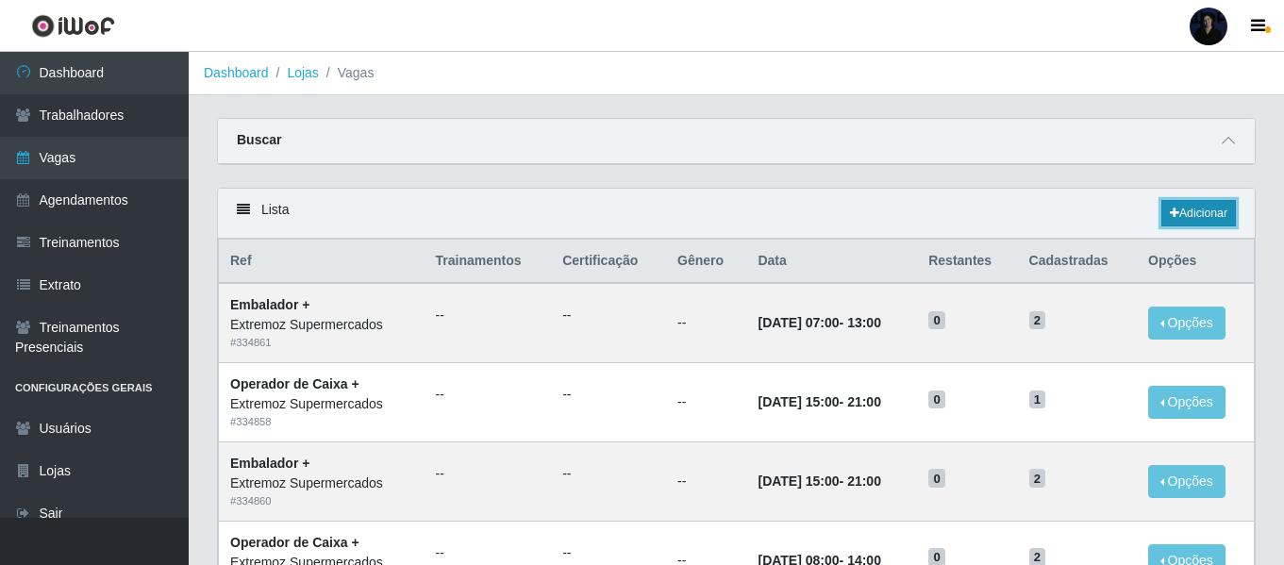
click at [1173, 212] on icon at bounding box center [1174, 213] width 9 height 11
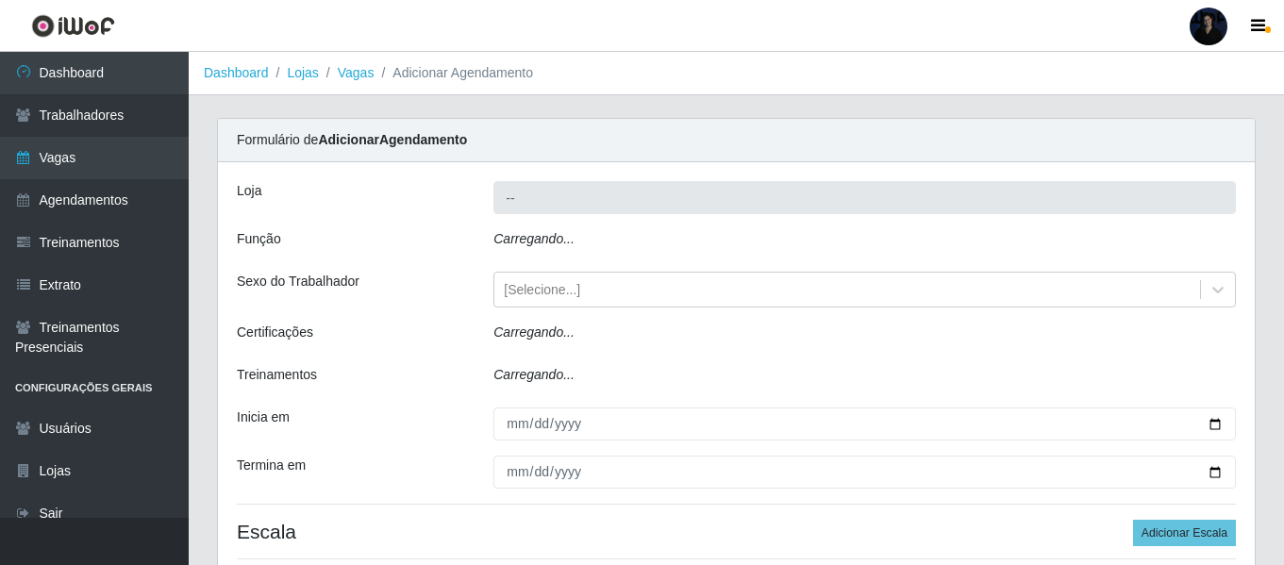
type input "Extremoz Supermercados"
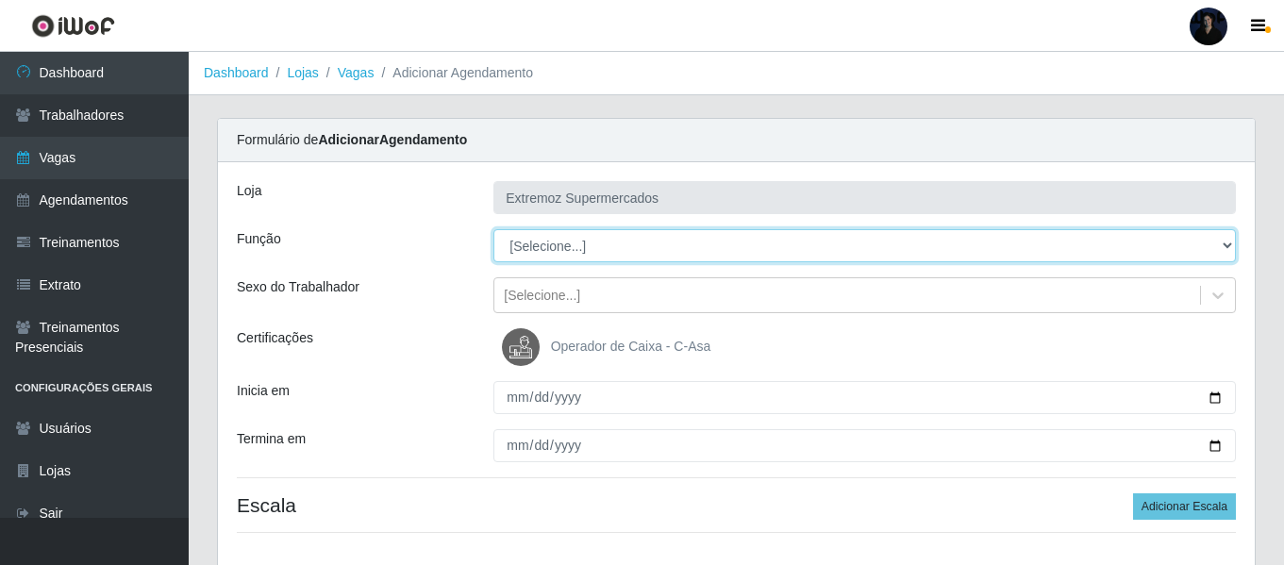
click at [522, 242] on select "[Selecione...] Embalador Embalador + Embalador ++ Operador de Caixa Operador de…" at bounding box center [864, 245] width 742 height 33
select select "22"
click at [493, 229] on select "[Selecione...] Embalador Embalador + Embalador ++ Operador de Caixa Operador de…" at bounding box center [864, 245] width 742 height 33
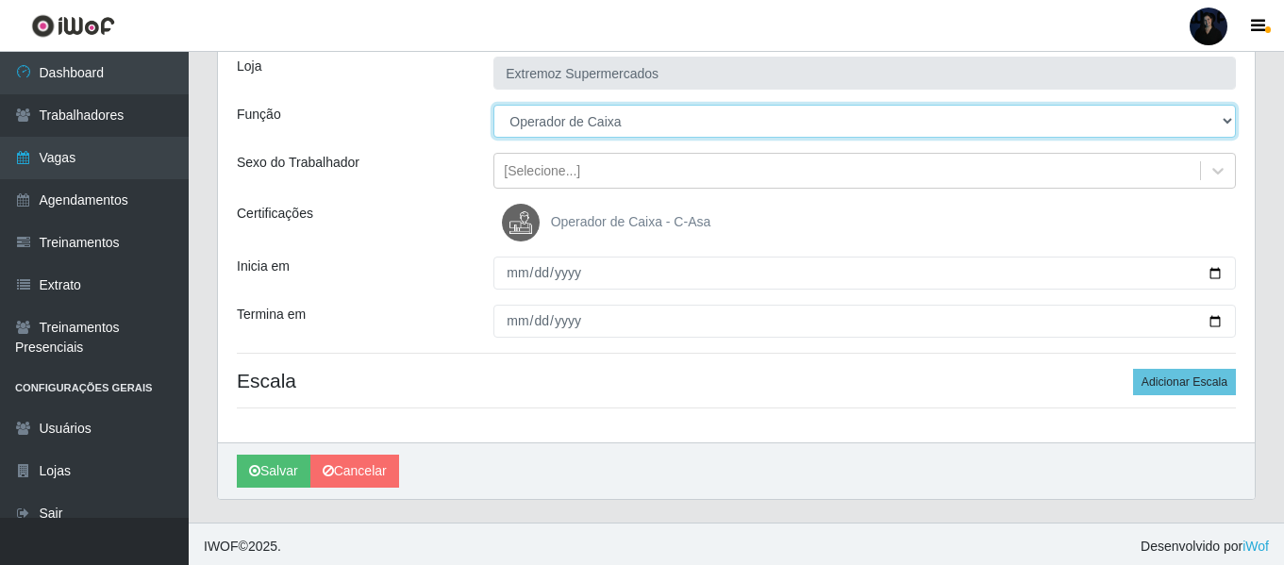
scroll to position [129, 0]
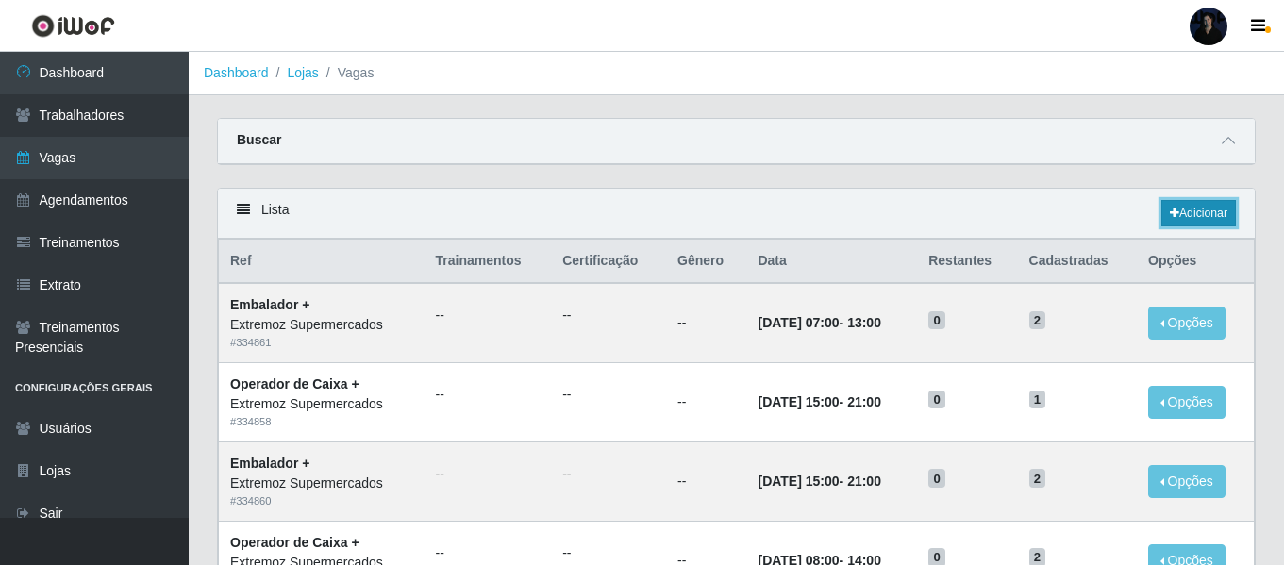
click at [1180, 216] on link "Adicionar" at bounding box center [1198, 213] width 75 height 26
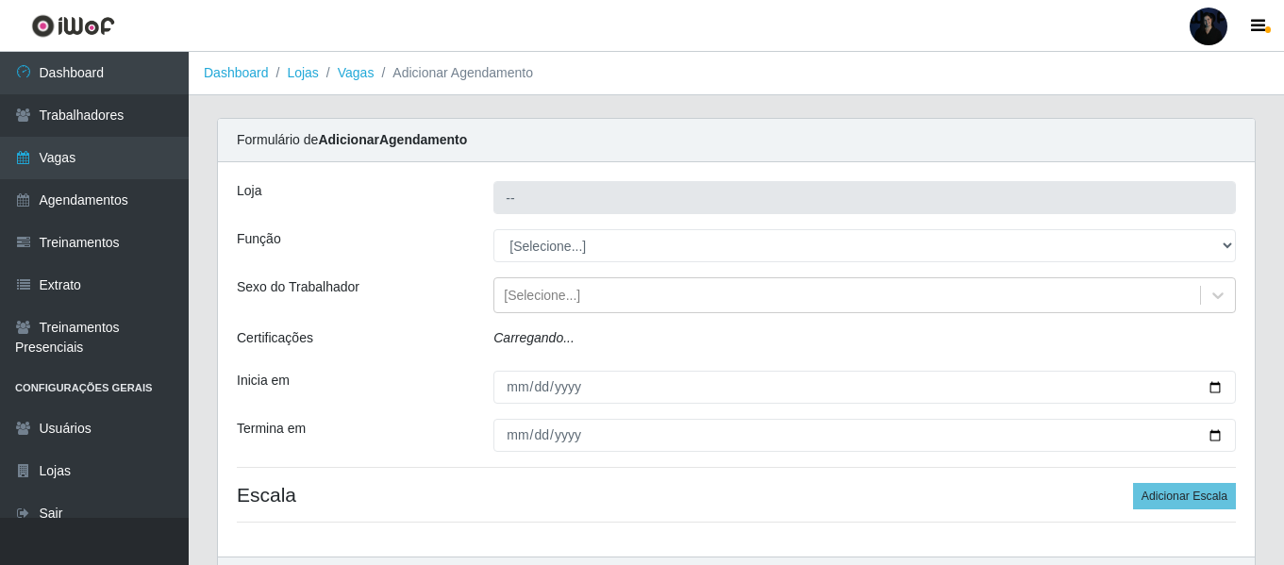
type input "Extremoz Supermercados"
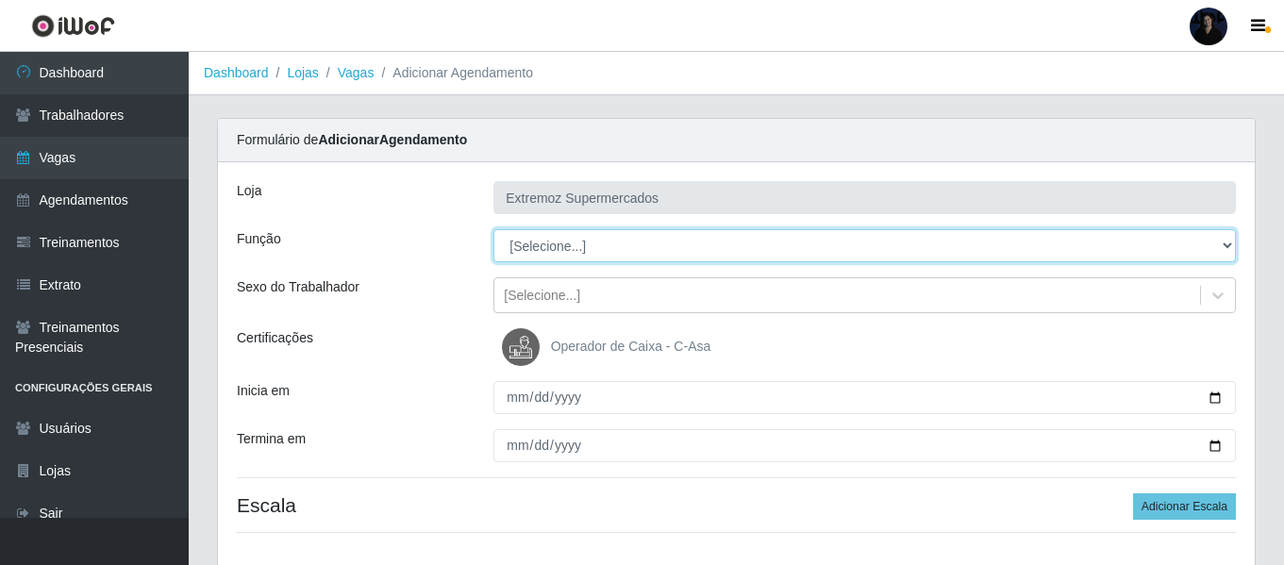
click at [535, 246] on select "[Selecione...] Embalador Embalador + Embalador ++ Operador de Caixa Operador de…" at bounding box center [864, 245] width 742 height 33
select select "22"
click at [493, 229] on select "[Selecione...] Embalador Embalador + Embalador ++ Operador de Caixa Operador de…" at bounding box center [864, 245] width 742 height 33
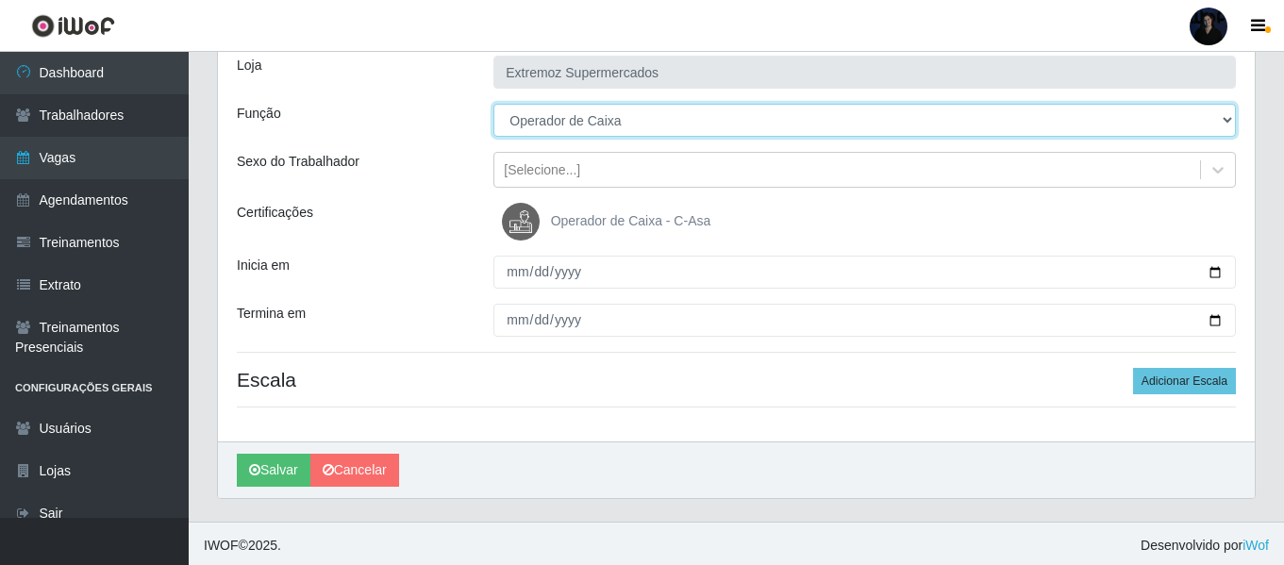
scroll to position [129, 0]
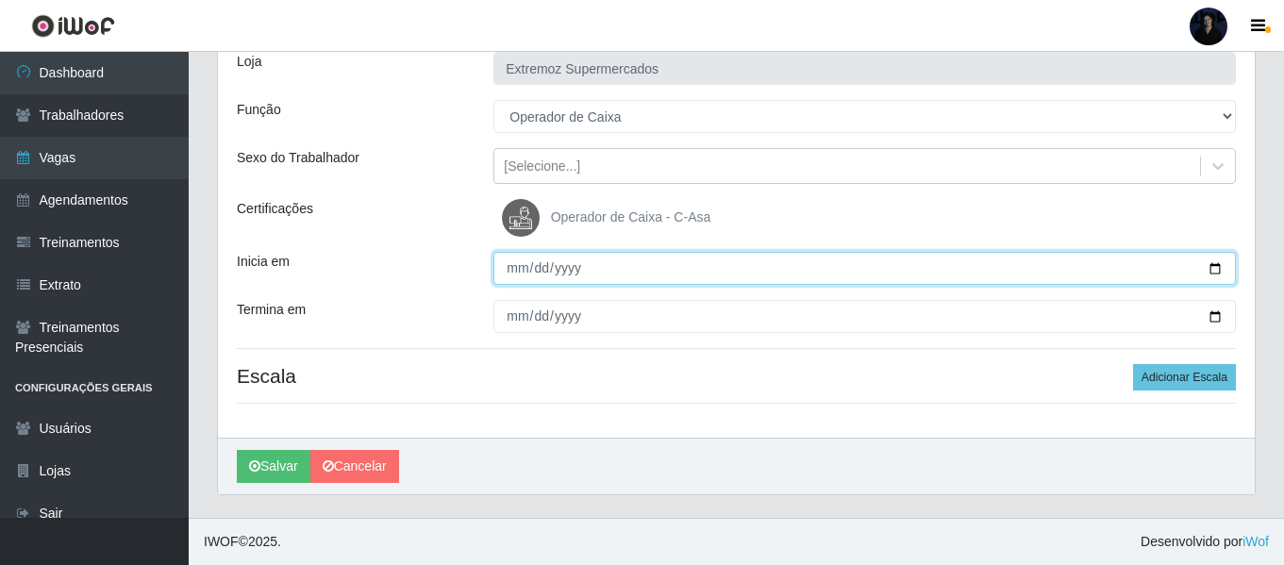
click at [1201, 275] on input "Inicia em" at bounding box center [864, 268] width 742 height 33
click at [1204, 271] on input "Inicia em" at bounding box center [864, 268] width 742 height 33
click at [1213, 266] on input "Inicia em" at bounding box center [864, 268] width 742 height 33
type input "[DATE]"
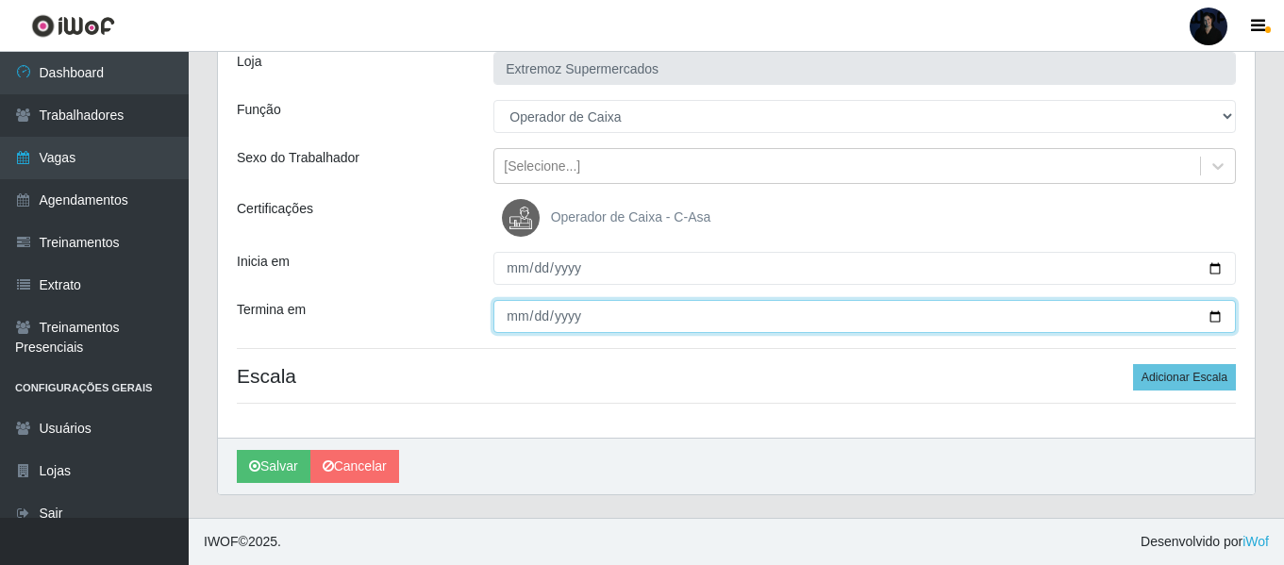
click at [1214, 316] on input "Termina em" at bounding box center [864, 316] width 742 height 33
type input "[DATE]"
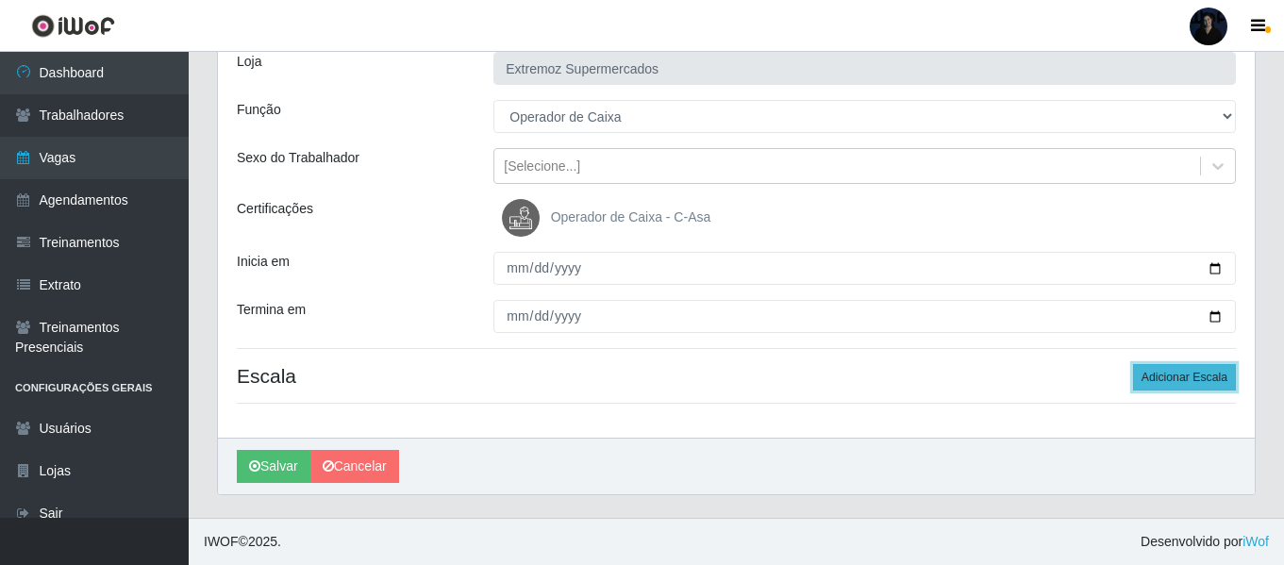
click at [1189, 374] on button "Adicionar Escala" at bounding box center [1184, 377] width 103 height 26
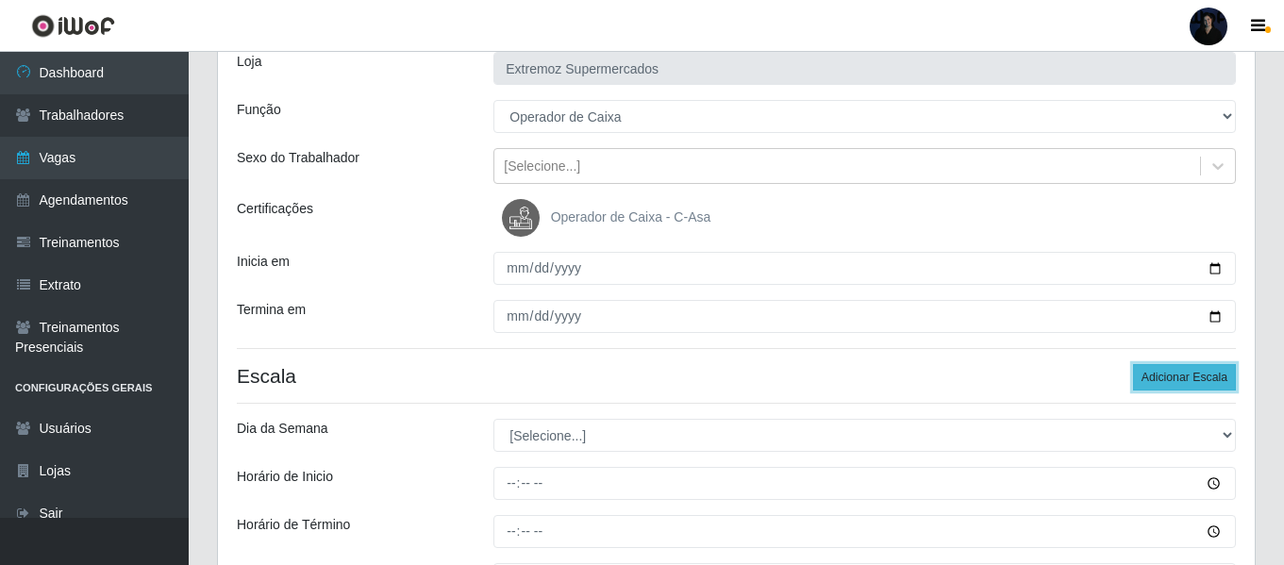
click at [1189, 374] on button "Adicionar Escala" at bounding box center [1184, 377] width 103 height 26
click at [1188, 374] on button "Adicionar Escala" at bounding box center [1184, 377] width 103 height 26
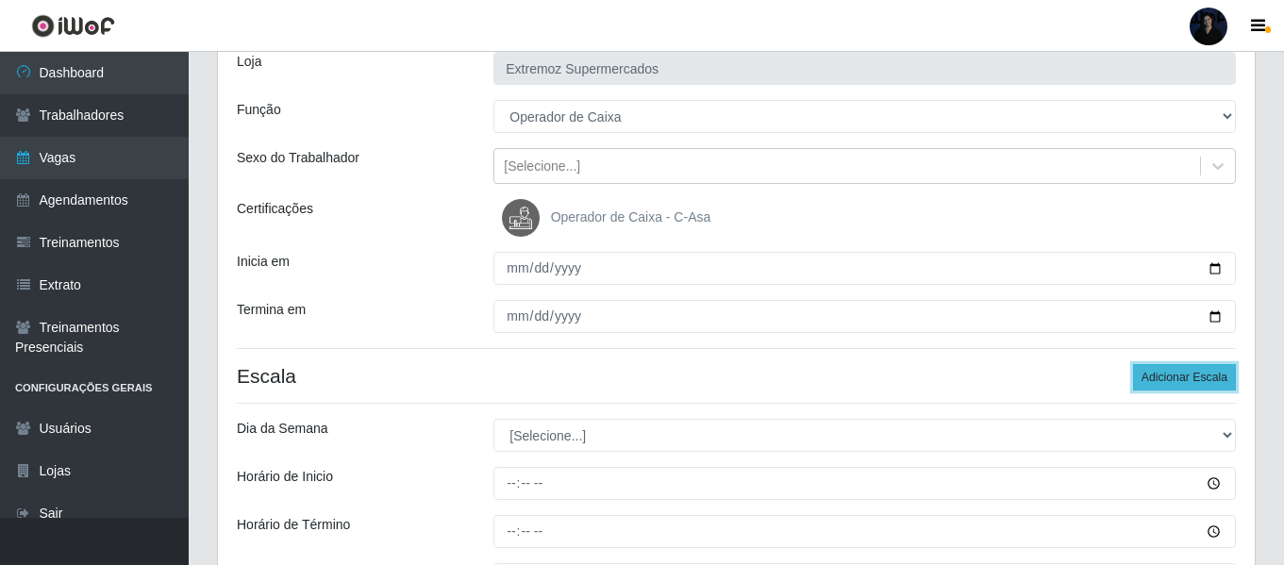
click at [1188, 374] on button "Adicionar Escala" at bounding box center [1184, 377] width 103 height 26
click at [1188, 373] on button "Adicionar Escala" at bounding box center [1184, 377] width 103 height 26
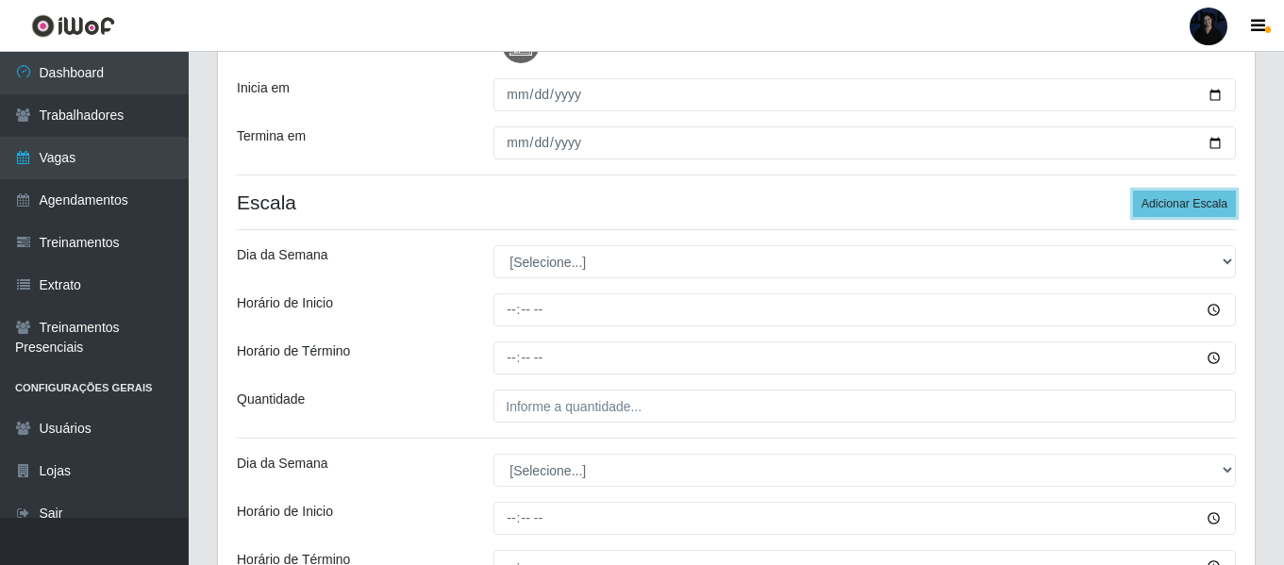
scroll to position [318, 0]
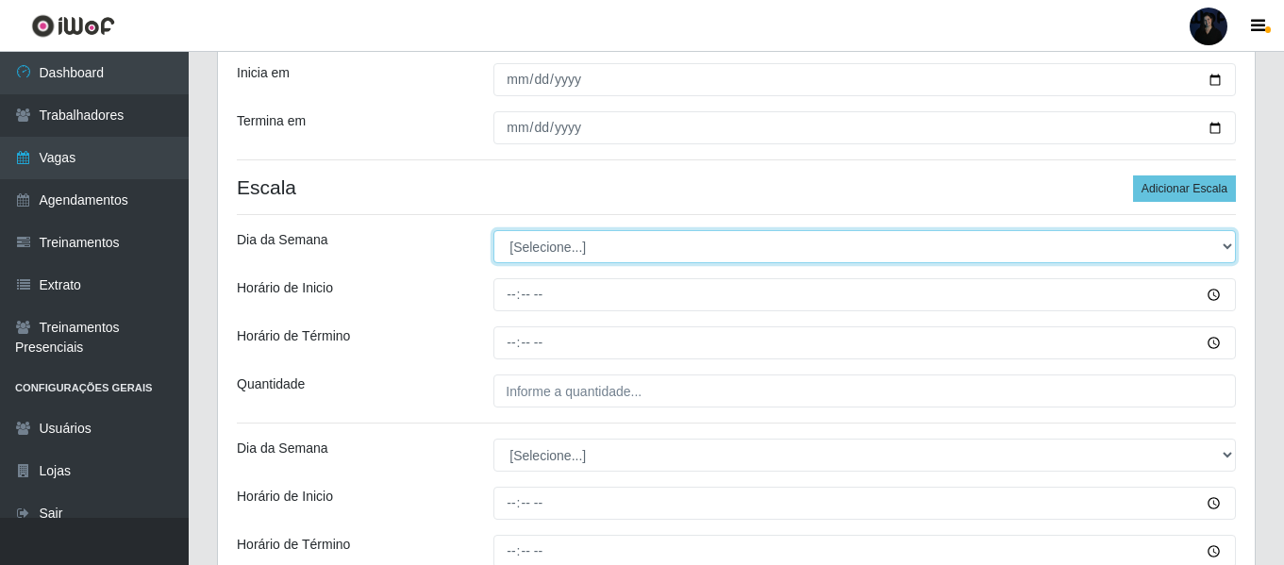
click at [509, 258] on select "[Selecione...] Segunda Terça Quarta Quinta Sexta Sábado Domingo" at bounding box center [864, 246] width 742 height 33
select select "1"
click at [493, 230] on select "[Selecione...] Segunda Terça Quarta Quinta Sexta Sábado Domingo" at bounding box center [864, 246] width 742 height 33
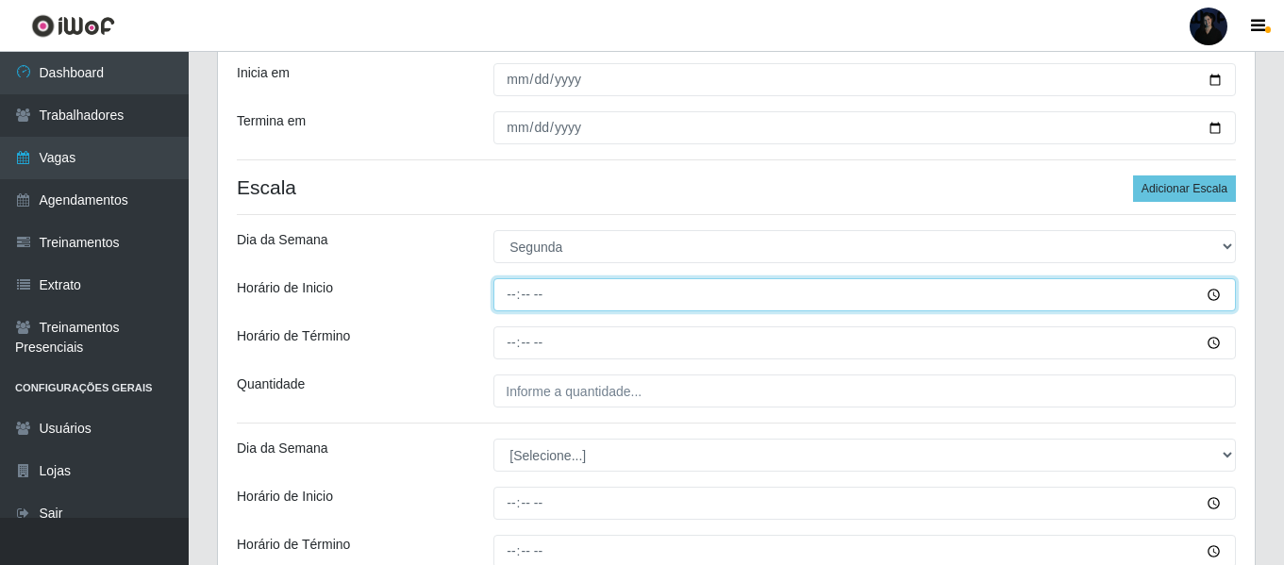
click at [511, 296] on input "Horário de Inicio" at bounding box center [864, 294] width 742 height 33
type input "08:00"
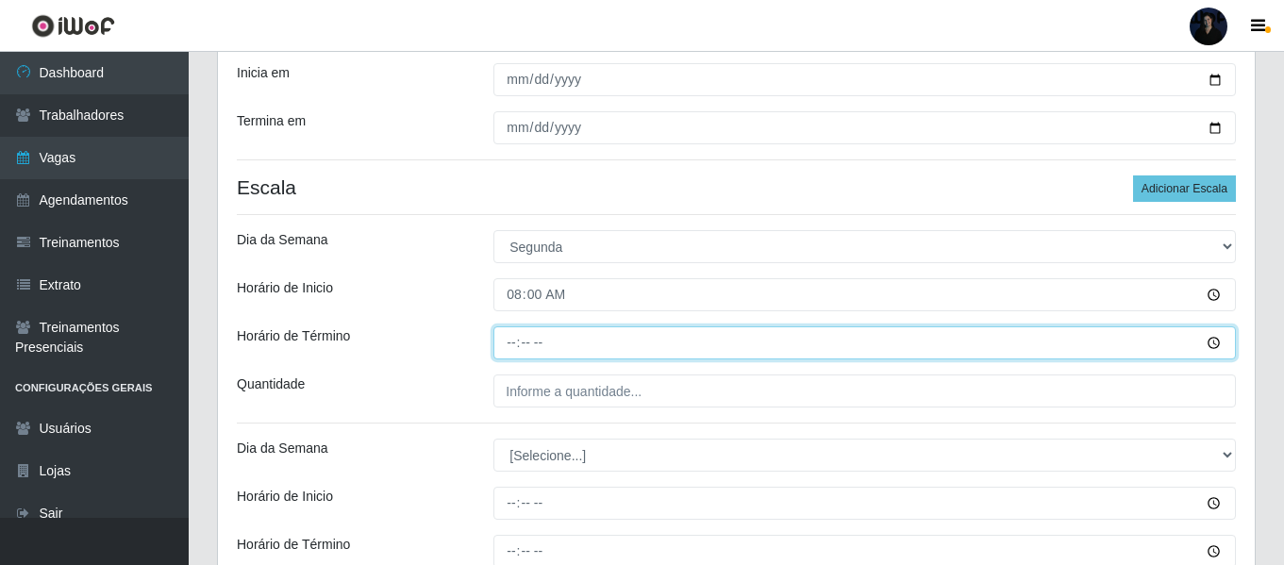
click at [517, 341] on input "Horário de Término" at bounding box center [864, 342] width 742 height 33
type input "14:00"
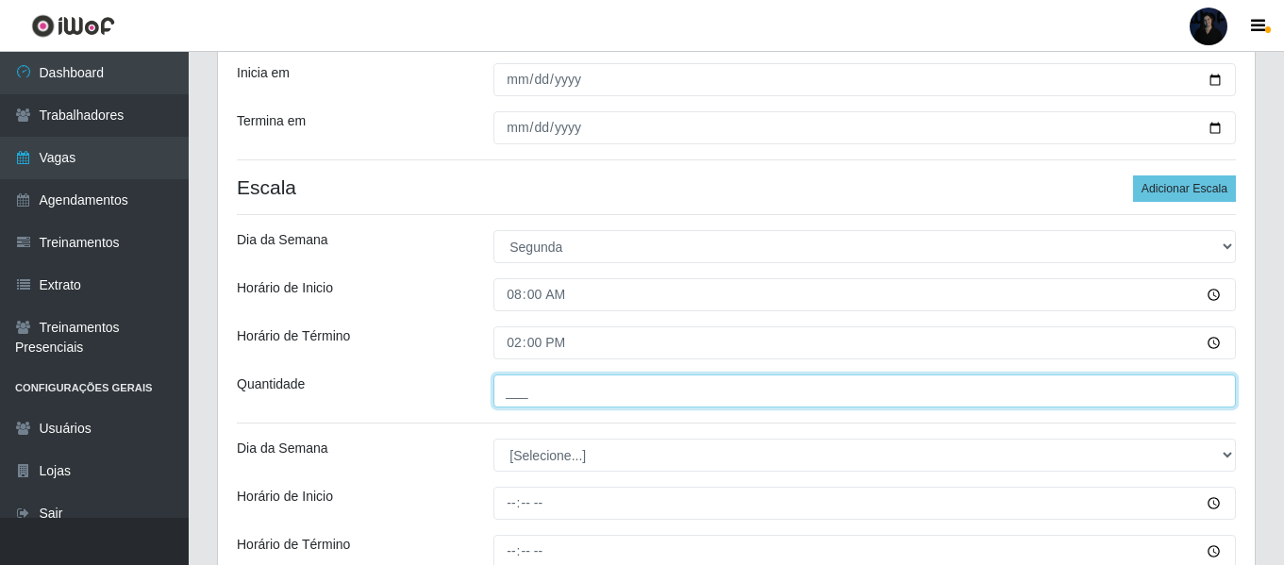
click at [507, 390] on input "___" at bounding box center [864, 390] width 742 height 33
type input "2__"
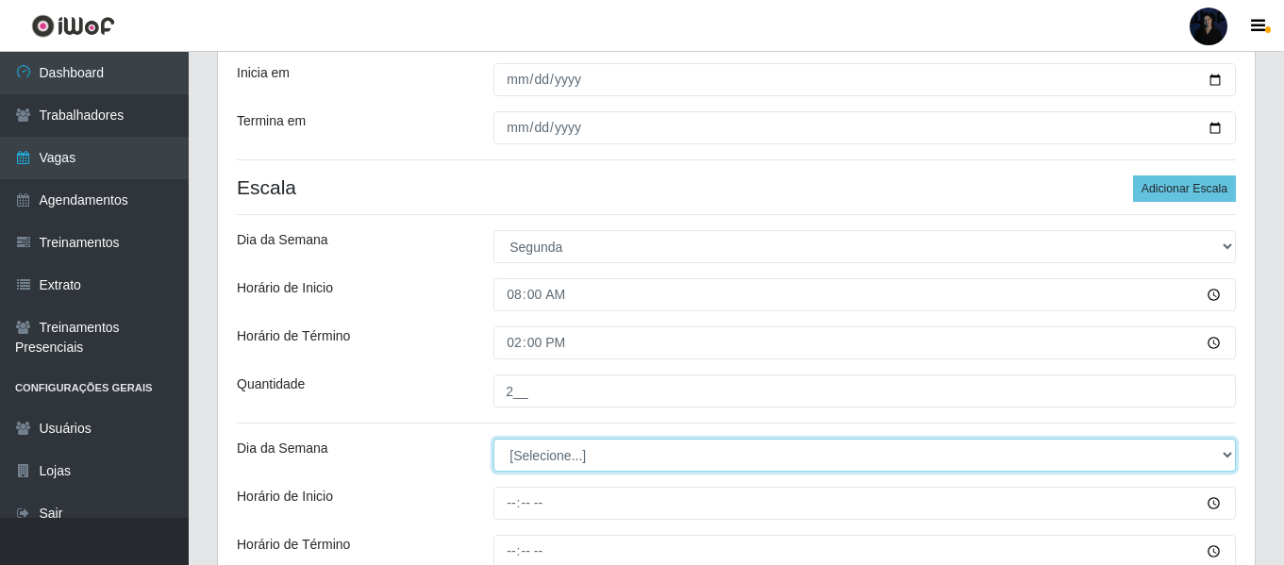
click at [525, 454] on select "[Selecione...] Segunda Terça Quarta Quinta Sexta Sábado Domingo" at bounding box center [864, 455] width 742 height 33
select select "1"
click at [493, 439] on select "[Selecione...] Segunda Terça Quarta Quinta Sexta Sábado Domingo" at bounding box center [864, 455] width 742 height 33
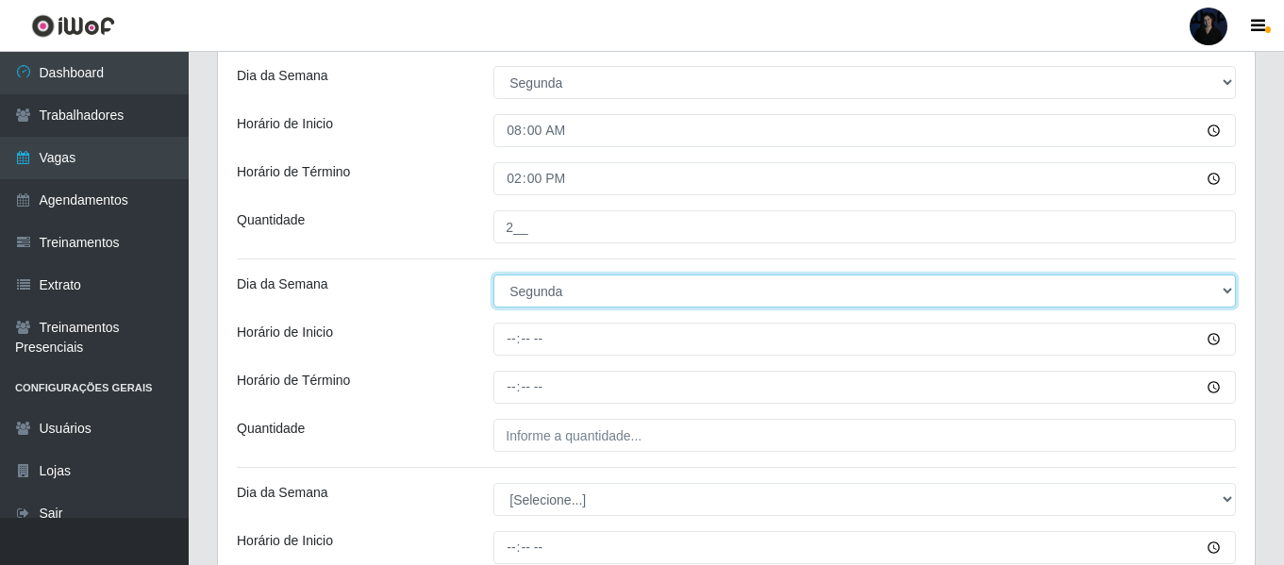
scroll to position [507, 0]
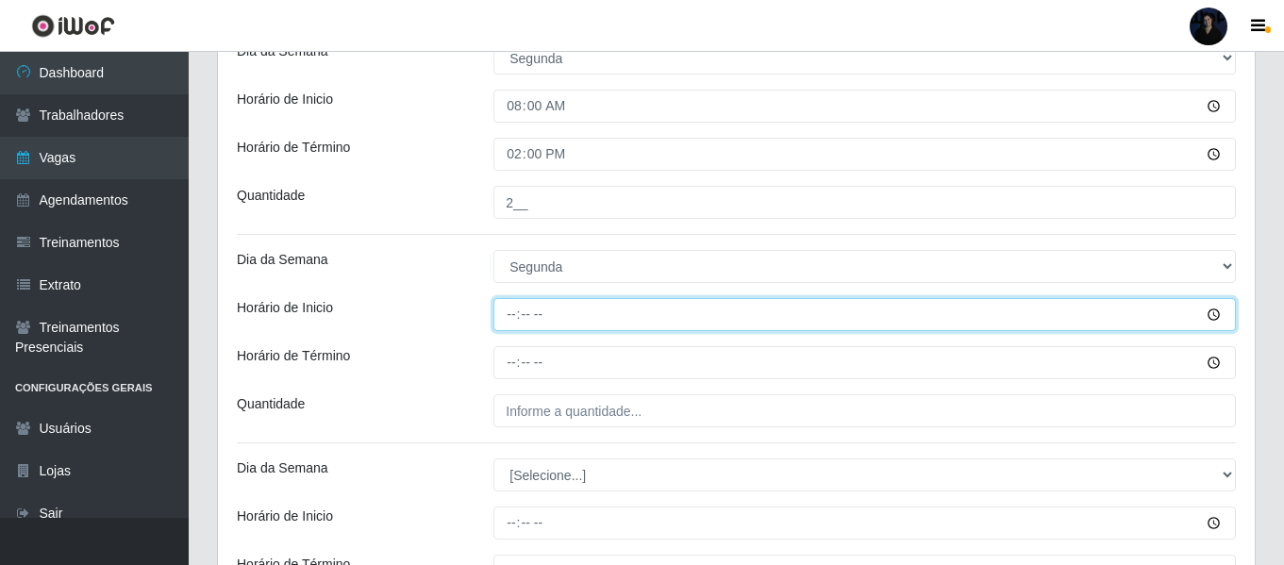
click at [505, 312] on input "Horário de Inicio" at bounding box center [864, 314] width 742 height 33
type input "14:20"
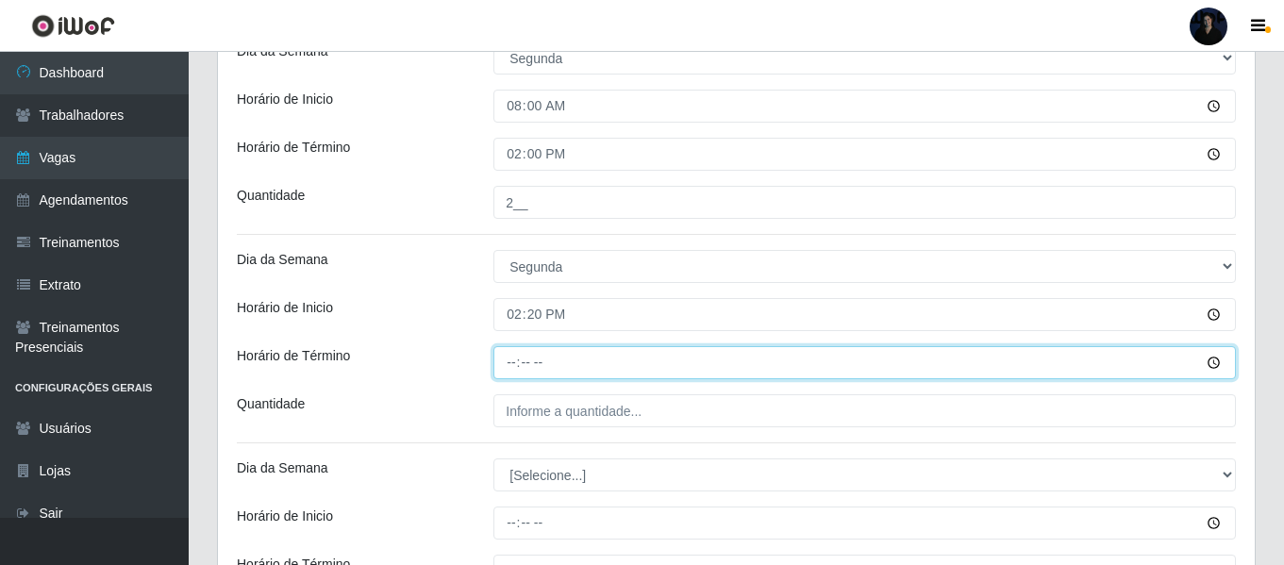
click at [512, 356] on input "Horário de Término" at bounding box center [864, 362] width 742 height 33
type input "20:20"
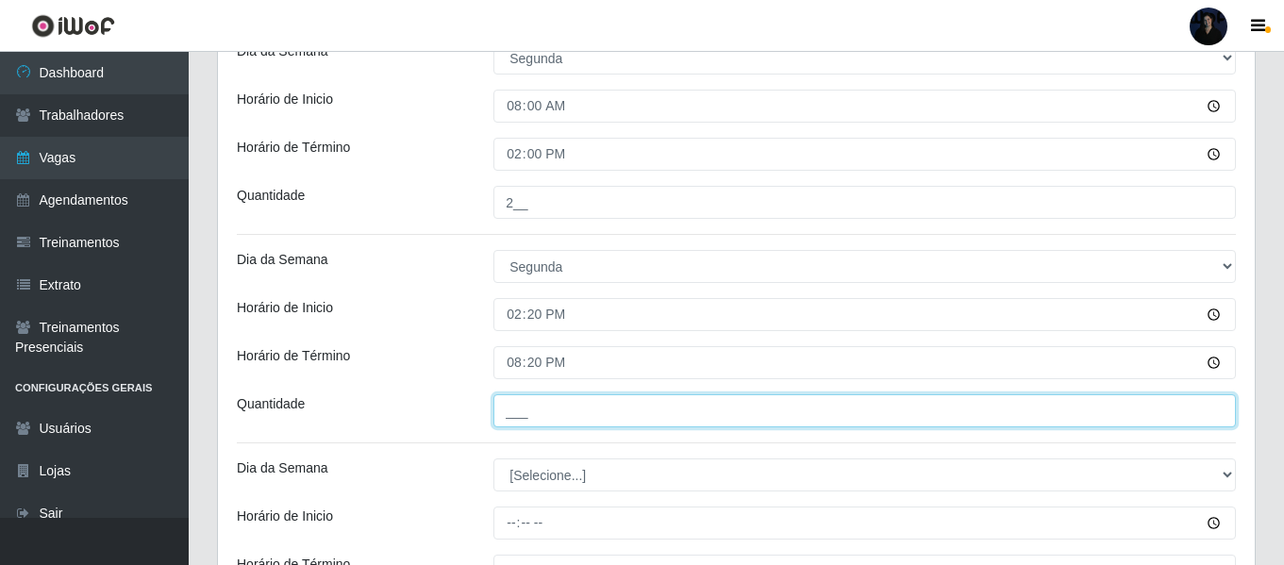
click at [516, 400] on input "___" at bounding box center [864, 410] width 742 height 33
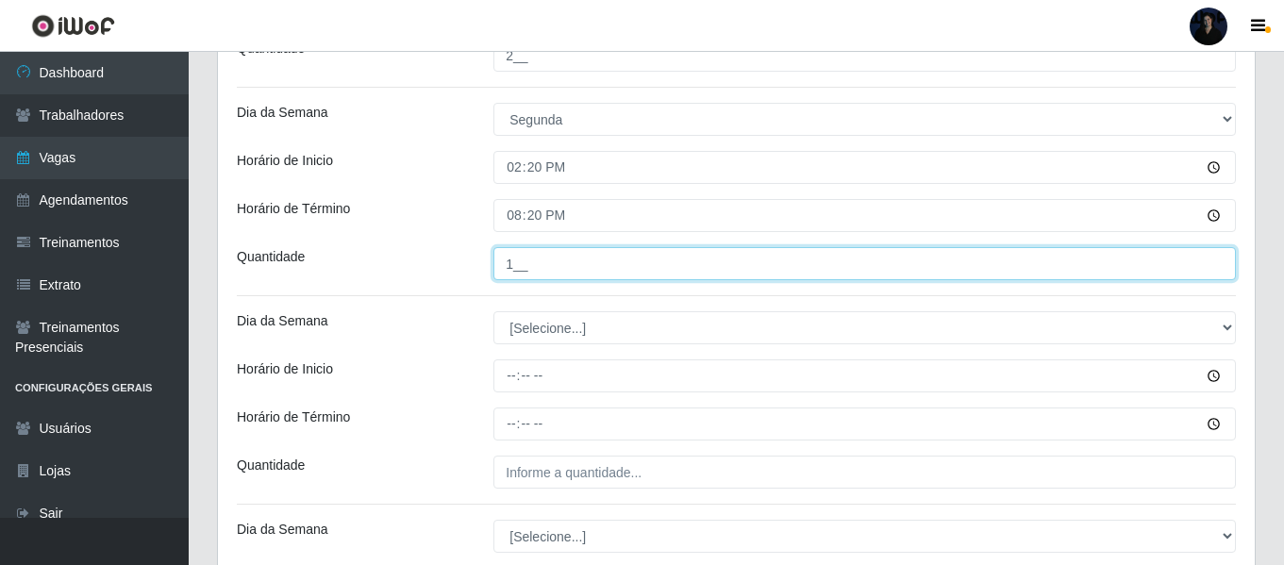
scroll to position [695, 0]
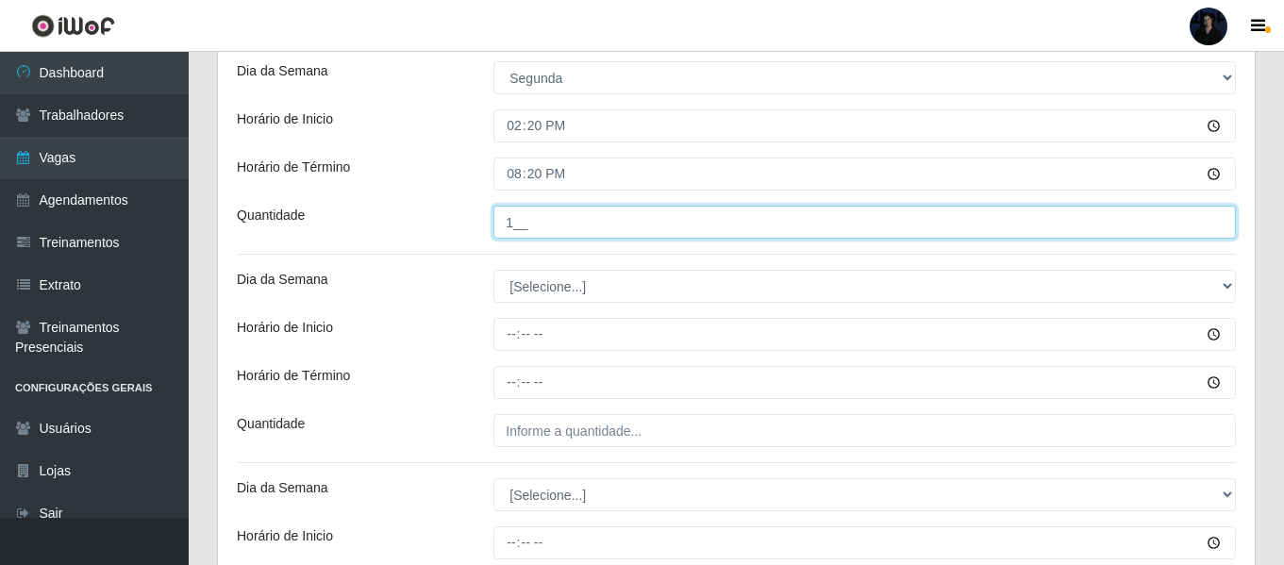
type input "1__"
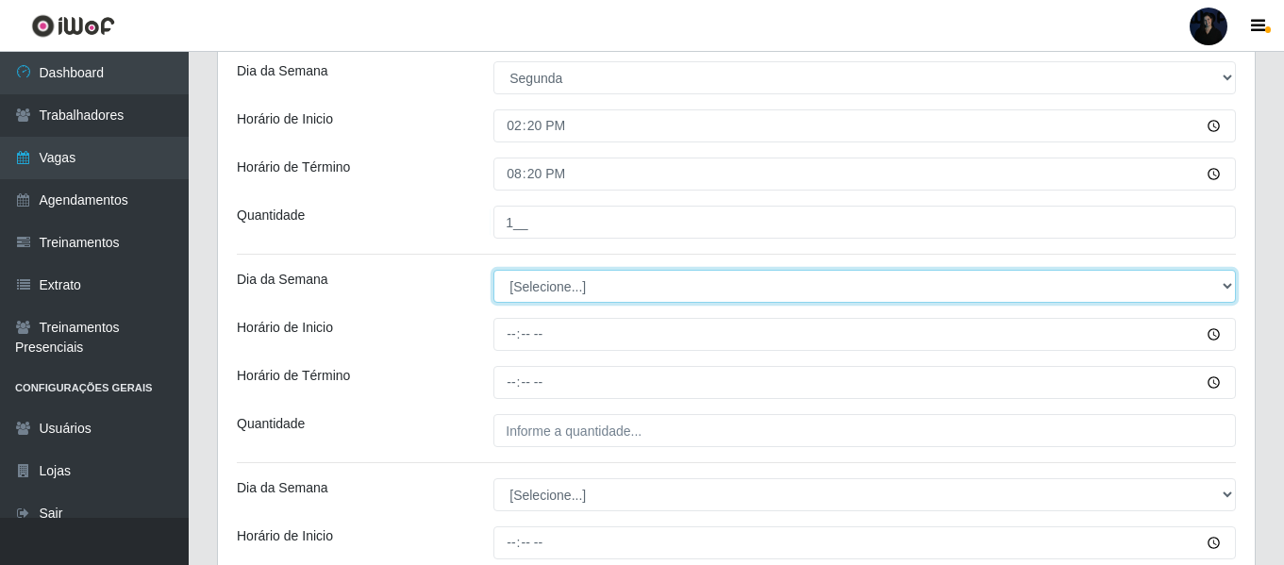
click at [528, 281] on select "[Selecione...] Segunda Terça Quarta Quinta Sexta Sábado Domingo" at bounding box center [864, 286] width 742 height 33
select select "2"
click at [493, 270] on select "[Selecione...] Segunda Terça Quarta Quinta Sexta Sábado Domingo" at bounding box center [864, 286] width 742 height 33
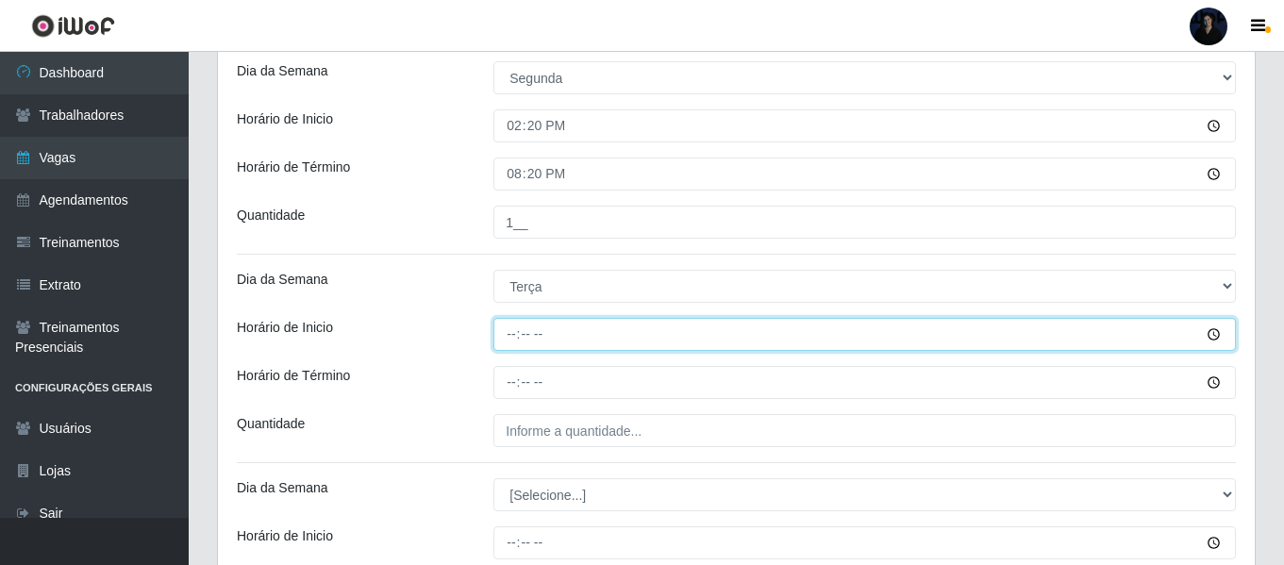
click at [520, 335] on input "Horário de Inicio" at bounding box center [864, 334] width 742 height 33
type input "08:00"
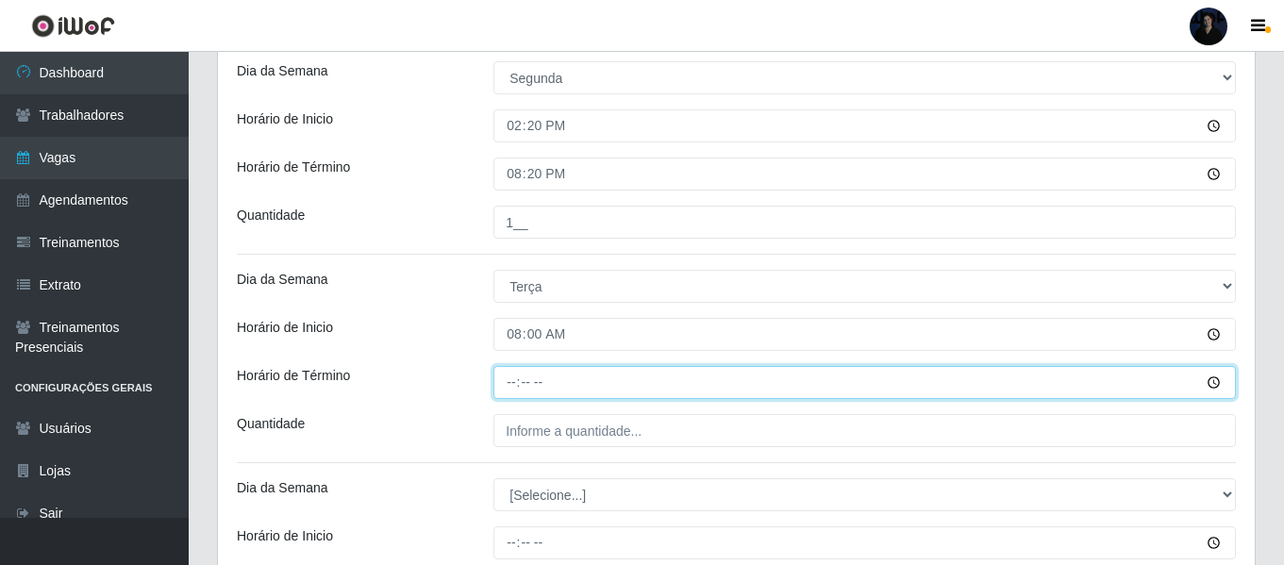
click at [518, 374] on input "Horário de Término" at bounding box center [864, 382] width 742 height 33
type input "14:00"
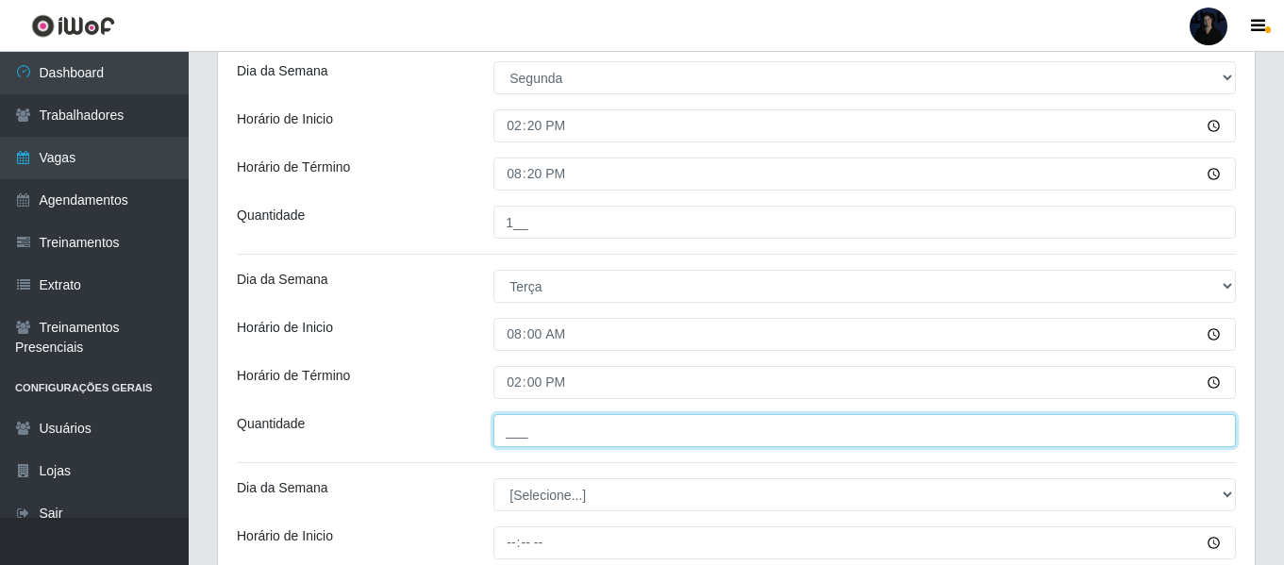
click at [517, 429] on input "___" at bounding box center [864, 430] width 742 height 33
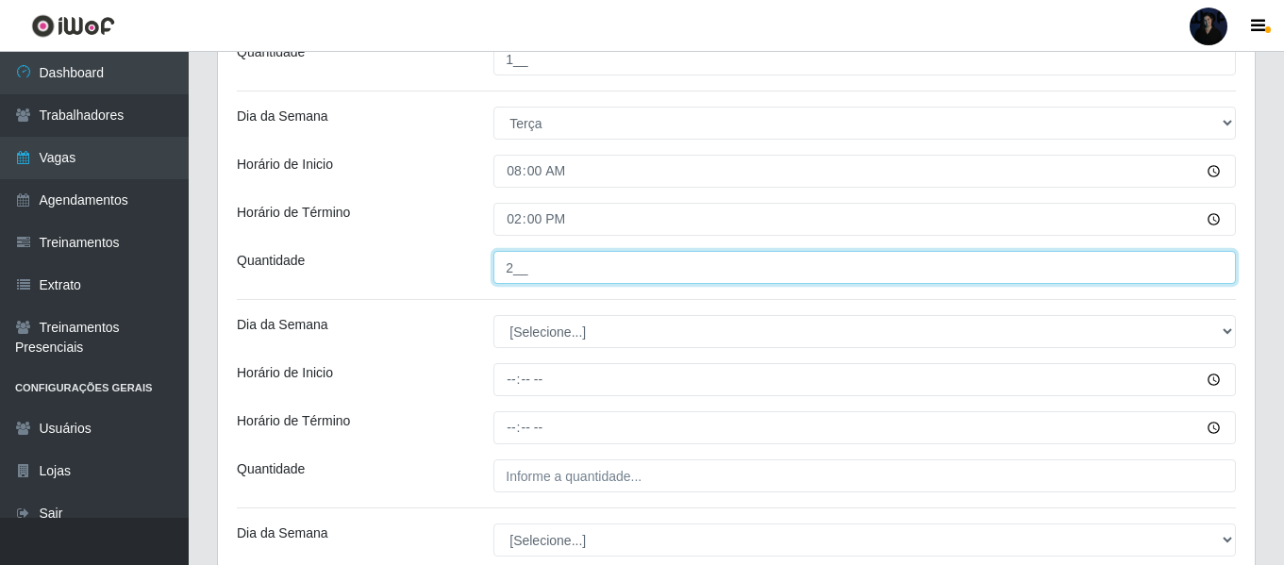
scroll to position [884, 0]
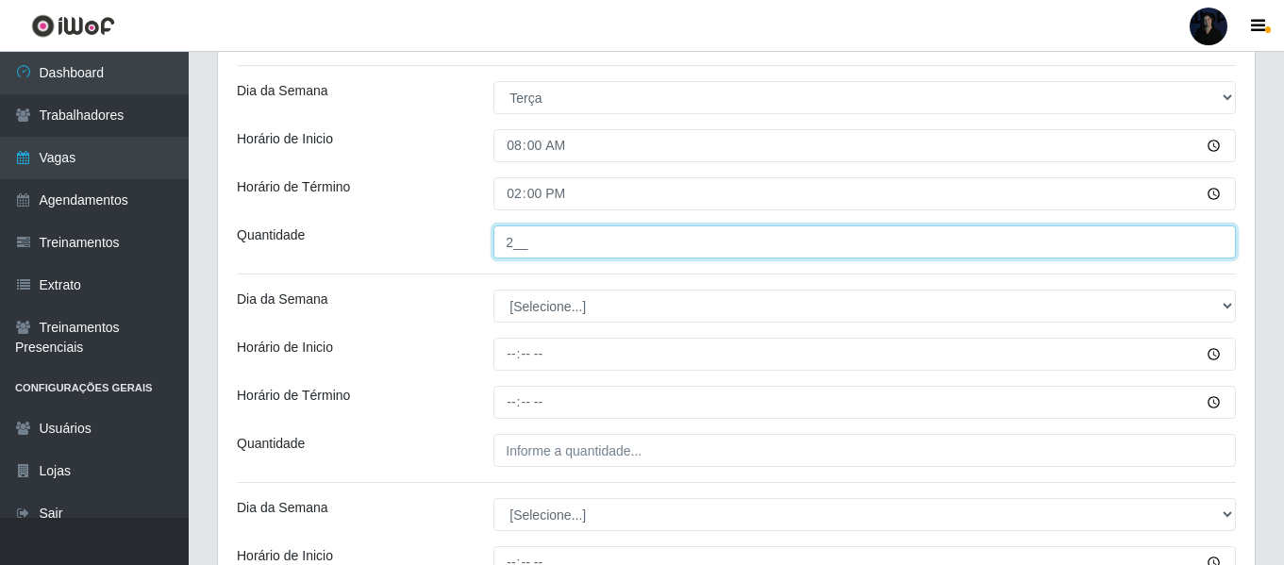
type input "2__"
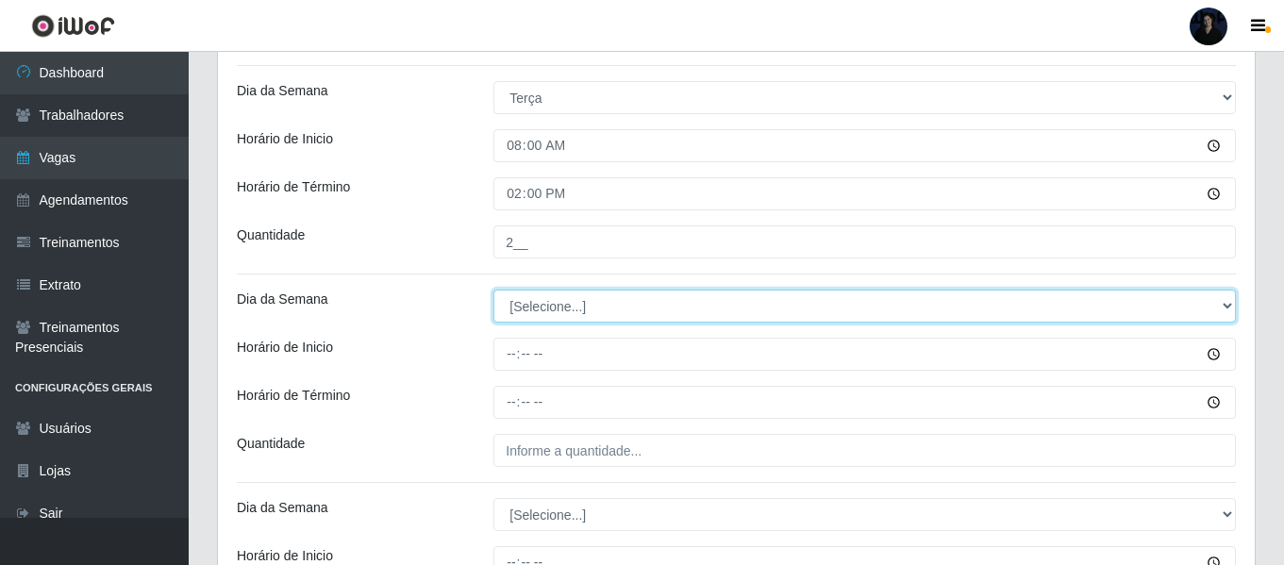
click at [507, 298] on select "[Selecione...] Segunda Terça Quarta Quinta Sexta Sábado Domingo" at bounding box center [864, 306] width 742 height 33
select select "2"
click at [493, 290] on select "[Selecione...] Segunda Terça Quarta Quinta Sexta Sábado Domingo" at bounding box center [864, 306] width 742 height 33
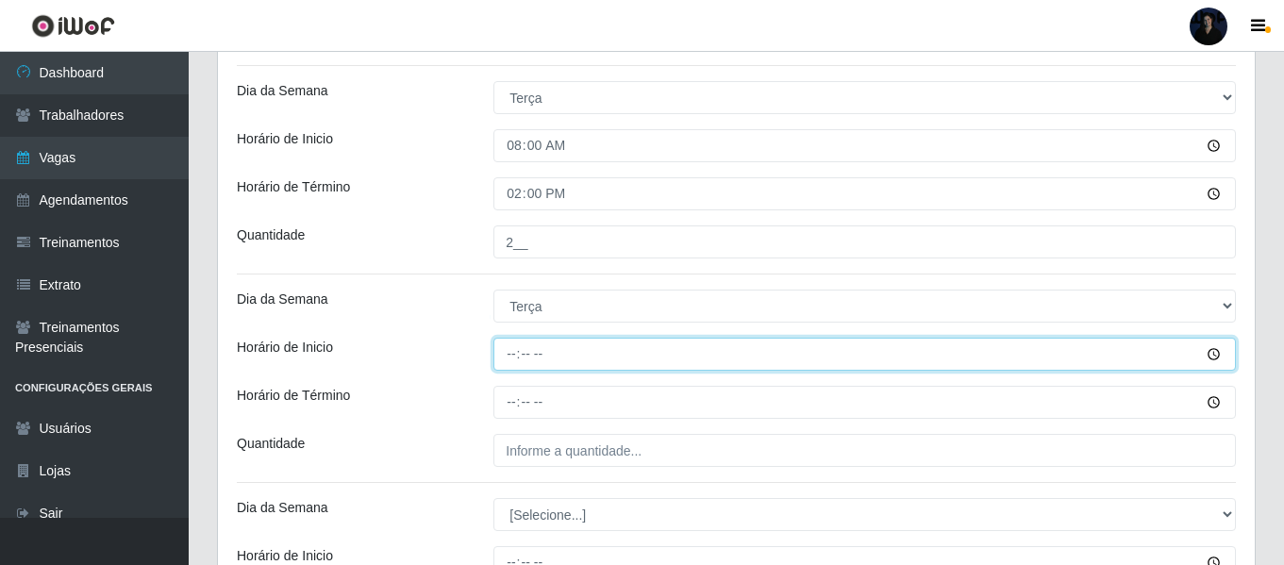
click at [515, 358] on input "Horário de Inicio" at bounding box center [864, 354] width 742 height 33
type input "14:20"
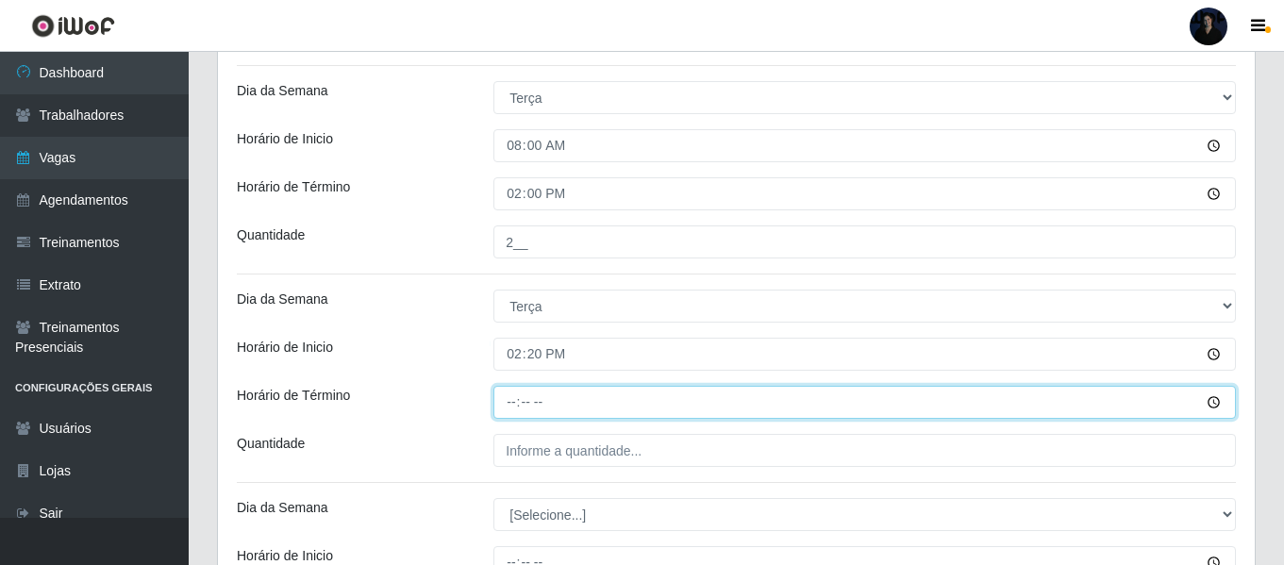
click at [515, 391] on input "Horário de Término" at bounding box center [864, 402] width 742 height 33
type input "20:20"
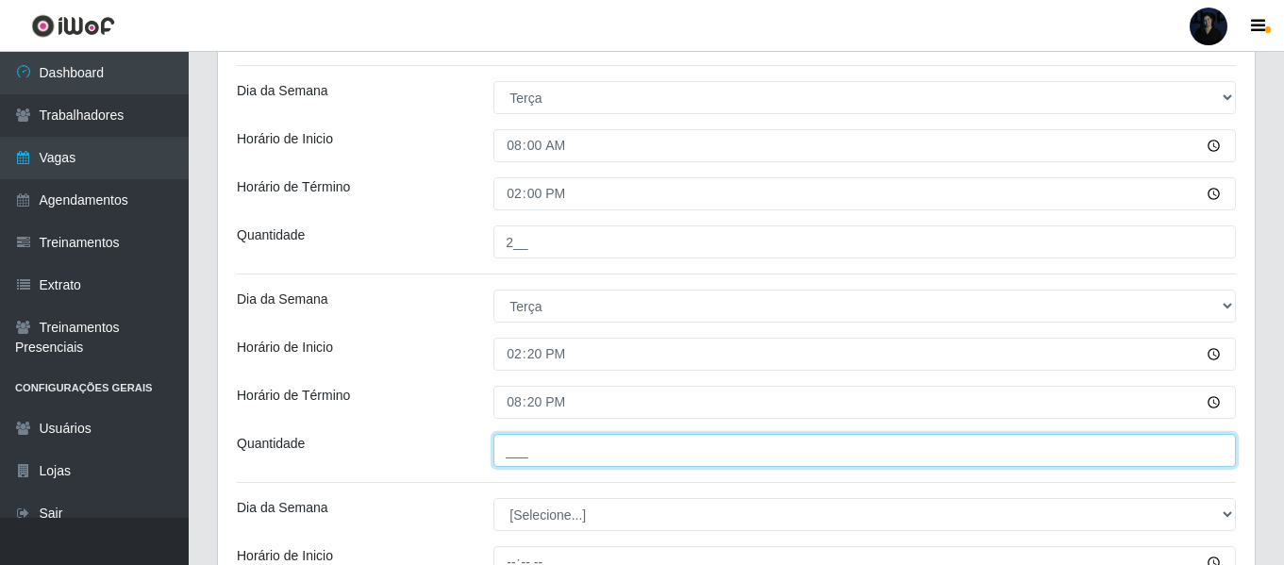
click at [510, 440] on input "___" at bounding box center [864, 450] width 742 height 33
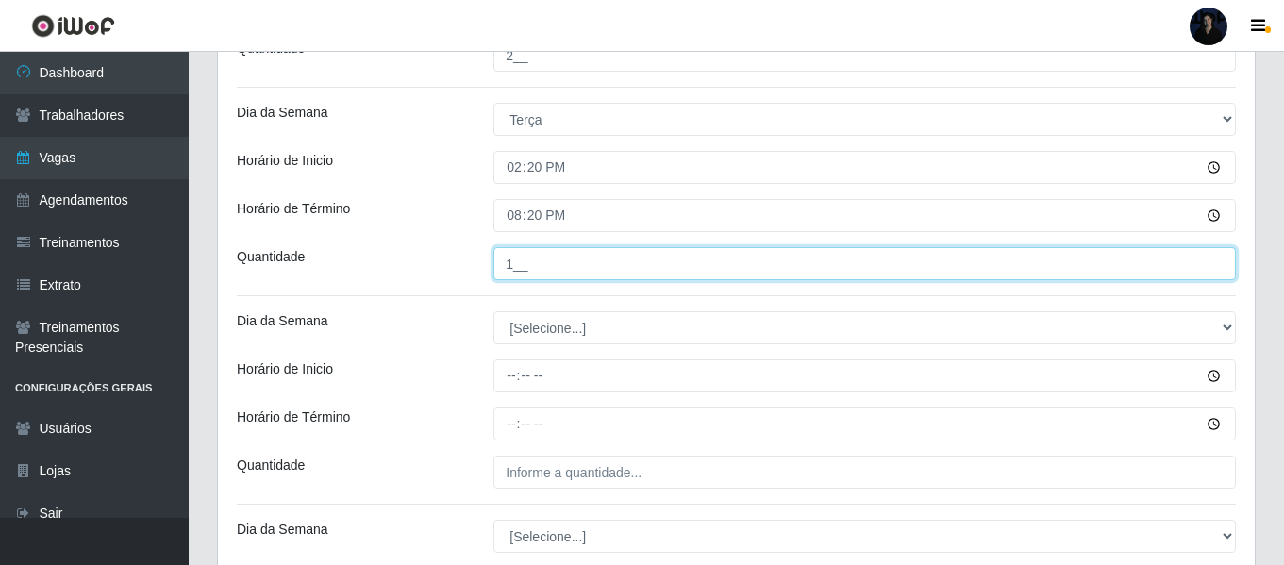
scroll to position [1167, 0]
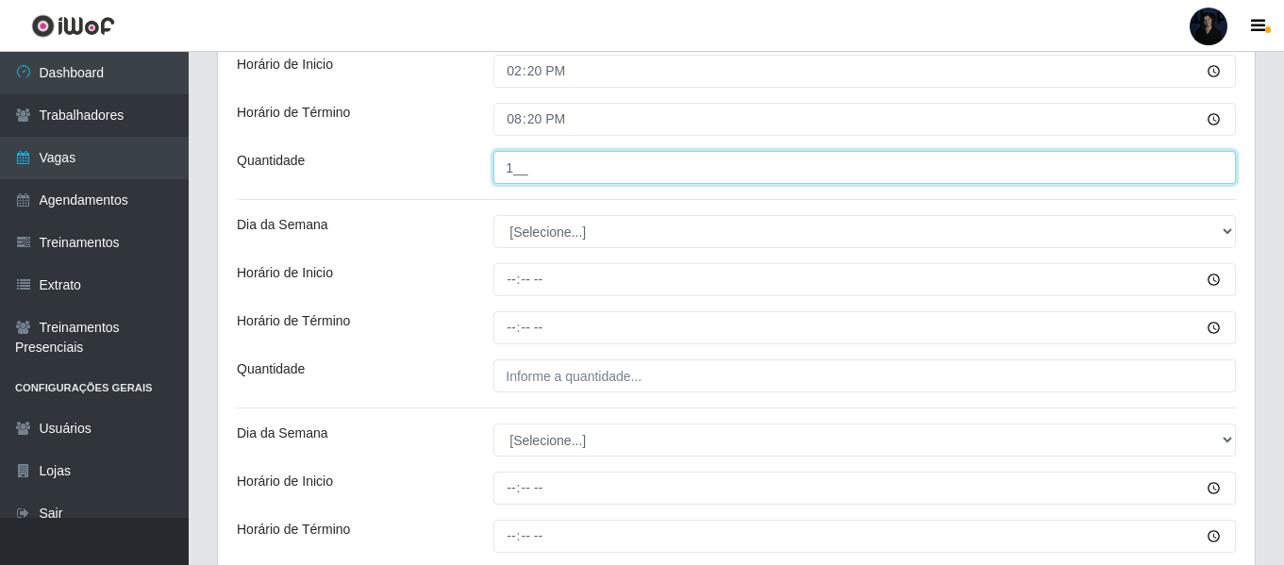
type input "1__"
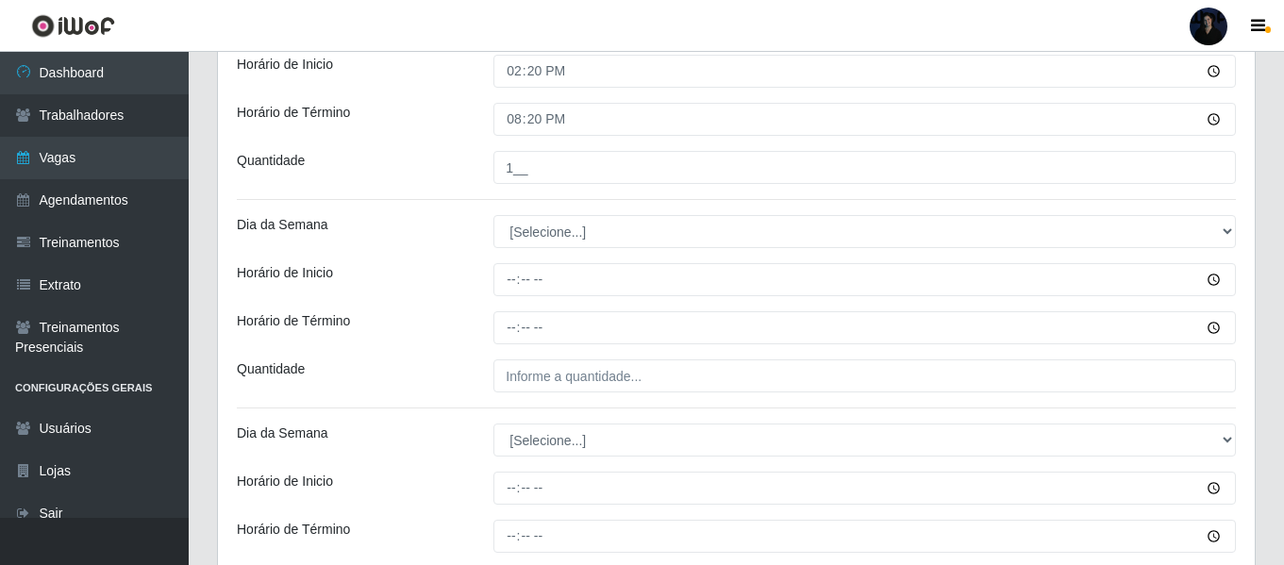
click at [509, 251] on div "Loja Extremoz Supermercados Função [Selecione...] Embalador Embalador + Embalad…" at bounding box center [736, 239] width 1037 height 2489
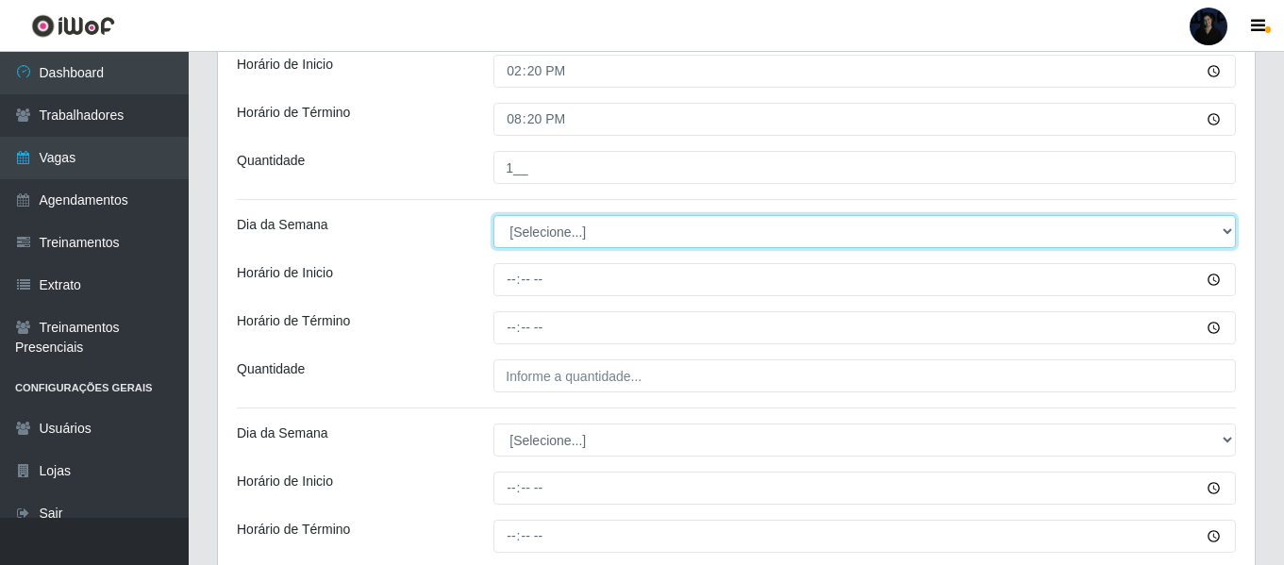
click at [510, 242] on select "[Selecione...] Segunda Terça Quarta Quinta Sexta Sábado Domingo" at bounding box center [864, 231] width 742 height 33
select select "3"
click at [493, 215] on select "[Selecione...] Segunda Terça Quarta Quinta Sexta Sábado Domingo" at bounding box center [864, 231] width 742 height 33
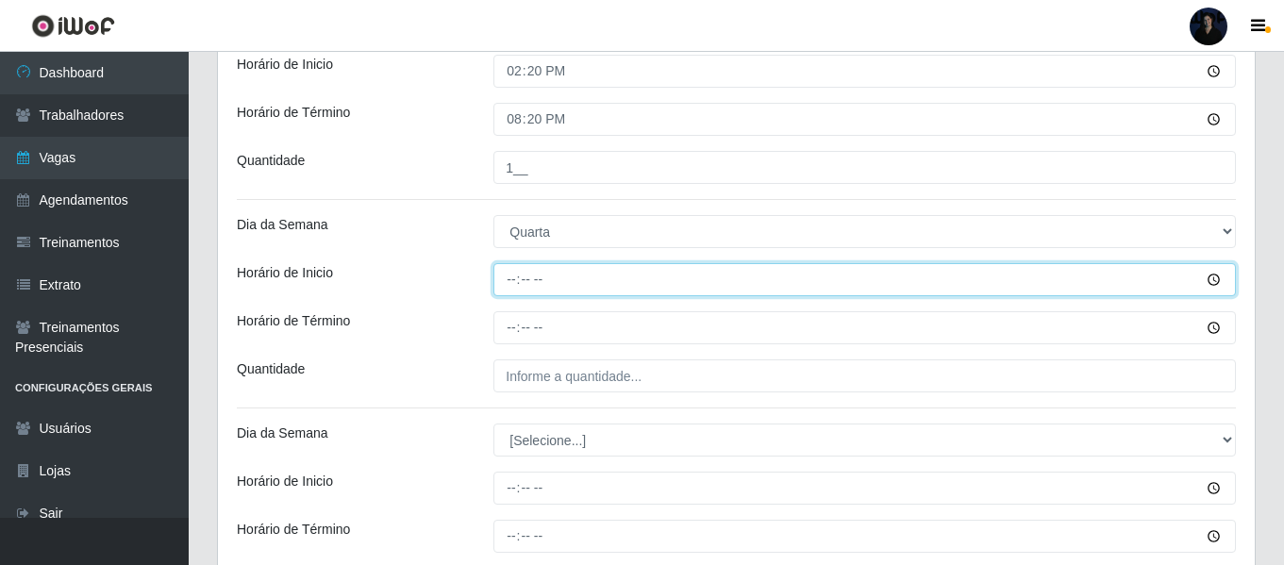
click at [509, 285] on input "Horário de Inicio" at bounding box center [864, 279] width 742 height 33
type input "08:00"
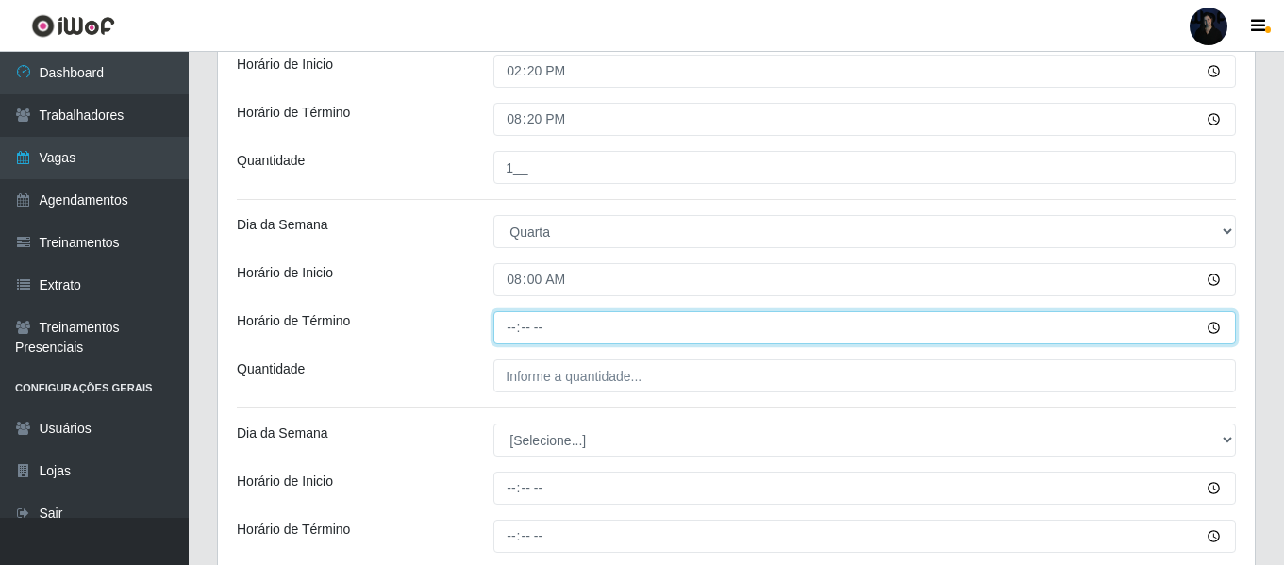
click at [499, 327] on input "Horário de Término" at bounding box center [864, 327] width 742 height 33
type input "14:00"
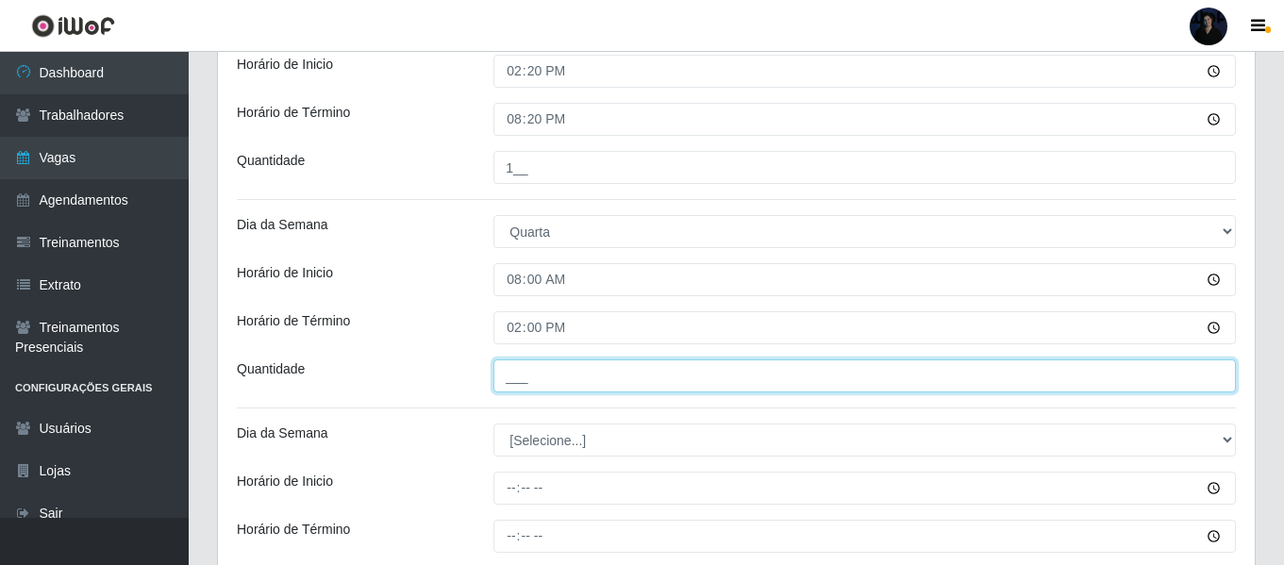
click at [511, 371] on input "___" at bounding box center [864, 375] width 742 height 33
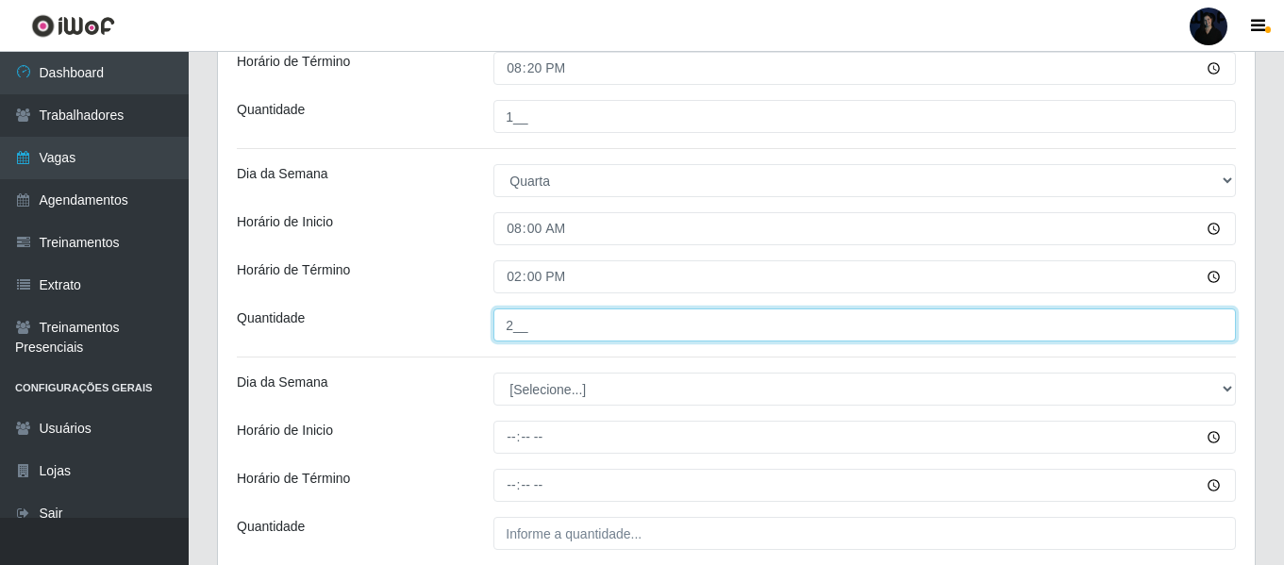
scroll to position [1261, 0]
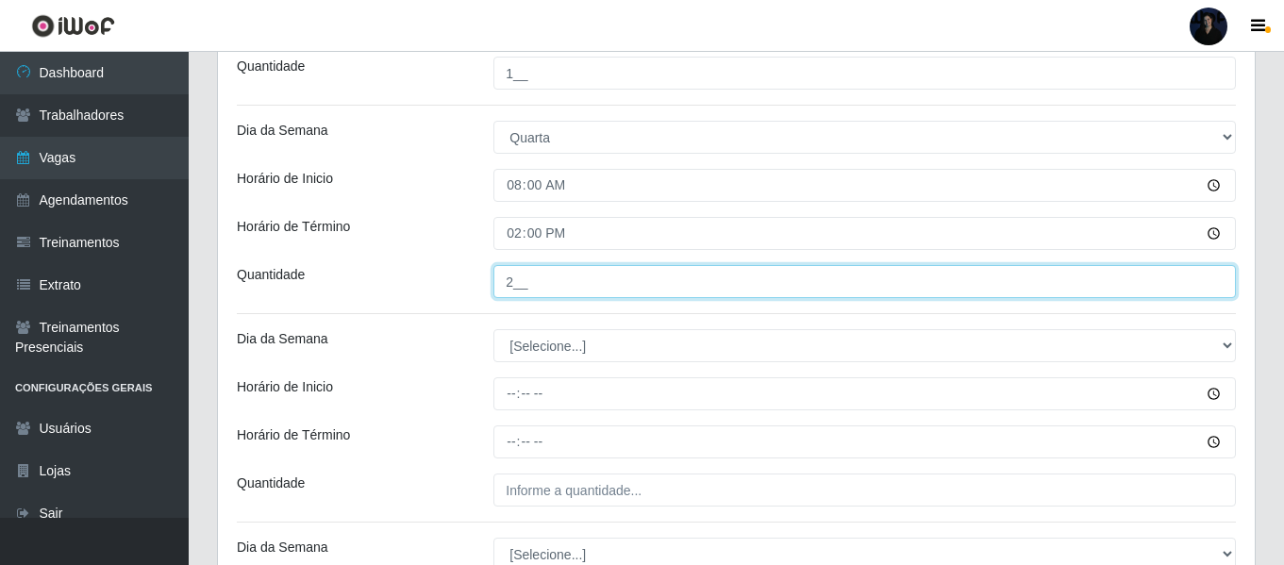
type input "2__"
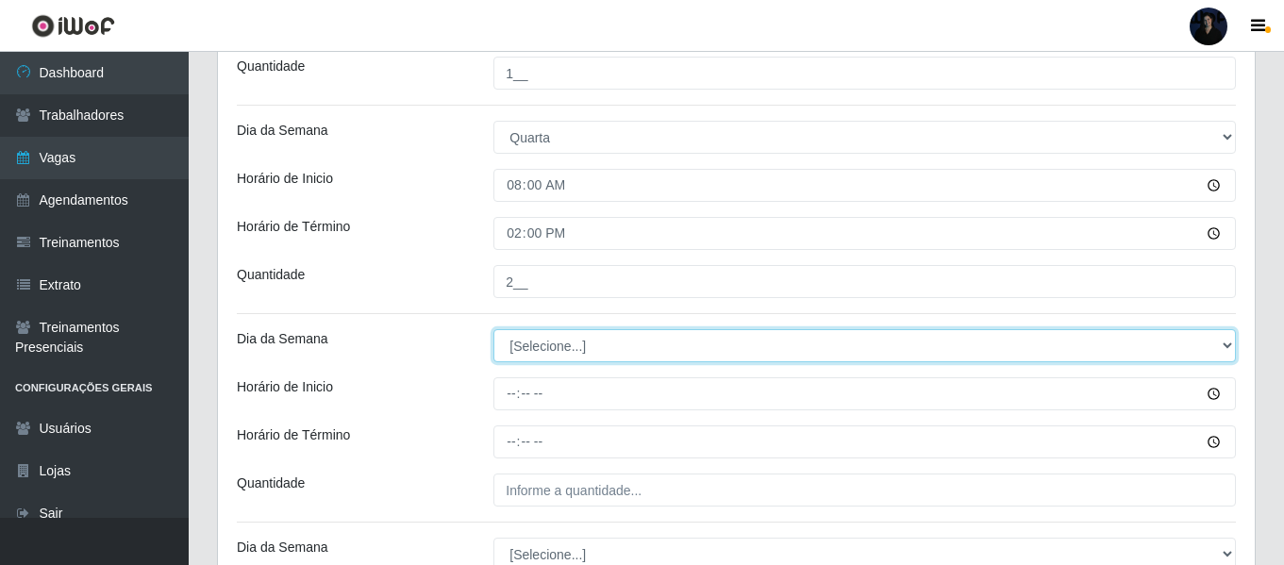
click at [524, 341] on select "[Selecione...] Segunda Terça Quarta Quinta Sexta Sábado Domingo" at bounding box center [864, 345] width 742 height 33
select select "3"
click at [493, 329] on select "[Selecione...] Segunda Terça Quarta Quinta Sexta Sábado Domingo" at bounding box center [864, 345] width 742 height 33
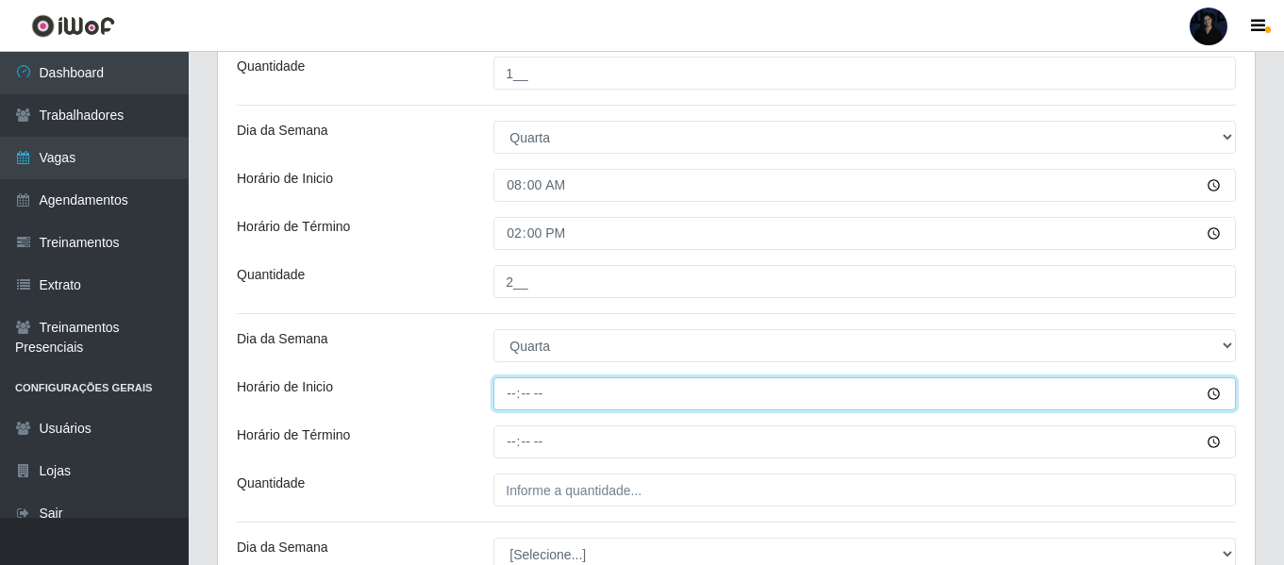
click at [507, 393] on input "Horário de Inicio" at bounding box center [864, 393] width 742 height 33
type input "14:20"
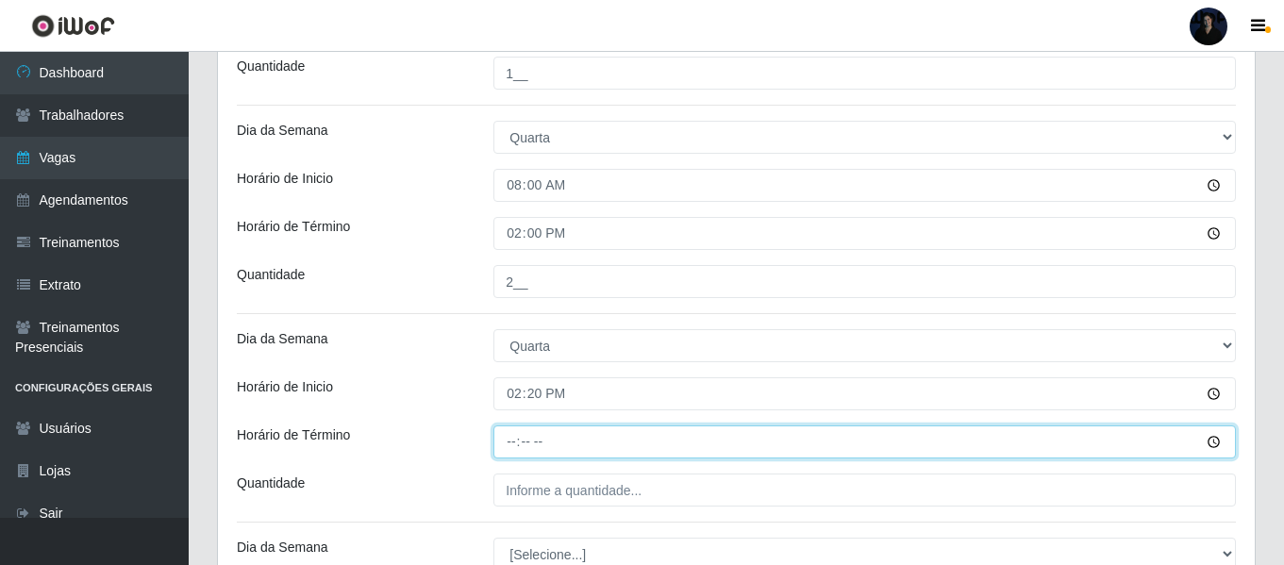
click at [513, 431] on input "Horário de Término" at bounding box center [864, 441] width 742 height 33
type input "20:20"
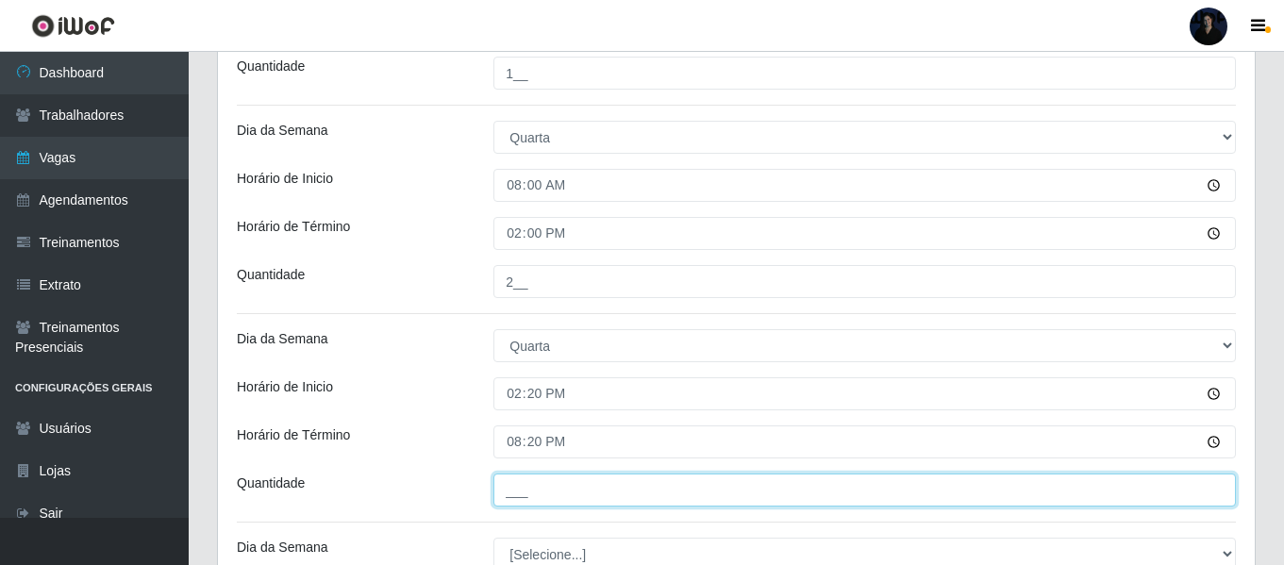
click at [519, 485] on input "___" at bounding box center [864, 490] width 742 height 33
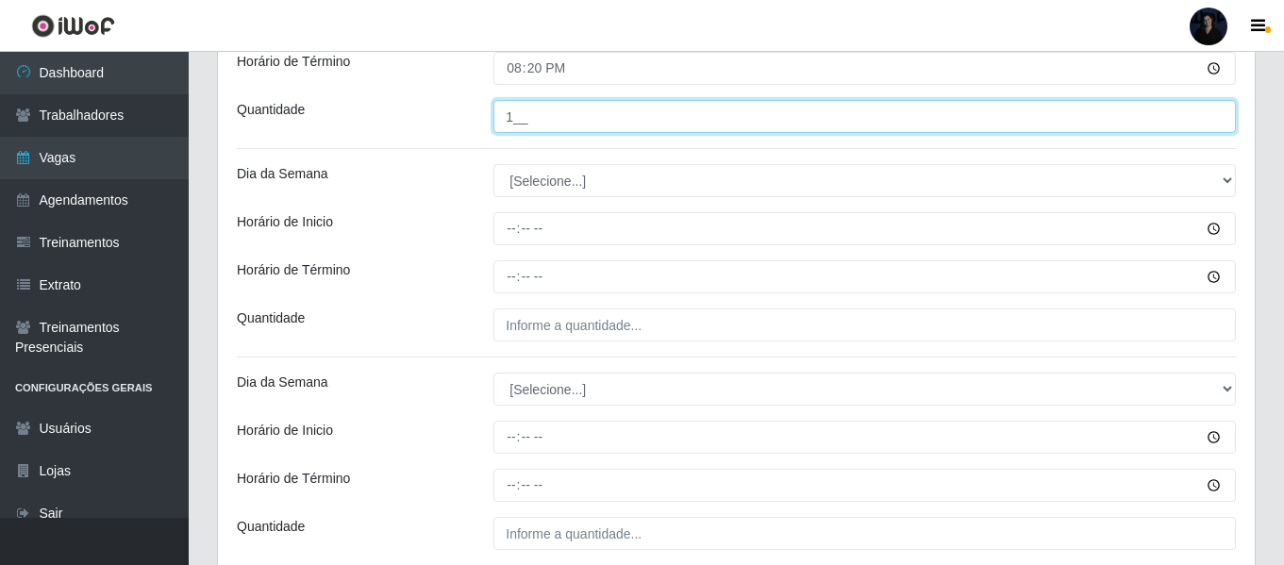
scroll to position [1639, 0]
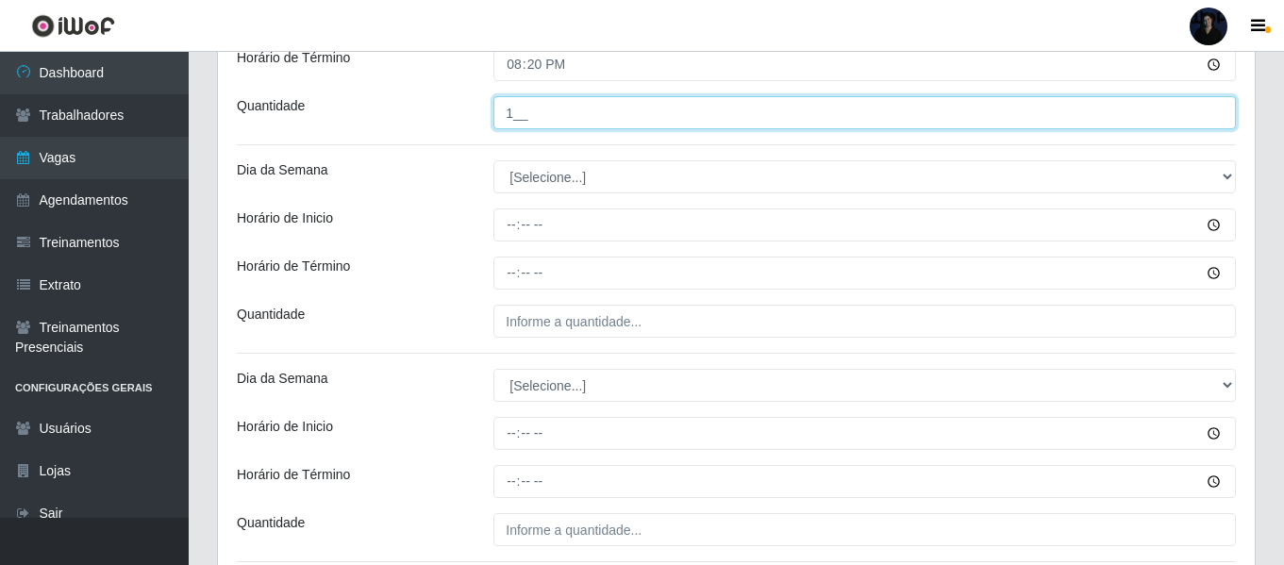
type input "1__"
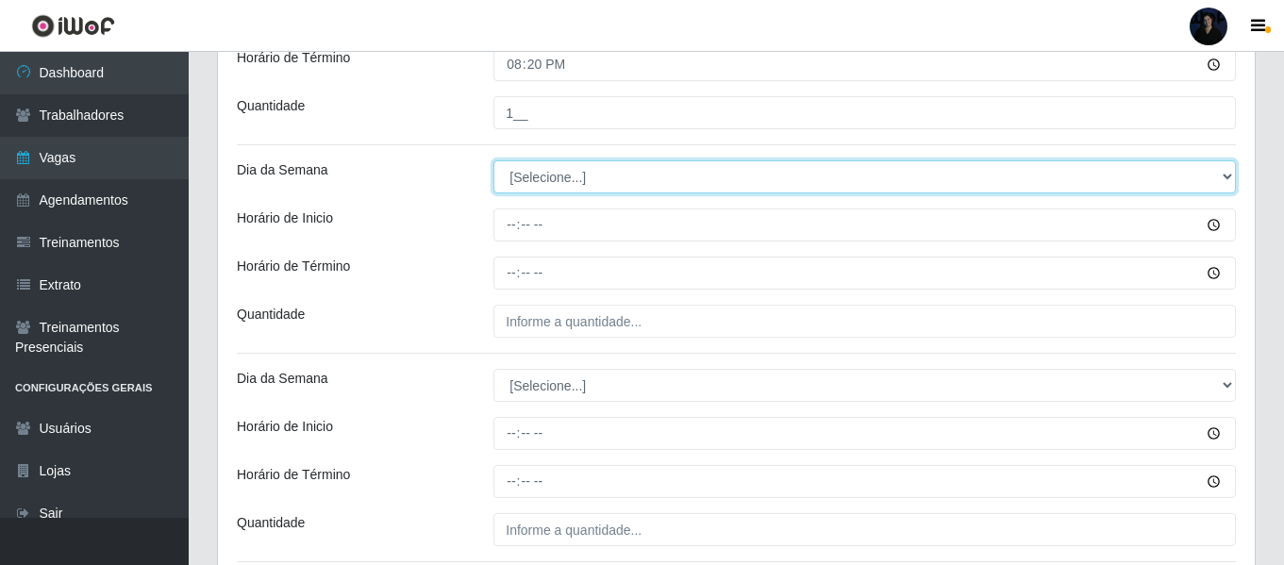
click at [523, 177] on select "[Selecione...] Segunda Terça Quarta Quinta Sexta Sábado Domingo" at bounding box center [864, 176] width 742 height 33
select select "4"
click at [493, 160] on select "[Selecione...] Segunda Terça Quarta Quinta Sexta Sábado Domingo" at bounding box center [864, 176] width 742 height 33
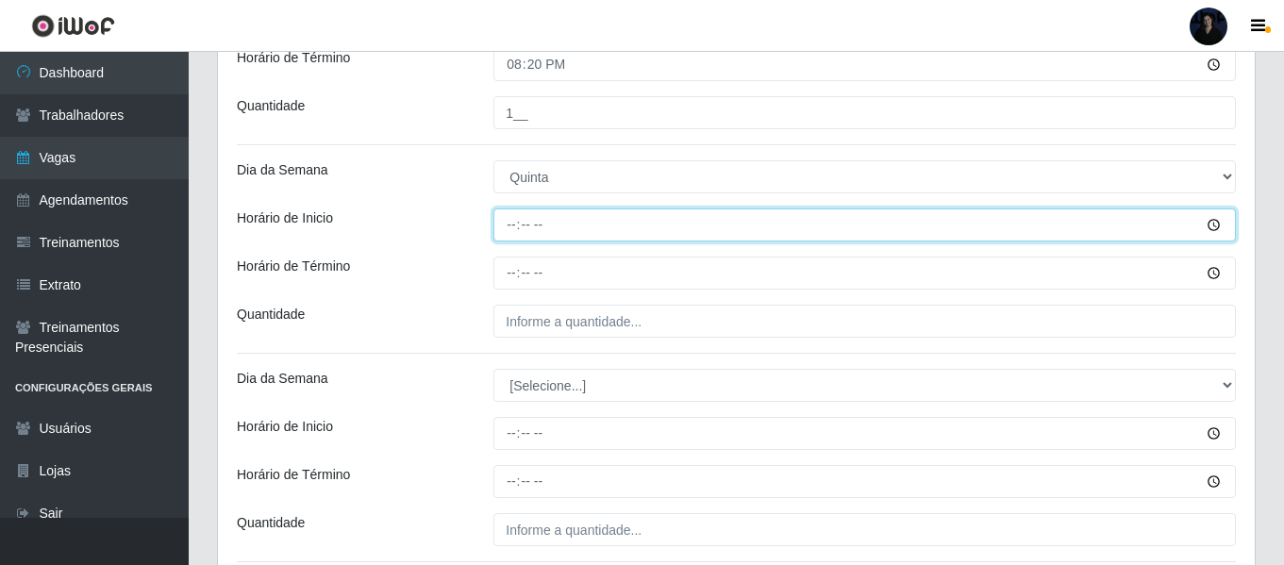
click at [506, 228] on input "Horário de Inicio" at bounding box center [864, 224] width 742 height 33
type input "08:00"
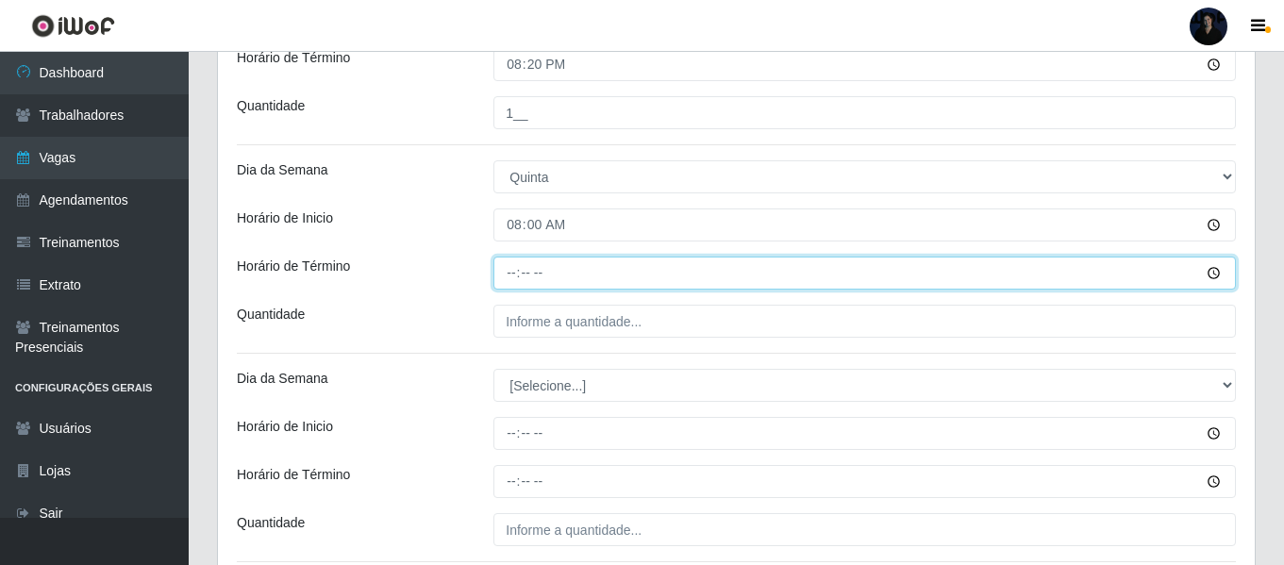
click at [509, 275] on input "Horário de Término" at bounding box center [864, 273] width 742 height 33
type input "14:00"
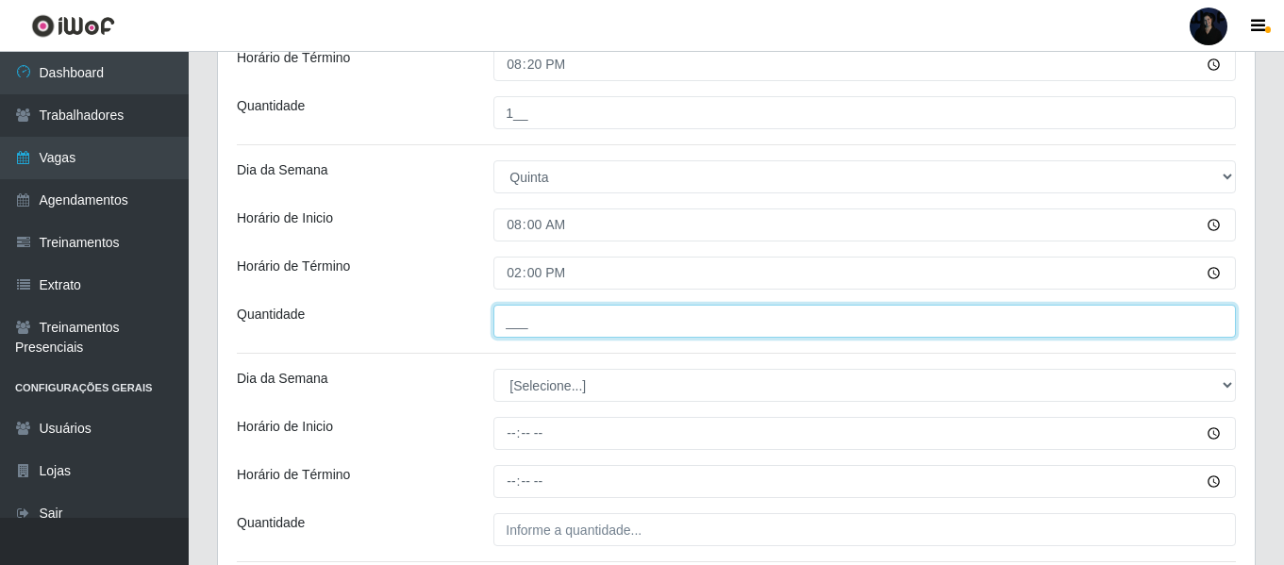
click at [507, 316] on input "___" at bounding box center [864, 321] width 742 height 33
type input "2__"
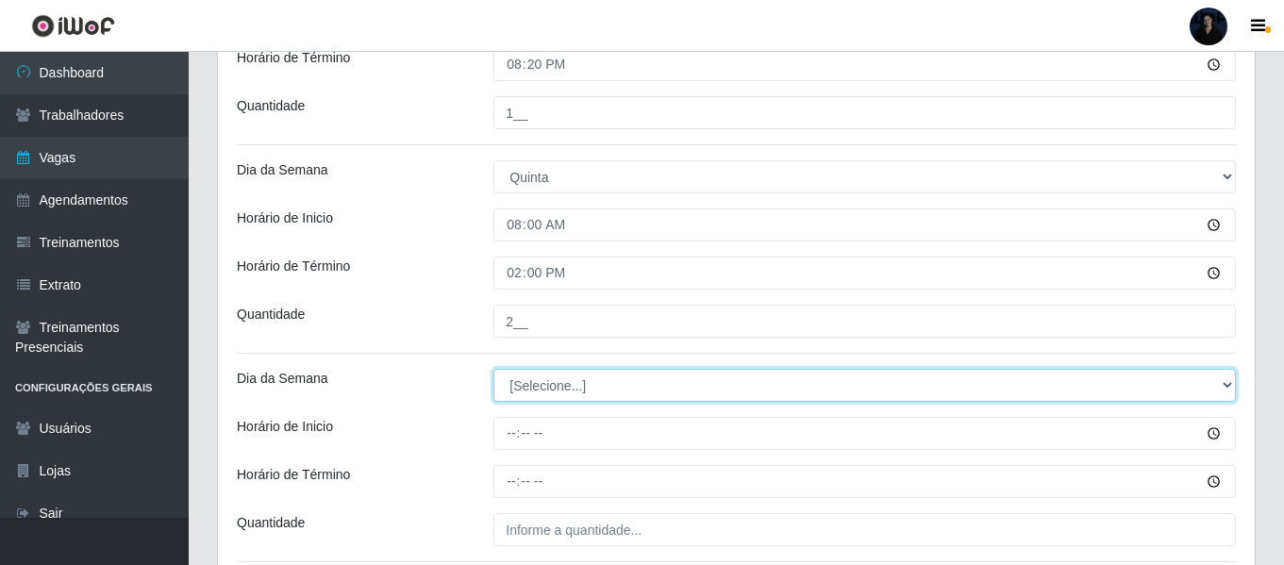
click at [519, 377] on select "[Selecione...] Segunda Terça Quarta Quinta Sexta Sábado Domingo" at bounding box center [864, 385] width 742 height 33
select select "4"
click at [493, 369] on select "[Selecione...] Segunda Terça Quarta Quinta Sexta Sábado Domingo" at bounding box center [864, 385] width 742 height 33
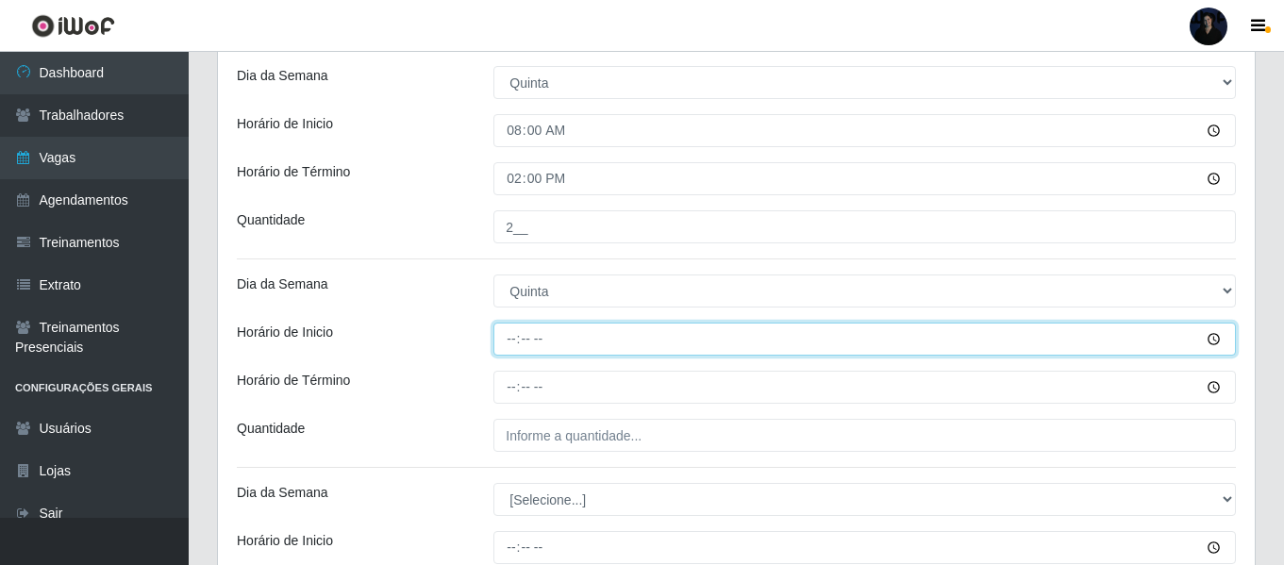
click at [513, 338] on input "Horário de Inicio" at bounding box center [864, 339] width 742 height 33
type input "14:20"
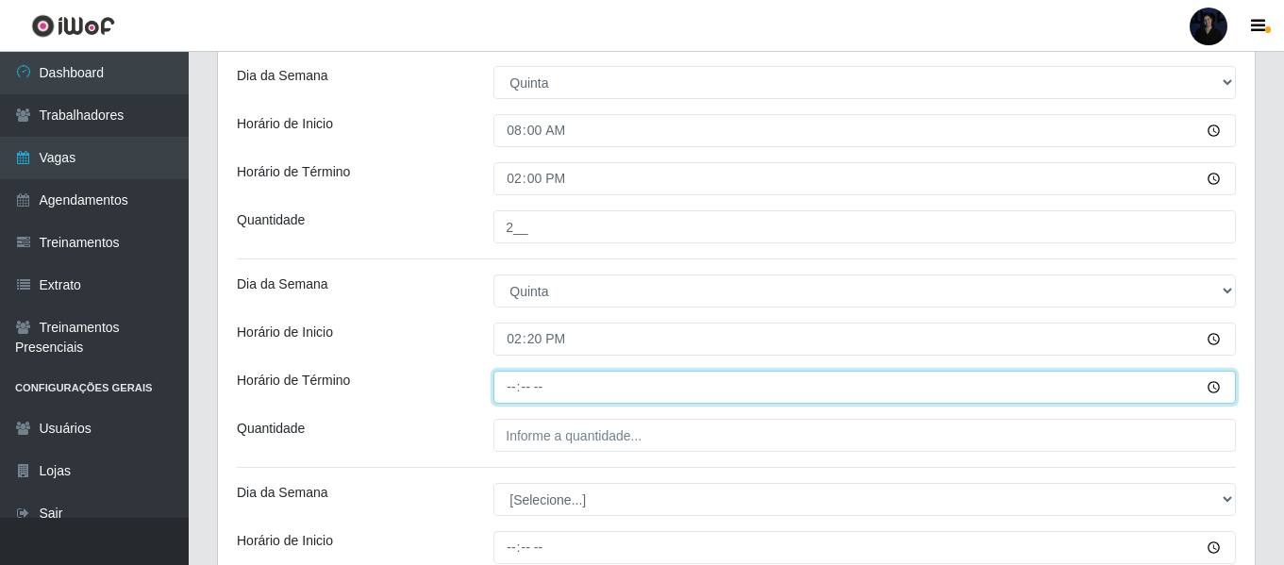
click at [509, 389] on input "Horário de Término" at bounding box center [864, 387] width 742 height 33
type input "20:20"
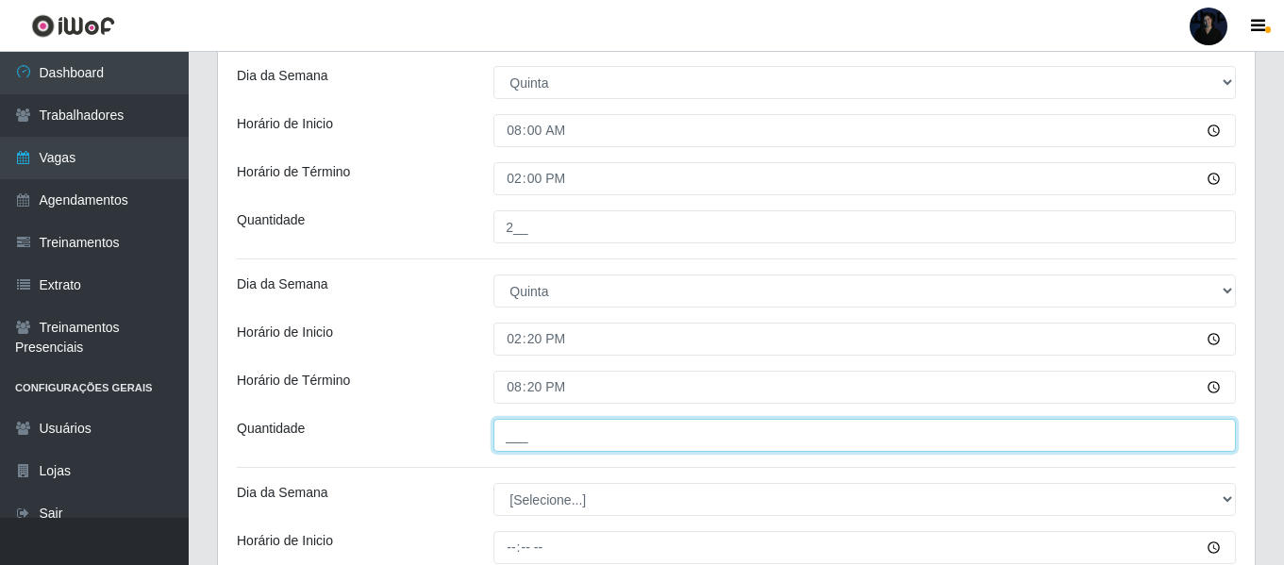
click at [514, 431] on input "___" at bounding box center [864, 435] width 742 height 33
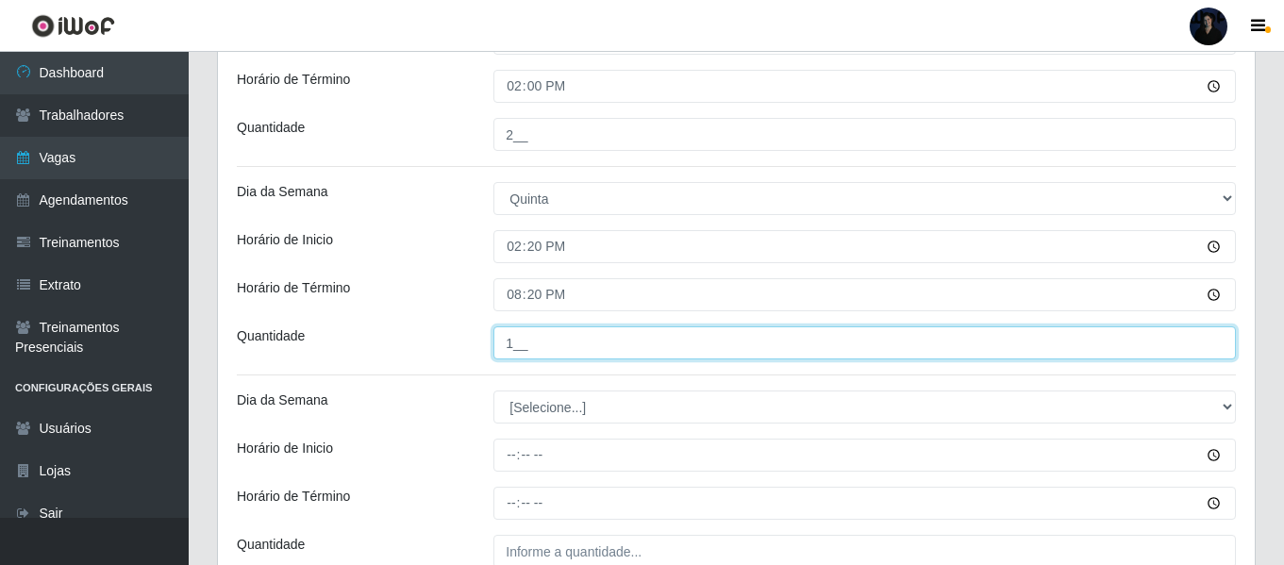
scroll to position [1827, 0]
type input "1__"
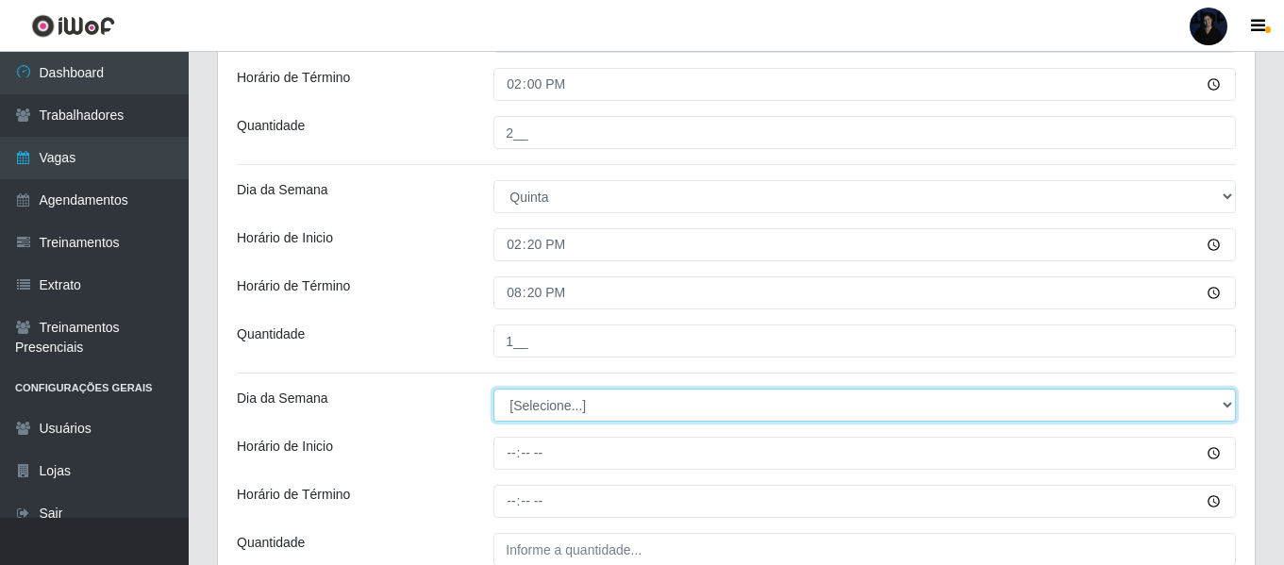
click at [516, 408] on select "[Selecione...] Segunda Terça Quarta Quinta Sexta Sábado Domingo" at bounding box center [864, 405] width 742 height 33
select select "5"
click at [493, 389] on select "[Selecione...] Segunda Terça Quarta Quinta Sexta Sábado Domingo" at bounding box center [864, 405] width 742 height 33
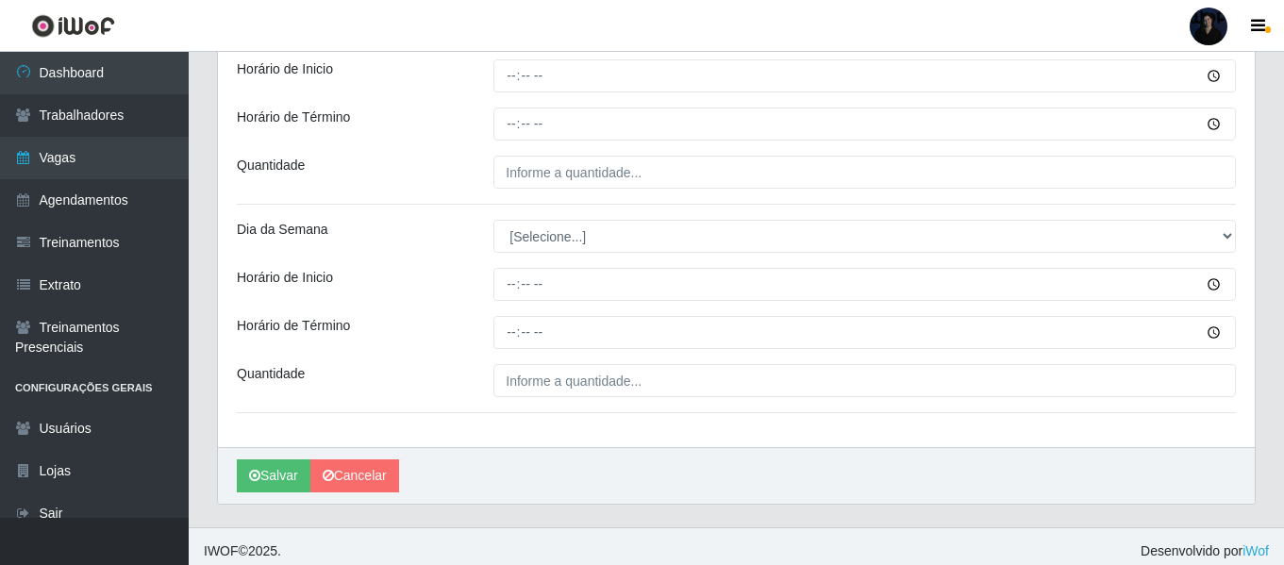
scroll to position [2110, 0]
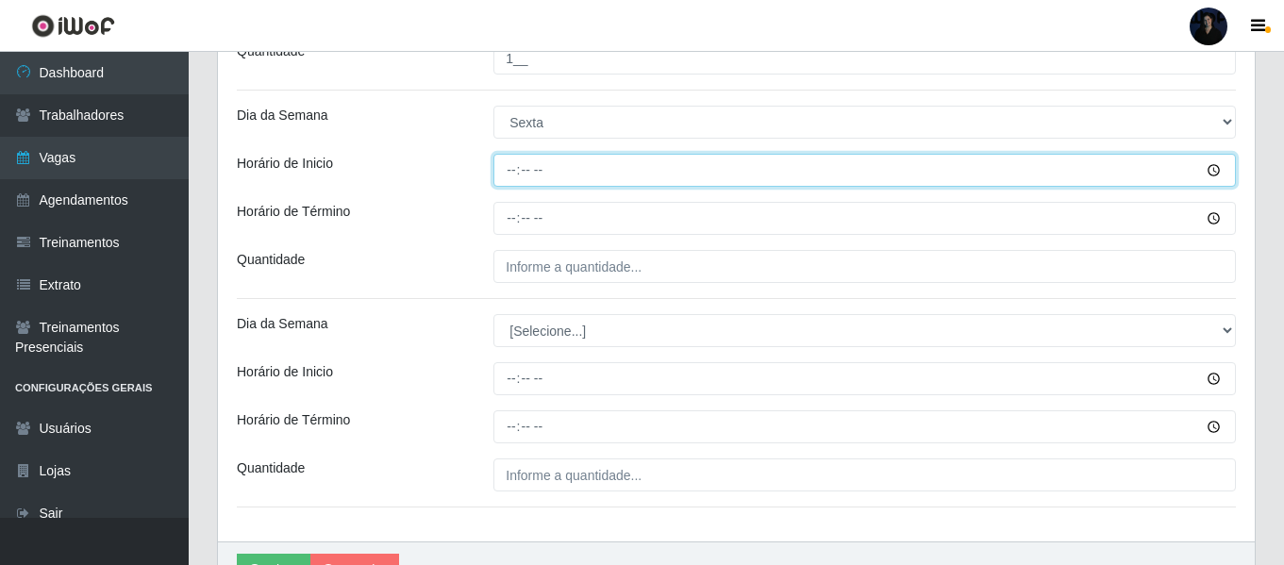
click at [508, 170] on input "Horário de Inicio" at bounding box center [864, 170] width 742 height 33
type input "08:00"
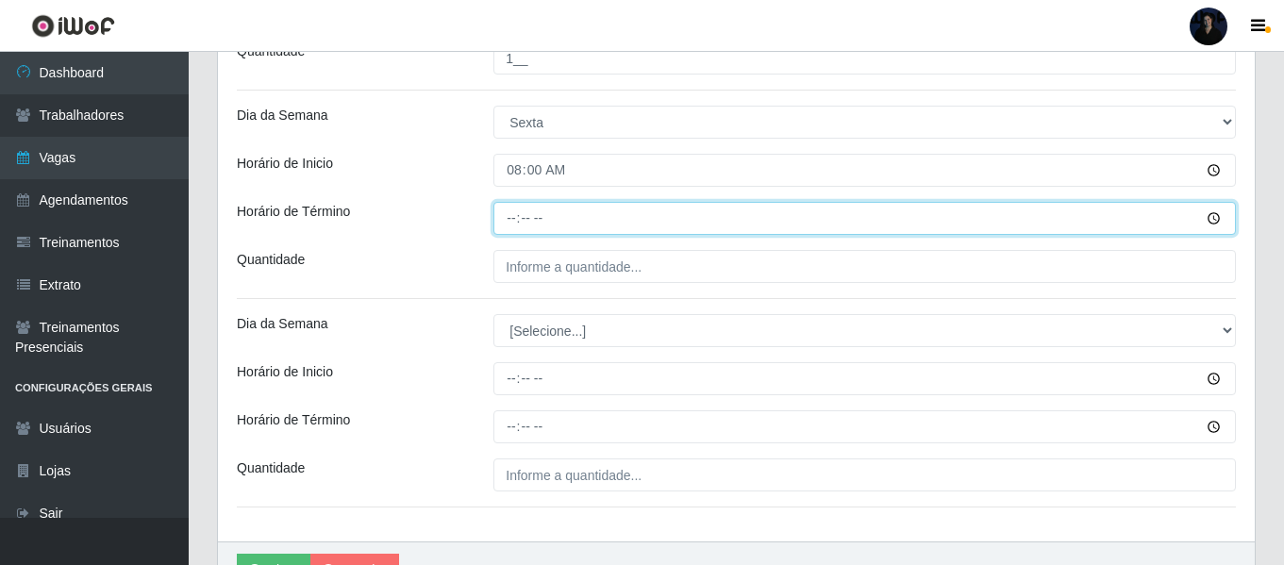
click at [508, 217] on input "Horário de Término" at bounding box center [864, 218] width 742 height 33
type input "14:00"
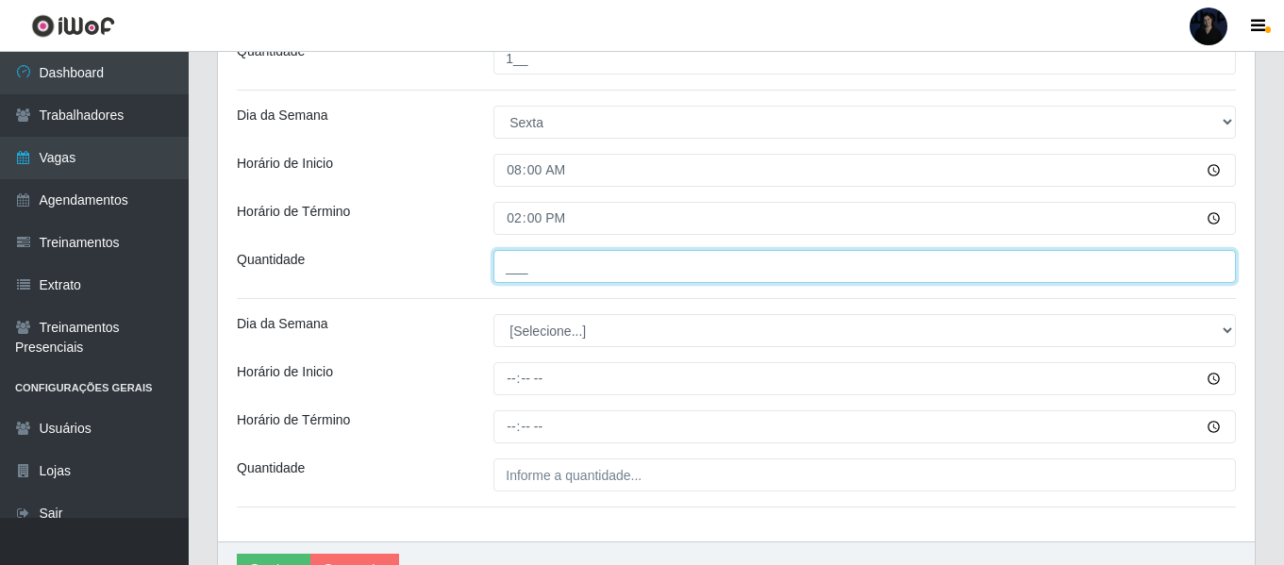
click at [508, 265] on input "___" at bounding box center [864, 266] width 742 height 33
type input "2__"
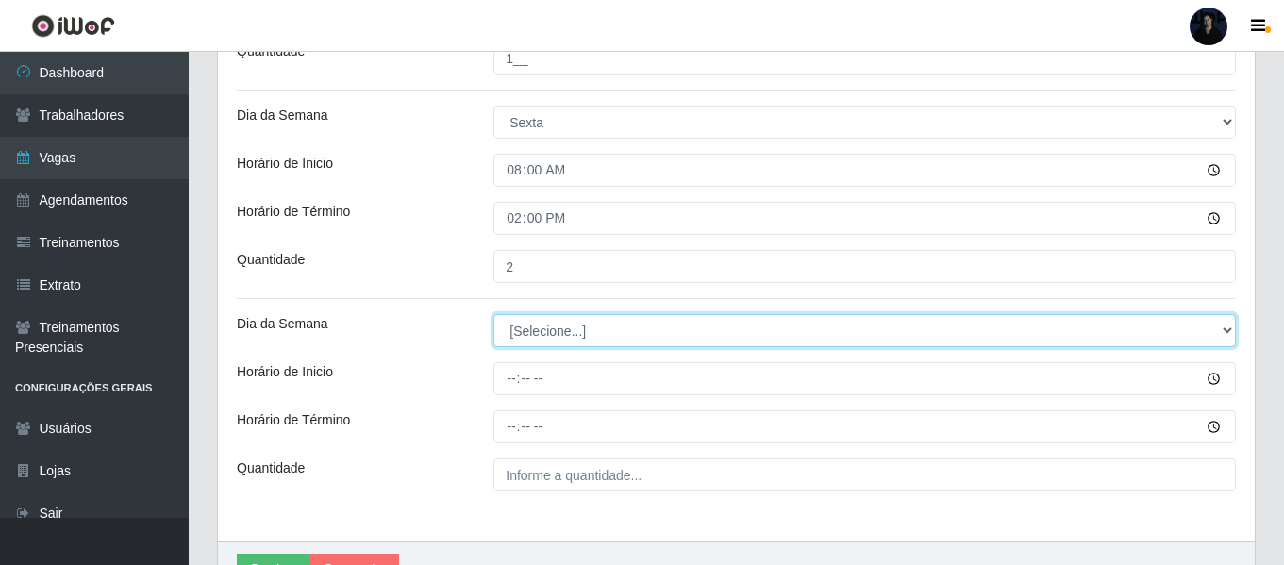
click at [504, 331] on select "[Selecione...] Segunda Terça Quarta Quinta Sexta Sábado Domingo" at bounding box center [864, 330] width 742 height 33
select select "5"
click at [493, 314] on select "[Selecione...] Segunda Terça Quarta Quinta Sexta Sábado Domingo" at bounding box center [864, 330] width 742 height 33
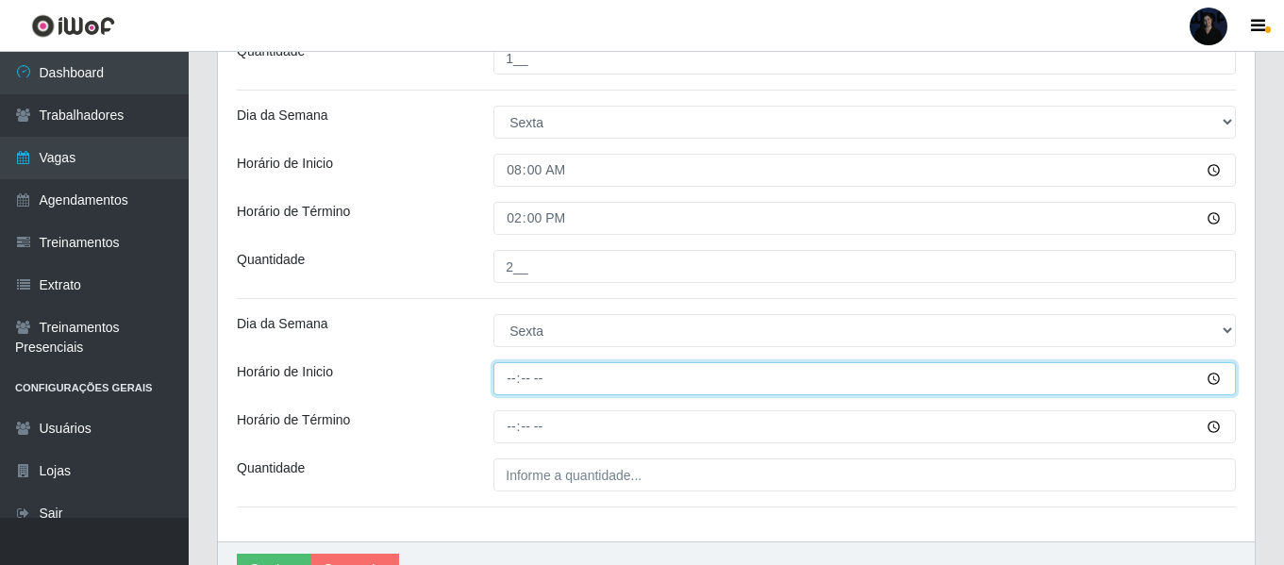
click at [513, 374] on input "Horário de Inicio" at bounding box center [864, 378] width 742 height 33
type input "14:20"
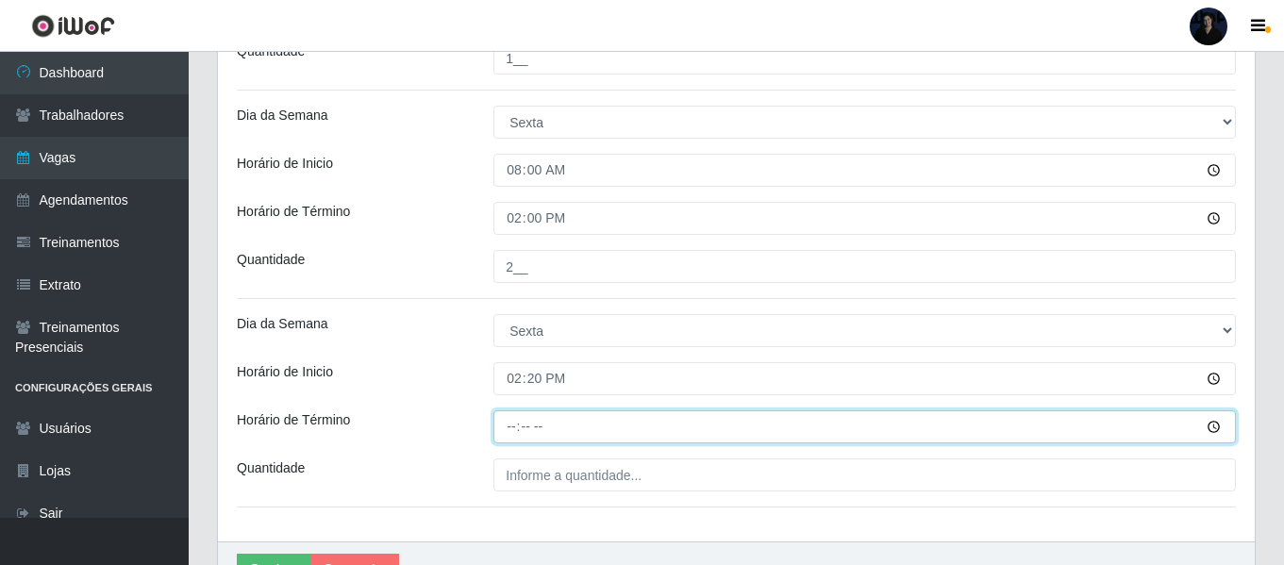
click at [513, 428] on input "Horário de Término" at bounding box center [864, 426] width 742 height 33
type input "20:20"
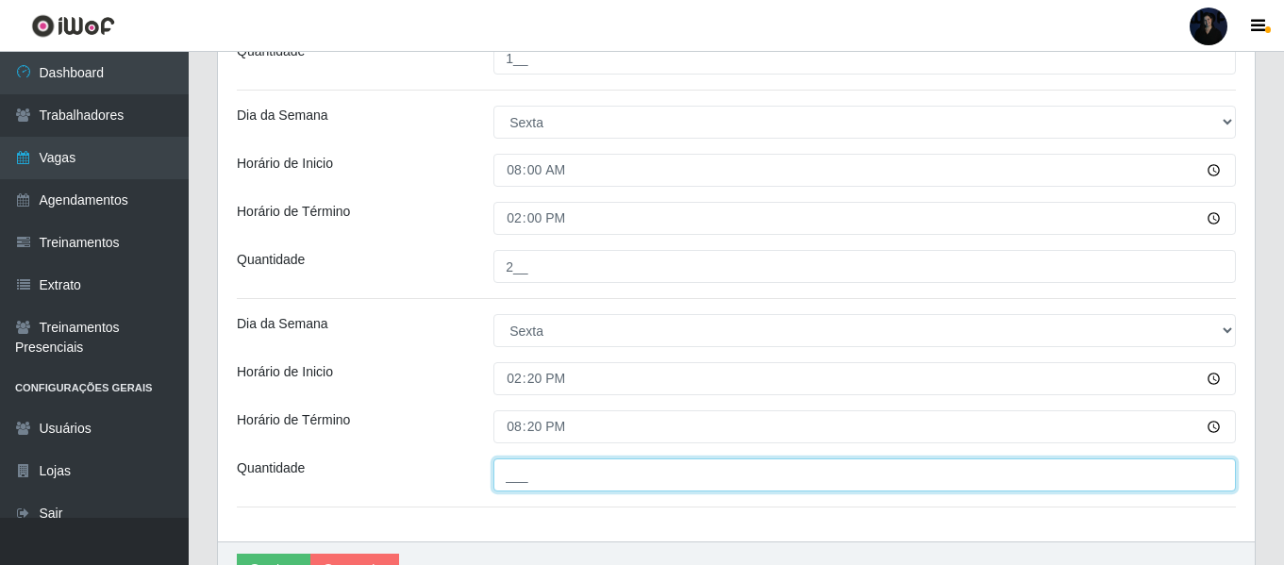
click at [514, 474] on input "___" at bounding box center [864, 474] width 742 height 33
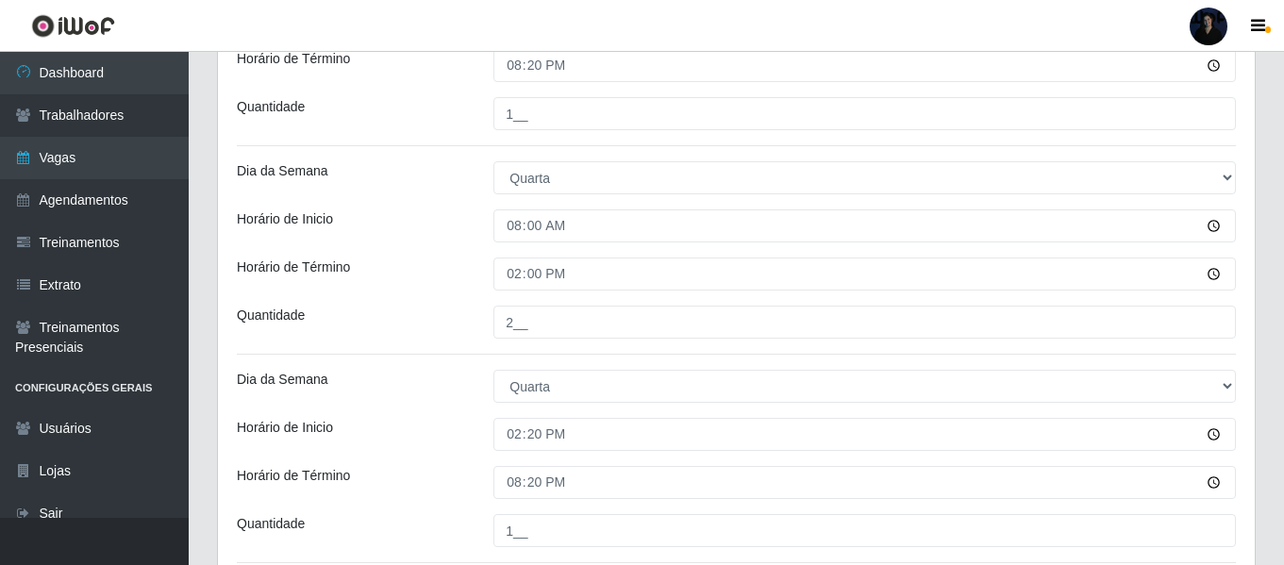
scroll to position [1244, 0]
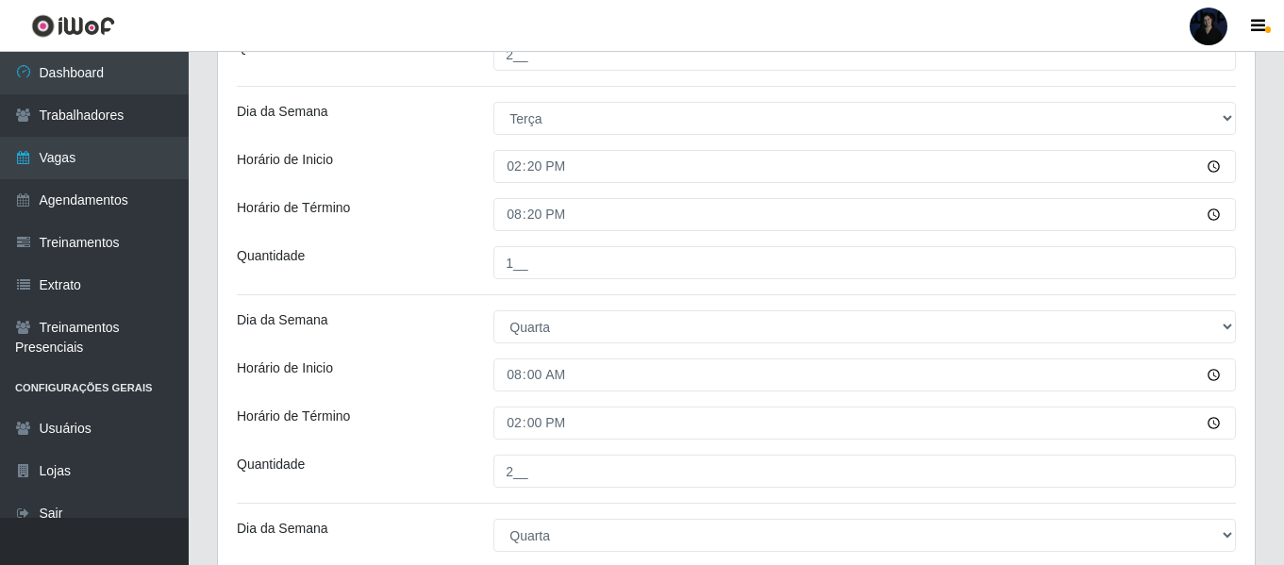
type input "1__"
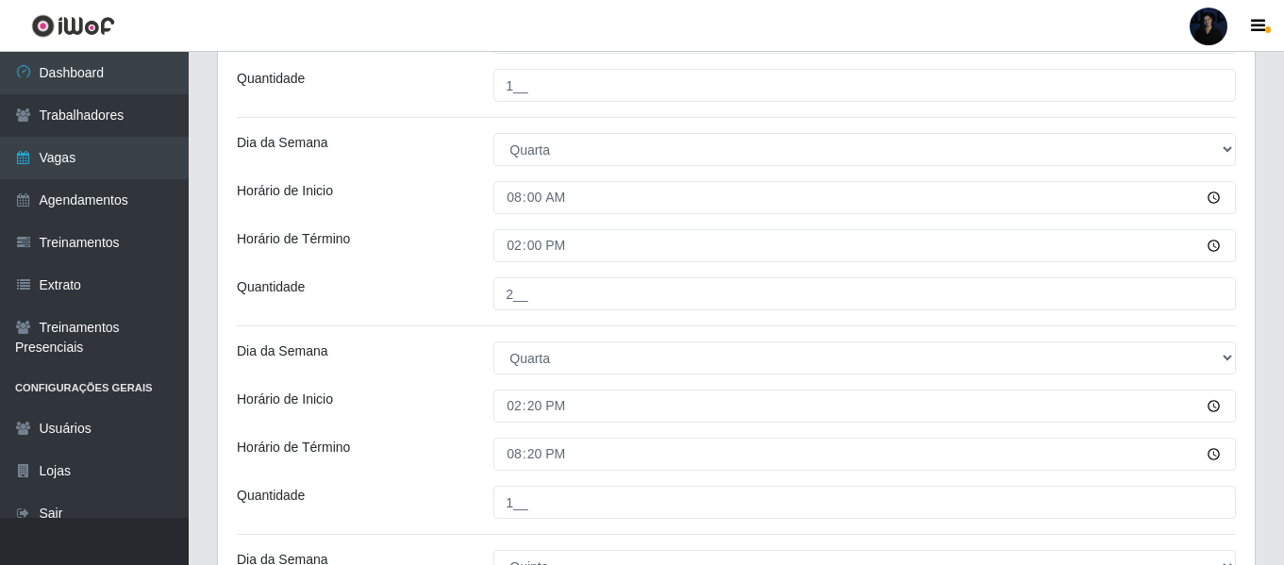
scroll to position [1257, 0]
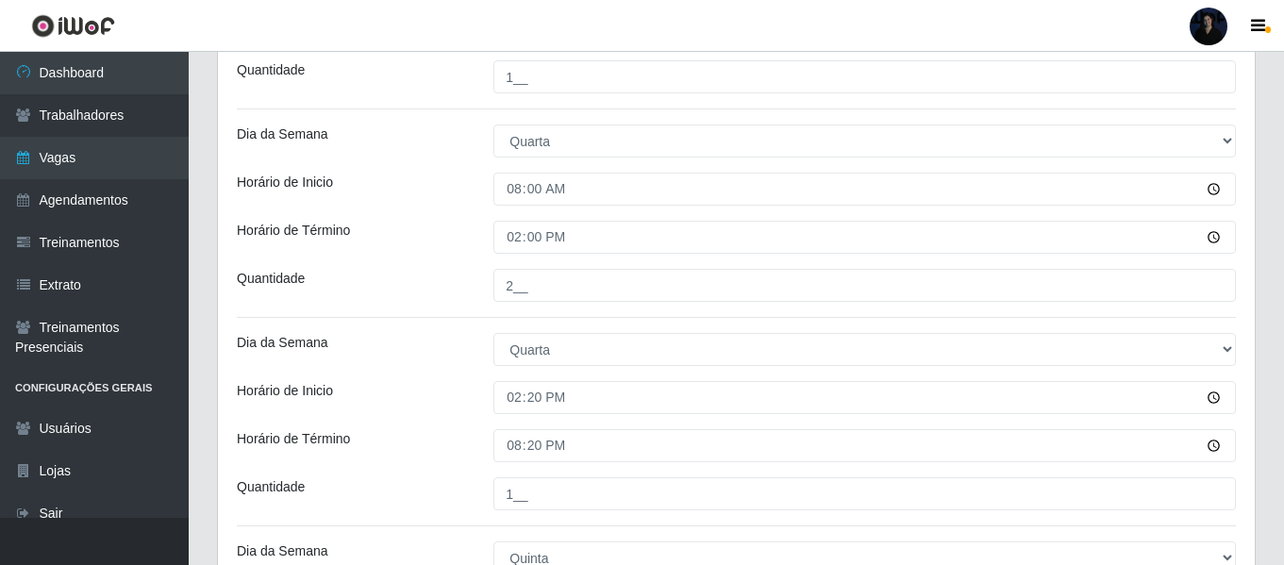
drag, startPoint x: 1281, startPoint y: 318, endPoint x: 857, endPoint y: 7, distance: 525.6
click at [857, 7] on header "Perfil Alterar Senha Sair" at bounding box center [642, 26] width 1284 height 52
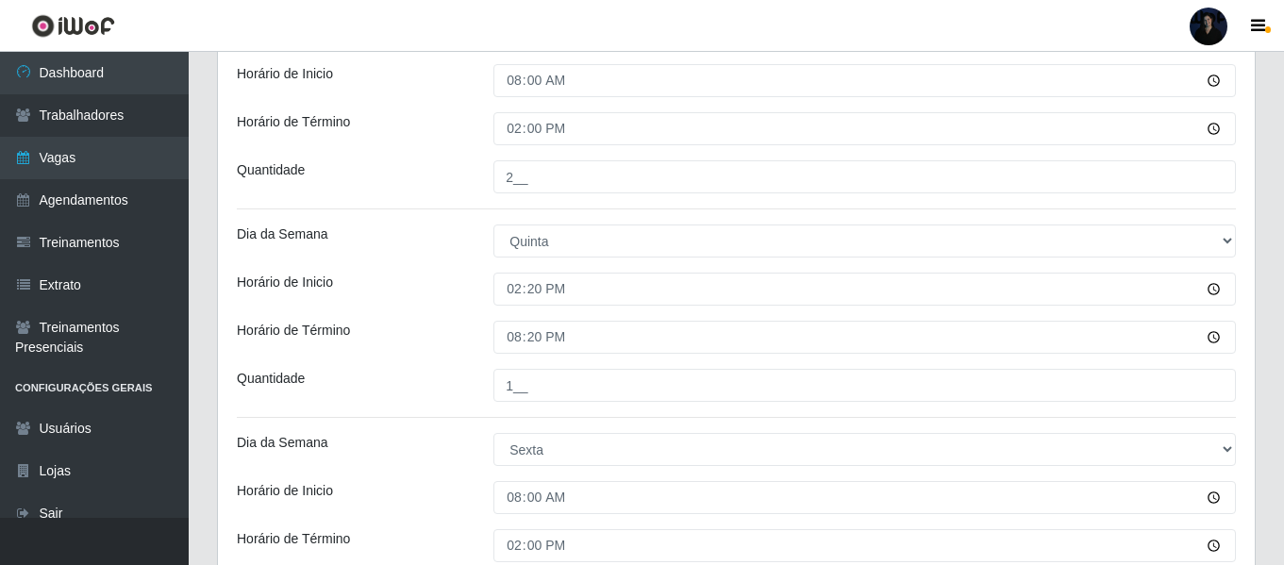
scroll to position [2214, 0]
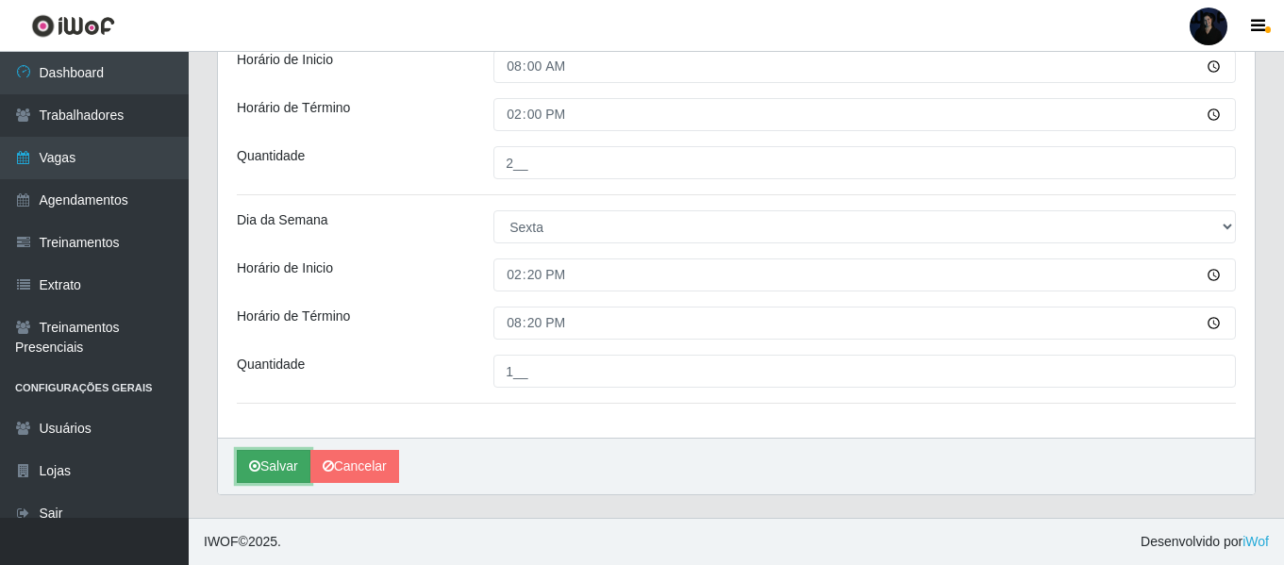
click at [274, 459] on button "Salvar" at bounding box center [274, 466] width 74 height 33
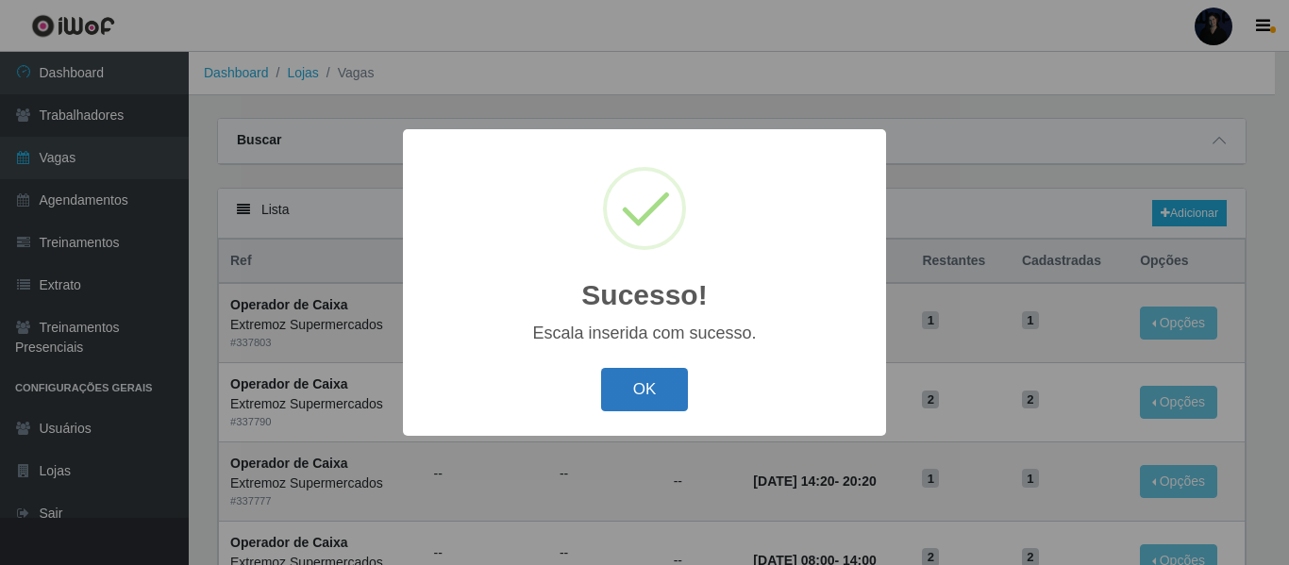
click at [644, 389] on button "OK" at bounding box center [645, 390] width 88 height 44
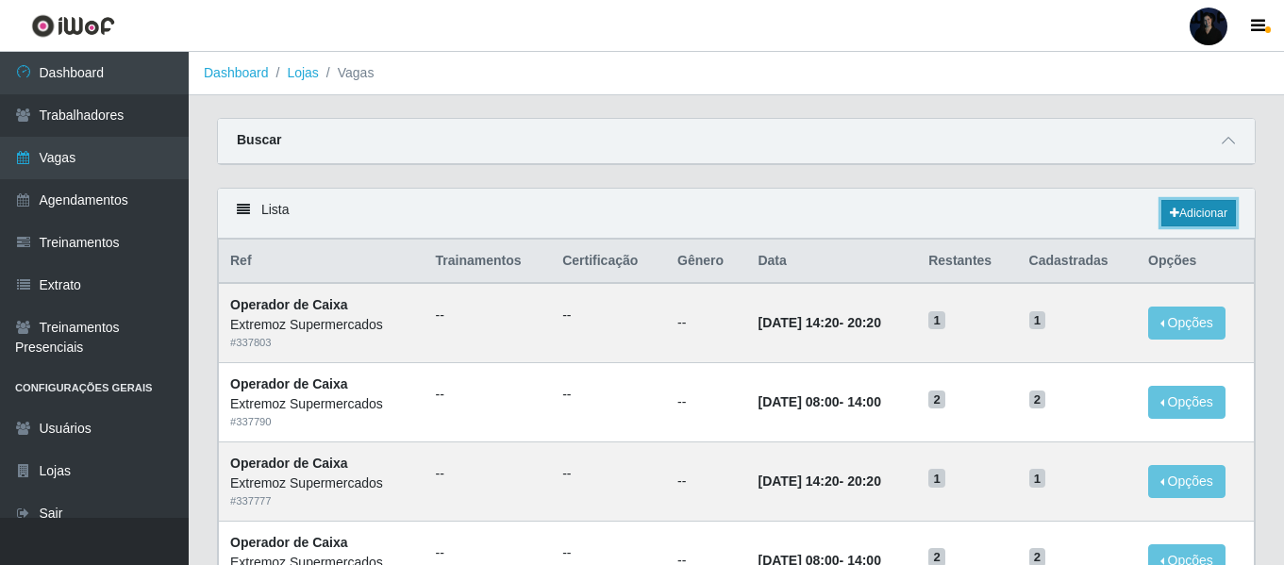
click at [1190, 213] on link "Adicionar" at bounding box center [1198, 213] width 75 height 26
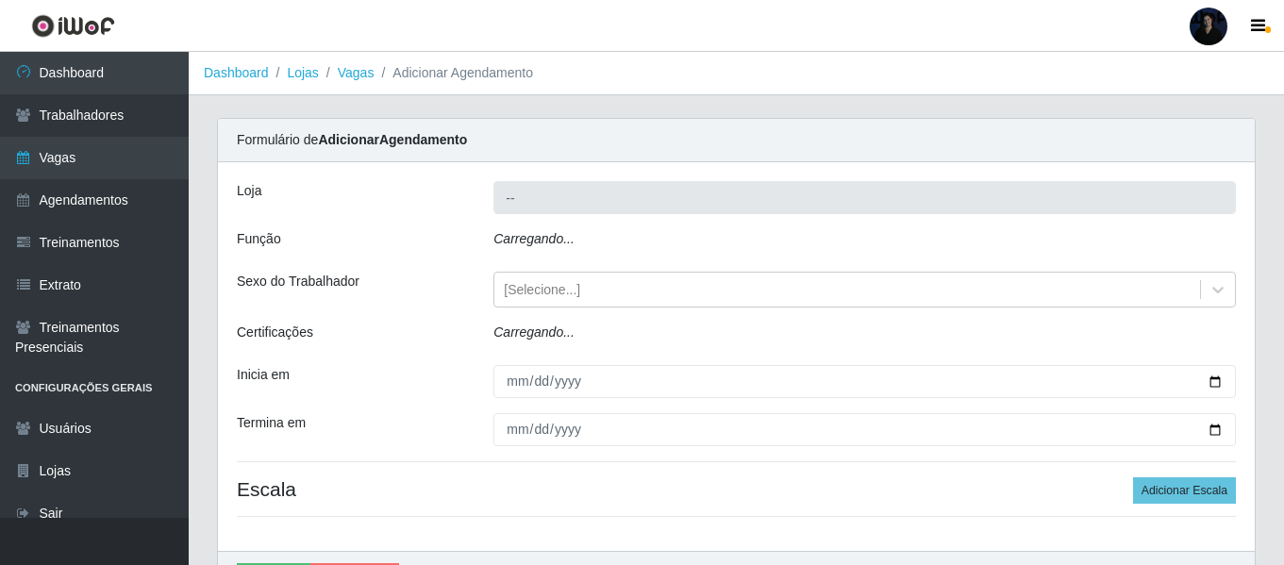
type input "Extremoz Supermercados"
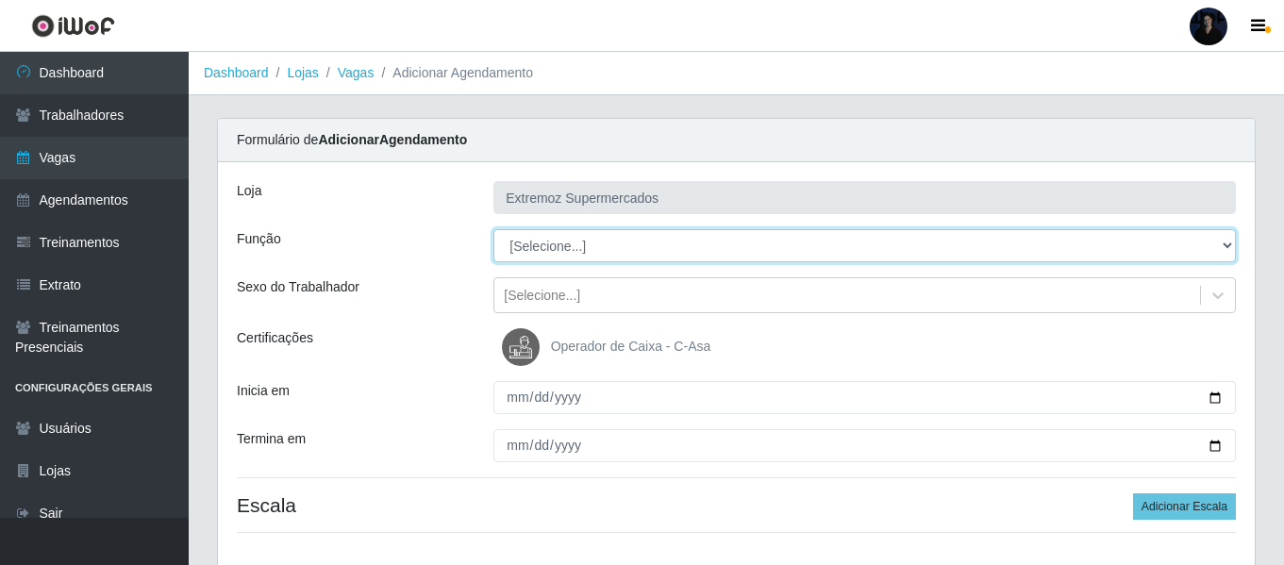
drag, startPoint x: 578, startPoint y: 222, endPoint x: 614, endPoint y: 250, distance: 45.7
click at [614, 250] on select "[Selecione...] Embalador Embalador + Embalador ++ Operador de Caixa Operador de…" at bounding box center [864, 245] width 742 height 33
select select "72"
click at [493, 229] on select "[Selecione...] Embalador Embalador + Embalador ++ Operador de Caixa Operador de…" at bounding box center [864, 245] width 742 height 33
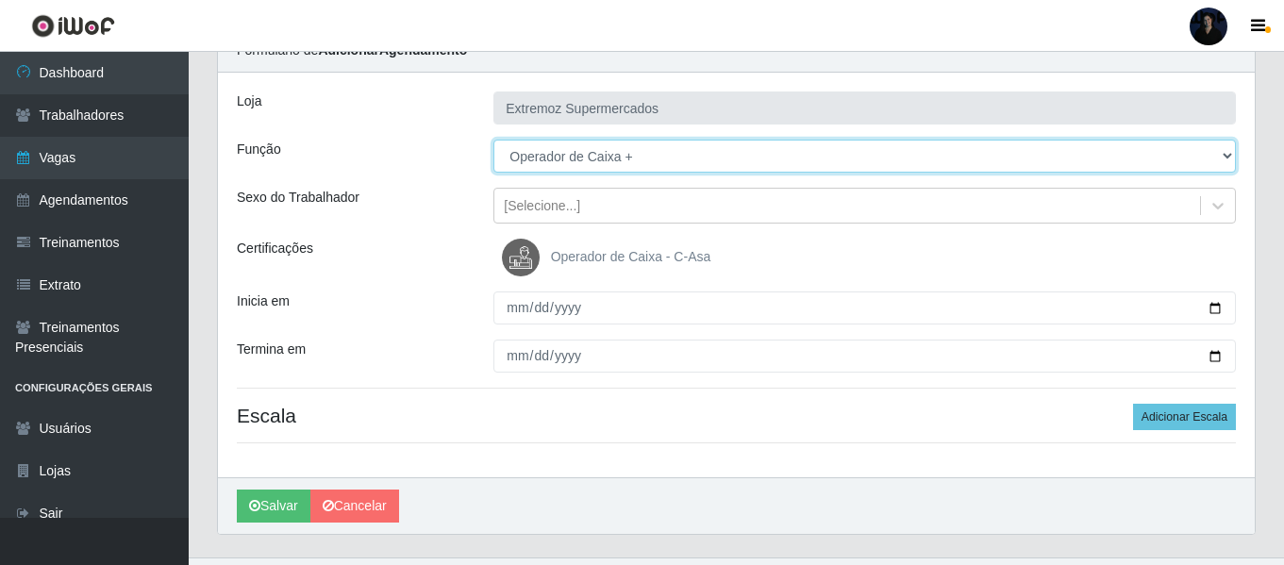
scroll to position [94, 0]
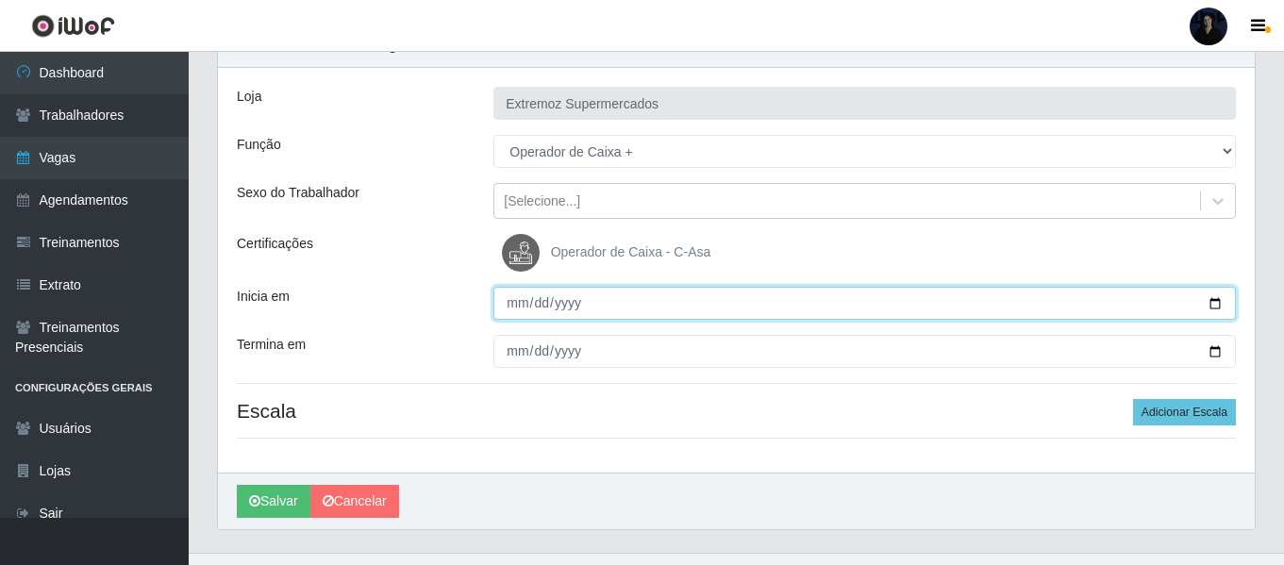
click at [1216, 306] on input "Inicia em" at bounding box center [864, 303] width 742 height 33
type input "[DATE]"
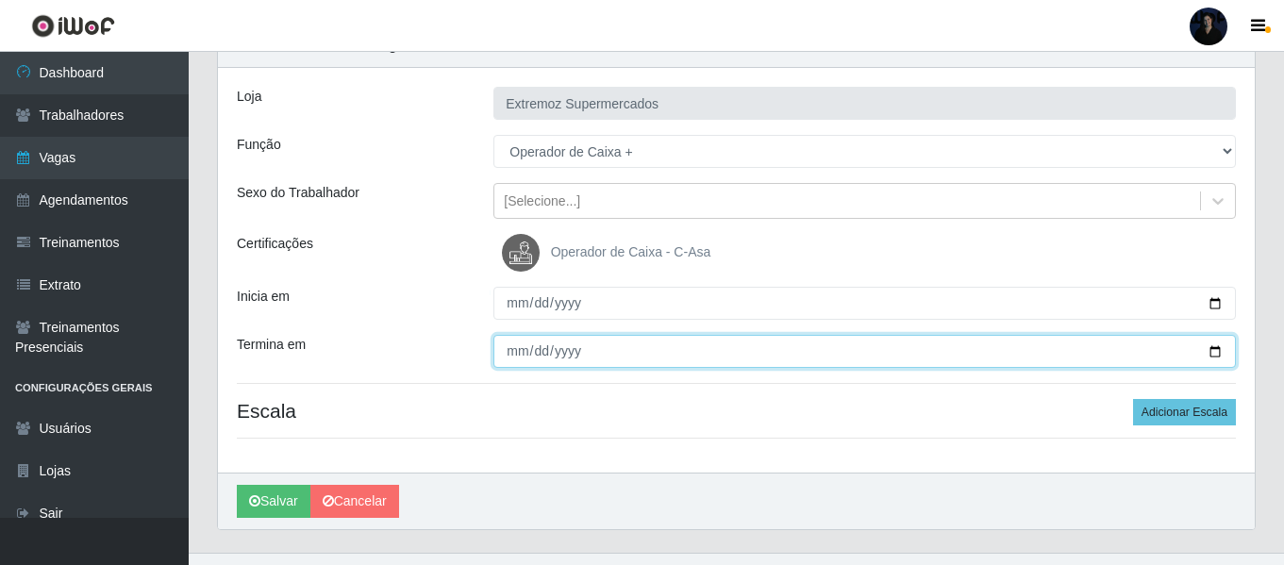
click at [1211, 351] on input "Termina em" at bounding box center [864, 351] width 742 height 33
type input "[DATE]"
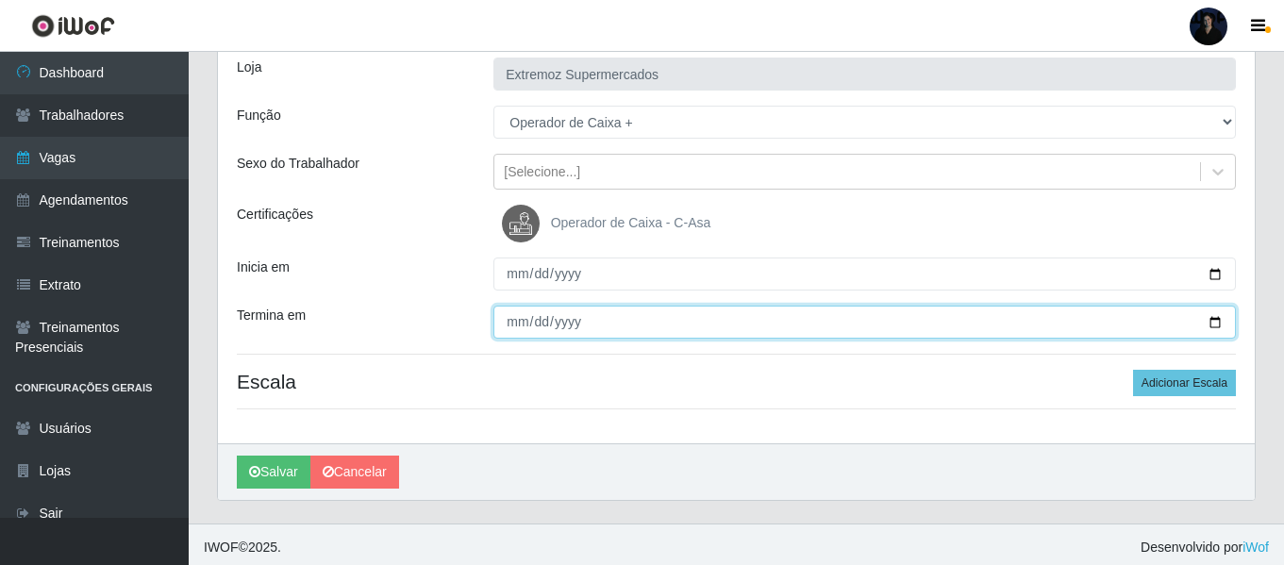
scroll to position [129, 0]
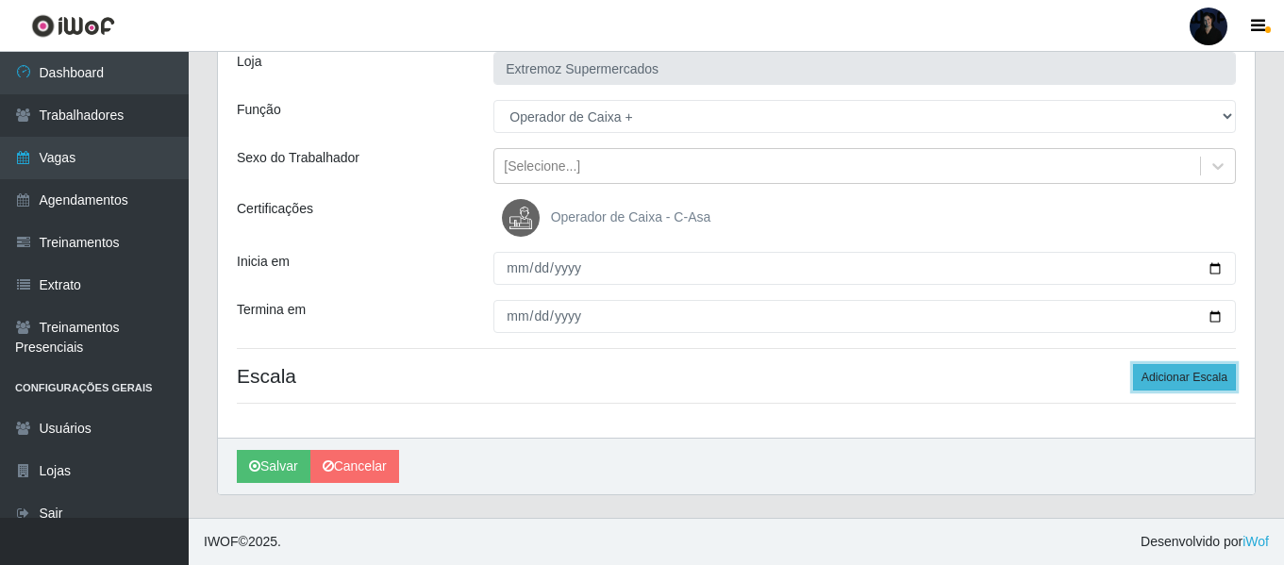
click at [1185, 379] on button "Adicionar Escala" at bounding box center [1184, 377] width 103 height 26
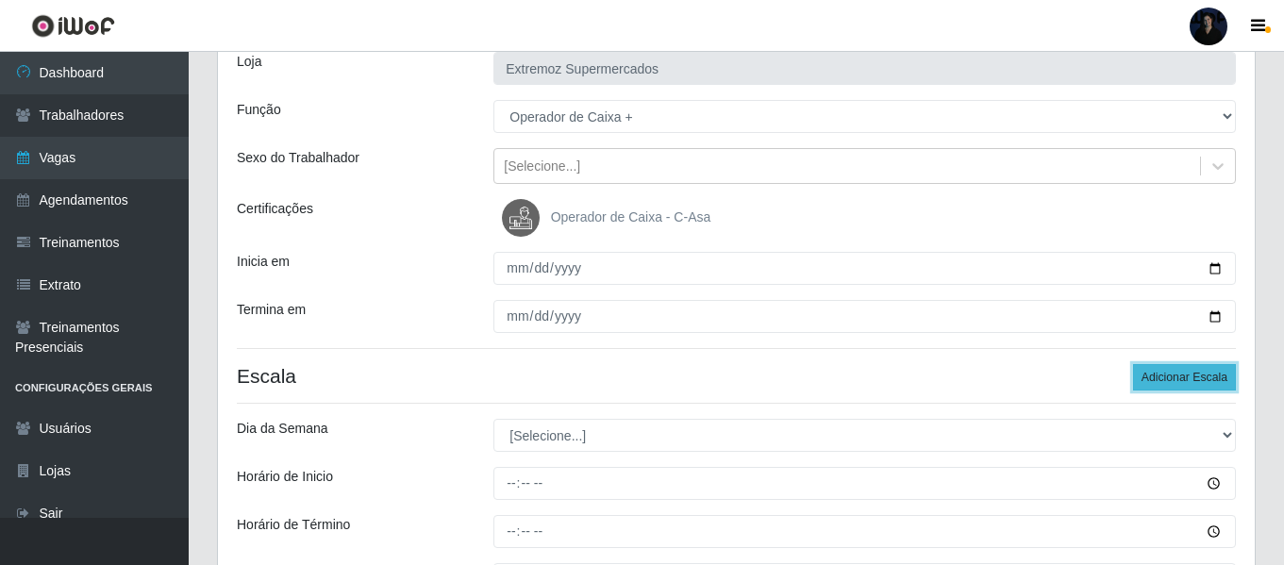
click at [1184, 379] on button "Adicionar Escala" at bounding box center [1184, 377] width 103 height 26
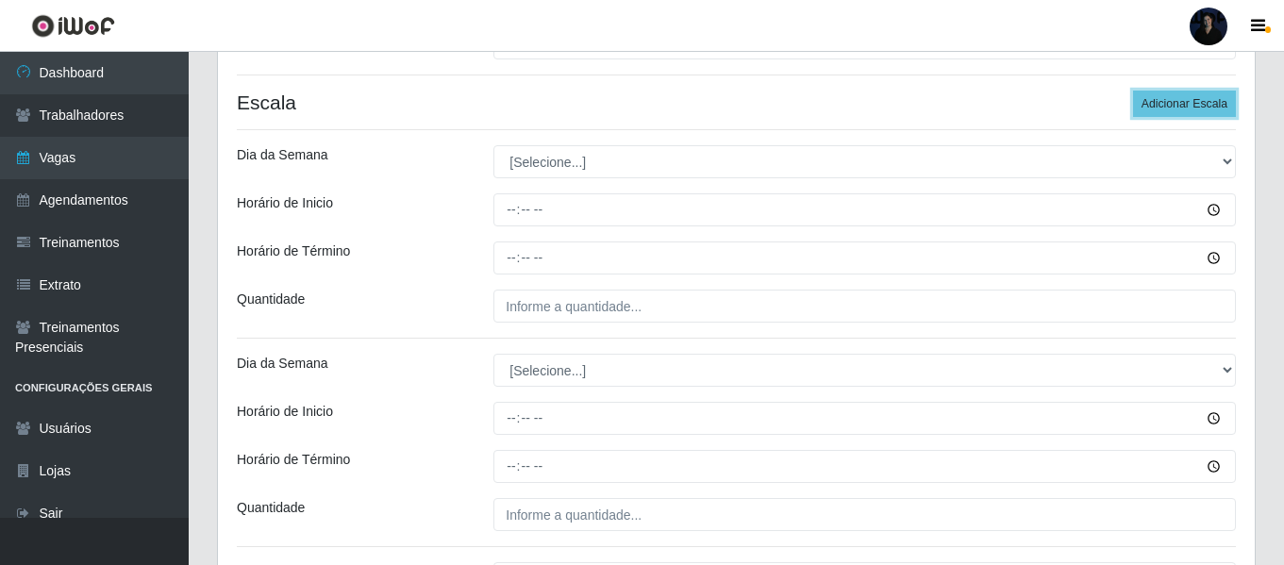
scroll to position [412, 0]
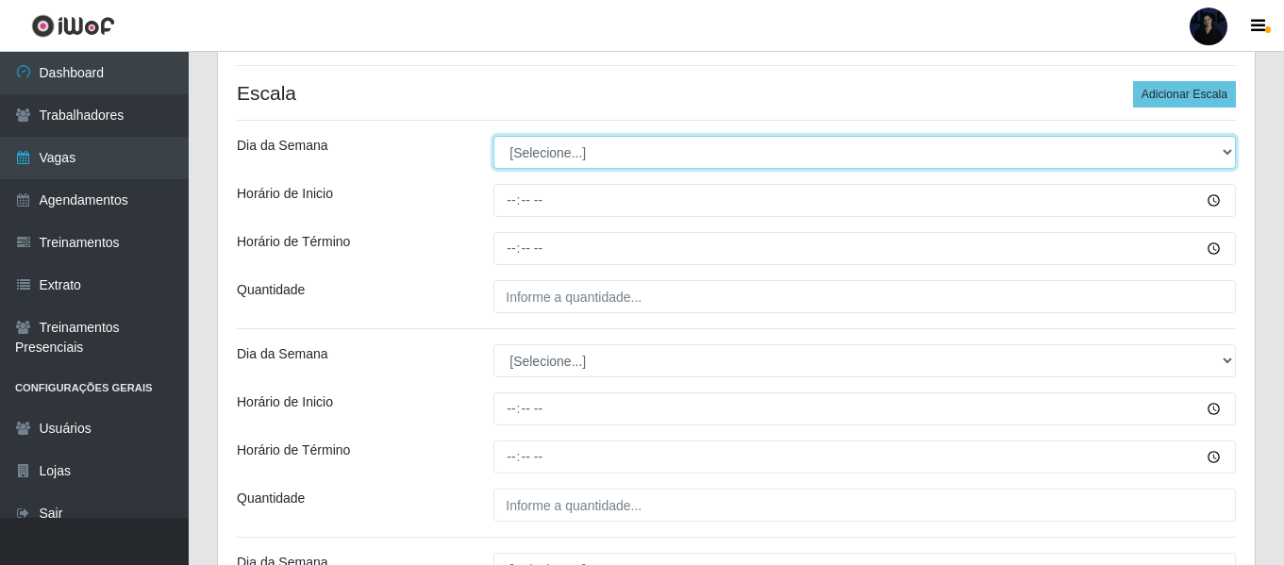
click at [544, 152] on select "[Selecione...] Segunda Terça Quarta Quinta Sexta Sábado Domingo" at bounding box center [864, 152] width 742 height 33
select select "6"
click at [493, 136] on select "[Selecione...] Segunda Terça Quarta Quinta Sexta Sábado Domingo" at bounding box center [864, 152] width 742 height 33
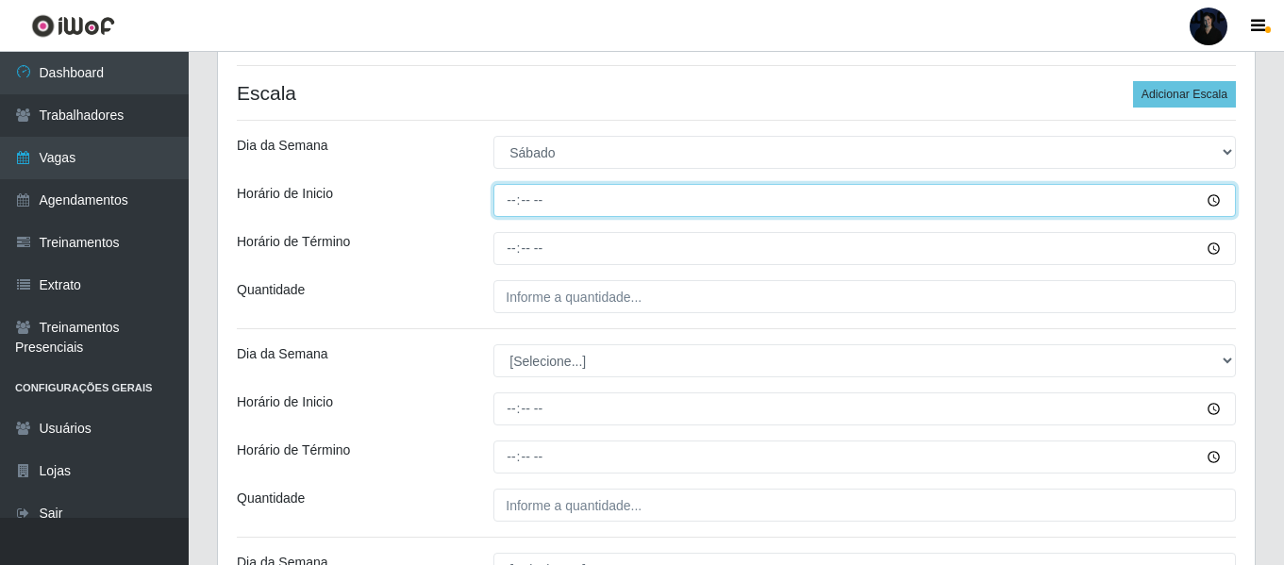
click at [510, 207] on input "Horário de Inicio" at bounding box center [864, 200] width 742 height 33
type input "08:00"
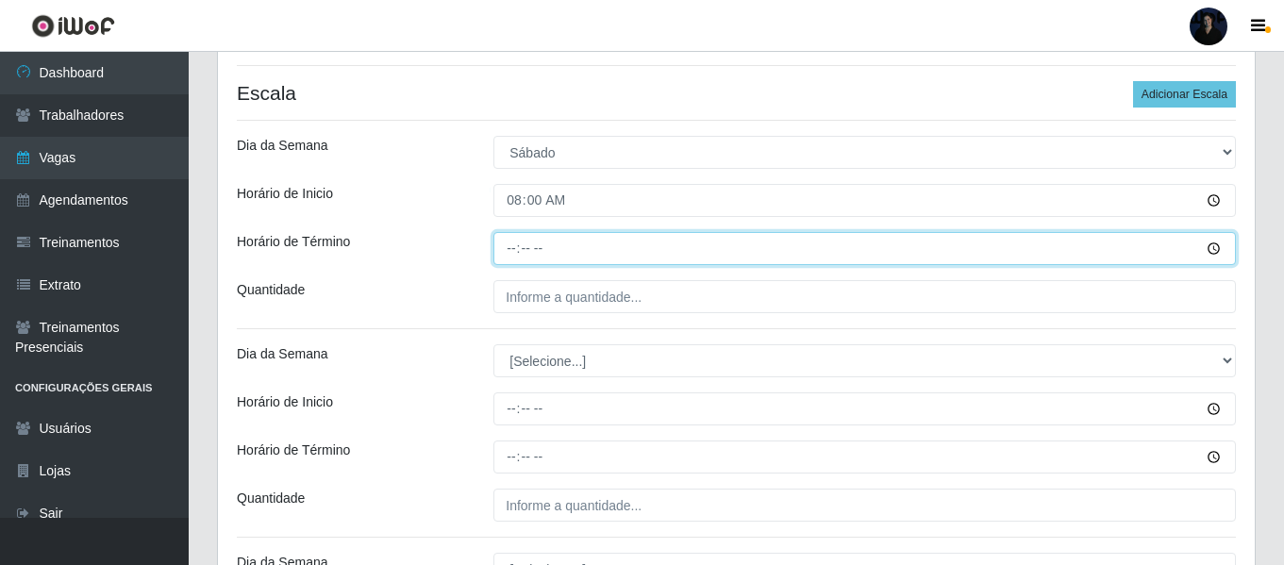
click at [511, 241] on input "Horário de Término" at bounding box center [864, 248] width 742 height 33
type input "14:00"
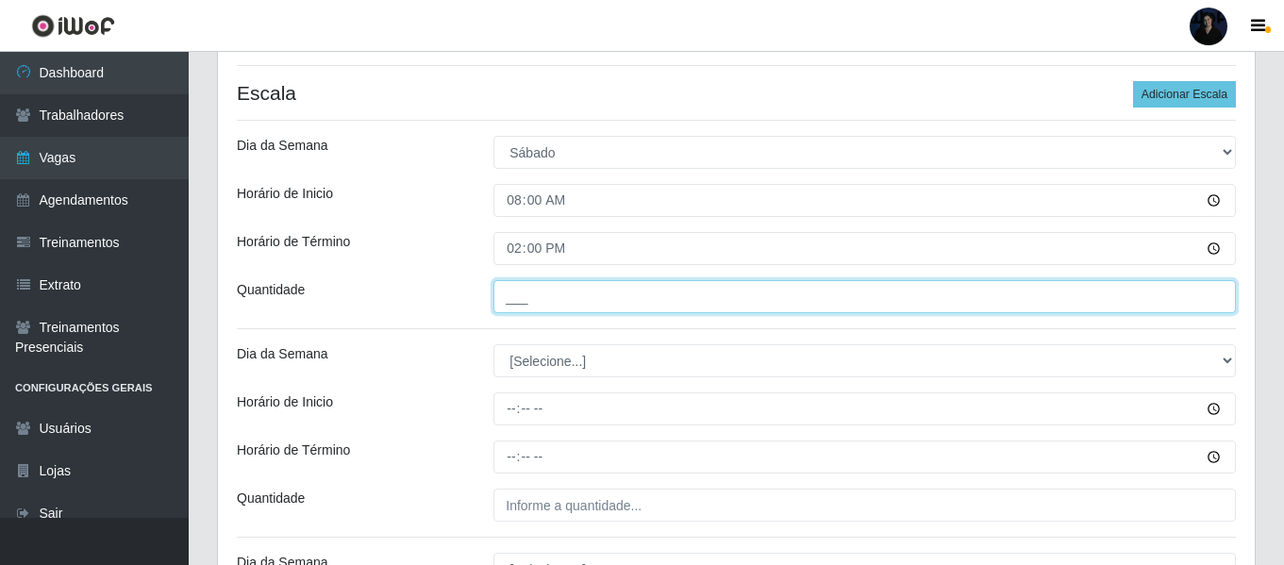
click at [512, 289] on input "___" at bounding box center [864, 296] width 742 height 33
type input "2__"
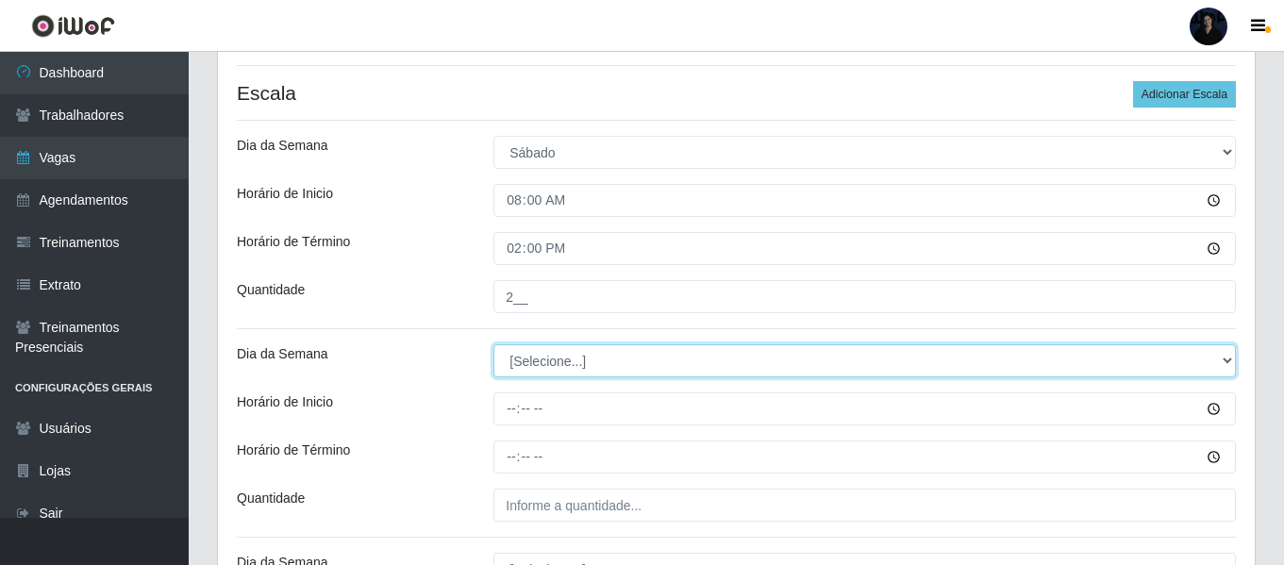
click at [509, 357] on select "[Selecione...] Segunda Terça Quarta Quinta Sexta Sábado Domingo" at bounding box center [864, 360] width 742 height 33
select select "6"
click at [493, 344] on select "[Selecione...] Segunda Terça Quarta Quinta Sexta Sábado Domingo" at bounding box center [864, 360] width 742 height 33
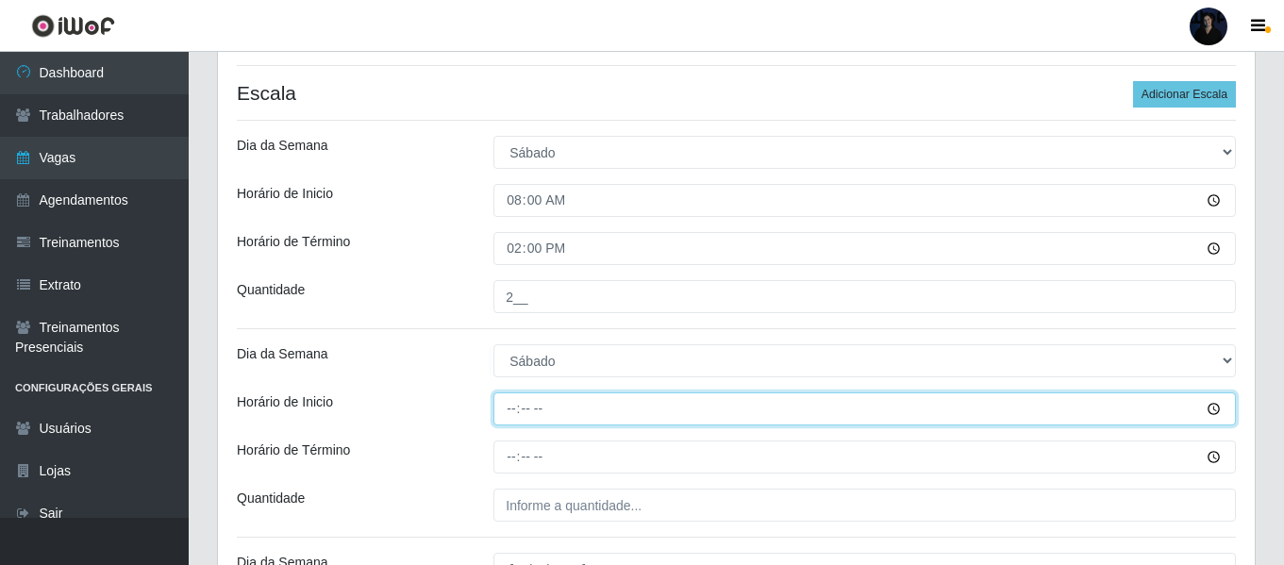
click at [513, 404] on input "Horário de Inicio" at bounding box center [864, 408] width 742 height 33
type input "14:20"
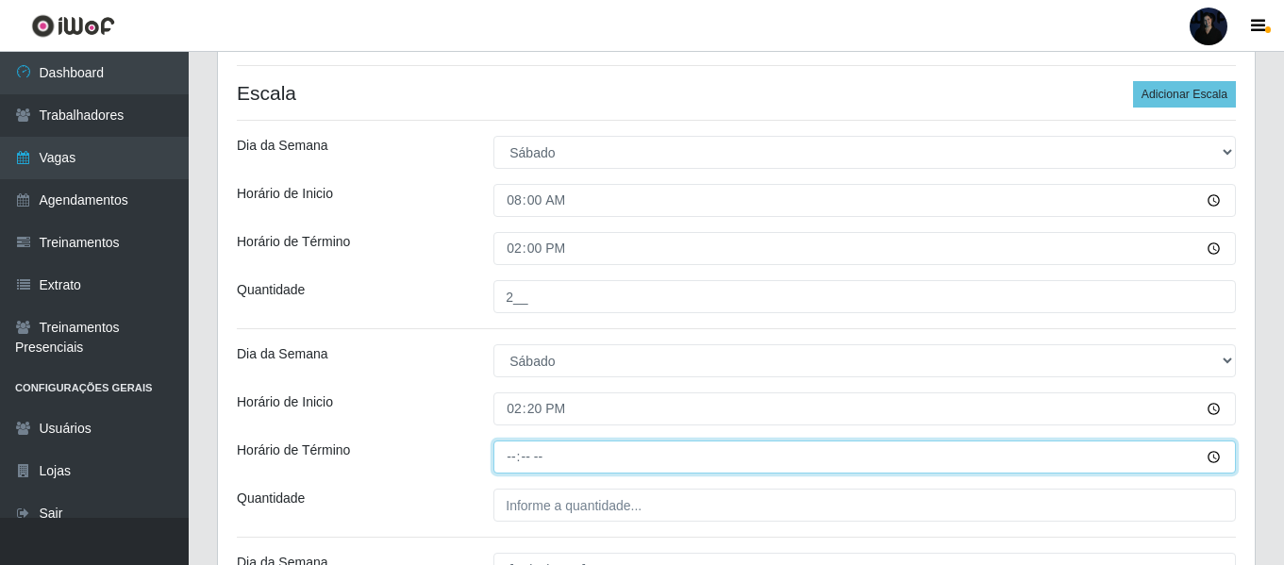
click at [511, 449] on input "Horário de Término" at bounding box center [864, 457] width 742 height 33
type input "20:20"
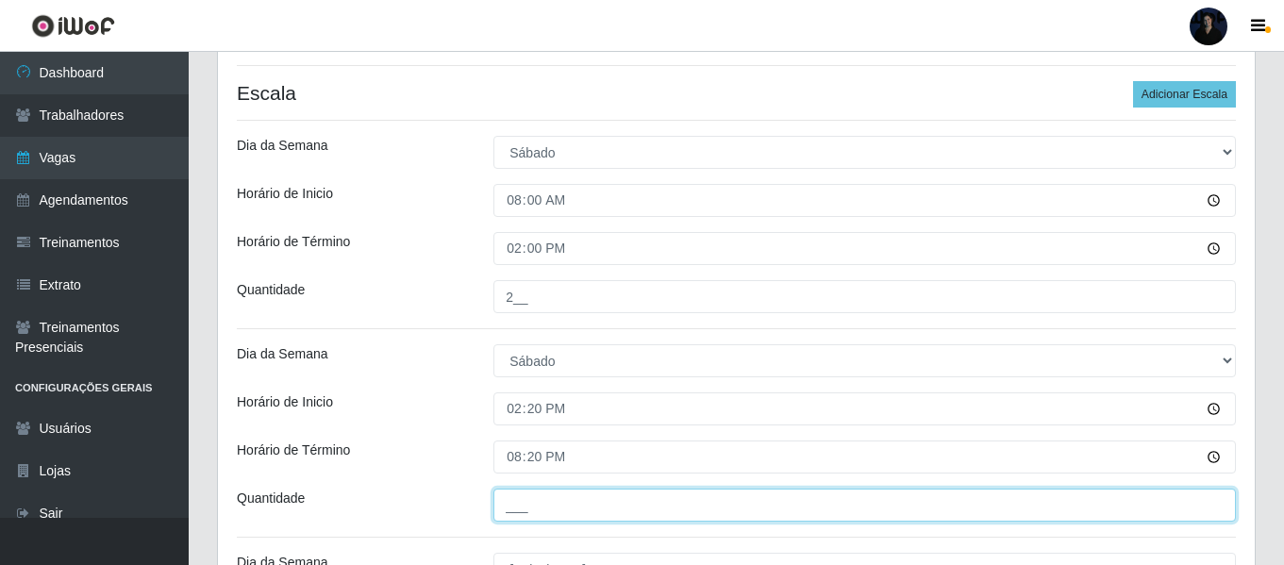
click at [519, 501] on input "___" at bounding box center [864, 505] width 742 height 33
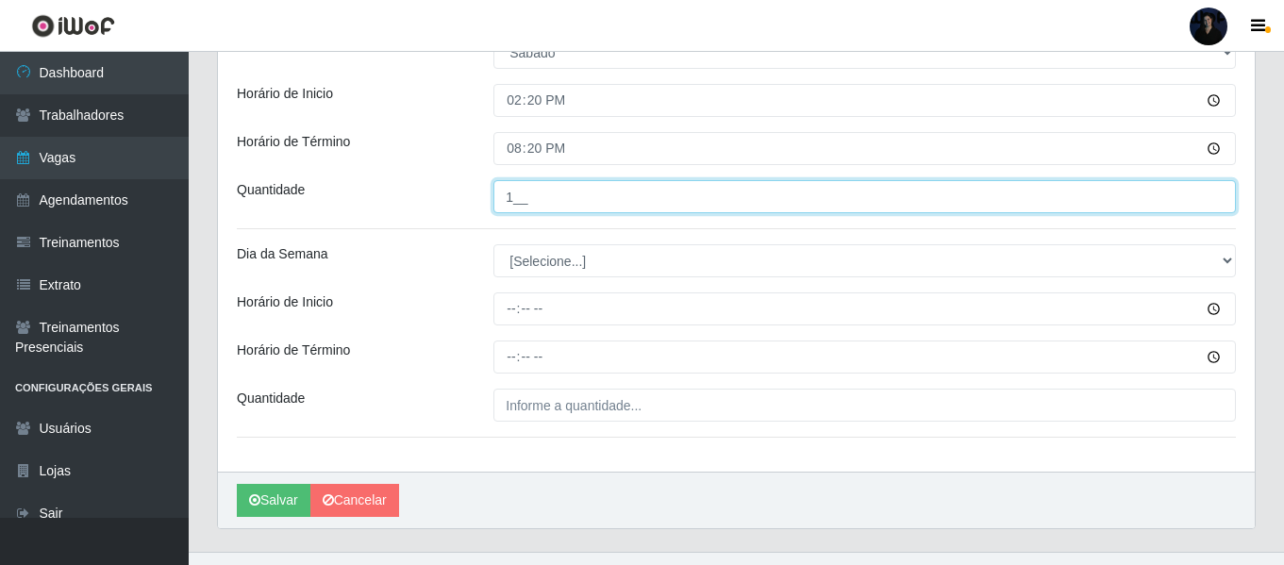
scroll to position [755, 0]
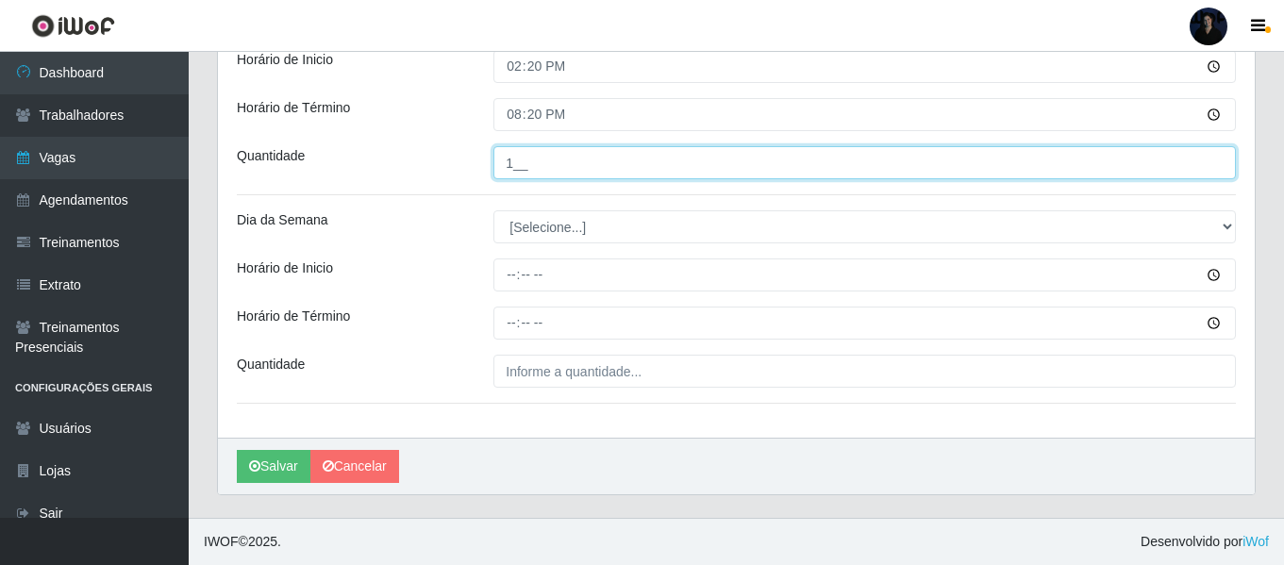
type input "1__"
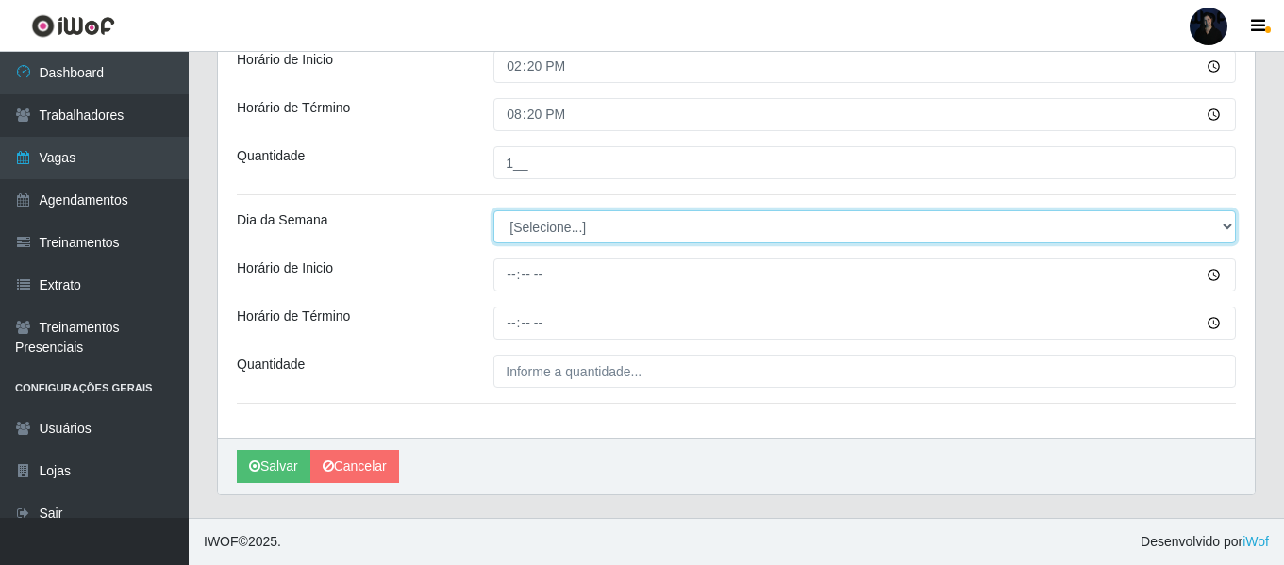
click at [509, 228] on select "[Selecione...] Segunda Terça Quarta Quinta Sexta Sábado Domingo" at bounding box center [864, 226] width 742 height 33
select select "0"
click at [493, 210] on select "[Selecione...] Segunda Terça Quarta Quinta Sexta Sábado Domingo" at bounding box center [864, 226] width 742 height 33
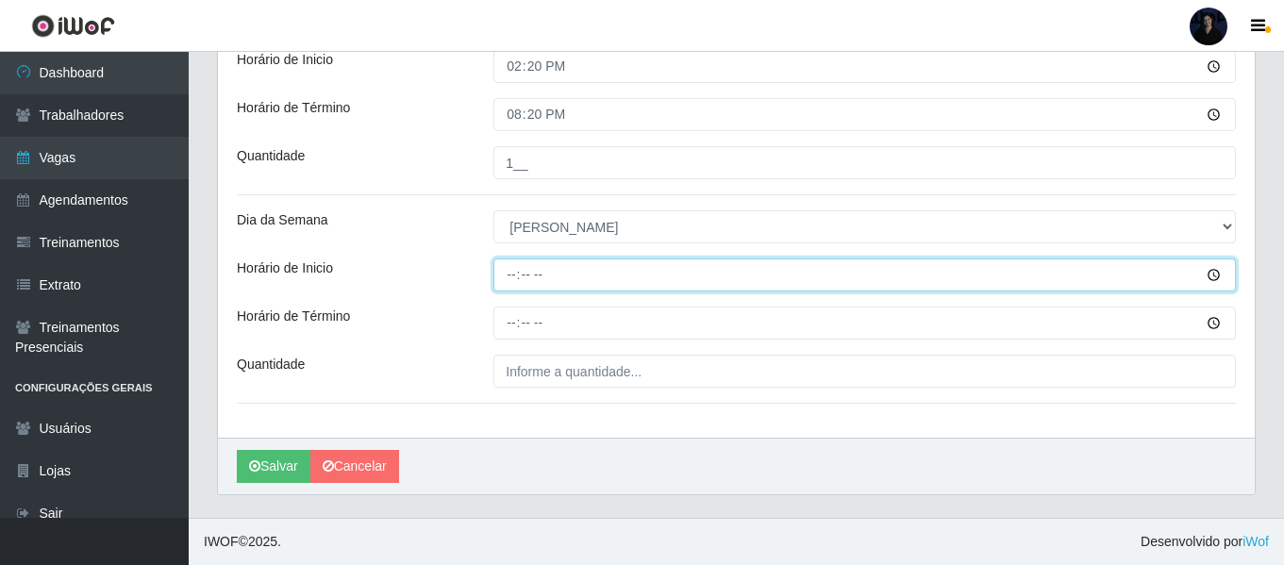
click at [510, 277] on input "Horário de Inicio" at bounding box center [864, 274] width 742 height 33
type input "07:00"
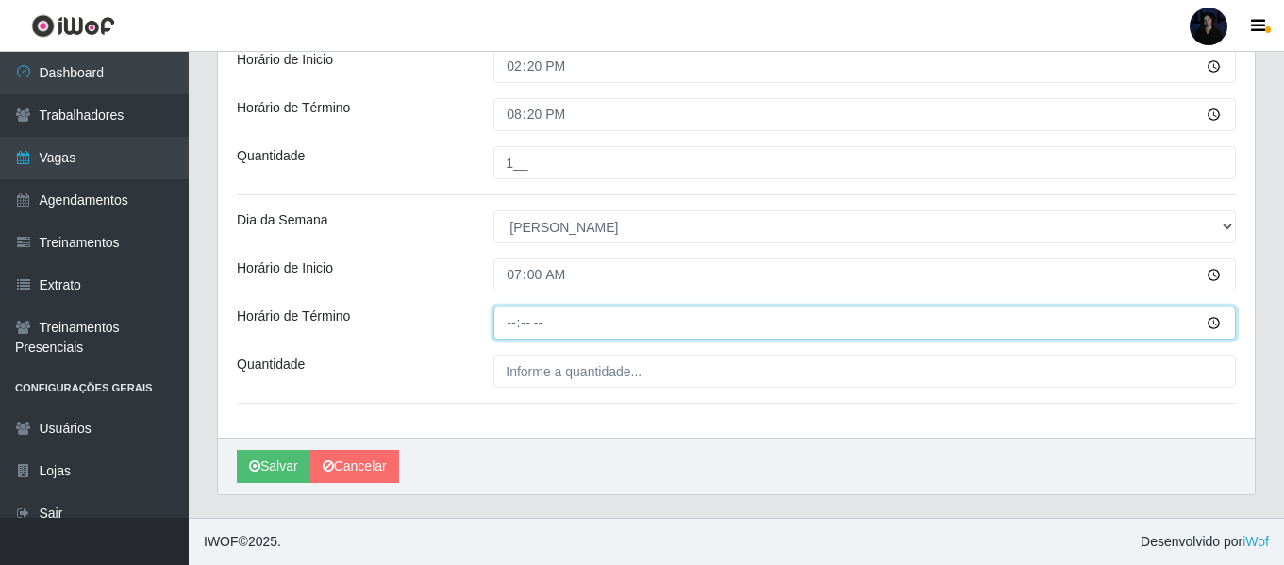
click at [513, 317] on input "Horário de Término" at bounding box center [864, 323] width 742 height 33
type input "13:00"
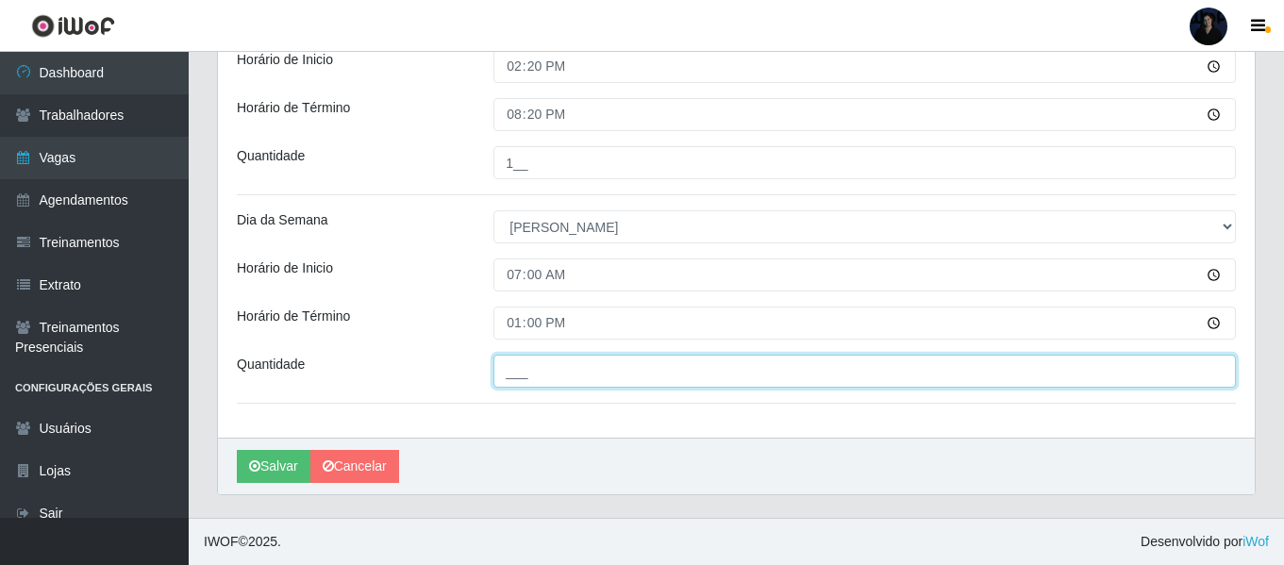
click at [504, 375] on input "___" at bounding box center [864, 371] width 742 height 33
type input "1__"
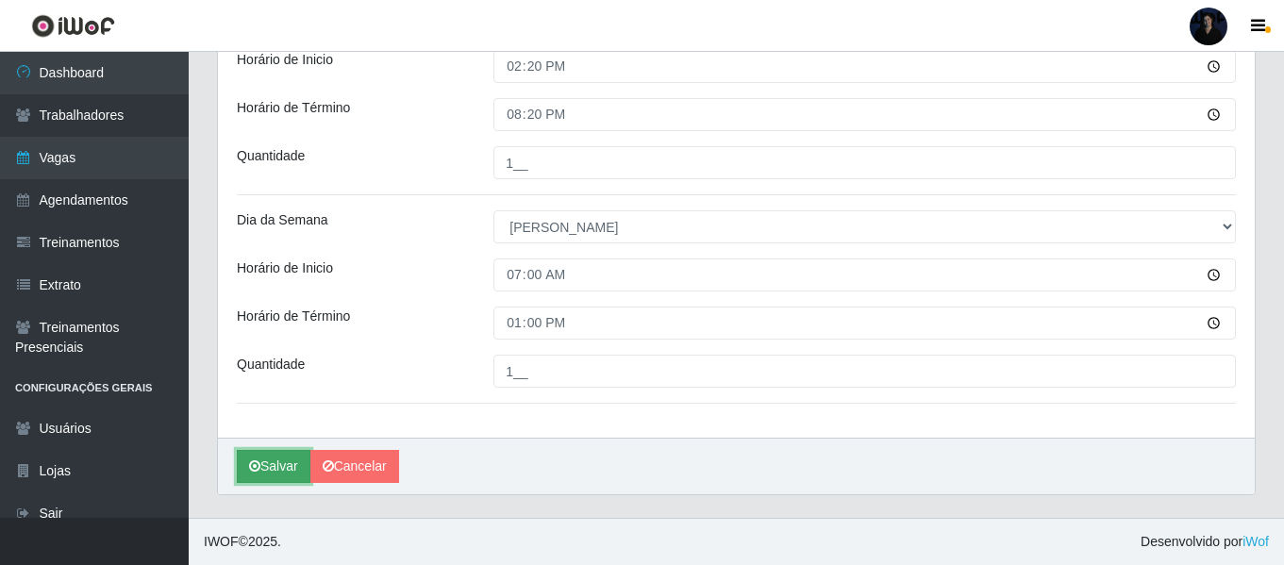
click at [277, 457] on button "Salvar" at bounding box center [274, 466] width 74 height 33
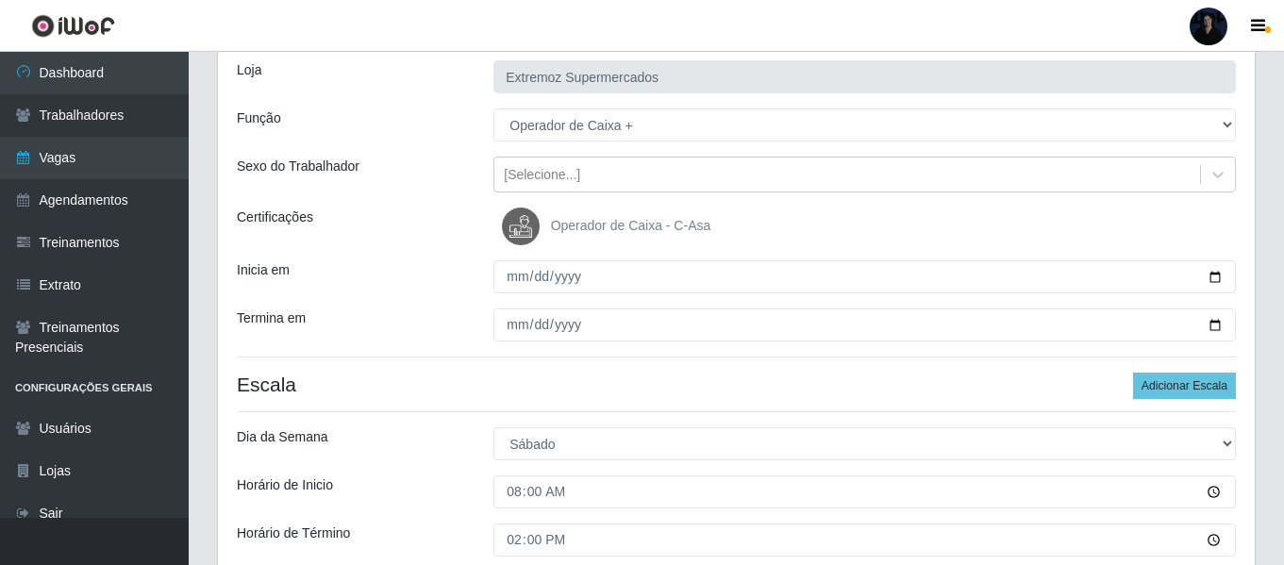
scroll to position [0, 0]
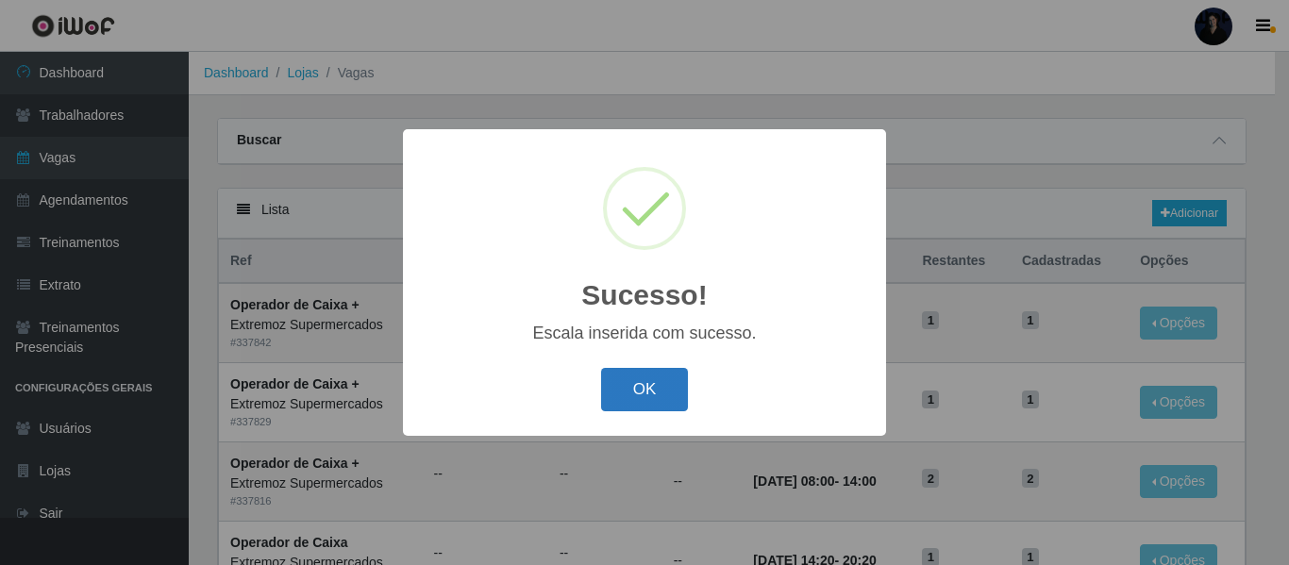
click at [630, 399] on button "OK" at bounding box center [645, 390] width 88 height 44
